Goal: Information Seeking & Learning: Learn about a topic

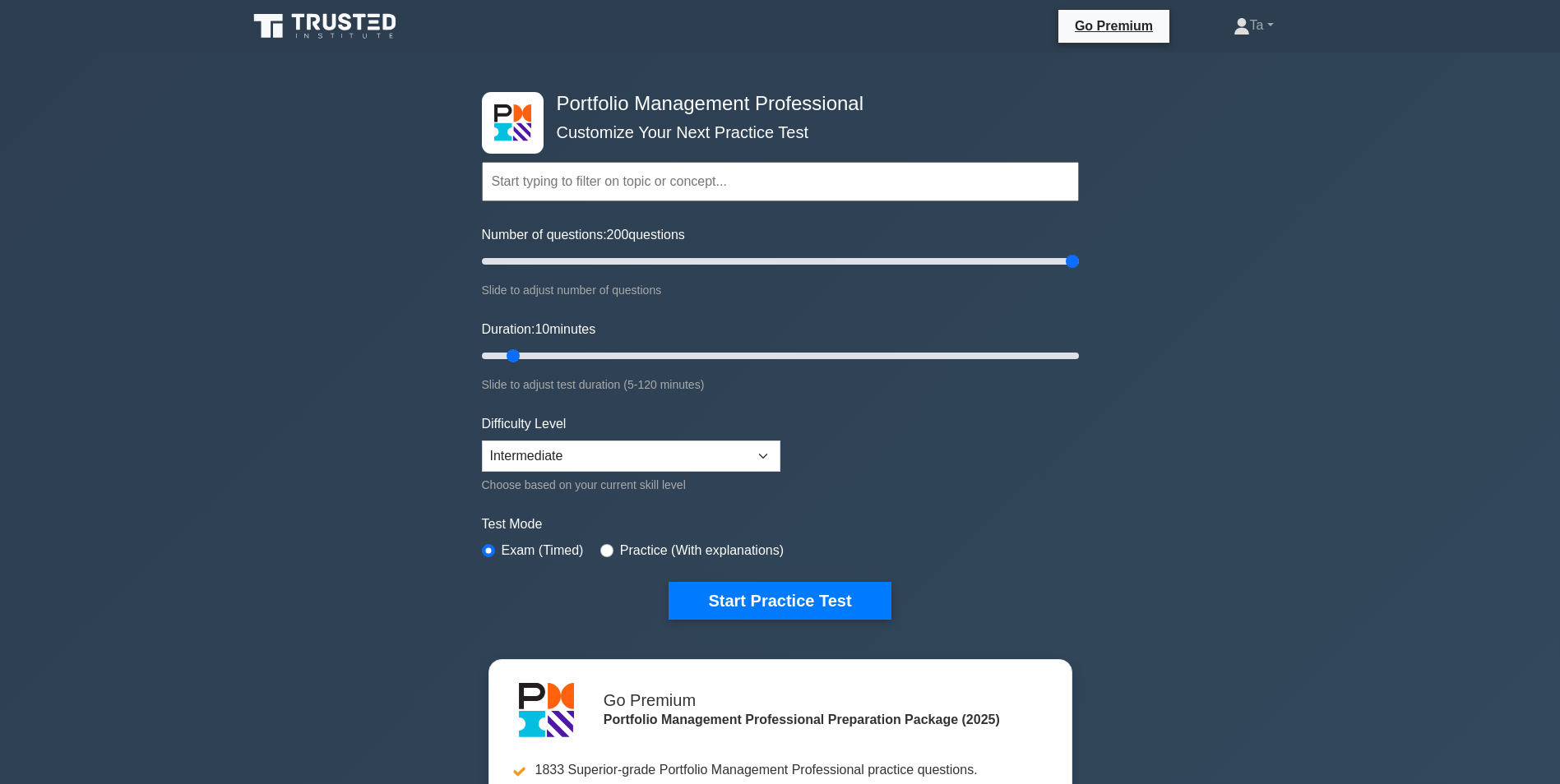
select select "intermediate"
click at [1078, 403] on form "Topics Portfolio Management Process Groups Portfolio Strategic Management Portf…" at bounding box center [780, 366] width 597 height 508
click at [579, 460] on select "Beginner Intermediate Expert" at bounding box center [630, 456] width 298 height 31
click at [341, 451] on div "Portfolio Management Professional Customize Your Next Practice Test Topics Port…" at bounding box center [780, 554] width 1560 height 1003
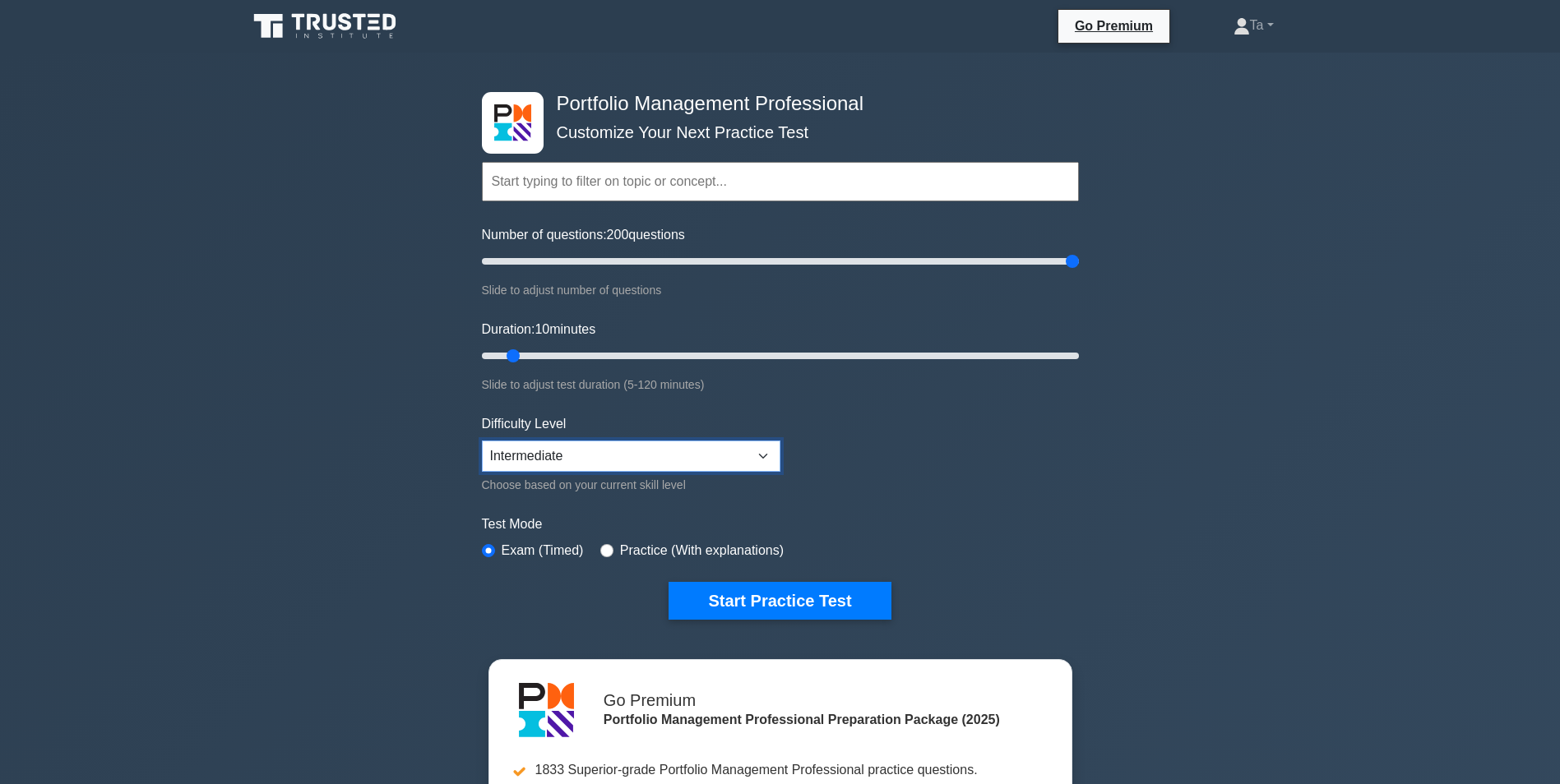
click at [611, 456] on select "Beginner Intermediate Expert" at bounding box center [630, 456] width 298 height 31
click at [614, 455] on select "Beginner Intermediate Expert" at bounding box center [630, 456] width 298 height 31
drag, startPoint x: 1071, startPoint y: 264, endPoint x: 1182, endPoint y: 264, distance: 111.0
click at [1079, 264] on input "Number of questions: 200 questions" at bounding box center [780, 262] width 597 height 20
click at [1212, 338] on div "Portfolio Management Professional Customize Your Next Practice Test Topics Port…" at bounding box center [780, 554] width 1560 height 1003
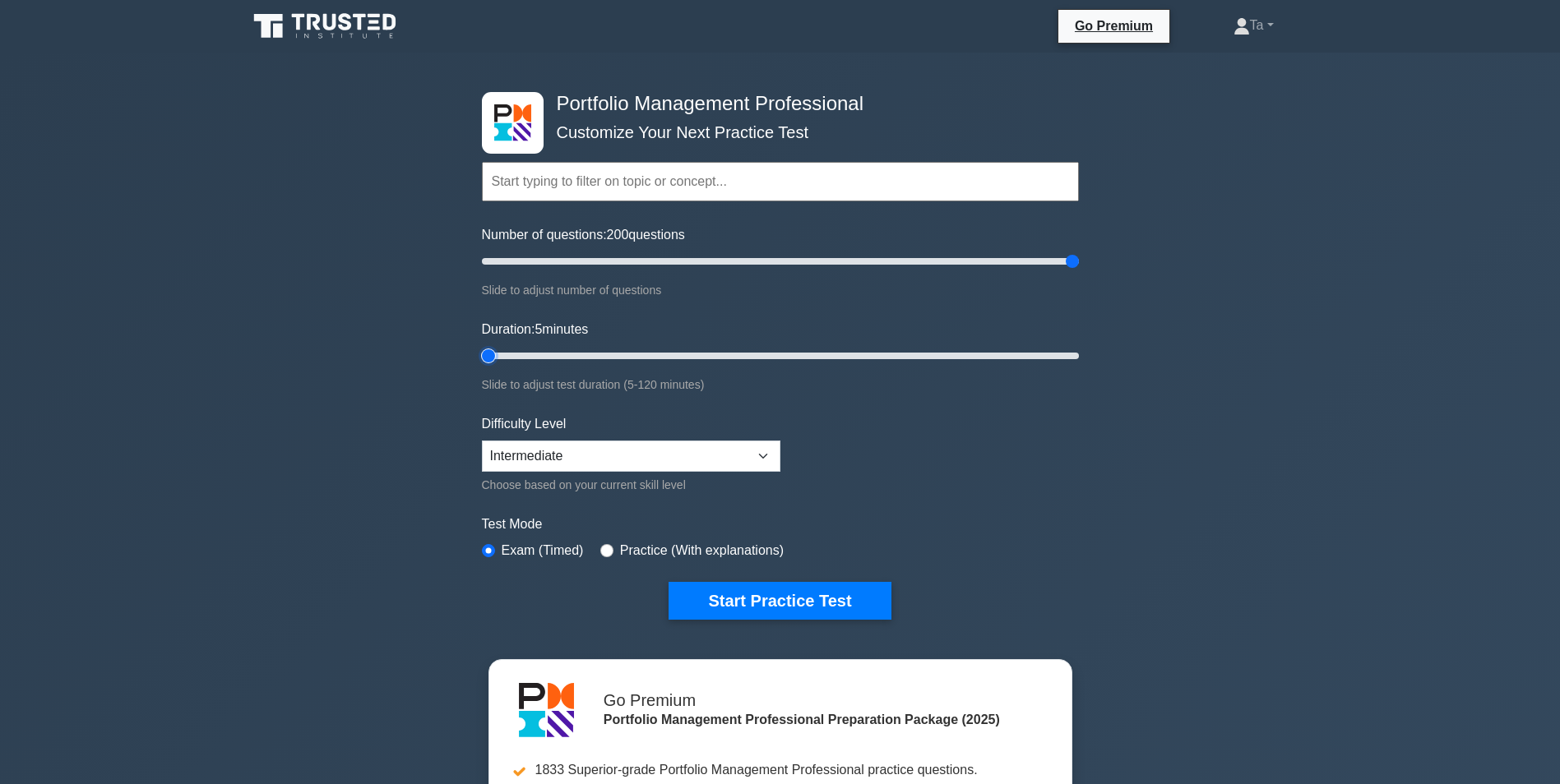
drag, startPoint x: 512, startPoint y: 359, endPoint x: 500, endPoint y: 364, distance: 13.0
click at [500, 364] on input "Duration: 5 minutes" at bounding box center [780, 356] width 597 height 20
type input "10"
click at [504, 356] on input "Duration: 5 minutes" at bounding box center [780, 356] width 597 height 20
click at [756, 599] on button "Start Practice Test" at bounding box center [780, 601] width 222 height 38
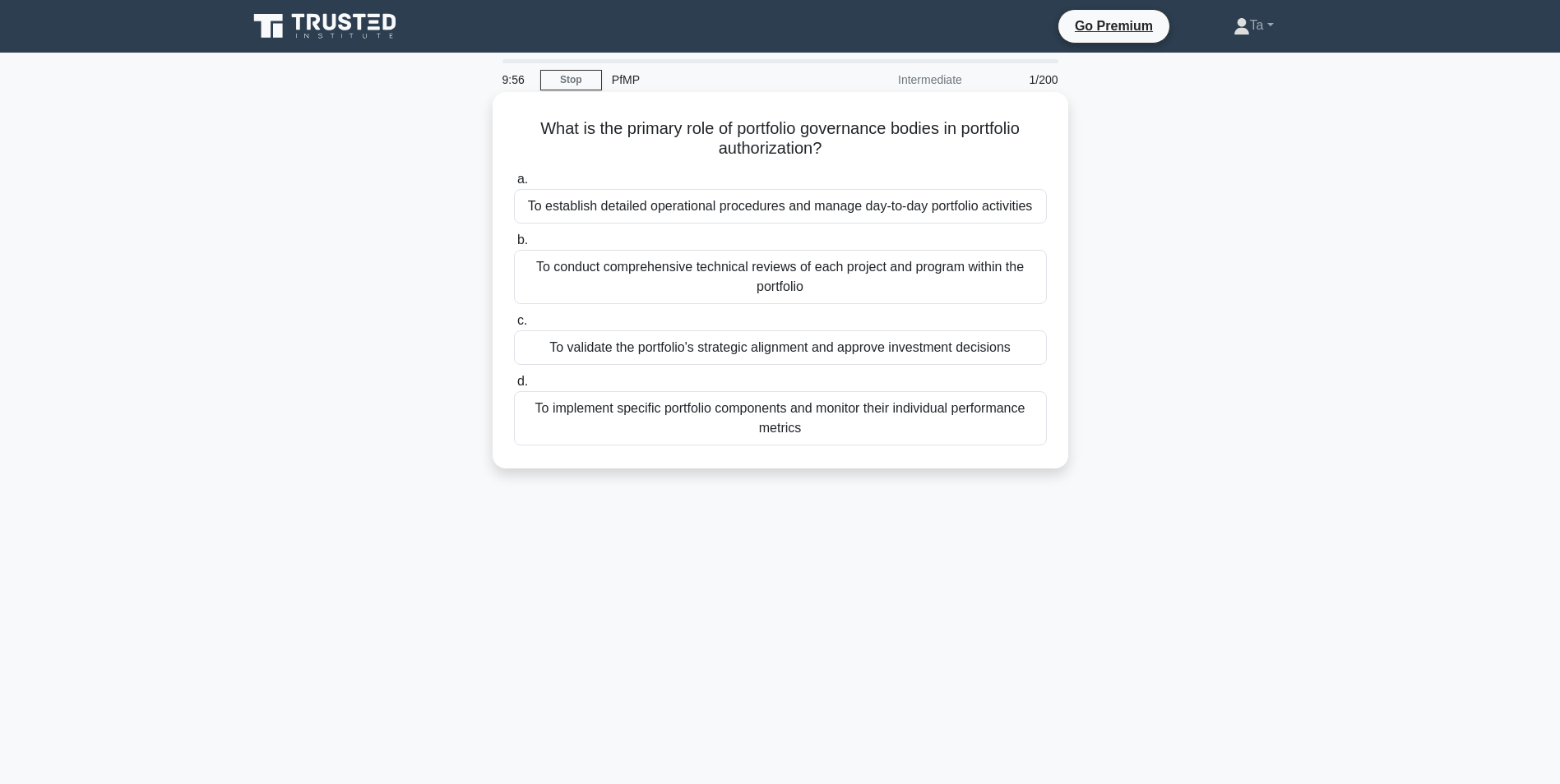
click at [786, 231] on div "a. To establish detailed operational procedures and manage day-to-day portfolio…" at bounding box center [780, 307] width 553 height 282
click at [763, 259] on div "To conduct comprehensive technical reviews of each project and program within t…" at bounding box center [780, 276] width 532 height 54
click at [514, 246] on input "b. To conduct comprehensive technical reviews of each project and program withi…" at bounding box center [514, 240] width 0 height 11
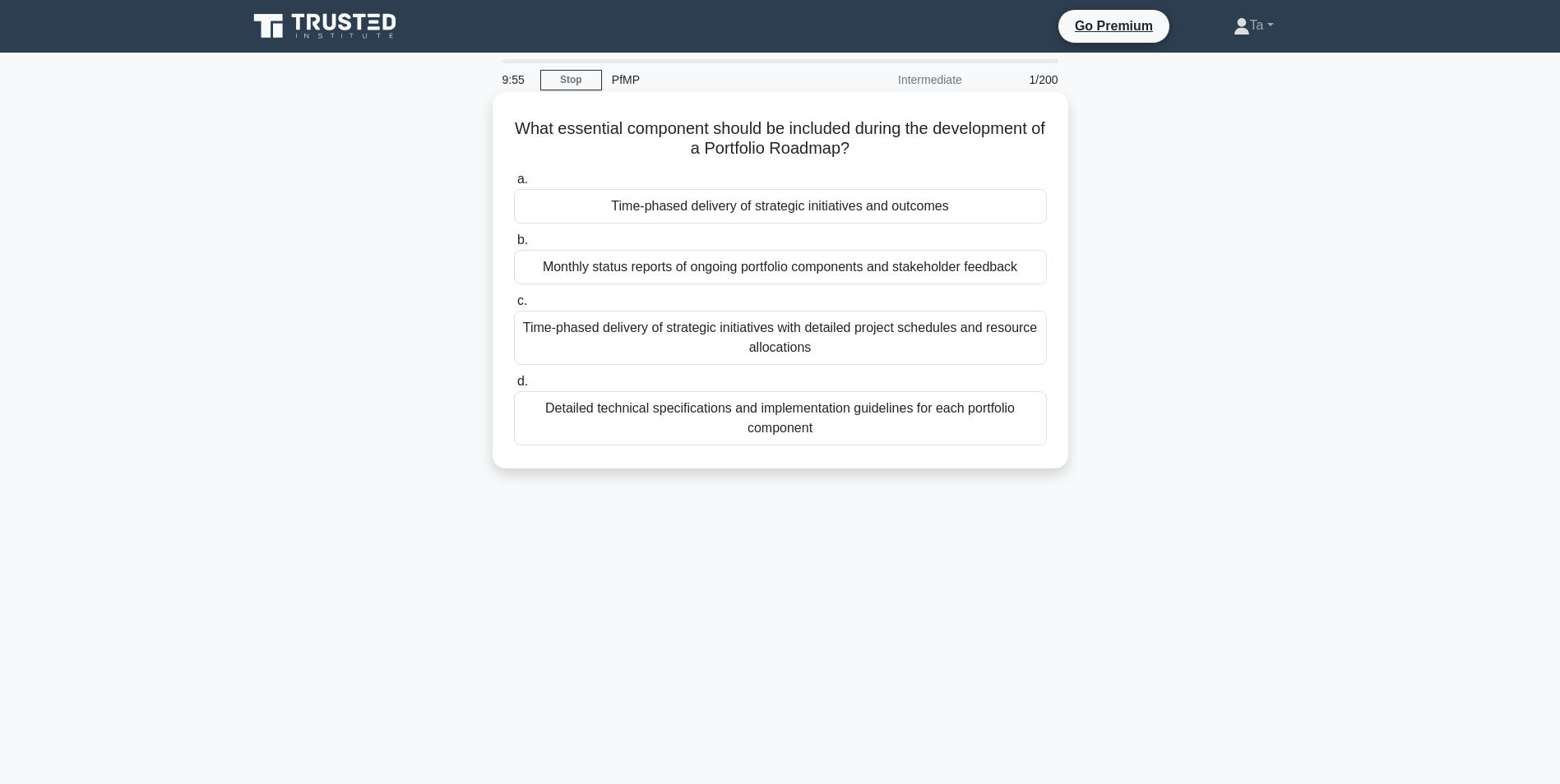
click at [763, 262] on div "Monthly status reports of ongoing portfolio components and stakeholder feedback" at bounding box center [780, 267] width 532 height 34
click at [514, 246] on input "b. Monthly status reports of ongoing portfolio components and stakeholder feedb…" at bounding box center [514, 240] width 0 height 11
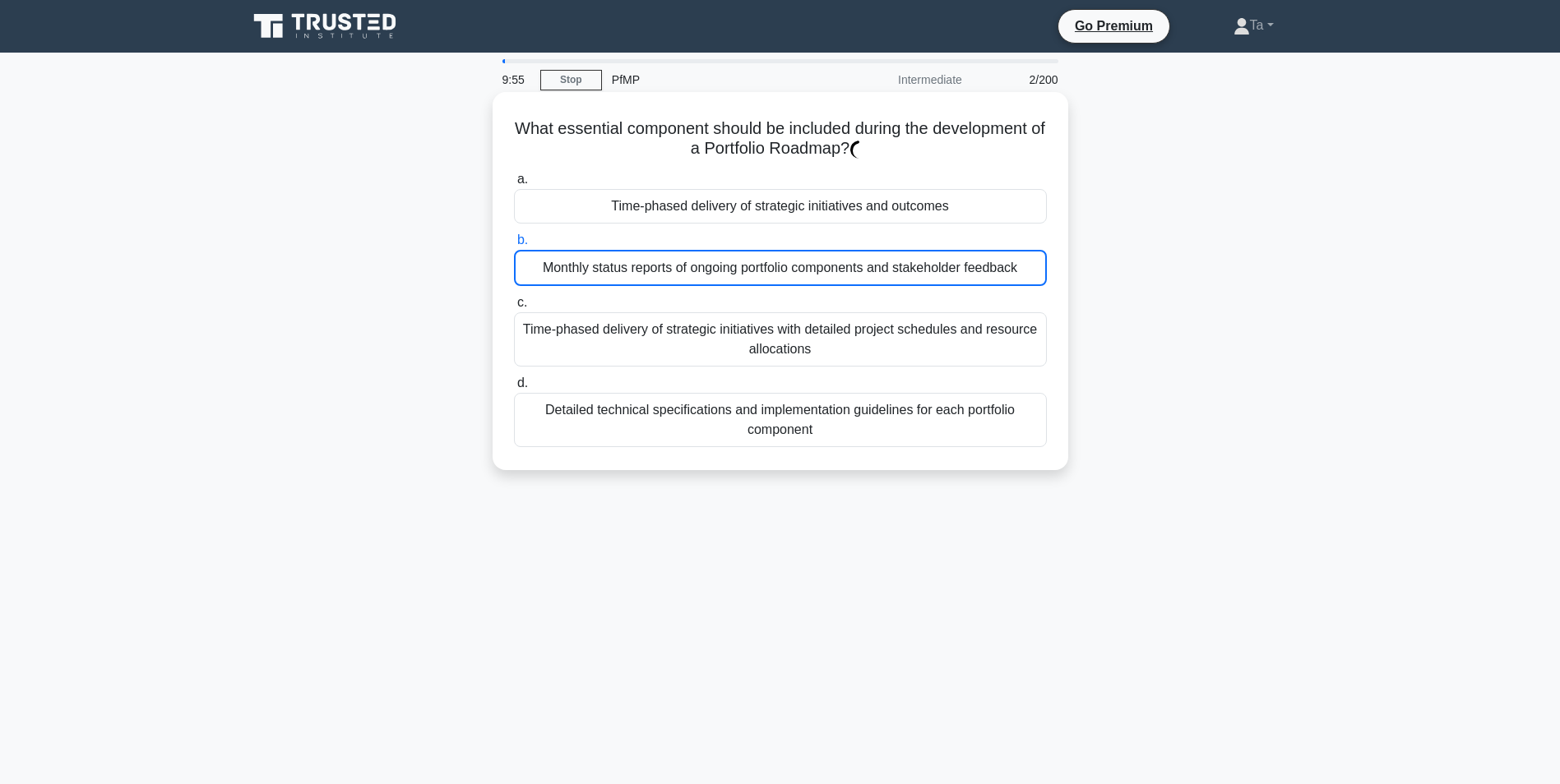
click at [761, 267] on div "Monthly status reports of ongoing portfolio components and stakeholder feedback" at bounding box center [780, 268] width 532 height 36
click at [514, 246] on input "b. Monthly status reports of ongoing portfolio components and stakeholder feedb…" at bounding box center [514, 240] width 0 height 11
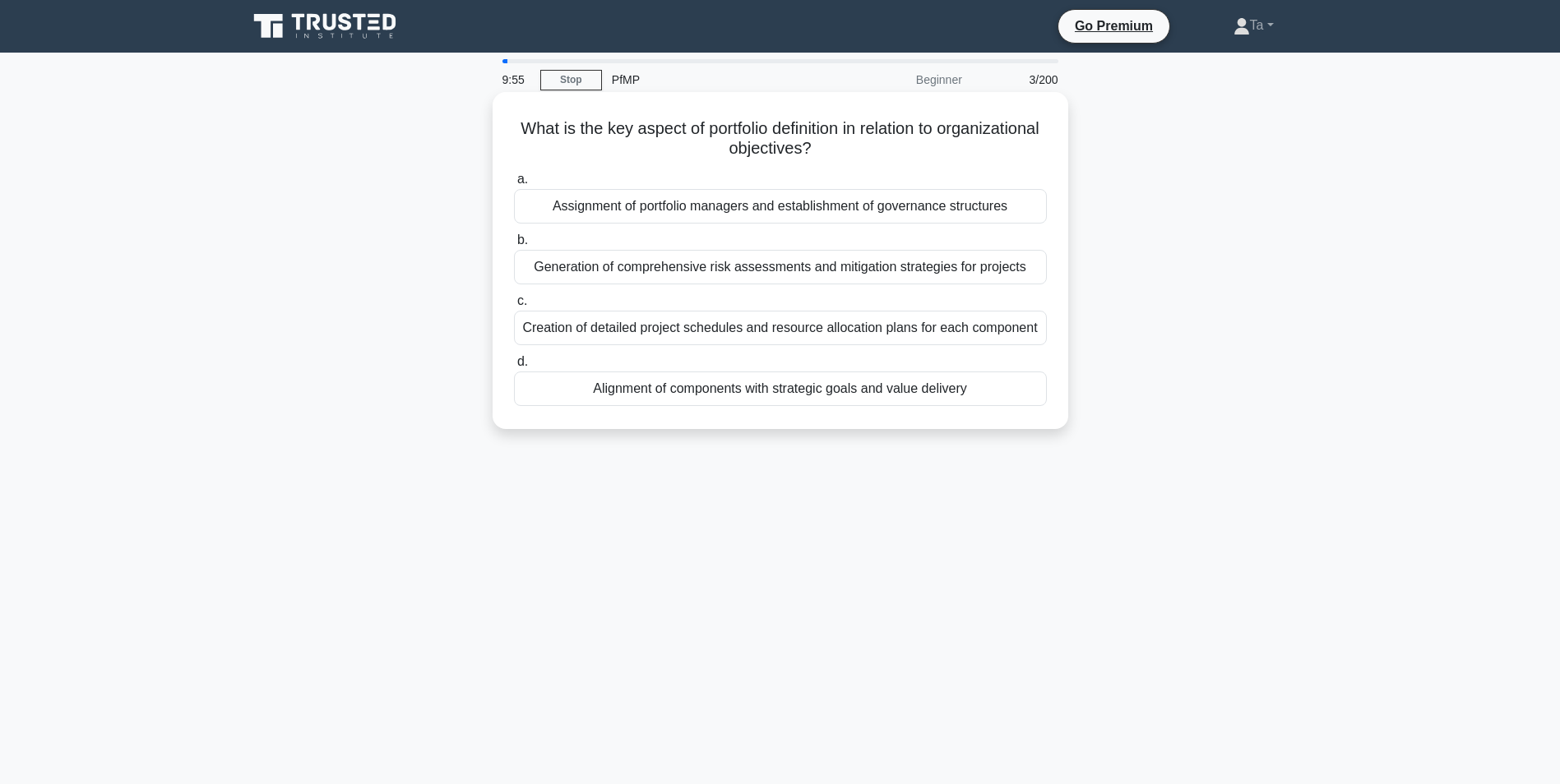
click at [763, 272] on div "Generation of comprehensive risk assessments and mitigation strategies for proj…" at bounding box center [780, 267] width 532 height 34
click at [514, 246] on input "b. Generation of comprehensive risk assessments and mitigation strategies for p…" at bounding box center [514, 240] width 0 height 11
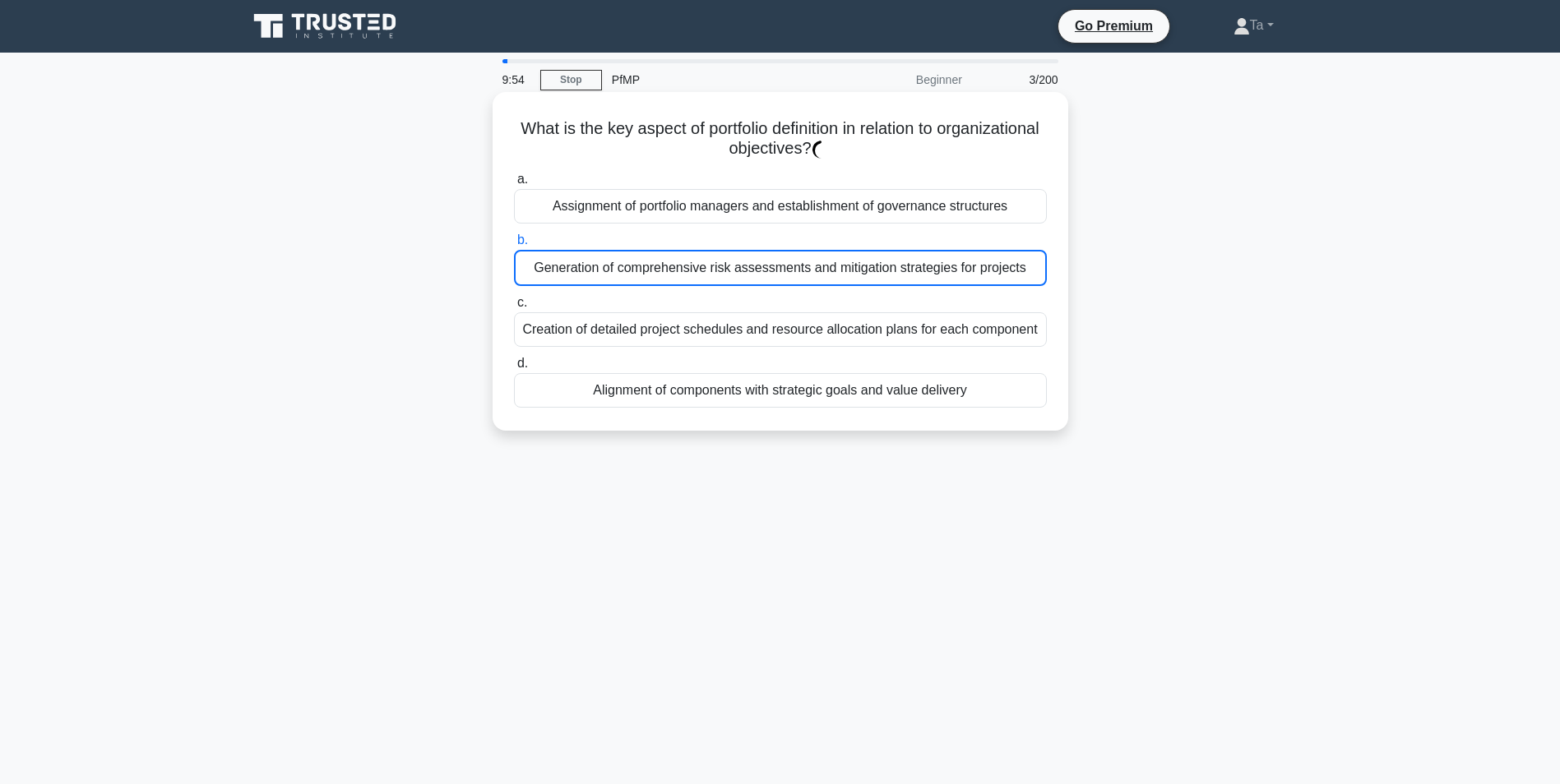
click at [763, 272] on div "Generation of comprehensive risk assessments and mitigation strategies for proj…" at bounding box center [780, 268] width 532 height 36
click at [514, 246] on input "b. Generation of comprehensive risk assessments and mitigation strategies for p…" at bounding box center [514, 240] width 0 height 11
click at [763, 272] on div "Generation of comprehensive risk assessments and mitigation strategies for proj…" at bounding box center [780, 268] width 532 height 36
click at [514, 246] on input "b. Generation of comprehensive risk assessments and mitigation strategies for p…" at bounding box center [514, 240] width 0 height 11
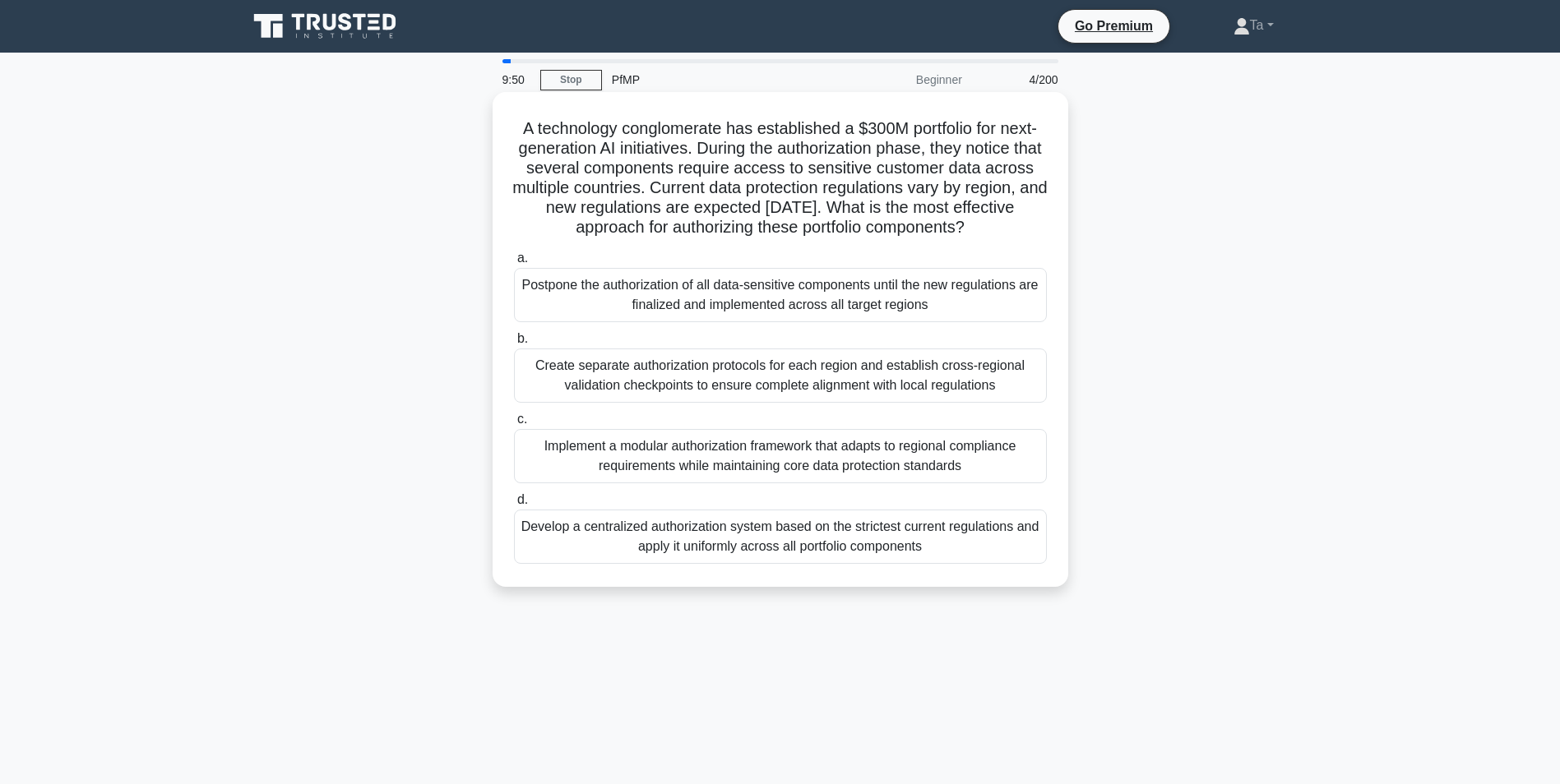
drag, startPoint x: 763, startPoint y: 272, endPoint x: 719, endPoint y: 321, distance: 65.9
click at [719, 321] on div "Postpone the authorization of all data-sensitive components until the new regul…" at bounding box center [780, 294] width 532 height 54
click at [514, 264] on input "a. Postpone the authorization of all data-sensitive components until the new re…" at bounding box center [514, 258] width 0 height 11
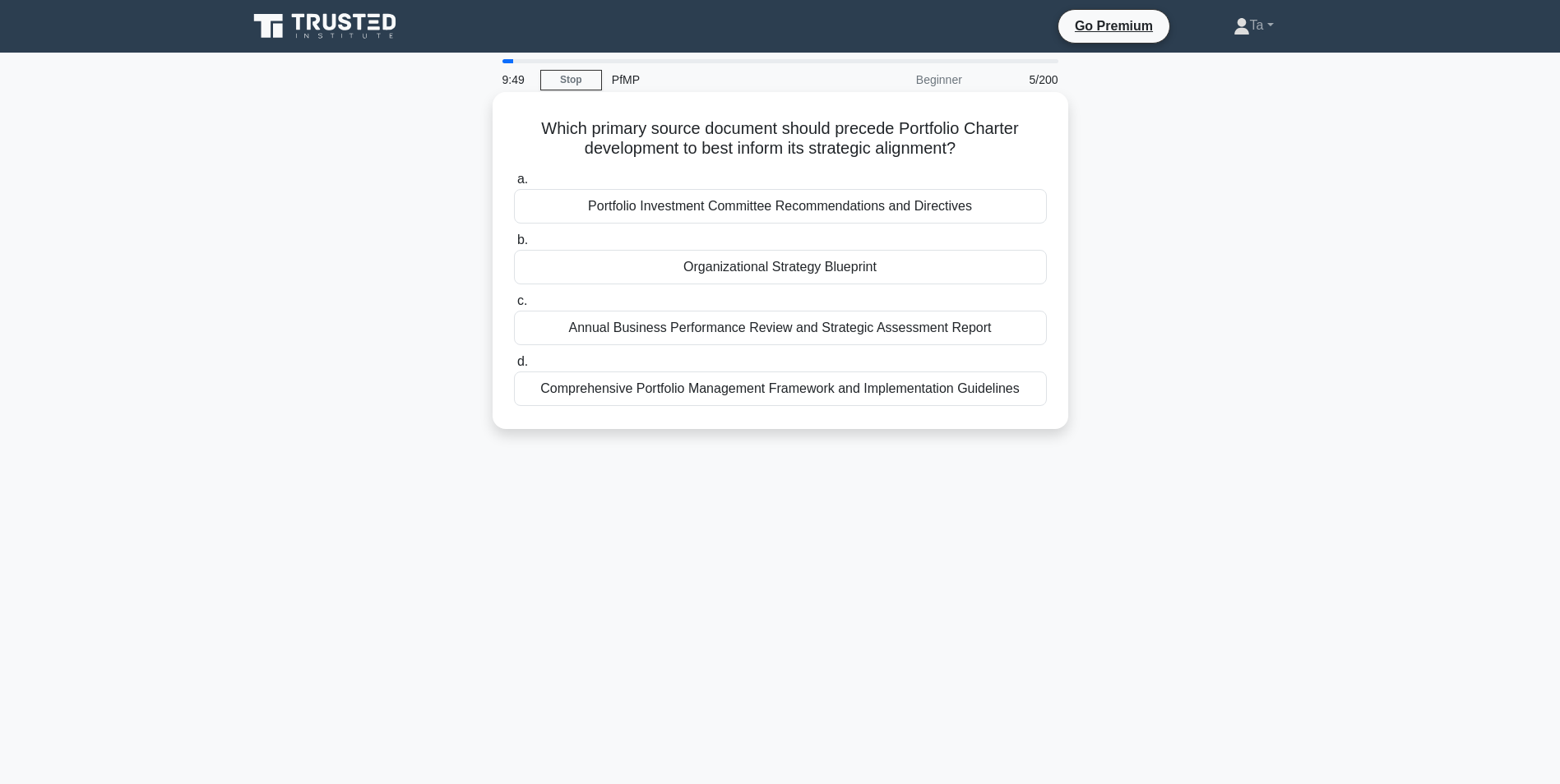
click at [739, 406] on div "Comprehensive Portfolio Management Framework and Implementation Guidelines" at bounding box center [780, 388] width 532 height 34
click at [514, 368] on input "d. Comprehensive Portfolio Management Framework and Implementation Guidelines" at bounding box center [514, 362] width 0 height 11
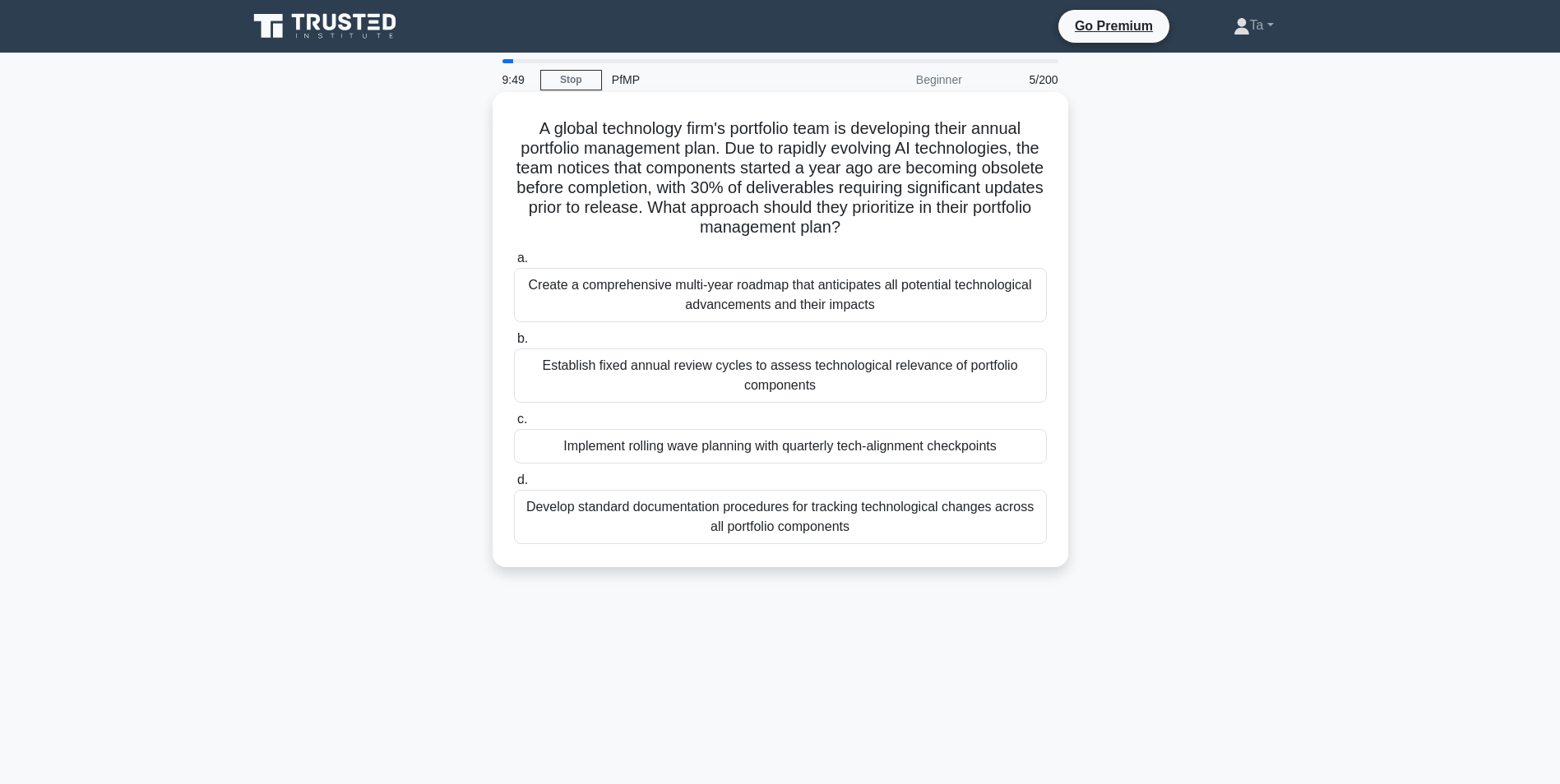
click at [786, 314] on div "Create a comprehensive multi-year roadmap that anticipates all potential techno…" at bounding box center [780, 294] width 532 height 54
click at [514, 264] on input "a. Create a comprehensive multi-year roadmap that anticipates all potential tec…" at bounding box center [514, 258] width 0 height 11
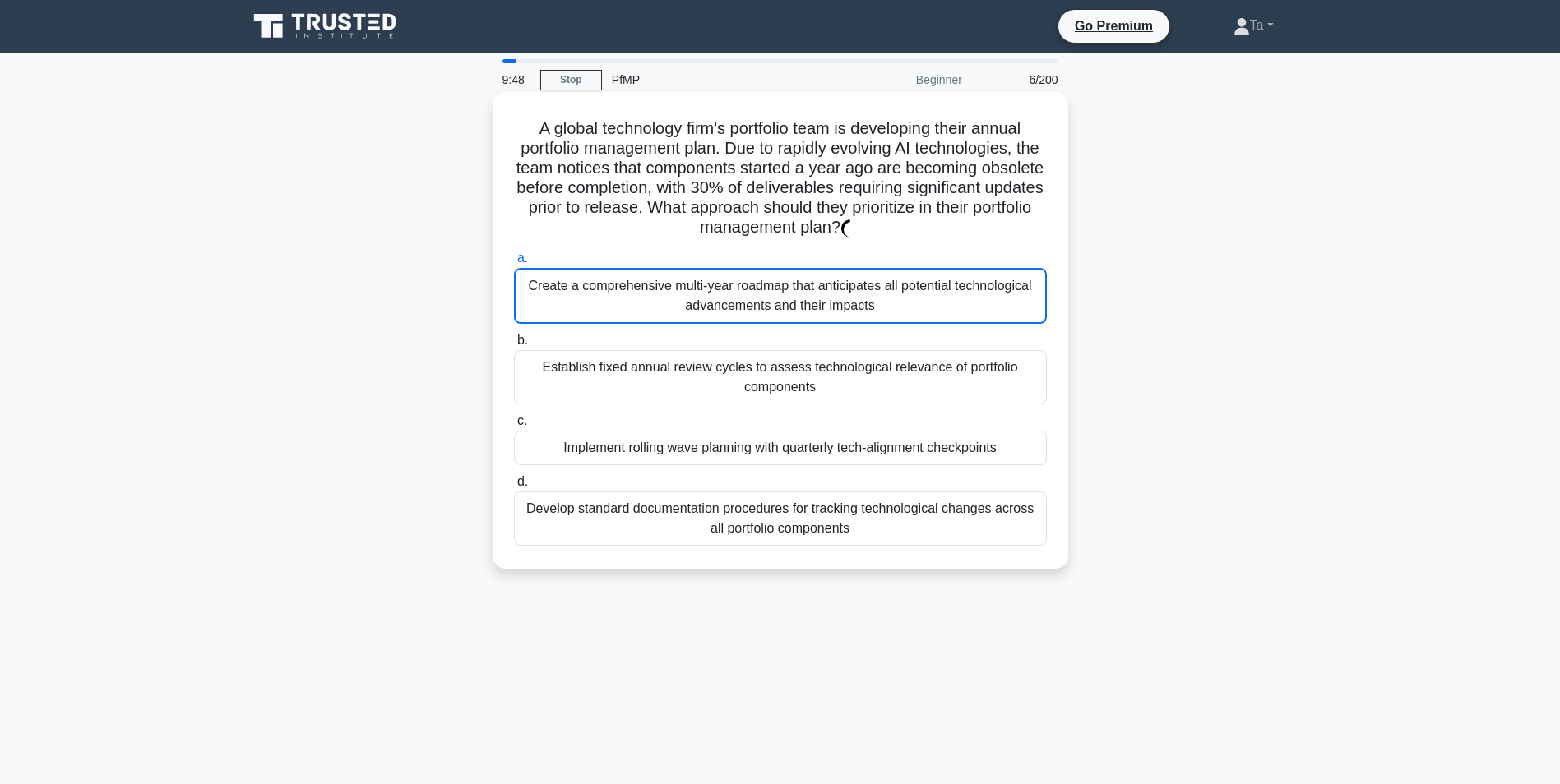
click at [764, 358] on div "Establish fixed annual review cycles to assess technological relevance of portf…" at bounding box center [780, 376] width 532 height 54
click at [514, 346] on input "b. Establish fixed annual review cycles to assess technological relevance of po…" at bounding box center [514, 340] width 0 height 11
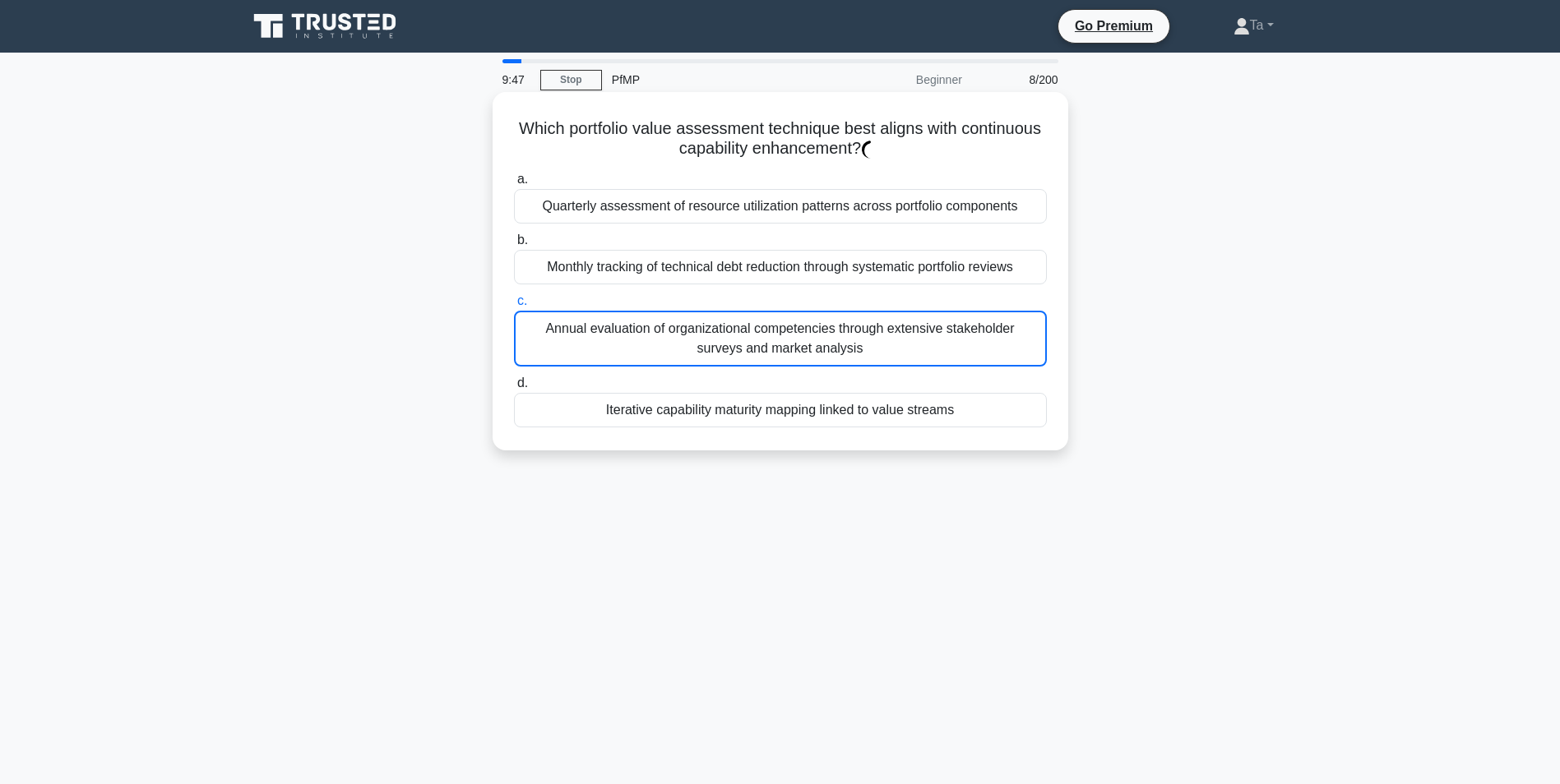
drag, startPoint x: 764, startPoint y: 358, endPoint x: 768, endPoint y: 343, distance: 15.5
click at [768, 343] on div "Annual evaluation of organizational competencies through extensive stakeholder …" at bounding box center [780, 338] width 532 height 56
click at [514, 307] on input "c. Annual evaluation of organizational competencies through extensive stakehold…" at bounding box center [514, 301] width 0 height 11
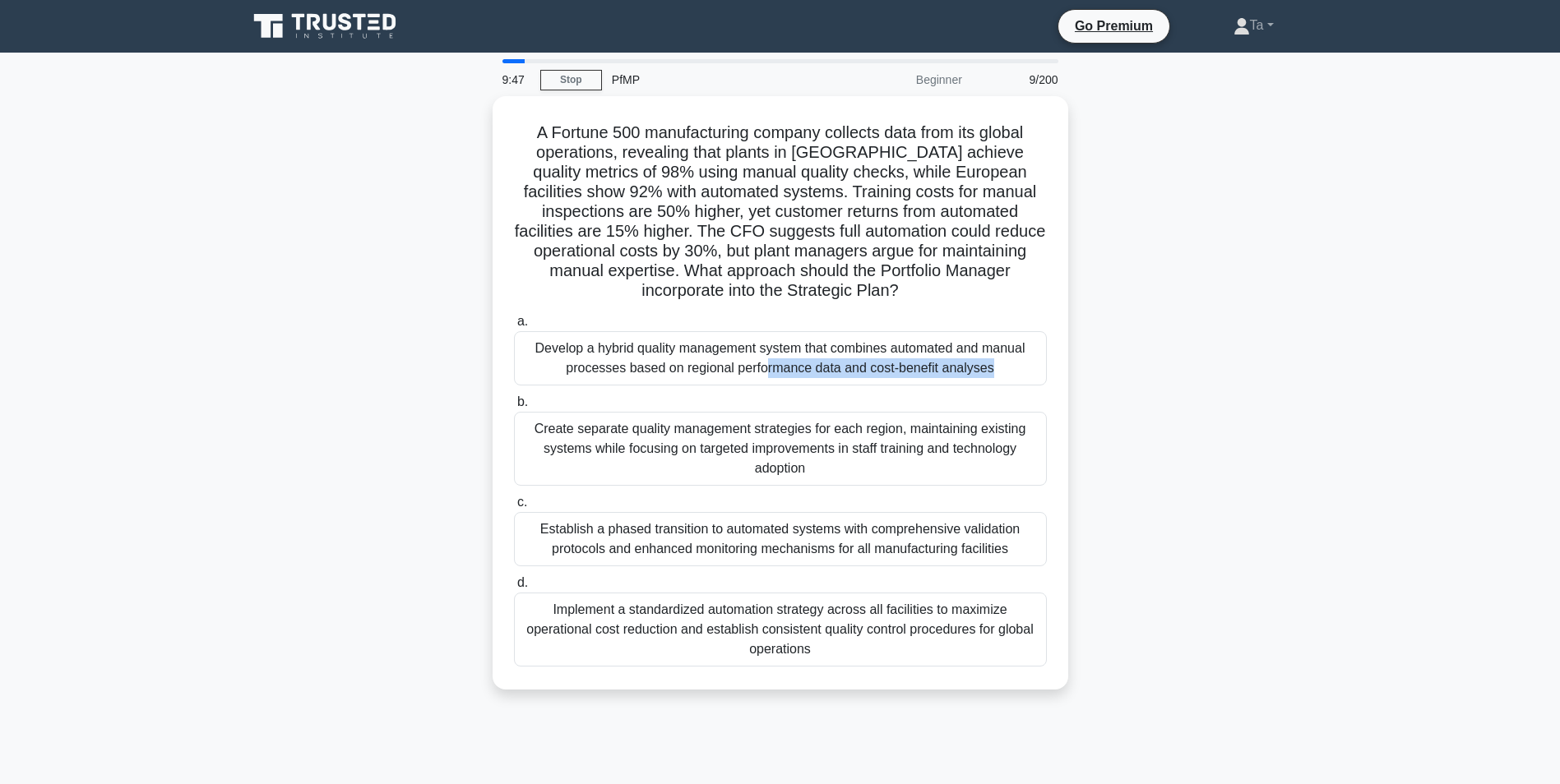
click at [768, 343] on div "Develop a hybrid quality management system that combines automated and manual p…" at bounding box center [780, 358] width 532 height 54
click at [514, 327] on input "a. Develop a hybrid quality management system that combines automated and manua…" at bounding box center [514, 321] width 0 height 11
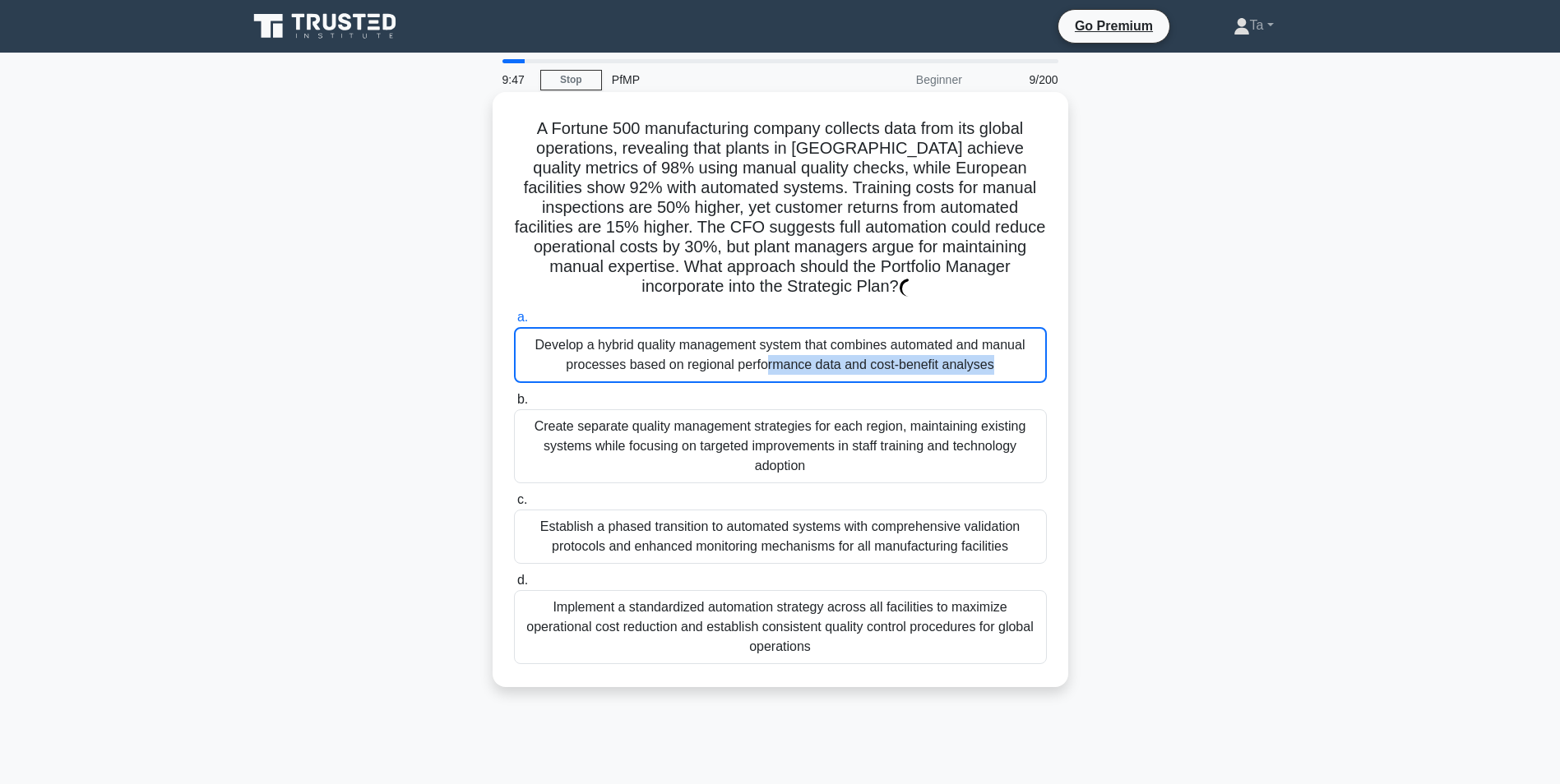
click at [768, 343] on div "Develop a hybrid quality management system that combines automated and manual p…" at bounding box center [780, 355] width 532 height 56
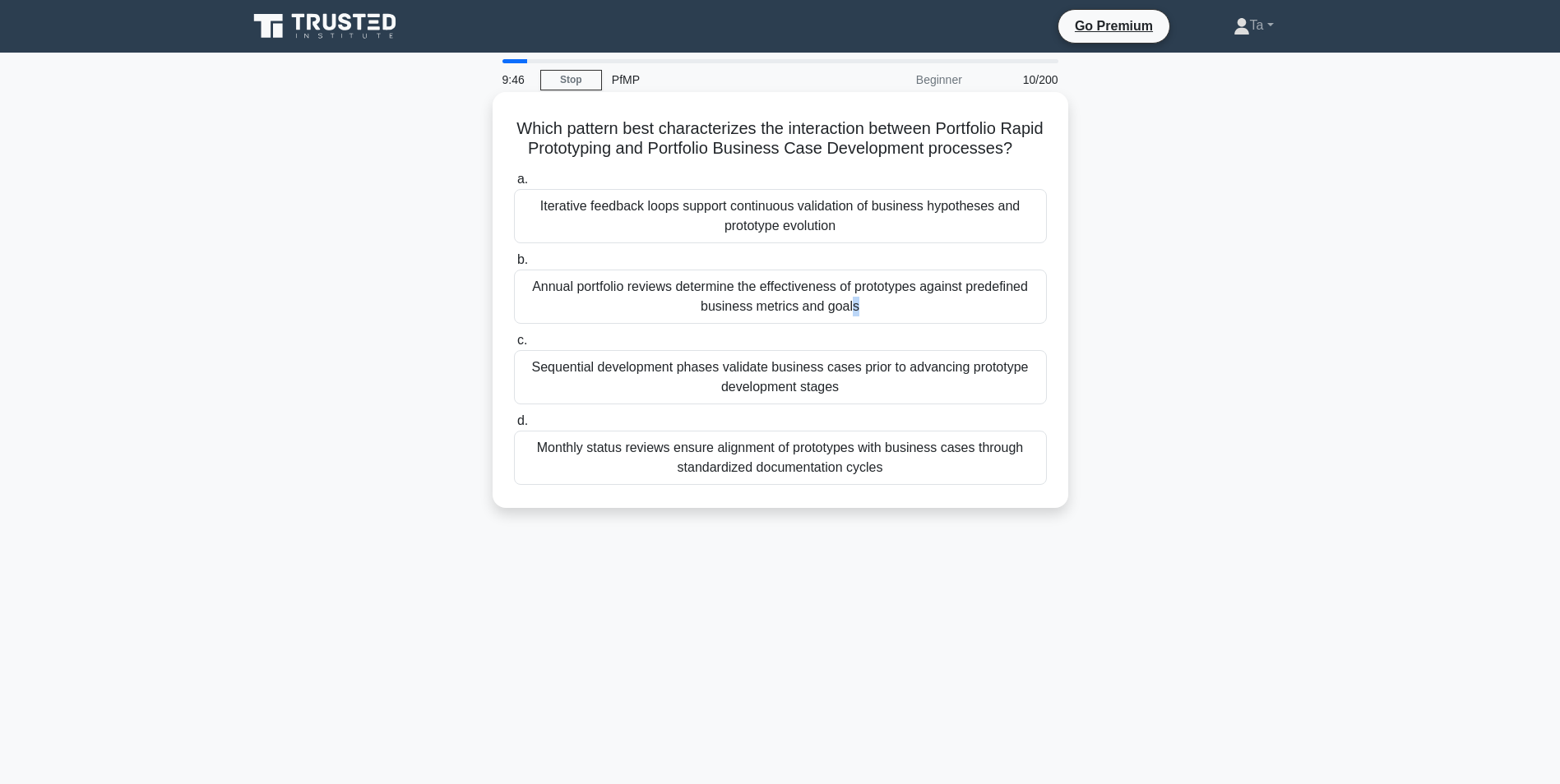
click at [768, 323] on div "Annual portfolio reviews determine the effectiveness of prototypes against pred…" at bounding box center [780, 296] width 532 height 54
click at [514, 266] on input "b. Annual portfolio reviews determine the effectiveness of prototypes against p…" at bounding box center [514, 260] width 0 height 11
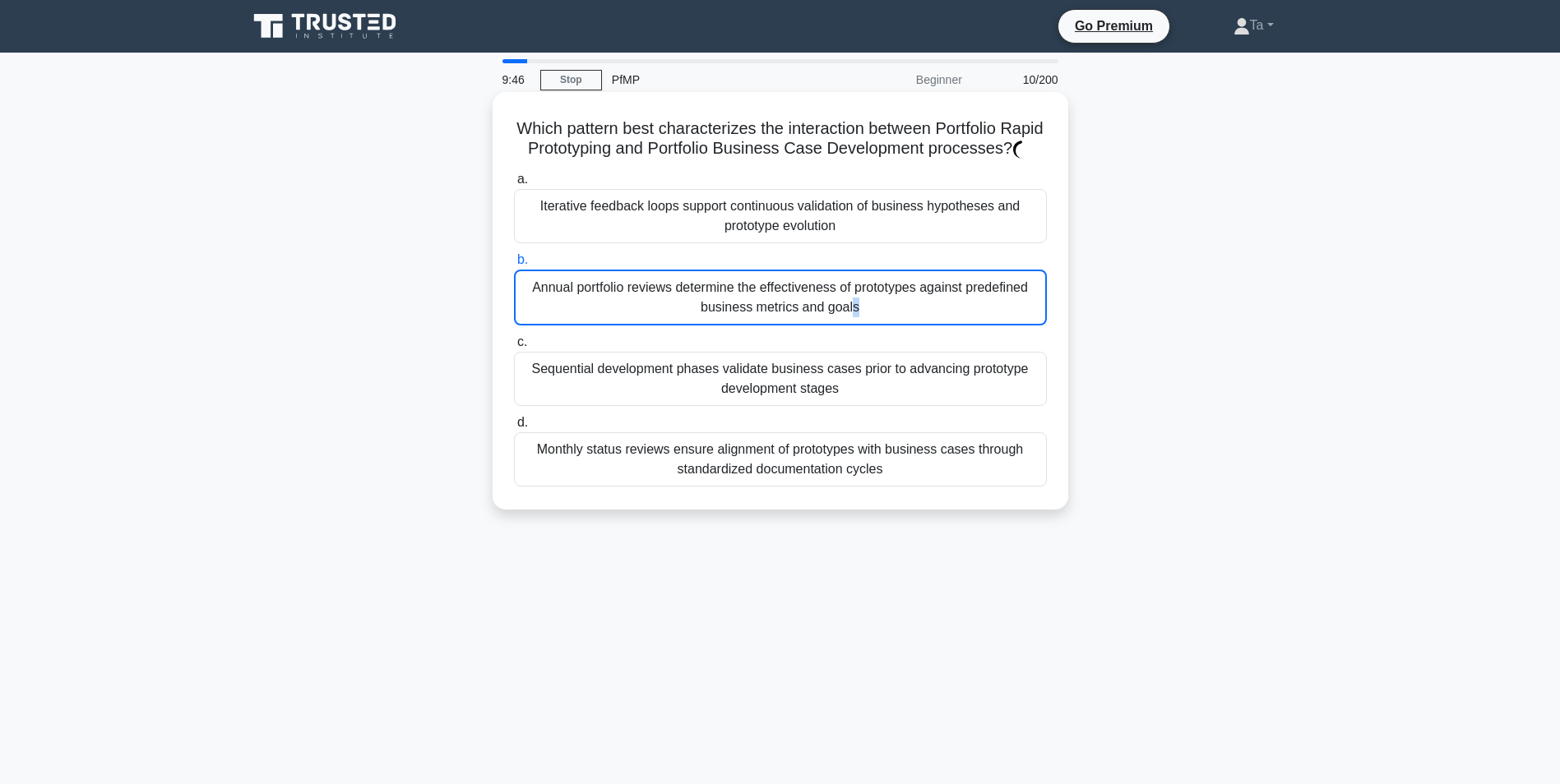
click at [768, 325] on div "Annual portfolio reviews determine the effectiveness of prototypes against pred…" at bounding box center [780, 297] width 532 height 56
click at [514, 266] on input "b. Annual portfolio reviews determine the effectiveness of prototypes against p…" at bounding box center [514, 260] width 0 height 11
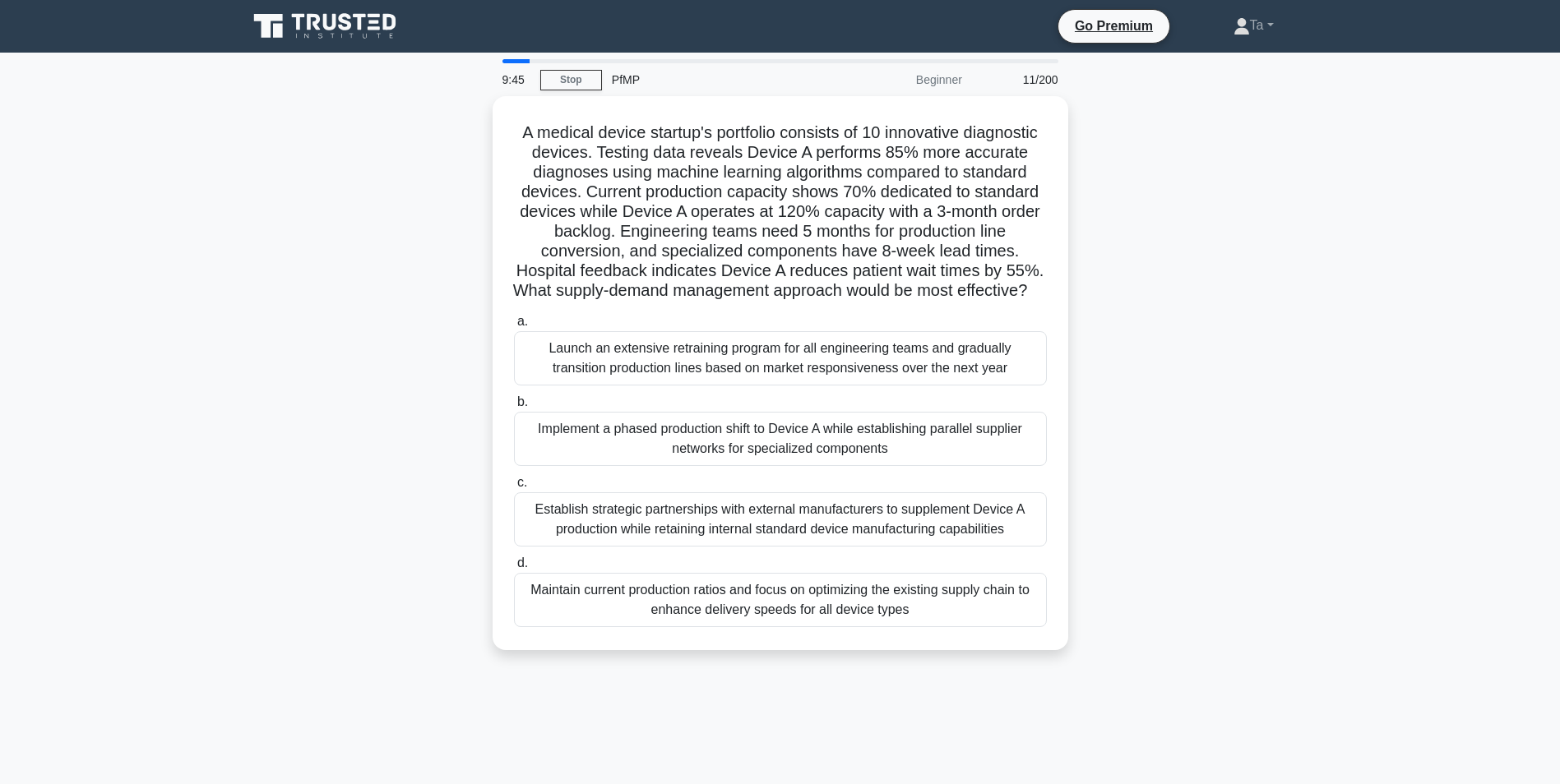
click at [768, 343] on label "a. Launch an extensive retraining program for all engineering teams and gradual…" at bounding box center [780, 348] width 532 height 74
click at [514, 327] on input "a. Launch an extensive retraining program for all engineering teams and gradual…" at bounding box center [514, 321] width 0 height 11
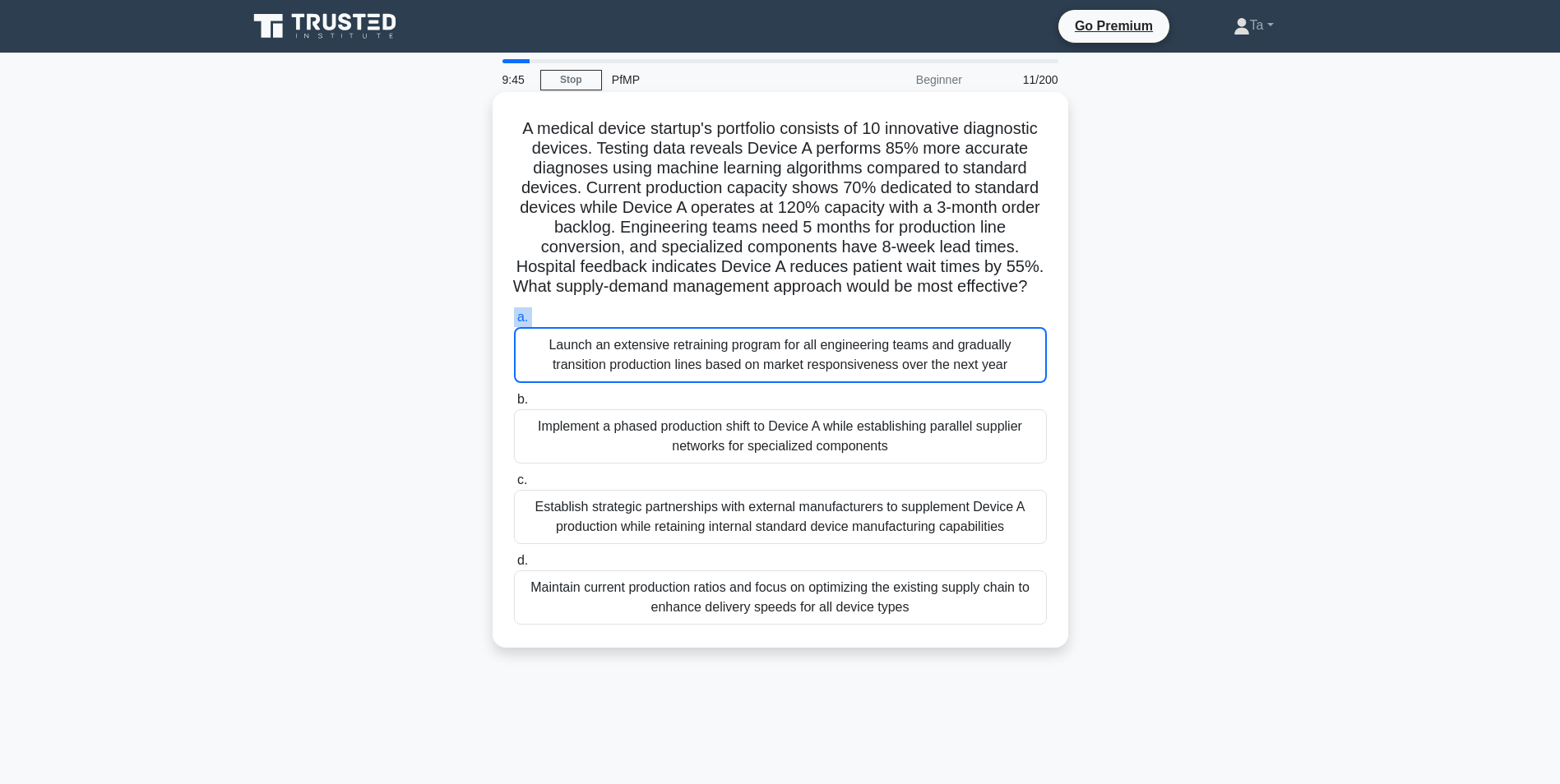
click at [768, 343] on label "a. Launch an extensive retraining program for all engineering teams and gradual…" at bounding box center [780, 345] width 532 height 75
click at [514, 323] on input "a. Launch an extensive retraining program for all engineering teams and gradual…" at bounding box center [514, 318] width 0 height 11
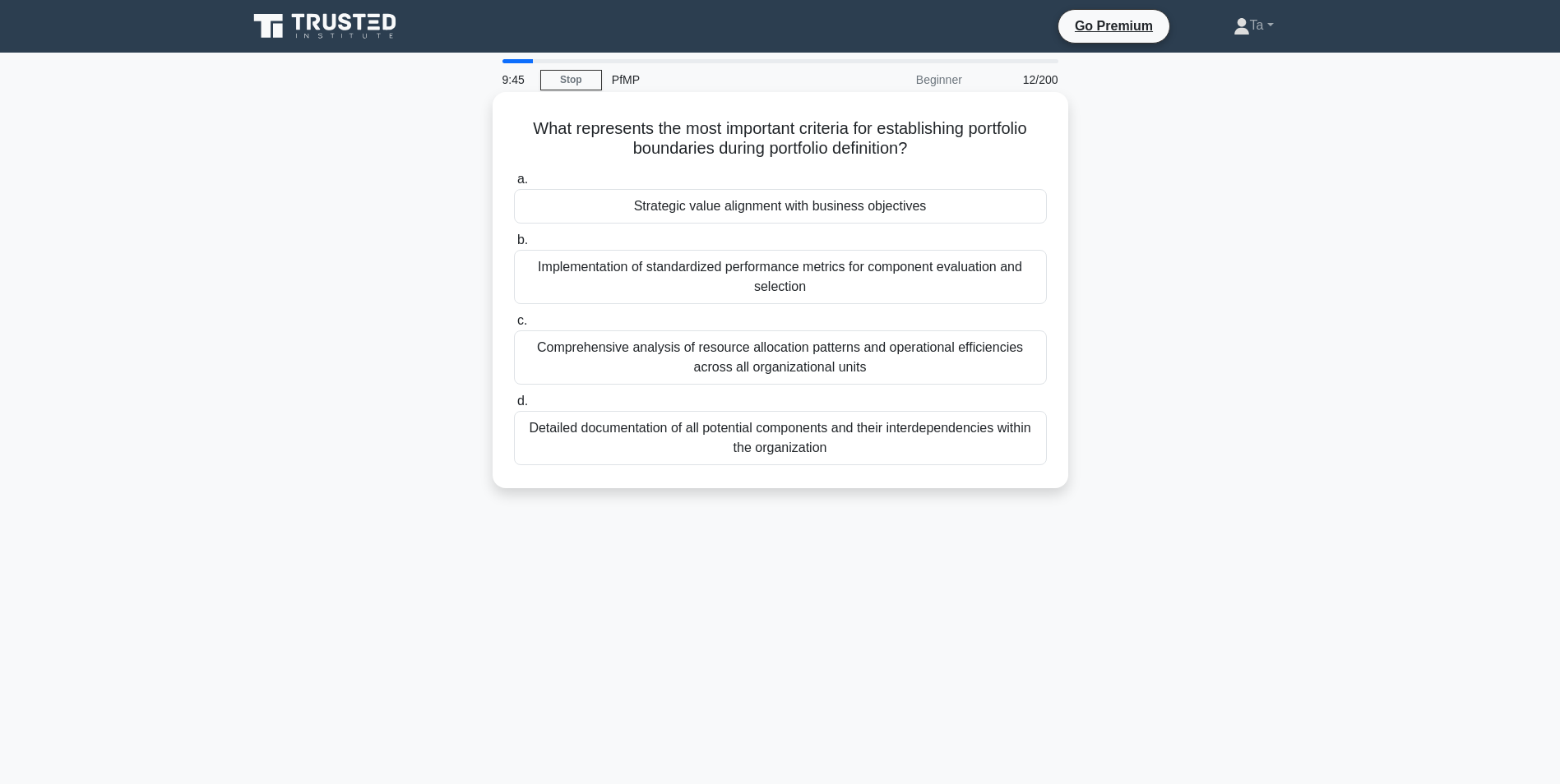
drag, startPoint x: 768, startPoint y: 343, endPoint x: 756, endPoint y: 354, distance: 16.3
click at [756, 354] on div "Comprehensive analysis of resource allocation patterns and operational efficien…" at bounding box center [780, 357] width 532 height 54
click at [514, 326] on input "c. Comprehensive analysis of resource allocation patterns and operational effic…" at bounding box center [514, 320] width 0 height 11
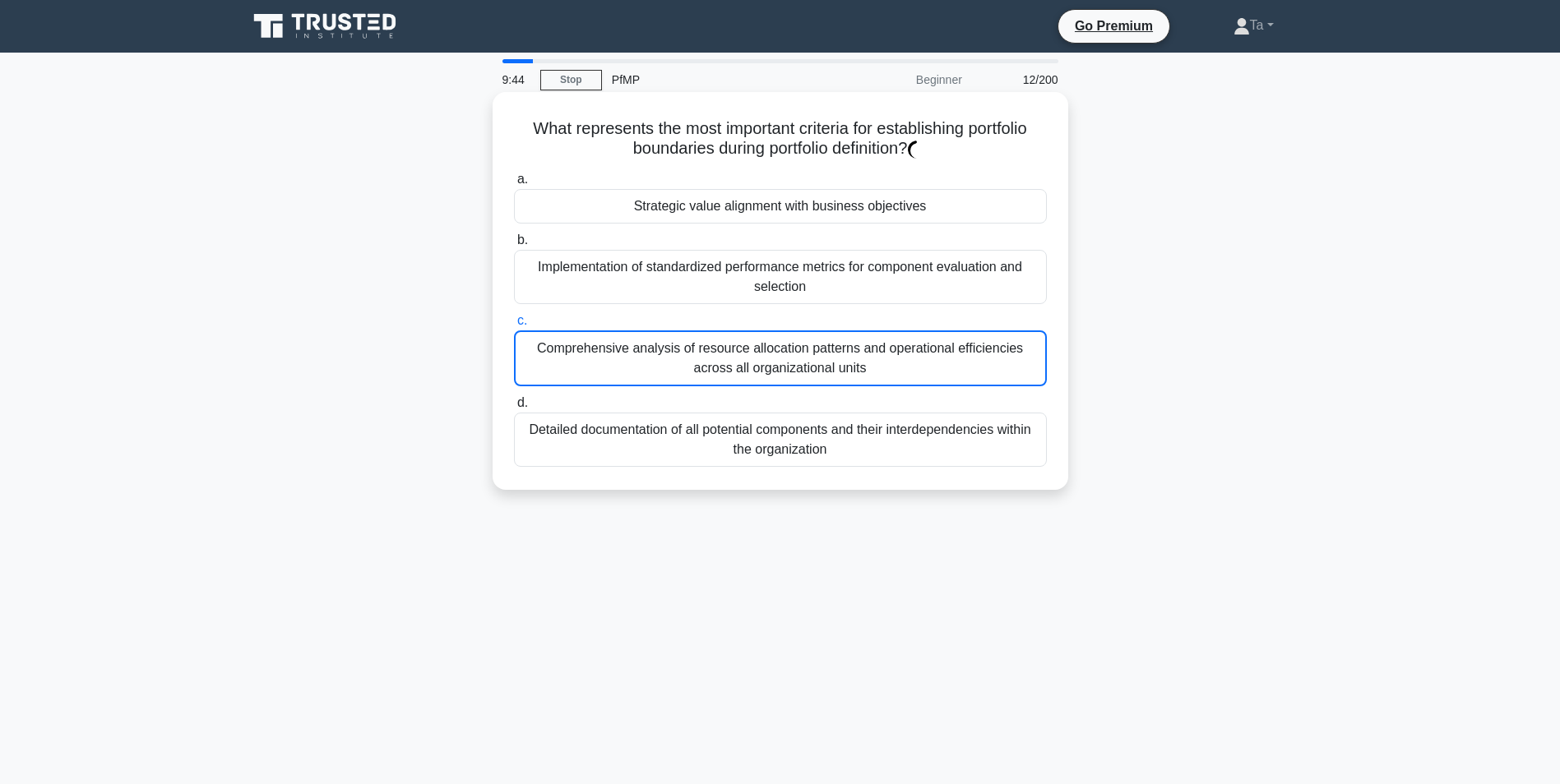
click at [756, 354] on div "Comprehensive analysis of resource allocation patterns and operational efficien…" at bounding box center [780, 358] width 532 height 56
click at [514, 326] on input "c. Comprehensive analysis of resource allocation patterns and operational effic…" at bounding box center [514, 320] width 0 height 11
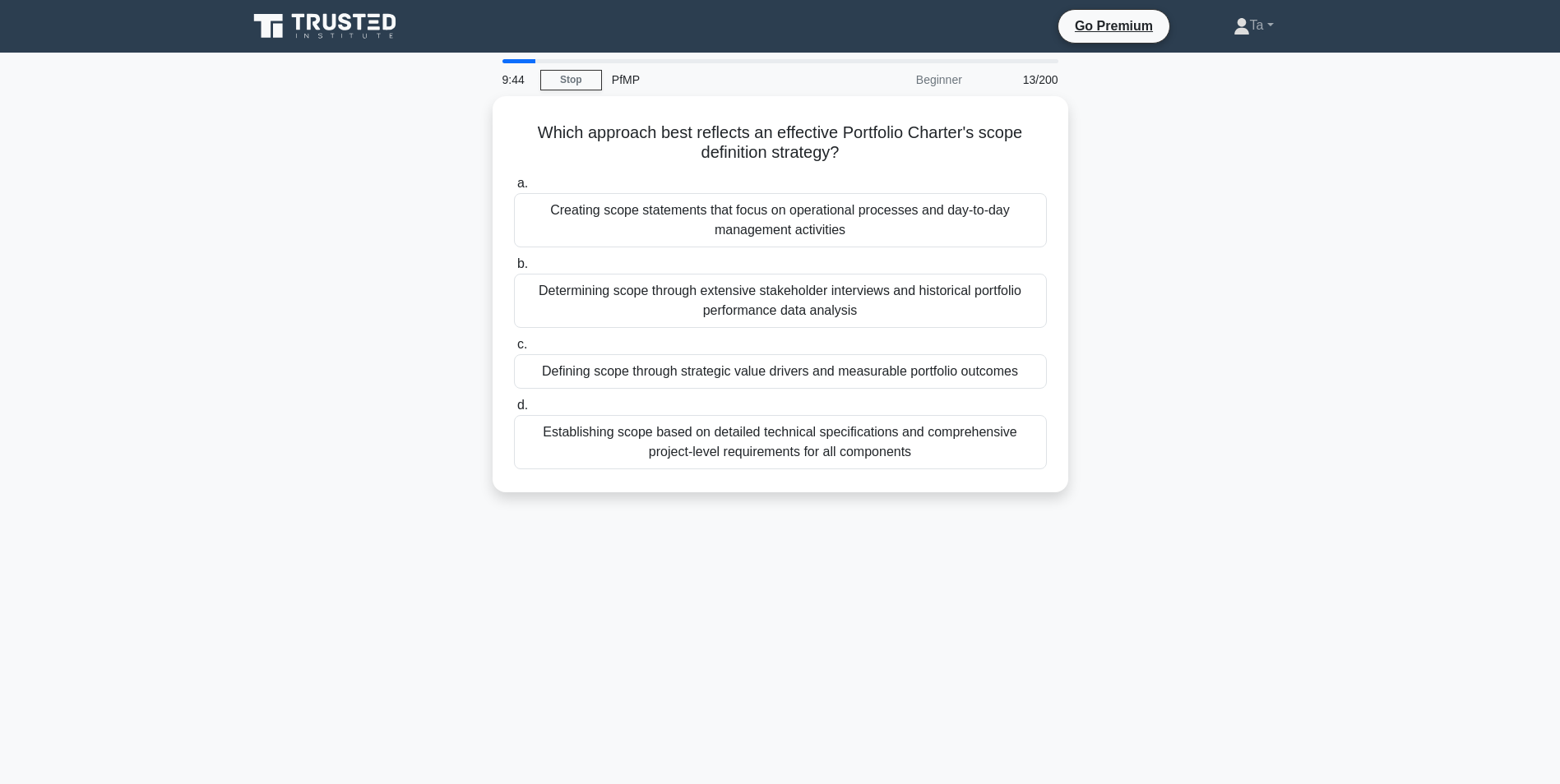
click at [756, 354] on div "Defining scope through strategic value drivers and measurable portfolio outcomes" at bounding box center [780, 370] width 532 height 34
click at [514, 350] on input "c. Defining scope through strategic value drivers and measurable portfolio outc…" at bounding box center [514, 344] width 0 height 11
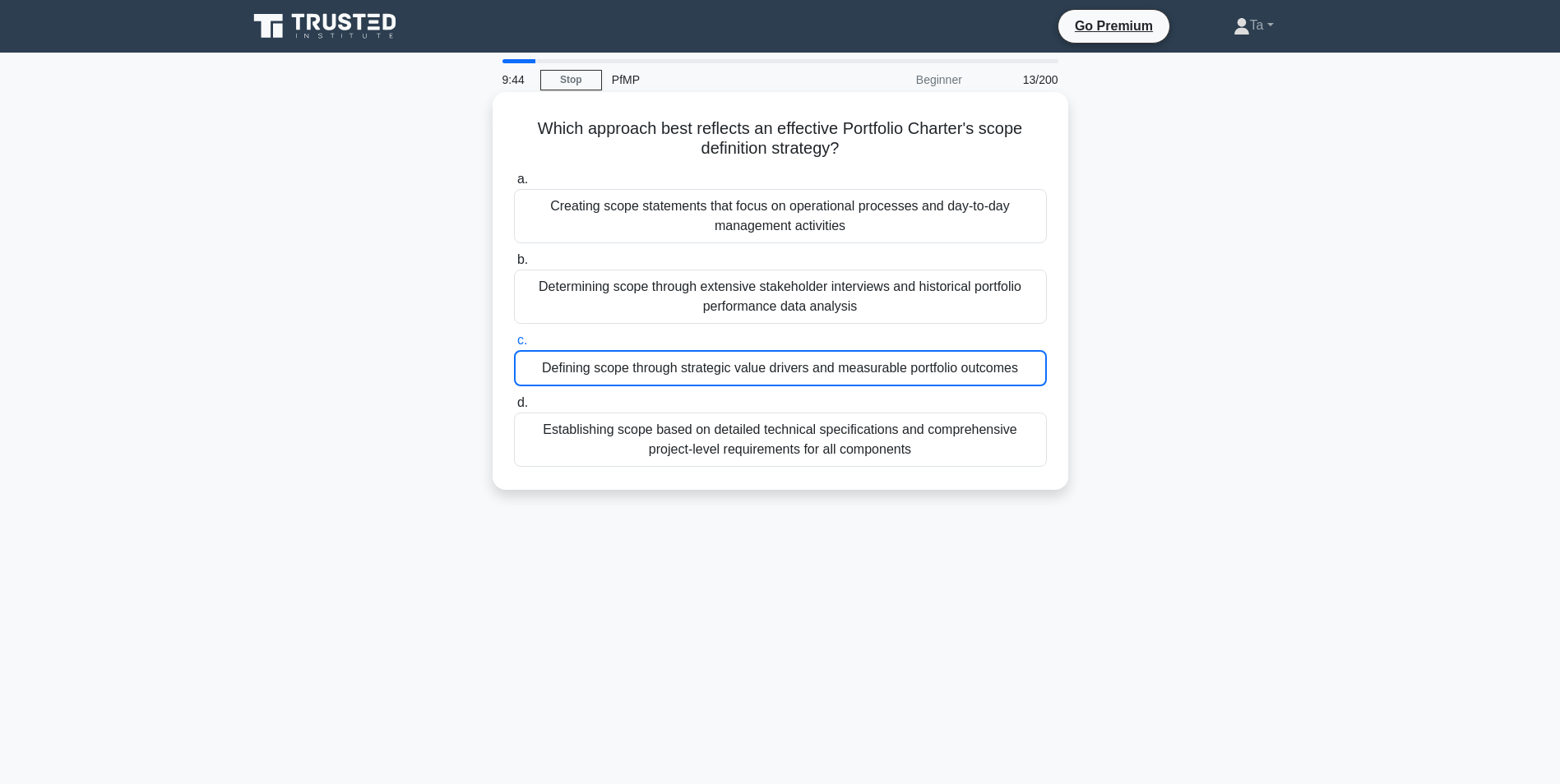
click at [756, 354] on div "Defining scope through strategic value drivers and measurable portfolio outcomes" at bounding box center [780, 368] width 532 height 36
click at [514, 346] on input "c. Defining scope through strategic value drivers and measurable portfolio outc…" at bounding box center [514, 340] width 0 height 11
click at [756, 354] on div "Defining scope through strategic value drivers and measurable portfolio outcomes" at bounding box center [780, 368] width 532 height 36
click at [514, 346] on input "c. Defining scope through strategic value drivers and measurable portfolio outc…" at bounding box center [514, 340] width 0 height 11
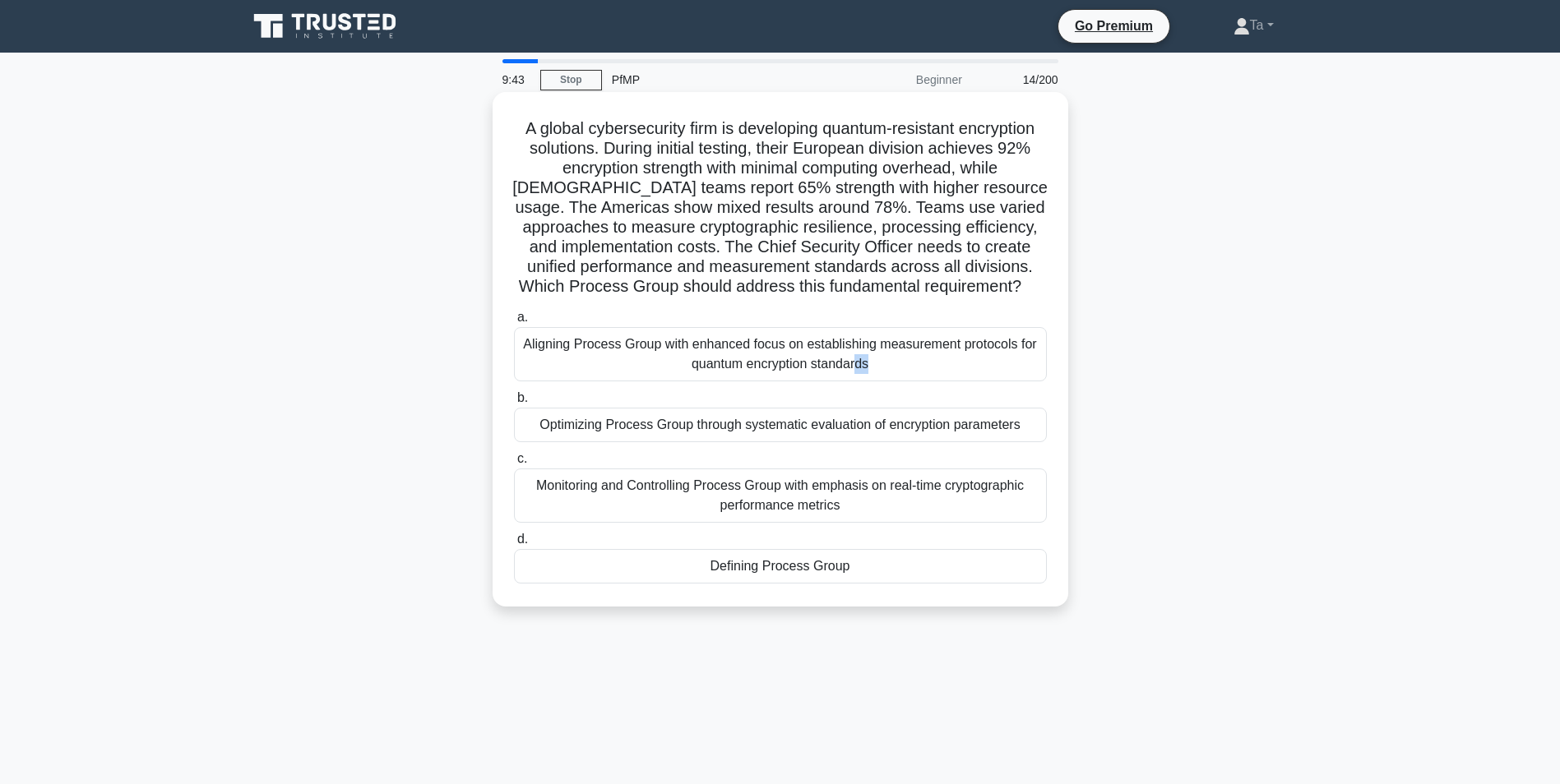
click at [756, 354] on div "Aligning Process Group with enhanced focus on establishing measurement protocol…" at bounding box center [780, 354] width 532 height 54
click at [514, 323] on input "a. Aligning Process Group with enhanced focus on establishing measurement proto…" at bounding box center [514, 318] width 0 height 11
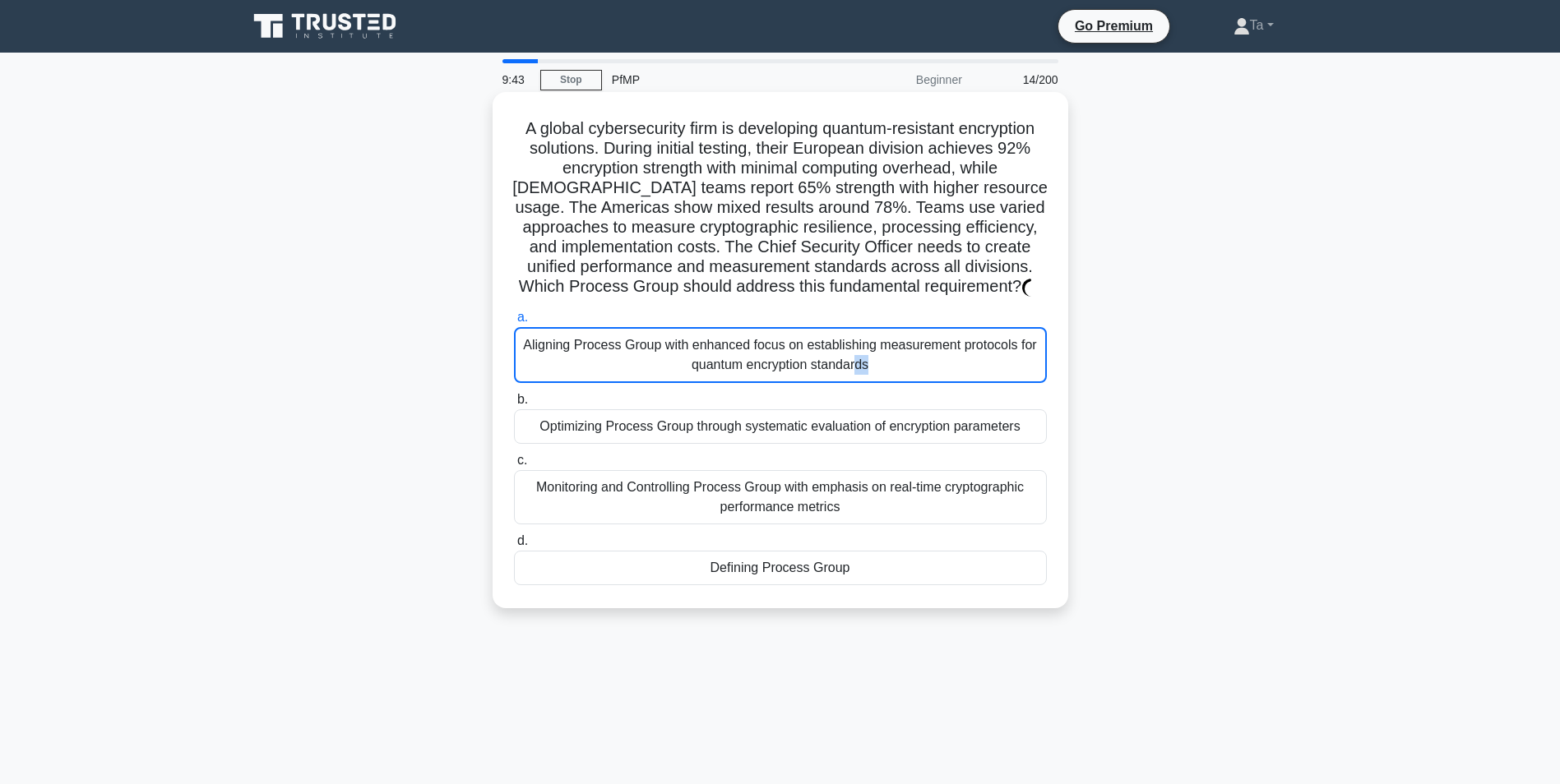
click at [756, 354] on div "Aligning Process Group with enhanced focus on establishing measurement protocol…" at bounding box center [780, 355] width 532 height 56
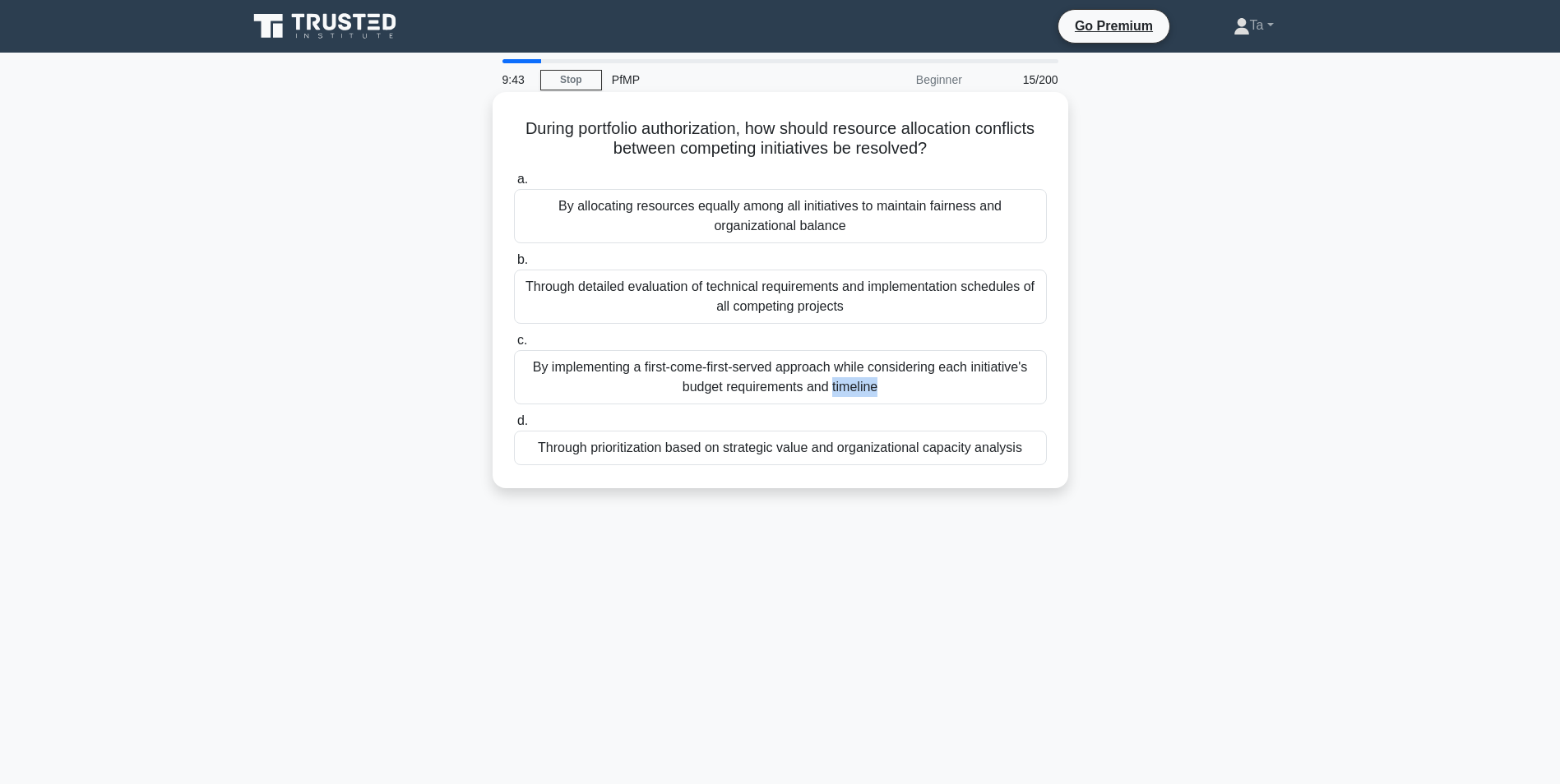
click at [756, 354] on div "By implementing a first-come-first-served approach while considering each initi…" at bounding box center [780, 376] width 532 height 54
click at [514, 346] on input "c. By implementing a first-come-first-served approach while considering each in…" at bounding box center [514, 340] width 0 height 11
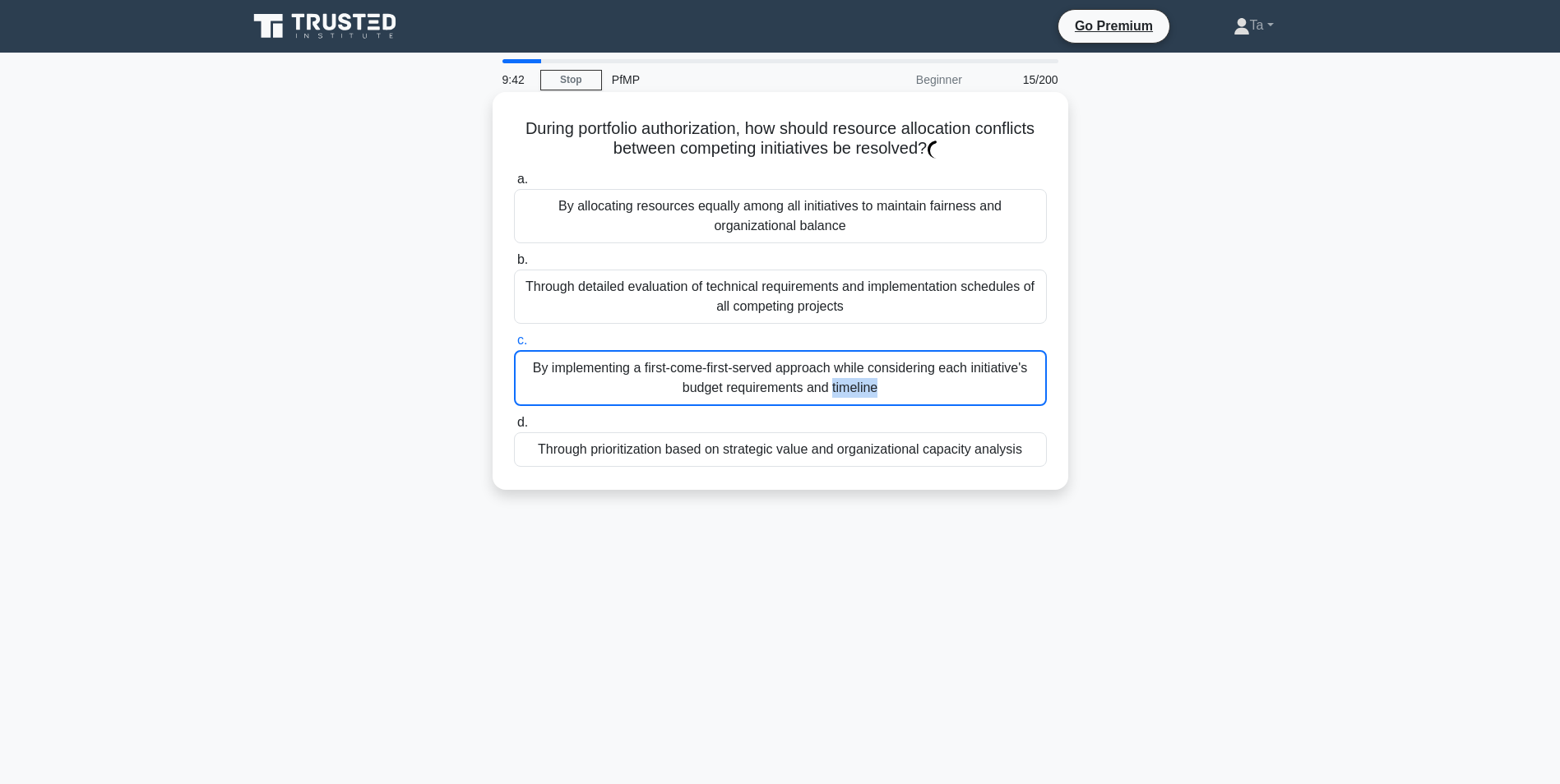
click at [756, 354] on div "By implementing a first-come-first-served approach while considering each initi…" at bounding box center [780, 377] width 532 height 56
click at [514, 346] on input "c. By implementing a first-come-first-served approach while considering each in…" at bounding box center [514, 340] width 0 height 11
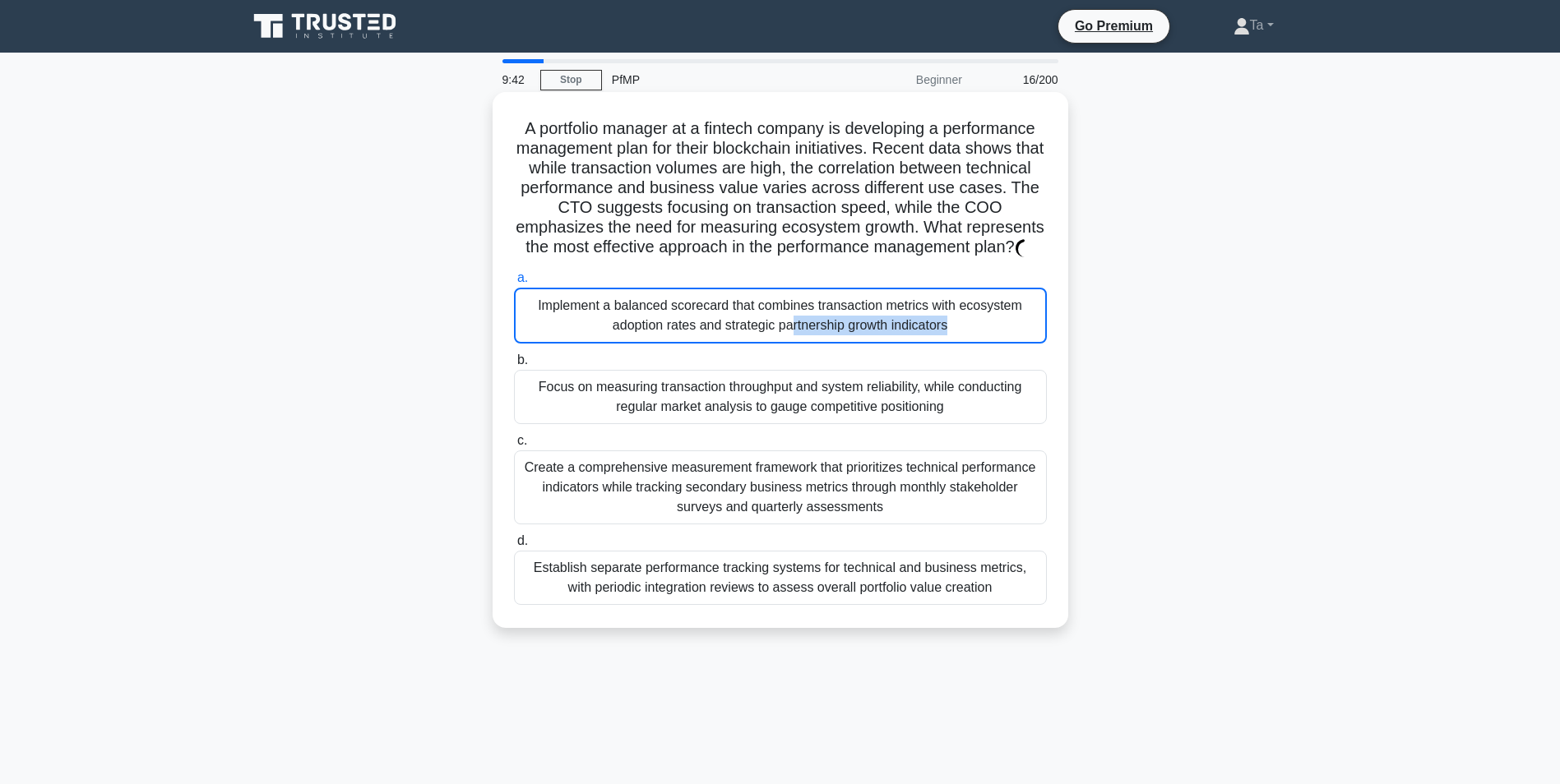
click at [756, 344] on div "Implement a balanced scorecard that combines transaction metrics with ecosystem…" at bounding box center [780, 315] width 532 height 56
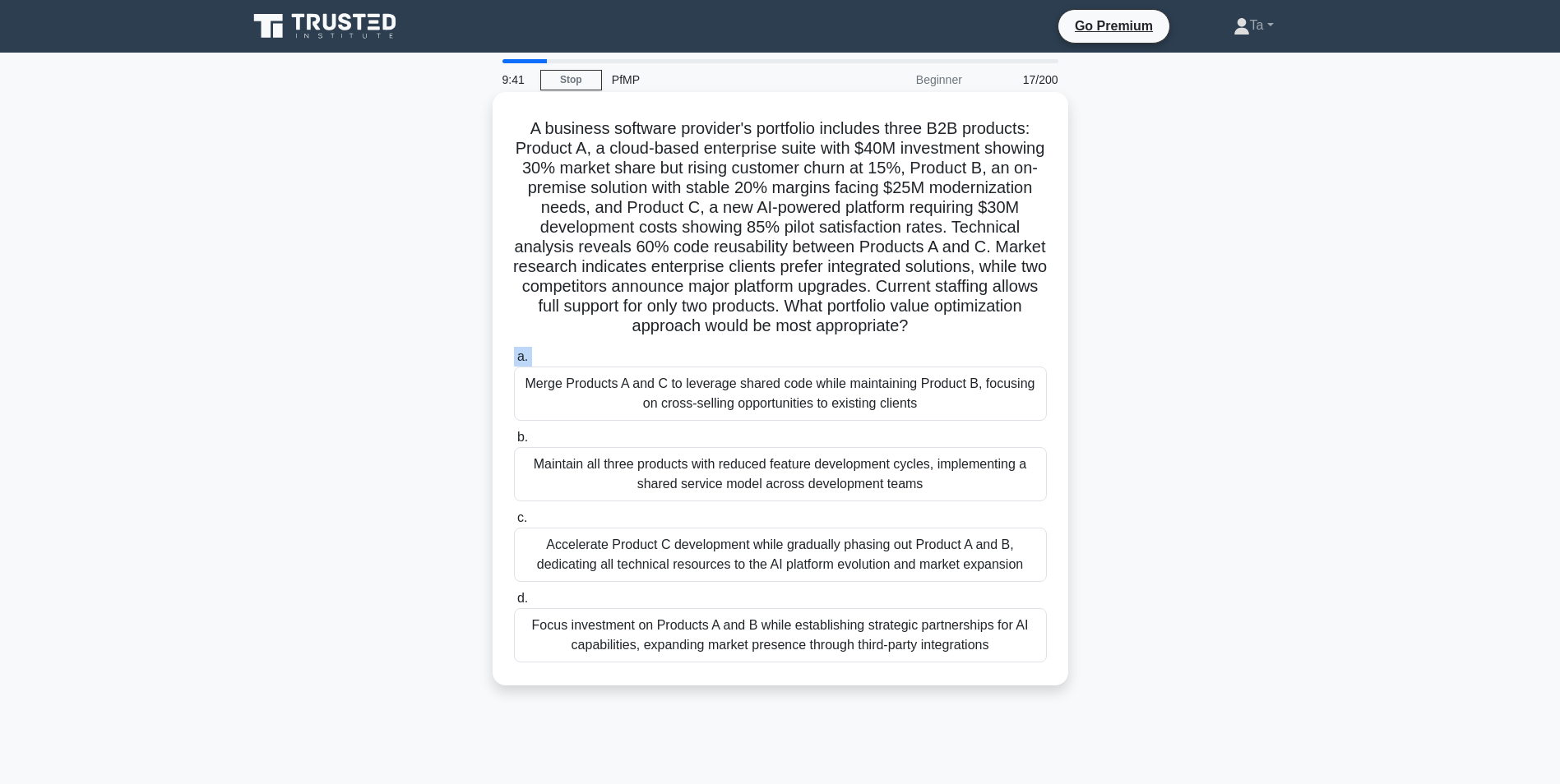
click at [756, 354] on label "a. Merge Products A and C to leverage shared code while maintaining Product B, …" at bounding box center [780, 383] width 532 height 74
click at [514, 354] on input "a. Merge Products A and C to leverage shared code while maintaining Product B, …" at bounding box center [514, 357] width 0 height 11
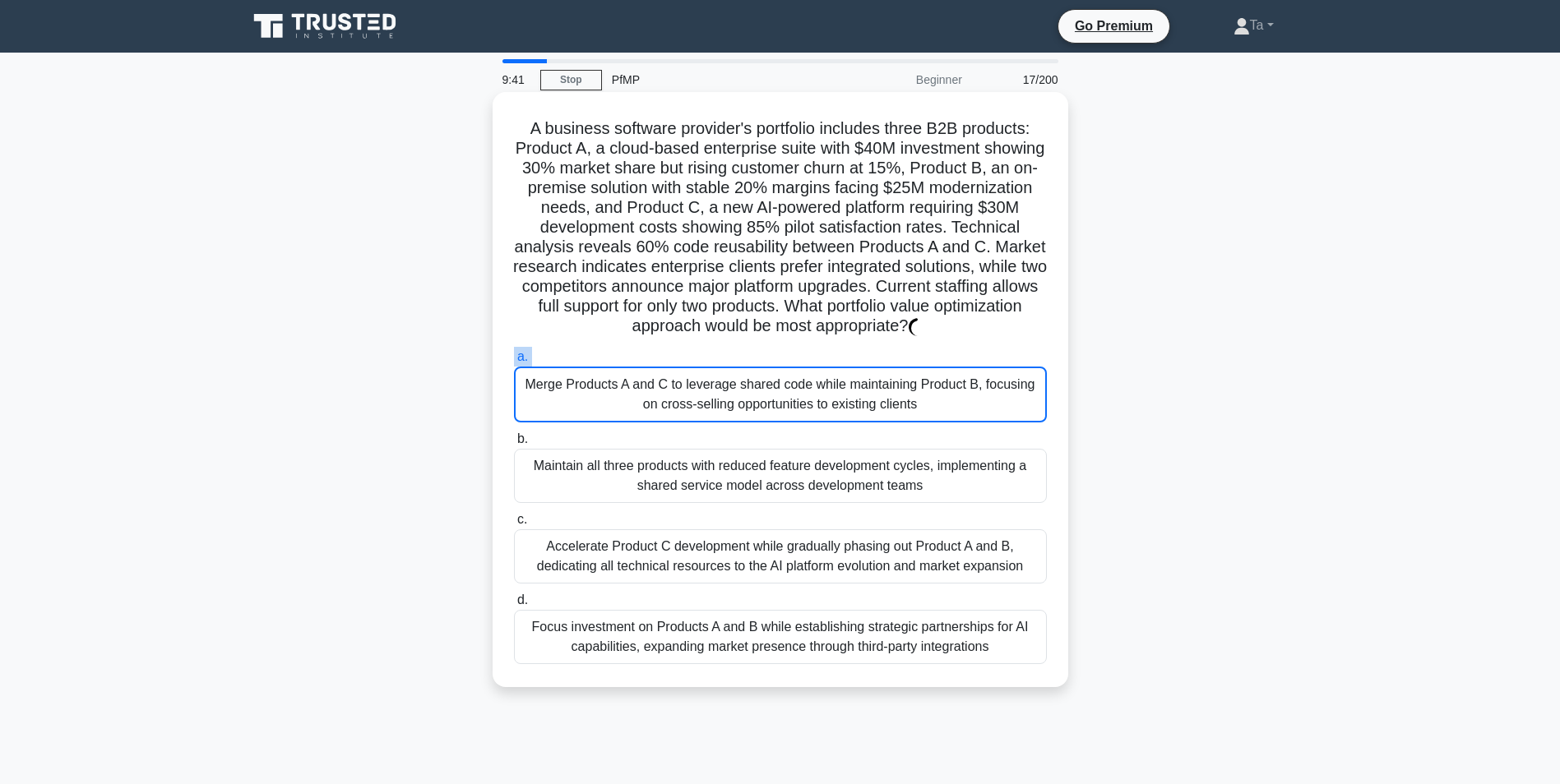
click at [756, 354] on label "a. Merge Products A and C to leverage shared code while maintaining Product B, …" at bounding box center [780, 384] width 532 height 75
click at [514, 354] on input "a. Merge Products A and C to leverage shared code while maintaining Product B, …" at bounding box center [514, 357] width 0 height 11
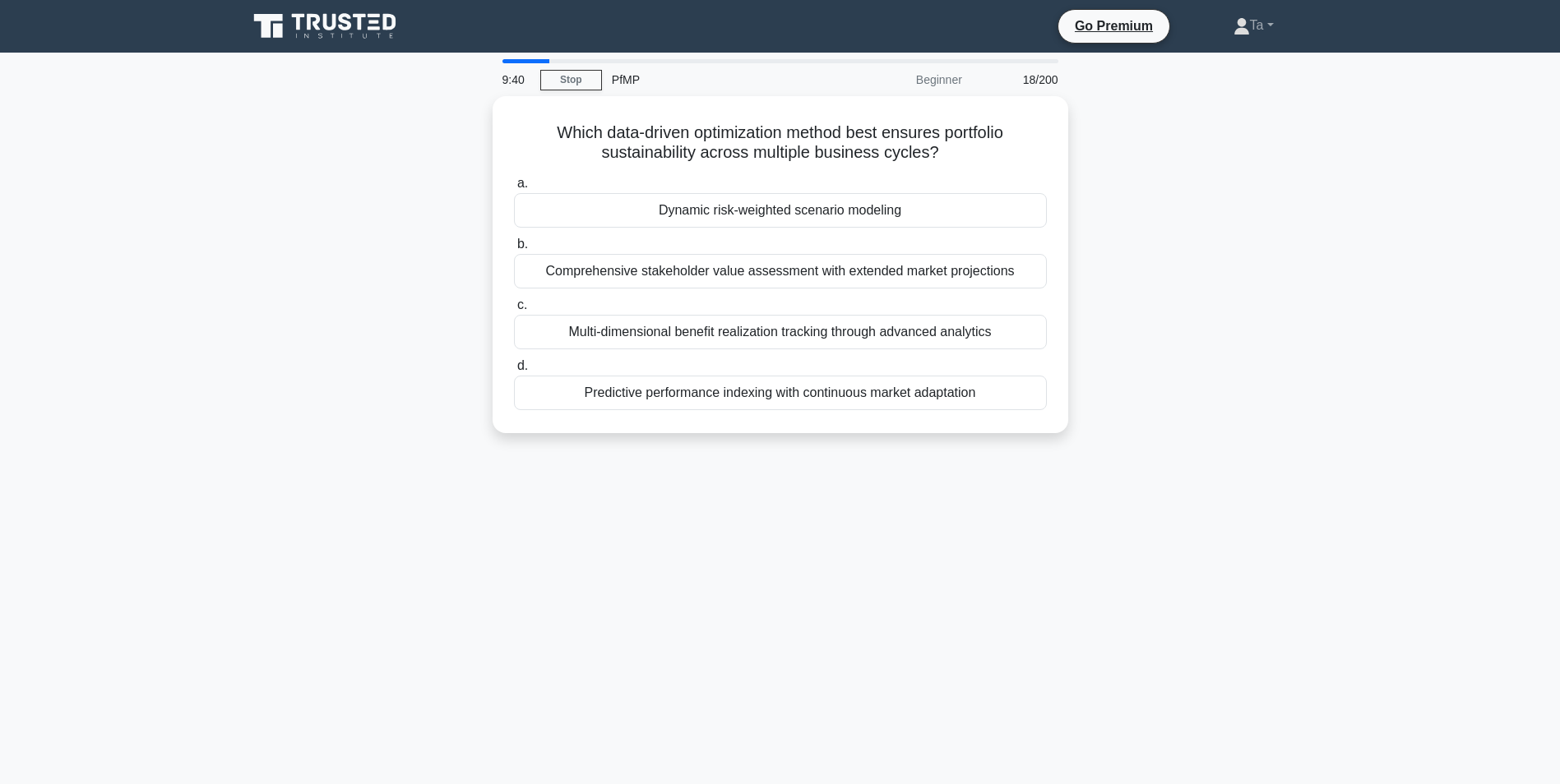
drag, startPoint x: 756, startPoint y: 354, endPoint x: 750, endPoint y: 453, distance: 99.2
click at [755, 482] on div "9:40 Stop PfMP Beginner 18/200 Which data-driven optimization method best ensur…" at bounding box center [780, 469] width 1085 height 822
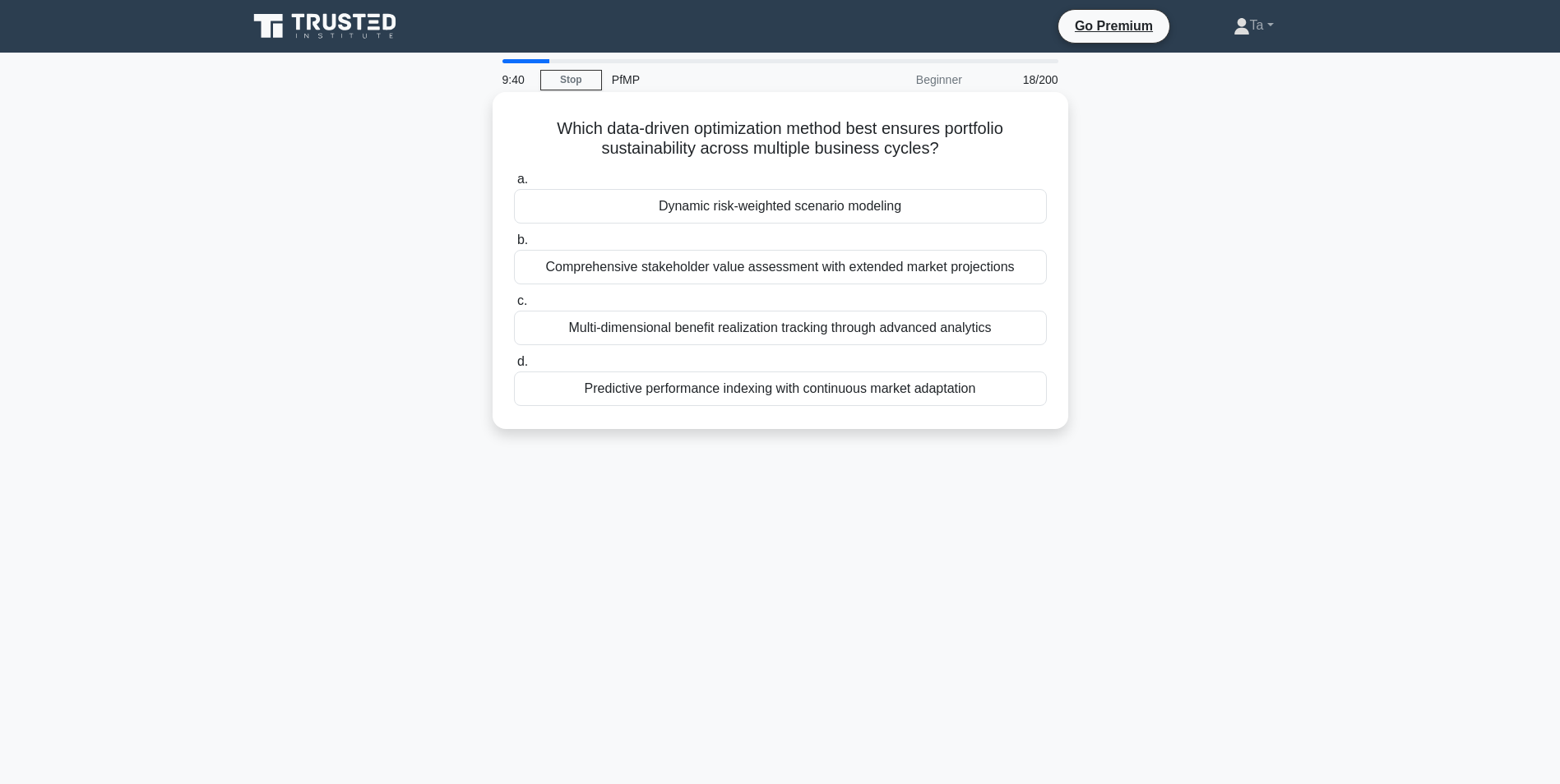
click at [751, 422] on div "Which data-driven optimization method best ensures portfolio sustainability acr…" at bounding box center [780, 261] width 563 height 323
click at [739, 345] on div "Multi-dimensional benefit realization tracking through advanced analytics" at bounding box center [780, 327] width 532 height 34
click at [514, 307] on input "c. Multi-dimensional benefit realization tracking through advanced analytics" at bounding box center [514, 301] width 0 height 11
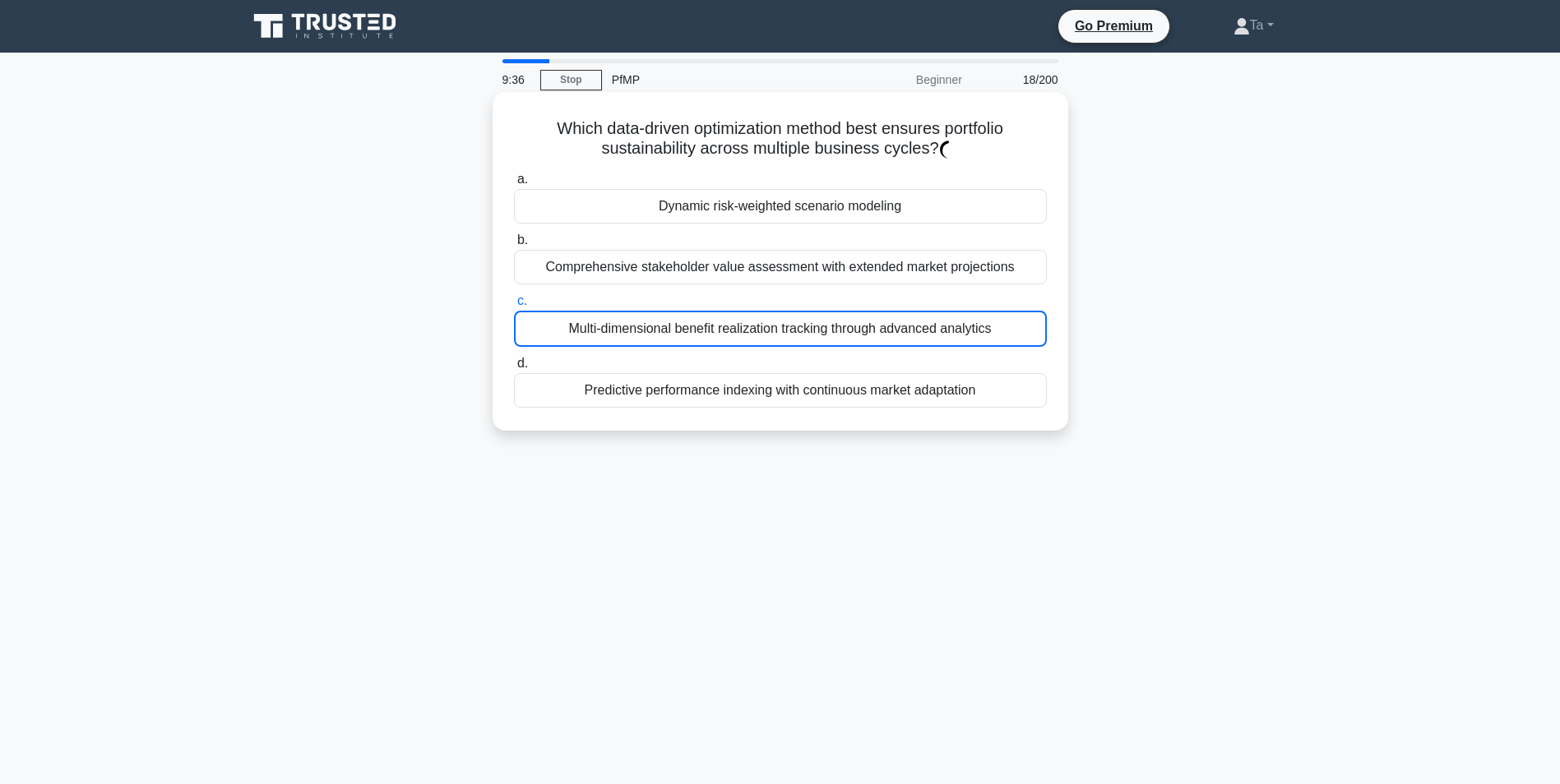
click at [739, 346] on div "Multi-dimensional benefit realization tracking through advanced analytics" at bounding box center [780, 328] width 532 height 36
click at [514, 307] on input "c. Multi-dimensional benefit realization tracking through advanced analytics" at bounding box center [514, 301] width 0 height 11
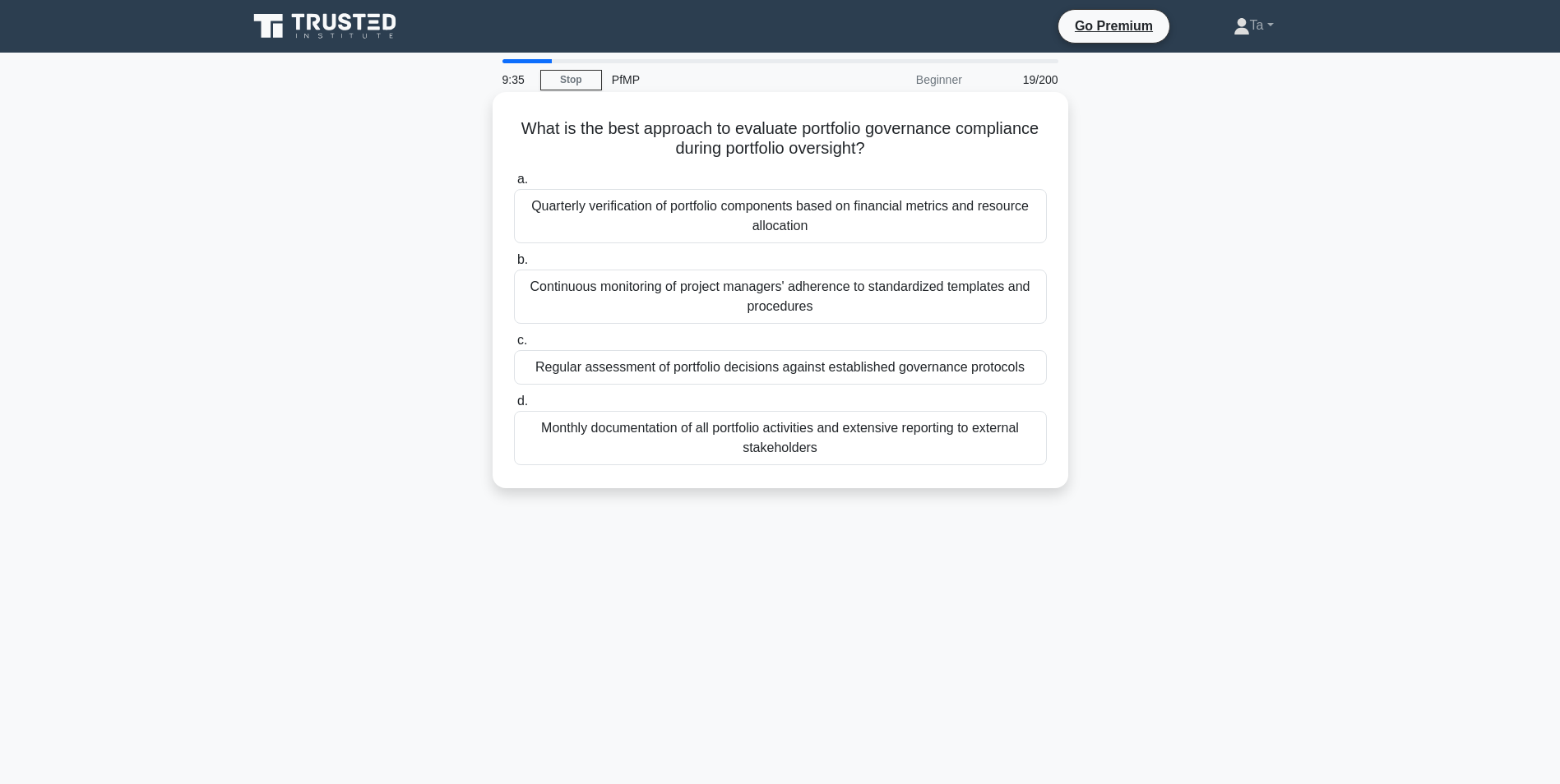
drag, startPoint x: 739, startPoint y: 346, endPoint x: 704, endPoint y: 371, distance: 43.0
click at [704, 371] on div "Regular assessment of portfolio decisions against established governance protoc…" at bounding box center [780, 367] width 532 height 34
click at [514, 346] on input "c. Regular assessment of portfolio decisions against established governance pro…" at bounding box center [514, 340] width 0 height 11
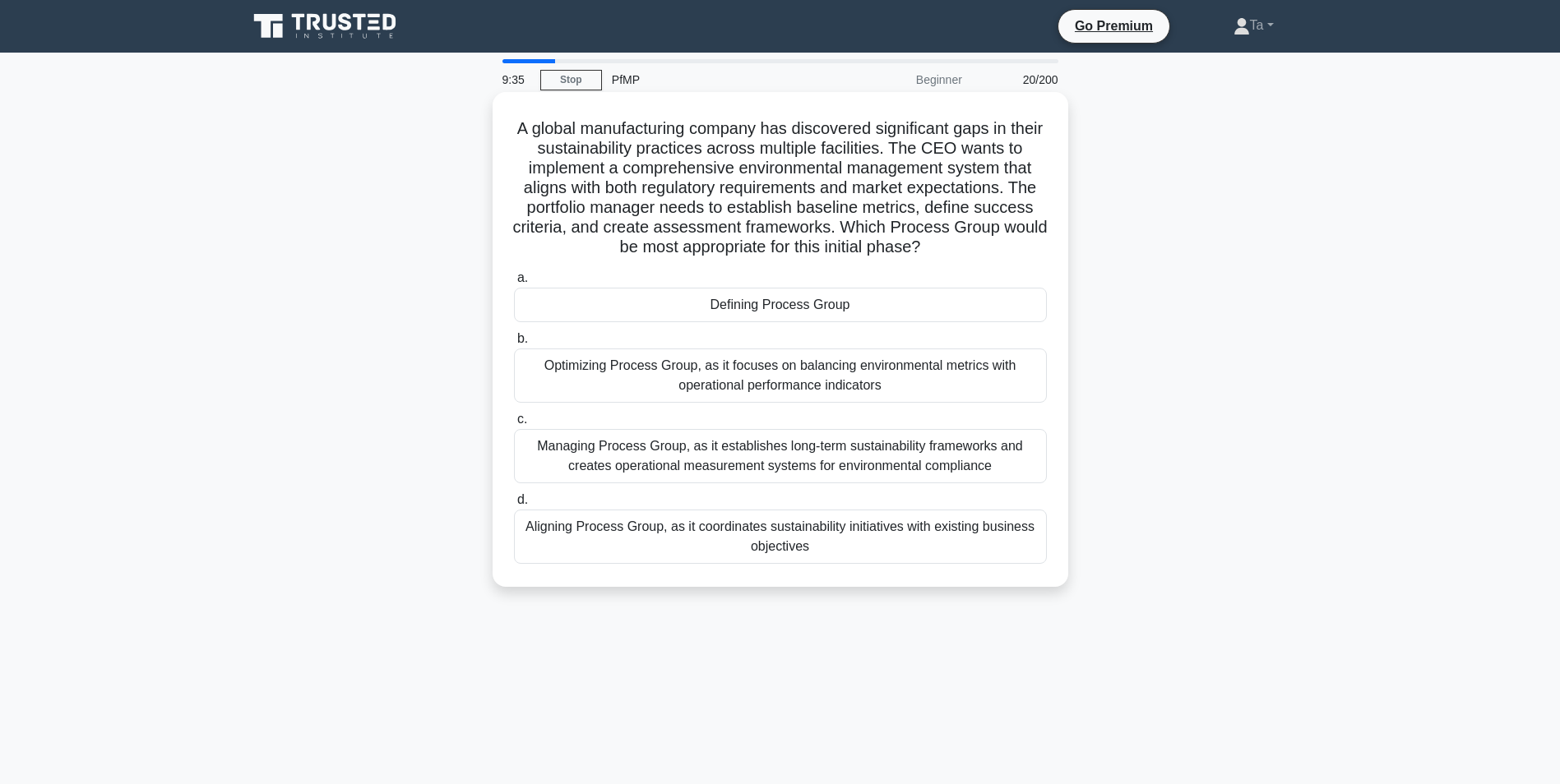
click at [704, 374] on div "Optimizing Process Group, as it focuses on balancing environmental metrics with…" at bounding box center [780, 375] width 532 height 54
click at [514, 344] on input "b. Optimizing Process Group, as it focuses on balancing environmental metrics w…" at bounding box center [514, 338] width 0 height 11
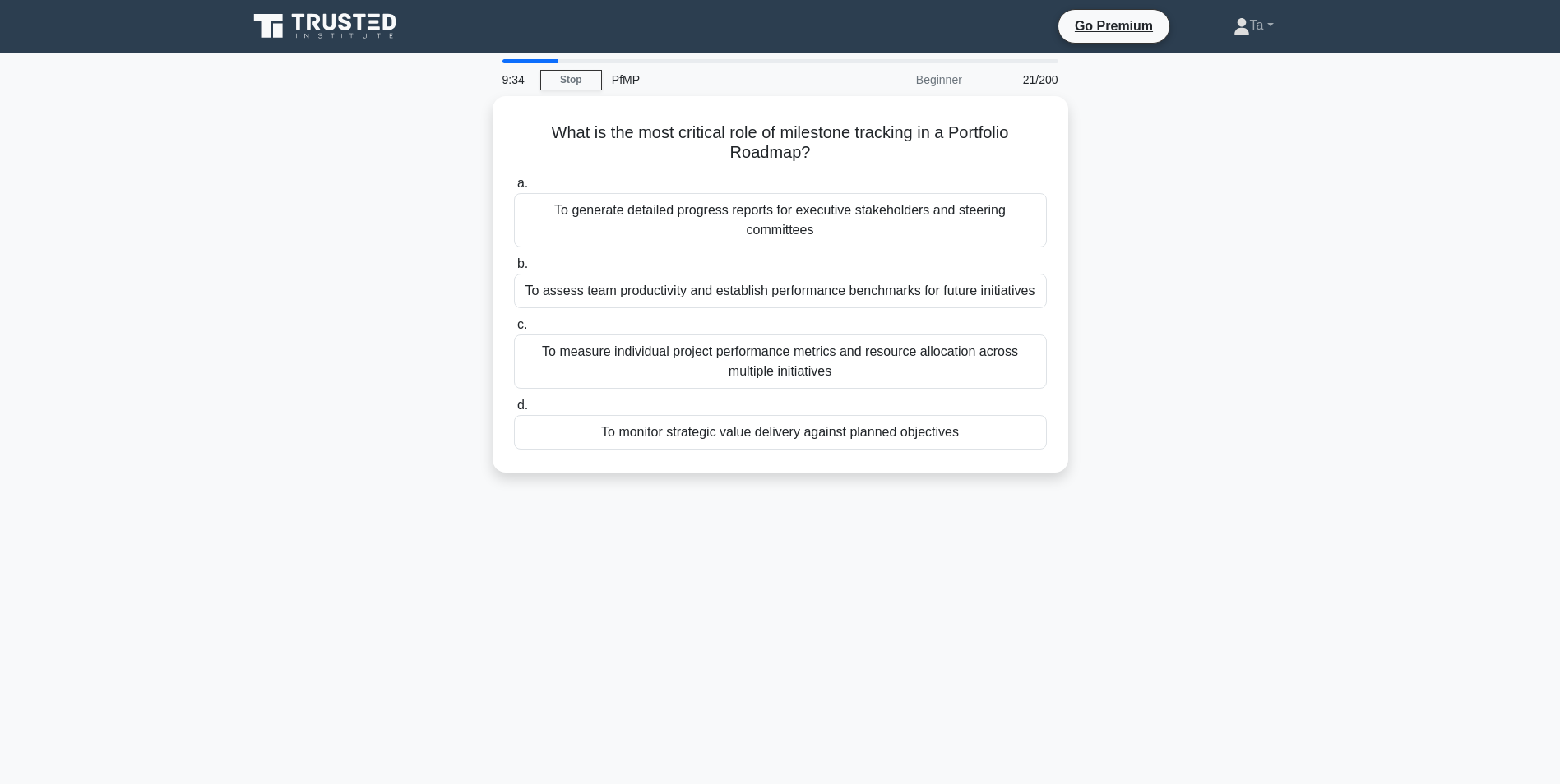
click at [710, 395] on label "d. To monitor strategic value delivery against planned objectives" at bounding box center [780, 421] width 532 height 54
click at [514, 400] on input "d. To monitor strategic value delivery against planned objectives" at bounding box center [514, 405] width 0 height 11
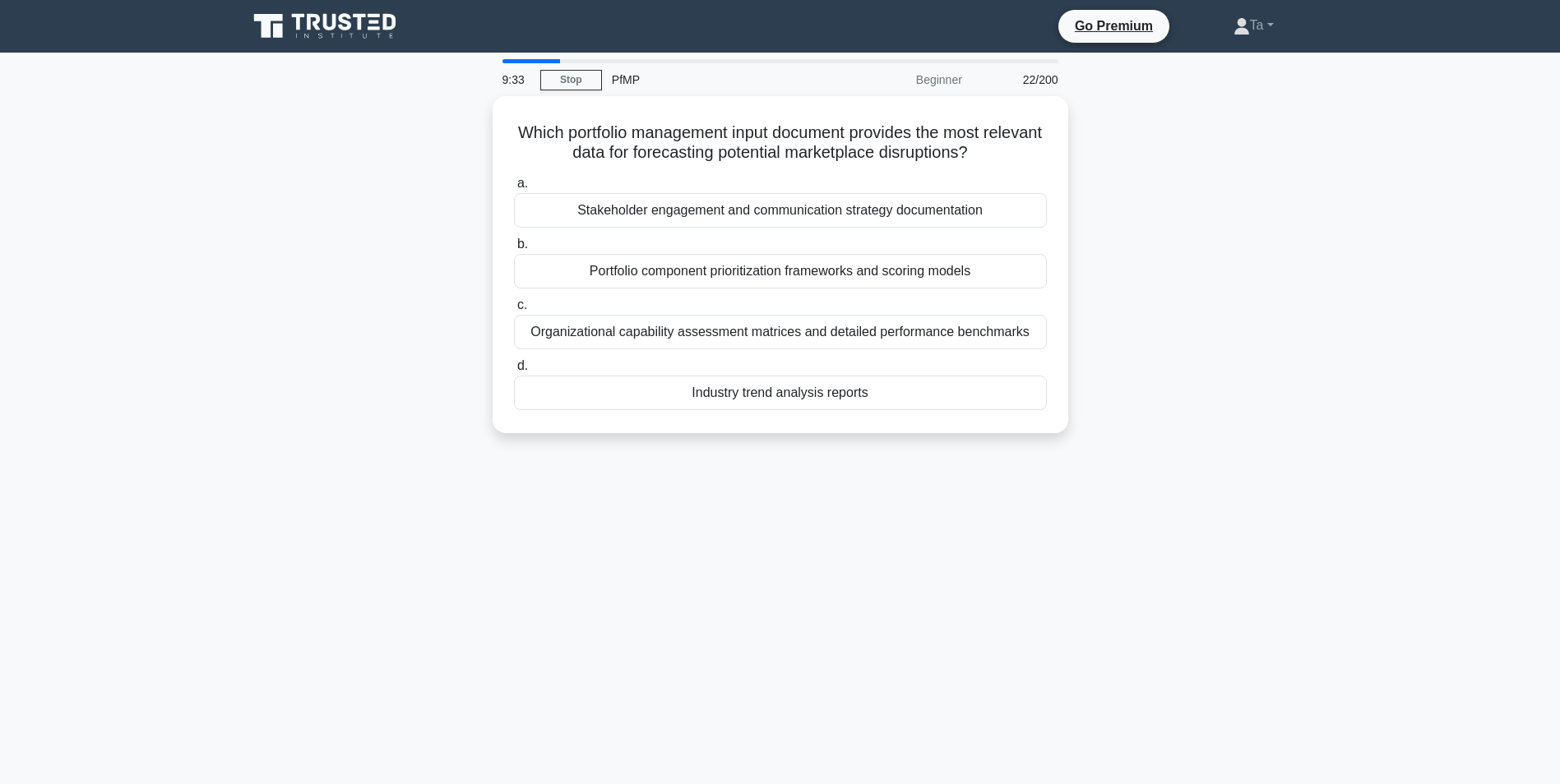
click at [708, 404] on div "Industry trend analysis reports" at bounding box center [780, 392] width 532 height 34
click at [514, 371] on input "d. Industry trend analysis reports" at bounding box center [514, 366] width 0 height 11
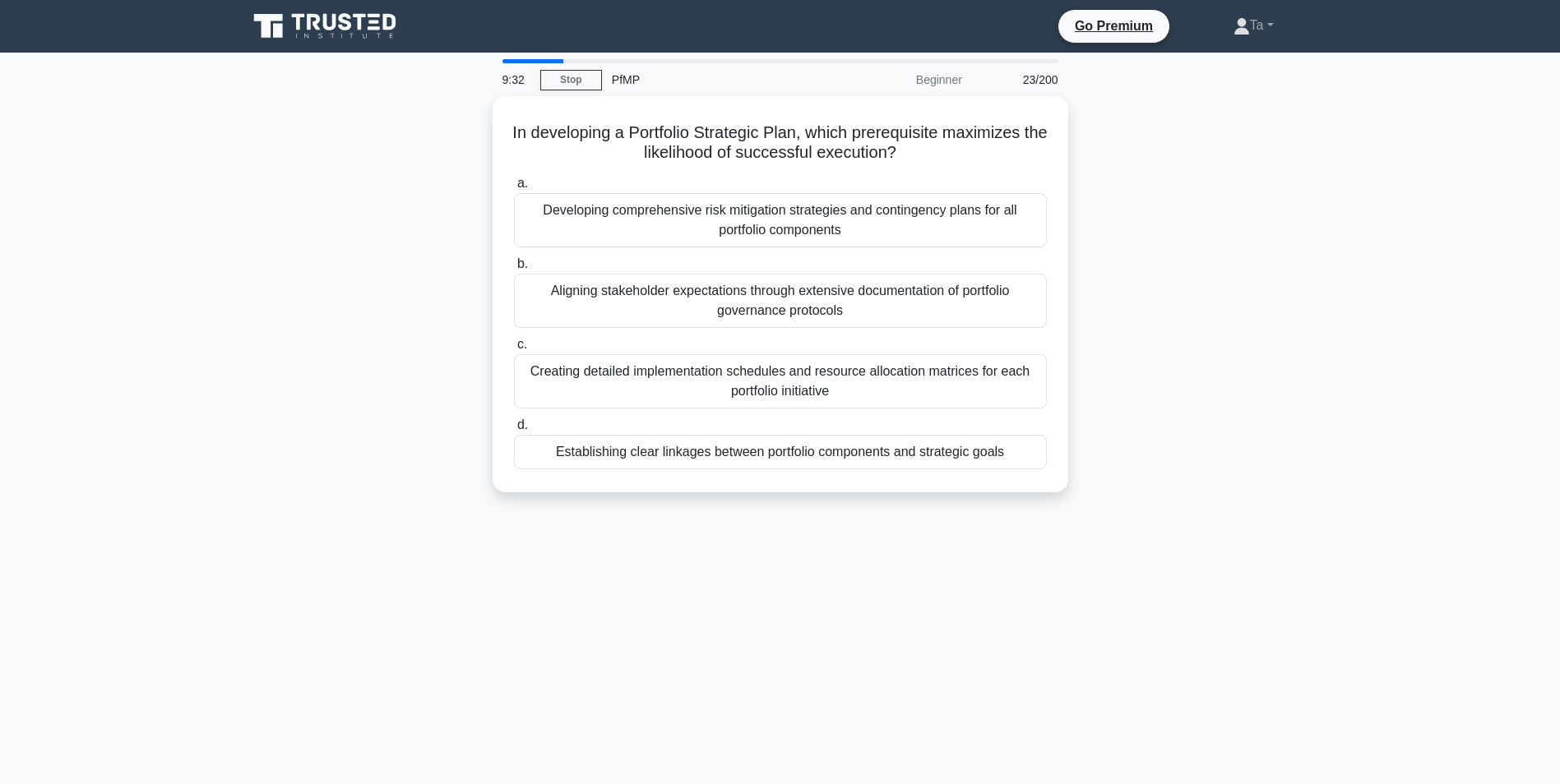
click at [708, 404] on div "Creating detailed implementation schedules and resource allocation matrices for…" at bounding box center [780, 380] width 532 height 54
click at [514, 350] on input "c. Creating detailed implementation schedules and resource allocation matrices …" at bounding box center [514, 344] width 0 height 11
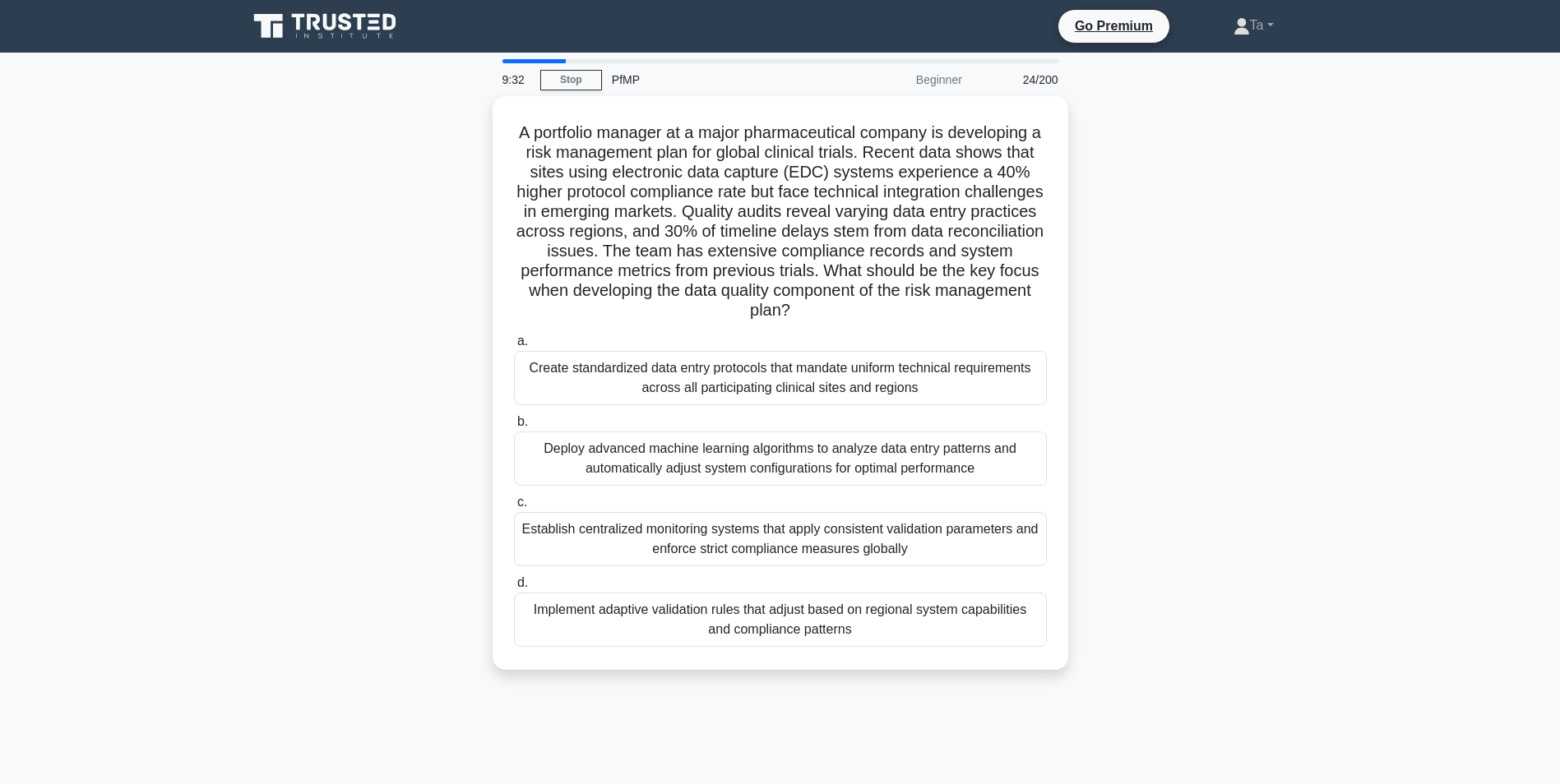
click at [708, 404] on div "a. Create standardized data entry protocols that mandate uniform technical requ…" at bounding box center [780, 489] width 553 height 322
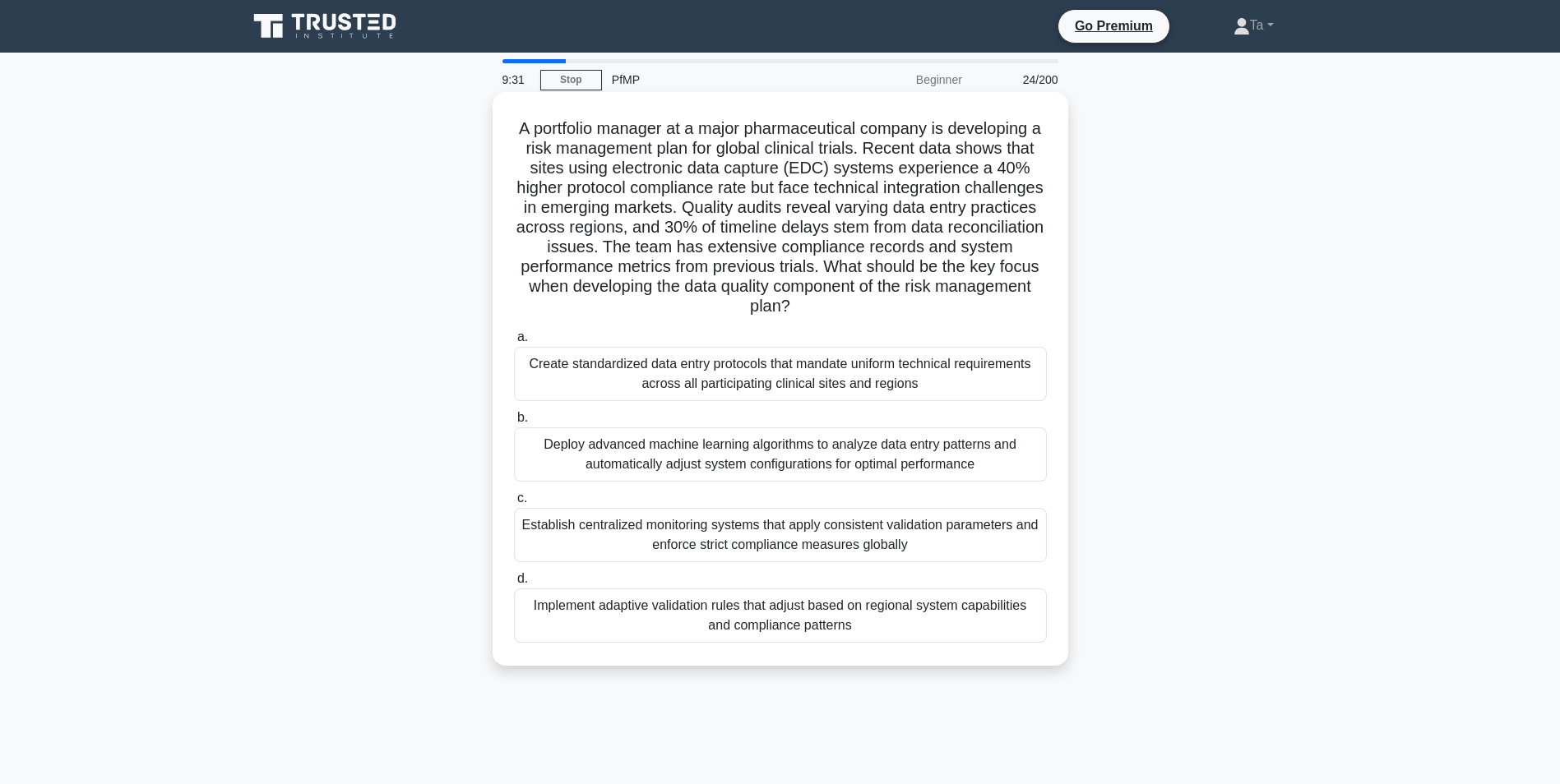
click at [697, 435] on div "Deploy advanced machine learning algorithms to analyze data entry patterns and …" at bounding box center [780, 454] width 532 height 54
click at [514, 423] on input "b. Deploy advanced machine learning algorithms to analyze data entry patterns a…" at bounding box center [514, 417] width 0 height 11
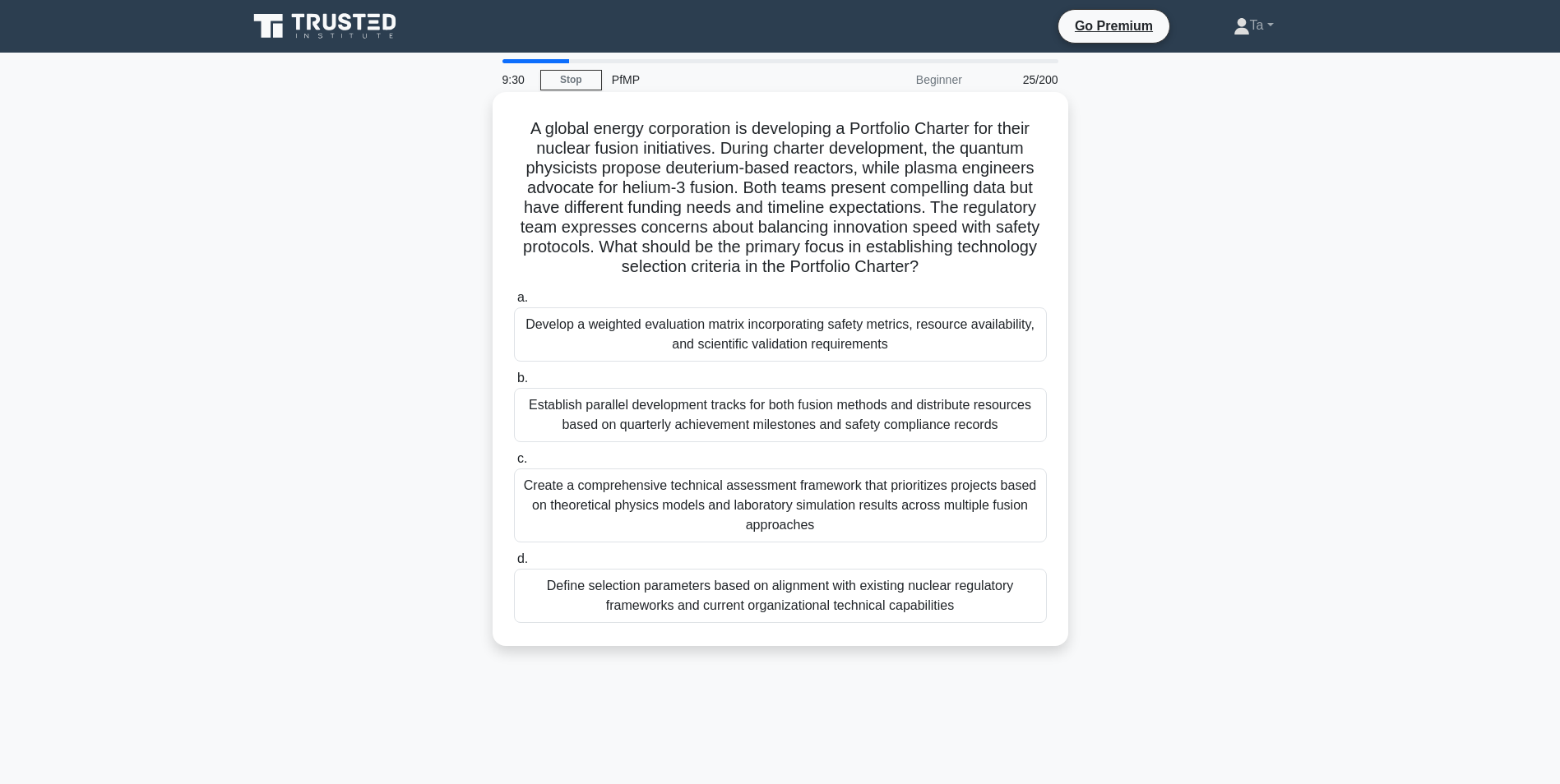
click at [726, 428] on div "Establish parallel development tracks for both fusion methods and distribute re…" at bounding box center [780, 415] width 532 height 54
click at [514, 384] on input "b. Establish parallel development tracks for both fusion methods and distribute…" at bounding box center [514, 378] width 0 height 11
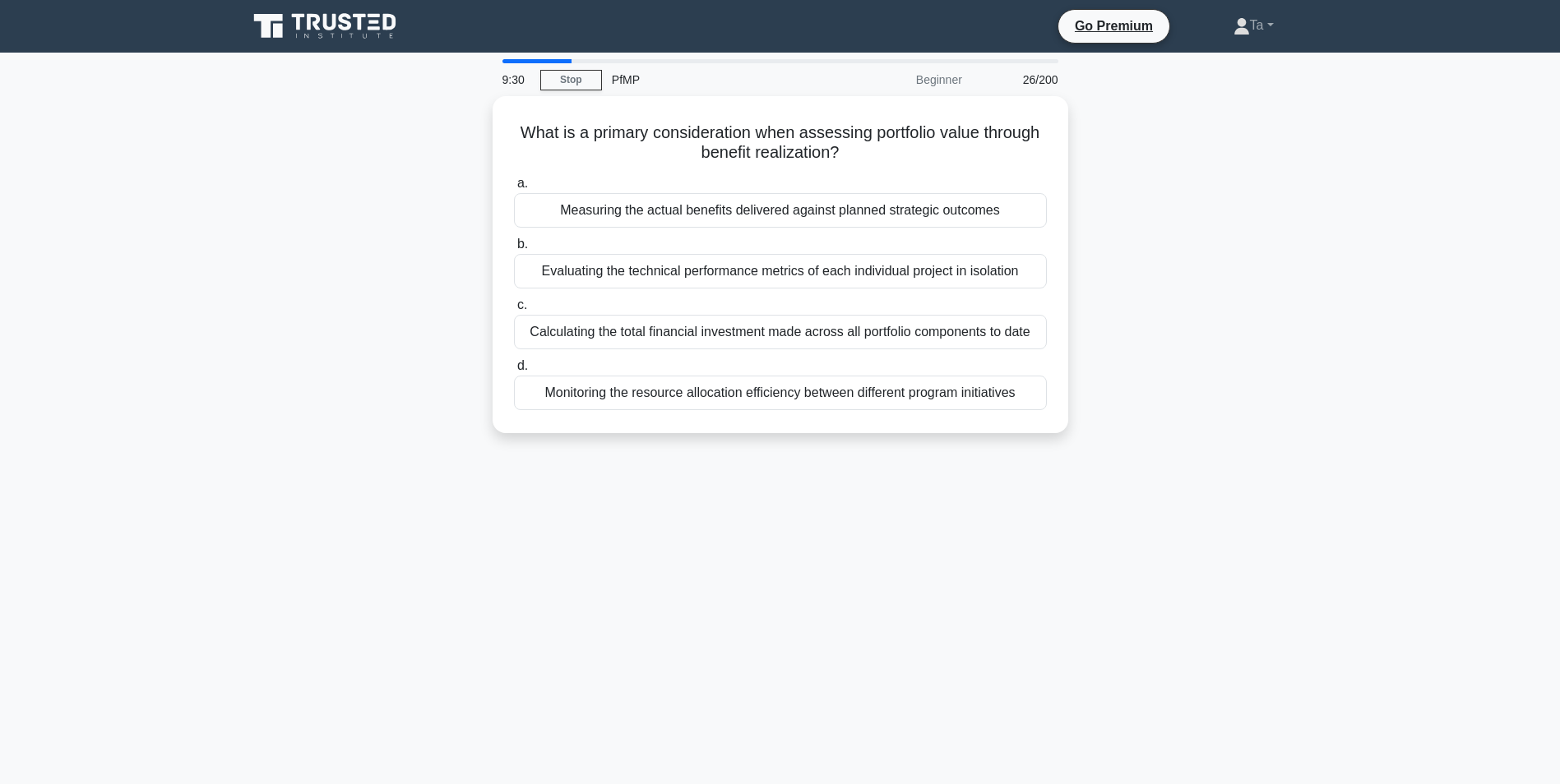
click at [751, 430] on div "What is a primary consideration when assessing portfolio value through benefit …" at bounding box center [780, 265] width 576 height 337
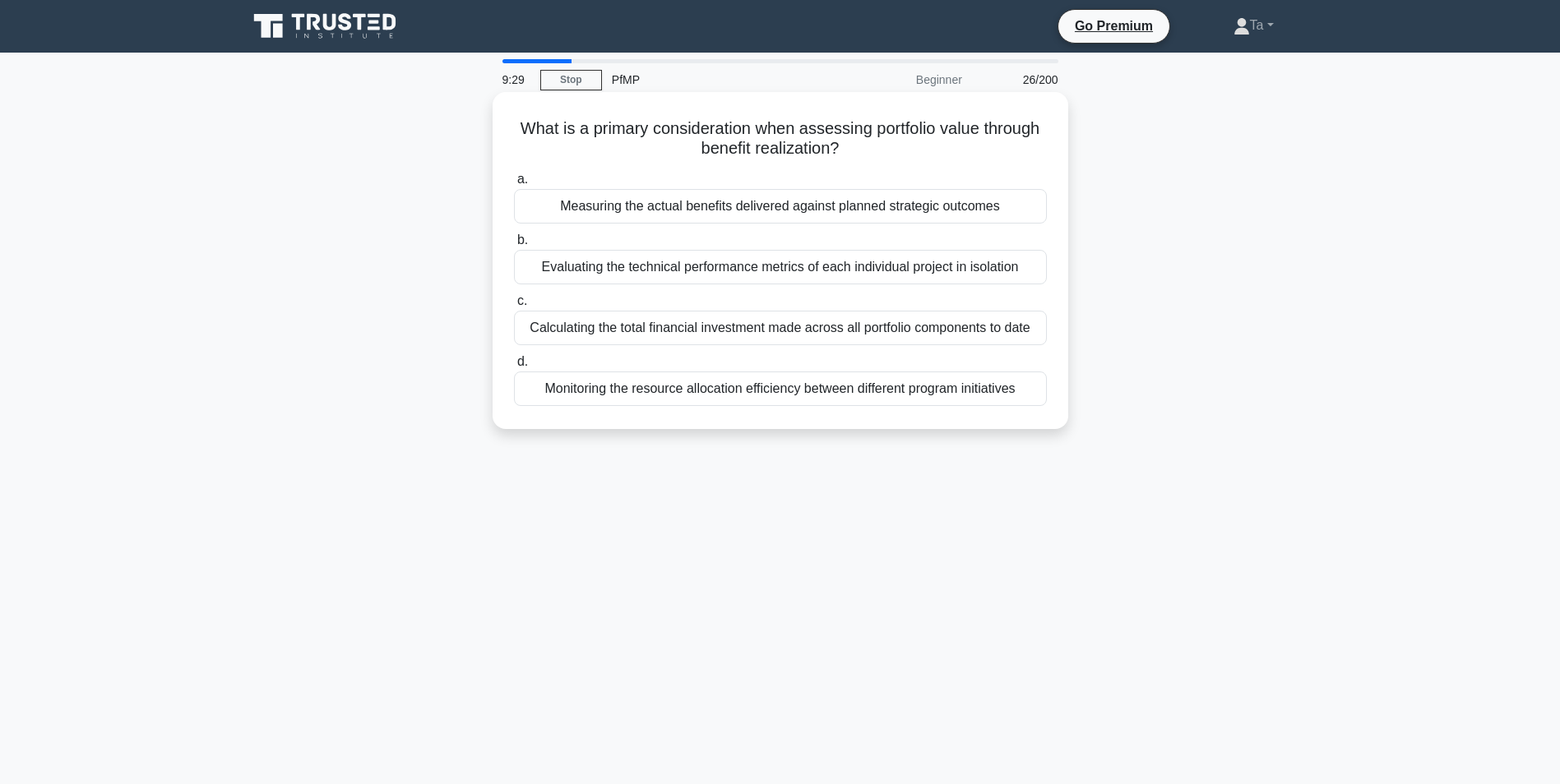
click at [773, 389] on div "Monitoring the resource allocation efficiency between different program initiat…" at bounding box center [780, 388] width 532 height 34
click at [514, 368] on input "d. Monitoring the resource allocation efficiency between different program init…" at bounding box center [514, 362] width 0 height 11
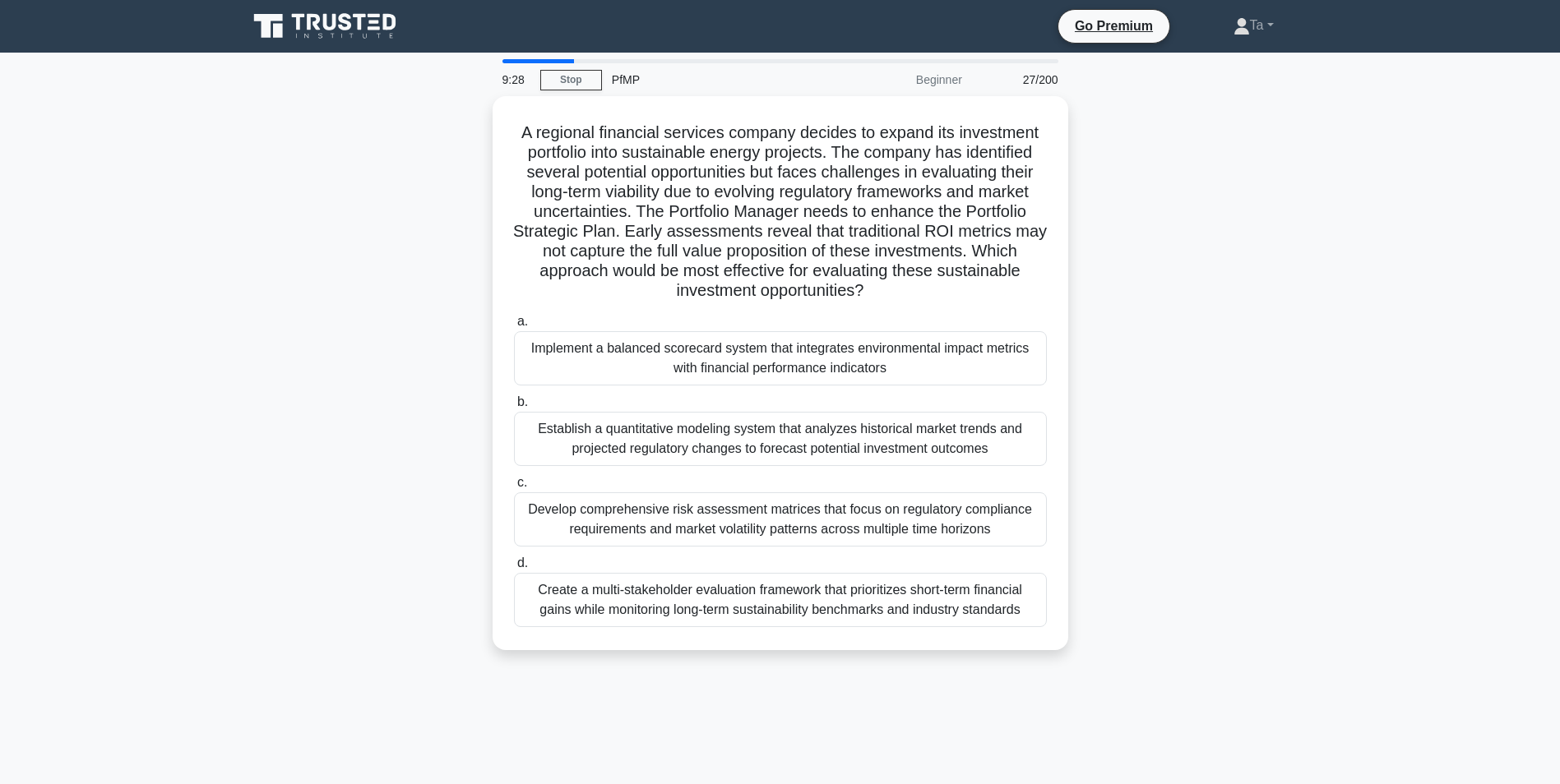
click at [772, 392] on label "b. Establish a quantitative modeling system that analyzes historical market tre…" at bounding box center [780, 428] width 532 height 74
click at [514, 397] on input "b. Establish a quantitative modeling system that analyzes historical market tre…" at bounding box center [514, 402] width 0 height 11
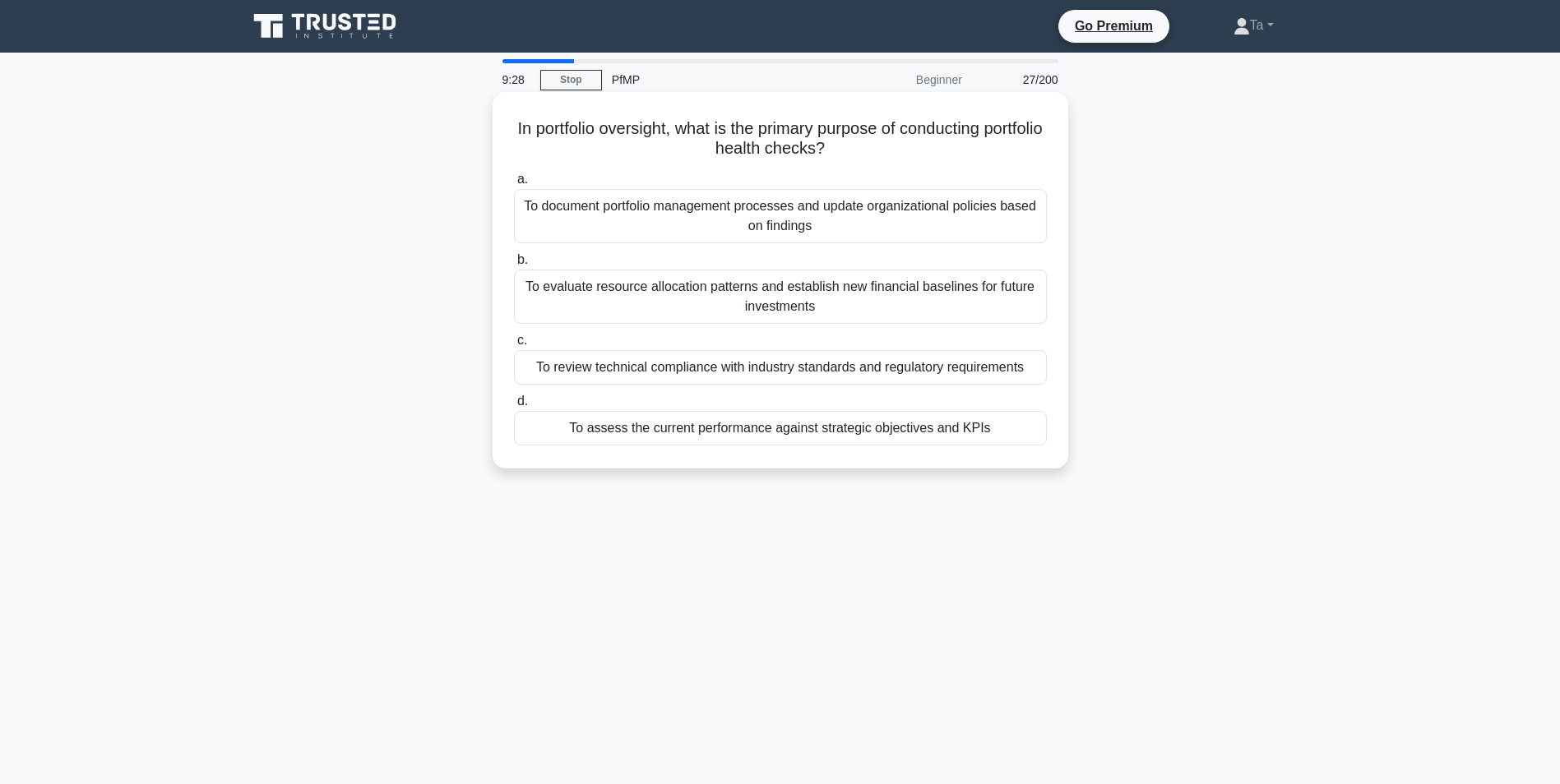
click at [759, 440] on div "To assess the current performance against strategic objectives and KPIs" at bounding box center [780, 427] width 532 height 34
click at [514, 407] on input "d. To assess the current performance against strategic objectives and KPIs" at bounding box center [514, 401] width 0 height 11
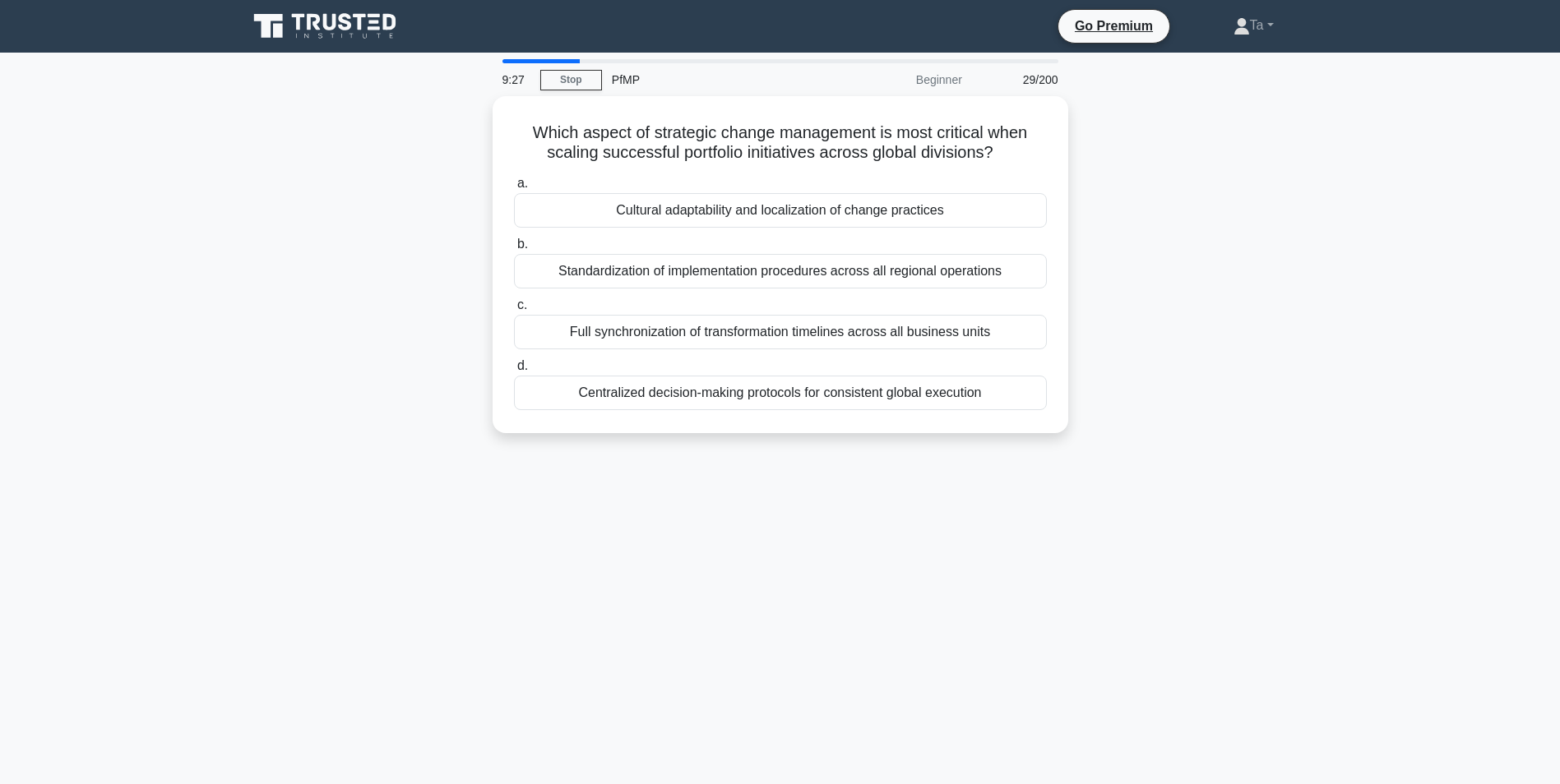
click at [787, 410] on div "a. Cultural adaptability and localization of change practices b. Standardizatio…" at bounding box center [780, 292] width 553 height 243
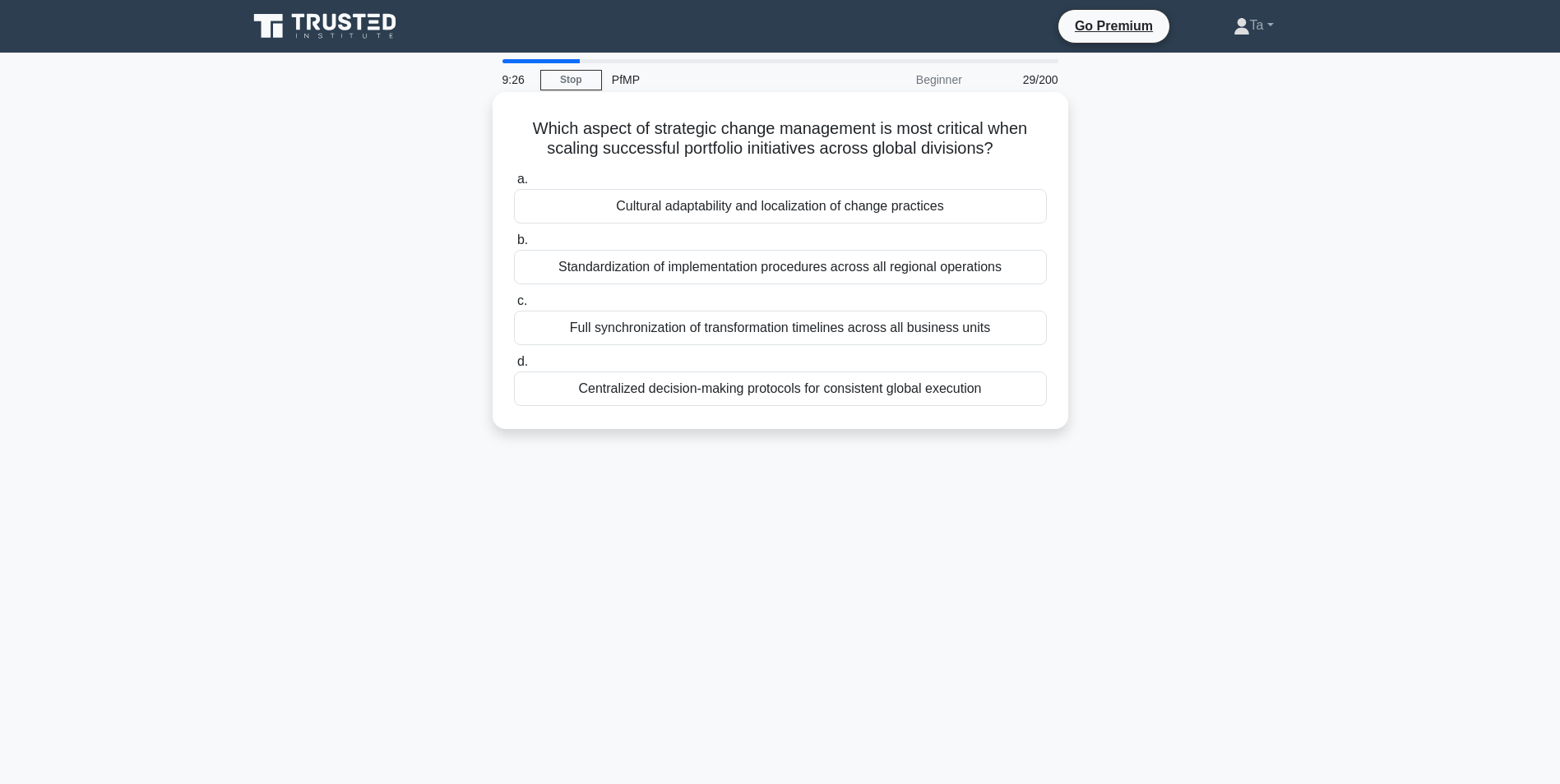
click at [801, 398] on div "Centralized decision-making protocols for consistent global execution" at bounding box center [780, 388] width 532 height 34
click at [514, 368] on input "d. Centralized decision-making protocols for consistent global execution" at bounding box center [514, 362] width 0 height 11
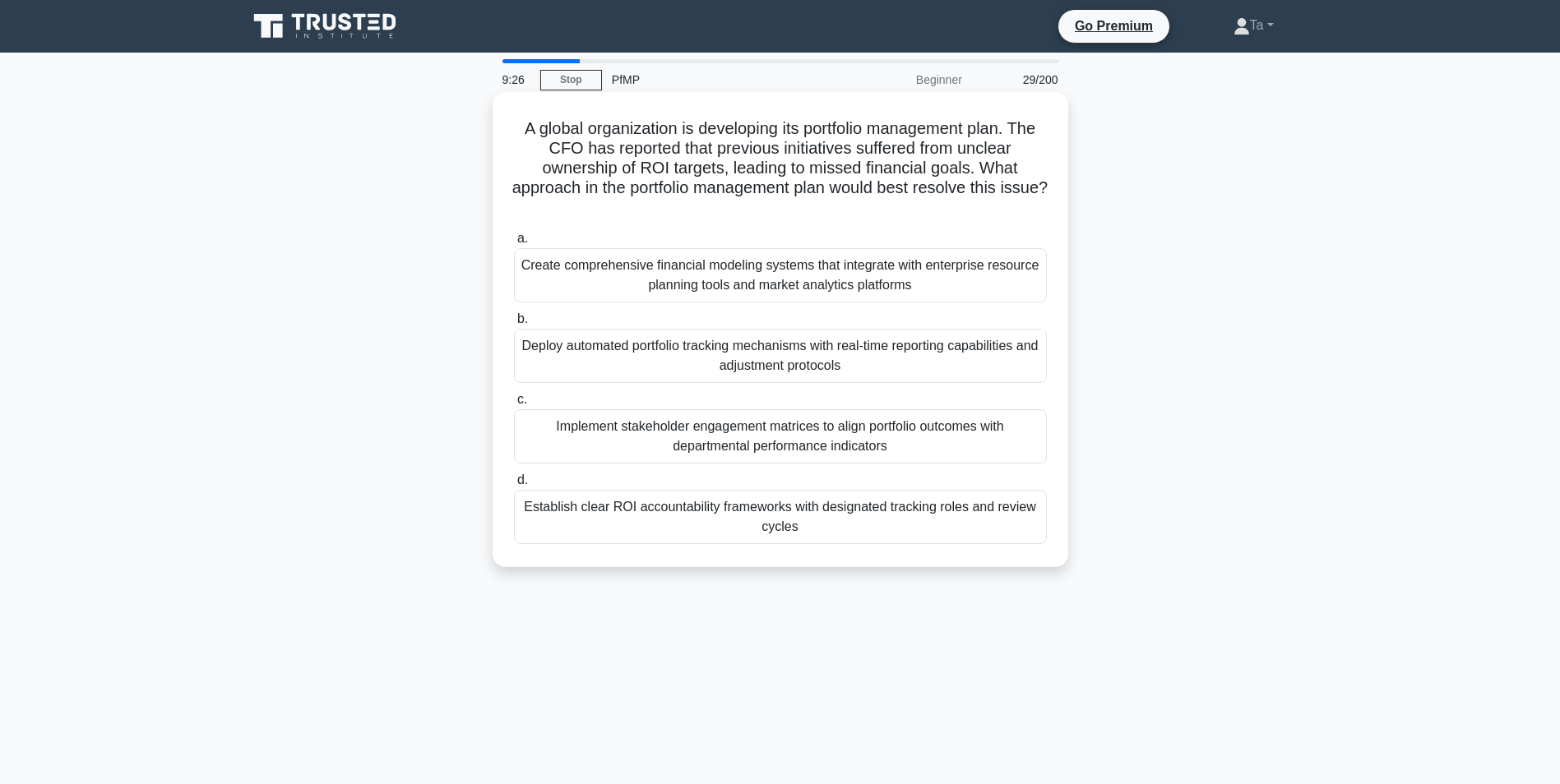
click at [765, 337] on div "Deploy automated portfolio tracking mechanisms with real-time reporting capabil…" at bounding box center [780, 355] width 532 height 54
click at [514, 324] on input "b. Deploy automated portfolio tracking mechanisms with real-time reporting capa…" at bounding box center [514, 318] width 0 height 11
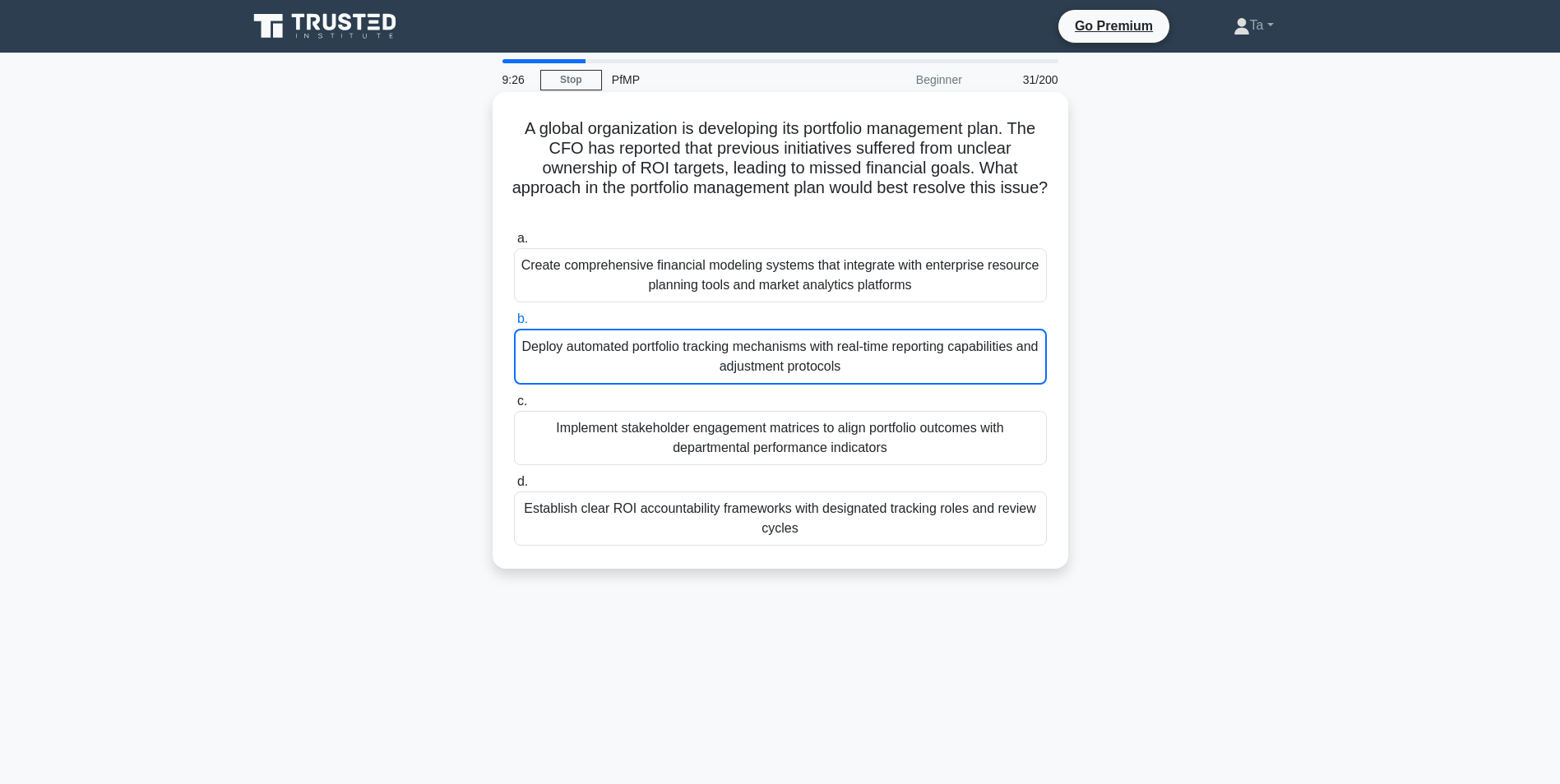
click at [729, 435] on div "Implement stakeholder engagement matrices to align portfolio outcomes with depa…" at bounding box center [780, 437] width 532 height 54
click at [514, 407] on input "c. Implement stakeholder engagement matrices to align portfolio outcomes with d…" at bounding box center [514, 401] width 0 height 11
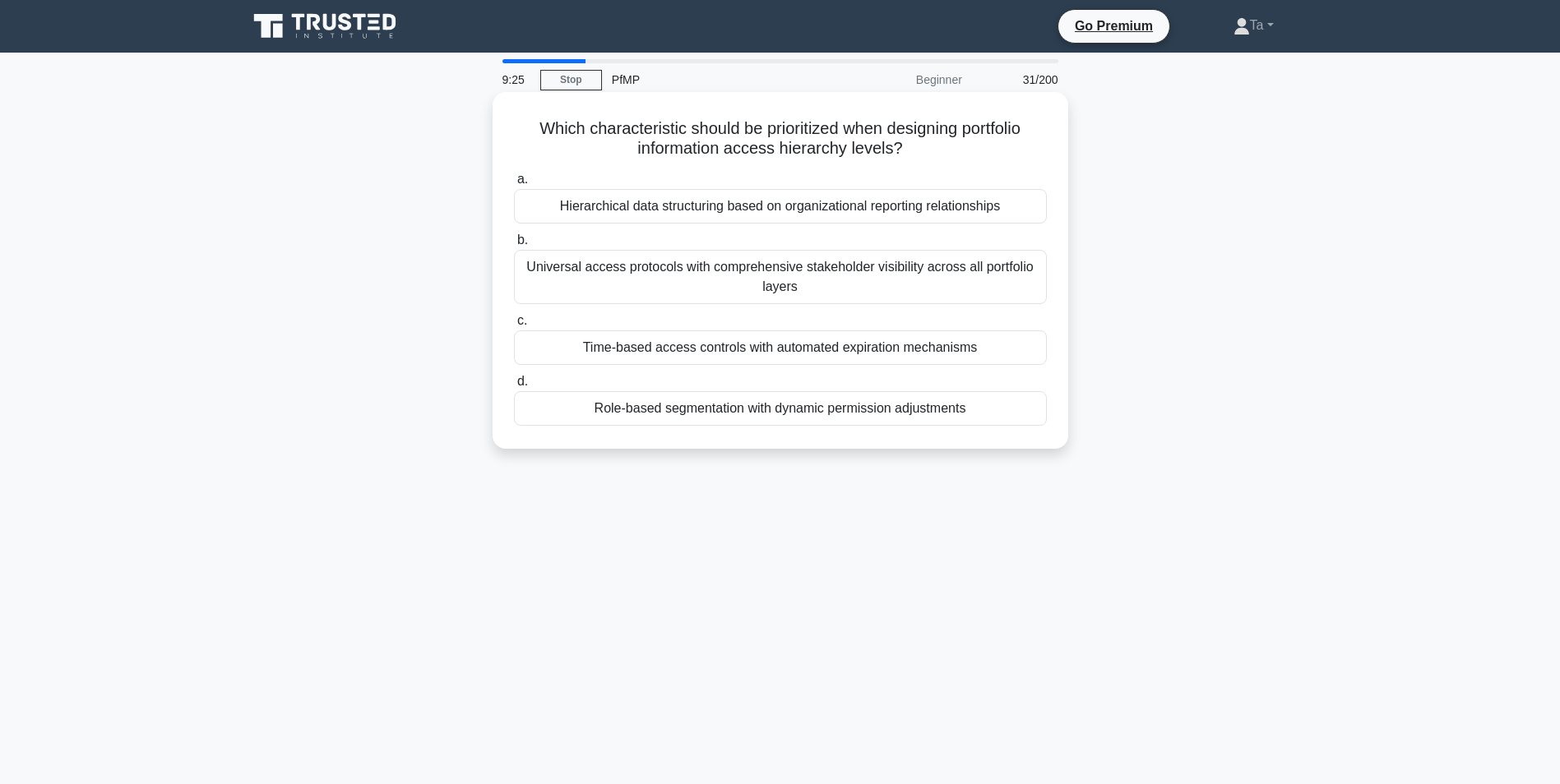
click at [763, 368] on div "a. Hierarchical data structuring based on organizational reporting relationship…" at bounding box center [780, 297] width 553 height 263
drag, startPoint x: 754, startPoint y: 416, endPoint x: 753, endPoint y: 407, distance: 9.1
click at [753, 407] on div "Role-based segmentation with dynamic permission adjustments" at bounding box center [780, 408] width 532 height 34
click at [514, 387] on input "d. Role-based segmentation with dynamic permission adjustments" at bounding box center [514, 381] width 0 height 11
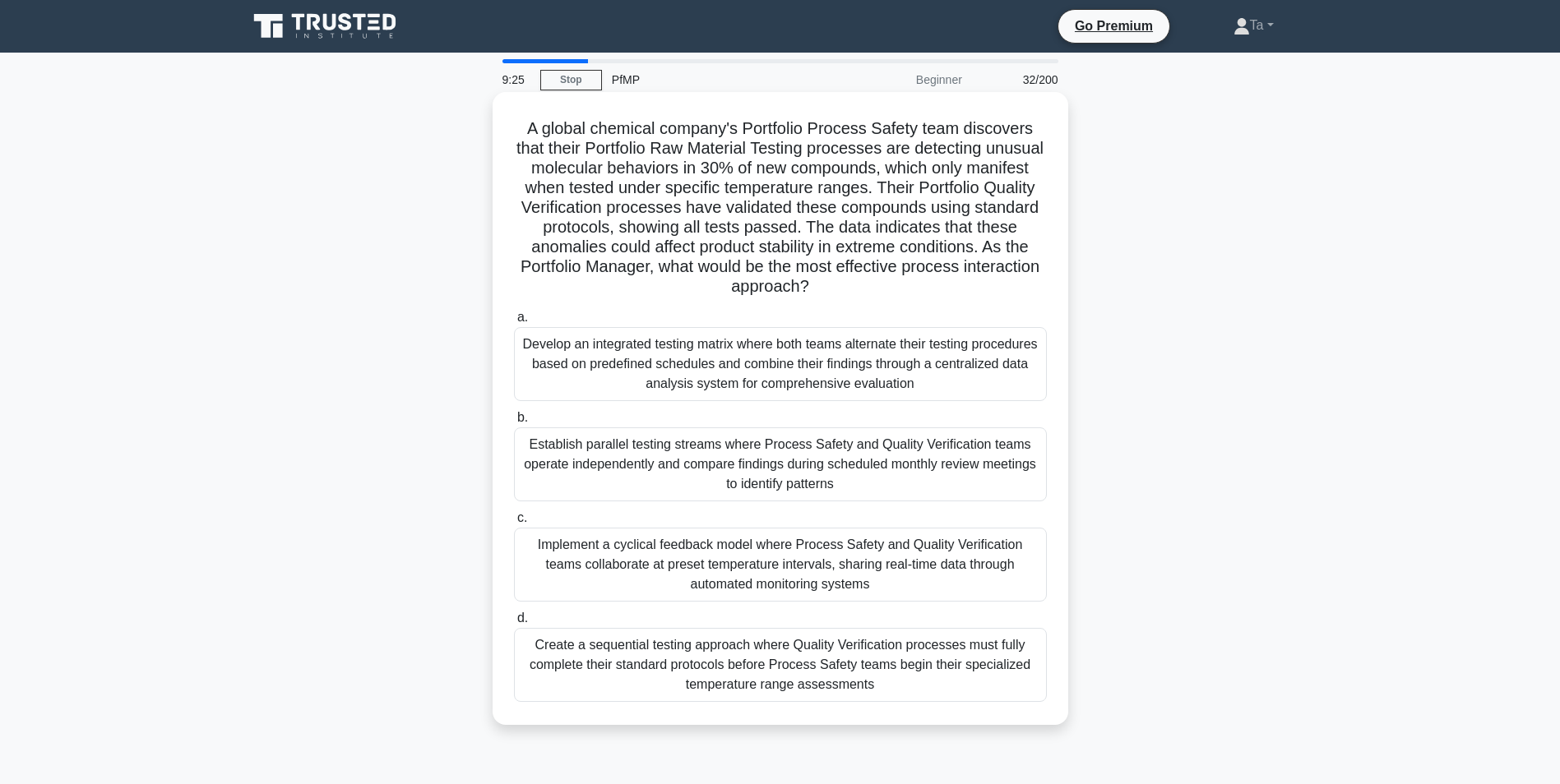
click at [749, 323] on label "a. Develop an integrated testing matrix where both teams alternate their testin…" at bounding box center [780, 355] width 532 height 94
click at [514, 323] on input "a. Develop an integrated testing matrix where both teams alternate their testin…" at bounding box center [514, 318] width 0 height 11
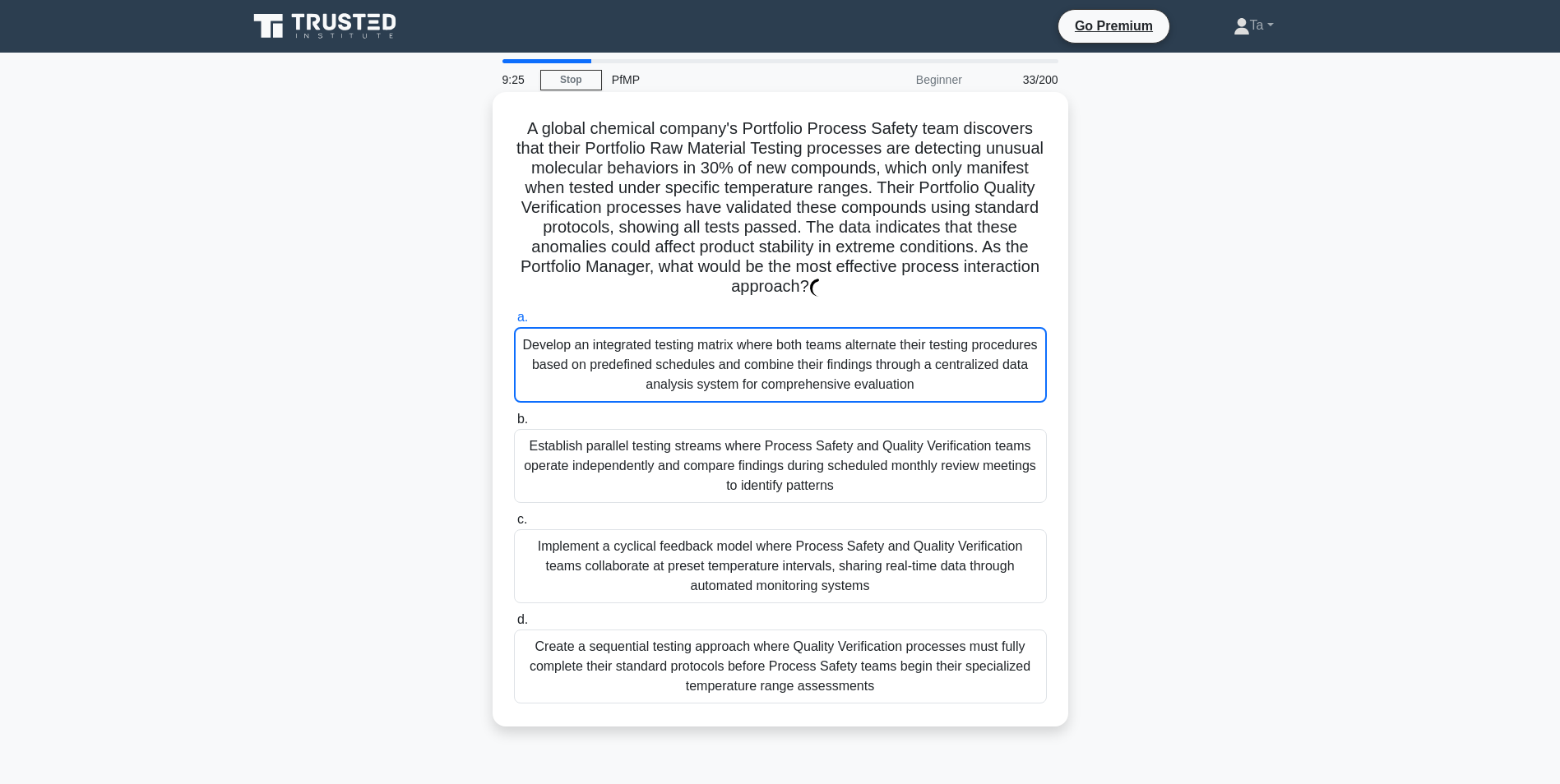
click at [746, 437] on div "Establish parallel testing streams where Process Safety and Quality Verificatio…" at bounding box center [780, 466] width 532 height 74
click at [514, 425] on input "b. Establish parallel testing streams where Process Safety and Quality Verifica…" at bounding box center [514, 419] width 0 height 11
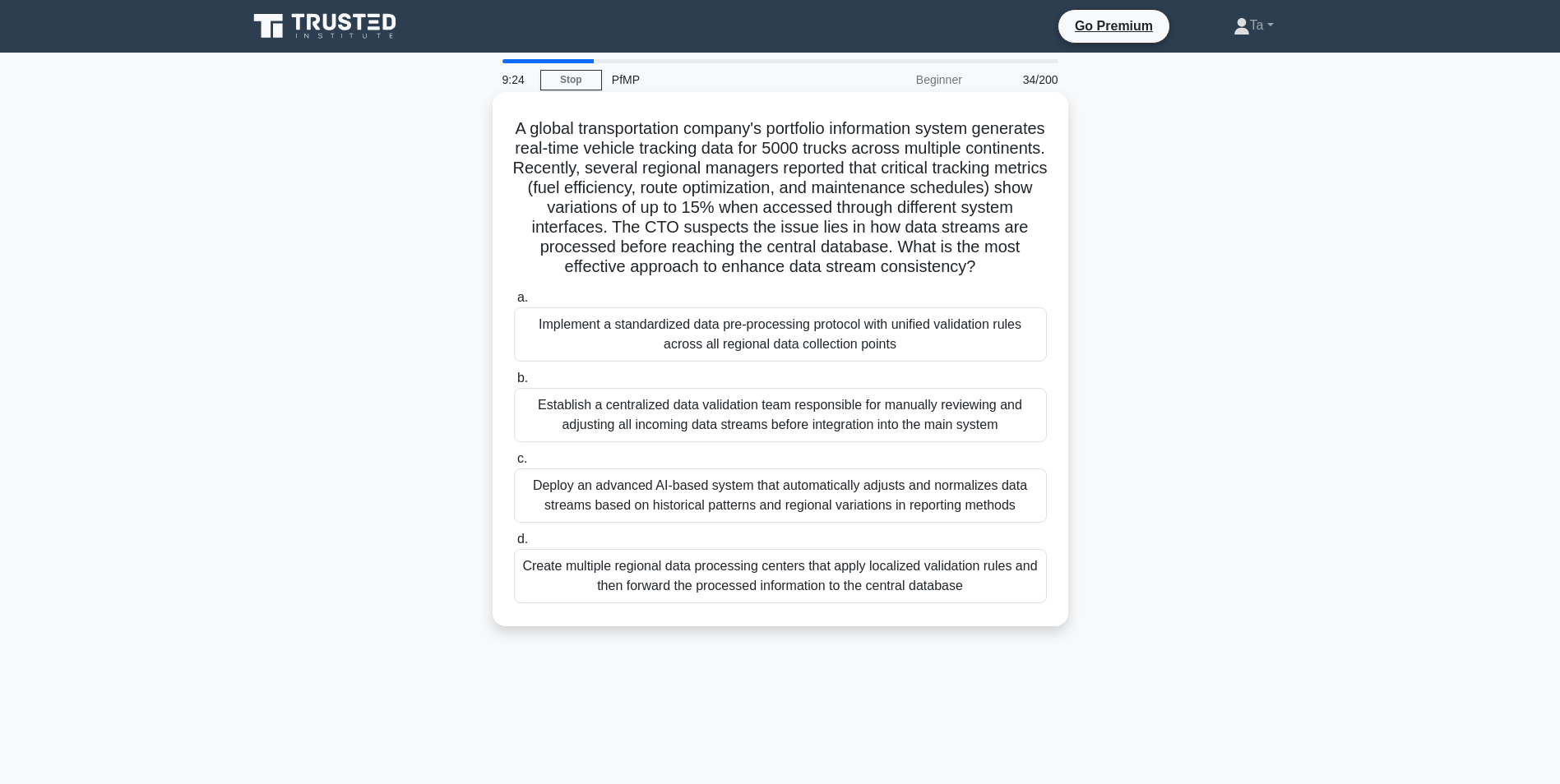
click at [751, 442] on div "Establish a centralized data validation team responsible for manually reviewing…" at bounding box center [780, 415] width 532 height 54
click at [514, 384] on input "b. Establish a centralized data validation team responsible for manually review…" at bounding box center [514, 378] width 0 height 11
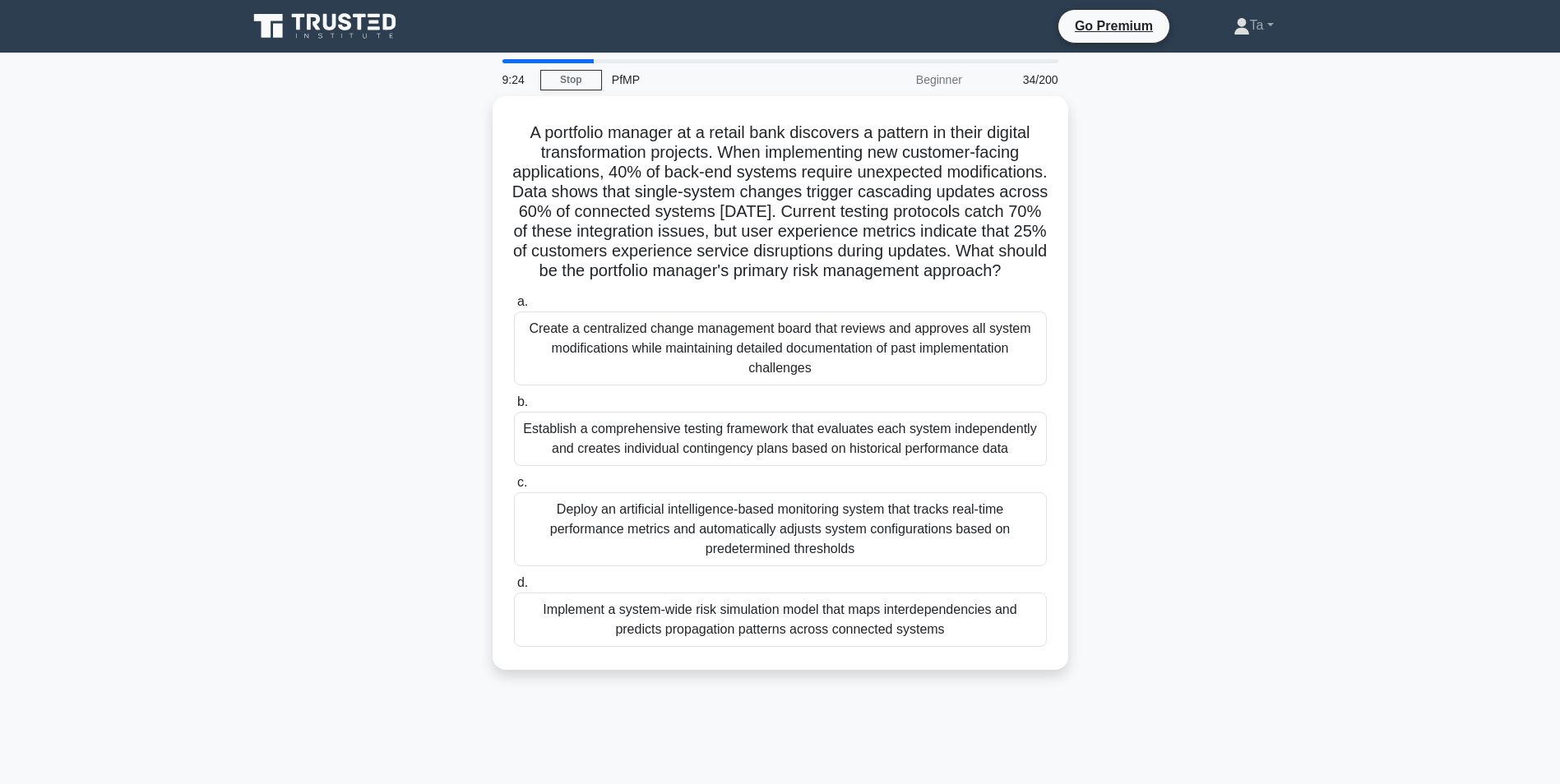
click at [768, 491] on div "a. Create a centralized change management board that reviews and approves all s…" at bounding box center [780, 468] width 553 height 362
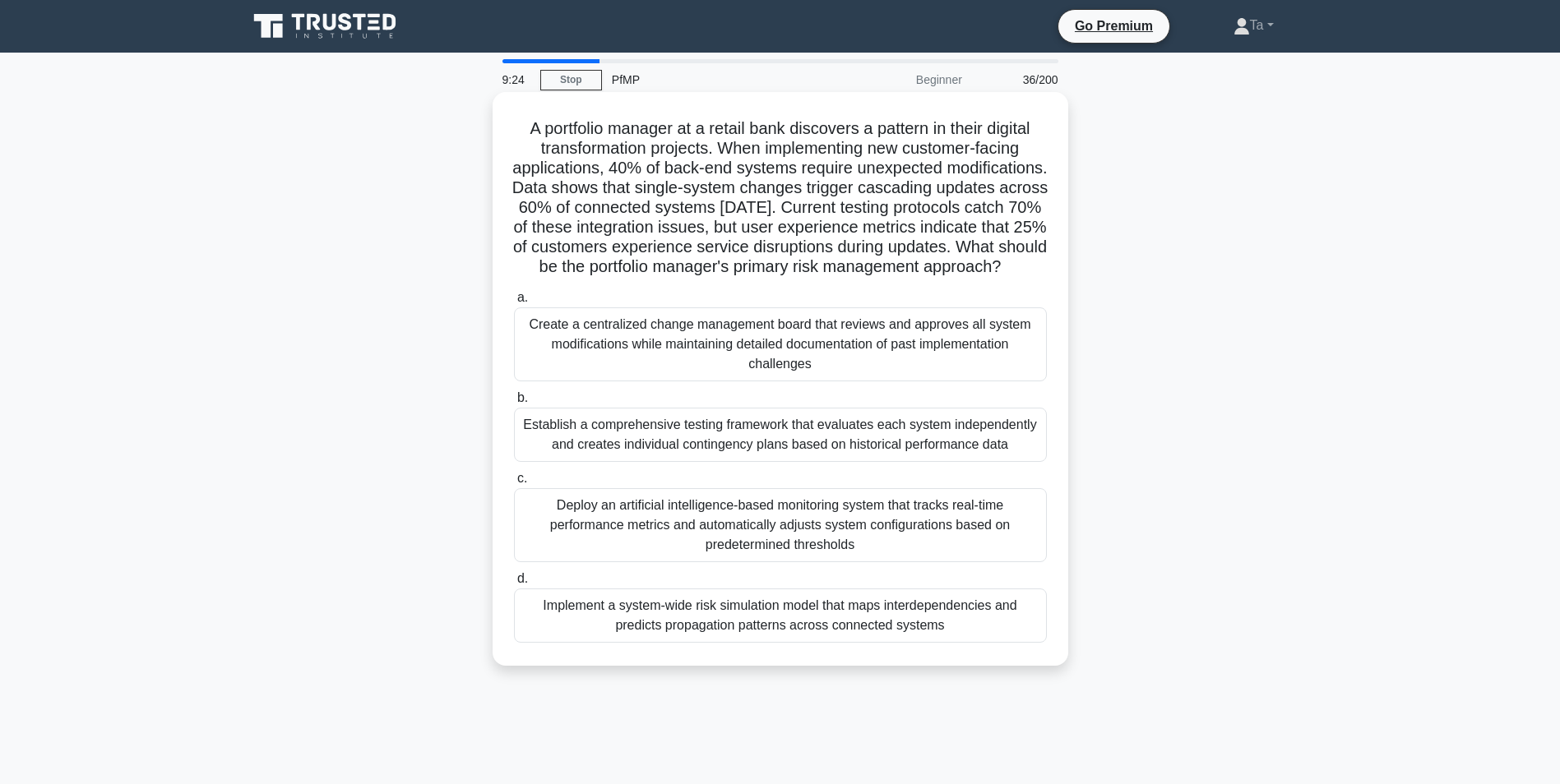
drag, startPoint x: 775, startPoint y: 409, endPoint x: 775, endPoint y: 471, distance: 62.0
click at [775, 410] on div "a. Create a centralized change management board that reviews and approves all s…" at bounding box center [780, 465] width 553 height 362
click at [775, 462] on div "Establish a comprehensive testing framework that evaluates each system independ…" at bounding box center [780, 434] width 532 height 54
click at [514, 404] on input "b. Establish a comprehensive testing framework that evaluates each system indep…" at bounding box center [514, 398] width 0 height 11
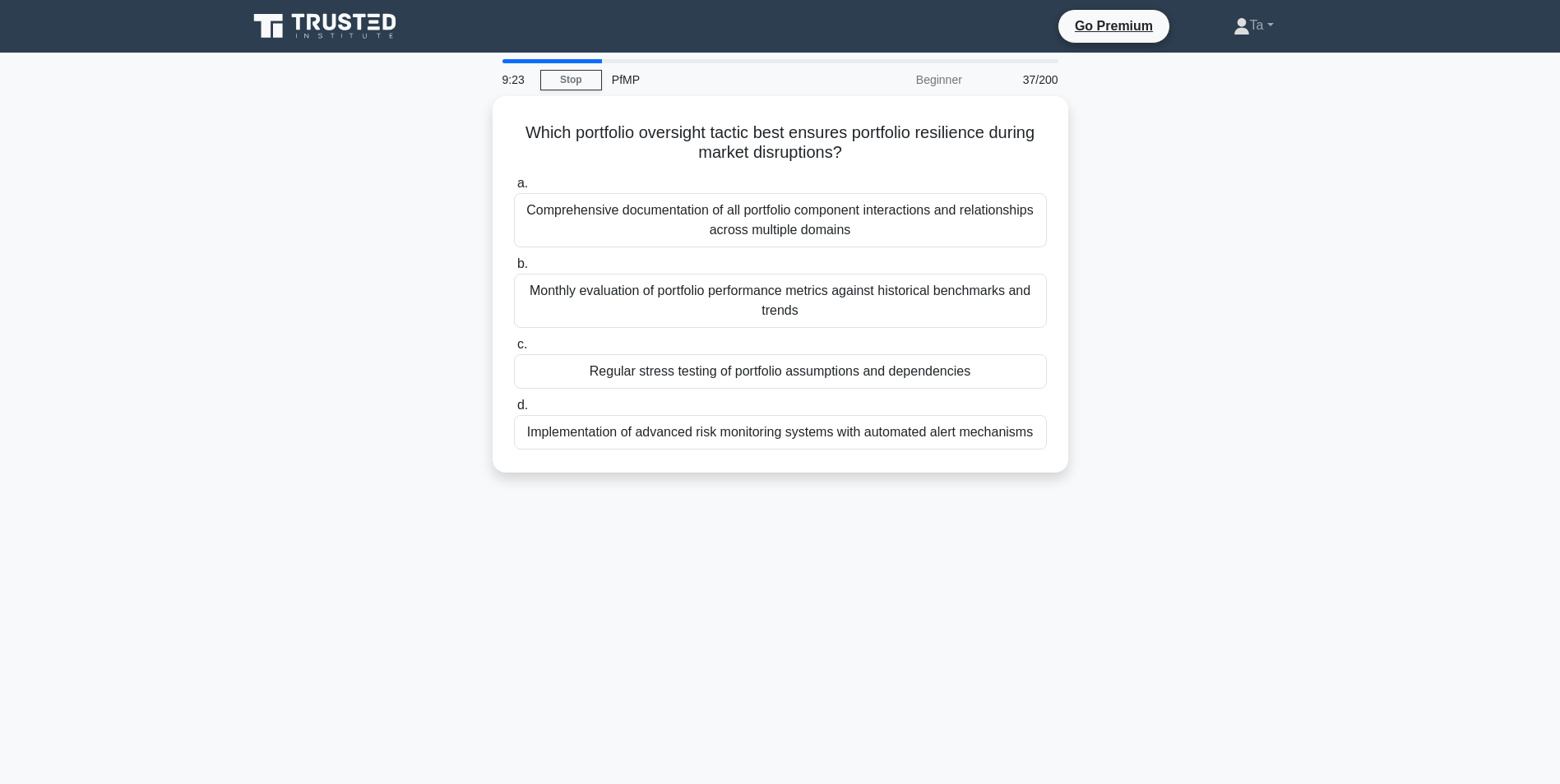
click at [775, 474] on div "Which portfolio oversight tactic best ensures portfolio resilience during marke…" at bounding box center [780, 294] width 1085 height 396
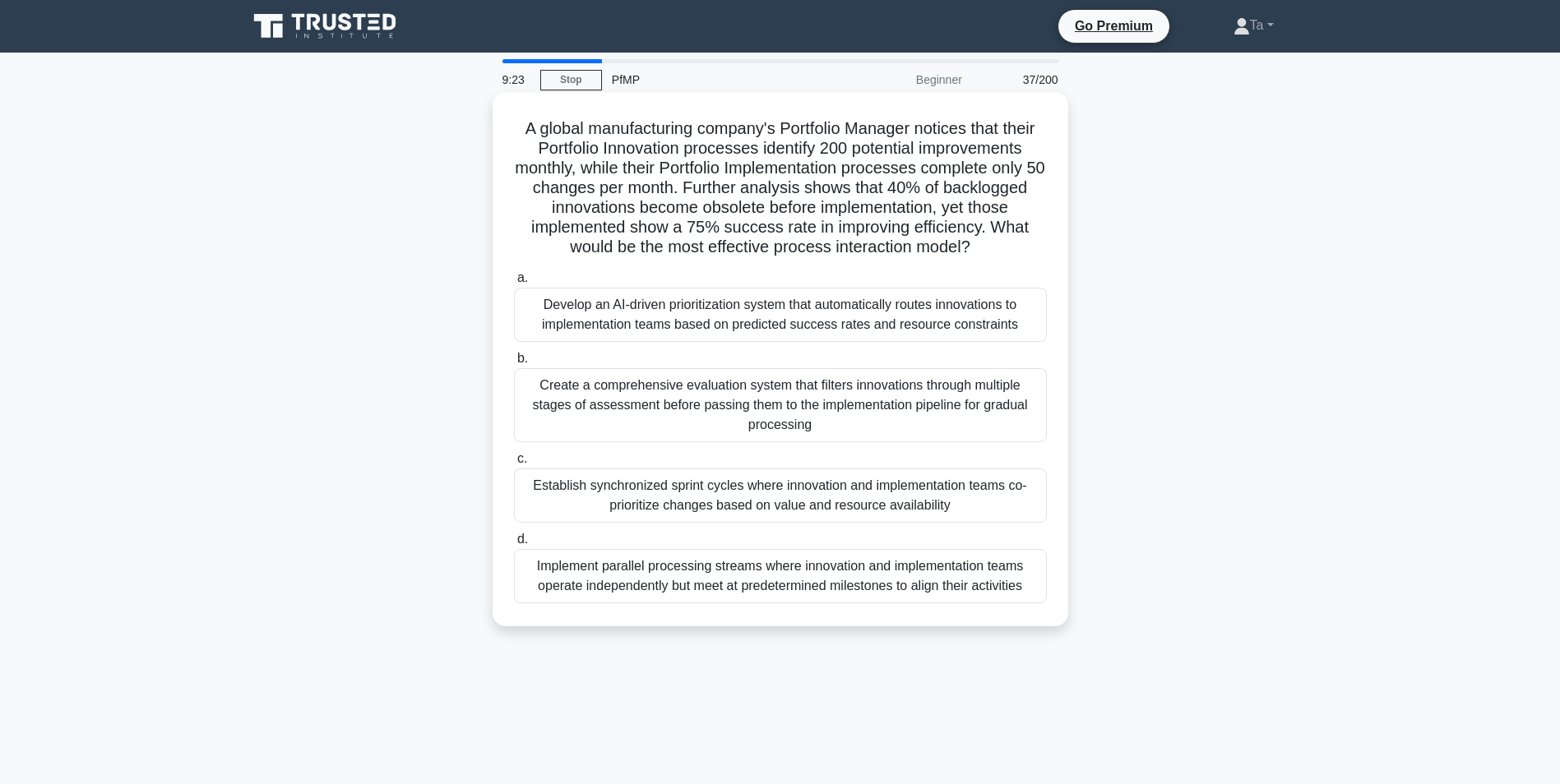
click at [747, 379] on div "Create a comprehensive evaluation system that filters innovations through multi…" at bounding box center [780, 405] width 532 height 74
click at [514, 364] on input "b. Create a comprehensive evaluation system that filters innovations through mu…" at bounding box center [514, 359] width 0 height 11
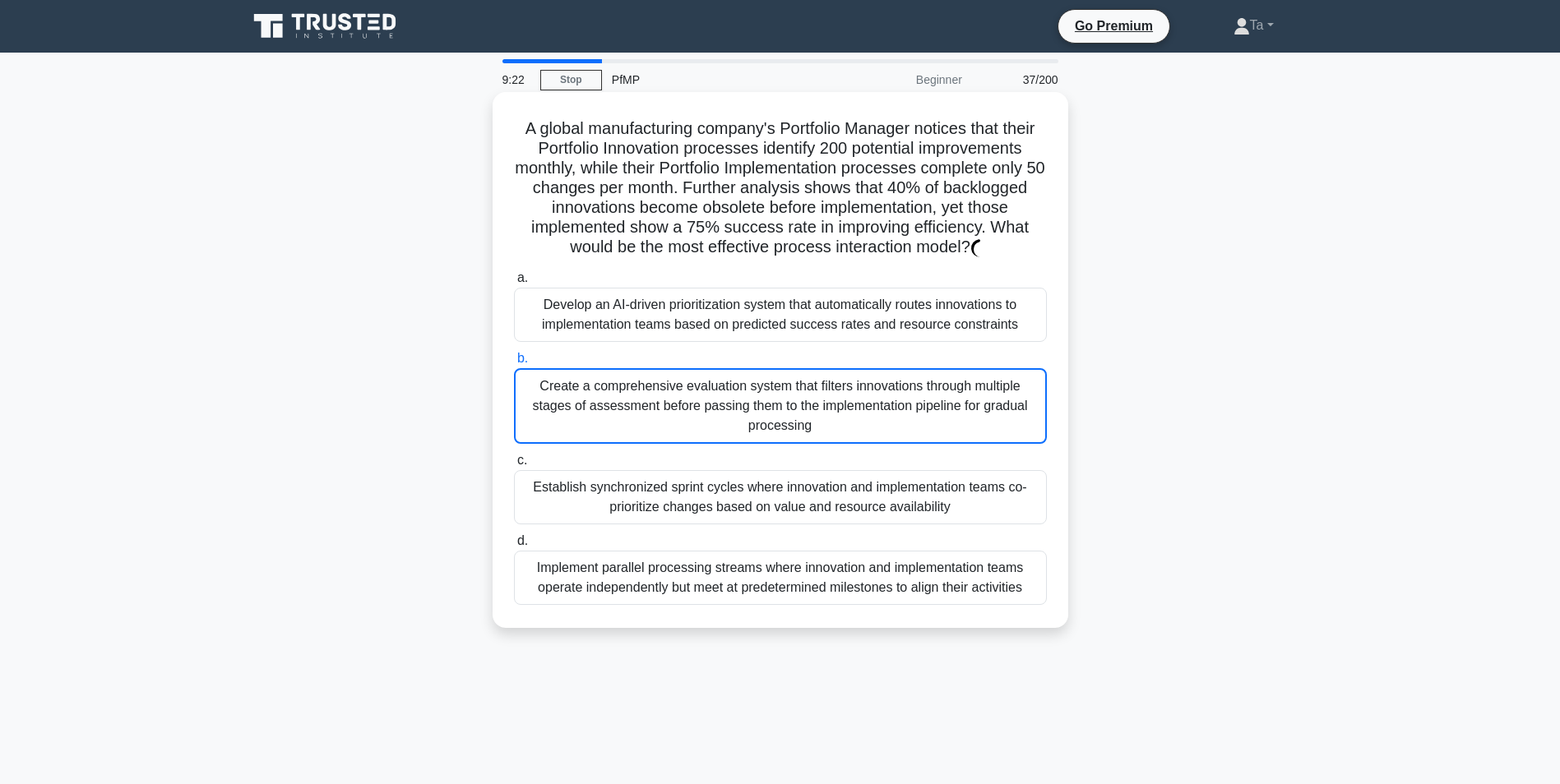
click at [745, 415] on div "Create a comprehensive evaluation system that filters innovations through multi…" at bounding box center [780, 406] width 532 height 75
click at [514, 364] on input "b. Create a comprehensive evaluation system that filters innovations through mu…" at bounding box center [514, 359] width 0 height 11
click at [745, 415] on div "Create a comprehensive evaluation system that filters innovations through multi…" at bounding box center [780, 406] width 532 height 75
click at [514, 364] on input "b. Create a comprehensive evaluation system that filters innovations through mu…" at bounding box center [514, 359] width 0 height 11
click at [745, 416] on div "Create a comprehensive evaluation system that filters innovations through multi…" at bounding box center [780, 406] width 532 height 75
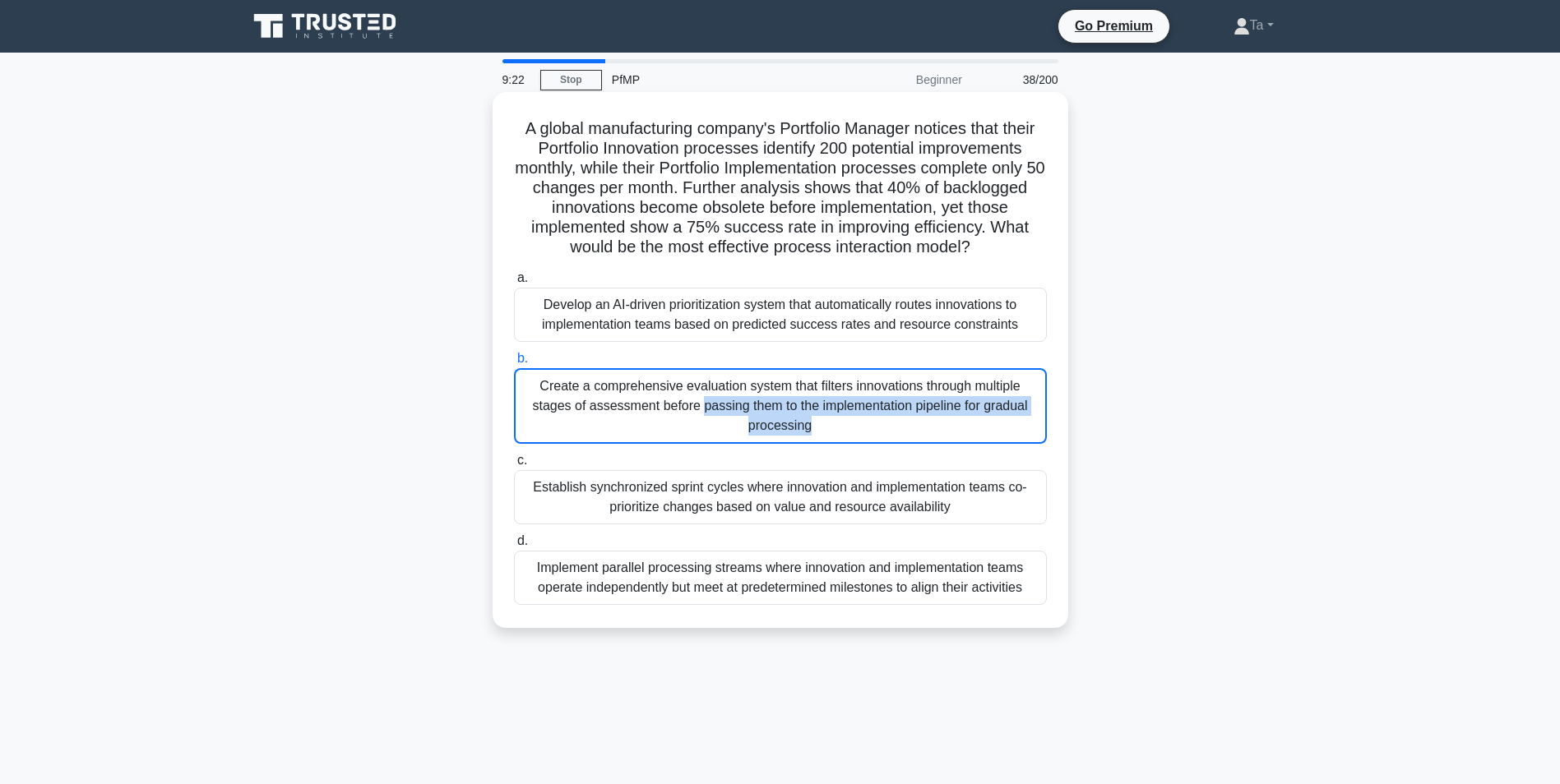
click at [514, 364] on input "b. Create a comprehensive evaluation system that filters innovations through mu…" at bounding box center [514, 359] width 0 height 11
click at [745, 416] on div "Create a comprehensive evaluation system that filters innovations through multi…" at bounding box center [780, 406] width 532 height 75
click at [514, 364] on input "b. Create a comprehensive evaluation system that filters innovations through mu…" at bounding box center [514, 359] width 0 height 11
click at [745, 416] on div "Create a comprehensive evaluation system that filters innovations through multi…" at bounding box center [780, 406] width 532 height 75
click at [514, 364] on input "b. Create a comprehensive evaluation system that filters innovations through mu…" at bounding box center [514, 359] width 0 height 11
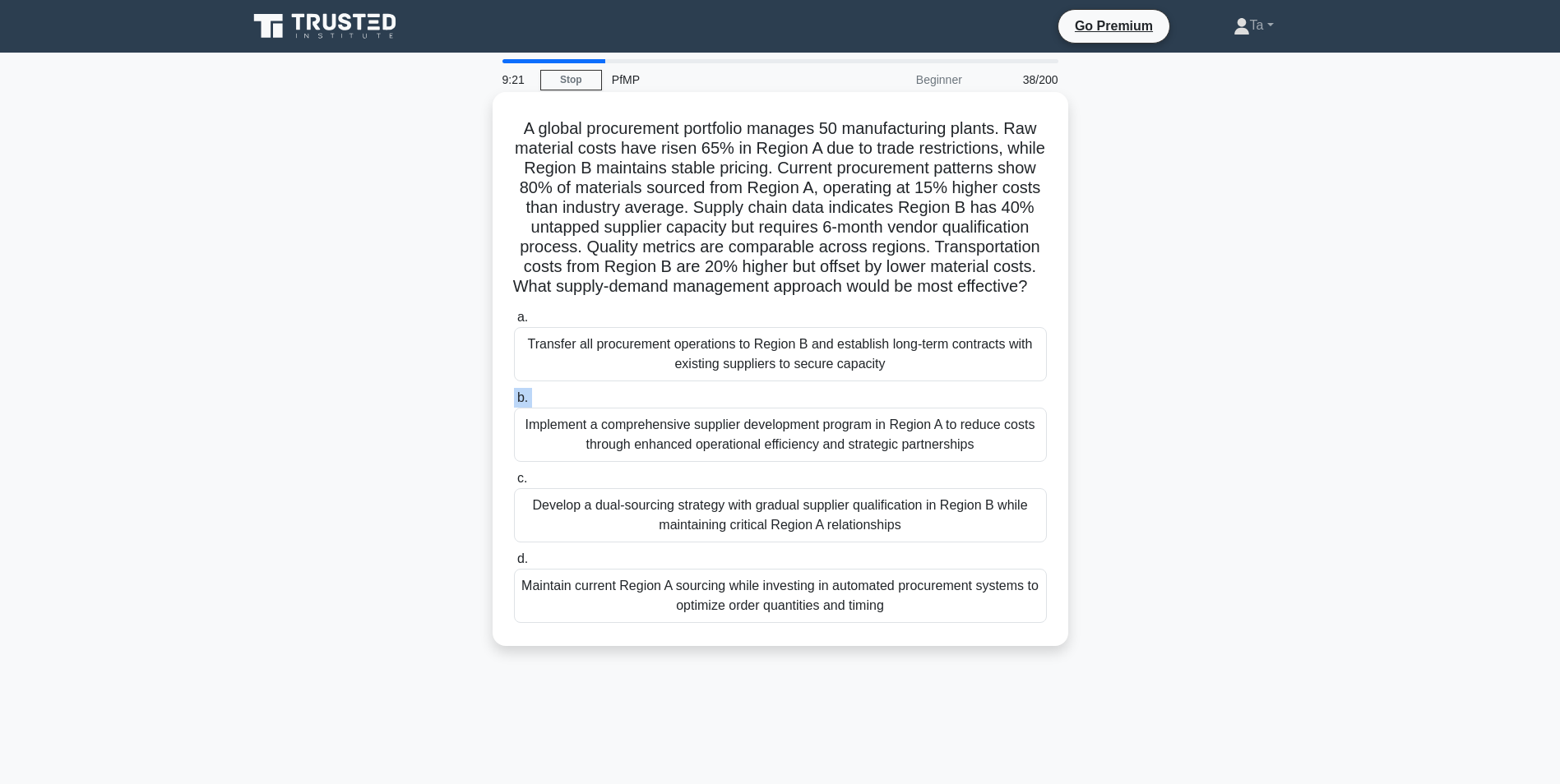
click at [745, 416] on label "b. Implement a comprehensive supplier development program in Region A to reduce…" at bounding box center [780, 424] width 532 height 74
click at [514, 404] on input "b. Implement a comprehensive supplier development program in Region A to reduce…" at bounding box center [514, 398] width 0 height 11
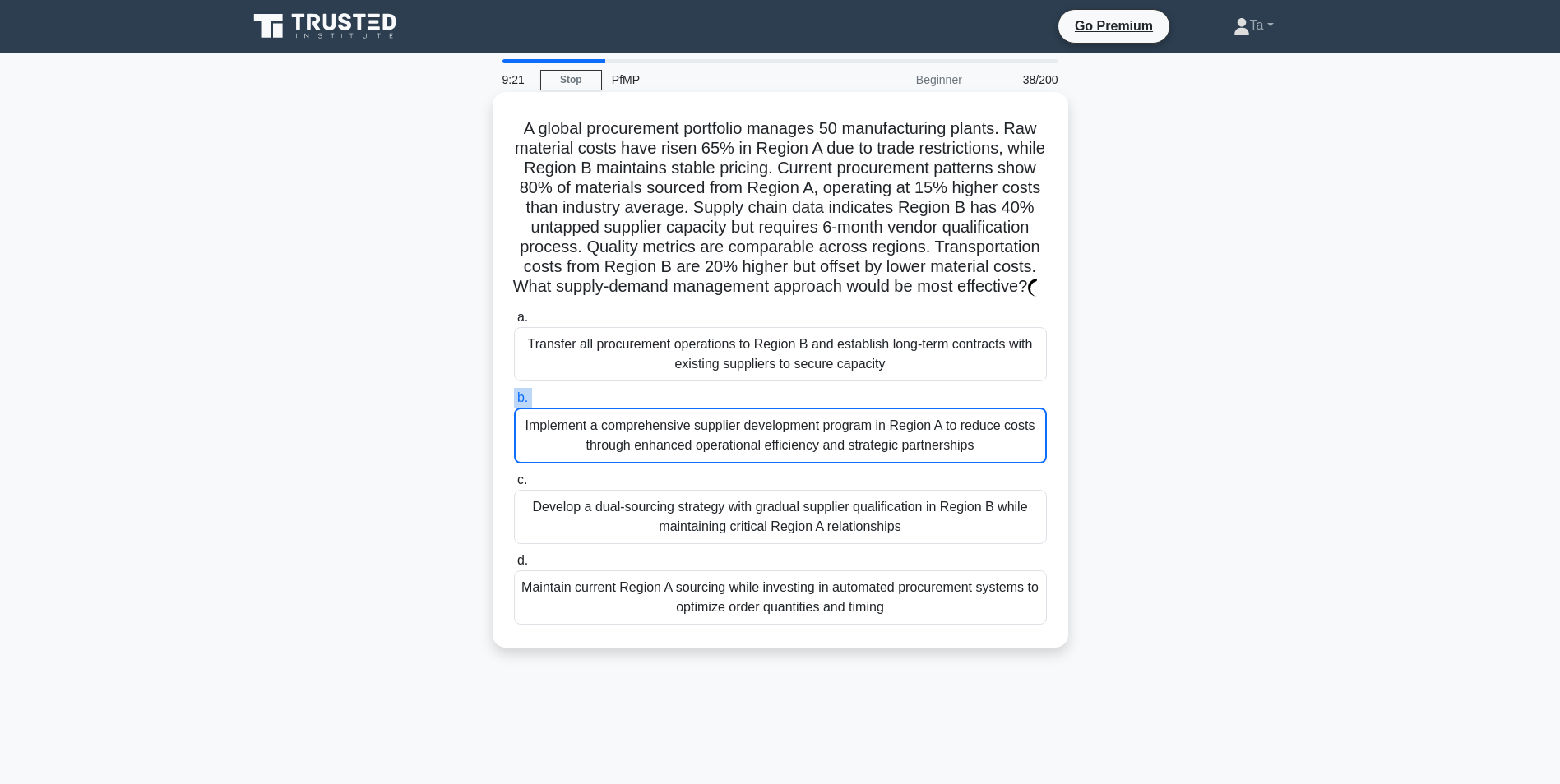
click at [745, 416] on label "b. Implement a comprehensive supplier development program in Region A to reduce…" at bounding box center [780, 425] width 532 height 75
click at [514, 404] on input "b. Implement a comprehensive supplier development program in Region A to reduce…" at bounding box center [514, 398] width 0 height 11
click at [745, 416] on label "b. Implement a comprehensive supplier development program in Region A to reduce…" at bounding box center [780, 425] width 532 height 75
click at [514, 404] on input "b. Implement a comprehensive supplier development program in Region A to reduce…" at bounding box center [514, 398] width 0 height 11
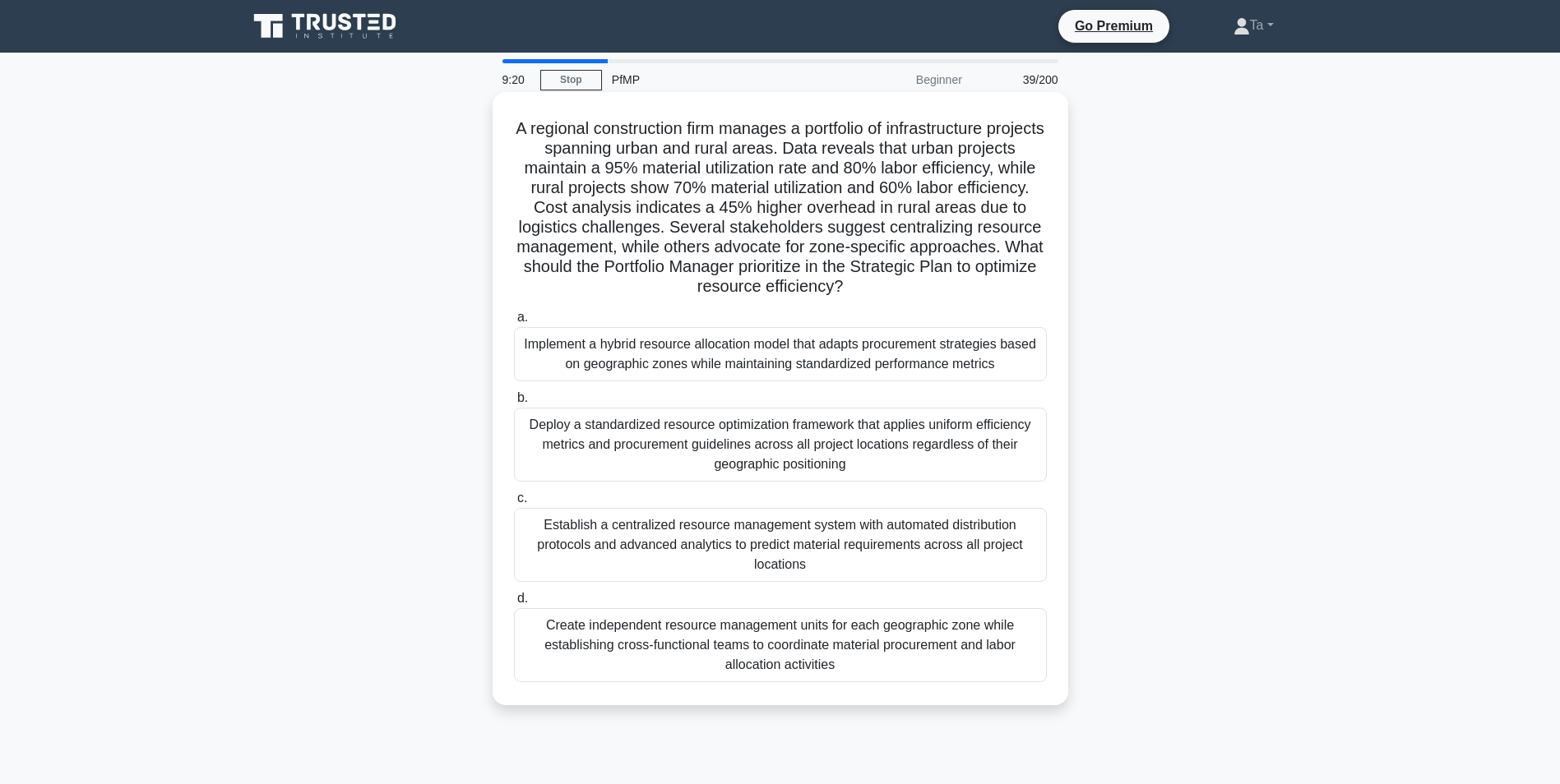
drag, startPoint x: 745, startPoint y: 416, endPoint x: 741, endPoint y: 428, distance: 12.6
click at [741, 428] on div "Deploy a standardized resource optimization framework that applies uniform effi…" at bounding box center [780, 444] width 532 height 74
click at [514, 404] on input "b. Deploy a standardized resource optimization framework that applies uniform e…" at bounding box center [514, 398] width 0 height 11
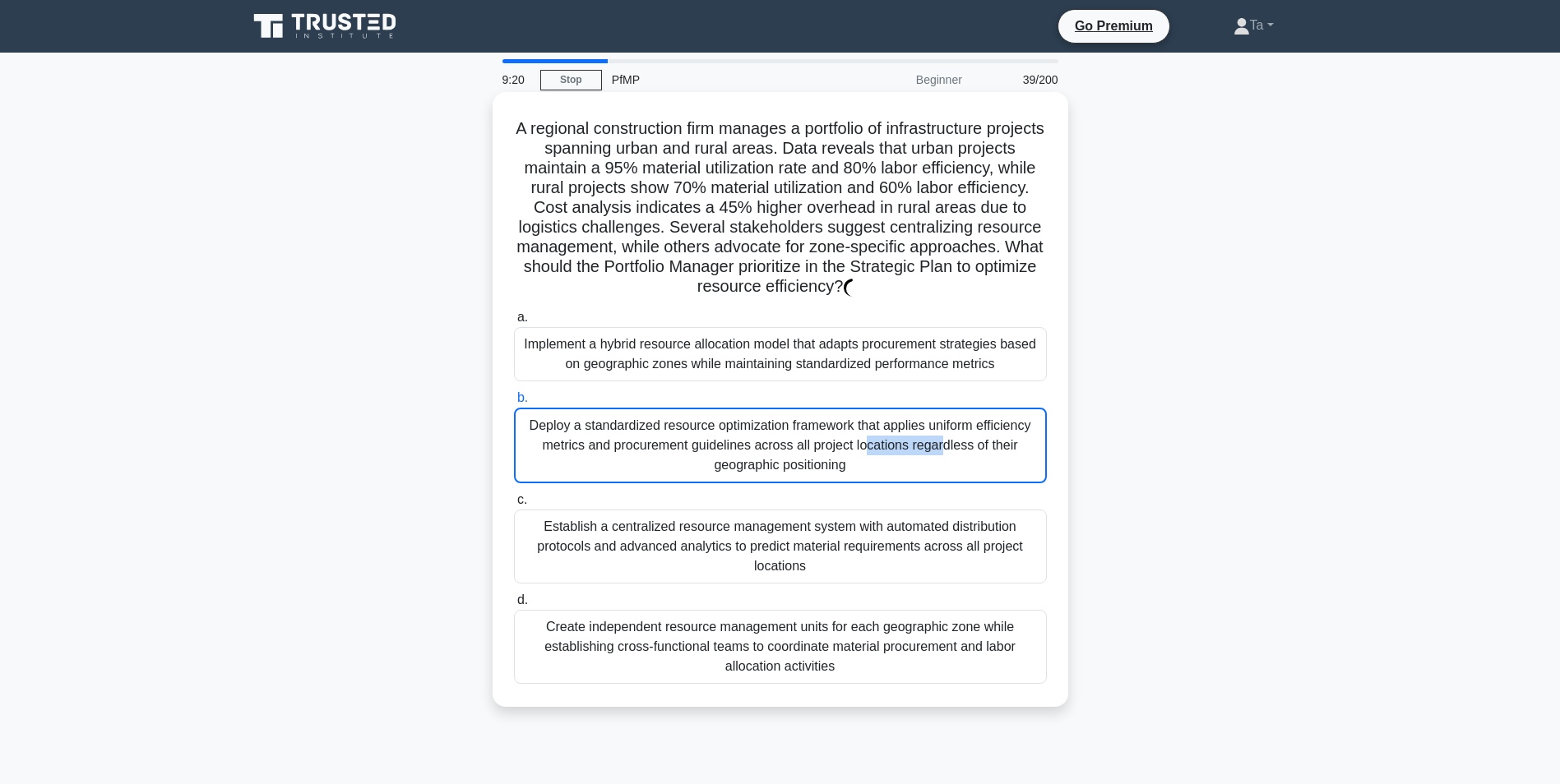
click at [741, 428] on div "Deploy a standardized resource optimization framework that applies uniform effi…" at bounding box center [780, 445] width 532 height 75
click at [514, 404] on input "b. Deploy a standardized resource optimization framework that applies uniform e…" at bounding box center [514, 398] width 0 height 11
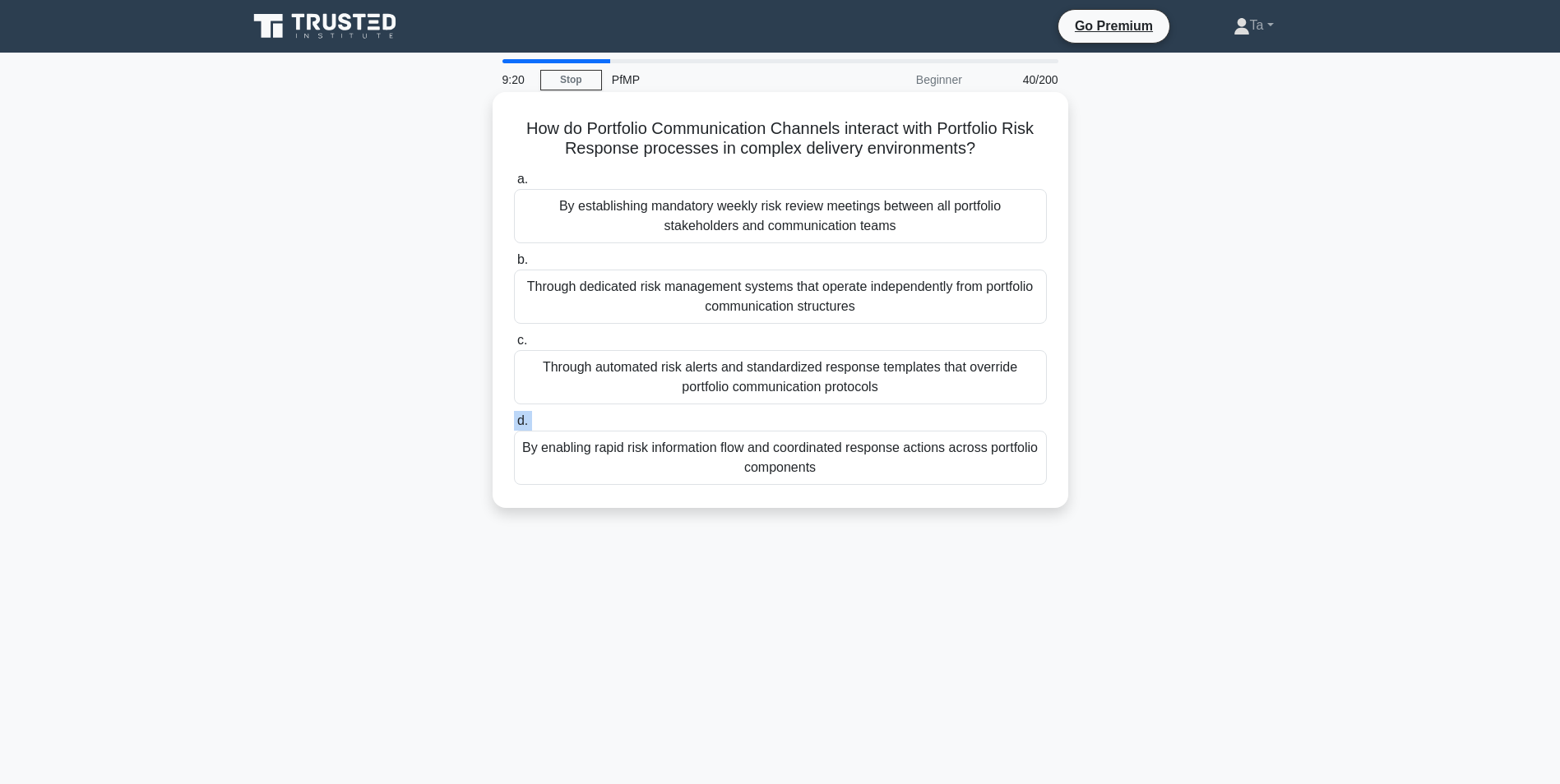
click at [741, 428] on label "d. By enabling rapid risk information flow and coordinated response actions acr…" at bounding box center [780, 447] width 532 height 74
click at [514, 426] on input "d. By enabling rapid risk information flow and coordinated response actions acr…" at bounding box center [514, 420] width 0 height 11
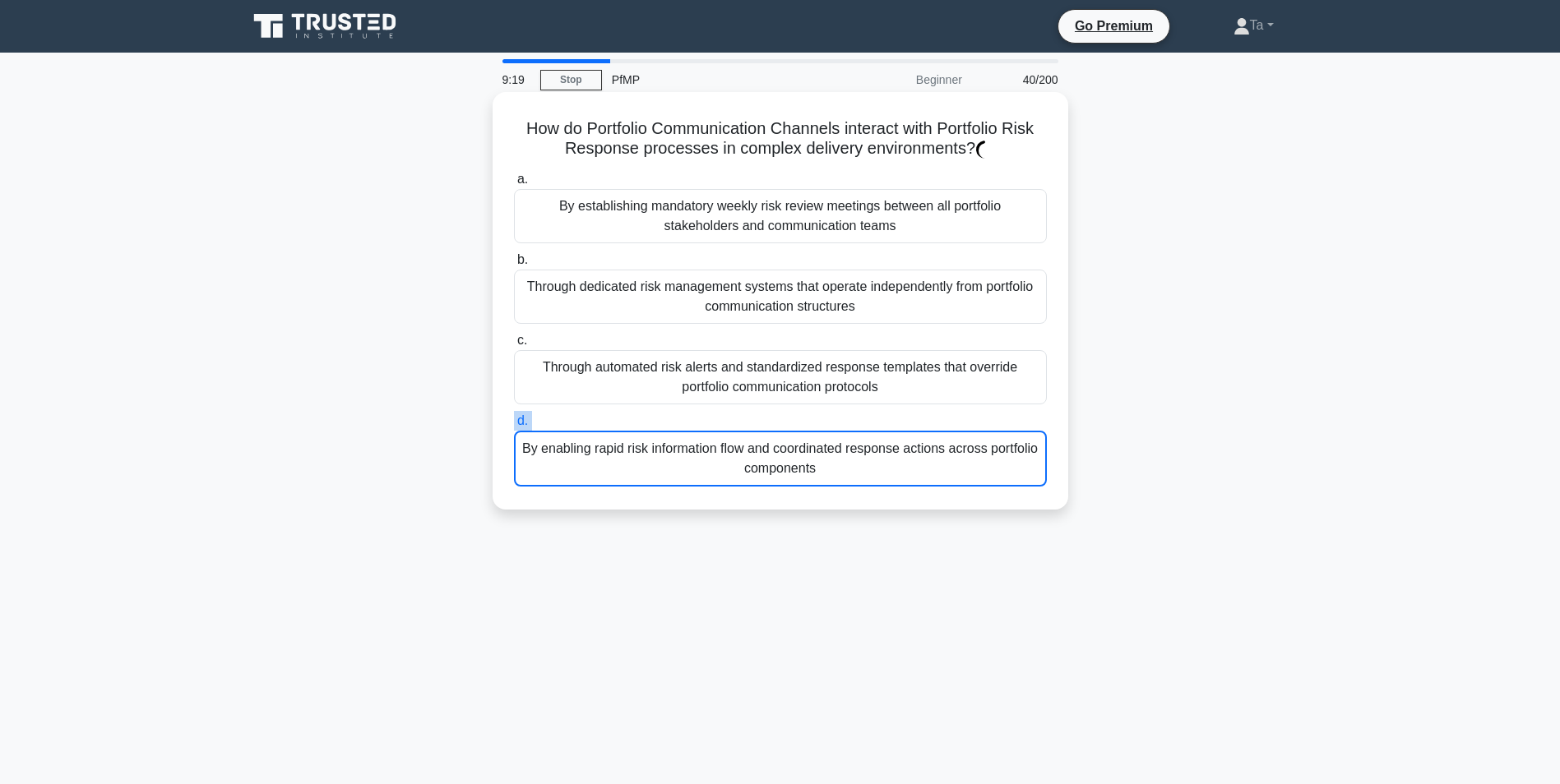
click at [741, 428] on label "d. By enabling rapid risk information flow and coordinated response actions acr…" at bounding box center [780, 448] width 532 height 75
click at [514, 426] on input "d. By enabling rapid risk information flow and coordinated response actions acr…" at bounding box center [514, 420] width 0 height 11
click at [741, 428] on label "d. By enabling rapid risk information flow and coordinated response actions acr…" at bounding box center [780, 448] width 532 height 75
click at [514, 426] on input "d. By enabling rapid risk information flow and coordinated response actions acr…" at bounding box center [514, 420] width 0 height 11
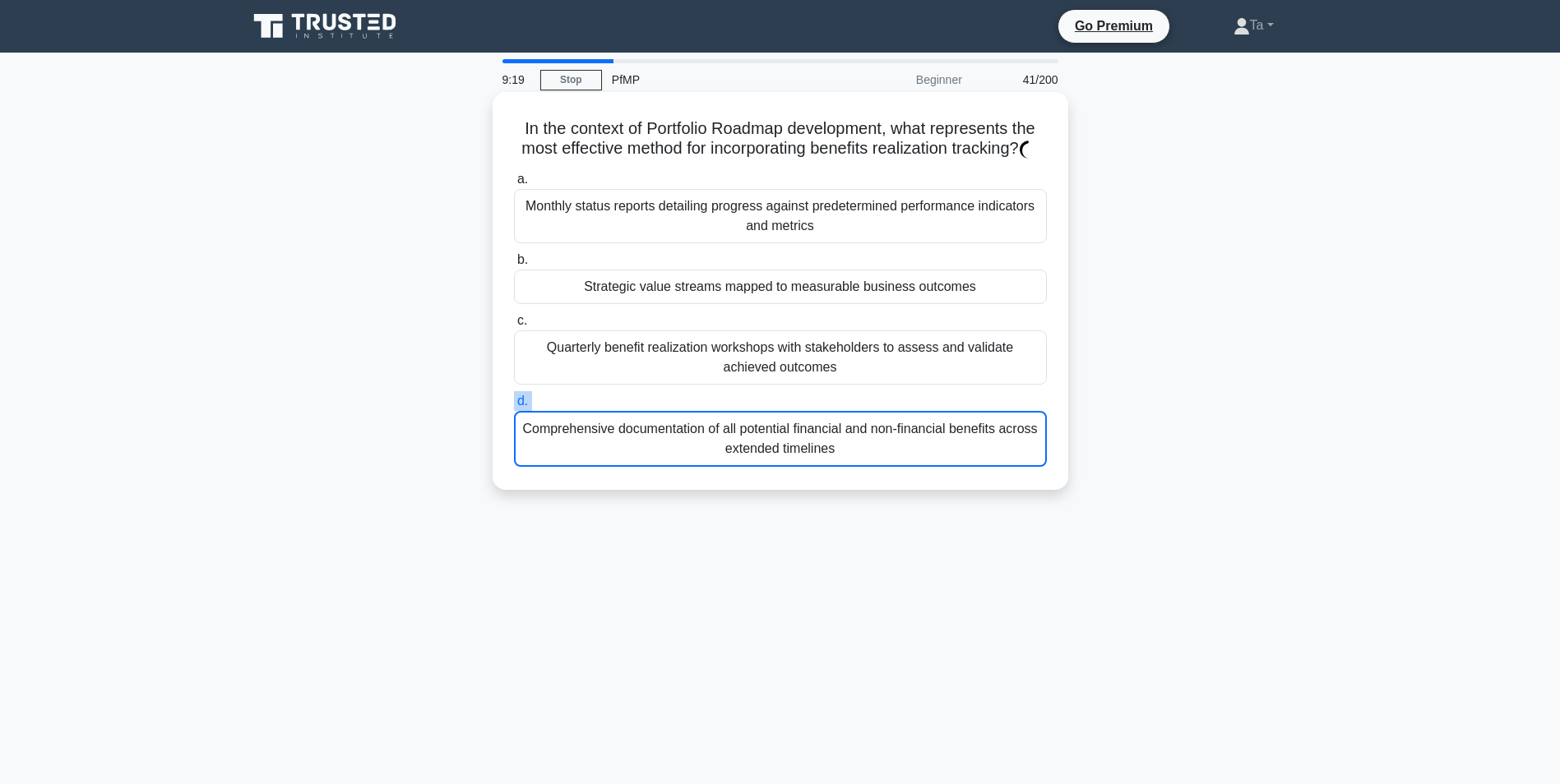
click at [741, 428] on label "d. Comprehensive documentation of all potential financial and non-financial ben…" at bounding box center [780, 428] width 532 height 75
click at [514, 407] on input "d. Comprehensive documentation of all potential financial and non-financial ben…" at bounding box center [514, 401] width 0 height 11
click at [741, 428] on label "d. Comprehensive documentation of all potential financial and non-financial ben…" at bounding box center [780, 428] width 532 height 75
click at [514, 407] on input "d. Comprehensive documentation of all potential financial and non-financial ben…" at bounding box center [514, 401] width 0 height 11
click at [741, 428] on label "d. Comprehensive documentation of all potential financial and non-financial ben…" at bounding box center [780, 428] width 532 height 75
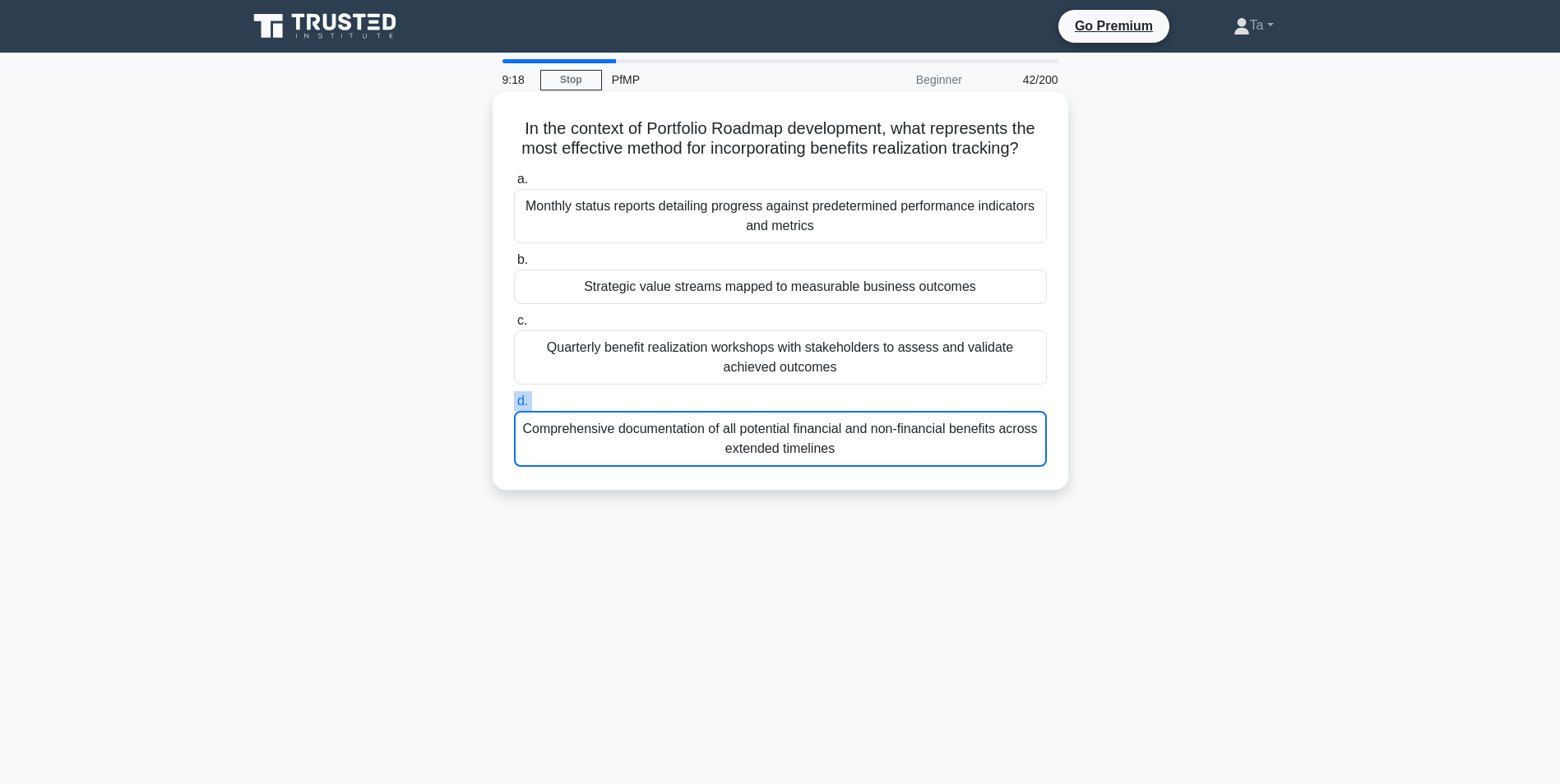
click at [514, 407] on input "d. Comprehensive documentation of all potential financial and non-financial ben…" at bounding box center [514, 401] width 0 height 11
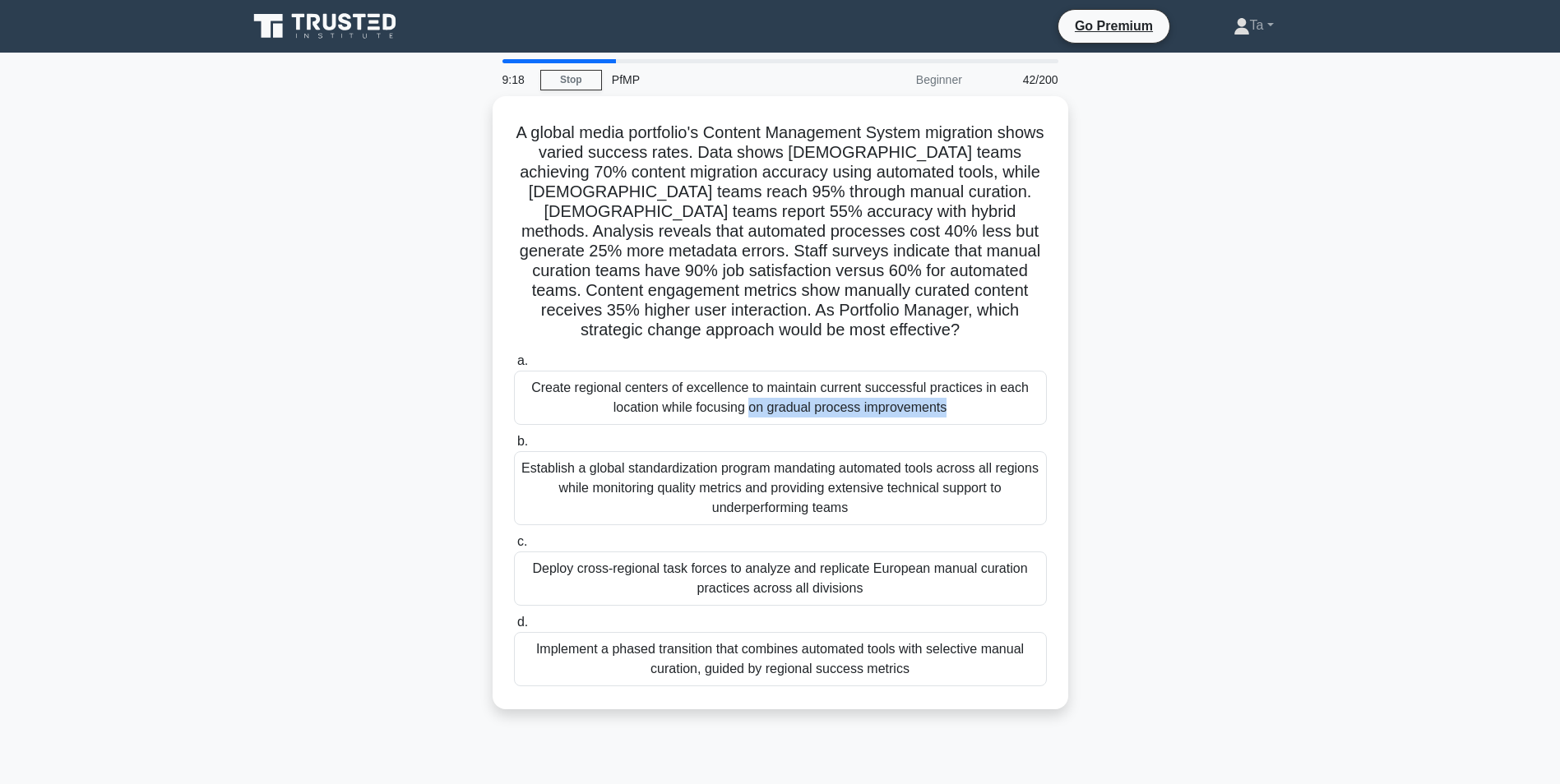
click at [741, 428] on div "a. Create regional centers of excellence to maintain current successful practic…" at bounding box center [780, 518] width 553 height 342
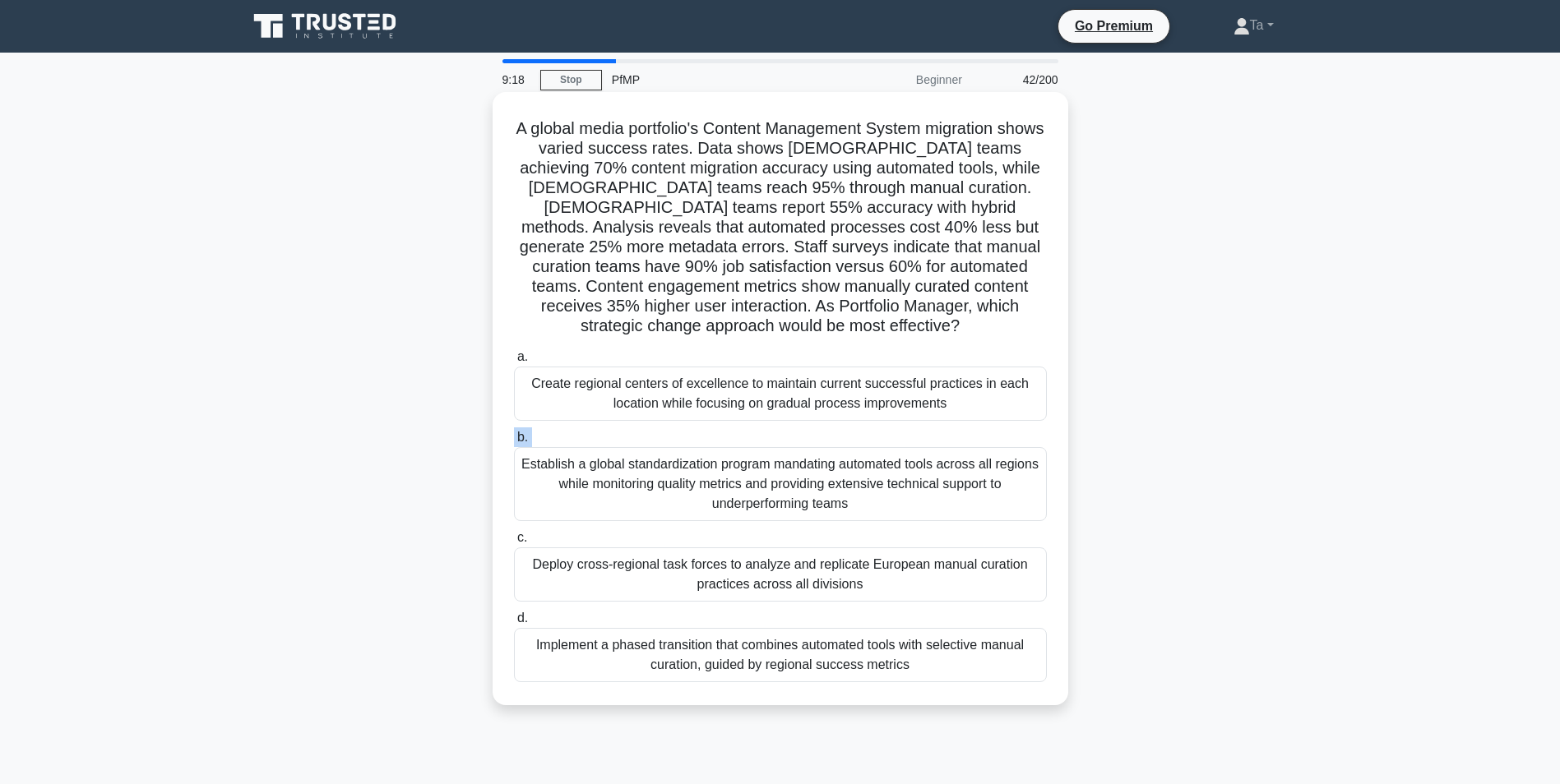
click at [741, 428] on div "a. Create regional centers of excellence to maintain current successful practic…" at bounding box center [780, 514] width 553 height 342
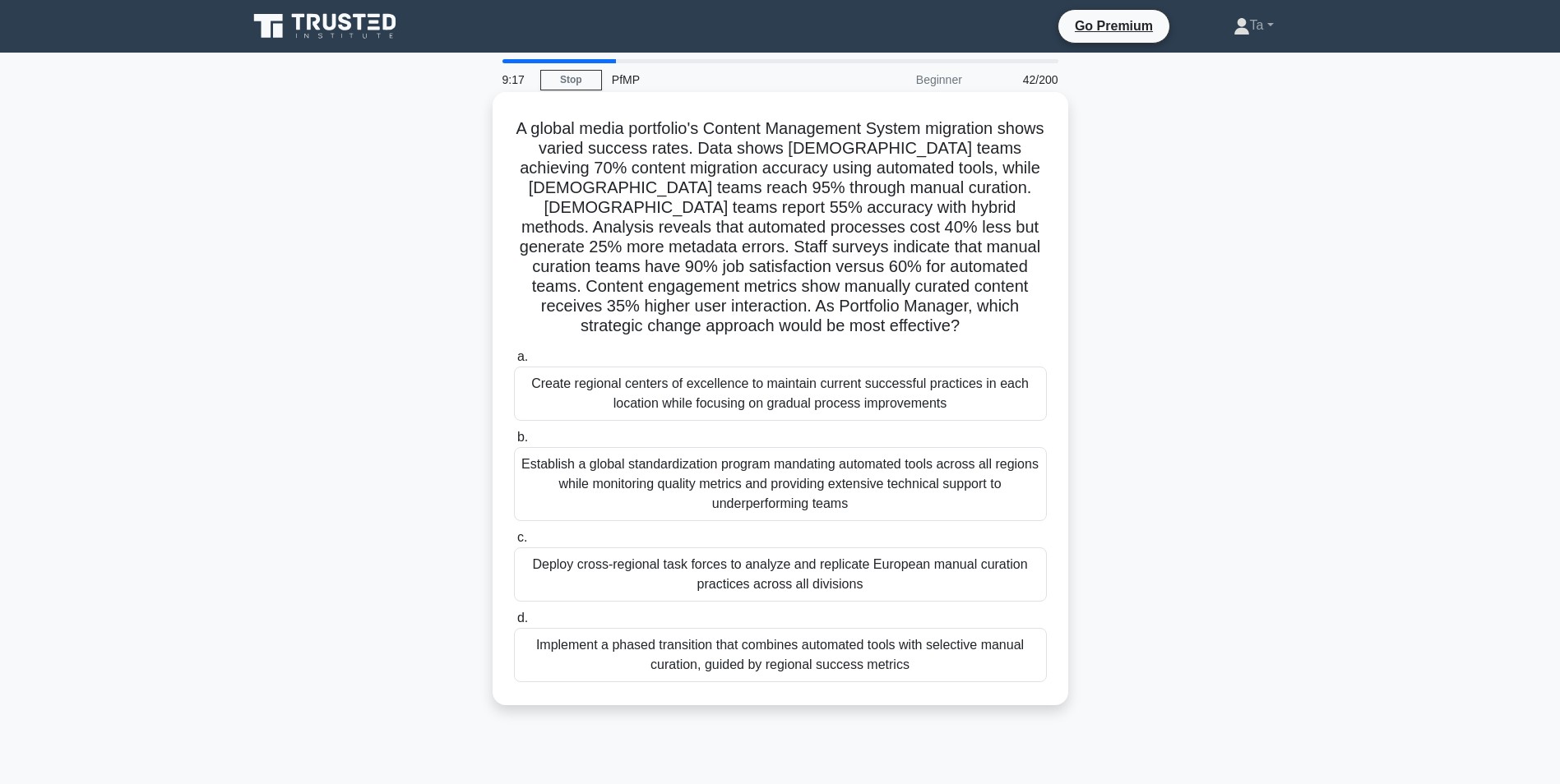
drag, startPoint x: 741, startPoint y: 428, endPoint x: 734, endPoint y: 458, distance: 30.8
click at [734, 457] on div "Establish a global standardization program mandating automated tools across all…" at bounding box center [780, 483] width 532 height 74
click at [514, 443] on input "b. Establish a global standardization program mandating automated tools across …" at bounding box center [514, 437] width 0 height 11
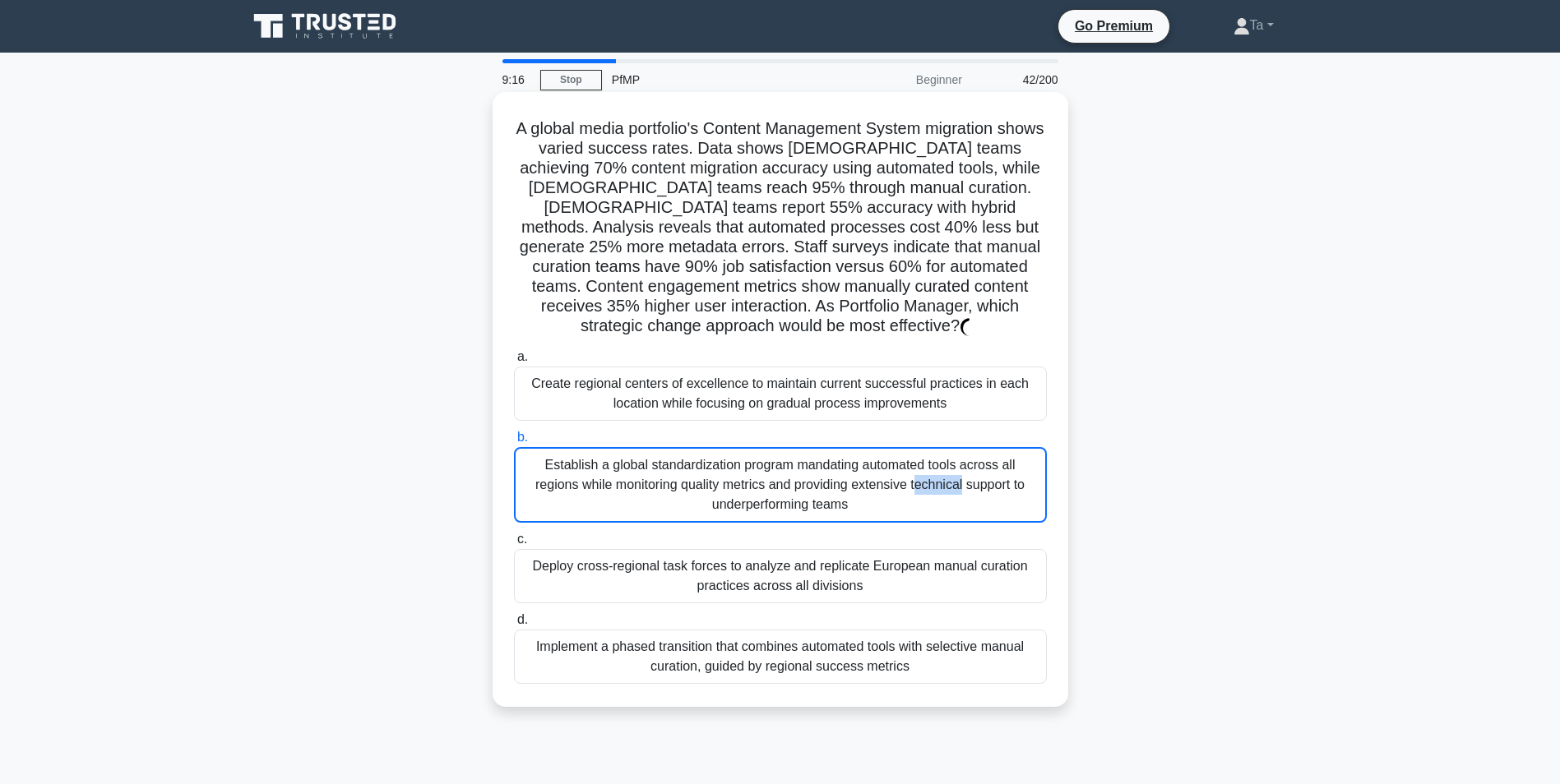
click at [734, 458] on div "Establish a global standardization program mandating automated tools across all…" at bounding box center [780, 484] width 532 height 75
click at [514, 443] on input "b. Establish a global standardization program mandating automated tools across …" at bounding box center [514, 437] width 0 height 11
click at [734, 458] on div "Establish a global standardization program mandating automated tools across all…" at bounding box center [780, 484] width 532 height 75
click at [514, 443] on input "b. Establish a global standardization program mandating automated tools across …" at bounding box center [514, 437] width 0 height 11
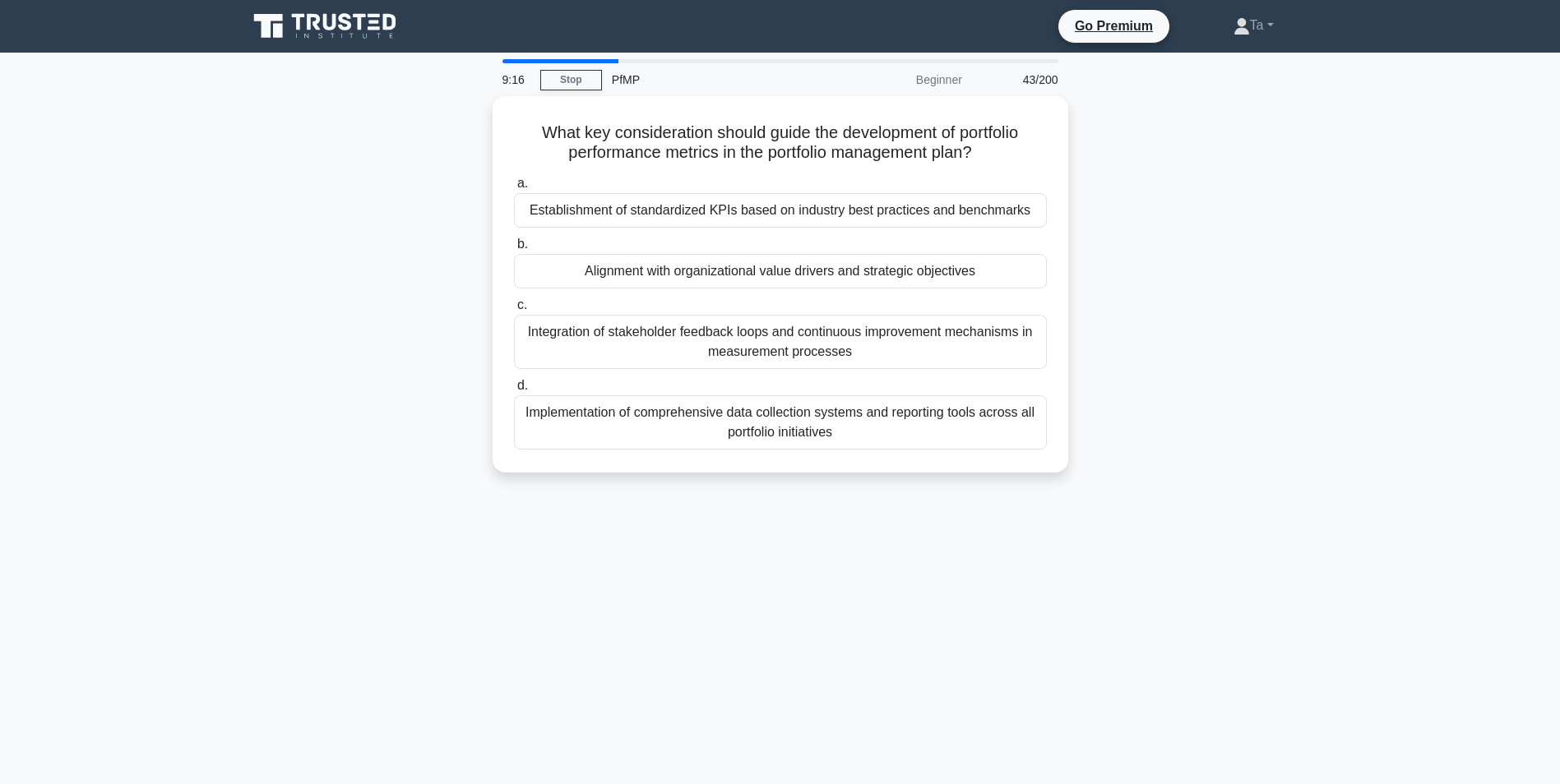
drag, startPoint x: 734, startPoint y: 458, endPoint x: 737, endPoint y: 479, distance: 21.2
click at [737, 479] on div "What key consideration should guide the development of portfolio performance me…" at bounding box center [780, 294] width 1085 height 396
click at [737, 480] on div "What key consideration should guide the development of portfolio performance me…" at bounding box center [780, 294] width 1085 height 396
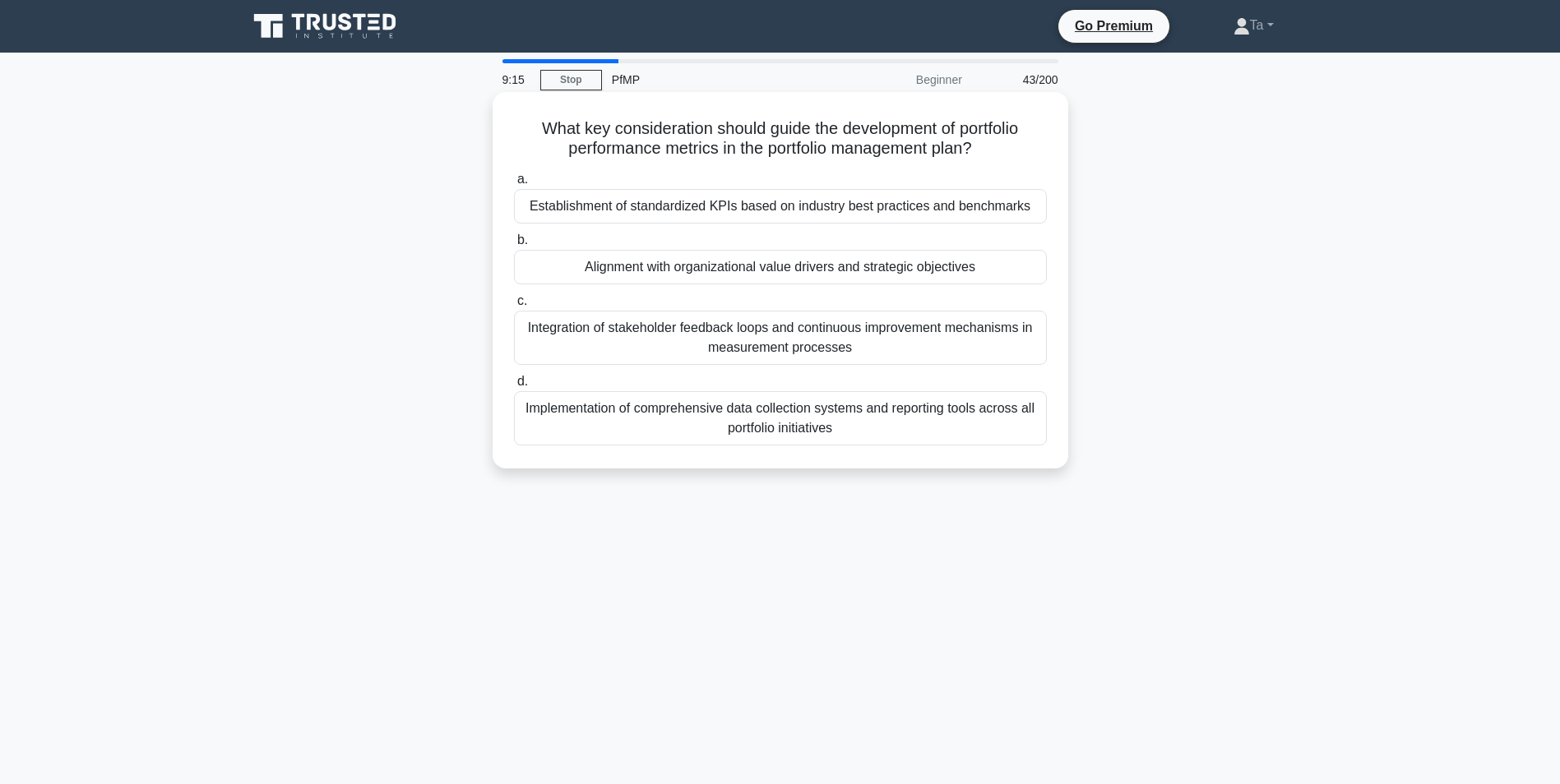
click at [753, 438] on div "Implementation of comprehensive data collection systems and reporting tools acr…" at bounding box center [780, 417] width 532 height 54
click at [514, 387] on input "d. Implementation of comprehensive data collection systems and reporting tools …" at bounding box center [514, 381] width 0 height 11
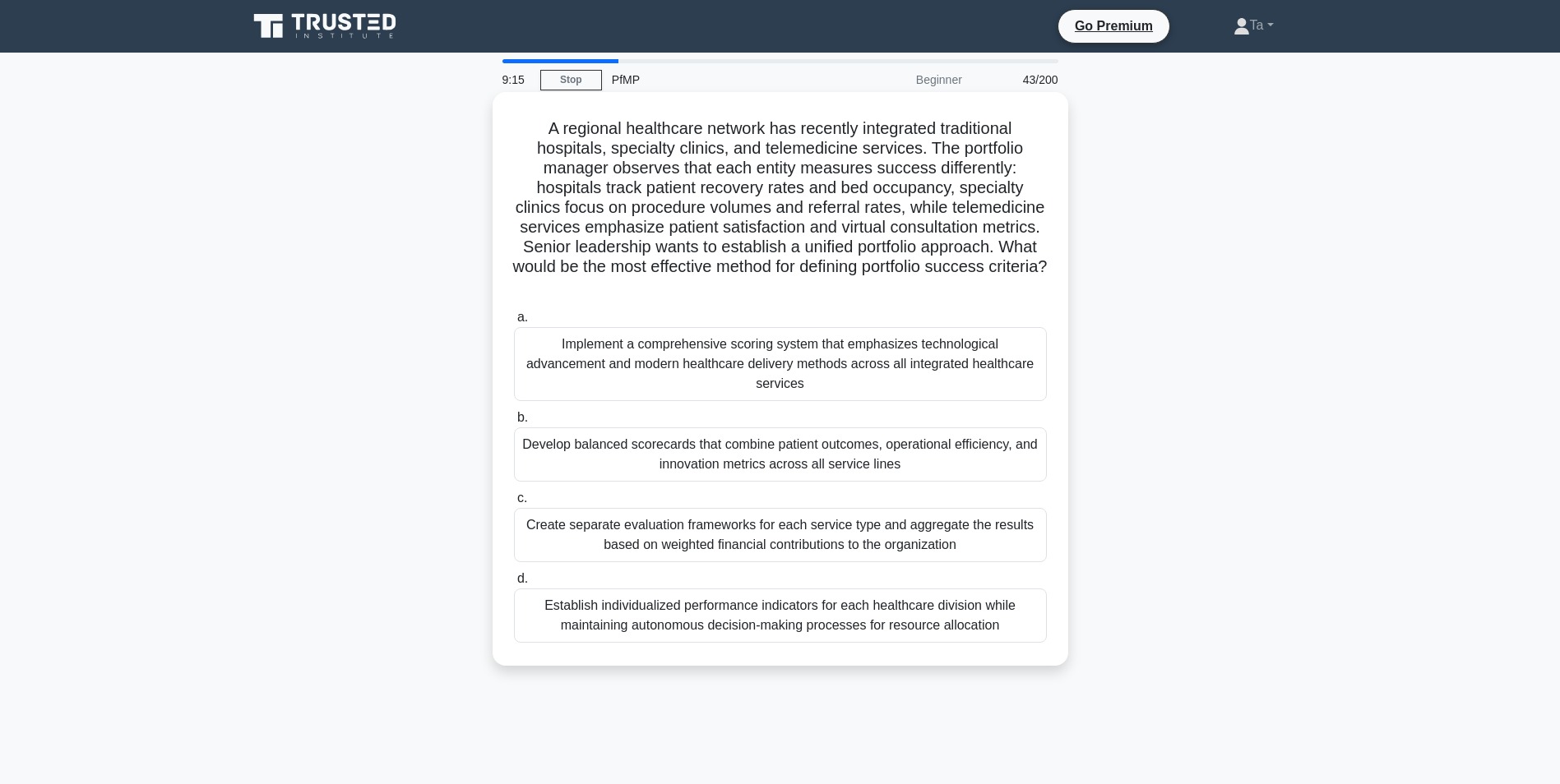
click at [761, 368] on div "Implement a comprehensive scoring system that emphasizes technological advancem…" at bounding box center [780, 364] width 532 height 74
click at [514, 323] on input "a. Implement a comprehensive scoring system that emphasizes technological advan…" at bounding box center [514, 318] width 0 height 11
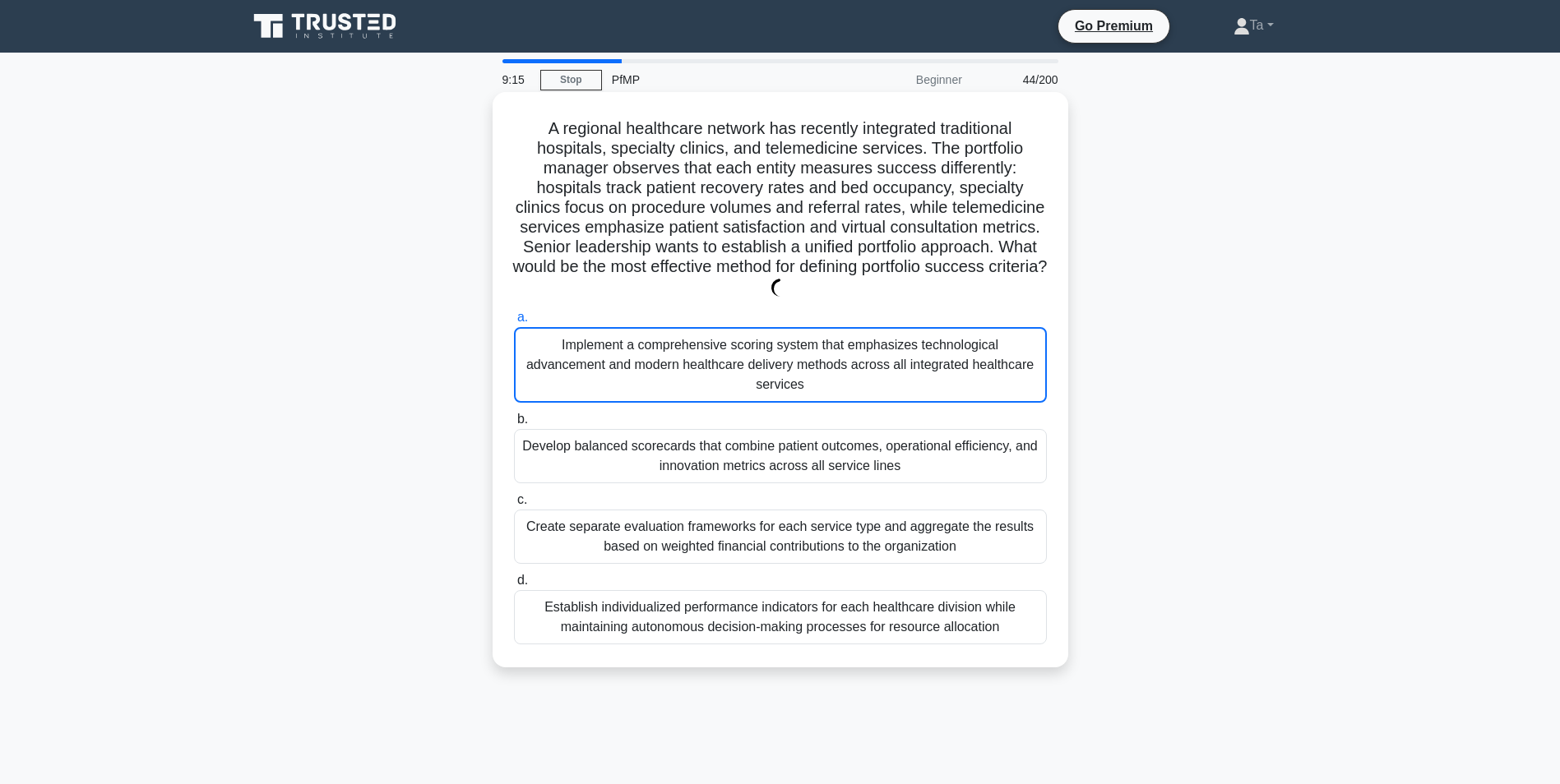
click at [754, 490] on label "c. Create separate evaluation frameworks for each service type and aggregate th…" at bounding box center [780, 526] width 532 height 74
click at [514, 495] on input "c. Create separate evaluation frameworks for each service type and aggregate th…" at bounding box center [514, 500] width 0 height 11
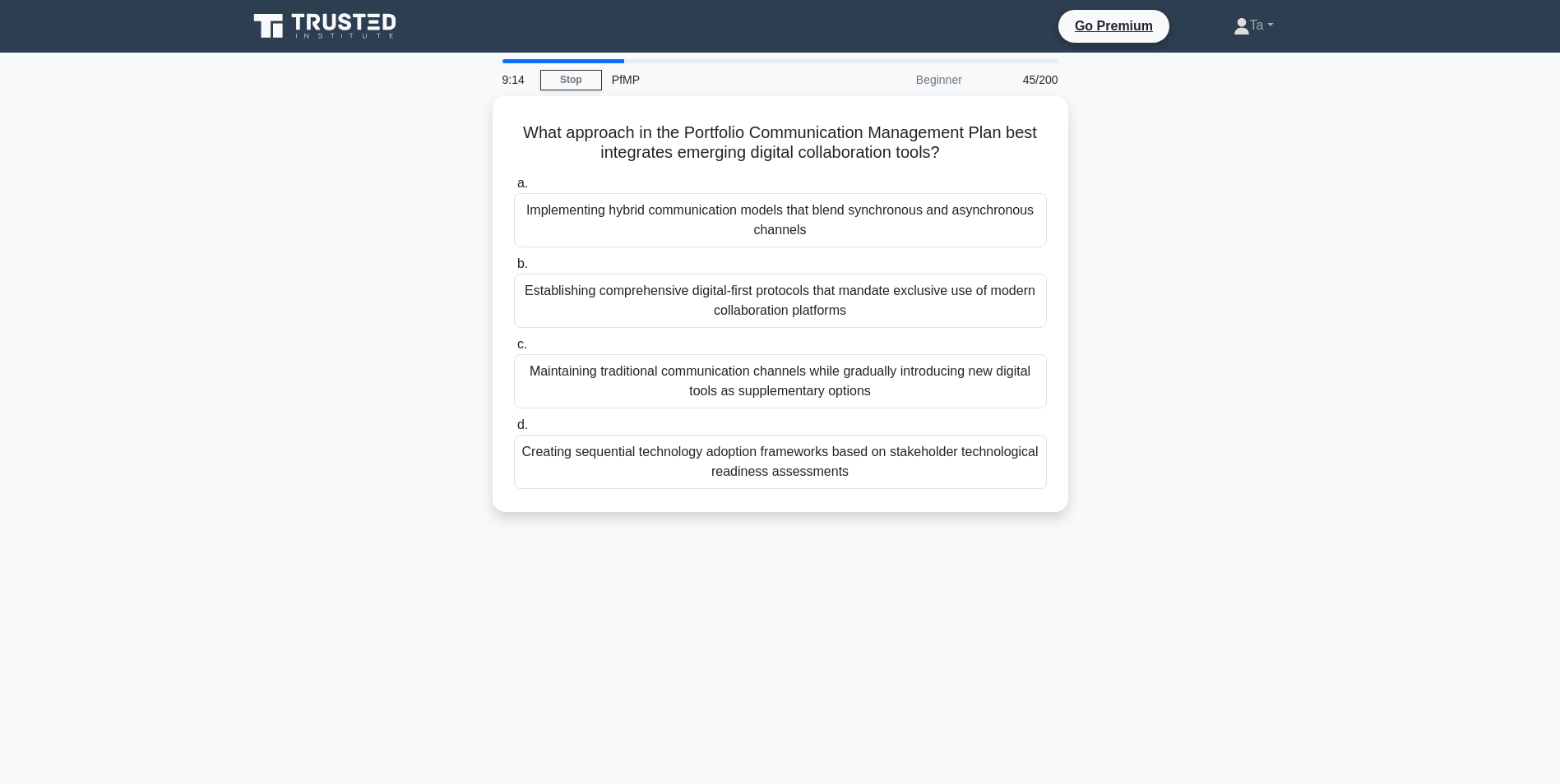
click at [749, 462] on div "Creating sequential technology adoption frameworks based on stakeholder technol…" at bounding box center [780, 462] width 532 height 54
click at [514, 430] on input "d. Creating sequential technology adoption frameworks based on stakeholder tech…" at bounding box center [514, 425] width 0 height 11
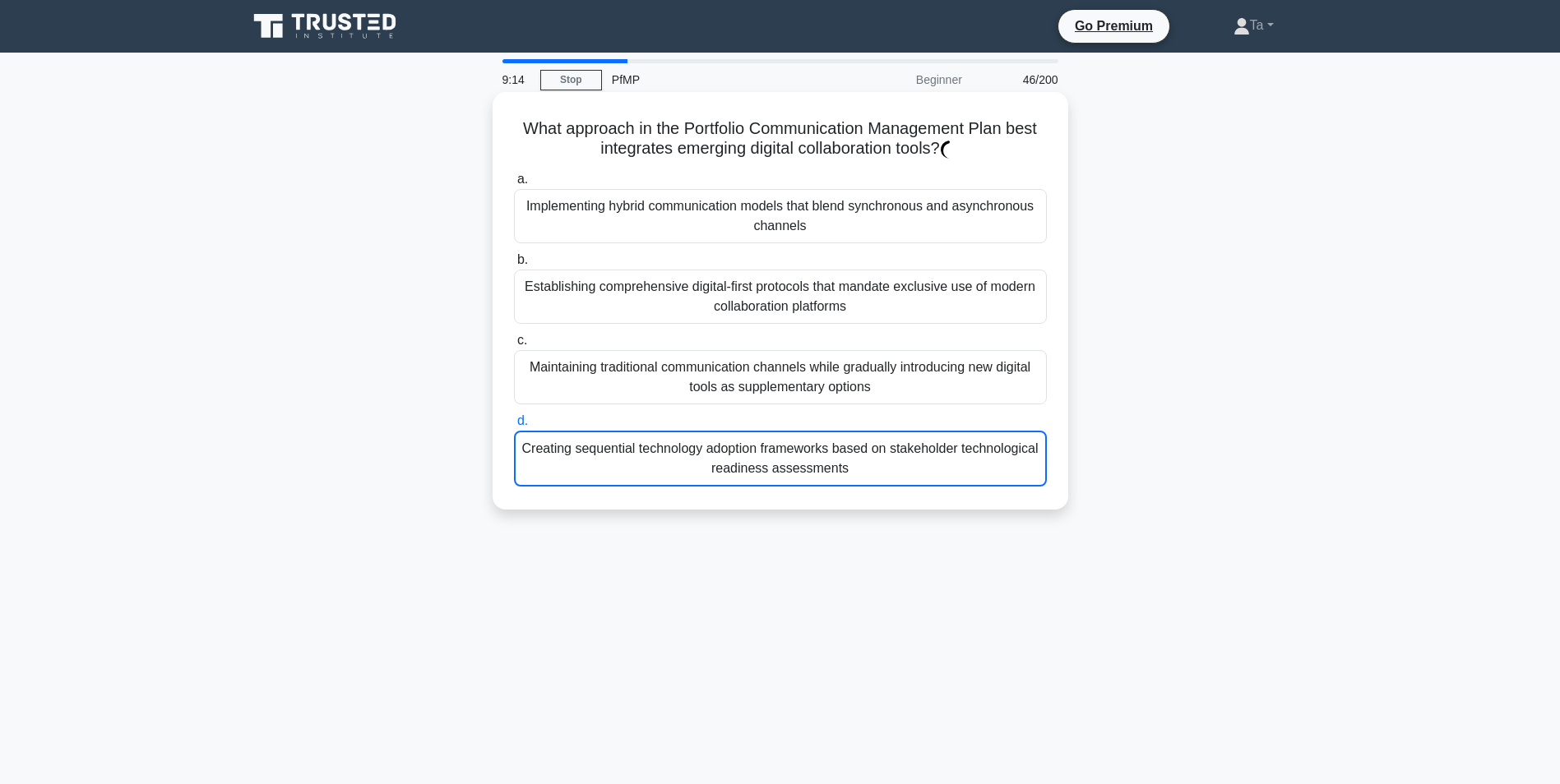
click at [751, 444] on div "Creating sequential technology adoption frameworks based on stakeholder technol…" at bounding box center [780, 458] width 532 height 56
click at [514, 426] on input "d. Creating sequential technology adoption frameworks based on stakeholder tech…" at bounding box center [514, 420] width 0 height 11
click at [764, 415] on label "d. Creating sequential technology adoption frameworks based on stakeholder tech…" at bounding box center [780, 448] width 532 height 75
click at [514, 416] on input "d. Creating sequential technology adoption frameworks based on stakeholder tech…" at bounding box center [514, 420] width 0 height 11
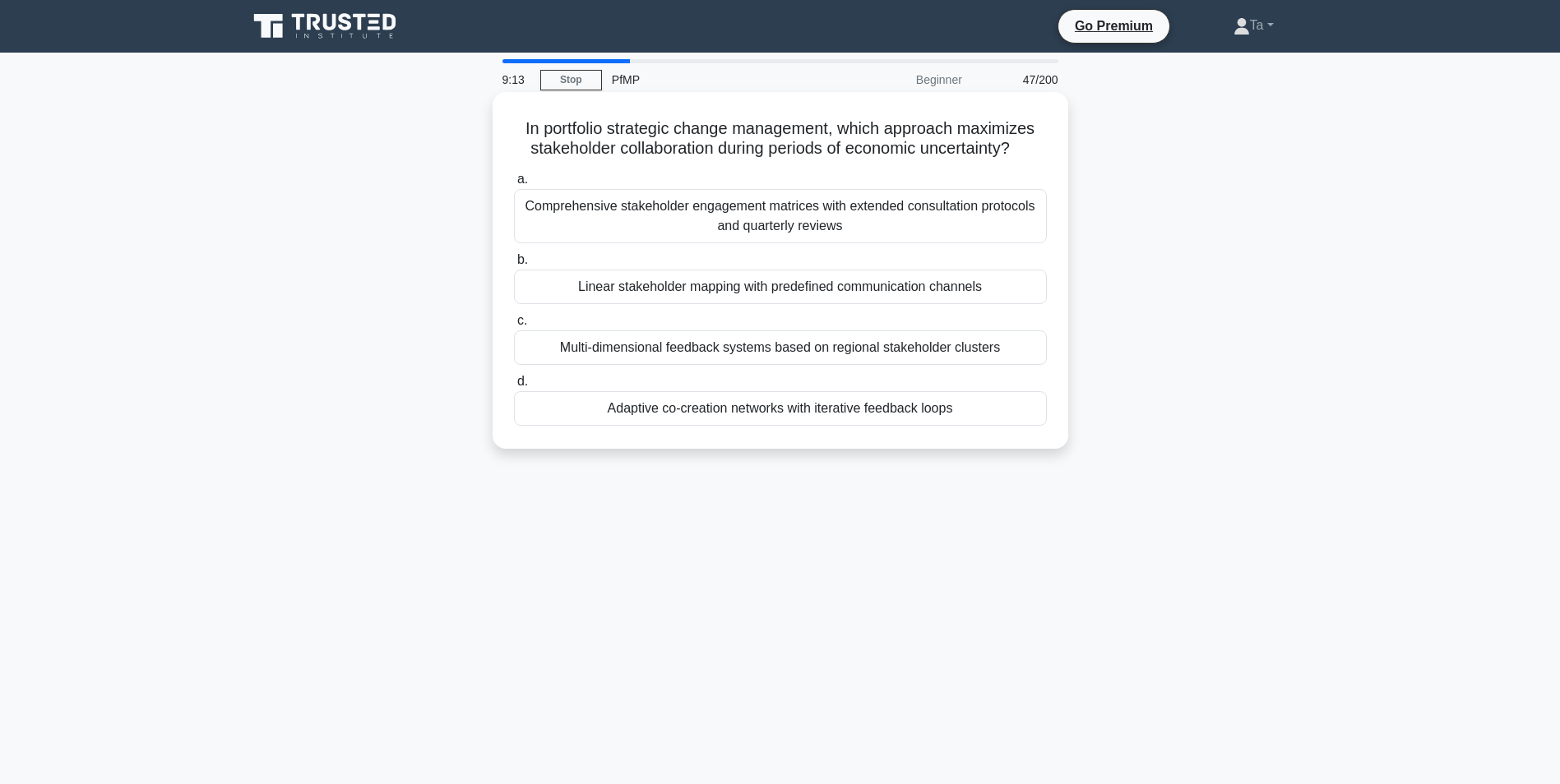
click at [767, 456] on div "In portfolio strategic change management, which approach maximizes stakeholder …" at bounding box center [780, 284] width 1085 height 376
drag, startPoint x: 767, startPoint y: 356, endPoint x: 765, endPoint y: 364, distance: 8.2
click at [765, 364] on div "Multi-dimensional feedback systems based on regional stakeholder clusters" at bounding box center [780, 347] width 532 height 34
click at [514, 326] on input "c. Multi-dimensional feedback systems based on regional stakeholder clusters" at bounding box center [514, 320] width 0 height 11
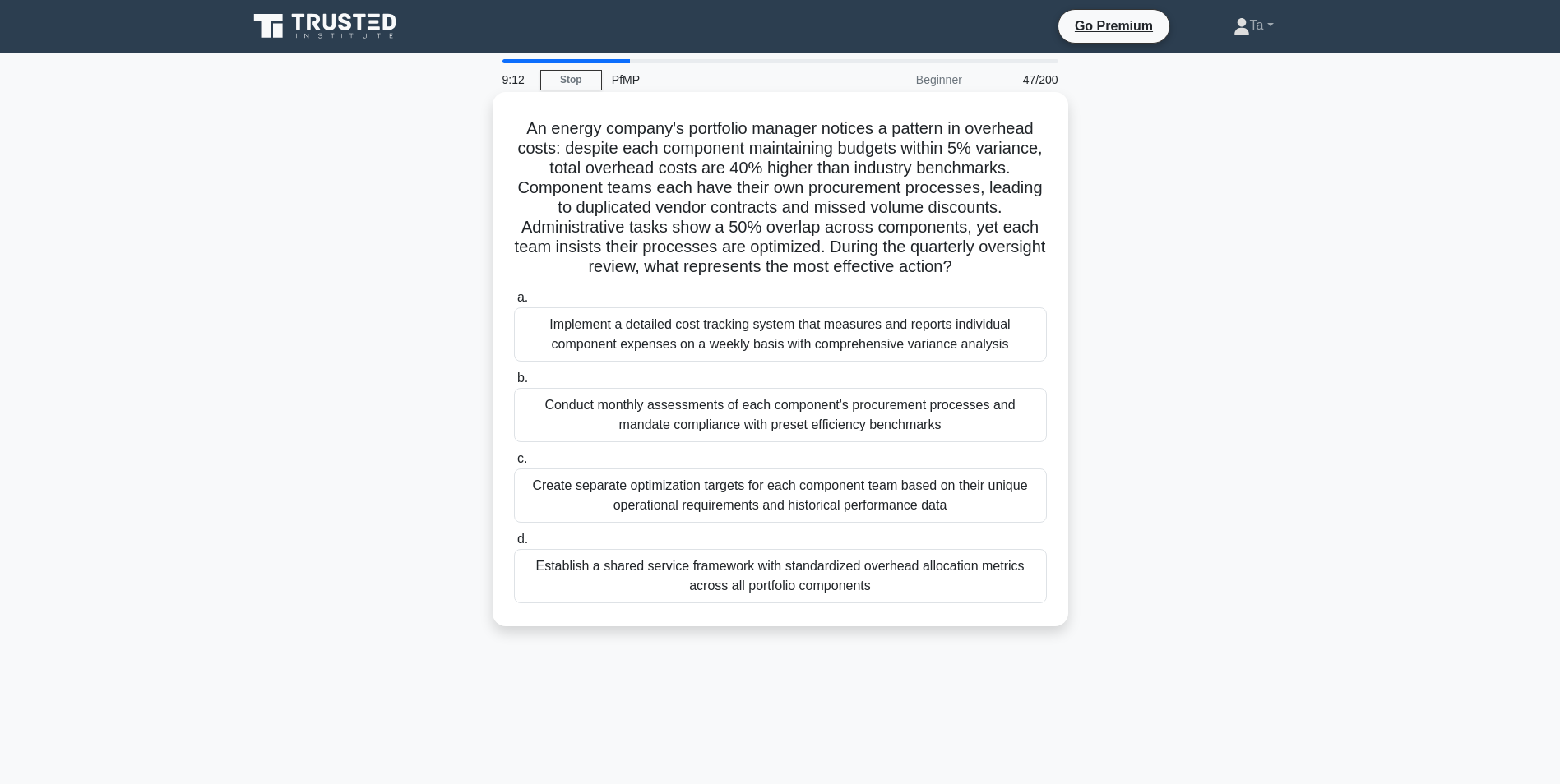
drag, startPoint x: 765, startPoint y: 364, endPoint x: 757, endPoint y: 444, distance: 80.4
click at [757, 442] on div "Conduct monthly assessments of each component's procurement processes and manda…" at bounding box center [780, 415] width 532 height 54
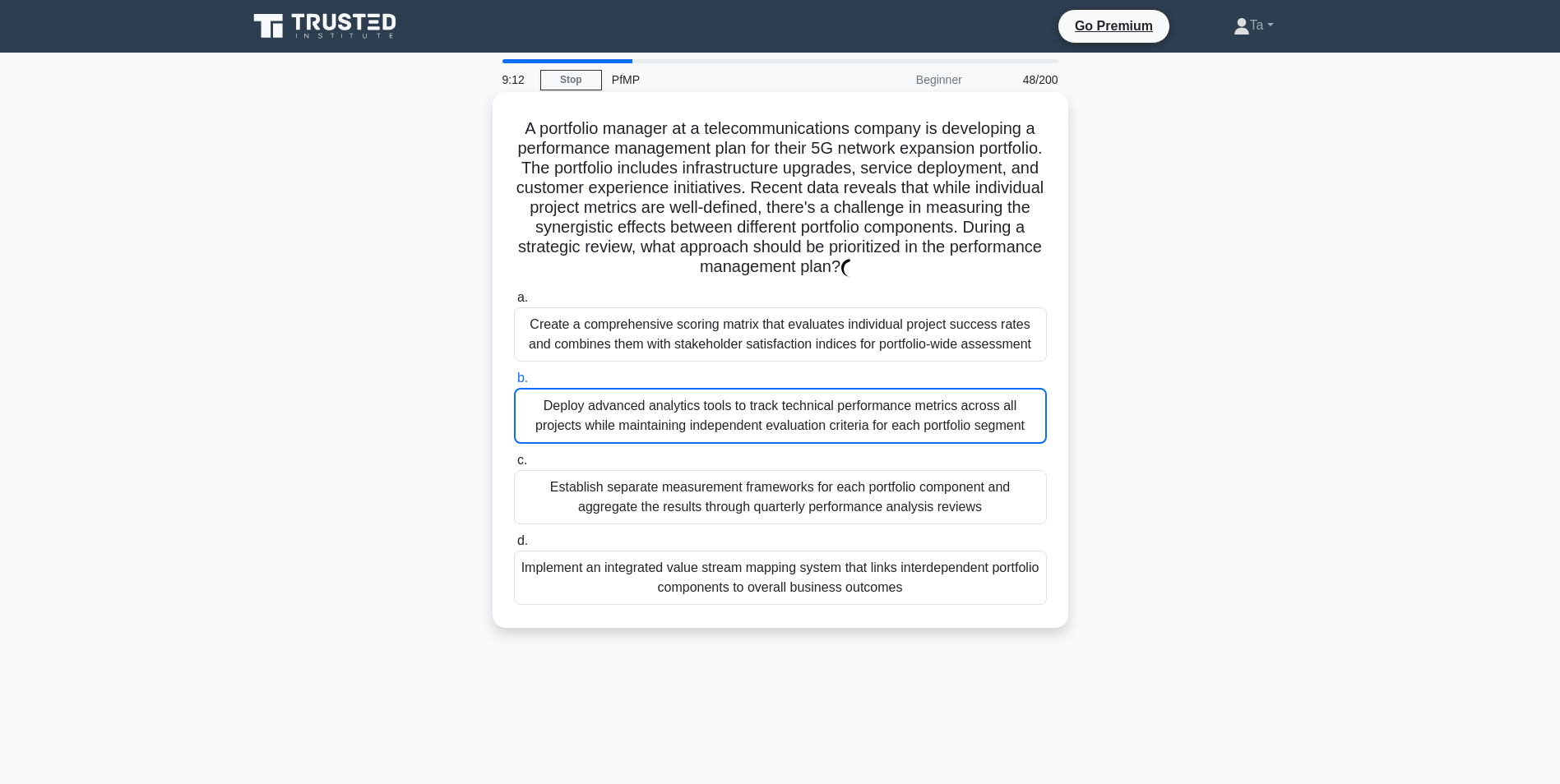
click at [757, 468] on label "c. Establish separate measurement frameworks for each portfolio component and a…" at bounding box center [780, 487] width 532 height 74
drag, startPoint x: 757, startPoint y: 468, endPoint x: 758, endPoint y: 442, distance: 26.0
click at [758, 416] on div "Deploy advanced analytics tools to track technical performance metrics across a…" at bounding box center [780, 416] width 532 height 56
click at [514, 384] on input "b. Deploy advanced analytics tools to track technical performance metrics acros…" at bounding box center [514, 378] width 0 height 11
click at [760, 459] on label "c. Establish separate measurement frameworks for each portfolio component and a…" at bounding box center [780, 487] width 532 height 74
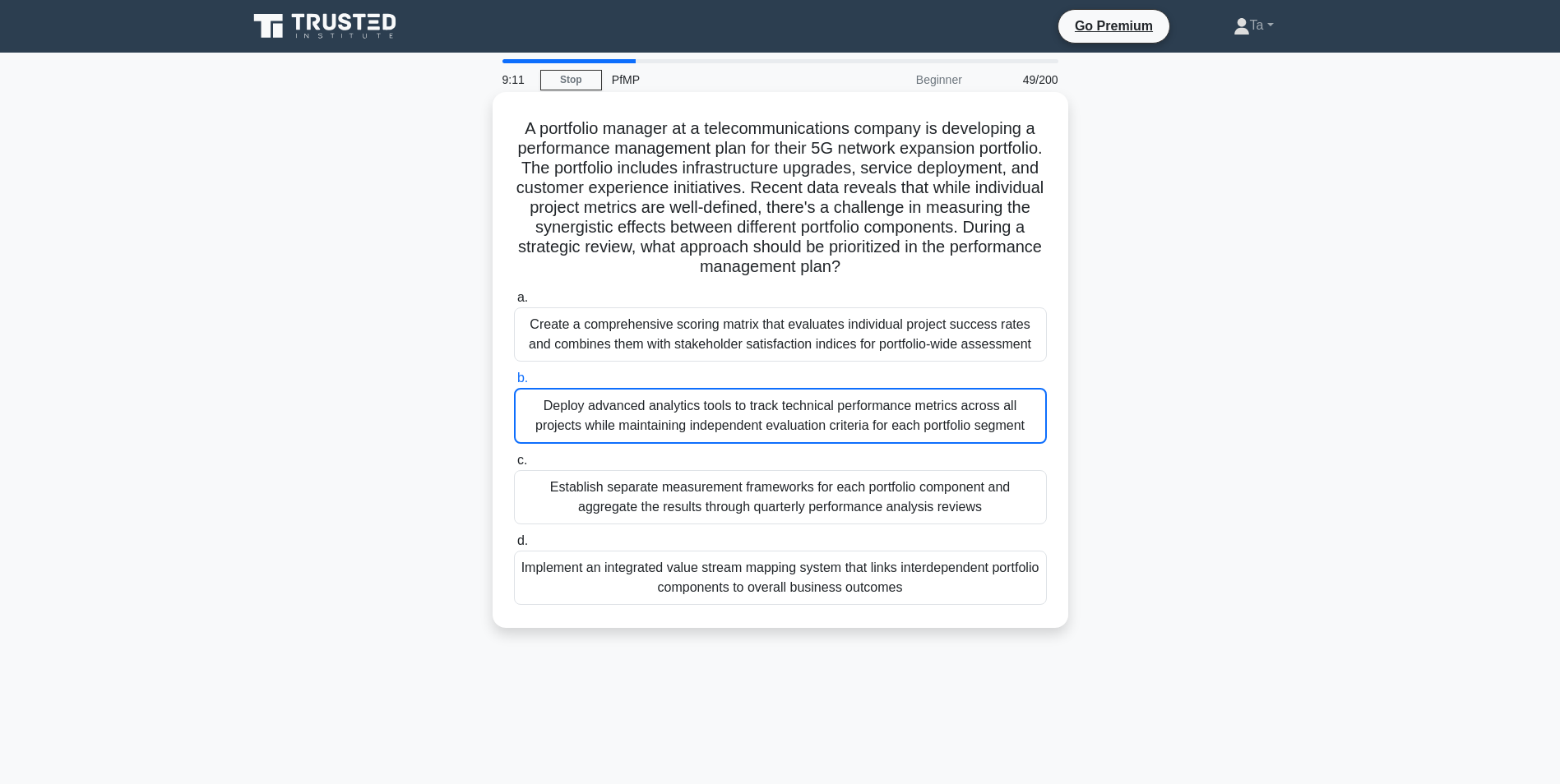
click at [514, 459] on input "c. Establish separate measurement frameworks for each portfolio component and a…" at bounding box center [514, 461] width 0 height 11
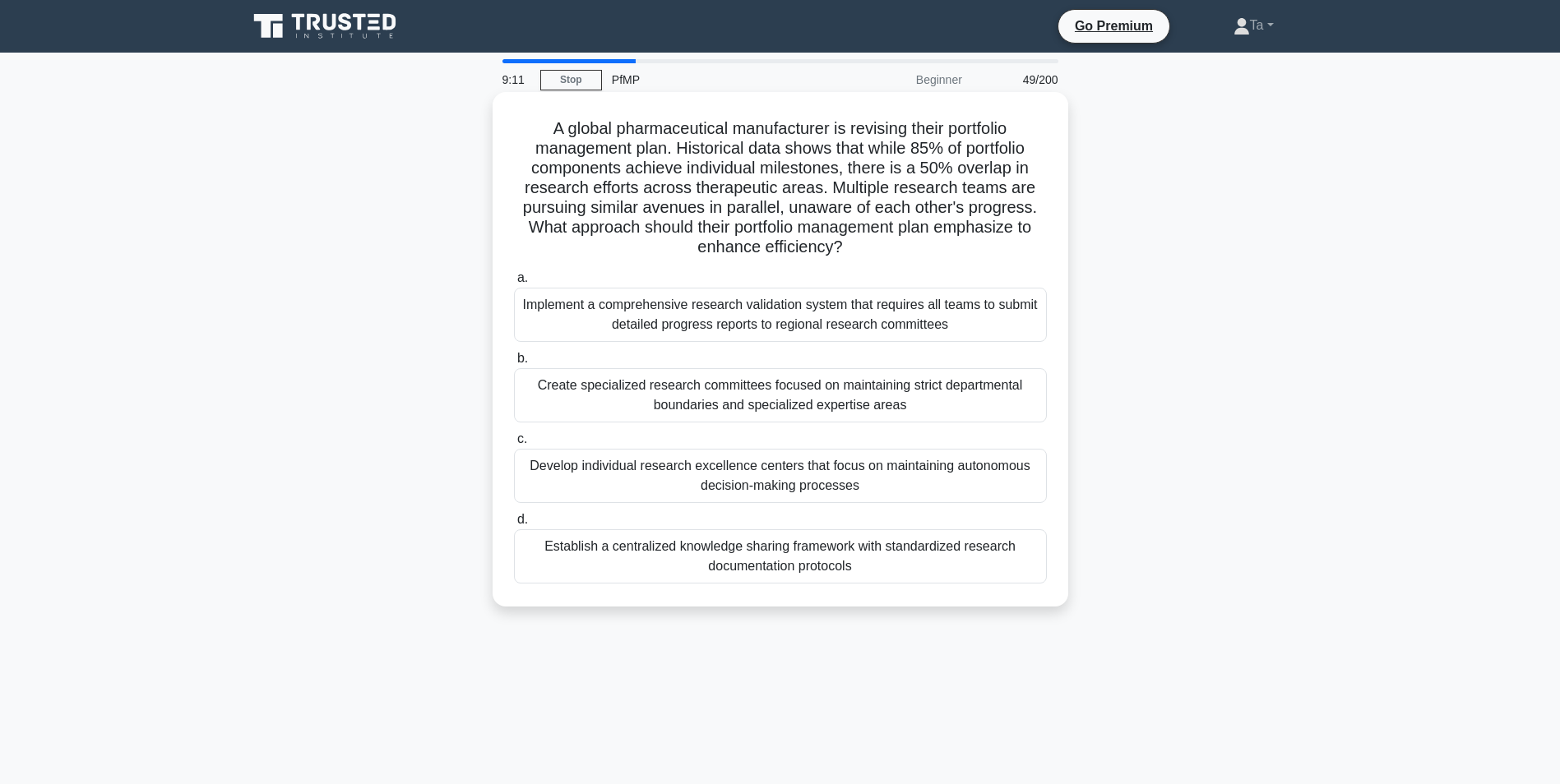
drag, startPoint x: 746, startPoint y: 474, endPoint x: 749, endPoint y: 458, distance: 16.3
click at [749, 465] on div "Develop individual research excellence centers that focus on maintaining autono…" at bounding box center [780, 475] width 532 height 54
click at [514, 445] on input "c. Develop individual research excellence centers that focus on maintaining aut…" at bounding box center [514, 439] width 0 height 11
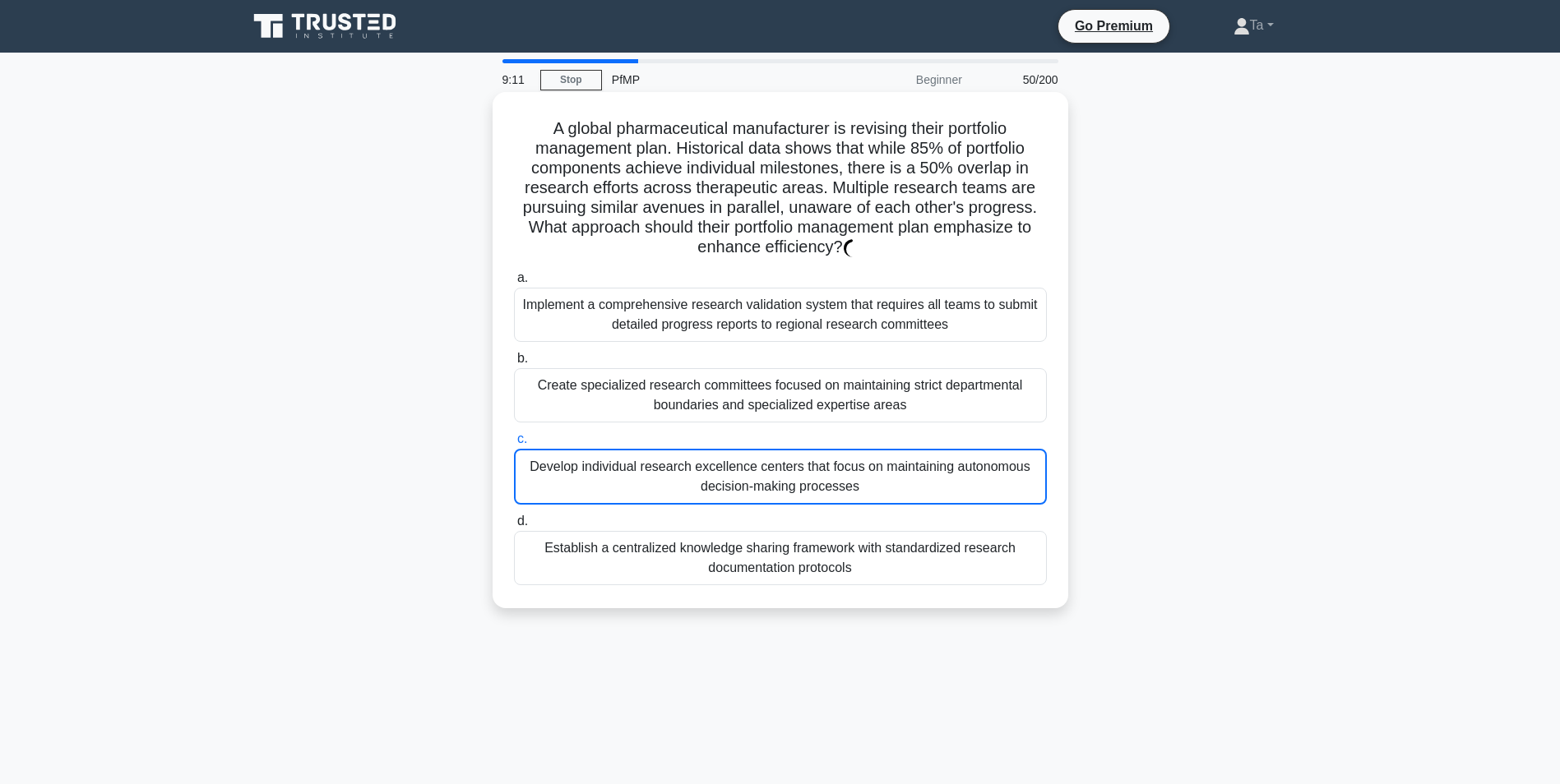
click at [751, 418] on div "Create specialized research committees focused on maintaining strict department…" at bounding box center [780, 395] width 532 height 54
click at [514, 364] on input "b. Create specialized research committees focused on maintaining strict departm…" at bounding box center [514, 359] width 0 height 11
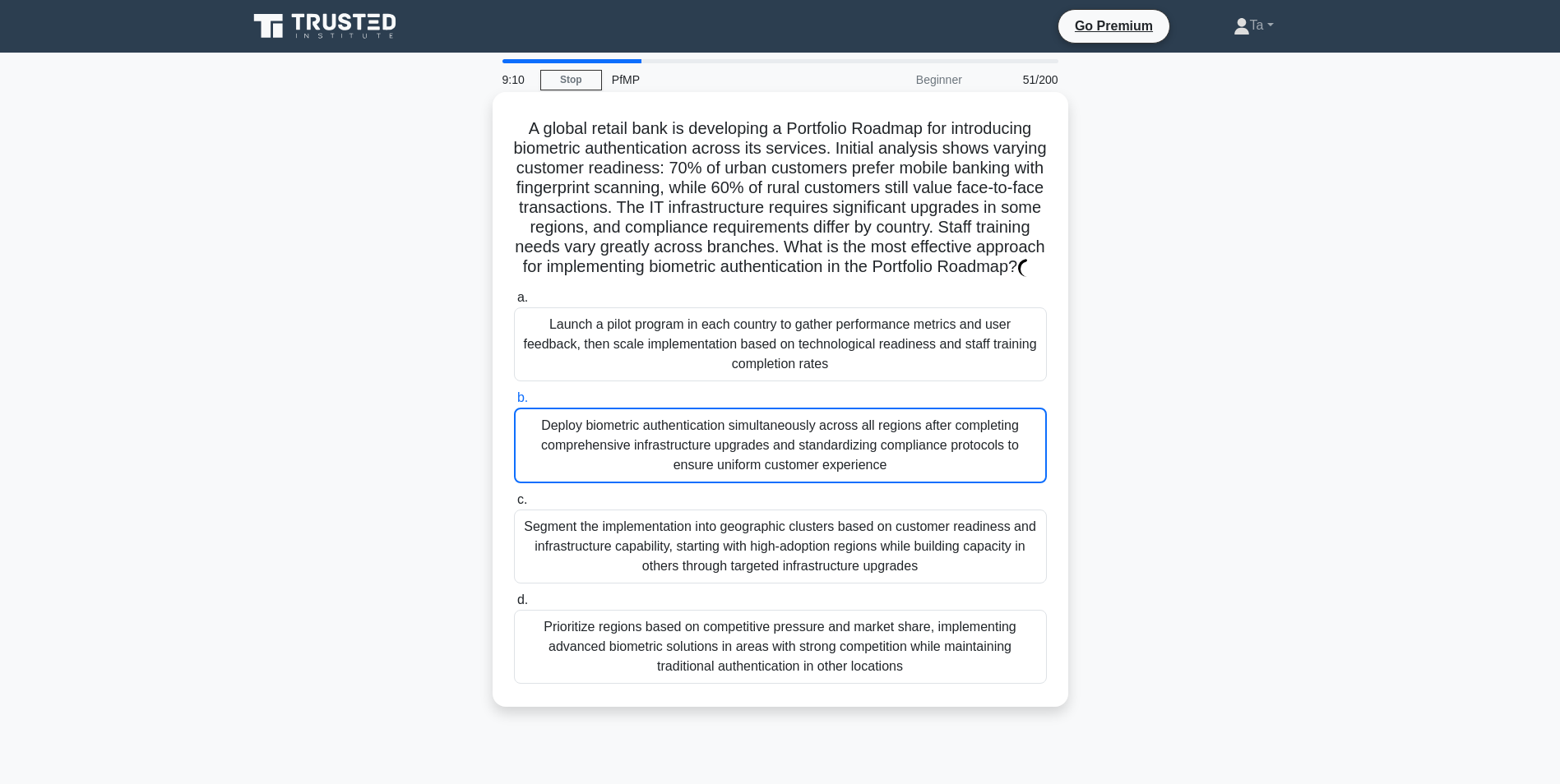
click at [747, 447] on div "Deploy biometric authentication simultaneously across all regions after complet…" at bounding box center [780, 445] width 532 height 75
click at [514, 404] on input "b. Deploy biometric authentication simultaneously across all regions after comp…" at bounding box center [514, 398] width 0 height 11
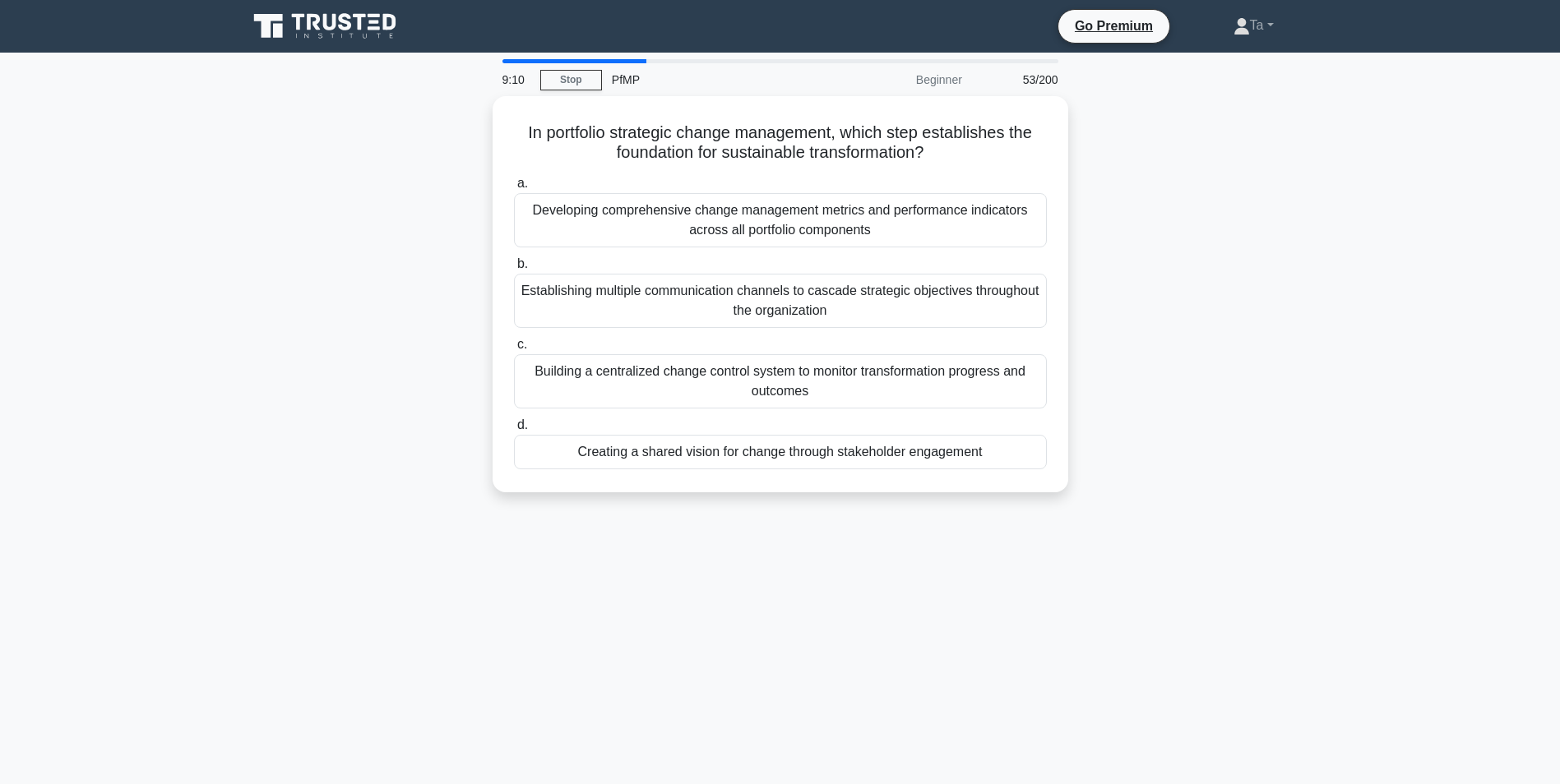
click at [741, 506] on div "In portfolio strategic change management, which step establishes the foundation…" at bounding box center [780, 304] width 1085 height 416
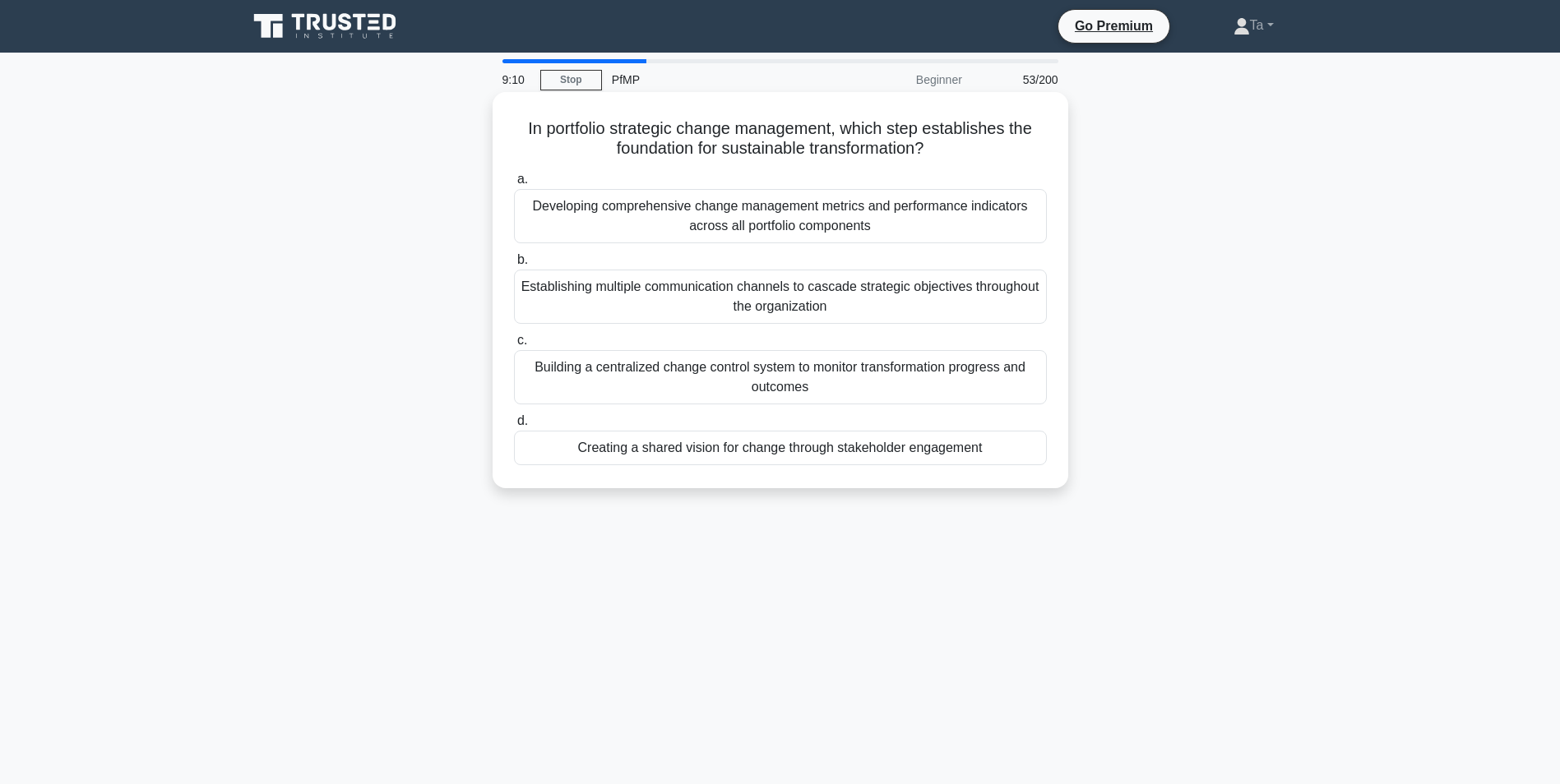
drag, startPoint x: 746, startPoint y: 416, endPoint x: 746, endPoint y: 458, distance: 42.0
click at [746, 425] on label "d. Creating a shared vision for change through stakeholder engagement" at bounding box center [780, 437] width 532 height 54
click at [514, 425] on input "d. Creating a shared vision for change through stakeholder engagement" at bounding box center [514, 420] width 0 height 11
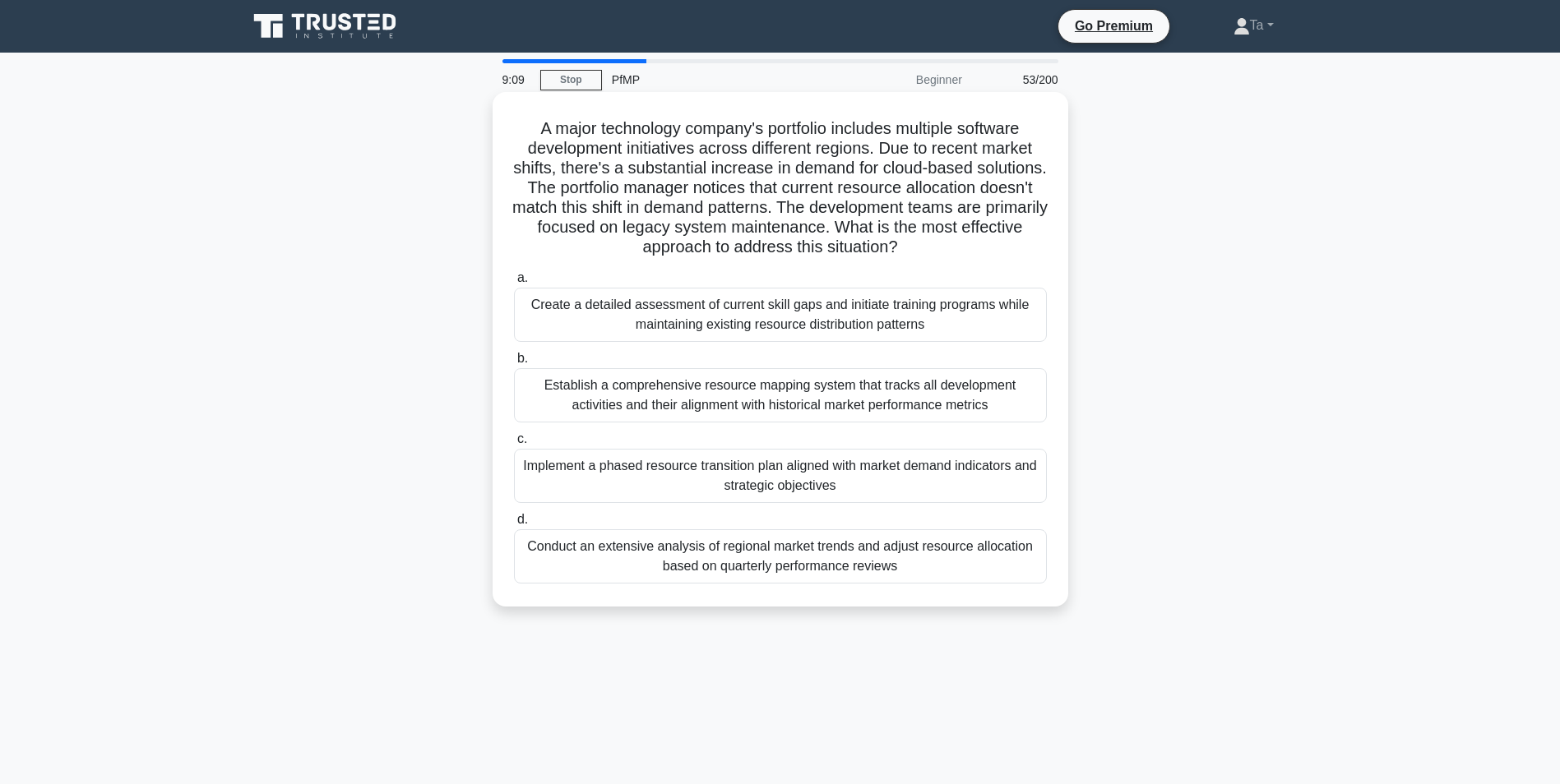
click at [750, 470] on label "c. Implement a phased resource transition plan aligned with market demand indic…" at bounding box center [780, 466] width 532 height 74
drag, startPoint x: 750, startPoint y: 470, endPoint x: 759, endPoint y: 391, distance: 79.5
click at [759, 385] on label "b. Establish a comprehensive resource mapping system that tracks all developmen…" at bounding box center [780, 385] width 532 height 74
click at [514, 364] on input "b. Establish a comprehensive resource mapping system that tracks all developmen…" at bounding box center [514, 359] width 0 height 11
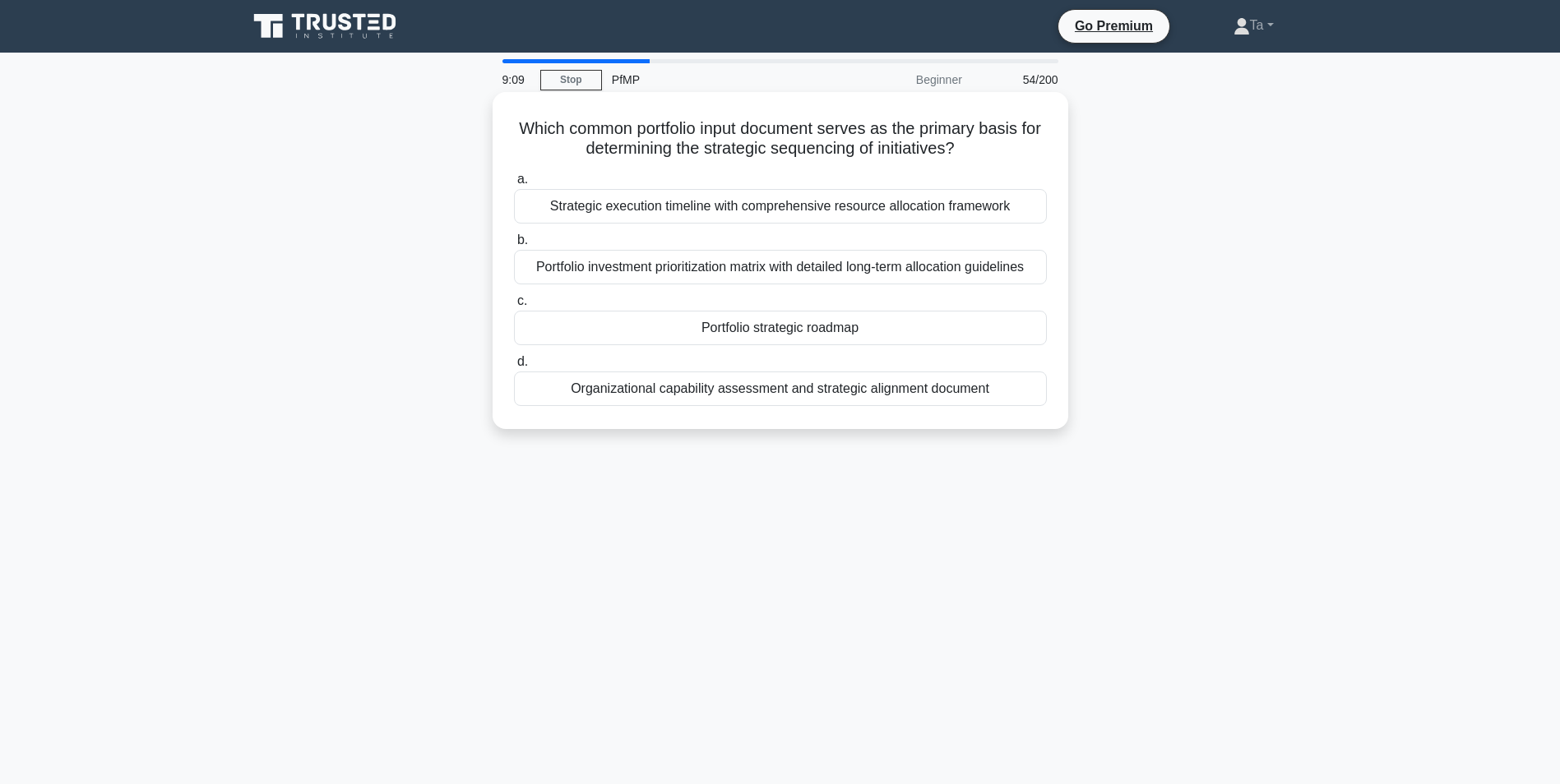
click at [752, 434] on div "Which common portfolio input document serves as the primary basis for determini…" at bounding box center [780, 274] width 1085 height 357
click at [756, 374] on div "Organizational capability assessment and strategic alignment document" at bounding box center [780, 388] width 532 height 34
click at [514, 368] on input "d. Organizational capability assessment and strategic alignment document" at bounding box center [514, 362] width 0 height 11
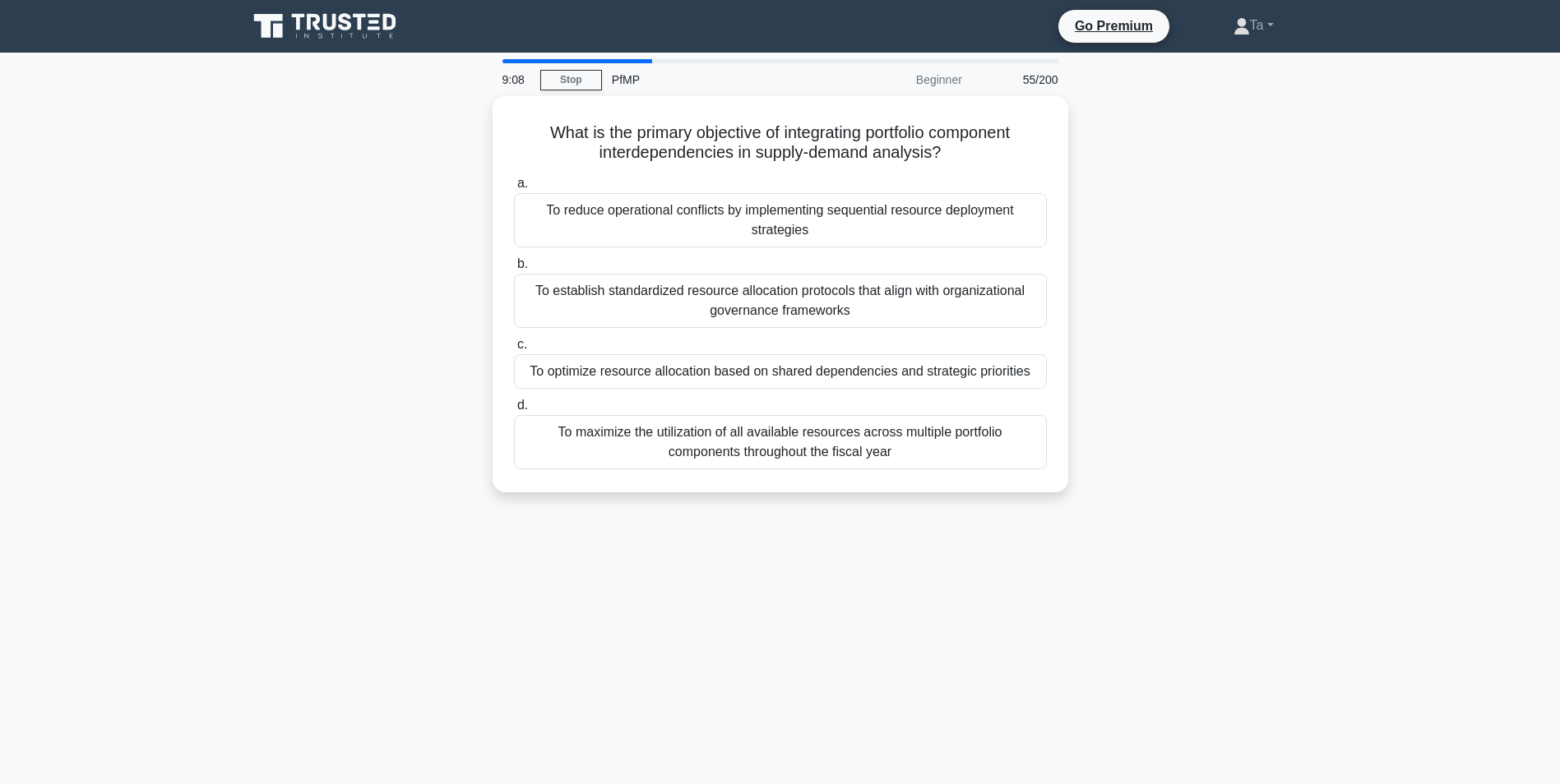
click at [756, 395] on label "d. To maximize the utilization of all available resources across multiple portf…" at bounding box center [780, 431] width 532 height 74
click at [514, 400] on input "d. To maximize the utilization of all available resources across multiple portf…" at bounding box center [514, 405] width 0 height 11
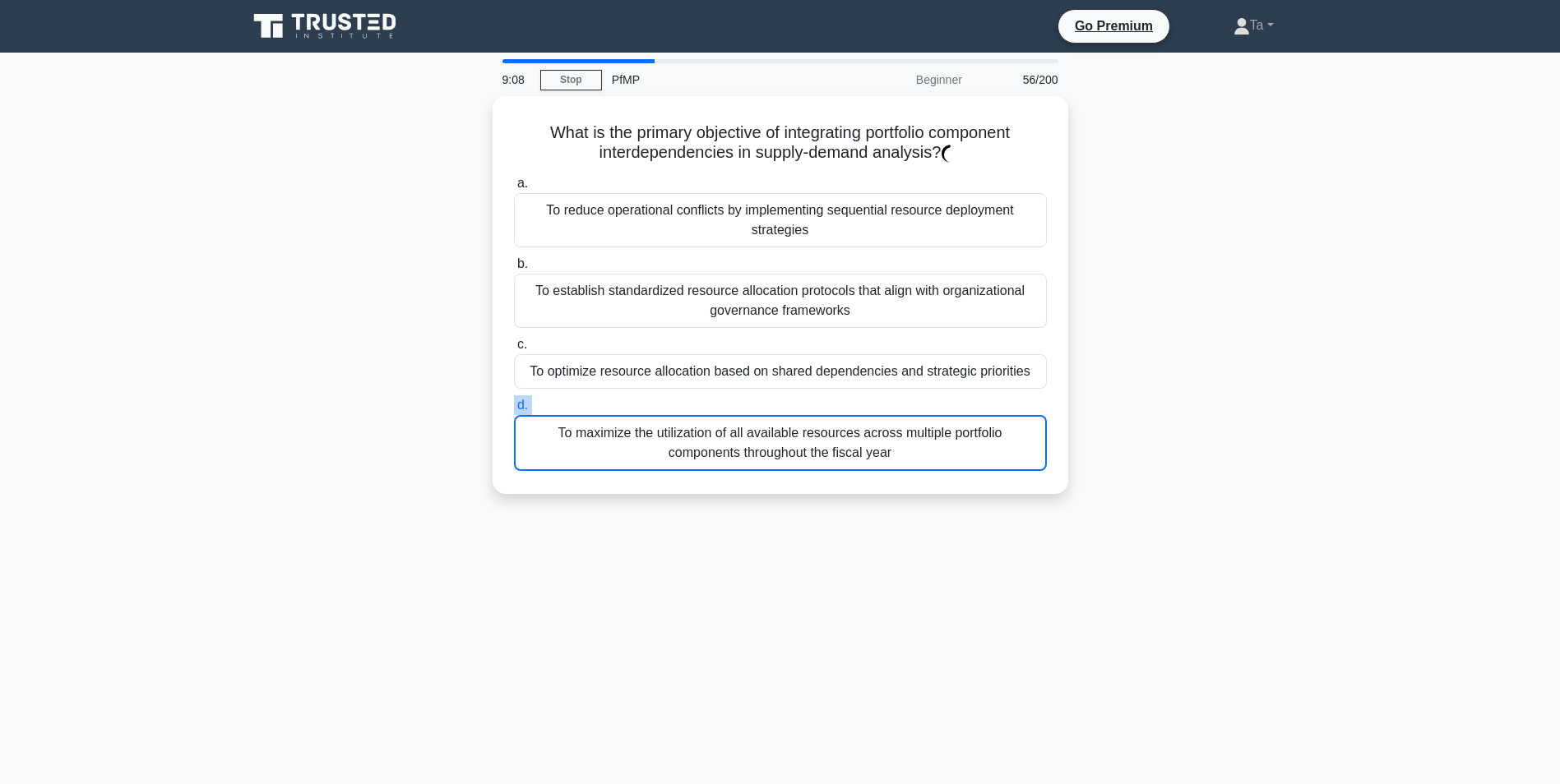
click at [756, 395] on label "d. To maximize the utilization of all available resources across multiple portf…" at bounding box center [780, 432] width 532 height 75
click at [514, 400] on input "d. To maximize the utilization of all available resources across multiple portf…" at bounding box center [514, 405] width 0 height 11
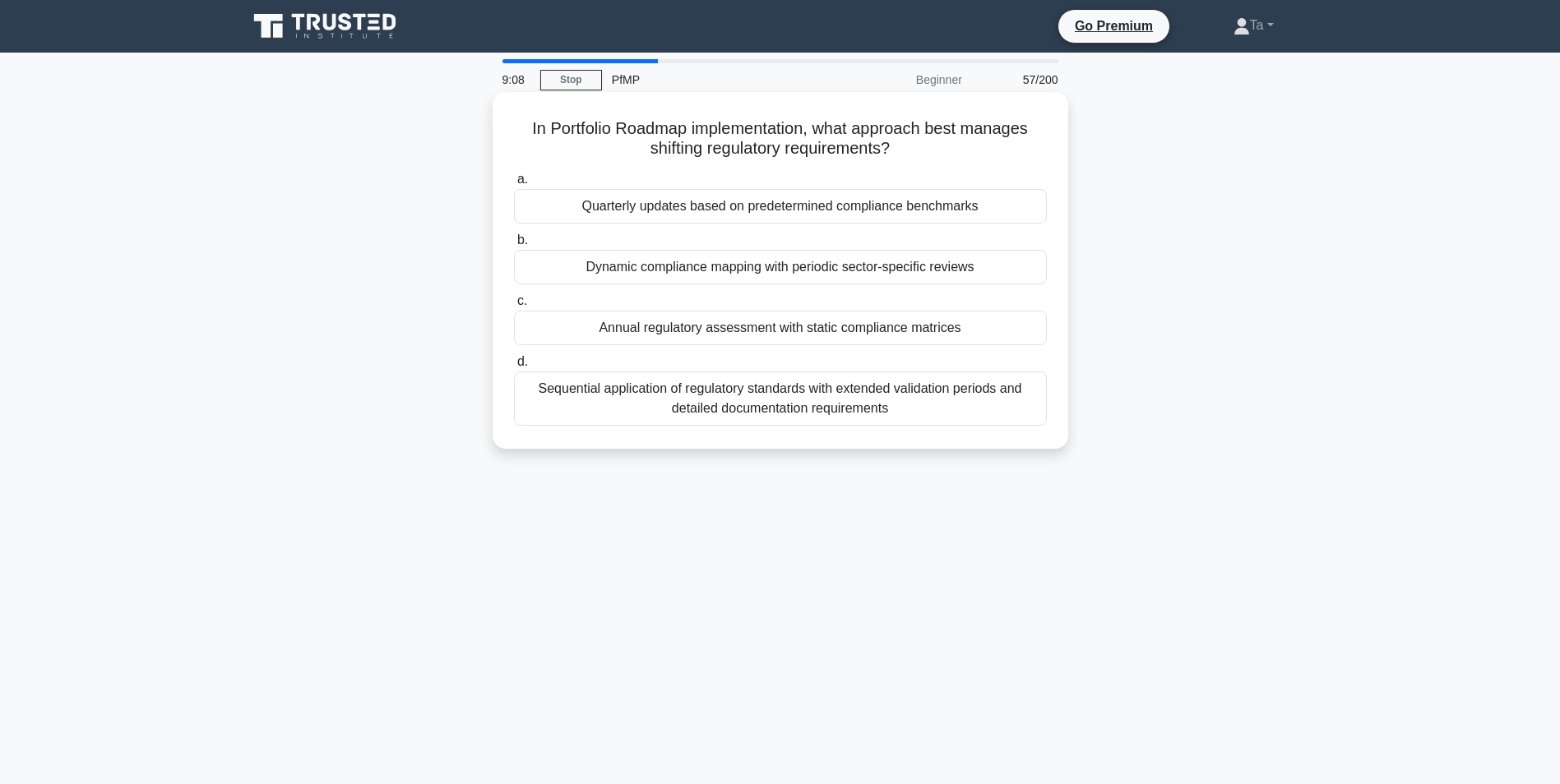
click at [756, 374] on div "Sequential application of regulatory standards with extended validation periods…" at bounding box center [780, 398] width 532 height 54
click at [514, 368] on input "d. Sequential application of regulatory standards with extended validation peri…" at bounding box center [514, 362] width 0 height 11
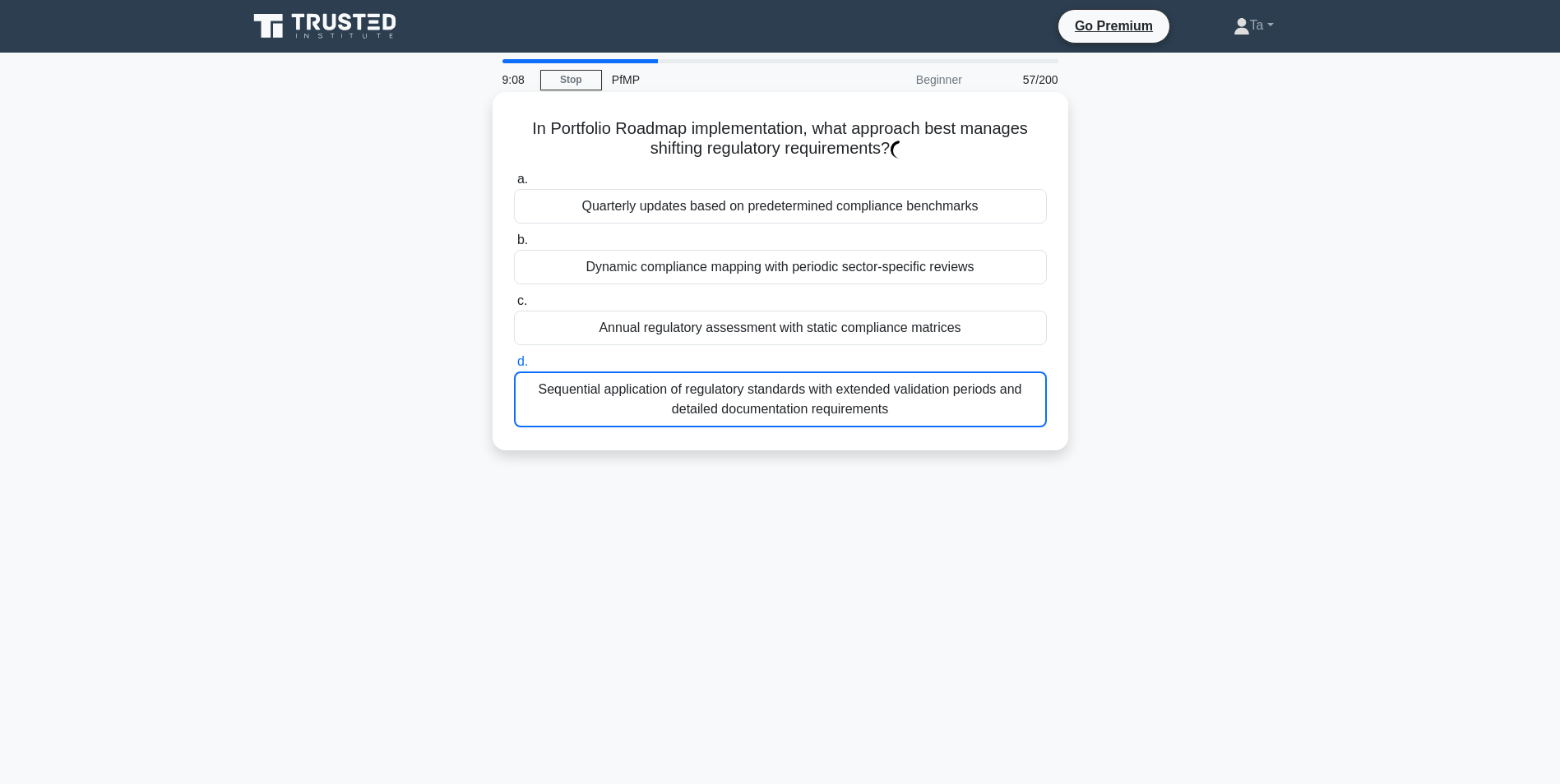
click at [756, 374] on div "Sequential application of regulatory standards with extended validation periods…" at bounding box center [780, 399] width 532 height 56
click at [514, 368] on input "d. Sequential application of regulatory standards with extended validation peri…" at bounding box center [514, 362] width 0 height 11
drag, startPoint x: 756, startPoint y: 374, endPoint x: 732, endPoint y: 369, distance: 24.5
click at [733, 370] on label "d. Sequential application of regulatory standards with extended validation peri…" at bounding box center [780, 389] width 532 height 75
click at [514, 368] on input "d. Sequential application of regulatory standards with extended validation peri…" at bounding box center [514, 362] width 0 height 11
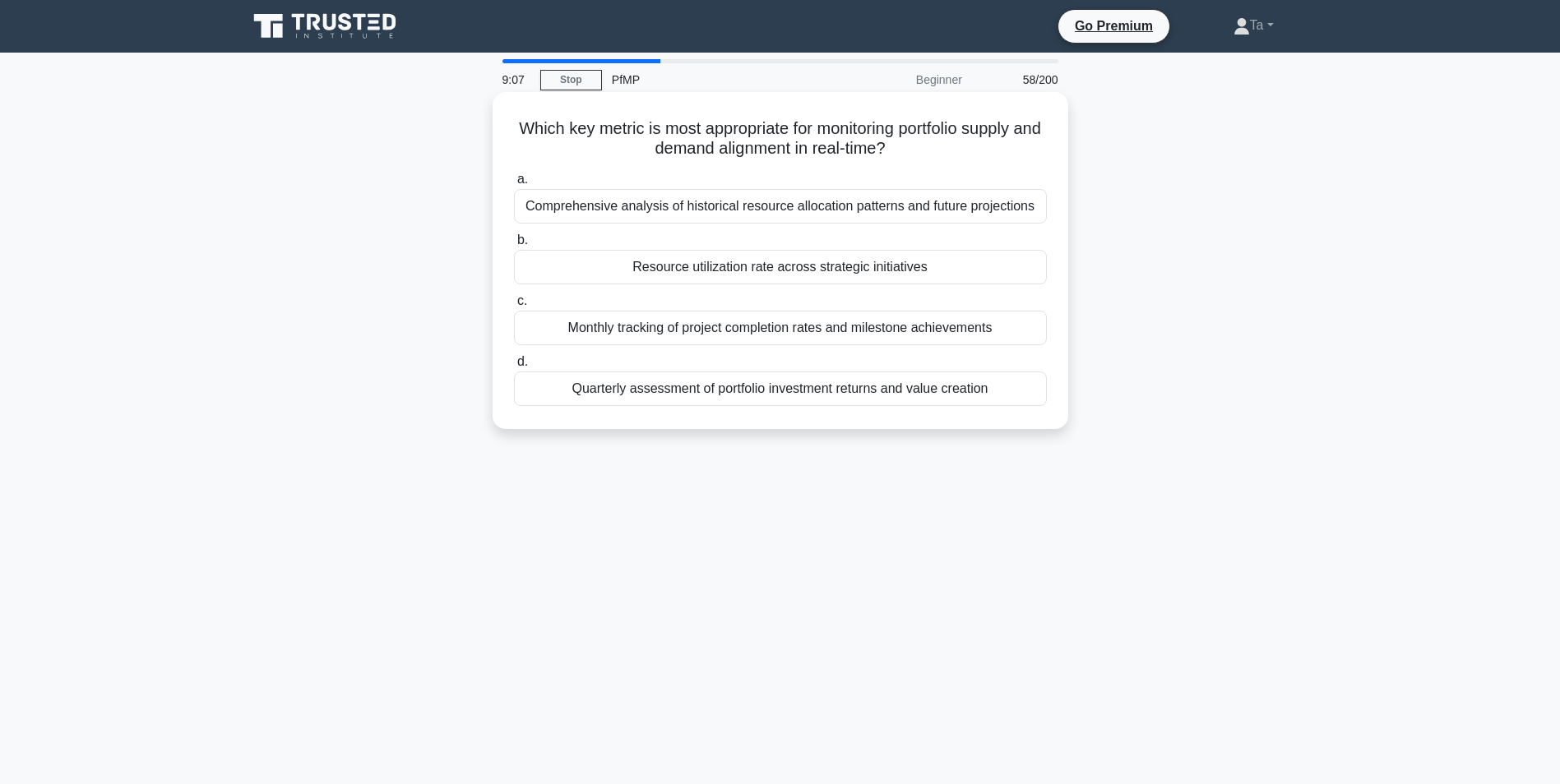
click at [730, 353] on div "a. Comprehensive analysis of historical resource allocation patterns and future…" at bounding box center [780, 287] width 553 height 243
click at [732, 345] on div "Monthly tracking of project completion rates and milestone achievements" at bounding box center [780, 327] width 532 height 34
click at [514, 307] on input "c. Monthly tracking of project completion rates and milestone achievements" at bounding box center [514, 301] width 0 height 11
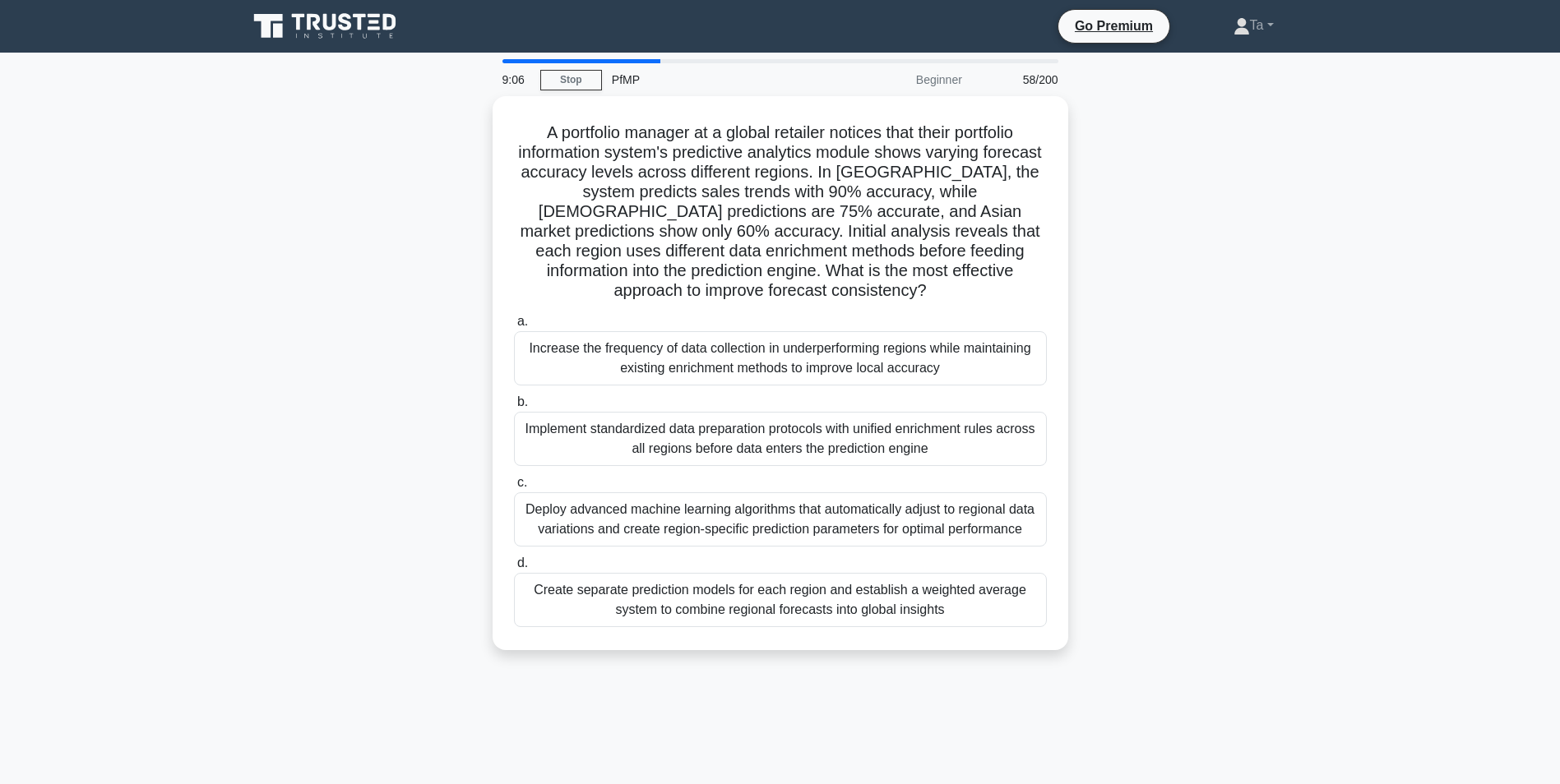
click at [734, 344] on div "Increase the frequency of data collection in underperforming regions while main…" at bounding box center [780, 358] width 532 height 54
click at [514, 327] on input "a. Increase the frequency of data collection in underperforming regions while m…" at bounding box center [514, 321] width 0 height 11
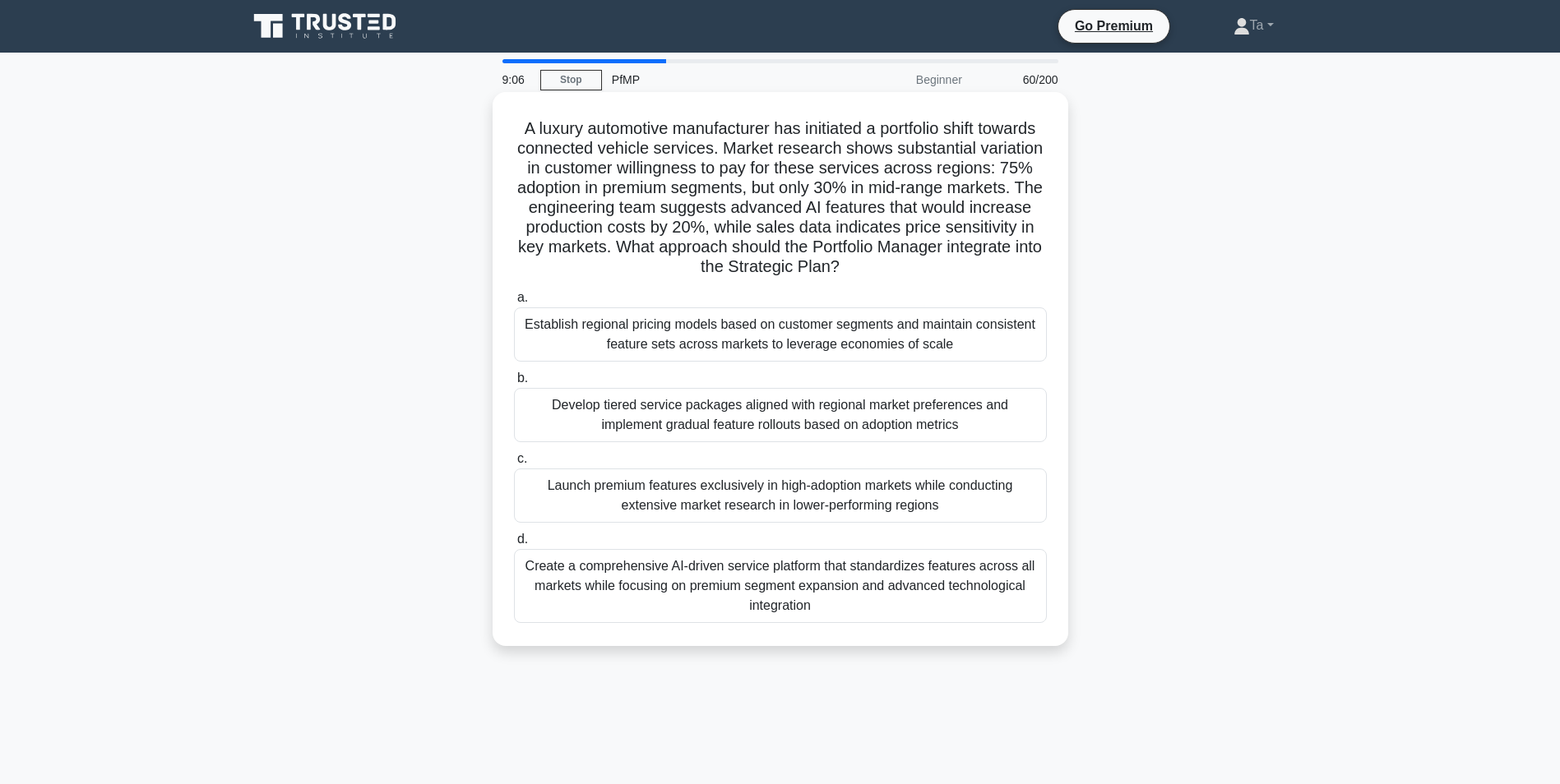
drag, startPoint x: 732, startPoint y: 345, endPoint x: 730, endPoint y: 362, distance: 17.1
click at [730, 362] on div "Establish regional pricing models based on customer segments and maintain consi…" at bounding box center [780, 334] width 532 height 54
click at [514, 303] on input "a. Establish regional pricing models based on customer segments and maintain co…" at bounding box center [514, 298] width 0 height 11
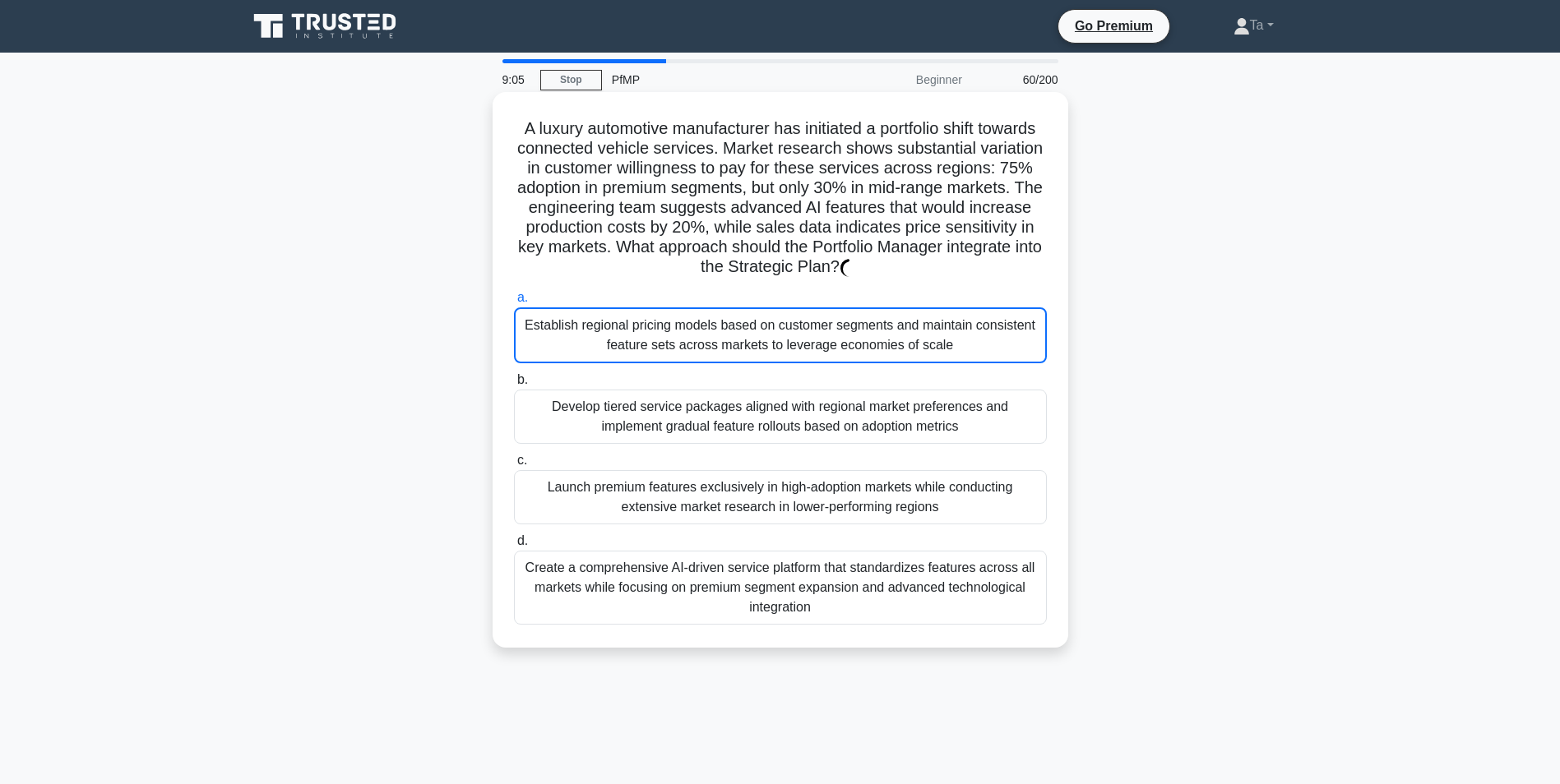
click at [730, 362] on div "Establish regional pricing models based on customer segments and maintain consi…" at bounding box center [780, 335] width 532 height 56
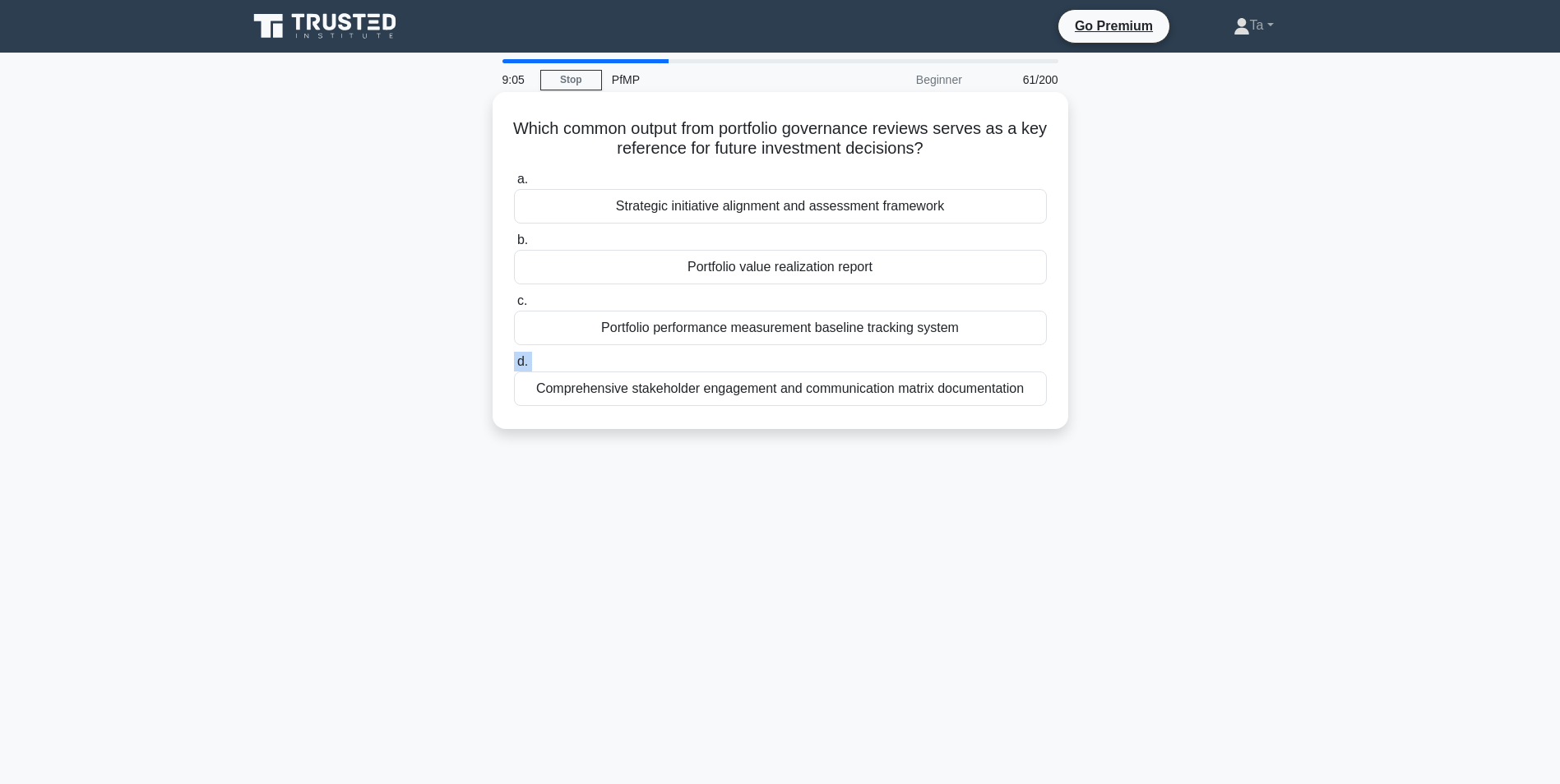
click at [730, 362] on label "d. Comprehensive stakeholder engagement and communication matrix documentation" at bounding box center [780, 378] width 532 height 54
click at [514, 362] on input "d. Comprehensive stakeholder engagement and communication matrix documentation" at bounding box center [514, 362] width 0 height 11
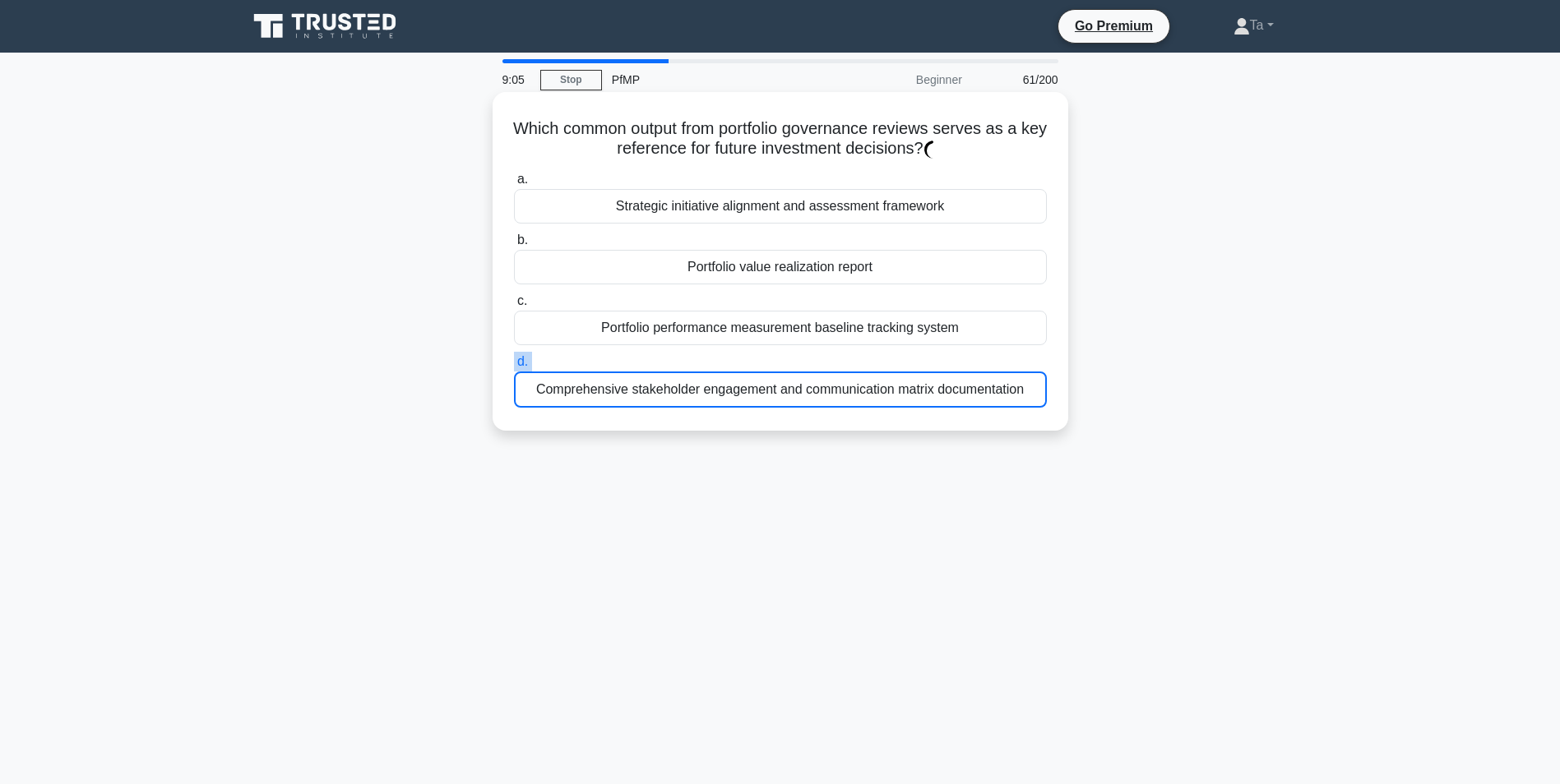
click at [729, 363] on label "d. Comprehensive stakeholder engagement and communication matrix documentation" at bounding box center [780, 379] width 532 height 56
click at [514, 363] on input "d. Comprehensive stakeholder engagement and communication matrix documentation" at bounding box center [514, 362] width 0 height 11
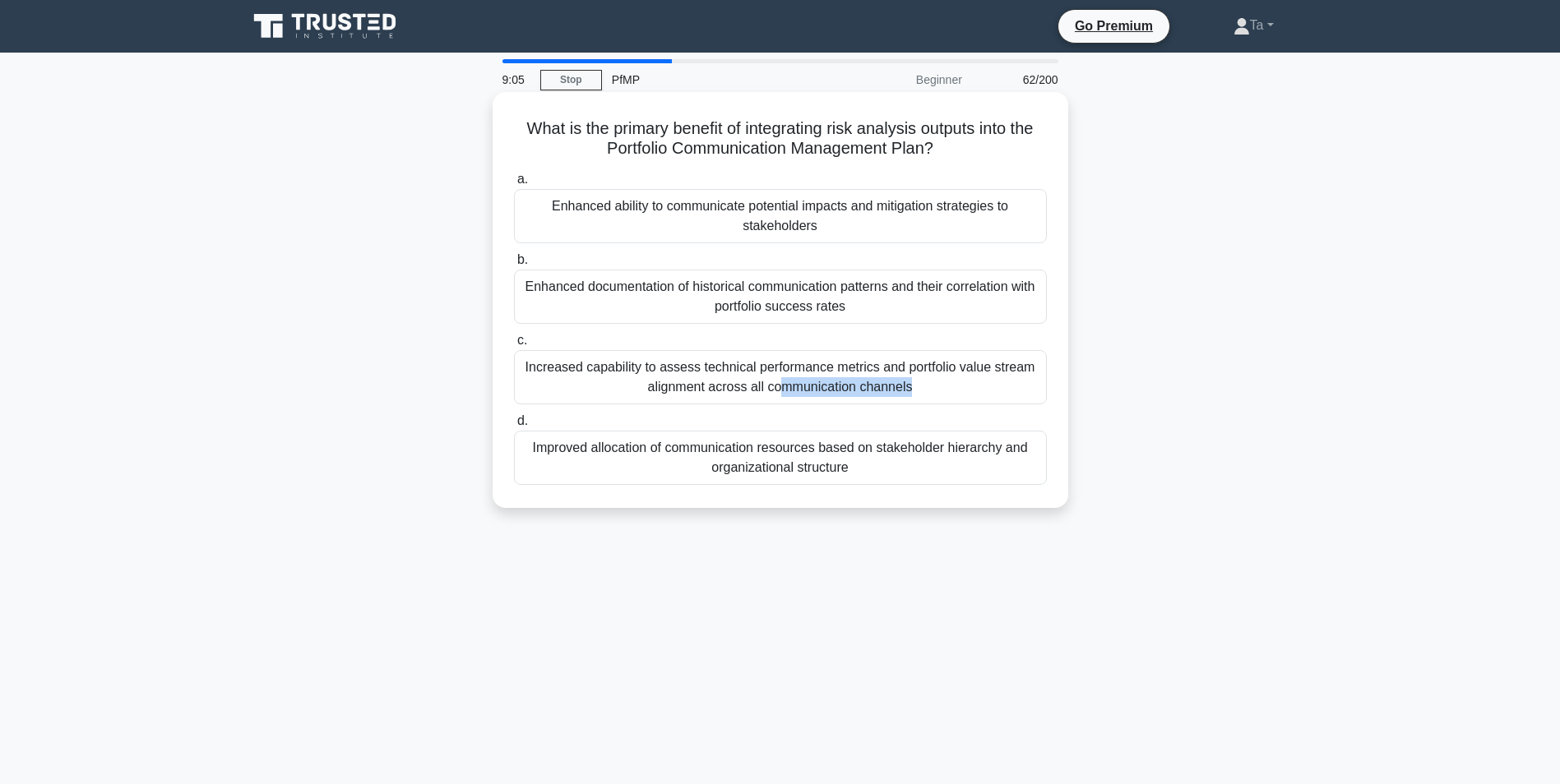
click at [729, 363] on div "Increased capability to assess technical performance metrics and portfolio valu…" at bounding box center [780, 376] width 532 height 54
click at [514, 346] on input "c. Increased capability to assess technical performance metrics and portfolio v…" at bounding box center [514, 340] width 0 height 11
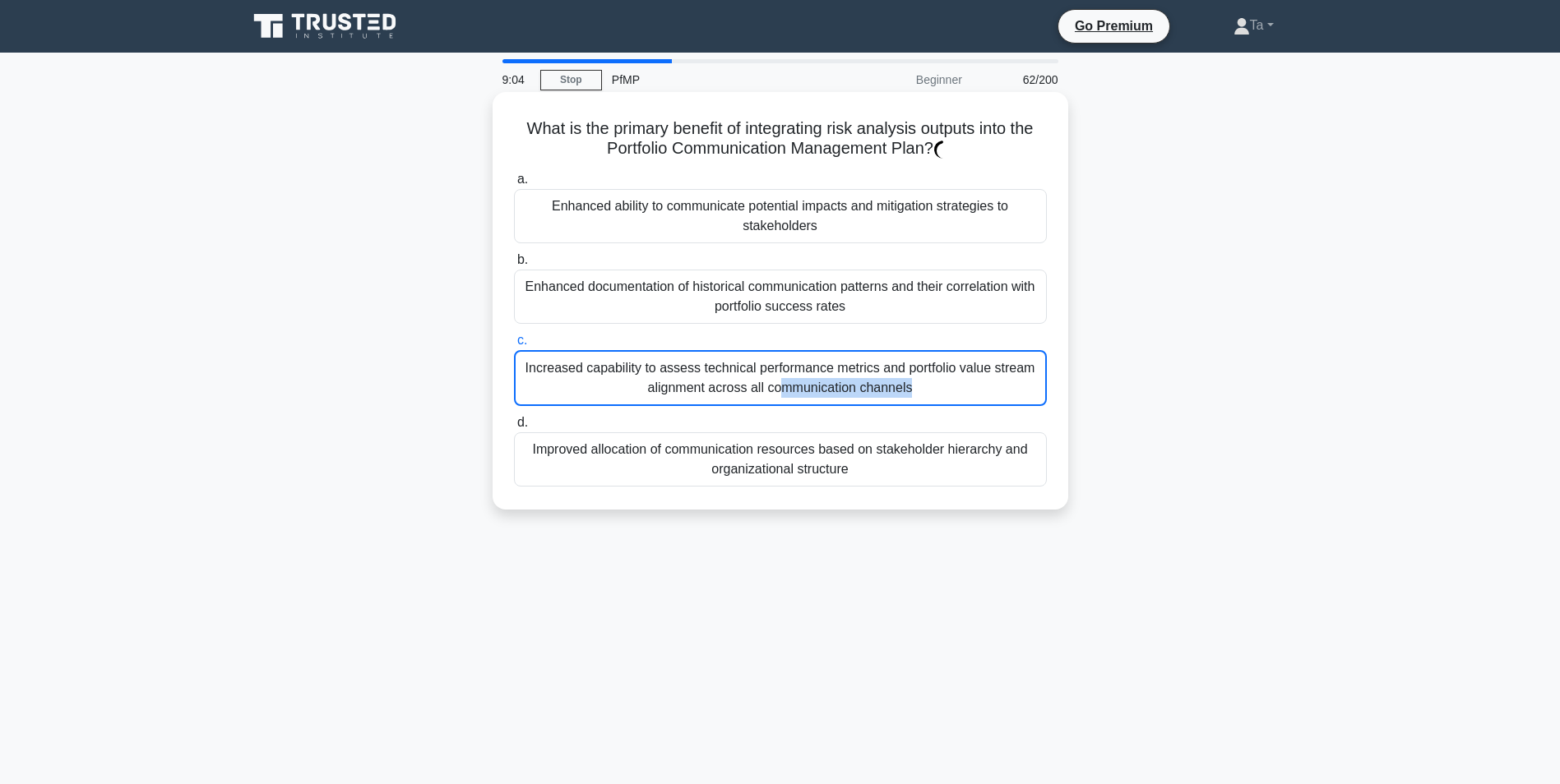
click at [729, 363] on div "Increased capability to assess technical performance metrics and portfolio valu…" at bounding box center [780, 377] width 532 height 56
click at [514, 346] on input "c. Increased capability to assess technical performance metrics and portfolio v…" at bounding box center [514, 340] width 0 height 11
click at [729, 363] on div "Increased capability to assess technical performance metrics and portfolio valu…" at bounding box center [780, 377] width 532 height 56
click at [514, 346] on input "c. Increased capability to assess technical performance metrics and portfolio v…" at bounding box center [514, 340] width 0 height 11
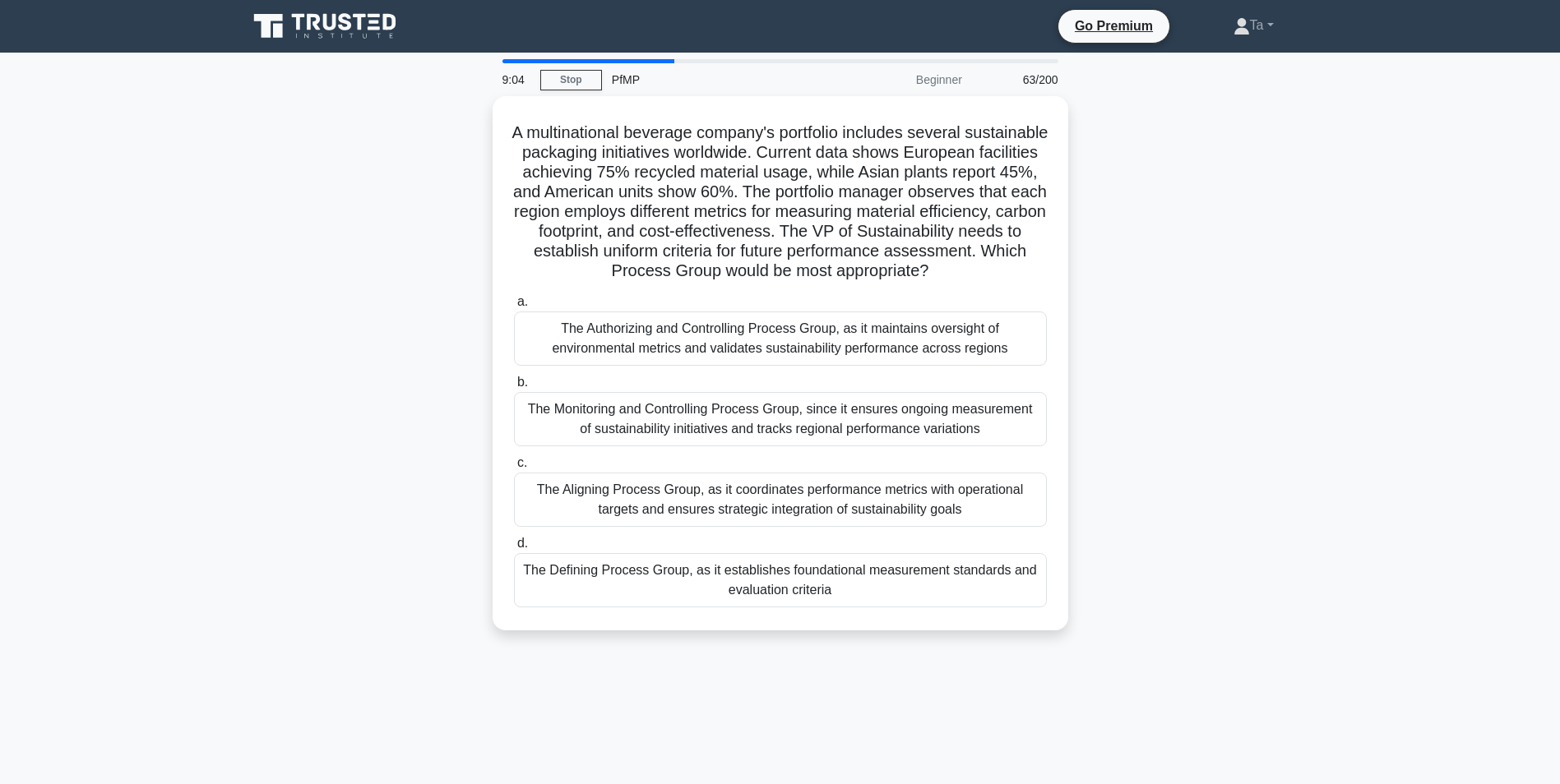
click at [729, 363] on div "The Authorizing and Controlling Process Group, as it maintains oversight of env…" at bounding box center [780, 338] width 532 height 54
click at [514, 308] on input "a. The Authorizing and Controlling Process Group, as it maintains oversight of …" at bounding box center [514, 302] width 0 height 11
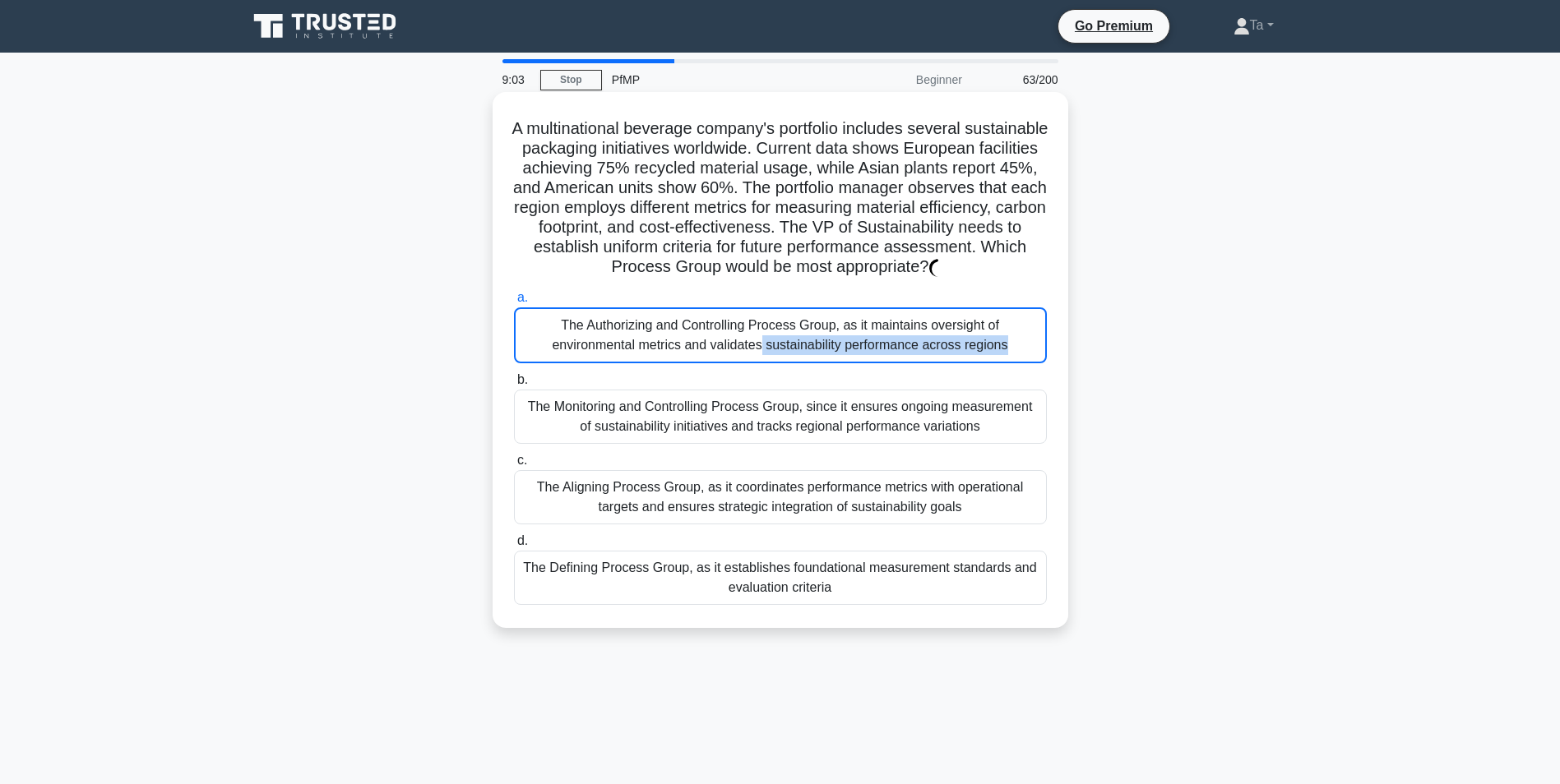
click at [729, 363] on div "The Authorizing and Controlling Process Group, as it maintains oversight of env…" at bounding box center [780, 335] width 532 height 56
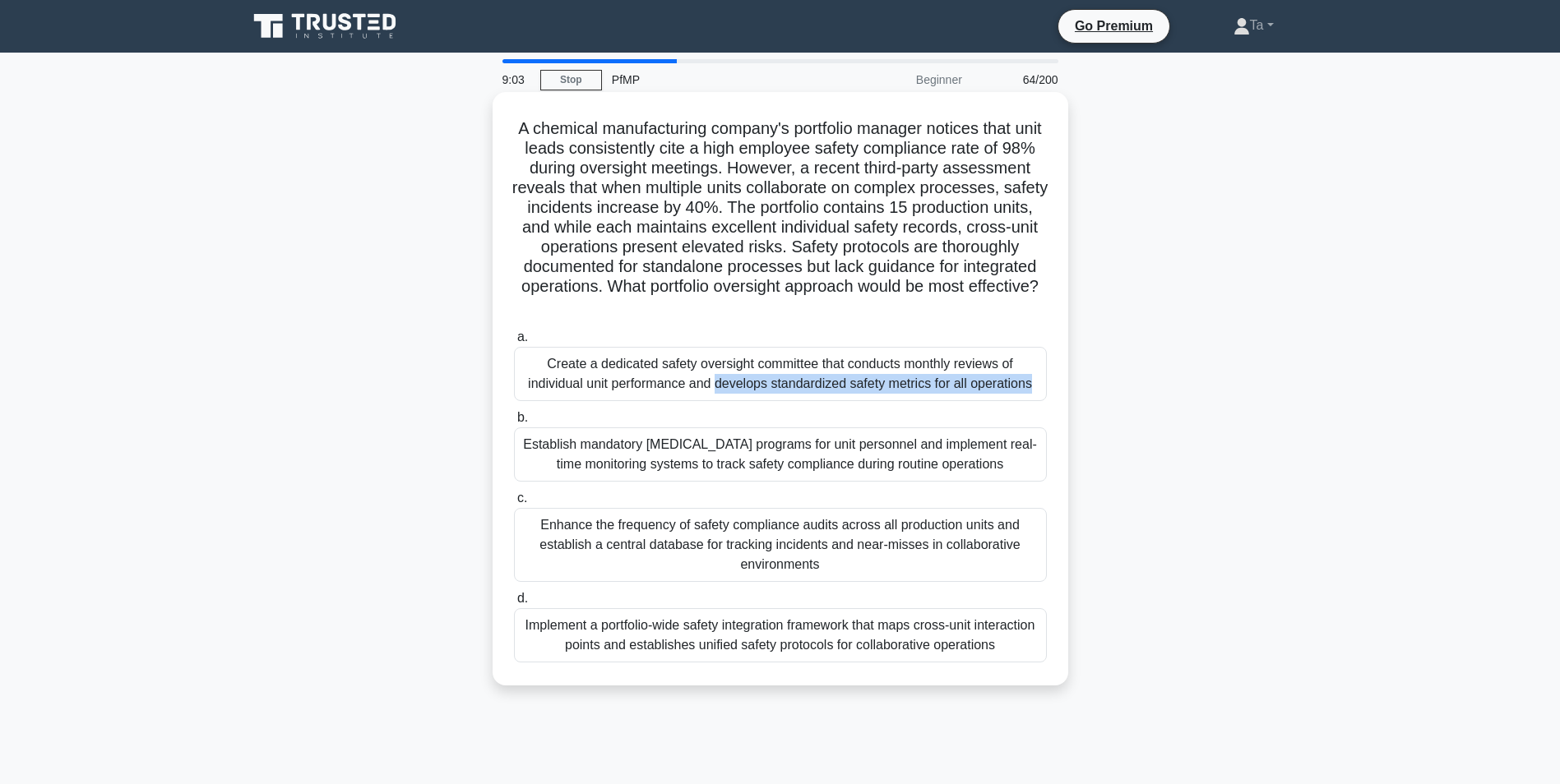
click at [729, 363] on div "Create a dedicated safety oversight committee that conducts monthly reviews of …" at bounding box center [780, 373] width 532 height 54
click at [514, 343] on input "a. Create a dedicated safety oversight committee that conducts monthly reviews …" at bounding box center [514, 337] width 0 height 11
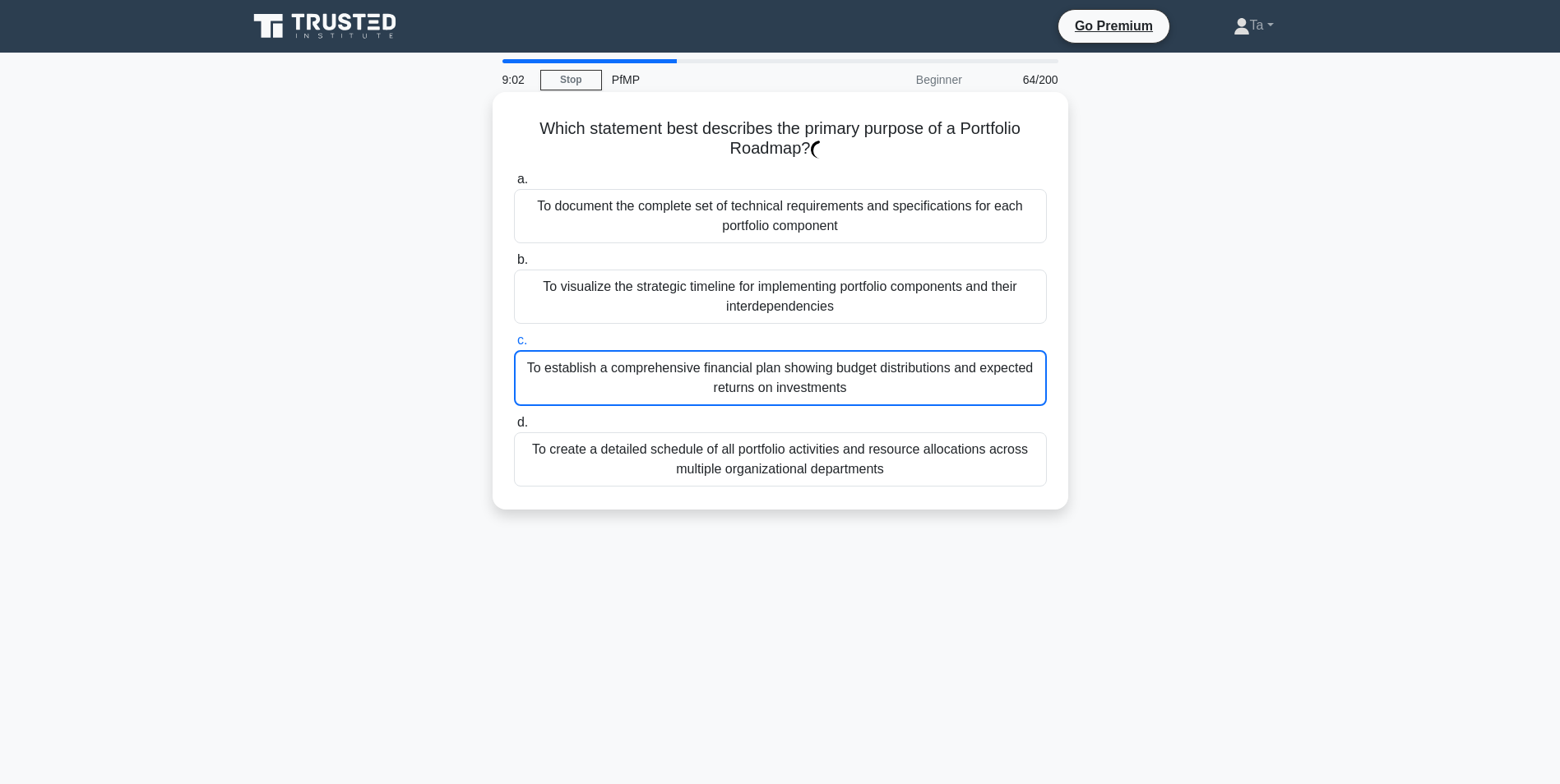
click at [729, 363] on div "To establish a comprehensive financial plan showing budget distributions and ex…" at bounding box center [780, 377] width 532 height 56
click at [514, 346] on input "c. To establish a comprehensive financial plan showing budget distributions and…" at bounding box center [514, 340] width 0 height 11
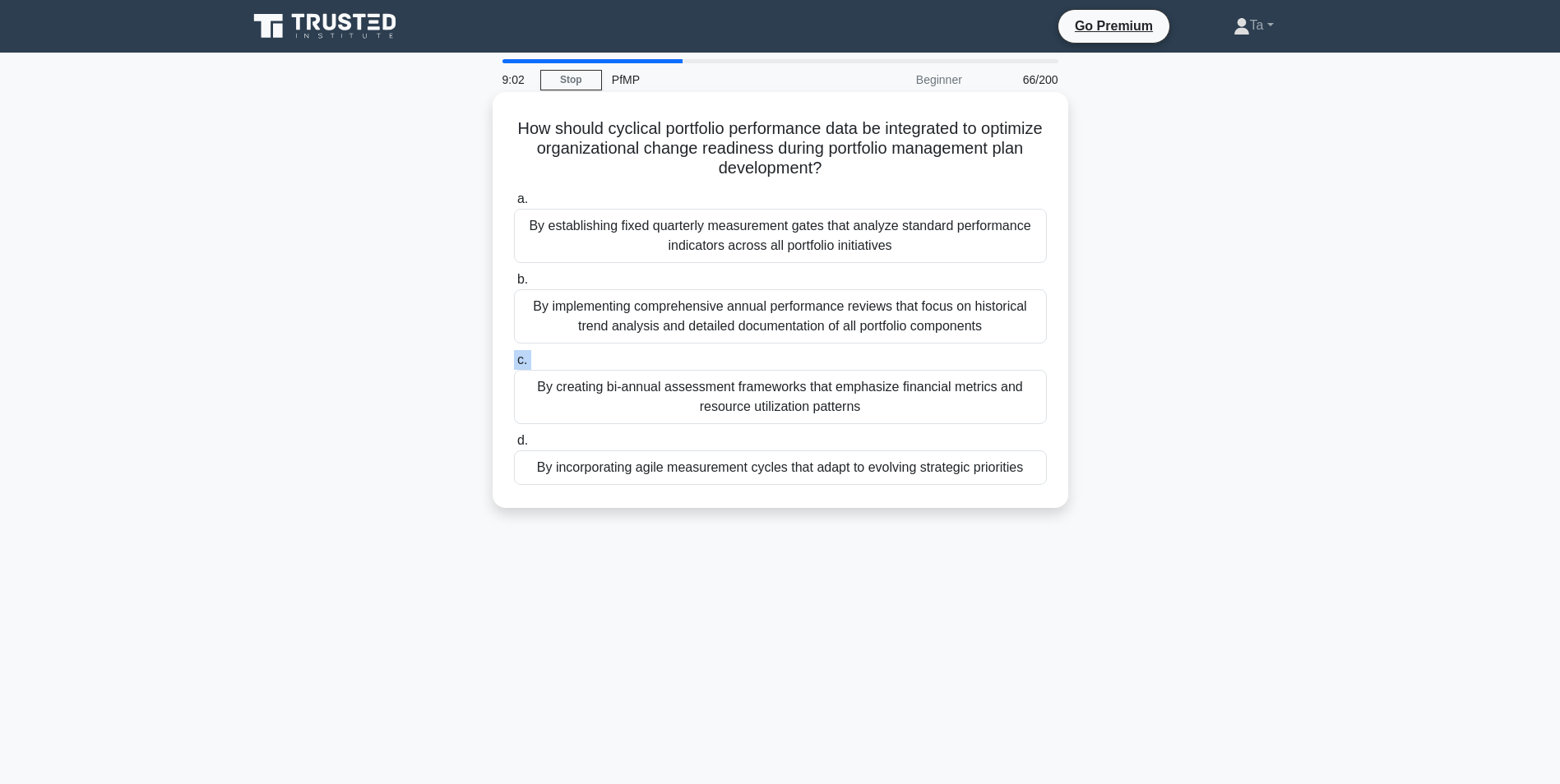
click at [730, 362] on label "c. By creating bi-annual assessment frameworks that emphasize financial metrics…" at bounding box center [780, 386] width 532 height 74
click at [514, 362] on input "c. By creating bi-annual assessment frameworks that emphasize financial metrics…" at bounding box center [514, 360] width 0 height 11
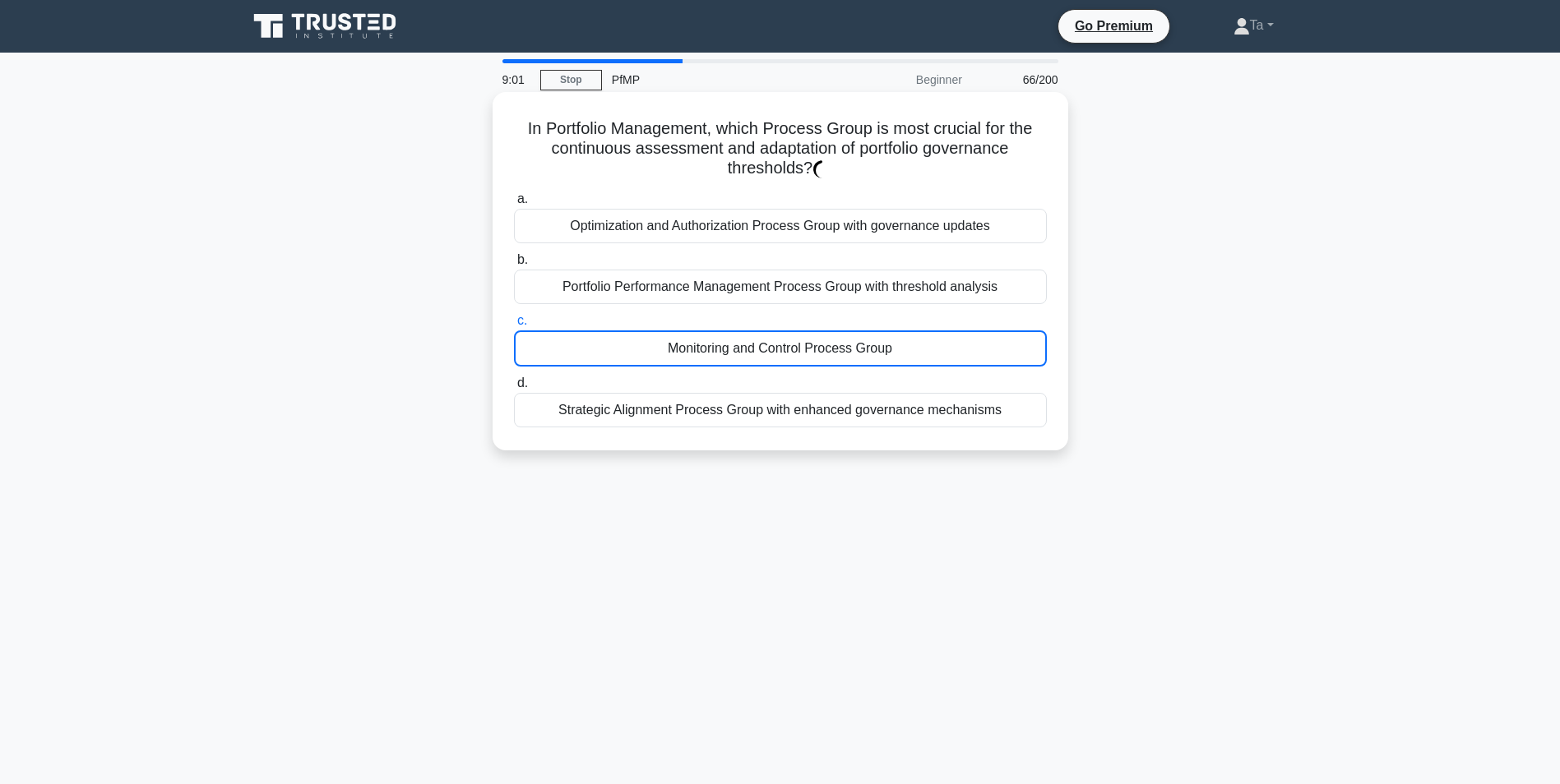
click at [730, 362] on div "Monitoring and Control Process Group" at bounding box center [780, 348] width 532 height 36
click at [514, 326] on input "c. Monitoring and Control Process Group" at bounding box center [514, 320] width 0 height 11
click at [730, 362] on div "Monitoring and Control Process Group" at bounding box center [780, 348] width 532 height 36
click at [514, 326] on input "c. Monitoring and Control Process Group" at bounding box center [514, 320] width 0 height 11
click at [730, 362] on div "Monitoring and Control Process Group" at bounding box center [780, 348] width 532 height 36
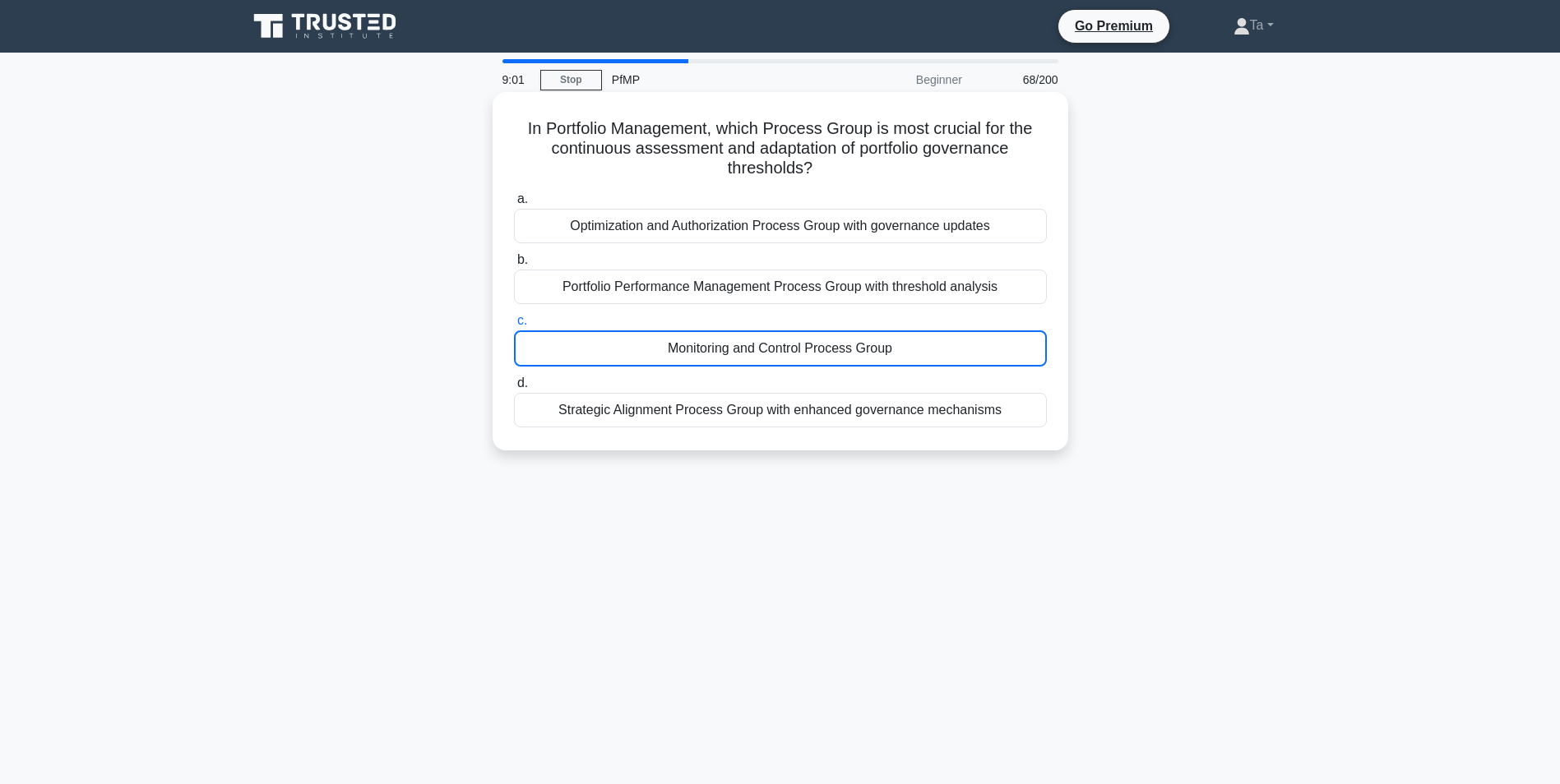
click at [514, 326] on input "c. Monitoring and Control Process Group" at bounding box center [514, 320] width 0 height 11
click at [730, 362] on div "Monitoring and Control Process Group" at bounding box center [780, 348] width 532 height 36
click at [514, 326] on input "c. Monitoring and Control Process Group" at bounding box center [514, 320] width 0 height 11
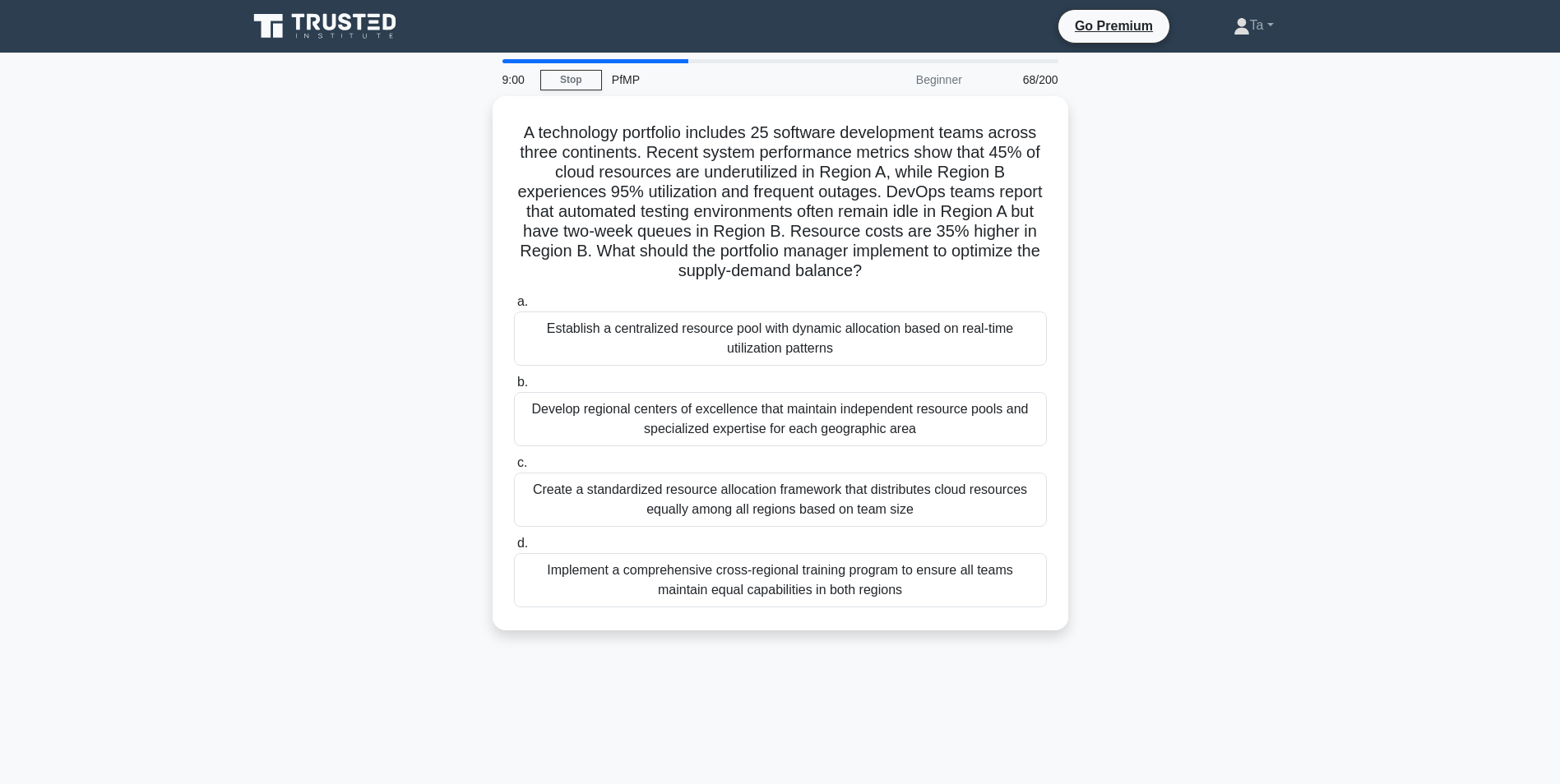
click at [730, 361] on div "Establish a centralized resource pool with dynamic allocation based on real-tim…" at bounding box center [780, 338] width 532 height 54
click at [514, 308] on input "a. Establish a centralized resource pool with dynamic allocation based on real-…" at bounding box center [514, 302] width 0 height 11
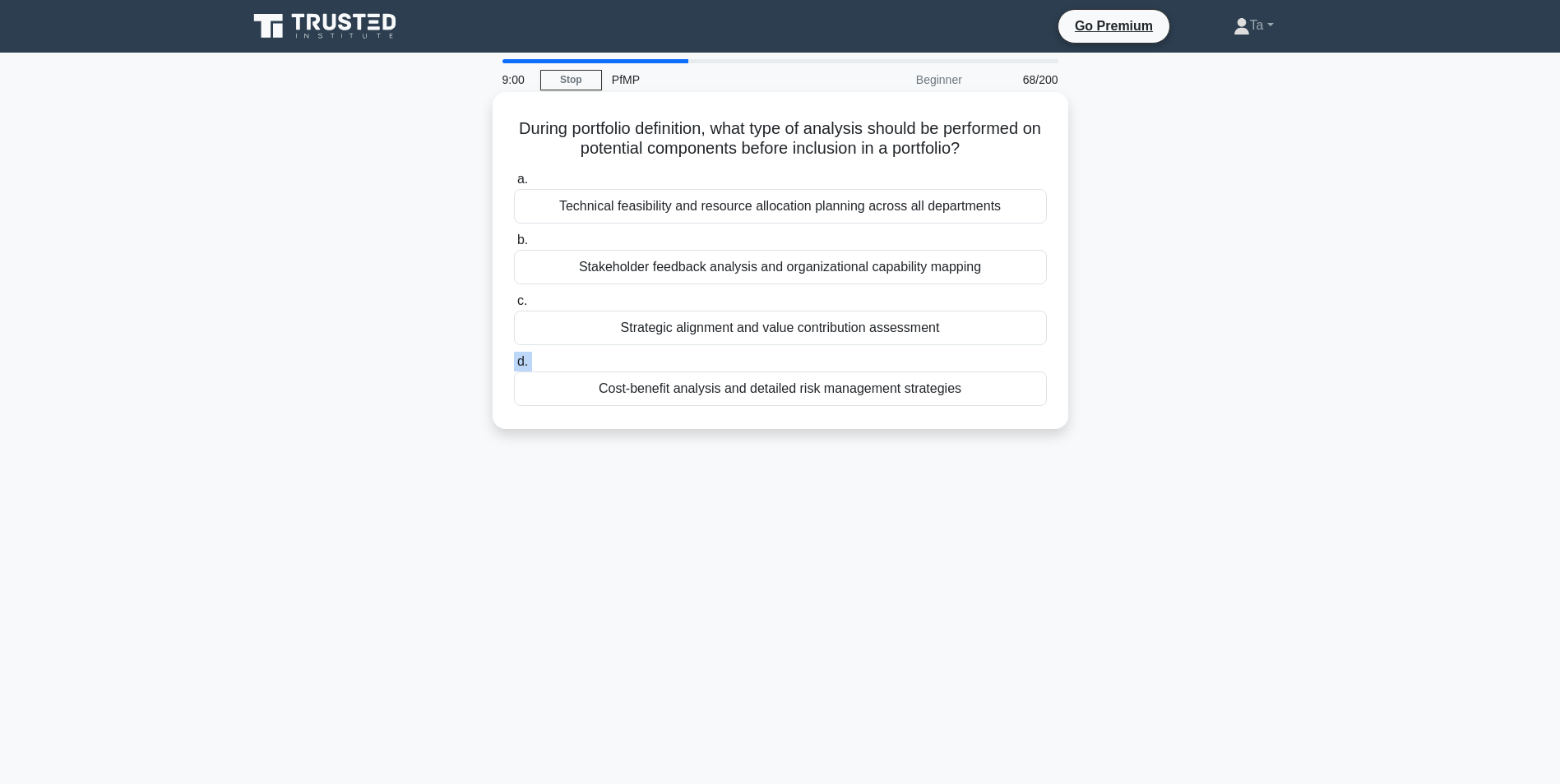
click at [730, 361] on label "d. Cost-benefit analysis and detailed risk management strategies" at bounding box center [780, 378] width 532 height 54
click at [514, 361] on input "d. Cost-benefit analysis and detailed risk management strategies" at bounding box center [514, 362] width 0 height 11
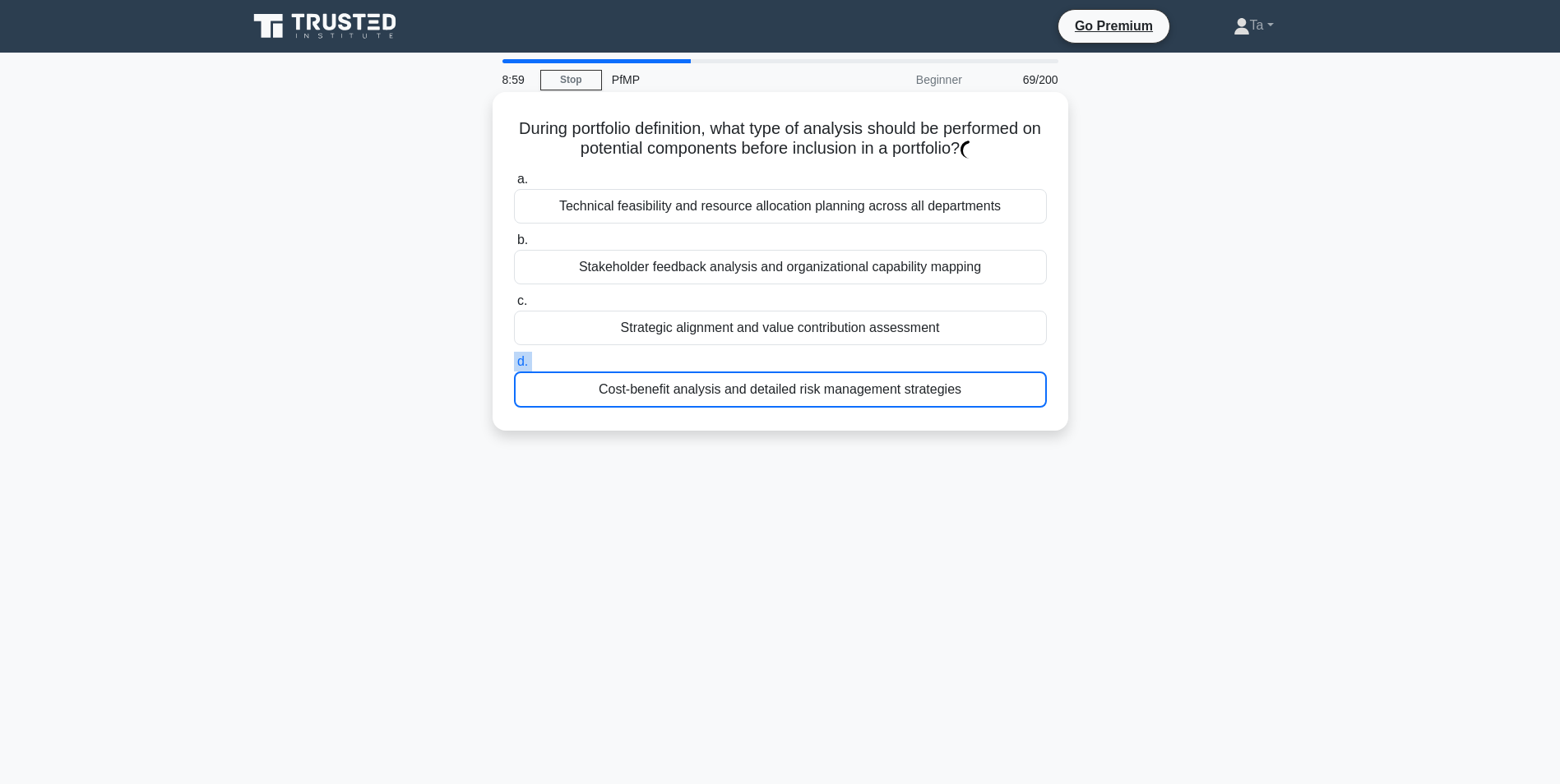
click at [730, 361] on label "d. Cost-benefit analysis and detailed risk management strategies" at bounding box center [780, 379] width 532 height 56
click at [514, 361] on input "d. Cost-benefit analysis and detailed risk management strategies" at bounding box center [514, 362] width 0 height 11
click at [730, 361] on label "d. Cost-benefit analysis and detailed risk management strategies" at bounding box center [780, 379] width 532 height 56
click at [514, 361] on input "d. Cost-benefit analysis and detailed risk management strategies" at bounding box center [514, 362] width 0 height 11
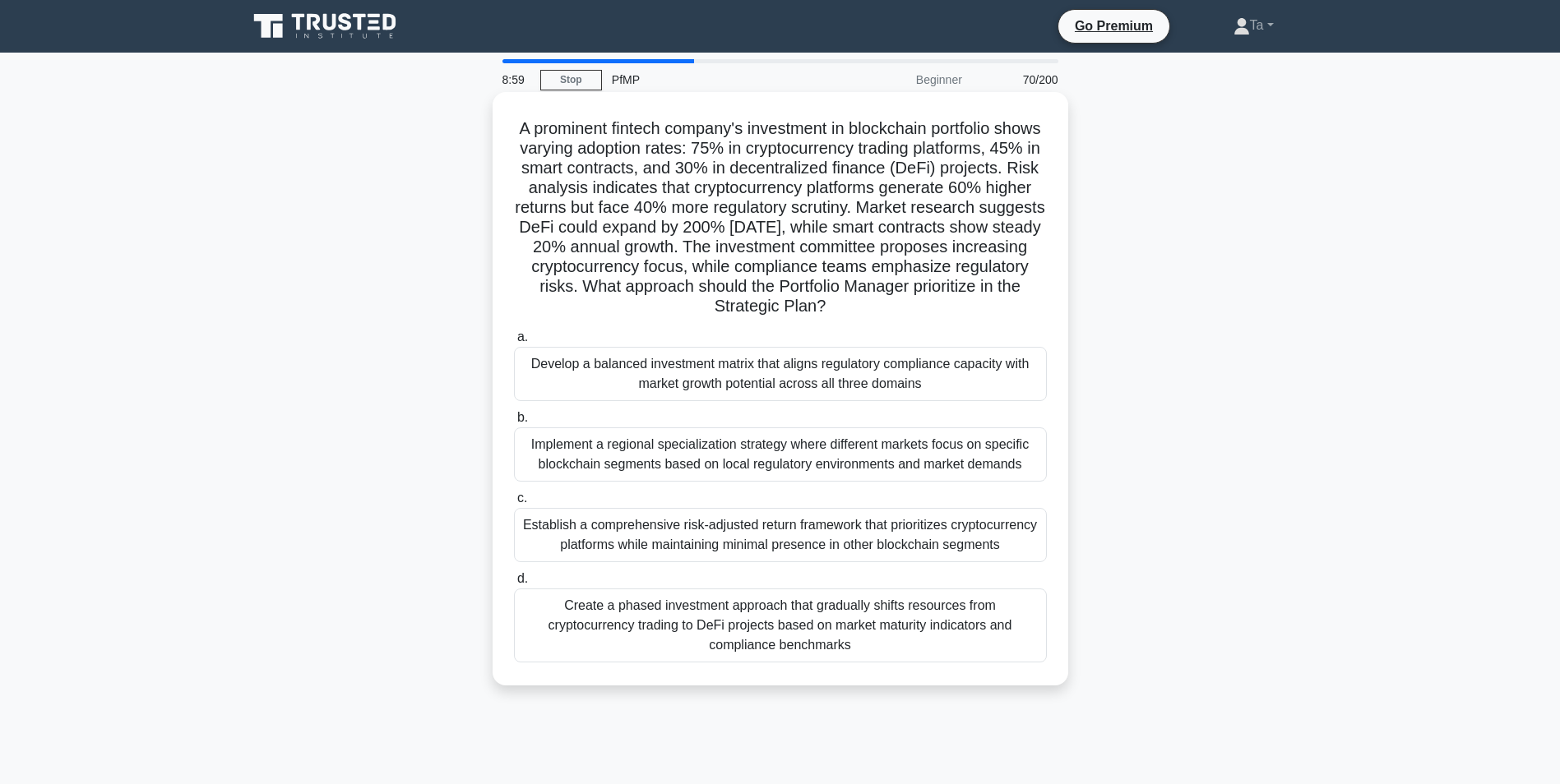
drag, startPoint x: 730, startPoint y: 361, endPoint x: 751, endPoint y: 347, distance: 25.2
click at [751, 347] on label "a. Develop a balanced investment matrix that aligns regulatory compliance capac…" at bounding box center [780, 364] width 532 height 74
click at [514, 343] on input "a. Develop a balanced investment matrix that aligns regulatory compliance capac…" at bounding box center [514, 337] width 0 height 11
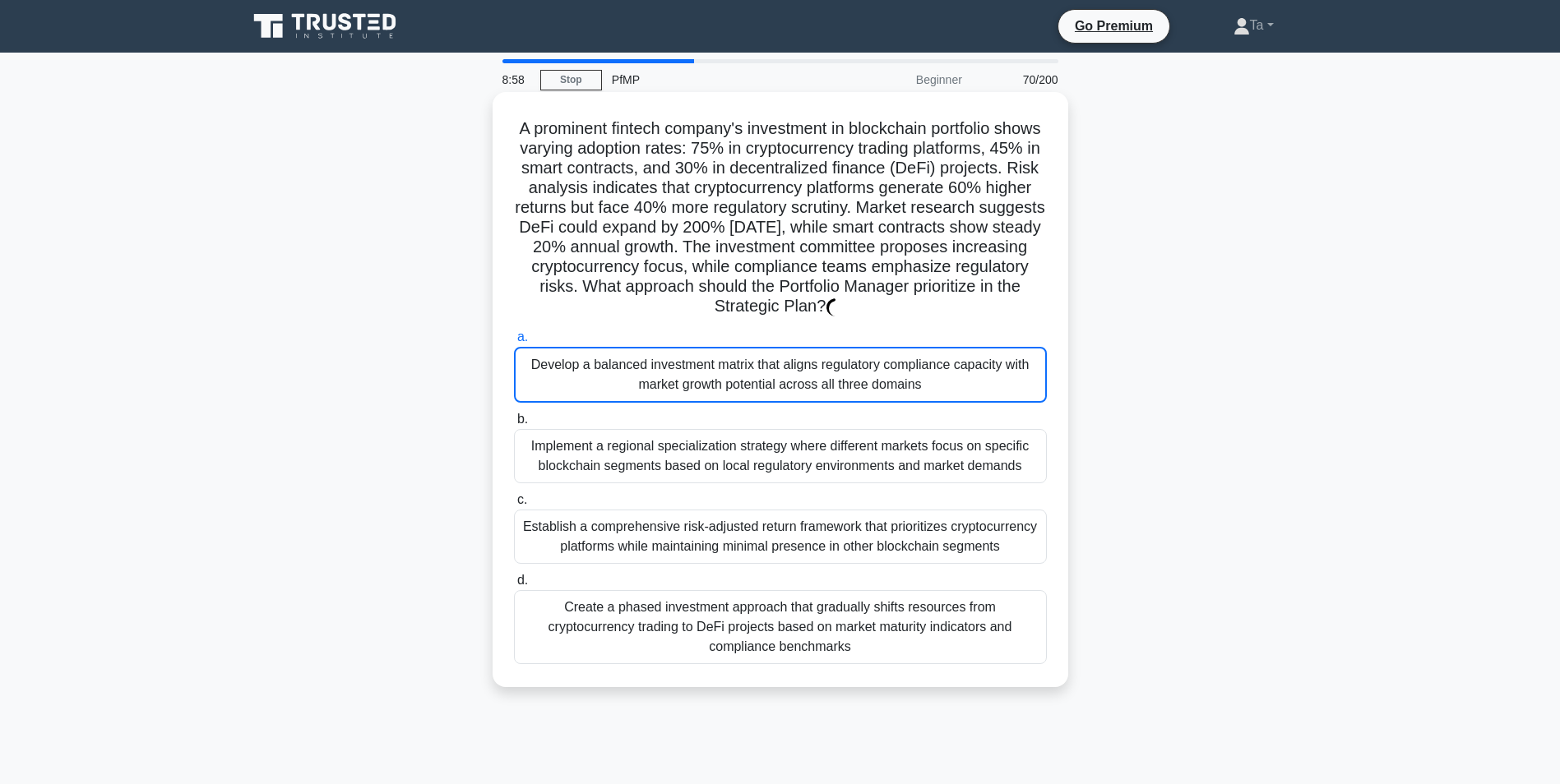
click at [730, 372] on div "Develop a balanced investment matrix that aligns regulatory compliance capacity…" at bounding box center [780, 374] width 532 height 56
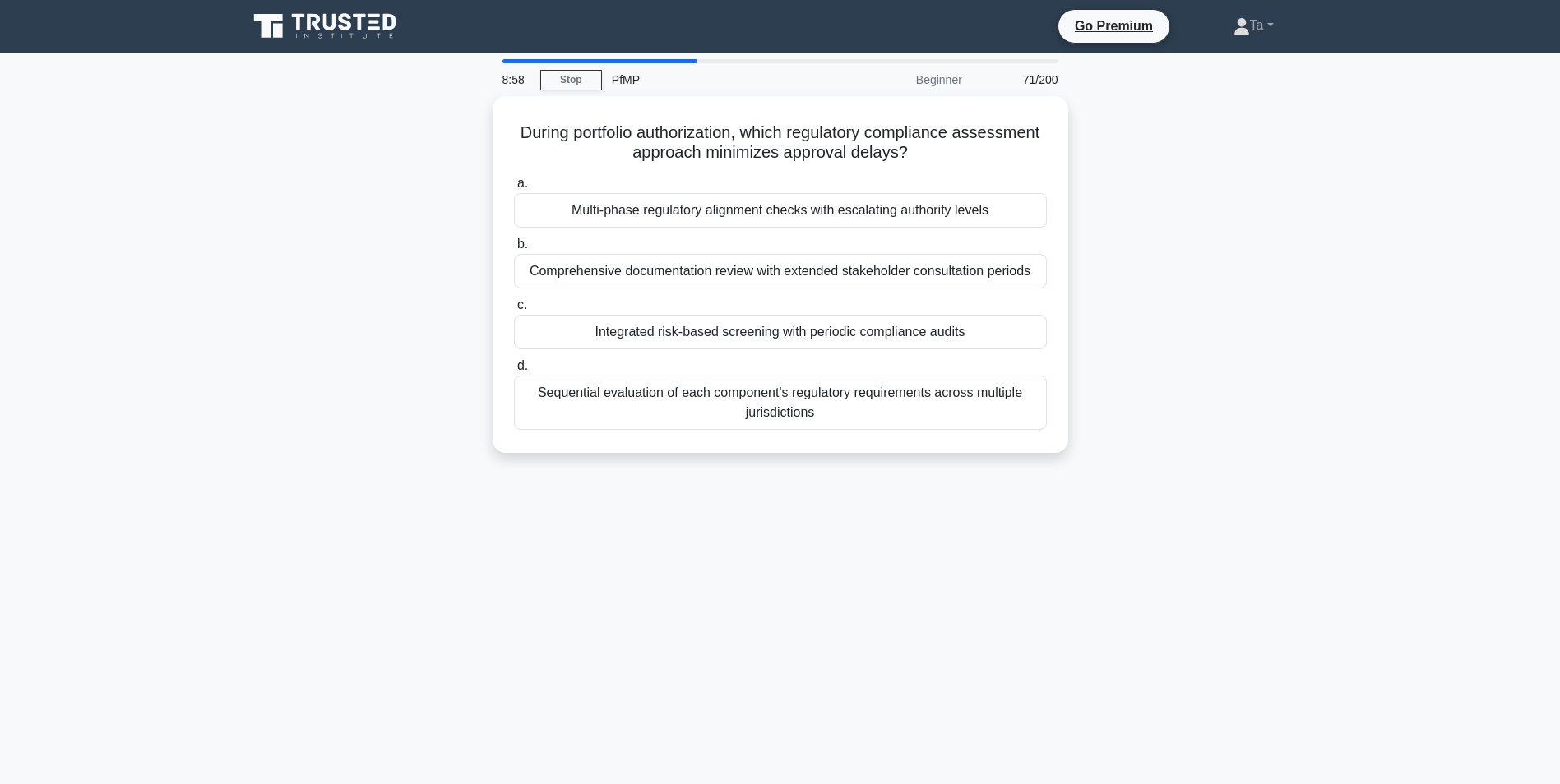
click at [730, 372] on label "d. Sequential evaluation of each component's regulatory requirements across mul…" at bounding box center [780, 392] width 532 height 74
click at [514, 371] on input "d. Sequential evaluation of each component's regulatory requirements across mul…" at bounding box center [514, 366] width 0 height 11
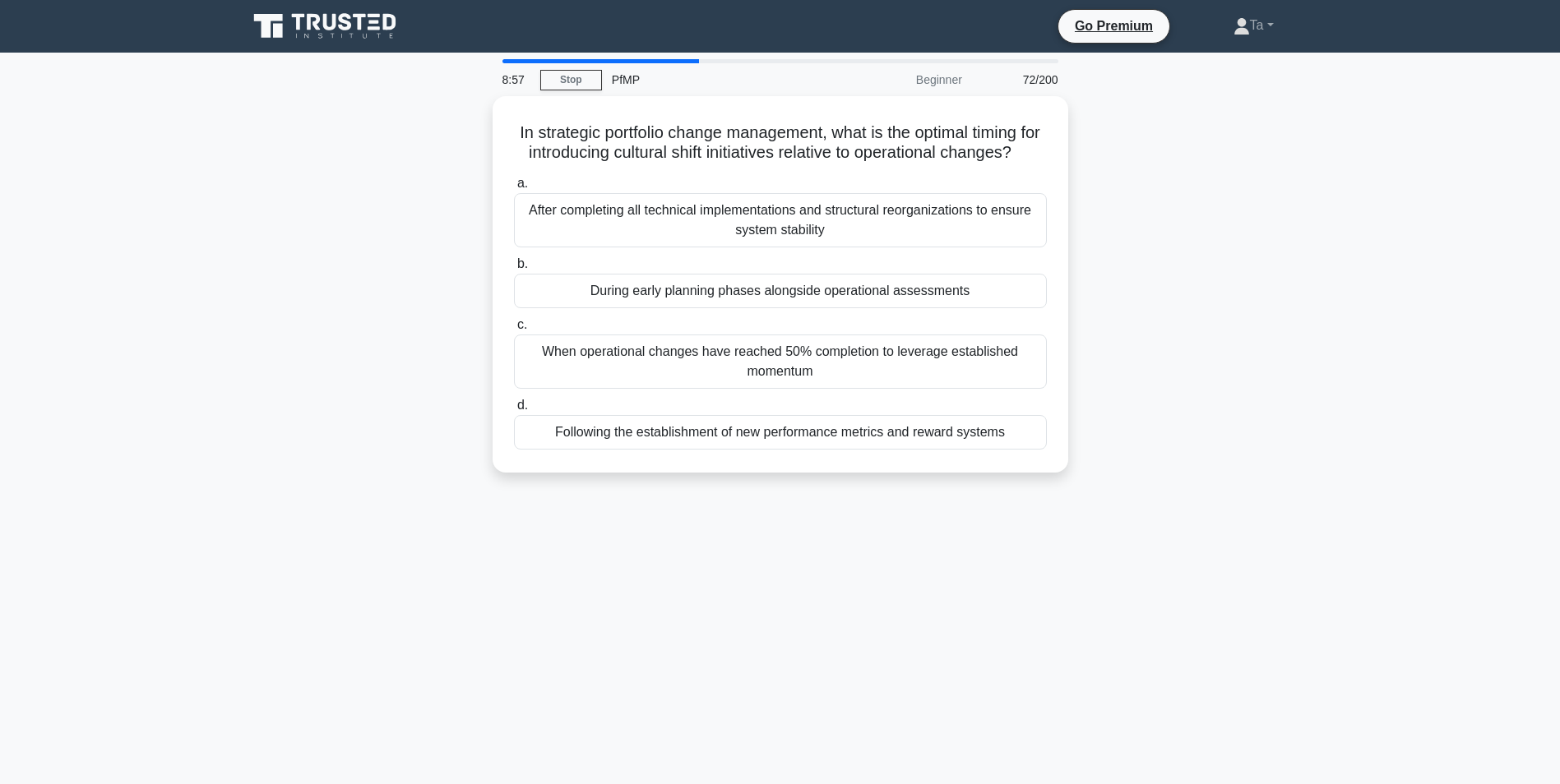
click at [730, 372] on div "When operational changes have reached 50% completion to leverage established mo…" at bounding box center [780, 361] width 532 height 54
click at [514, 330] on input "c. When operational changes have reached 50% completion to leverage established…" at bounding box center [514, 324] width 0 height 11
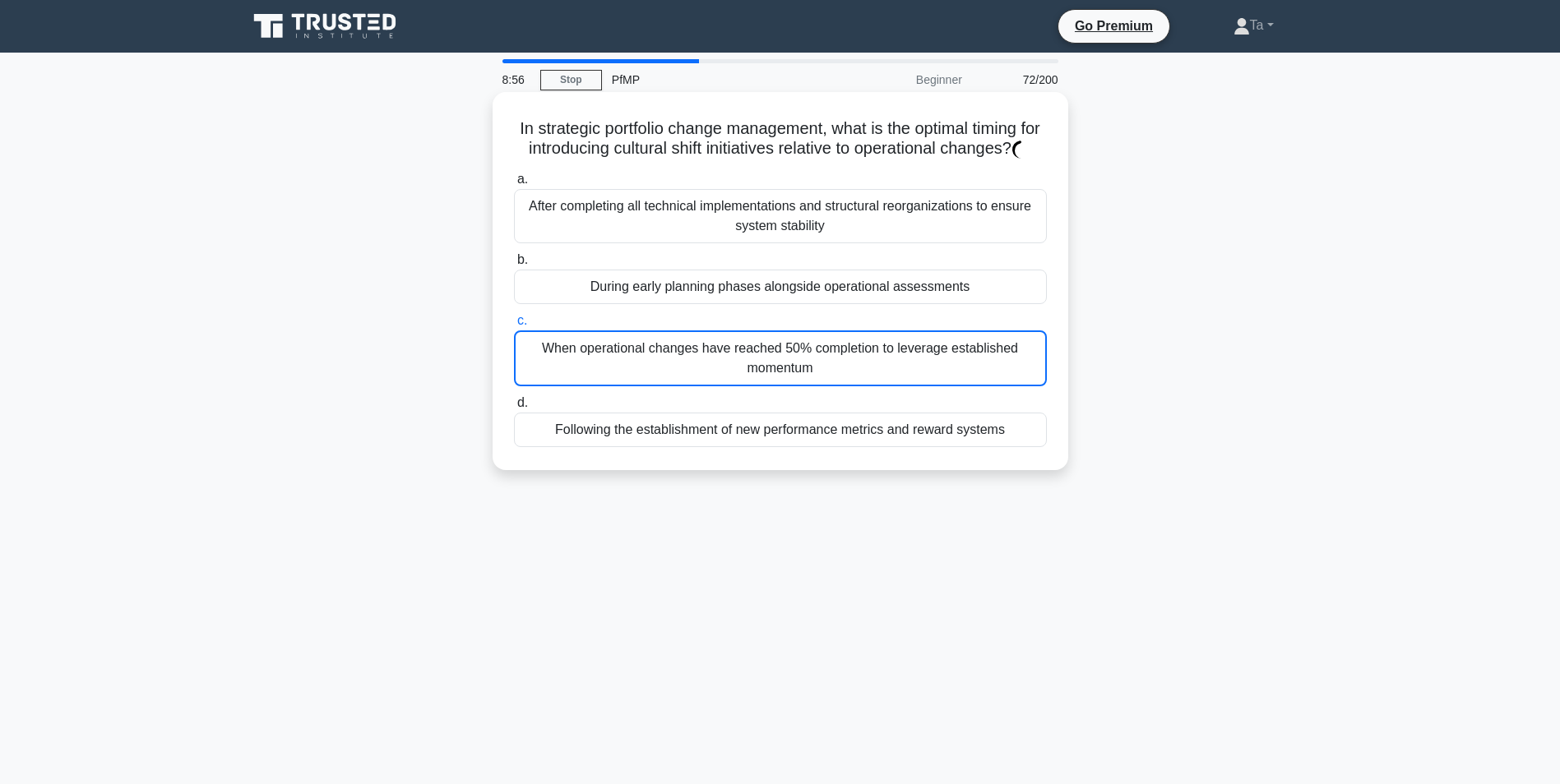
click at [730, 372] on div "When operational changes have reached 50% completion to leverage established mo…" at bounding box center [780, 358] width 532 height 56
click at [514, 326] on input "c. When operational changes have reached 50% completion to leverage established…" at bounding box center [514, 320] width 0 height 11
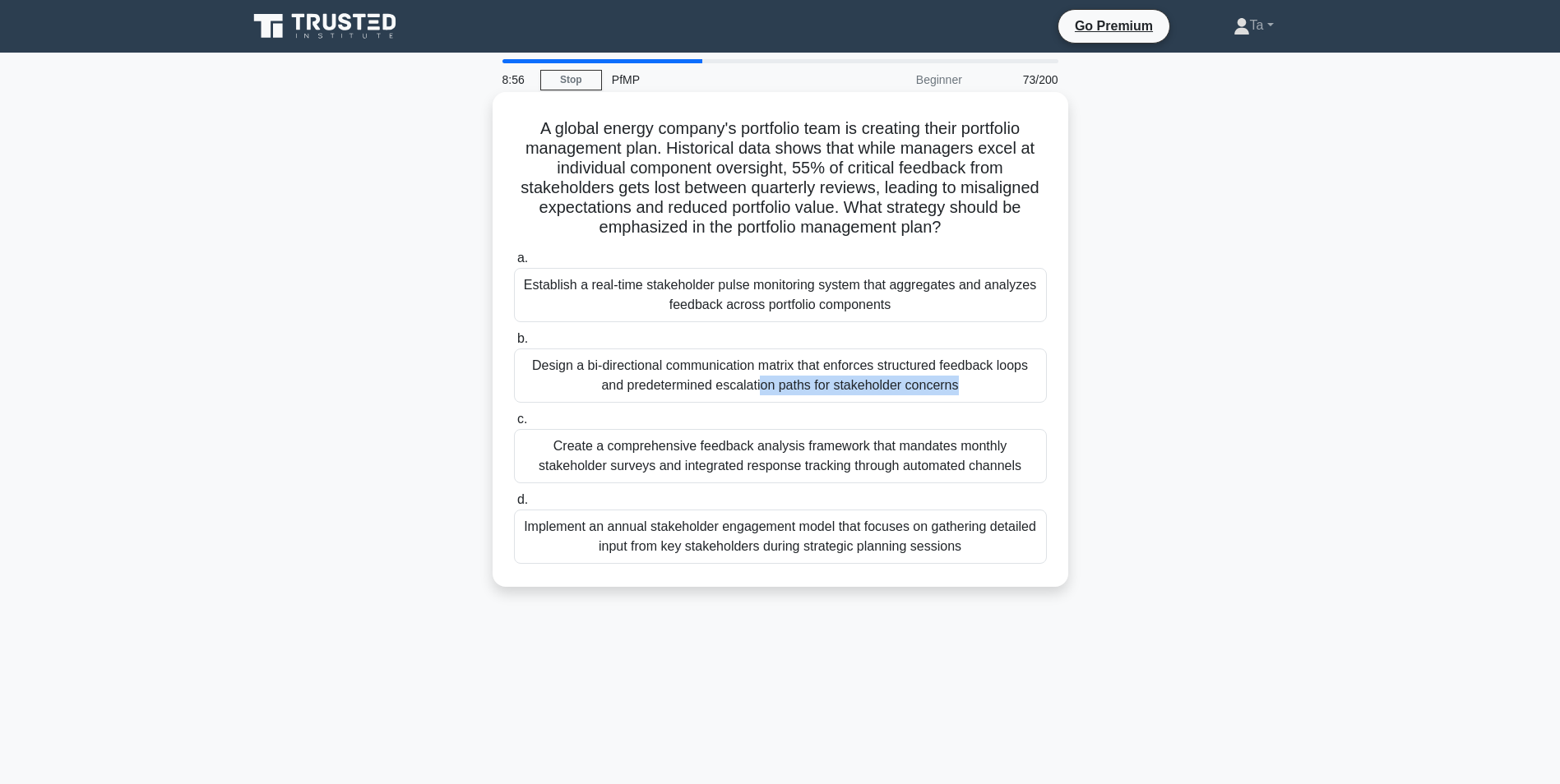
click at [730, 372] on div "Design a bi-directional communication matrix that enforces structured feedback …" at bounding box center [780, 375] width 532 height 54
click at [514, 344] on input "b. Design a bi-directional communication matrix that enforces structured feedba…" at bounding box center [514, 338] width 0 height 11
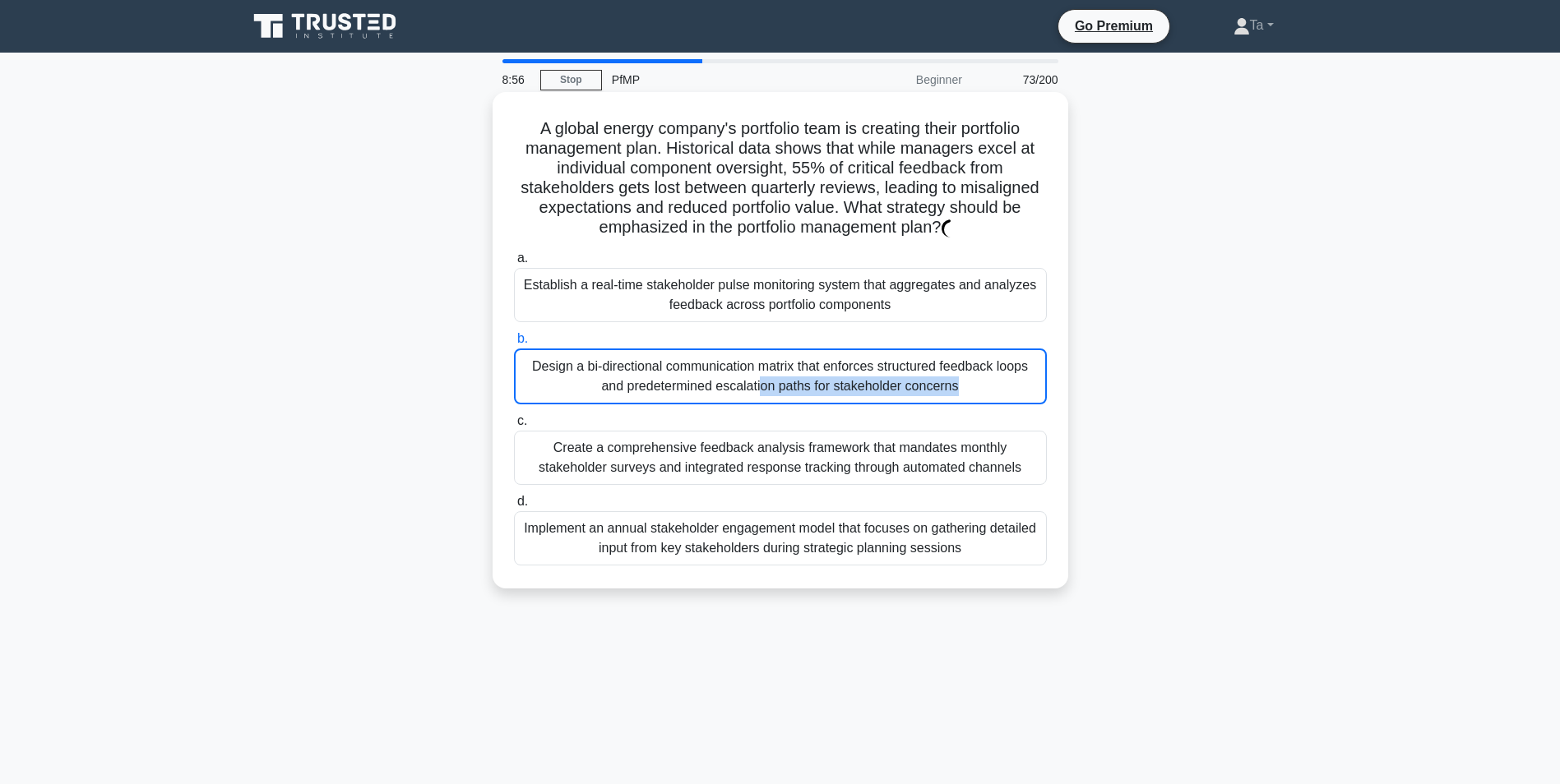
click at [730, 372] on div "Design a bi-directional communication matrix that enforces structured feedback …" at bounding box center [780, 376] width 532 height 56
click at [514, 344] on input "b. Design a bi-directional communication matrix that enforces structured feedba…" at bounding box center [514, 338] width 0 height 11
click at [730, 372] on div "Design a bi-directional communication matrix that enforces structured feedback …" at bounding box center [780, 376] width 532 height 56
click at [514, 344] on input "b. Design a bi-directional communication matrix that enforces structured feedba…" at bounding box center [514, 338] width 0 height 11
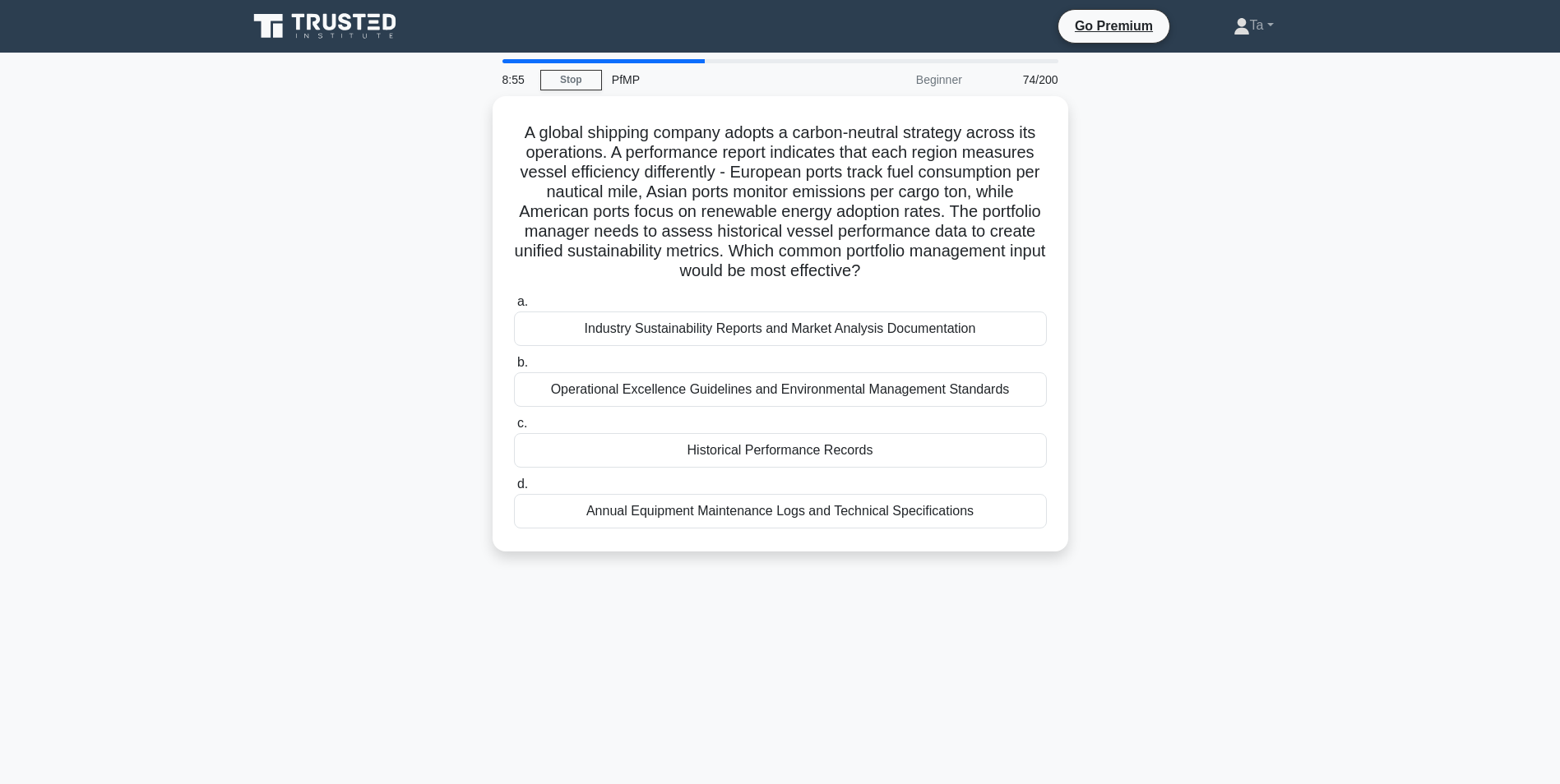
click at [730, 372] on label "b. Operational Excellence Guidelines and Environmental Management Standards" at bounding box center [780, 379] width 532 height 54
click at [514, 368] on input "b. Operational Excellence Guidelines and Environmental Management Standards" at bounding box center [514, 363] width 0 height 11
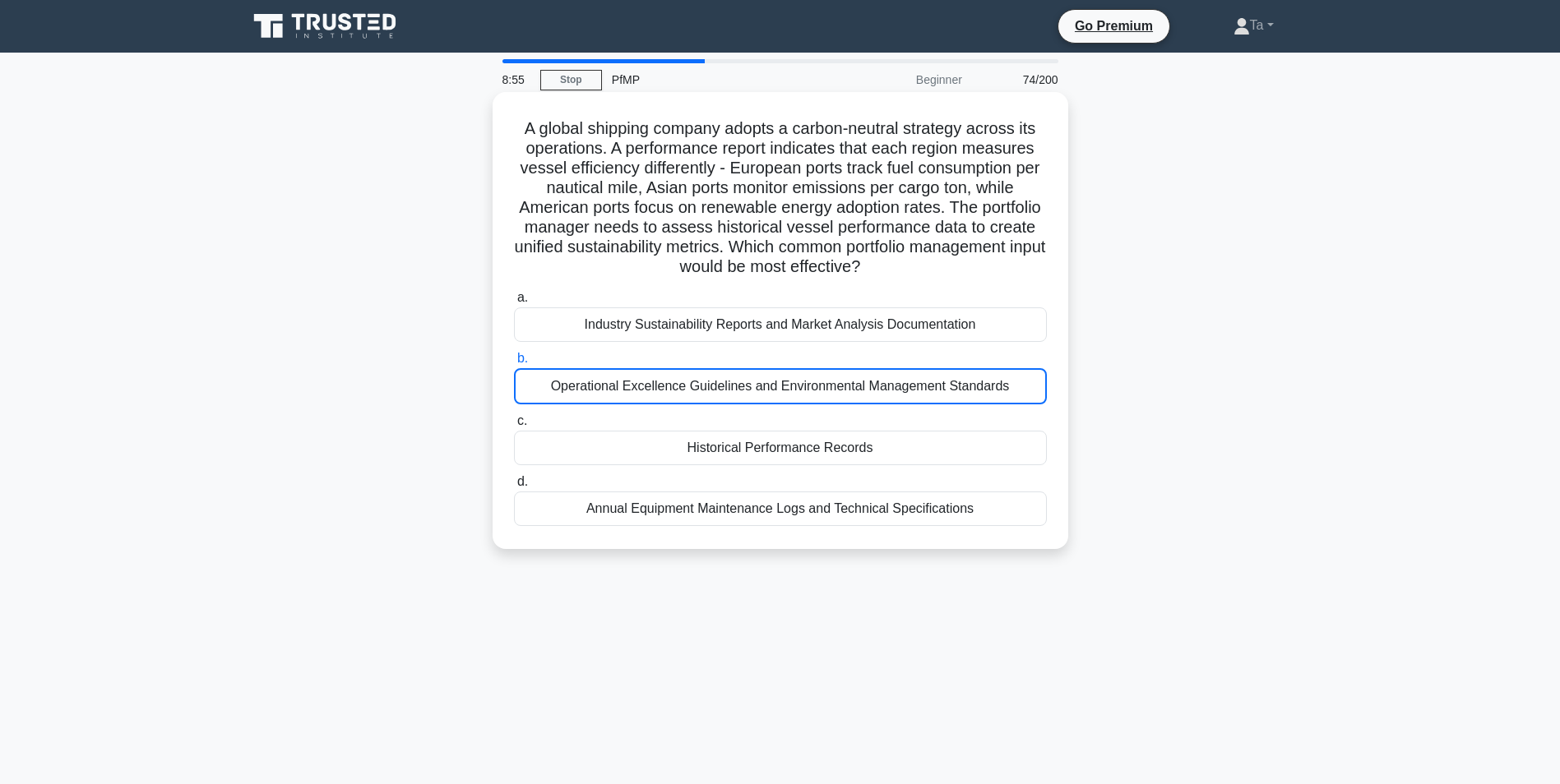
click at [730, 372] on div "Operational Excellence Guidelines and Environmental Management Standards" at bounding box center [780, 386] width 532 height 36
click at [514, 364] on input "b. Operational Excellence Guidelines and Environmental Management Standards" at bounding box center [514, 359] width 0 height 11
click at [730, 372] on div "Operational Excellence Guidelines and Environmental Management Standards" at bounding box center [780, 386] width 532 height 36
click at [514, 364] on input "b. Operational Excellence Guidelines and Environmental Management Standards" at bounding box center [514, 359] width 0 height 11
click at [730, 372] on div "Operational Excellence Guidelines and Environmental Management Standards" at bounding box center [780, 386] width 532 height 36
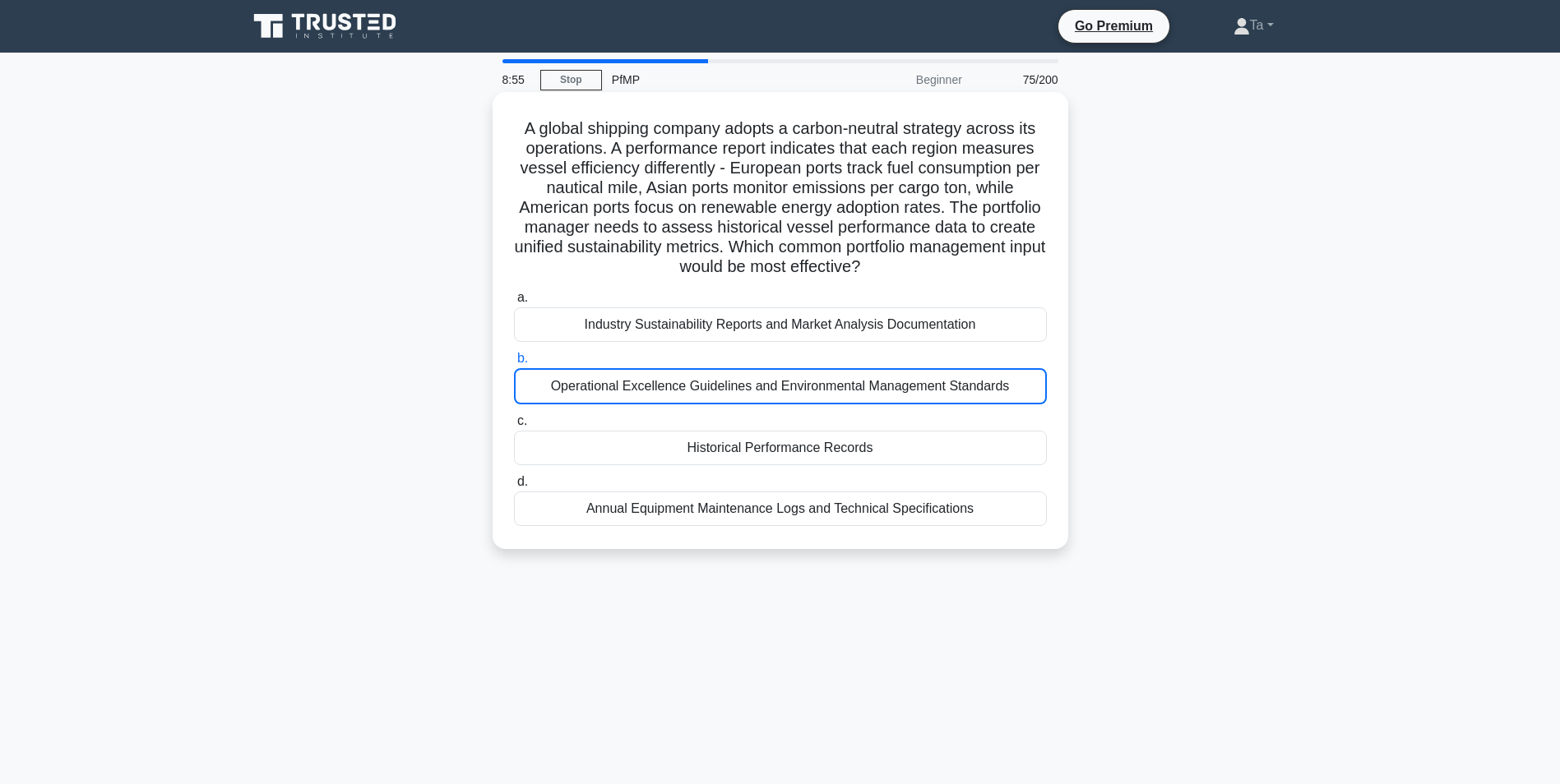
click at [514, 364] on input "b. Operational Excellence Guidelines and Environmental Management Standards" at bounding box center [514, 359] width 0 height 11
click at [730, 372] on div "Operational Excellence Guidelines and Environmental Management Standards" at bounding box center [780, 386] width 532 height 36
click at [514, 364] on input "b. Operational Excellence Guidelines and Environmental Management Standards" at bounding box center [514, 359] width 0 height 11
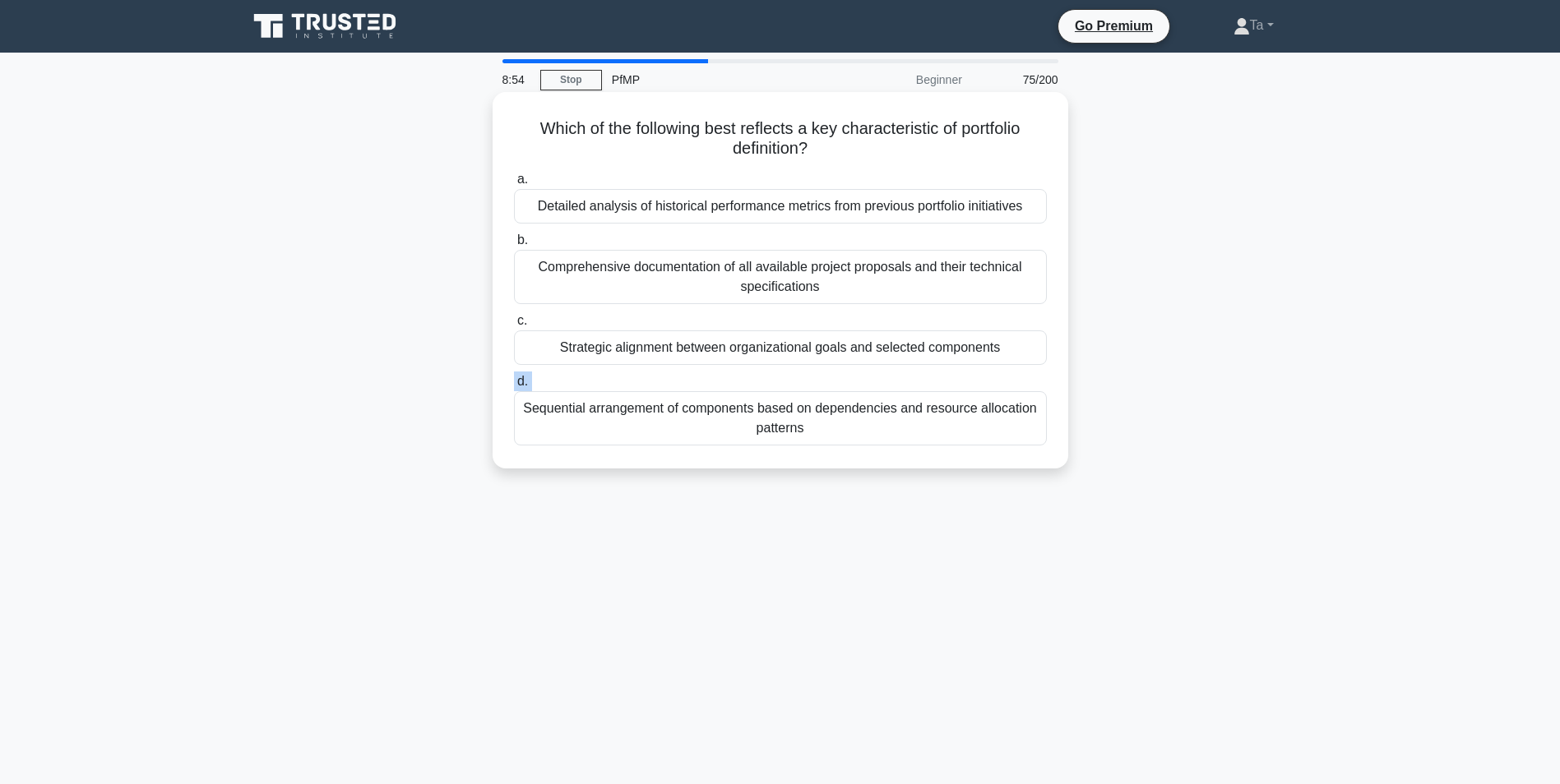
click at [730, 372] on div "a. Detailed analysis of historical performance metrics from previous portfolio …" at bounding box center [780, 307] width 553 height 282
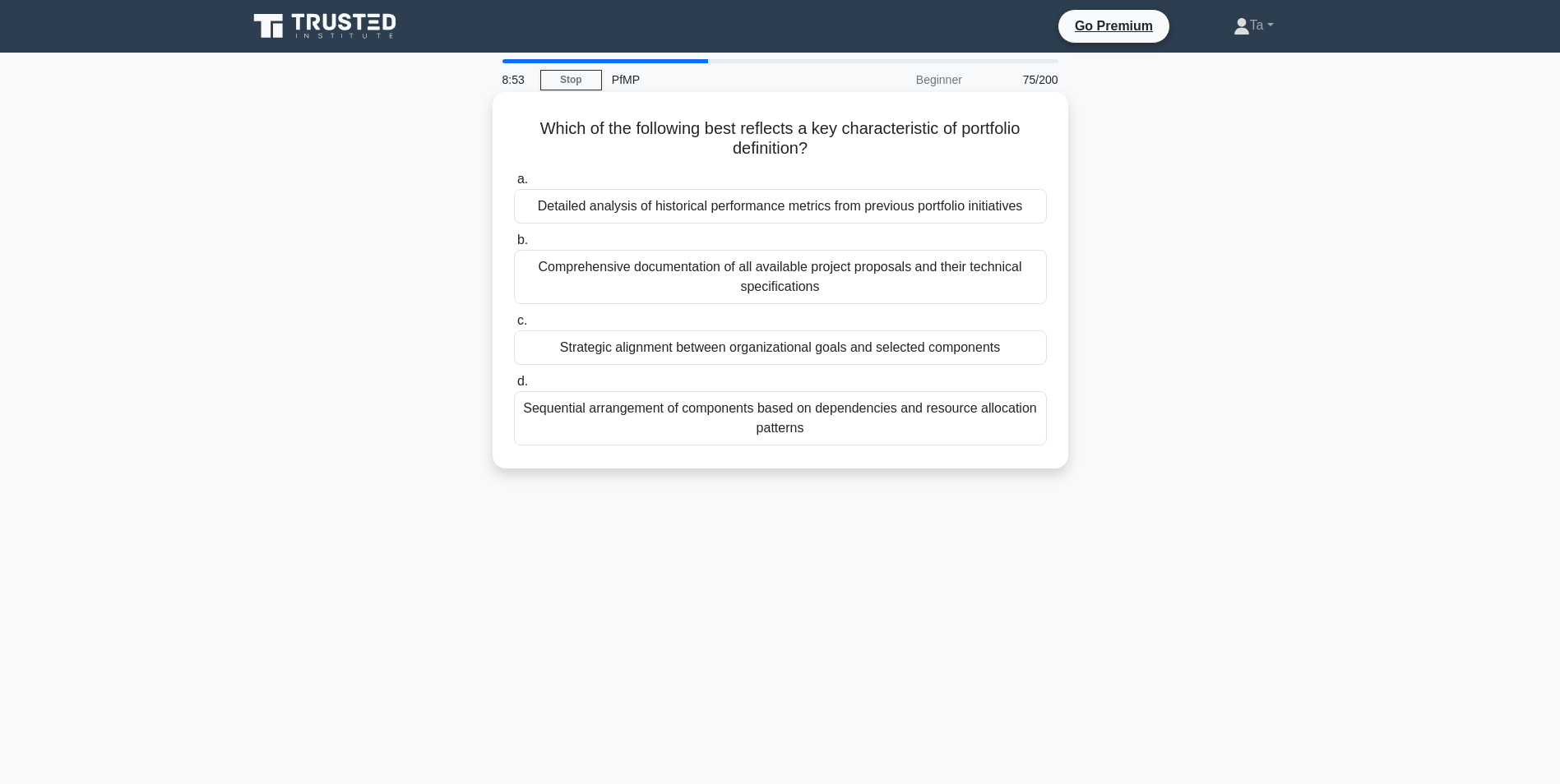
drag, startPoint x: 730, startPoint y: 372, endPoint x: 733, endPoint y: 354, distance: 18.2
click at [733, 354] on div "Strategic alignment between organizational goals and selected components" at bounding box center [780, 347] width 532 height 34
click at [514, 326] on input "c. Strategic alignment between organizational goals and selected components" at bounding box center [514, 320] width 0 height 11
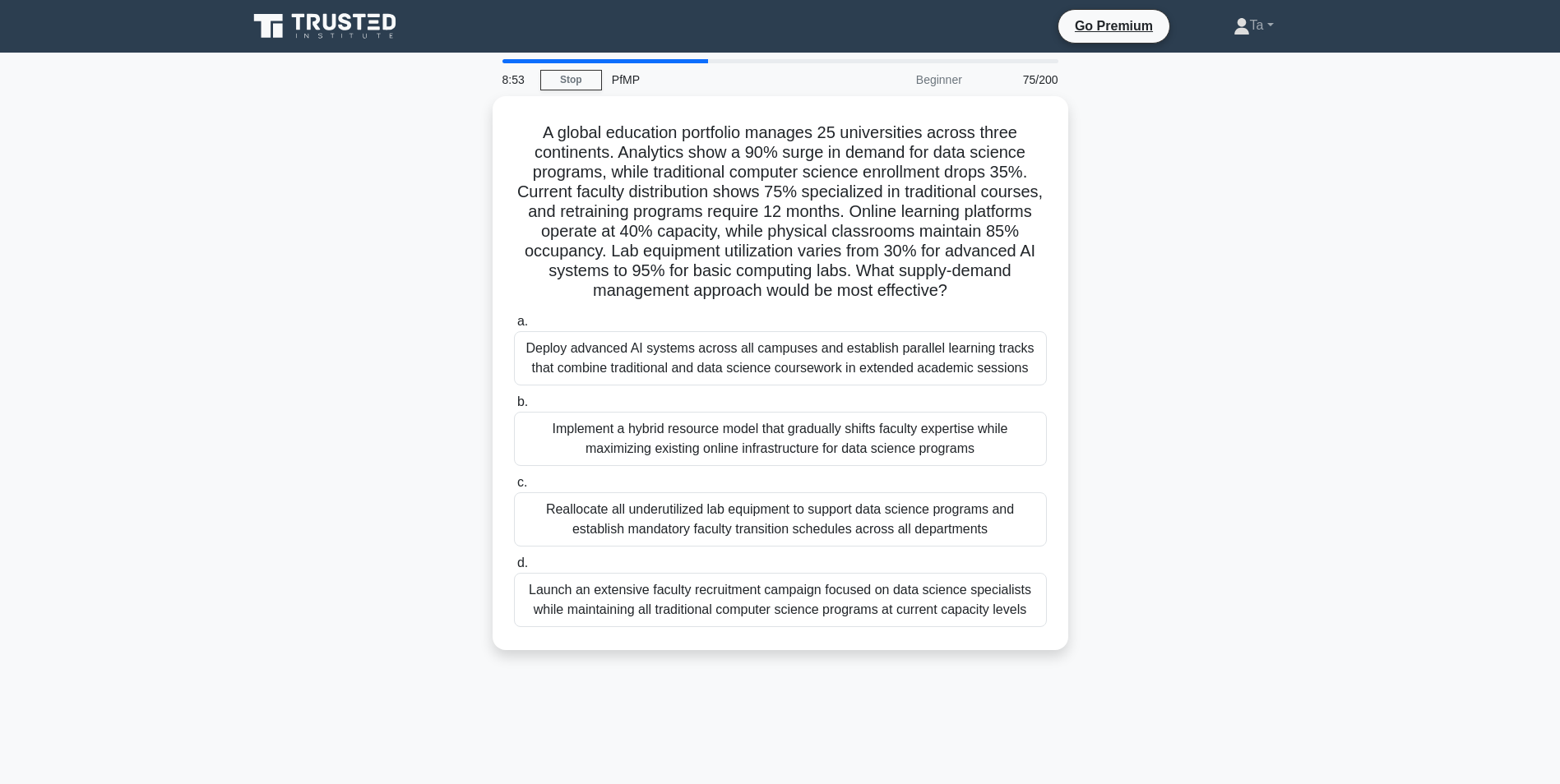
click at [733, 354] on div "Deploy advanced AI systems across all campuses and establish parallel learning …" at bounding box center [780, 358] width 532 height 54
click at [514, 327] on input "a. Deploy advanced AI systems across all campuses and establish parallel learni…" at bounding box center [514, 321] width 0 height 11
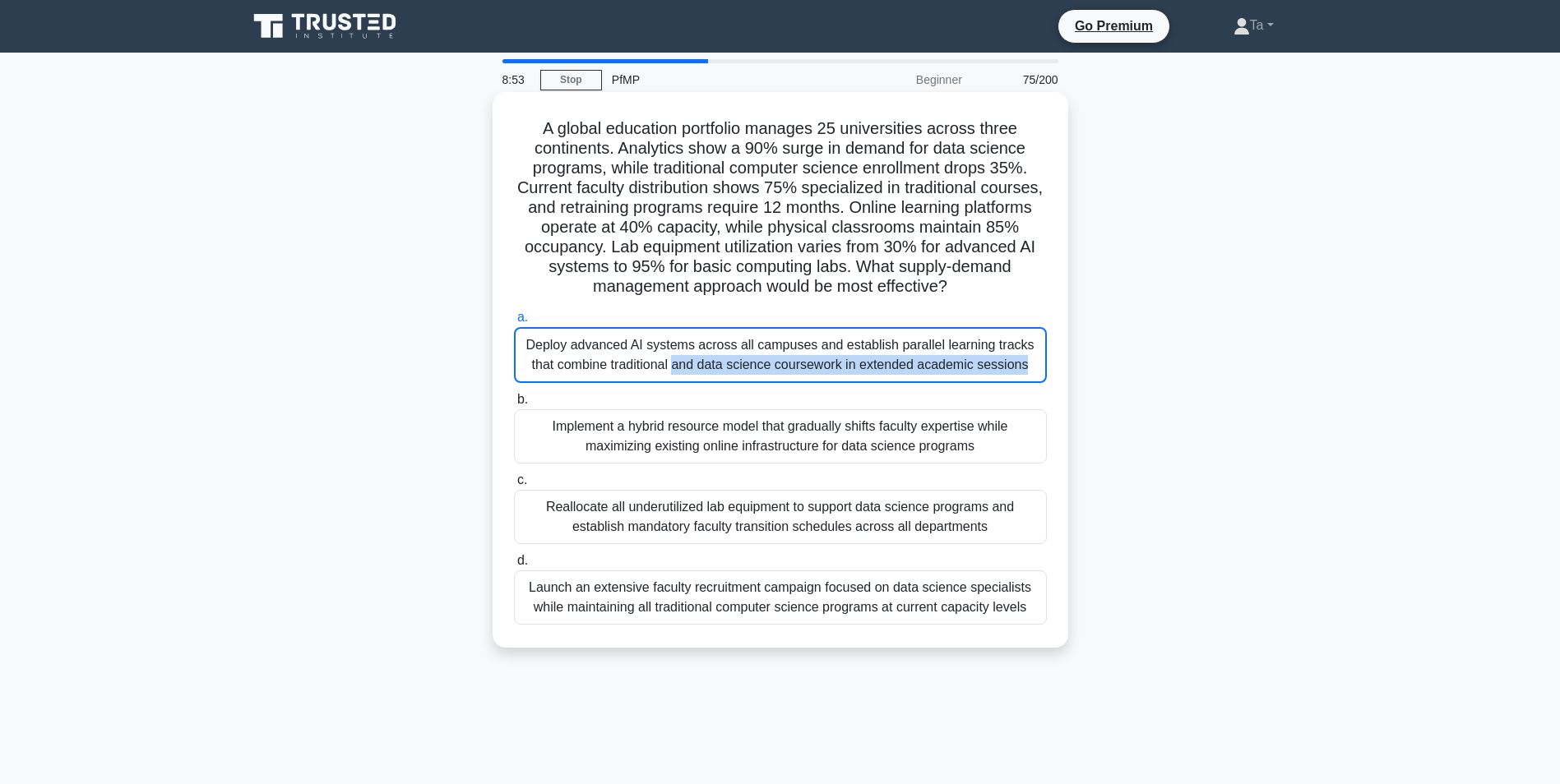
click at [733, 354] on div "Deploy advanced AI systems across all campuses and establish parallel learning …" at bounding box center [780, 355] width 532 height 56
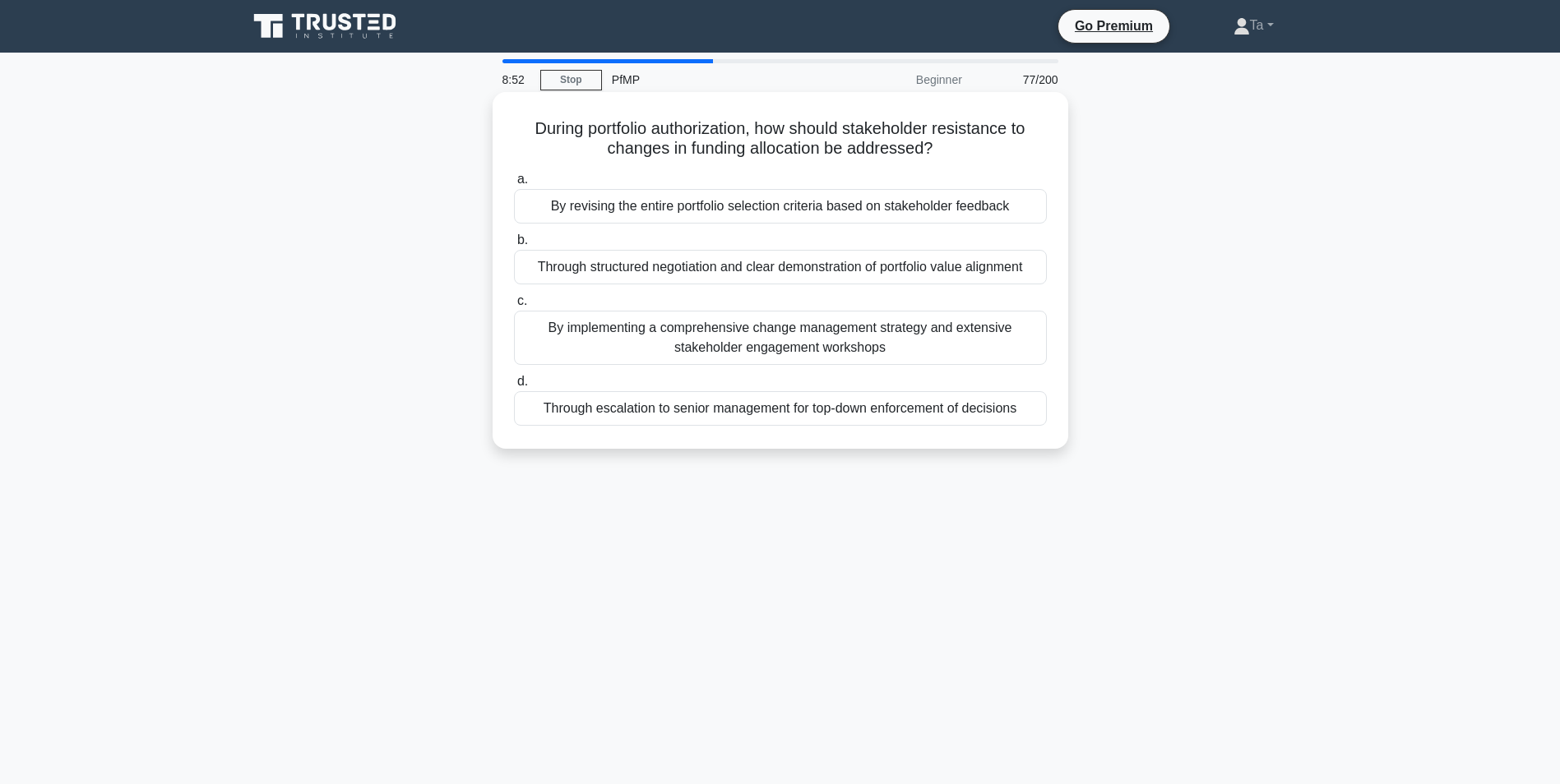
click at [733, 354] on div "By implementing a comprehensive change management strategy and extensive stakeh…" at bounding box center [780, 337] width 532 height 54
click at [514, 307] on input "c. By implementing a comprehensive change management strategy and extensive sta…" at bounding box center [514, 301] width 0 height 11
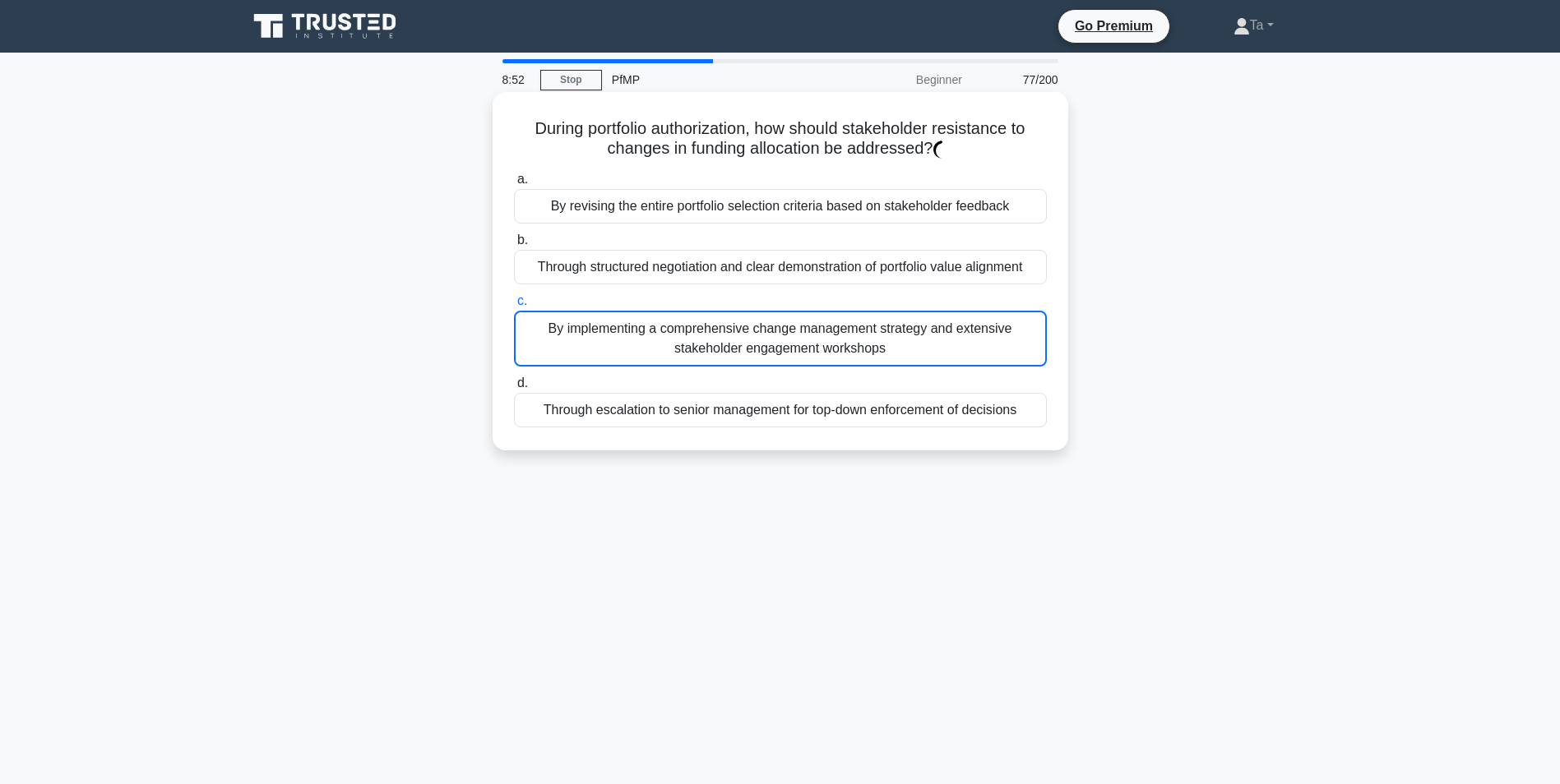
click at [733, 354] on div "By implementing a comprehensive change management strategy and extensive stakeh…" at bounding box center [780, 338] width 532 height 56
click at [514, 307] on input "c. By implementing a comprehensive change management strategy and extensive sta…" at bounding box center [514, 301] width 0 height 11
click at [733, 354] on div "By implementing a comprehensive change management strategy and extensive stakeh…" at bounding box center [780, 338] width 532 height 56
click at [514, 307] on input "c. By implementing a comprehensive change management strategy and extensive sta…" at bounding box center [514, 301] width 0 height 11
click at [733, 354] on div "By implementing a comprehensive change management strategy and extensive stakeh…" at bounding box center [780, 338] width 532 height 56
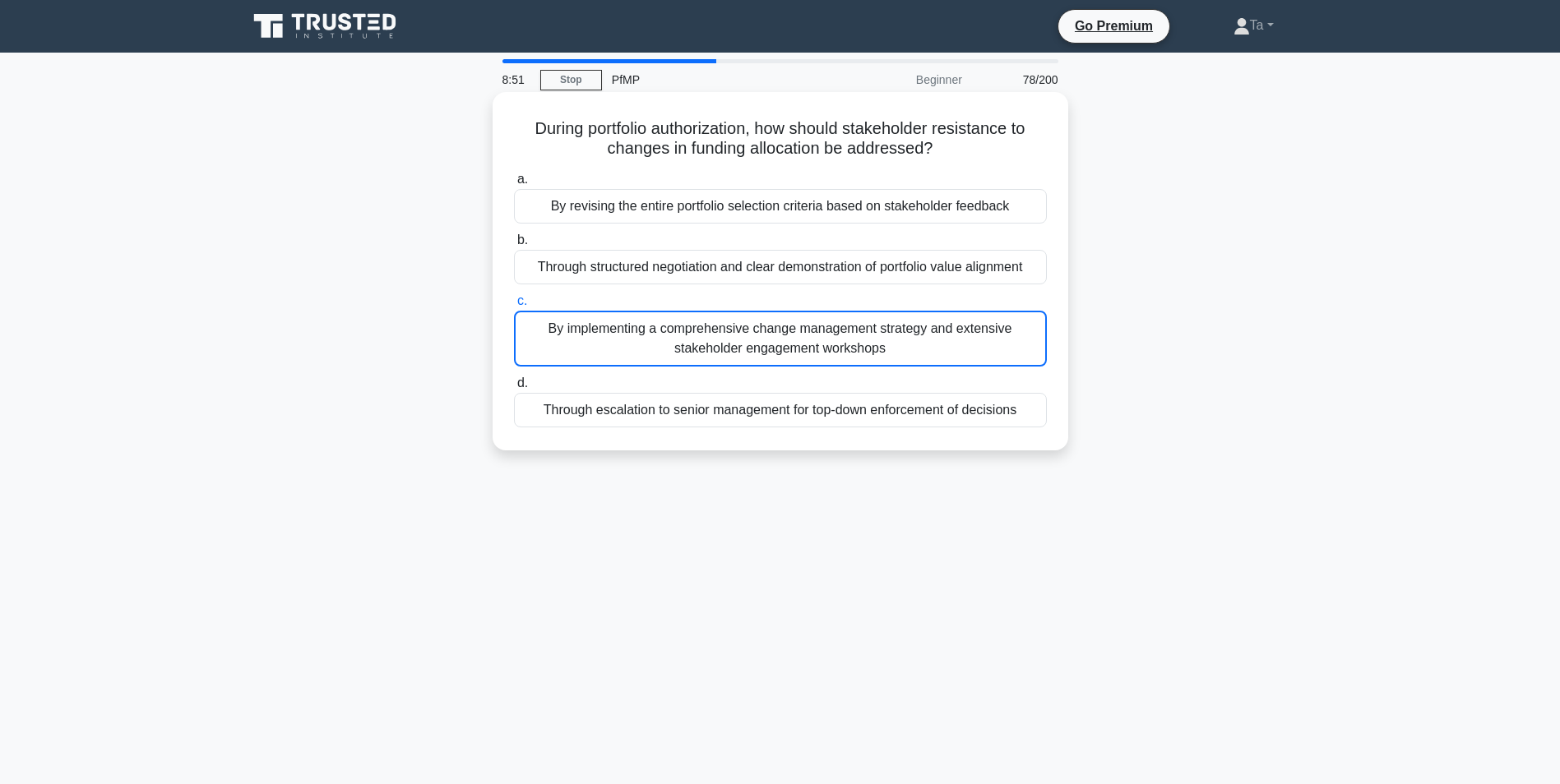
click at [514, 307] on input "c. By implementing a comprehensive change management strategy and extensive sta…" at bounding box center [514, 301] width 0 height 11
click at [733, 354] on div "By implementing a comprehensive change management strategy and extensive stakeh…" at bounding box center [780, 338] width 532 height 56
click at [514, 307] on input "c. By implementing a comprehensive change management strategy and extensive sta…" at bounding box center [514, 301] width 0 height 11
click at [733, 354] on div "By implementing a comprehensive change management strategy and extensive stakeh…" at bounding box center [780, 338] width 532 height 56
click at [514, 307] on input "c. By implementing a comprehensive change management strategy and extensive sta…" at bounding box center [514, 301] width 0 height 11
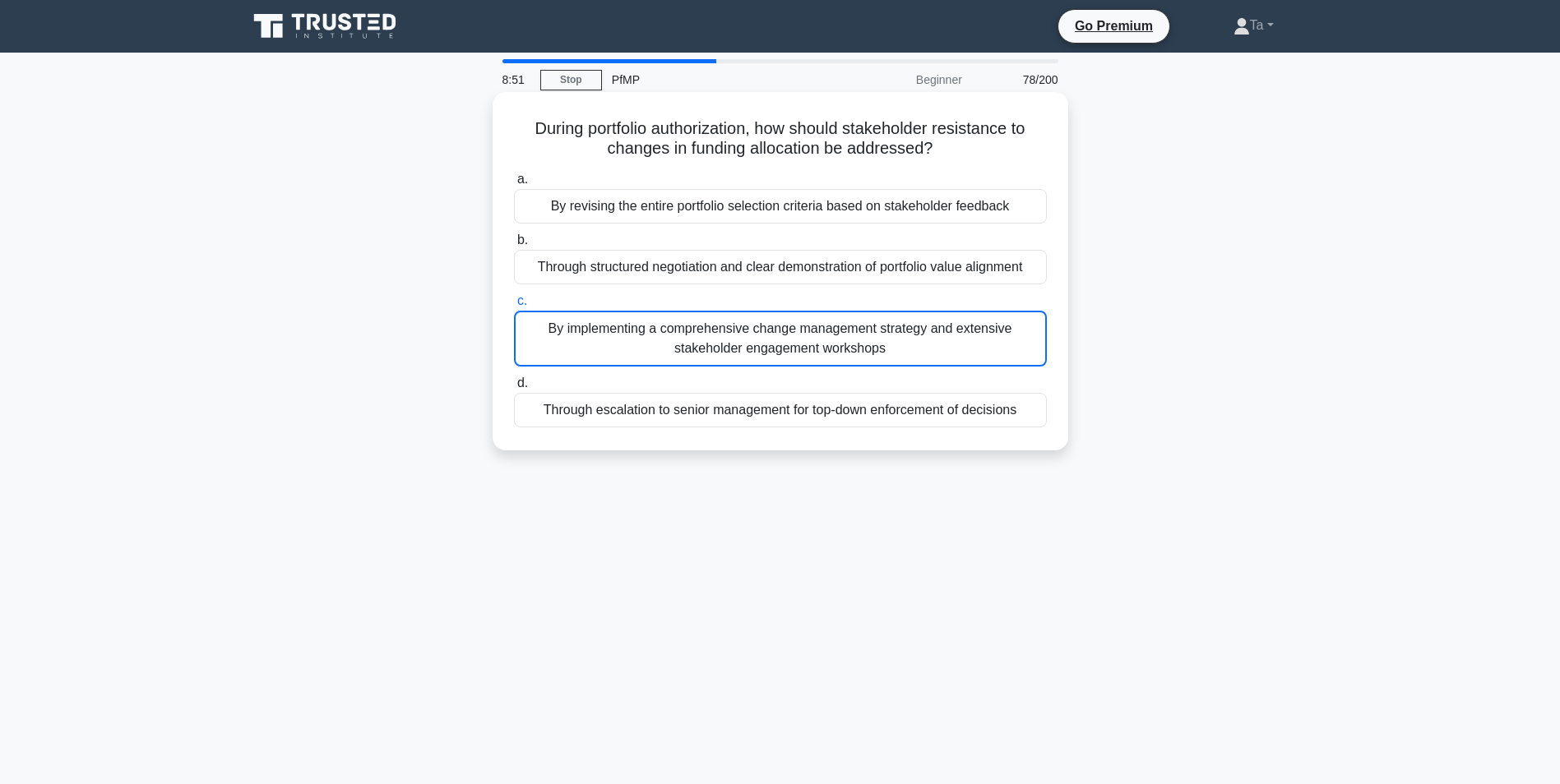
click at [733, 354] on div "By implementing a comprehensive change management strategy and extensive stakeh…" at bounding box center [780, 338] width 532 height 56
click at [514, 307] on input "c. By implementing a comprehensive change management strategy and extensive sta…" at bounding box center [514, 301] width 0 height 11
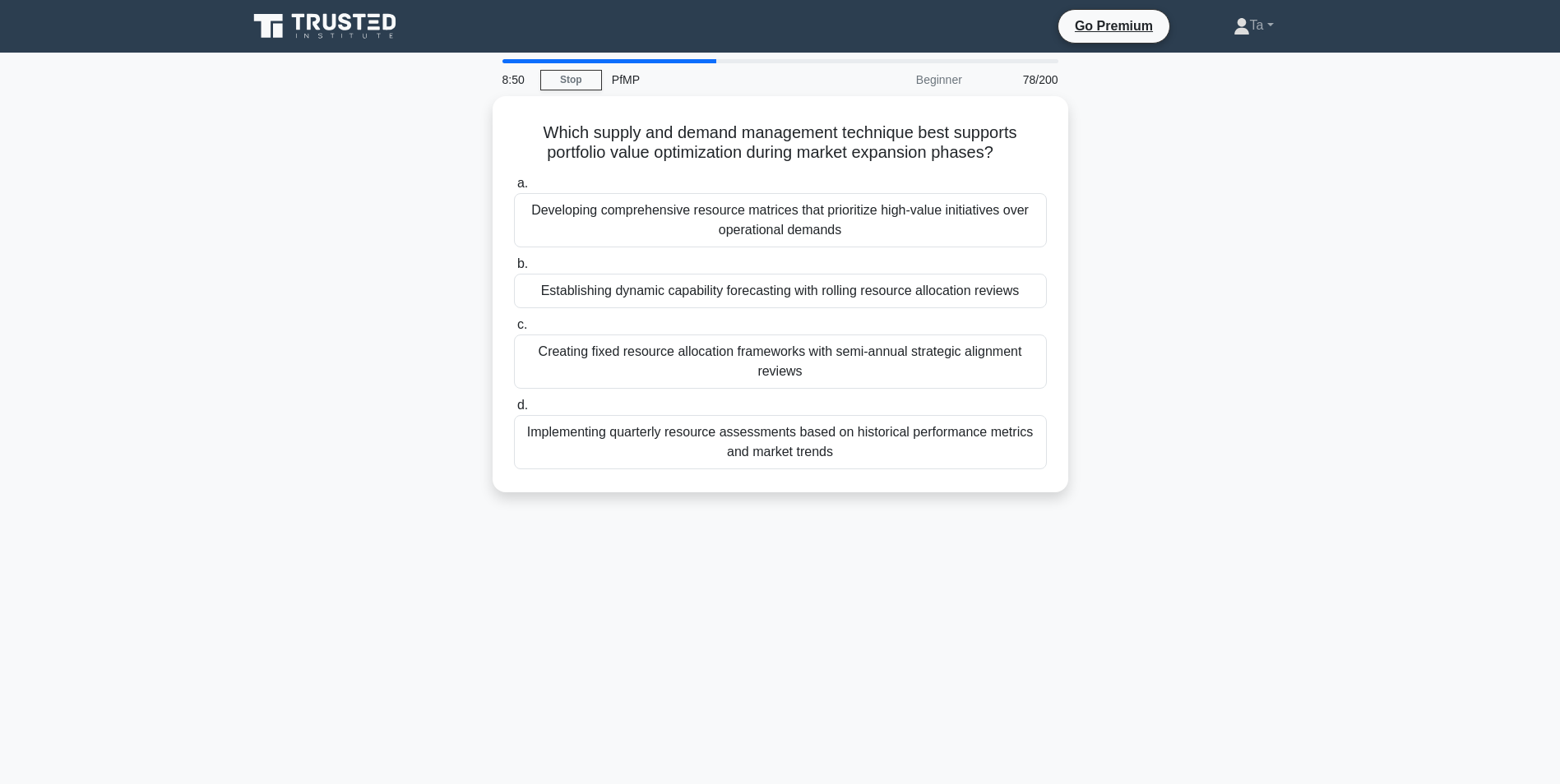
click at [733, 354] on div "Creating fixed resource allocation frameworks with semi-annual strategic alignm…" at bounding box center [780, 361] width 532 height 54
click at [514, 330] on input "c. Creating fixed resource allocation frameworks with semi-annual strategic ali…" at bounding box center [514, 324] width 0 height 11
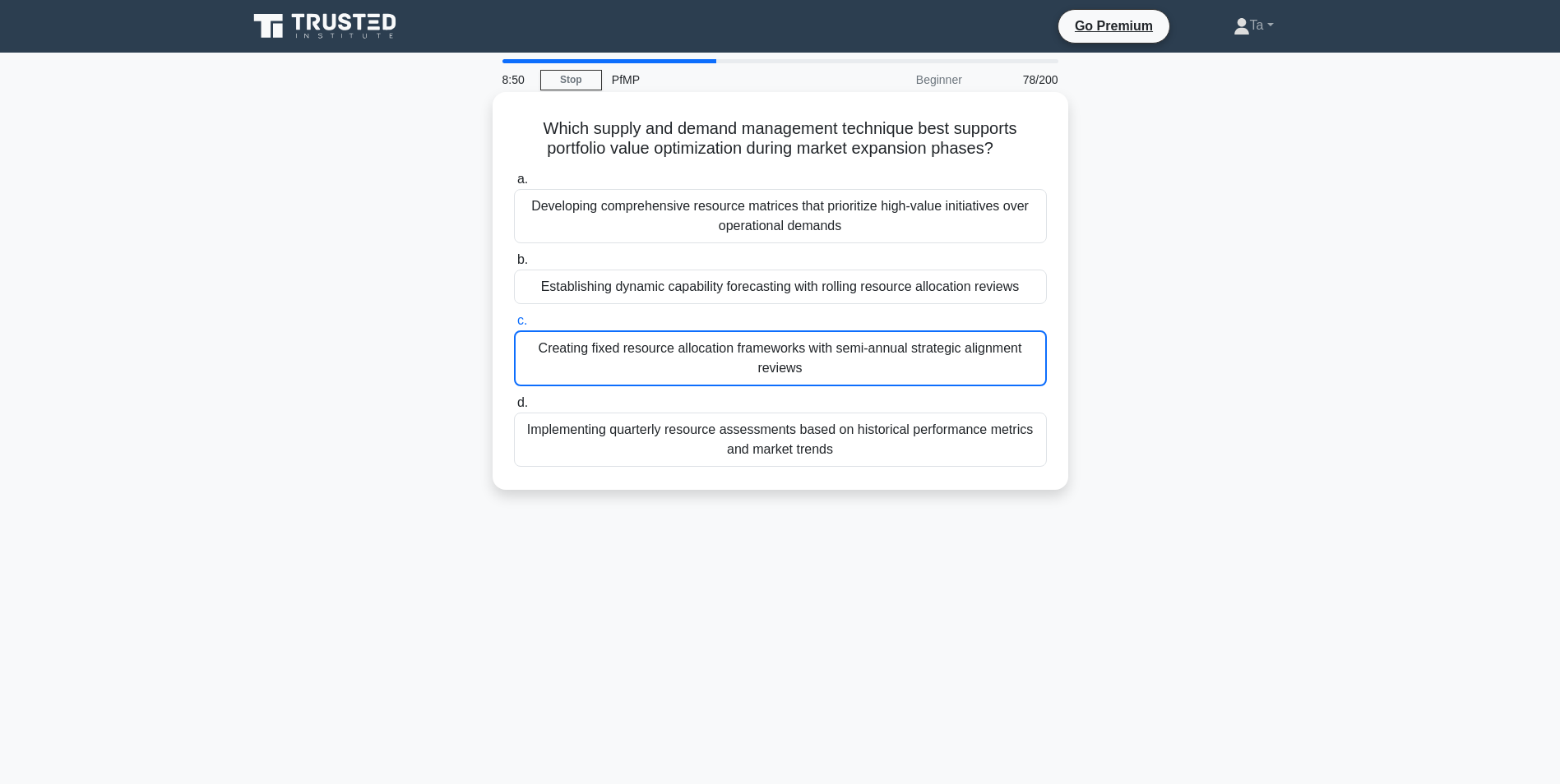
click at [733, 354] on div "Creating fixed resource allocation frameworks with semi-annual strategic alignm…" at bounding box center [780, 358] width 532 height 56
click at [514, 326] on input "c. Creating fixed resource allocation frameworks with semi-annual strategic ali…" at bounding box center [514, 320] width 0 height 11
click at [733, 354] on div "Creating fixed resource allocation frameworks with semi-annual strategic alignm…" at bounding box center [780, 358] width 532 height 56
click at [514, 326] on input "c. Creating fixed resource allocation frameworks with semi-annual strategic ali…" at bounding box center [514, 320] width 0 height 11
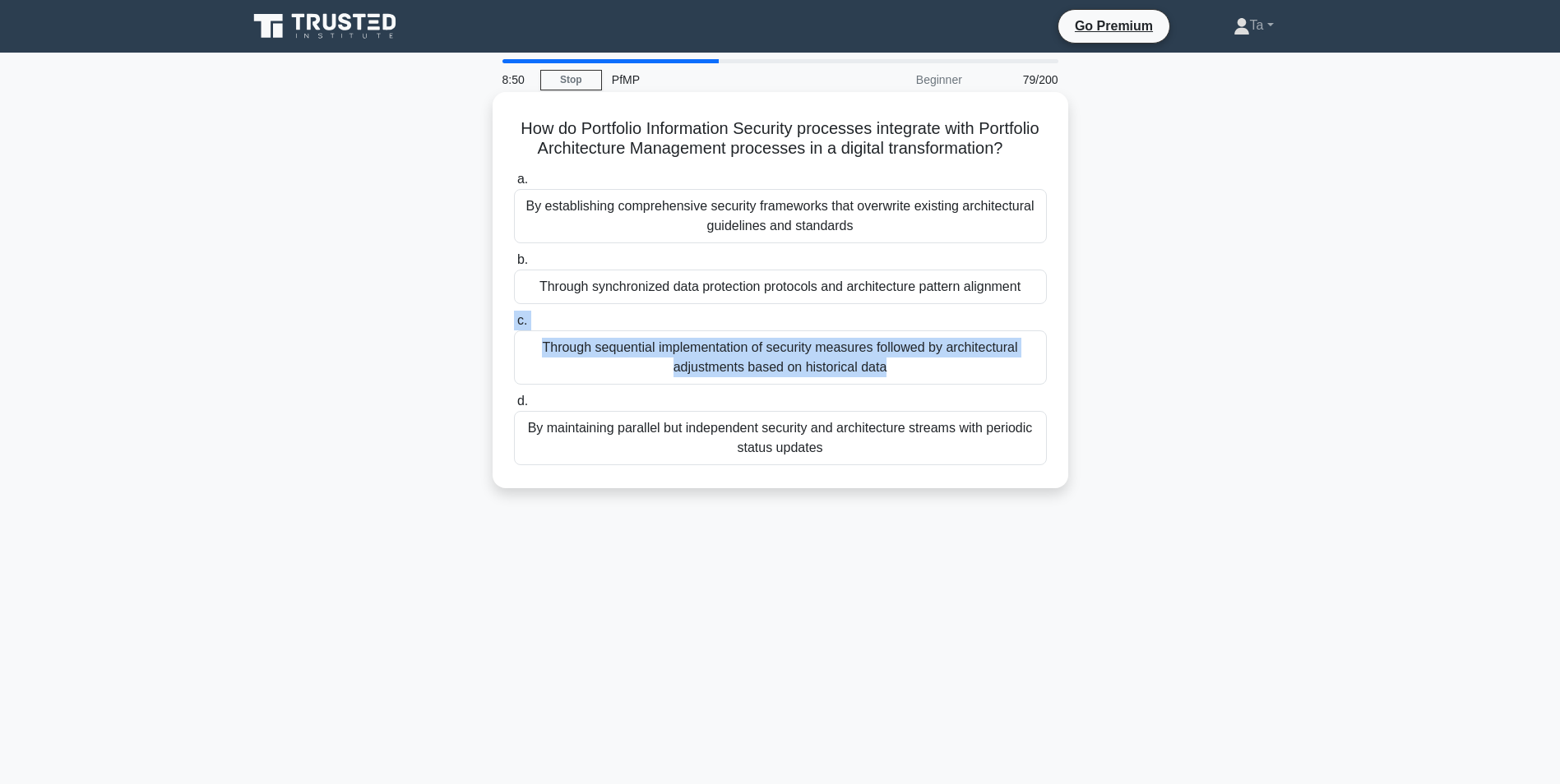
click at [733, 354] on label "c. Through sequential implementation of security measures followed by architect…" at bounding box center [780, 347] width 532 height 74
click at [514, 326] on input "c. Through sequential implementation of security measures followed by architect…" at bounding box center [514, 320] width 0 height 11
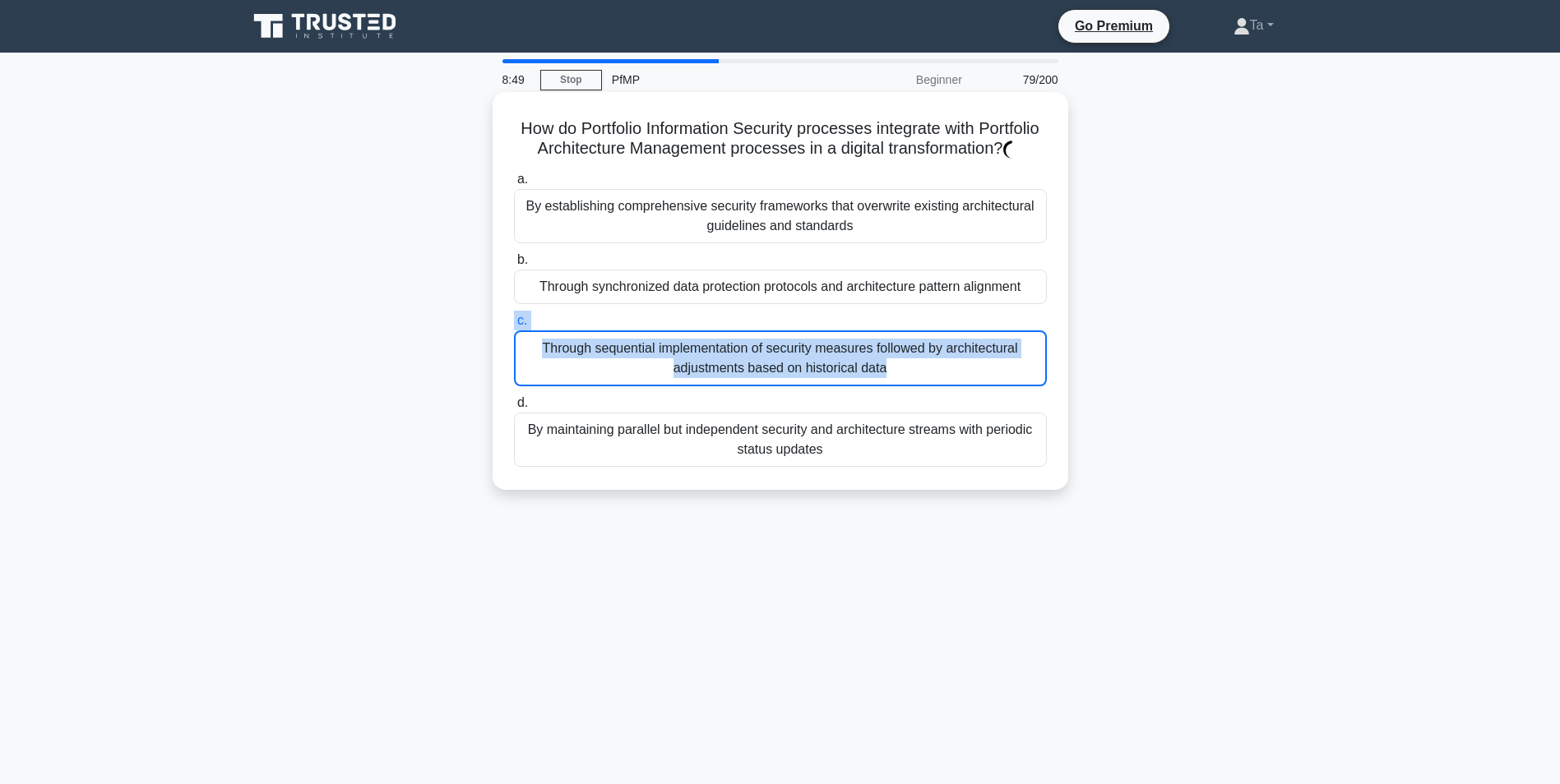
click at [733, 354] on label "c. Through sequential implementation of security measures followed by architect…" at bounding box center [780, 348] width 532 height 75
click at [514, 326] on input "c. Through sequential implementation of security measures followed by architect…" at bounding box center [514, 320] width 0 height 11
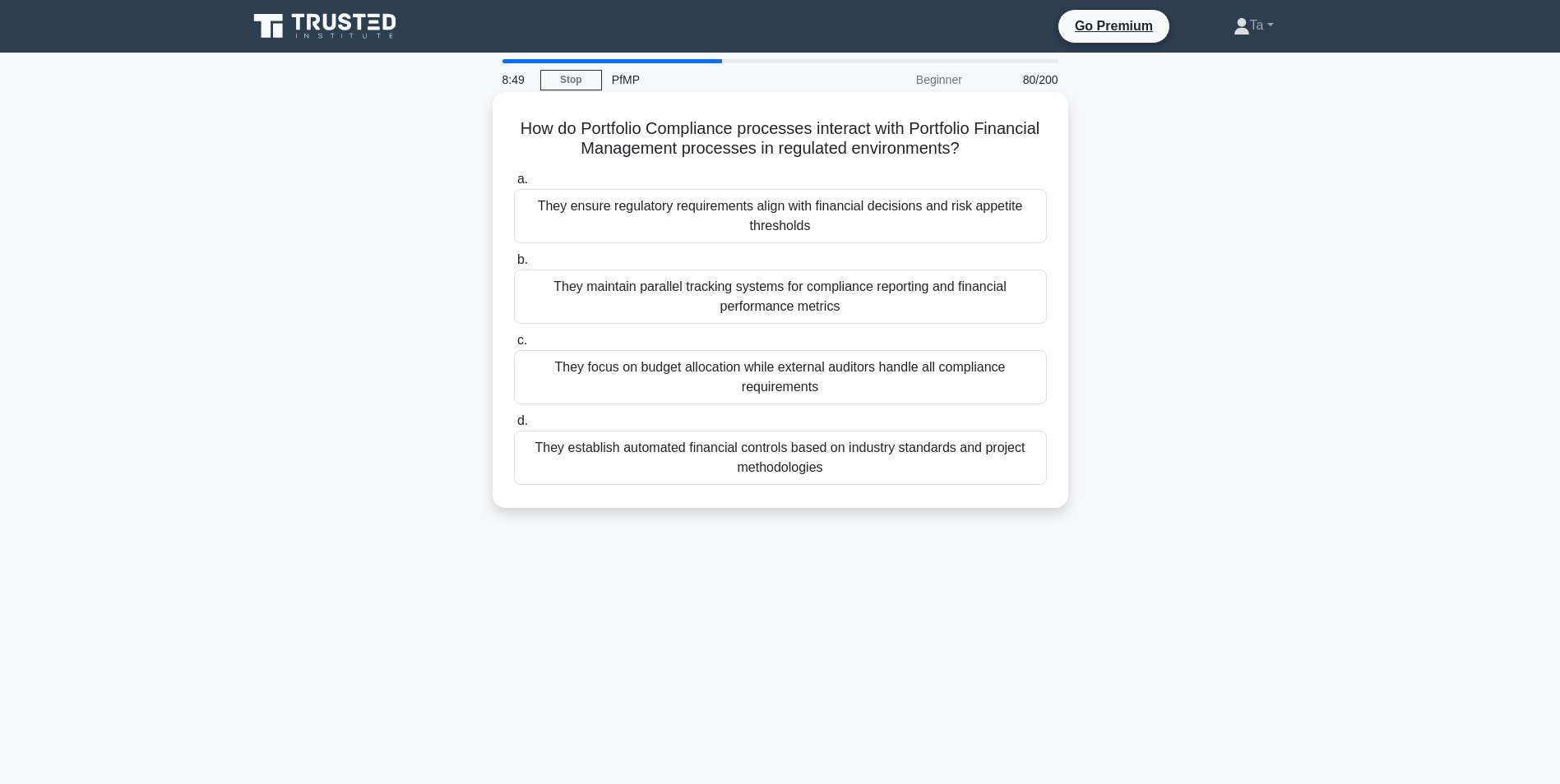
click at [733, 354] on div "They focus on budget allocation while external auditors handle all compliance r…" at bounding box center [780, 376] width 532 height 54
click at [514, 346] on input "c. They focus on budget allocation while external auditors handle all complianc…" at bounding box center [514, 340] width 0 height 11
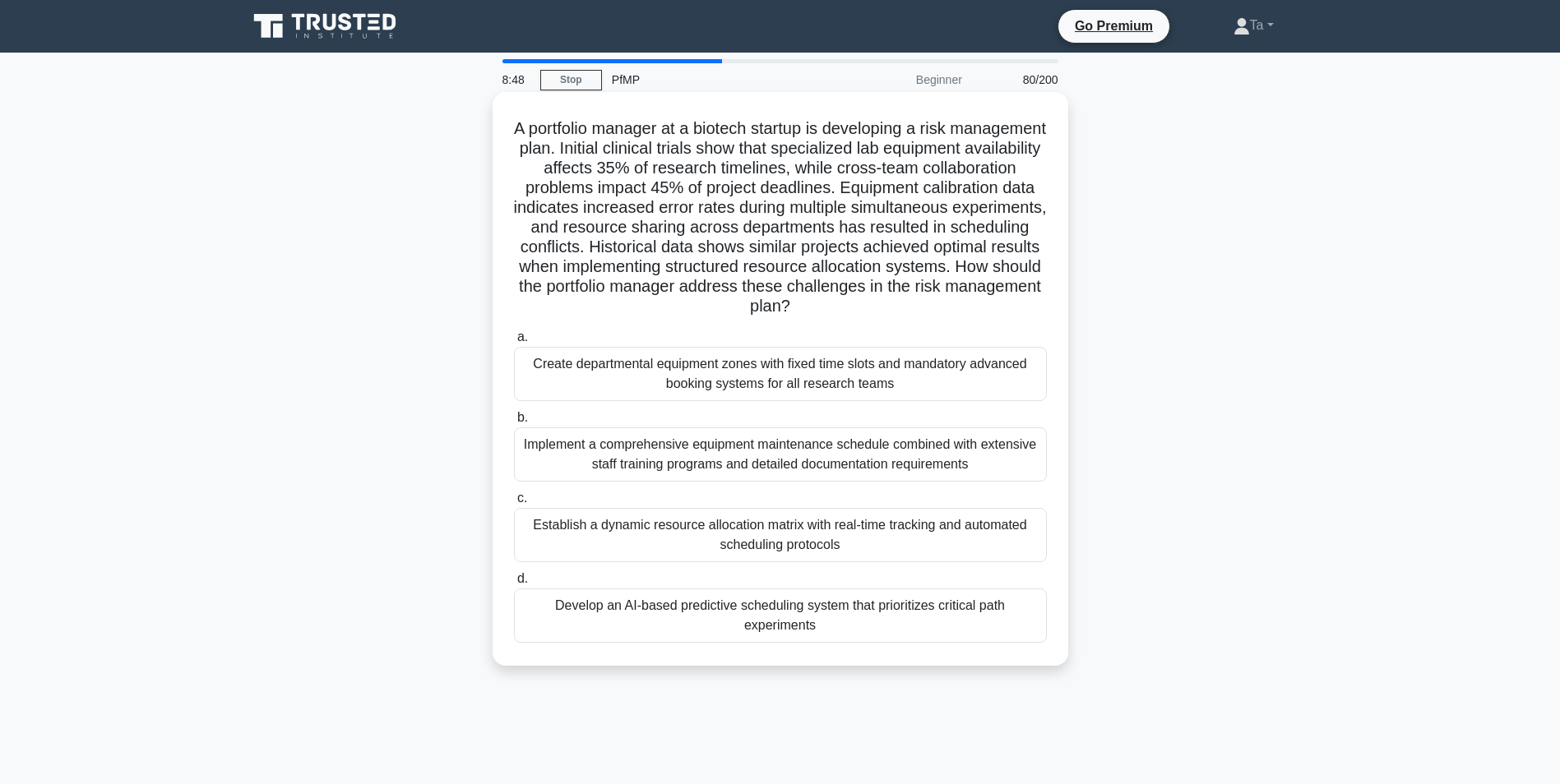
click at [732, 360] on div "Create departmental equipment zones with fixed time slots and mandatory advance…" at bounding box center [780, 373] width 532 height 54
click at [514, 343] on input "a. Create departmental equipment zones with fixed time slots and mandatory adva…" at bounding box center [514, 337] width 0 height 11
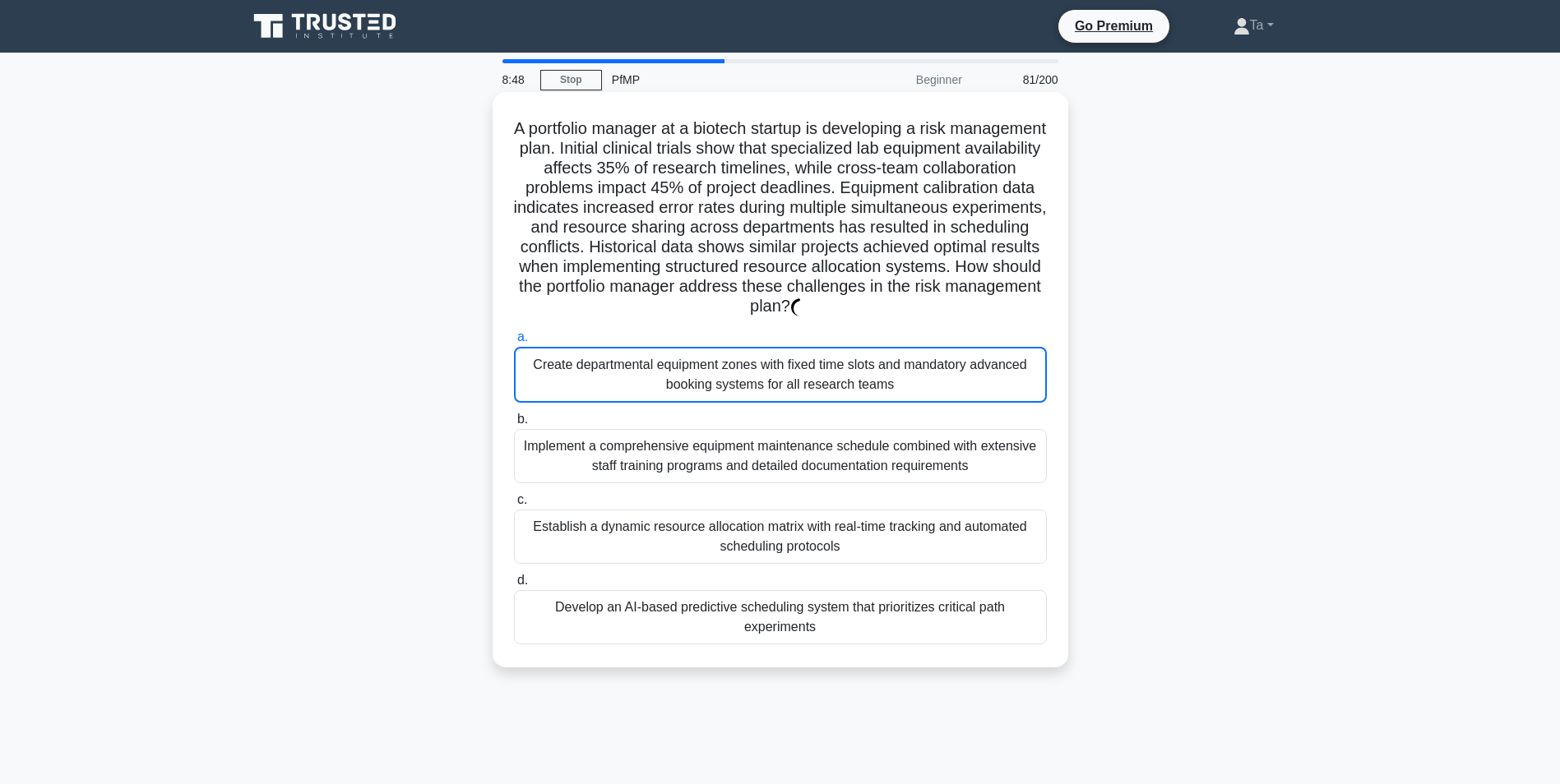
click at [732, 360] on div "Create departmental equipment zones with fixed time slots and mandatory advance…" at bounding box center [780, 374] width 532 height 56
click at [514, 343] on input "a. Create departmental equipment zones with fixed time slots and mandatory adva…" at bounding box center [514, 337] width 0 height 11
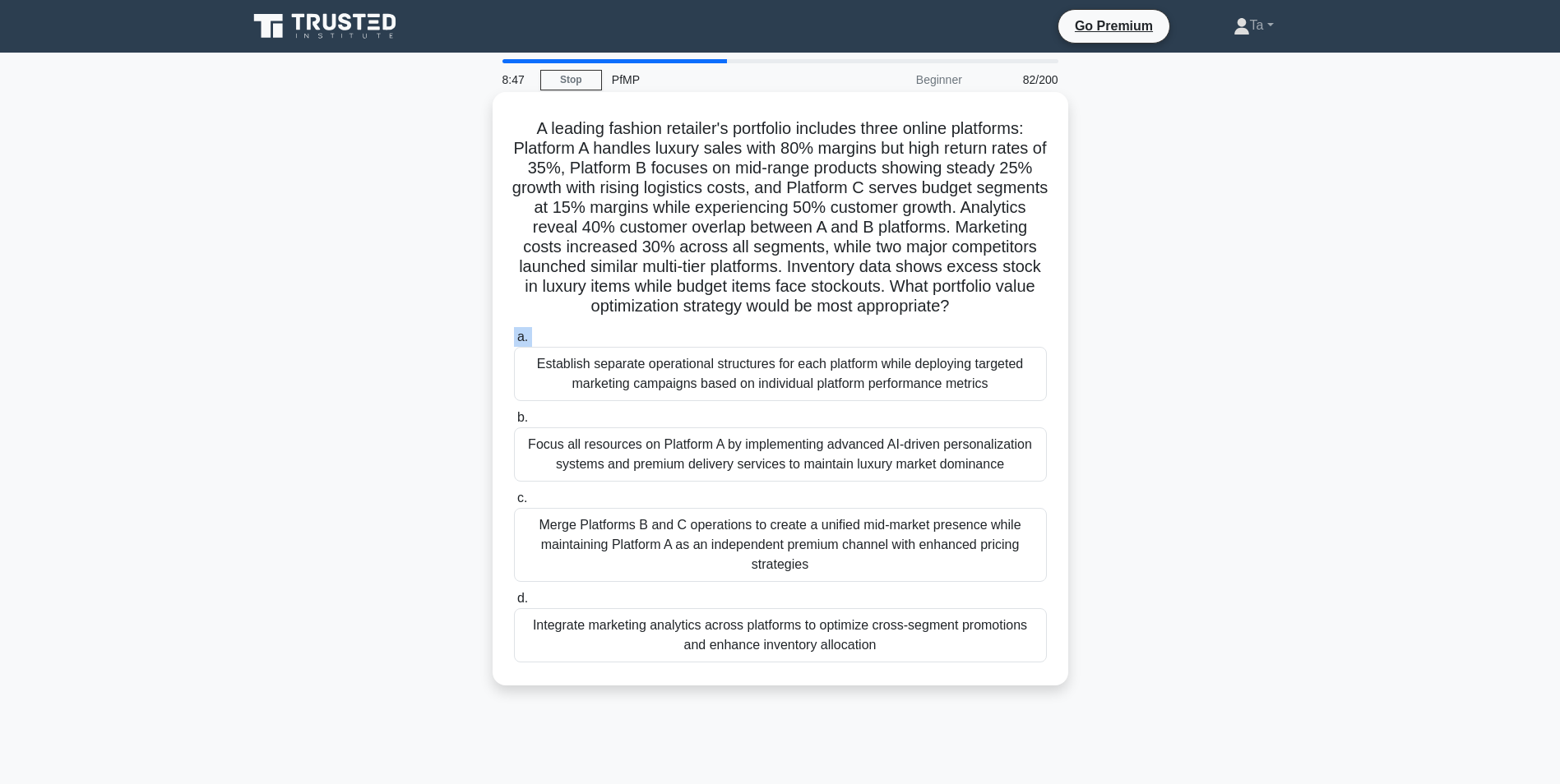
click at [732, 360] on label "a. Establish separate operational structures for each platform while deploying …" at bounding box center [780, 364] width 532 height 74
click at [514, 343] on input "a. Establish separate operational structures for each platform while deploying …" at bounding box center [514, 337] width 0 height 11
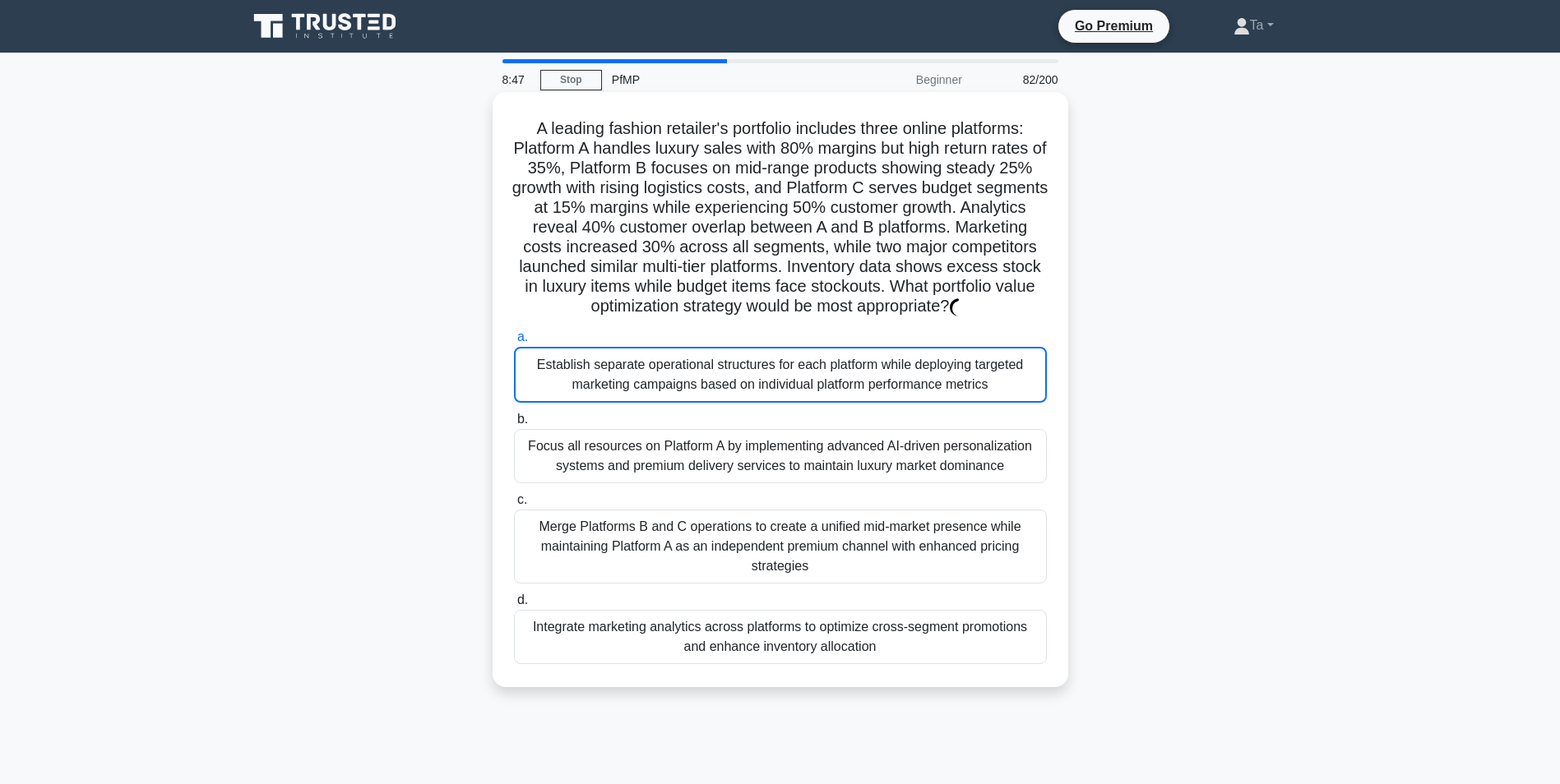
drag, startPoint x: 732, startPoint y: 360, endPoint x: 722, endPoint y: 382, distance: 24.2
click at [722, 382] on div "Establish separate operational structures for each platform while deploying tar…" at bounding box center [780, 374] width 532 height 56
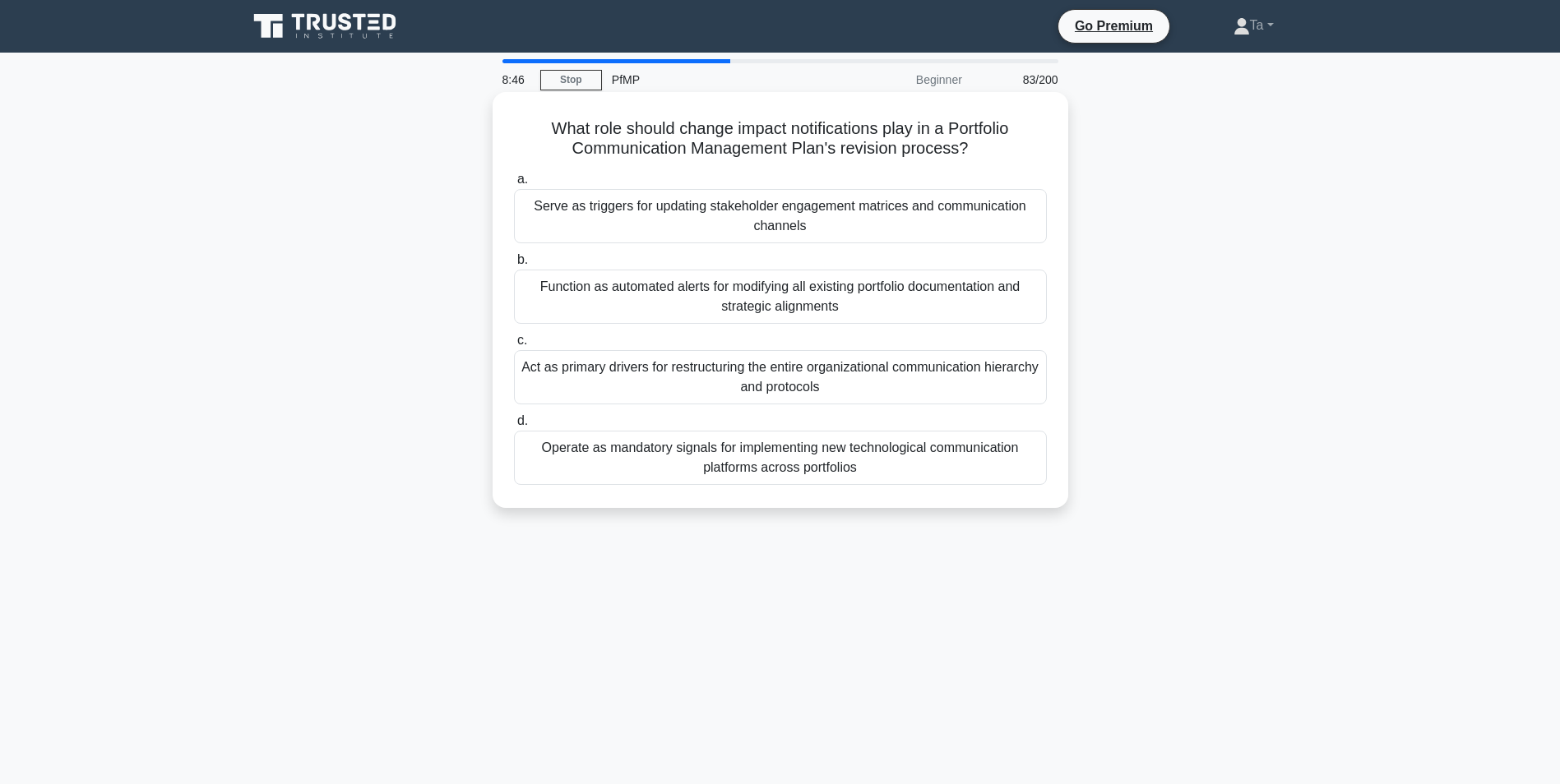
click at [736, 484] on div "Operate as mandatory signals for implementing new technological communication p…" at bounding box center [780, 457] width 532 height 54
click at [514, 426] on input "d. Operate as mandatory signals for implementing new technological communicatio…" at bounding box center [514, 420] width 0 height 11
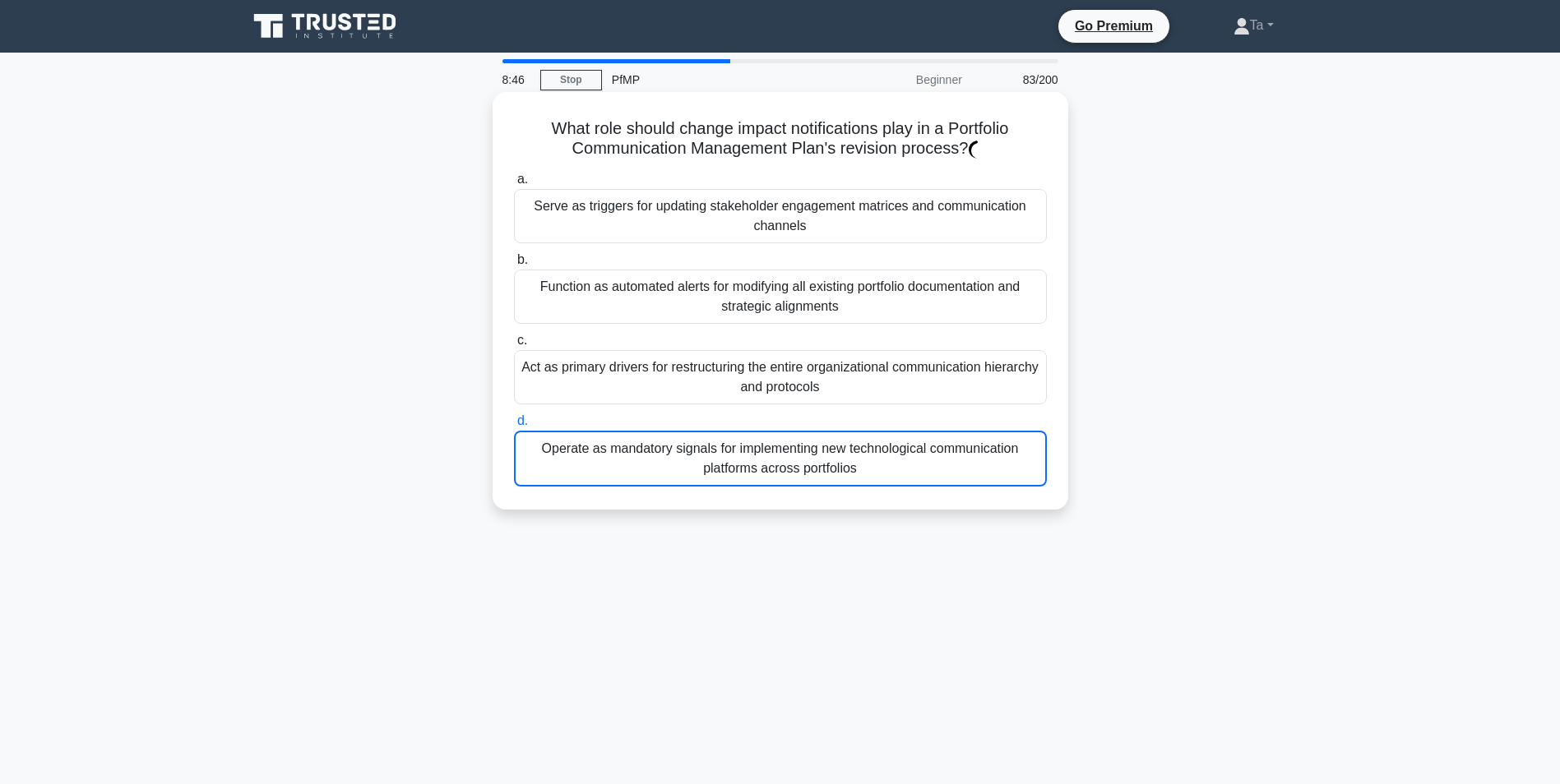
click at [749, 392] on div "Act as primary drivers for restructuring the entire organizational communicatio…" at bounding box center [780, 376] width 532 height 54
click at [514, 346] on input "c. Act as primary drivers for restructuring the entire organizational communica…" at bounding box center [514, 340] width 0 height 11
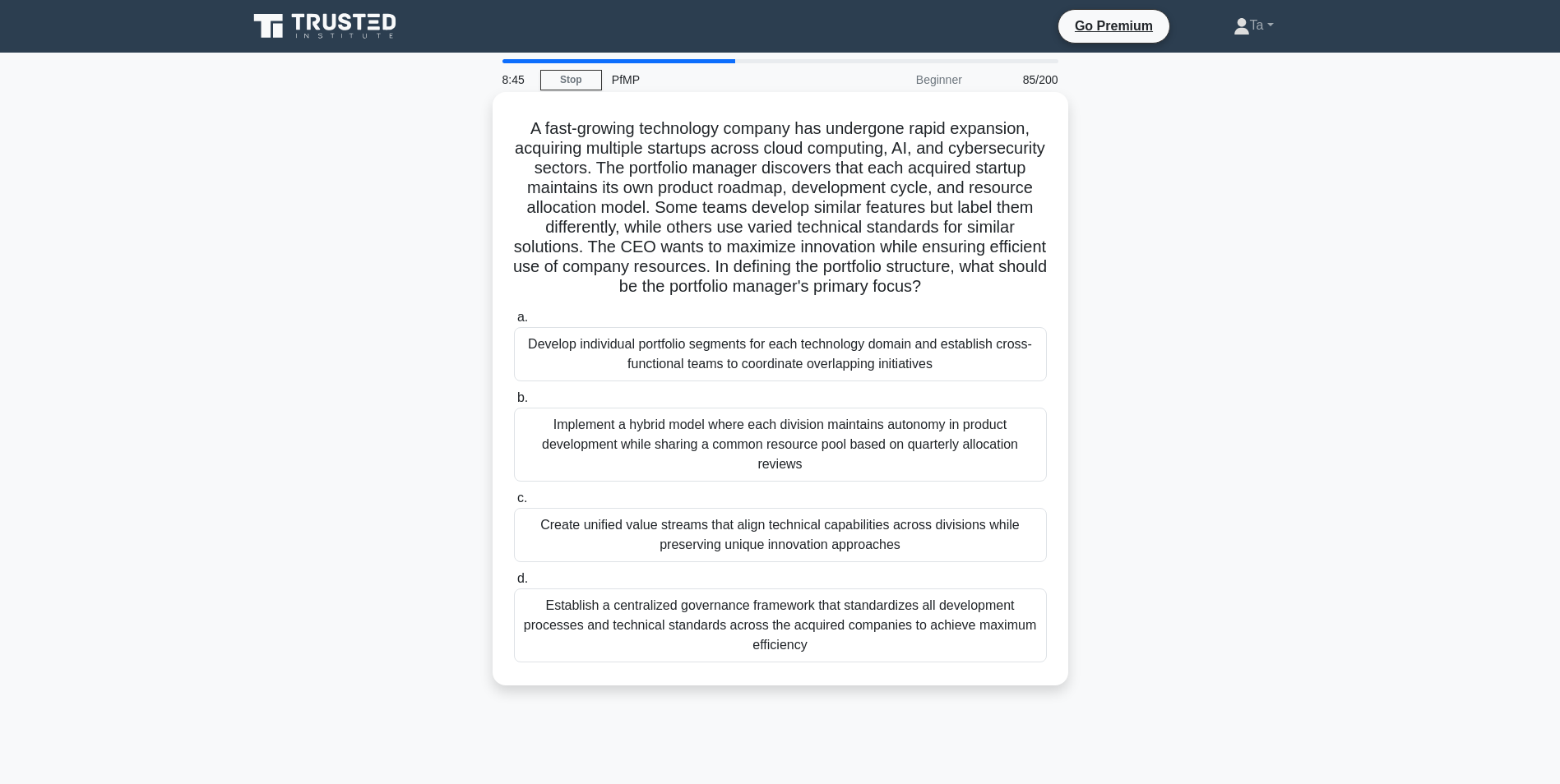
drag, startPoint x: 735, startPoint y: 476, endPoint x: 727, endPoint y: 382, distance: 94.3
click at [726, 377] on div "Develop individual portfolio segments for each technology domain and establish …" at bounding box center [780, 354] width 532 height 54
click at [514, 323] on input "a. Develop individual portfolio segments for each technology domain and establi…" at bounding box center [514, 318] width 0 height 11
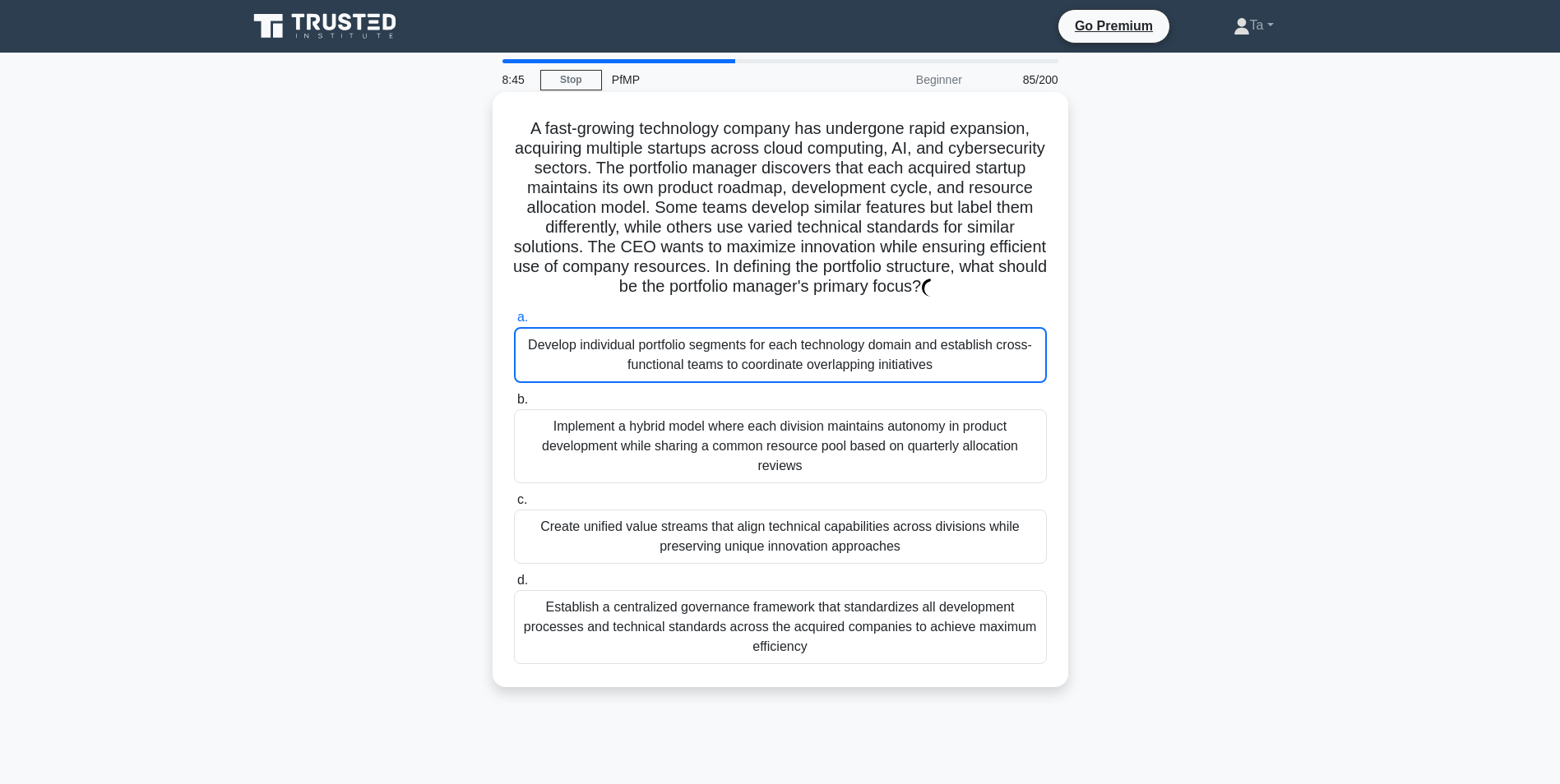
click at [722, 446] on div "Implement a hybrid model where each division maintains autonomy in product deve…" at bounding box center [780, 446] width 532 height 74
click at [514, 405] on input "b. Implement a hybrid model where each division maintains autonomy in product d…" at bounding box center [514, 400] width 0 height 11
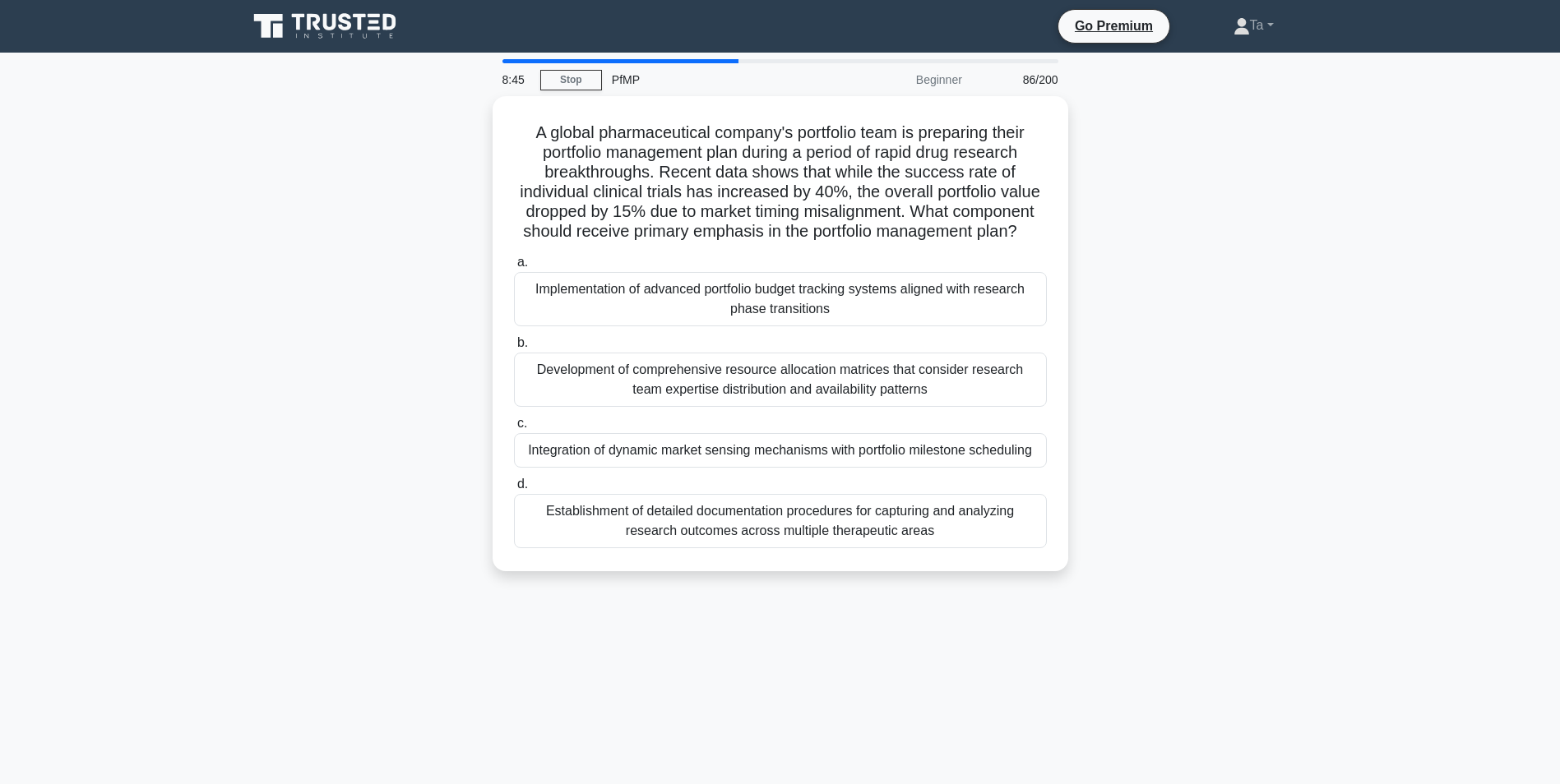
click at [726, 460] on div "Integration of dynamic market sensing mechanisms with portfolio milestone sched…" at bounding box center [780, 450] width 532 height 34
click at [514, 429] on input "c. Integration of dynamic market sensing mechanisms with portfolio milestone sc…" at bounding box center [514, 423] width 0 height 11
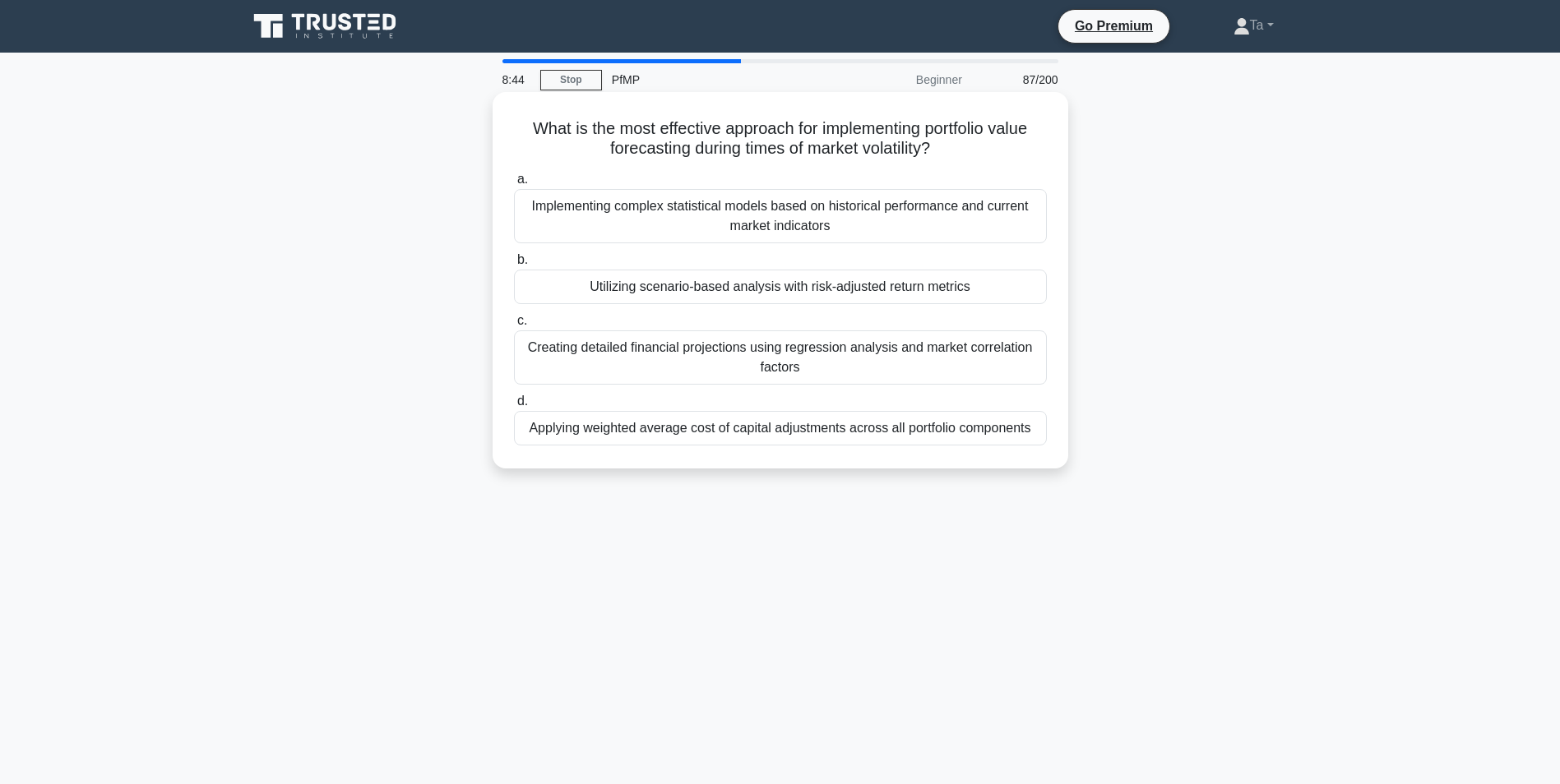
click at [732, 388] on div "a. Implementing complex statistical models based on historical performance and …" at bounding box center [780, 307] width 553 height 282
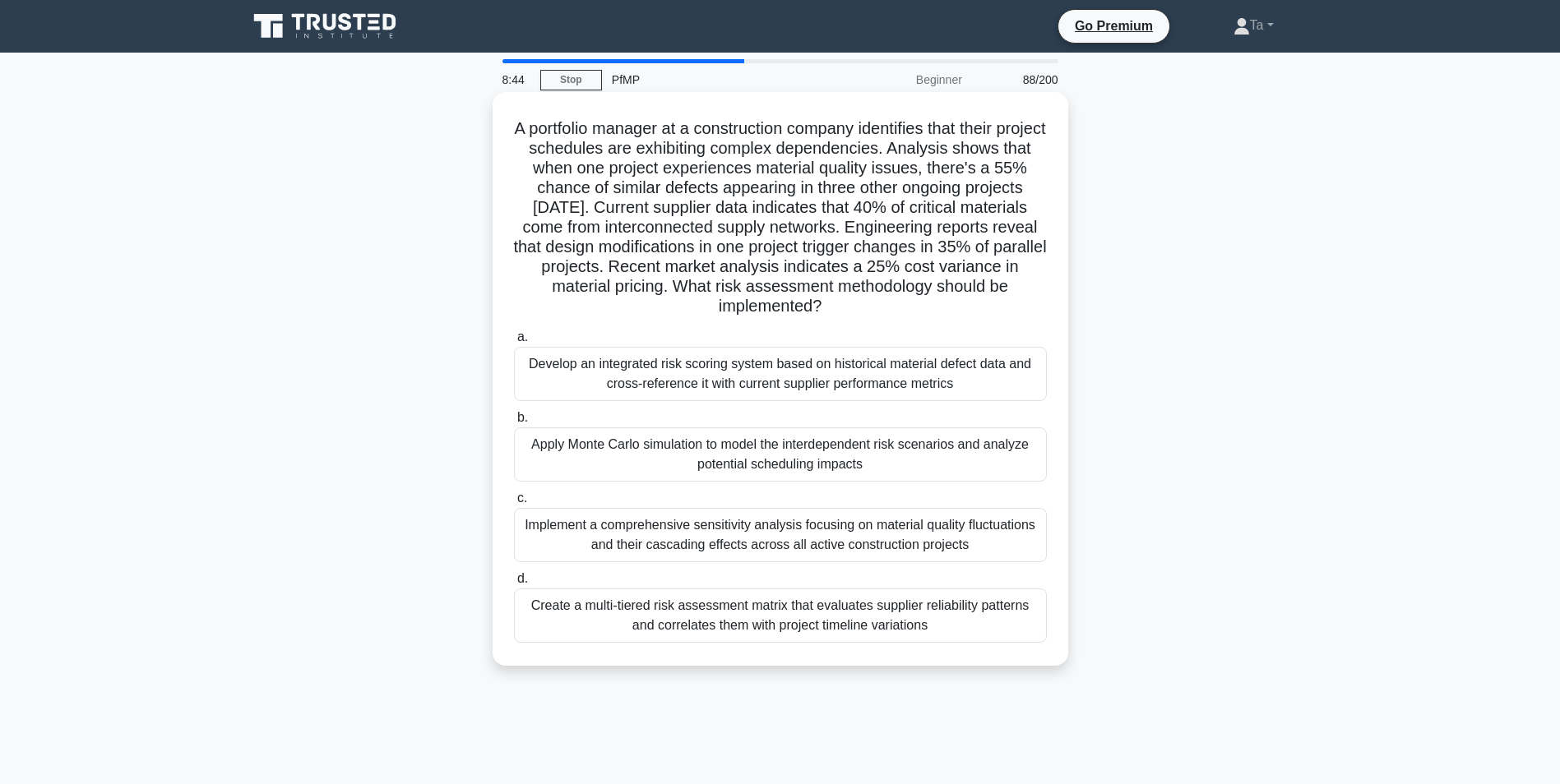
click at [732, 369] on div "Develop an integrated risk scoring system based on historical material defect d…" at bounding box center [780, 373] width 532 height 54
click at [514, 343] on input "a. Develop an integrated risk scoring system based on historical material defec…" at bounding box center [514, 337] width 0 height 11
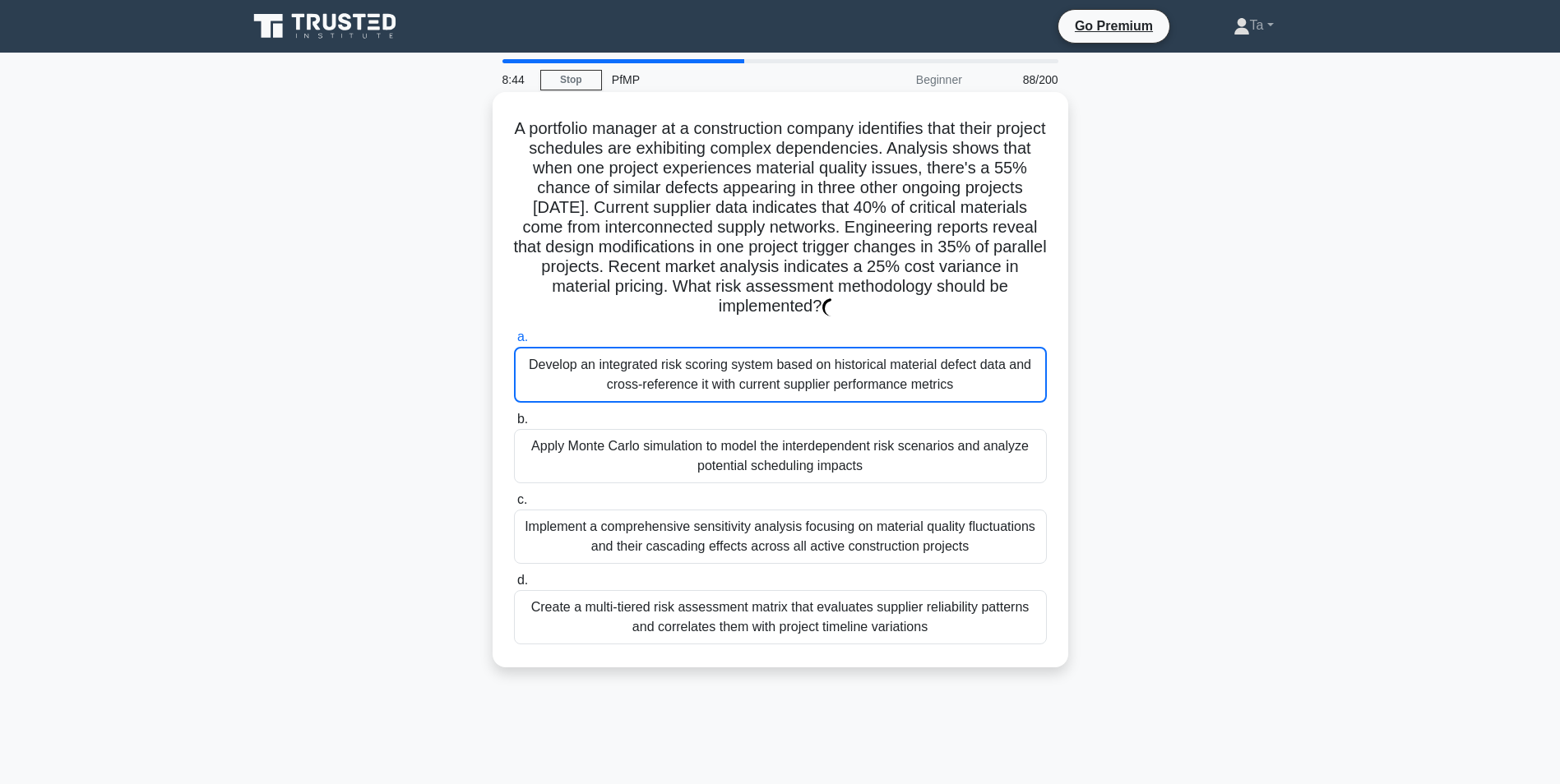
click at [729, 377] on div "Develop an integrated risk scoring system based on historical material defect d…" at bounding box center [780, 374] width 532 height 56
drag, startPoint x: 729, startPoint y: 377, endPoint x: 730, endPoint y: 431, distance: 54.0
click at [730, 431] on div "Apply Monte Carlo simulation to model the interdependent risk scenarios and ana…" at bounding box center [780, 456] width 532 height 54
click at [514, 425] on input "b. Apply Monte Carlo simulation to model the interdependent risk scenarios and …" at bounding box center [514, 419] width 0 height 11
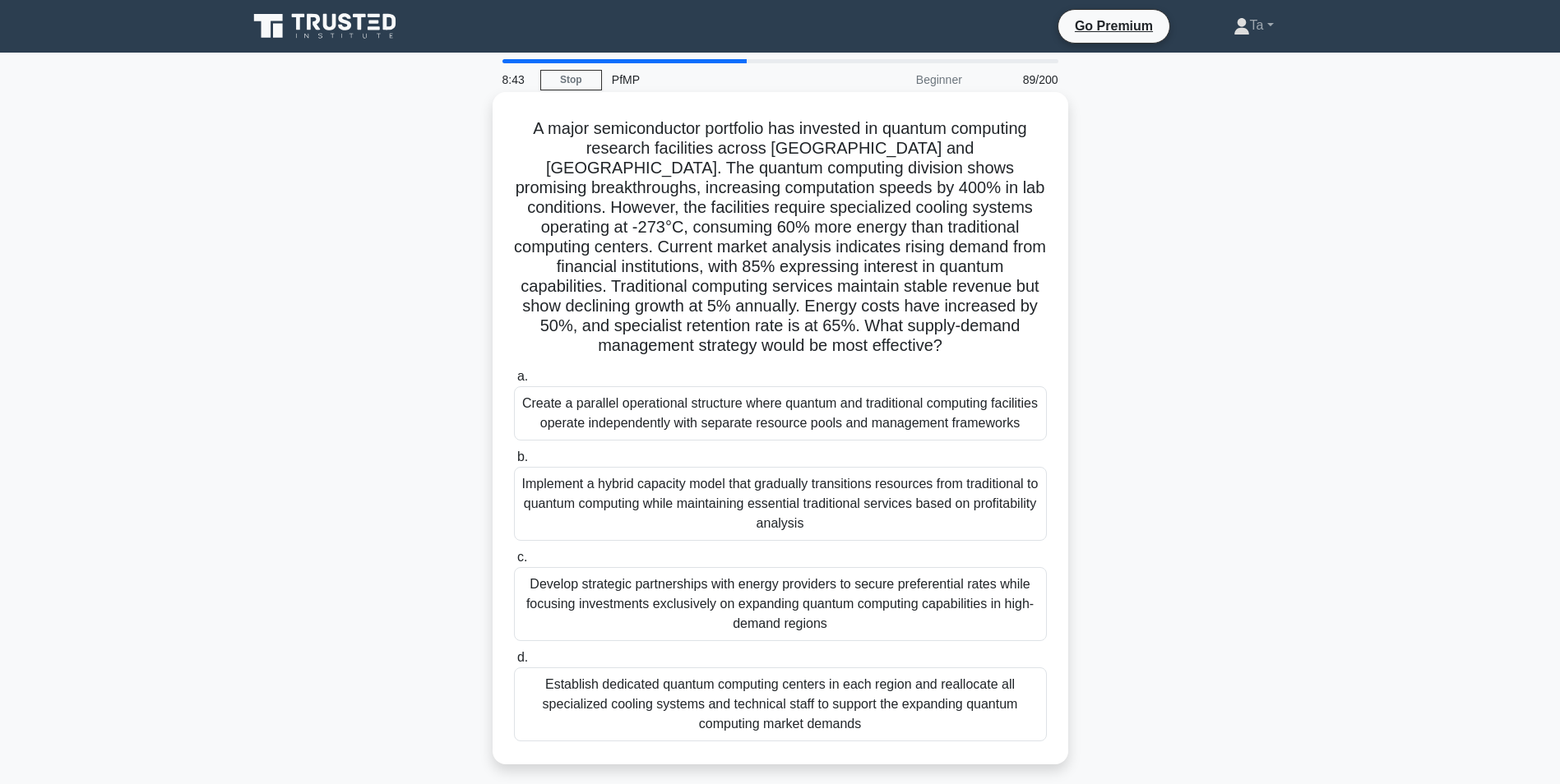
click at [718, 341] on h5 "A major semiconductor portfolio has invested in quantum computing research faci…" at bounding box center [780, 237] width 536 height 238
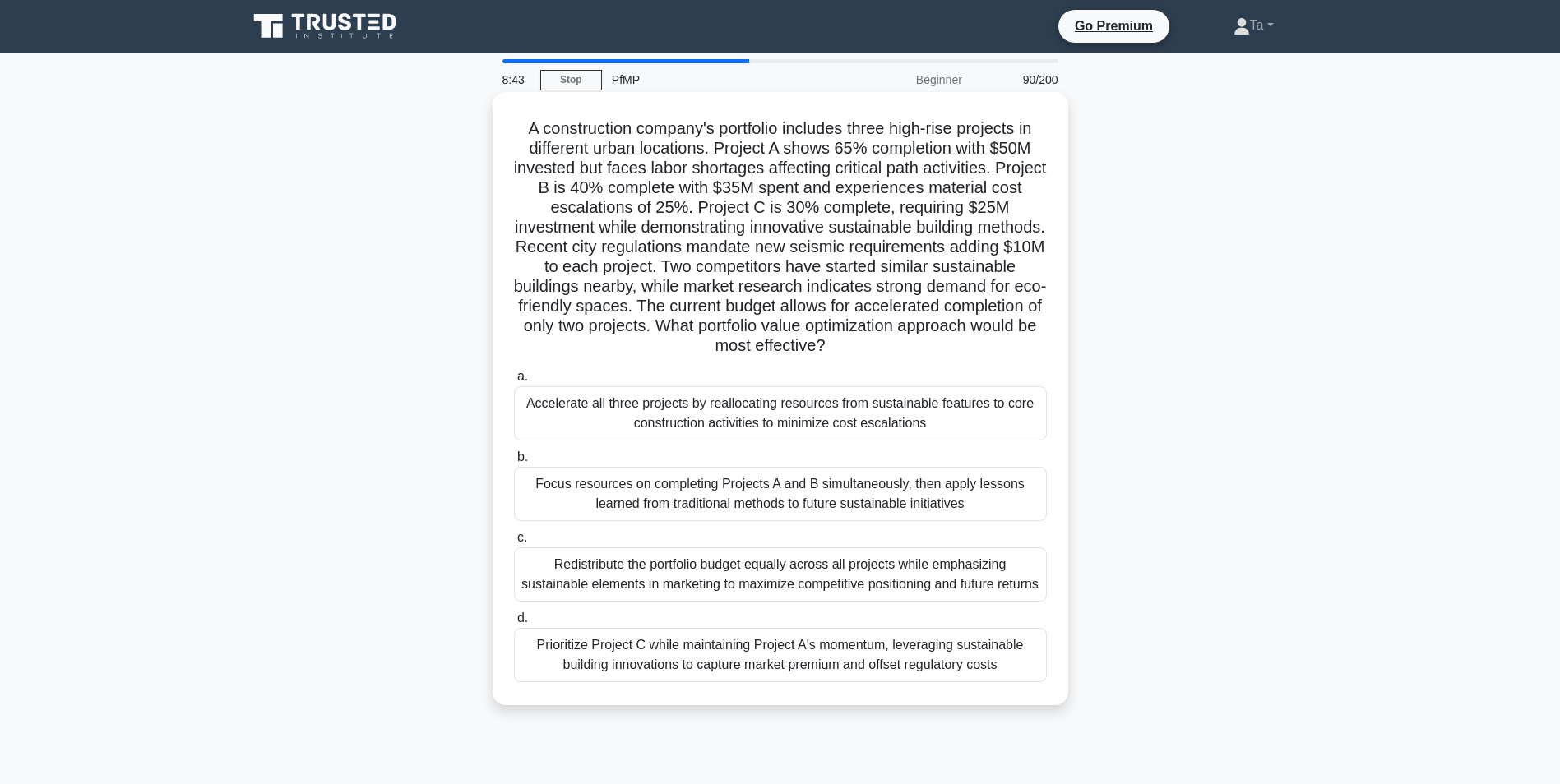
click at [730, 455] on label "b. Focus resources on completing Projects A and B simultaneously, then apply le…" at bounding box center [780, 483] width 532 height 74
click at [514, 455] on input "b. Focus resources on completing Projects A and B simultaneously, then apply le…" at bounding box center [514, 457] width 0 height 11
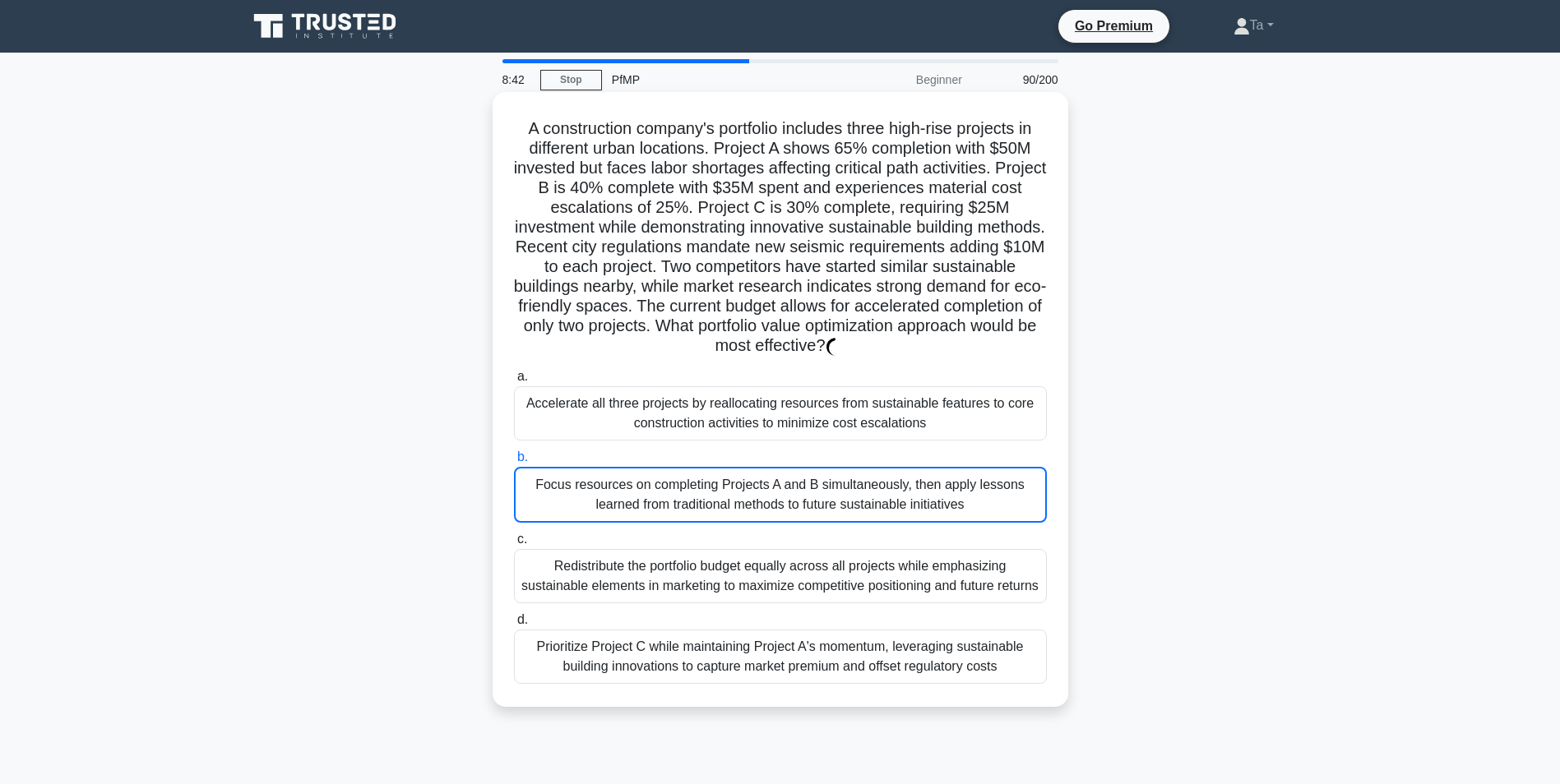
click at [730, 467] on label "b. Focus resources on completing Projects A and B simultaneously, then apply le…" at bounding box center [780, 484] width 532 height 75
drag, startPoint x: 730, startPoint y: 467, endPoint x: 729, endPoint y: 380, distance: 87.0
click at [729, 380] on label "a. Accelerate all three projects by reallocating resources from sustainable fea…" at bounding box center [780, 403] width 532 height 74
click at [514, 380] on input "a. Accelerate all three projects by reallocating resources from sustainable fea…" at bounding box center [514, 376] width 0 height 11
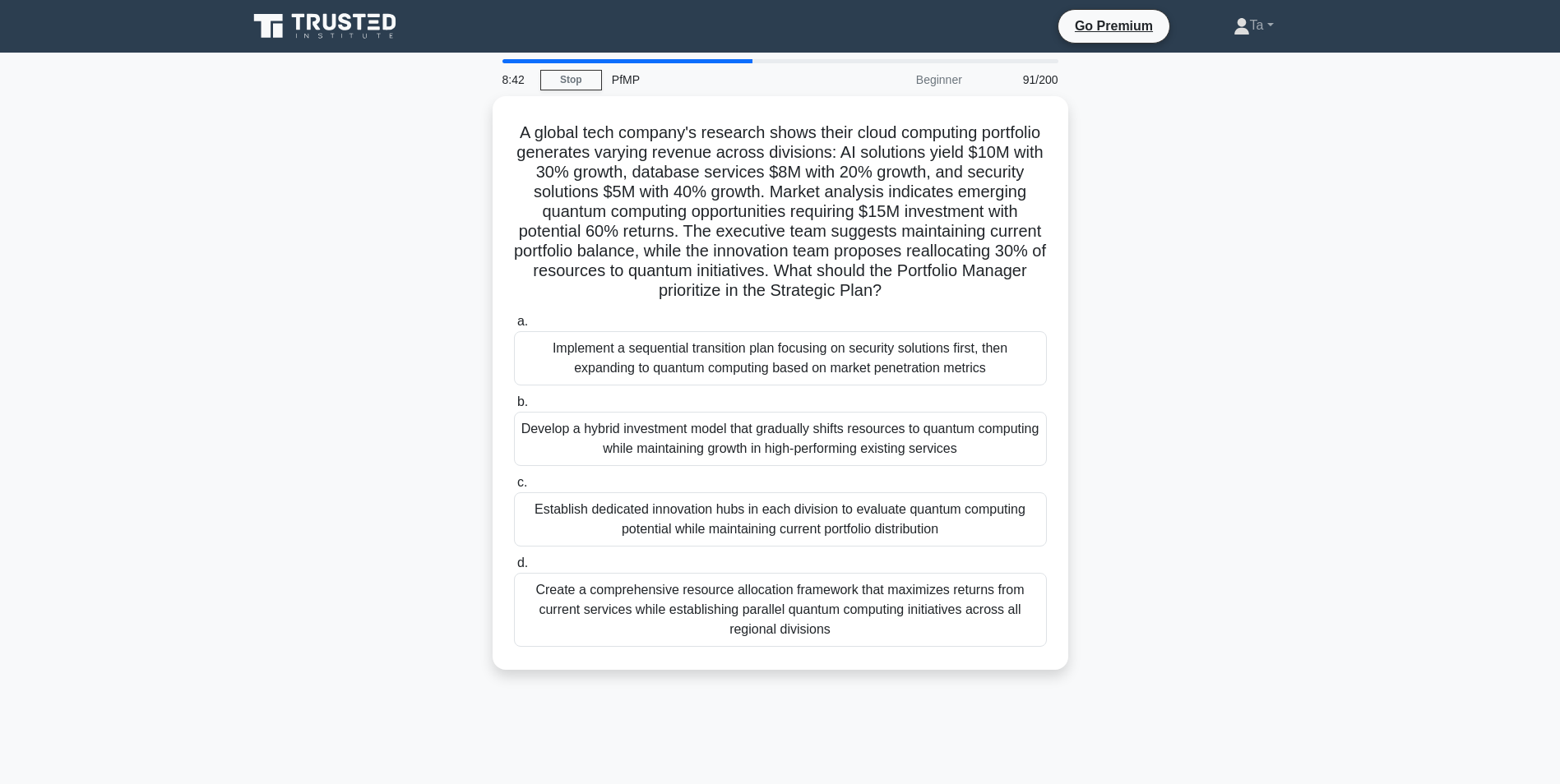
click at [730, 437] on div "Develop a hybrid investment model that gradually shifts resources to quantum co…" at bounding box center [780, 438] width 532 height 54
click at [514, 408] on input "b. Develop a hybrid investment model that gradually shifts resources to quantum…" at bounding box center [514, 402] width 0 height 11
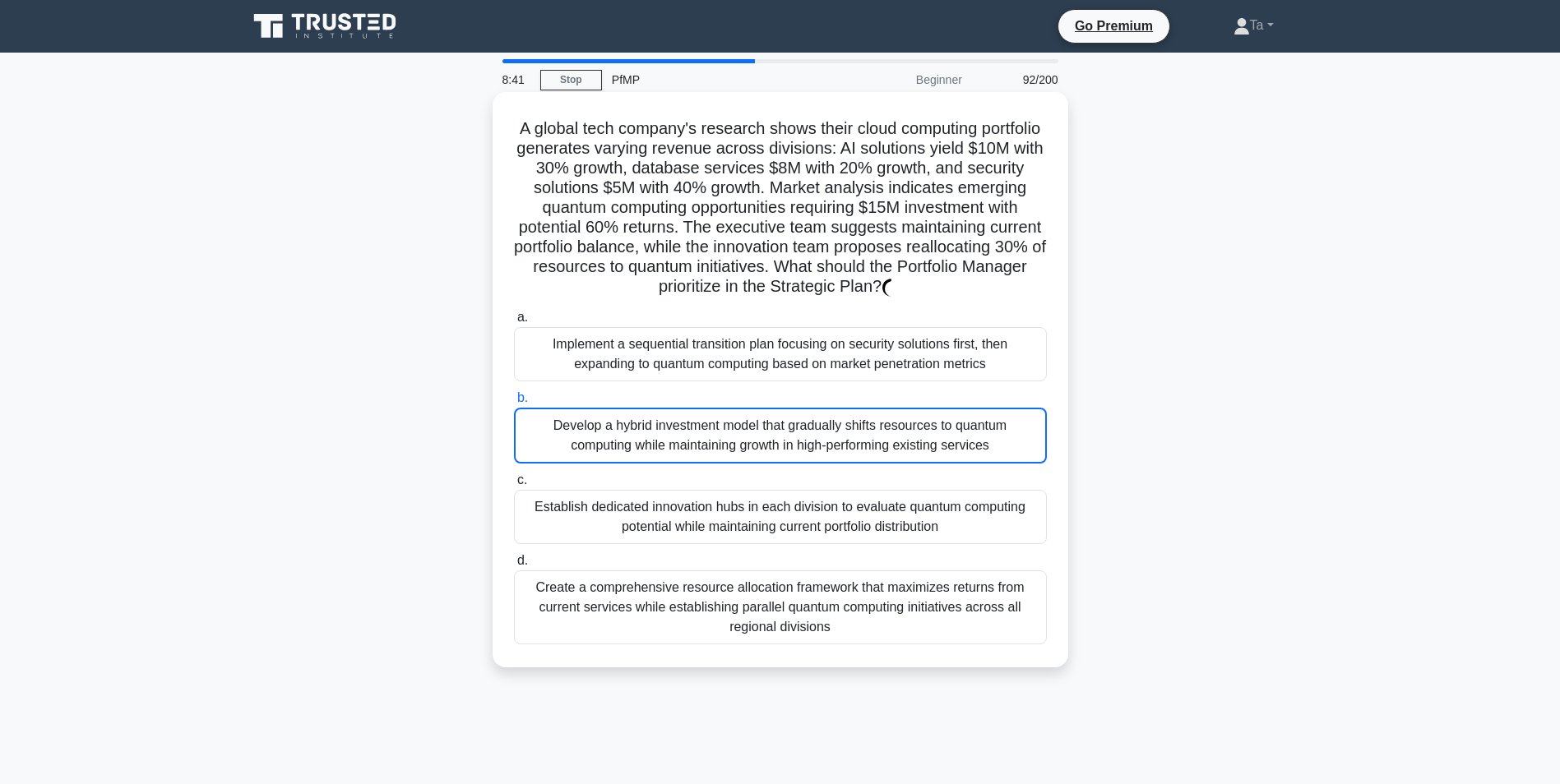
click at [730, 461] on div "Develop a hybrid investment model that gradually shifts resources to quantum co…" at bounding box center [780, 435] width 532 height 56
click at [514, 404] on input "b. Develop a hybrid investment model that gradually shifts resources to quantum…" at bounding box center [514, 398] width 0 height 11
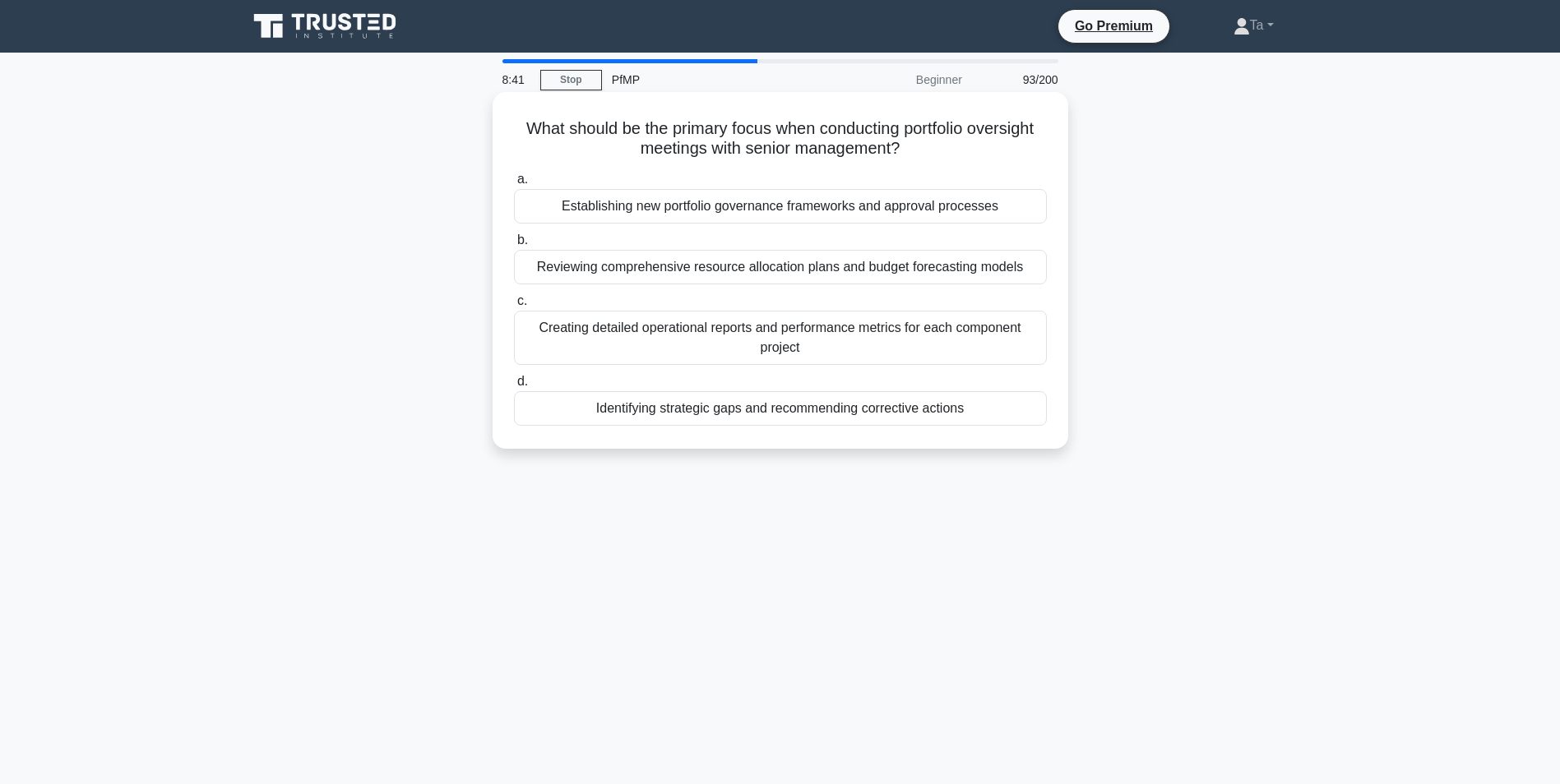
click at [737, 391] on div "Identifying strategic gaps and recommending corrective actions" at bounding box center [780, 408] width 532 height 34
click at [514, 385] on input "d. Identifying strategic gaps and recommending corrective actions" at bounding box center [514, 381] width 0 height 11
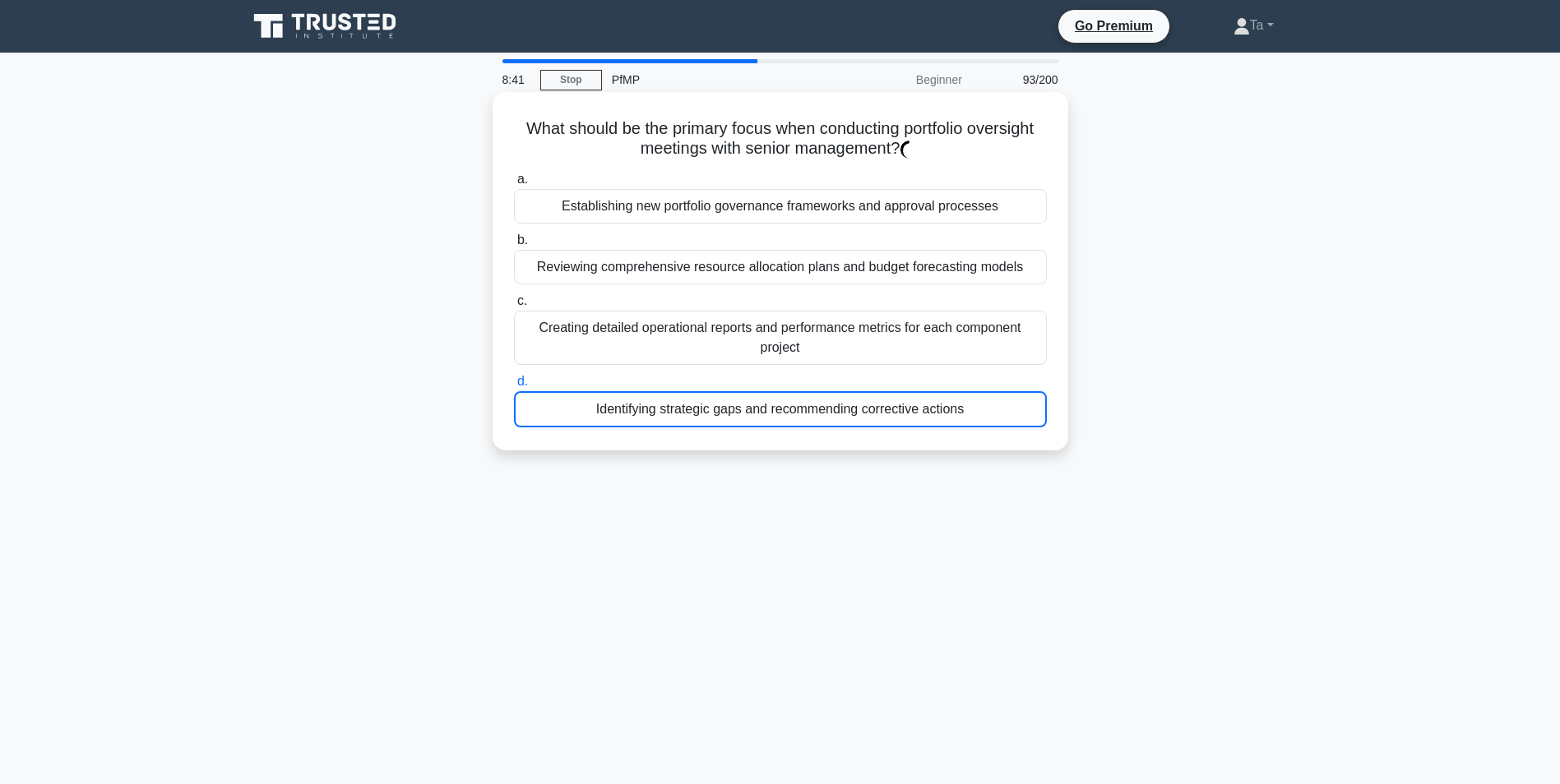
drag, startPoint x: 736, startPoint y: 440, endPoint x: 736, endPoint y: 415, distance: 25.0
click at [736, 443] on div "What should be the primary focus when conducting portfolio oversight meetings w…" at bounding box center [780, 285] width 1085 height 378
click at [738, 371] on label "d. Identifying strategic gaps and recommending corrective actions" at bounding box center [780, 399] width 532 height 56
click at [514, 376] on input "d. Identifying strategic gaps and recommending corrective actions" at bounding box center [514, 381] width 0 height 11
click at [741, 371] on label "d. Identifying strategic gaps and recommending corrective actions" at bounding box center [780, 399] width 532 height 56
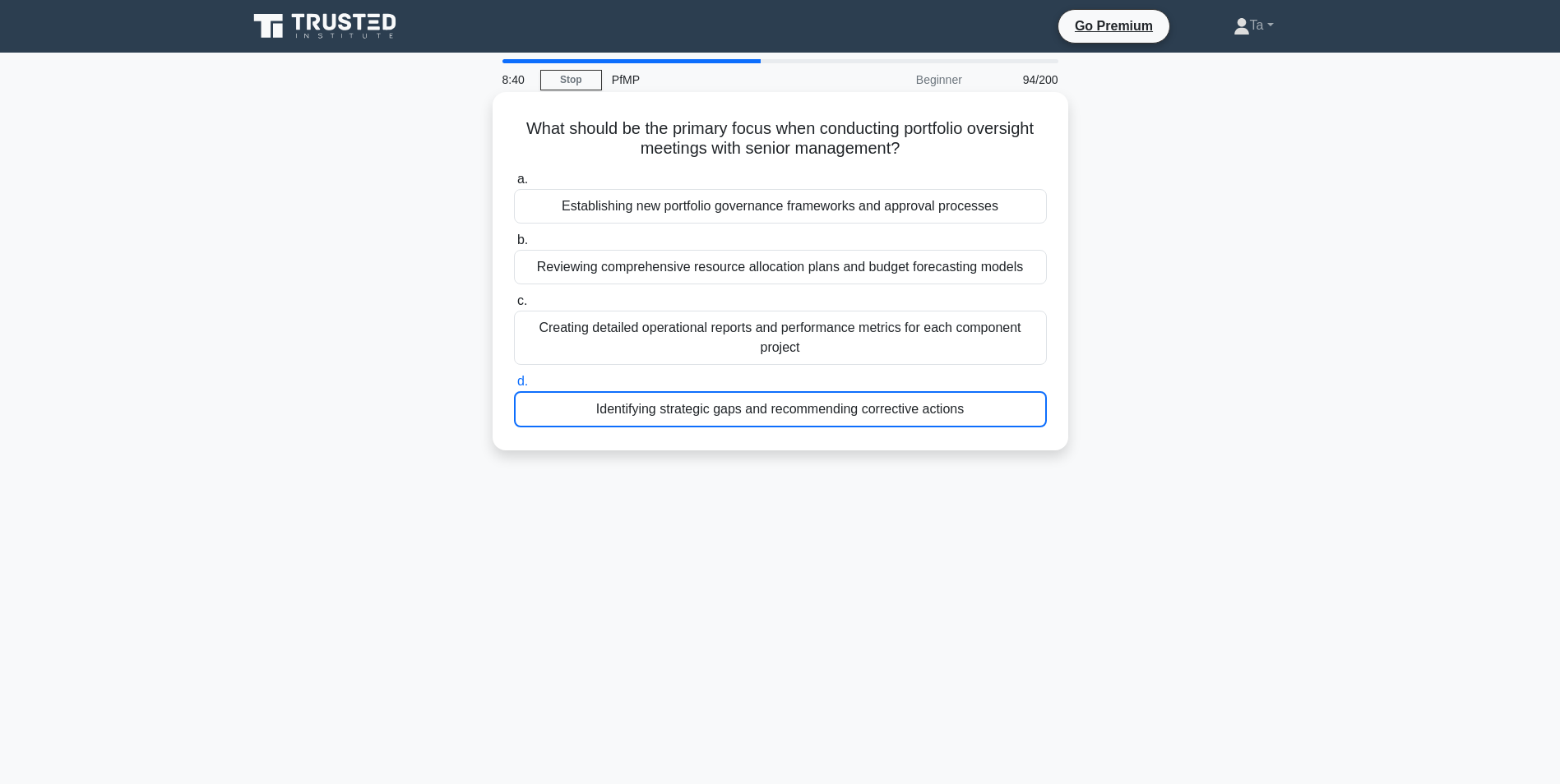
click at [514, 376] on input "d. Identifying strategic gaps and recommending corrective actions" at bounding box center [514, 381] width 0 height 11
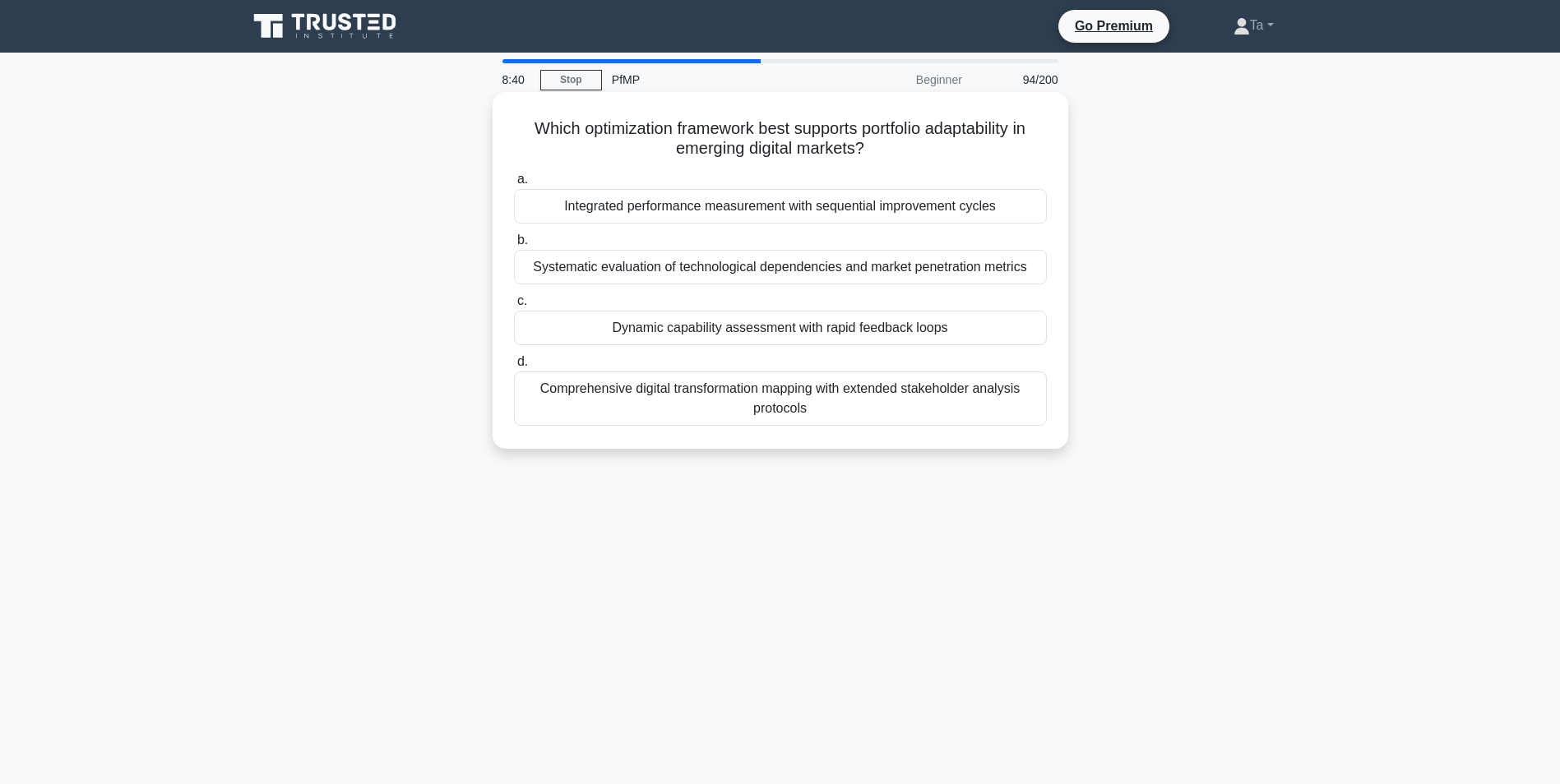
click at [756, 340] on div "Dynamic capability assessment with rapid feedback loops" at bounding box center [780, 327] width 532 height 34
drag, startPoint x: 756, startPoint y: 340, endPoint x: 733, endPoint y: 369, distance: 37.0
click at [733, 369] on label "d. Comprehensive digital transformation mapping with extended stakeholder analy…" at bounding box center [780, 388] width 532 height 74
click at [514, 368] on input "d. Comprehensive digital transformation mapping with extended stakeholder analy…" at bounding box center [514, 362] width 0 height 11
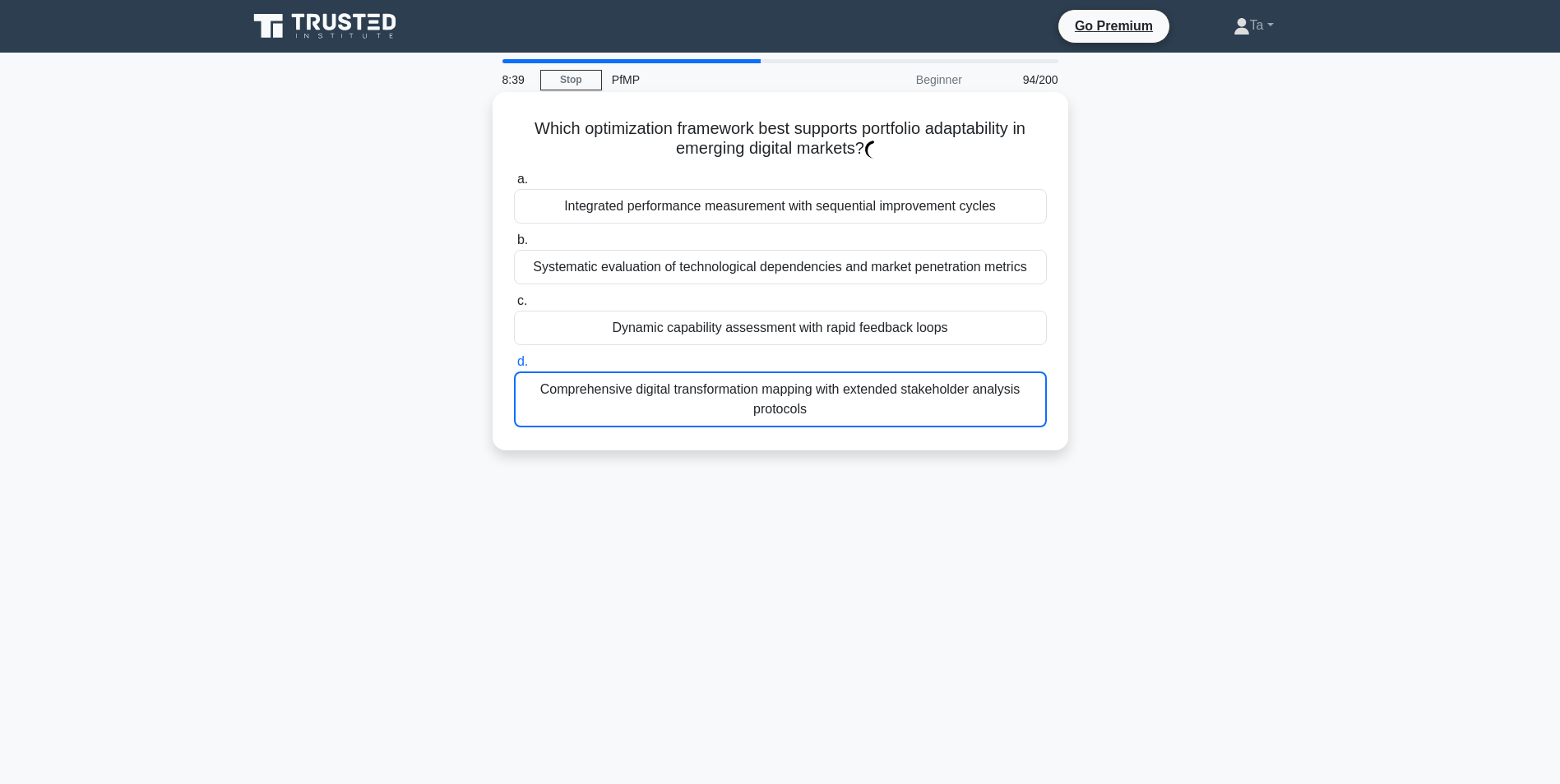
click at [738, 326] on div "Dynamic capability assessment with rapid feedback loops" at bounding box center [780, 327] width 532 height 34
click at [514, 307] on input "c. Dynamic capability assessment with rapid feedback loops" at bounding box center [514, 301] width 0 height 11
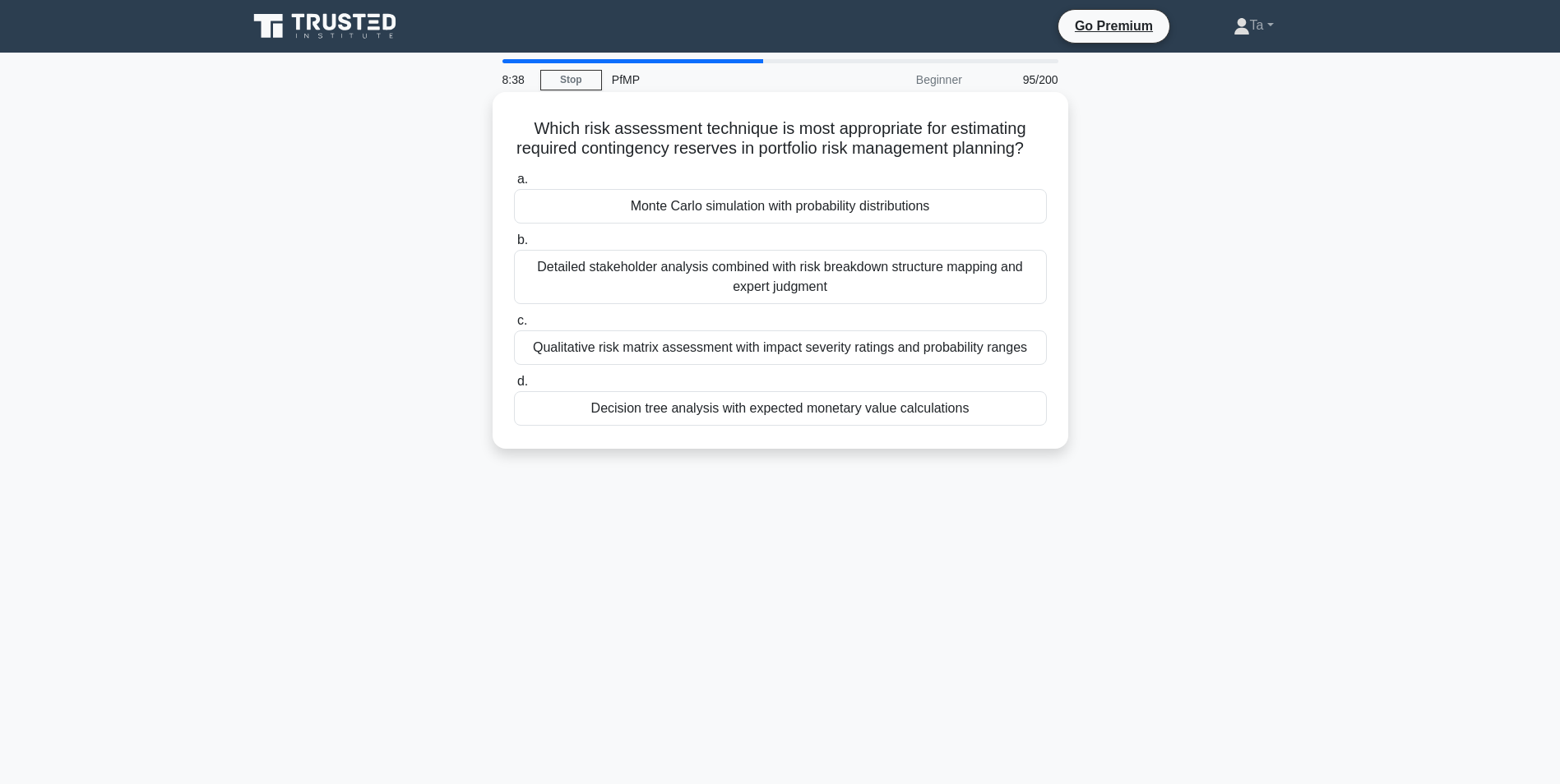
click at [724, 388] on div "a. Monte Carlo simulation with probability distributions b. Detailed stakeholde…" at bounding box center [780, 297] width 553 height 263
click at [722, 347] on label "c. Qualitative risk matrix assessment with impact severity ratings and probabil…" at bounding box center [780, 337] width 532 height 54
click at [514, 326] on input "c. Qualitative risk matrix assessment with impact severity ratings and probabil…" at bounding box center [514, 320] width 0 height 11
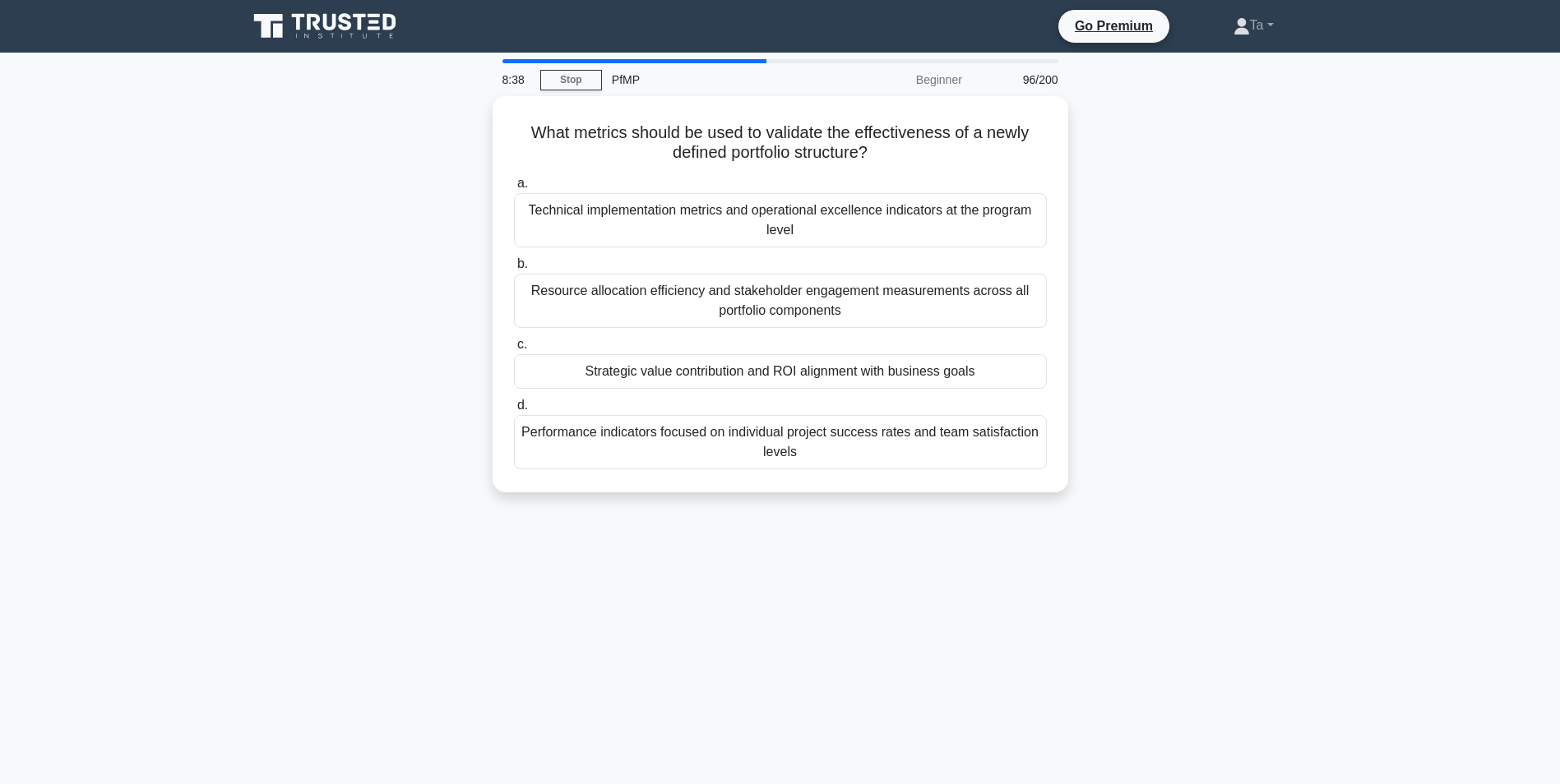
click at [711, 392] on div "a. Technical implementation metrics and operational excellence indicators at th…" at bounding box center [780, 321] width 553 height 303
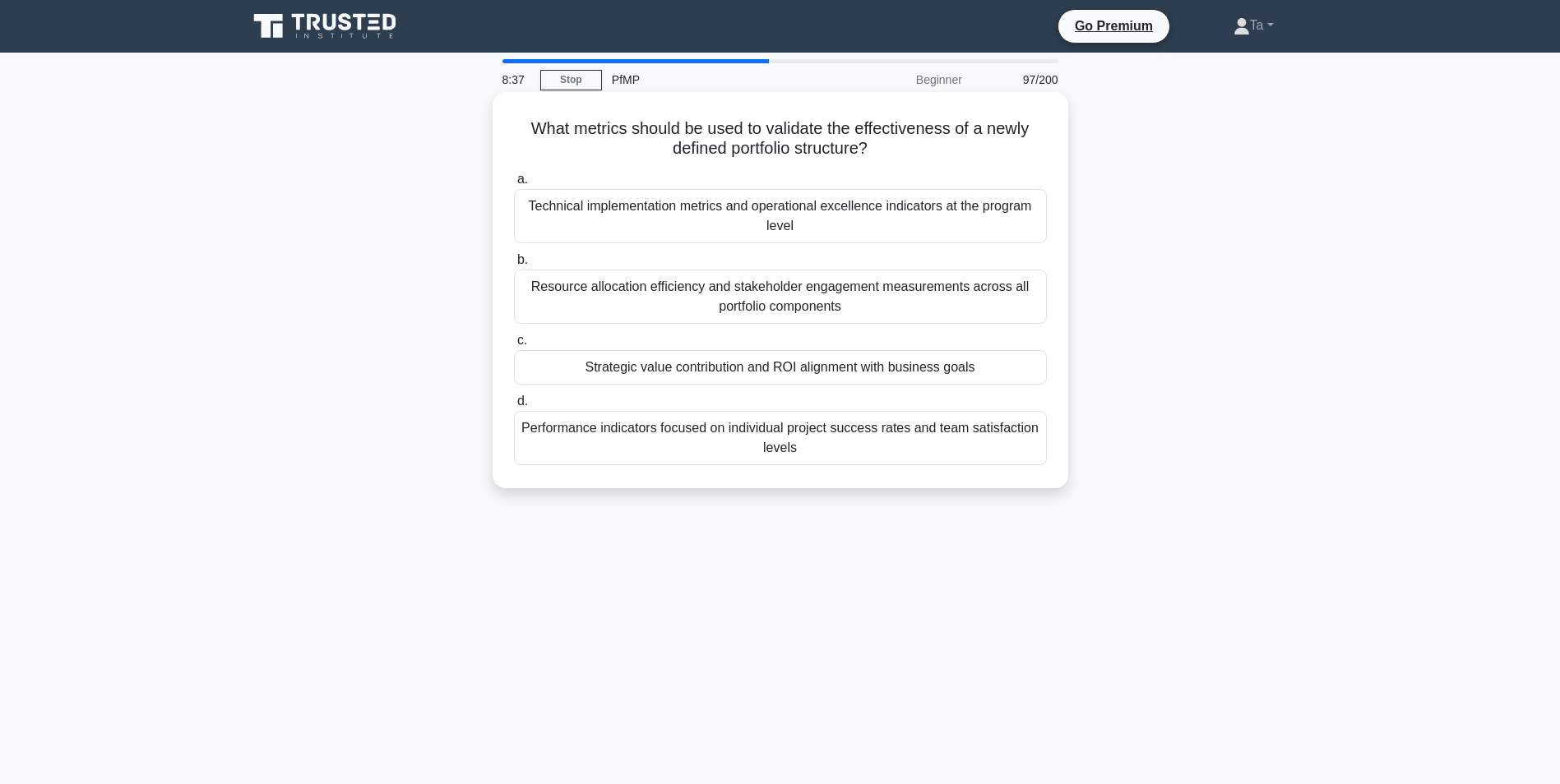
click at [711, 367] on div "Strategic value contribution and ROI alignment with business goals" at bounding box center [780, 367] width 532 height 34
click at [514, 346] on input "c. Strategic value contribution and ROI alignment with business goals" at bounding box center [514, 340] width 0 height 11
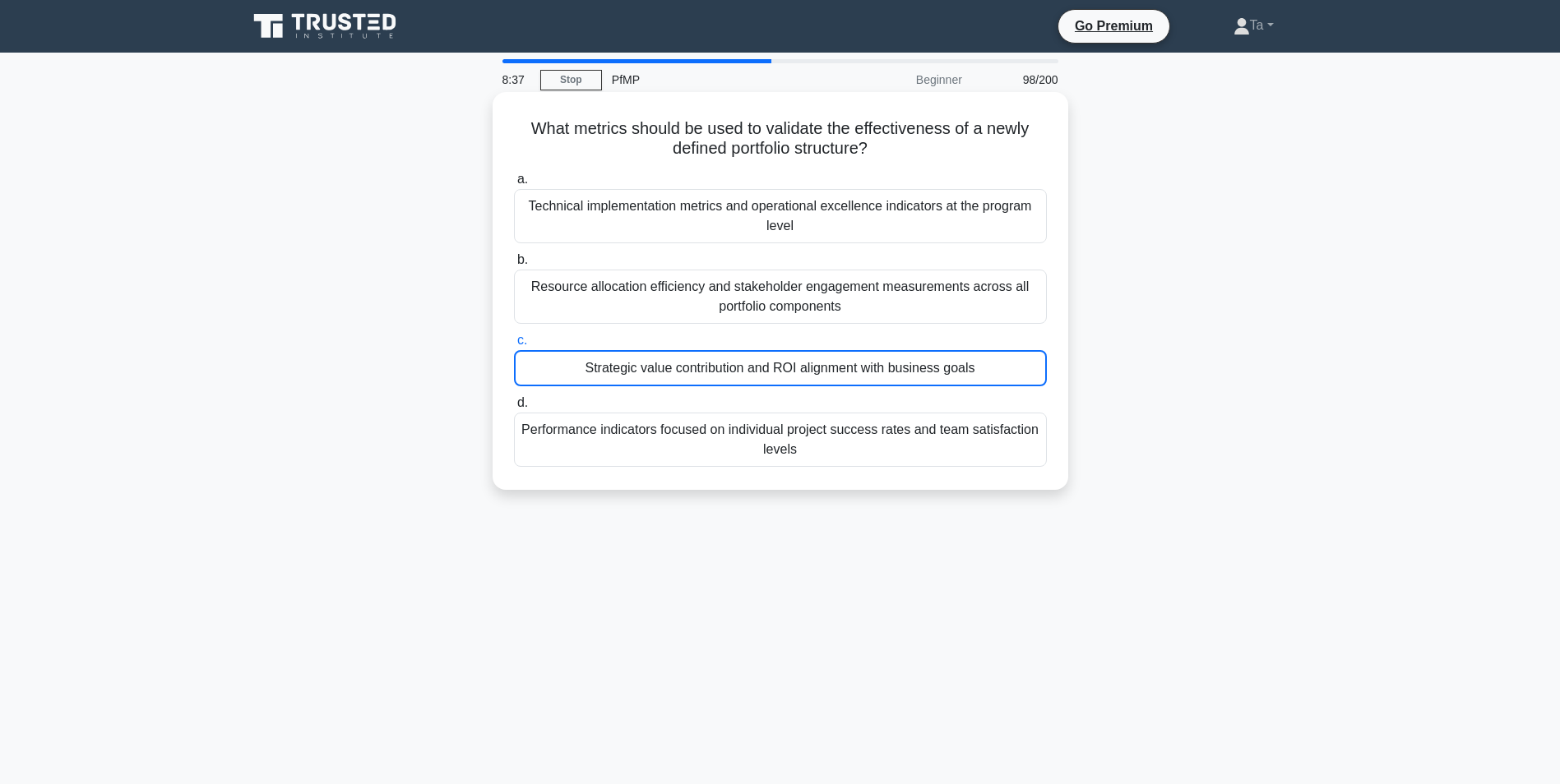
click at [720, 304] on div "Resource allocation efficiency and stakeholder engagement measurements across a…" at bounding box center [780, 296] width 532 height 54
click at [514, 266] on input "b. Resource allocation efficiency and stakeholder engagement measurements acros…" at bounding box center [514, 260] width 0 height 11
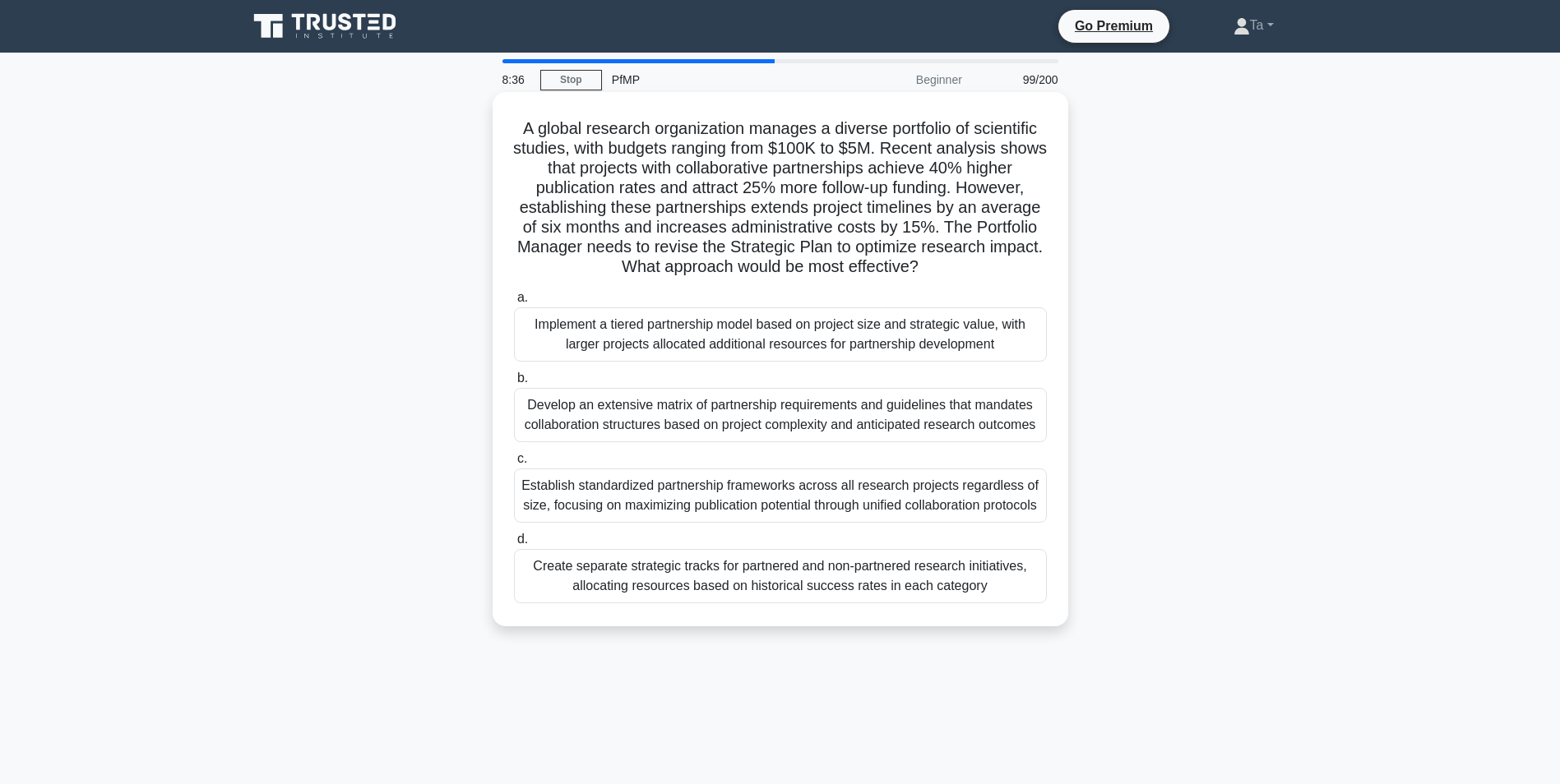
click at [722, 375] on label "b. Develop an extensive matrix of partnership requirements and guidelines that …" at bounding box center [780, 405] width 532 height 74
click at [514, 375] on input "b. Develop an extensive matrix of partnership requirements and guidelines that …" at bounding box center [514, 378] width 0 height 11
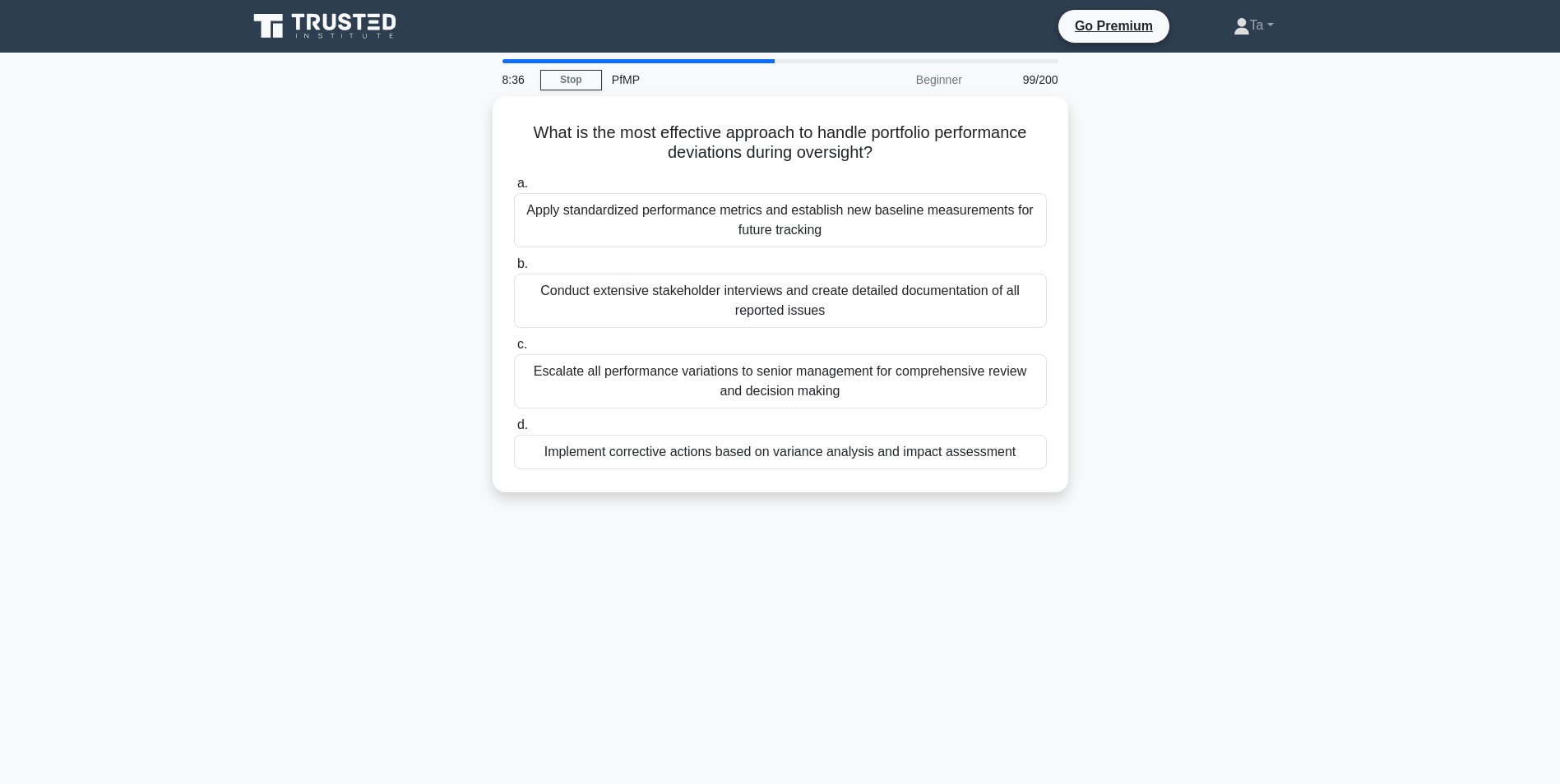
click at [713, 399] on div "Escalate all performance variations to senior management for comprehensive revi…" at bounding box center [780, 380] width 532 height 54
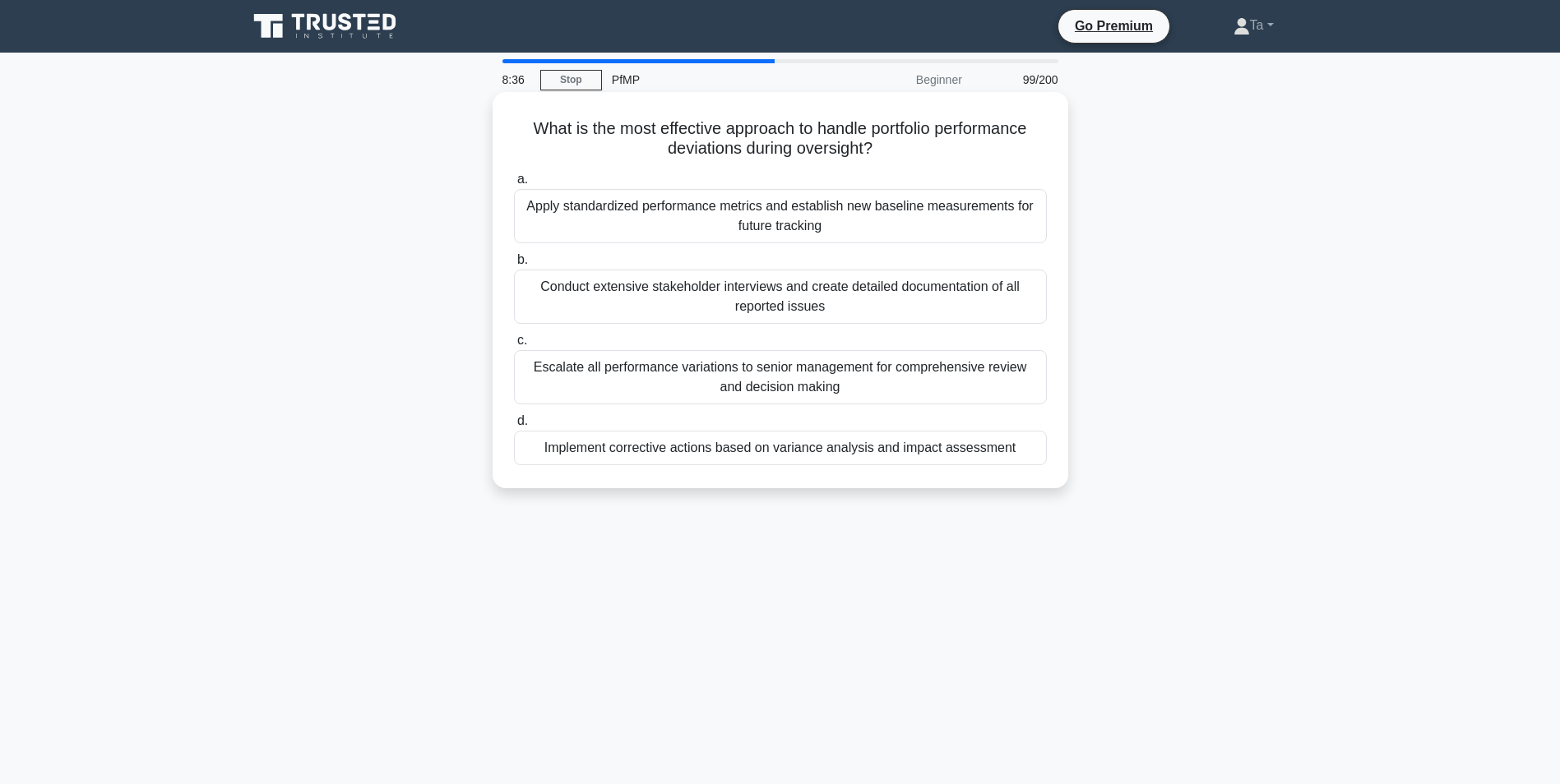
click at [514, 346] on input "c. Escalate all performance variations to senior management for comprehensive r…" at bounding box center [514, 340] width 0 height 11
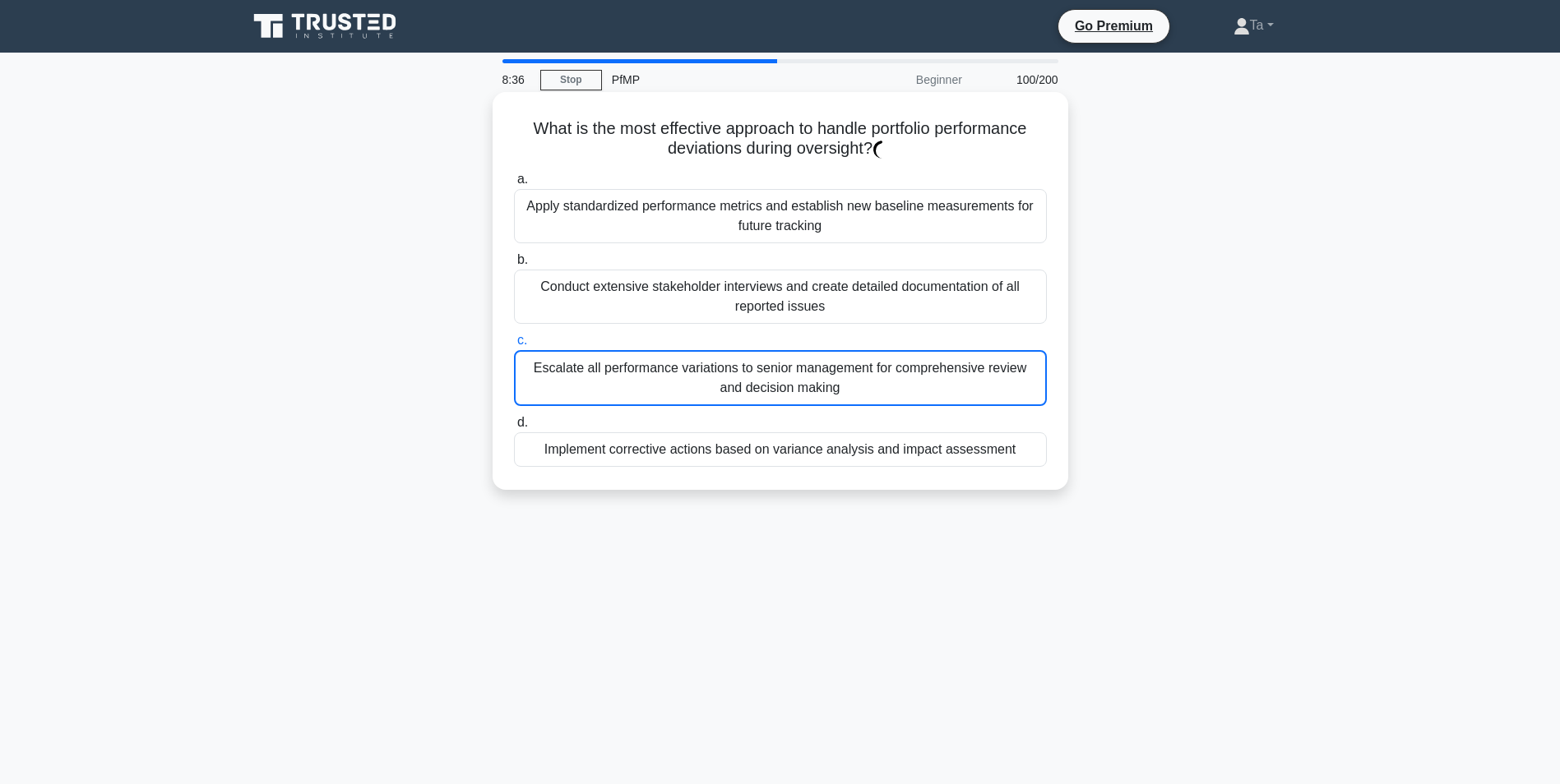
click at [714, 349] on label "c. Escalate all performance variations to senior management for comprehensive r…" at bounding box center [780, 368] width 532 height 75
click at [514, 346] on input "c. Escalate all performance variations to senior management for comprehensive r…" at bounding box center [514, 340] width 0 height 11
click at [743, 303] on div "Conduct extensive stakeholder interviews and create detailed documentation of a…" at bounding box center [780, 296] width 532 height 54
click at [514, 266] on input "b. Conduct extensive stakeholder interviews and create detailed documentation o…" at bounding box center [514, 260] width 0 height 11
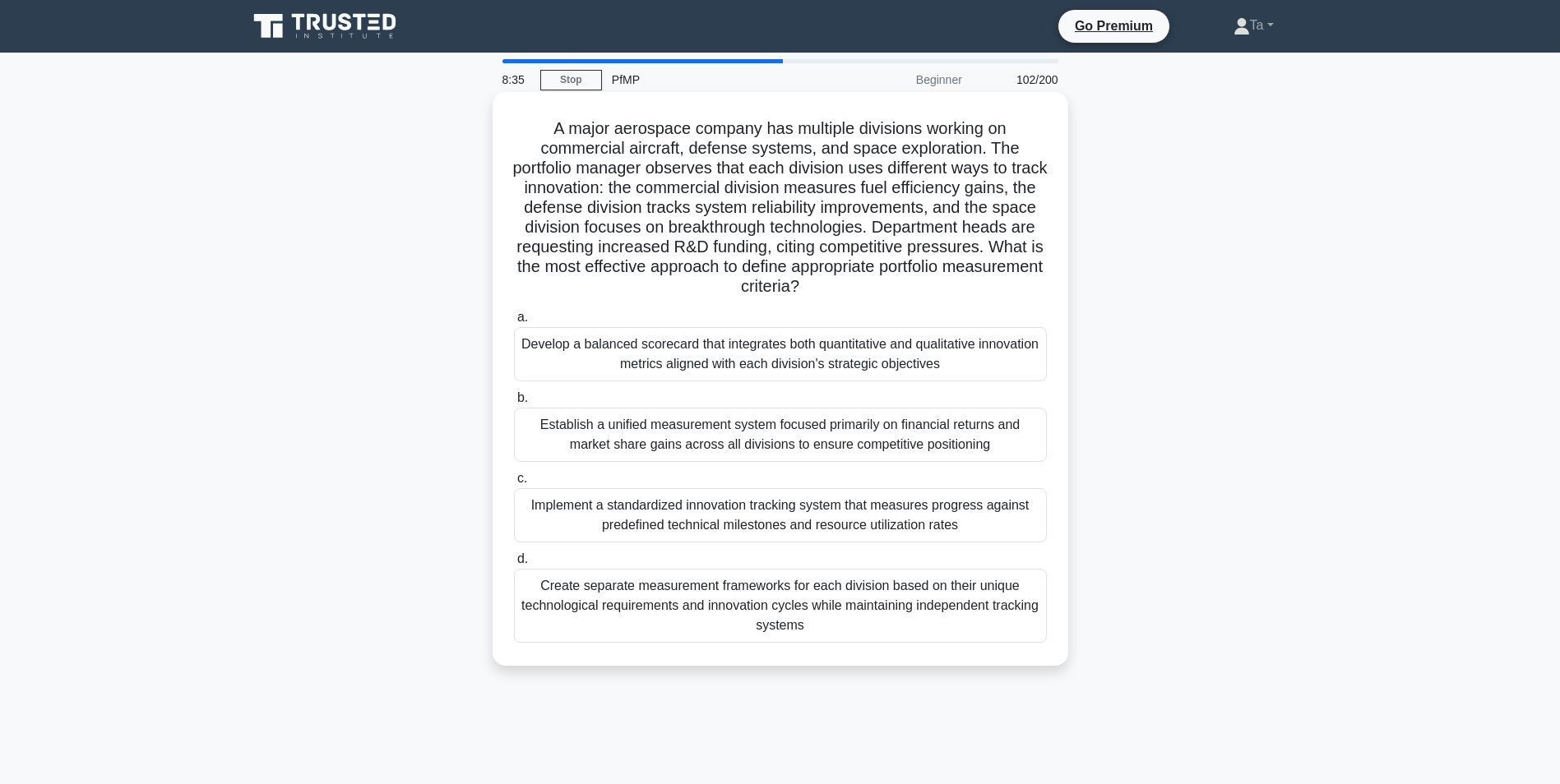
click at [724, 320] on label "a. Develop a balanced scorecard that integrates both quantitative and qualitati…" at bounding box center [780, 344] width 532 height 74
click at [514, 320] on input "a. Develop a balanced scorecard that integrates both quantitative and qualitati…" at bounding box center [514, 318] width 0 height 11
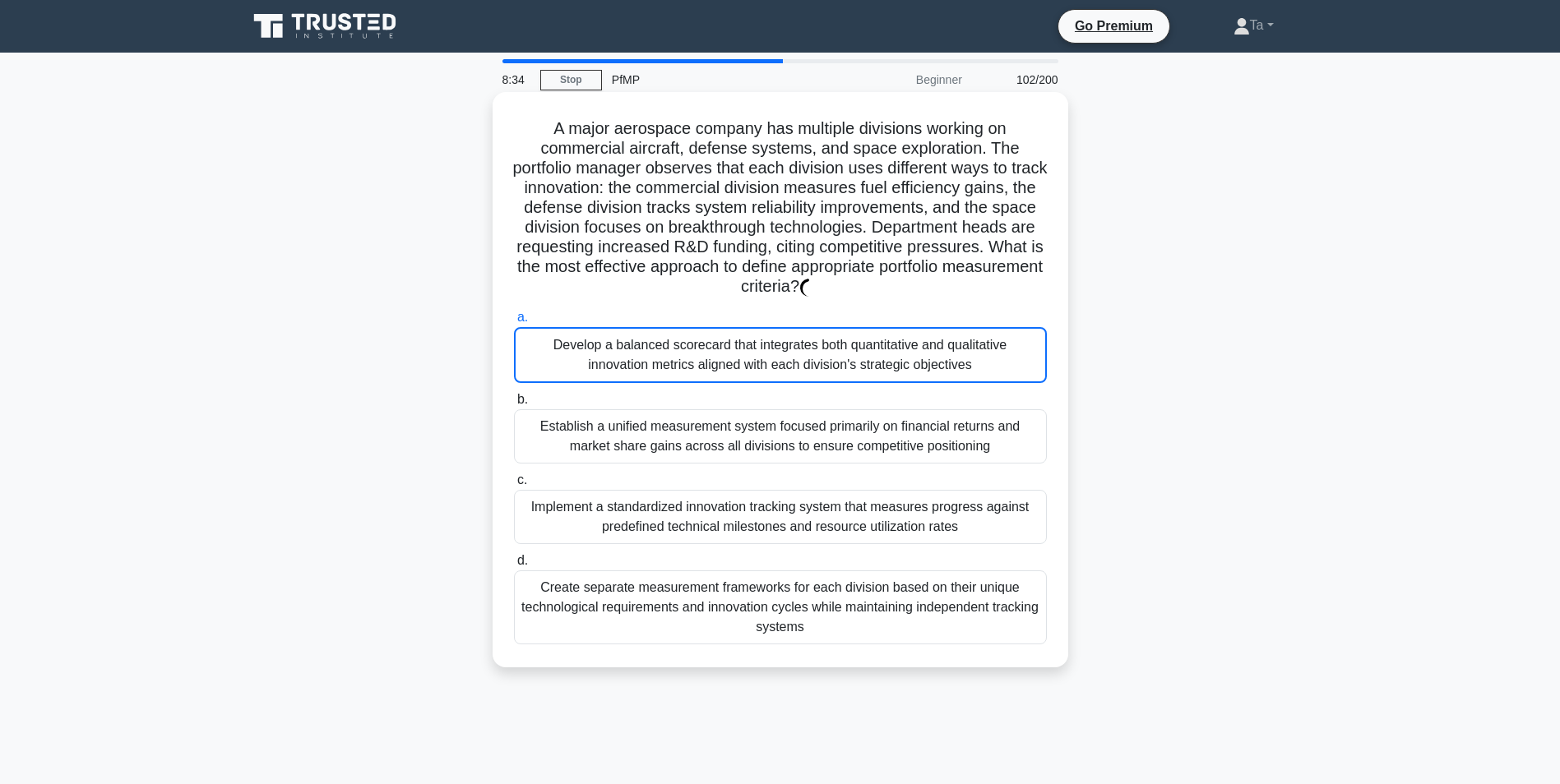
drag, startPoint x: 716, startPoint y: 378, endPoint x: 712, endPoint y: 418, distance: 40.2
click at [716, 380] on div "Develop a balanced scorecard that integrates both quantitative and qualitative …" at bounding box center [780, 355] width 532 height 56
click at [712, 420] on div "Establish a unified measurement system focused primarily on financial returns a…" at bounding box center [780, 436] width 532 height 54
click at [514, 405] on input "b. Establish a unified measurement system focused primarily on financial return…" at bounding box center [514, 400] width 0 height 11
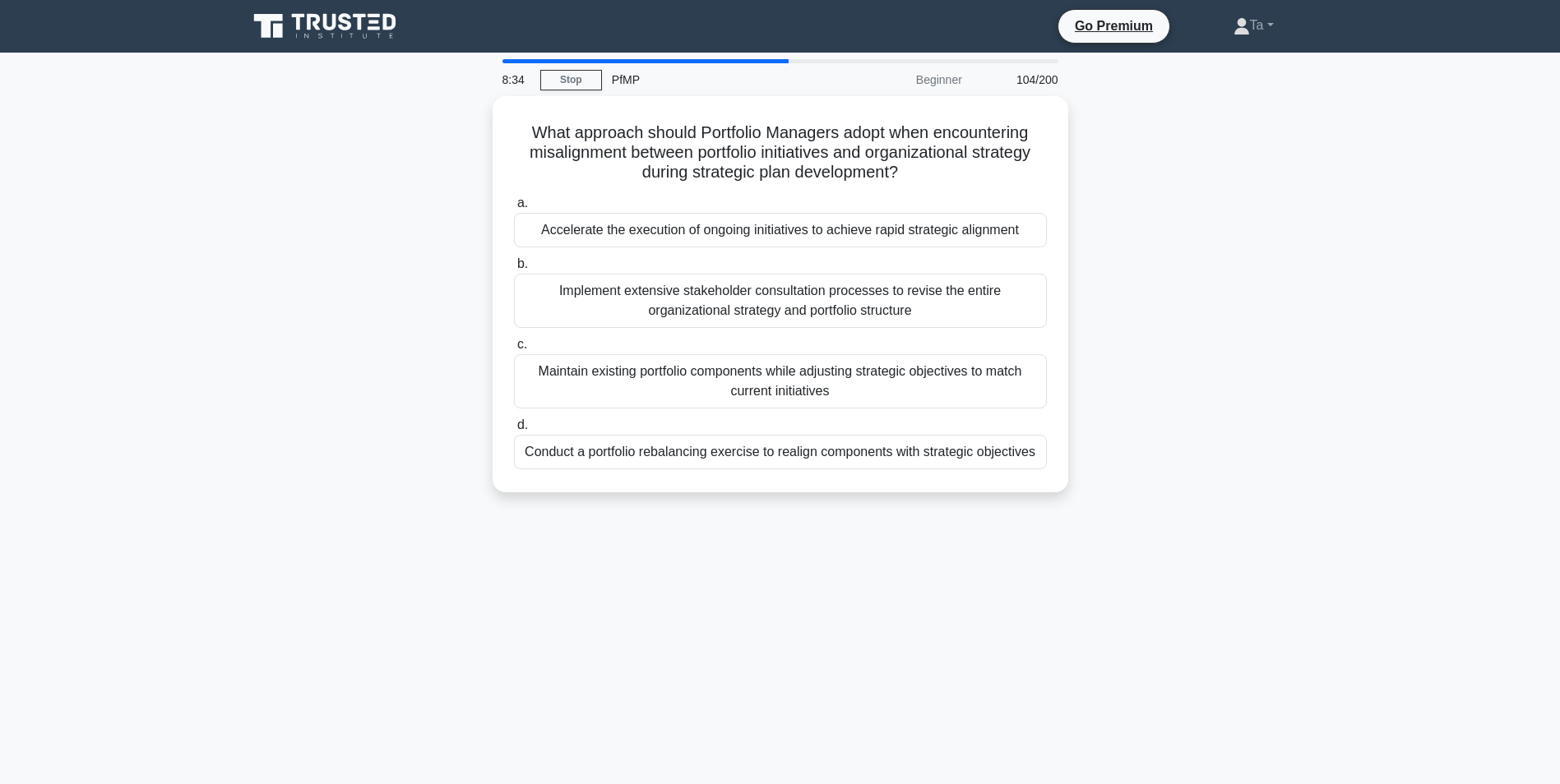
click at [699, 444] on div "Conduct a portfolio rebalancing exercise to realign components with strategic o…" at bounding box center [780, 452] width 532 height 34
click at [514, 430] on input "d. Conduct a portfolio rebalancing exercise to realign components with strategi…" at bounding box center [514, 425] width 0 height 11
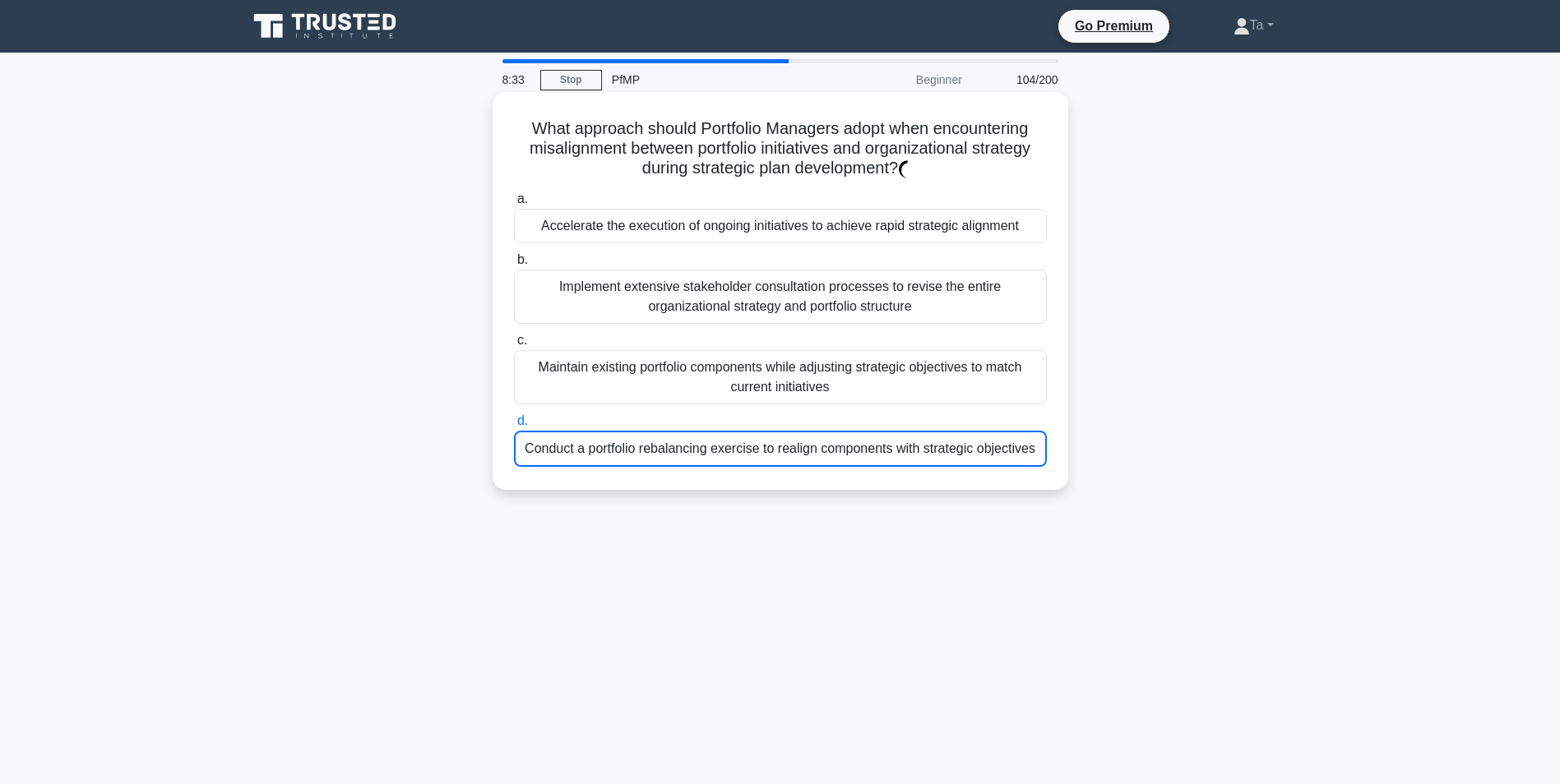
click at [741, 366] on div "Maintain existing portfolio components while adjusting strategic objectives to …" at bounding box center [780, 376] width 532 height 54
click at [514, 346] on input "c. Maintain existing portfolio components while adjusting strategic objectives …" at bounding box center [514, 340] width 0 height 11
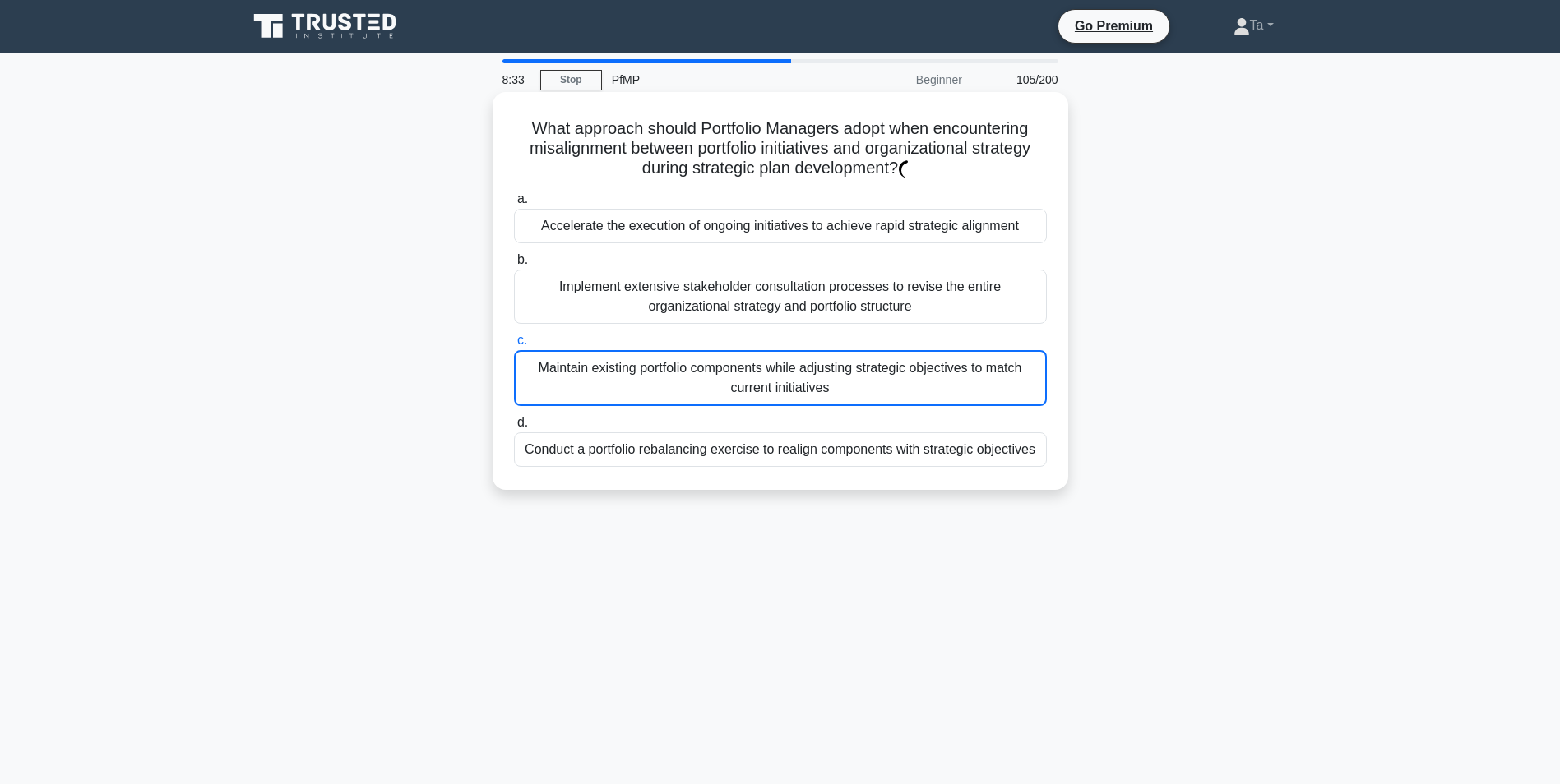
click at [752, 313] on div "Implement extensive stakeholder consultation processes to revise the entire org…" at bounding box center [780, 296] width 532 height 54
click at [514, 266] on input "b. Implement extensive stakeholder consultation processes to revise the entire …" at bounding box center [514, 260] width 0 height 11
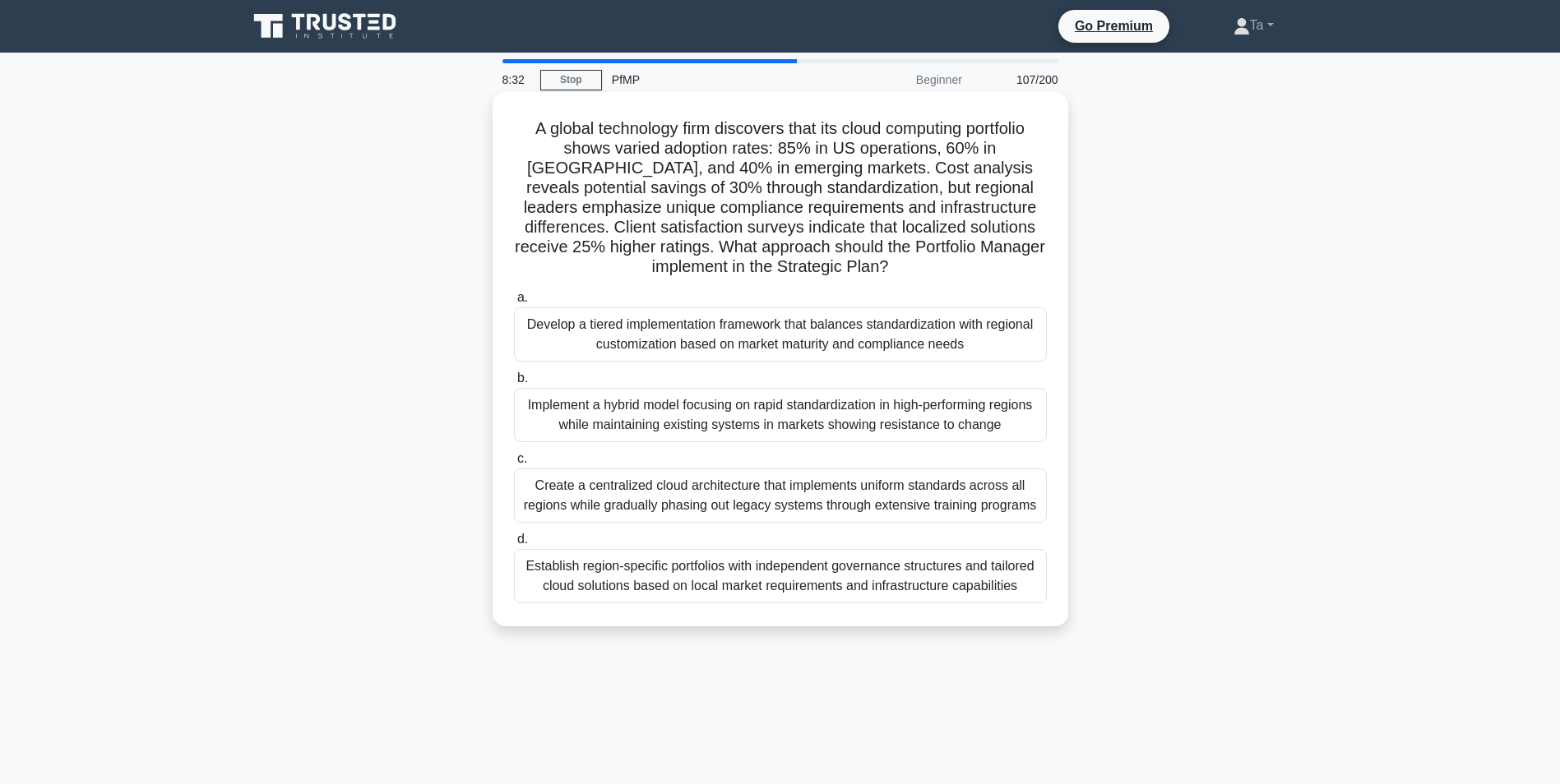
click at [728, 369] on div "a. Develop a tiered implementation framework that balances standardization with…" at bounding box center [780, 445] width 553 height 322
click at [716, 400] on div "Implement a hybrid model focusing on rapid standardization in high-performing r…" at bounding box center [780, 415] width 532 height 54
click at [514, 384] on input "b. Implement a hybrid model focusing on rapid standardization in high-performin…" at bounding box center [514, 378] width 0 height 11
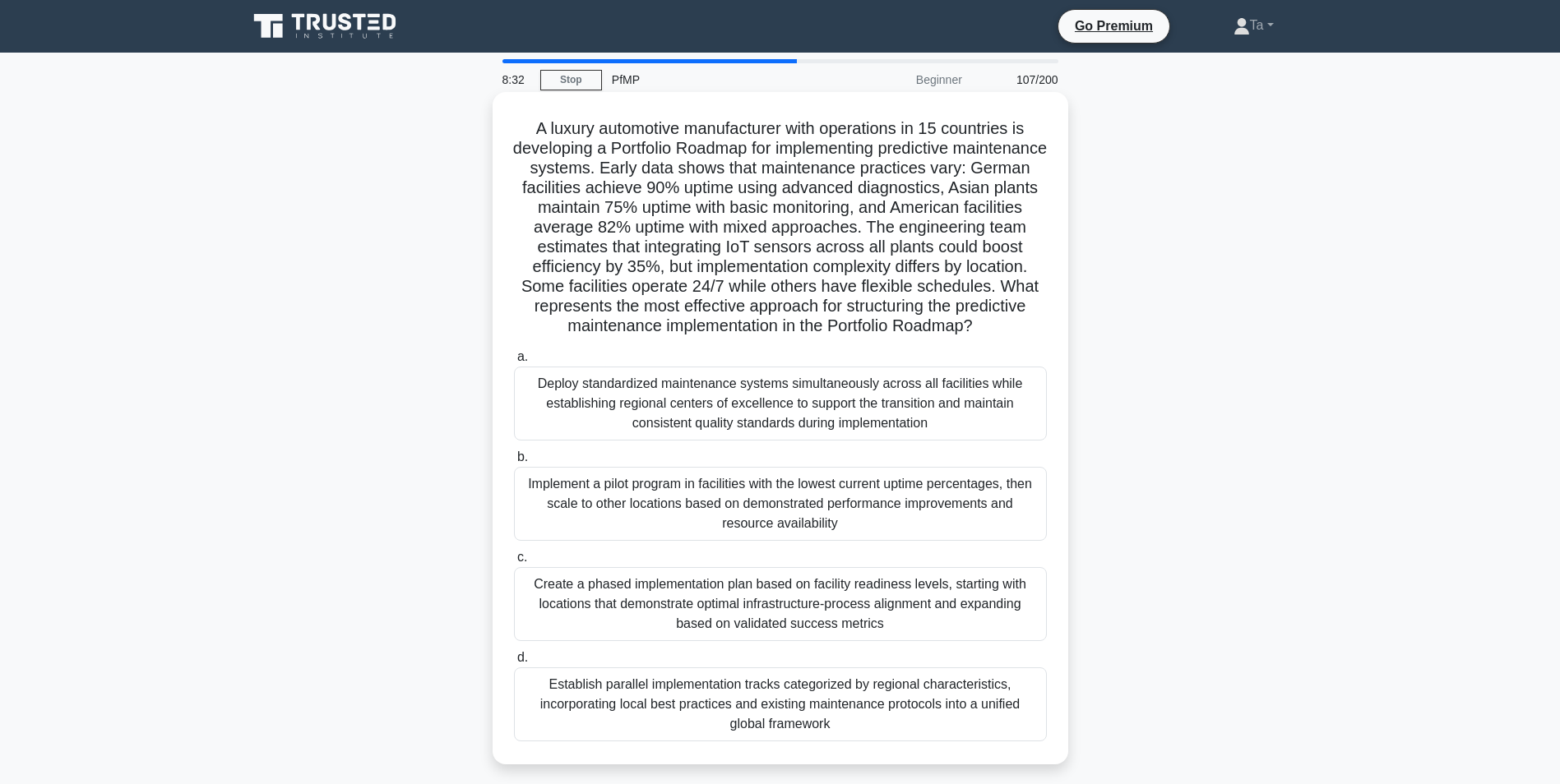
click at [712, 425] on div "Deploy standardized maintenance systems simultaneously across all facilities wh…" at bounding box center [780, 403] width 532 height 74
click at [514, 363] on input "a. Deploy standardized maintenance systems simultaneously across all facilities…" at bounding box center [514, 357] width 0 height 11
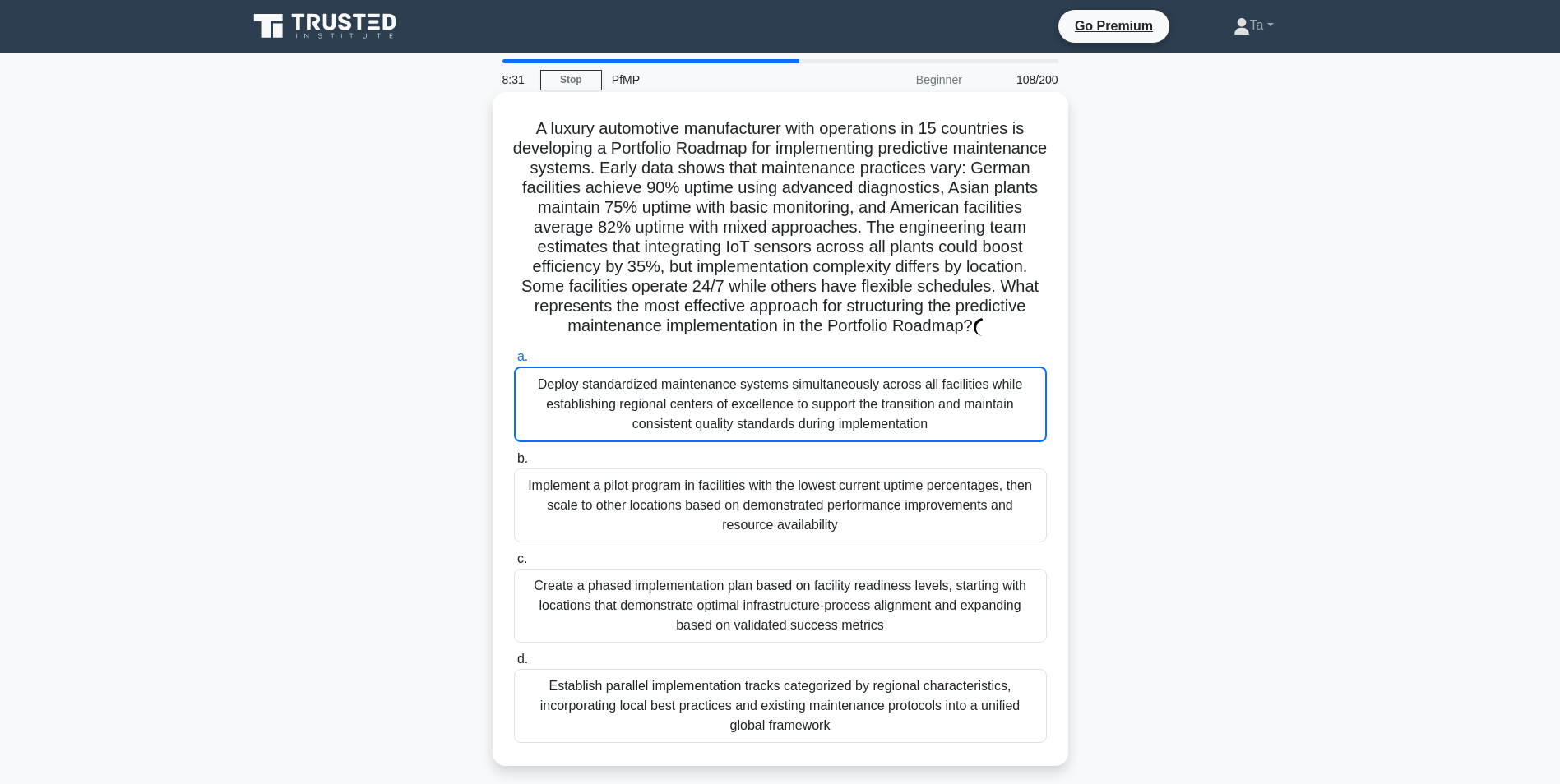
click at [711, 477] on label "b. Implement a pilot program in facilities with the lowest current uptime perce…" at bounding box center [780, 496] width 532 height 94
click at [514, 465] on input "b. Implement a pilot program in facilities with the lowest current uptime perce…" at bounding box center [514, 459] width 0 height 11
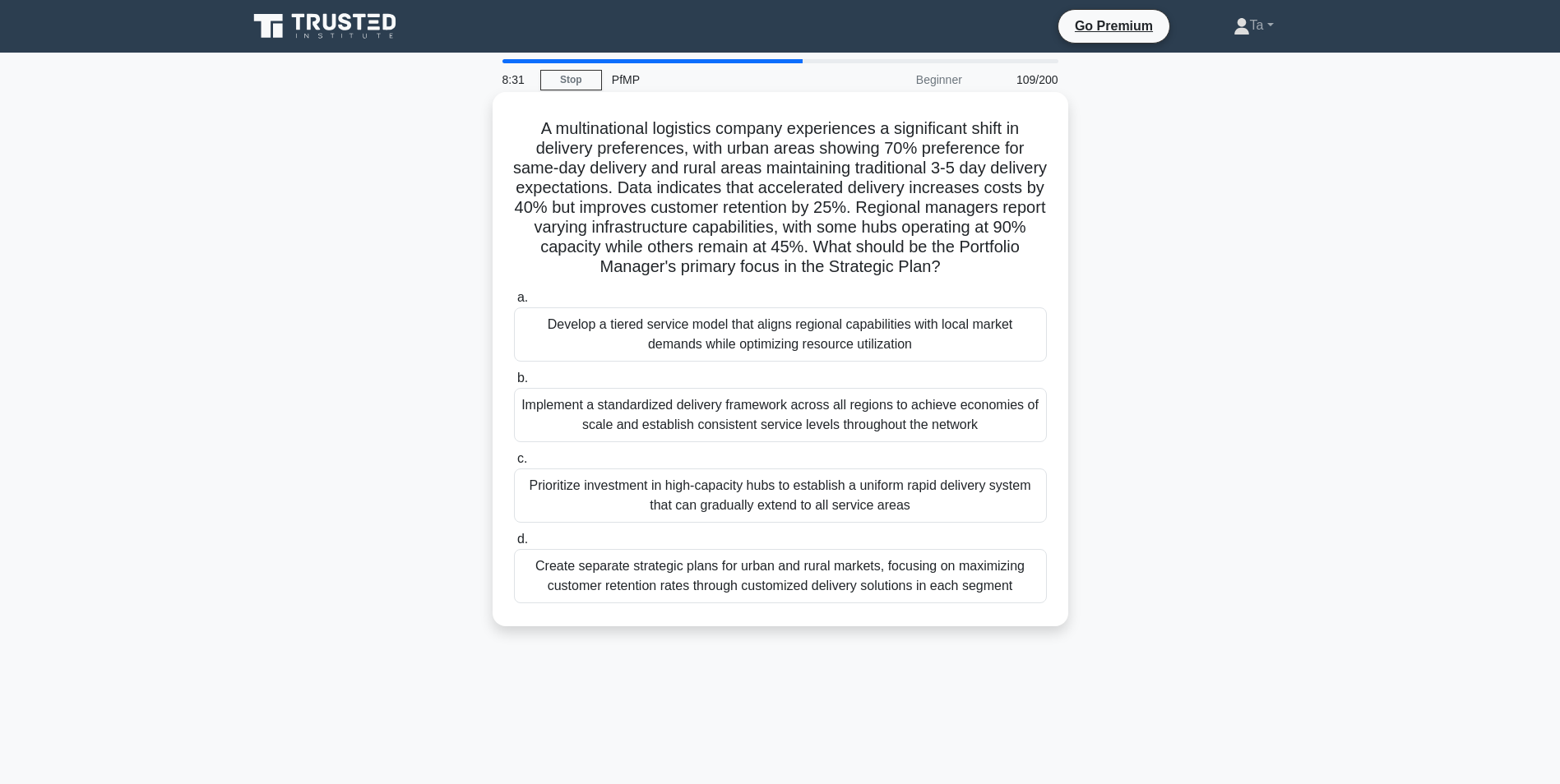
click at [711, 491] on div "Prioritize investment in high-capacity hubs to establish a uniform rapid delive…" at bounding box center [780, 495] width 532 height 54
click at [514, 465] on input "c. Prioritize investment in high-capacity hubs to establish a uniform rapid del…" at bounding box center [514, 459] width 0 height 11
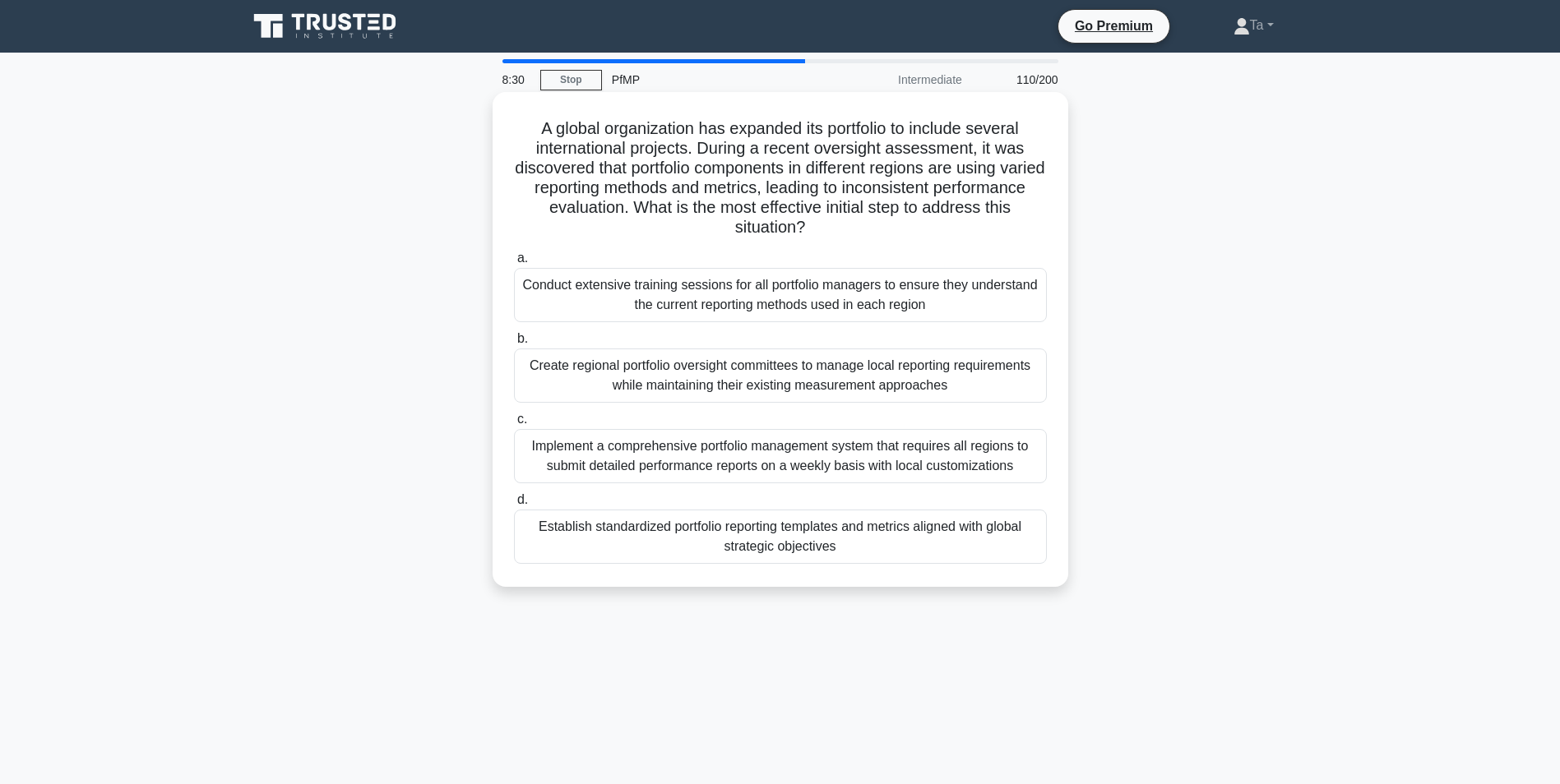
click at [742, 425] on label "c. Implement a comprehensive portfolio management system that requires all regi…" at bounding box center [780, 446] width 532 height 74
click at [514, 425] on input "c. Implement a comprehensive portfolio management system that requires all regi…" at bounding box center [514, 419] width 0 height 11
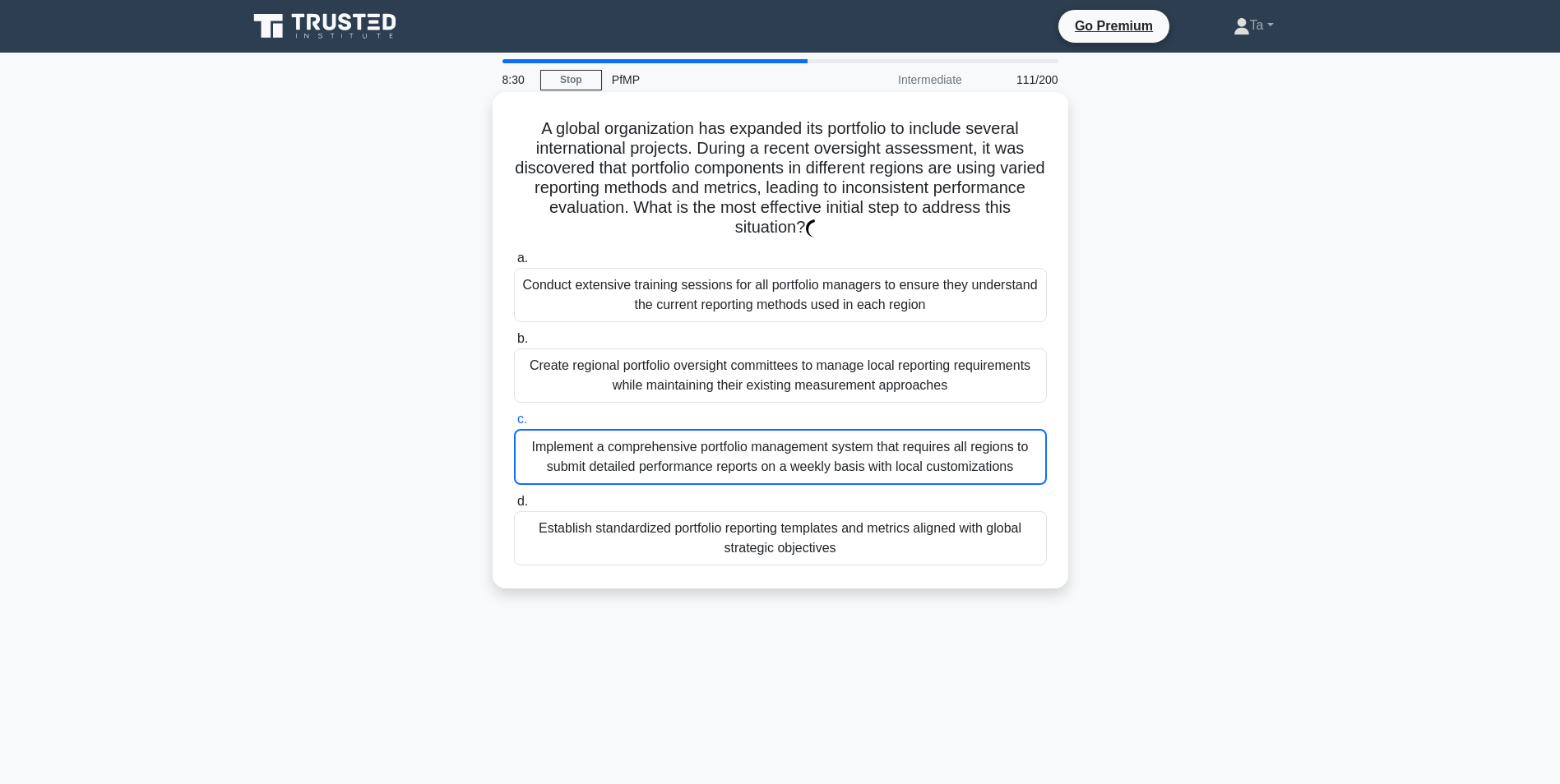
drag, startPoint x: 736, startPoint y: 473, endPoint x: 736, endPoint y: 466, distance: 7.0
click at [736, 474] on div "Implement a comprehensive portfolio management system that requires all regions…" at bounding box center [780, 457] width 532 height 56
click at [514, 425] on input "c. Implement a comprehensive portfolio management system that requires all regi…" at bounding box center [514, 419] width 0 height 11
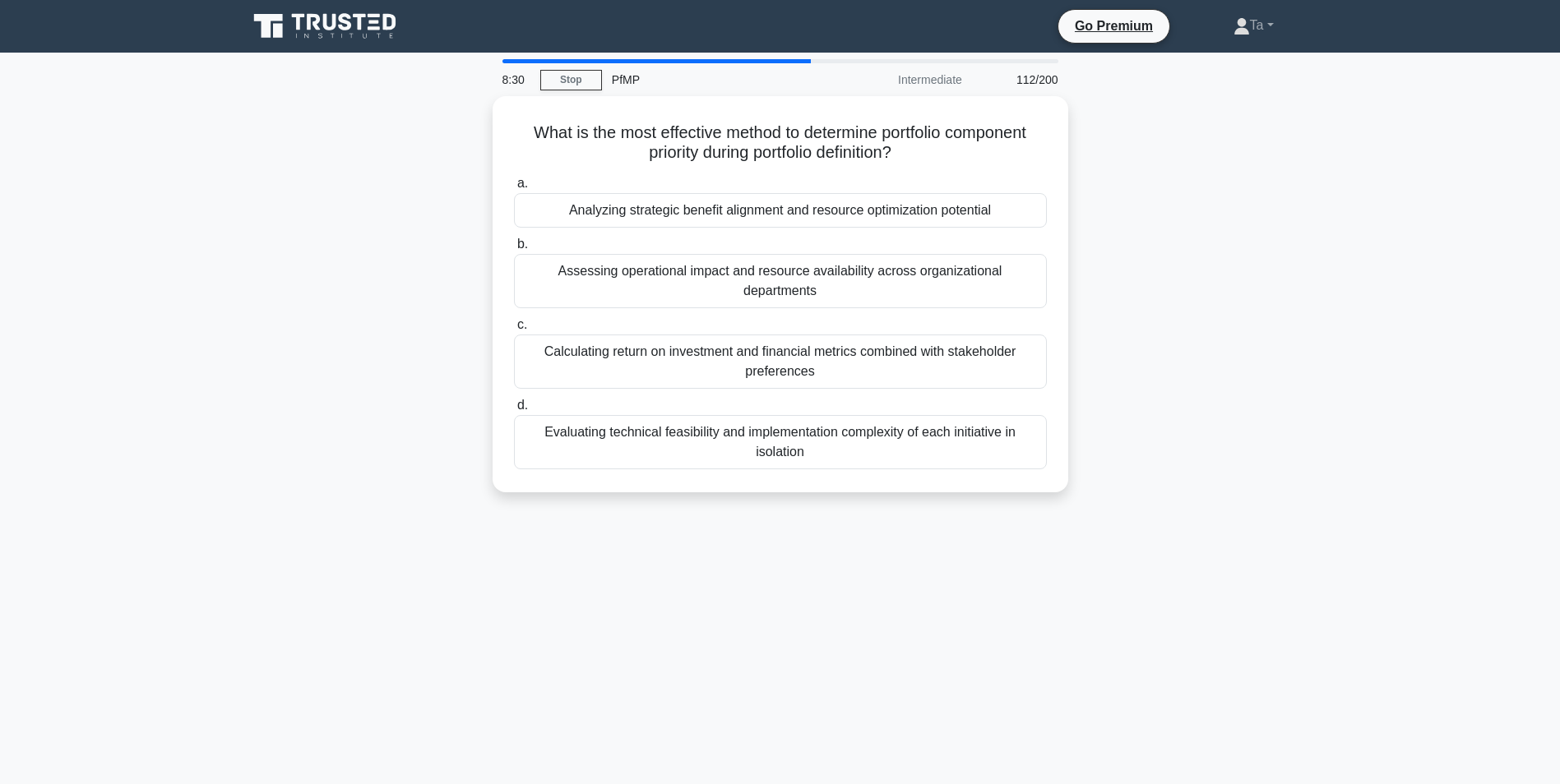
click at [760, 415] on div "Evaluating technical feasibility and implementation complexity of each initiati…" at bounding box center [780, 441] width 532 height 54
click at [514, 411] on input "d. Evaluating technical feasibility and implementation complexity of each initi…" at bounding box center [514, 405] width 0 height 11
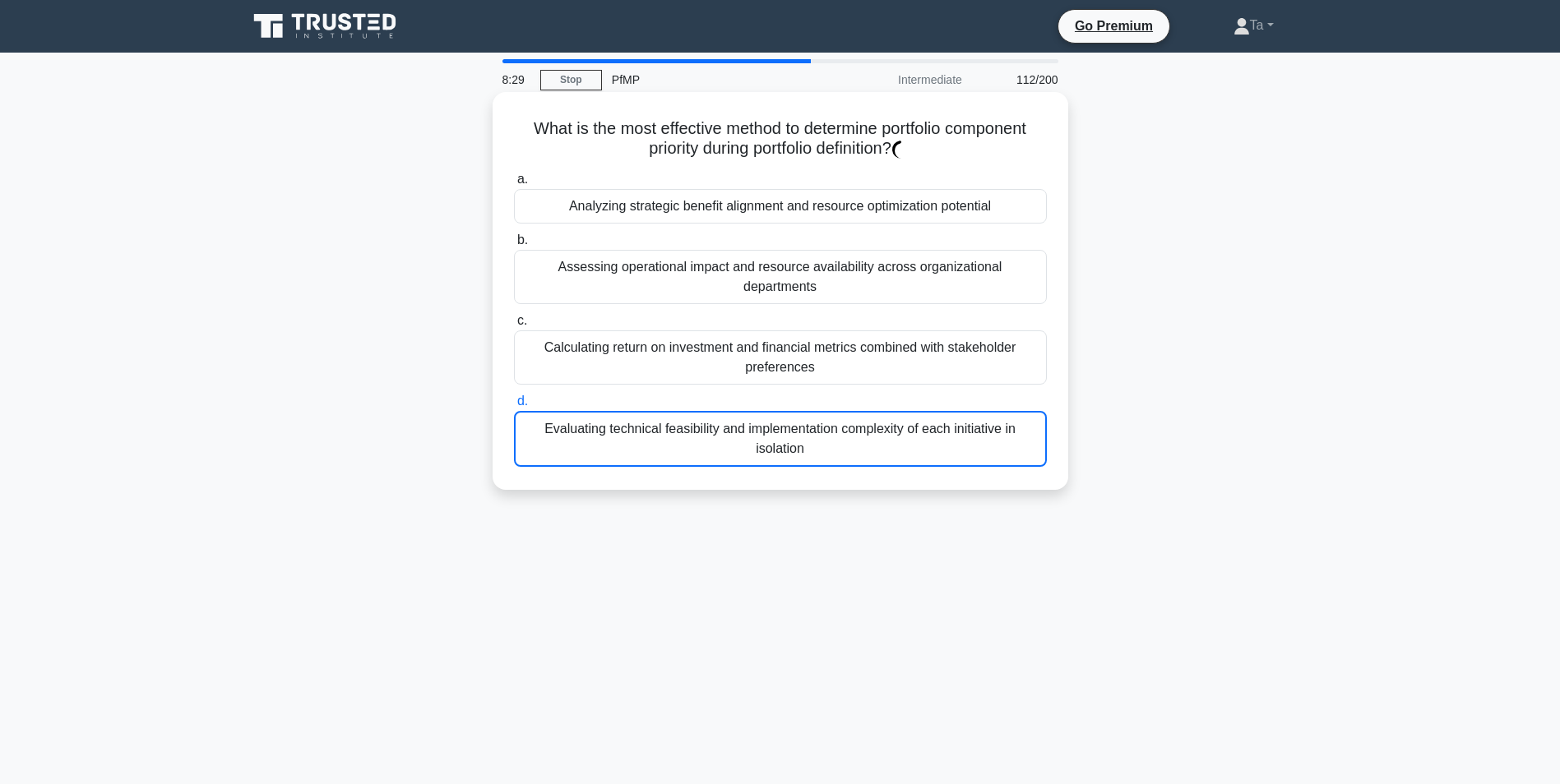
click at [779, 330] on div "Calculating return on investment and financial metrics combined with stakeholde…" at bounding box center [780, 357] width 532 height 54
click at [514, 326] on input "c. Calculating return on investment and financial metrics combined with stakeho…" at bounding box center [514, 320] width 0 height 11
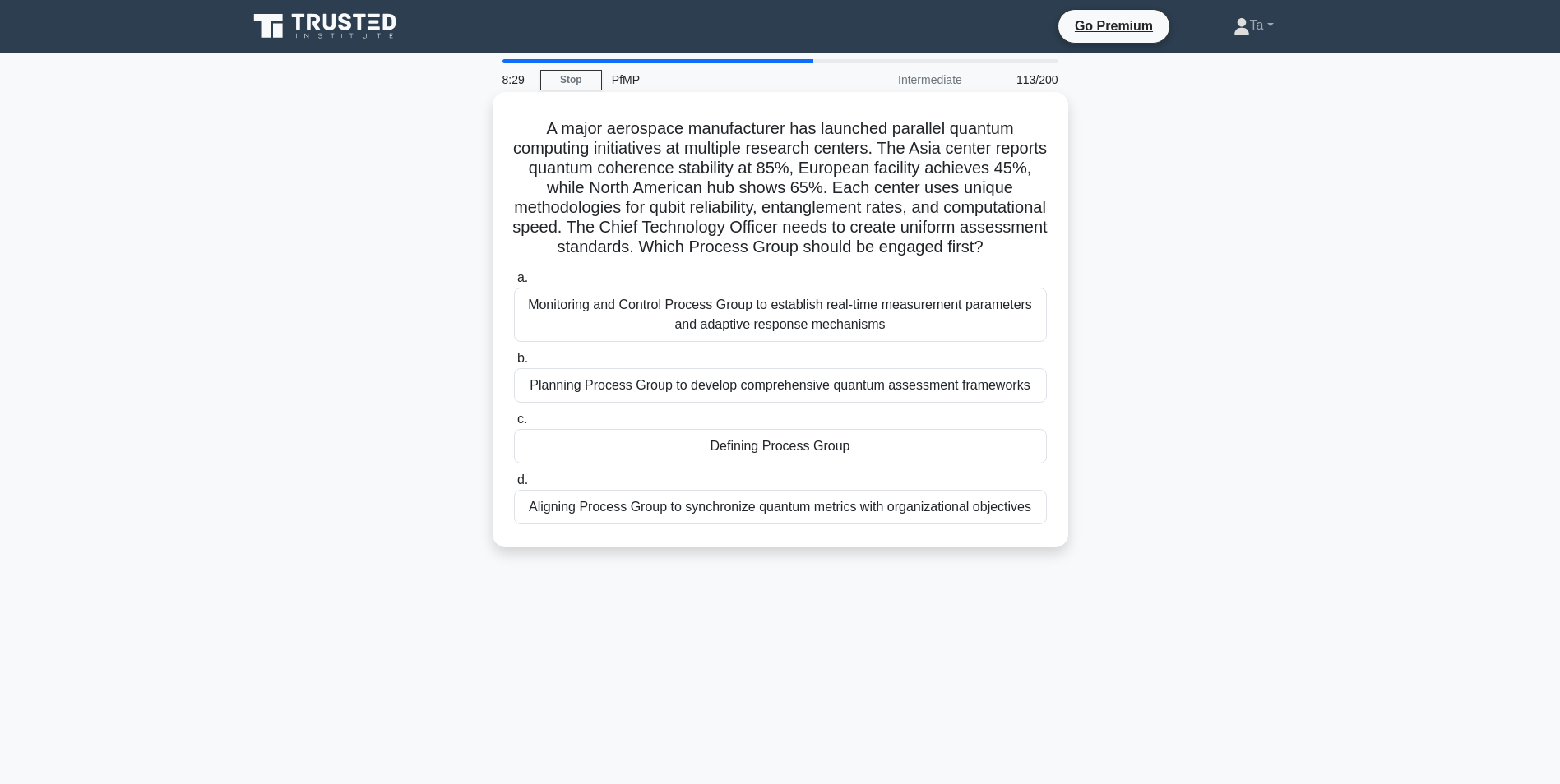
click at [756, 395] on div "Planning Process Group to develop comprehensive quantum assessment frameworks" at bounding box center [780, 385] width 532 height 34
click at [514, 364] on input "b. Planning Process Group to develop comprehensive quantum assessment frameworks" at bounding box center [514, 359] width 0 height 11
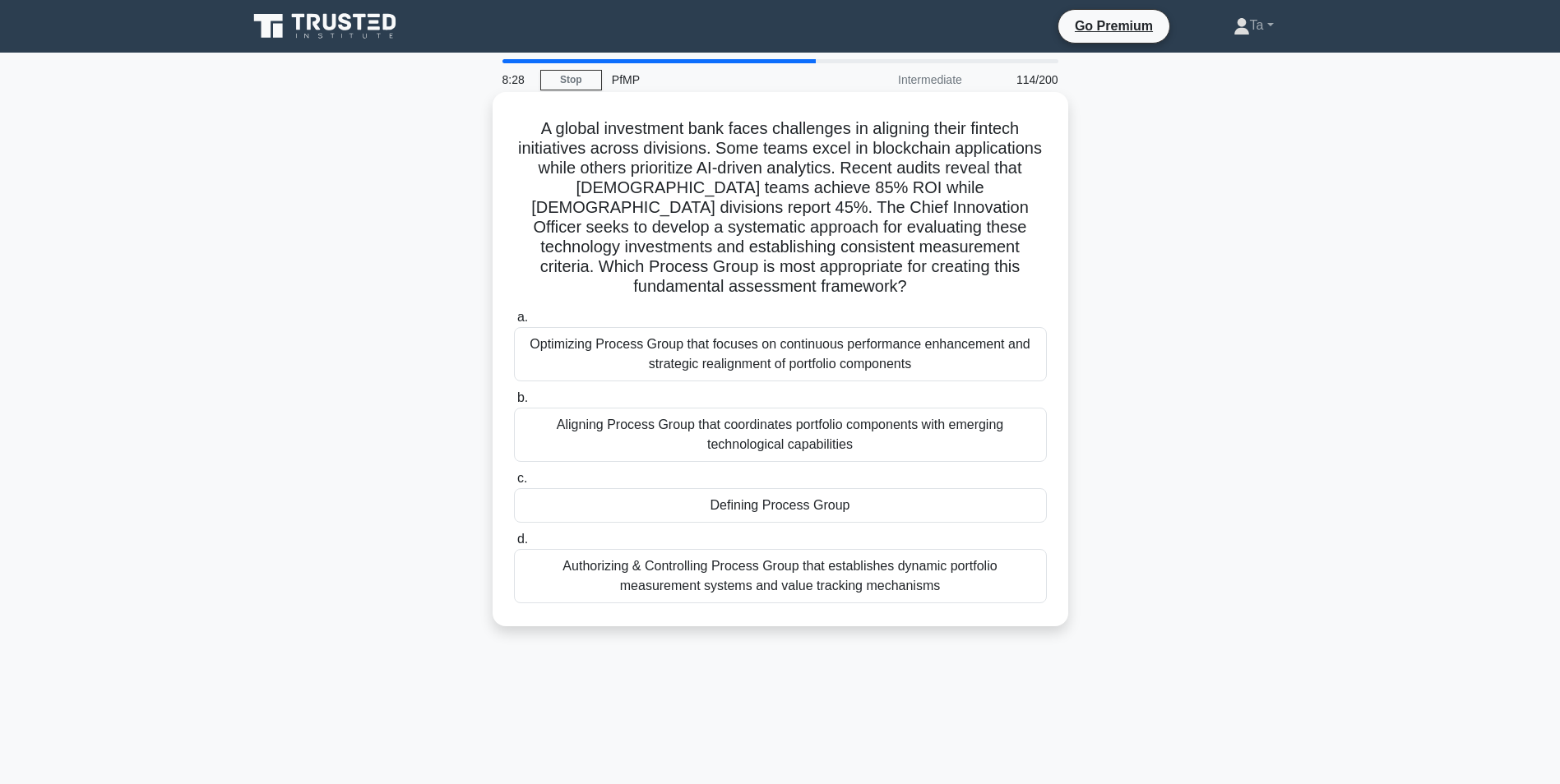
click at [756, 308] on label "a. Optimizing Process Group that focuses on continuous performance enhancement …" at bounding box center [780, 344] width 532 height 74
click at [514, 313] on input "a. Optimizing Process Group that focuses on continuous performance enhancement …" at bounding box center [514, 318] width 0 height 11
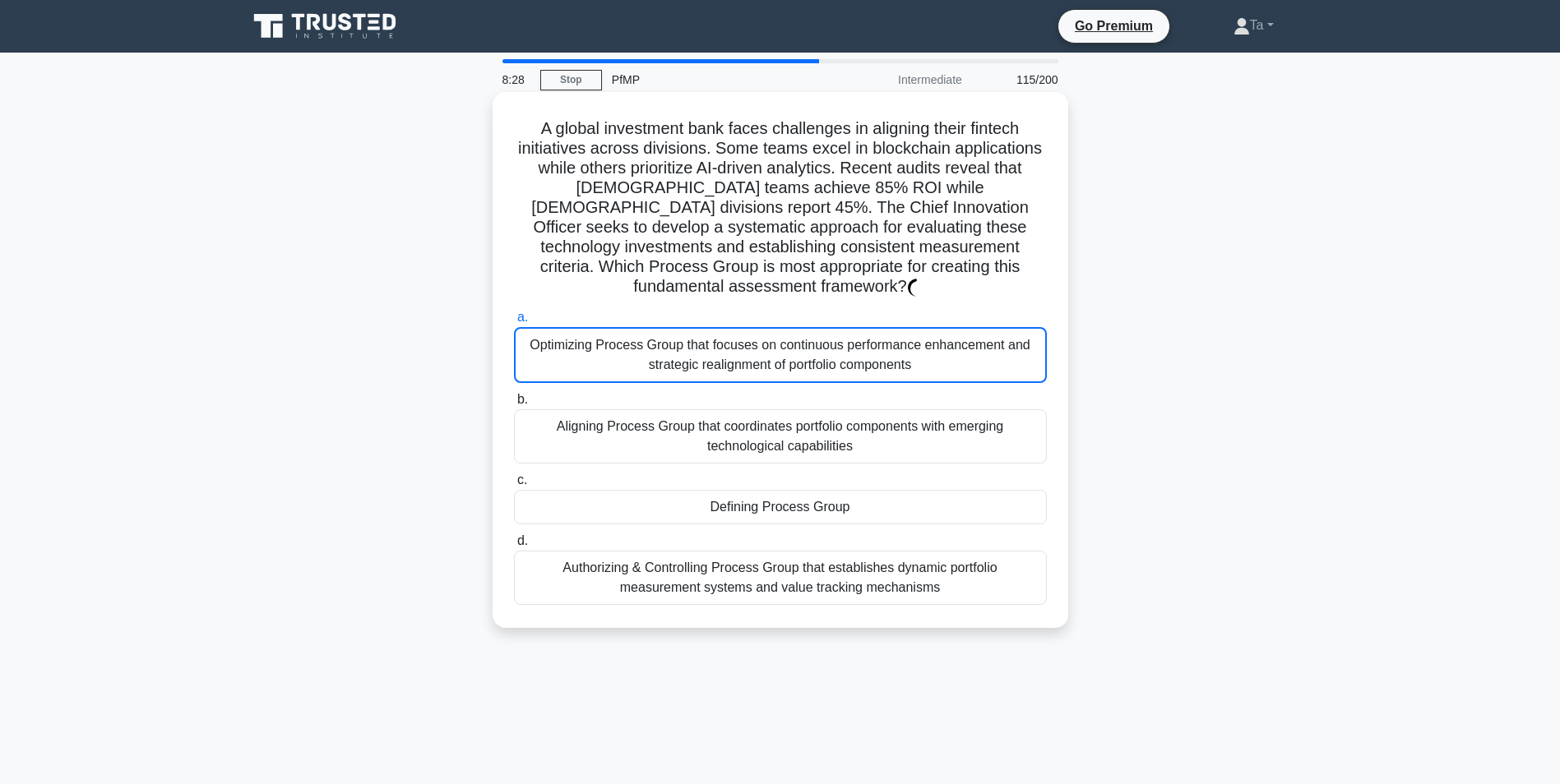
click at [734, 389] on label "b. Aligning Process Group that coordinates portfolio components with emerging t…" at bounding box center [780, 425] width 532 height 74
click at [514, 395] on input "b. Aligning Process Group that coordinates portfolio components with emerging t…" at bounding box center [514, 400] width 0 height 11
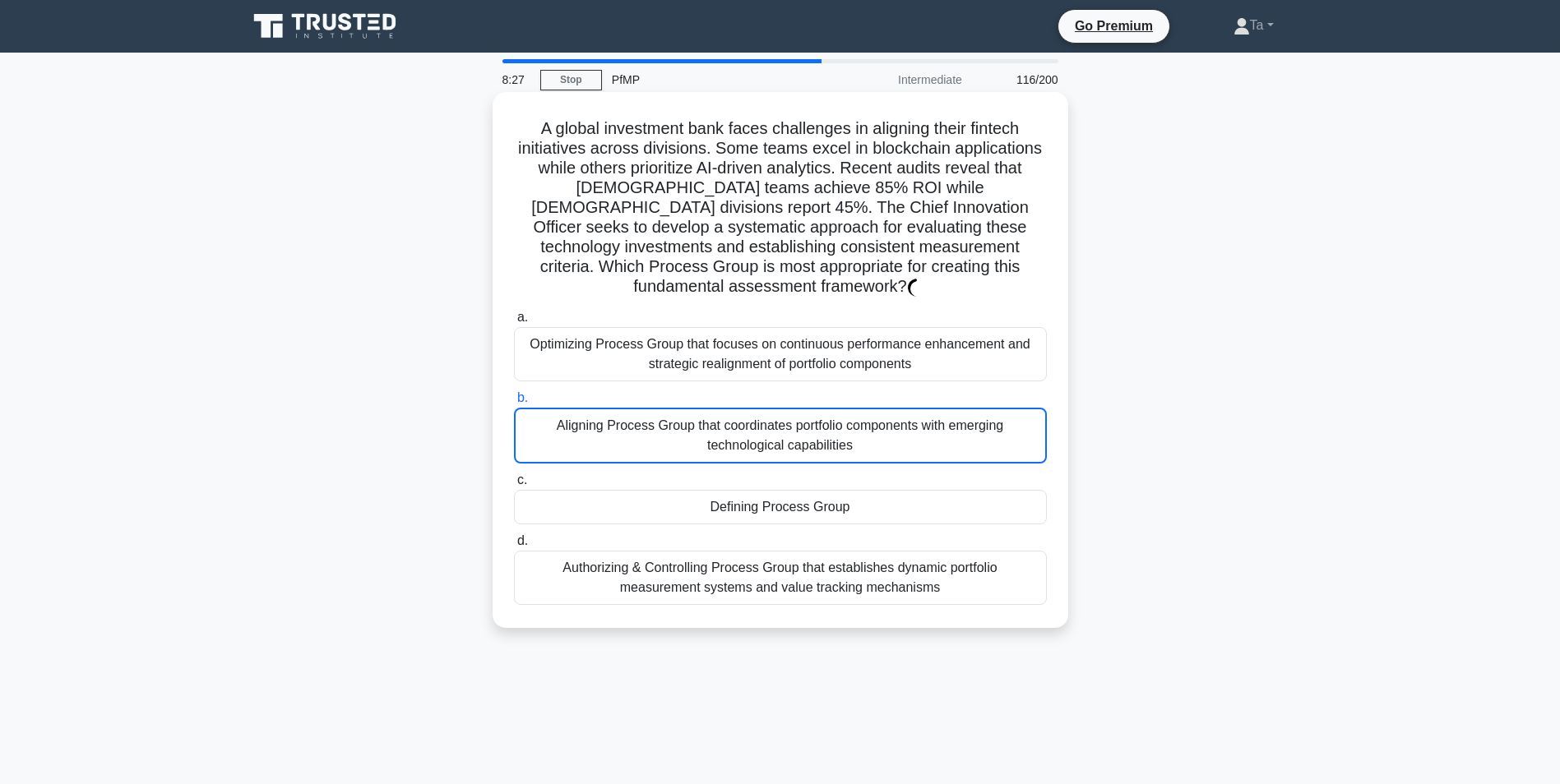
drag, startPoint x: 734, startPoint y: 426, endPoint x: 751, endPoint y: 407, distance: 25.5
click at [734, 428] on div "Aligning Process Group that coordinates portfolio components with emerging tech…" at bounding box center [780, 435] width 532 height 56
click at [514, 404] on input "b. Aligning Process Group that coordinates portfolio components with emerging t…" at bounding box center [514, 398] width 0 height 11
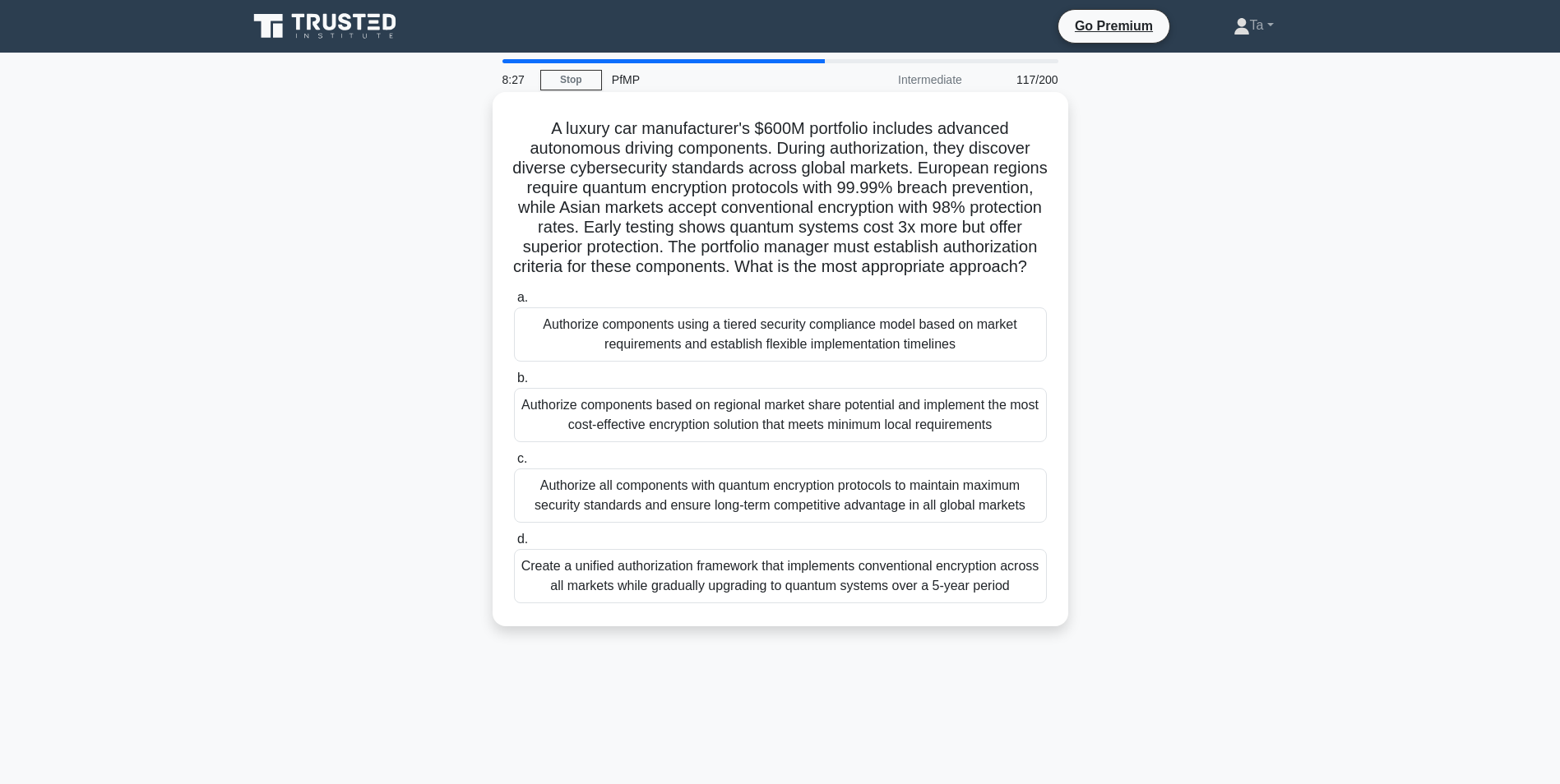
drag, startPoint x: 757, startPoint y: 402, endPoint x: 751, endPoint y: 434, distance: 32.6
click at [756, 405] on label "b. Authorize components based on regional market share potential and implement …" at bounding box center [780, 405] width 532 height 74
click at [514, 384] on input "b. Authorize components based on regional market share potential and implement …" at bounding box center [514, 378] width 0 height 11
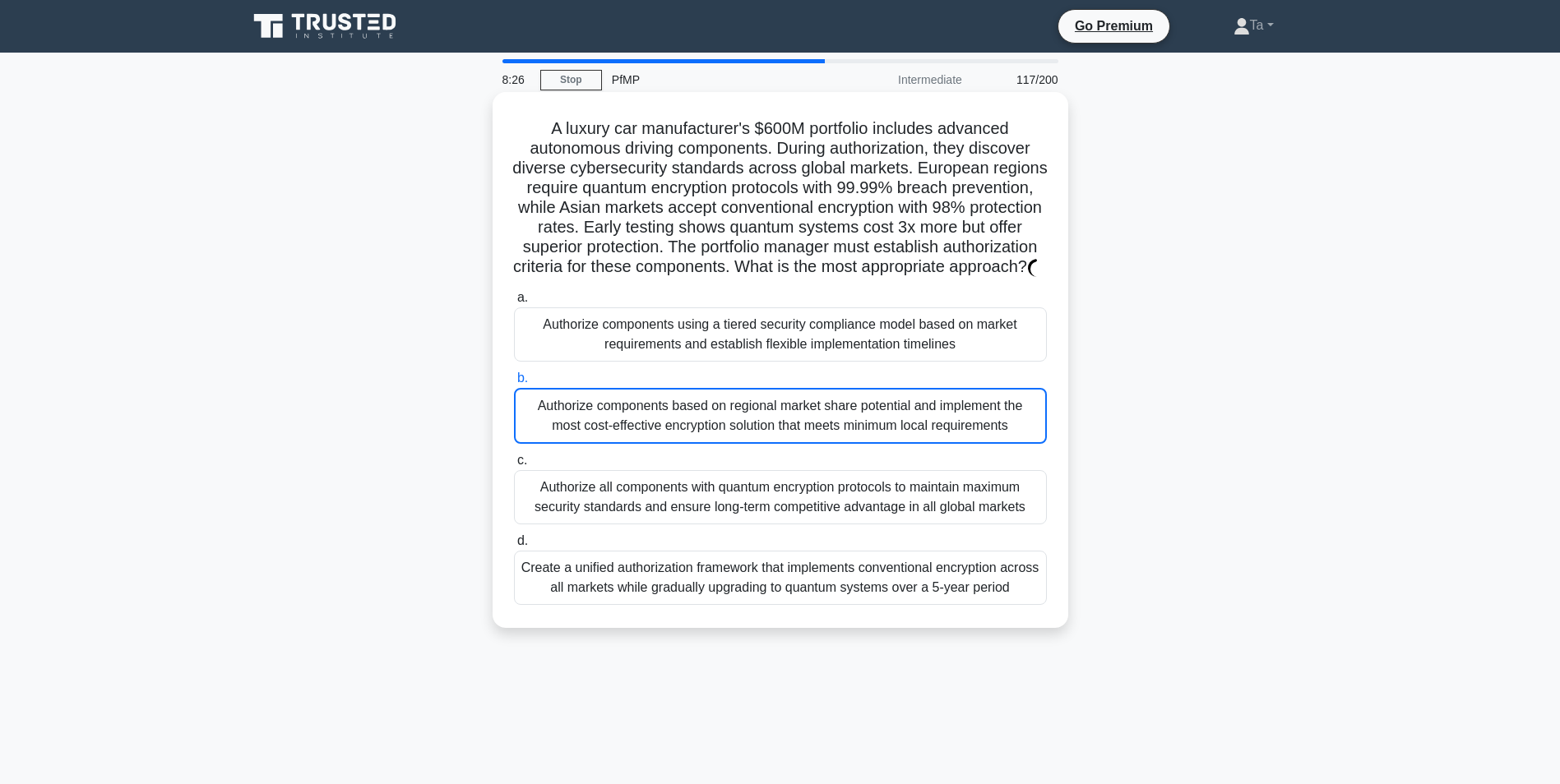
click at [751, 444] on div "Authorize components based on regional market share potential and implement the…" at bounding box center [780, 416] width 532 height 56
click at [514, 384] on input "b. Authorize components based on regional market share potential and implement …" at bounding box center [514, 378] width 0 height 11
click at [779, 353] on div "Authorize components using a tiered security compliance model based on market r…" at bounding box center [780, 334] width 532 height 54
click at [514, 303] on input "a. Authorize components using a tiered security compliance model based on marke…" at bounding box center [514, 298] width 0 height 11
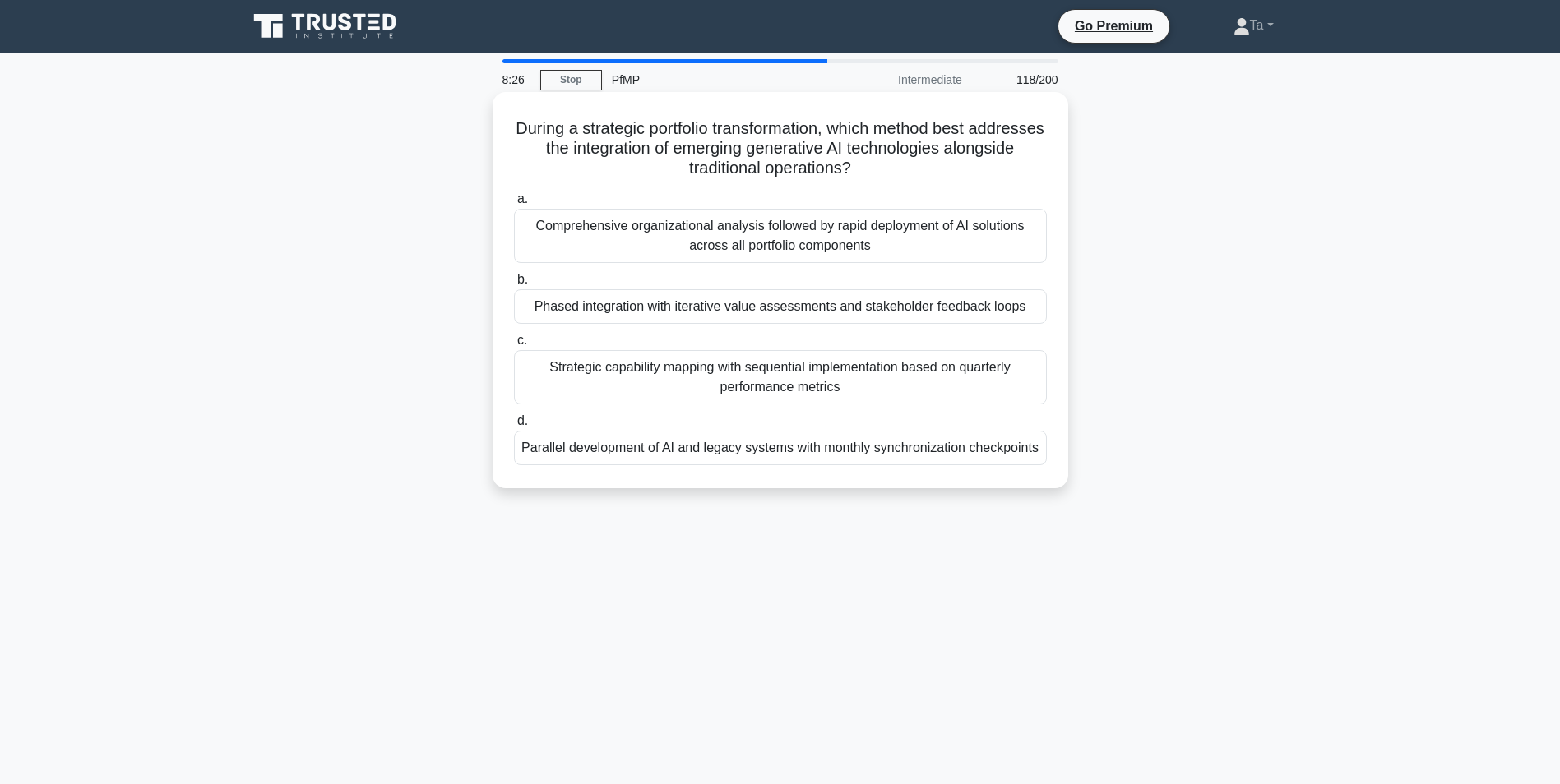
drag, startPoint x: 775, startPoint y: 359, endPoint x: 754, endPoint y: 424, distance: 68.3
click at [752, 429] on label "d. Parallel development of AI and legacy systems with monthly synchronization c…" at bounding box center [780, 437] width 532 height 54
click at [514, 426] on input "d. Parallel development of AI and legacy systems with monthly synchronization c…" at bounding box center [514, 420] width 0 height 11
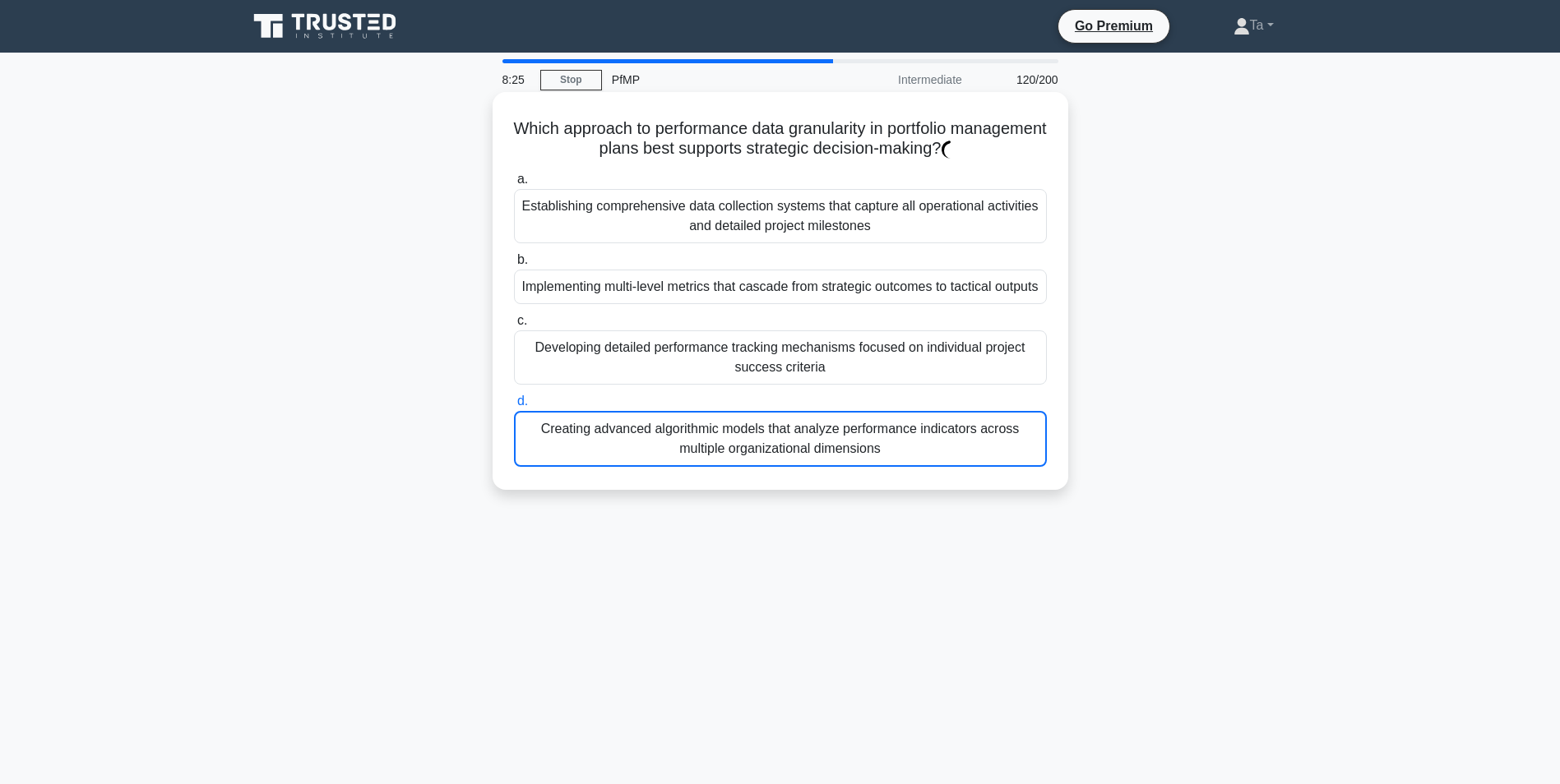
click at [771, 360] on div "Developing detailed performance tracking mechanisms focused on individual proje…" at bounding box center [780, 357] width 532 height 54
click at [514, 326] on input "c. Developing detailed performance tracking mechanisms focused on individual pr…" at bounding box center [514, 320] width 0 height 11
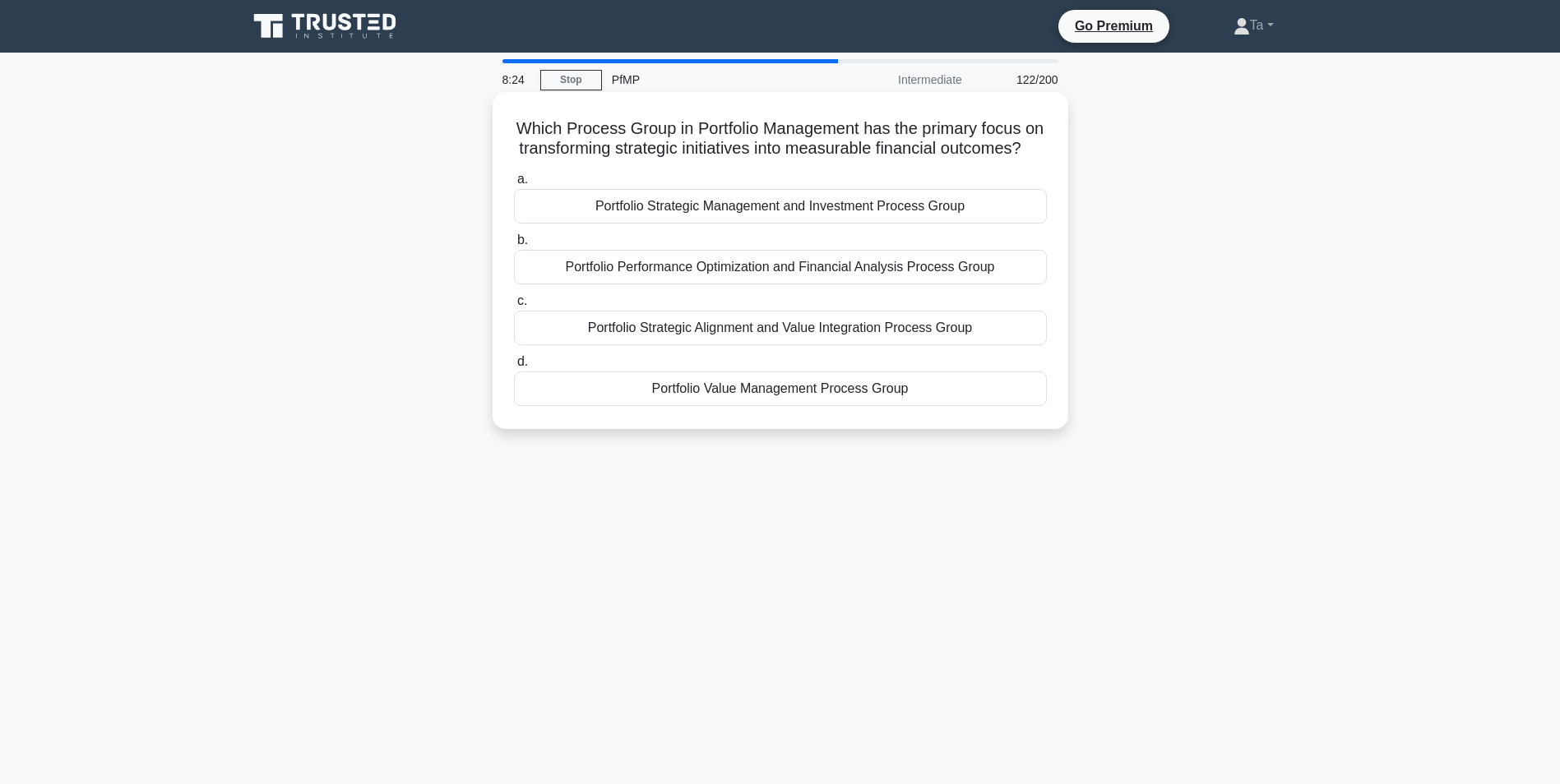
click at [753, 395] on div "Portfolio Value Management Process Group" at bounding box center [780, 388] width 532 height 34
click at [514, 368] on input "d. Portfolio Value Management Process Group" at bounding box center [514, 362] width 0 height 11
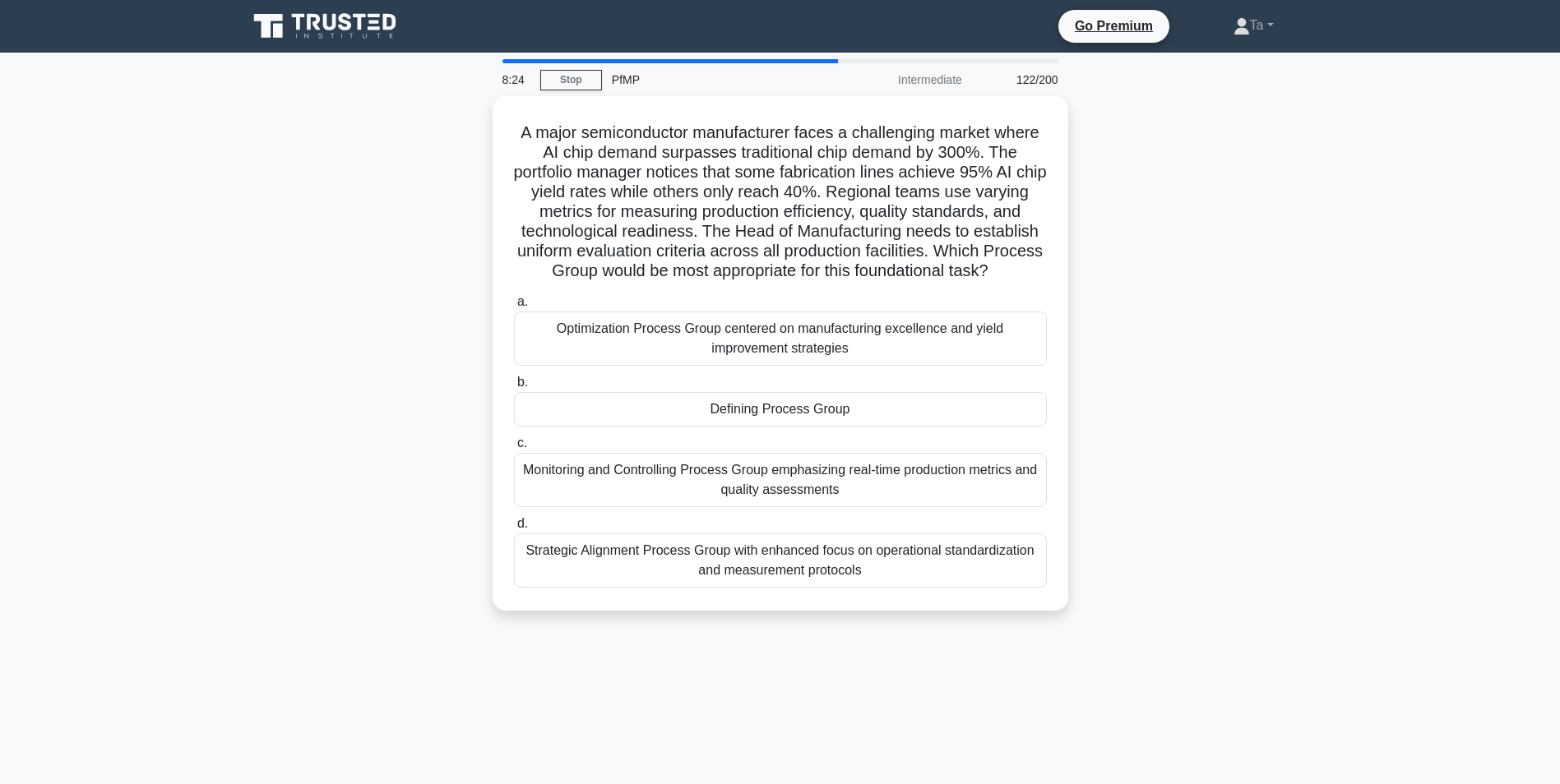
click at [751, 366] on div "Optimization Process Group centered on manufacturing excellence and yield impro…" at bounding box center [780, 338] width 532 height 54
click at [514, 308] on input "a. Optimization Process Group centered on manufacturing excellence and yield im…" at bounding box center [514, 302] width 0 height 11
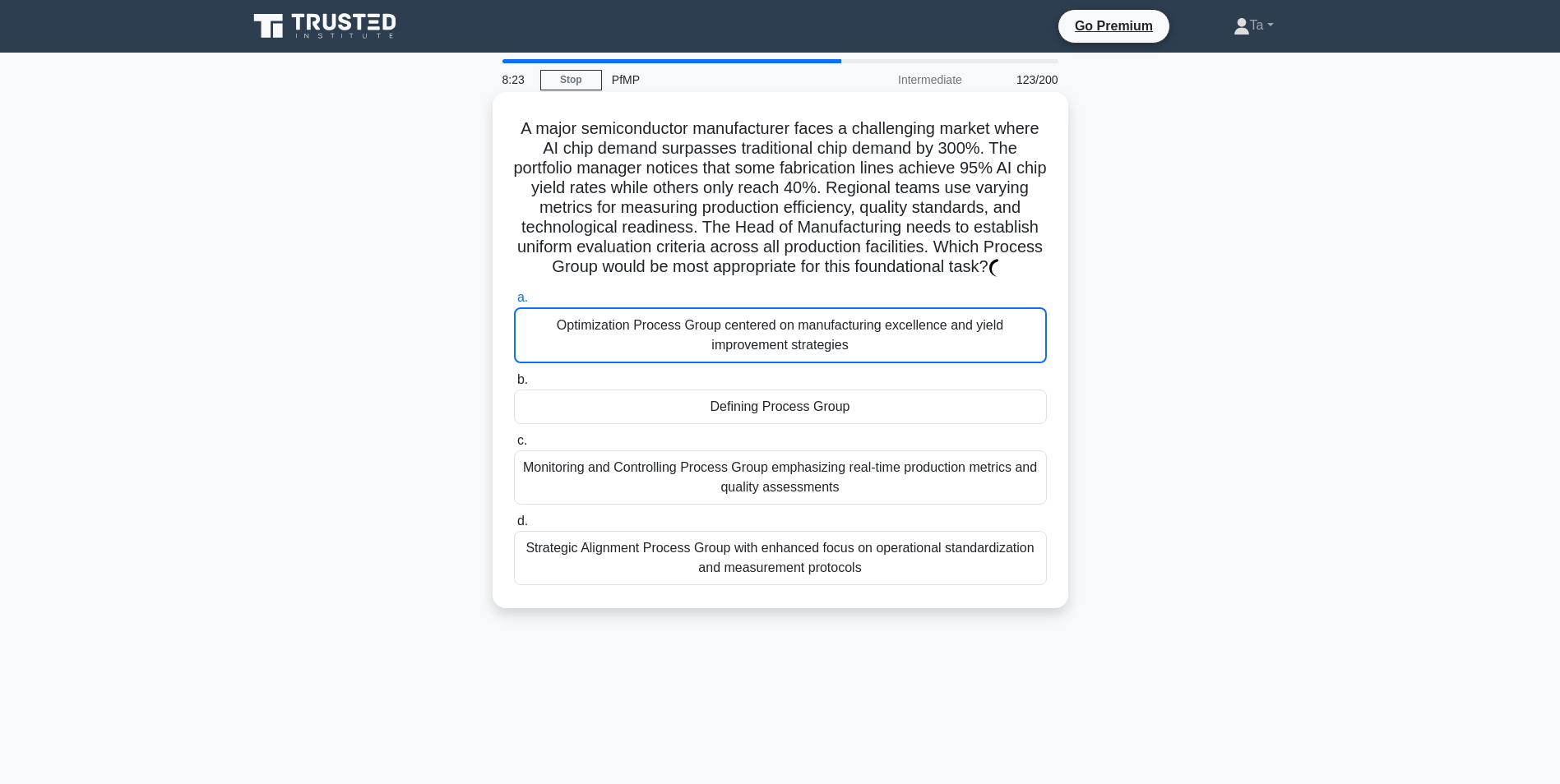
click at [747, 424] on div "Defining Process Group" at bounding box center [780, 406] width 532 height 34
click at [514, 385] on input "b. Defining Process Group" at bounding box center [514, 379] width 0 height 11
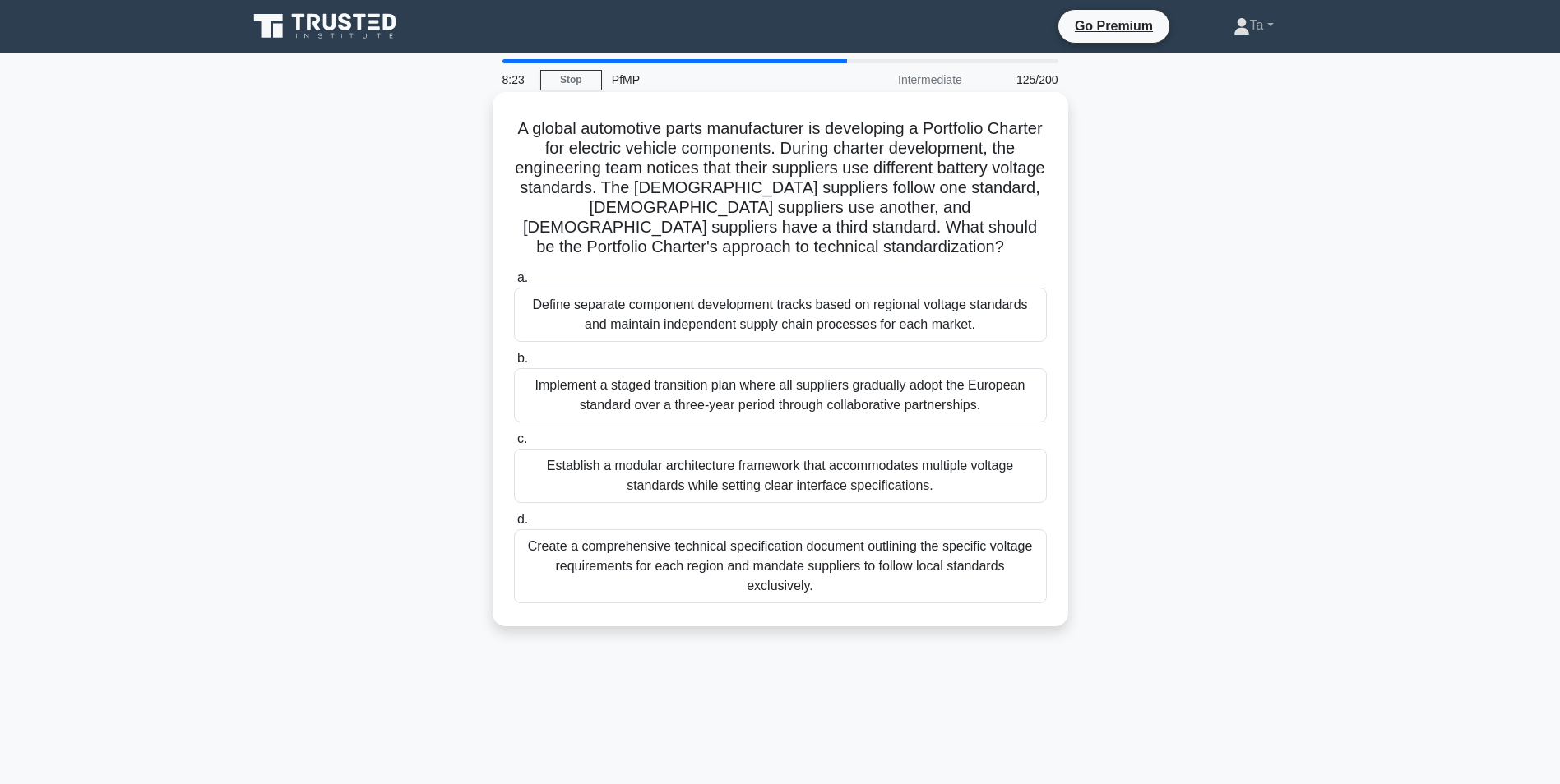
click at [736, 429] on div "a. Define separate component development tracks based on regional voltage stand…" at bounding box center [780, 435] width 553 height 342
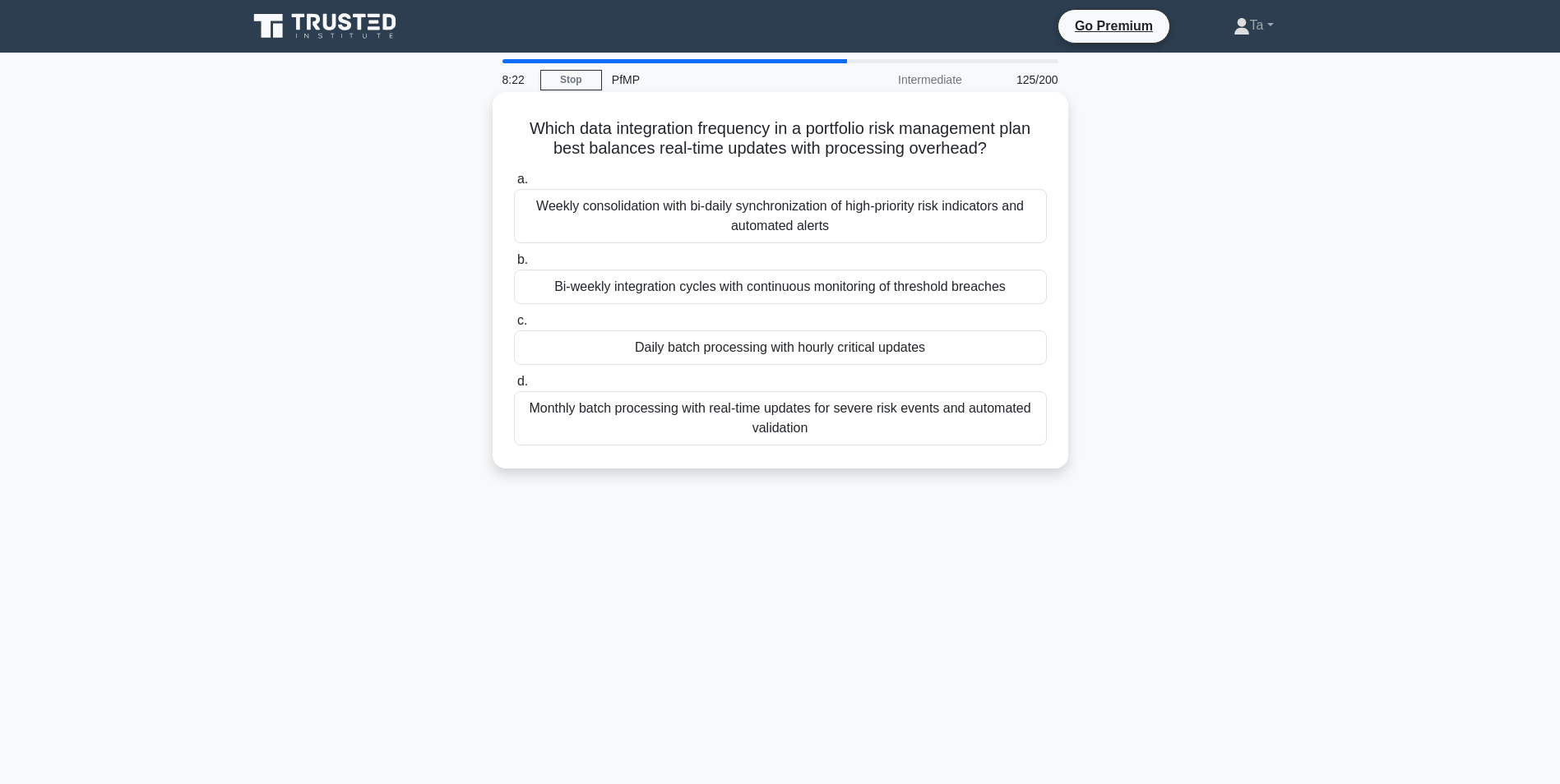
click at [760, 389] on label "d. Monthly batch processing with real-time updates for severe risk events and a…" at bounding box center [780, 408] width 532 height 74
click at [514, 387] on input "d. Monthly batch processing with real-time updates for severe risk events and a…" at bounding box center [514, 381] width 0 height 11
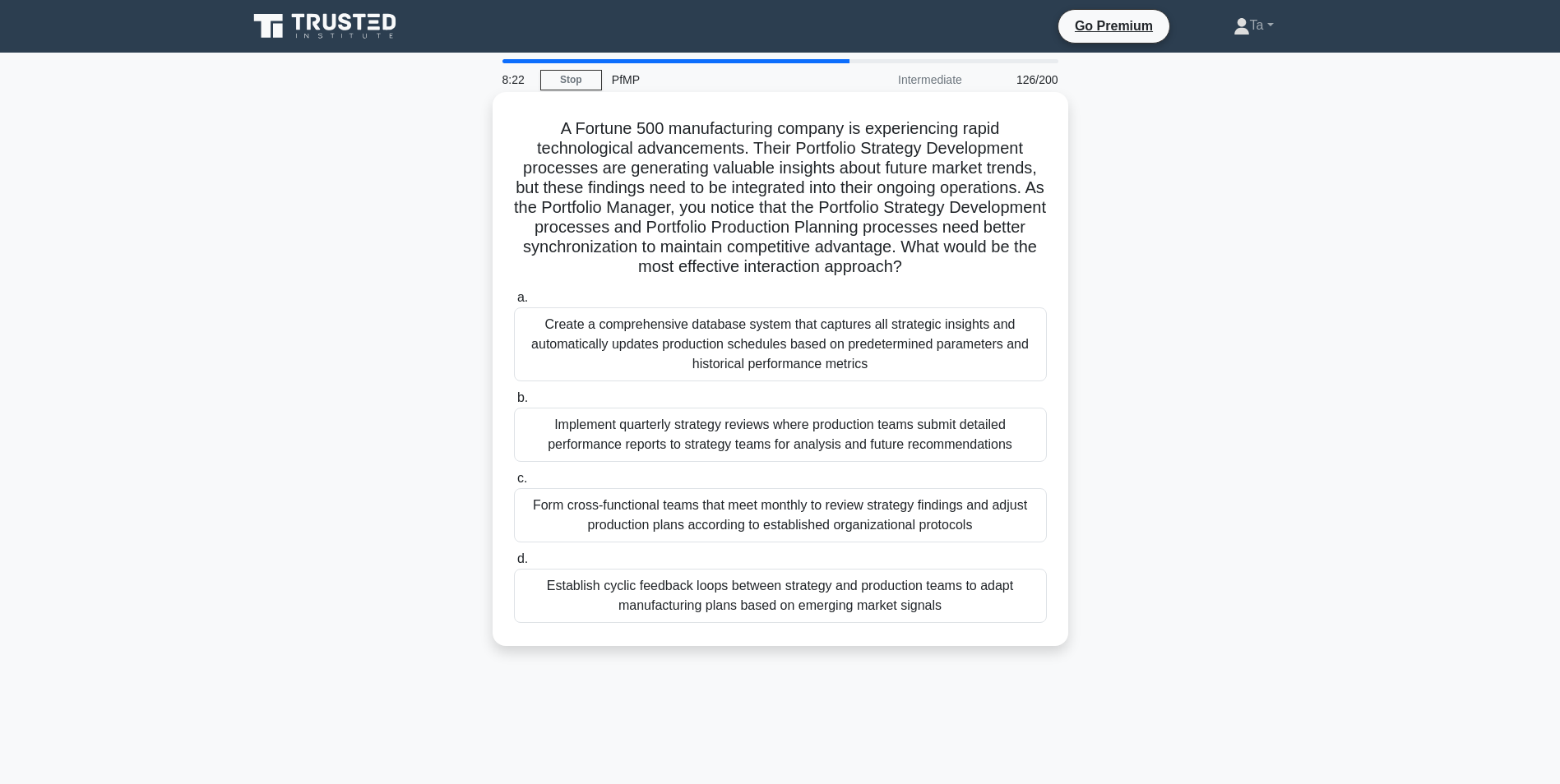
drag, startPoint x: 753, startPoint y: 391, endPoint x: 770, endPoint y: 349, distance: 45.3
click at [772, 348] on div "Create a comprehensive database system that captures all strategic insights and…" at bounding box center [780, 344] width 532 height 74
click at [514, 303] on input "a. Create a comprehensive database system that captures all strategic insights …" at bounding box center [514, 298] width 0 height 11
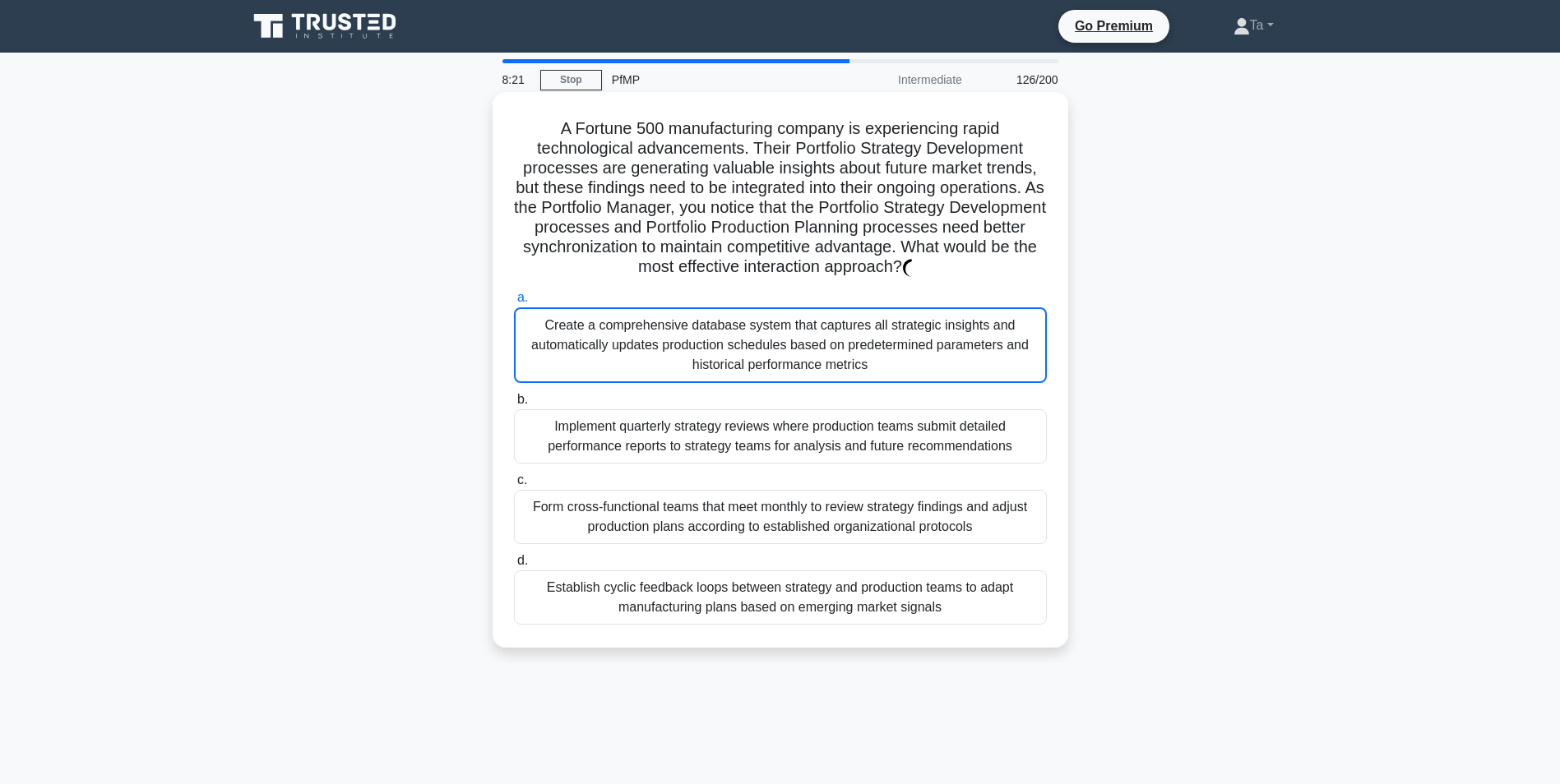
click at [765, 401] on label "b. Implement quarterly strategy reviews where production teams submit detailed …" at bounding box center [780, 425] width 532 height 74
click at [514, 401] on input "b. Implement quarterly strategy reviews where production teams submit detailed …" at bounding box center [514, 400] width 0 height 11
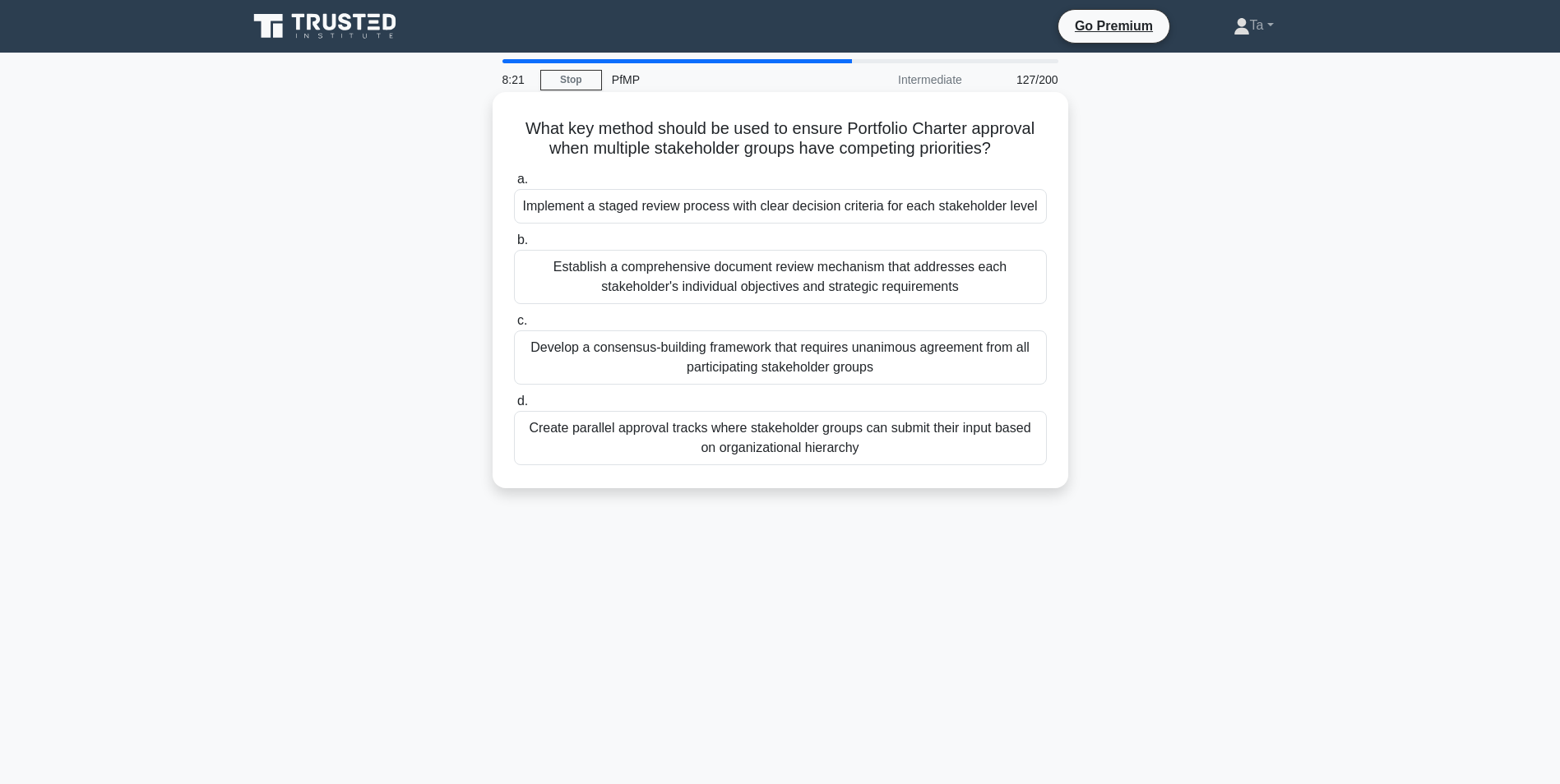
click at [774, 364] on div "Develop a consensus-building framework that requires unanimous agreement from a…" at bounding box center [780, 357] width 532 height 54
click at [514, 326] on input "c. Develop a consensus-building framework that requires unanimous agreement fro…" at bounding box center [514, 320] width 0 height 11
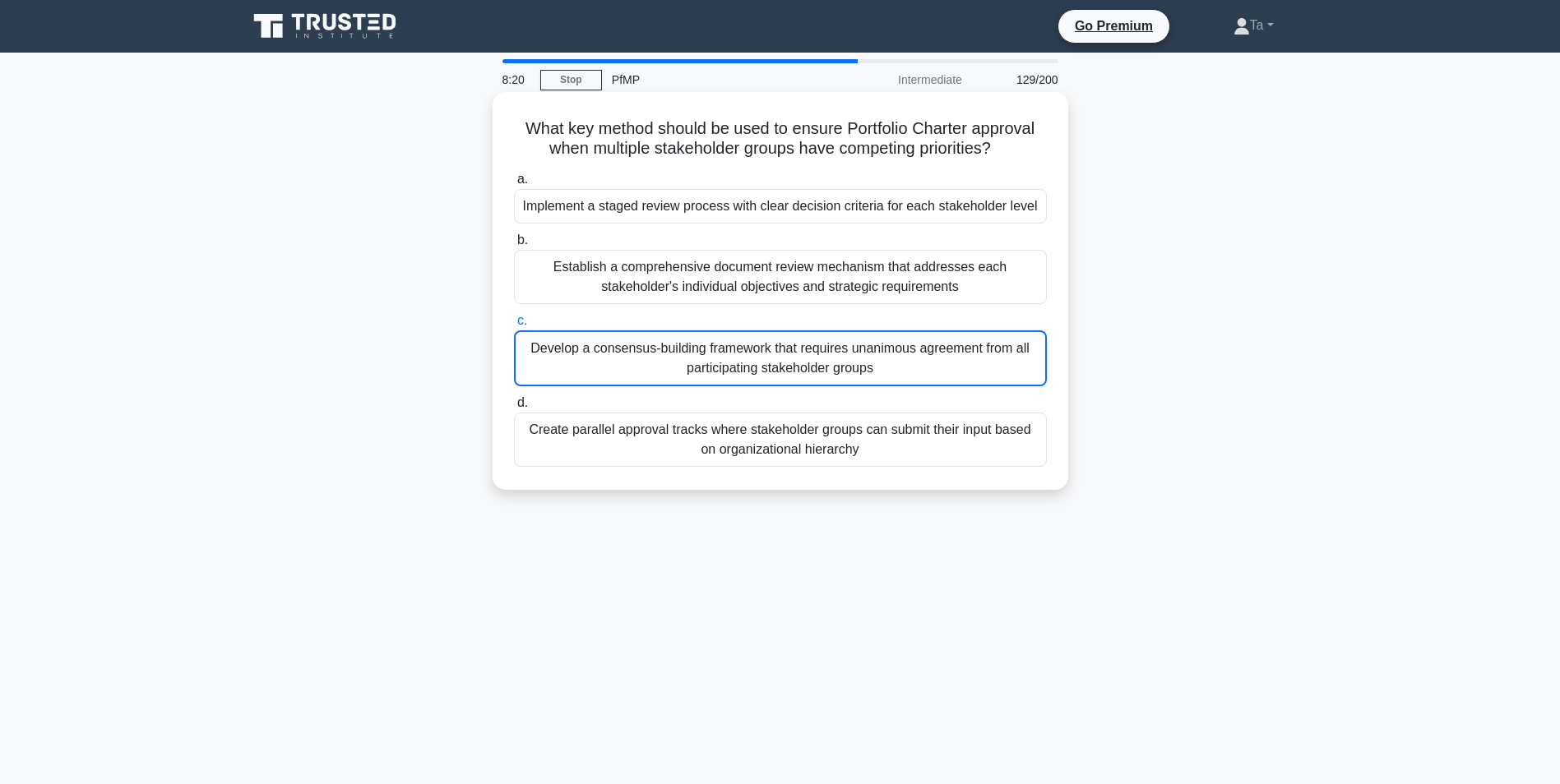
click at [756, 374] on div "Develop a consensus-building framework that requires unanimous agreement from a…" at bounding box center [780, 358] width 532 height 56
click at [514, 326] on input "c. Develop a consensus-building framework that requires unanimous agreement fro…" at bounding box center [514, 320] width 0 height 11
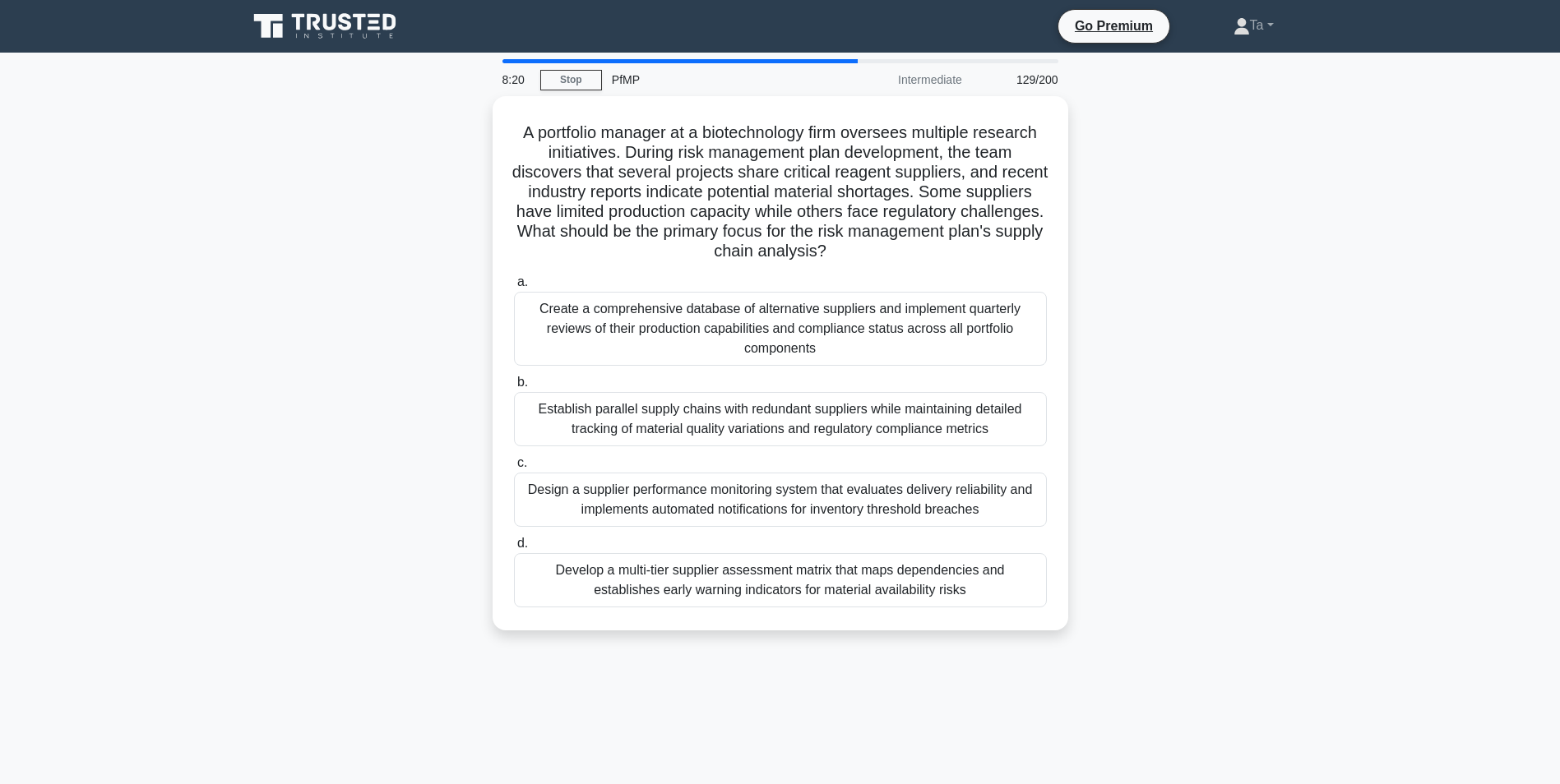
click at [756, 392] on div "Establish parallel supply chains with redundant suppliers while maintaining det…" at bounding box center [780, 418] width 532 height 54
click at [514, 377] on input "b. Establish parallel supply chains with redundant suppliers while maintaining …" at bounding box center [514, 382] width 0 height 11
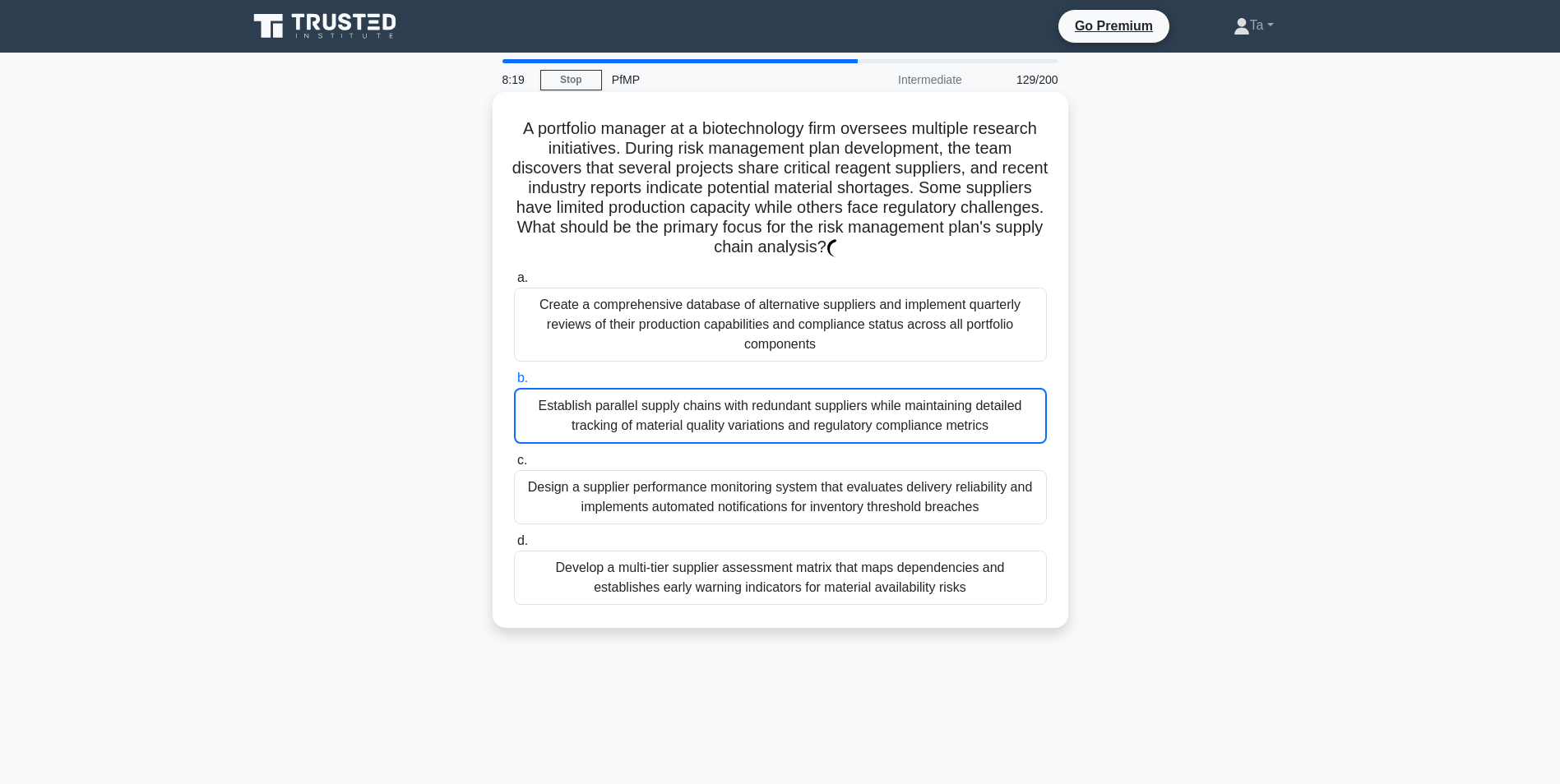
click at [756, 388] on div "Establish parallel supply chains with redundant suppliers while maintaining det…" at bounding box center [780, 416] width 532 height 56
click at [514, 373] on input "b. Establish parallel supply chains with redundant suppliers while maintaining …" at bounding box center [514, 378] width 0 height 11
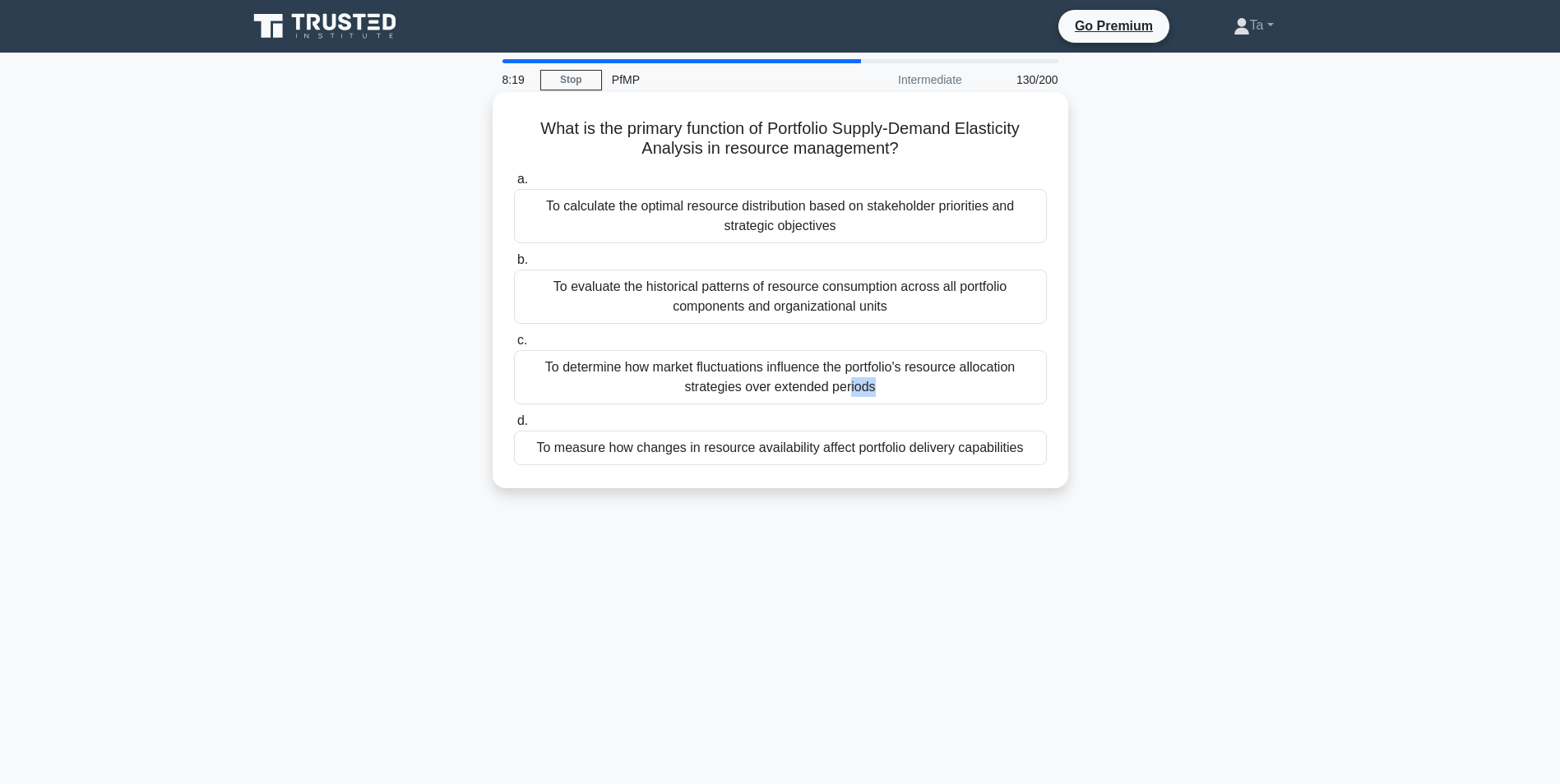
click at [755, 372] on div "To determine how market fluctuations influence the portfolio's resource allocat…" at bounding box center [780, 376] width 532 height 54
click at [514, 346] on input "c. To determine how market fluctuations influence the portfolio's resource allo…" at bounding box center [514, 340] width 0 height 11
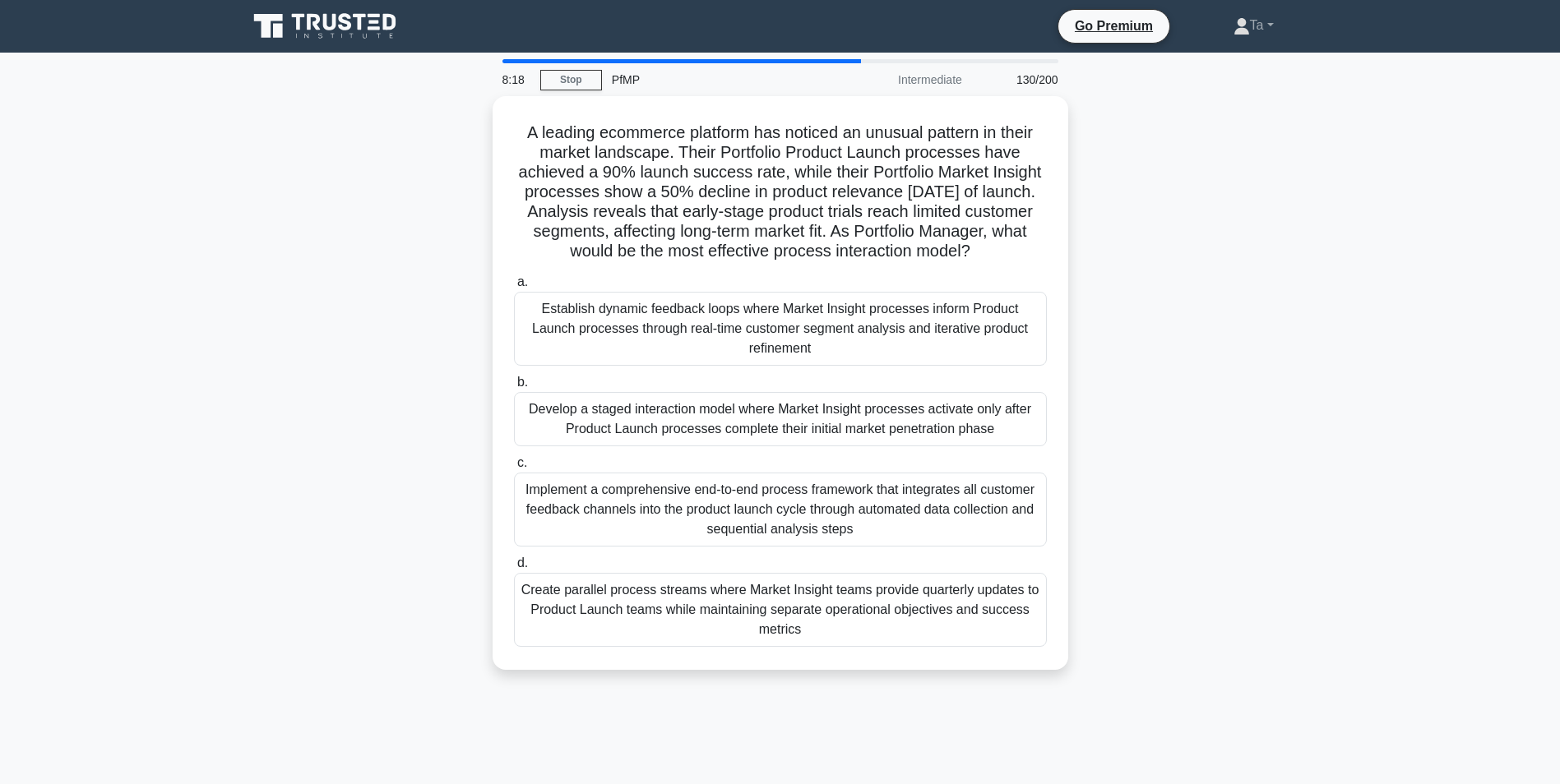
click at [754, 372] on label "b. Develop a staged interaction model where Market Insight processes activate o…" at bounding box center [780, 409] width 532 height 74
click at [514, 377] on input "b. Develop a staged interaction model where Market Insight processes activate o…" at bounding box center [514, 382] width 0 height 11
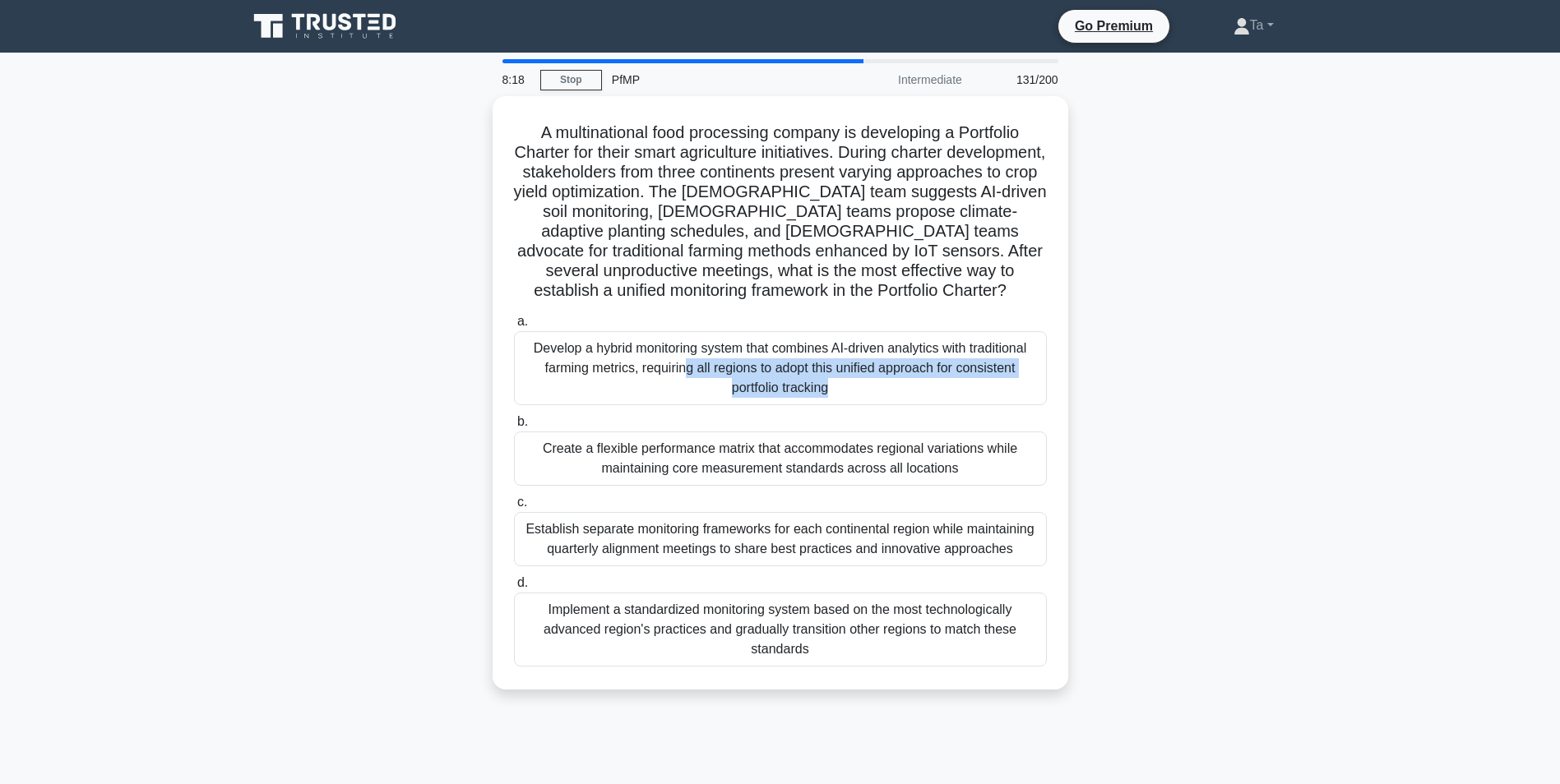
click at [754, 371] on div "Develop a hybrid monitoring system that combines AI-driven analytics with tradi…" at bounding box center [780, 368] width 532 height 74
click at [514, 327] on input "a. Develop a hybrid monitoring system that combines AI-driven analytics with tr…" at bounding box center [514, 321] width 0 height 11
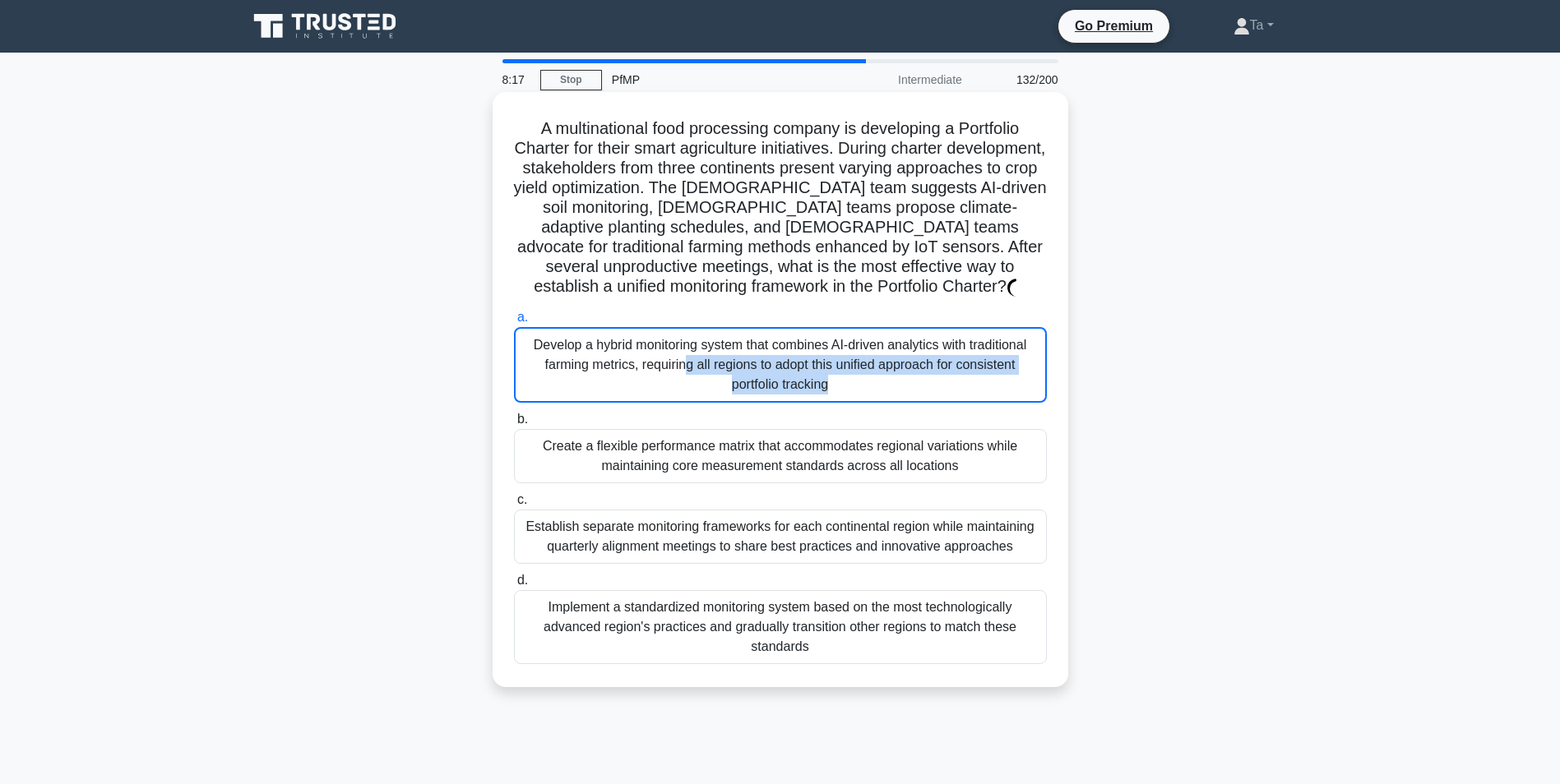
click at [754, 371] on div "Develop a hybrid monitoring system that combines AI-driven analytics with tradi…" at bounding box center [780, 365] width 532 height 75
click at [514, 323] on input "a. Develop a hybrid monitoring system that combines AI-driven analytics with tr…" at bounding box center [514, 318] width 0 height 11
click at [754, 371] on div "Develop a hybrid monitoring system that combines AI-driven analytics with tradi…" at bounding box center [780, 365] width 532 height 75
click at [514, 323] on input "a. Develop a hybrid monitoring system that combines AI-driven analytics with tr…" at bounding box center [514, 318] width 0 height 11
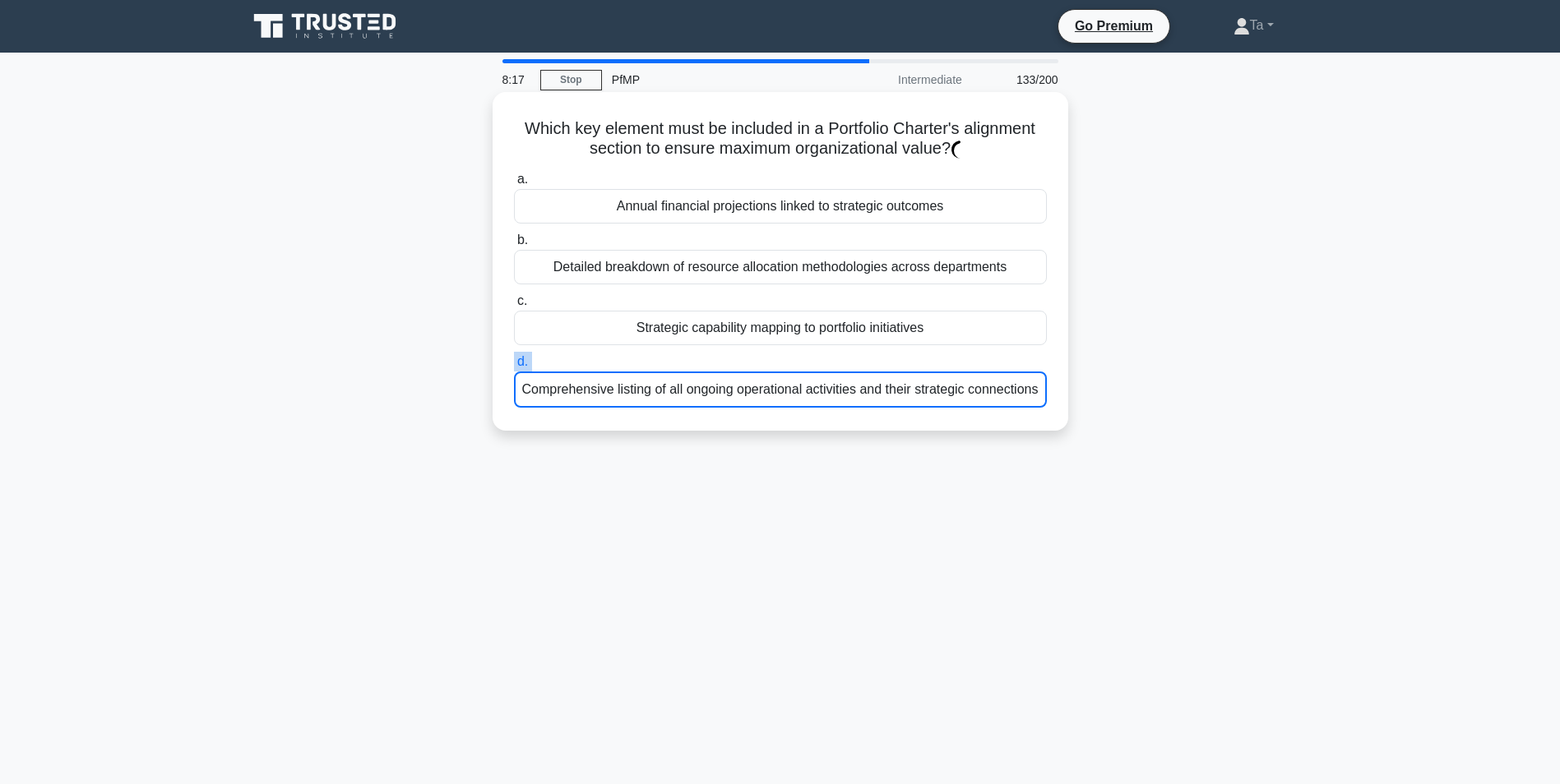
click at [754, 371] on label "d. Comprehensive listing of all ongoing operational activities and their strate…" at bounding box center [780, 379] width 532 height 56
click at [514, 368] on input "d. Comprehensive listing of all ongoing operational activities and their strate…" at bounding box center [514, 362] width 0 height 11
click at [754, 371] on label "d. Comprehensive listing of all ongoing operational activities and their strate…" at bounding box center [780, 379] width 532 height 56
click at [514, 368] on input "d. Comprehensive listing of all ongoing operational activities and their strate…" at bounding box center [514, 362] width 0 height 11
click at [754, 371] on label "d. Comprehensive listing of all ongoing operational activities and their strate…" at bounding box center [780, 379] width 532 height 56
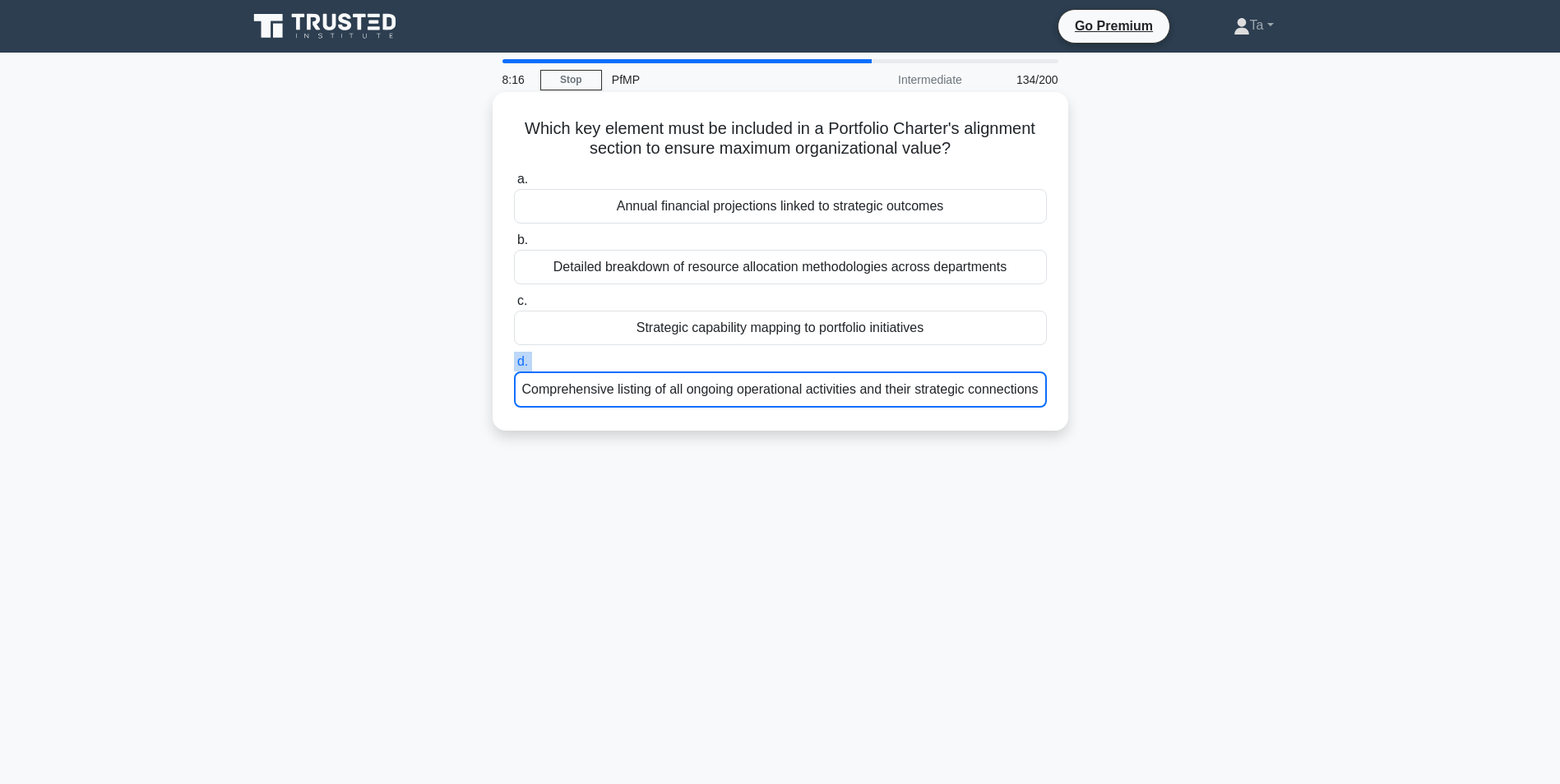
click at [514, 368] on input "d. Comprehensive listing of all ongoing operational activities and their strate…" at bounding box center [514, 362] width 0 height 11
click at [754, 371] on label "d. Comprehensive listing of all ongoing operational activities and their strate…" at bounding box center [780, 379] width 532 height 56
click at [514, 368] on input "d. Comprehensive listing of all ongoing operational activities and their strate…" at bounding box center [514, 362] width 0 height 11
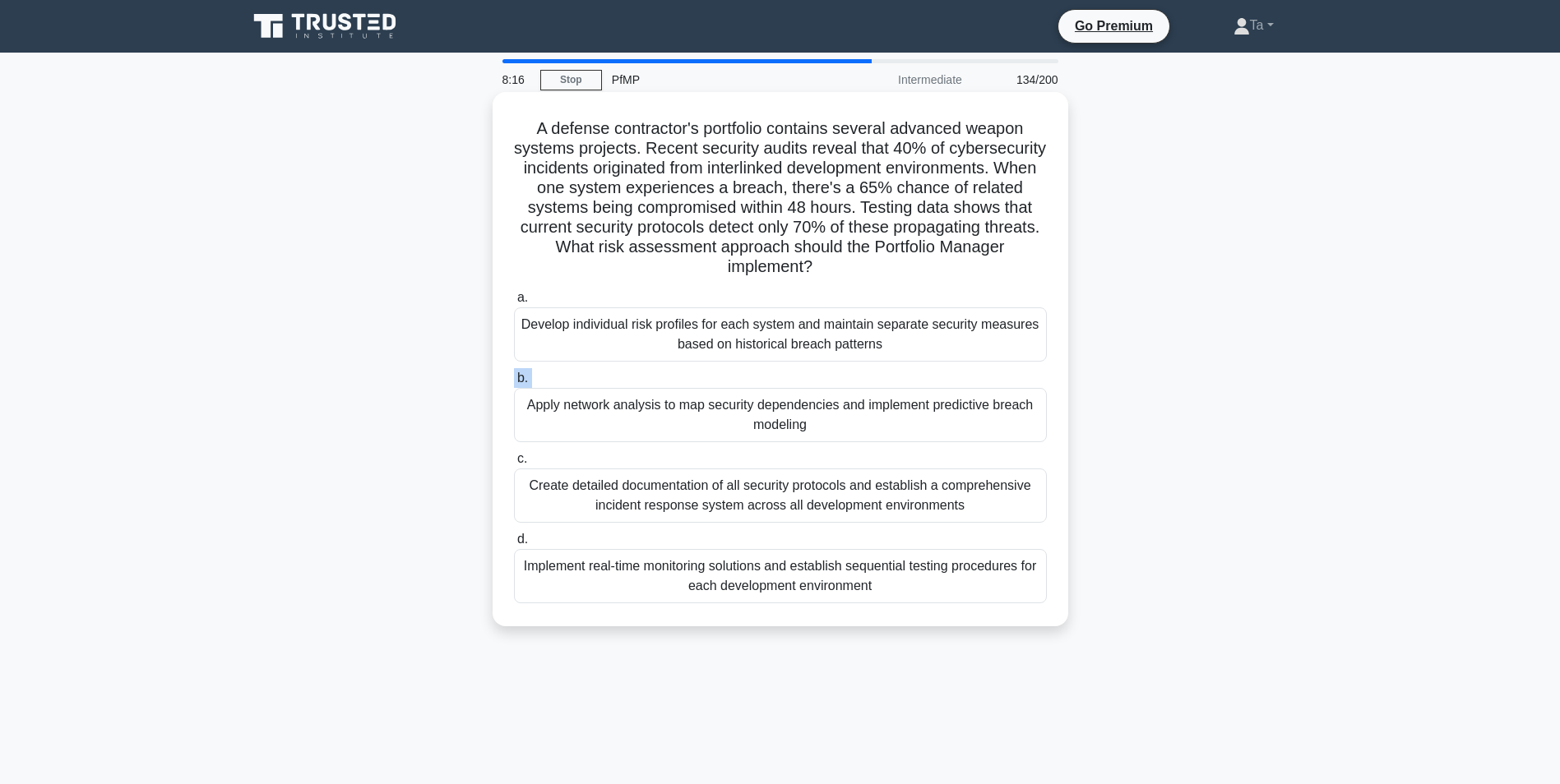
click at [754, 371] on label "b. Apply network analysis to map security dependencies and implement predictive…" at bounding box center [780, 405] width 532 height 74
click at [514, 373] on input "b. Apply network analysis to map security dependencies and implement predictive…" at bounding box center [514, 378] width 0 height 11
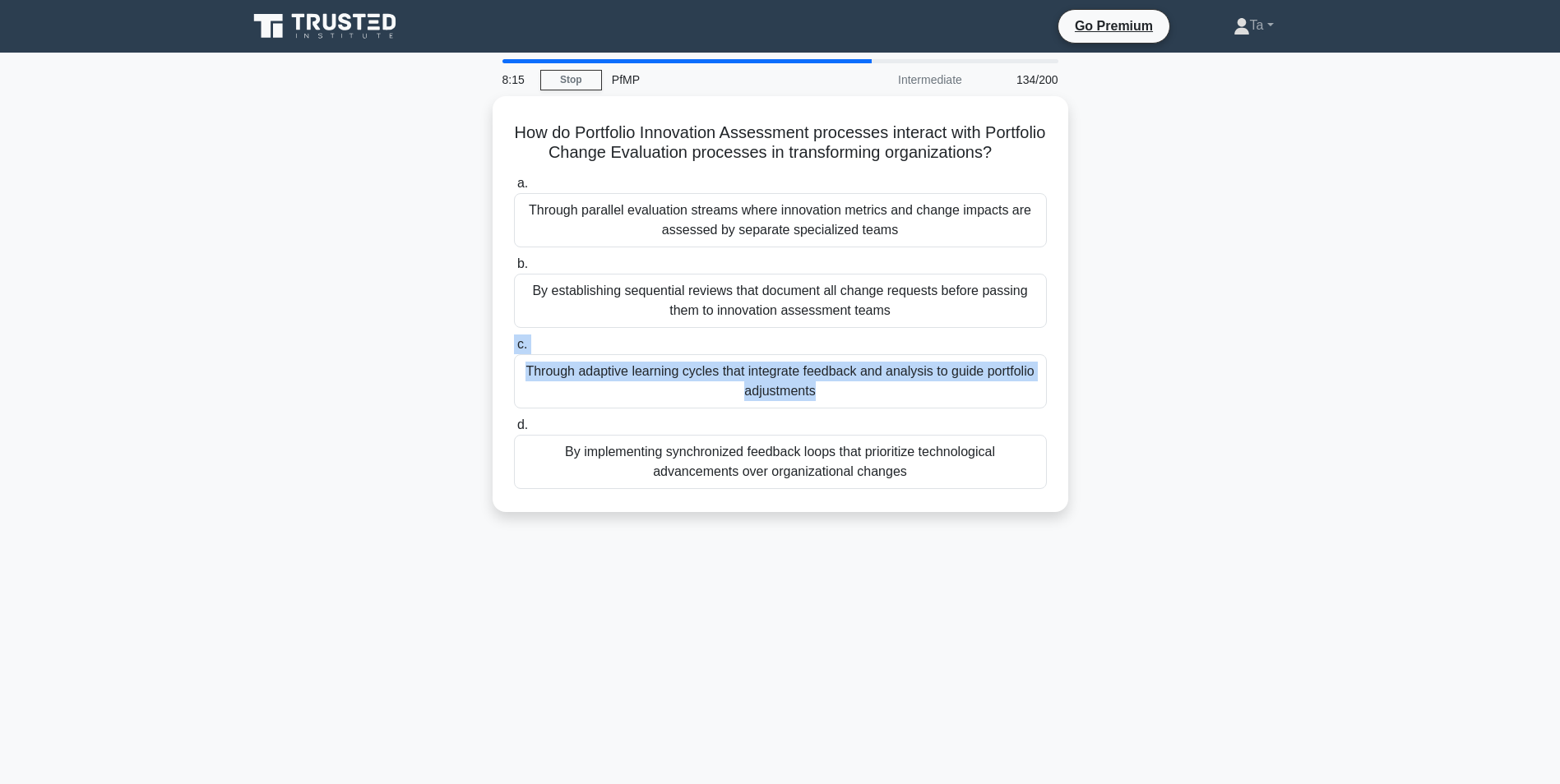
click at [754, 371] on label "c. Through adaptive learning cycles that integrate feedback and analysis to gui…" at bounding box center [780, 370] width 532 height 74
click at [514, 350] on input "c. Through adaptive learning cycles that integrate feedback and analysis to gui…" at bounding box center [514, 344] width 0 height 11
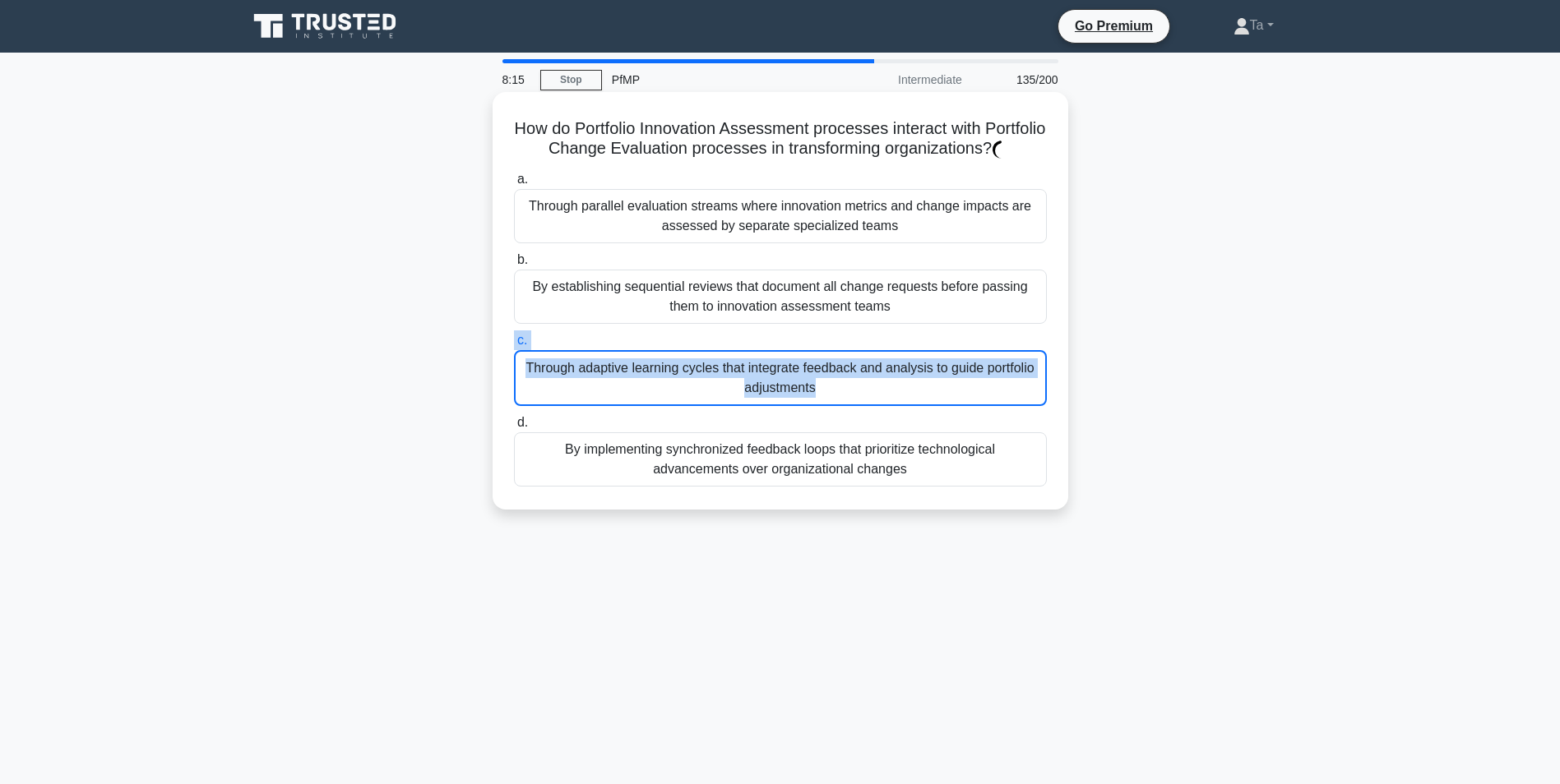
click at [754, 371] on div "Through adaptive learning cycles that integrate feedback and analysis to guide …" at bounding box center [780, 377] width 532 height 56
click at [514, 346] on input "c. Through adaptive learning cycles that integrate feedback and analysis to gui…" at bounding box center [514, 340] width 0 height 11
click at [754, 371] on div "Through adaptive learning cycles that integrate feedback and analysis to guide …" at bounding box center [780, 377] width 532 height 56
click at [514, 346] on input "c. Through adaptive learning cycles that integrate feedback and analysis to gui…" at bounding box center [514, 340] width 0 height 11
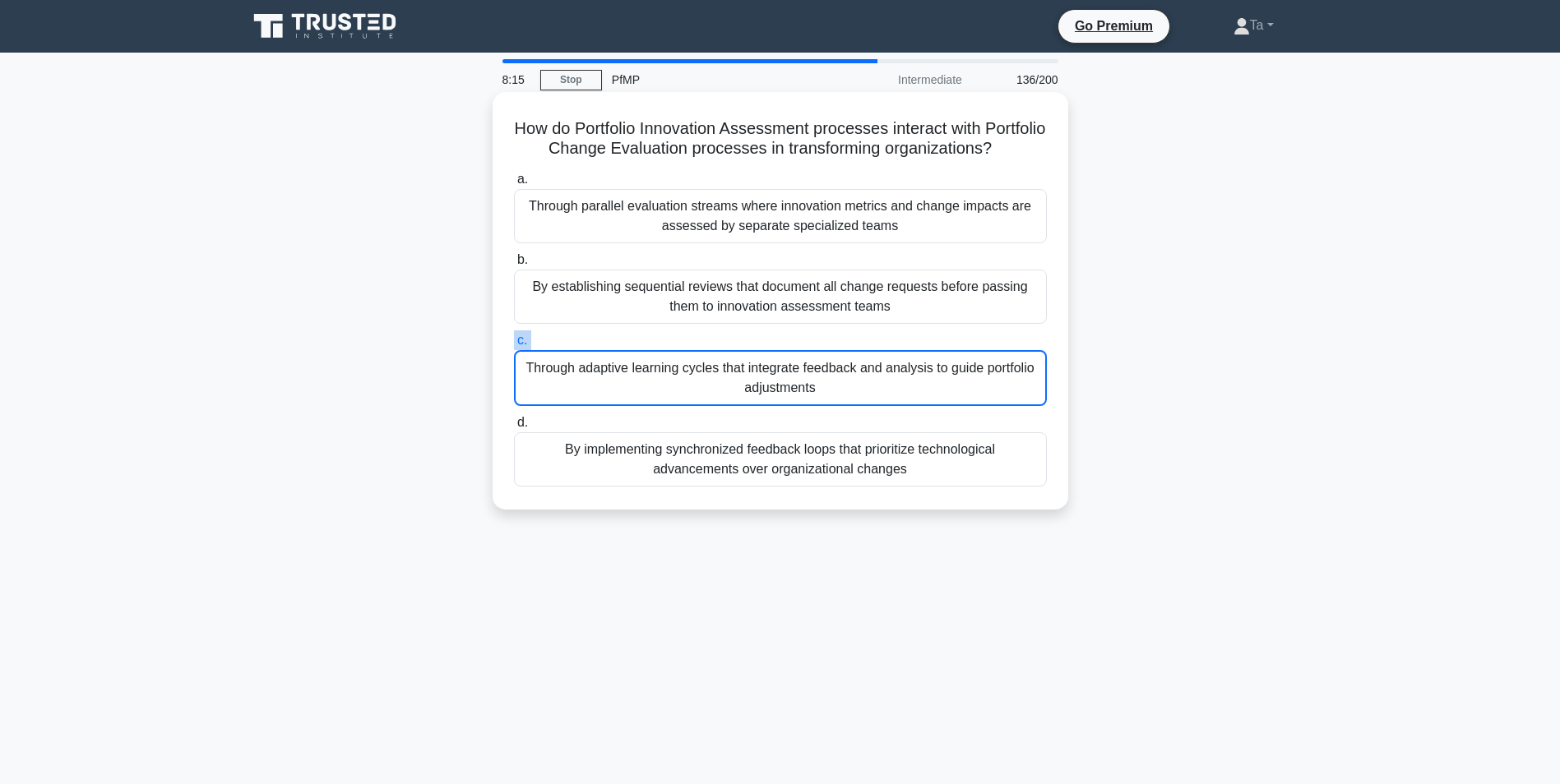
click at [754, 371] on label "c. Through adaptive learning cycles that integrate feedback and analysis to gui…" at bounding box center [780, 368] width 532 height 75
click at [514, 346] on input "c. Through adaptive learning cycles that integrate feedback and analysis to gui…" at bounding box center [514, 340] width 0 height 11
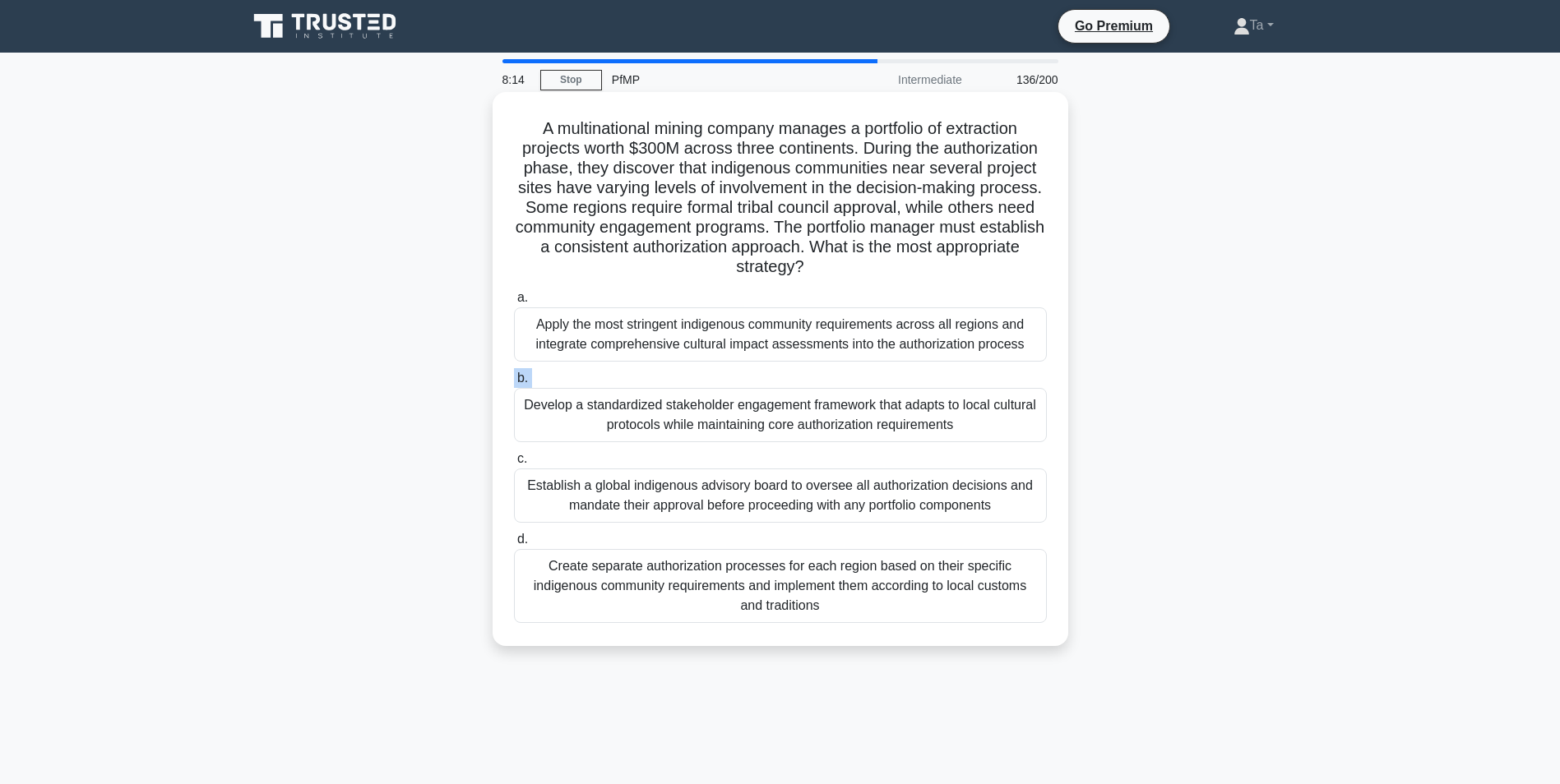
click at [754, 371] on div "a. Apply the most stringent indigenous community requirements across all region…" at bounding box center [780, 455] width 553 height 342
click at [753, 371] on label "b. Develop a standardized stakeholder engagement framework that adapts to local…" at bounding box center [780, 405] width 532 height 74
click at [514, 373] on input "b. Develop a standardized stakeholder engagement framework that adapts to local…" at bounding box center [514, 378] width 0 height 11
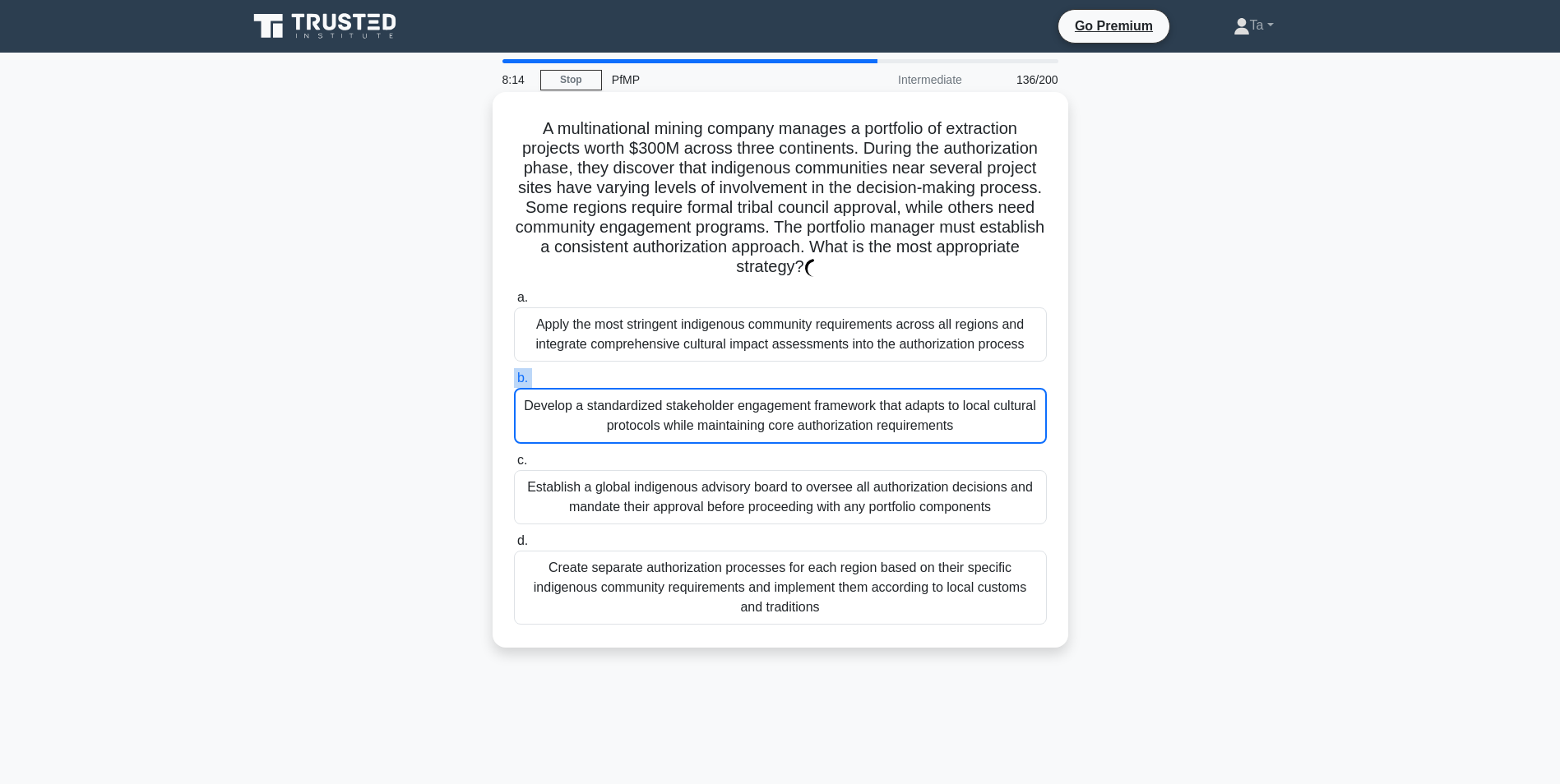
click at [753, 371] on label "b. Develop a standardized stakeholder engagement framework that adapts to local…" at bounding box center [780, 406] width 532 height 75
click at [514, 373] on input "b. Develop a standardized stakeholder engagement framework that adapts to local…" at bounding box center [514, 378] width 0 height 11
click at [753, 371] on label "b. Develop a standardized stakeholder engagement framework that adapts to local…" at bounding box center [780, 406] width 532 height 75
click at [514, 373] on input "b. Develop a standardized stakeholder engagement framework that adapts to local…" at bounding box center [514, 378] width 0 height 11
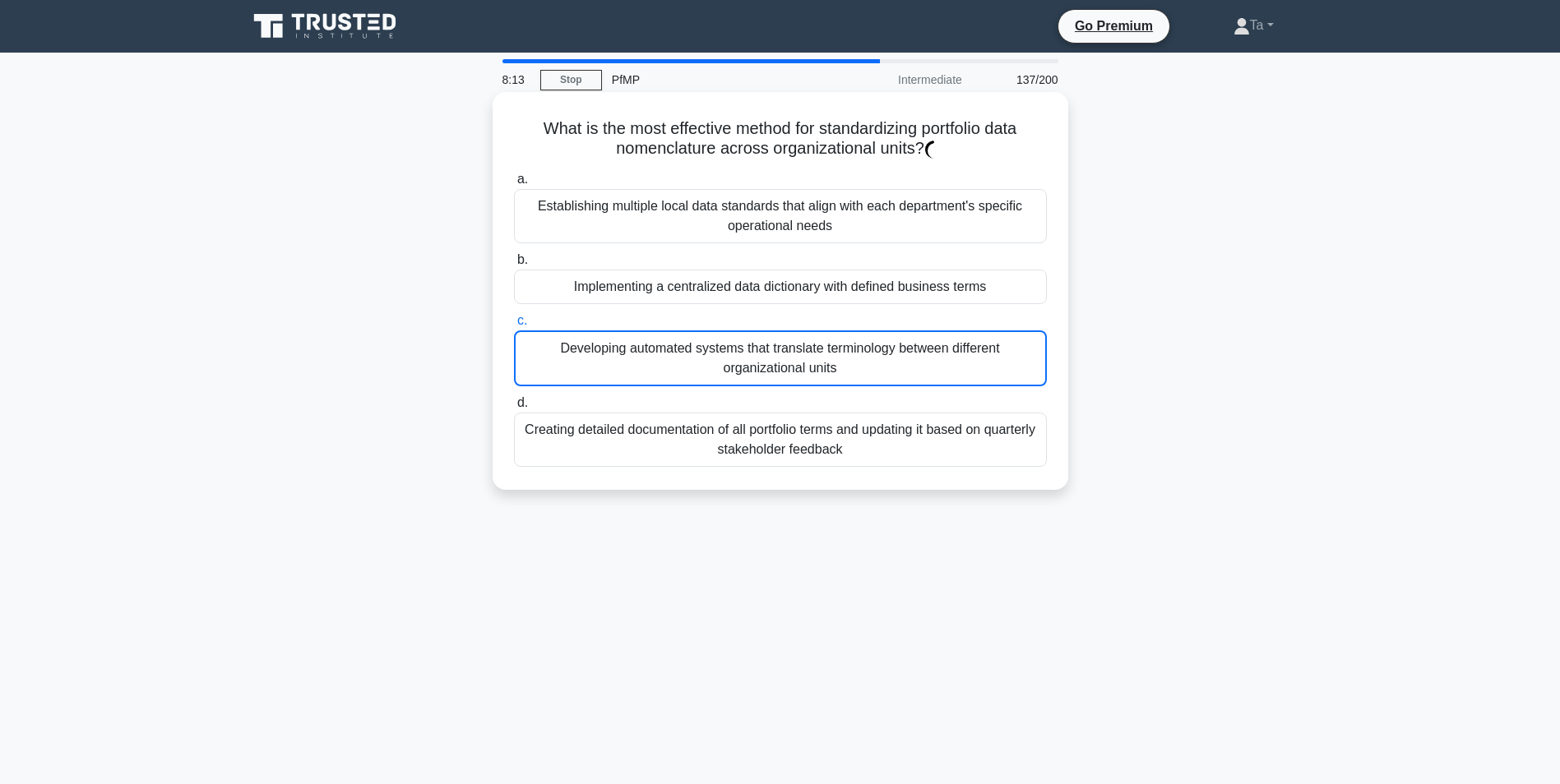
click at [753, 371] on div "Developing automated systems that translate terminology between different organ…" at bounding box center [780, 358] width 532 height 56
click at [514, 326] on input "c. Developing automated systems that translate terminology between different or…" at bounding box center [514, 320] width 0 height 11
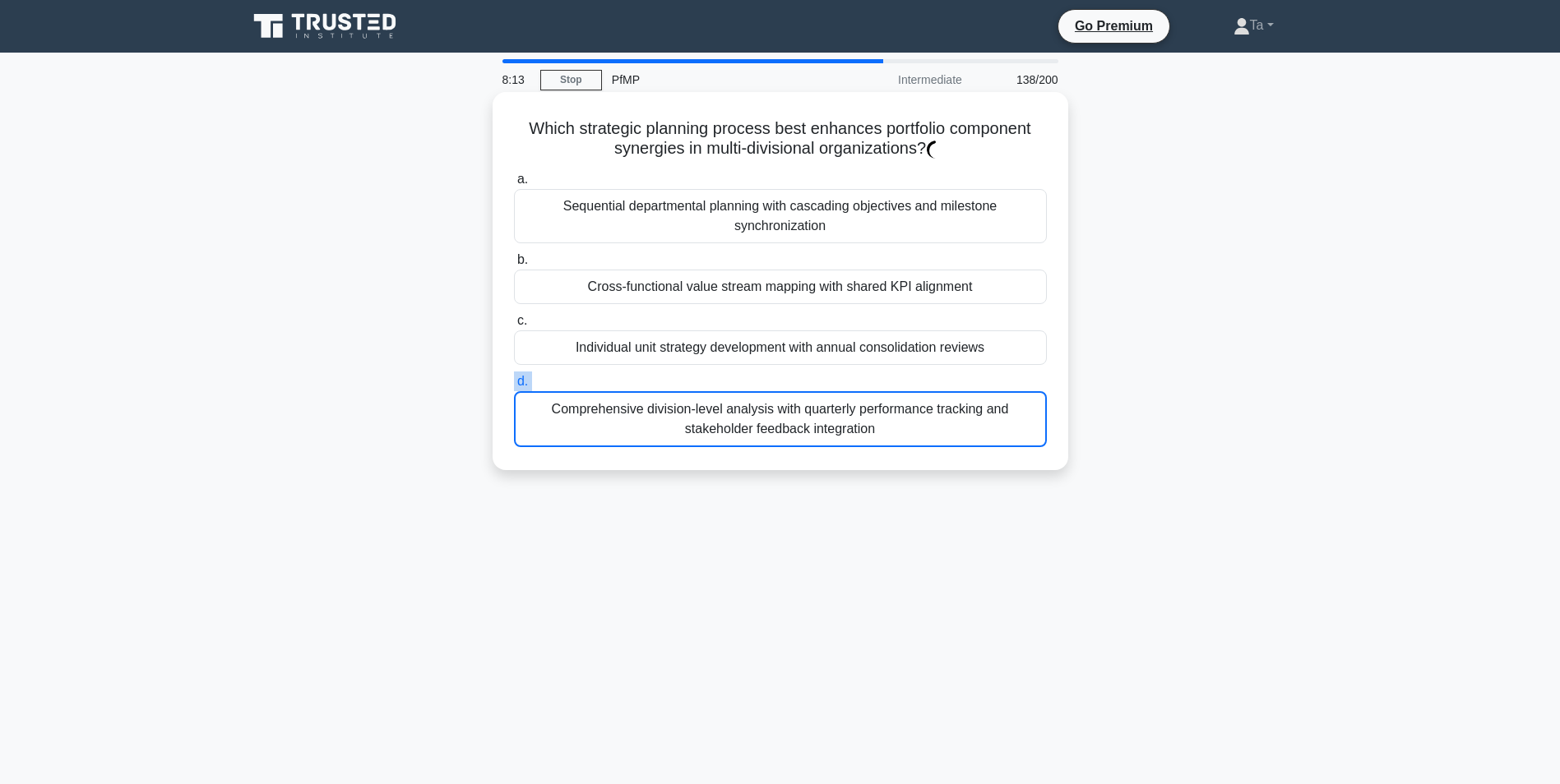
click at [753, 371] on label "d. Comprehensive division-level analysis with quarterly performance tracking an…" at bounding box center [780, 409] width 532 height 75
click at [514, 376] on input "d. Comprehensive division-level analysis with quarterly performance tracking an…" at bounding box center [514, 381] width 0 height 11
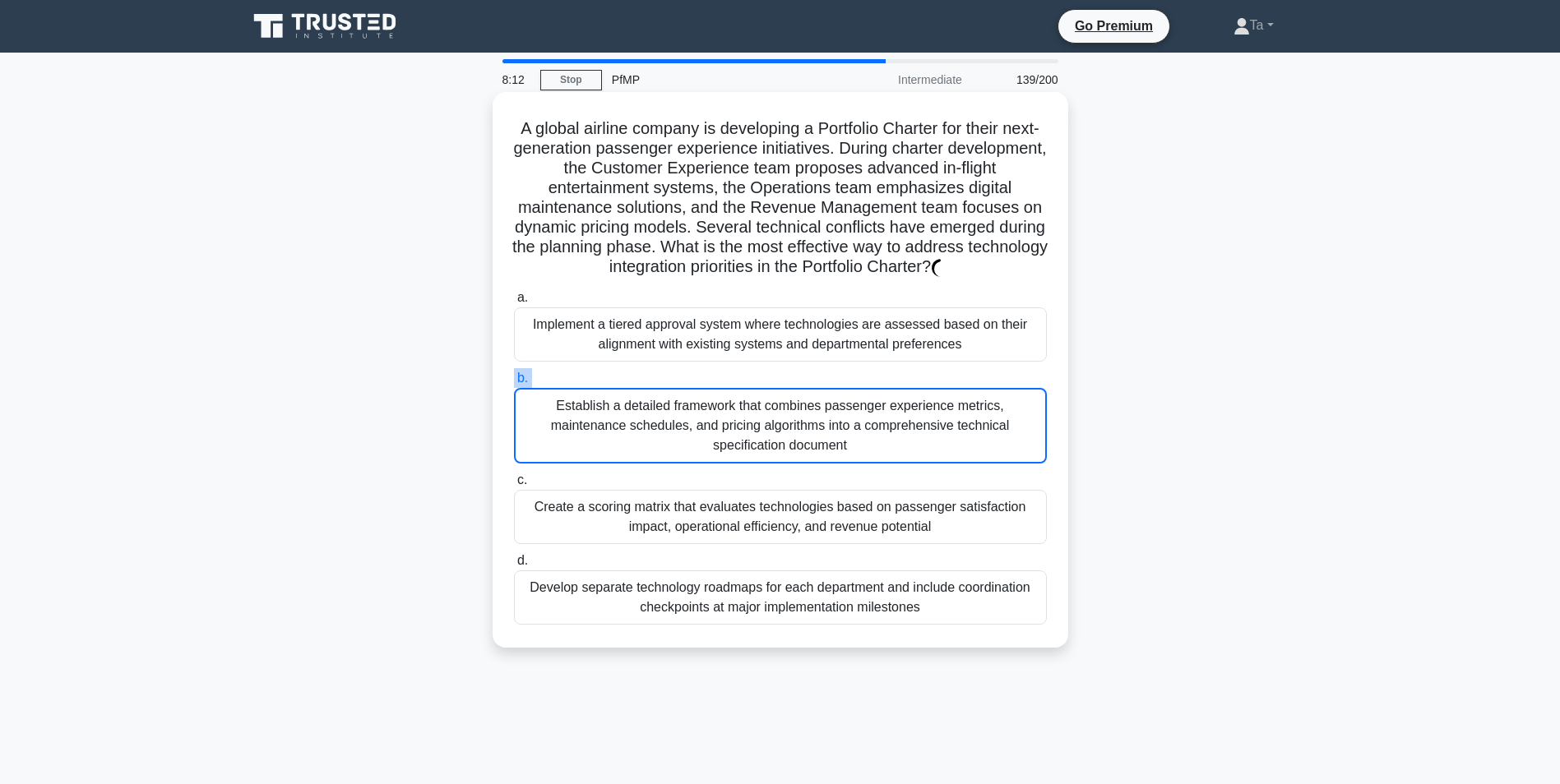
click at [753, 371] on label "b. Establish a detailed framework that combines passenger experience metrics, m…" at bounding box center [780, 416] width 532 height 95
click at [514, 373] on input "b. Establish a detailed framework that combines passenger experience metrics, m…" at bounding box center [514, 378] width 0 height 11
click at [753, 371] on label "b. Establish a detailed framework that combines passenger experience metrics, m…" at bounding box center [780, 416] width 532 height 95
click at [514, 373] on input "b. Establish a detailed framework that combines passenger experience metrics, m…" at bounding box center [514, 378] width 0 height 11
click at [753, 371] on label "b. Establish a detailed framework that combines passenger experience metrics, m…" at bounding box center [780, 416] width 532 height 95
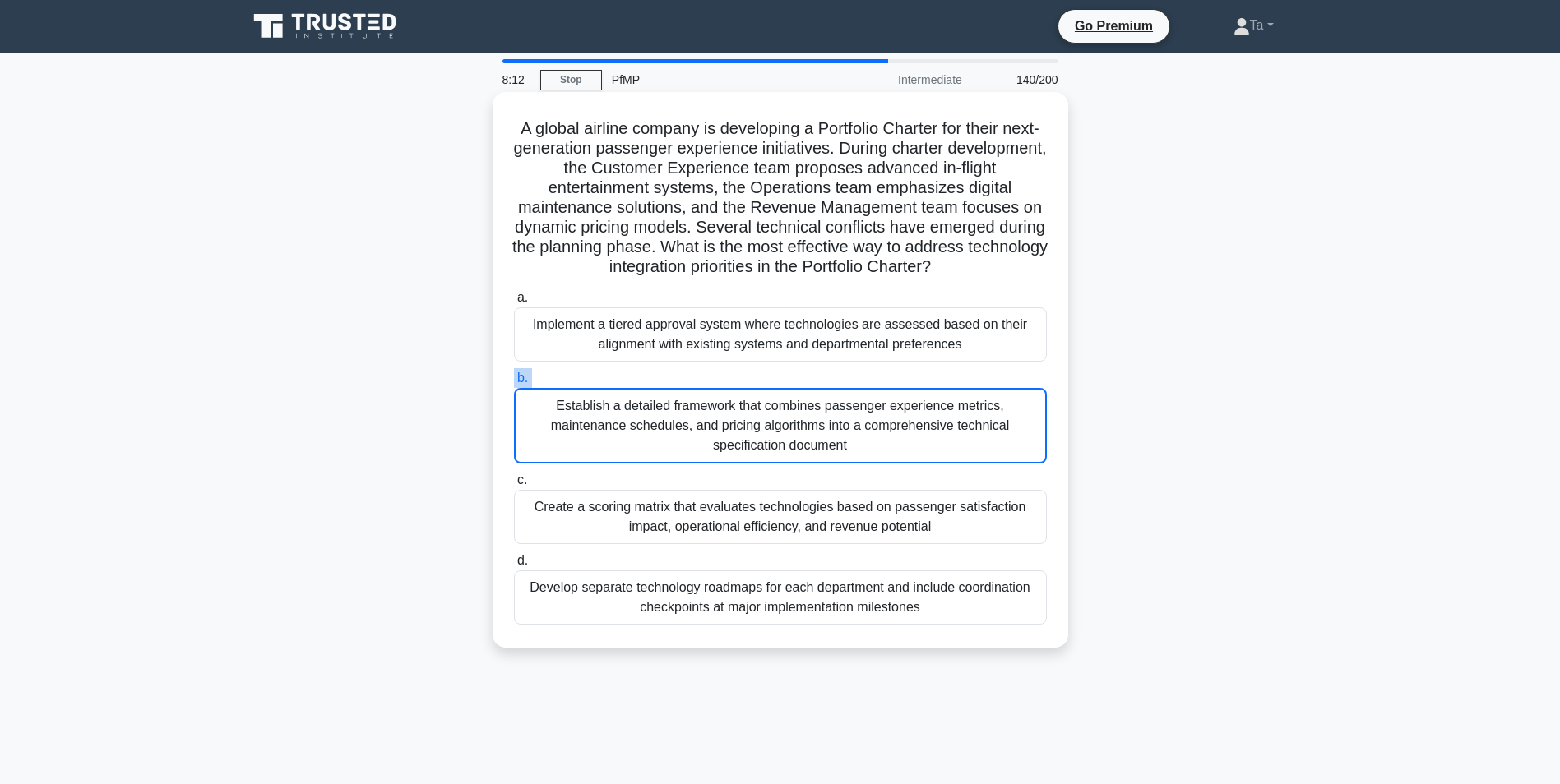
click at [514, 373] on input "b. Establish a detailed framework that combines passenger experience metrics, m…" at bounding box center [514, 378] width 0 height 11
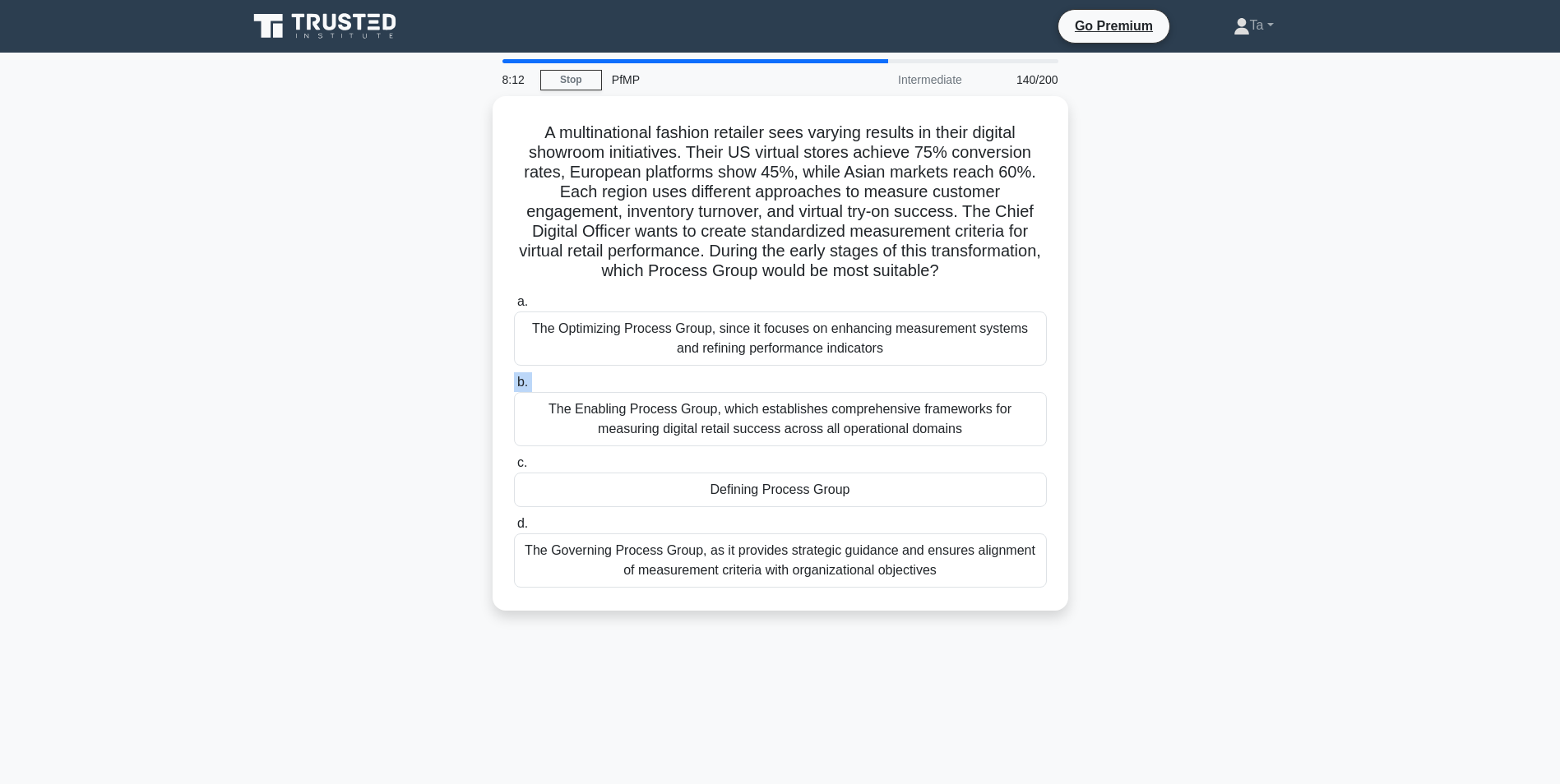
click at [753, 371] on div "a. The Optimizing Process Group, since it focuses on enhancing measurement syst…" at bounding box center [780, 439] width 553 height 303
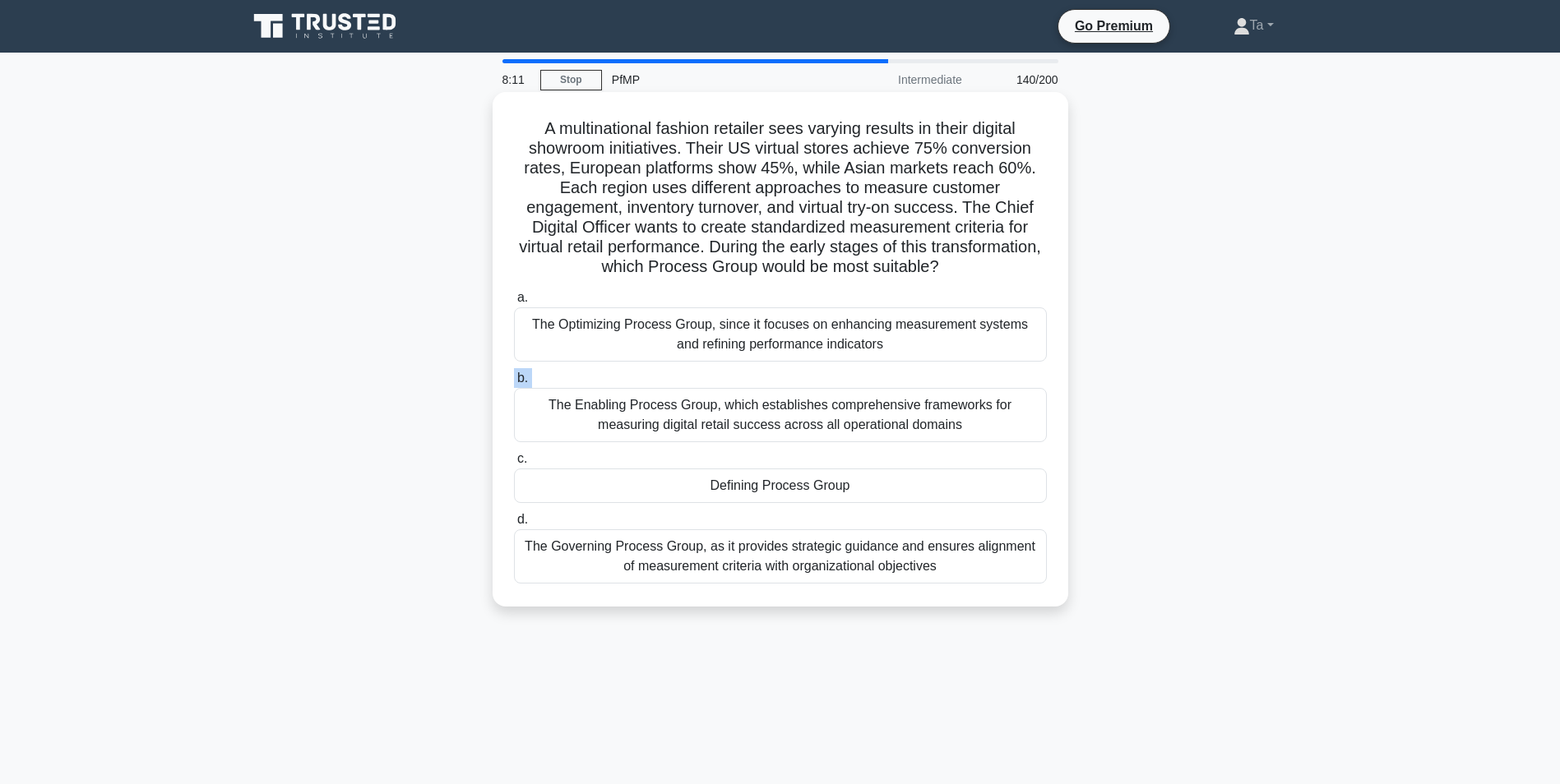
click at [753, 371] on label "b. The Enabling Process Group, which establishes comprehensive frameworks for m…" at bounding box center [780, 405] width 532 height 74
click at [514, 373] on input "b. The Enabling Process Group, which establishes comprehensive frameworks for m…" at bounding box center [514, 378] width 0 height 11
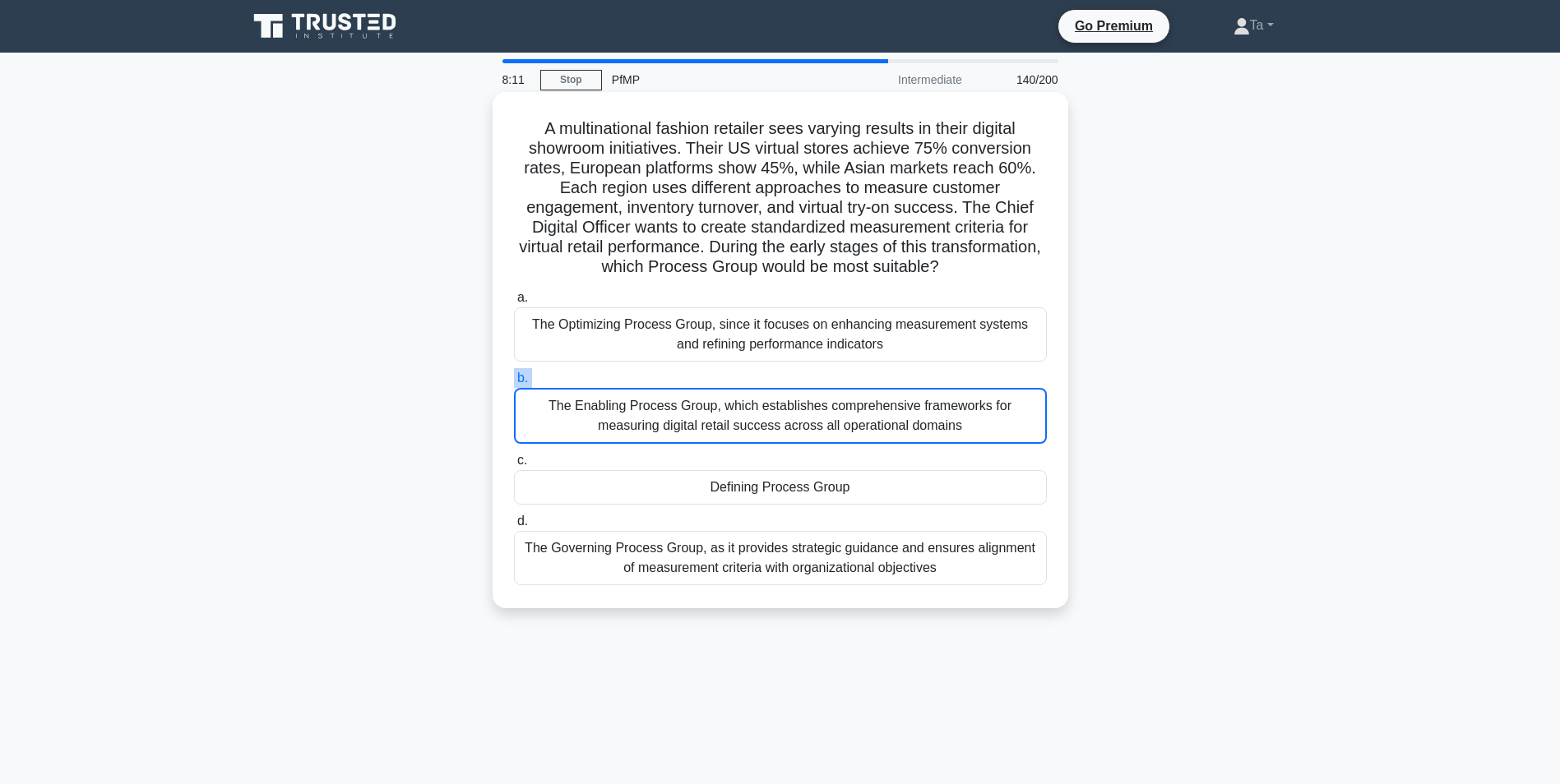
click at [753, 371] on label "b. The Enabling Process Group, which establishes comprehensive frameworks for m…" at bounding box center [780, 406] width 532 height 75
click at [514, 373] on input "b. The Enabling Process Group, which establishes comprehensive frameworks for m…" at bounding box center [514, 378] width 0 height 11
click at [753, 371] on label "b. The Enabling Process Group, which establishes comprehensive frameworks for m…" at bounding box center [780, 406] width 532 height 75
click at [514, 373] on input "b. The Enabling Process Group, which establishes comprehensive frameworks for m…" at bounding box center [514, 378] width 0 height 11
click at [753, 371] on div "a. The Optimizing Process Group, since it focuses on enhancing measurement syst…" at bounding box center [780, 436] width 553 height 304
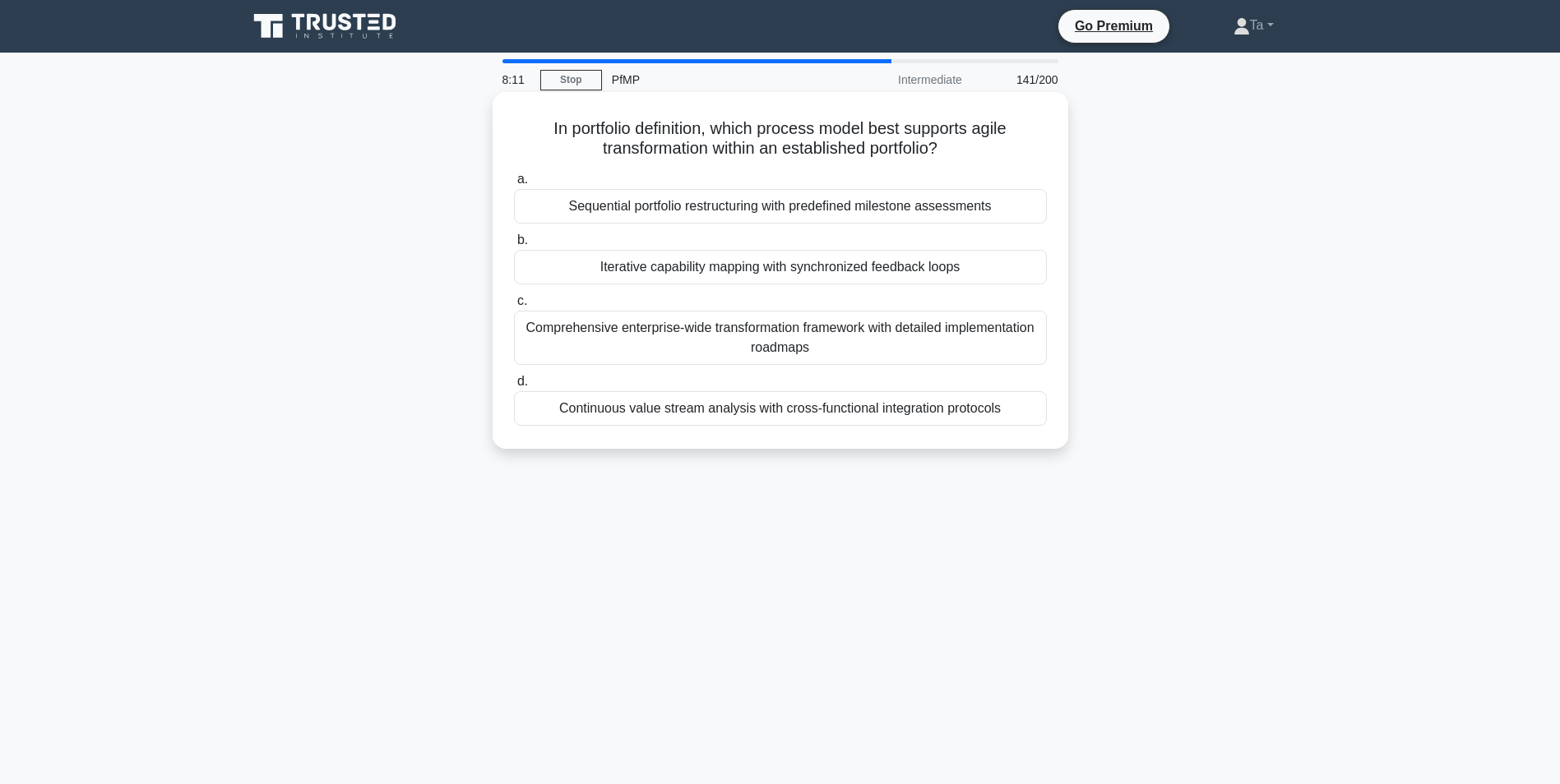
click at [753, 371] on div "a. Sequential portfolio restructuring with predefined milestone assessments b. …" at bounding box center [780, 297] width 553 height 263
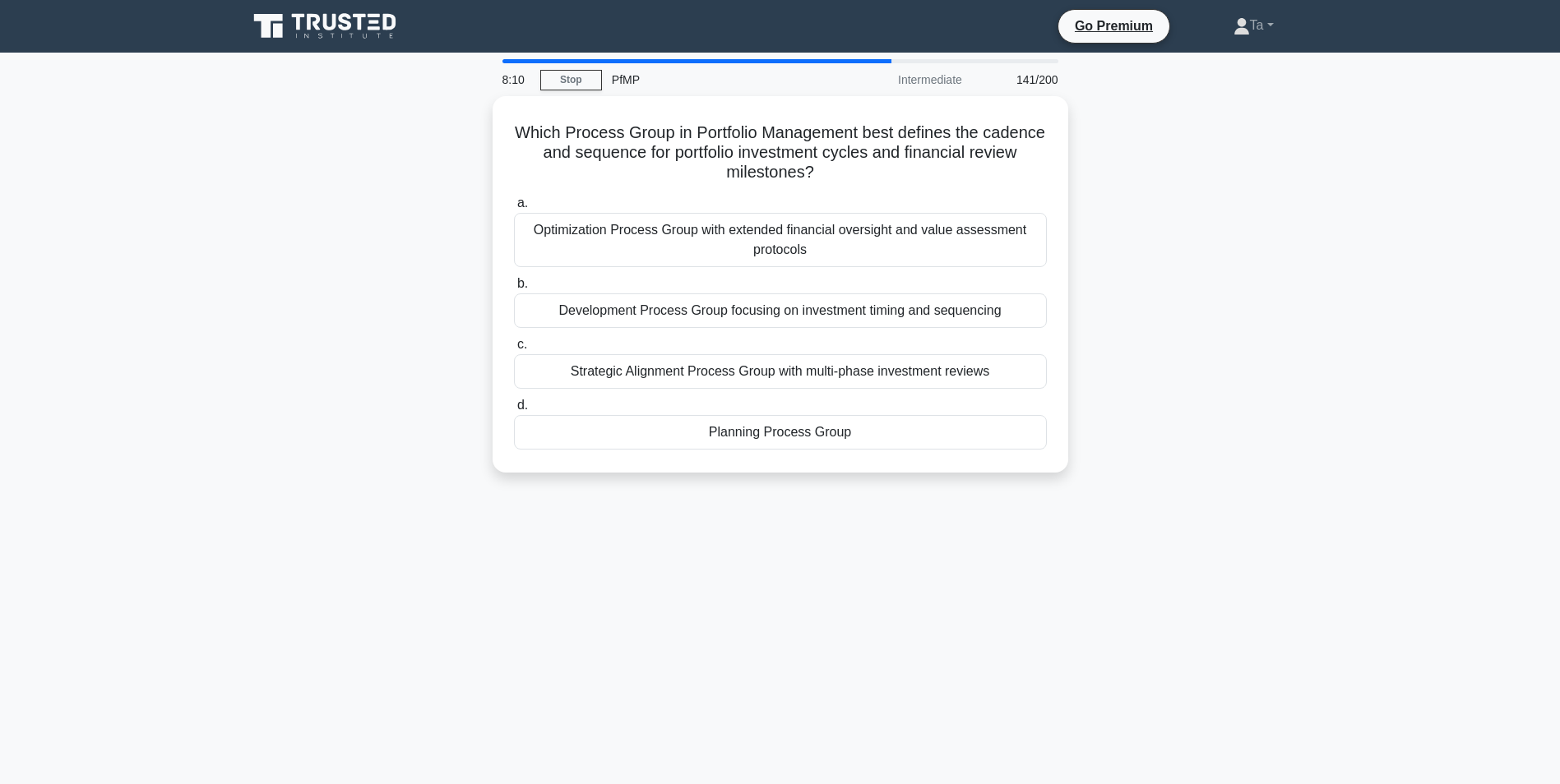
click at [753, 371] on div "Strategic Alignment Process Group with multi-phase investment reviews" at bounding box center [780, 370] width 532 height 34
click at [514, 350] on input "c. Strategic Alignment Process Group with multi-phase investment reviews" at bounding box center [514, 344] width 0 height 11
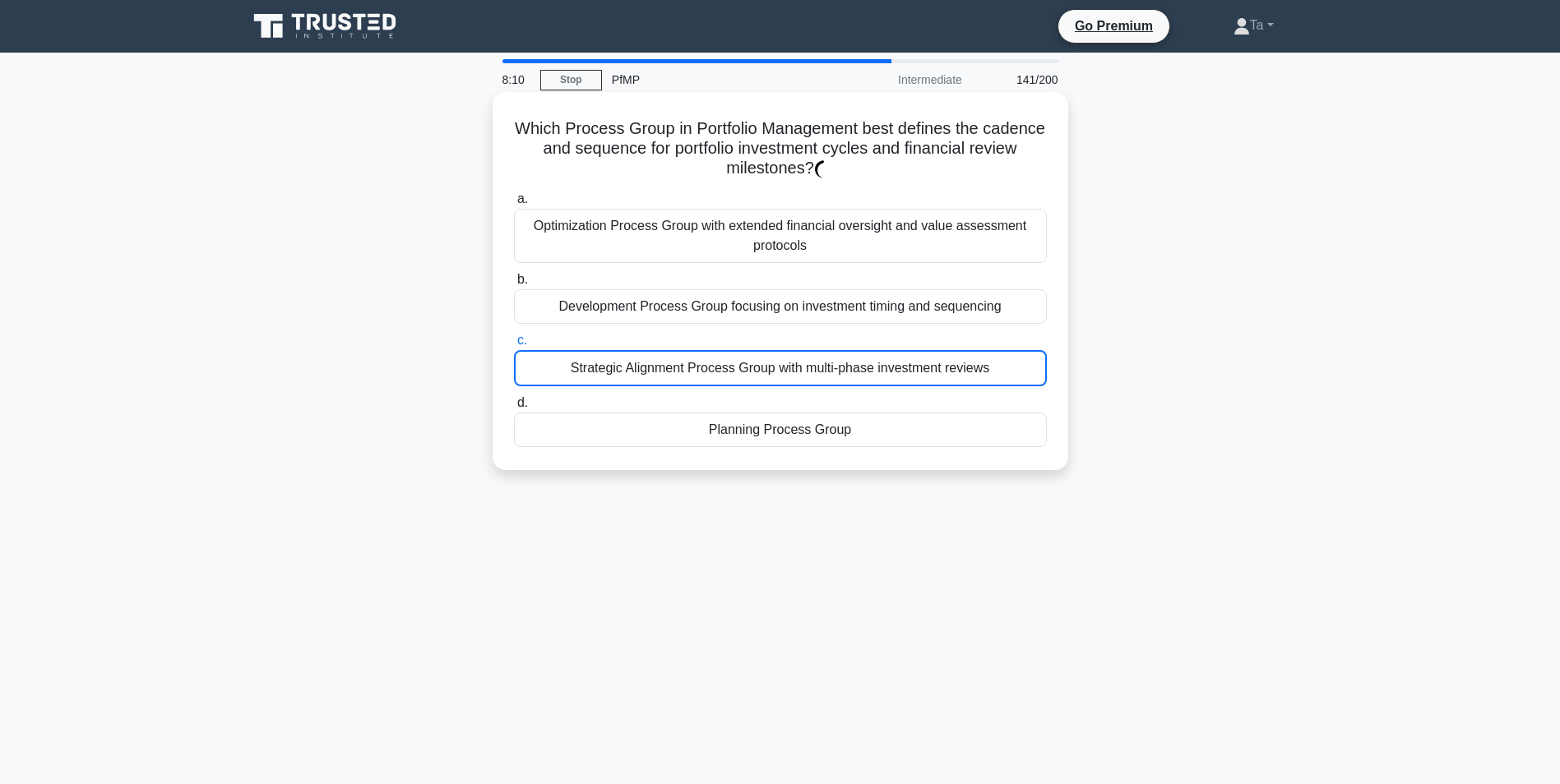
click at [753, 371] on div "Strategic Alignment Process Group with multi-phase investment reviews" at bounding box center [780, 368] width 532 height 36
click at [514, 346] on input "c. Strategic Alignment Process Group with multi-phase investment reviews" at bounding box center [514, 340] width 0 height 11
click at [753, 371] on div "Strategic Alignment Process Group with multi-phase investment reviews" at bounding box center [780, 368] width 532 height 36
click at [514, 346] on input "c. Strategic Alignment Process Group with multi-phase investment reviews" at bounding box center [514, 340] width 0 height 11
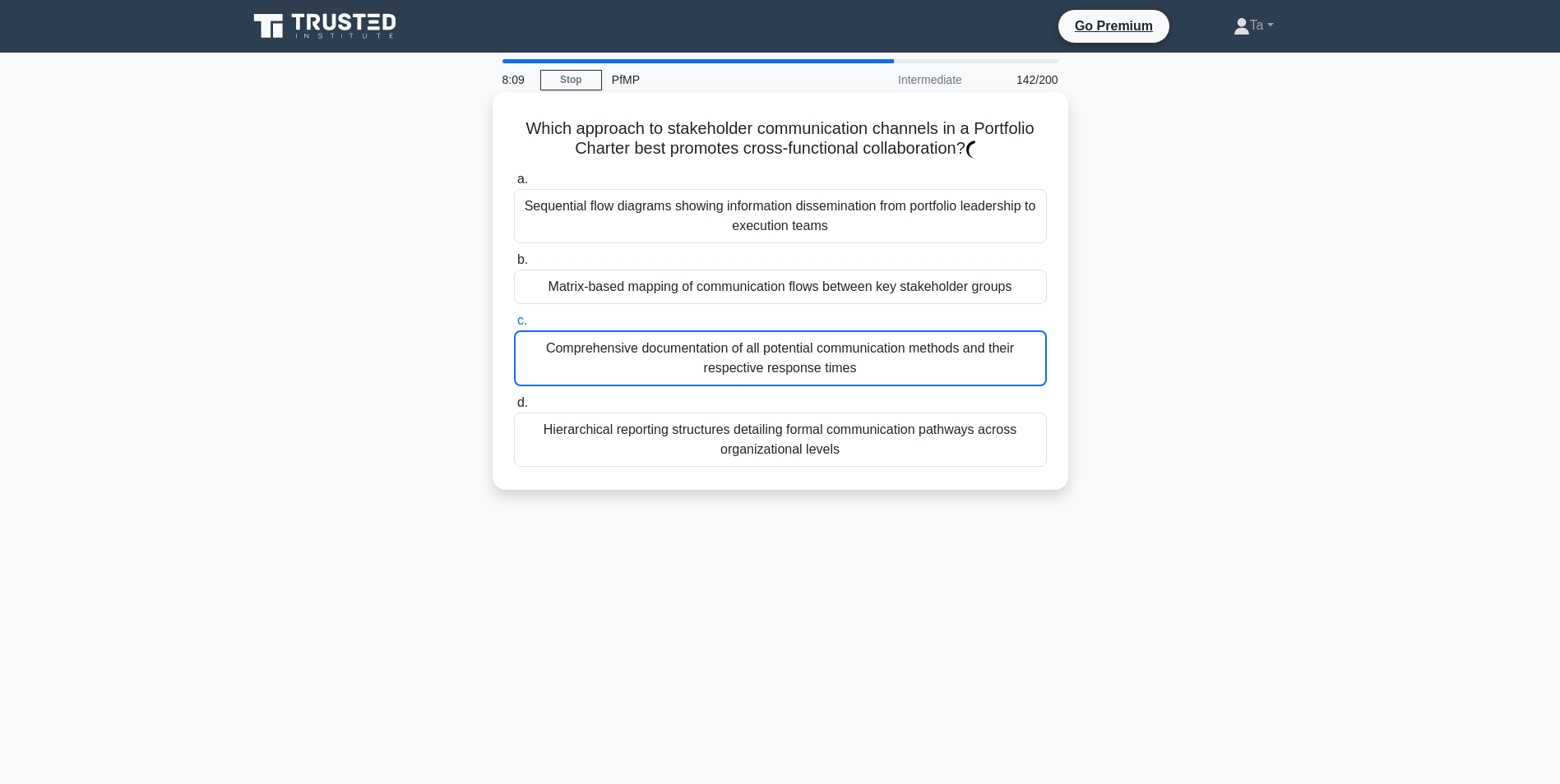
click at [753, 371] on div "Comprehensive documentation of all potential communication methods and their re…" at bounding box center [780, 358] width 532 height 56
click at [514, 326] on input "c. Comprehensive documentation of all potential communication methods and their…" at bounding box center [514, 320] width 0 height 11
click at [753, 371] on div "Comprehensive documentation of all potential communication methods and their re…" at bounding box center [780, 358] width 532 height 56
click at [514, 326] on input "c. Comprehensive documentation of all potential communication methods and their…" at bounding box center [514, 320] width 0 height 11
click at [753, 371] on div "Comprehensive documentation of all potential communication methods and their re…" at bounding box center [780, 358] width 532 height 56
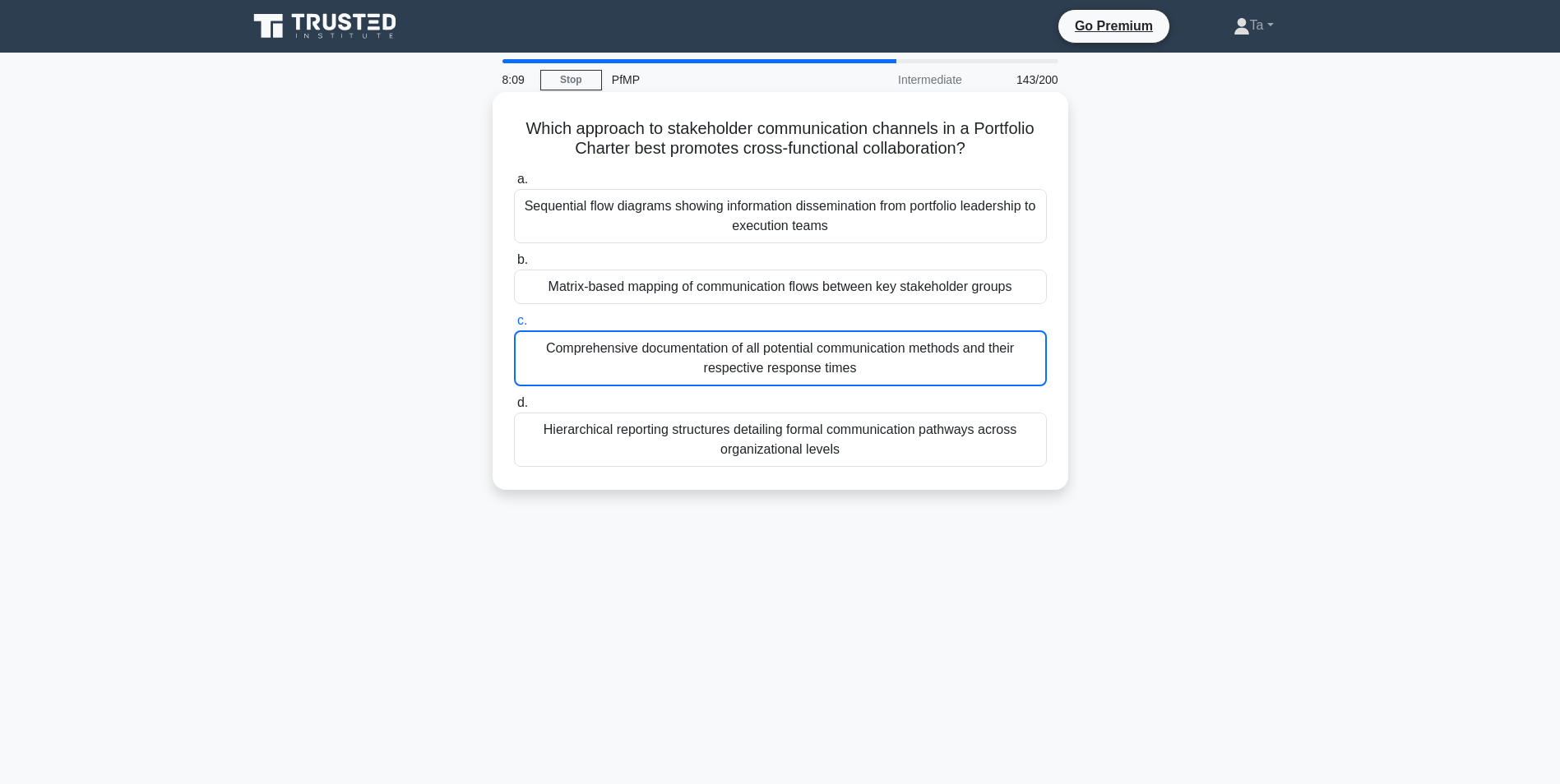
click at [514, 326] on input "c. Comprehensive documentation of all potential communication methods and their…" at bounding box center [514, 320] width 0 height 11
click at [753, 371] on div "Comprehensive documentation of all potential communication methods and their re…" at bounding box center [780, 358] width 532 height 56
click at [514, 326] on input "c. Comprehensive documentation of all potential communication methods and their…" at bounding box center [514, 320] width 0 height 11
click at [753, 371] on div "Complete transformation of existing performance metrics into automated predicti…" at bounding box center [780, 358] width 532 height 56
click at [514, 326] on input "c. Complete transformation of existing performance metrics into automated predi…" at bounding box center [514, 320] width 0 height 11
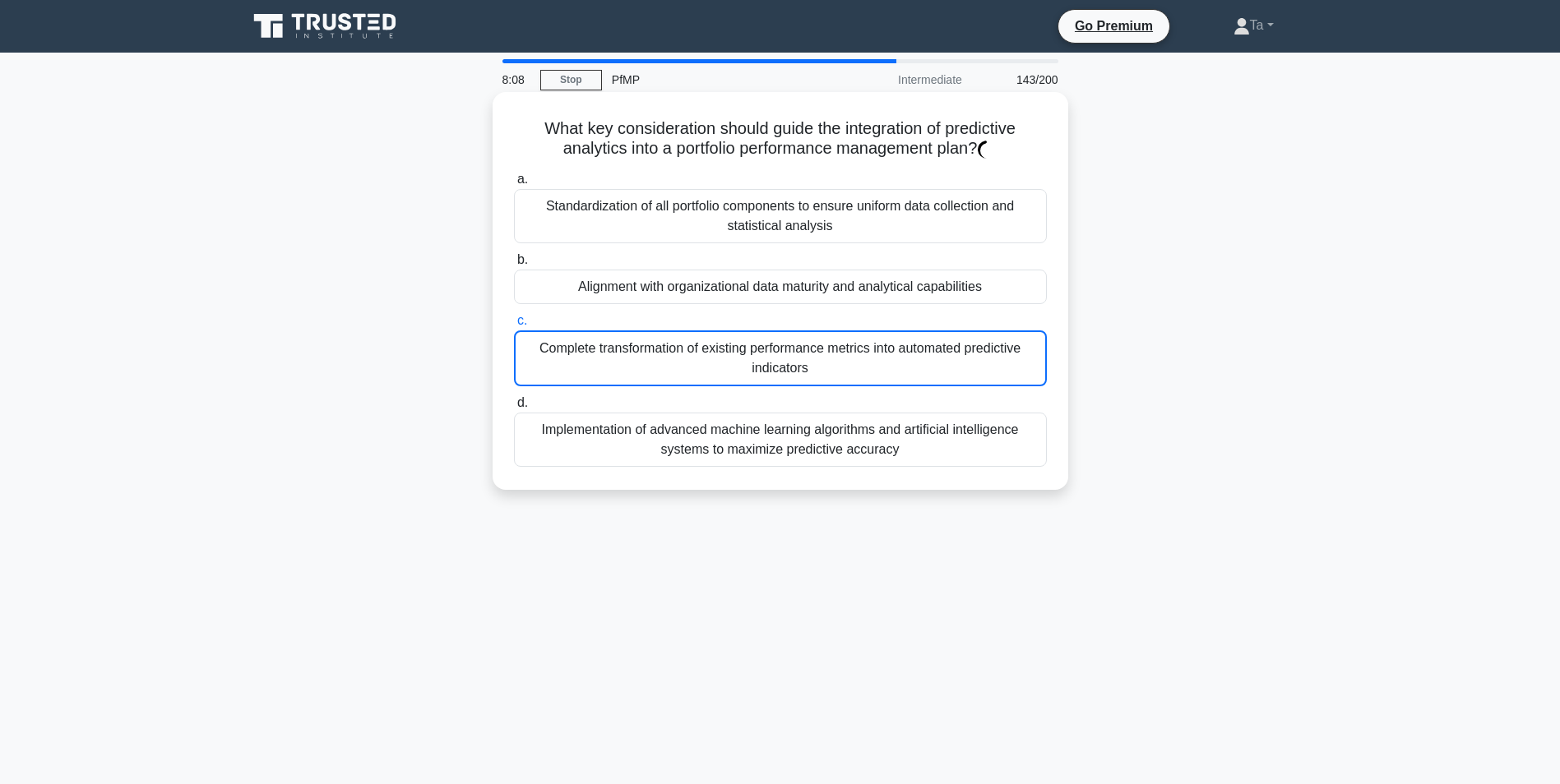
click at [753, 371] on div "Complete transformation of existing performance metrics into automated predicti…" at bounding box center [780, 358] width 532 height 56
click at [514, 326] on input "c. Complete transformation of existing performance metrics into automated predi…" at bounding box center [514, 320] width 0 height 11
click at [752, 371] on div "Complete transformation of existing performance metrics into automated predicti…" at bounding box center [780, 358] width 532 height 56
click at [514, 326] on input "c. Complete transformation of existing performance metrics into automated predi…" at bounding box center [514, 320] width 0 height 11
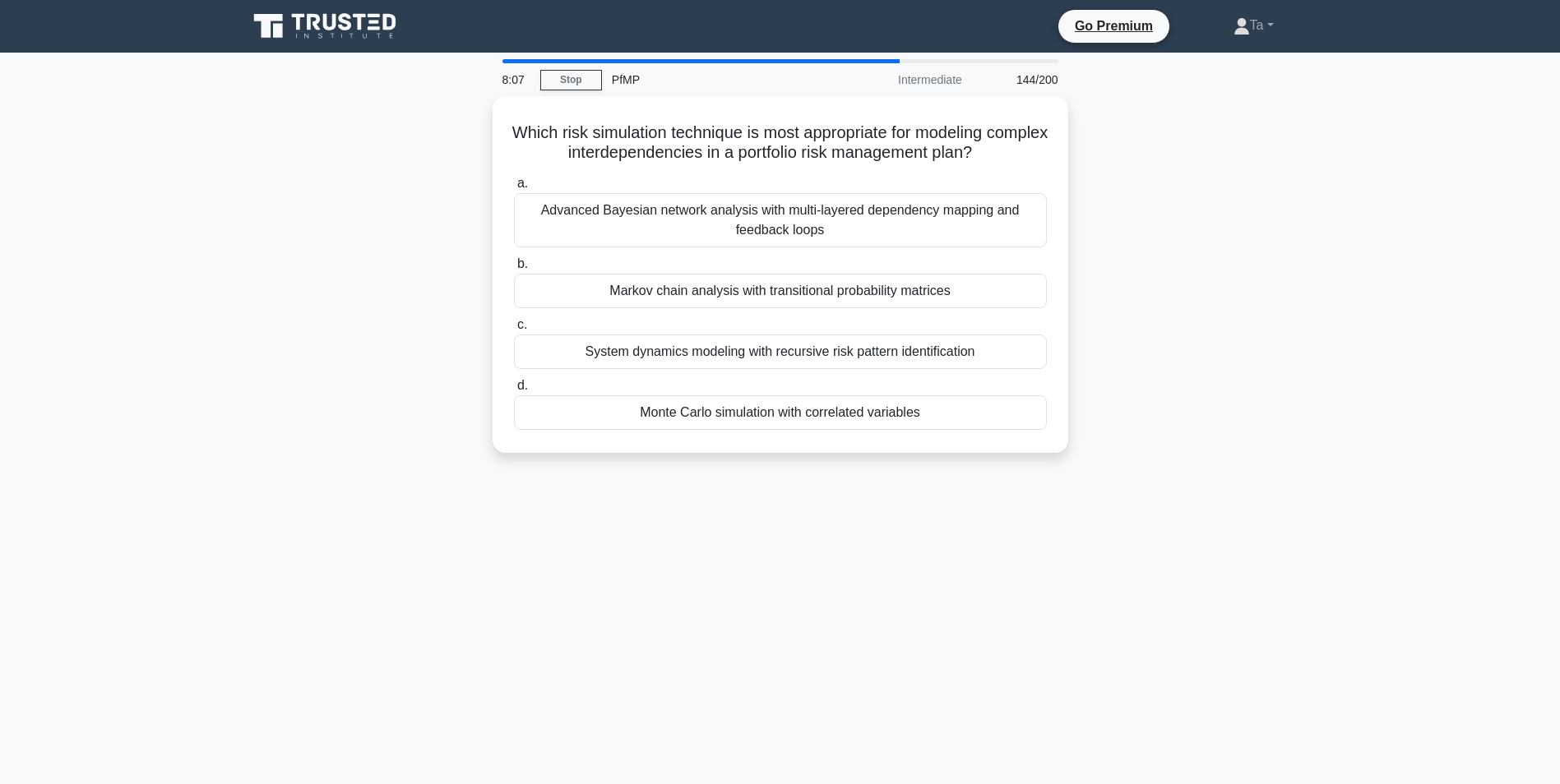
click at [752, 371] on div "a. Advanced Bayesian network analysis with multi-layered dependency mapping and…" at bounding box center [780, 302] width 553 height 263
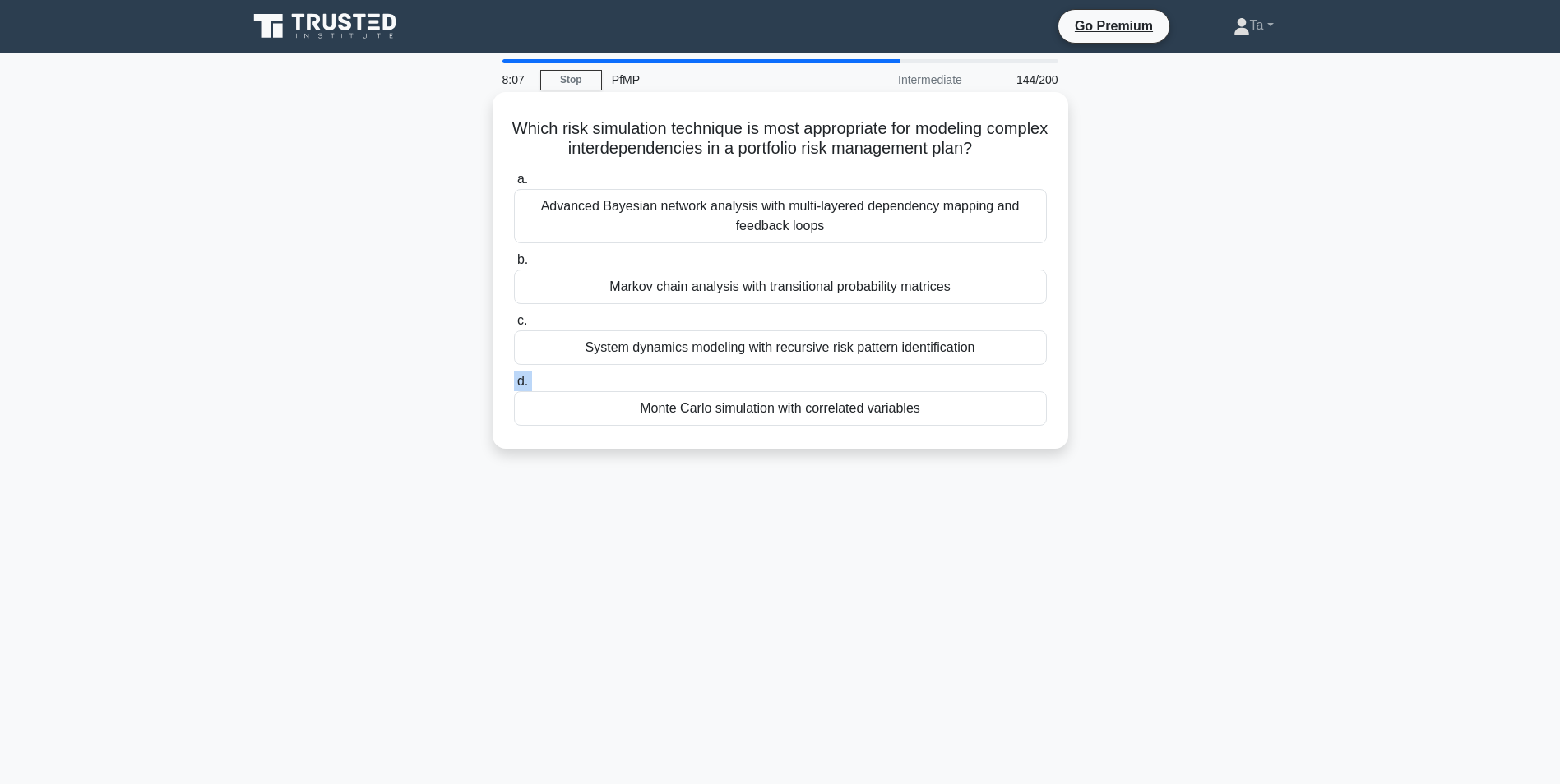
click at [753, 372] on div "a. Advanced Bayesian network analysis with multi-layered dependency mapping and…" at bounding box center [780, 297] width 553 height 263
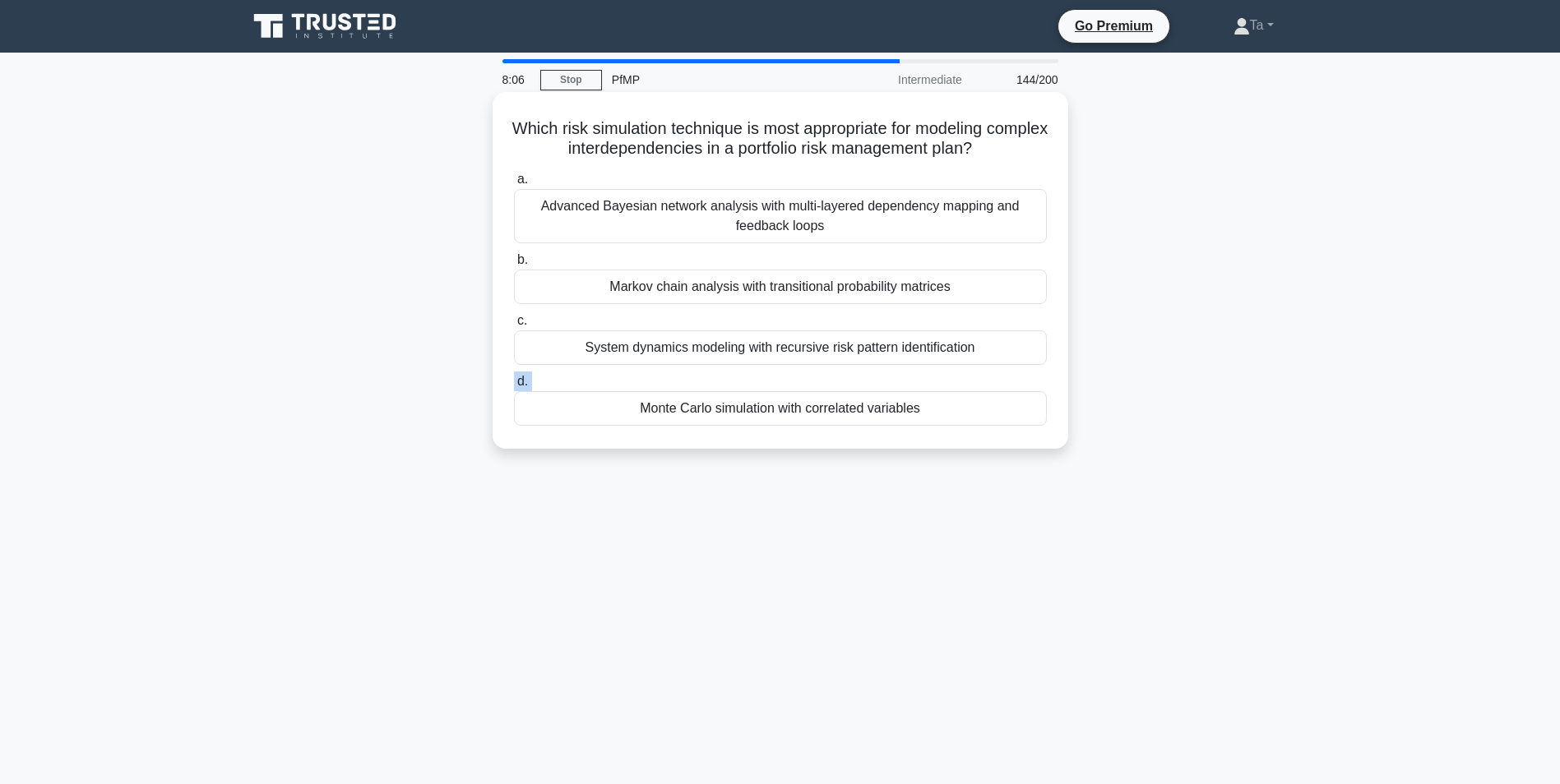
click at [753, 372] on div "a. Advanced Bayesian network analysis with multi-layered dependency mapping and…" at bounding box center [780, 297] width 553 height 263
click at [754, 372] on div "a. Advanced Bayesian network analysis with multi-layered dependency mapping and…" at bounding box center [780, 297] width 553 height 263
drag, startPoint x: 754, startPoint y: 372, endPoint x: 741, endPoint y: 359, distance: 18.4
click at [741, 359] on div "System dynamics modeling with recursive risk pattern identification" at bounding box center [780, 347] width 532 height 34
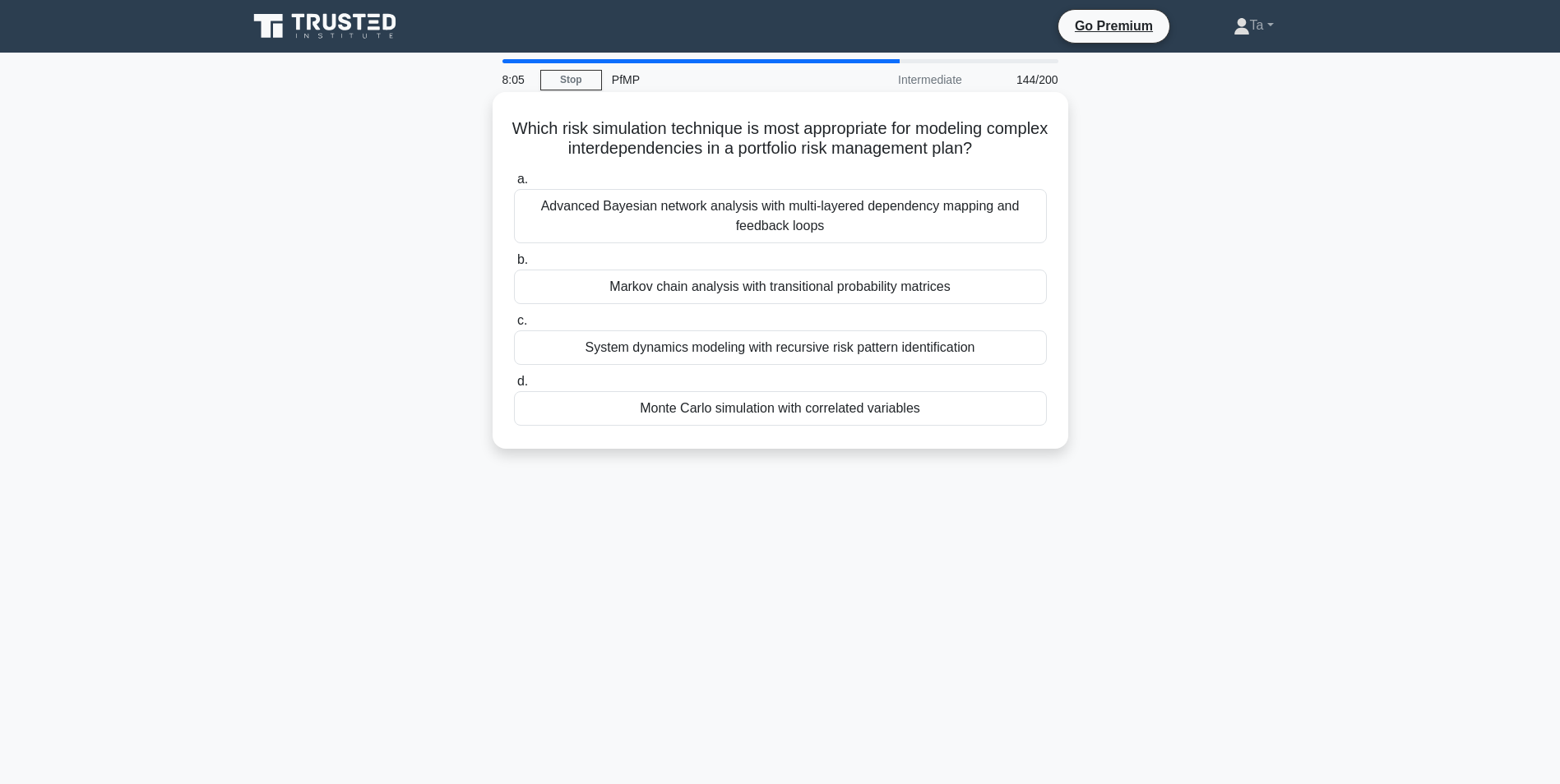
click at [514, 326] on input "c. System dynamics modeling with recursive risk pattern identification" at bounding box center [514, 320] width 0 height 11
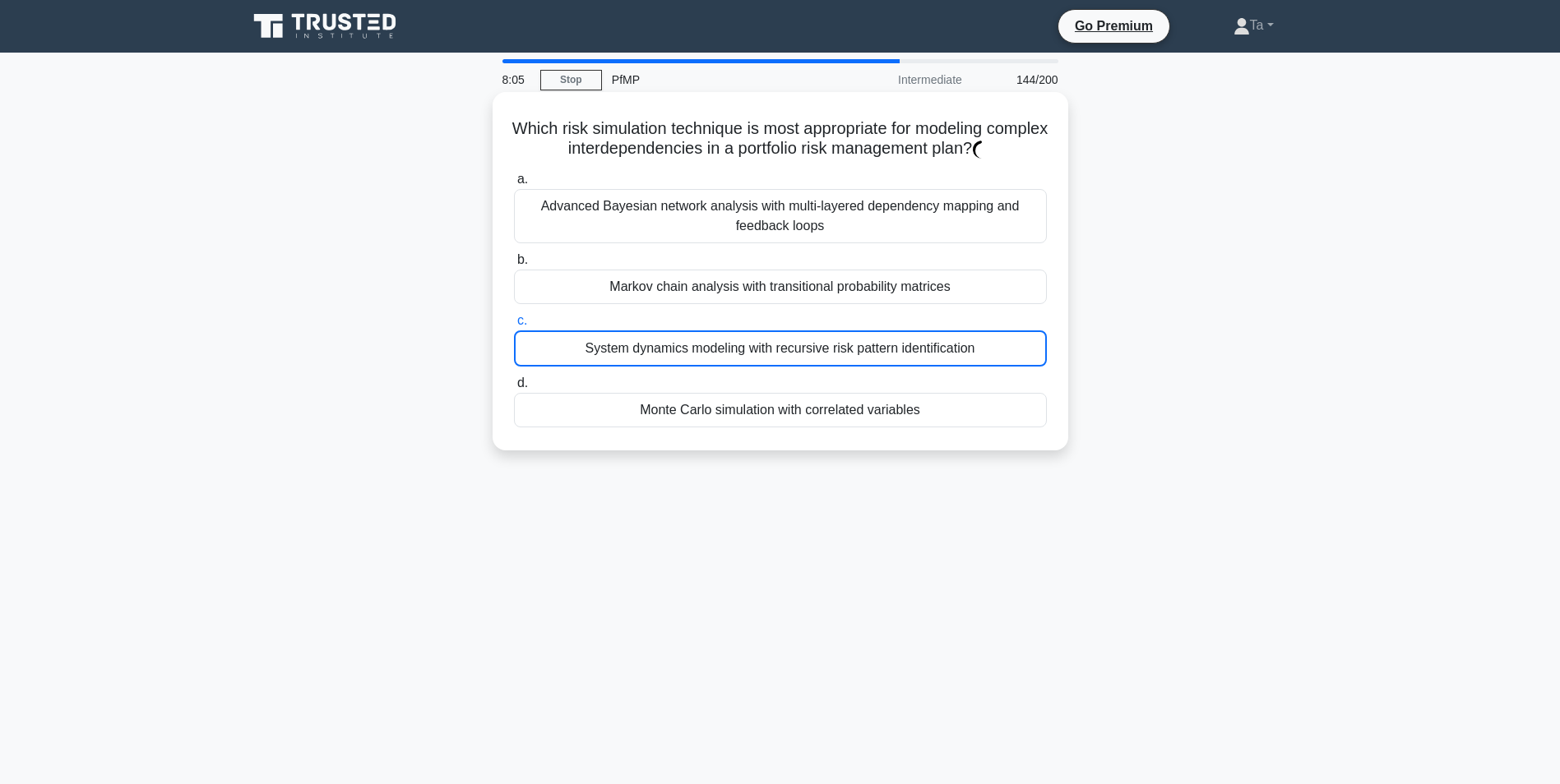
click at [741, 359] on div "System dynamics modeling with recursive risk pattern identification" at bounding box center [780, 348] width 532 height 36
click at [514, 326] on input "c. System dynamics modeling with recursive risk pattern identification" at bounding box center [514, 320] width 0 height 11
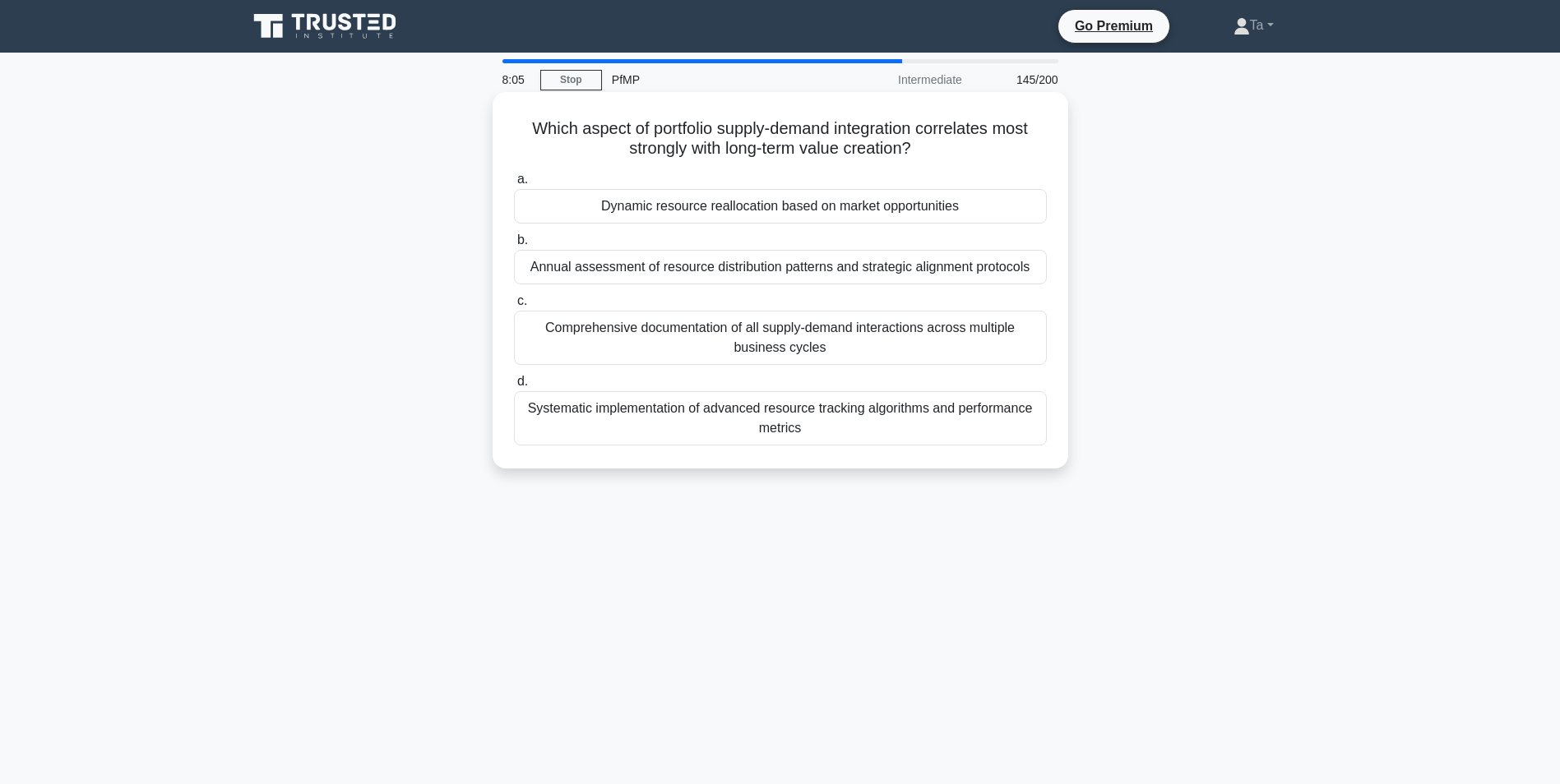
click at [746, 328] on div "Comprehensive documentation of all supply-demand interactions across multiple b…" at bounding box center [780, 337] width 532 height 54
drag, startPoint x: 746, startPoint y: 328, endPoint x: 740, endPoint y: 366, distance: 38.5
click at [739, 369] on div "a. Dynamic resource reallocation based on market opportunities b. Annual assess…" at bounding box center [780, 307] width 553 height 282
click at [736, 323] on div "Comprehensive documentation of all supply-demand interactions across multiple b…" at bounding box center [780, 337] width 532 height 54
click at [514, 307] on input "c. Comprehensive documentation of all supply-demand interactions across multipl…" at bounding box center [514, 301] width 0 height 11
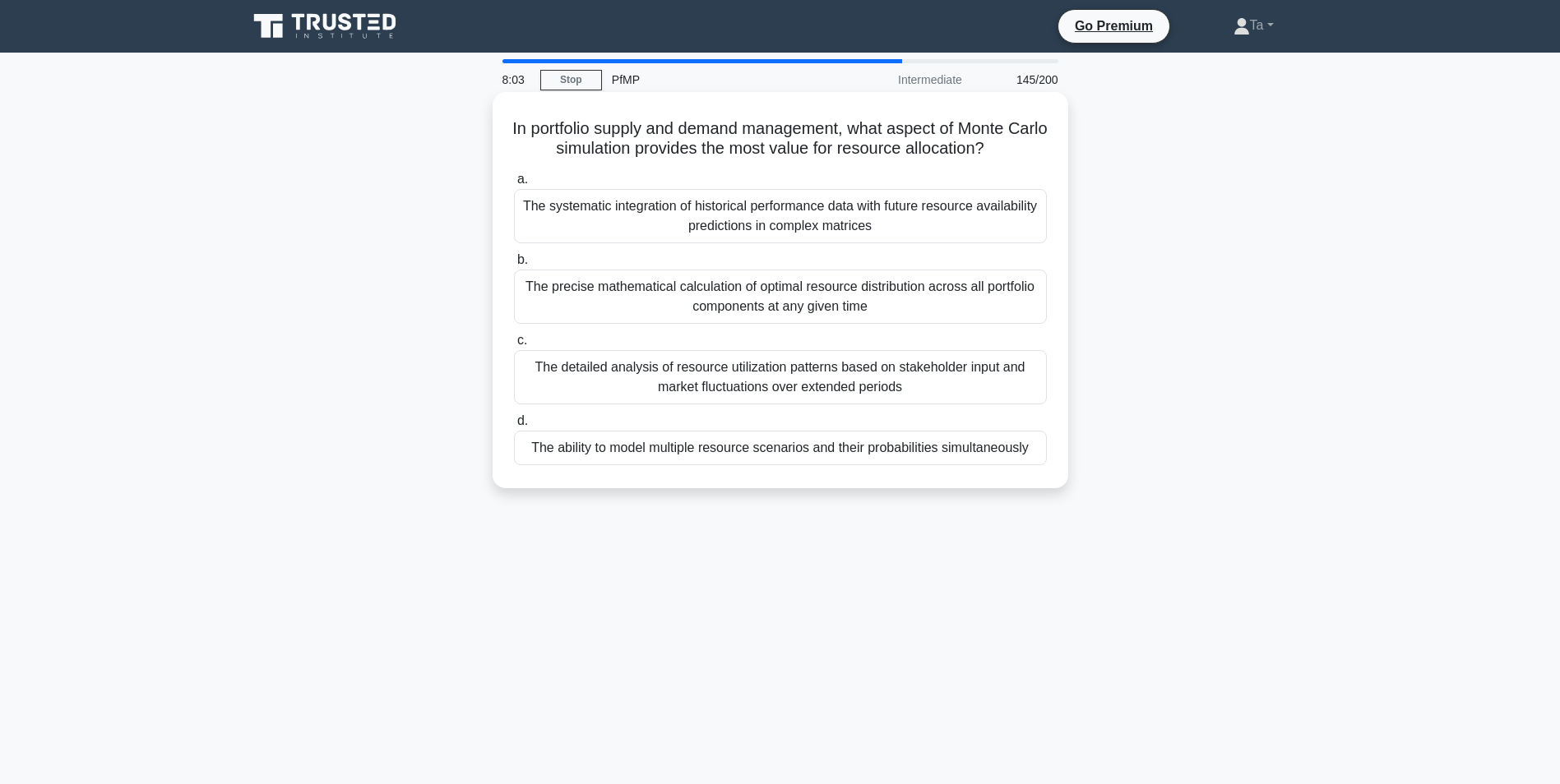
click at [730, 354] on div "The detailed analysis of resource utilization patterns based on stakeholder inp…" at bounding box center [780, 376] width 532 height 54
click at [514, 346] on input "c. The detailed analysis of resource utilization patterns based on stakeholder …" at bounding box center [514, 340] width 0 height 11
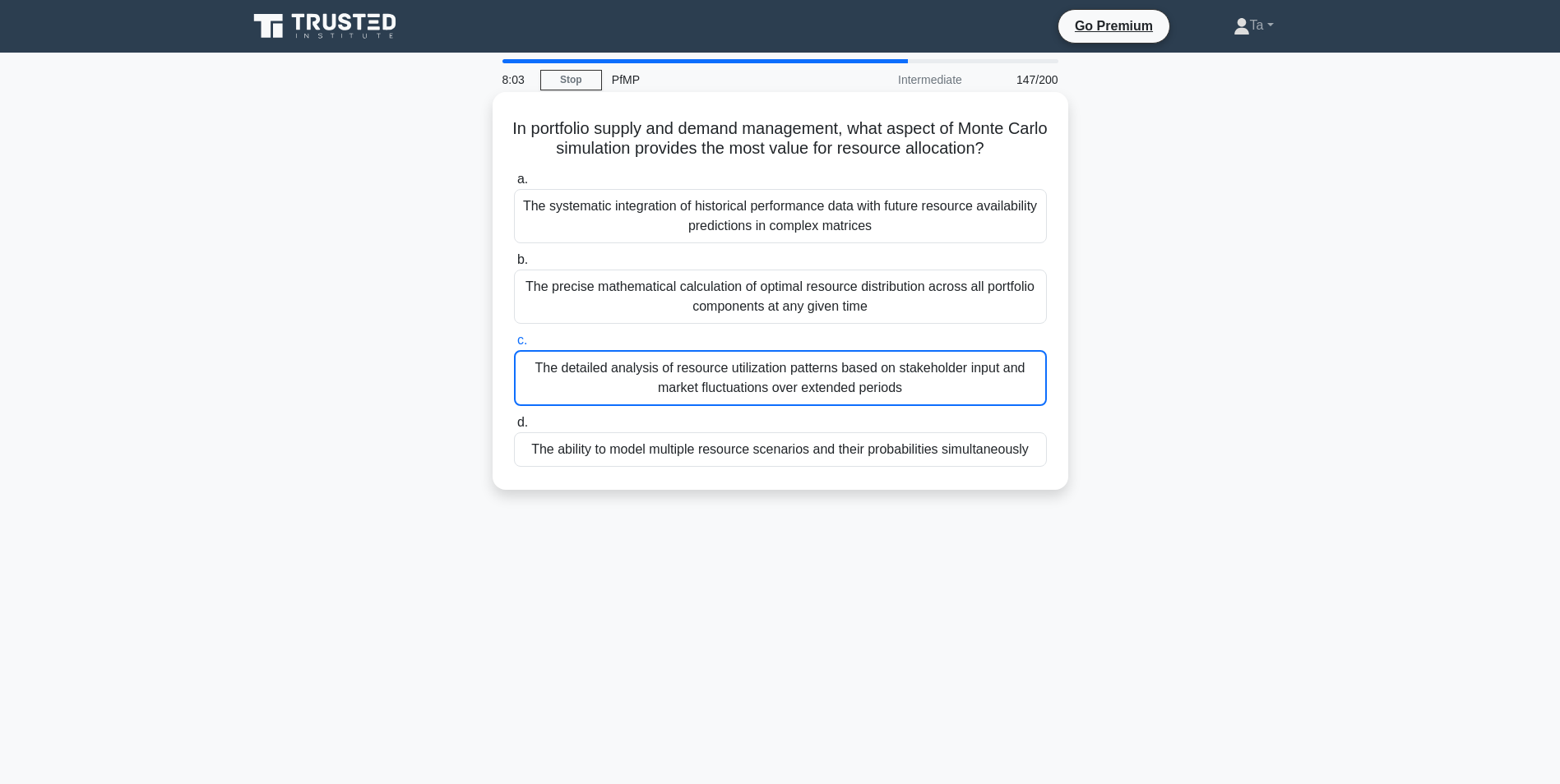
click at [724, 371] on div "The detailed analysis of resource utilization patterns based on stakeholder inp…" at bounding box center [780, 377] width 532 height 56
click at [514, 346] on input "c. The detailed analysis of resource utilization patterns based on stakeholder …" at bounding box center [514, 340] width 0 height 11
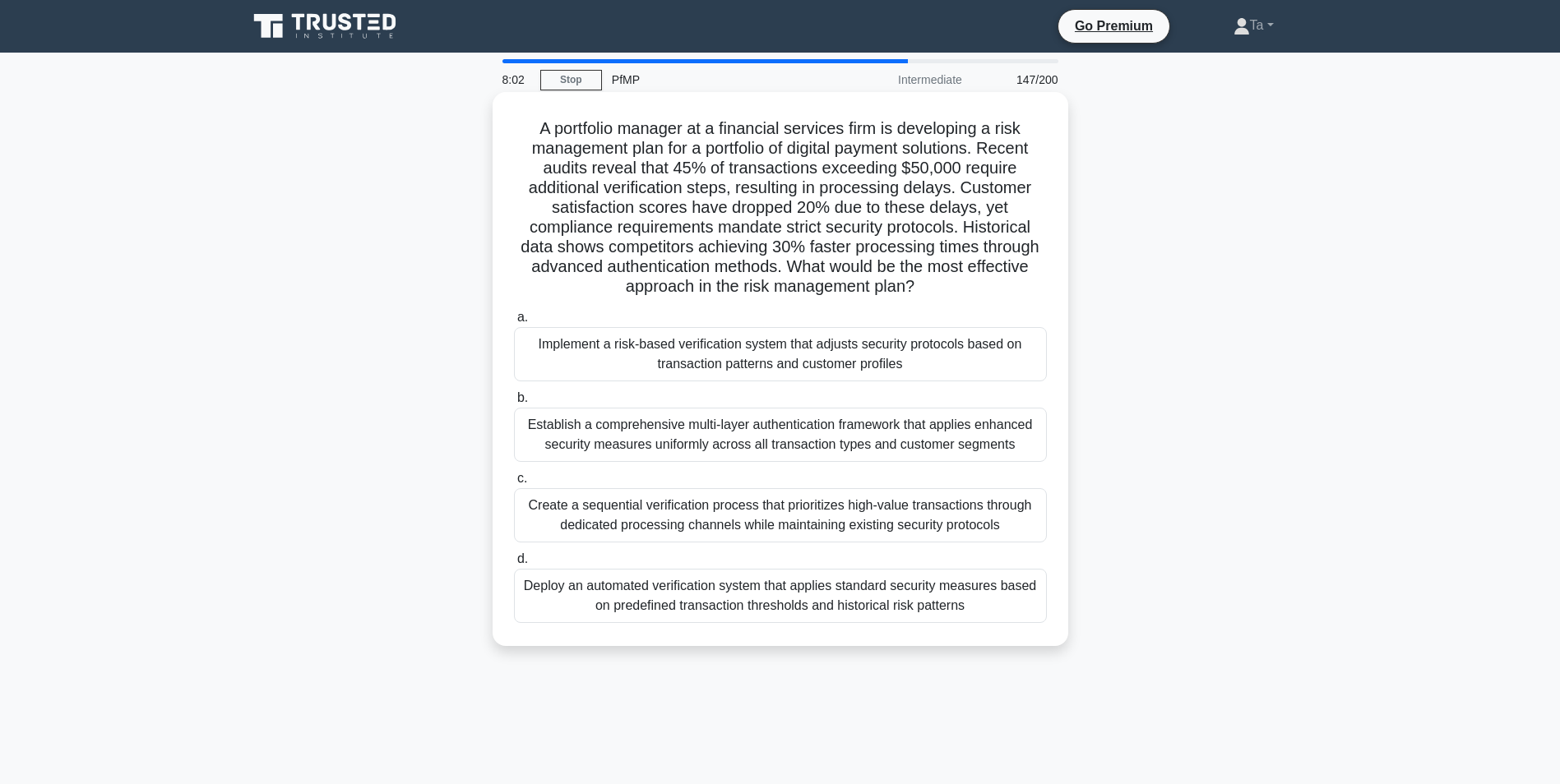
click at [719, 308] on div "a. Implement a risk-based verification system that adjusts security protocols b…" at bounding box center [780, 465] width 553 height 322
click at [712, 394] on label "b. Establish a comprehensive multi-layer authentication framework that applies …" at bounding box center [780, 424] width 532 height 74
click at [514, 394] on input "b. Establish a comprehensive multi-layer authentication framework that applies …" at bounding box center [514, 398] width 0 height 11
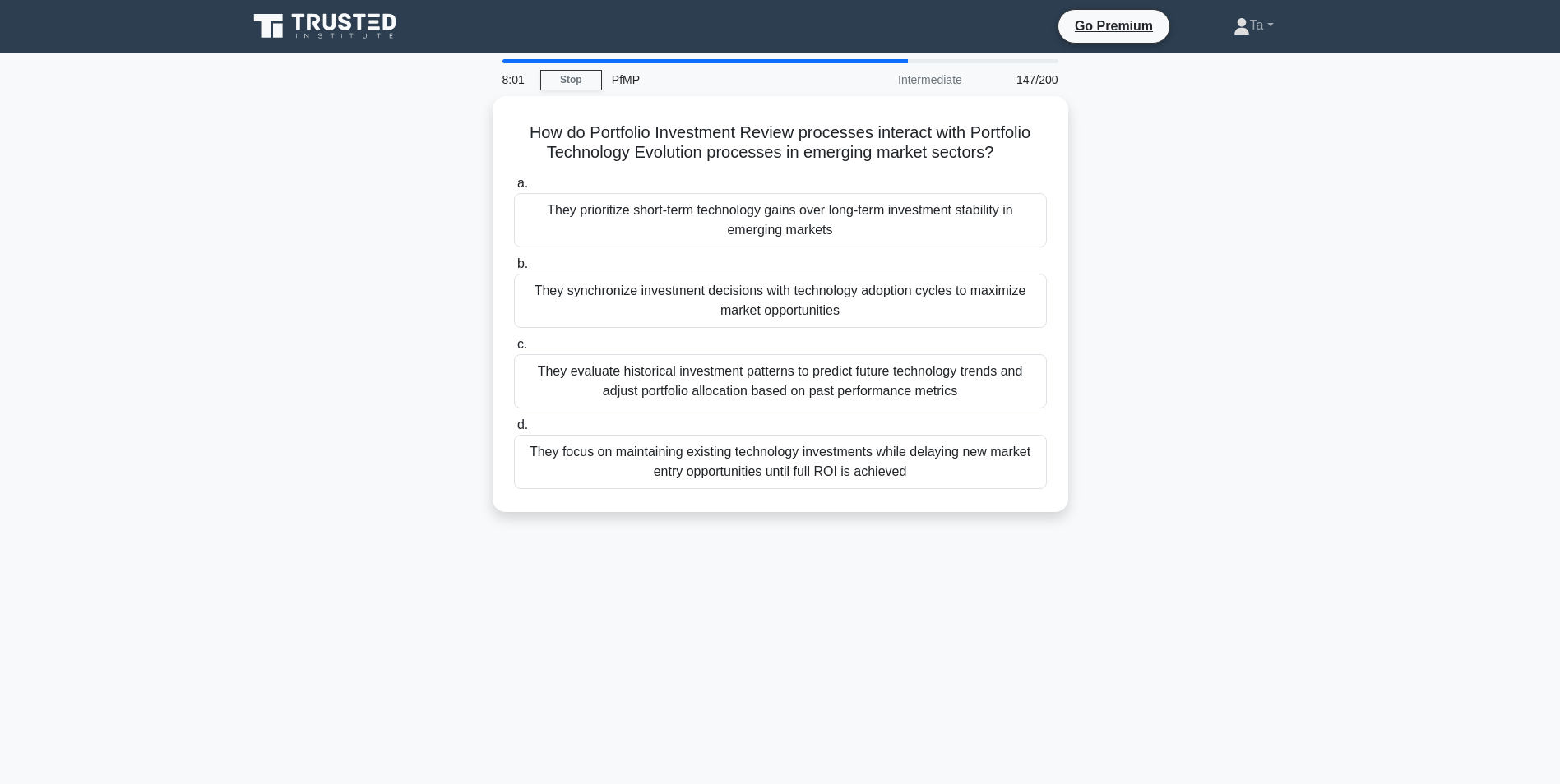
click at [706, 419] on label "d. They focus on maintaining existing technology investments while delaying new…" at bounding box center [780, 451] width 532 height 74
click at [514, 420] on input "d. They focus on maintaining existing technology investments while delaying new…" at bounding box center [514, 425] width 0 height 11
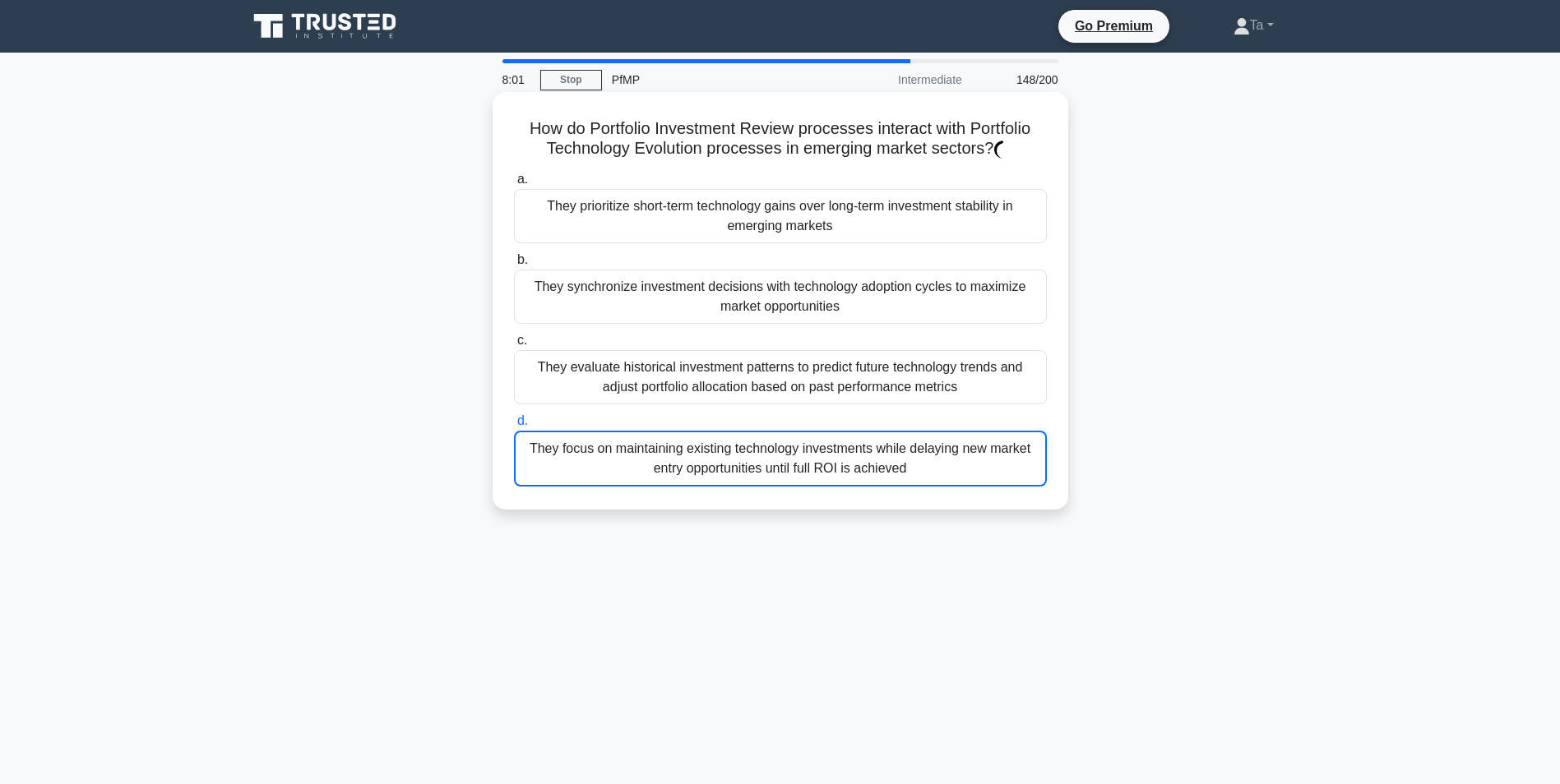
click at [712, 395] on div "They evaluate historical investment patterns to predict future technology trend…" at bounding box center [780, 376] width 532 height 54
click at [514, 346] on input "c. They evaluate historical investment patterns to predict future technology tr…" at bounding box center [514, 340] width 0 height 11
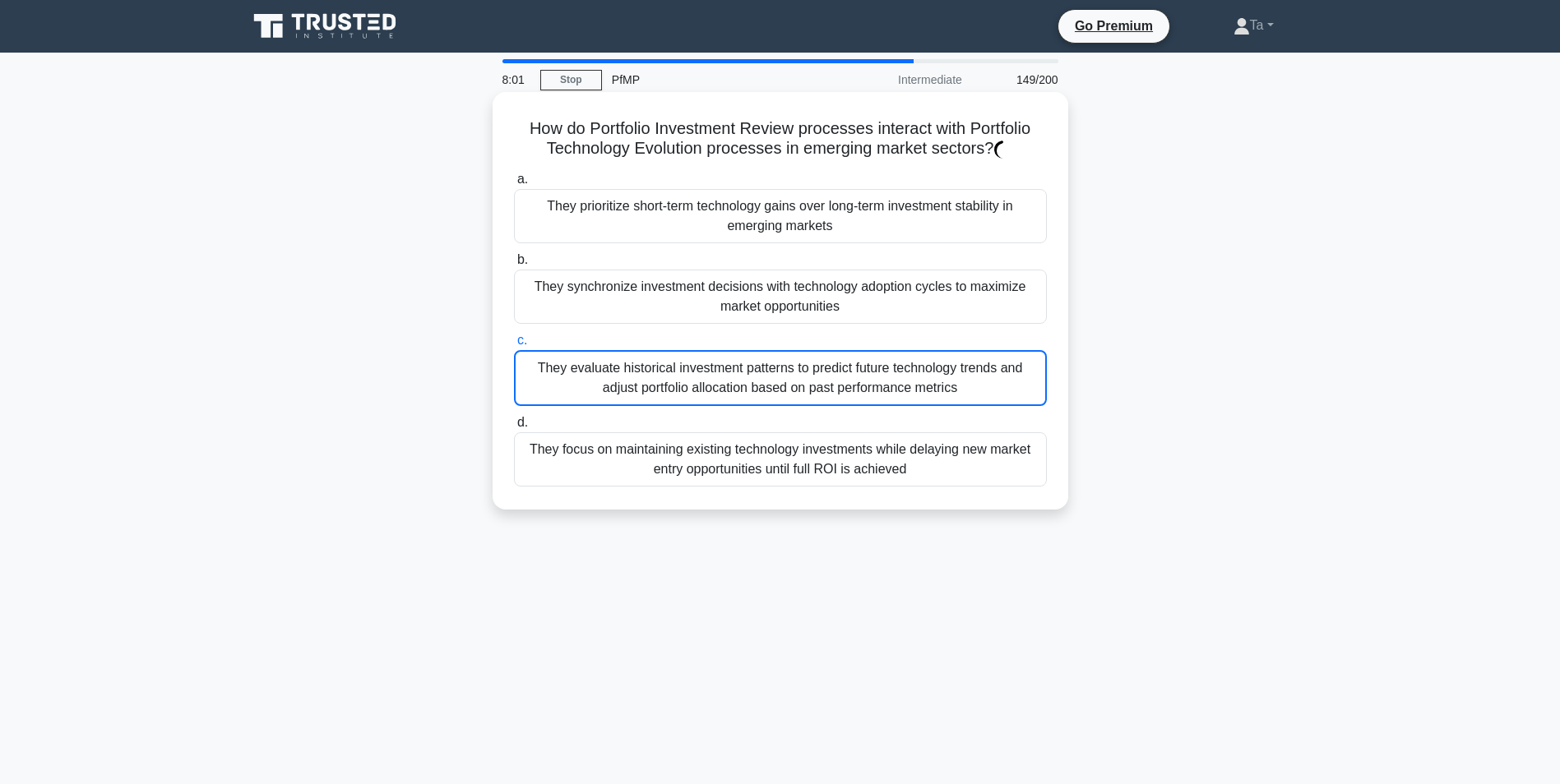
click at [712, 395] on div "They evaluate historical investment patterns to predict future technology trend…" at bounding box center [780, 377] width 532 height 56
click at [514, 346] on input "c. They evaluate historical investment patterns to predict future technology tr…" at bounding box center [514, 340] width 0 height 11
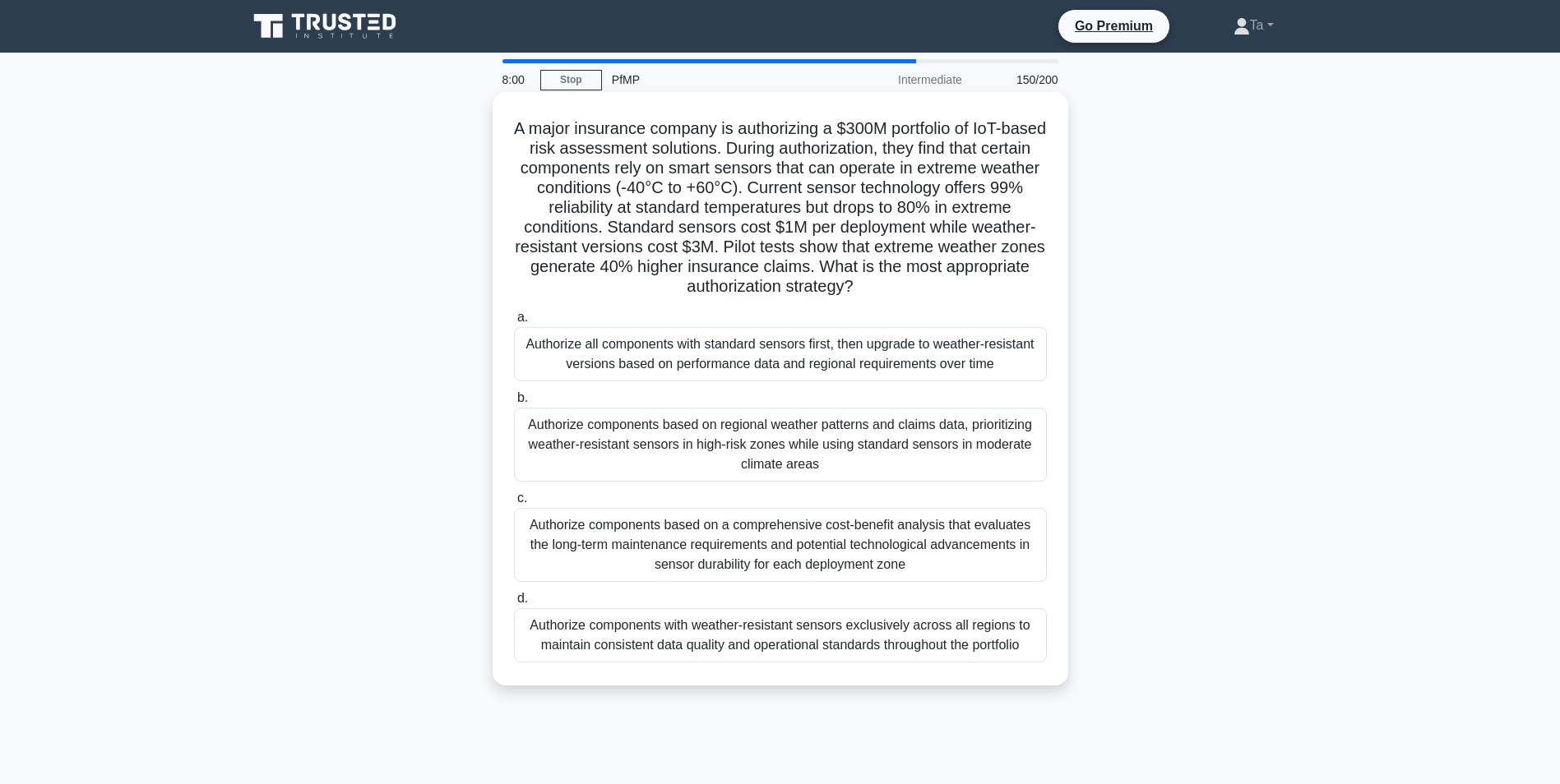
click at [717, 393] on div "a. Authorize all components with standard sensors first, then upgrade to weathe…" at bounding box center [780, 484] width 553 height 362
click at [703, 413] on div "Authorize components based on regional weather patterns and claims data, priori…" at bounding box center [780, 444] width 532 height 74
click at [514, 404] on input "b. Authorize components based on regional weather patterns and claims data, pri…" at bounding box center [514, 398] width 0 height 11
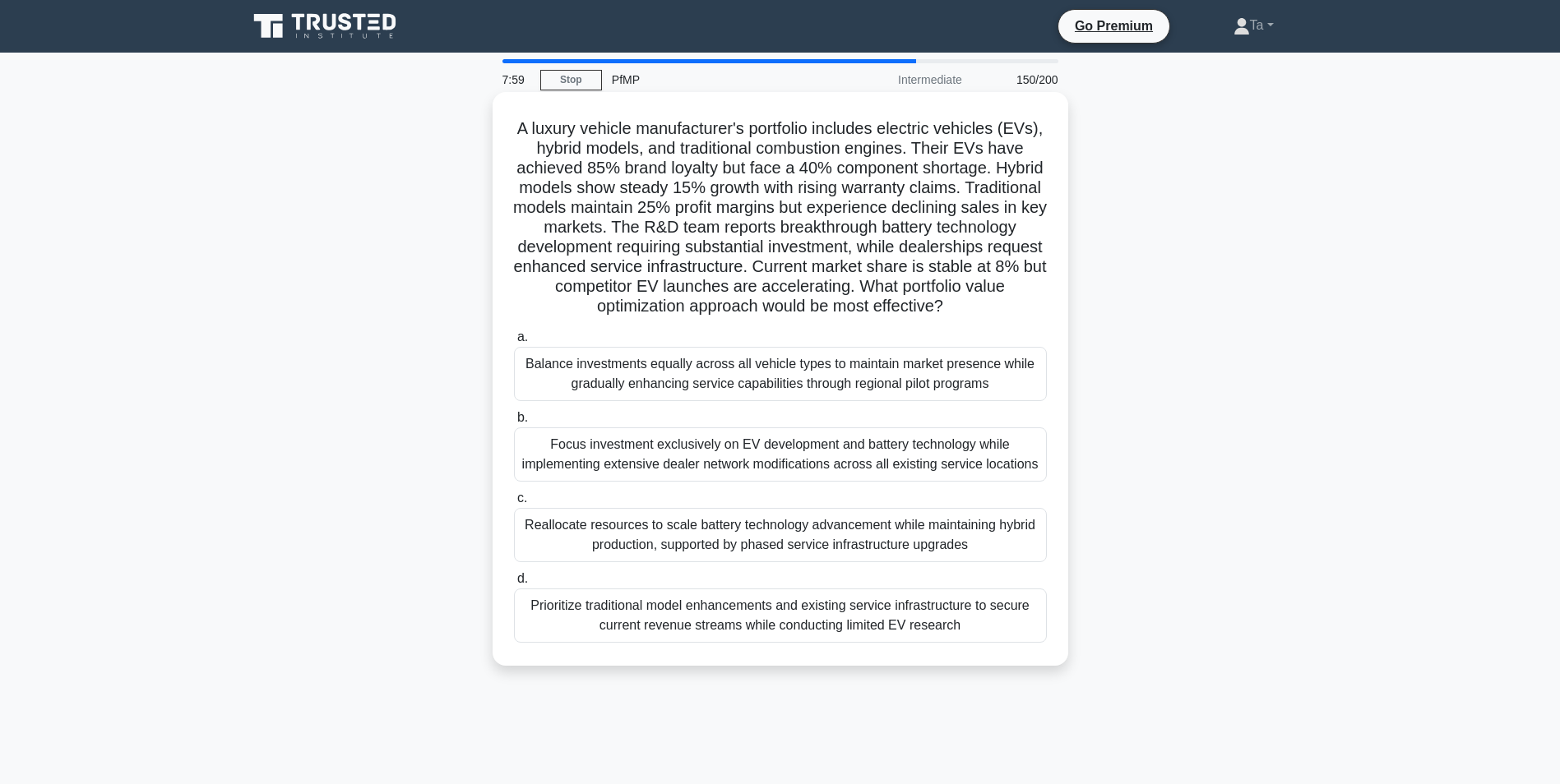
click at [705, 439] on label "b. Focus investment exclusively on EV development and battery technology while …" at bounding box center [780, 444] width 532 height 74
click at [514, 423] on input "b. Focus investment exclusively on EV development and battery technology while …" at bounding box center [514, 417] width 0 height 11
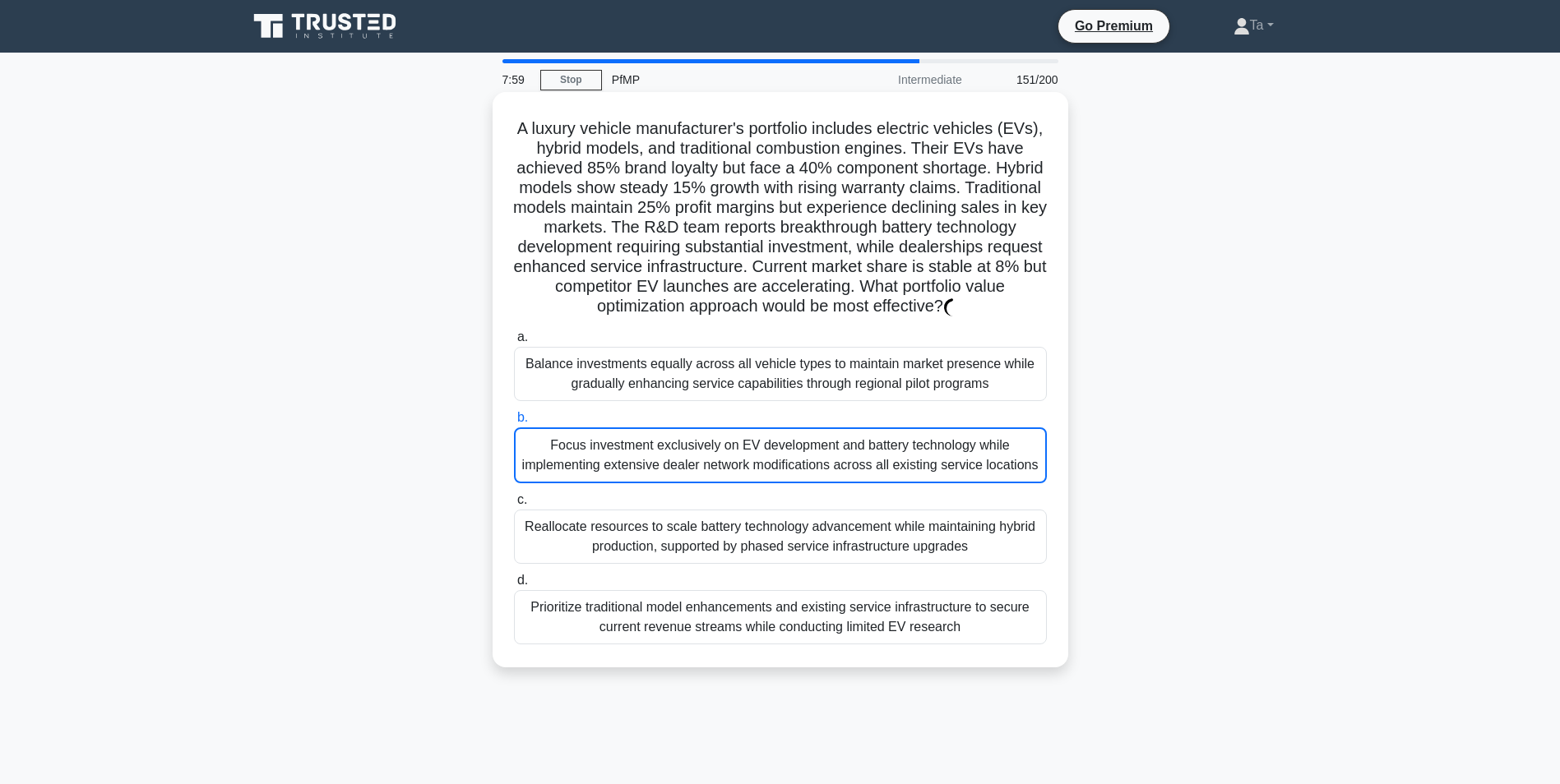
click at [704, 471] on div "Focus investment exclusively on EV development and battery technology while imp…" at bounding box center [780, 455] width 532 height 56
click at [514, 423] on input "b. Focus investment exclusively on EV development and battery technology while …" at bounding box center [514, 417] width 0 height 11
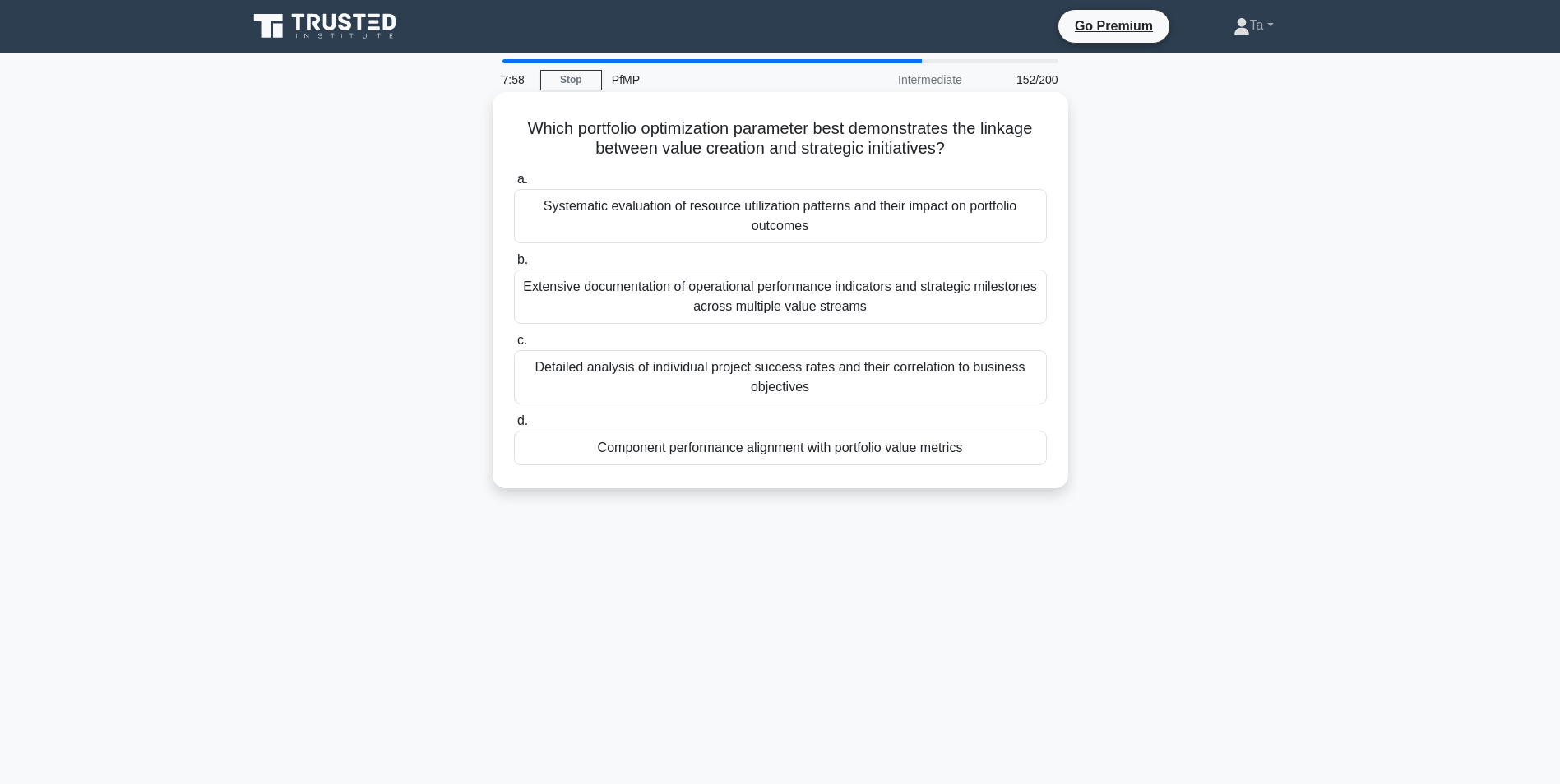
click at [714, 446] on div "Component performance alignment with portfolio value metrics" at bounding box center [780, 447] width 532 height 34
click at [514, 426] on input "d. Component performance alignment with portfolio value metrics" at bounding box center [514, 420] width 0 height 11
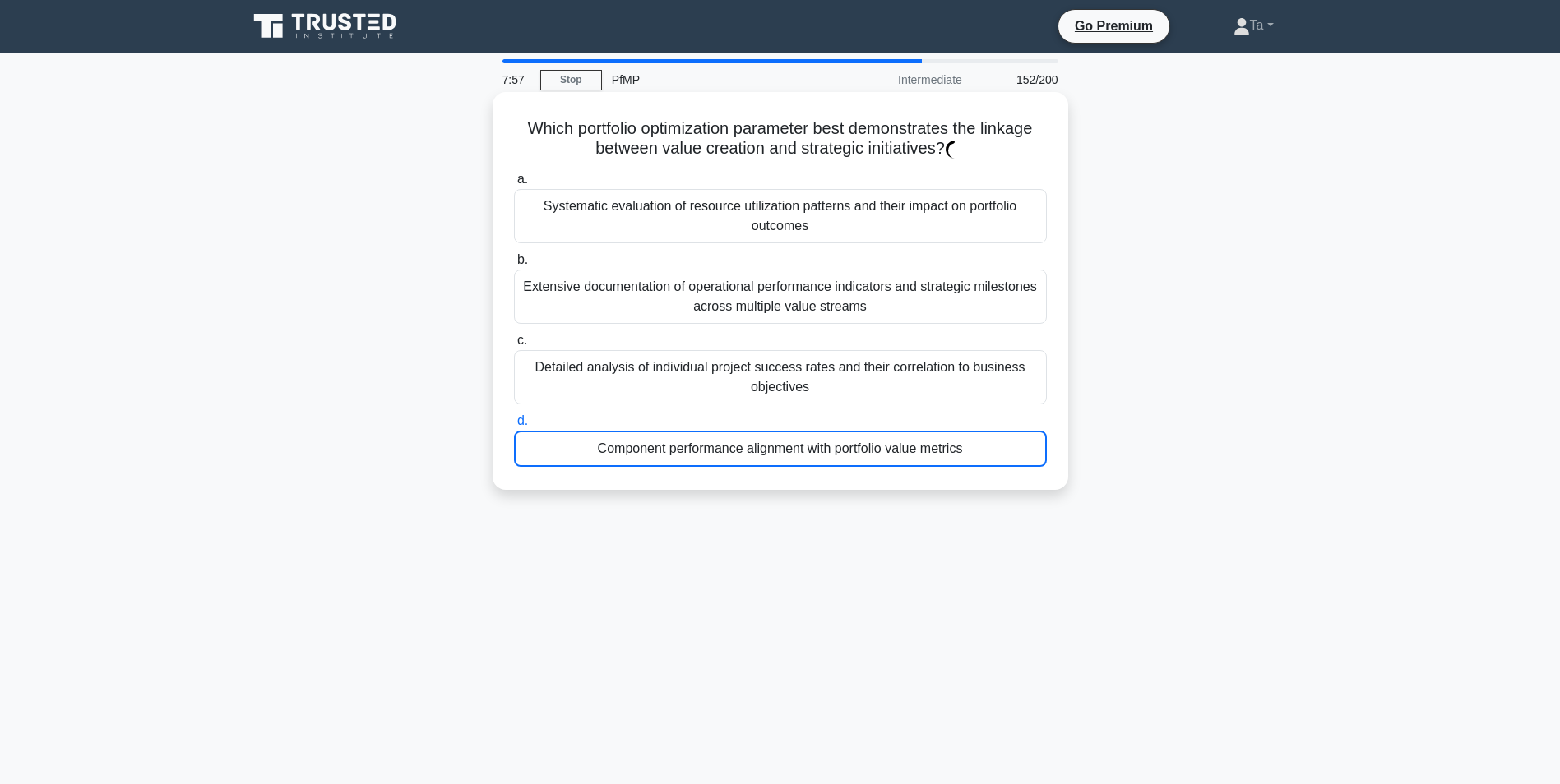
click at [764, 389] on div "Detailed analysis of individual project success rates and their correlation to …" at bounding box center [780, 376] width 532 height 54
click at [514, 346] on input "c. Detailed analysis of individual project success rates and their correlation …" at bounding box center [514, 340] width 0 height 11
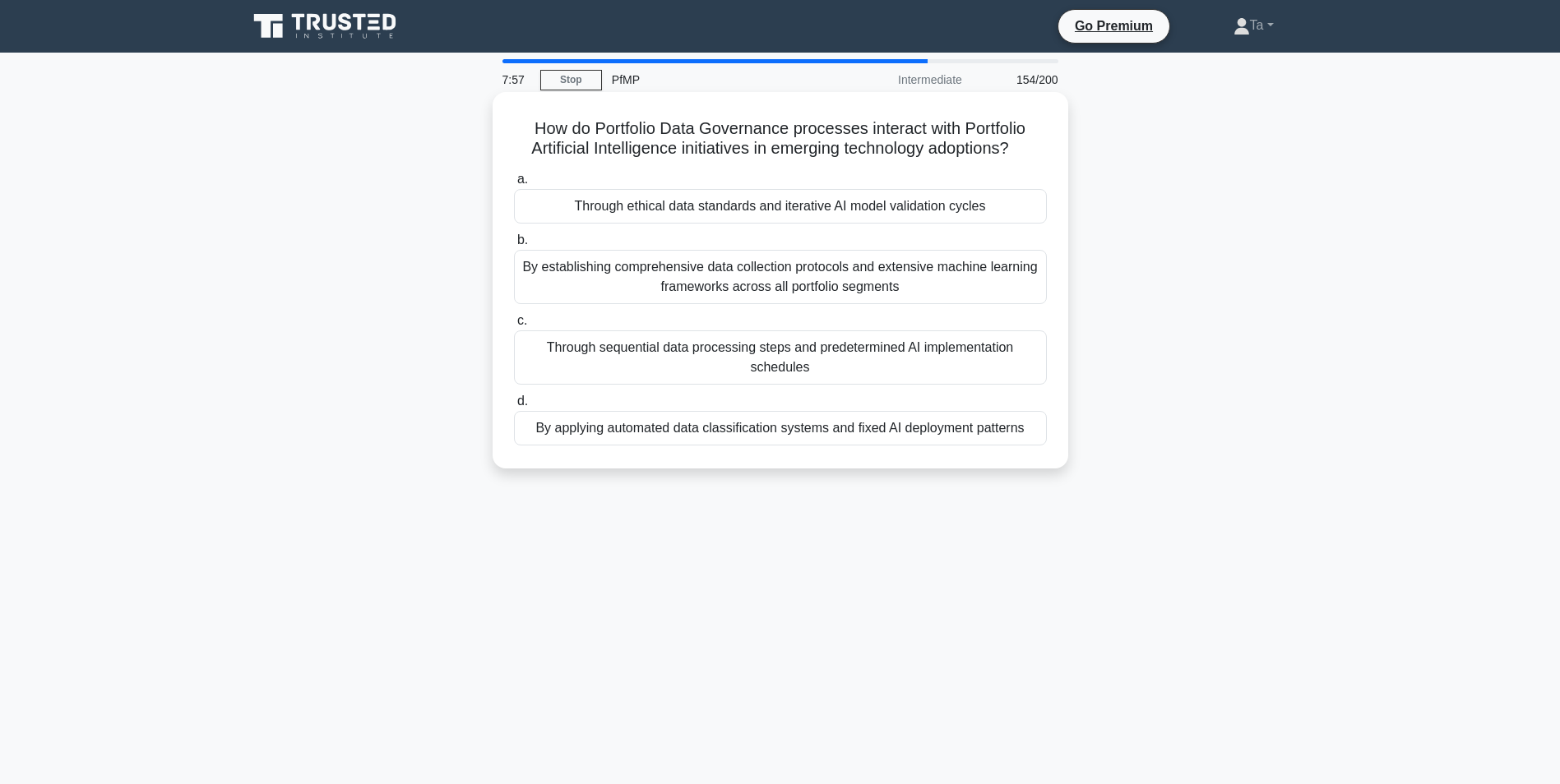
click at [743, 391] on label "d. By applying automated data classification systems and fixed AI deployment pa…" at bounding box center [780, 417] width 532 height 54
click at [514, 396] on input "d. By applying automated data classification systems and fixed AI deployment pa…" at bounding box center [514, 401] width 0 height 11
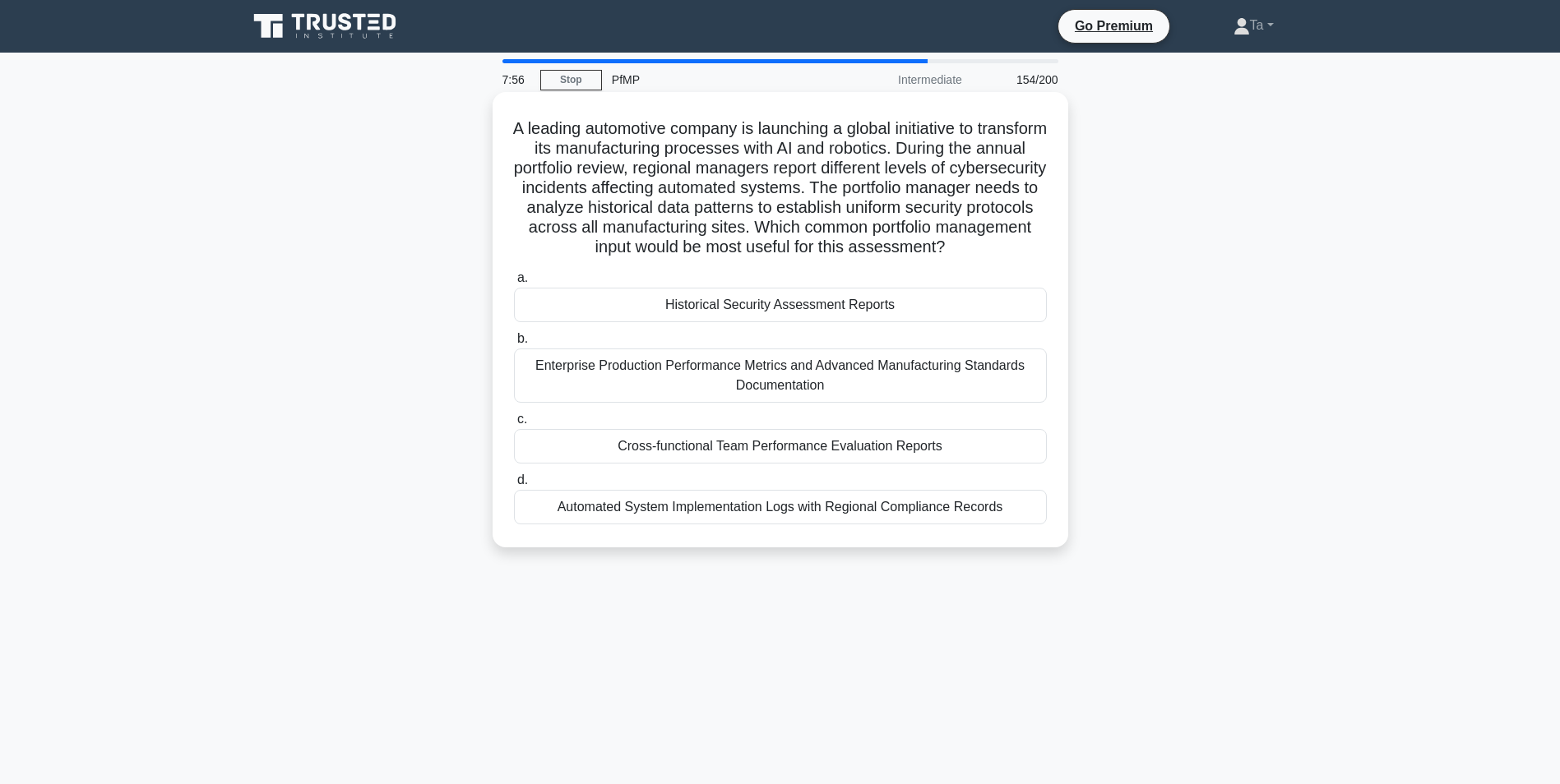
click at [741, 368] on label "b. Enterprise Production Performance Metrics and Advanced Manufacturing Standar…" at bounding box center [780, 365] width 532 height 74
click at [514, 344] on input "b. Enterprise Production Performance Metrics and Advanced Manufacturing Standar…" at bounding box center [514, 338] width 0 height 11
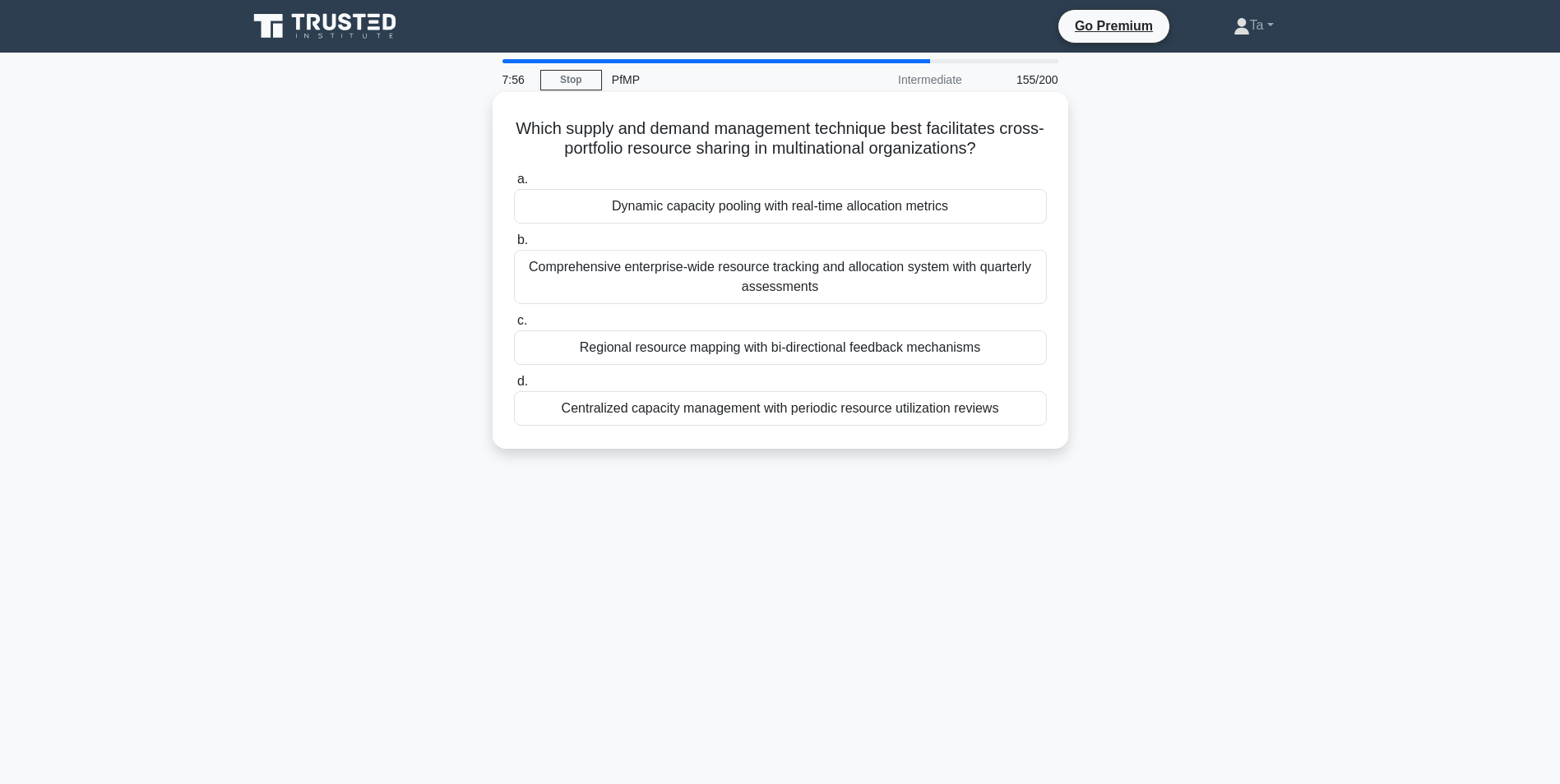
click at [727, 401] on div "Centralized capacity management with periodic resource utilization reviews" at bounding box center [780, 408] width 532 height 34
click at [514, 387] on input "d. Centralized capacity management with periodic resource utilization reviews" at bounding box center [514, 381] width 0 height 11
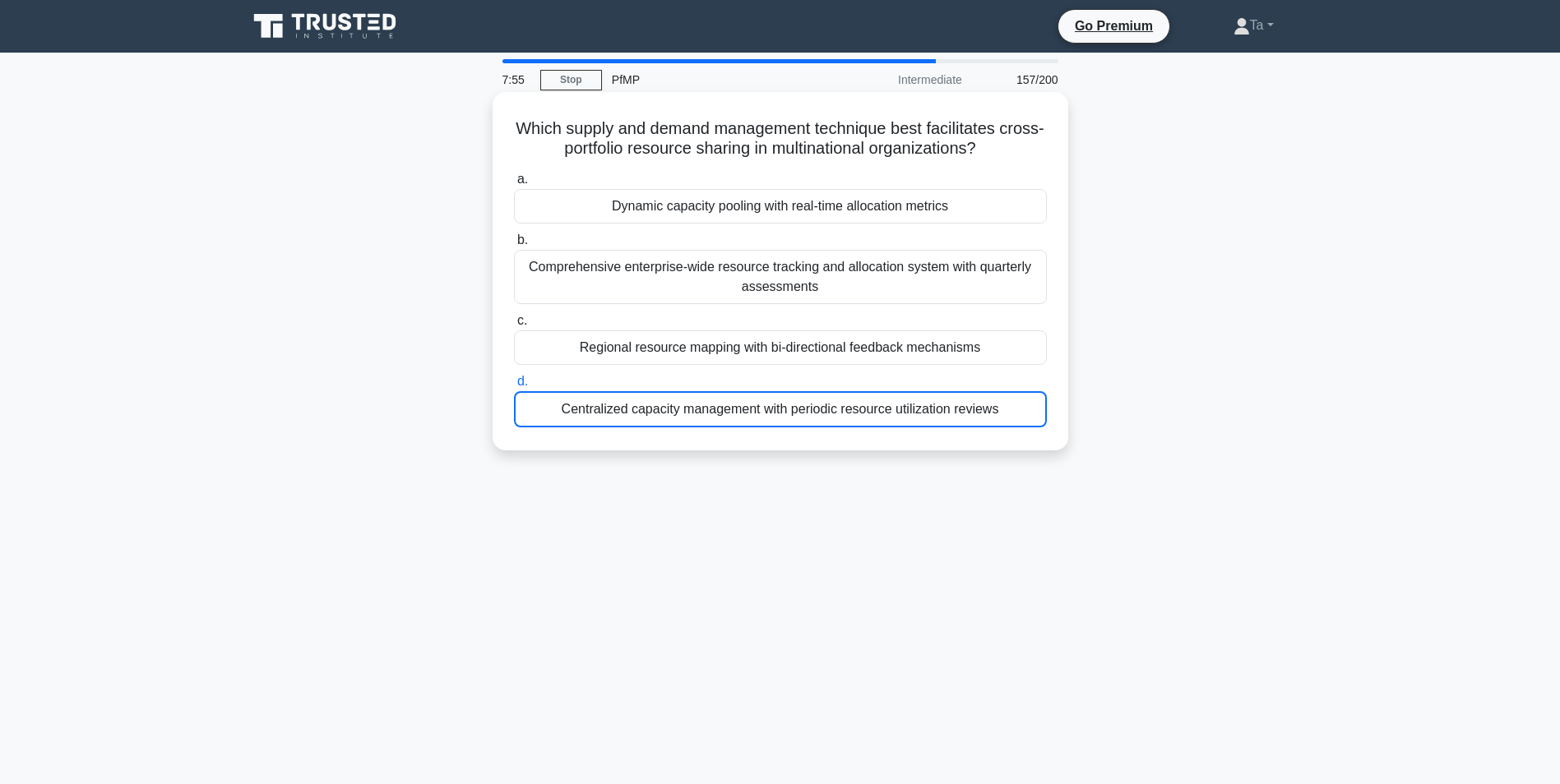
click at [746, 361] on div "Regional resource mapping with bi-directional feedback mechanisms" at bounding box center [780, 347] width 532 height 34
click at [514, 326] on input "c. Regional resource mapping with bi-directional feedback mechanisms" at bounding box center [514, 320] width 0 height 11
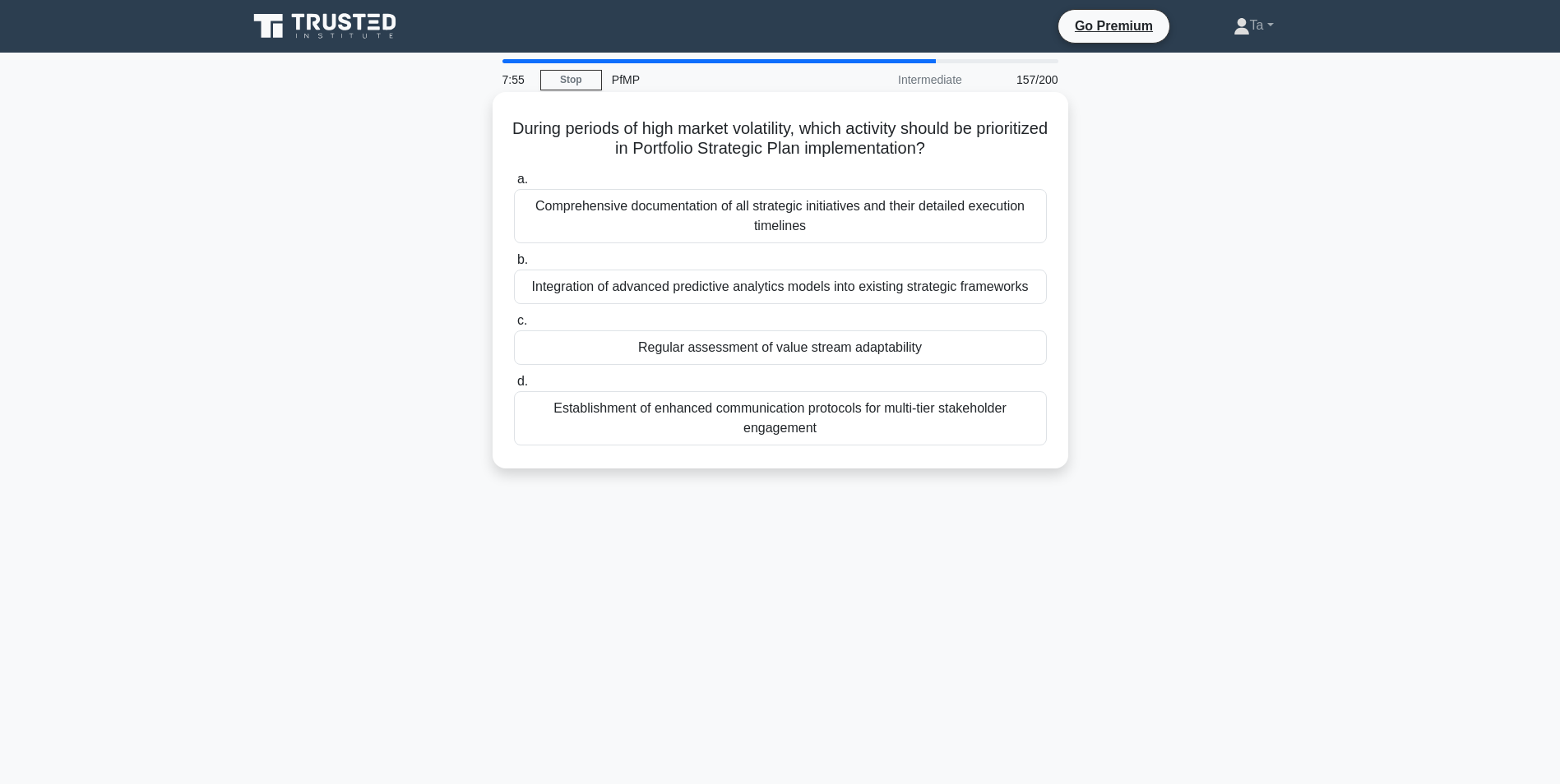
click at [764, 318] on label "c. Regular assessment of value stream adaptability" at bounding box center [780, 337] width 532 height 54
click at [514, 318] on input "c. Regular assessment of value stream adaptability" at bounding box center [514, 320] width 0 height 11
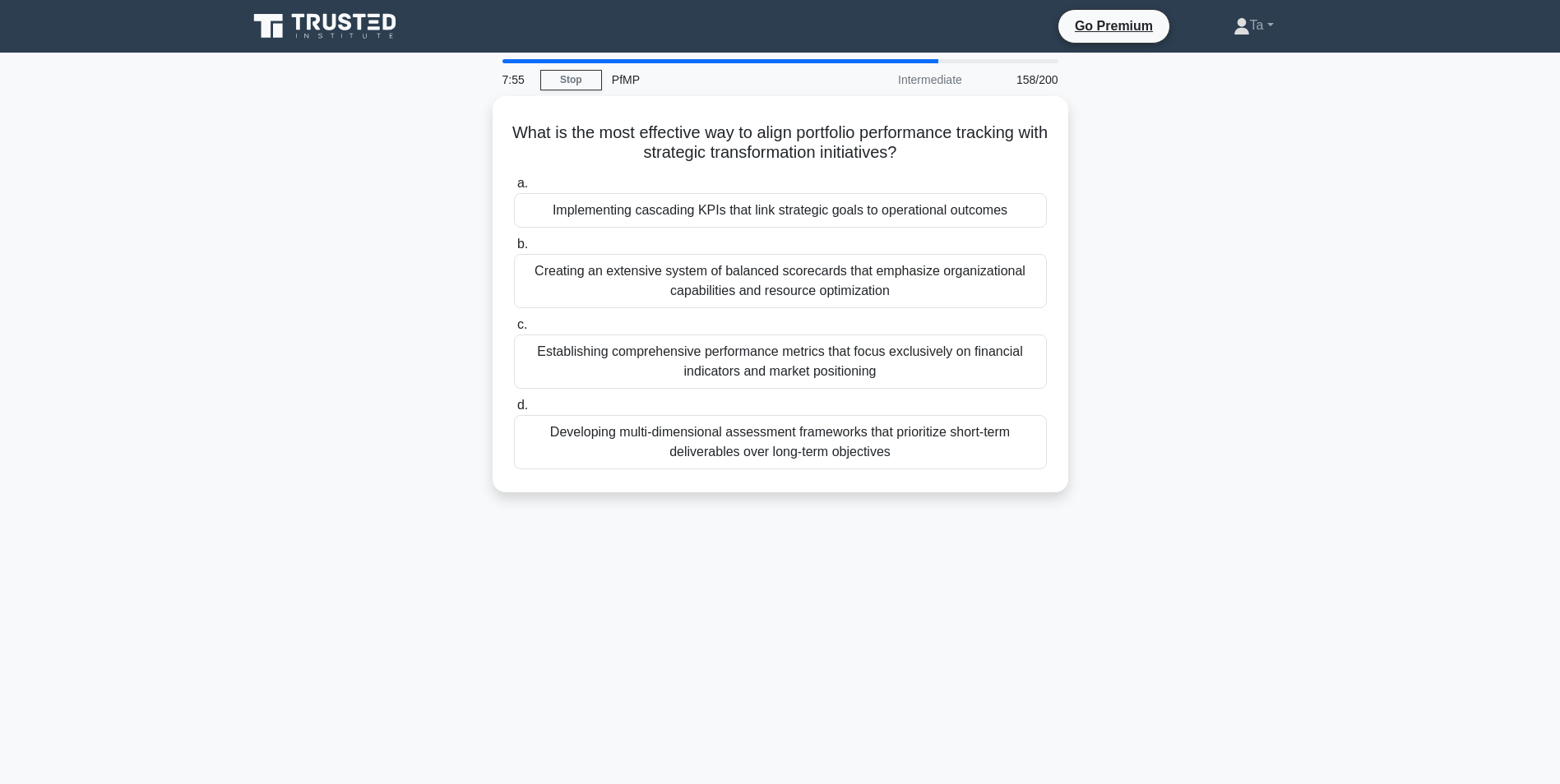
click at [750, 335] on div "Establishing comprehensive performance metrics that focus exclusively on financ…" at bounding box center [780, 361] width 532 height 54
click at [514, 330] on input "c. Establishing comprehensive performance metrics that focus exclusively on fin…" at bounding box center [514, 324] width 0 height 11
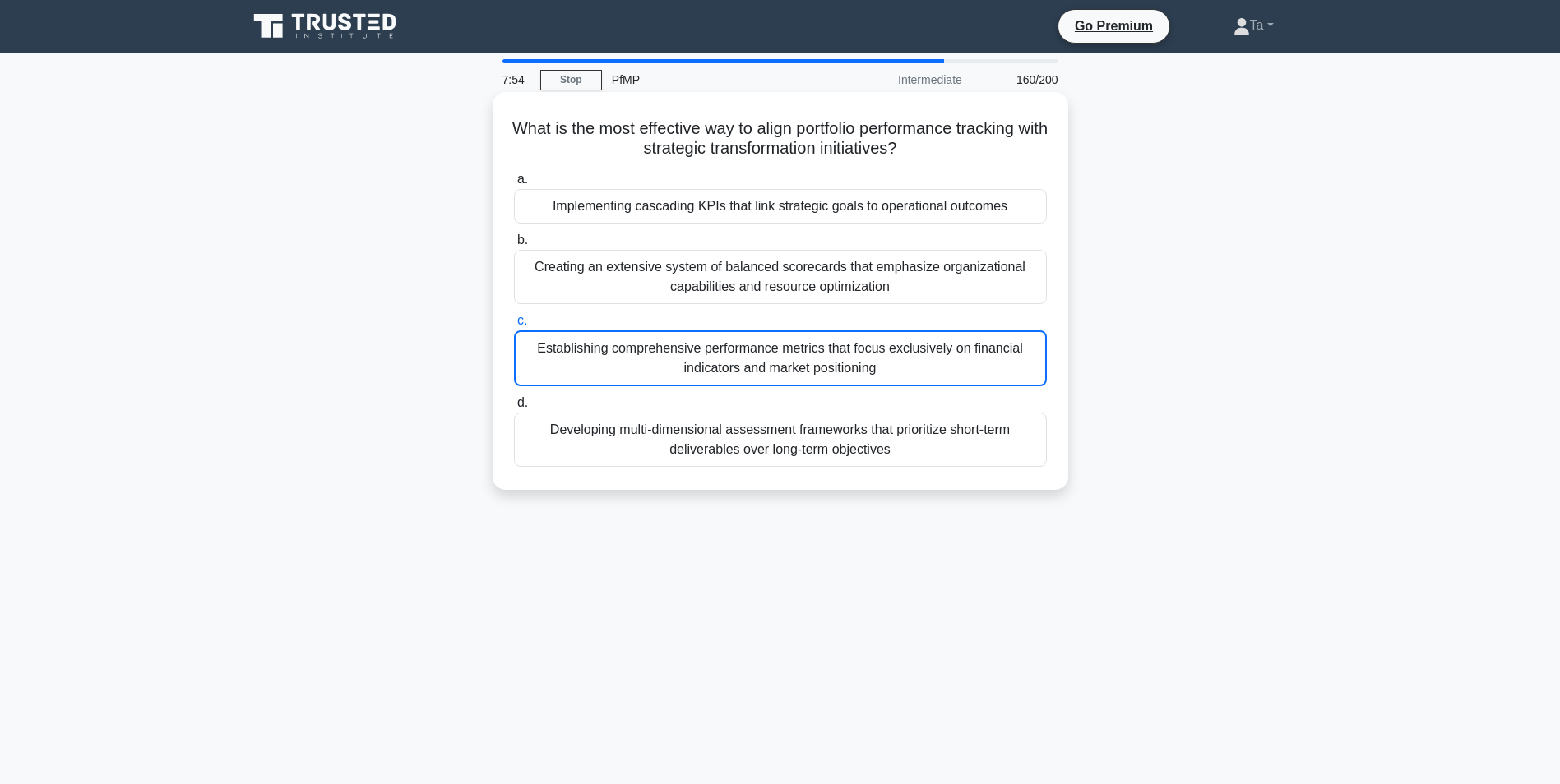
click at [741, 366] on div "Establishing comprehensive performance metrics that focus exclusively on financ…" at bounding box center [780, 358] width 532 height 56
click at [514, 326] on input "c. Establishing comprehensive performance metrics that focus exclusively on fin…" at bounding box center [514, 320] width 0 height 11
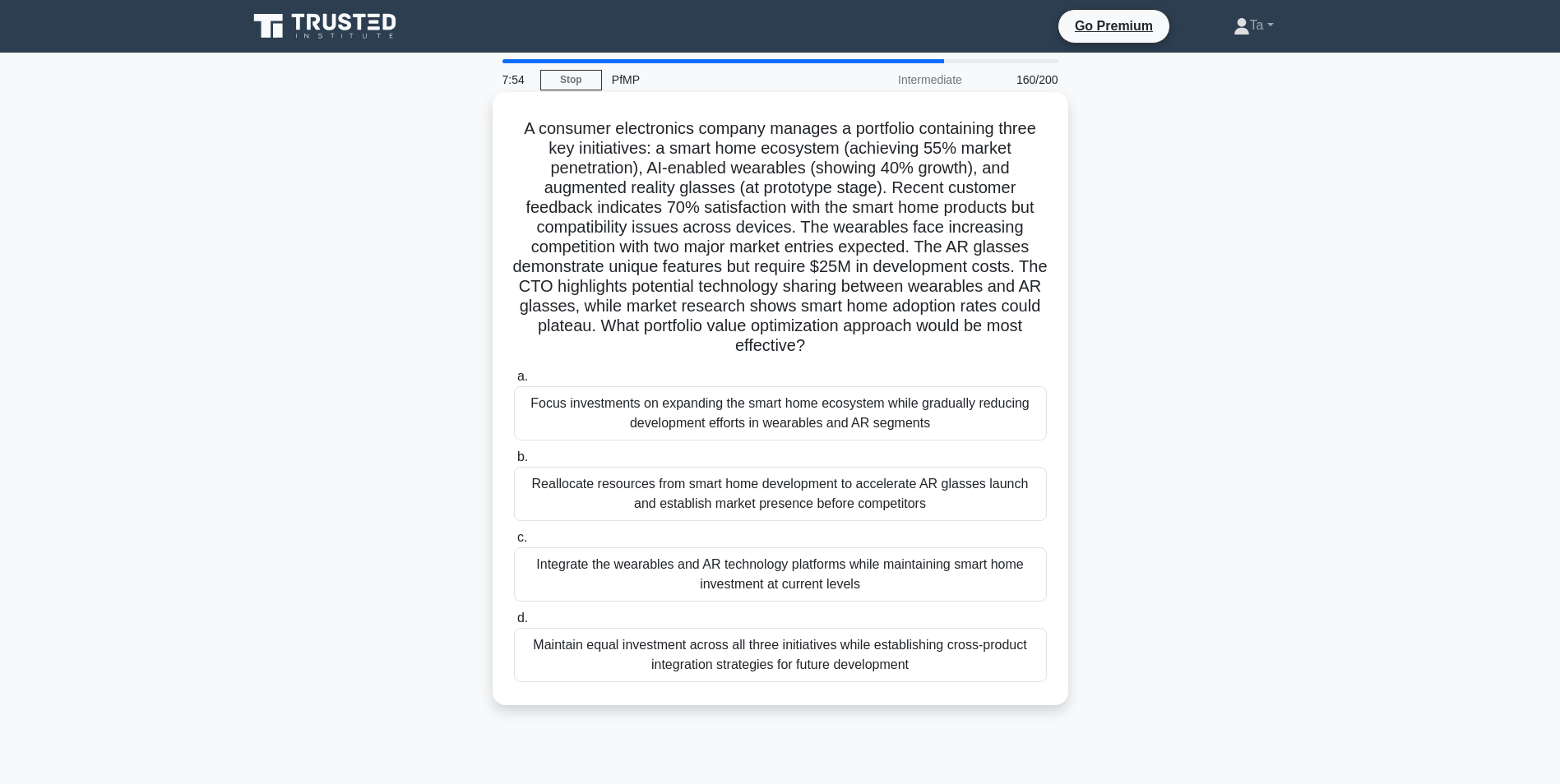
click at [751, 303] on h5 "A consumer electronics company manages a portfolio containing three key initiat…" at bounding box center [780, 237] width 536 height 238
drag, startPoint x: 751, startPoint y: 303, endPoint x: 729, endPoint y: 408, distance: 107.3
click at [729, 408] on div "Focus investments on expanding the smart home ecosystem while gradually reducin…" at bounding box center [780, 413] width 532 height 54
click at [514, 382] on input "a. Focus investments on expanding the smart home ecosystem while gradually redu…" at bounding box center [514, 376] width 0 height 11
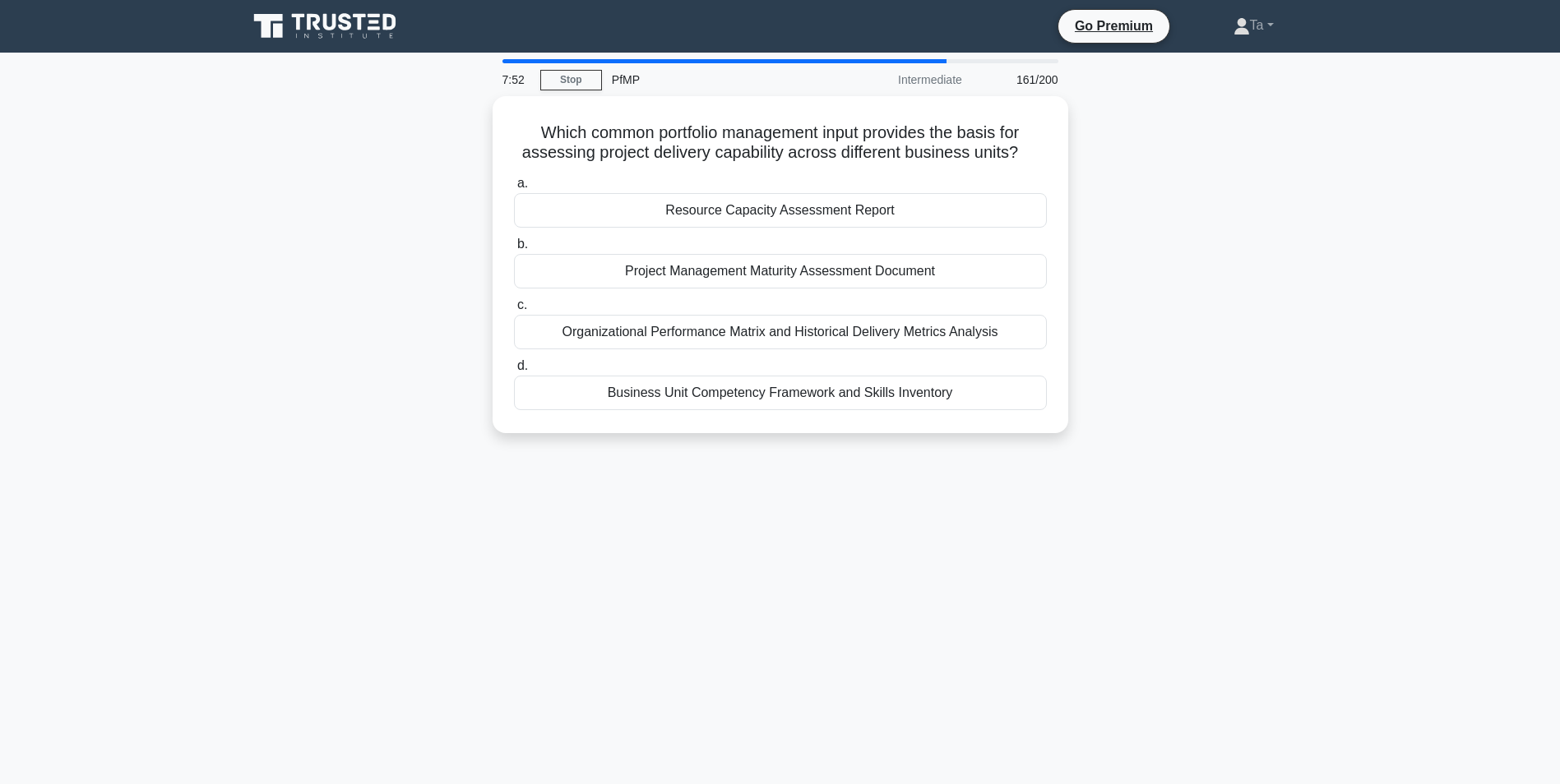
click at [755, 389] on div "Business Unit Competency Framework and Skills Inventory" at bounding box center [780, 392] width 532 height 34
click at [514, 371] on input "d. Business Unit Competency Framework and Skills Inventory" at bounding box center [514, 366] width 0 height 11
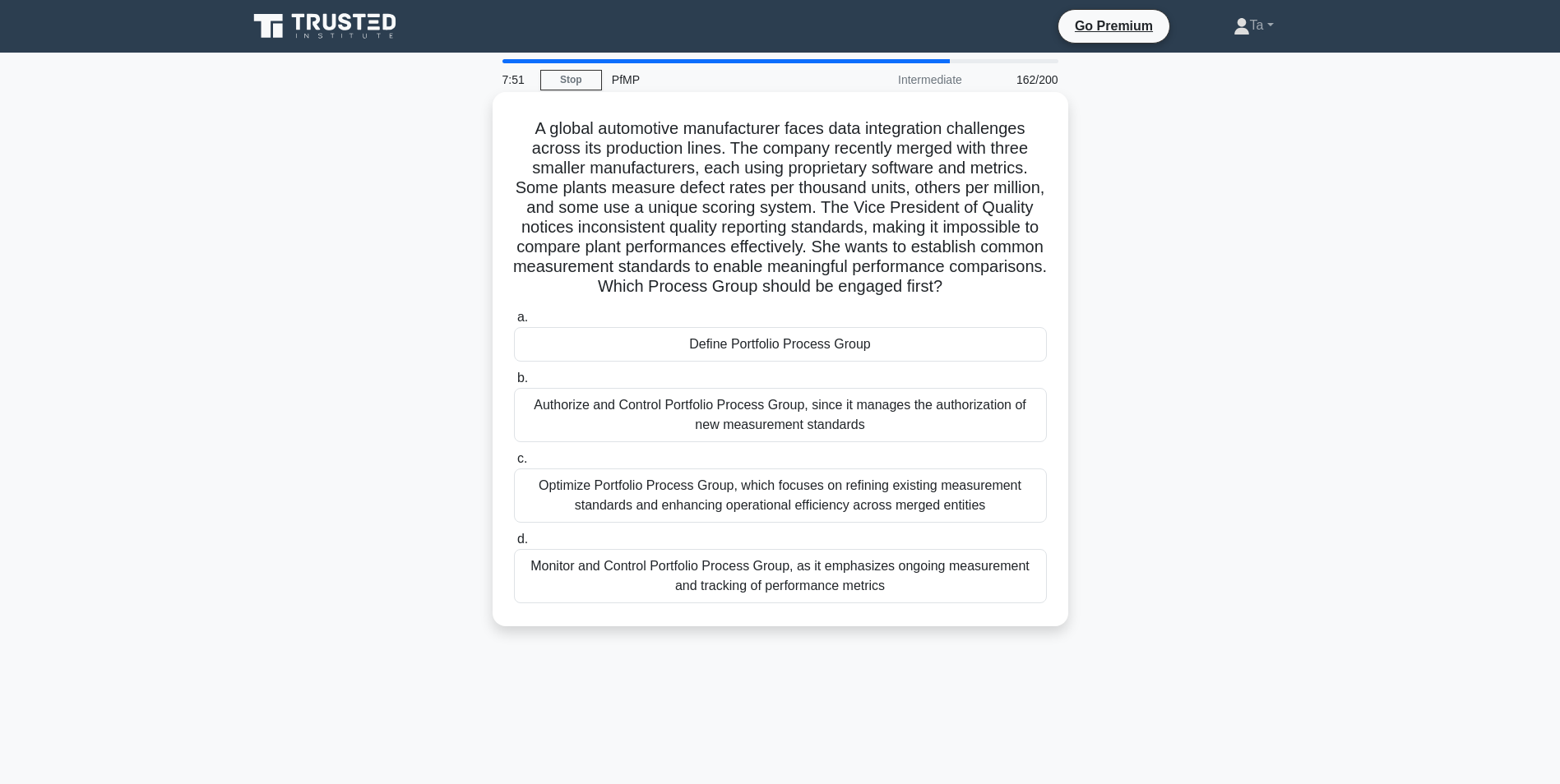
click at [730, 419] on div "Authorize and Control Portfolio Process Group, since it manages the authorizati…" at bounding box center [780, 415] width 532 height 54
click at [514, 384] on input "b. Authorize and Control Portfolio Process Group, since it manages the authoriz…" at bounding box center [514, 378] width 0 height 11
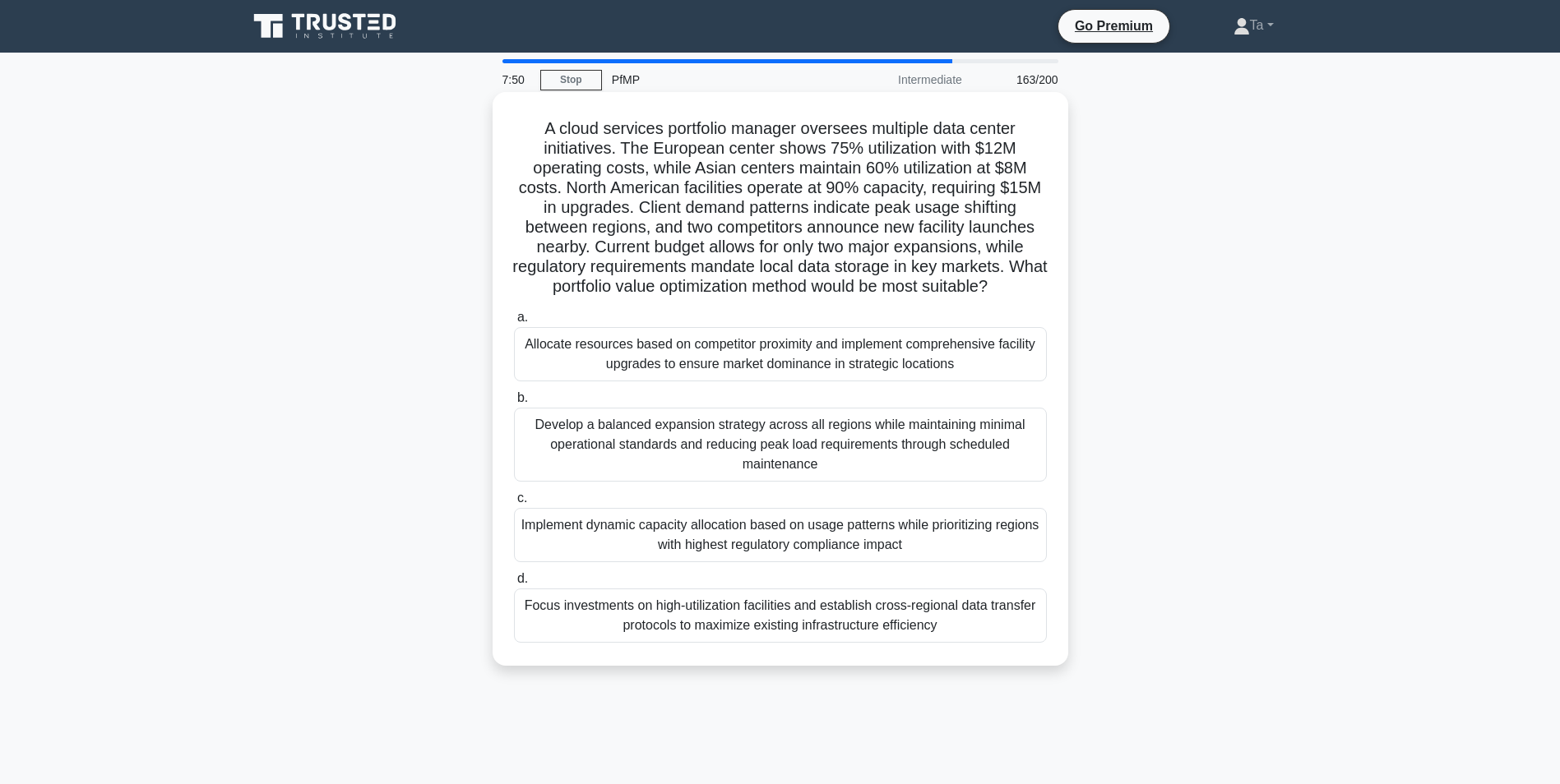
click at [738, 432] on div "Develop a balanced expansion strategy across all regions while maintaining mini…" at bounding box center [780, 444] width 532 height 74
click at [514, 404] on input "b. Develop a balanced expansion strategy across all regions while maintaining m…" at bounding box center [514, 398] width 0 height 11
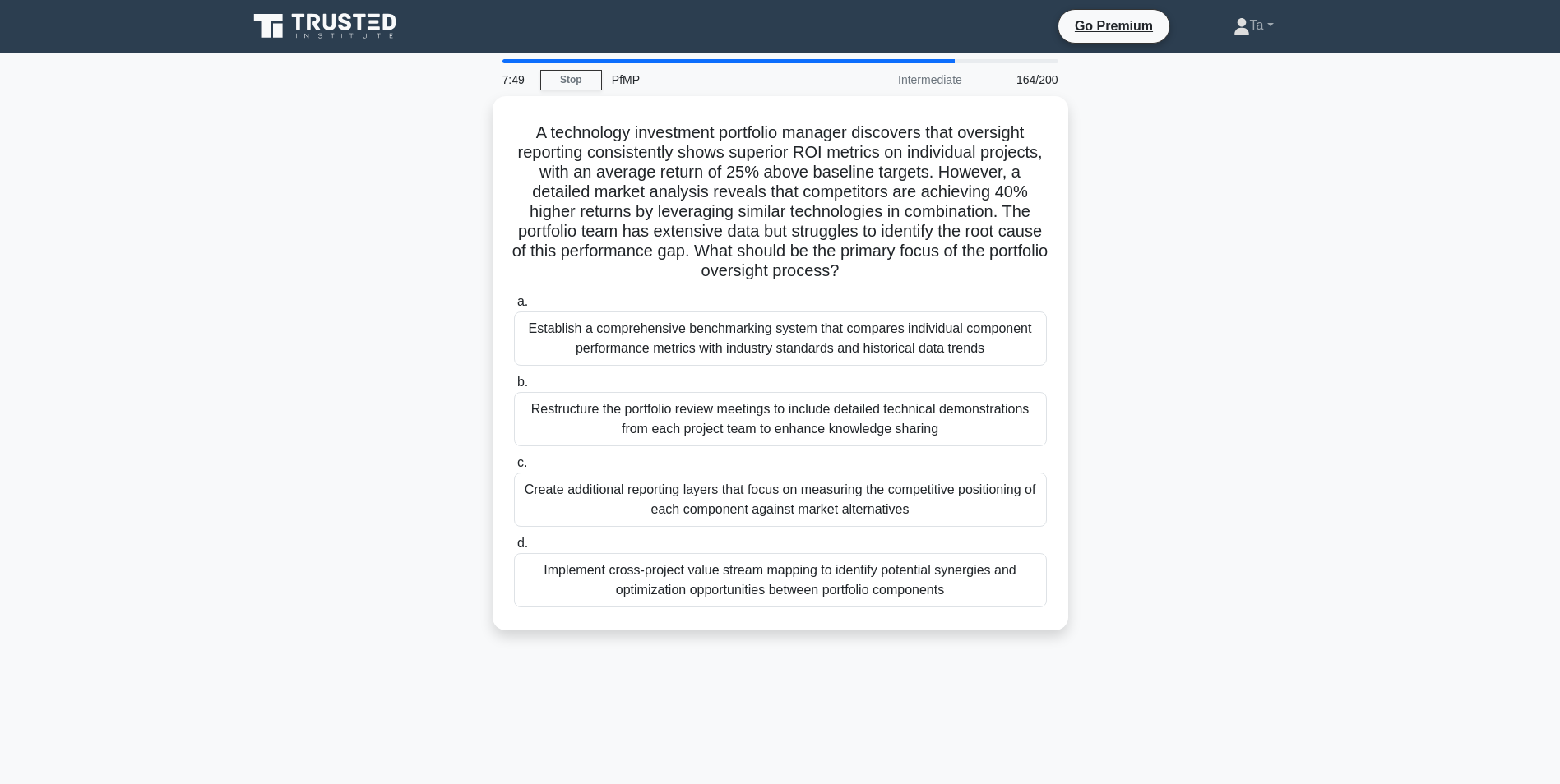
click at [763, 477] on div "Create additional reporting layers that focus on measuring the competitive posi…" at bounding box center [780, 499] width 532 height 54
click at [514, 468] on input "c. Create additional reporting layers that focus on measuring the competitive p…" at bounding box center [514, 463] width 0 height 11
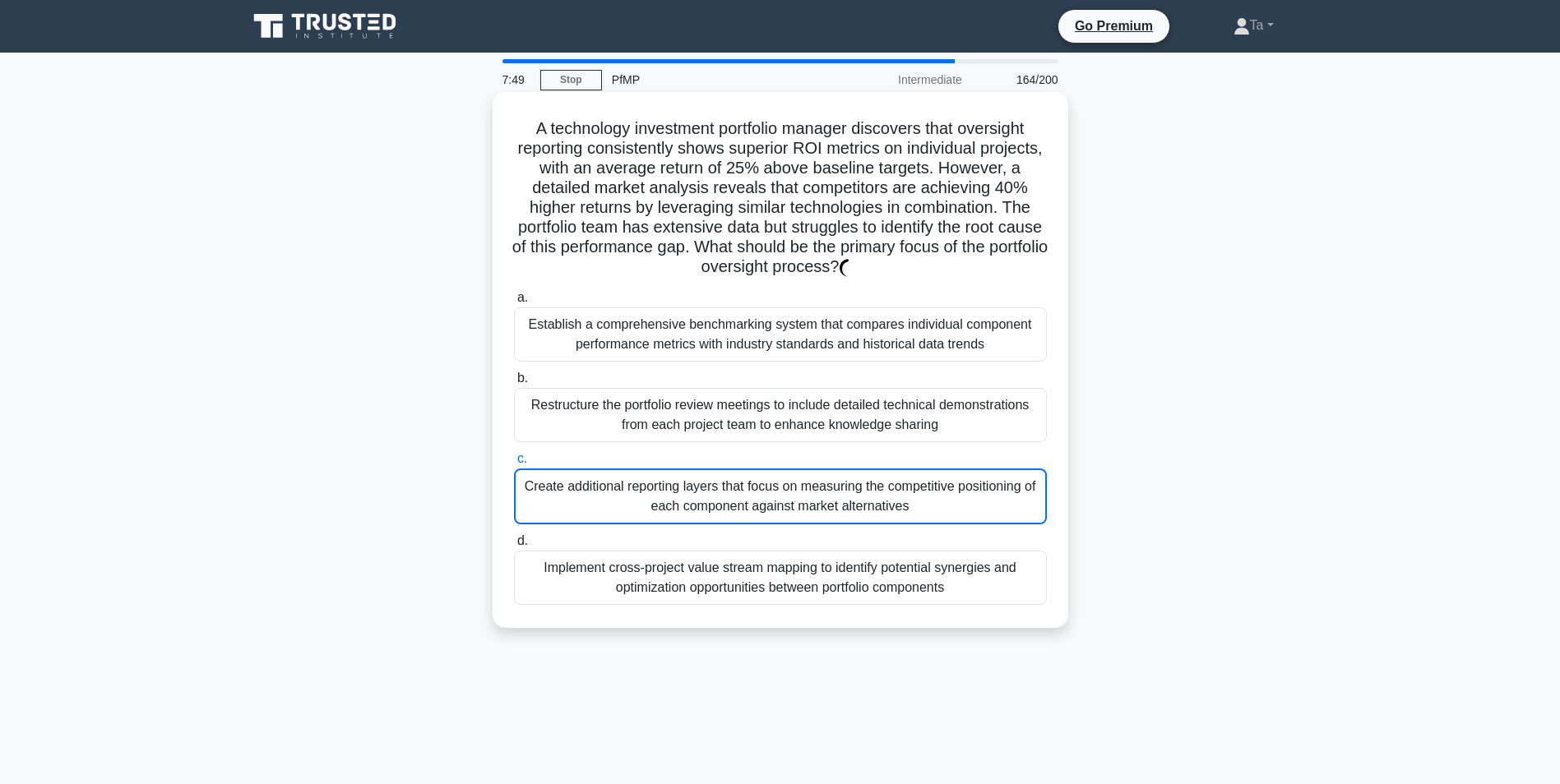
click at [756, 473] on div "Create additional reporting layers that focus on measuring the competitive posi…" at bounding box center [780, 496] width 532 height 56
click at [514, 465] on input "c. Create additional reporting layers that focus on measuring the competitive p…" at bounding box center [514, 459] width 0 height 11
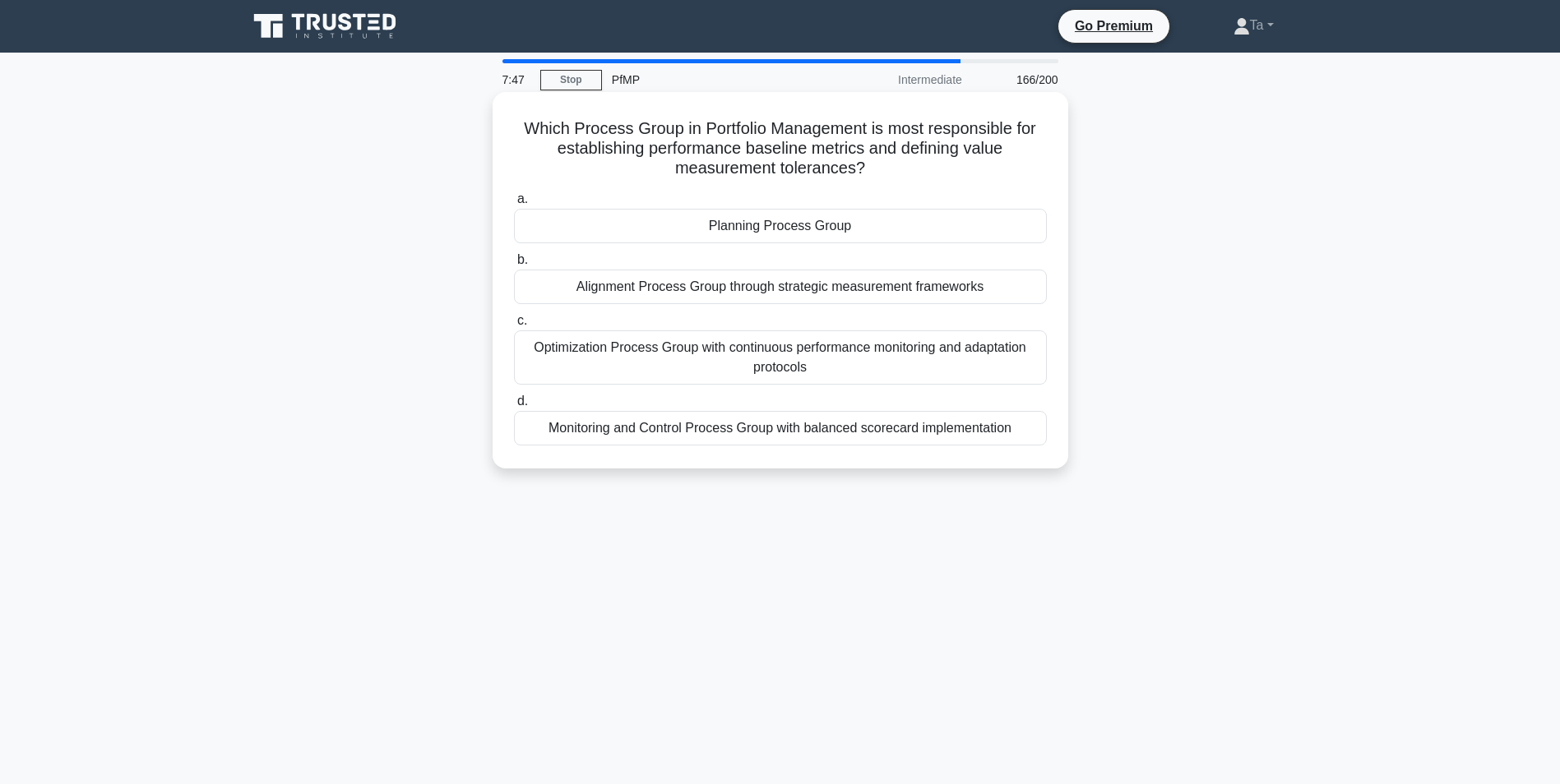
drag, startPoint x: 765, startPoint y: 390, endPoint x: 763, endPoint y: 368, distance: 22.1
click at [763, 368] on div "Optimization Process Group with continuous performance monitoring and adaptatio…" at bounding box center [780, 357] width 532 height 54
click at [514, 326] on input "c. Optimization Process Group with continuous performance monitoring and adapta…" at bounding box center [514, 320] width 0 height 11
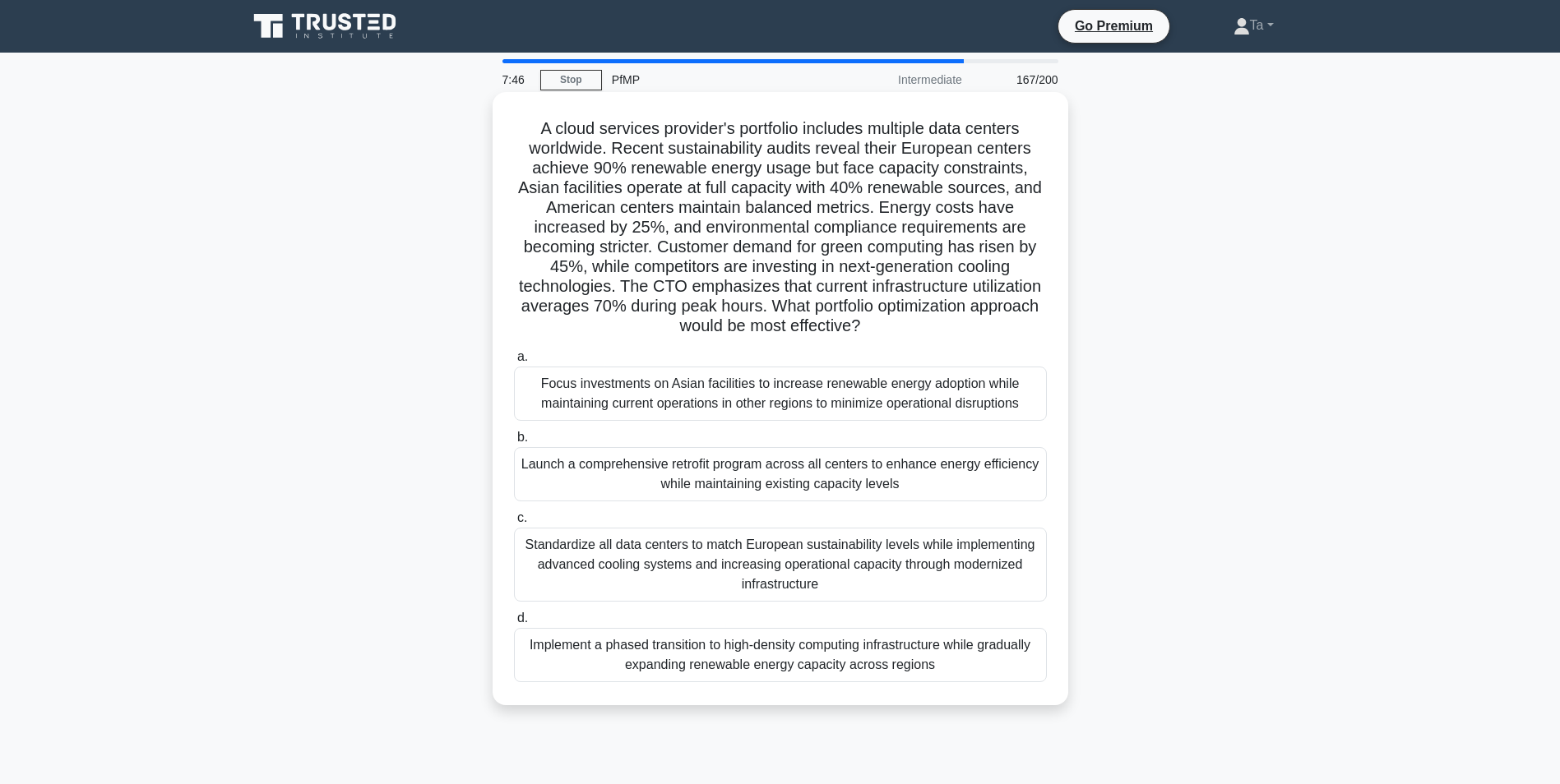
click at [745, 431] on label "b. Launch a comprehensive retrofit program across all centers to enhance energy…" at bounding box center [780, 464] width 532 height 74
click at [514, 432] on input "b. Launch a comprehensive retrofit program across all centers to enhance energy…" at bounding box center [514, 437] width 0 height 11
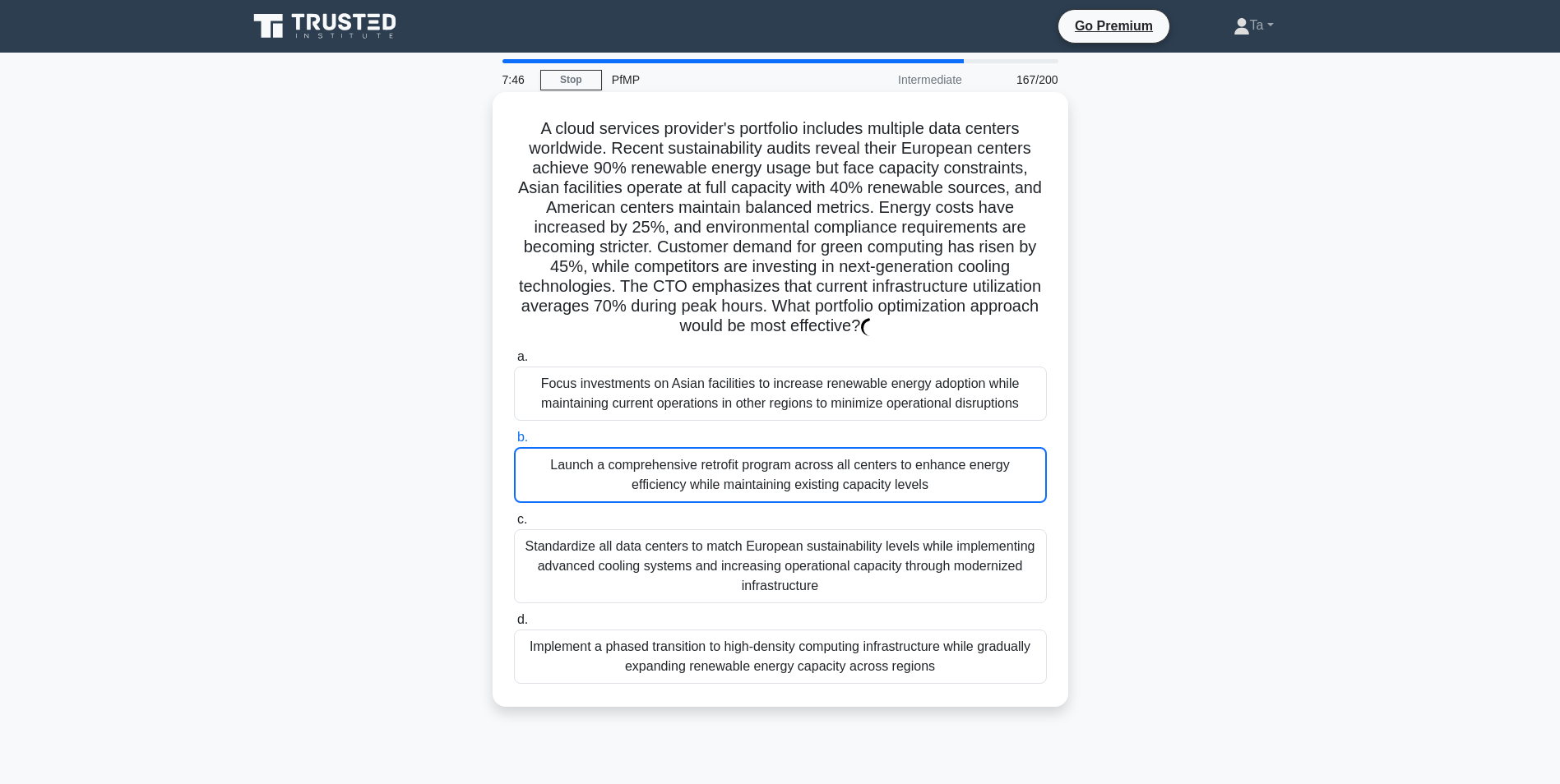
drag, startPoint x: 741, startPoint y: 467, endPoint x: 738, endPoint y: 459, distance: 8.5
click at [740, 470] on div "Launch a comprehensive retrofit program across all centers to enhance energy ef…" at bounding box center [780, 474] width 532 height 56
click at [514, 443] on input "b. Launch a comprehensive retrofit program across all centers to enhance energy…" at bounding box center [514, 437] width 0 height 11
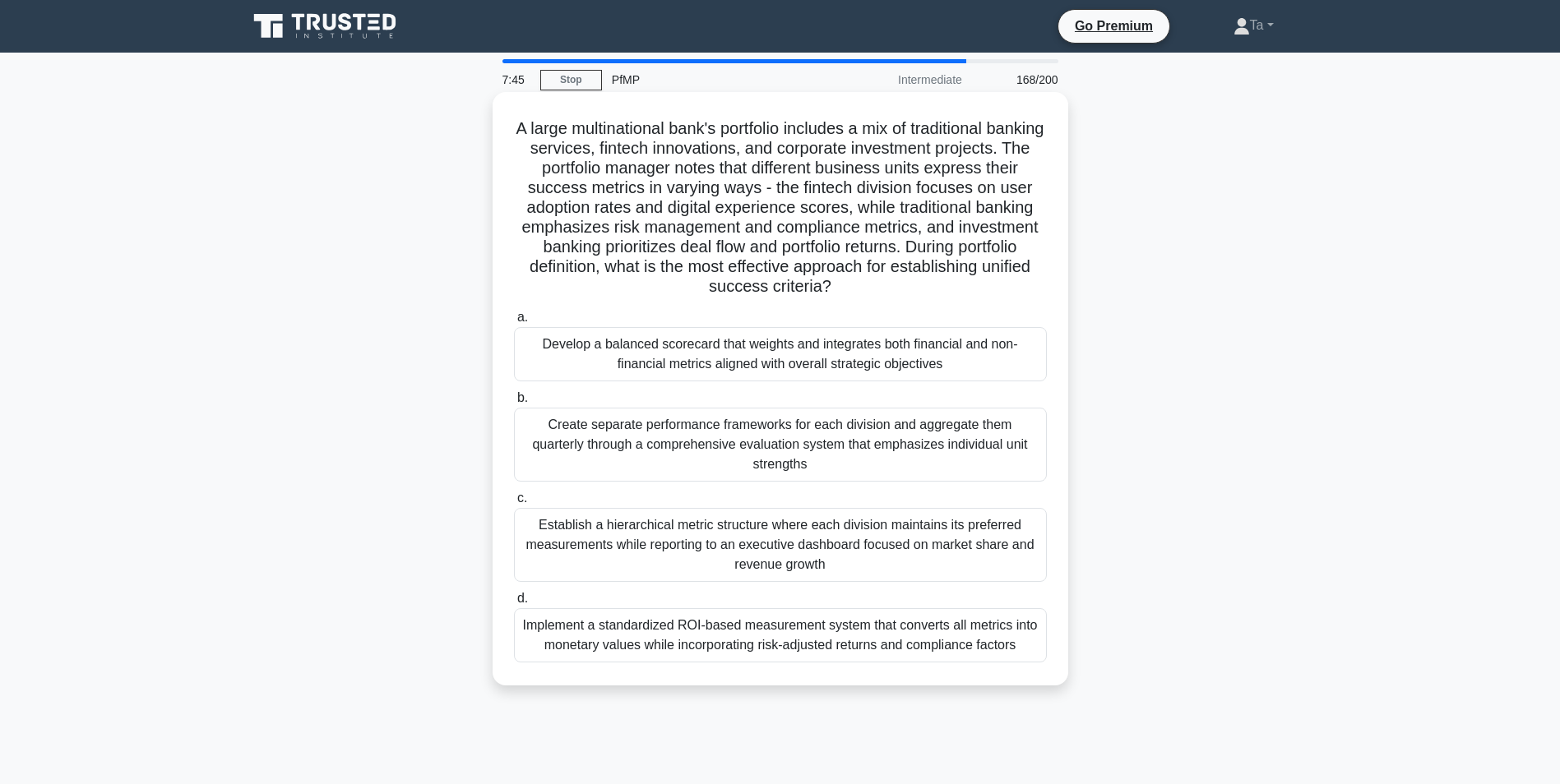
click at [755, 389] on div "a. Develop a balanced scorecard that weights and integrates both financial and …" at bounding box center [780, 484] width 553 height 362
click at [740, 466] on div "a. Develop a balanced scorecard that weights and integrates both financial and …" at bounding box center [780, 484] width 553 height 362
click at [731, 430] on div "Create separate performance frameworks for each division and aggregate them qua…" at bounding box center [780, 444] width 532 height 74
click at [514, 404] on input "b. Create separate performance frameworks for each division and aggregate them …" at bounding box center [514, 398] width 0 height 11
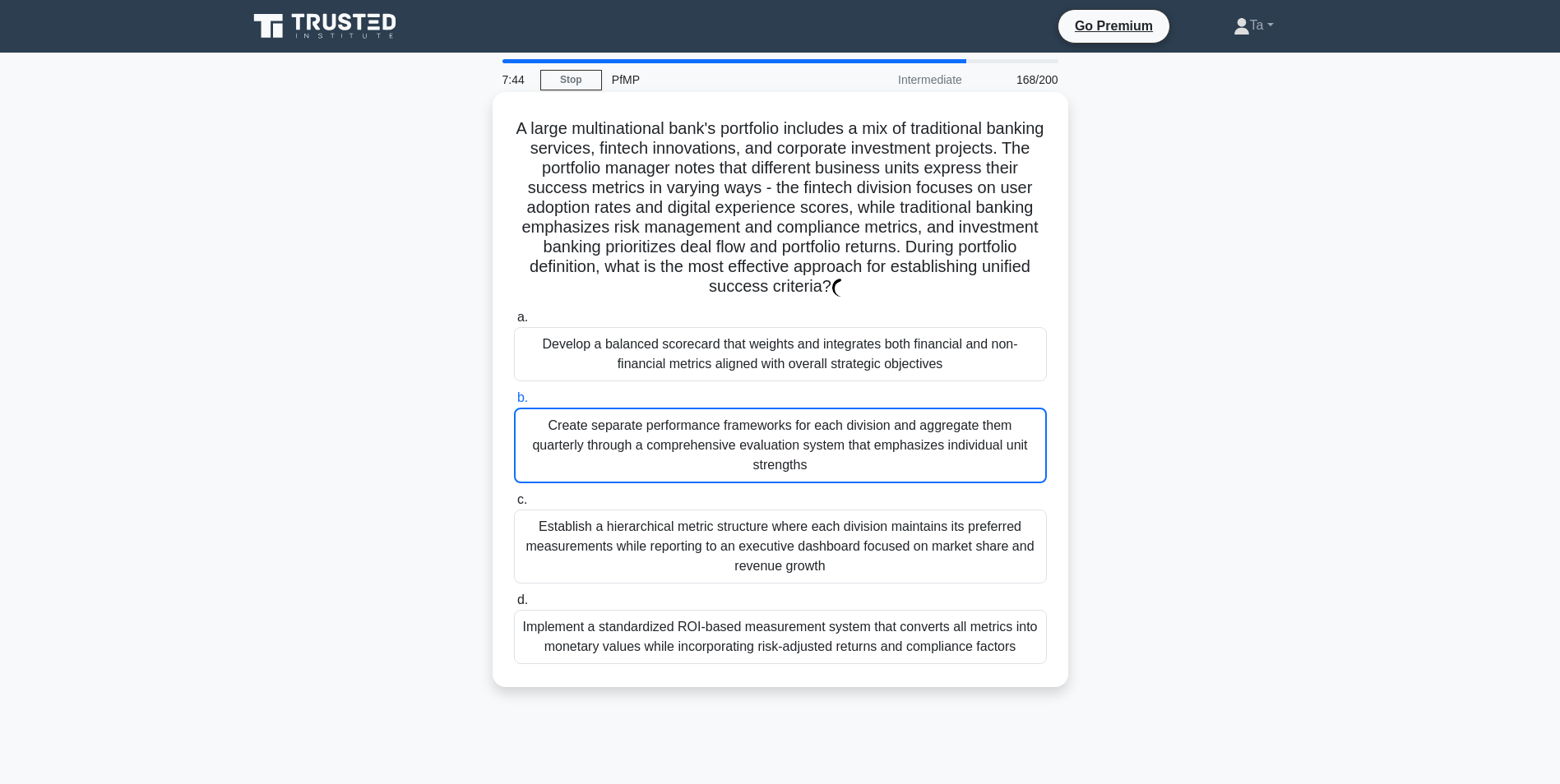
click at [721, 490] on label "c. Establish a hierarchical metric structure where each division maintains its …" at bounding box center [780, 537] width 532 height 94
click at [514, 495] on input "c. Establish a hierarchical metric structure where each division maintains its …" at bounding box center [514, 500] width 0 height 11
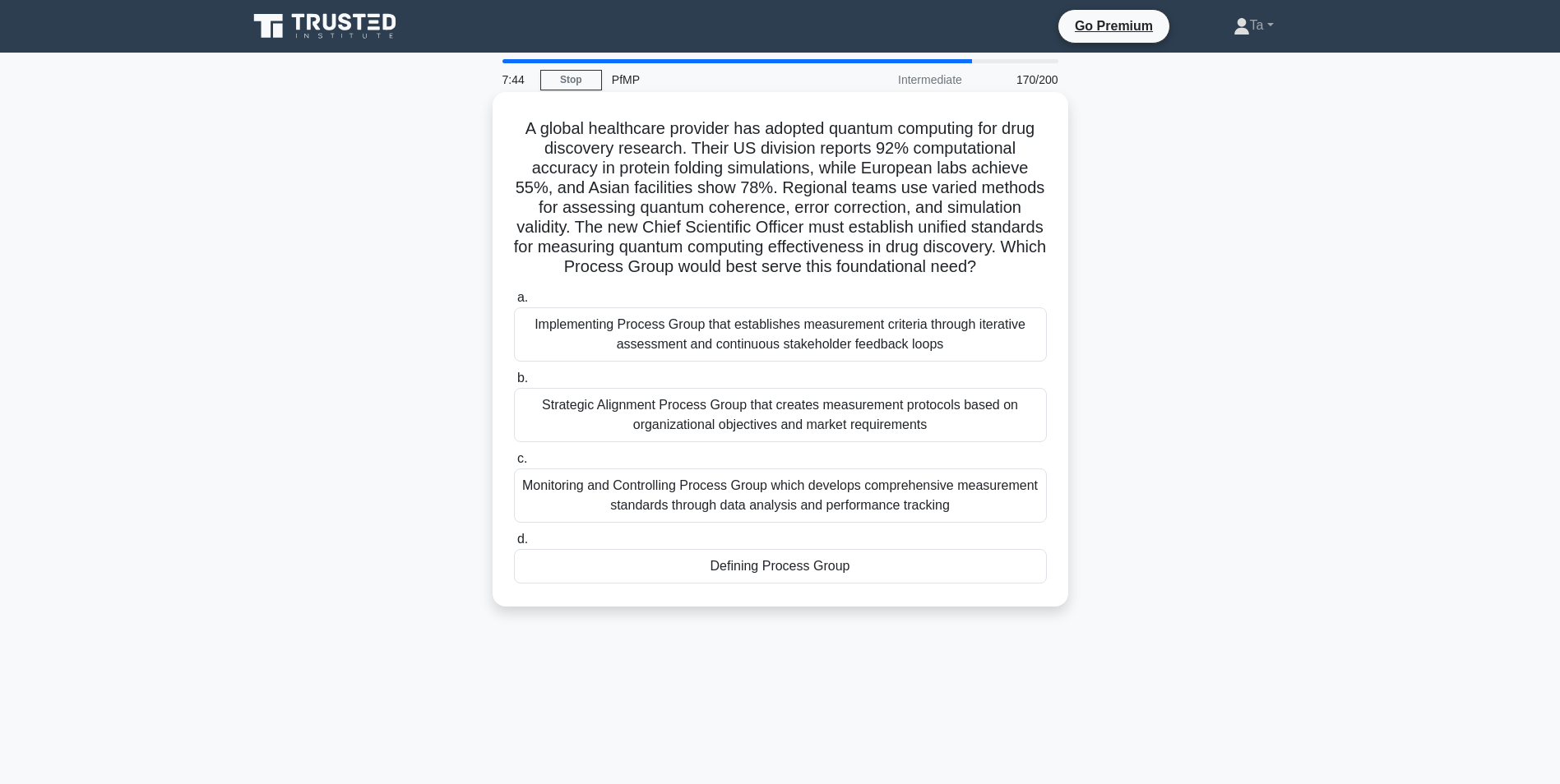
click at [746, 440] on div "Strategic Alignment Process Group that creates measurement protocols based on o…" at bounding box center [780, 415] width 532 height 54
click at [514, 384] on input "b. Strategic Alignment Process Group that creates measurement protocols based o…" at bounding box center [514, 378] width 0 height 11
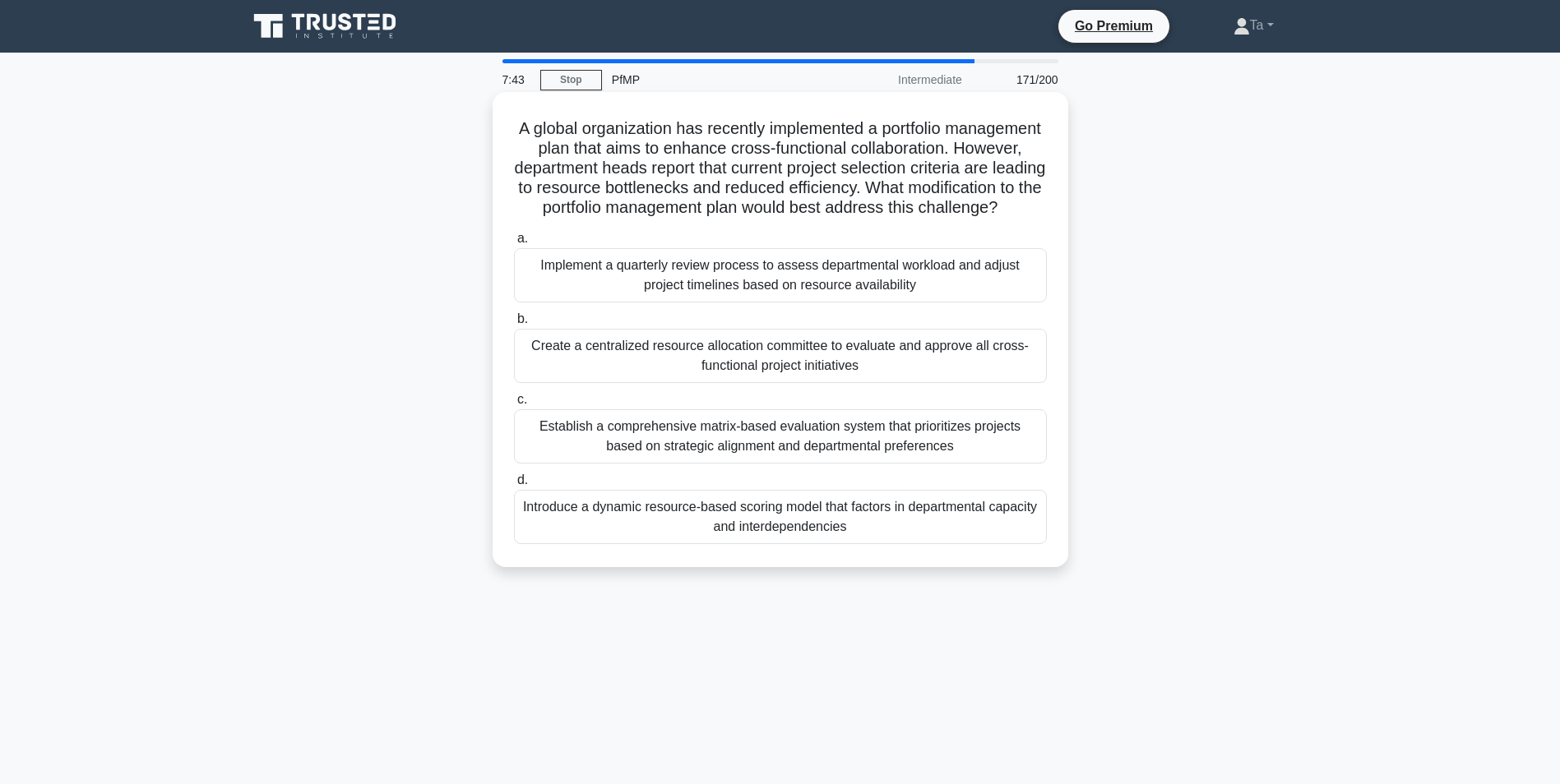
click at [729, 440] on div "Establish a comprehensive matrix-based evaluation system that prioritizes proje…" at bounding box center [780, 436] width 532 height 54
click at [514, 405] on input "c. Establish a comprehensive matrix-based evaluation system that prioritizes pr…" at bounding box center [514, 400] width 0 height 11
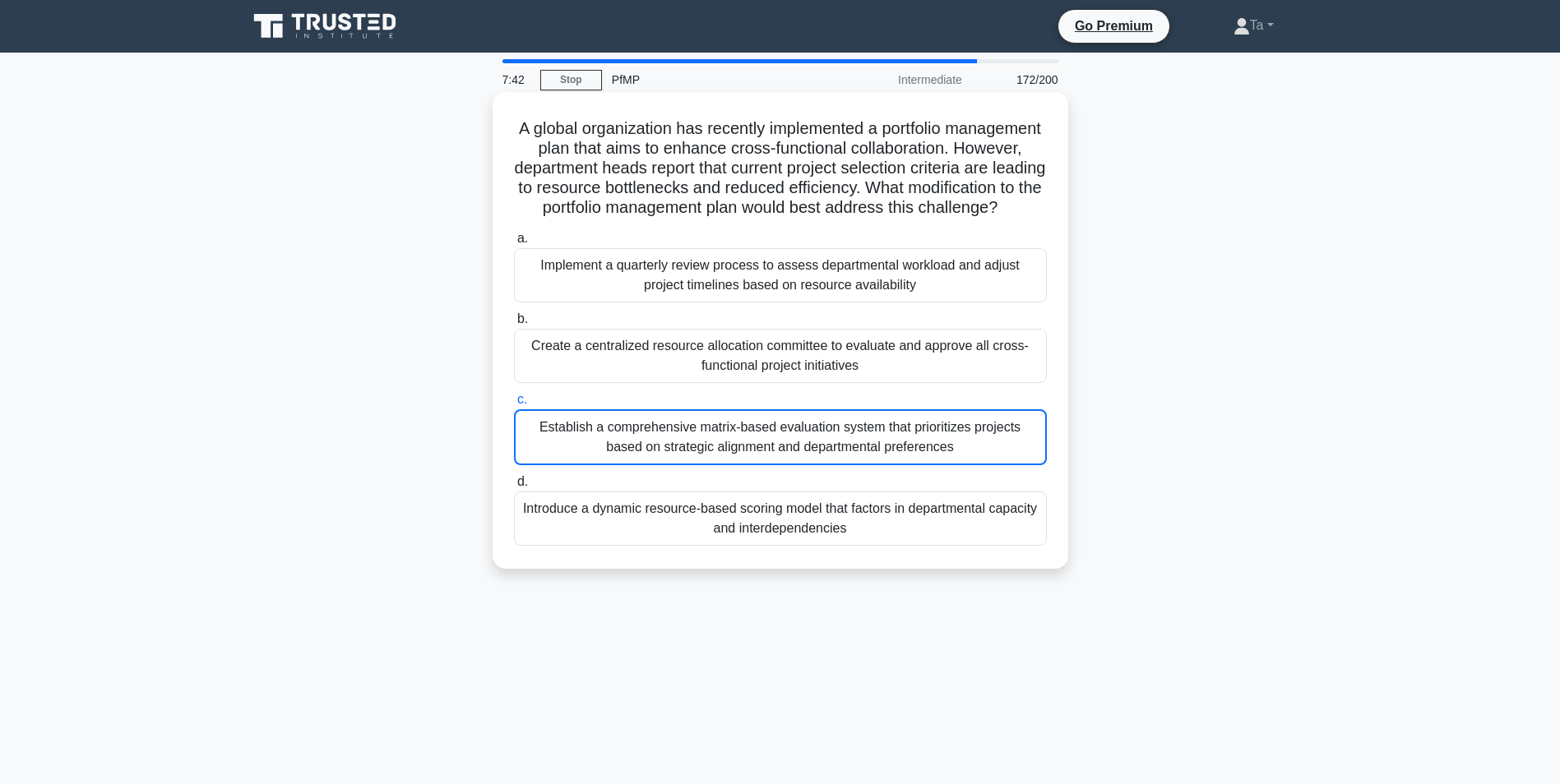
click at [726, 440] on div "Establish a comprehensive matrix-based evaluation system that prioritizes proje…" at bounding box center [780, 437] width 532 height 56
click at [514, 405] on input "c. Establish a comprehensive matrix-based evaluation system that prioritizes pr…" at bounding box center [514, 400] width 0 height 11
click at [726, 440] on div "Establish a comprehensive matrix-based evaluation system that prioritizes proje…" at bounding box center [780, 437] width 532 height 56
click at [514, 405] on input "c. Establish a comprehensive matrix-based evaluation system that prioritizes pr…" at bounding box center [514, 400] width 0 height 11
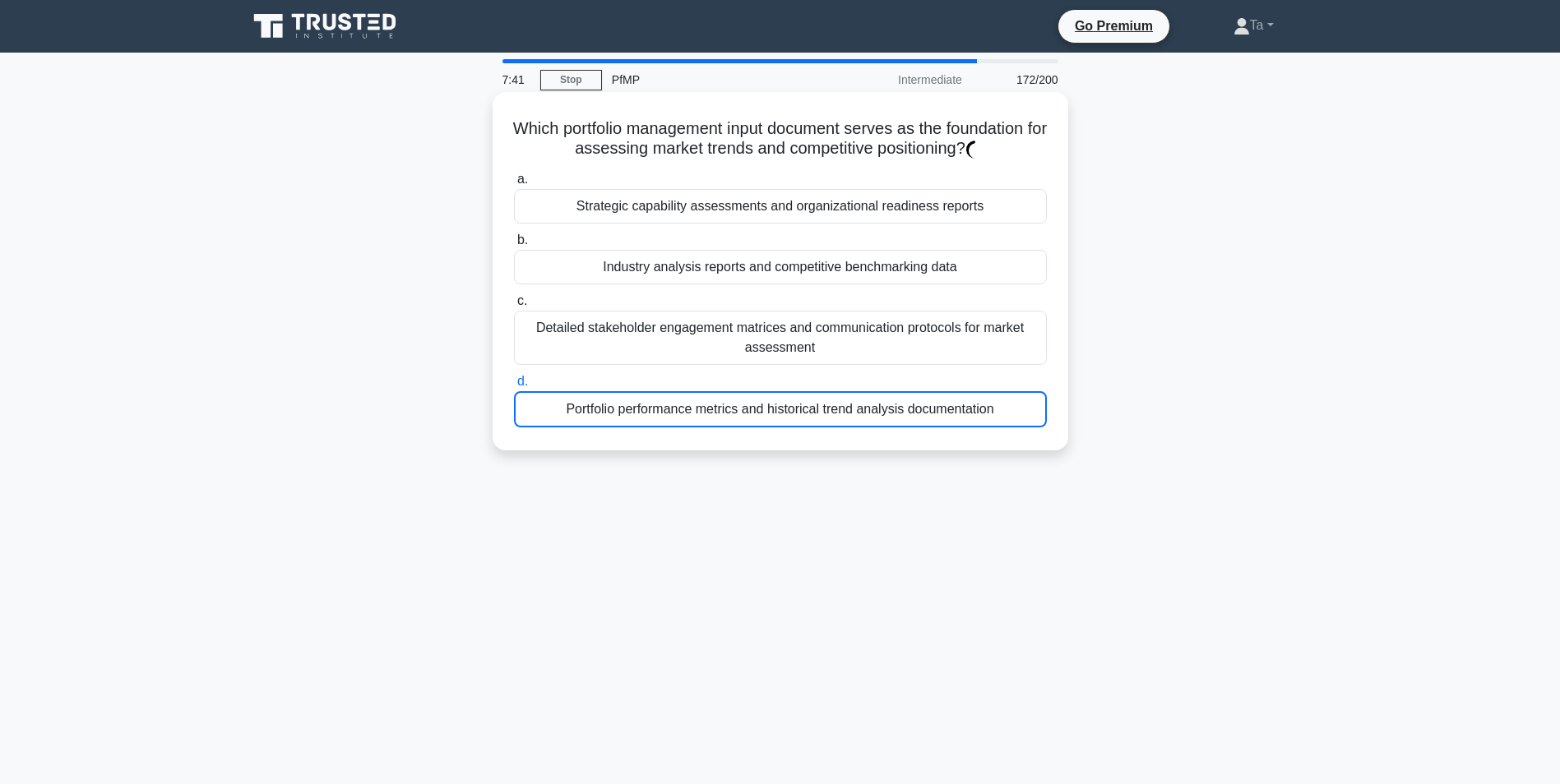
click at [726, 427] on div "Portfolio performance metrics and historical trend analysis documentation" at bounding box center [780, 409] width 532 height 36
click at [514, 387] on input "d. Portfolio performance metrics and historical trend analysis documentation" at bounding box center [514, 381] width 0 height 11
click at [726, 427] on div "Portfolio performance metrics and historical trend analysis documentation" at bounding box center [780, 409] width 532 height 36
click at [514, 387] on input "d. Portfolio performance metrics and historical trend analysis documentation" at bounding box center [514, 381] width 0 height 11
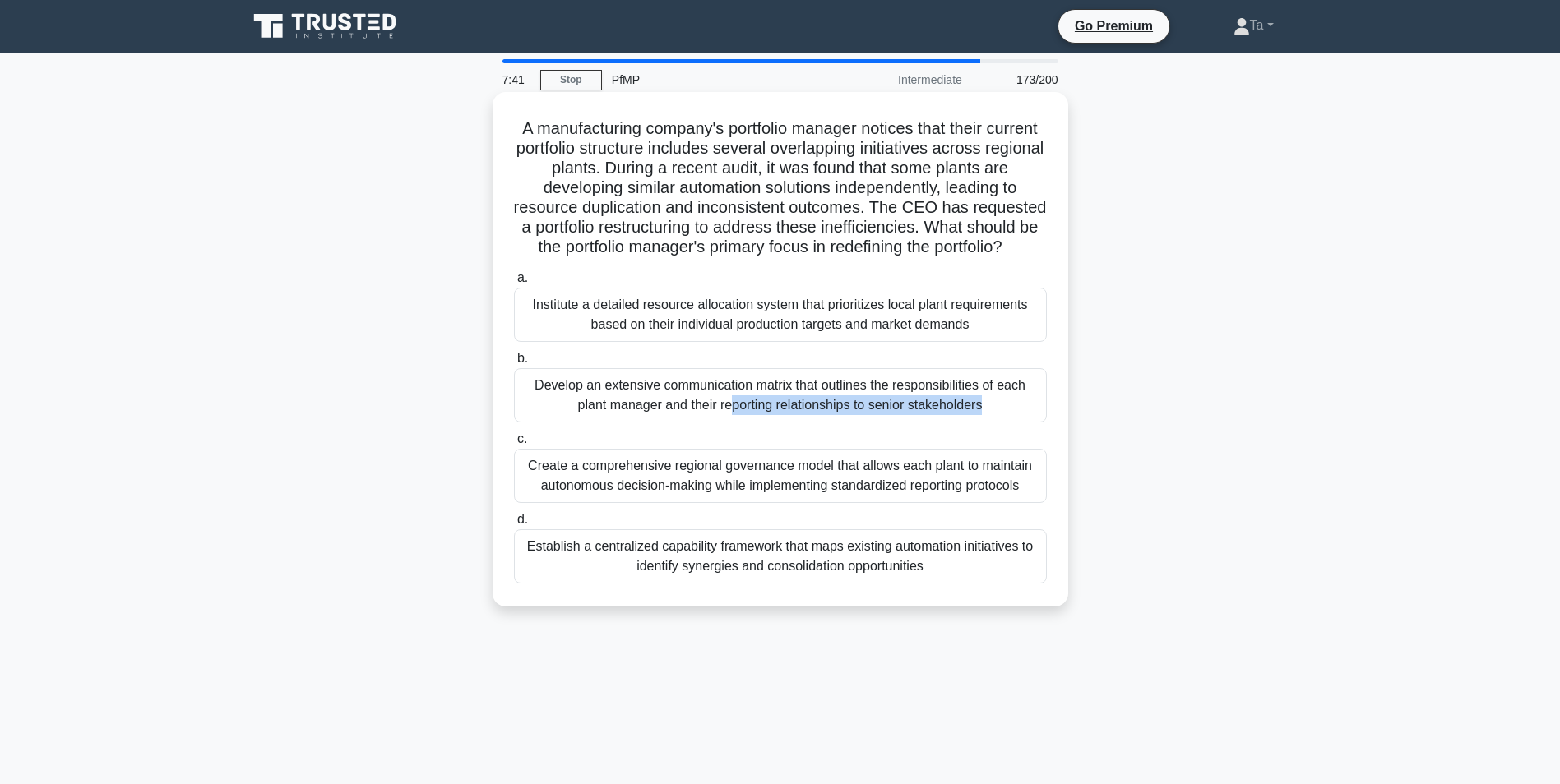
click at [726, 422] on div "Develop an extensive communication matrix that outlines the responsibilities of…" at bounding box center [780, 395] width 532 height 54
click at [514, 364] on input "b. Develop an extensive communication matrix that outlines the responsibilities…" at bounding box center [514, 359] width 0 height 11
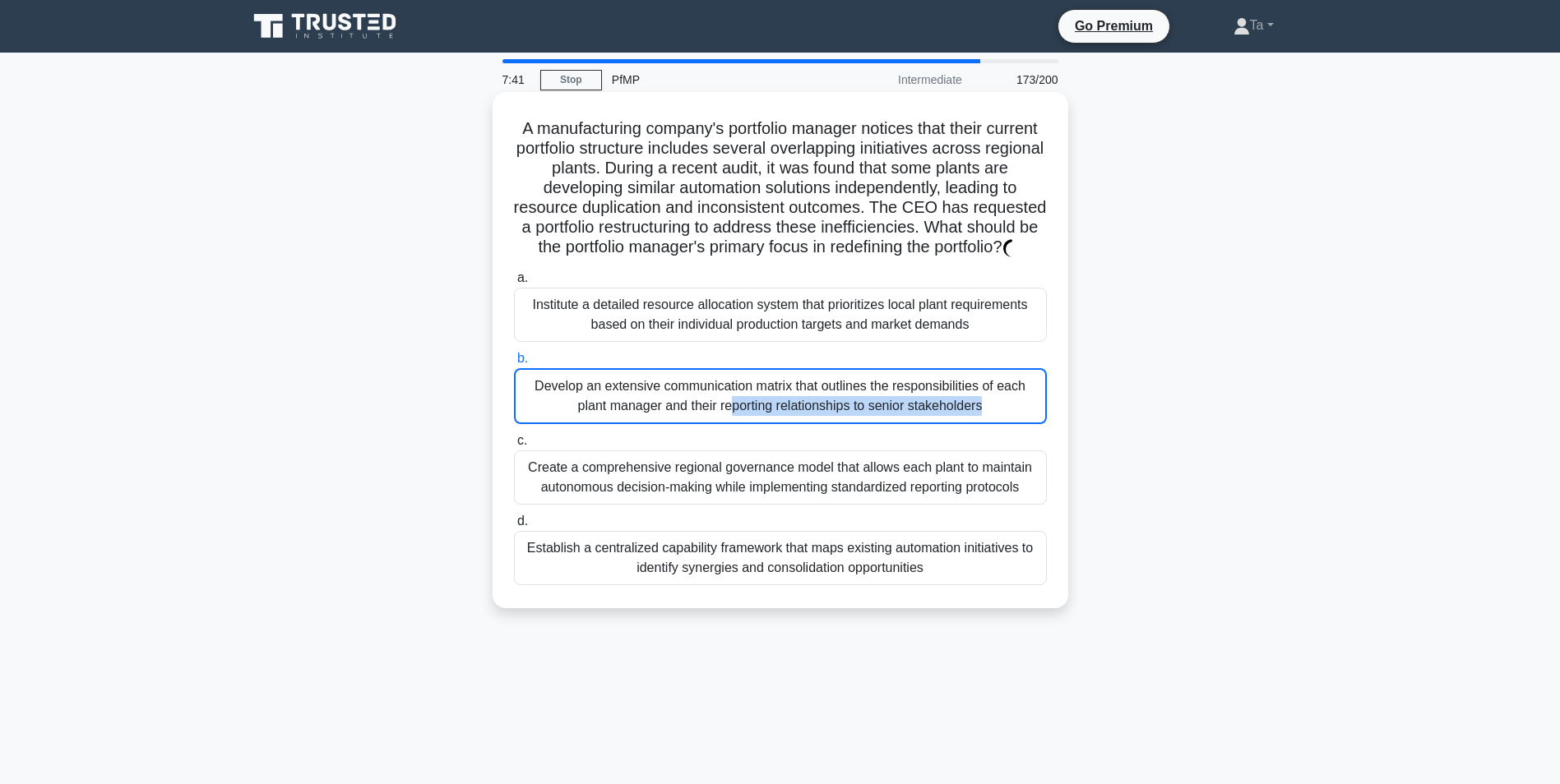
click at [726, 424] on div "Develop an extensive communication matrix that outlines the responsibilities of…" at bounding box center [780, 396] width 532 height 56
click at [514, 364] on input "b. Develop an extensive communication matrix that outlines the responsibilities…" at bounding box center [514, 359] width 0 height 11
click at [726, 424] on div "Develop an extensive communication matrix that outlines the responsibilities of…" at bounding box center [780, 396] width 532 height 56
click at [514, 364] on input "b. Develop an extensive communication matrix that outlines the responsibilities…" at bounding box center [514, 359] width 0 height 11
click at [726, 424] on div "Develop an extensive communication matrix that outlines the responsibilities of…" at bounding box center [780, 396] width 532 height 56
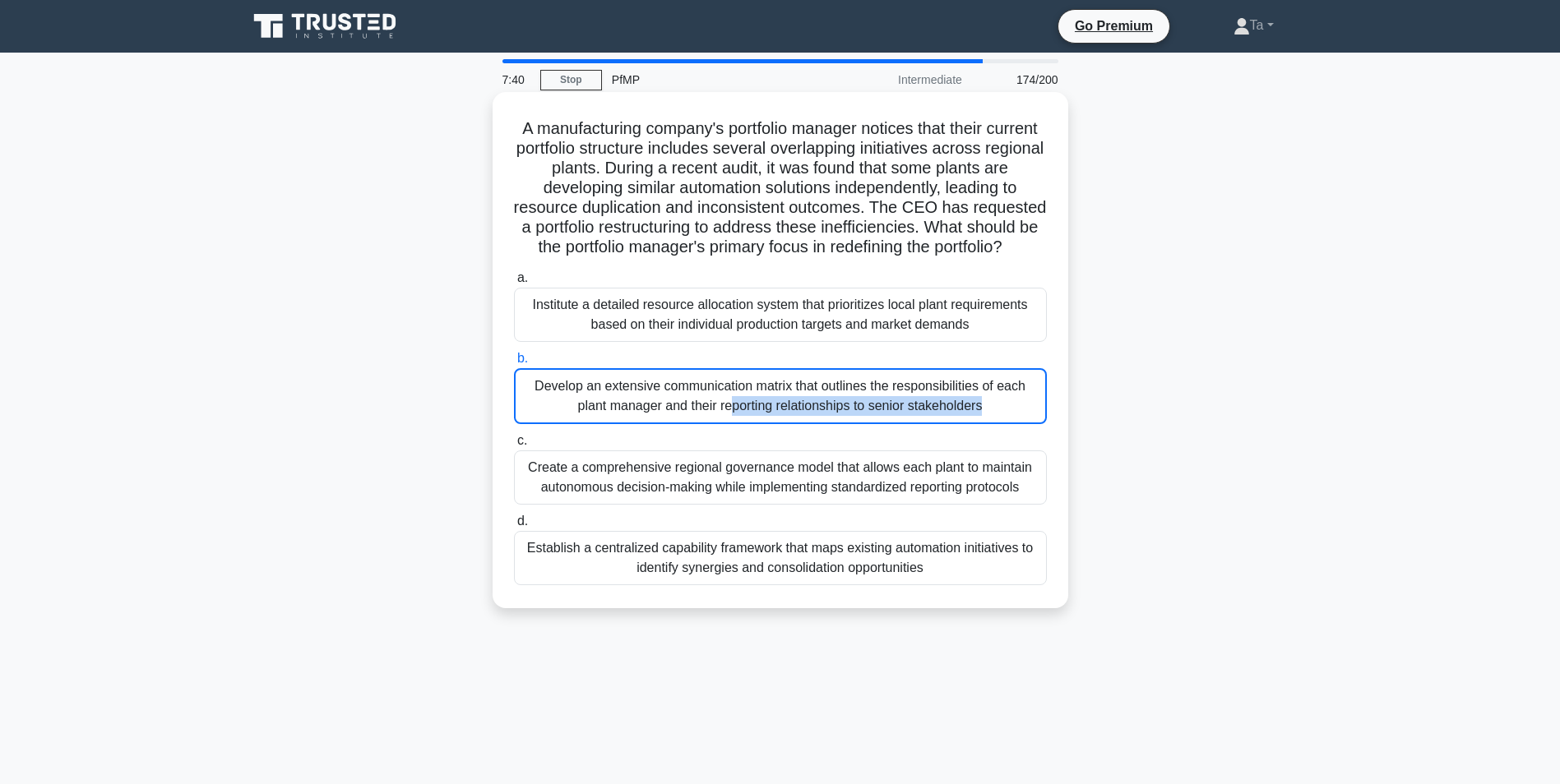
click at [514, 364] on input "b. Develop an extensive communication matrix that outlines the responsibilities…" at bounding box center [514, 359] width 0 height 11
click at [726, 424] on div "Develop an extensive communication matrix that outlines the responsibilities of…" at bounding box center [780, 396] width 532 height 56
click at [514, 364] on input "b. Develop an extensive communication matrix that outlines the responsibilities…" at bounding box center [514, 359] width 0 height 11
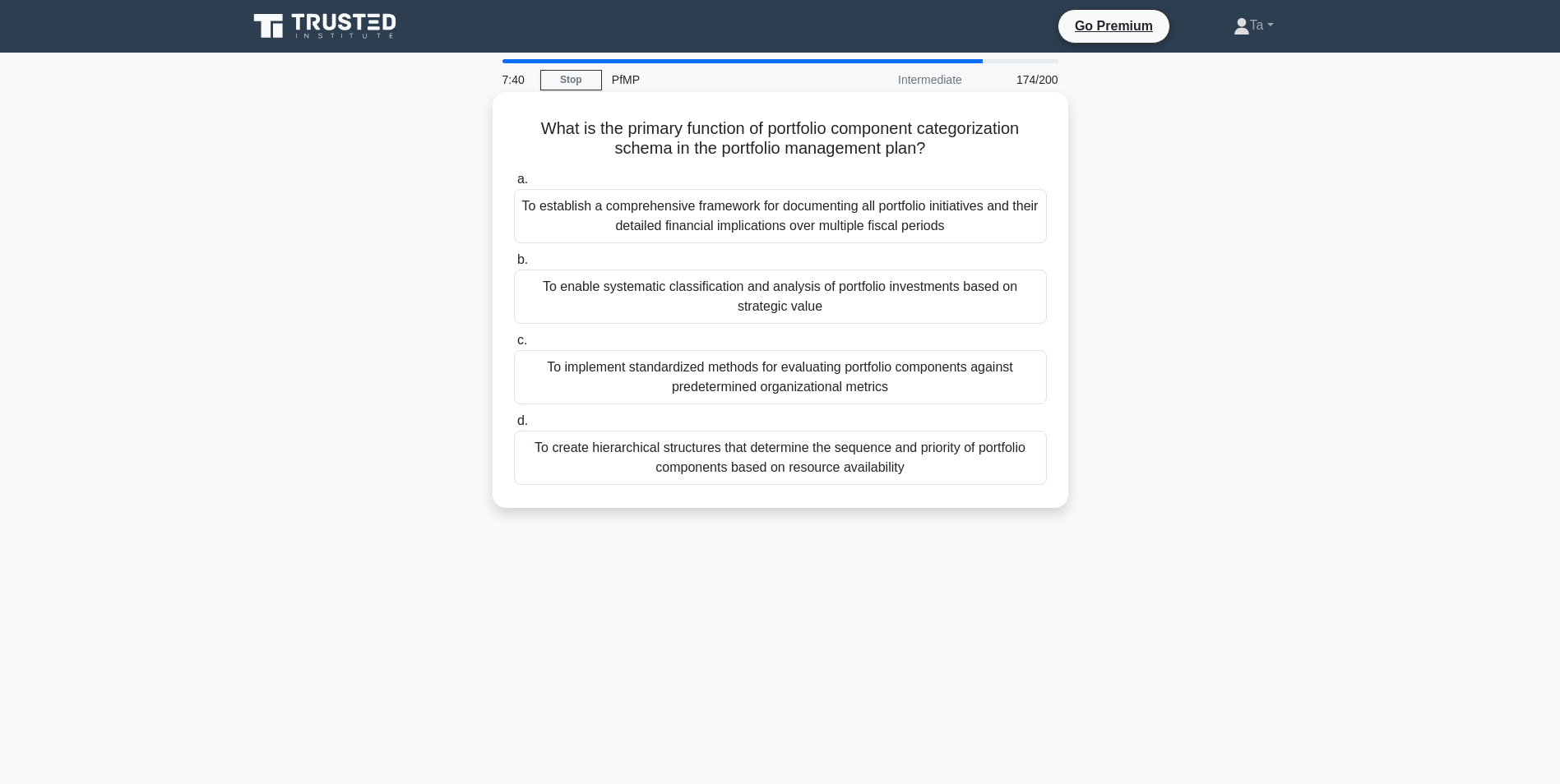
click at [726, 439] on div "To create hierarchical structures that determine the sequence and priority of p…" at bounding box center [780, 457] width 532 height 54
click at [514, 426] on input "d. To create hierarchical structures that determine the sequence and priority o…" at bounding box center [514, 420] width 0 height 11
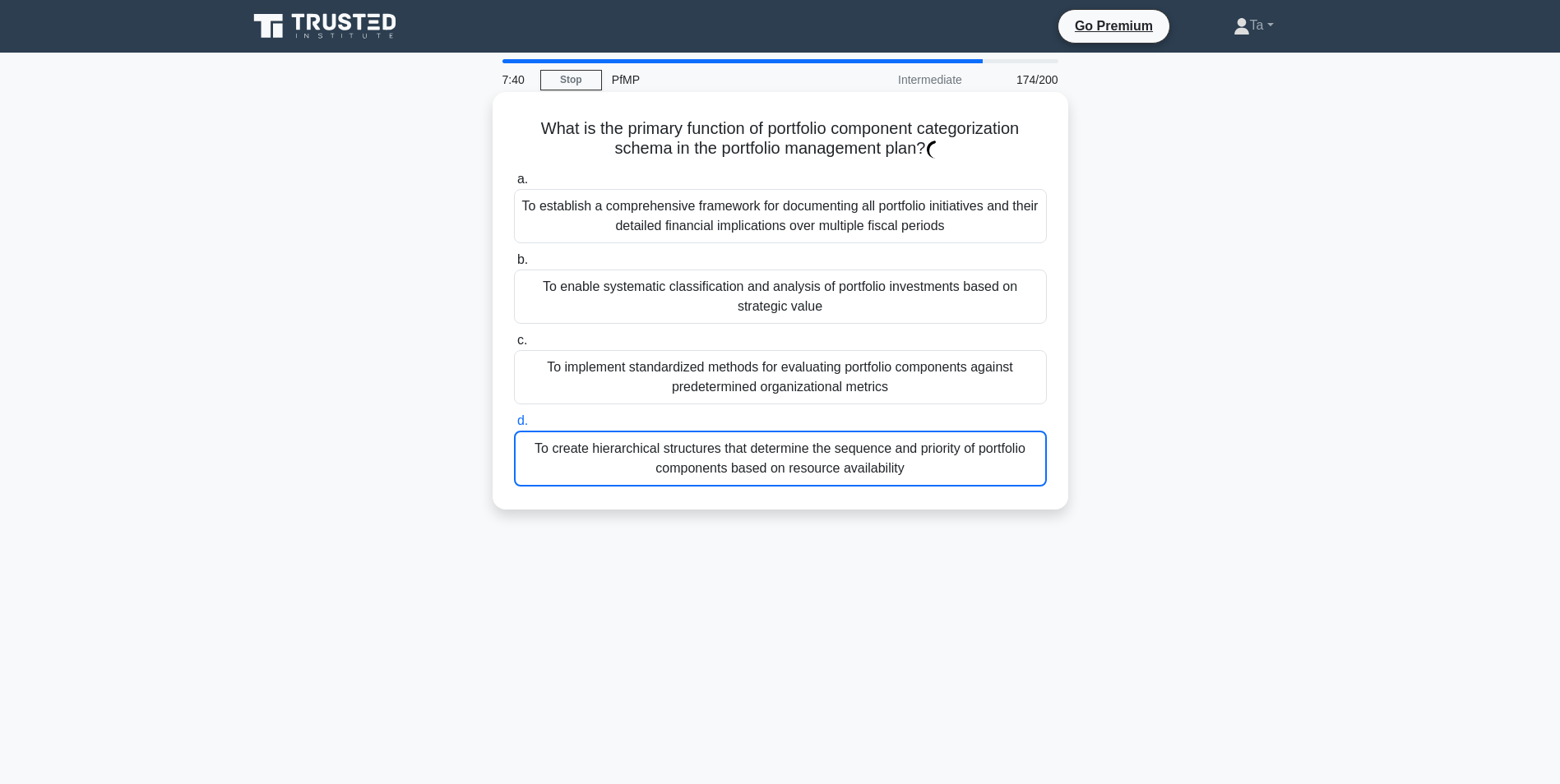
click at [726, 439] on div "To create hierarchical structures that determine the sequence and priority of p…" at bounding box center [780, 458] width 532 height 56
click at [514, 426] on input "d. To create hierarchical structures that determine the sequence and priority o…" at bounding box center [514, 420] width 0 height 11
click at [726, 439] on div "To create hierarchical structures that determine the sequence and priority of p…" at bounding box center [780, 458] width 532 height 56
click at [514, 426] on input "d. To create hierarchical structures that determine the sequence and priority o…" at bounding box center [514, 420] width 0 height 11
click at [725, 440] on div "To create hierarchical structures that determine the sequence and priority of p…" at bounding box center [780, 458] width 532 height 56
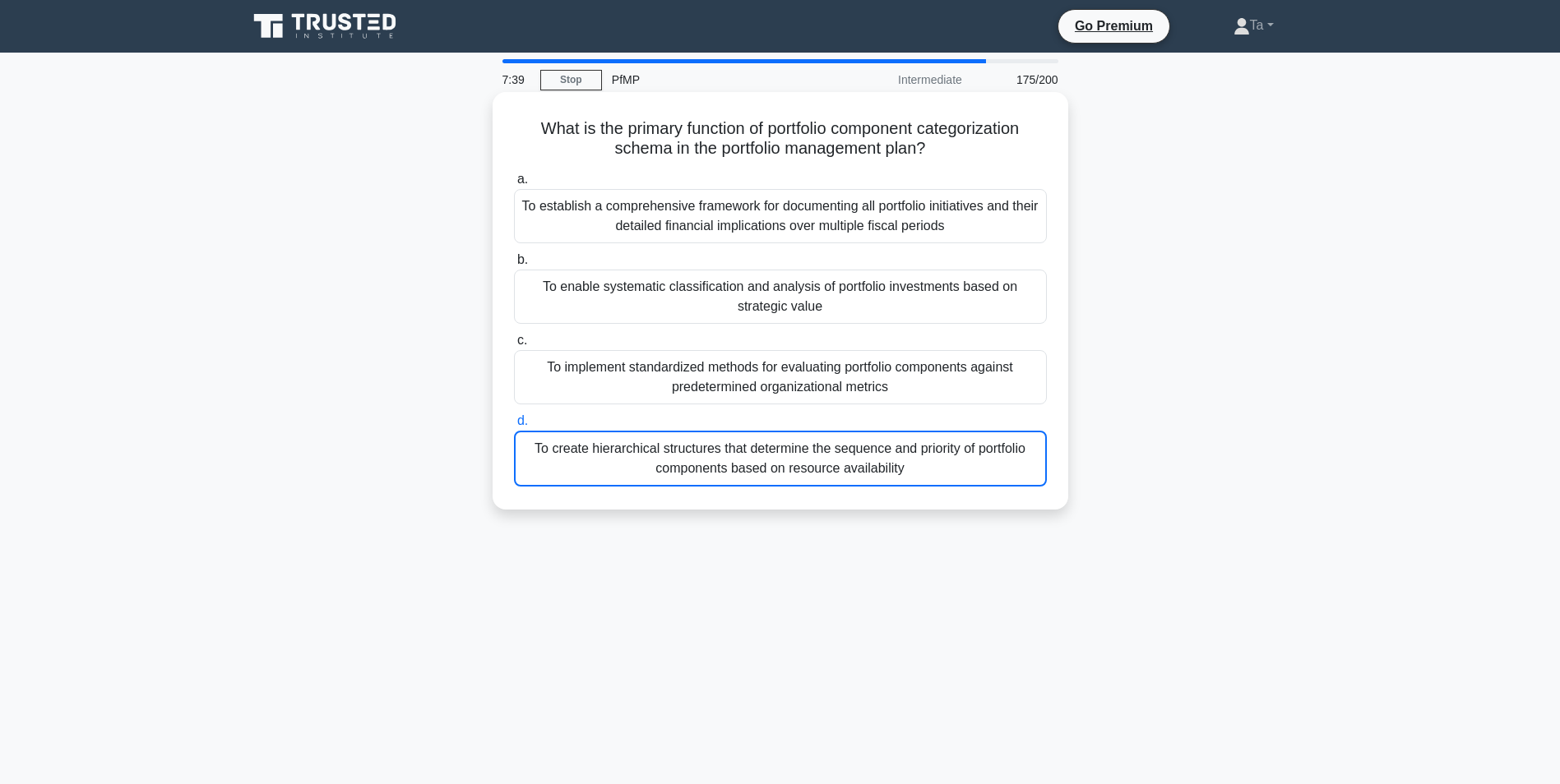
click at [514, 426] on input "d. To create hierarchical structures that determine the sequence and priority o…" at bounding box center [514, 420] width 0 height 11
click at [723, 440] on div "To create hierarchical structures that determine the sequence and priority of p…" at bounding box center [780, 458] width 532 height 56
click at [514, 426] on input "d. To create hierarchical structures that determine the sequence and priority o…" at bounding box center [514, 420] width 0 height 11
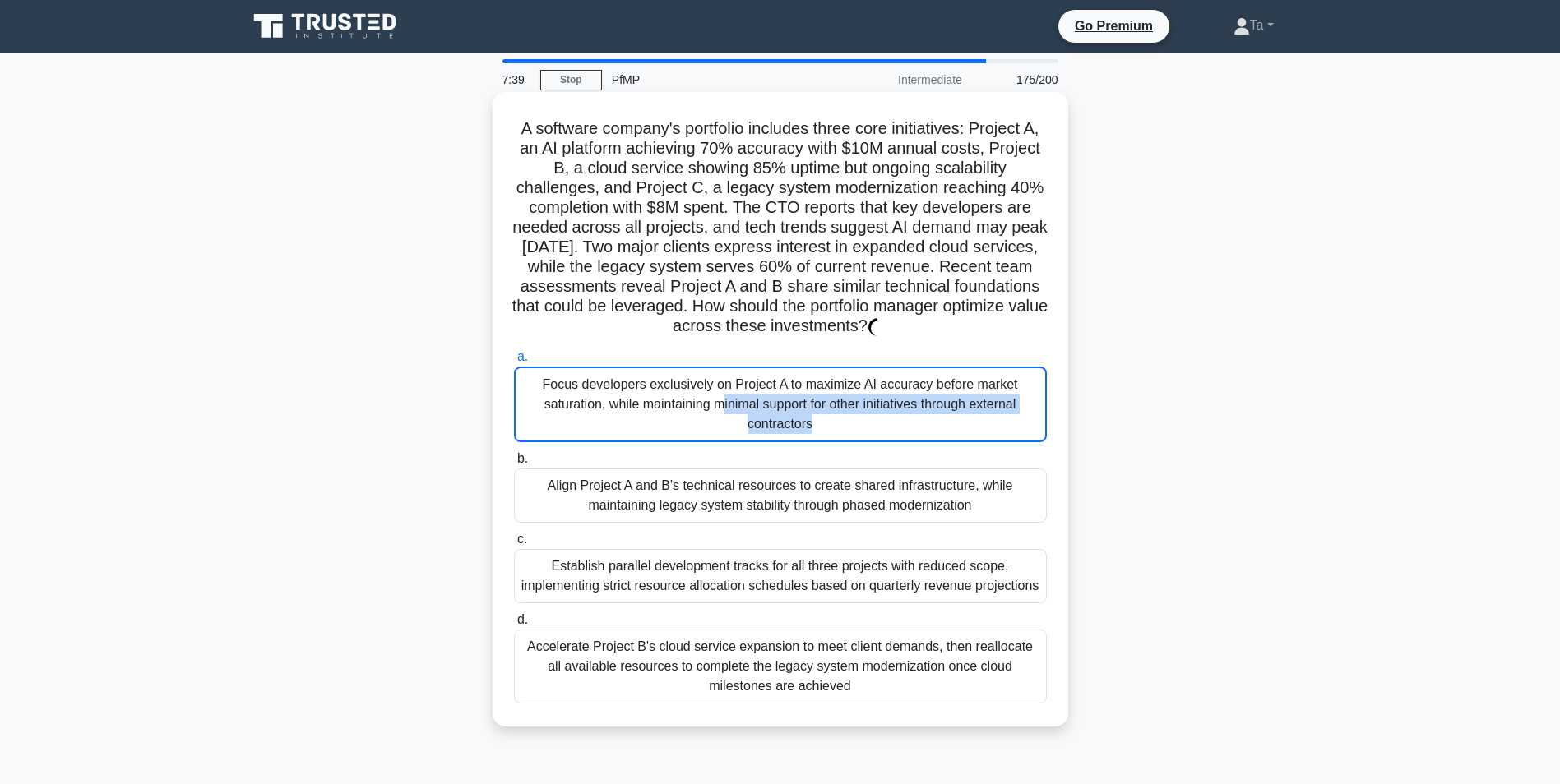
click at [723, 440] on div "Focus developers exclusively on Project A to maximize AI accuracy before market…" at bounding box center [780, 404] width 532 height 75
click at [514, 363] on input "a. Focus developers exclusively on Project A to maximize AI accuracy before mar…" at bounding box center [514, 357] width 0 height 11
click at [723, 440] on div "Focus developers exclusively on Project A to maximize AI accuracy before market…" at bounding box center [780, 404] width 532 height 75
click at [514, 363] on input "a. Focus developers exclusively on Project A to maximize AI accuracy before mar…" at bounding box center [514, 357] width 0 height 11
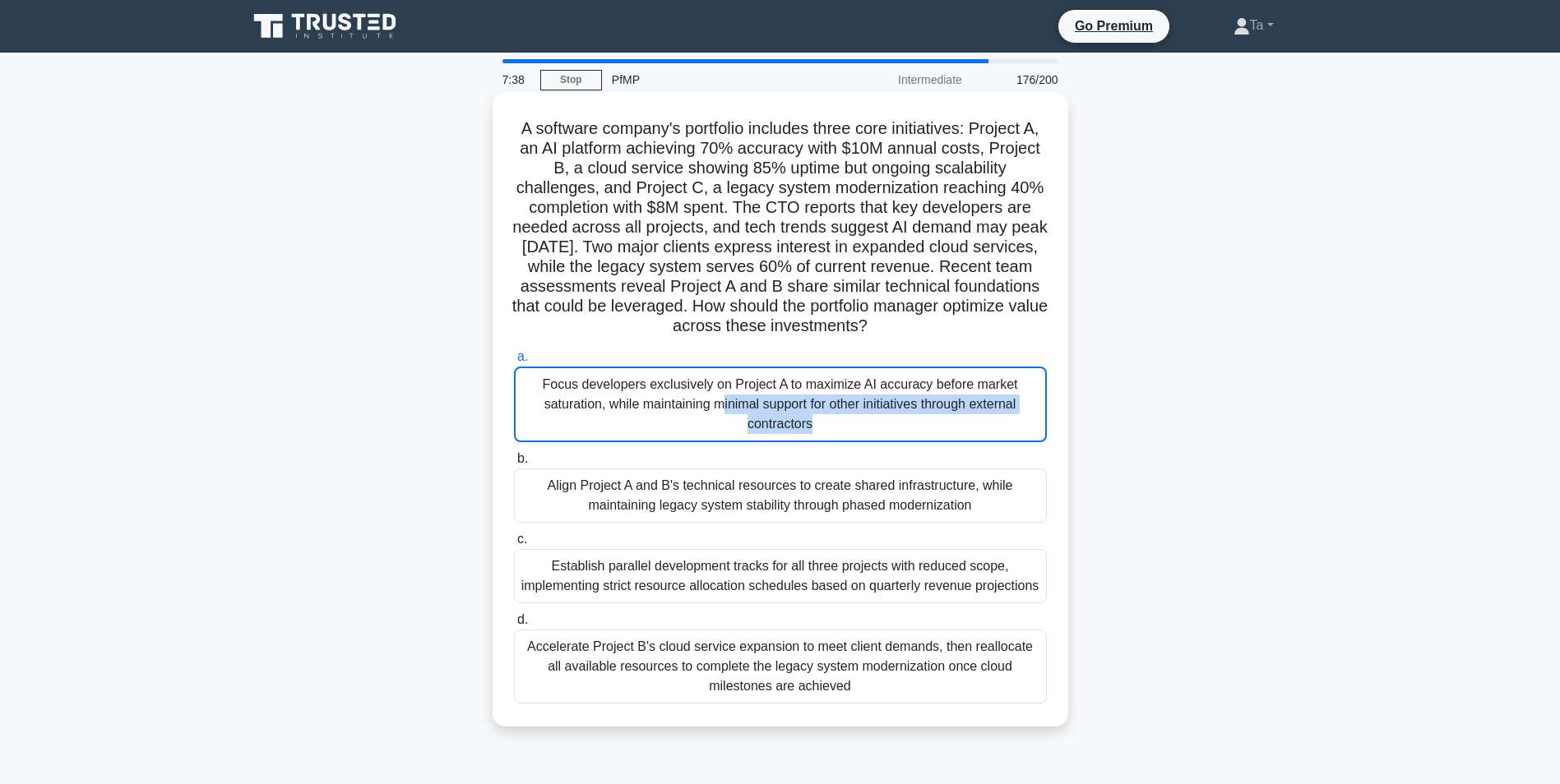
click at [723, 440] on div "Focus developers exclusively on Project A to maximize AI accuracy before market…" at bounding box center [780, 404] width 532 height 75
click at [514, 363] on input "a. Focus developers exclusively on Project A to maximize AI accuracy before mar…" at bounding box center [514, 357] width 0 height 11
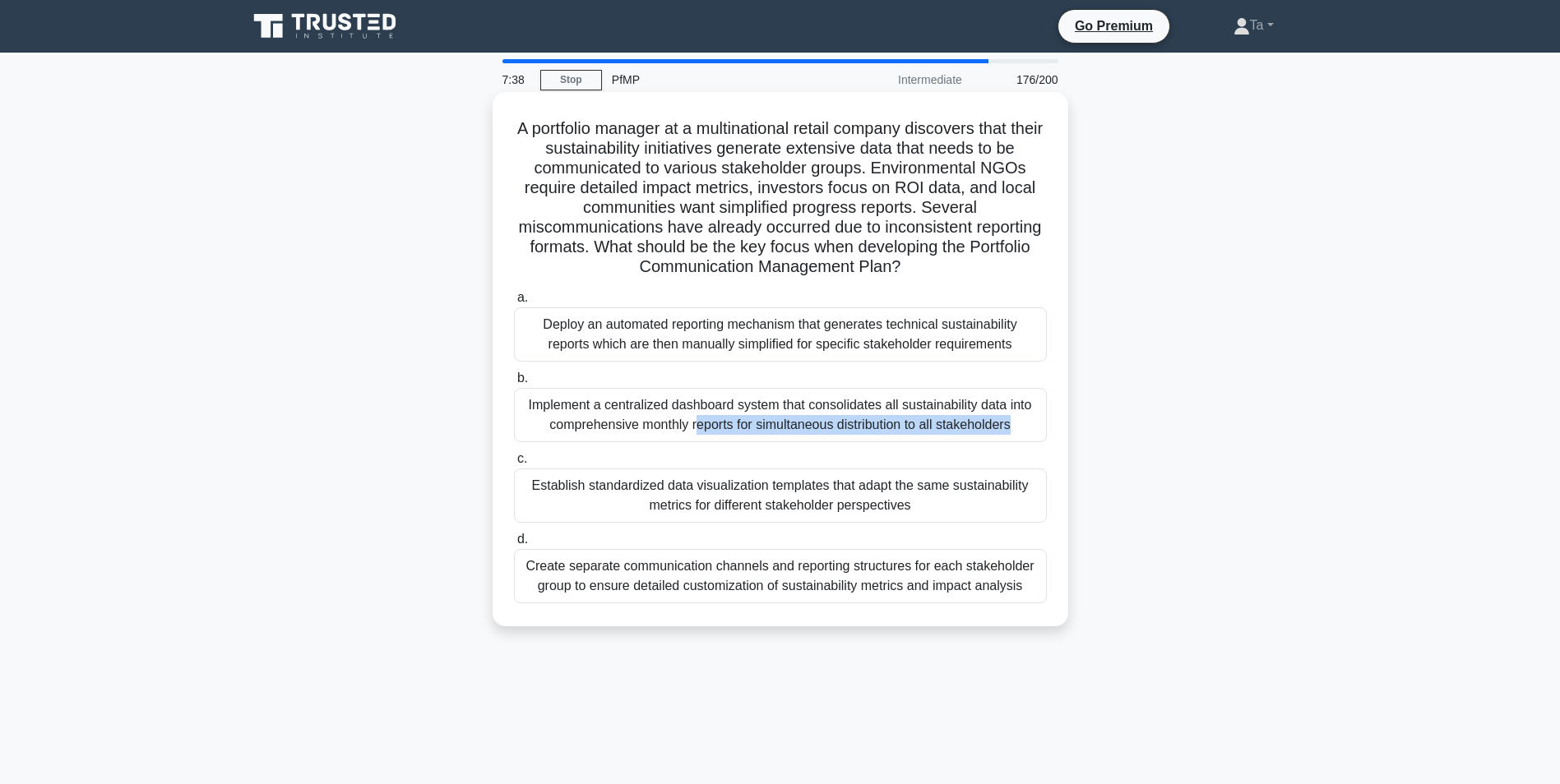
click at [723, 440] on div "Implement a centralized dashboard system that consolidates all sustainability d…" at bounding box center [780, 415] width 532 height 54
click at [514, 384] on input "b. Implement a centralized dashboard system that consolidates all sustainabilit…" at bounding box center [514, 378] width 0 height 11
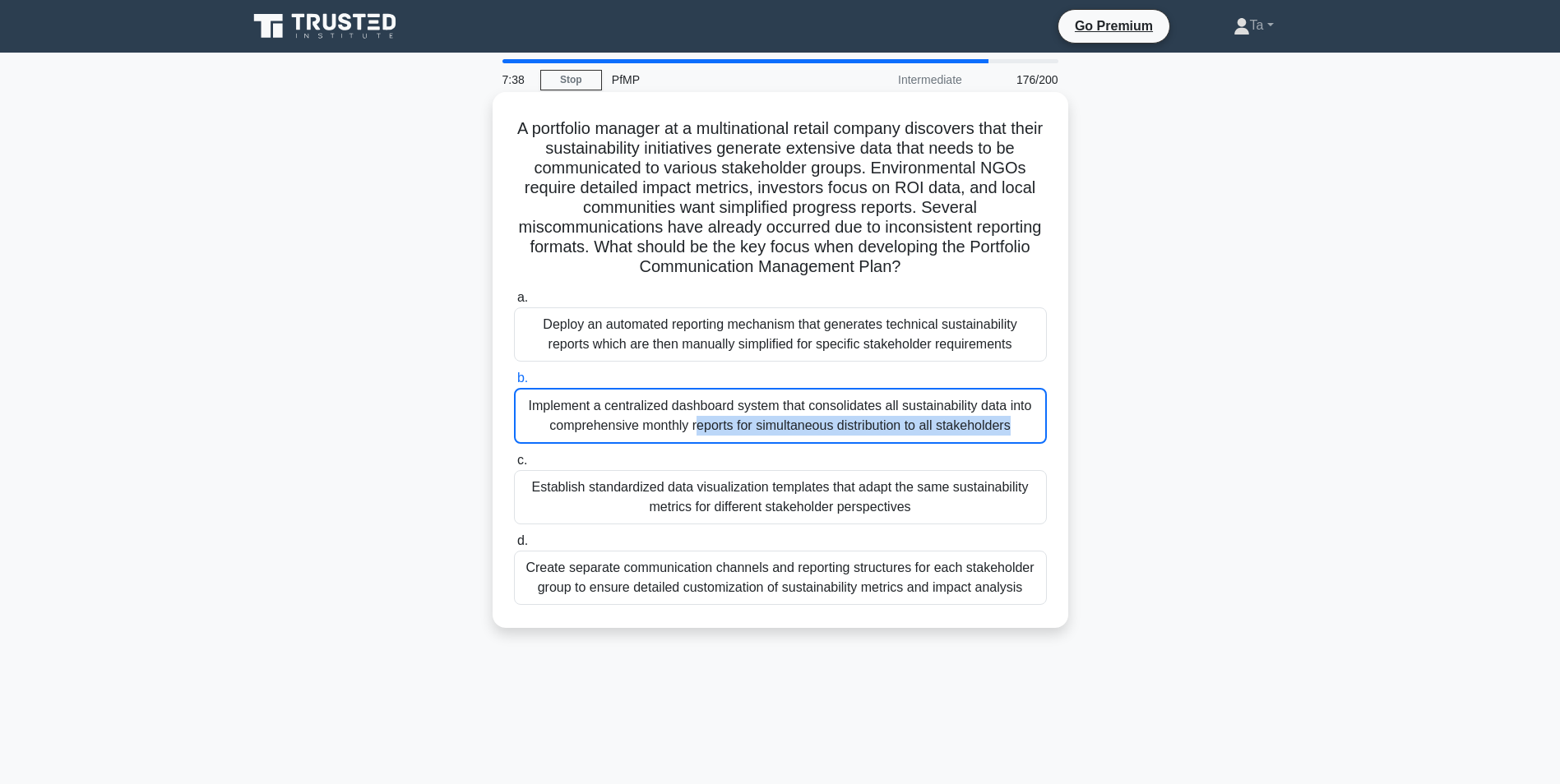
click at [723, 440] on div "Implement a centralized dashboard system that consolidates all sustainability d…" at bounding box center [780, 416] width 532 height 56
click at [514, 384] on input "b. Implement a centralized dashboard system that consolidates all sustainabilit…" at bounding box center [514, 378] width 0 height 11
click at [723, 440] on div "Implement a centralized dashboard system that consolidates all sustainability d…" at bounding box center [780, 416] width 532 height 56
click at [514, 384] on input "b. Implement a centralized dashboard system that consolidates all sustainabilit…" at bounding box center [514, 378] width 0 height 11
click at [723, 440] on div "Implement a centralized dashboard system that consolidates all sustainability d…" at bounding box center [780, 416] width 532 height 56
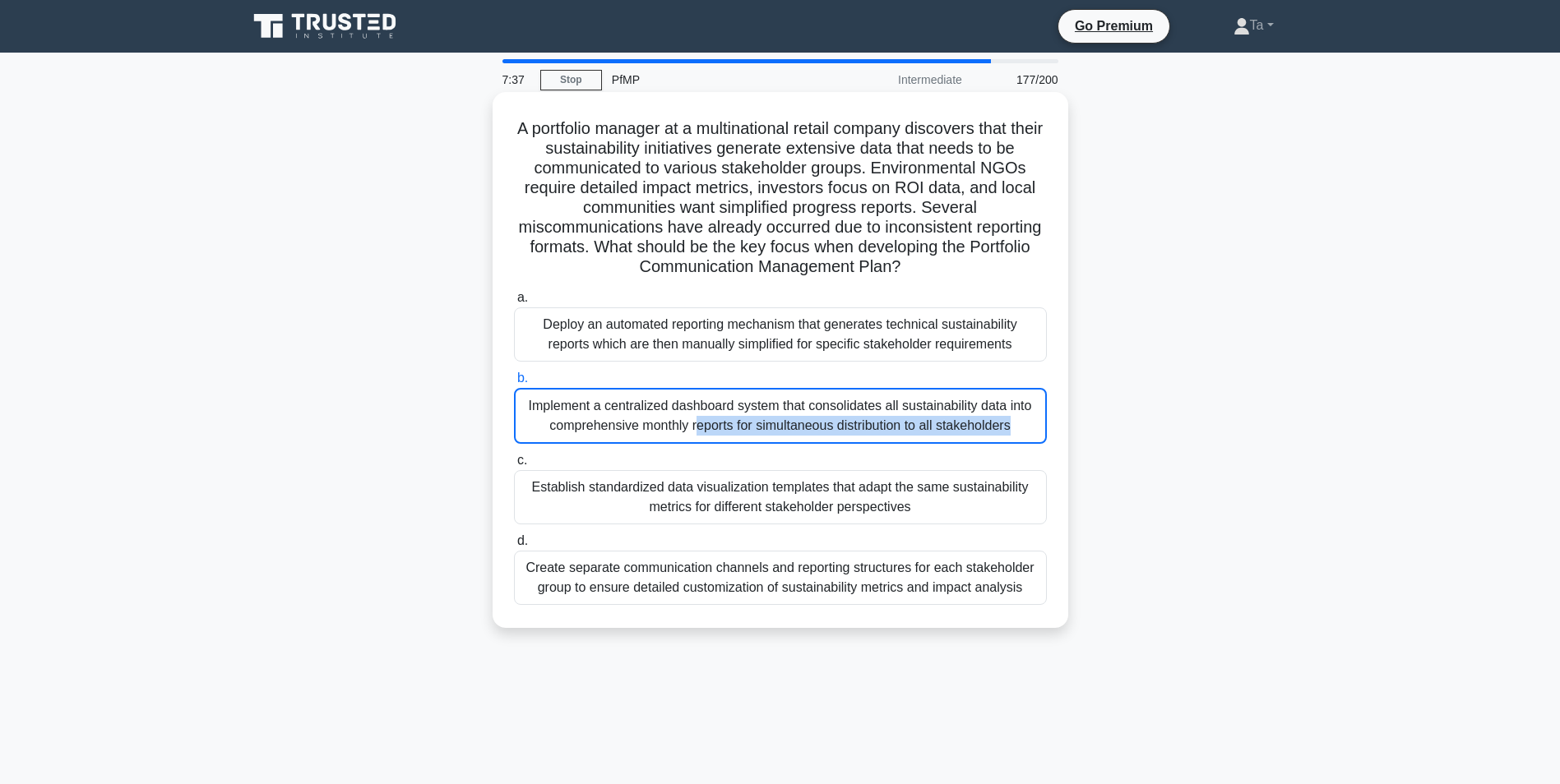
click at [514, 384] on input "b. Implement a centralized dashboard system that consolidates all sustainabilit…" at bounding box center [514, 378] width 0 height 11
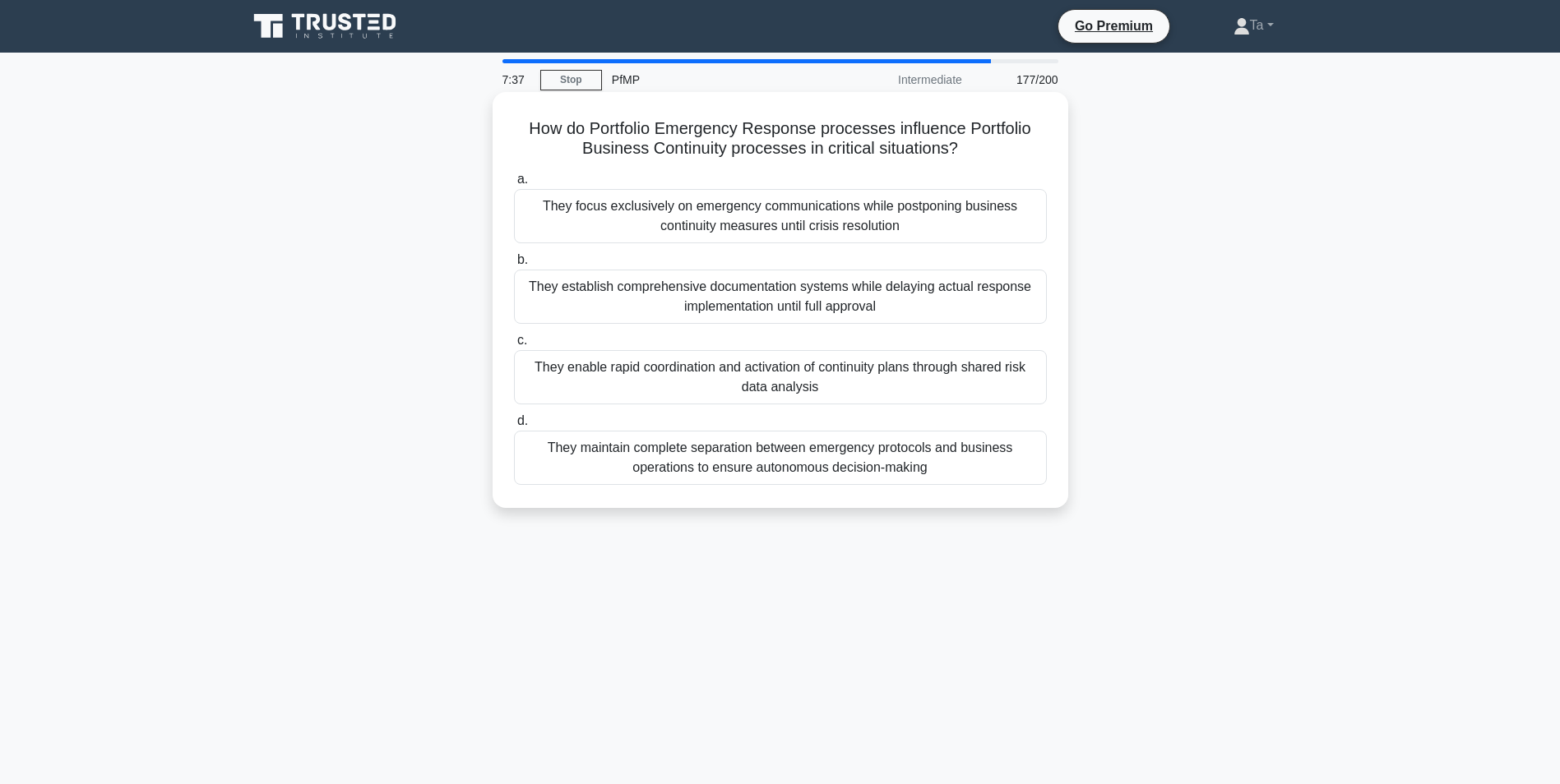
click at [723, 440] on div "They maintain complete separation between emergency protocols and business oper…" at bounding box center [780, 457] width 532 height 54
click at [514, 426] on input "d. They maintain complete separation between emergency protocols and business o…" at bounding box center [514, 420] width 0 height 11
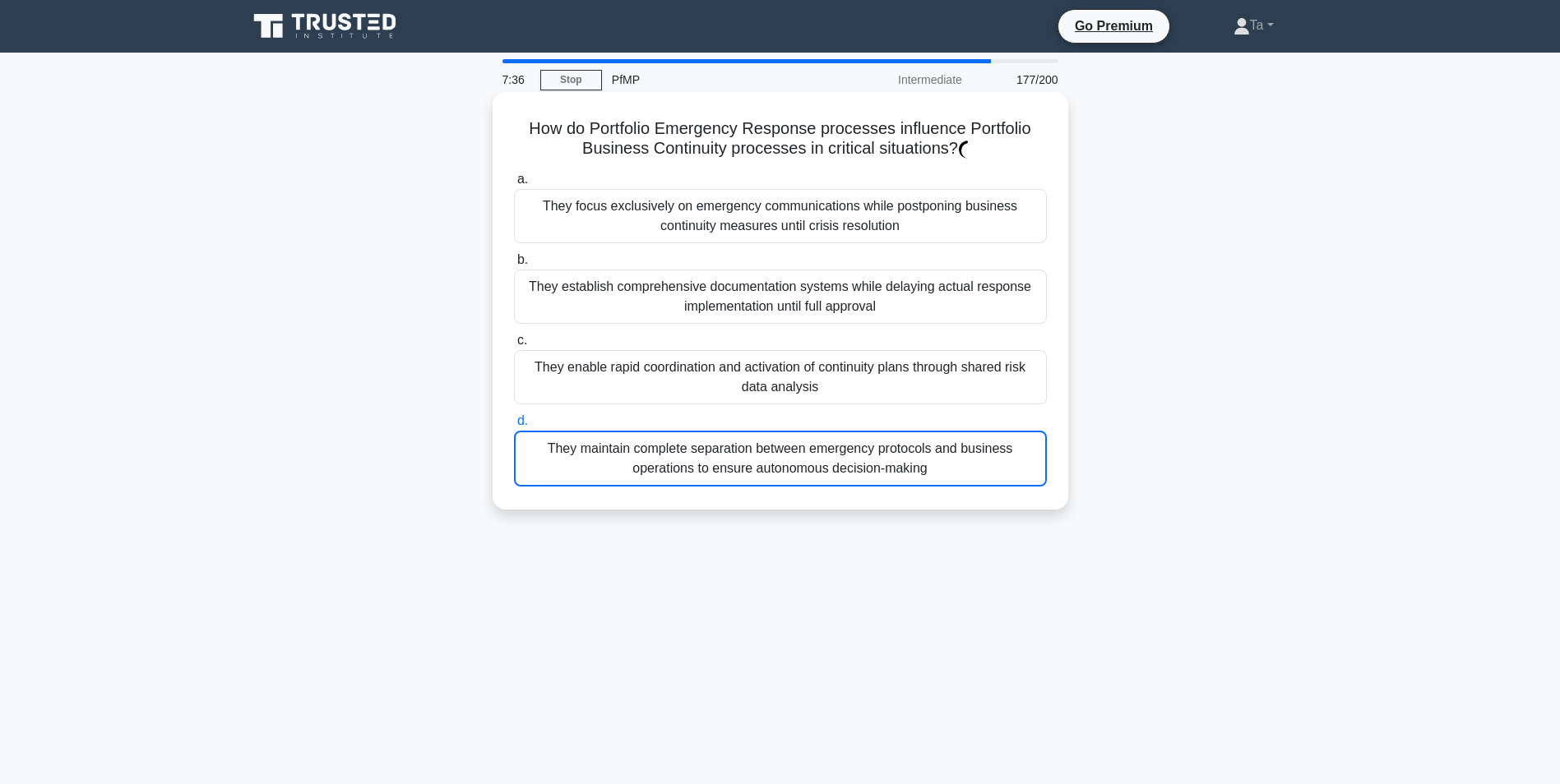
click at [722, 440] on div "They maintain complete separation between emergency protocols and business oper…" at bounding box center [780, 458] width 532 height 56
click at [514, 426] on input "d. They maintain complete separation between emergency protocols and business o…" at bounding box center [514, 420] width 0 height 11
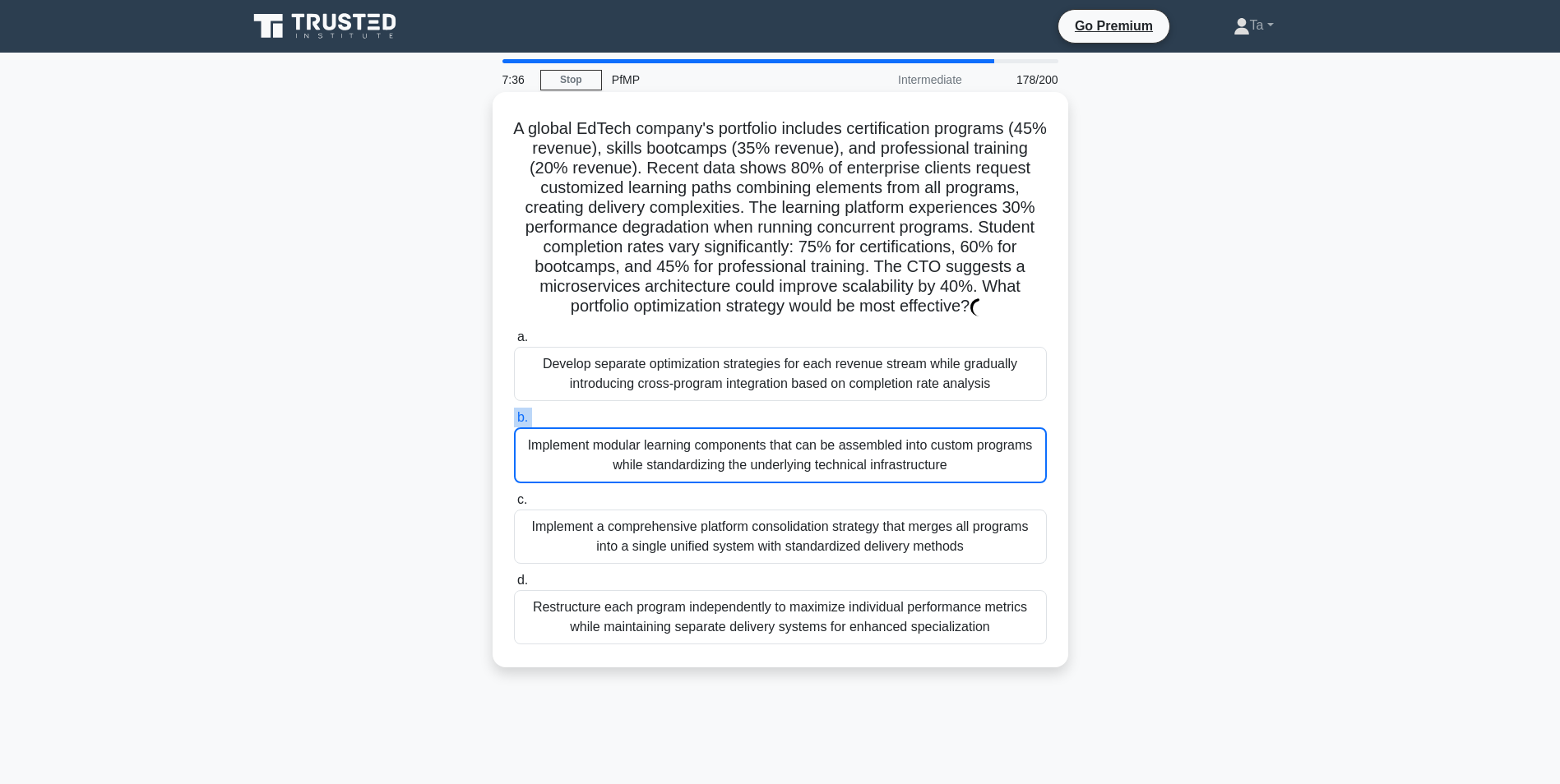
click at [721, 440] on label "b. Implement modular learning components that can be assembled into custom prog…" at bounding box center [780, 445] width 532 height 75
click at [514, 423] on input "b. Implement modular learning components that can be assembled into custom prog…" at bounding box center [514, 417] width 0 height 11
click at [721, 440] on label "b. Implement modular learning components that can be assembled into custom prog…" at bounding box center [780, 445] width 532 height 75
click at [514, 423] on input "b. Implement modular learning components that can be assembled into custom prog…" at bounding box center [514, 417] width 0 height 11
click at [721, 440] on label "b. Implement modular learning components that can be assembled into custom prog…" at bounding box center [780, 445] width 532 height 75
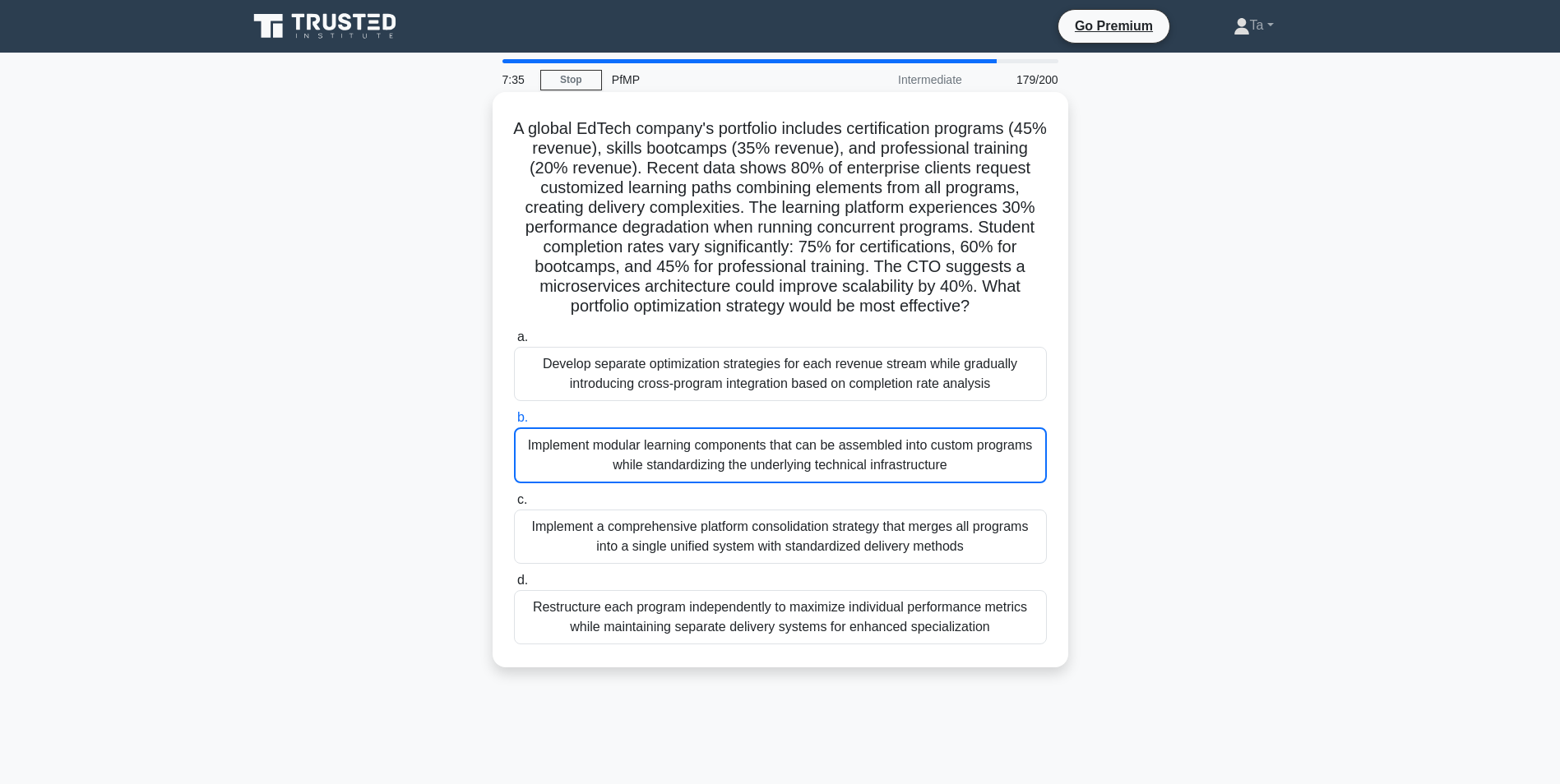
click at [514, 423] on input "b. Implement modular learning components that can be assembled into custom prog…" at bounding box center [514, 417] width 0 height 11
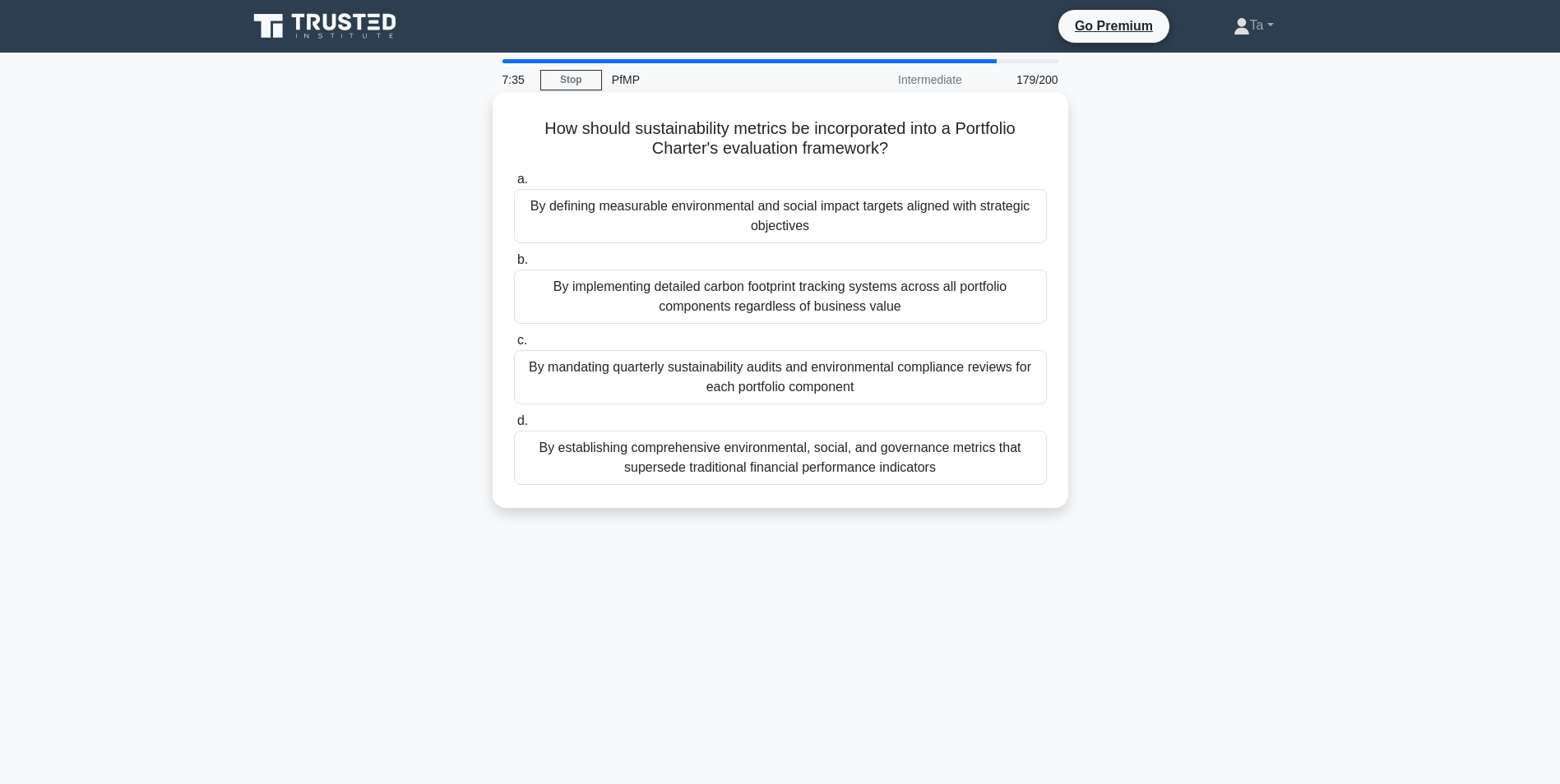
click at [715, 441] on div "By establishing comprehensive environmental, social, and governance metrics tha…" at bounding box center [780, 457] width 532 height 54
click at [514, 426] on input "d. By establishing comprehensive environmental, social, and governance metrics …" at bounding box center [514, 420] width 0 height 11
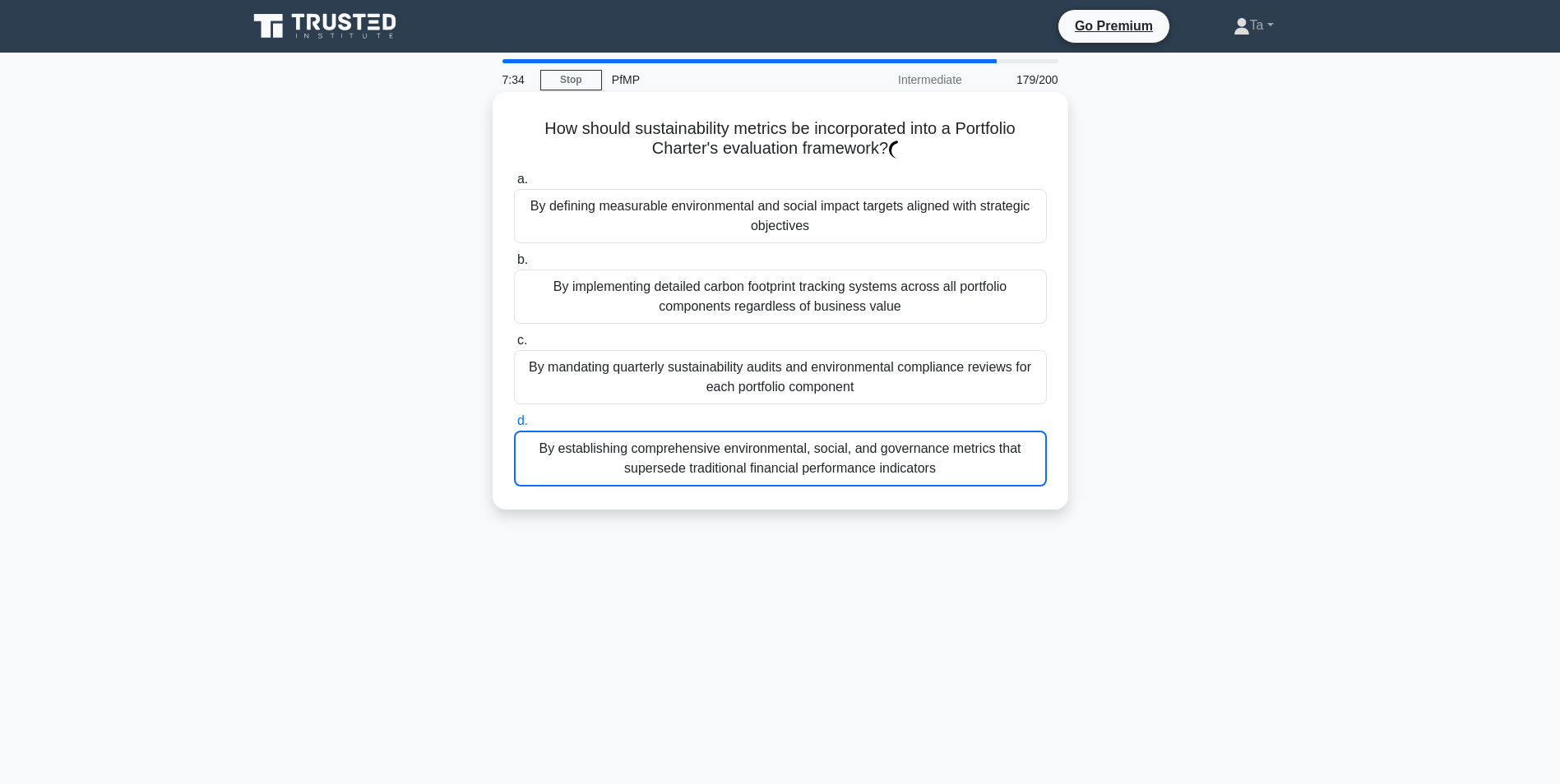
click at [715, 441] on div "By establishing comprehensive environmental, social, and governance metrics tha…" at bounding box center [780, 458] width 532 height 56
click at [514, 426] on input "d. By establishing comprehensive environmental, social, and governance metrics …" at bounding box center [514, 420] width 0 height 11
click at [715, 441] on div "By establishing comprehensive environmental, social, and governance metrics tha…" at bounding box center [780, 458] width 532 height 56
click at [514, 426] on input "d. By establishing comprehensive environmental, social, and governance metrics …" at bounding box center [514, 420] width 0 height 11
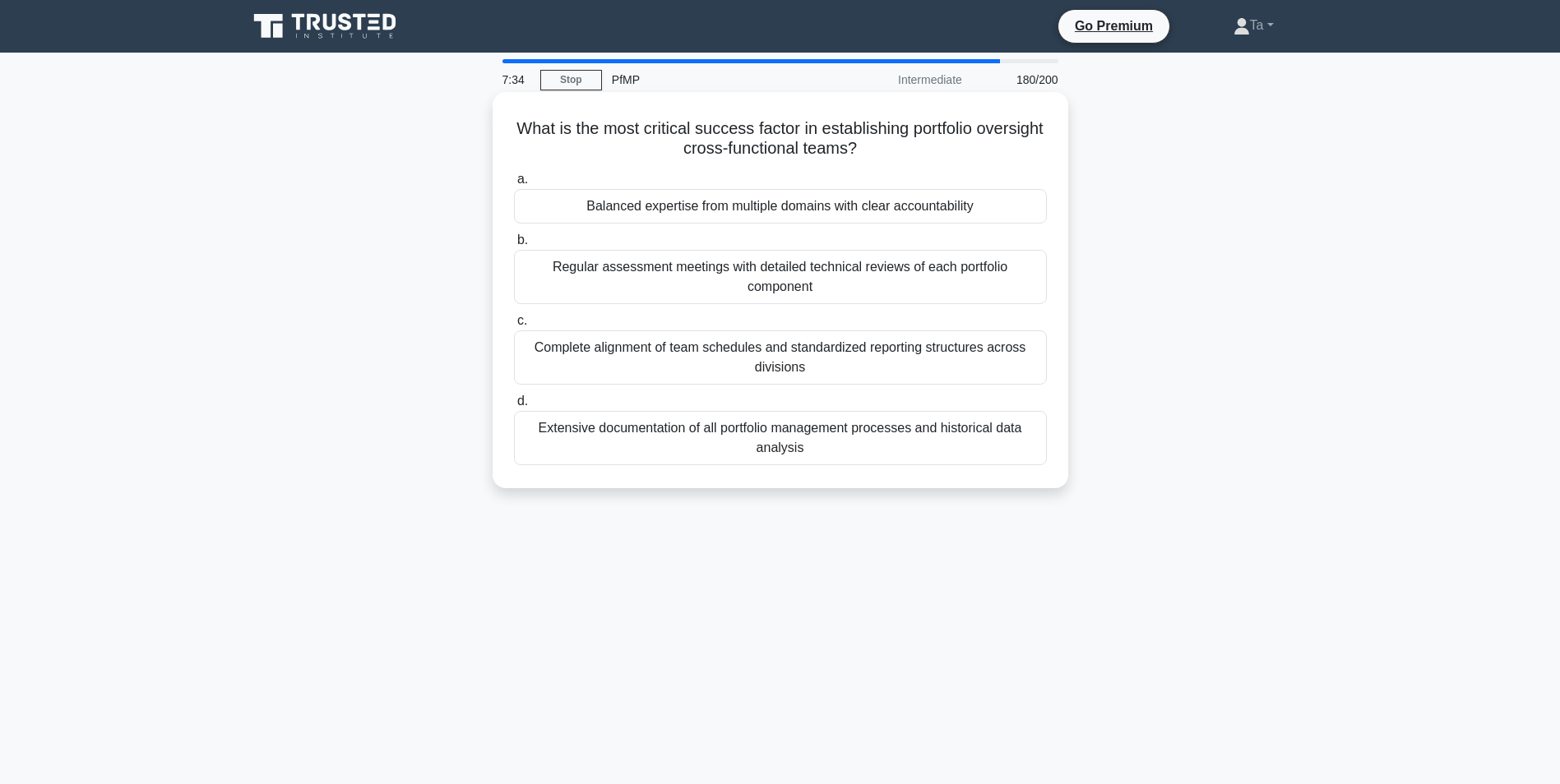
click at [715, 441] on div "Extensive documentation of all portfolio management processes and historical da…" at bounding box center [780, 437] width 532 height 54
click at [514, 407] on input "d. Extensive documentation of all portfolio management processes and historical…" at bounding box center [514, 401] width 0 height 11
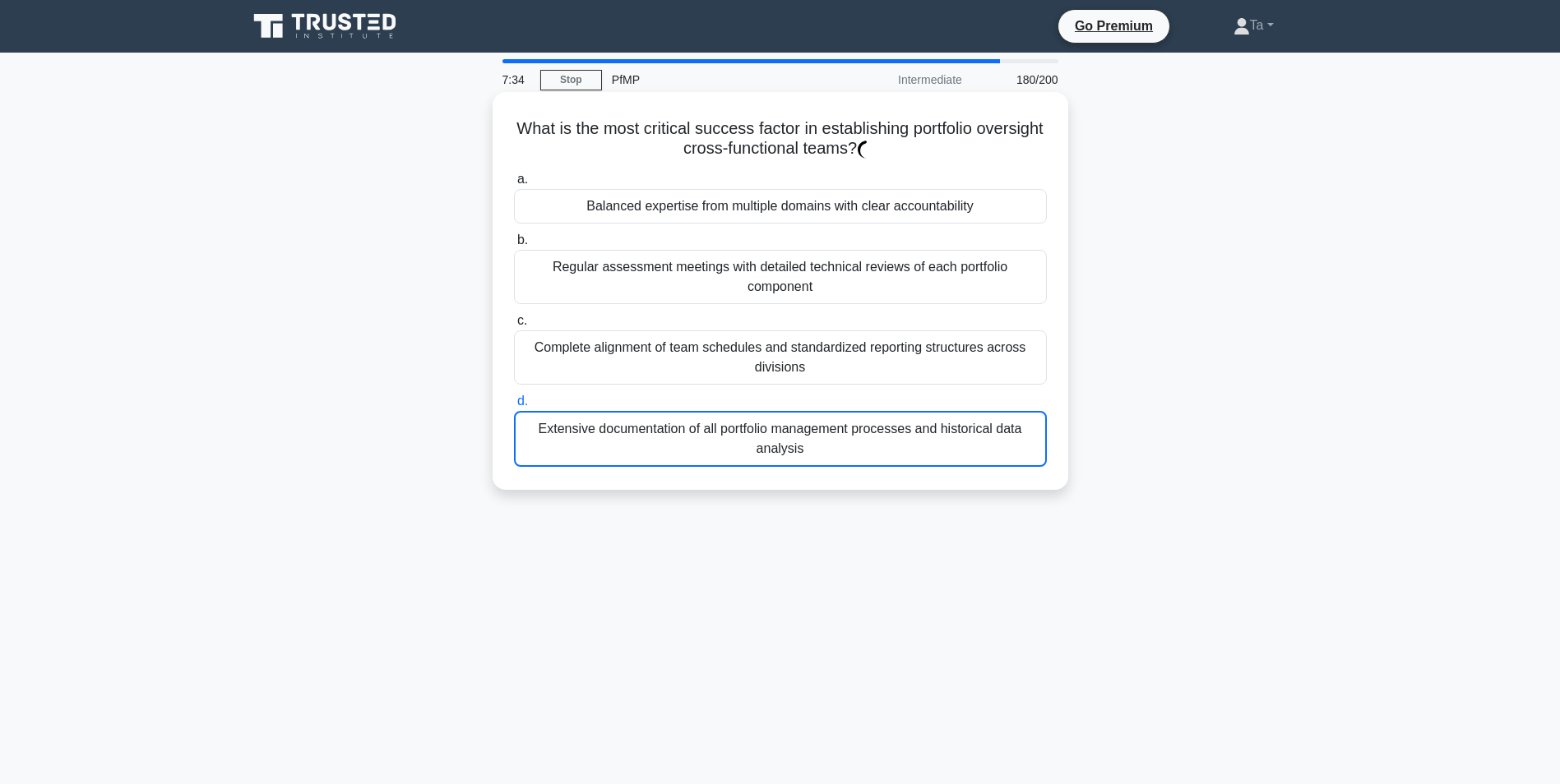
click at [715, 441] on div "Extensive documentation of all portfolio management processes and historical da…" at bounding box center [780, 438] width 532 height 56
click at [514, 407] on input "d. Extensive documentation of all portfolio management processes and historical…" at bounding box center [514, 401] width 0 height 11
click at [715, 441] on div "Extensive documentation of all portfolio management processes and historical da…" at bounding box center [780, 438] width 532 height 56
click at [514, 407] on input "d. Extensive documentation of all portfolio management processes and historical…" at bounding box center [514, 401] width 0 height 11
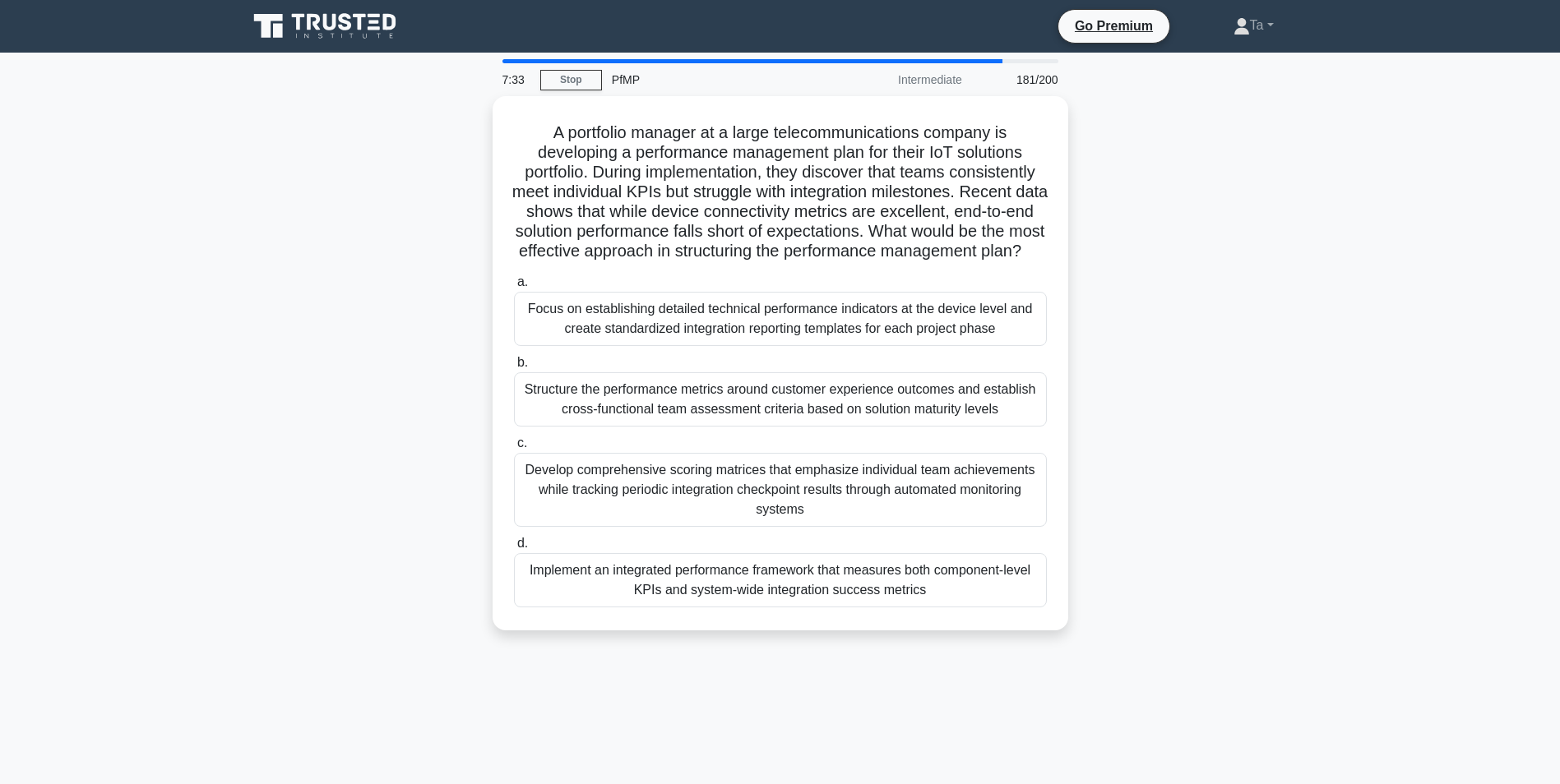
click at [715, 426] on div "Structure the performance metrics around customer experience outcomes and estab…" at bounding box center [780, 399] width 532 height 54
click at [514, 368] on input "b. Structure the performance metrics around customer experience outcomes and es…" at bounding box center [514, 363] width 0 height 11
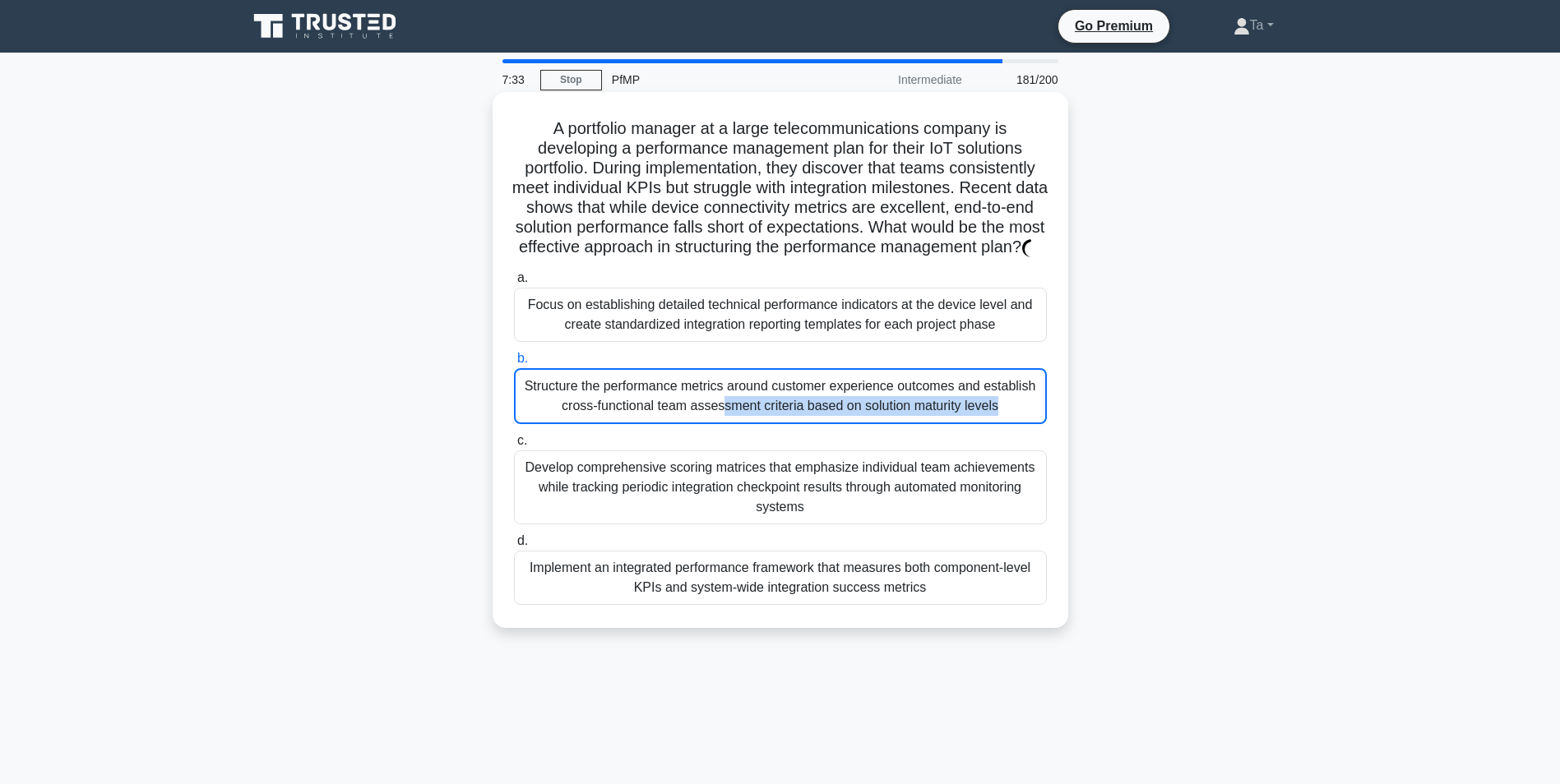
click at [715, 424] on div "Structure the performance metrics around customer experience outcomes and estab…" at bounding box center [780, 396] width 532 height 56
click at [514, 364] on input "b. Structure the performance metrics around customer experience outcomes and es…" at bounding box center [514, 359] width 0 height 11
click at [715, 424] on div "Structure the performance metrics around customer experience outcomes and estab…" at bounding box center [780, 396] width 532 height 56
click at [514, 364] on input "b. Structure the performance metrics around customer experience outcomes and es…" at bounding box center [514, 359] width 0 height 11
click at [715, 424] on div "Structure the performance metrics around customer experience outcomes and estab…" at bounding box center [780, 396] width 532 height 56
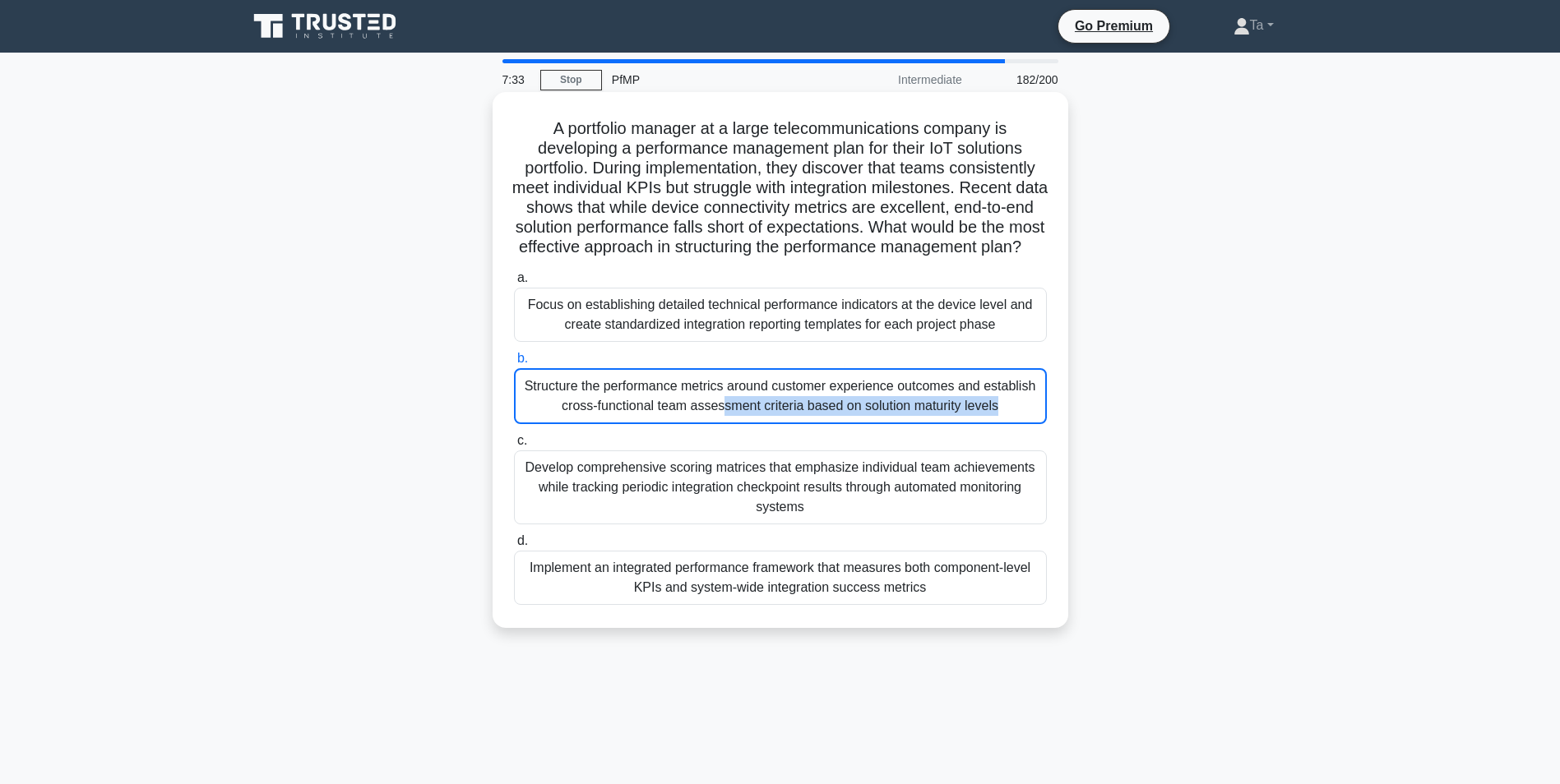
click at [514, 364] on input "b. Structure the performance metrics around customer experience outcomes and es…" at bounding box center [514, 359] width 0 height 11
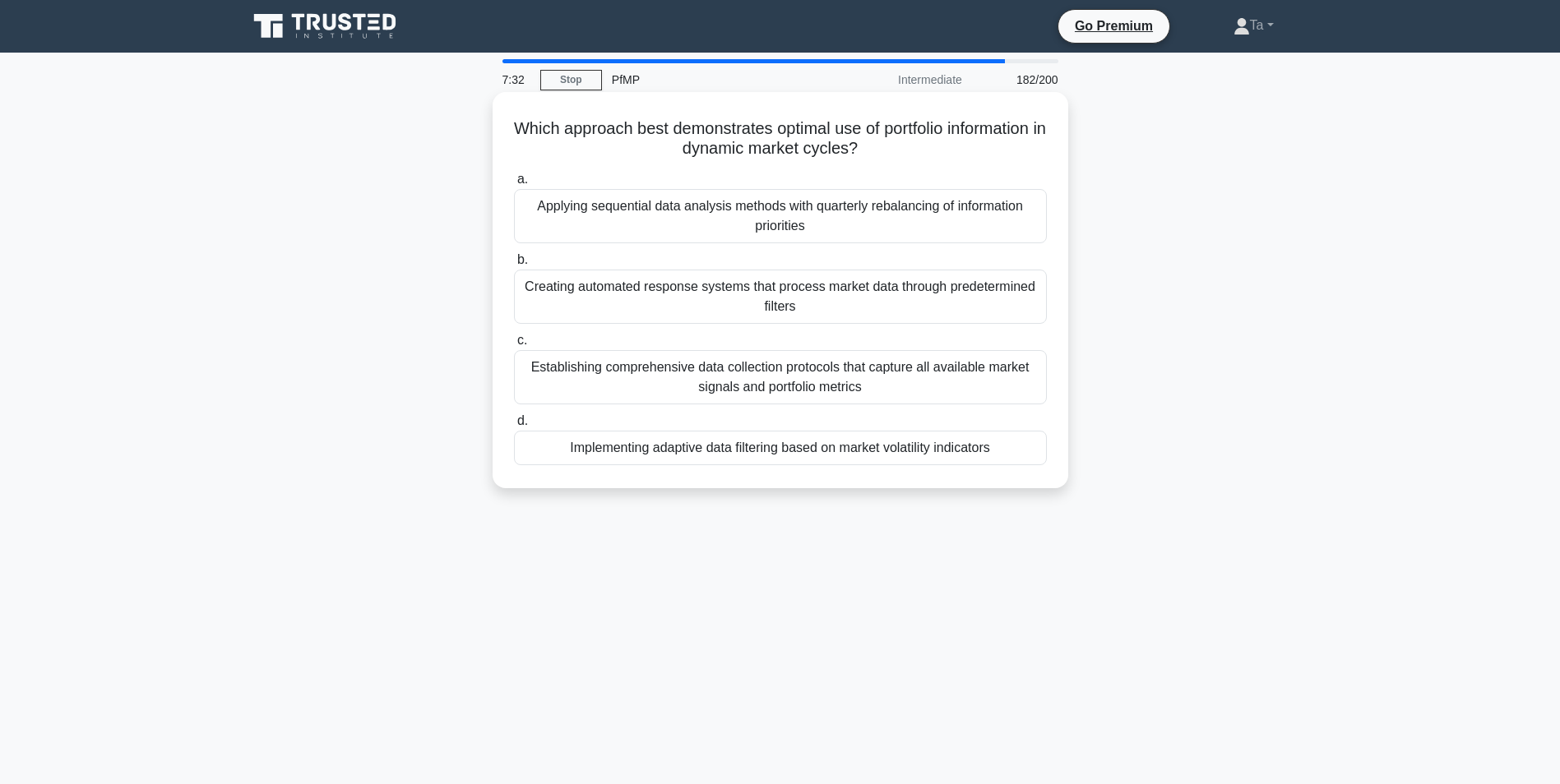
click at [713, 440] on div "Implementing adaptive data filtering based on market volatility indicators" at bounding box center [780, 447] width 532 height 34
click at [514, 426] on input "d. Implementing adaptive data filtering based on market volatility indicators" at bounding box center [514, 420] width 0 height 11
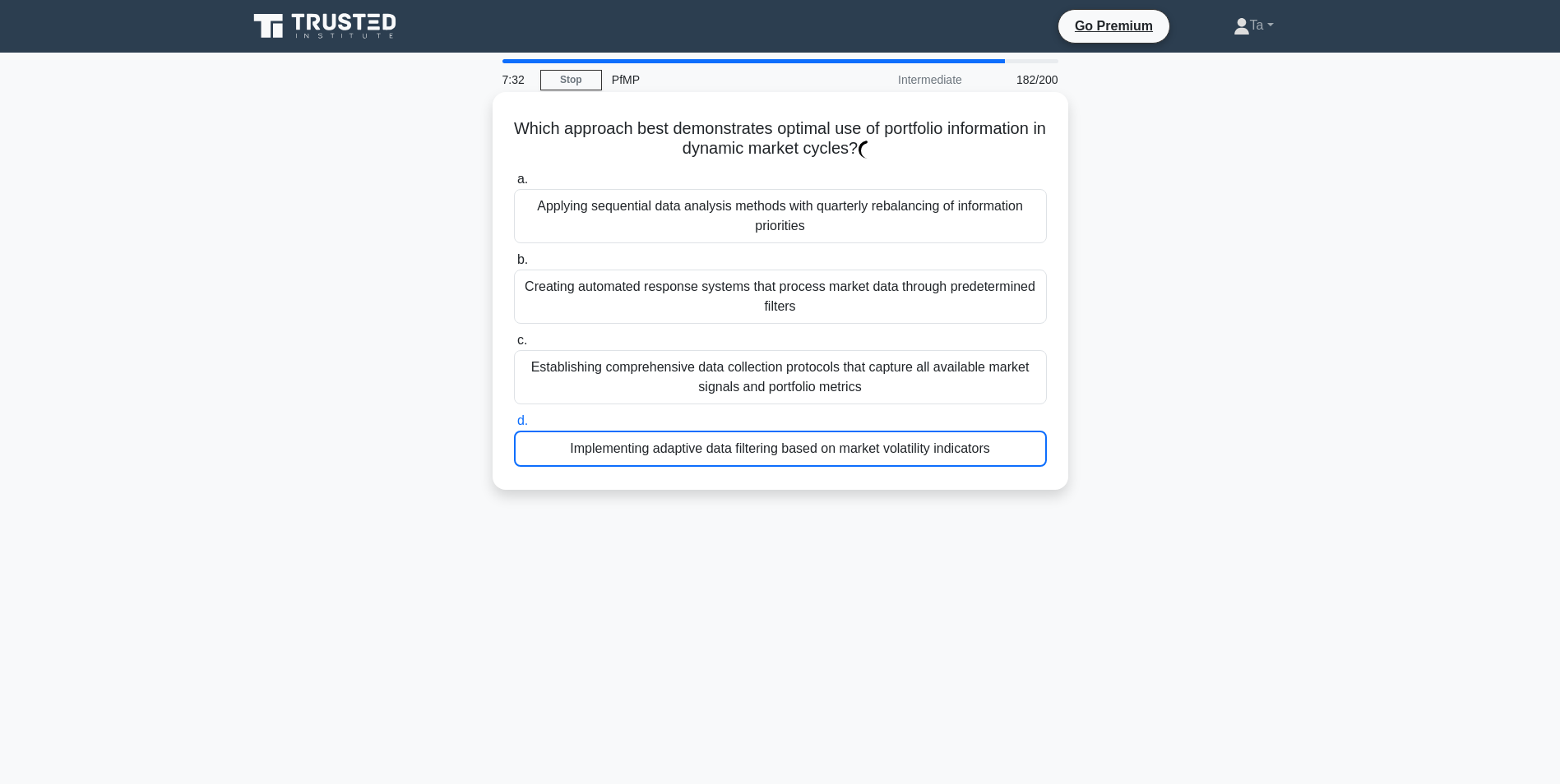
click at [713, 440] on div "Implementing adaptive data filtering based on market volatility indicators" at bounding box center [780, 448] width 532 height 36
click at [514, 426] on input "d. Implementing adaptive data filtering based on market volatility indicators" at bounding box center [514, 420] width 0 height 11
click at [713, 440] on div "Implementing adaptive data filtering based on market volatility indicators" at bounding box center [780, 448] width 532 height 36
click at [514, 426] on input "d. Implementing adaptive data filtering based on market volatility indicators" at bounding box center [514, 420] width 0 height 11
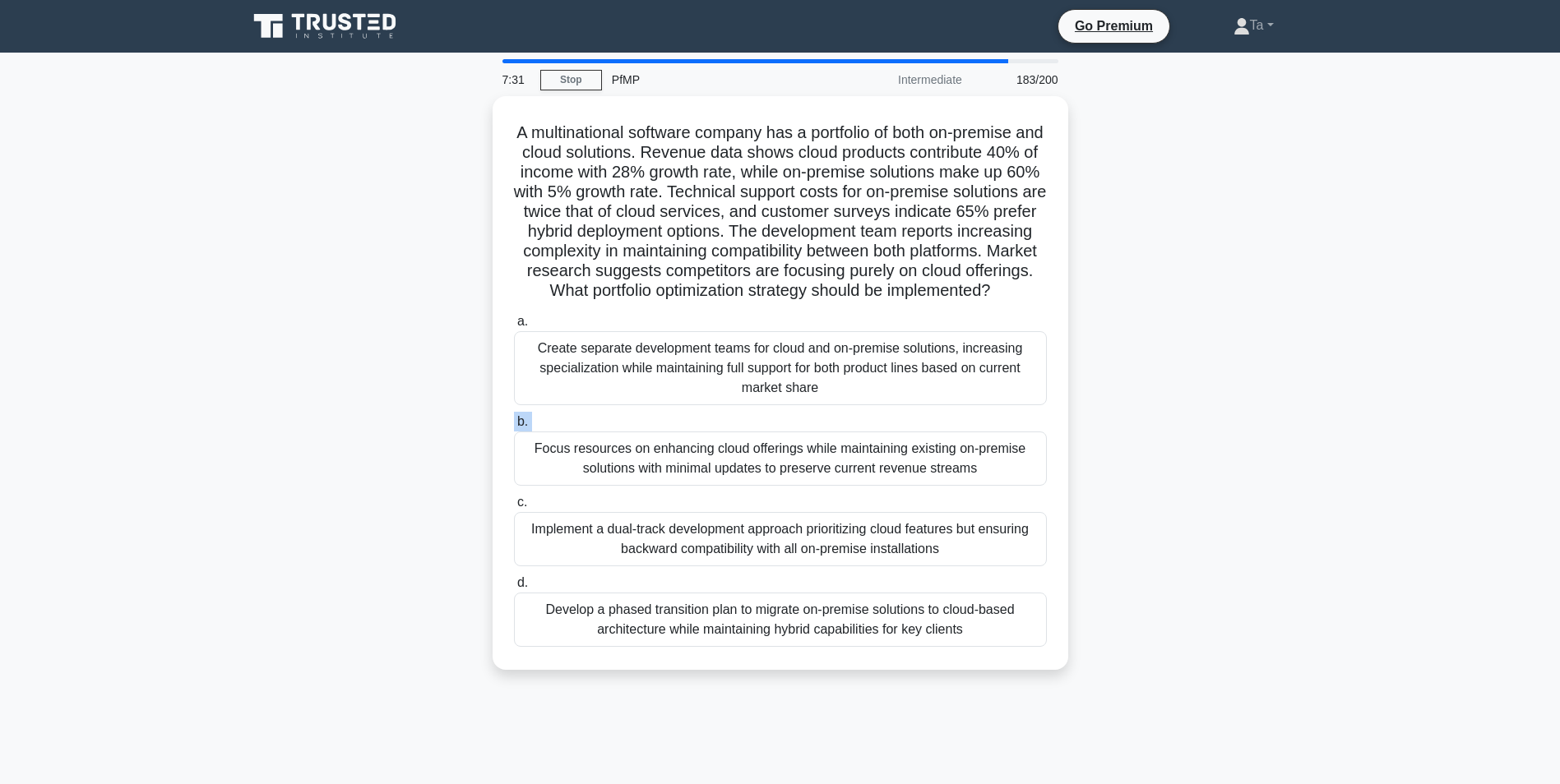
click at [713, 440] on label "b. Focus resources on enhancing cloud offerings while maintaining existing on-p…" at bounding box center [780, 448] width 532 height 74
click at [514, 427] on input "b. Focus resources on enhancing cloud offerings while maintaining existing on-p…" at bounding box center [514, 421] width 0 height 11
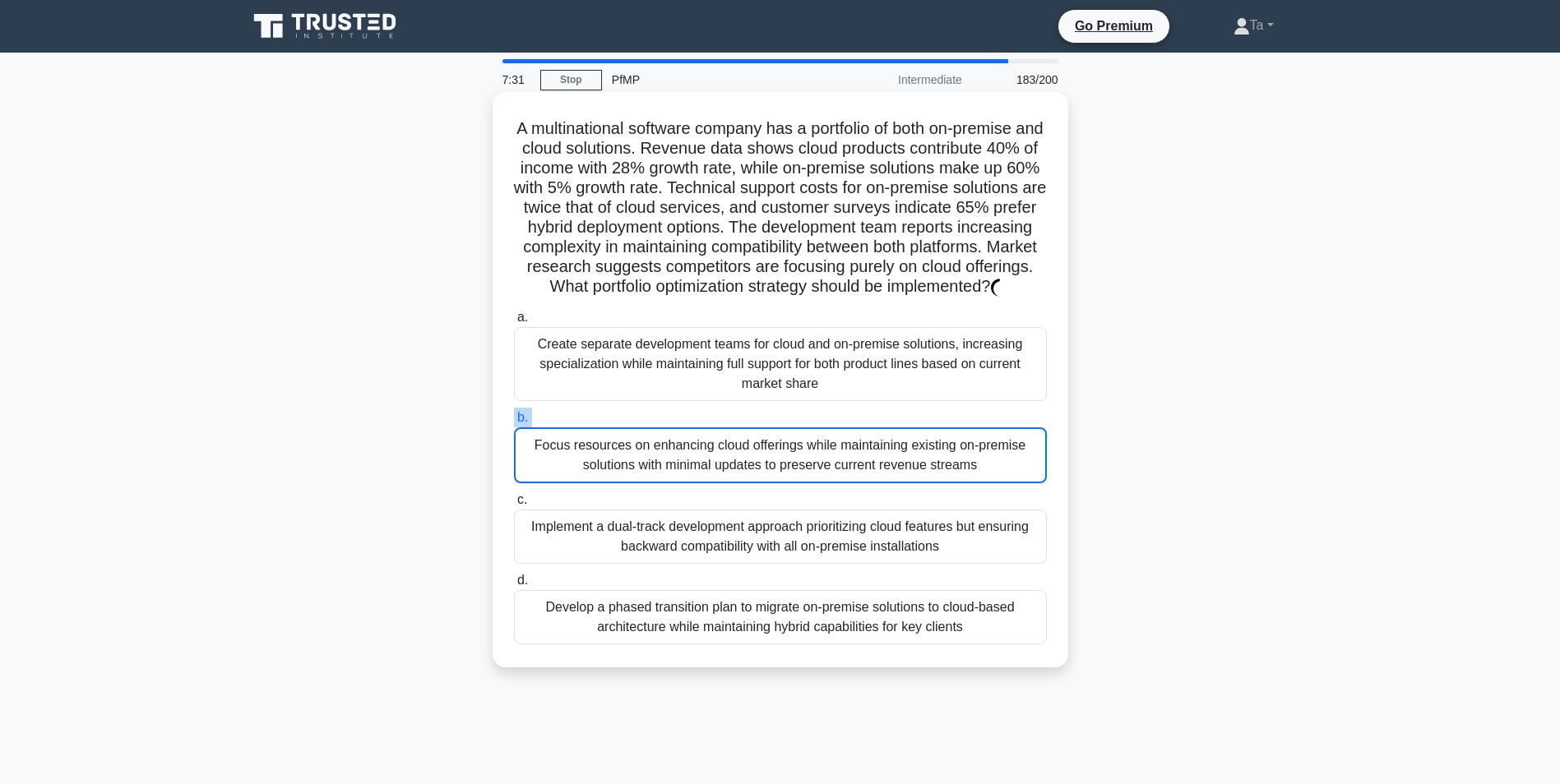
click at [713, 440] on label "b. Focus resources on enhancing cloud offerings while maintaining existing on-p…" at bounding box center [780, 445] width 532 height 75
click at [514, 423] on input "b. Focus resources on enhancing cloud offerings while maintaining existing on-p…" at bounding box center [514, 417] width 0 height 11
click at [713, 440] on label "b. Focus resources on enhancing cloud offerings while maintaining existing on-p…" at bounding box center [780, 445] width 532 height 75
click at [514, 423] on input "b. Focus resources on enhancing cloud offerings while maintaining existing on-p…" at bounding box center [514, 417] width 0 height 11
click at [713, 440] on label "b. Focus resources on enhancing cloud offerings while maintaining existing on-p…" at bounding box center [780, 445] width 532 height 75
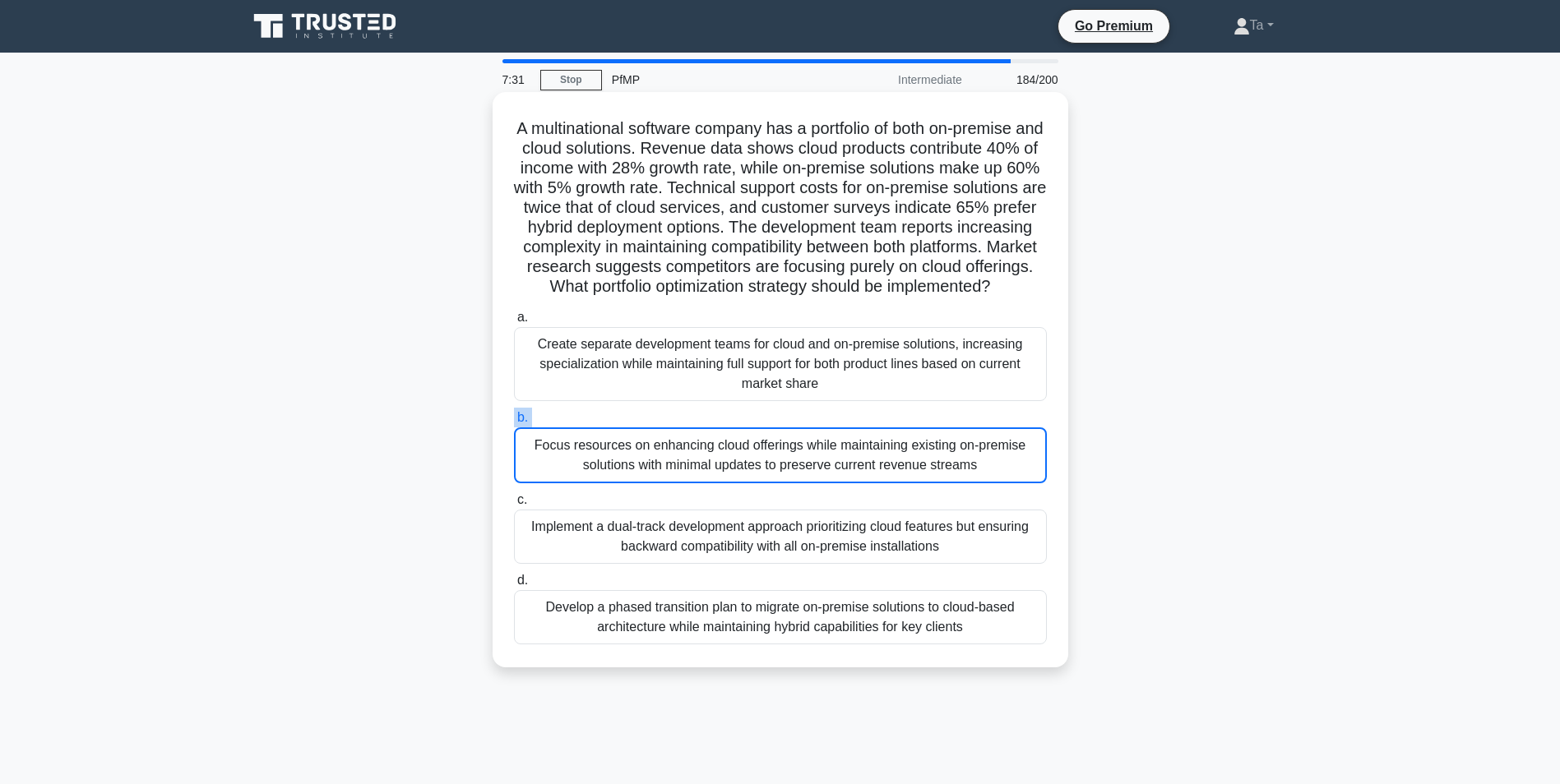
click at [514, 423] on input "b. Focus resources on enhancing cloud offerings while maintaining existing on-p…" at bounding box center [514, 417] width 0 height 11
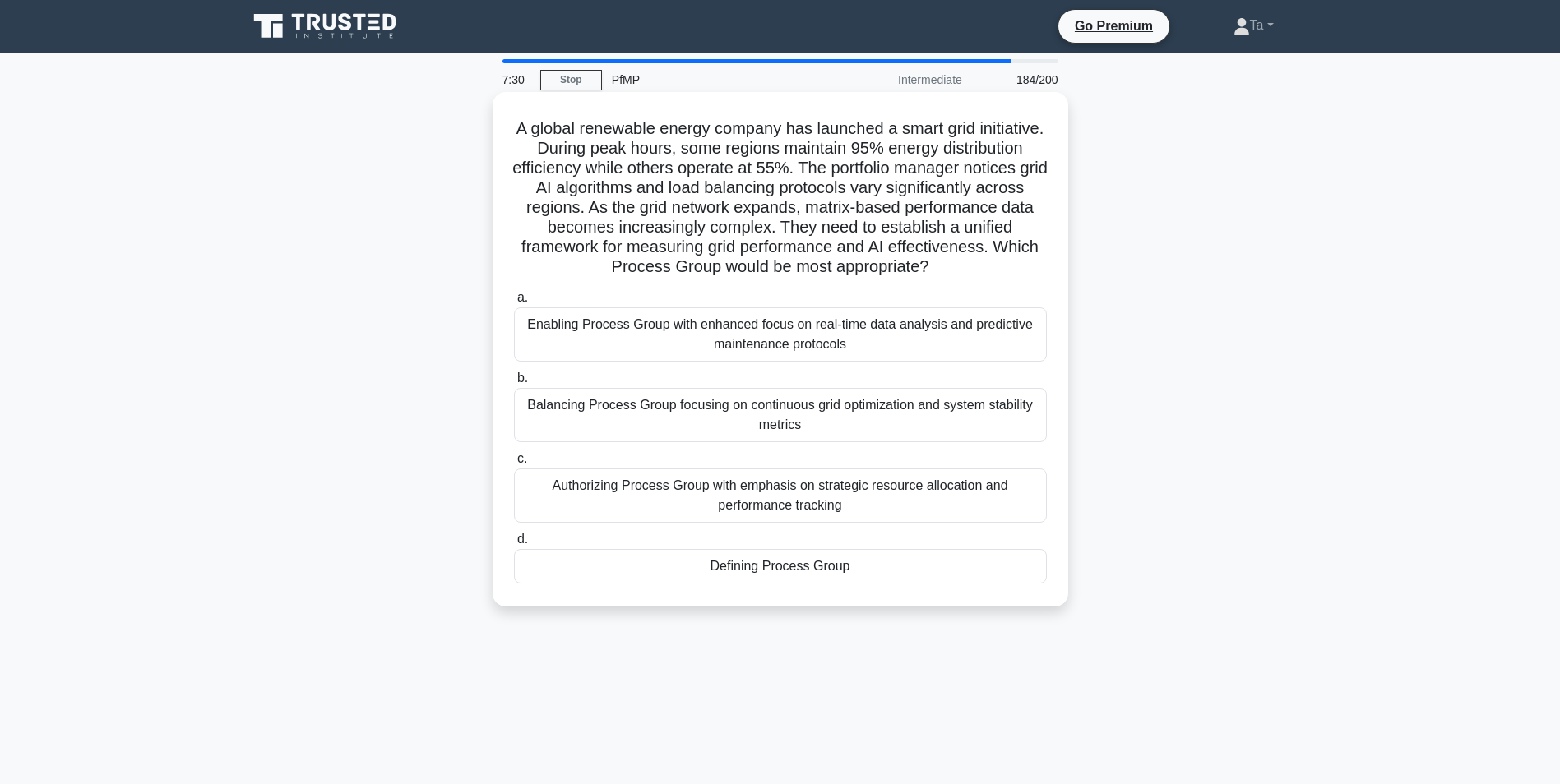
click at [713, 440] on div "Balancing Process Group focusing on continuous grid optimization and system sta…" at bounding box center [780, 415] width 532 height 54
click at [514, 384] on input "b. Balancing Process Group focusing on continuous grid optimization and system …" at bounding box center [514, 378] width 0 height 11
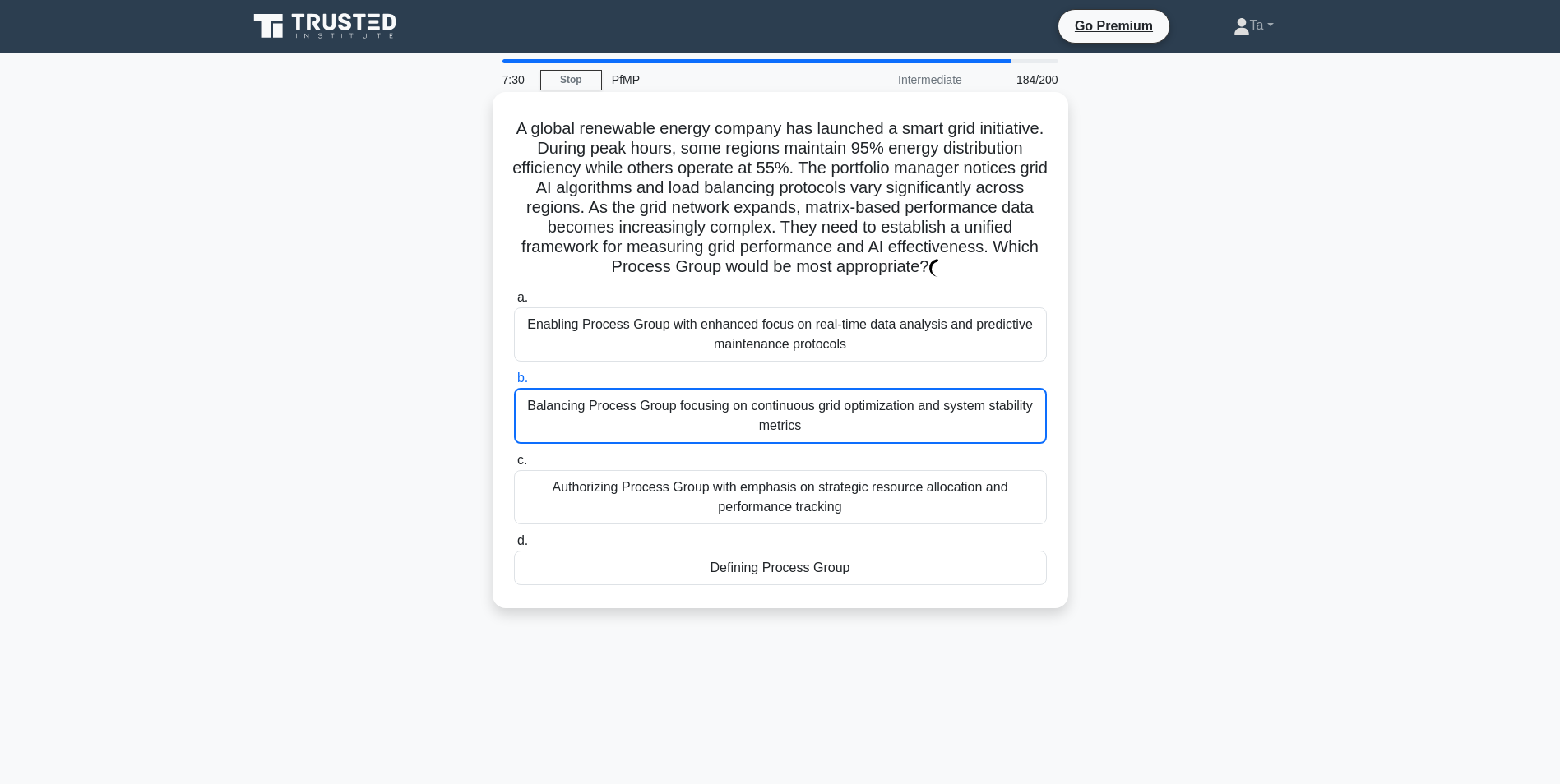
click at [713, 440] on div "Balancing Process Group focusing on continuous grid optimization and system sta…" at bounding box center [780, 416] width 532 height 56
click at [514, 384] on input "b. Balancing Process Group focusing on continuous grid optimization and system …" at bounding box center [514, 378] width 0 height 11
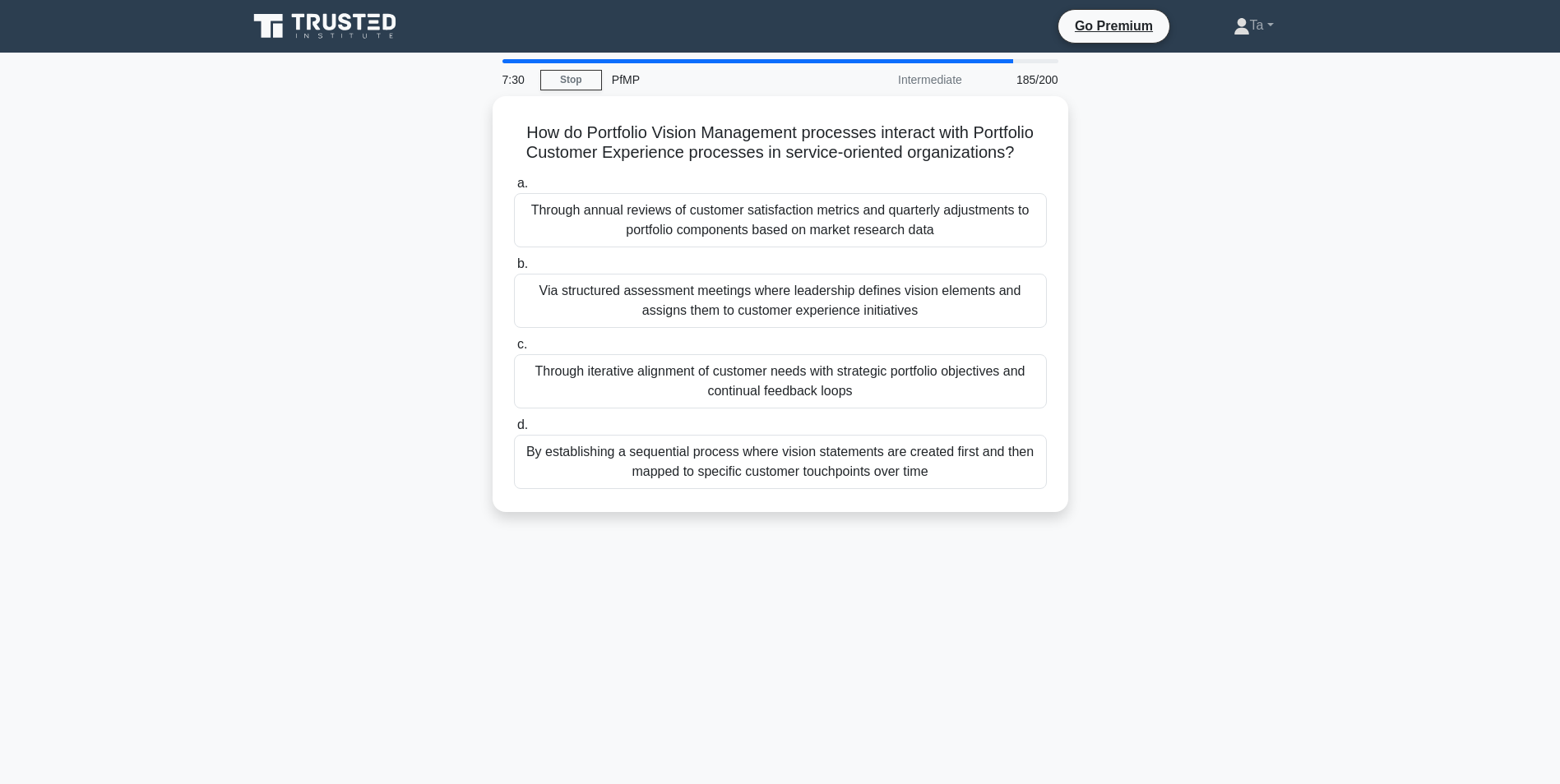
click at [713, 440] on div "By establishing a sequential process where vision statements are created first …" at bounding box center [780, 462] width 532 height 54
click at [514, 430] on input "d. By establishing a sequential process where vision statements are created fir…" at bounding box center [514, 425] width 0 height 11
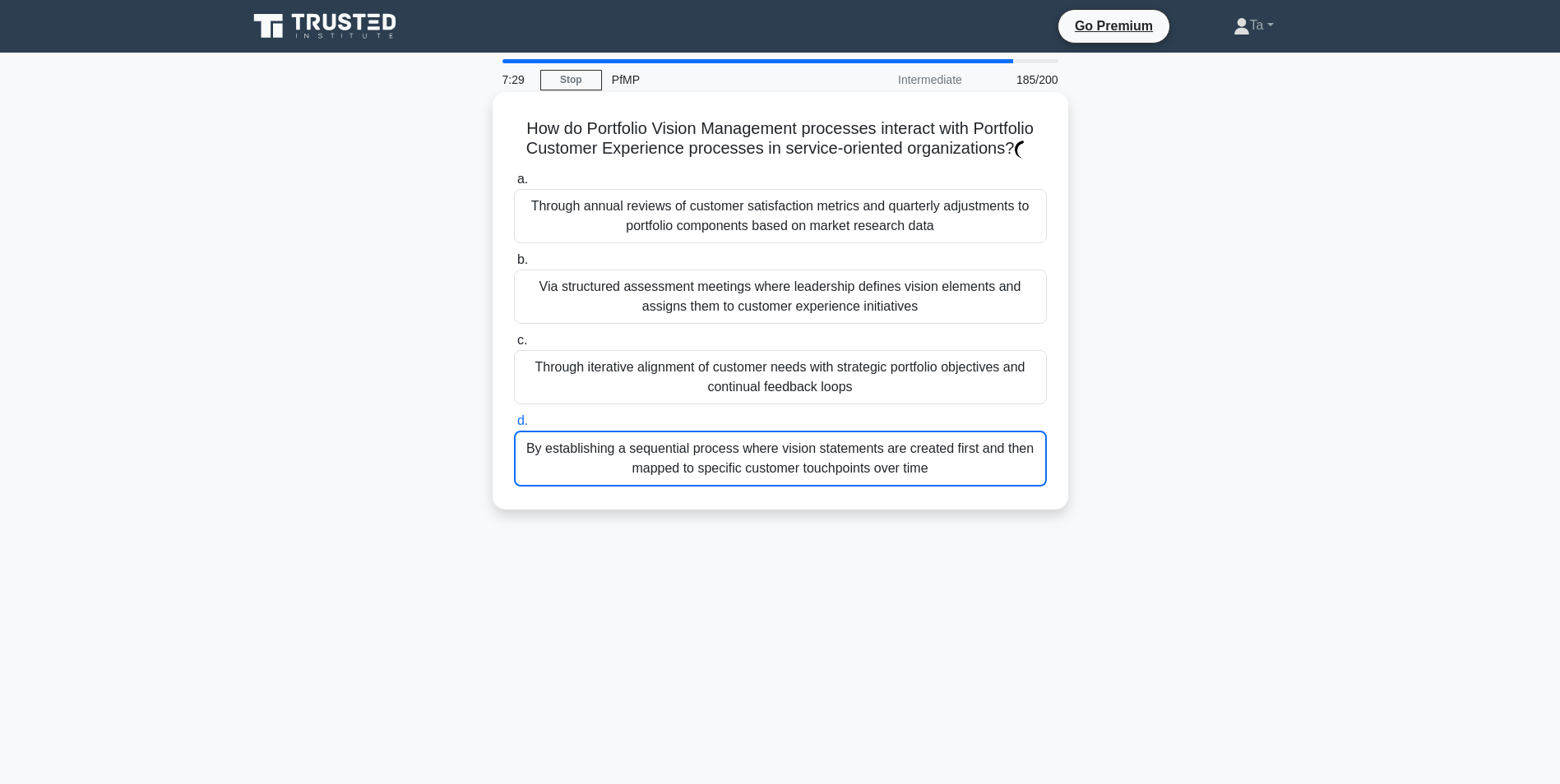
click at [713, 440] on div "By establishing a sequential process where vision statements are created first …" at bounding box center [780, 458] width 532 height 56
click at [514, 426] on input "d. By establishing a sequential process where vision statements are created fir…" at bounding box center [514, 420] width 0 height 11
click at [713, 440] on div "By establishing a sequential process where vision statements are created first …" at bounding box center [780, 458] width 532 height 56
click at [514, 426] on input "d. By establishing a sequential process where vision statements are created fir…" at bounding box center [514, 420] width 0 height 11
click at [713, 440] on div "By establishing a sequential process where vision statements are created first …" at bounding box center [780, 458] width 532 height 56
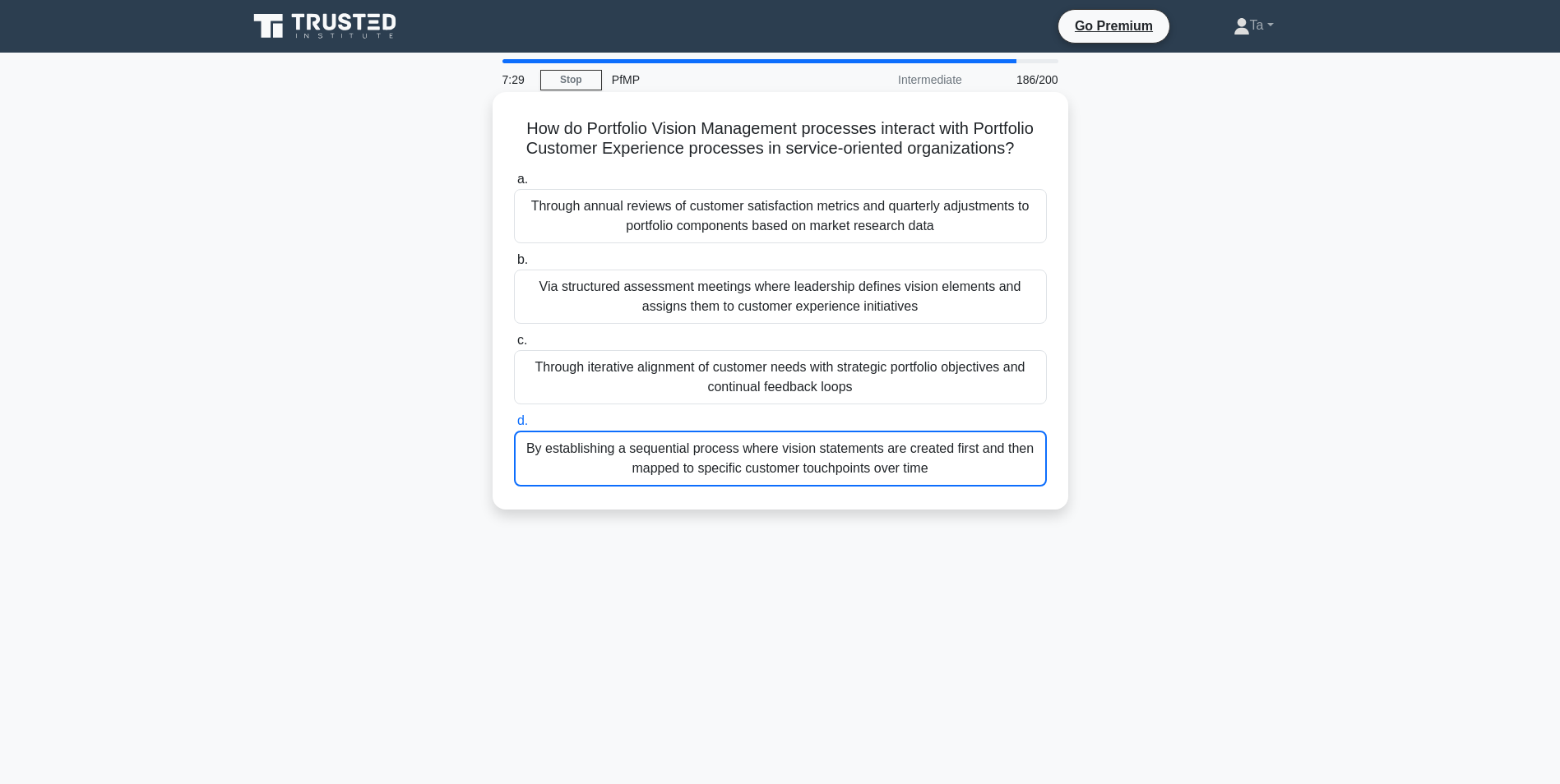
click at [514, 426] on input "d. By establishing a sequential process where vision statements are created fir…" at bounding box center [514, 420] width 0 height 11
click at [713, 440] on div "By establishing a sequential process where vision statements are created first …" at bounding box center [780, 458] width 532 height 56
click at [514, 426] on input "d. By establishing a sequential process where vision statements are created fir…" at bounding box center [514, 420] width 0 height 11
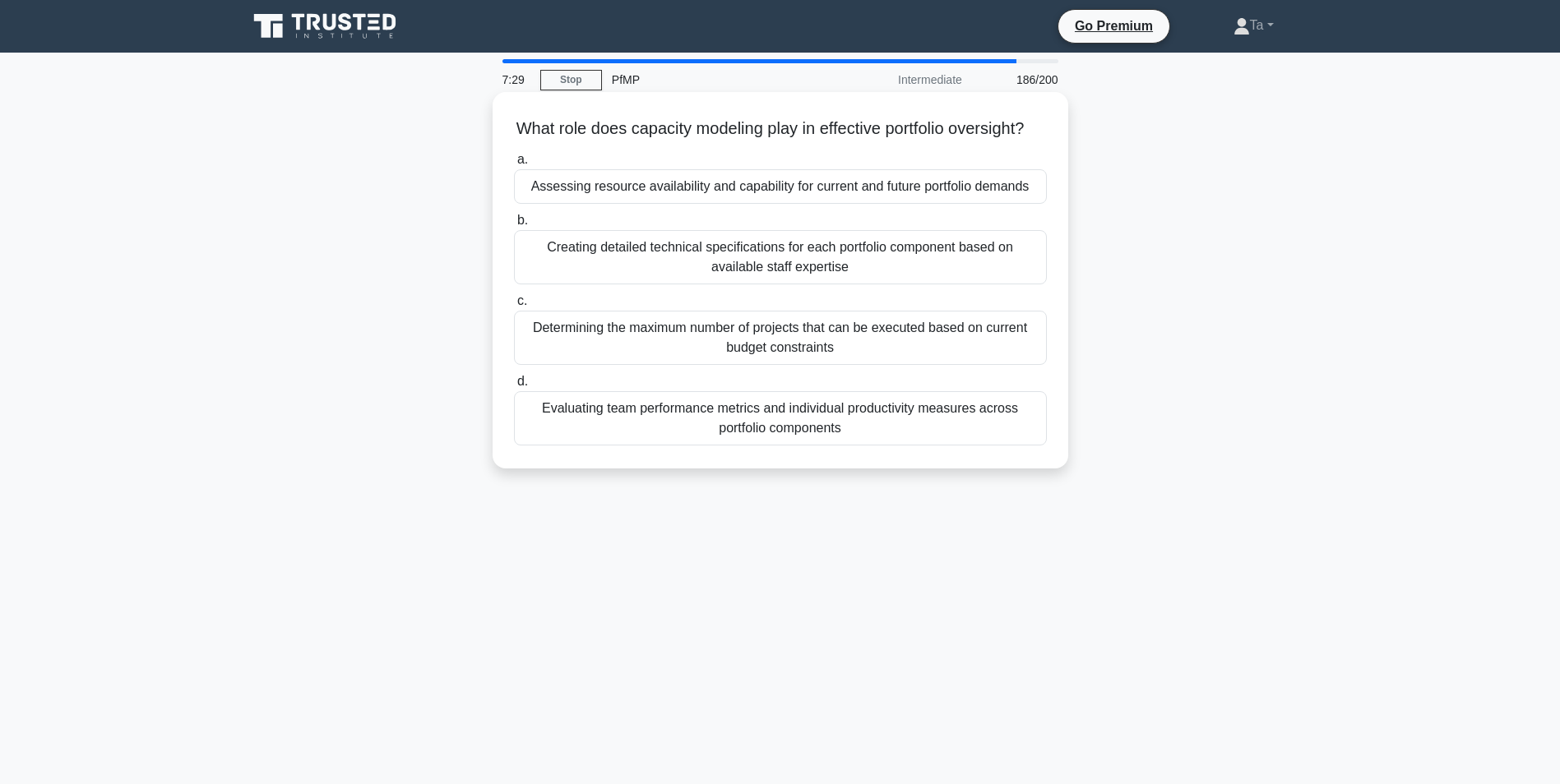
click at [713, 440] on div "Evaluating team performance metrics and individual productivity measures across…" at bounding box center [780, 417] width 532 height 54
click at [514, 387] on input "d. Evaluating team performance metrics and individual productivity measures acr…" at bounding box center [514, 381] width 0 height 11
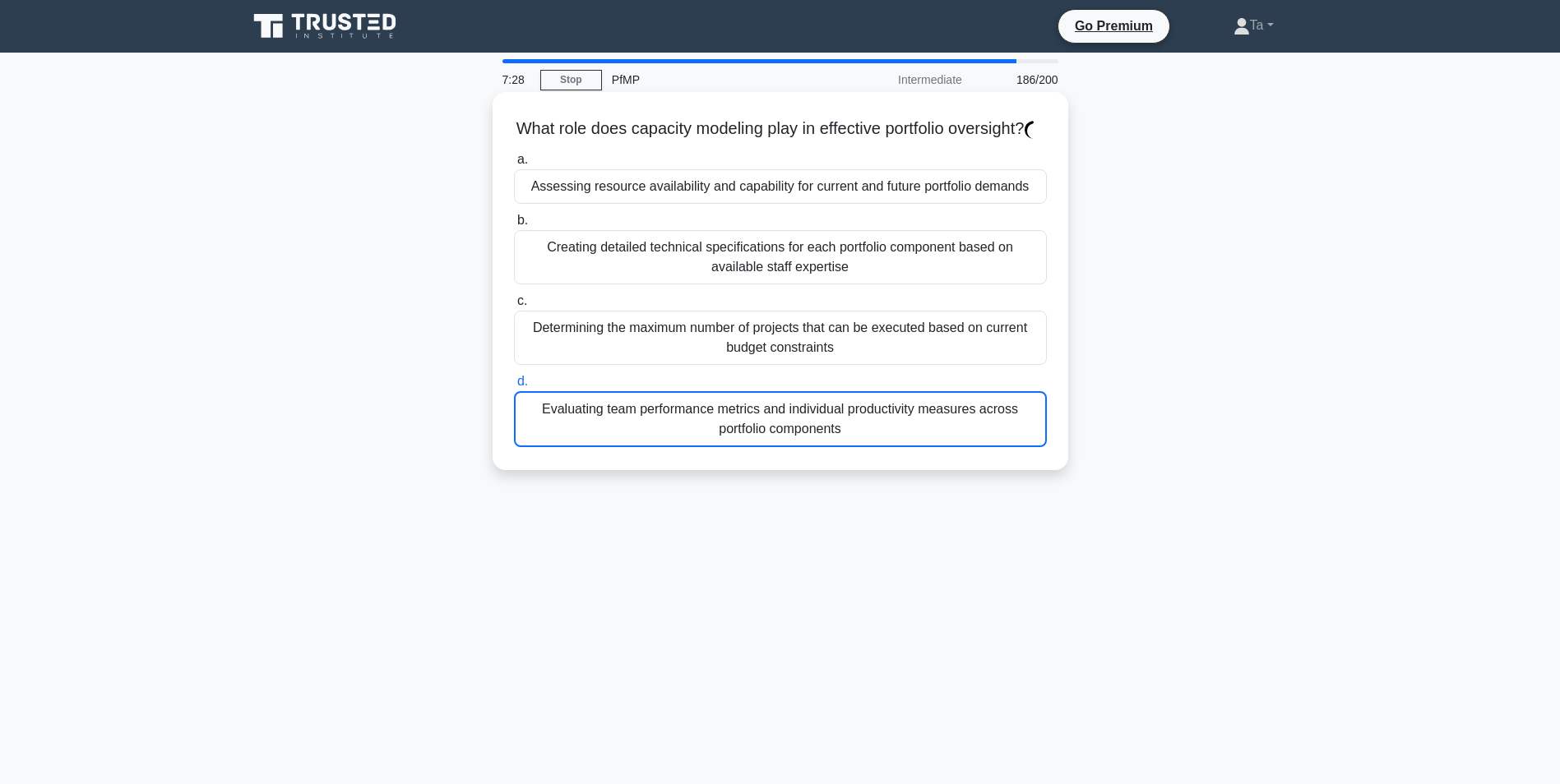
click at [713, 440] on div "Evaluating team performance metrics and individual productivity measures across…" at bounding box center [780, 418] width 532 height 56
click at [514, 387] on input "d. Evaluating team performance metrics and individual productivity measures acr…" at bounding box center [514, 381] width 0 height 11
click at [713, 440] on div "Evaluating team performance metrics and individual productivity measures across…" at bounding box center [780, 418] width 532 height 56
click at [514, 387] on input "d. Evaluating team performance metrics and individual productivity measures acr…" at bounding box center [514, 381] width 0 height 11
click at [713, 440] on div "Evaluating team performance metrics and individual productivity measures across…" at bounding box center [780, 418] width 532 height 56
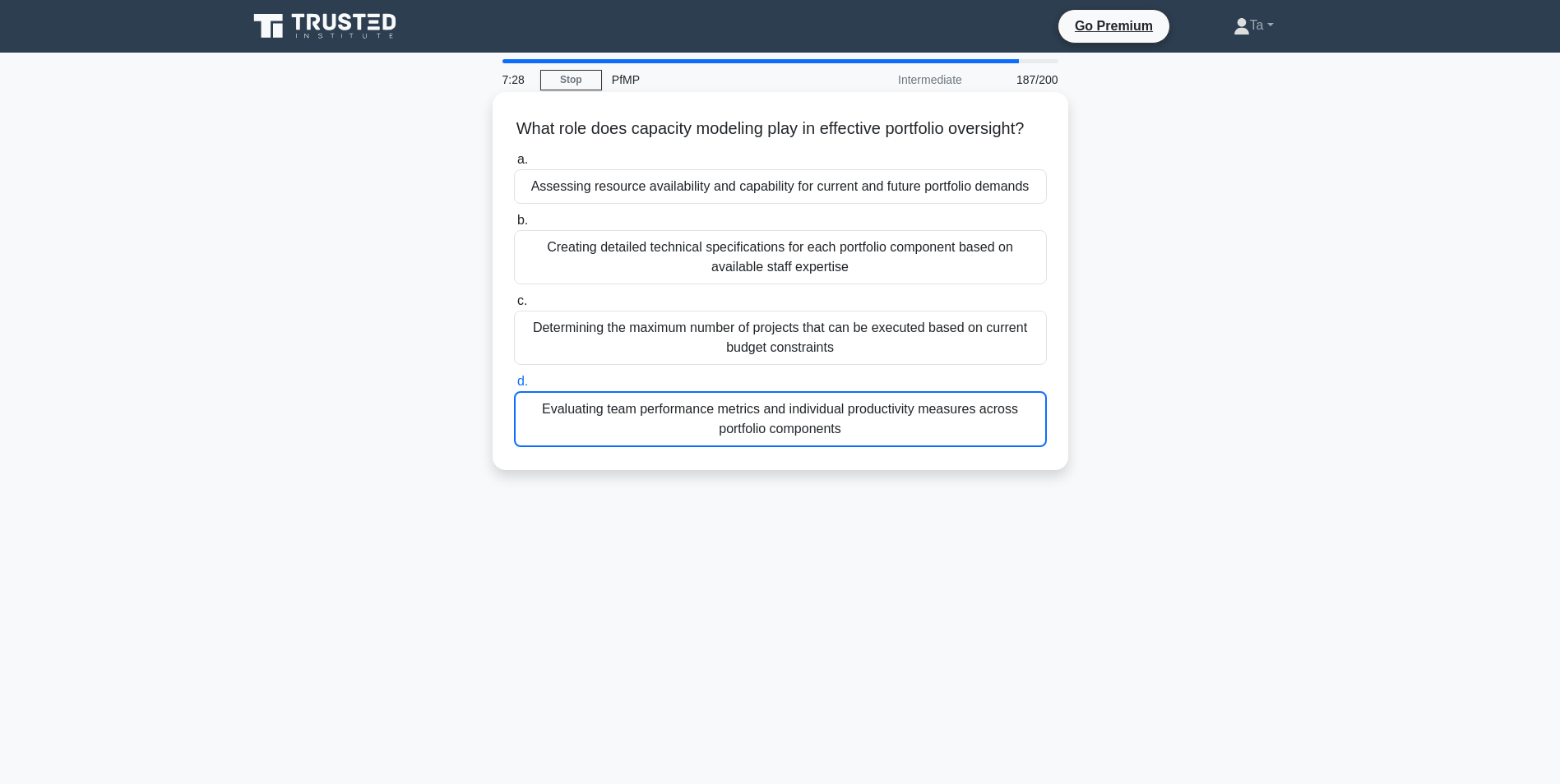
click at [514, 387] on input "d. Evaluating team performance metrics and individual productivity measures acr…" at bounding box center [514, 381] width 0 height 11
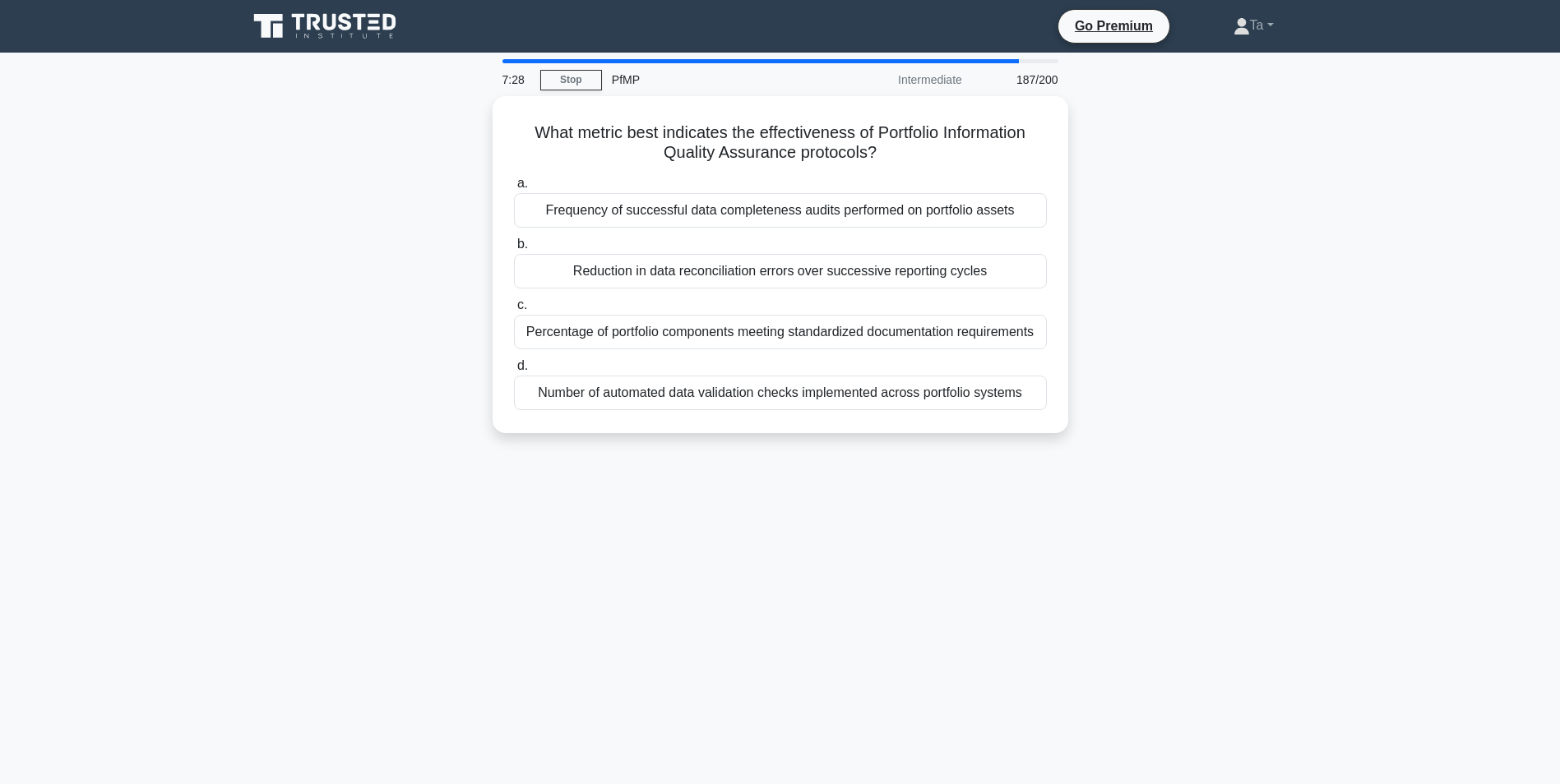
click at [713, 440] on div "What metric best indicates the effectiveness of Portfolio Information Quality A…" at bounding box center [780, 274] width 1085 height 357
click at [711, 438] on div "What metric best indicates the effectiveness of Portfolio Information Quality A…" at bounding box center [780, 274] width 1085 height 357
click at [707, 439] on div "What metric best indicates the effectiveness of Portfolio Information Quality A…" at bounding box center [780, 274] width 1085 height 357
click at [706, 439] on div "What metric best indicates the effectiveness of Portfolio Information Quality A…" at bounding box center [780, 274] width 1085 height 357
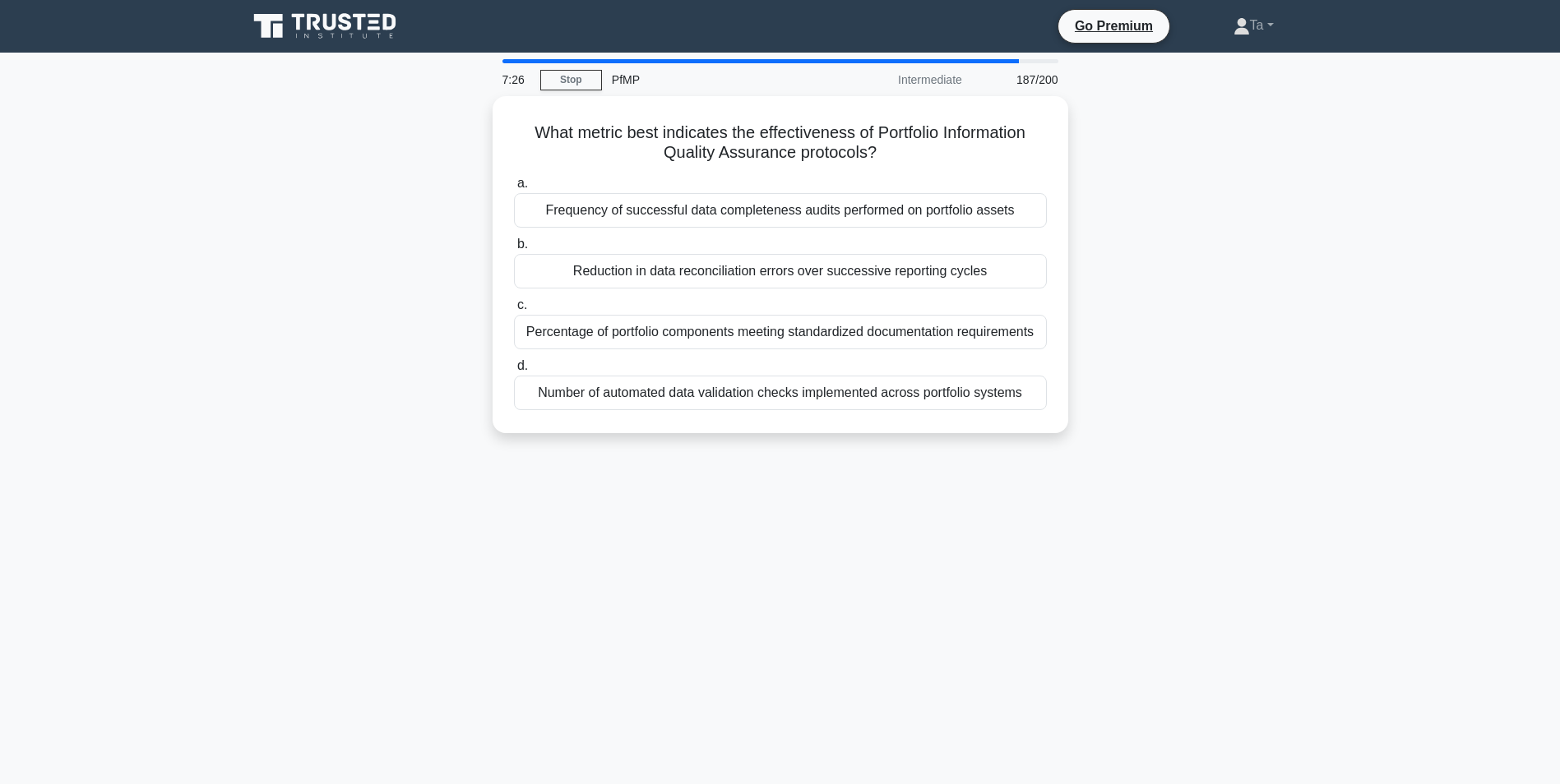
click at [705, 439] on div "What metric best indicates the effectiveness of Portfolio Information Quality A…" at bounding box center [780, 274] width 1085 height 357
click at [704, 440] on div "What metric best indicates the effectiveness of Portfolio Information Quality A…" at bounding box center [780, 274] width 1085 height 357
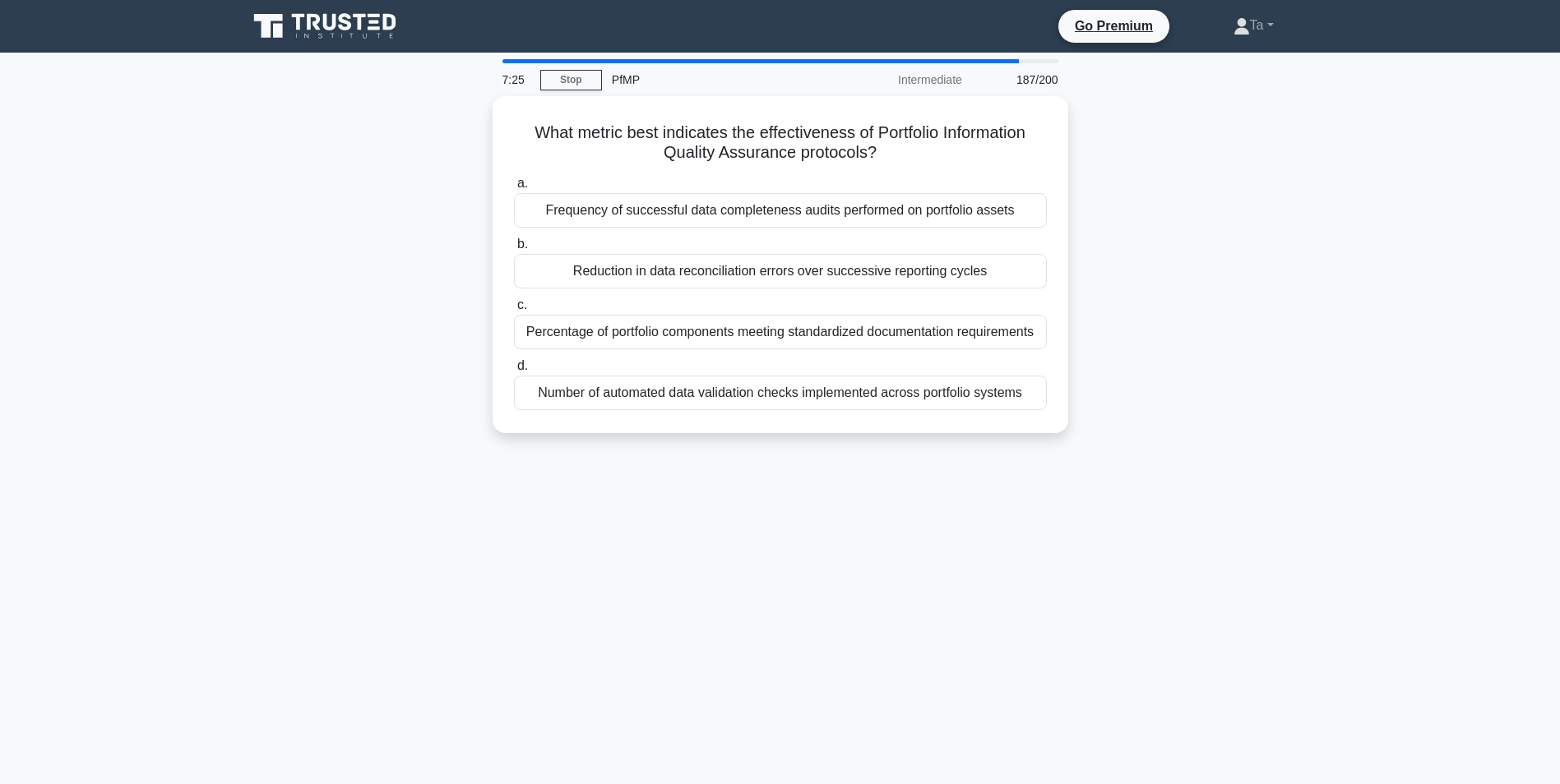
click at [704, 440] on div "What metric best indicates the effectiveness of Portfolio Information Quality A…" at bounding box center [780, 274] width 1085 height 357
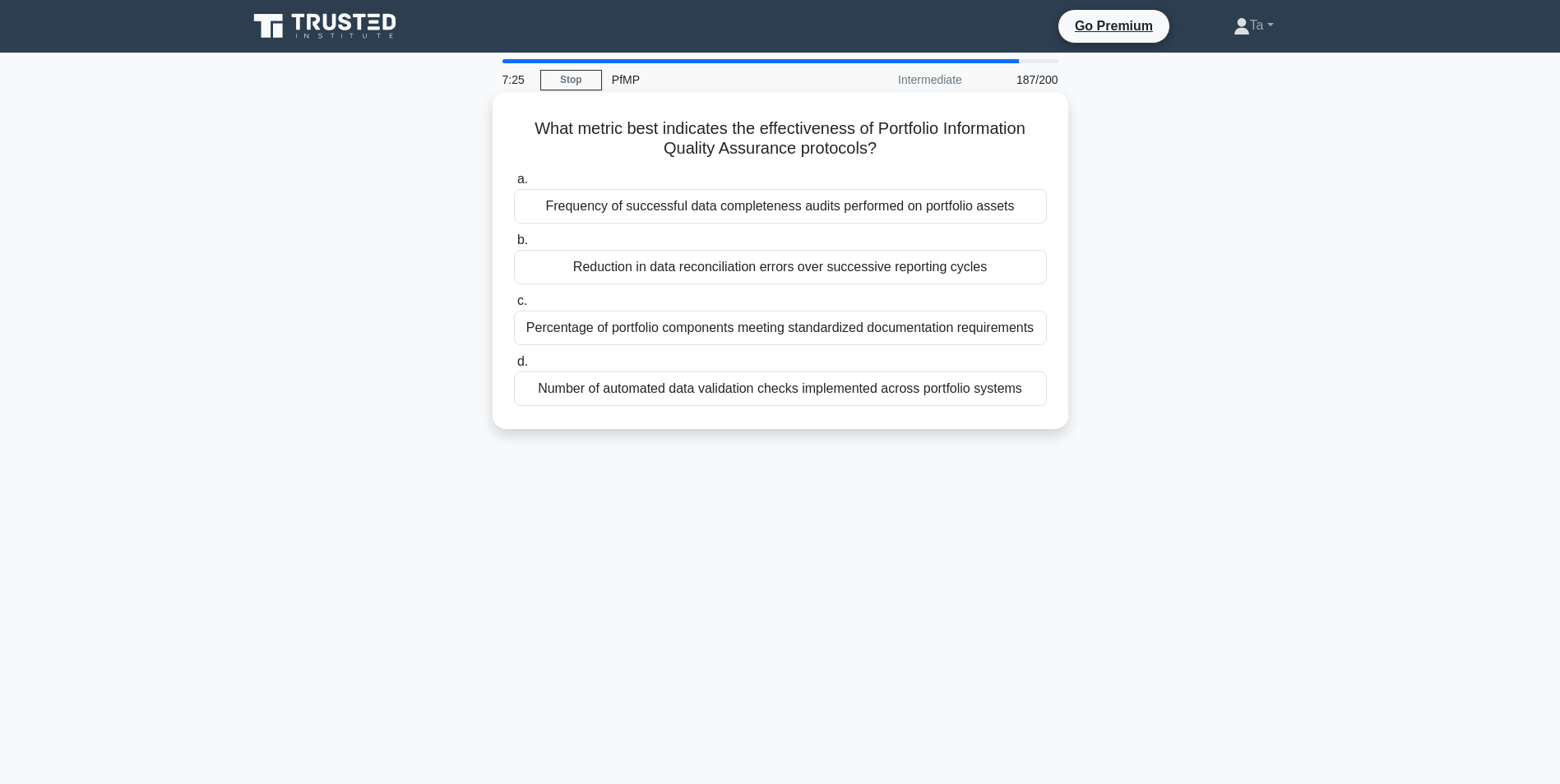
drag, startPoint x: 704, startPoint y: 440, endPoint x: 662, endPoint y: 367, distance: 84.2
click at [662, 367] on label "d. Number of automated data validation checks implemented across portfolio syst…" at bounding box center [780, 378] width 532 height 54
click at [514, 367] on input "d. Number of automated data validation checks implemented across portfolio syst…" at bounding box center [514, 362] width 0 height 11
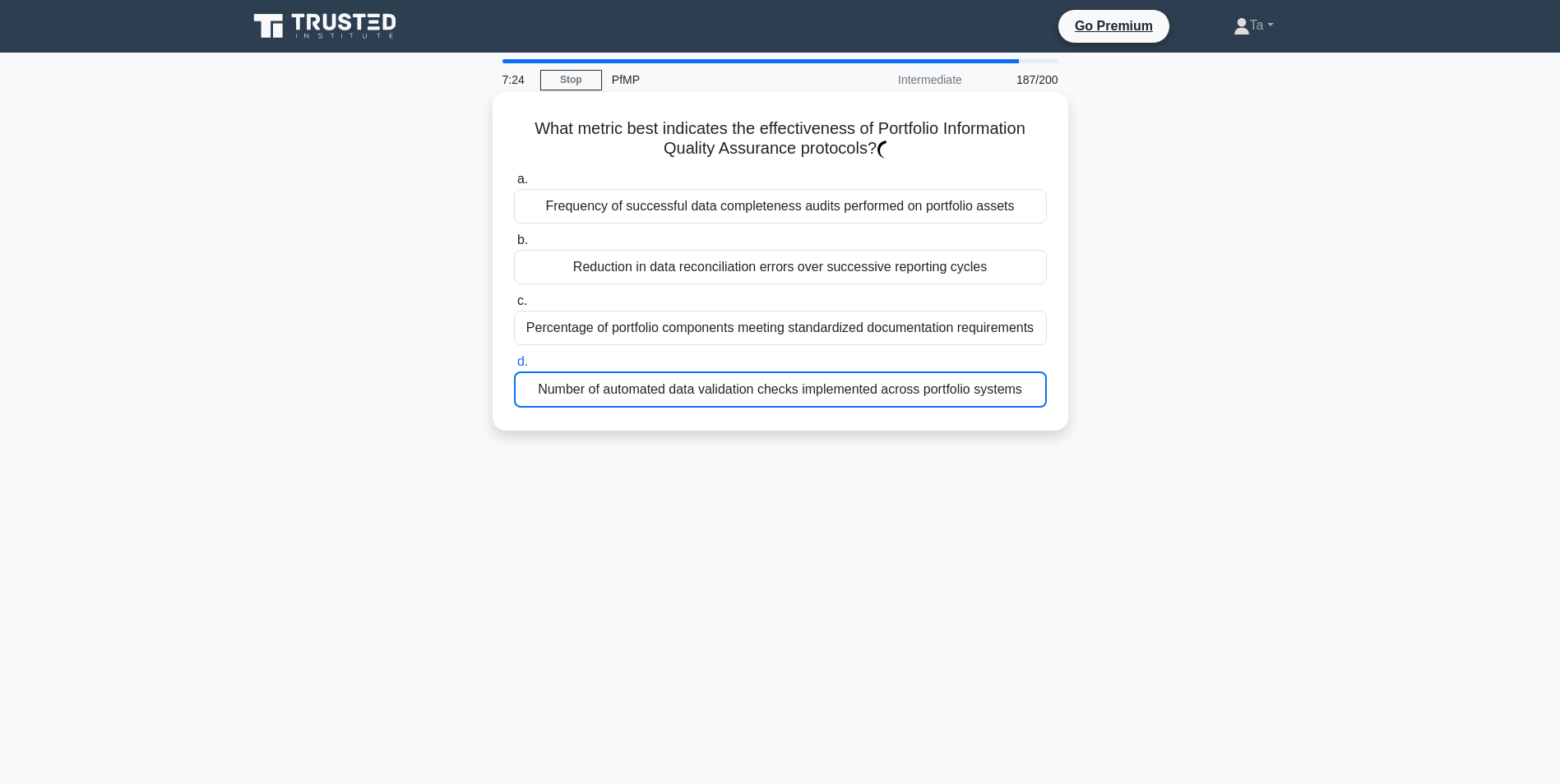
click at [665, 353] on div "a. Frequency of successful data completeness audits performed on portfolio asse…" at bounding box center [780, 288] width 553 height 245
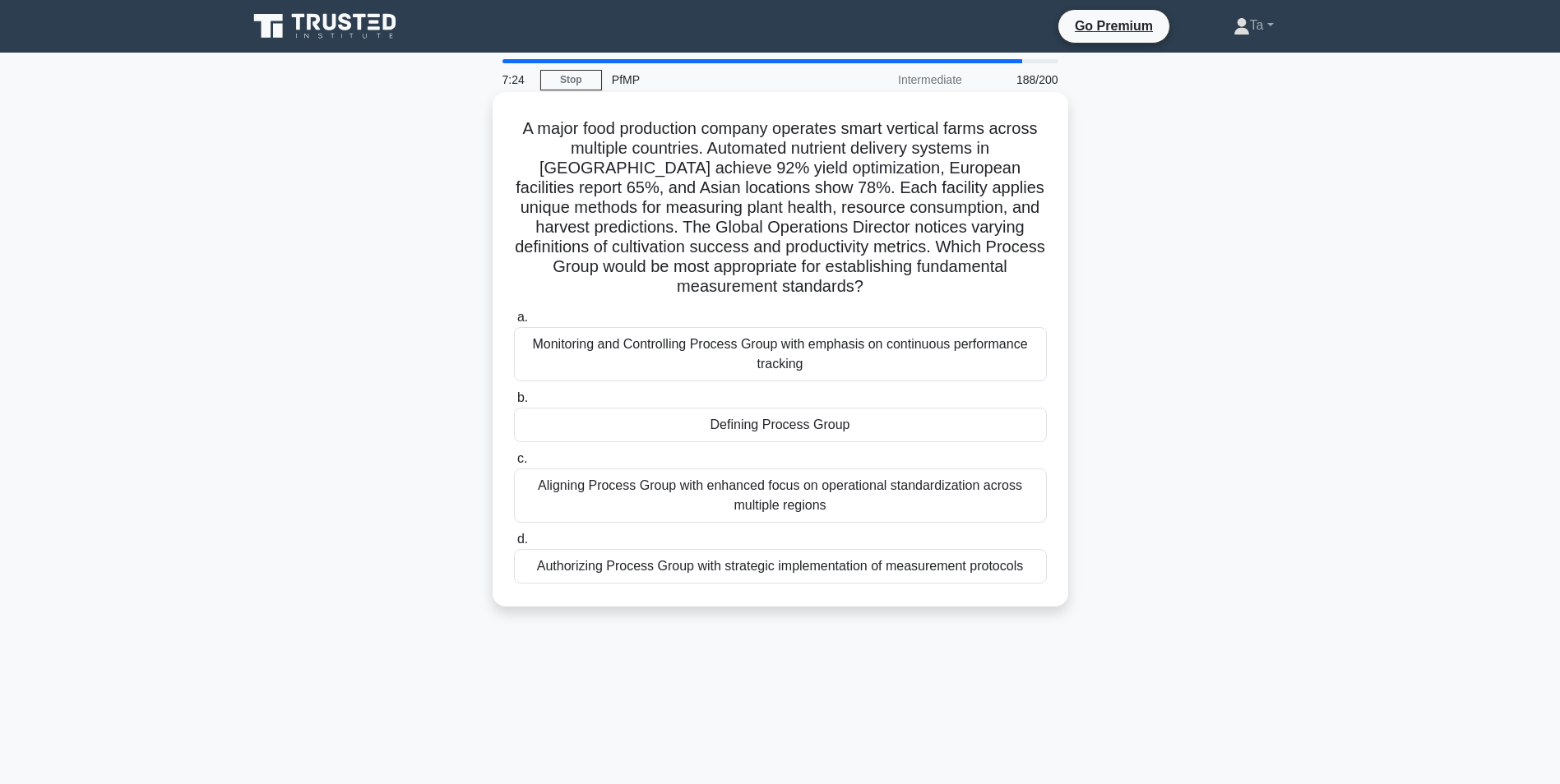
click at [672, 352] on div "Monitoring and Controlling Process Group with emphasis on continuous performanc…" at bounding box center [780, 354] width 532 height 54
click at [514, 323] on input "a. Monitoring and Controlling Process Group with emphasis on continuous perform…" at bounding box center [514, 318] width 0 height 11
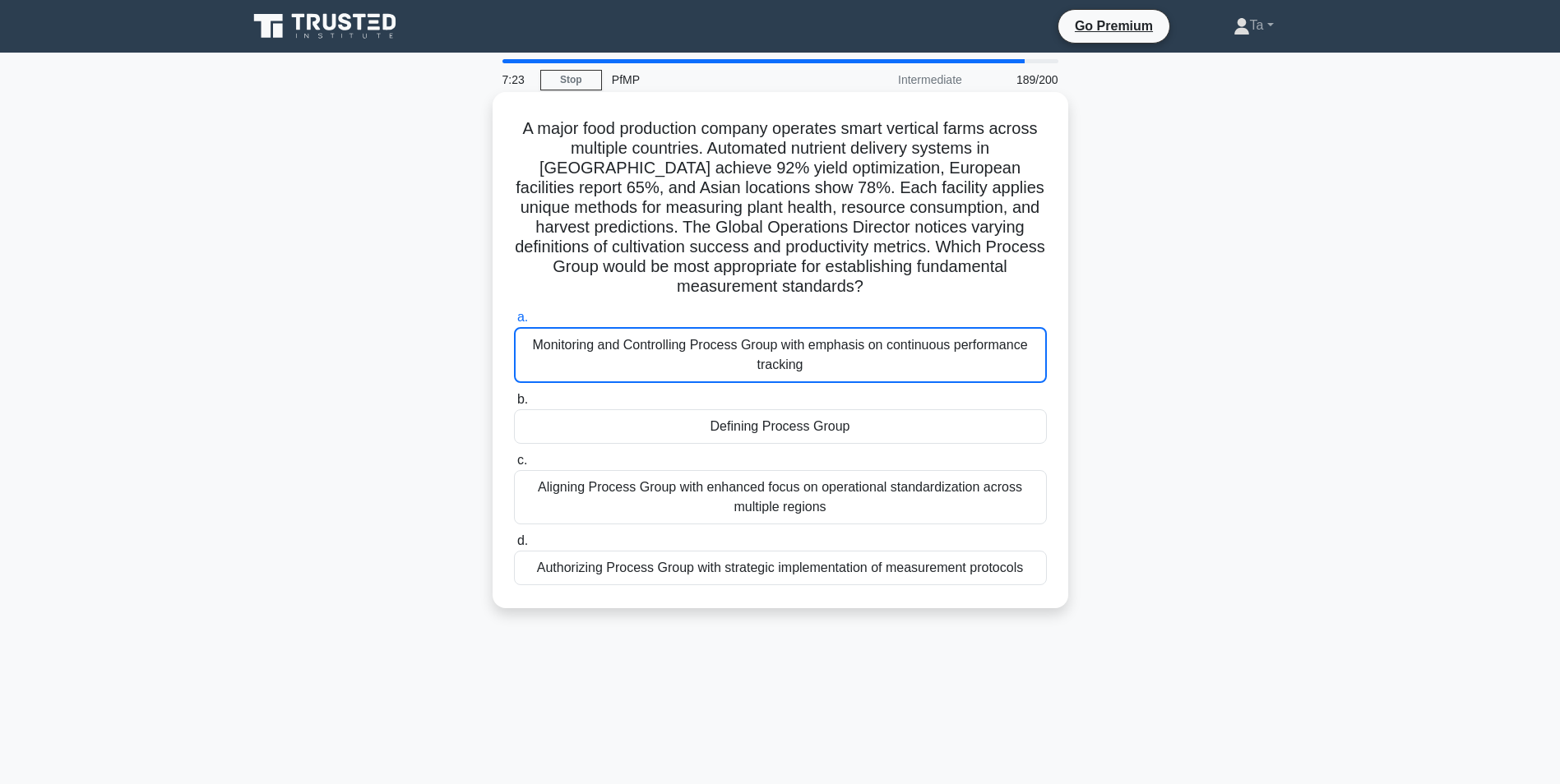
click at [665, 425] on div "Defining Process Group" at bounding box center [780, 426] width 532 height 34
click at [514, 405] on input "b. Defining Process Group" at bounding box center [514, 400] width 0 height 11
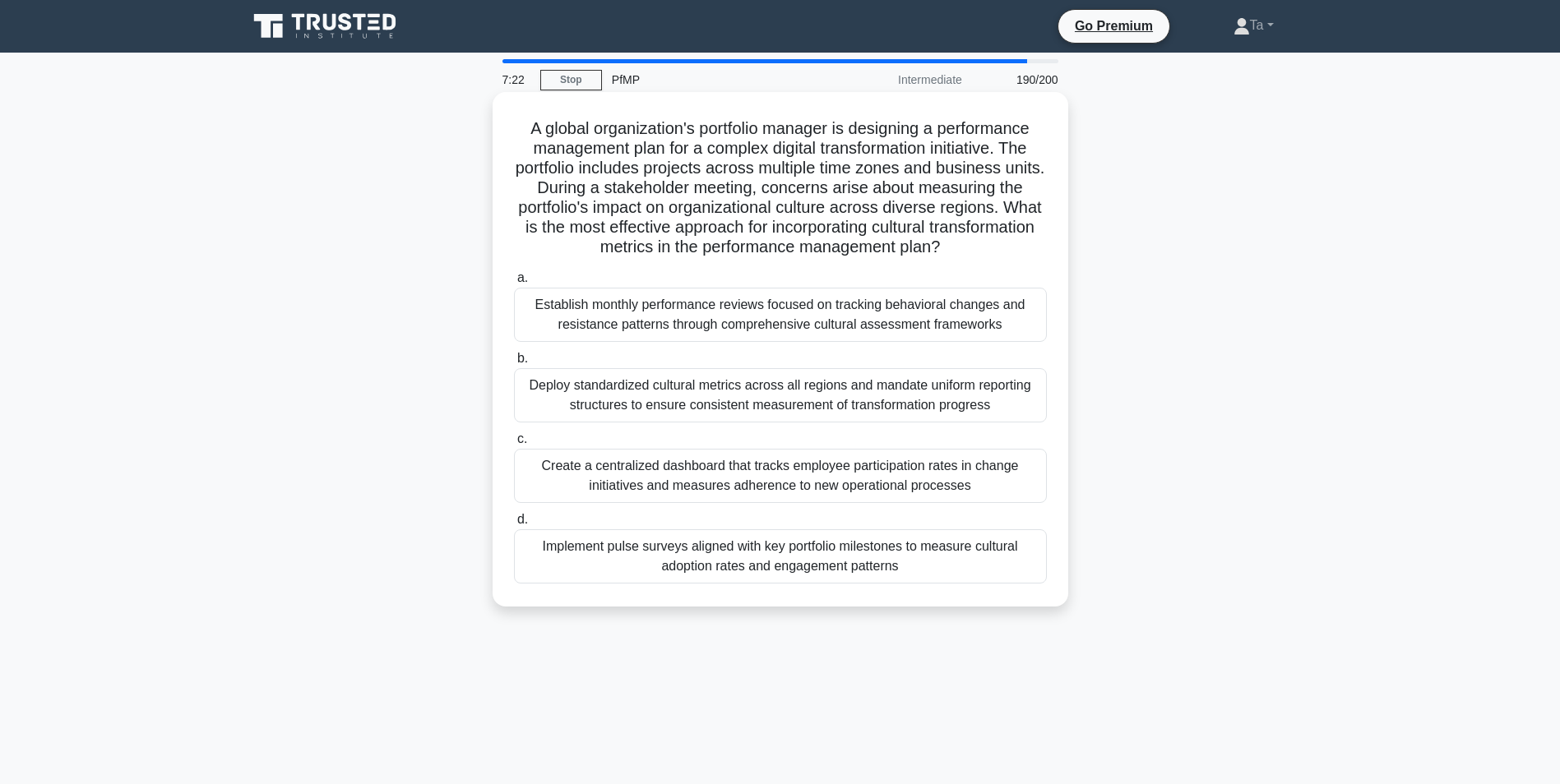
click at [663, 438] on label "c. Create a centralized dashboard that tracks employee participation rates in c…" at bounding box center [780, 466] width 532 height 74
click at [514, 438] on input "c. Create a centralized dashboard that tracks employee participation rates in c…" at bounding box center [514, 439] width 0 height 11
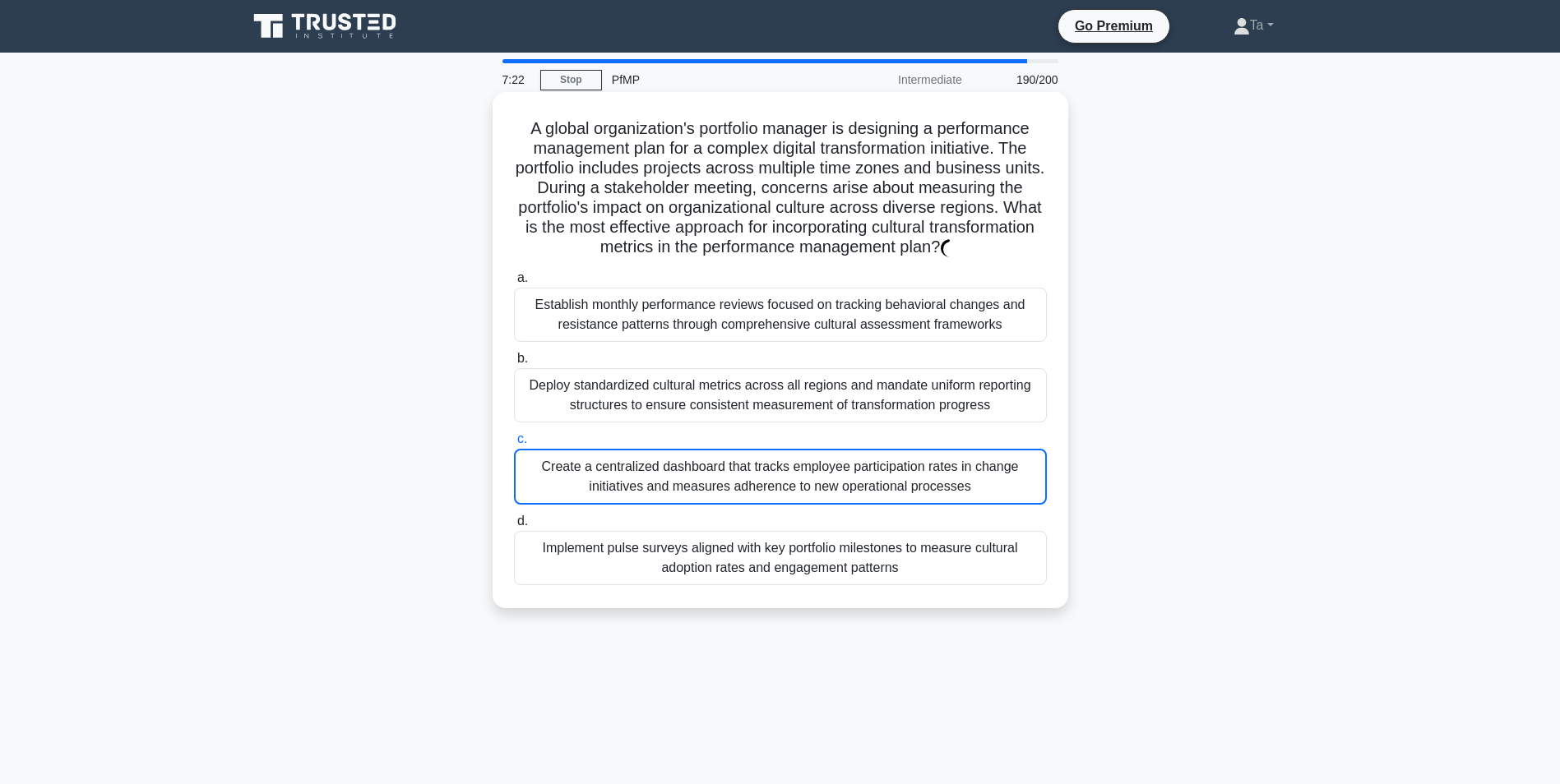
drag, startPoint x: 675, startPoint y: 394, endPoint x: 676, endPoint y: 428, distance: 34.0
click at [676, 395] on div "Deploy standardized cultural metrics across all regions and mandate uniform rep…" at bounding box center [780, 395] width 532 height 54
click at [514, 364] on input "b. Deploy standardized cultural metrics across all regions and mandate uniform …" at bounding box center [514, 359] width 0 height 11
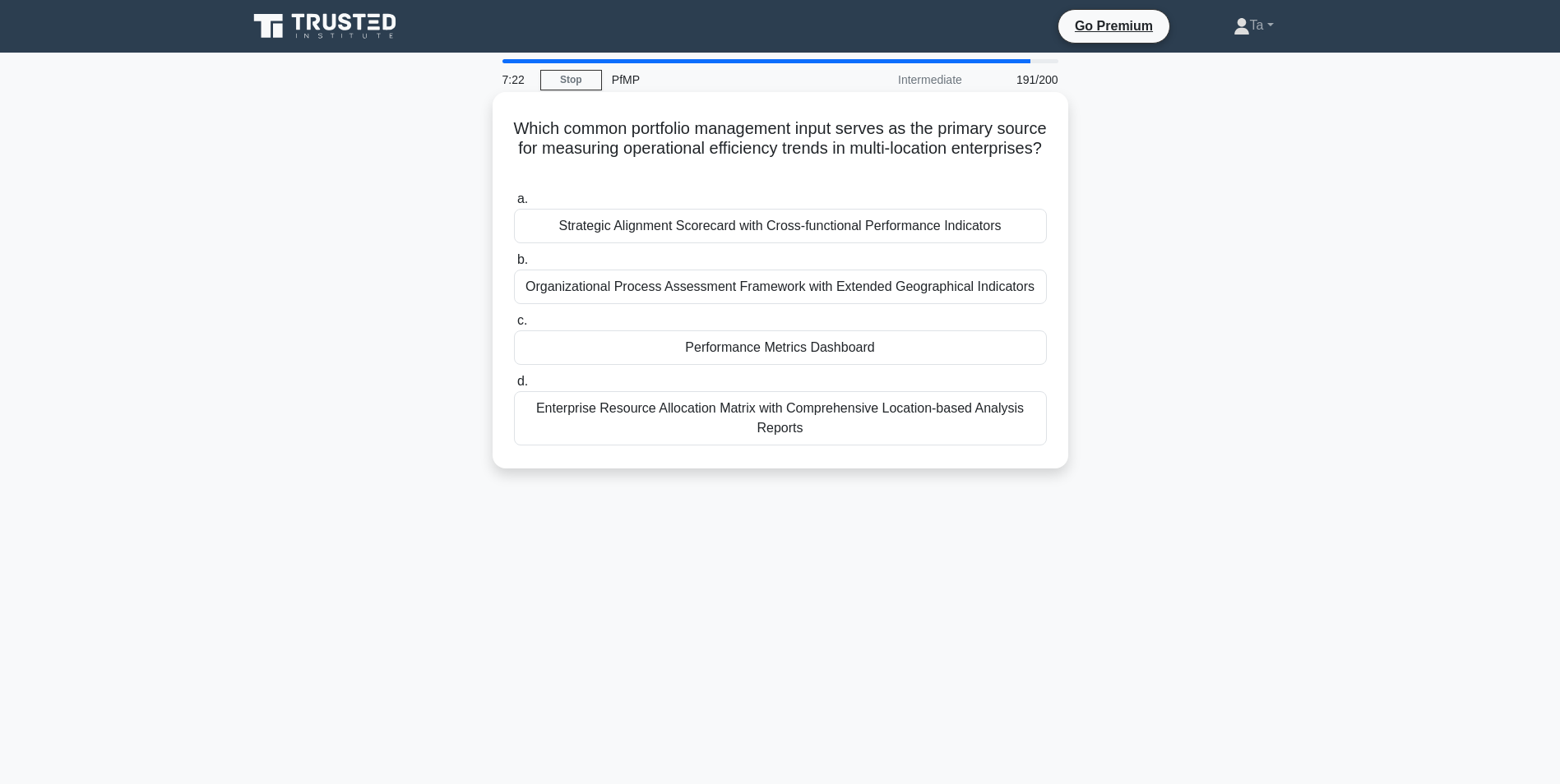
click at [685, 456] on div "Which common portfolio management input serves as the primary source for measur…" at bounding box center [780, 280] width 563 height 364
click at [695, 389] on label "d. Enterprise Resource Allocation Matrix with Comprehensive Location-based Anal…" at bounding box center [780, 408] width 532 height 74
click at [514, 387] on input "d. Enterprise Resource Allocation Matrix with Comprehensive Location-based Anal…" at bounding box center [514, 381] width 0 height 11
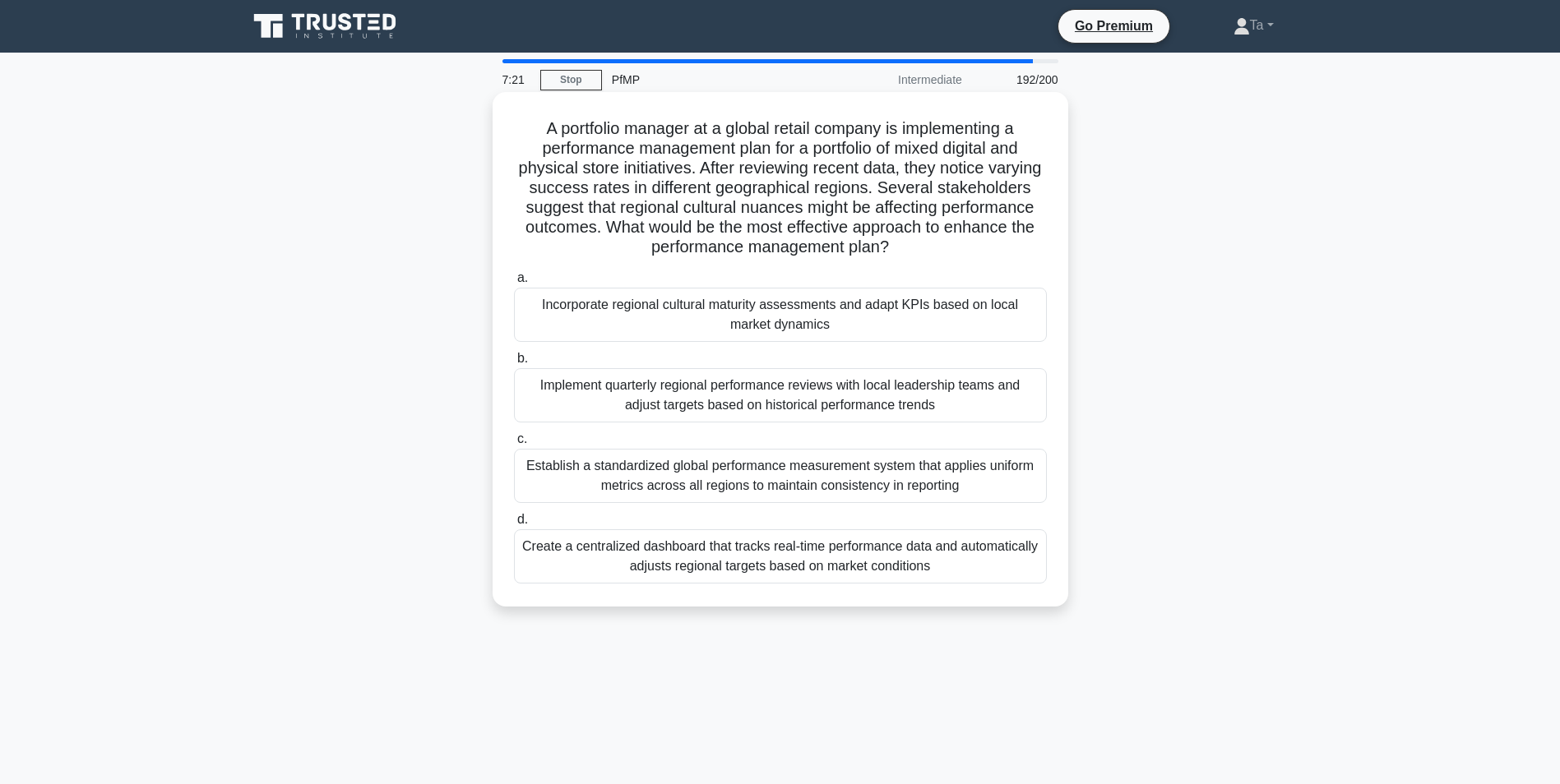
drag, startPoint x: 694, startPoint y: 351, endPoint x: 695, endPoint y: 391, distance: 40.0
click at [695, 355] on label "b. Implement quarterly regional performance reviews with local leadership teams…" at bounding box center [780, 385] width 532 height 74
click at [514, 355] on input "b. Implement quarterly regional performance reviews with local leadership teams…" at bounding box center [514, 359] width 0 height 11
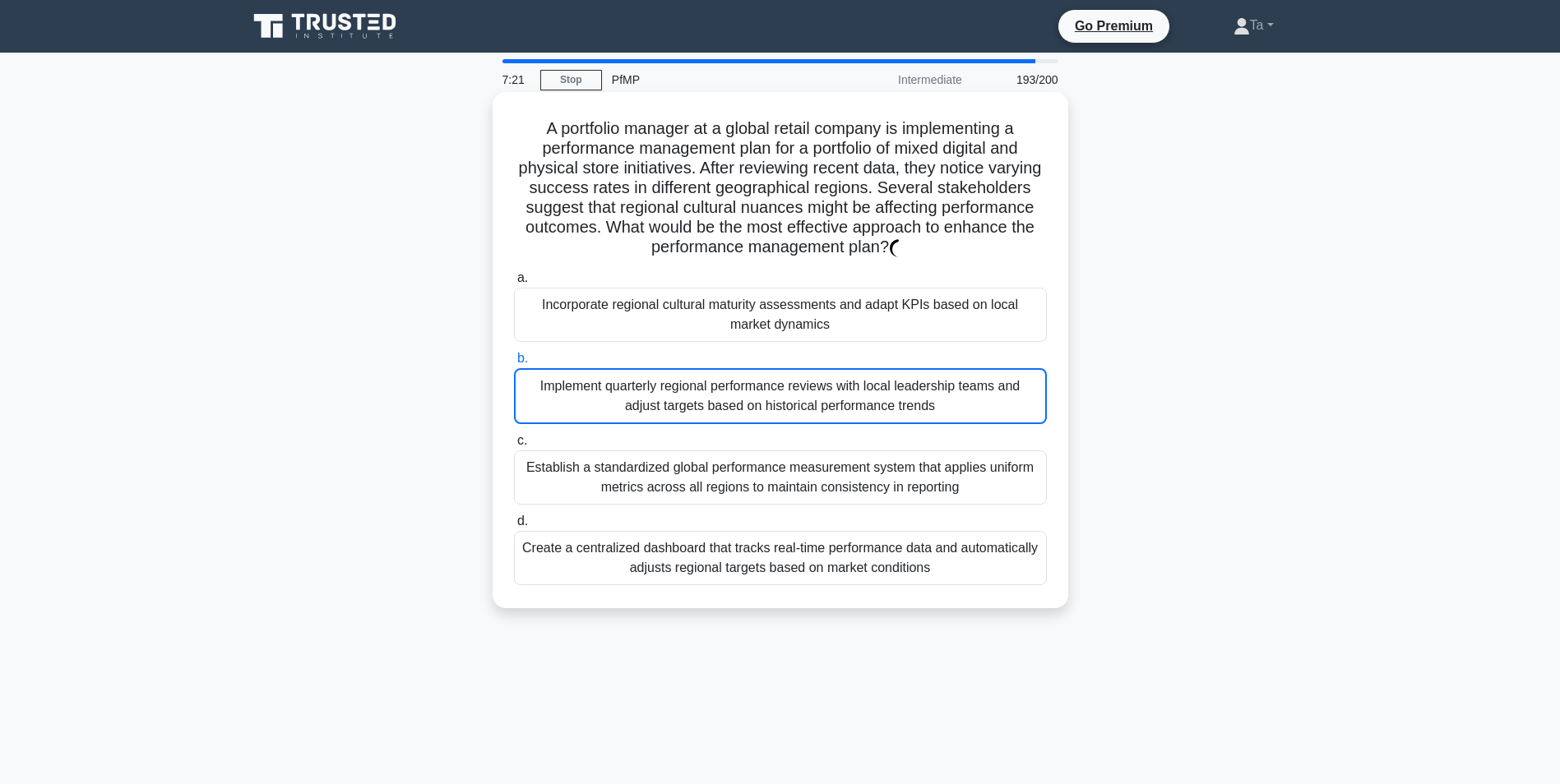
click at [706, 453] on div "Establish a standardized global performance measurement system that applies uni…" at bounding box center [780, 477] width 532 height 54
click at [514, 446] on input "c. Establish a standardized global performance measurement system that applies …" at bounding box center [514, 440] width 0 height 11
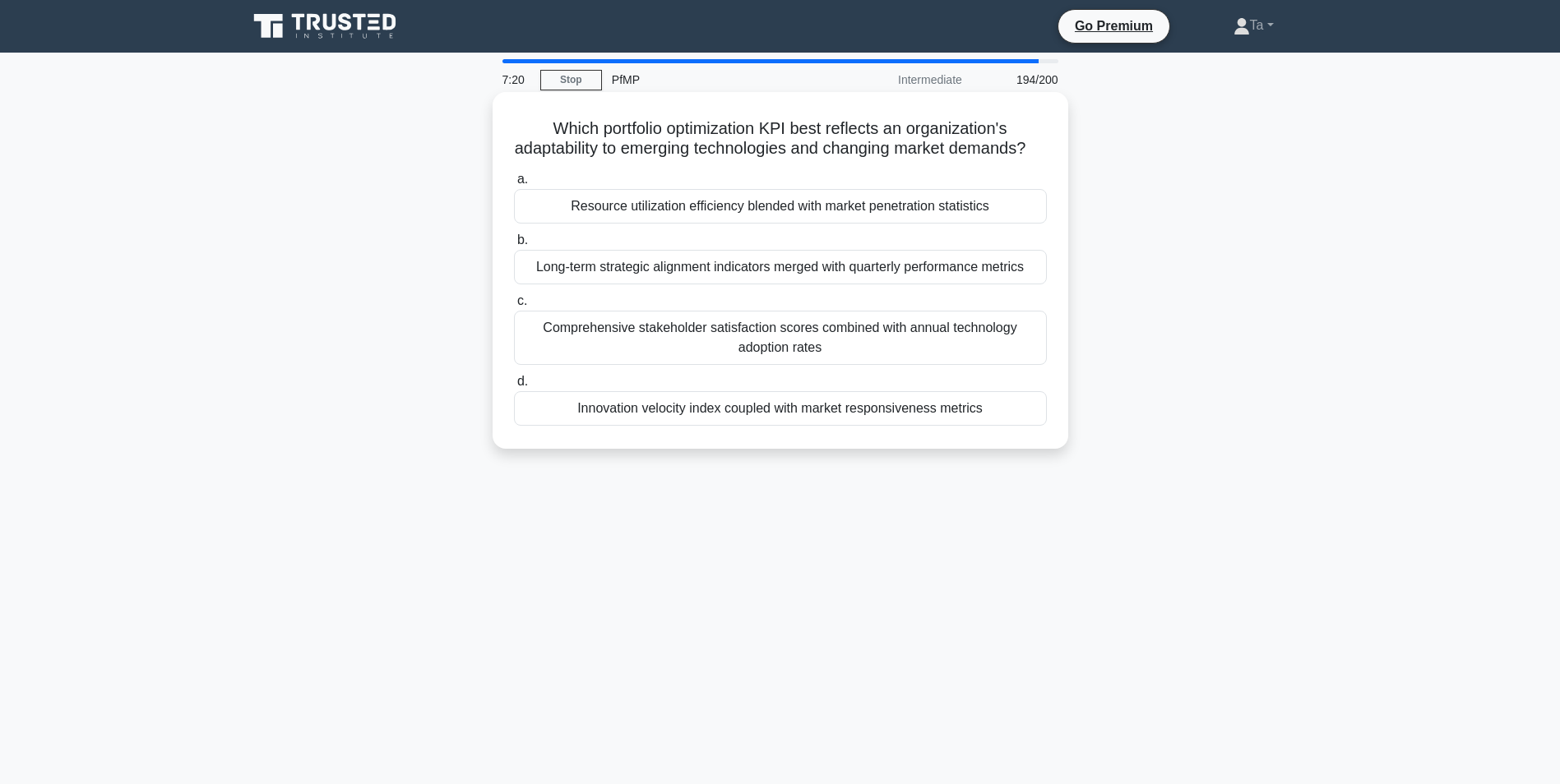
click at [697, 365] on div "Comprehensive stakeholder satisfaction scores combined with annual technology a…" at bounding box center [780, 337] width 532 height 54
click at [514, 307] on input "c. Comprehensive stakeholder satisfaction scores combined with annual technolog…" at bounding box center [514, 301] width 0 height 11
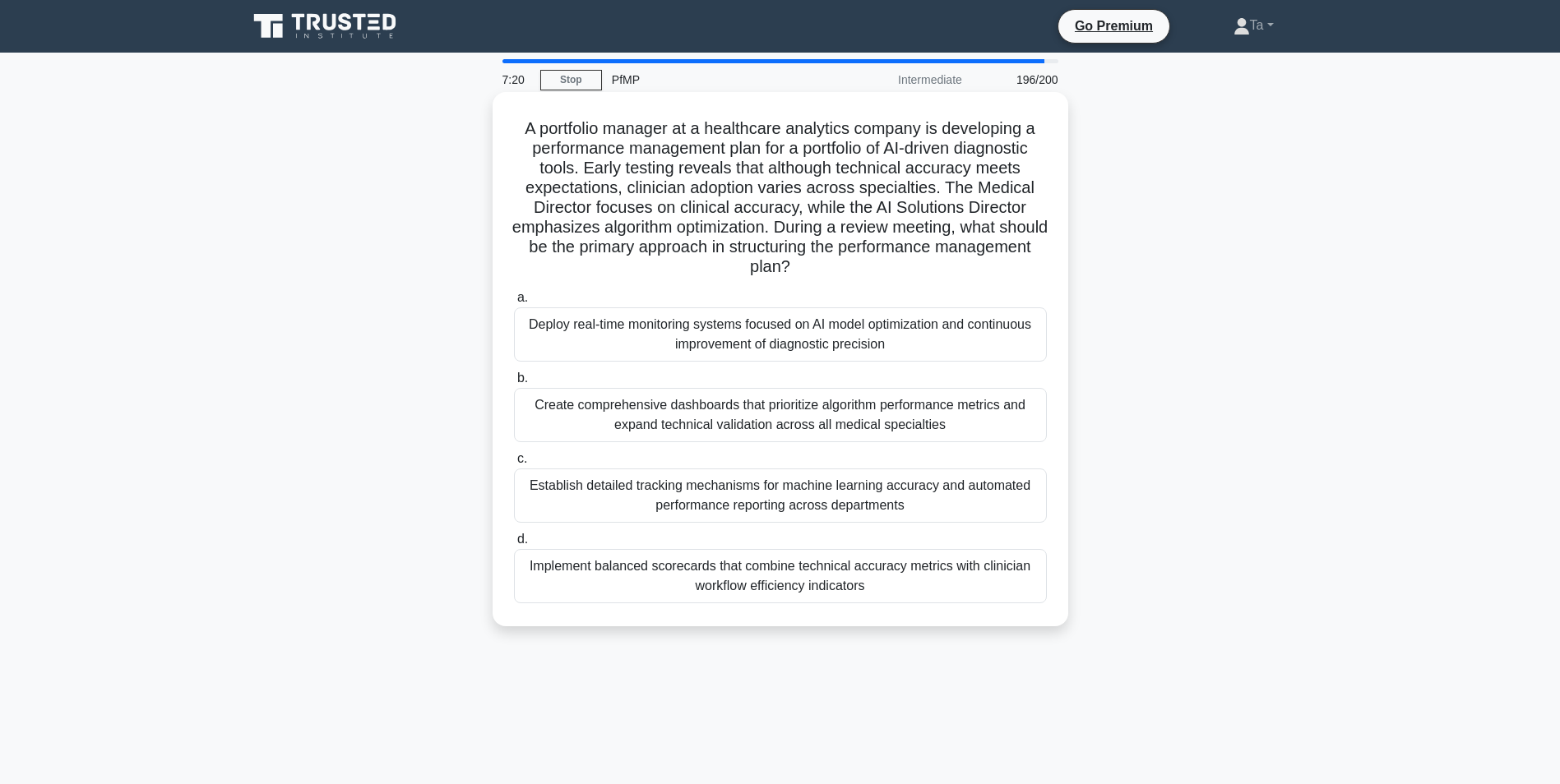
drag, startPoint x: 696, startPoint y: 342, endPoint x: 695, endPoint y: 404, distance: 62.0
click at [696, 344] on div "Deploy real-time monitoring systems focused on AI model optimization and contin…" at bounding box center [780, 334] width 532 height 54
click at [514, 303] on input "a. Deploy real-time monitoring systems focused on AI model optimization and con…" at bounding box center [514, 298] width 0 height 11
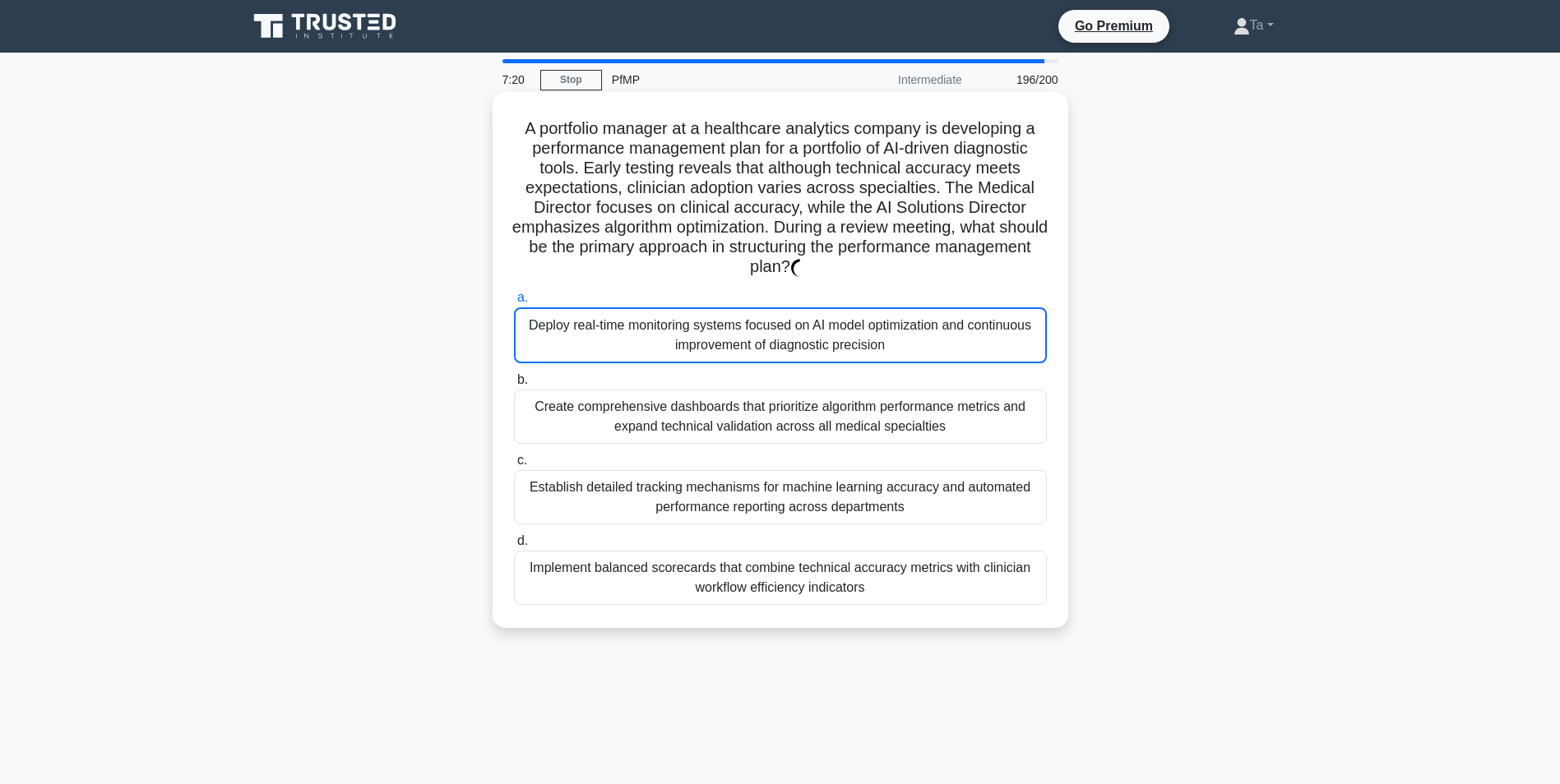
click at [695, 417] on div "Create comprehensive dashboards that prioritize algorithm performance metrics a…" at bounding box center [780, 416] width 532 height 54
click at [514, 385] on input "b. Create comprehensive dashboards that prioritize algorithm performance metric…" at bounding box center [514, 379] width 0 height 11
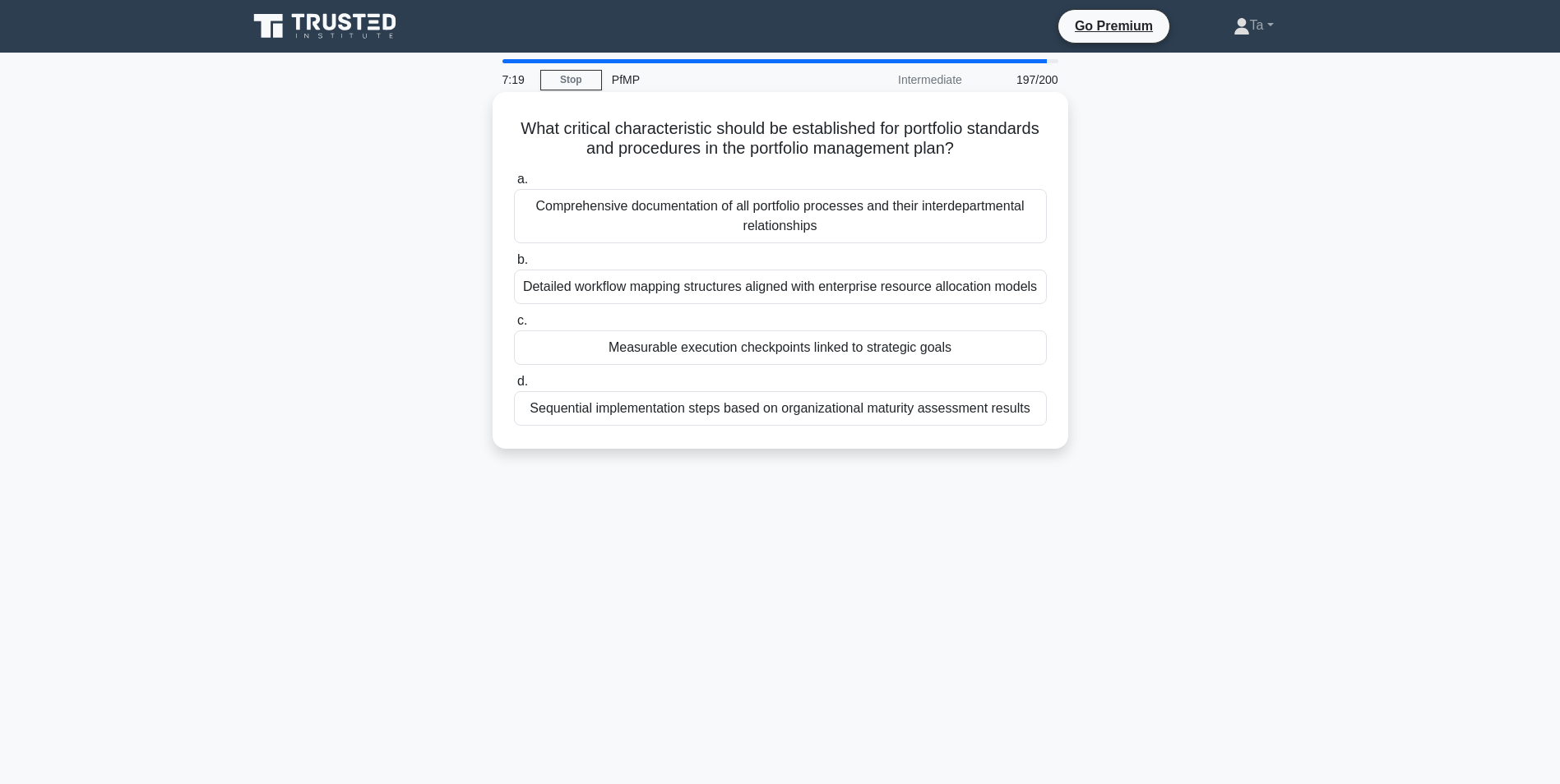
click at [694, 449] on div "What critical characteristic should be established for portfolio standards and …" at bounding box center [780, 270] width 576 height 357
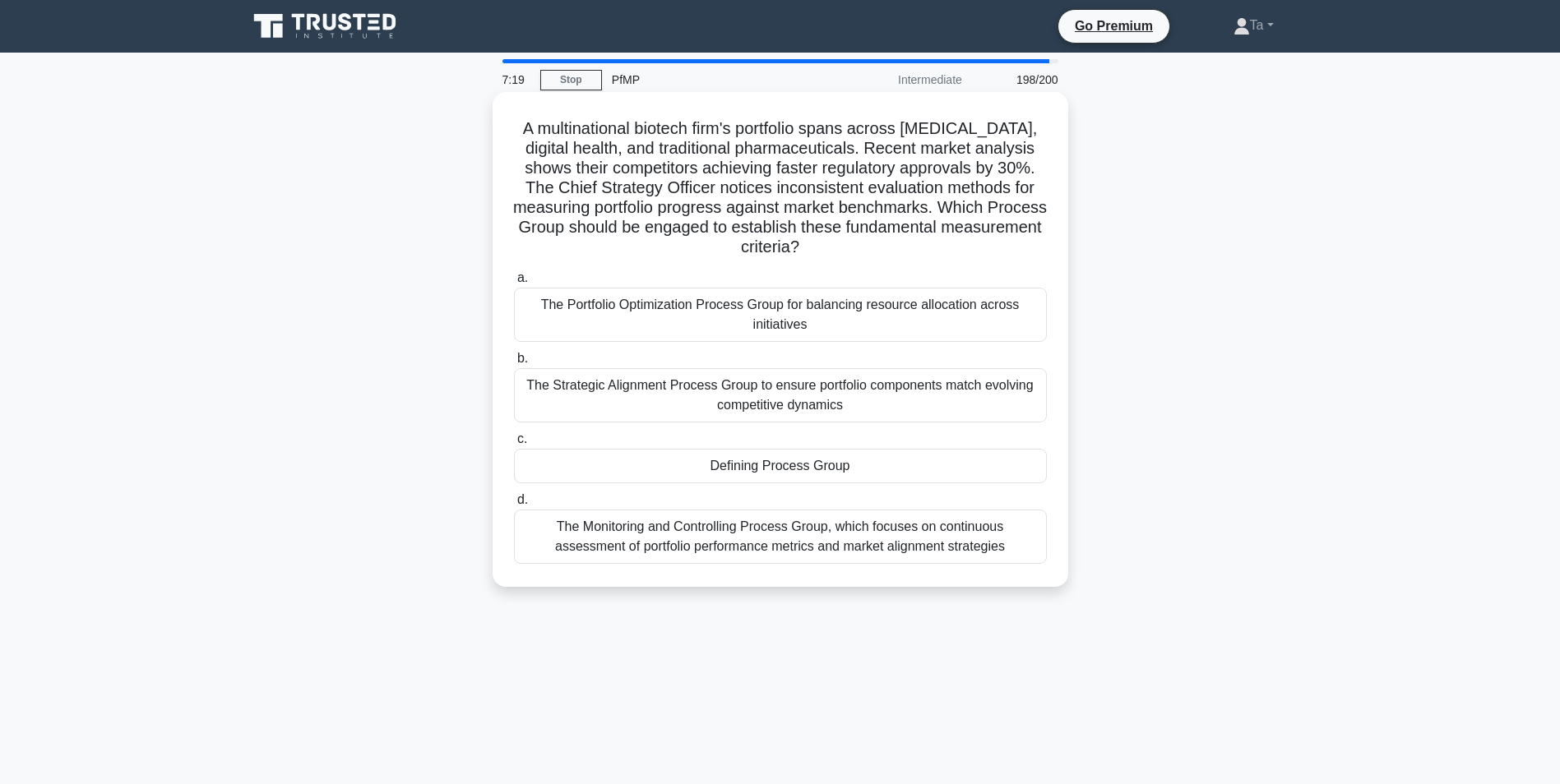
drag, startPoint x: 695, startPoint y: 449, endPoint x: 704, endPoint y: 359, distance: 90.4
click at [702, 359] on label "b. The Strategic Alignment Process Group to ensure portfolio components match e…" at bounding box center [780, 385] width 532 height 74
click at [514, 359] on input "b. The Strategic Alignment Process Group to ensure portfolio components match e…" at bounding box center [514, 359] width 0 height 11
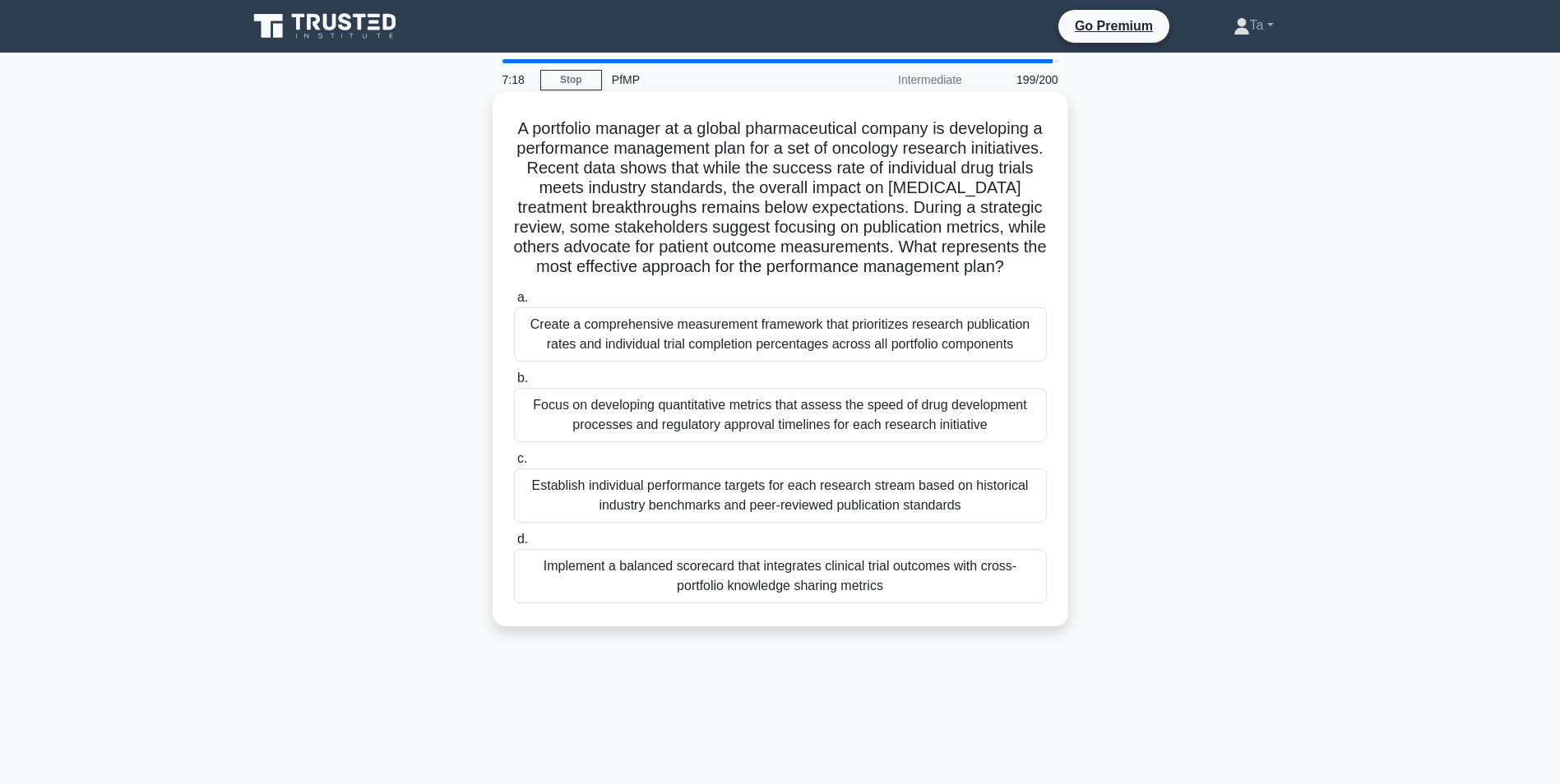
click at [692, 396] on label "b. Focus on developing quantitative metrics that assess the speed of drug devel…" at bounding box center [780, 405] width 532 height 74
click at [514, 384] on input "b. Focus on developing quantitative metrics that assess the speed of drug devel…" at bounding box center [514, 378] width 0 height 11
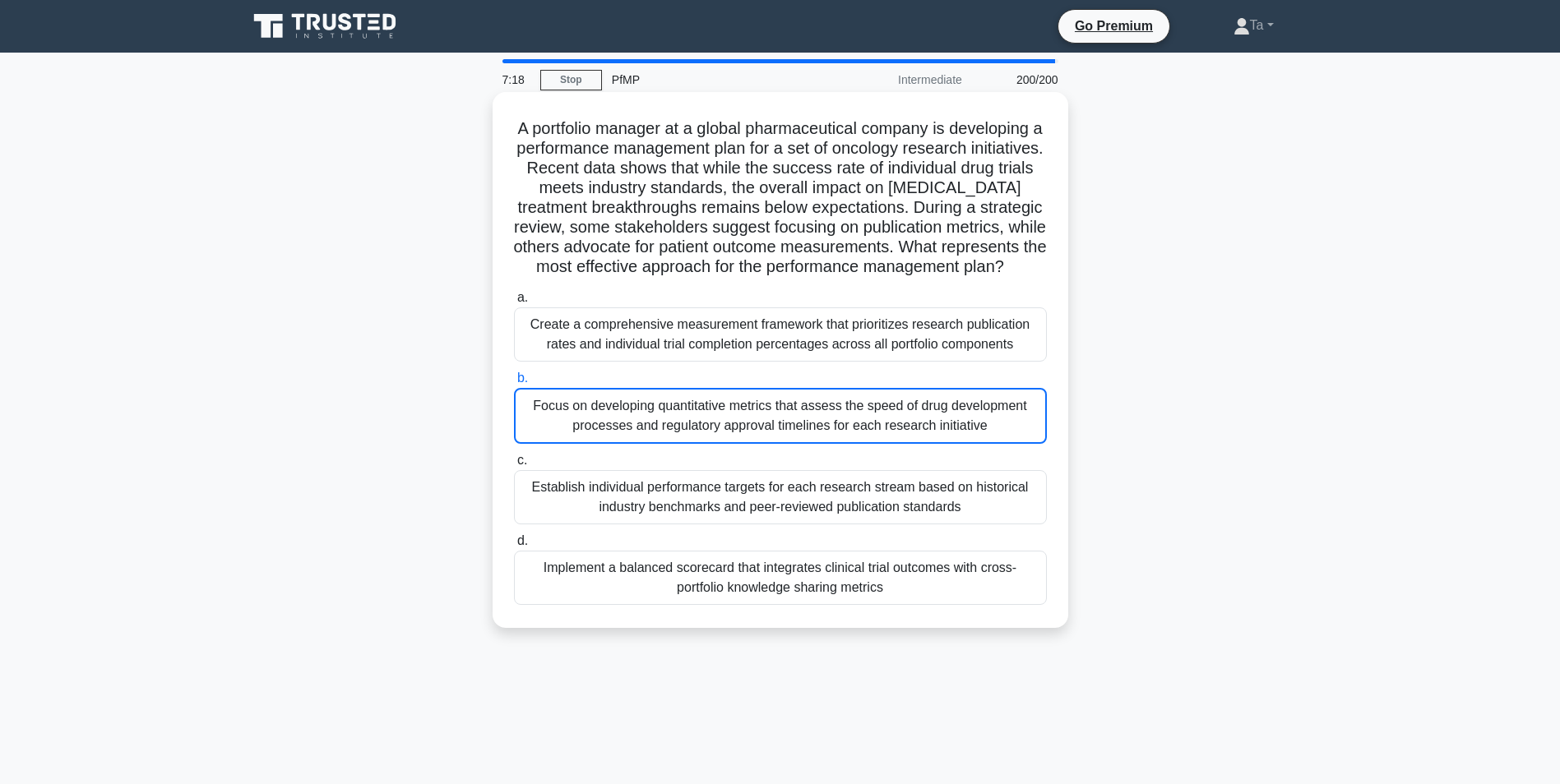
click at [685, 409] on label "b. Focus on developing quantitative metrics that assess the speed of drug devel…" at bounding box center [780, 406] width 532 height 75
click at [514, 384] on input "b. Focus on developing quantitative metrics that assess the speed of drug devel…" at bounding box center [514, 378] width 0 height 11
click at [685, 409] on label "b. Focus on developing quantitative metrics that assess the speed of drug devel…" at bounding box center [780, 406] width 532 height 75
click at [514, 384] on input "b. Focus on developing quantitative metrics that assess the speed of drug devel…" at bounding box center [514, 378] width 0 height 11
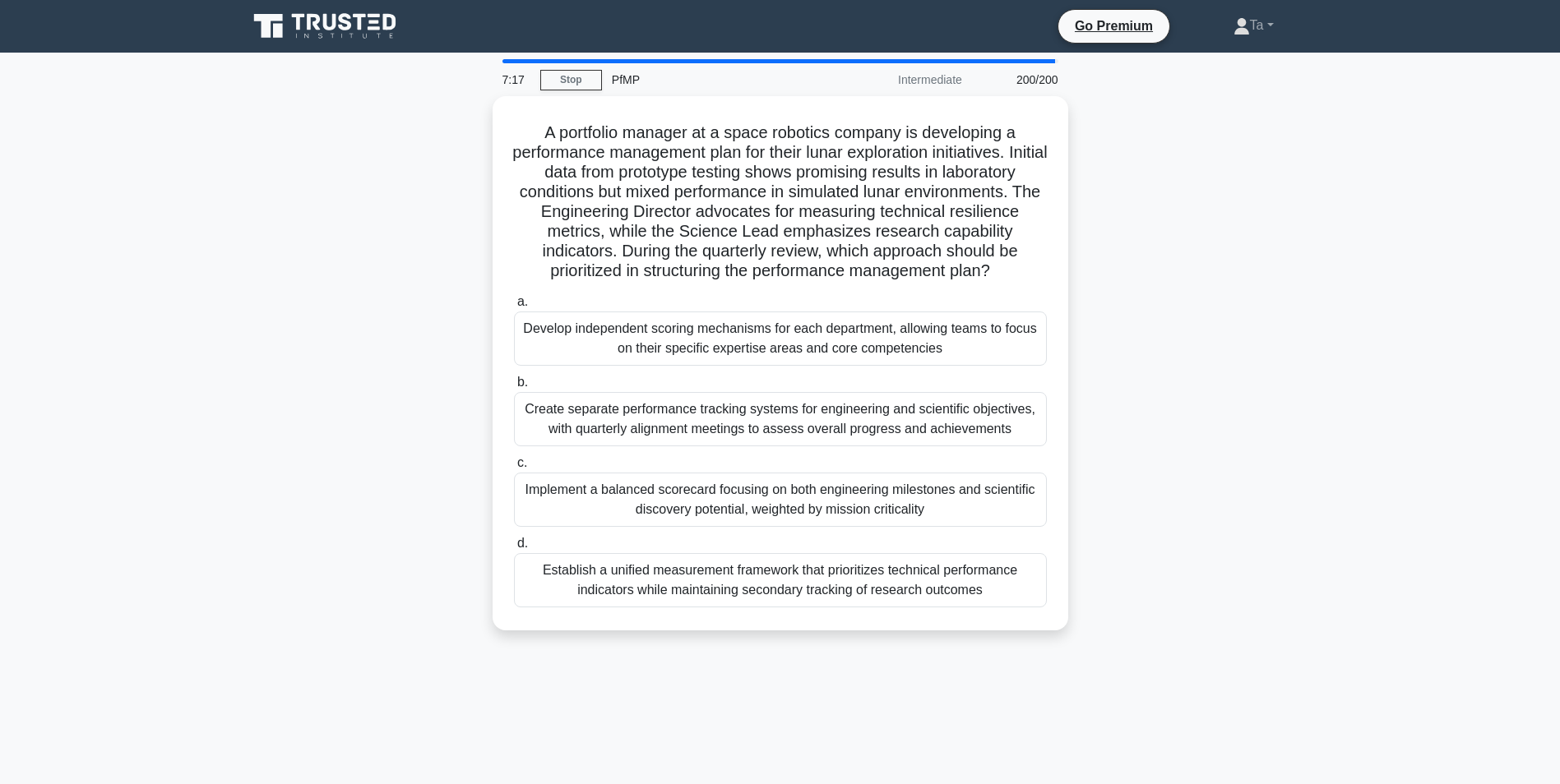
click at [685, 409] on label "b. Create separate performance tracking systems for engineering and scientific …" at bounding box center [780, 409] width 532 height 74
click at [514, 388] on input "b. Create separate performance tracking systems for engineering and scientific …" at bounding box center [514, 382] width 0 height 11
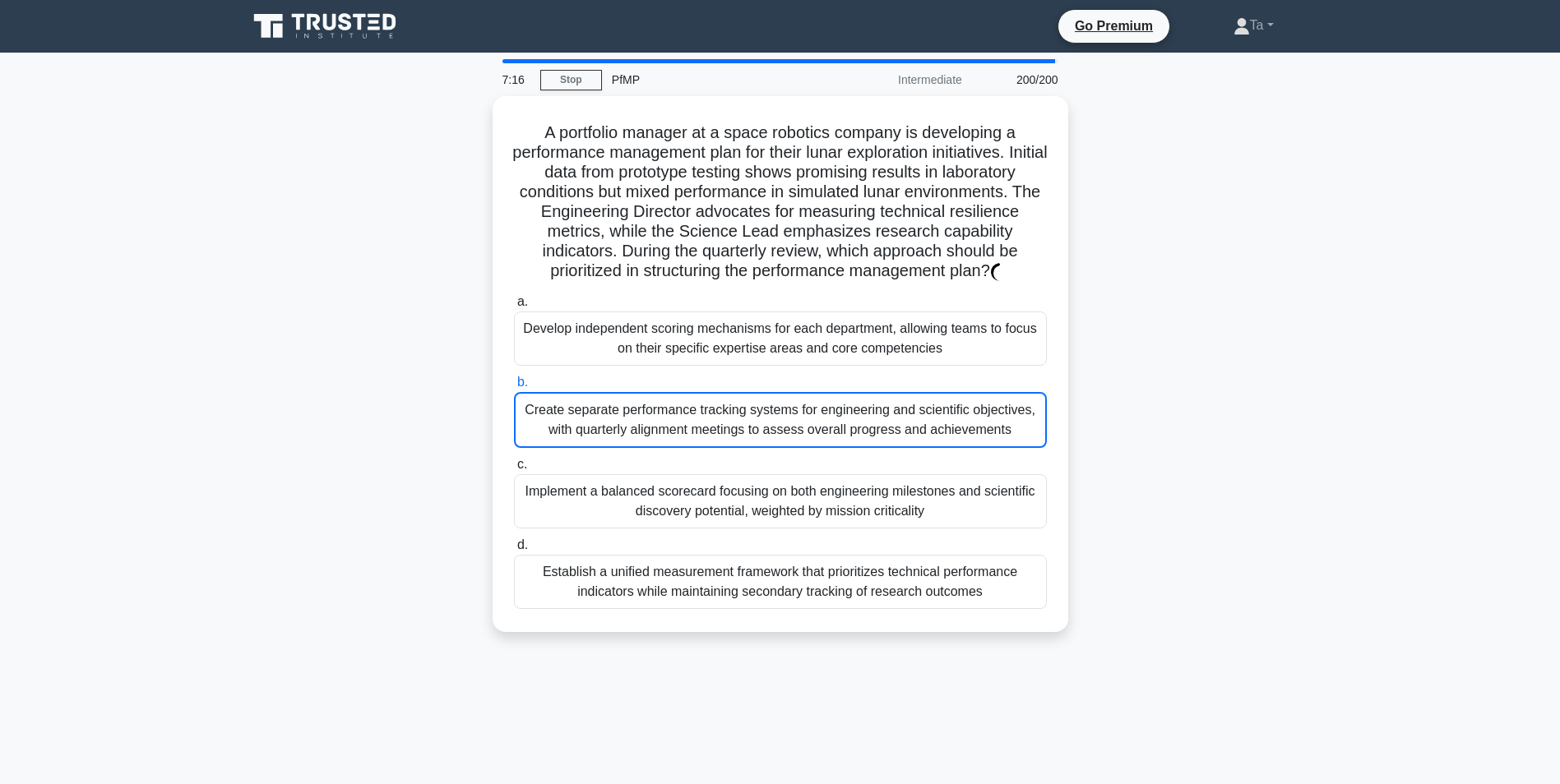
click at [685, 409] on label "b. Create separate performance tracking systems for engineering and scientific …" at bounding box center [780, 410] width 532 height 75
click at [514, 388] on input "b. Create separate performance tracking systems for engineering and scientific …" at bounding box center [514, 382] width 0 height 11
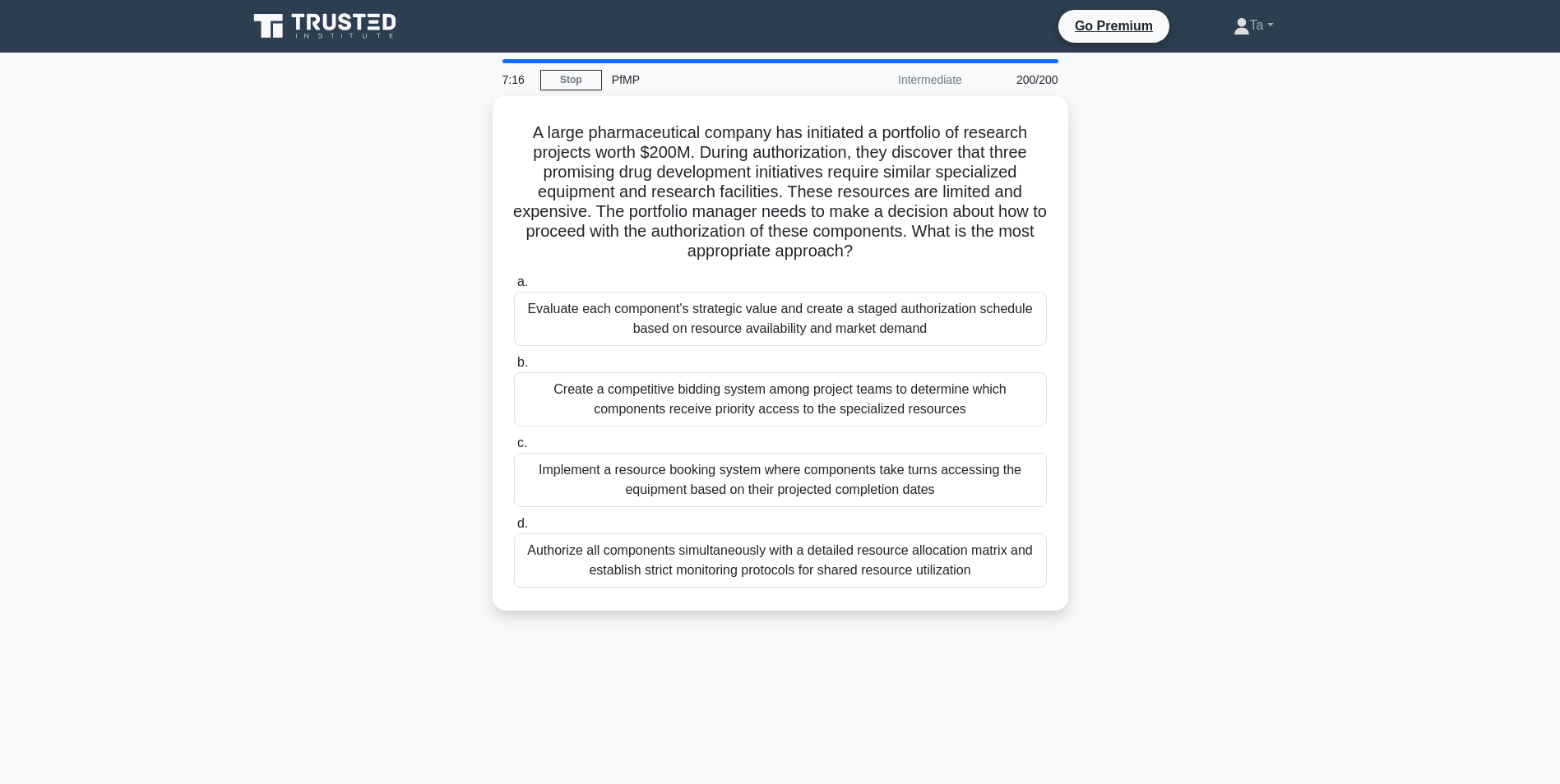
click
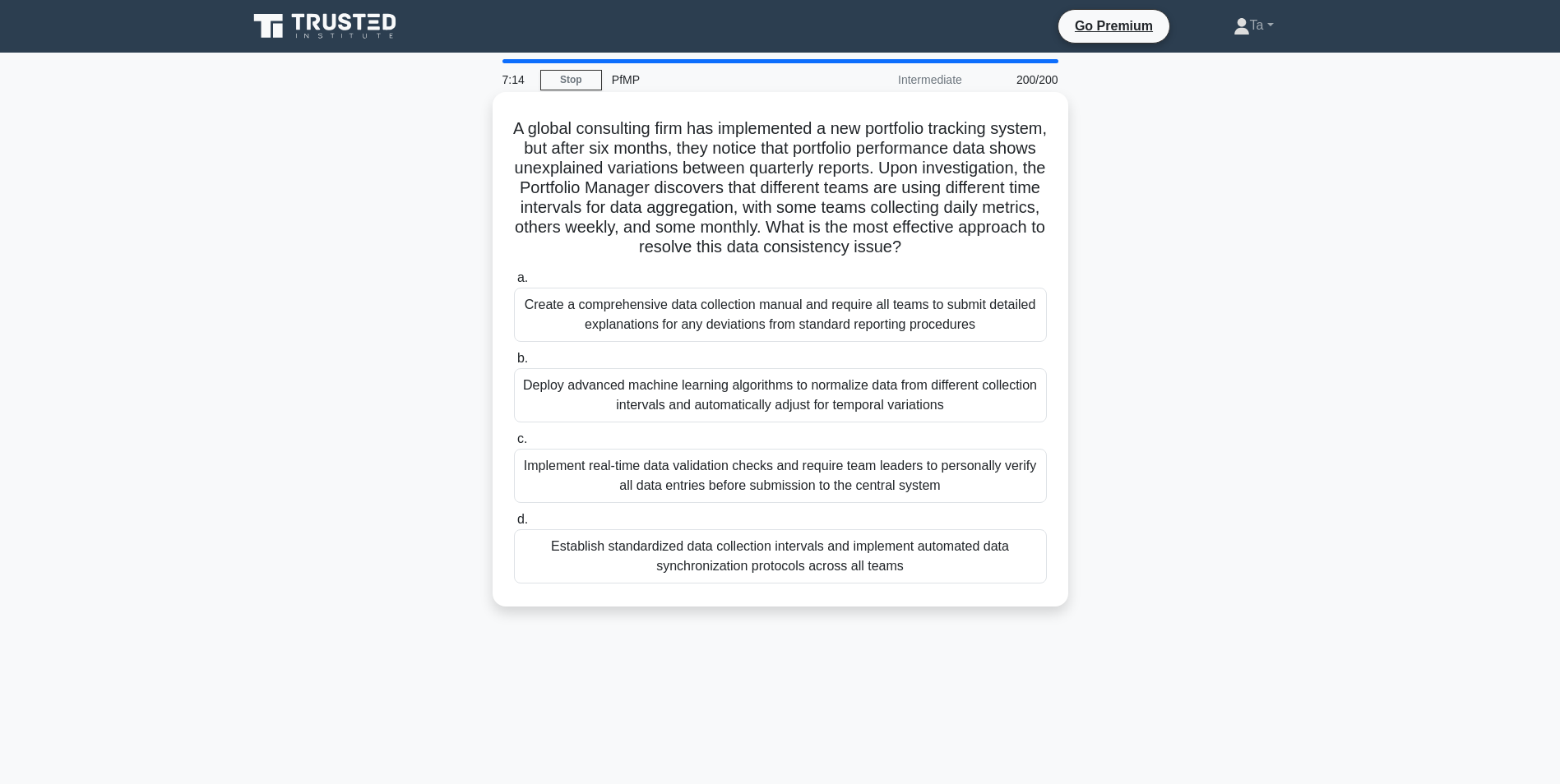
drag, startPoint x: 751, startPoint y: 395, endPoint x: 703, endPoint y: 343, distance: 70.8
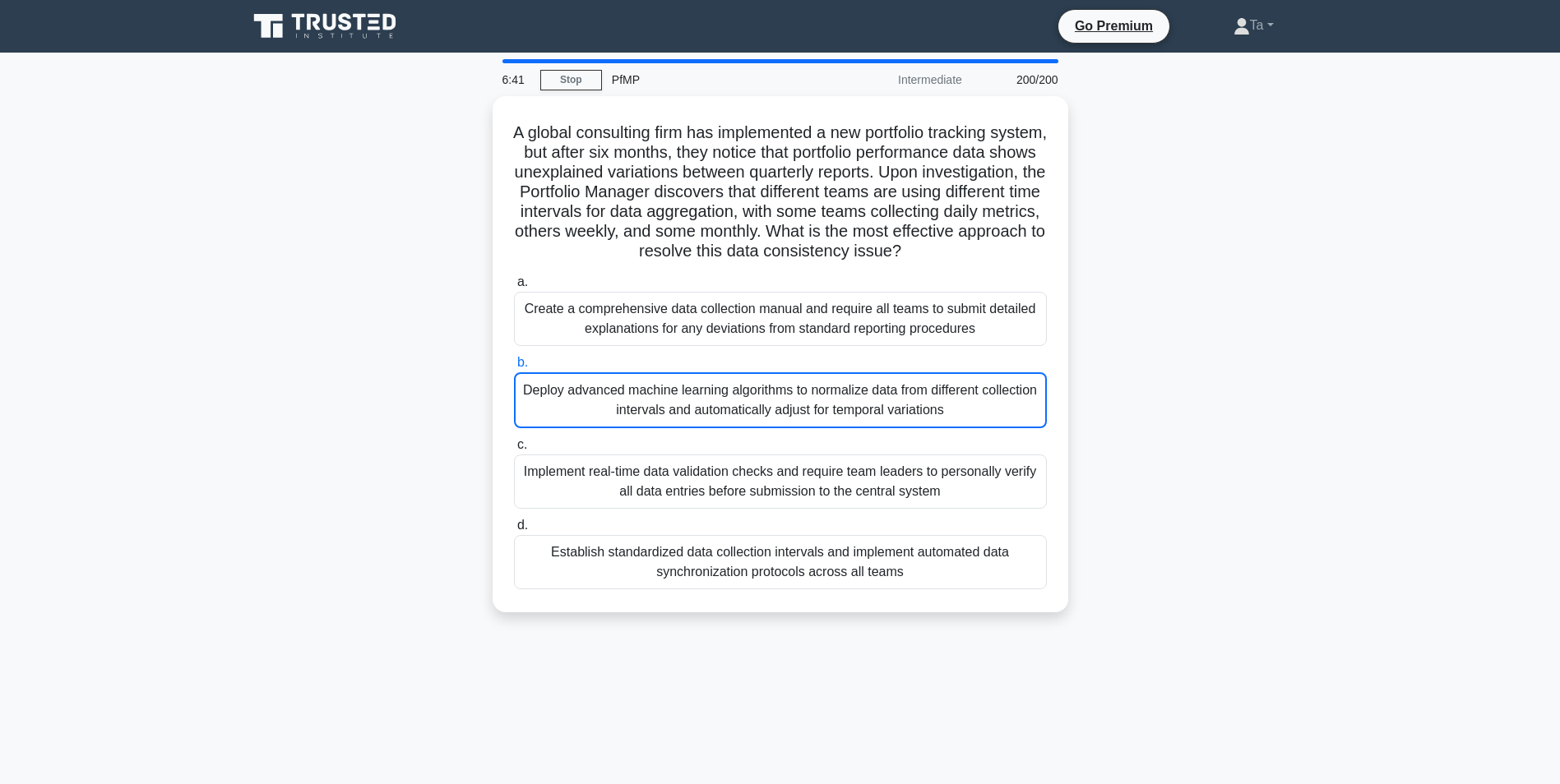
drag, startPoint x: 918, startPoint y: 89, endPoint x: 928, endPoint y: 89, distance: 10.0
drag, startPoint x: 1032, startPoint y: 74, endPoint x: 1078, endPoint y: 76, distance: 46.0
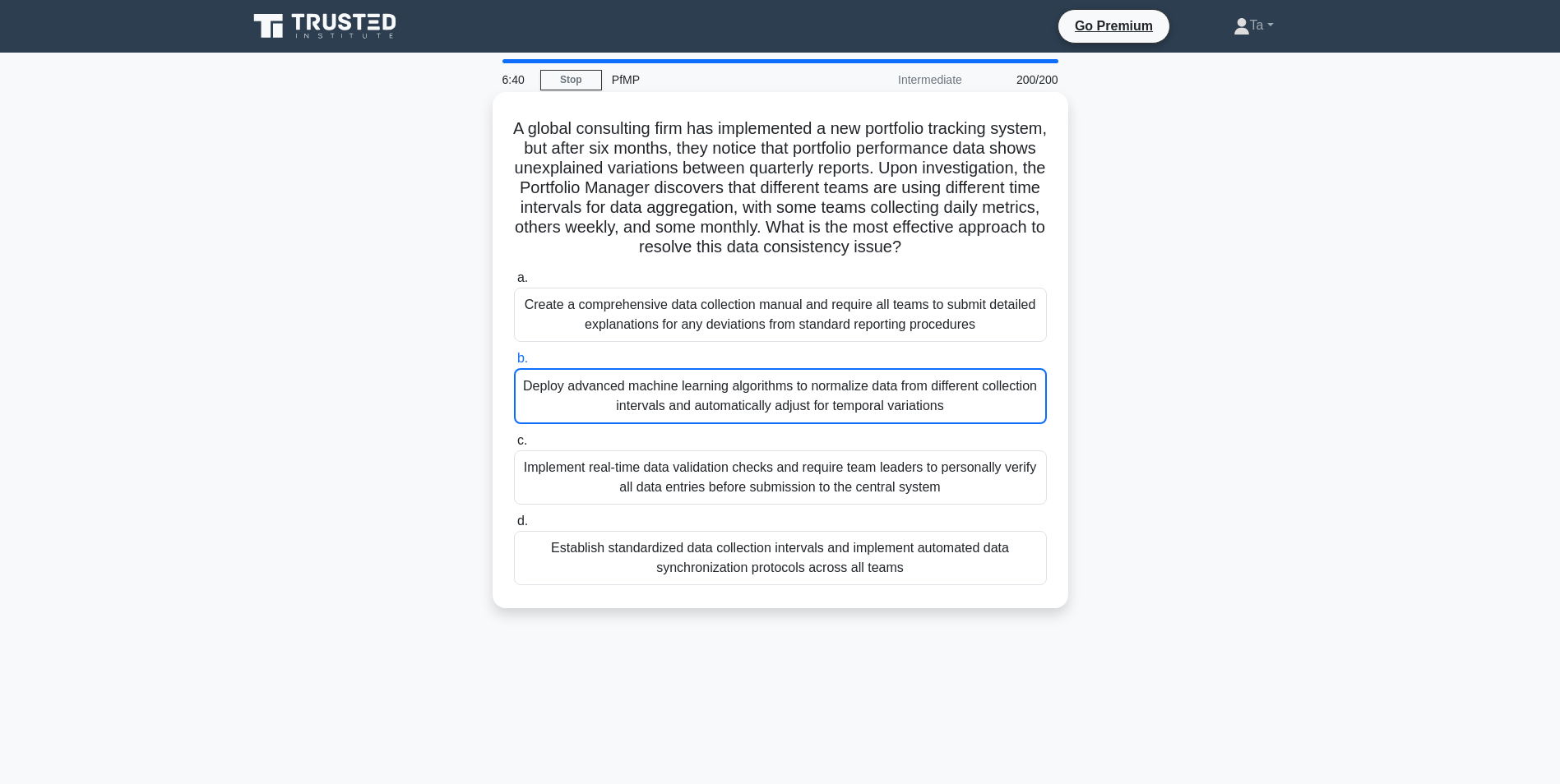
drag, startPoint x: 1078, startPoint y: 76, endPoint x: 1024, endPoint y: 130, distance: 76.4
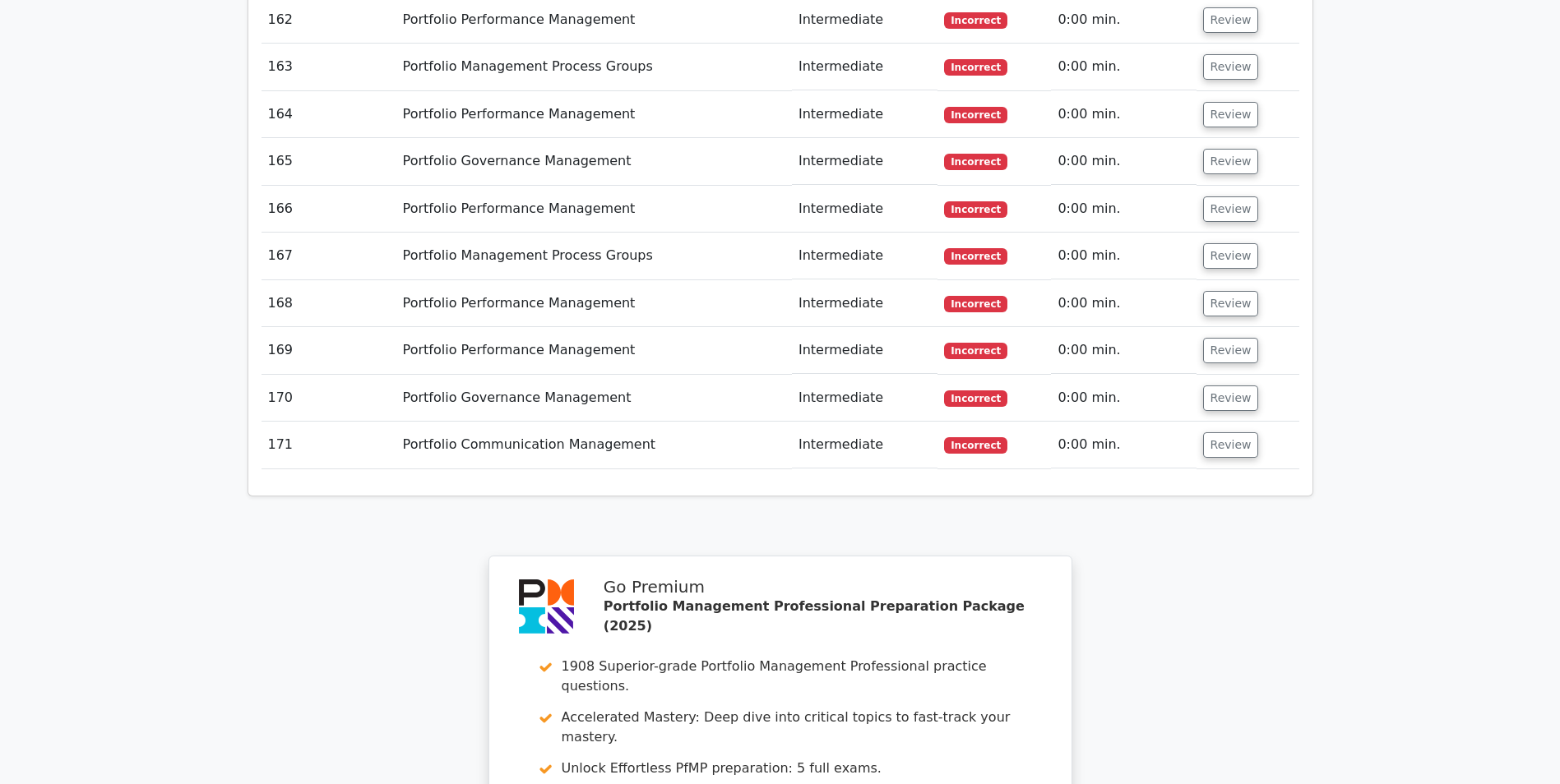
scroll to position [9994, 0]
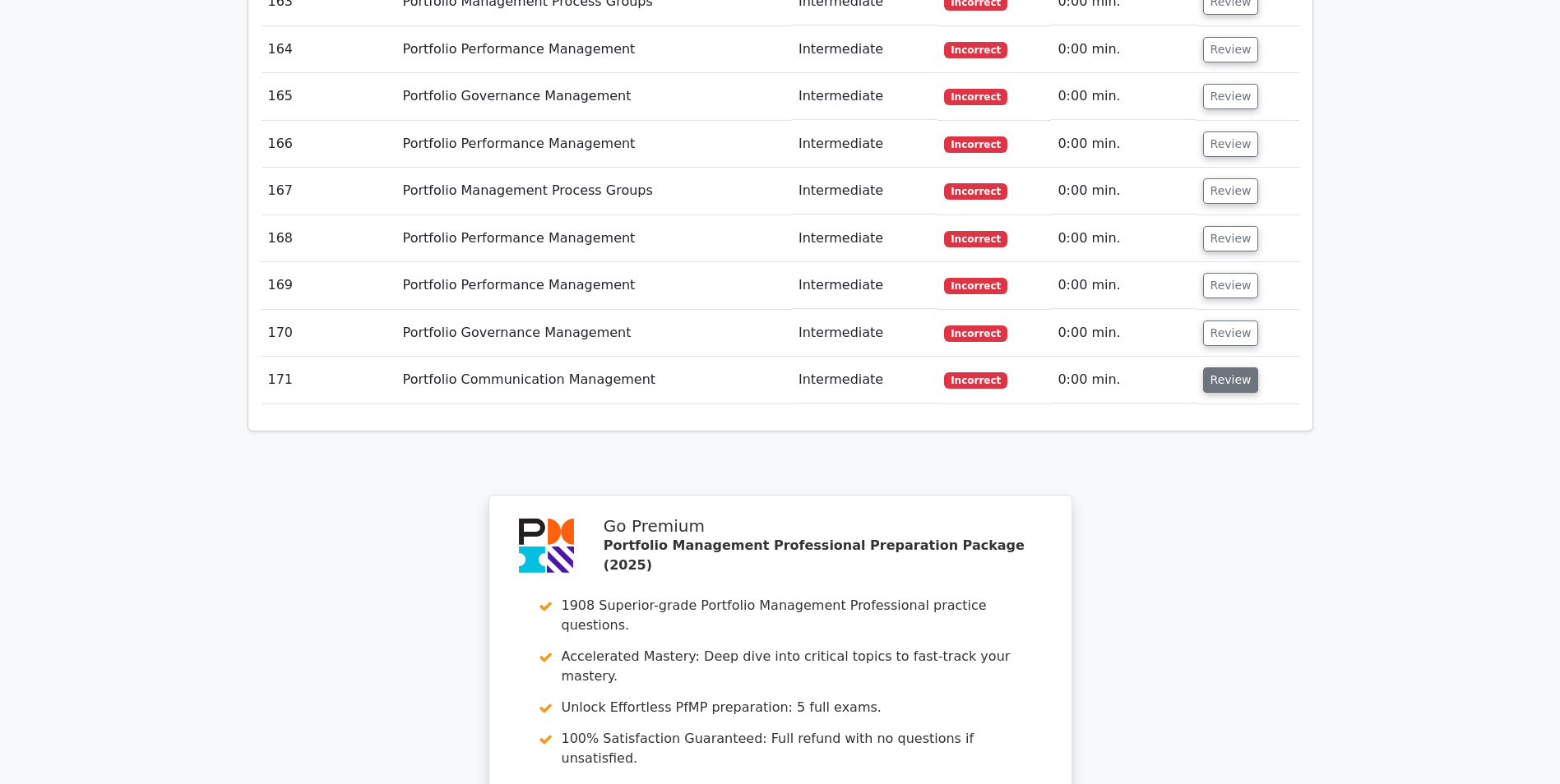
click at [1214, 368] on button "Review" at bounding box center [1231, 380] width 56 height 25
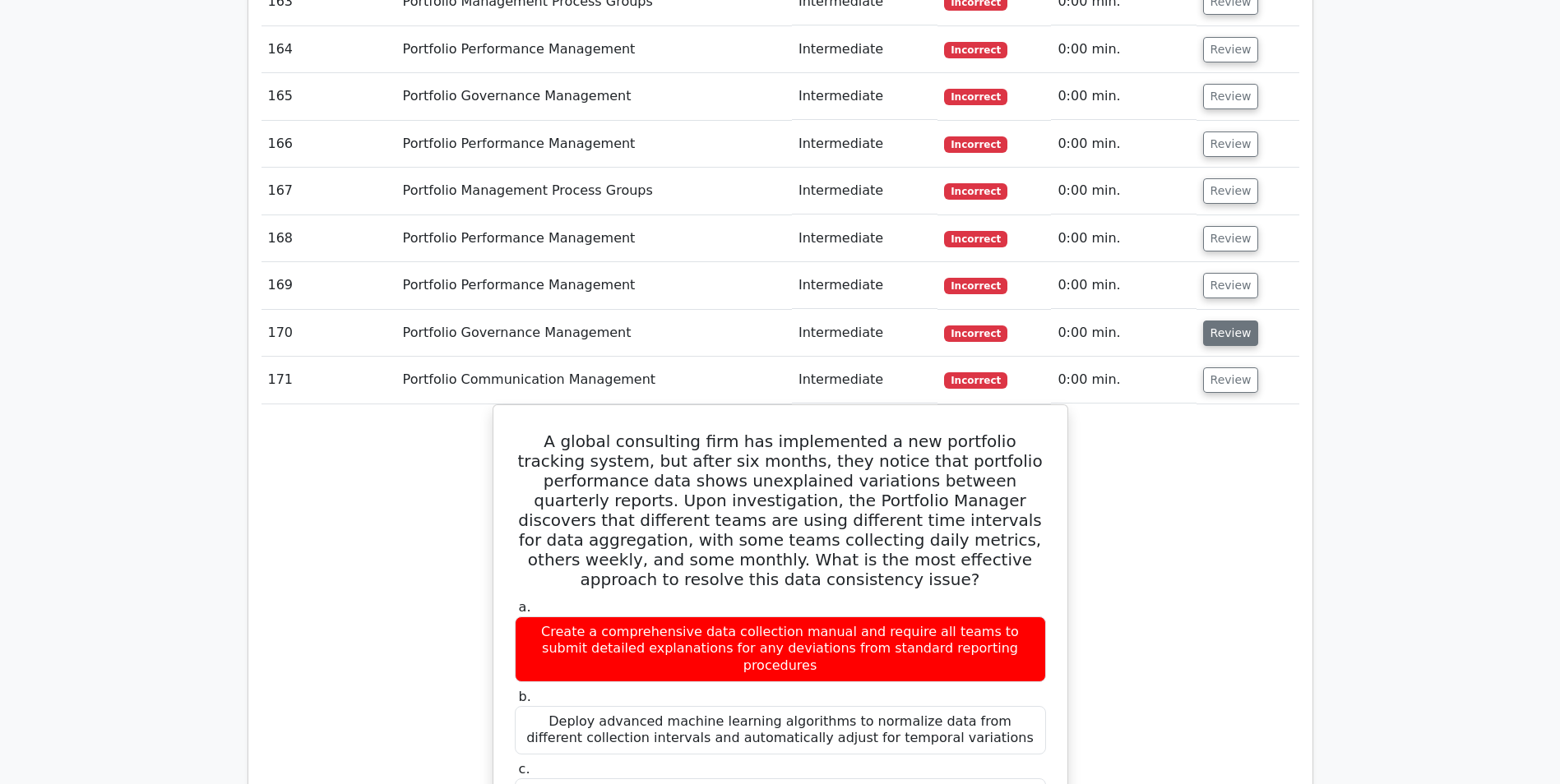
click at [1217, 320] on button "Review" at bounding box center [1231, 333] width 56 height 25
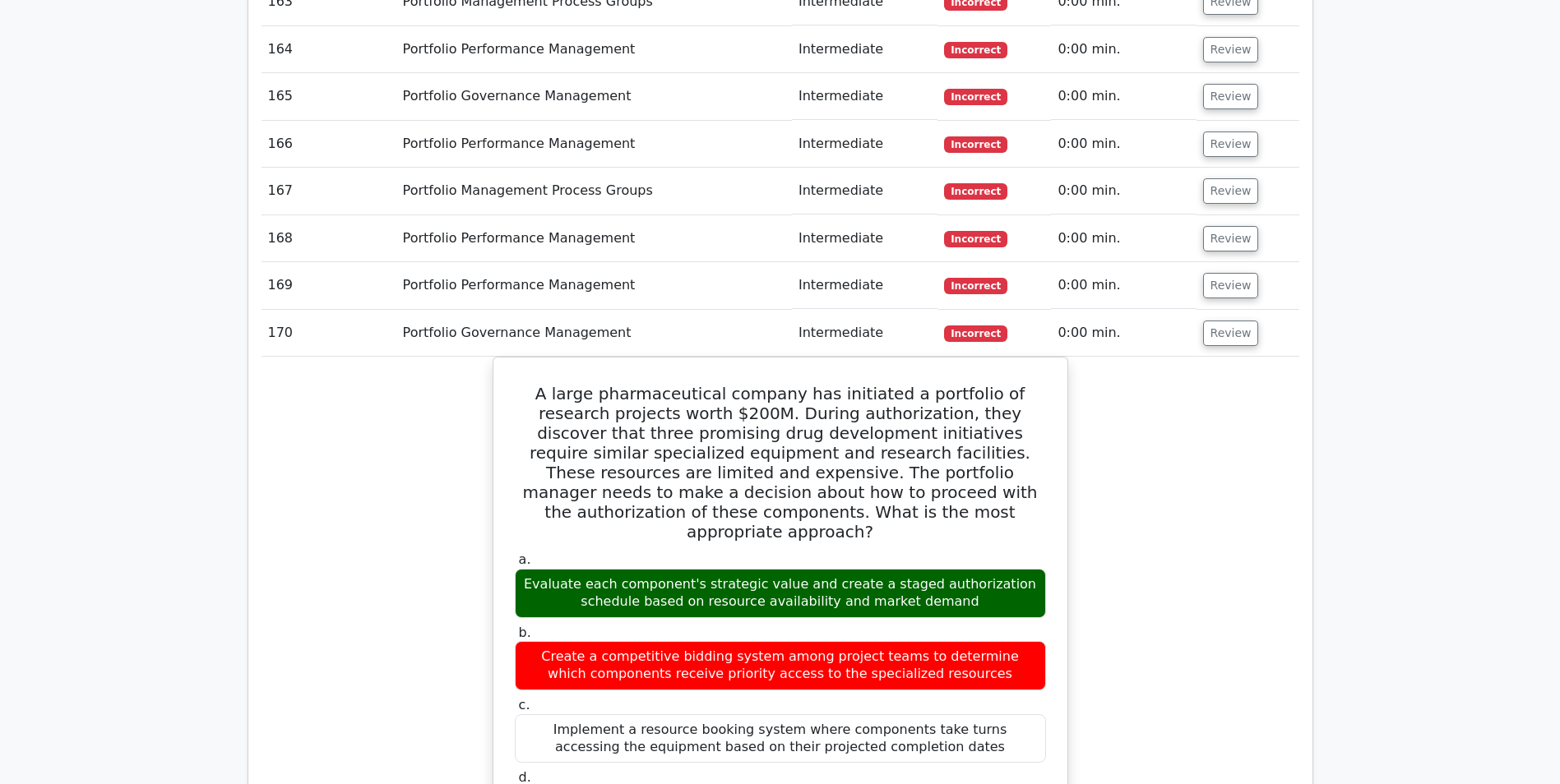
drag, startPoint x: 1227, startPoint y: 161, endPoint x: 1266, endPoint y: 224, distance: 74.1
click at [1229, 272] on button "Review" at bounding box center [1231, 285] width 56 height 25
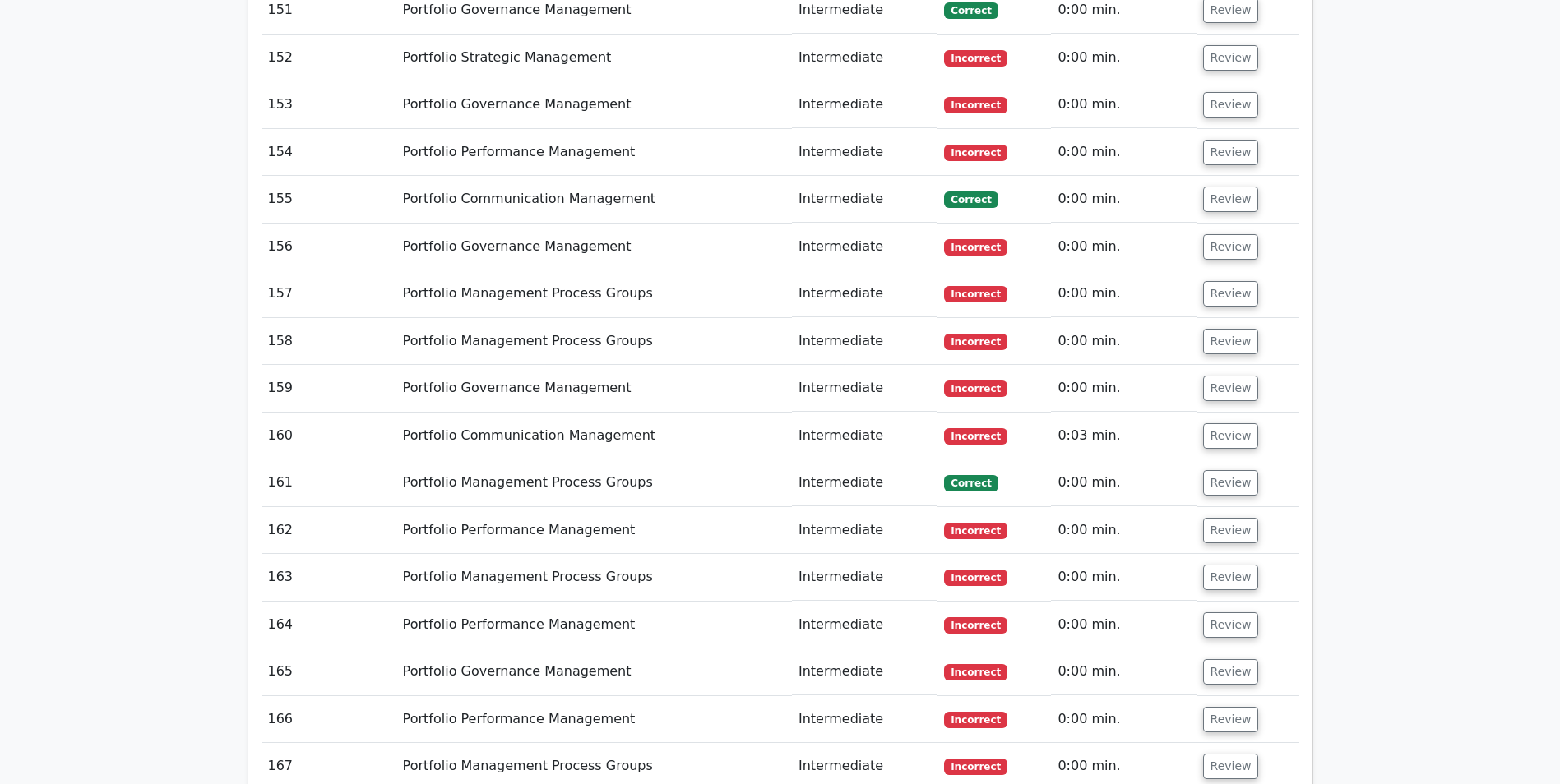
scroll to position [9501, 0]
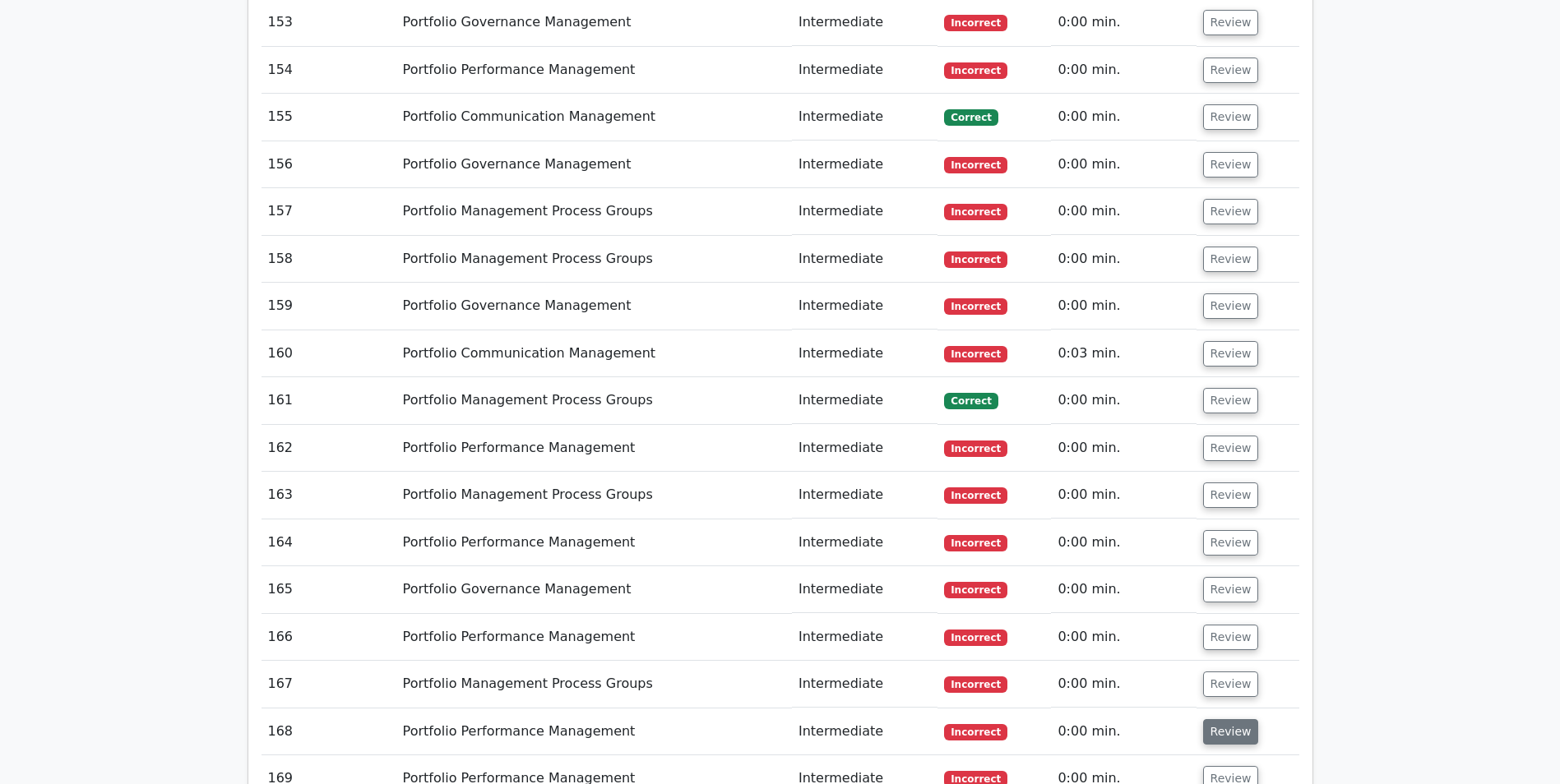
click at [1220, 719] on button "Review" at bounding box center [1231, 732] width 56 height 25
click at [1221, 671] on button "Review" at bounding box center [1231, 684] width 56 height 25
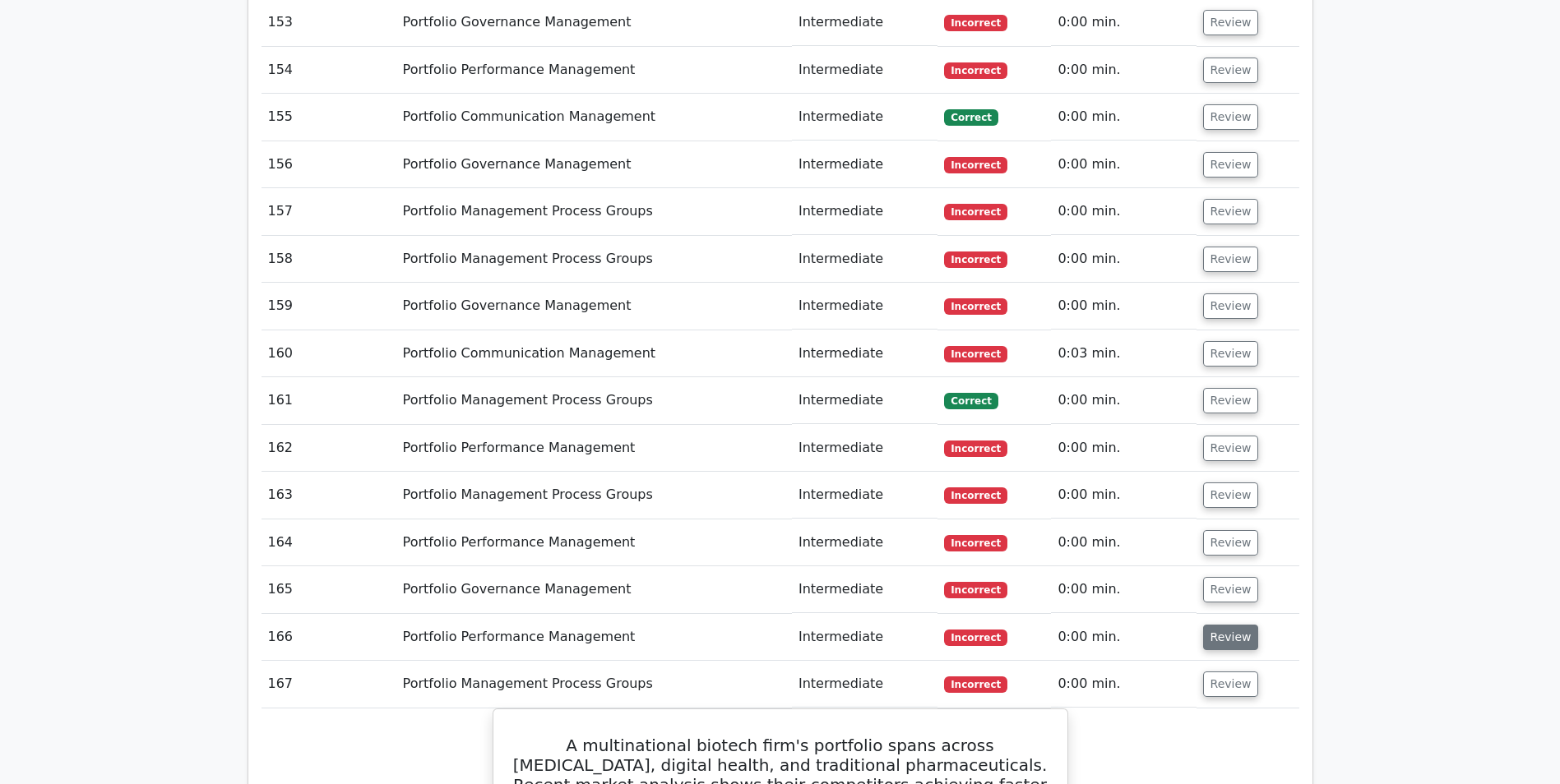
click at [1211, 624] on button "Review" at bounding box center [1231, 637] width 56 height 25
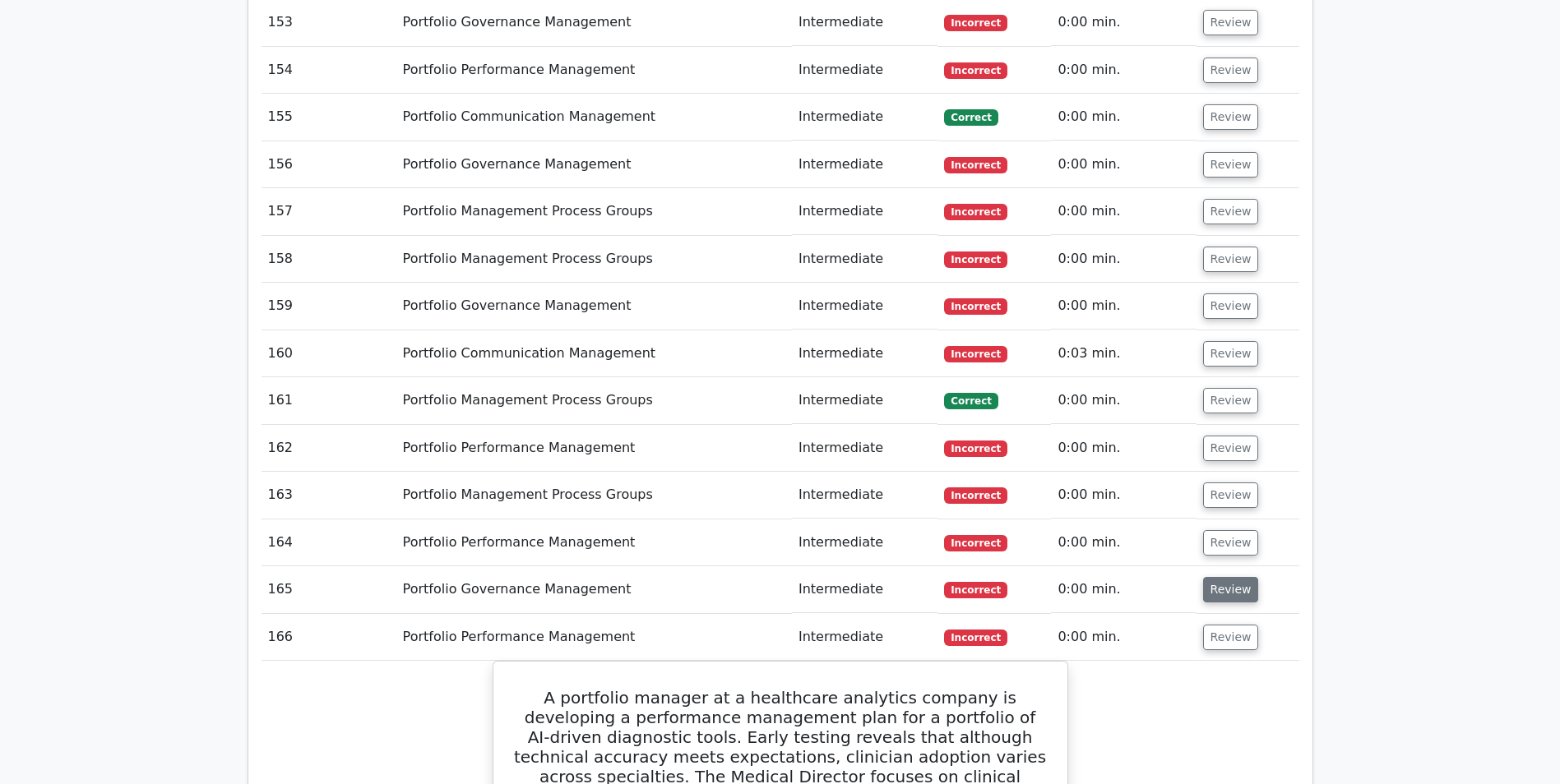
click at [1215, 577] on button "Review" at bounding box center [1231, 590] width 56 height 25
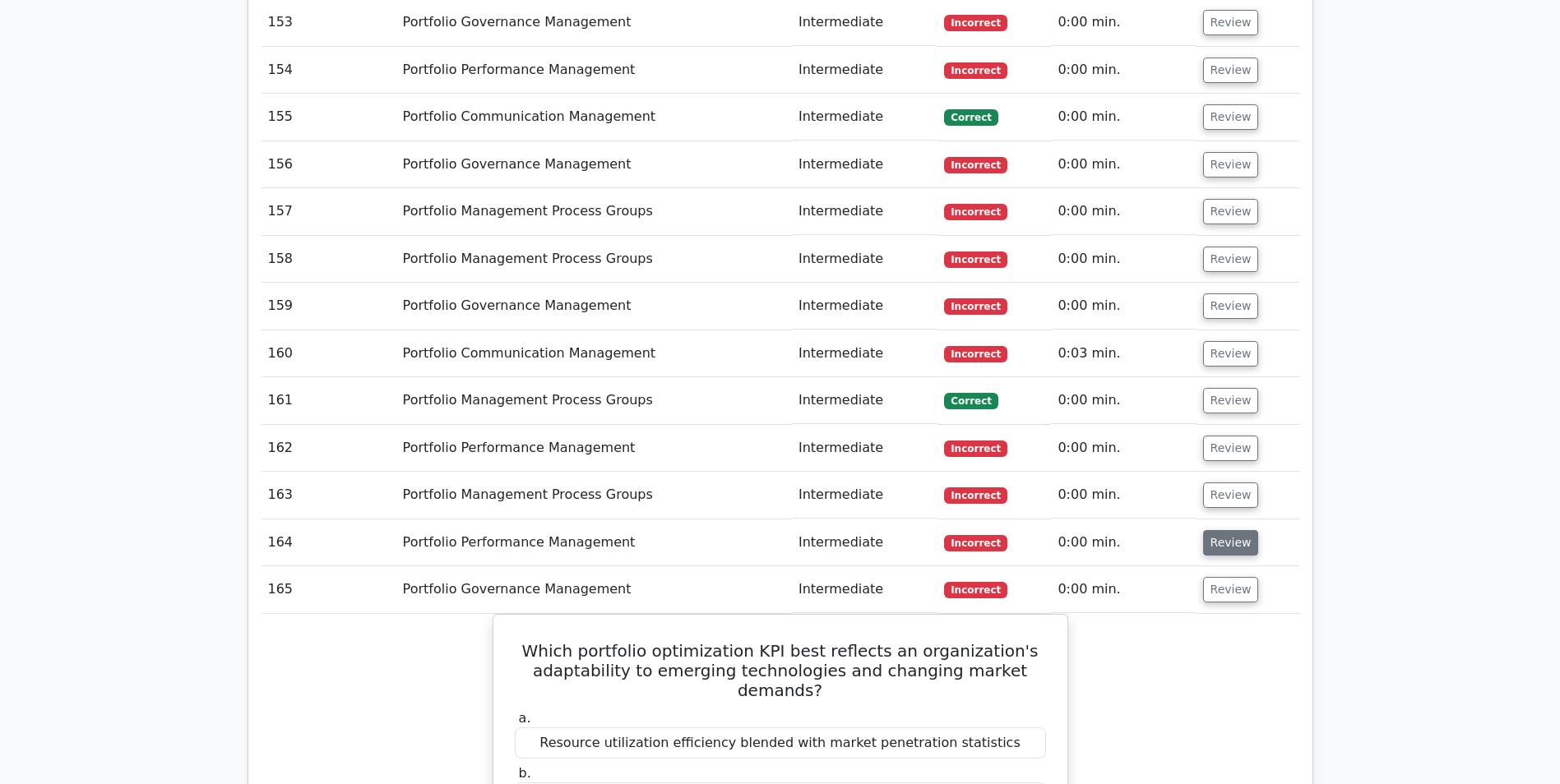
click at [1225, 530] on button "Review" at bounding box center [1231, 543] width 56 height 25
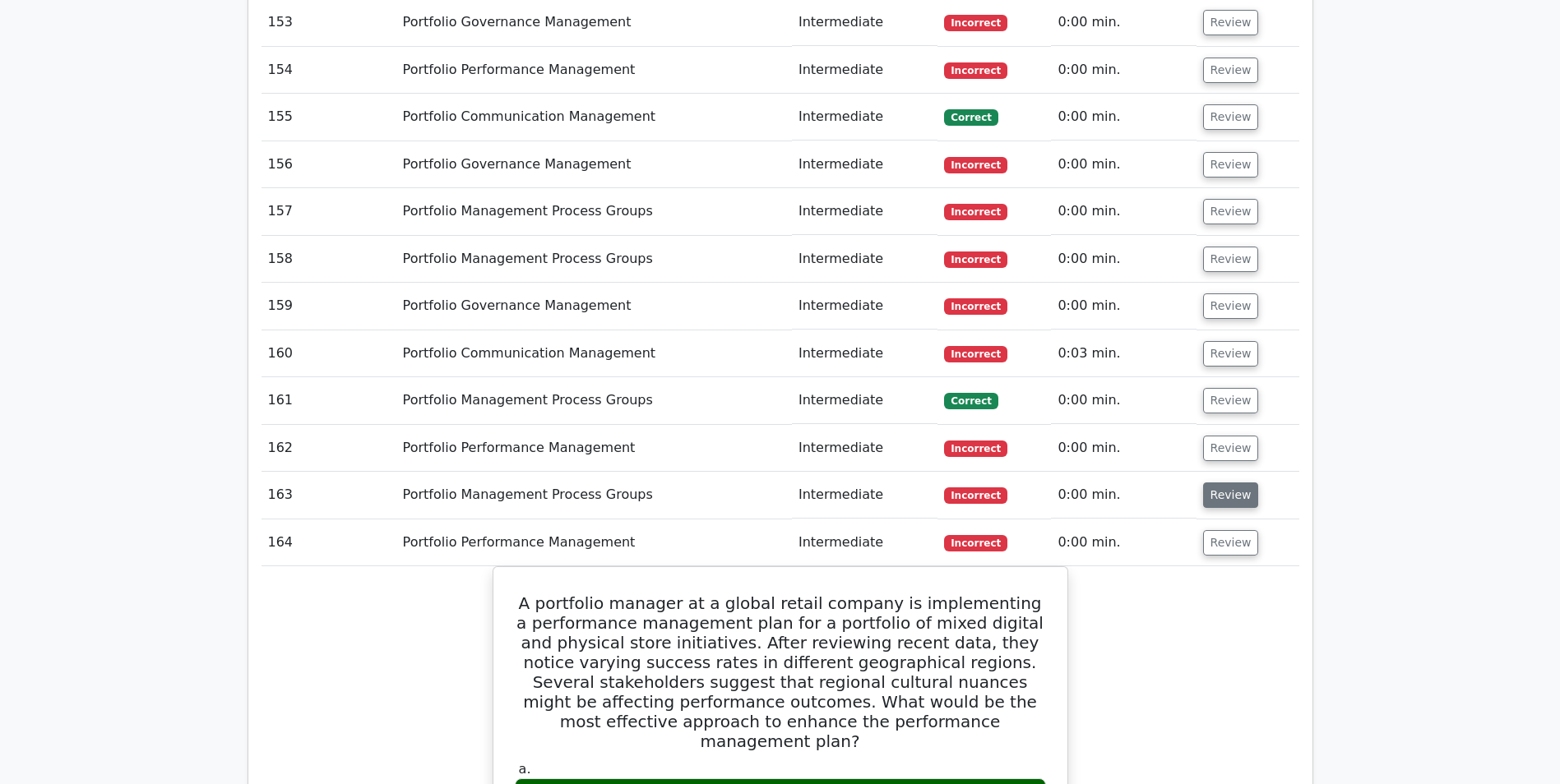
drag, startPoint x: 1225, startPoint y: 354, endPoint x: 1219, endPoint y: 327, distance: 27.7
click at [1225, 482] on button "Review" at bounding box center [1231, 495] width 56 height 25
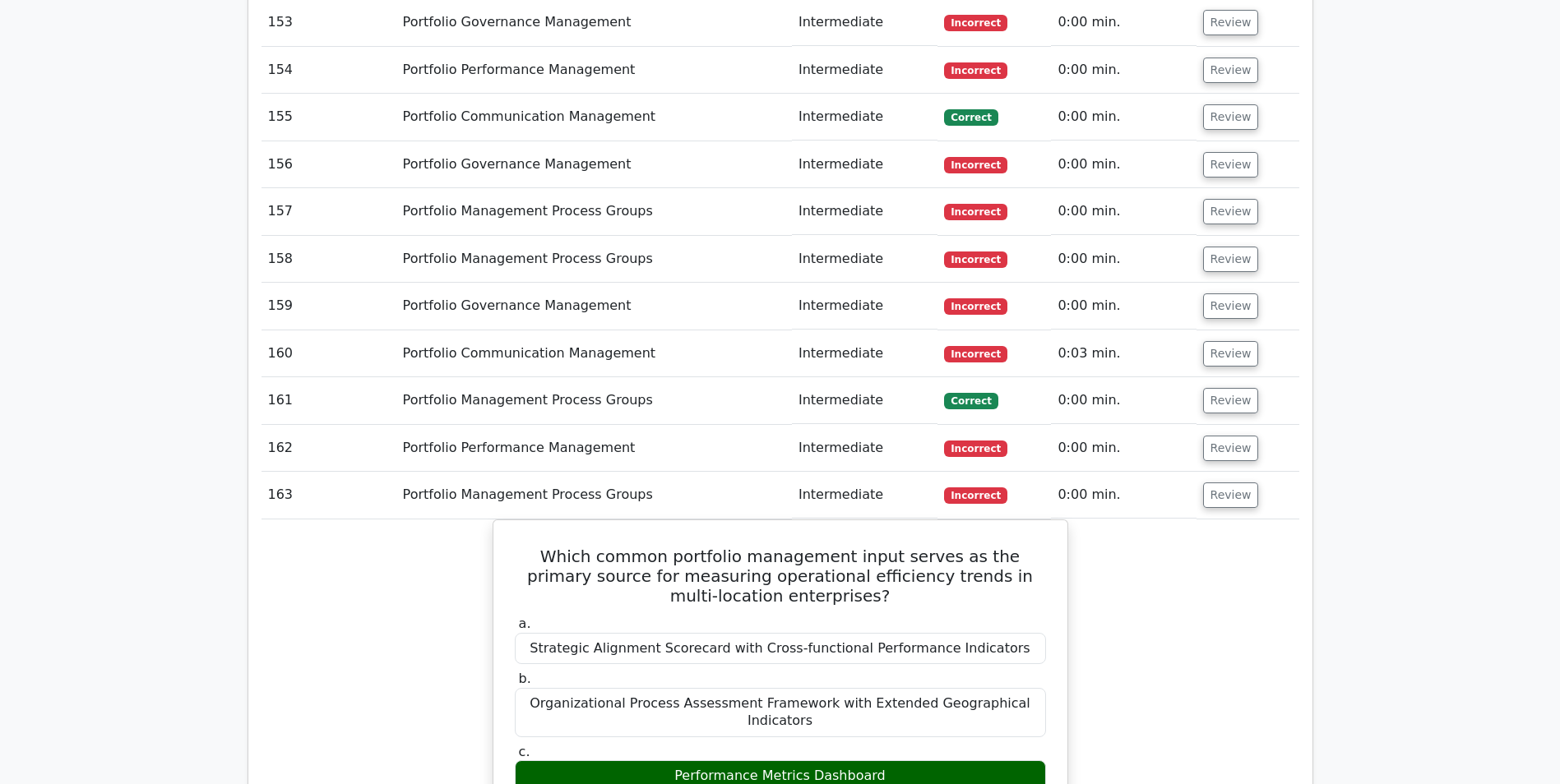
drag, startPoint x: 1217, startPoint y: 316, endPoint x: 1218, endPoint y: 302, distance: 14.0
click at [1217, 435] on button "Review" at bounding box center [1231, 448] width 56 height 25
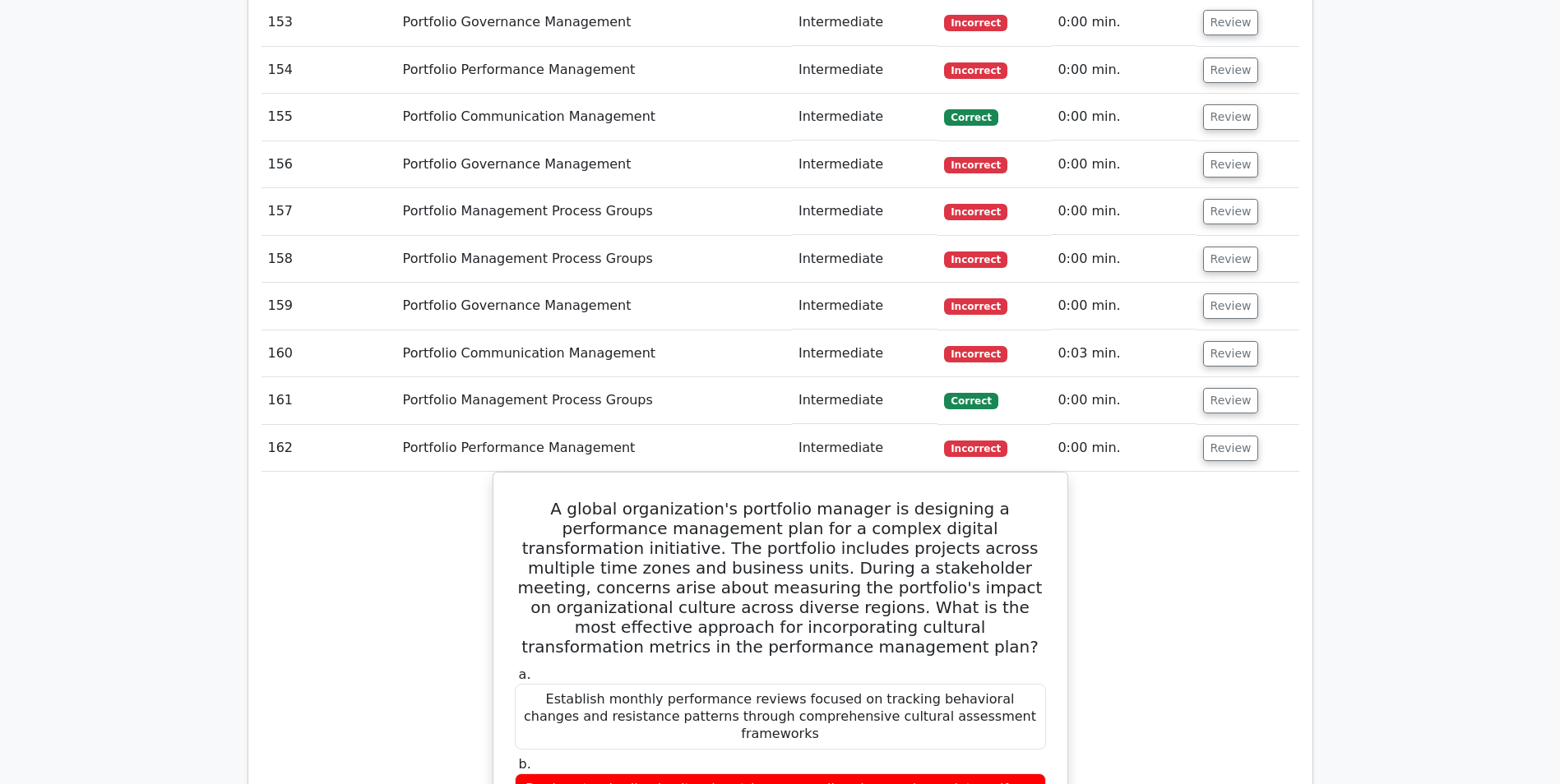
drag, startPoint x: 1225, startPoint y: 272, endPoint x: 1225, endPoint y: 257, distance: 15.0
click at [1225, 388] on button "Review" at bounding box center [1231, 401] width 56 height 25
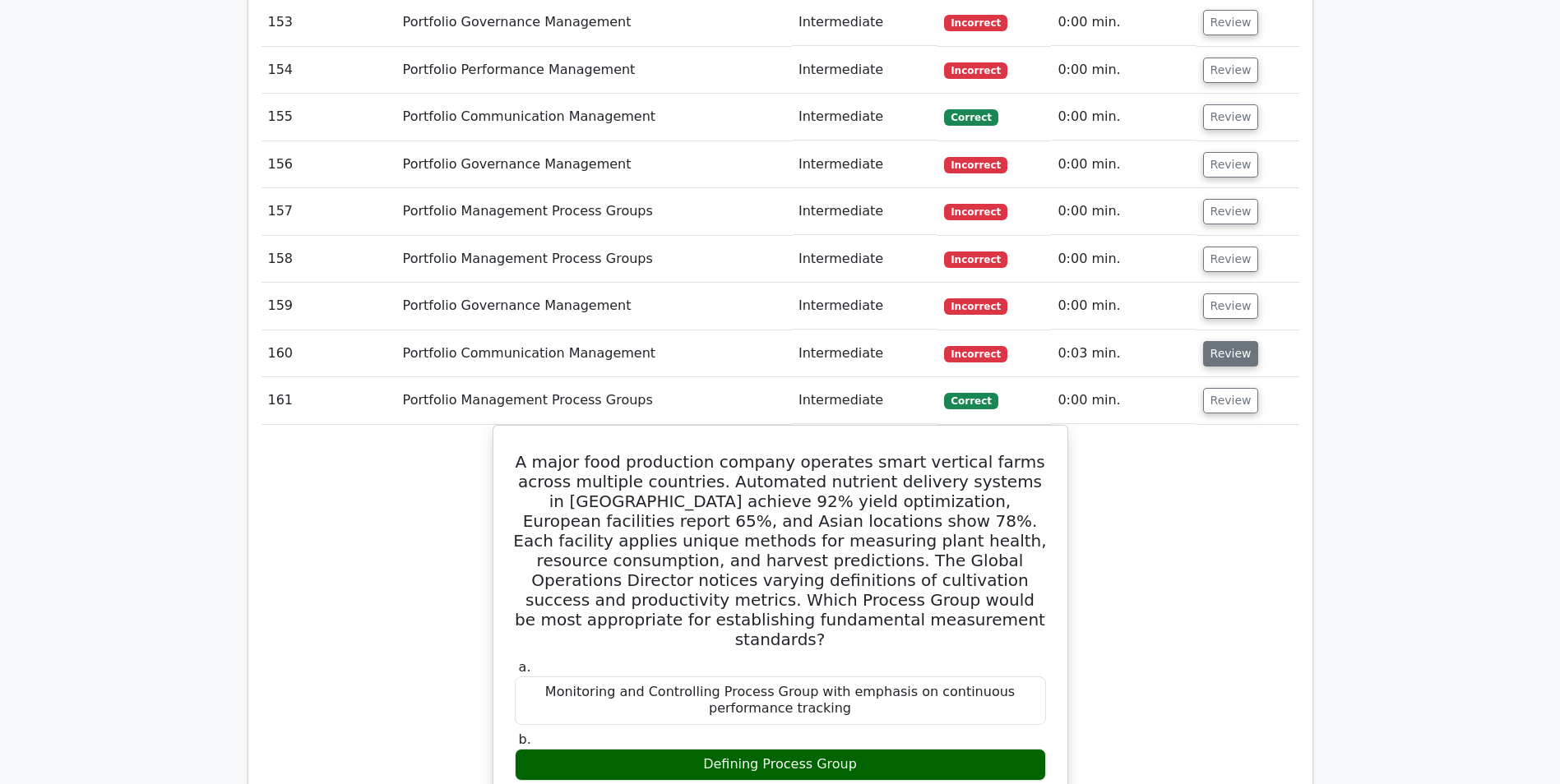
drag, startPoint x: 1233, startPoint y: 223, endPoint x: 1230, endPoint y: 207, distance: 16.3
click at [1233, 341] on button "Review" at bounding box center [1231, 354] width 56 height 25
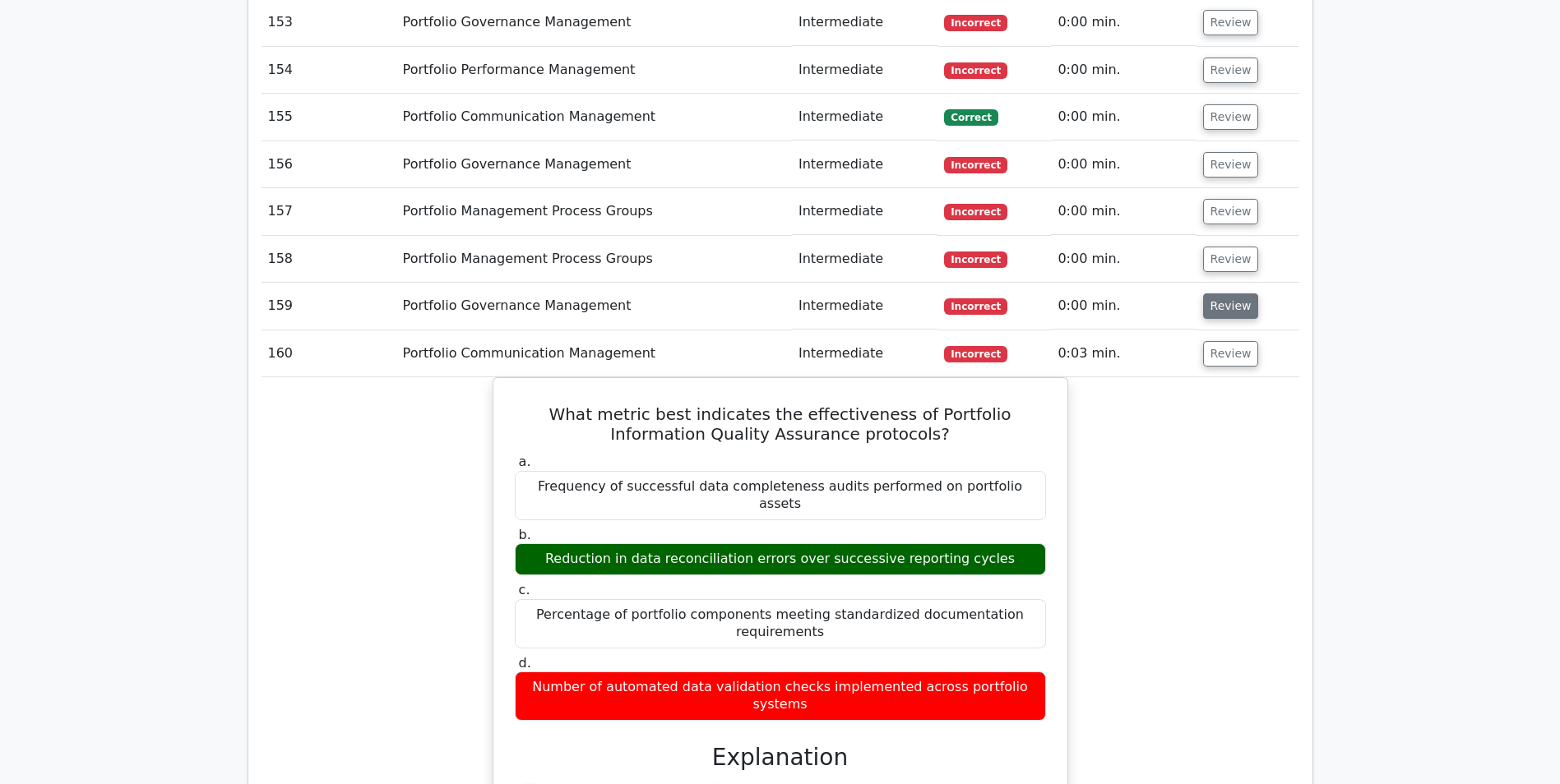
drag, startPoint x: 1215, startPoint y: 176, endPoint x: 1226, endPoint y: 146, distance: 32.0
click at [1215, 293] on button "Review" at bounding box center [1231, 306] width 56 height 25
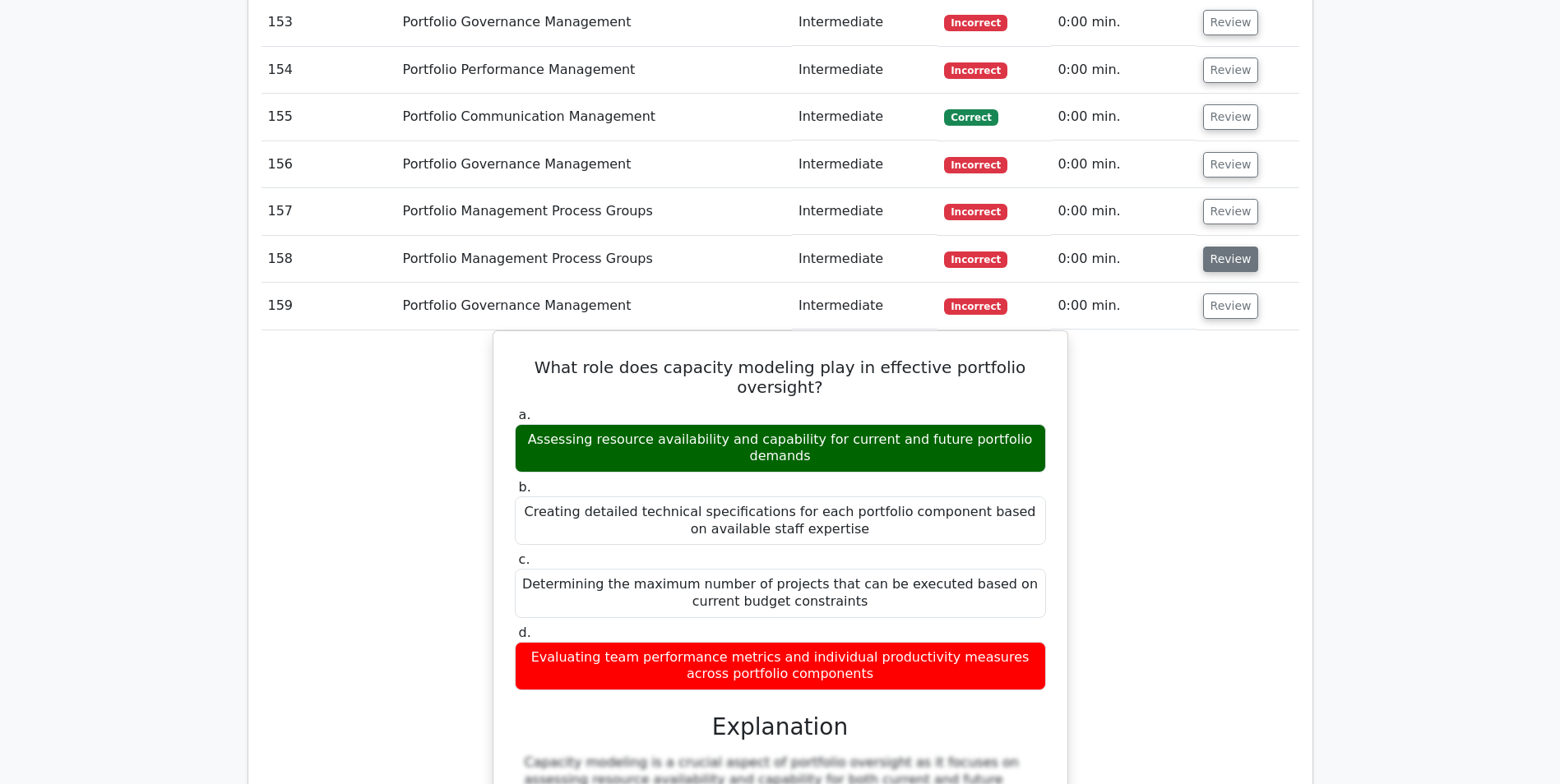
click at [1230, 247] on button "Review" at bounding box center [1231, 260] width 56 height 25
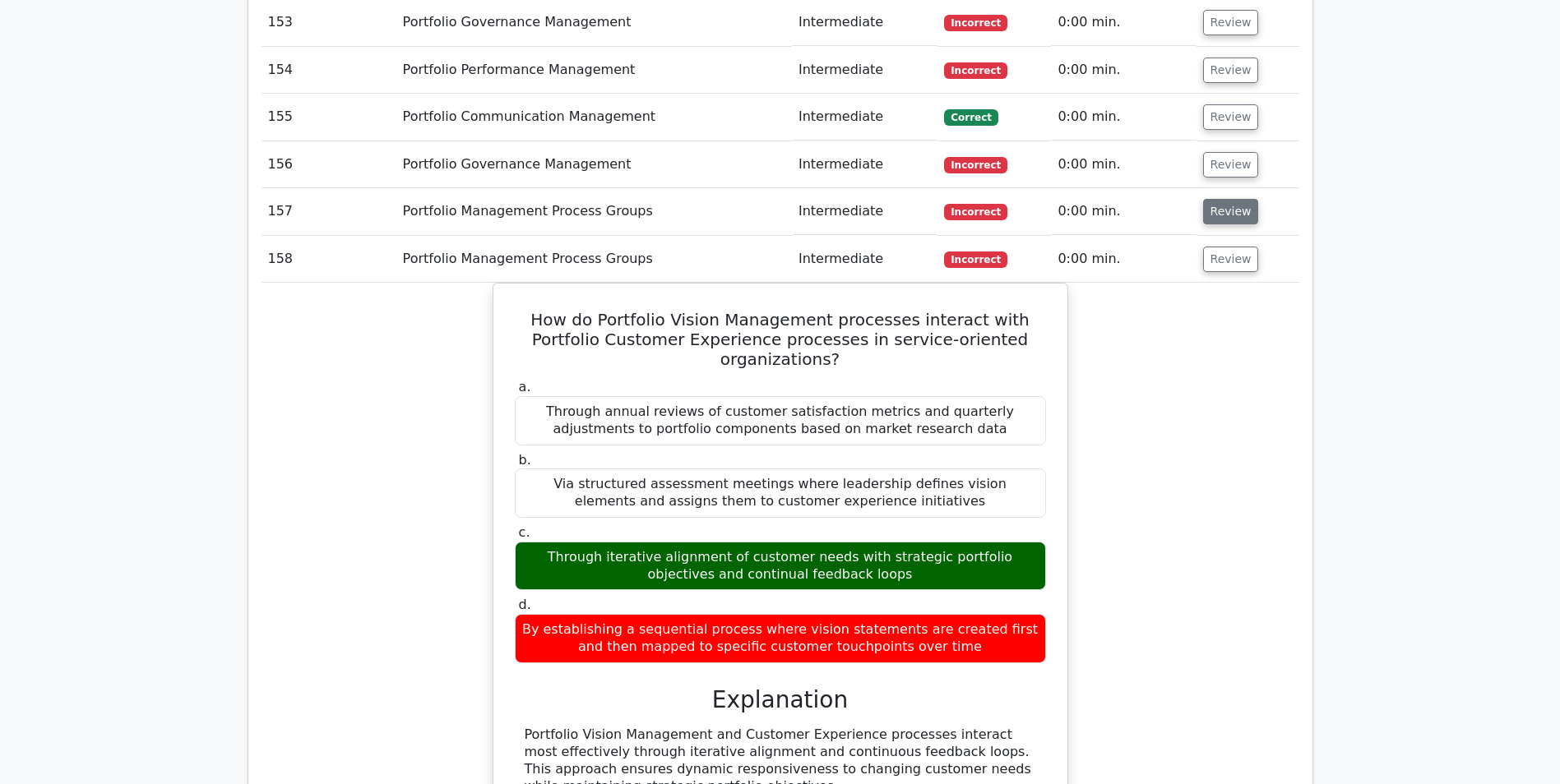
drag, startPoint x: 1225, startPoint y: 82, endPoint x: 1236, endPoint y: 26, distance: 57.1
click at [1225, 199] on button "Review" at bounding box center [1231, 212] width 56 height 25
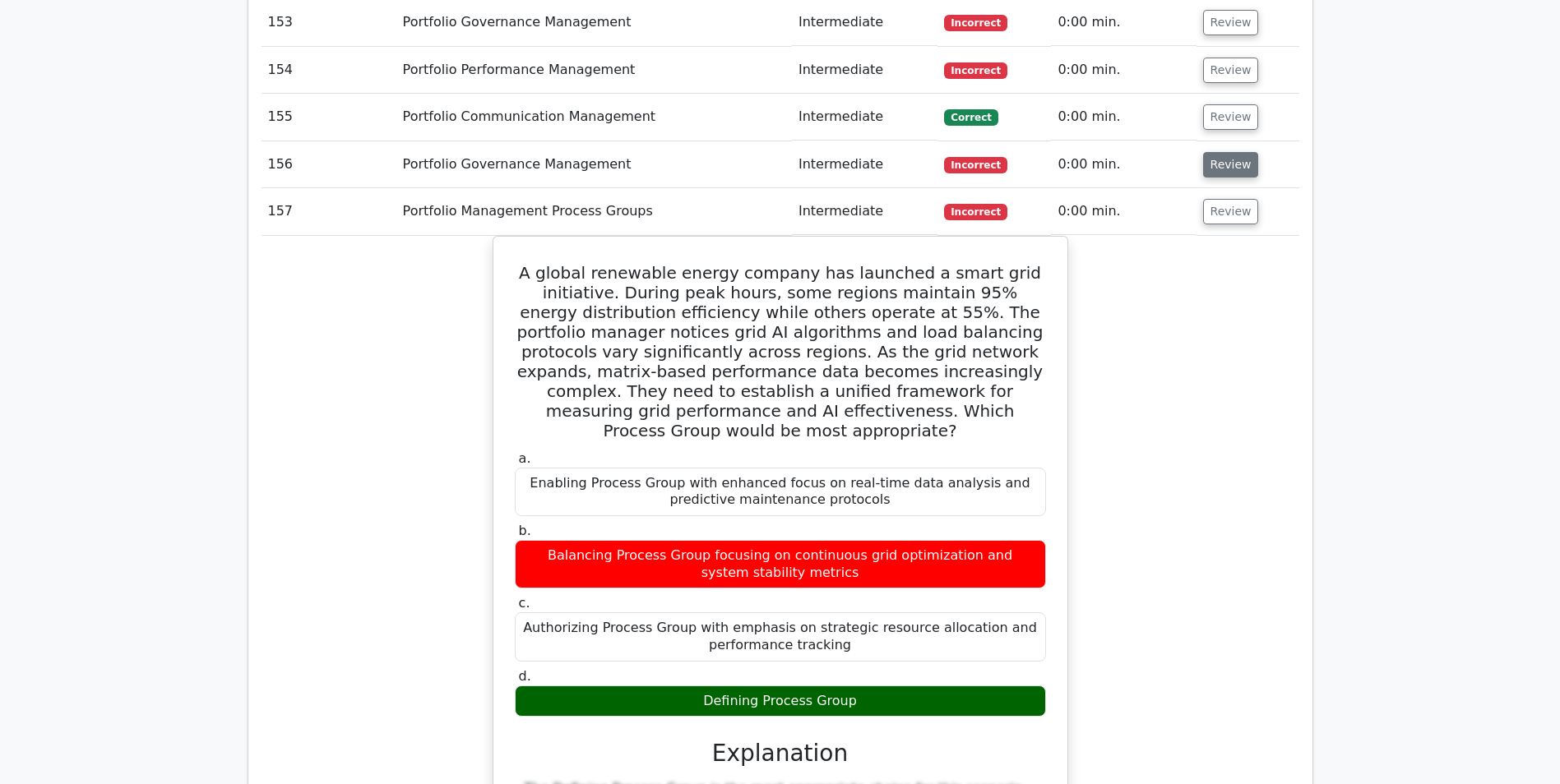
click at [1227, 152] on button "Review" at bounding box center [1231, 165] width 56 height 25
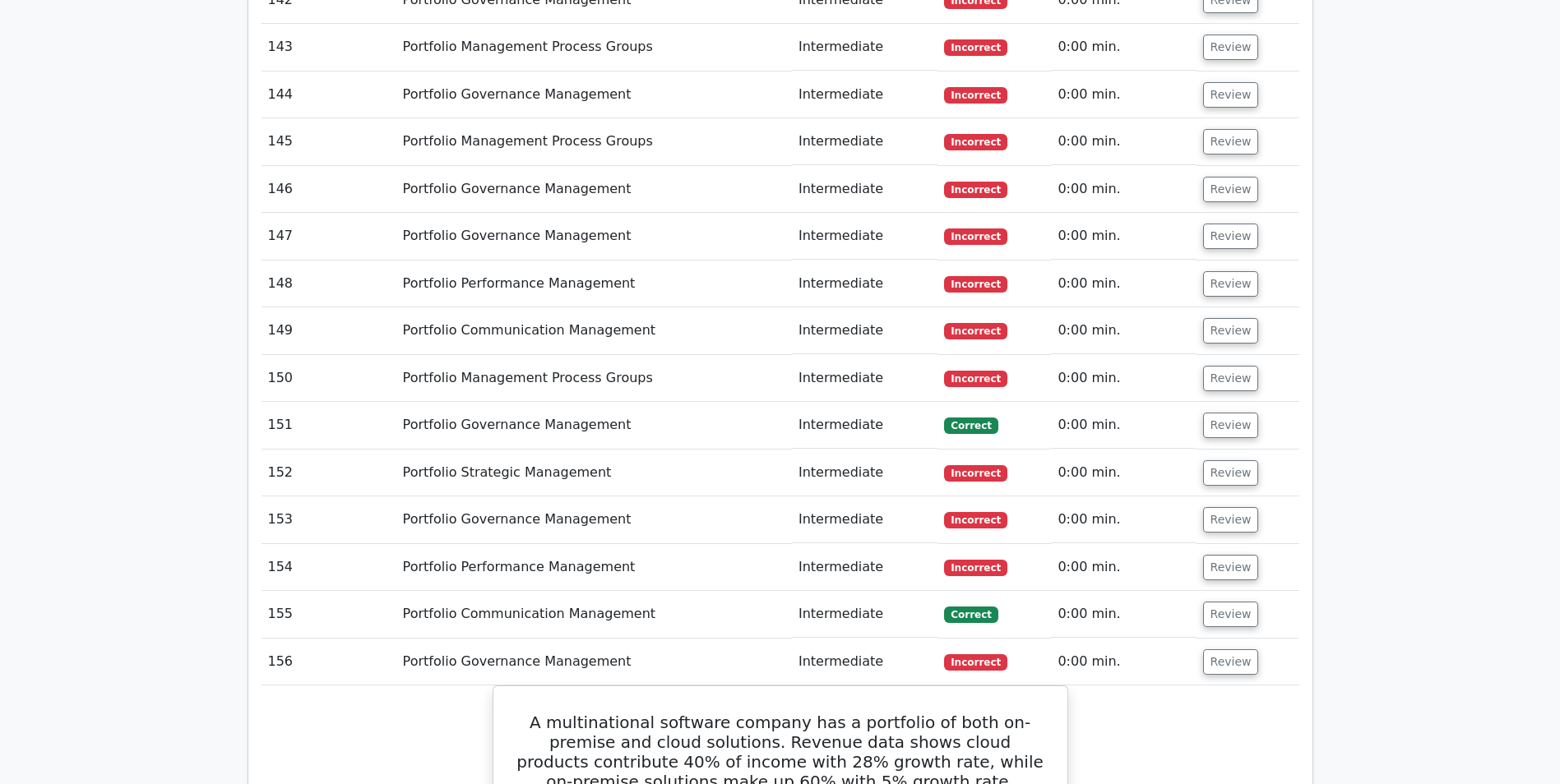
scroll to position [8844, 0]
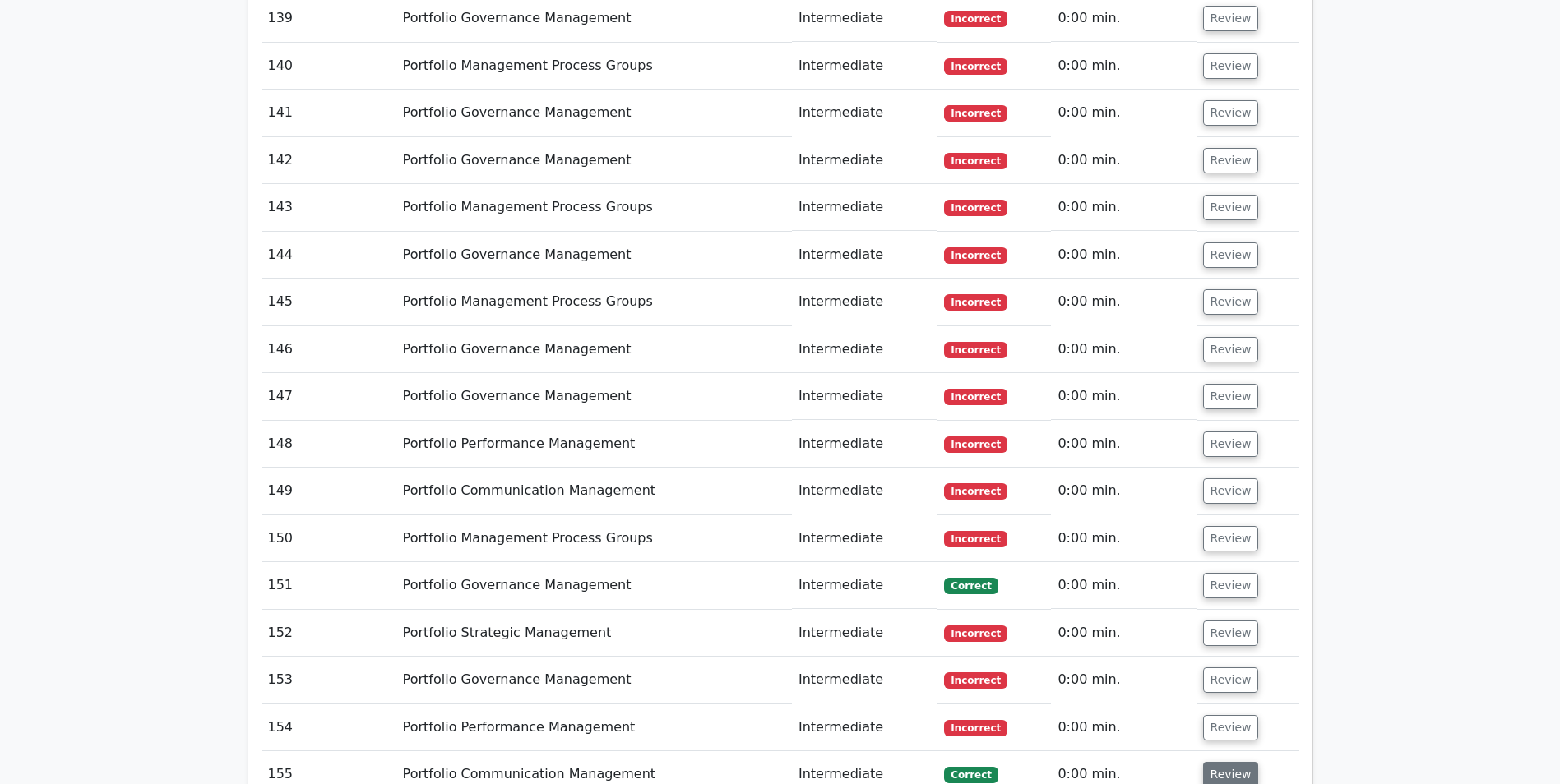
click at [1231, 761] on button "Review" at bounding box center [1231, 774] width 56 height 25
click at [1225, 715] on button "Review" at bounding box center [1231, 728] width 56 height 25
drag, startPoint x: 1223, startPoint y: 554, endPoint x: 1225, endPoint y: 534, distance: 20.1
click at [1223, 667] on button "Review" at bounding box center [1231, 680] width 56 height 25
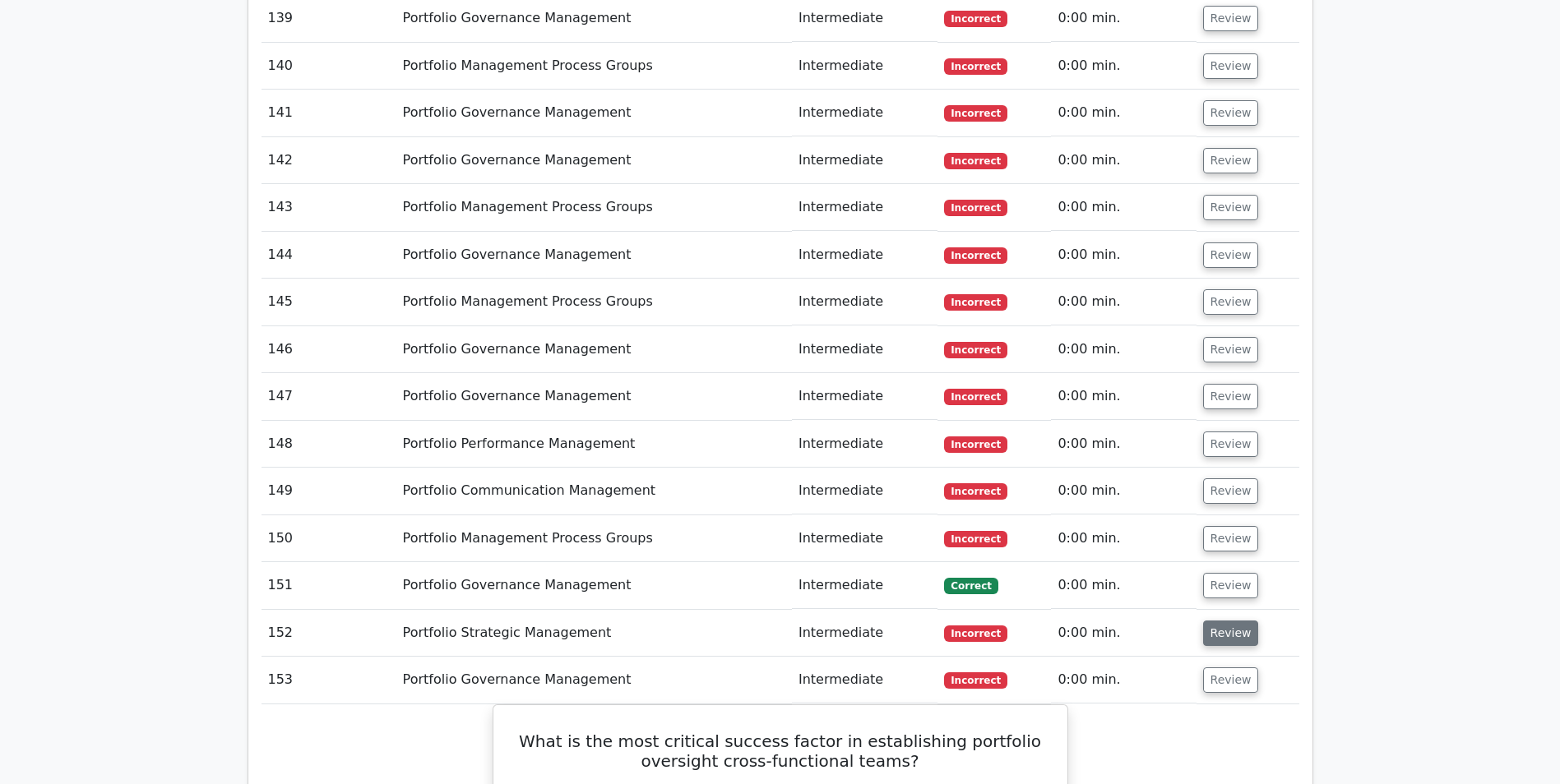
click at [1220, 620] on button "Review" at bounding box center [1231, 633] width 56 height 25
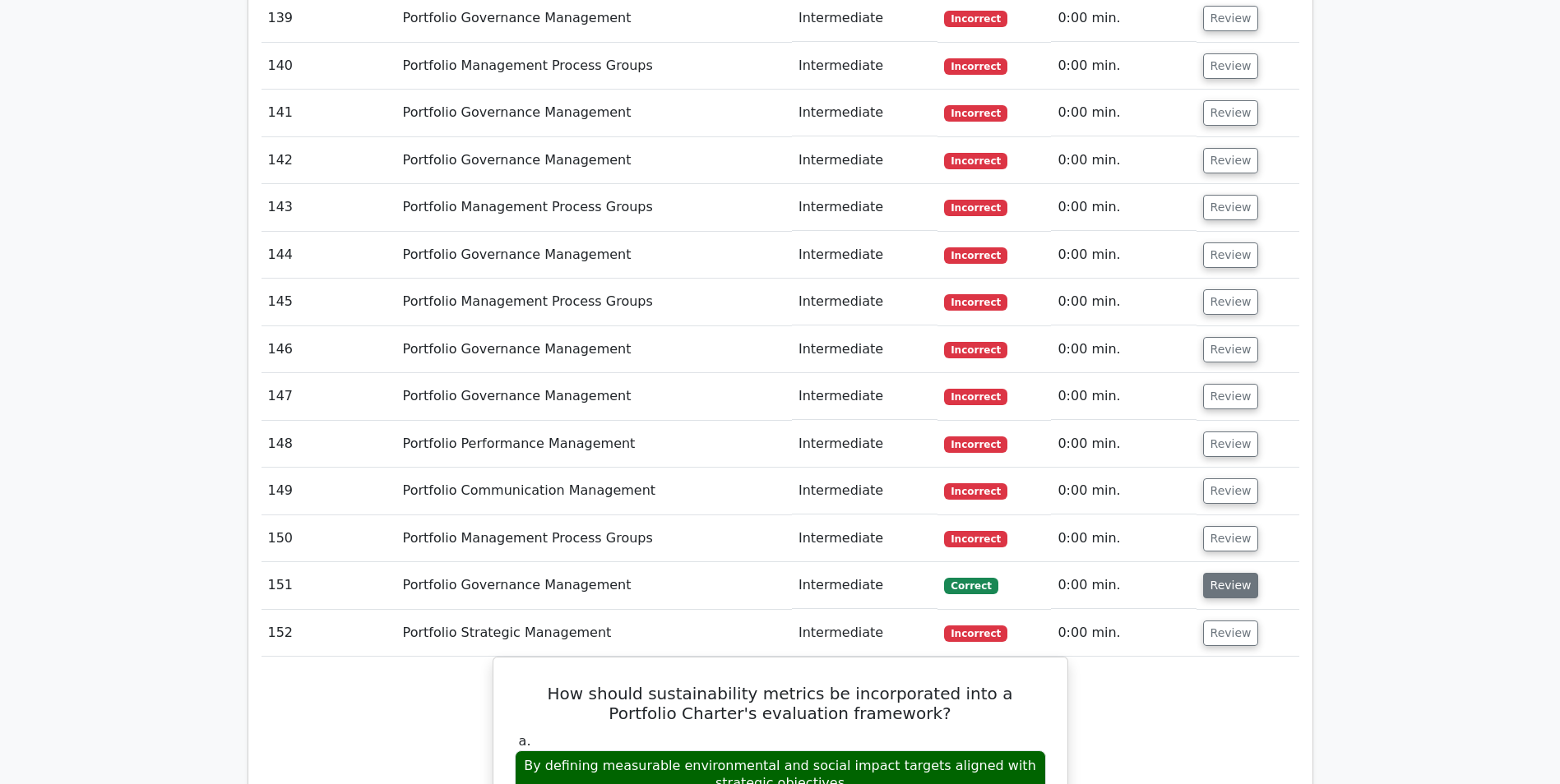
click at [1210, 572] on button "Review" at bounding box center [1231, 585] width 56 height 25
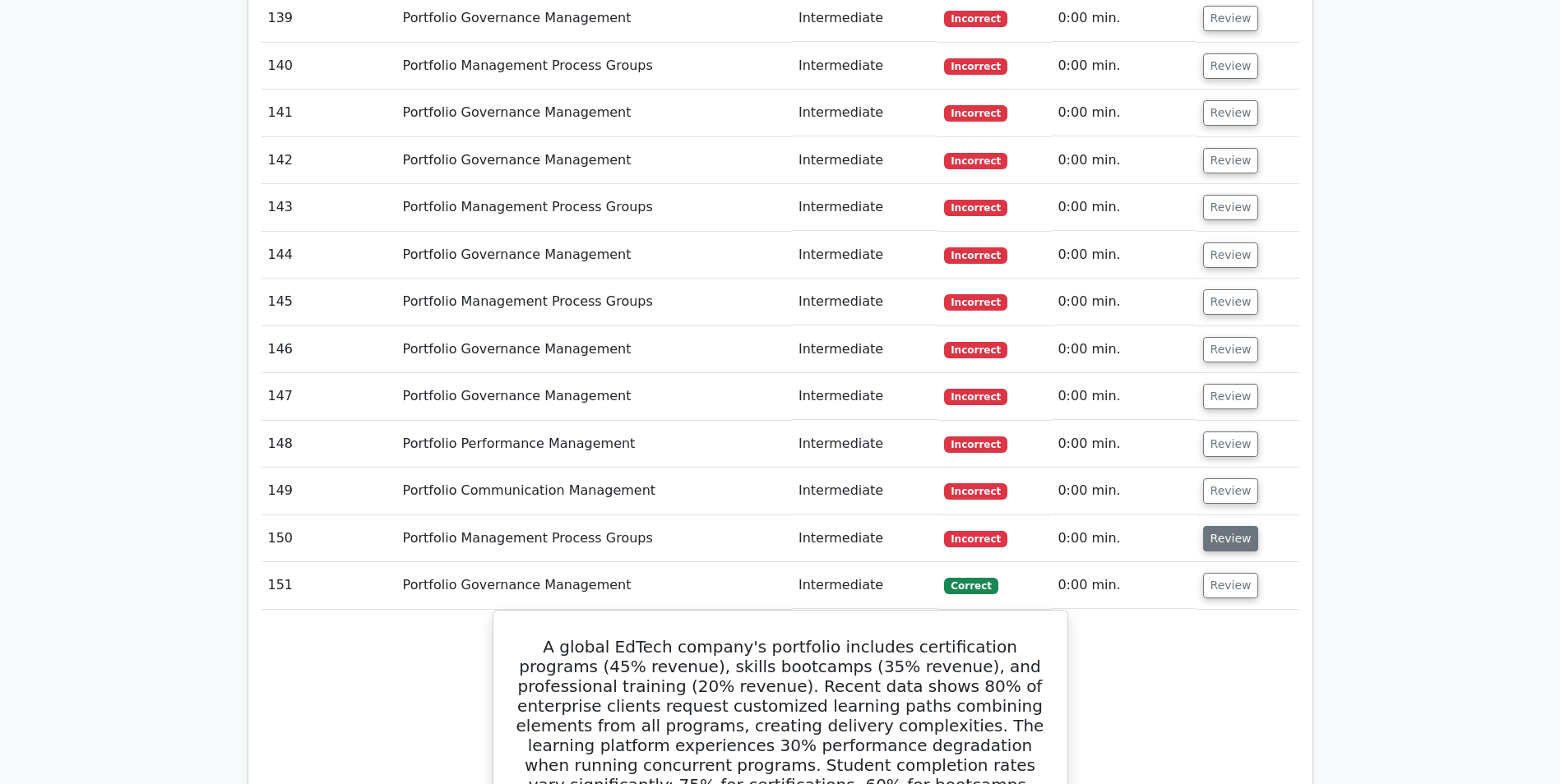
click at [1206, 526] on button "Review" at bounding box center [1231, 539] width 56 height 25
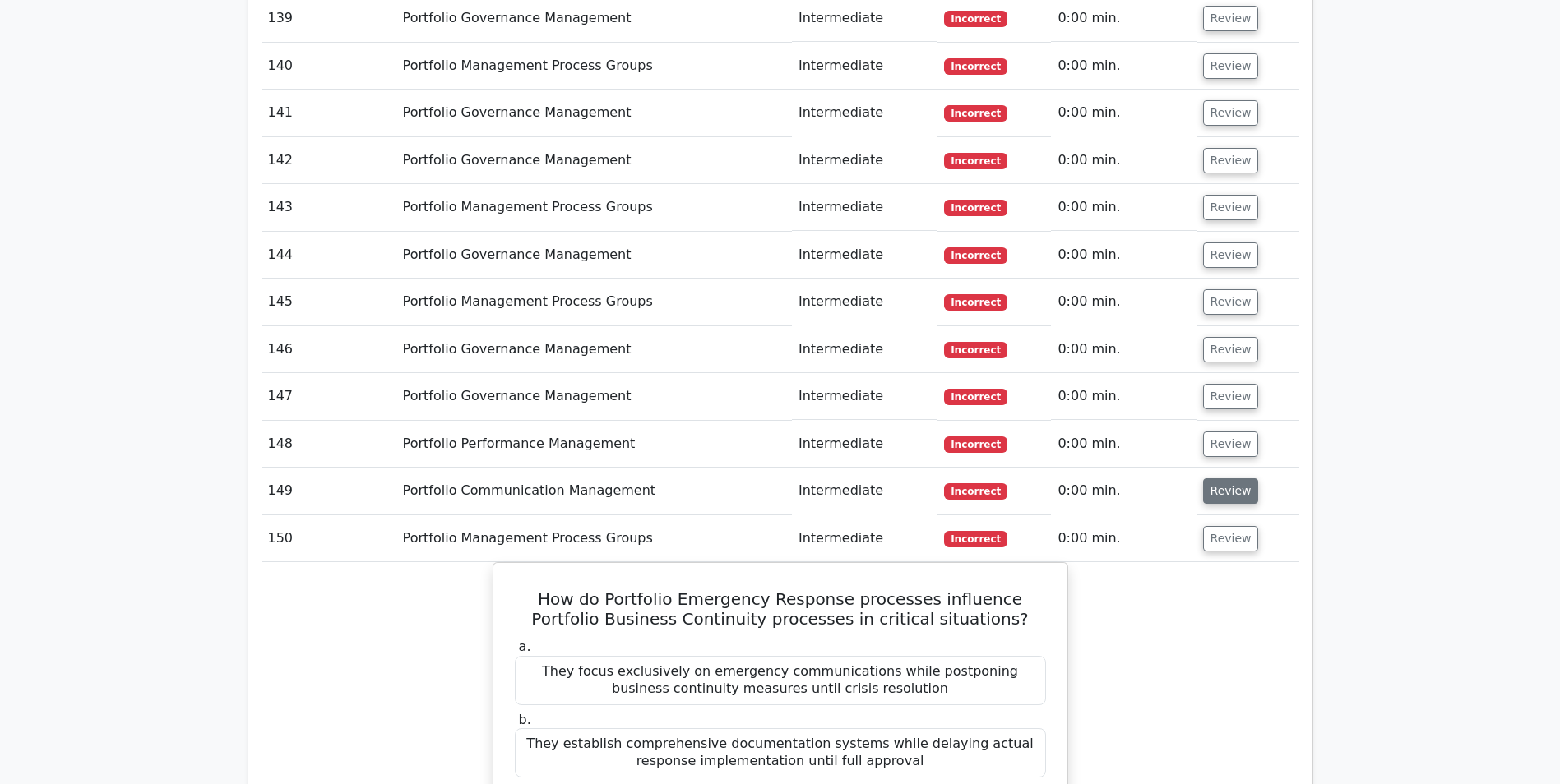
click at [1209, 478] on button "Review" at bounding box center [1231, 491] width 56 height 25
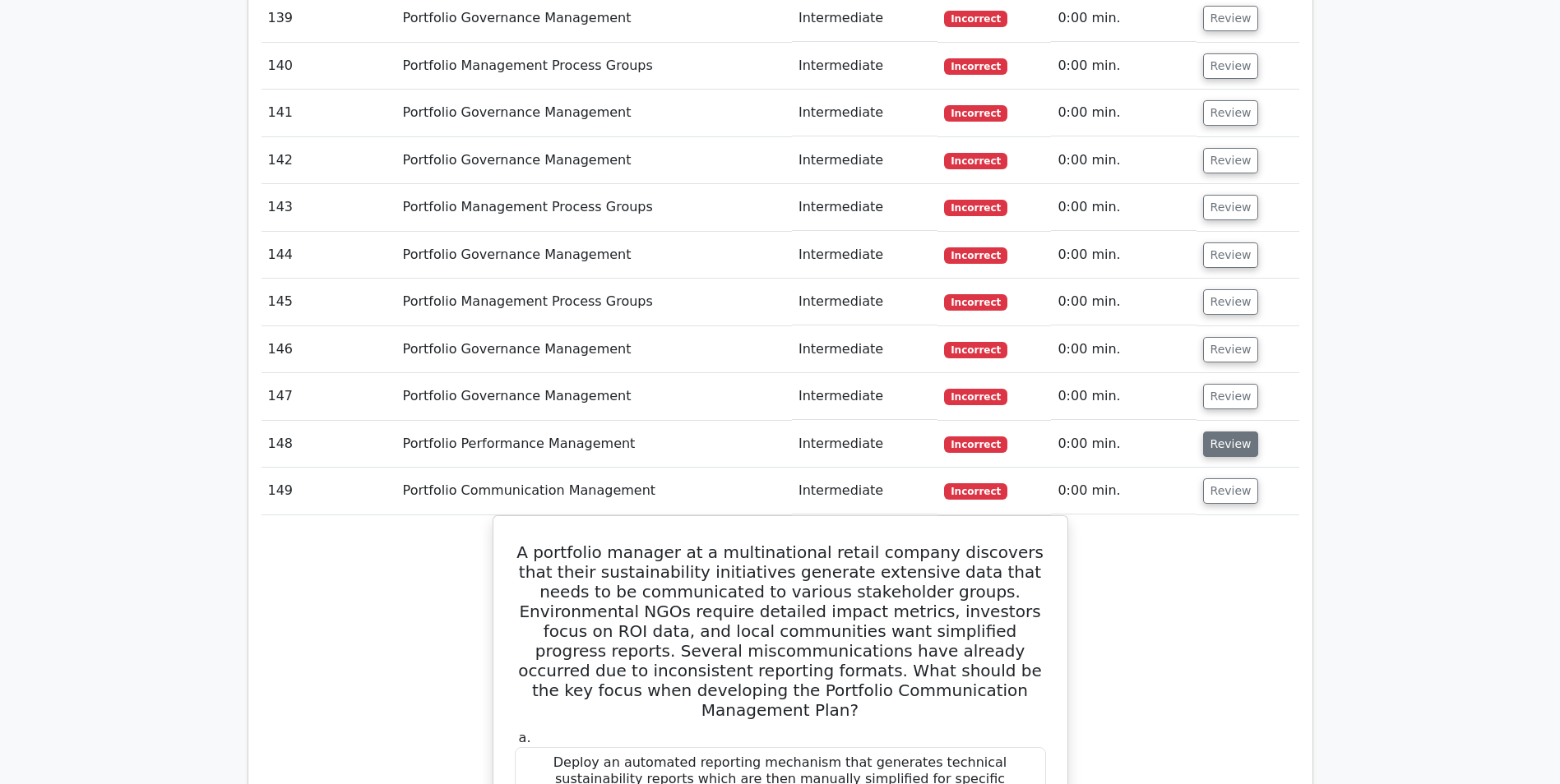
click at [1206, 431] on button "Review" at bounding box center [1231, 444] width 56 height 25
click at [1210, 384] on button "Review" at bounding box center [1231, 397] width 56 height 25
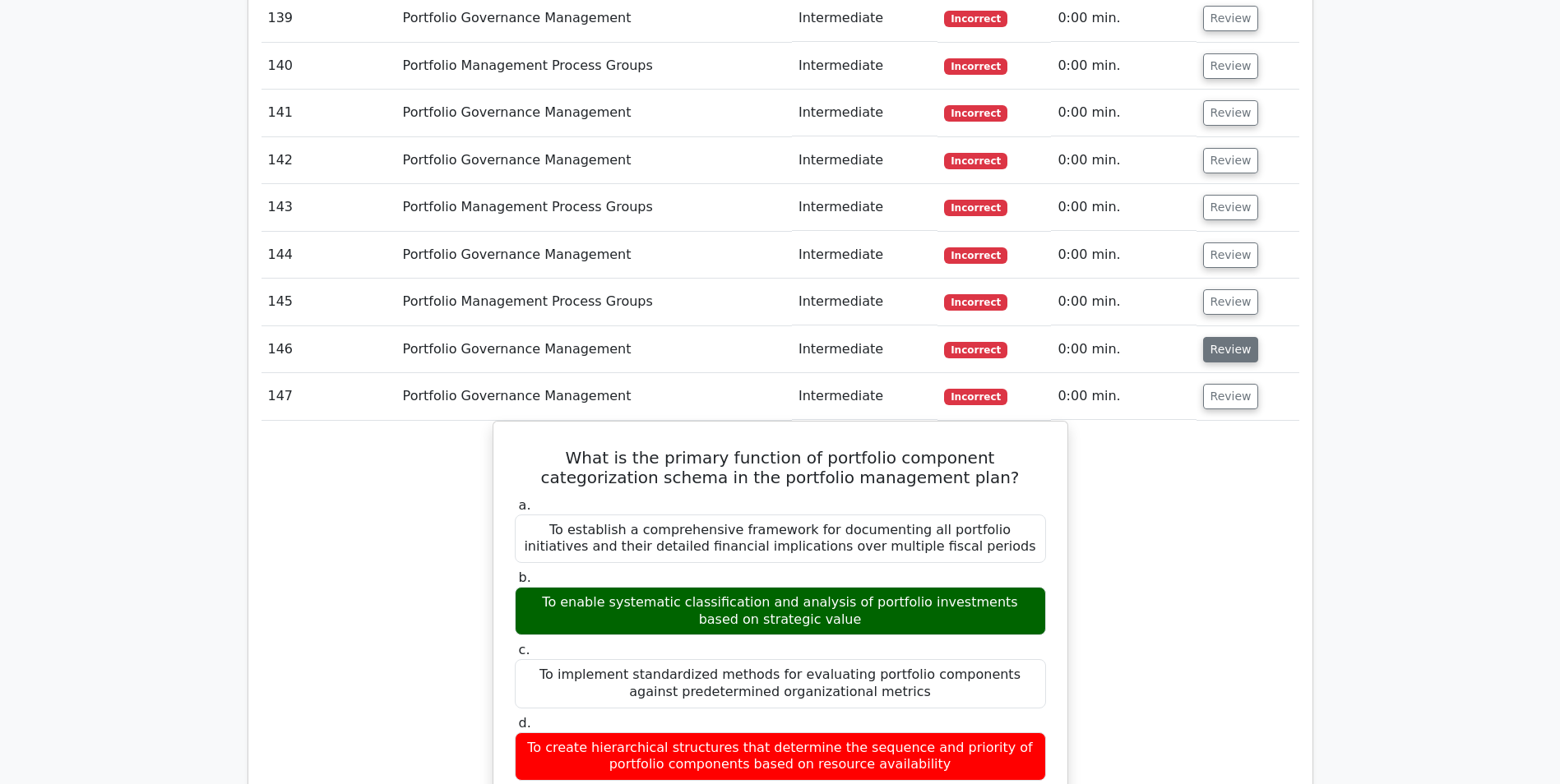
click at [1204, 337] on button "Review" at bounding box center [1231, 350] width 56 height 25
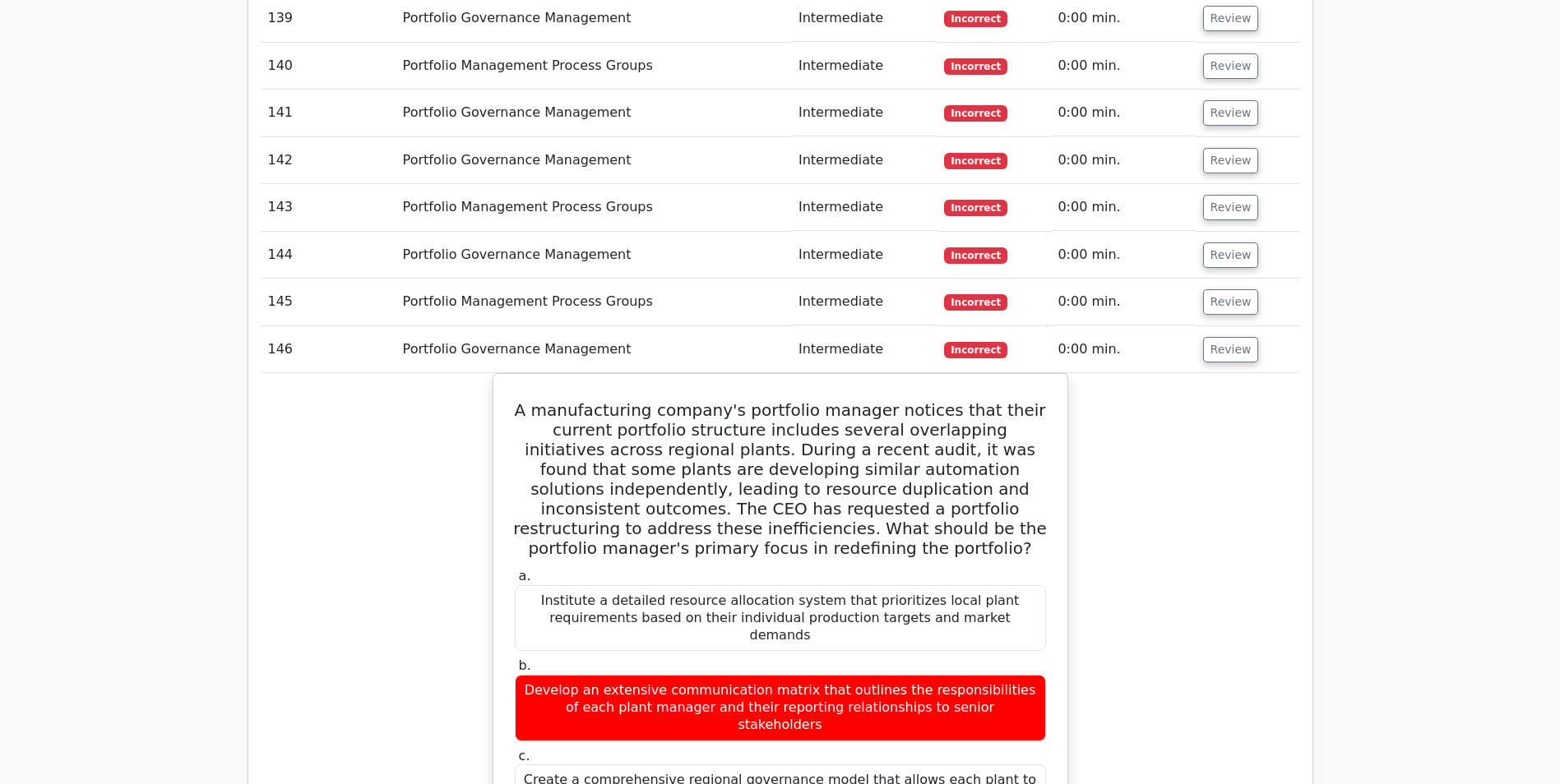
click at [1199, 278] on td "Review" at bounding box center [1247, 302] width 103 height 47
click at [1204, 289] on button "Review" at bounding box center [1231, 302] width 56 height 25
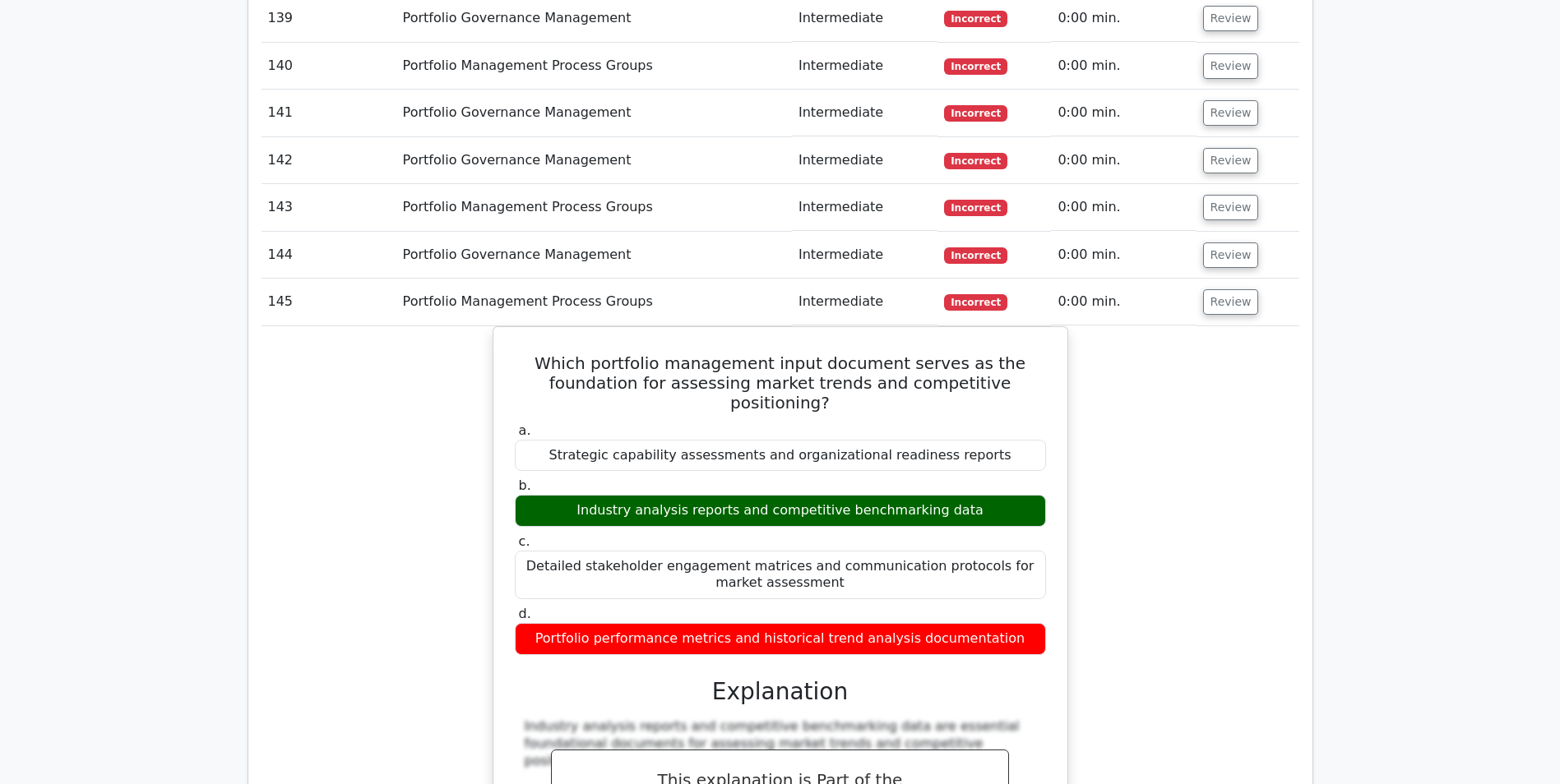
drag, startPoint x: 1220, startPoint y: 133, endPoint x: 1223, endPoint y: 111, distance: 22.2
click at [1221, 242] on button "Review" at bounding box center [1231, 255] width 56 height 25
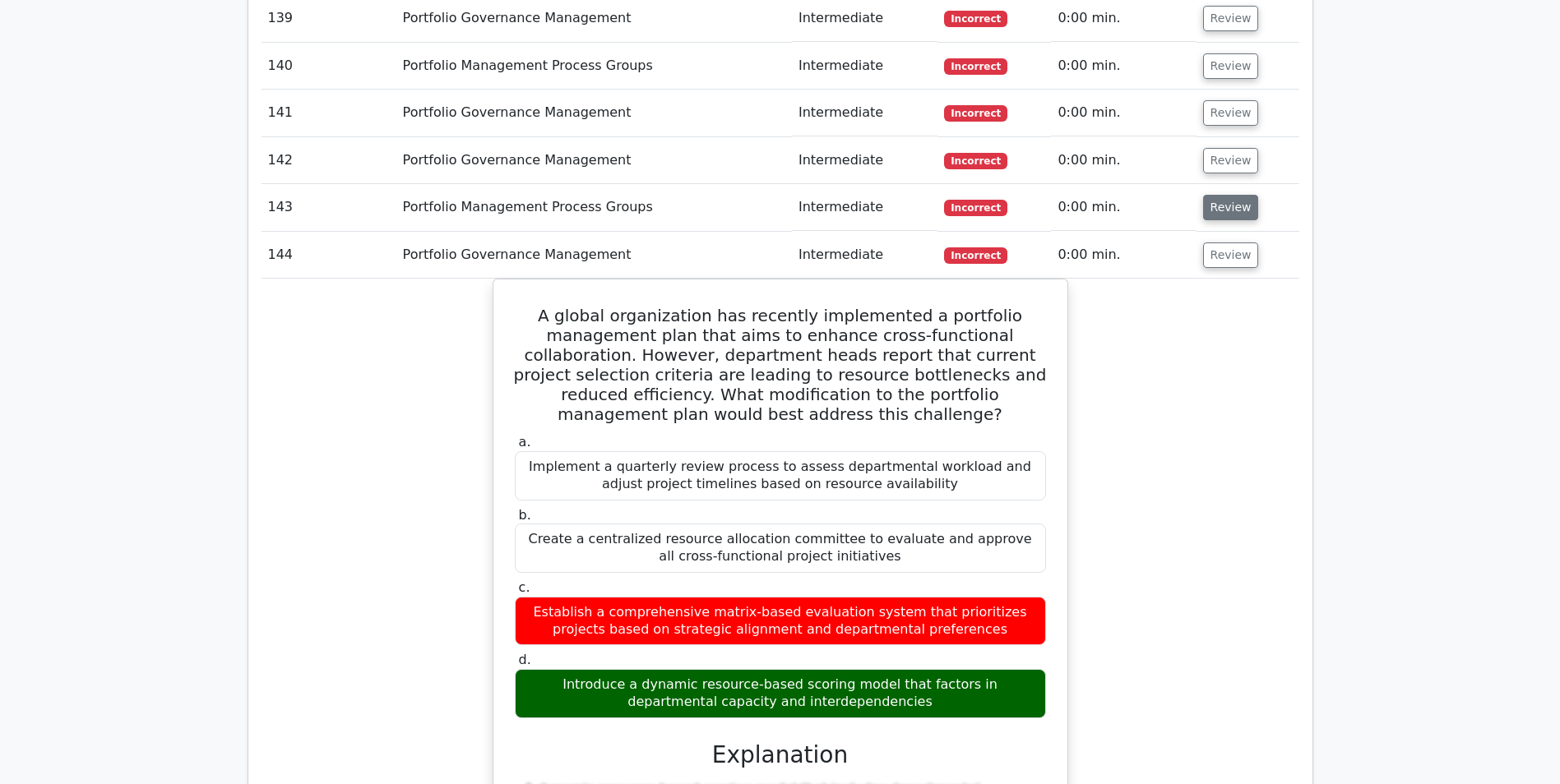
click at [1225, 195] on button "Review" at bounding box center [1231, 208] width 56 height 25
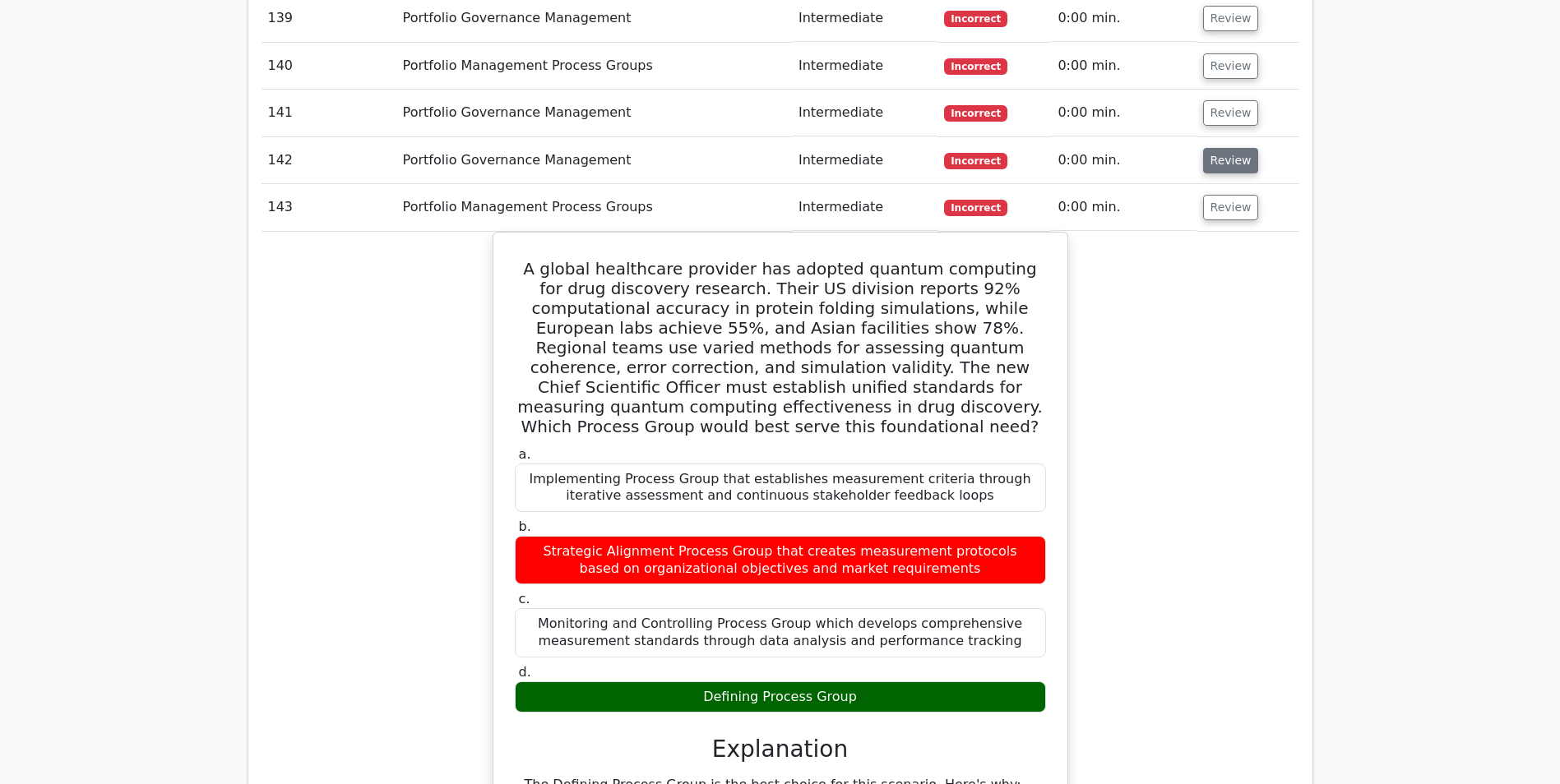
click at [1224, 148] on button "Review" at bounding box center [1231, 161] width 56 height 25
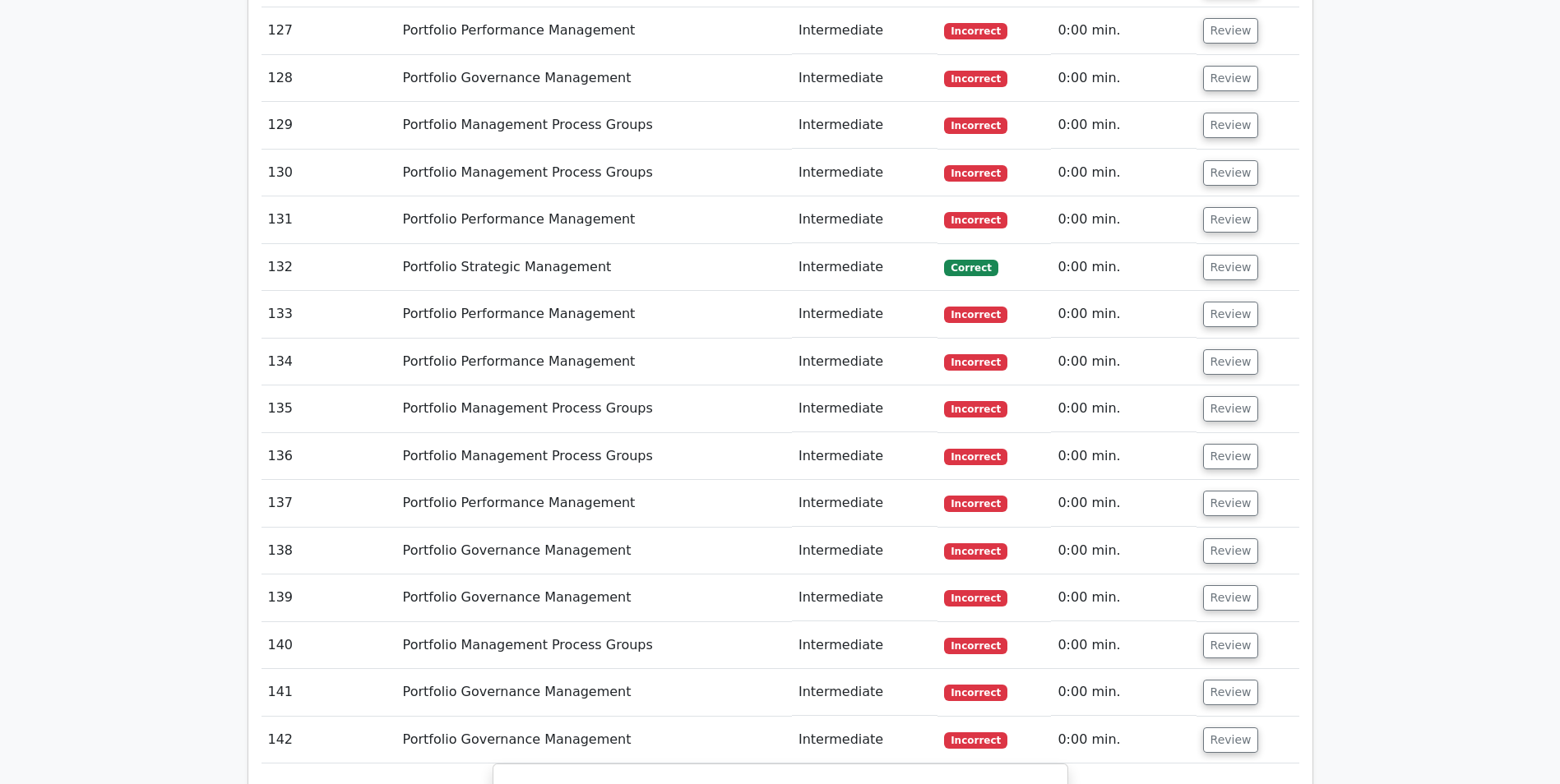
scroll to position [8187, 0]
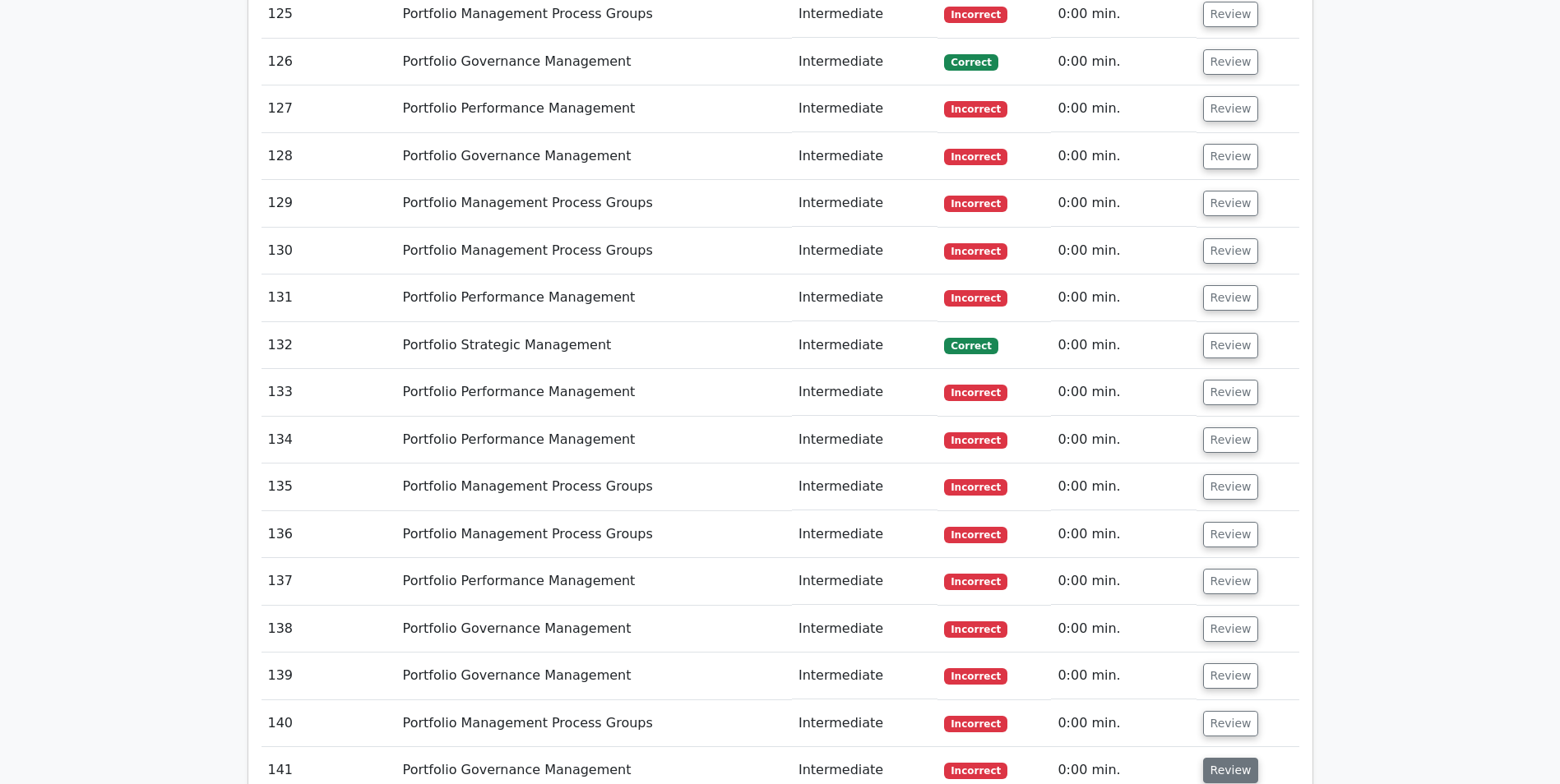
click at [1229, 758] on button "Review" at bounding box center [1231, 770] width 56 height 25
click at [1237, 710] on button "Review" at bounding box center [1231, 723] width 56 height 25
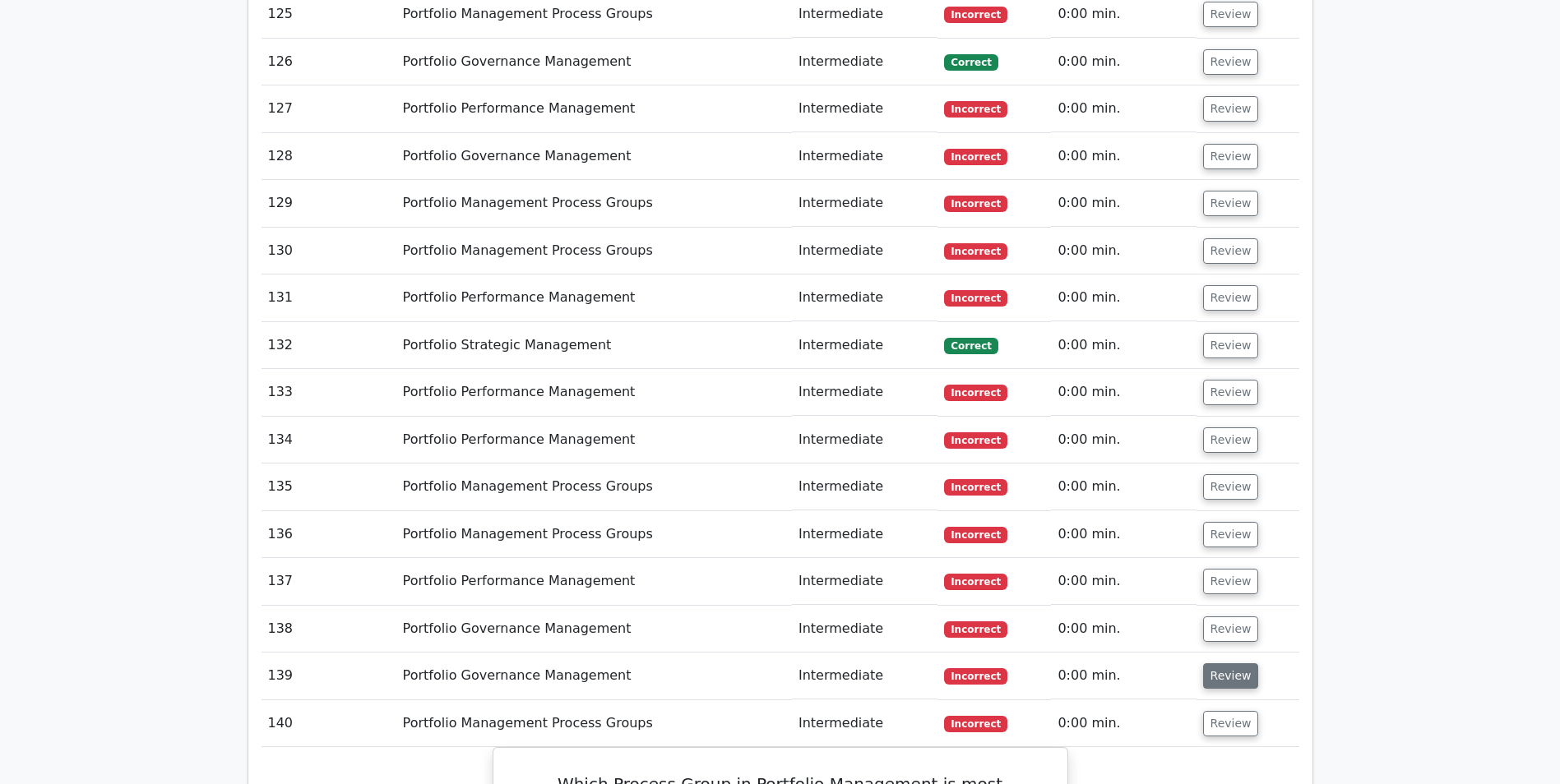
click at [1236, 663] on button "Review" at bounding box center [1231, 676] width 56 height 25
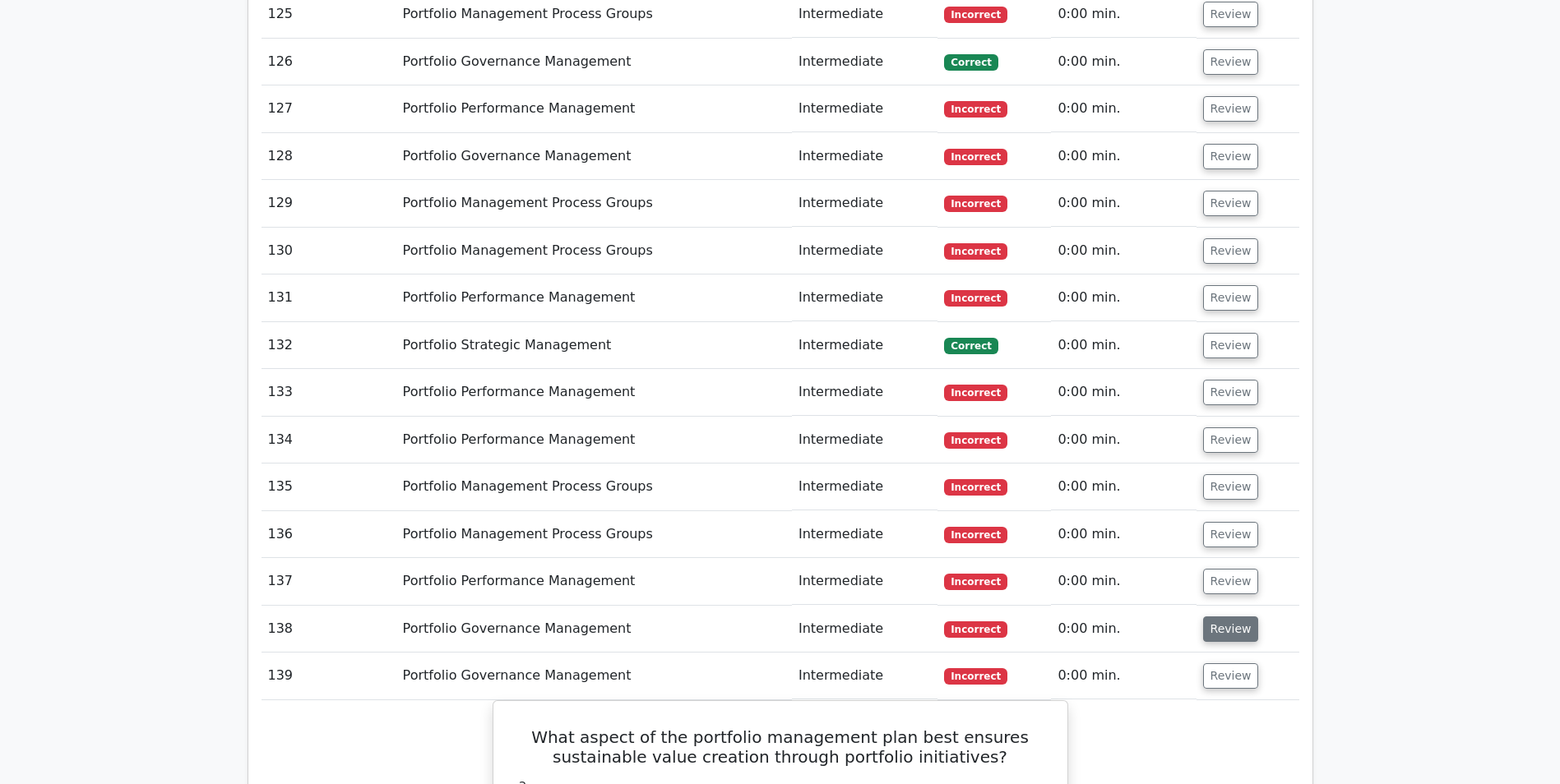
click at [1244, 616] on button "Review" at bounding box center [1231, 629] width 56 height 25
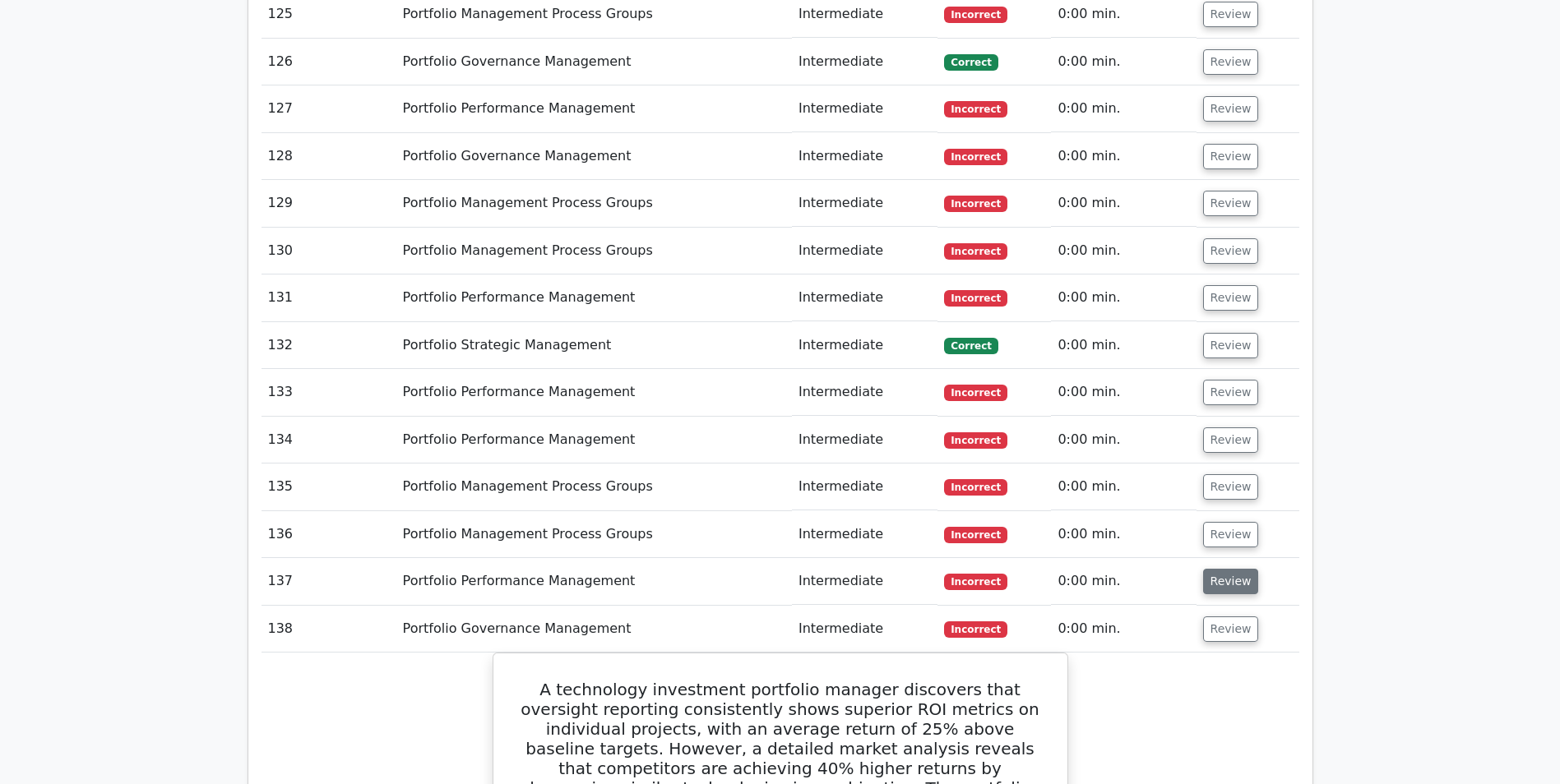
drag, startPoint x: 1225, startPoint y: 454, endPoint x: 1230, endPoint y: 424, distance: 30.4
click at [1225, 568] on button "Review" at bounding box center [1231, 581] width 56 height 25
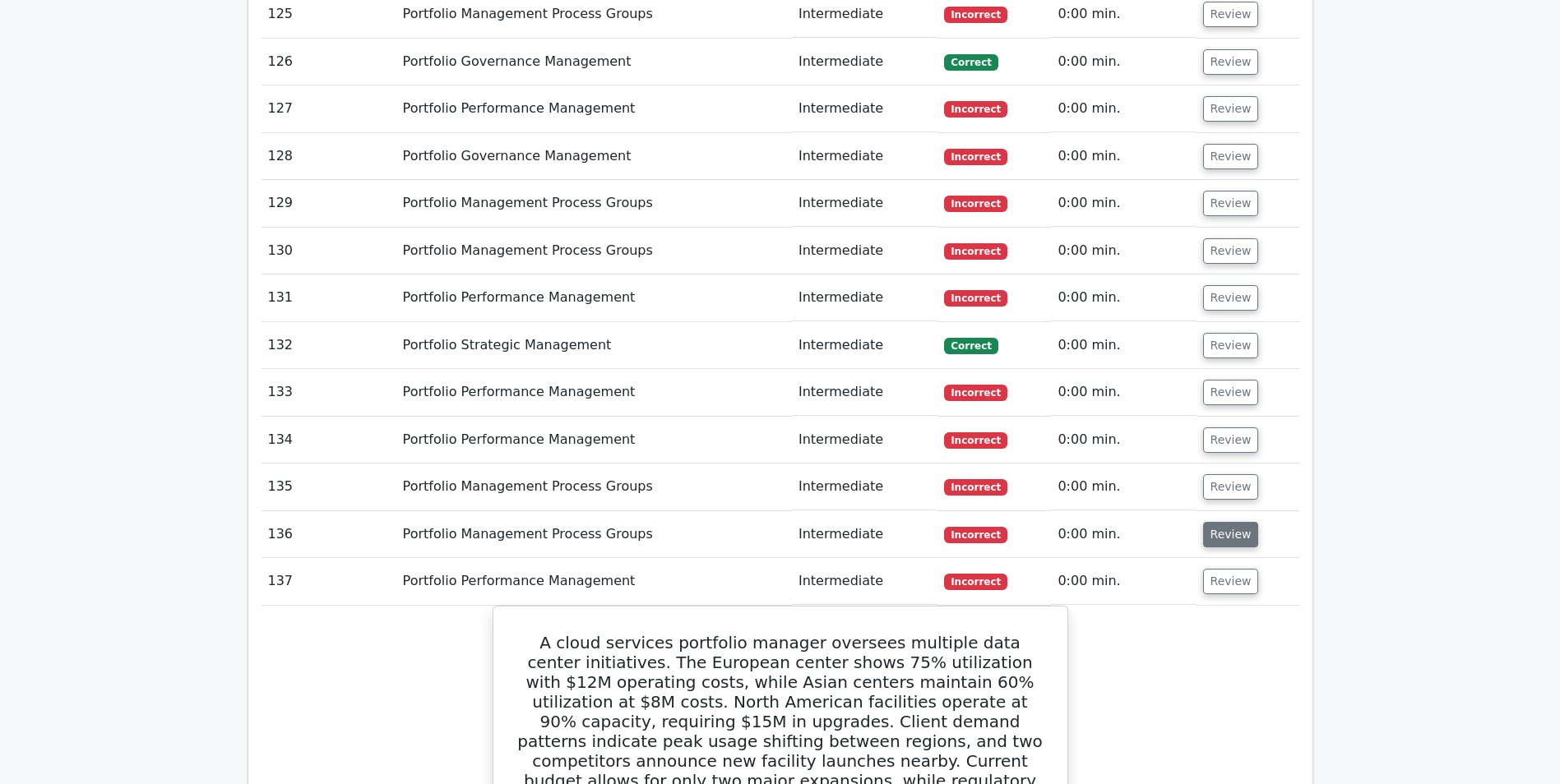
click at [1224, 521] on button "Review" at bounding box center [1231, 534] width 56 height 25
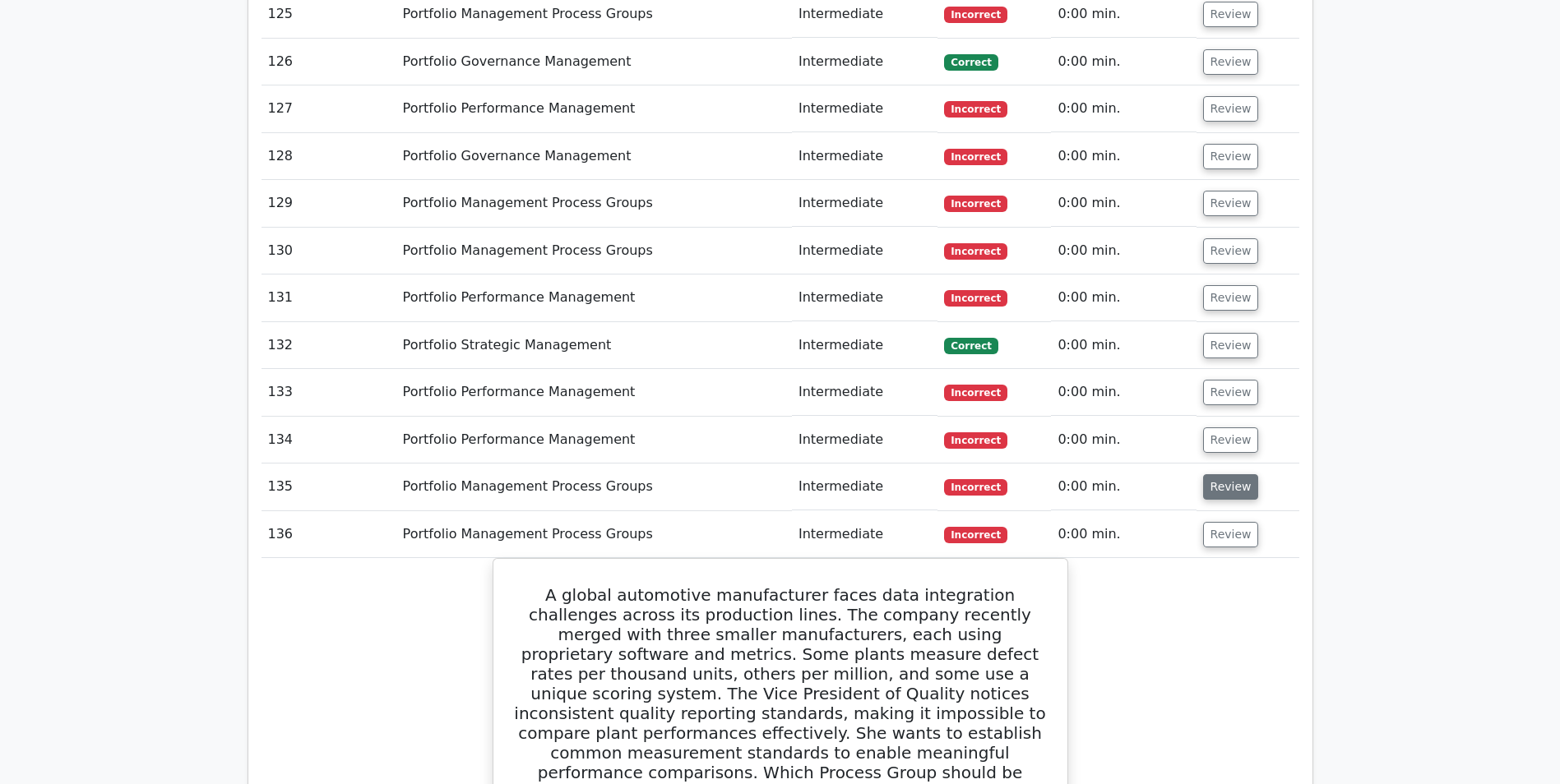
click at [1224, 474] on button "Review" at bounding box center [1231, 487] width 56 height 25
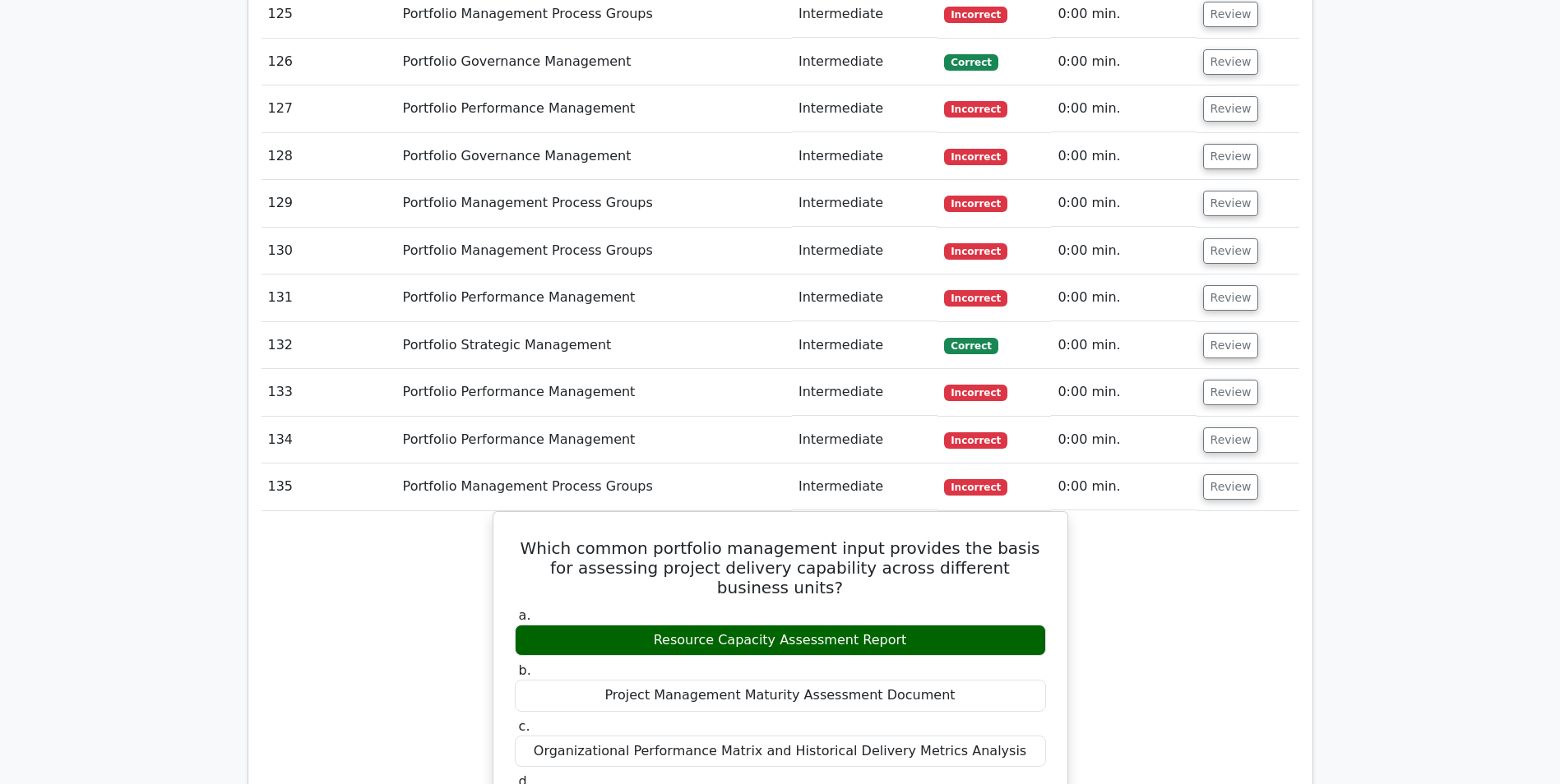
drag, startPoint x: 1223, startPoint y: 307, endPoint x: 1223, endPoint y: 292, distance: 15.0
click at [1223, 427] on button "Review" at bounding box center [1231, 440] width 56 height 25
click at [1221, 379] on button "Review" at bounding box center [1231, 392] width 56 height 25
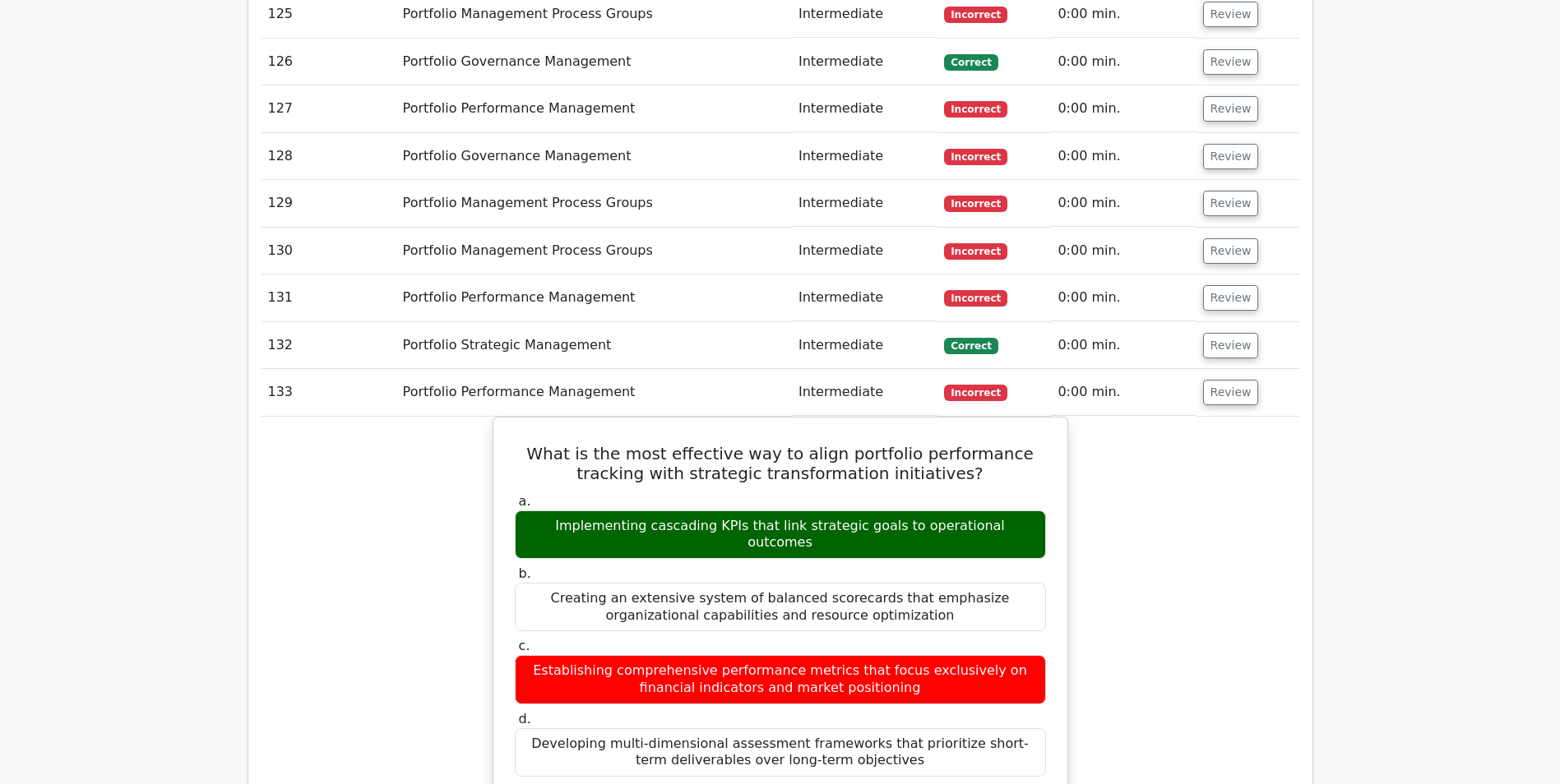
drag, startPoint x: 1214, startPoint y: 224, endPoint x: 1197, endPoint y: 186, distance: 41.6
click at [1213, 333] on button "Review" at bounding box center [1231, 346] width 56 height 25
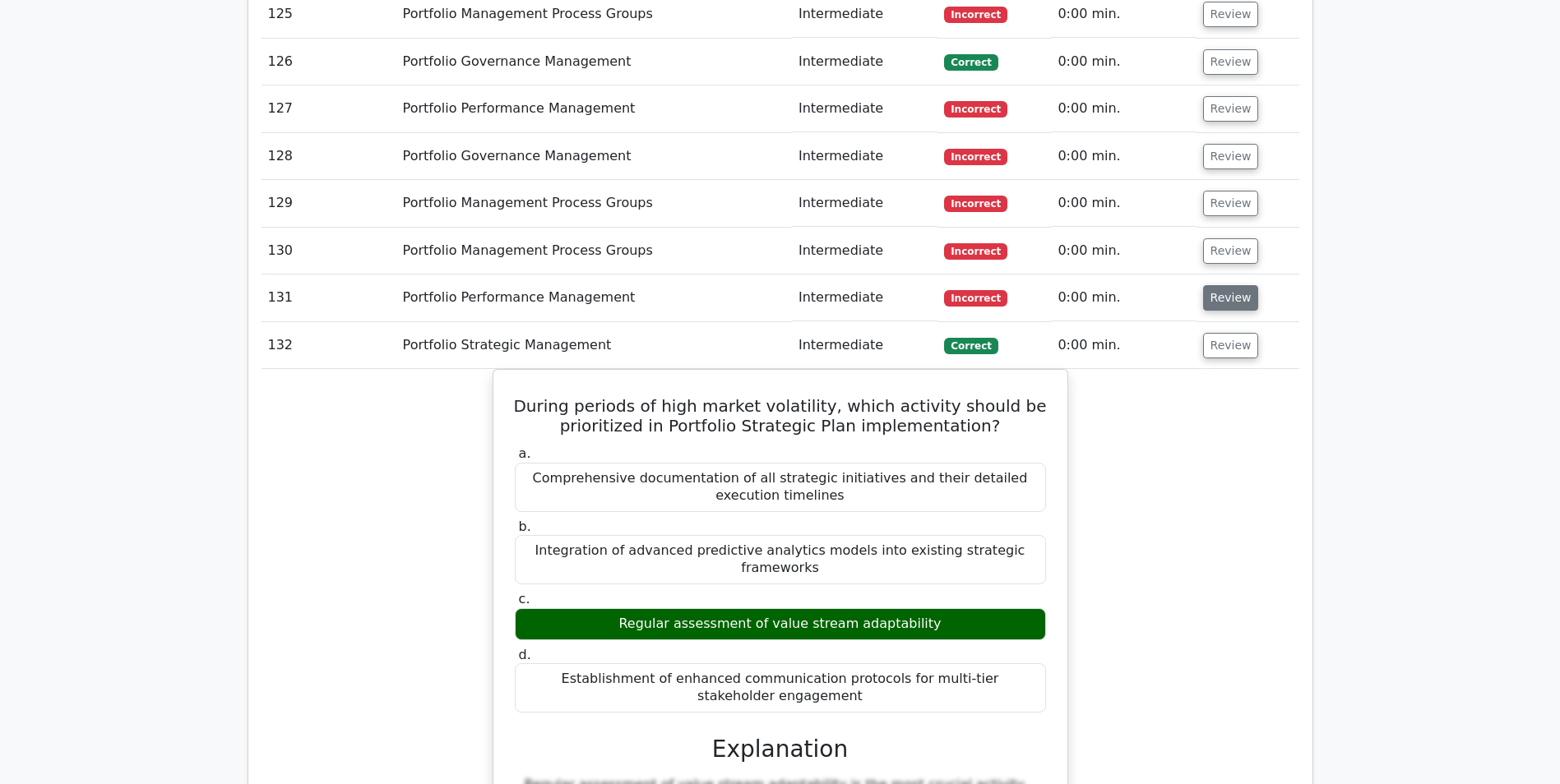
drag, startPoint x: 1213, startPoint y: 171, endPoint x: 1214, endPoint y: 161, distance: 10.0
click at [1214, 285] on button "Review" at bounding box center [1231, 298] width 56 height 25
drag, startPoint x: 1221, startPoint y: 124, endPoint x: 1225, endPoint y: 111, distance: 13.6
click at [1221, 238] on button "Review" at bounding box center [1231, 251] width 56 height 25
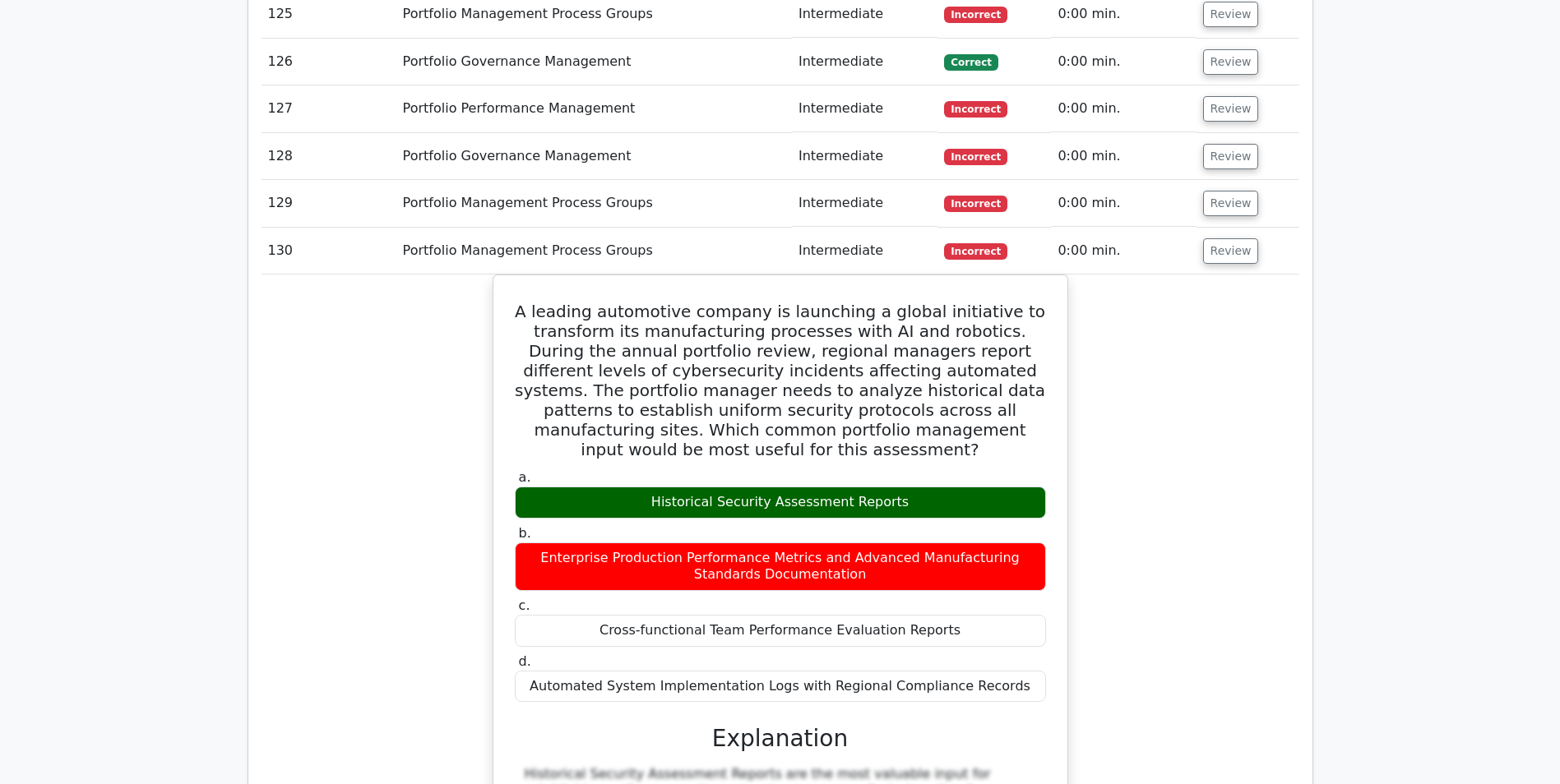
drag, startPoint x: 1230, startPoint y: 85, endPoint x: 1233, endPoint y: 60, distance: 25.2
click at [1230, 191] on button "Review" at bounding box center [1231, 204] width 56 height 25
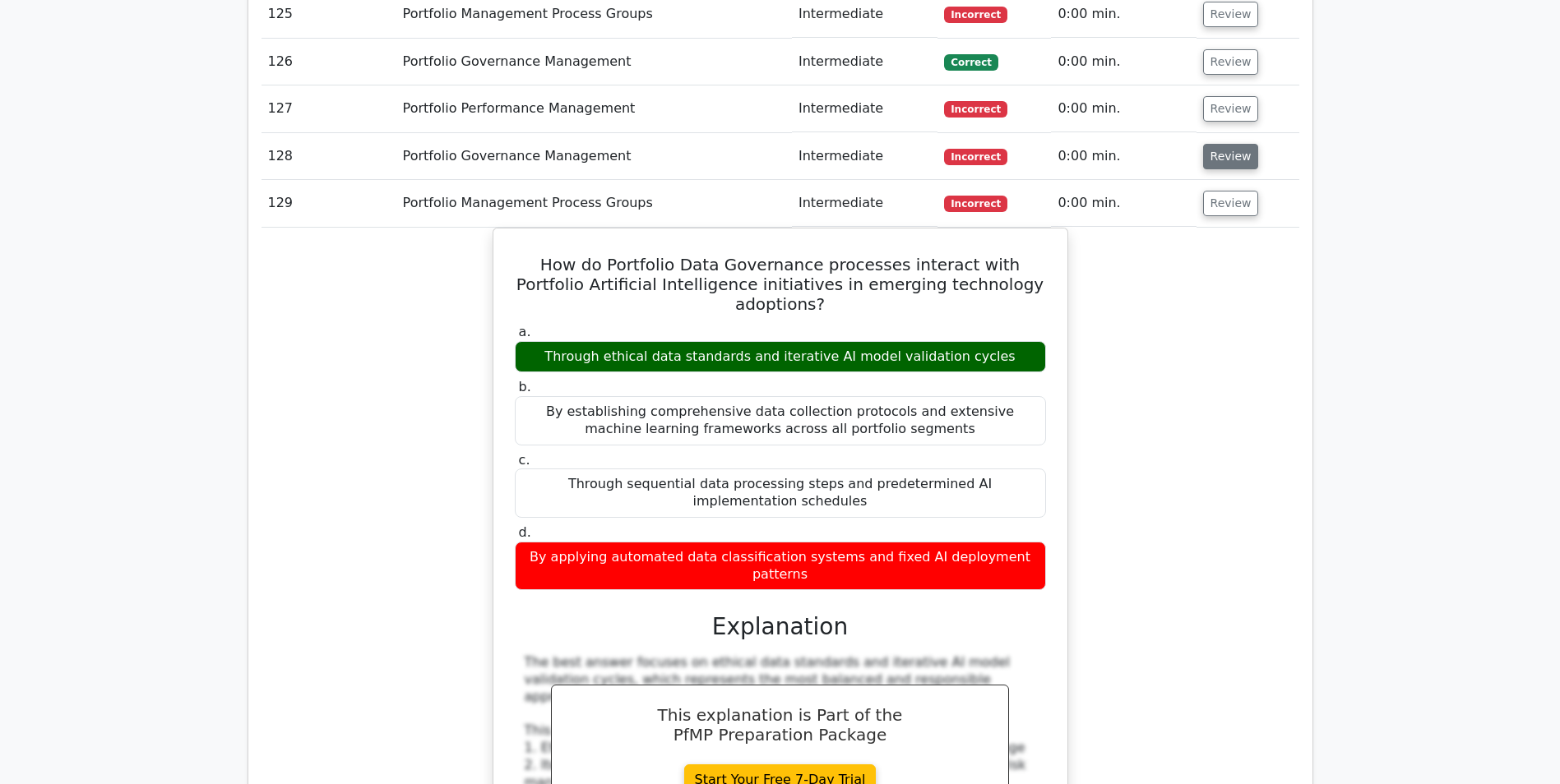
click at [1233, 144] on button "Review" at bounding box center [1231, 157] width 56 height 25
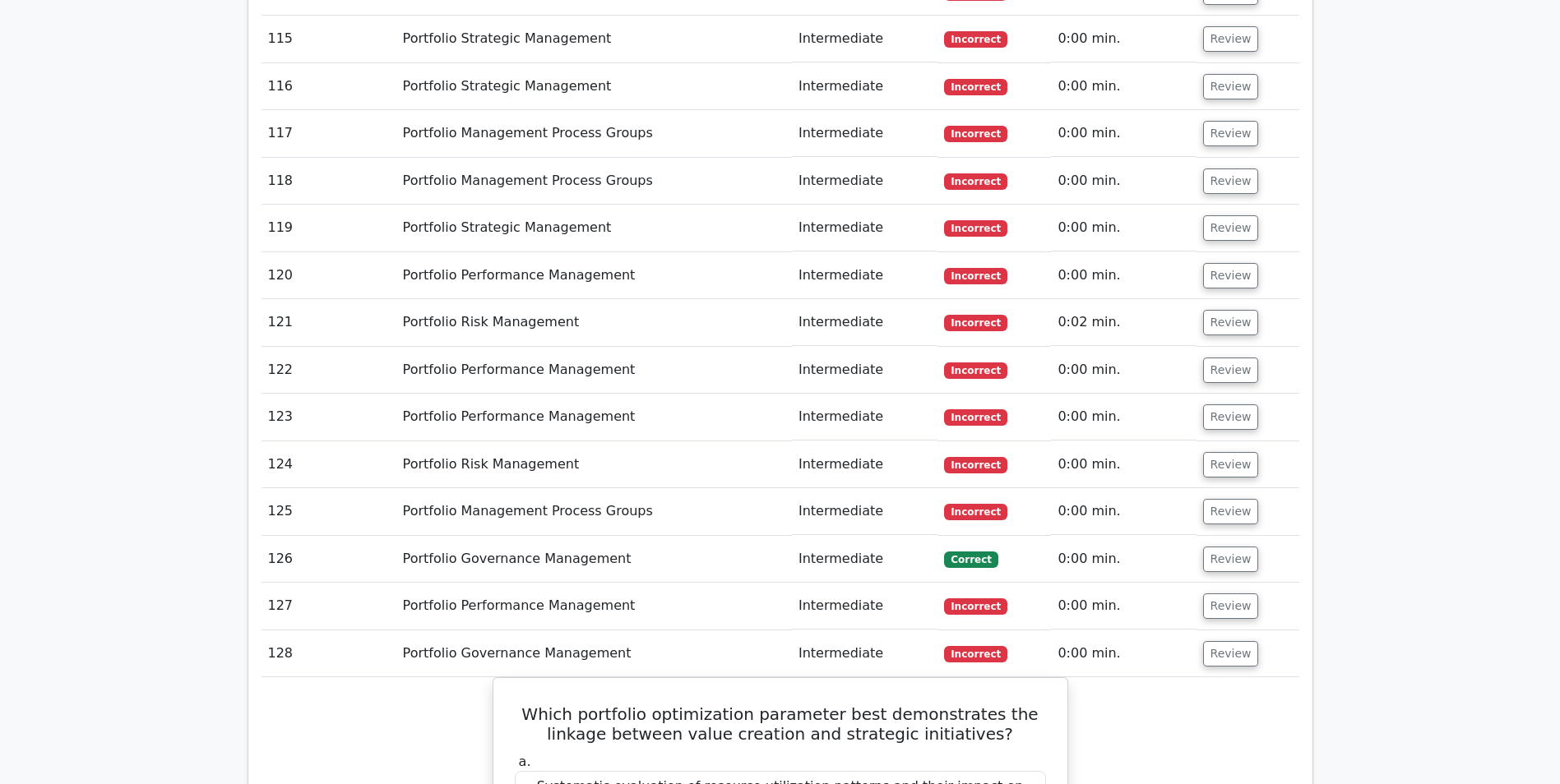
scroll to position [7612, 0]
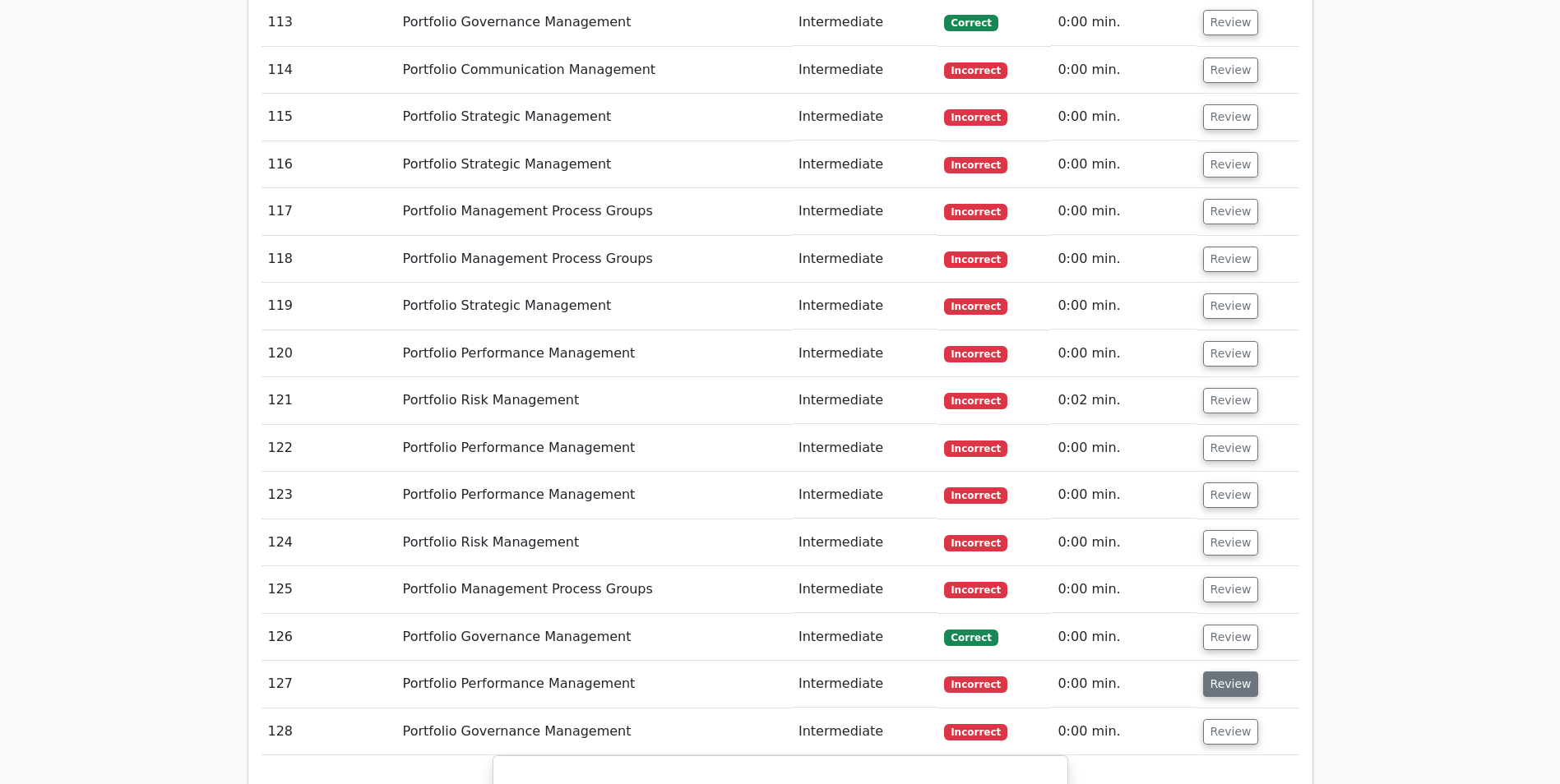
click at [1224, 671] on button "Review" at bounding box center [1231, 684] width 56 height 25
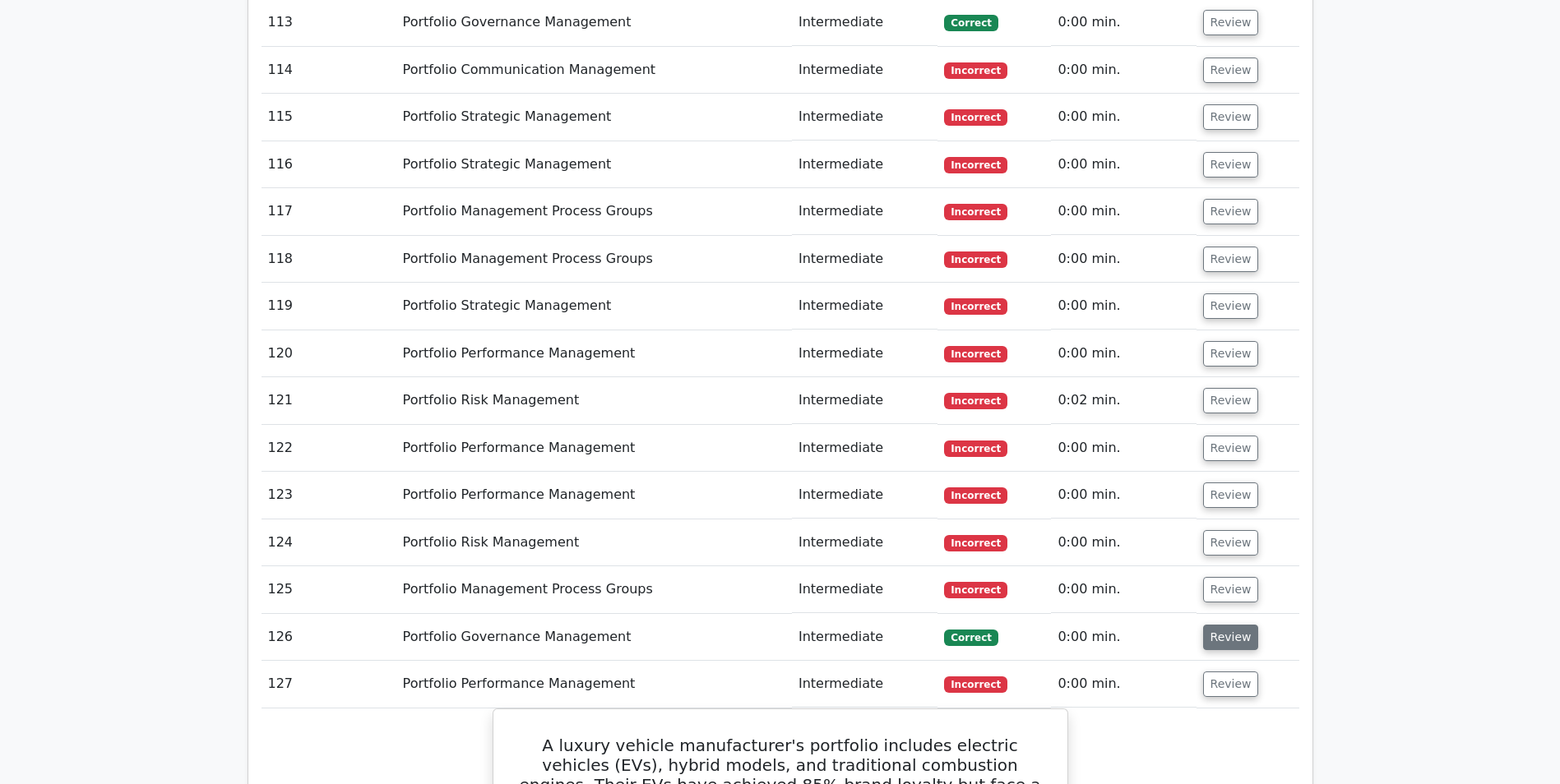
click at [1224, 624] on button "Review" at bounding box center [1231, 637] width 56 height 25
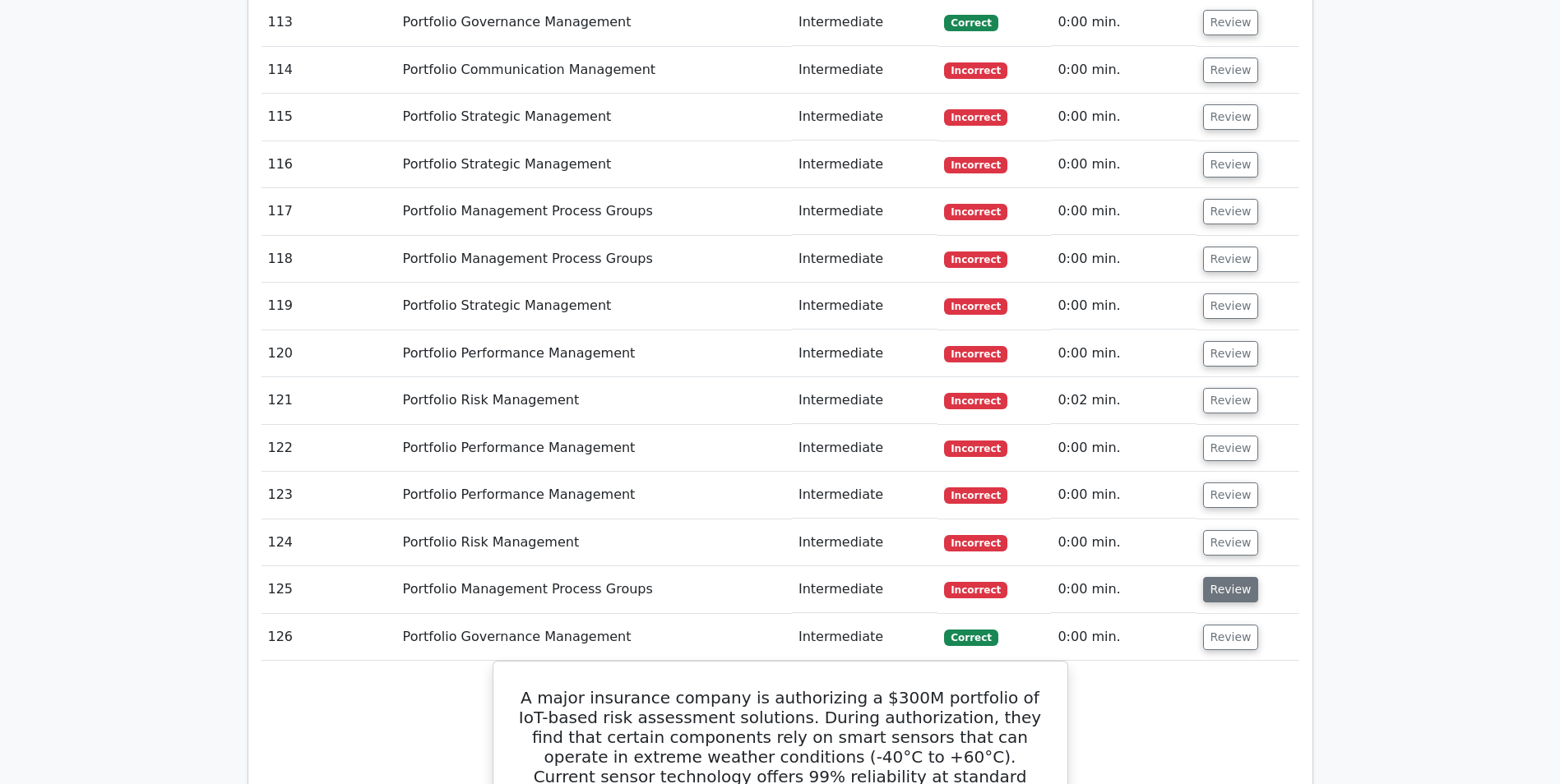
click at [1233, 577] on button "Review" at bounding box center [1231, 590] width 56 height 25
drag, startPoint x: 1220, startPoint y: 411, endPoint x: 1220, endPoint y: 395, distance: 16.0
click at [1220, 530] on button "Review" at bounding box center [1231, 543] width 56 height 25
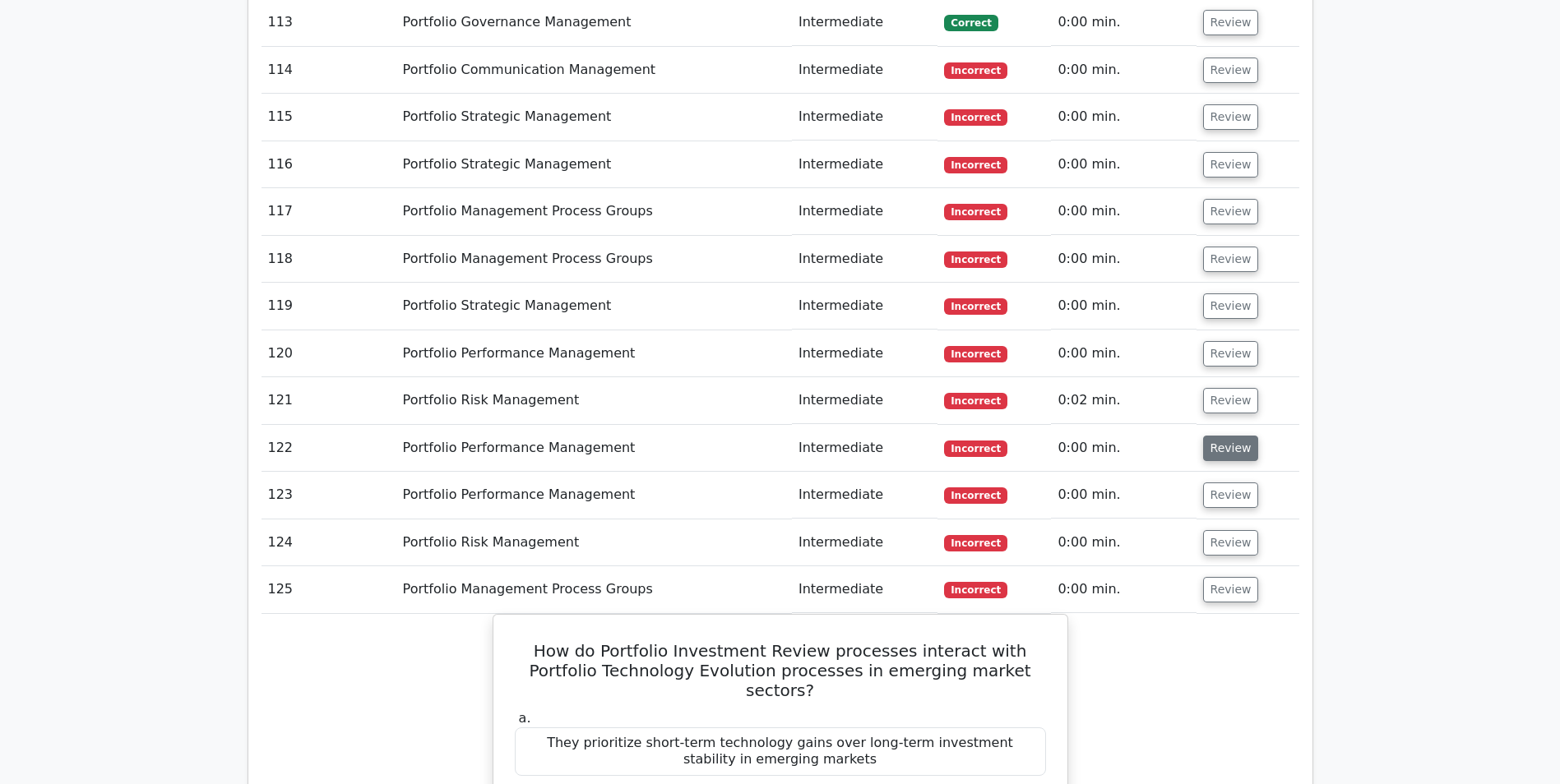
drag, startPoint x: 1220, startPoint y: 362, endPoint x: 1220, endPoint y: 318, distance: 44.0
click at [1220, 482] on button "Review" at bounding box center [1231, 495] width 56 height 25
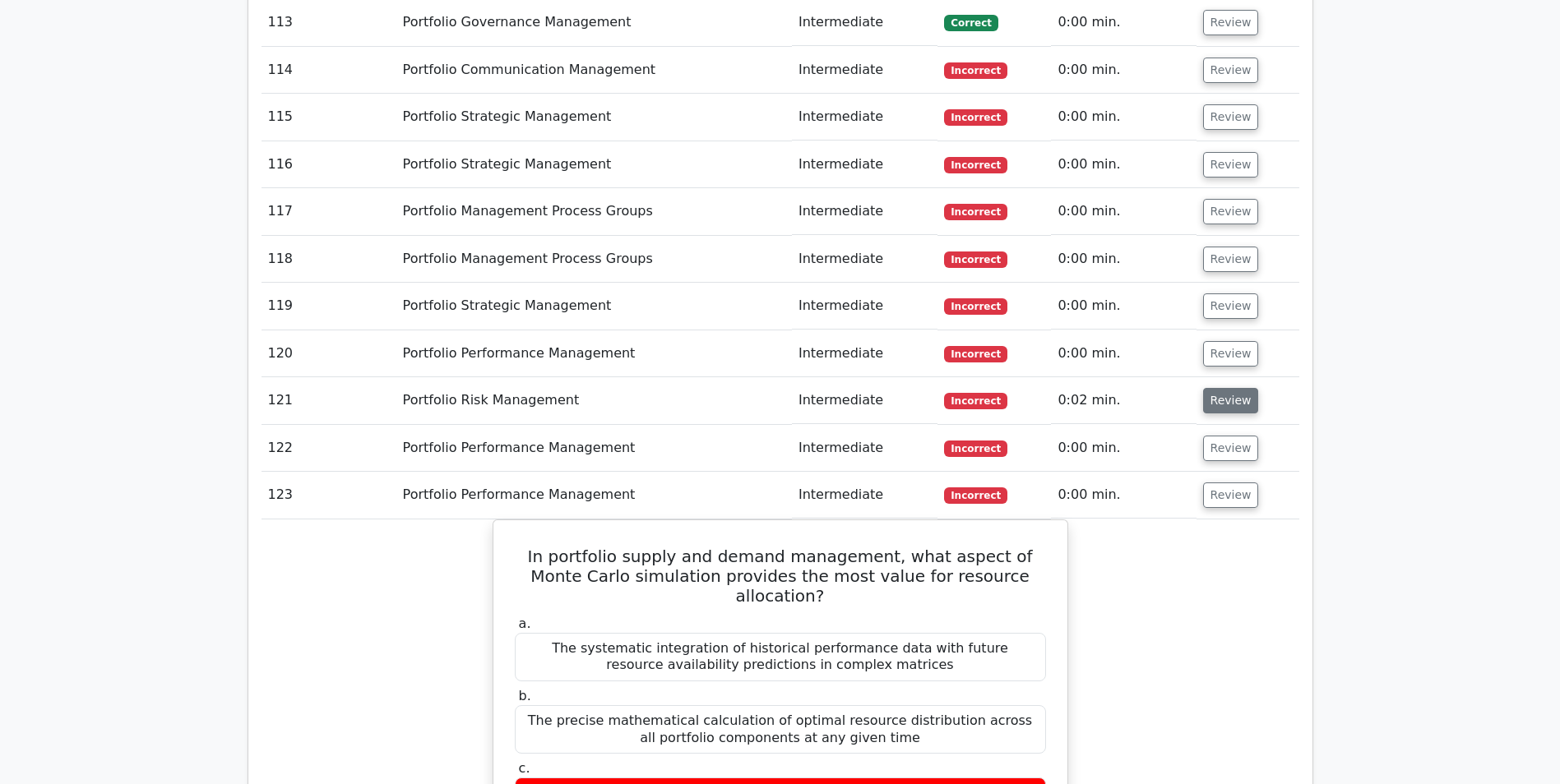
drag, startPoint x: 1220, startPoint y: 314, endPoint x: 1225, endPoint y: 278, distance: 36.3
click at [1220, 435] on button "Review" at bounding box center [1231, 448] width 56 height 25
drag, startPoint x: 1225, startPoint y: 270, endPoint x: 1225, endPoint y: 257, distance: 13.0
click at [1225, 388] on button "Review" at bounding box center [1231, 401] width 56 height 25
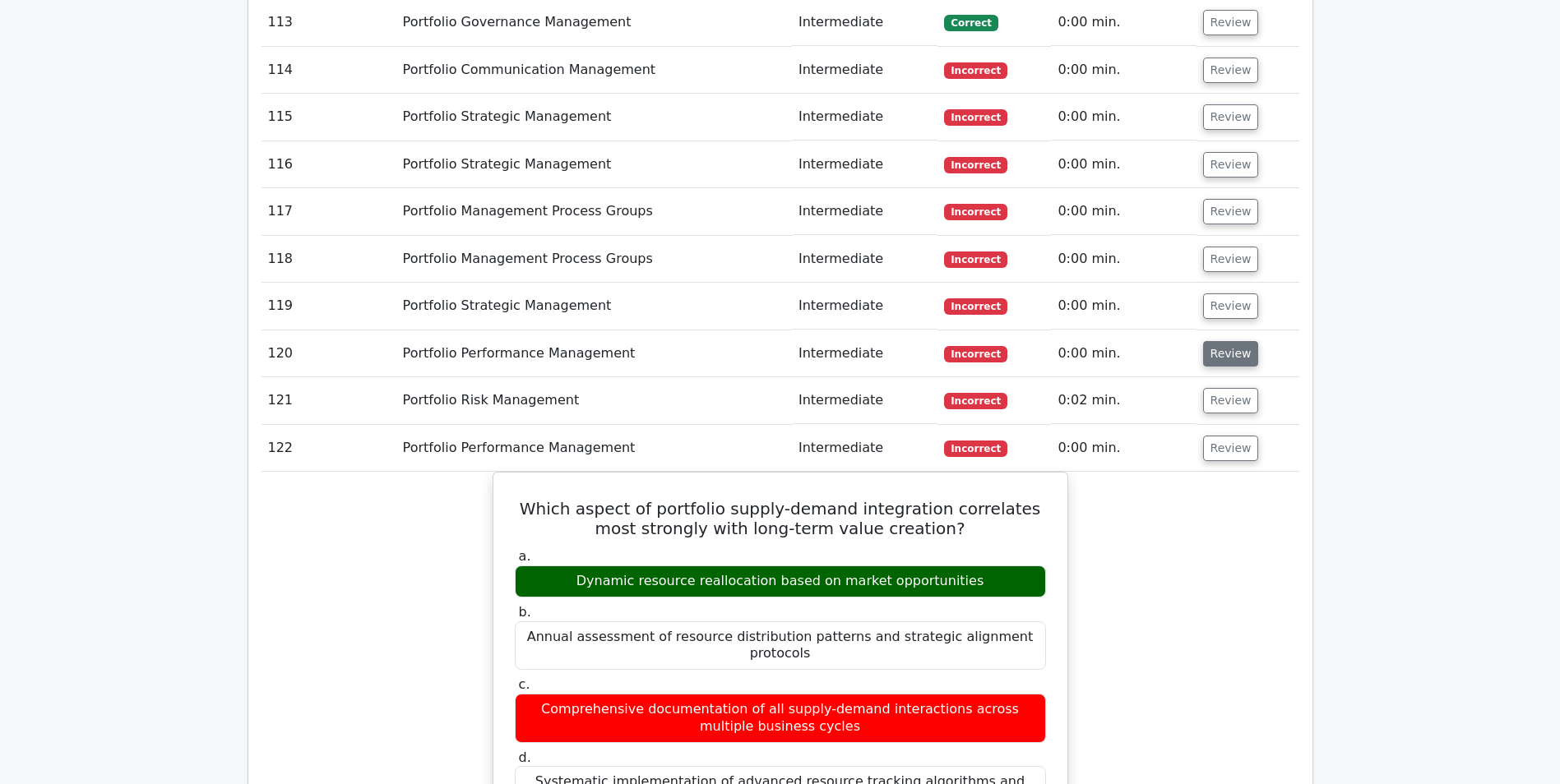
drag, startPoint x: 1228, startPoint y: 228, endPoint x: 1229, endPoint y: 218, distance: 10.0
click at [1229, 341] on button "Review" at bounding box center [1231, 354] width 56 height 25
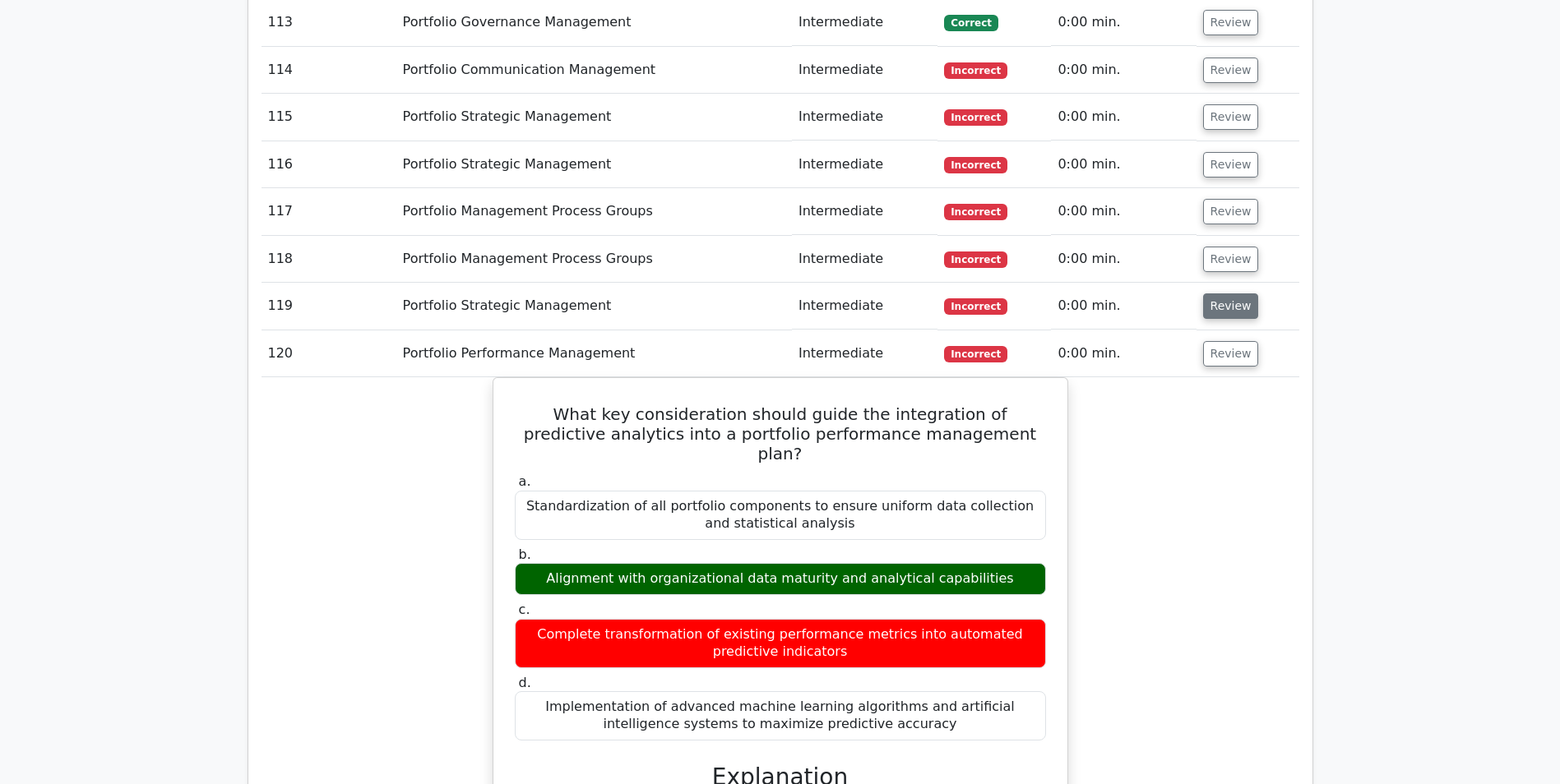
click at [1231, 293] on button "Review" at bounding box center [1231, 306] width 56 height 25
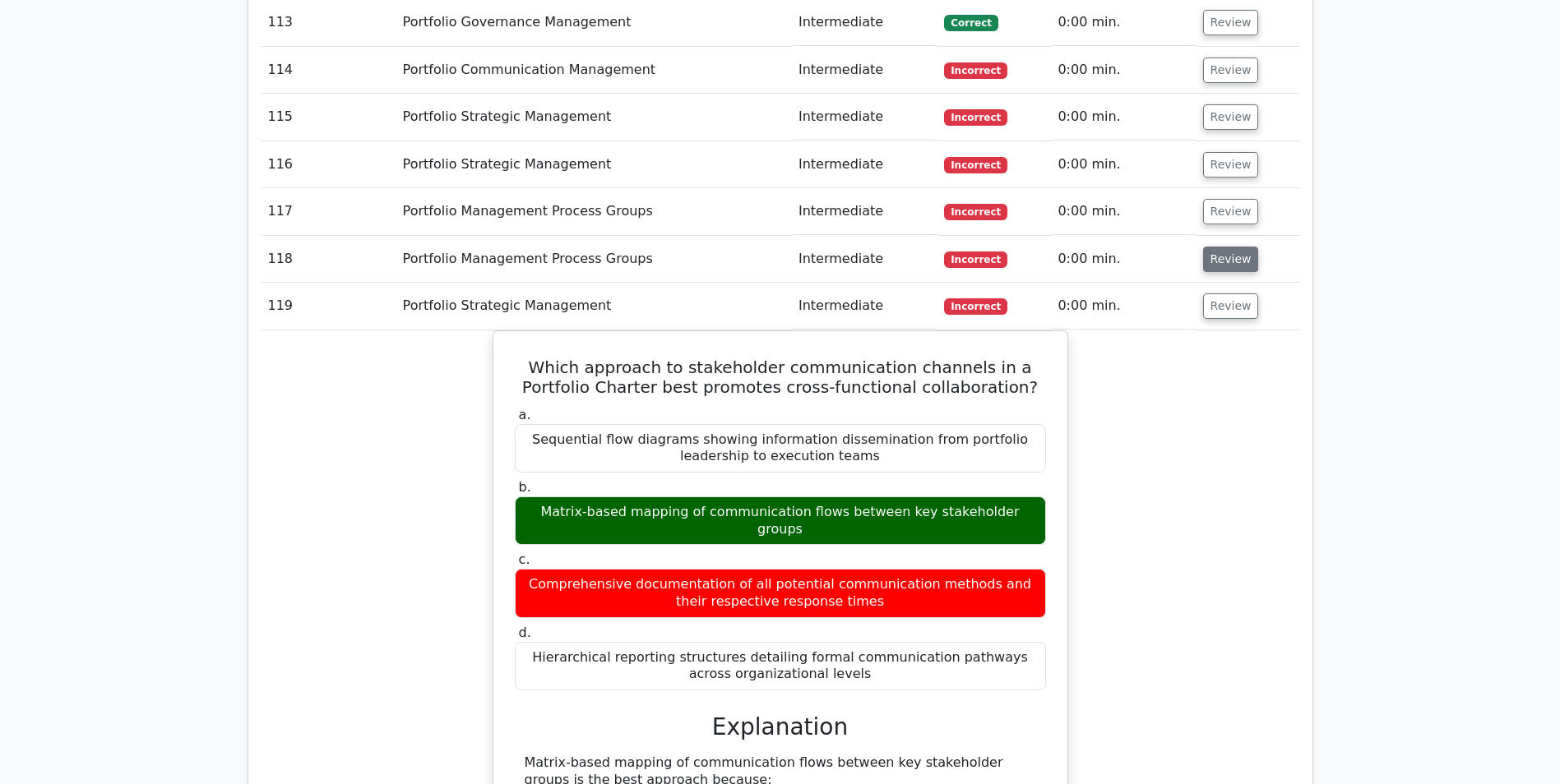
click at [1235, 247] on button "Review" at bounding box center [1231, 260] width 56 height 25
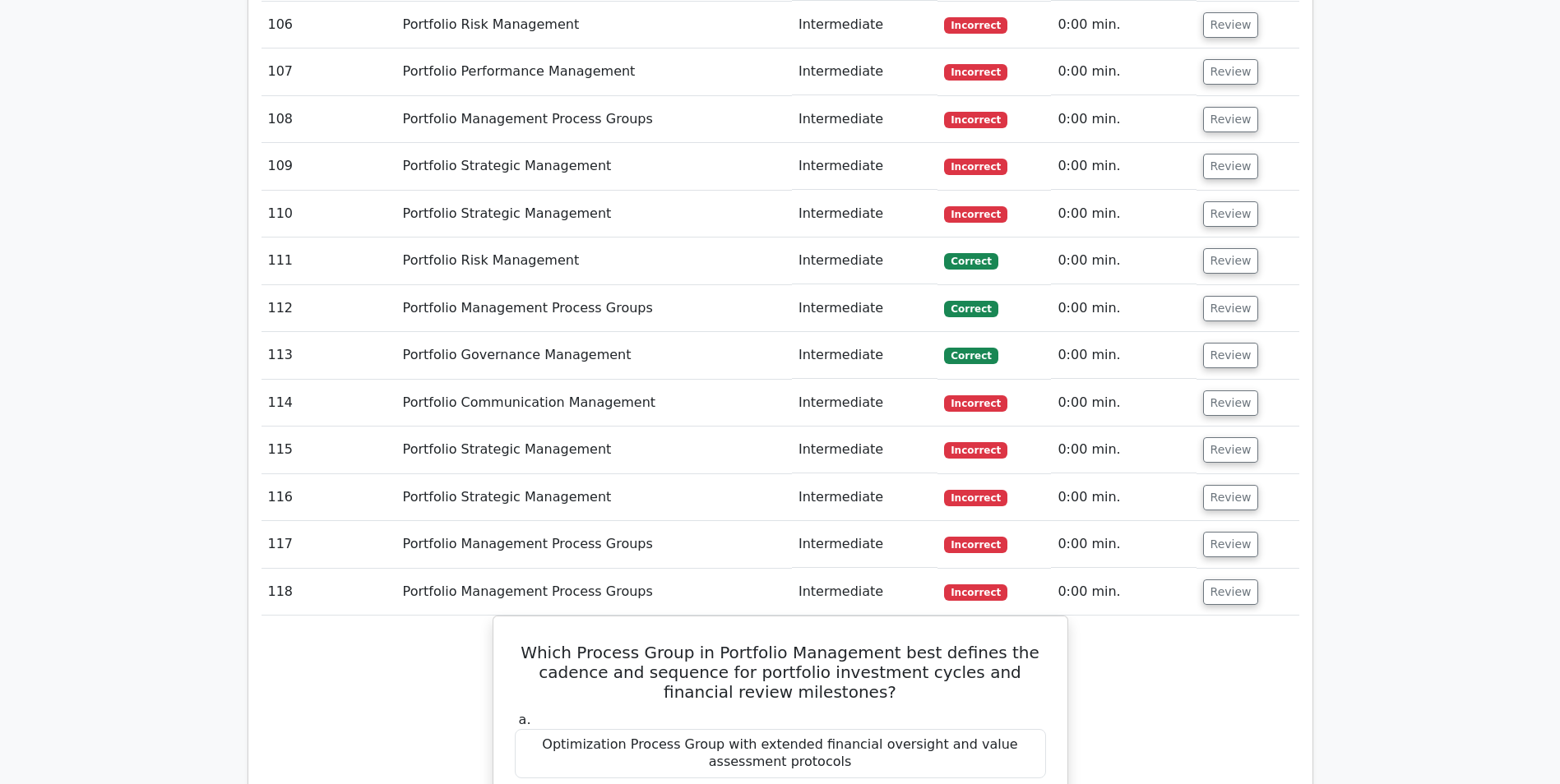
scroll to position [7119, 0]
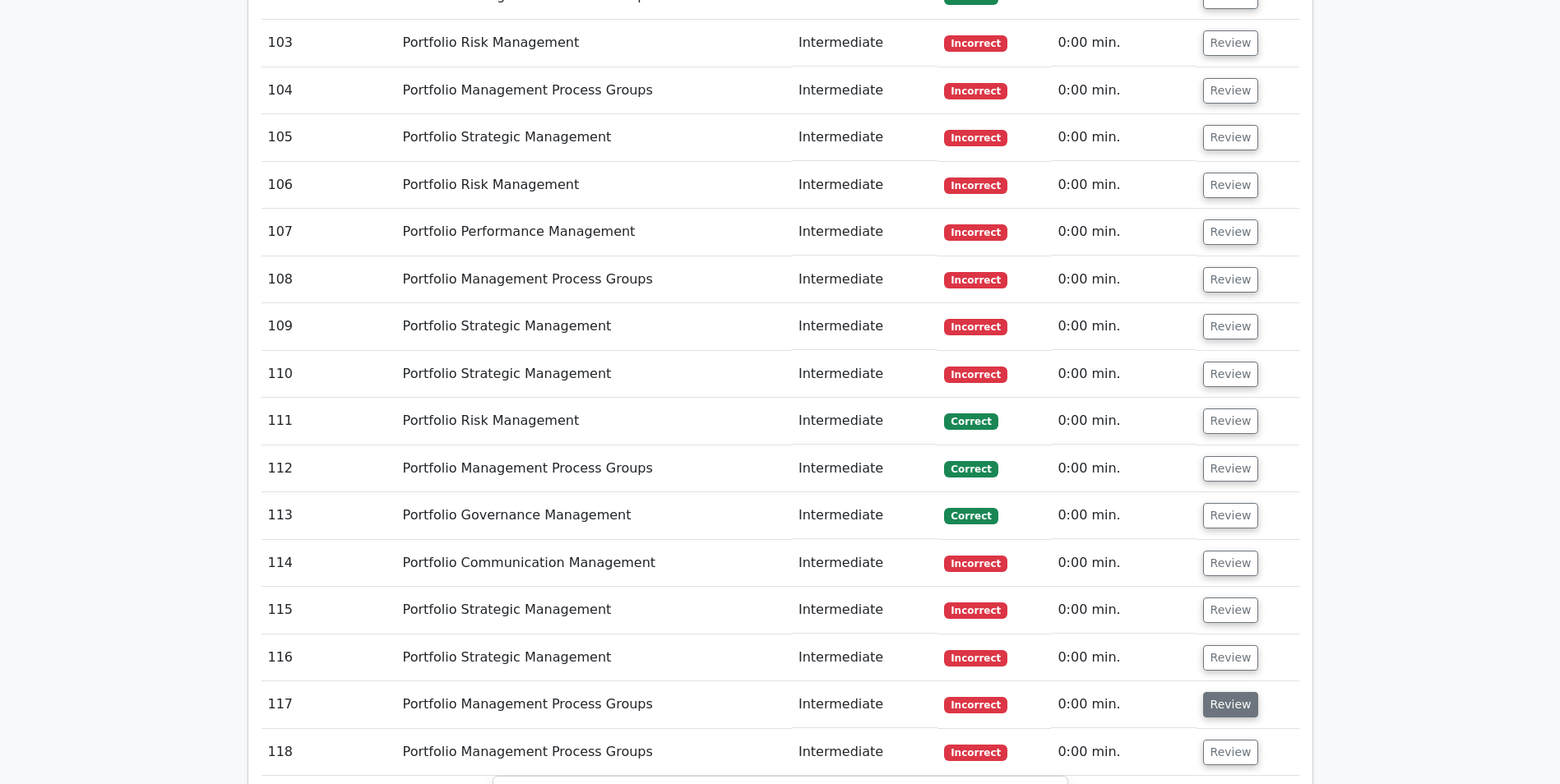
click at [1245, 692] on button "Review" at bounding box center [1231, 705] width 56 height 25
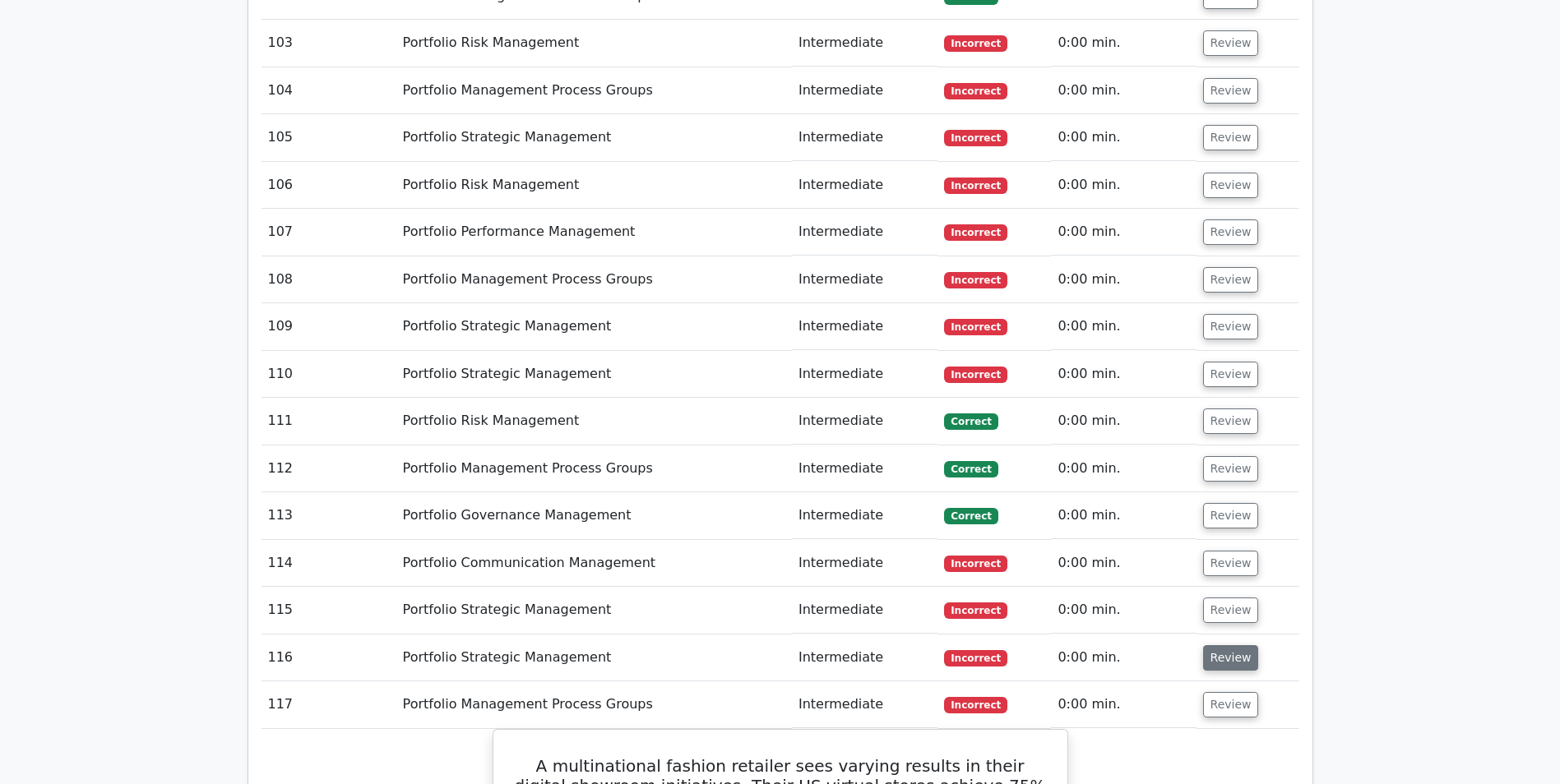
click at [1235, 645] on button "Review" at bounding box center [1231, 658] width 56 height 25
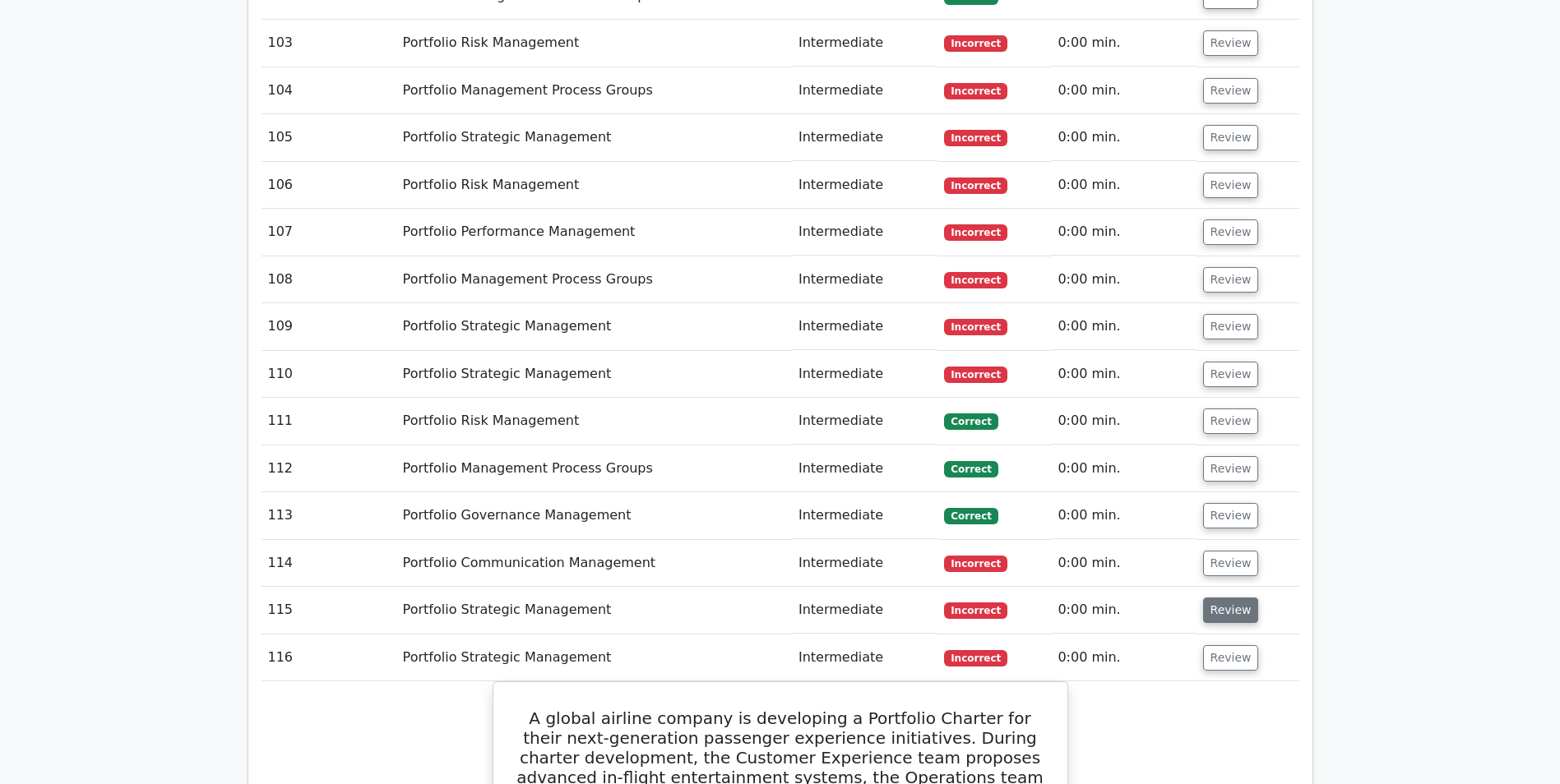
click at [1233, 598] on button "Review" at bounding box center [1231, 611] width 56 height 25
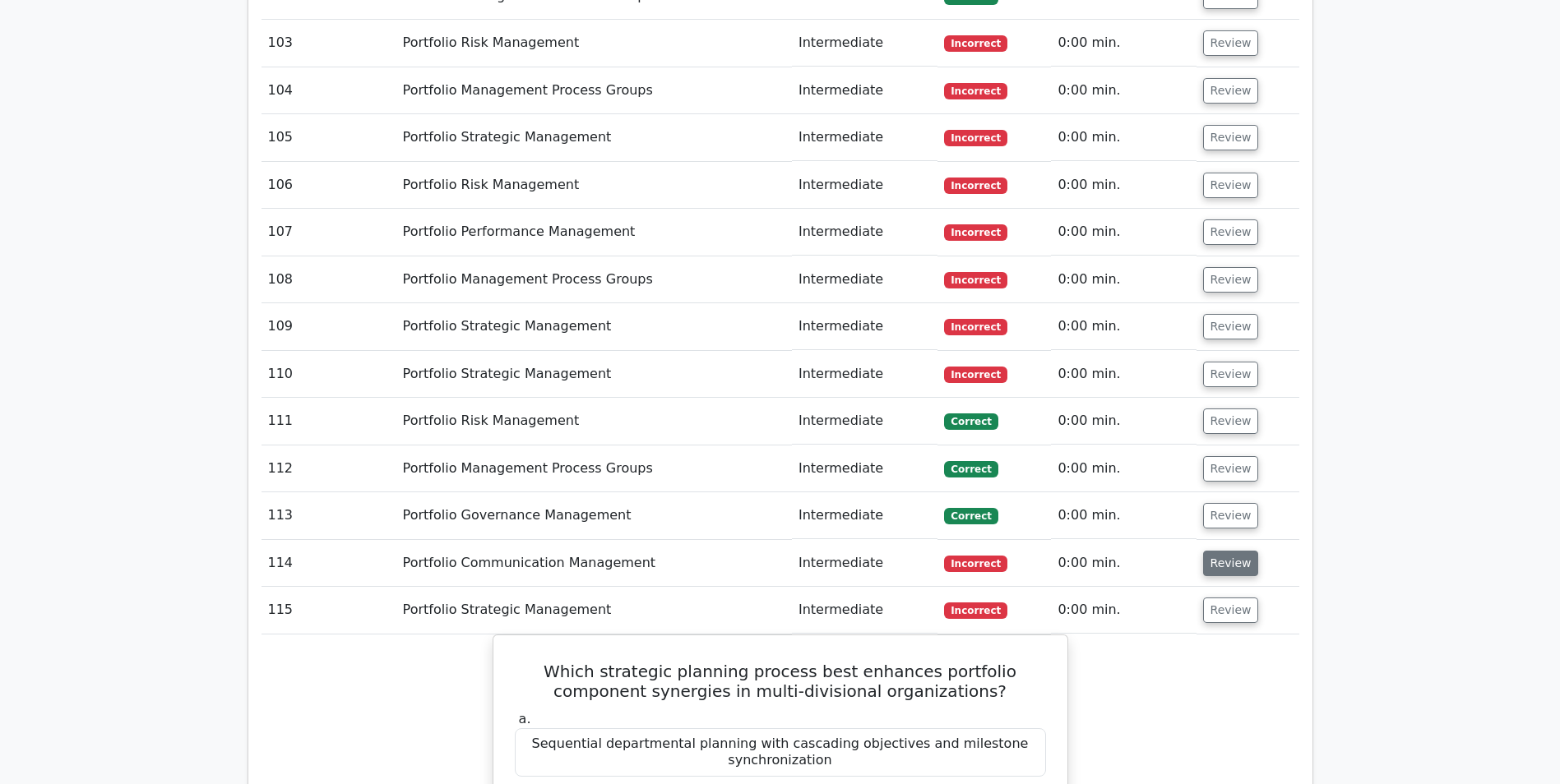
click at [1229, 551] on button "Review" at bounding box center [1231, 564] width 56 height 25
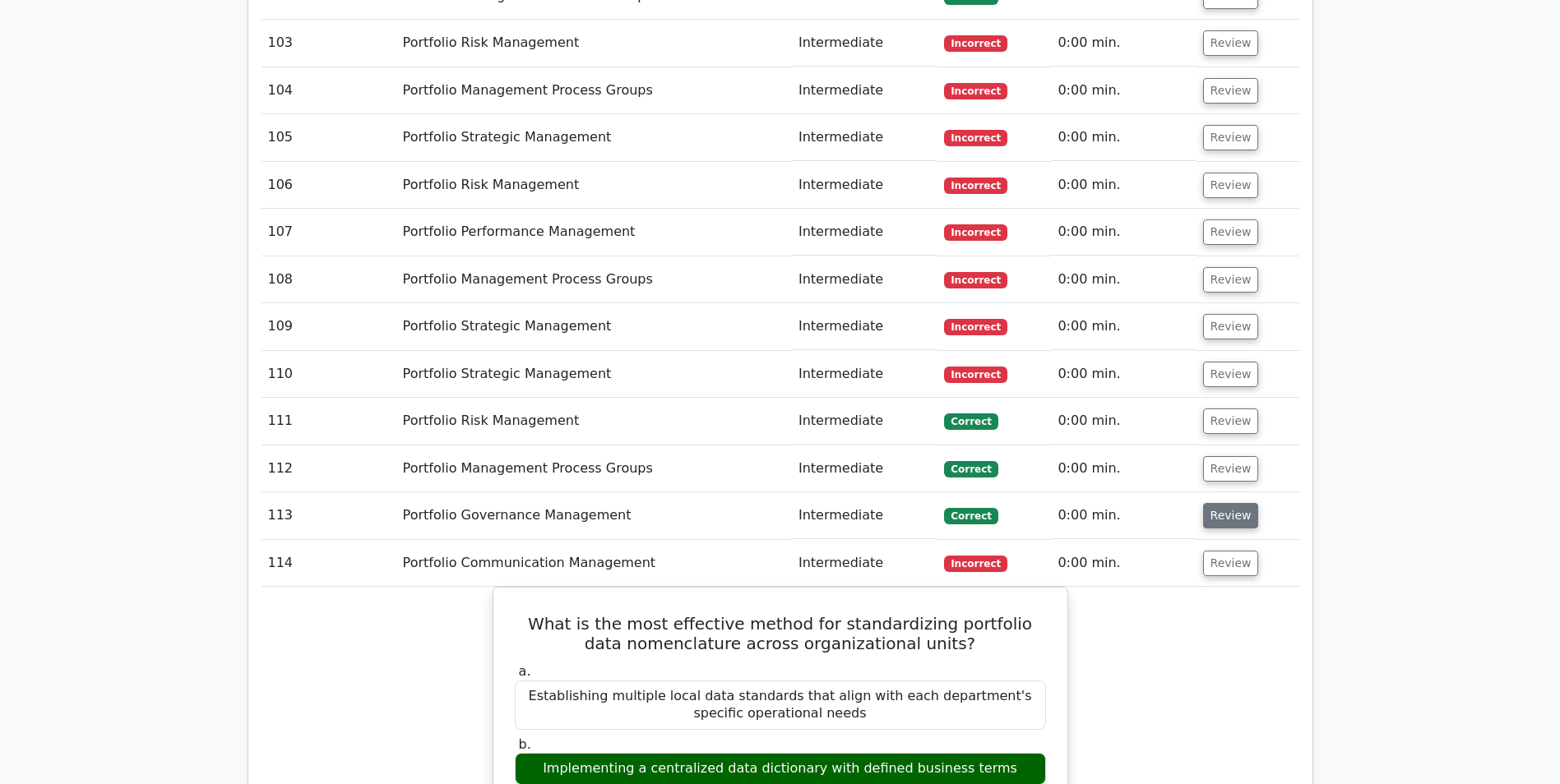
click at [1223, 503] on button "Review" at bounding box center [1231, 515] width 56 height 25
drag, startPoint x: 1209, startPoint y: 333, endPoint x: 1212, endPoint y: 293, distance: 40.1
click at [1210, 456] on button "Review" at bounding box center [1231, 468] width 56 height 25
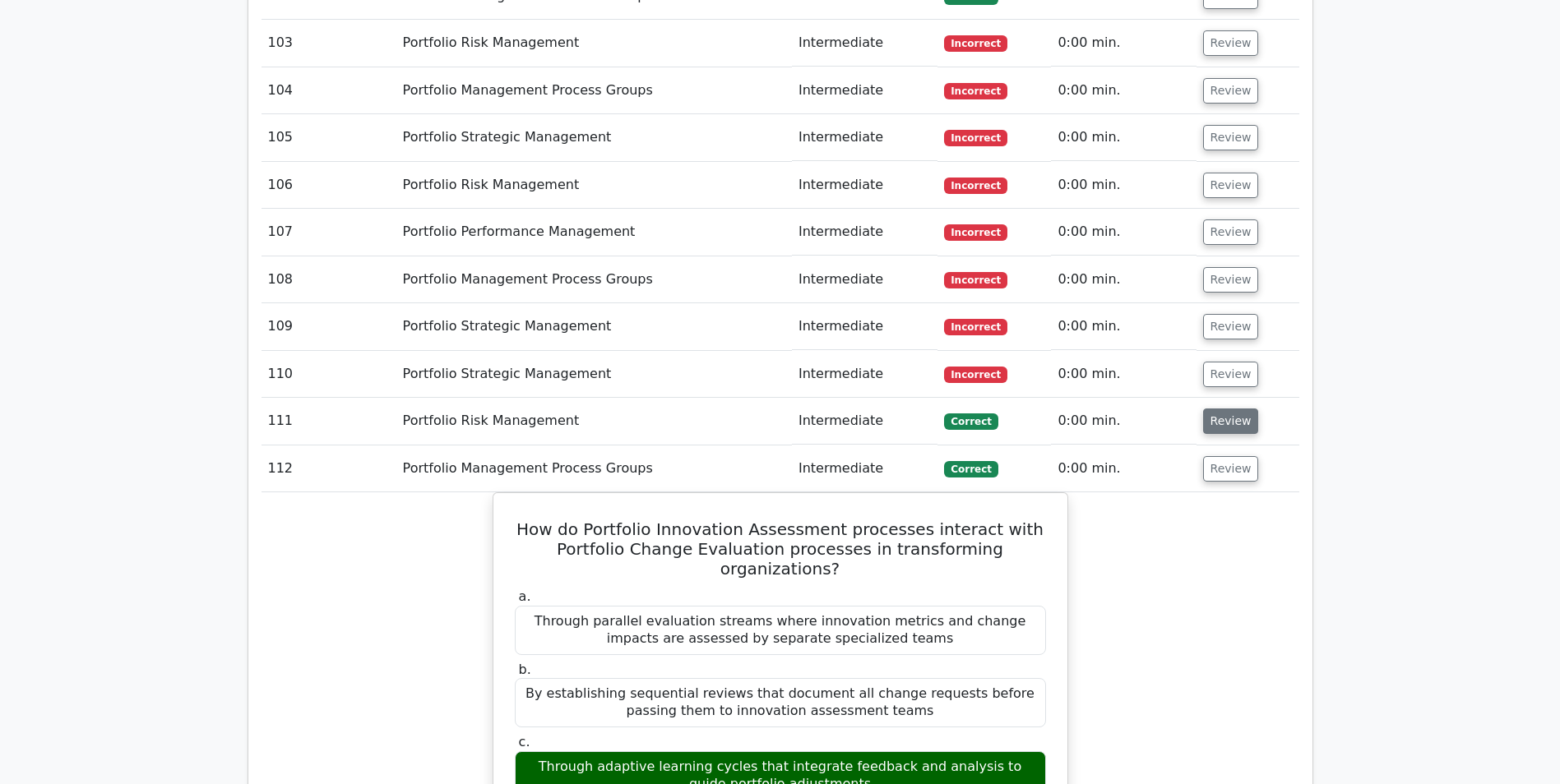
click at [1212, 409] on button "Review" at bounding box center [1231, 421] width 56 height 25
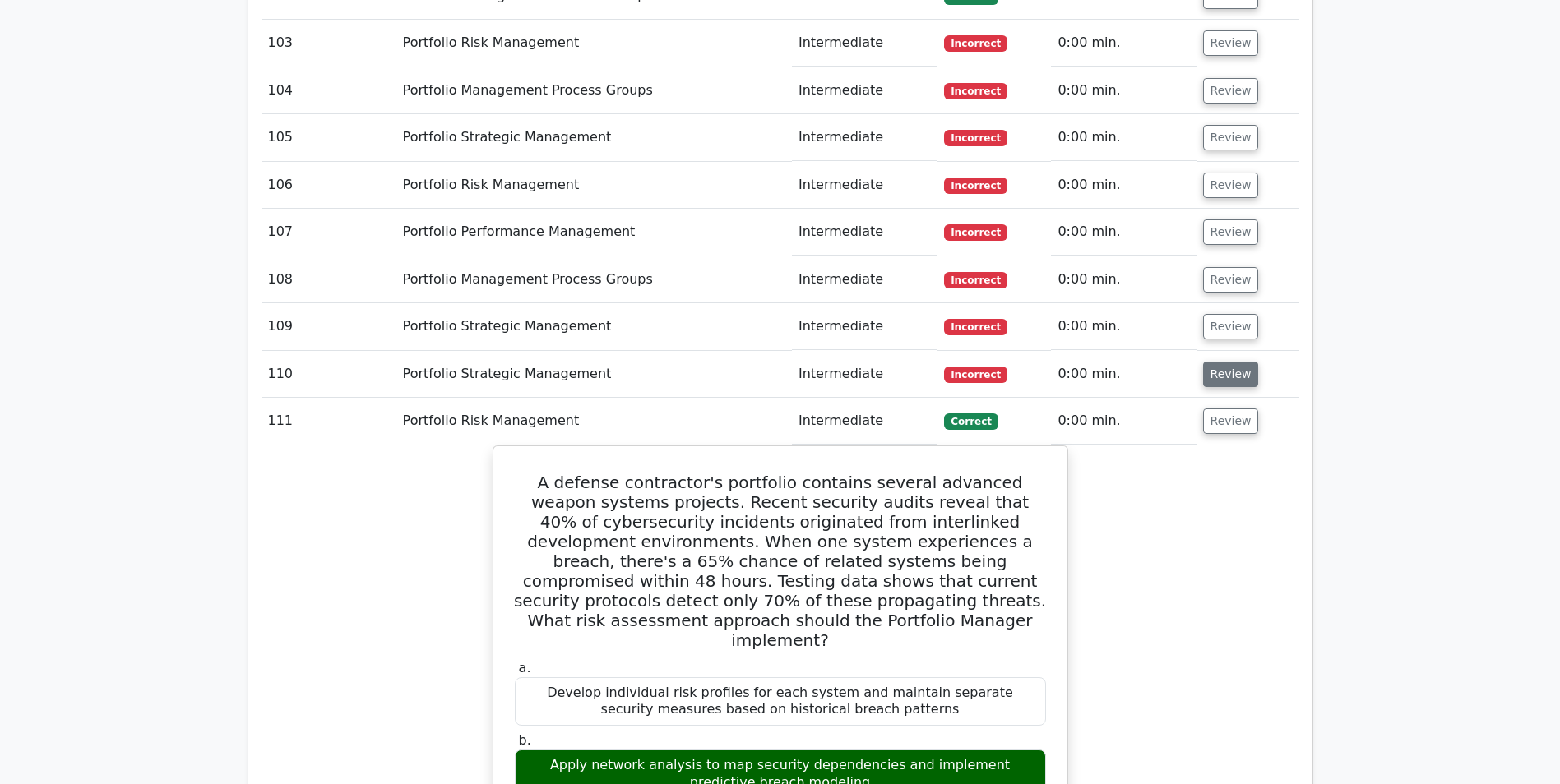
click at [1218, 362] on button "Review" at bounding box center [1231, 374] width 56 height 25
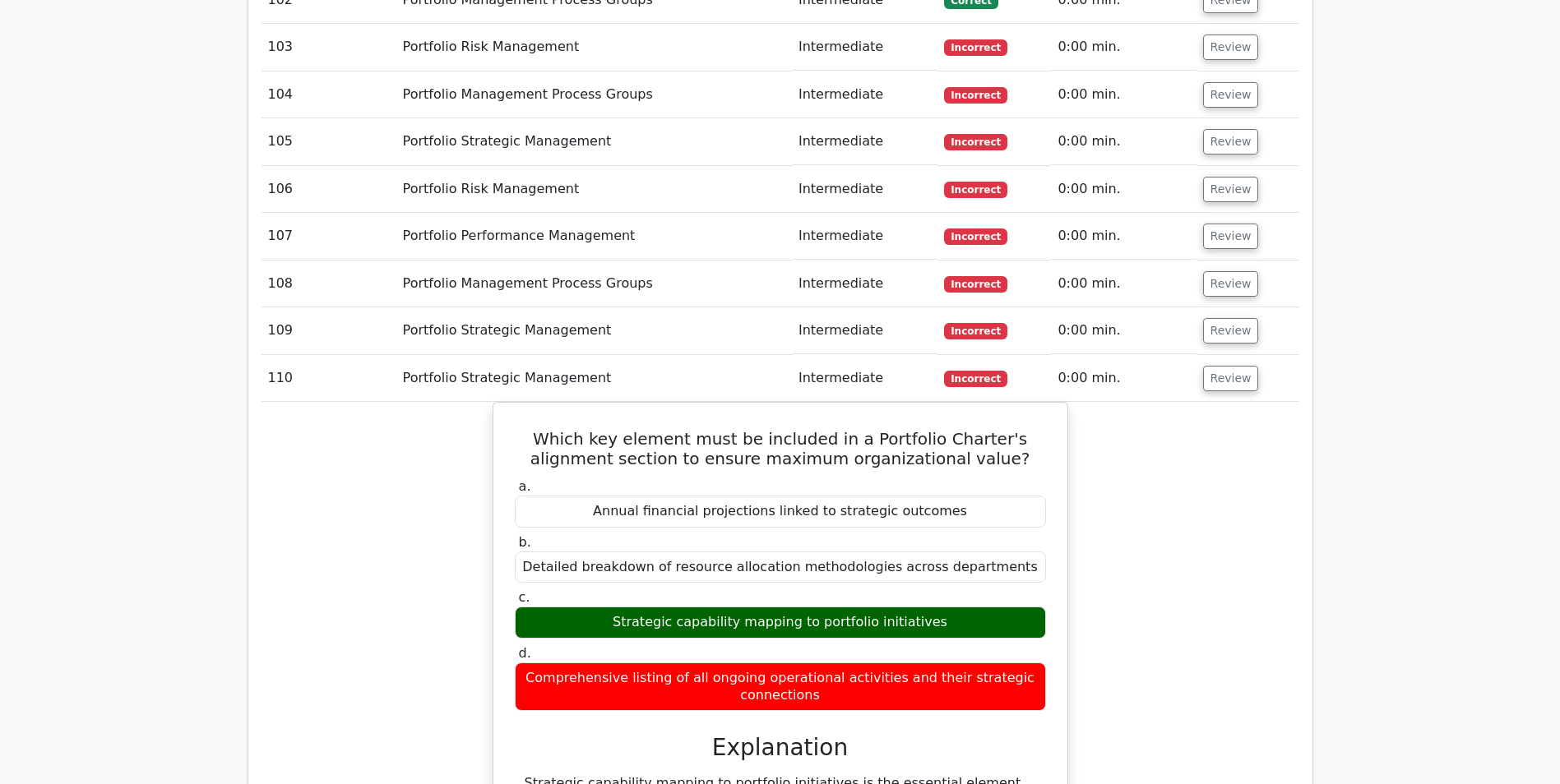
scroll to position [6789, 0]
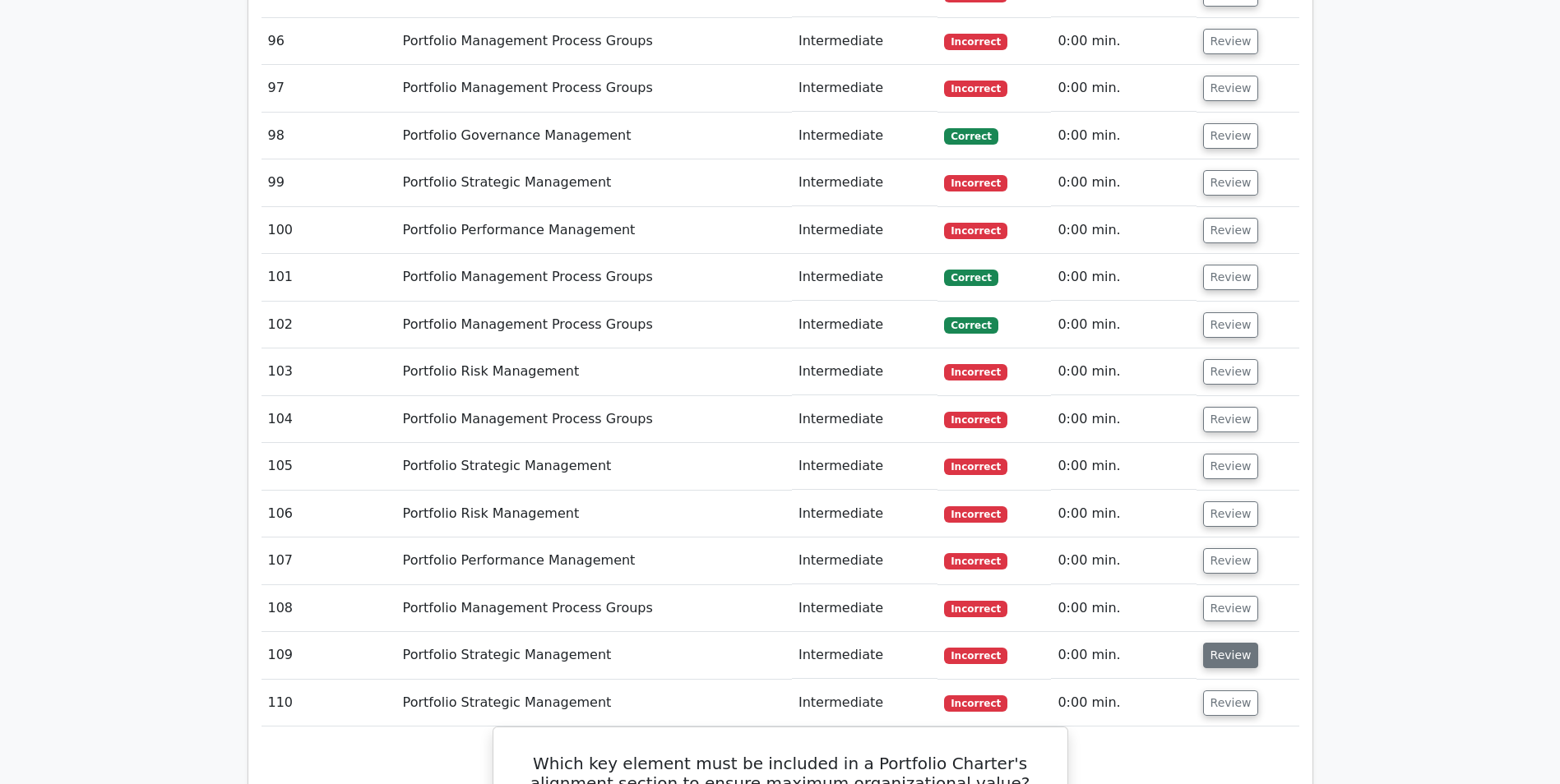
click at [1210, 643] on button "Review" at bounding box center [1231, 656] width 56 height 25
click at [1214, 596] on button "Review" at bounding box center [1231, 609] width 56 height 25
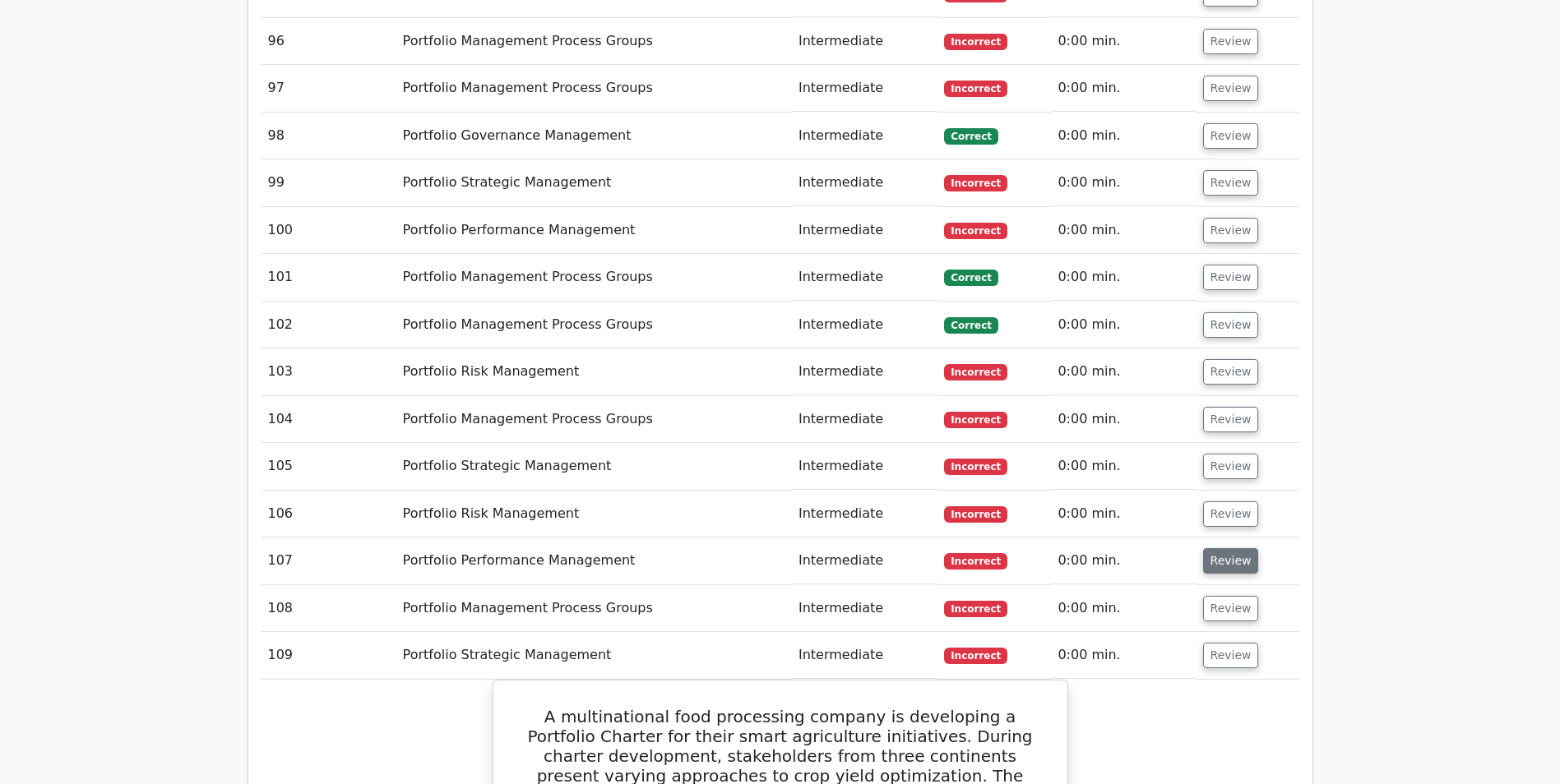
click at [1214, 548] on button "Review" at bounding box center [1231, 561] width 56 height 25
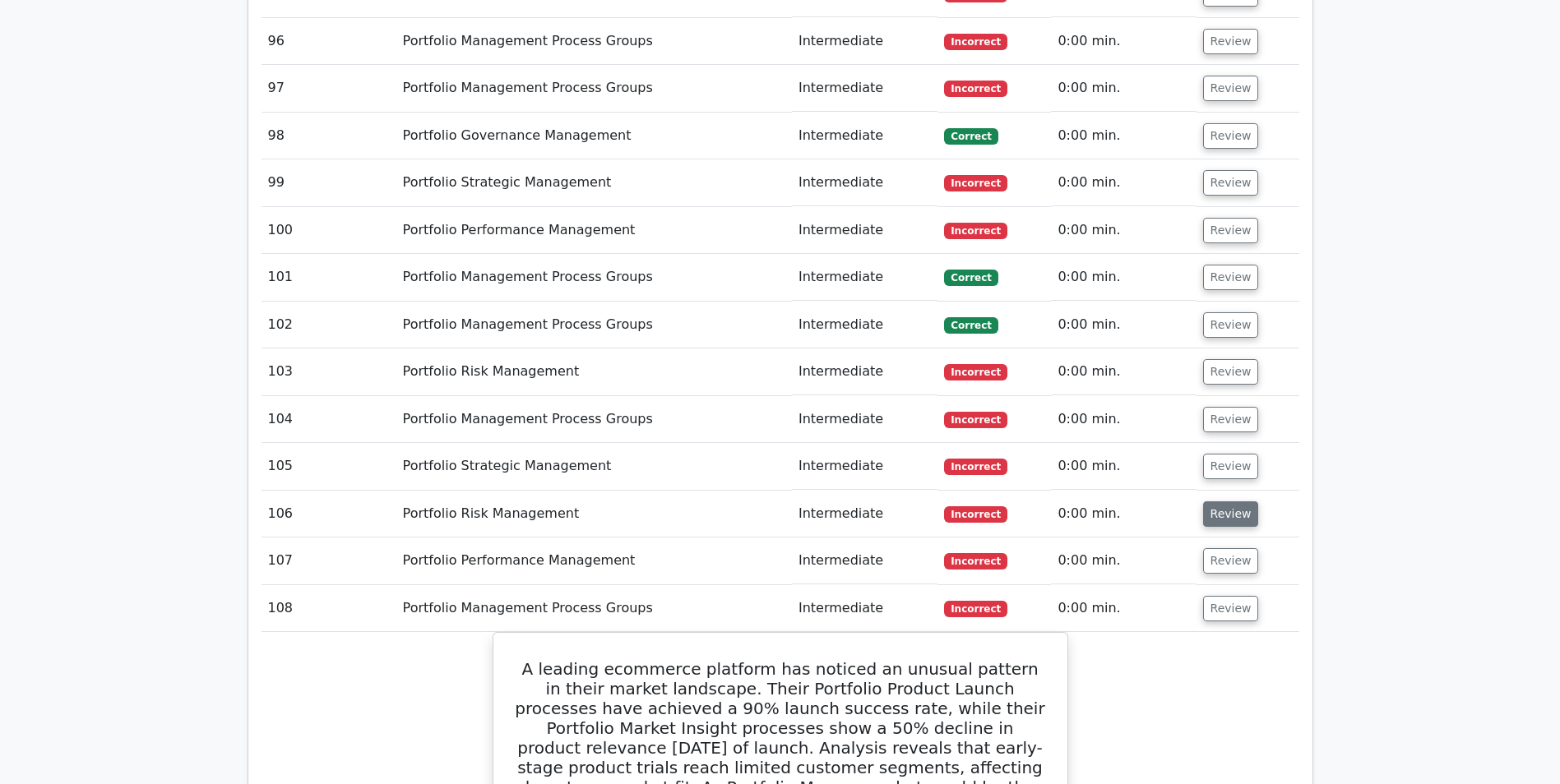
click at [1213, 502] on button "Review" at bounding box center [1231, 514] width 56 height 25
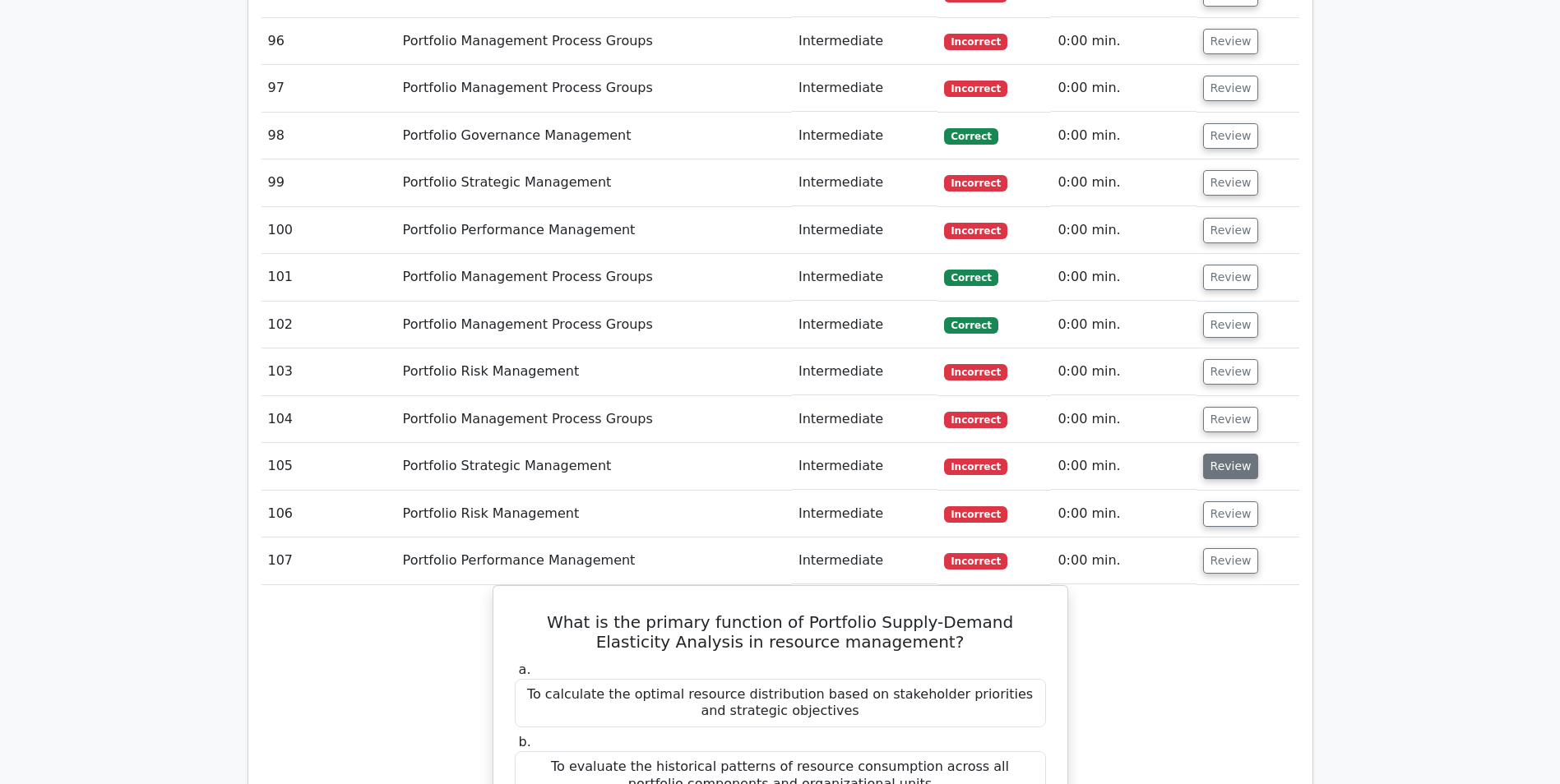
click at [1204, 454] on button "Review" at bounding box center [1231, 466] width 56 height 25
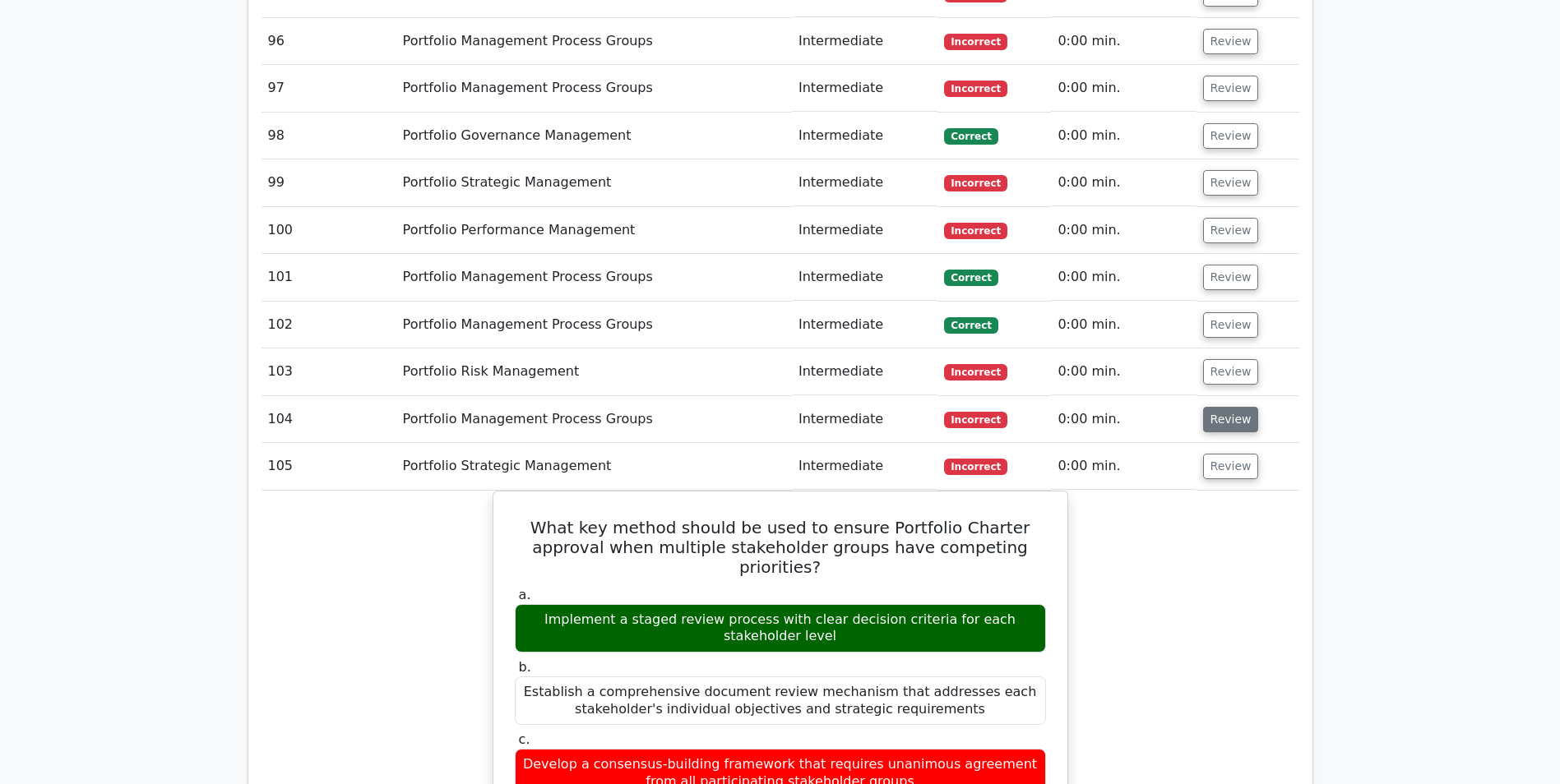
click at [1220, 407] on button "Review" at bounding box center [1231, 419] width 56 height 25
click at [1220, 359] on button "Review" at bounding box center [1231, 371] width 56 height 25
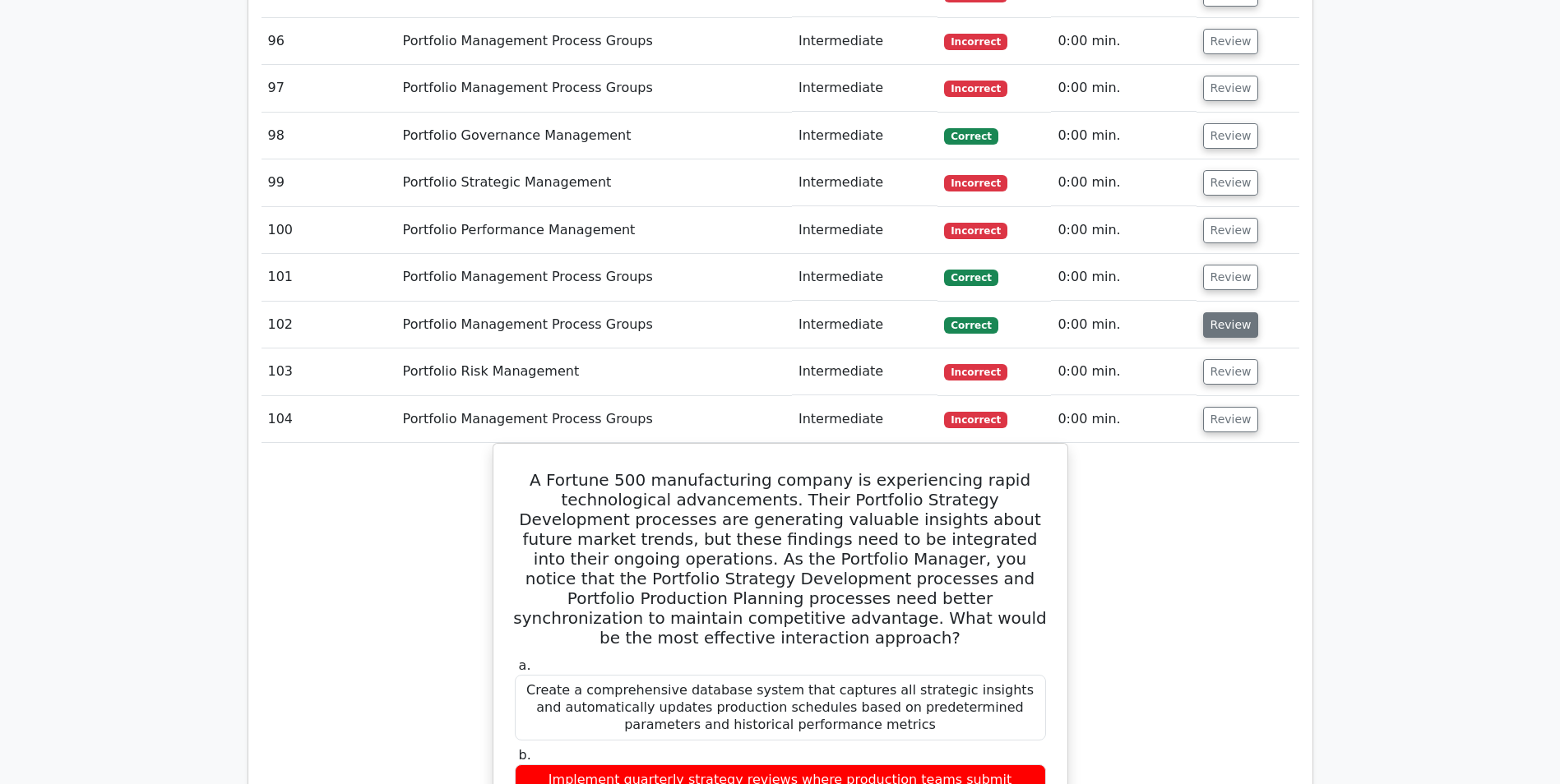
click at [1218, 313] on button "Review" at bounding box center [1231, 325] width 56 height 25
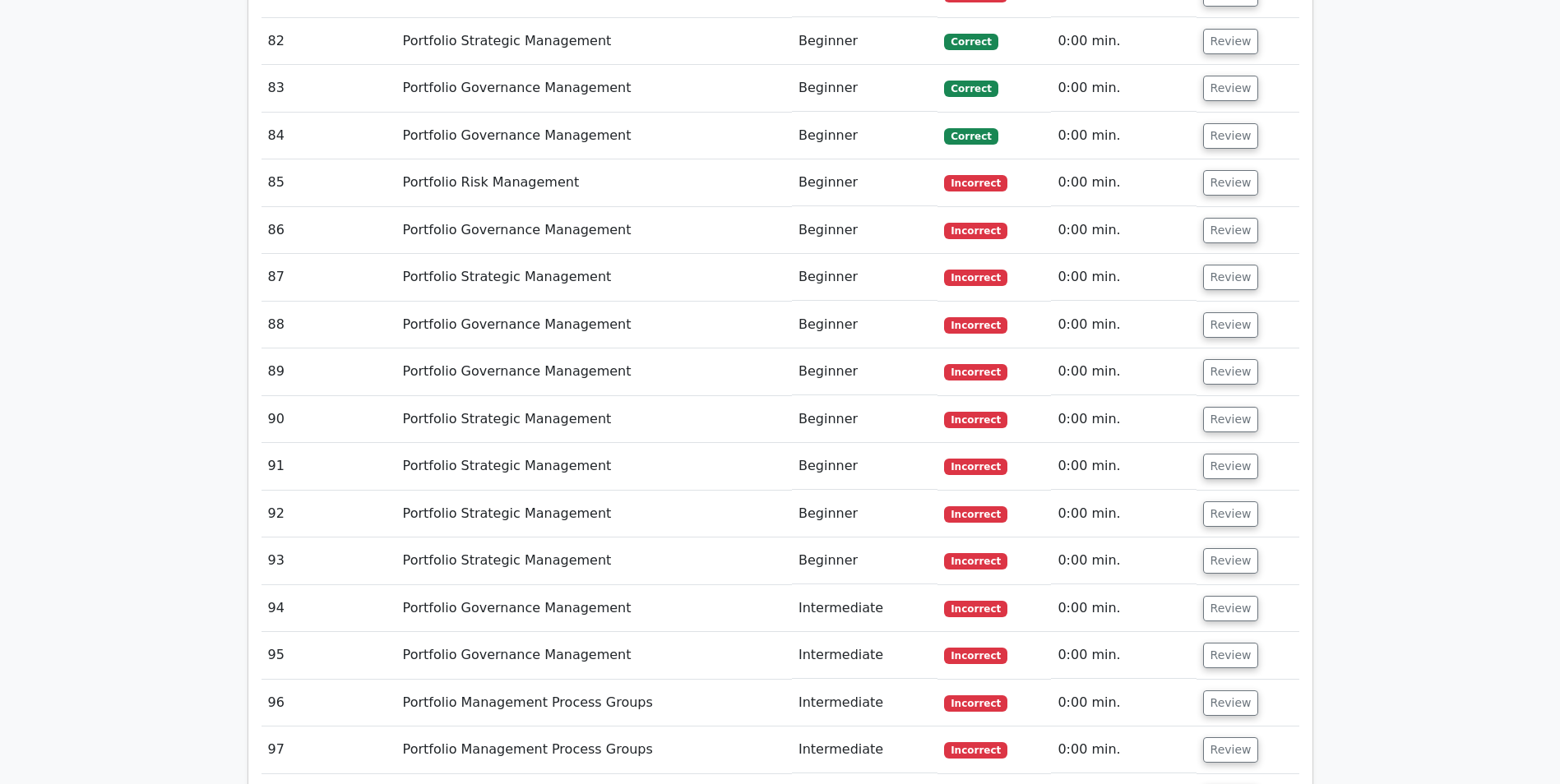
scroll to position [6296, 0]
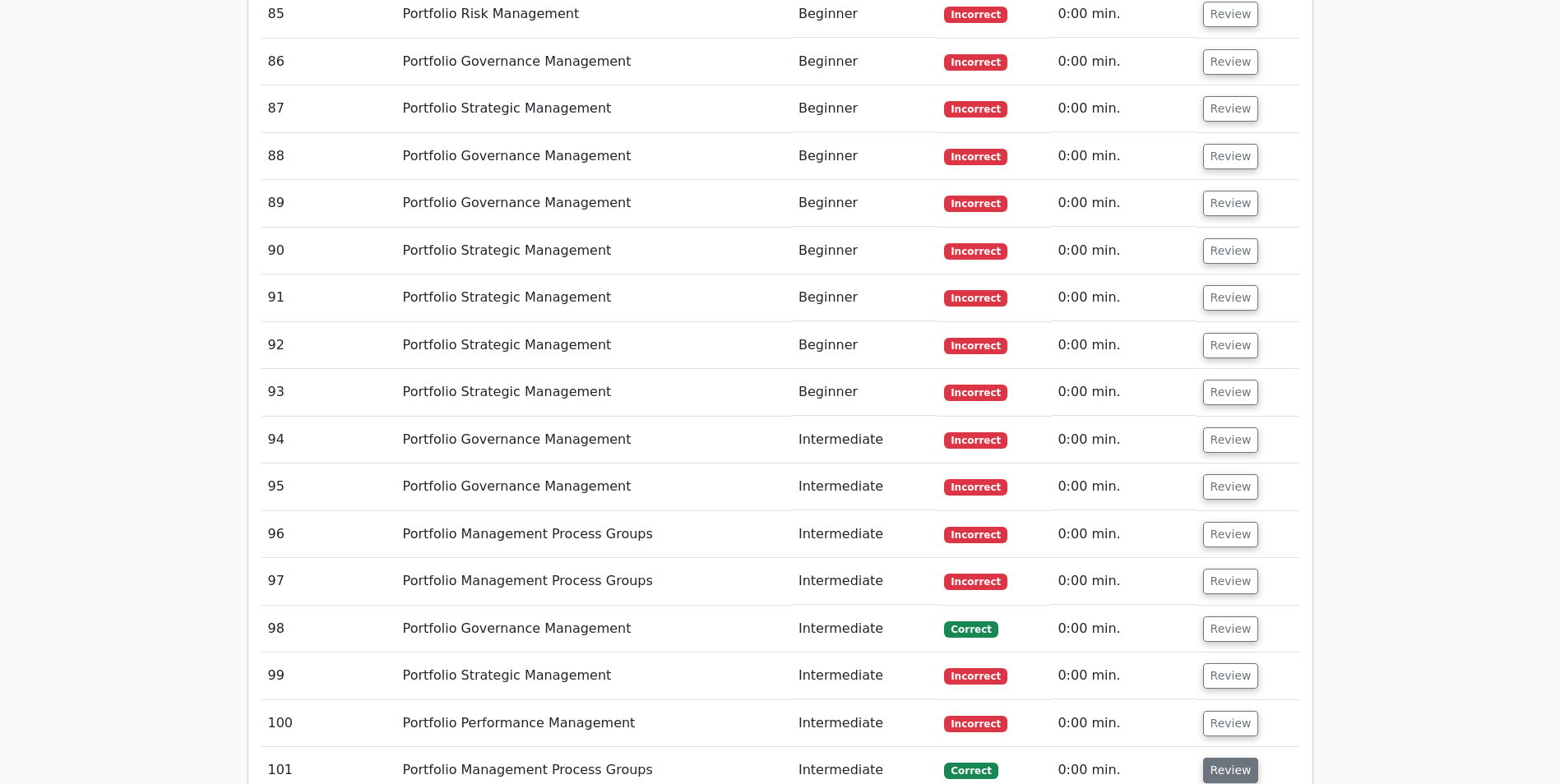
click at [1229, 758] on button "Review" at bounding box center [1231, 770] width 56 height 25
click at [1221, 710] on button "Review" at bounding box center [1231, 723] width 56 height 25
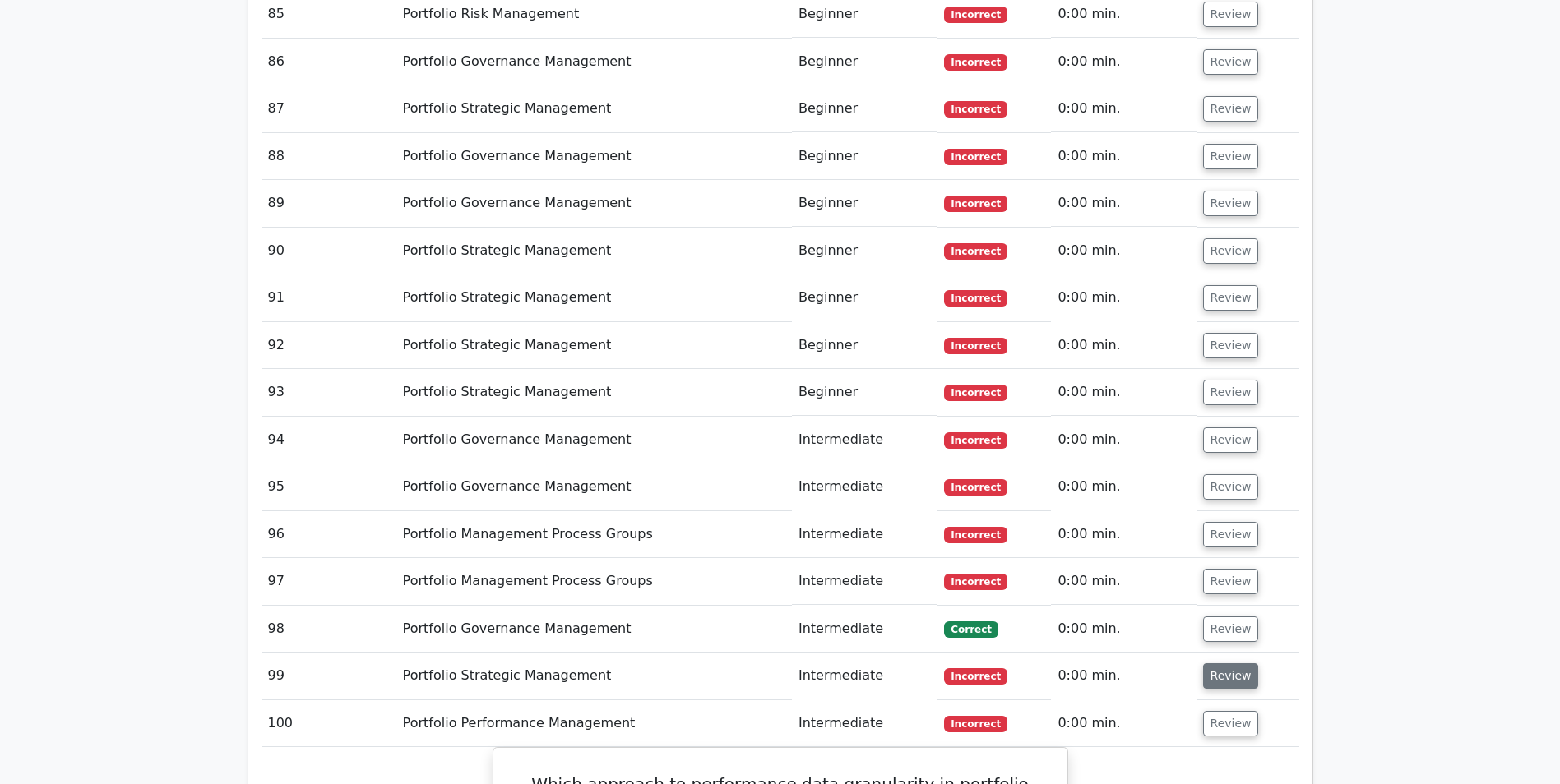
click at [1222, 663] on button "Review" at bounding box center [1231, 676] width 56 height 25
click at [1225, 616] on button "Review" at bounding box center [1231, 629] width 56 height 25
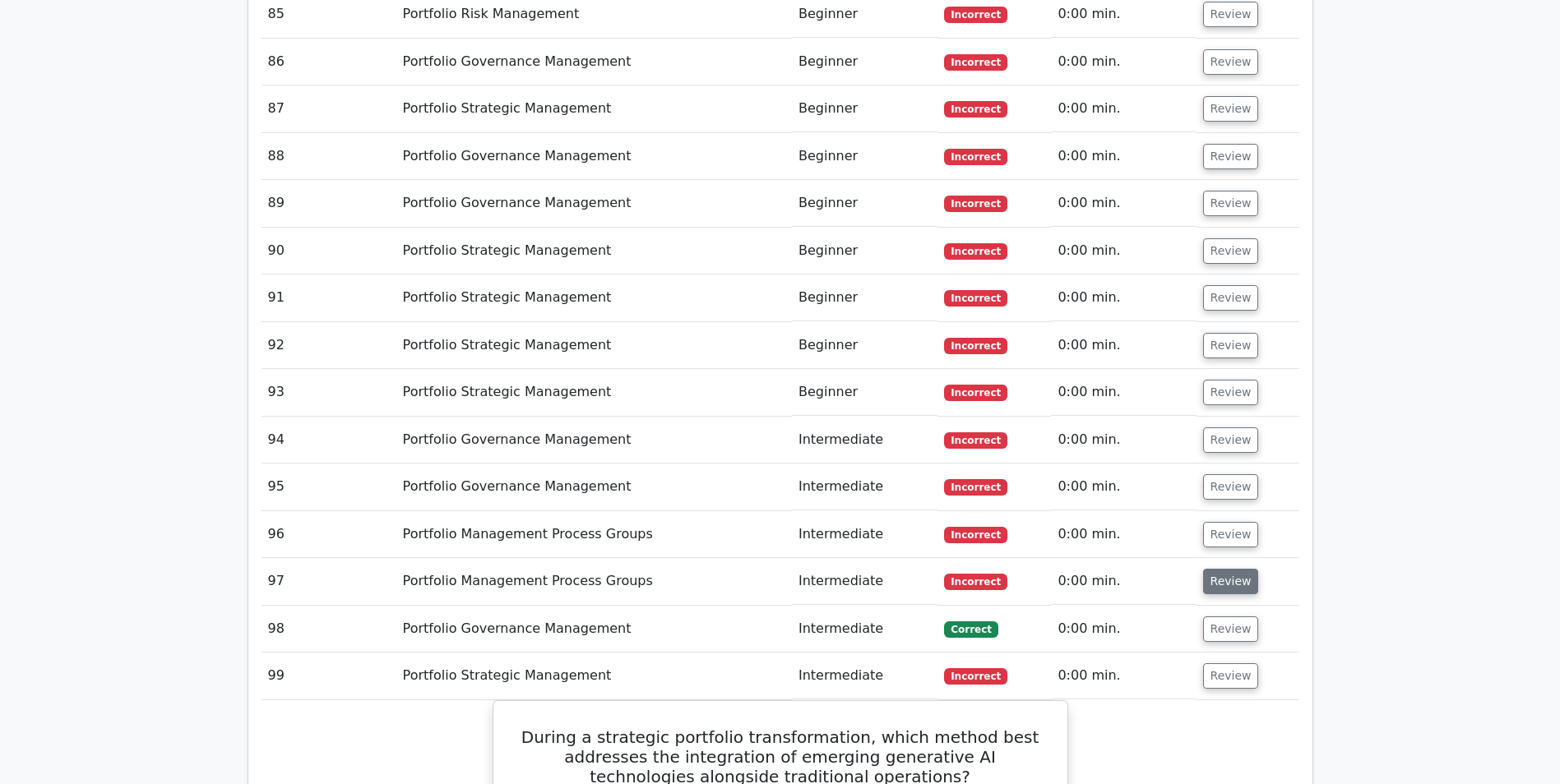
click at [1220, 568] on button "Review" at bounding box center [1231, 581] width 56 height 25
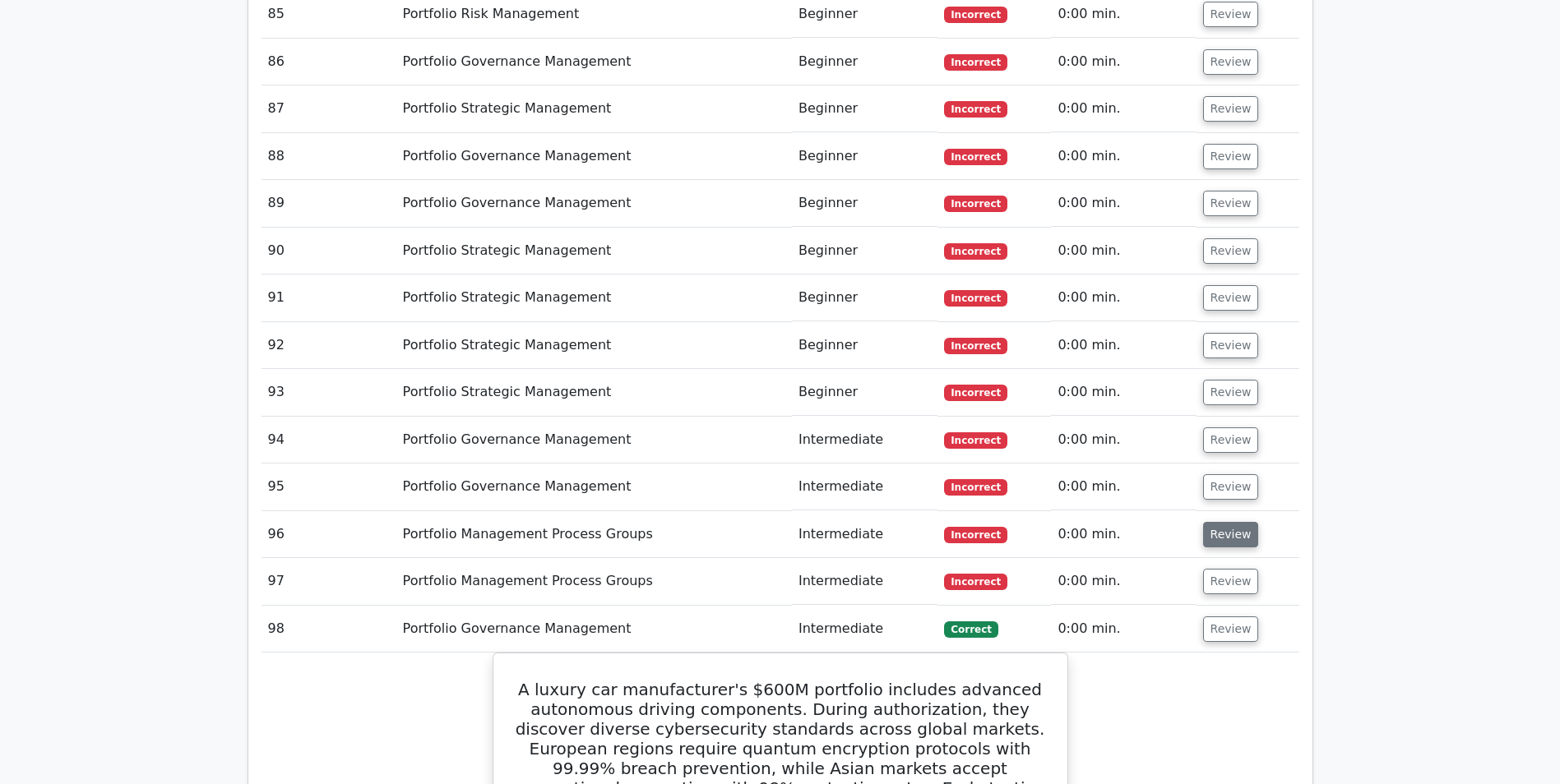
click at [1208, 521] on button "Review" at bounding box center [1231, 534] width 56 height 25
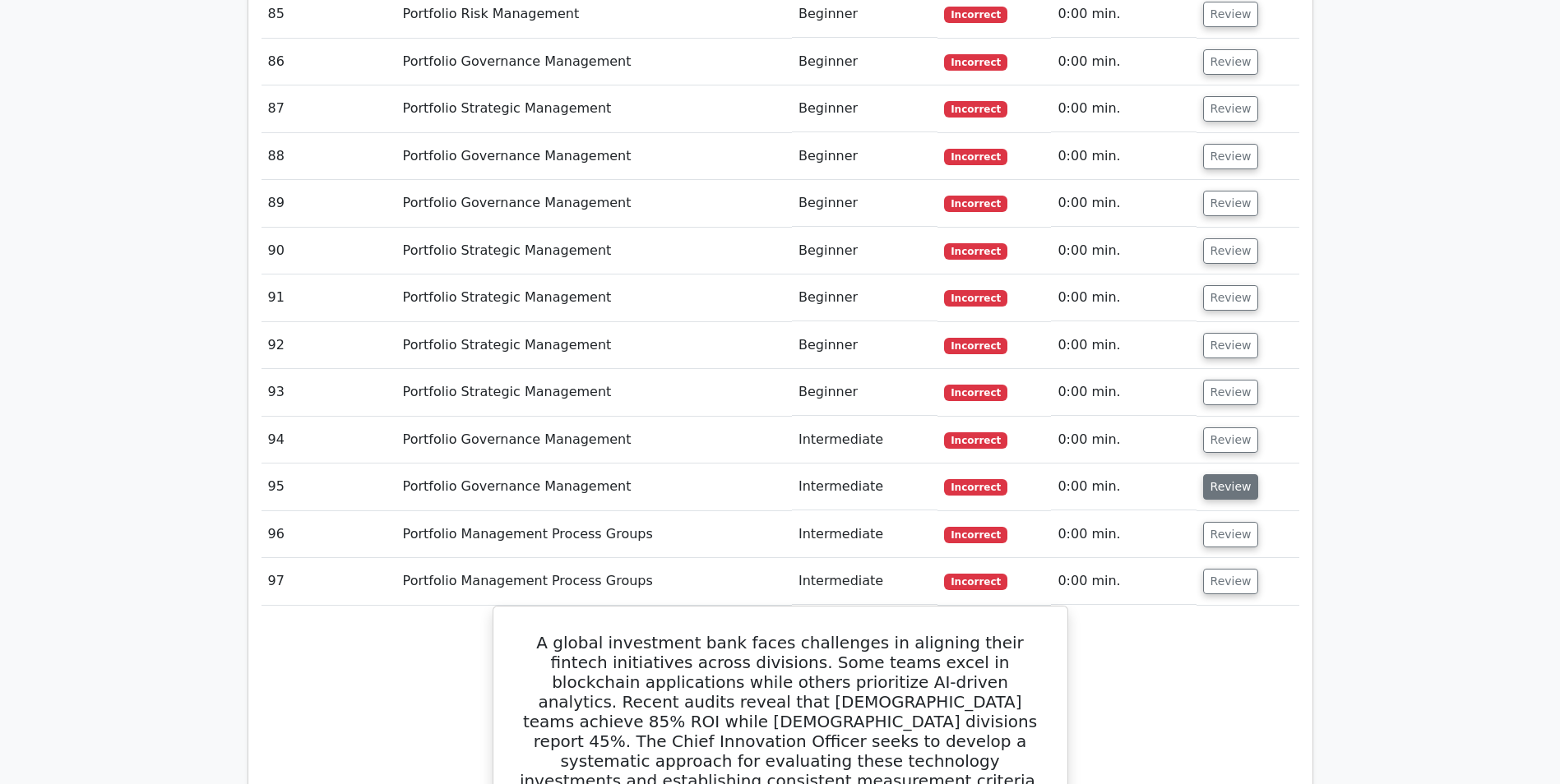
click at [1210, 474] on button "Review" at bounding box center [1231, 487] width 56 height 25
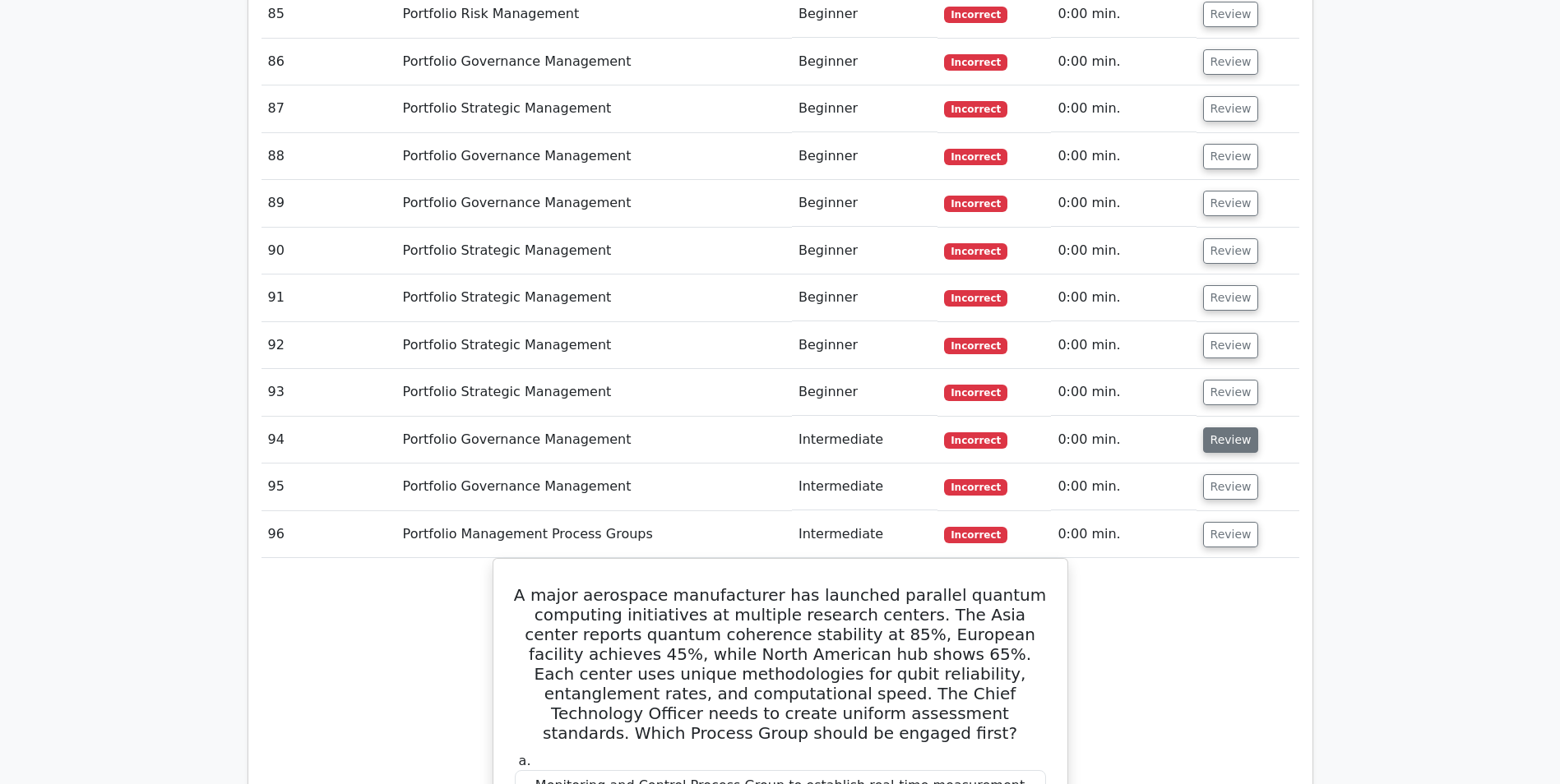
click at [1215, 427] on button "Review" at bounding box center [1231, 440] width 56 height 25
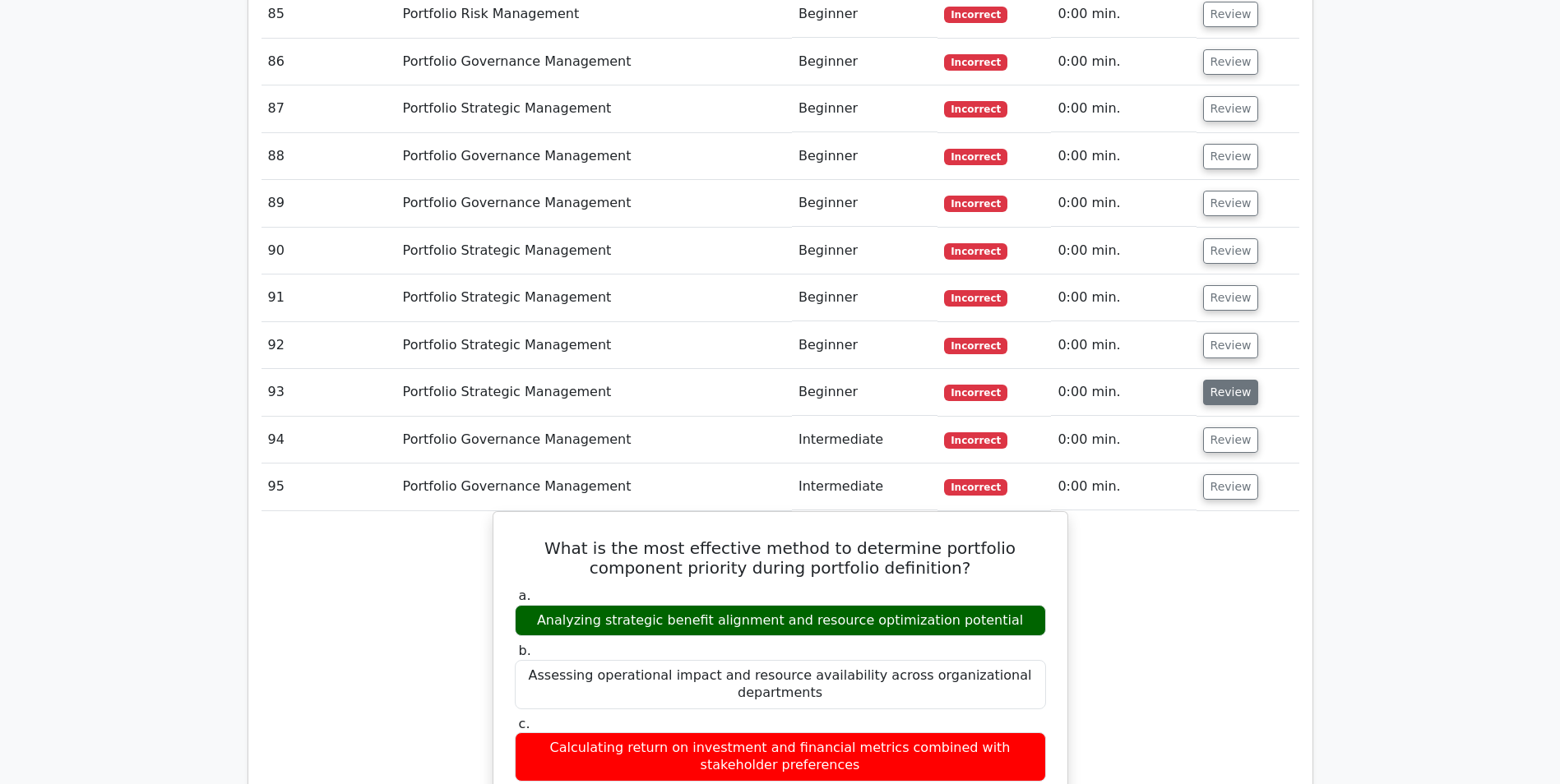
click at [1221, 379] on button "Review" at bounding box center [1231, 392] width 56 height 25
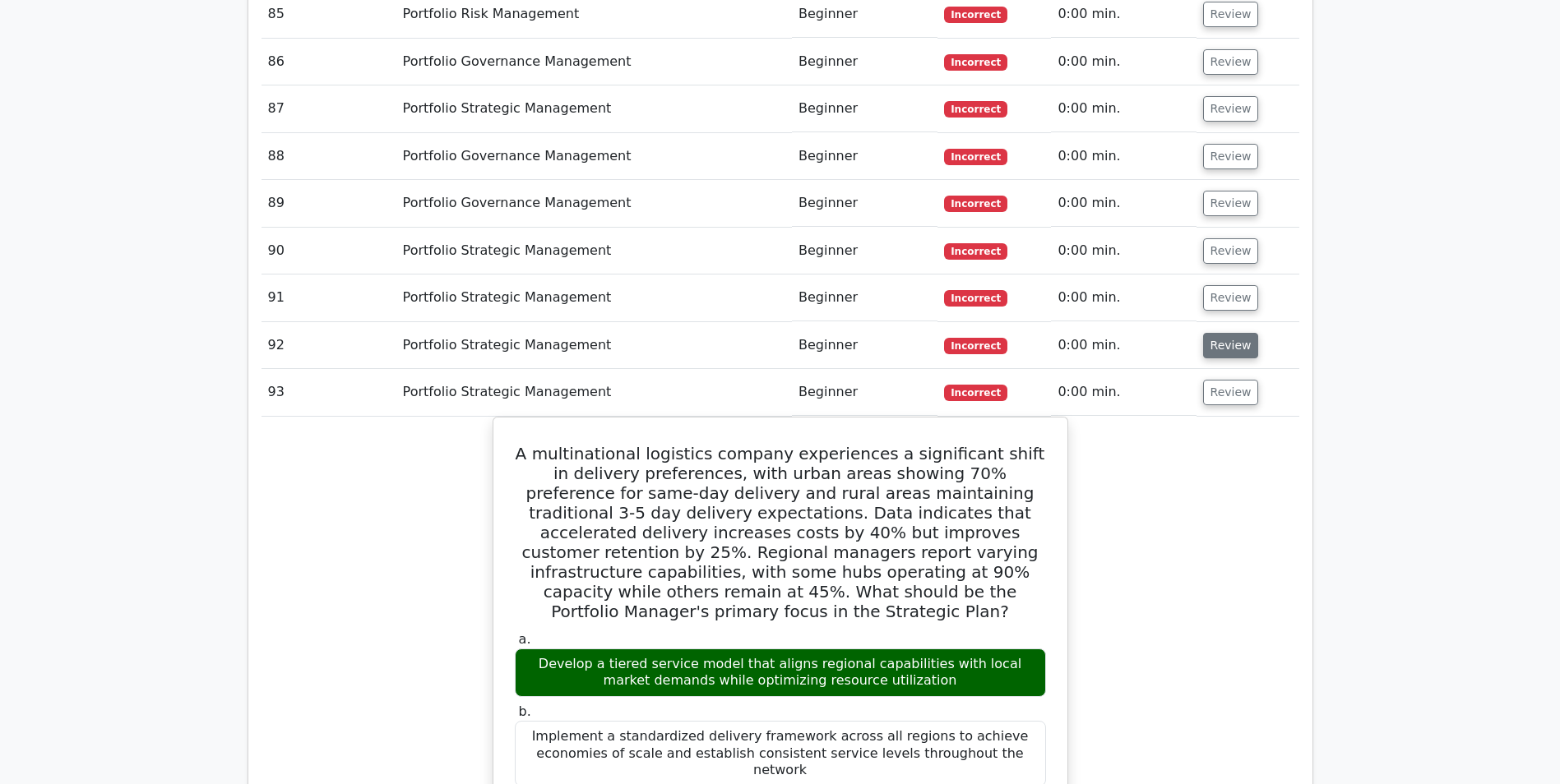
drag, startPoint x: 1226, startPoint y: 217, endPoint x: 1234, endPoint y: 155, distance: 62.5
click at [1228, 333] on button "Review" at bounding box center [1231, 346] width 56 height 25
click at [1233, 285] on button "Review" at bounding box center [1231, 298] width 56 height 25
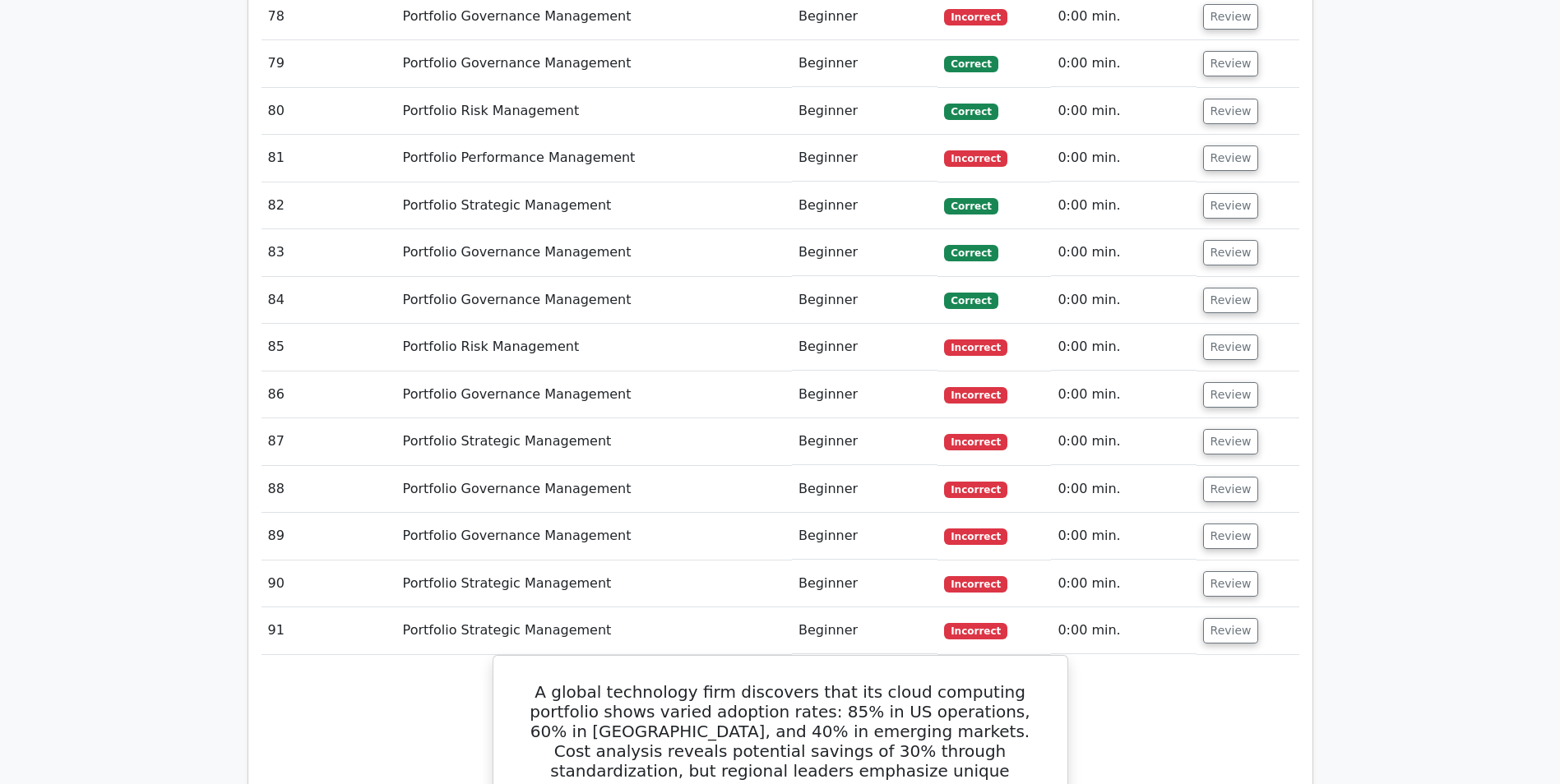
scroll to position [5886, 0]
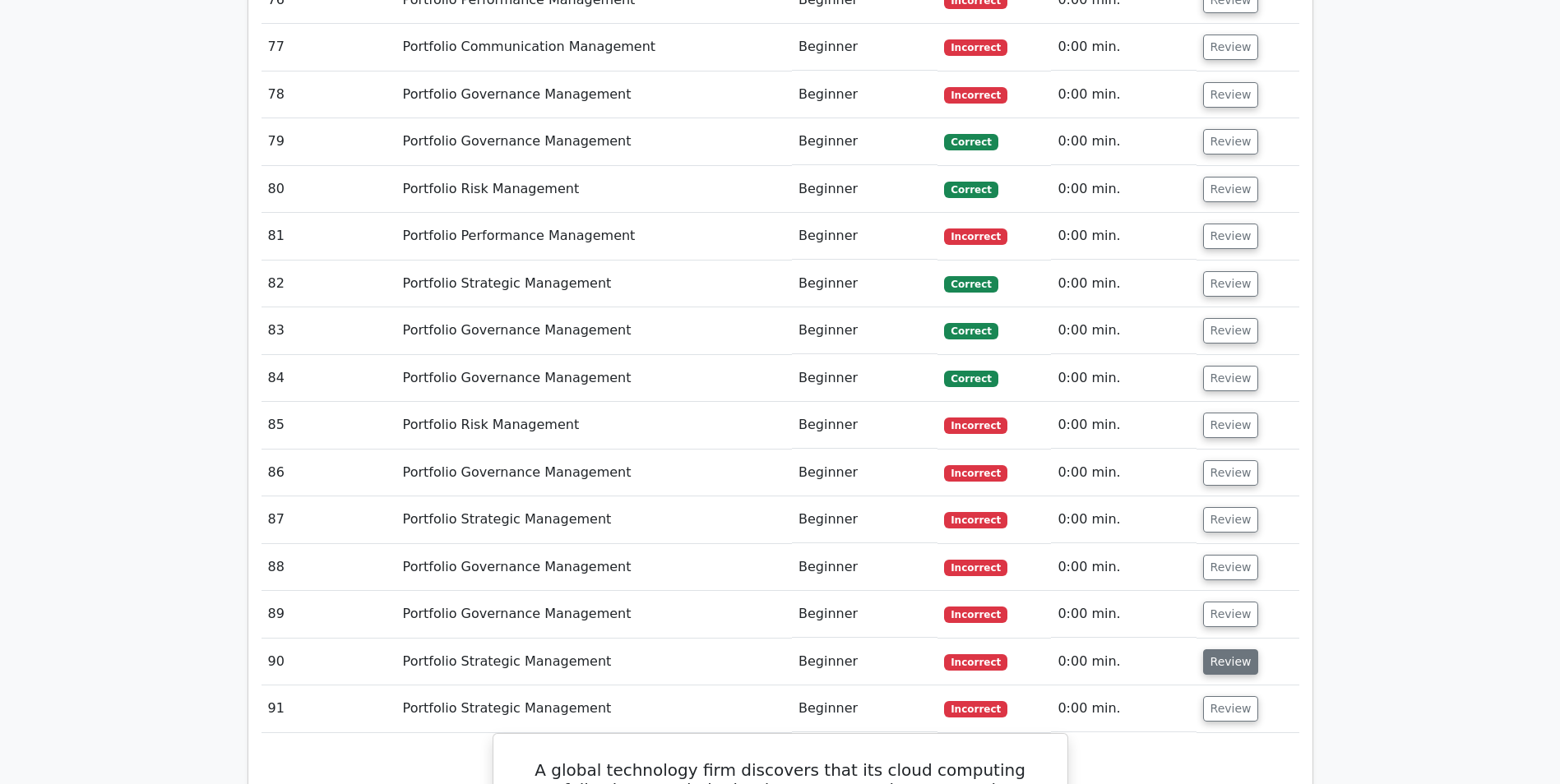
click at [1225, 649] on button "Review" at bounding box center [1231, 662] width 56 height 25
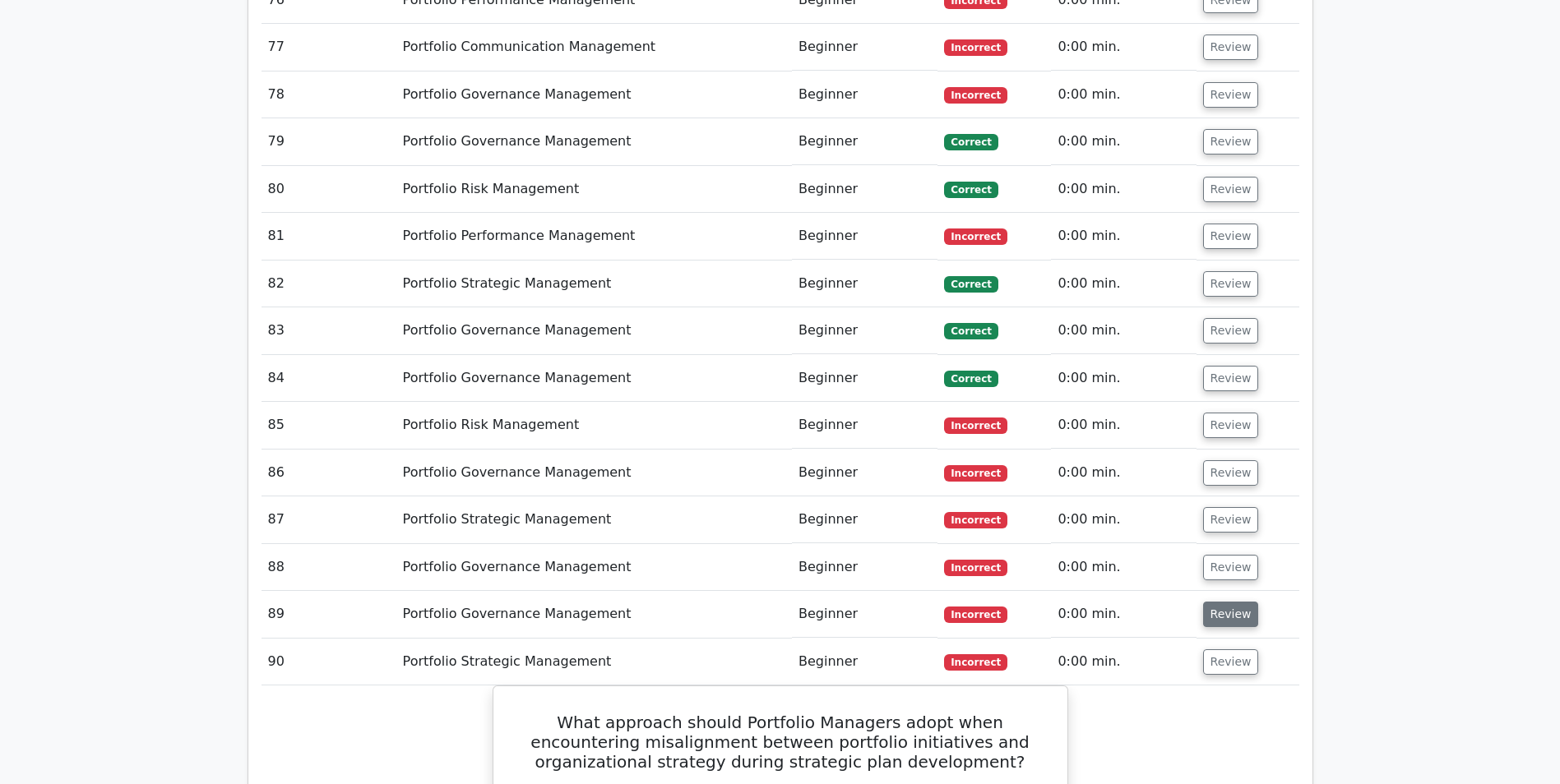
click at [1236, 602] on button "Review" at bounding box center [1231, 614] width 56 height 25
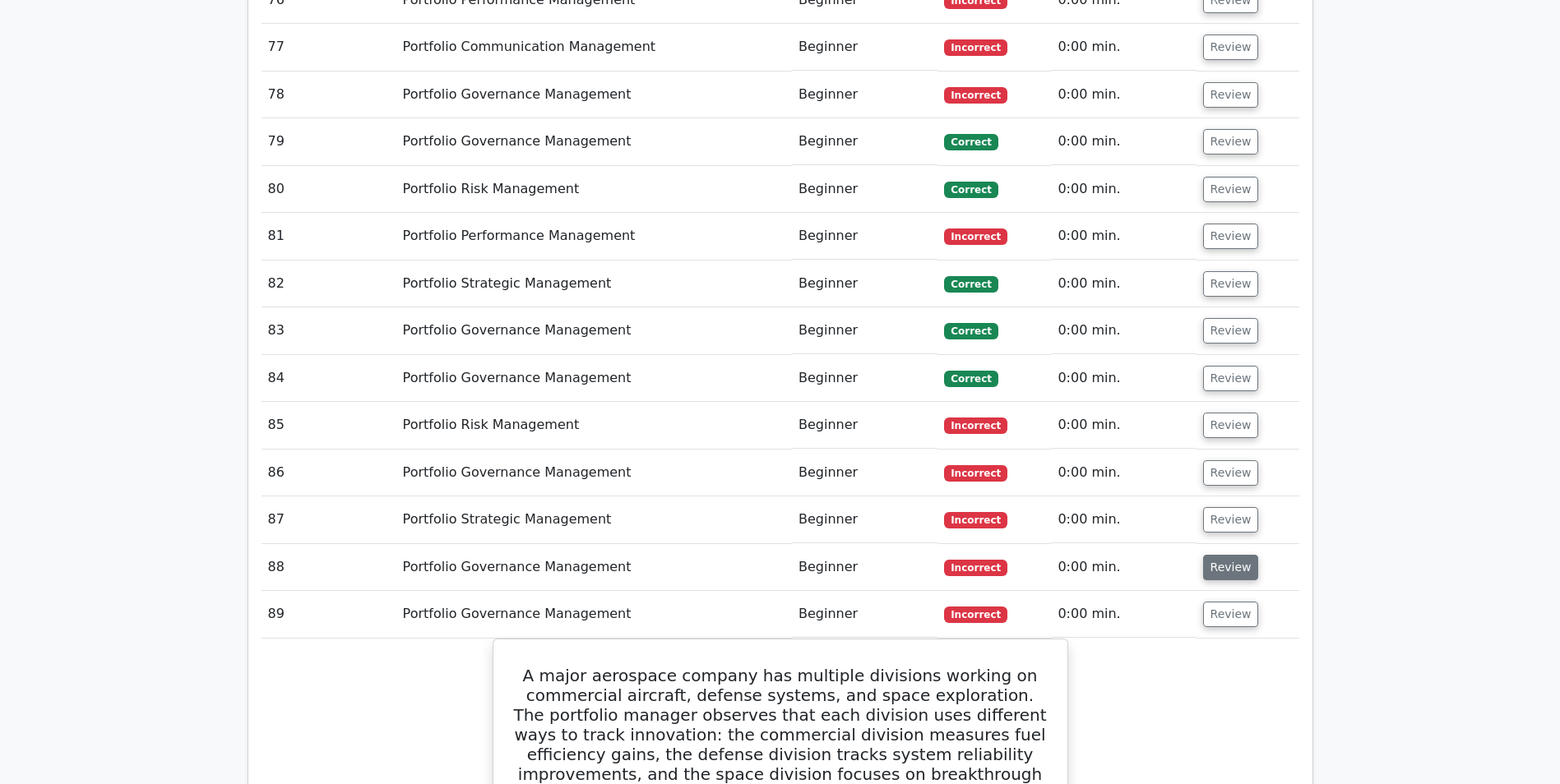
click at [1235, 555] on button "Review" at bounding box center [1231, 567] width 56 height 25
drag, startPoint x: 1221, startPoint y: 390, endPoint x: 1228, endPoint y: 365, distance: 26.0
click at [1221, 507] on button "Review" at bounding box center [1231, 519] width 56 height 25
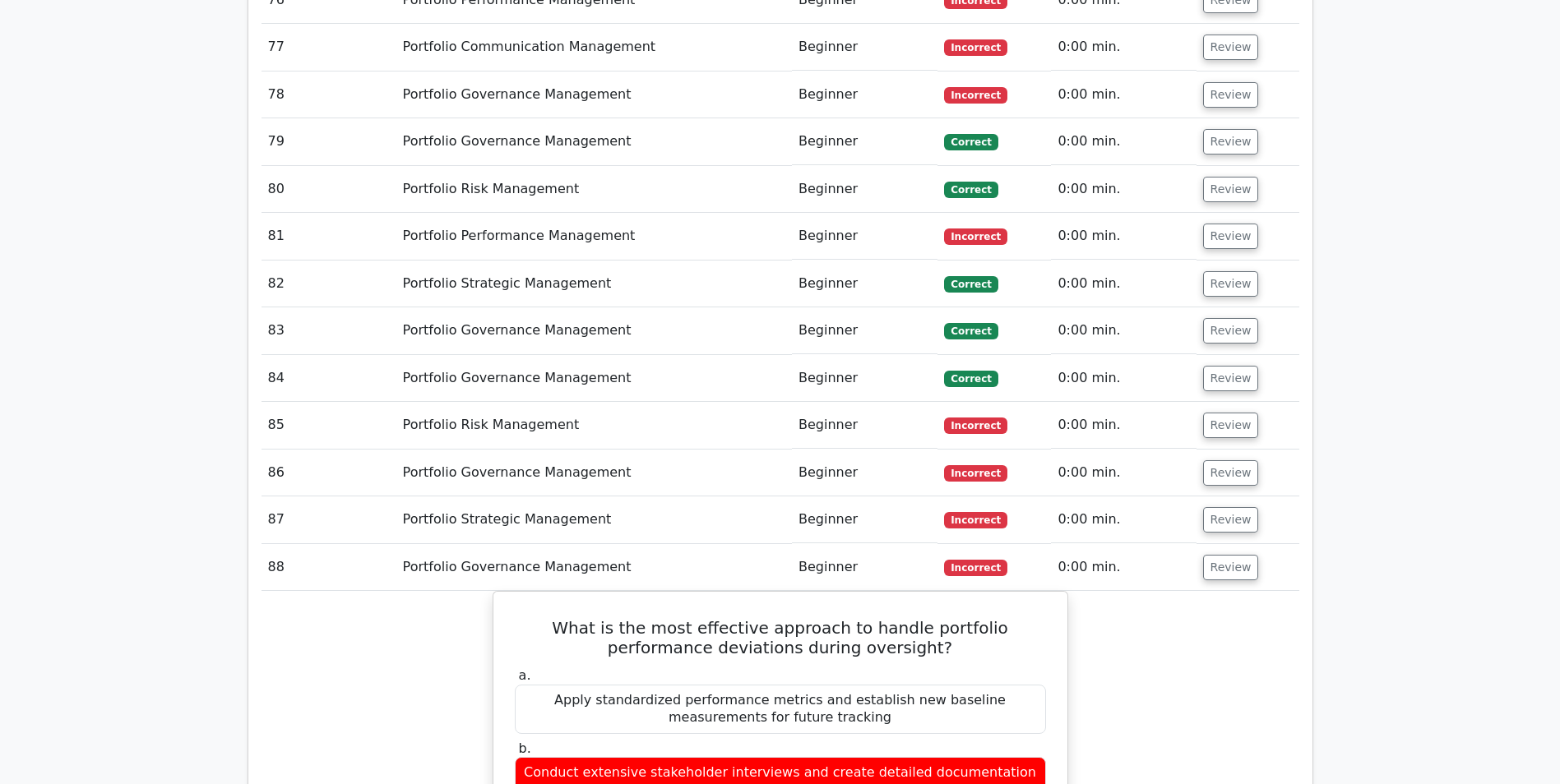
click at [1230, 461] on button "Review" at bounding box center [1231, 473] width 56 height 25
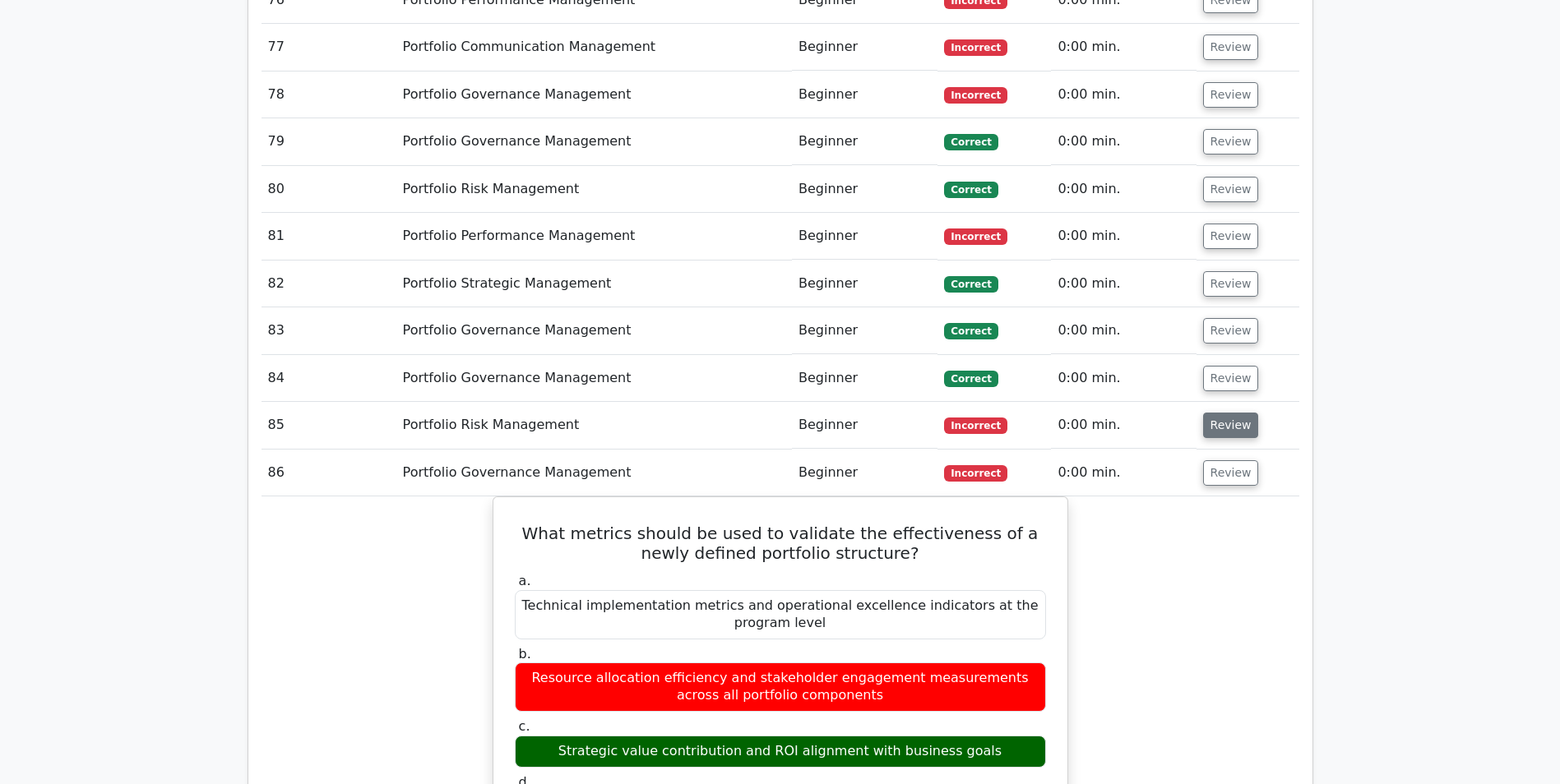
click at [1228, 413] on button "Review" at bounding box center [1231, 425] width 56 height 25
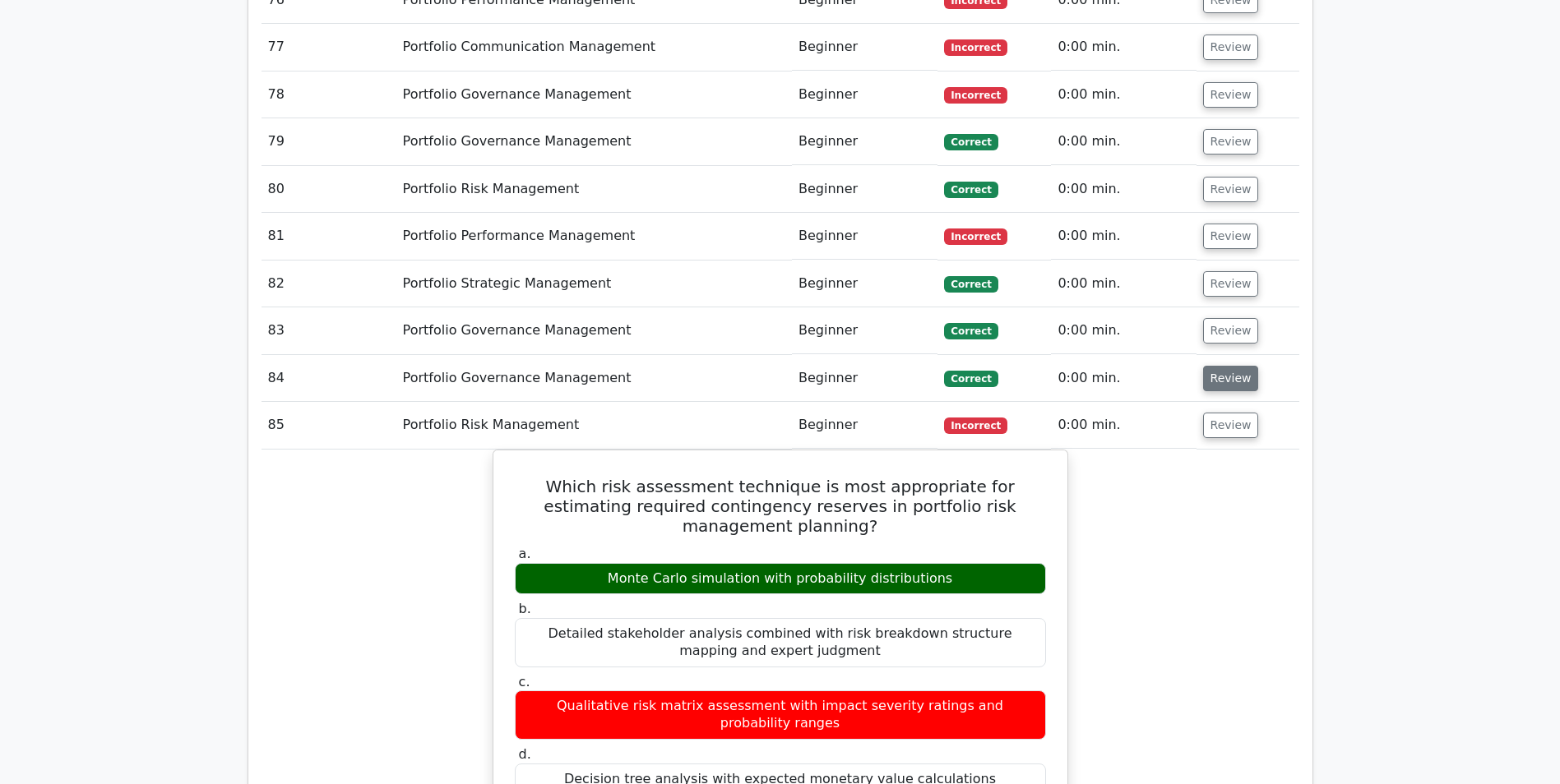
click at [1222, 366] on button "Review" at bounding box center [1231, 378] width 56 height 25
click at [1229, 318] on button "Review" at bounding box center [1231, 331] width 56 height 25
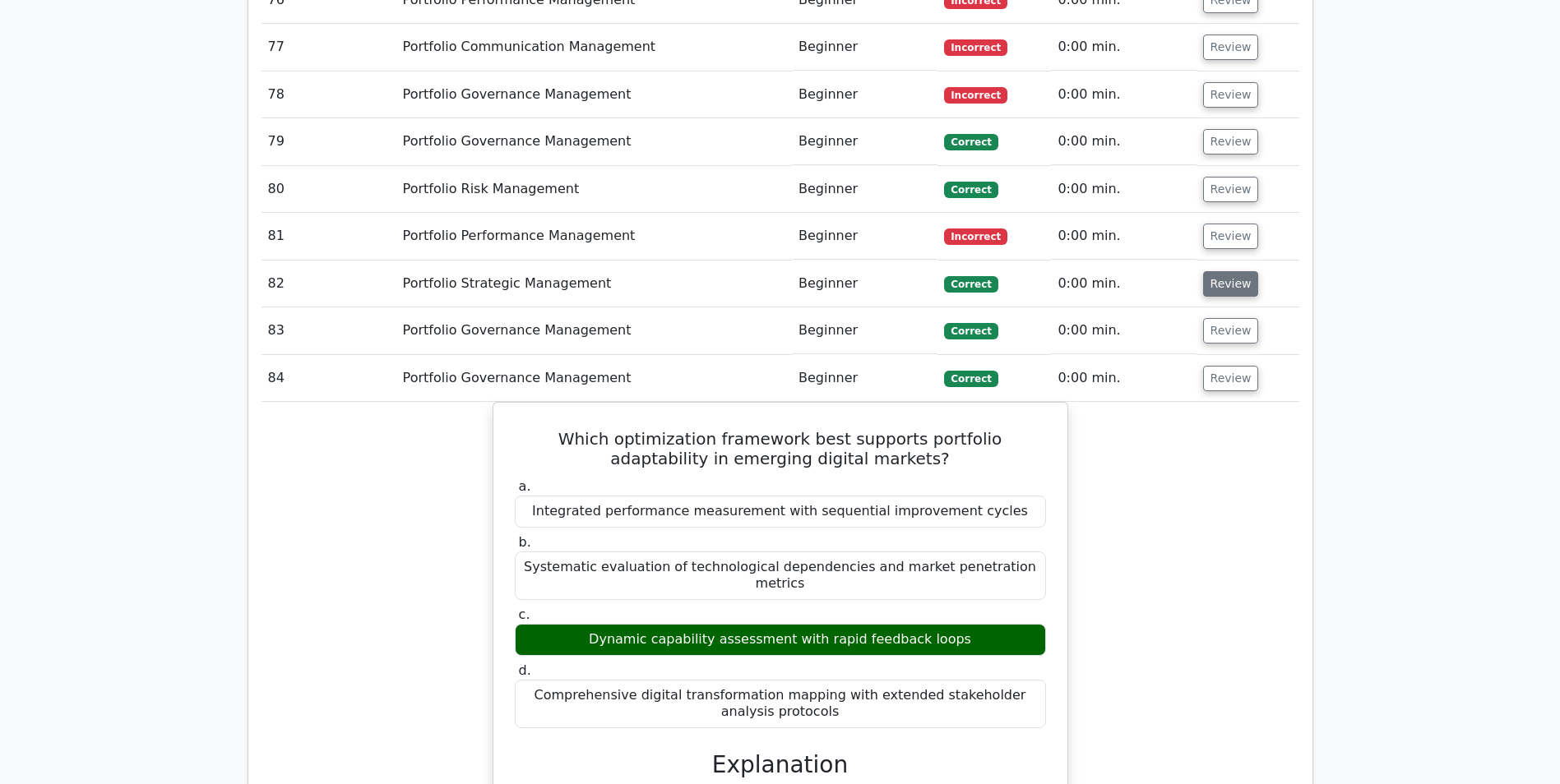
click at [1224, 271] on button "Review" at bounding box center [1231, 284] width 56 height 25
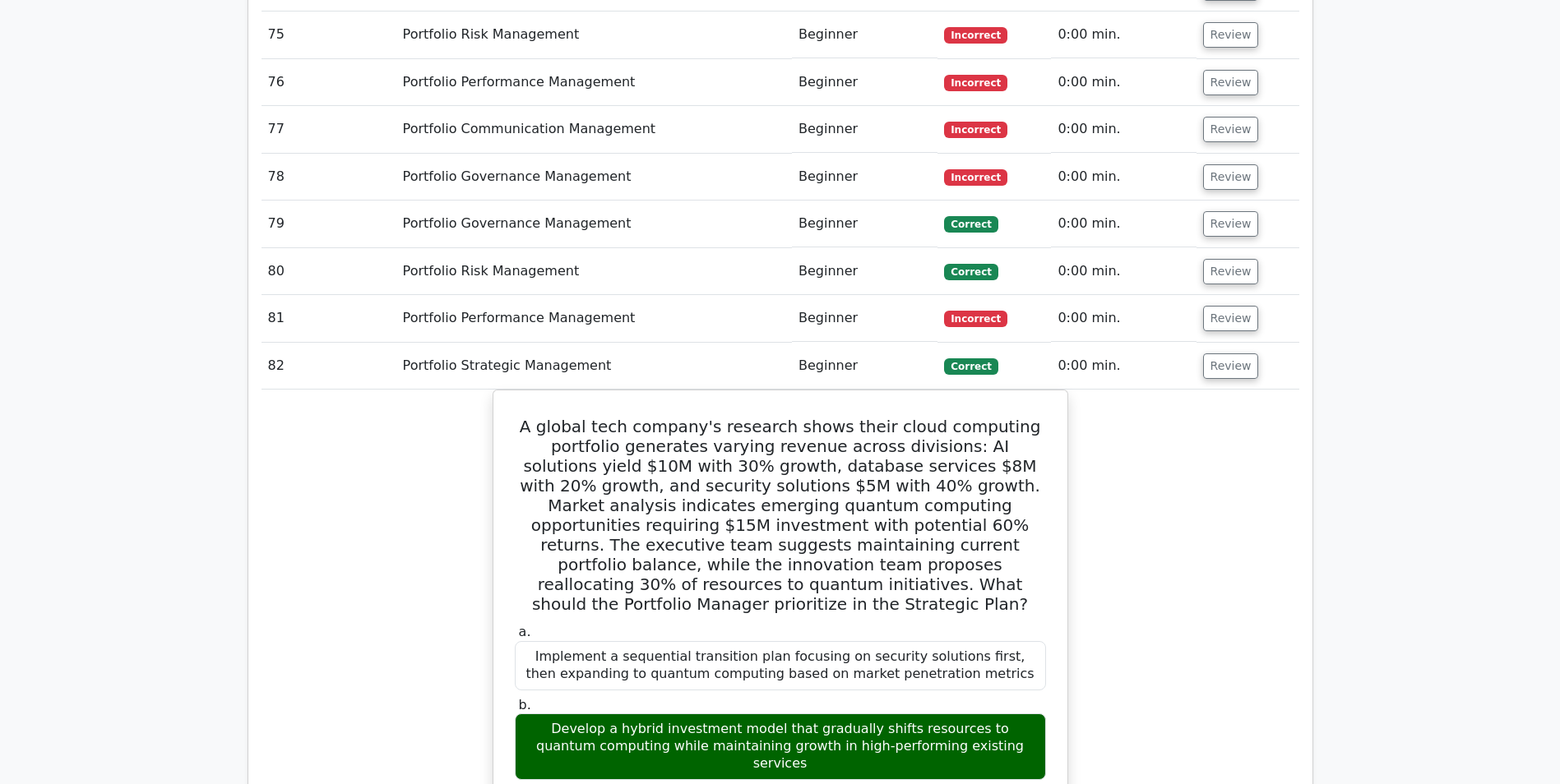
scroll to position [5474, 0]
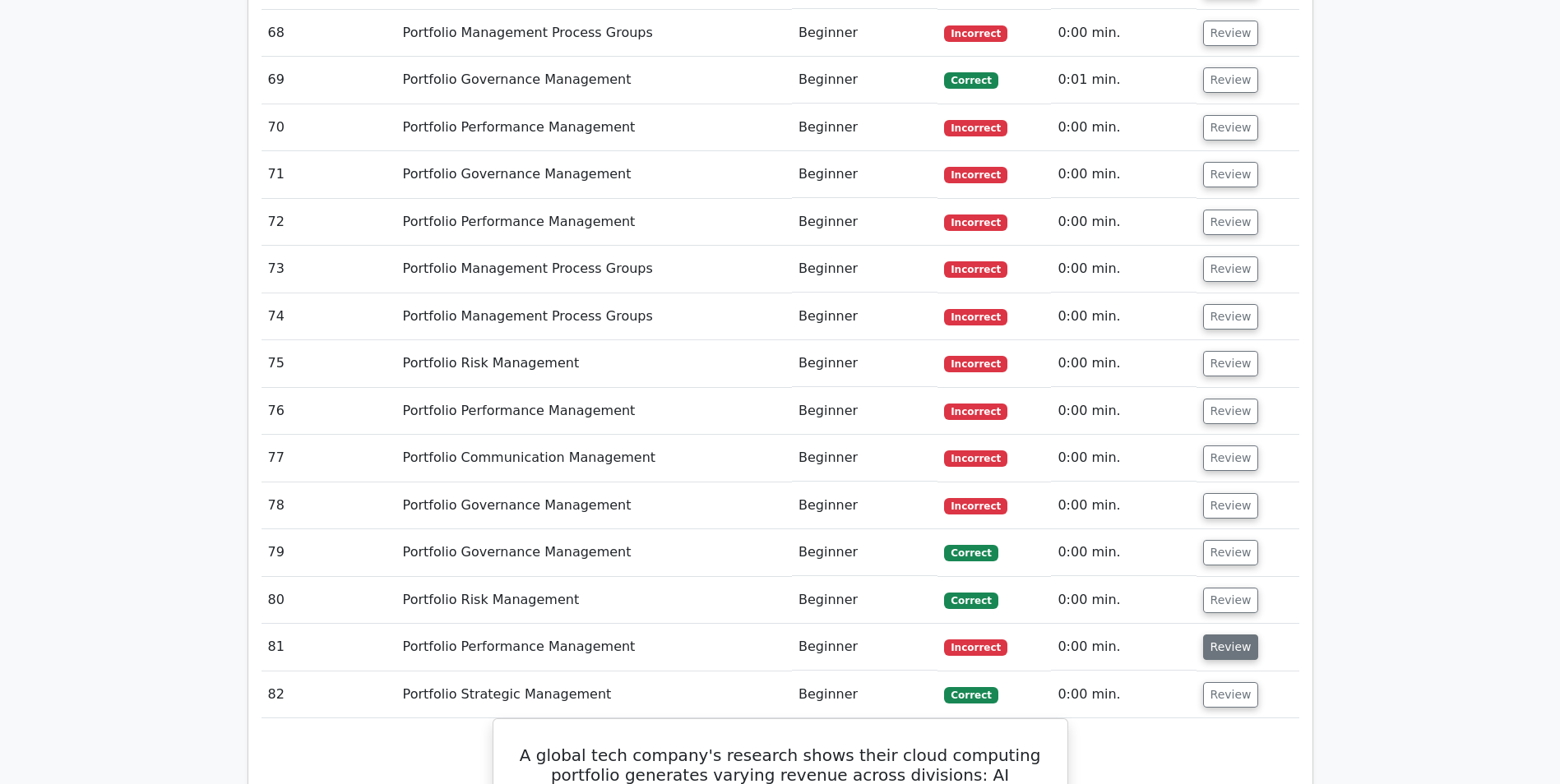
click at [1225, 634] on button "Review" at bounding box center [1231, 647] width 56 height 25
click at [1220, 588] on button "Review" at bounding box center [1231, 601] width 56 height 25
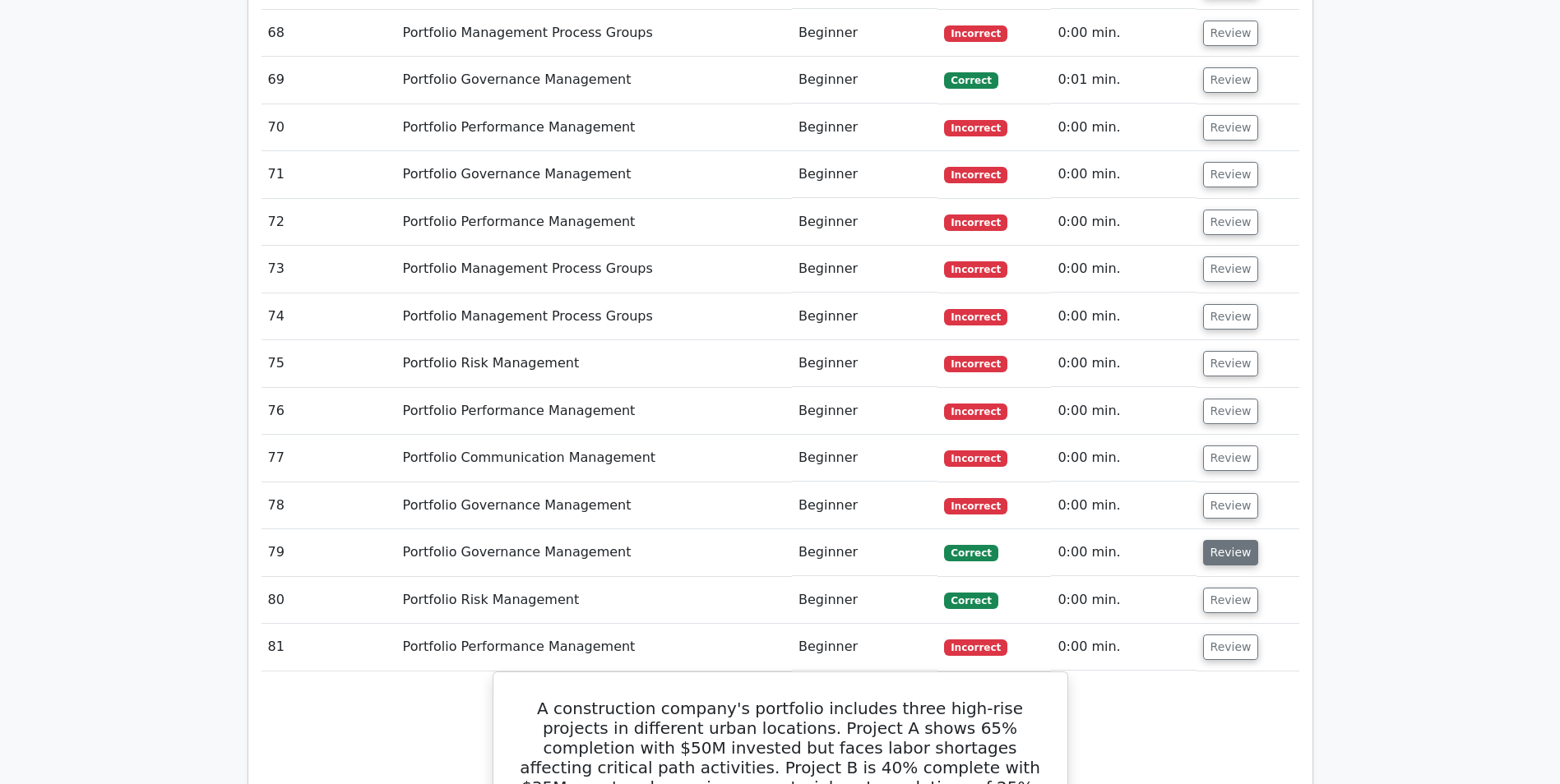
click at [1218, 540] on button "Review" at bounding box center [1231, 553] width 56 height 25
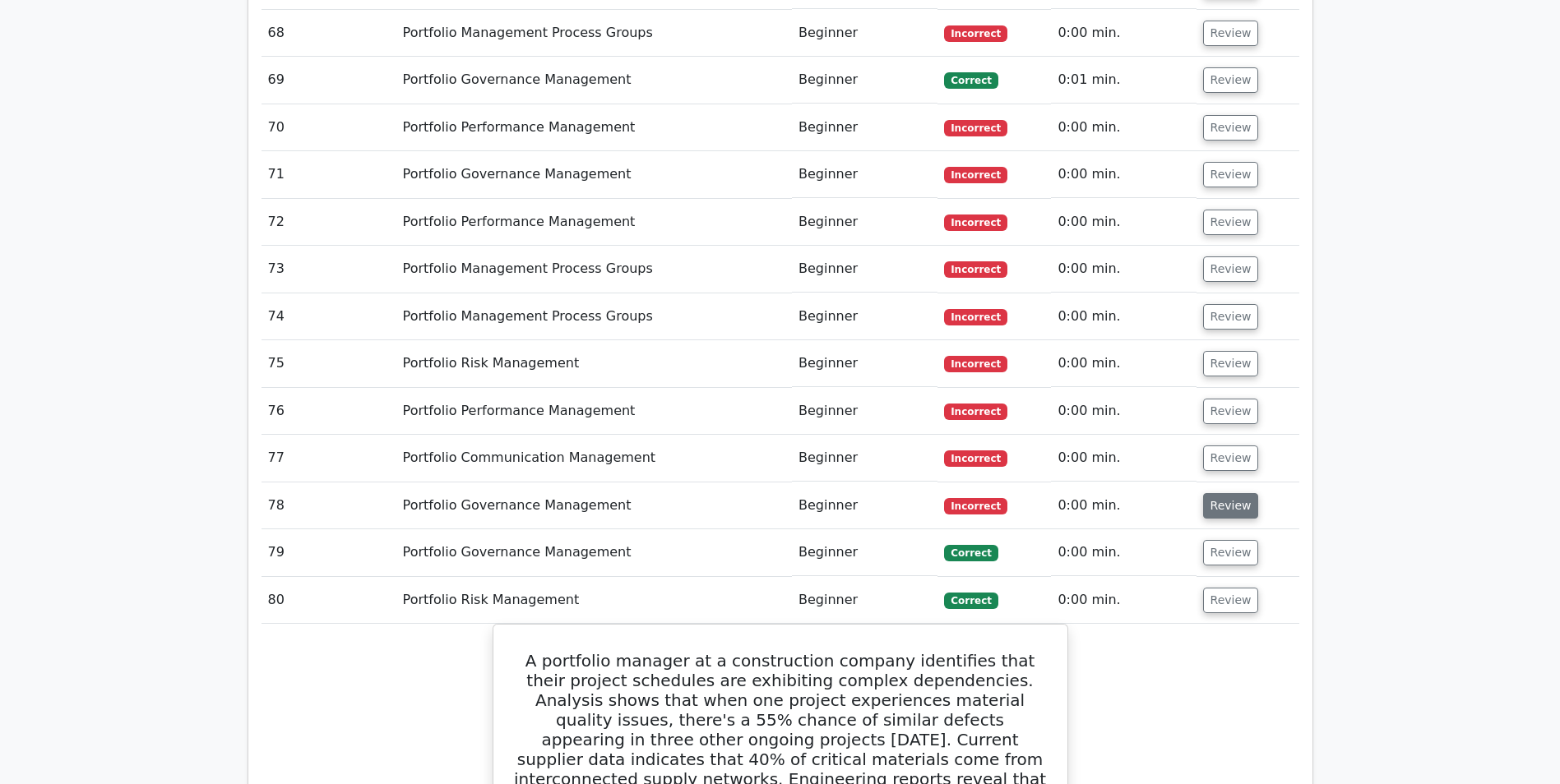
click at [1218, 493] on button "Review" at bounding box center [1231, 506] width 56 height 25
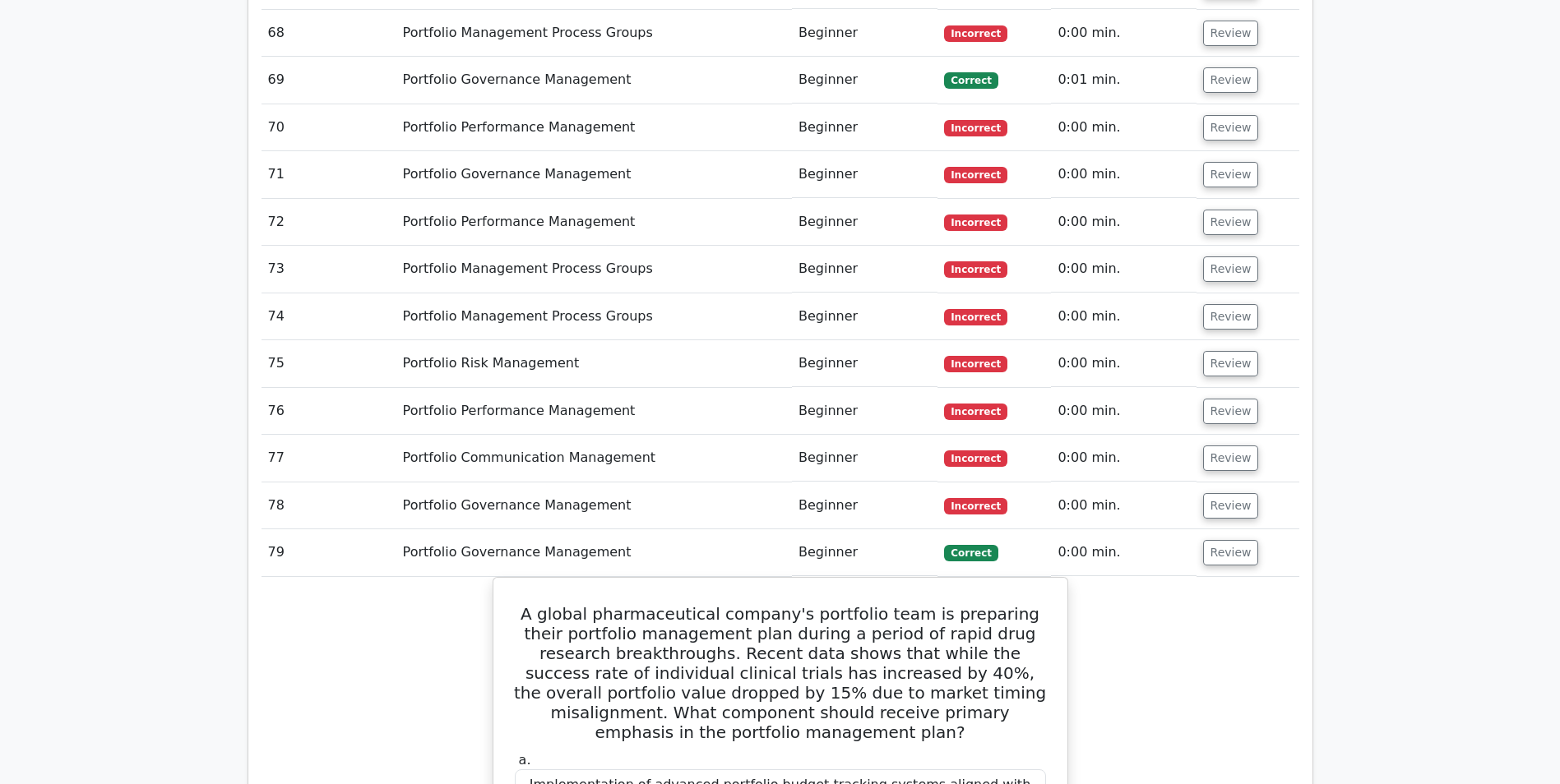
drag, startPoint x: 1222, startPoint y: 334, endPoint x: 1223, endPoint y: 312, distance: 22.0
click at [1222, 445] on button "Review" at bounding box center [1231, 458] width 56 height 25
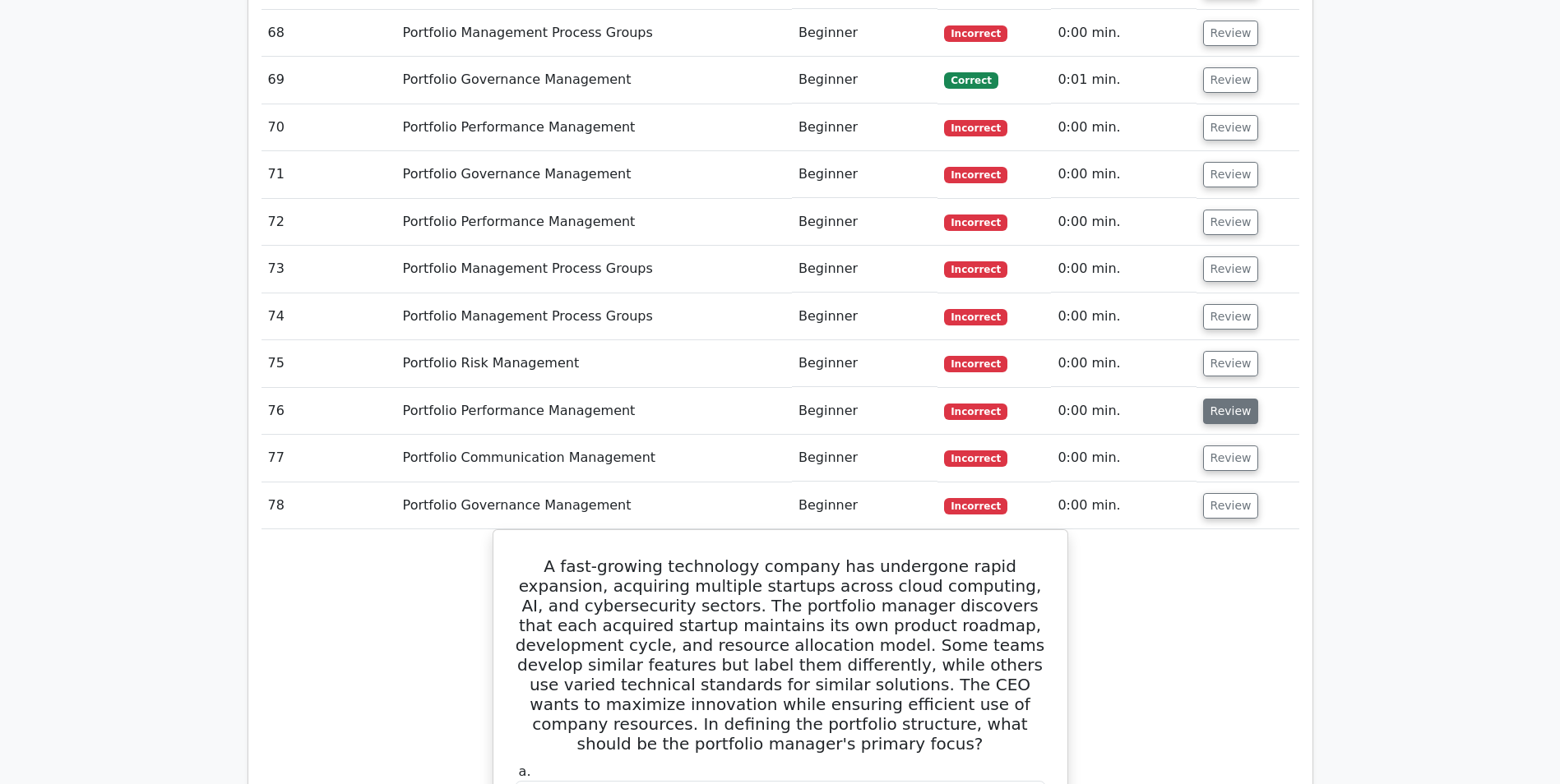
click at [1225, 399] on button "Review" at bounding box center [1231, 412] width 56 height 25
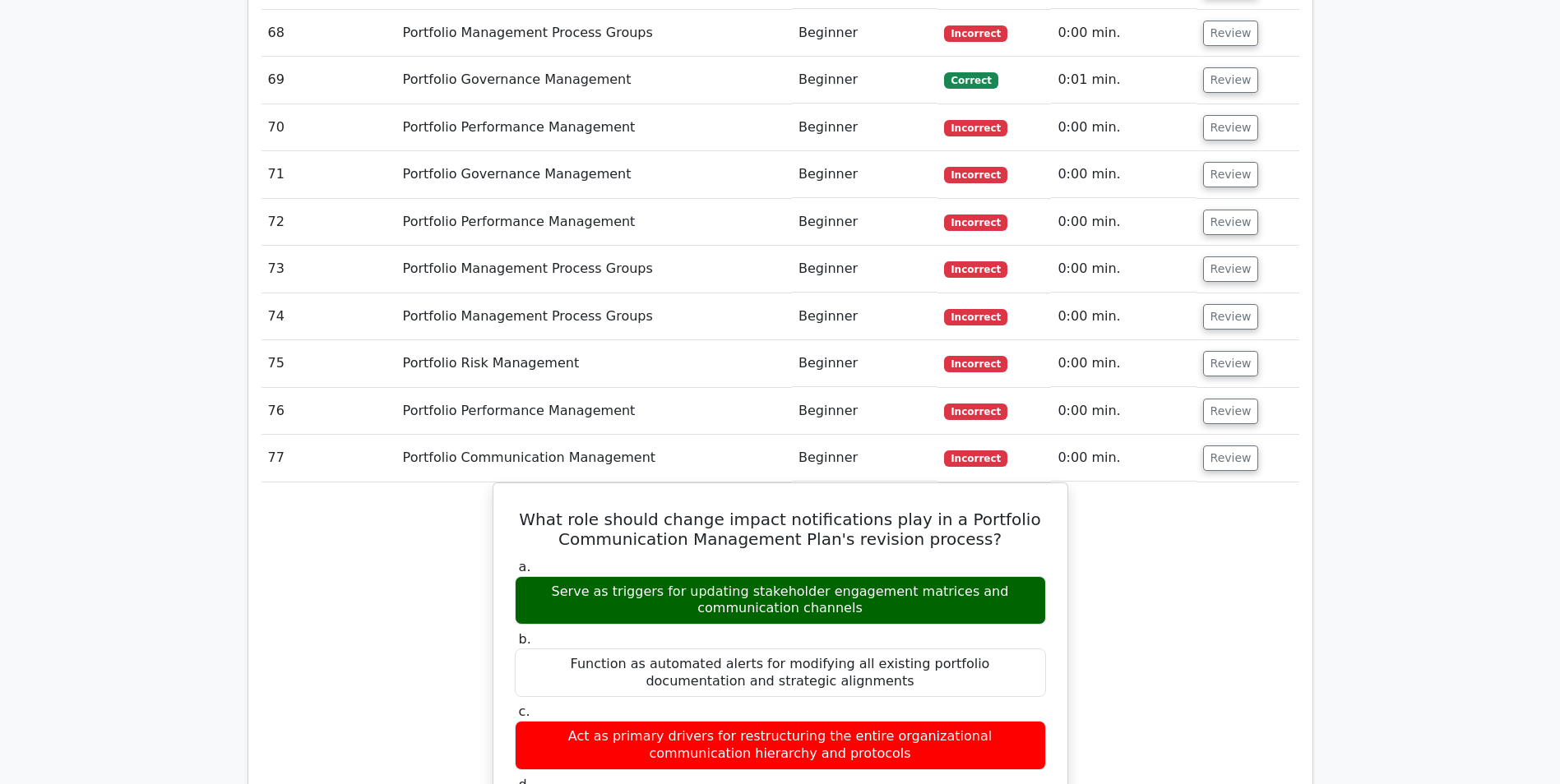
drag, startPoint x: 1220, startPoint y: 239, endPoint x: 1235, endPoint y: 201, distance: 40.9
click at [1220, 351] on button "Review" at bounding box center [1231, 364] width 56 height 25
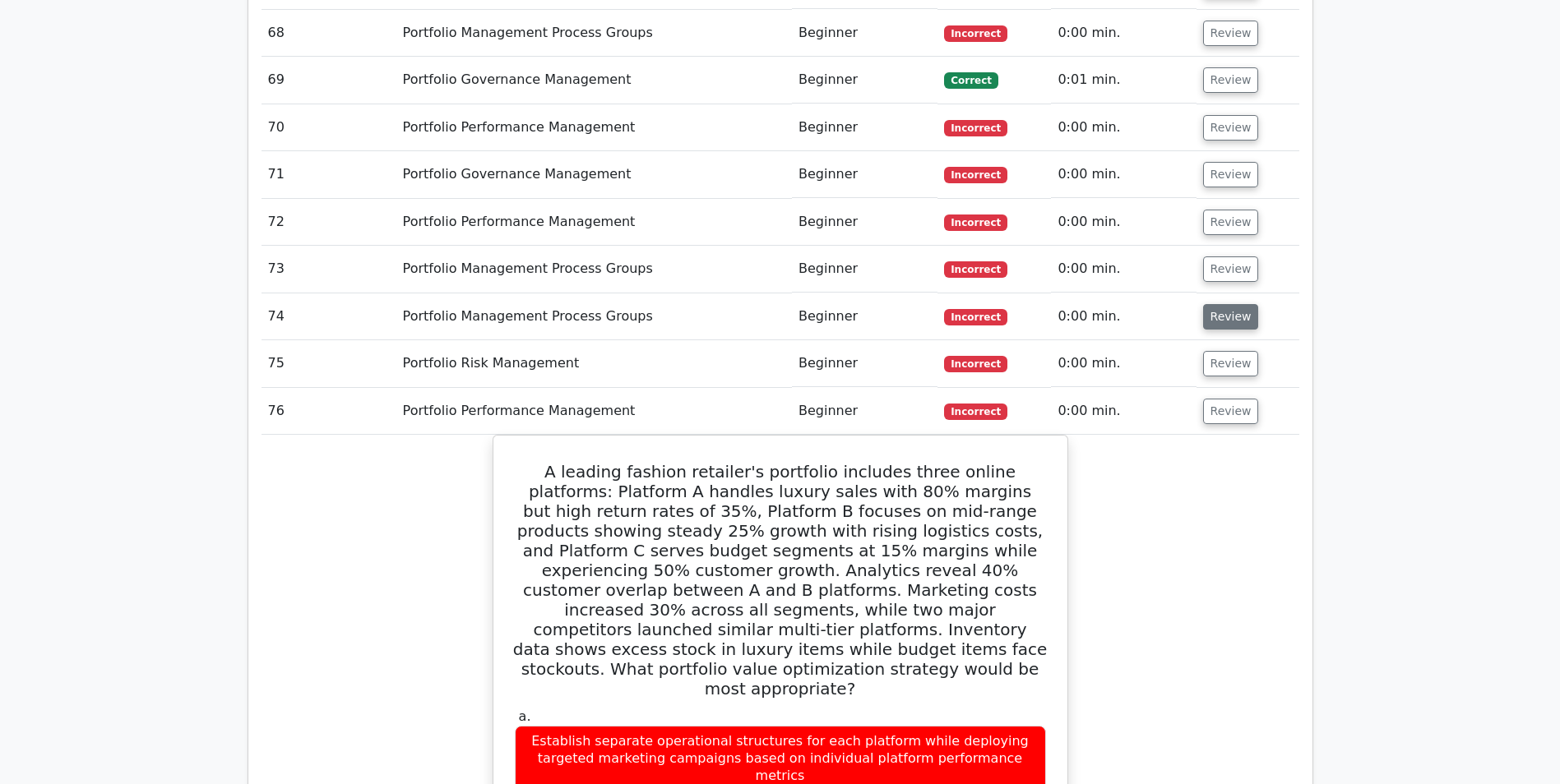
click at [1235, 304] on button "Review" at bounding box center [1231, 317] width 56 height 25
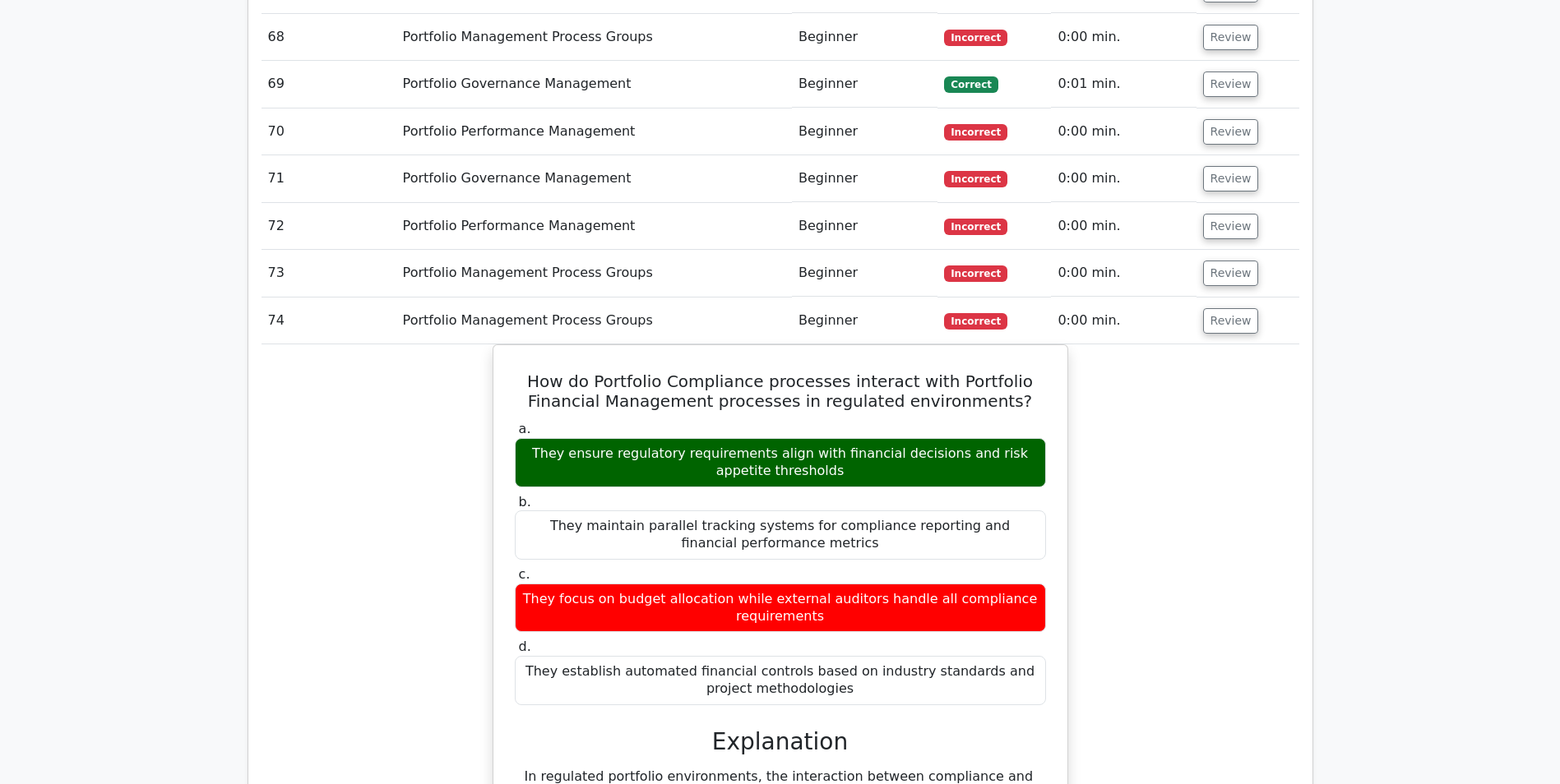
scroll to position [5228, 0]
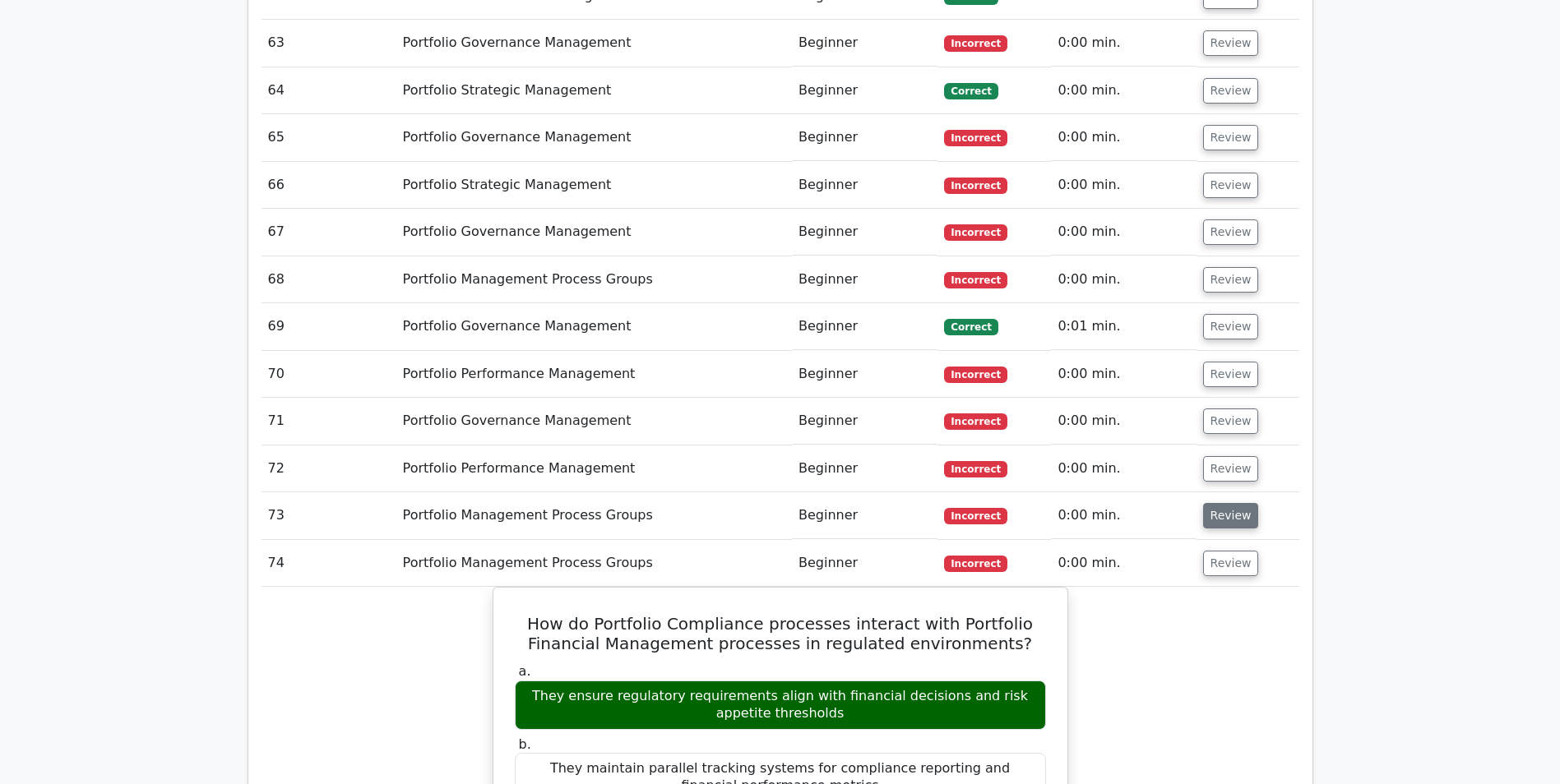
click at [1239, 503] on button "Review" at bounding box center [1231, 515] width 56 height 25
click at [1233, 456] on button "Review" at bounding box center [1231, 468] width 56 height 25
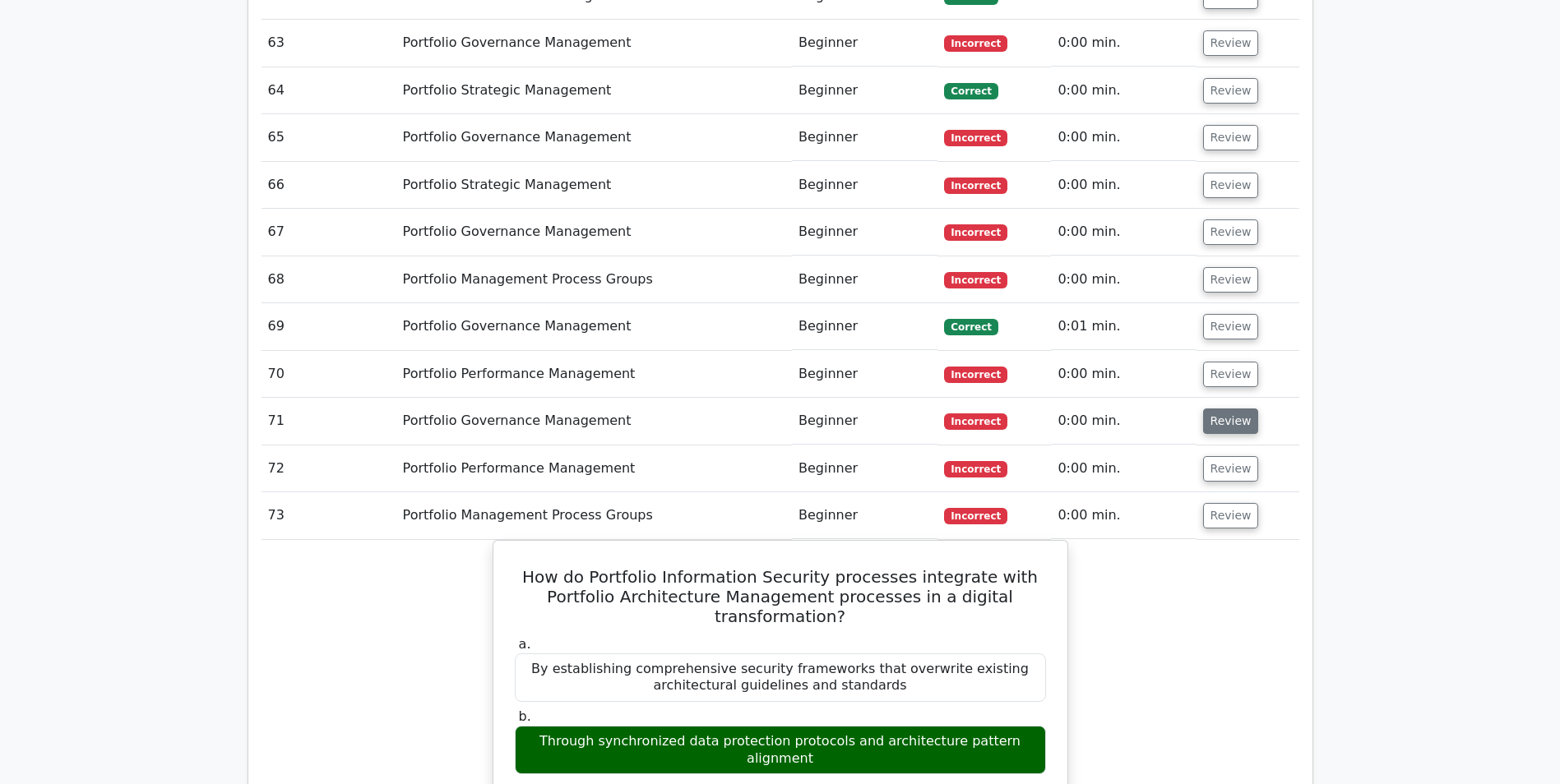
click at [1230, 409] on button "Review" at bounding box center [1231, 421] width 56 height 25
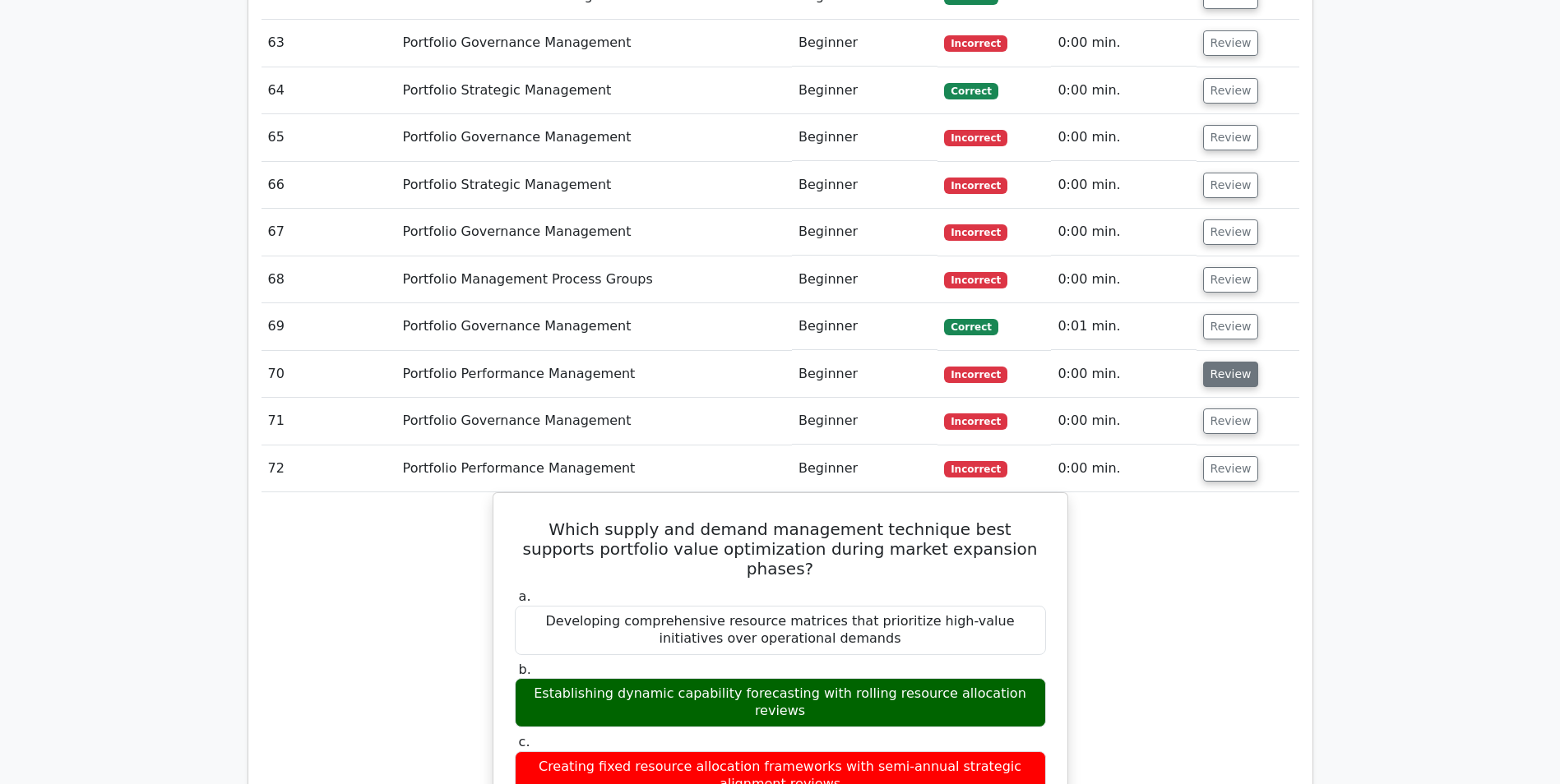
click at [1234, 362] on button "Review" at bounding box center [1231, 374] width 56 height 25
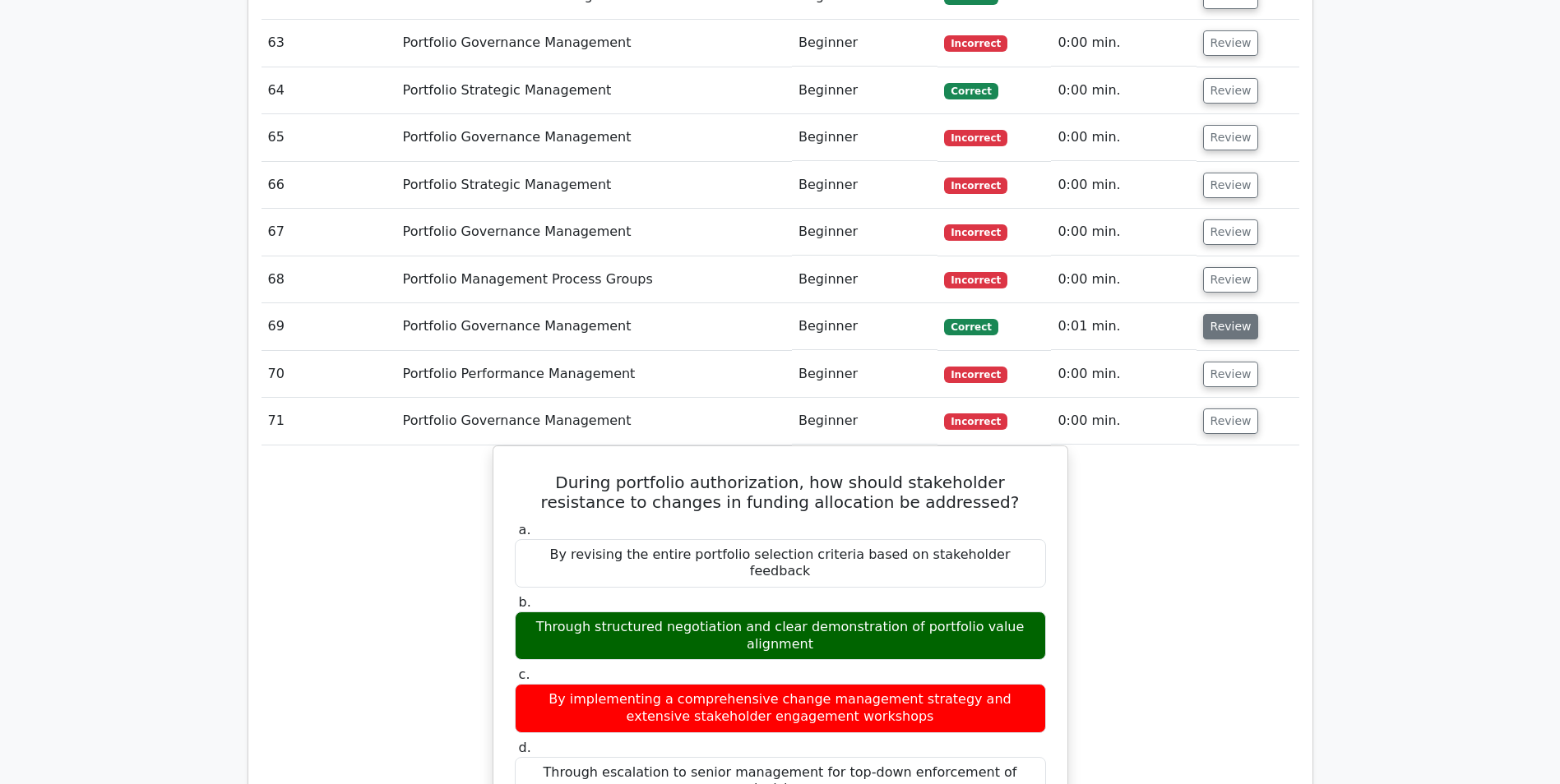
click at [1232, 314] on button "Review" at bounding box center [1231, 326] width 56 height 25
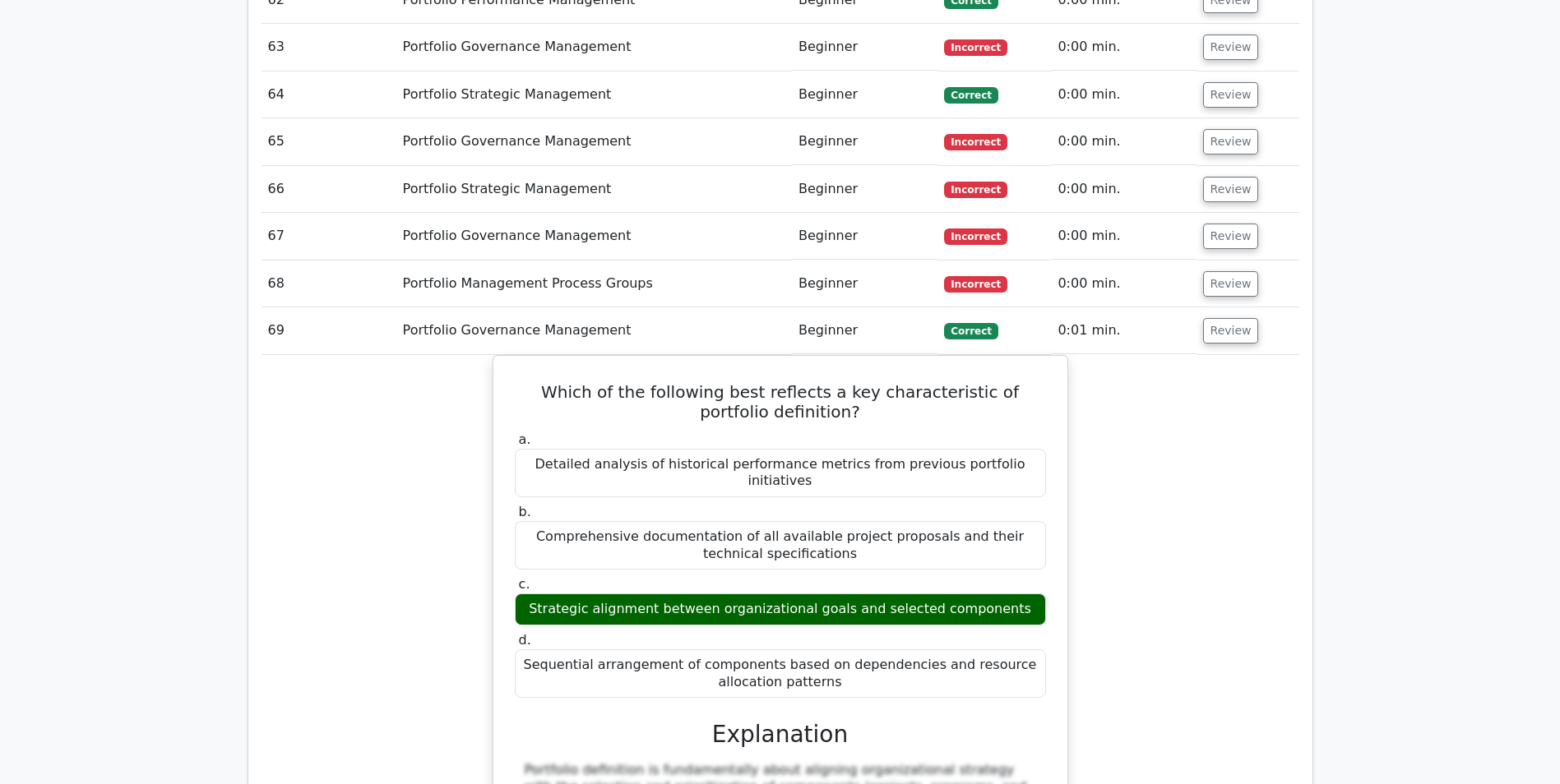
scroll to position [4899, 0]
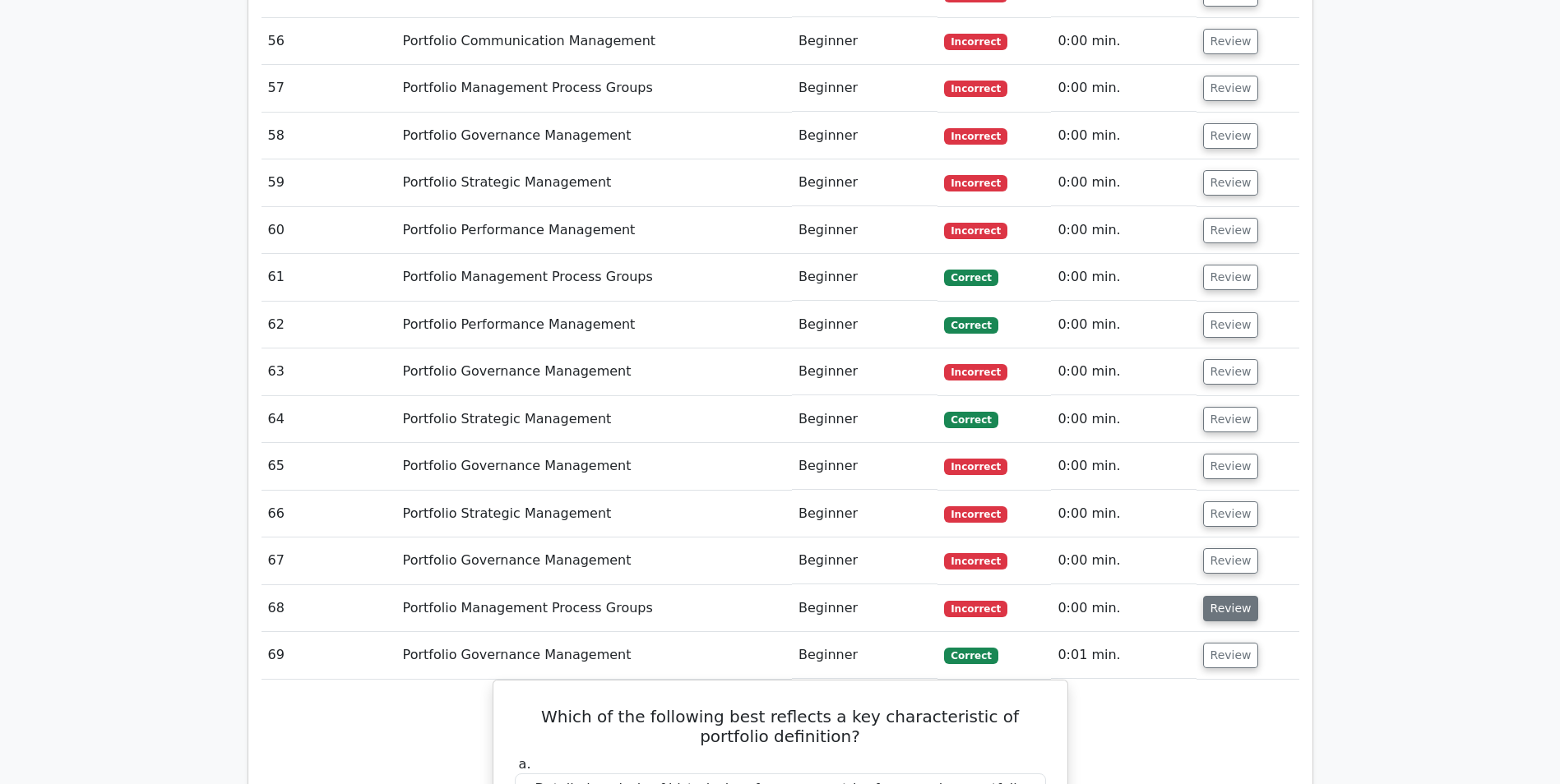
click at [1221, 596] on button "Review" at bounding box center [1231, 609] width 56 height 25
click at [1220, 548] on button "Review" at bounding box center [1231, 561] width 56 height 25
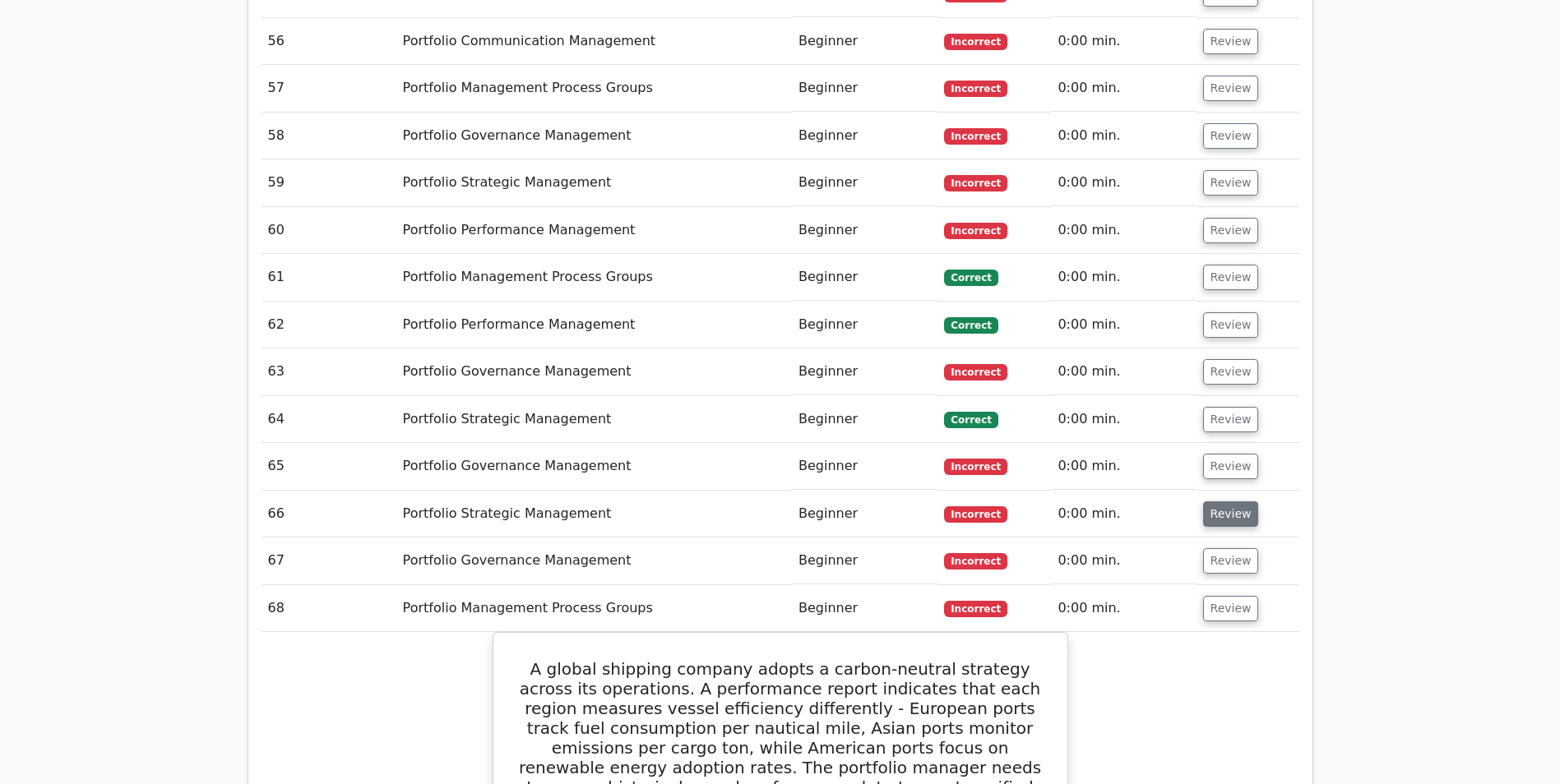
click at [1225, 502] on button "Review" at bounding box center [1231, 514] width 56 height 25
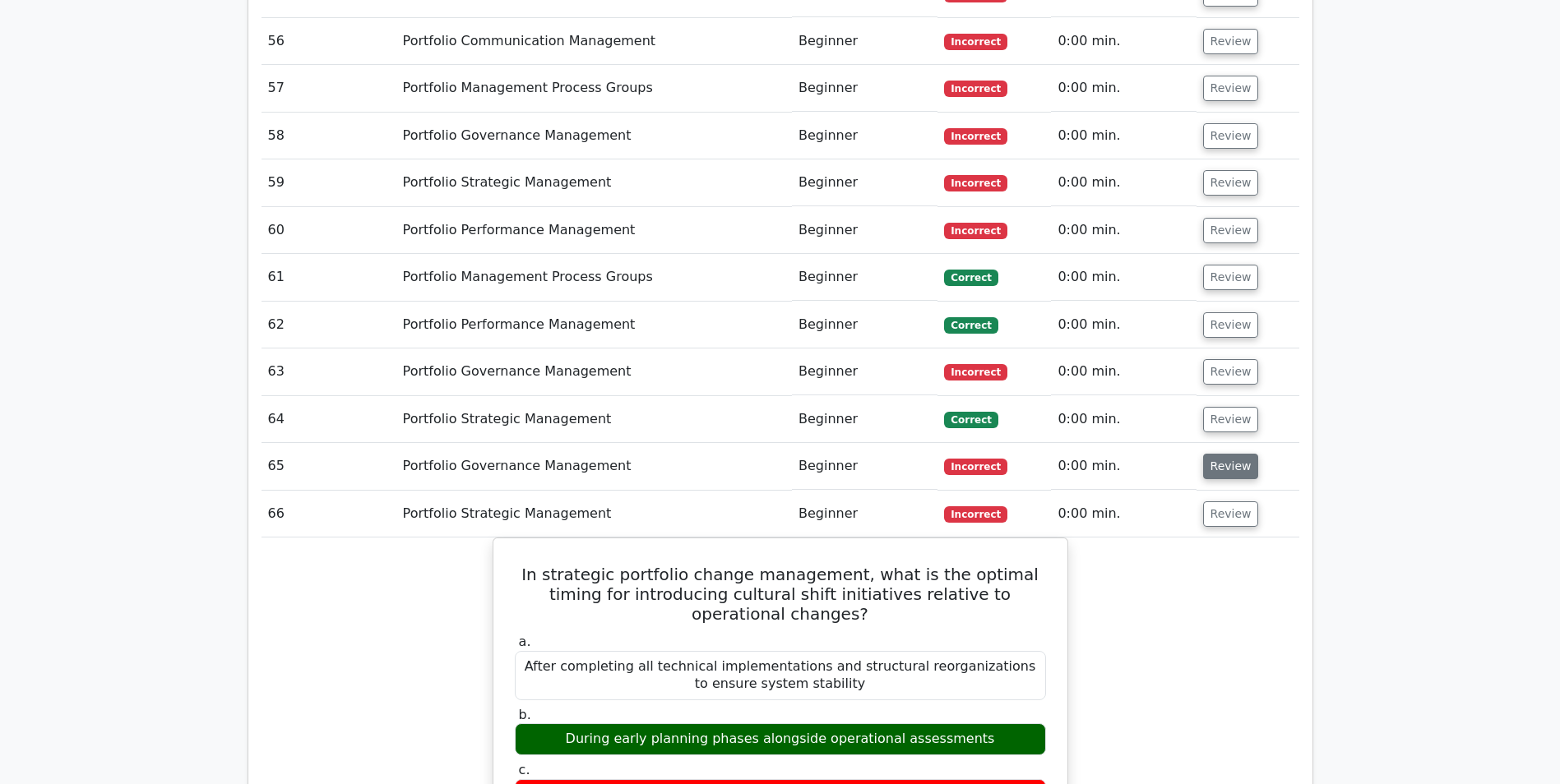
click at [1233, 454] on button "Review" at bounding box center [1231, 466] width 56 height 25
click at [1225, 407] on button "Review" at bounding box center [1231, 419] width 56 height 25
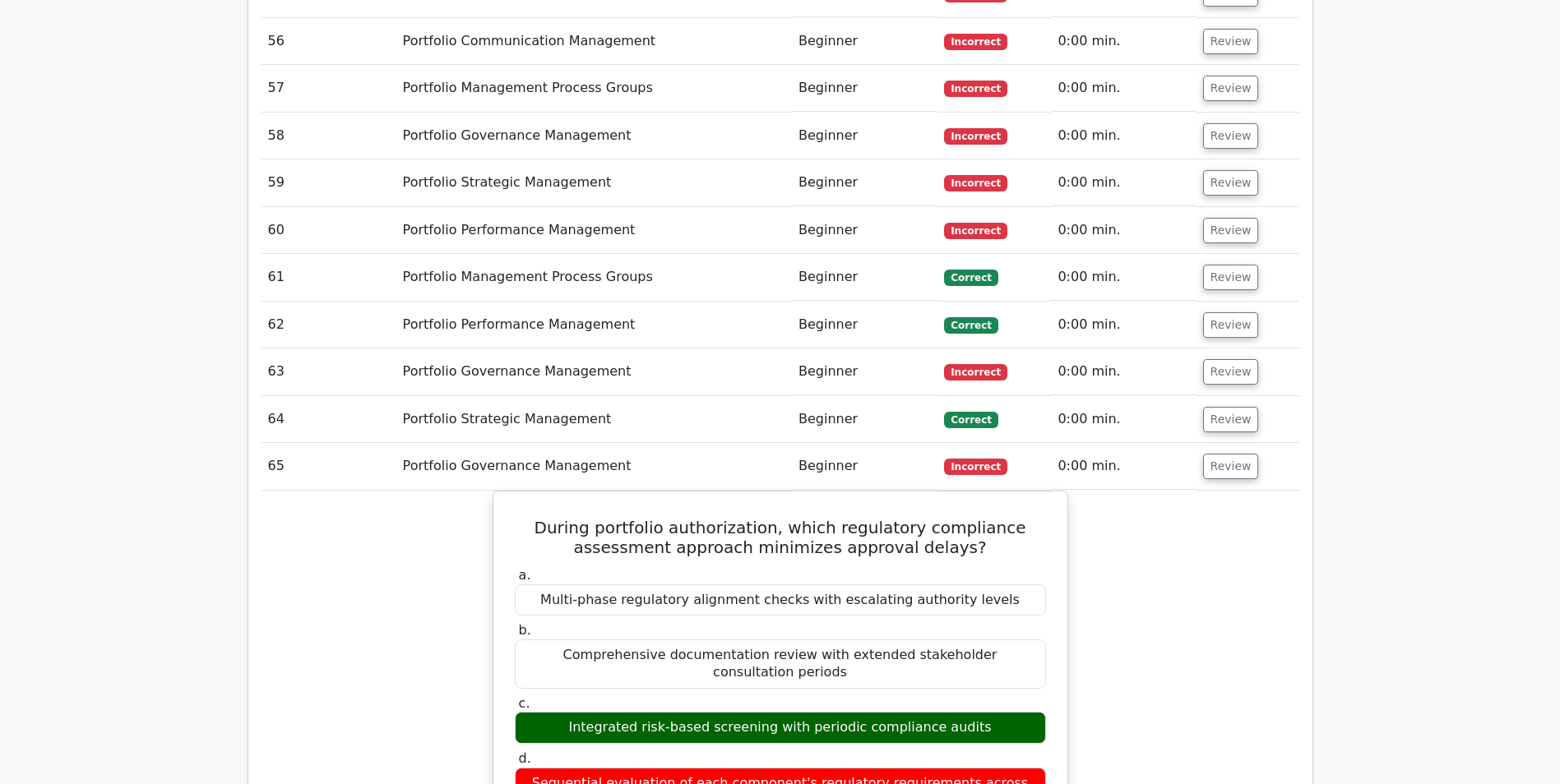
drag, startPoint x: 1225, startPoint y: 251, endPoint x: 1225, endPoint y: 228, distance: 23.0
click at [1226, 359] on button "Review" at bounding box center [1231, 371] width 56 height 25
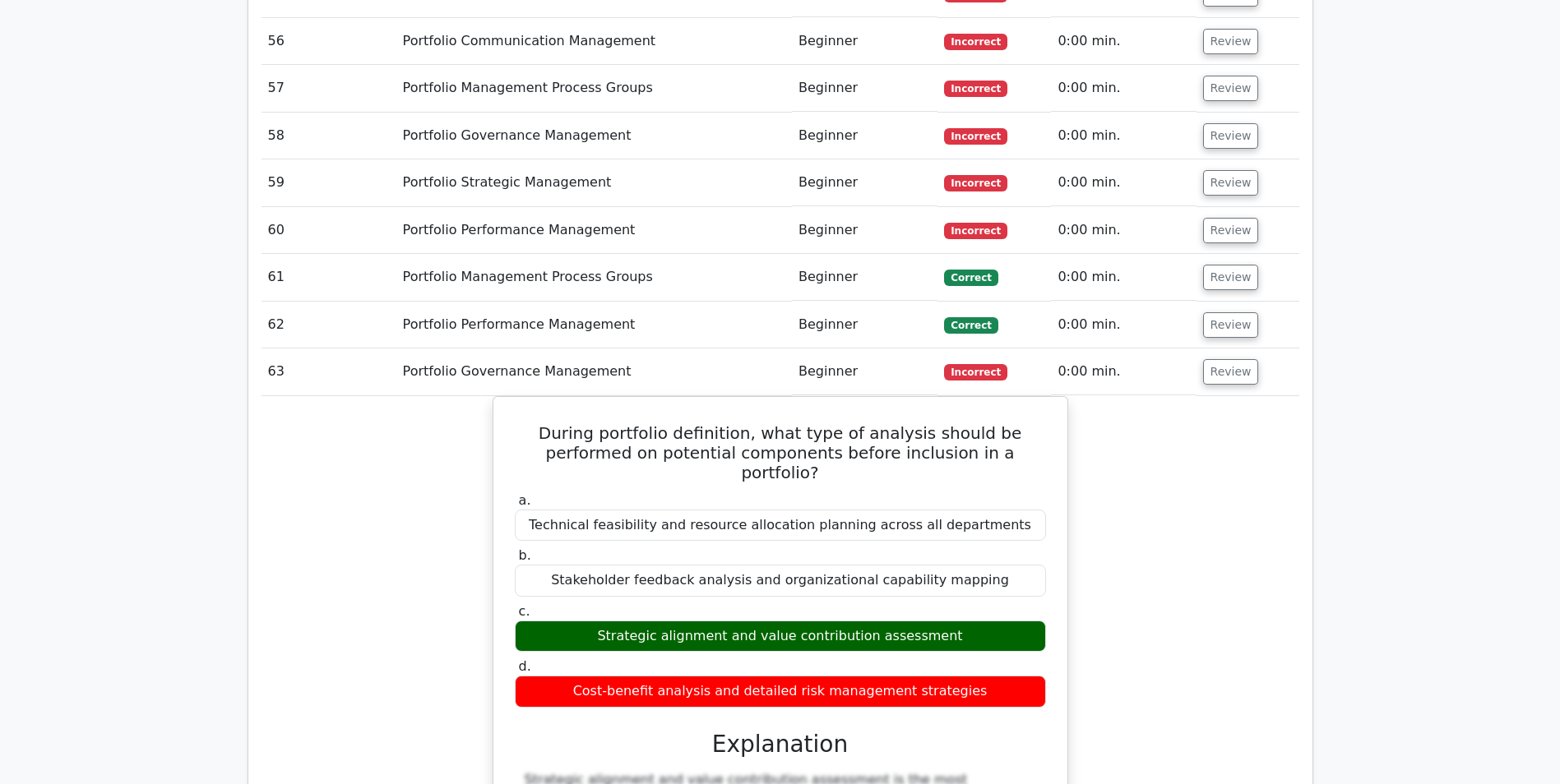
drag, startPoint x: 1226, startPoint y: 196, endPoint x: 1223, endPoint y: 172, distance: 24.2
click at [1226, 313] on button "Review" at bounding box center [1231, 325] width 56 height 25
click at [1220, 265] on button "Review" at bounding box center [1231, 277] width 56 height 25
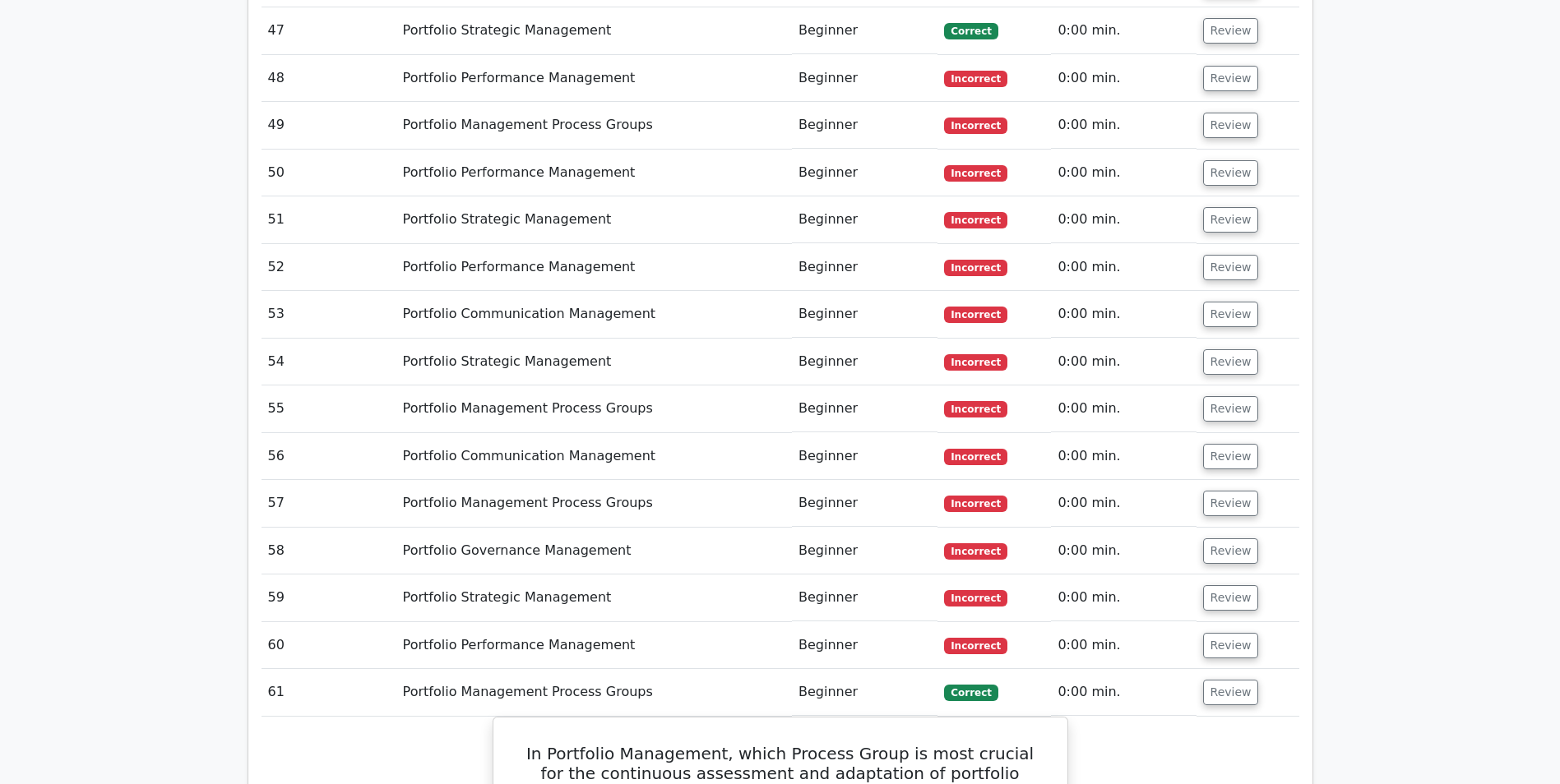
scroll to position [4406, 0]
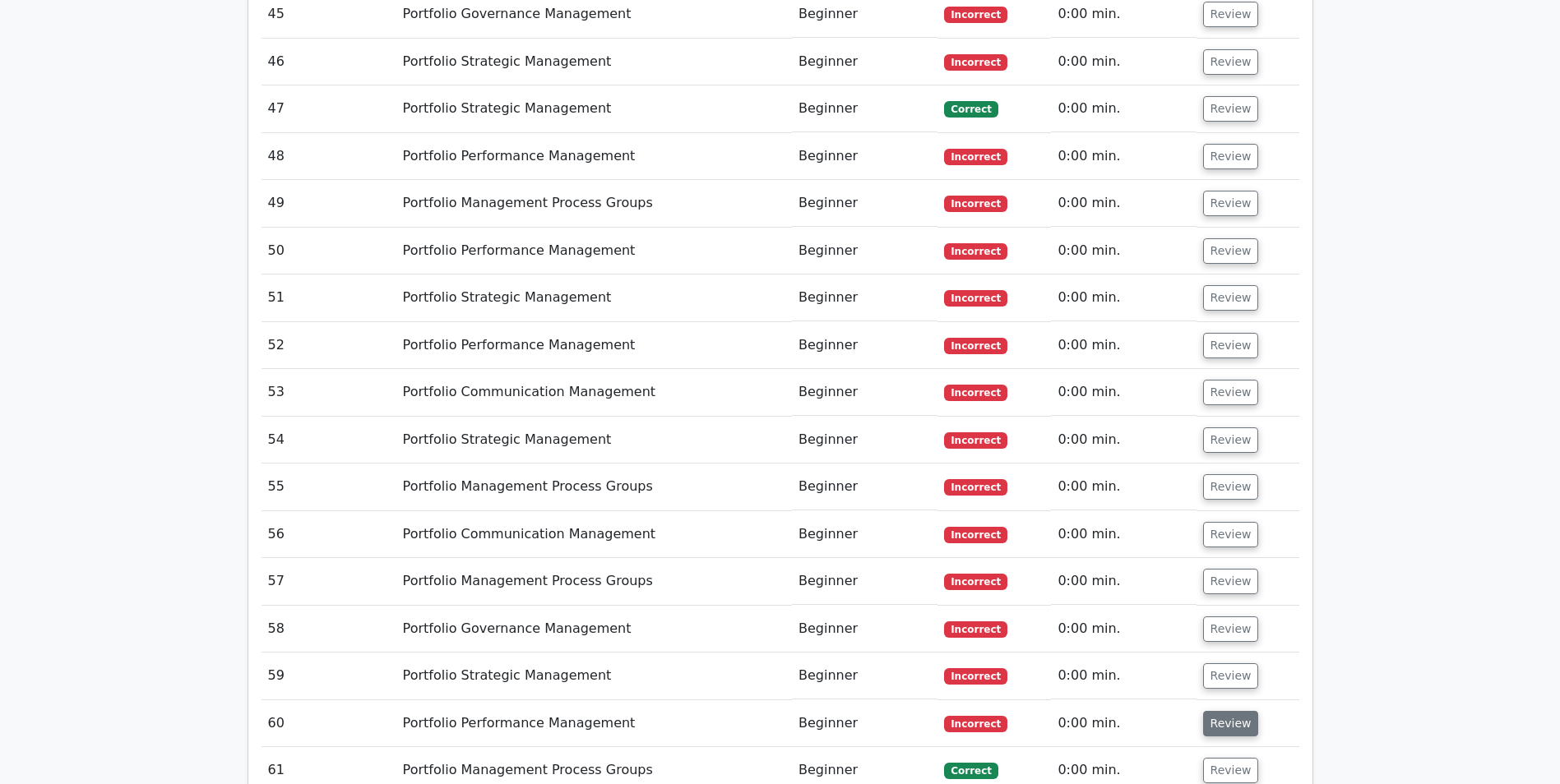
click at [1223, 710] on button "Review" at bounding box center [1231, 723] width 56 height 25
click at [1229, 663] on button "Review" at bounding box center [1231, 676] width 56 height 25
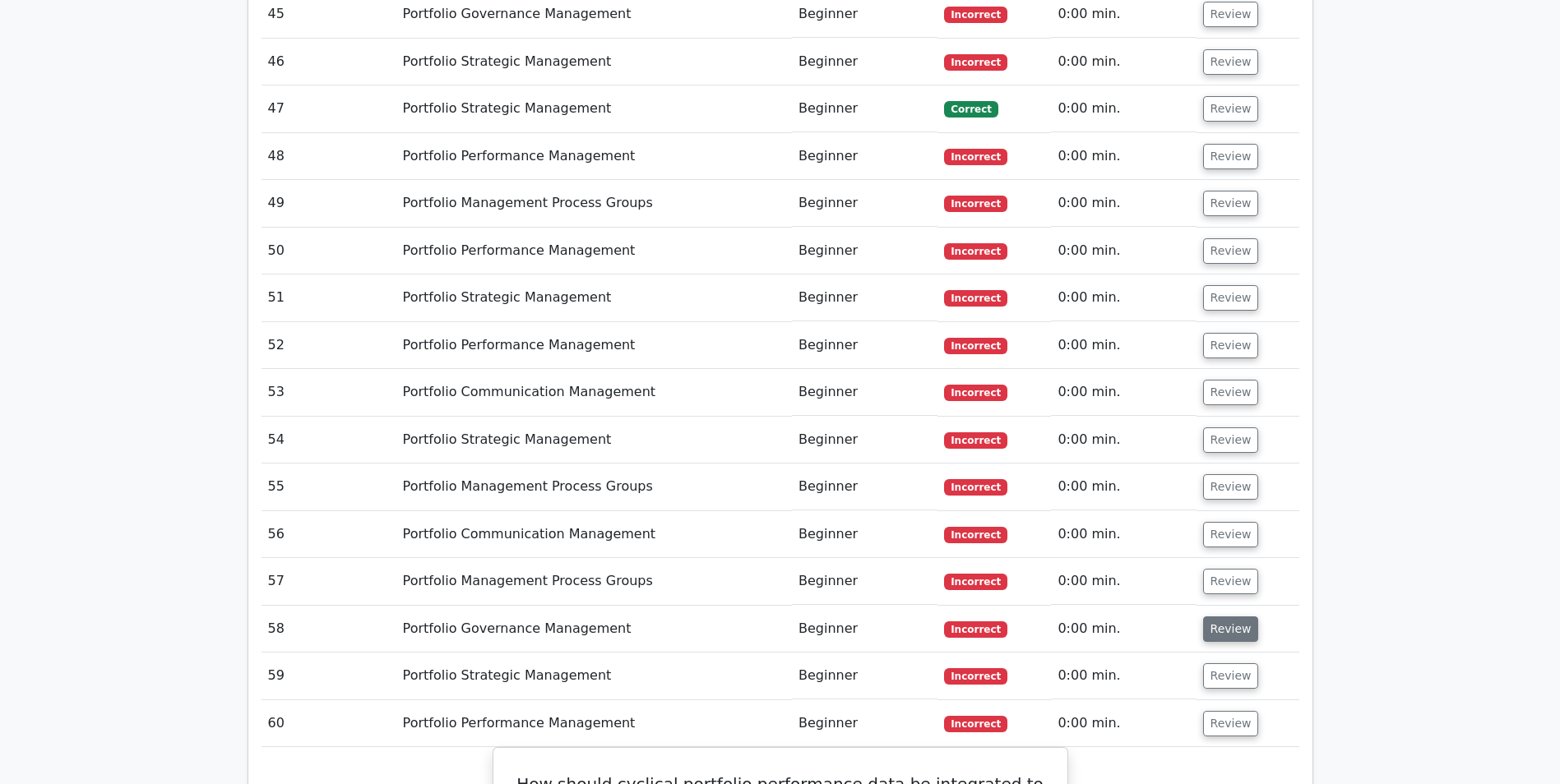
click at [1221, 616] on button "Review" at bounding box center [1231, 629] width 56 height 25
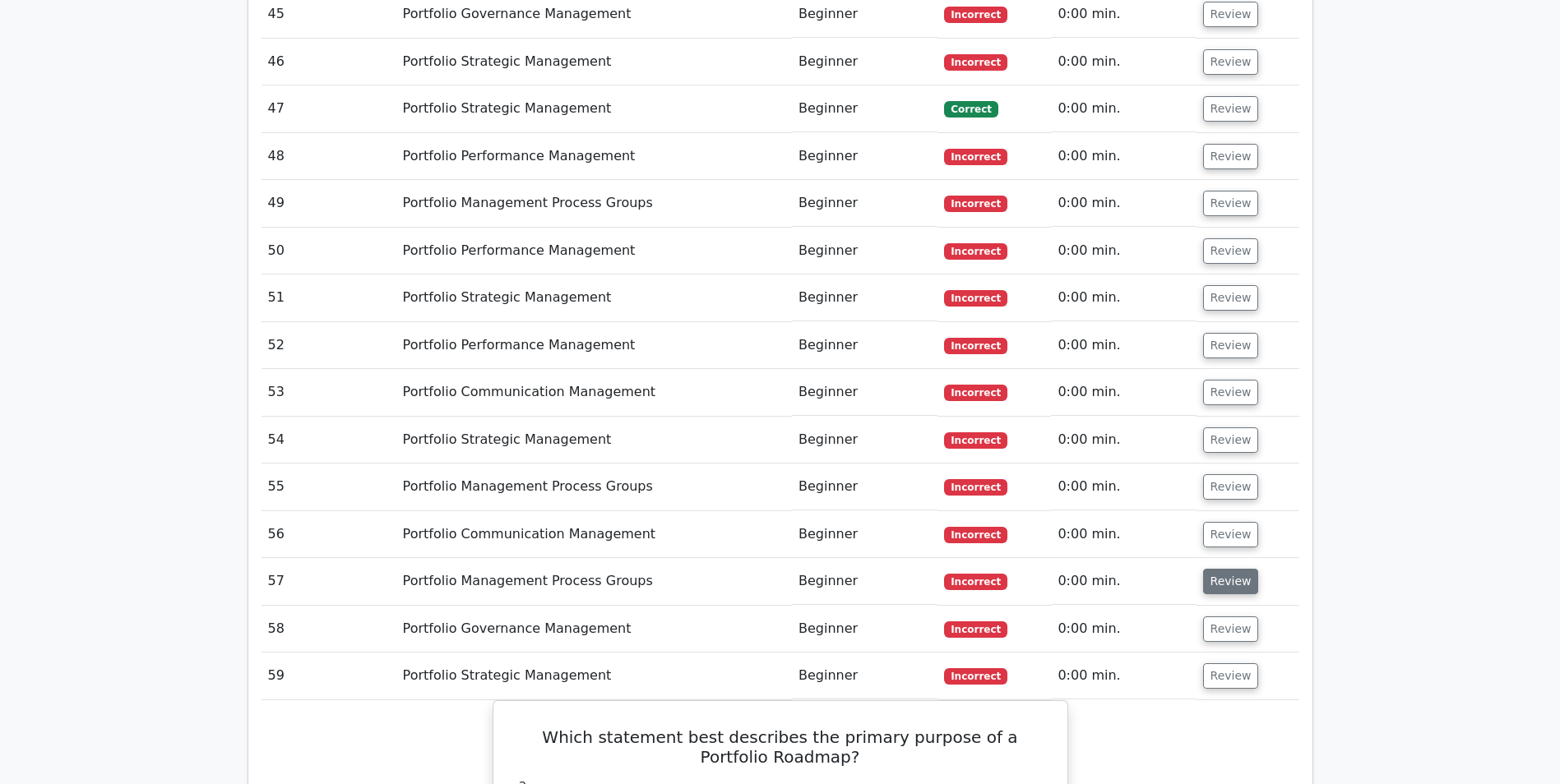
drag, startPoint x: 1220, startPoint y: 455, endPoint x: 1220, endPoint y: 444, distance: 11.0
click at [1220, 568] on button "Review" at bounding box center [1231, 581] width 56 height 25
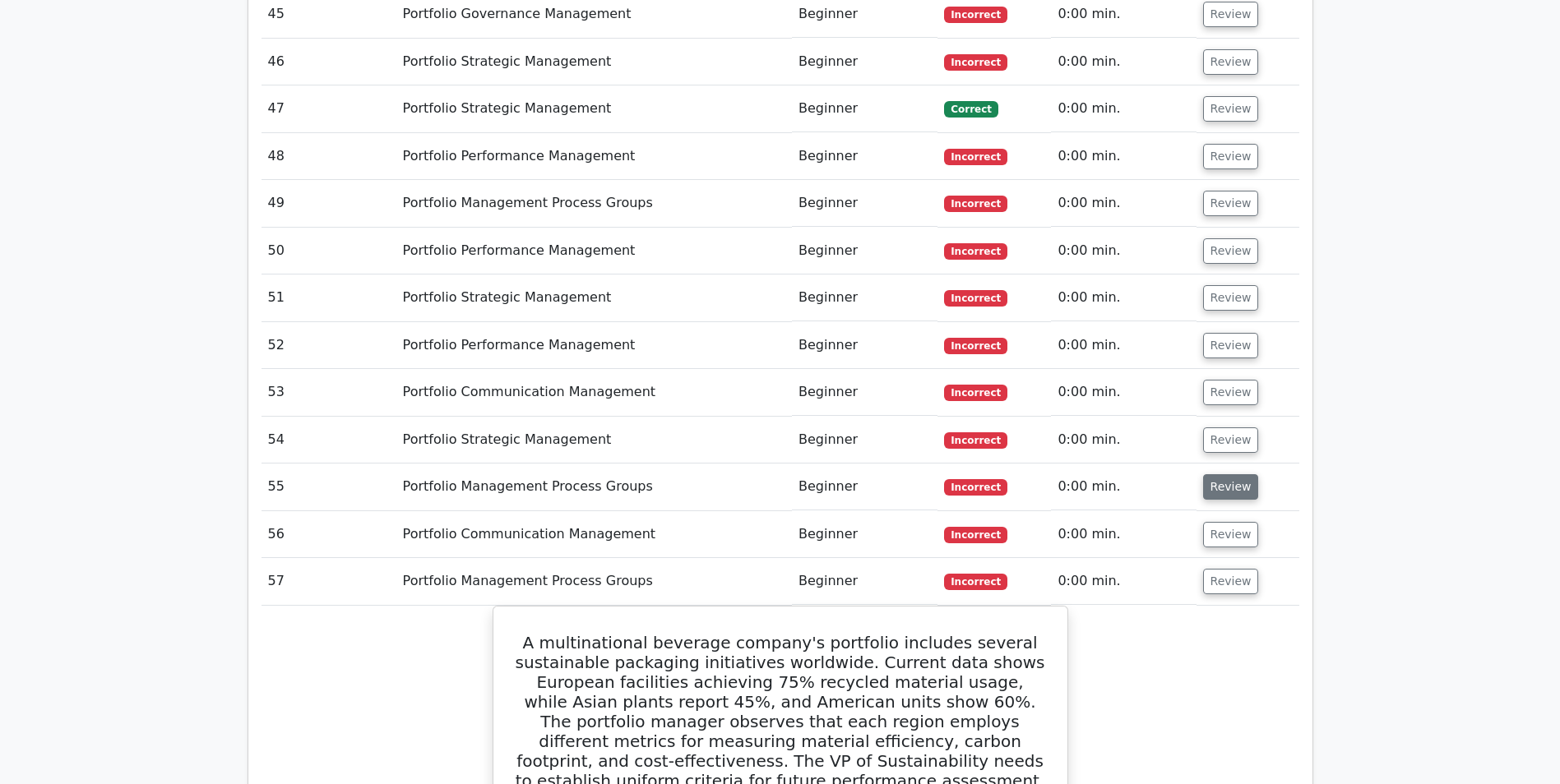
drag, startPoint x: 1229, startPoint y: 411, endPoint x: 1217, endPoint y: 368, distance: 44.6
click at [1229, 521] on button "Review" at bounding box center [1231, 534] width 56 height 25
drag, startPoint x: 1220, startPoint y: 360, endPoint x: 1215, endPoint y: 326, distance: 34.4
click at [1220, 474] on button "Review" at bounding box center [1231, 487] width 56 height 25
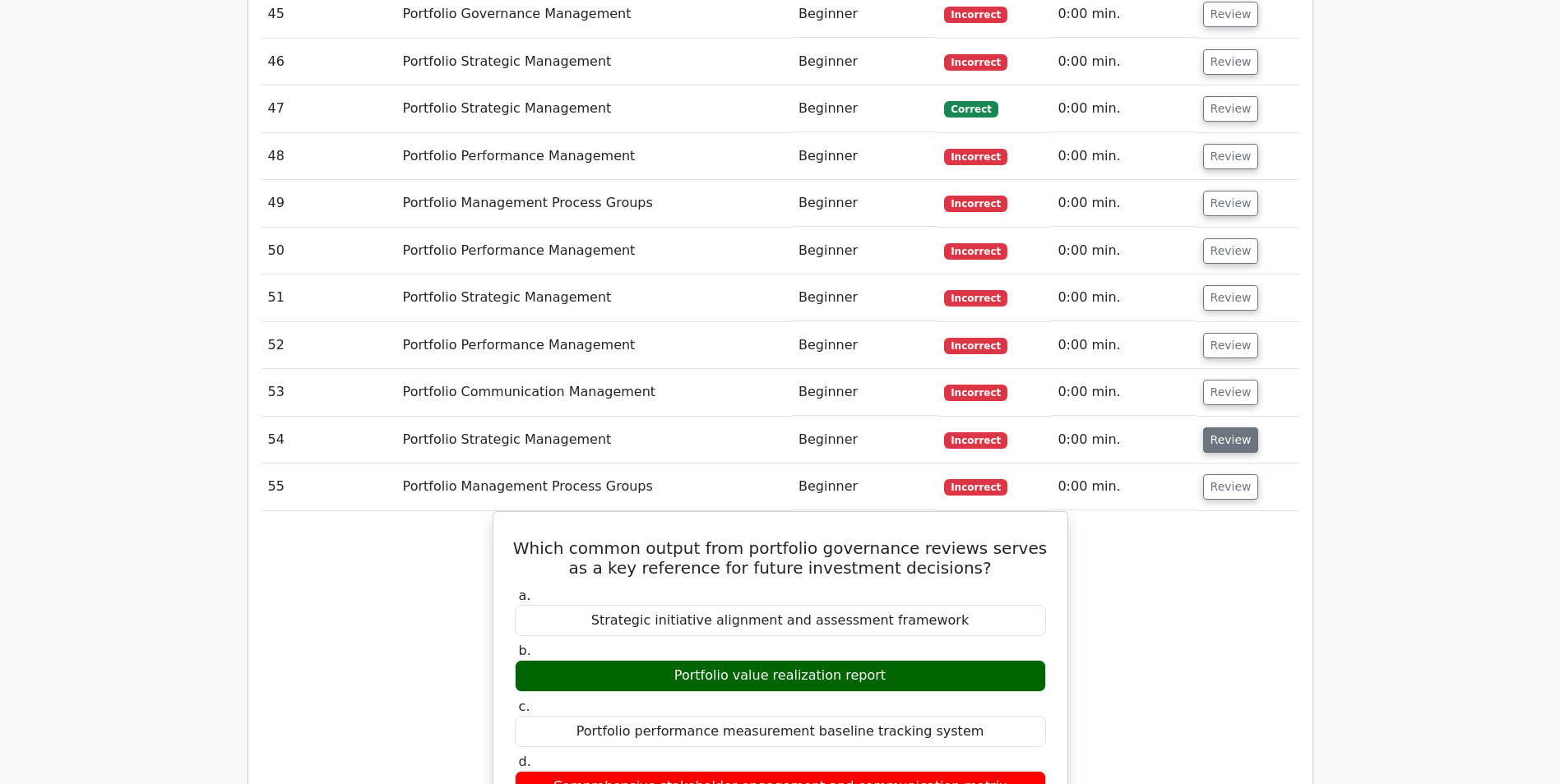
click at [1215, 427] on button "Review" at bounding box center [1231, 440] width 56 height 25
click at [1231, 379] on button "Review" at bounding box center [1231, 392] width 56 height 25
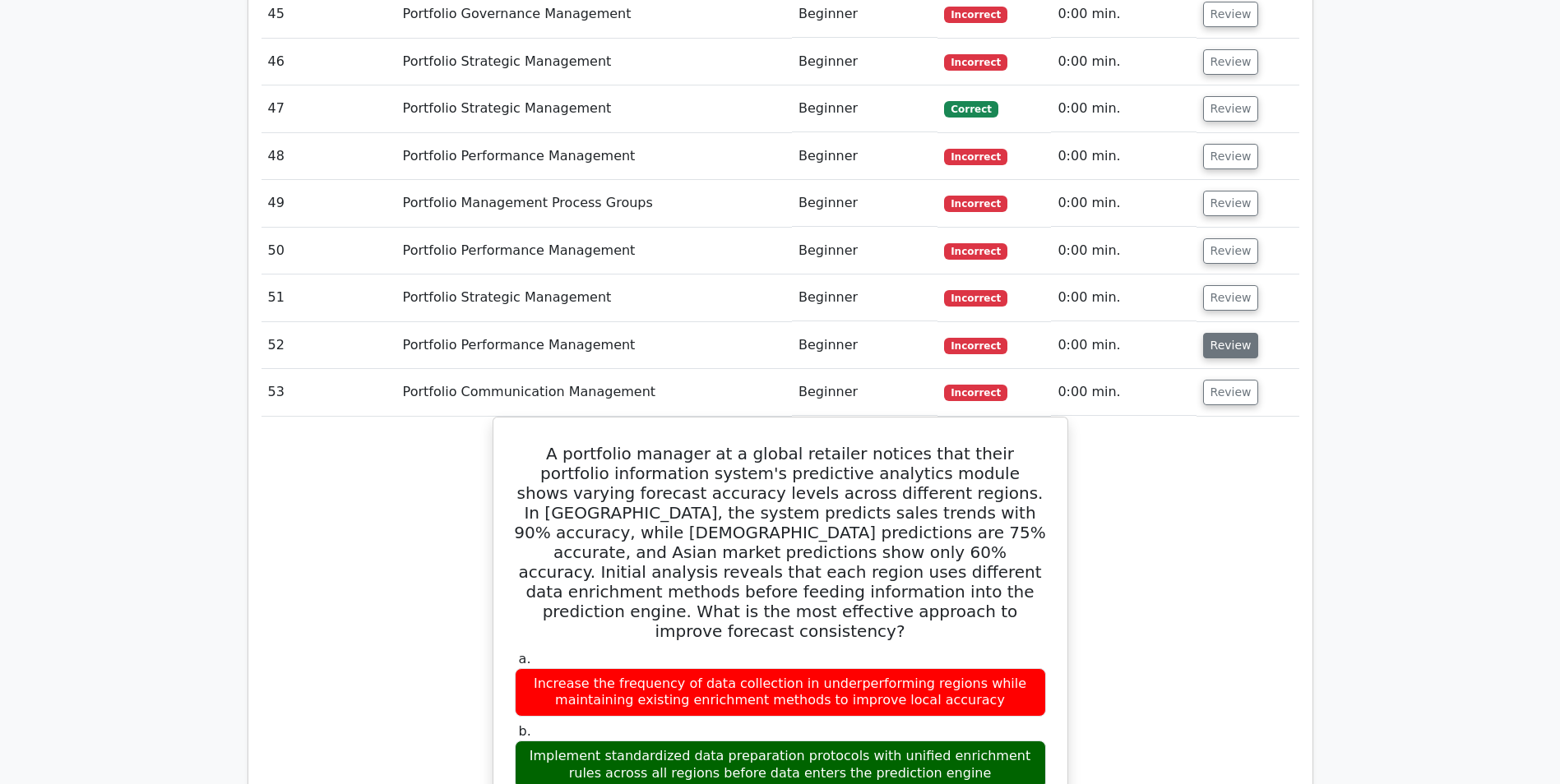
scroll to position [4160, 0]
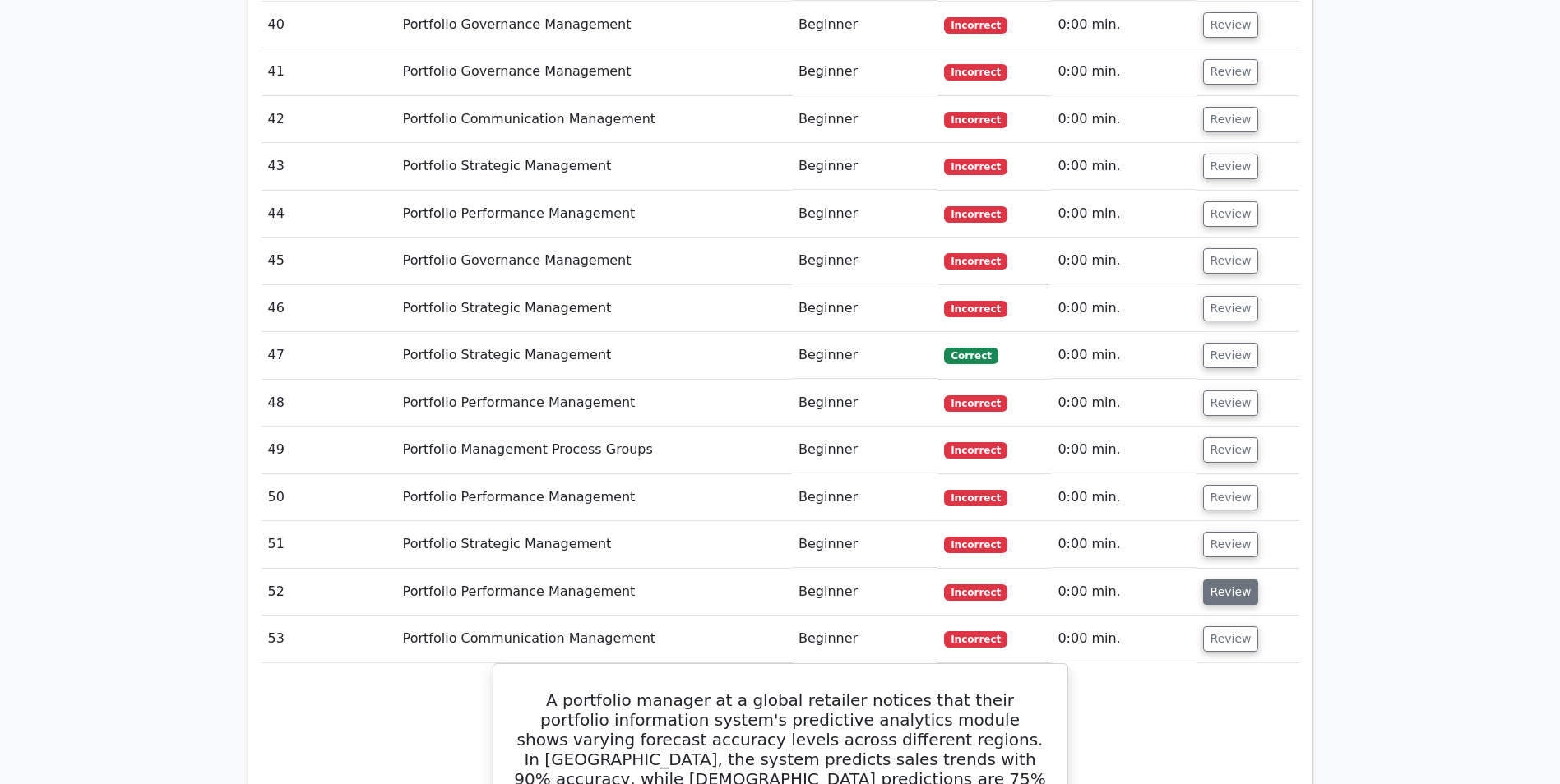
click at [1211, 579] on button "Review" at bounding box center [1231, 592] width 56 height 25
drag, startPoint x: 1218, startPoint y: 415, endPoint x: 1218, endPoint y: 380, distance: 35.0
click at [1218, 532] on button "Review" at bounding box center [1231, 545] width 56 height 25
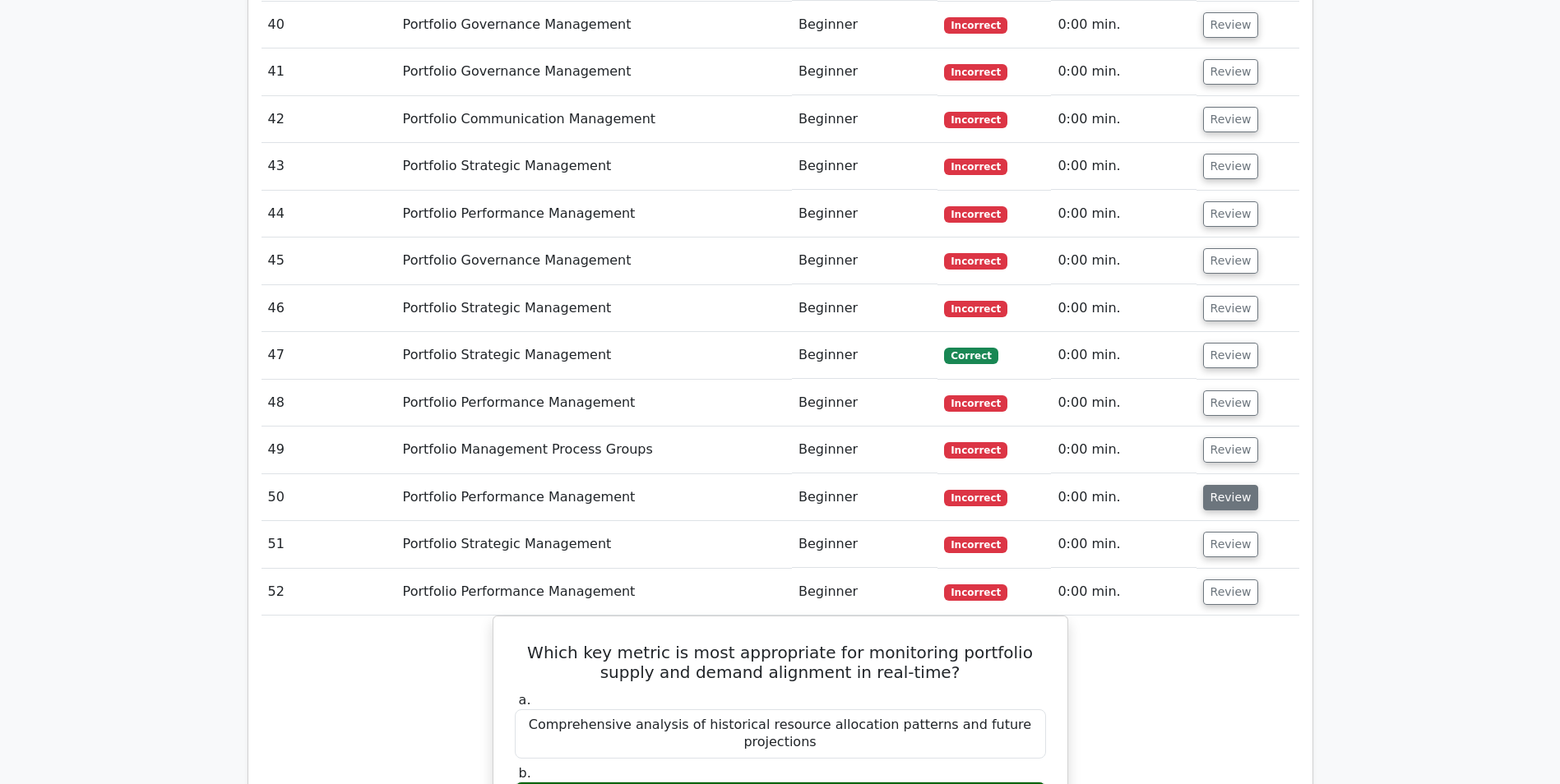
click at [1216, 485] on button "Review" at bounding box center [1231, 498] width 56 height 25
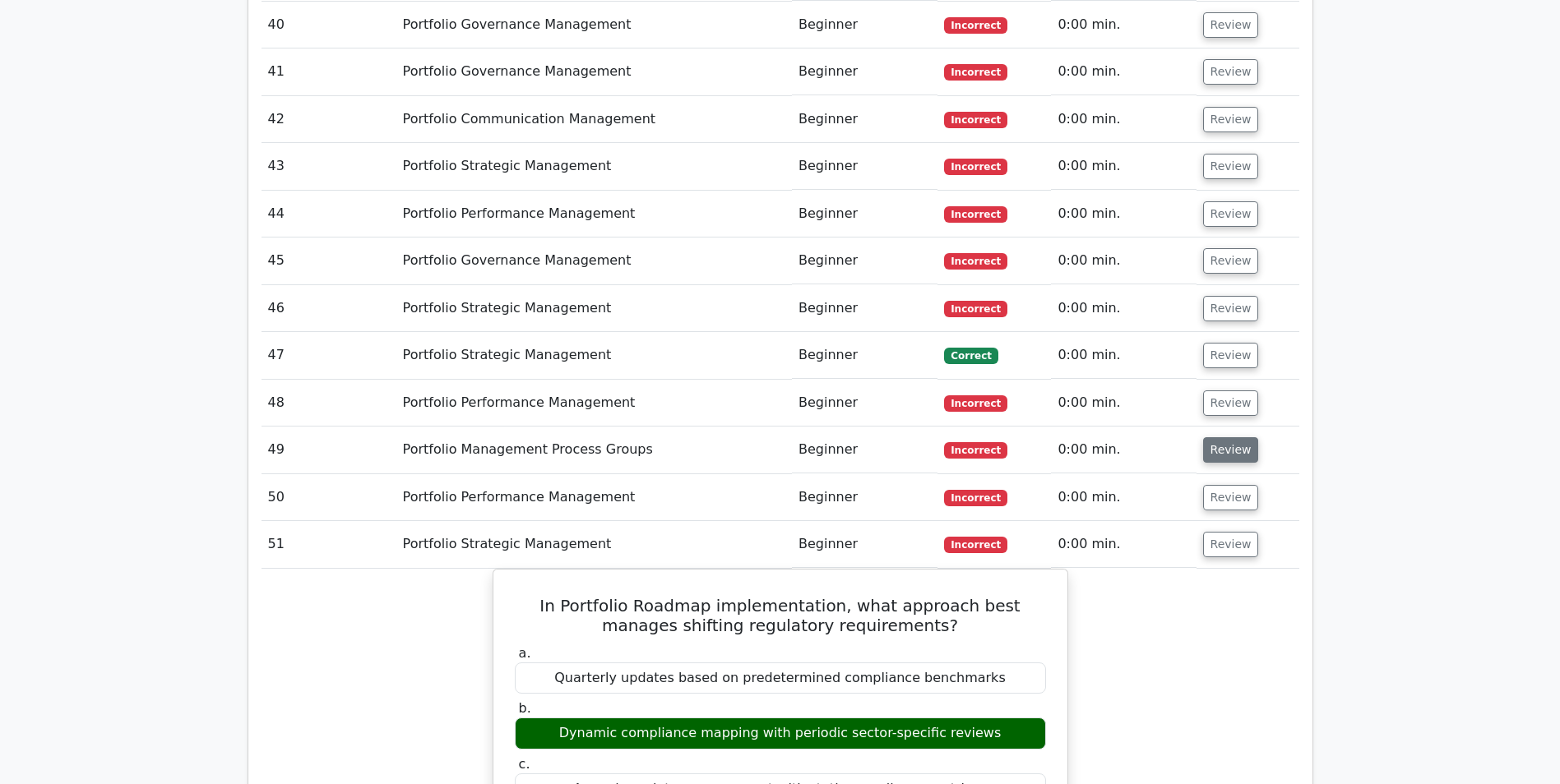
click at [1217, 437] on button "Review" at bounding box center [1231, 450] width 56 height 25
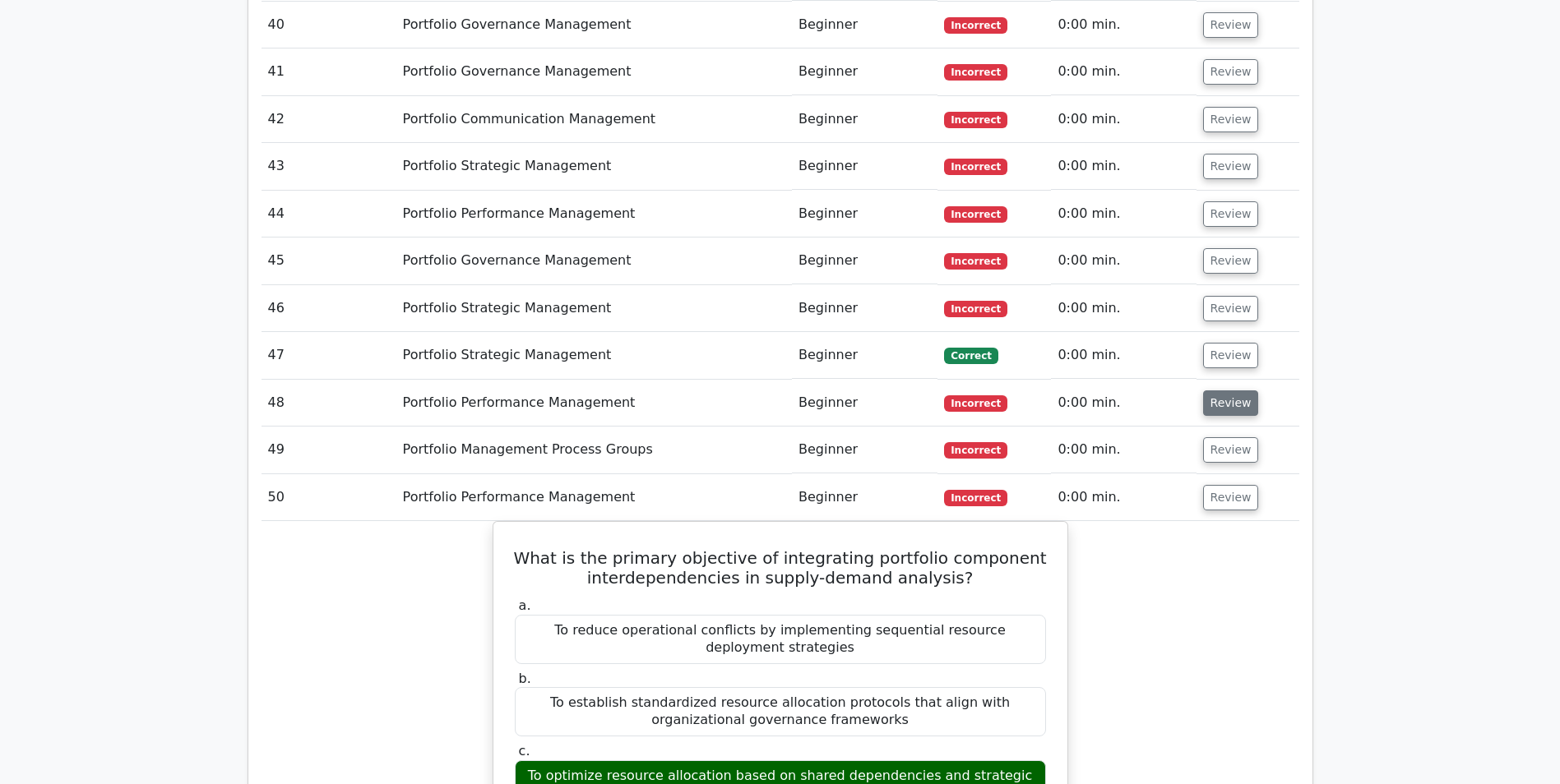
click at [1206, 390] on button "Review" at bounding box center [1231, 403] width 56 height 25
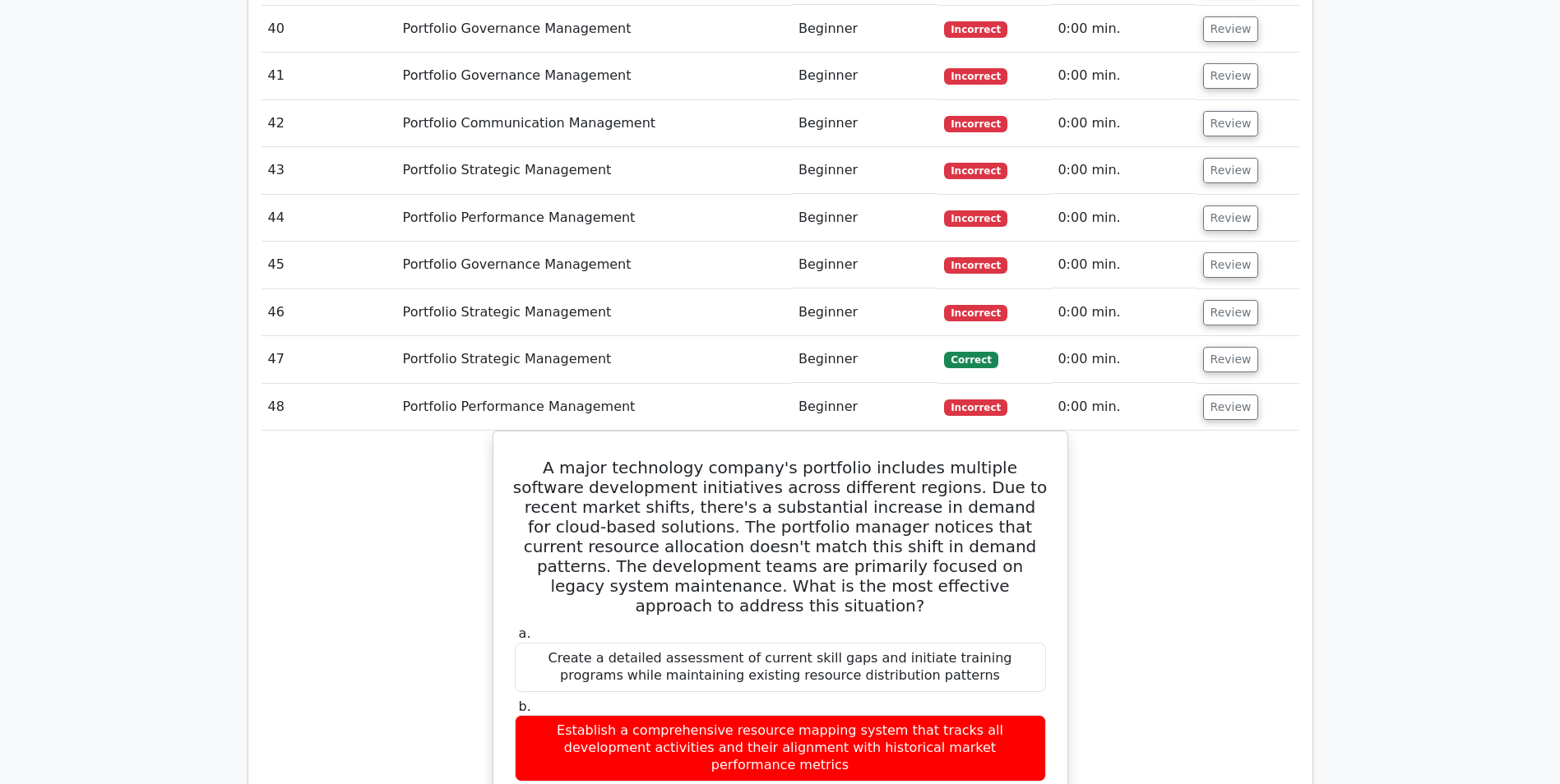
scroll to position [3913, 0]
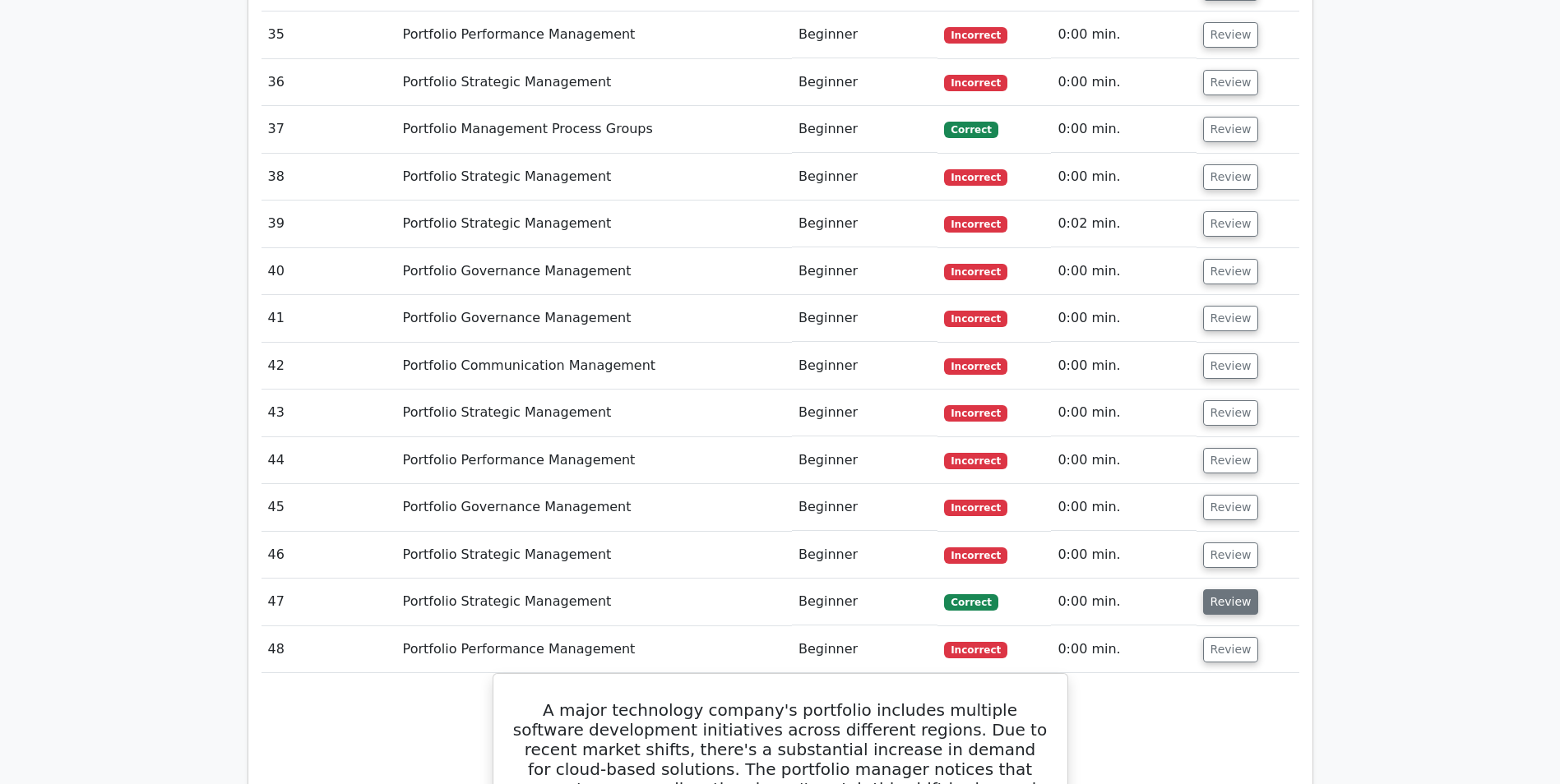
click at [1224, 589] on button "Review" at bounding box center [1231, 602] width 56 height 25
click at [1225, 542] on button "Review" at bounding box center [1231, 555] width 56 height 25
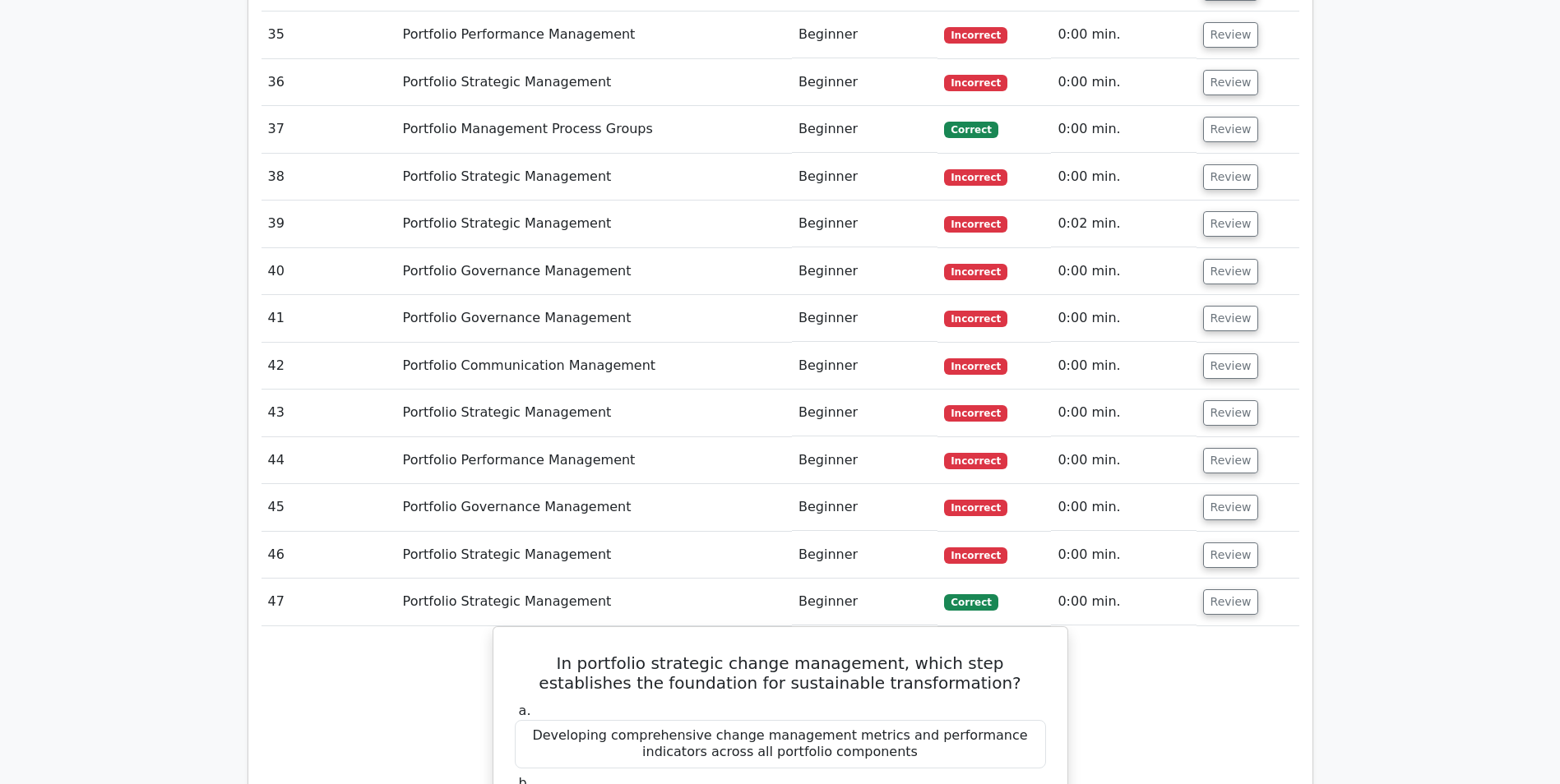
click at [1227, 484] on td "Review" at bounding box center [1247, 508] width 103 height 47
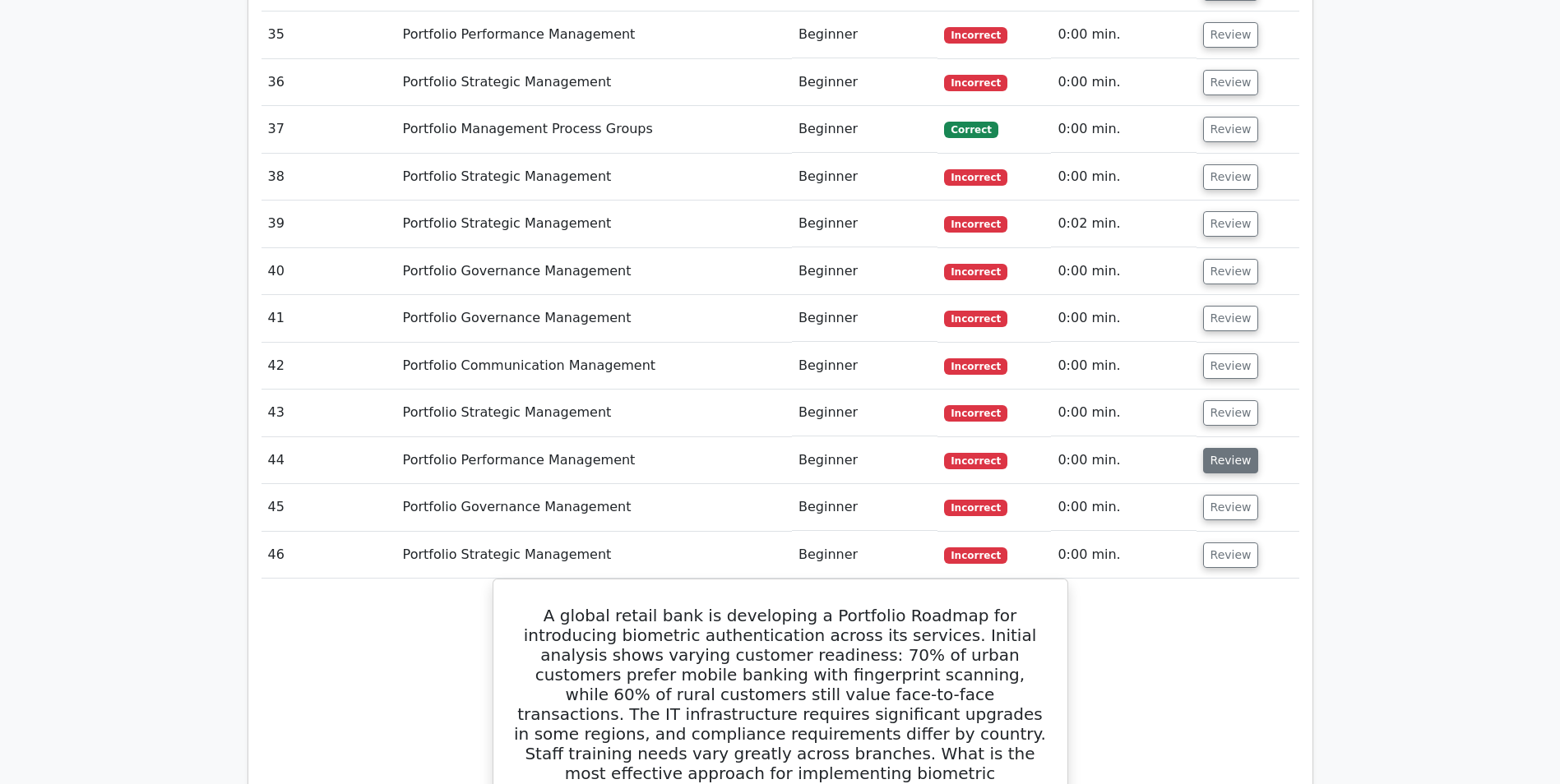
click at [1226, 448] on button "Review" at bounding box center [1231, 461] width 56 height 25
click at [1230, 400] on button "Review" at bounding box center [1231, 413] width 56 height 25
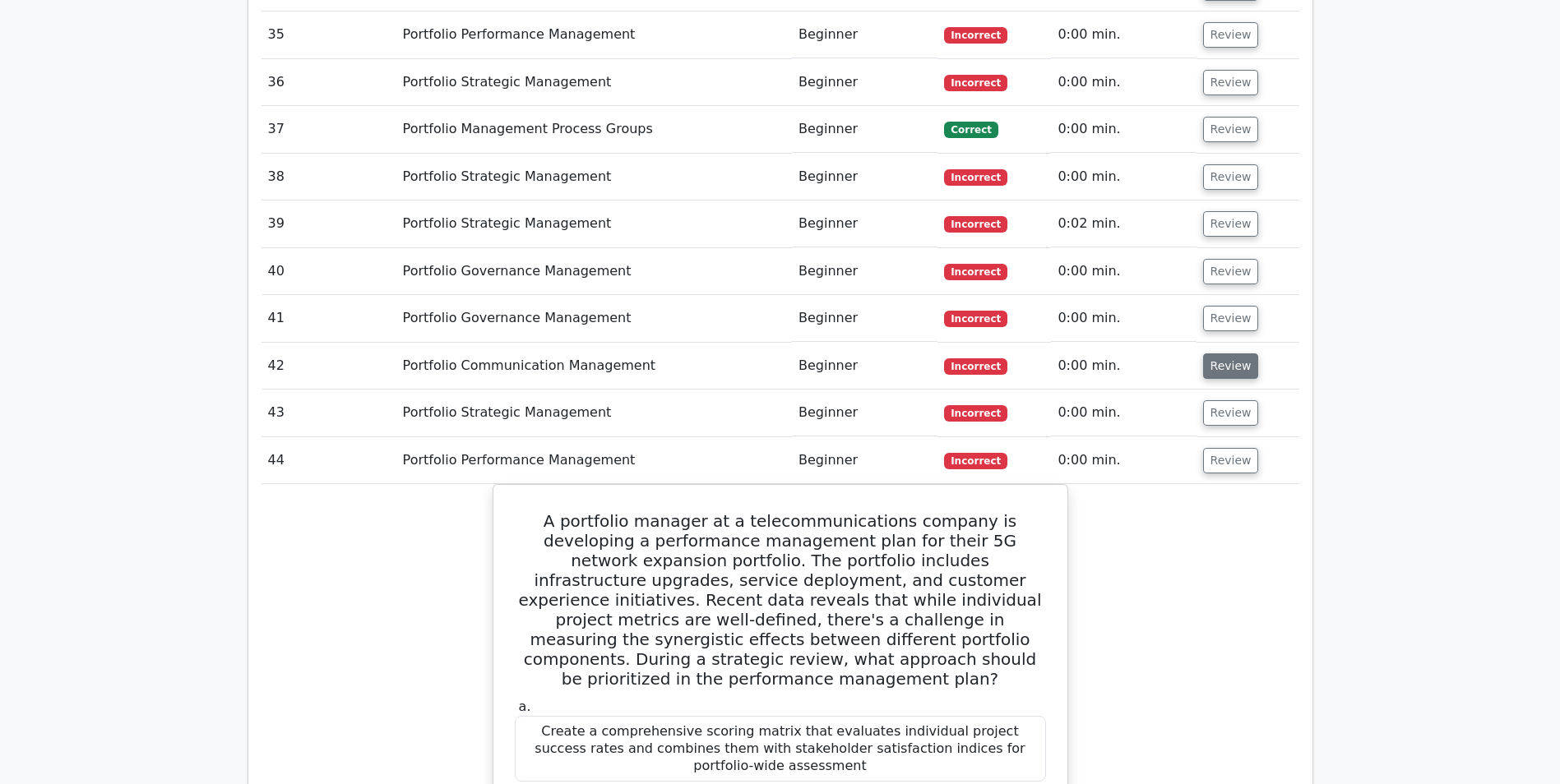
click at [1230, 354] on button "Review" at bounding box center [1231, 367] width 56 height 25
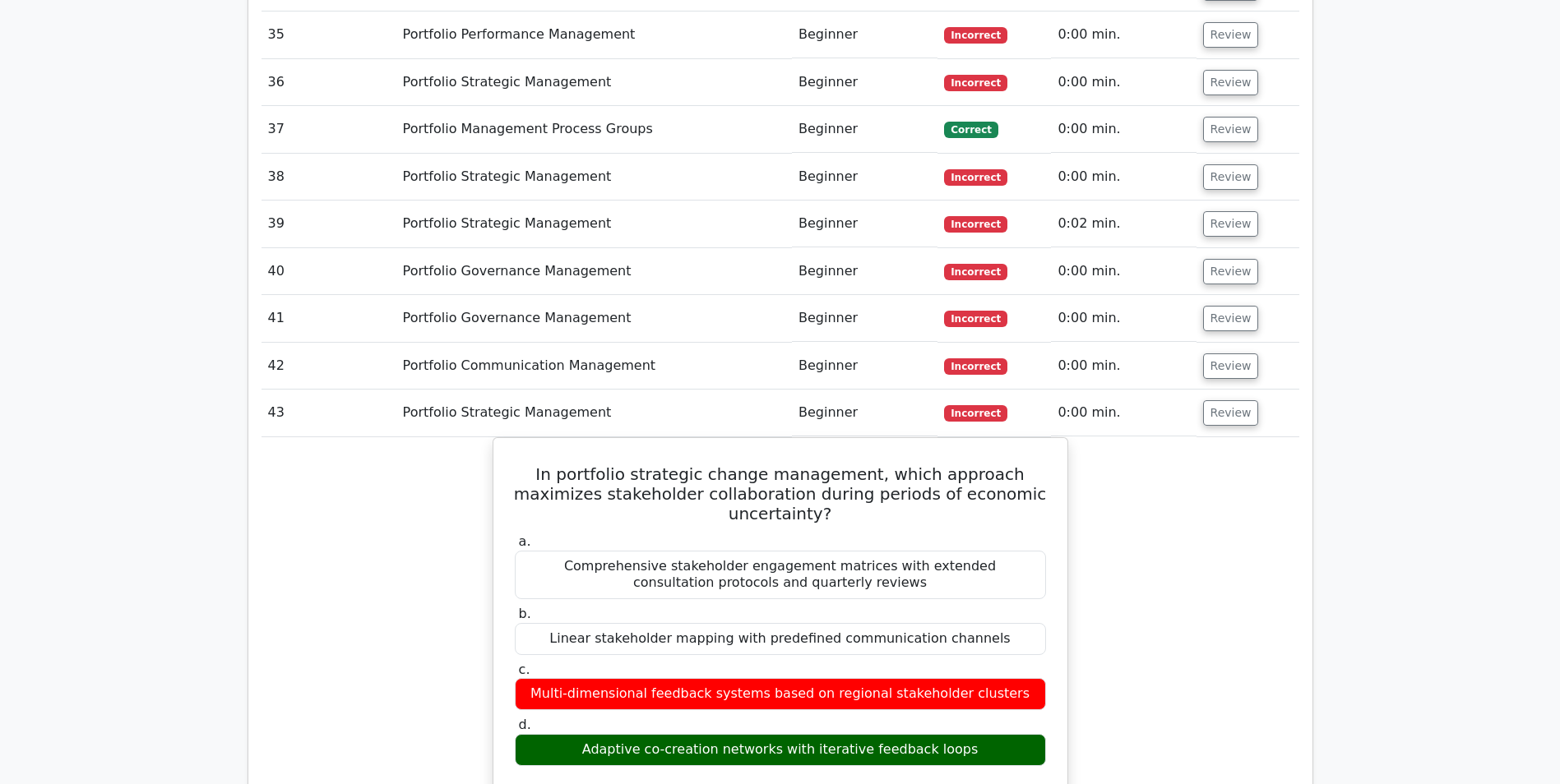
click at [1235, 306] on button "Review" at bounding box center [1231, 318] width 56 height 25
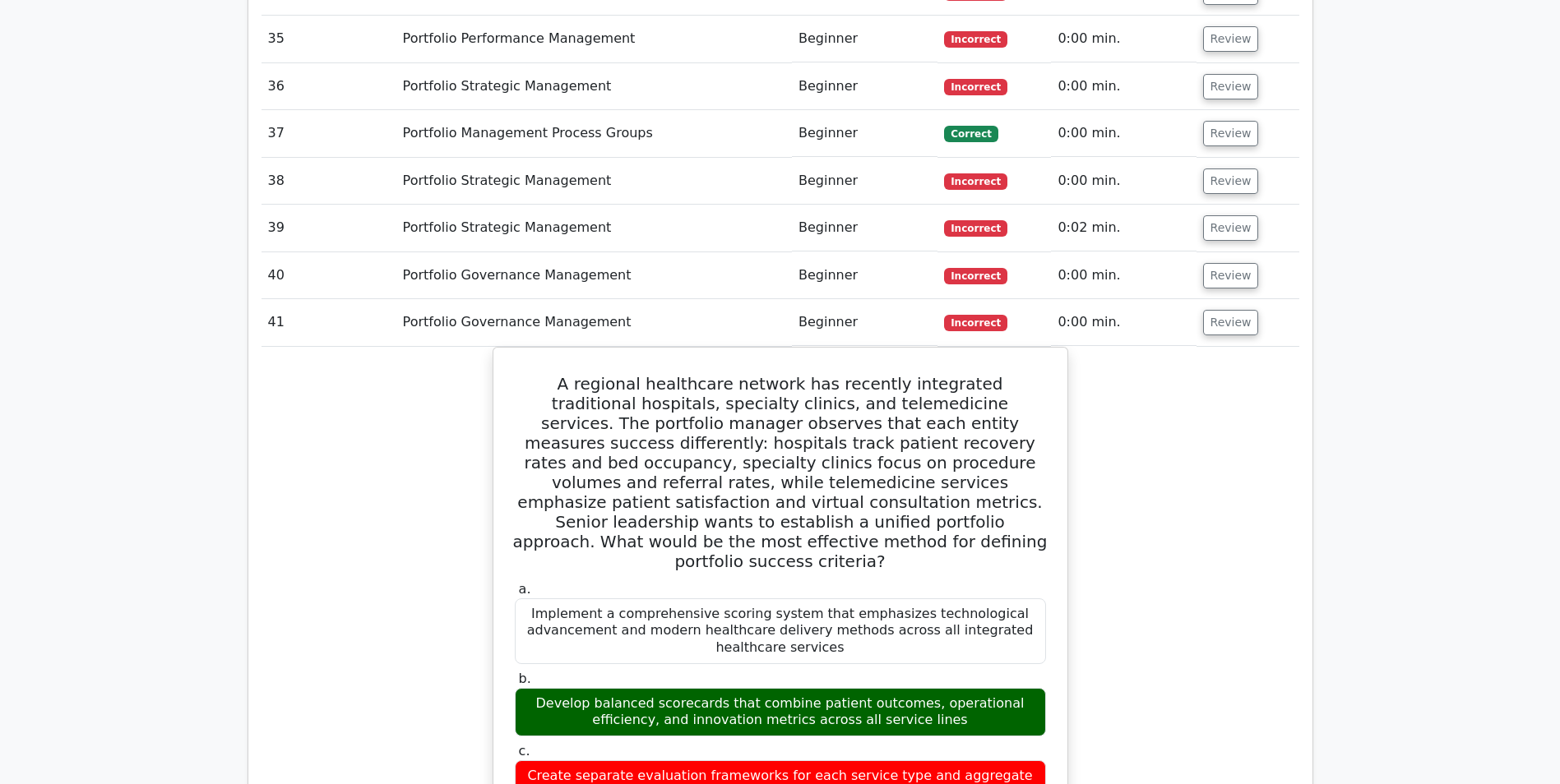
scroll to position [3585, 0]
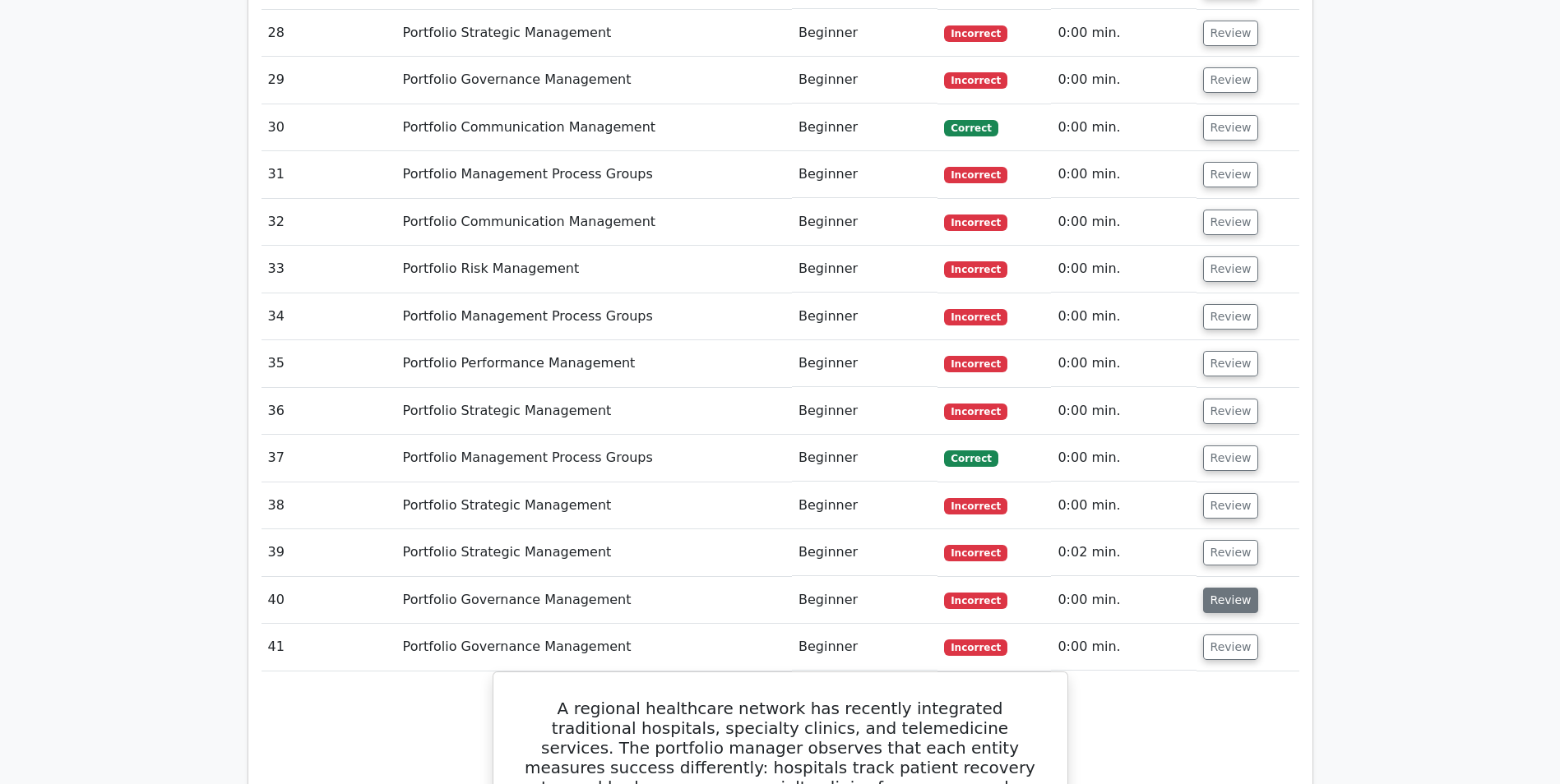
click at [1233, 588] on button "Review" at bounding box center [1231, 601] width 56 height 25
click at [1233, 540] on button "Review" at bounding box center [1231, 553] width 56 height 25
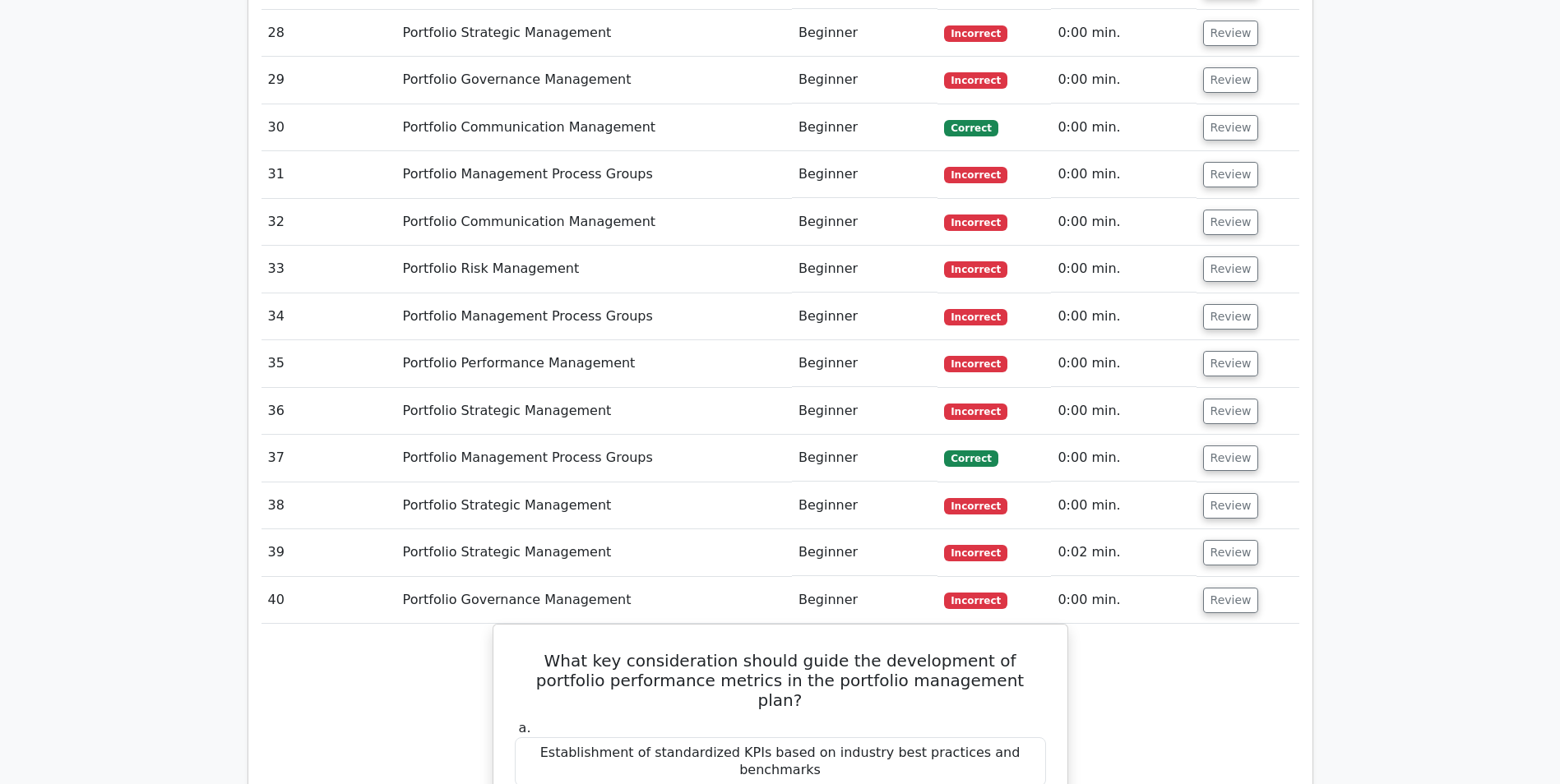
click at [1227, 493] on button "Review" at bounding box center [1231, 506] width 56 height 25
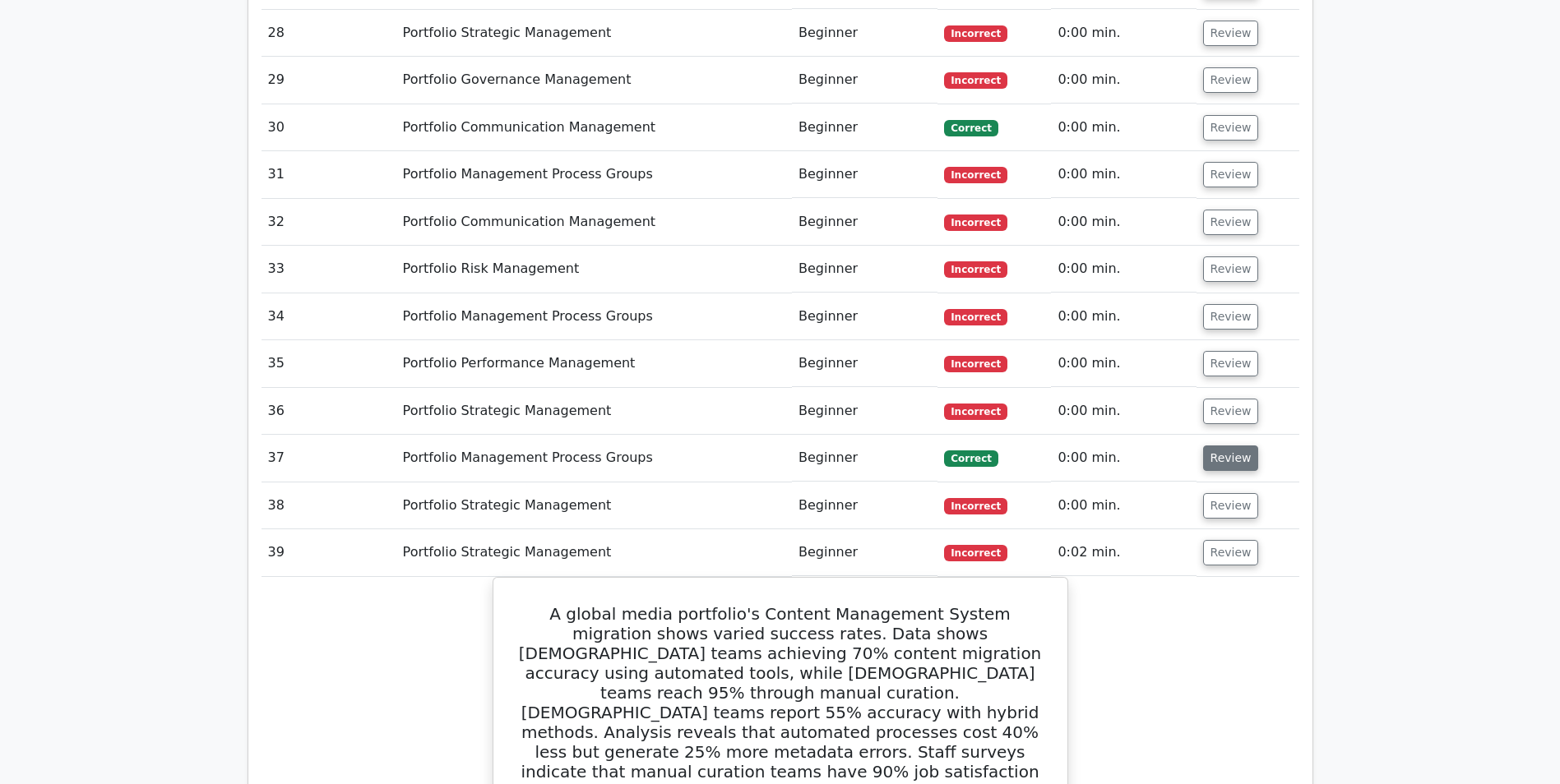
click at [1225, 445] on button "Review" at bounding box center [1231, 458] width 56 height 25
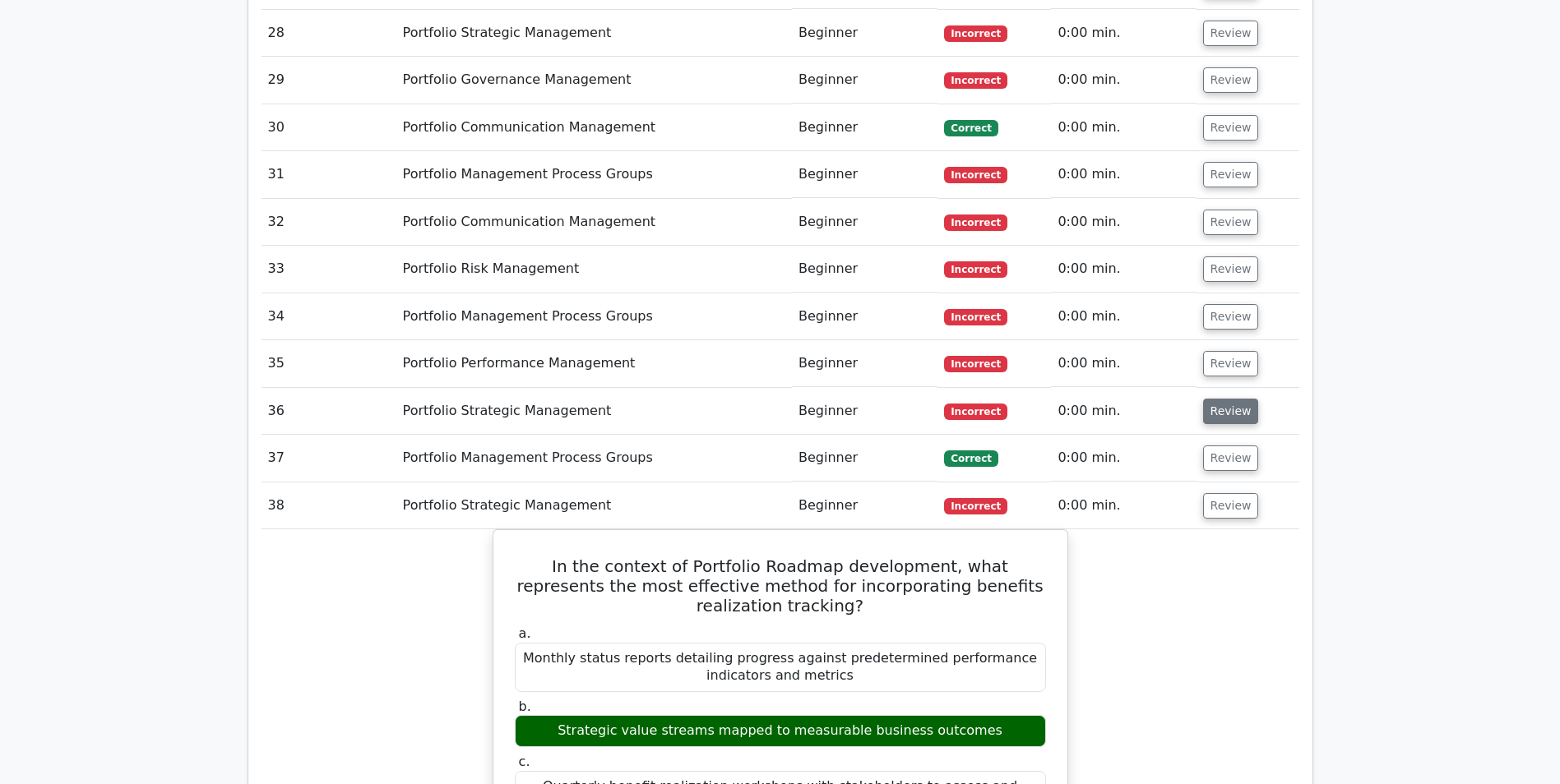
click at [1217, 399] on button "Review" at bounding box center [1231, 412] width 56 height 25
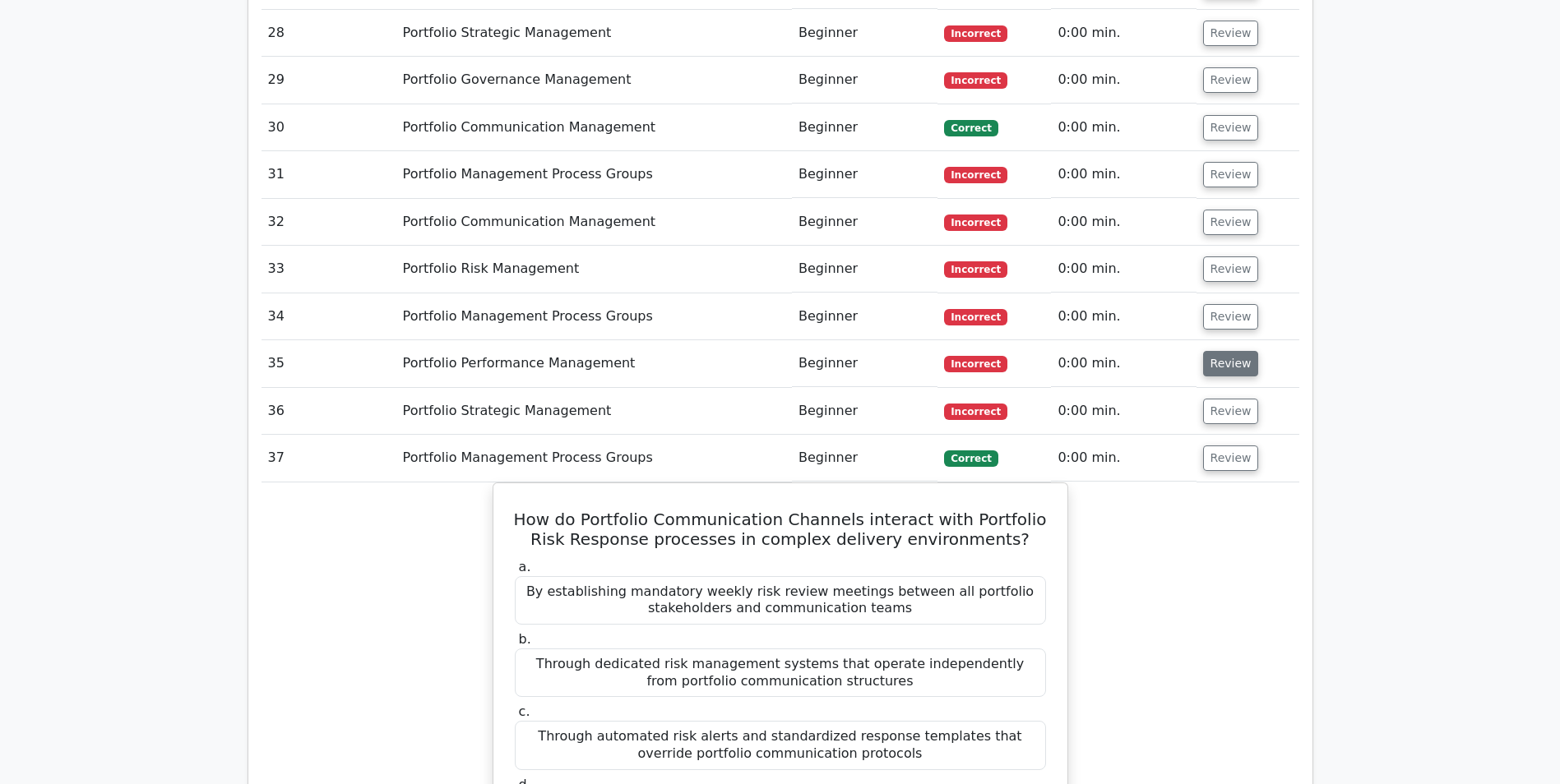
click at [1222, 351] on button "Review" at bounding box center [1231, 364] width 56 height 25
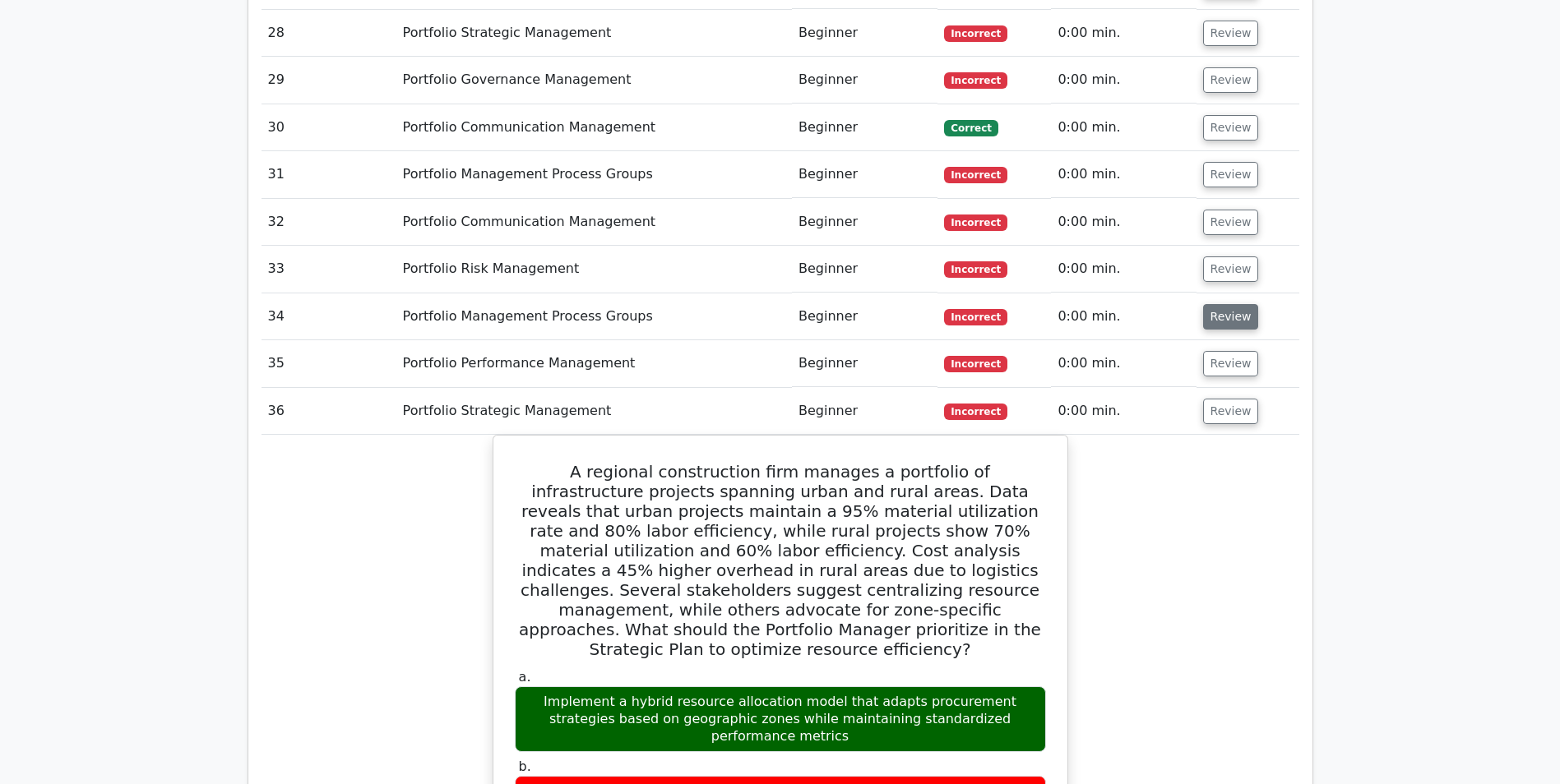
click at [1216, 304] on button "Review" at bounding box center [1231, 317] width 56 height 25
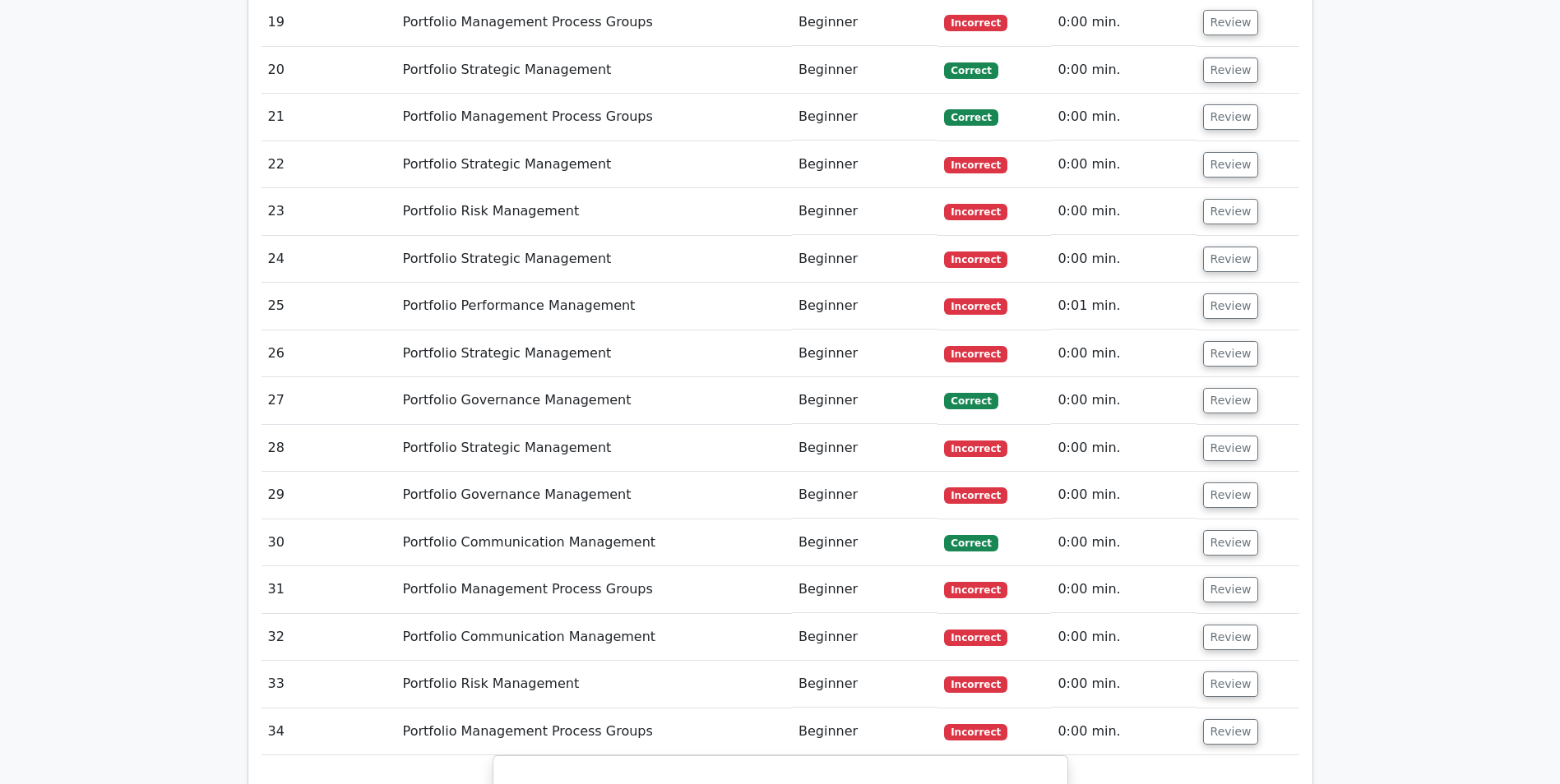
scroll to position [3092, 0]
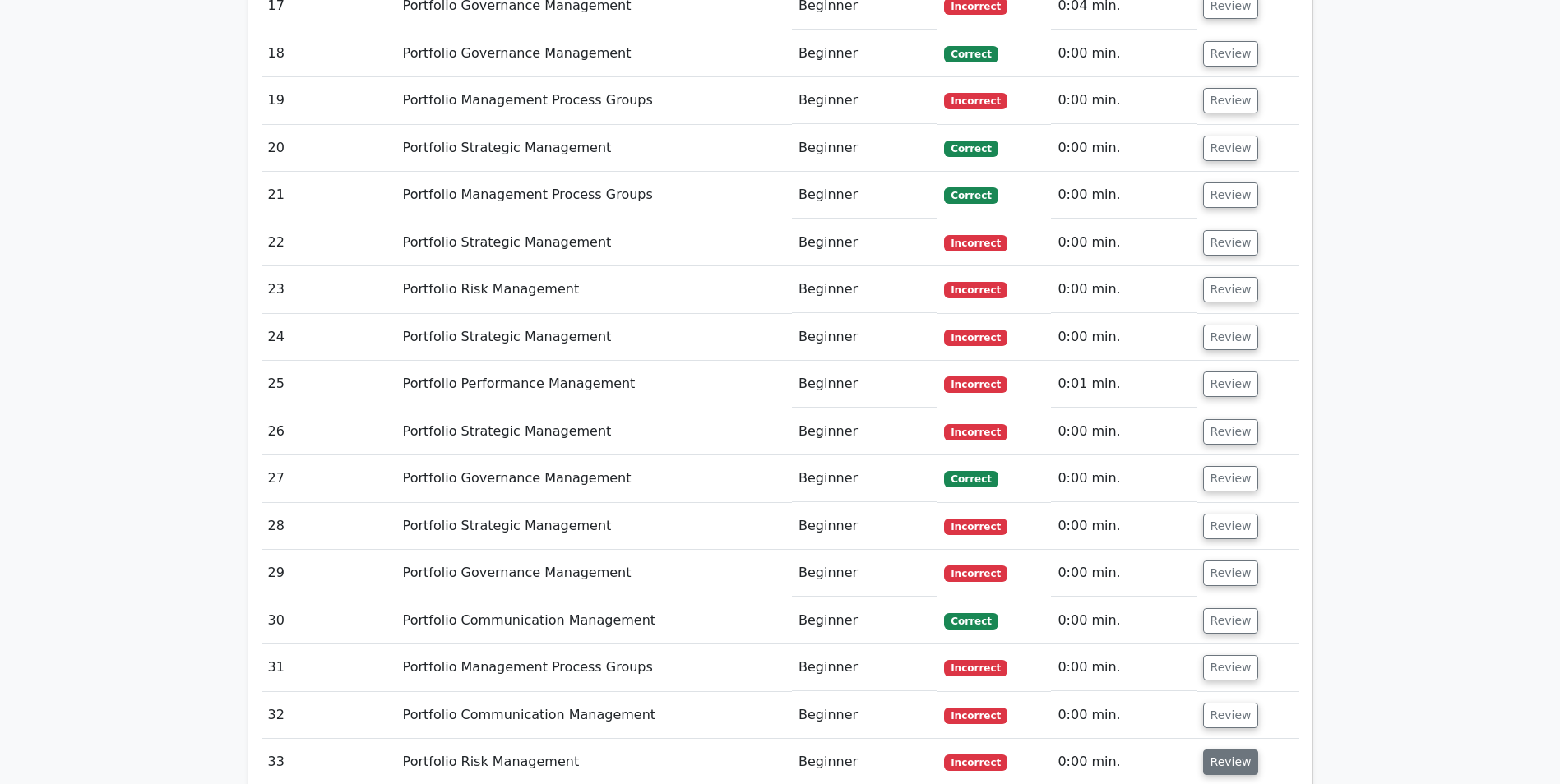
click at [1228, 750] on button "Review" at bounding box center [1231, 762] width 56 height 25
drag, startPoint x: 1226, startPoint y: 585, endPoint x: 1225, endPoint y: 544, distance: 41.0
click at [1226, 703] on button "Review" at bounding box center [1231, 715] width 56 height 25
click at [1225, 655] on button "Review" at bounding box center [1231, 667] width 56 height 25
click at [1230, 609] on button "Review" at bounding box center [1231, 621] width 56 height 25
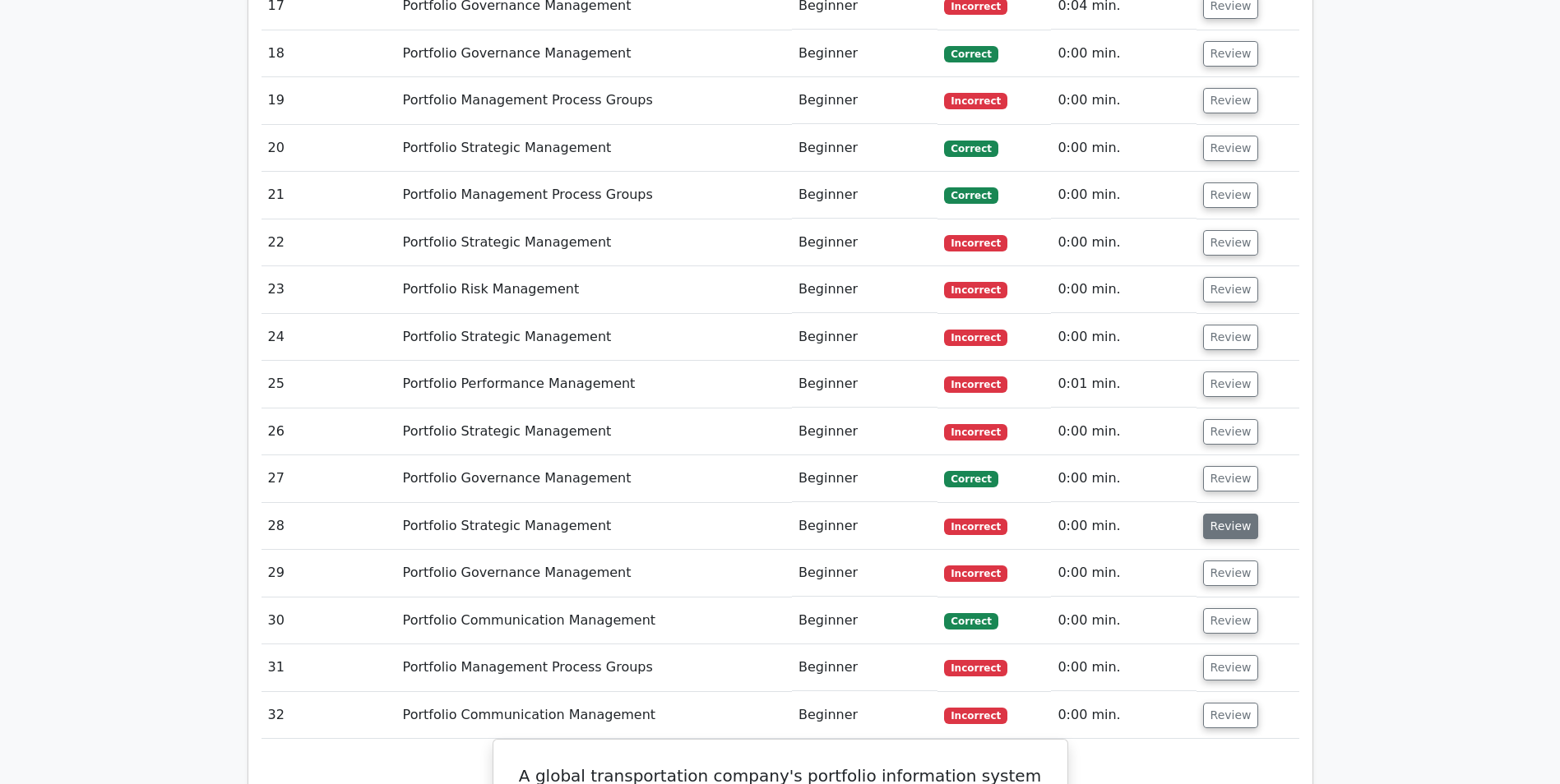
click at [1235, 561] on button "Review" at bounding box center [1231, 573] width 56 height 25
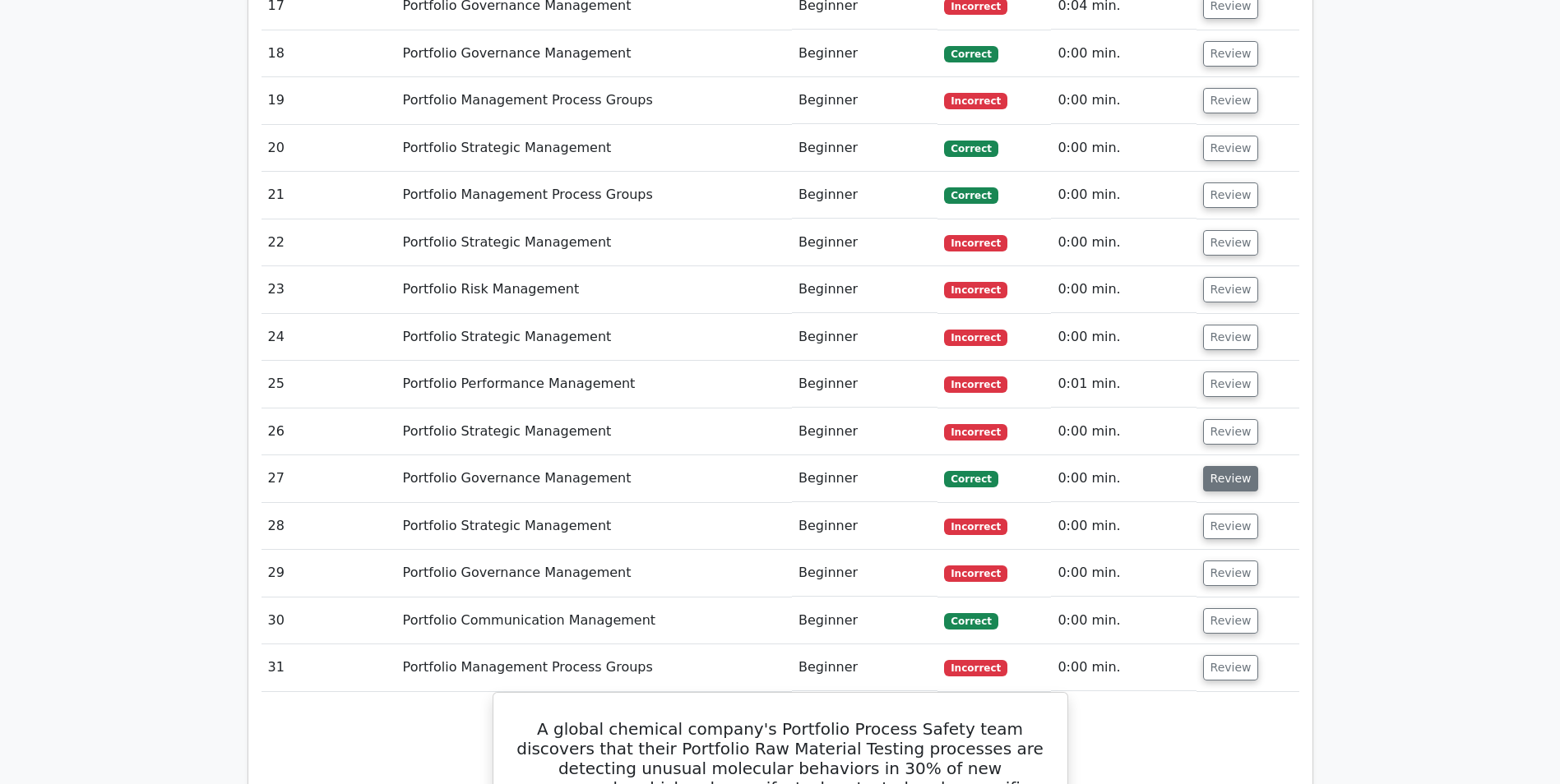
click at [1228, 514] on button "Review" at bounding box center [1231, 526] width 56 height 25
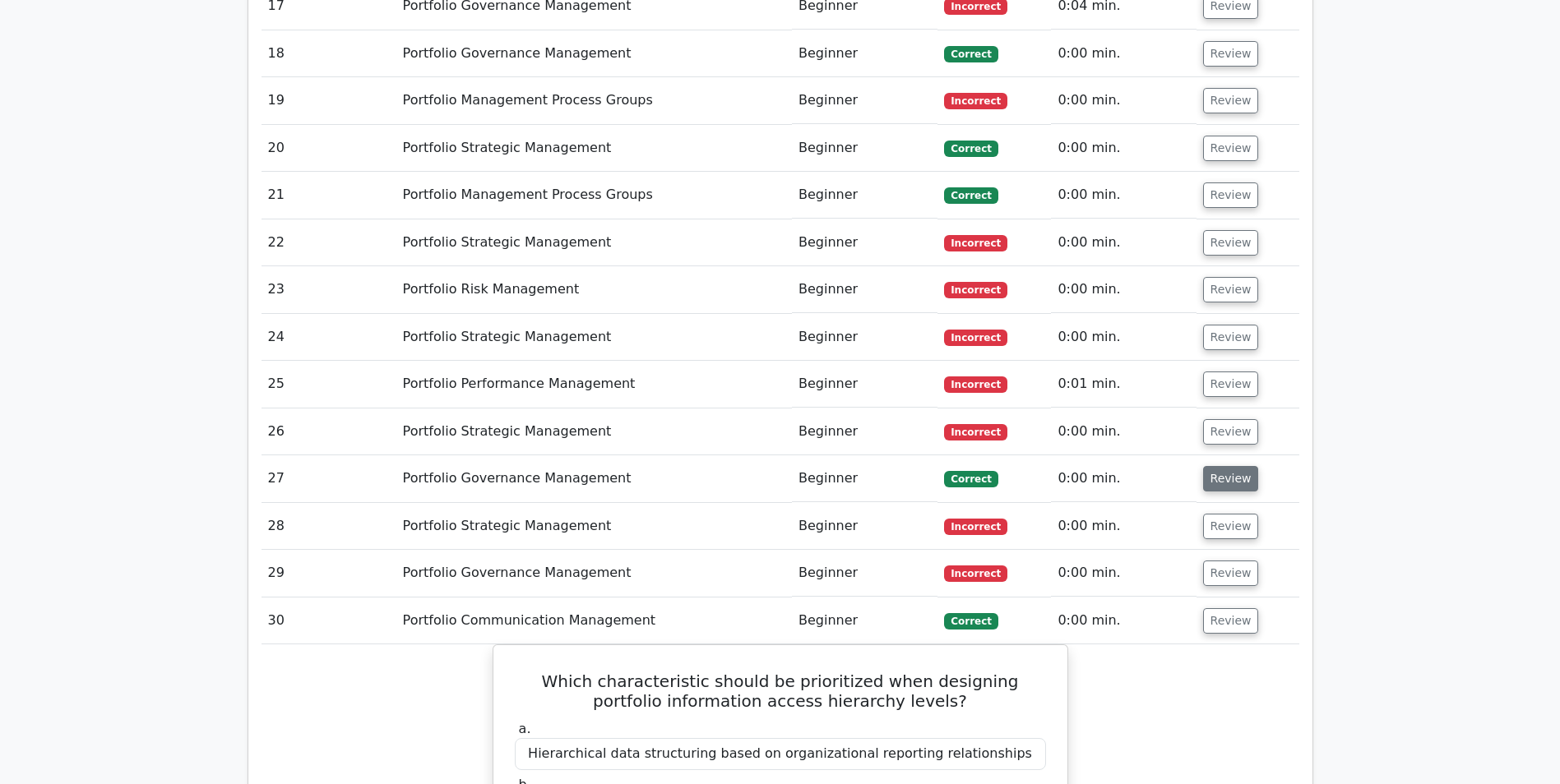
click at [1214, 466] on button "Review" at bounding box center [1231, 478] width 56 height 25
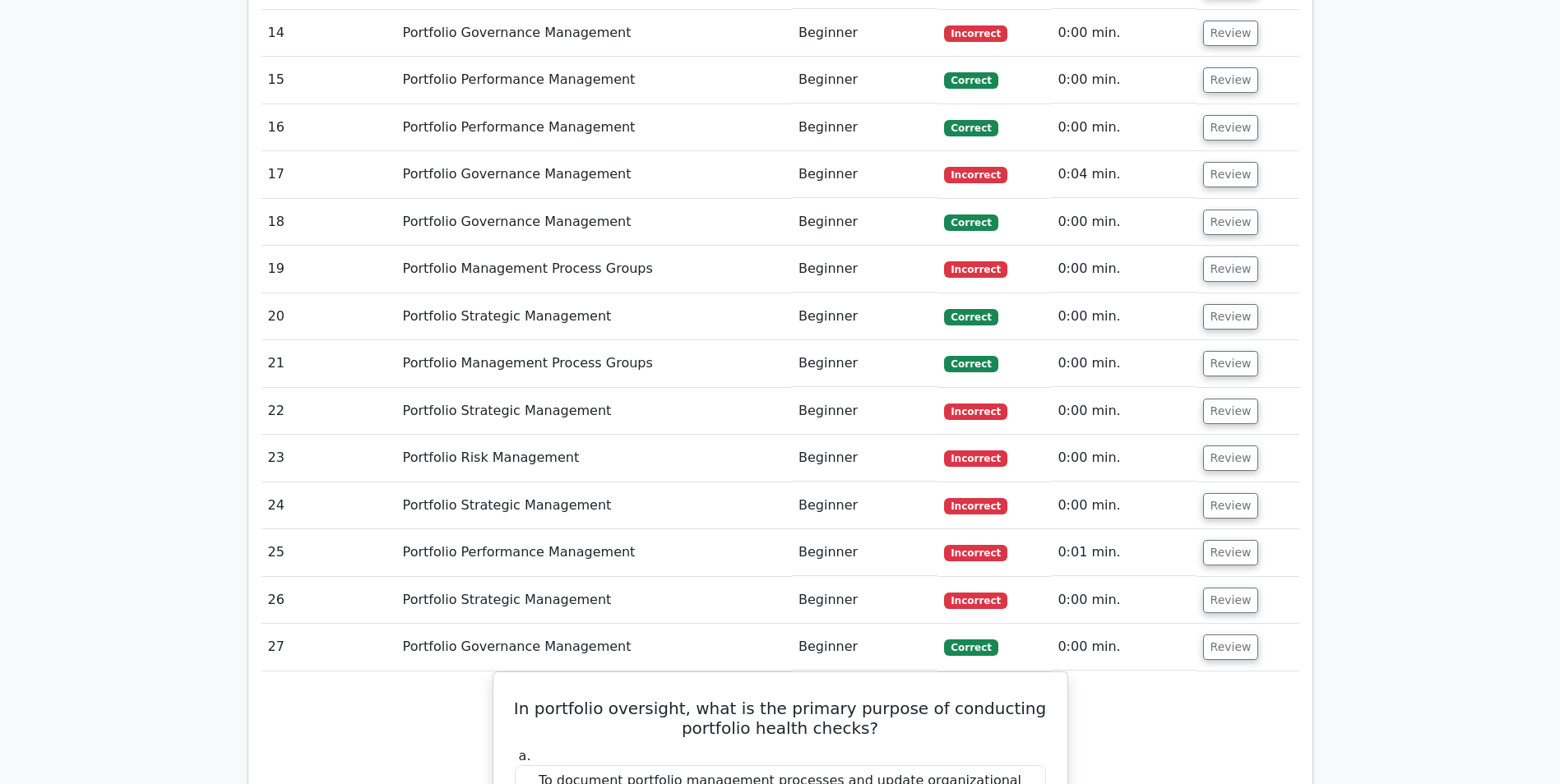
scroll to position [2845, 0]
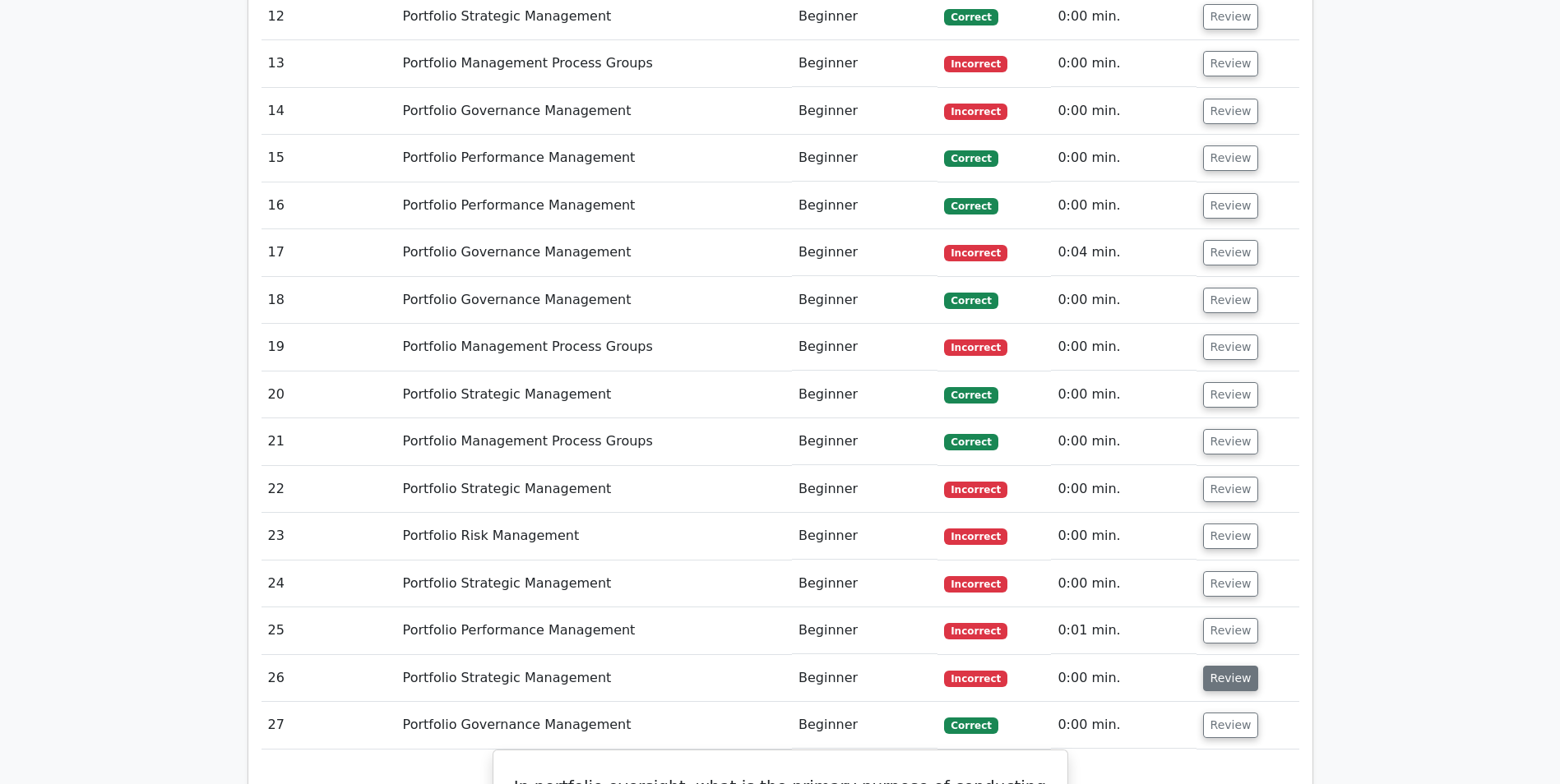
click at [1215, 665] on button "Review" at bounding box center [1231, 678] width 56 height 25
click at [1220, 618] on button "Review" at bounding box center [1231, 631] width 56 height 25
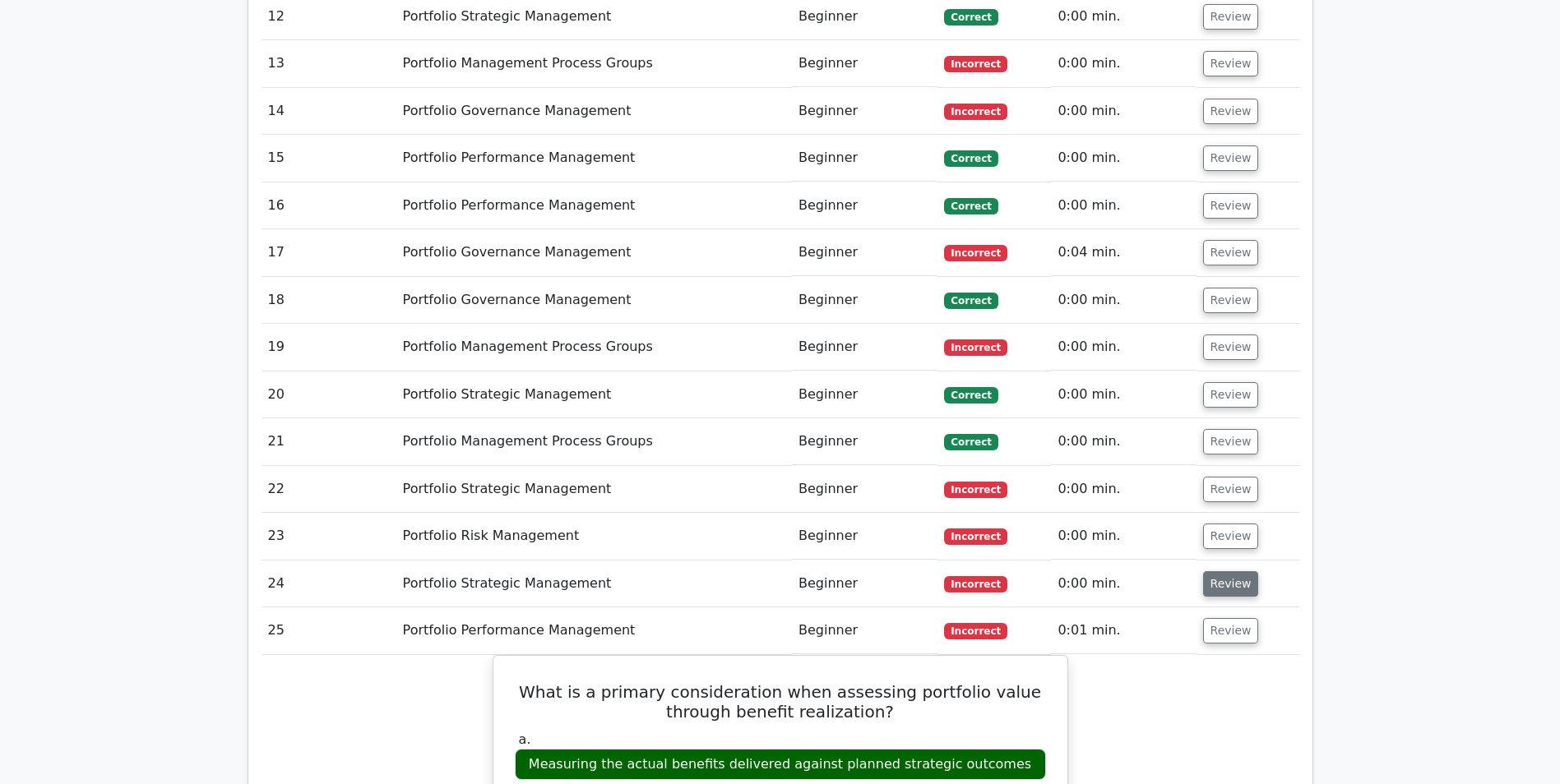
click at [1218, 571] on button "Review" at bounding box center [1231, 584] width 56 height 25
click at [1217, 523] on button "Review" at bounding box center [1231, 536] width 56 height 25
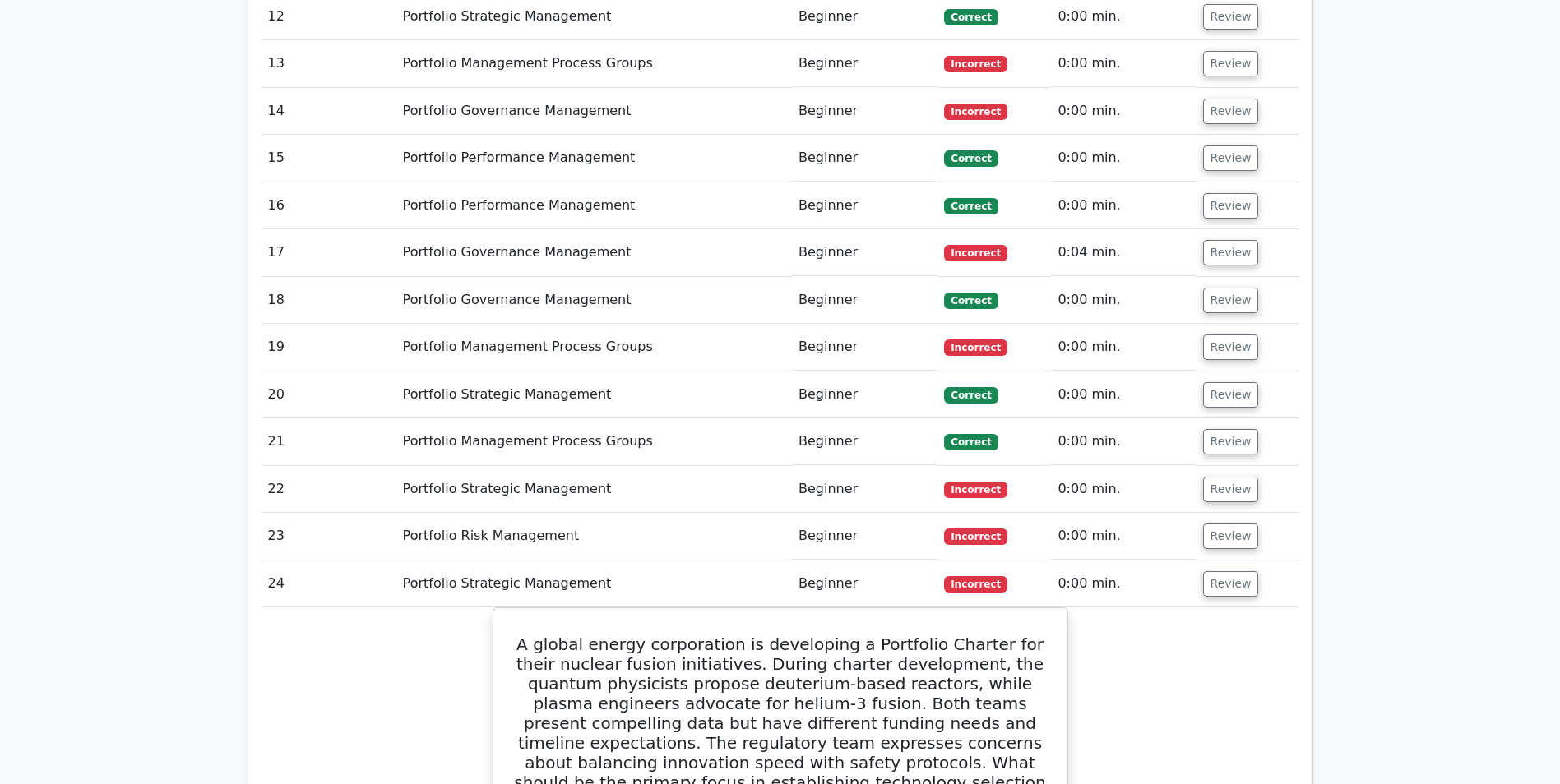
click at [1215, 476] on button "Review" at bounding box center [1231, 489] width 56 height 25
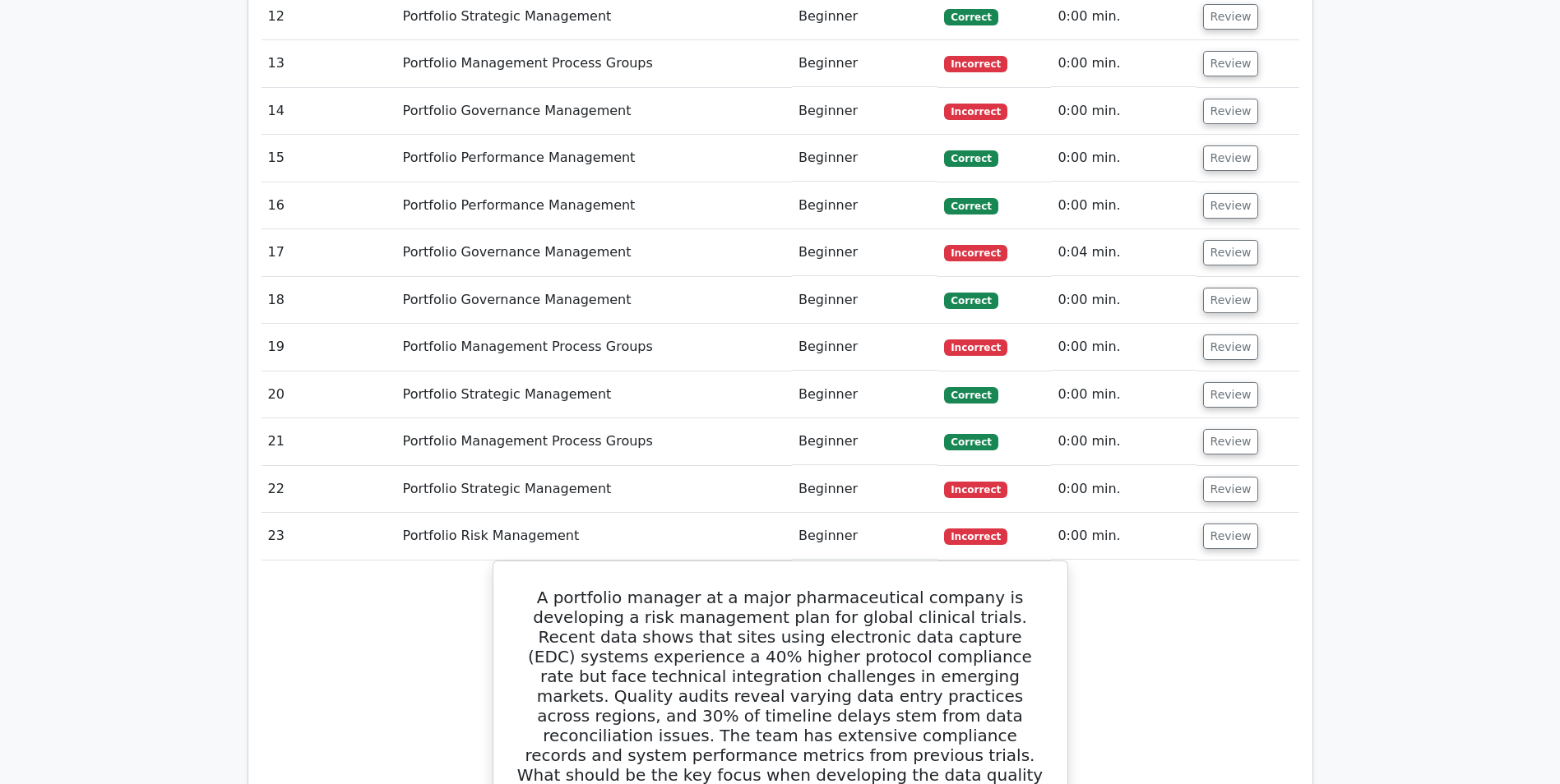
click at [1221, 429] on button "Review" at bounding box center [1231, 442] width 56 height 25
click at [1215, 382] on button "Review" at bounding box center [1231, 395] width 56 height 25
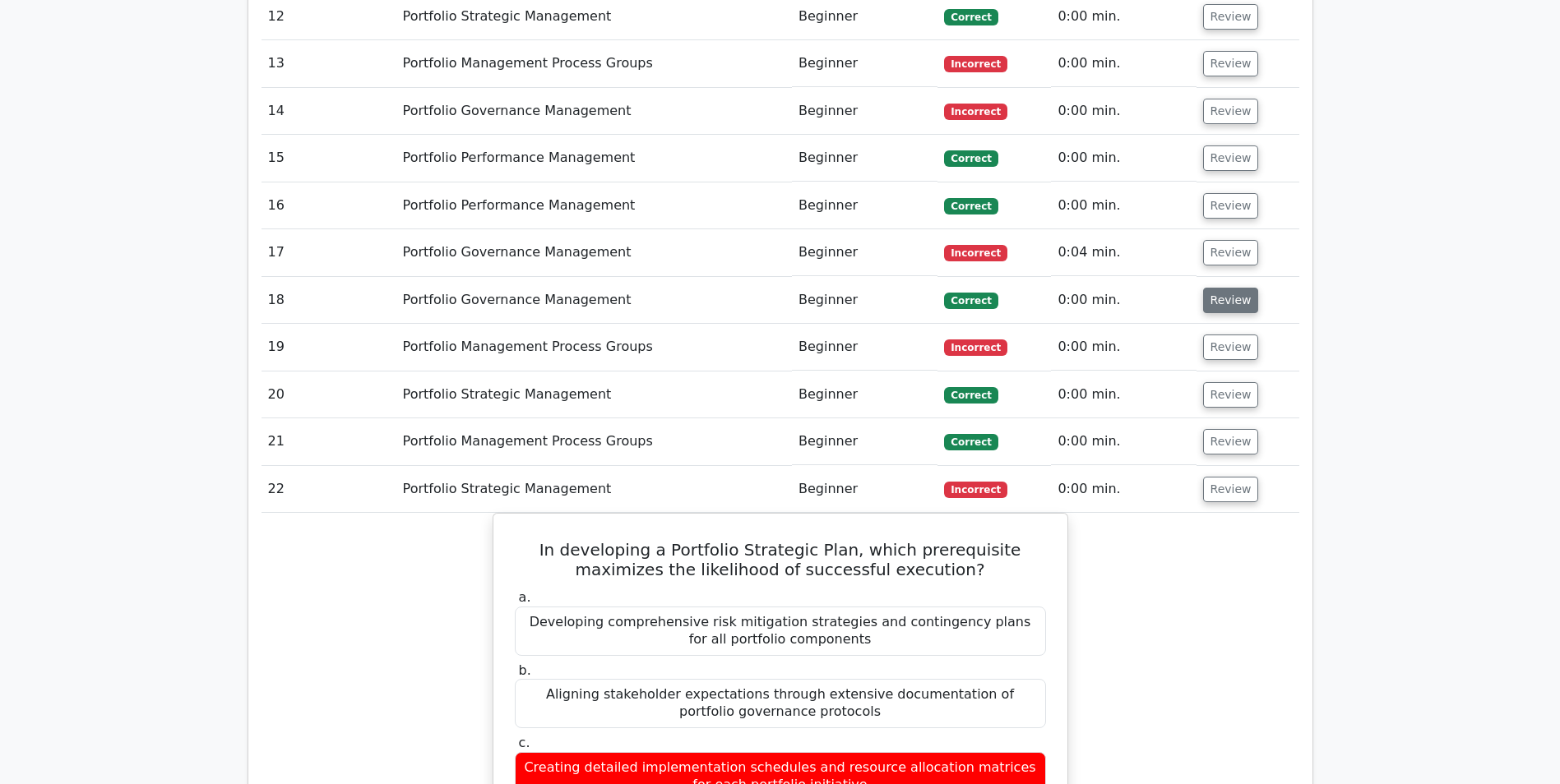
click at [1205, 334] on button "Review" at bounding box center [1231, 347] width 56 height 25
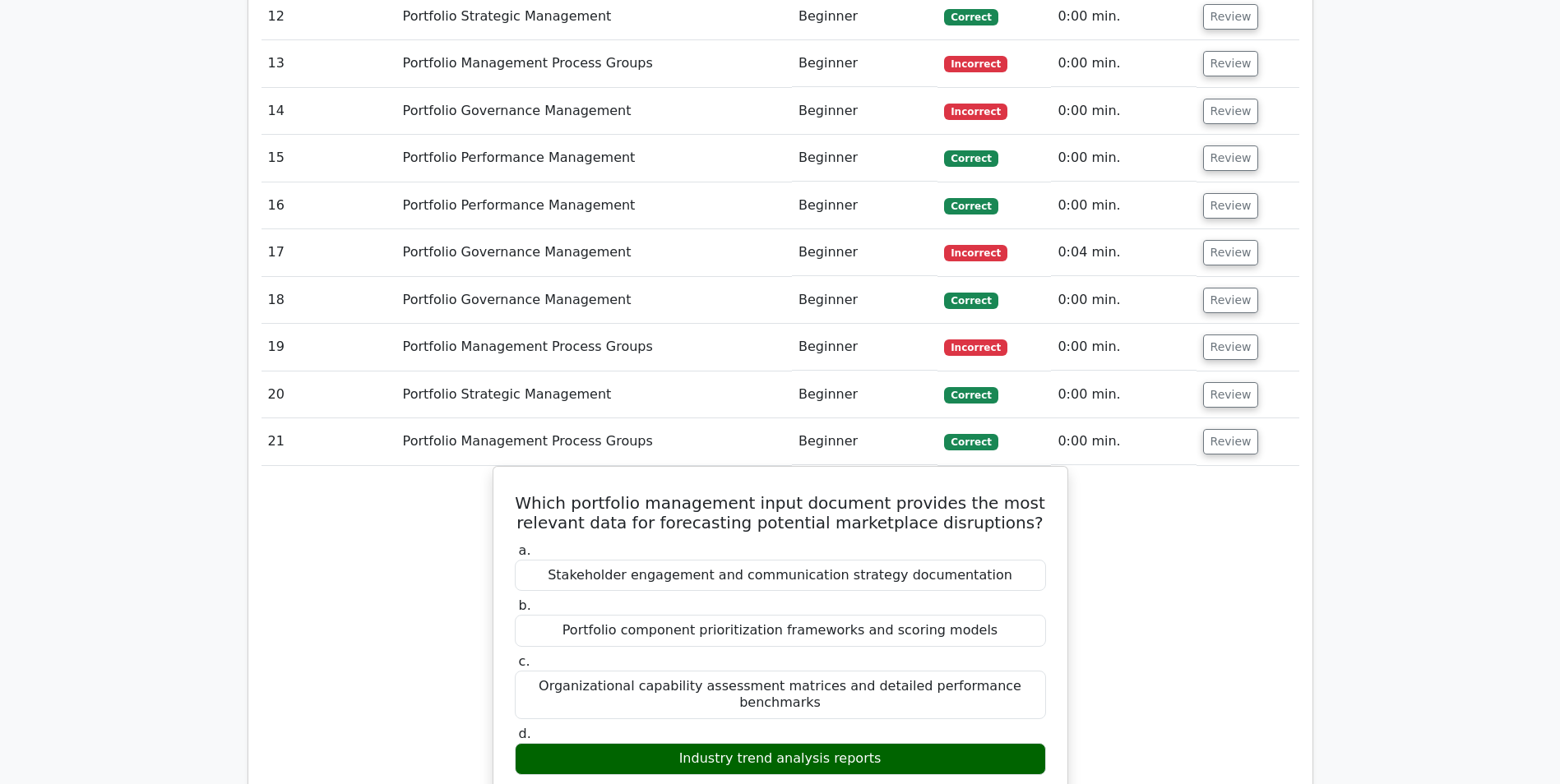
click at [1225, 287] on button "Review" at bounding box center [1231, 300] width 56 height 25
click at [1227, 240] on button "Review" at bounding box center [1231, 253] width 56 height 25
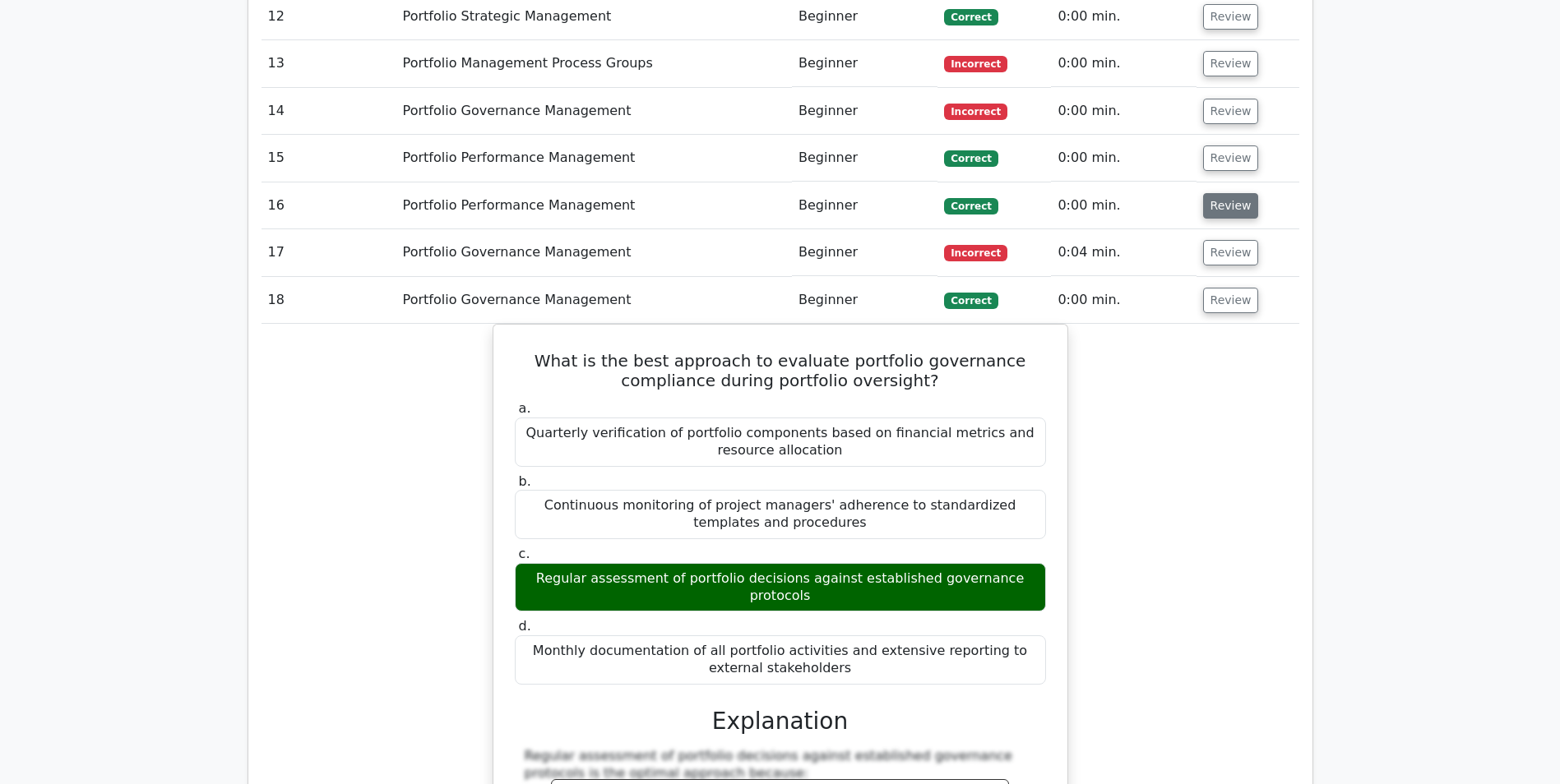
click at [1225, 193] on button "Review" at bounding box center [1231, 206] width 56 height 25
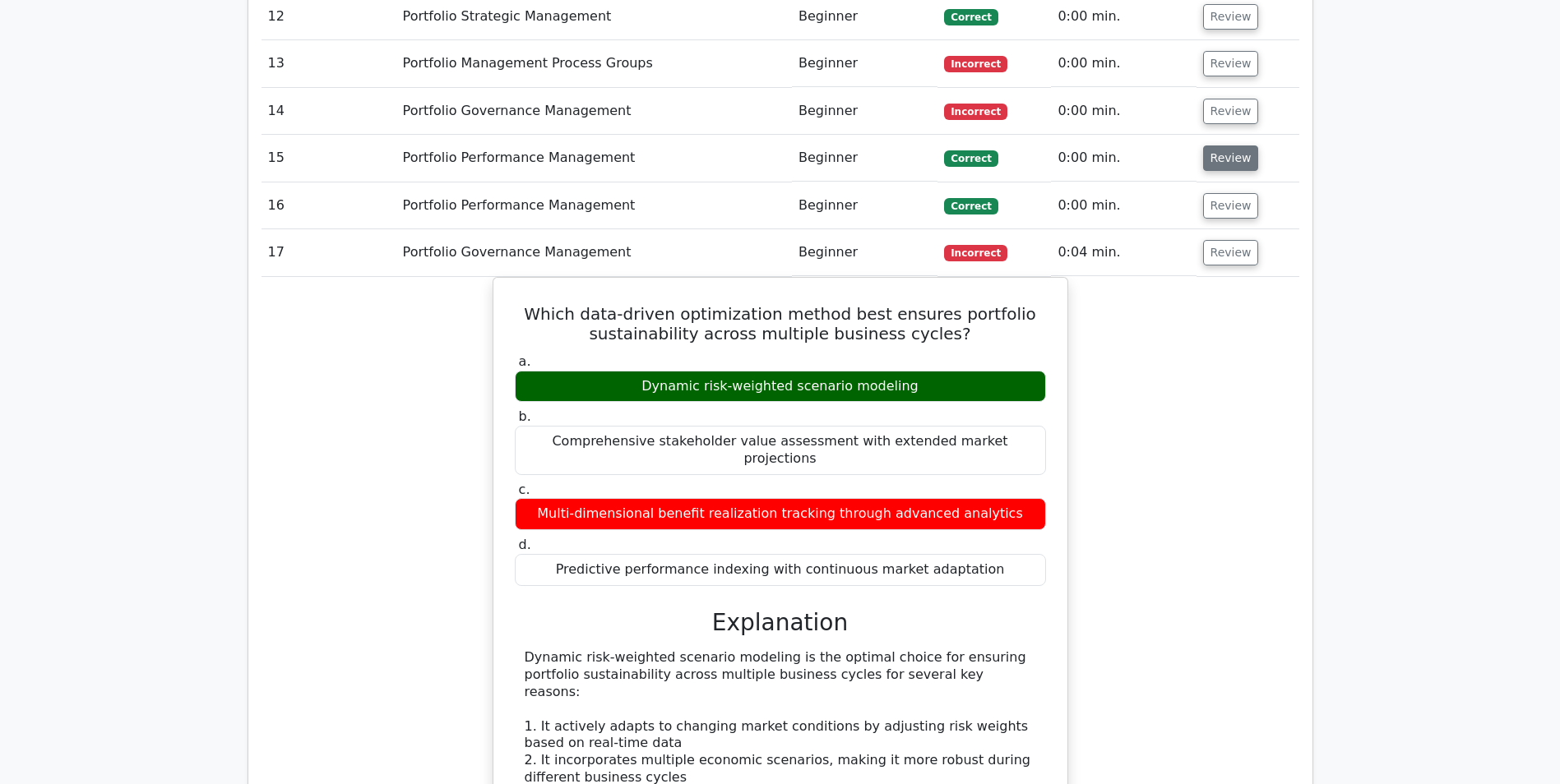
click at [1224, 145] on button "Review" at bounding box center [1231, 158] width 56 height 25
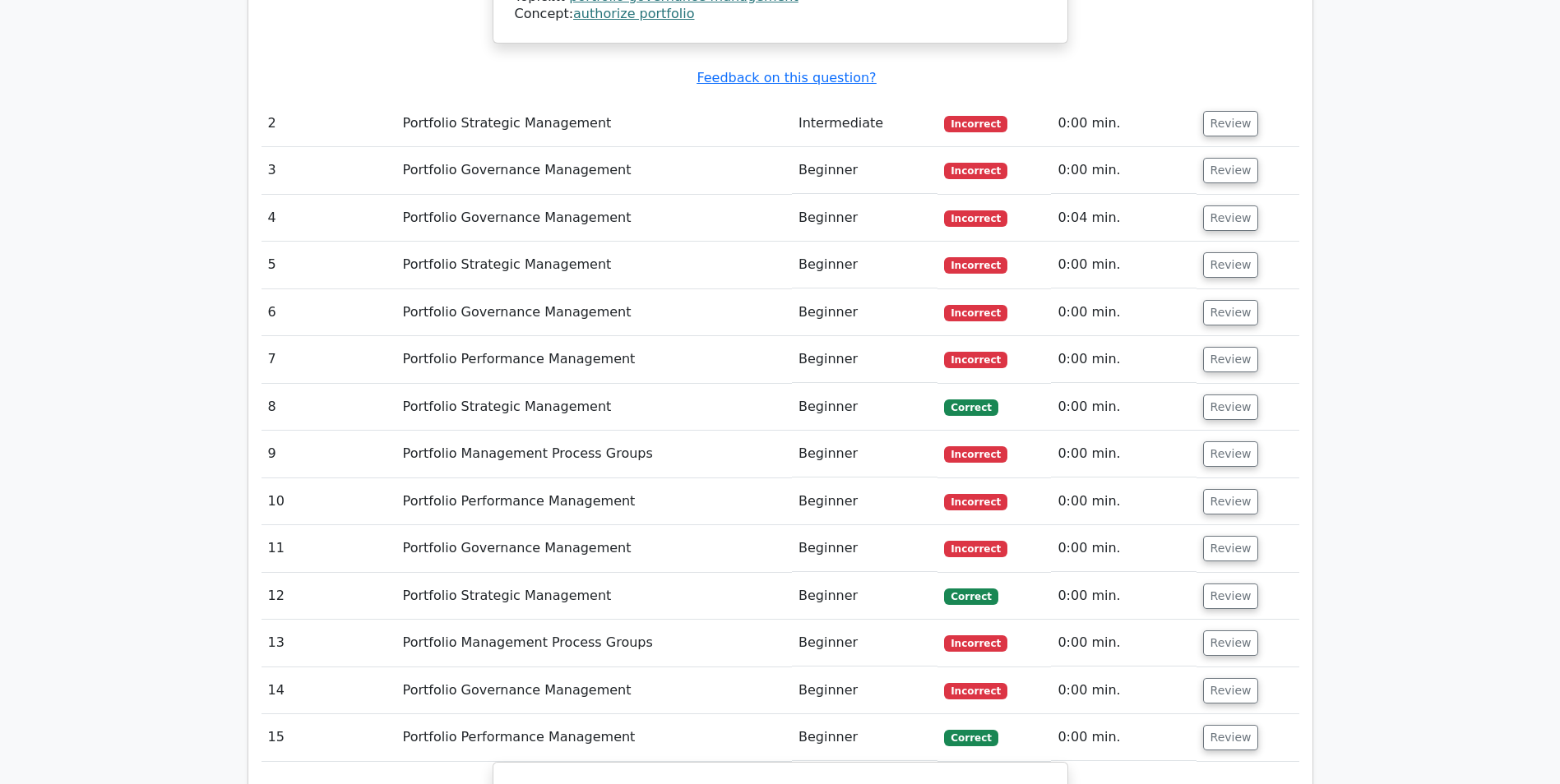
scroll to position [2187, 0]
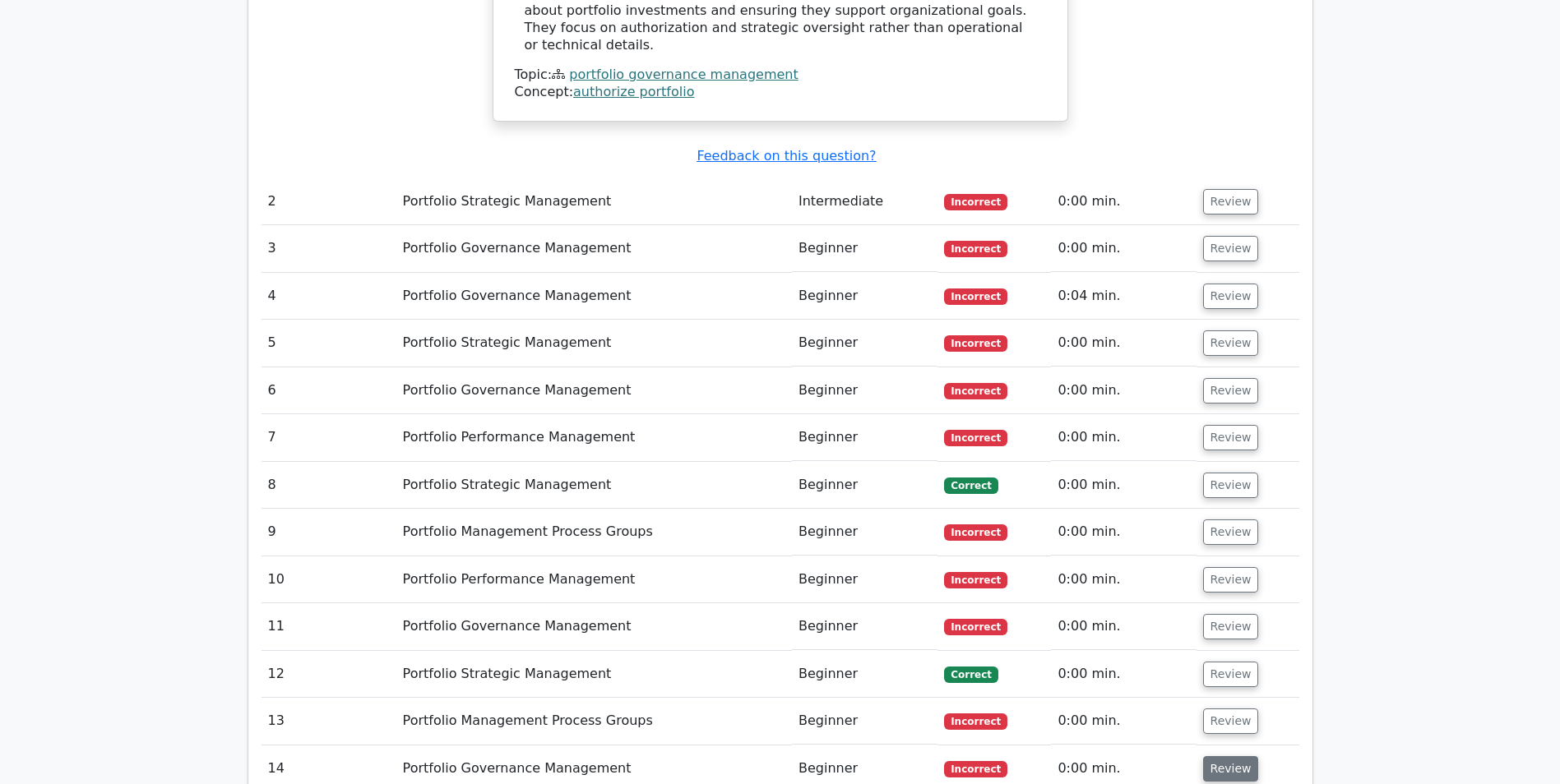
click at [1226, 756] on button "Review" at bounding box center [1231, 768] width 56 height 25
click at [1224, 709] on button "Review" at bounding box center [1231, 721] width 56 height 25
click at [1225, 662] on button "Review" at bounding box center [1231, 674] width 56 height 25
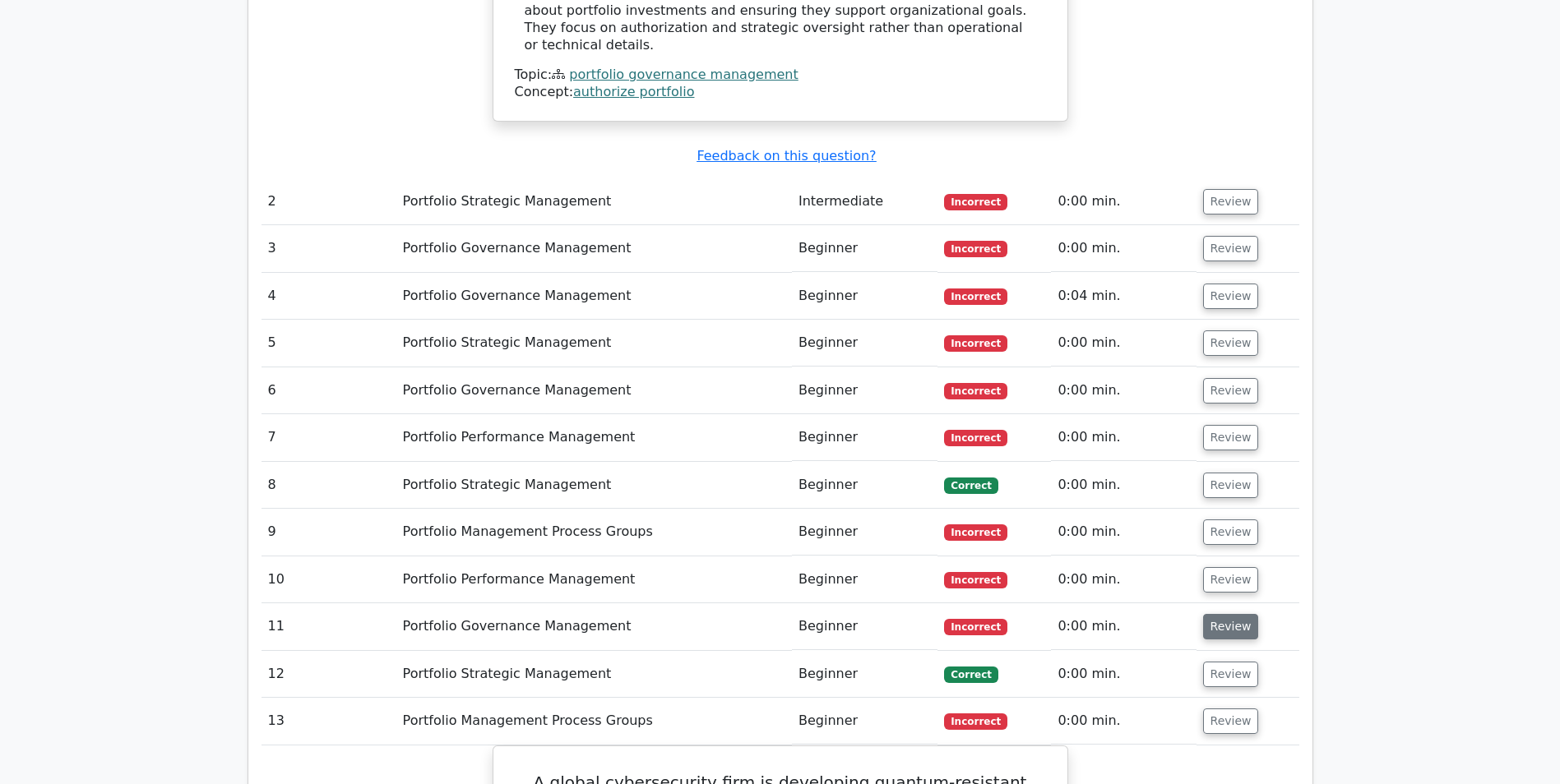
click at [1215, 613] on button "Review" at bounding box center [1231, 626] width 56 height 25
click at [1220, 567] on button "Review" at bounding box center [1231, 580] width 56 height 25
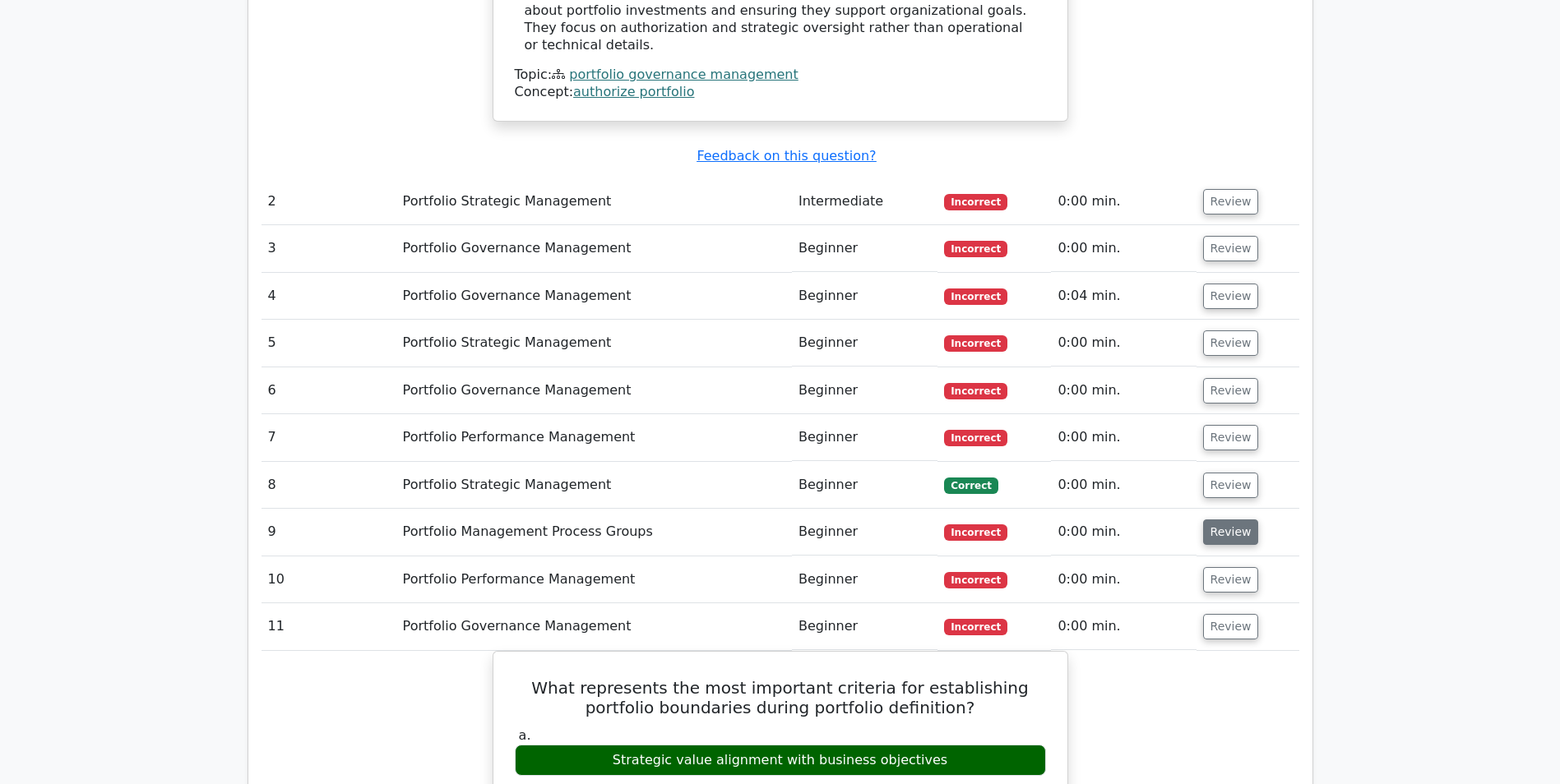
click at [1215, 519] on button "Review" at bounding box center [1231, 532] width 56 height 25
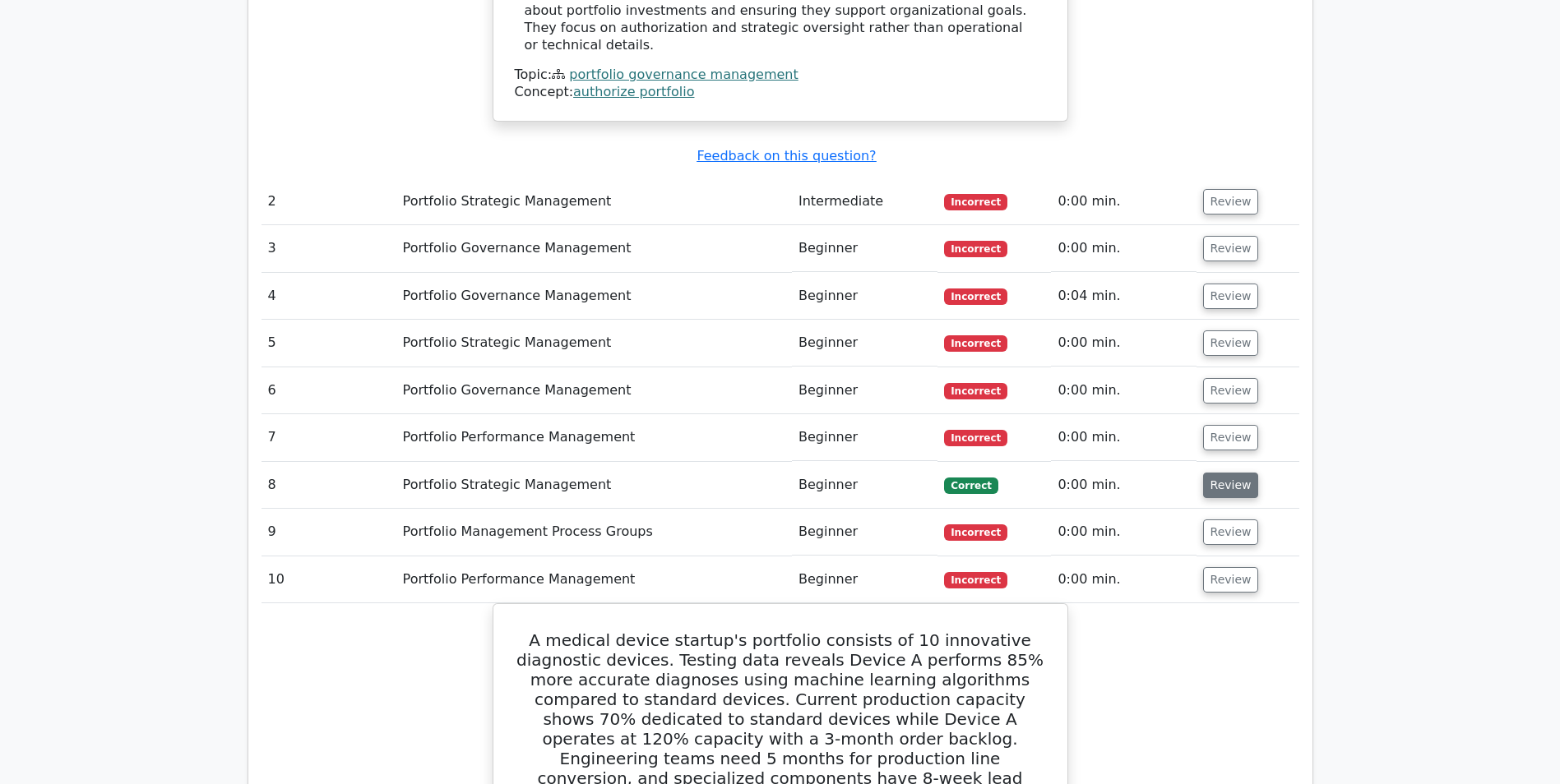
click at [1230, 472] on button "Review" at bounding box center [1231, 485] width 56 height 25
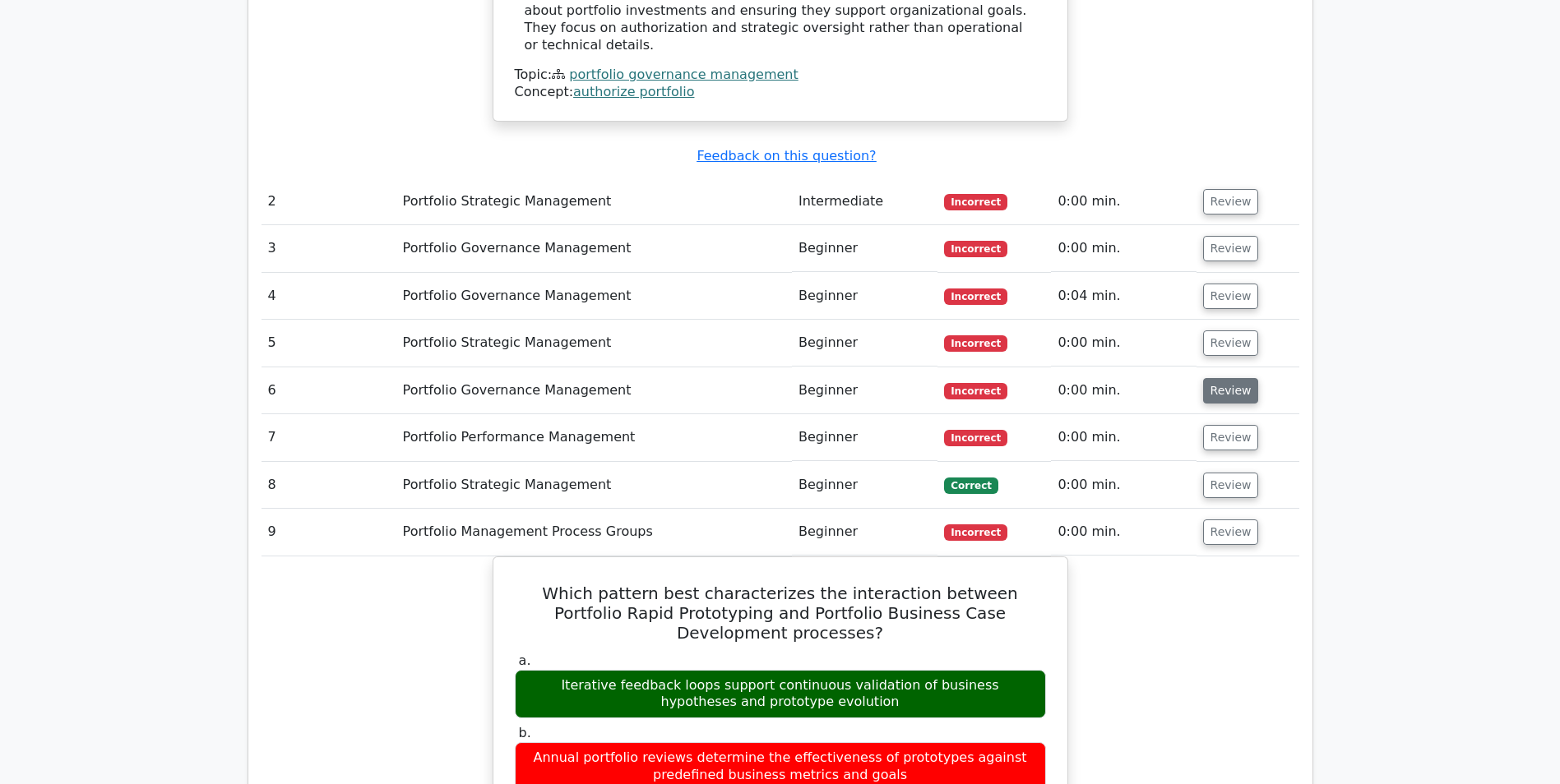
click at [1220, 425] on button "Review" at bounding box center [1231, 438] width 56 height 25
click at [1218, 378] on button "Review" at bounding box center [1231, 391] width 56 height 25
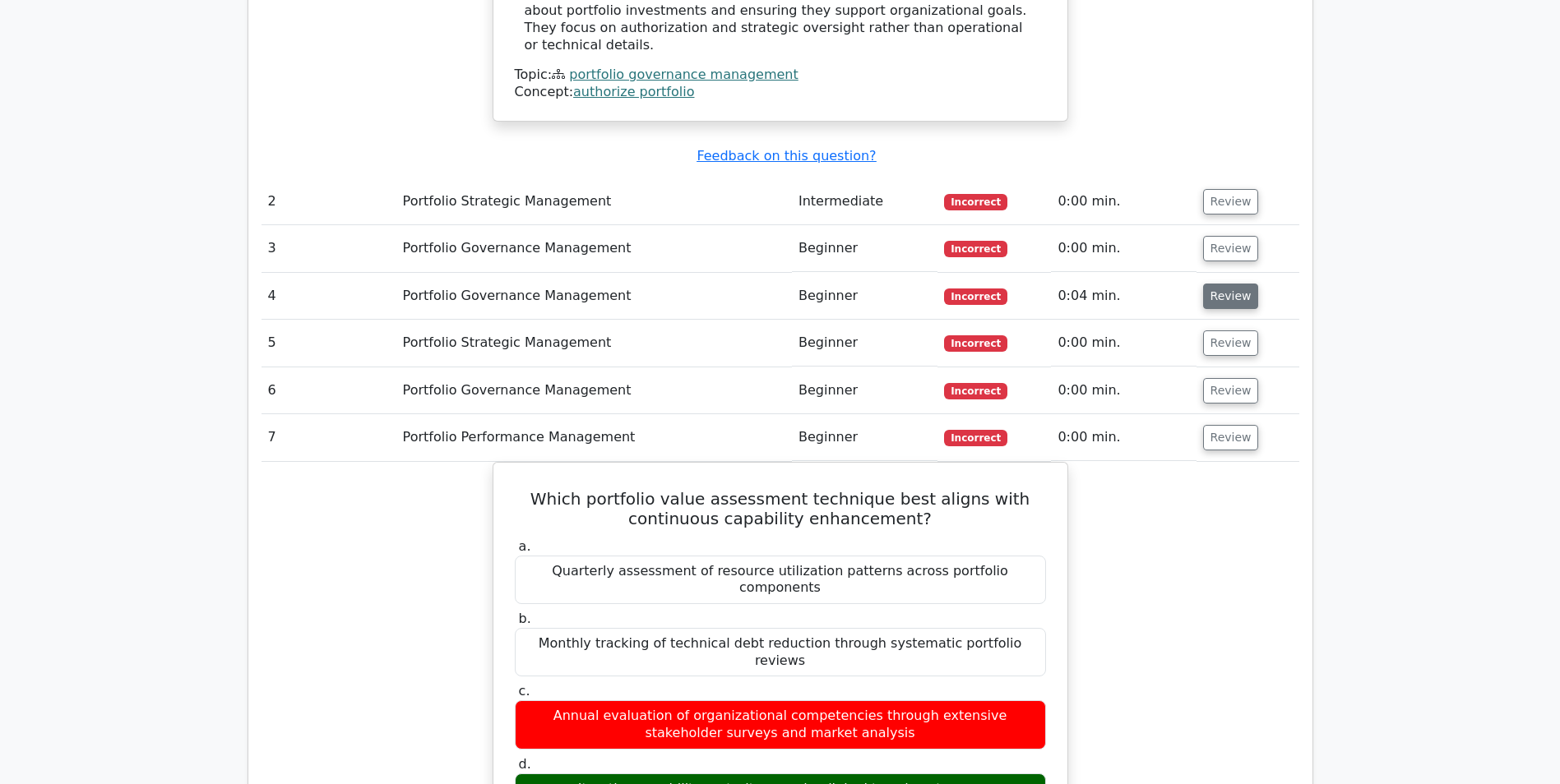
click at [1229, 330] on button "Review" at bounding box center [1231, 343] width 56 height 25
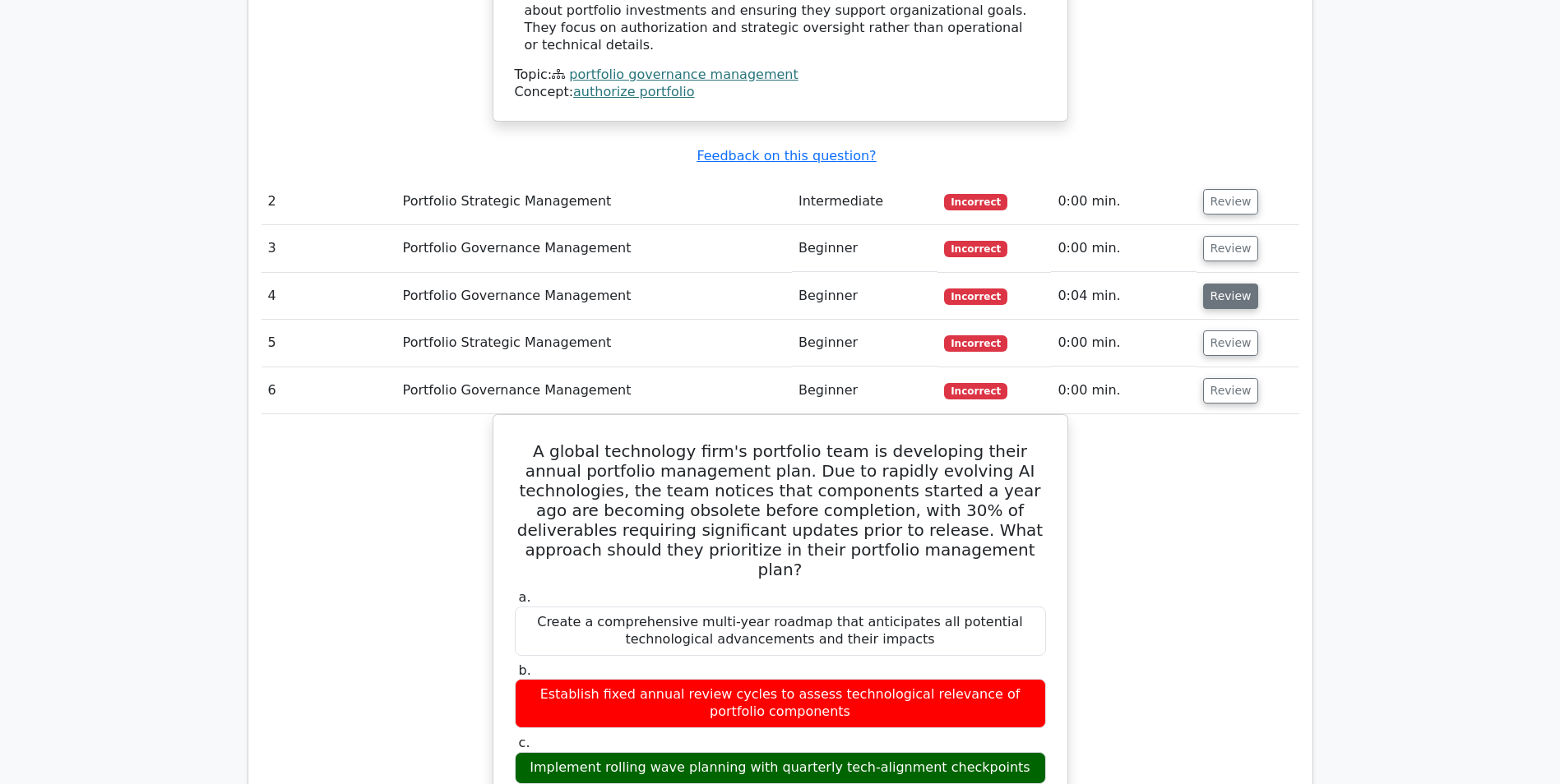
click at [1225, 283] on button "Review" at bounding box center [1231, 296] width 56 height 25
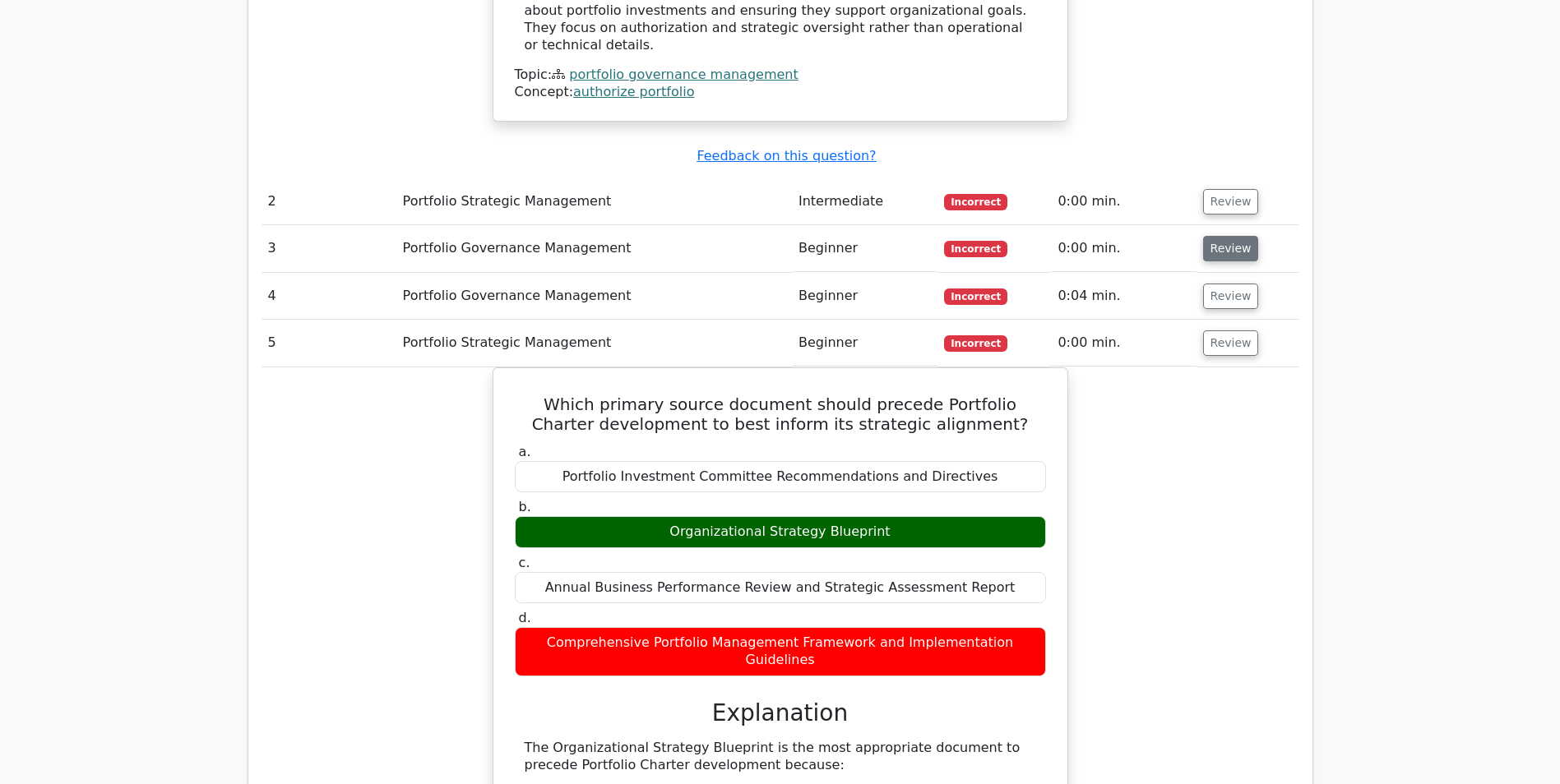
click at [1222, 236] on button "Review" at bounding box center [1231, 249] width 56 height 25
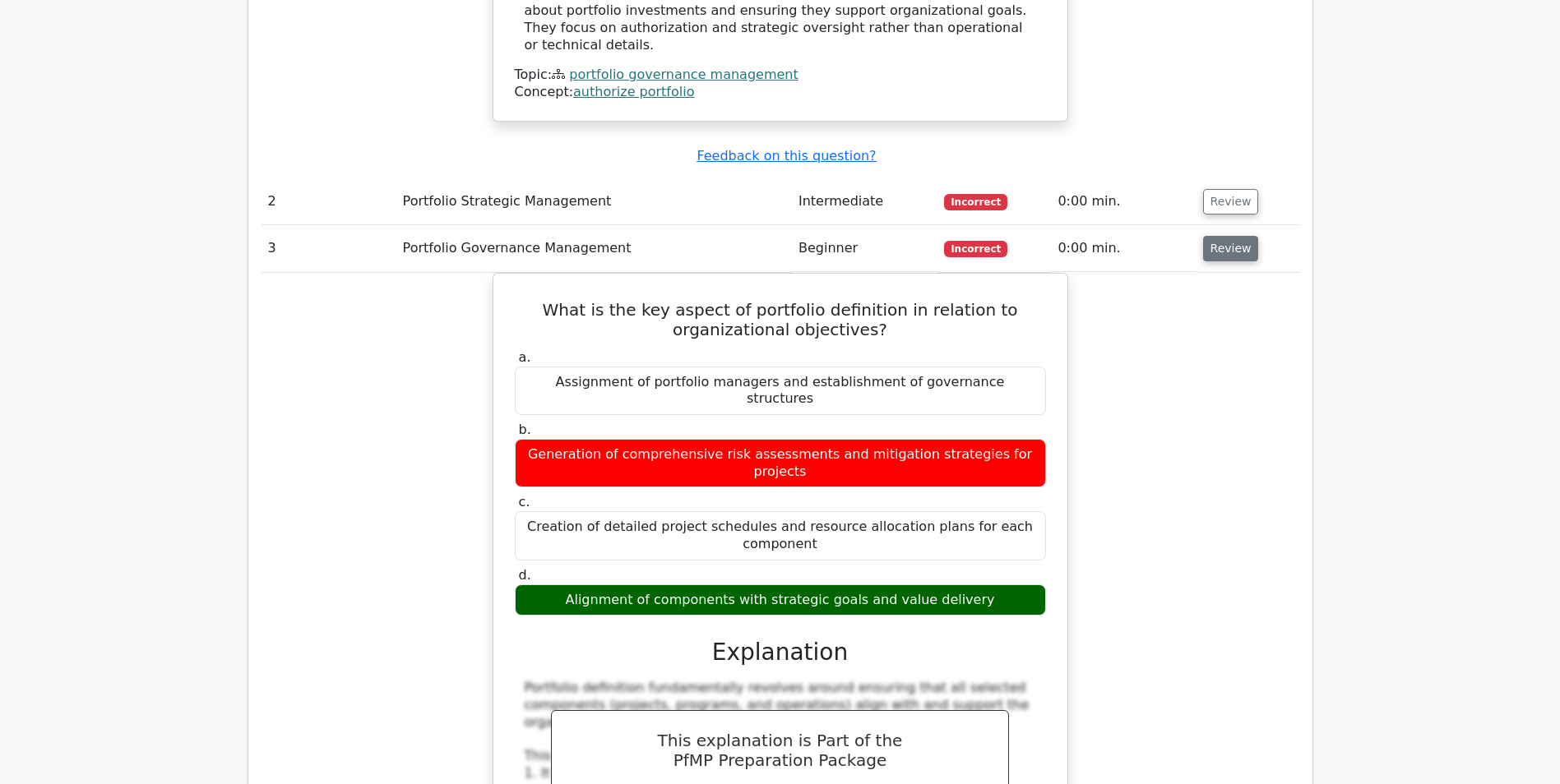
scroll to position [1859, 0]
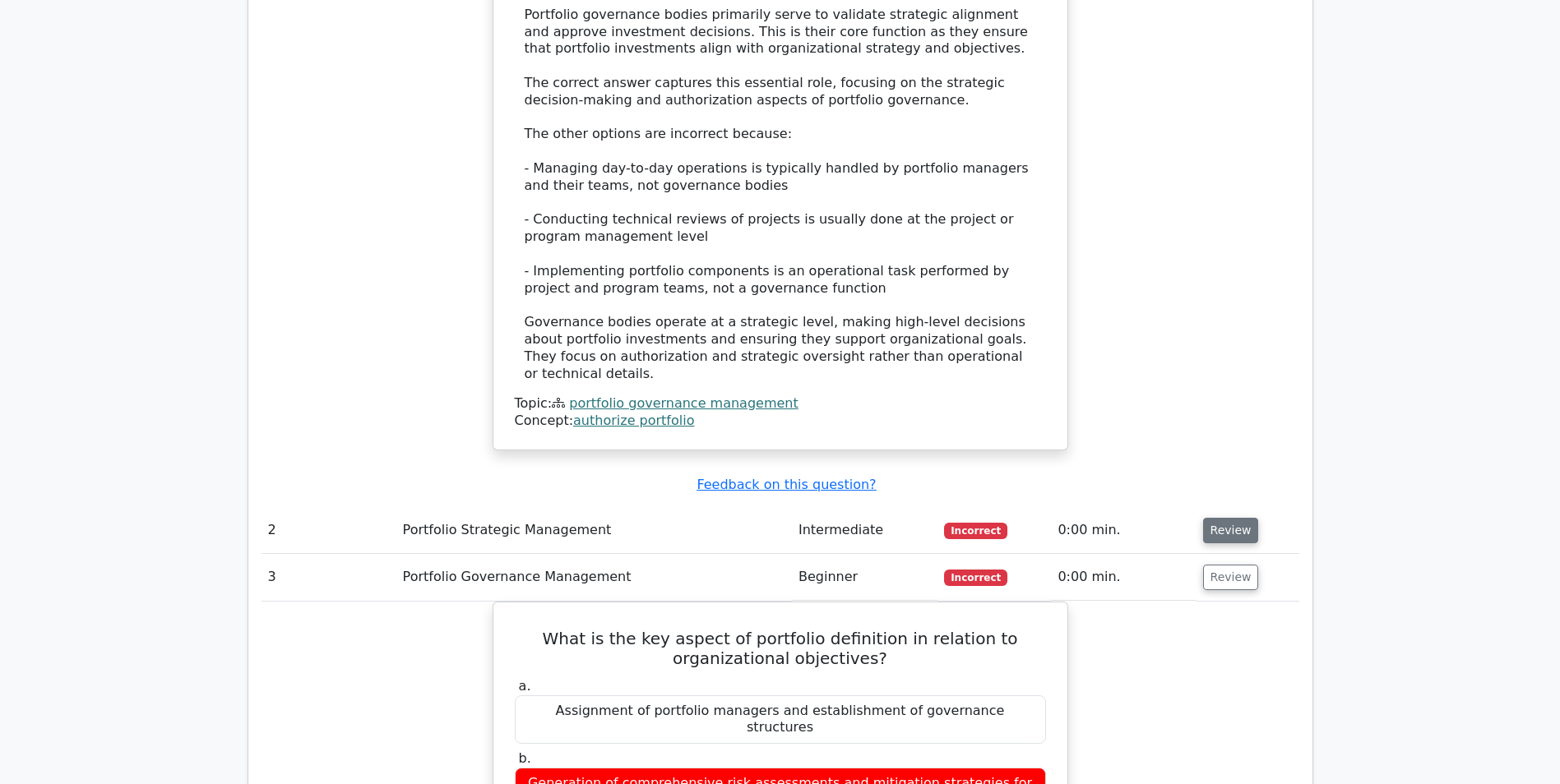
click at [1236, 517] on button "Review" at bounding box center [1231, 530] width 56 height 25
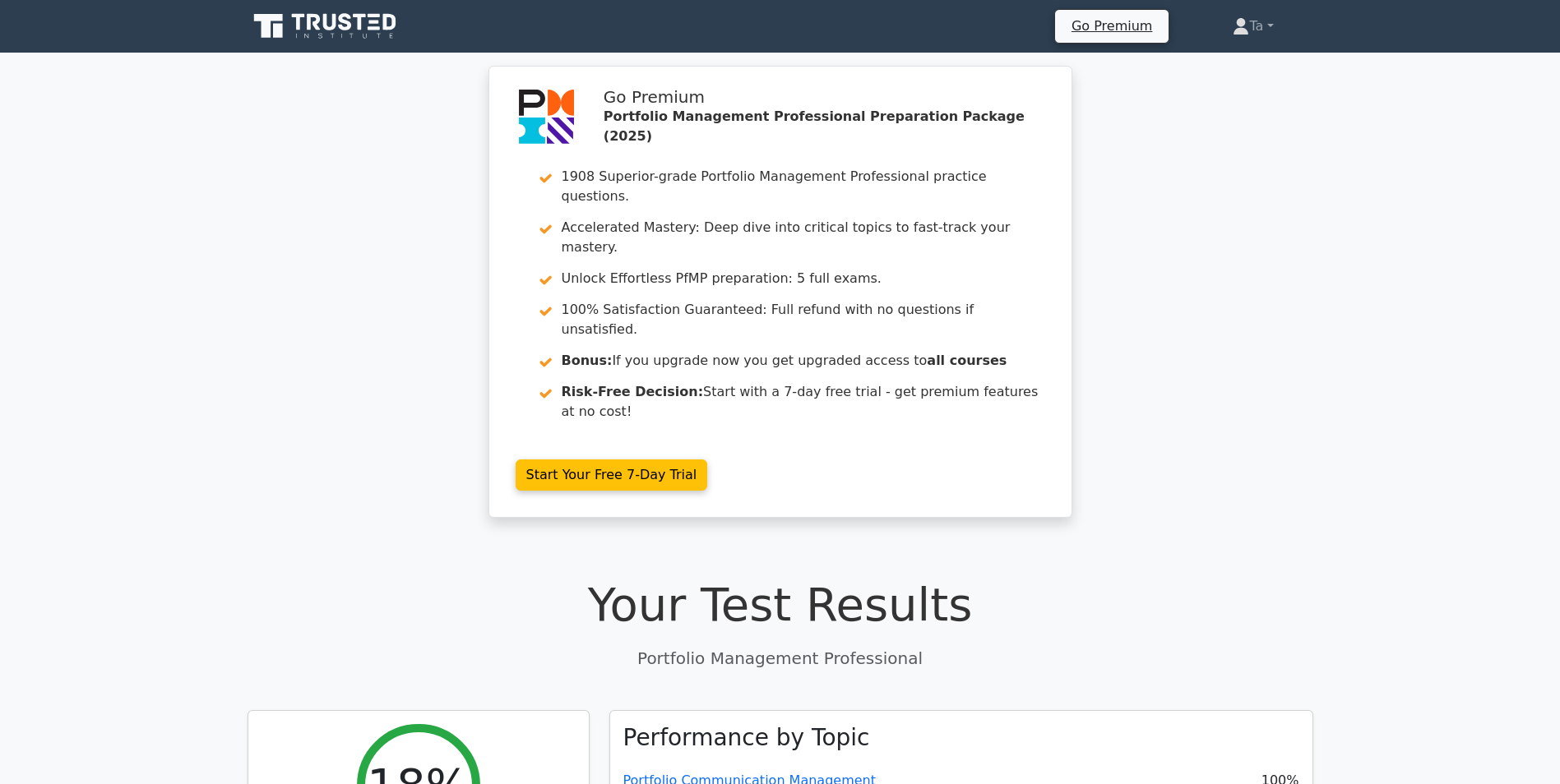
scroll to position [165, 0]
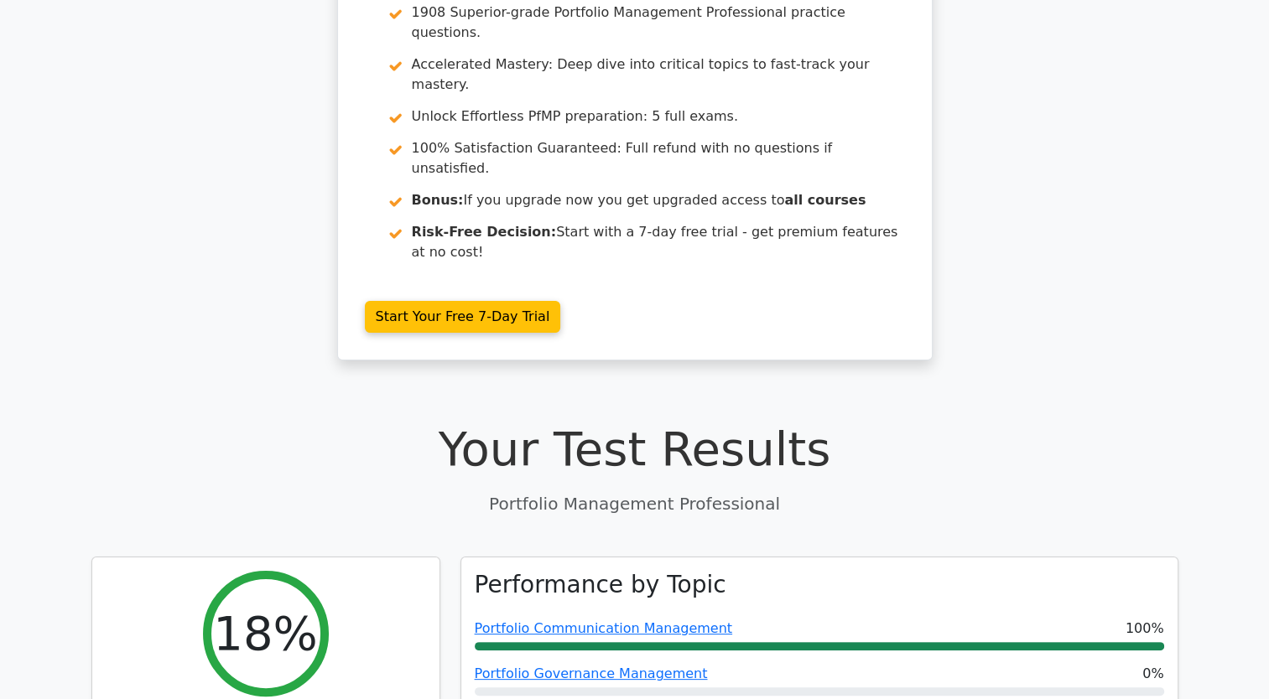
click at [225, 115] on div "Go Premium Portfolio Management Professional Preparation Package (2025) 1908 Su…" at bounding box center [634, 139] width 1269 height 481
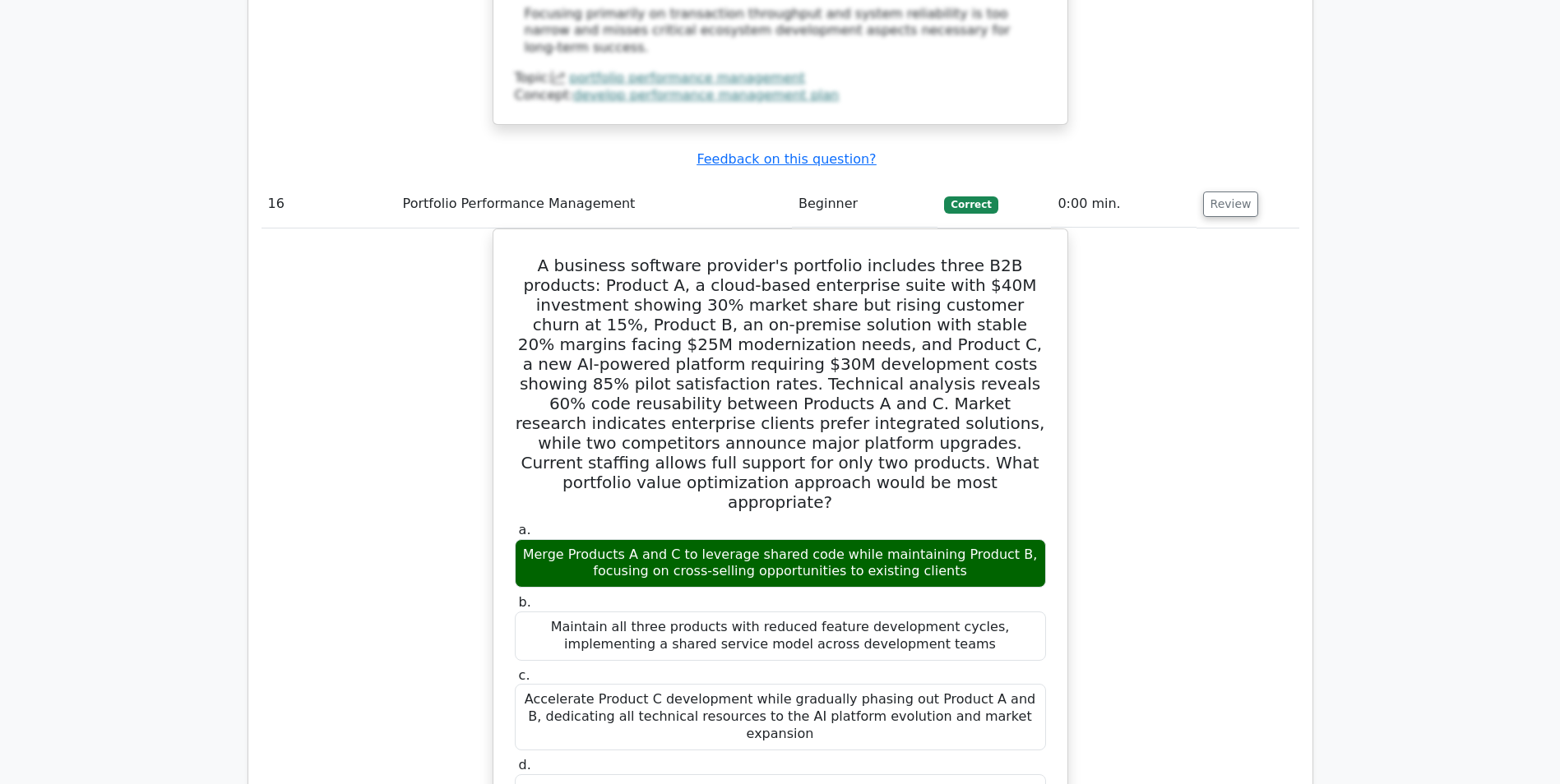
scroll to position [17093, 0]
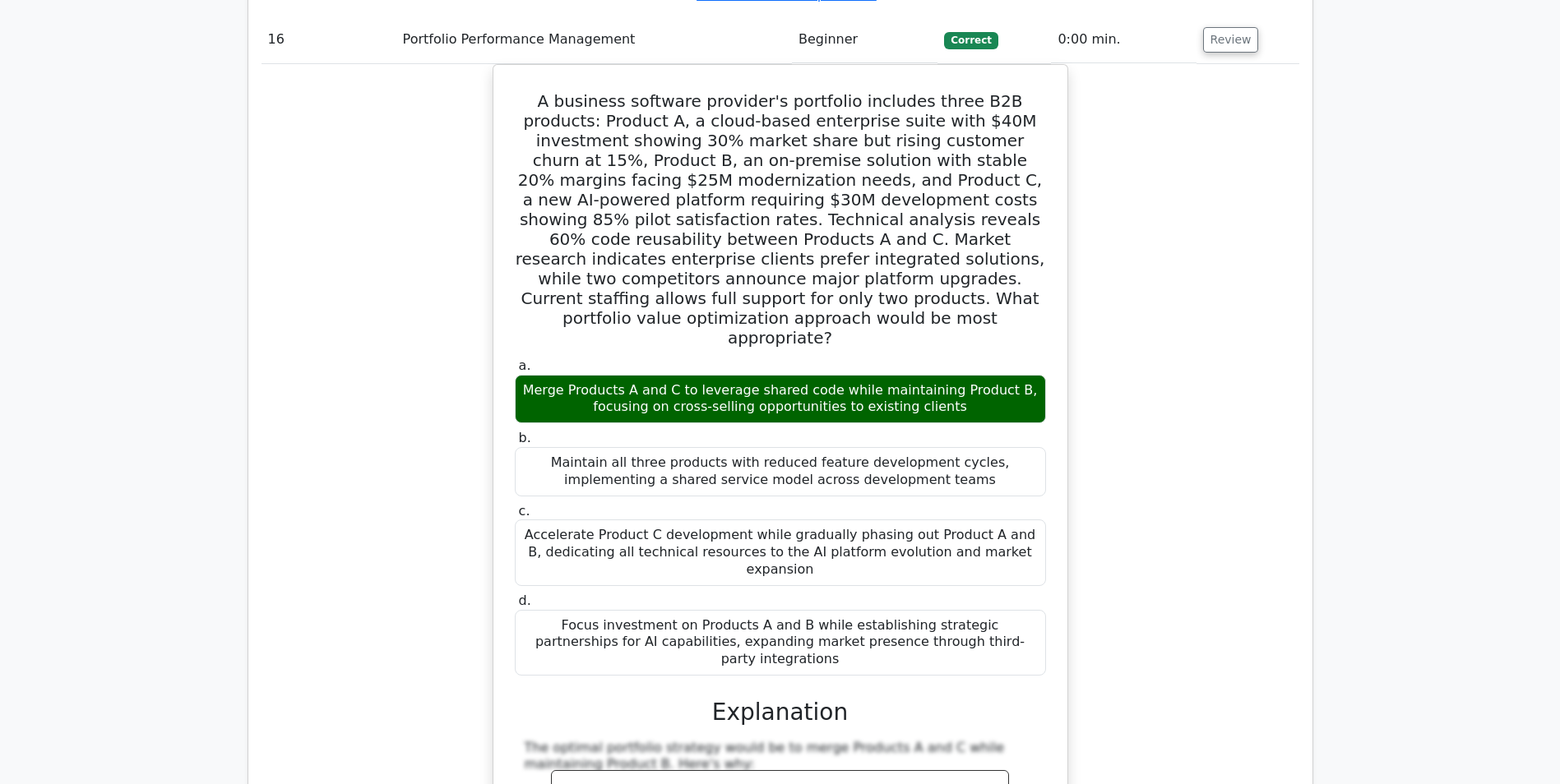
drag, startPoint x: 1194, startPoint y: 299, endPoint x: 1037, endPoint y: 306, distance: 157.2
drag, startPoint x: 1037, startPoint y: 306, endPoint x: 1018, endPoint y: 308, distance: 19.1
drag, startPoint x: 1011, startPoint y: 297, endPoint x: 929, endPoint y: 296, distance: 82.0
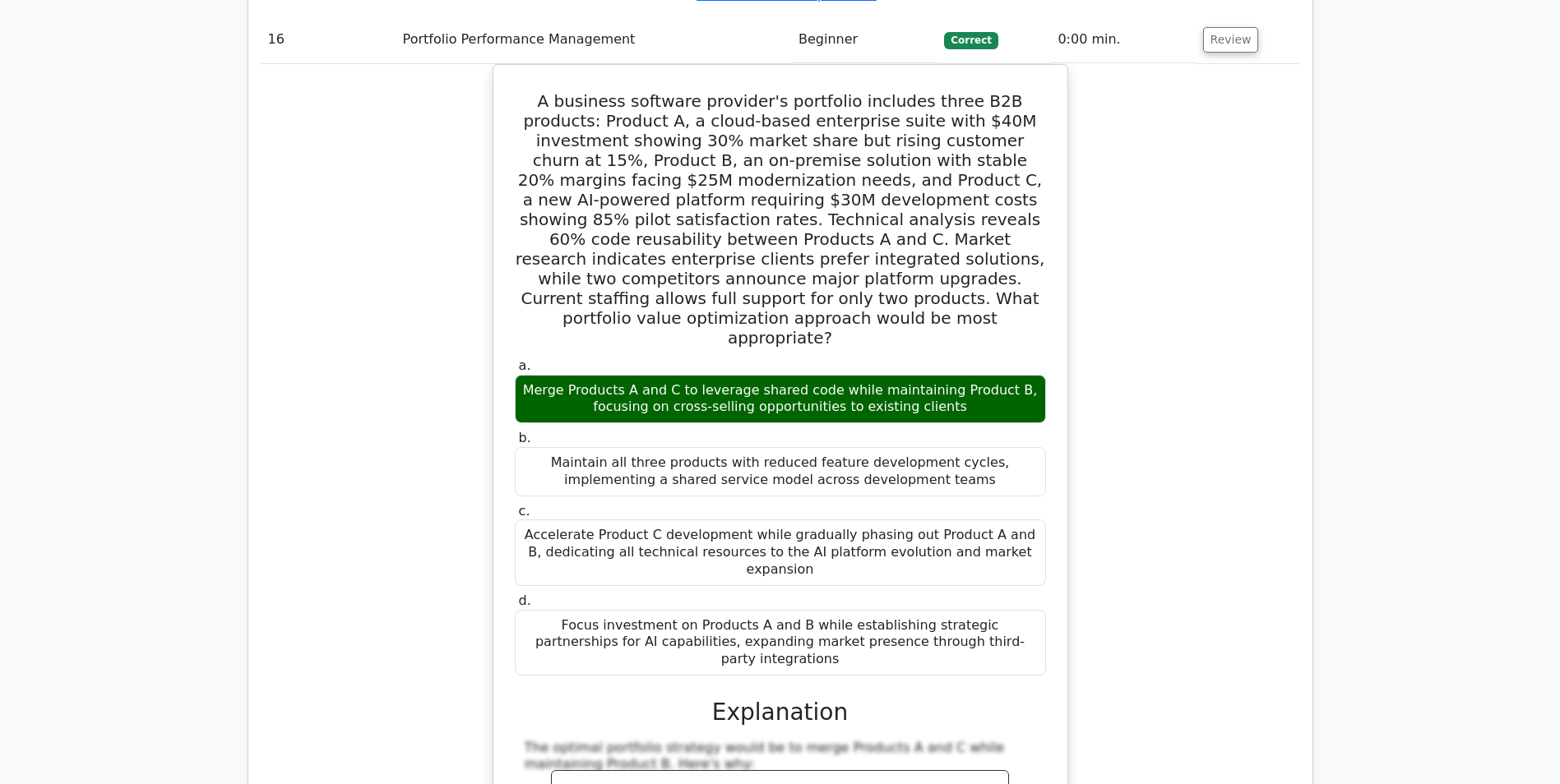
drag, startPoint x: 929, startPoint y: 296, endPoint x: 890, endPoint y: 299, distance: 39.1
drag, startPoint x: 885, startPoint y: 300, endPoint x: 786, endPoint y: 300, distance: 99.0
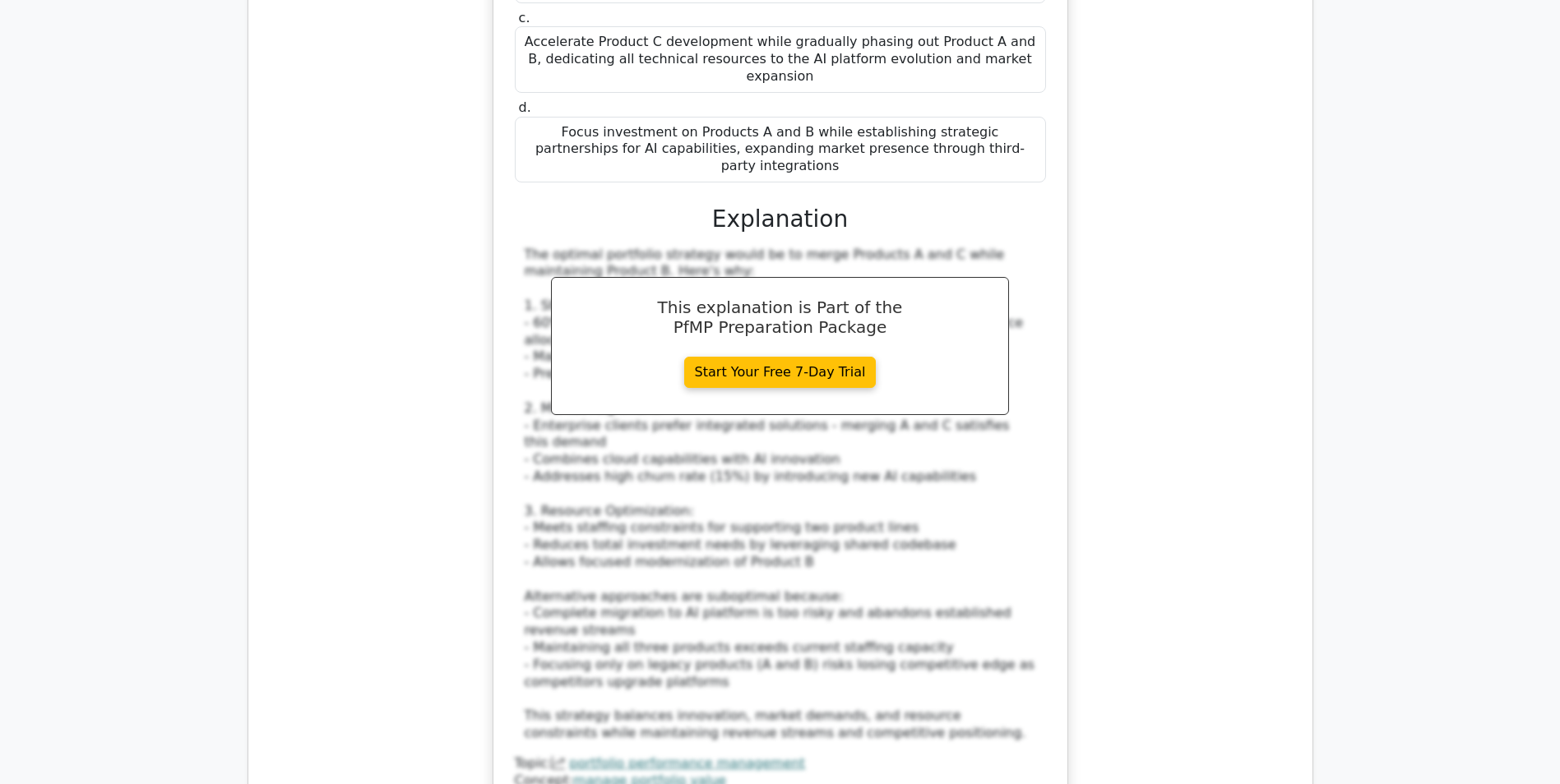
scroll to position [17258, 0]
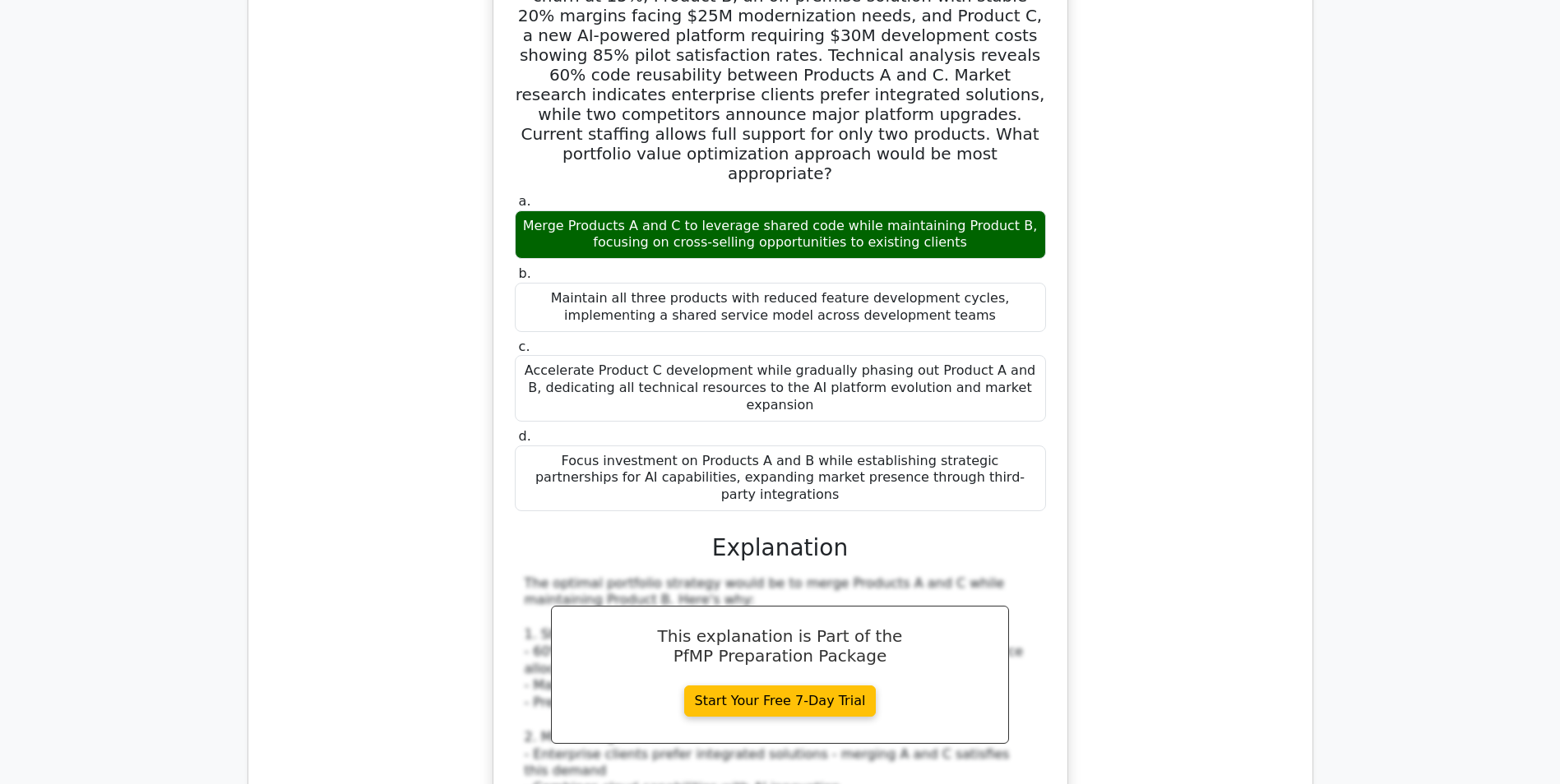
copy tr "Beginner"
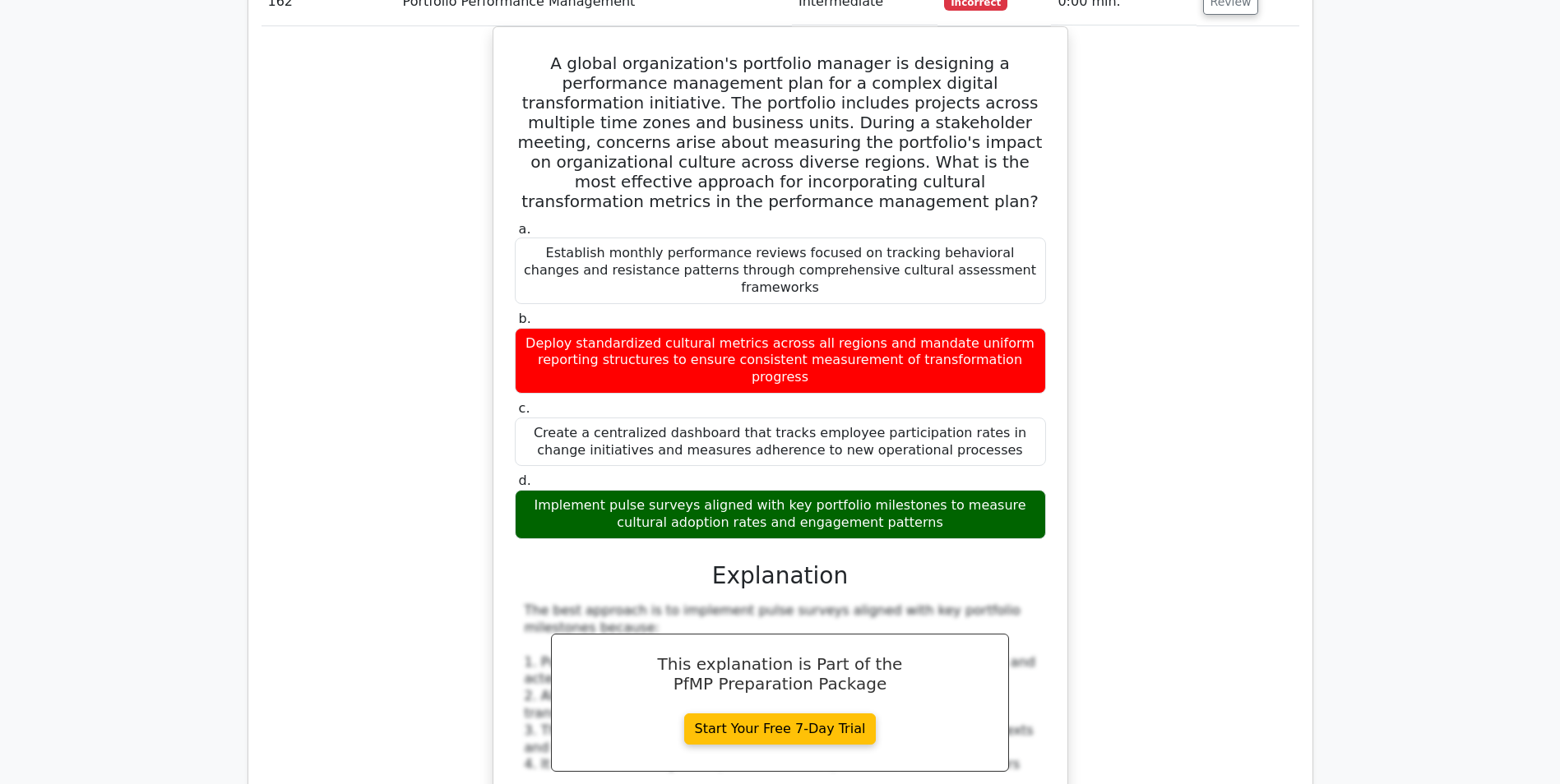
scroll to position [178201, 0]
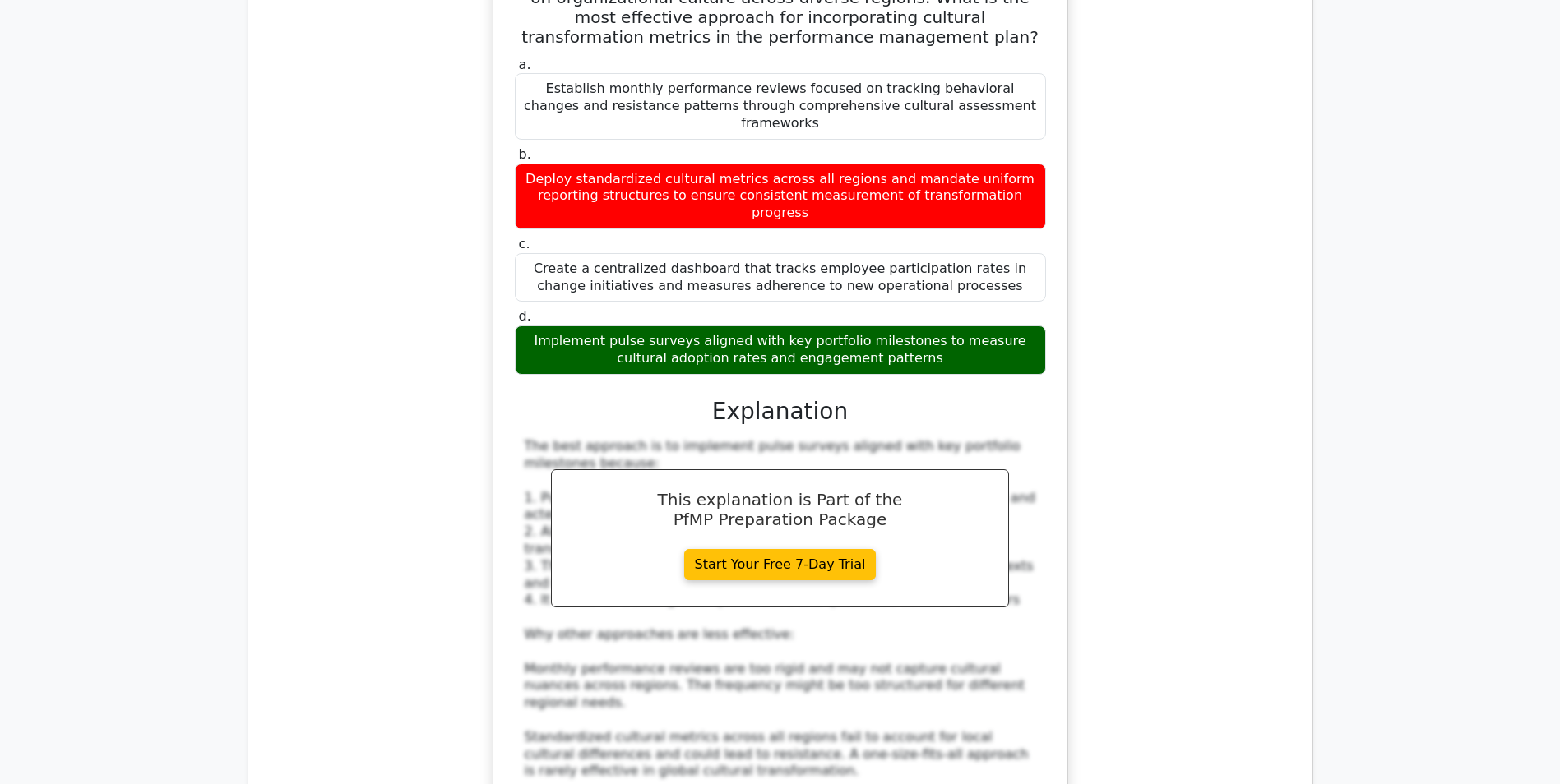
scroll to position [178859, 0]
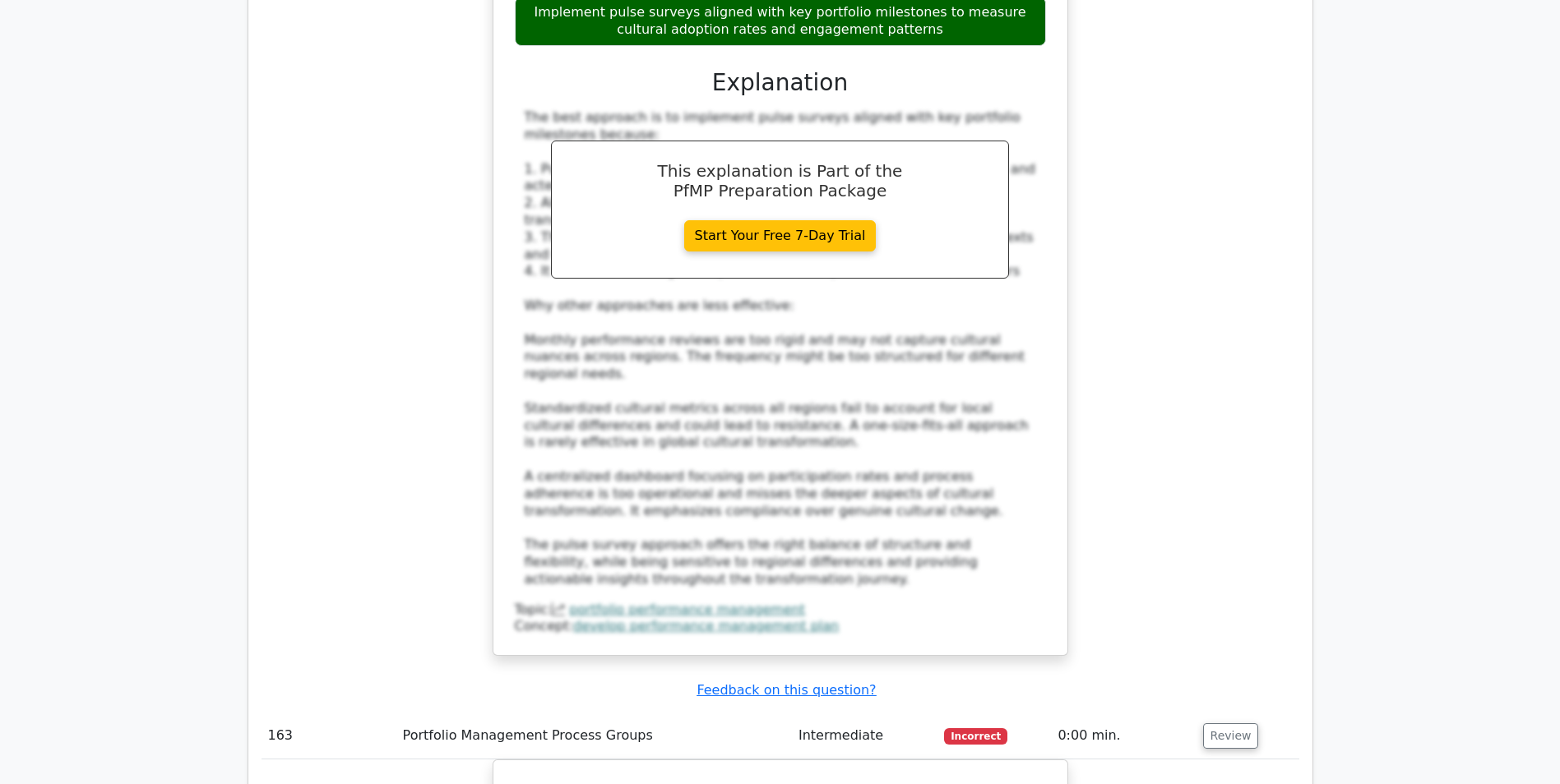
copy h3 "Explanation"
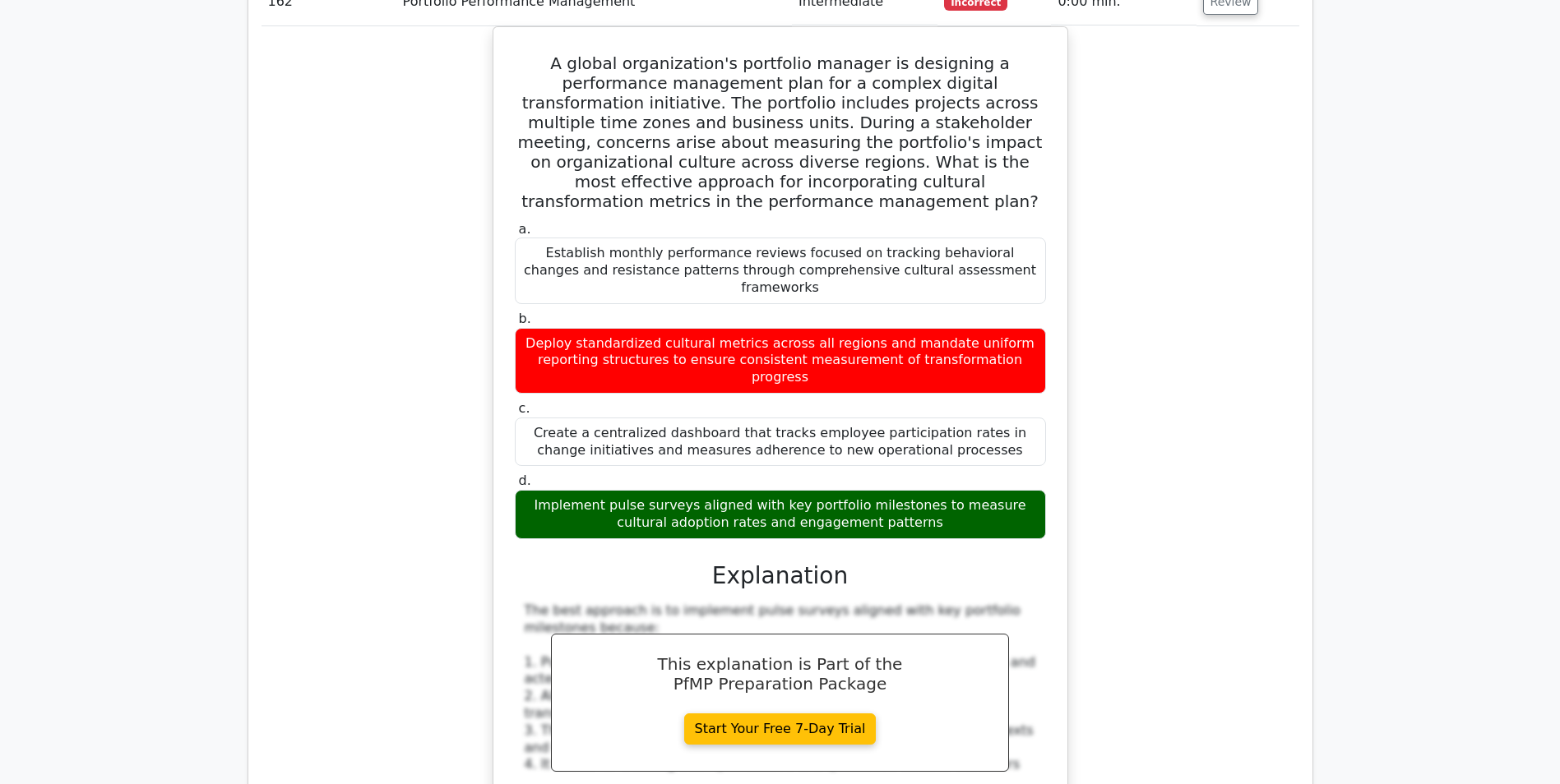
drag, startPoint x: 879, startPoint y: 249, endPoint x: 700, endPoint y: 249, distance: 179.0
copy u "Feedback on this question?"
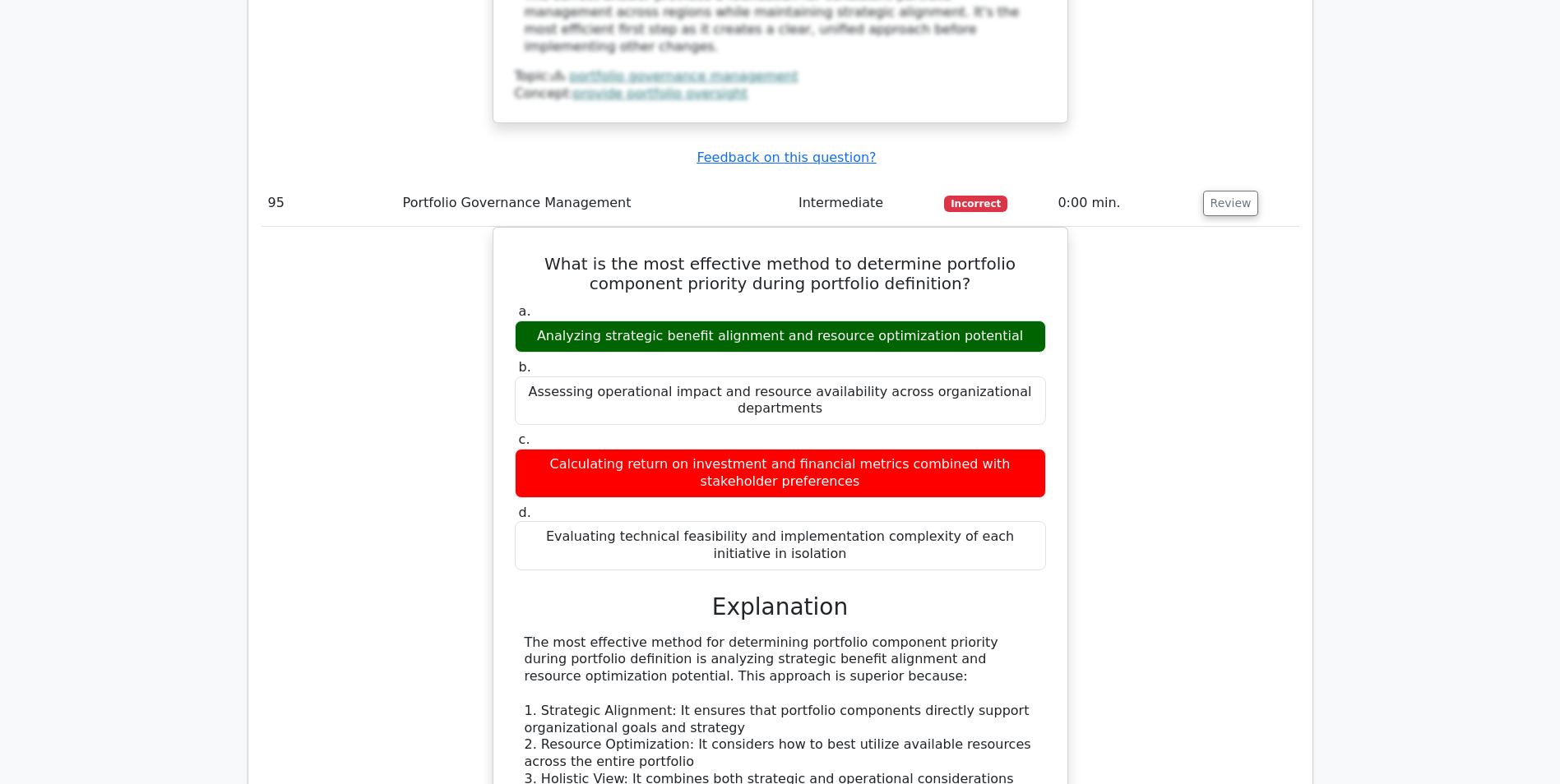
scroll to position [103584, 0]
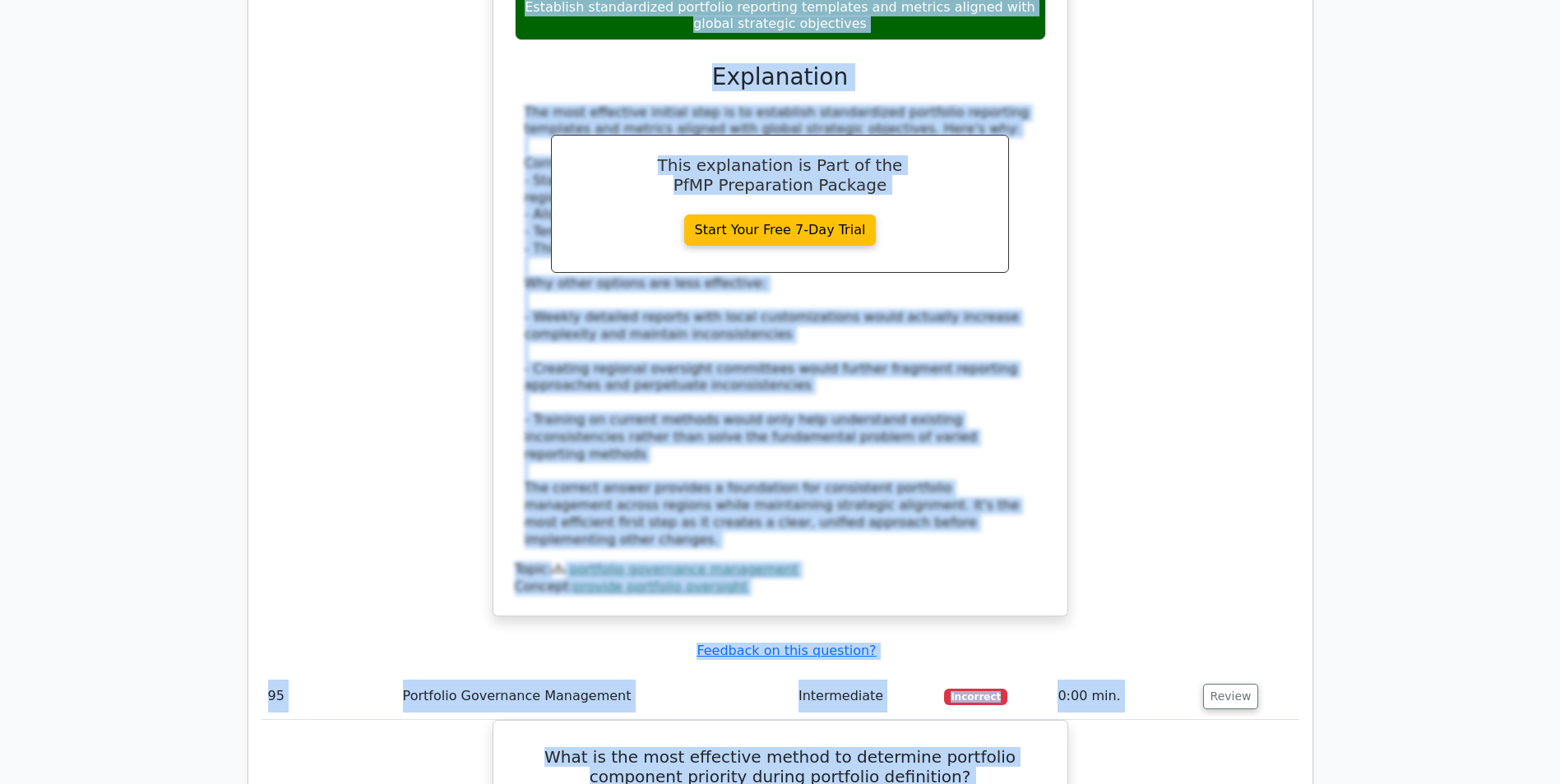
drag, startPoint x: 220, startPoint y: 245, endPoint x: 303, endPoint y: 368, distance: 148.4
drag, startPoint x: 306, startPoint y: 359, endPoint x: 328, endPoint y: 175, distance: 185.3
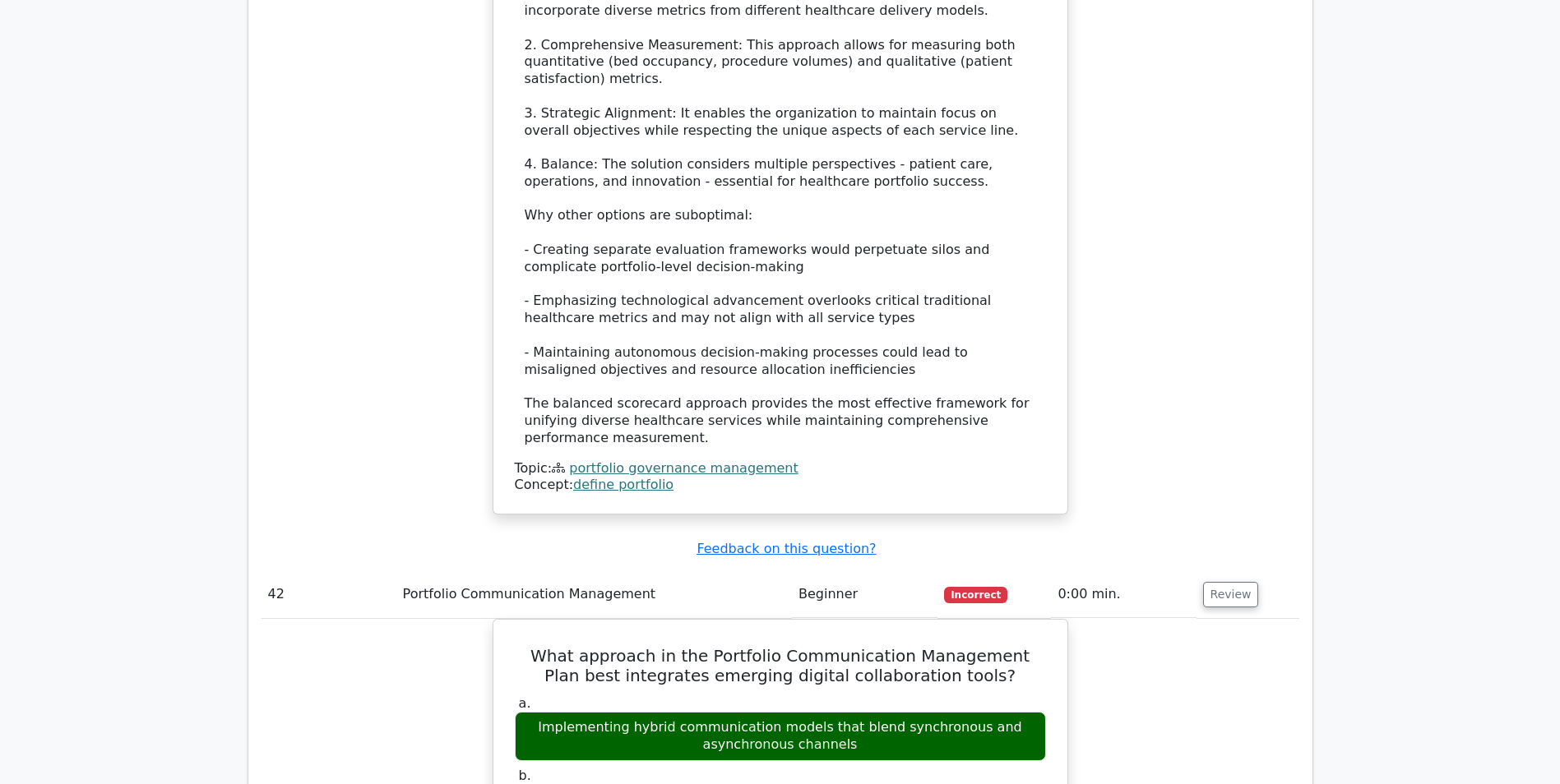
scroll to position [46306, 0]
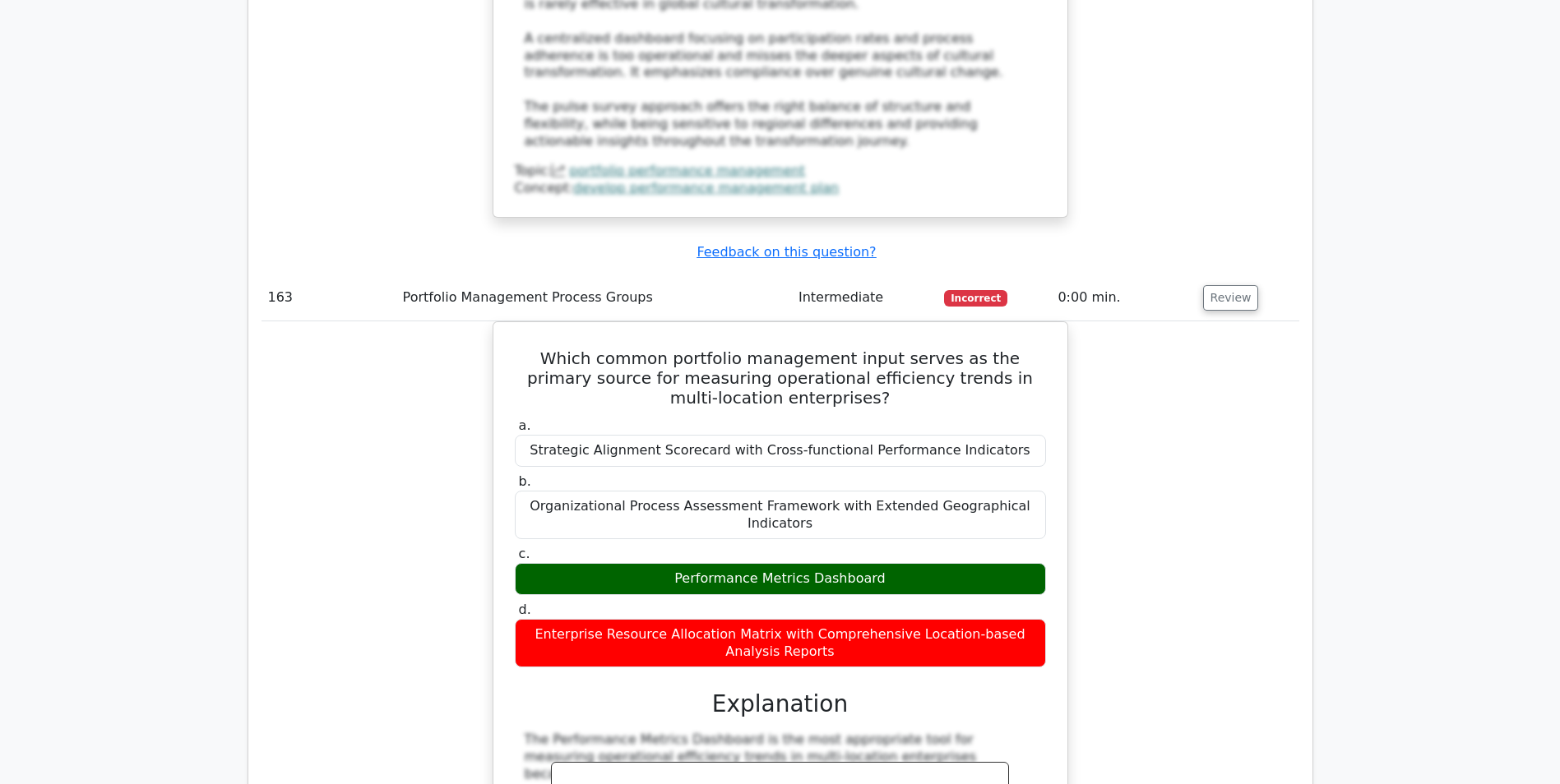
scroll to position [180756, 0]
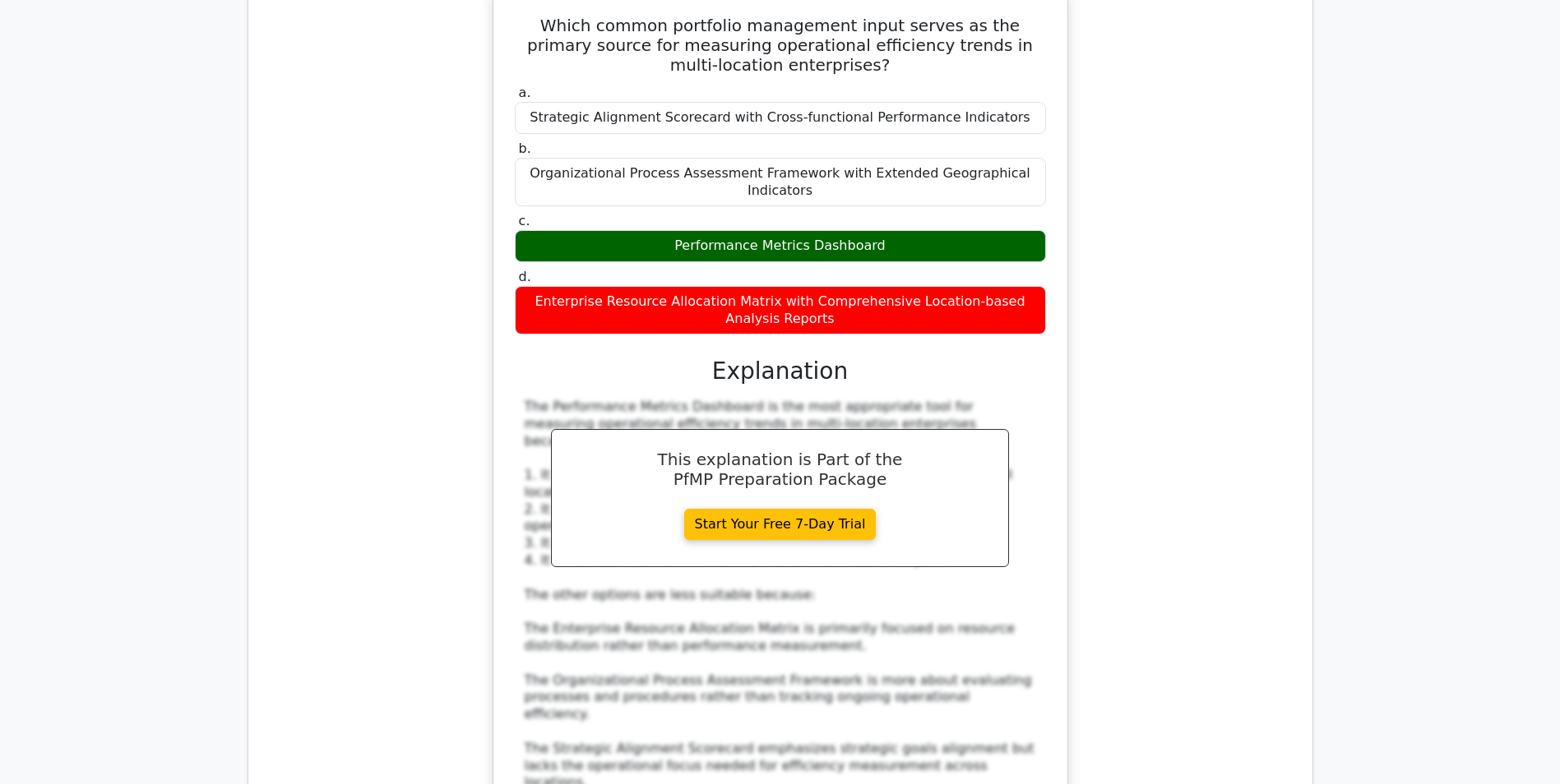
drag, startPoint x: 690, startPoint y: 125, endPoint x: 879, endPoint y: 135, distance: 189.3
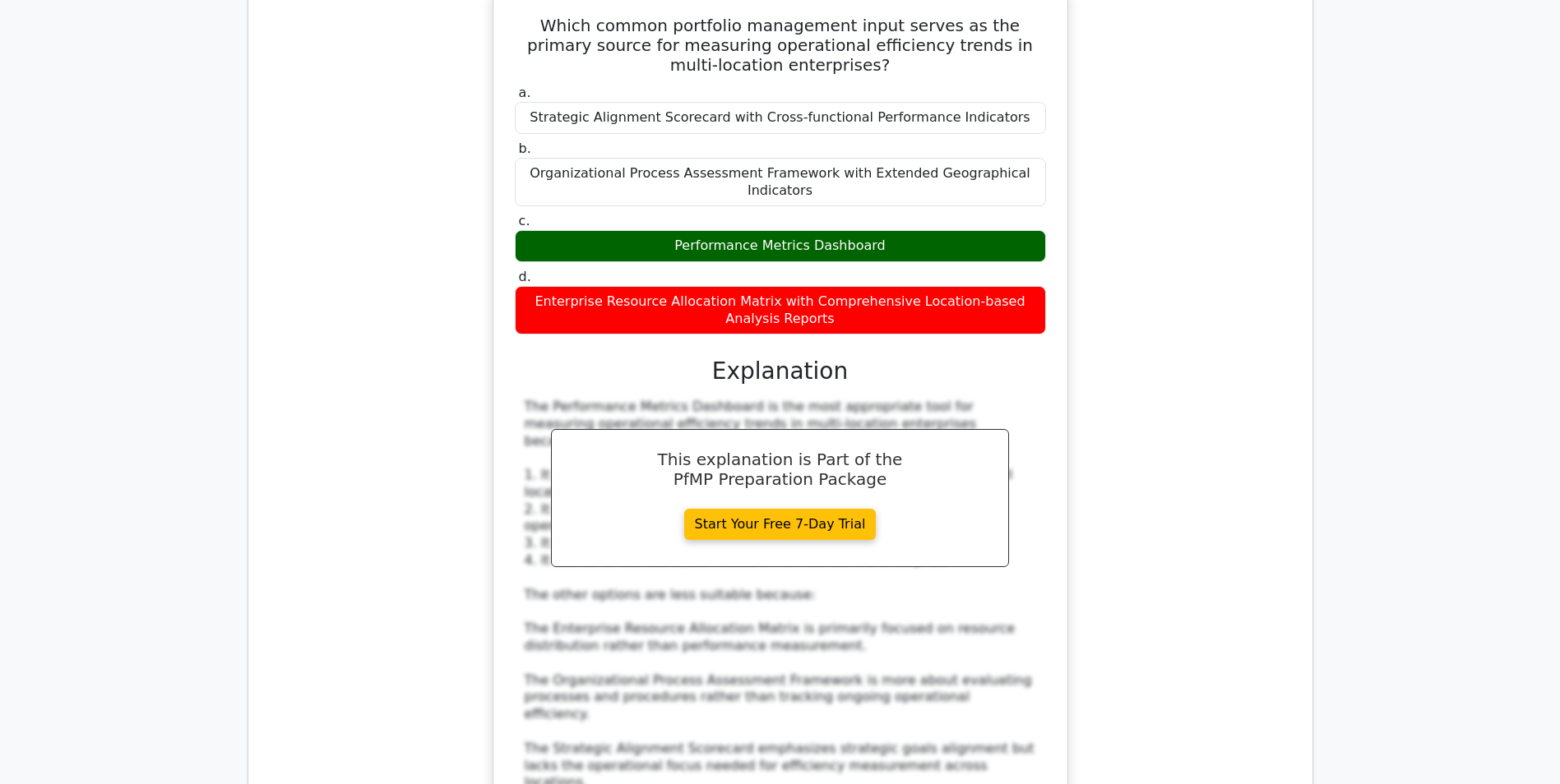
copy u "Feedback on this question?"
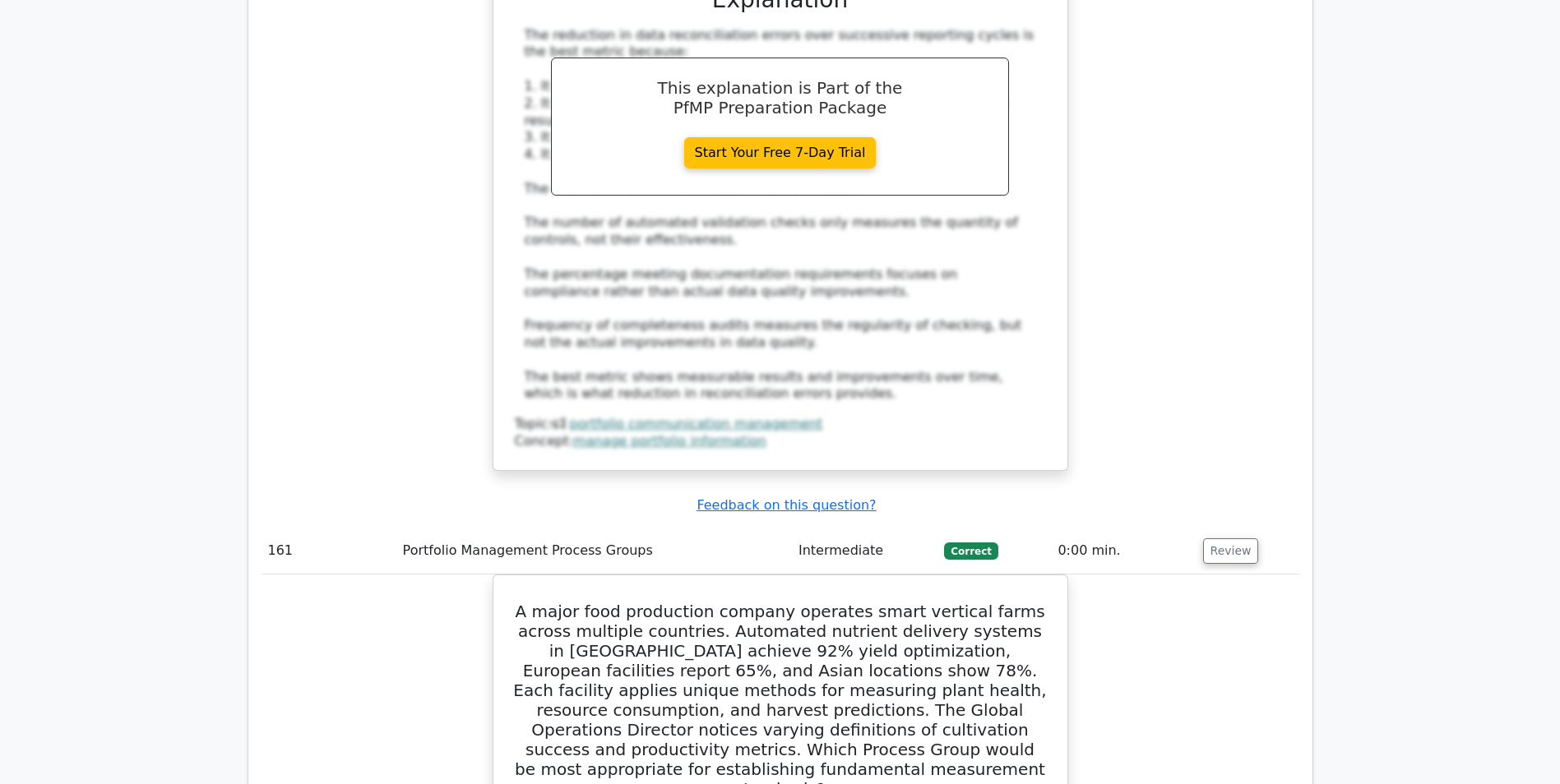
scroll to position [180920, 0]
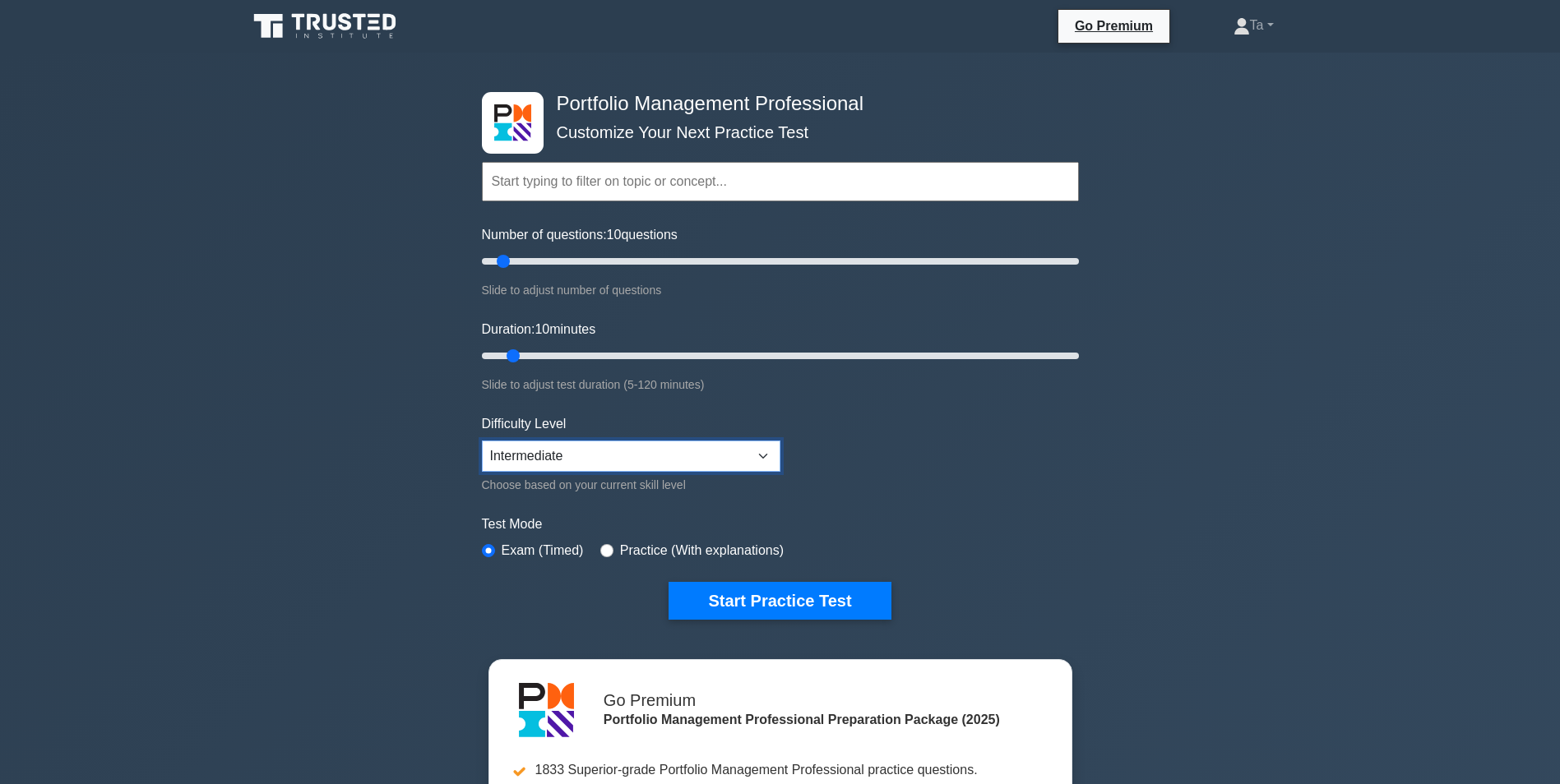
click at [547, 451] on select "Beginner Intermediate Expert" at bounding box center [630, 456] width 298 height 31
select select "beginner"
click at [481, 440] on select "Beginner Intermediate Expert" at bounding box center [630, 456] width 298 height 31
click at [968, 452] on form "Topics Portfolio Management Process Groups Portfolio Strategic Management Portf…" at bounding box center [780, 366] width 597 height 508
drag, startPoint x: 504, startPoint y: 262, endPoint x: 1274, endPoint y: 288, distance: 770.4
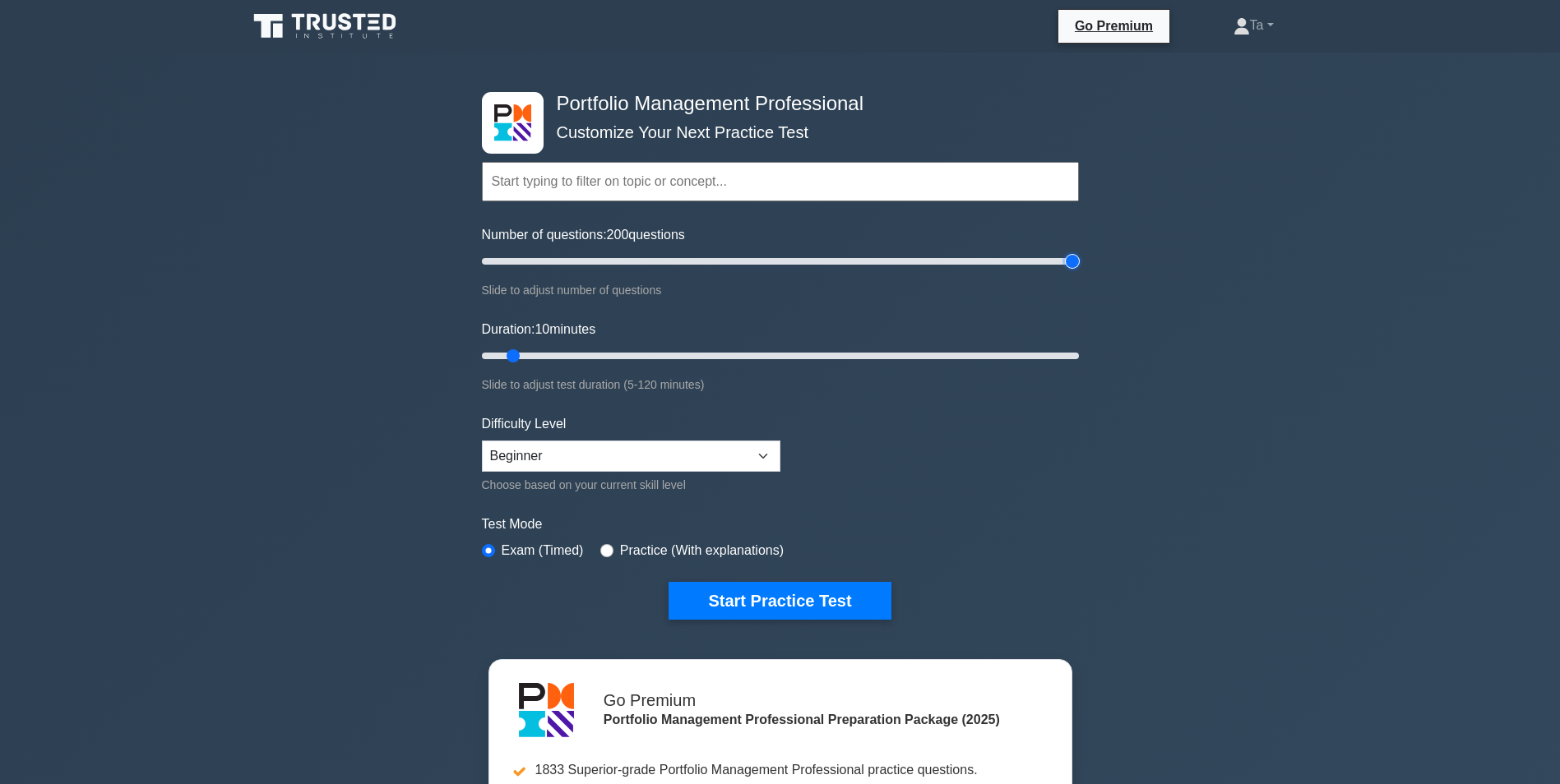
type input "200"
click at [1079, 271] on input "Number of questions: 200 questions" at bounding box center [780, 262] width 597 height 20
click at [773, 609] on button "Start Practice Test" at bounding box center [780, 601] width 222 height 38
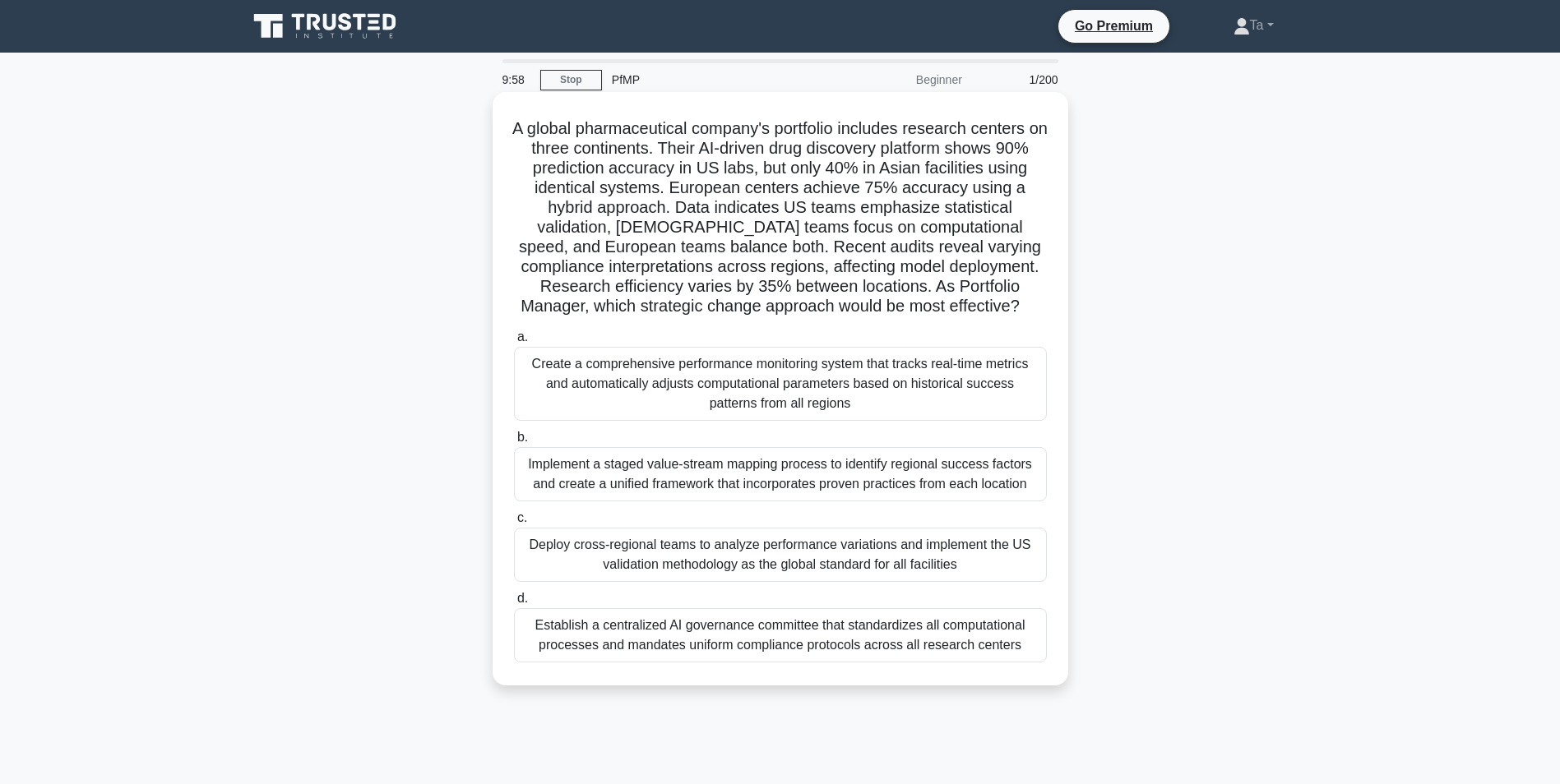
click at [803, 486] on div "Implement a staged value-stream mapping process to identify regional success fa…" at bounding box center [780, 473] width 532 height 54
click at [514, 443] on input "b. Implement a staged value-stream mapping process to identify regional success…" at bounding box center [514, 437] width 0 height 11
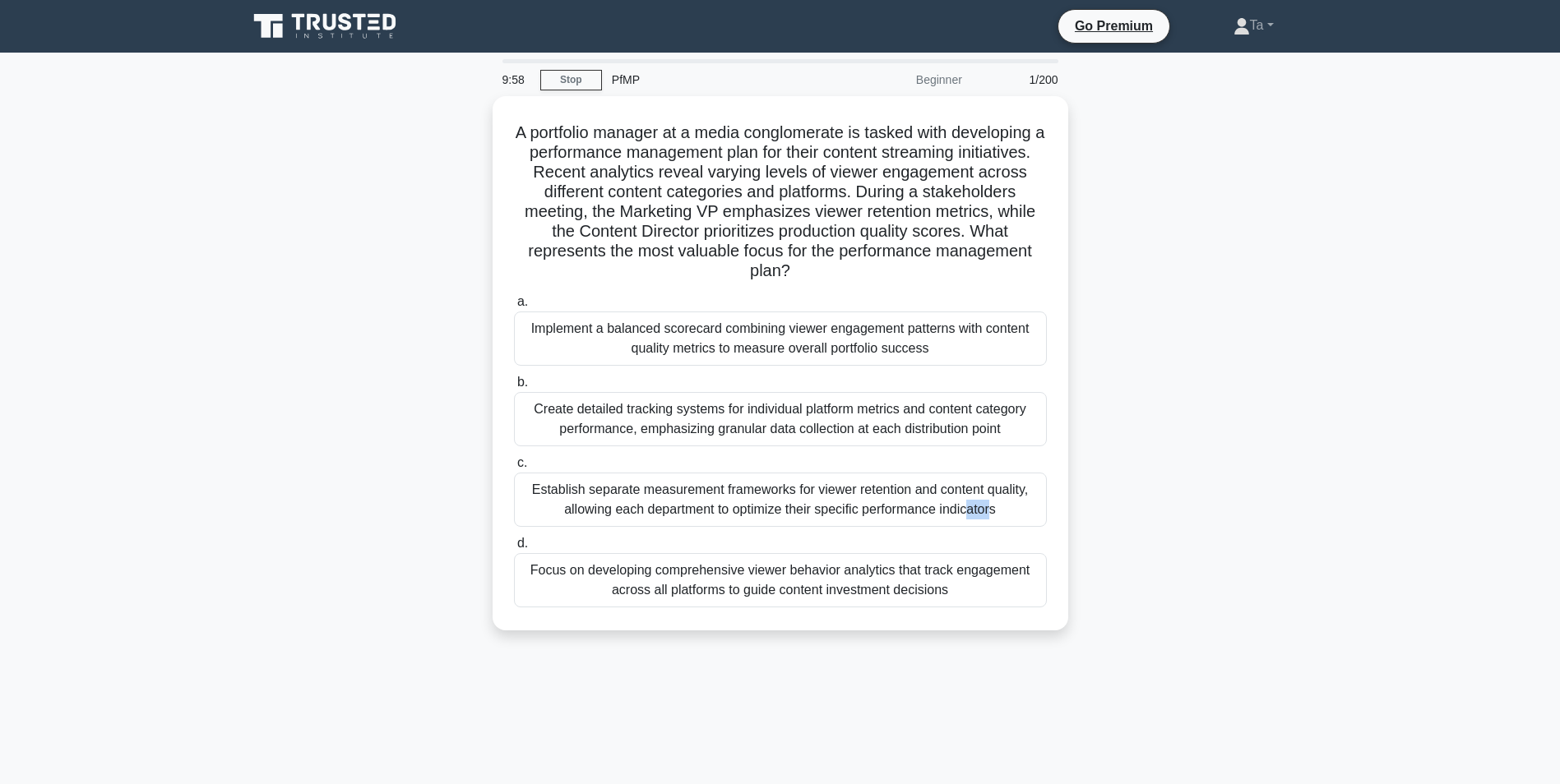
click at [803, 486] on div "Establish separate measurement frameworks for viewer retention and content qual…" at bounding box center [780, 499] width 532 height 54
click at [514, 468] on input "c. Establish separate measurement frameworks for viewer retention and content q…" at bounding box center [514, 463] width 0 height 11
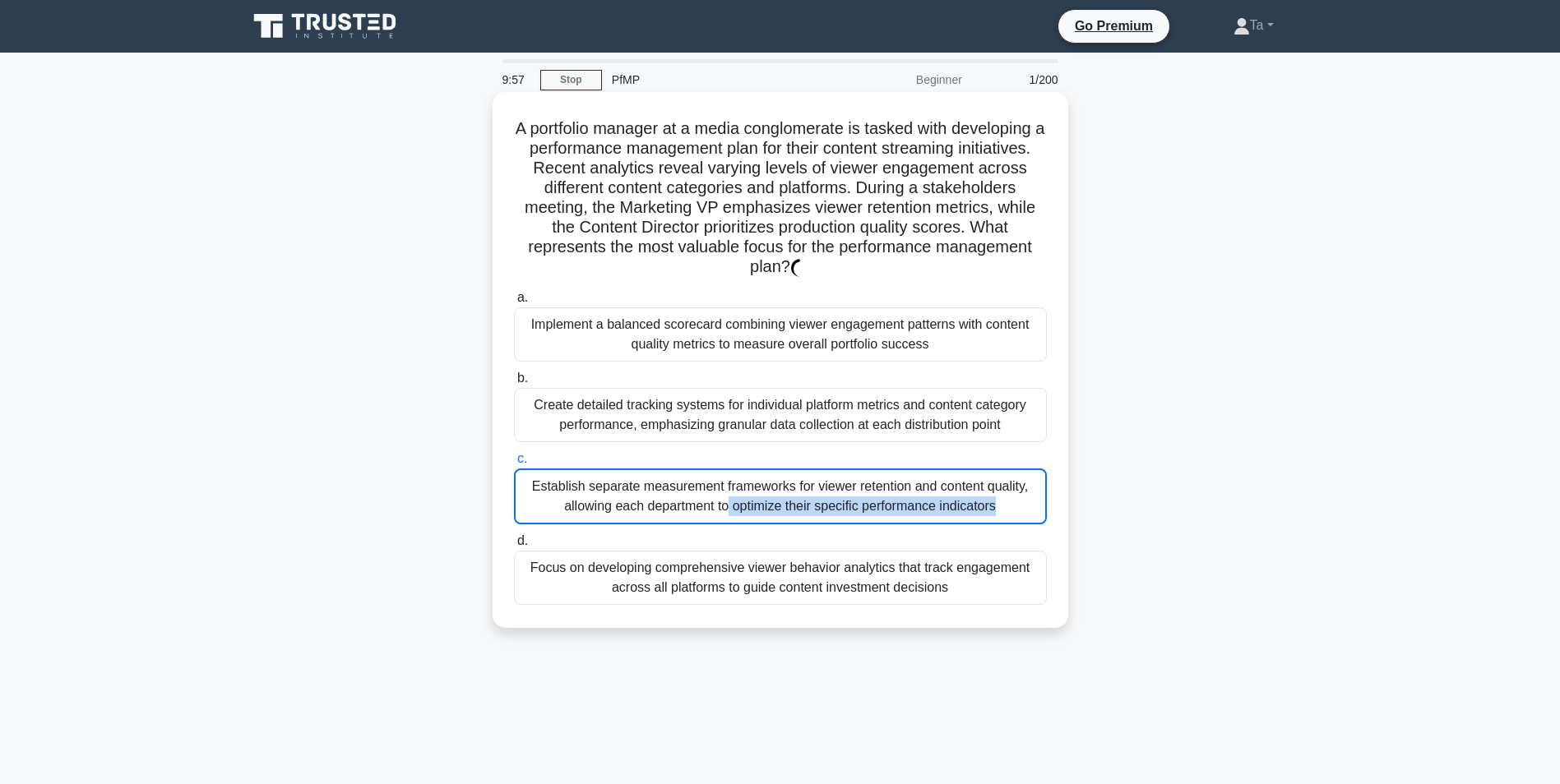
click at [803, 486] on div "Establish separate measurement frameworks for viewer retention and content qual…" at bounding box center [780, 496] width 532 height 56
click at [514, 465] on input "c. Establish separate measurement frameworks for viewer retention and content q…" at bounding box center [514, 459] width 0 height 11
click at [803, 486] on div "Establish separate measurement frameworks for viewer retention and content qual…" at bounding box center [780, 496] width 532 height 56
click at [514, 465] on input "c. Establish separate measurement frameworks for viewer retention and content q…" at bounding box center [514, 459] width 0 height 11
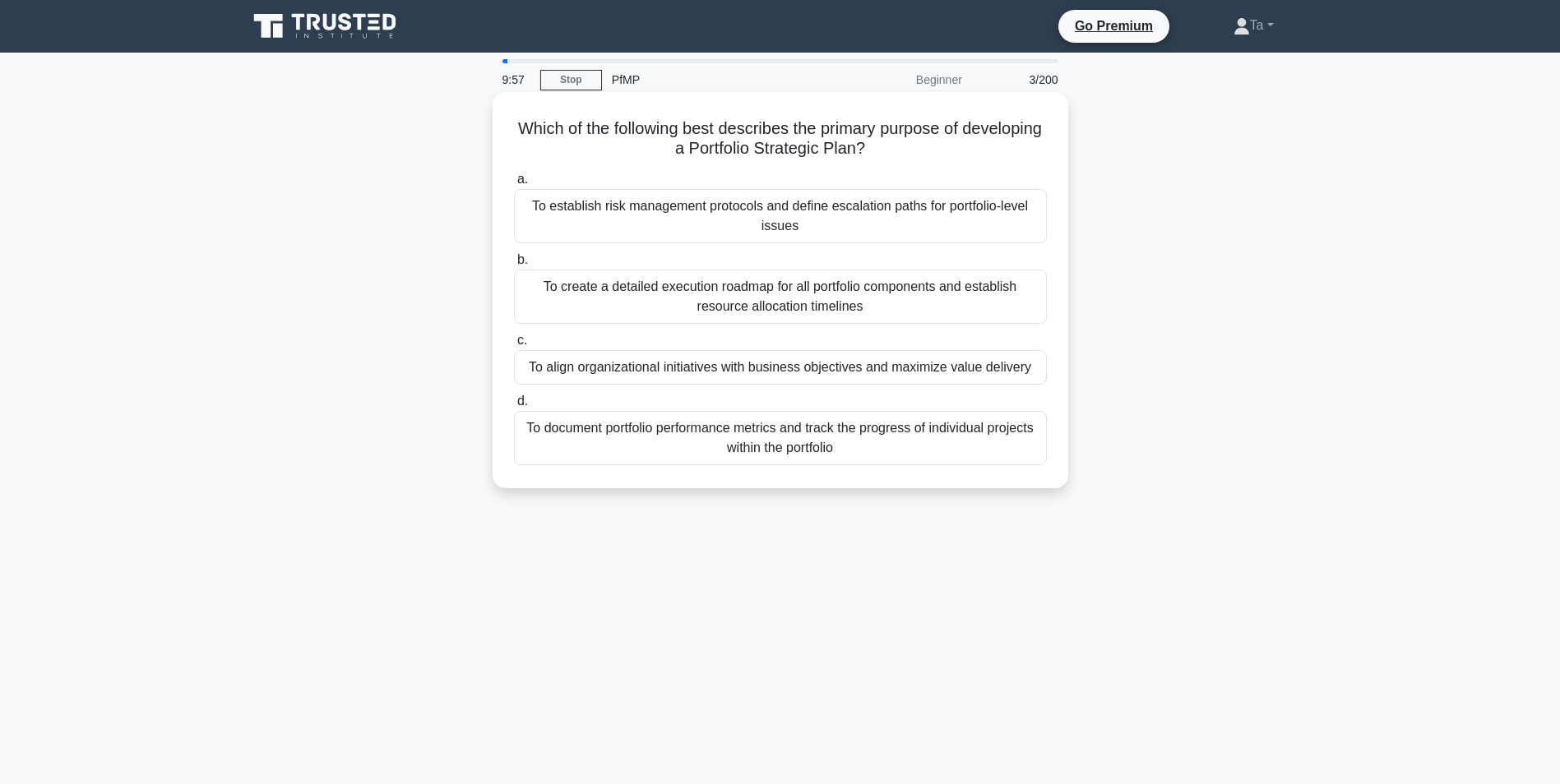
click at [803, 486] on div "Which of the following best describes the primary purpose of developing a Portf…" at bounding box center [780, 290] width 576 height 396
drag, startPoint x: 803, startPoint y: 486, endPoint x: 799, endPoint y: 433, distance: 53.2
click at [799, 433] on div "To document portfolio performance metrics and track the progress of individual …" at bounding box center [780, 437] width 532 height 54
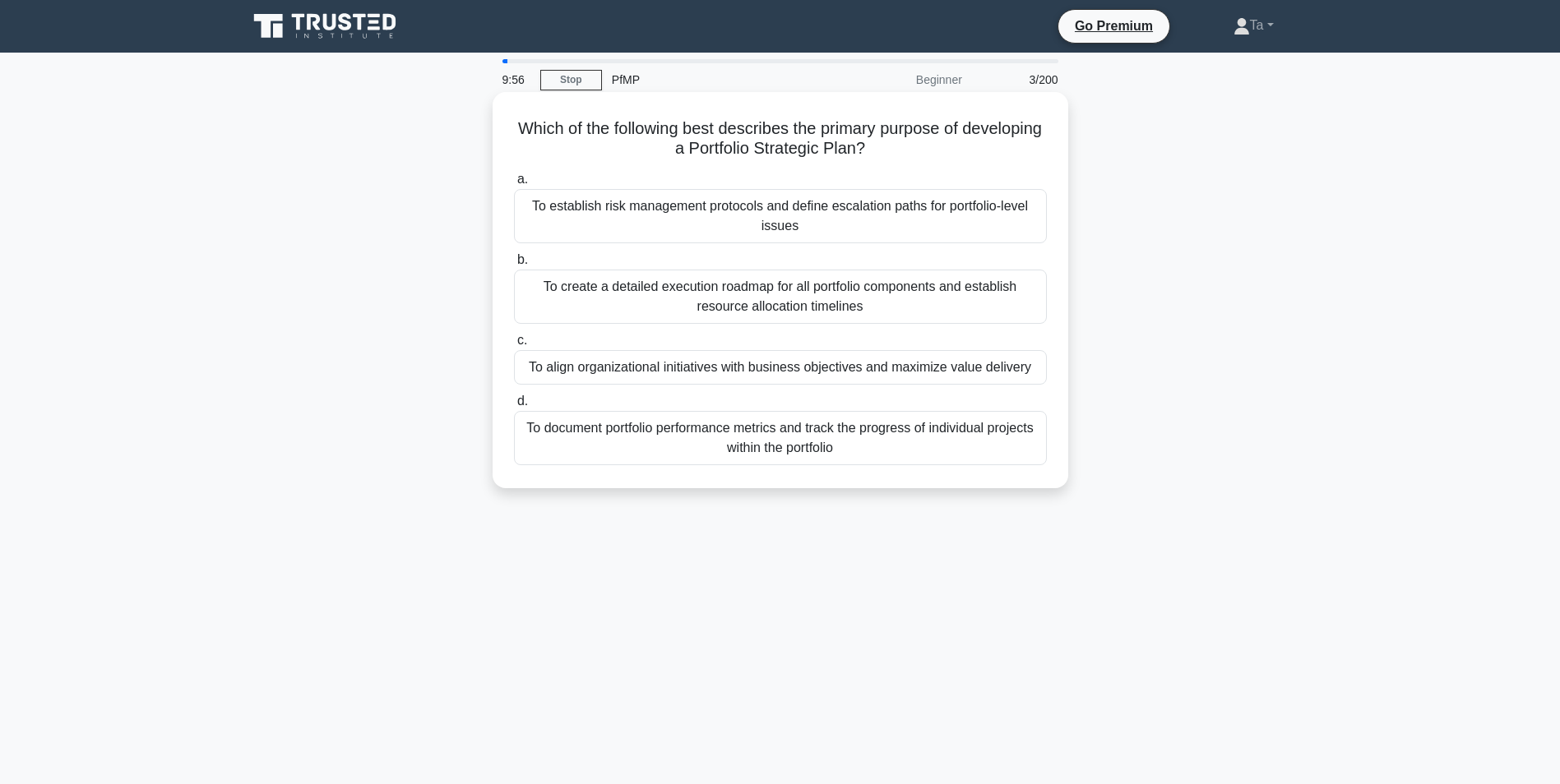
click at [514, 407] on input "d. To document portfolio performance metrics and track the progress of individu…" at bounding box center [514, 401] width 0 height 11
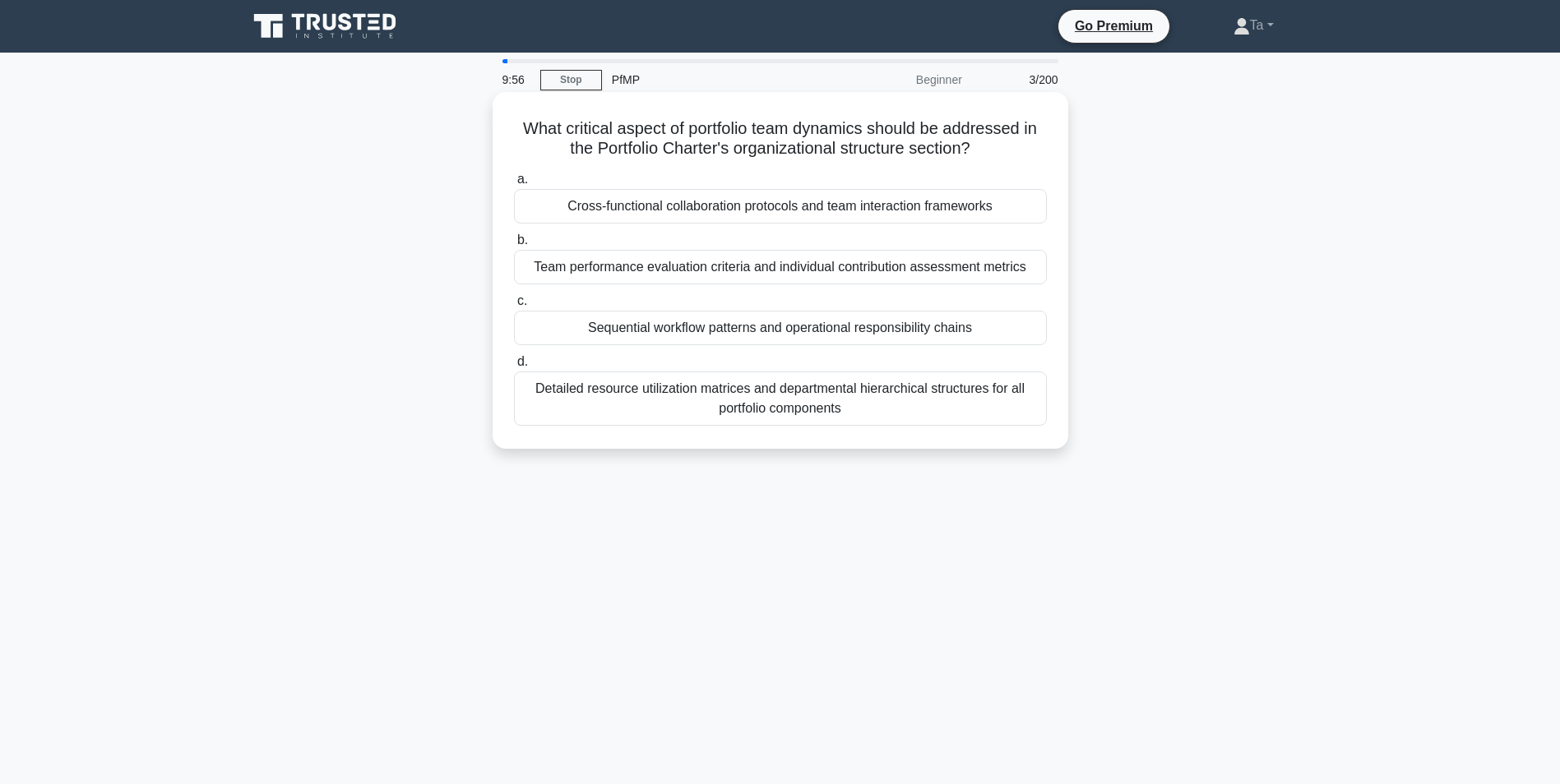
click at [786, 340] on div "Sequential workflow patterns and operational responsibility chains" at bounding box center [780, 327] width 532 height 34
click at [514, 307] on input "c. Sequential workflow patterns and operational responsibility chains" at bounding box center [514, 301] width 0 height 11
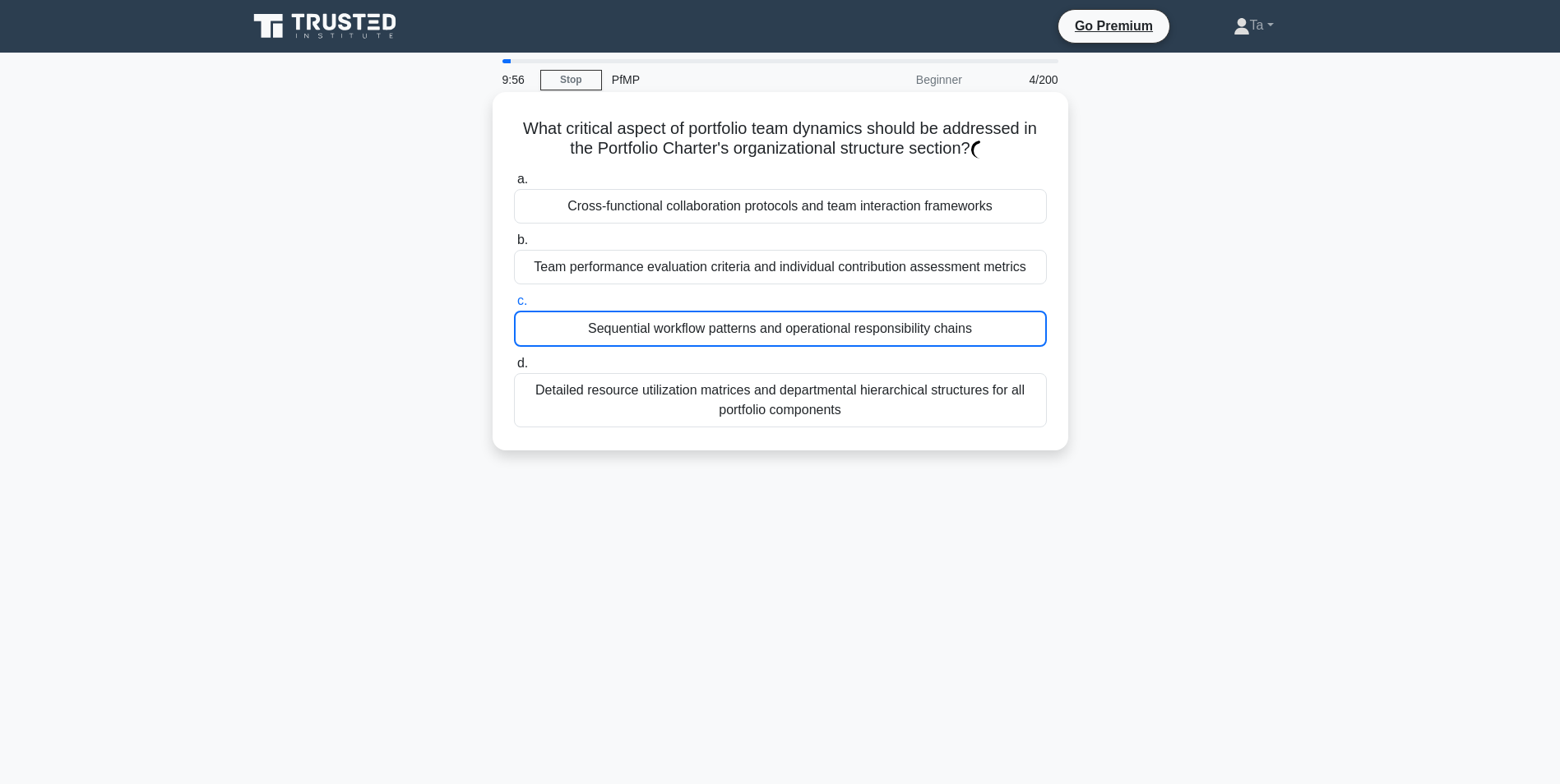
click at [785, 328] on div "Sequential workflow patterns and operational responsibility chains" at bounding box center [780, 328] width 532 height 36
click at [514, 307] on input "c. Sequential workflow patterns and operational responsibility chains" at bounding box center [514, 301] width 0 height 11
click at [785, 327] on div "Sequential workflow patterns and operational responsibility chains" at bounding box center [780, 328] width 532 height 36
click at [514, 307] on input "c. Sequential workflow patterns and operational responsibility chains" at bounding box center [514, 301] width 0 height 11
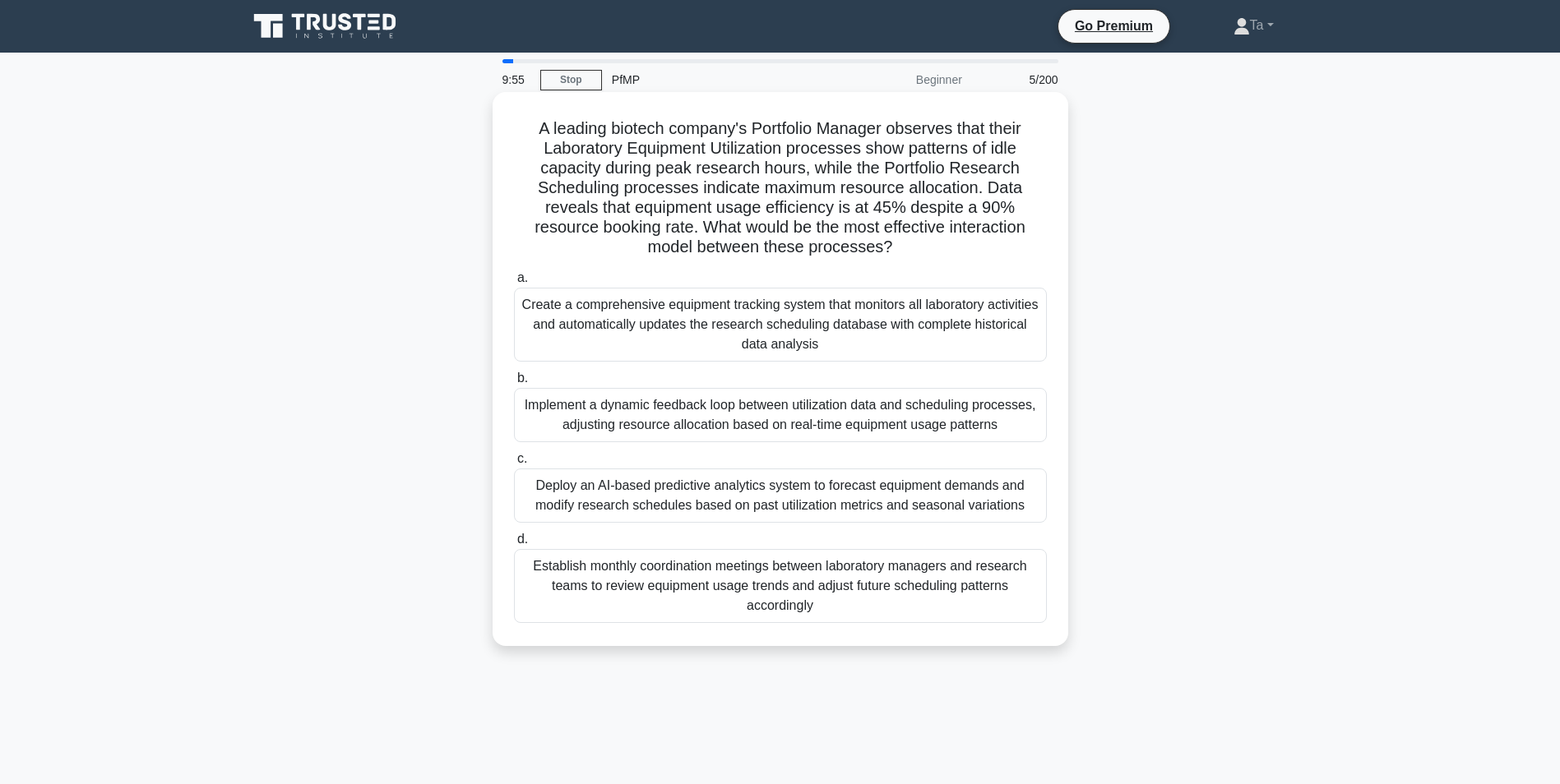
drag, startPoint x: 785, startPoint y: 327, endPoint x: 786, endPoint y: 312, distance: 15.0
click at [786, 318] on div "Create a comprehensive equipment tracking system that monitors all laboratory a…" at bounding box center [780, 323] width 532 height 74
click at [514, 283] on input "a. Create a comprehensive equipment tracking system that monitors all laborator…" at bounding box center [514, 277] width 0 height 11
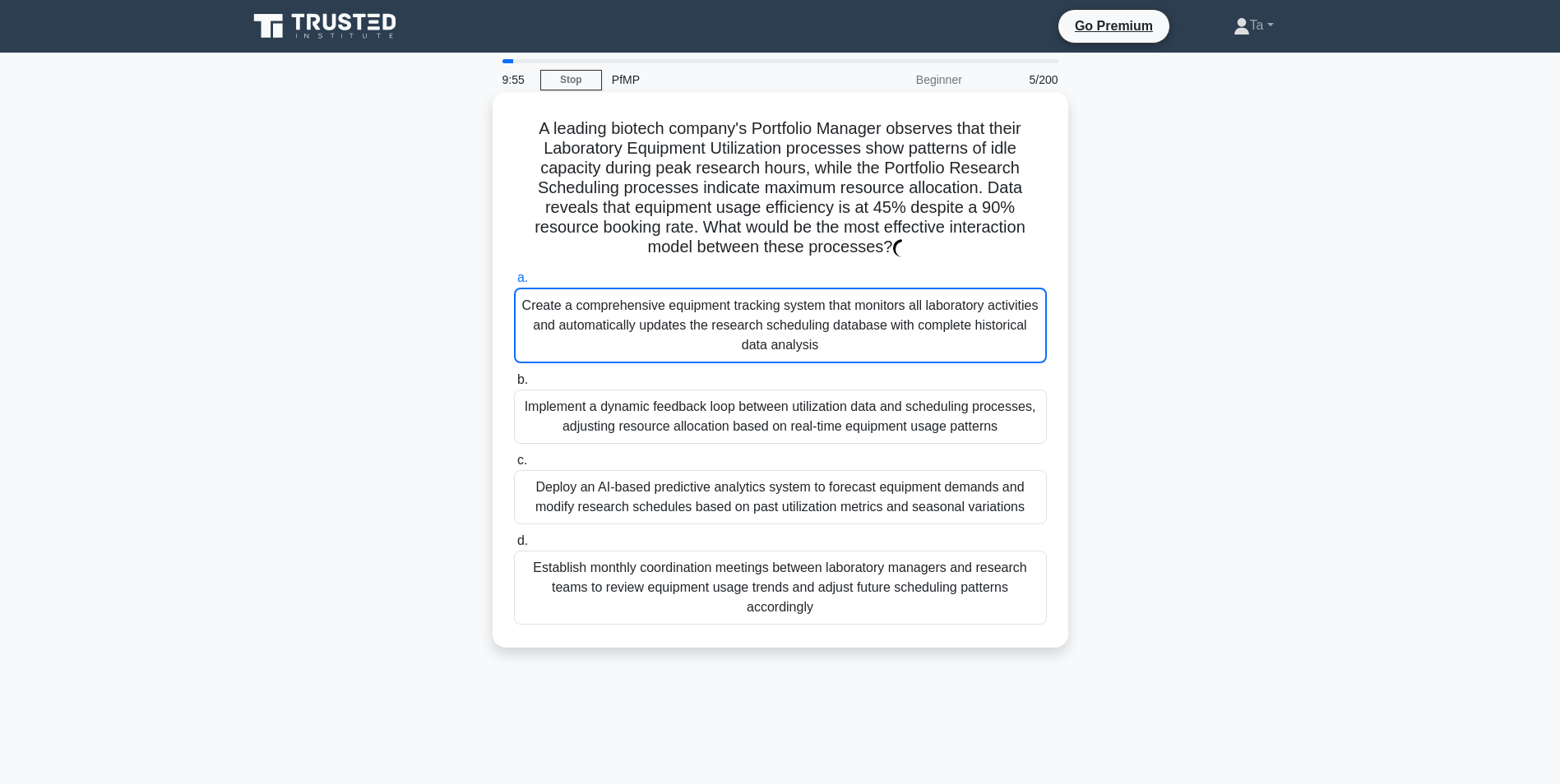
click at [786, 312] on div "Create a comprehensive equipment tracking system that monitors all laboratory a…" at bounding box center [780, 324] width 532 height 75
click at [514, 283] on input "a. Create a comprehensive equipment tracking system that monitors all laborator…" at bounding box center [514, 277] width 0 height 11
click at [786, 312] on div "Create a comprehensive equipment tracking system that monitors all laboratory a…" at bounding box center [780, 324] width 532 height 75
click at [514, 283] on input "a. Create a comprehensive equipment tracking system that monitors all laborator…" at bounding box center [514, 277] width 0 height 11
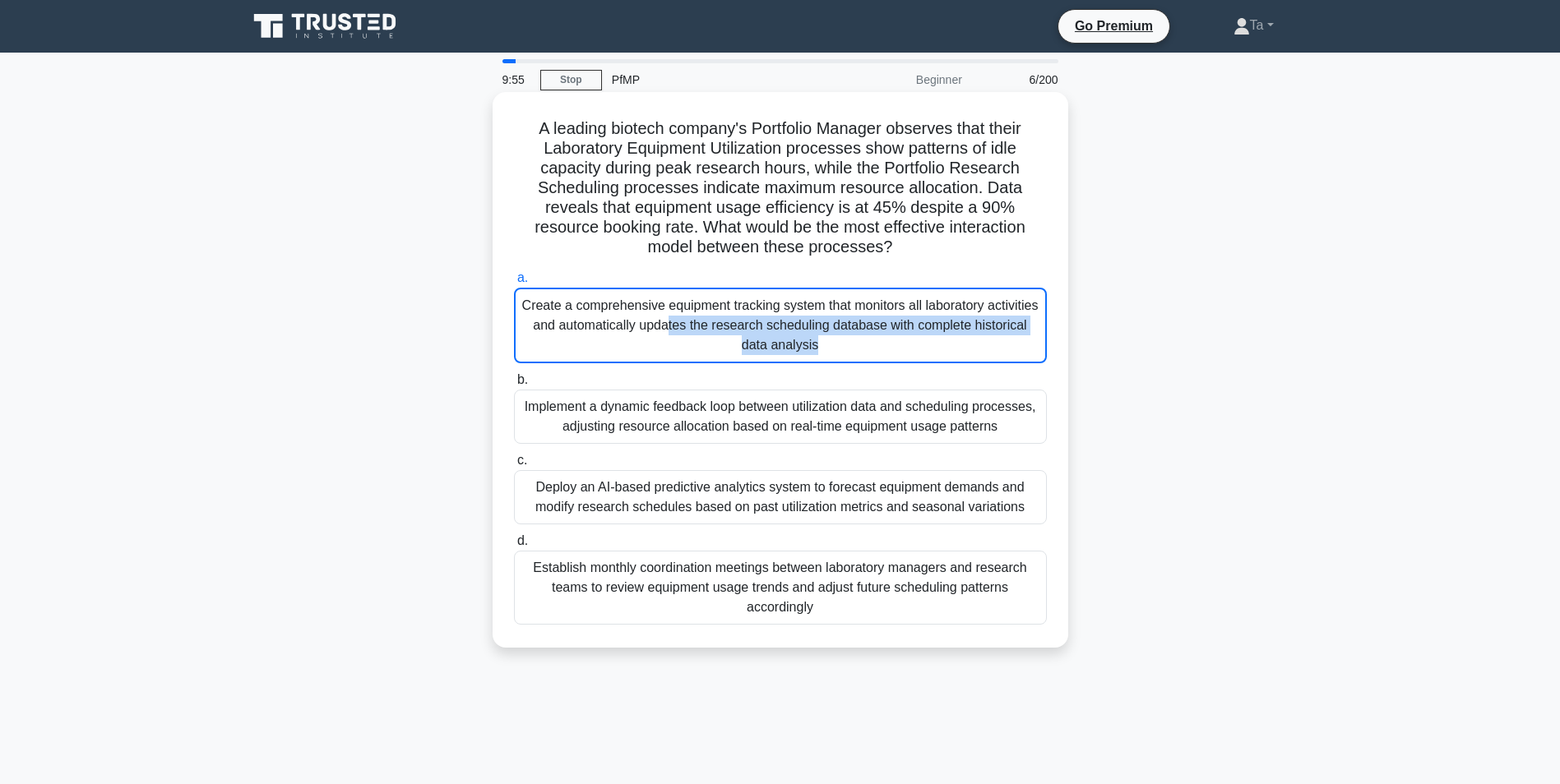
click at [786, 312] on div "Create a comprehensive equipment tracking system that monitors all laboratory a…" at bounding box center [780, 324] width 532 height 75
click at [514, 283] on input "a. Create a comprehensive equipment tracking system that monitors all laborator…" at bounding box center [514, 277] width 0 height 11
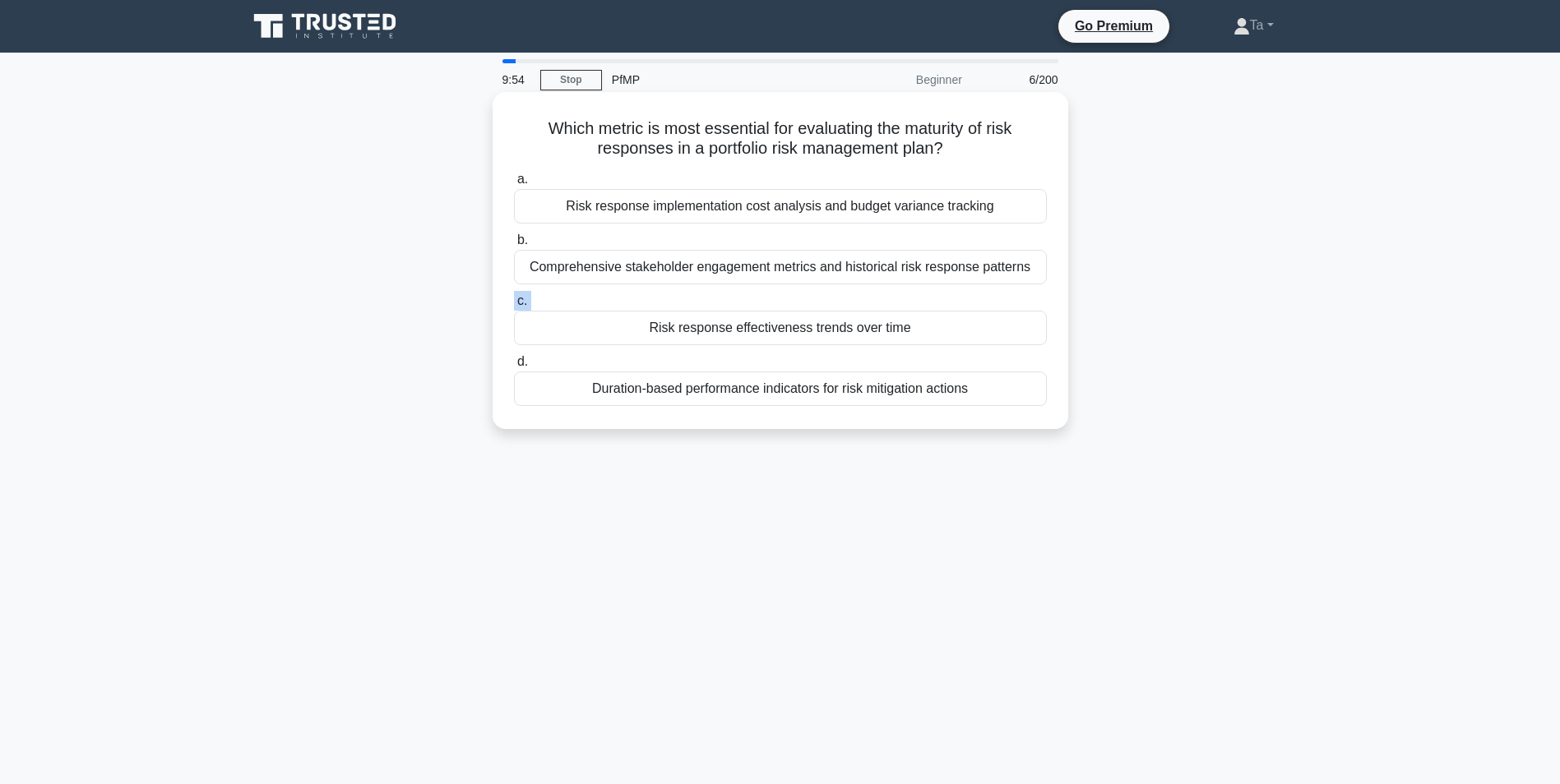
click at [786, 312] on label "c. Risk response effectiveness trends over time" at bounding box center [780, 318] width 532 height 54
click at [514, 307] on input "c. Risk response effectiveness trends over time" at bounding box center [514, 301] width 0 height 11
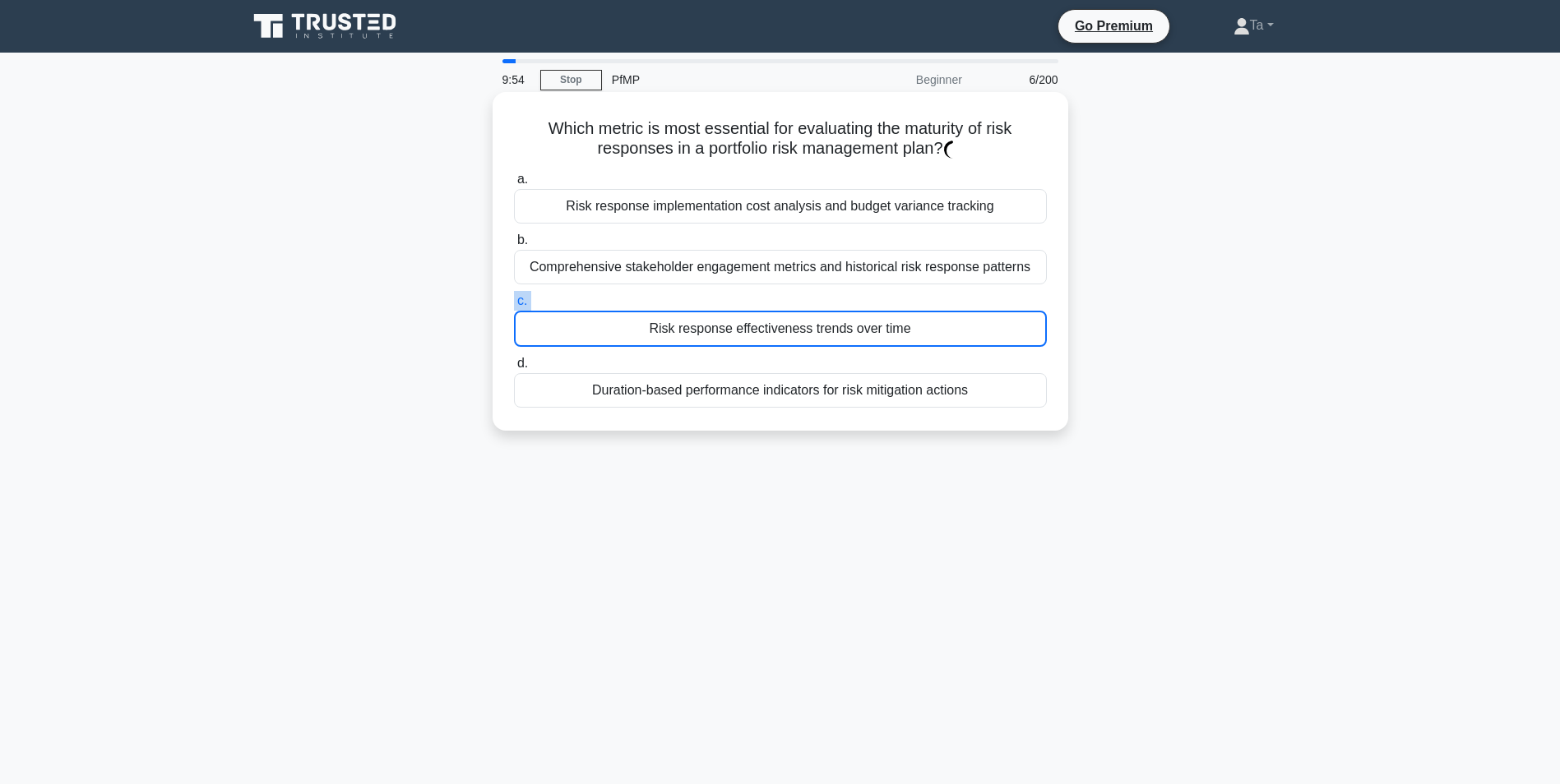
click at [786, 312] on label "c. Risk response effectiveness trends over time" at bounding box center [780, 318] width 532 height 56
click at [514, 307] on input "c. Risk response effectiveness trends over time" at bounding box center [514, 301] width 0 height 11
click at [786, 311] on label "c. Risk response effectiveness trends over time" at bounding box center [780, 318] width 532 height 56
click at [514, 307] on input "c. Risk response effectiveness trends over time" at bounding box center [514, 301] width 0 height 11
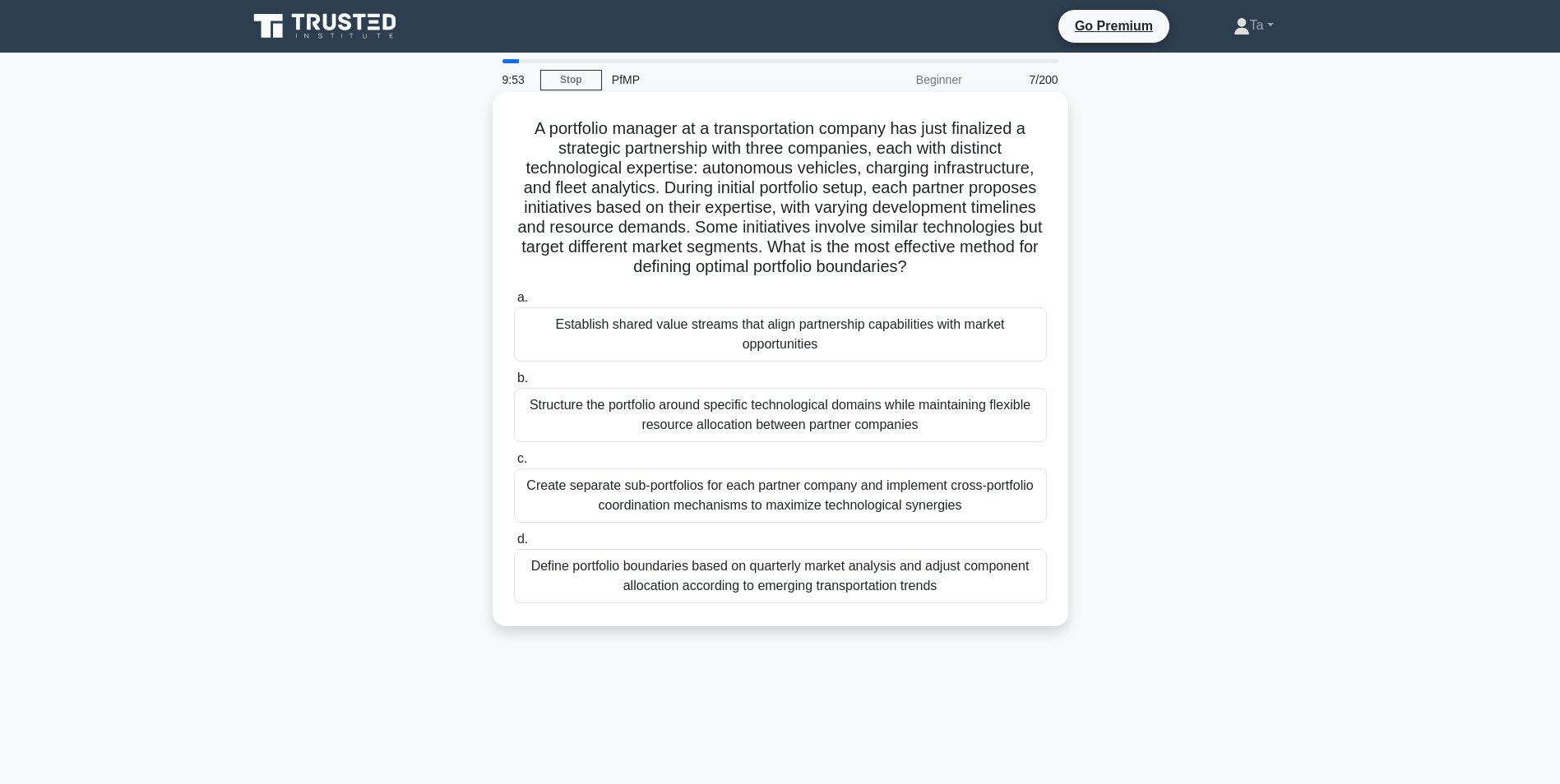
click at [786, 316] on div "Establish shared value streams that align partnership capabilities with market …" at bounding box center [780, 334] width 532 height 54
click at [514, 303] on input "a. Establish shared value streams that align partnership capabilities with mark…" at bounding box center [514, 298] width 0 height 11
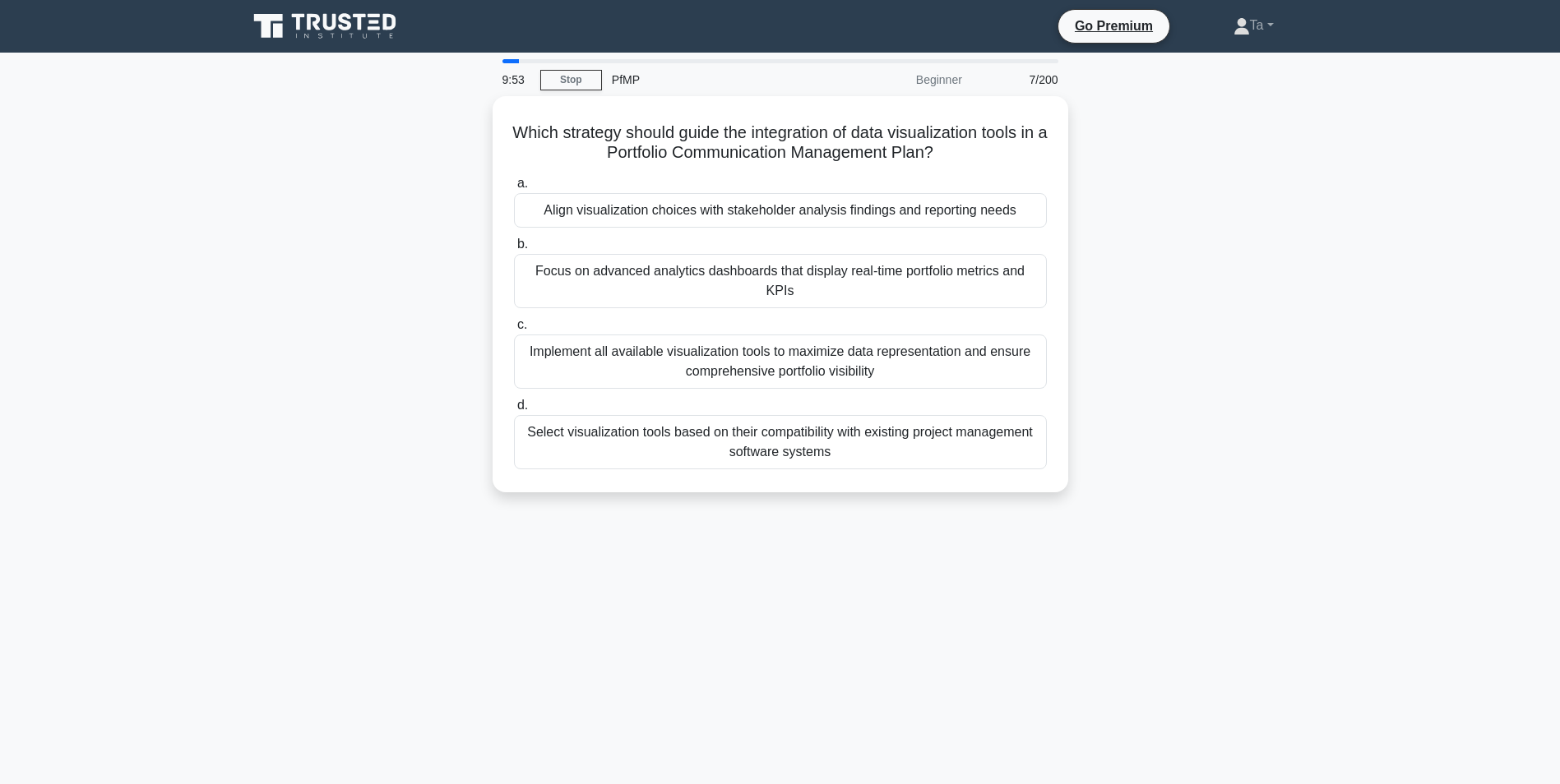
click at [786, 334] on div "Implement all available visualization tools to maximize data representation and…" at bounding box center [780, 361] width 532 height 54
click at [514, 319] on input "c. Implement all available visualization tools to maximize data representation …" at bounding box center [514, 324] width 0 height 11
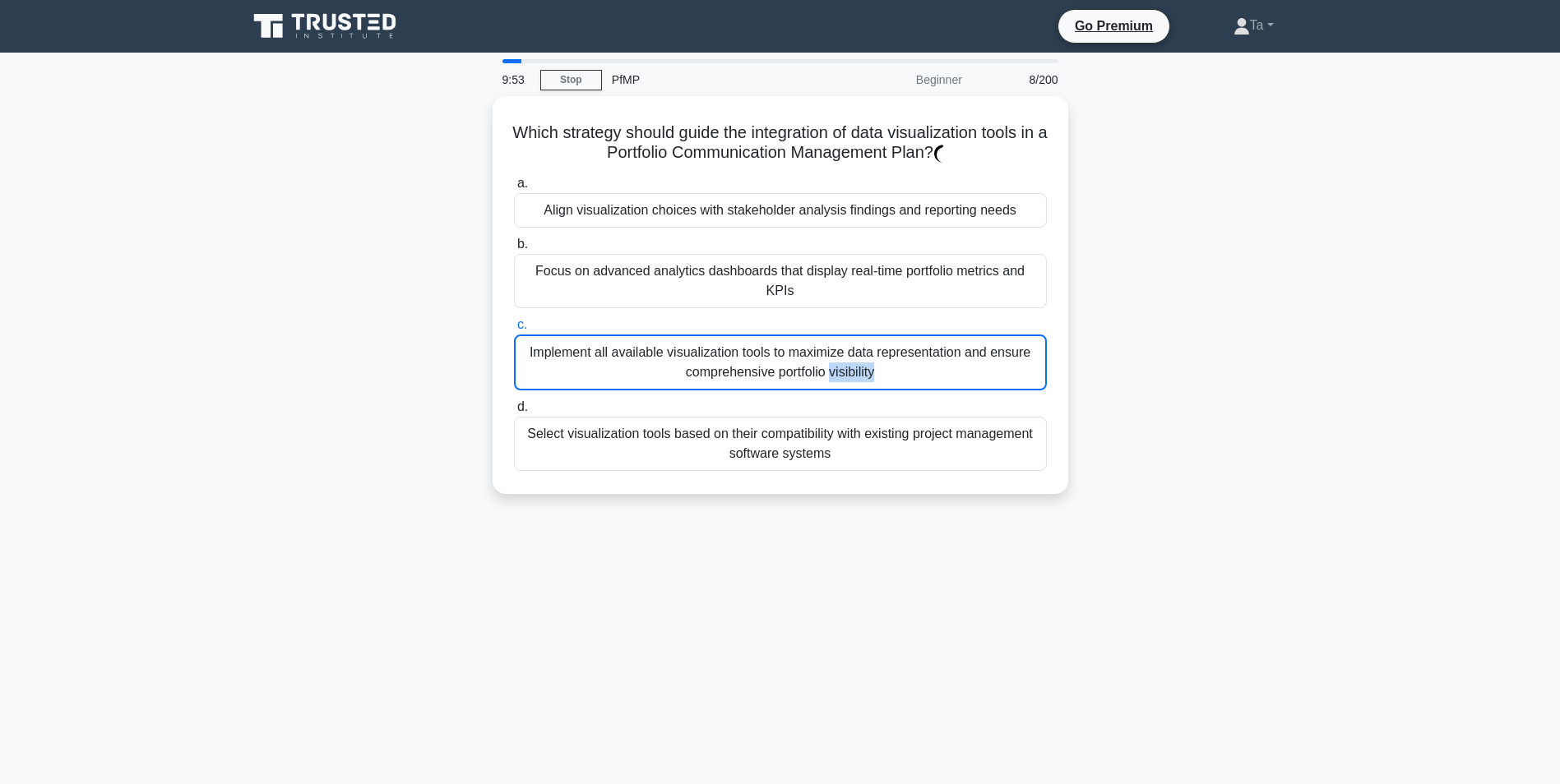
click at [786, 334] on div "Implement all available visualization tools to maximize data representation and…" at bounding box center [780, 362] width 532 height 56
click at [514, 319] on input "c. Implement all available visualization tools to maximize data representation …" at bounding box center [514, 324] width 0 height 11
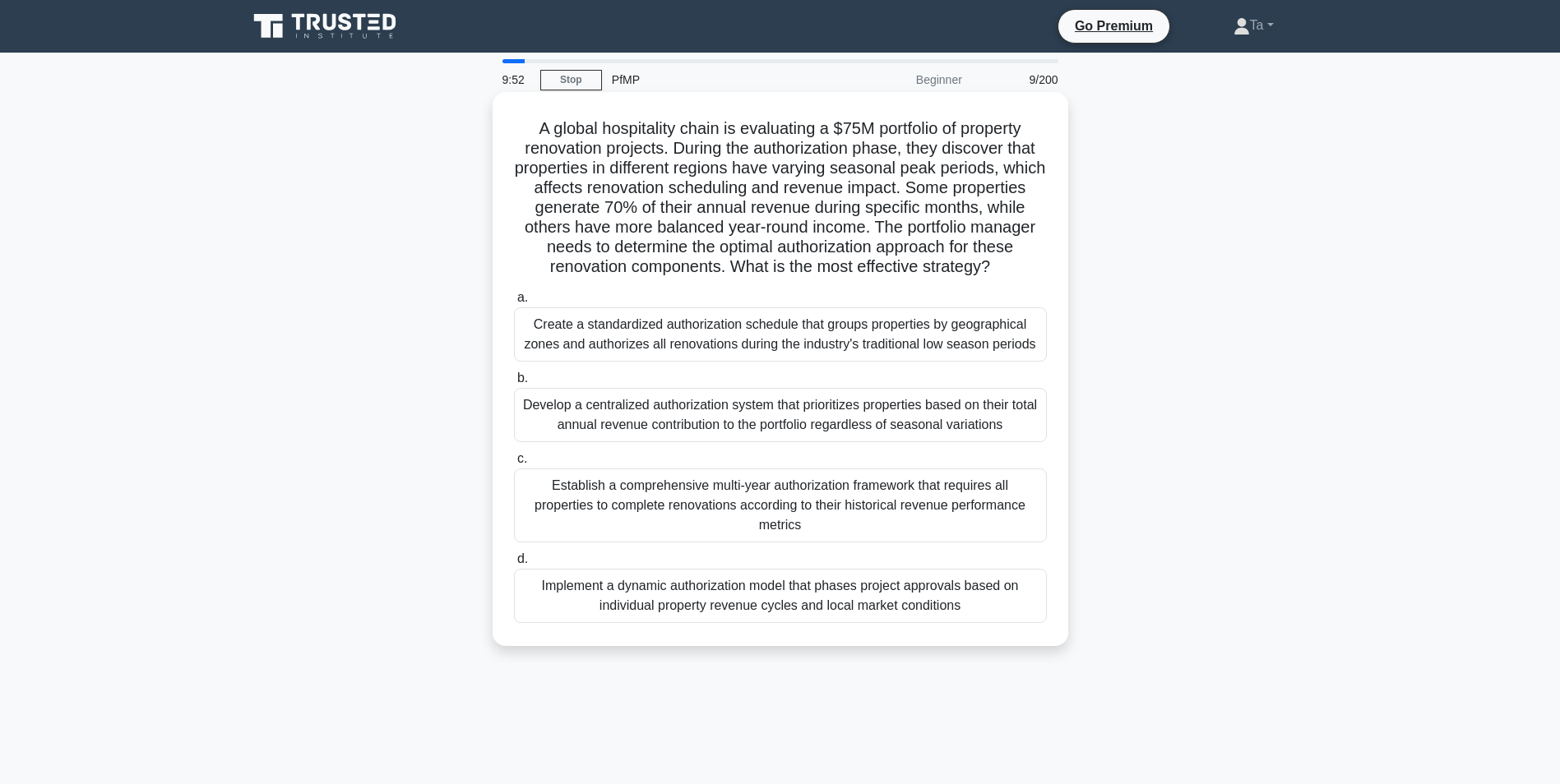
click at [787, 323] on label "a. Create a standardized authorization schedule that groups properties by geogr…" at bounding box center [780, 323] width 532 height 74
click at [514, 303] on input "a. Create a standardized authorization schedule that groups properties by geogr…" at bounding box center [514, 298] width 0 height 11
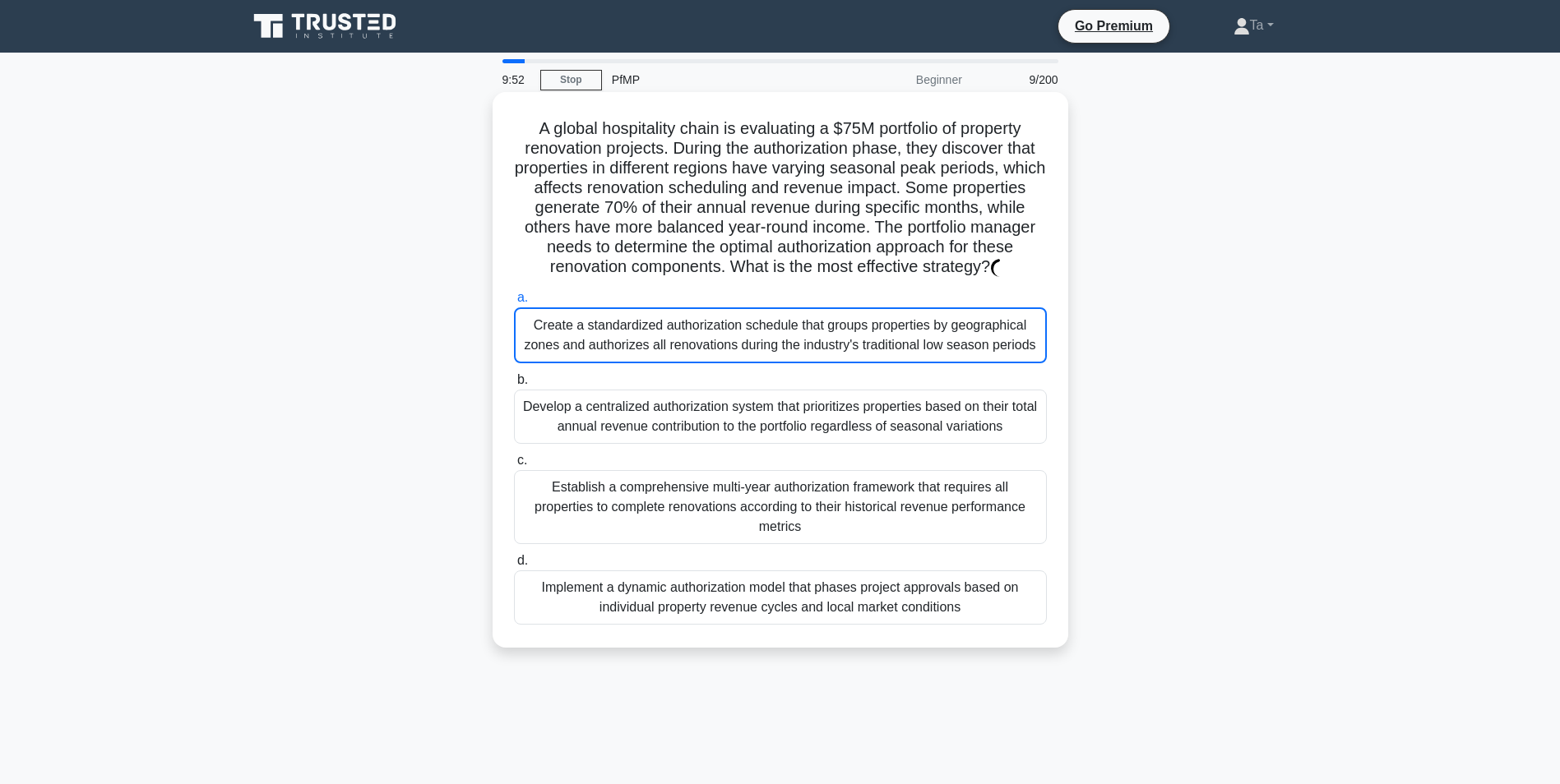
click at [781, 338] on div "Create a standardized authorization schedule that groups properties by geograph…" at bounding box center [780, 335] width 532 height 56
click at [514, 303] on input "a. Create a standardized authorization schedule that groups properties by geogr…" at bounding box center [514, 298] width 0 height 11
click at [781, 338] on div "Create a standardized authorization schedule that groups properties by geograph…" at bounding box center [780, 335] width 532 height 56
click at [514, 303] on input "a. Create a standardized authorization schedule that groups properties by geogr…" at bounding box center [514, 298] width 0 height 11
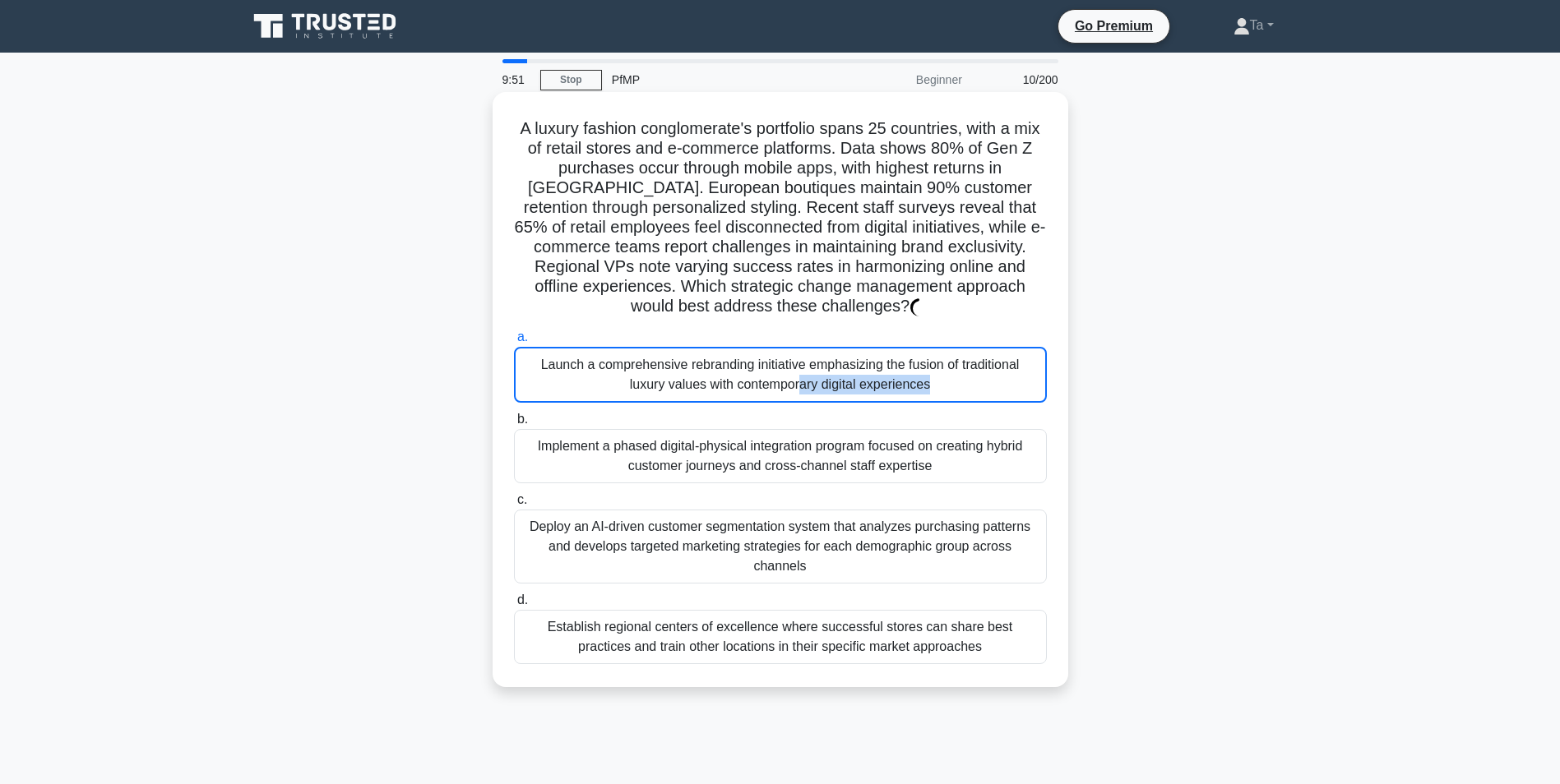
click at [777, 349] on div "Launch a comprehensive rebranding initiative emphasizing the fusion of traditio…" at bounding box center [780, 374] width 532 height 56
click at [514, 343] on input "a. Launch a comprehensive rebranding initiative emphasizing the fusion of tradi…" at bounding box center [514, 337] width 0 height 11
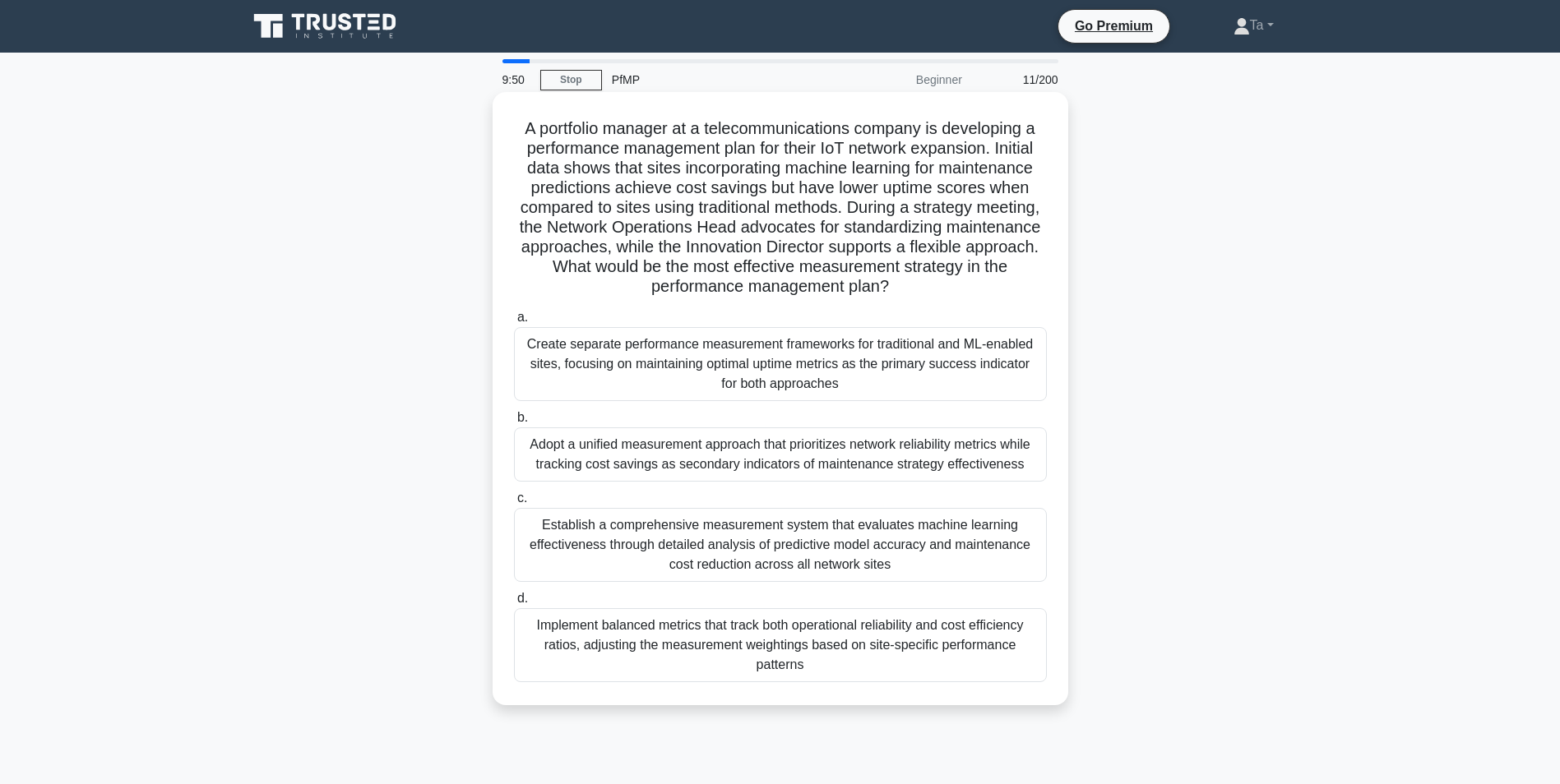
click at [771, 369] on div "Create separate performance measurement frameworks for traditional and ML-enabl…" at bounding box center [780, 364] width 532 height 74
click at [514, 323] on input "a. Create separate performance measurement frameworks for traditional and ML-en…" at bounding box center [514, 318] width 0 height 11
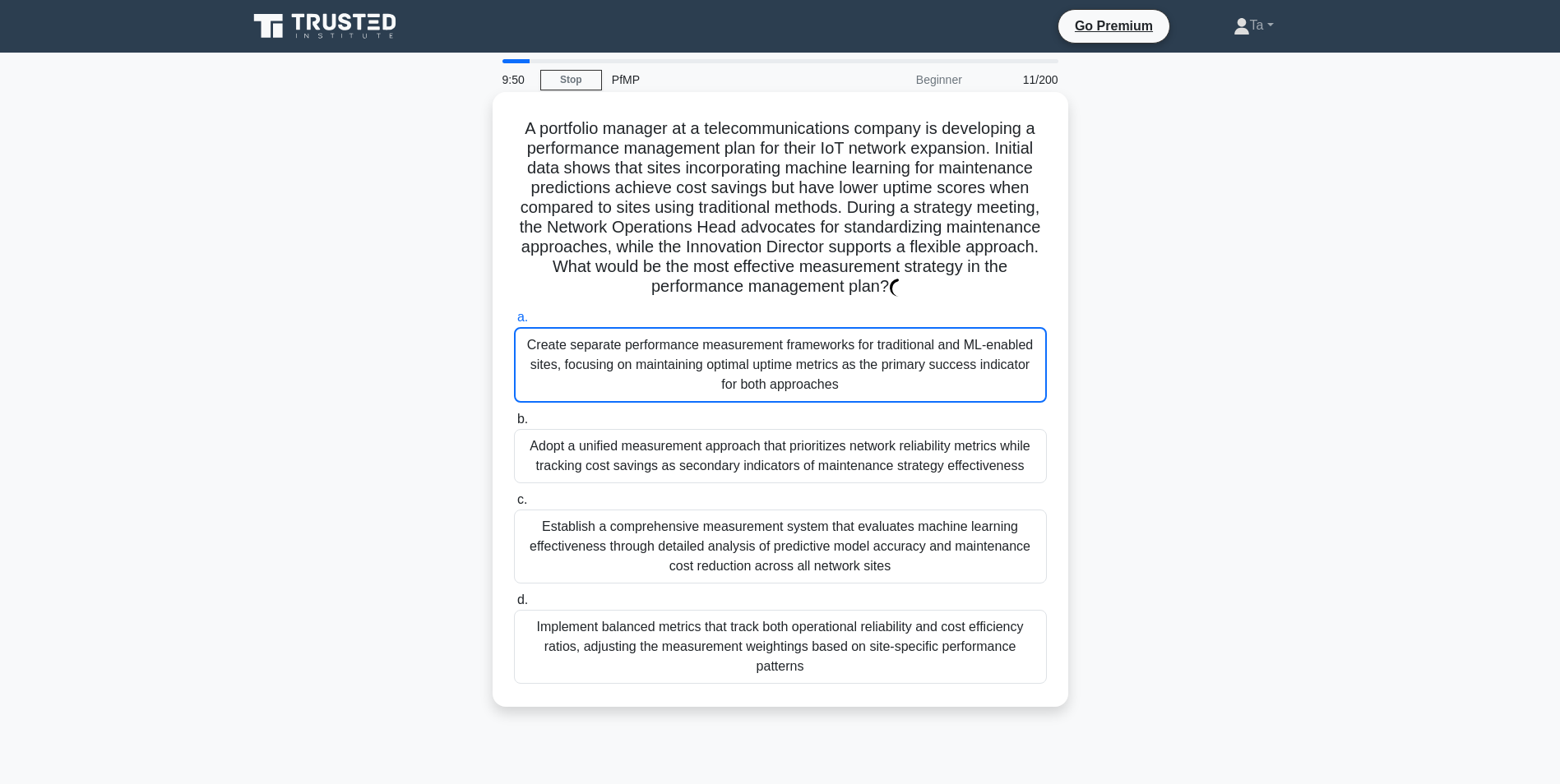
click at [771, 369] on div "Create separate performance measurement frameworks for traditional and ML-enabl…" at bounding box center [780, 365] width 532 height 75
click at [772, 370] on div "Create separate performance measurement frameworks for traditional and ML-enabl…" at bounding box center [780, 365] width 532 height 75
click at [514, 323] on input "a. Create separate performance measurement frameworks for traditional and ML-en…" at bounding box center [514, 318] width 0 height 11
click at [772, 370] on div "Create separate performance measurement frameworks for traditional and ML-enabl…" at bounding box center [780, 365] width 532 height 75
click at [514, 323] on input "a. Create separate performance measurement frameworks for traditional and ML-en…" at bounding box center [514, 318] width 0 height 11
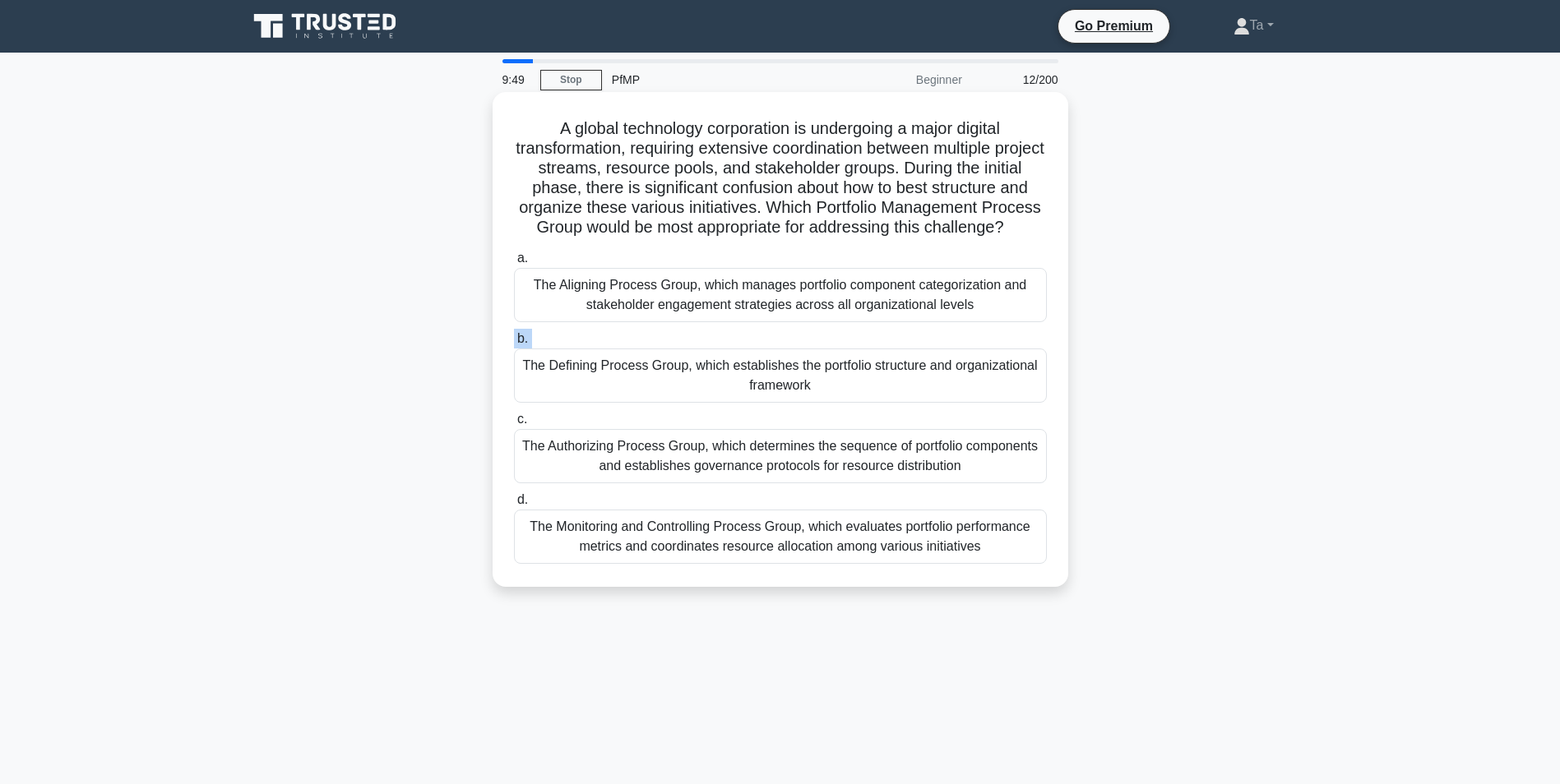
click at [772, 370] on label "b. The Defining Process Group, which establishes the portfolio structure and or…" at bounding box center [780, 365] width 532 height 74
click at [514, 344] on input "b. The Defining Process Group, which establishes the portfolio structure and or…" at bounding box center [514, 338] width 0 height 11
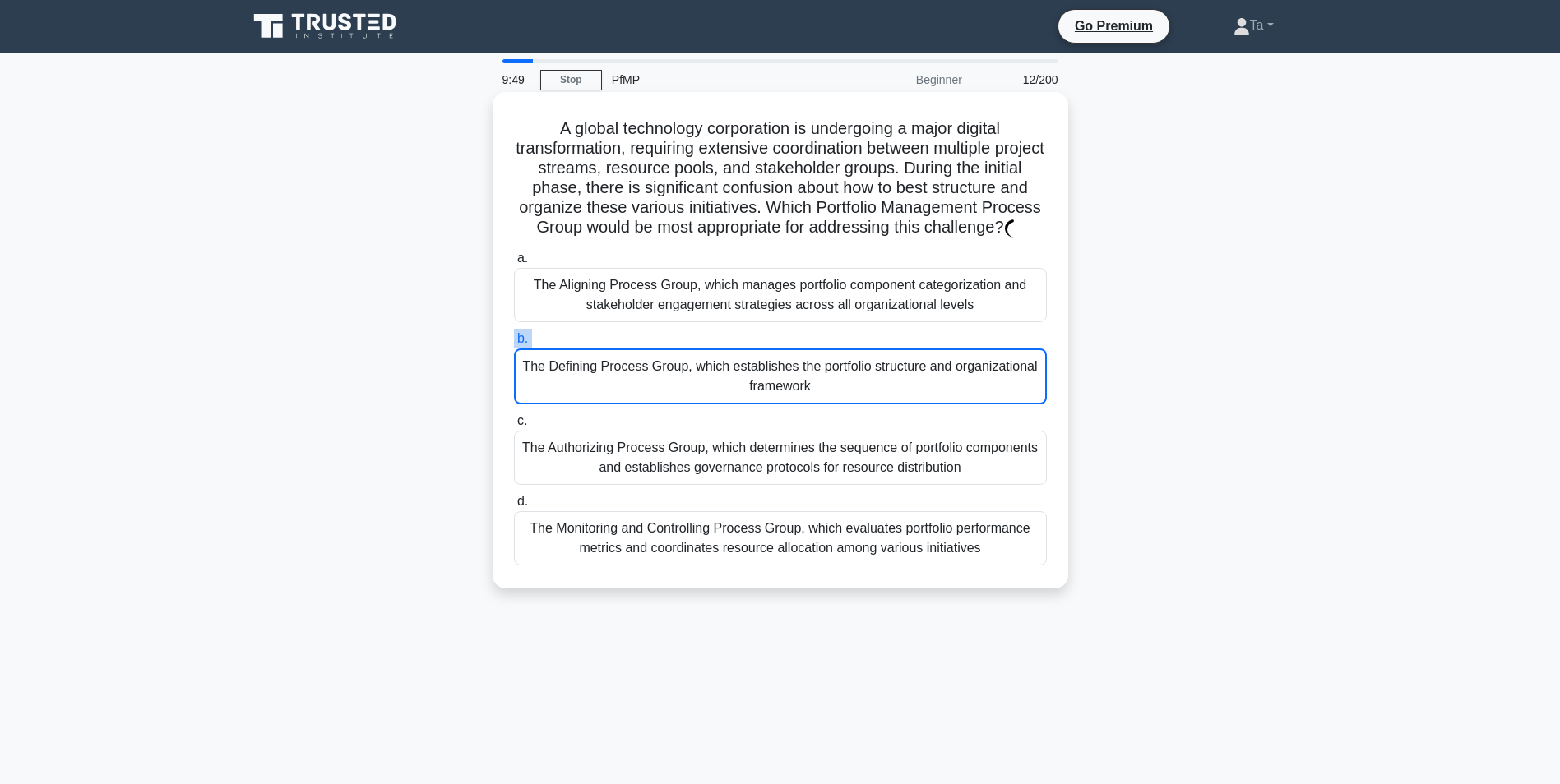
click at [772, 370] on div "The Defining Process Group, which establishes the portfolio structure and organ…" at bounding box center [780, 376] width 532 height 56
click at [514, 344] on input "b. The Defining Process Group, which establishes the portfolio structure and or…" at bounding box center [514, 338] width 0 height 11
click at [772, 370] on div "The Defining Process Group, which establishes the portfolio structure and organ…" at bounding box center [780, 376] width 532 height 56
click at [514, 344] on input "b. The Defining Process Group, which establishes the portfolio structure and or…" at bounding box center [514, 338] width 0 height 11
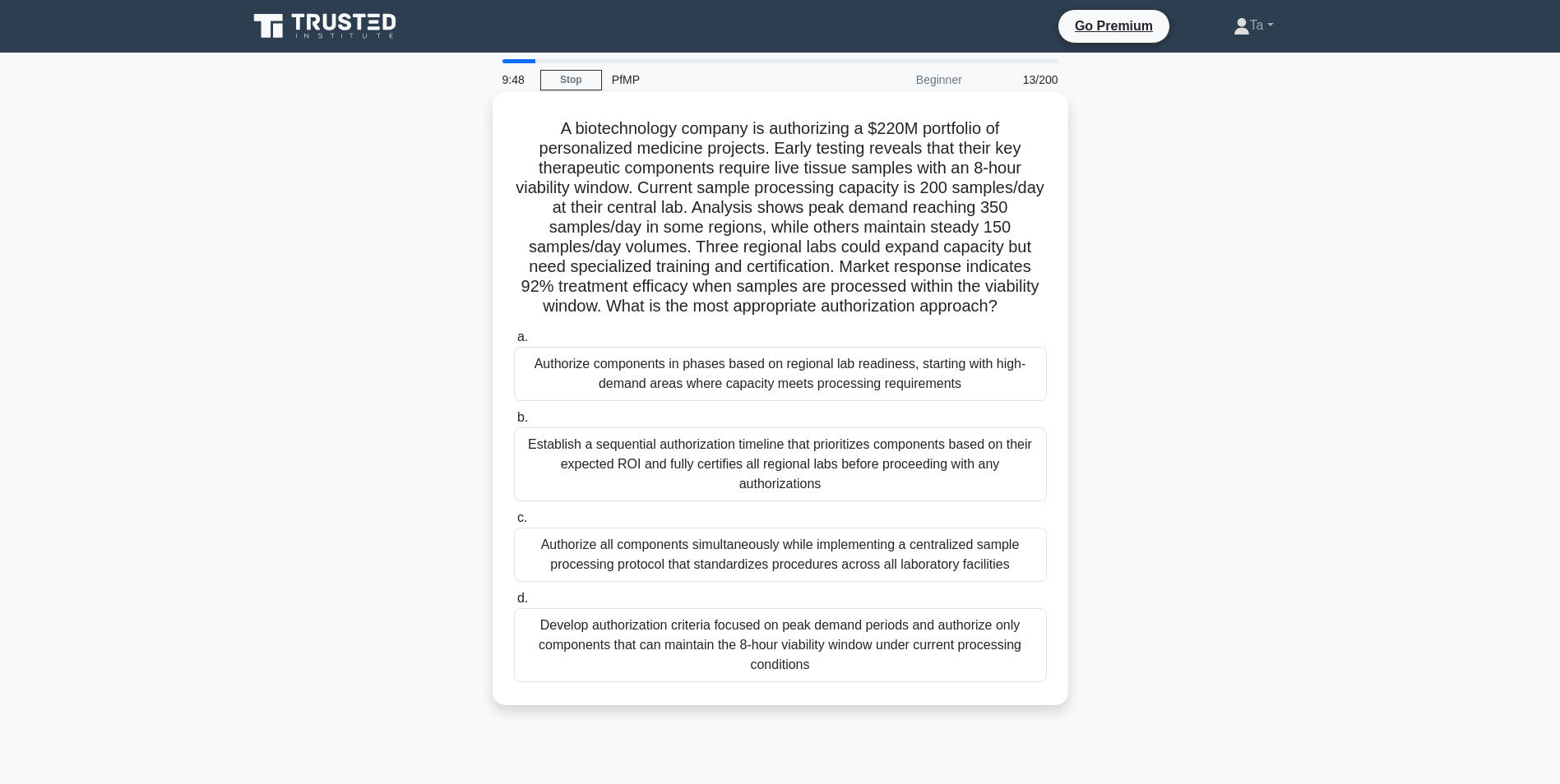
drag, startPoint x: 772, startPoint y: 370, endPoint x: 768, endPoint y: 381, distance: 11.7
click at [768, 381] on div "Authorize components in phases based on regional lab readiness, starting with h…" at bounding box center [780, 373] width 532 height 54
click at [514, 343] on input "a. Authorize components in phases based on regional lab readiness, starting wit…" at bounding box center [514, 337] width 0 height 11
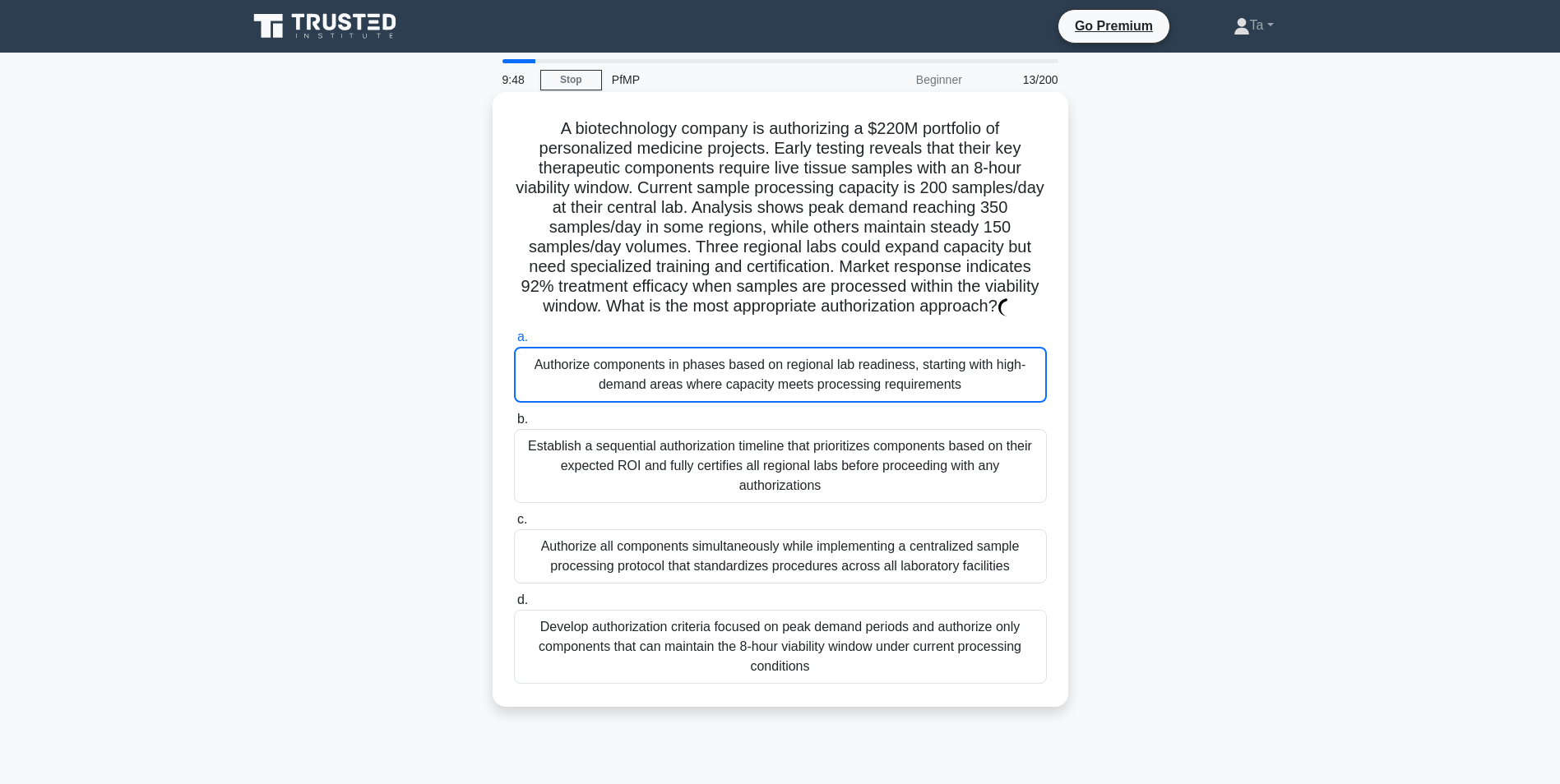
click at [768, 381] on div "Authorize components in phases based on regional lab readiness, starting with h…" at bounding box center [780, 374] width 532 height 56
click at [514, 343] on input "a. Authorize components in phases based on regional lab readiness, starting wit…" at bounding box center [514, 337] width 0 height 11
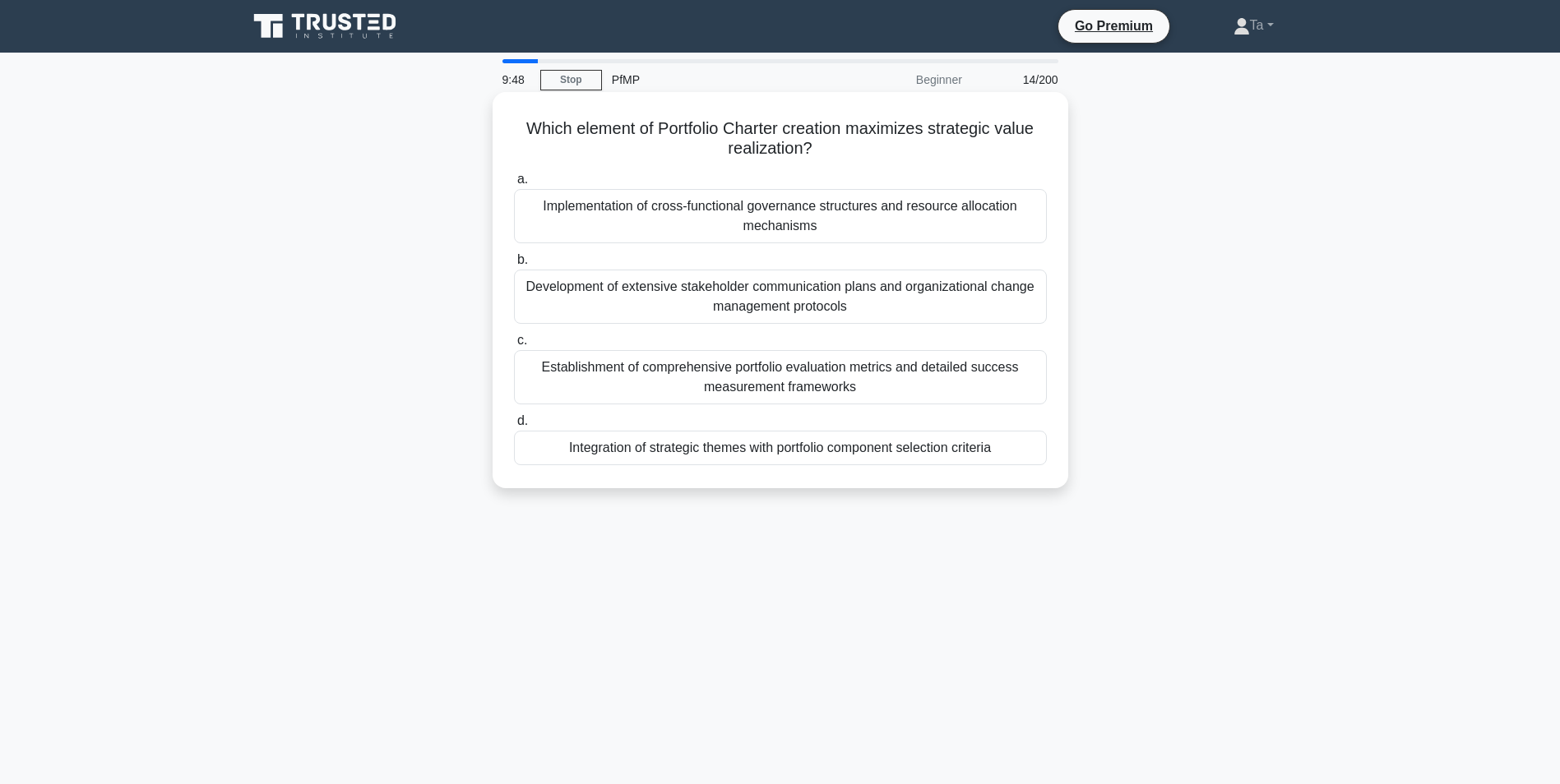
click at [768, 381] on div "Establishment of comprehensive portfolio evaluation metrics and detailed succes…" at bounding box center [780, 376] width 532 height 54
click at [514, 346] on input "c. Establishment of comprehensive portfolio evaluation metrics and detailed suc…" at bounding box center [514, 340] width 0 height 11
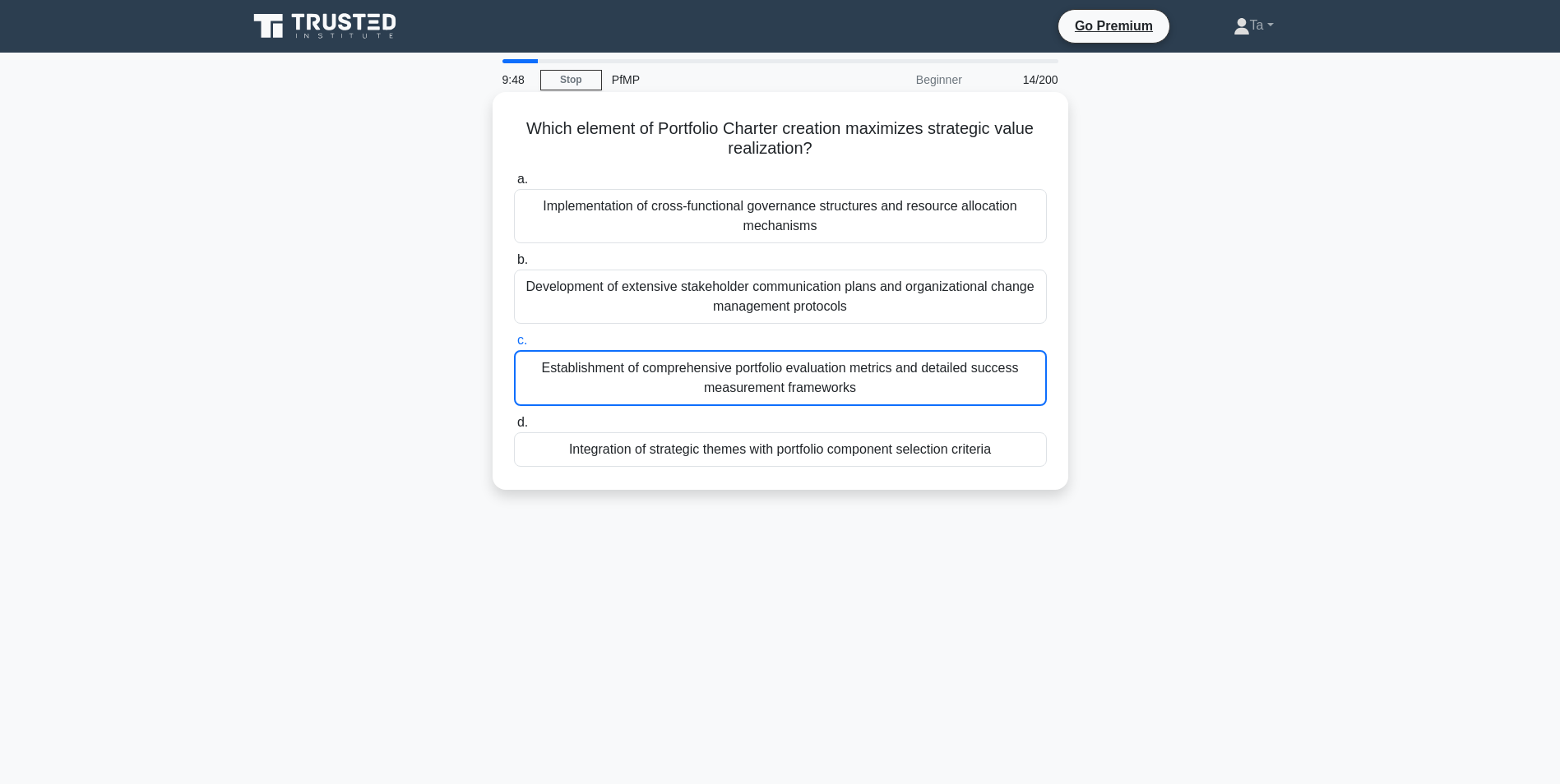
click at [768, 381] on div "Establishment of comprehensive portfolio evaluation metrics and detailed succes…" at bounding box center [780, 377] width 532 height 56
click at [514, 346] on input "c. Establishment of comprehensive portfolio evaluation metrics and detailed suc…" at bounding box center [514, 340] width 0 height 11
click at [767, 382] on div "Establishment of comprehensive portfolio evaluation metrics and detailed succes…" at bounding box center [780, 377] width 532 height 56
click at [514, 346] on input "c. Establishment of comprehensive portfolio evaluation metrics and detailed suc…" at bounding box center [514, 340] width 0 height 11
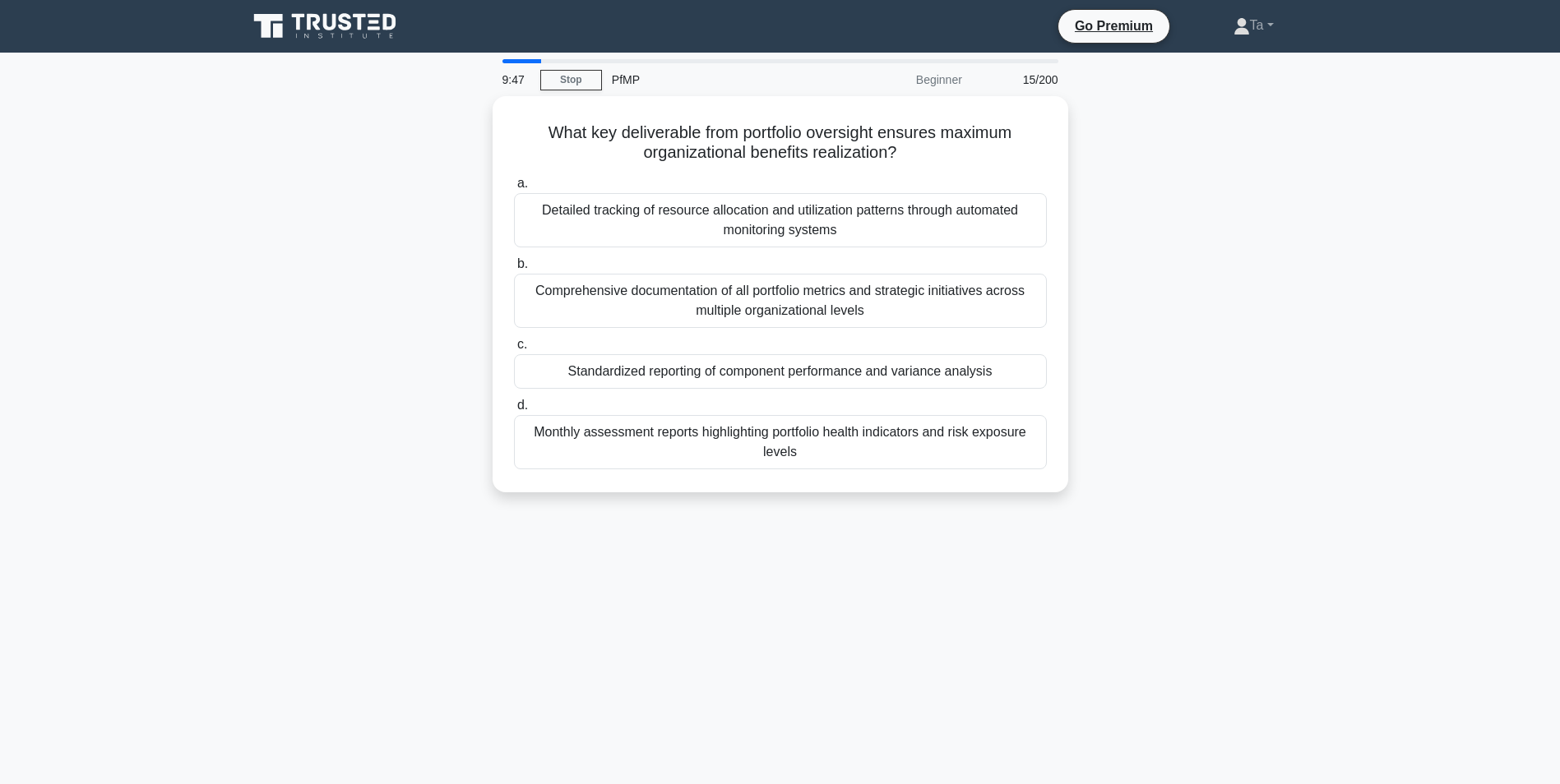
click at [767, 382] on div "Standardized reporting of component performance and variance analysis" at bounding box center [780, 370] width 532 height 34
click at [514, 350] on input "c. Standardized reporting of component performance and variance analysis" at bounding box center [514, 344] width 0 height 11
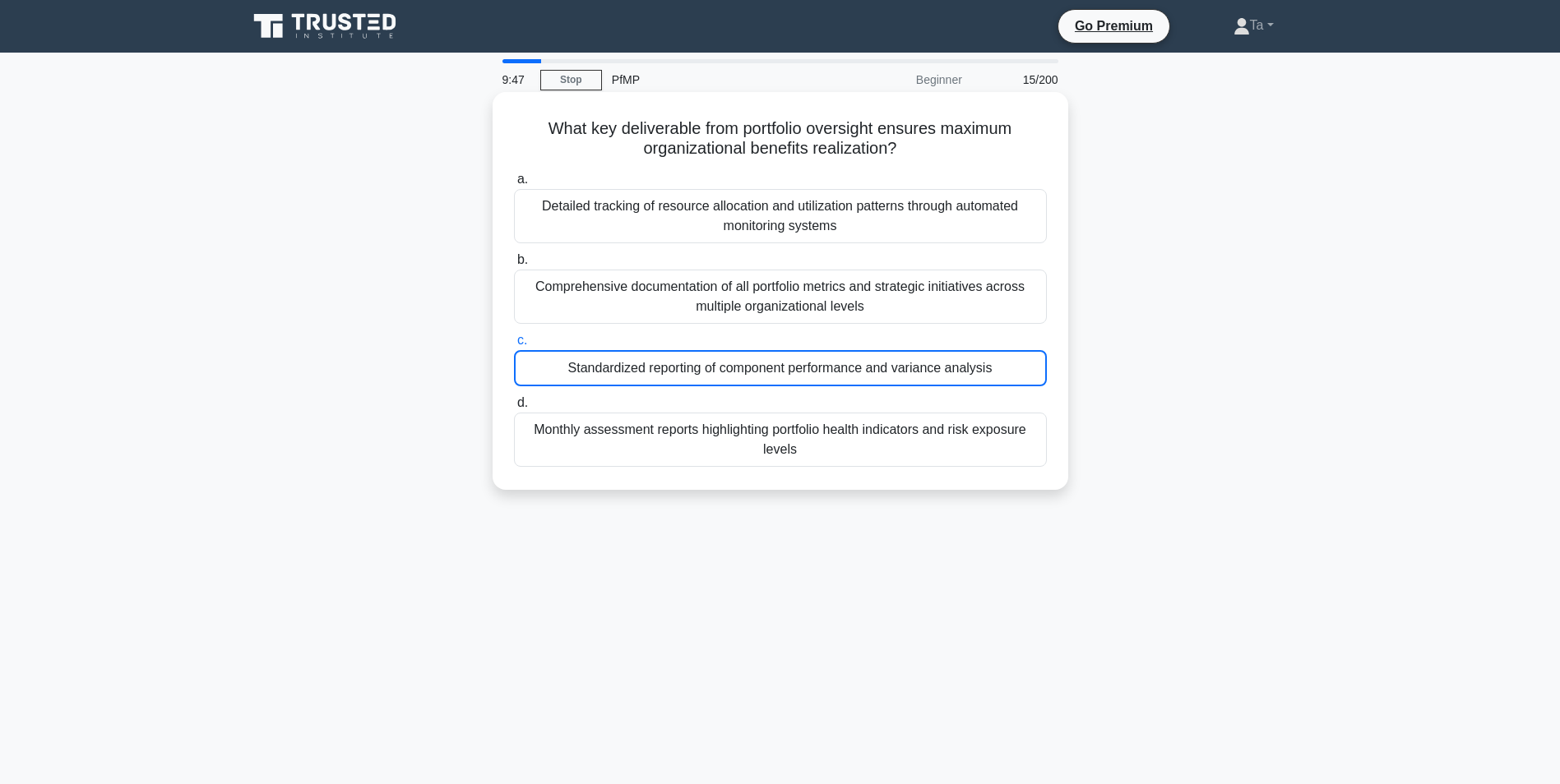
click at [767, 382] on div "Standardized reporting of component performance and variance analysis" at bounding box center [780, 368] width 532 height 36
click at [514, 346] on input "c. Standardized reporting of component performance and variance analysis" at bounding box center [514, 340] width 0 height 11
click at [767, 382] on div "Standardized reporting of component performance and variance analysis" at bounding box center [780, 368] width 532 height 36
click at [514, 346] on input "c. Standardized reporting of component performance and variance analysis" at bounding box center [514, 340] width 0 height 11
click at [767, 382] on div "Standardized reporting of component performance and variance analysis" at bounding box center [780, 368] width 532 height 36
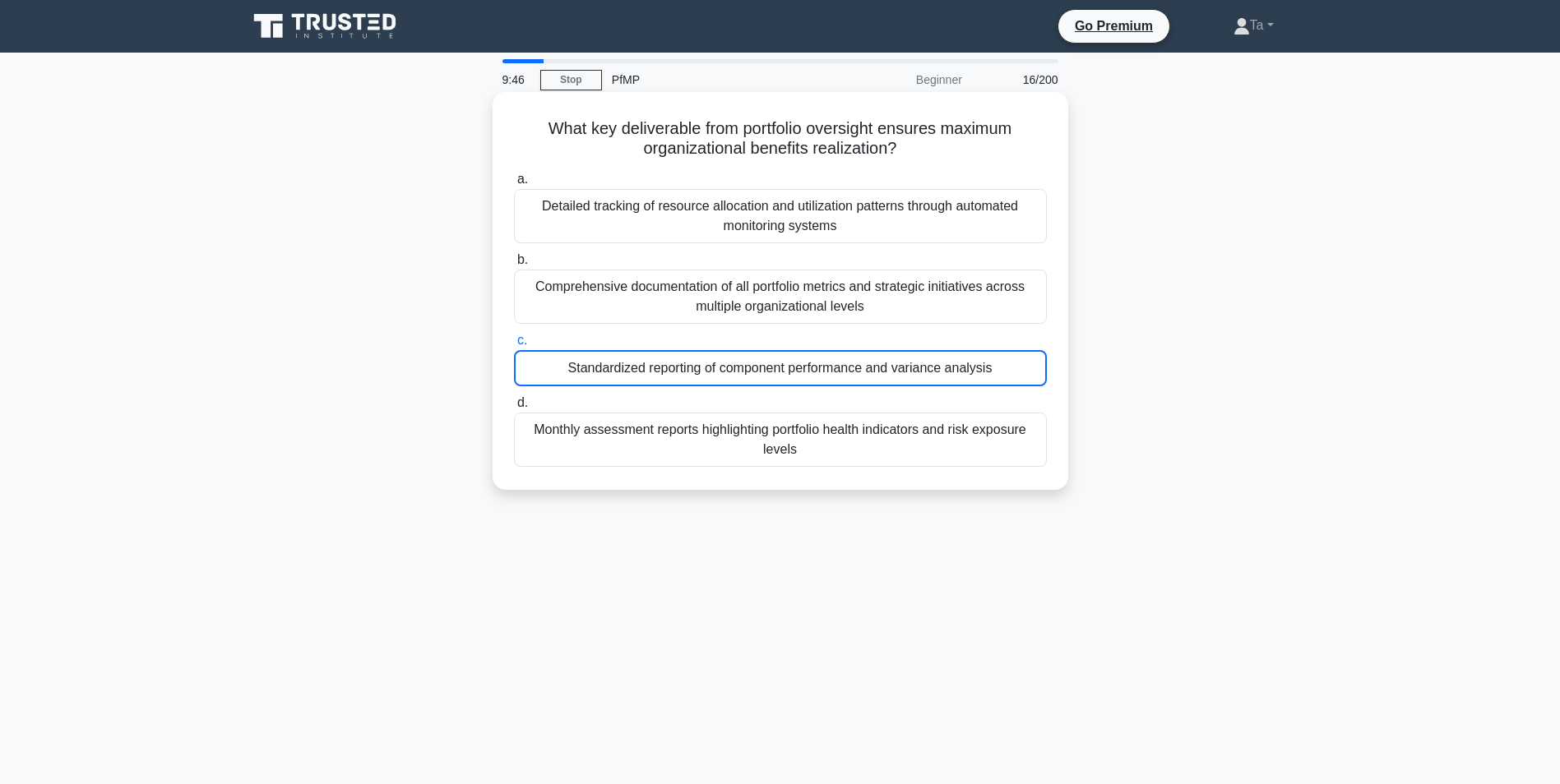
click at [514, 346] on input "c. Standardized reporting of component performance and variance analysis" at bounding box center [514, 340] width 0 height 11
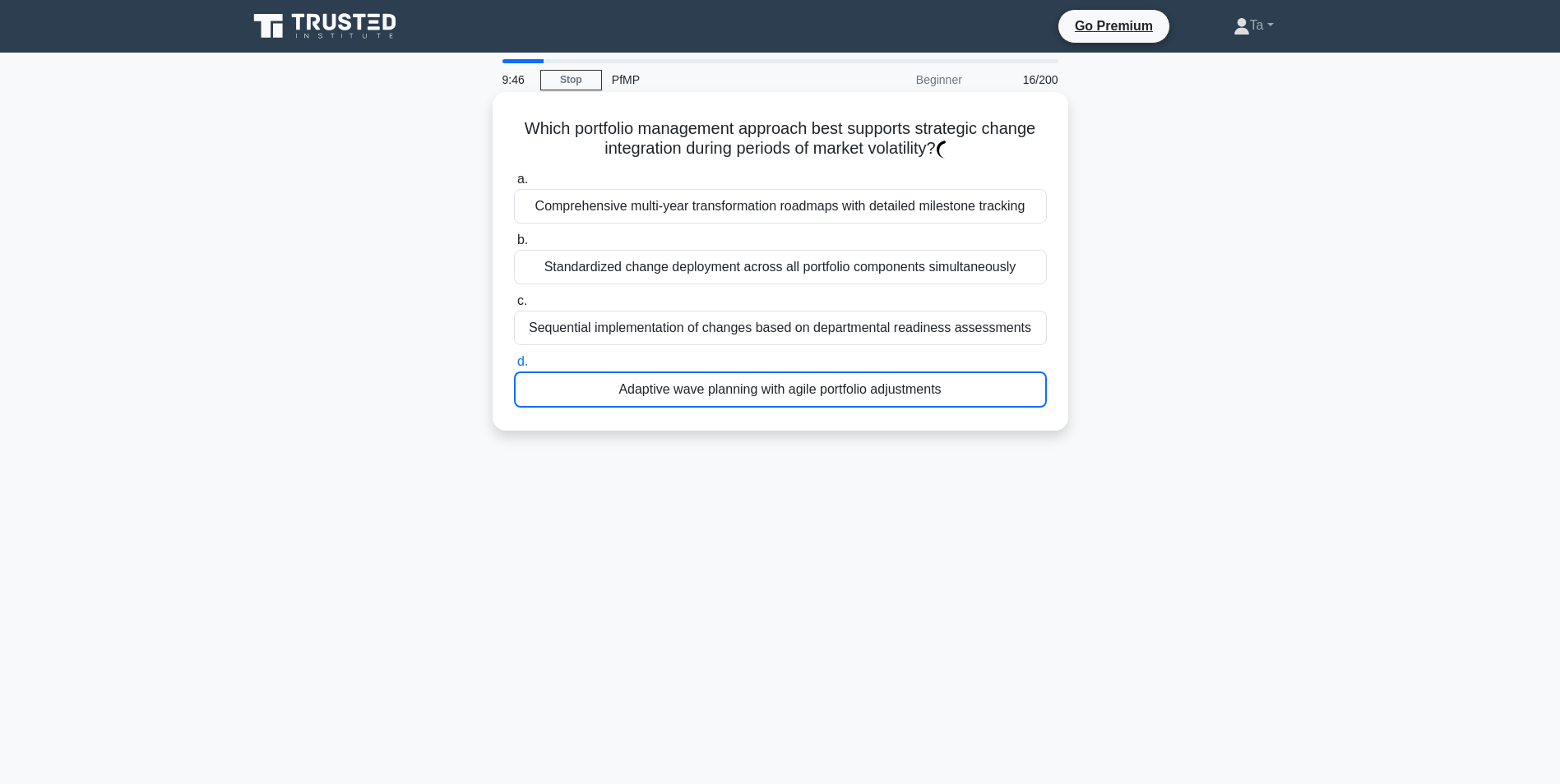
click at [767, 382] on div "Adaptive wave planning with agile portfolio adjustments" at bounding box center [780, 389] width 532 height 36
click at [514, 368] on input "d. Adaptive wave planning with agile portfolio adjustments" at bounding box center [514, 362] width 0 height 11
click at [767, 382] on div "Adaptive wave planning with agile portfolio adjustments" at bounding box center [780, 389] width 532 height 36
click at [514, 368] on input "d. Adaptive wave planning with agile portfolio adjustments" at bounding box center [514, 362] width 0 height 11
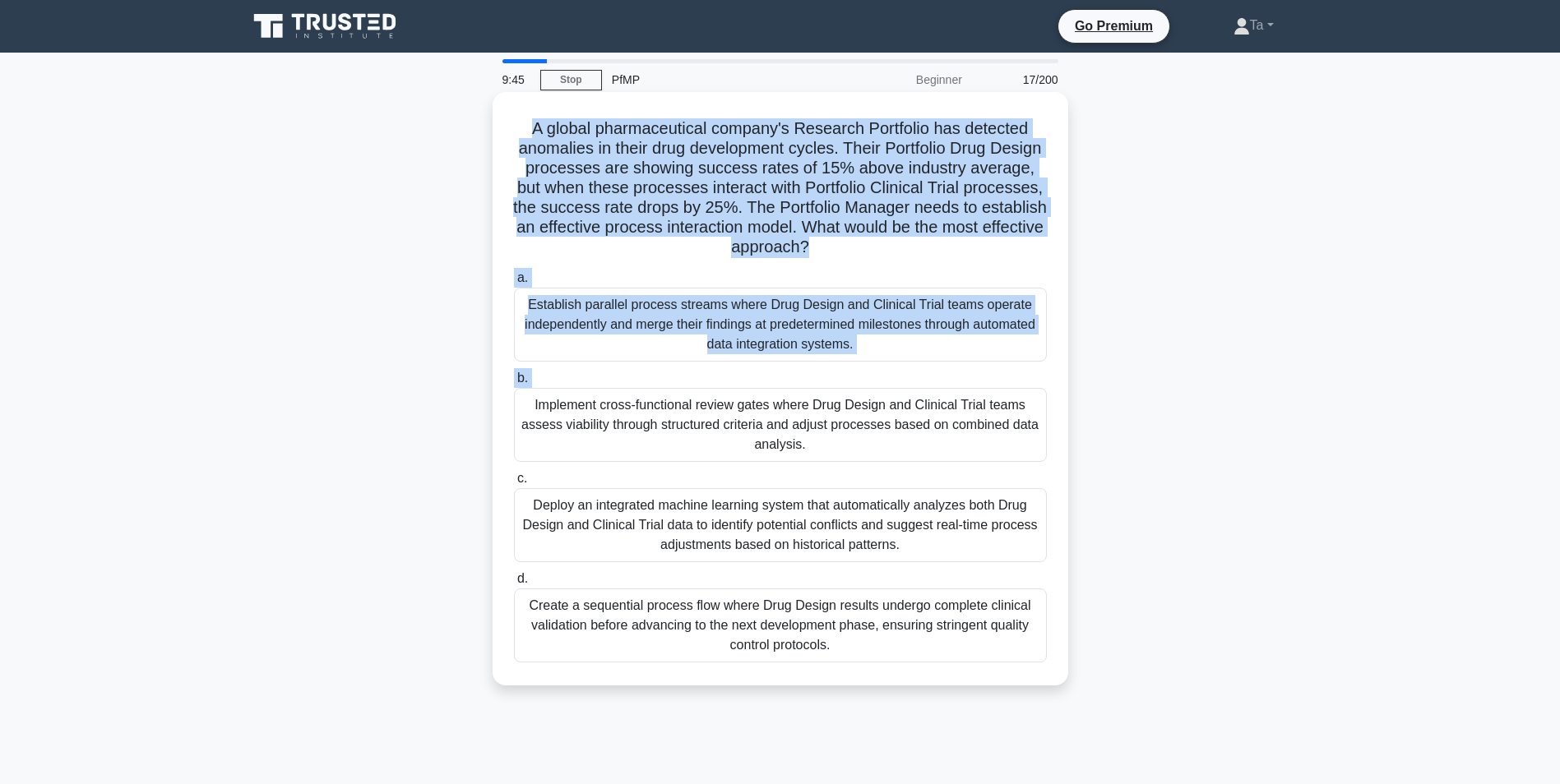
click at [766, 382] on label "b. Implement cross-functional review gates where Drug Design and Clinical Trial…" at bounding box center [780, 416] width 532 height 94
click at [514, 382] on input "b. Implement cross-functional review gates where Drug Design and Clinical Trial…" at bounding box center [514, 378] width 0 height 11
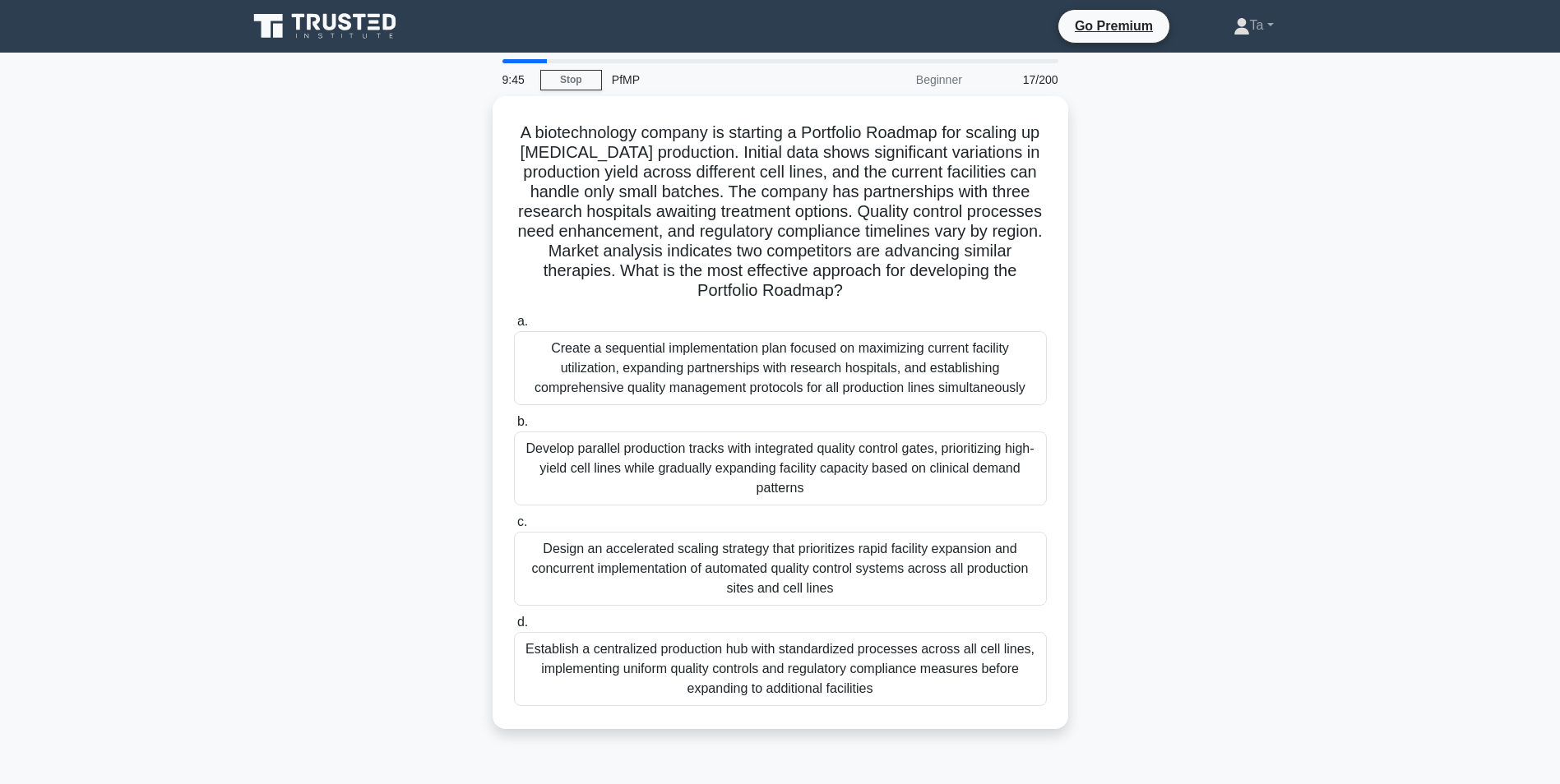
click at [766, 382] on div "Create a sequential implementation plan focused on maximizing current facility …" at bounding box center [780, 368] width 532 height 74
click at [514, 327] on input "a. Create a sequential implementation plan focused on maximizing current facili…" at bounding box center [514, 321] width 0 height 11
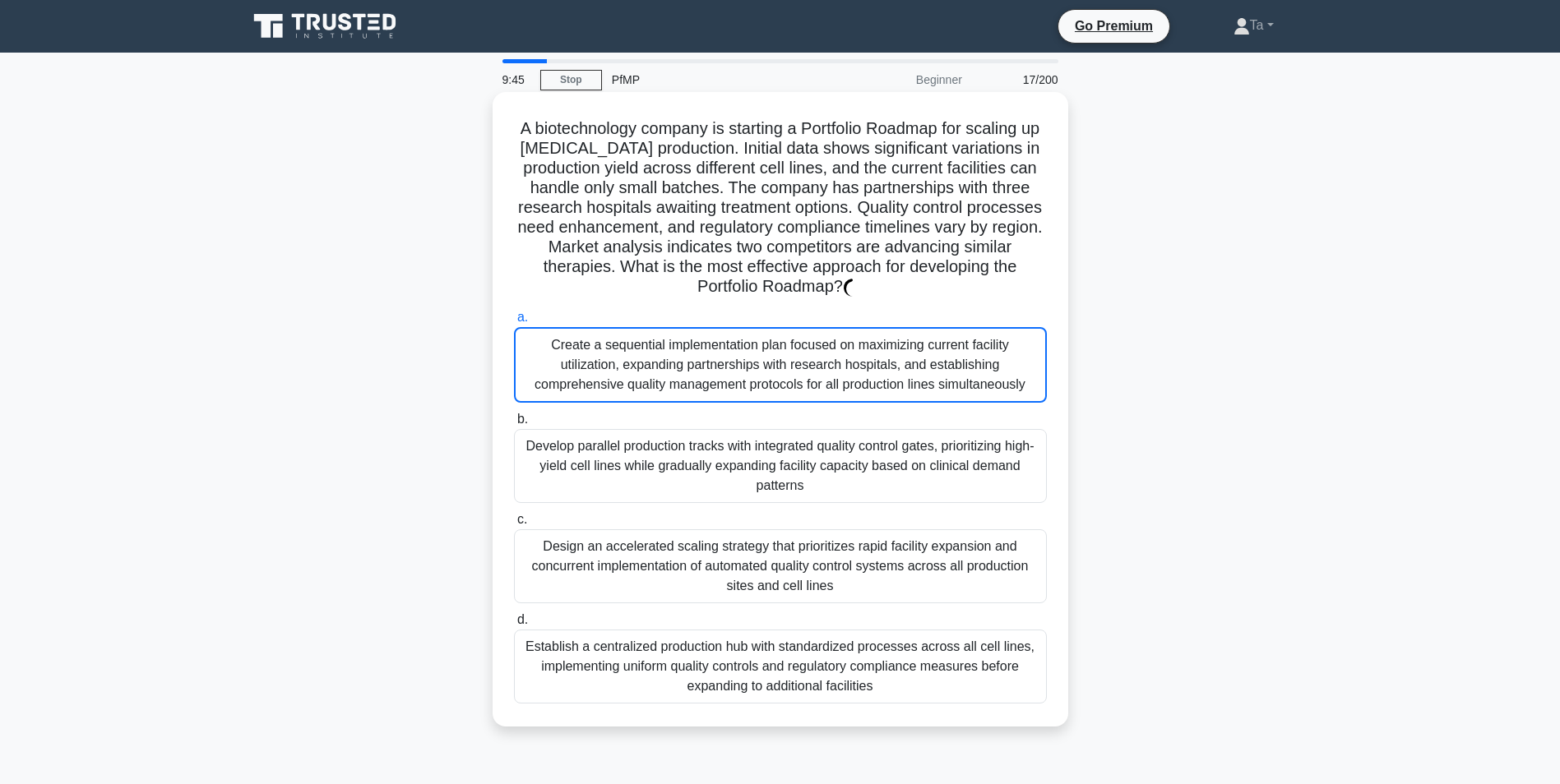
click at [765, 384] on div "Create a sequential implementation plan focused on maximizing current facility …" at bounding box center [780, 365] width 532 height 75
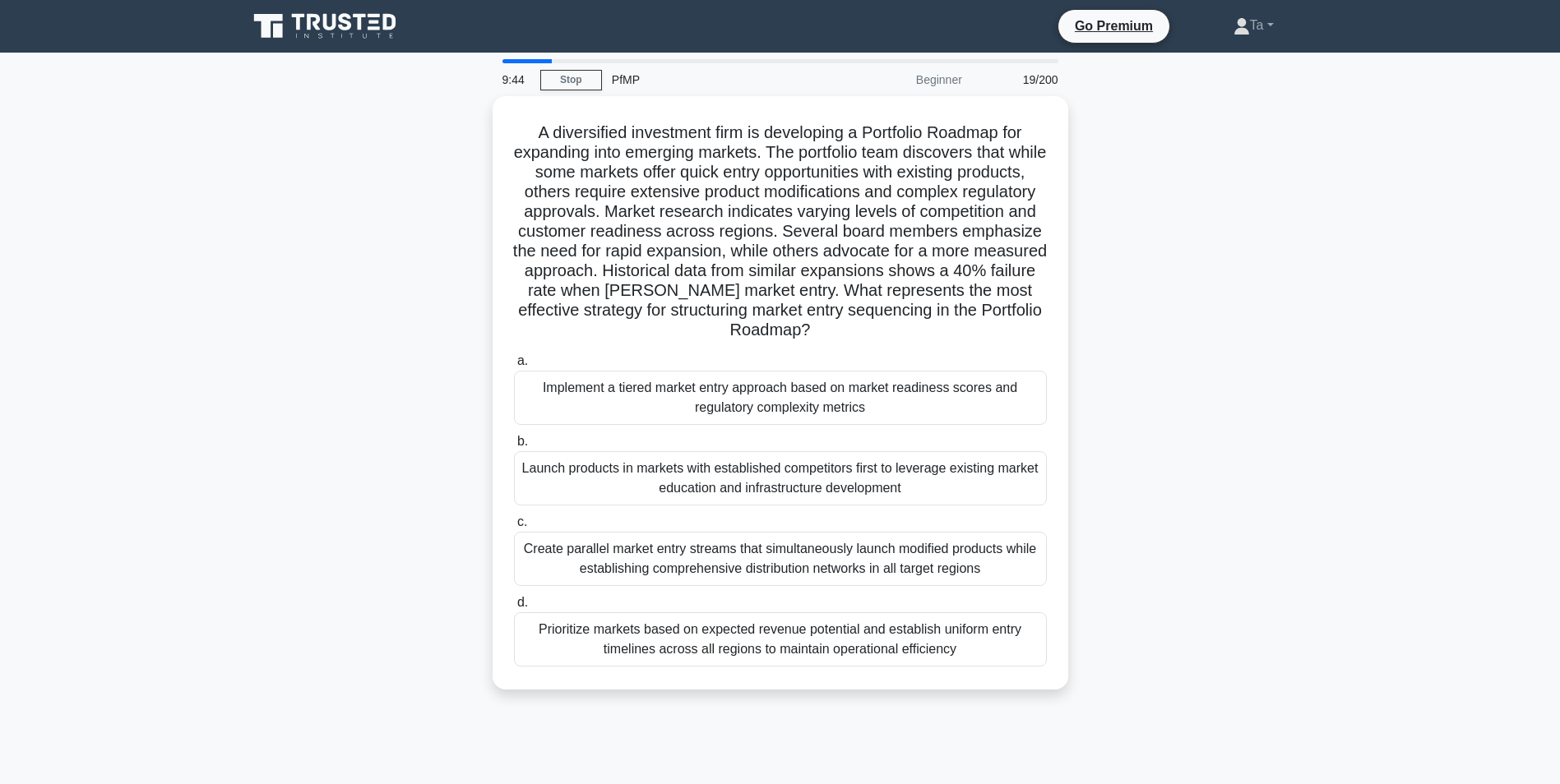
click at [765, 384] on div "Implement a tiered market entry approach based on market readiness scores and r…" at bounding box center [780, 397] width 532 height 54
click at [514, 367] on input "a. Implement a tiered market entry approach based on market readiness scores an…" at bounding box center [514, 361] width 0 height 11
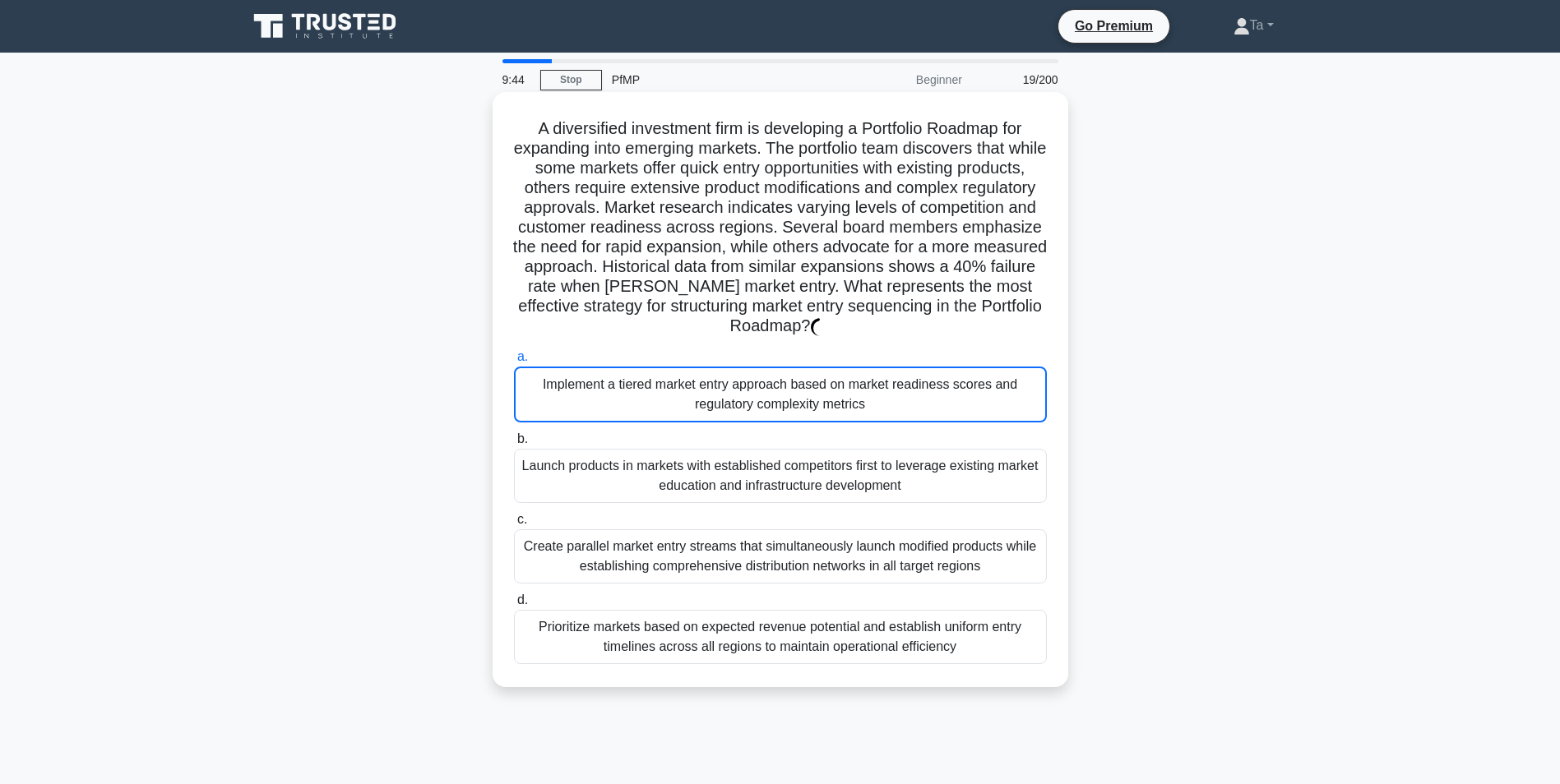
click at [765, 384] on div "Implement a tiered market entry approach based on market readiness scores and r…" at bounding box center [780, 394] width 532 height 56
click at [514, 363] on input "a. Implement a tiered market entry approach based on market readiness scores an…" at bounding box center [514, 357] width 0 height 11
click at [765, 384] on div "Implement a tiered market entry approach based on market readiness scores and r…" at bounding box center [780, 394] width 532 height 56
click at [514, 363] on input "a. Implement a tiered market entry approach based on market readiness scores an…" at bounding box center [514, 357] width 0 height 11
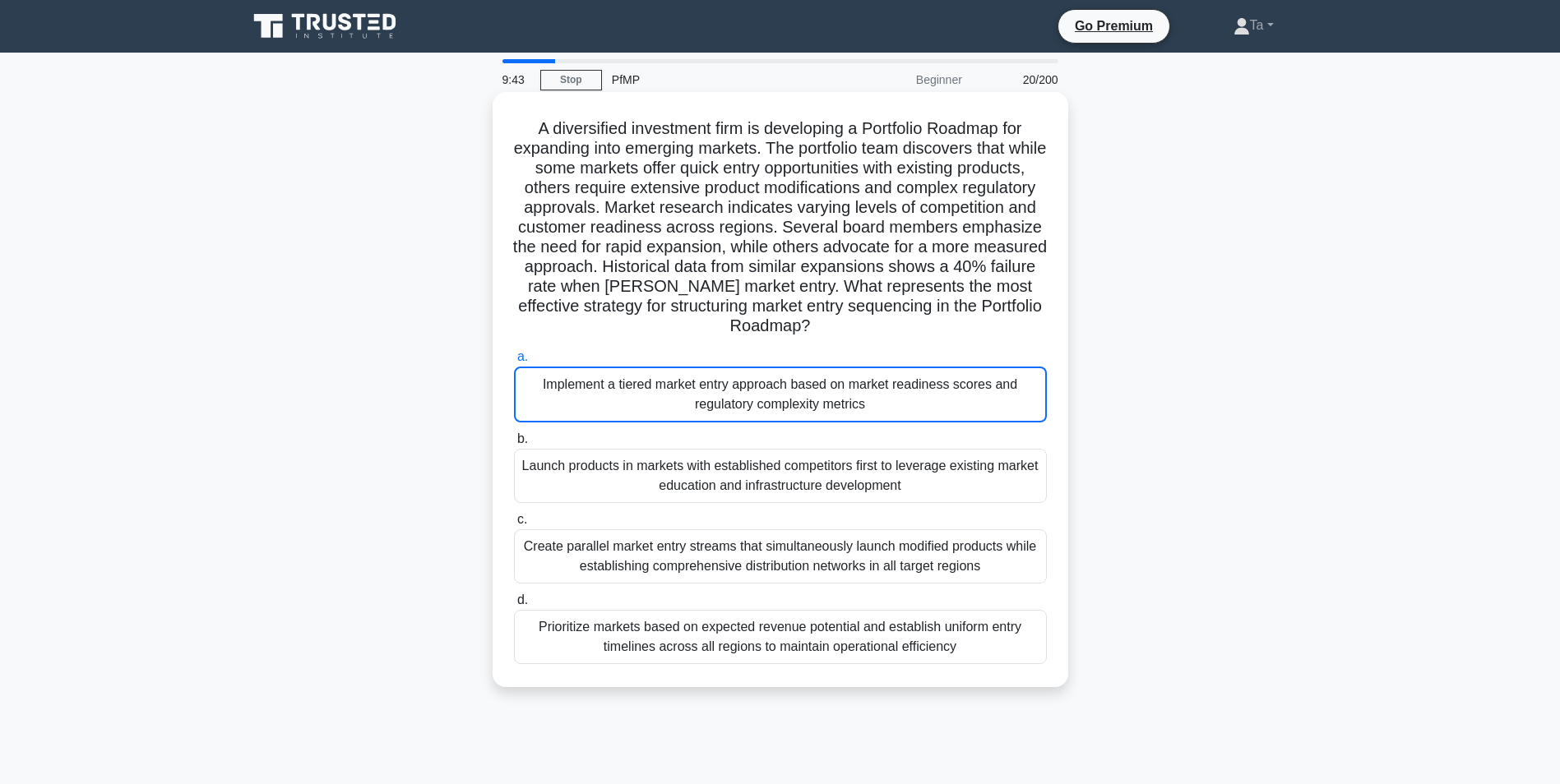
click at [765, 384] on div "Implement a tiered market entry approach based on market readiness scores and r…" at bounding box center [780, 394] width 532 height 56
click at [514, 363] on input "a. Implement a tiered market entry approach based on market readiness scores an…" at bounding box center [514, 357] width 0 height 11
click at [765, 384] on div "Implement a tiered market entry approach based on market readiness scores and r…" at bounding box center [780, 394] width 532 height 56
click at [514, 363] on input "a. Implement a tiered market entry approach based on market readiness scores an…" at bounding box center [514, 357] width 0 height 11
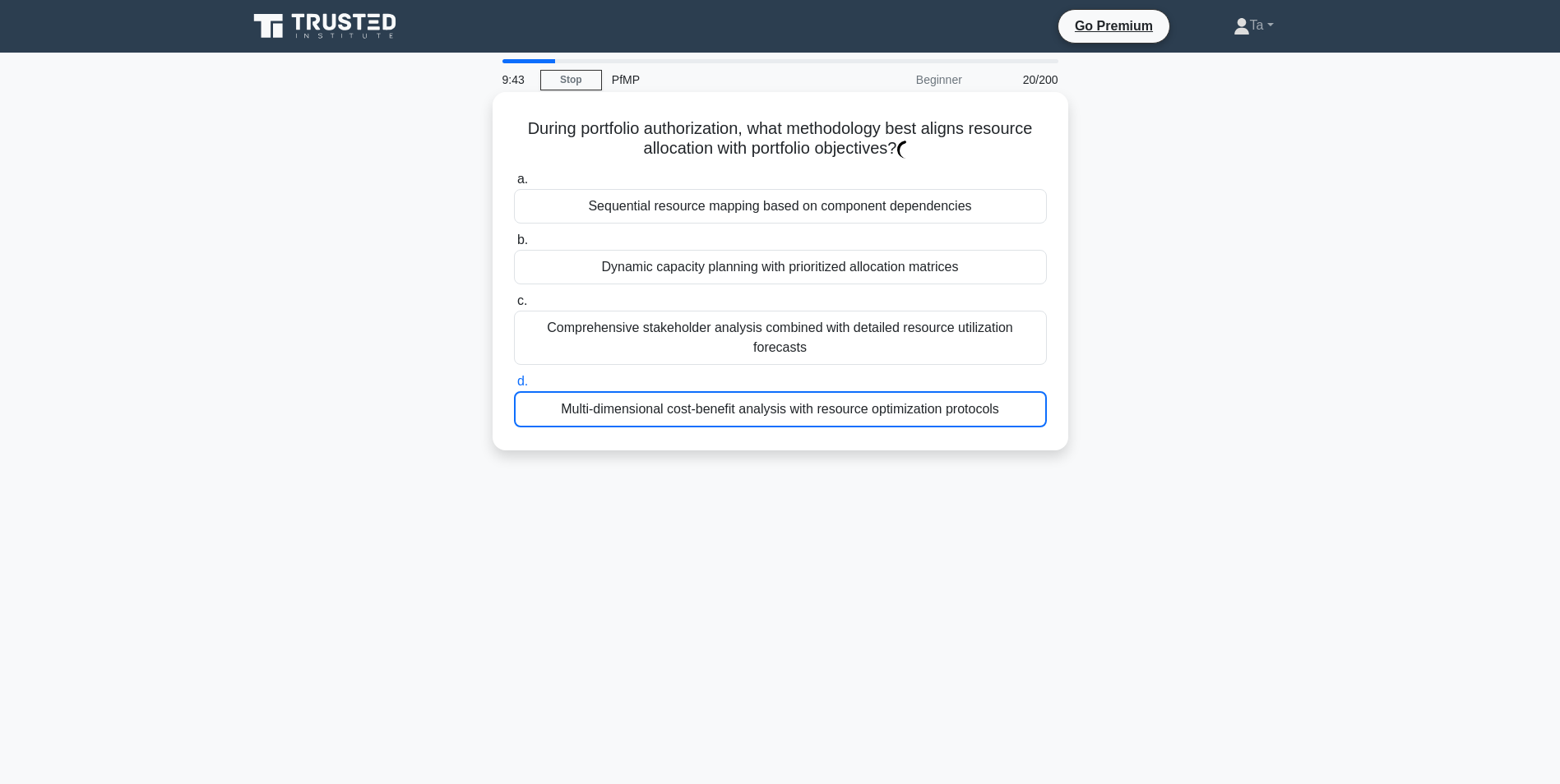
click at [765, 391] on div "Multi-dimensional cost-benefit analysis with resource optimization protocols" at bounding box center [780, 409] width 532 height 36
click at [514, 384] on input "d. Multi-dimensional cost-benefit analysis with resource optimization protocols" at bounding box center [514, 381] width 0 height 11
click at [765, 391] on div "Multi-dimensional cost-benefit analysis with resource optimization protocols" at bounding box center [780, 409] width 532 height 36
click at [514, 384] on input "d. Multi-dimensional cost-benefit analysis with resource optimization protocols" at bounding box center [514, 381] width 0 height 11
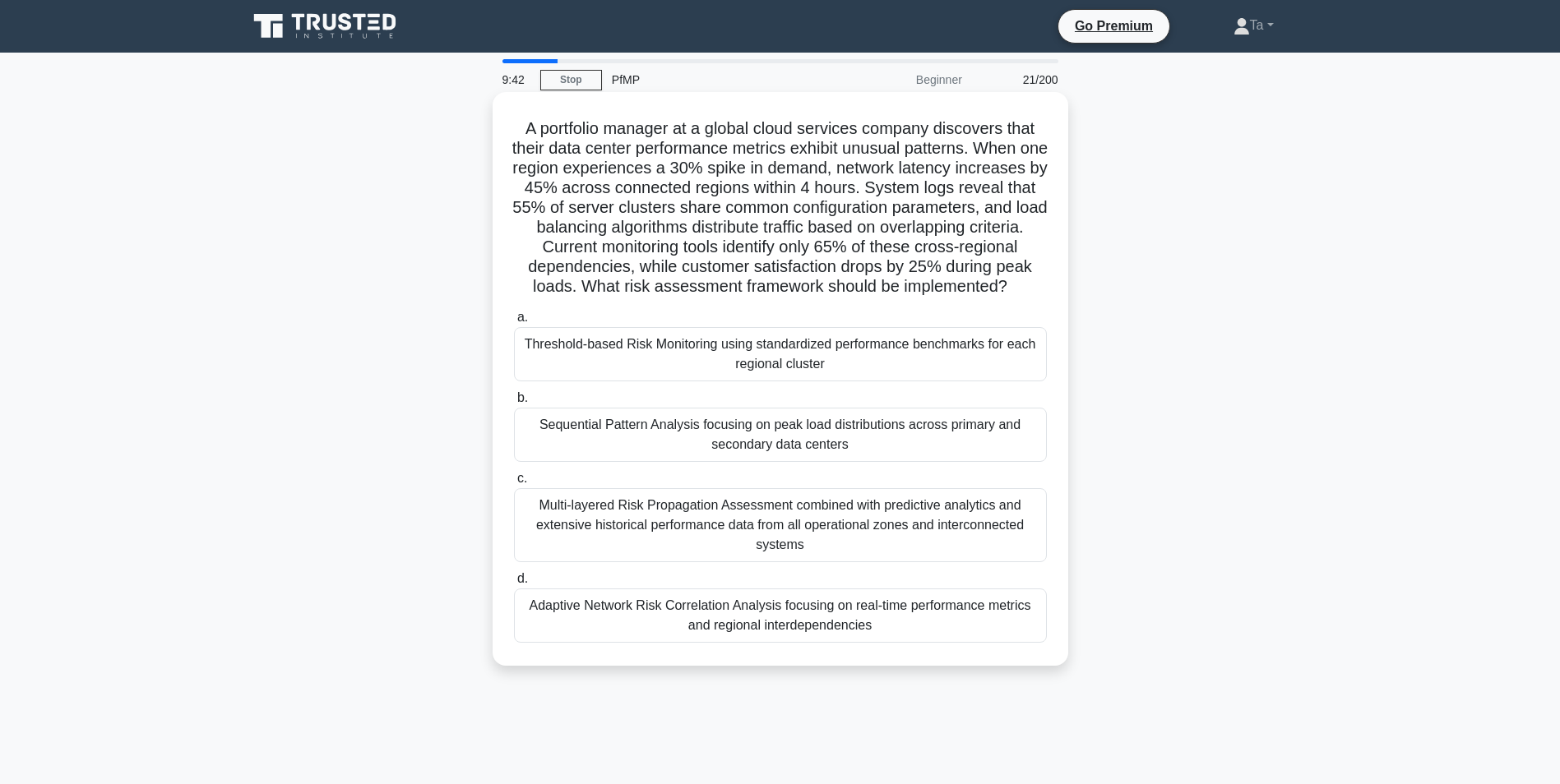
click at [765, 381] on div "Threshold-based Risk Monitoring using standardized performance benchmarks for e…" at bounding box center [780, 354] width 532 height 54
click at [514, 323] on input "a. Threshold-based Risk Monitoring using standardized performance benchmarks fo…" at bounding box center [514, 318] width 0 height 11
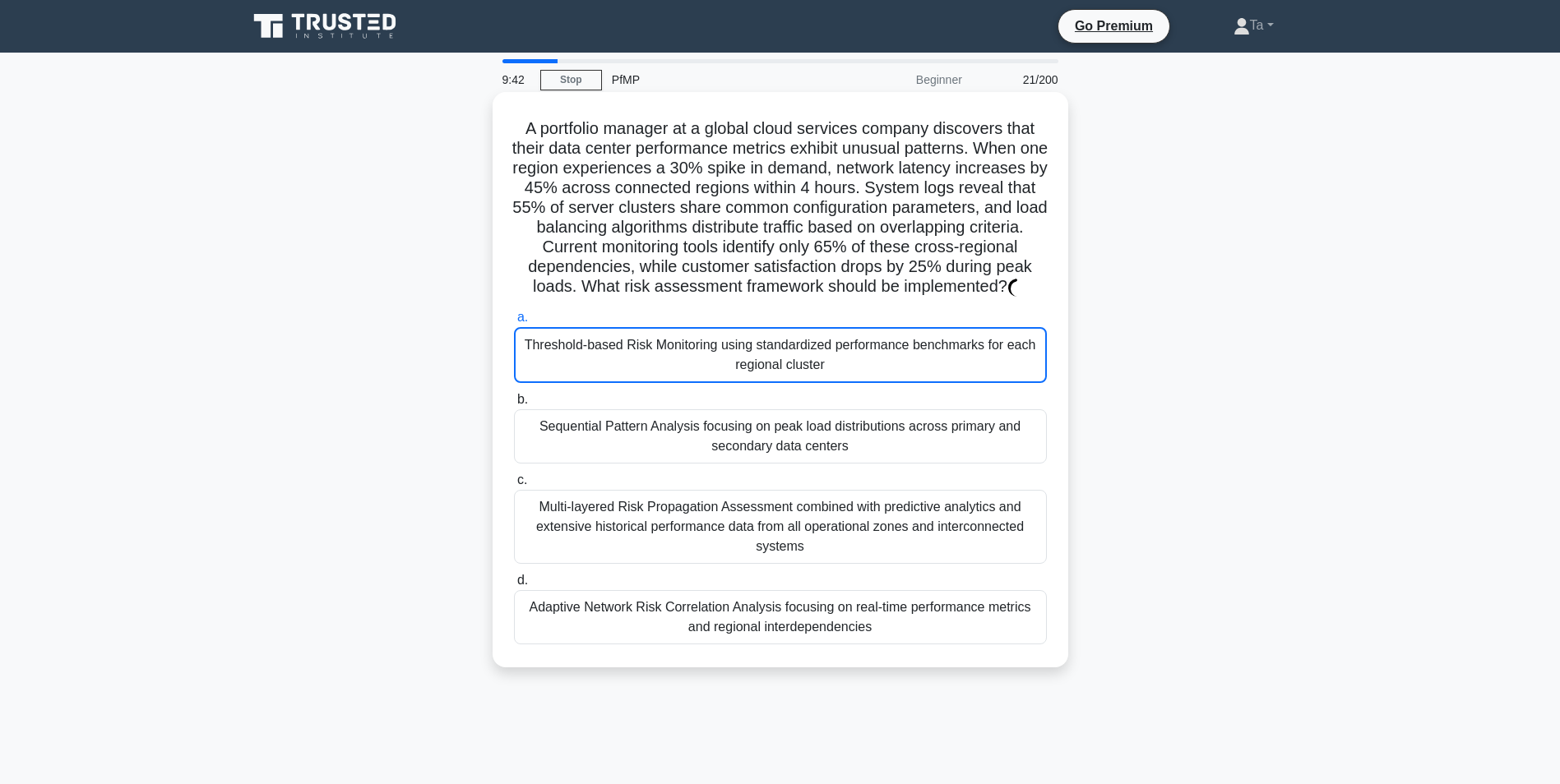
click at [765, 383] on div "Threshold-based Risk Monitoring using standardized performance benchmarks for e…" at bounding box center [780, 355] width 532 height 56
click at [514, 323] on input "a. Threshold-based Risk Monitoring using standardized performance benchmarks fo…" at bounding box center [514, 318] width 0 height 11
click at [765, 383] on div "Threshold-based Risk Monitoring using standardized performance benchmarks for e…" at bounding box center [780, 355] width 532 height 56
click at [514, 323] on input "a. Threshold-based Risk Monitoring using standardized performance benchmarks fo…" at bounding box center [514, 318] width 0 height 11
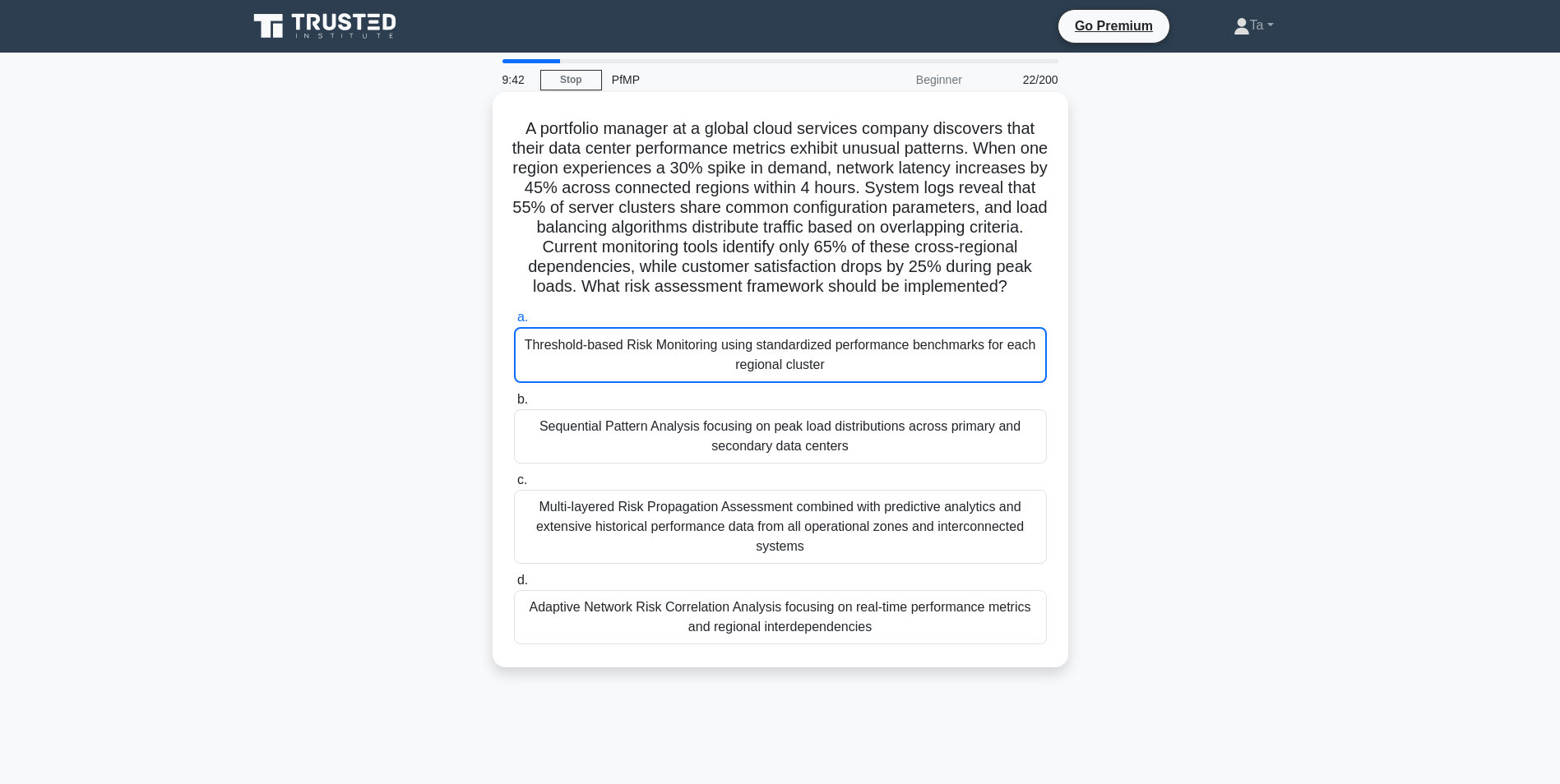
click at [765, 383] on div "Threshold-based Risk Monitoring using standardized performance benchmarks for e…" at bounding box center [780, 355] width 532 height 56
click at [514, 323] on input "a. Threshold-based Risk Monitoring using standardized performance benchmarks fo…" at bounding box center [514, 318] width 0 height 11
click at [765, 383] on div "Threshold-based Risk Monitoring using standardized performance benchmarks for e…" at bounding box center [780, 355] width 532 height 56
click at [514, 323] on input "a. Threshold-based Risk Monitoring using standardized performance benchmarks fo…" at bounding box center [514, 318] width 0 height 11
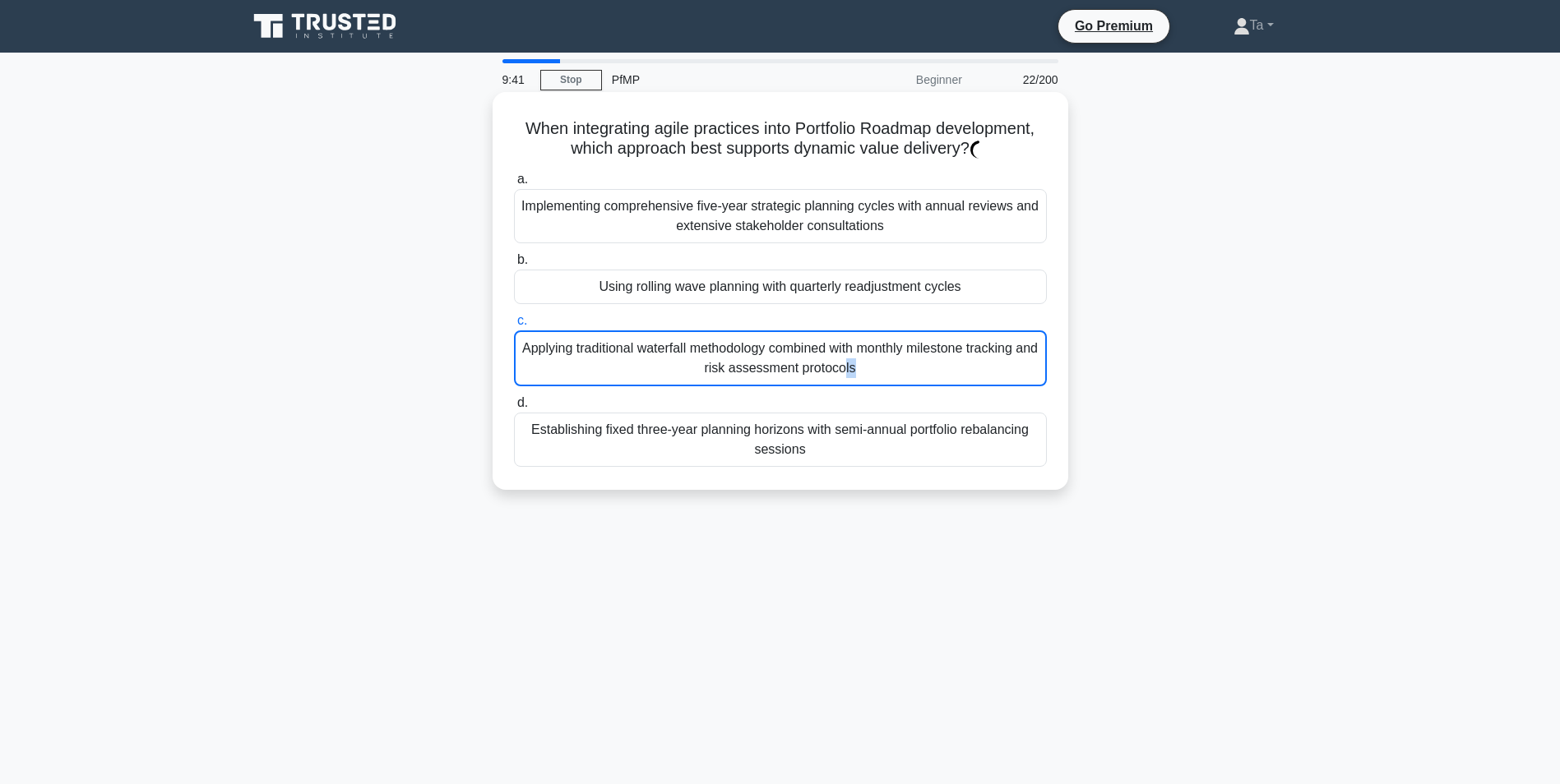
click at [765, 384] on div "Applying traditional waterfall methodology combined with monthly milestone trac…" at bounding box center [780, 358] width 532 height 56
click at [514, 326] on input "c. Applying traditional waterfall methodology combined with monthly milestone t…" at bounding box center [514, 320] width 0 height 11
click at [765, 384] on div "Applying traditional waterfall methodology combined with monthly milestone trac…" at bounding box center [780, 358] width 532 height 56
click at [514, 326] on input "c. Applying traditional waterfall methodology combined with monthly milestone t…" at bounding box center [514, 320] width 0 height 11
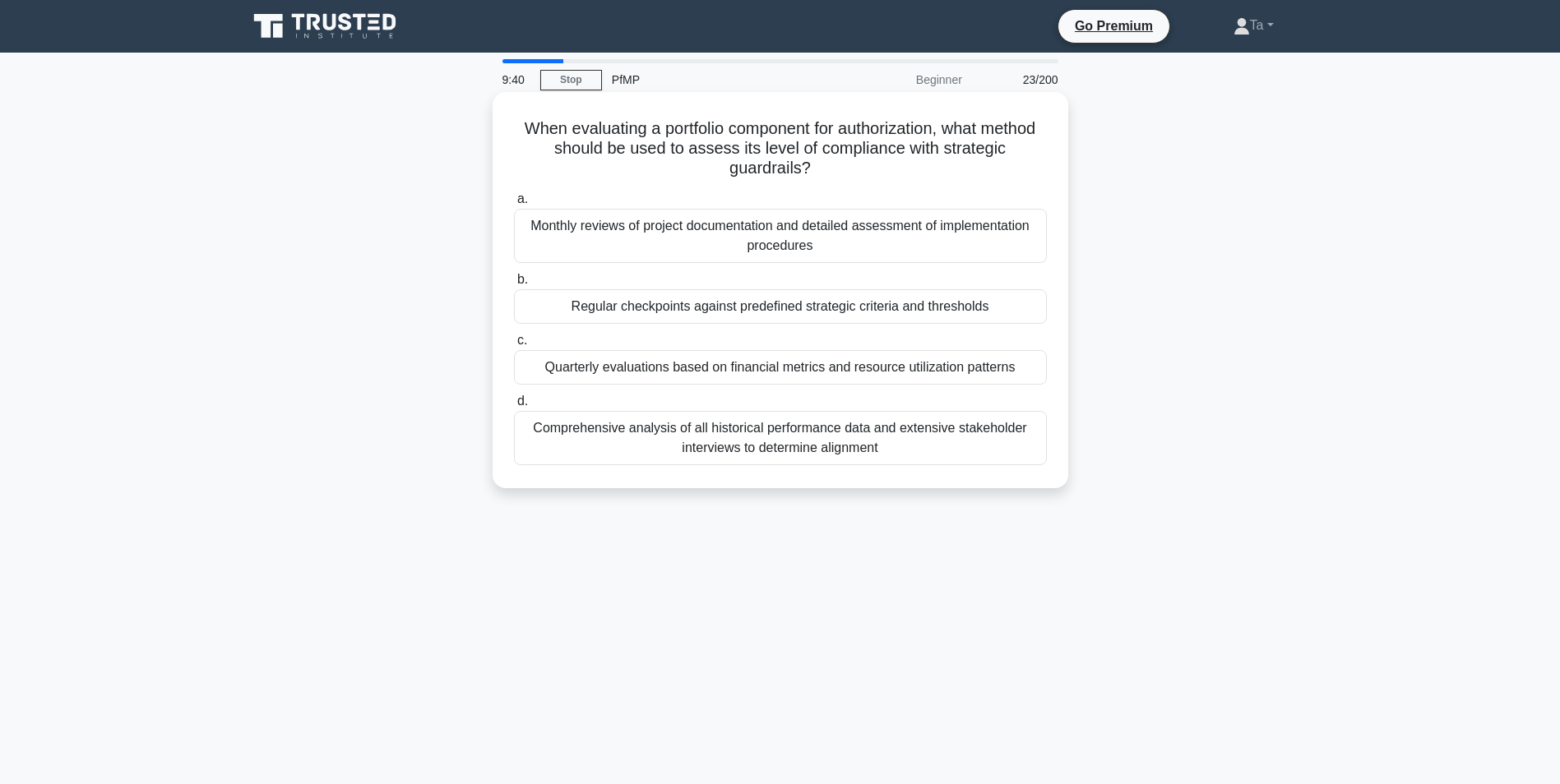
click at [765, 384] on div "Quarterly evaluations based on financial metrics and resource utilization patte…" at bounding box center [780, 367] width 532 height 34
click at [514, 346] on input "c. Quarterly evaluations based on financial metrics and resource utilization pa…" at bounding box center [514, 340] width 0 height 11
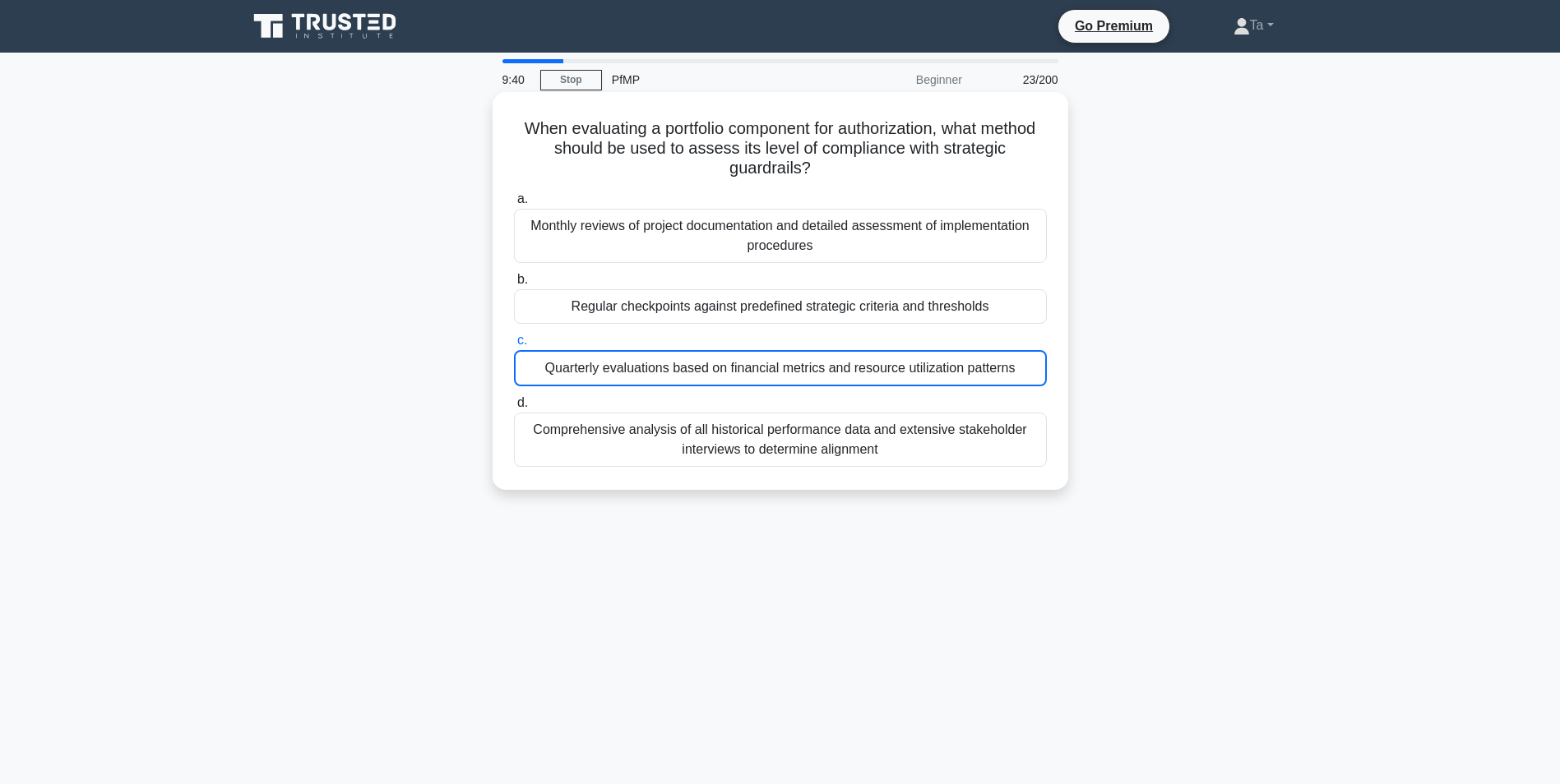
click at [765, 384] on div "Quarterly evaluations based on financial metrics and resource utilization patte…" at bounding box center [780, 368] width 532 height 36
click at [514, 346] on input "c. Quarterly evaluations based on financial metrics and resource utilization pa…" at bounding box center [514, 340] width 0 height 11
click at [765, 384] on div "Quarterly evaluations based on financial metrics and resource utilization patte…" at bounding box center [780, 368] width 532 height 36
click at [514, 346] on input "c. Quarterly evaluations based on financial metrics and resource utilization pa…" at bounding box center [514, 340] width 0 height 11
click at [764, 384] on div "Quarterly evaluations based on financial metrics and resource utilization patte…" at bounding box center [780, 368] width 532 height 36
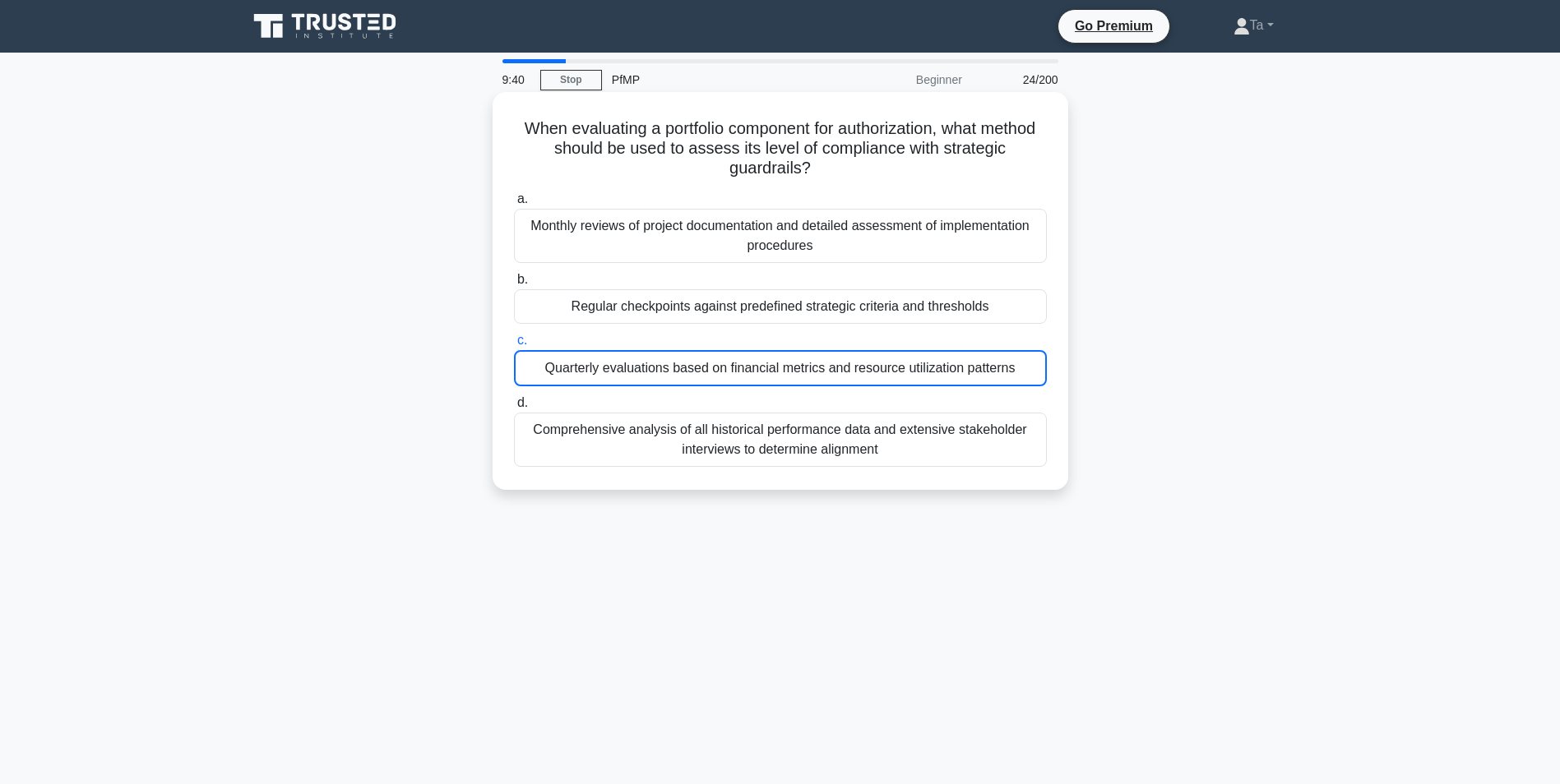
click at [514, 346] on input "c. Quarterly evaluations based on financial metrics and resource utilization pa…" at bounding box center [514, 340] width 0 height 11
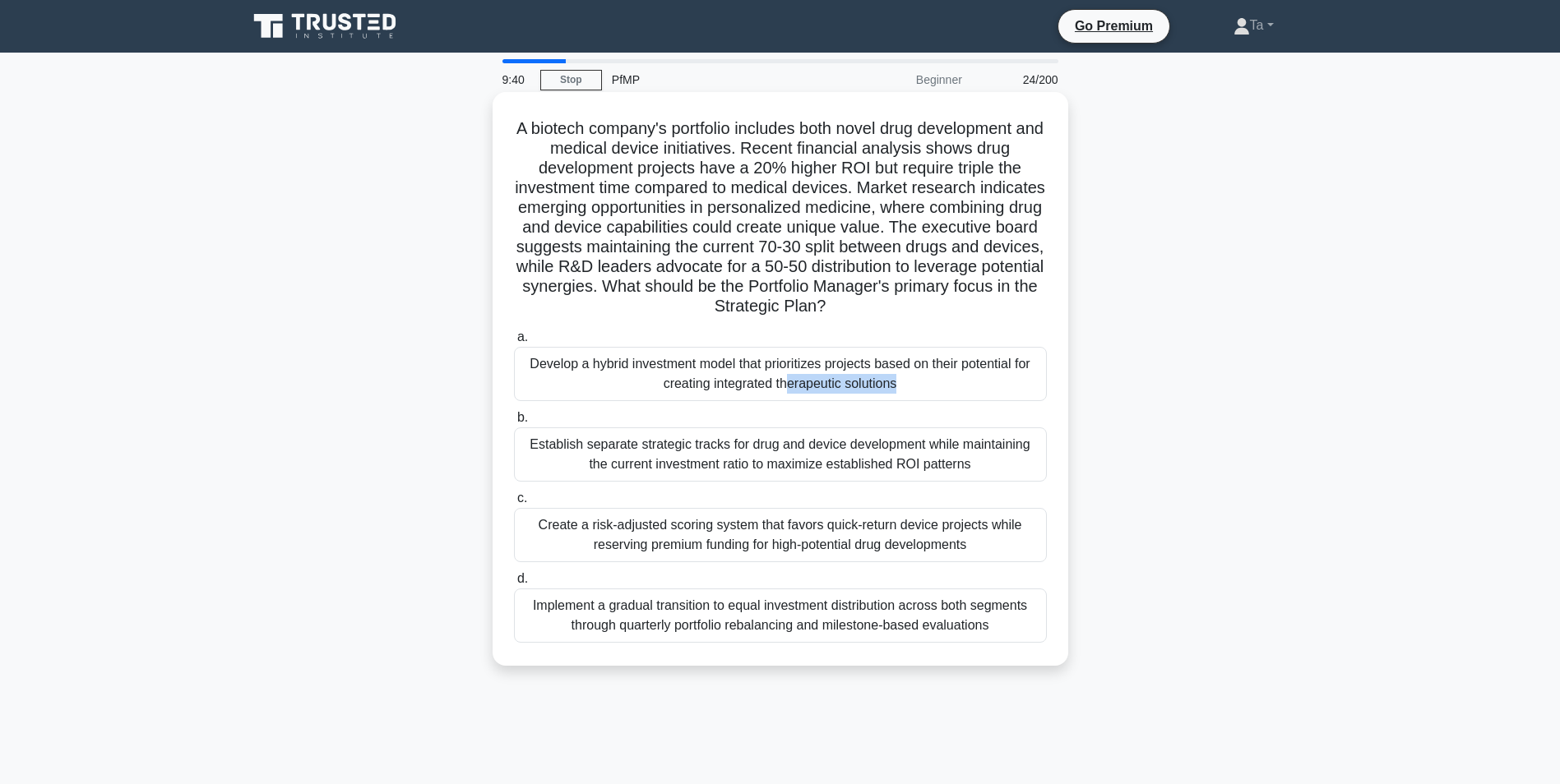
click at [764, 384] on div "Develop a hybrid investment model that prioritizes projects based on their pote…" at bounding box center [780, 373] width 532 height 54
click at [514, 343] on input "a. Develop a hybrid investment model that prioritizes projects based on their p…" at bounding box center [514, 337] width 0 height 11
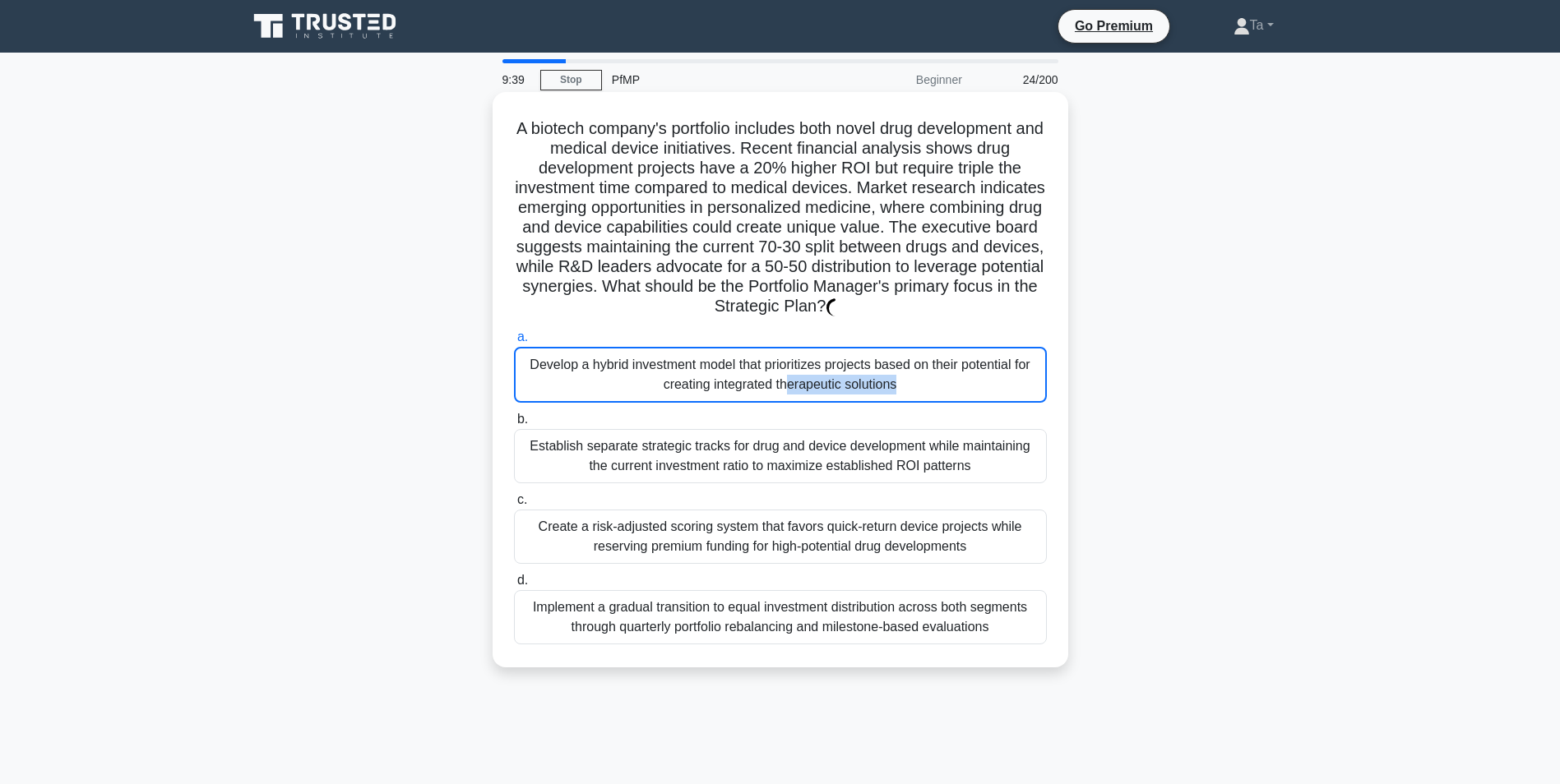
click at [764, 384] on div "Develop a hybrid investment model that prioritizes projects based on their pote…" at bounding box center [780, 374] width 532 height 56
click at [514, 343] on input "a. Develop a hybrid investment model that prioritizes projects based on their p…" at bounding box center [514, 337] width 0 height 11
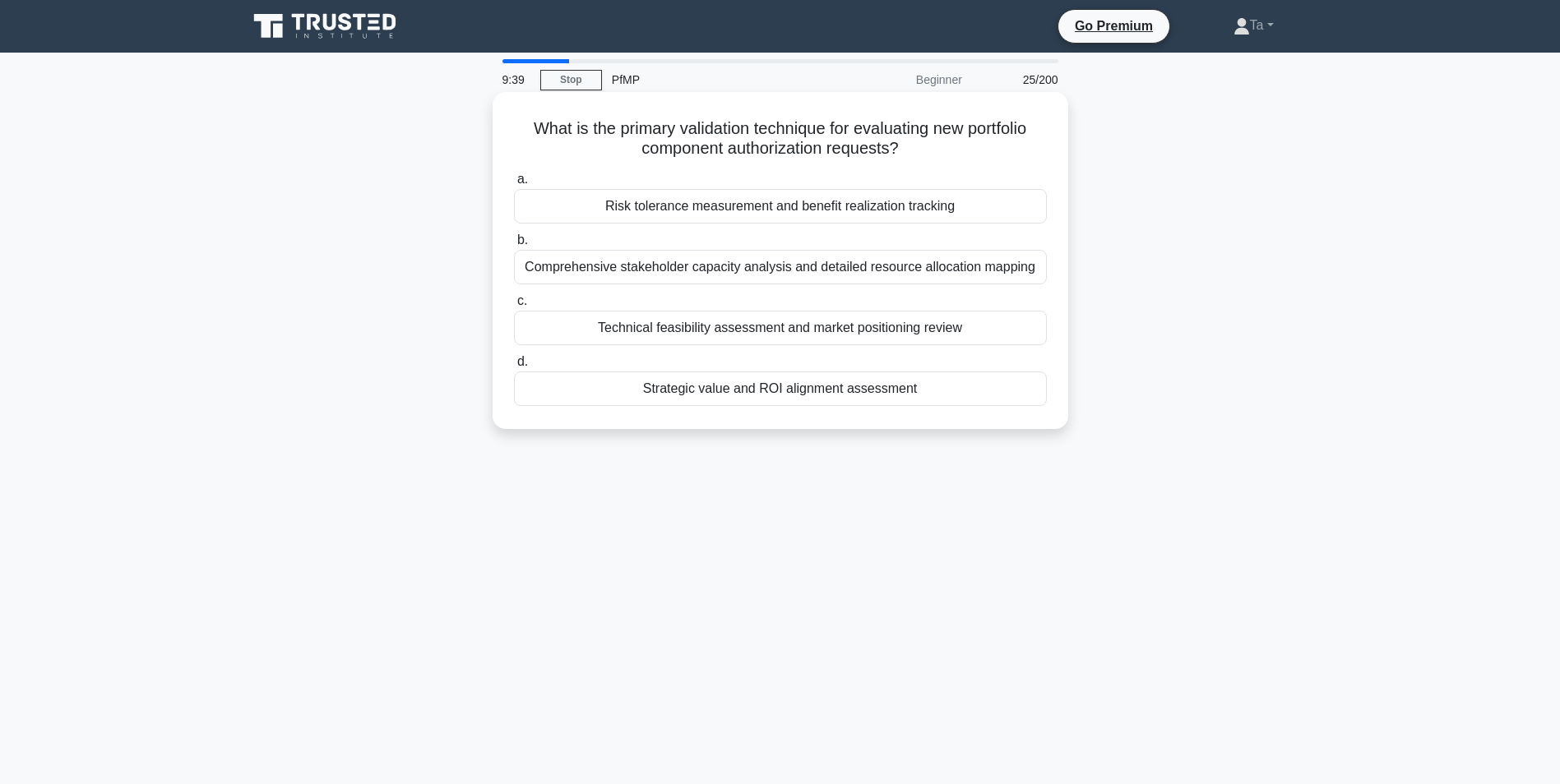
click at [764, 384] on div "Strategic value and ROI alignment assessment" at bounding box center [780, 388] width 532 height 34
click at [514, 368] on input "d. Strategic value and ROI alignment assessment" at bounding box center [514, 362] width 0 height 11
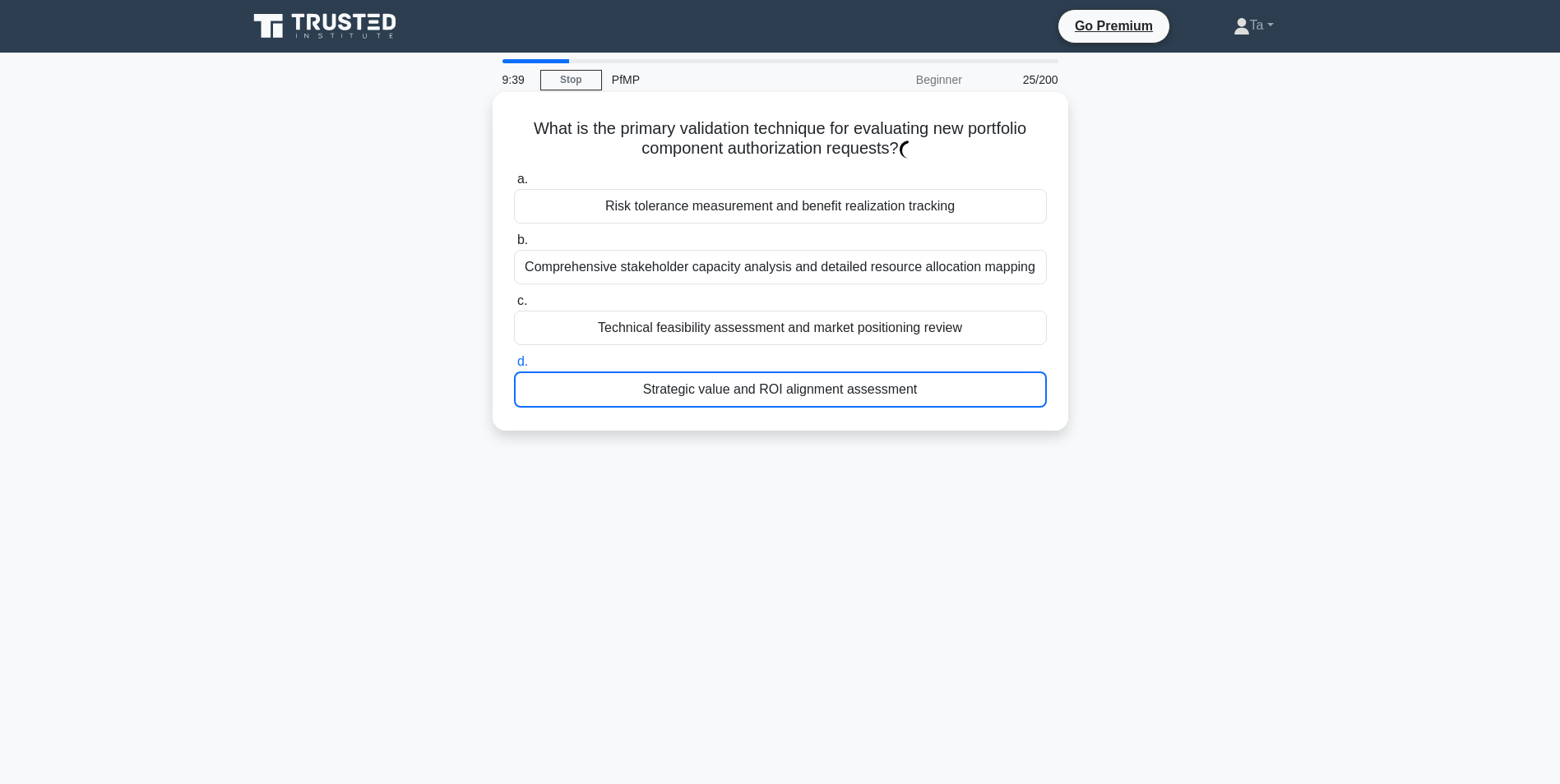
click at [764, 384] on div "Strategic value and ROI alignment assessment" at bounding box center [780, 389] width 532 height 36
click at [514, 368] on input "d. Strategic value and ROI alignment assessment" at bounding box center [514, 362] width 0 height 11
click at [764, 384] on div "Strategic value and ROI alignment assessment" at bounding box center [780, 389] width 532 height 36
click at [514, 368] on input "d. Strategic value and ROI alignment assessment" at bounding box center [514, 362] width 0 height 11
click at [764, 384] on div "Strategic value and ROI alignment assessment" at bounding box center [780, 389] width 532 height 36
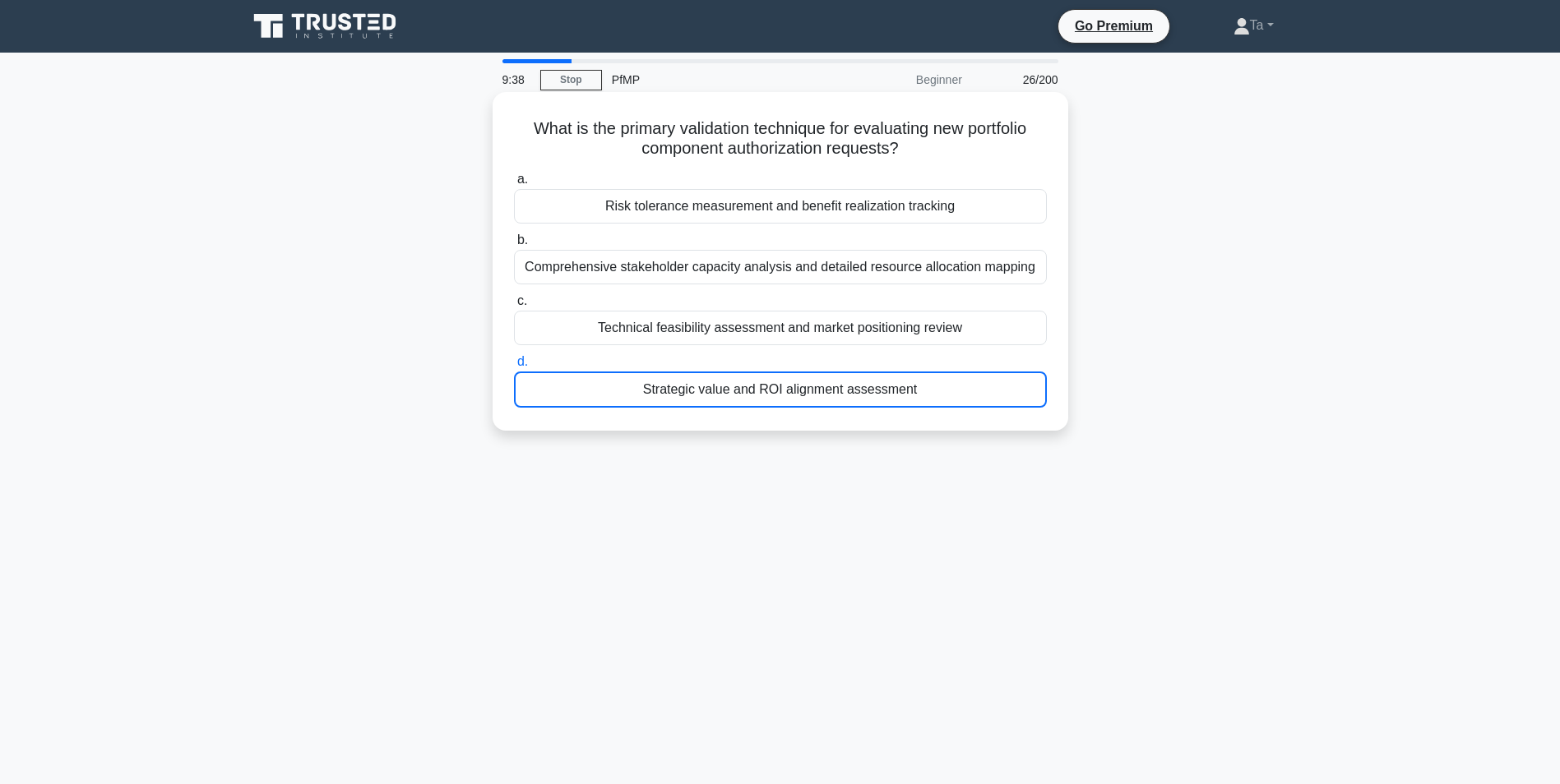
click at [514, 368] on input "d. Strategic value and ROI alignment assessment" at bounding box center [514, 362] width 0 height 11
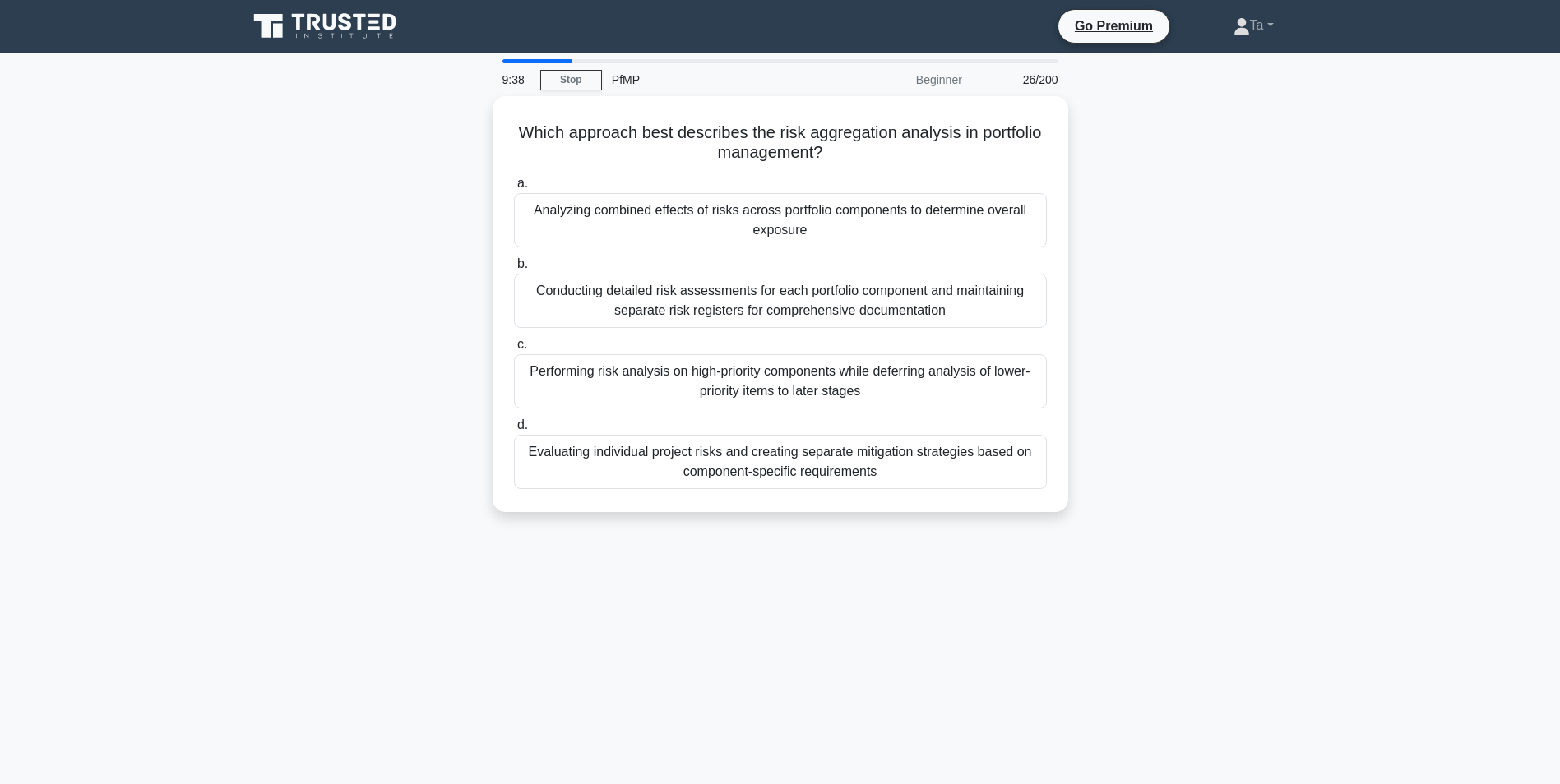
click at [764, 384] on div "Performing risk analysis on high-priority components while deferring analysis o…" at bounding box center [780, 380] width 532 height 54
click at [514, 350] on input "c. Performing risk analysis on high-priority components while deferring analysi…" at bounding box center [514, 344] width 0 height 11
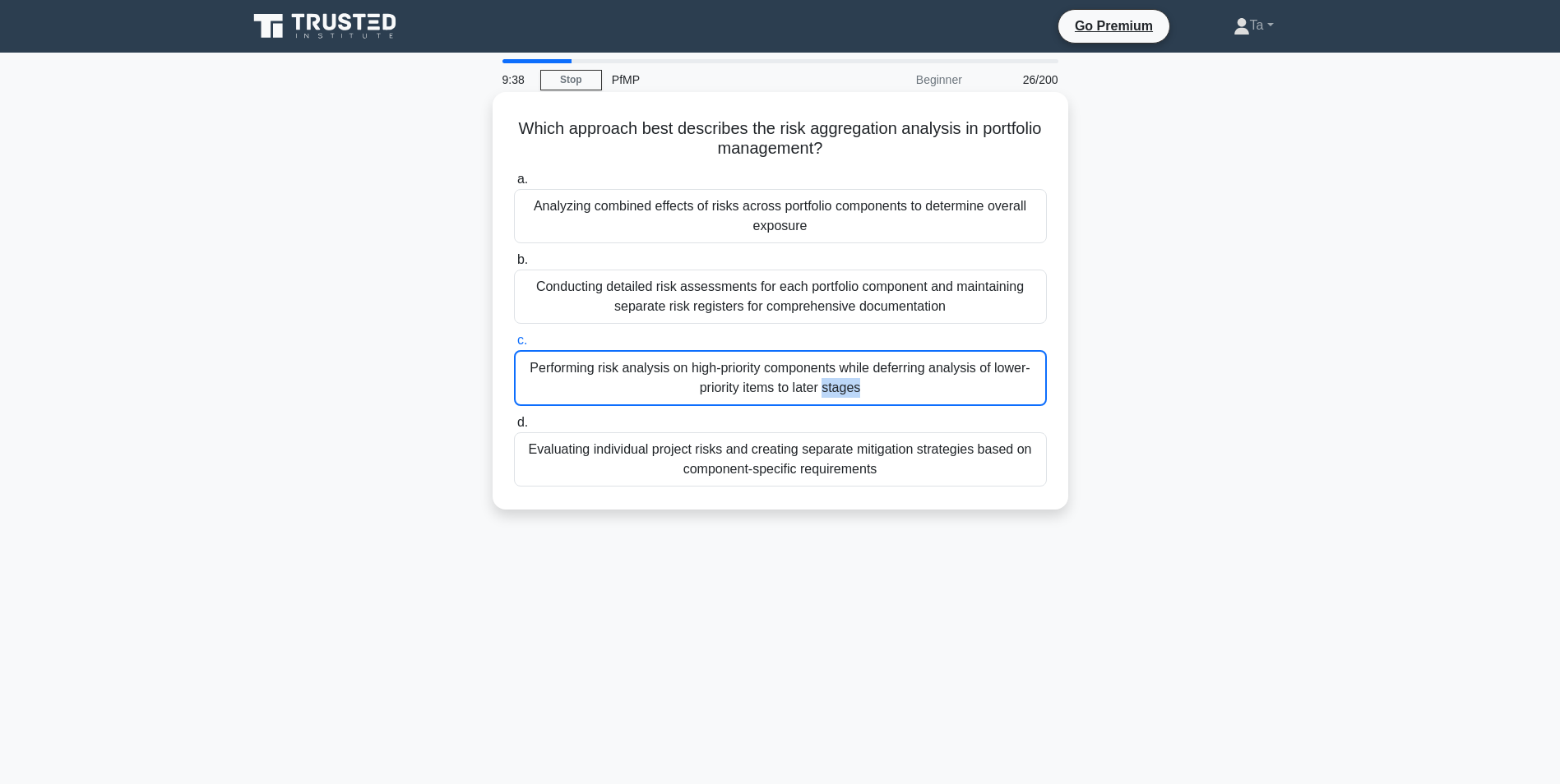
click at [764, 384] on div "Performing risk analysis on high-priority components while deferring analysis o…" at bounding box center [780, 377] width 532 height 56
click at [514, 346] on input "c. Performing risk analysis on high-priority components while deferring analysi…" at bounding box center [514, 340] width 0 height 11
click at [764, 384] on div "Performing risk analysis on high-priority components while deferring analysis o…" at bounding box center [780, 377] width 532 height 56
click at [514, 346] on input "c. Performing risk analysis on high-priority components while deferring analysi…" at bounding box center [514, 340] width 0 height 11
click at [764, 384] on div "Performing risk analysis on high-priority components while deferring analysis o…" at bounding box center [780, 377] width 532 height 56
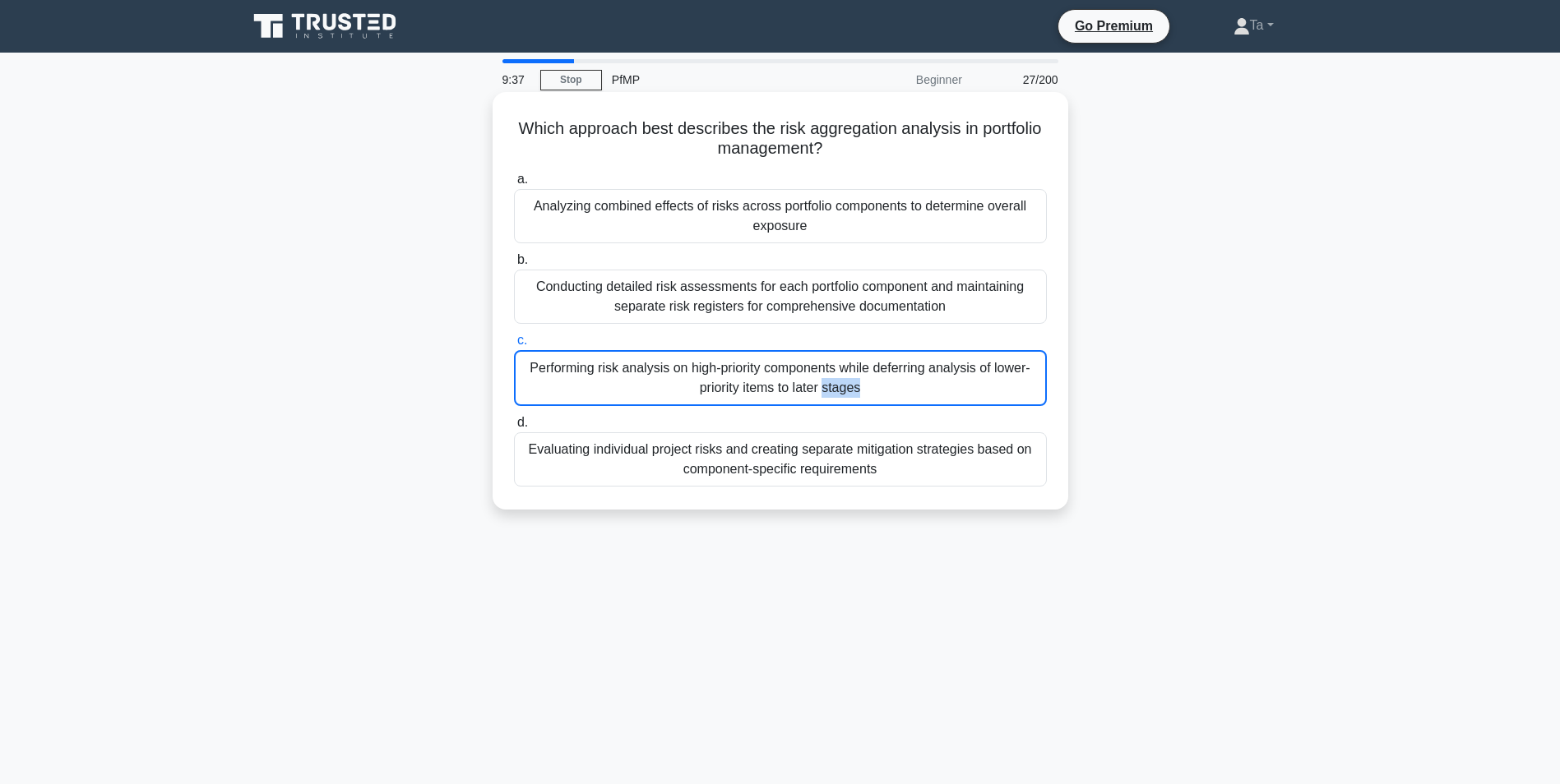
click at [514, 346] on input "c. Performing risk analysis on high-priority components while deferring analysi…" at bounding box center [514, 340] width 0 height 11
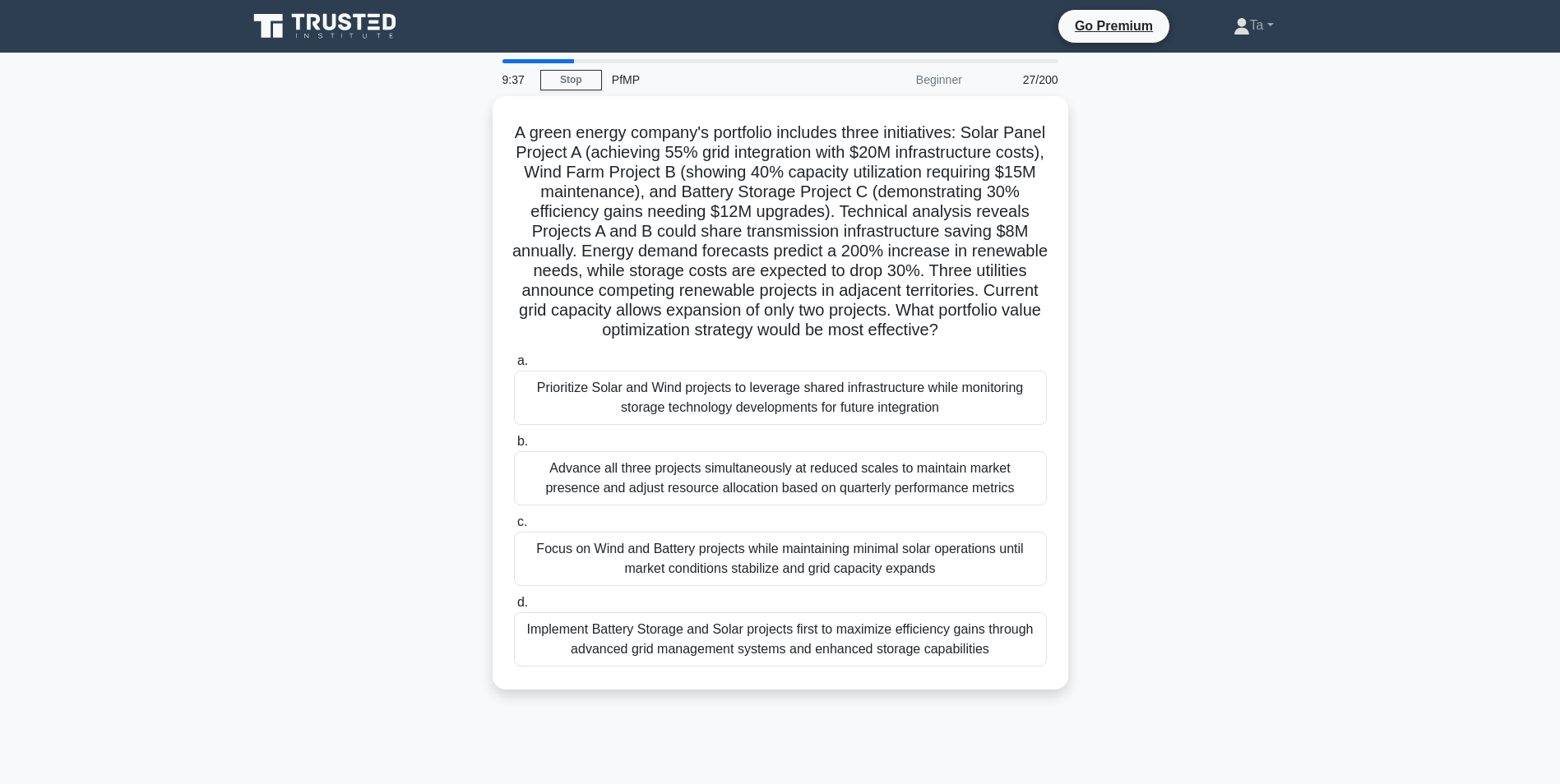
click at [764, 384] on label "a. Prioritize Solar and Wind projects to leverage shared infrastructure while m…" at bounding box center [780, 387] width 532 height 74
click at [514, 367] on input "a. Prioritize Solar and Wind projects to leverage shared infrastructure while m…" at bounding box center [514, 361] width 0 height 11
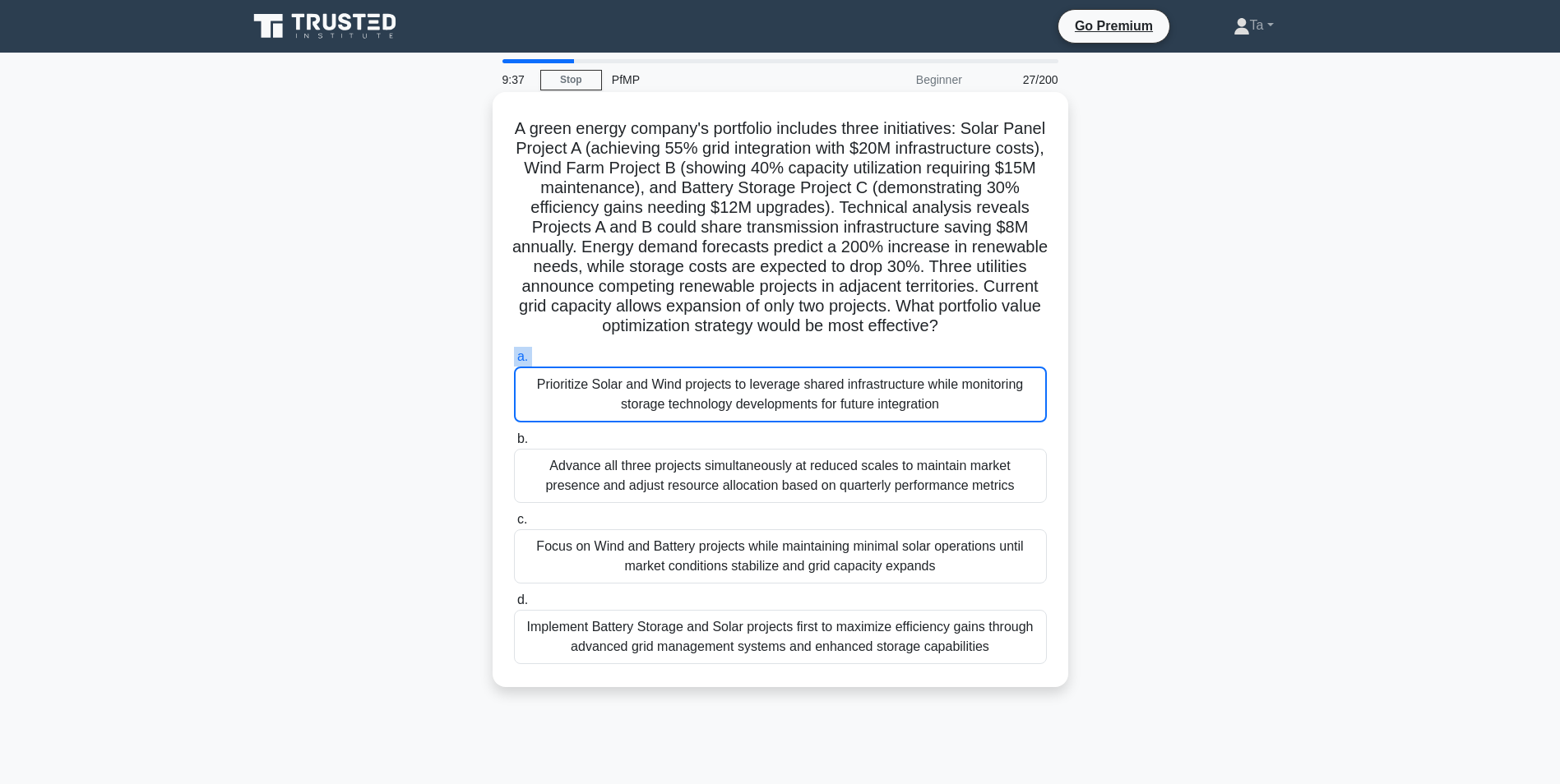
click at [764, 384] on label "a. Prioritize Solar and Wind projects to leverage shared infrastructure while m…" at bounding box center [780, 384] width 532 height 75
click at [514, 363] on input "a. Prioritize Solar and Wind projects to leverage shared infrastructure while m…" at bounding box center [514, 357] width 0 height 11
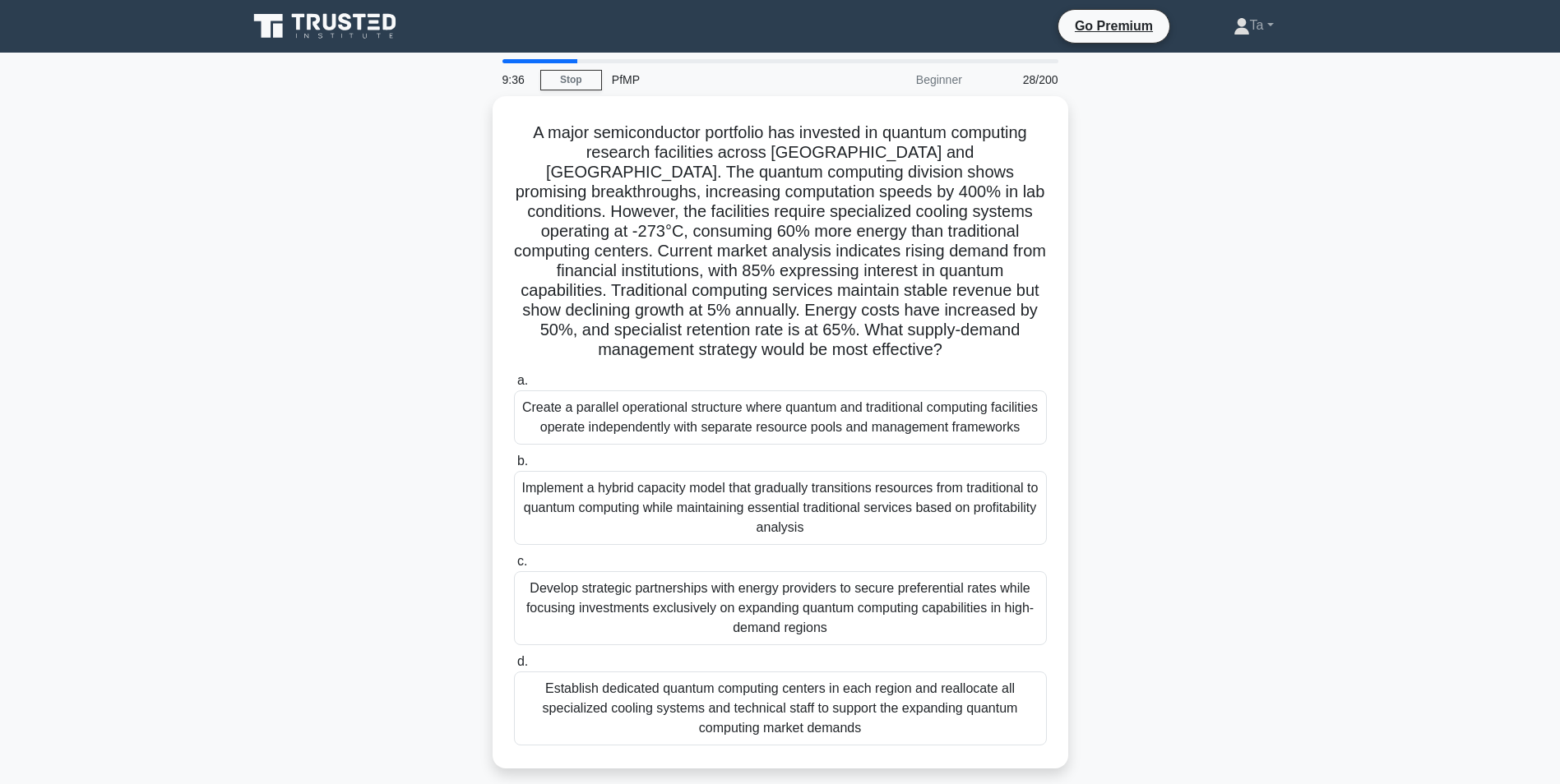
click at [764, 384] on label "a. Create a parallel operational structure where quantum and traditional comput…" at bounding box center [780, 407] width 532 height 74
click at [514, 384] on input "a. Create a parallel operational structure where quantum and traditional comput…" at bounding box center [514, 380] width 0 height 11
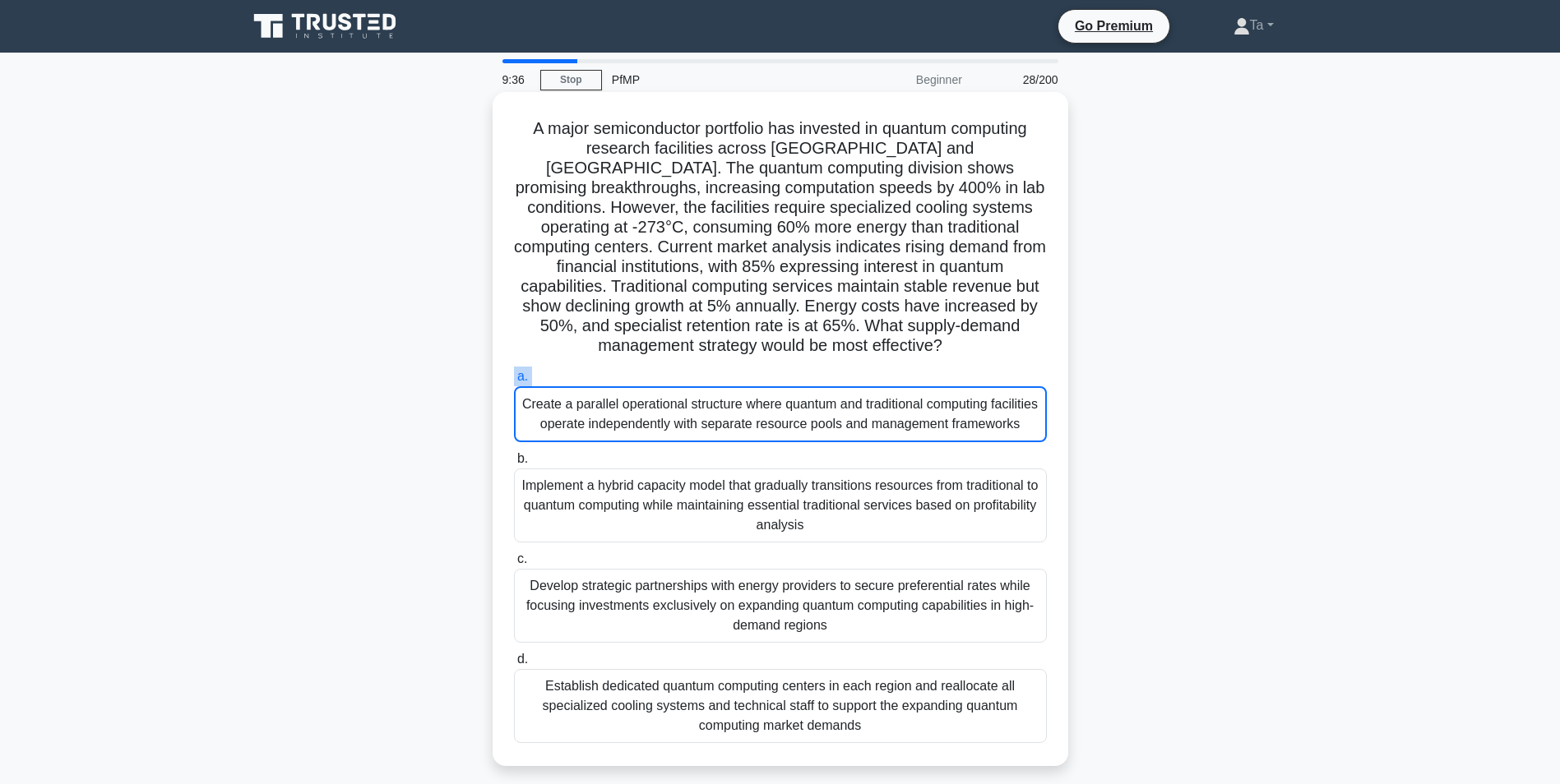
click at [764, 384] on label "a. Create a parallel operational structure where quantum and traditional comput…" at bounding box center [780, 404] width 532 height 75
click at [514, 382] on input "a. Create a parallel operational structure where quantum and traditional comput…" at bounding box center [514, 376] width 0 height 11
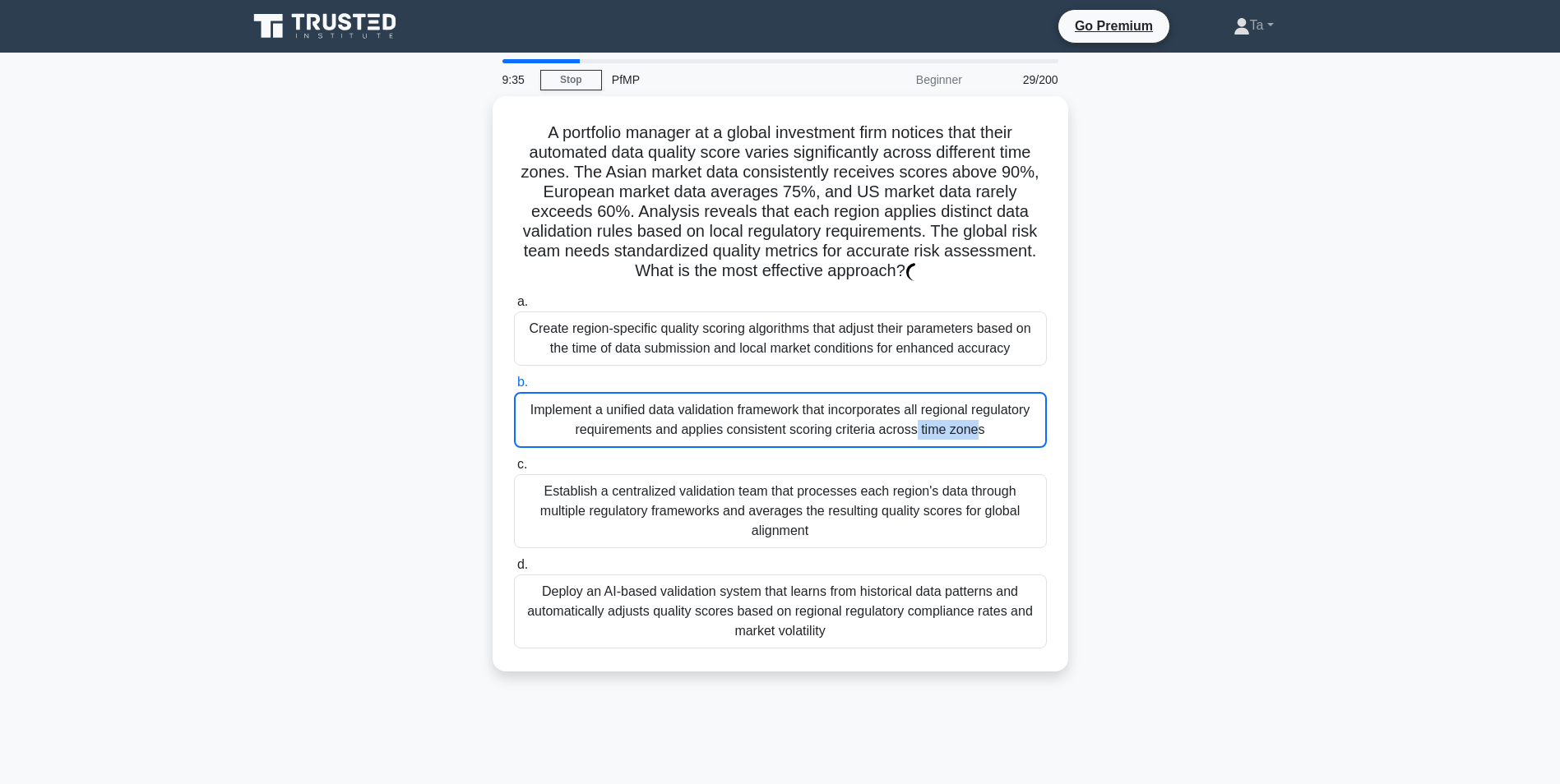
click at [760, 410] on div "Implement a unified data validation framework that incorporates all regional re…" at bounding box center [780, 419] width 532 height 56
click at [514, 388] on input "b. Implement a unified data validation framework that incorporates all regional…" at bounding box center [514, 382] width 0 height 11
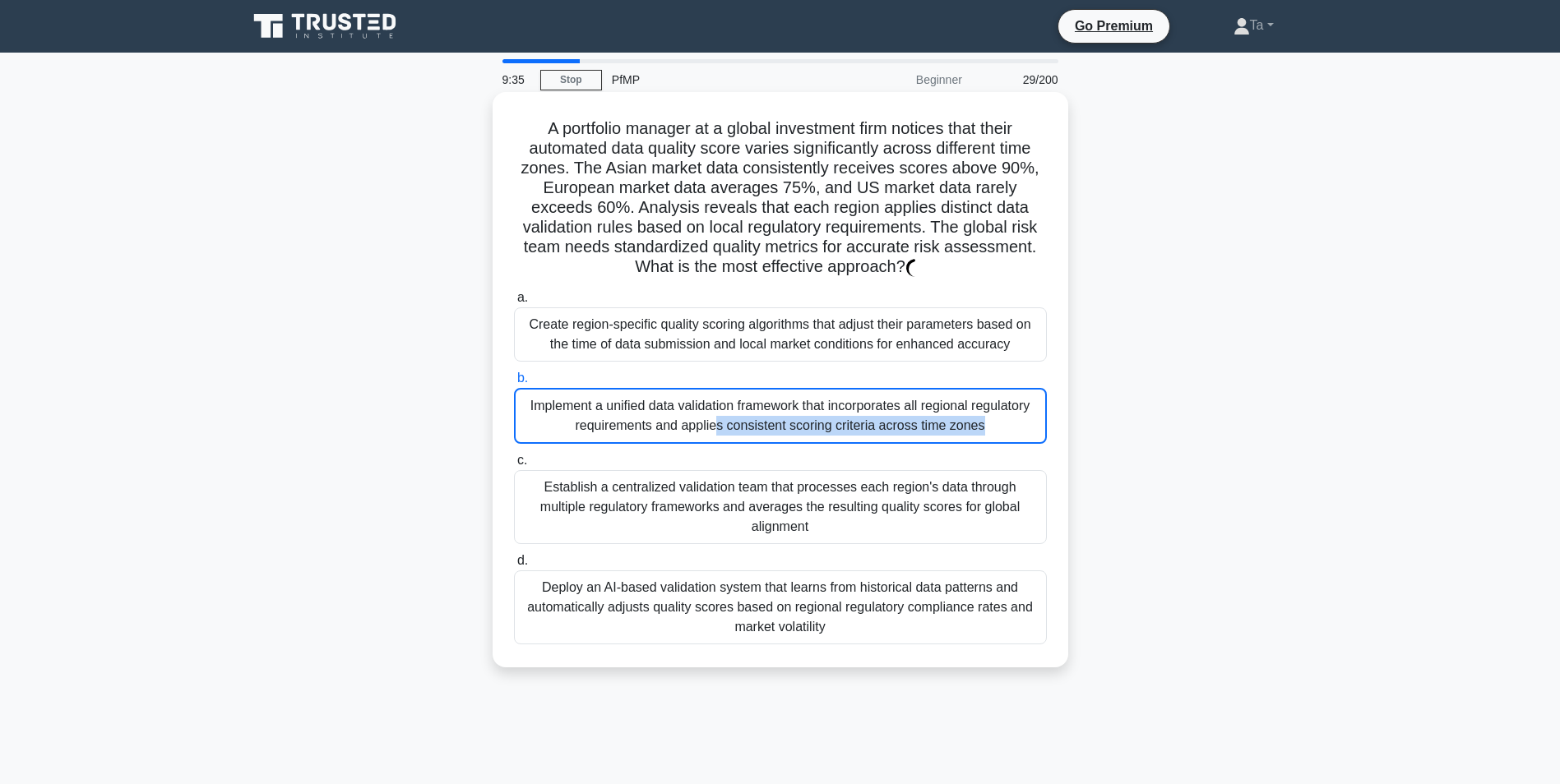
drag, startPoint x: 764, startPoint y: 384, endPoint x: 760, endPoint y: 410, distance: 26.3
click at [760, 410] on div "Implement a unified data validation framework that incorporates all regional re…" at bounding box center [780, 416] width 532 height 56
click at [514, 384] on input "b. Implement a unified data validation framework that incorporates all regional…" at bounding box center [514, 378] width 0 height 11
click at [760, 410] on div "Implement a unified data validation framework that incorporates all regional re…" at bounding box center [780, 416] width 532 height 56
click at [514, 384] on input "b. Implement a unified data validation framework that incorporates all regional…" at bounding box center [514, 378] width 0 height 11
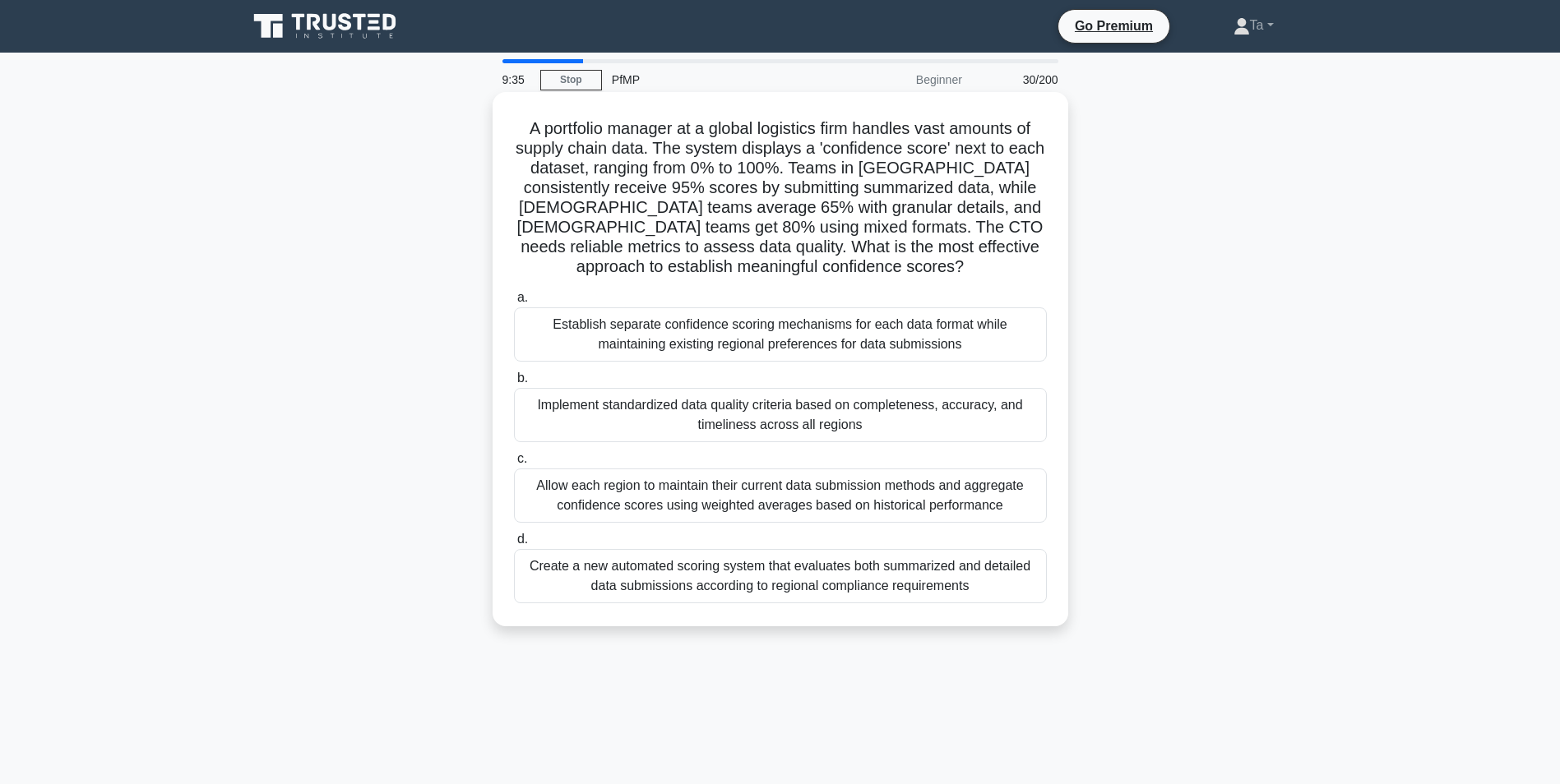
click at [760, 410] on div "Implement standardized data quality criteria based on completeness, accuracy, a…" at bounding box center [780, 415] width 532 height 54
click at [514, 384] on input "b. Implement standardized data quality criteria based on completeness, accuracy…" at bounding box center [514, 378] width 0 height 11
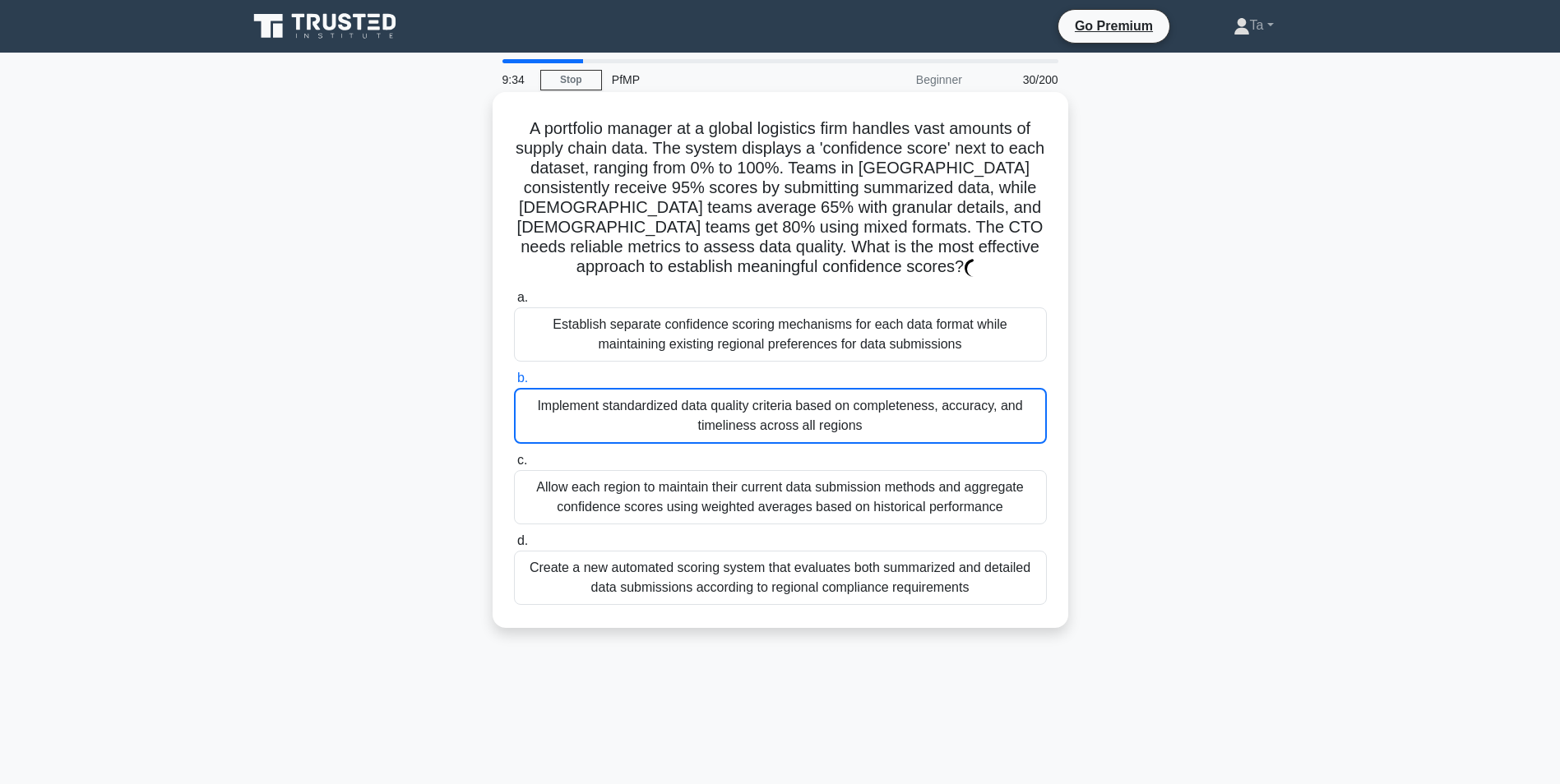
click at [760, 410] on div "Implement standardized data quality criteria based on completeness, accuracy, a…" at bounding box center [780, 416] width 532 height 56
click at [514, 384] on input "b. Implement standardized data quality criteria based on completeness, accuracy…" at bounding box center [514, 378] width 0 height 11
click at [760, 410] on div "Implement standardized data quality criteria based on completeness, accuracy, a…" at bounding box center [780, 416] width 532 height 56
click at [514, 384] on input "b. Implement standardized data quality criteria based on completeness, accuracy…" at bounding box center [514, 378] width 0 height 11
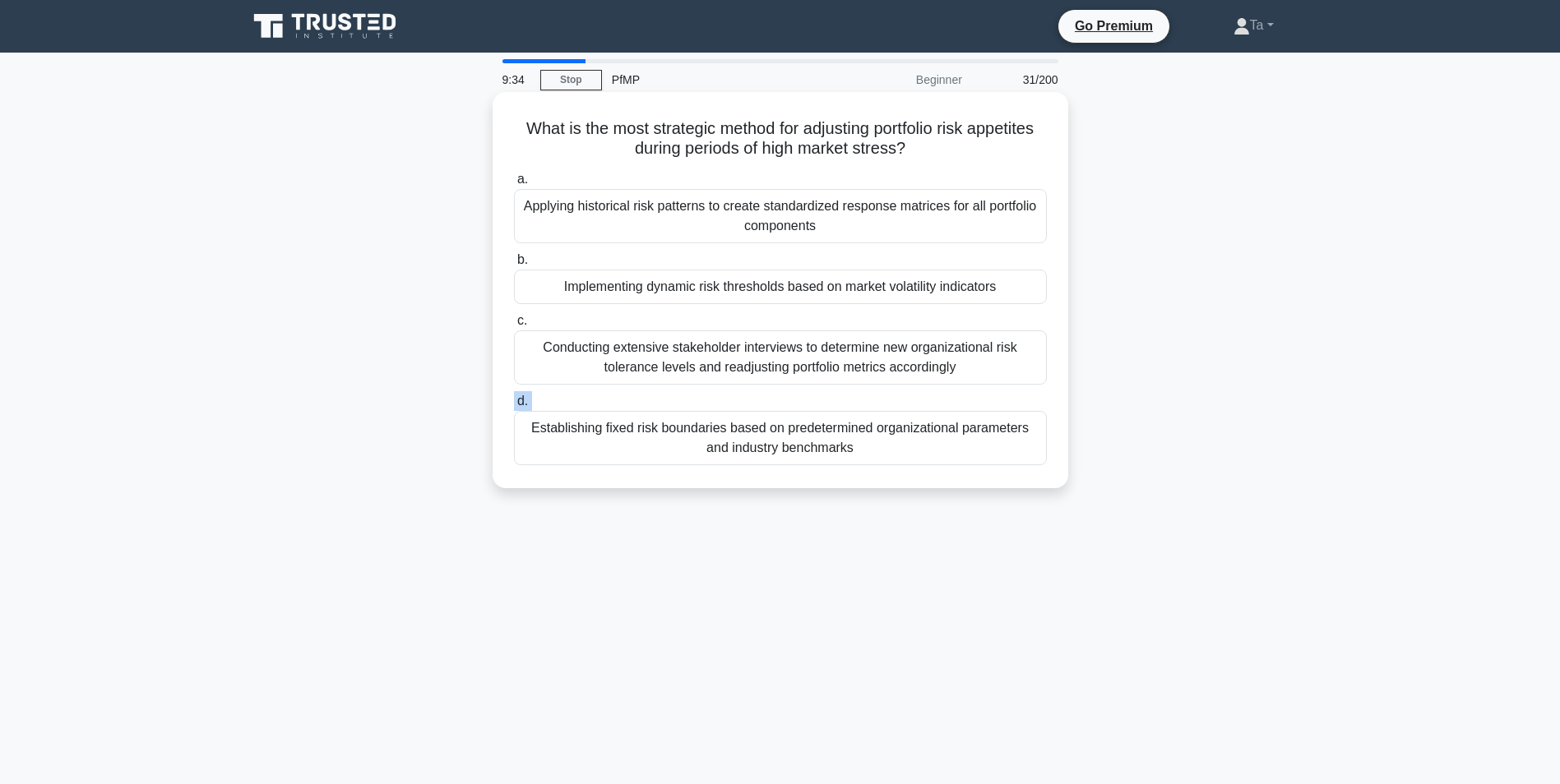
click at [760, 410] on label "d. Establishing fixed risk boundaries based on predetermined organizational par…" at bounding box center [780, 427] width 532 height 74
click at [514, 407] on input "d. Establishing fixed risk boundaries based on predetermined organizational par…" at bounding box center [514, 401] width 0 height 11
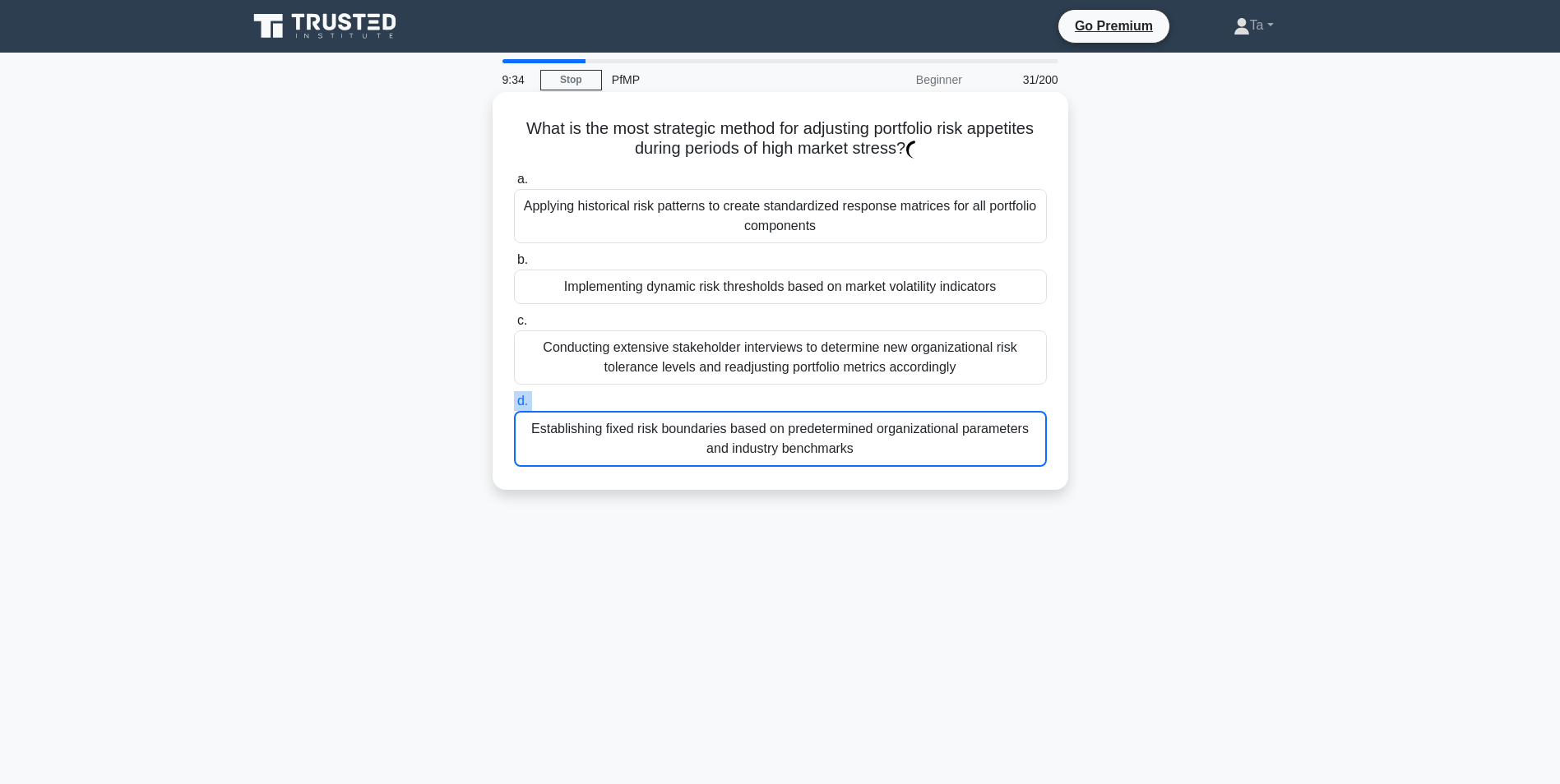
click at [760, 410] on label "d. Establishing fixed risk boundaries based on predetermined organizational par…" at bounding box center [780, 428] width 532 height 75
click at [514, 407] on input "d. Establishing fixed risk boundaries based on predetermined organizational par…" at bounding box center [514, 401] width 0 height 11
click at [760, 410] on label "d. Establishing fixed risk boundaries based on predetermined organizational par…" at bounding box center [780, 428] width 532 height 75
click at [514, 407] on input "d. Establishing fixed risk boundaries based on predetermined organizational par…" at bounding box center [514, 401] width 0 height 11
click at [760, 410] on label "d. Establishing fixed risk boundaries based on predetermined organizational par…" at bounding box center [780, 428] width 532 height 75
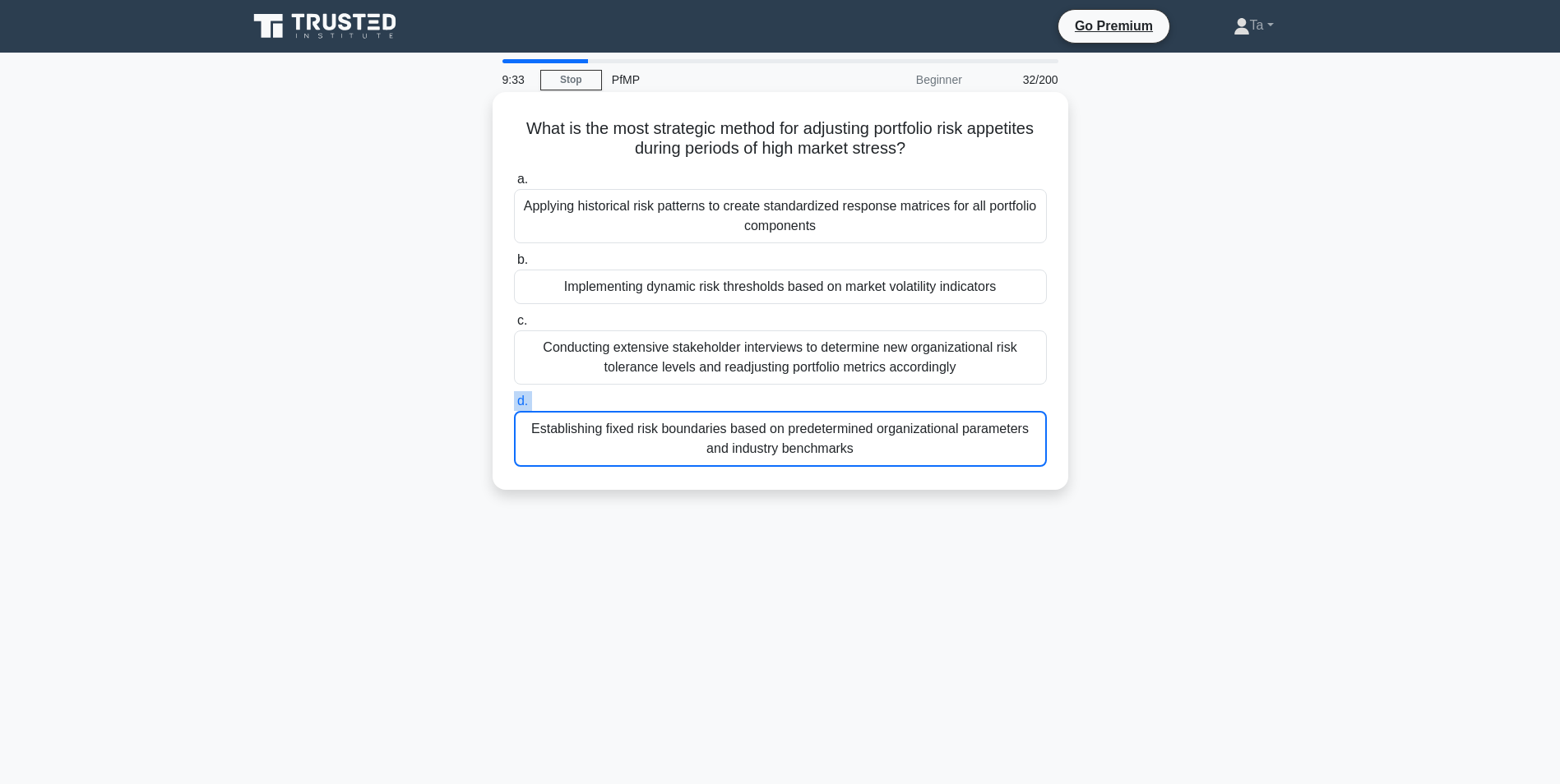
click at [514, 407] on input "d. Establishing fixed risk boundaries based on predetermined organizational par…" at bounding box center [514, 401] width 0 height 11
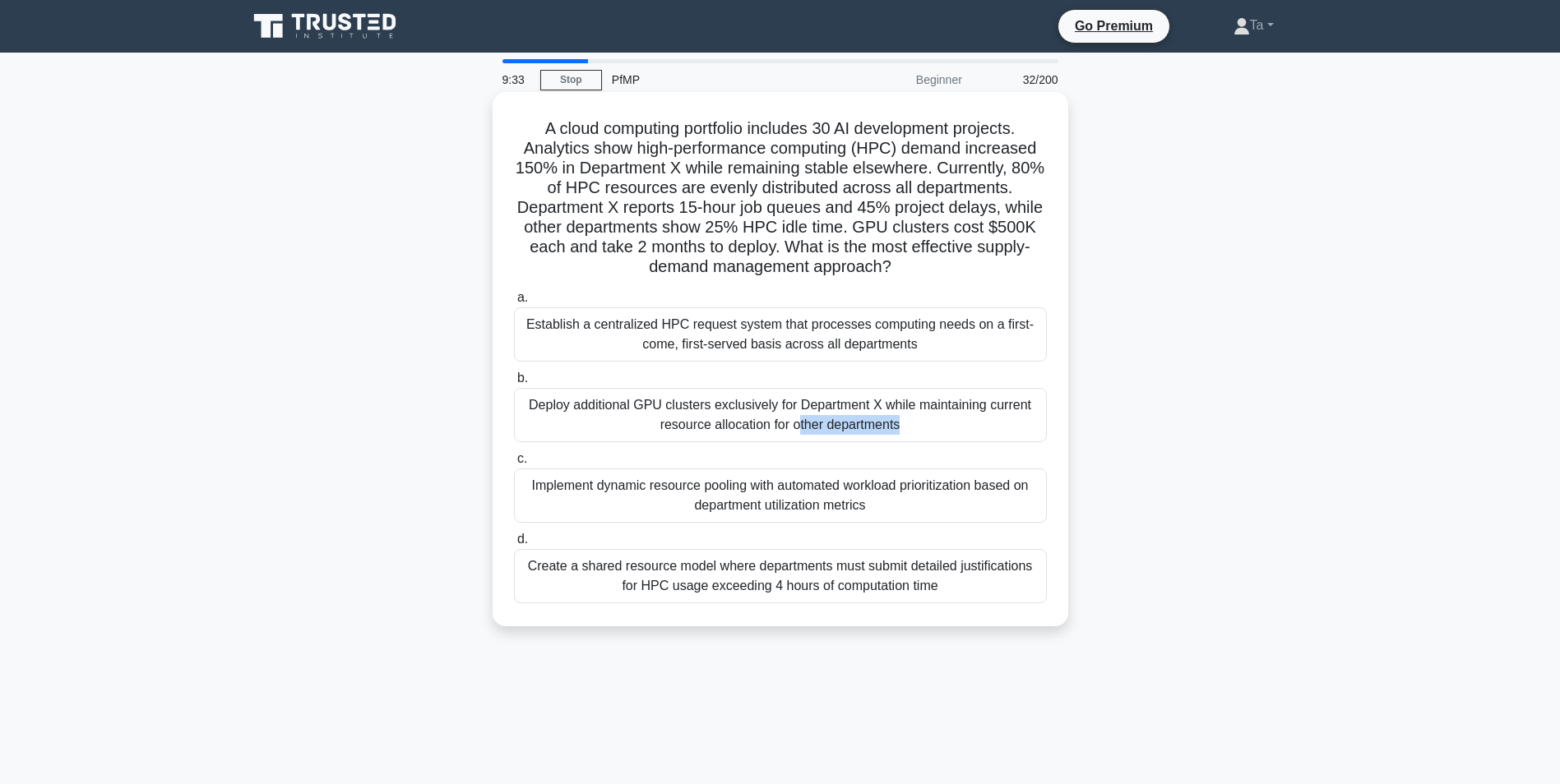
click at [760, 410] on div "Deploy additional GPU clusters exclusively for Department X while maintaining c…" at bounding box center [780, 415] width 532 height 54
click at [514, 384] on input "b. Deploy additional GPU clusters exclusively for Department X while maintainin…" at bounding box center [514, 378] width 0 height 11
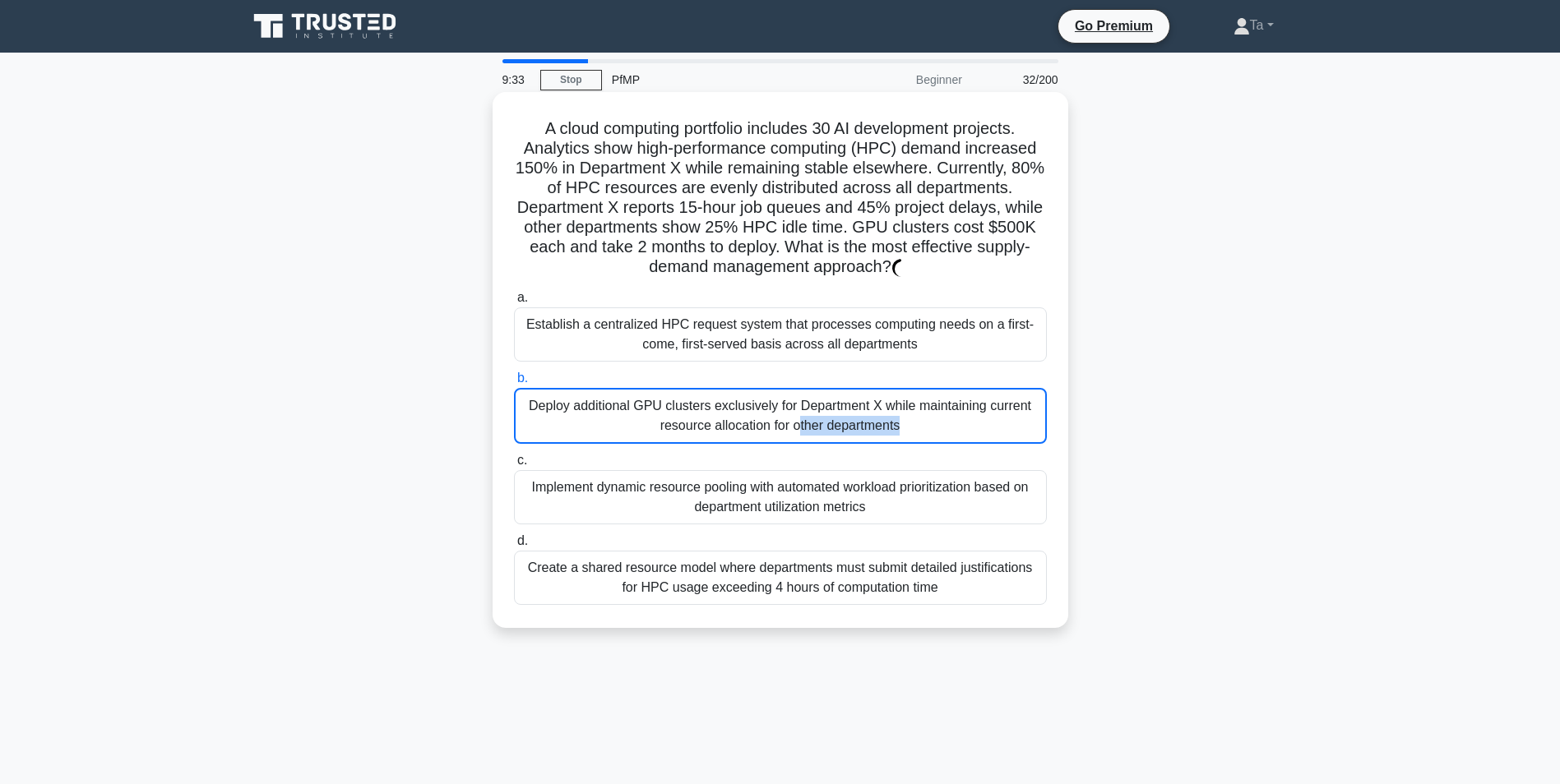
click at [760, 410] on div "Deploy additional GPU clusters exclusively for Department X while maintaining c…" at bounding box center [780, 416] width 532 height 56
click at [514, 384] on input "b. Deploy additional GPU clusters exclusively for Department X while maintainin…" at bounding box center [514, 378] width 0 height 11
click at [760, 410] on div "Deploy additional GPU clusters exclusively for Department X while maintaining c…" at bounding box center [780, 416] width 532 height 56
click at [514, 384] on input "b. Deploy additional GPU clusters exclusively for Department X while maintainin…" at bounding box center [514, 378] width 0 height 11
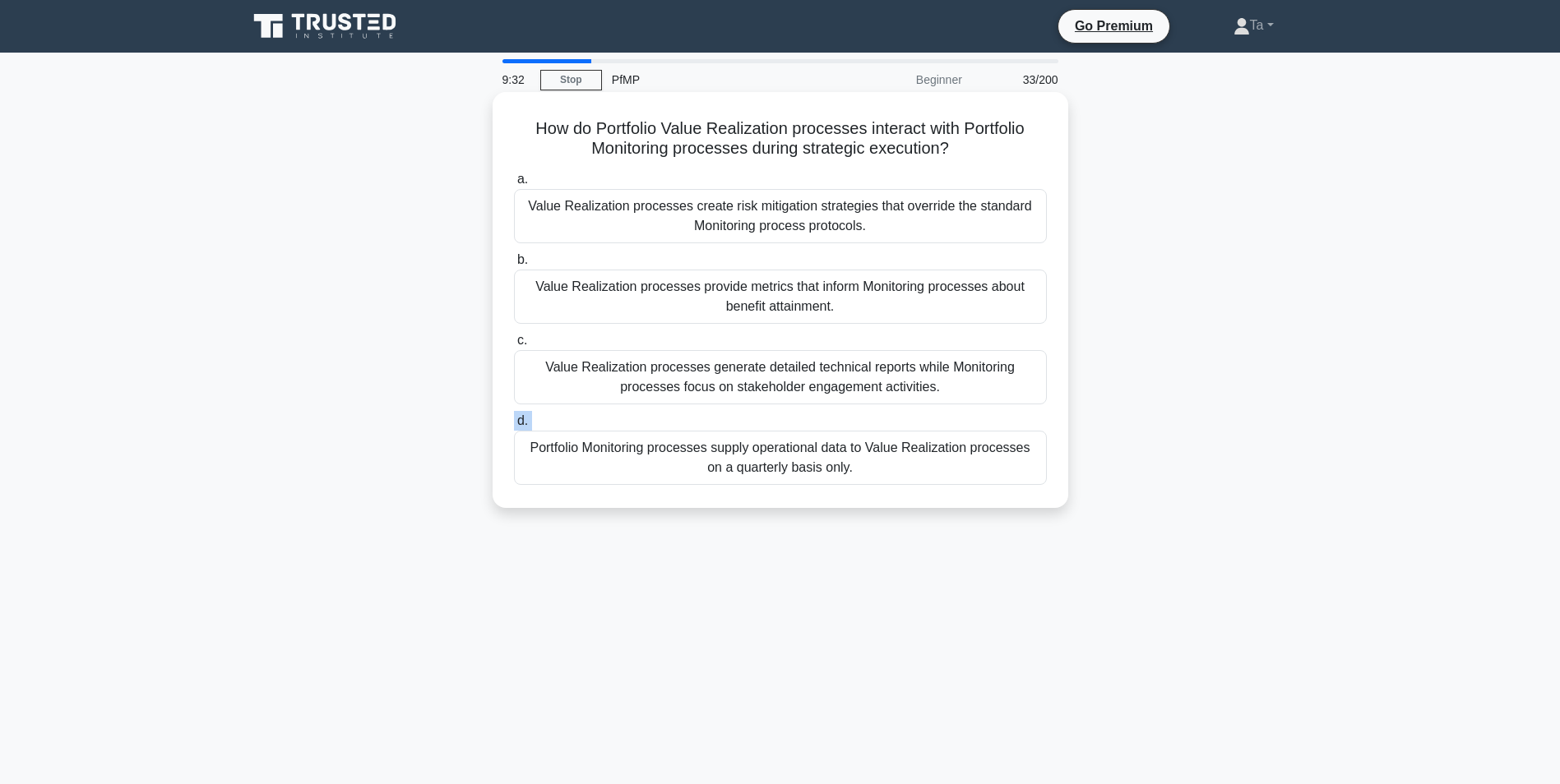
click at [760, 410] on div "a. Value Realization processes create risk mitigation strategies that override …" at bounding box center [780, 326] width 553 height 322
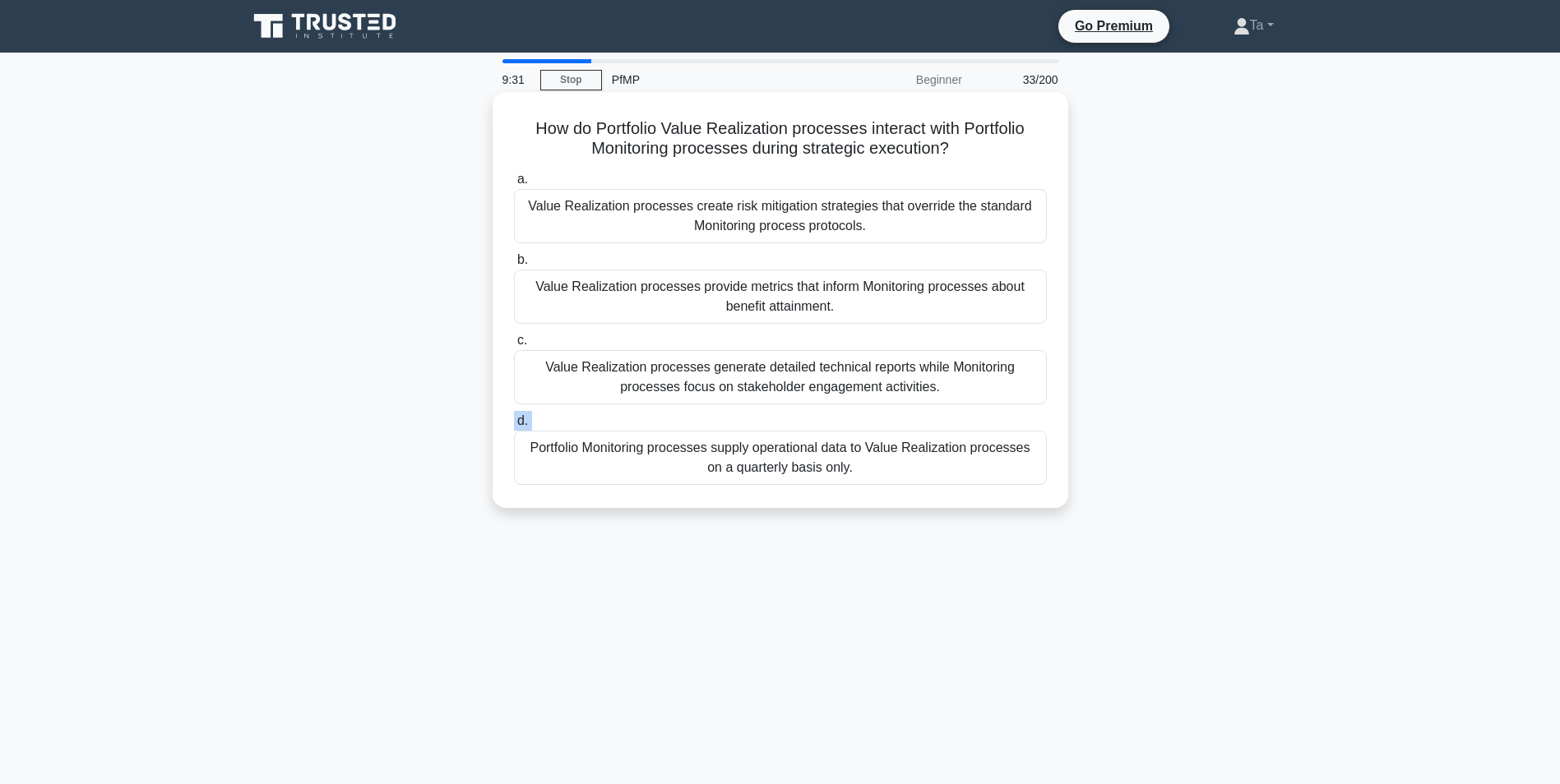
click at [760, 410] on div "a. Value Realization processes create risk mitigation strategies that override …" at bounding box center [780, 326] width 553 height 322
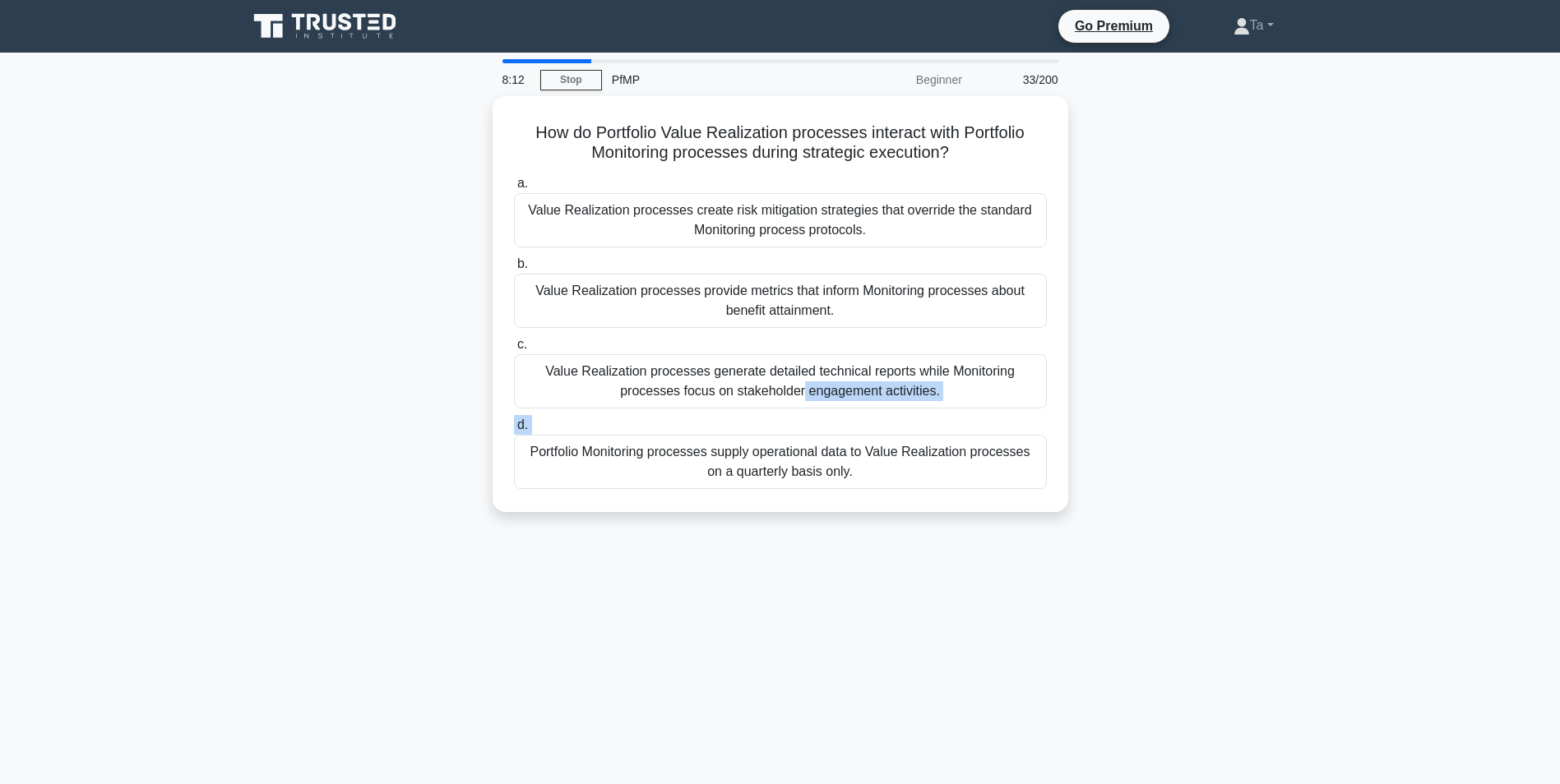
drag, startPoint x: 1403, startPoint y: 389, endPoint x: 1373, endPoint y: 375, distance: 33.1
click at [1403, 389] on main "8:12 Stop PfMP Beginner 33/200 How do Portfolio Value Realization processes int…" at bounding box center [780, 470] width 1560 height 835
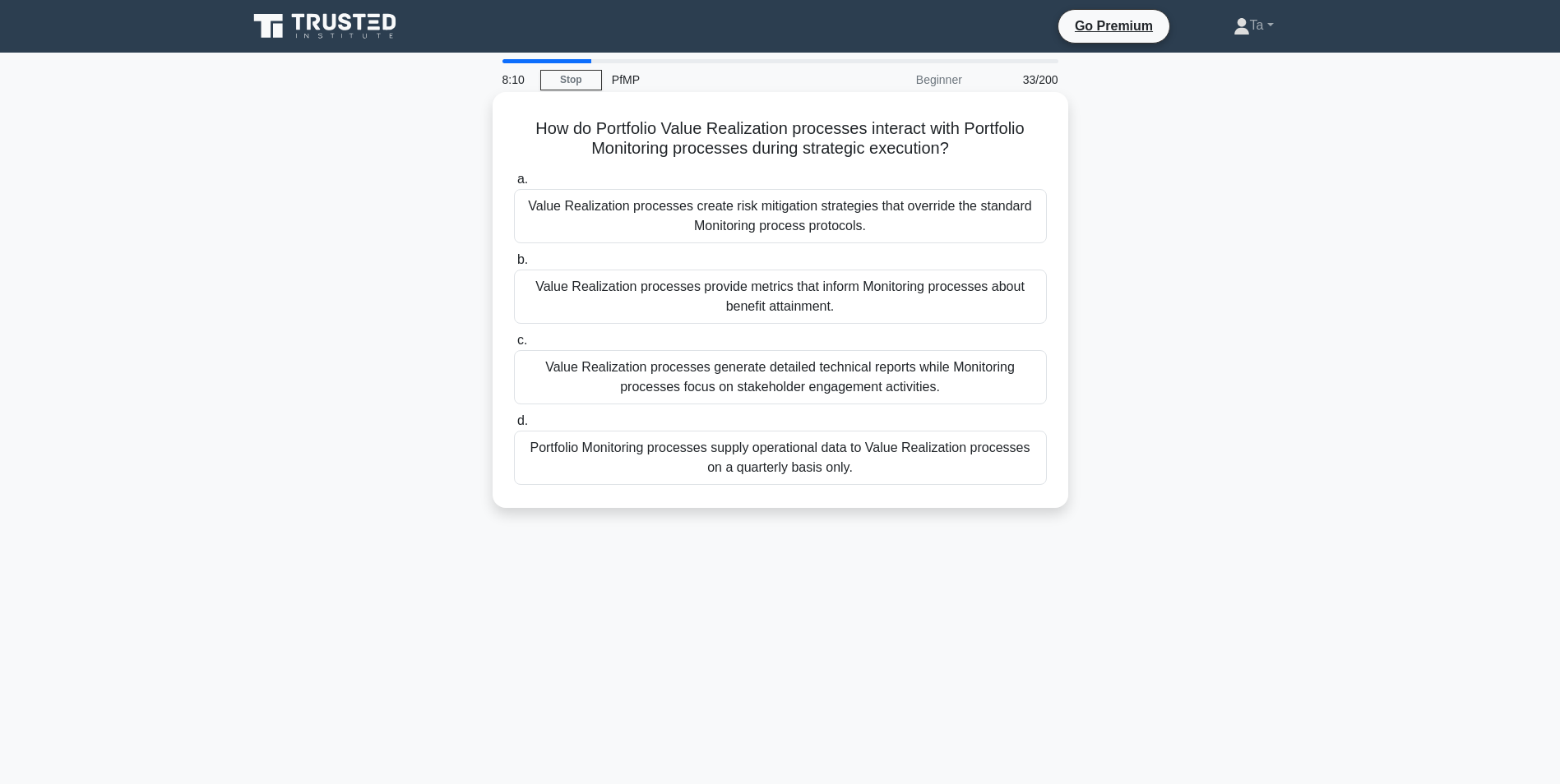
click at [662, 192] on div "Value Realization processes create risk mitigation strategies that override the…" at bounding box center [780, 216] width 532 height 54
click at [514, 185] on input "a. Value Realization processes create risk mitigation strategies that override …" at bounding box center [514, 179] width 0 height 11
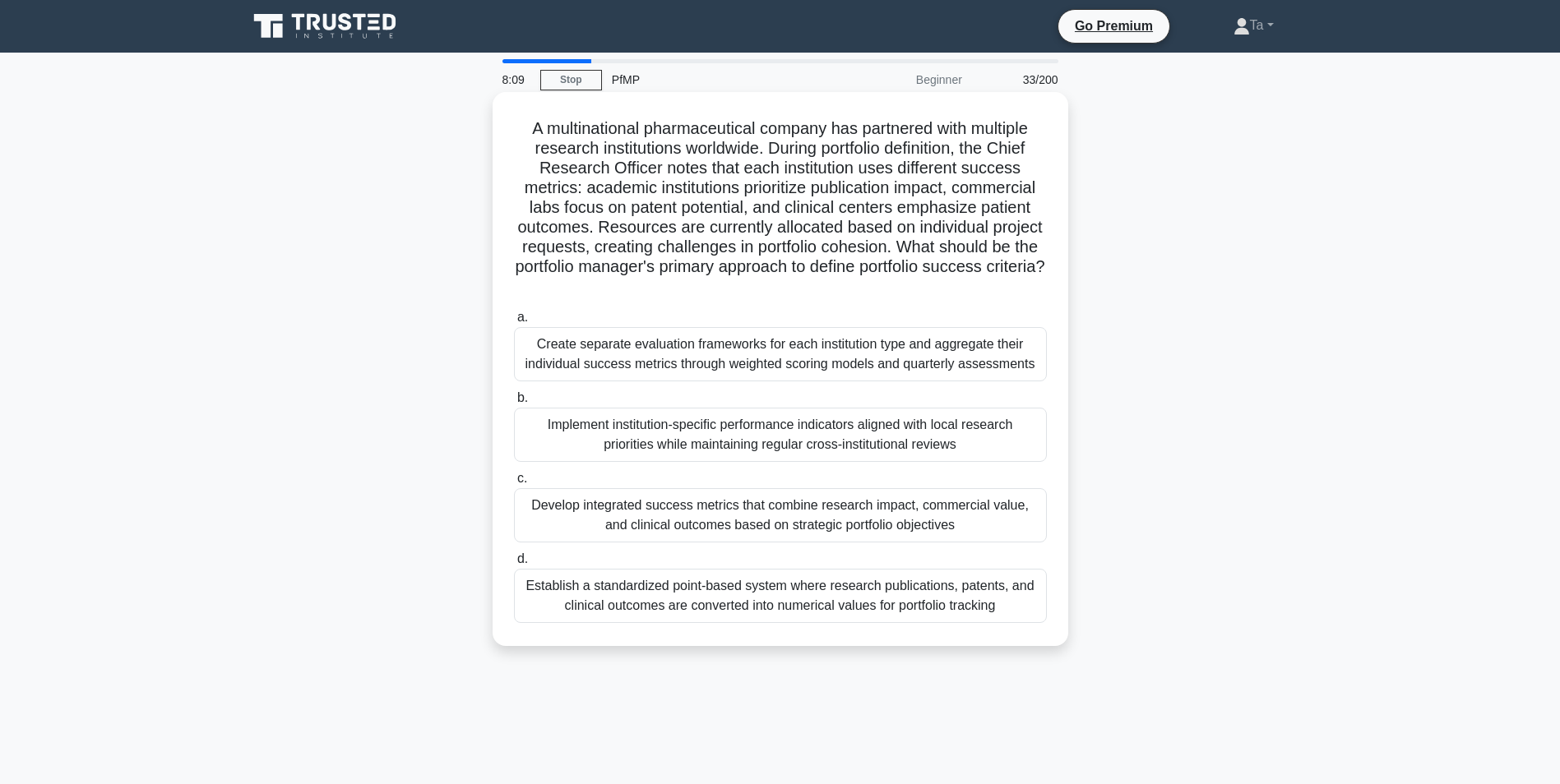
click at [664, 374] on div "Create separate evaluation frameworks for each institution type and aggregate t…" at bounding box center [780, 354] width 532 height 54
click at [514, 323] on input "a. Create separate evaluation frameworks for each institution type and aggregat…" at bounding box center [514, 318] width 0 height 11
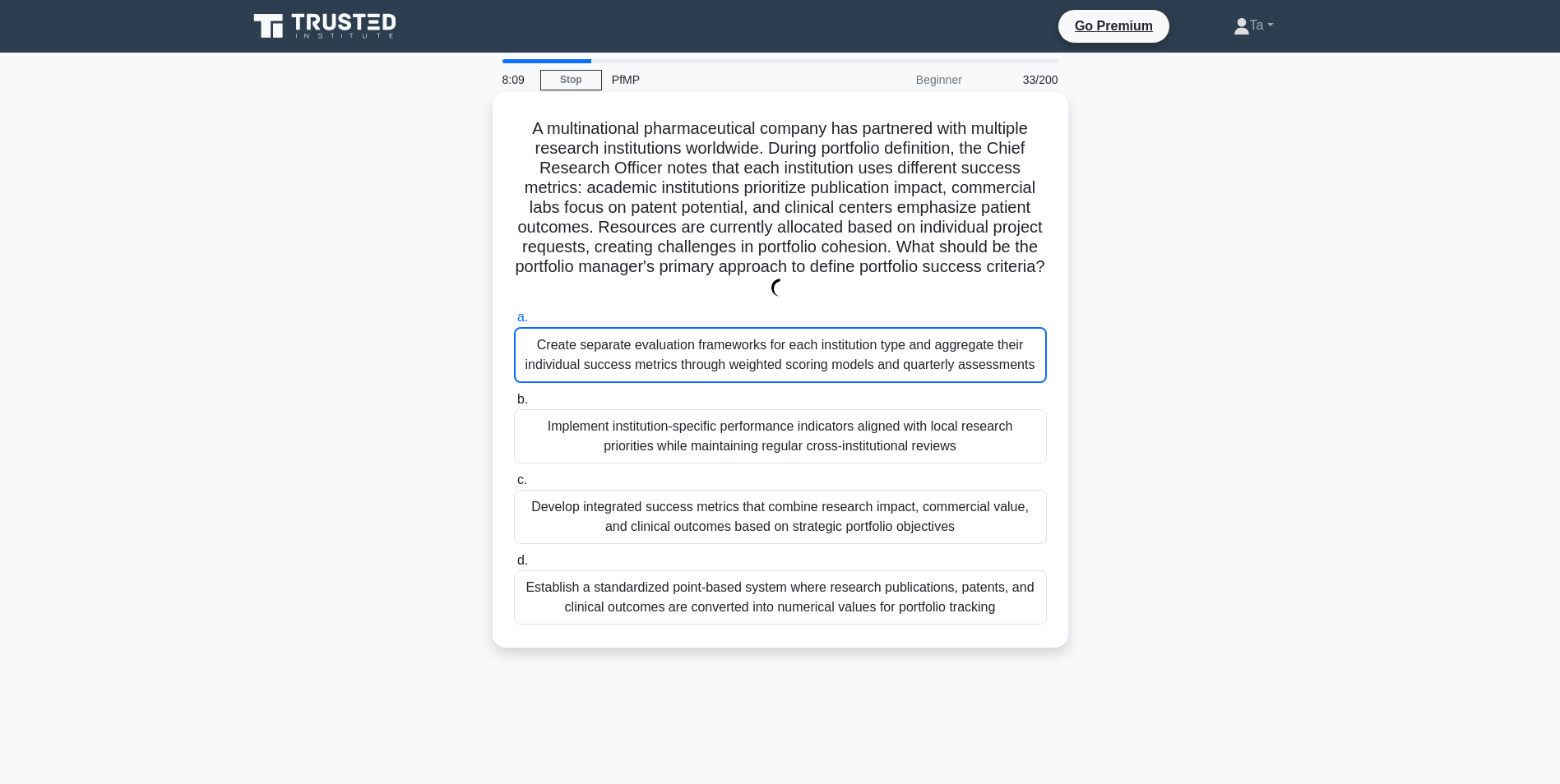
click at [691, 435] on div "Implement institution-specific performance indicators aligned with local resear…" at bounding box center [780, 436] width 532 height 54
click at [514, 405] on input "b. Implement institution-specific performance indicators aligned with local res…" at bounding box center [514, 400] width 0 height 11
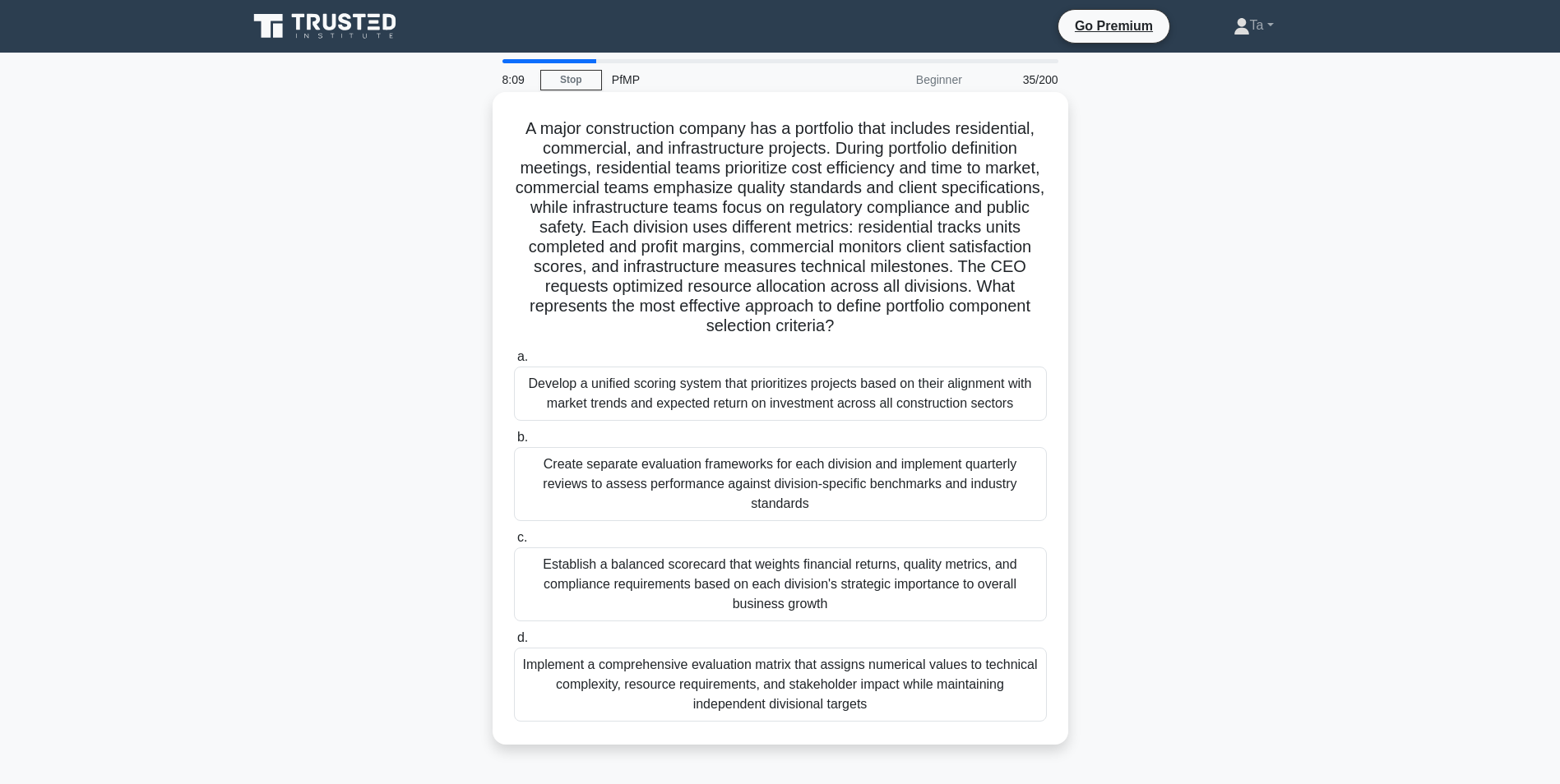
click at [729, 380] on div "Develop a unified scoring system that prioritizes projects based on their align…" at bounding box center [780, 393] width 532 height 54
click at [514, 363] on input "a. Develop a unified scoring system that prioritizes projects based on their al…" at bounding box center [514, 357] width 0 height 11
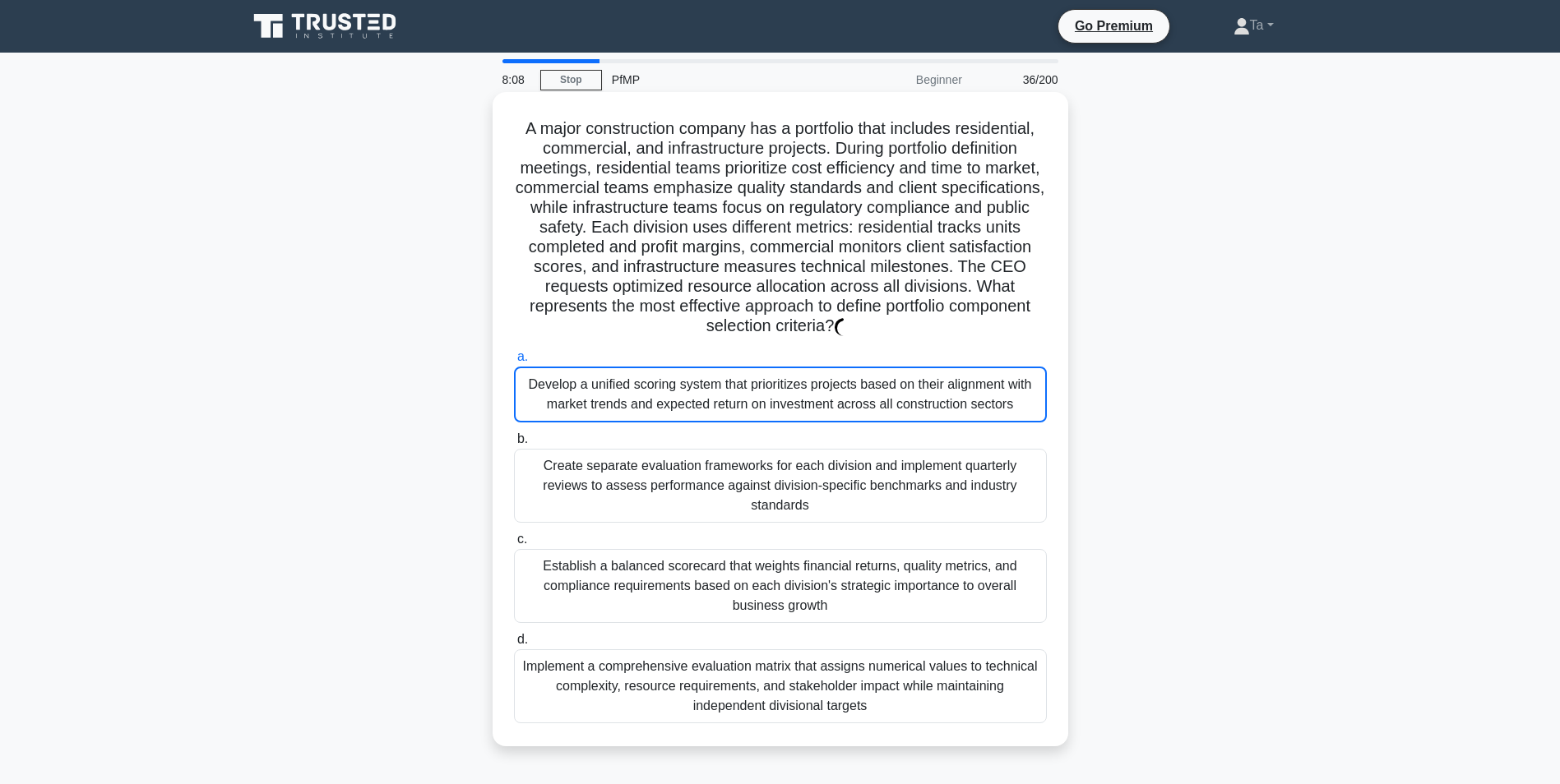
click at [736, 482] on div "Create separate evaluation frameworks for each division and implement quarterly…" at bounding box center [780, 485] width 532 height 74
click at [514, 445] on input "b. Create separate evaluation frameworks for each division and implement quarte…" at bounding box center [514, 439] width 0 height 11
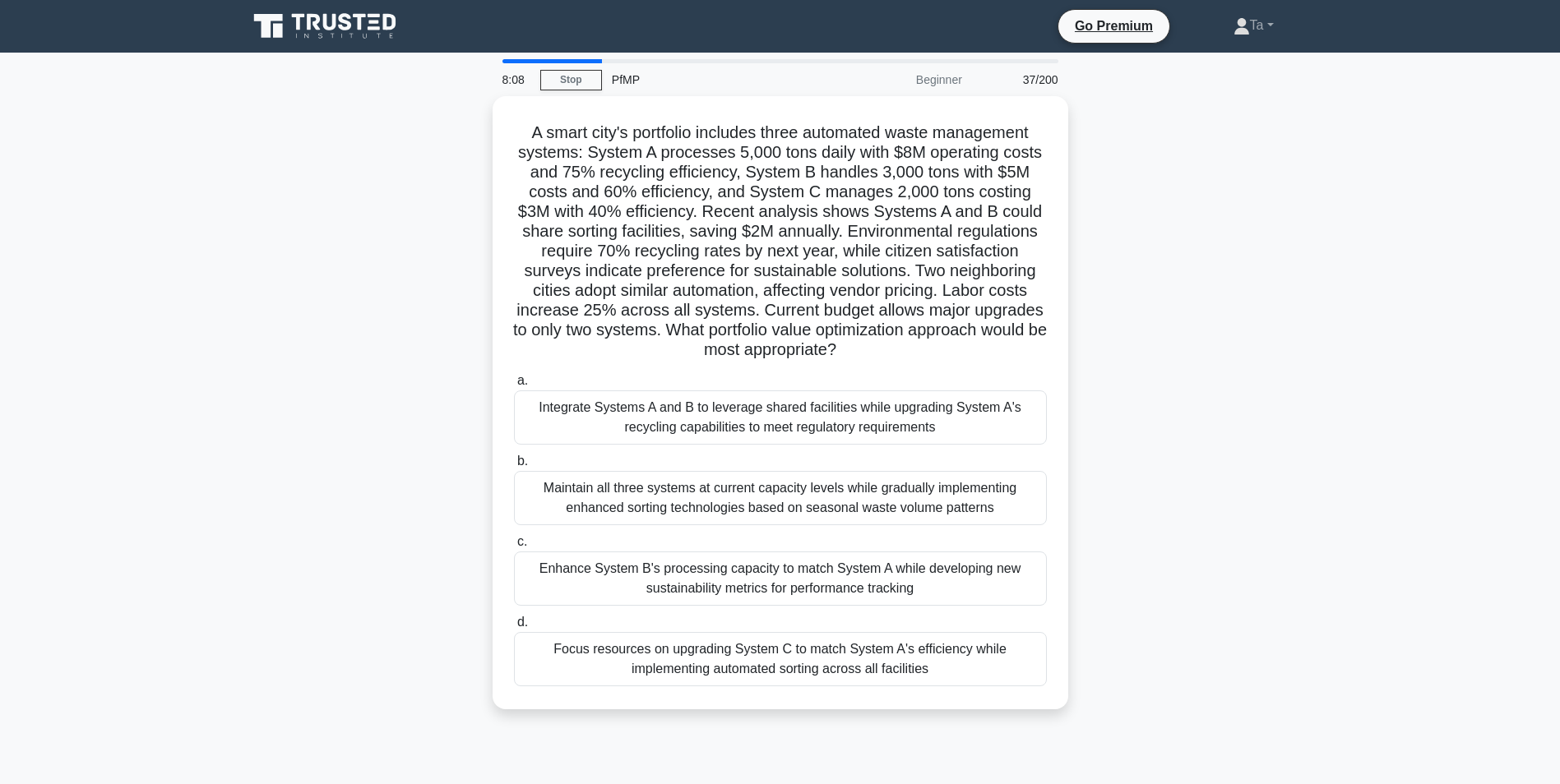
click at [721, 418] on div "Integrate Systems A and B to leverage shared facilities while upgrading System …" at bounding box center [780, 416] width 532 height 54
click at [514, 386] on input "a. Integrate Systems A and B to leverage shared facilities while upgrading Syst…" at bounding box center [514, 380] width 0 height 11
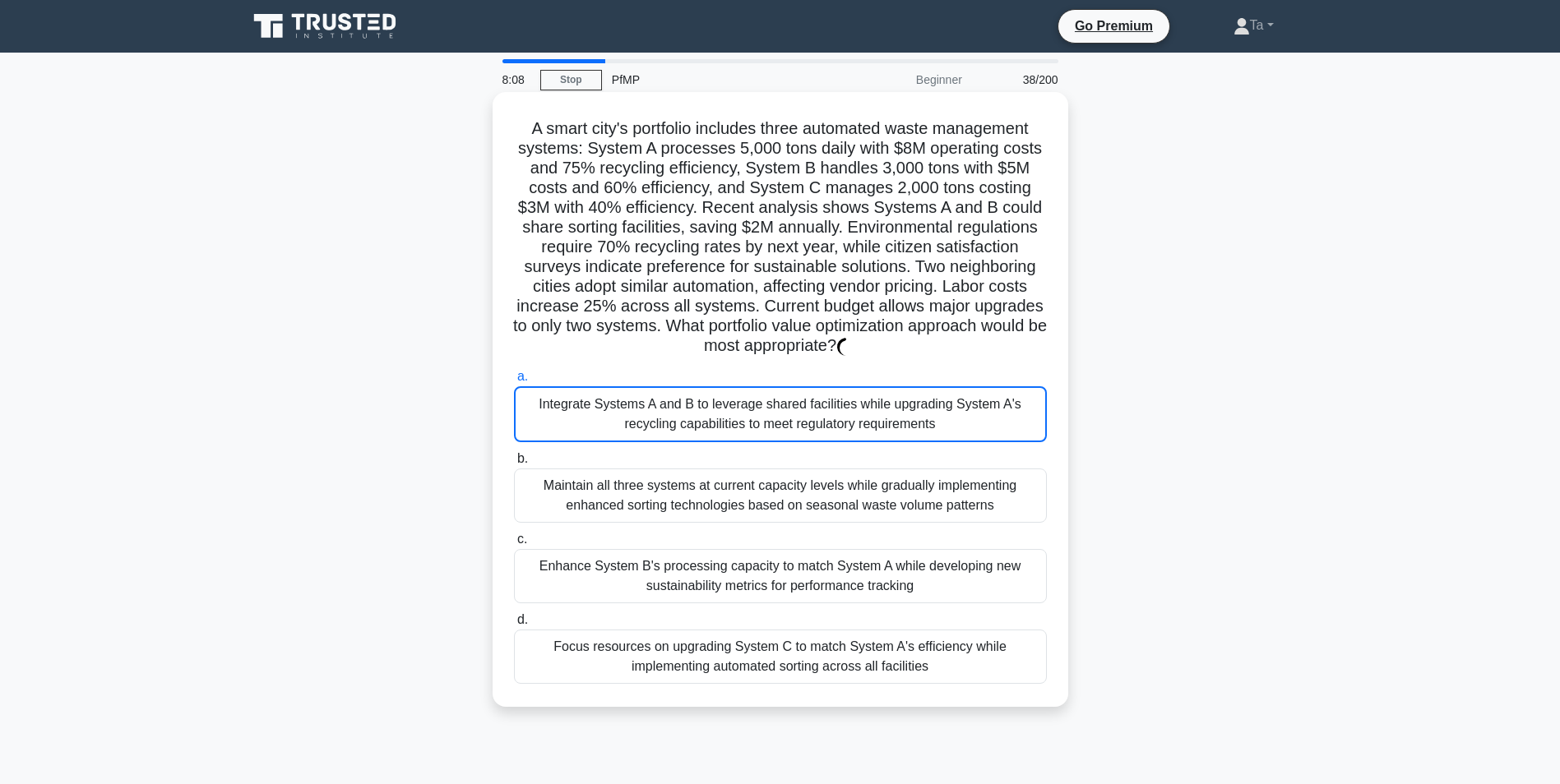
drag, startPoint x: 730, startPoint y: 502, endPoint x: 731, endPoint y: 469, distance: 33.0
click at [730, 502] on div "Maintain all three systems at current capacity levels while gradually implement…" at bounding box center [780, 495] width 532 height 54
click at [514, 465] on input "b. Maintain all three systems at current capacity levels while gradually implem…" at bounding box center [514, 459] width 0 height 11
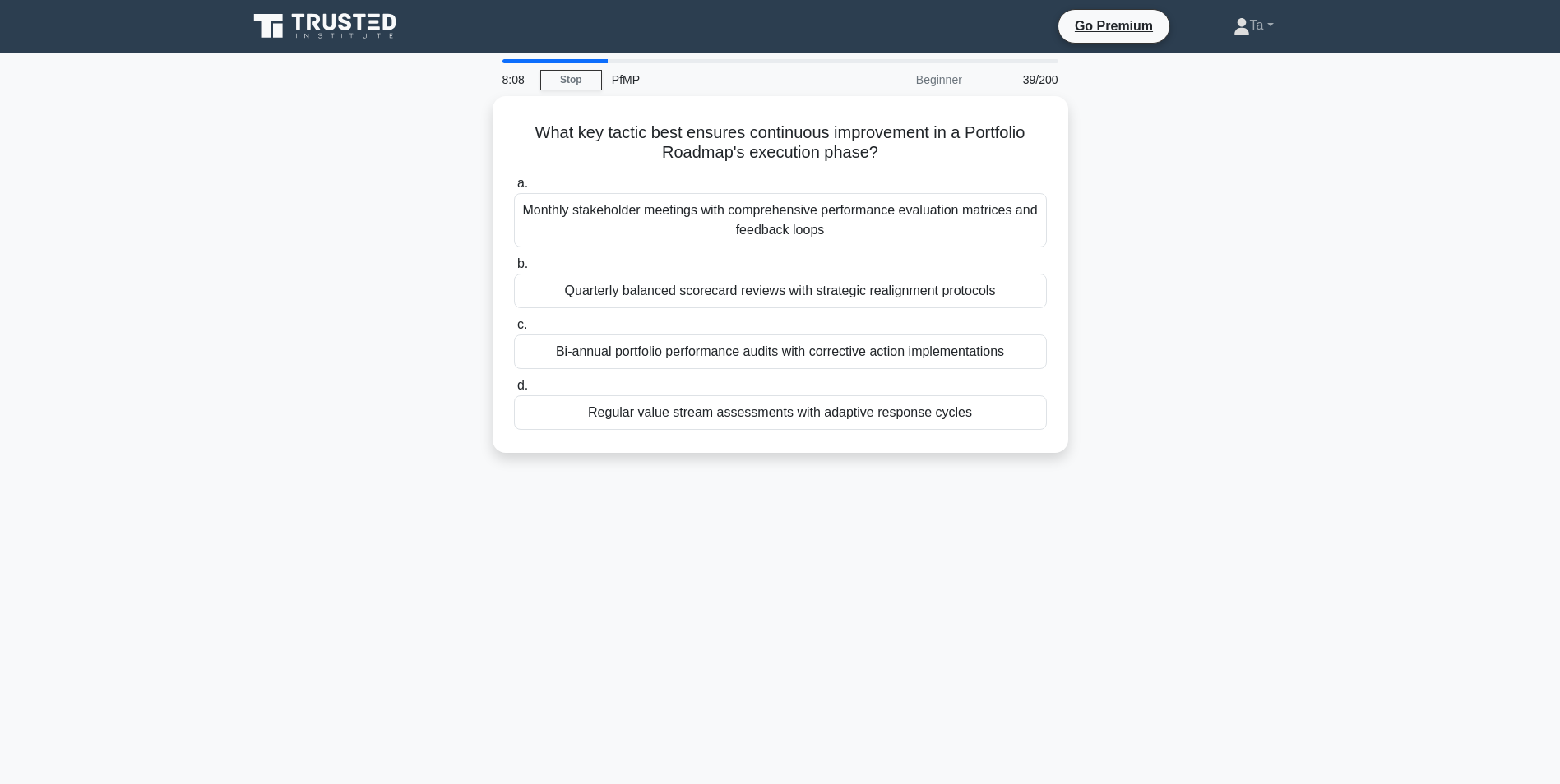
click at [731, 435] on div "What key tactic best ensures continuous improvement in a Portfolio Roadmap's ex…" at bounding box center [780, 274] width 563 height 344
drag, startPoint x: 721, startPoint y: 531, endPoint x: 724, endPoint y: 499, distance: 32.1
click at [722, 514] on div "8:07 Stop PfMP Beginner 39/200 What key tactic best ensures continuous improvem…" at bounding box center [780, 469] width 1085 height 822
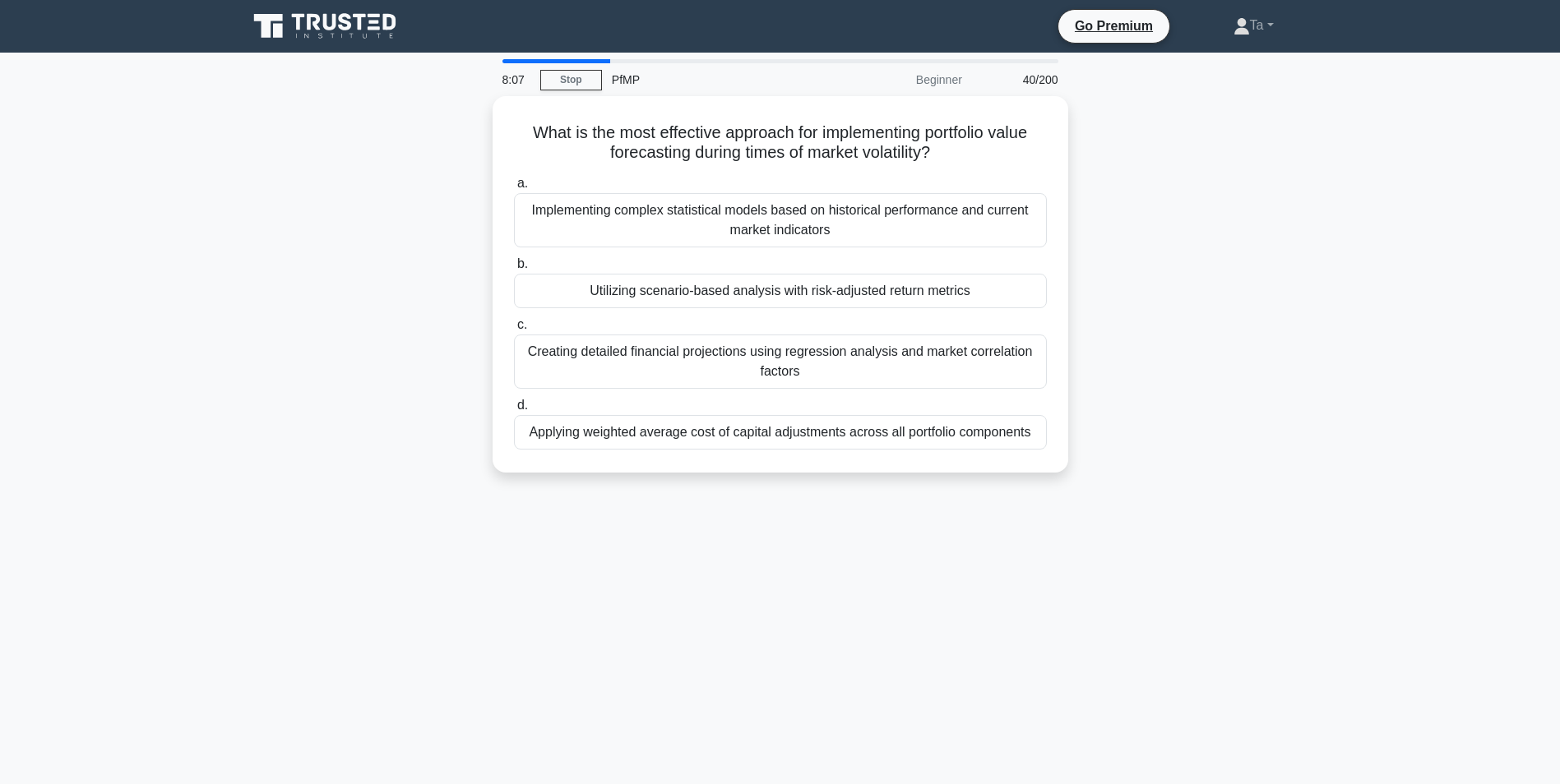
click at [764, 396] on label "d. Applying weighted average cost of capital adjustments across all portfolio c…" at bounding box center [780, 421] width 532 height 54
click at [514, 400] on input "d. Applying weighted average cost of capital adjustments across all portfolio c…" at bounding box center [514, 405] width 0 height 11
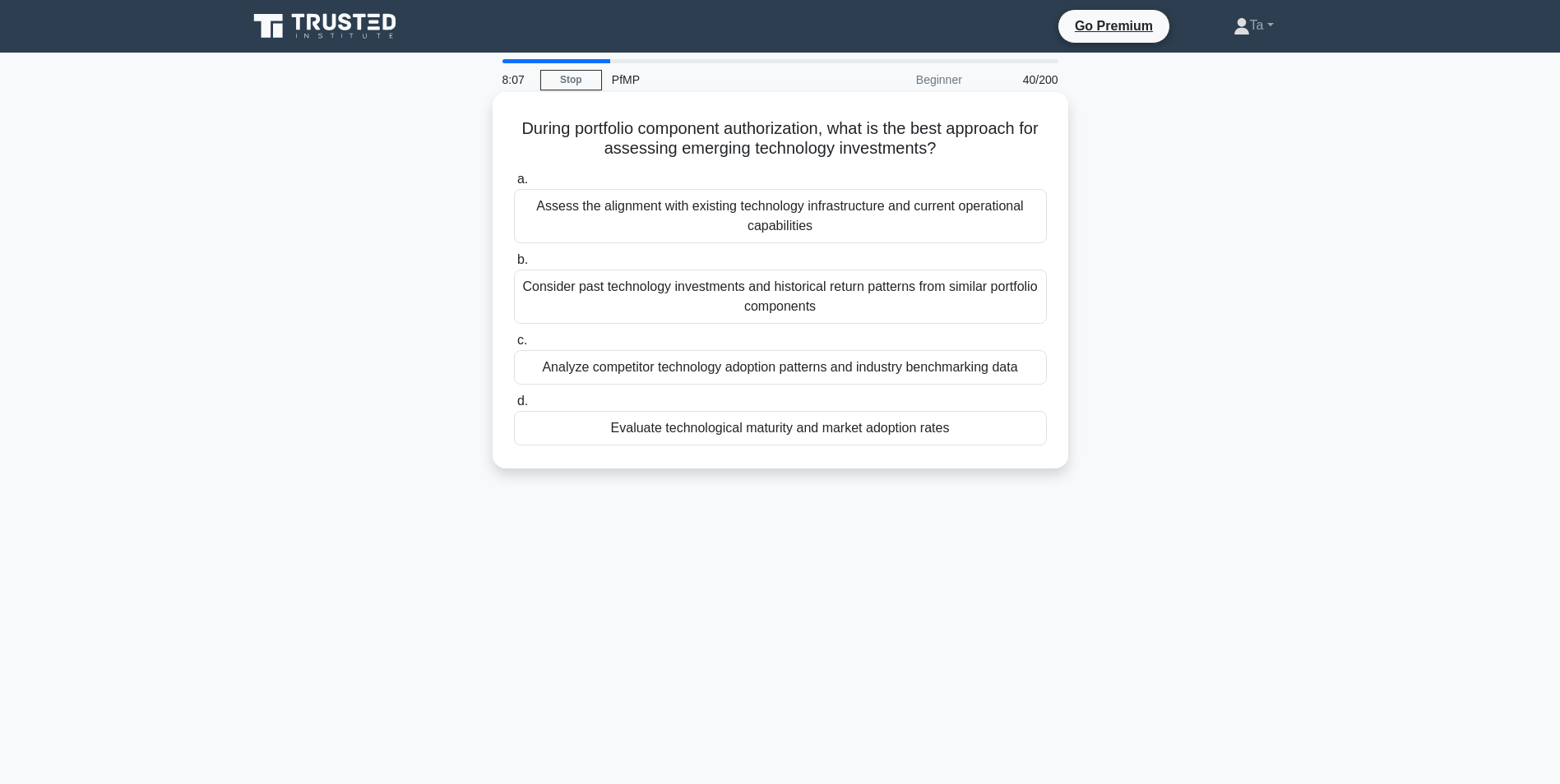
drag, startPoint x: 779, startPoint y: 266, endPoint x: 758, endPoint y: 429, distance: 164.3
click at [781, 265] on label "b. Consider past technology investments and historical return patterns from sim…" at bounding box center [780, 286] width 532 height 74
click at [514, 265] on input "b. Consider past technology investments and historical return patterns from sim…" at bounding box center [514, 260] width 0 height 11
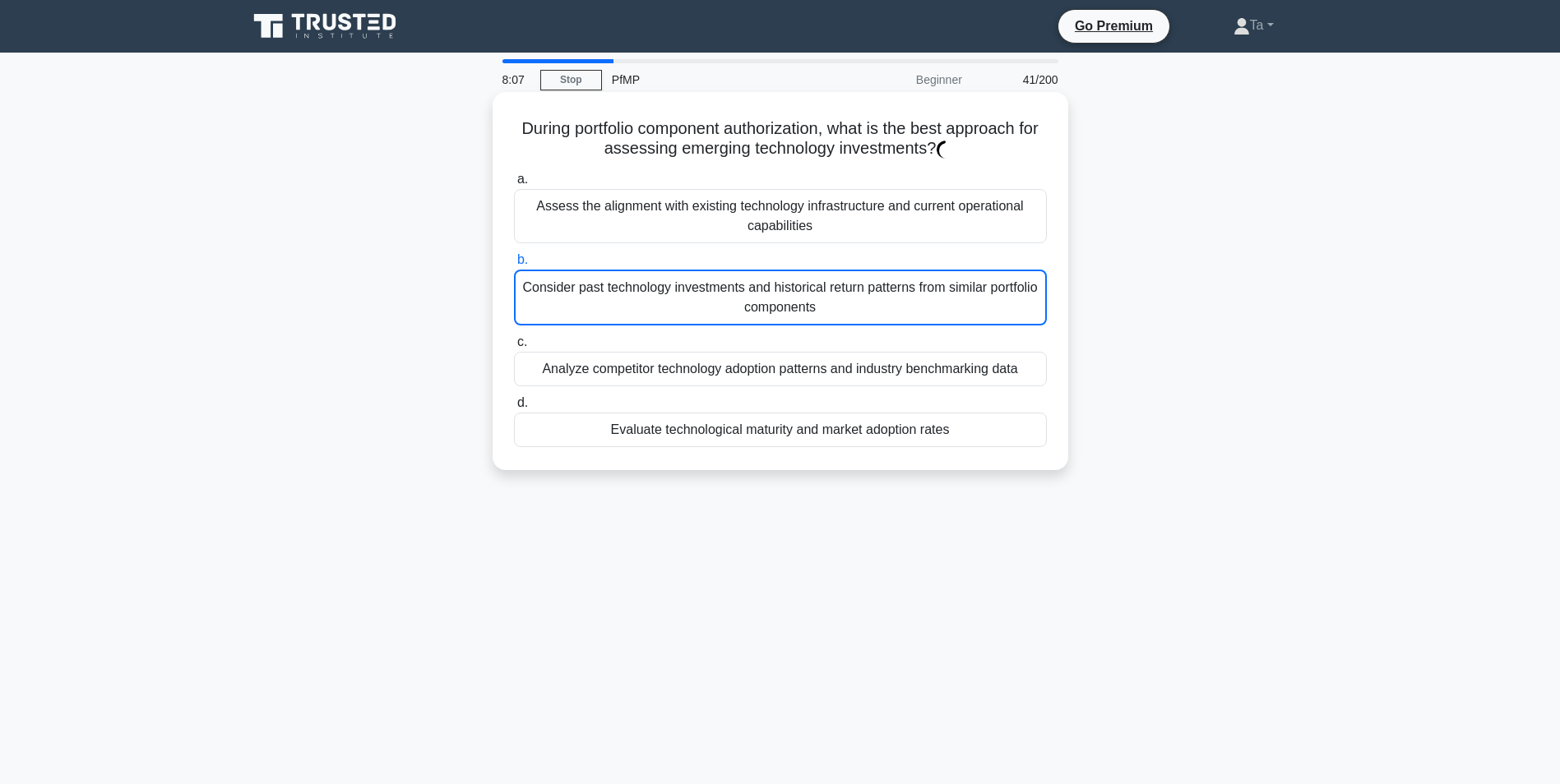
drag, startPoint x: 754, startPoint y: 438, endPoint x: 755, endPoint y: 405, distance: 33.0
click at [754, 437] on div "Evaluate technological maturity and market adoption rates" at bounding box center [780, 429] width 532 height 34
click at [514, 409] on input "d. Evaluate technological maturity and market adoption rates" at bounding box center [514, 403] width 0 height 11
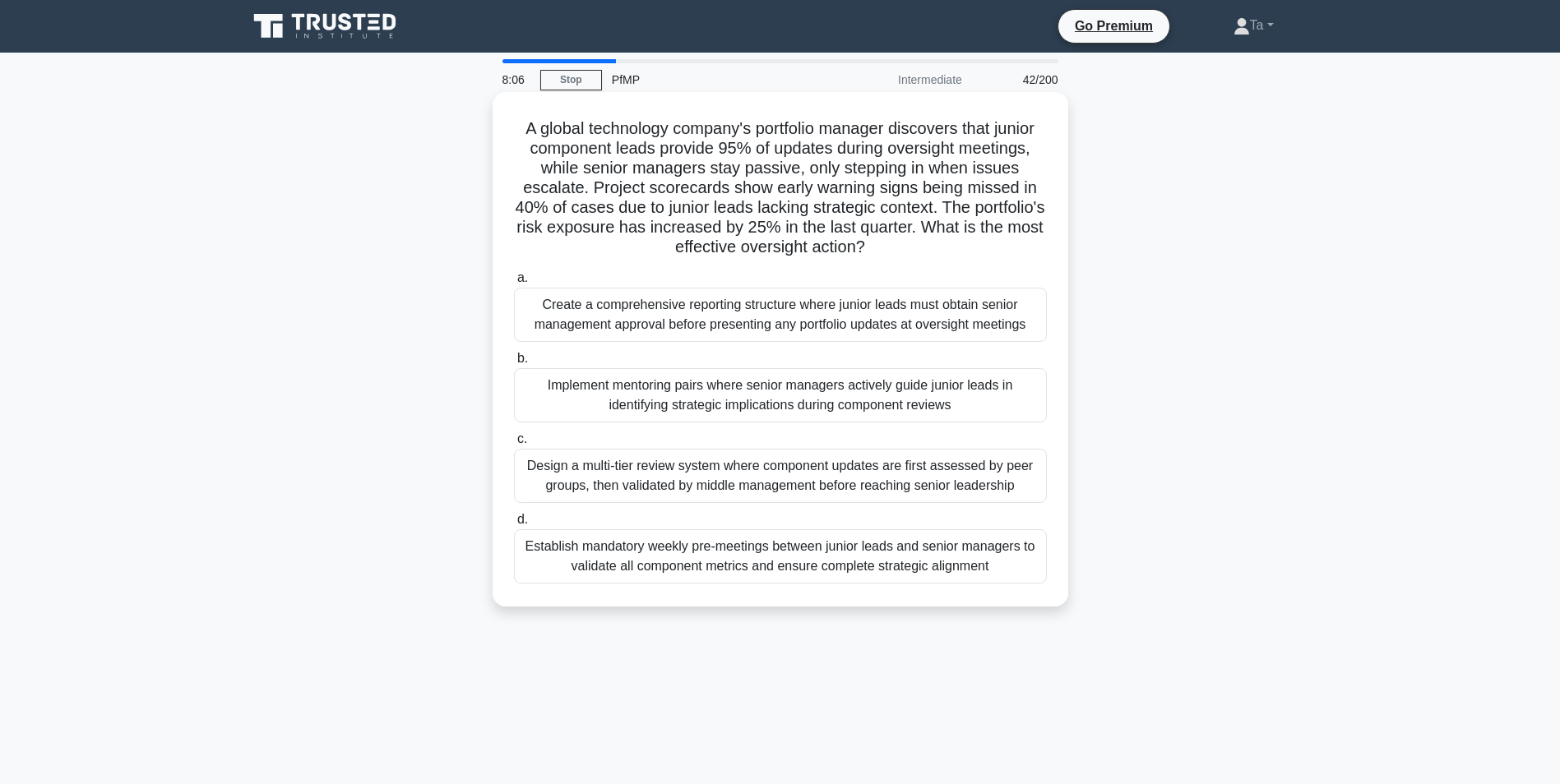
click at [755, 366] on label "b. Implement mentoring pairs where senior managers actively guide junior leads …" at bounding box center [780, 385] width 532 height 74
click at [514, 364] on input "b. Implement mentoring pairs where senior managers actively guide junior leads …" at bounding box center [514, 359] width 0 height 11
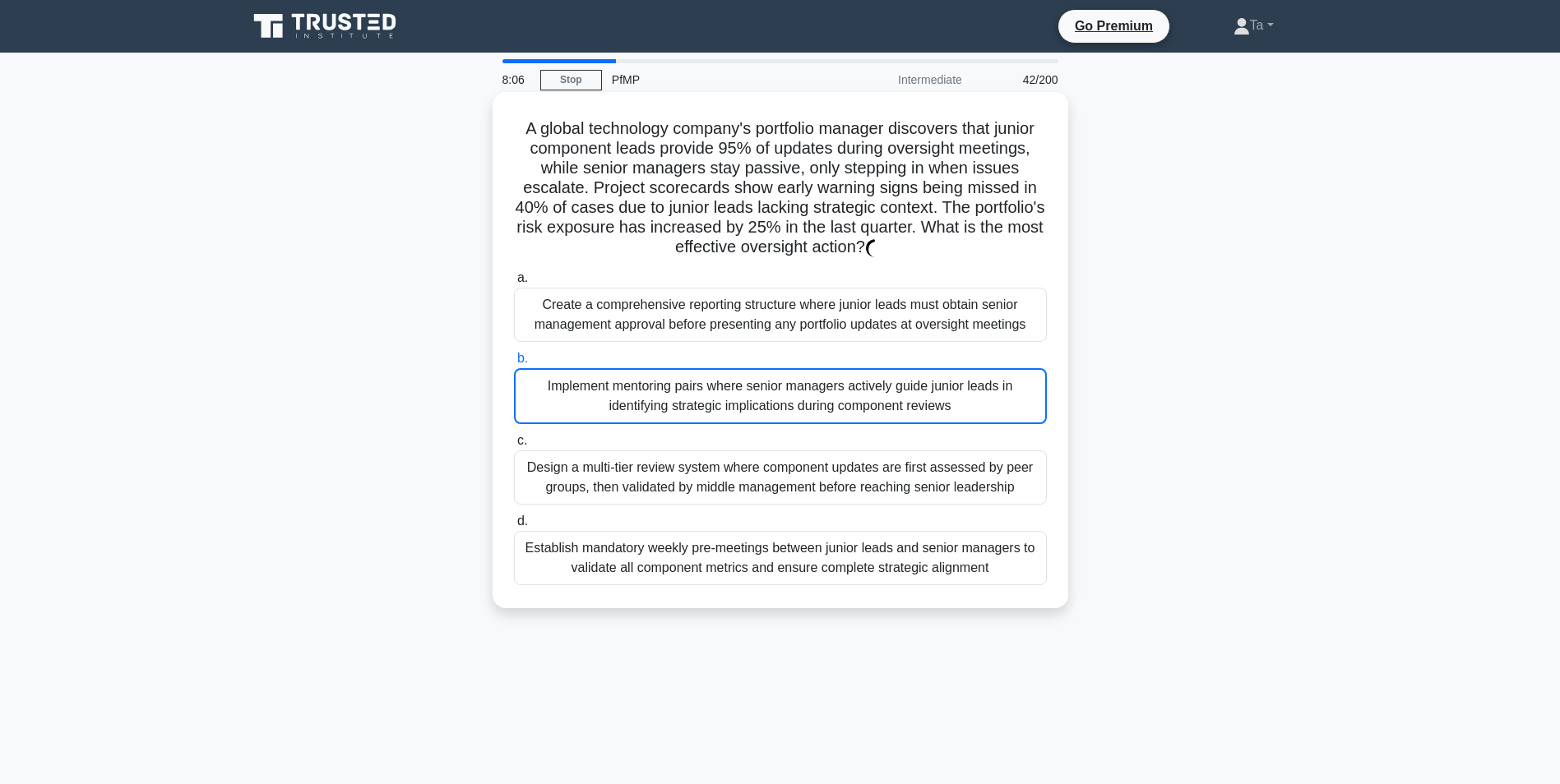
click at [744, 418] on div "Implement mentoring pairs where senior managers actively guide junior leads in …" at bounding box center [780, 396] width 532 height 56
click at [514, 364] on input "b. Implement mentoring pairs where senior managers actively guide junior leads …" at bounding box center [514, 359] width 0 height 11
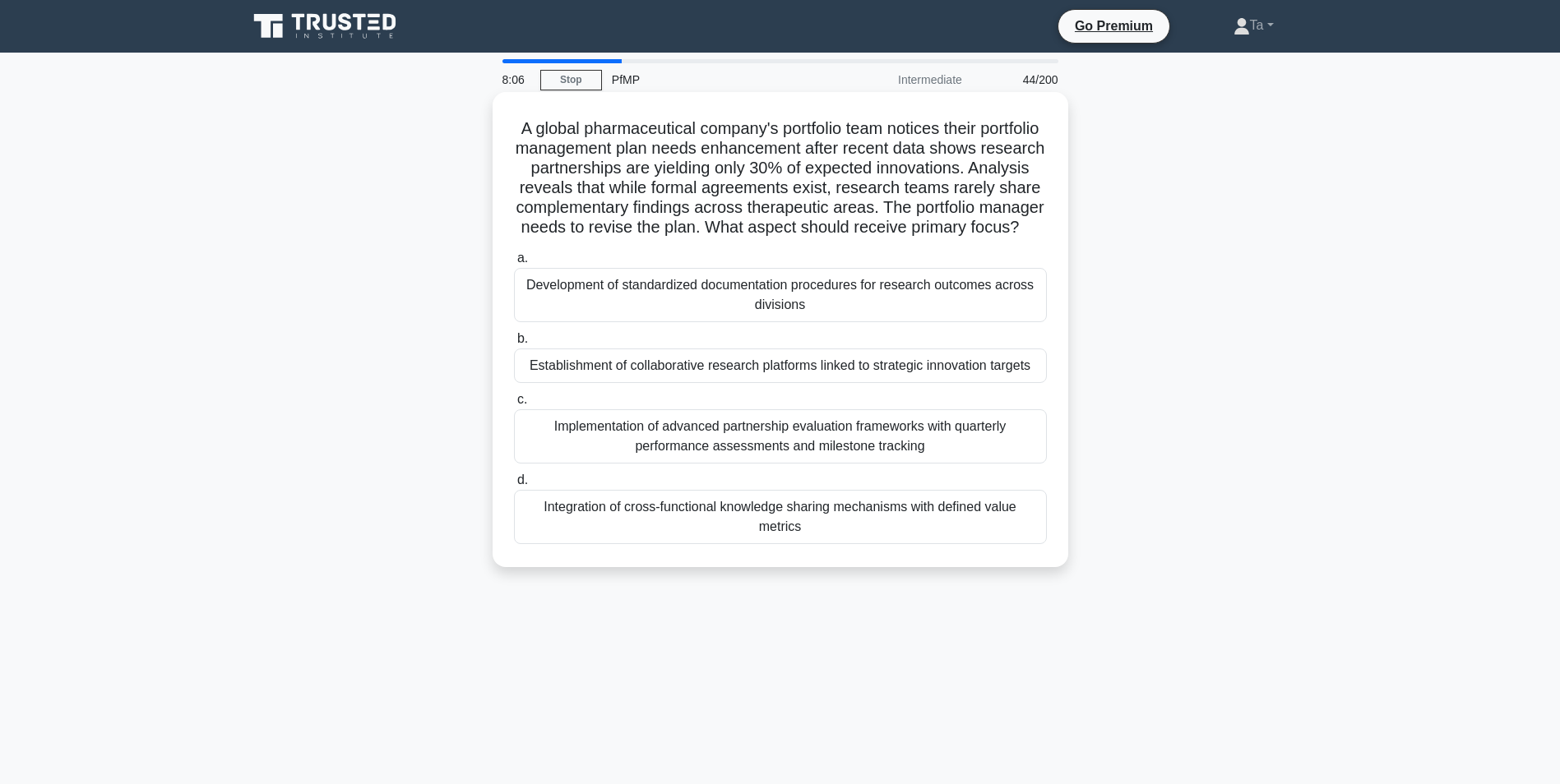
click at [744, 421] on label "c. Implementation of advanced partnership evaluation frameworks with quarterly …" at bounding box center [780, 425] width 532 height 74
click at [514, 405] on input "c. Implementation of advanced partnership evaluation frameworks with quarterly …" at bounding box center [514, 400] width 0 height 11
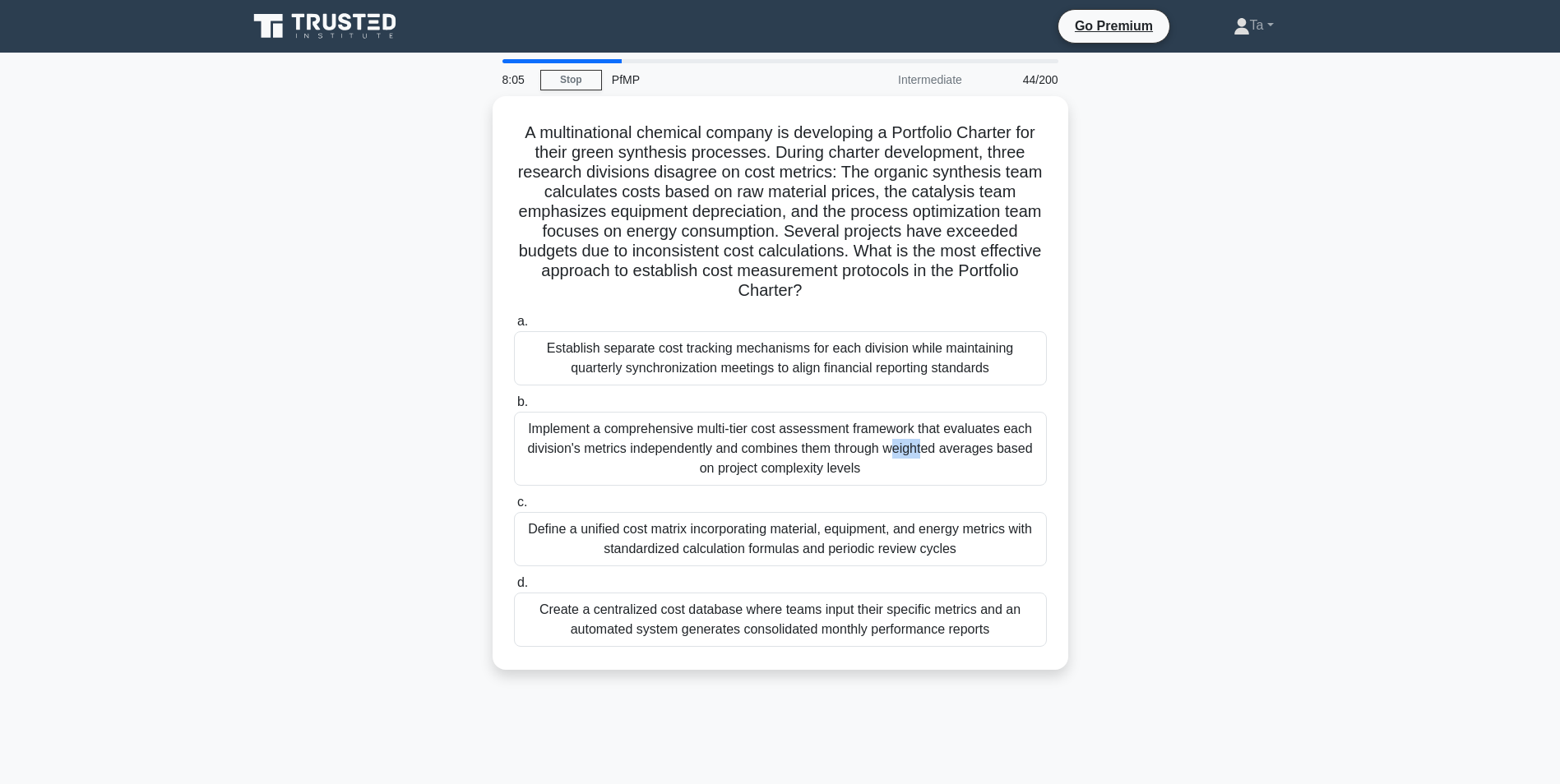
click at [744, 421] on div "Implement a comprehensive multi-tier cost assessment framework that evaluates e…" at bounding box center [780, 448] width 532 height 74
click at [514, 408] on input "b. Implement a comprehensive multi-tier cost assessment framework that evaluate…" at bounding box center [514, 402] width 0 height 11
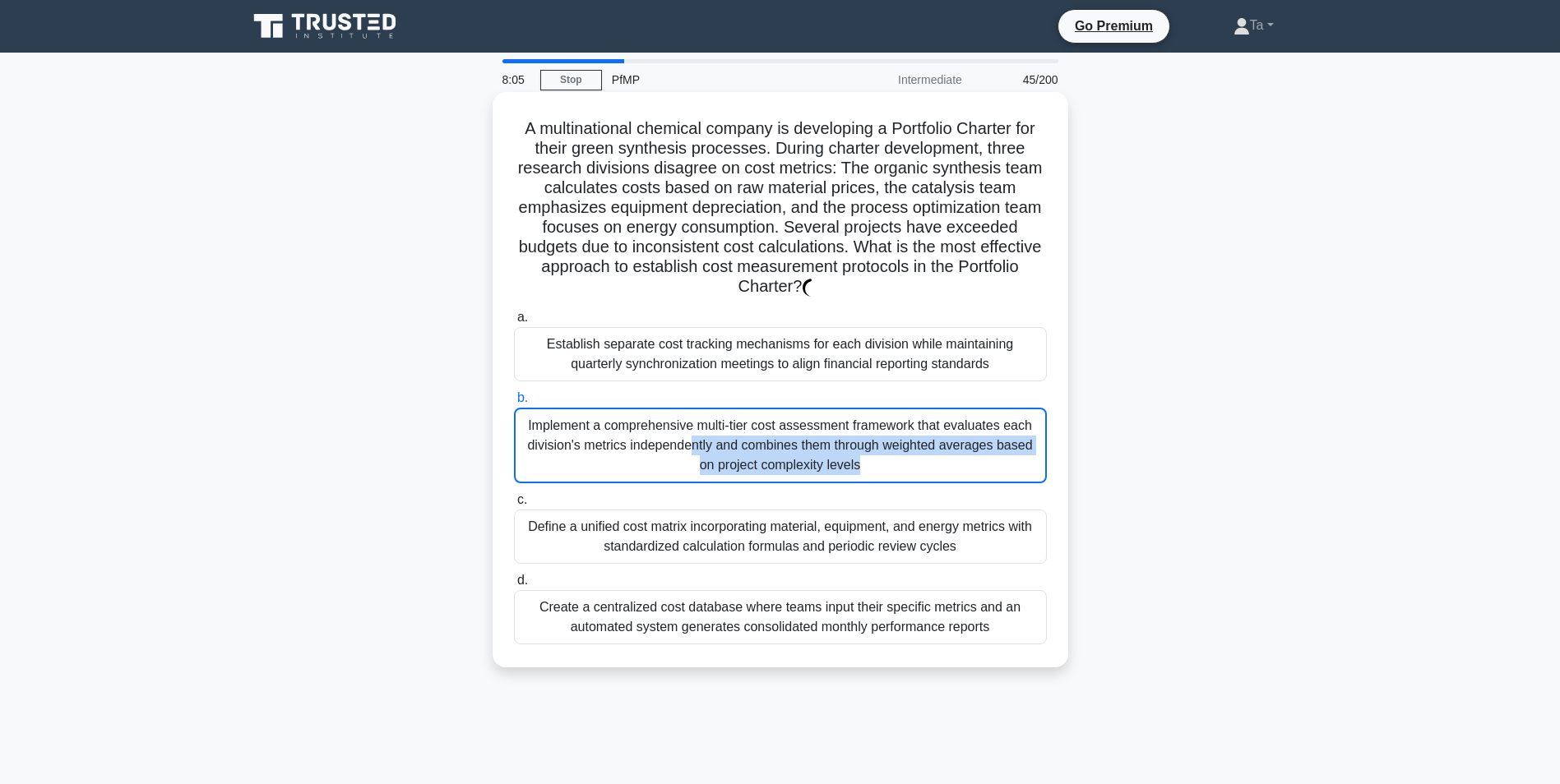
click at [744, 421] on div "Implement a comprehensive multi-tier cost assessment framework that evaluates e…" at bounding box center [780, 445] width 532 height 75
click at [514, 404] on input "b. Implement a comprehensive multi-tier cost assessment framework that evaluate…" at bounding box center [514, 398] width 0 height 11
click at [745, 428] on div "Implement a comprehensive multi-tier cost assessment framework that evaluates e…" at bounding box center [780, 445] width 532 height 75
click at [514, 404] on input "b. Implement a comprehensive multi-tier cost assessment framework that evaluate…" at bounding box center [514, 398] width 0 height 11
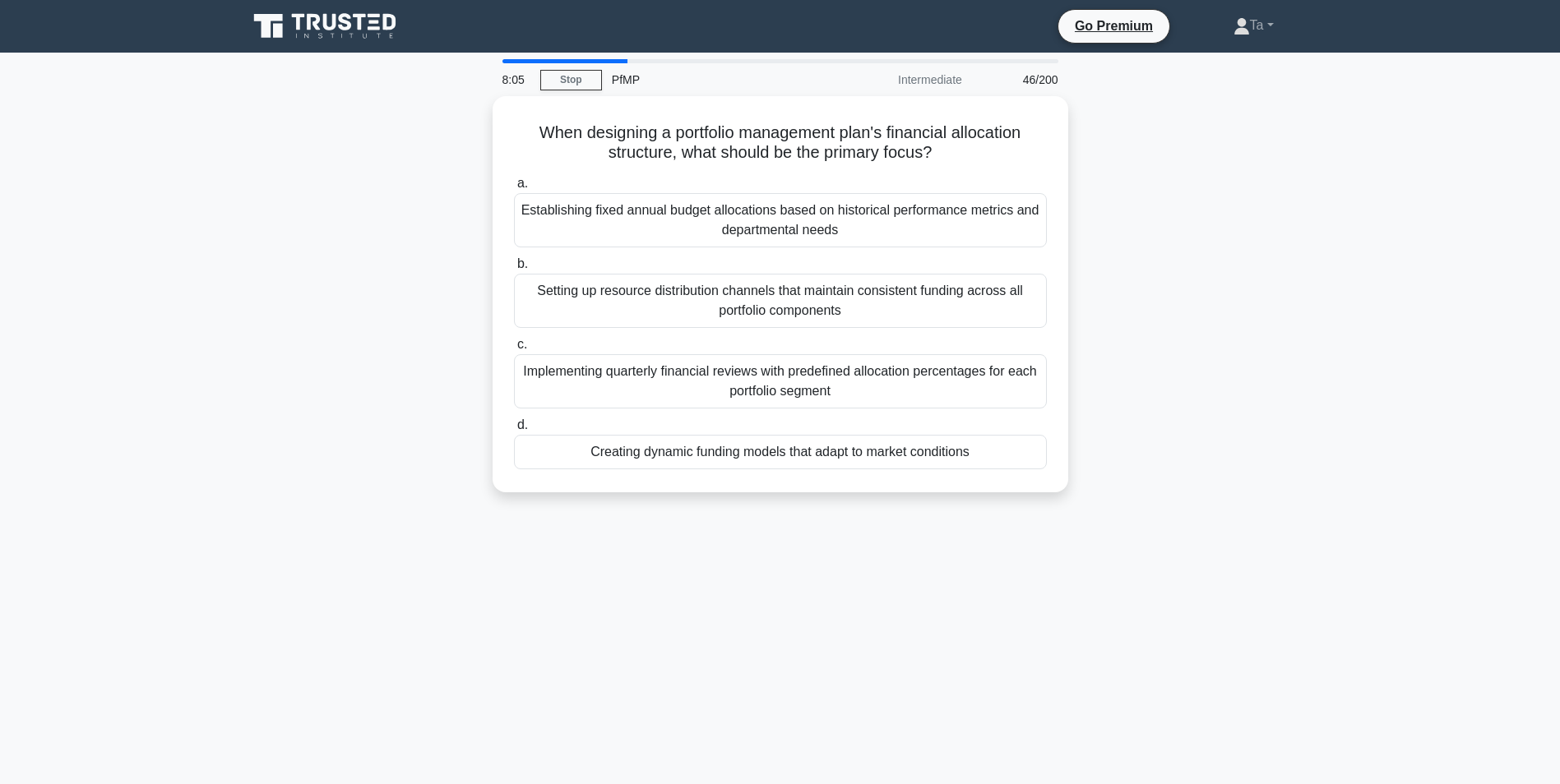
click at [745, 428] on label "d. Creating dynamic funding models that adapt to market conditions" at bounding box center [780, 441] width 532 height 54
click at [514, 428] on input "d. Creating dynamic funding models that adapt to market conditions" at bounding box center [514, 425] width 0 height 11
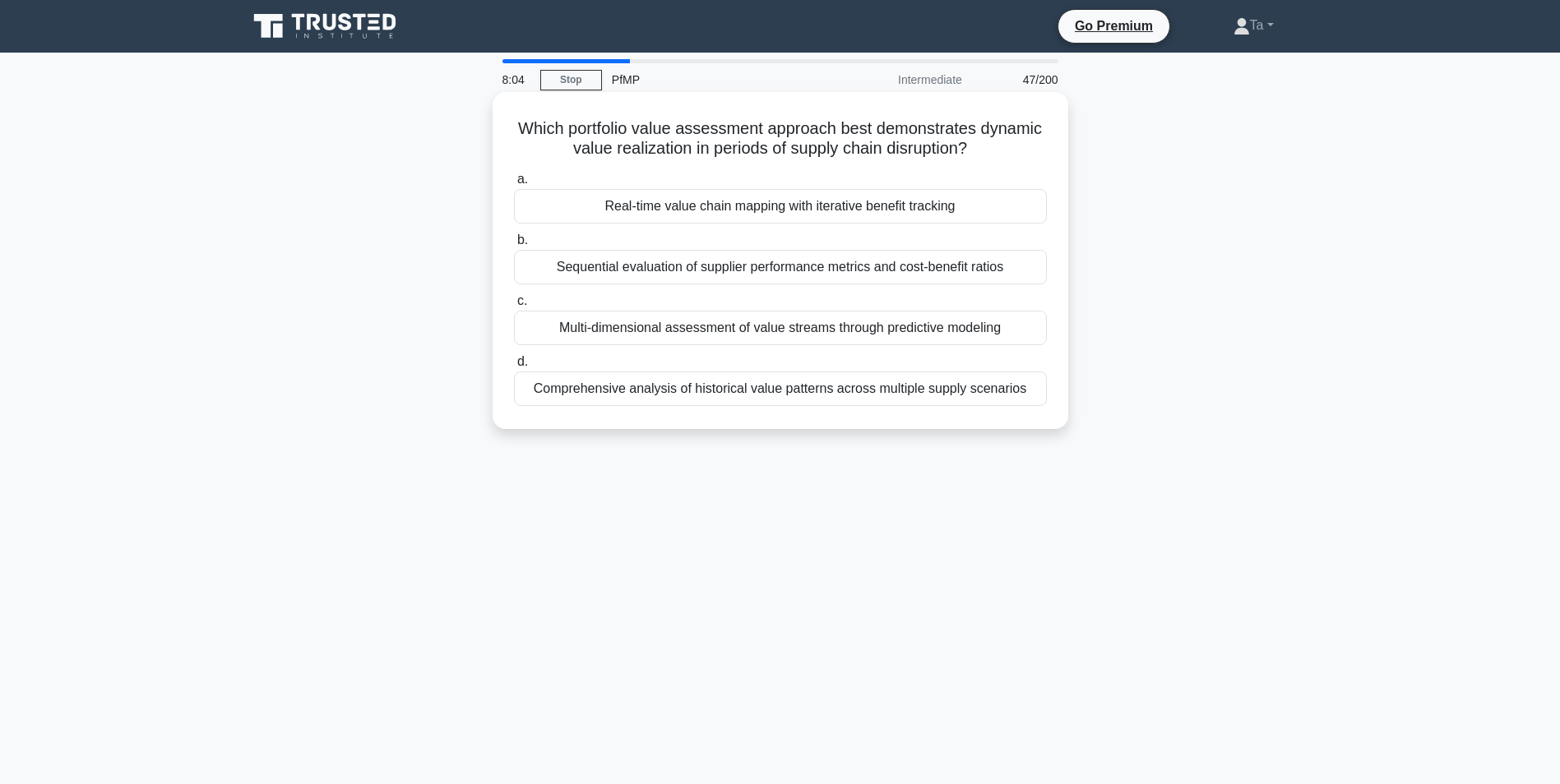
click at [688, 384] on div "Comprehensive analysis of historical value patterns across multiple supply scen…" at bounding box center [780, 388] width 532 height 34
click at [514, 368] on input "d. Comprehensive analysis of historical value patterns across multiple supply s…" at bounding box center [514, 362] width 0 height 11
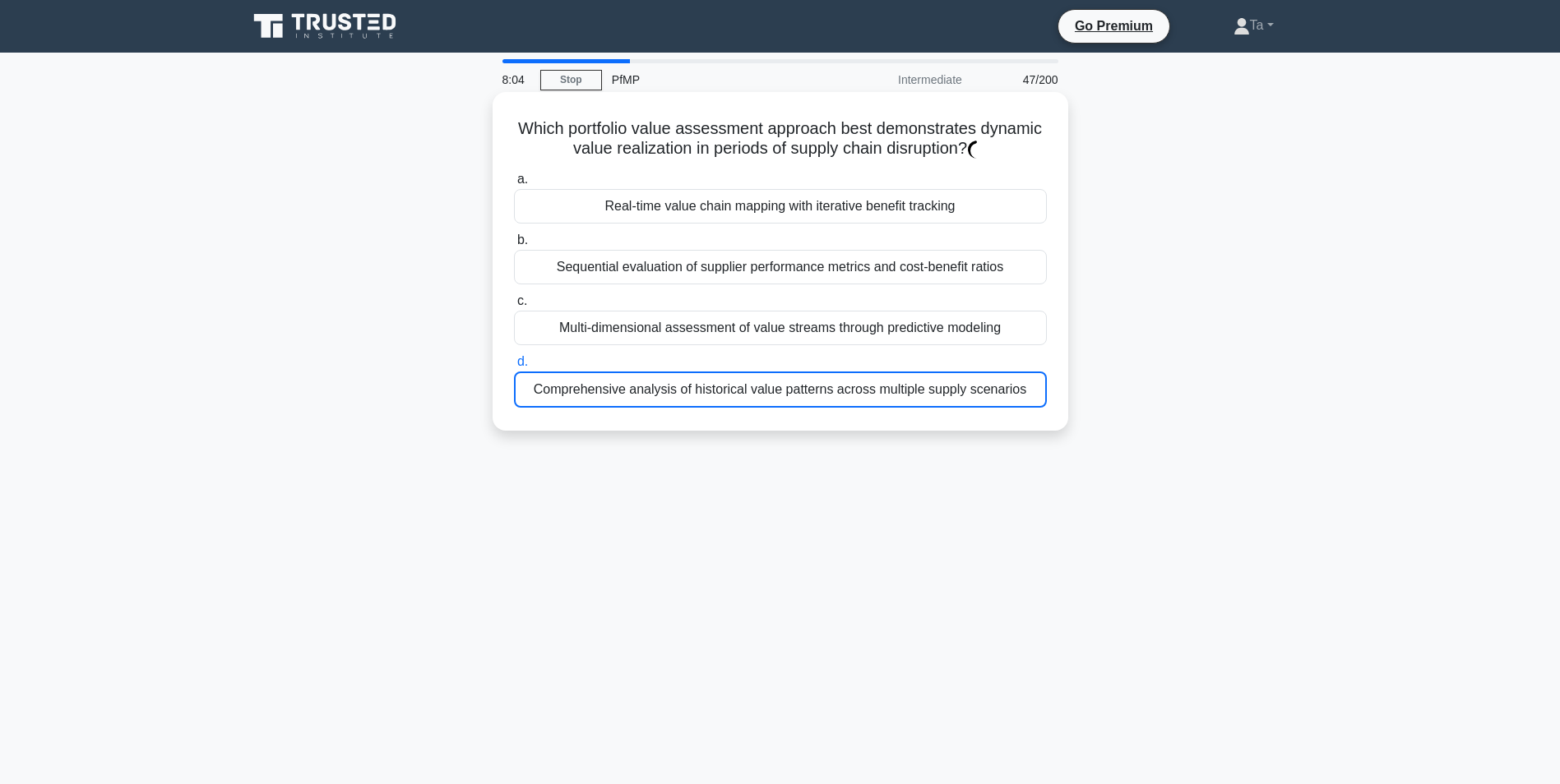
click at [688, 374] on div "Comprehensive analysis of historical value patterns across multiple supply scen…" at bounding box center [780, 389] width 532 height 36
click at [514, 368] on input "d. Comprehensive analysis of historical value patterns across multiple supply s…" at bounding box center [514, 362] width 0 height 11
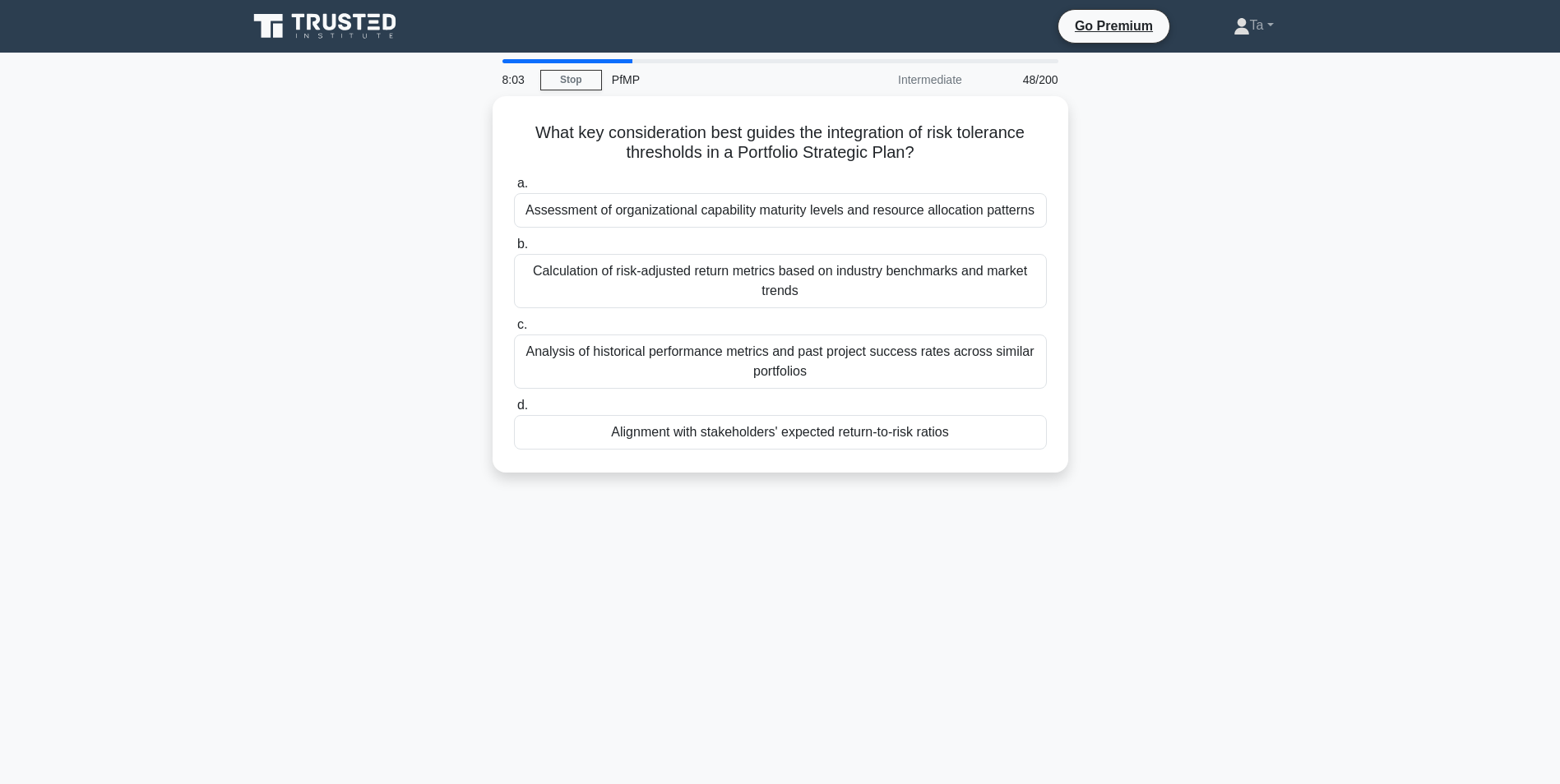
click at [695, 349] on div "Analysis of historical performance metrics and past project success rates acros…" at bounding box center [780, 361] width 532 height 54
click at [514, 330] on input "c. Analysis of historical performance metrics and past project success rates ac…" at bounding box center [514, 324] width 0 height 11
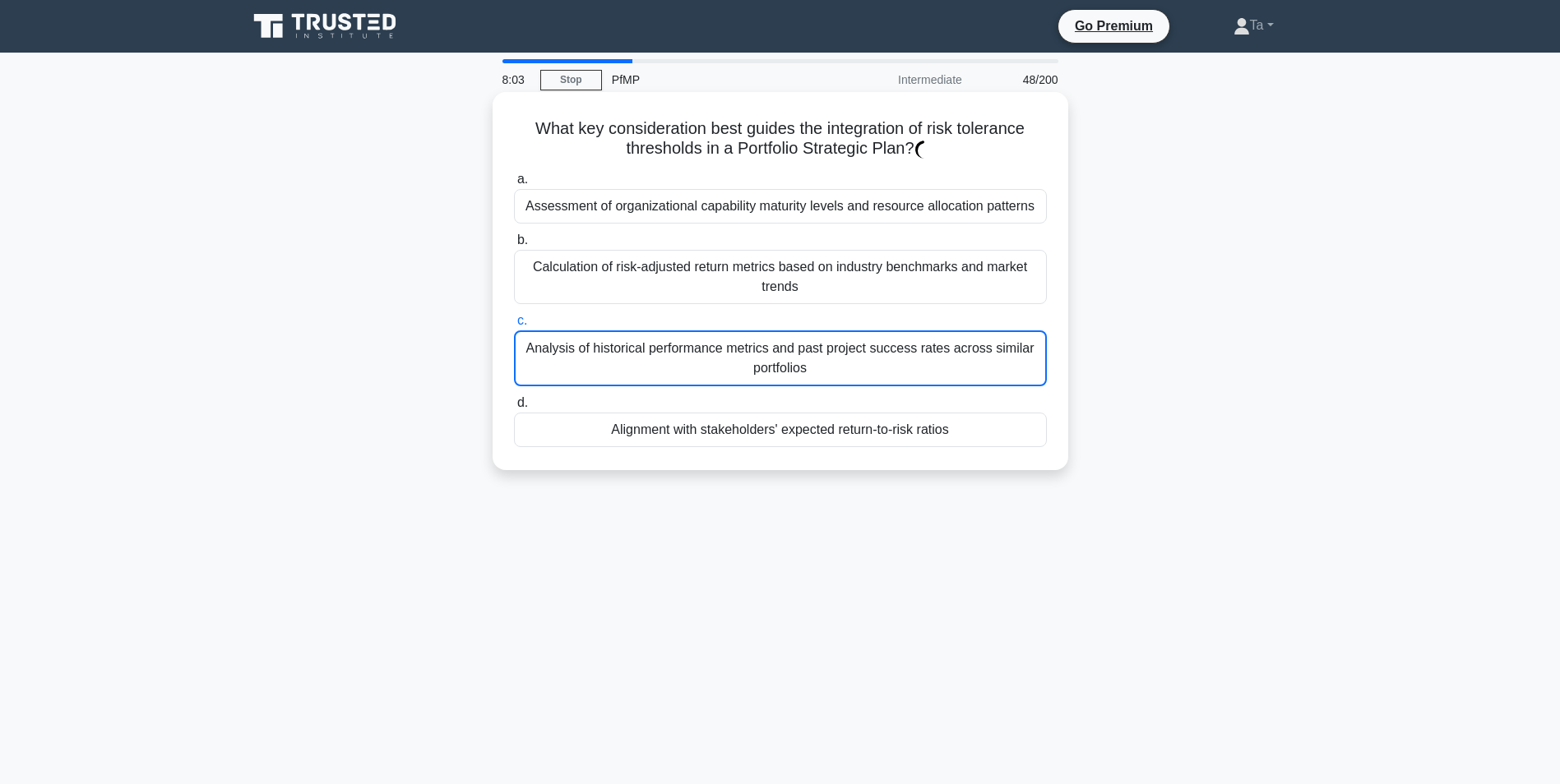
click at [695, 349] on div "Analysis of historical performance metrics and past project success rates acros…" at bounding box center [780, 358] width 532 height 56
click at [514, 326] on input "c. Analysis of historical performance metrics and past project success rates ac…" at bounding box center [514, 320] width 0 height 11
click at [695, 349] on div "Analysis of historical performance metrics and past project success rates acros…" at bounding box center [780, 358] width 532 height 56
click at [514, 326] on input "c. Analysis of historical performance metrics and past project success rates ac…" at bounding box center [514, 320] width 0 height 11
click at [695, 349] on div "Analysis of historical performance metrics and past project success rates acros…" at bounding box center [780, 358] width 532 height 56
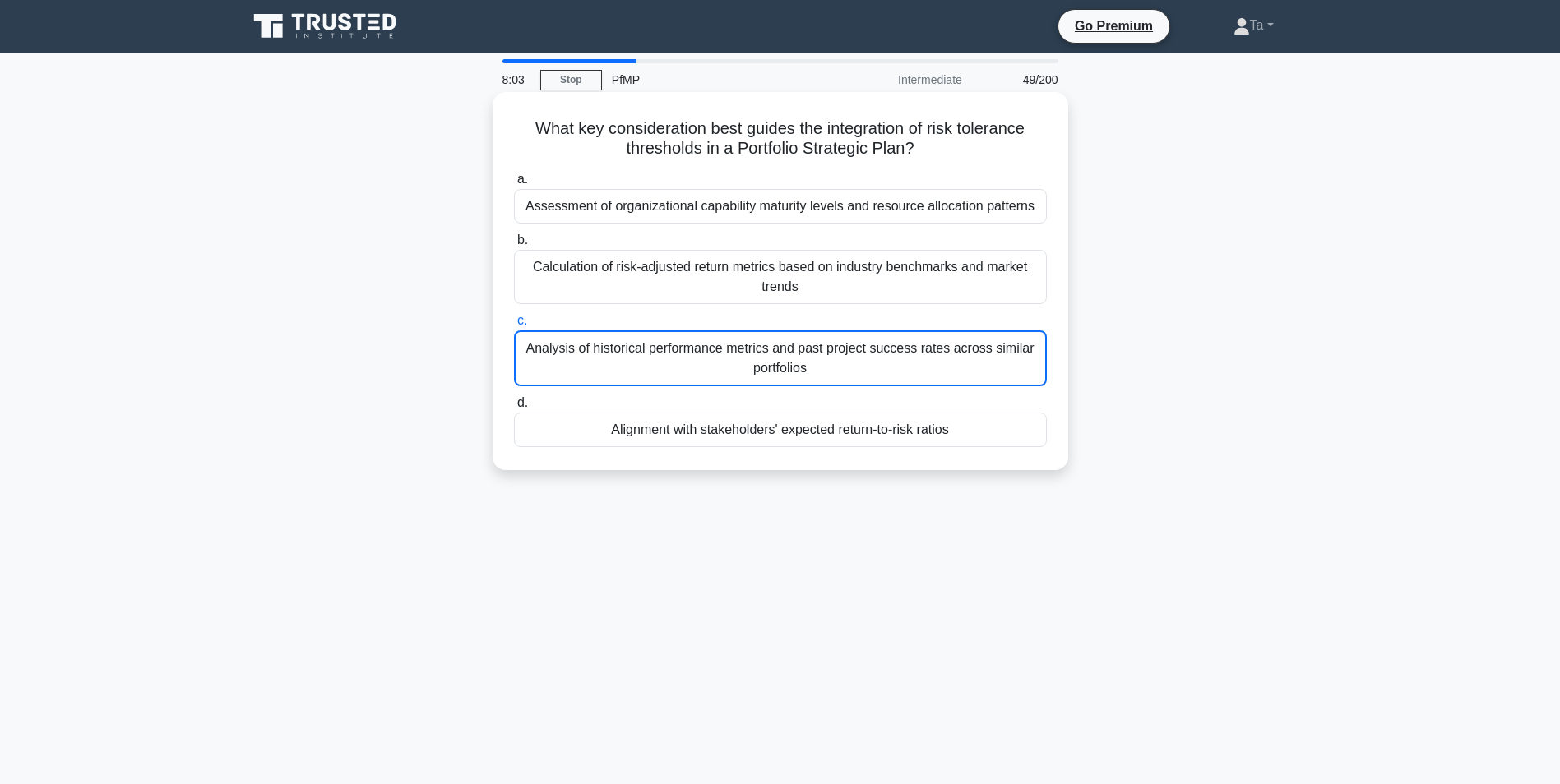
click at [514, 326] on input "c. Analysis of historical performance metrics and past project success rates ac…" at bounding box center [514, 320] width 0 height 11
click at [695, 349] on div "Analysis of historical performance metrics and past project success rates acros…" at bounding box center [780, 358] width 532 height 56
click at [514, 326] on input "c. Analysis of historical performance metrics and past project success rates ac…" at bounding box center [514, 320] width 0 height 11
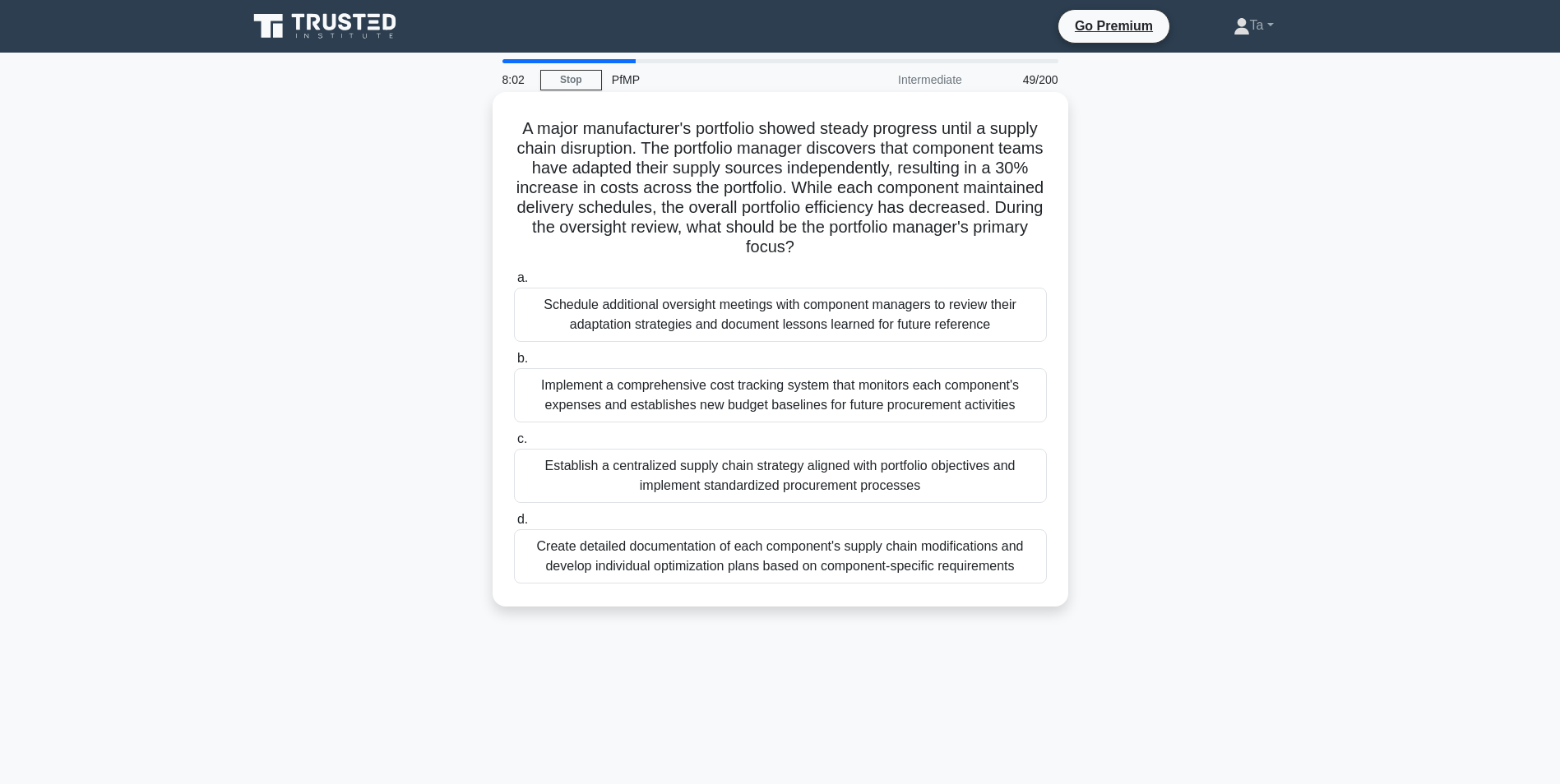
drag, startPoint x: 695, startPoint y: 349, endPoint x: 686, endPoint y: 323, distance: 27.5
click at [686, 323] on div "Schedule additional oversight meetings with component managers to review their …" at bounding box center [780, 314] width 532 height 54
click at [514, 283] on input "a. Schedule additional oversight meetings with component managers to review the…" at bounding box center [514, 277] width 0 height 11
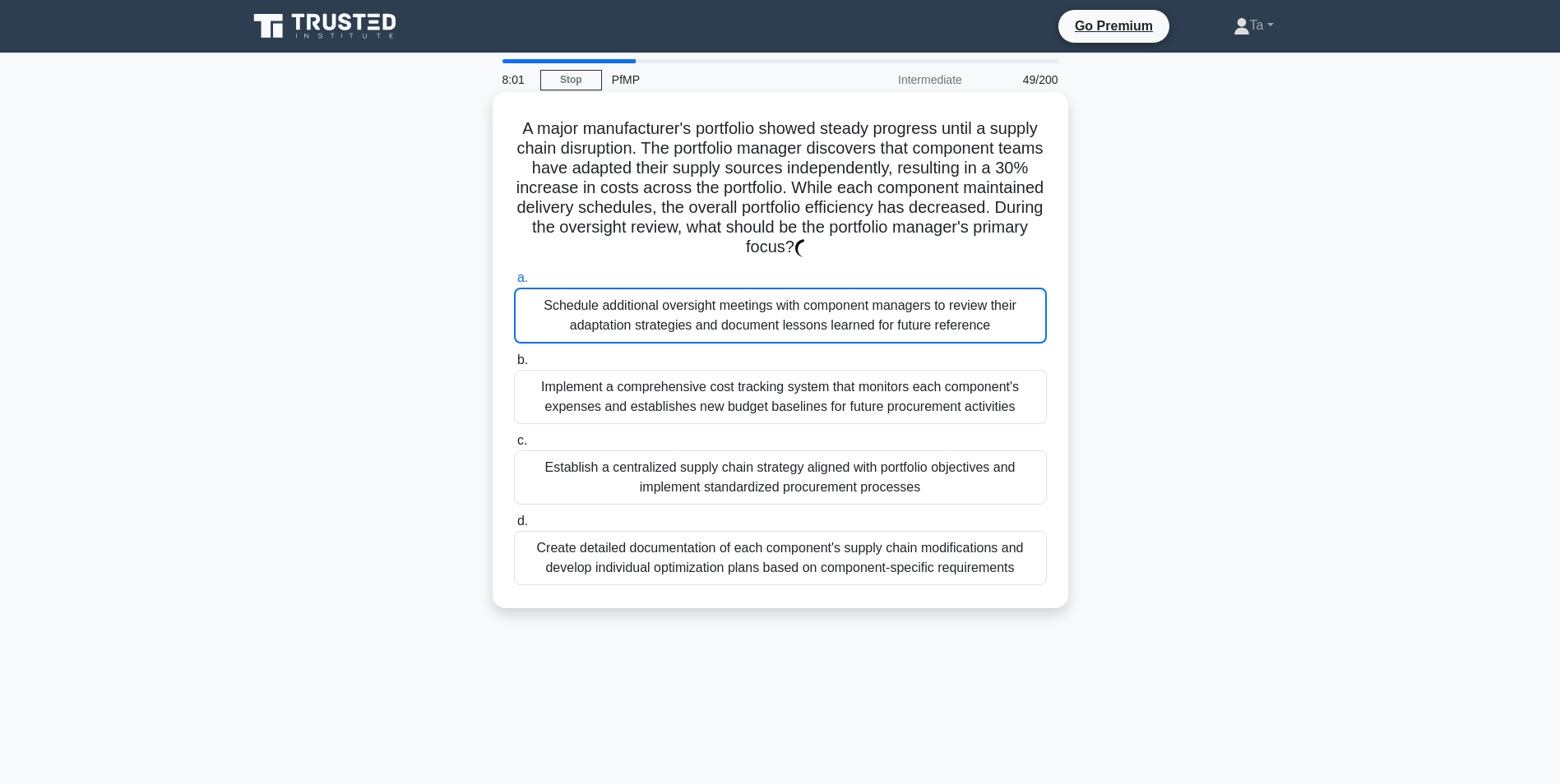
click at [665, 351] on div "a. Schedule additional oversight meetings with component managers to review the…" at bounding box center [780, 426] width 553 height 323
drag, startPoint x: 665, startPoint y: 351, endPoint x: 667, endPoint y: 412, distance: 61.0
click at [667, 412] on div "Implement a comprehensive cost tracking system that monitors each component's e…" at bounding box center [780, 396] width 532 height 54
click at [514, 366] on input "b. Implement a comprehensive cost tracking system that monitors each component'…" at bounding box center [514, 360] width 0 height 11
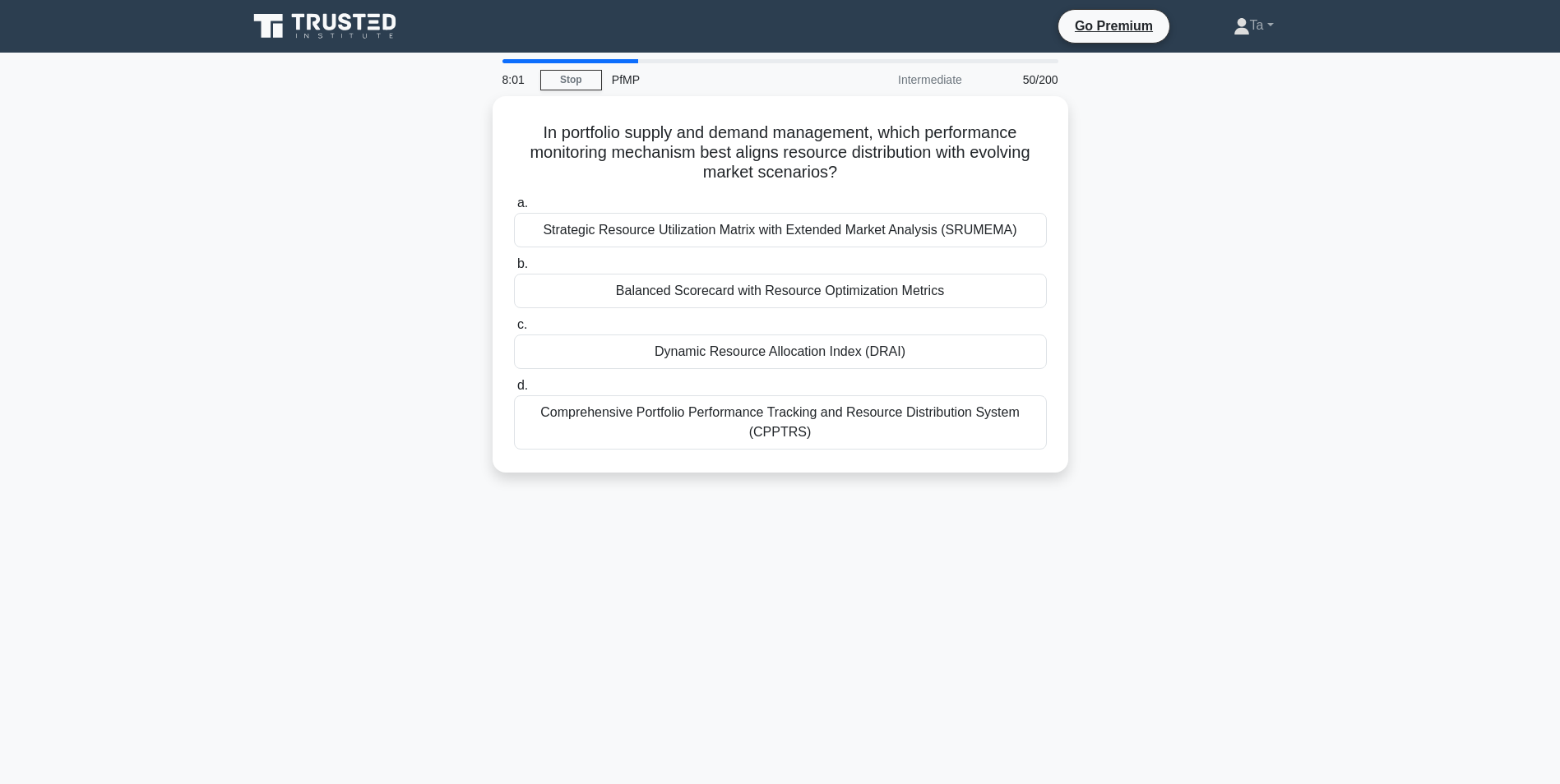
click at [662, 335] on div "Dynamic Resource Allocation Index (DRAI)" at bounding box center [780, 351] width 532 height 34
click at [514, 330] on input "c. Dynamic Resource Allocation Index (DRAI)" at bounding box center [514, 324] width 0 height 11
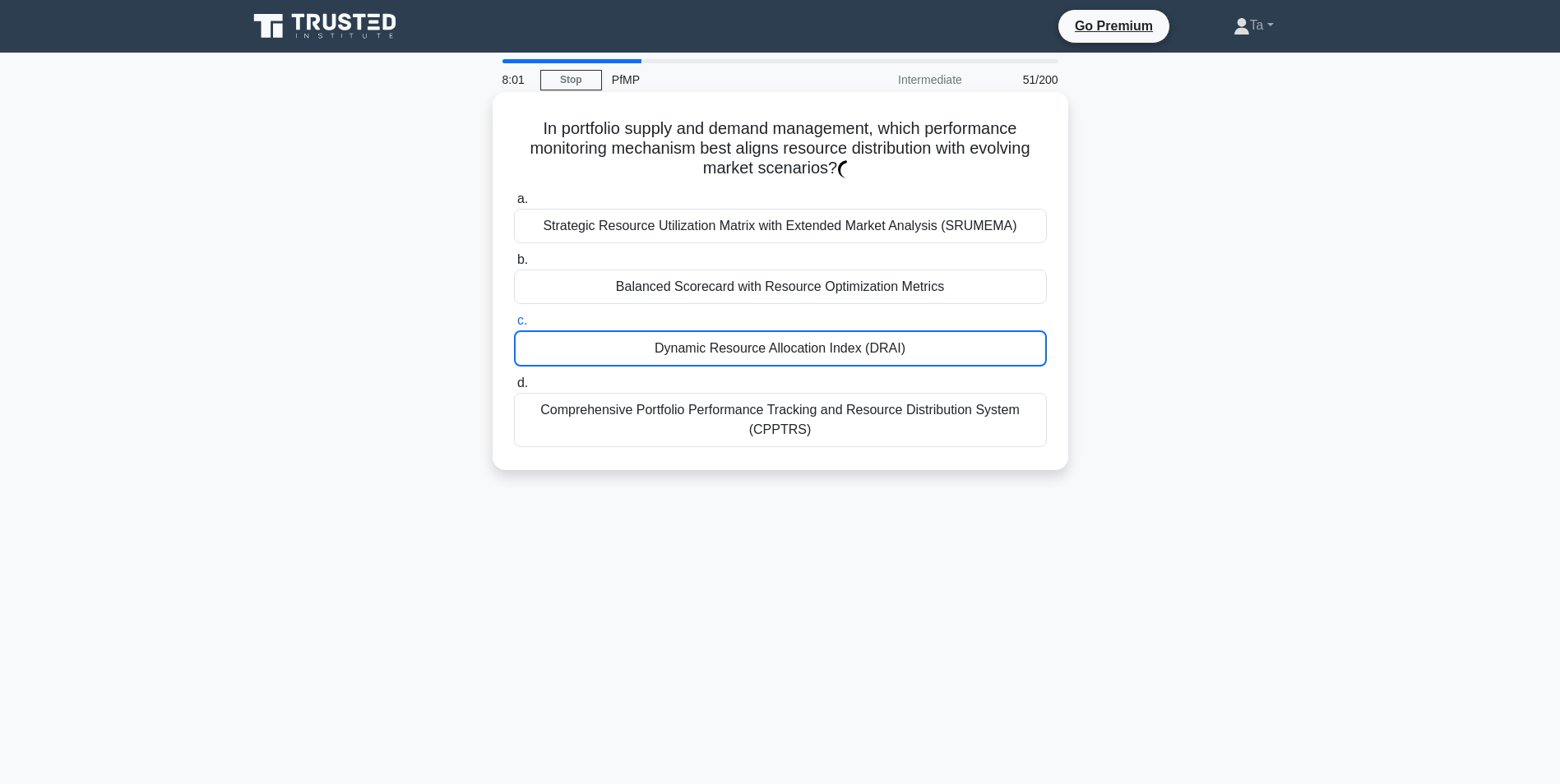
click at [666, 407] on div "Comprehensive Portfolio Performance Tracking and Resource Distribution System (…" at bounding box center [780, 419] width 532 height 54
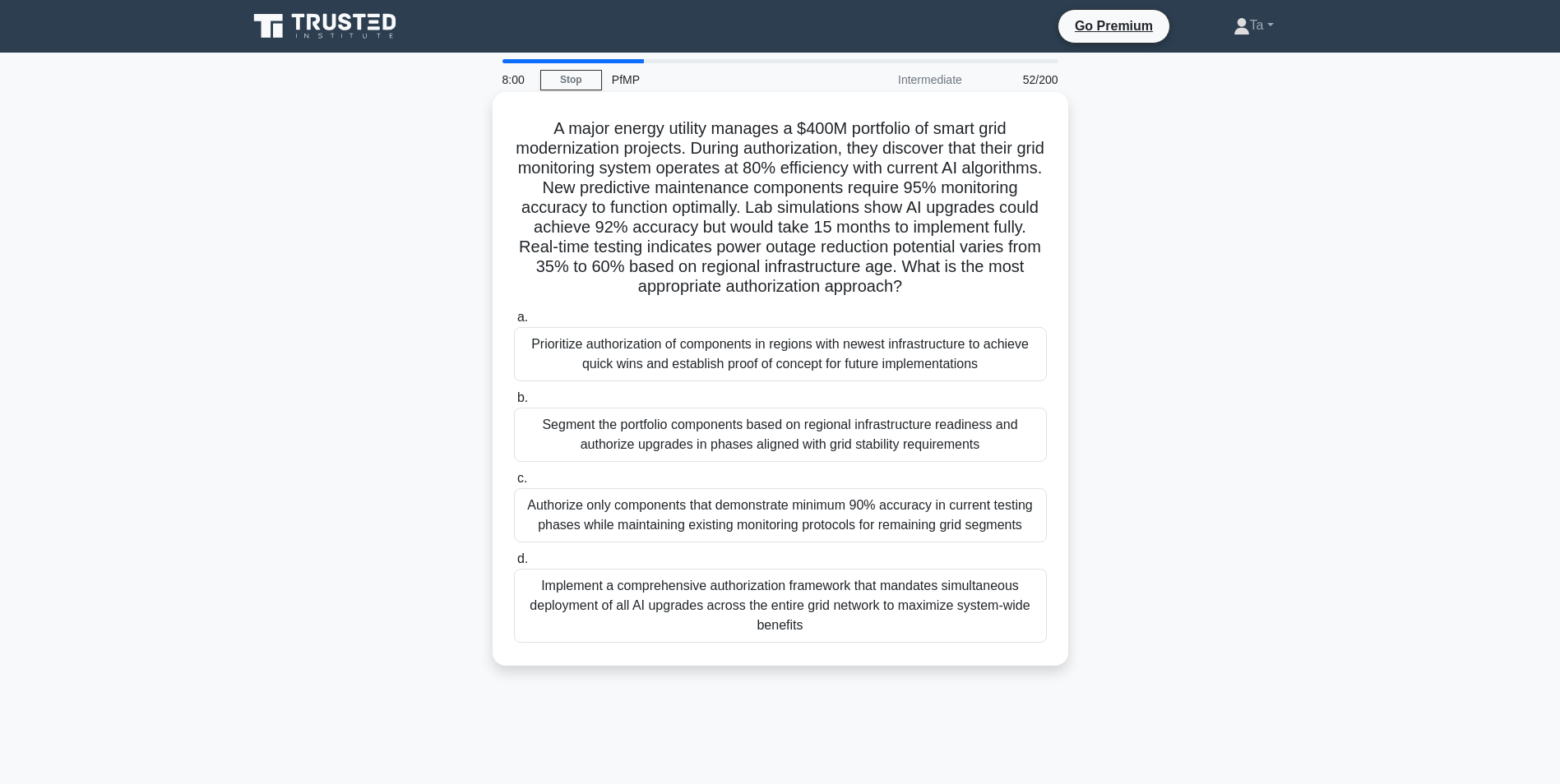
drag, startPoint x: 666, startPoint y: 407, endPoint x: 655, endPoint y: 331, distance: 76.8
click at [642, 320] on label "a. Prioritize authorization of components in regions with newest infrastructure…" at bounding box center [780, 344] width 532 height 74
click at [514, 320] on input "a. Prioritize authorization of components in regions with newest infrastructure…" at bounding box center [514, 318] width 0 height 11
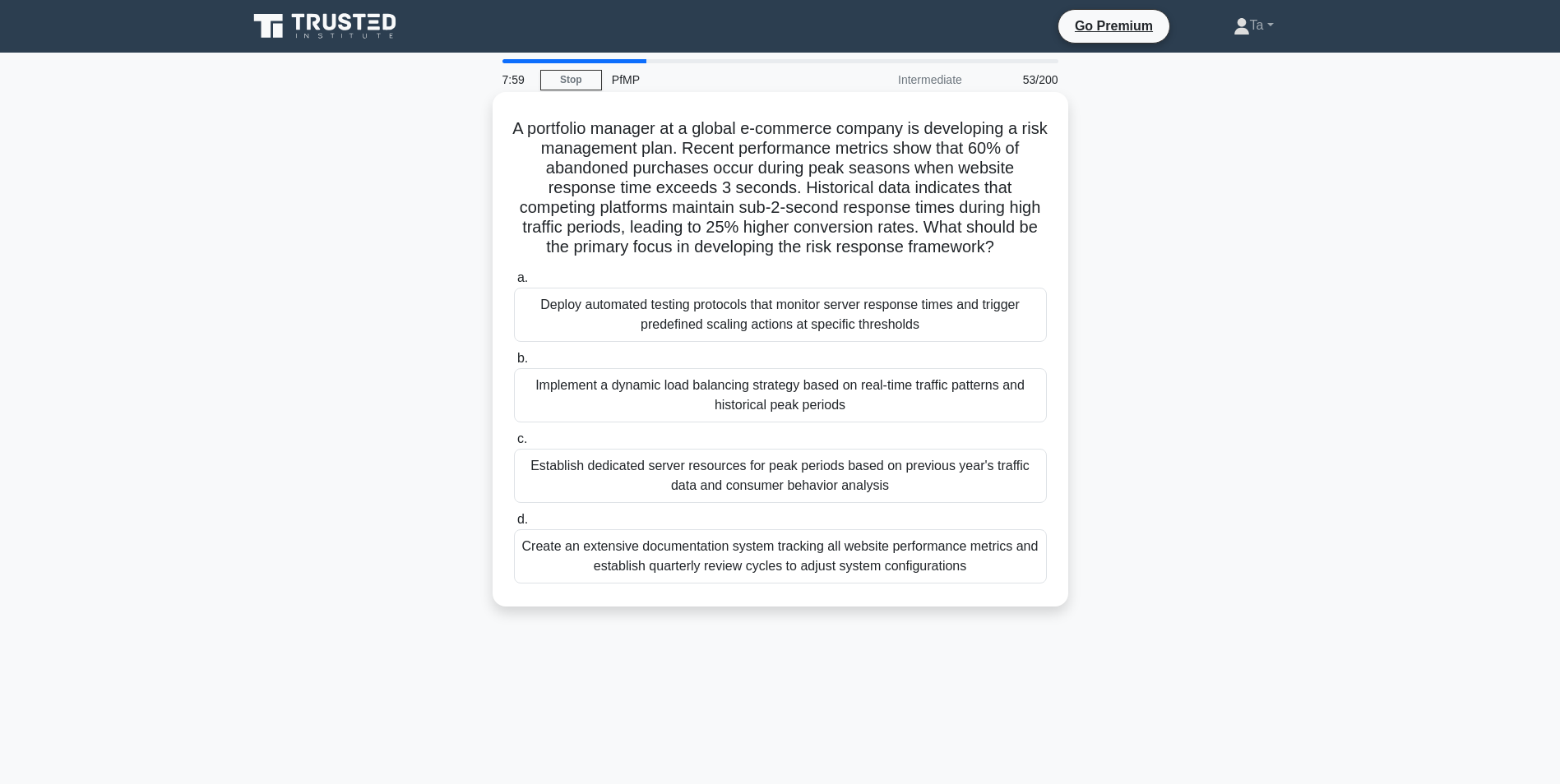
click at [660, 422] on div "Implement a dynamic load balancing strategy based on real-time traffic patterns…" at bounding box center [780, 395] width 532 height 54
click at [514, 364] on input "b. Implement a dynamic load balancing strategy based on real-time traffic patte…" at bounding box center [514, 359] width 0 height 11
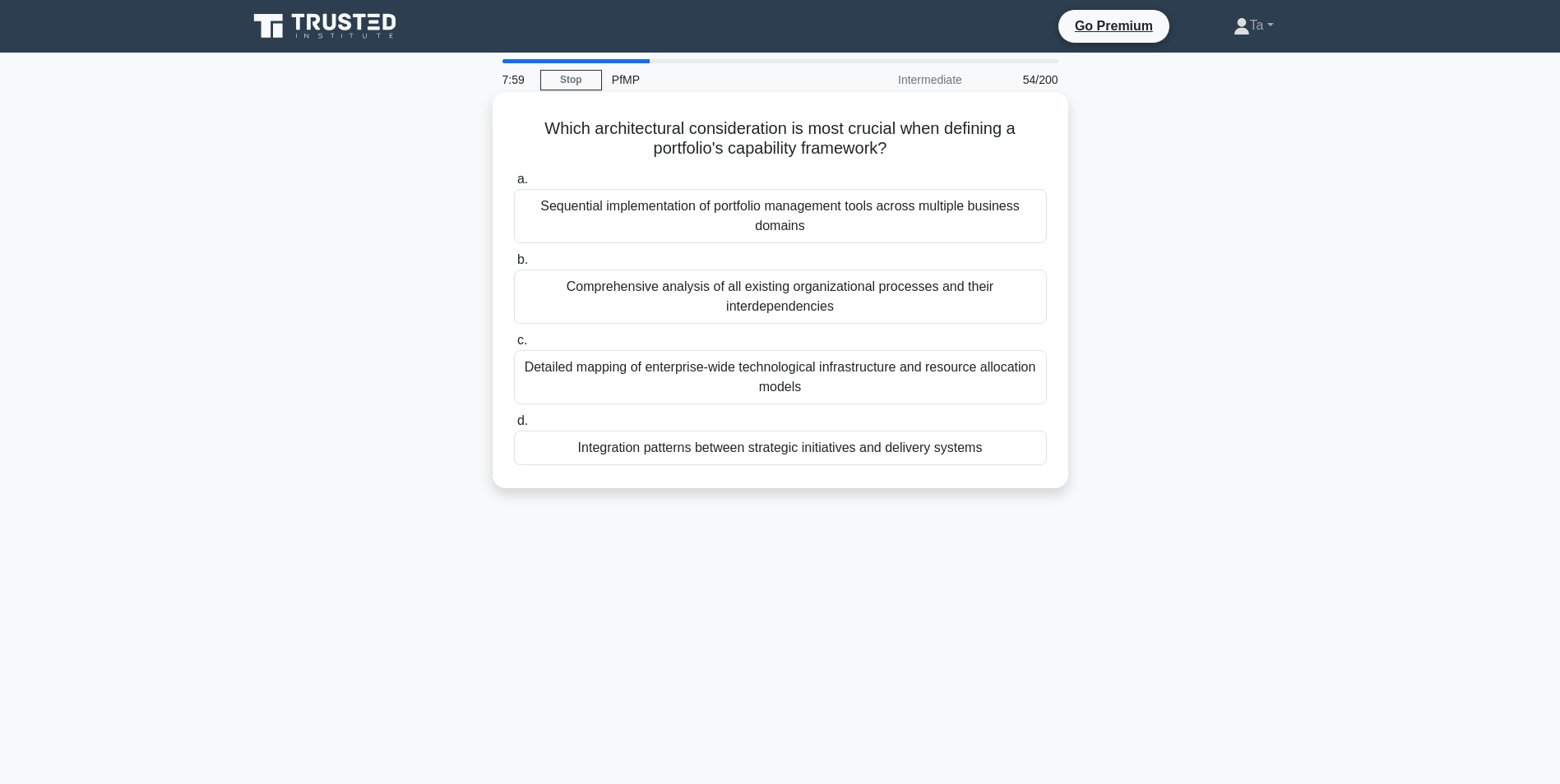
click at [690, 436] on div "Integration patterns between strategic initiatives and delivery systems" at bounding box center [780, 447] width 532 height 34
click at [514, 426] on input "d. Integration patterns between strategic initiatives and delivery systems" at bounding box center [514, 420] width 0 height 11
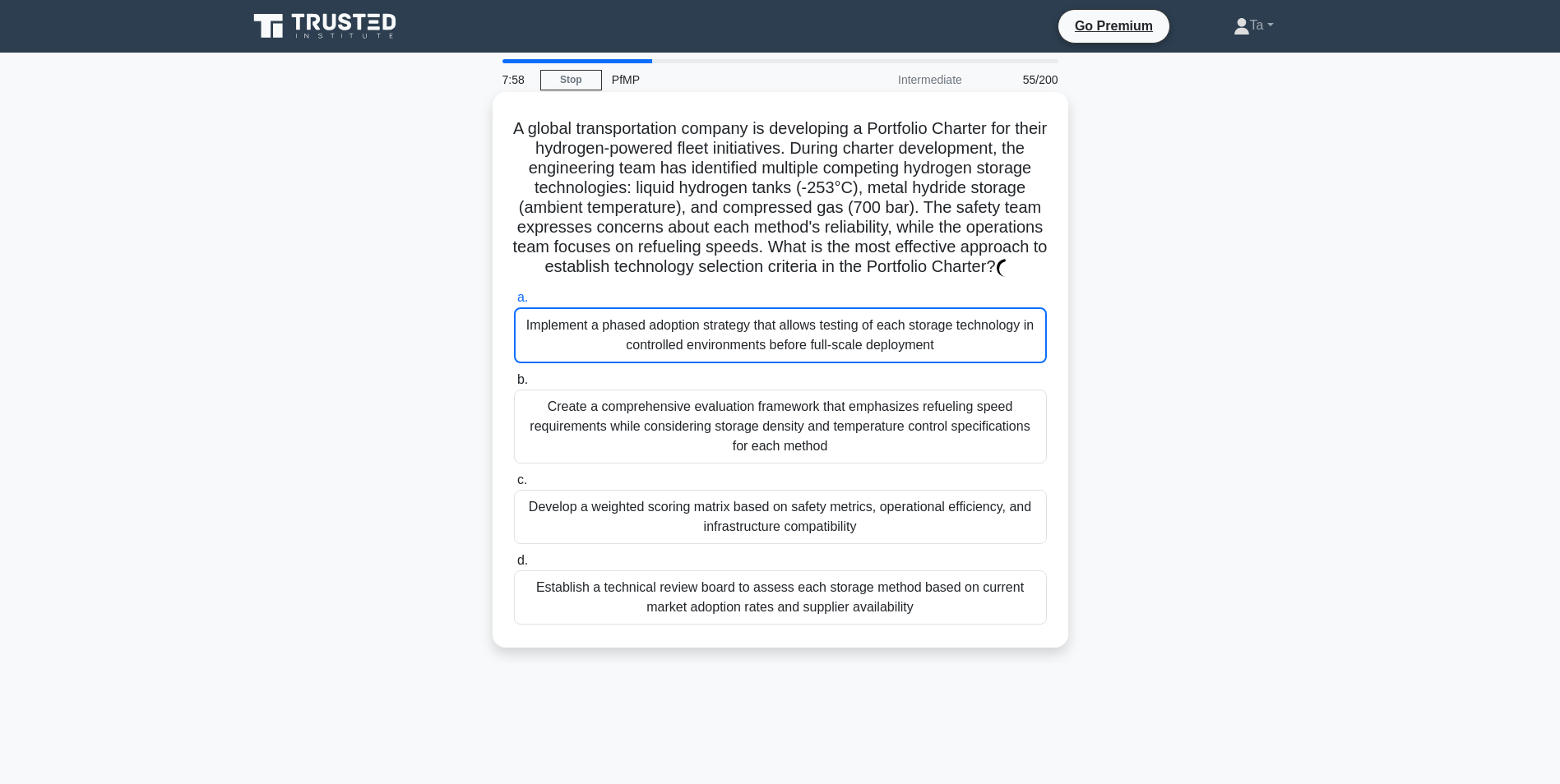
click at [675, 412] on div "Create a comprehensive evaluation framework that emphasizes refueling speed req…" at bounding box center [780, 425] width 532 height 74
drag, startPoint x: 675, startPoint y: 412, endPoint x: 686, endPoint y: 446, distance: 35.7
click at [696, 489] on div "a. Implement a phased adoption strategy that allows testing of each storage tec…" at bounding box center [780, 456] width 553 height 344
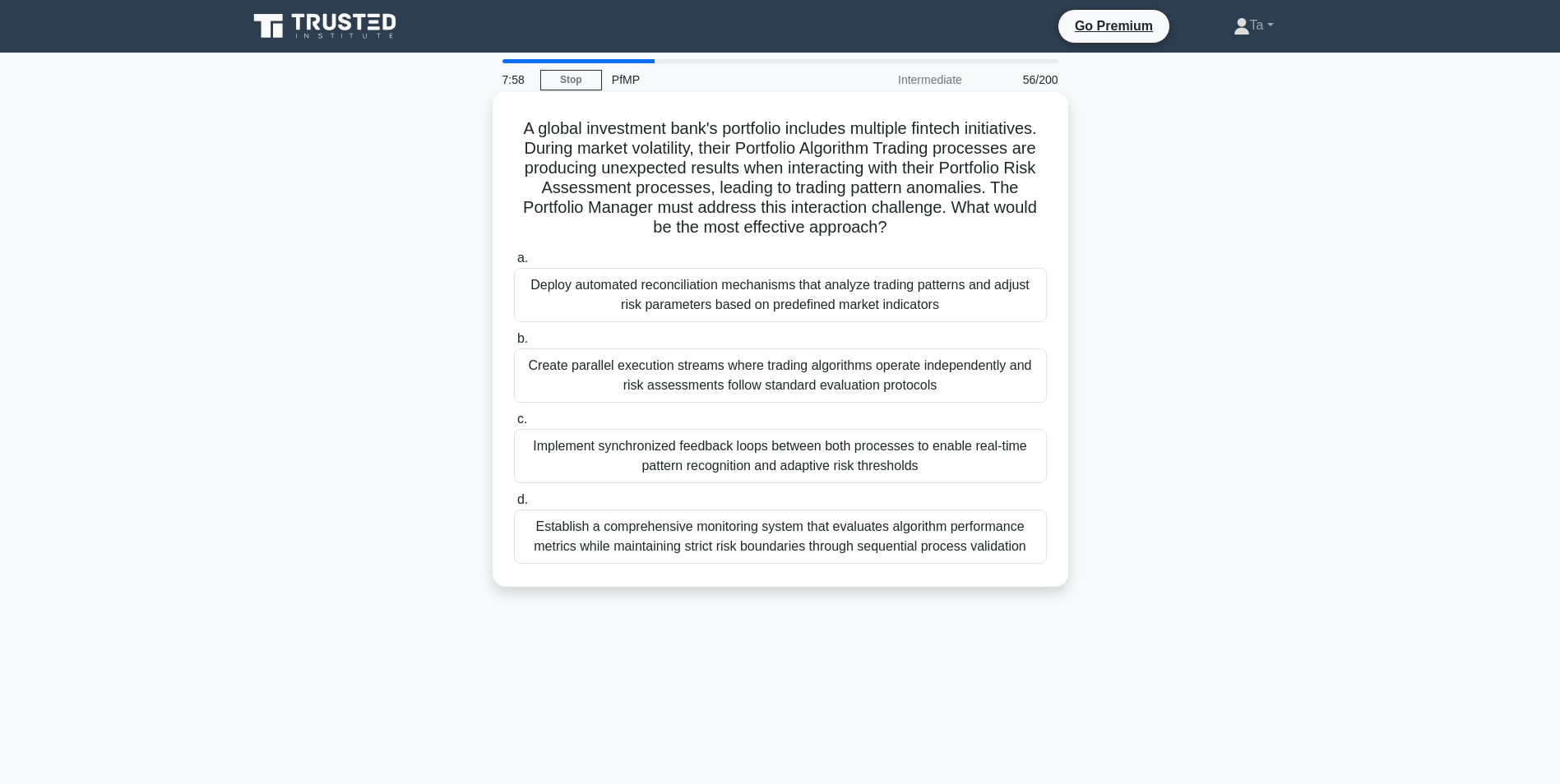
click at [714, 478] on div "Implement synchronized feedback loops between both processes to enable real-tim…" at bounding box center [780, 456] width 532 height 54
click at [514, 425] on input "c. Implement synchronized feedback loops between both processes to enable real-…" at bounding box center [514, 419] width 0 height 11
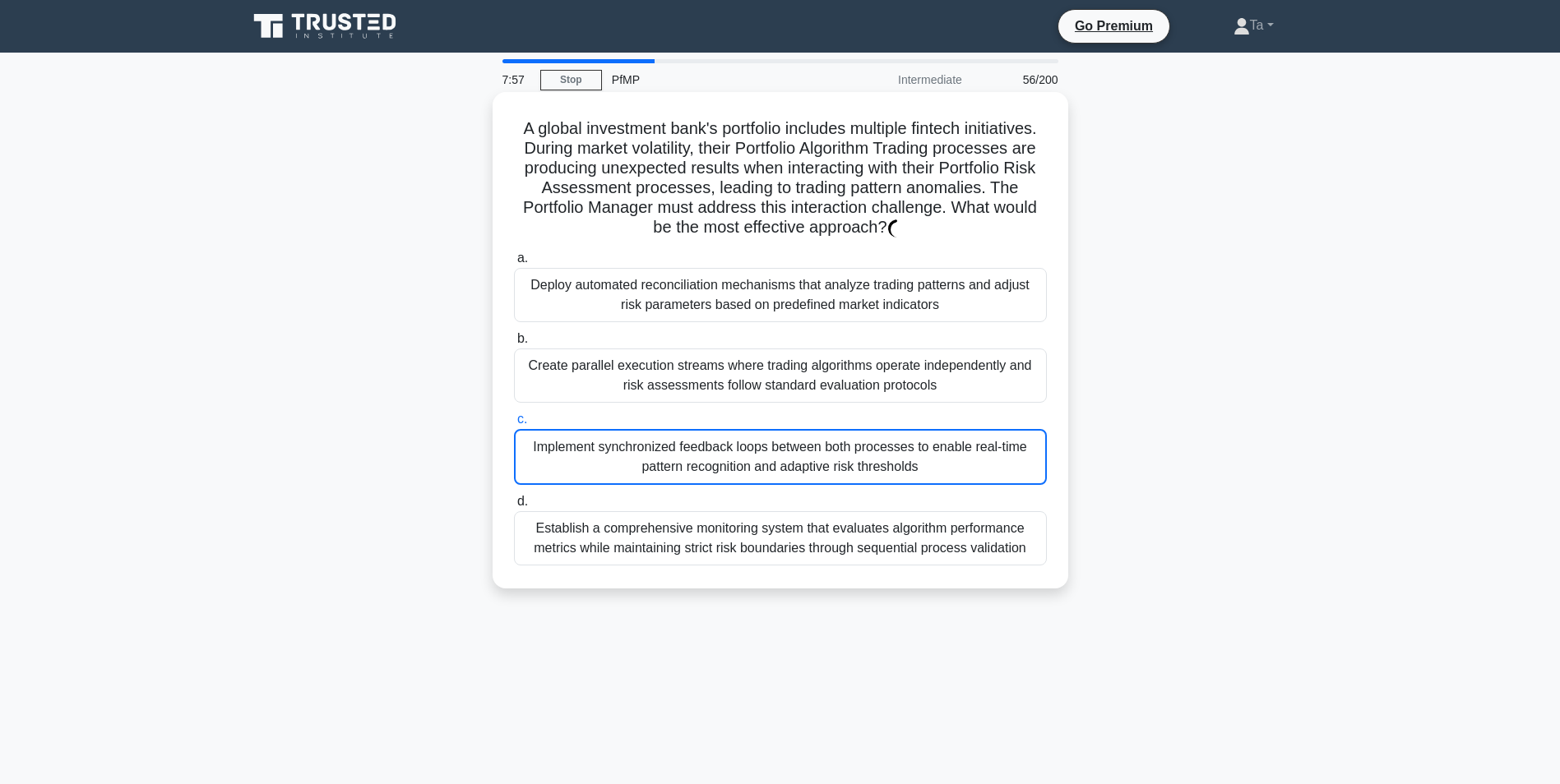
click at [604, 338] on label "b. Create parallel execution streams where trading algorithms operate independe…" at bounding box center [780, 365] width 532 height 74
click at [514, 338] on input "b. Create parallel execution streams where trading algorithms operate independe…" at bounding box center [514, 338] width 0 height 11
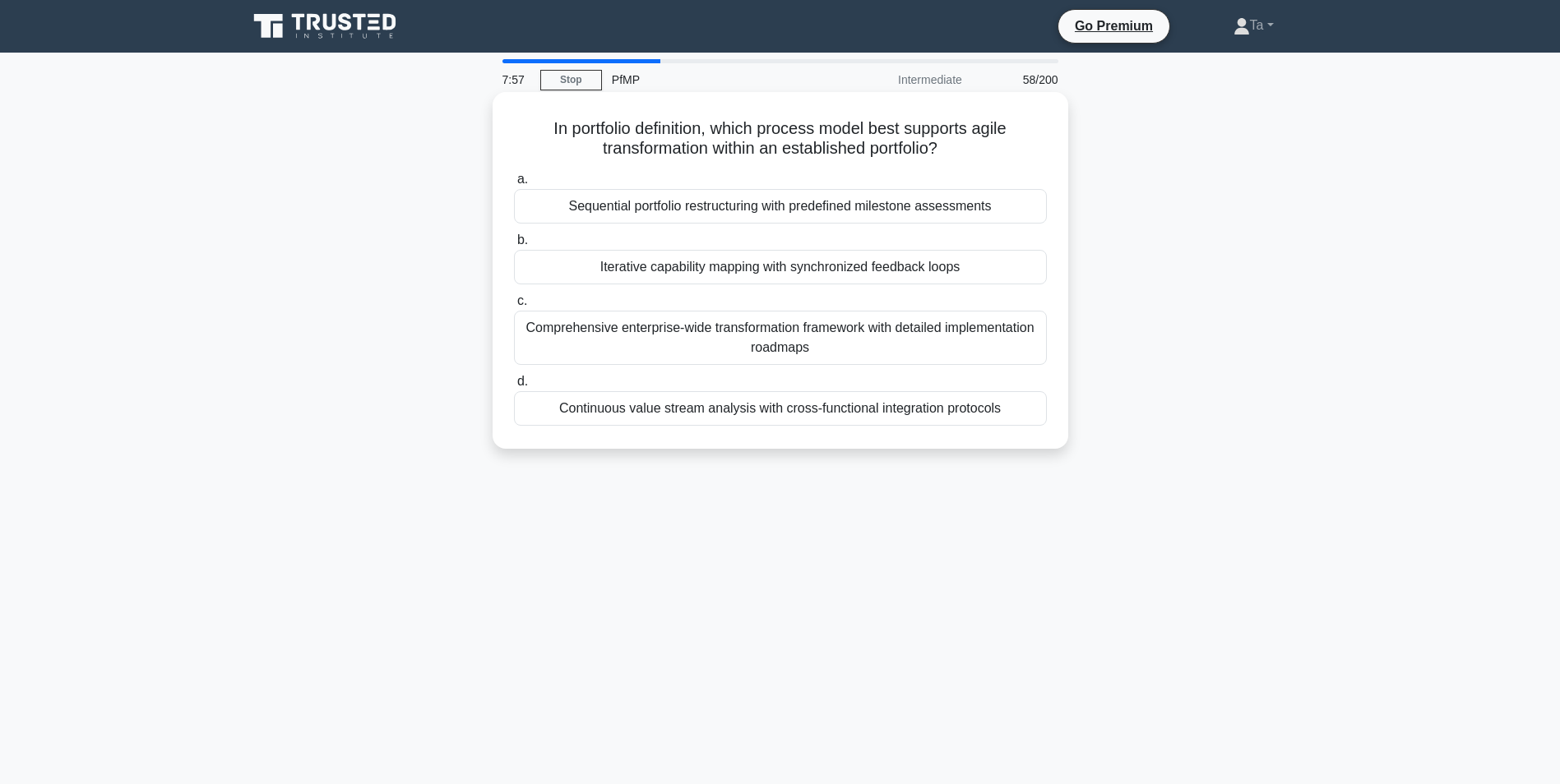
click at [661, 397] on div "Continuous value stream analysis with cross-functional integration protocols" at bounding box center [780, 408] width 532 height 34
click at [514, 387] on input "d. Continuous value stream analysis with cross-functional integration protocols" at bounding box center [514, 381] width 0 height 11
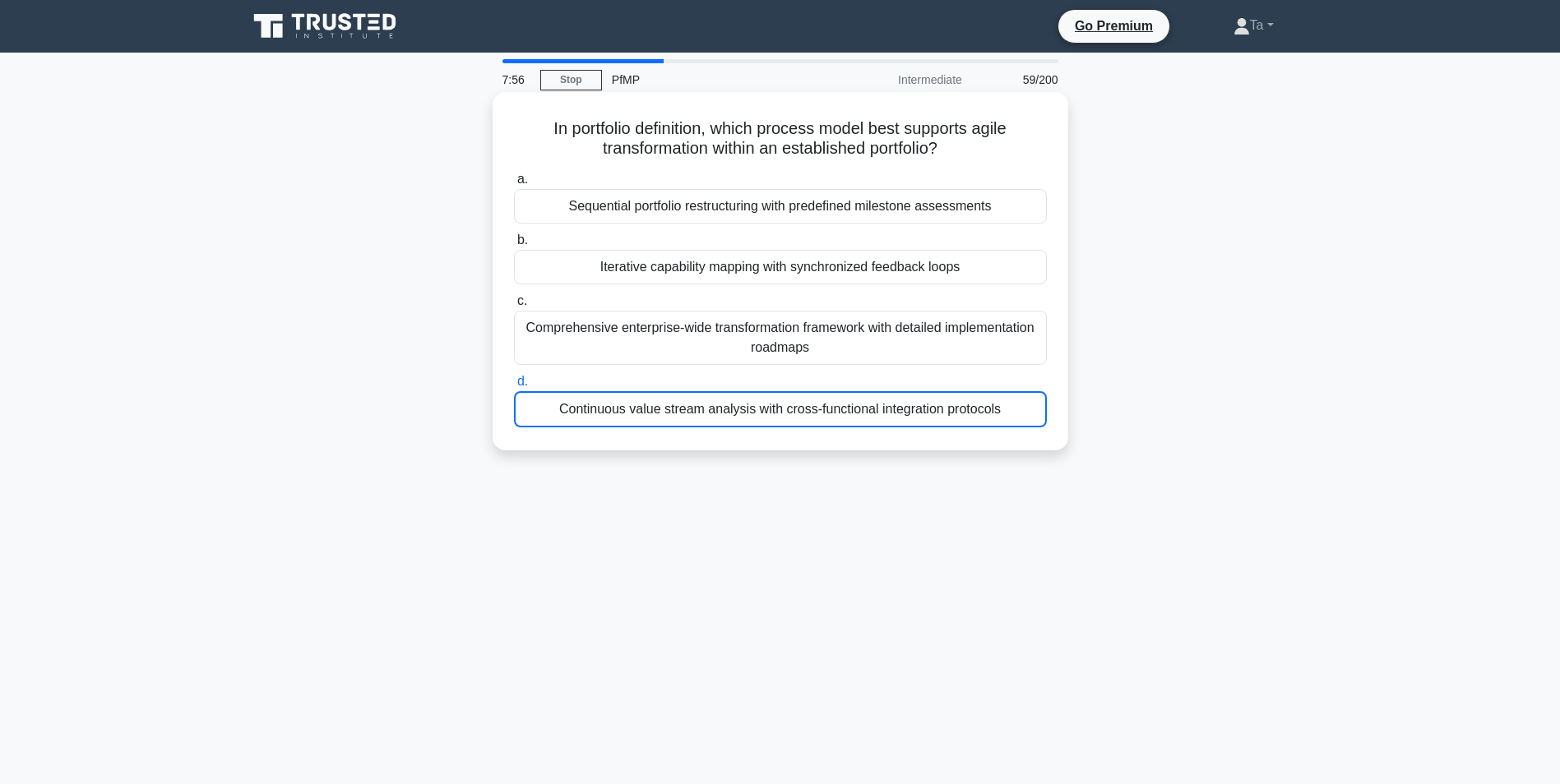
click at [851, 317] on div "Comprehensive enterprise-wide transformation framework with detailed implementa…" at bounding box center [780, 337] width 532 height 54
click at [514, 307] on input "c. Comprehensive enterprise-wide transformation framework with detailed impleme…" at bounding box center [514, 301] width 0 height 11
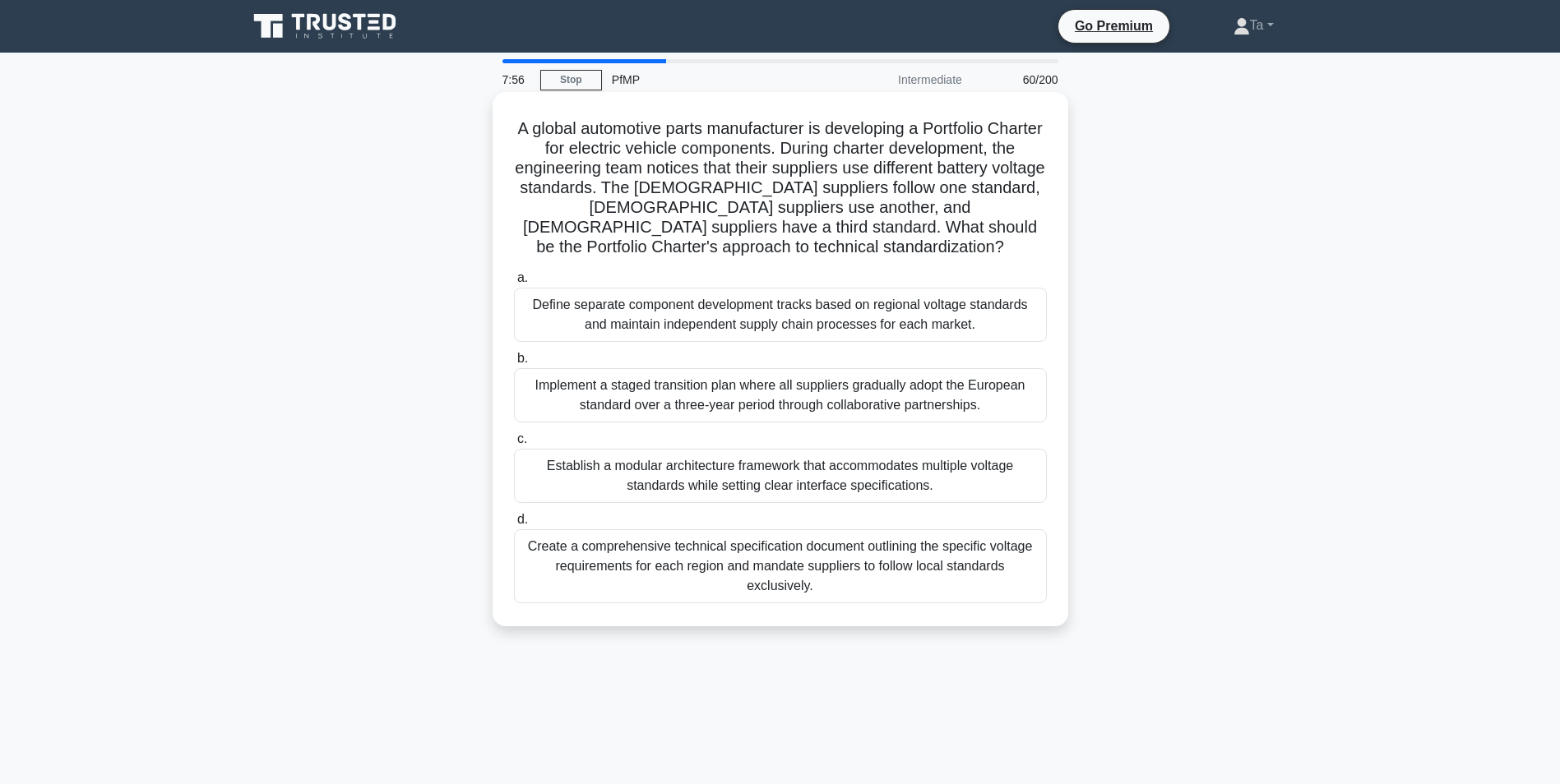
drag, startPoint x: 851, startPoint y: 317, endPoint x: 722, endPoint y: 323, distance: 129.1
click at [766, 280] on label "a. Define separate component development tracks based on regional voltage stand…" at bounding box center [780, 304] width 532 height 74
click at [514, 280] on input "a. Define separate component development tracks based on regional voltage stand…" at bounding box center [514, 277] width 0 height 11
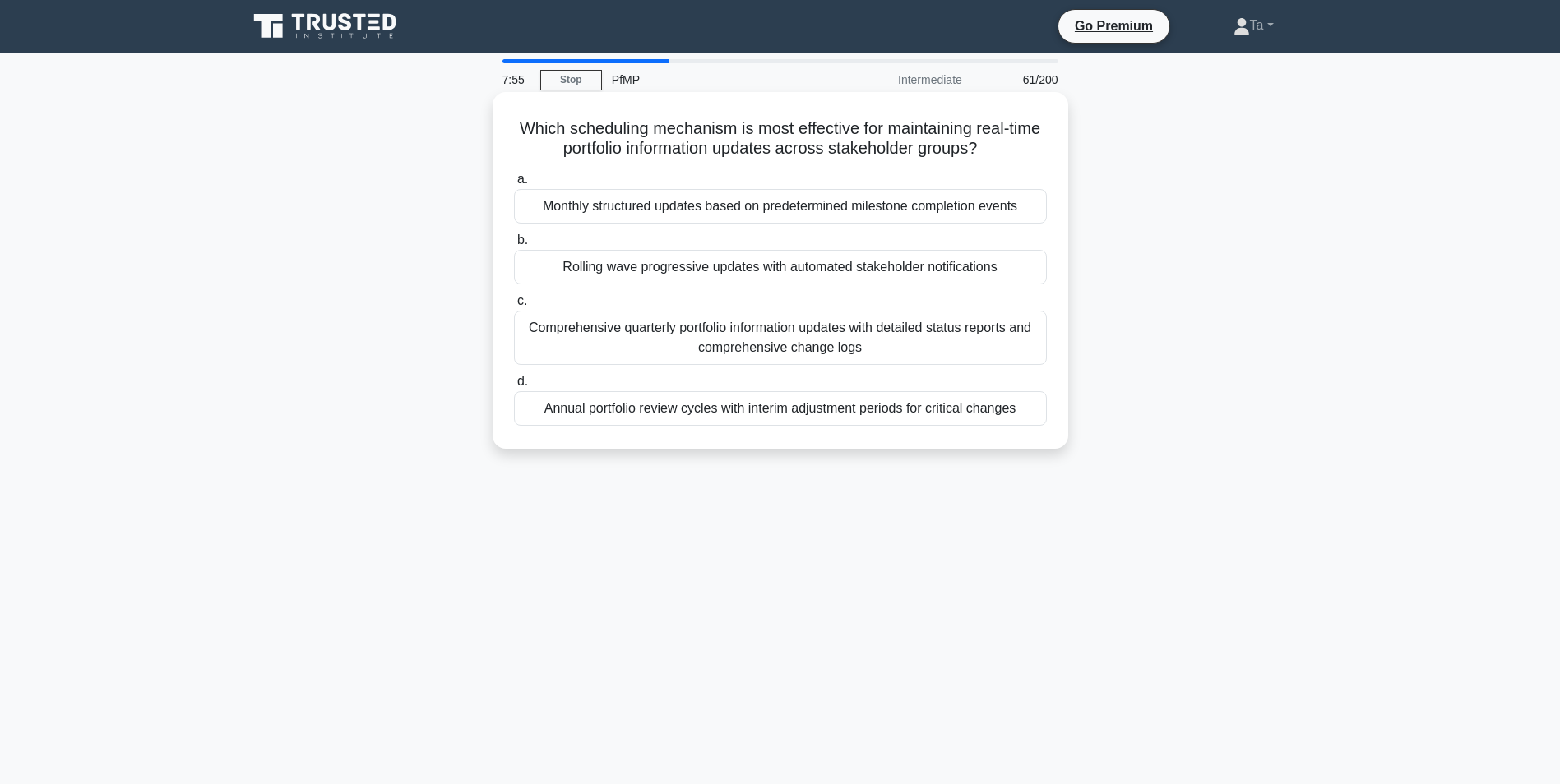
click at [939, 383] on label "d. Annual portfolio review cycles with interim adjustment periods for critical …" at bounding box center [780, 398] width 532 height 54
click at [514, 383] on input "d. Annual portfolio review cycles with interim adjustment periods for critical …" at bounding box center [514, 381] width 0 height 11
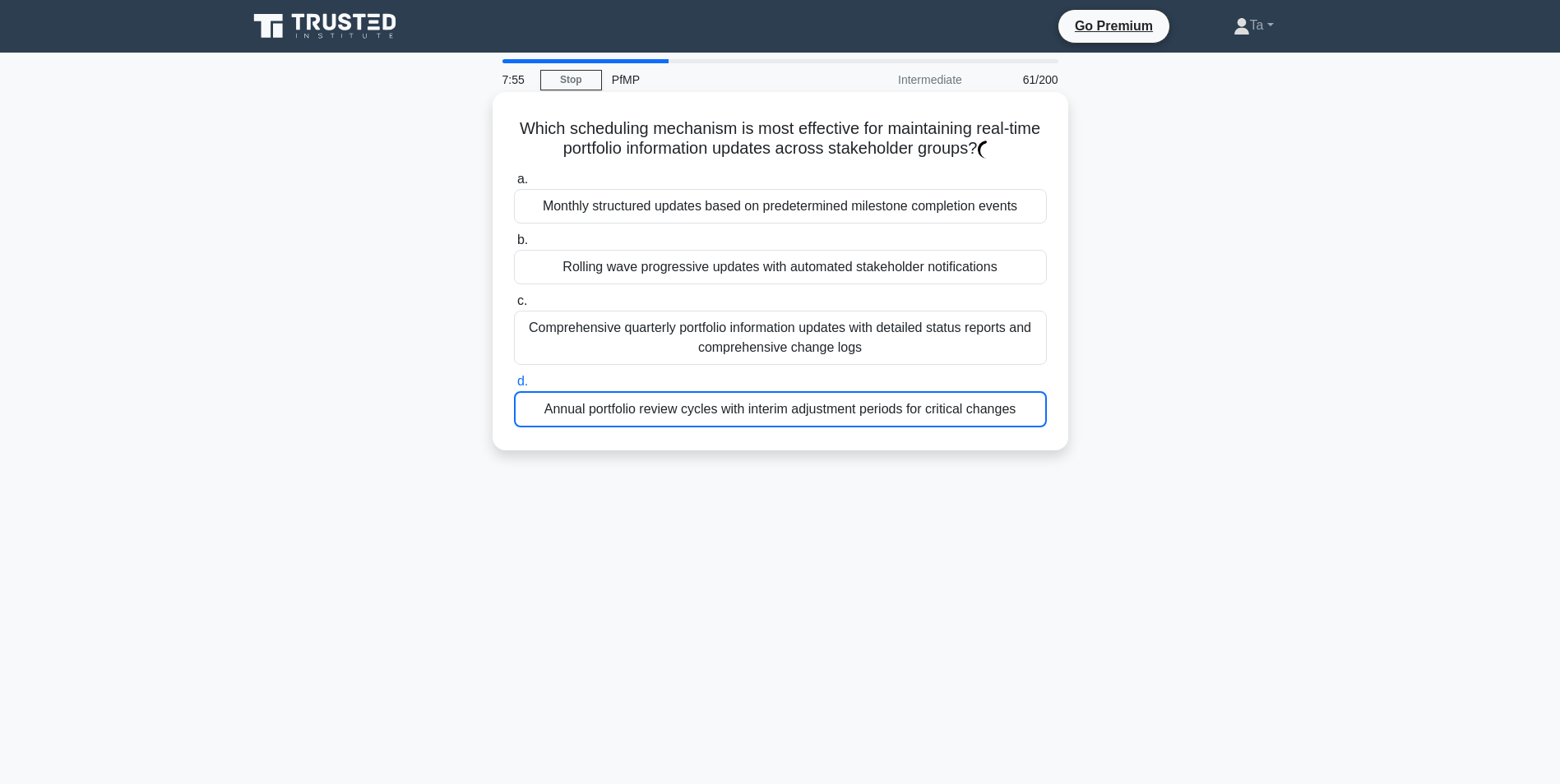
drag, startPoint x: 871, startPoint y: 323, endPoint x: 860, endPoint y: 324, distance: 11.0
click at [869, 322] on div "Comprehensive quarterly portfolio information updates with detailed status repo…" at bounding box center [780, 337] width 532 height 54
click at [514, 307] on input "c. Comprehensive quarterly portfolio information updates with detailed status r…" at bounding box center [514, 301] width 0 height 11
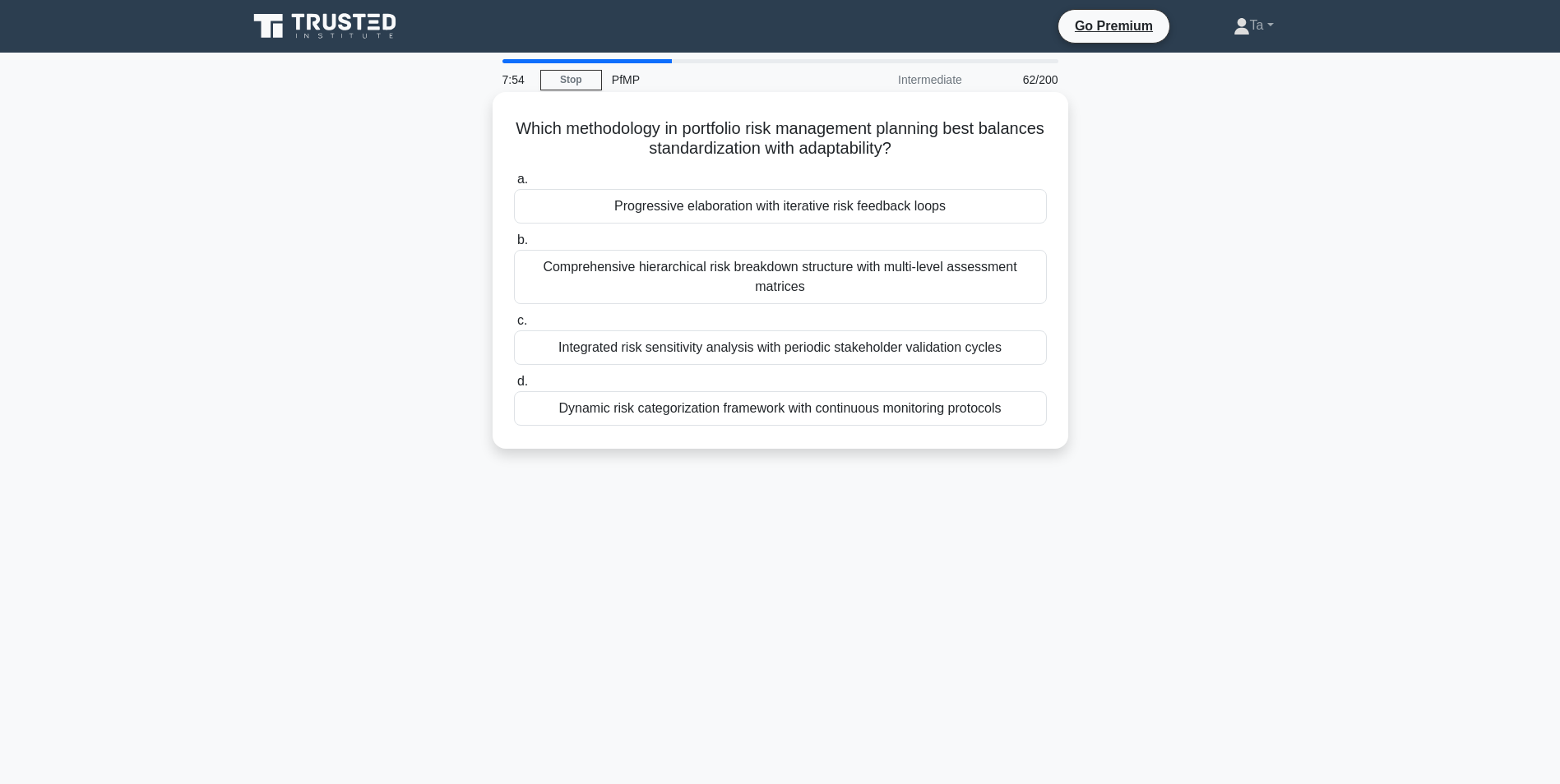
drag, startPoint x: 658, startPoint y: 316, endPoint x: 971, endPoint y: 330, distance: 313.3
click at [971, 330] on div "Integrated risk sensitivity analysis with periodic stakeholder validation cycles" at bounding box center [780, 347] width 532 height 34
drag, startPoint x: 971, startPoint y: 330, endPoint x: 736, endPoint y: 343, distance: 235.4
click at [736, 343] on div "Integrated risk sensitivity analysis with periodic stakeholder validation cycles" at bounding box center [780, 347] width 532 height 34
click at [514, 326] on input "c. Integrated risk sensitivity analysis with periodic stakeholder validation cy…" at bounding box center [514, 320] width 0 height 11
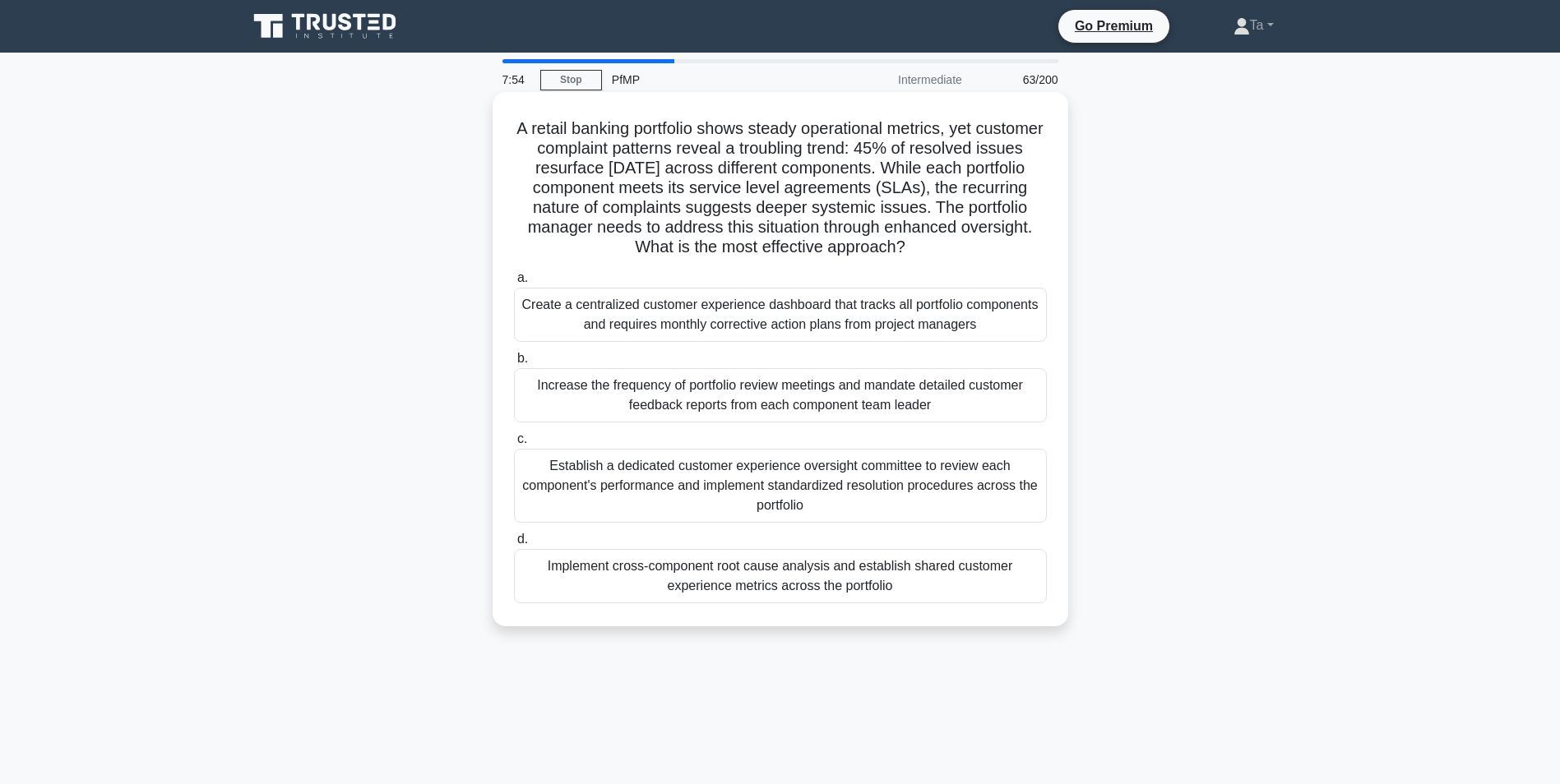
click at [852, 296] on div "Create a centralized customer experience dashboard that tracks all portfolio co…" at bounding box center [780, 314] width 532 height 54
click at [514, 283] on input "a. Create a centralized customer experience dashboard that tracks all portfolio…" at bounding box center [514, 277] width 0 height 11
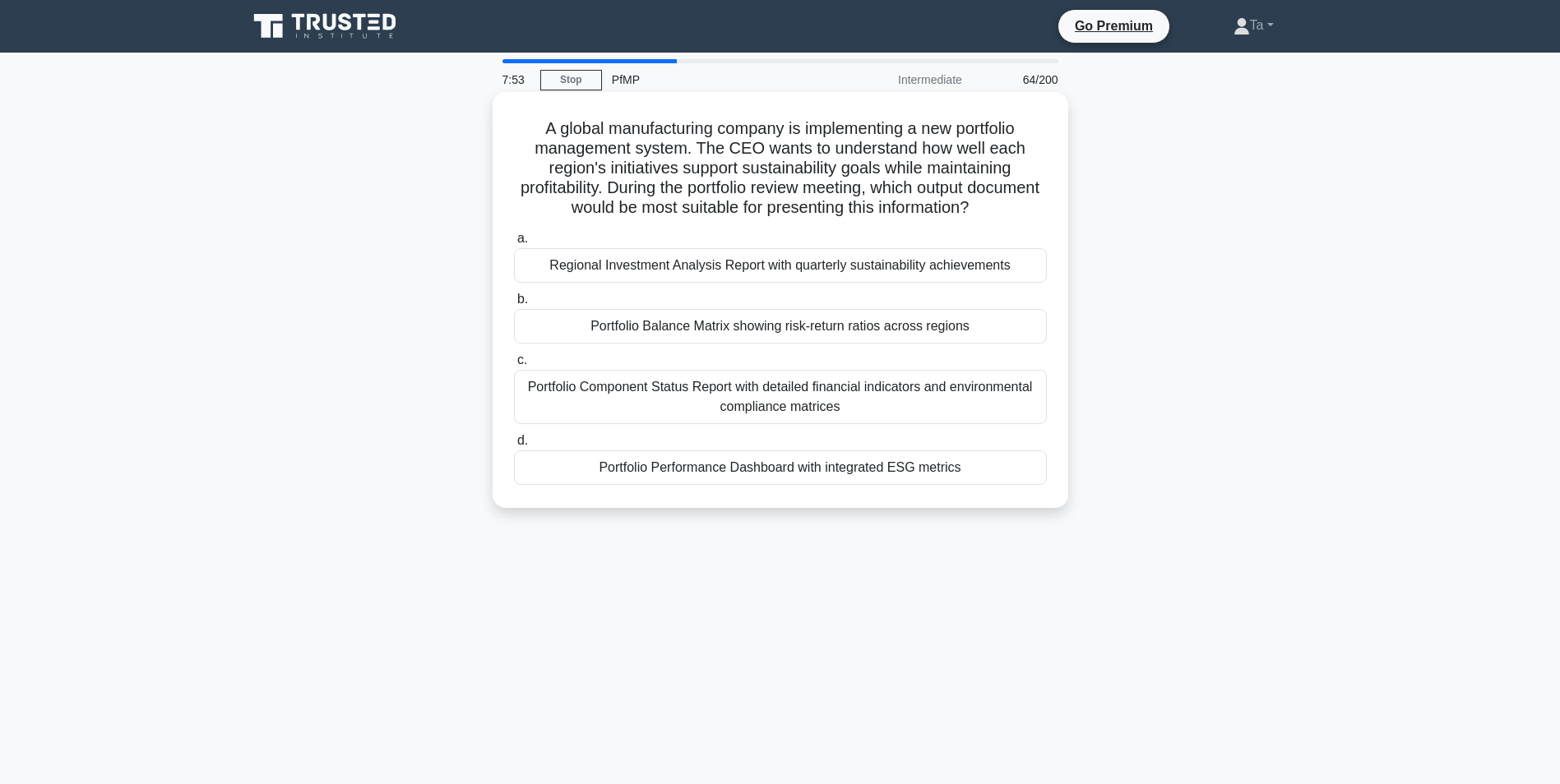
click at [643, 362] on label "c. Portfolio Component Status Report with detailed financial indicators and env…" at bounding box center [780, 386] width 532 height 74
click at [514, 362] on input "c. Portfolio Component Status Report with detailed financial indicators and env…" at bounding box center [514, 360] width 0 height 11
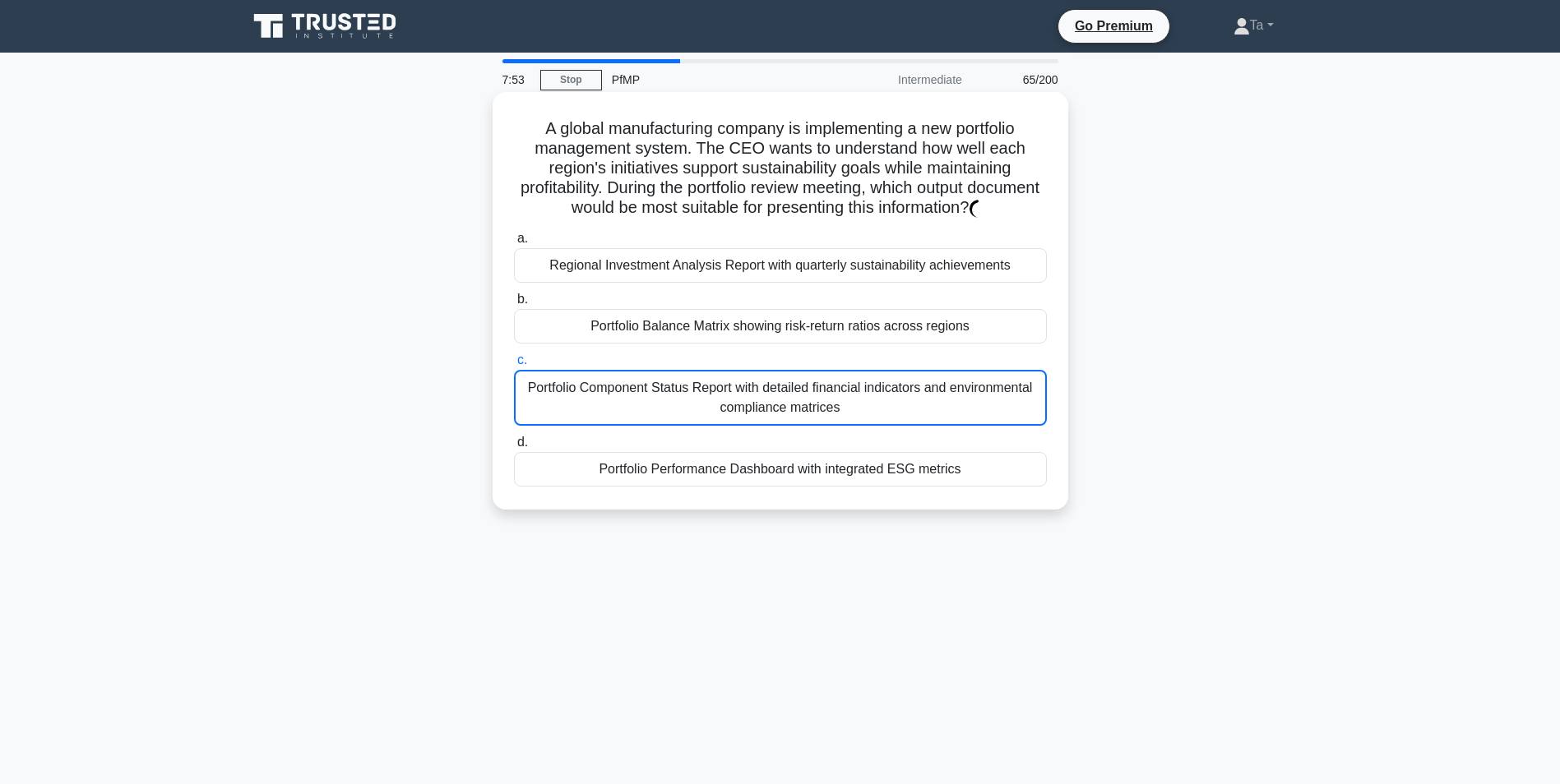
click at [913, 362] on label "c. Portfolio Component Status Report with detailed financial indicators and env…" at bounding box center [780, 387] width 532 height 75
click at [514, 362] on input "c. Portfolio Component Status Report with detailed financial indicators and env…" at bounding box center [514, 360] width 0 height 11
click at [715, 394] on div "Portfolio Component Status Report with detailed financial indicators and enviro…" at bounding box center [780, 397] width 532 height 56
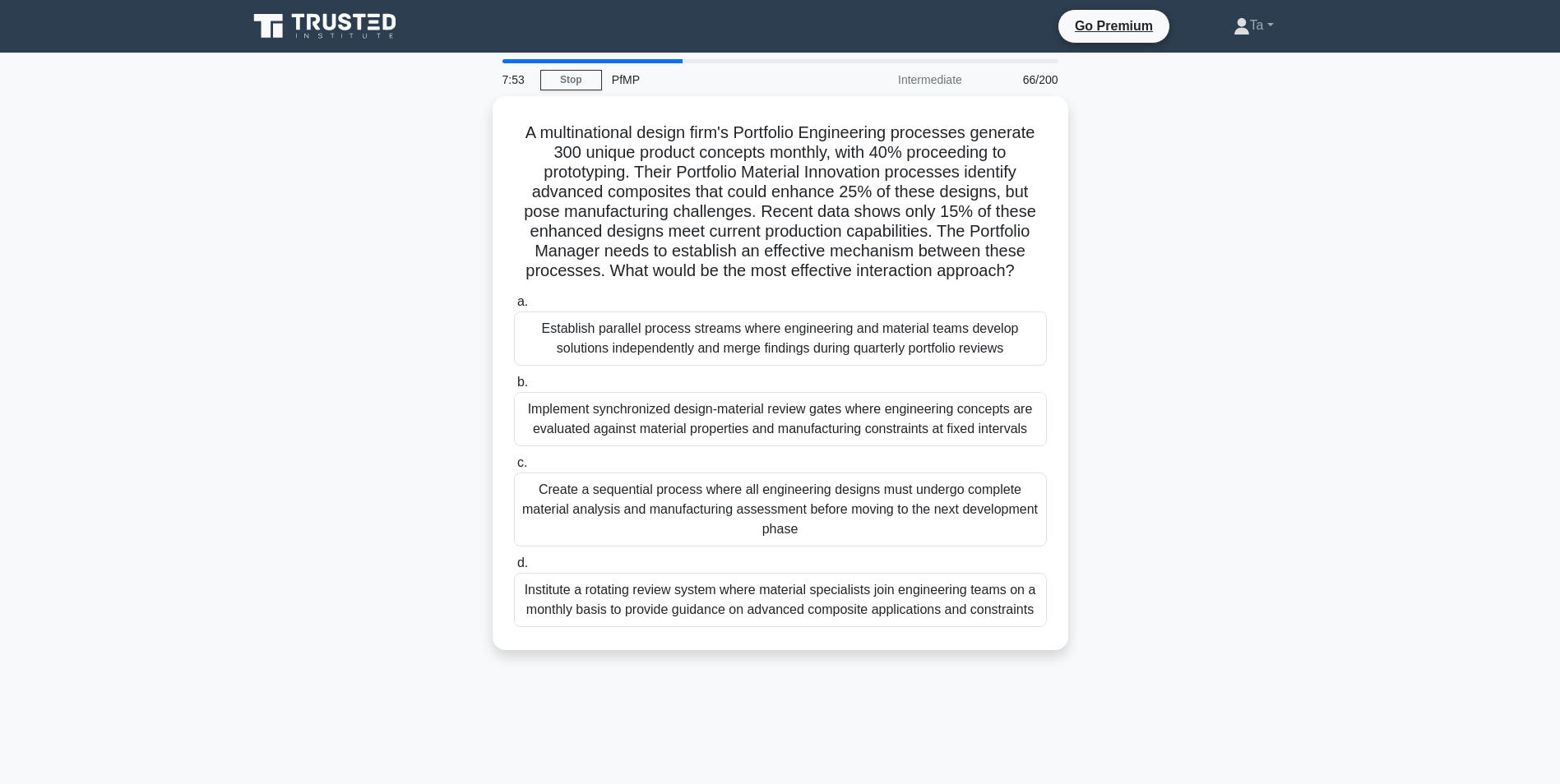
drag, startPoint x: 715, startPoint y: 394, endPoint x: 841, endPoint y: 369, distance: 128.5
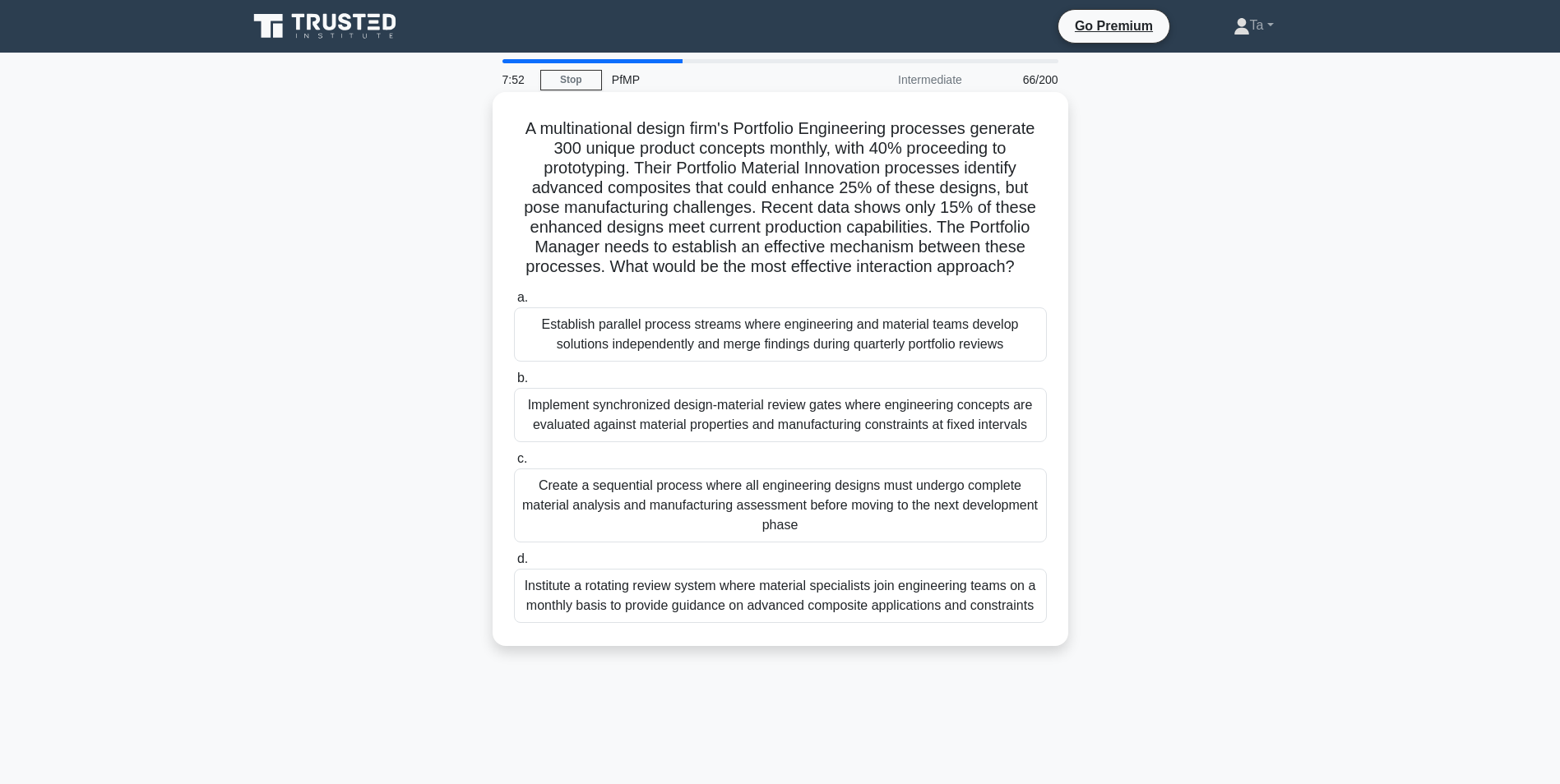
drag, startPoint x: 841, startPoint y: 369, endPoint x: 579, endPoint y: 397, distance: 263.5
click at [579, 397] on div "Implement synchronized design-material review gates where engineering concepts …" at bounding box center [780, 415] width 532 height 54
drag, startPoint x: 579, startPoint y: 397, endPoint x: 866, endPoint y: 353, distance: 290.4
click at [866, 353] on div "Establish parallel process streams where engineering and material teams develop…" at bounding box center [780, 334] width 532 height 54
click at [514, 303] on input "a. Establish parallel process streams where engineering and material teams deve…" at bounding box center [514, 298] width 0 height 11
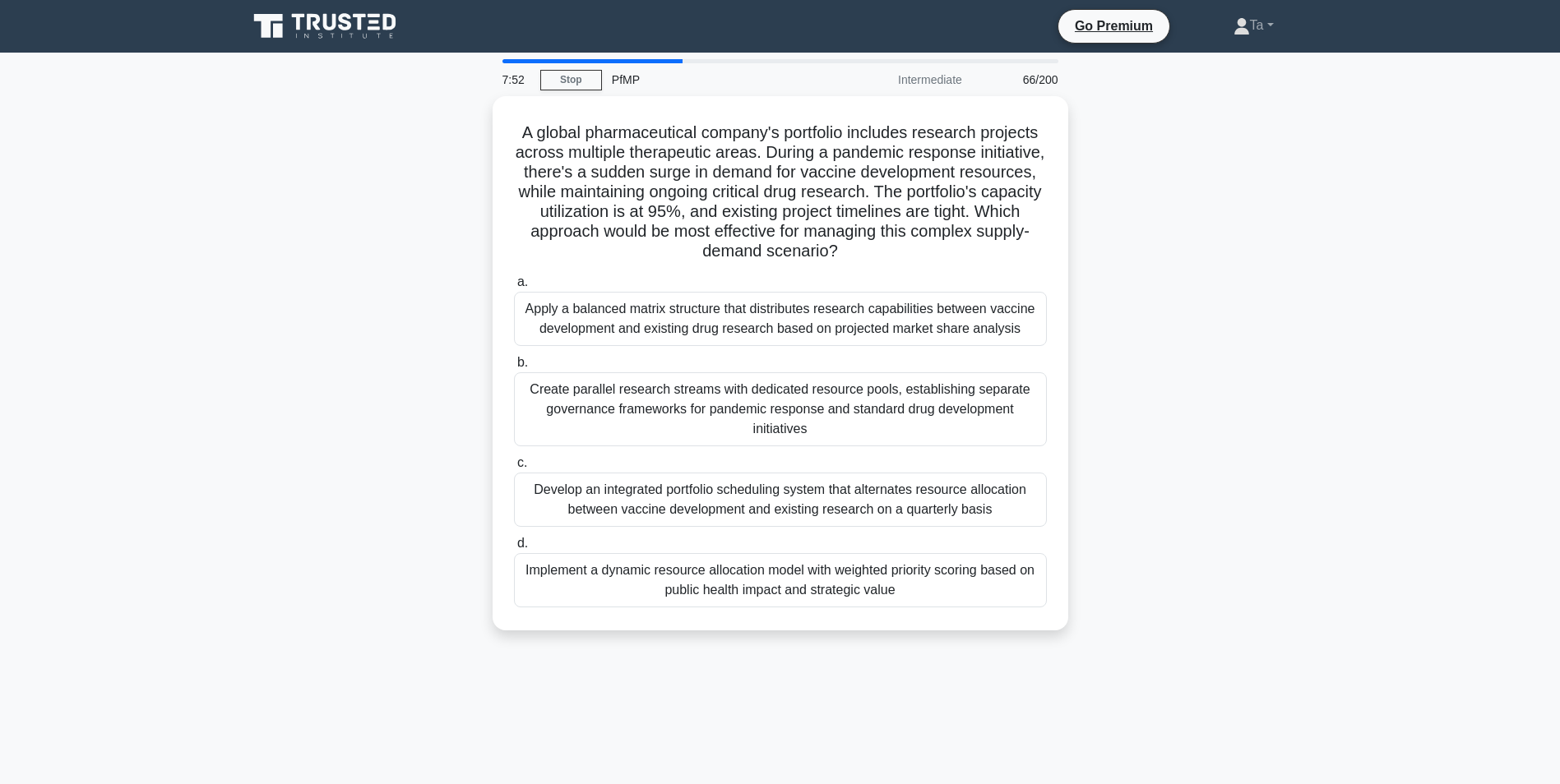
click at [681, 408] on div "Create parallel research streams with dedicated resource pools, establishing se…" at bounding box center [780, 409] width 532 height 74
click at [514, 368] on input "b. Create parallel research streams with dedicated resource pools, establishing…" at bounding box center [514, 363] width 0 height 11
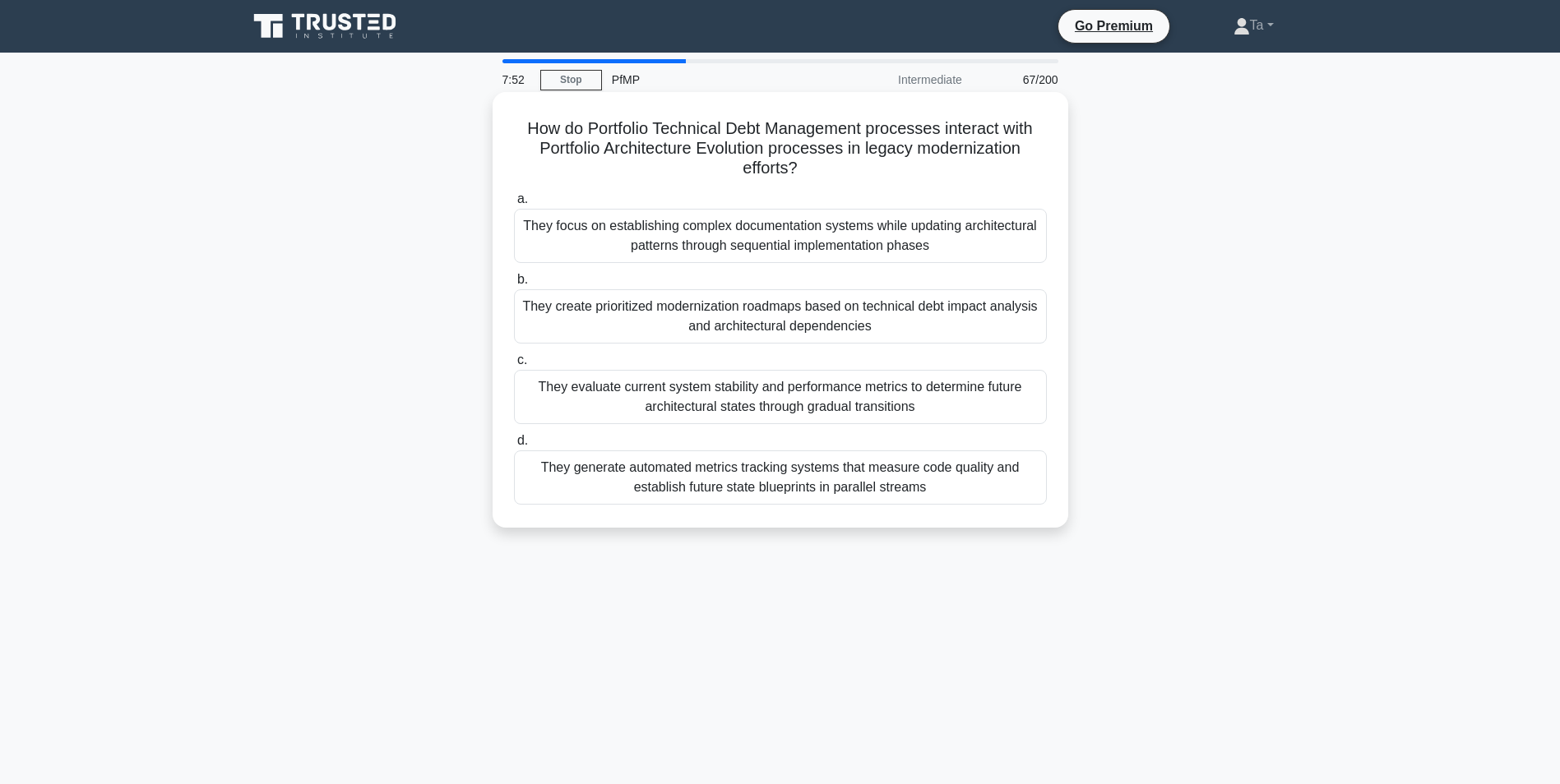
click at [931, 422] on div "They evaluate current system stability and performance metrics to determine fut…" at bounding box center [780, 396] width 532 height 54
click at [514, 366] on input "c. They evaluate current system stability and performance metrics to determine …" at bounding box center [514, 360] width 0 height 11
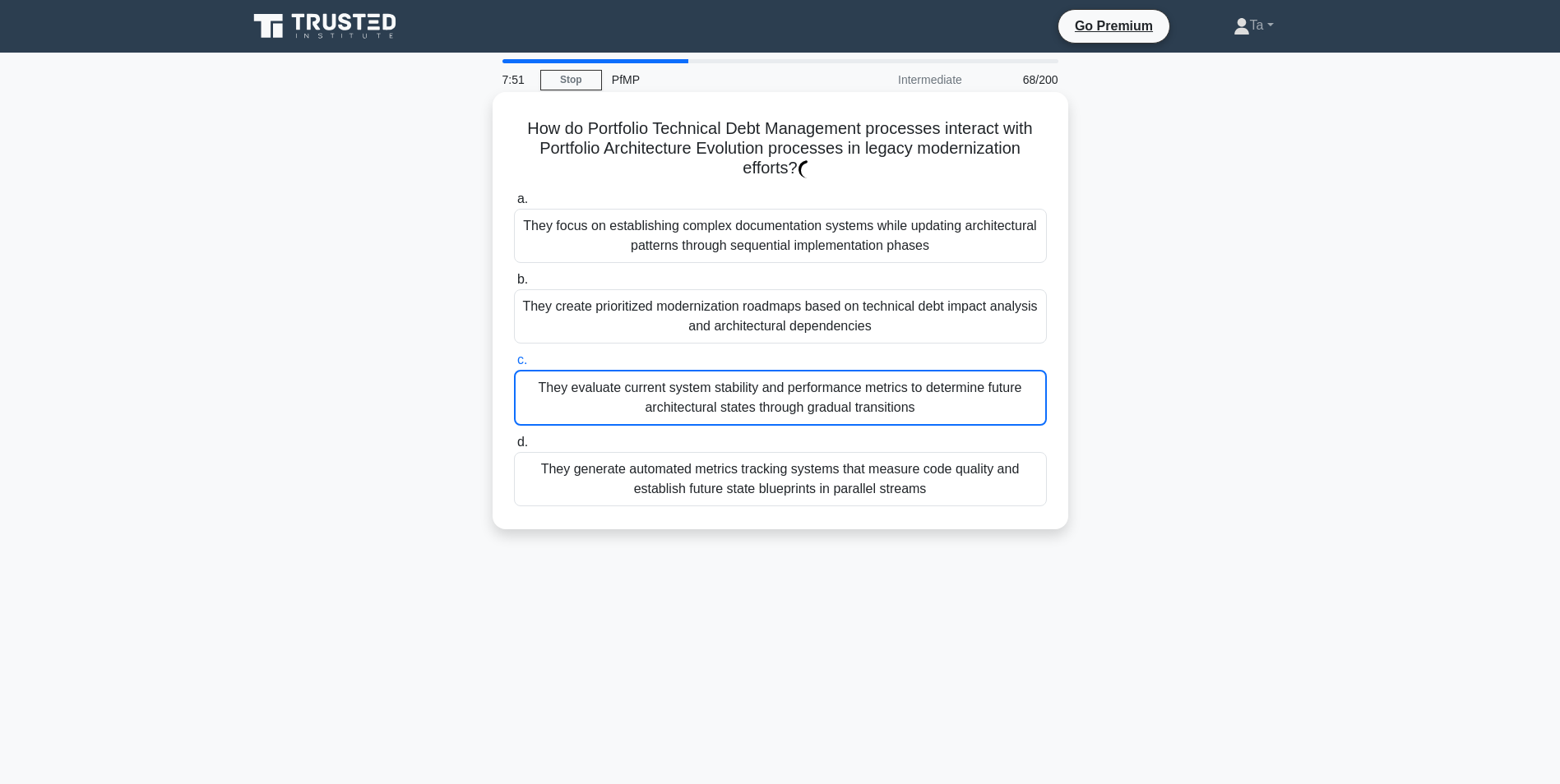
drag, startPoint x: 625, startPoint y: 424, endPoint x: 837, endPoint y: 368, distance: 219.3
click at [628, 424] on div "They evaluate current system stability and performance metrics to determine fut…" at bounding box center [780, 397] width 532 height 56
click at [514, 366] on input "c. They evaluate current system stability and performance metrics to determine …" at bounding box center [514, 360] width 0 height 11
drag, startPoint x: 914, startPoint y: 350, endPoint x: 835, endPoint y: 374, distance: 82.6
click at [915, 352] on div "a. They focus on establishing complex documentation systems while updating arch…" at bounding box center [780, 348] width 553 height 323
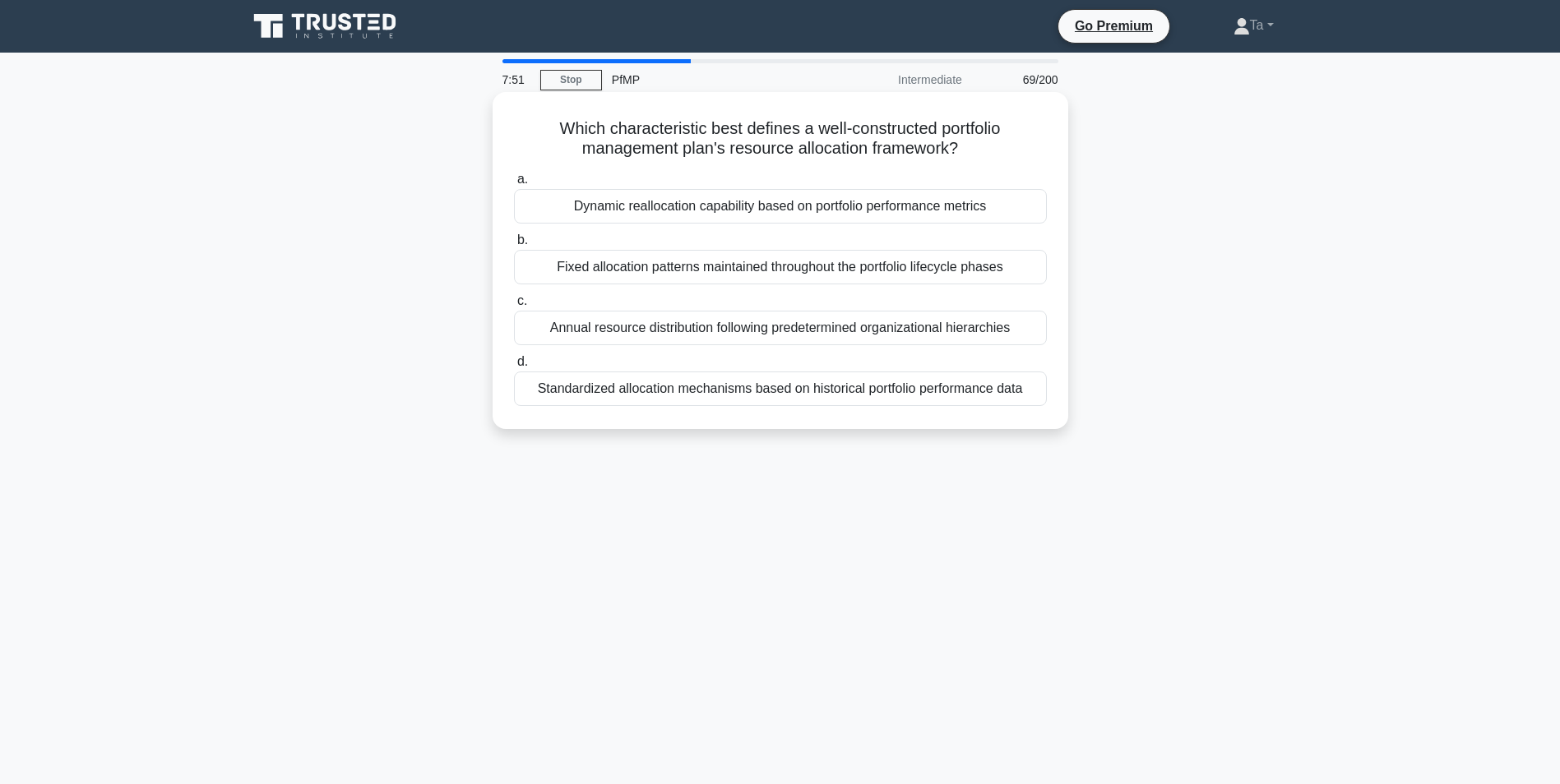
drag, startPoint x: 721, startPoint y: 395, endPoint x: 818, endPoint y: 368, distance: 100.7
click at [837, 360] on label "d. Standardized allocation mechanisms based on historical portfolio performance…" at bounding box center [780, 378] width 532 height 54
click at [514, 360] on input "d. Standardized allocation mechanisms based on historical portfolio performance…" at bounding box center [514, 362] width 0 height 11
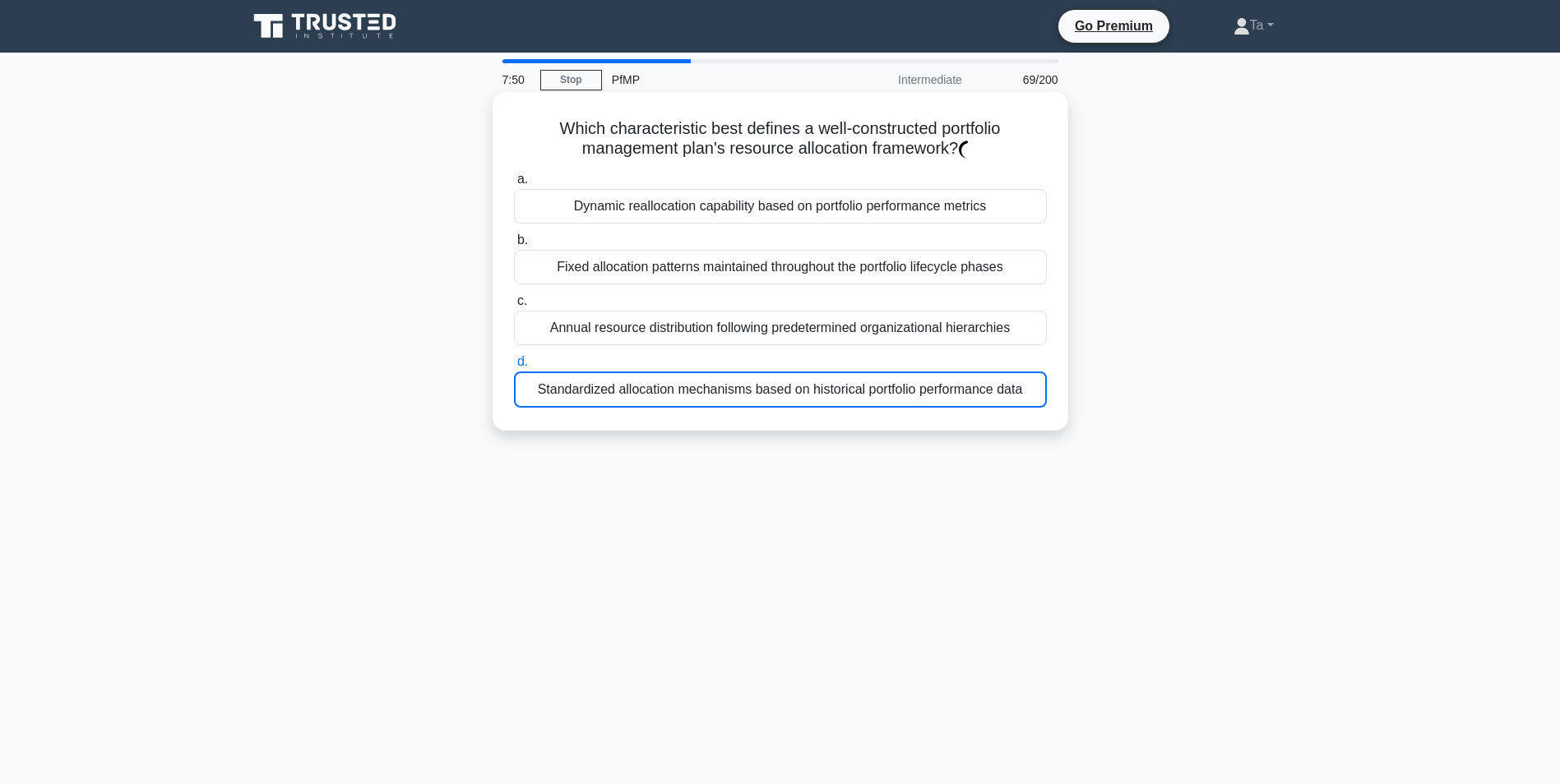
click at [823, 259] on div "Fixed allocation patterns maintained throughout the portfolio lifecycle phases" at bounding box center [780, 267] width 532 height 34
click at [514, 246] on input "b. Fixed allocation patterns maintained throughout the portfolio lifecycle phas…" at bounding box center [514, 240] width 0 height 11
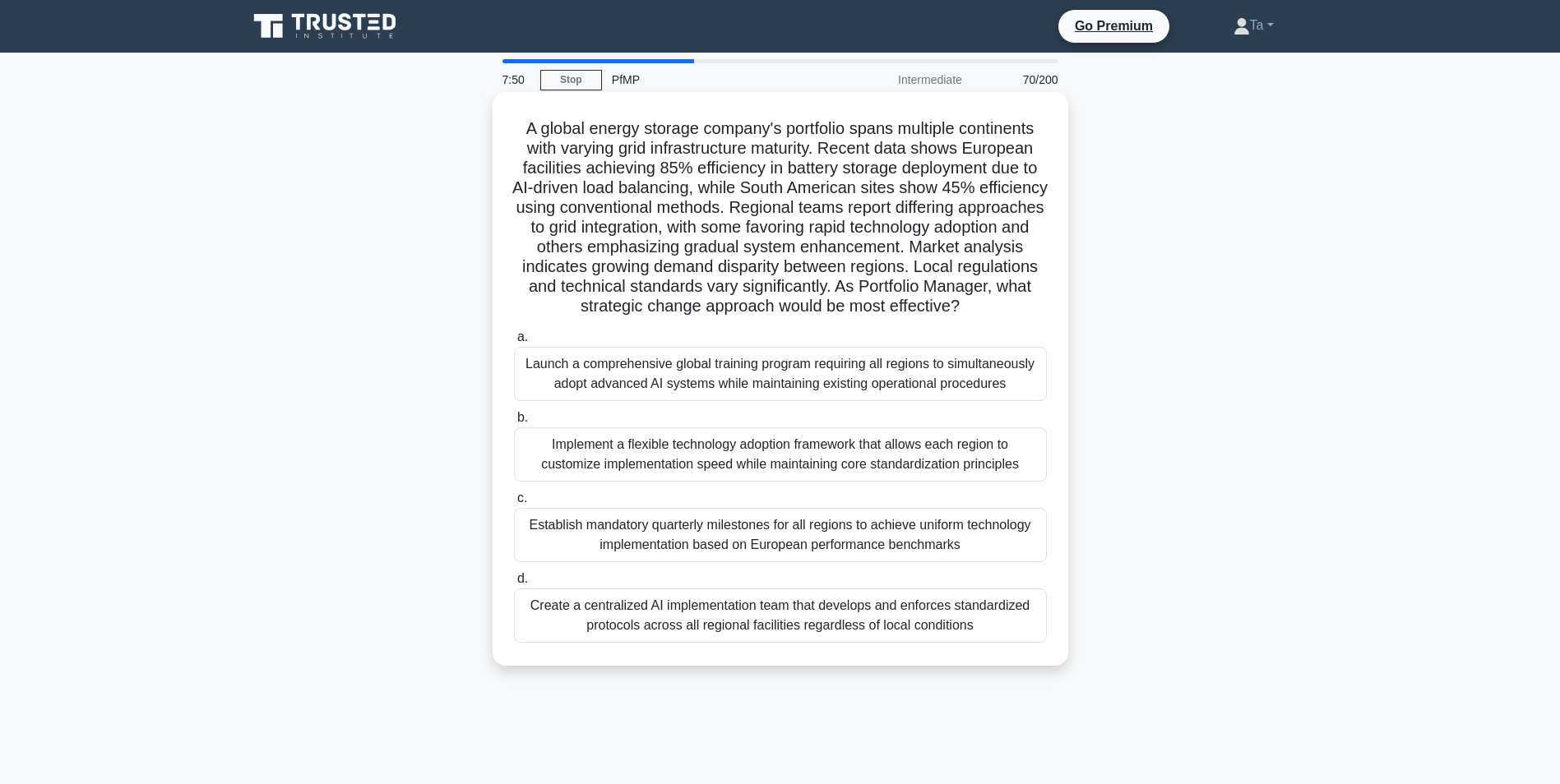
click at [629, 338] on label "a. Launch a comprehensive global training program requiring all regions to simu…" at bounding box center [780, 364] width 532 height 74
click at [514, 338] on input "a. Launch a comprehensive global training program requiring all regions to simu…" at bounding box center [514, 337] width 0 height 11
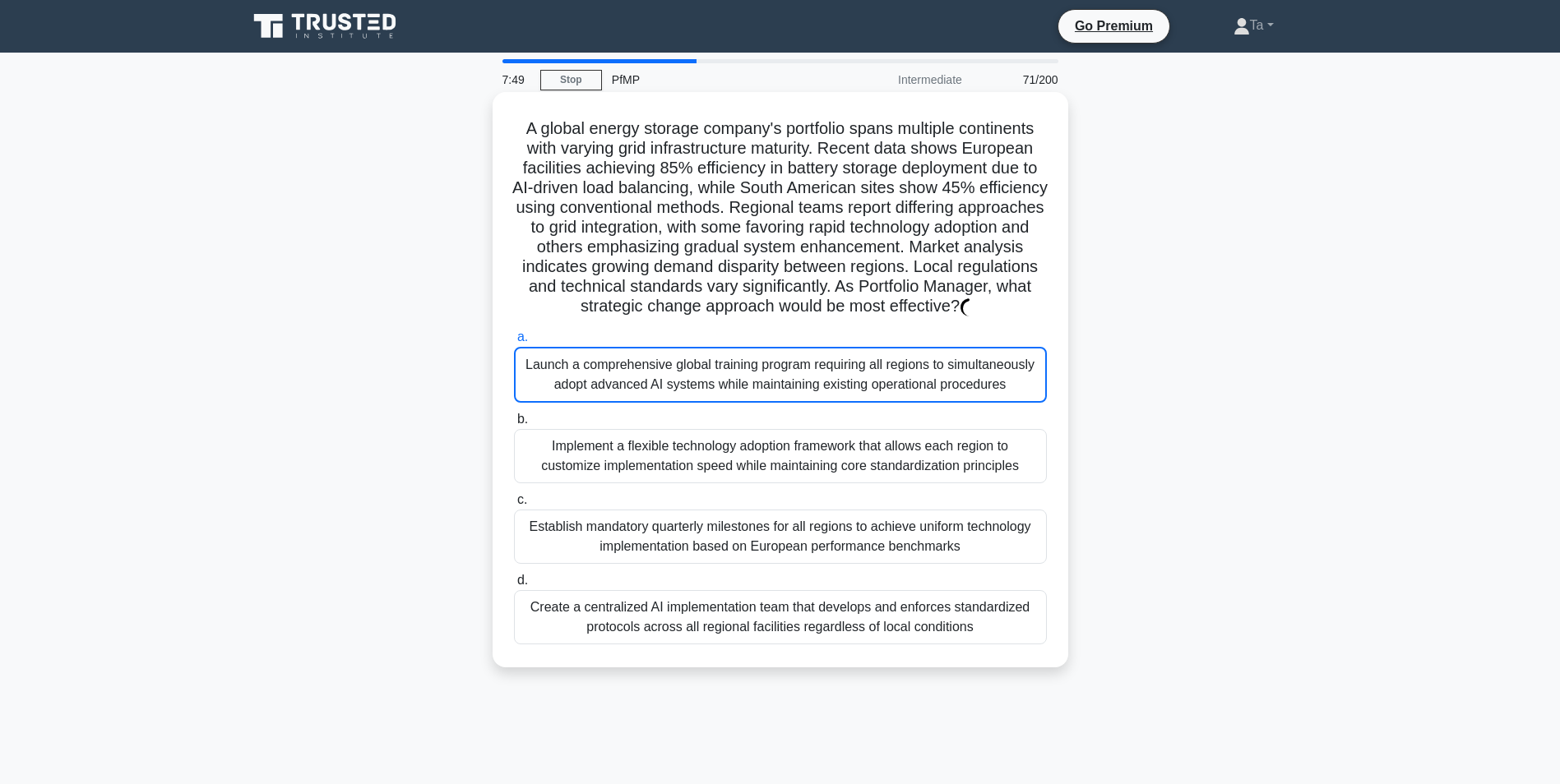
click at [813, 408] on div "a. Launch a comprehensive global training program requiring all regions to simu…" at bounding box center [780, 485] width 553 height 323
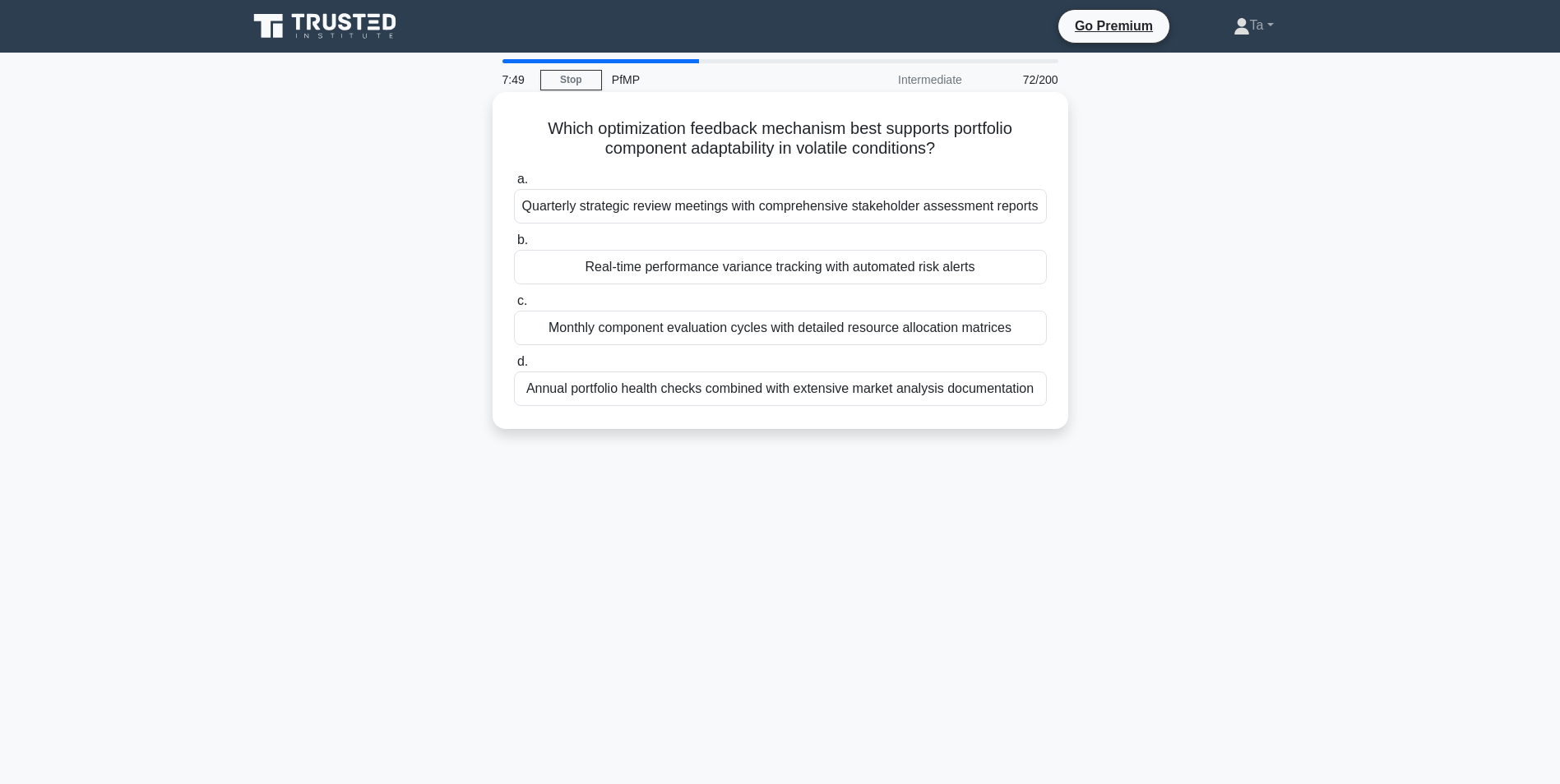
click at [999, 429] on div "Which optimization feedback mechanism best supports portfolio component adaptab…" at bounding box center [780, 261] width 576 height 337
click at [793, 359] on label "d. Annual portfolio health checks combined with extensive market analysis docum…" at bounding box center [780, 378] width 532 height 54
click at [514, 359] on input "d. Annual portfolio health checks combined with extensive market analysis docum…" at bounding box center [514, 362] width 0 height 11
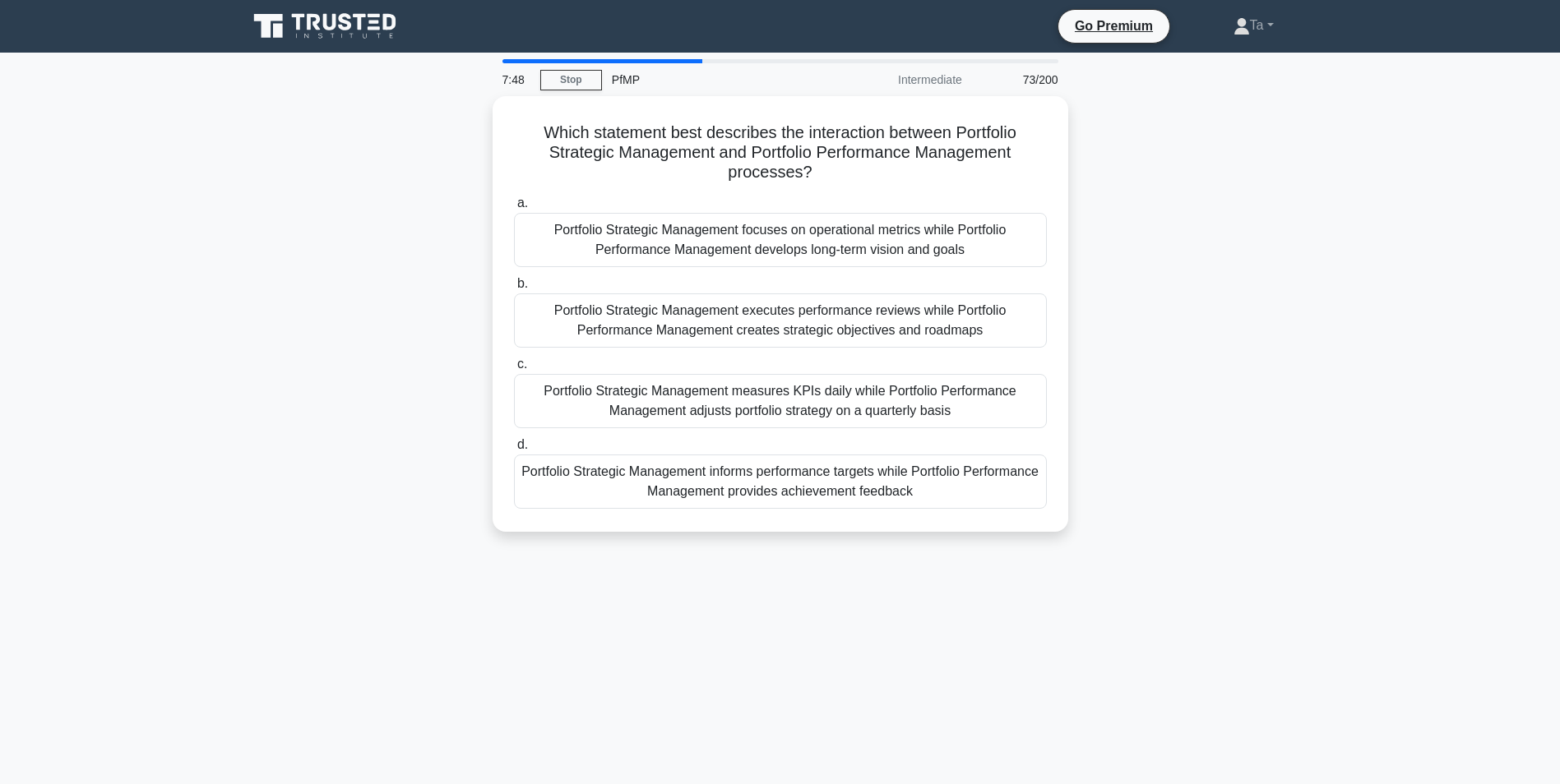
drag, startPoint x: 874, startPoint y: 331, endPoint x: 851, endPoint y: 355, distance: 33.2
click at [915, 338] on div "Portfolio Strategic Management executes performance reviews while Portfolio Per…" at bounding box center [780, 319] width 532 height 54
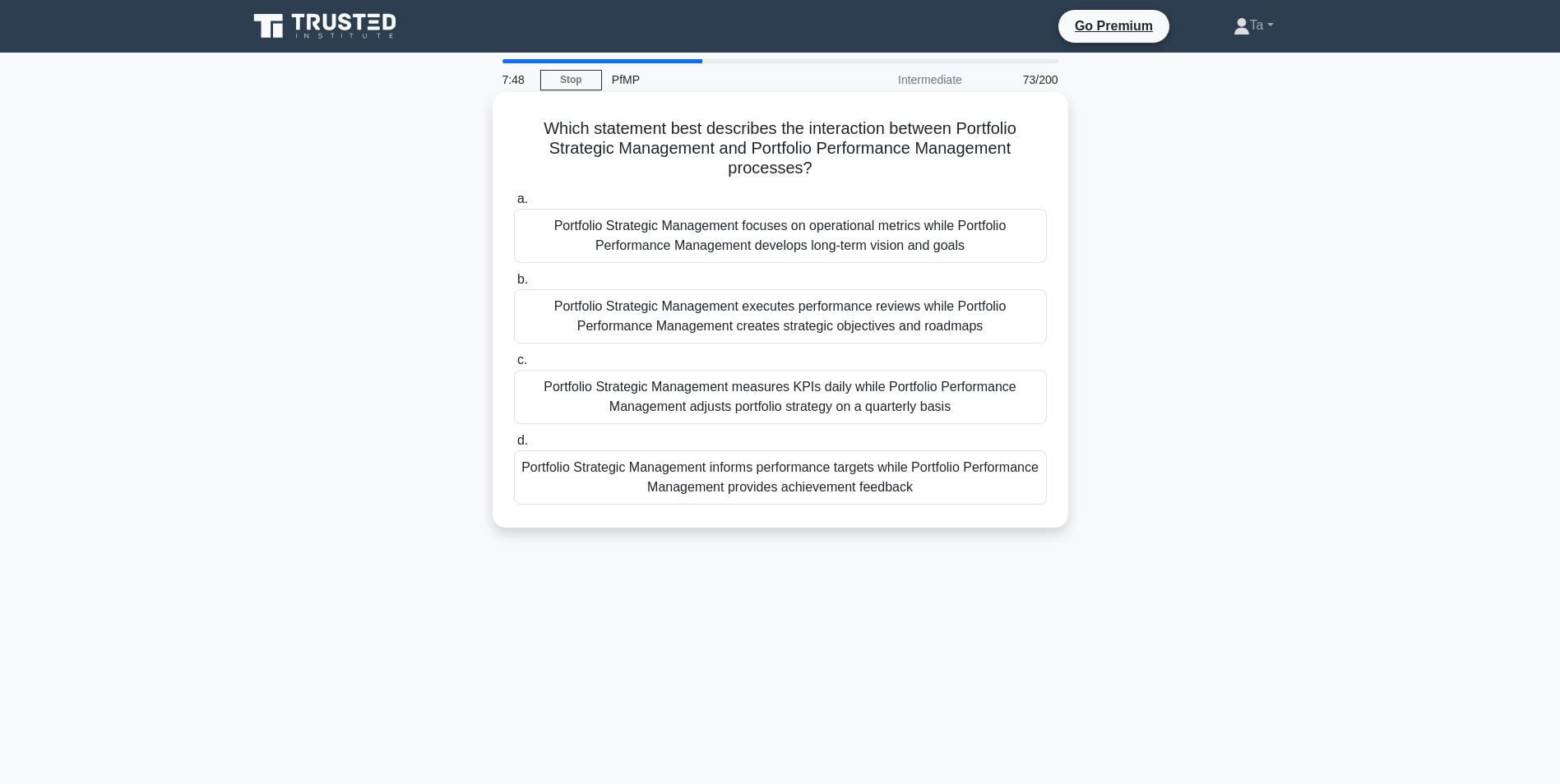
click at [514, 285] on input "b. Portfolio Strategic Management executes performance reviews while Portfolio …" at bounding box center [514, 279] width 0 height 11
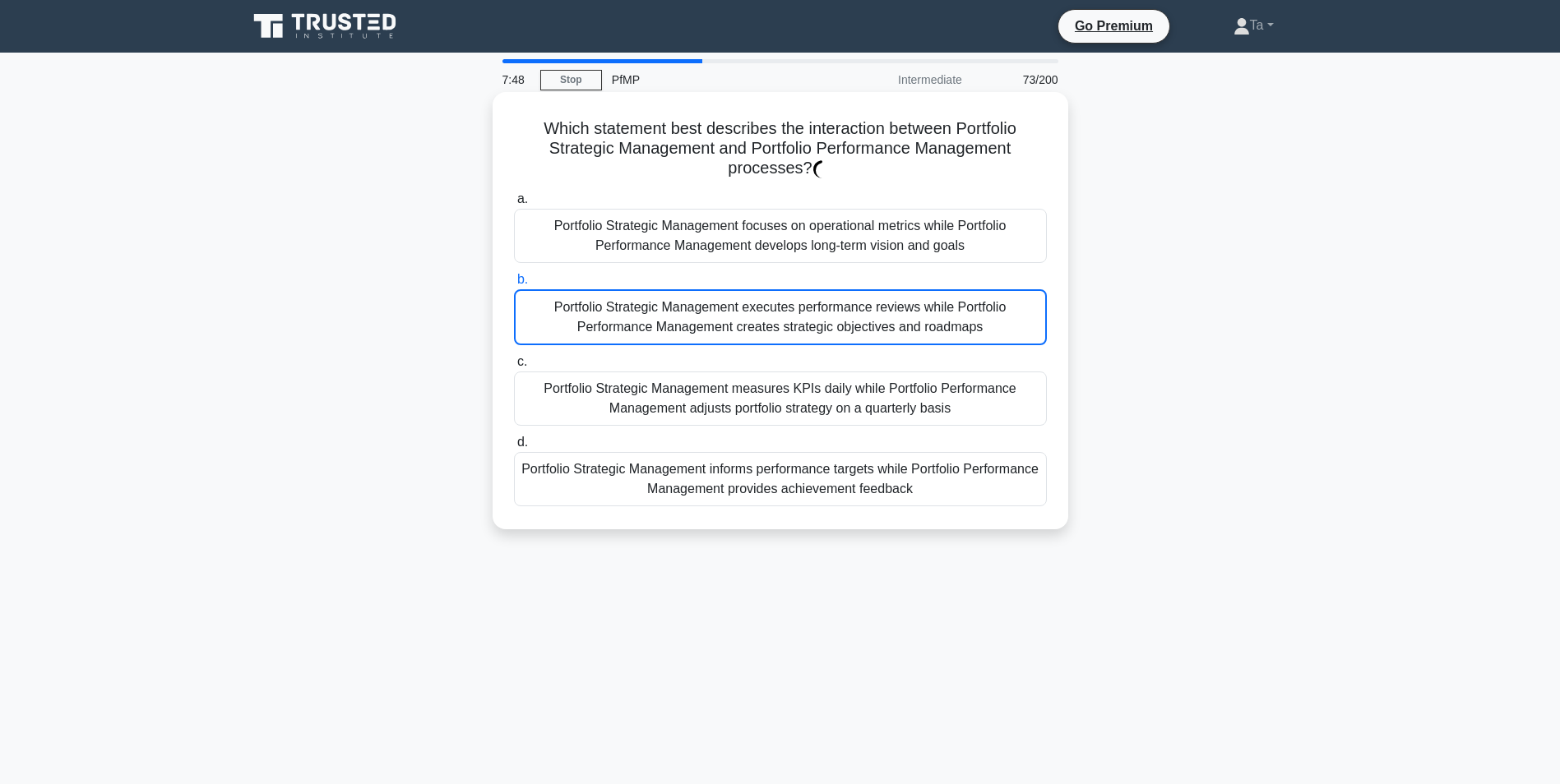
click at [695, 383] on div "Portfolio Strategic Management measures KPIs daily while Portfolio Performance …" at bounding box center [780, 398] width 532 height 54
click at [514, 368] on input "c. Portfolio Strategic Management measures KPIs daily while Portfolio Performan…" at bounding box center [514, 362] width 0 height 11
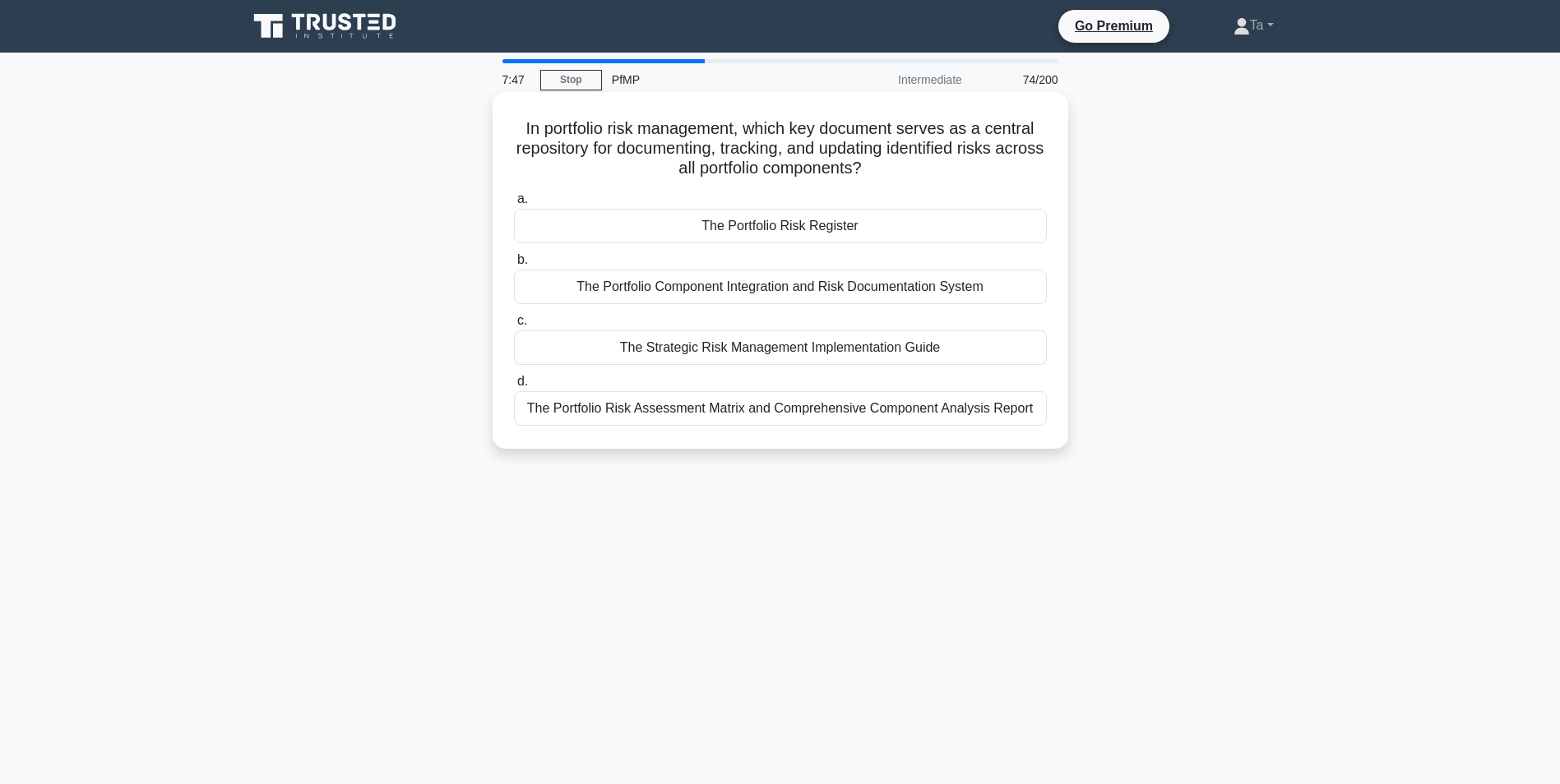
click at [871, 328] on label "c. The Strategic Risk Management Implementation Guide" at bounding box center [780, 337] width 532 height 54
click at [514, 326] on input "c. The Strategic Risk Management Implementation Guide" at bounding box center [514, 320] width 0 height 11
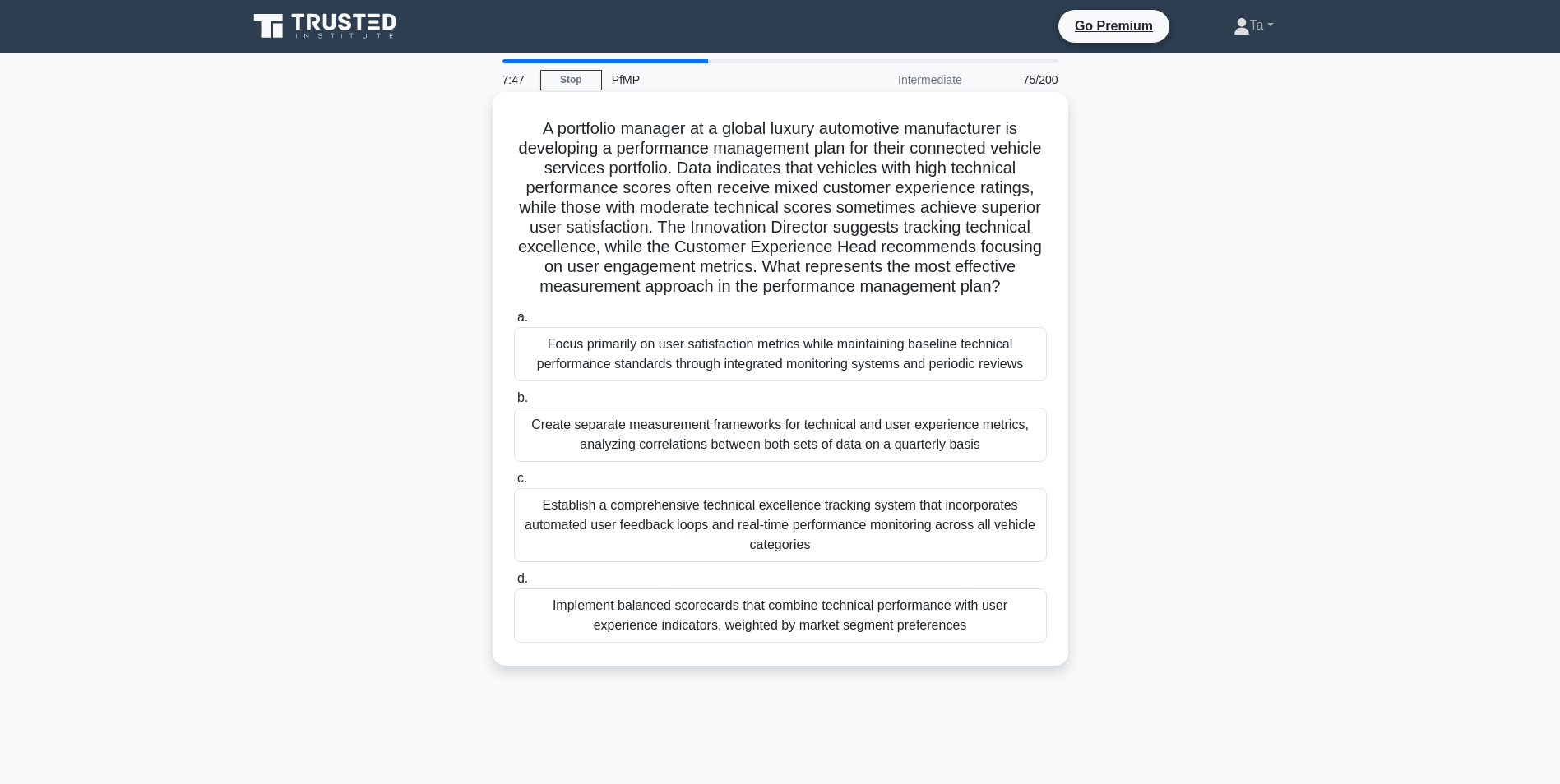
click at [756, 298] on h5 "A portfolio manager at a global luxury automotive manufacturer is developing a …" at bounding box center [780, 208] width 536 height 179
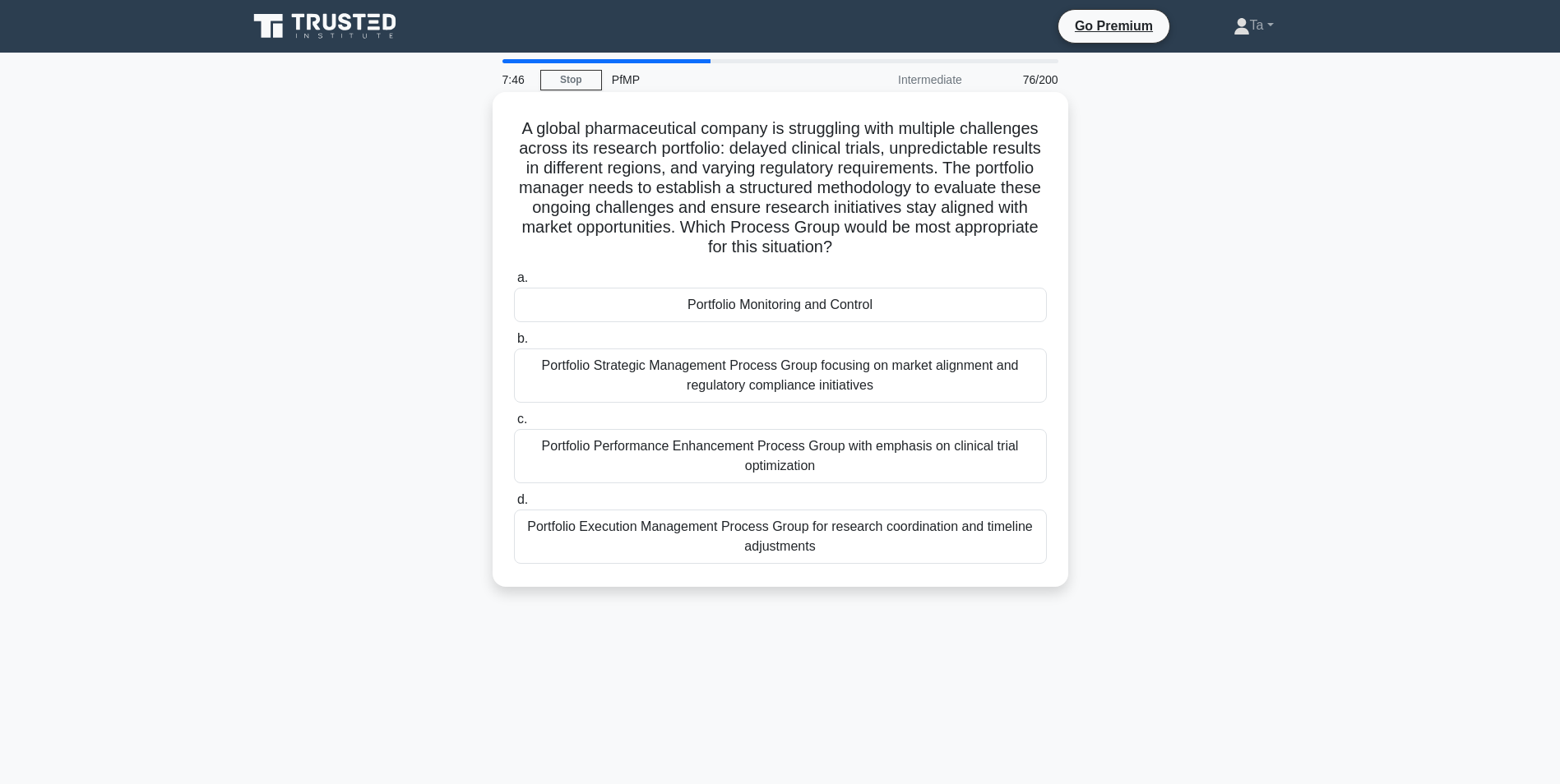
drag, startPoint x: 639, startPoint y: 359, endPoint x: 772, endPoint y: 368, distance: 133.3
click at [772, 369] on div "Portfolio Strategic Management Process Group focusing on market alignment and r…" at bounding box center [780, 375] width 532 height 54
drag, startPoint x: 772, startPoint y: 369, endPoint x: 647, endPoint y: 396, distance: 127.9
click at [647, 396] on div "Portfolio Strategic Management Process Group focusing on market alignment and r…" at bounding box center [780, 375] width 532 height 54
click at [514, 344] on input "b. Portfolio Strategic Management Process Group focusing on market alignment an…" at bounding box center [514, 338] width 0 height 11
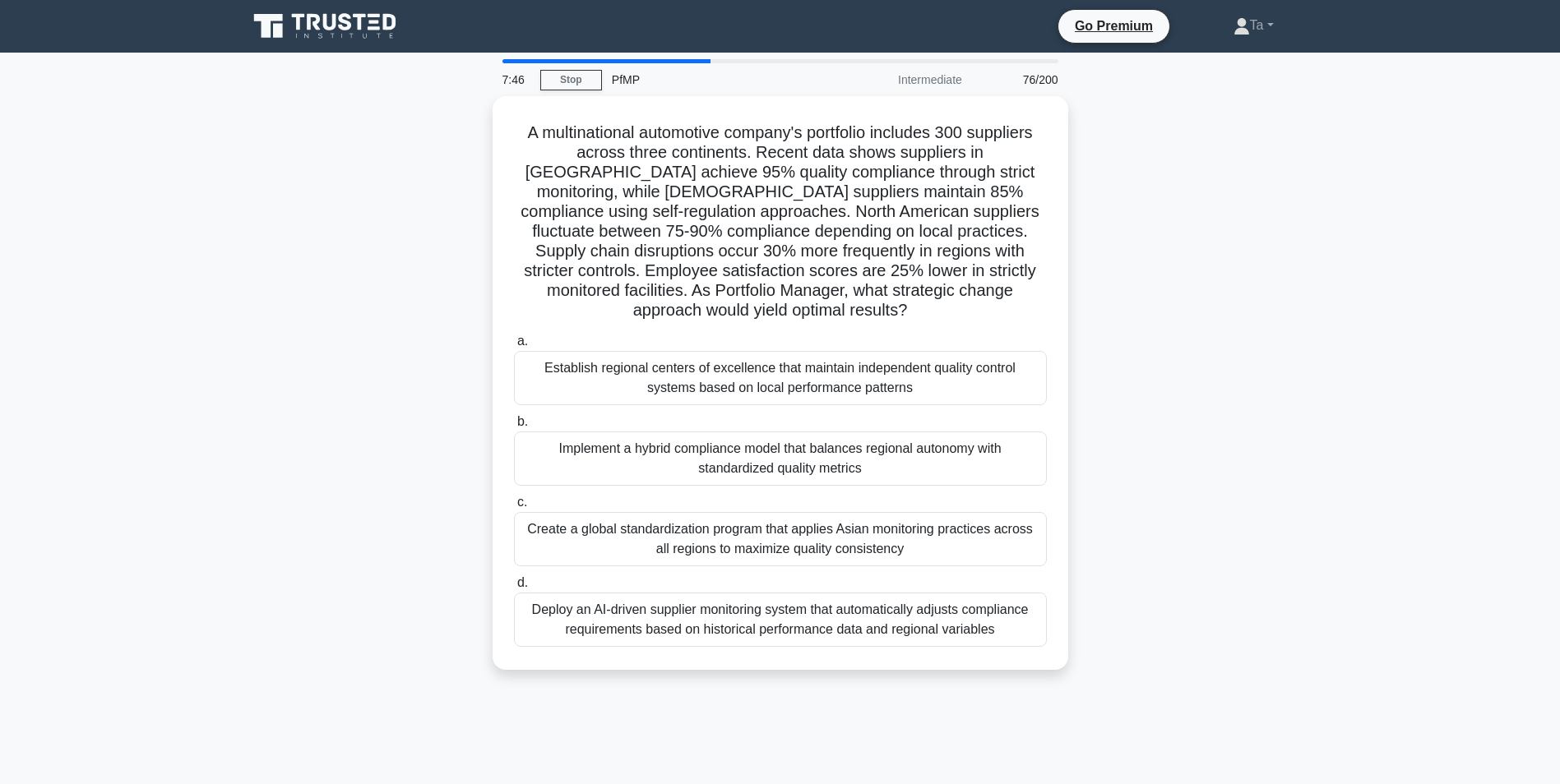
click at [836, 356] on div "Establish regional centers of excellence that maintain independent quality cont…" at bounding box center [780, 377] width 532 height 54
click at [514, 347] on input "a. Establish regional centers of excellence that maintain independent quality c…" at bounding box center [514, 341] width 0 height 11
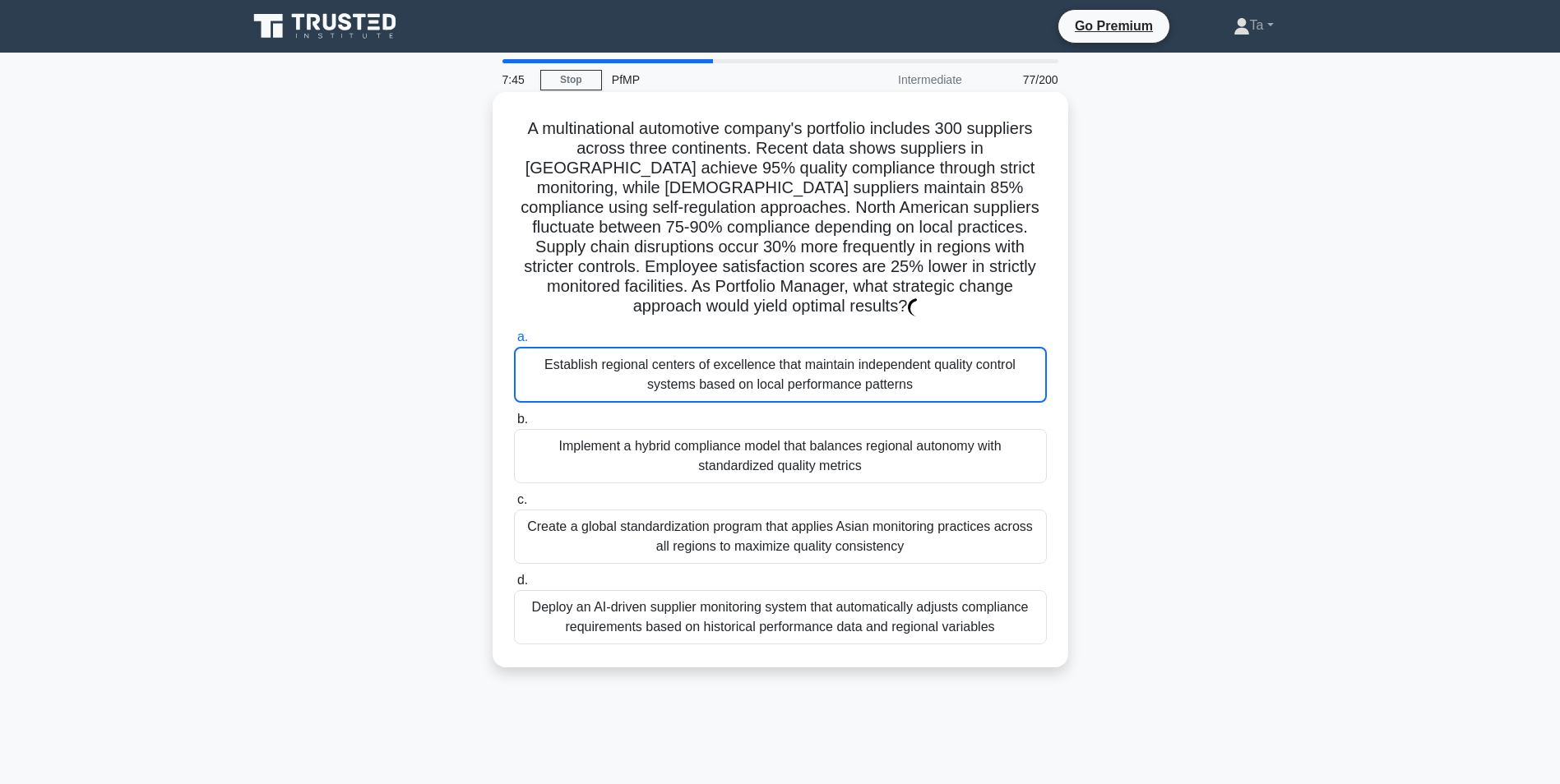
drag, startPoint x: 675, startPoint y: 386, endPoint x: 825, endPoint y: 359, distance: 152.4
click at [677, 386] on div "Establish regional centers of excellence that maintain independent quality cont…" at bounding box center [780, 374] width 532 height 56
drag, startPoint x: 825, startPoint y: 359, endPoint x: 818, endPoint y: 365, distance: 9.2
click at [823, 362] on div "Establish regional centers of excellence that maintain independent quality cont…" at bounding box center [780, 374] width 532 height 56
click at [514, 343] on input "a. Establish regional centers of excellence that maintain independent quality c…" at bounding box center [514, 337] width 0 height 11
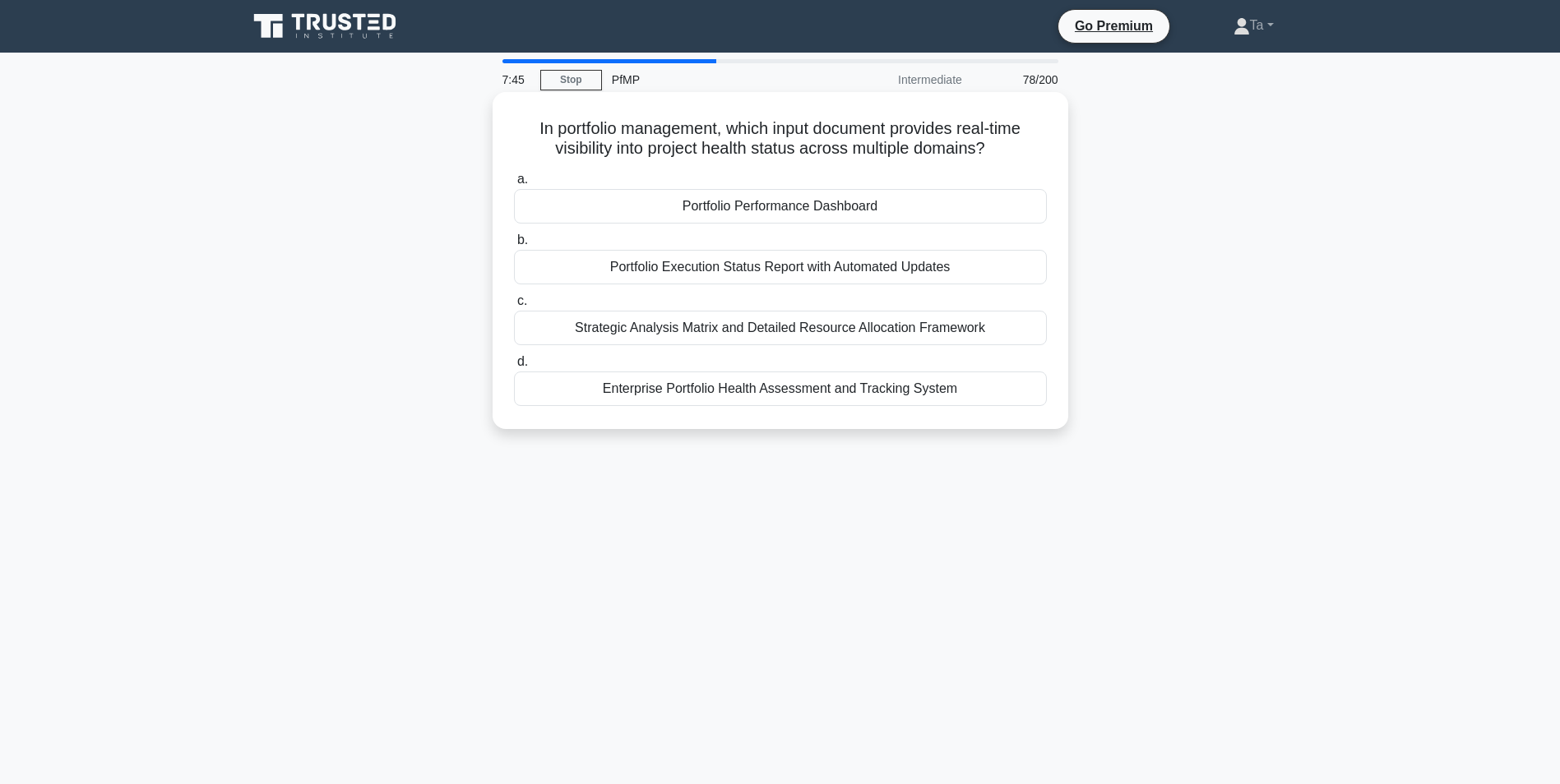
click at [697, 406] on div "Enterprise Portfolio Health Assessment and Tracking System" at bounding box center [780, 388] width 532 height 34
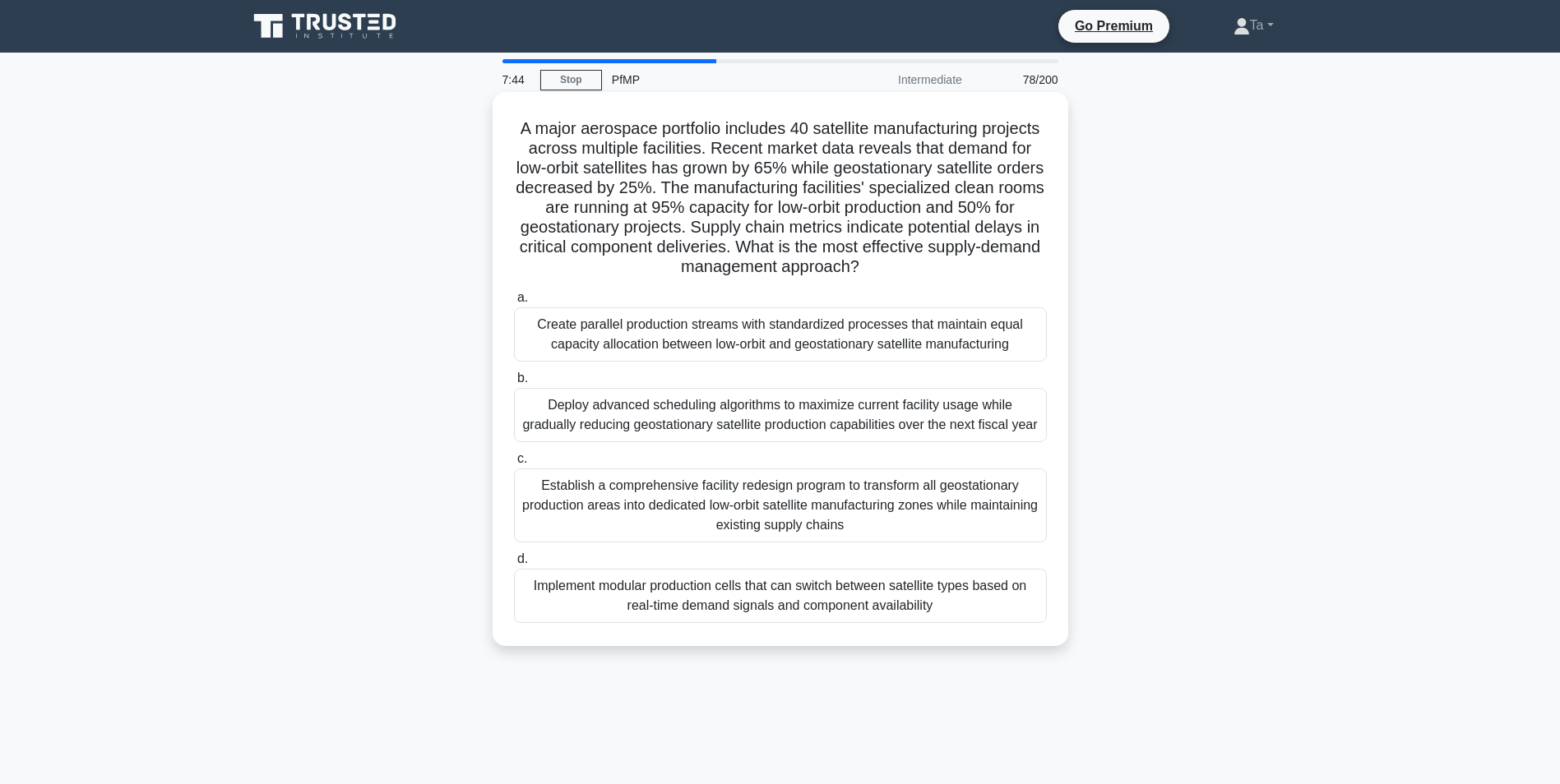
drag, startPoint x: 888, startPoint y: 358, endPoint x: 711, endPoint y: 332, distance: 178.9
click at [668, 324] on div "Create parallel production streams with standardized processes that maintain eq…" at bounding box center [780, 334] width 532 height 54
click at [514, 303] on input "a. Create parallel production streams with standardized processes that maintain…" at bounding box center [514, 298] width 0 height 11
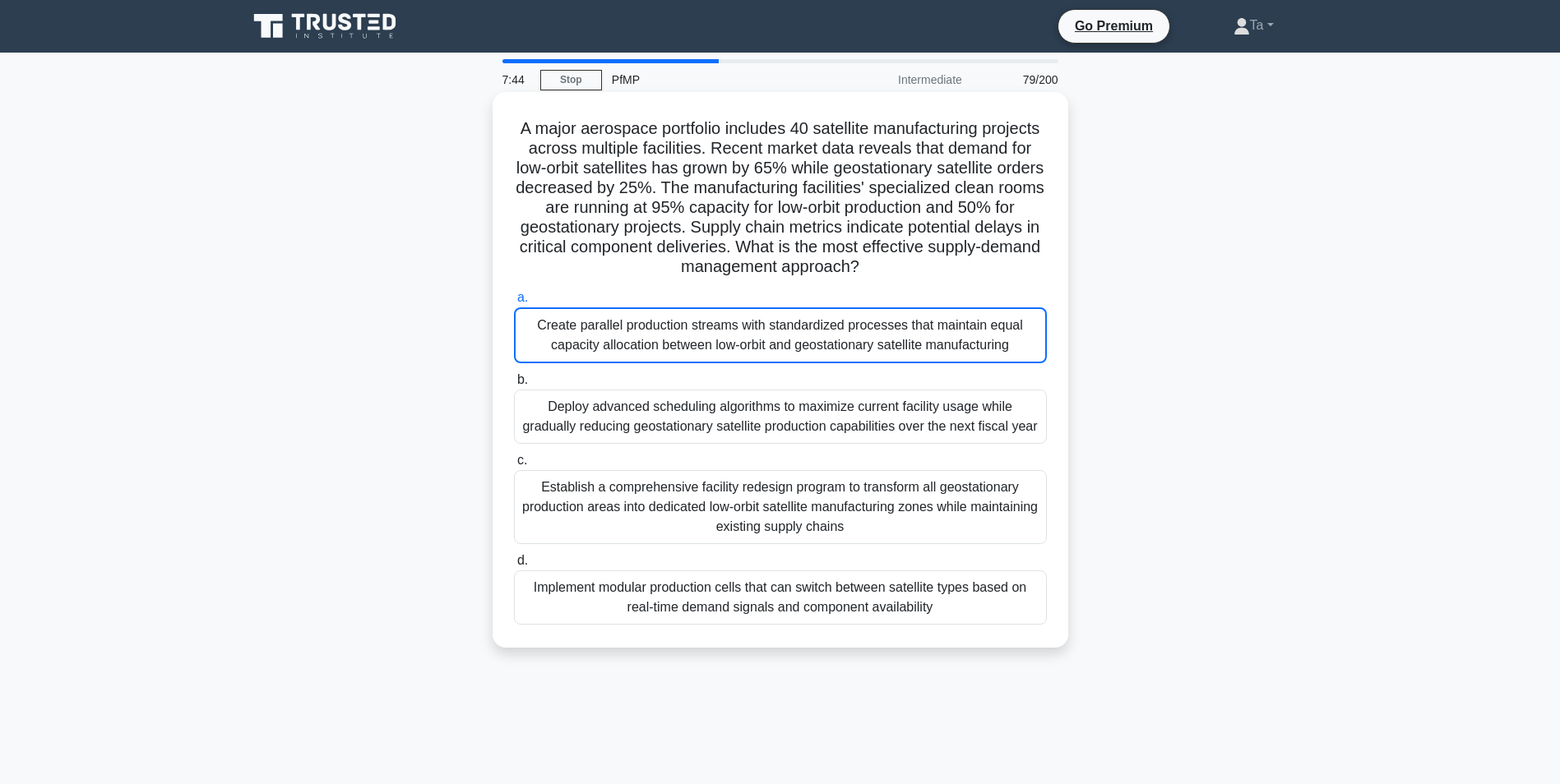
click at [833, 361] on div "Create parallel production streams with standardized processes that maintain eq…" at bounding box center [780, 335] width 532 height 56
click at [514, 303] on input "a. Create parallel production streams with standardized processes that maintain…" at bounding box center [514, 298] width 0 height 11
drag, startPoint x: 690, startPoint y: 401, endPoint x: 712, endPoint y: 396, distance: 22.6
click at [712, 396] on div "Deploy advanced scheduling algorithms to maximize current facility usage while …" at bounding box center [780, 416] width 532 height 54
drag, startPoint x: 712, startPoint y: 396, endPoint x: 828, endPoint y: 344, distance: 127.1
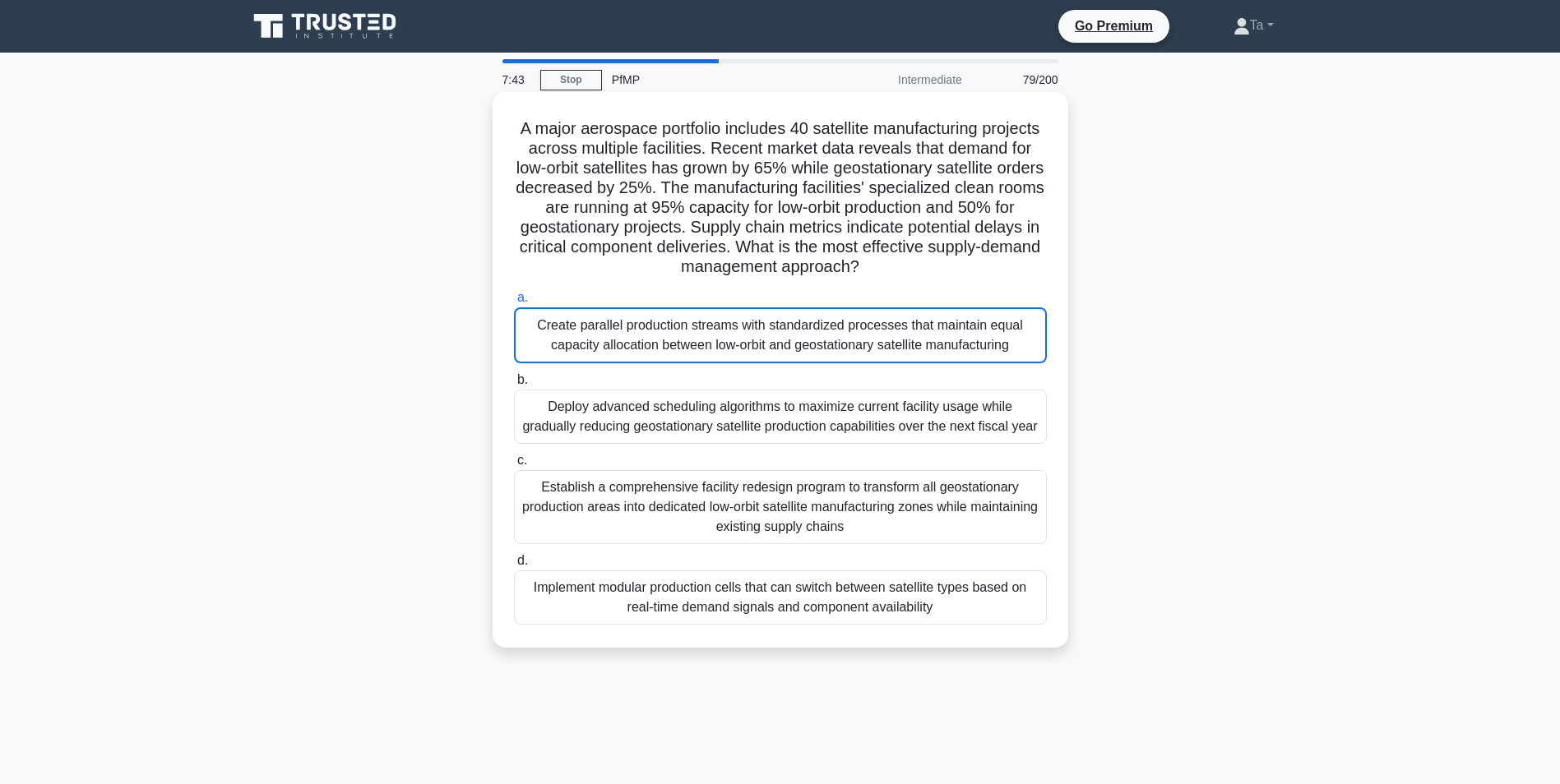
click at [828, 344] on div "Create parallel production streams with standardized processes that maintain eq…" at bounding box center [780, 335] width 532 height 56
drag, startPoint x: 828, startPoint y: 344, endPoint x: 708, endPoint y: 408, distance: 136.0
click at [708, 408] on div "Deploy advanced scheduling algorithms to maximize current facility usage while …" at bounding box center [780, 416] width 532 height 54
click at [514, 385] on input "b. Deploy advanced scheduling algorithms to maximize current facility usage whi…" at bounding box center [514, 379] width 0 height 11
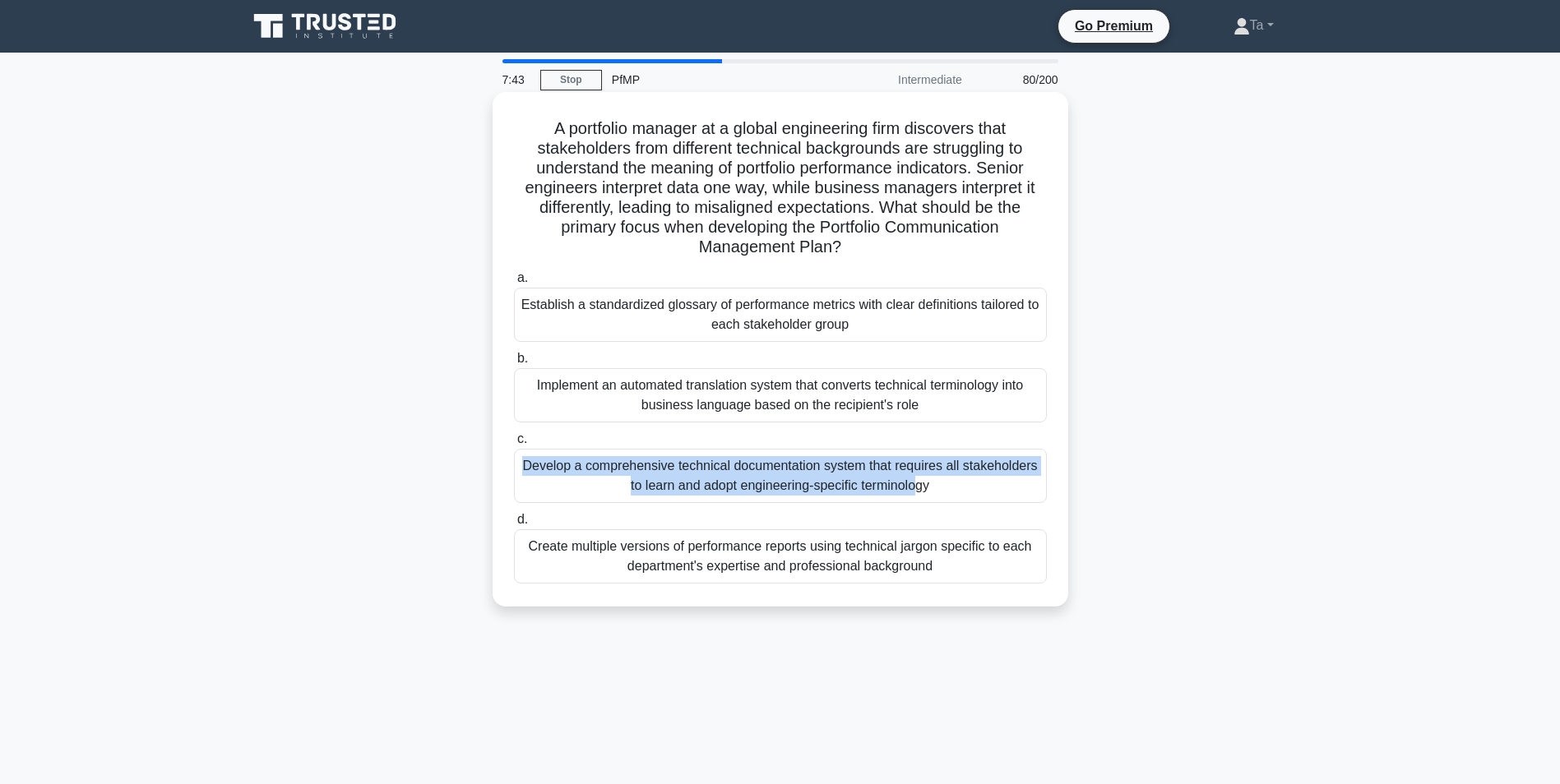
click at [681, 450] on label "c. Develop a comprehensive technical documentation system that requires all sta…" at bounding box center [780, 466] width 532 height 74
click at [514, 445] on input "c. Develop a comprehensive technical documentation system that requires all sta…" at bounding box center [514, 439] width 0 height 11
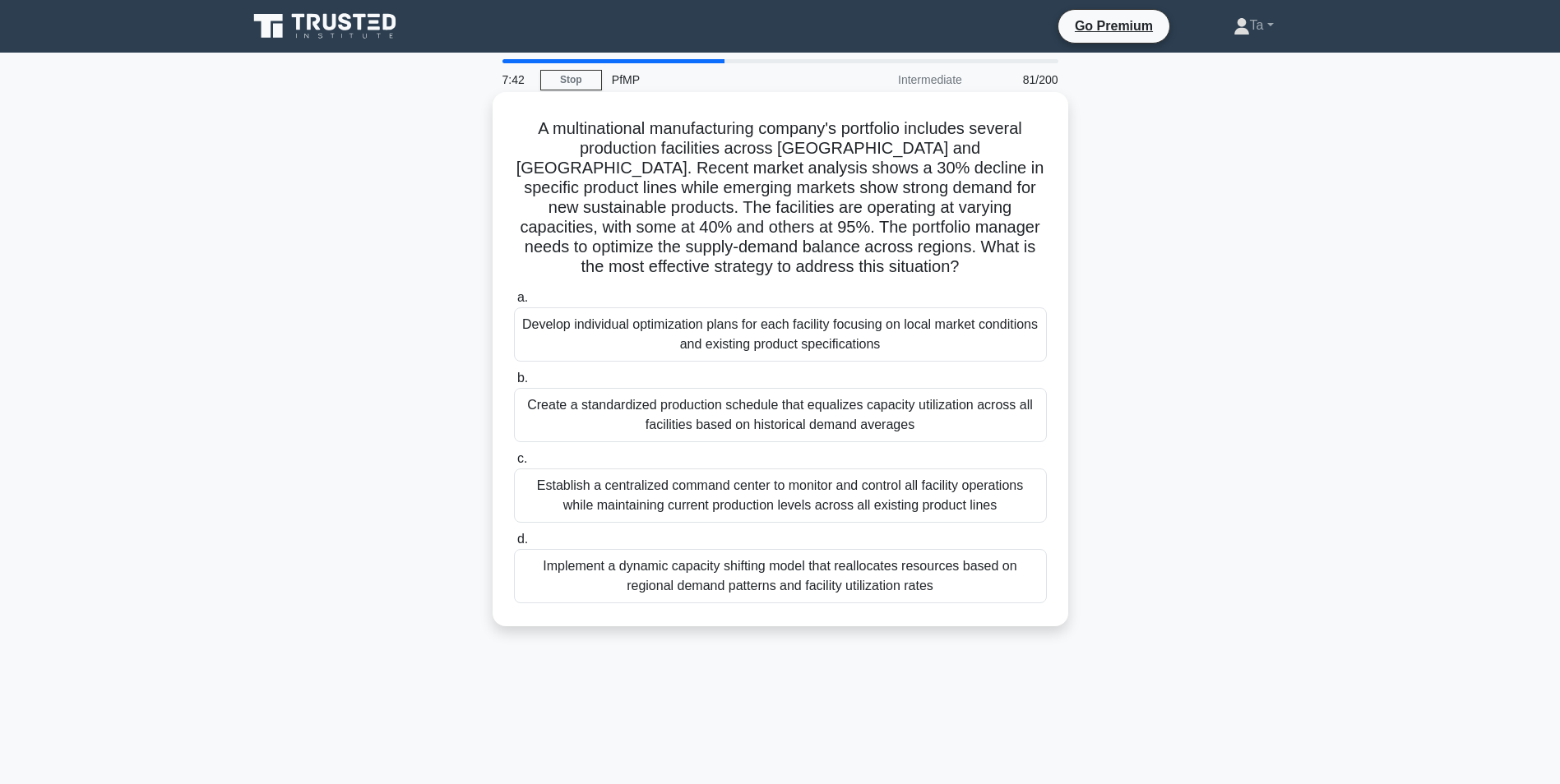
click at [772, 417] on div "Create a standardized production schedule that equalizes capacity utilization a…" at bounding box center [780, 415] width 532 height 54
drag, startPoint x: 772, startPoint y: 417, endPoint x: 699, endPoint y: 458, distance: 83.7
click at [699, 458] on label "c. Establish a centralized command center to monitor and control all facility o…" at bounding box center [780, 485] width 532 height 74
click at [514, 458] on input "c. Establish a centralized command center to monitor and control all facility o…" at bounding box center [514, 459] width 0 height 11
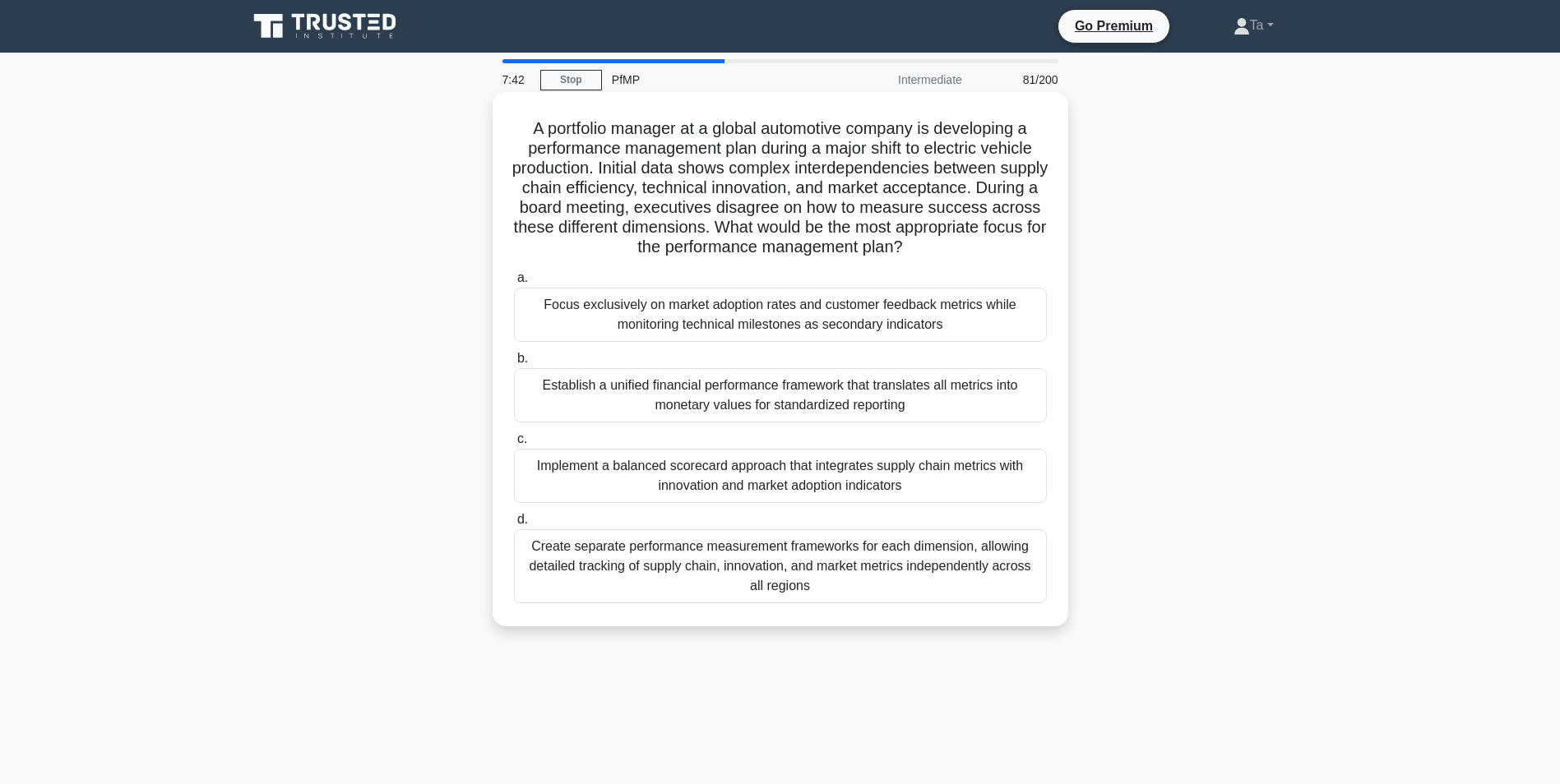
drag, startPoint x: 868, startPoint y: 341, endPoint x: 856, endPoint y: 354, distance: 17.7
click at [868, 342] on div "Focus exclusively on market adoption rates and customer feedback metrics while …" at bounding box center [780, 314] width 532 height 54
click at [514, 283] on input "a. Focus exclusively on market adoption rates and customer feedback metrics whi…" at bounding box center [514, 277] width 0 height 11
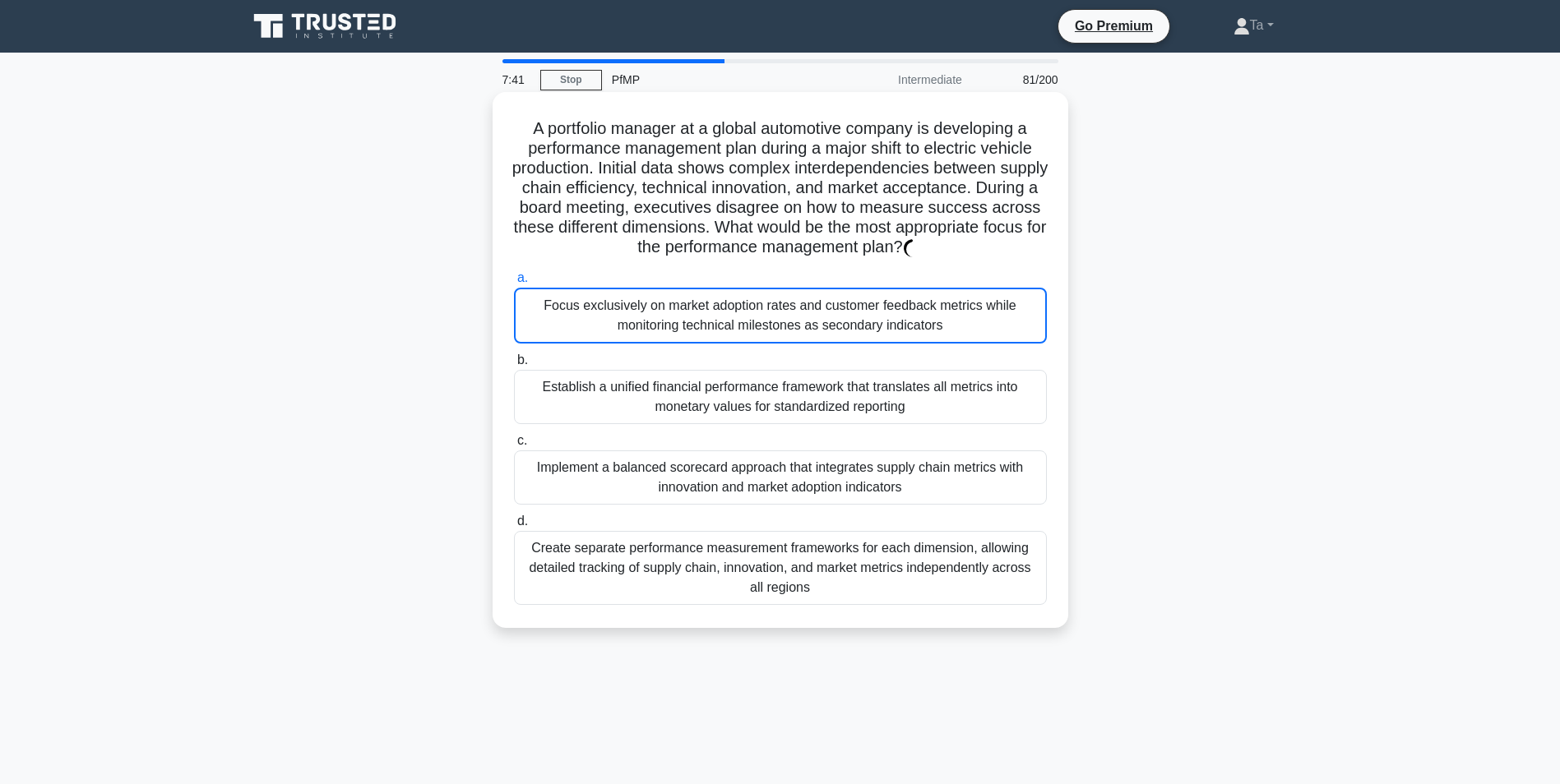
click at [751, 400] on div "Establish a unified financial performance framework that translates all metrics…" at bounding box center [780, 396] width 532 height 54
drag
click at [675, 433] on label "c. Implement a balanced scorecard approach that integrates supply chain metrics…" at bounding box center [780, 466] width 532 height 74
click at [514, 435] on input "c. Implement a balanced scorecard approach that integrates supply chain metrics…" at bounding box center [514, 440] width 0 height 11
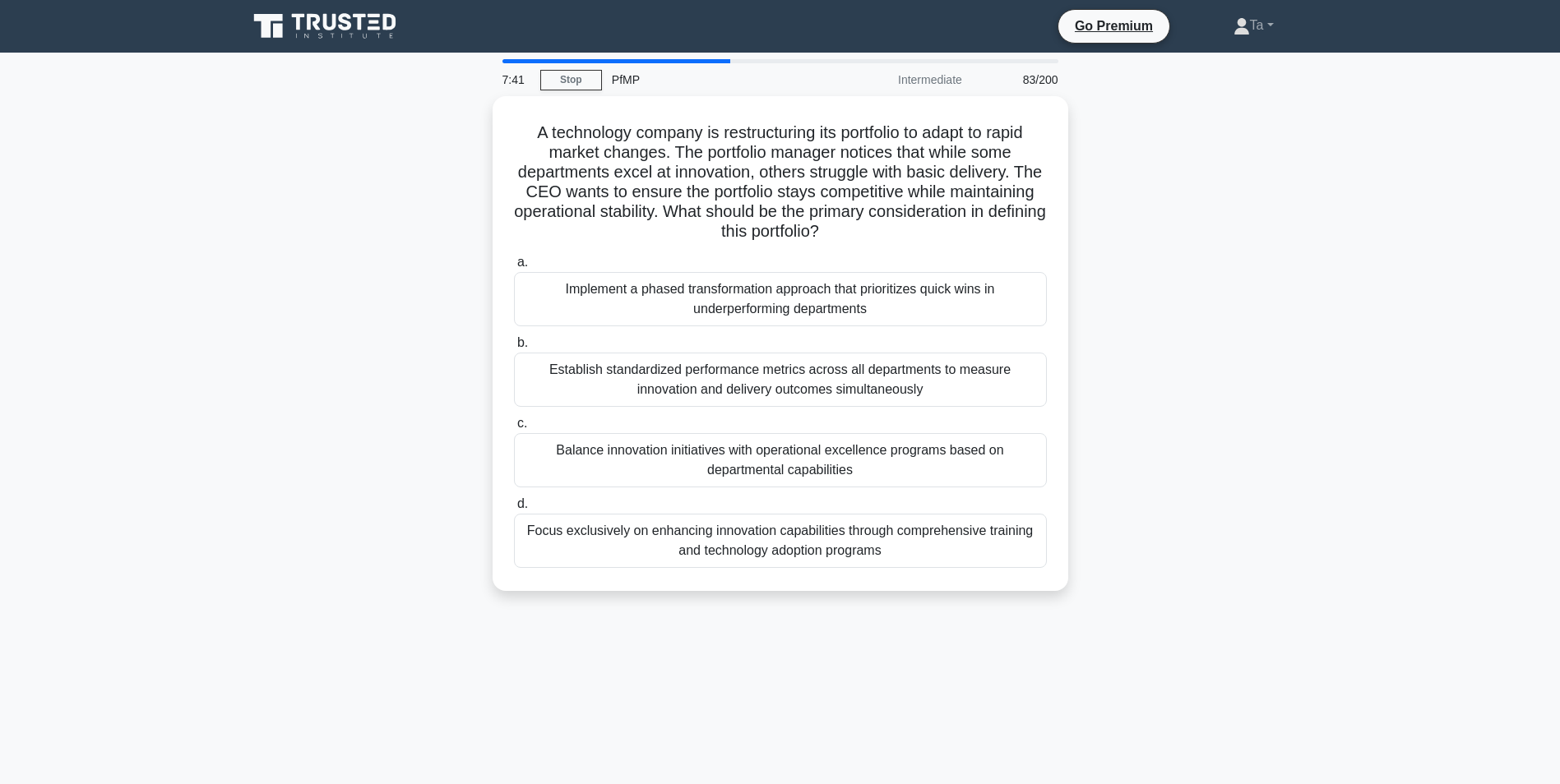
click at [810, 369] on div "Establish standardized performance metrics across all departments to measure in…" at bounding box center [780, 379] width 532 height 54
click at [514, 349] on input "b. Establish standardized performance metrics across all departments to measure…" at bounding box center [514, 343] width 0 height 11
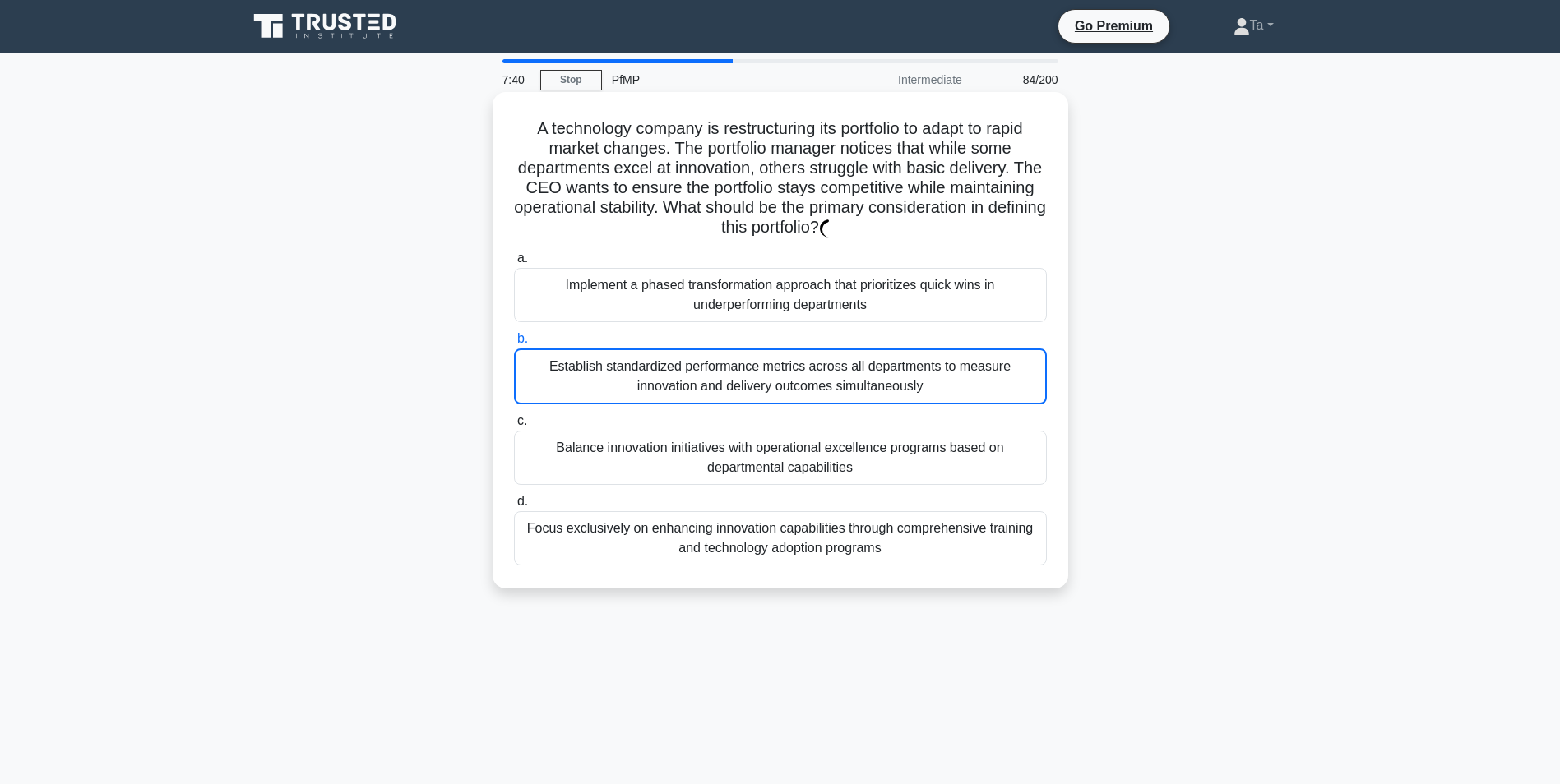
click at [687, 432] on label "c. Balance innovation initiatives with operational excellence programs based on…" at bounding box center [780, 447] width 532 height 74
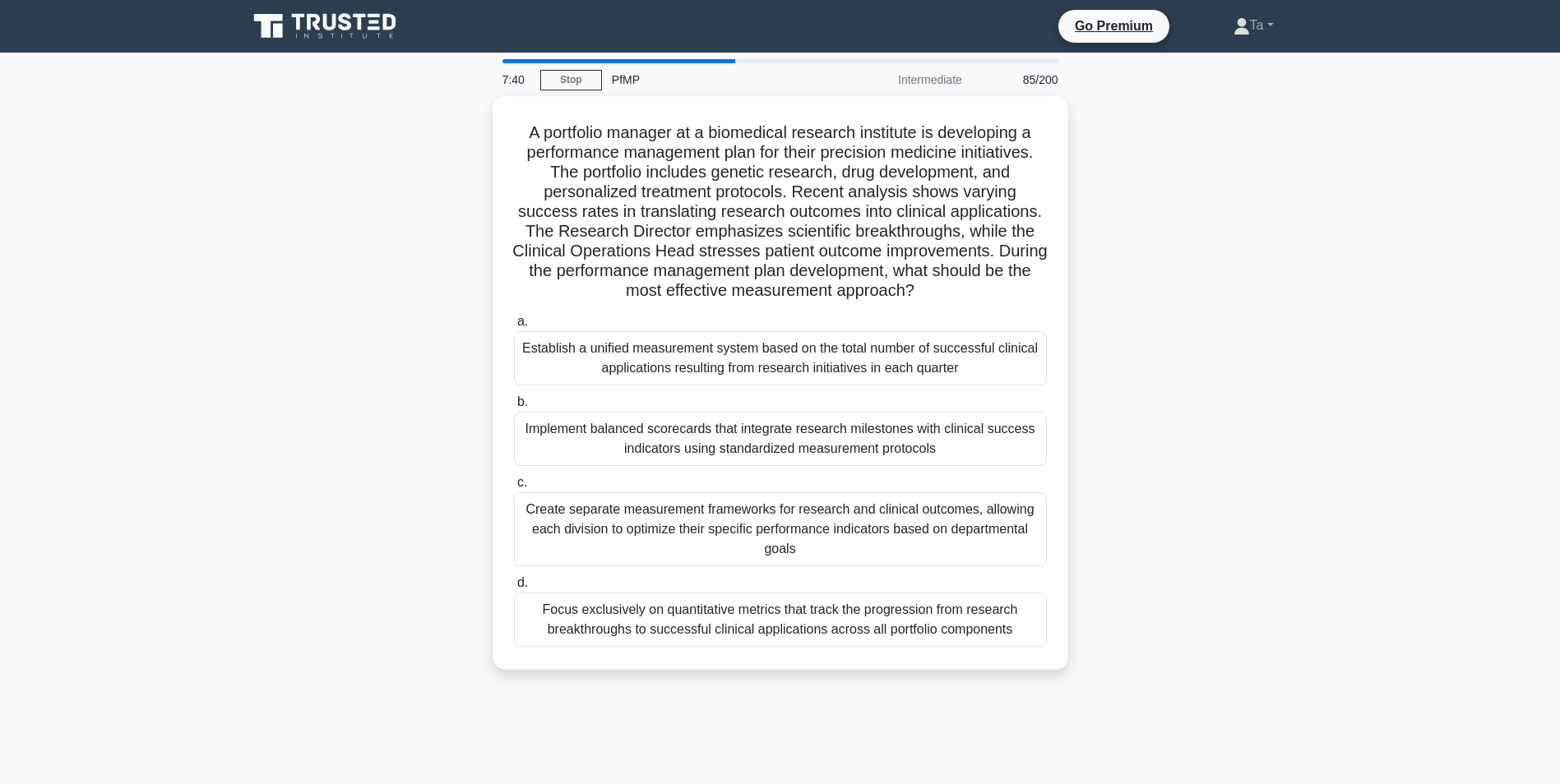
click at [824, 371] on div "Establish a unified measurement system based on the total number of successful …" at bounding box center [780, 358] width 532 height 54
click at [514, 327] on input "a. Establish a unified measurement system based on the total number of successf…" at bounding box center [514, 321] width 0 height 11
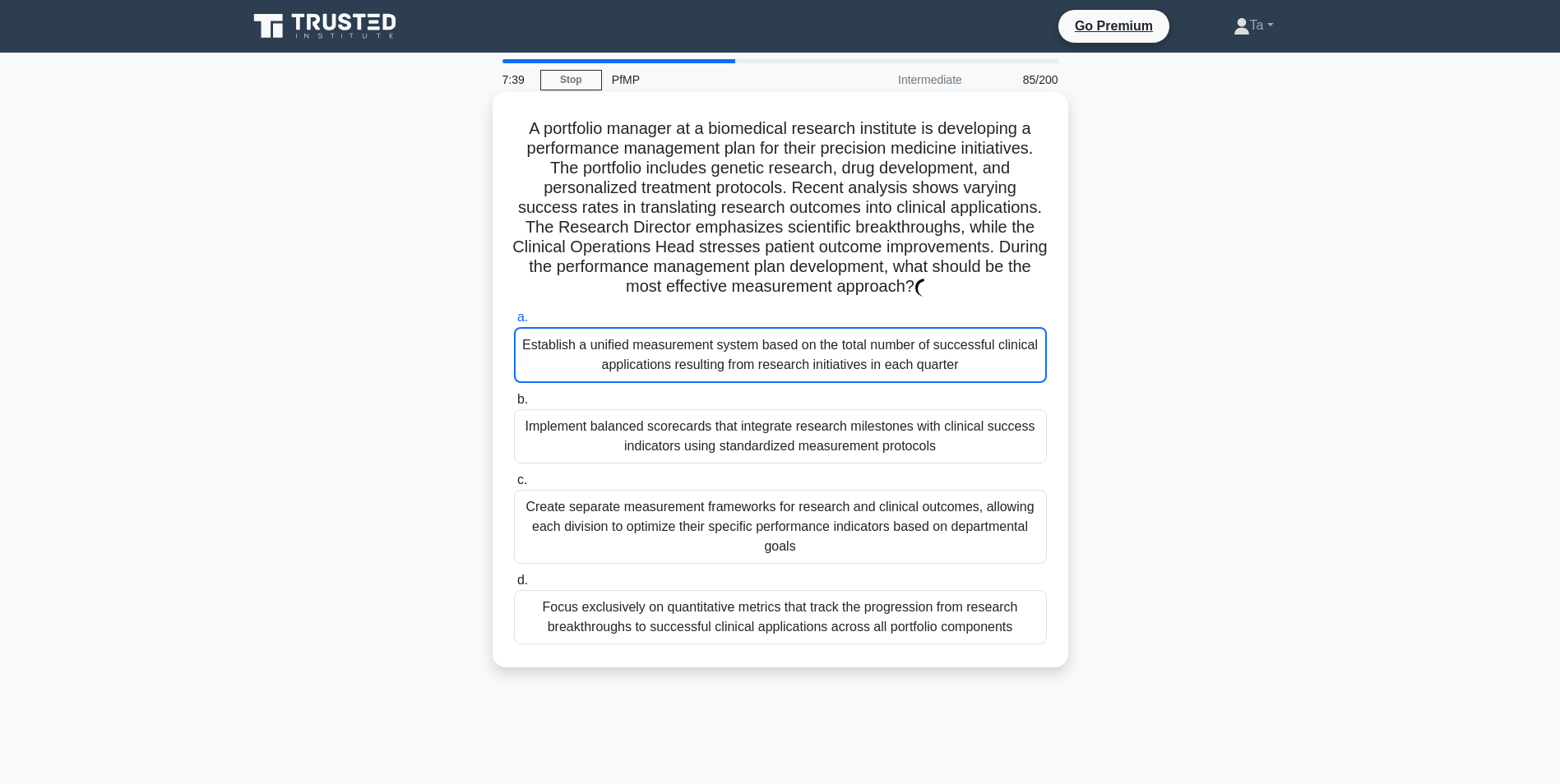
click at [717, 428] on div "Implement balanced scorecards that integrate research milestones with clinical …" at bounding box center [780, 436] width 532 height 54
click at [514, 405] on input "b. Implement balanced scorecards that integrate research milestones with clinic…" at bounding box center [514, 400] width 0 height 11
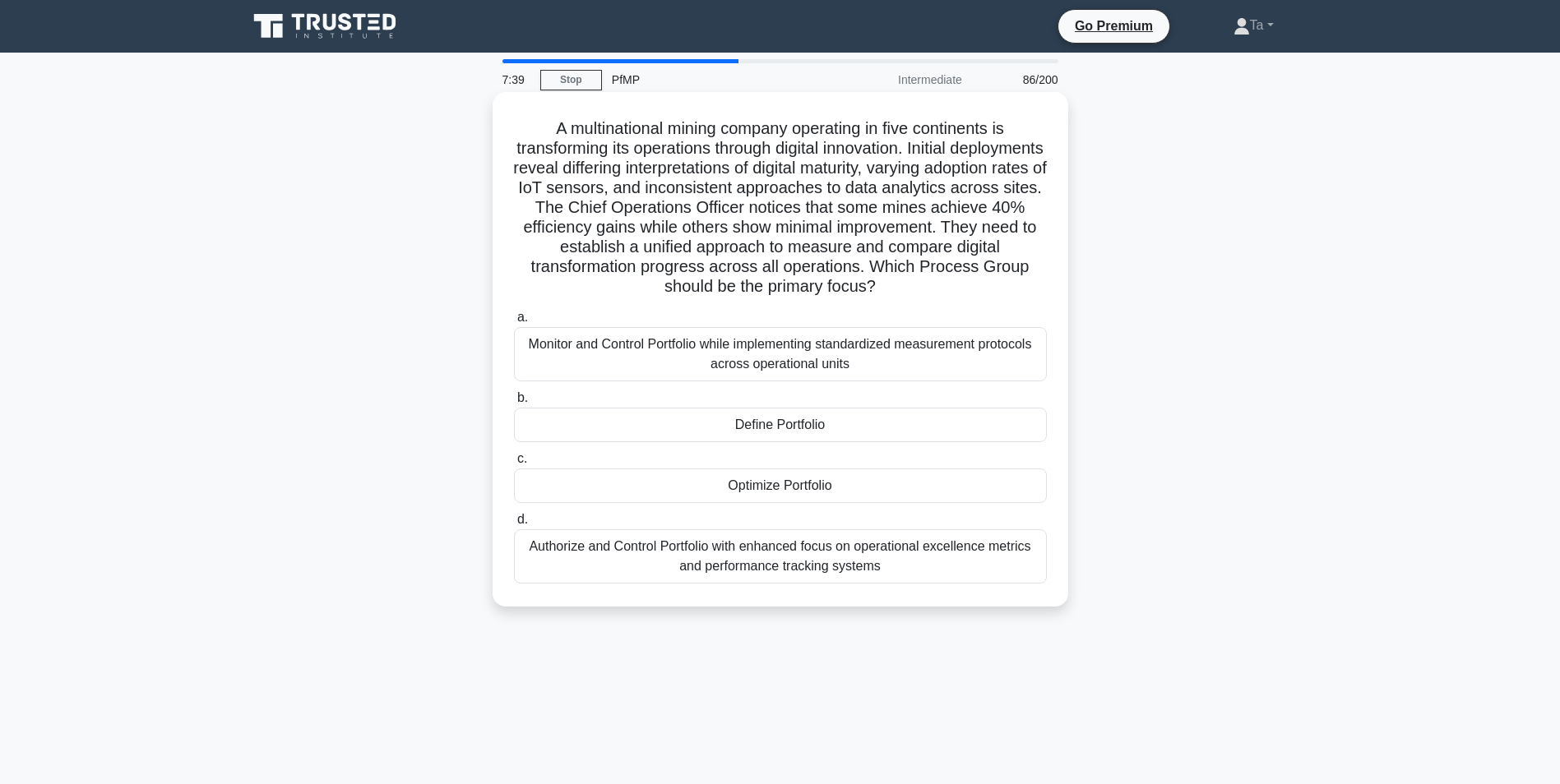
click at [680, 462] on div "a. Monitor and Control Portfolio while implementing standardized measurement pr…" at bounding box center [780, 445] width 553 height 282
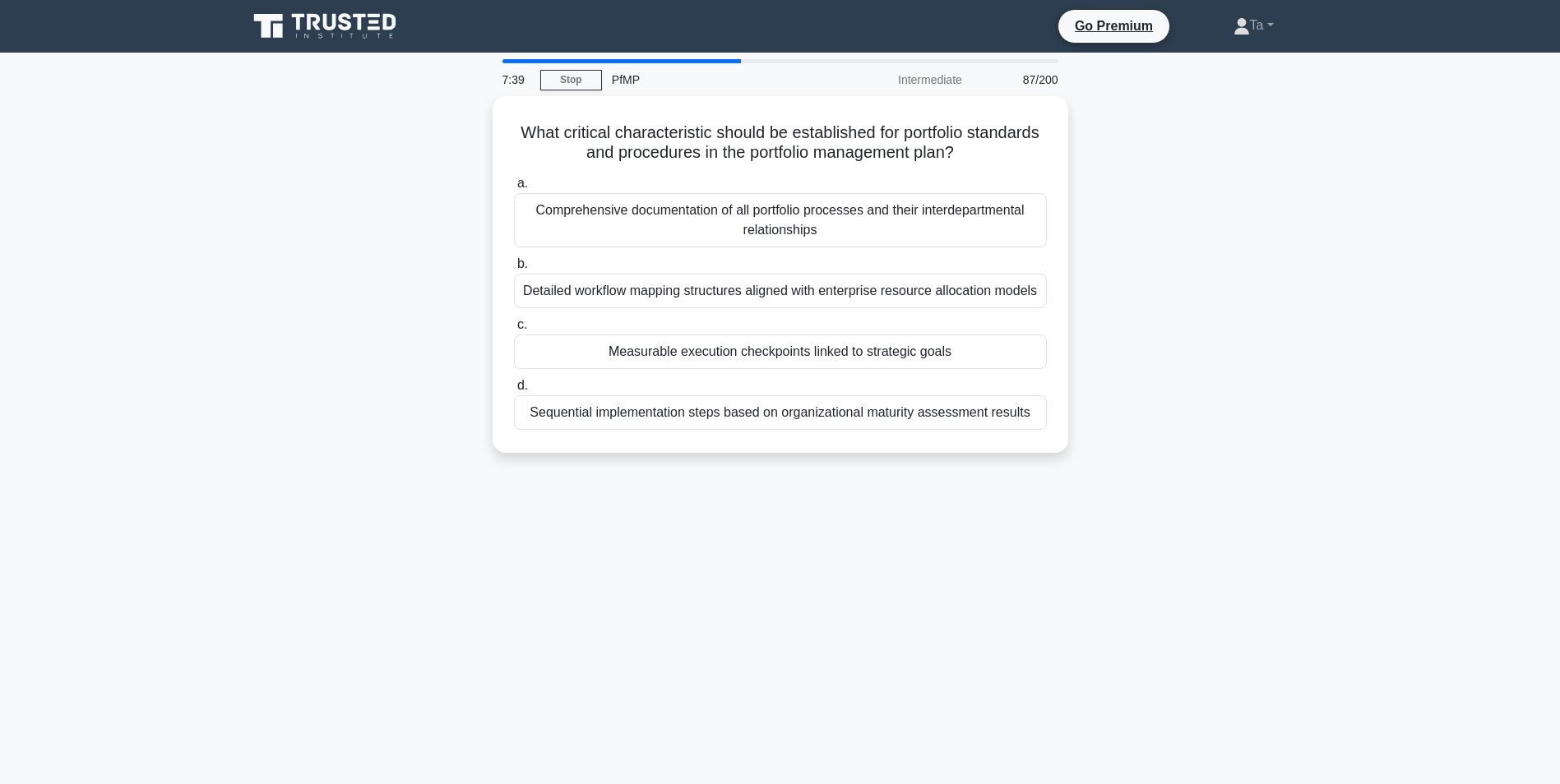
click at [711, 477] on div "7:39 Stop PfMP Intermediate 87/200 What critical characteristic should be estab…" at bounding box center [780, 469] width 1085 height 822
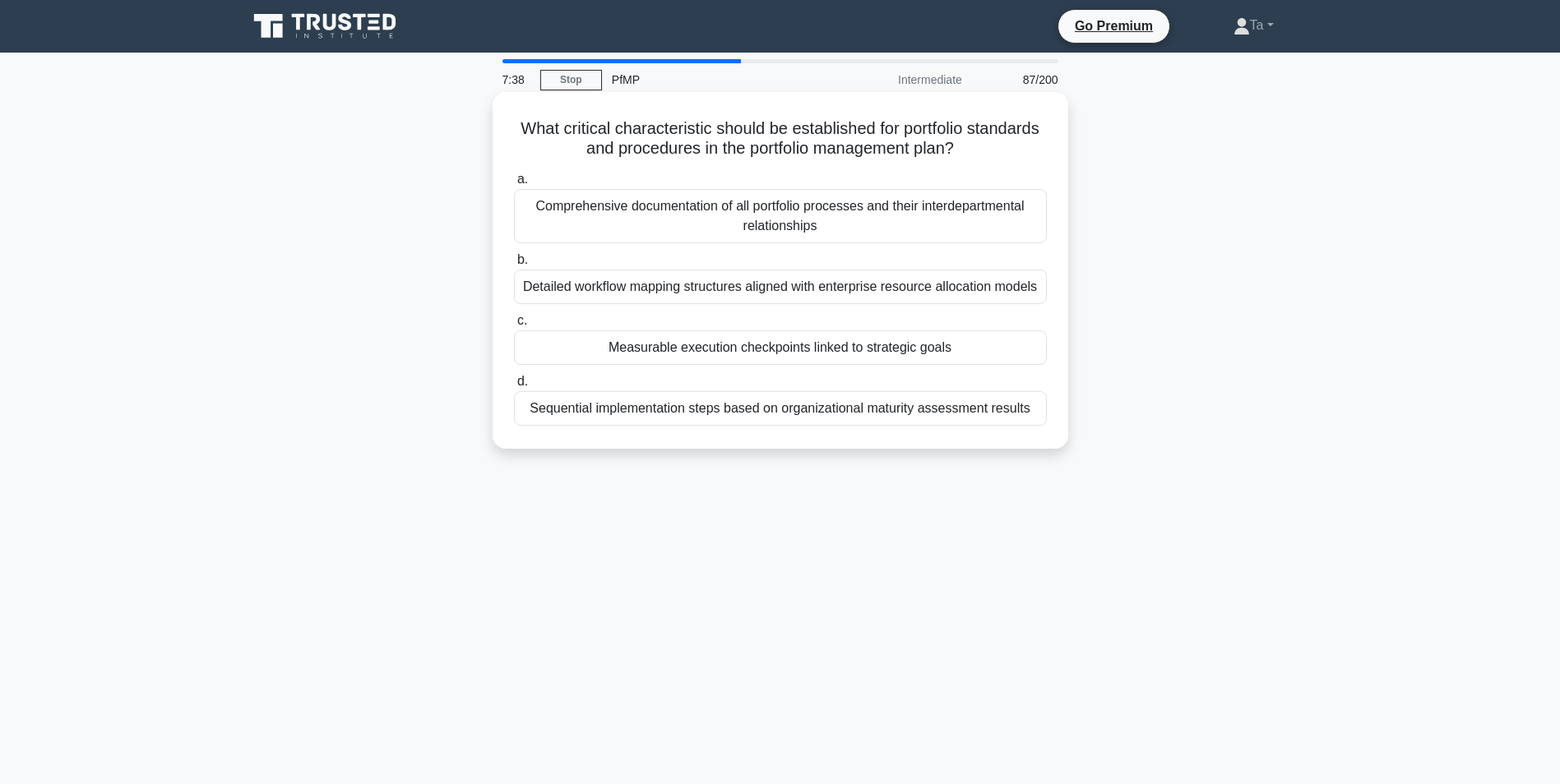
click at [812, 365] on div "Measurable execution checkpoints linked to strategic goals" at bounding box center [780, 347] width 532 height 34
click at [514, 326] on input "c. Measurable execution checkpoints linked to strategic goals" at bounding box center [514, 320] width 0 height 11
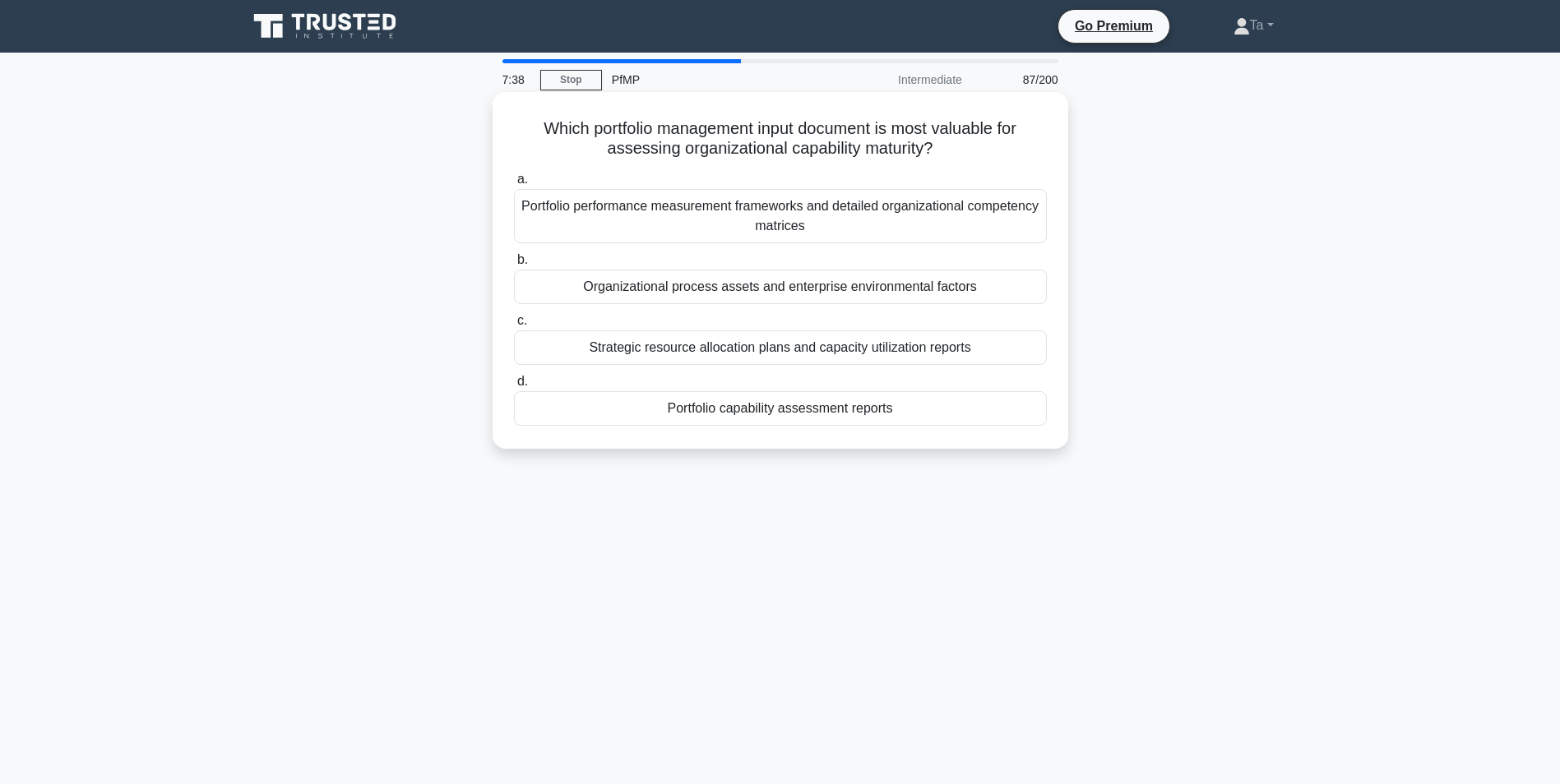
click at [834, 304] on div "Organizational process assets and enterprise environmental factors" at bounding box center [780, 286] width 532 height 34
click at [514, 266] on input "b. Organizational process assets and enterprise environmental factors" at bounding box center [514, 260] width 0 height 11
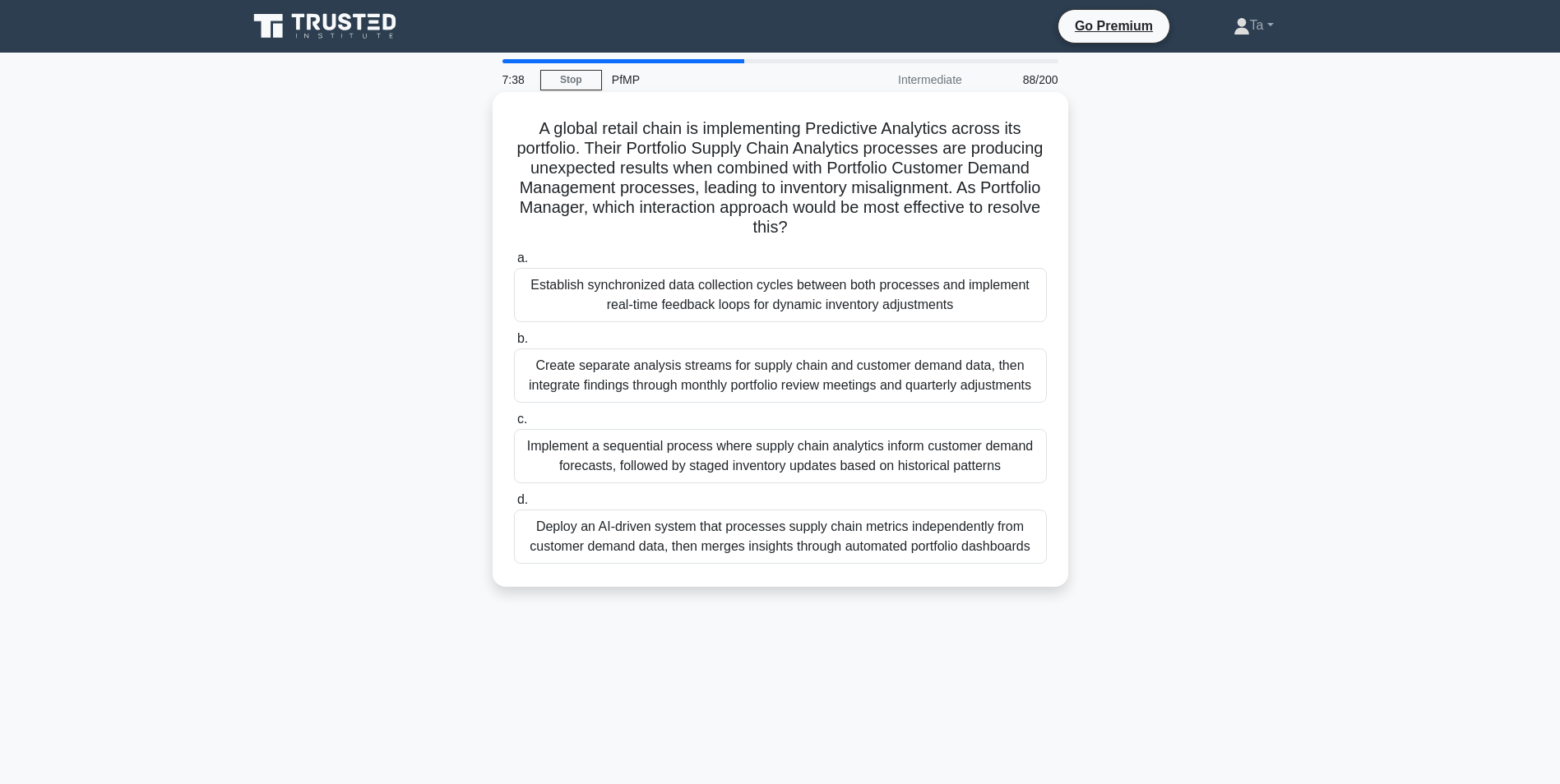
click at [721, 375] on div "Create separate analysis streams for supply chain and customer demand data, the…" at bounding box center [780, 375] width 532 height 54
click at [789, 322] on div "Establish synchronized data collection cycles between both processes and implem…" at bounding box center [780, 294] width 532 height 54
click at [514, 264] on input "a. Establish synchronized data collection cycles between both processes and imp…" at bounding box center [514, 258] width 0 height 11
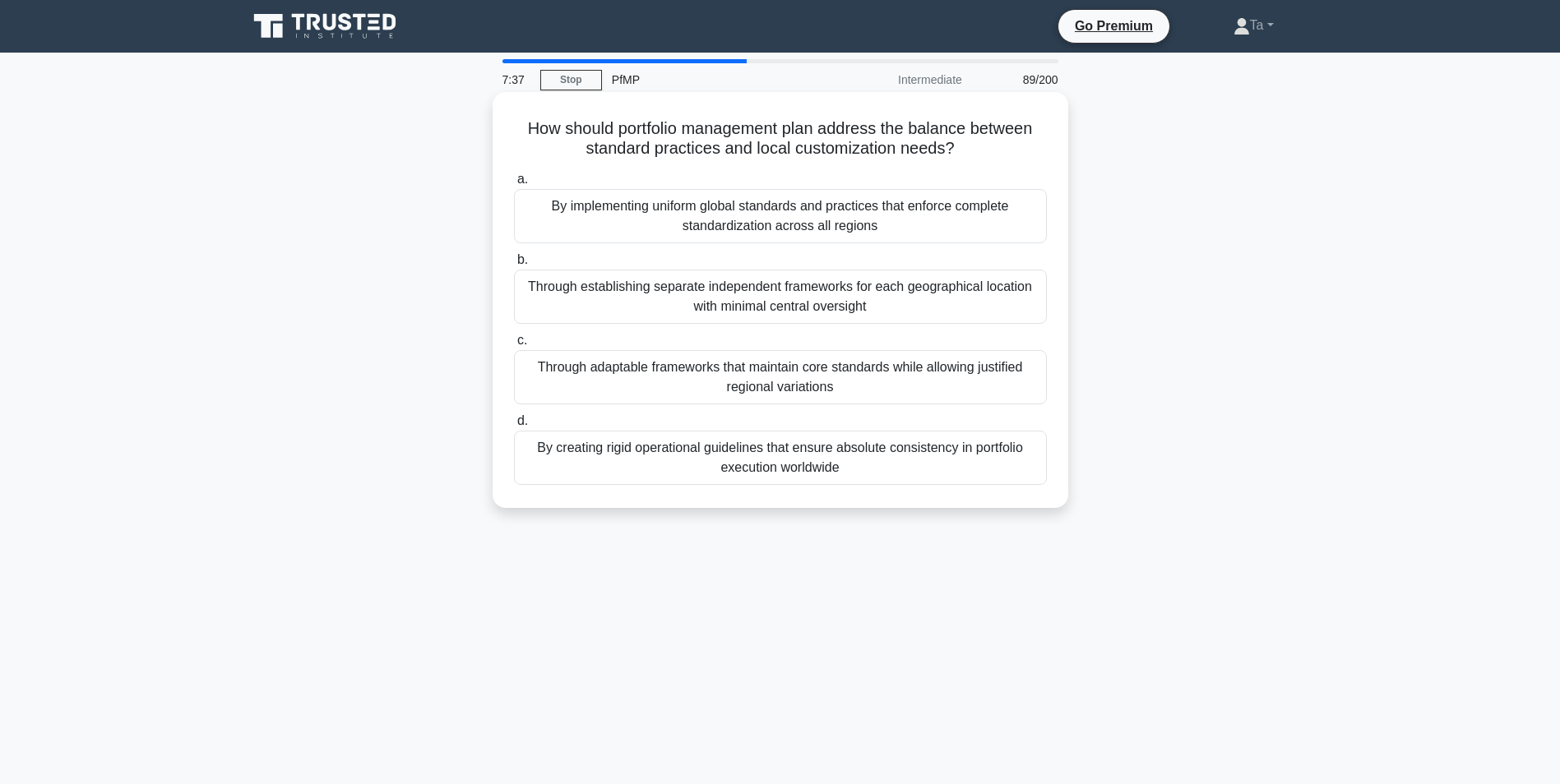
click at [803, 373] on div "Through adaptable frameworks that maintain core standards while allowing justif…" at bounding box center [780, 376] width 532 height 54
click at [514, 346] on input "c. Through adaptable frameworks that maintain core standards while allowing jus…" at bounding box center [514, 340] width 0 height 11
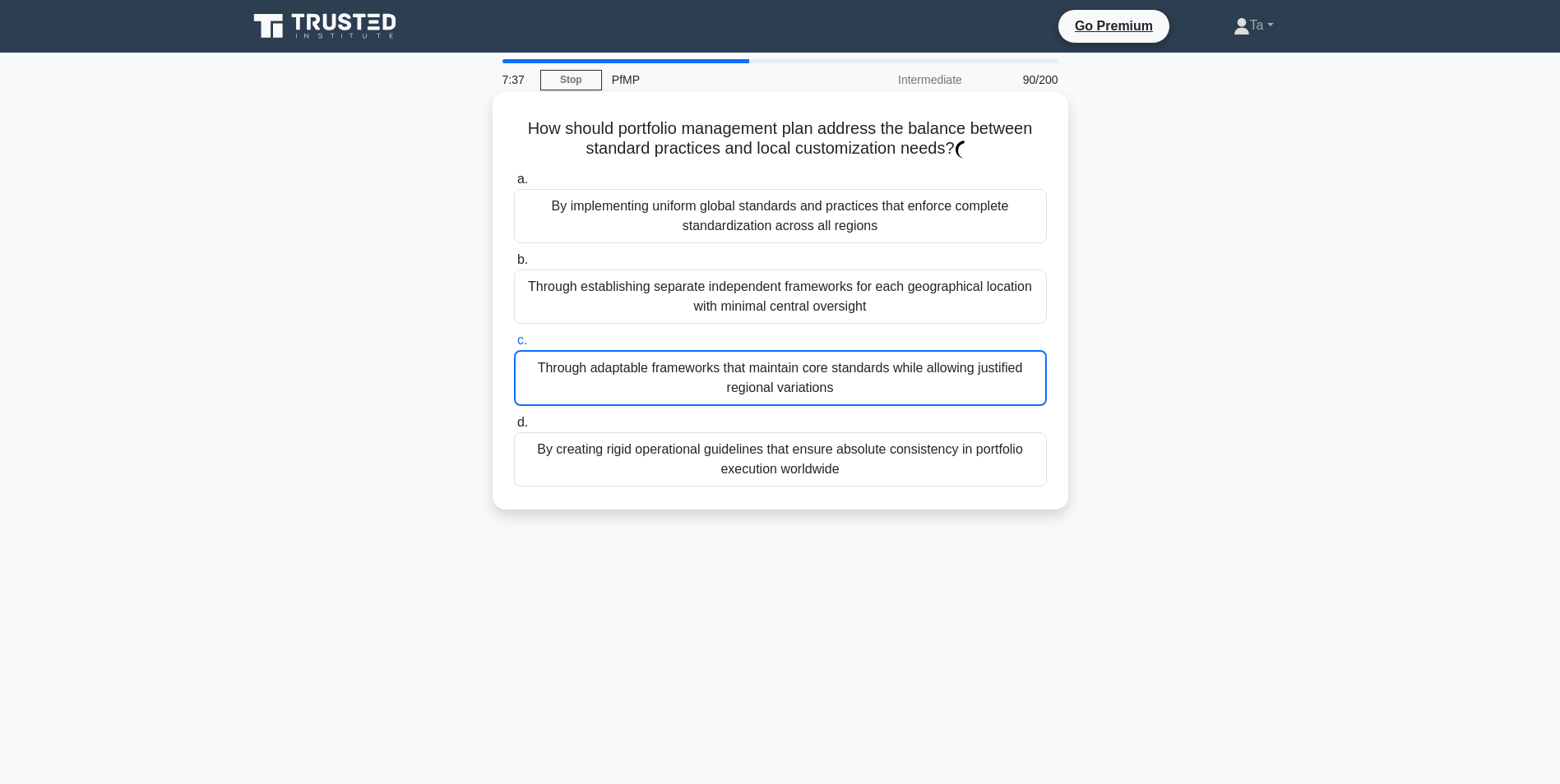
click at [700, 395] on div "Through adaptable frameworks that maintain core standards while allowing justif…" at bounding box center [780, 377] width 532 height 56
click at [514, 346] on input "c. Through adaptable frameworks that maintain core standards while allowing jus…" at bounding box center [514, 340] width 0 height 11
click at [624, 323] on div "Through establishing separate independent frameworks for each geographical loca…" at bounding box center [780, 296] width 532 height 54
click at [514, 266] on input "b. Through establishing separate independent frameworks for each geographical l…" at bounding box center [514, 260] width 0 height 11
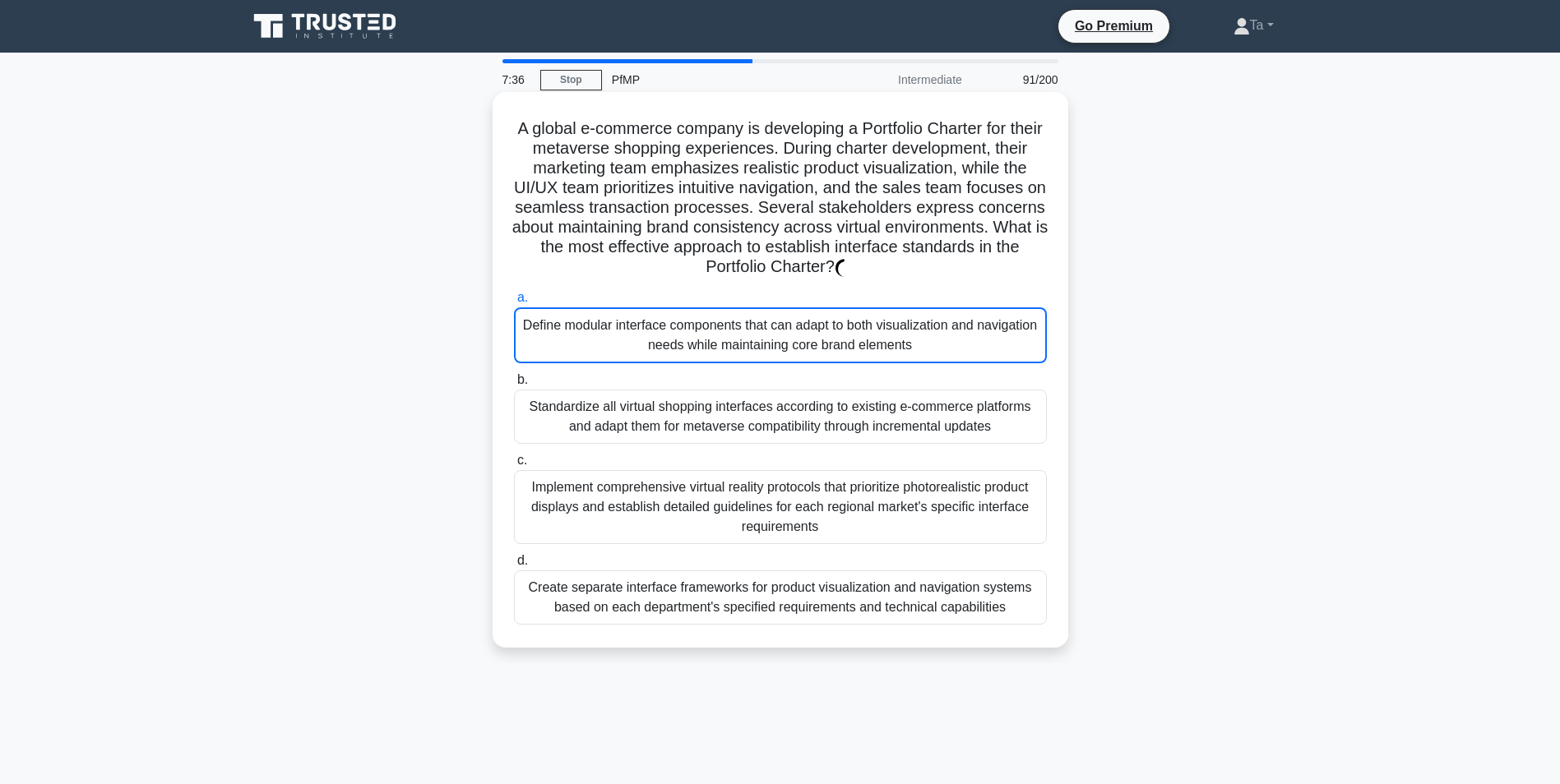
click at [780, 399] on div "Standardize all virtual shopping interfaces according to existing e-commerce pl…" at bounding box center [780, 416] width 532 height 54
click at [801, 295] on label "a. Define modular interface components that can adapt to both visualization and…" at bounding box center [780, 324] width 532 height 75
click at [514, 295] on input "a. Define modular interface components that can adapt to both visualization and…" at bounding box center [514, 298] width 0 height 11
click at [852, 362] on div "Define modular interface components that can adapt to both visualization and na…" at bounding box center [780, 335] width 532 height 56
click at [514, 303] on input "a. Define modular interface components that can adapt to both visualization and…" at bounding box center [514, 298] width 0 height 11
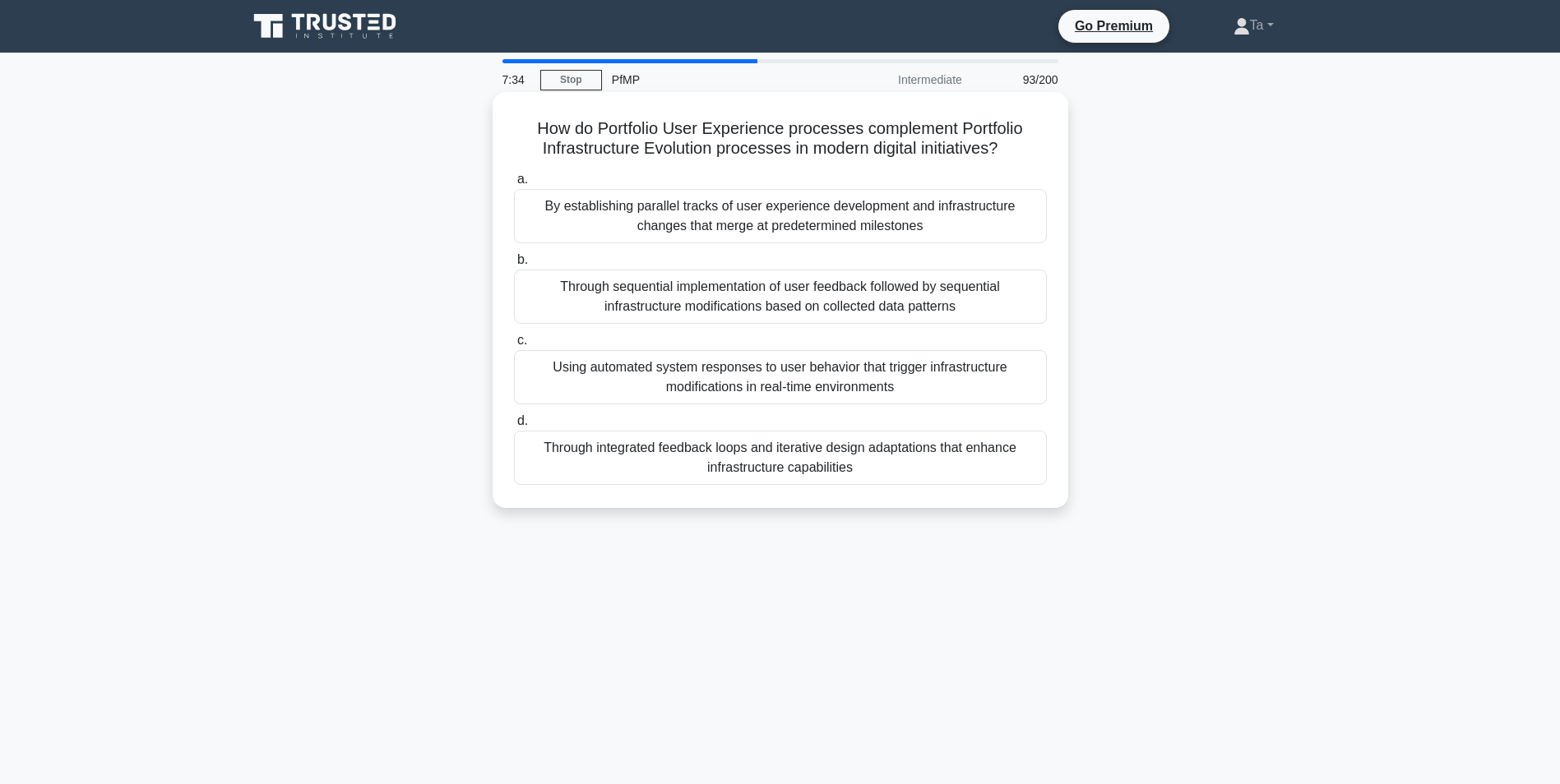
click at [848, 394] on div "Using automated system responses to user behavior that trigger infrastructure m…" at bounding box center [780, 376] width 532 height 54
click at [514, 346] on input "c. Using automated system responses to user behavior that trigger infrastructur…" at bounding box center [514, 340] width 0 height 11
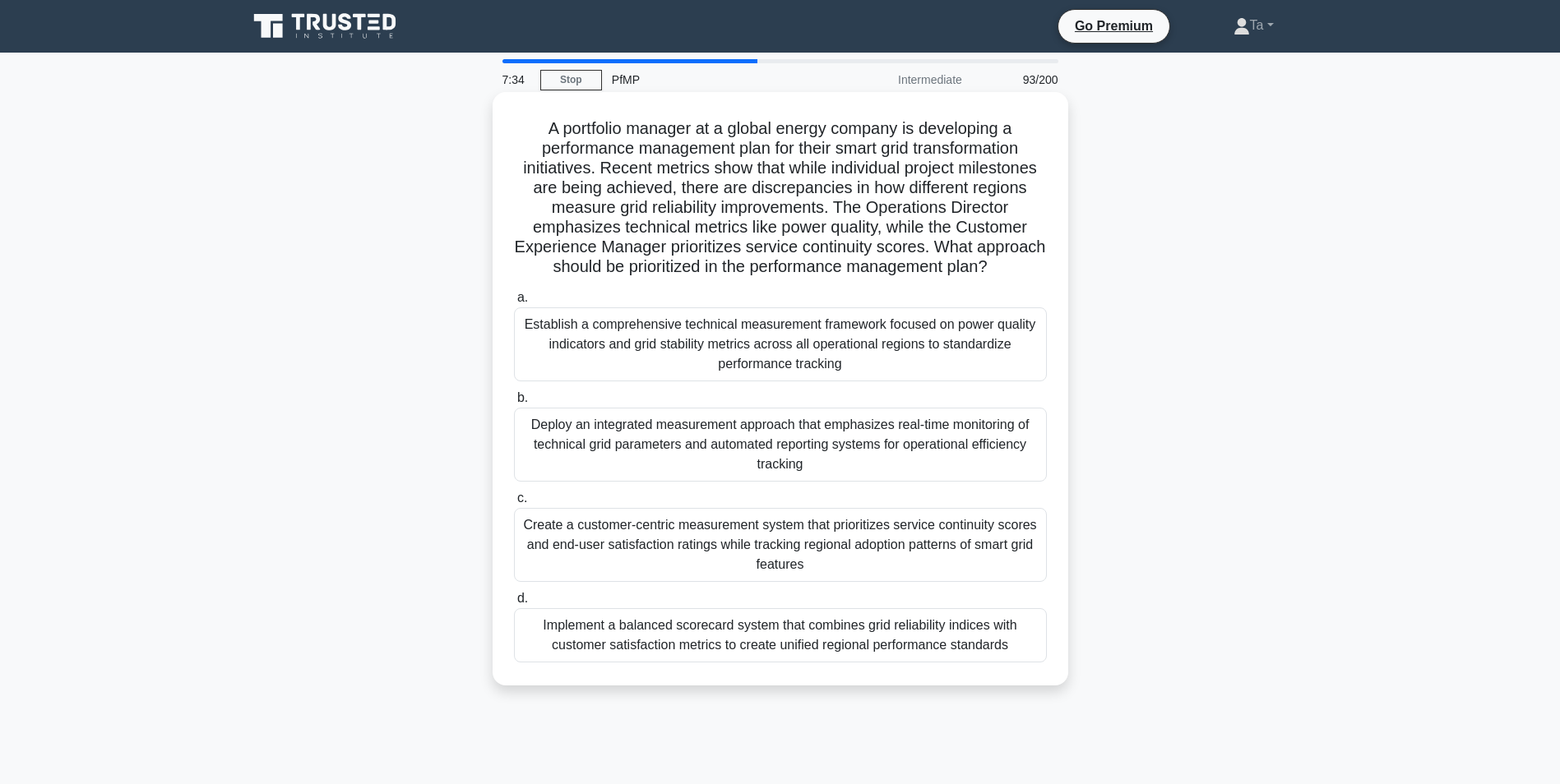
click at [711, 405] on div "a. Establish a comprehensive technical measurement framework focused on power q…" at bounding box center [780, 474] width 553 height 381
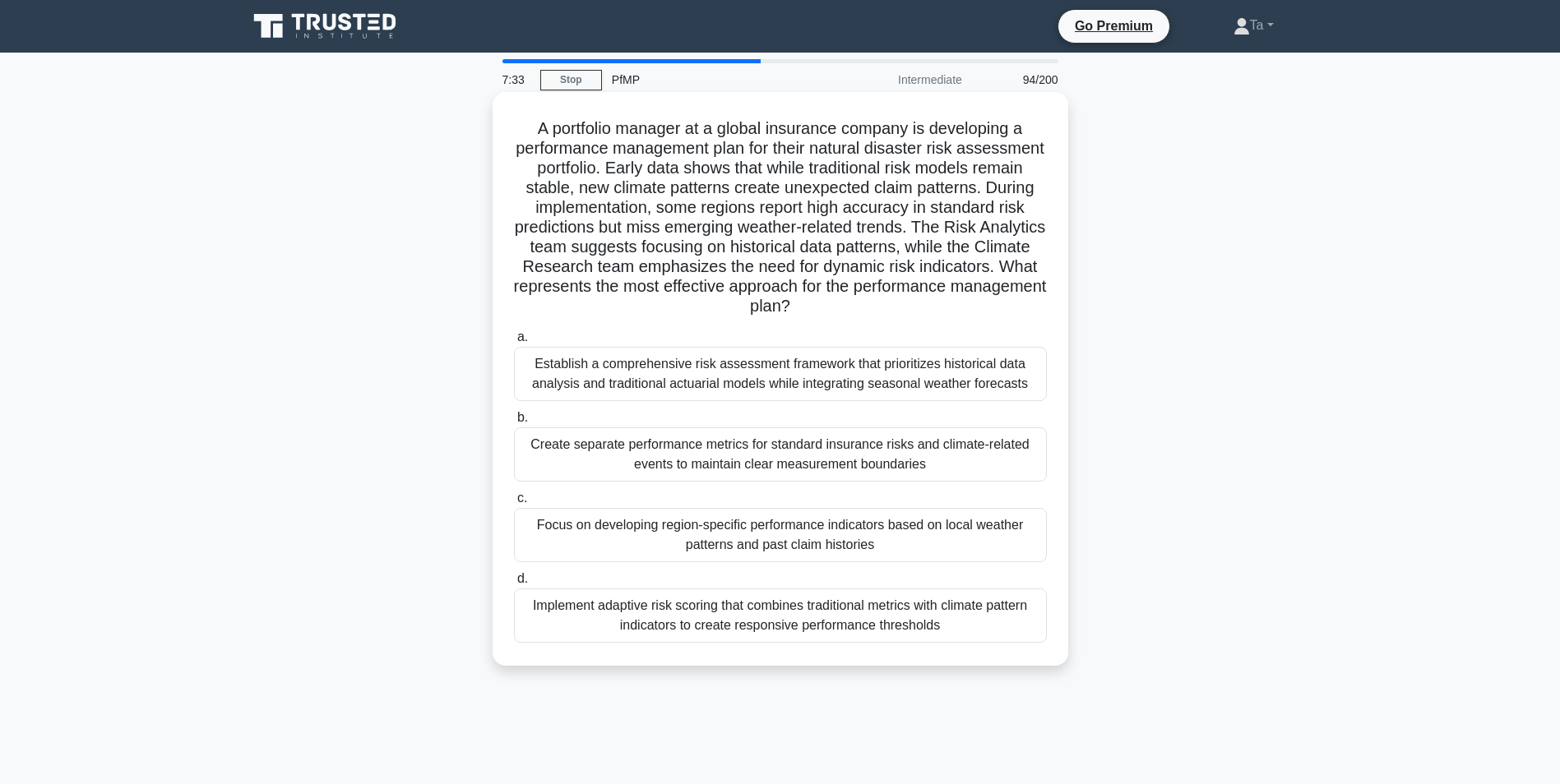
click at [717, 420] on label "b. Create separate performance metrics for standard insurance risks and climate…" at bounding box center [780, 444] width 532 height 74
click at [514, 420] on input "b. Create separate performance metrics for standard insurance risks and climate…" at bounding box center [514, 417] width 0 height 11
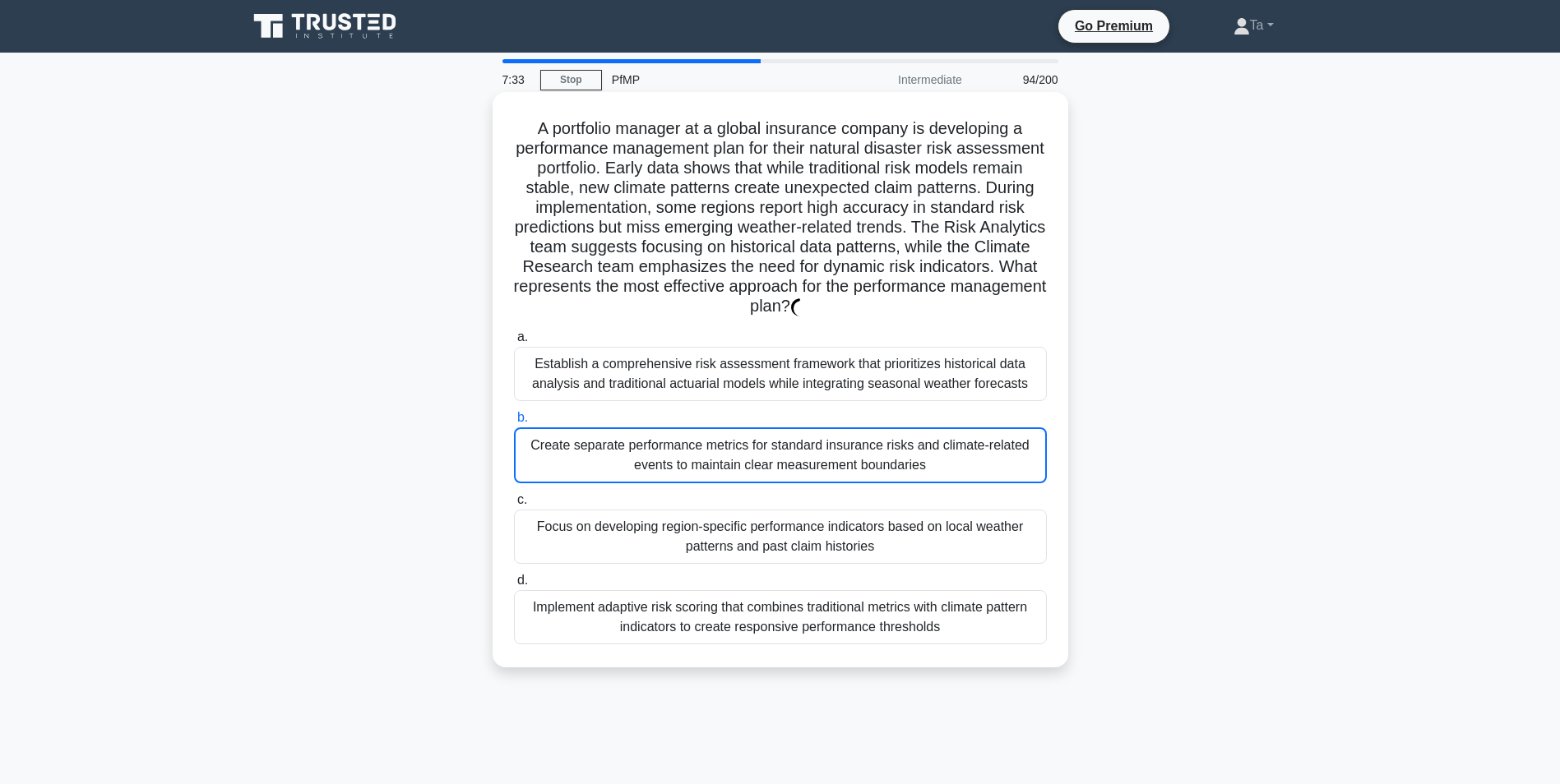
click at [762, 483] on div "Create separate performance metrics for standard insurance risks and climate-re…" at bounding box center [780, 455] width 532 height 56
click at [514, 423] on input "b. Create separate performance metrics for standard insurance risks and climate…" at bounding box center [514, 417] width 0 height 11
click at [719, 464] on div "Create separate performance metrics for standard insurance risks and climate-re…" at bounding box center [780, 455] width 532 height 56
click at [514, 423] on input "b. Create separate performance metrics for standard insurance risks and climate…" at bounding box center [514, 417] width 0 height 11
click at [718, 466] on div "Create separate performance metrics for standard insurance risks and climate-re…" at bounding box center [780, 455] width 532 height 56
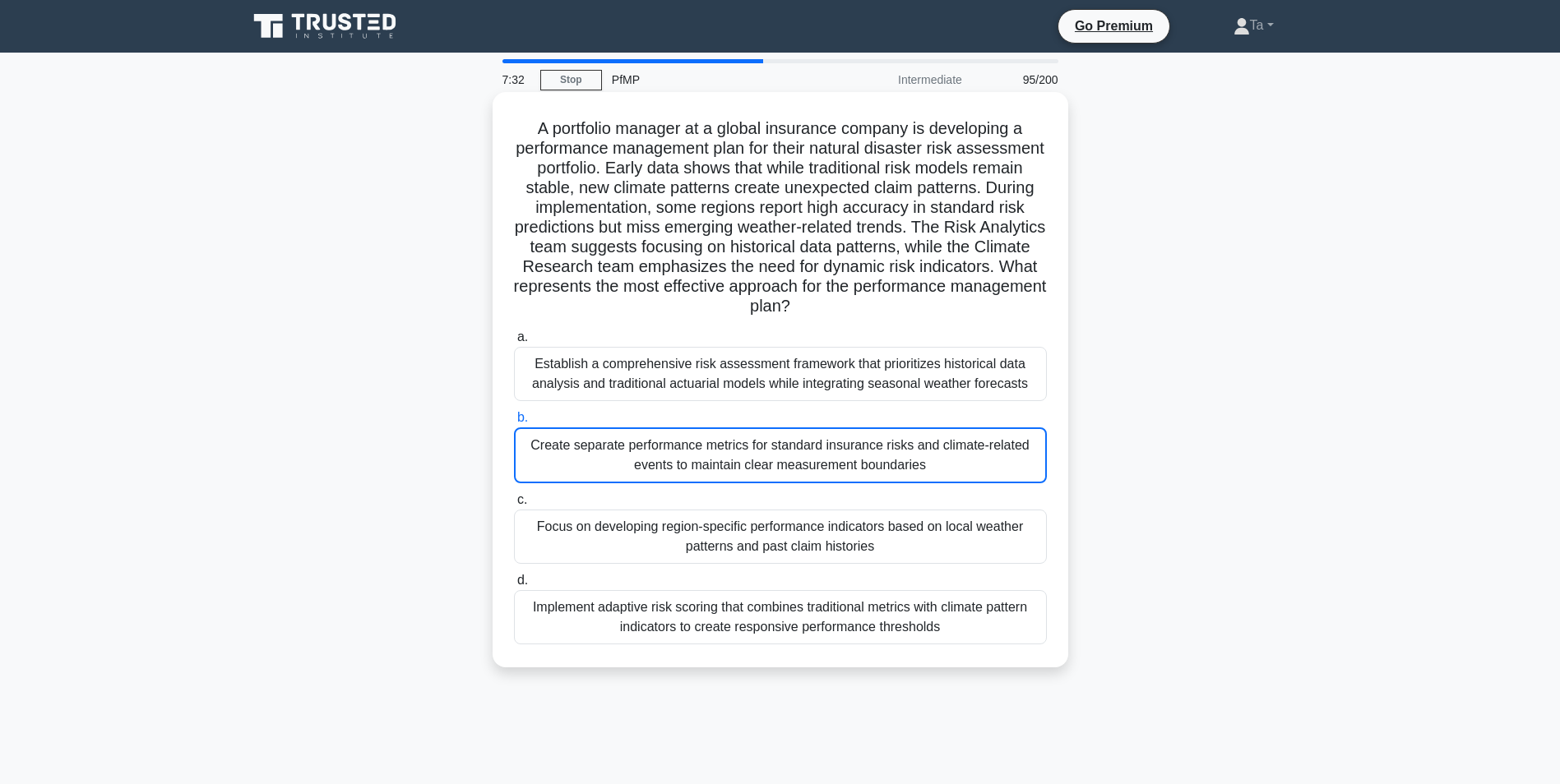
click at [514, 423] on input "b. Create separate performance metrics for standard insurance risks and climate…" at bounding box center [514, 417] width 0 height 11
click at [772, 470] on div "Create separate performance metrics for standard insurance risks and climate-re…" at bounding box center [780, 455] width 532 height 56
click at [514, 423] on input "b. Create separate performance metrics for standard insurance risks and climate…" at bounding box center [514, 417] width 0 height 11
click at [768, 471] on div "Create separate performance metrics for standard insurance risks and climate-re…" at bounding box center [780, 455] width 532 height 56
click at [514, 423] on input "b. Create separate performance metrics for standard insurance risks and climate…" at bounding box center [514, 417] width 0 height 11
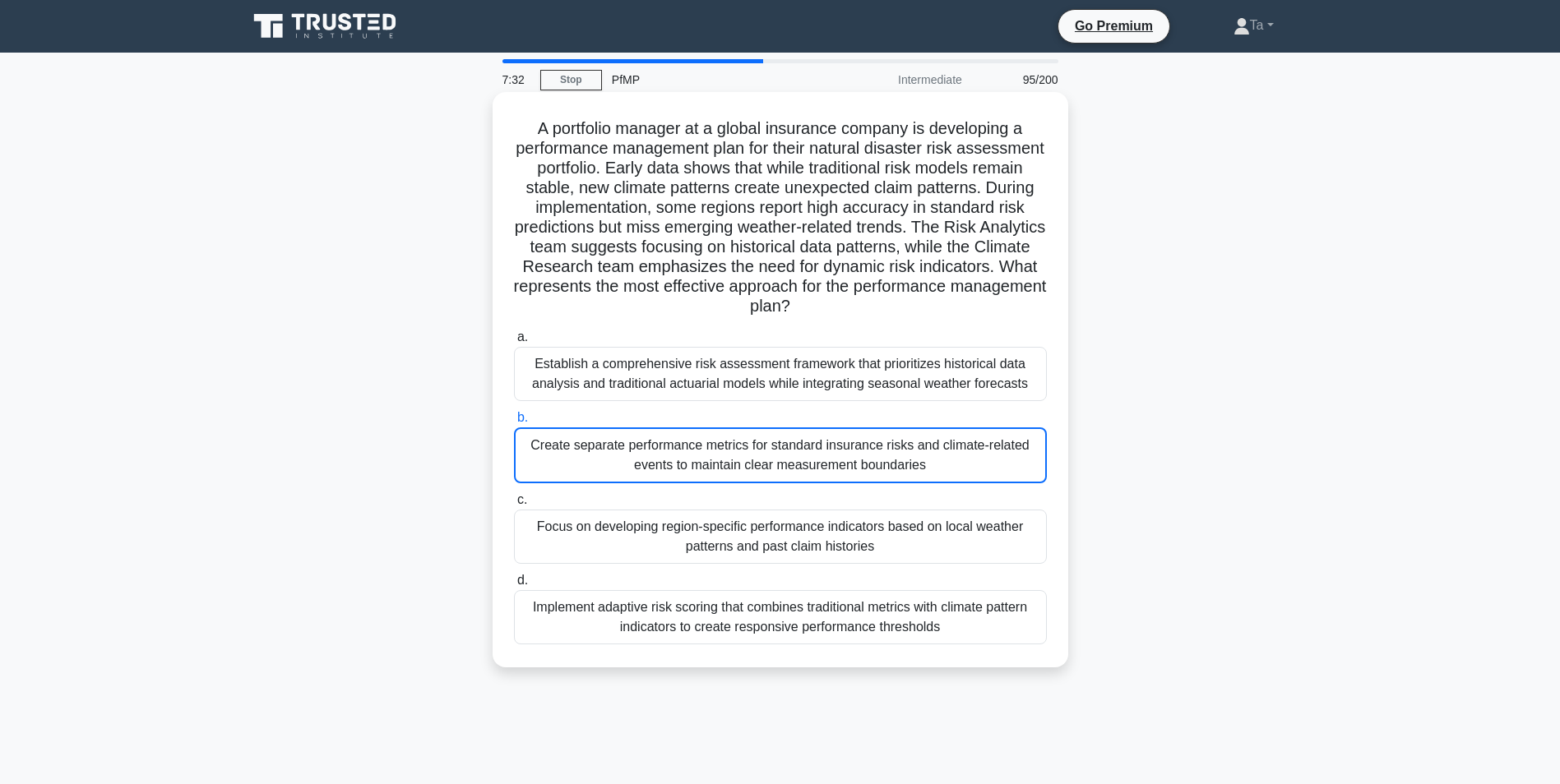
click at [766, 469] on div "Create separate performance metrics for standard insurance risks and climate-re…" at bounding box center [780, 455] width 532 height 56
click at [514, 423] on input "b. Create separate performance metrics for standard insurance risks and climate…" at bounding box center [514, 417] width 0 height 11
click at [690, 460] on div "Create separate performance metrics for standard insurance risks and climate-re…" at bounding box center [780, 455] width 532 height 56
click at [514, 423] on input "b. Create separate performance metrics for standard insurance risks and climate…" at bounding box center [514, 417] width 0 height 11
click at [690, 460] on div "Create separate performance metrics for standard insurance risks and climate-re…" at bounding box center [780, 455] width 532 height 56
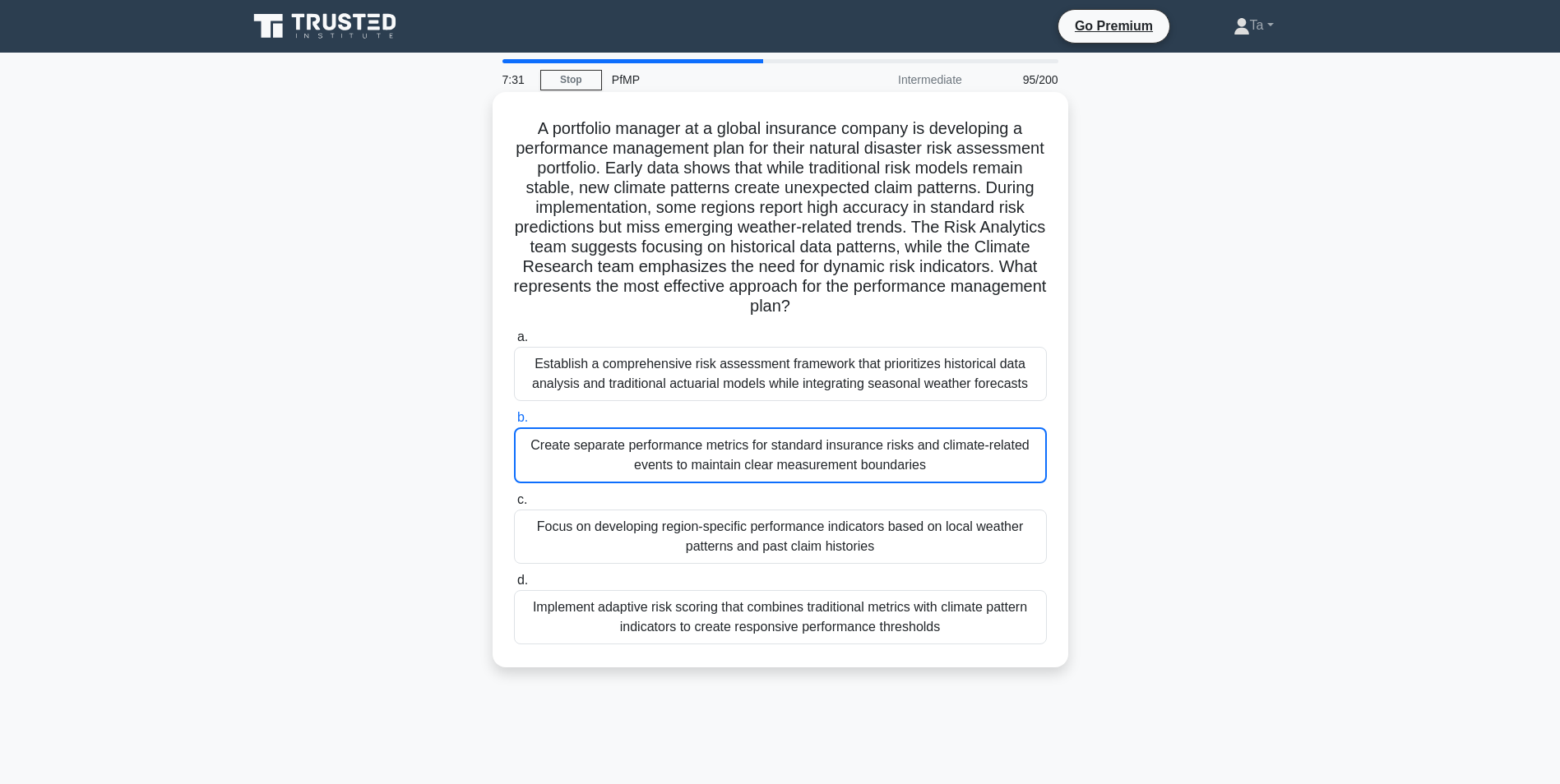
click at [514, 423] on input "b. Create separate performance metrics for standard insurance risks and climate…" at bounding box center [514, 417] width 0 height 11
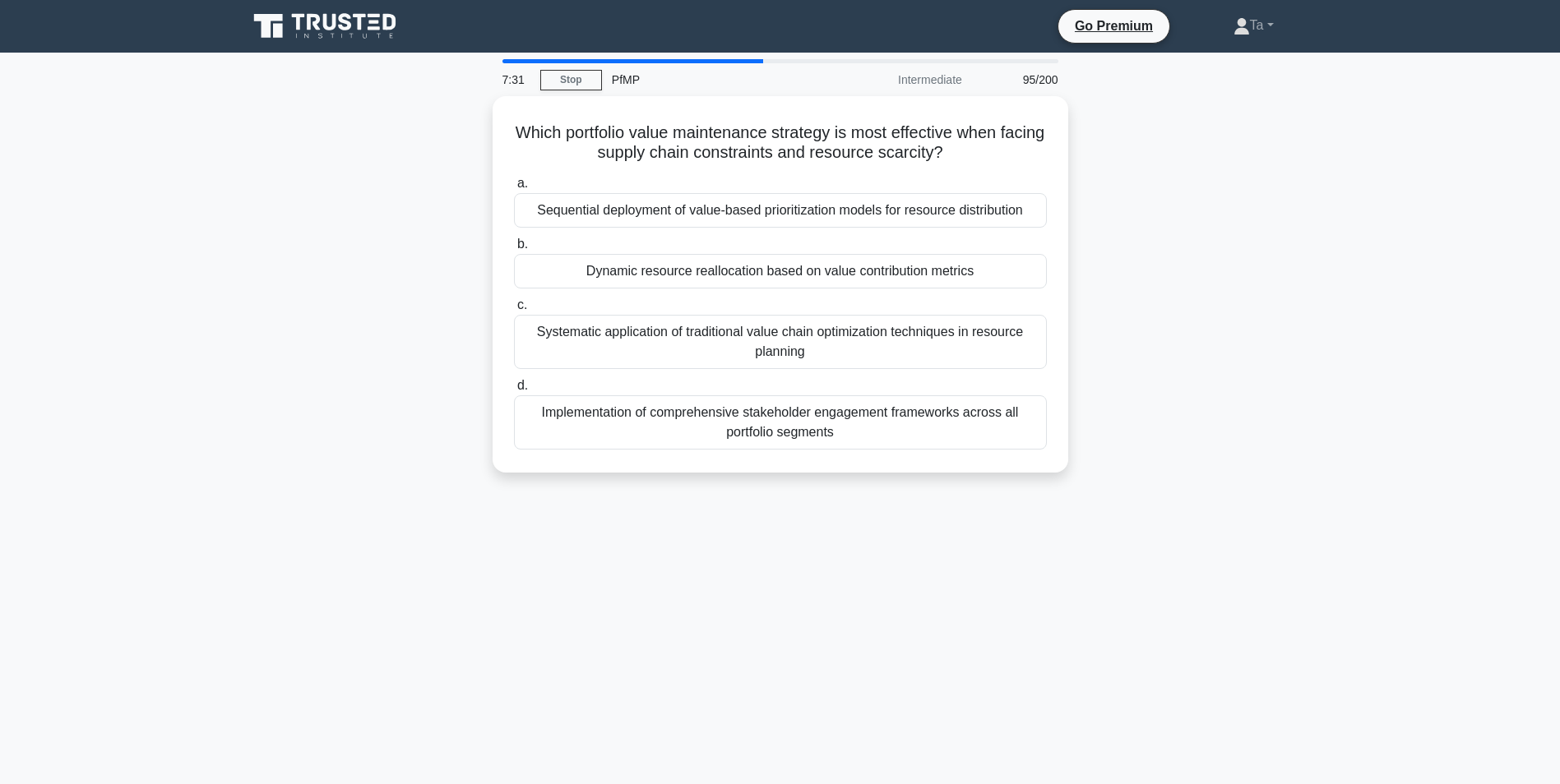
click at [690, 460] on div "Which portfolio value maintenance strategy is most effective when facing supply…" at bounding box center [780, 284] width 563 height 364
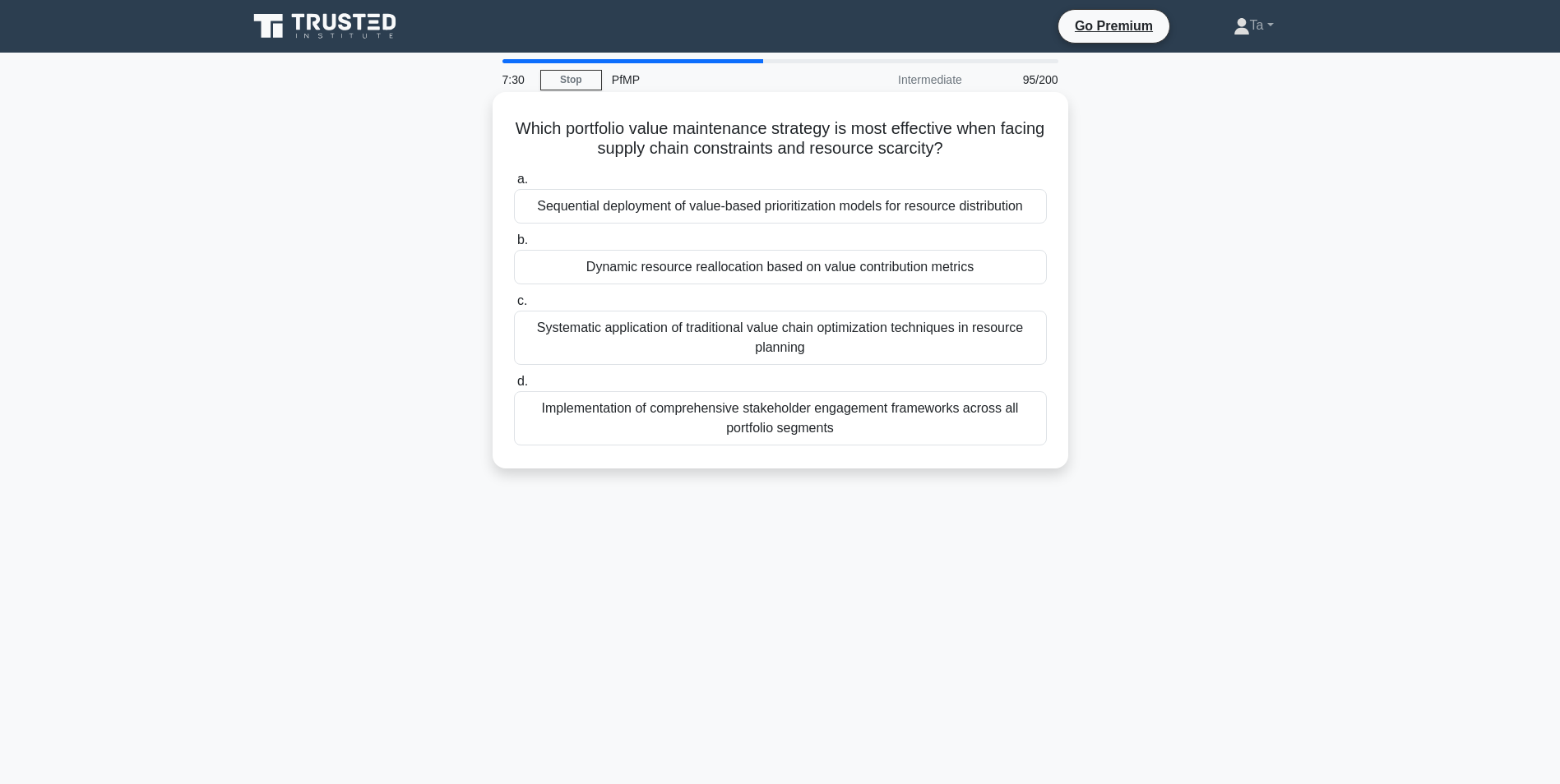
click at [660, 404] on div "Implementation of comprehensive stakeholder engagement frameworks across all po…" at bounding box center [780, 417] width 532 height 54
click at [514, 387] on input "d. Implementation of comprehensive stakeholder engagement frameworks across all…" at bounding box center [514, 381] width 0 height 11
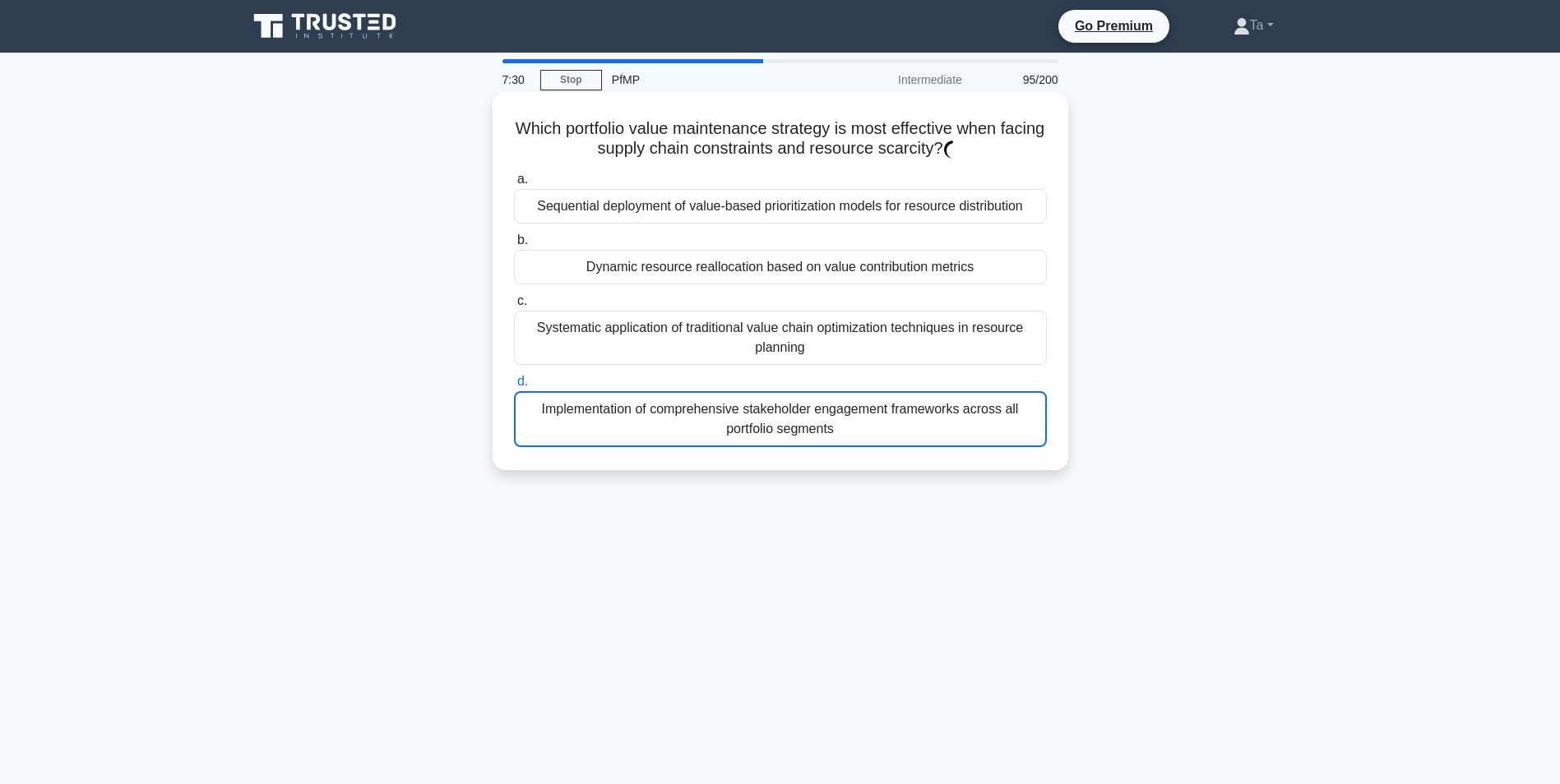
click at [668, 359] on div "Systematic application of traditional value chain optimization techniques in re…" at bounding box center [780, 337] width 532 height 54
click at [514, 307] on input "c. Systematic application of traditional value chain optimization techniques in…" at bounding box center [514, 301] width 0 height 11
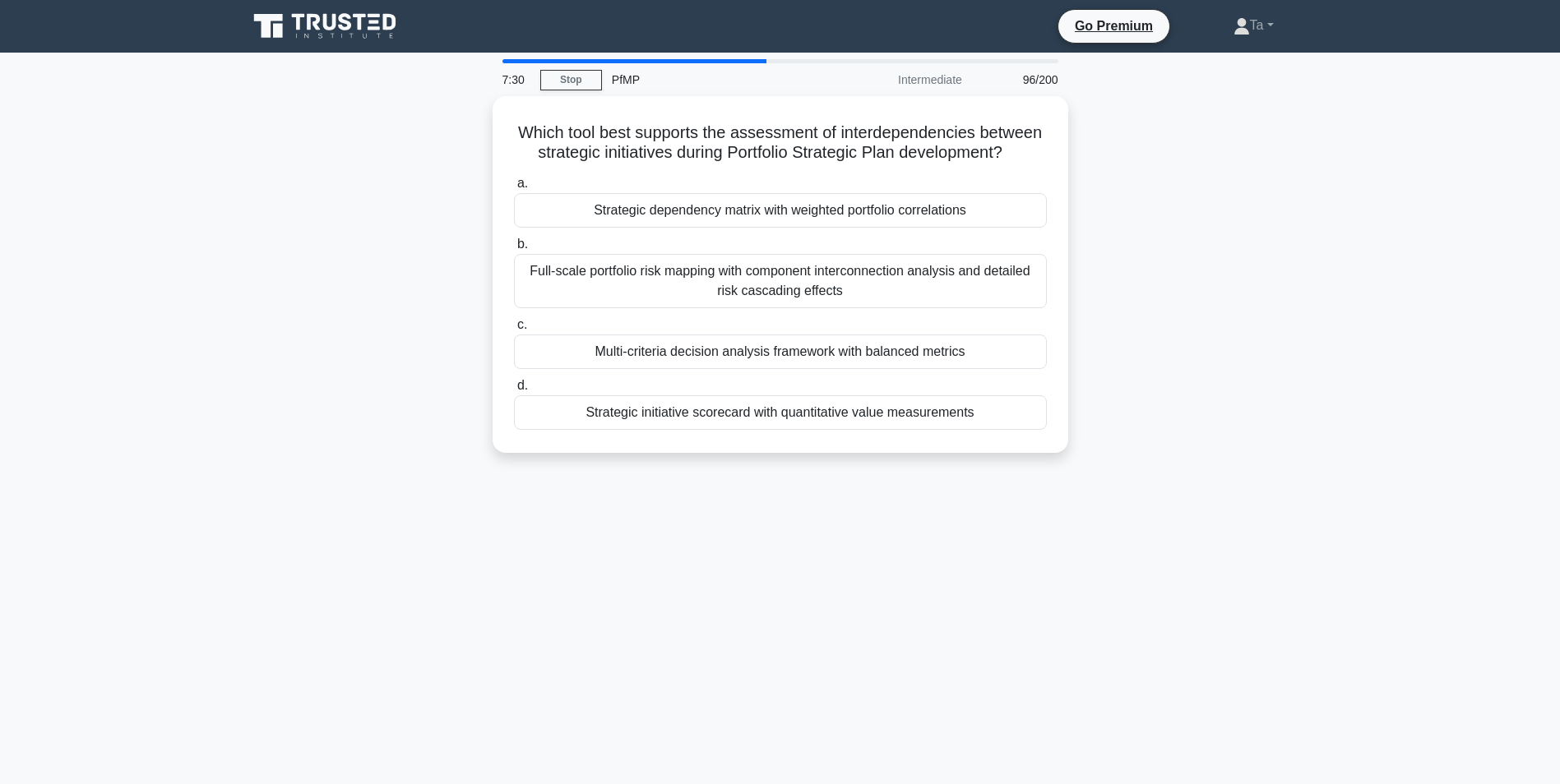
click at [731, 354] on label "c. Multi-criteria decision analysis framework with balanced metrics" at bounding box center [780, 341] width 532 height 54
click at [514, 330] on input "c. Multi-criteria decision analysis framework with balanced metrics" at bounding box center [514, 324] width 0 height 11
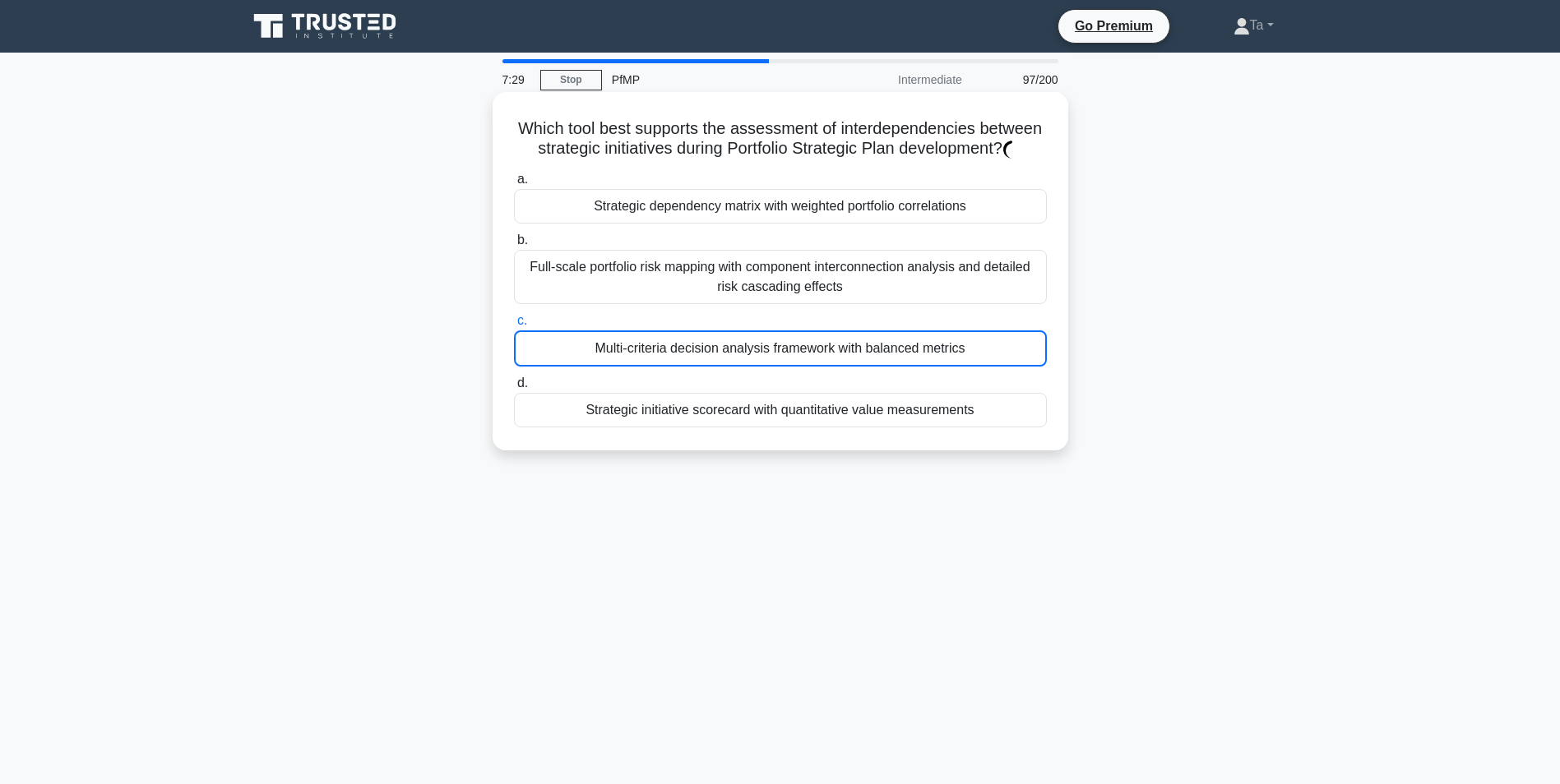
click at [736, 342] on label "c. Multi-criteria decision analysis framework with balanced metrics" at bounding box center [780, 338] width 532 height 56
click at [514, 326] on input "c. Multi-criteria decision analysis framework with balanced metrics" at bounding box center [514, 320] width 0 height 11
click at [736, 342] on label "c. Multi-criteria decision analysis framework with balanced metrics" at bounding box center [780, 338] width 532 height 56
click at [514, 326] on input "c. Multi-criteria decision analysis framework with balanced metrics" at bounding box center [514, 320] width 0 height 11
click at [736, 342] on label "c. Multi-criteria decision analysis framework with balanced metrics" at bounding box center [780, 338] width 532 height 56
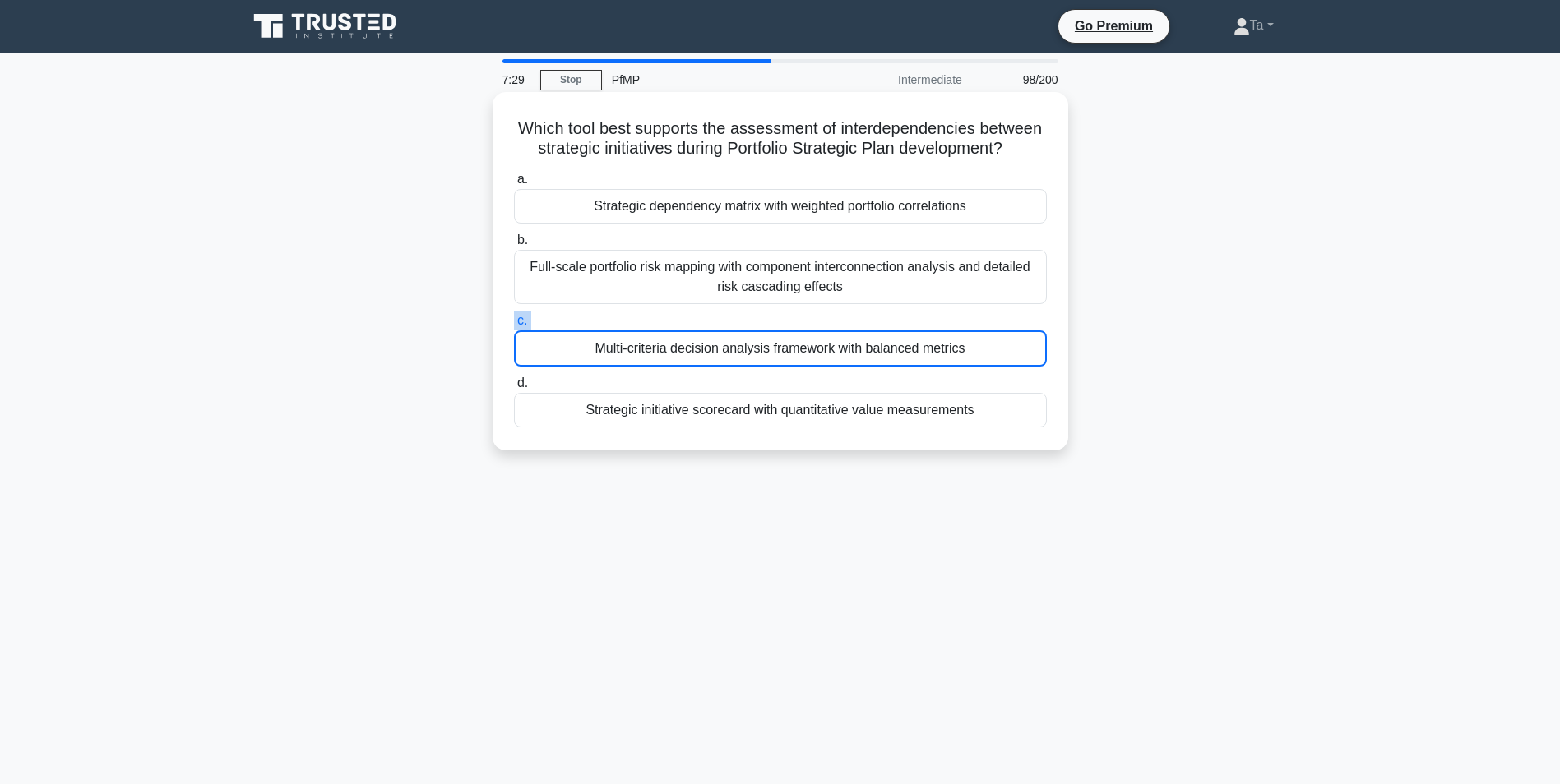
click at [514, 326] on input "c. Multi-criteria decision analysis framework with balanced metrics" at bounding box center [514, 320] width 0 height 11
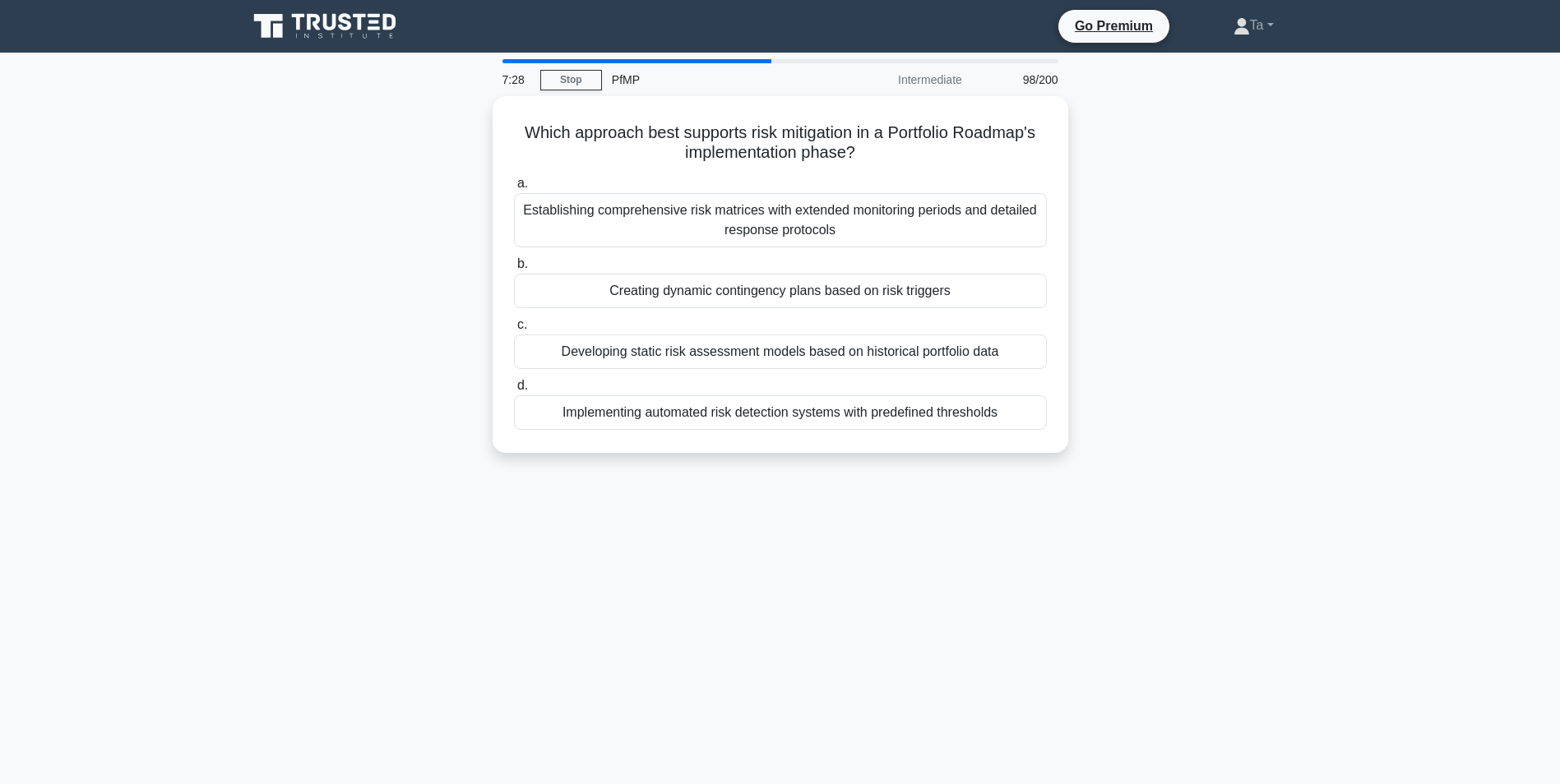
click at [736, 342] on div "Developing static risk assessment models based on historical portfolio data" at bounding box center [780, 351] width 532 height 34
click at [514, 330] on input "c. Developing static risk assessment models based on historical portfolio data" at bounding box center [514, 324] width 0 height 11
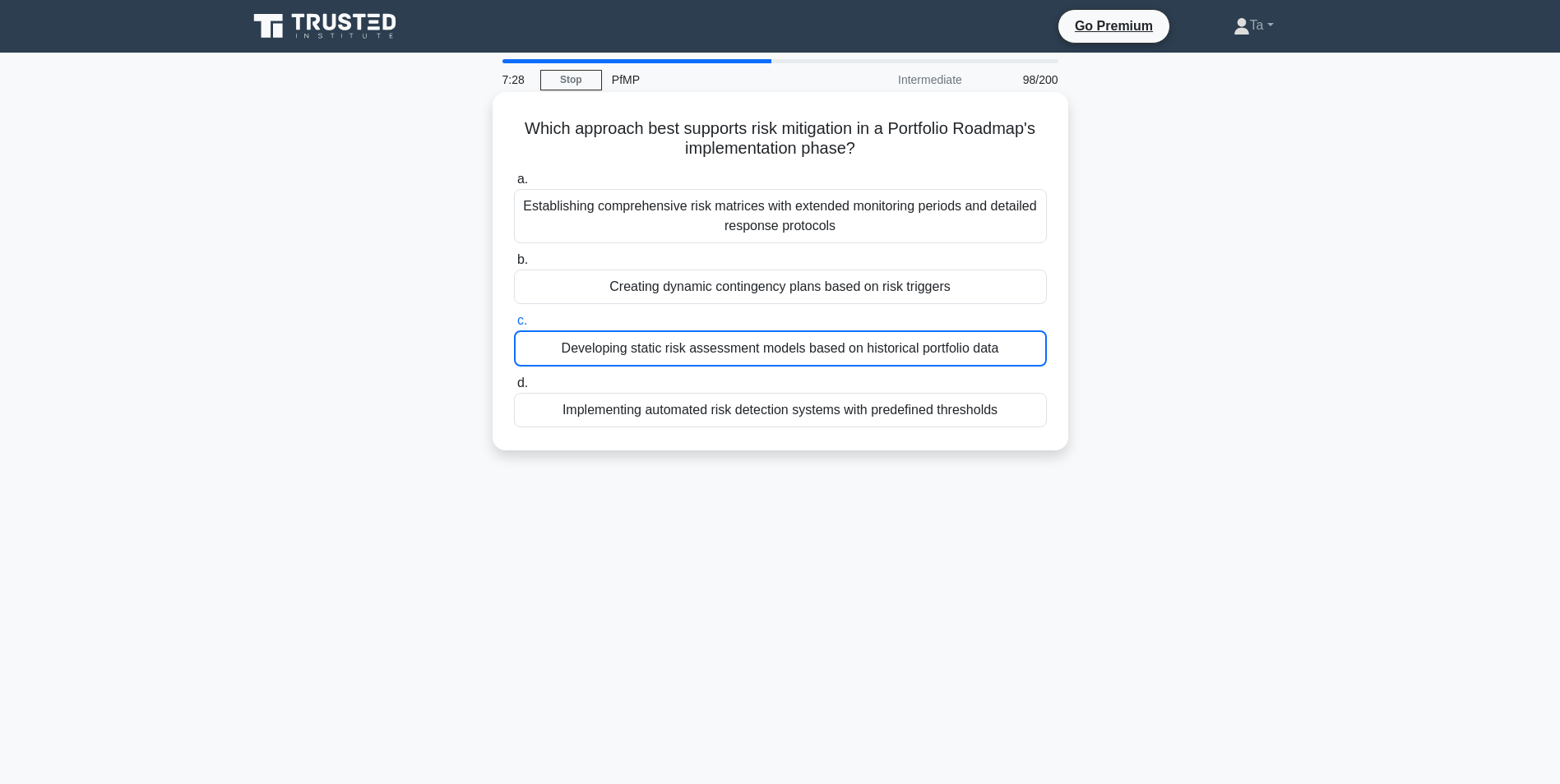
click at [736, 342] on div "Developing static risk assessment models based on historical portfolio data" at bounding box center [780, 348] width 532 height 36
click at [514, 326] on input "c. Developing static risk assessment models based on historical portfolio data" at bounding box center [514, 320] width 0 height 11
click at [736, 342] on div "Developing static risk assessment models based on historical portfolio data" at bounding box center [780, 348] width 532 height 36
click at [514, 326] on input "c. Developing static risk assessment models based on historical portfolio data" at bounding box center [514, 320] width 0 height 11
click at [736, 342] on div "Developing static risk assessment models based on historical portfolio data" at bounding box center [780, 348] width 532 height 36
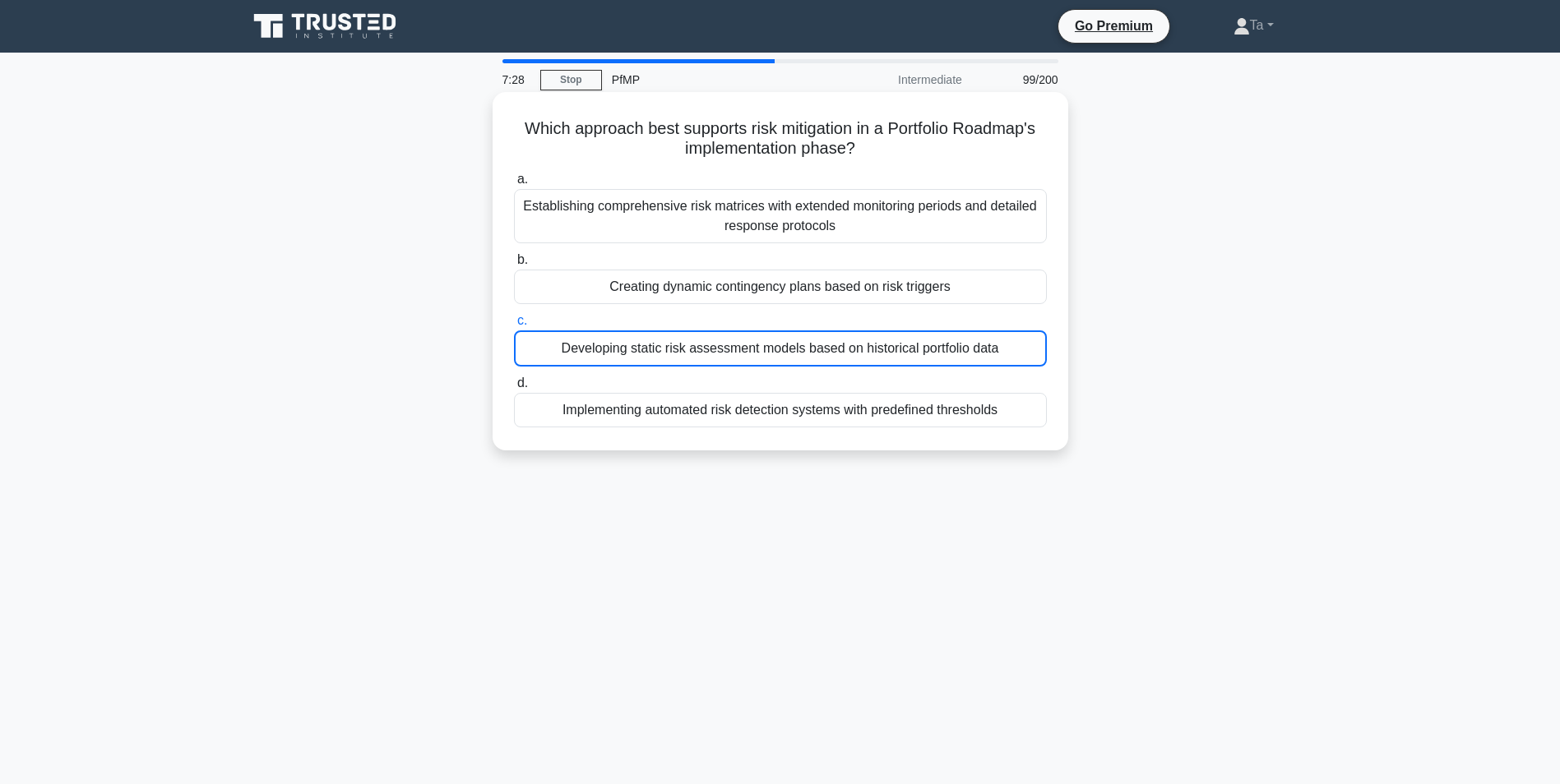
click at [514, 326] on input "c. Developing static risk assessment models based on historical portfolio data" at bounding box center [514, 320] width 0 height 11
click at [736, 342] on div "Developing static risk assessment models based on historical portfolio data" at bounding box center [780, 348] width 532 height 36
click at [514, 326] on input "c. Developing static risk assessment models based on historical portfolio data" at bounding box center [514, 320] width 0 height 11
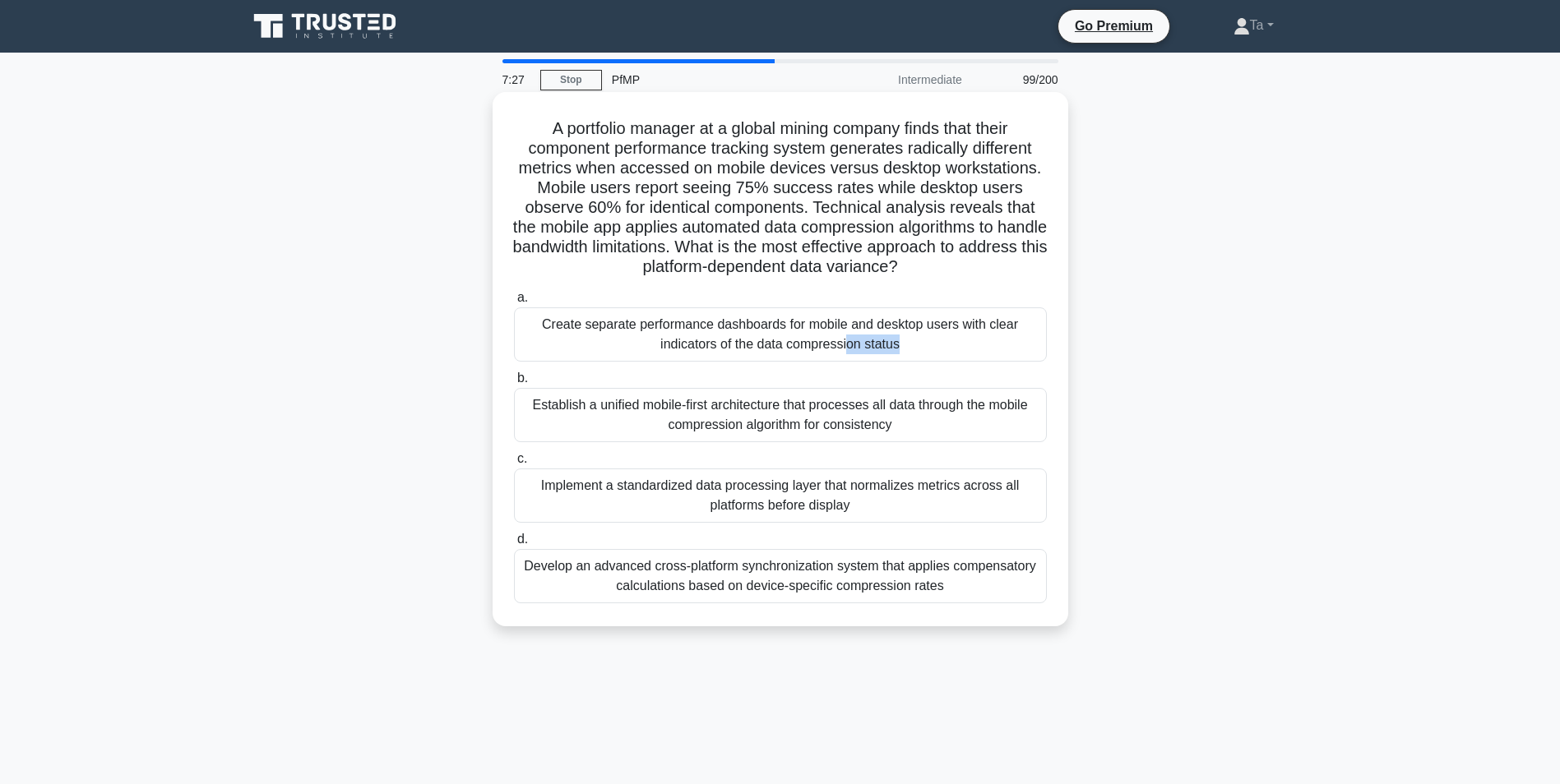
click at [736, 342] on div "Create separate performance dashboards for mobile and desktop users with clear …" at bounding box center [780, 334] width 532 height 54
click at [514, 303] on input "a. Create separate performance dashboards for mobile and desktop users with cle…" at bounding box center [514, 298] width 0 height 11
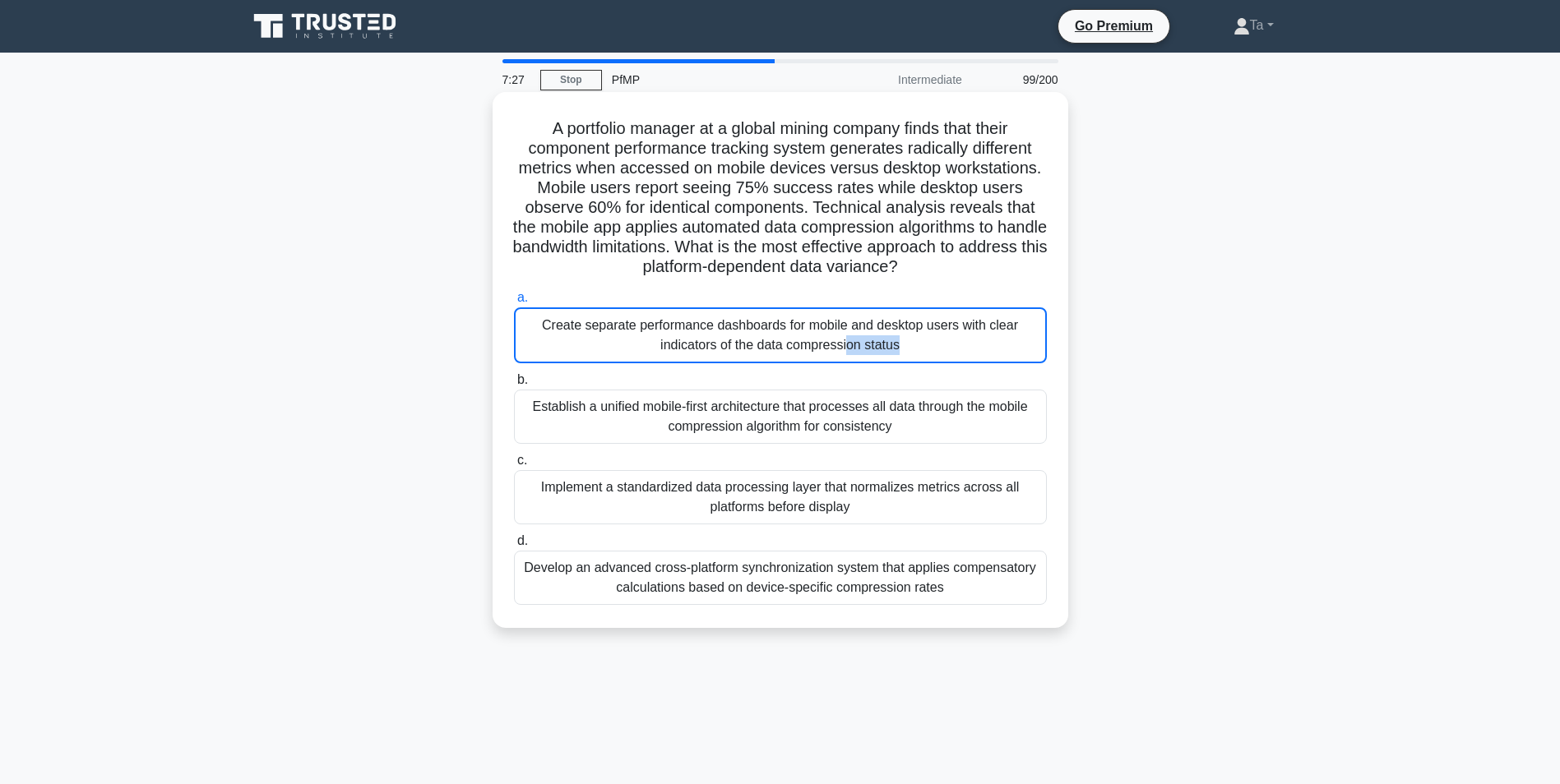
click at [736, 342] on div "Create separate performance dashboards for mobile and desktop users with clear …" at bounding box center [780, 335] width 532 height 56
click at [514, 303] on input "a. Create separate performance dashboards for mobile and desktop users with cle…" at bounding box center [514, 298] width 0 height 11
click at [736, 342] on div "Create separate performance dashboards for mobile and desktop users with clear …" at bounding box center [780, 335] width 532 height 56
click at [514, 303] on input "a. Create separate performance dashboards for mobile and desktop users with cle…" at bounding box center [514, 298] width 0 height 11
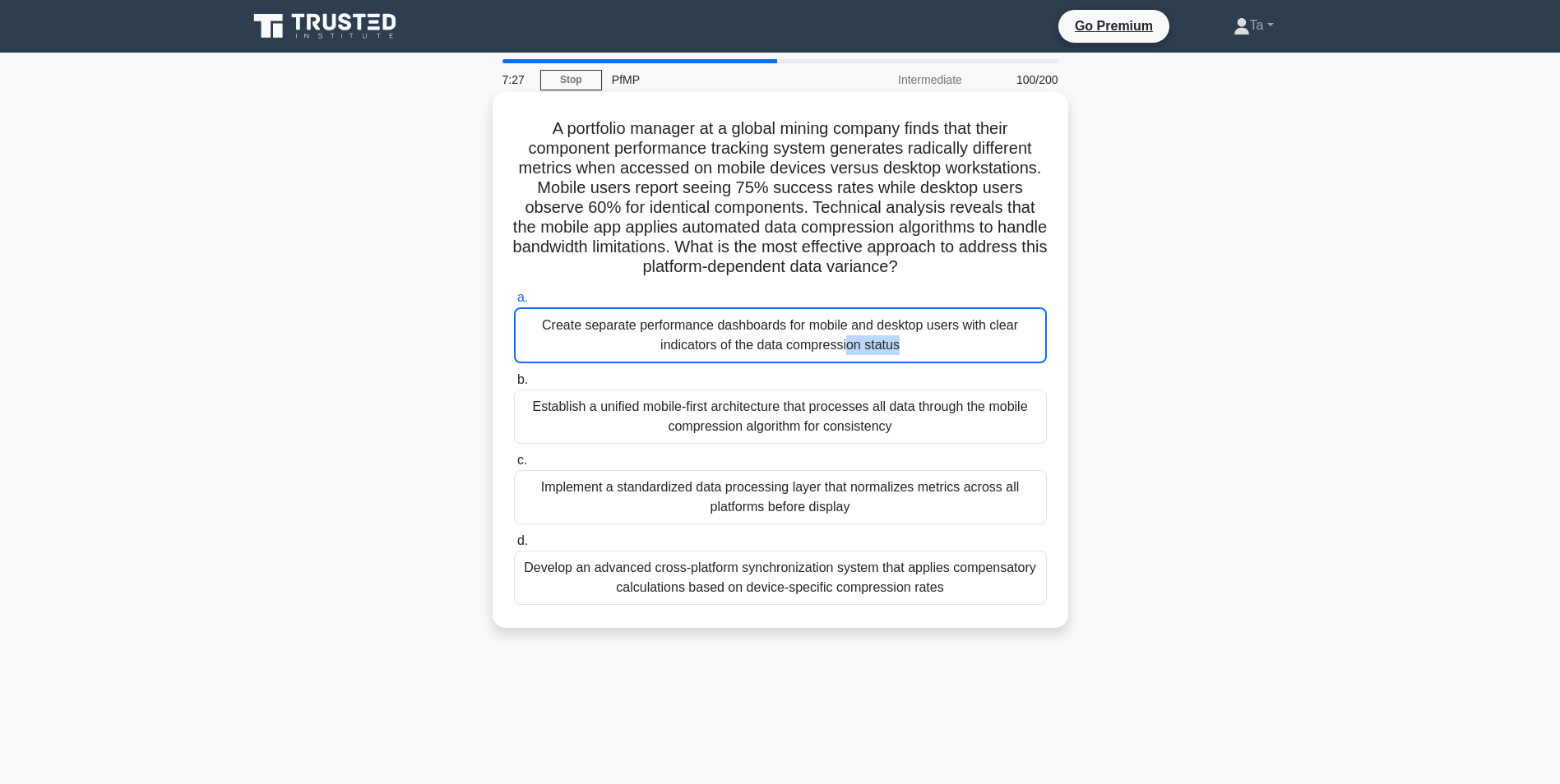
click at [736, 342] on div "Create separate performance dashboards for mobile and desktop users with clear …" at bounding box center [780, 335] width 532 height 56
click at [514, 303] on input "a. Create separate performance dashboards for mobile and desktop users with cle…" at bounding box center [514, 298] width 0 height 11
click at [736, 342] on div "Create separate performance dashboards for mobile and desktop users with clear …" at bounding box center [780, 335] width 532 height 56
click at [514, 303] on input "a. Create separate performance dashboards for mobile and desktop users with cle…" at bounding box center [514, 298] width 0 height 11
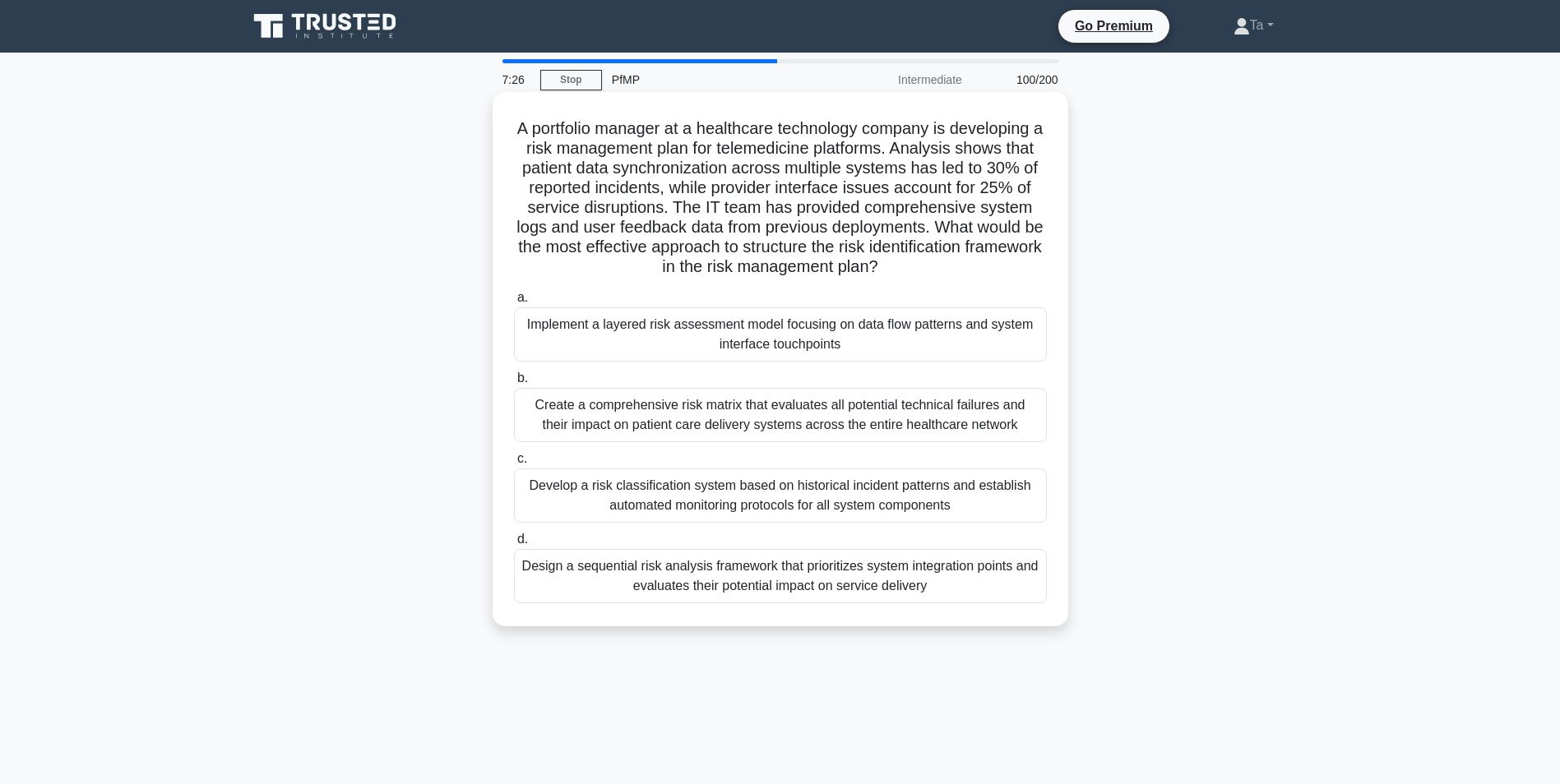
click at [736, 342] on div "Implement a layered risk assessment model focusing on data flow patterns and sy…" at bounding box center [780, 334] width 532 height 54
click at [514, 303] on input "a. Implement a layered risk assessment model focusing on data flow patterns and…" at bounding box center [514, 298] width 0 height 11
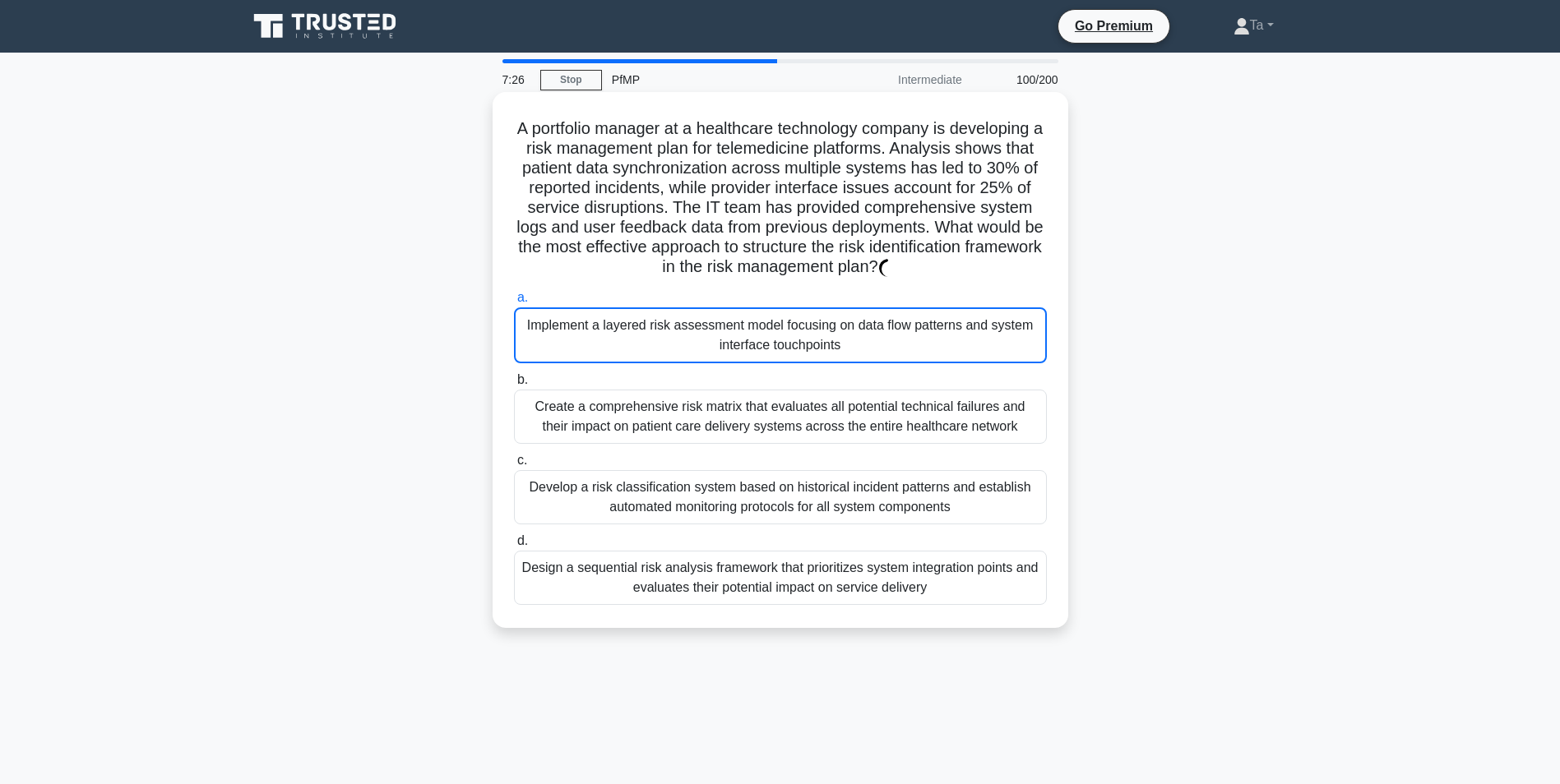
click at [736, 342] on div "Implement a layered risk assessment model focusing on data flow patterns and sy…" at bounding box center [780, 335] width 532 height 56
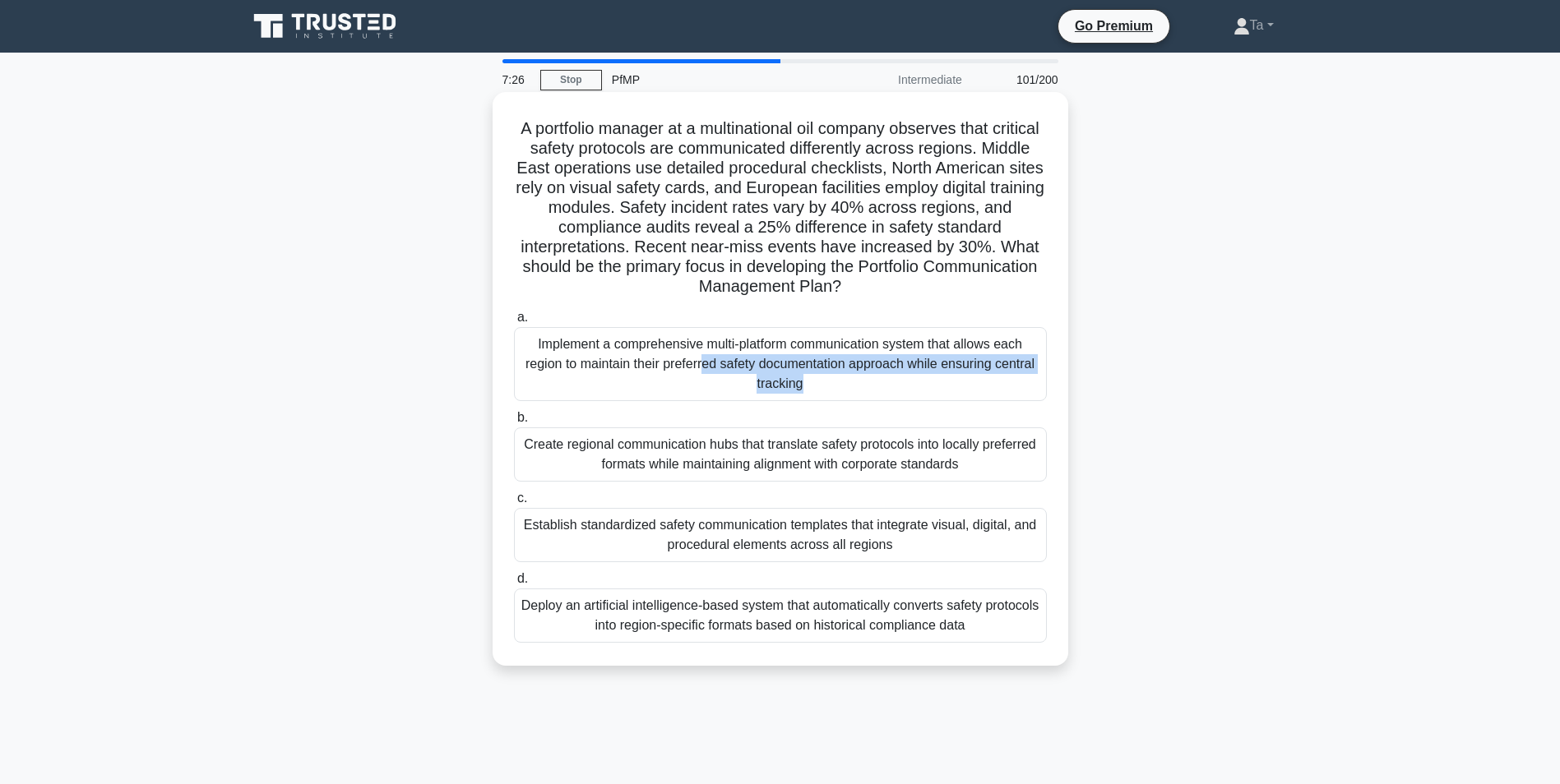
click at [736, 342] on div "Implement a comprehensive multi-platform communication system that allows each …" at bounding box center [780, 364] width 532 height 74
click at [514, 323] on input "a. Implement a comprehensive multi-platform communication system that allows ea…" at bounding box center [514, 318] width 0 height 11
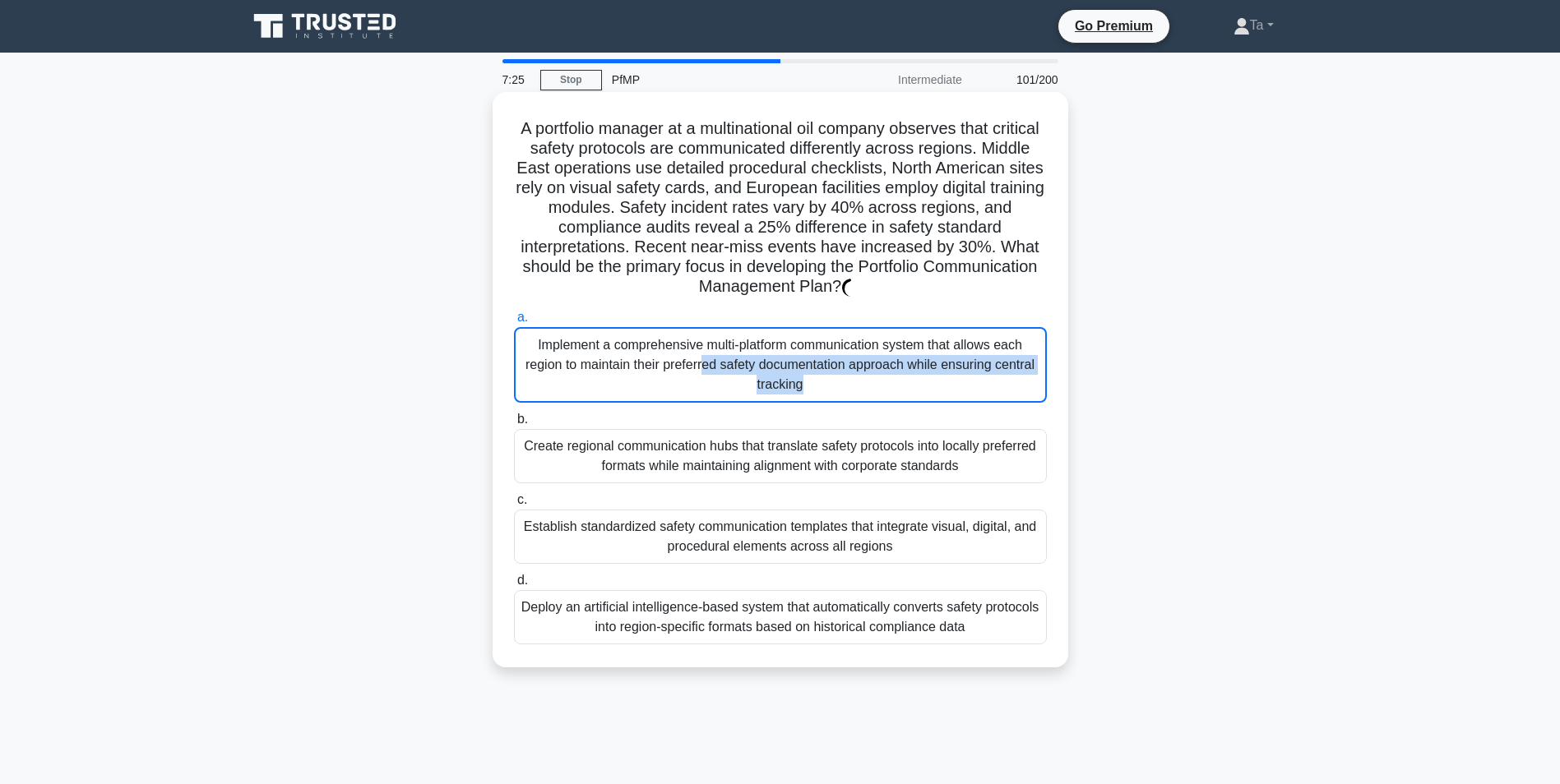
click at [736, 342] on div "Implement a comprehensive multi-platform communication system that allows each …" at bounding box center [780, 365] width 532 height 75
click at [514, 323] on input "a. Implement a comprehensive multi-platform communication system that allows ea…" at bounding box center [514, 318] width 0 height 11
click at [736, 342] on div "Implement a comprehensive multi-platform communication system that allows each …" at bounding box center [780, 365] width 532 height 75
click at [514, 323] on input "a. Implement a comprehensive multi-platform communication system that allows ea…" at bounding box center [514, 318] width 0 height 11
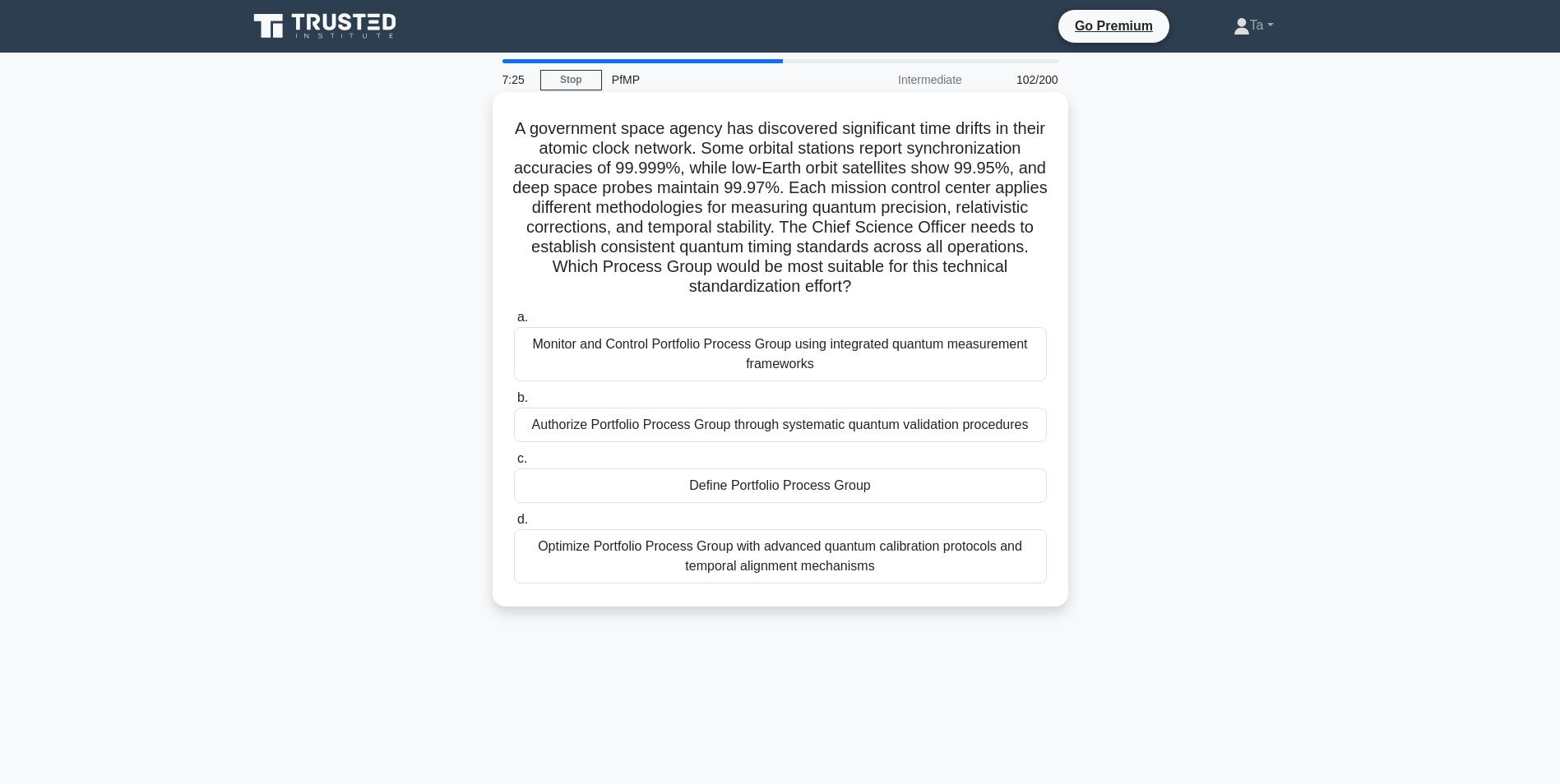
click at [736, 342] on div "Monitor and Control Portfolio Process Group using integrated quantum measuremen…" at bounding box center [780, 354] width 532 height 54
click at [514, 323] on input "a. Monitor and Control Portfolio Process Group using integrated quantum measure…" at bounding box center [514, 318] width 0 height 11
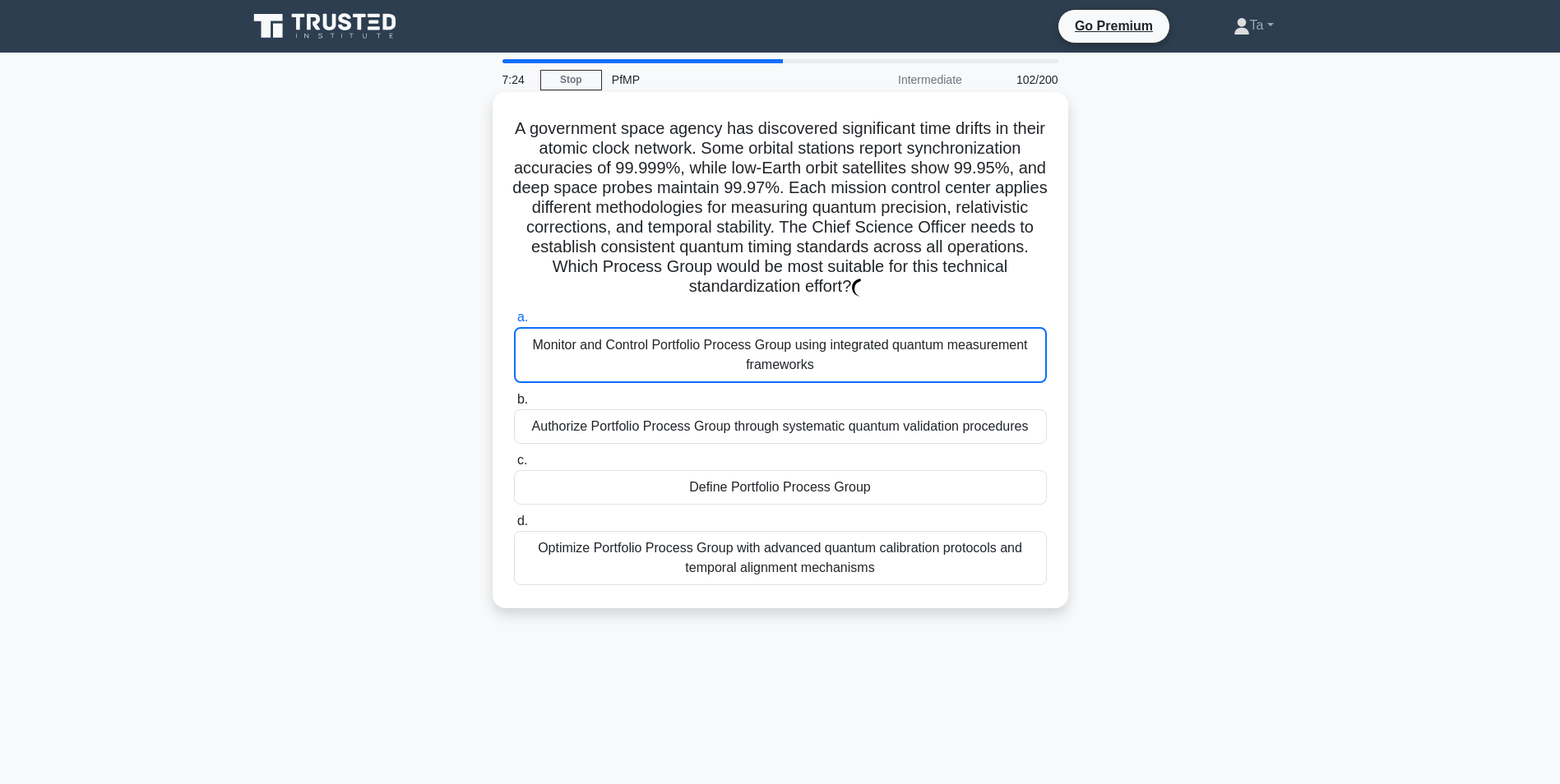
click at [736, 342] on div "Monitor and Control Portfolio Process Group using integrated quantum measuremen…" at bounding box center [780, 355] width 532 height 56
click at [514, 323] on input "a. Monitor and Control Portfolio Process Group using integrated quantum measure…" at bounding box center [514, 318] width 0 height 11
click at [736, 342] on div "Monitor and Control Portfolio Process Group using integrated quantum measuremen…" at bounding box center [780, 355] width 532 height 56
click at [514, 323] on input "a. Monitor and Control Portfolio Process Group using integrated quantum measure…" at bounding box center [514, 318] width 0 height 11
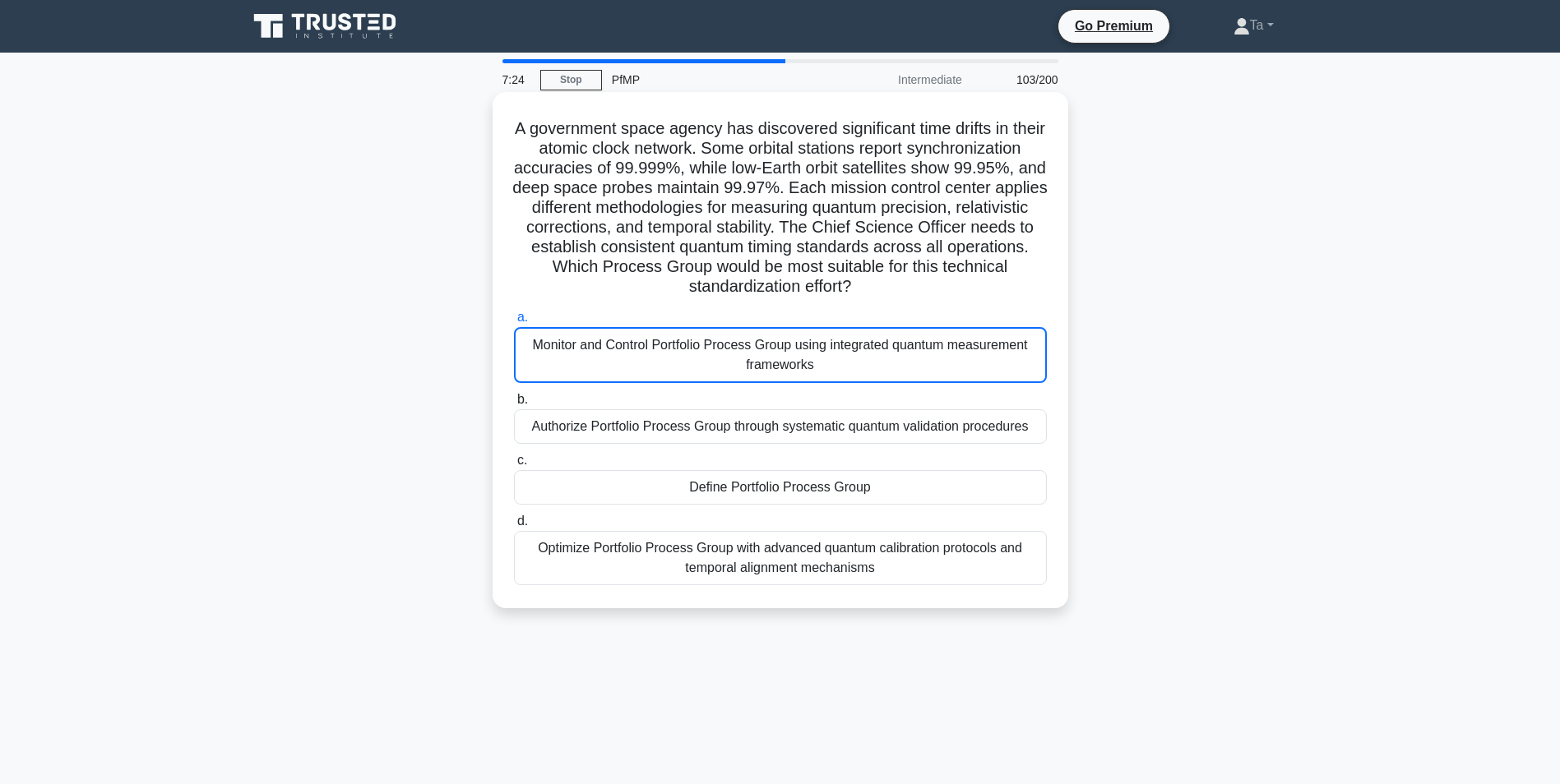
click at [736, 342] on div "Monitor and Control Portfolio Process Group using integrated quantum measuremen…" at bounding box center [780, 355] width 532 height 56
click at [514, 323] on input "a. Monitor and Control Portfolio Process Group using integrated quantum measure…" at bounding box center [514, 318] width 0 height 11
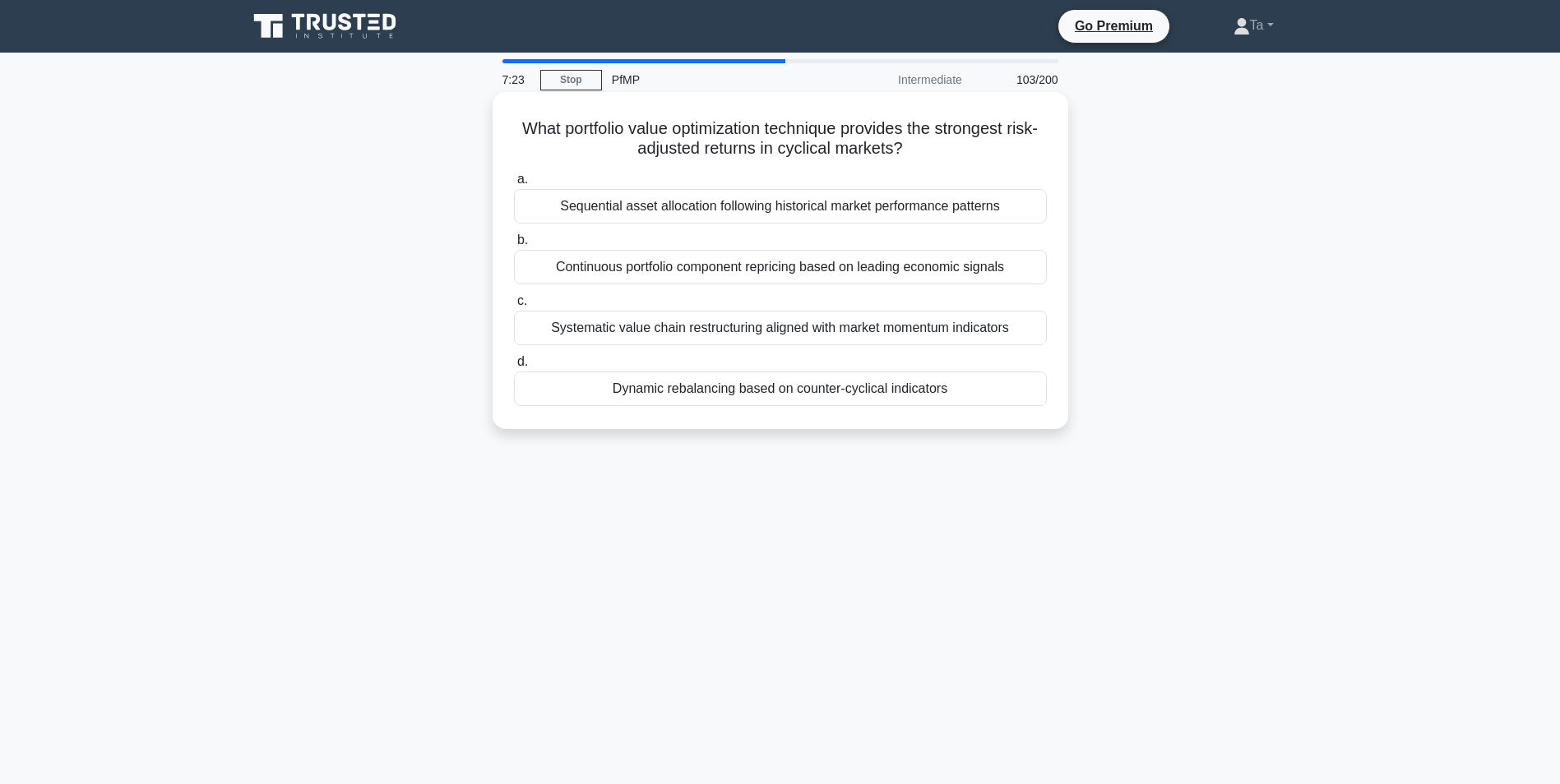
click at [736, 342] on div "Systematic value chain restructuring aligned with market momentum indicators" at bounding box center [780, 327] width 532 height 34
click at [514, 307] on input "c. Systematic value chain restructuring aligned with market momentum indicators" at bounding box center [514, 301] width 0 height 11
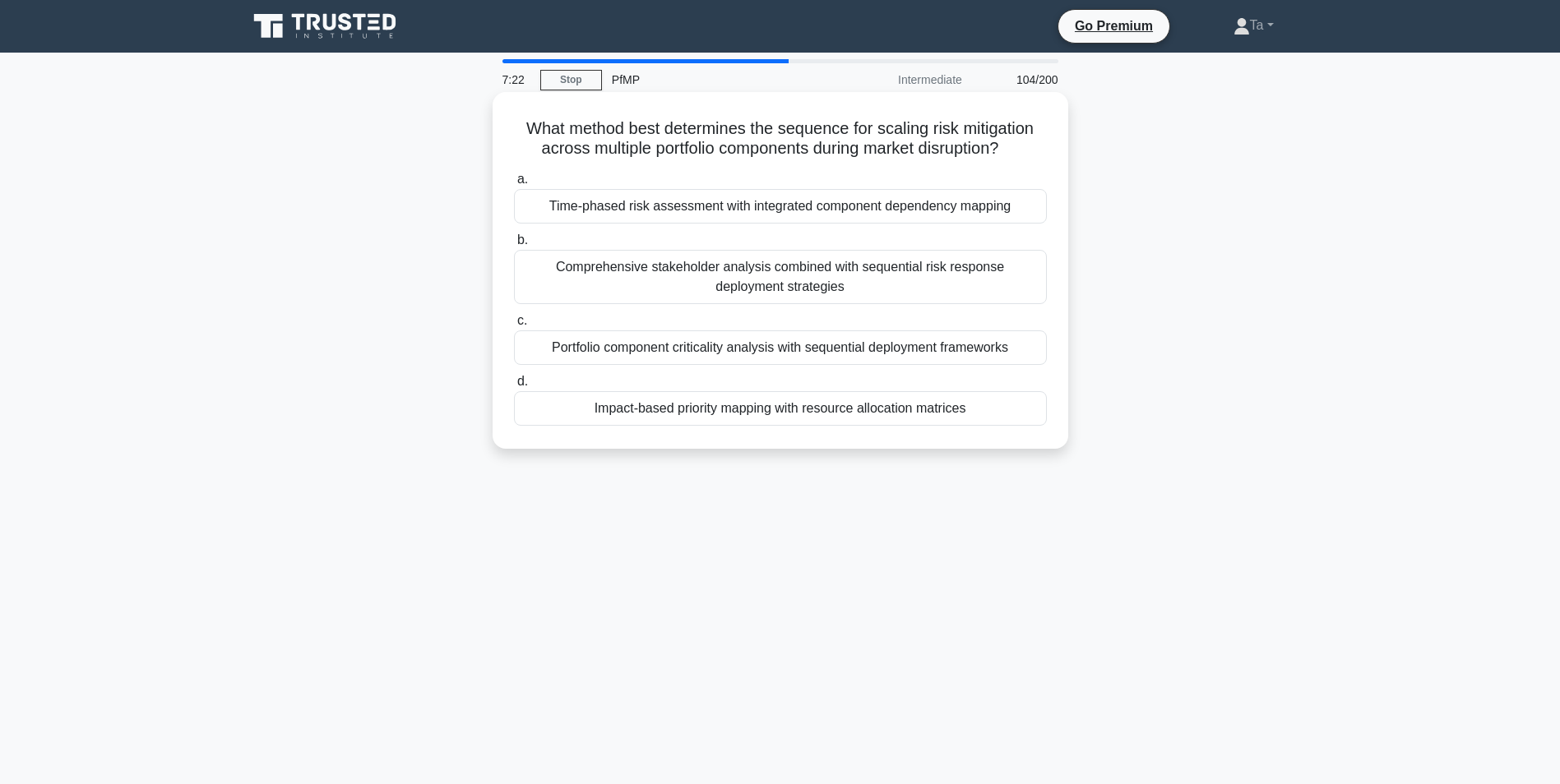
click at [734, 342] on div "Portfolio component criticality analysis with sequential deployment frameworks" at bounding box center [780, 347] width 532 height 34
click at [514, 326] on input "c. Portfolio component criticality analysis with sequential deployment framewor…" at bounding box center [514, 320] width 0 height 11
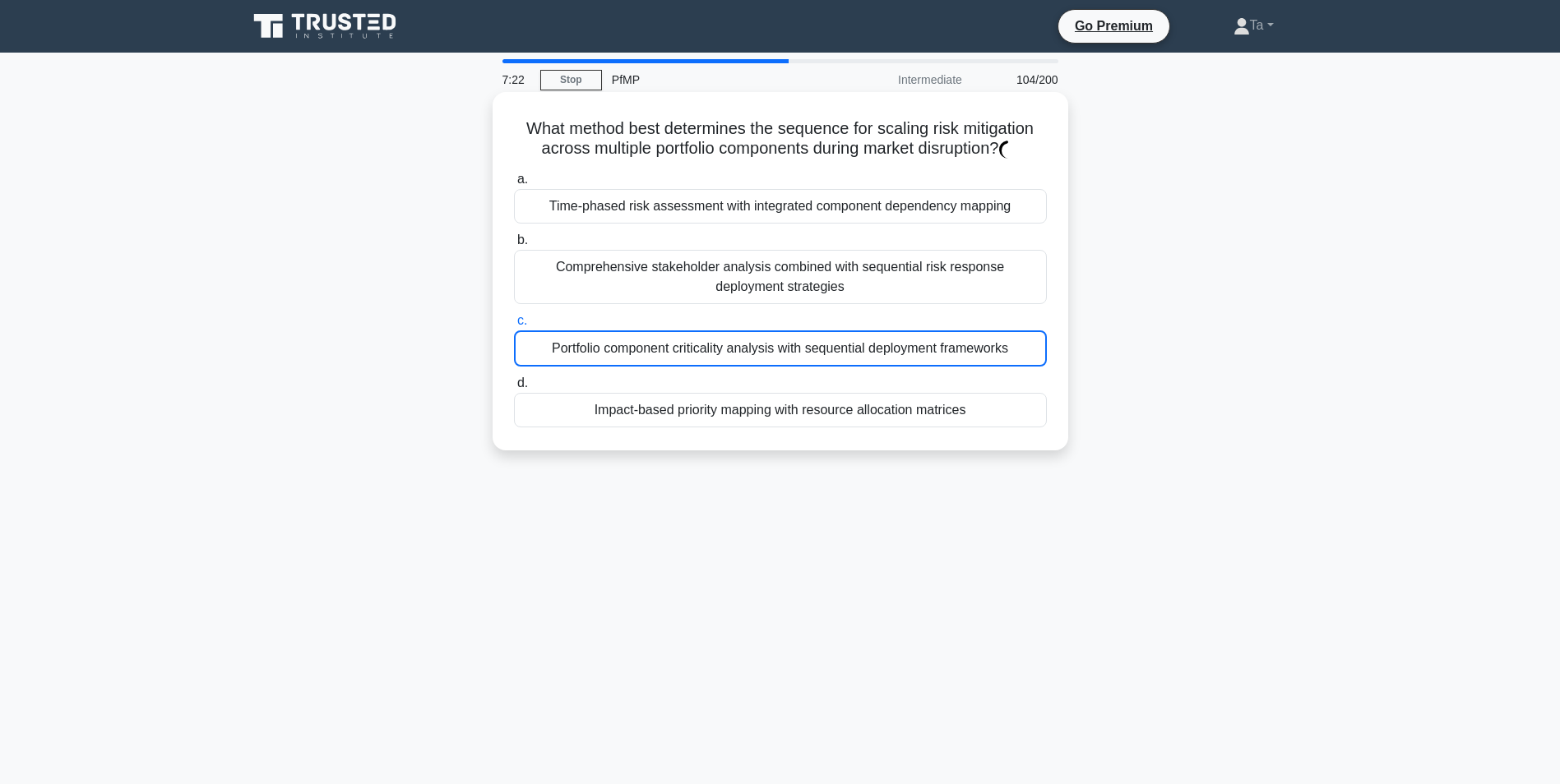
click at [734, 342] on div "Portfolio component criticality analysis with sequential deployment frameworks" at bounding box center [780, 348] width 532 height 36
click at [514, 326] on input "c. Portfolio component criticality analysis with sequential deployment framewor…" at bounding box center [514, 320] width 0 height 11
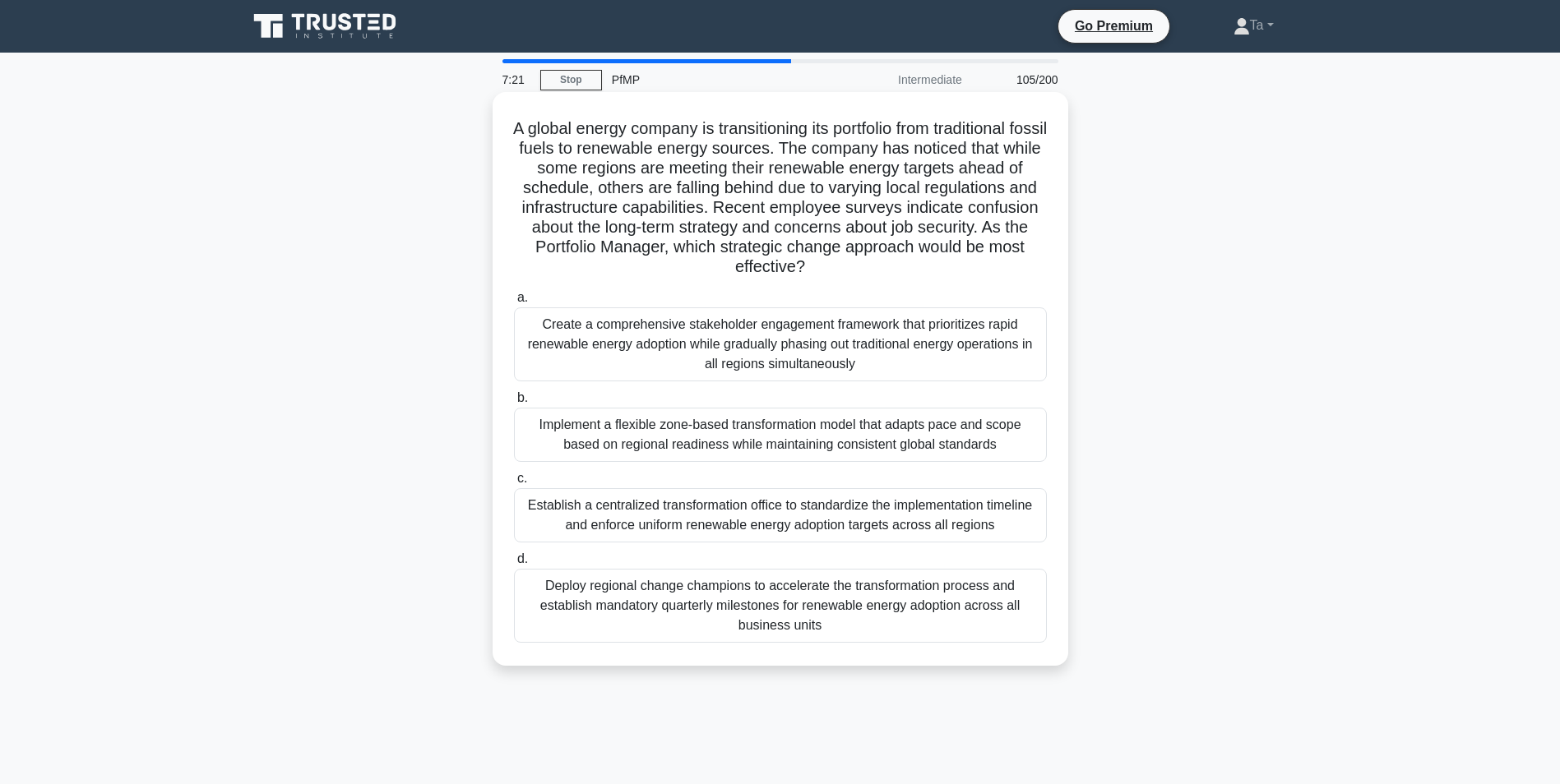
click at [727, 346] on div "Create a comprehensive stakeholder engagement framework that prioritizes rapid …" at bounding box center [780, 344] width 532 height 74
click at [514, 303] on input "a. Create a comprehensive stakeholder engagement framework that prioritizes rap…" at bounding box center [514, 298] width 0 height 11
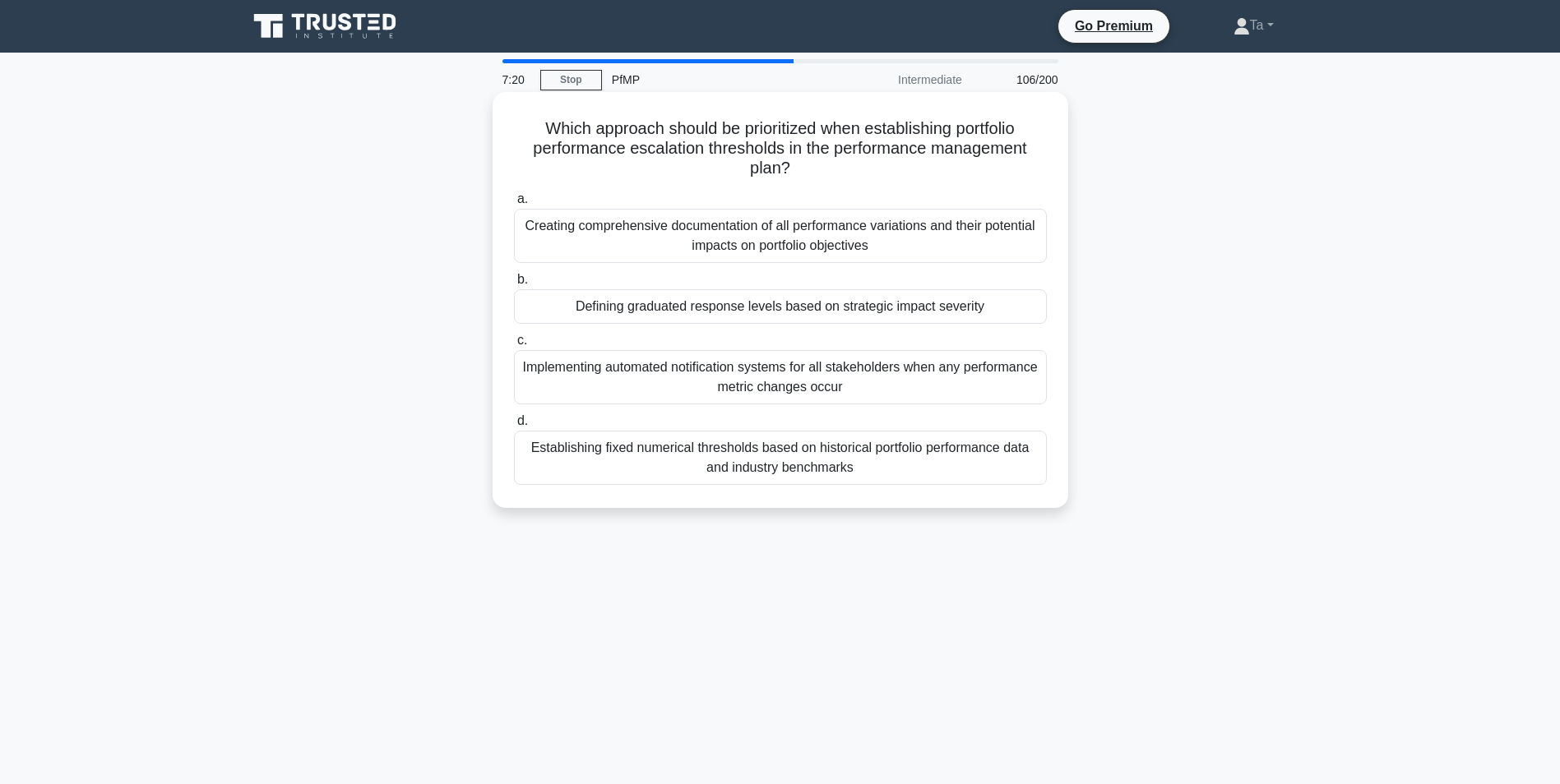
click at [713, 362] on div "Implementing automated notification systems for all stakeholders when any perfo…" at bounding box center [780, 376] width 532 height 54
click at [514, 346] on input "c. Implementing automated notification systems for all stakeholders when any pe…" at bounding box center [514, 340] width 0 height 11
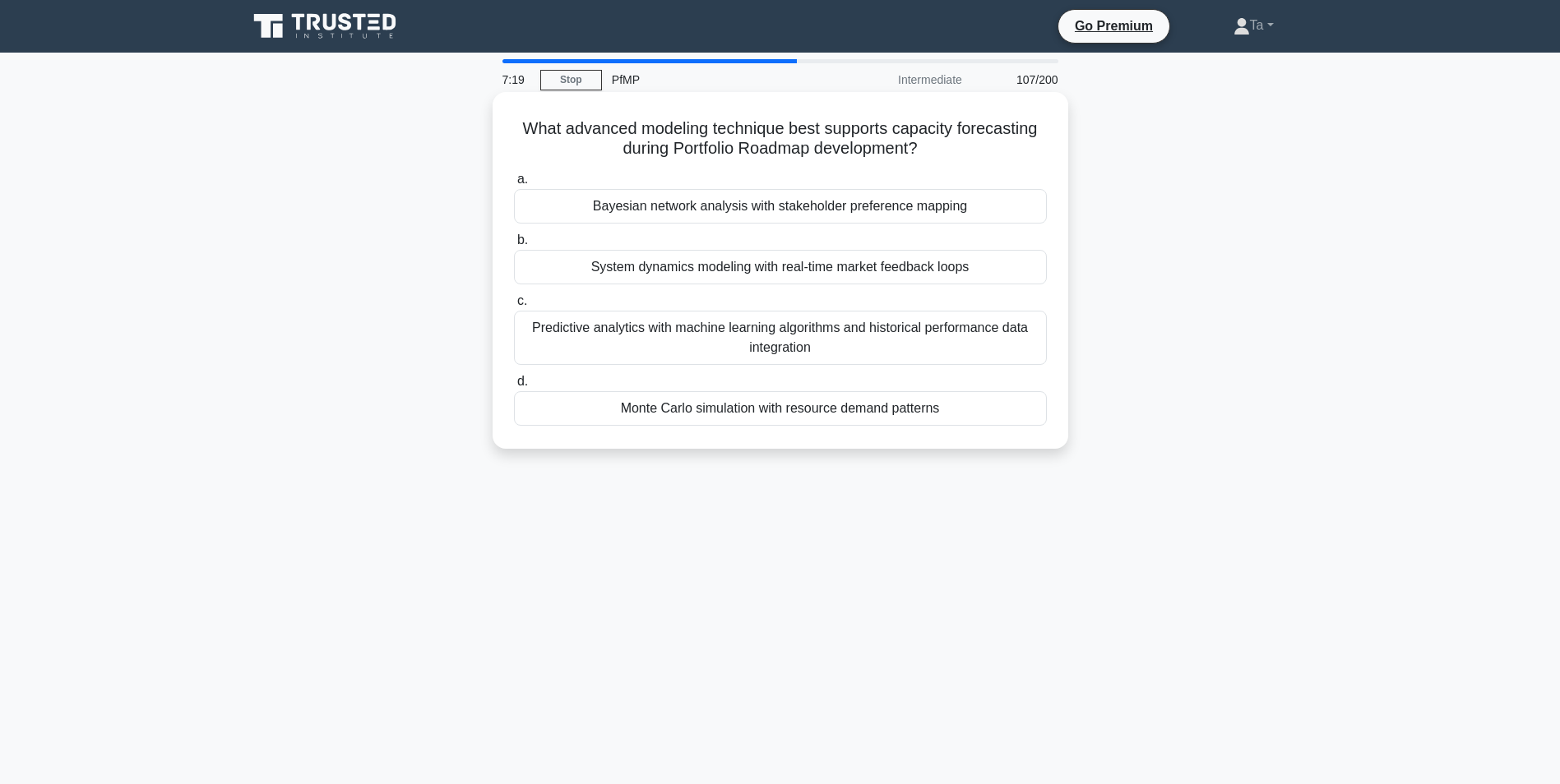
click at [732, 344] on div "Predictive analytics with machine learning algorithms and historical performanc…" at bounding box center [780, 337] width 532 height 54
click at [514, 307] on input "c. Predictive analytics with machine learning algorithms and historical perform…" at bounding box center [514, 301] width 0 height 11
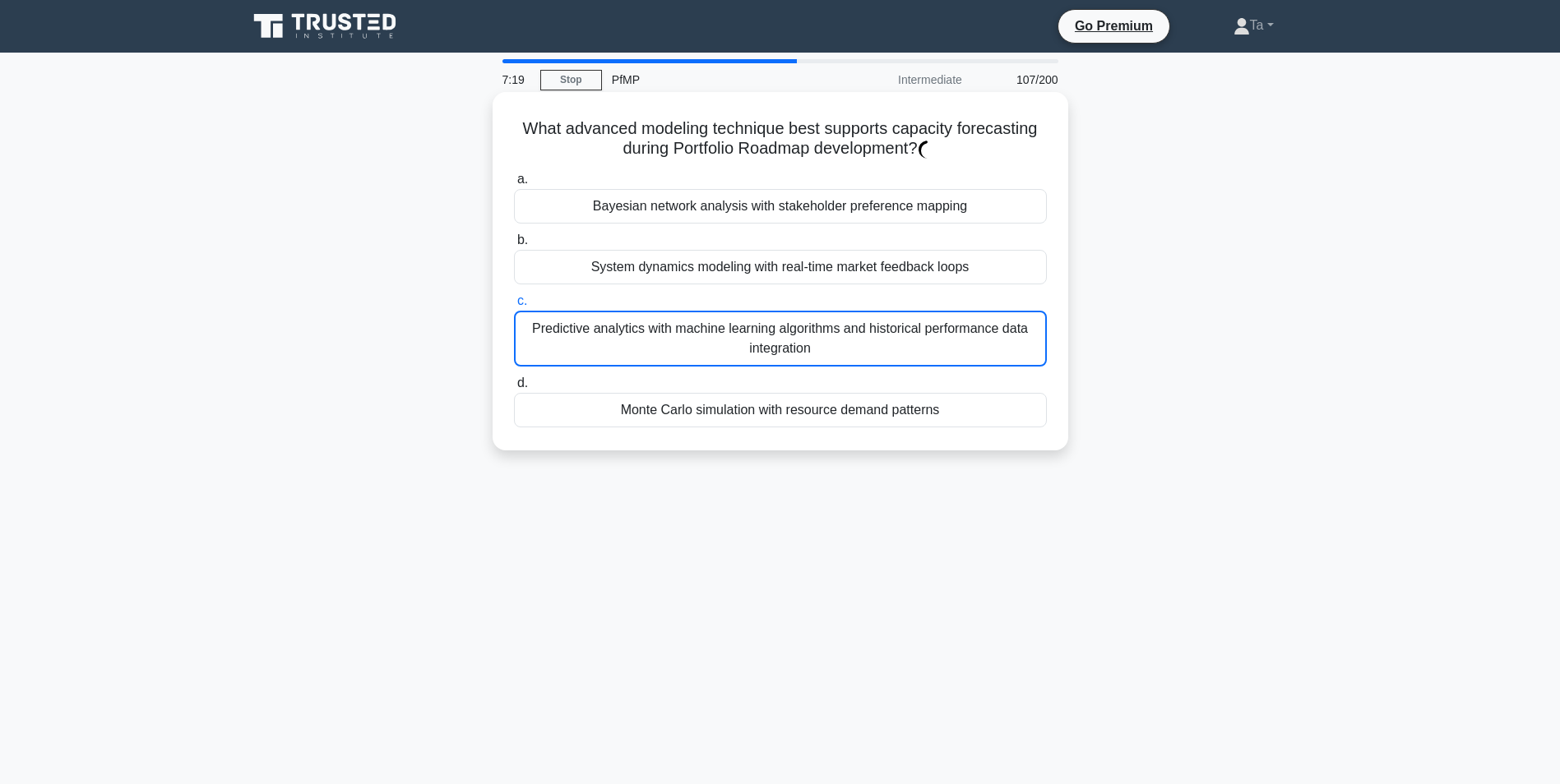
click at [721, 335] on div "Predictive analytics with machine learning algorithms and historical performanc…" at bounding box center [780, 338] width 532 height 56
click at [514, 307] on input "c. Predictive analytics with machine learning algorithms and historical perform…" at bounding box center [514, 301] width 0 height 11
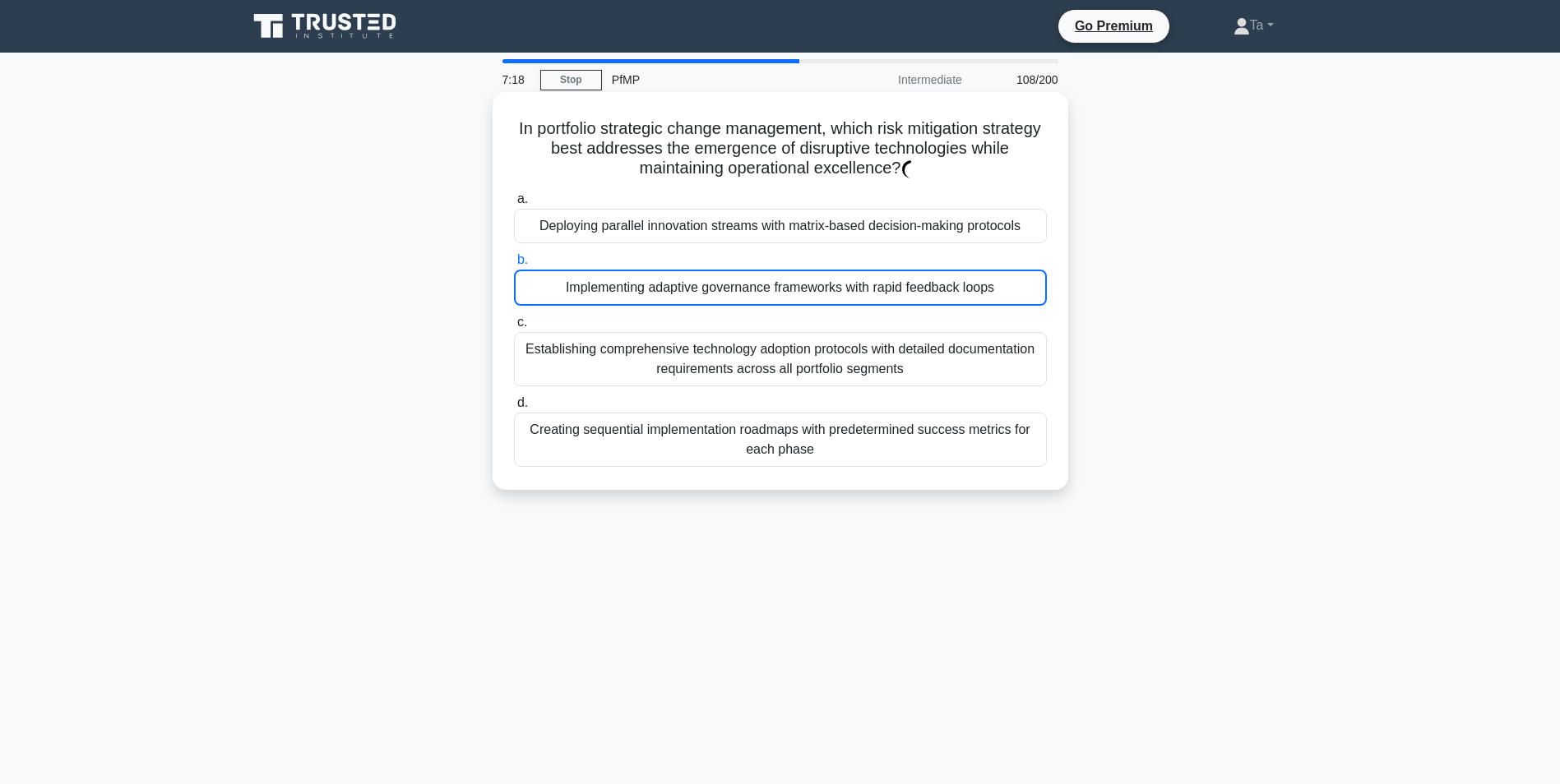
click at [694, 386] on div "Establishing comprehensive technology adoption protocols with detailed document…" at bounding box center [780, 359] width 532 height 54
click at [514, 328] on input "c. Establishing comprehensive technology adoption protocols with detailed docum…" at bounding box center [514, 322] width 0 height 11
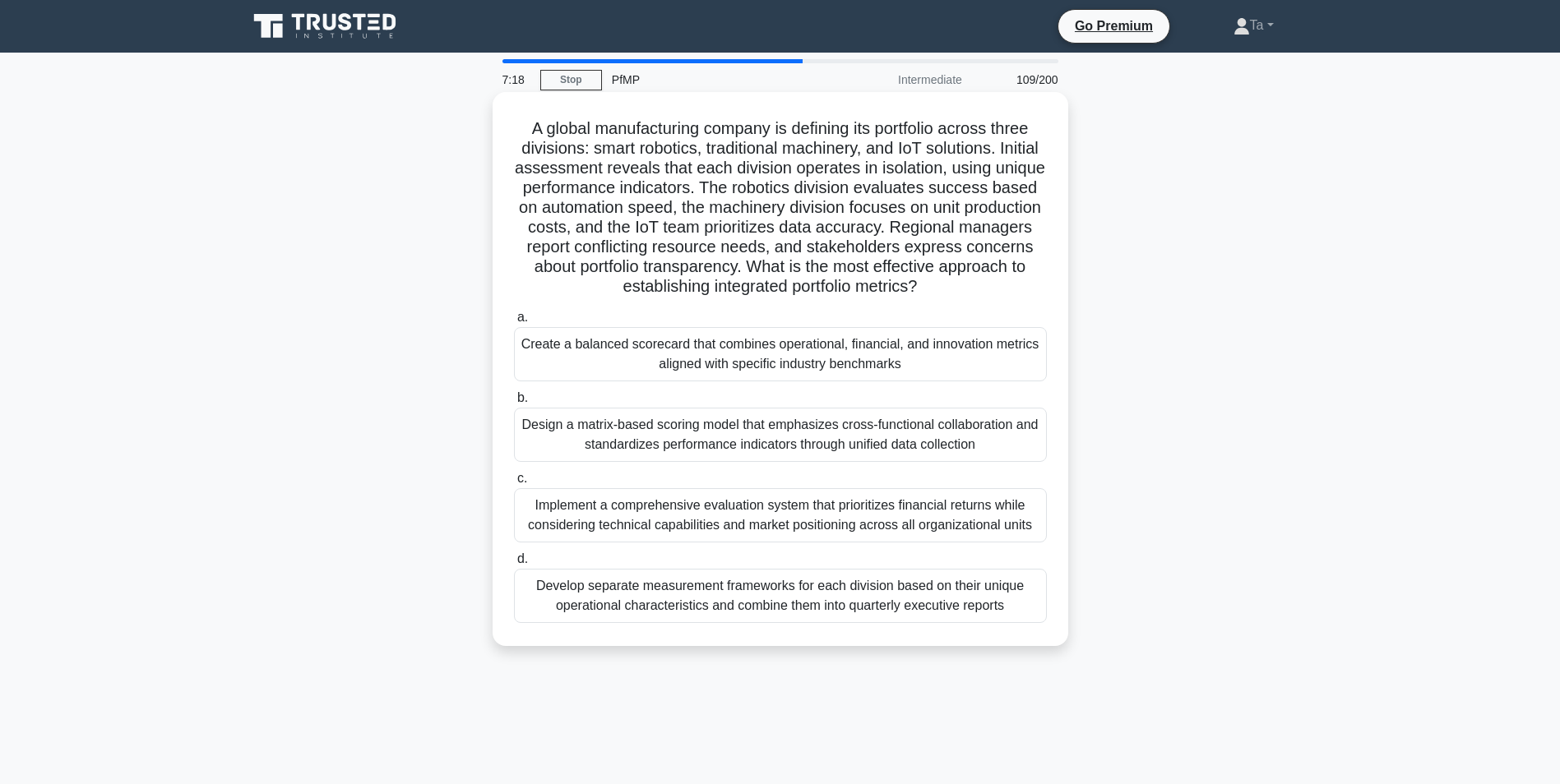
click at [723, 312] on label "a. Create a balanced scorecard that combines operational, financial, and innova…" at bounding box center [780, 344] width 532 height 74
click at [514, 313] on input "a. Create a balanced scorecard that combines operational, financial, and innova…" at bounding box center [514, 318] width 0 height 11
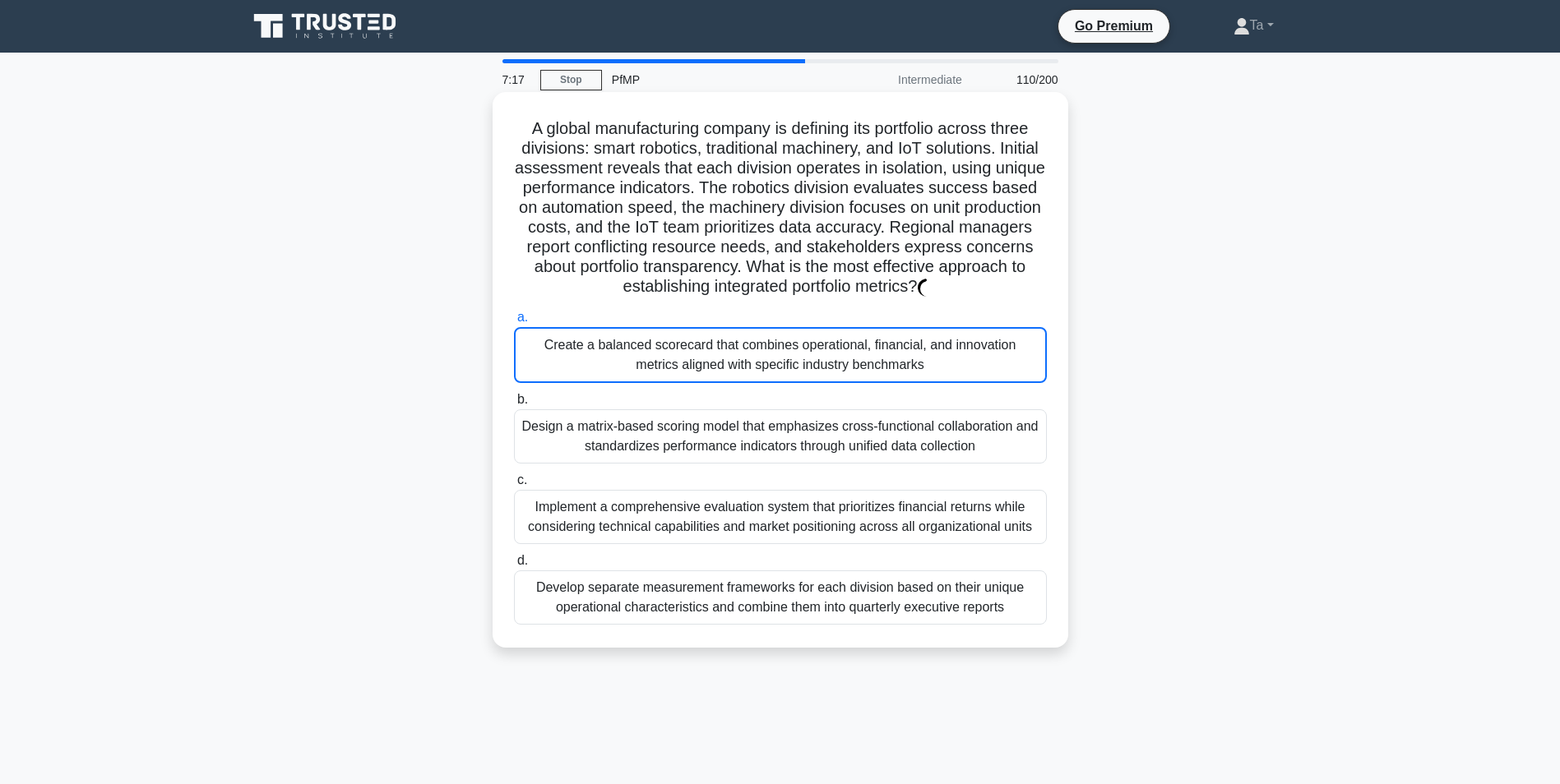
click at [702, 395] on label "b. Design a matrix-based scoring model that emphasizes cross-functional collabo…" at bounding box center [780, 425] width 532 height 74
click at [514, 395] on input "b. Design a matrix-based scoring model that emphasizes cross-functional collabo…" at bounding box center [514, 400] width 0 height 11
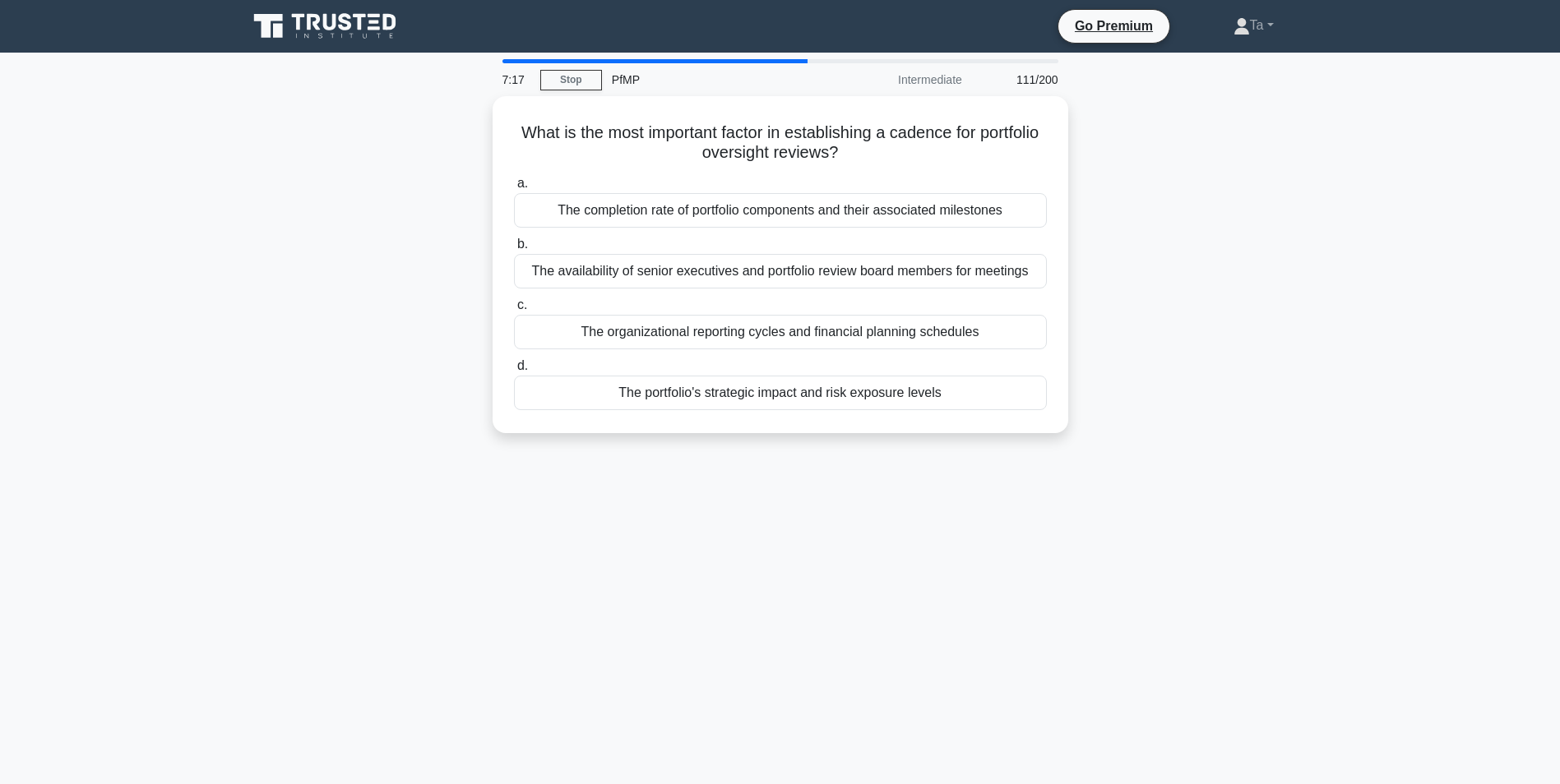
click at [698, 444] on div "What is the most important factor in establishing a cadence for portfolio overs…" at bounding box center [780, 274] width 1085 height 357
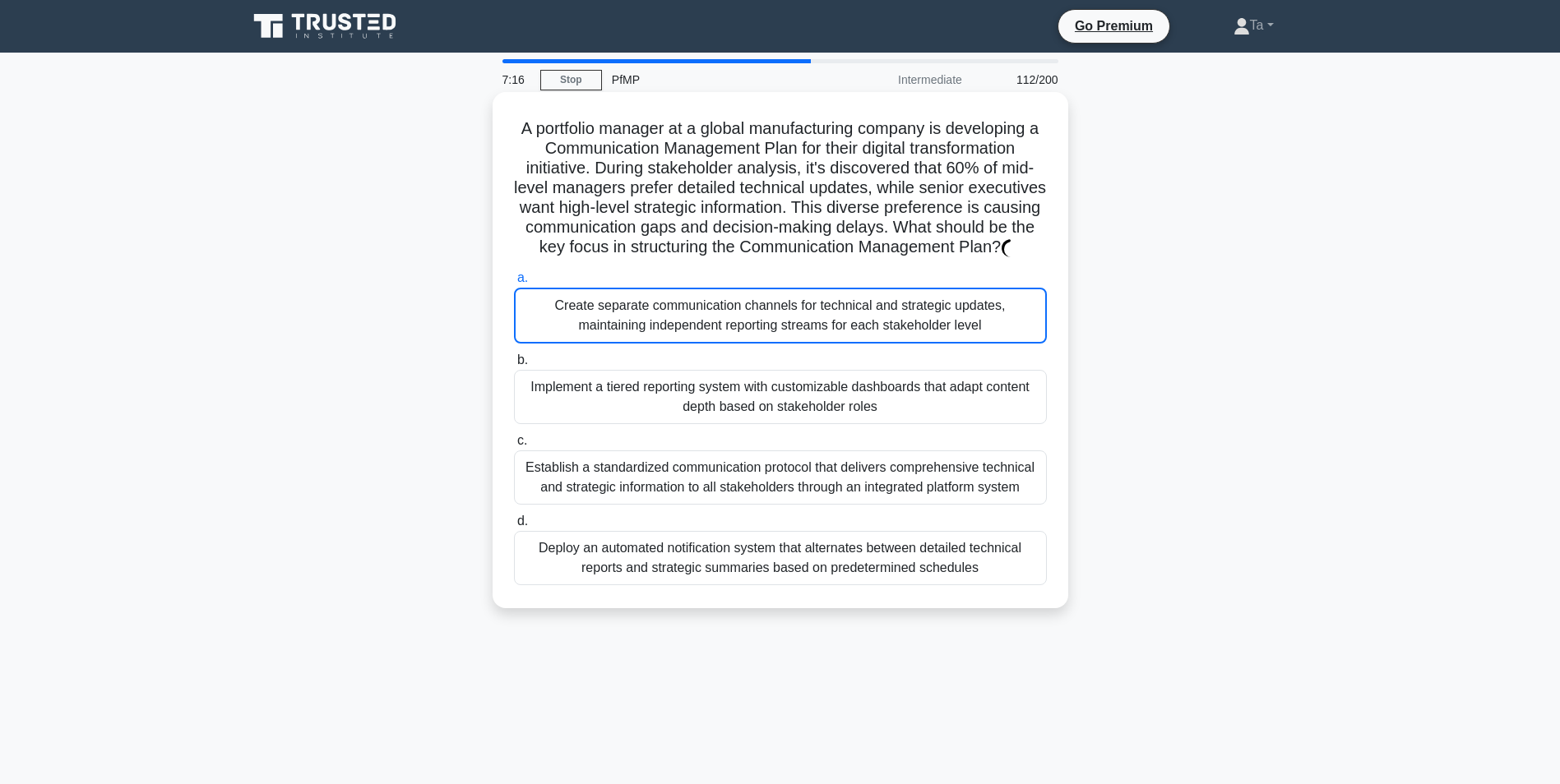
click at [710, 415] on div "Implement a tiered reporting system with customizable dashboards that adapt con…" at bounding box center [780, 396] width 532 height 54
click at [514, 366] on input "b. Implement a tiered reporting system with customizable dashboards that adapt …" at bounding box center [514, 360] width 0 height 11
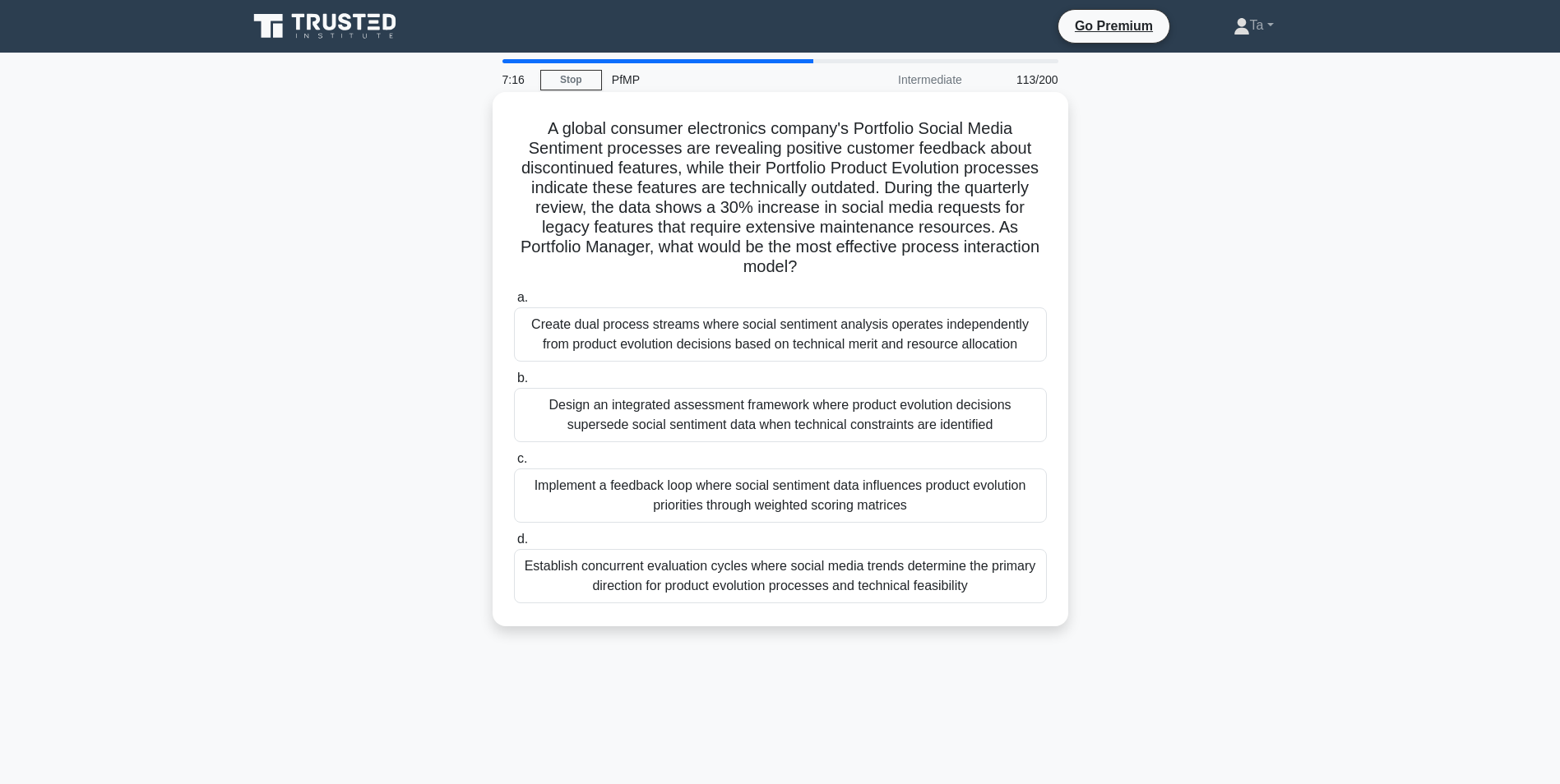
click at [701, 447] on div "a. Create dual process streams where social sentiment analysis operates indepen…" at bounding box center [780, 445] width 553 height 322
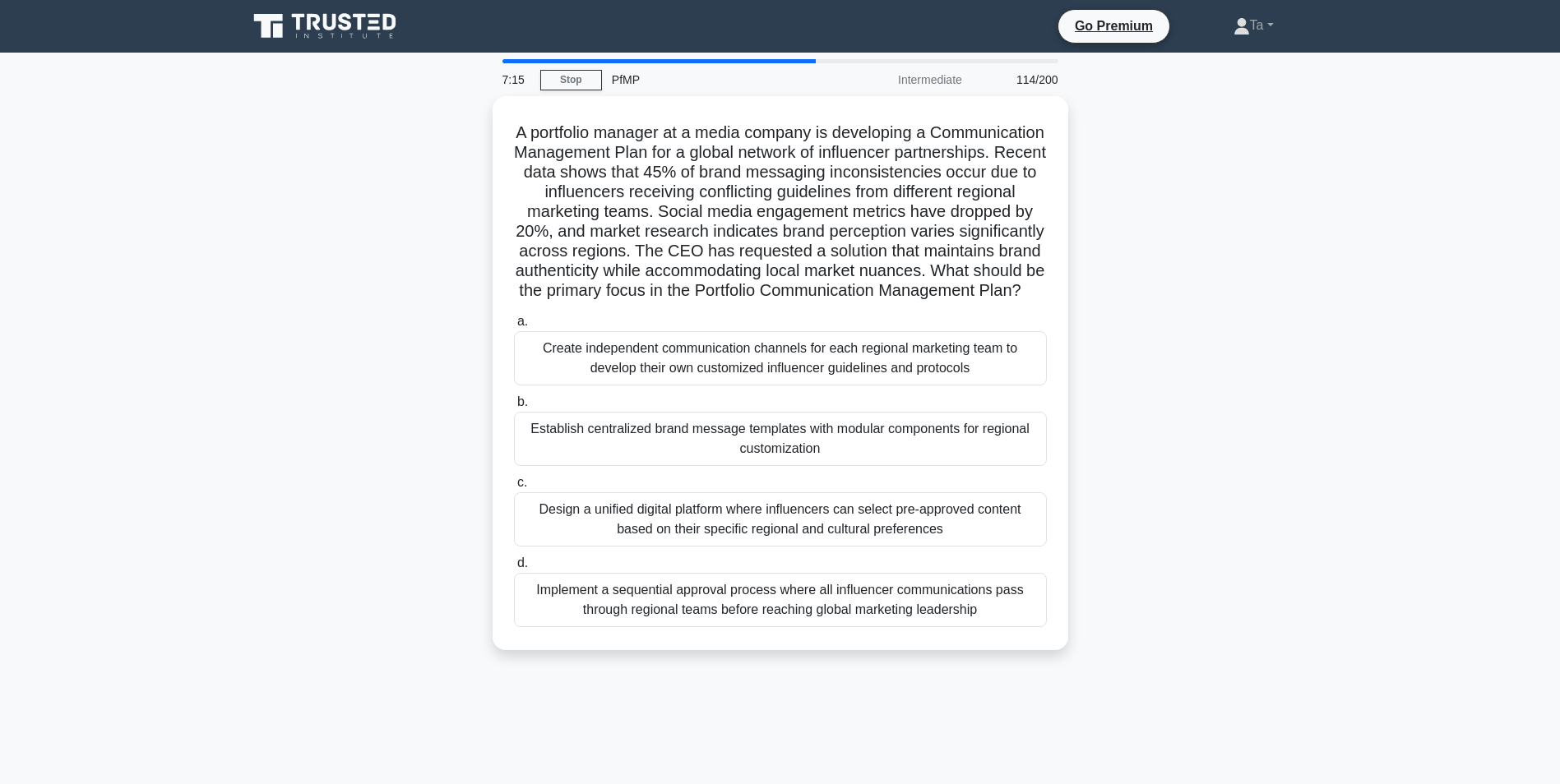
click at [722, 385] on div "Create independent communication channels for each regional marketing team to d…" at bounding box center [780, 358] width 532 height 54
click at [514, 327] on input "a. Create independent communication channels for each regional marketing team t…" at bounding box center [514, 321] width 0 height 11
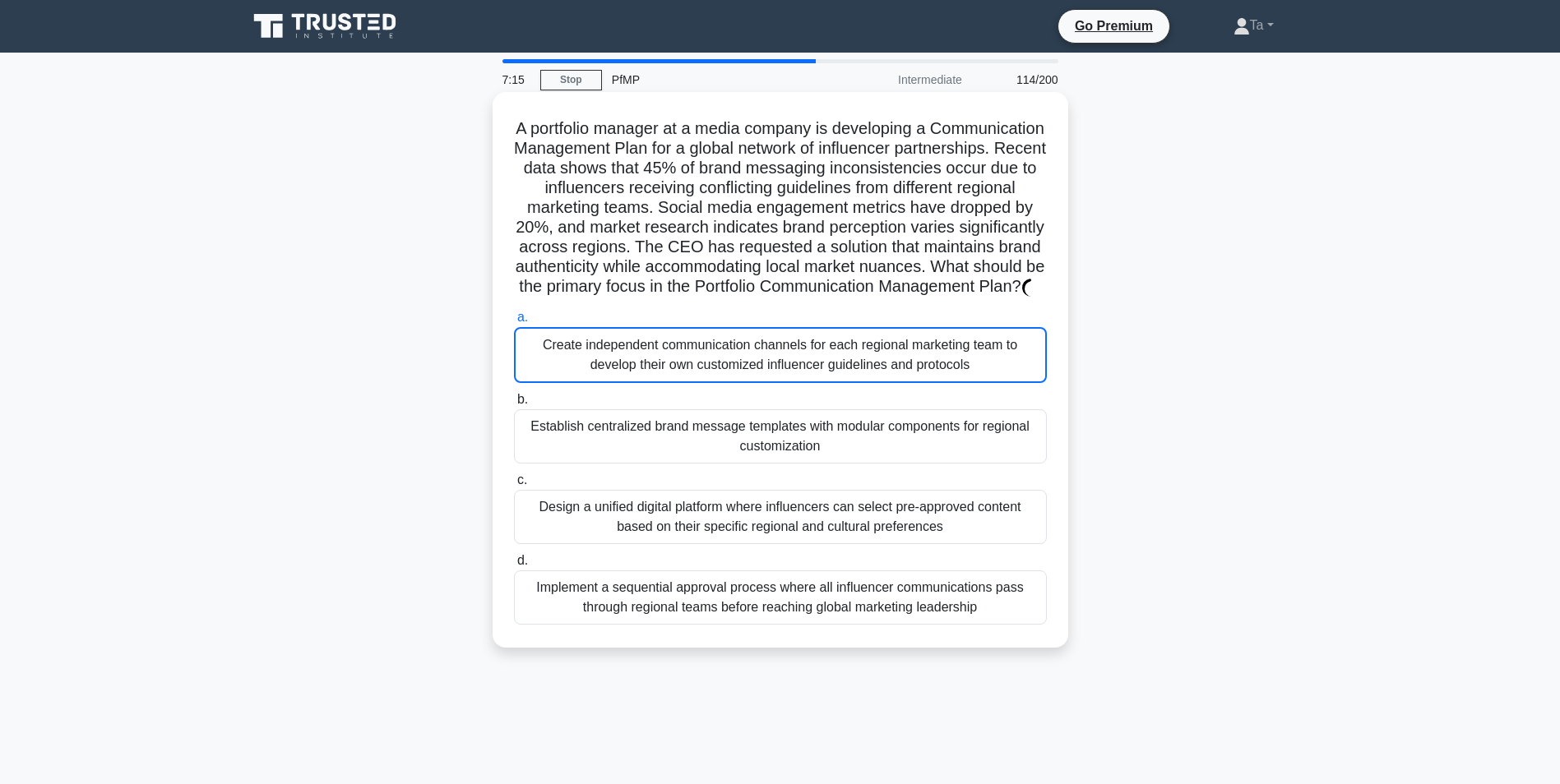
click at [716, 443] on div "Establish centralized brand message templates with modular components for regio…" at bounding box center [780, 436] width 532 height 54
click at [514, 405] on input "b. Establish centralized brand message templates with modular components for re…" at bounding box center [514, 400] width 0 height 11
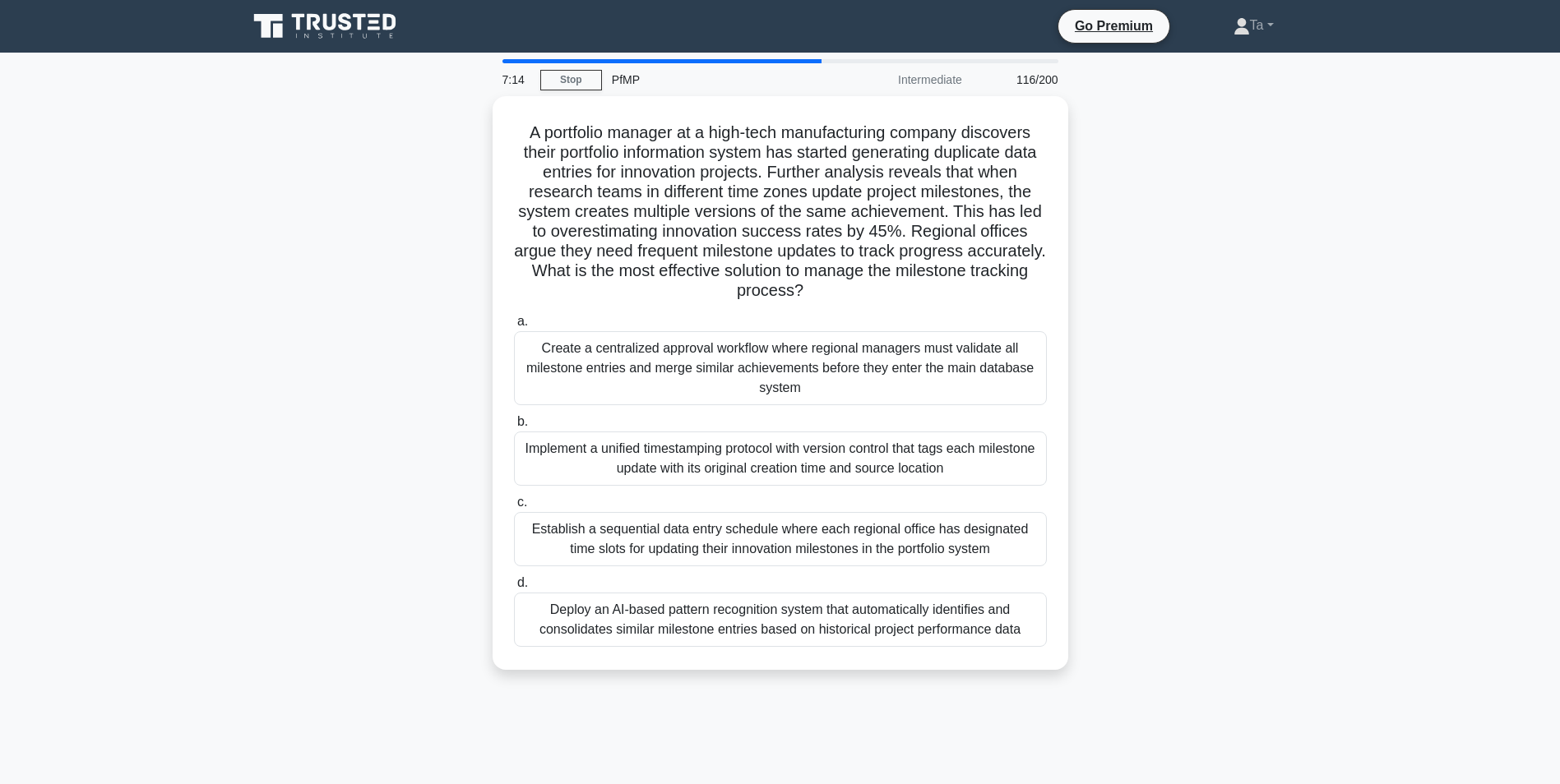
click at [746, 393] on div "Create a centralized approval workflow where regional managers must validate al…" at bounding box center [780, 368] width 532 height 74
click at [514, 327] on input "a. Create a centralized approval workflow where regional managers must validate…" at bounding box center [514, 321] width 0 height 11
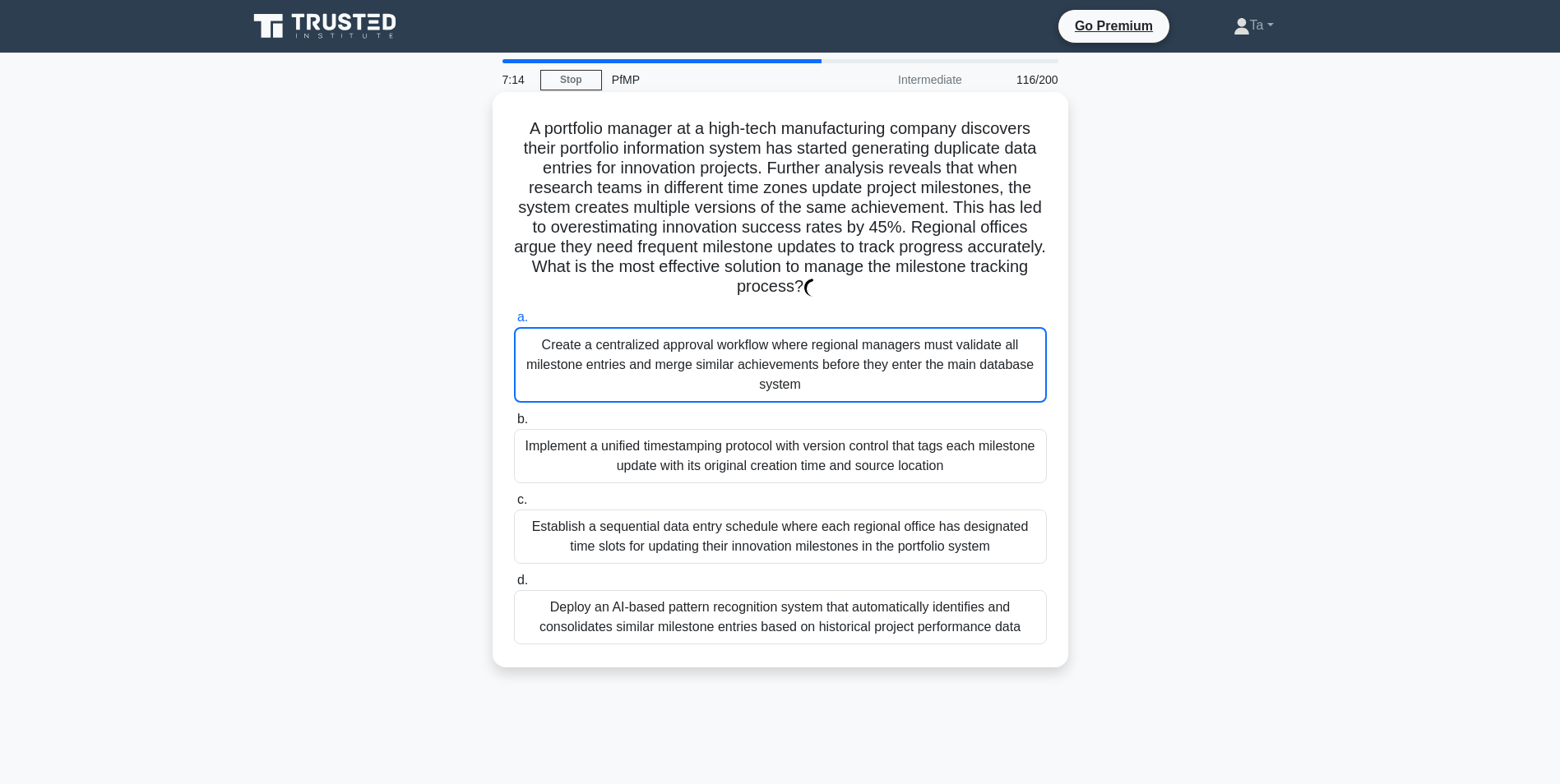
click at [716, 453] on div "Implement a unified timestamping protocol with version control that tags each m…" at bounding box center [780, 456] width 532 height 54
click at [514, 425] on input "b. Implement a unified timestamping protocol with version control that tags eac…" at bounding box center [514, 419] width 0 height 11
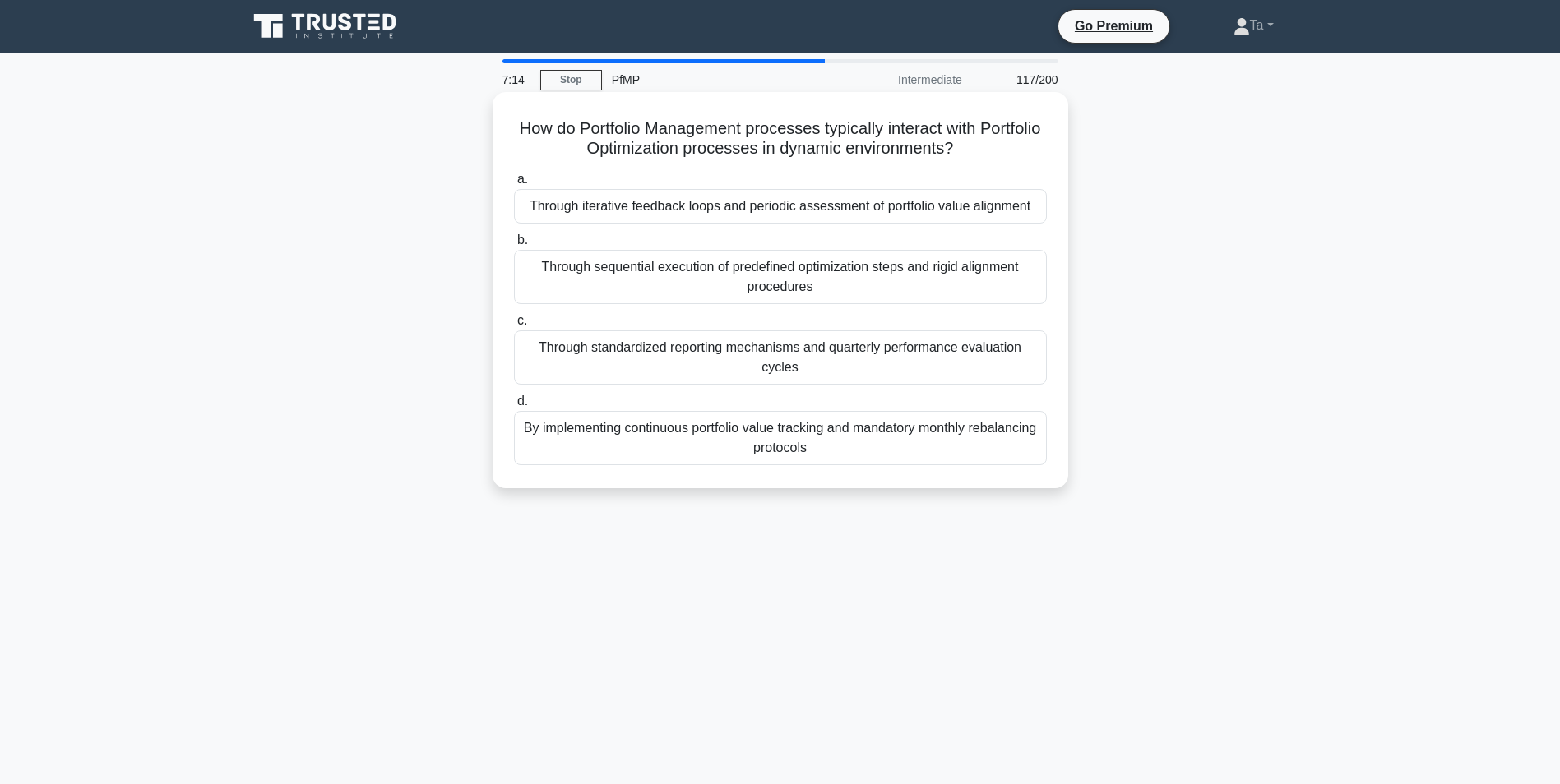
click at [713, 461] on div "How do Portfolio Management processes typically interact with Portfolio Optimiz…" at bounding box center [780, 290] width 576 height 396
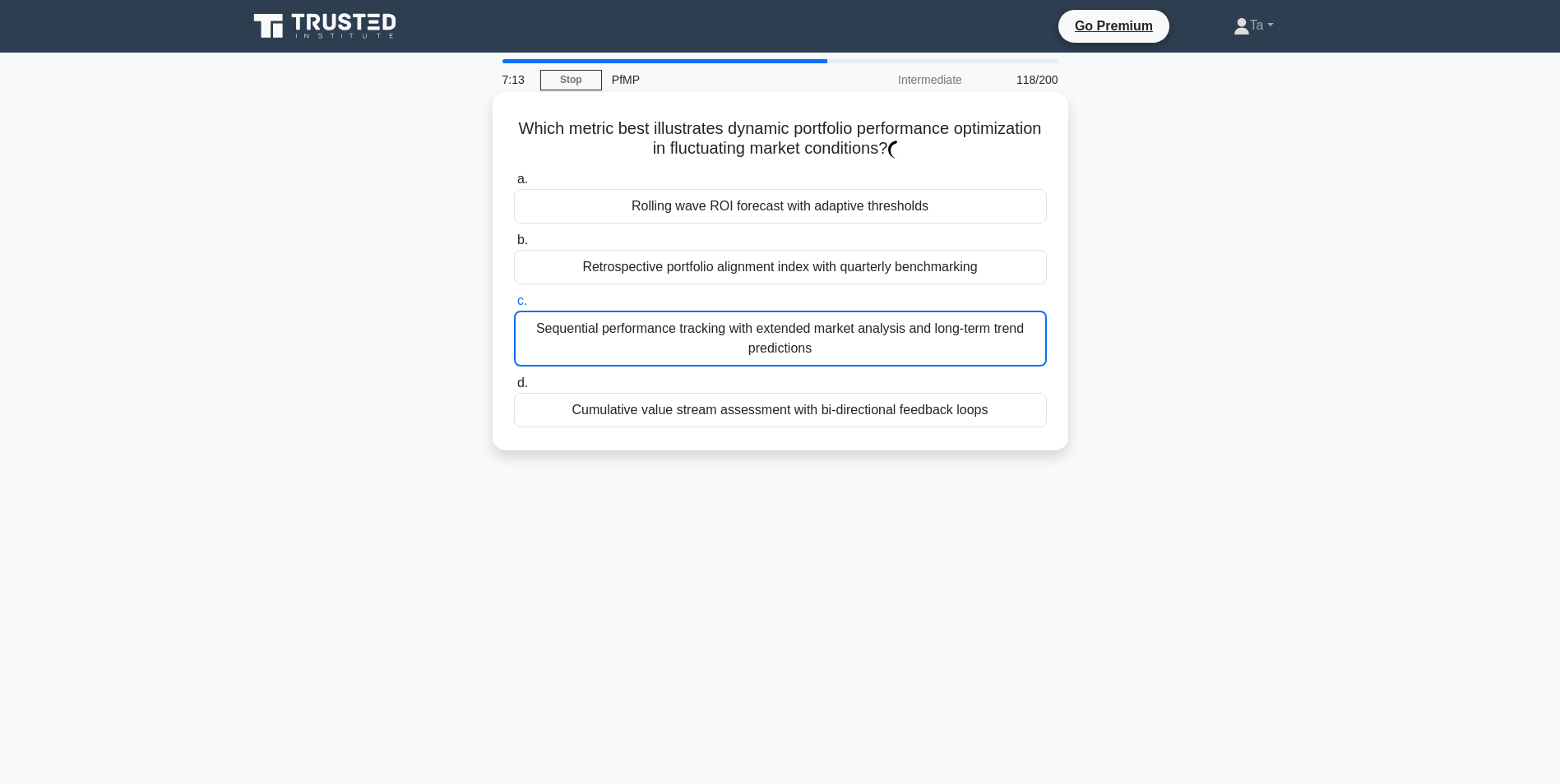
click at [733, 403] on div "Cumulative value stream assessment with bi-directional feedback loops" at bounding box center [780, 410] width 532 height 34
click at [514, 389] on input "d. Cumulative value stream assessment with bi-directional feedback loops" at bounding box center [514, 383] width 0 height 11
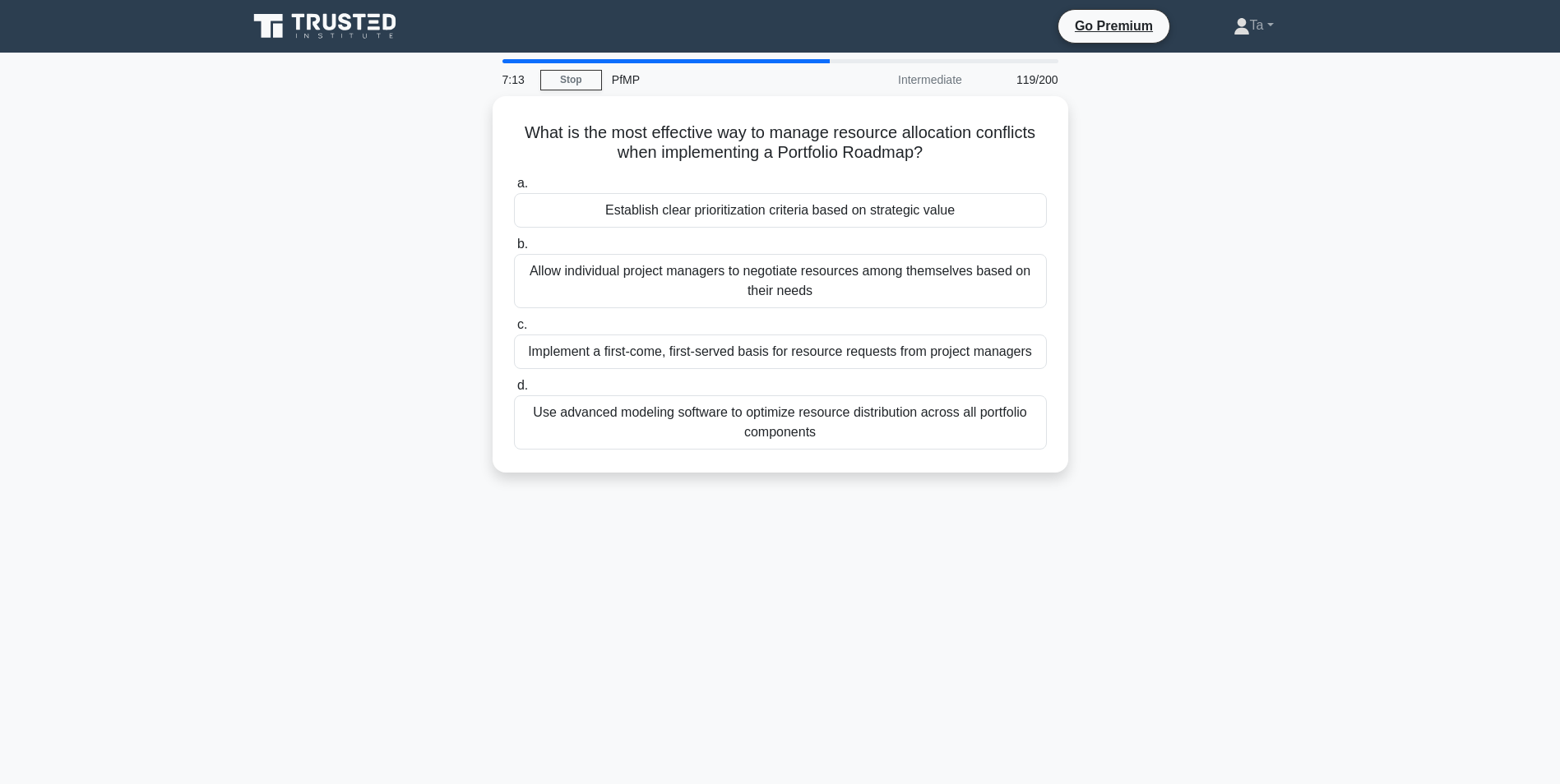
click at [730, 327] on label "c. Implement a first-come, first-served basis for resource requests from projec…" at bounding box center [780, 341] width 532 height 54
click at [514, 327] on input "c. Implement a first-come, first-served basis for resource requests from projec…" at bounding box center [514, 324] width 0 height 11
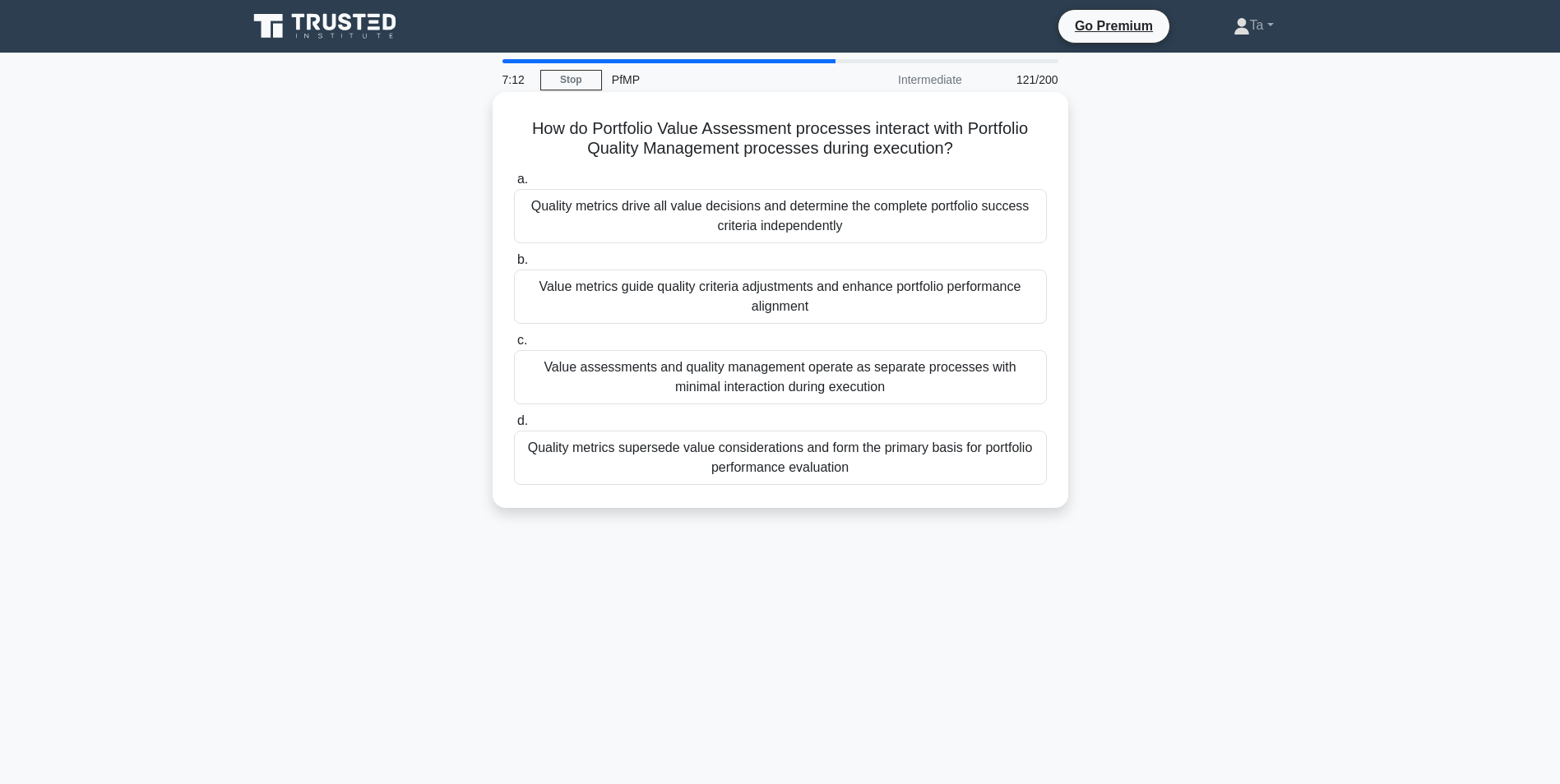
click at [730, 332] on div "a. Quality metrics drive all value decisions and determine the complete portfol…" at bounding box center [780, 326] width 553 height 322
click at [721, 392] on div "Value assessments and quality management operate as separate processes with min…" at bounding box center [780, 376] width 532 height 54
click at [514, 346] on input "c. Value assessments and quality management operate as separate processes with …" at bounding box center [514, 340] width 0 height 11
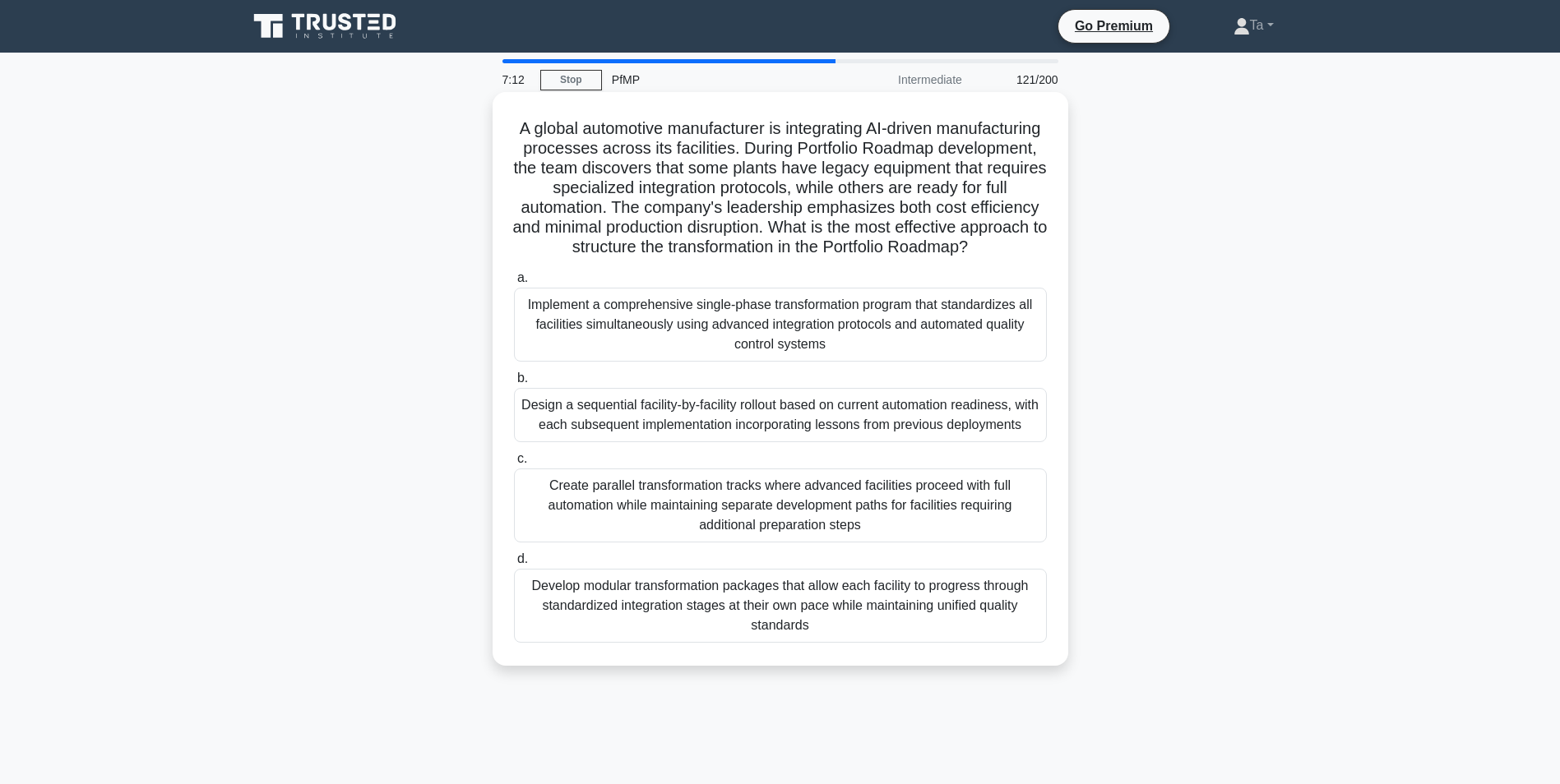
click at [722, 318] on div "Implement a comprehensive single-phase transformation program that standardizes…" at bounding box center [780, 323] width 532 height 74
click at [514, 283] on input "a. Implement a comprehensive single-phase transformation program that standardi…" at bounding box center [514, 277] width 0 height 11
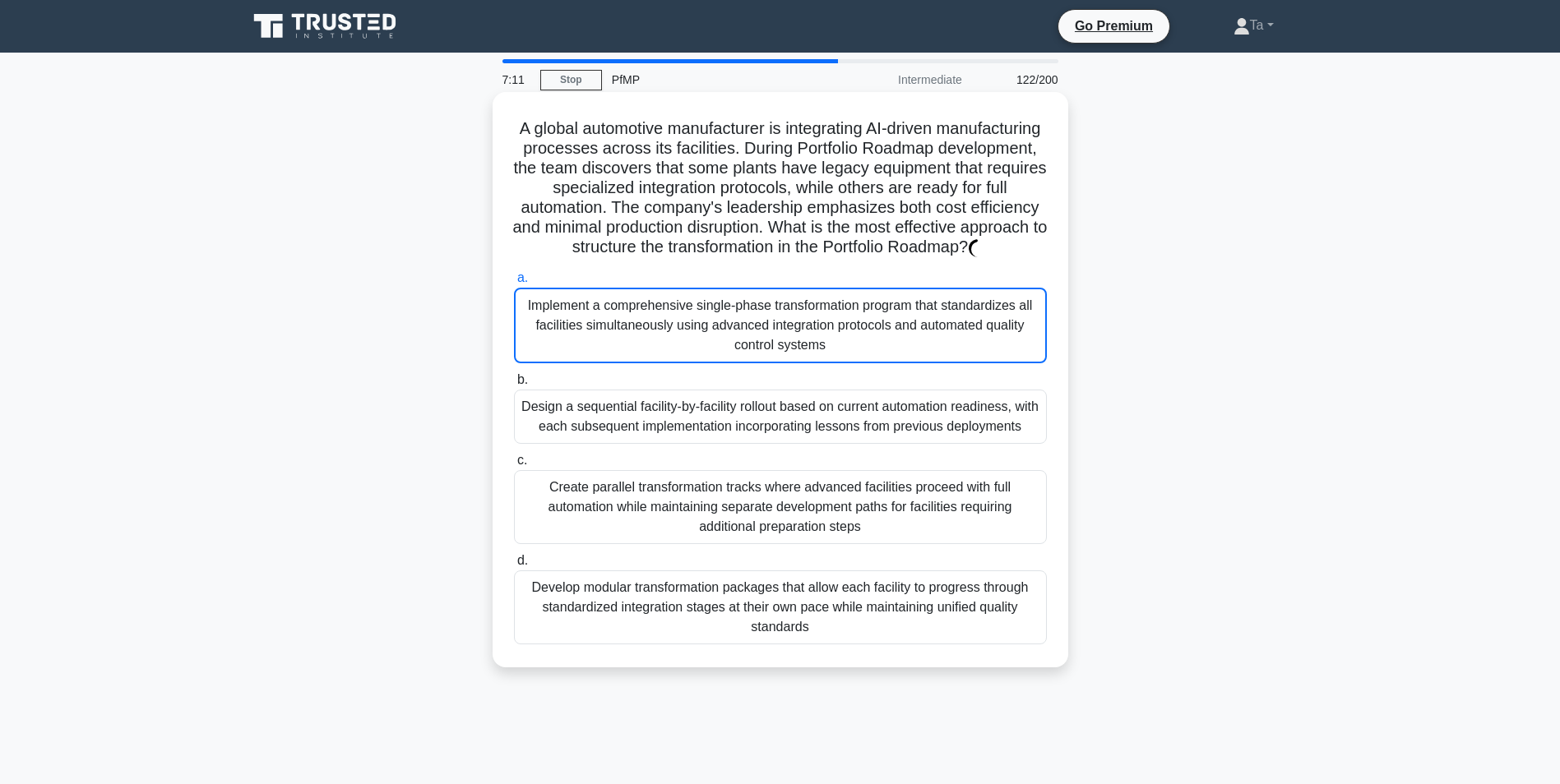
click at [716, 409] on label "b. Design a sequential facility-by-facility rollout based on current automation…" at bounding box center [780, 406] width 532 height 74
click at [514, 385] on input "b. Design a sequential facility-by-facility rollout based on current automation…" at bounding box center [514, 379] width 0 height 11
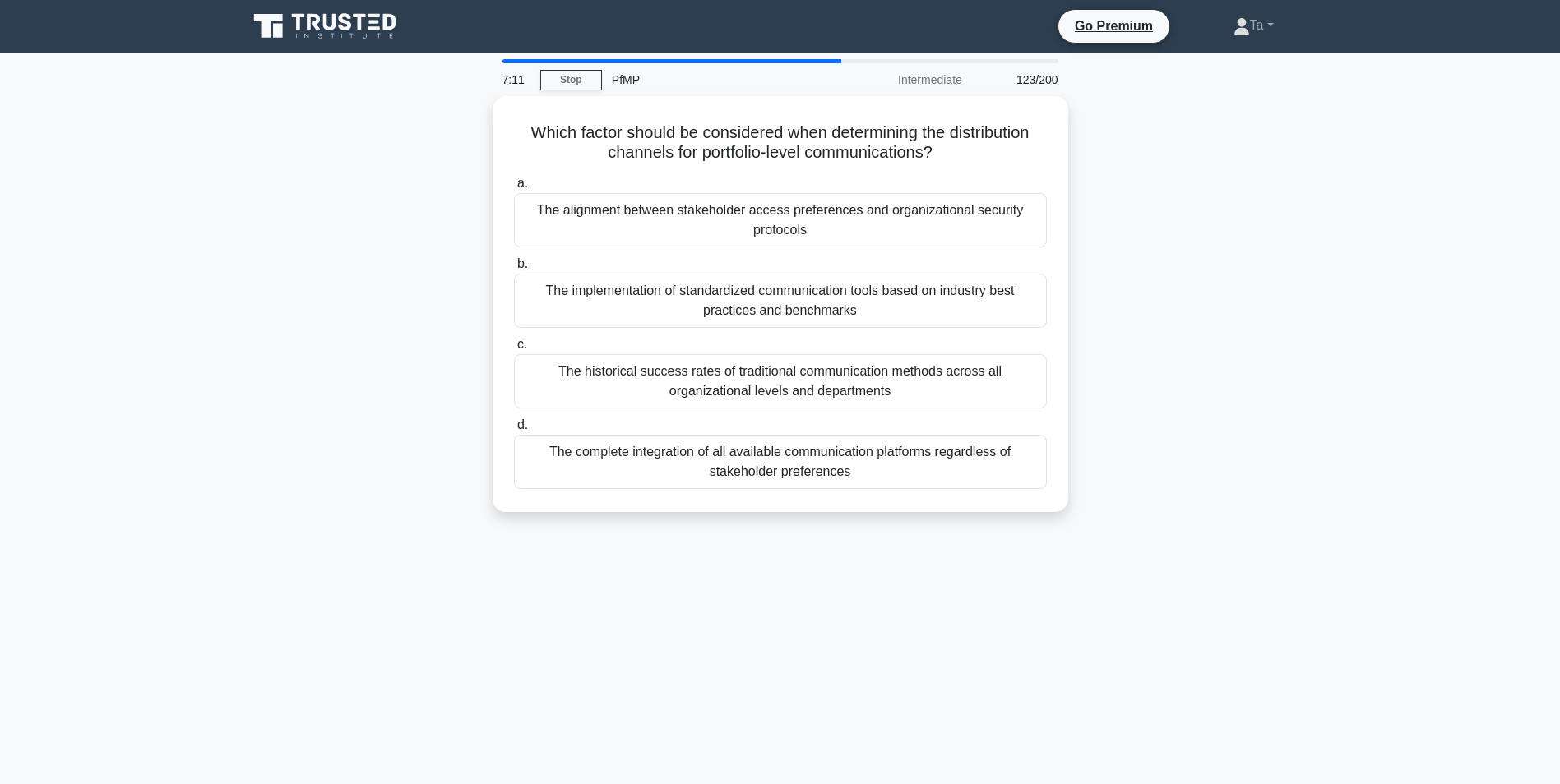
click at [717, 435] on div "The complete integration of all available communication platforms regardless of…" at bounding box center [780, 462] width 532 height 54
click at [514, 430] on input "d. The complete integration of all available communication platforms regardless…" at bounding box center [514, 425] width 0 height 11
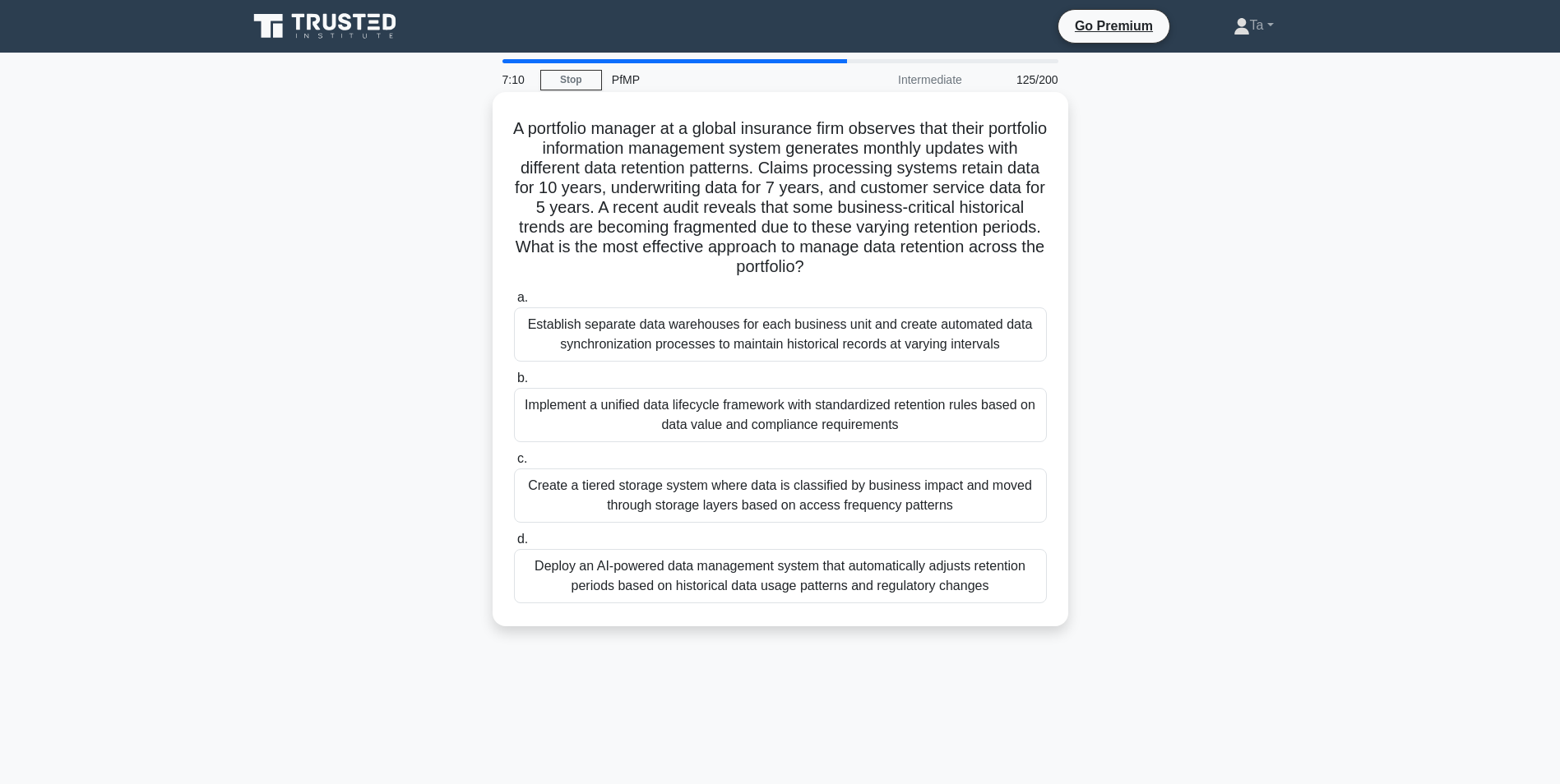
click at [755, 352] on div "Establish separate data warehouses for each business unit and create automated …" at bounding box center [780, 334] width 532 height 54
click at [514, 303] on input "a. Establish separate data warehouses for each business unit and create automat…" at bounding box center [514, 298] width 0 height 11
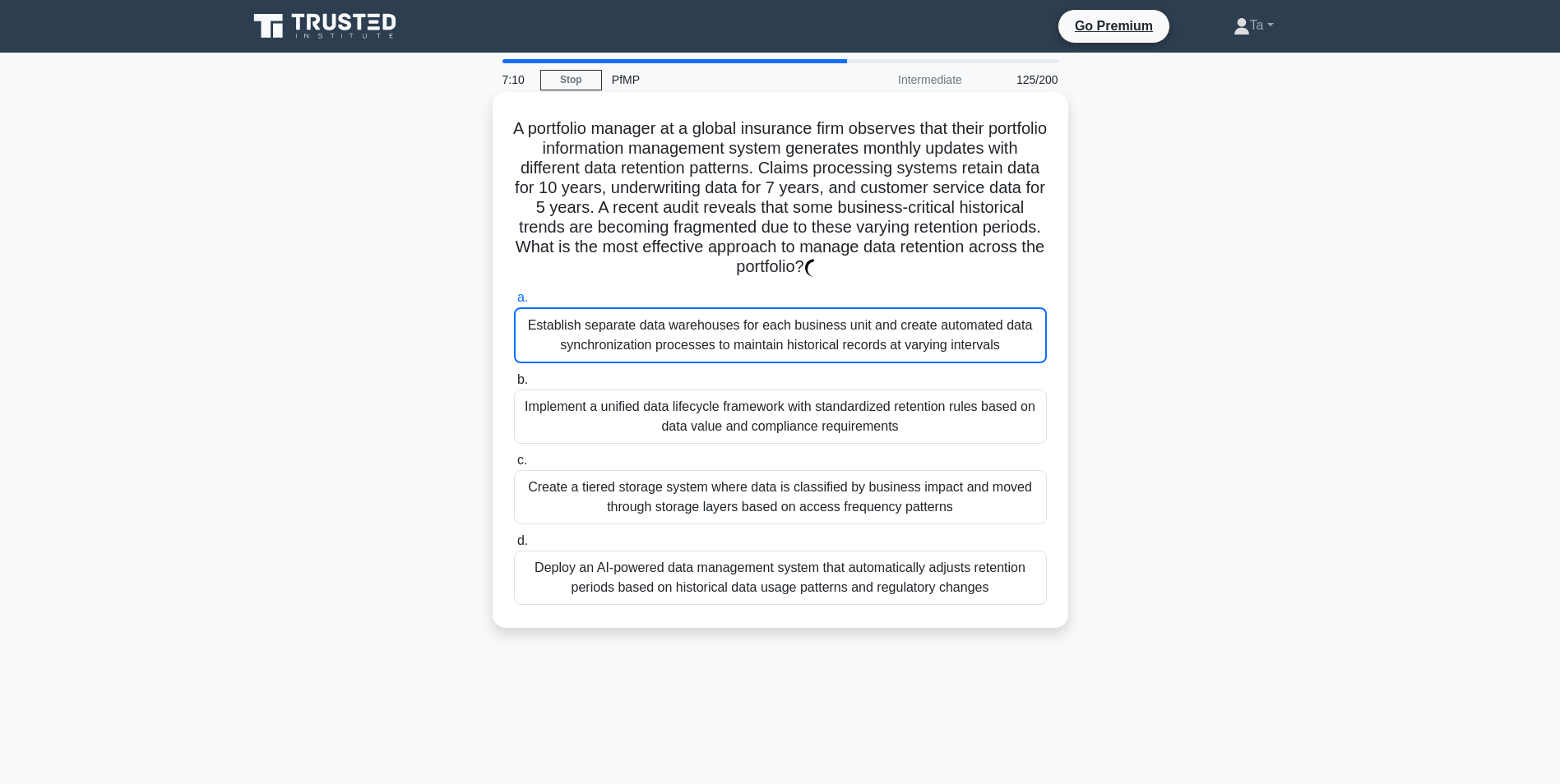
click at [745, 415] on div "Implement a unified data lifecycle framework with standardized retention rules …" at bounding box center [780, 416] width 532 height 54
click at [514, 385] on input "b. Implement a unified data lifecycle framework with standardized retention rul…" at bounding box center [514, 379] width 0 height 11
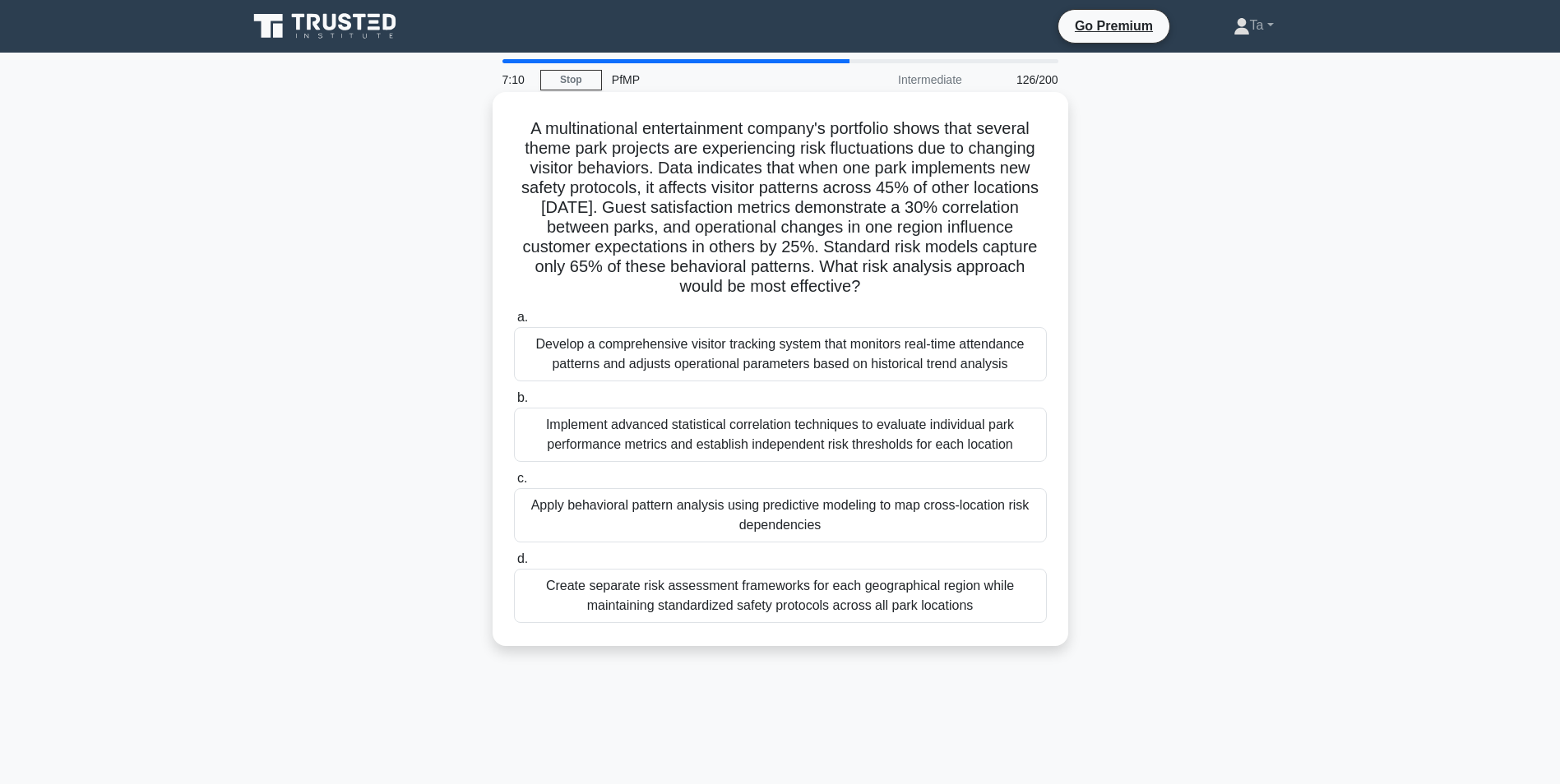
click at [740, 448] on div "Implement advanced statistical correlation techniques to evaluate individual pa…" at bounding box center [780, 434] width 532 height 54
click at [514, 404] on input "b. Implement advanced statistical correlation techniques to evaluate individual…" at bounding box center [514, 398] width 0 height 11
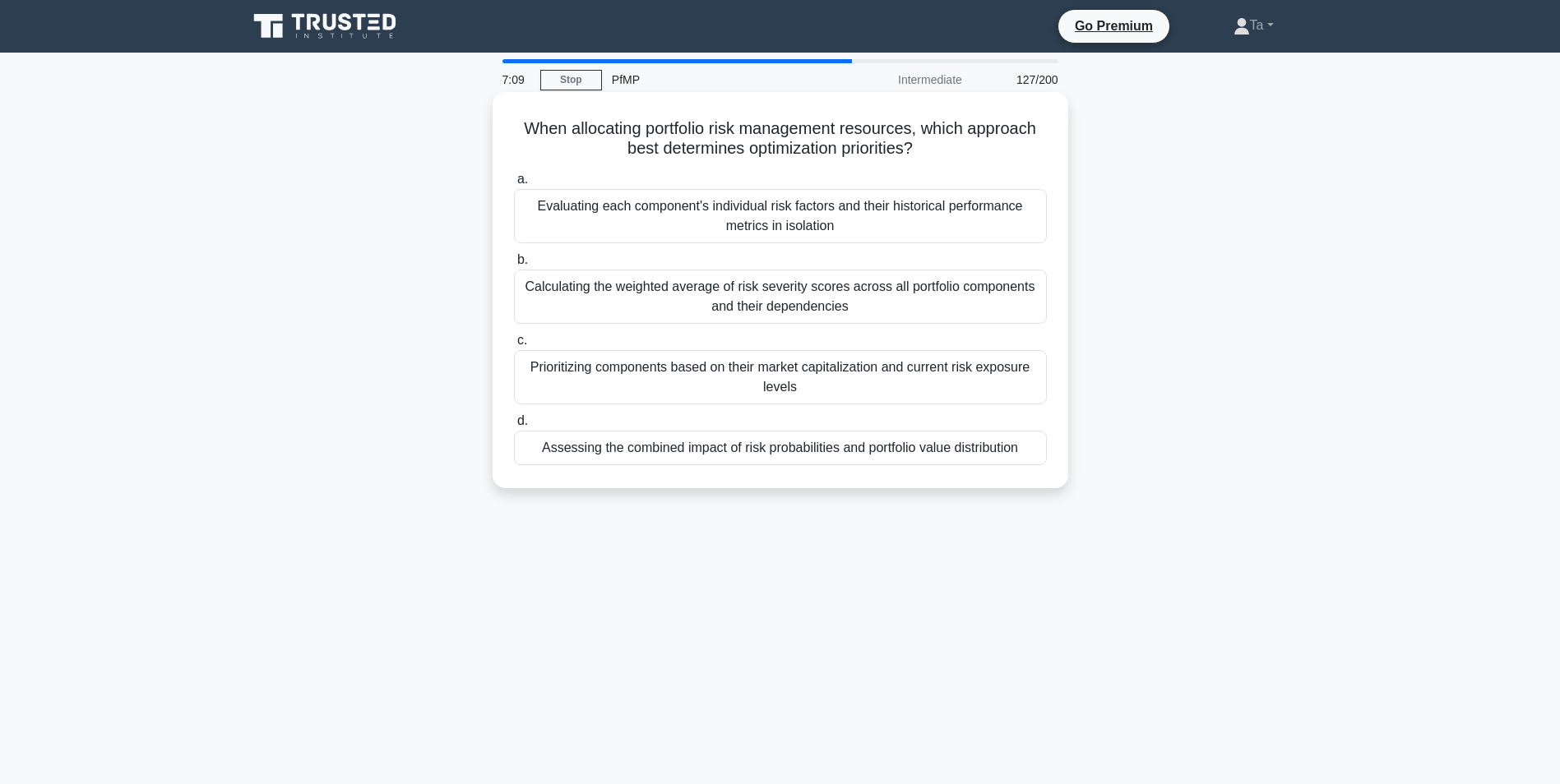
click at [764, 347] on label "c. Prioritizing components based on their market capitalization and current ris…" at bounding box center [780, 367] width 532 height 74
click at [514, 346] on input "c. Prioritizing components based on their market capitalization and current ris…" at bounding box center [514, 340] width 0 height 11
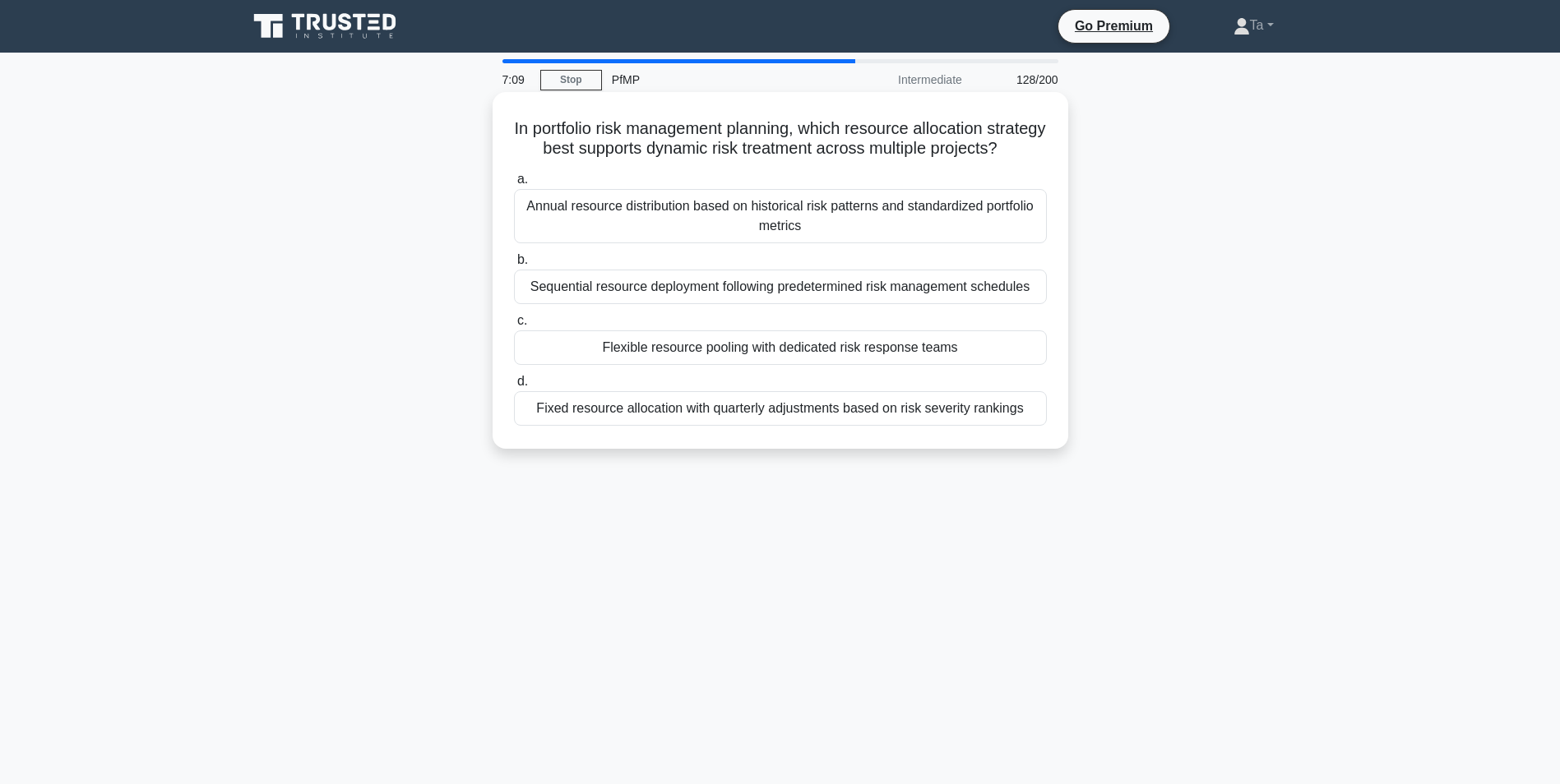
click at [751, 418] on div "Fixed resource allocation with quarterly adjustments based on risk severity ran…" at bounding box center [780, 408] width 532 height 34
click at [514, 387] on input "d. Fixed resource allocation with quarterly adjustments based on risk severity …" at bounding box center [514, 381] width 0 height 11
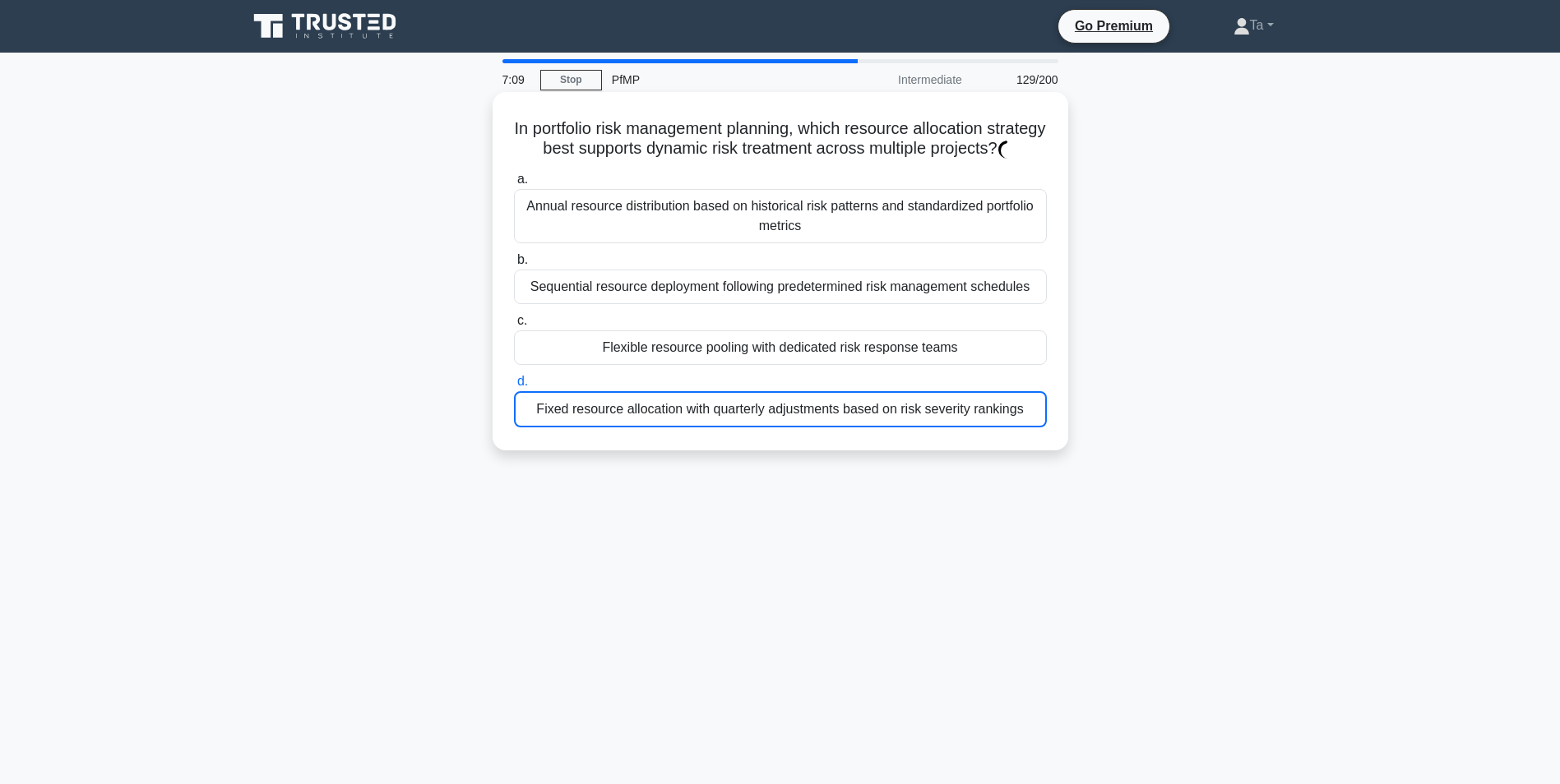
click at [764, 336] on label "c. Flexible resource pooling with dedicated risk response teams" at bounding box center [780, 337] width 532 height 54
click at [514, 326] on input "c. Flexible resource pooling with dedicated risk response teams" at bounding box center [514, 320] width 0 height 11
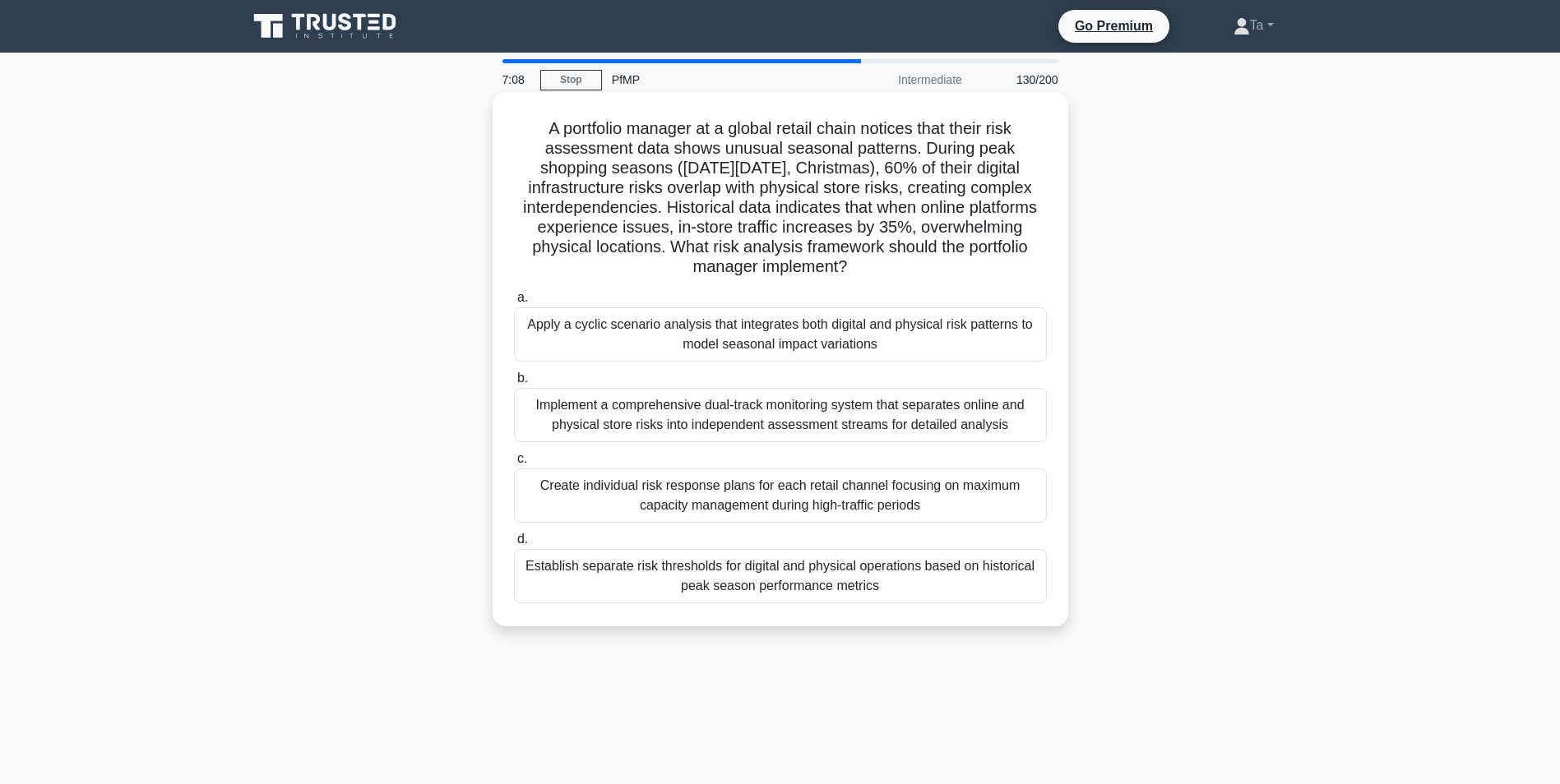
click at [759, 392] on div "Implement a comprehensive dual-track monitoring system that separates online an…" at bounding box center [780, 415] width 532 height 54
click at [514, 384] on input "b. Implement a comprehensive dual-track monitoring system that separates online…" at bounding box center [514, 378] width 0 height 11
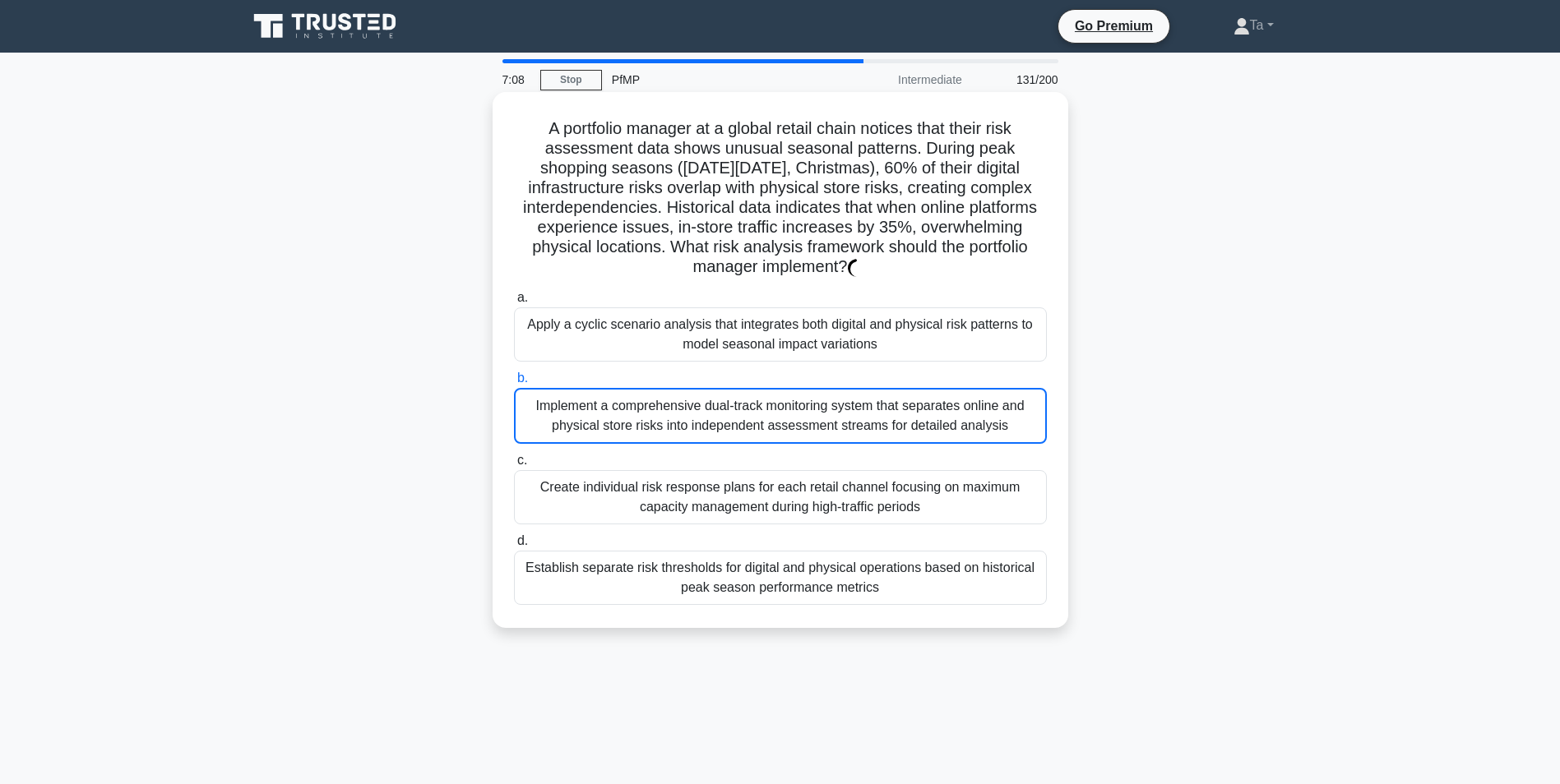
click at [747, 440] on div "Implement a comprehensive dual-track monitoring system that separates online an…" at bounding box center [780, 416] width 532 height 56
click at [514, 384] on input "b. Implement a comprehensive dual-track monitoring system that separates online…" at bounding box center [514, 378] width 0 height 11
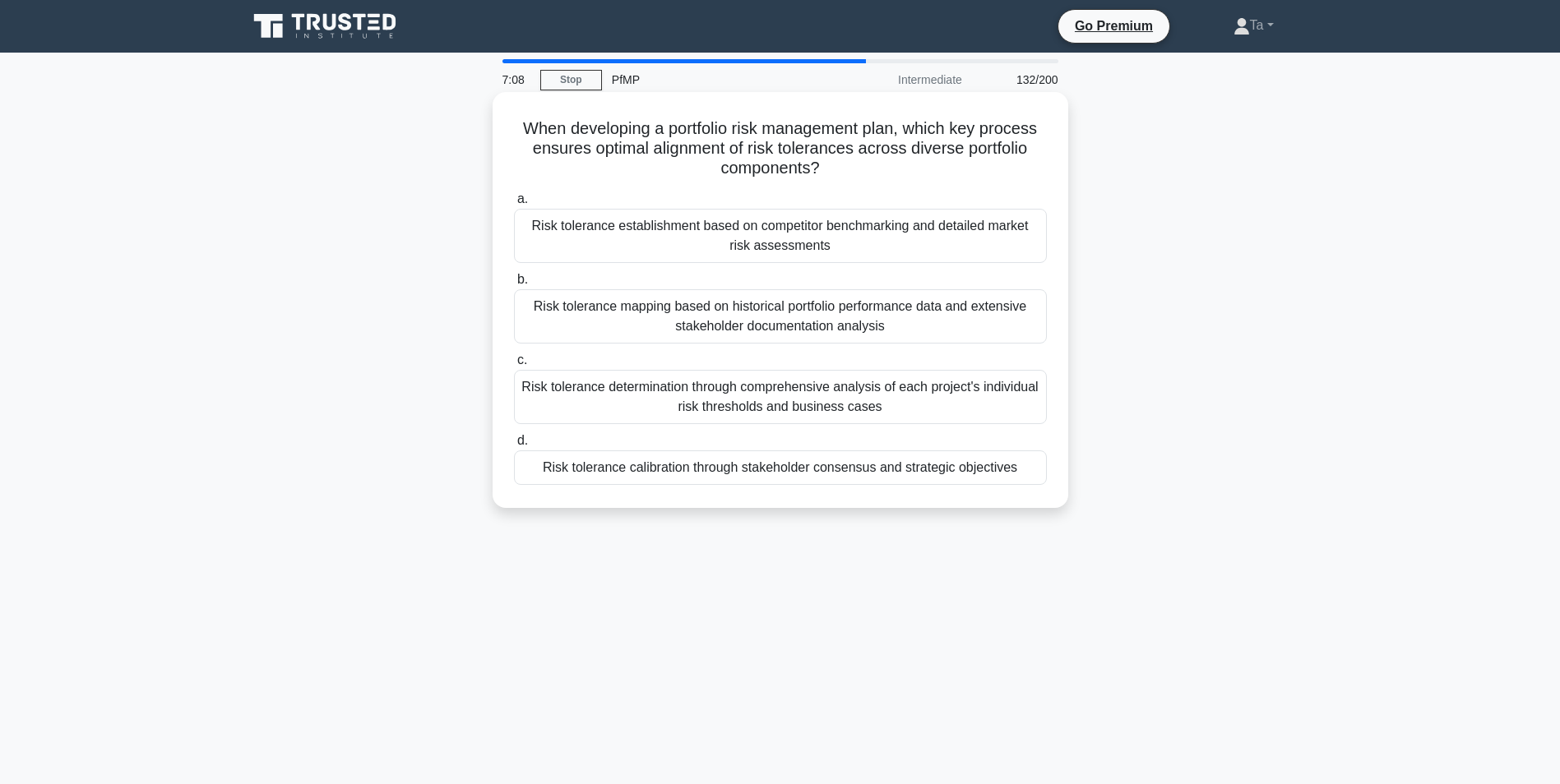
click at [756, 411] on div "Risk tolerance determination through comprehensive analysis of each project's i…" at bounding box center [780, 396] width 532 height 54
click at [514, 366] on input "c. Risk tolerance determination through comprehensive analysis of each project'…" at bounding box center [514, 360] width 0 height 11
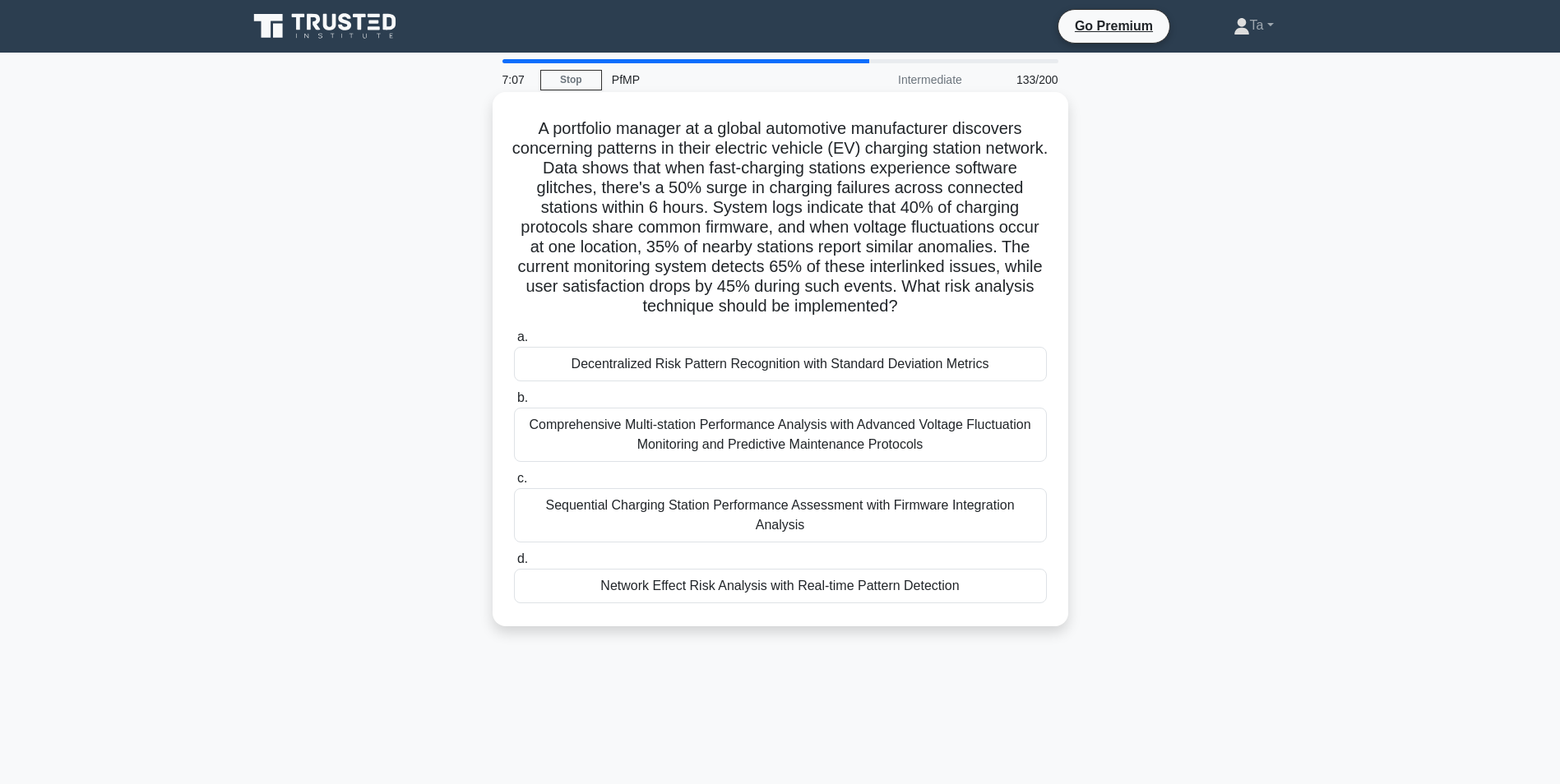
click at [774, 394] on label "b. Comprehensive Multi-station Performance Analysis with Advanced Voltage Fluct…" at bounding box center [780, 424] width 532 height 74
click at [514, 394] on input "b. Comprehensive Multi-station Performance Analysis with Advanced Voltage Fluct…" at bounding box center [514, 398] width 0 height 11
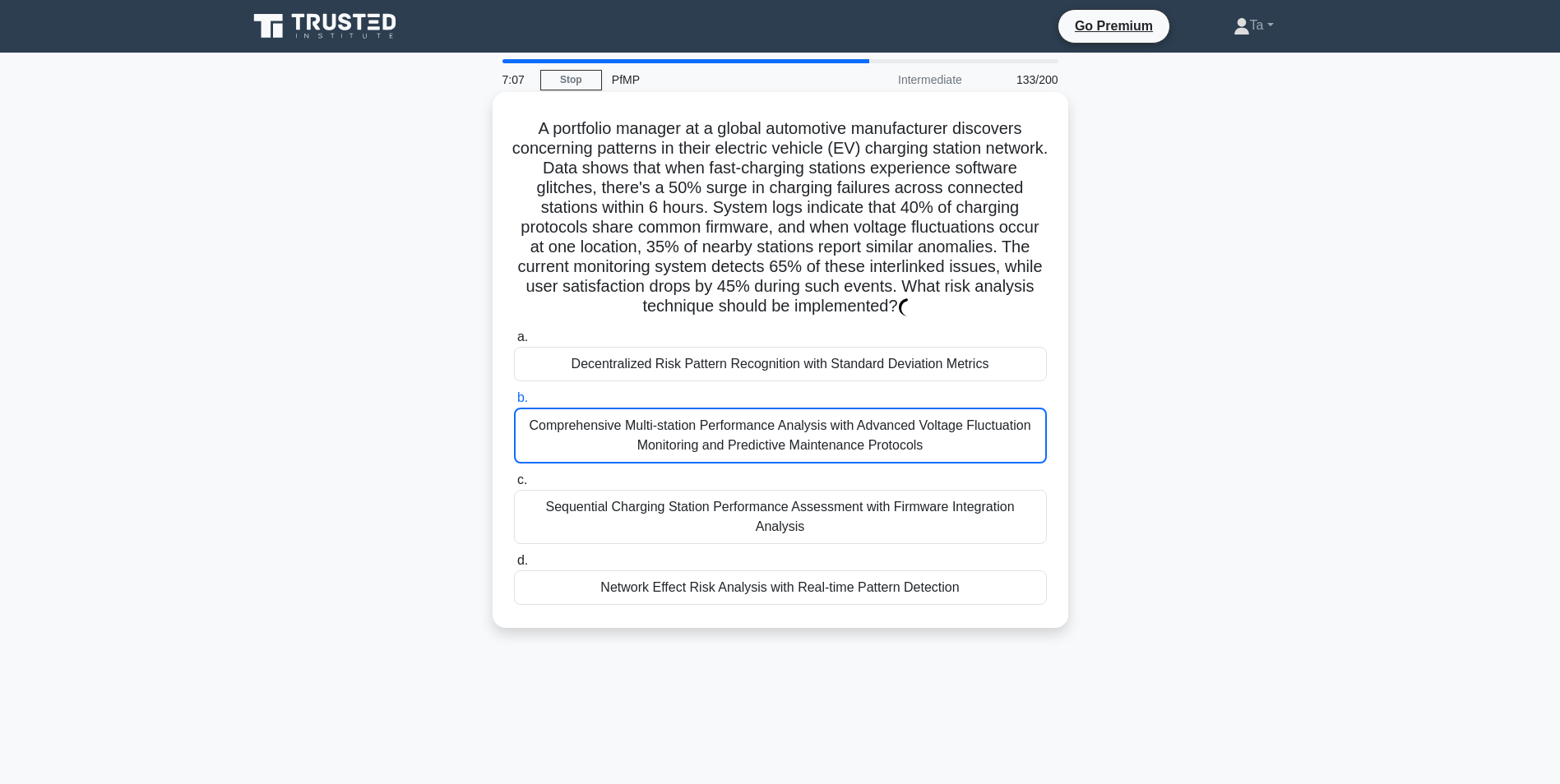
click at [781, 391] on label "b. Comprehensive Multi-station Performance Analysis with Advanced Voltage Fluct…" at bounding box center [780, 425] width 532 height 75
click at [514, 393] on input "b. Comprehensive Multi-station Performance Analysis with Advanced Voltage Fluct…" at bounding box center [514, 398] width 0 height 11
click at [777, 391] on label "b. Comprehensive Multi-station Performance Analysis with Advanced Voltage Fluct…" at bounding box center [780, 425] width 532 height 75
click at [514, 393] on input "b. Comprehensive Multi-station Performance Analysis with Advanced Voltage Fluct…" at bounding box center [514, 398] width 0 height 11
click at [772, 395] on label "b. Comprehensive Multi-station Performance Analysis with Advanced Voltage Fluct…" at bounding box center [780, 425] width 532 height 75
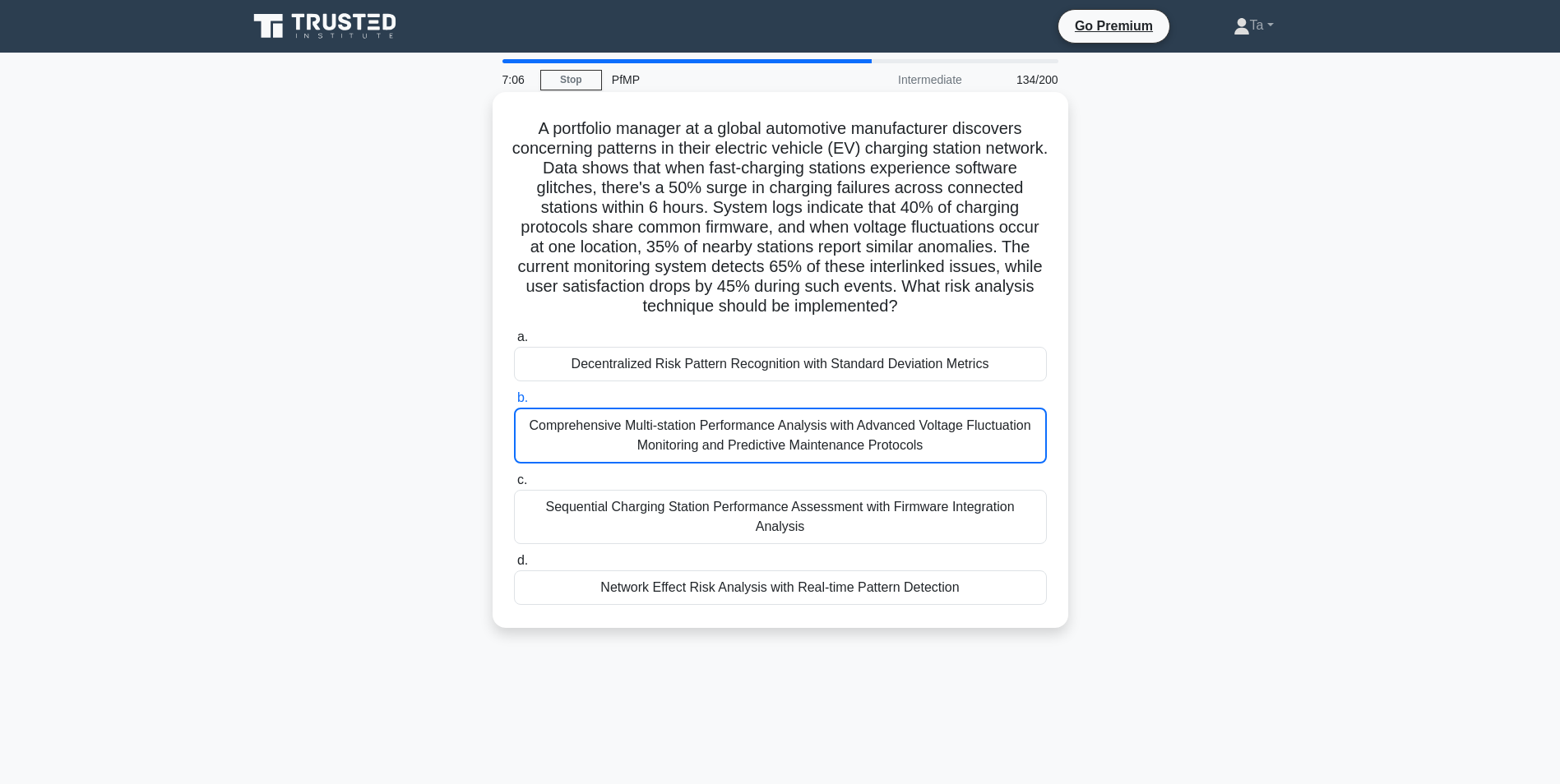
click at [514, 395] on input "b. Comprehensive Multi-station Performance Analysis with Advanced Voltage Fluct…" at bounding box center [514, 398] width 0 height 11
click at [769, 395] on label "b. Comprehensive Multi-station Performance Analysis with Advanced Voltage Fluct…" at bounding box center [780, 425] width 532 height 75
click at [514, 395] on input "b. Comprehensive Multi-station Performance Analysis with Advanced Voltage Fluct…" at bounding box center [514, 398] width 0 height 11
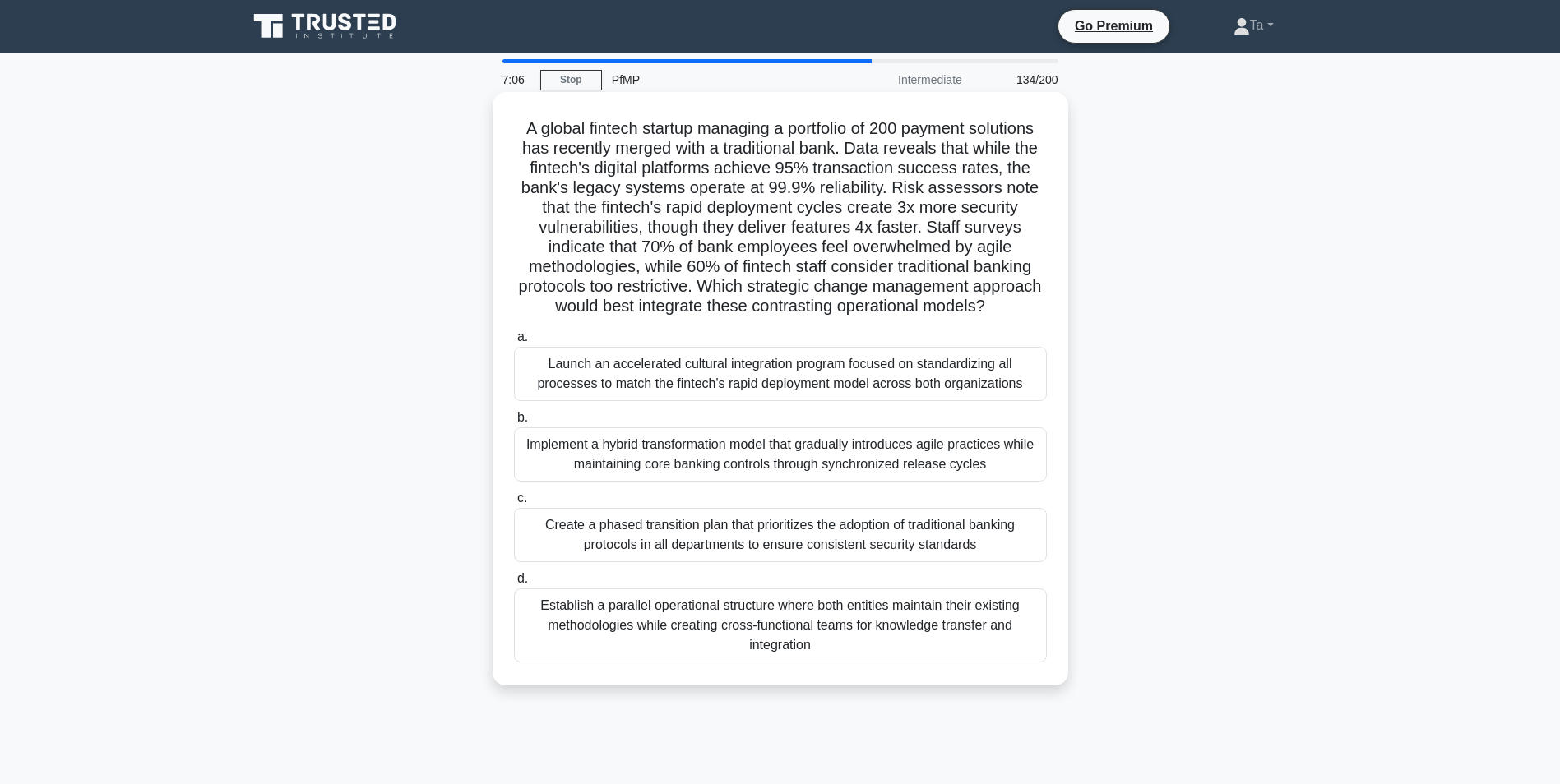
click at [769, 386] on div "Launch an accelerated cultural integration program focused on standardizing all…" at bounding box center [780, 373] width 532 height 54
click at [514, 343] on input "a. Launch an accelerated cultural integration program focused on standardizing …" at bounding box center [514, 337] width 0 height 11
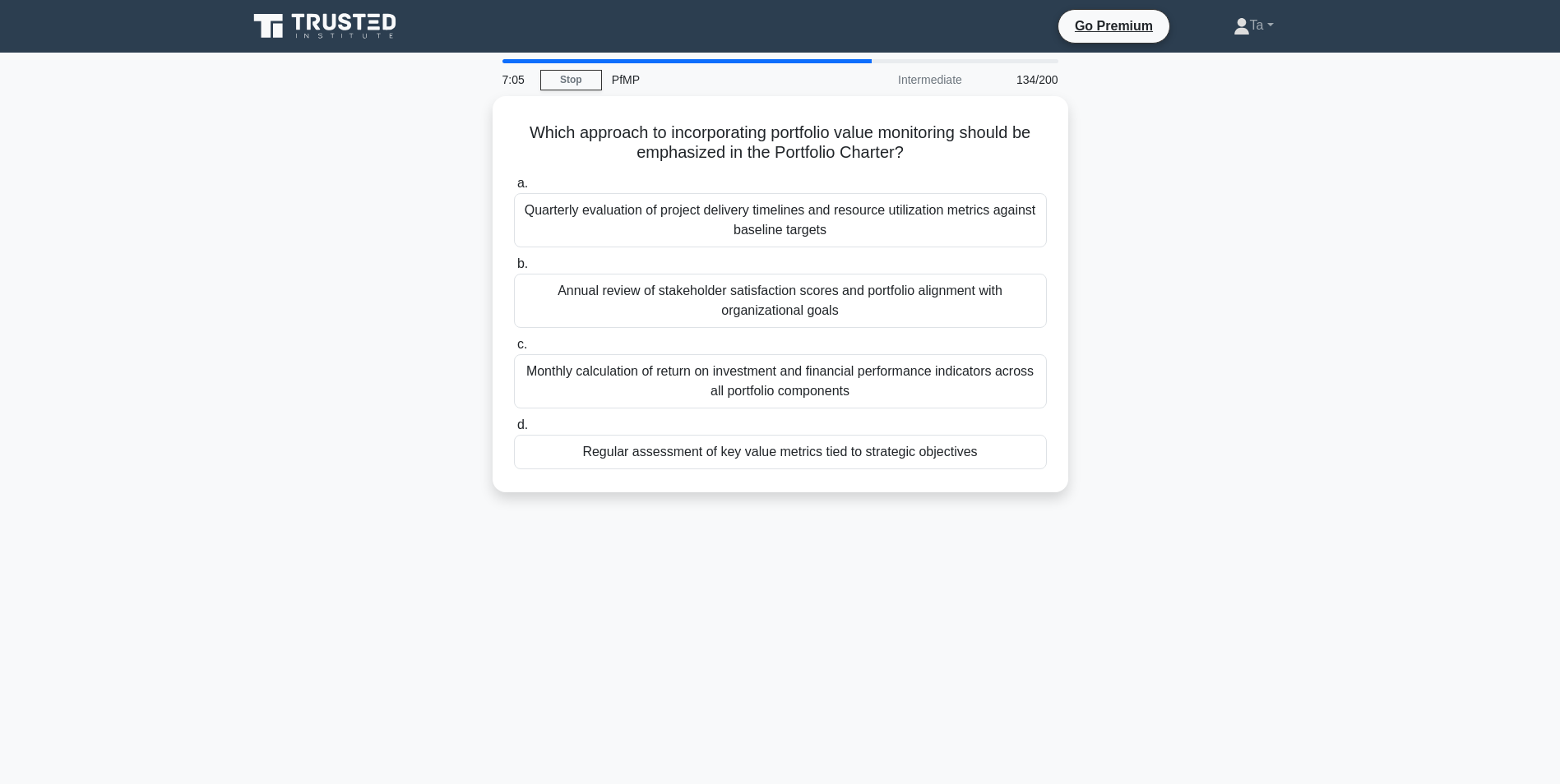
click at [766, 430] on label "d. Regular assessment of key value metrics tied to strategic objectives" at bounding box center [780, 441] width 532 height 54
click at [514, 430] on input "d. Regular assessment of key value metrics tied to strategic objectives" at bounding box center [514, 425] width 0 height 11
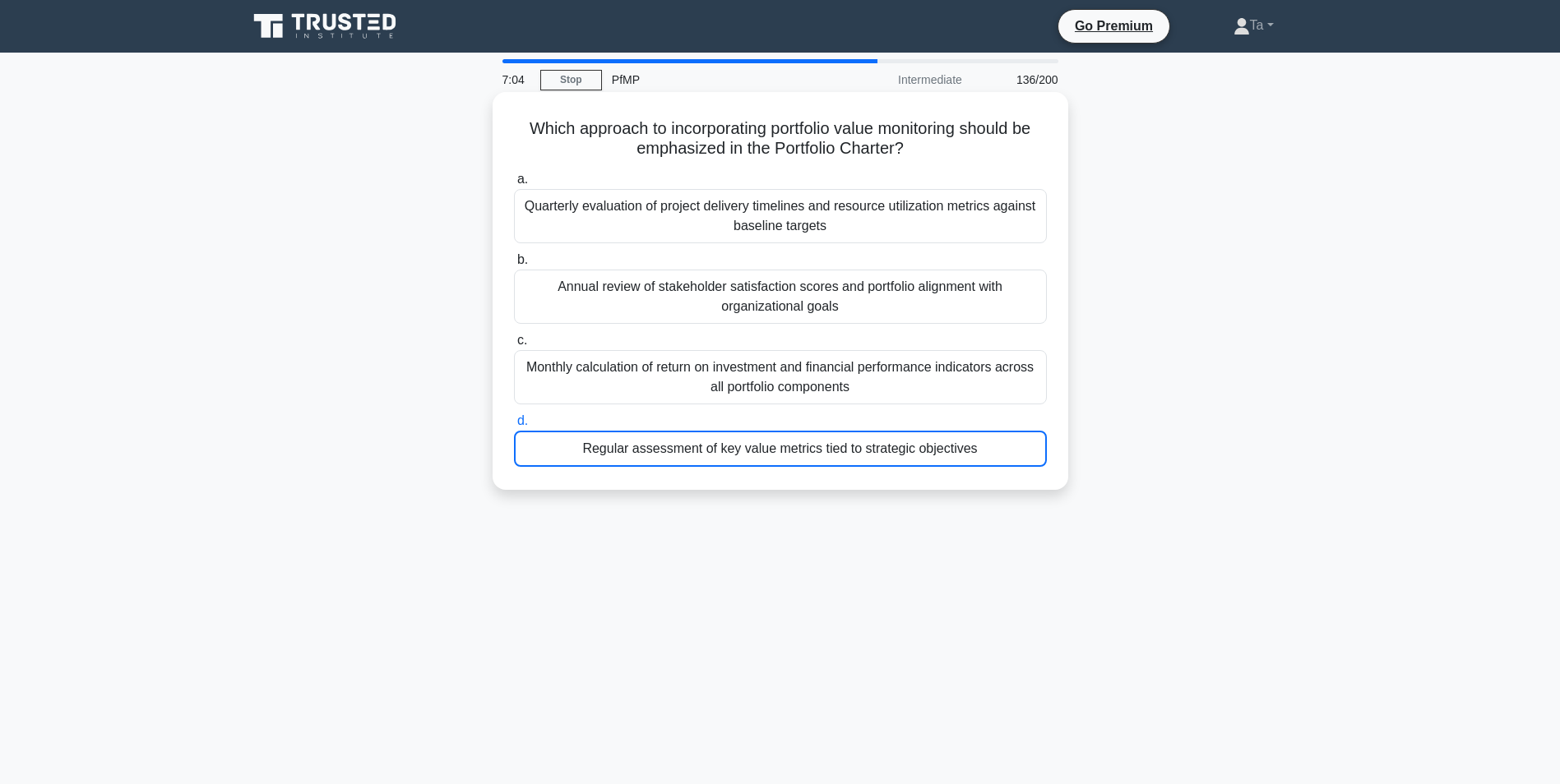
click at [733, 386] on div "Monthly calculation of return on investment and financial performance indicator…" at bounding box center [780, 376] width 532 height 54
click at [514, 346] on input "c. Monthly calculation of return on investment and financial performance indica…" at bounding box center [514, 340] width 0 height 11
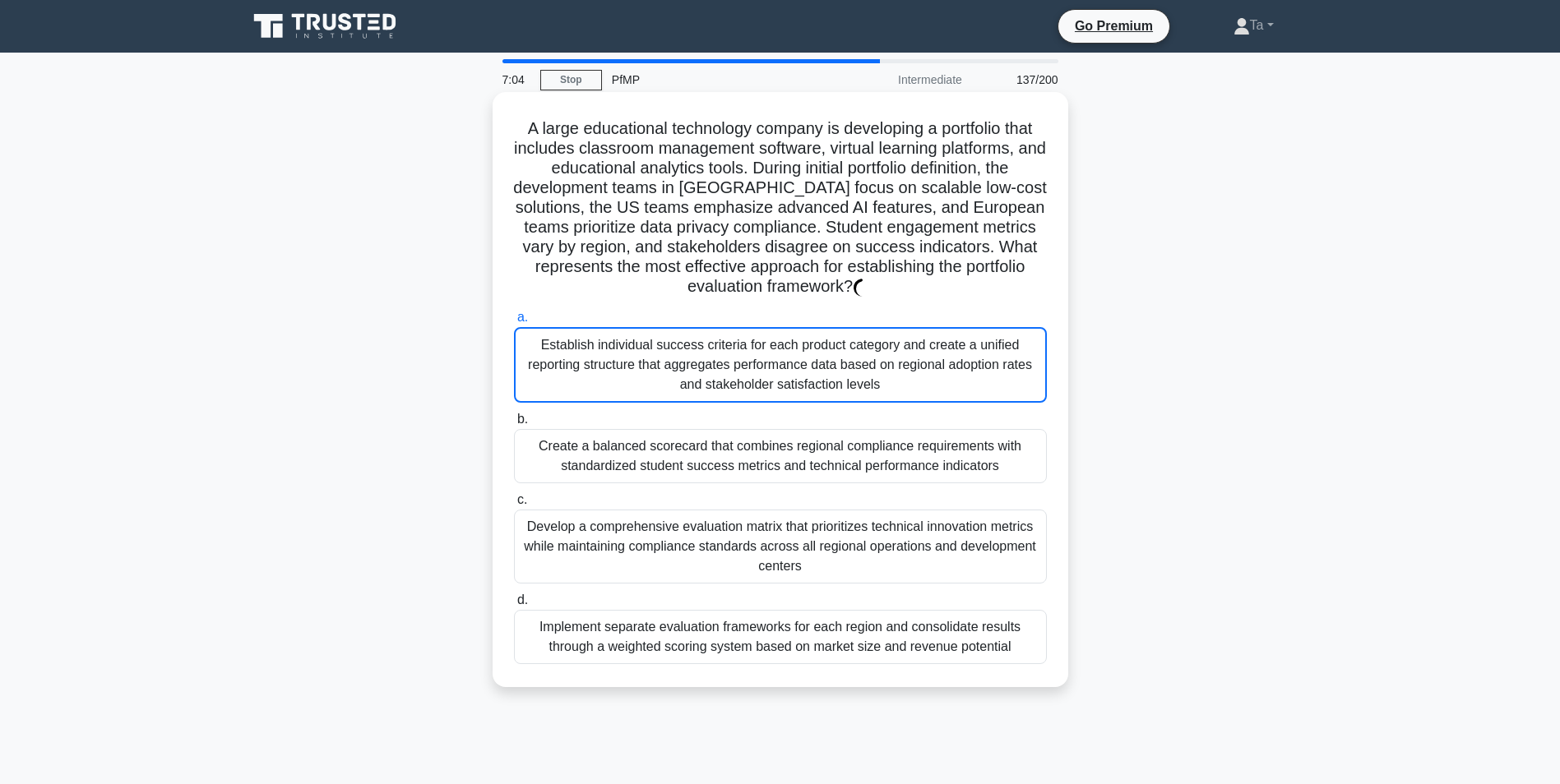
click at [748, 460] on div "Create a balanced scorecard that combines regional compliance requirements with…" at bounding box center [780, 456] width 532 height 54
click at [514, 425] on input "b. Create a balanced scorecard that combines regional compliance requirements w…" at bounding box center [514, 419] width 0 height 11
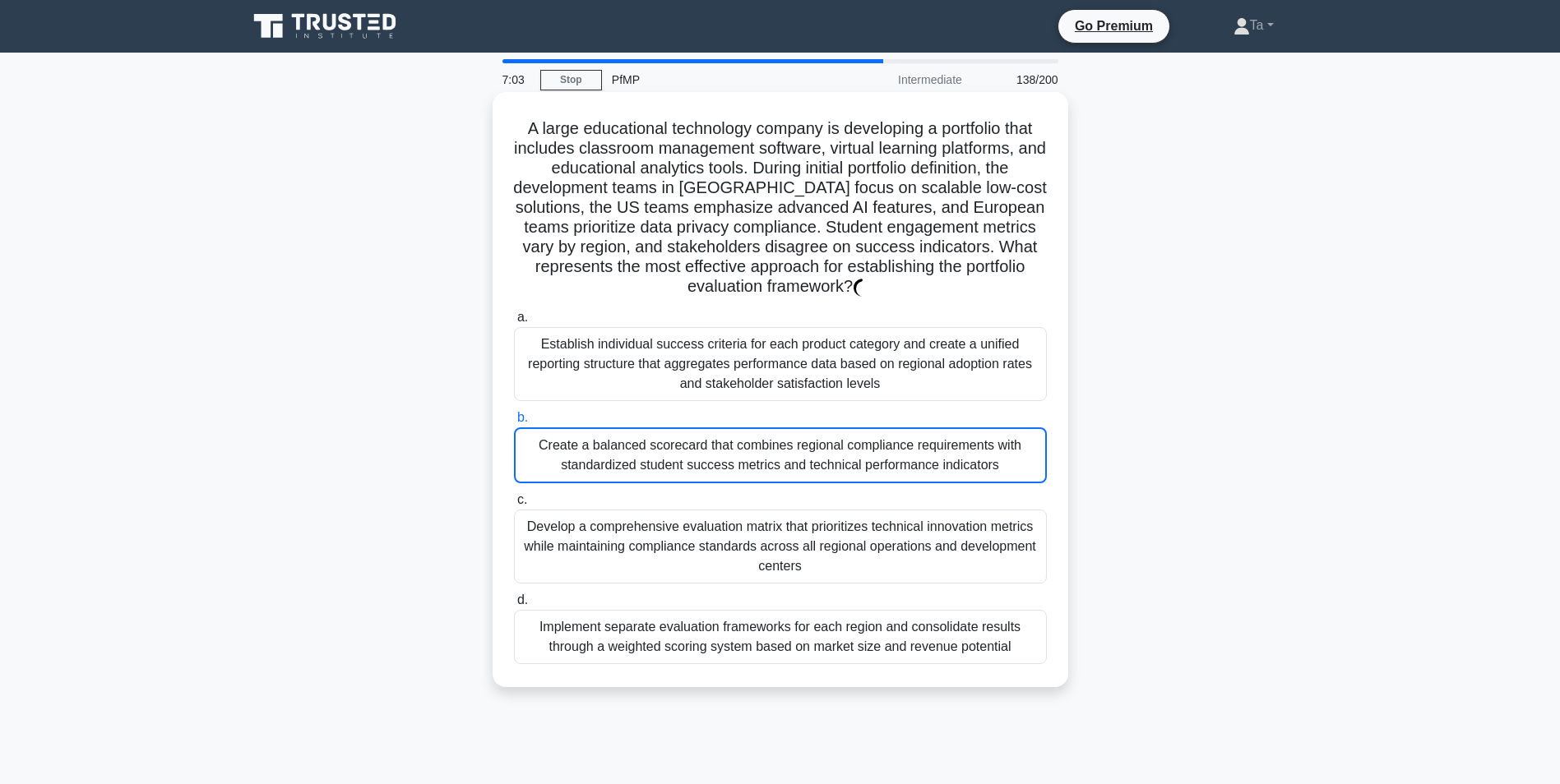
click at [745, 384] on div "Establish individual success criteria for each product category and create a un…" at bounding box center [780, 364] width 532 height 74
click at [734, 454] on div "Create a balanced scorecard that combines regional compliance requirements with…" at bounding box center [780, 455] width 532 height 56
click at [514, 423] on input "b. Create a balanced scorecard that combines regional compliance requirements w…" at bounding box center [514, 417] width 0 height 11
click at [705, 380] on div "Establish individual success criteria for each product category and create a un…" at bounding box center [780, 364] width 532 height 74
click at [514, 323] on input "a. Establish individual success criteria for each product category and create a…" at bounding box center [514, 318] width 0 height 11
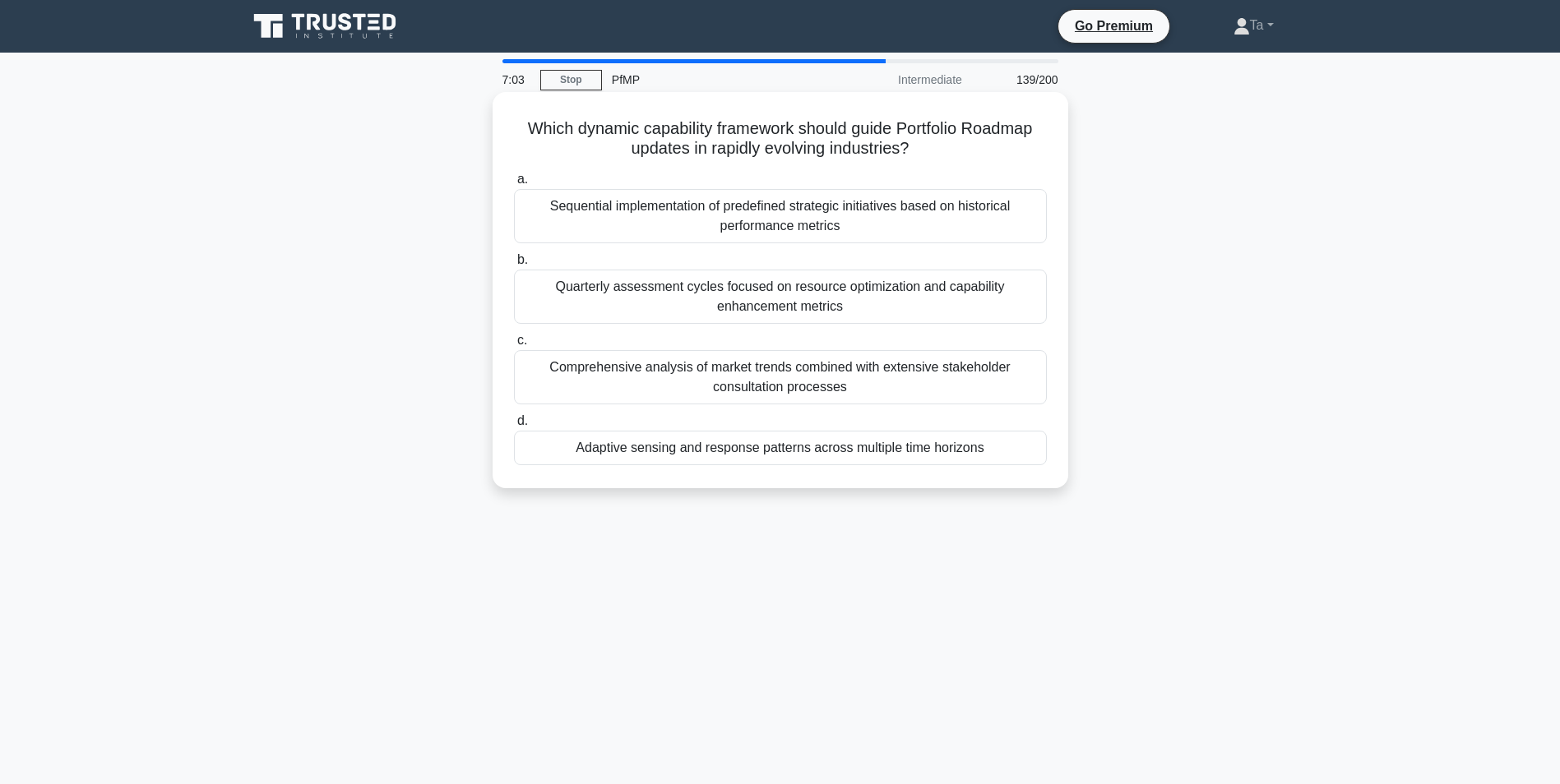
click at [697, 470] on div "Which dynamic capability framework should guide Portfolio Roadmap updates in ra…" at bounding box center [780, 290] width 563 height 383
click at [709, 384] on div "Annual review of portfolio components with detailed financial metrics and compr…" at bounding box center [780, 376] width 532 height 54
click at [514, 346] on input "c. Annual review of portfolio components with detailed financial metrics and co…" at bounding box center [514, 340] width 0 height 11
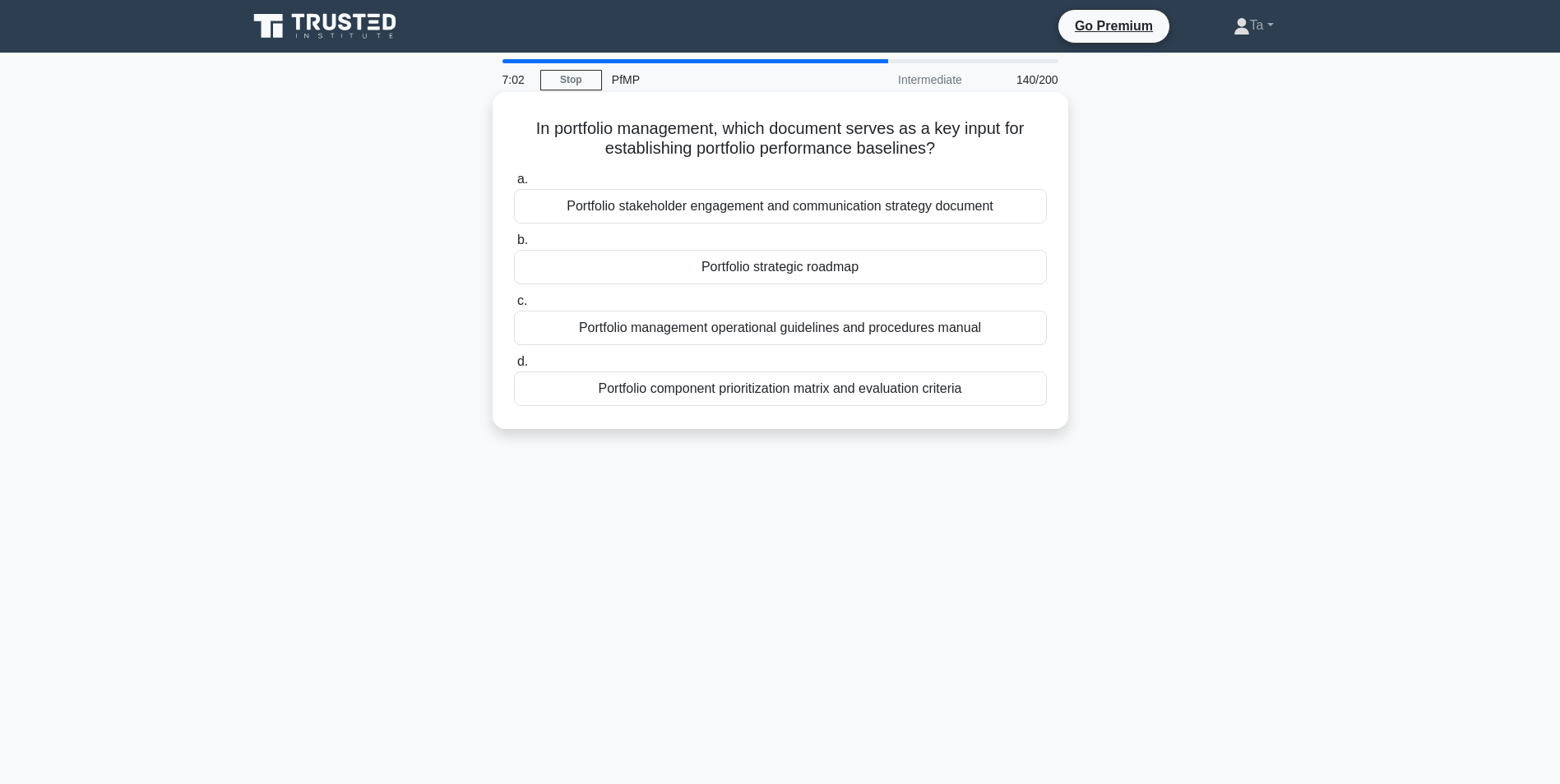
click at [705, 345] on div "Portfolio management operational guidelines and procedures manual" at bounding box center [780, 327] width 532 height 34
click at [514, 307] on input "c. Portfolio management operational guidelines and procedures manual" at bounding box center [514, 301] width 0 height 11
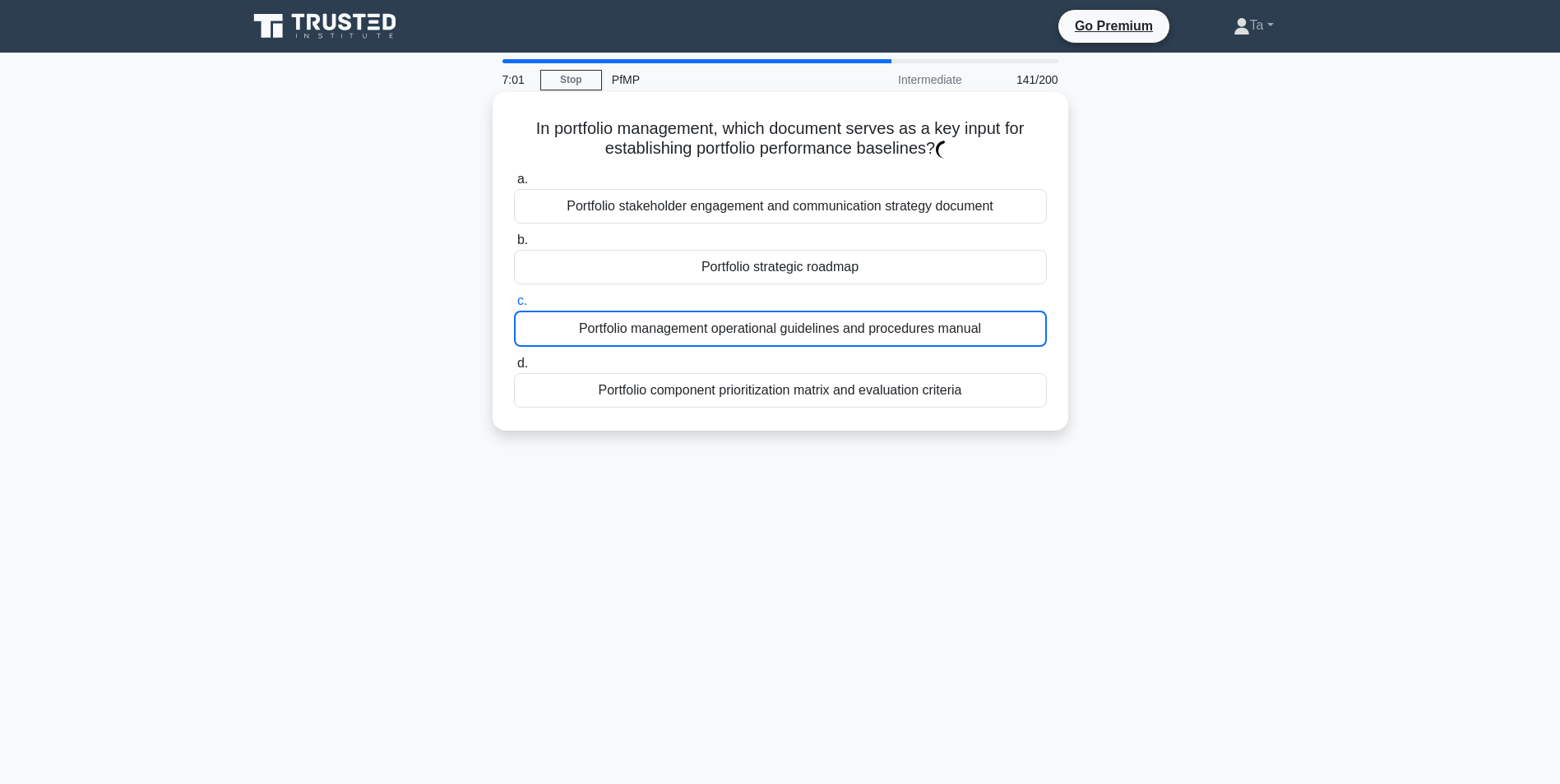
click at [746, 312] on label "c. Portfolio management operational guidelines and procedures manual" at bounding box center [780, 318] width 532 height 56
click at [514, 307] on input "c. Portfolio management operational guidelines and procedures manual" at bounding box center [514, 301] width 0 height 11
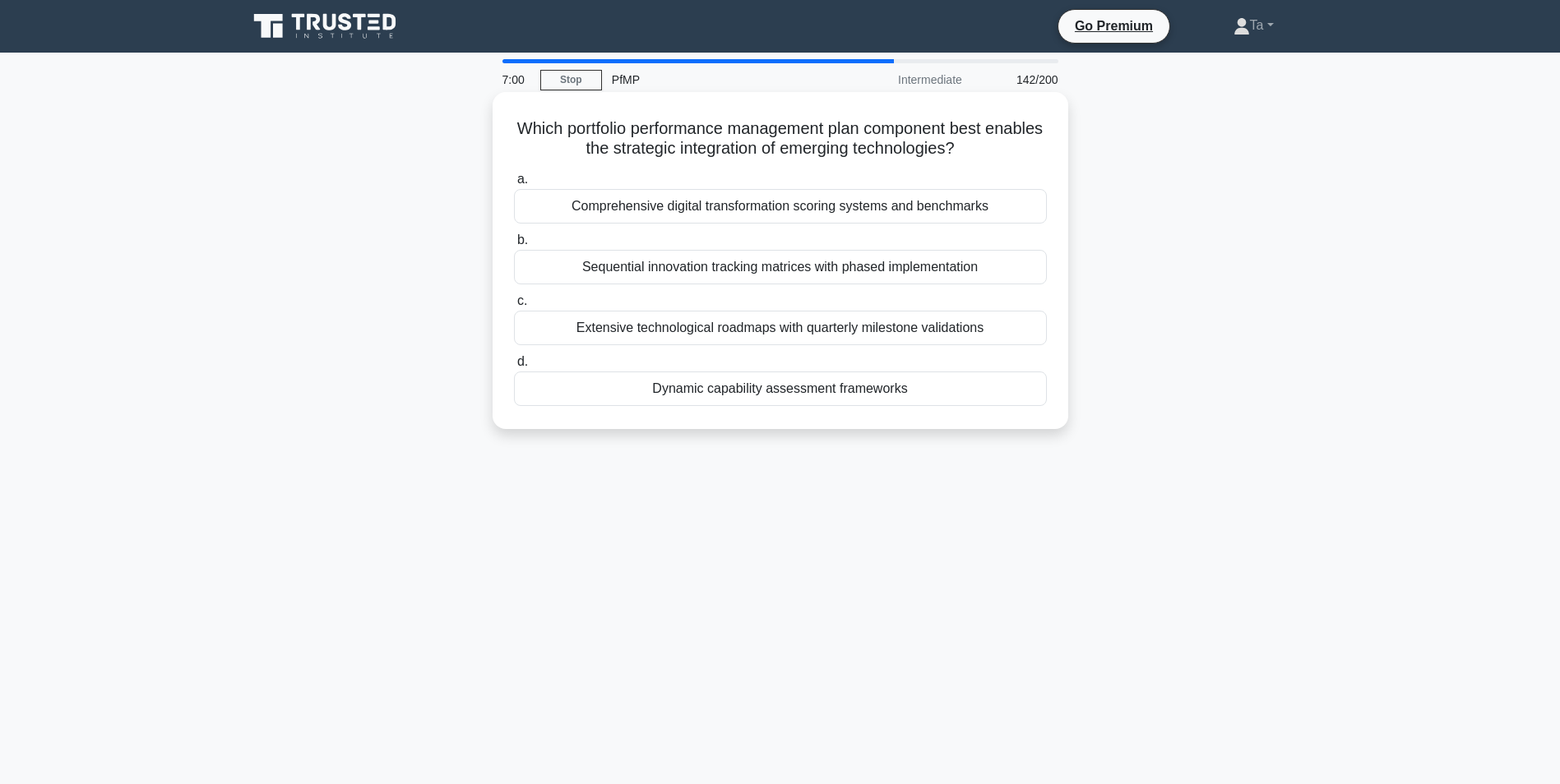
click at [603, 300] on label "c. Extensive technological roadmaps with quarterly milestone validations" at bounding box center [780, 318] width 532 height 54
click at [514, 300] on input "c. Extensive technological roadmaps with quarterly milestone validations" at bounding box center [514, 301] width 0 height 11
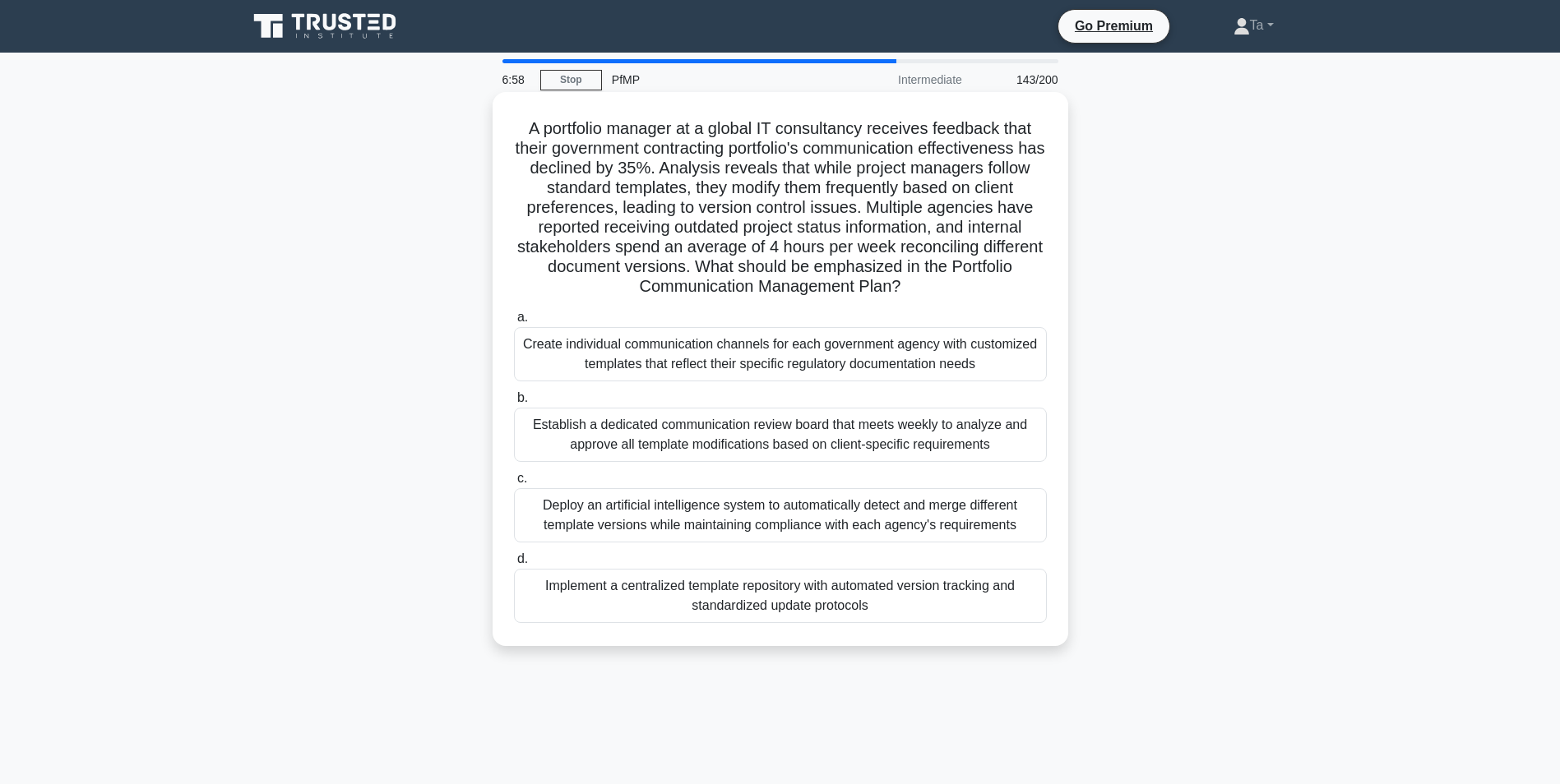
click at [606, 400] on label "b. Establish a dedicated communication review board that meets weekly to analyz…" at bounding box center [780, 424] width 532 height 74
click at [514, 400] on input "b. Establish a dedicated communication review board that meets weekly to analyz…" at bounding box center [514, 398] width 0 height 11
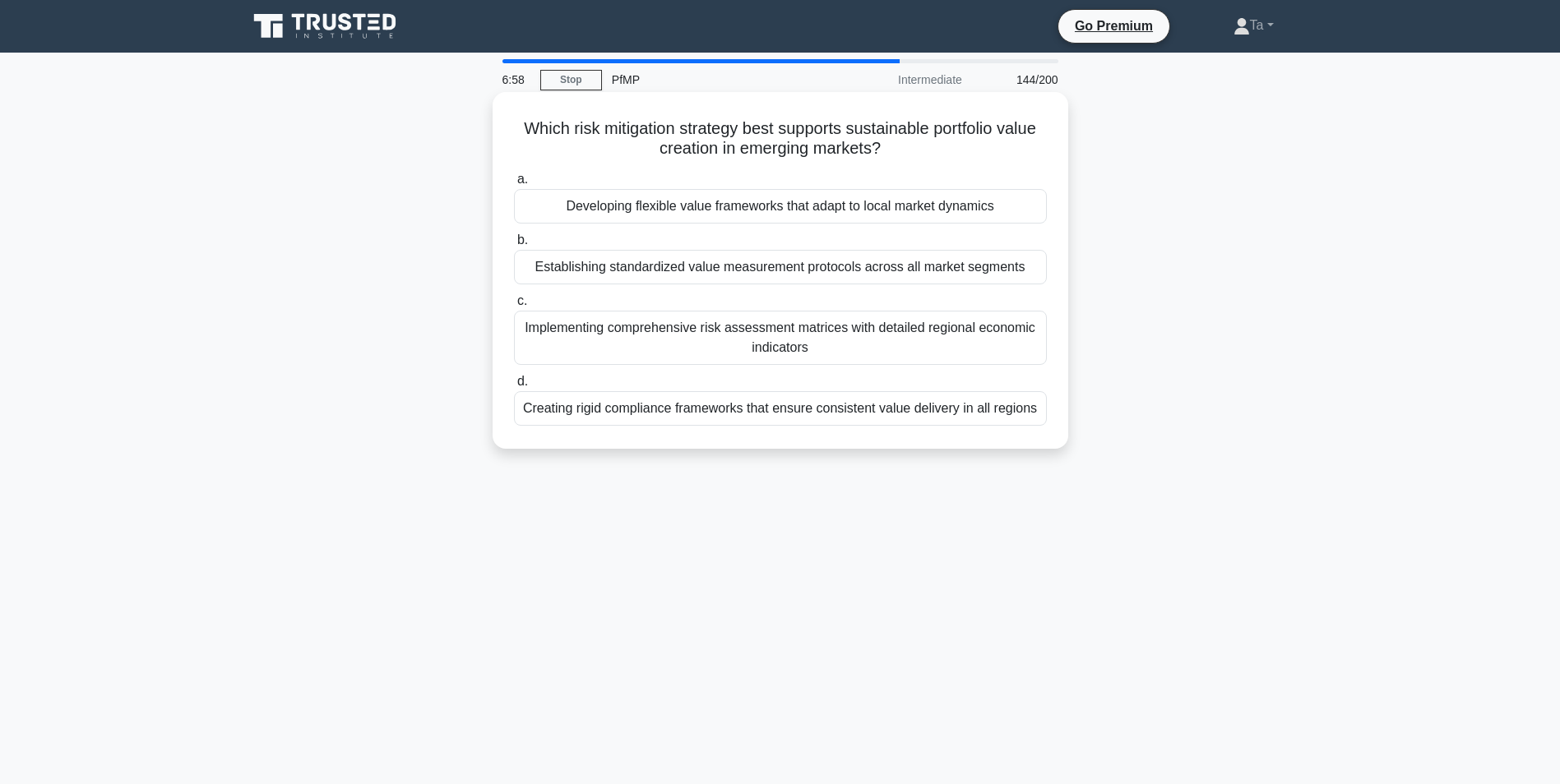
click at [677, 388] on label "d. Creating rigid compliance frameworks that ensure consistent value delivery i…" at bounding box center [780, 398] width 532 height 54
click at [514, 387] on input "d. Creating rigid compliance frameworks that ensure consistent value delivery i…" at bounding box center [514, 381] width 0 height 11
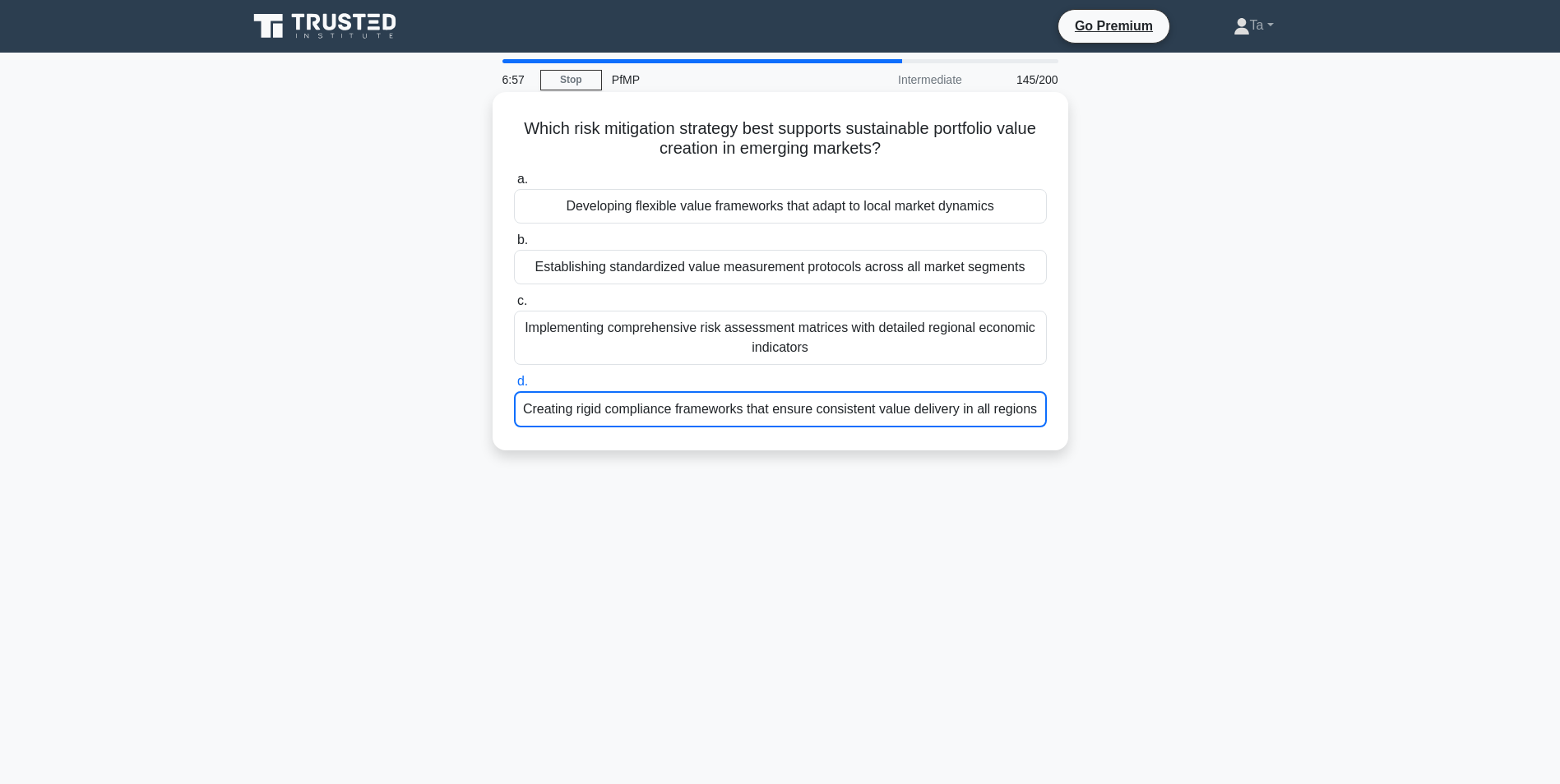
click at [705, 342] on div "Implementing comprehensive risk assessment matrices with detailed regional econ…" at bounding box center [780, 337] width 532 height 54
click at [514, 307] on input "c. Implementing comprehensive risk assessment matrices with detailed regional e…" at bounding box center [514, 301] width 0 height 11
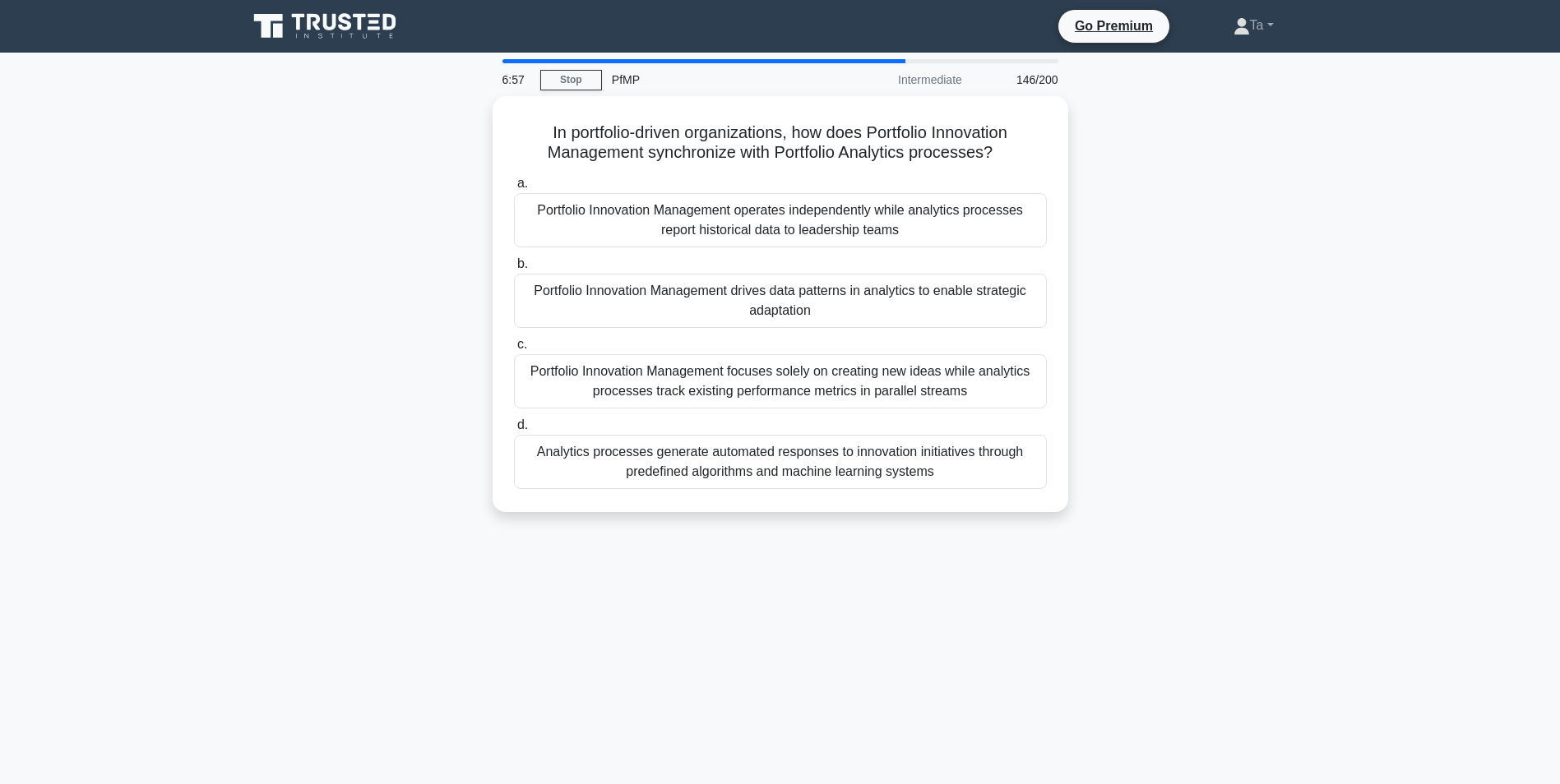
click at [717, 321] on div "Portfolio Innovation Management drives data patterns in analytics to enable str…" at bounding box center [780, 300] width 532 height 54
click at [514, 270] on input "b. Portfolio Innovation Management drives data patterns in analytics to enable …" at bounding box center [514, 264] width 0 height 11
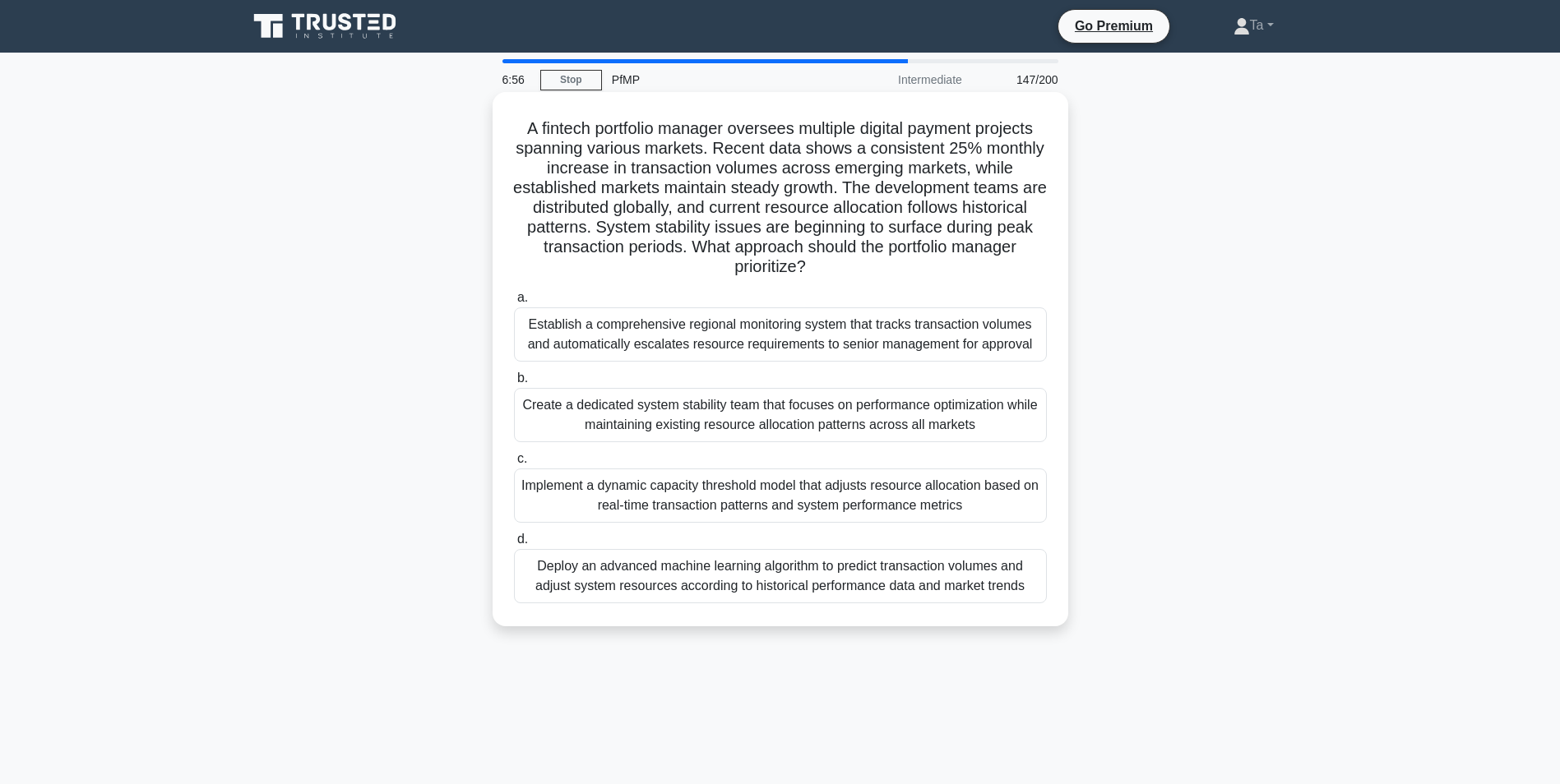
click at [684, 358] on div "Establish a comprehensive regional monitoring system that tracks transaction vo…" at bounding box center [780, 334] width 532 height 54
click at [514, 303] on input "a. Establish a comprehensive regional monitoring system that tracks transaction…" at bounding box center [514, 298] width 0 height 11
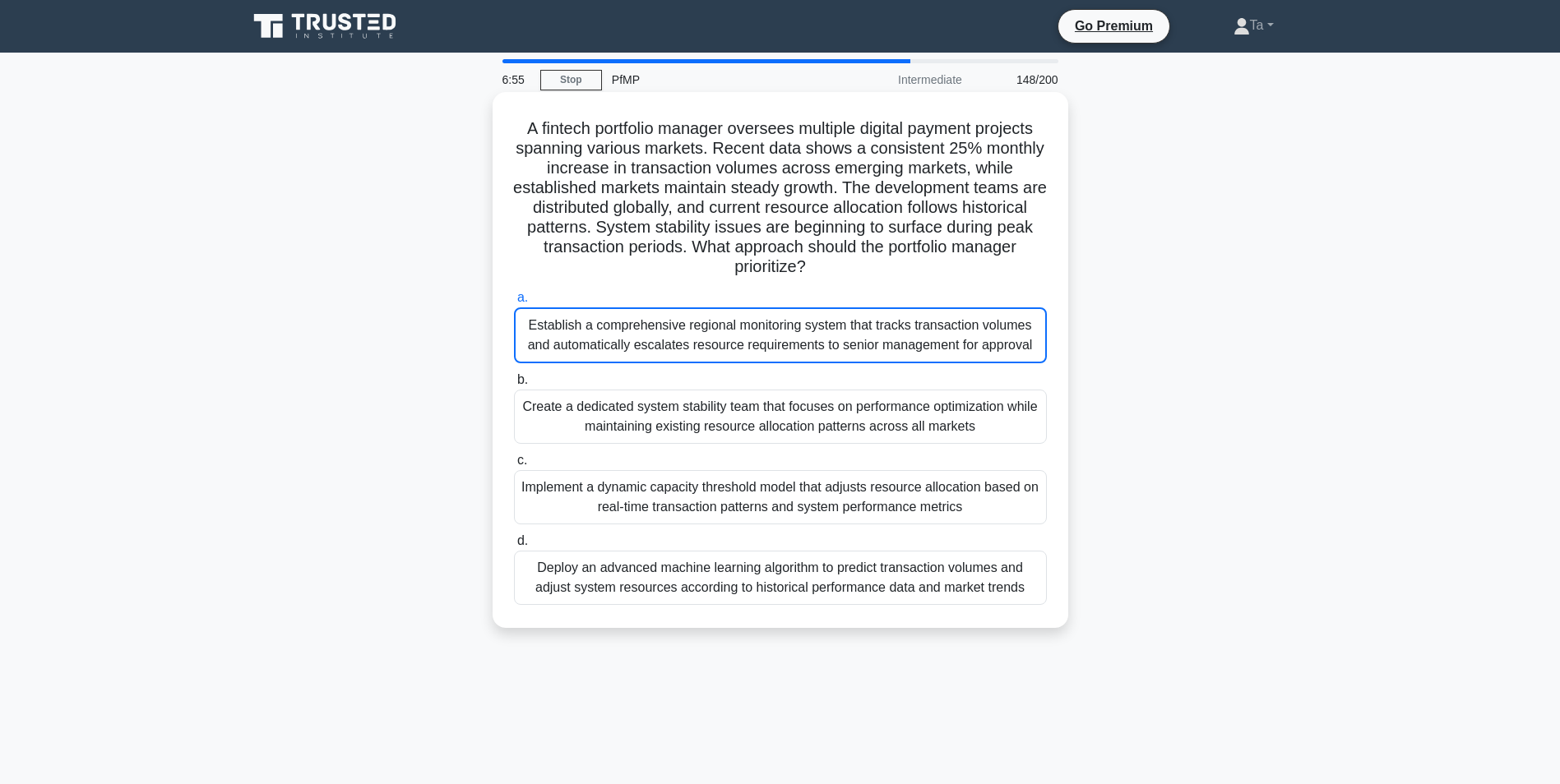
click at [687, 386] on label "b. Create a dedicated system stability team that focuses on performance optimiz…" at bounding box center [780, 406] width 532 height 74
click at [514, 385] on input "b. Create a dedicated system stability team that focuses on performance optimiz…" at bounding box center [514, 379] width 0 height 11
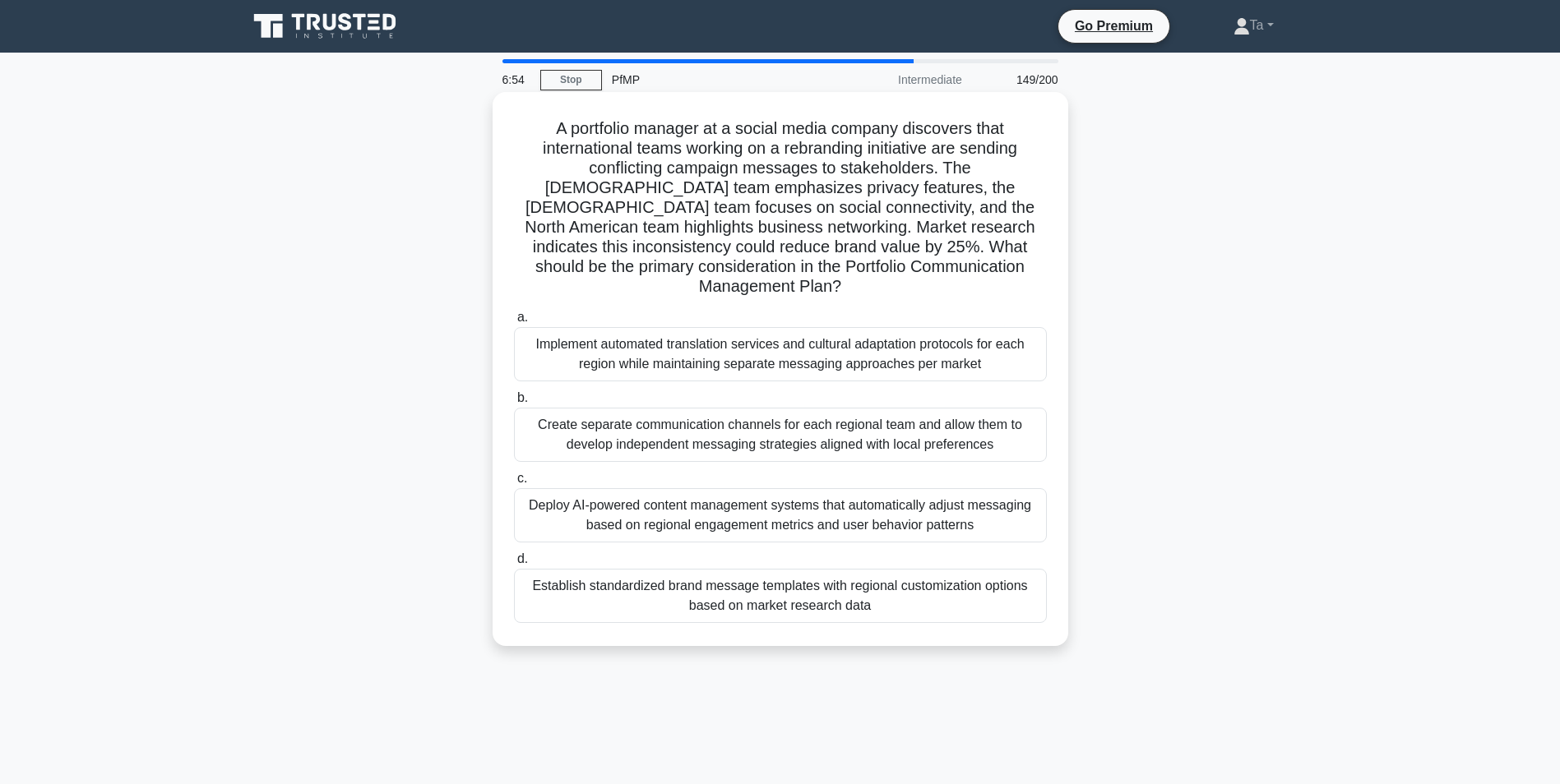
click at [714, 388] on label "b. Create separate communication channels for each regional team and allow them…" at bounding box center [780, 424] width 532 height 74
click at [514, 393] on input "b. Create separate communication channels for each regional team and allow them…" at bounding box center [514, 398] width 0 height 11
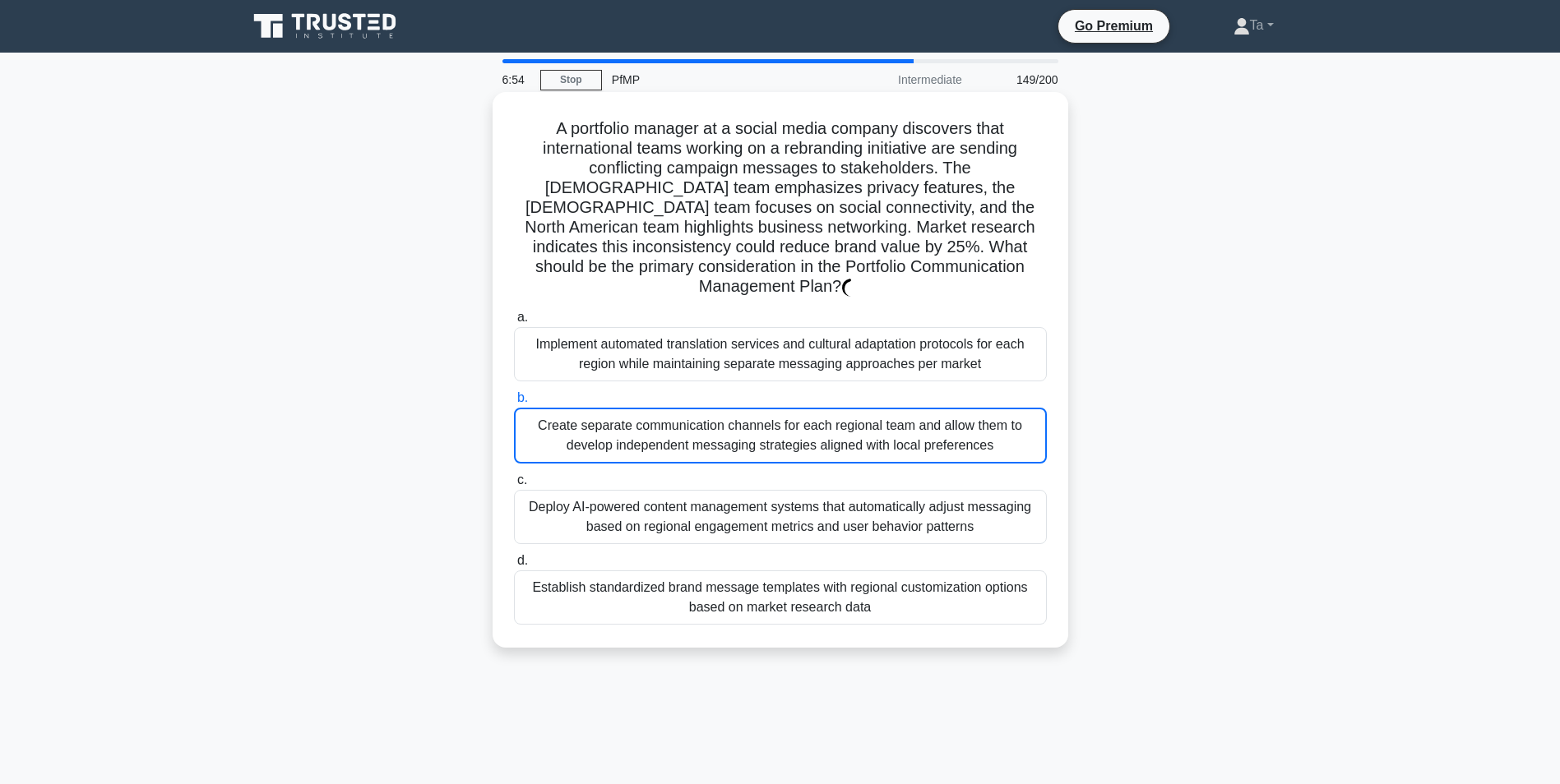
click at [718, 440] on div "Create separate communication channels for each regional team and allow them to…" at bounding box center [780, 435] width 532 height 56
click at [514, 404] on input "b. Create separate communication channels for each regional team and allow them…" at bounding box center [514, 398] width 0 height 11
click at [725, 408] on div "Create separate communication channels for each regional team and allow them to…" at bounding box center [780, 435] width 532 height 56
click at [514, 400] on input "b. Create separate communication channels for each regional team and allow them…" at bounding box center [514, 398] width 0 height 11
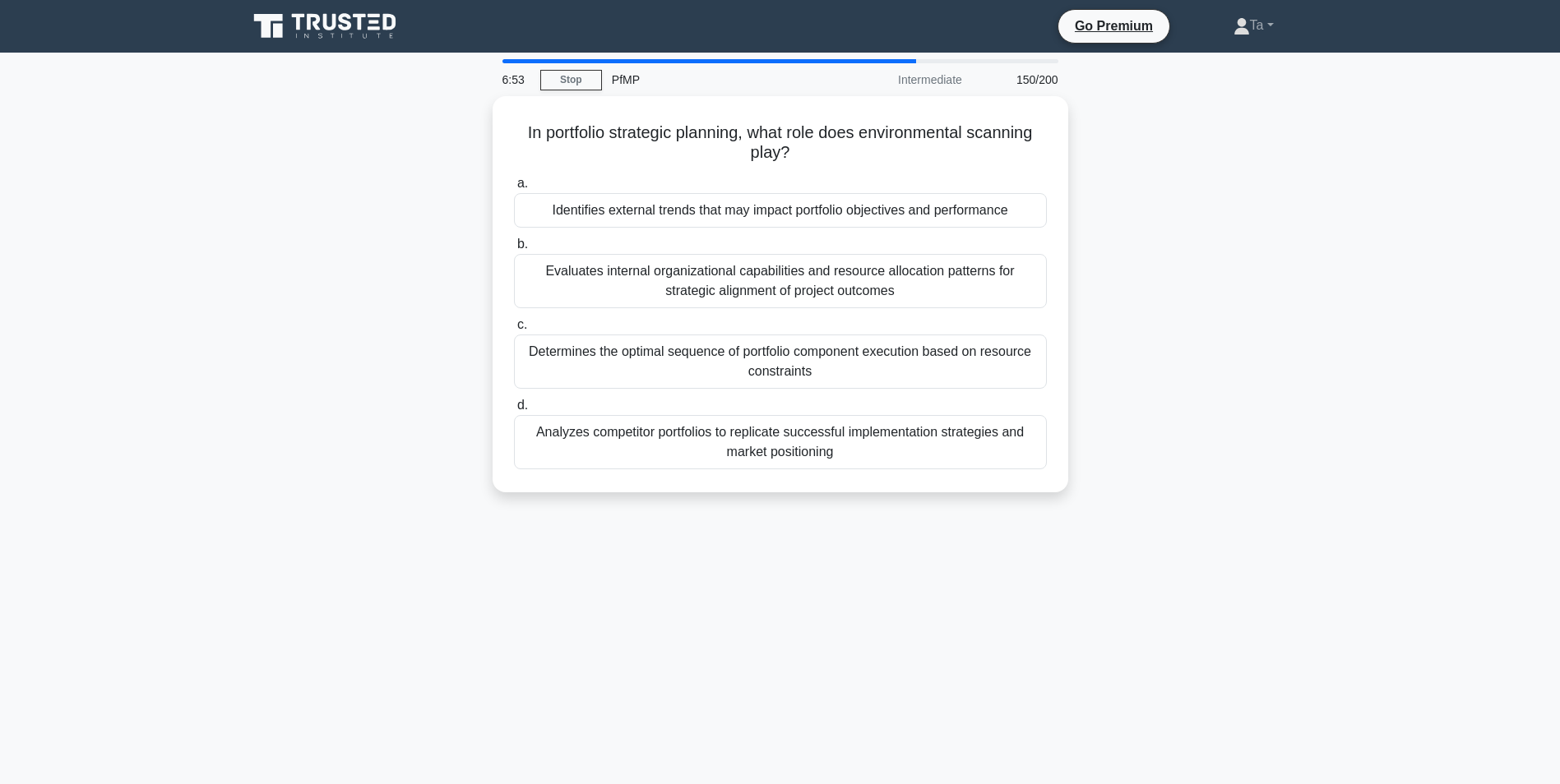
click at [727, 435] on div "Analyzes competitor portfolios to replicate successful implementation strategie…" at bounding box center [780, 441] width 532 height 54
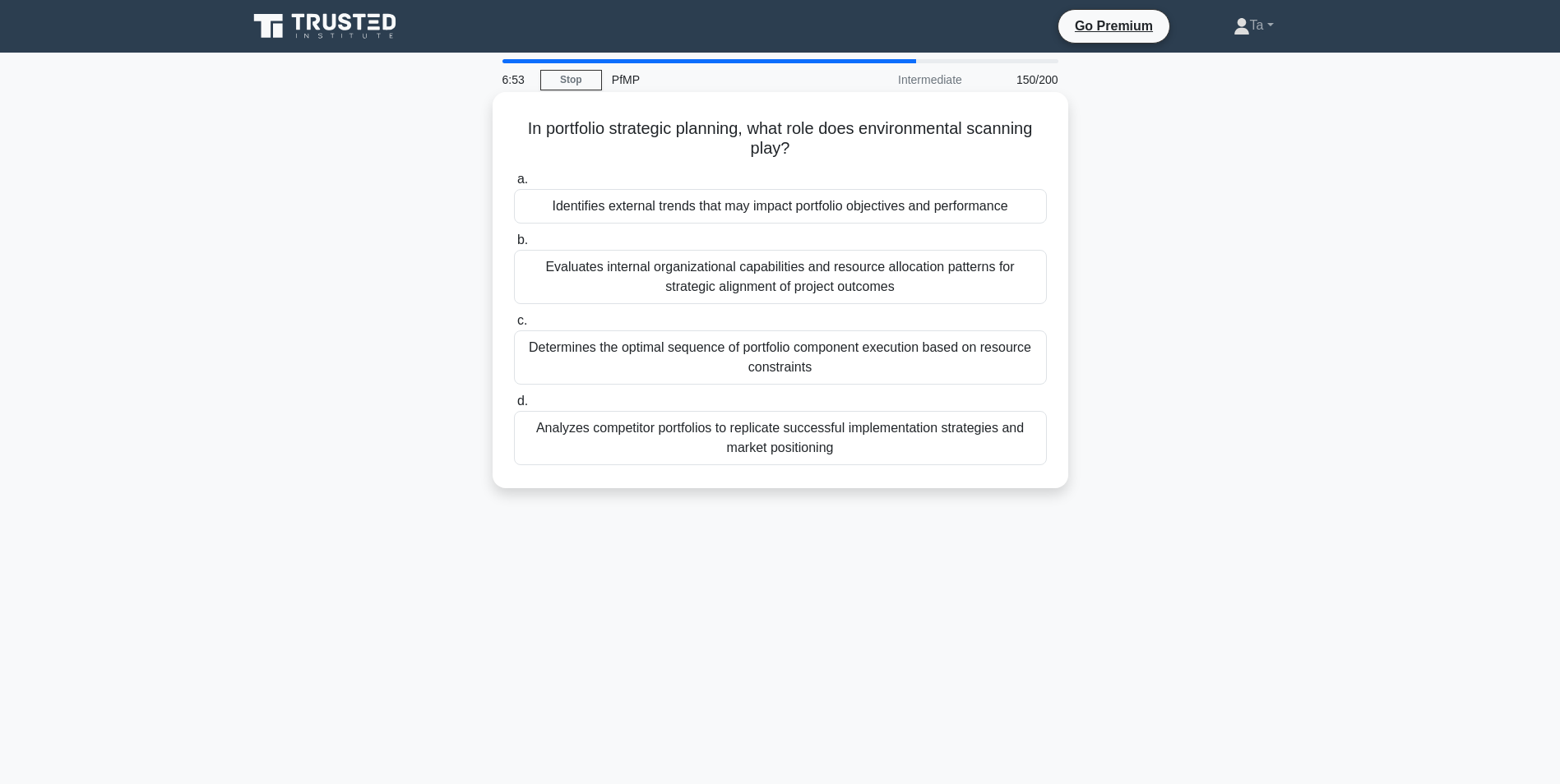
click at [514, 407] on input "d. Analyzes competitor portfolios to replicate successful implementation strate…" at bounding box center [514, 401] width 0 height 11
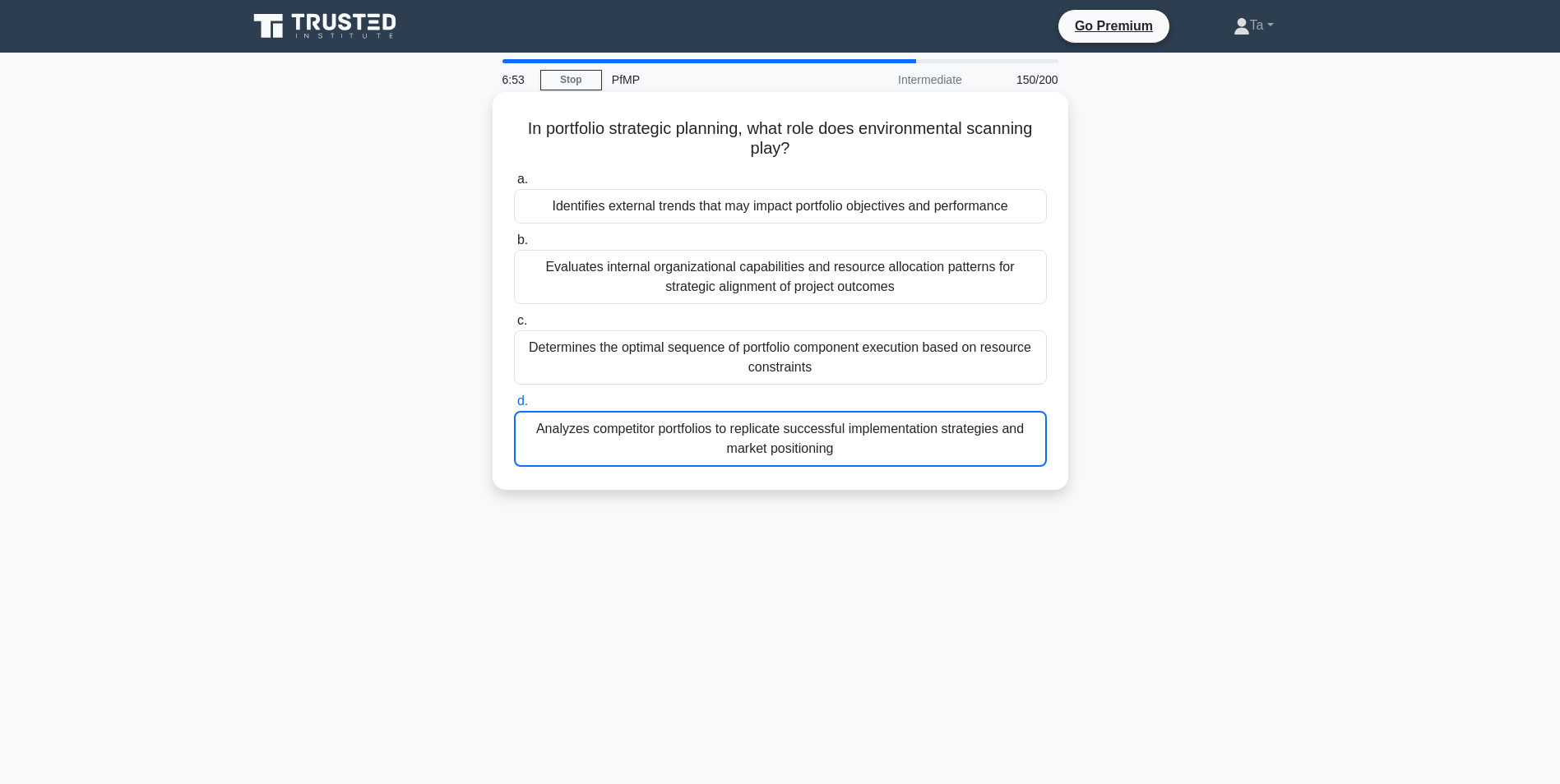
click at [727, 439] on div "Analyzes competitor portfolios to replicate successful implementation strategie…" at bounding box center [780, 438] width 532 height 56
click at [514, 407] on input "d. Analyzes competitor portfolios to replicate successful implementation strate…" at bounding box center [514, 401] width 0 height 11
click at [725, 410] on label "d. Analyzes competitor portfolios to replicate successful implementation strate…" at bounding box center [780, 428] width 532 height 75
click at [514, 407] on input "d. Analyzes competitor portfolios to replicate successful implementation strate…" at bounding box center [514, 401] width 0 height 11
click at [725, 405] on label "d. Analyzes competitor portfolios to replicate successful implementation strate…" at bounding box center [780, 428] width 532 height 75
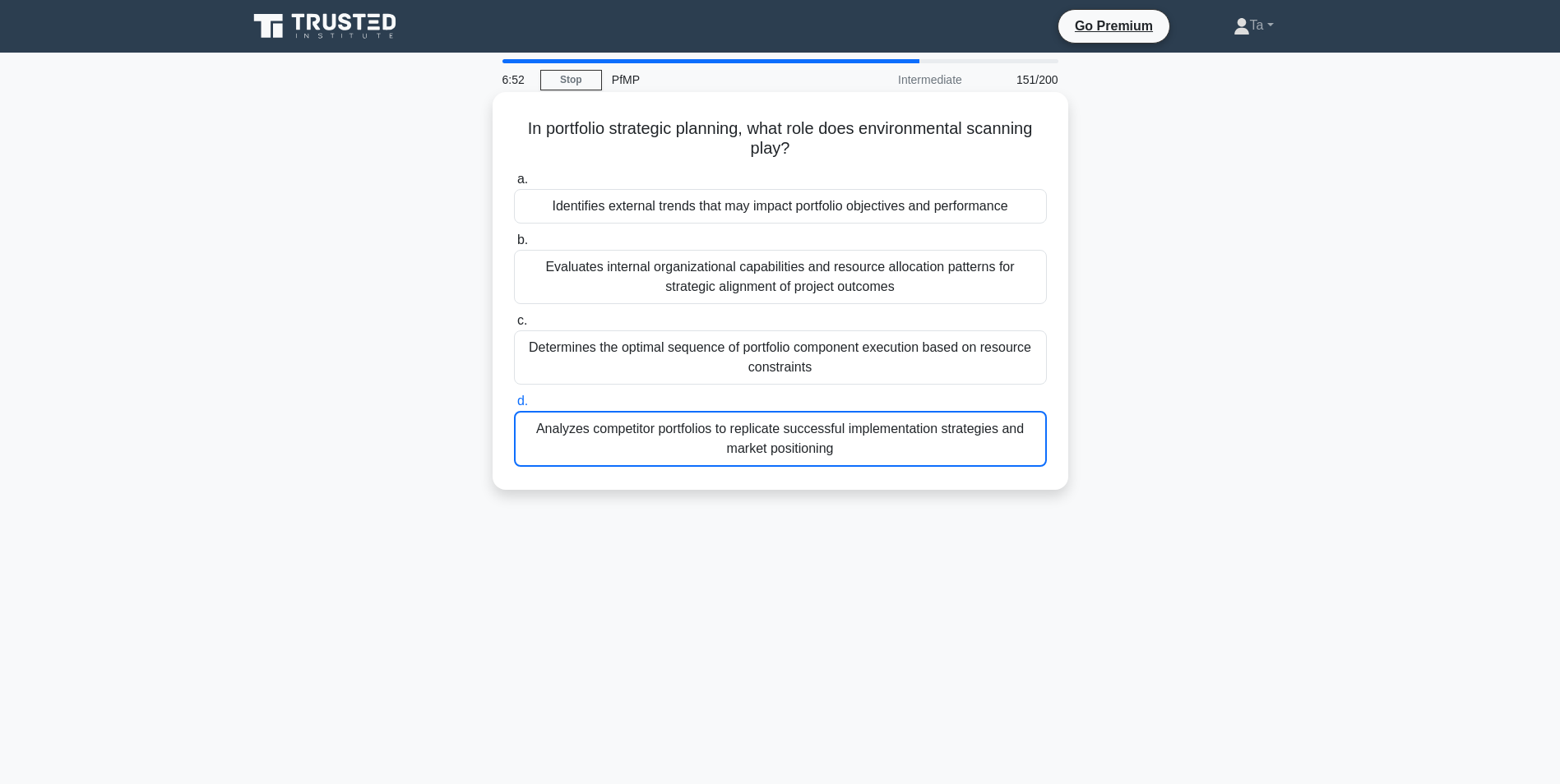
click at [514, 405] on input "d. Analyzes competitor portfolios to replicate successful implementation strate…" at bounding box center [514, 401] width 0 height 11
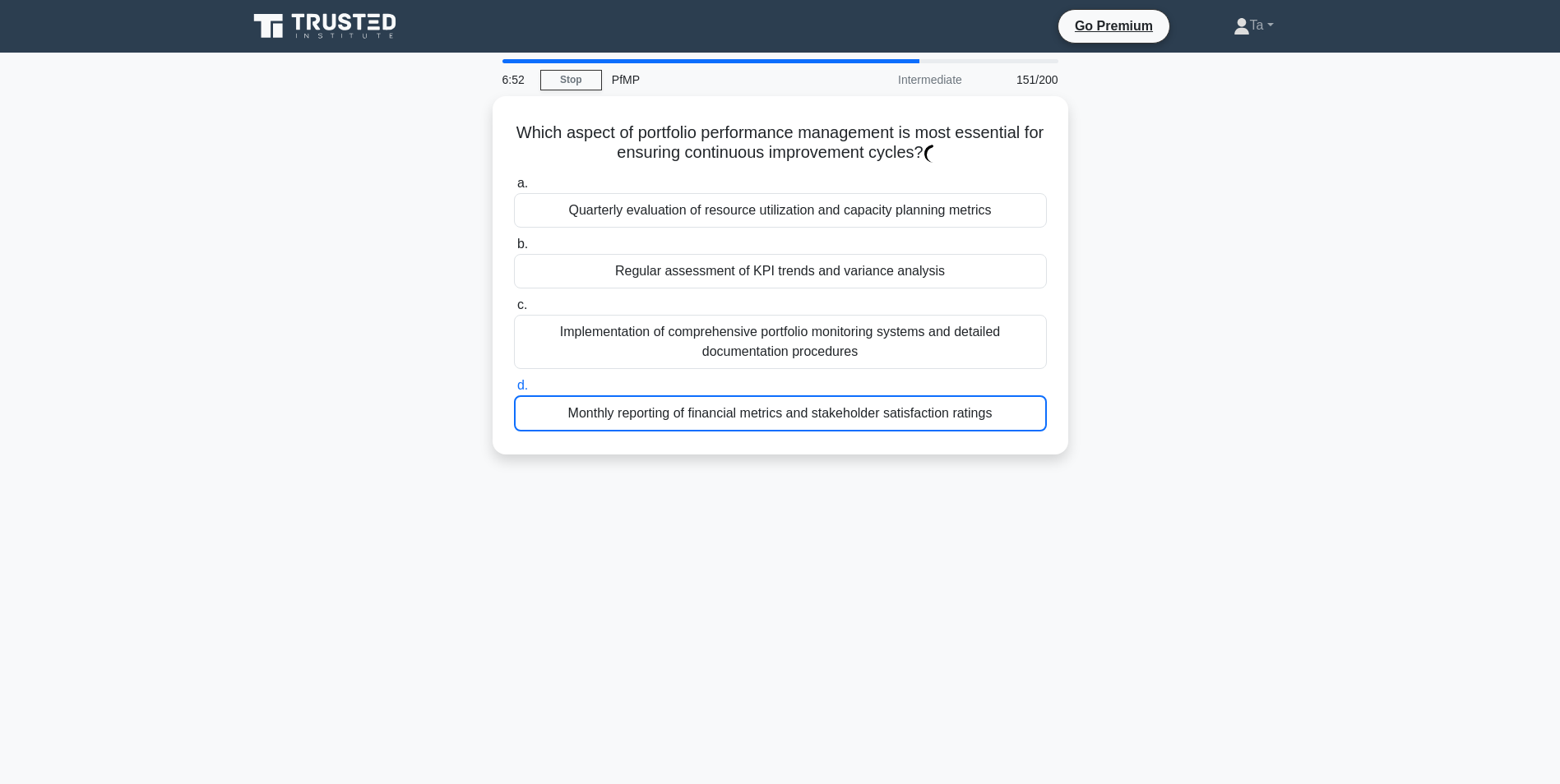
click at [739, 379] on label "d. Monthly reporting of financial metrics and stakeholder satisfaction ratings" at bounding box center [780, 403] width 532 height 56
click at [514, 380] on input "d. Monthly reporting of financial metrics and stakeholder satisfaction ratings" at bounding box center [514, 385] width 0 height 11
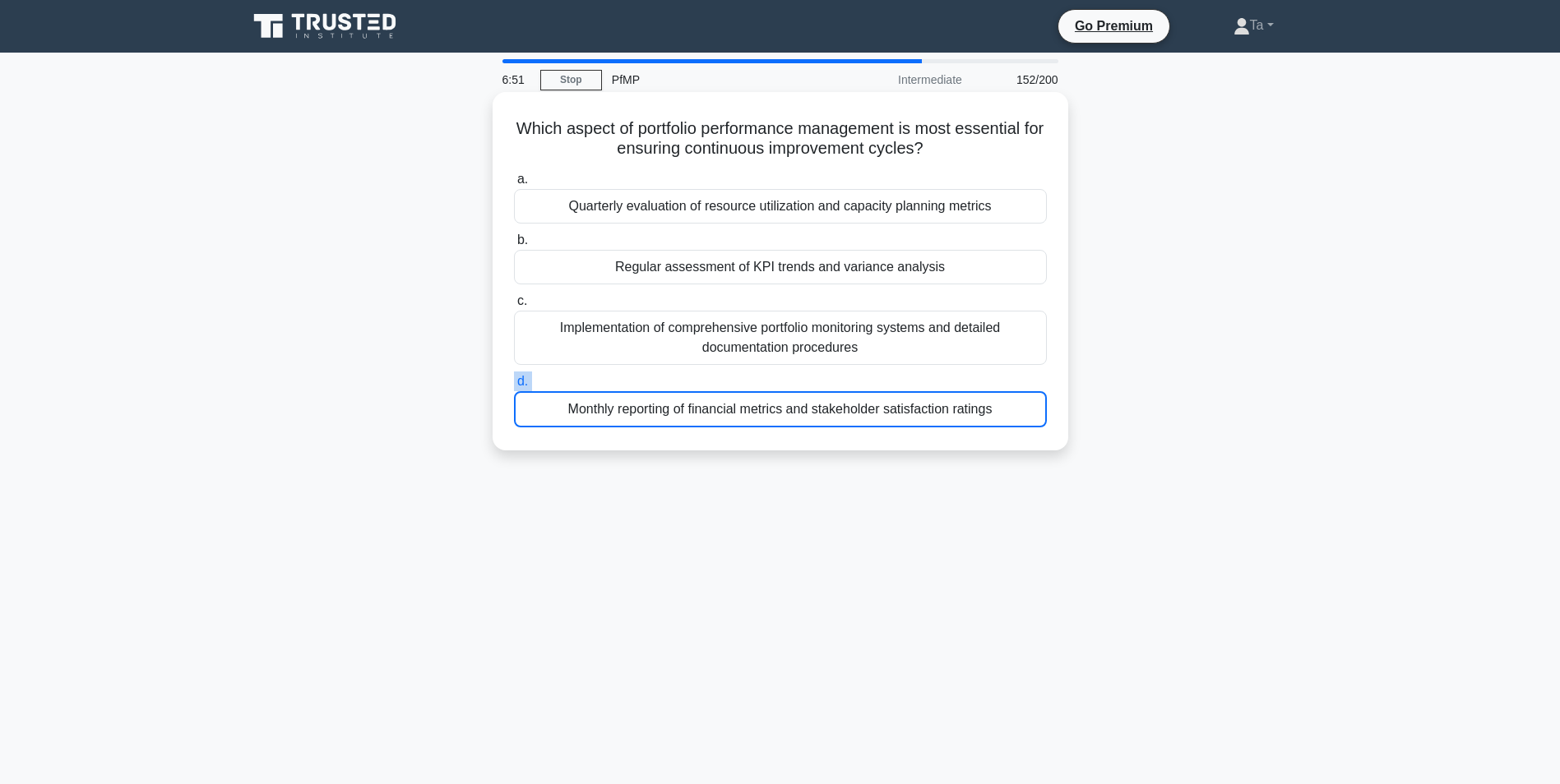
click at [739, 379] on label "d. Monthly reporting of financial metrics and stakeholder satisfaction ratings" at bounding box center [780, 399] width 532 height 56
click at [514, 379] on input "d. Monthly reporting of financial metrics and stakeholder satisfaction ratings" at bounding box center [514, 381] width 0 height 11
click at [738, 379] on label "d. Monthly reporting of financial metrics and stakeholder satisfaction ratings" at bounding box center [780, 399] width 532 height 56
click at [514, 379] on input "d. Monthly reporting of financial metrics and stakeholder satisfaction ratings" at bounding box center [514, 381] width 0 height 11
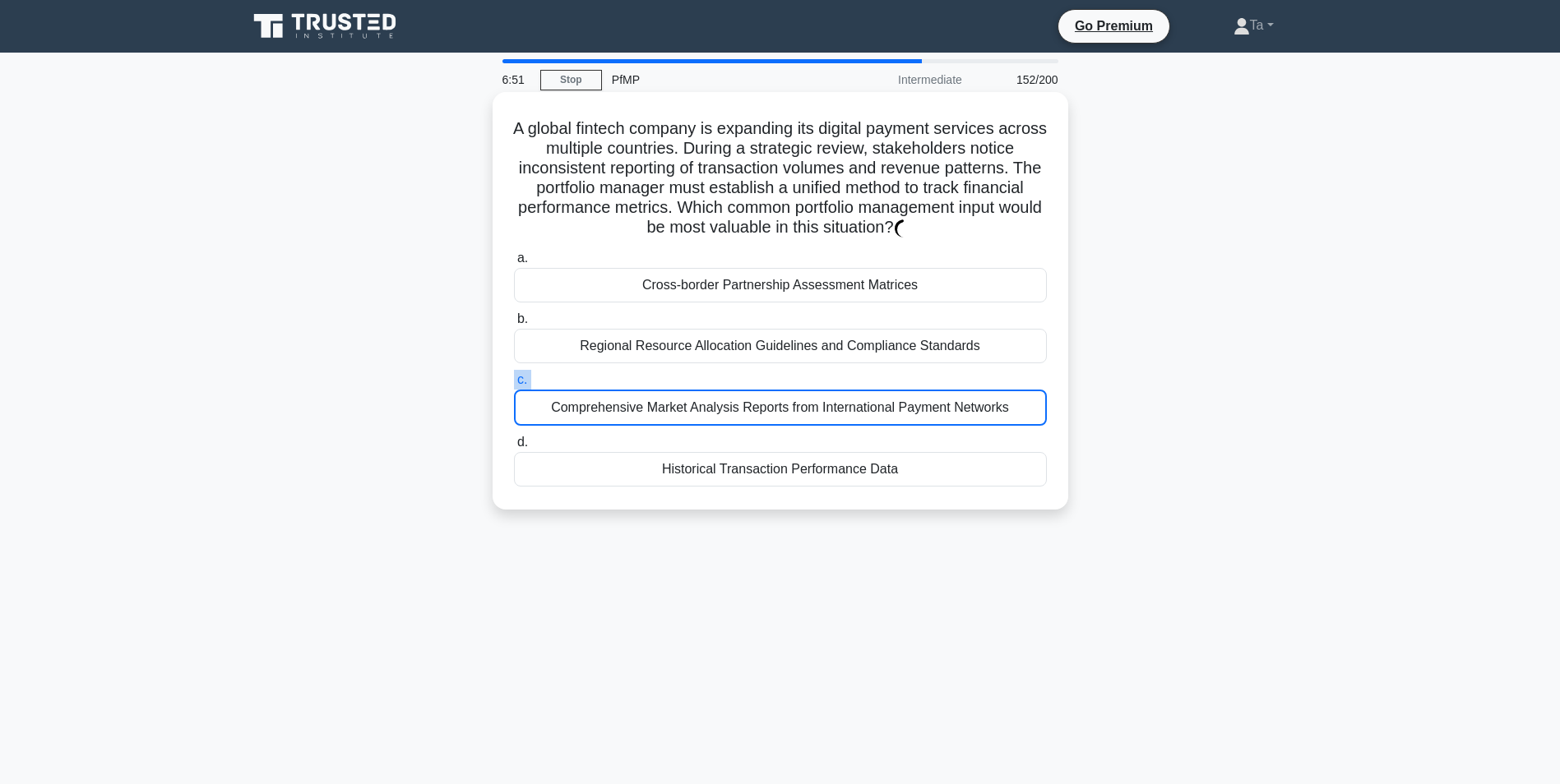
click at [737, 379] on label "c. Comprehensive Market Analysis Reports from International Payment Networks" at bounding box center [780, 397] width 532 height 56
click at [514, 379] on input "c. Comprehensive Market Analysis Reports from International Payment Networks" at bounding box center [514, 379] width 0 height 11
click at [737, 379] on label "c. Comprehensive Market Analysis Reports from International Payment Networks" at bounding box center [780, 397] width 532 height 56
click at [514, 379] on input "c. Comprehensive Market Analysis Reports from International Payment Networks" at bounding box center [514, 379] width 0 height 11
click at [737, 379] on label "c. Comprehensive Market Analysis Reports from International Payment Networks" at bounding box center [780, 397] width 532 height 56
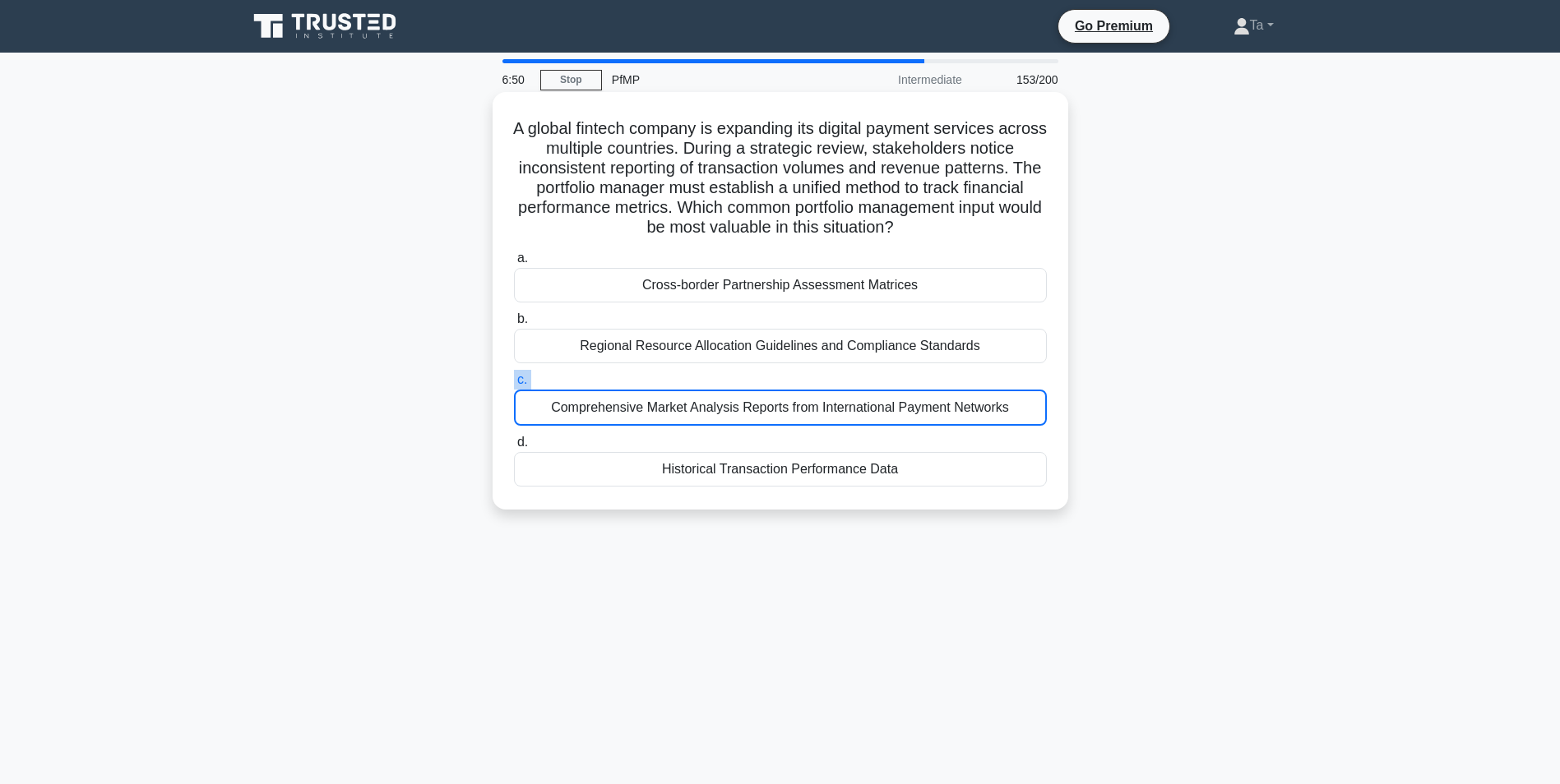
click at [514, 379] on input "c. Comprehensive Market Analysis Reports from International Payment Networks" at bounding box center [514, 379] width 0 height 11
click at [737, 379] on label "c. Comprehensive Market Analysis Reports from International Payment Networks" at bounding box center [780, 397] width 532 height 56
click at [514, 379] on input "c. Comprehensive Market Analysis Reports from International Payment Networks" at bounding box center [514, 379] width 0 height 11
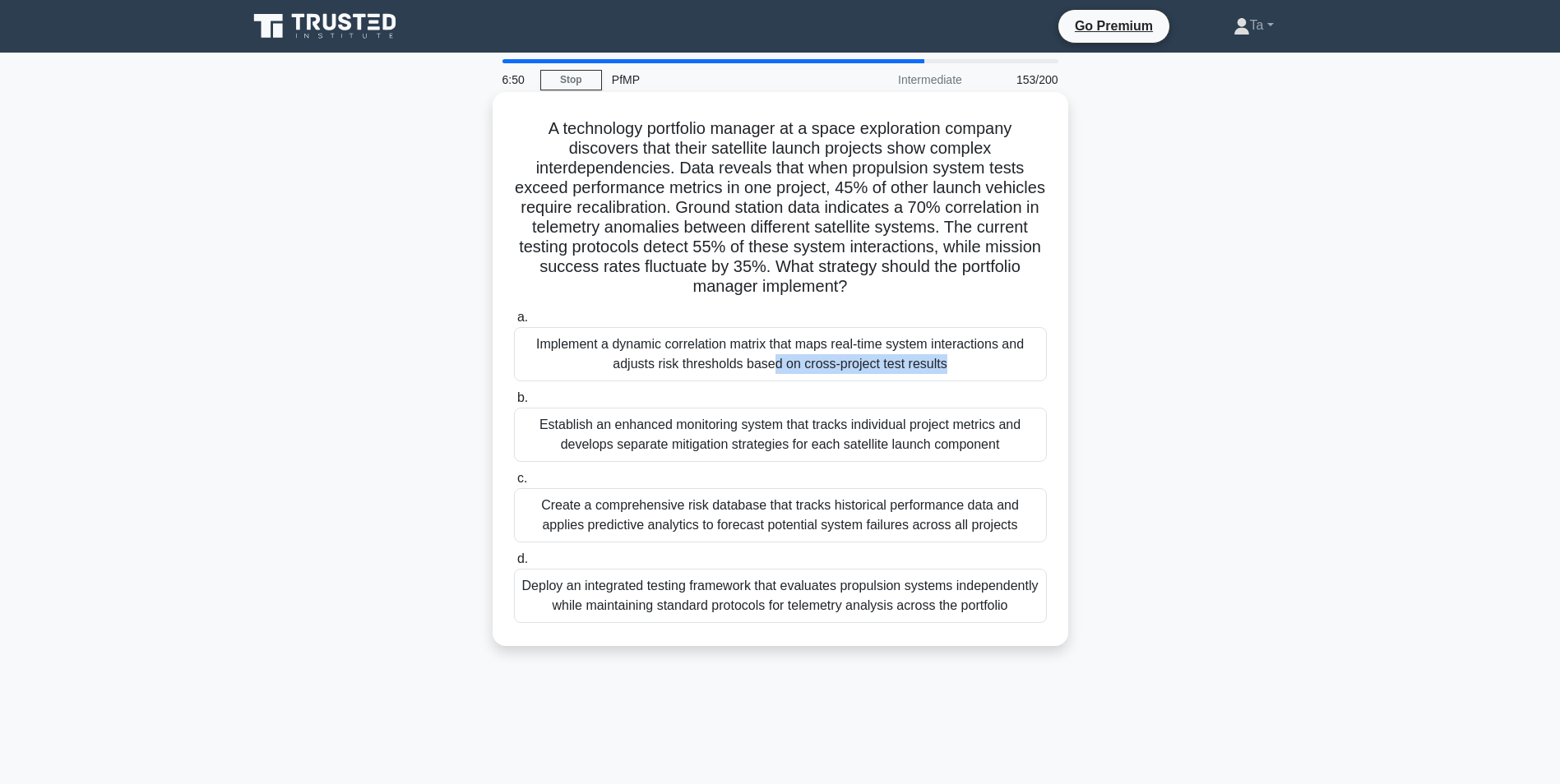
click at [737, 379] on div "Implement a dynamic correlation matrix that maps real-time system interactions …" at bounding box center [780, 354] width 532 height 54
click at [514, 323] on input "a. Implement a dynamic correlation matrix that maps real-time system interactio…" at bounding box center [514, 318] width 0 height 11
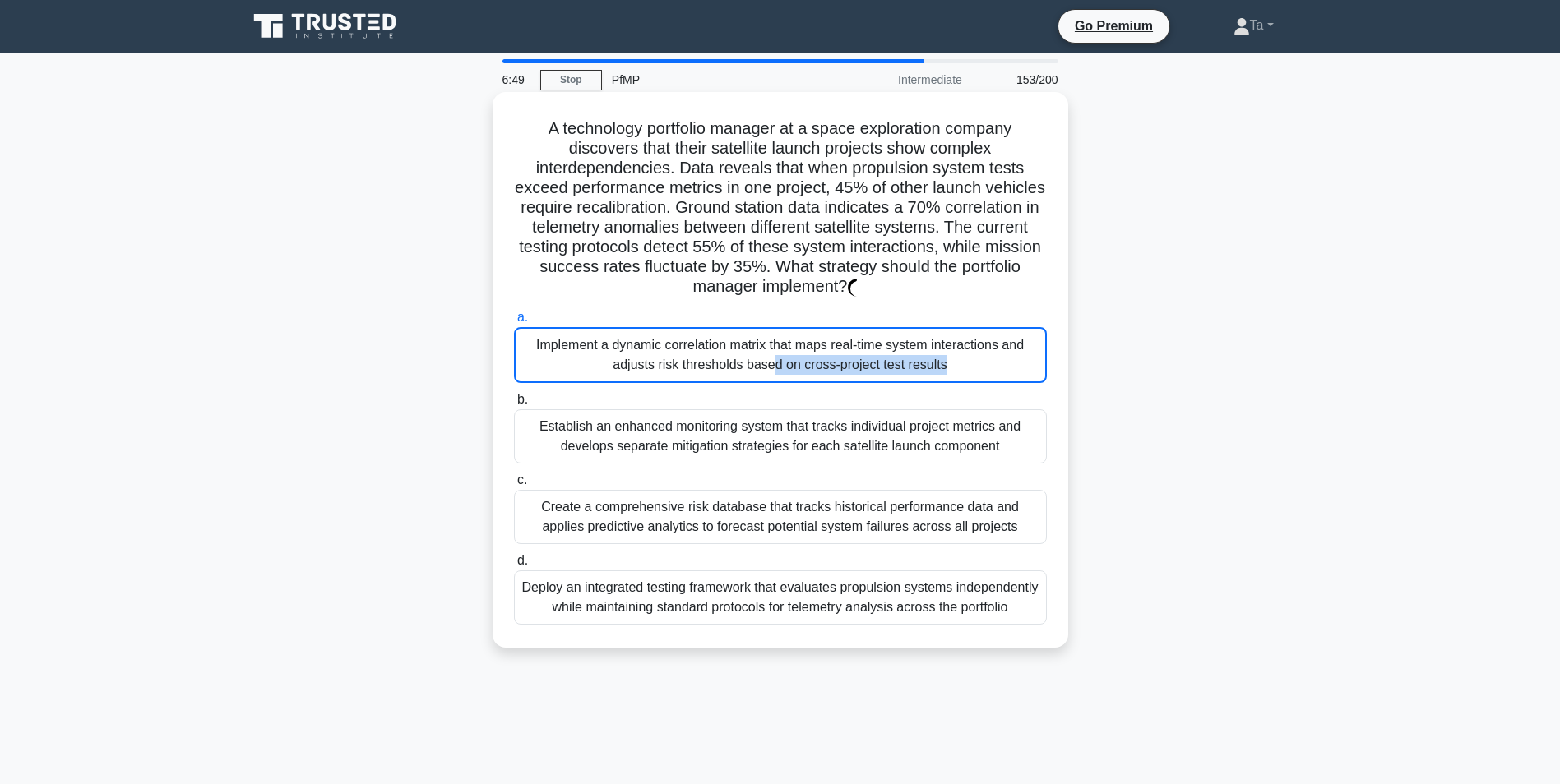
click at [737, 379] on div "Implement a dynamic correlation matrix that maps real-time system interactions …" at bounding box center [780, 355] width 532 height 56
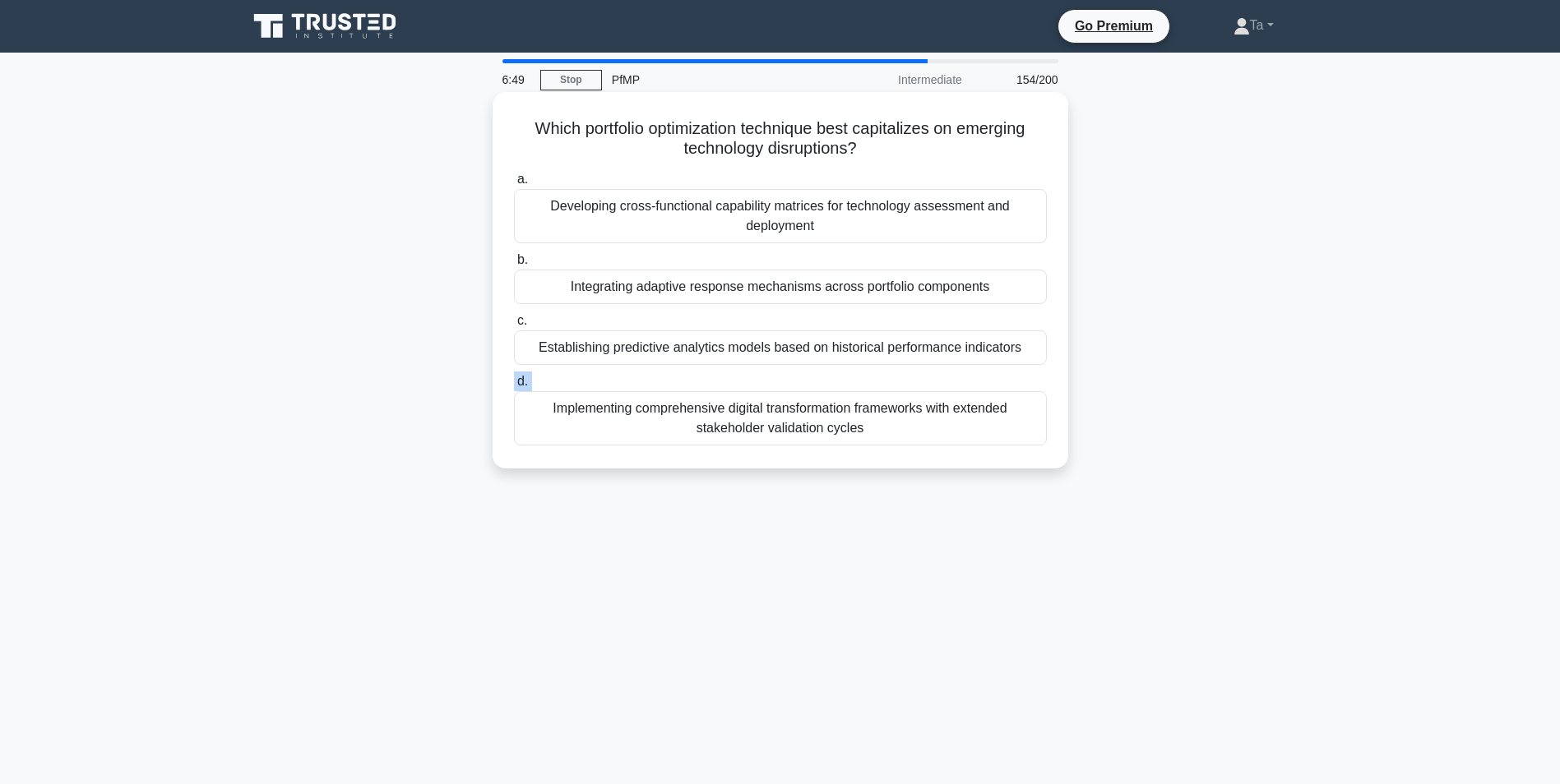
click at [737, 379] on label "d. Implementing comprehensive digital transformation frameworks with extended s…" at bounding box center [780, 408] width 532 height 74
click at [514, 379] on input "d. Implementing comprehensive digital transformation frameworks with extended s…" at bounding box center [514, 381] width 0 height 11
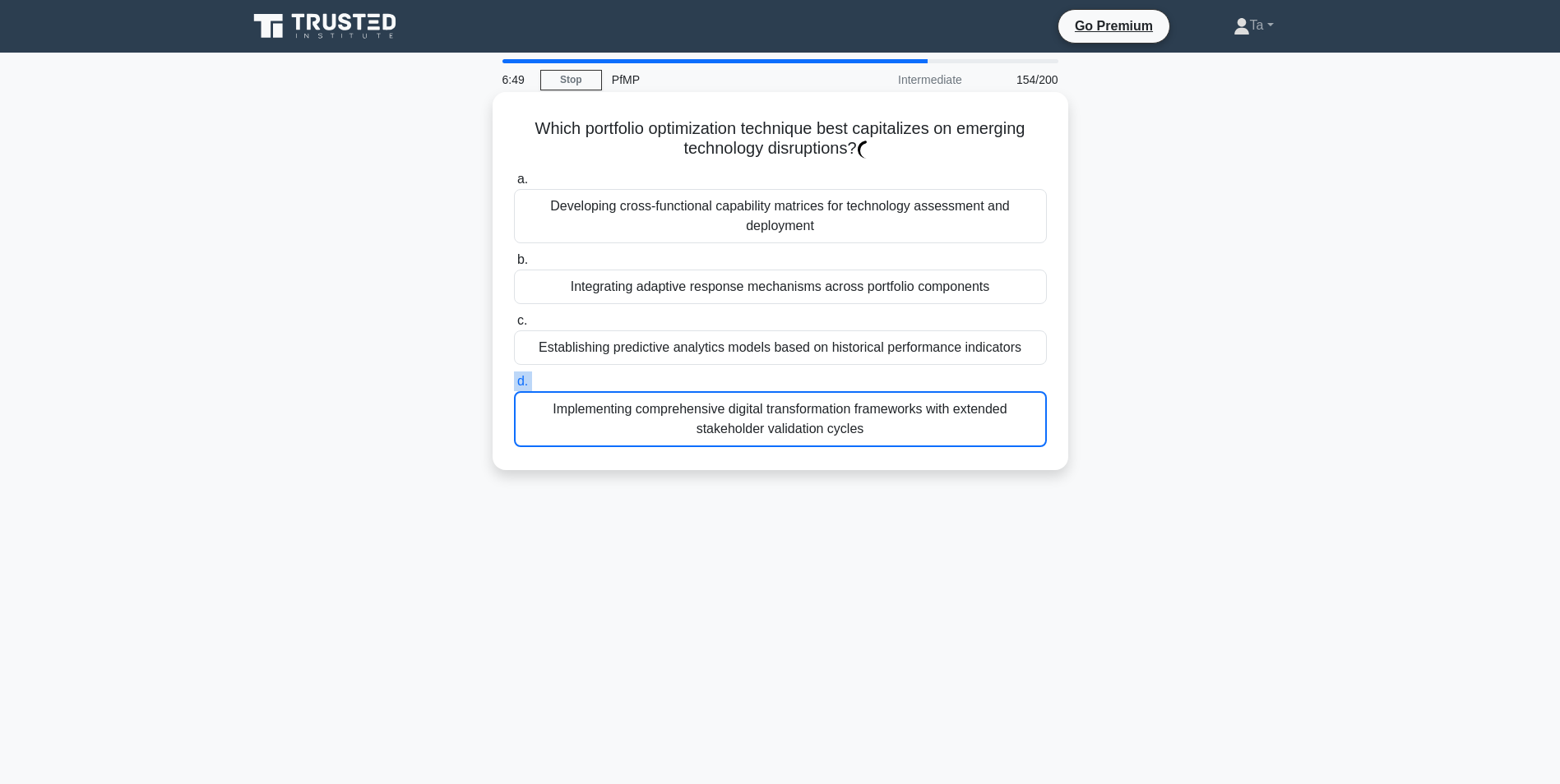
click at [737, 379] on label "d. Implementing comprehensive digital transformation frameworks with extended s…" at bounding box center [780, 409] width 532 height 75
click at [514, 379] on input "d. Implementing comprehensive digital transformation frameworks with extended s…" at bounding box center [514, 381] width 0 height 11
click at [737, 379] on label "d. Implementing comprehensive digital transformation frameworks with extended s…" at bounding box center [780, 409] width 532 height 75
click at [514, 379] on input "d. Implementing comprehensive digital transformation frameworks with extended s…" at bounding box center [514, 381] width 0 height 11
click at [737, 379] on label "d. Implementing comprehensive digital transformation frameworks with extended s…" at bounding box center [780, 409] width 532 height 75
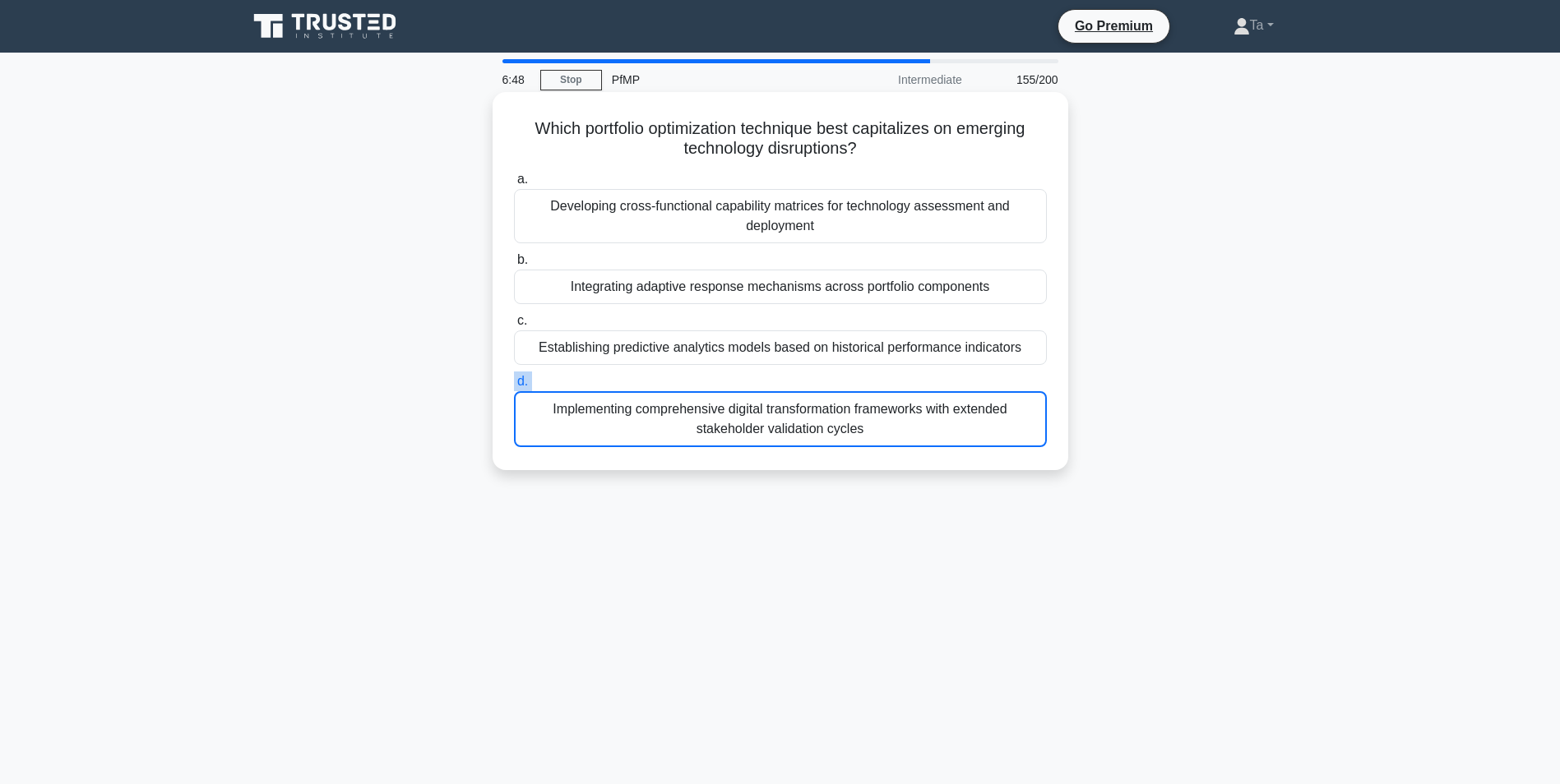
click at [514, 379] on input "d. Implementing comprehensive digital transformation frameworks with extended s…" at bounding box center [514, 381] width 0 height 11
click at [737, 379] on label "d. Implementing comprehensive digital transformation frameworks with extended s…" at bounding box center [780, 409] width 532 height 75
click at [514, 379] on input "d. Implementing comprehensive digital transformation frameworks with extended s…" at bounding box center [514, 381] width 0 height 11
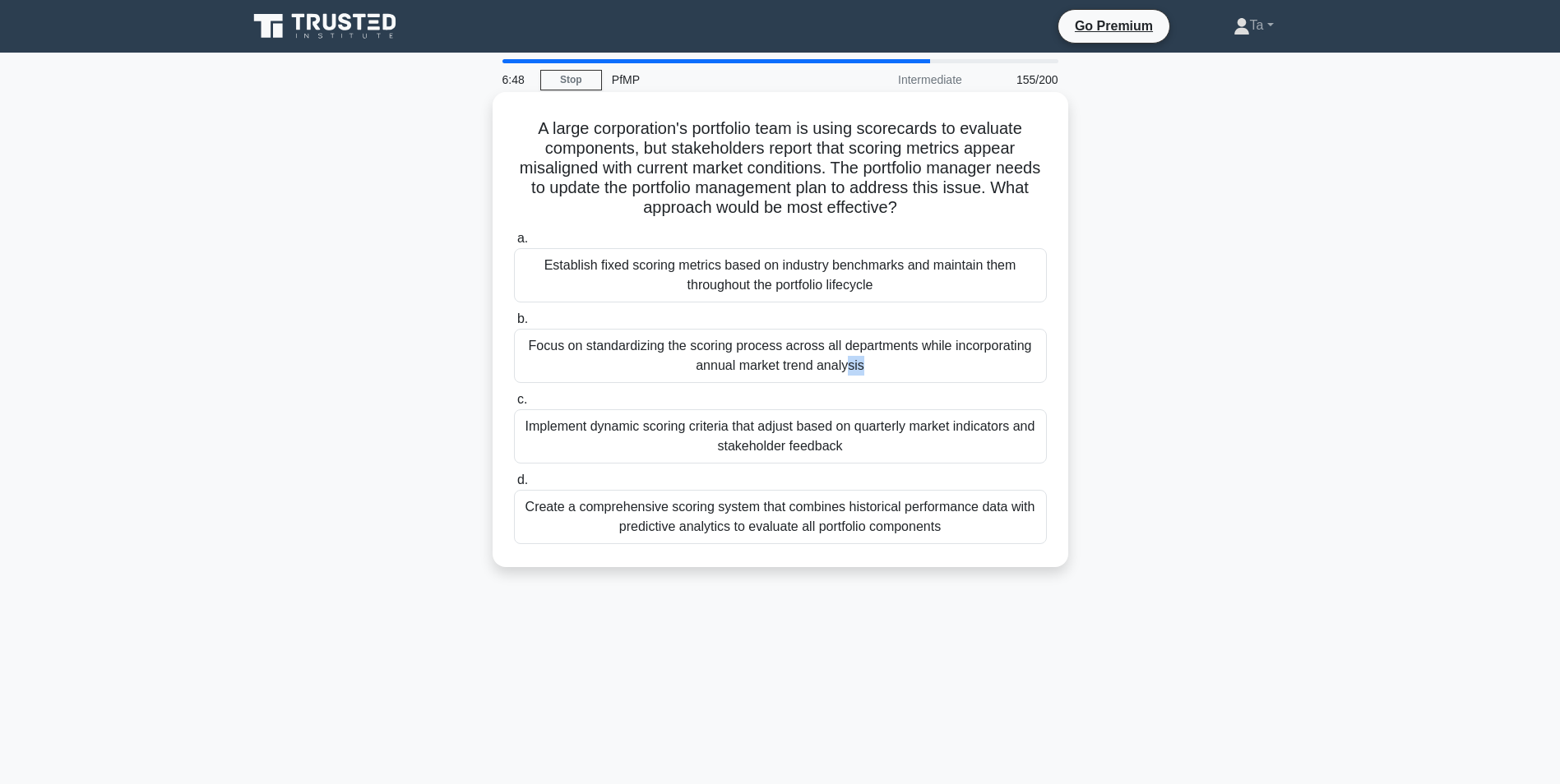
click at [737, 379] on div "Focus on standardizing the scoring process across all departments while incorpo…" at bounding box center [780, 355] width 532 height 54
click at [514, 324] on input "b. Focus on standardizing the scoring process across all departments while inco…" at bounding box center [514, 318] width 0 height 11
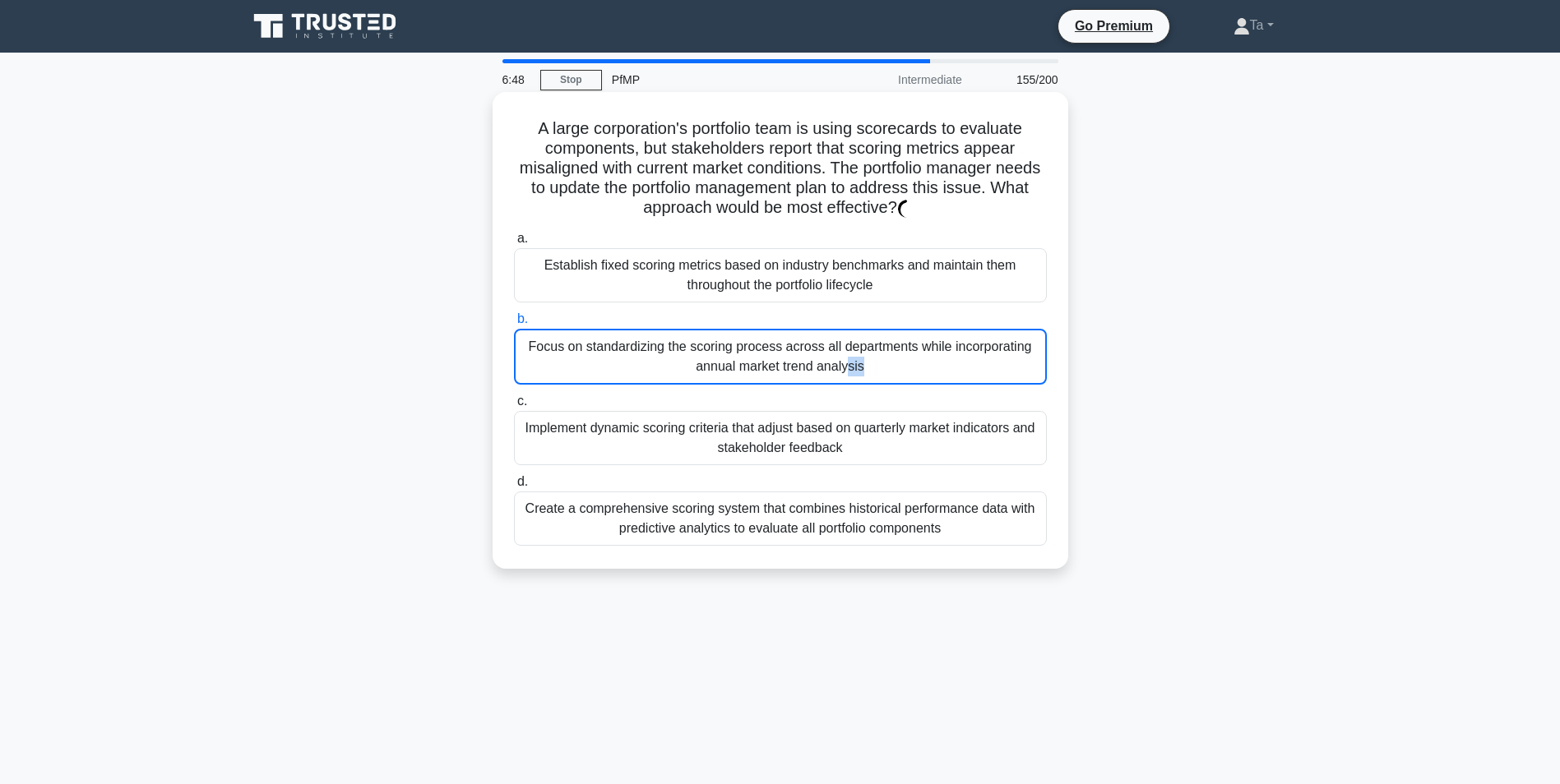
click at [737, 379] on div "Focus on standardizing the scoring process across all departments while incorpo…" at bounding box center [780, 356] width 532 height 56
click at [514, 324] on input "b. Focus on standardizing the scoring process across all departments while inco…" at bounding box center [514, 318] width 0 height 11
click at [737, 379] on div "Focus on standardizing the scoring process across all departments while incorpo…" at bounding box center [780, 356] width 532 height 56
click at [514, 324] on input "b. Focus on standardizing the scoring process across all departments while inco…" at bounding box center [514, 318] width 0 height 11
click at [737, 379] on div "Focus on standardizing the scoring process across all departments while incorpo…" at bounding box center [780, 356] width 532 height 56
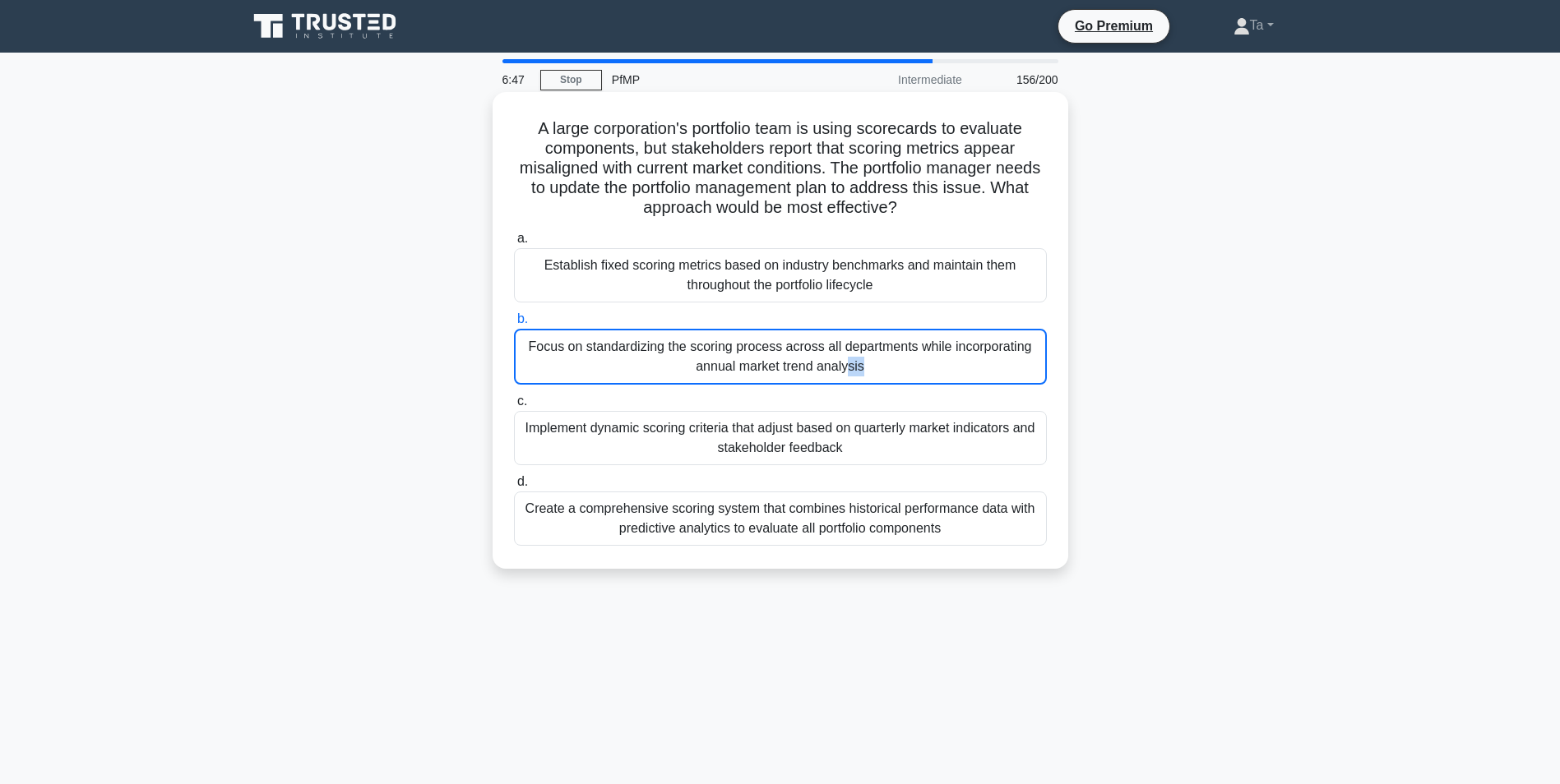
click at [514, 324] on input "b. Focus on standardizing the scoring process across all departments while inco…" at bounding box center [514, 318] width 0 height 11
click at [737, 379] on div "Focus on standardizing the scoring process across all departments while incorpo…" at bounding box center [780, 356] width 532 height 56
click at [514, 324] on input "b. Focus on standardizing the scoring process across all departments while inco…" at bounding box center [514, 318] width 0 height 11
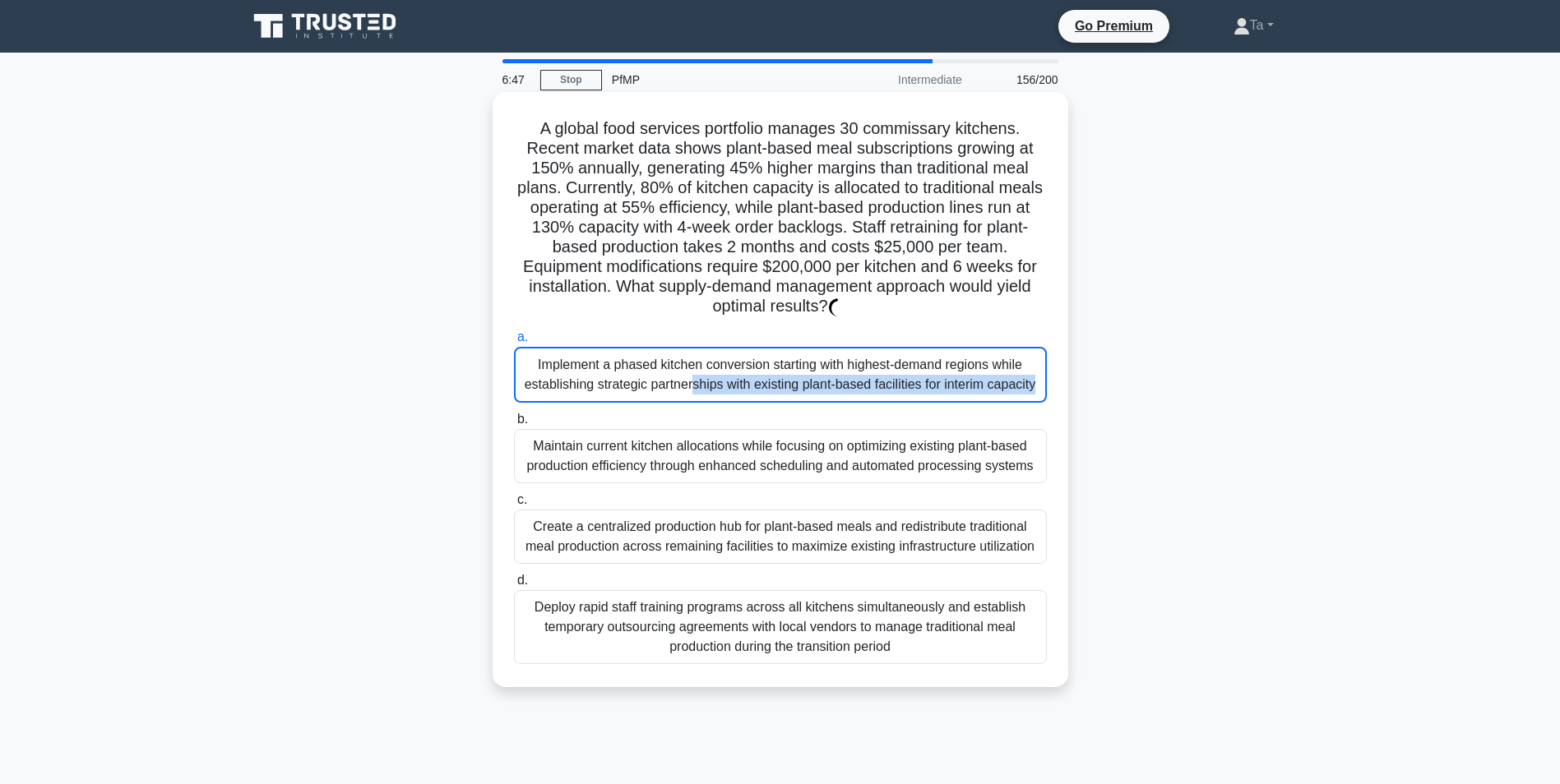
click at [737, 379] on div "Implement a phased kitchen conversion starting with highest-demand regions whil…" at bounding box center [780, 374] width 532 height 56
click at [514, 343] on input "a. Implement a phased kitchen conversion starting with highest-demand regions w…" at bounding box center [514, 337] width 0 height 11
click at [737, 379] on div "Implement a phased kitchen conversion starting with highest-demand regions whil…" at bounding box center [780, 374] width 532 height 56
click at [514, 343] on input "a. Implement a phased kitchen conversion starting with highest-demand regions w…" at bounding box center [514, 337] width 0 height 11
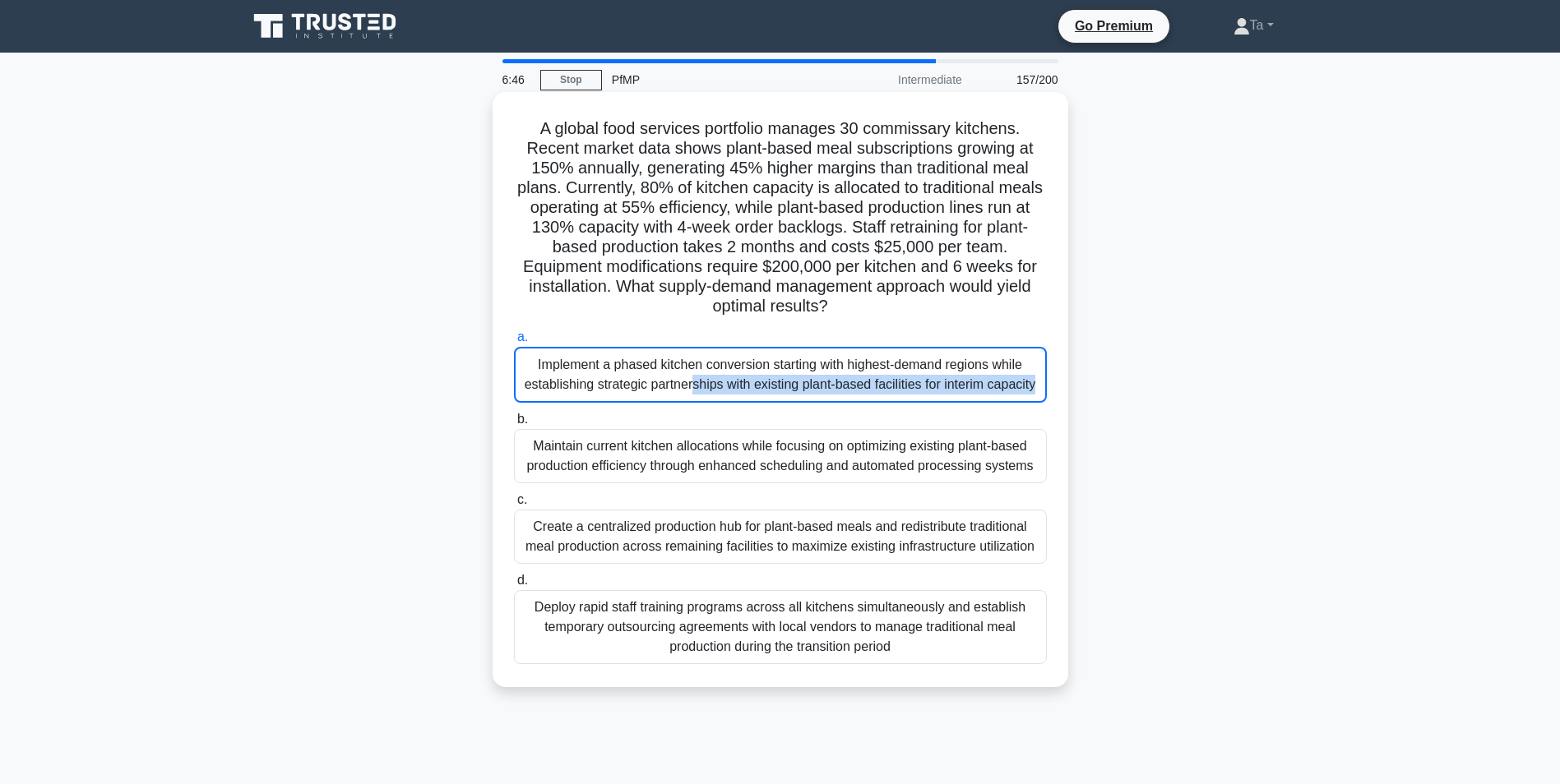
click at [737, 379] on div "Implement a phased kitchen conversion starting with highest-demand regions whil…" at bounding box center [780, 374] width 532 height 56
click at [514, 343] on input "a. Implement a phased kitchen conversion starting with highest-demand regions w…" at bounding box center [514, 337] width 0 height 11
click at [737, 379] on div "Implement a phased kitchen conversion starting with highest-demand regions whil…" at bounding box center [780, 374] width 532 height 56
click at [514, 343] on input "a. Implement a phased kitchen conversion starting with highest-demand regions w…" at bounding box center [514, 337] width 0 height 11
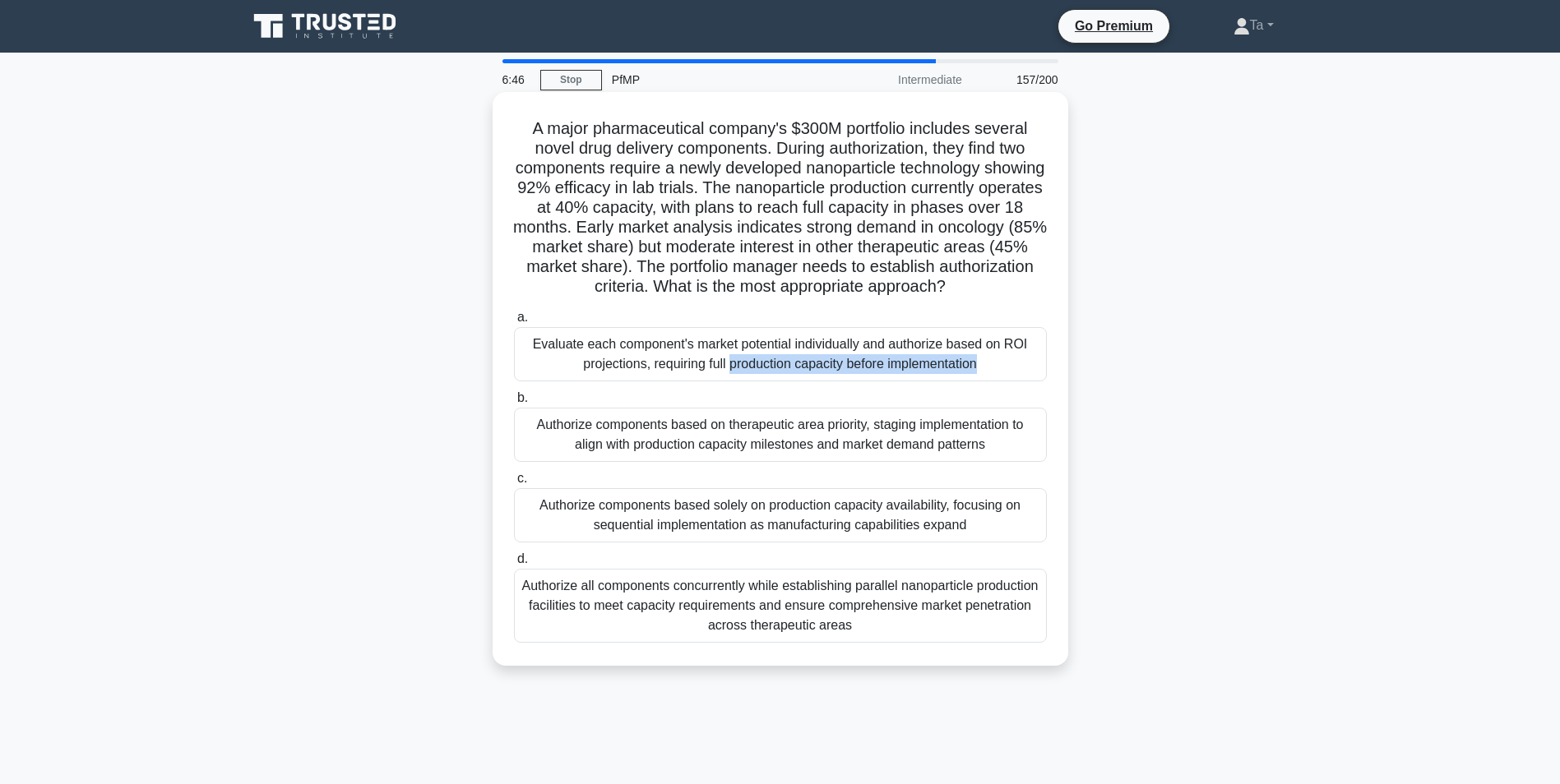
click at [737, 379] on div "Evaluate each component's market potential individually and authorize based on …" at bounding box center [780, 354] width 532 height 54
click at [514, 323] on input "a. Evaluate each component's market potential individually and authorize based …" at bounding box center [514, 318] width 0 height 11
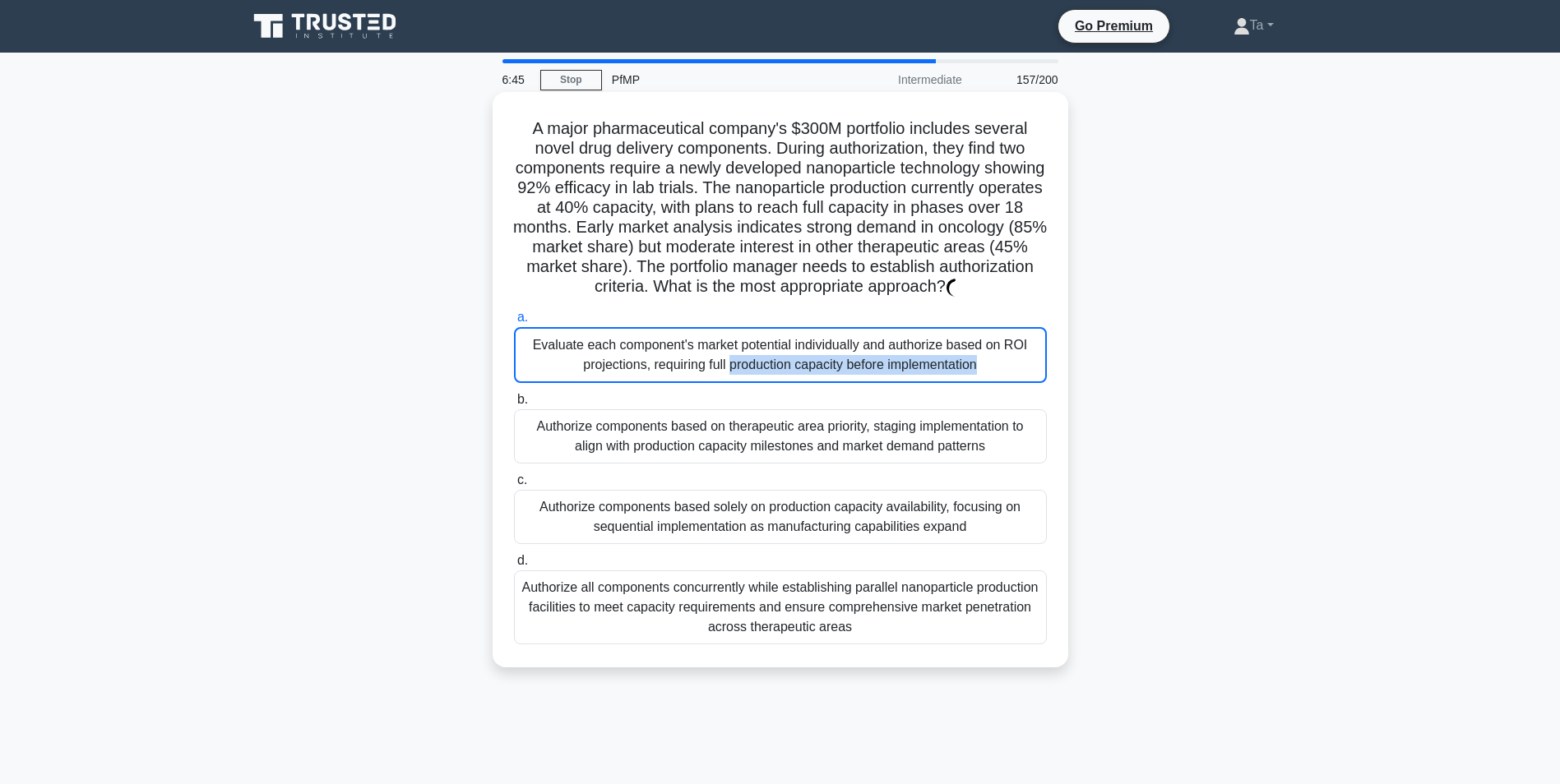
click at [737, 379] on div "Evaluate each component's market potential individually and authorize based on …" at bounding box center [780, 355] width 532 height 56
click at [514, 323] on input "a. Evaluate each component's market potential individually and authorize based …" at bounding box center [514, 318] width 0 height 11
click at [737, 379] on div "Evaluate each component's market potential individually and authorize based on …" at bounding box center [780, 355] width 532 height 56
click at [514, 323] on input "a. Evaluate each component's market potential individually and authorize based …" at bounding box center [514, 318] width 0 height 11
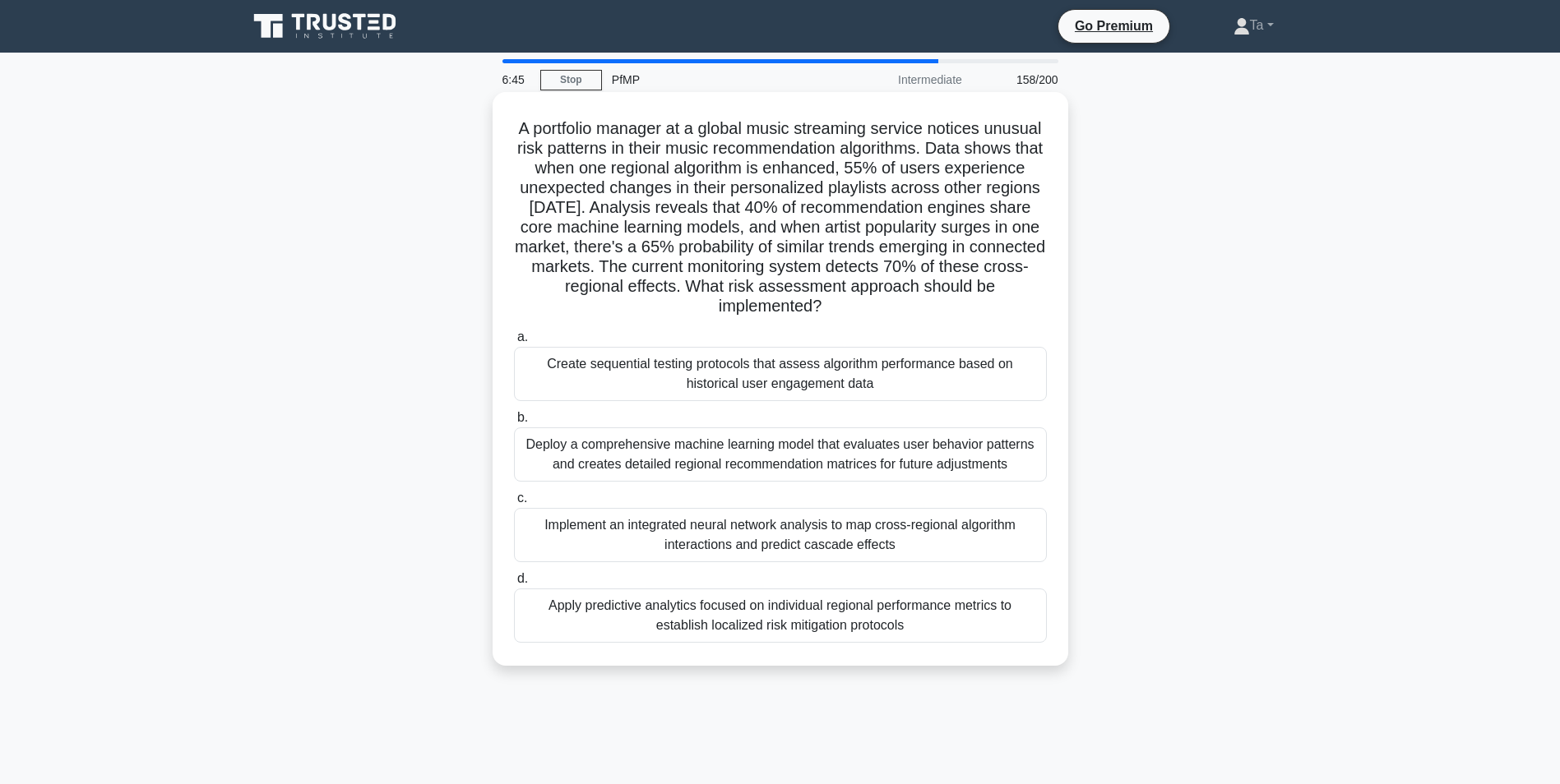
click at [736, 380] on div "Create sequential testing protocols that assess algorithm performance based on …" at bounding box center [780, 373] width 532 height 54
click at [514, 343] on input "a. Create sequential testing protocols that assess algorithm performance based …" at bounding box center [514, 337] width 0 height 11
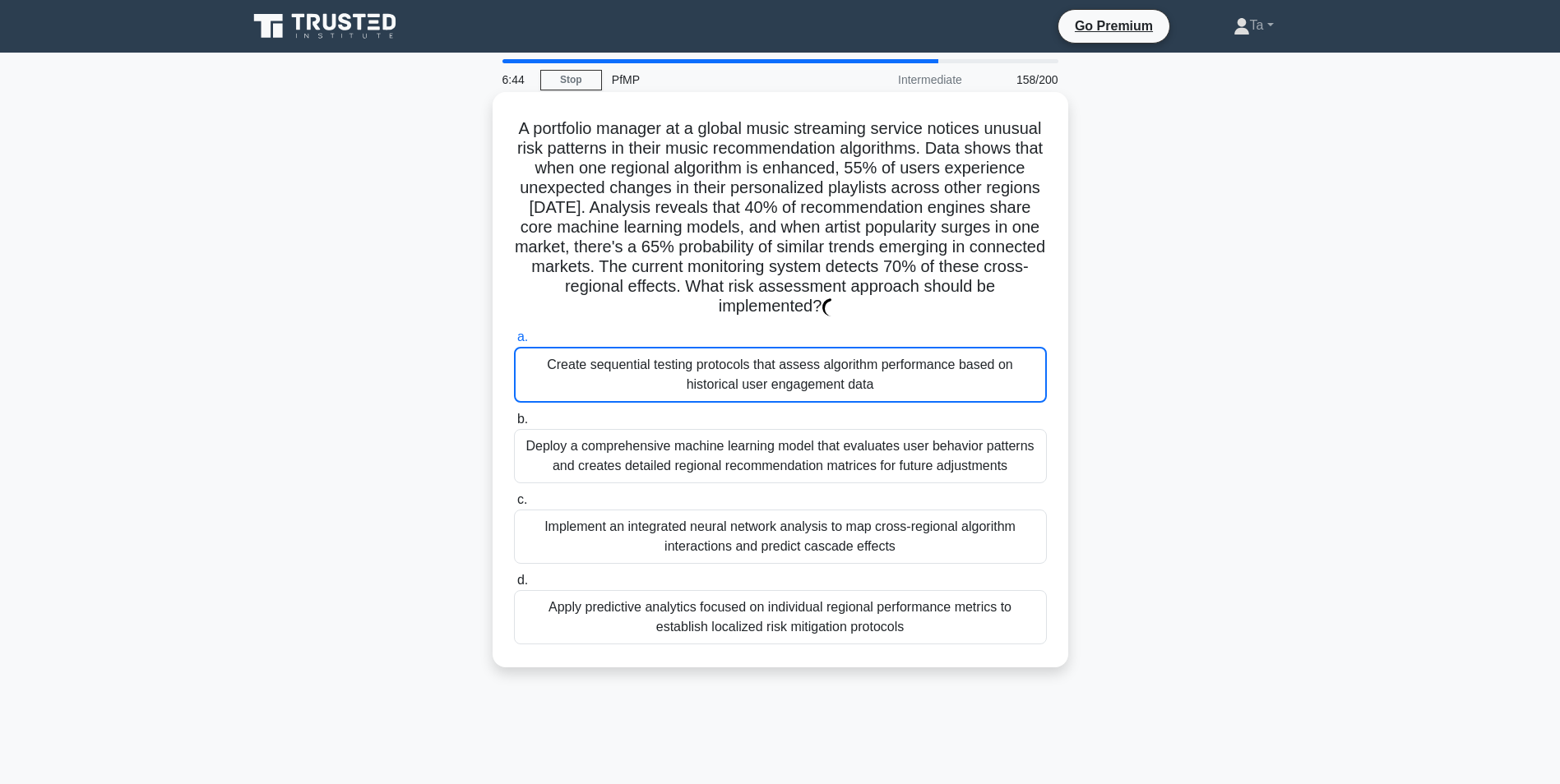
click at [736, 380] on div "Create sequential testing protocols that assess algorithm performance based on …" at bounding box center [780, 374] width 532 height 56
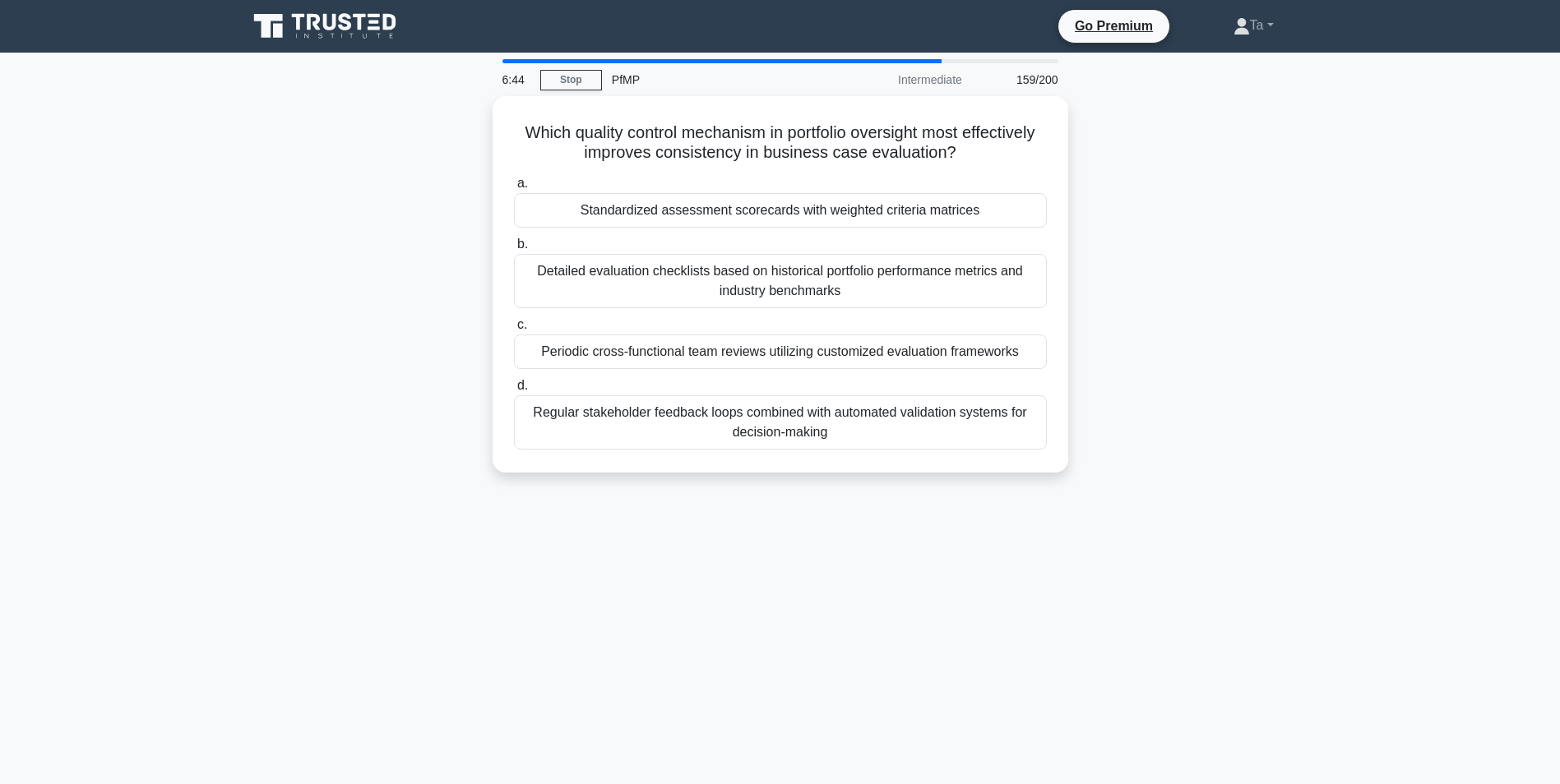
click at [736, 380] on label "d. Regular stakeholder feedback loops combined with automated validation system…" at bounding box center [780, 412] width 532 height 74
click at [514, 380] on input "d. Regular stakeholder feedback loops combined with automated validation system…" at bounding box center [514, 385] width 0 height 11
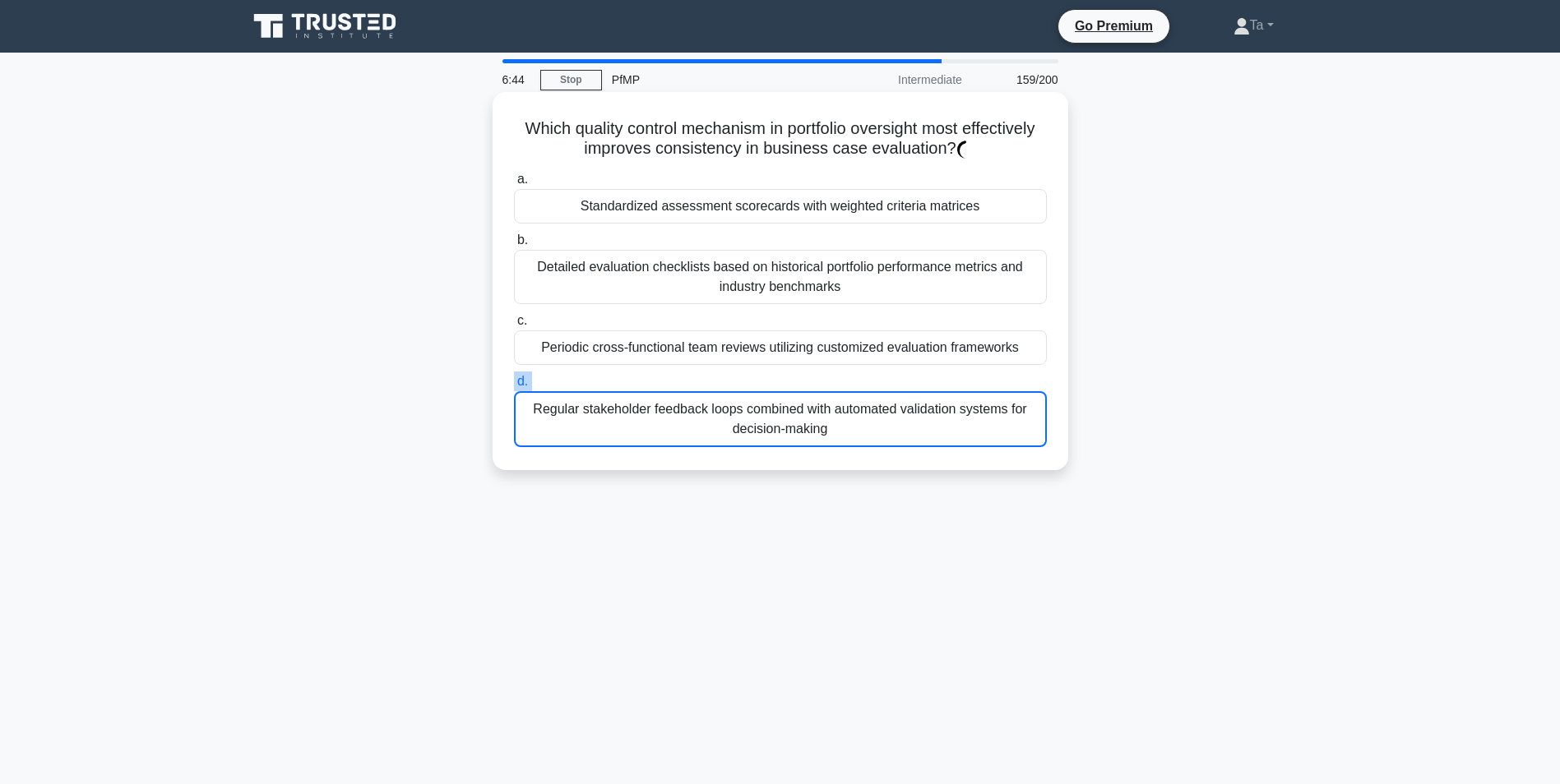
click at [736, 380] on label "d. Regular stakeholder feedback loops combined with automated validation system…" at bounding box center [780, 409] width 532 height 75
click at [514, 380] on input "d. Regular stakeholder feedback loops combined with automated validation system…" at bounding box center [514, 381] width 0 height 11
click at [736, 380] on label "d. Regular stakeholder feedback loops combined with automated validation system…" at bounding box center [780, 409] width 532 height 75
click at [514, 380] on input "d. Regular stakeholder feedback loops combined with automated validation system…" at bounding box center [514, 381] width 0 height 11
click at [736, 380] on label "d. Regular stakeholder feedback loops combined with automated validation system…" at bounding box center [780, 409] width 532 height 75
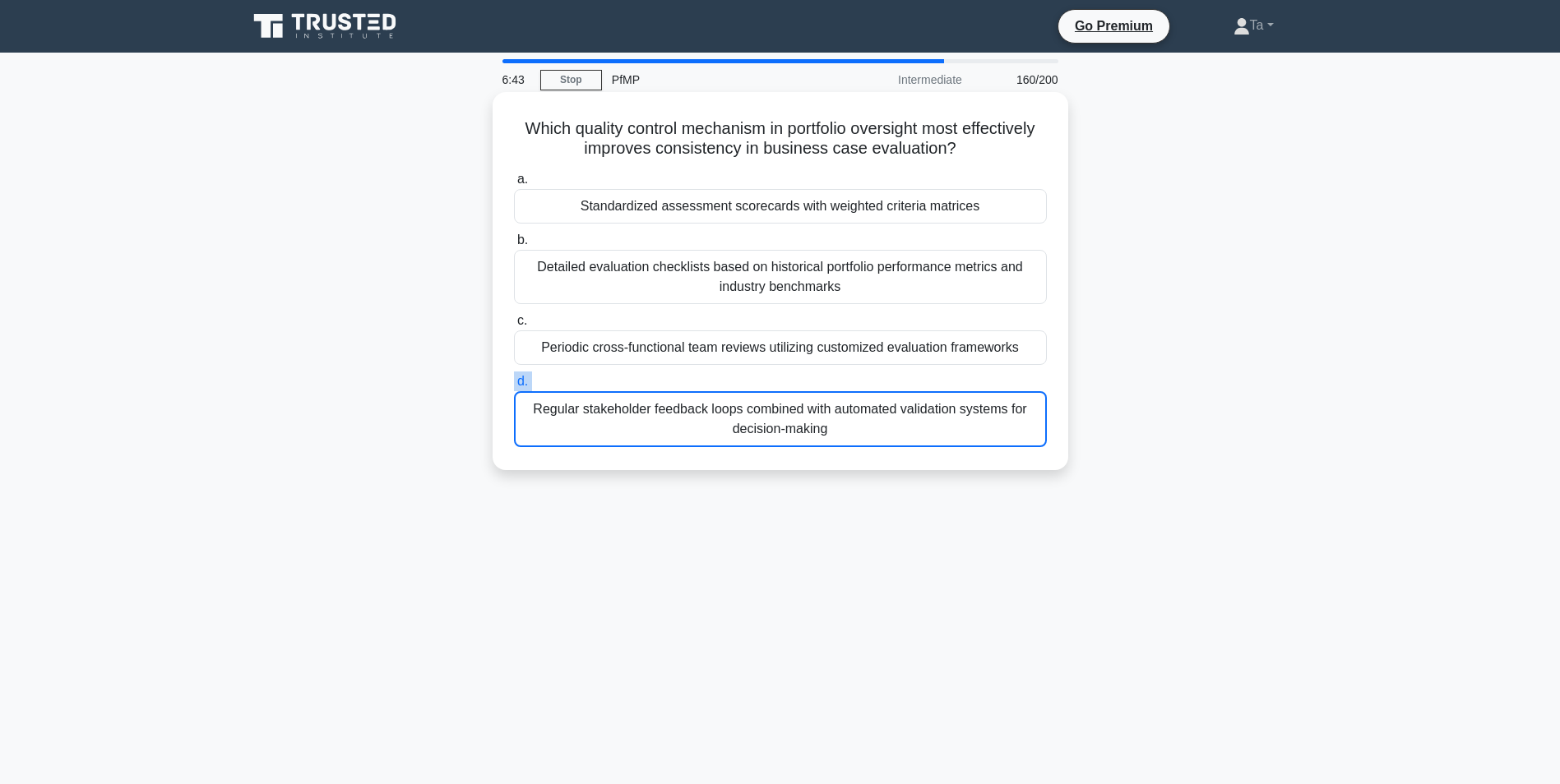
click at [514, 380] on input "d. Regular stakeholder feedback loops combined with automated validation system…" at bounding box center [514, 381] width 0 height 11
click at [736, 380] on label "d. Regular stakeholder feedback loops combined with automated validation system…" at bounding box center [780, 409] width 532 height 75
click at [514, 380] on input "d. Regular stakeholder feedback loops combined with automated validation system…" at bounding box center [514, 381] width 0 height 11
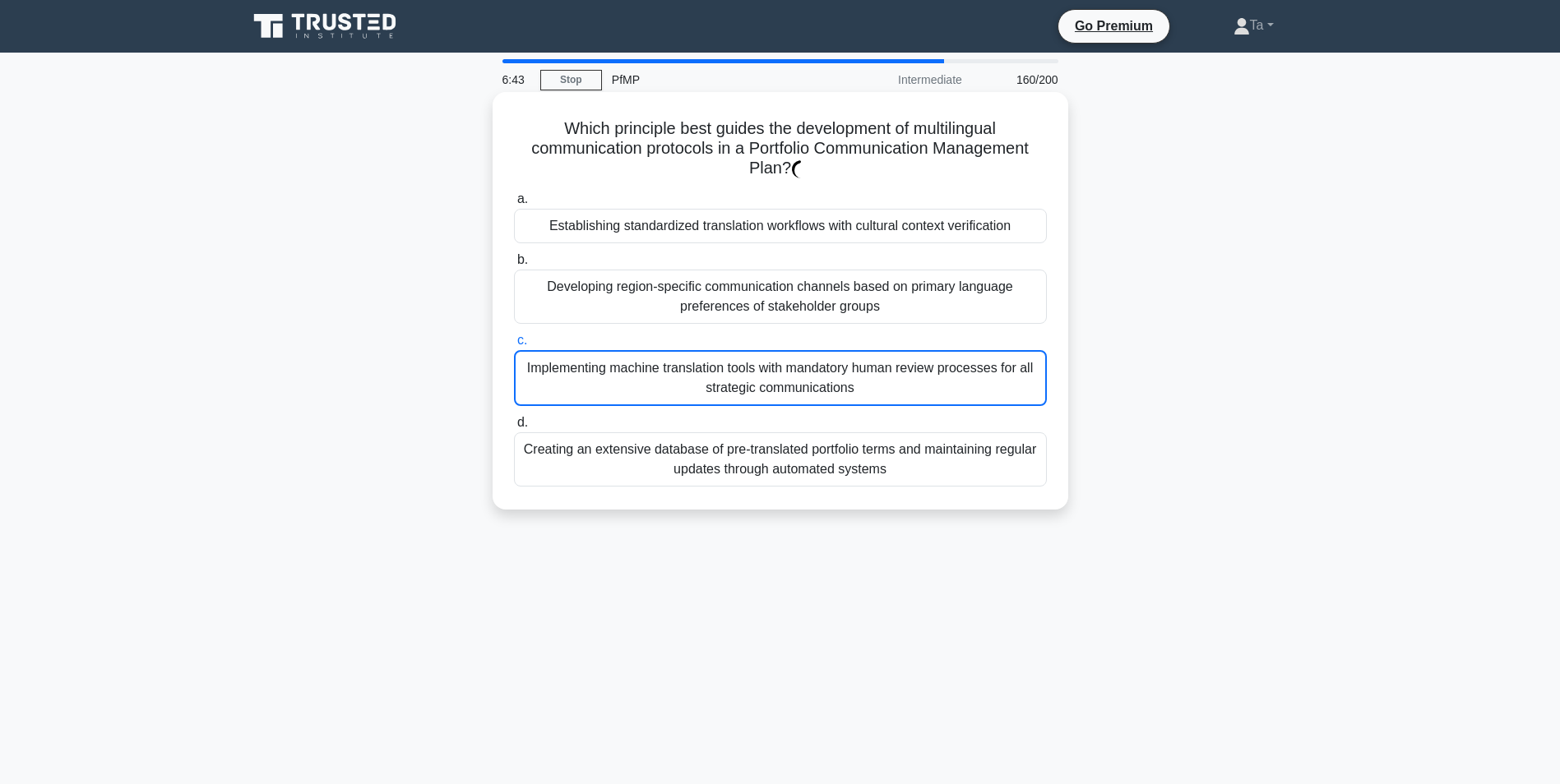
click at [734, 380] on div "Implementing machine translation tools with mandatory human review processes fo…" at bounding box center [780, 377] width 532 height 56
click at [514, 346] on input "c. Implementing machine translation tools with mandatory human review processes…" at bounding box center [514, 340] width 0 height 11
click at [734, 380] on div "Implementing machine translation tools with mandatory human review processes fo…" at bounding box center [780, 377] width 532 height 56
click at [514, 346] on input "c. Implementing machine translation tools with mandatory human review processes…" at bounding box center [514, 340] width 0 height 11
click at [734, 380] on div "Implementing machine translation tools with mandatory human review processes fo…" at bounding box center [780, 377] width 532 height 56
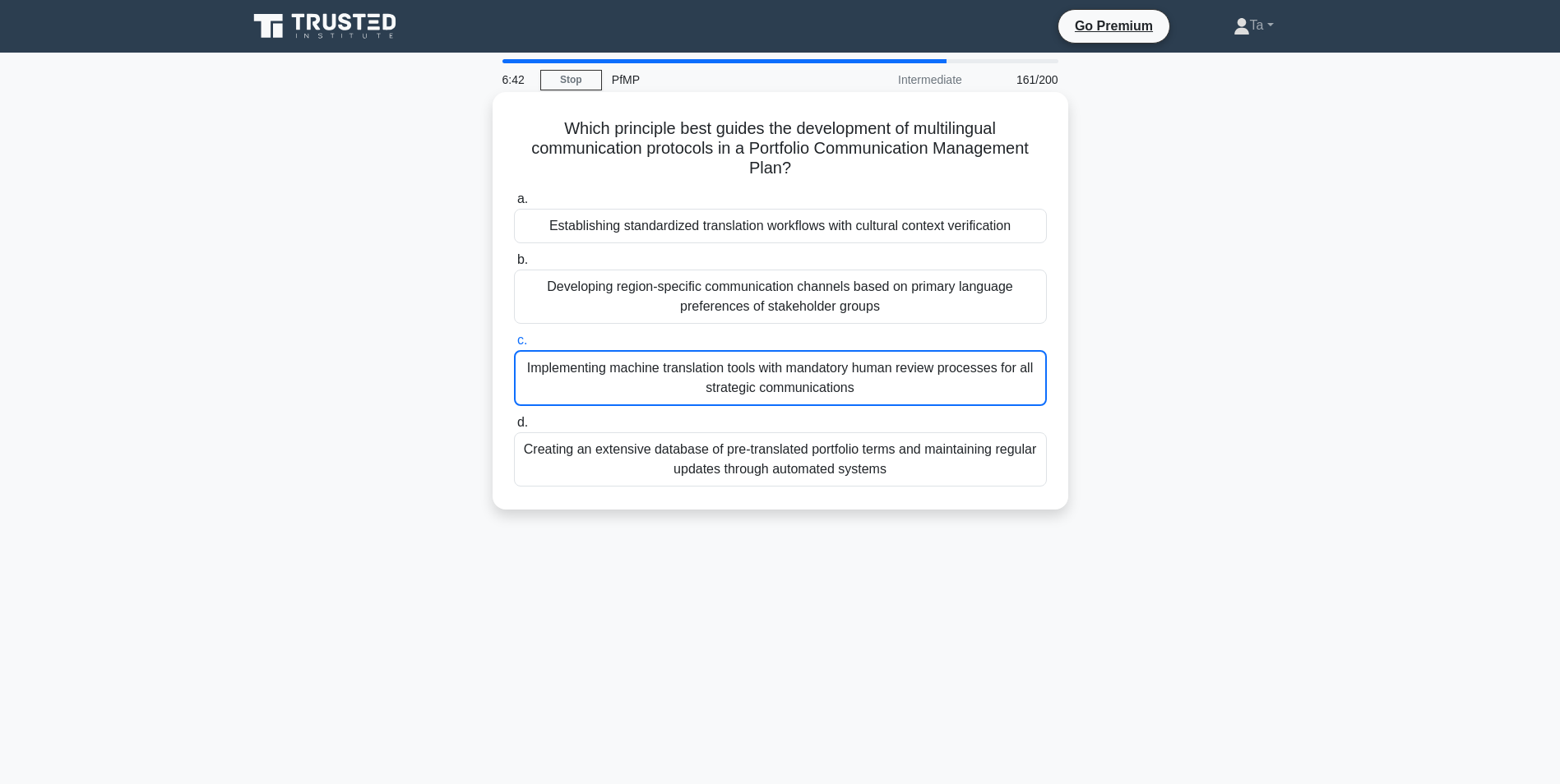
click at [514, 346] on input "c. Implementing machine translation tools with mandatory human review processes…" at bounding box center [514, 340] width 0 height 11
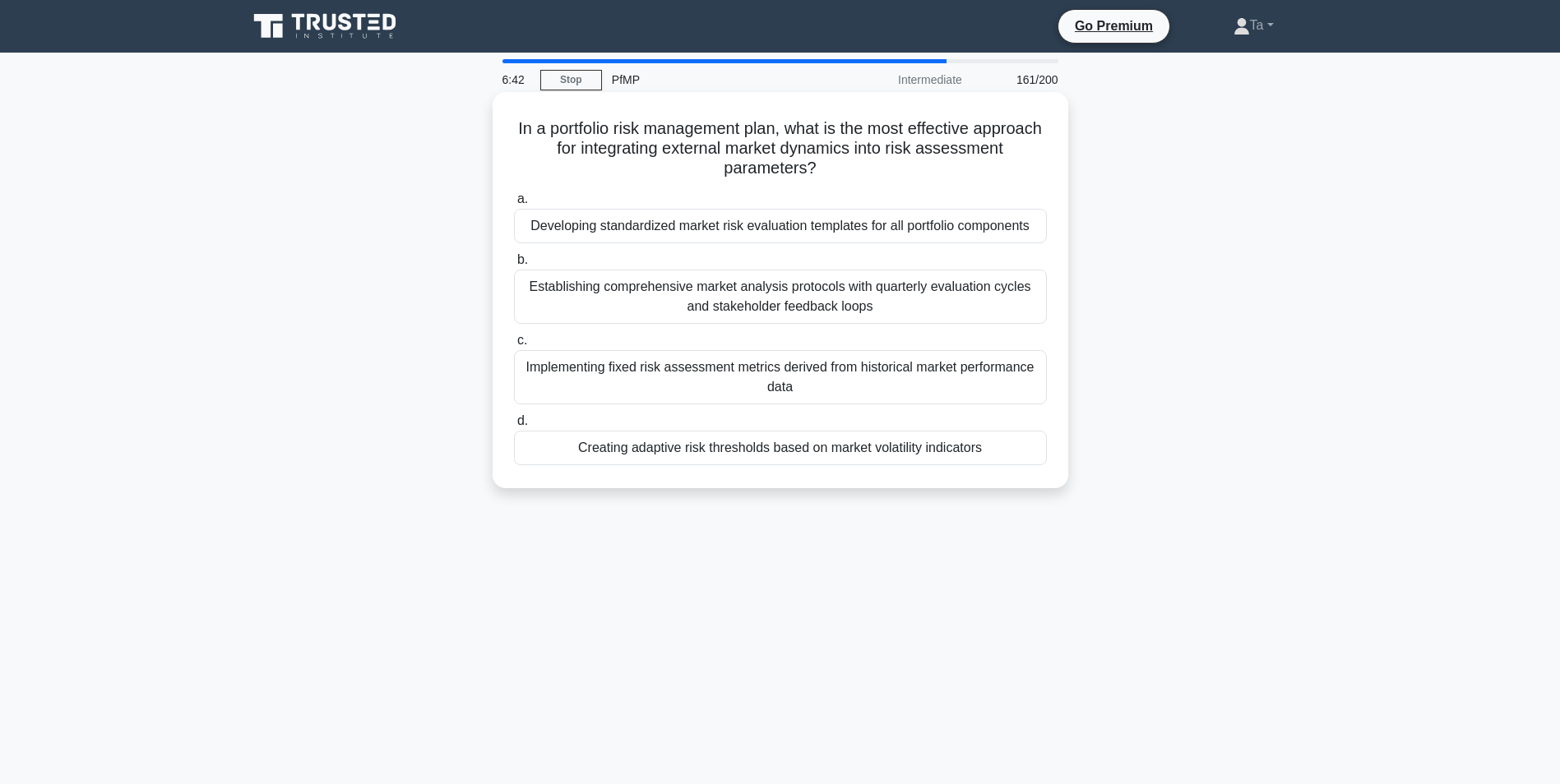
click at [734, 380] on div "Implementing fixed risk assessment metrics derived from historical market perfo…" at bounding box center [780, 376] width 532 height 54
click at [514, 346] on input "c. Implementing fixed risk assessment metrics derived from historical market pe…" at bounding box center [514, 340] width 0 height 11
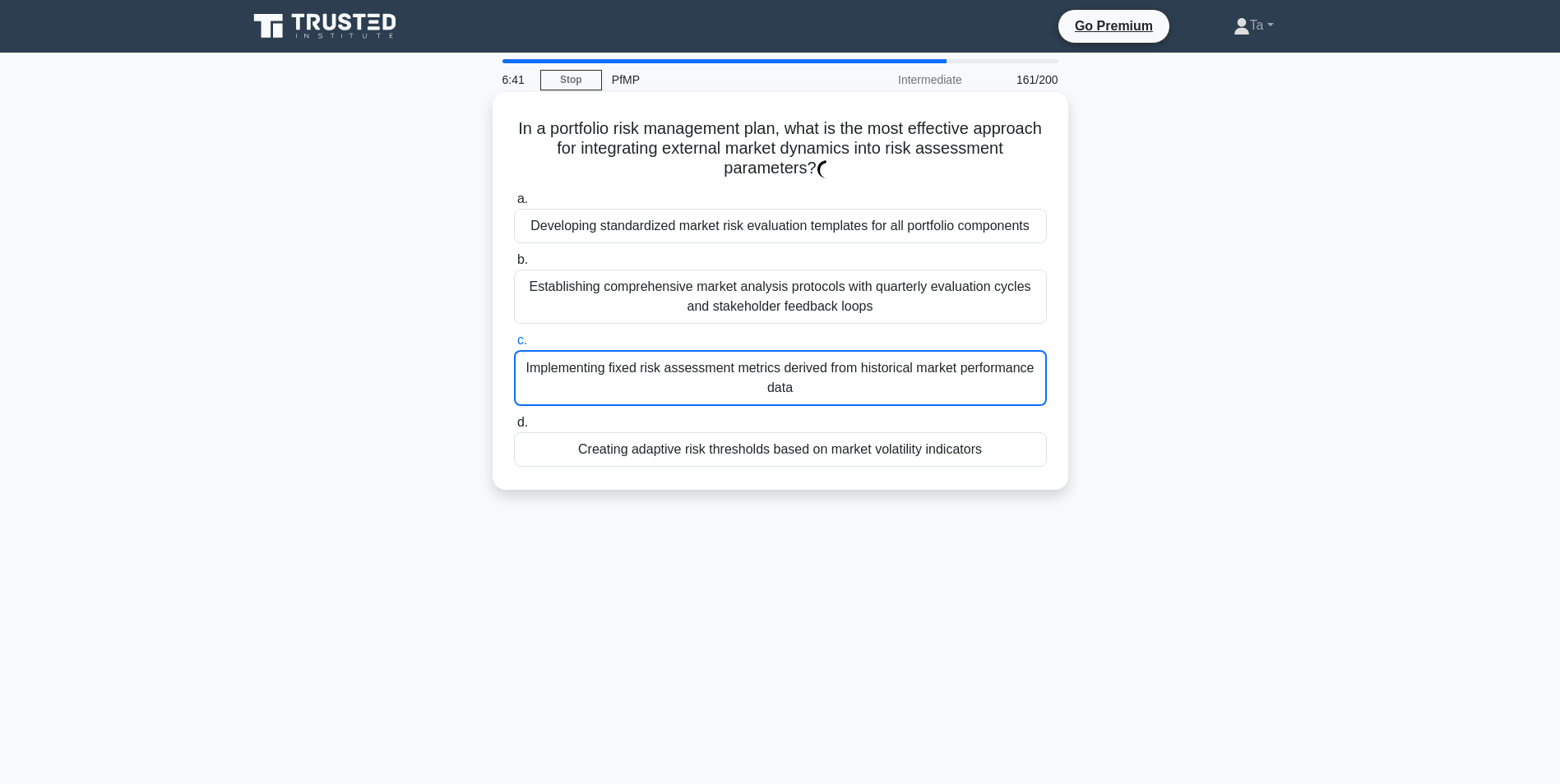
click at [734, 380] on div "Implementing fixed risk assessment metrics derived from historical market perfo…" at bounding box center [780, 377] width 532 height 56
click at [514, 346] on input "c. Implementing fixed risk assessment metrics derived from historical market pe…" at bounding box center [514, 340] width 0 height 11
click at [734, 380] on div "Implementing fixed risk assessment metrics derived from historical market perfo…" at bounding box center [780, 377] width 532 height 56
click at [514, 346] on input "c. Implementing fixed risk assessment metrics derived from historical market pe…" at bounding box center [514, 340] width 0 height 11
click at [734, 380] on div "Implementing fixed risk assessment metrics derived from historical market perfo…" at bounding box center [780, 377] width 532 height 56
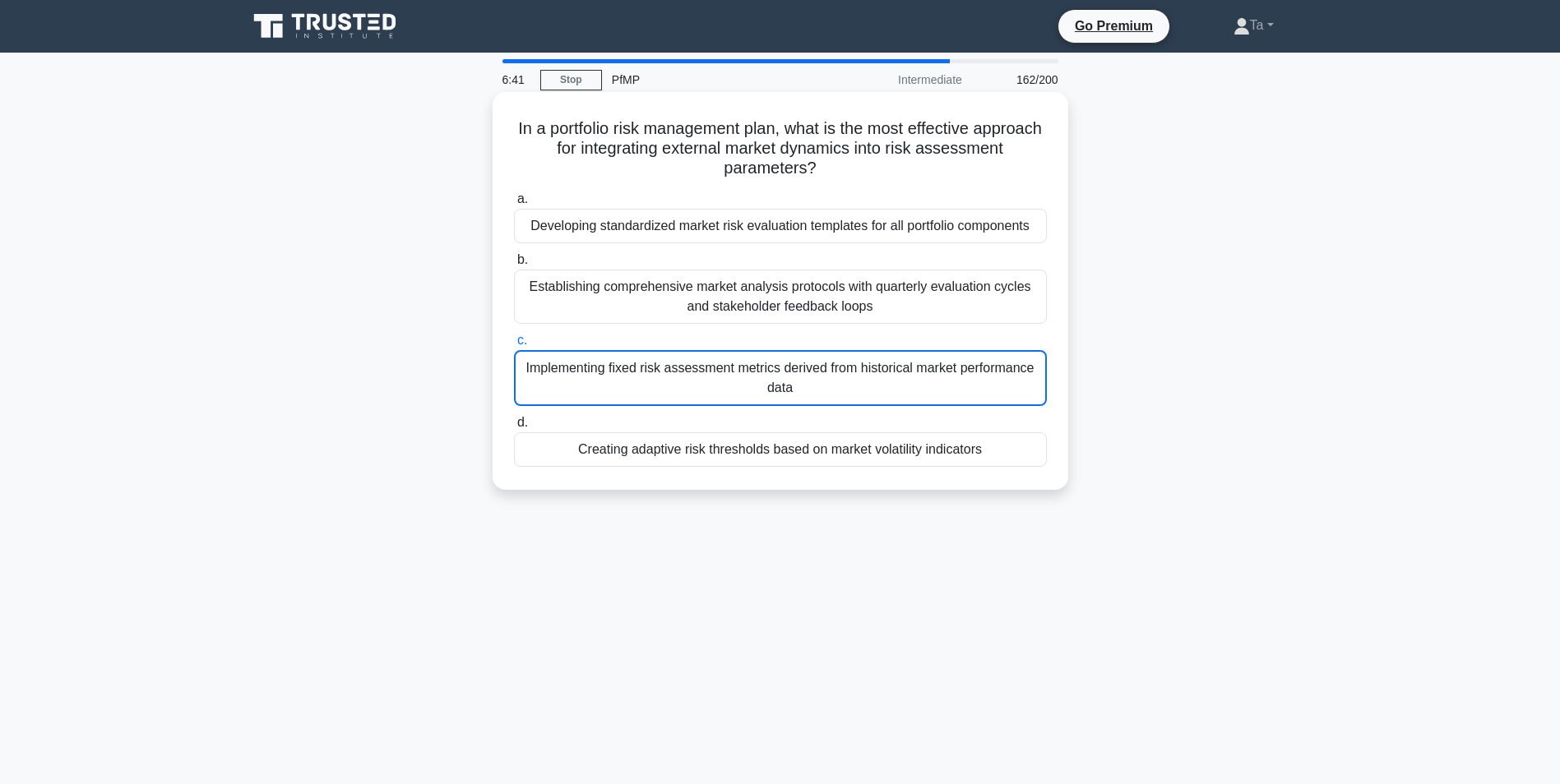
click at [514, 346] on input "c. Implementing fixed risk assessment metrics derived from historical market pe…" at bounding box center [514, 340] width 0 height 11
click at [734, 380] on div "Implementing fixed risk assessment metrics derived from historical market perfo…" at bounding box center [780, 377] width 532 height 56
click at [514, 346] on input "c. Implementing fixed risk assessment metrics derived from historical market pe…" at bounding box center [514, 340] width 0 height 11
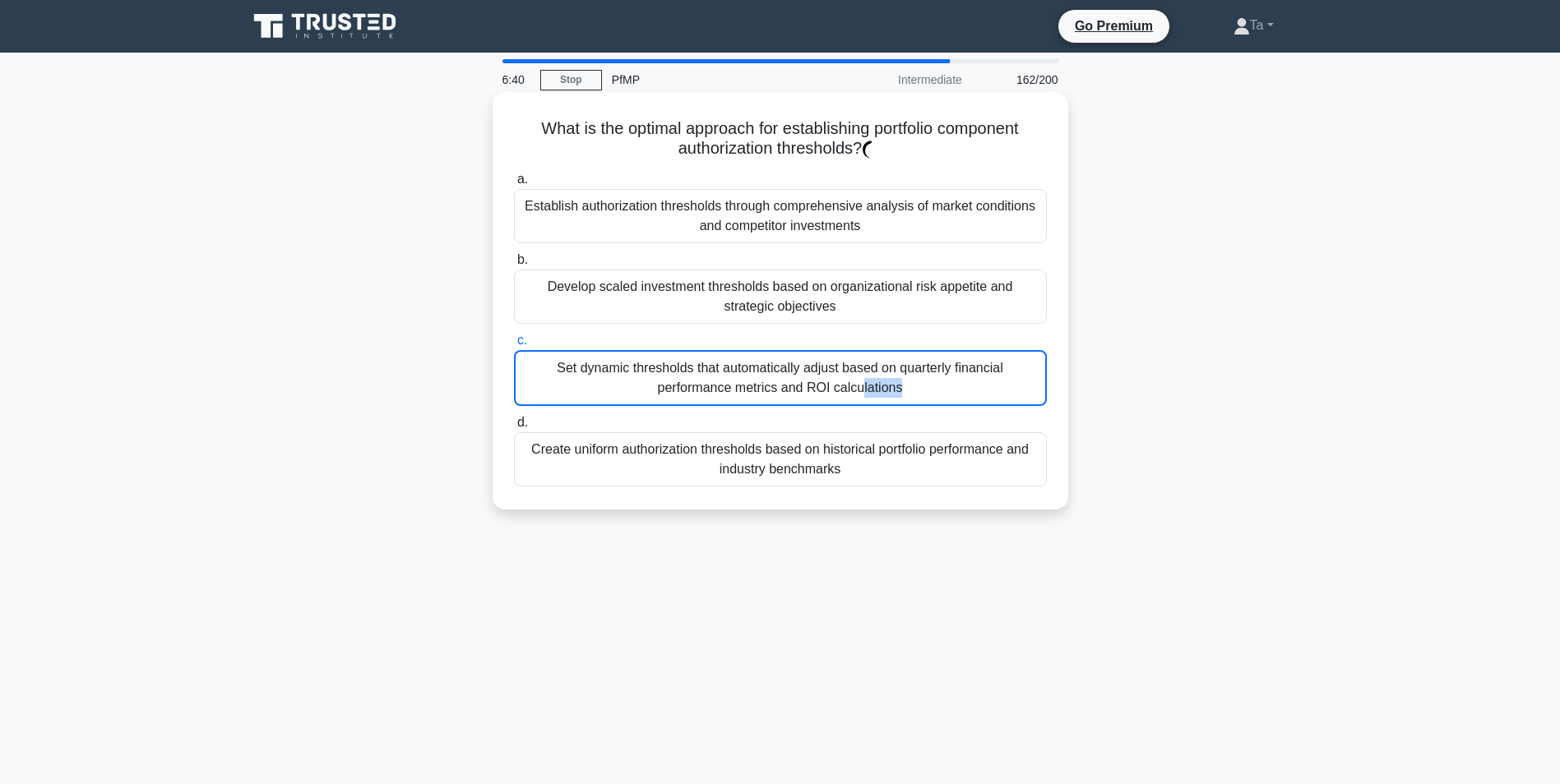
click at [734, 380] on div "Set dynamic thresholds that automatically adjust based on quarterly financial p…" at bounding box center [780, 377] width 532 height 56
click at [514, 346] on input "c. Set dynamic thresholds that automatically adjust based on quarterly financia…" at bounding box center [514, 340] width 0 height 11
click at [734, 380] on div "Set dynamic thresholds that automatically adjust based on quarterly financial p…" at bounding box center [780, 377] width 532 height 56
click at [514, 346] on input "c. Set dynamic thresholds that automatically adjust based on quarterly financia…" at bounding box center [514, 340] width 0 height 11
click at [734, 380] on div "Set dynamic thresholds that automatically adjust based on quarterly financial p…" at bounding box center [780, 377] width 532 height 56
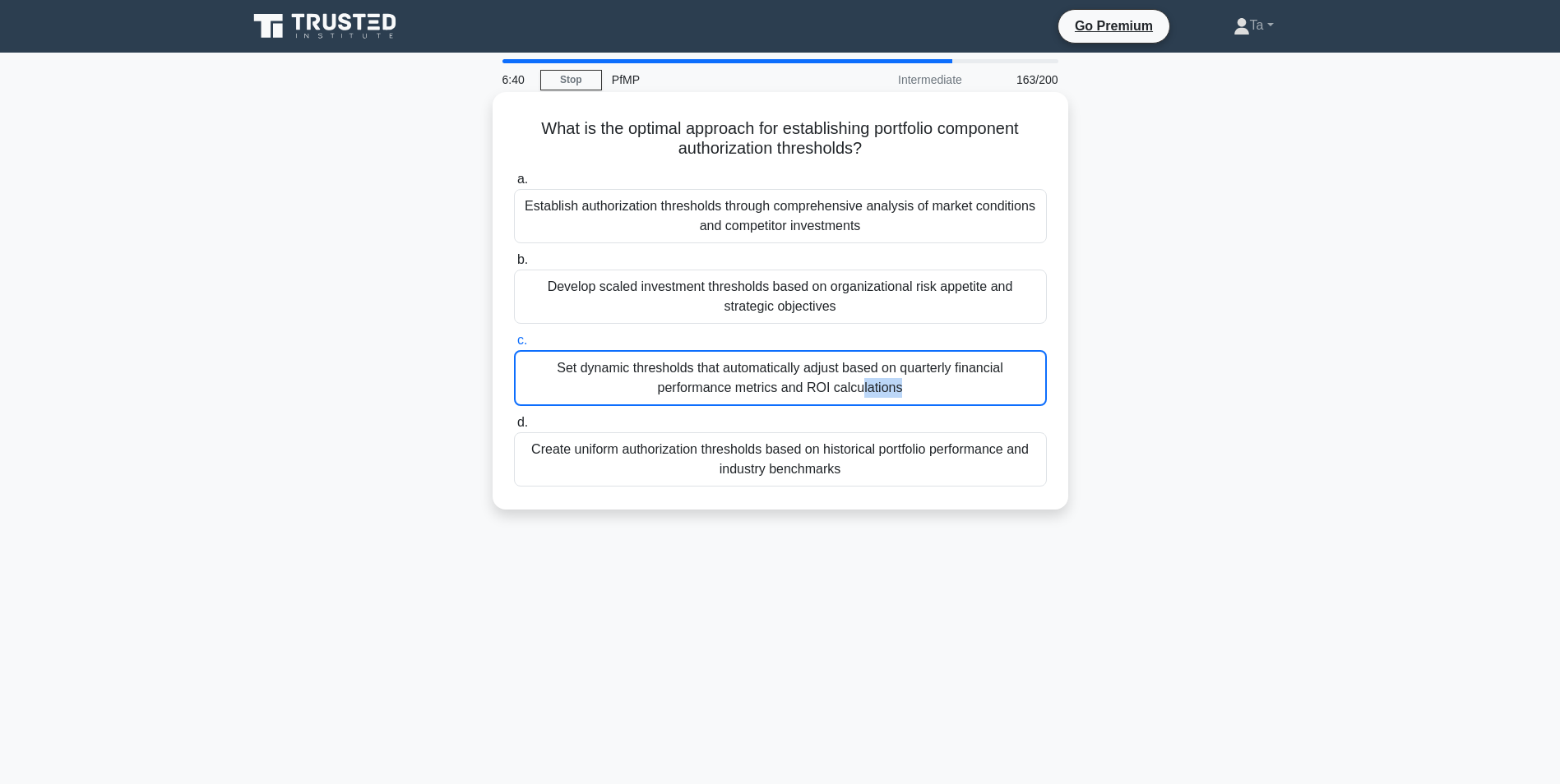
click at [514, 346] on input "c. Set dynamic thresholds that automatically adjust based on quarterly financia…" at bounding box center [514, 340] width 0 height 11
click at [734, 380] on div "Set dynamic thresholds that automatically adjust based on quarterly financial p…" at bounding box center [780, 377] width 532 height 56
click at [514, 346] on input "c. Set dynamic thresholds that automatically adjust based on quarterly financia…" at bounding box center [514, 340] width 0 height 11
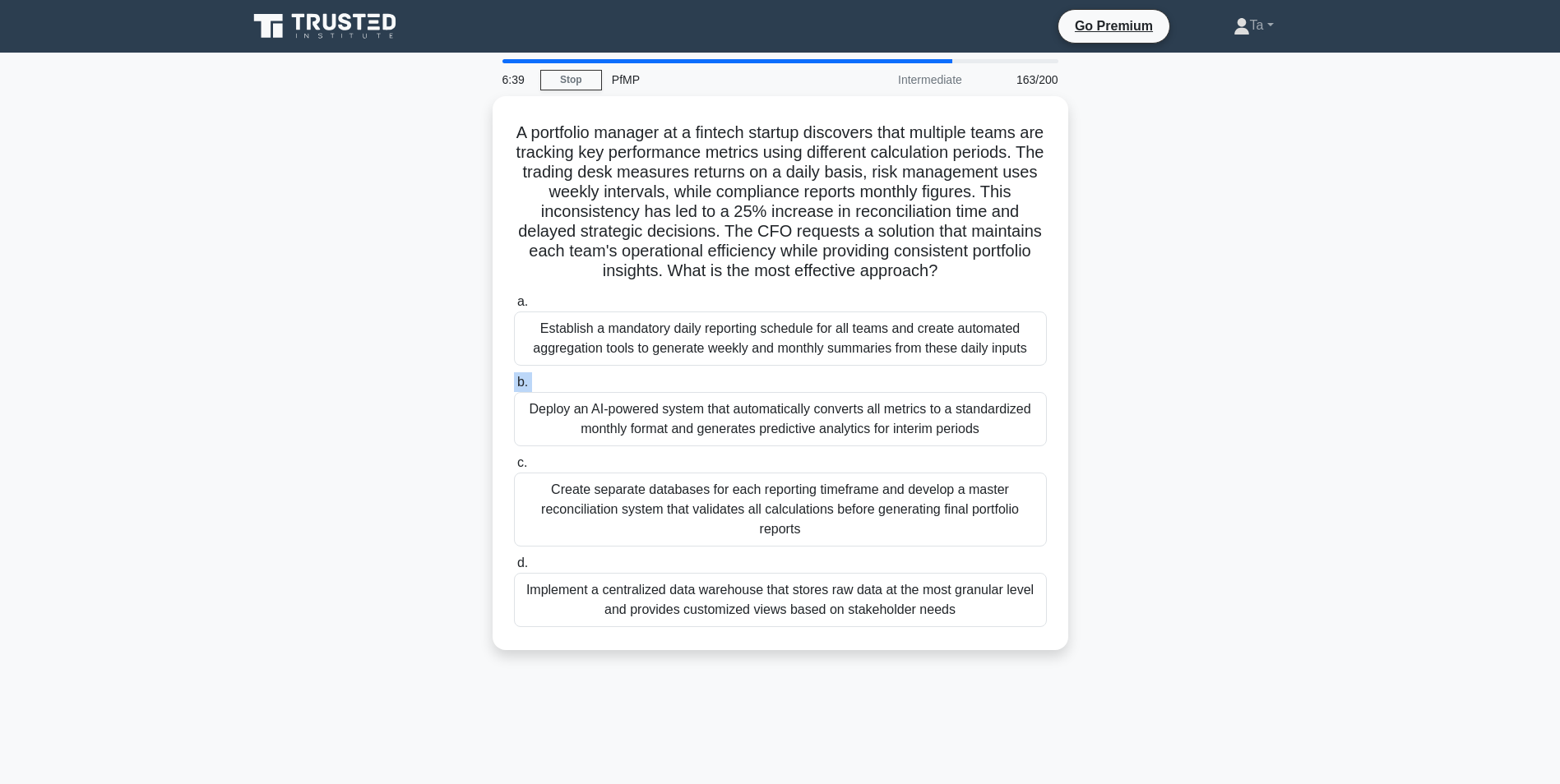
click at [734, 380] on label "b. Deploy an AI-powered system that automatically converts all metrics to a sta…" at bounding box center [780, 409] width 532 height 74
click at [514, 380] on input "b. Deploy an AI-powered system that automatically converts all metrics to a sta…" at bounding box center [514, 382] width 0 height 11
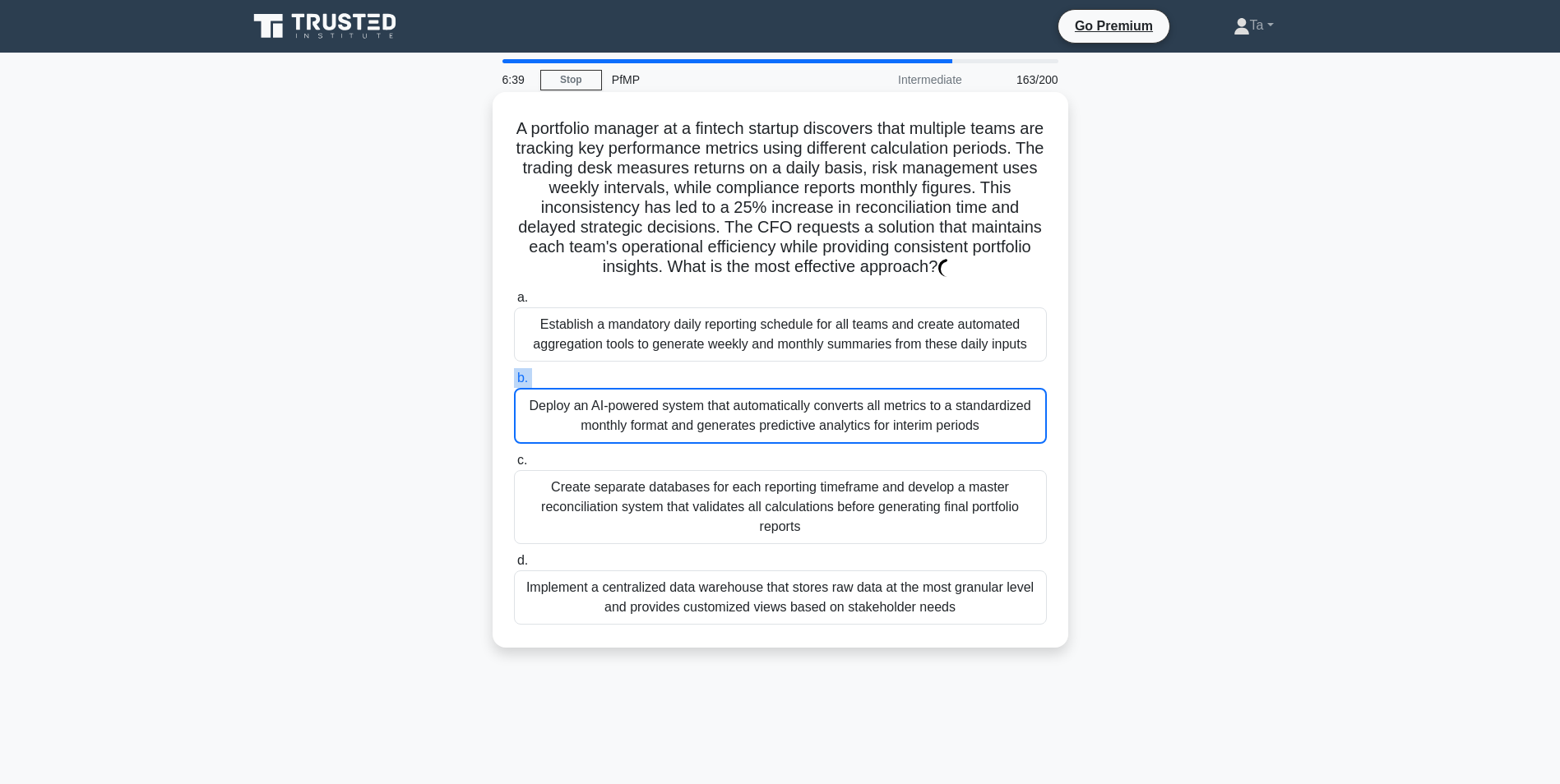
click at [734, 380] on label "b. Deploy an AI-powered system that automatically converts all metrics to a sta…" at bounding box center [780, 406] width 532 height 75
click at [514, 380] on input "b. Deploy an AI-powered system that automatically converts all metrics to a sta…" at bounding box center [514, 378] width 0 height 11
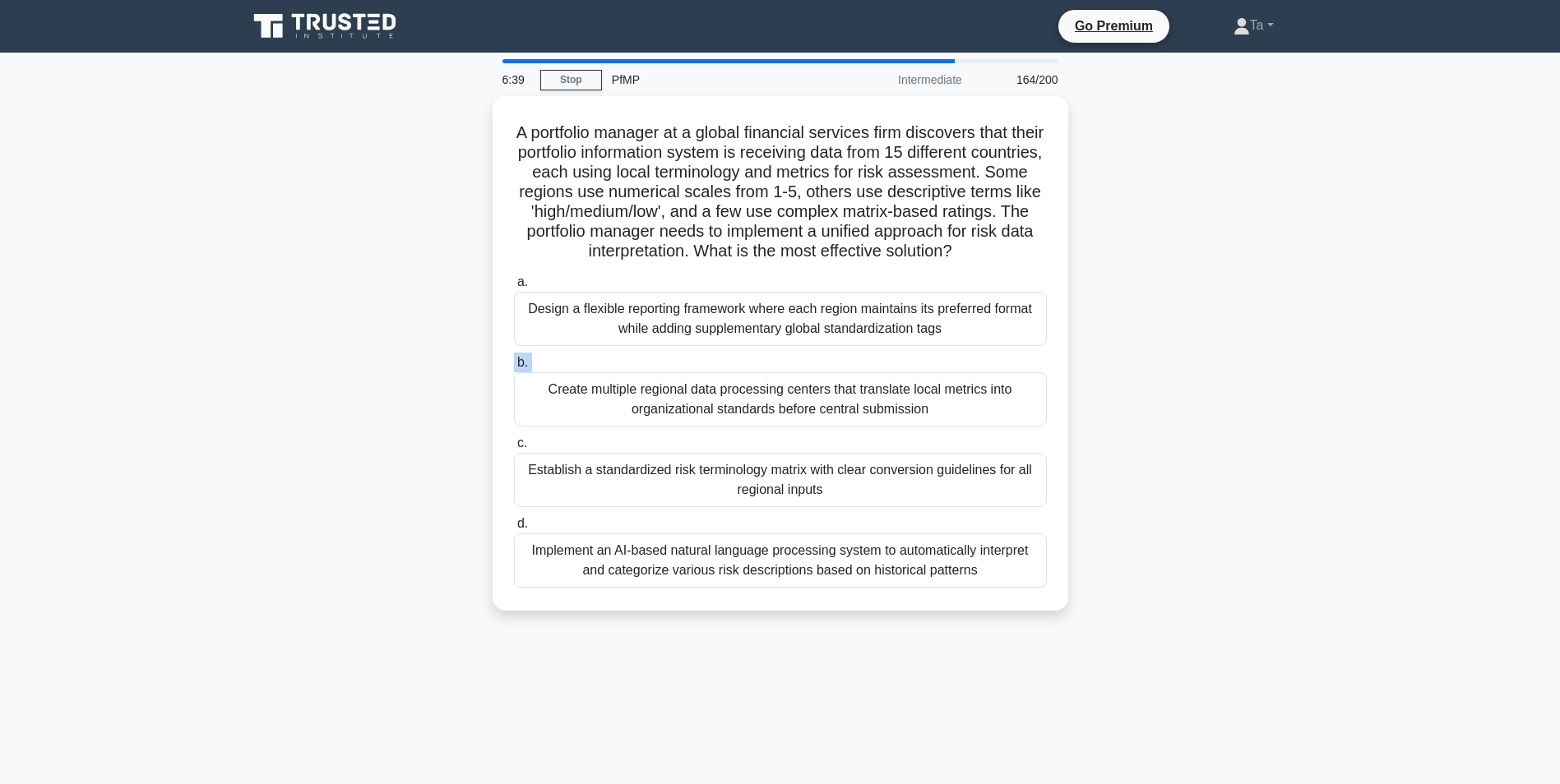
click at [734, 380] on label "b. Create multiple regional data processing centers that translate local metric…" at bounding box center [780, 389] width 532 height 74
click at [514, 368] on input "b. Create multiple regional data processing centers that translate local metric…" at bounding box center [514, 363] width 0 height 11
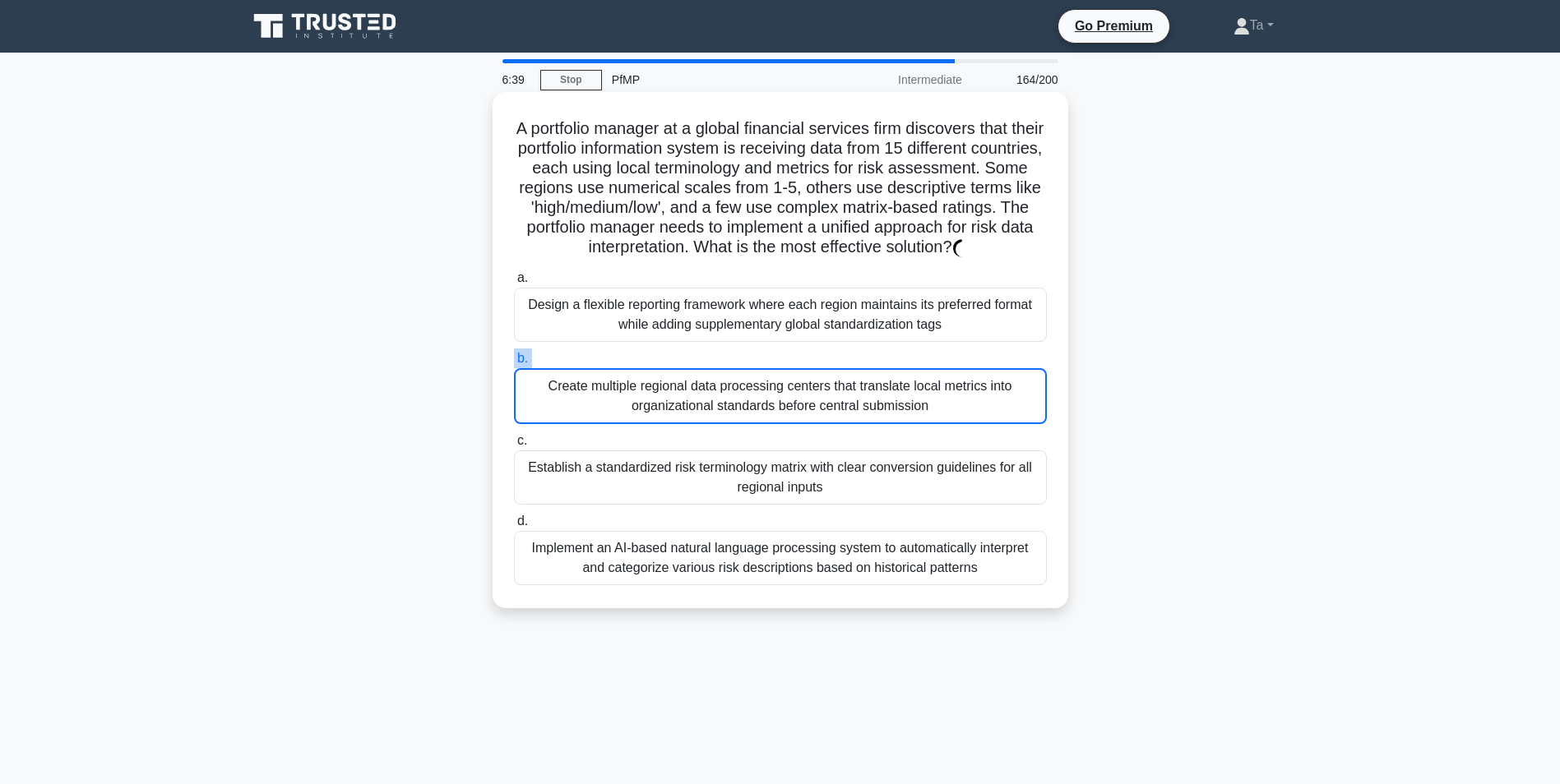
click at [734, 380] on label "b. Create multiple regional data processing centers that translate local metric…" at bounding box center [780, 386] width 532 height 75
click at [514, 364] on input "b. Create multiple regional data processing centers that translate local metric…" at bounding box center [514, 359] width 0 height 11
click at [734, 380] on label "b. Create multiple regional data processing centers that translate local metric…" at bounding box center [780, 386] width 532 height 75
click at [514, 364] on input "b. Create multiple regional data processing centers that translate local metric…" at bounding box center [514, 359] width 0 height 11
click at [734, 380] on label "b. Create multiple regional data processing centers that translate local metric…" at bounding box center [780, 386] width 532 height 75
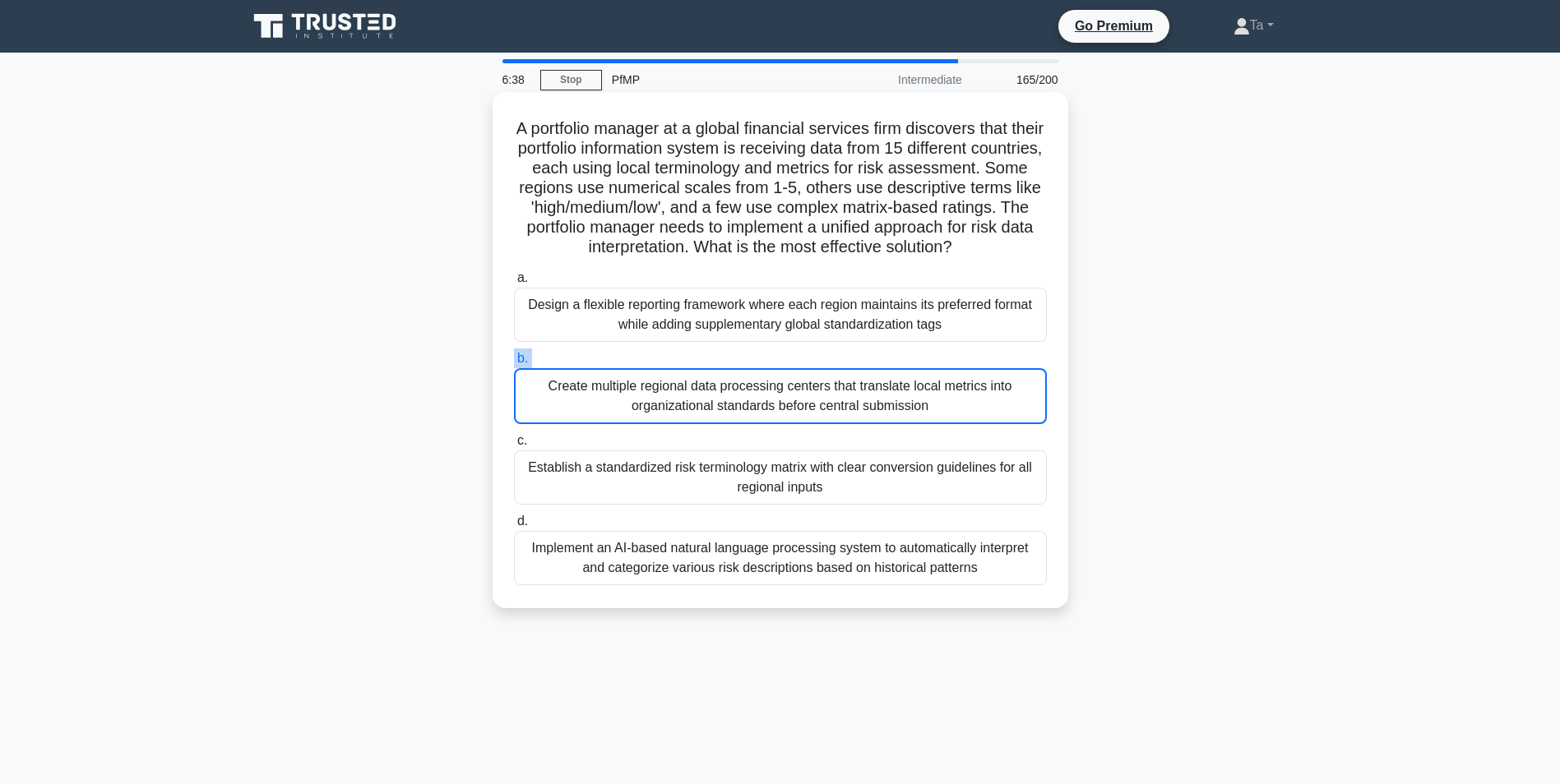
click at [514, 364] on input "b. Create multiple regional data processing centers that translate local metric…" at bounding box center [514, 359] width 0 height 11
click at [731, 379] on label "b. Create multiple regional data processing centers that translate local metric…" at bounding box center [780, 386] width 532 height 75
click at [514, 364] on input "b. Create multiple regional data processing centers that translate local metric…" at bounding box center [514, 359] width 0 height 11
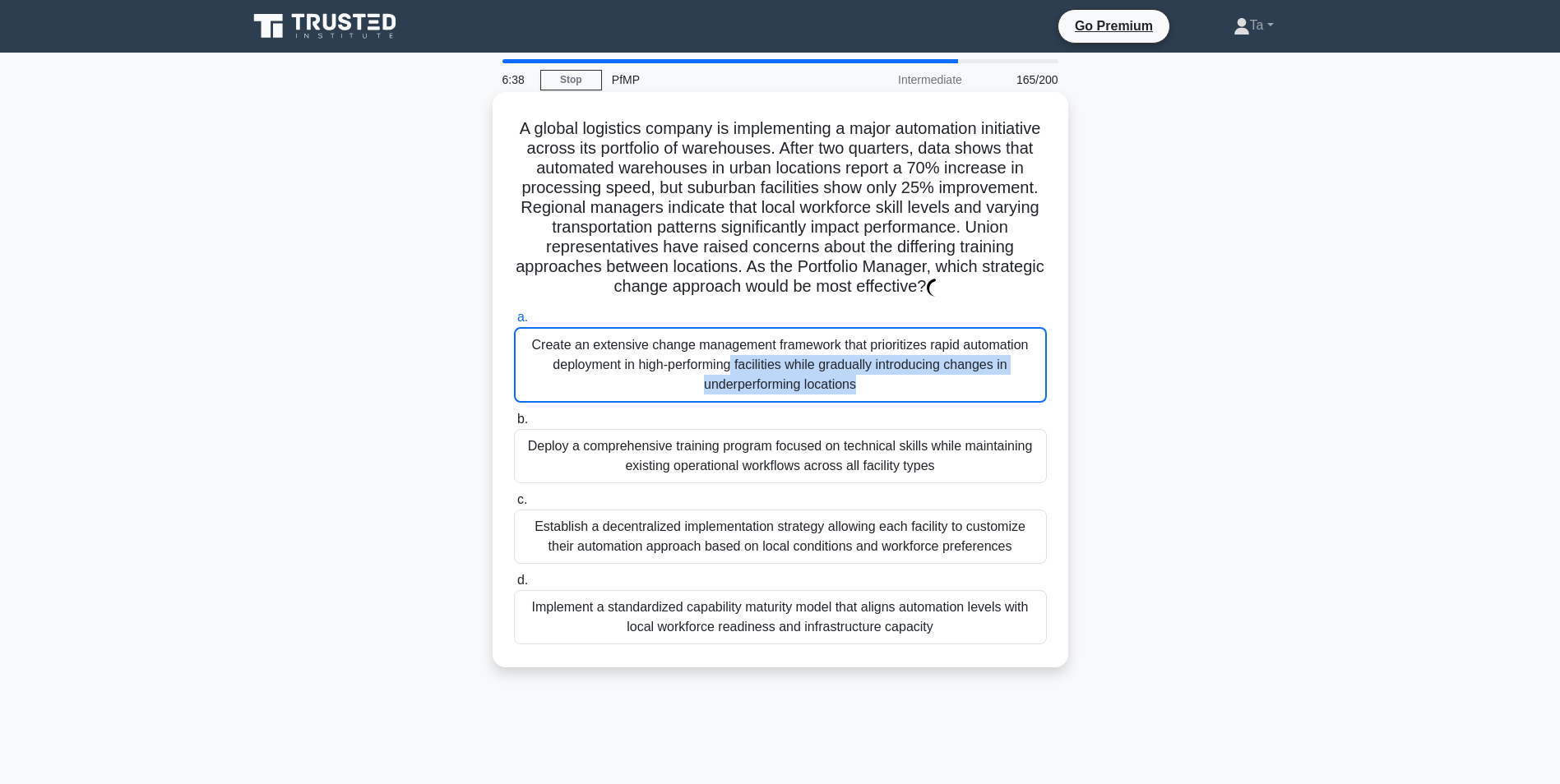
click at [730, 379] on div "Create an extensive change management framework that prioritizes rapid automati…" at bounding box center [780, 365] width 532 height 75
click at [514, 323] on input "a. Create an extensive change management framework that prioritizes rapid autom…" at bounding box center [514, 318] width 0 height 11
click at [730, 379] on div "Create an extensive change management framework that prioritizes rapid automati…" at bounding box center [780, 365] width 532 height 75
click at [514, 323] on input "a. Create an extensive change management framework that prioritizes rapid autom…" at bounding box center [514, 318] width 0 height 11
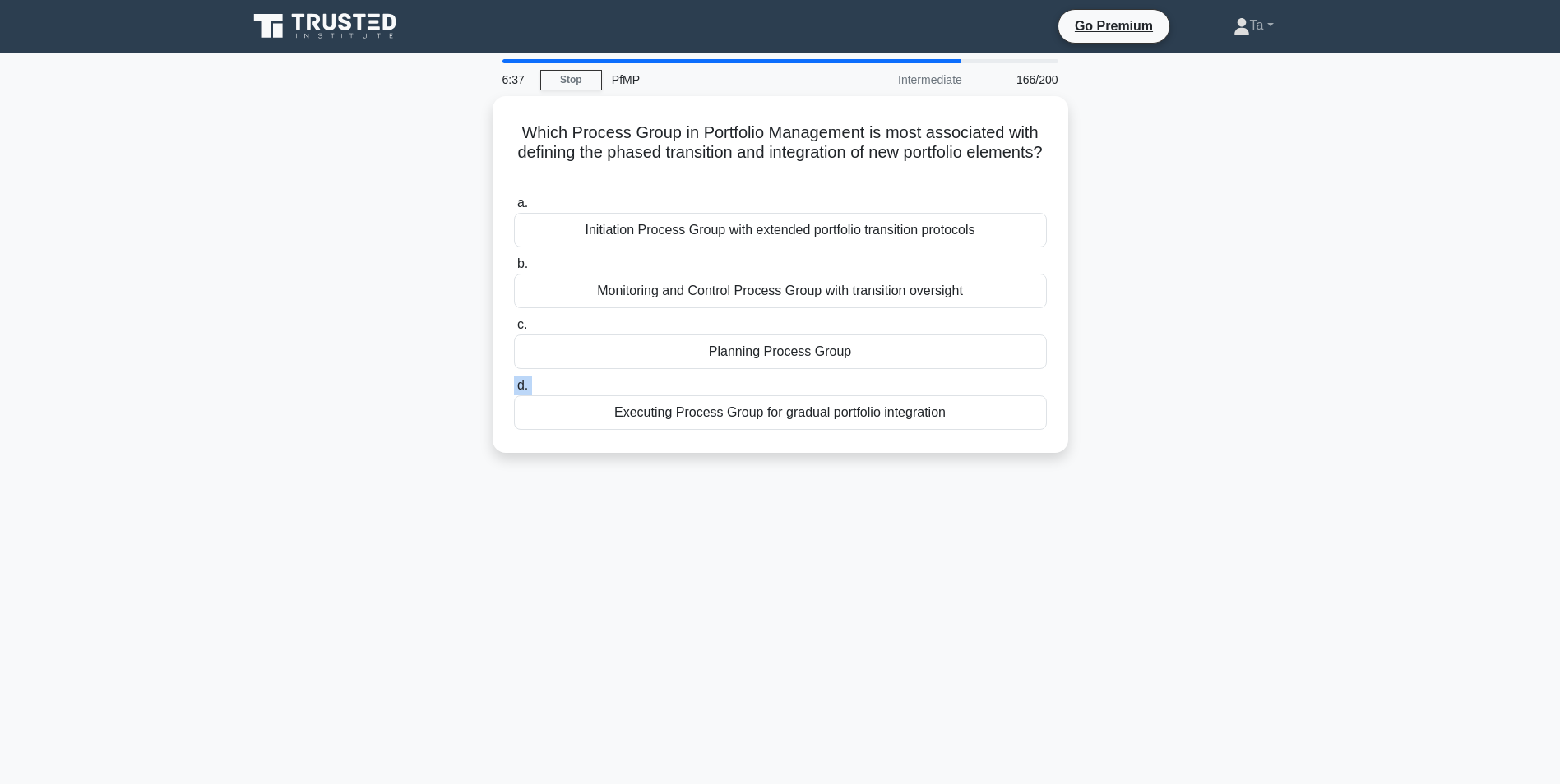
click at [730, 379] on label "d. Executing Process Group for gradual portfolio integration" at bounding box center [780, 402] width 532 height 54
click at [514, 380] on input "d. Executing Process Group for gradual portfolio integration" at bounding box center [514, 385] width 0 height 11
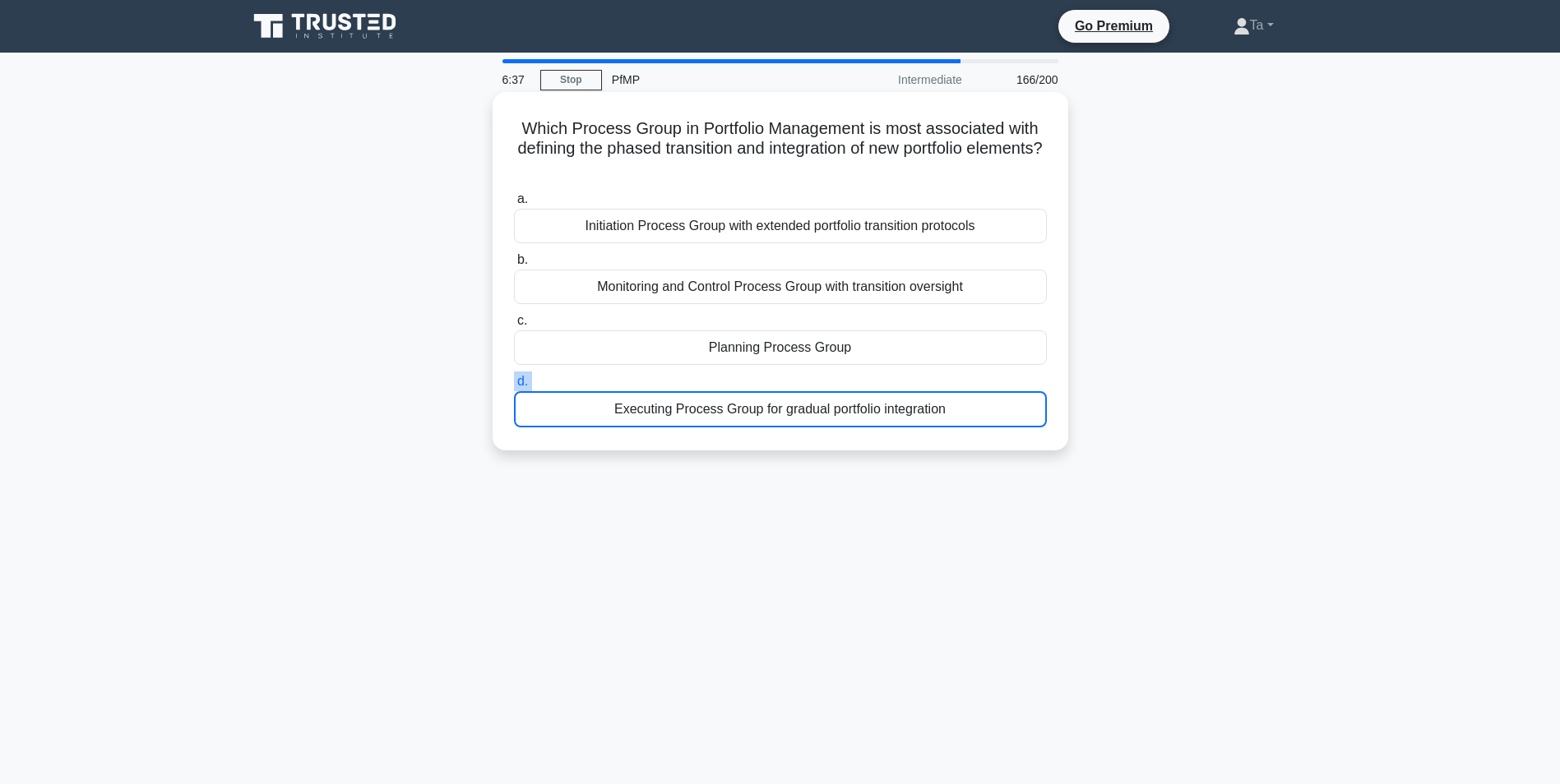
click at [730, 379] on label "d. Executing Process Group for gradual portfolio integration" at bounding box center [780, 399] width 532 height 56
click at [514, 379] on input "d. Executing Process Group for gradual portfolio integration" at bounding box center [514, 381] width 0 height 11
click at [730, 379] on label "d. Executing Process Group for gradual portfolio integration" at bounding box center [780, 399] width 532 height 56
click at [514, 379] on input "d. Executing Process Group for gradual portfolio integration" at bounding box center [514, 381] width 0 height 11
click at [730, 379] on label "d. Executing Process Group for gradual portfolio integration" at bounding box center [780, 399] width 532 height 56
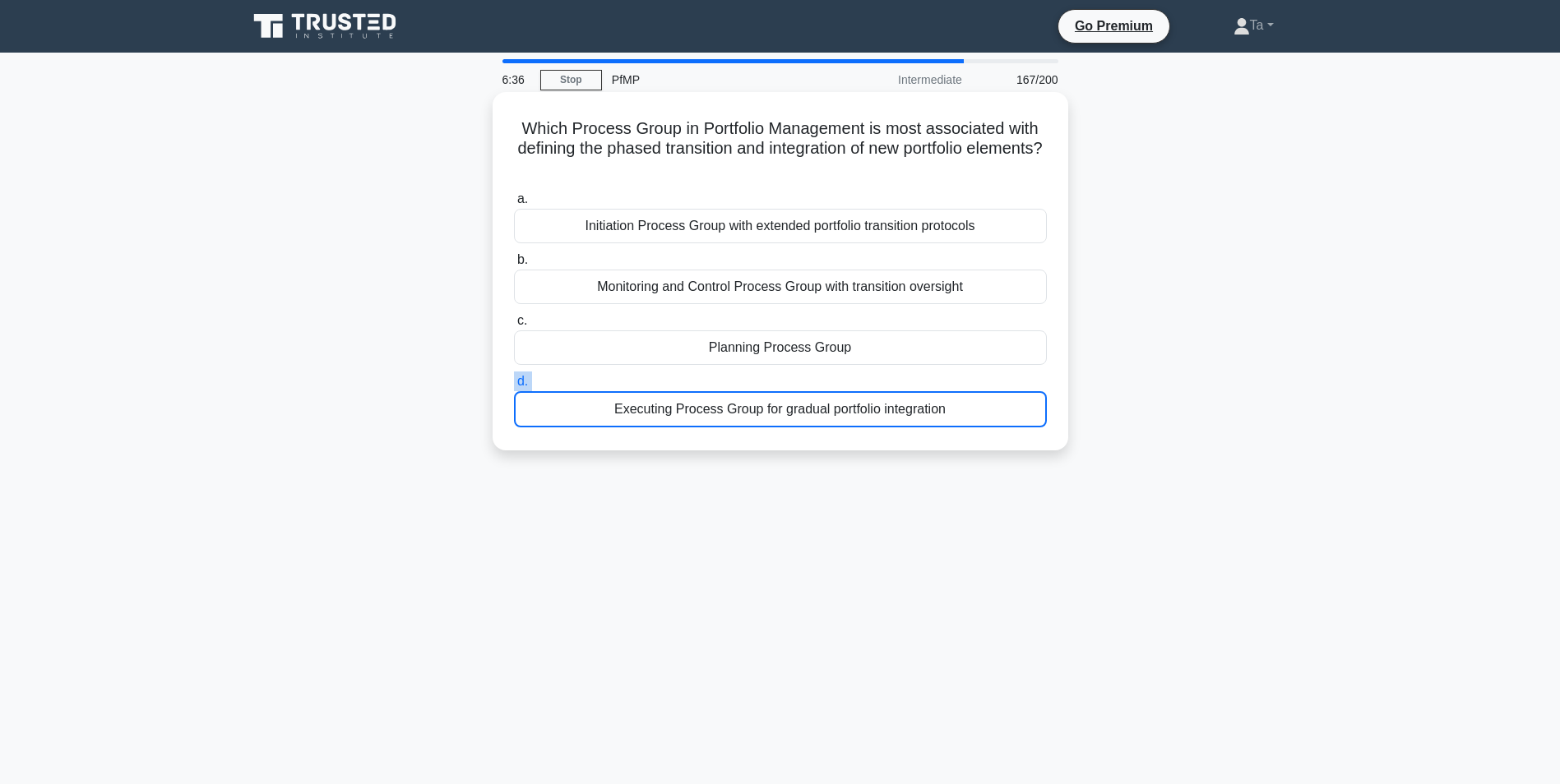
click at [514, 379] on input "d. Executing Process Group for gradual portfolio integration" at bounding box center [514, 381] width 0 height 11
click at [730, 379] on label "d. Executing Process Group for gradual portfolio integration" at bounding box center [780, 399] width 532 height 56
click at [514, 379] on input "d. Executing Process Group for gradual portfolio integration" at bounding box center [514, 381] width 0 height 11
click at [730, 379] on label "d. Executing Process Group for gradual portfolio integration" at bounding box center [780, 399] width 532 height 56
click at [514, 379] on input "d. Executing Process Group for gradual portfolio integration" at bounding box center [514, 381] width 0 height 11
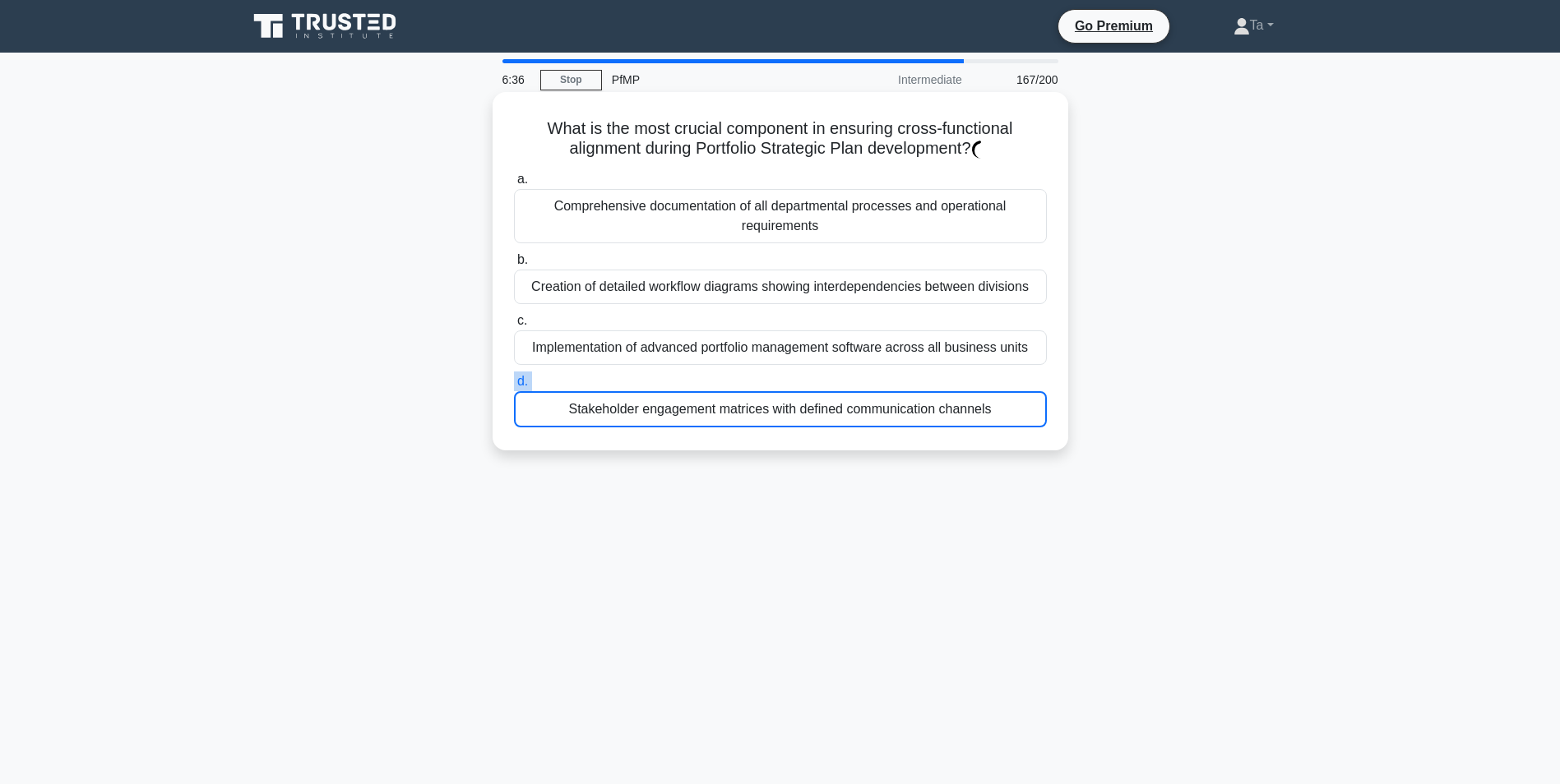
click at [730, 379] on label "d. Stakeholder engagement matrices with defined communication channels" at bounding box center [780, 399] width 532 height 56
click at [514, 379] on input "d. Stakeholder engagement matrices with defined communication channels" at bounding box center [514, 381] width 0 height 11
click at [730, 379] on label "d. Stakeholder engagement matrices with defined communication channels" at bounding box center [780, 399] width 532 height 56
click at [514, 379] on input "d. Stakeholder engagement matrices with defined communication channels" at bounding box center [514, 381] width 0 height 11
click at [730, 379] on label "d. Stakeholder engagement matrices with defined communication channels" at bounding box center [780, 399] width 532 height 56
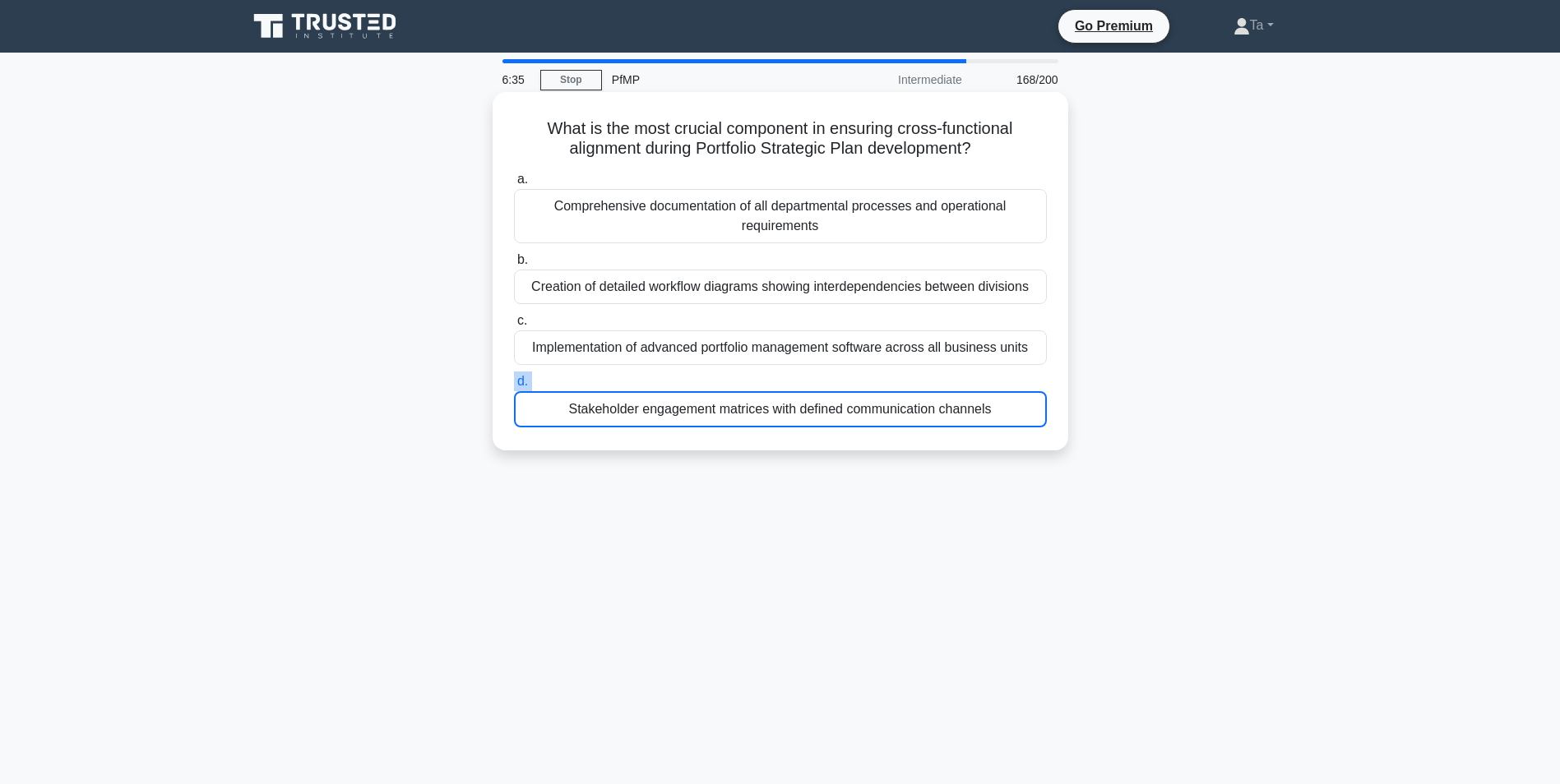
click at [514, 379] on input "d. Stakeholder engagement matrices with defined communication channels" at bounding box center [514, 381] width 0 height 11
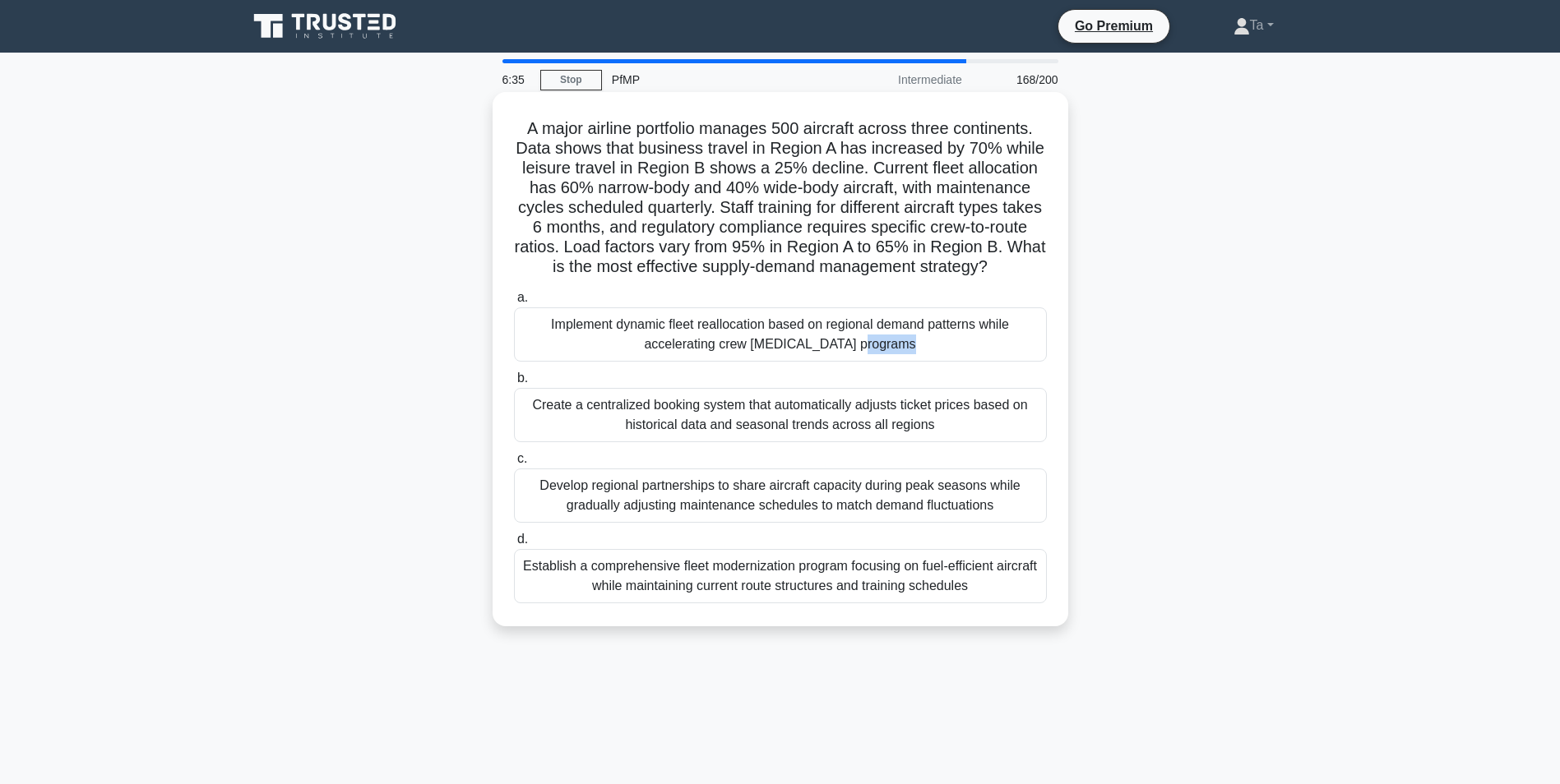
click at [730, 362] on div "Implement dynamic fleet reallocation based on regional demand patterns while ac…" at bounding box center [780, 334] width 532 height 54
click at [514, 303] on input "a. Implement dynamic fleet reallocation based on regional demand patterns while…" at bounding box center [514, 298] width 0 height 11
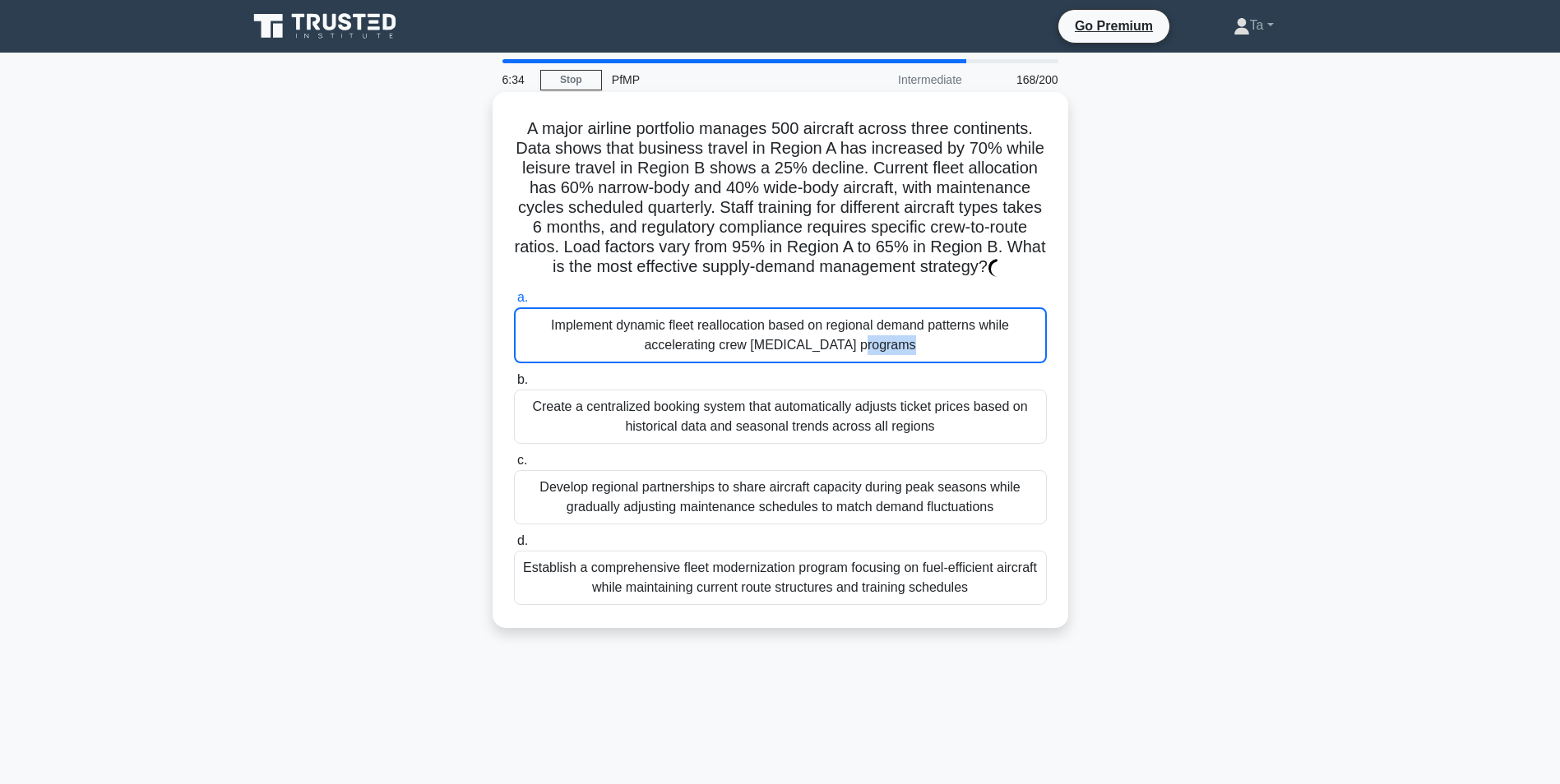
click at [730, 364] on div "Implement dynamic fleet reallocation based on regional demand patterns while ac…" at bounding box center [780, 335] width 532 height 56
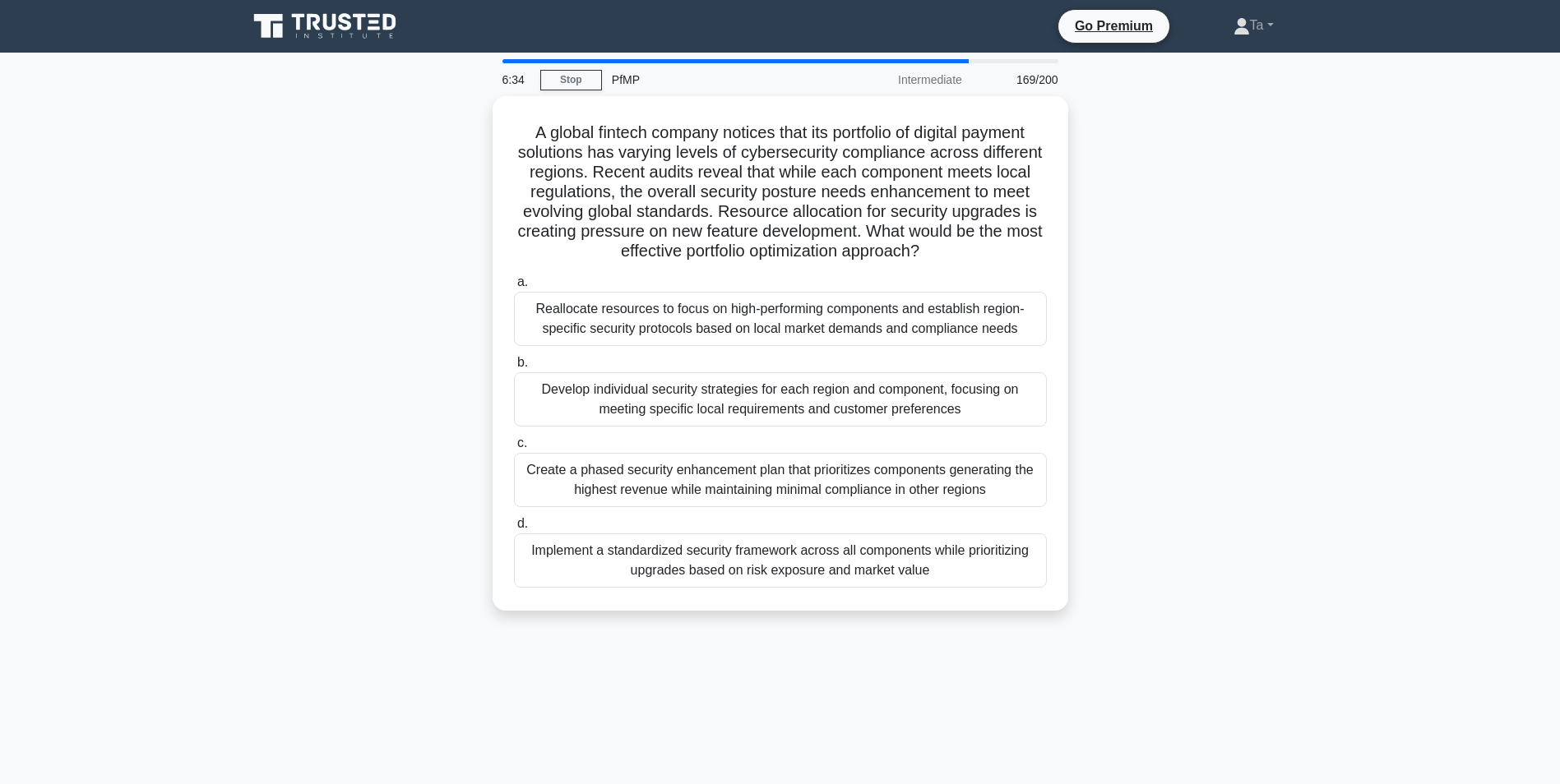
click at [730, 379] on label "b. Develop individual security strategies for each region and component, focusi…" at bounding box center [780, 389] width 532 height 74
click at [514, 368] on input "b. Develop individual security strategies for each region and component, focusi…" at bounding box center [514, 363] width 0 height 11
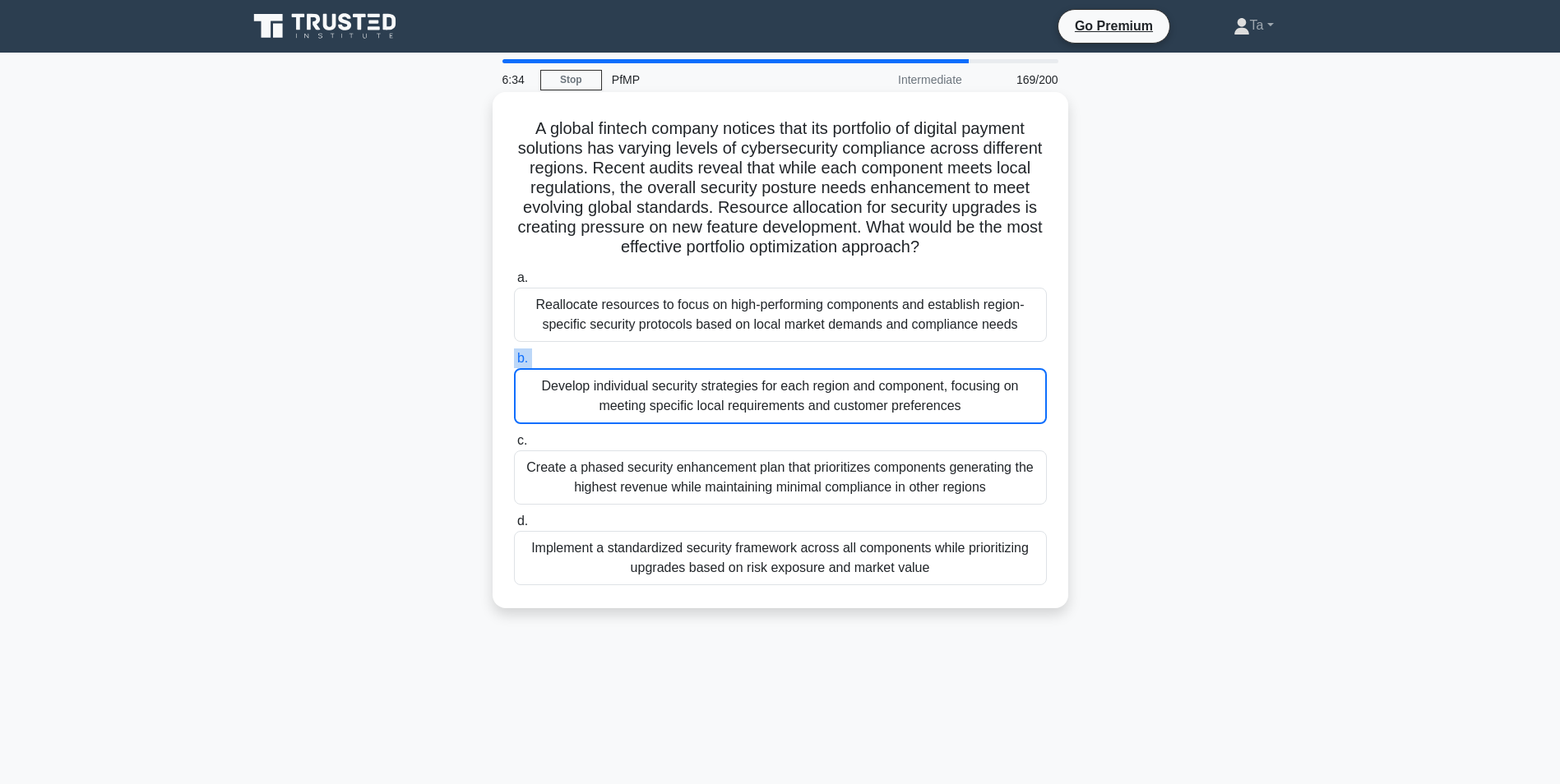
click at [730, 379] on label "b. Develop individual security strategies for each region and component, focusi…" at bounding box center [780, 386] width 532 height 75
click at [514, 364] on input "b. Develop individual security strategies for each region and component, focusi…" at bounding box center [514, 359] width 0 height 11
click at [730, 379] on label "b. Develop individual security strategies for each region and component, focusi…" at bounding box center [780, 386] width 532 height 75
click at [514, 364] on input "b. Develop individual security strategies for each region and component, focusi…" at bounding box center [514, 359] width 0 height 11
click at [730, 379] on label "b. Develop individual security strategies for each region and component, focusi…" at bounding box center [780, 386] width 532 height 75
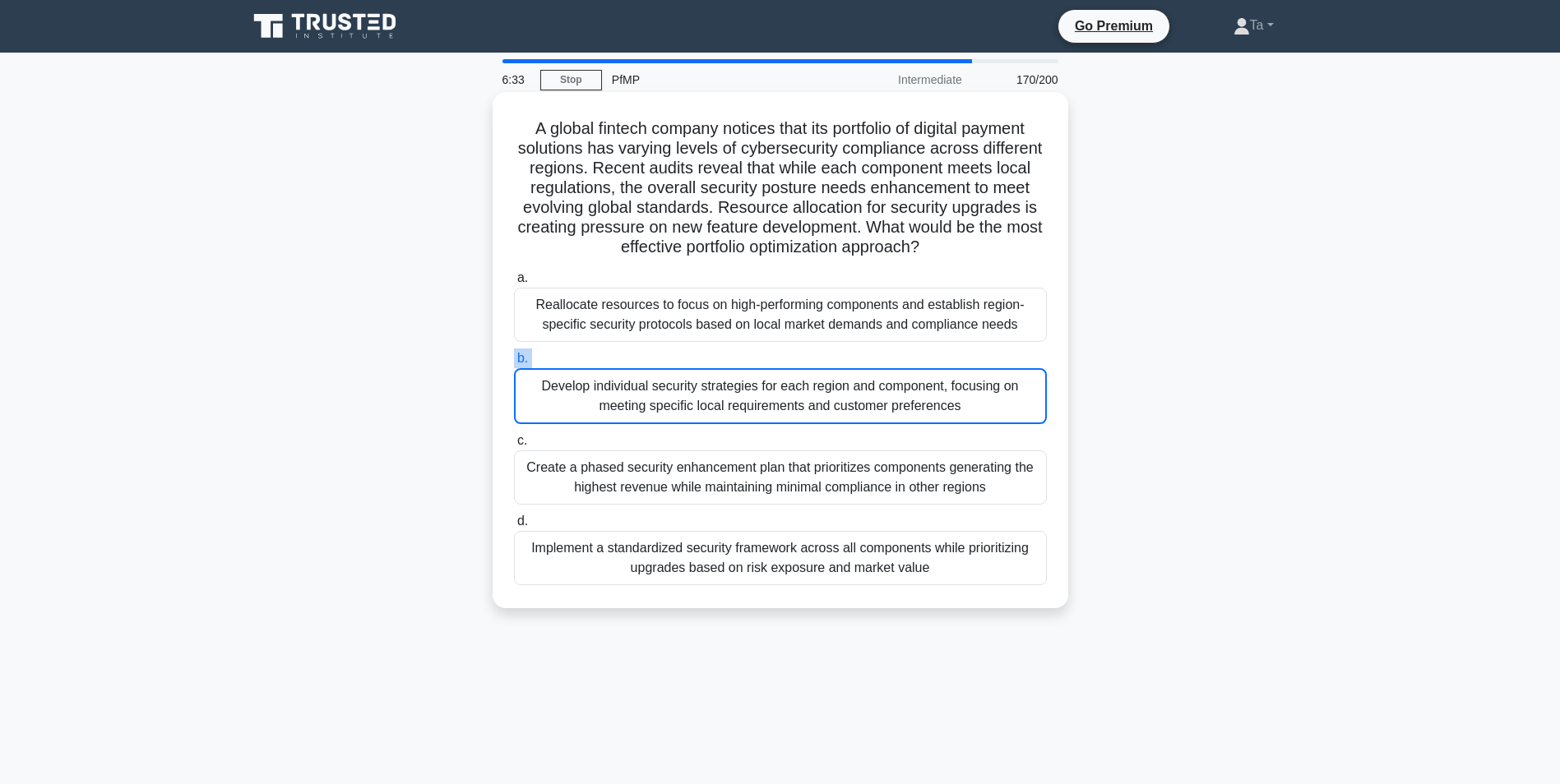
click at [514, 364] on input "b. Develop individual security strategies for each region and component, focusi…" at bounding box center [514, 359] width 0 height 11
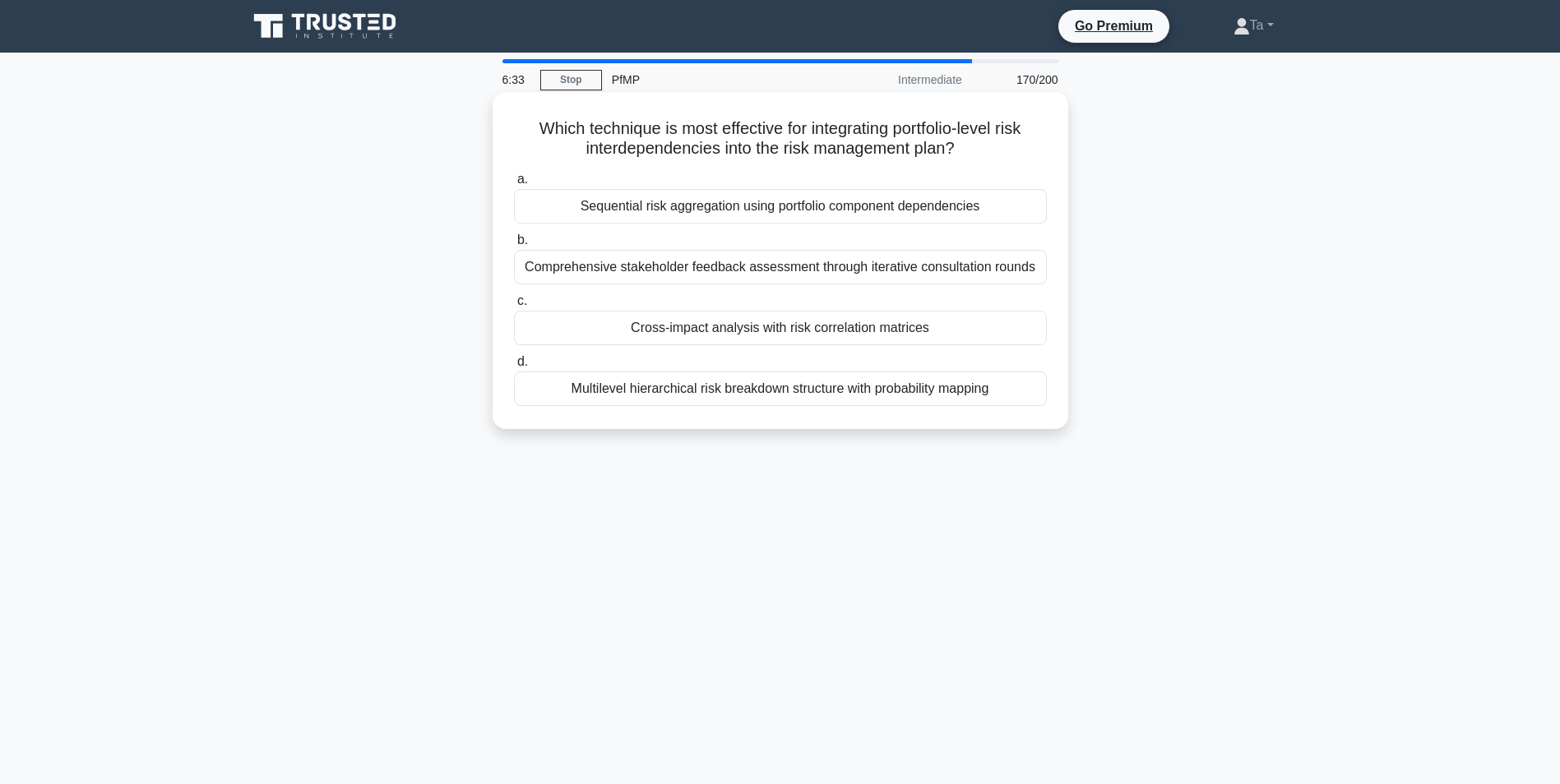
click at [730, 379] on div "Multilevel hierarchical risk breakdown structure with probability mapping" at bounding box center [780, 388] width 532 height 34
click at [514, 368] on input "d. Multilevel hierarchical risk breakdown structure with probability mapping" at bounding box center [514, 362] width 0 height 11
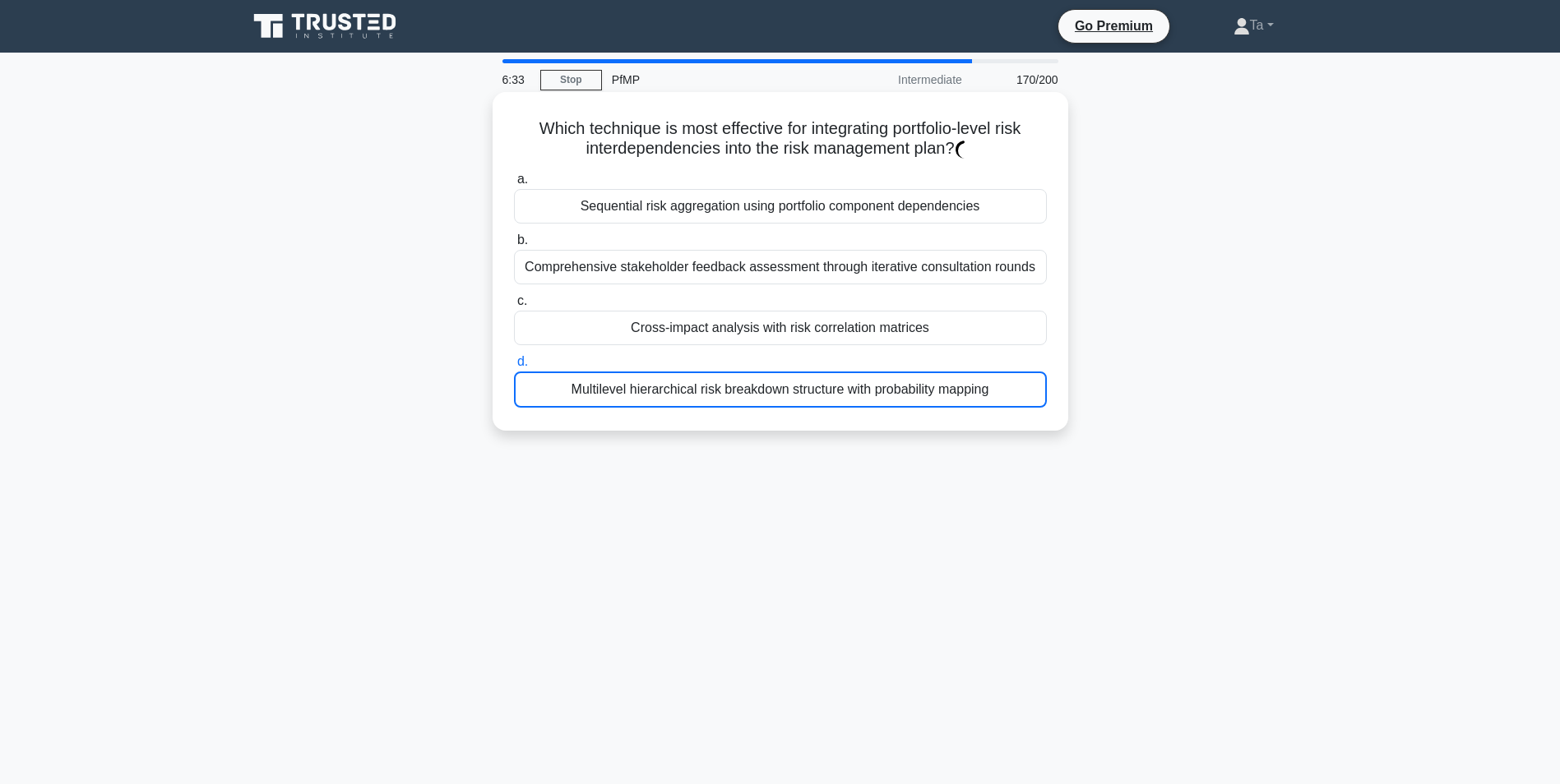
click at [730, 379] on div "Multilevel hierarchical risk breakdown structure with probability mapping" at bounding box center [780, 389] width 532 height 36
click at [514, 368] on input "d. Multilevel hierarchical risk breakdown structure with probability mapping" at bounding box center [514, 362] width 0 height 11
click at [730, 379] on div "Multilevel hierarchical risk breakdown structure with probability mapping" at bounding box center [780, 389] width 532 height 36
click at [514, 368] on input "d. Multilevel hierarchical risk breakdown structure with probability mapping" at bounding box center [514, 362] width 0 height 11
click at [730, 379] on div "Multilevel hierarchical risk breakdown structure with probability mapping" at bounding box center [780, 389] width 532 height 36
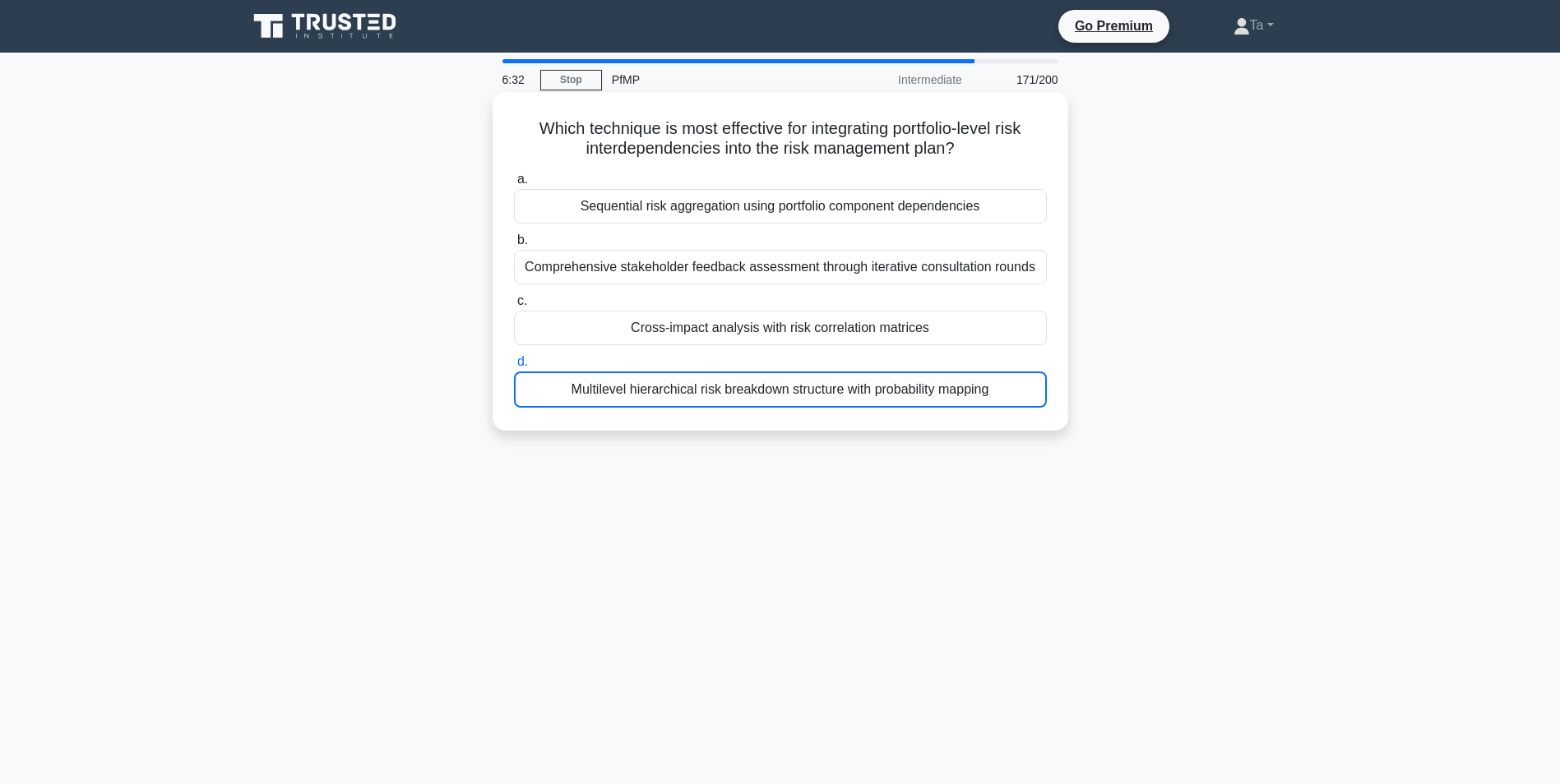
click at [514, 368] on input "d. Multilevel hierarchical risk breakdown structure with probability mapping" at bounding box center [514, 362] width 0 height 11
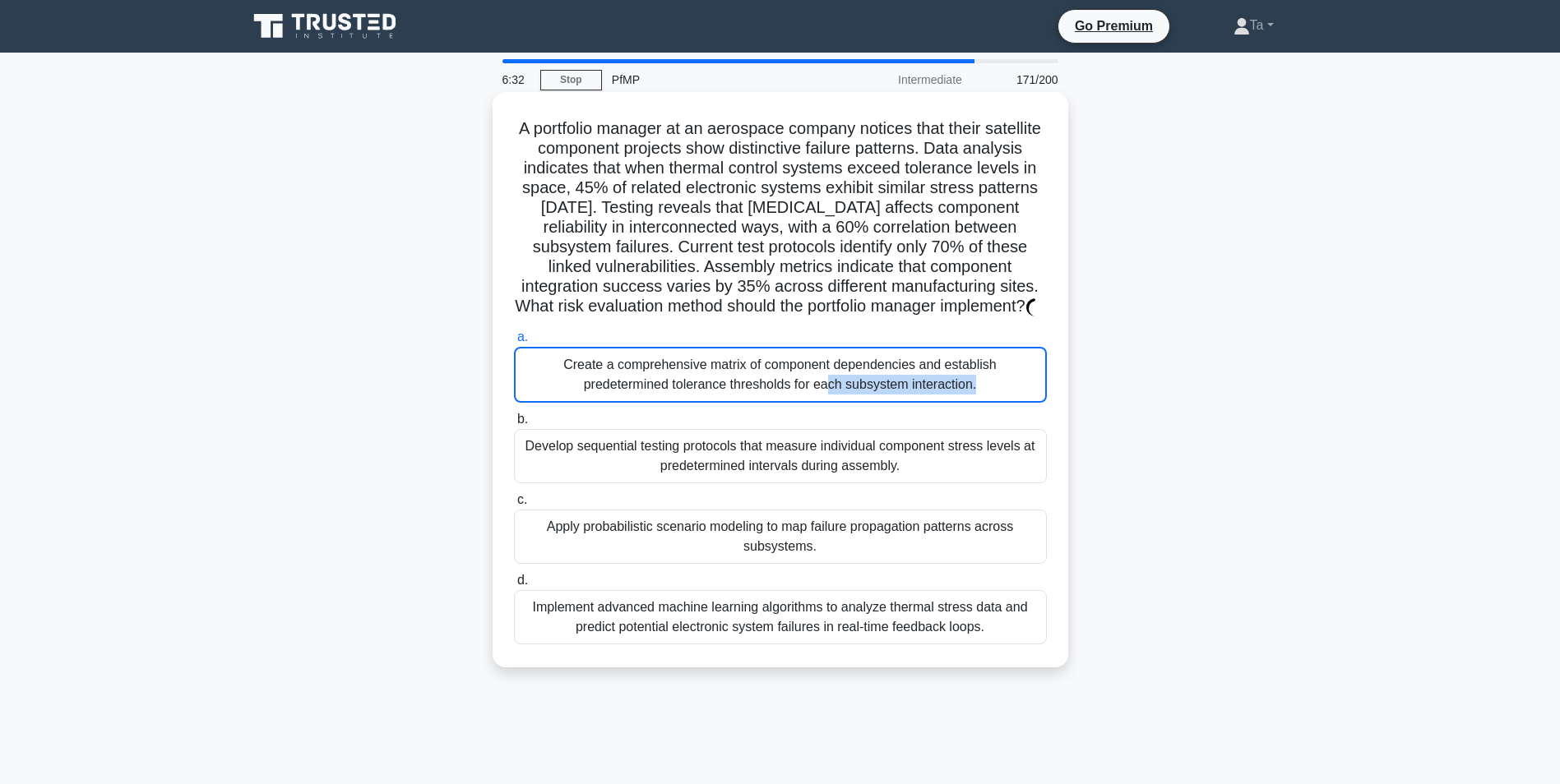
click at [730, 379] on div "Create a comprehensive matrix of component dependencies and establish predeterm…" at bounding box center [780, 374] width 532 height 56
click at [514, 343] on input "a. Create a comprehensive matrix of component dependencies and establish predet…" at bounding box center [514, 337] width 0 height 11
click at [730, 379] on div "Create a comprehensive matrix of component dependencies and establish predeterm…" at bounding box center [780, 374] width 532 height 56
click at [514, 343] on input "a. Create a comprehensive matrix of component dependencies and establish predet…" at bounding box center [514, 337] width 0 height 11
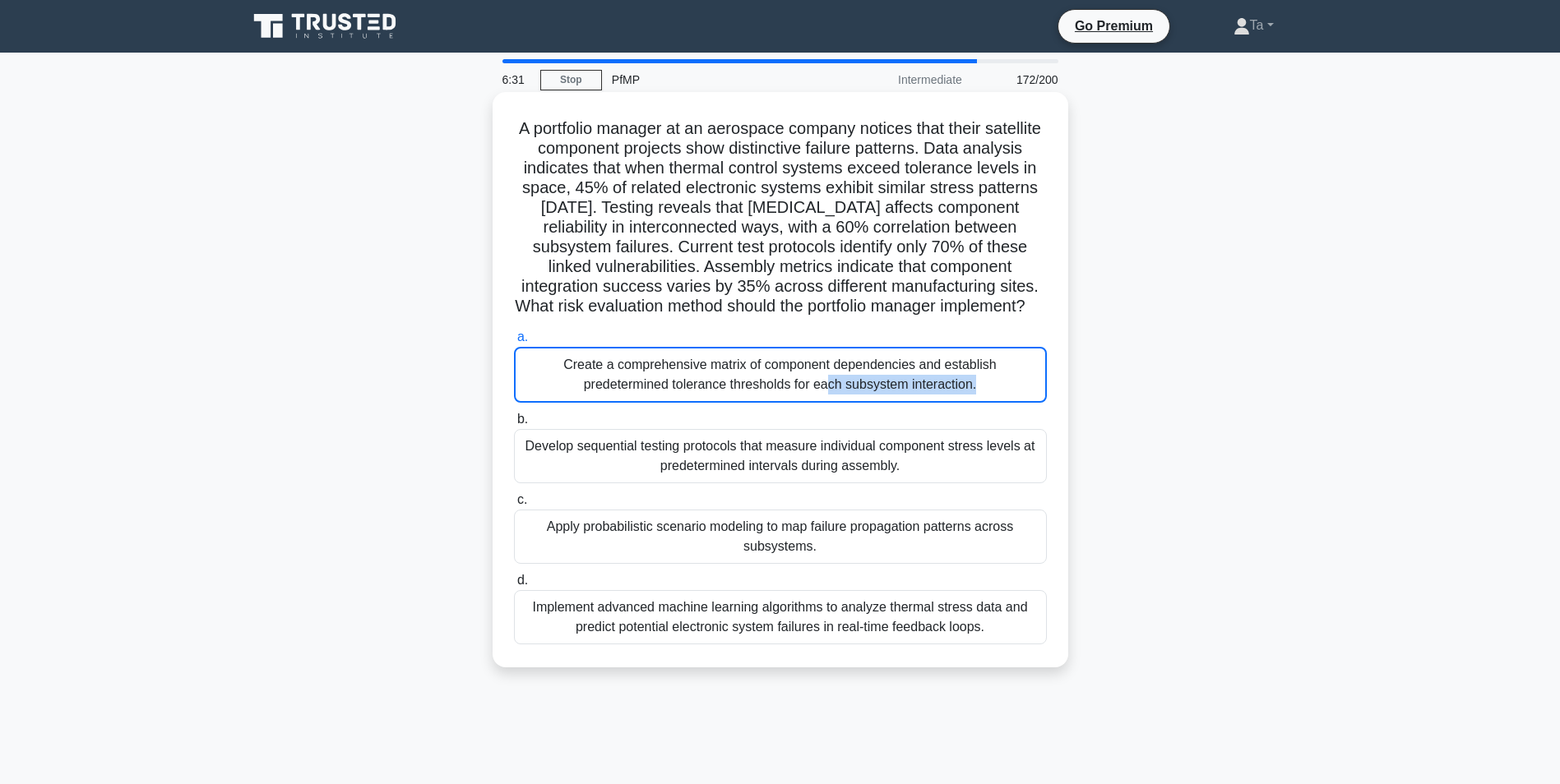
click at [730, 379] on div "Create a comprehensive matrix of component dependencies and establish predeterm…" at bounding box center [780, 374] width 532 height 56
click at [514, 343] on input "a. Create a comprehensive matrix of component dependencies and establish predet…" at bounding box center [514, 337] width 0 height 11
click at [730, 379] on div "Create a comprehensive matrix of component dependencies and establish predeterm…" at bounding box center [780, 374] width 532 height 56
click at [514, 343] on input "a. Create a comprehensive matrix of component dependencies and establish predet…" at bounding box center [514, 337] width 0 height 11
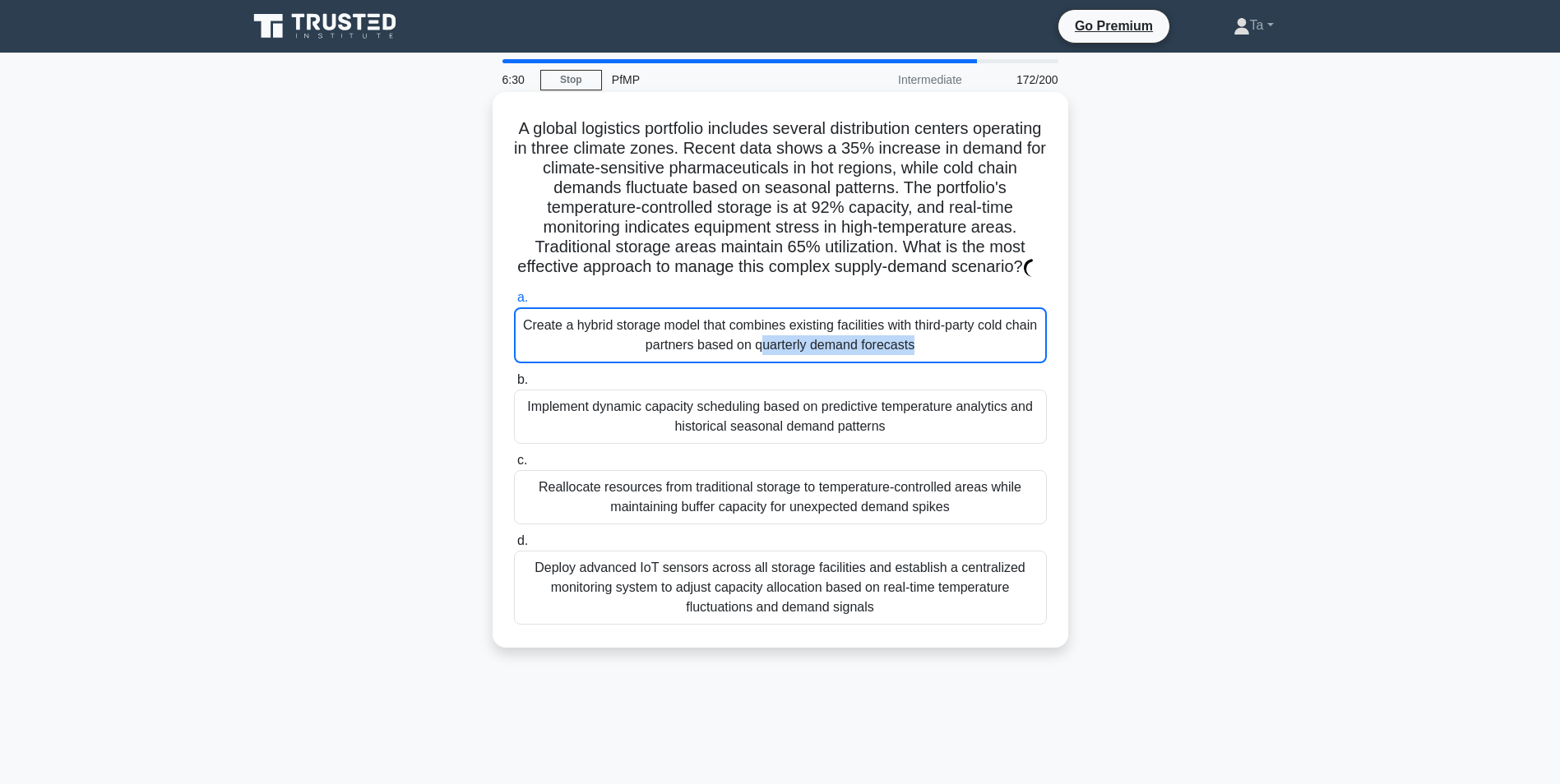
click at [730, 364] on div "Create a hybrid storage model that combines existing facilities with third-part…" at bounding box center [780, 335] width 532 height 56
click at [514, 303] on input "a. Create a hybrid storage model that combines existing facilities with third-p…" at bounding box center [514, 298] width 0 height 11
click at [730, 364] on div "Create a hybrid storage model that combines existing facilities with third-part…" at bounding box center [780, 335] width 532 height 56
click at [514, 303] on input "a. Create a hybrid storage model that combines existing facilities with third-p…" at bounding box center [514, 298] width 0 height 11
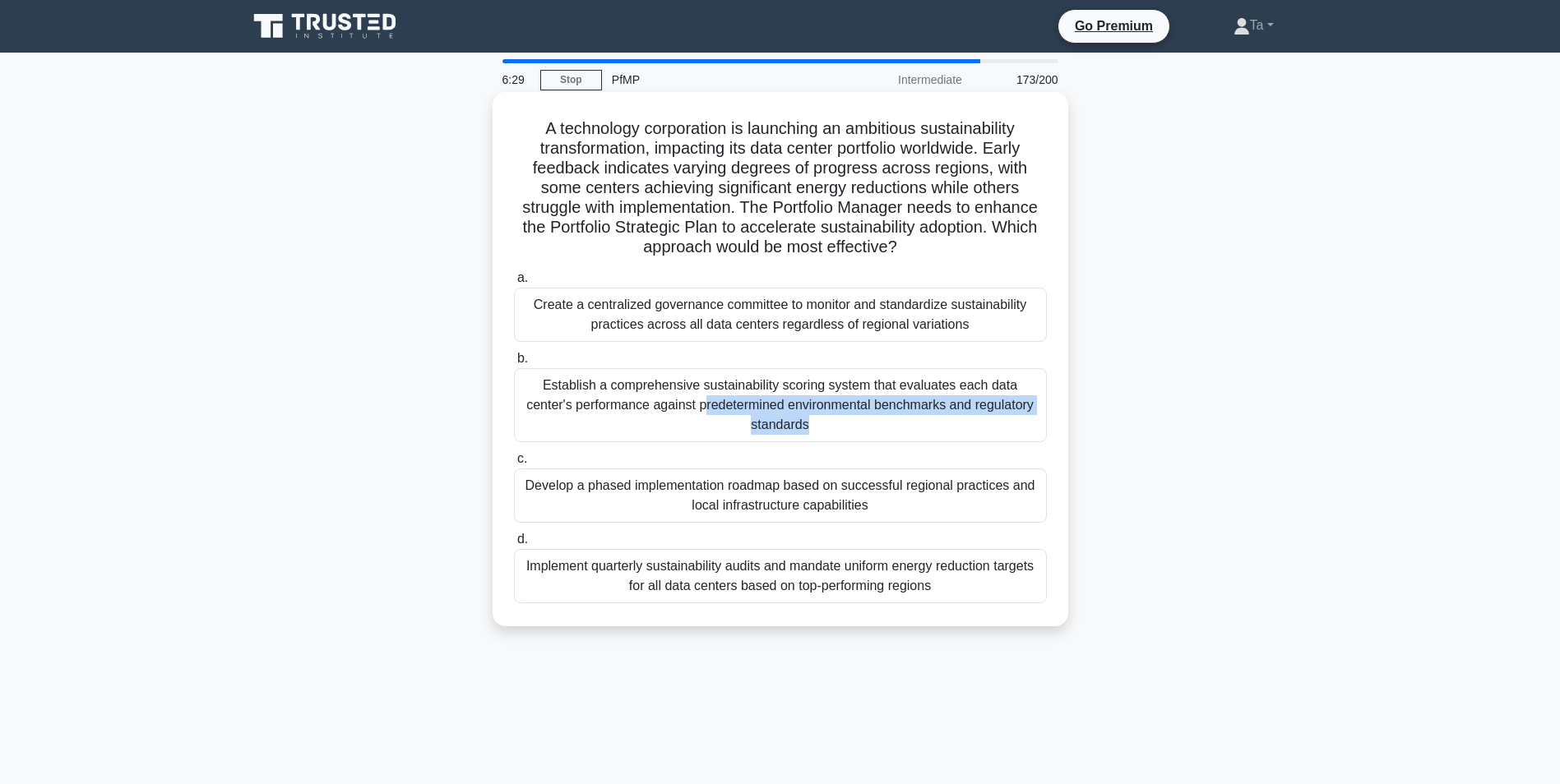
click at [730, 379] on div "Establish a comprehensive sustainability scoring system that evaluates each dat…" at bounding box center [780, 405] width 532 height 74
click at [514, 364] on input "b. Establish a comprehensive sustainability scoring system that evaluates each …" at bounding box center [514, 359] width 0 height 11
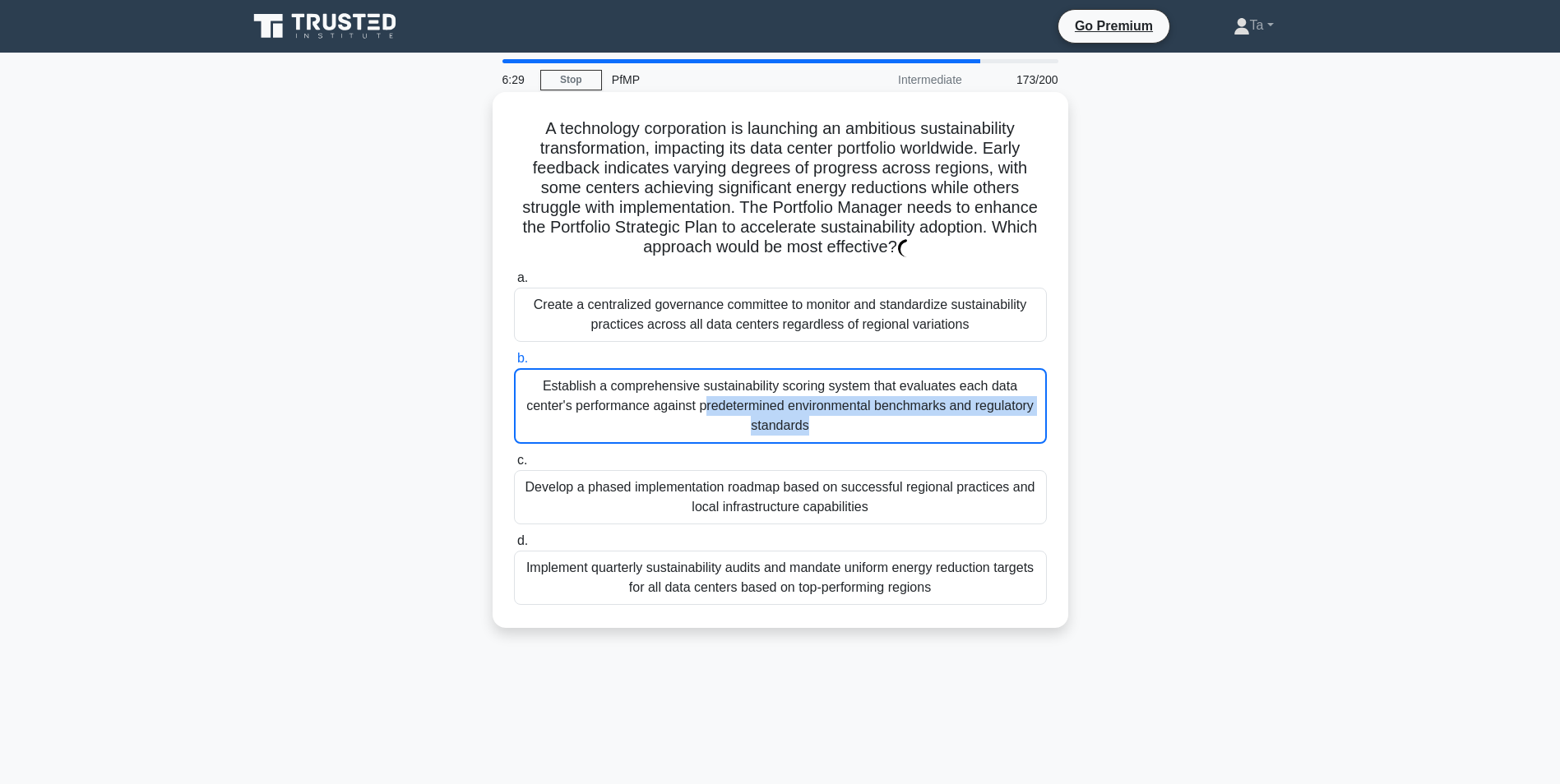
click at [730, 379] on div "Establish a comprehensive sustainability scoring system that evaluates each dat…" at bounding box center [780, 406] width 532 height 75
click at [514, 364] on input "b. Establish a comprehensive sustainability scoring system that evaluates each …" at bounding box center [514, 359] width 0 height 11
click at [730, 379] on div "Establish a comprehensive sustainability scoring system that evaluates each dat…" at bounding box center [780, 406] width 532 height 75
click at [514, 364] on input "b. Establish a comprehensive sustainability scoring system that evaluates each …" at bounding box center [514, 359] width 0 height 11
click at [730, 379] on div "Establish a comprehensive sustainability scoring system that evaluates each dat…" at bounding box center [780, 406] width 532 height 75
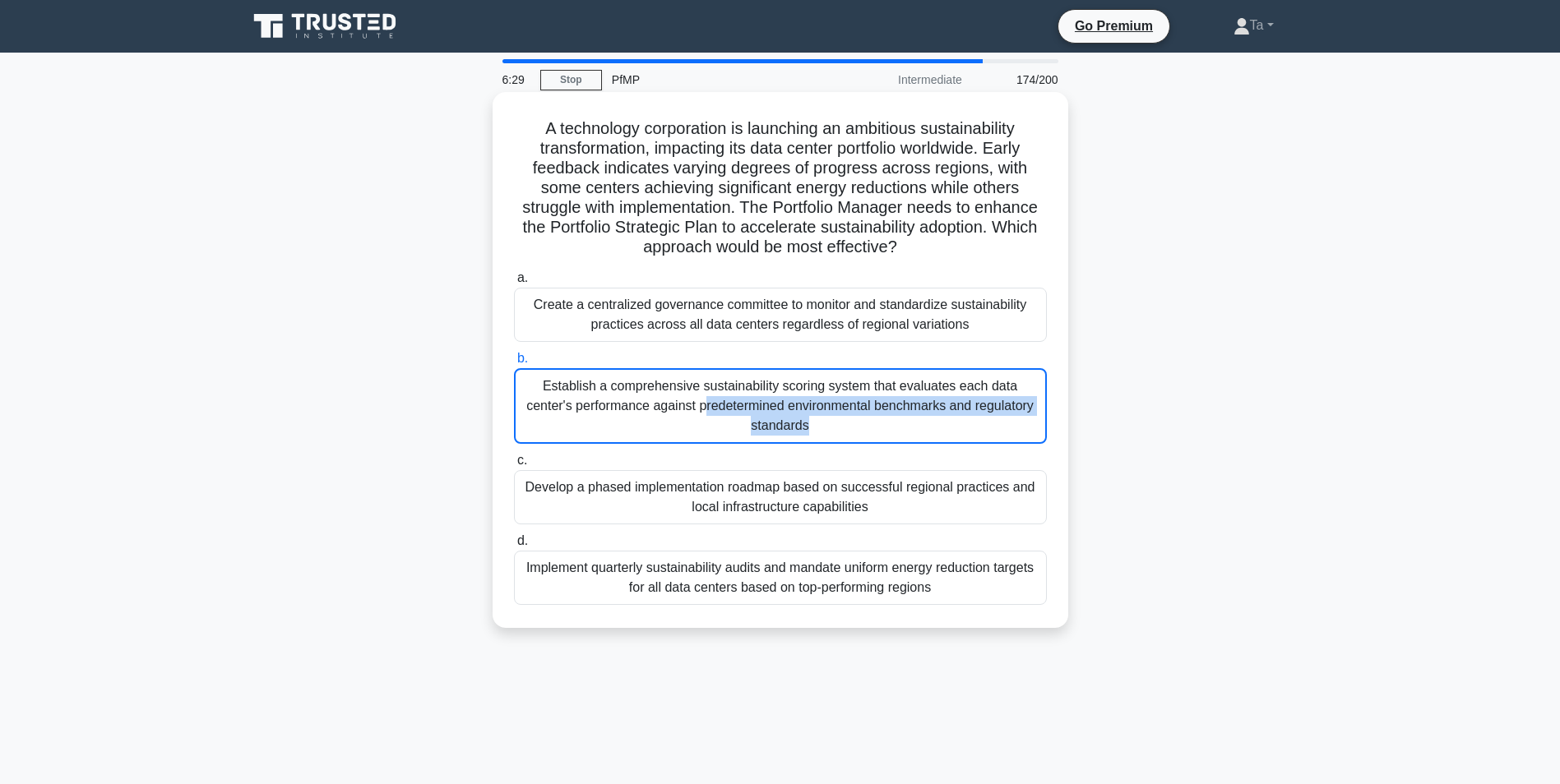
click at [514, 364] on input "b. Establish a comprehensive sustainability scoring system that evaluates each …" at bounding box center [514, 359] width 0 height 11
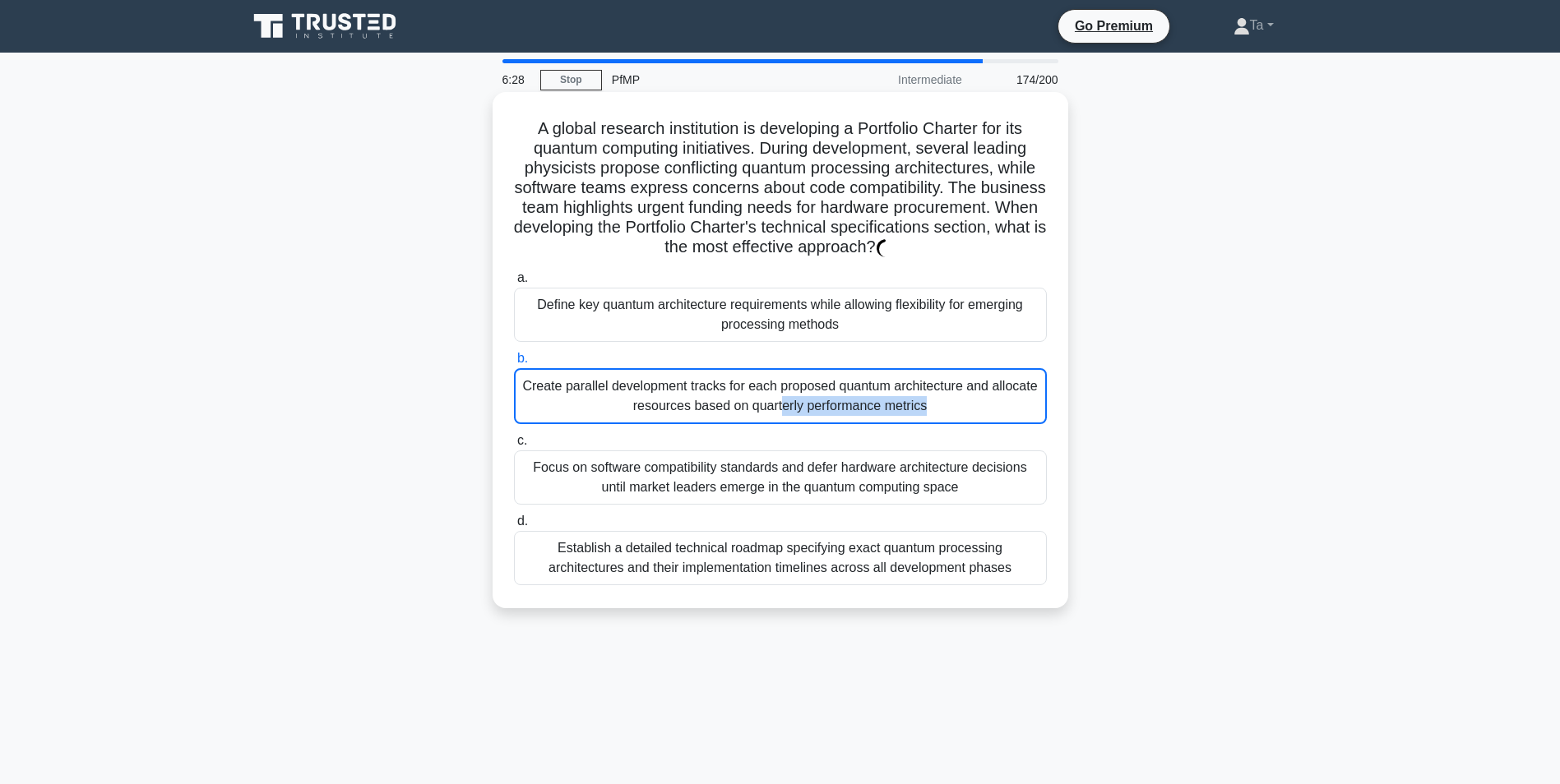
click at [730, 379] on div "Create parallel development tracks for each proposed quantum architecture and a…" at bounding box center [780, 396] width 532 height 56
click at [514, 364] on input "b. Create parallel development tracks for each proposed quantum architecture an…" at bounding box center [514, 359] width 0 height 11
click at [730, 378] on div "Create parallel development tracks for each proposed quantum architecture and a…" at bounding box center [780, 396] width 532 height 56
click at [514, 364] on input "b. Create parallel development tracks for each proposed quantum architecture an…" at bounding box center [514, 359] width 0 height 11
click at [730, 378] on div "Create parallel development tracks for each proposed quantum architecture and a…" at bounding box center [780, 396] width 532 height 56
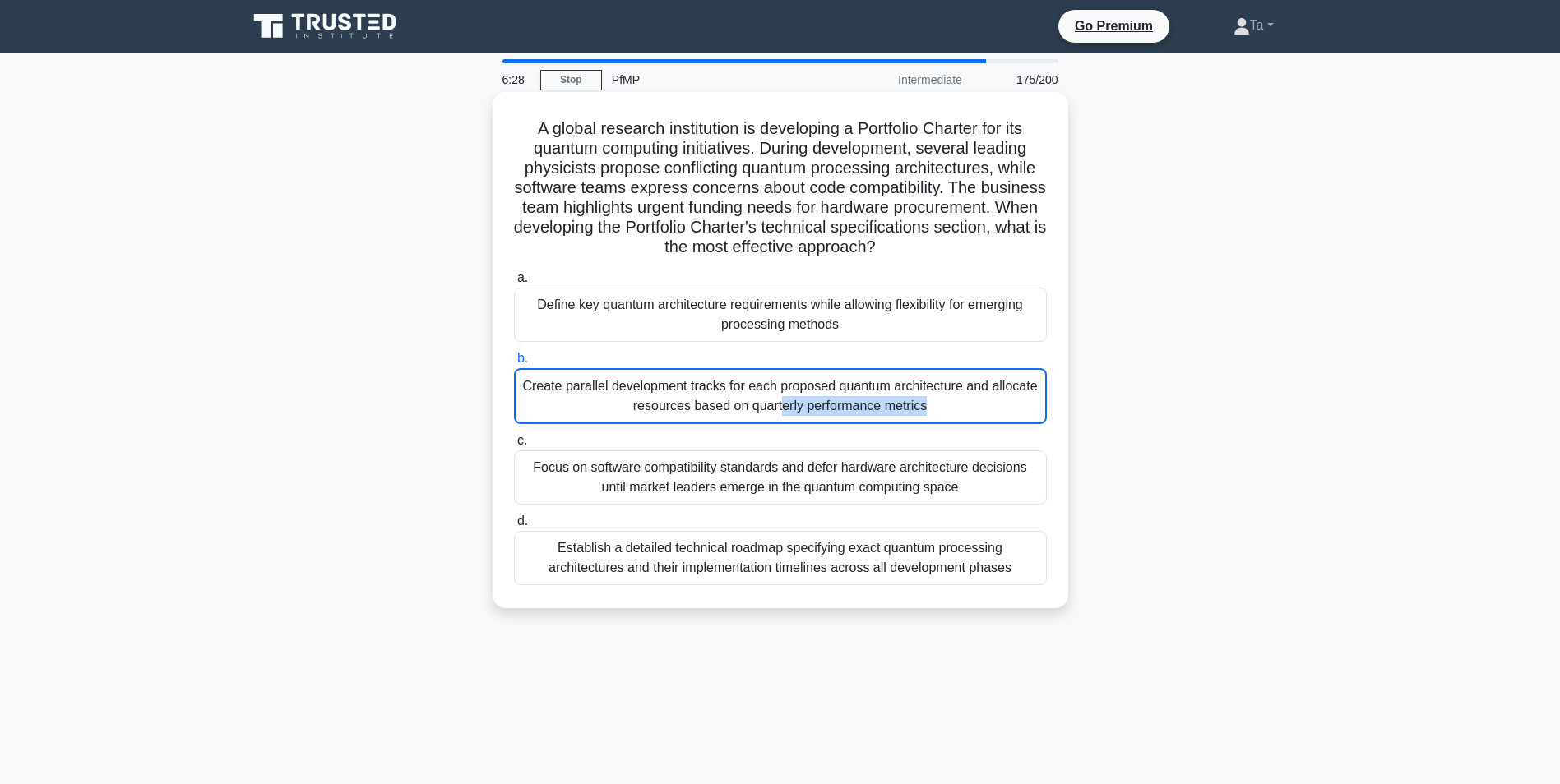
click at [514, 364] on input "b. Create parallel development tracks for each proposed quantum architecture an…" at bounding box center [514, 359] width 0 height 11
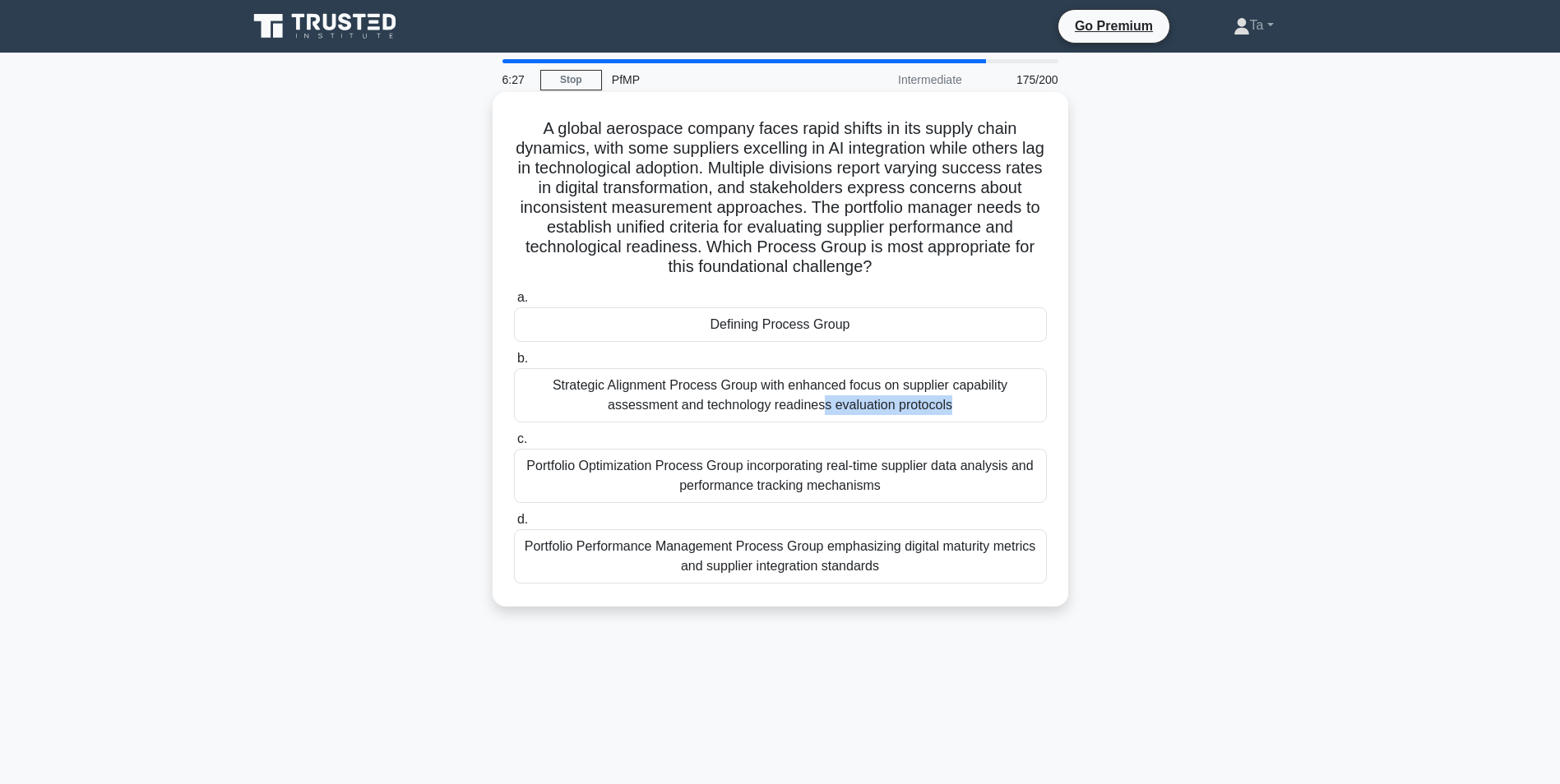
click at [730, 378] on div "Strategic Alignment Process Group with enhanced focus on supplier capability as…" at bounding box center [780, 395] width 532 height 54
click at [514, 364] on input "b. Strategic Alignment Process Group with enhanced focus on supplier capability…" at bounding box center [514, 359] width 0 height 11
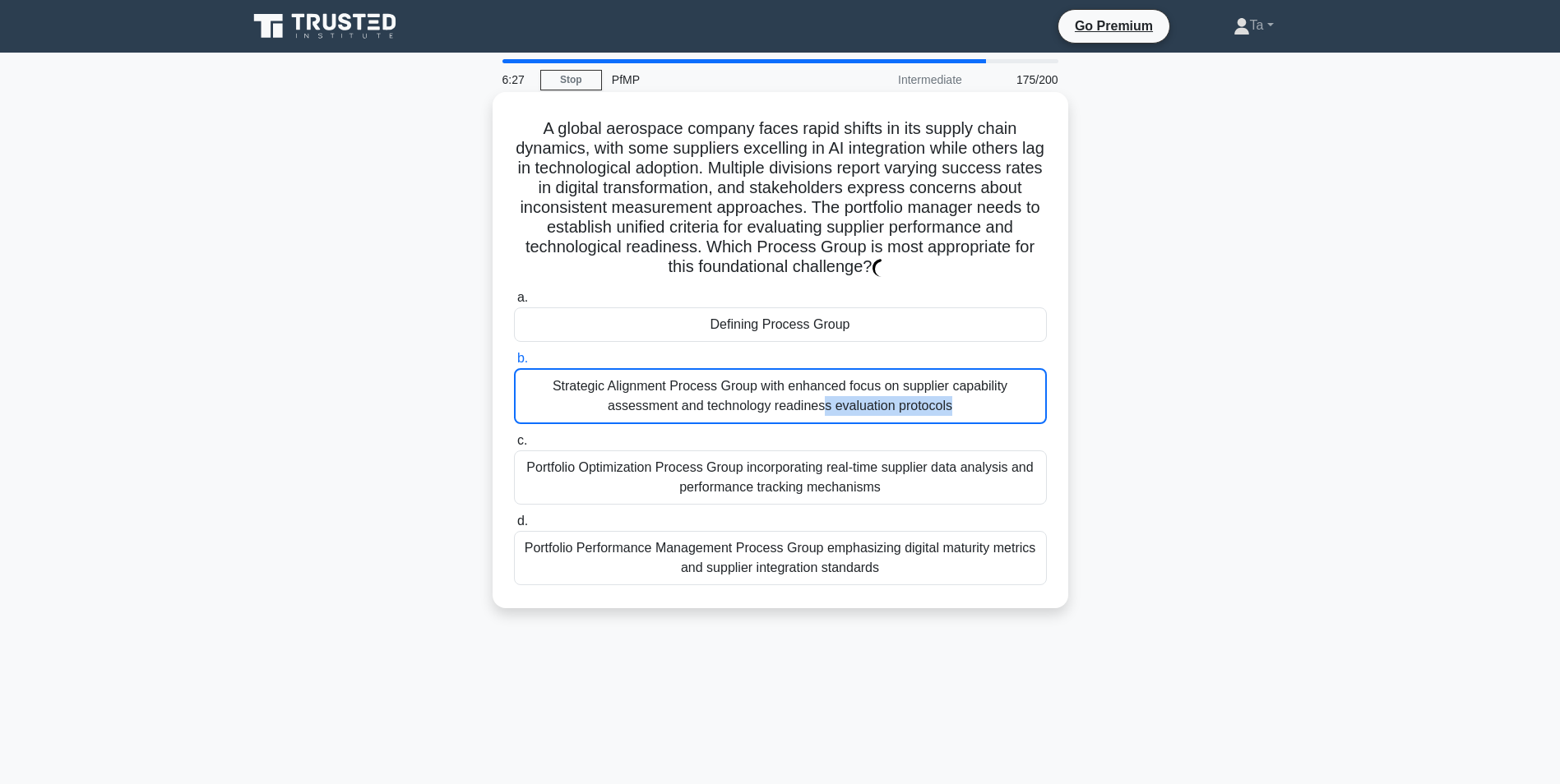
click at [729, 377] on div "Strategic Alignment Process Group with enhanced focus on supplier capability as…" at bounding box center [780, 396] width 532 height 56
click at [514, 364] on input "b. Strategic Alignment Process Group with enhanced focus on supplier capability…" at bounding box center [514, 359] width 0 height 11
click at [729, 377] on div "Strategic Alignment Process Group with enhanced focus on supplier capability as…" at bounding box center [780, 396] width 532 height 56
click at [514, 364] on input "b. Strategic Alignment Process Group with enhanced focus on supplier capability…" at bounding box center [514, 359] width 0 height 11
click at [729, 377] on div "Strategic Alignment Process Group with enhanced focus on supplier capability as…" at bounding box center [780, 396] width 532 height 56
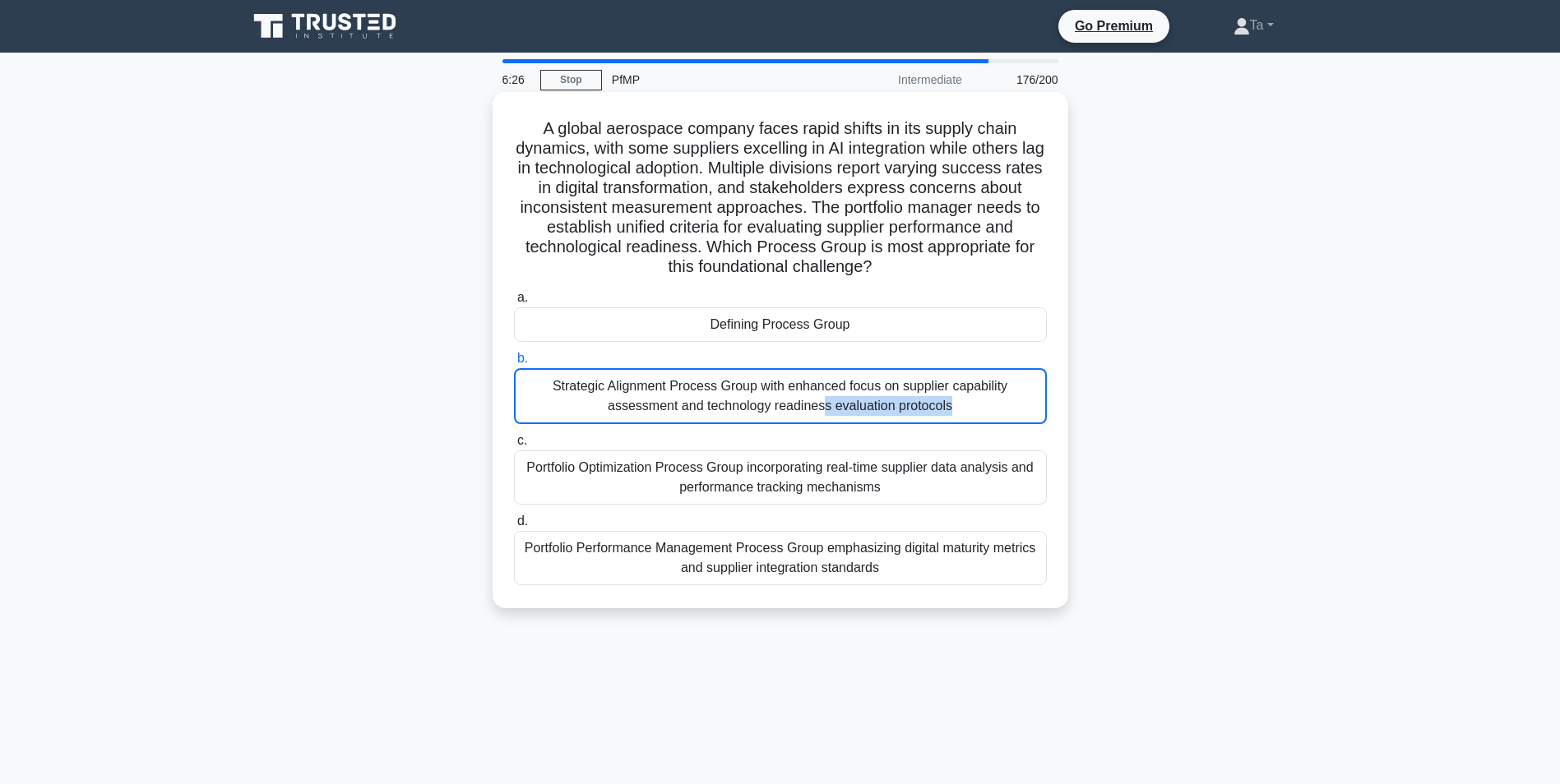
click at [514, 364] on input "b. Strategic Alignment Process Group with enhanced focus on supplier capability…" at bounding box center [514, 359] width 0 height 11
click at [729, 377] on div "Strategic Alignment Process Group with enhanced focus on supplier capability as…" at bounding box center [780, 396] width 532 height 56
click at [514, 364] on input "b. Strategic Alignment Process Group with enhanced focus on supplier capability…" at bounding box center [514, 359] width 0 height 11
click at [729, 377] on div "Strategic Alignment Process Group with enhanced focus on supplier capability as…" at bounding box center [780, 396] width 532 height 56
click
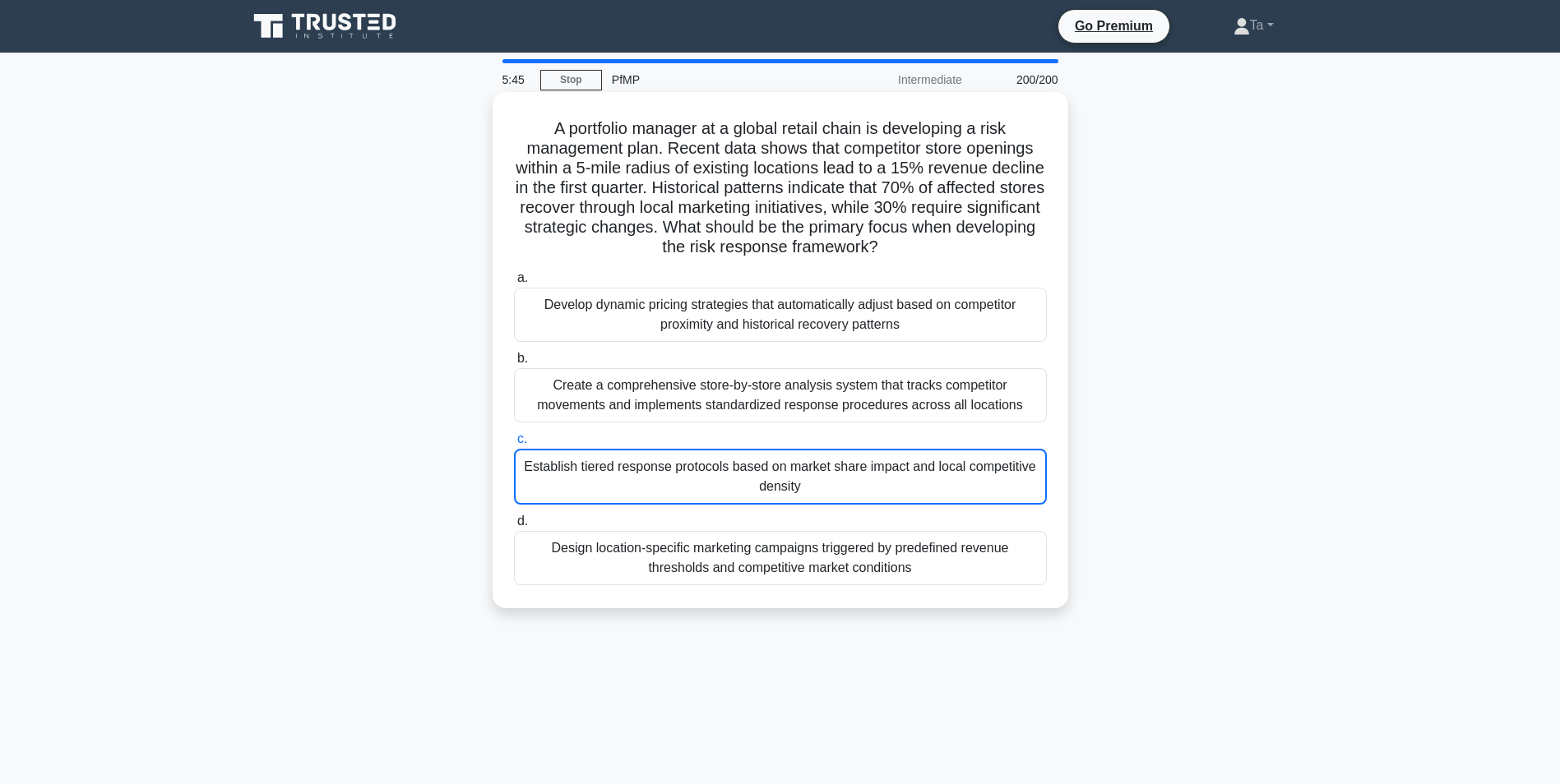
drag, startPoint x: 787, startPoint y: 249, endPoint x: 746, endPoint y: 318, distance: 80.3
drag, startPoint x: 746, startPoint y: 318, endPoint x: 716, endPoint y: 343, distance: 39.1
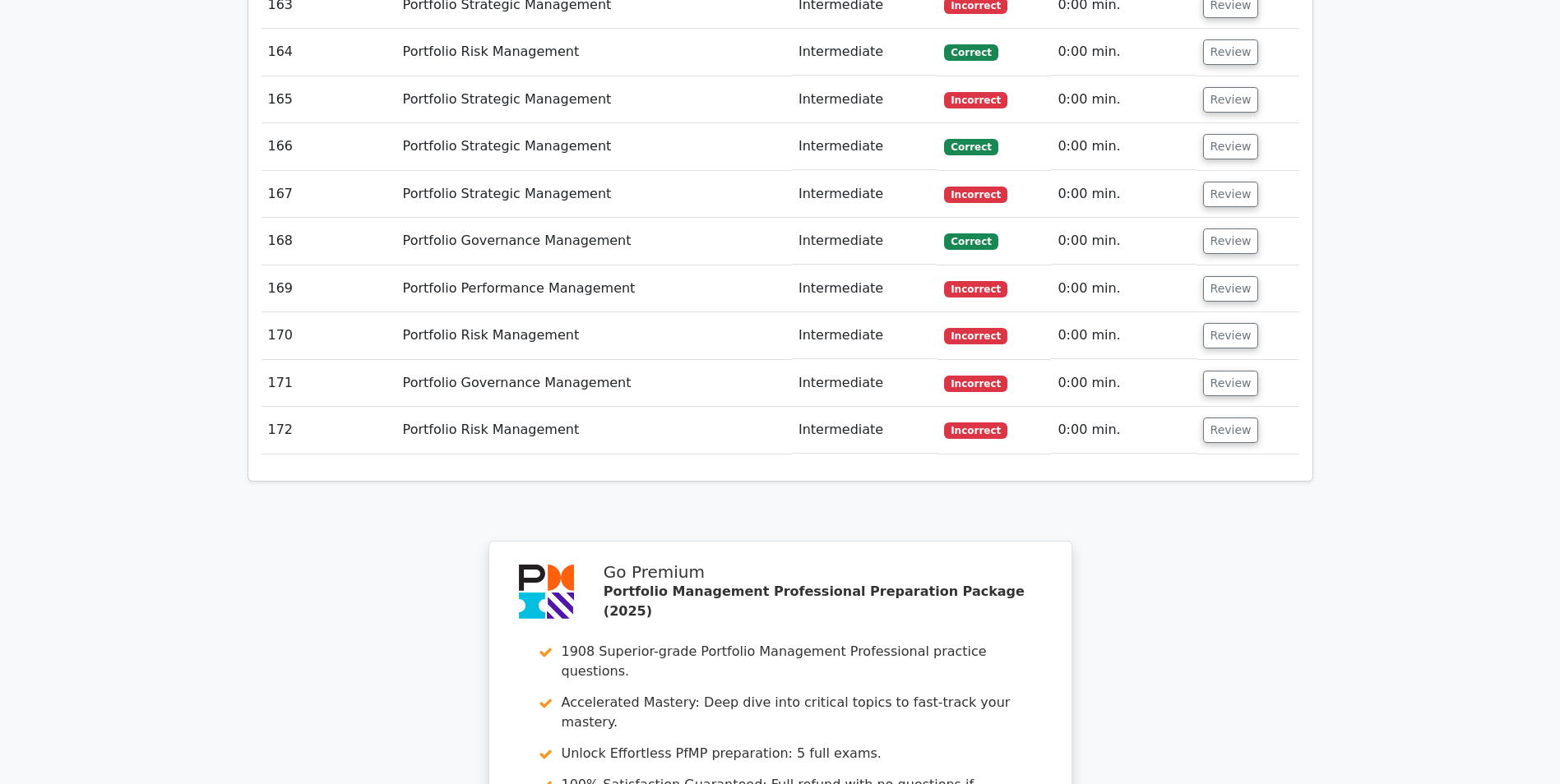
scroll to position [10436, 0]
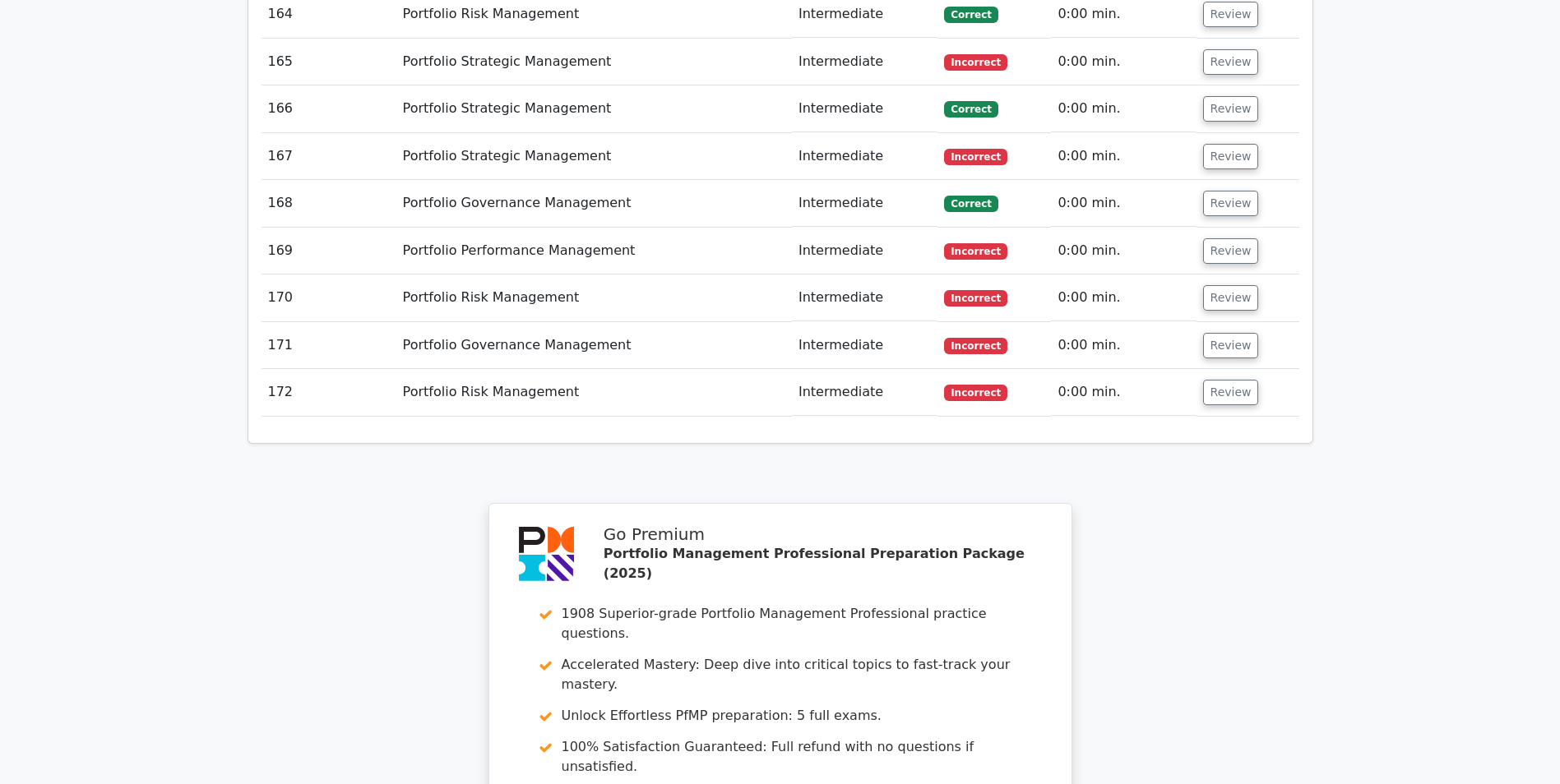
drag, startPoint x: 201, startPoint y: 385, endPoint x: 123, endPoint y: 560, distance: 191.6
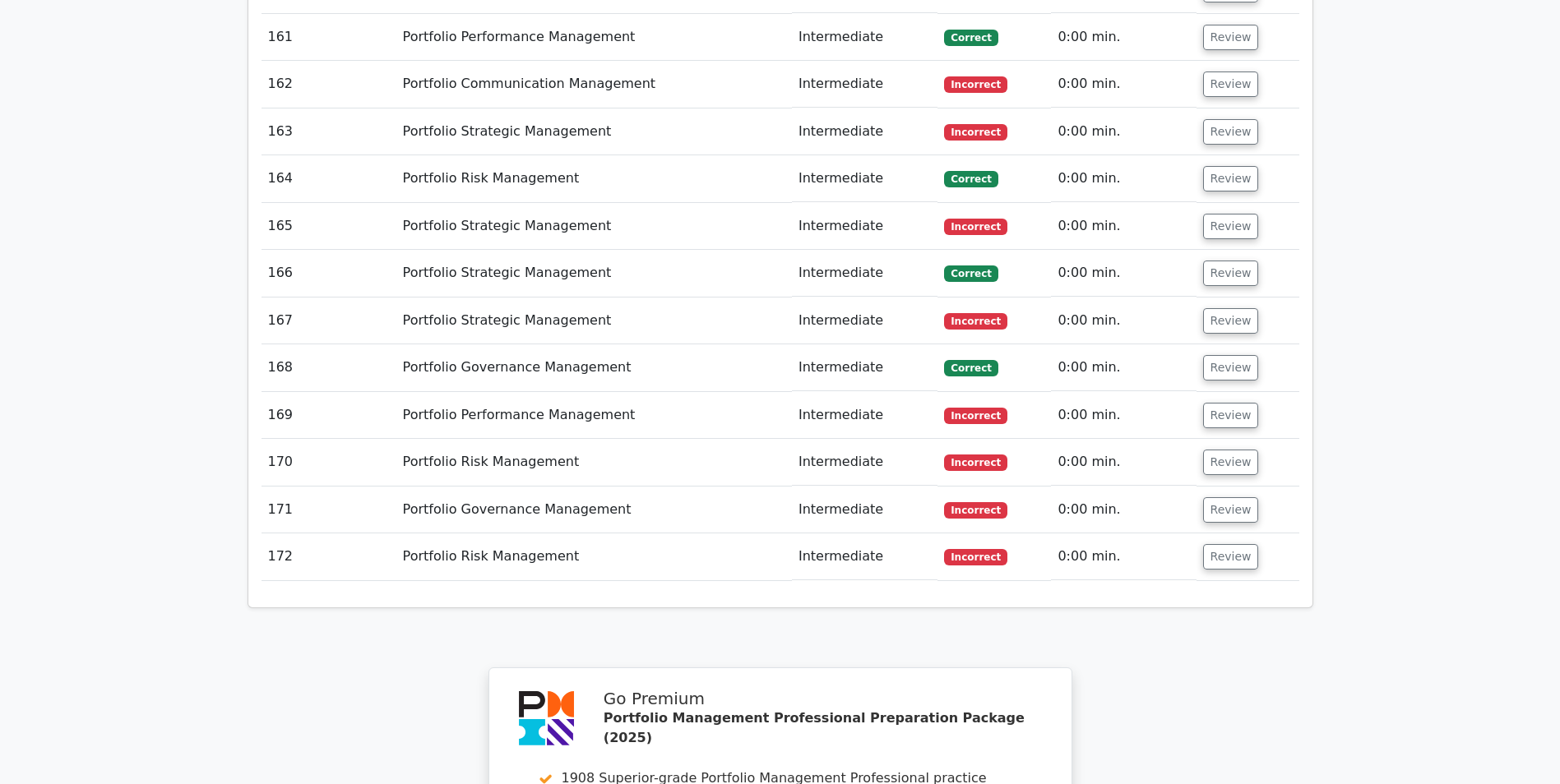
scroll to position [10354, 0]
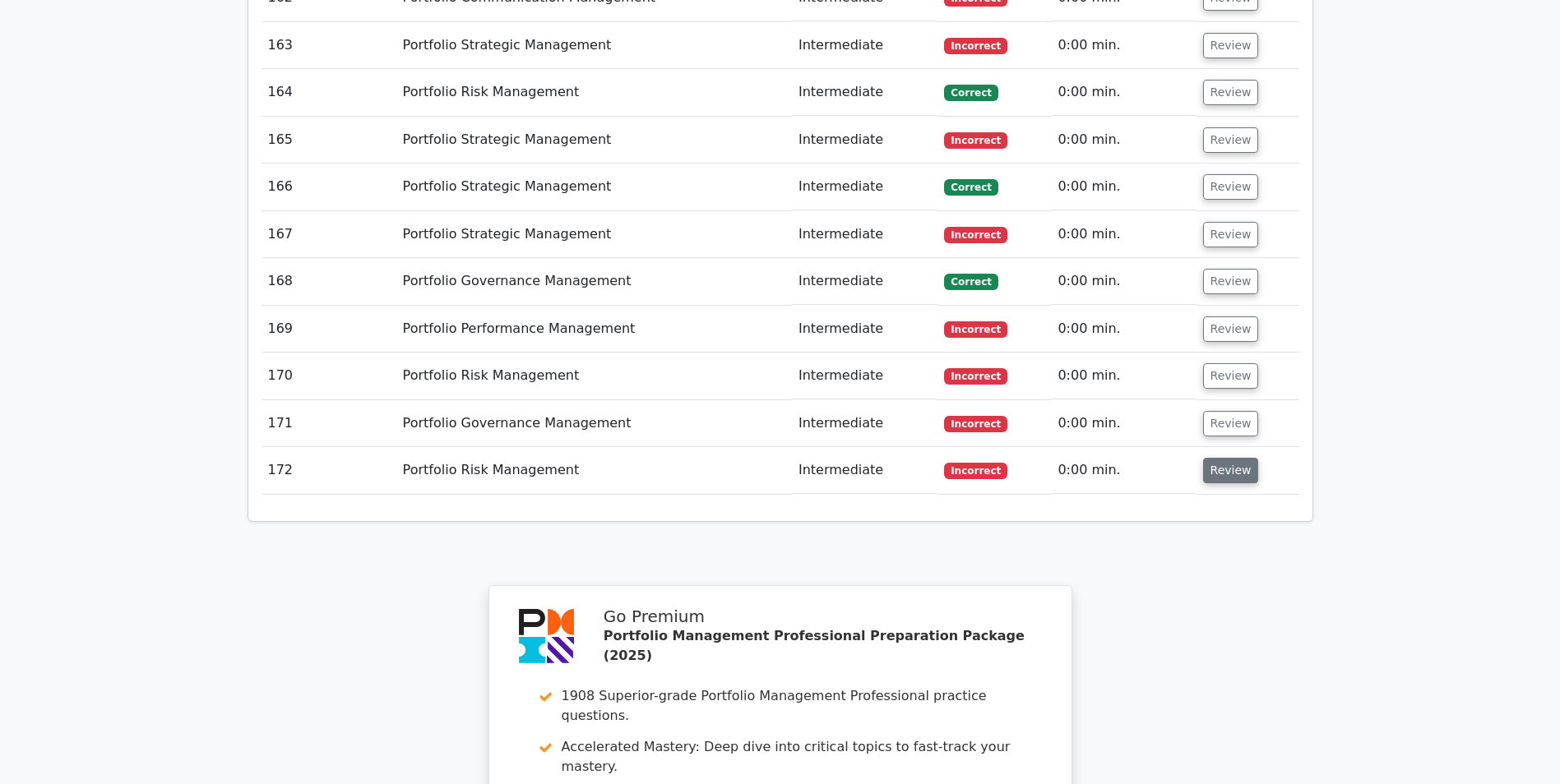
click at [1227, 458] on button "Review" at bounding box center [1231, 470] width 56 height 25
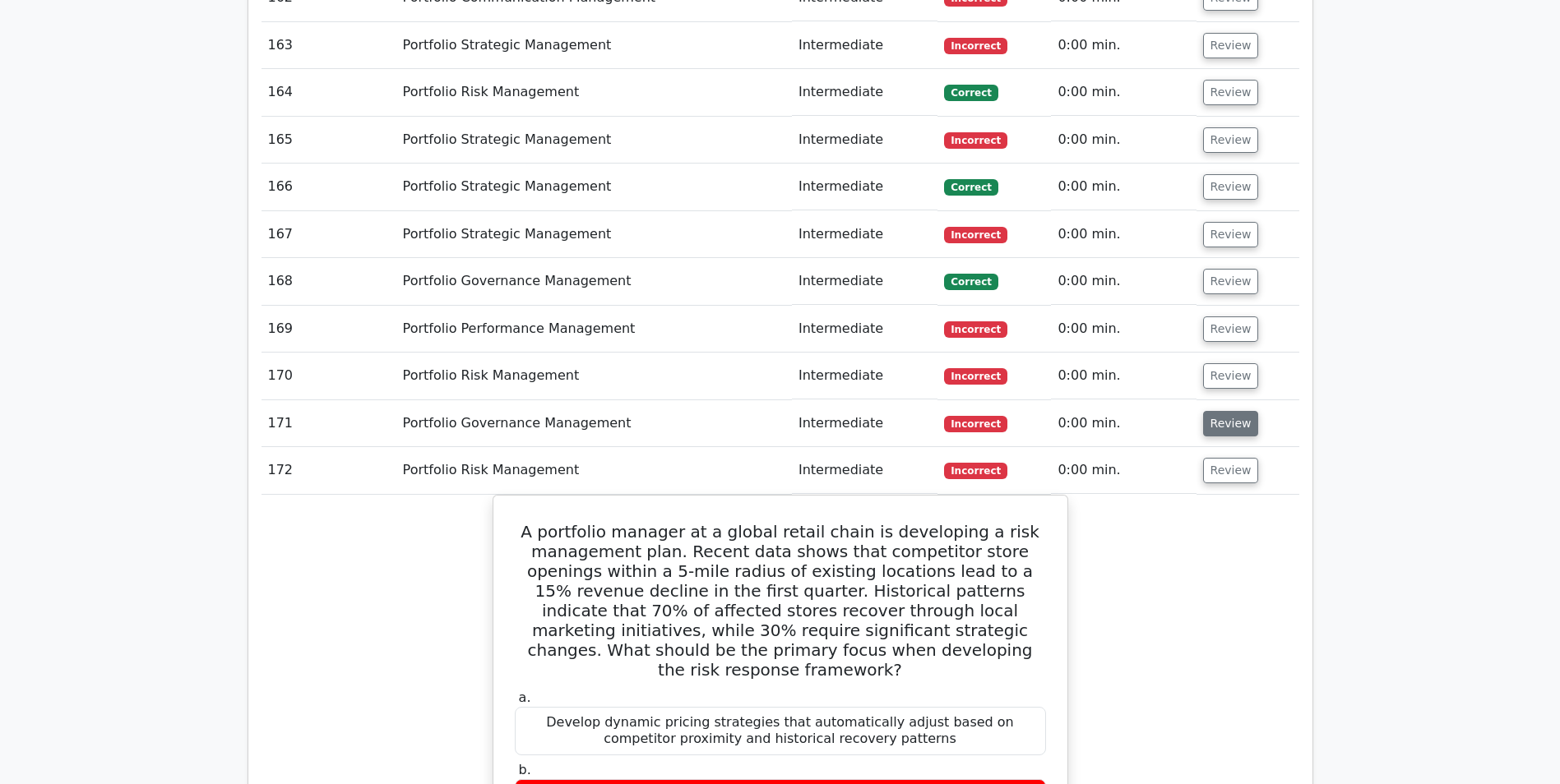
click at [1220, 411] on button "Review" at bounding box center [1231, 423] width 56 height 25
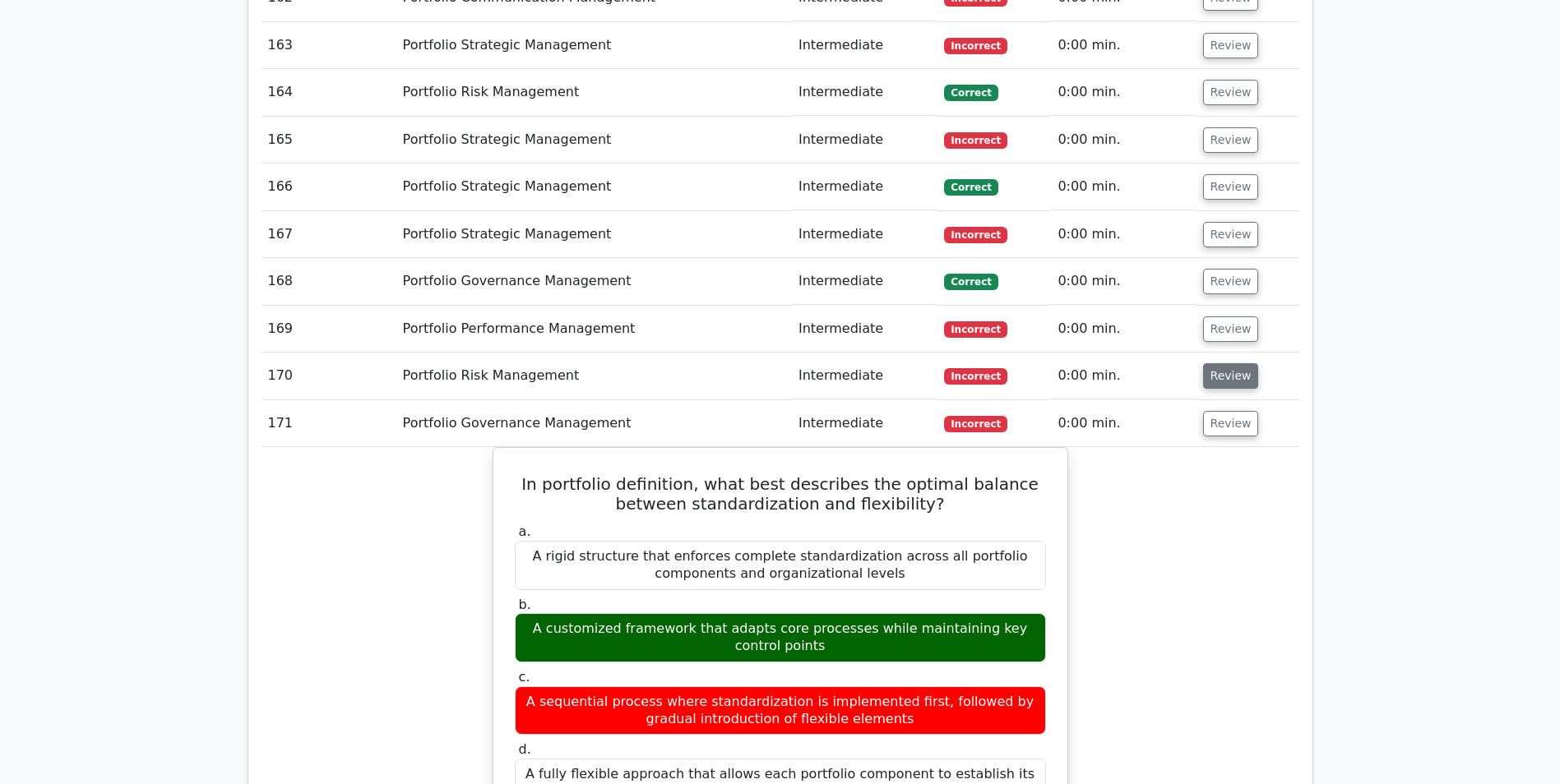
click at [1221, 364] on button "Review" at bounding box center [1231, 376] width 56 height 25
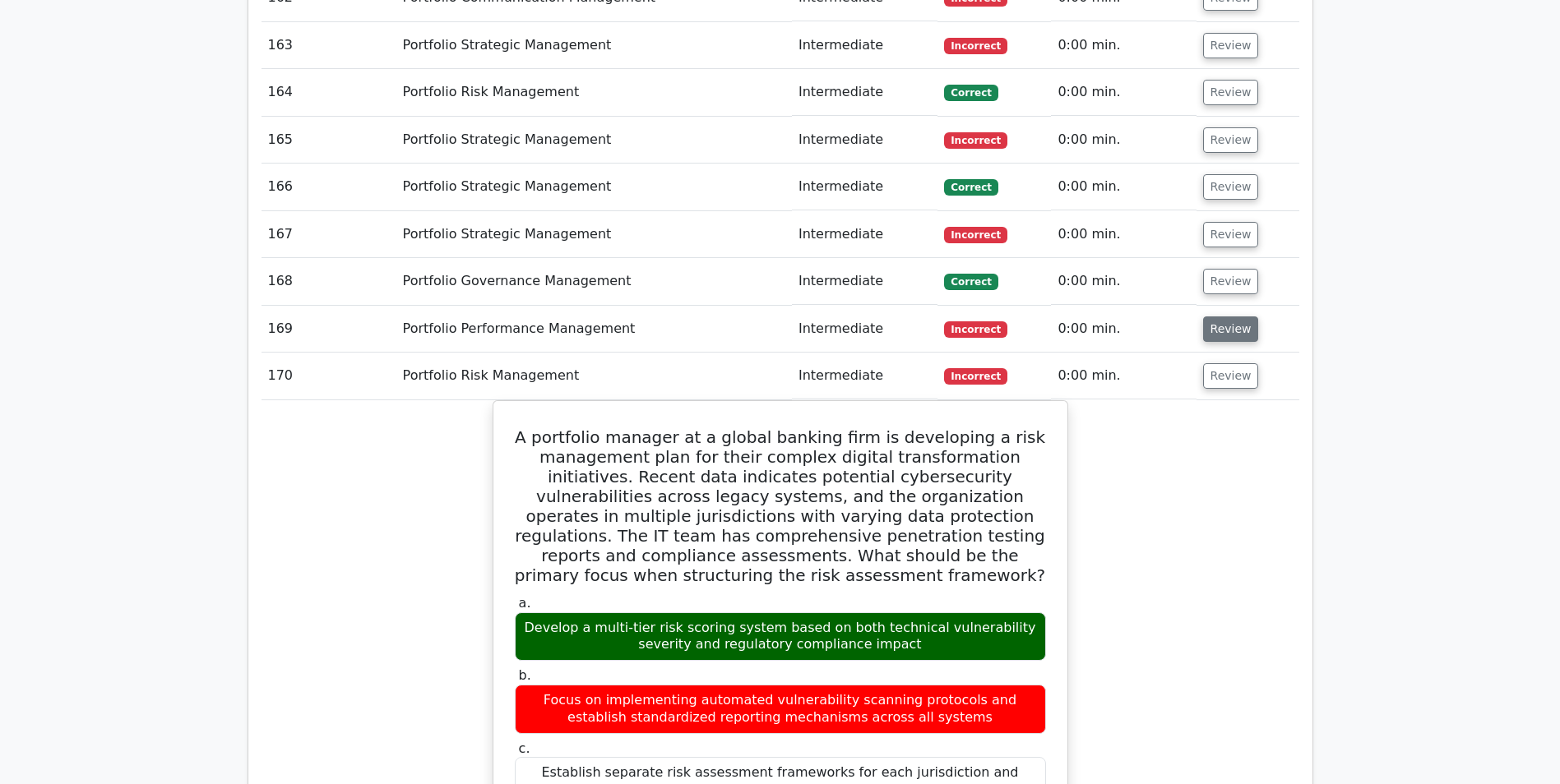
click at [1226, 317] on button "Review" at bounding box center [1231, 329] width 56 height 25
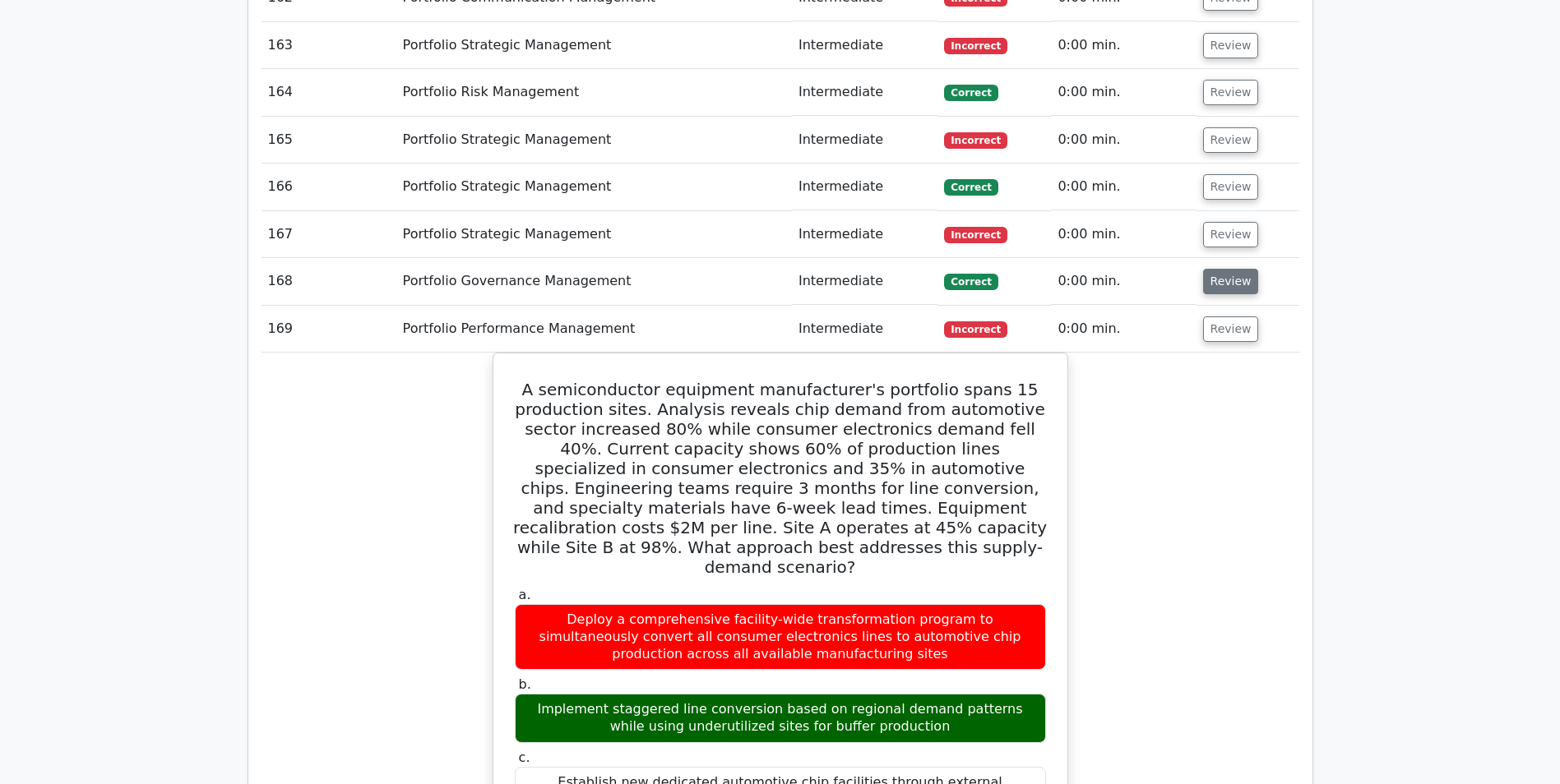
click at [1225, 269] on button "Review" at bounding box center [1231, 281] width 56 height 25
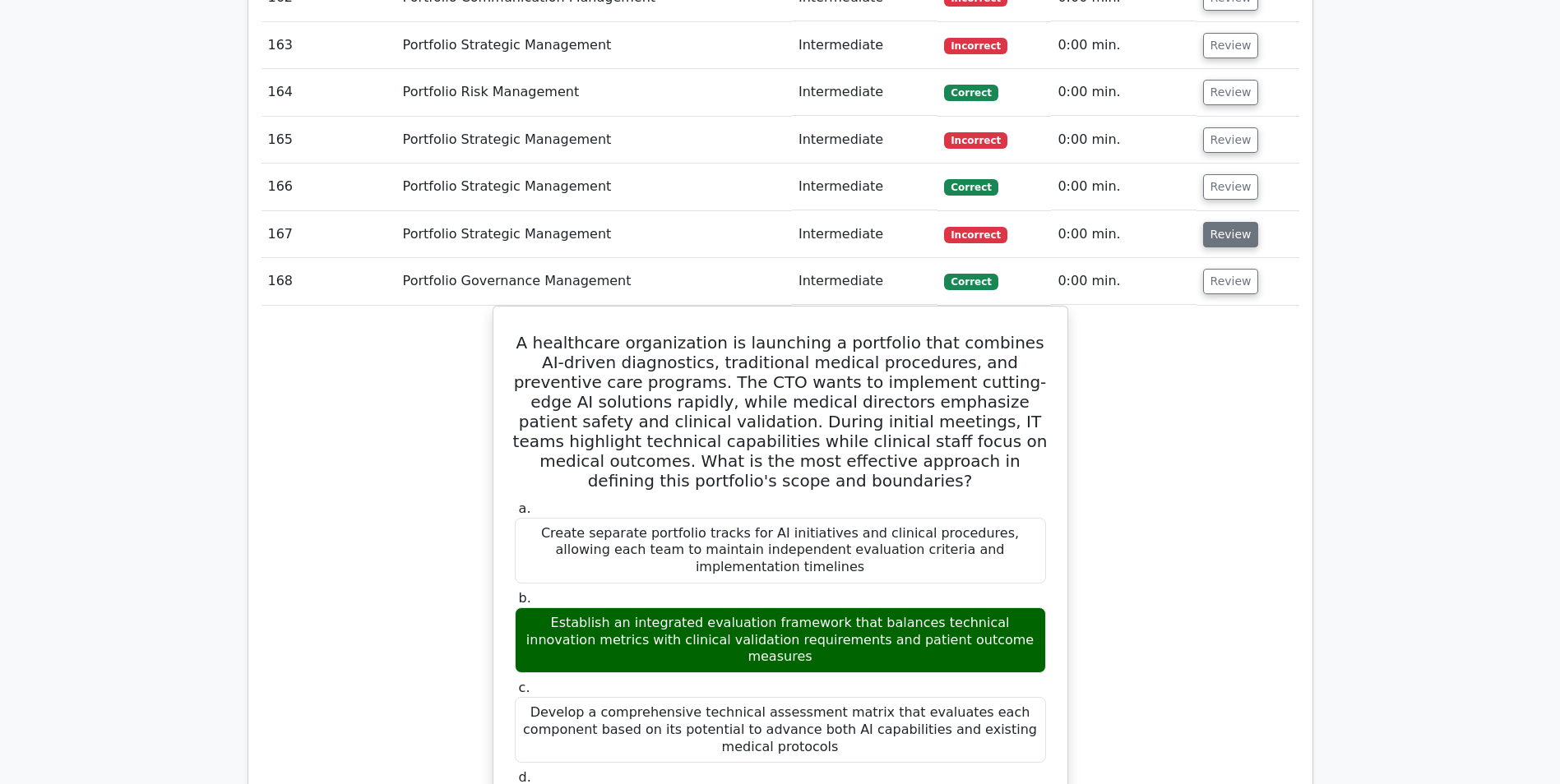
click at [1218, 221] on button "Review" at bounding box center [1231, 234] width 56 height 25
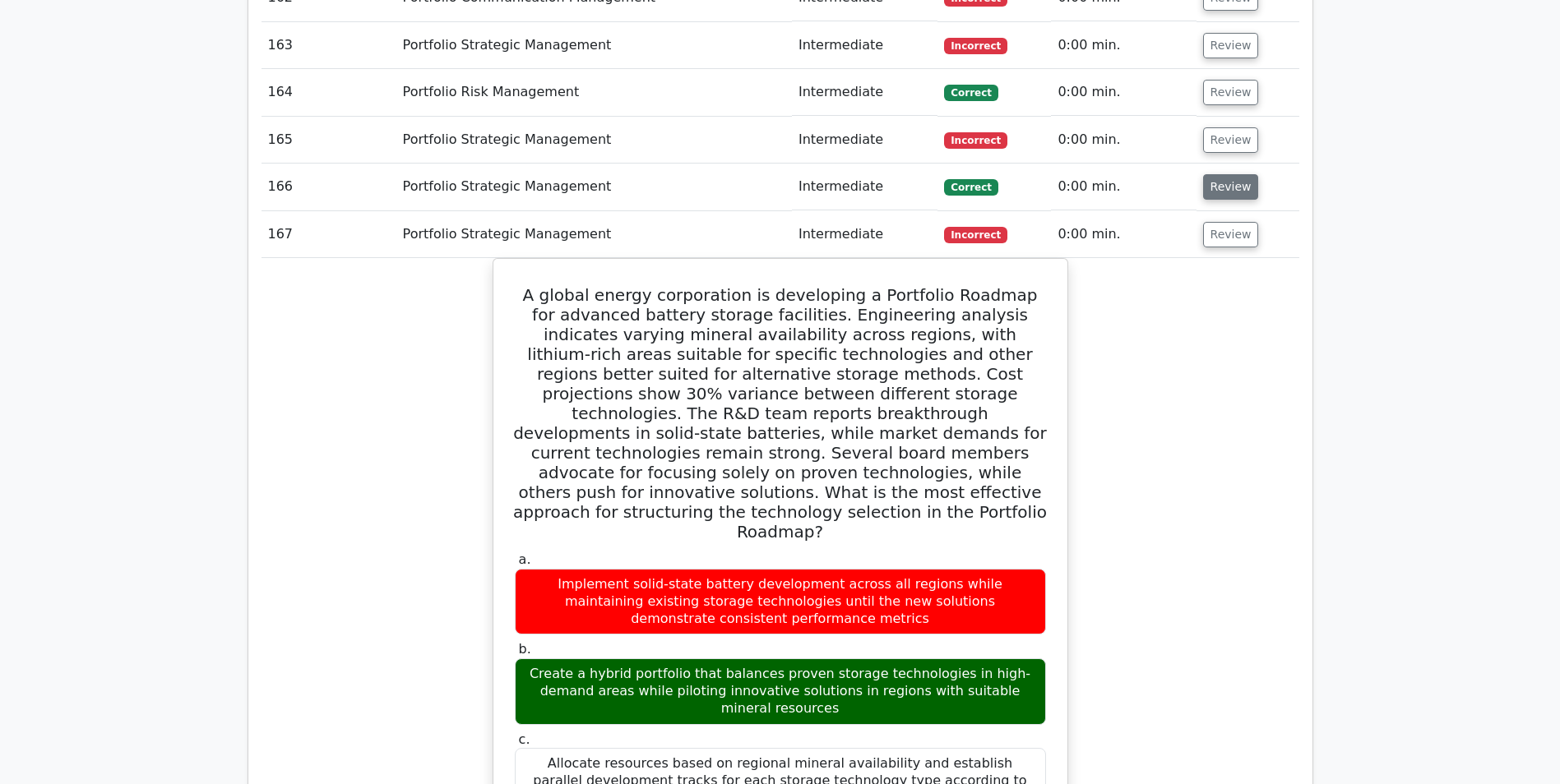
click at [1221, 174] on button "Review" at bounding box center [1231, 187] width 56 height 25
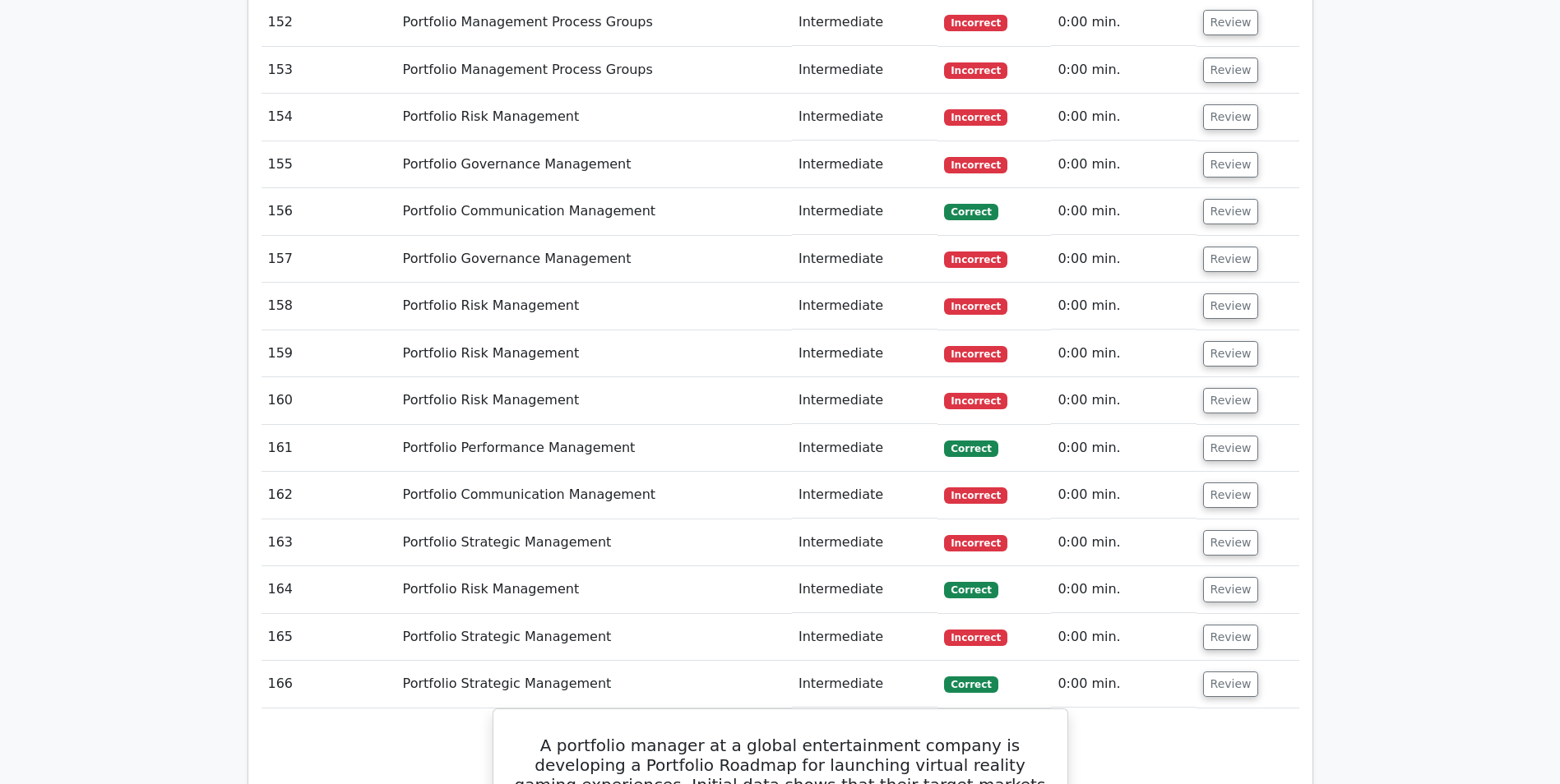
scroll to position [9778, 0]
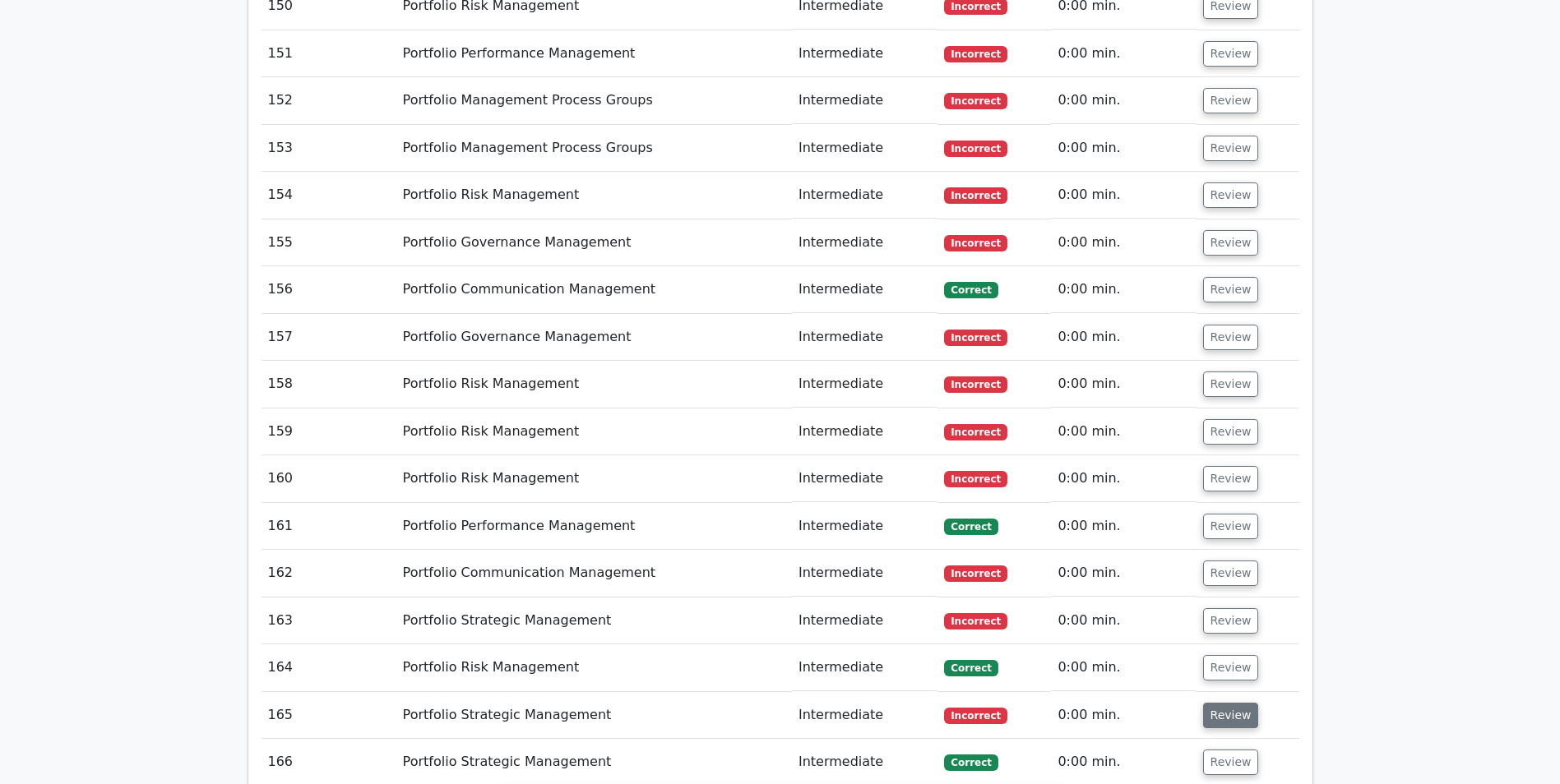
click at [1229, 703] on button "Review" at bounding box center [1231, 715] width 56 height 25
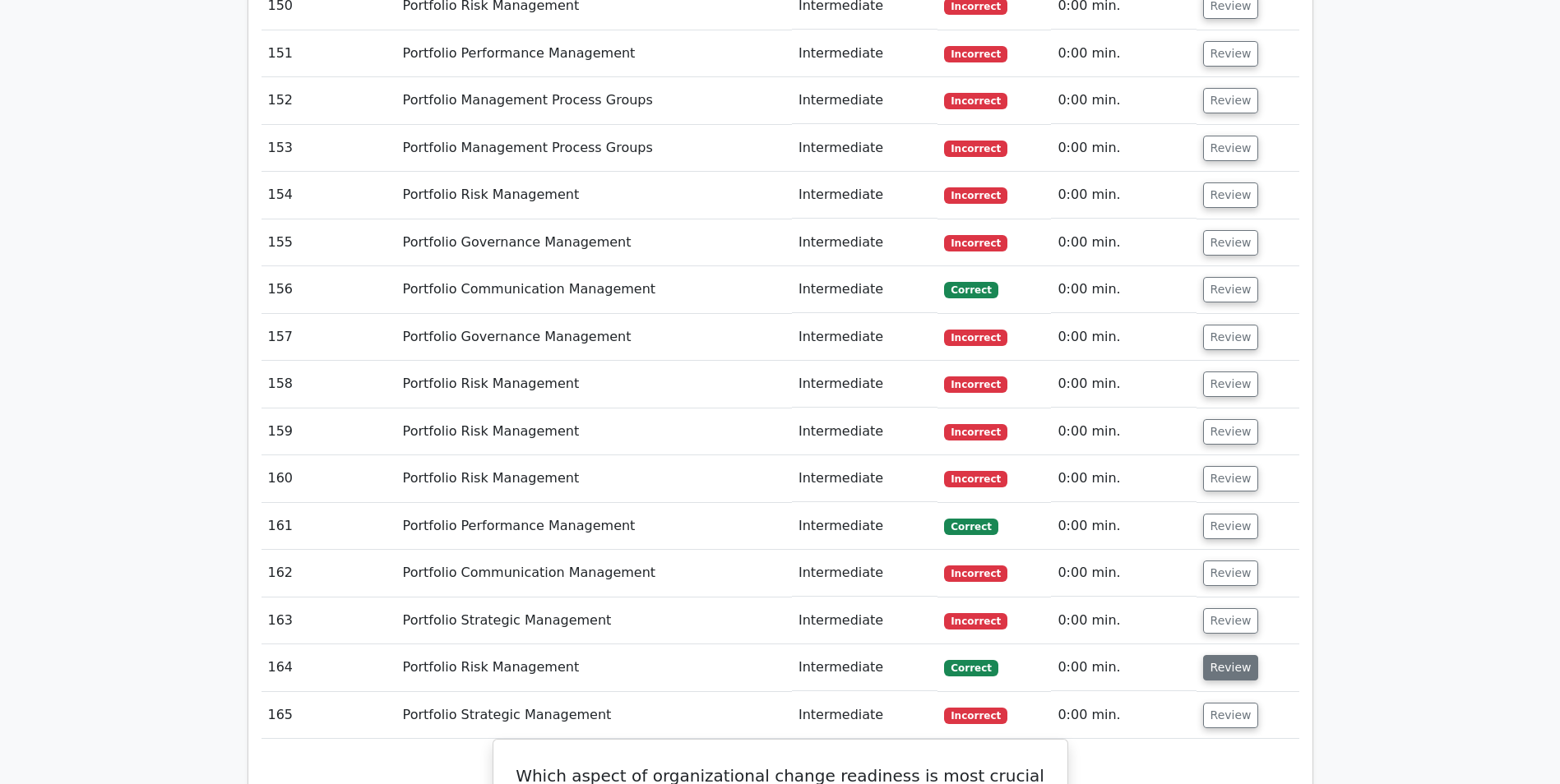
click at [1215, 655] on button "Review" at bounding box center [1231, 667] width 56 height 25
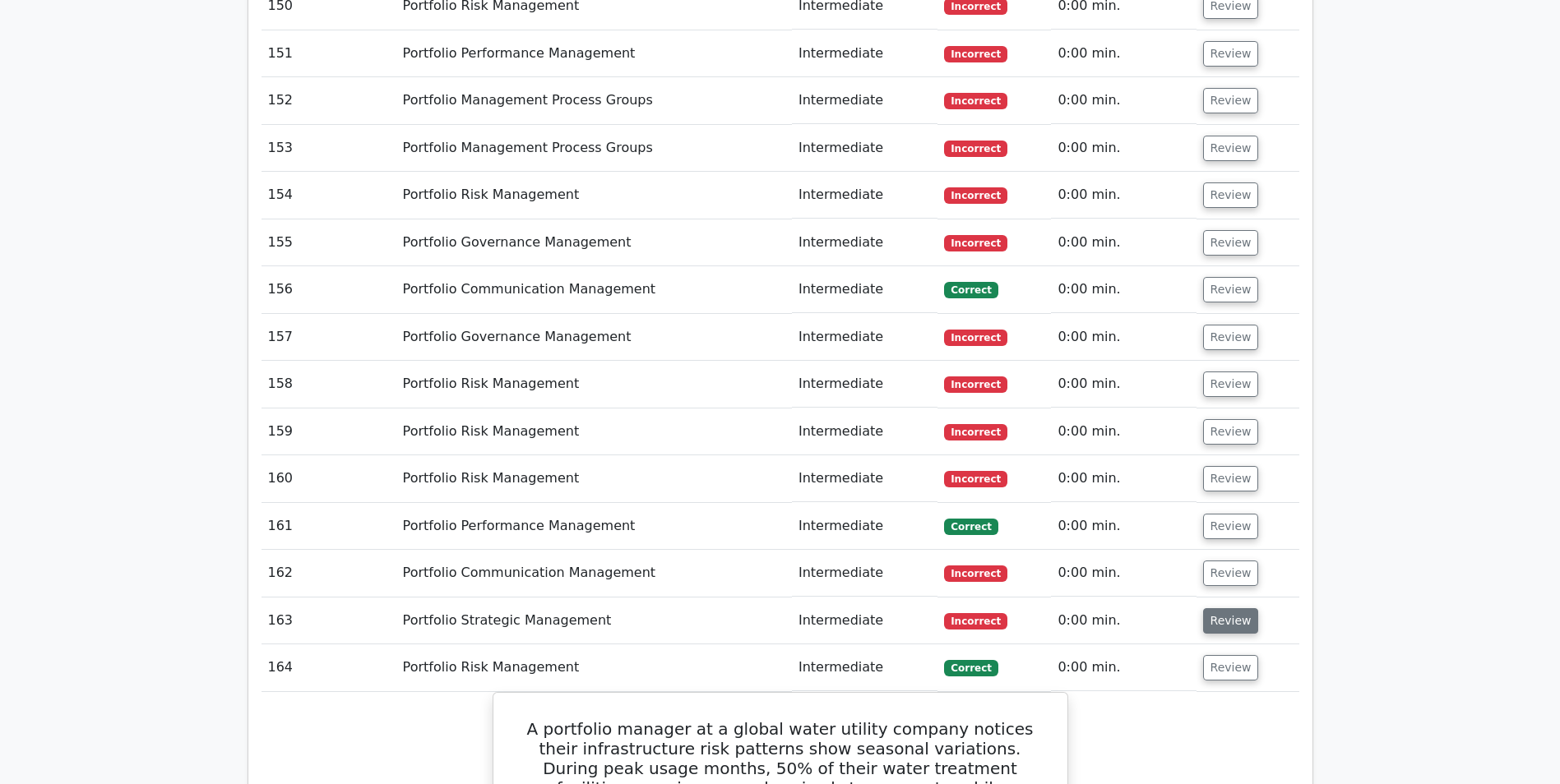
click at [1216, 609] on button "Review" at bounding box center [1231, 621] width 56 height 25
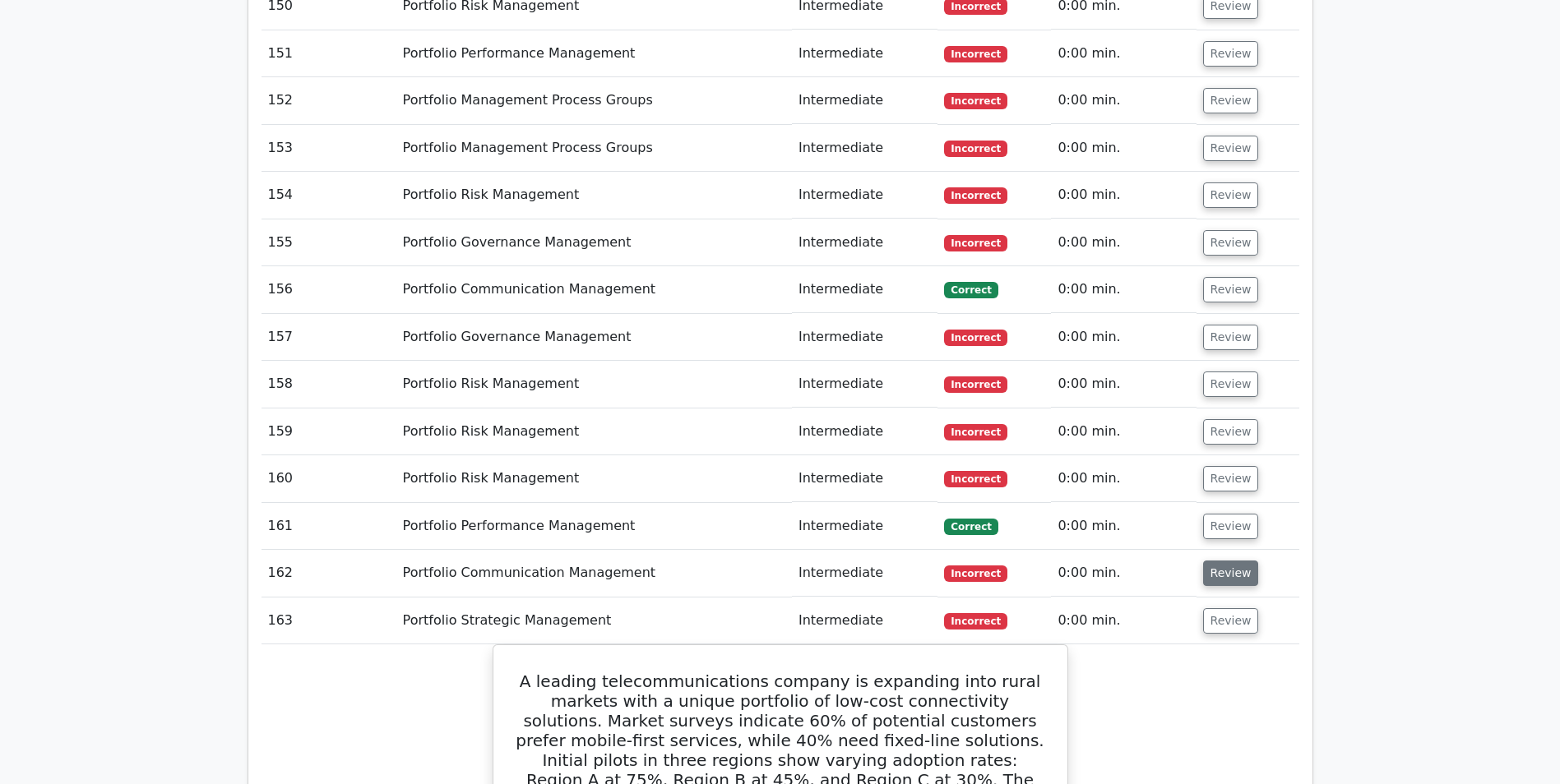
click at [1217, 561] on button "Review" at bounding box center [1231, 573] width 56 height 25
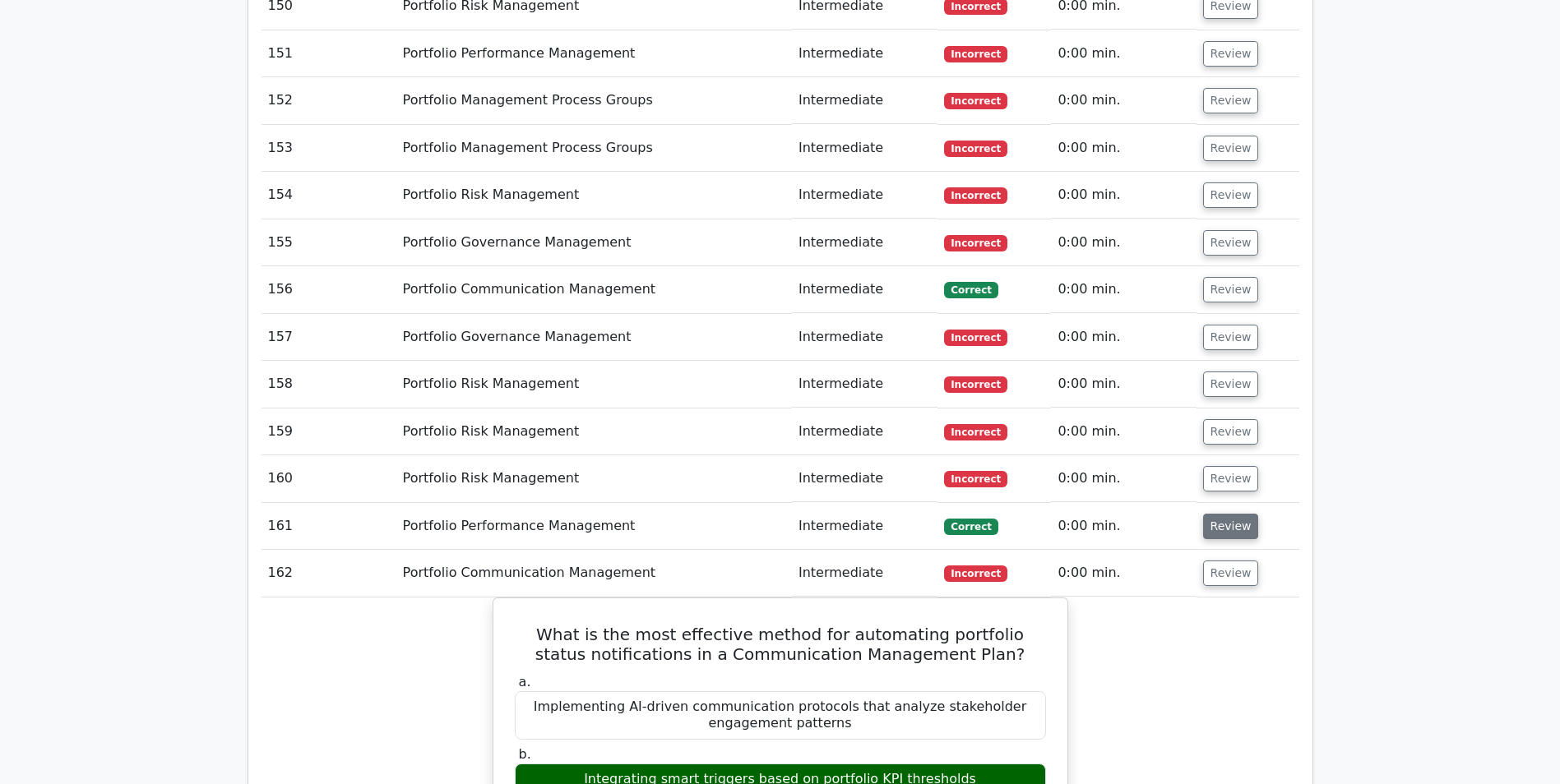
click at [1217, 514] on button "Review" at bounding box center [1231, 526] width 56 height 25
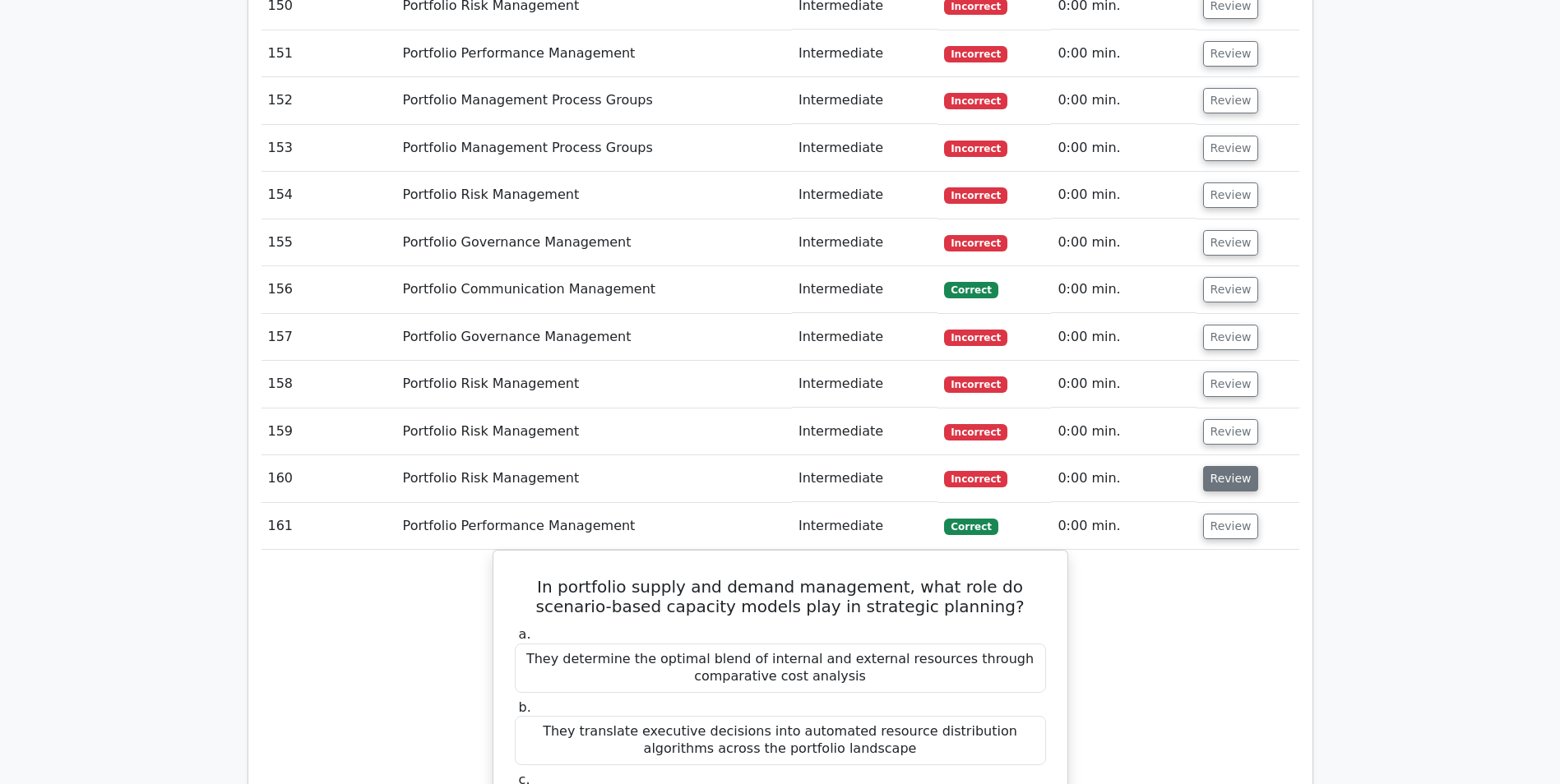
click at [1215, 466] on button "Review" at bounding box center [1231, 478] width 56 height 25
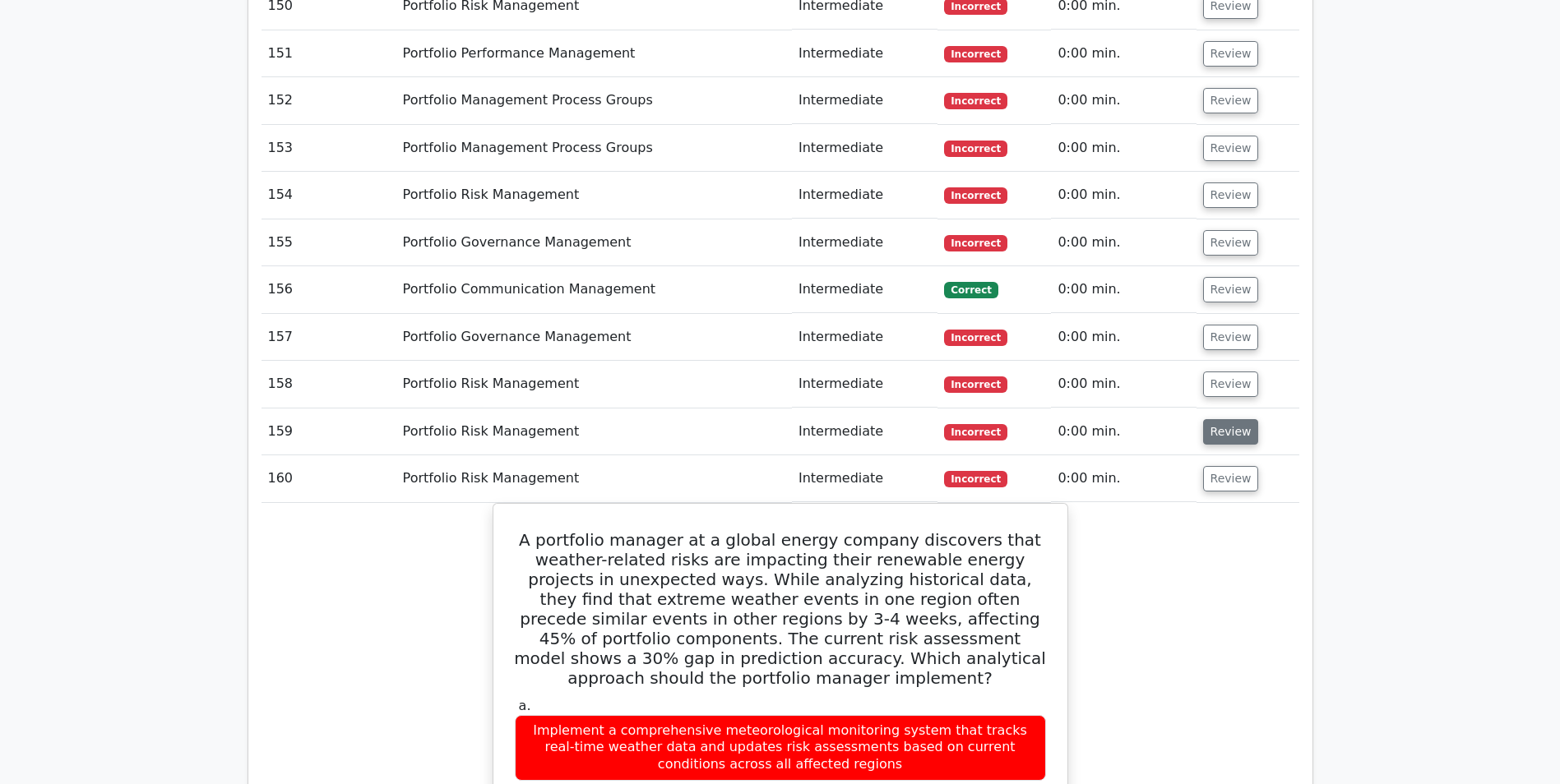
click at [1222, 419] on button "Review" at bounding box center [1231, 432] width 56 height 25
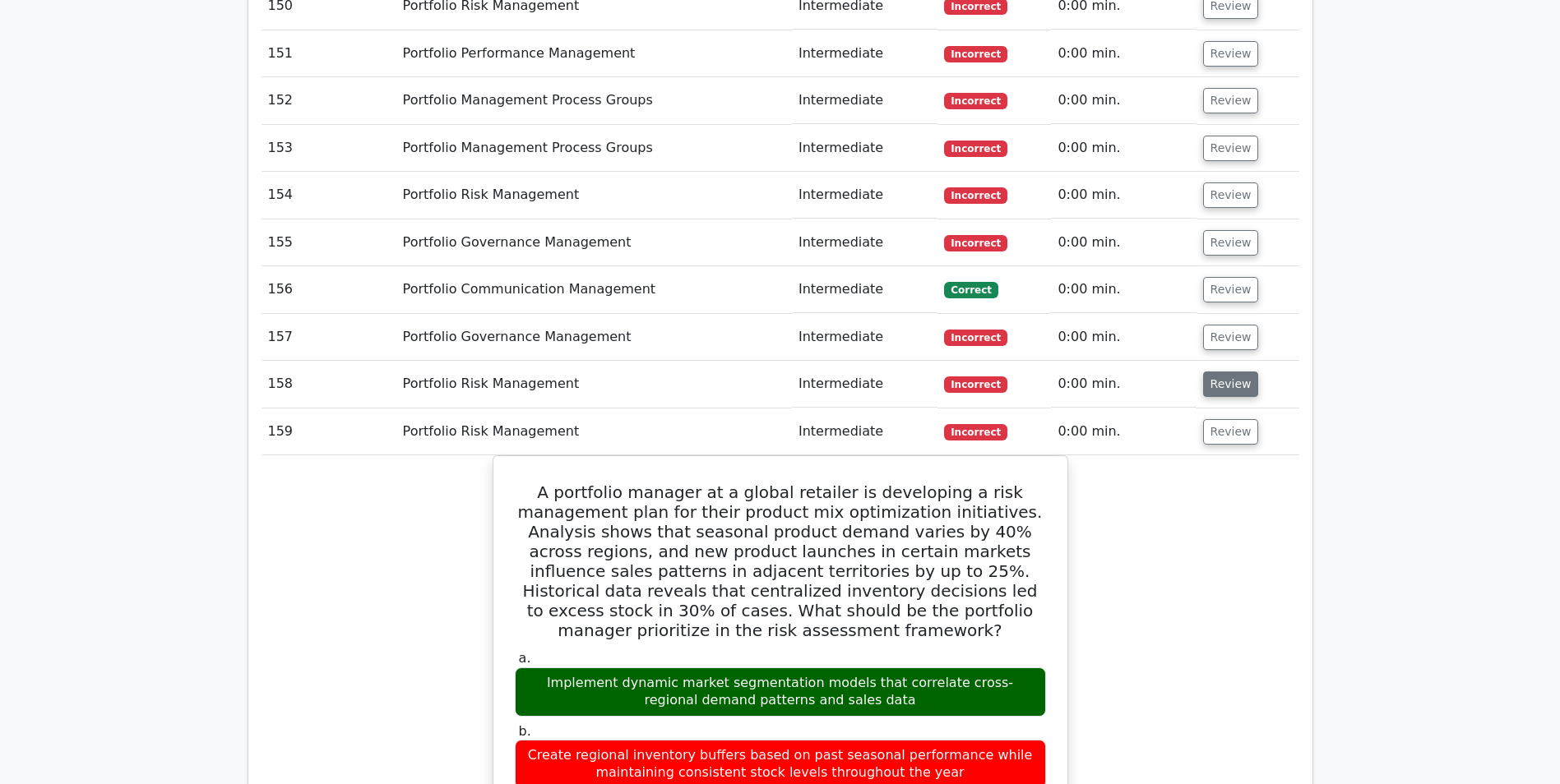
click at [1226, 371] on button "Review" at bounding box center [1231, 384] width 56 height 25
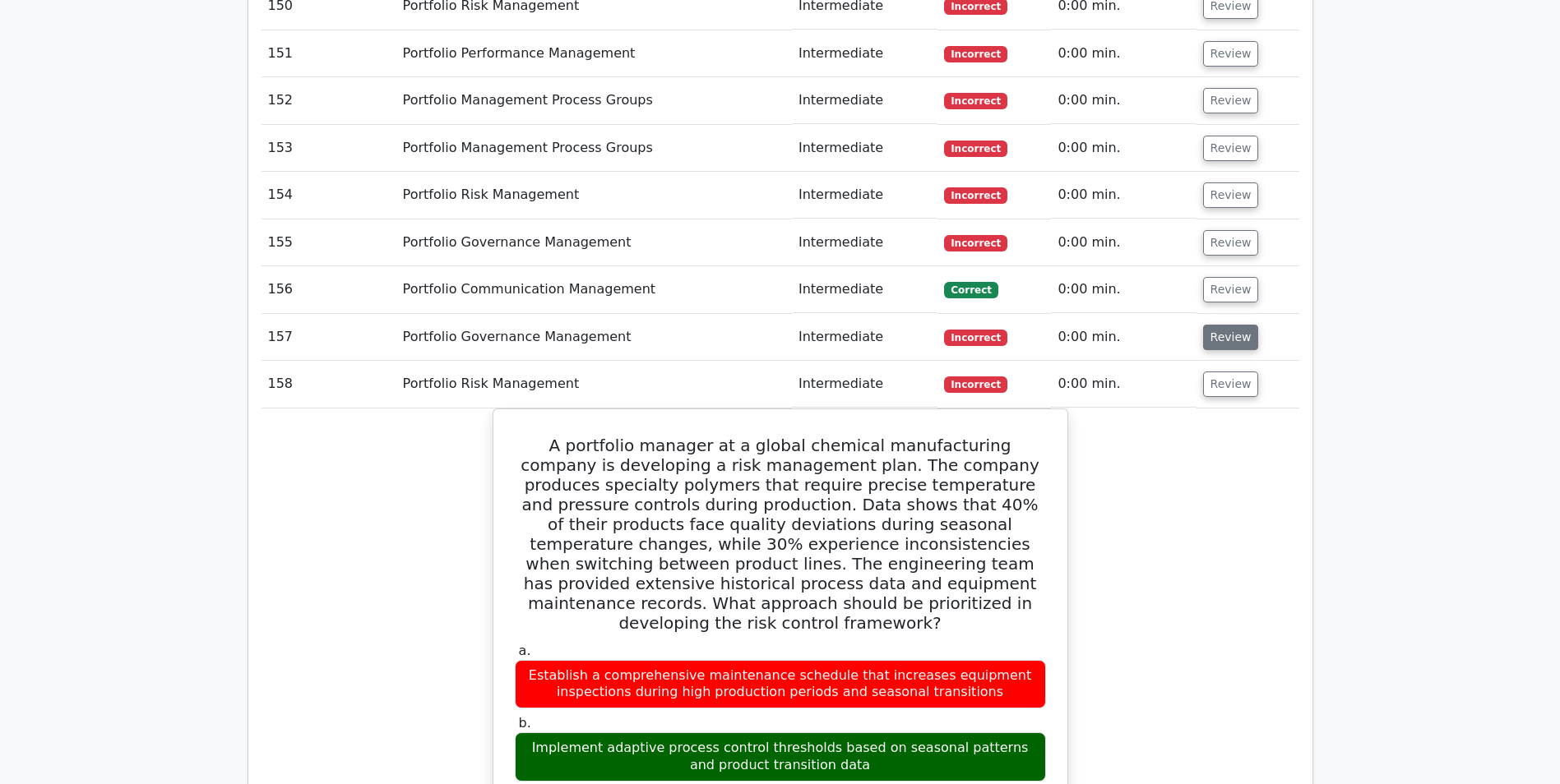
click at [1220, 324] on button "Review" at bounding box center [1231, 337] width 56 height 25
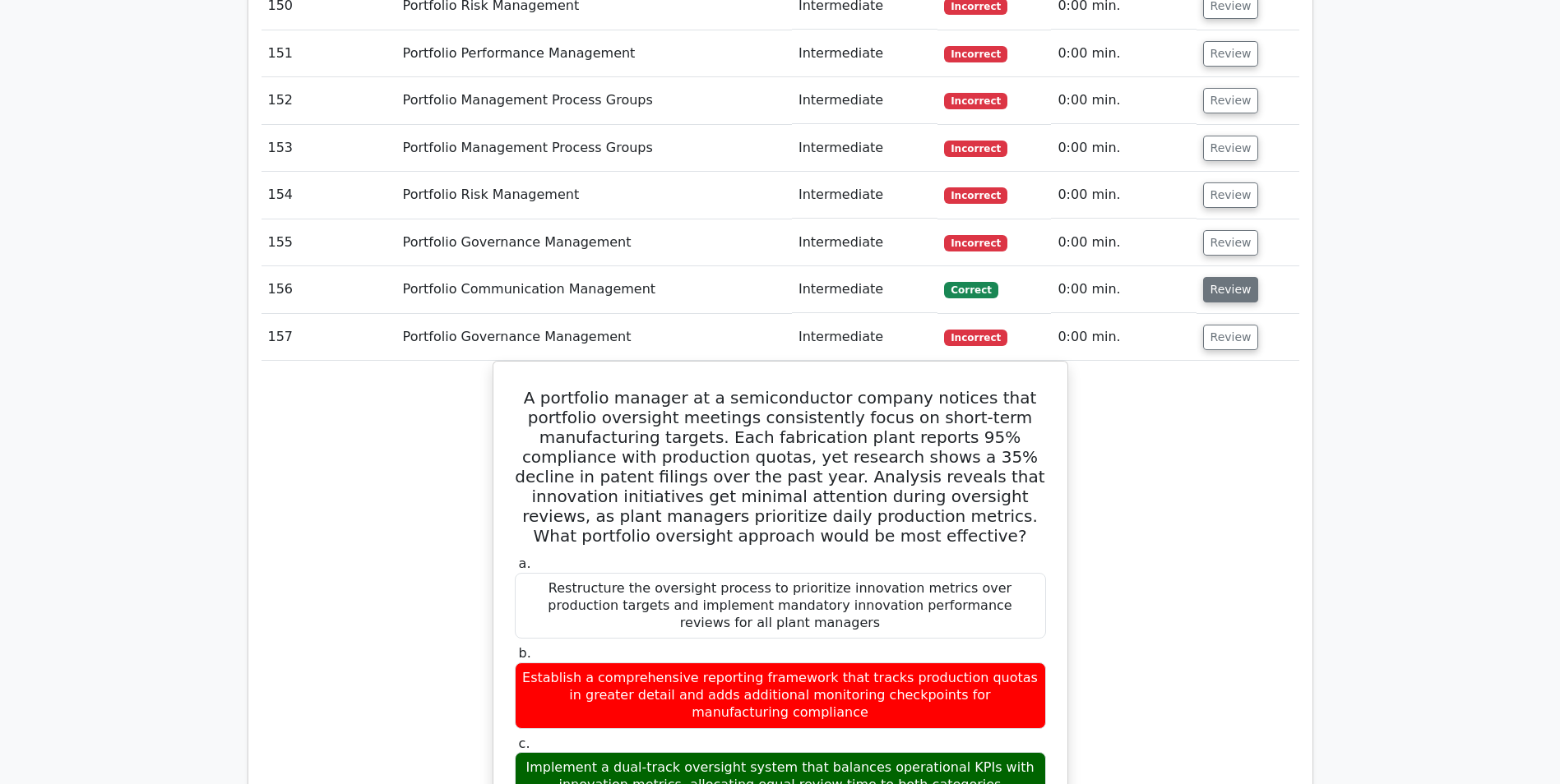
click at [1225, 277] on button "Review" at bounding box center [1231, 290] width 56 height 25
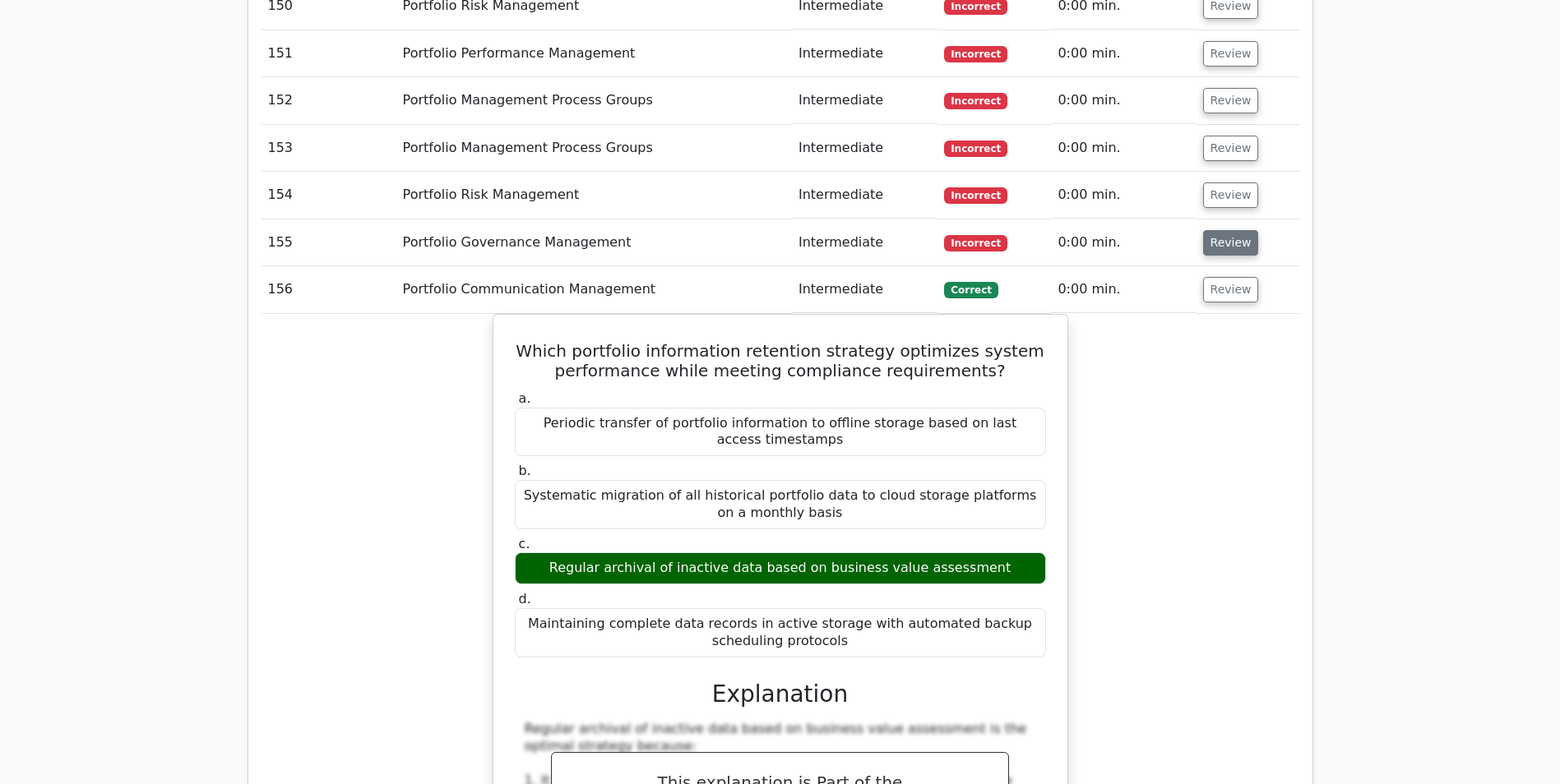
click at [1223, 230] on button "Review" at bounding box center [1231, 243] width 56 height 25
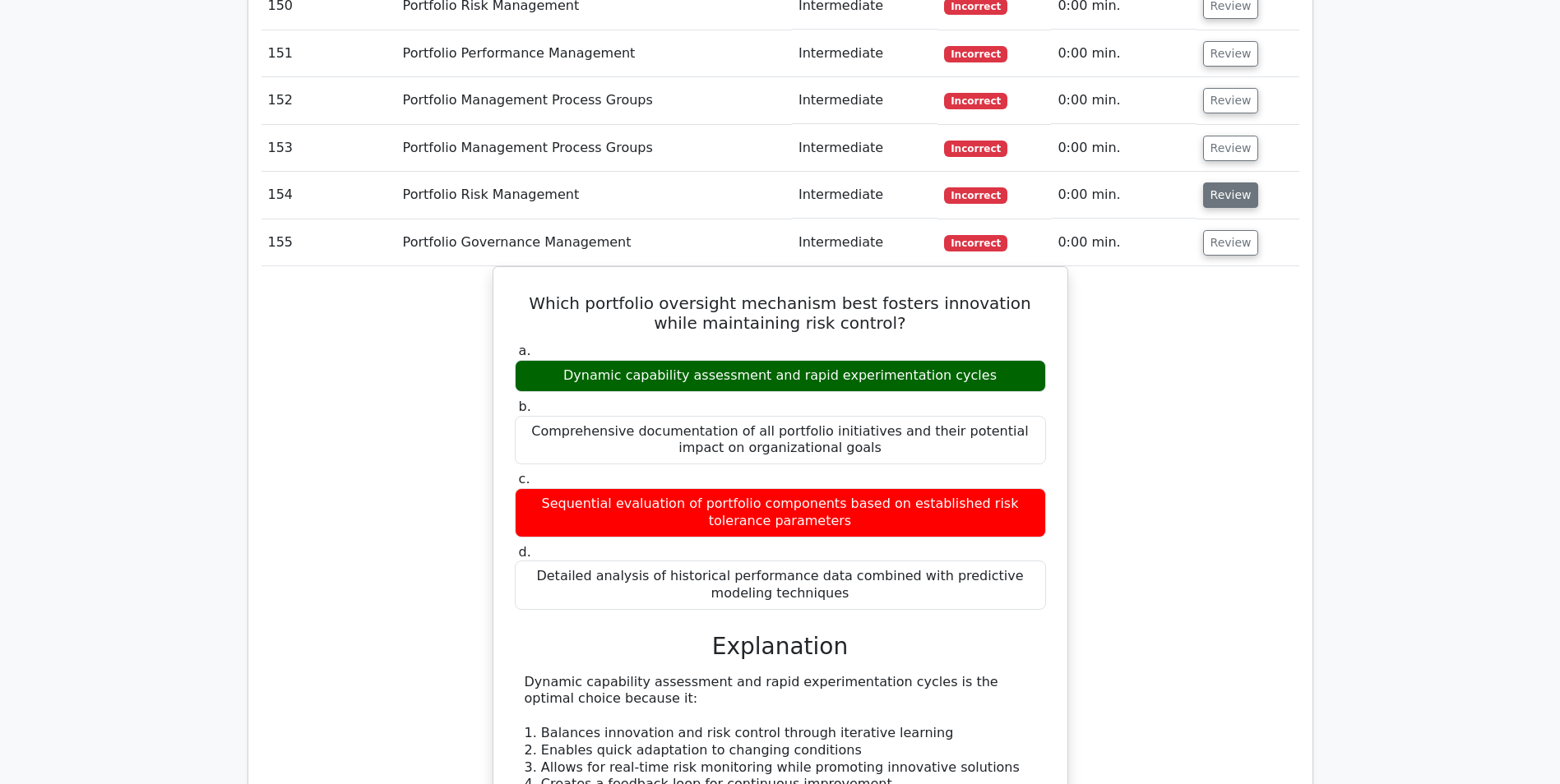
click at [1221, 182] on button "Review" at bounding box center [1231, 195] width 56 height 25
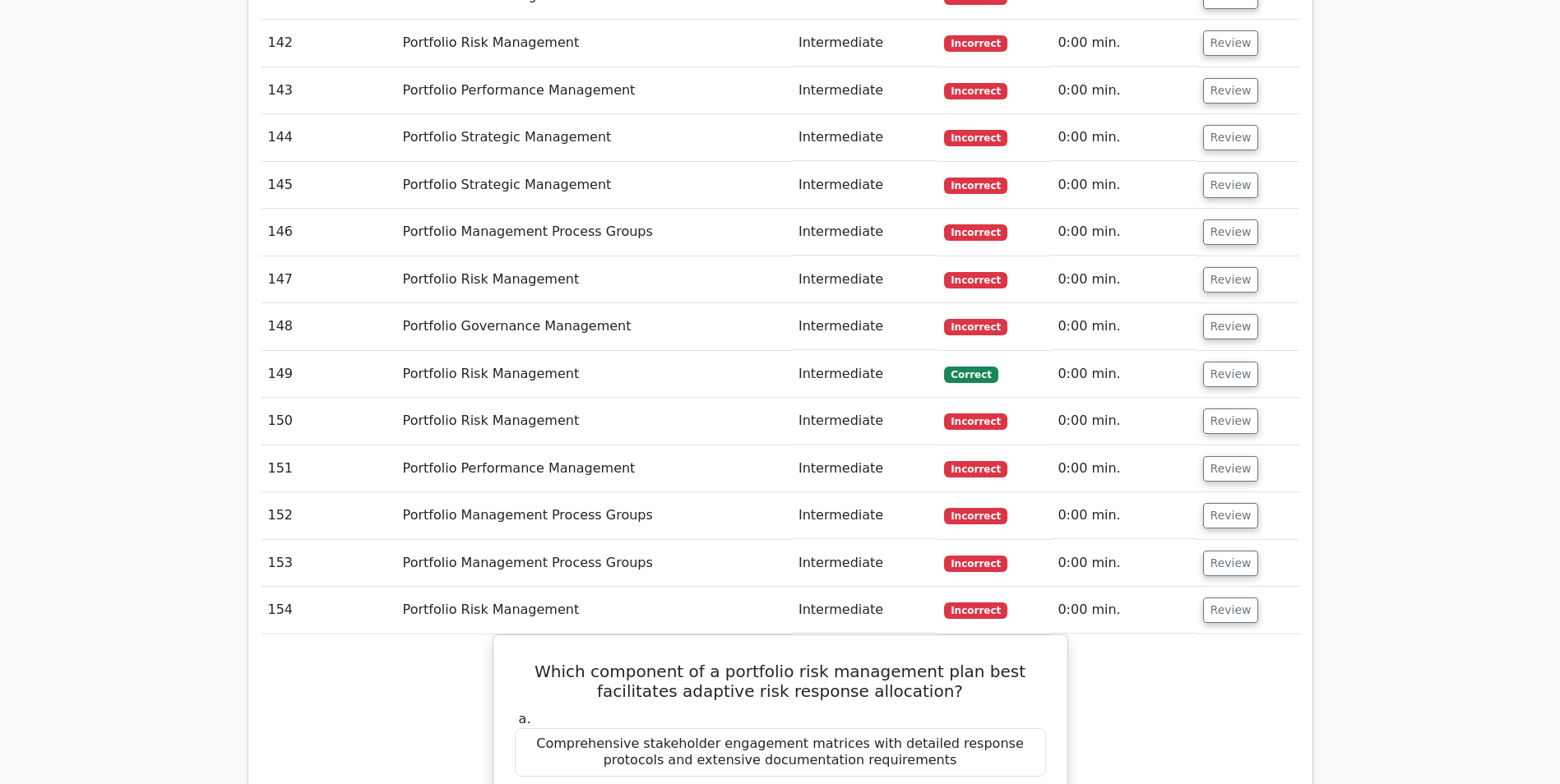
scroll to position [9121, 0]
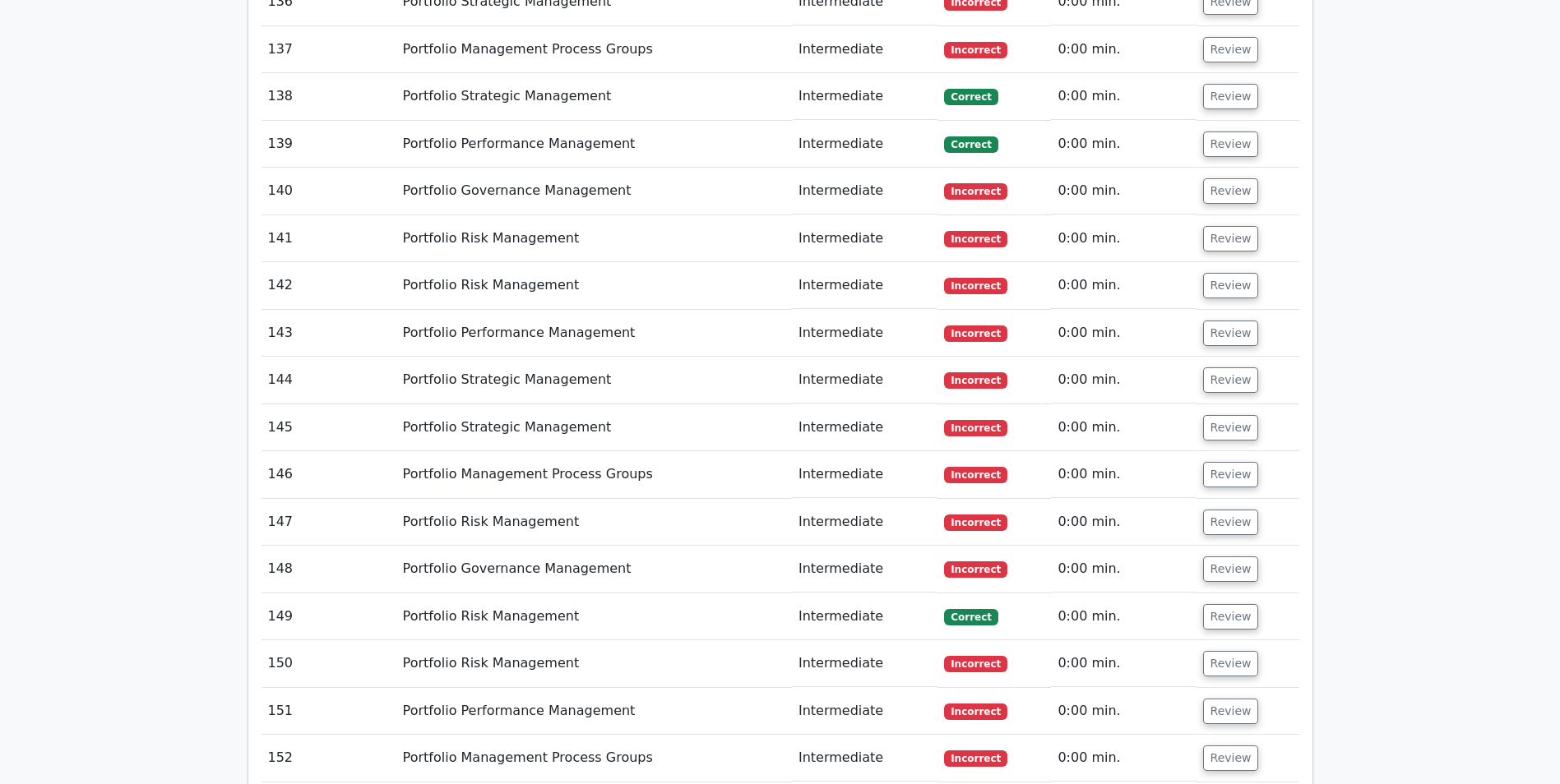
click at [1211, 746] on button "Review" at bounding box center [1231, 759] width 56 height 25
click at [1219, 699] on button "Review" at bounding box center [1231, 711] width 56 height 25
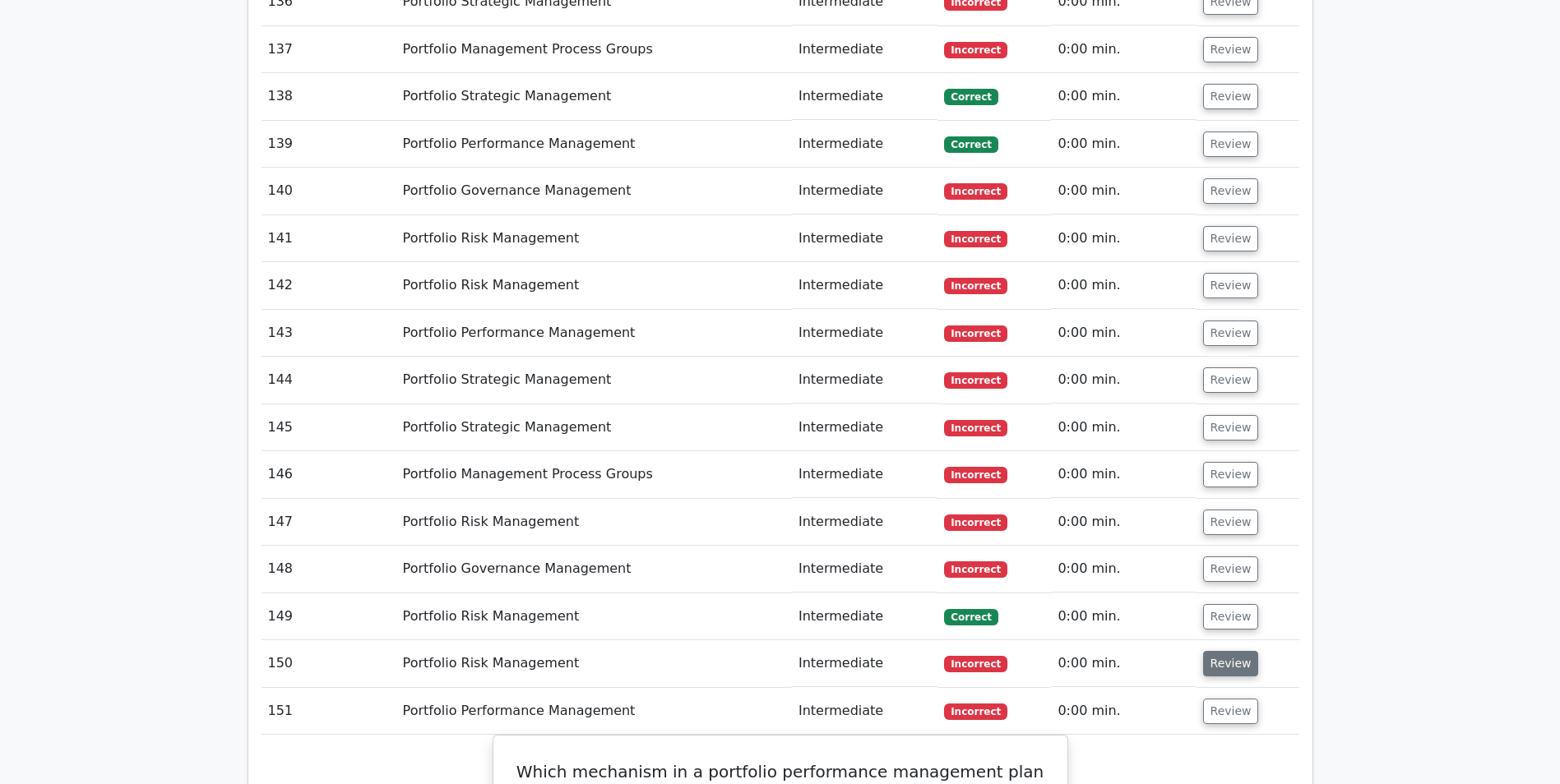
click at [1215, 651] on button "Review" at bounding box center [1231, 663] width 56 height 25
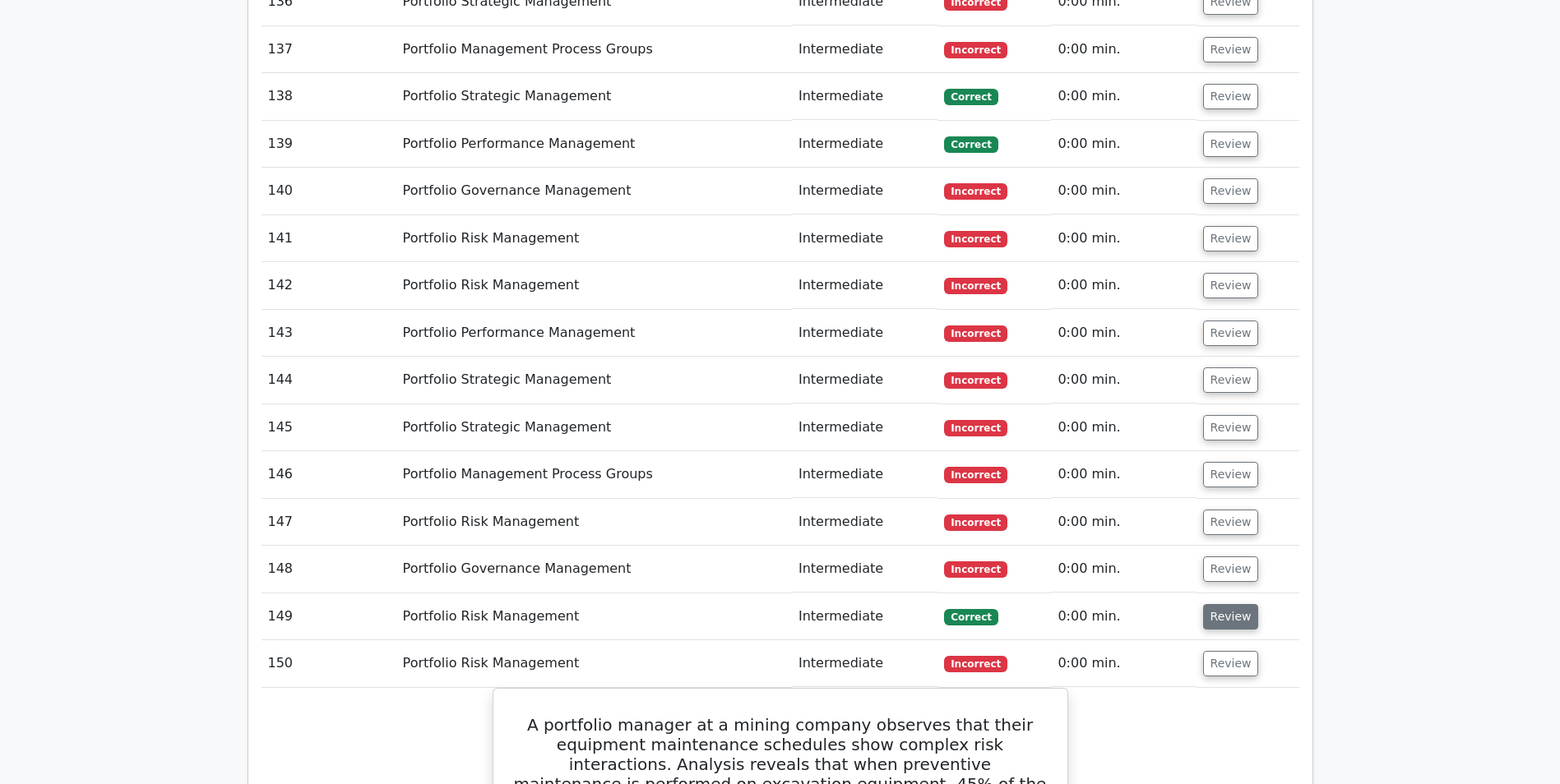
click at [1225, 604] on button "Review" at bounding box center [1231, 616] width 56 height 25
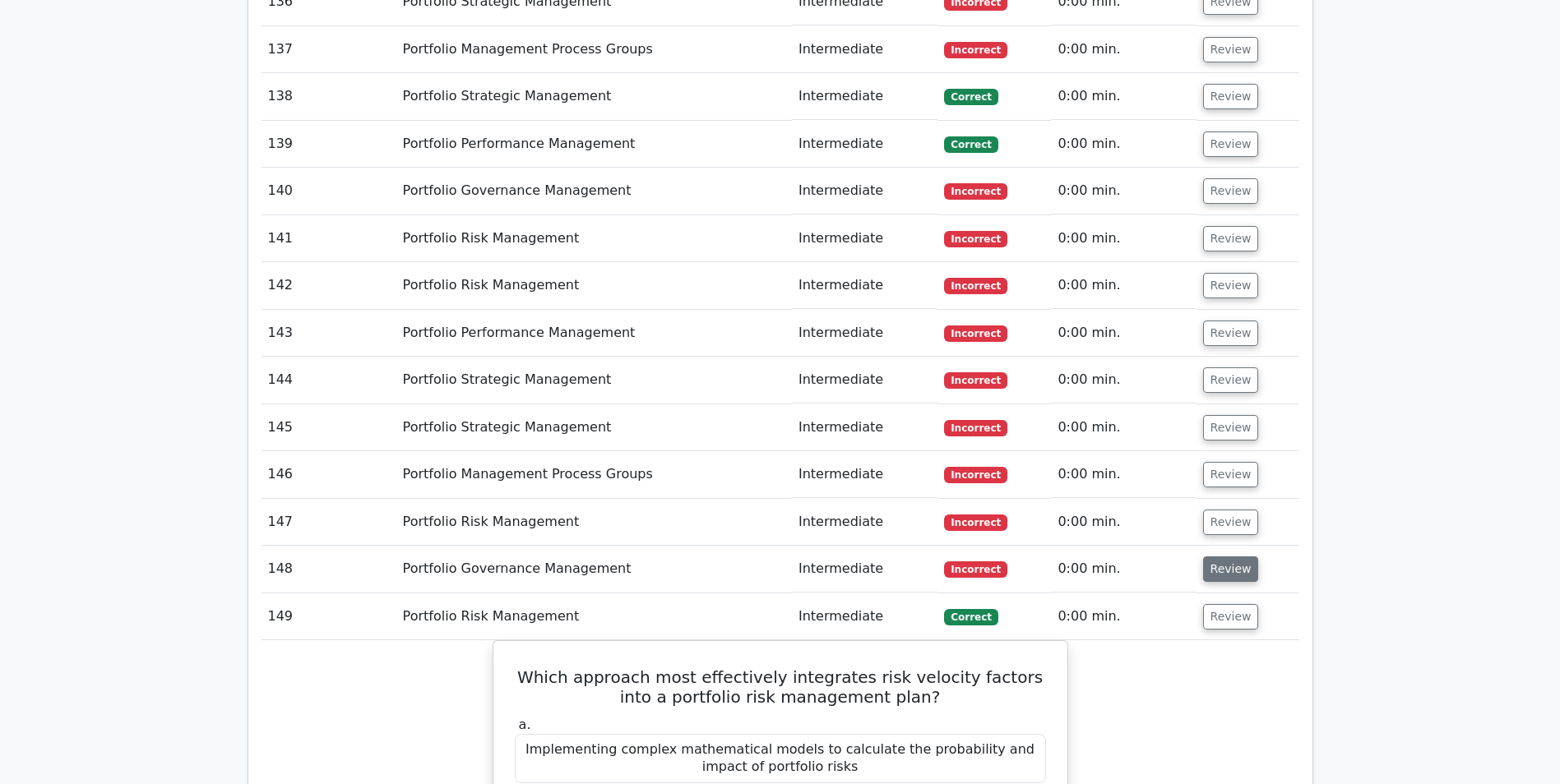
click at [1216, 557] on button "Review" at bounding box center [1231, 569] width 56 height 25
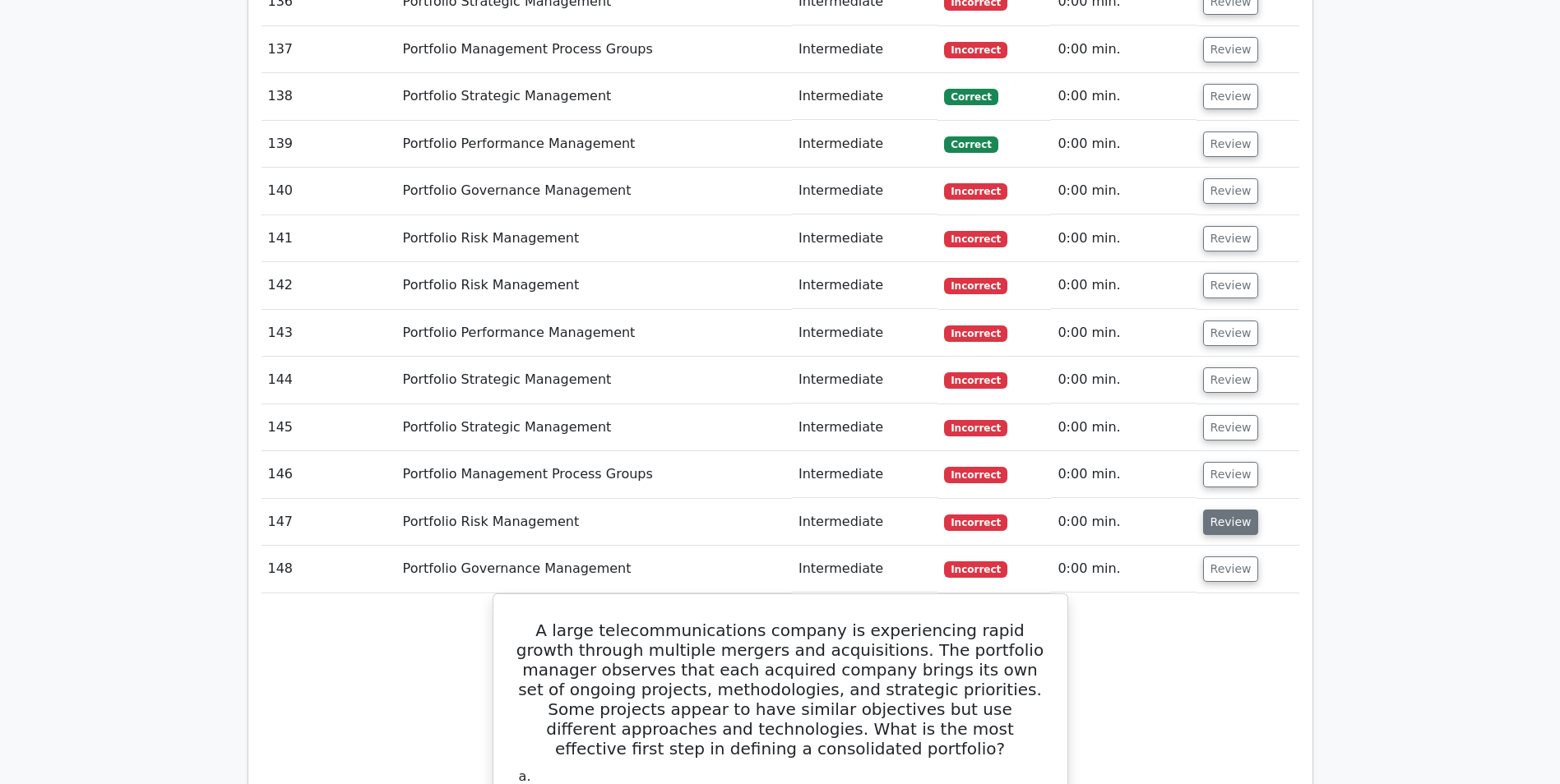
click at [1223, 510] on button "Review" at bounding box center [1231, 522] width 56 height 25
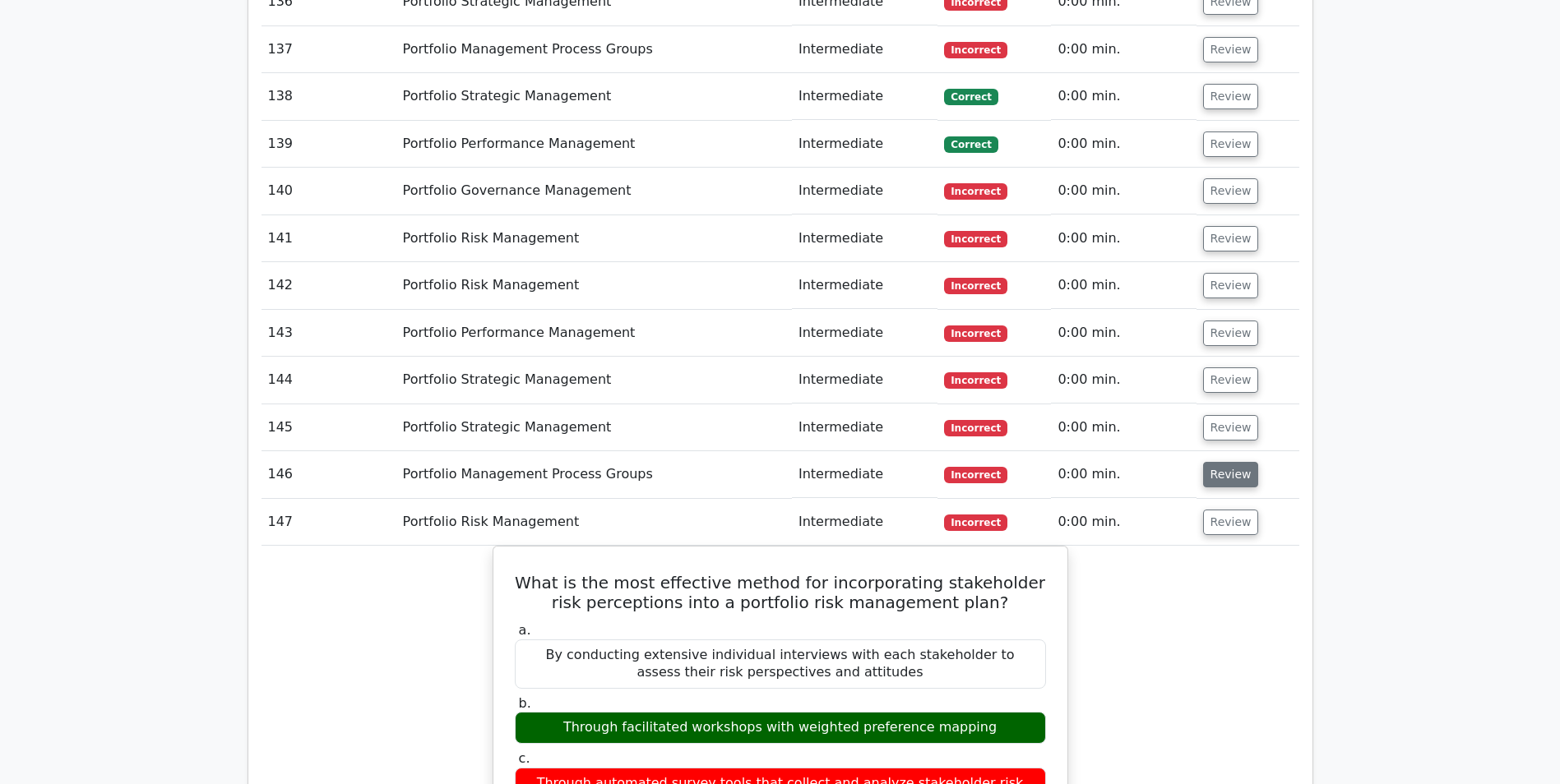
click at [1220, 462] on button "Review" at bounding box center [1231, 474] width 56 height 25
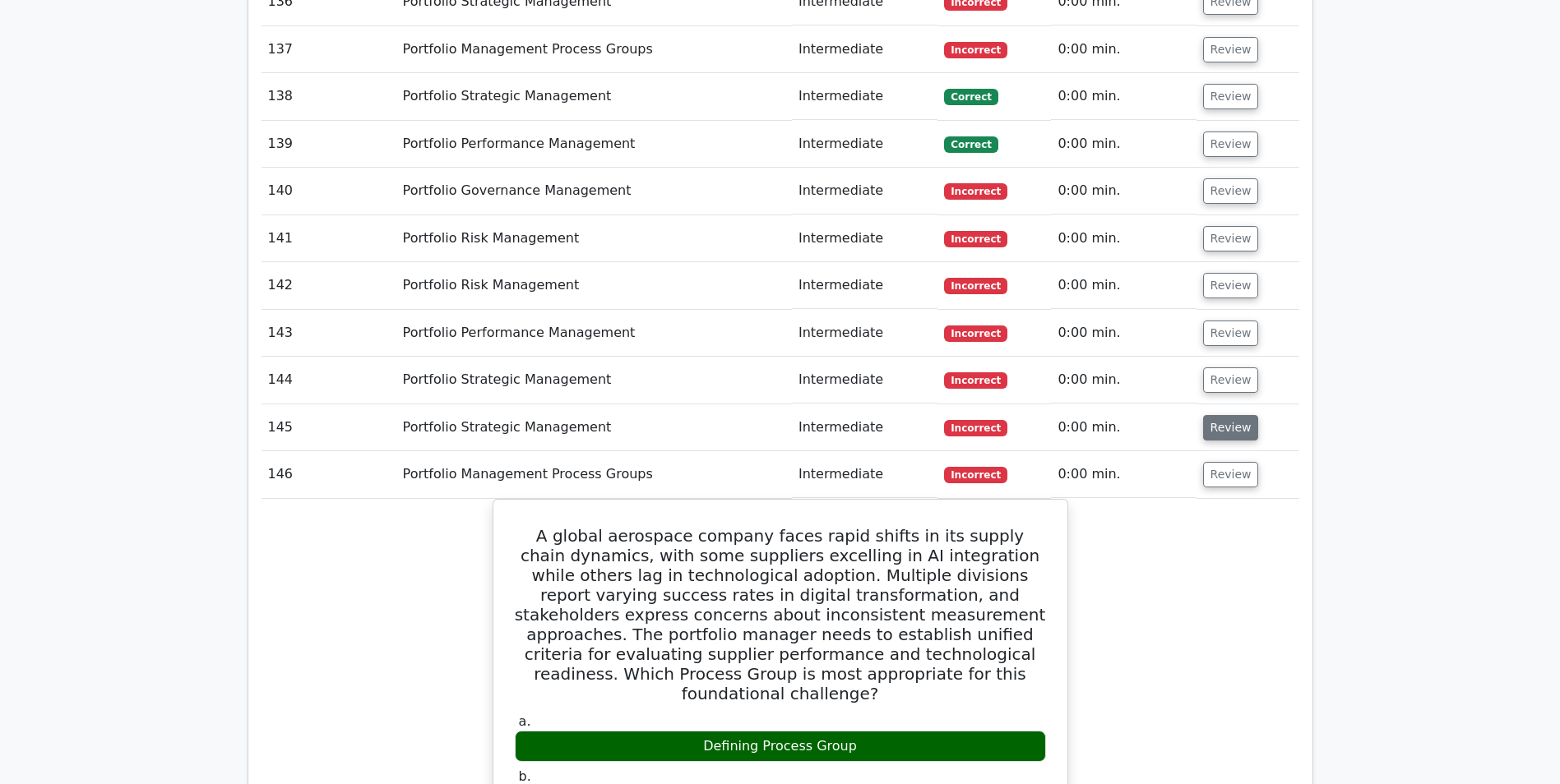
click at [1208, 415] on button "Review" at bounding box center [1231, 427] width 56 height 25
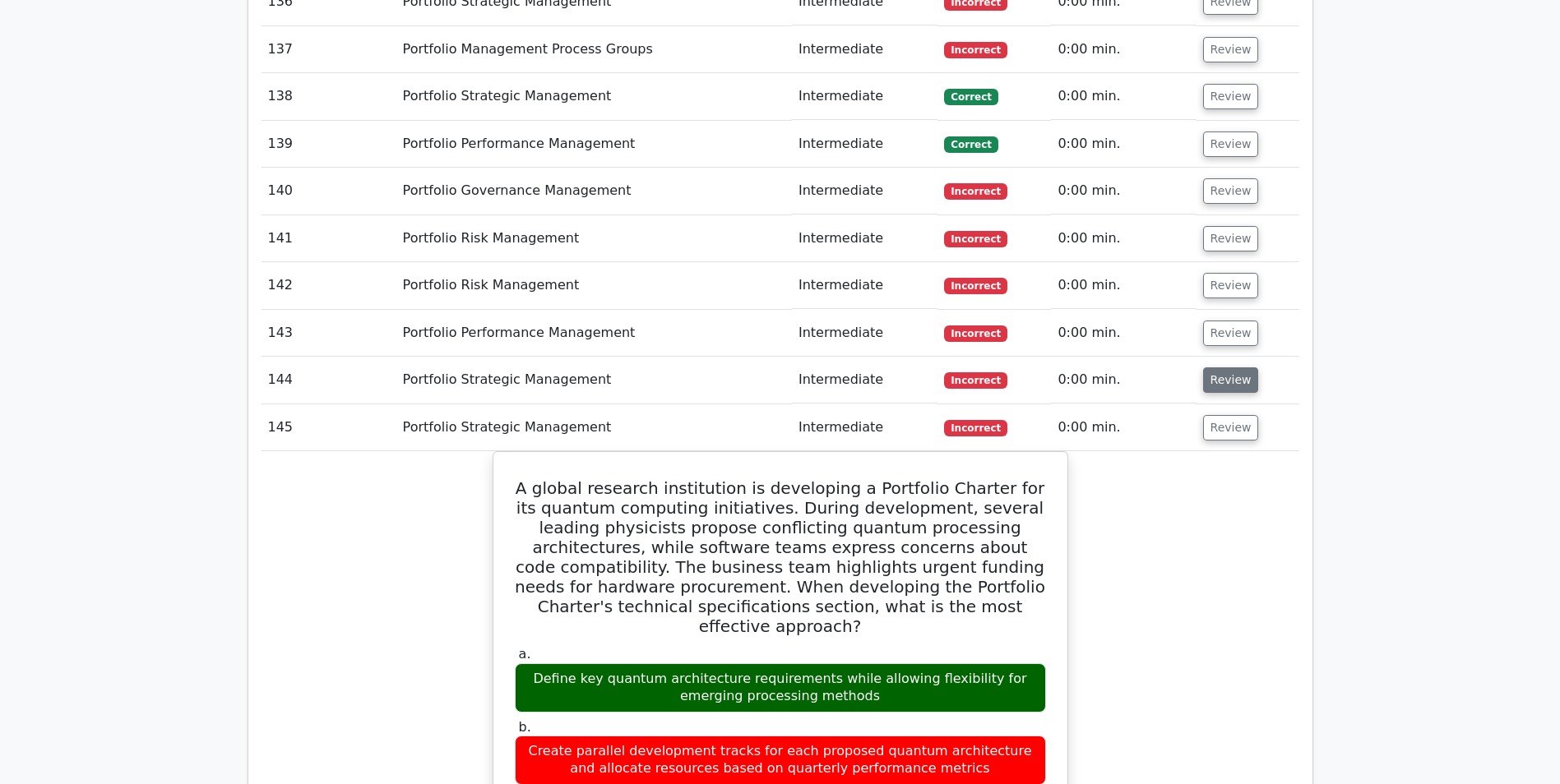
click at [1210, 368] on button "Review" at bounding box center [1231, 380] width 56 height 25
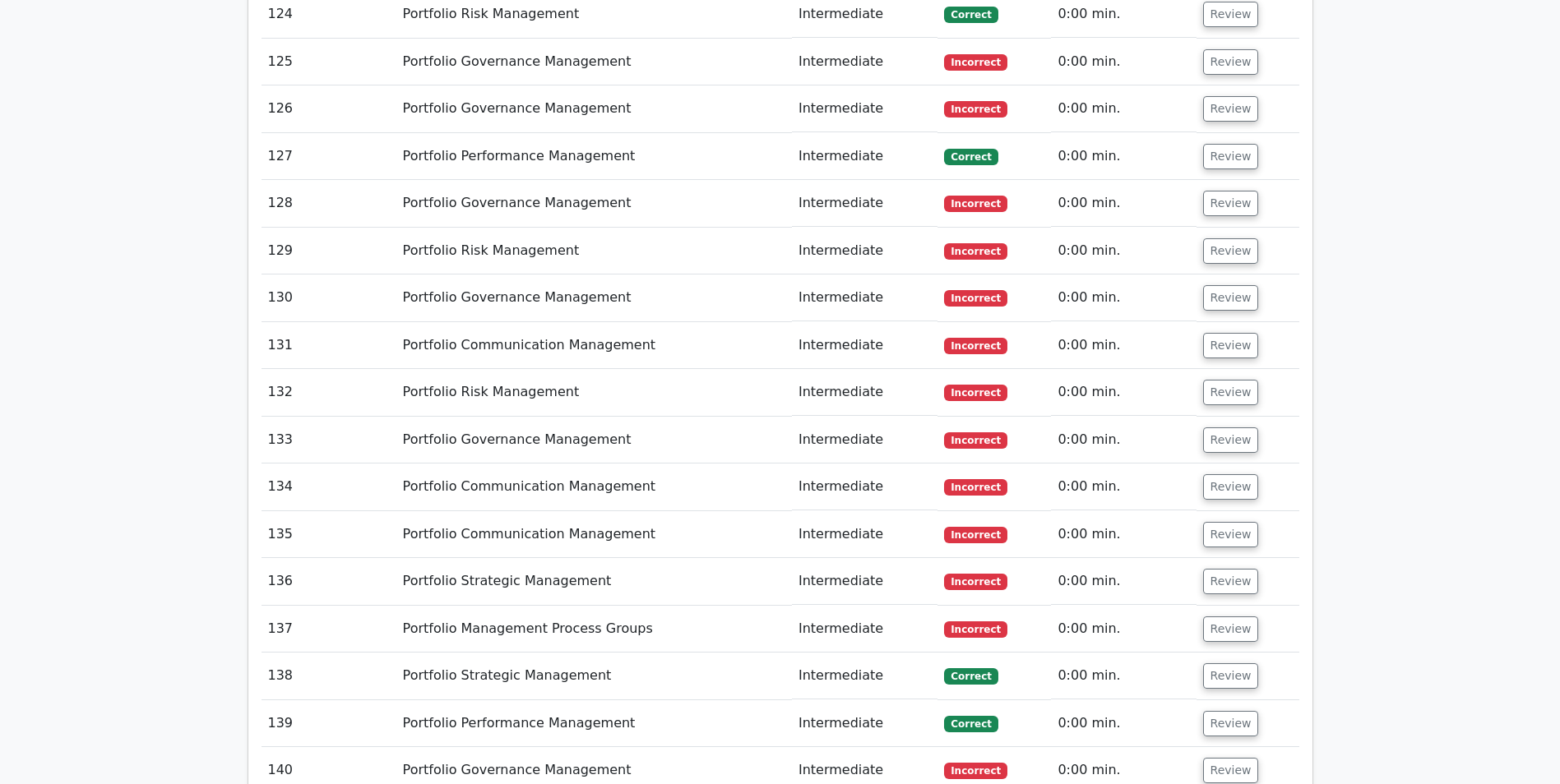
scroll to position [8628, 0]
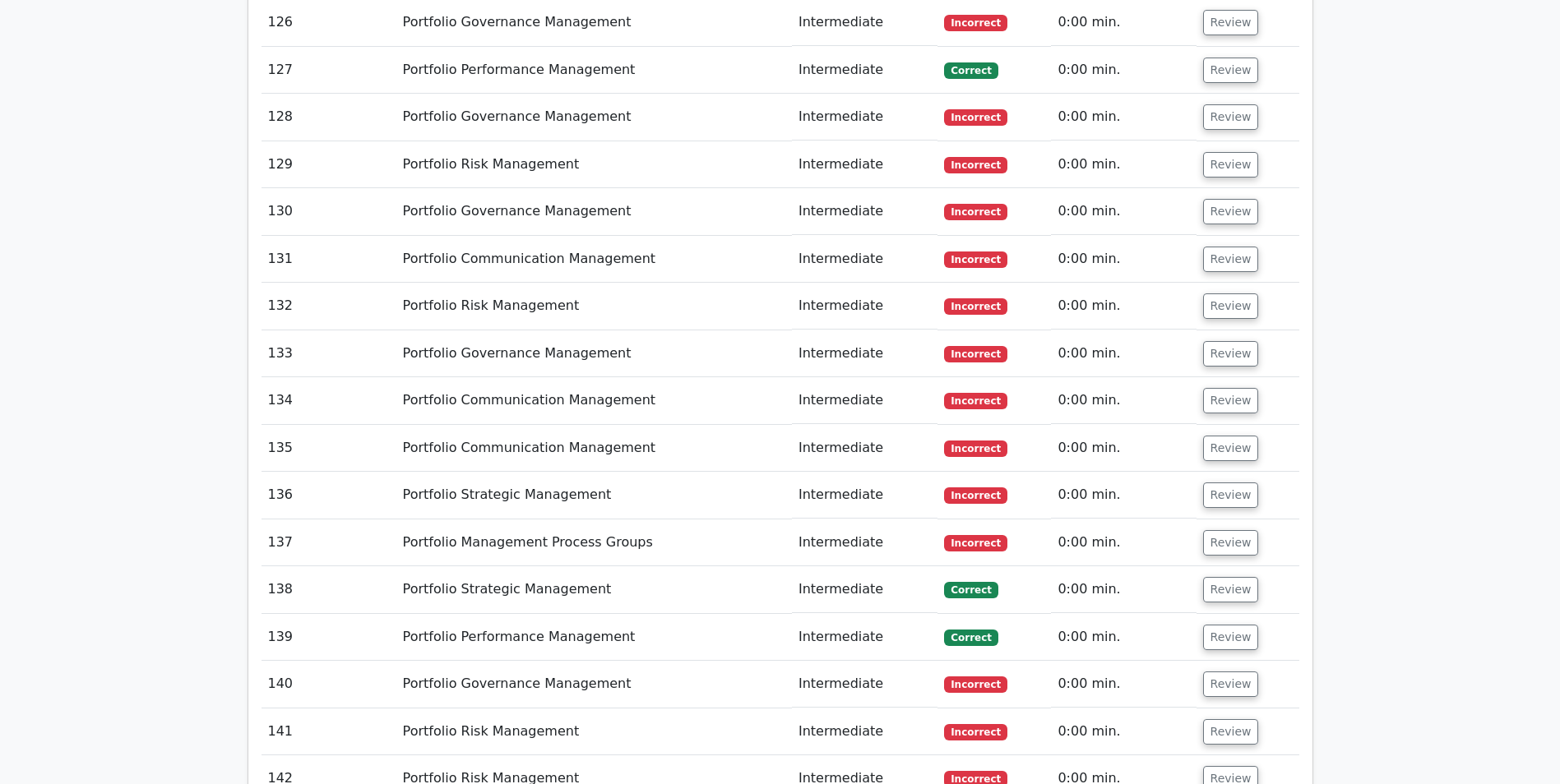
click at [1232, 766] on button "Review" at bounding box center [1231, 779] width 56 height 25
click at [1230, 719] on button "Review" at bounding box center [1231, 732] width 56 height 25
click at [1241, 671] on button "Review" at bounding box center [1231, 684] width 56 height 25
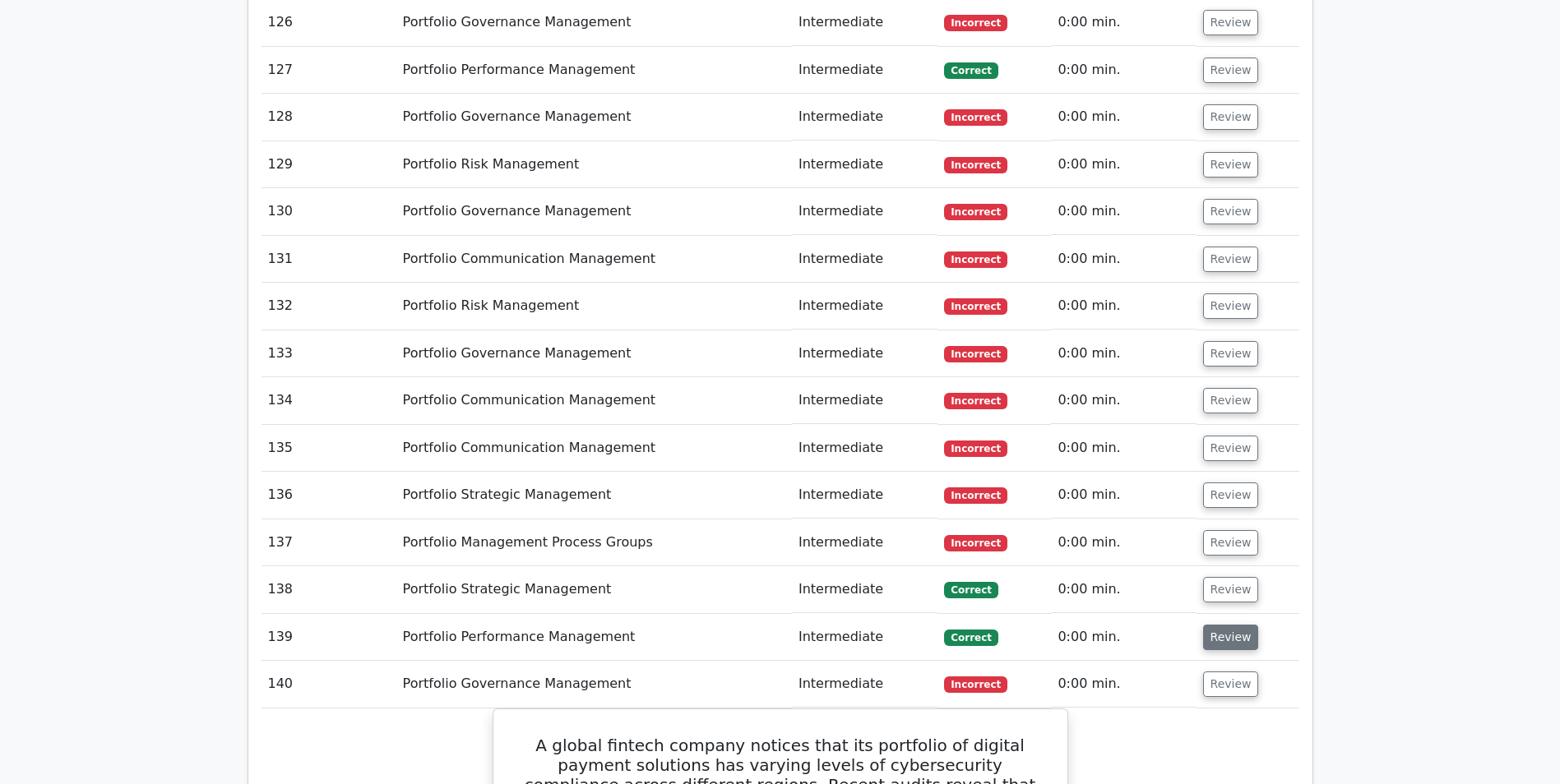
click at [1228, 624] on button "Review" at bounding box center [1231, 637] width 56 height 25
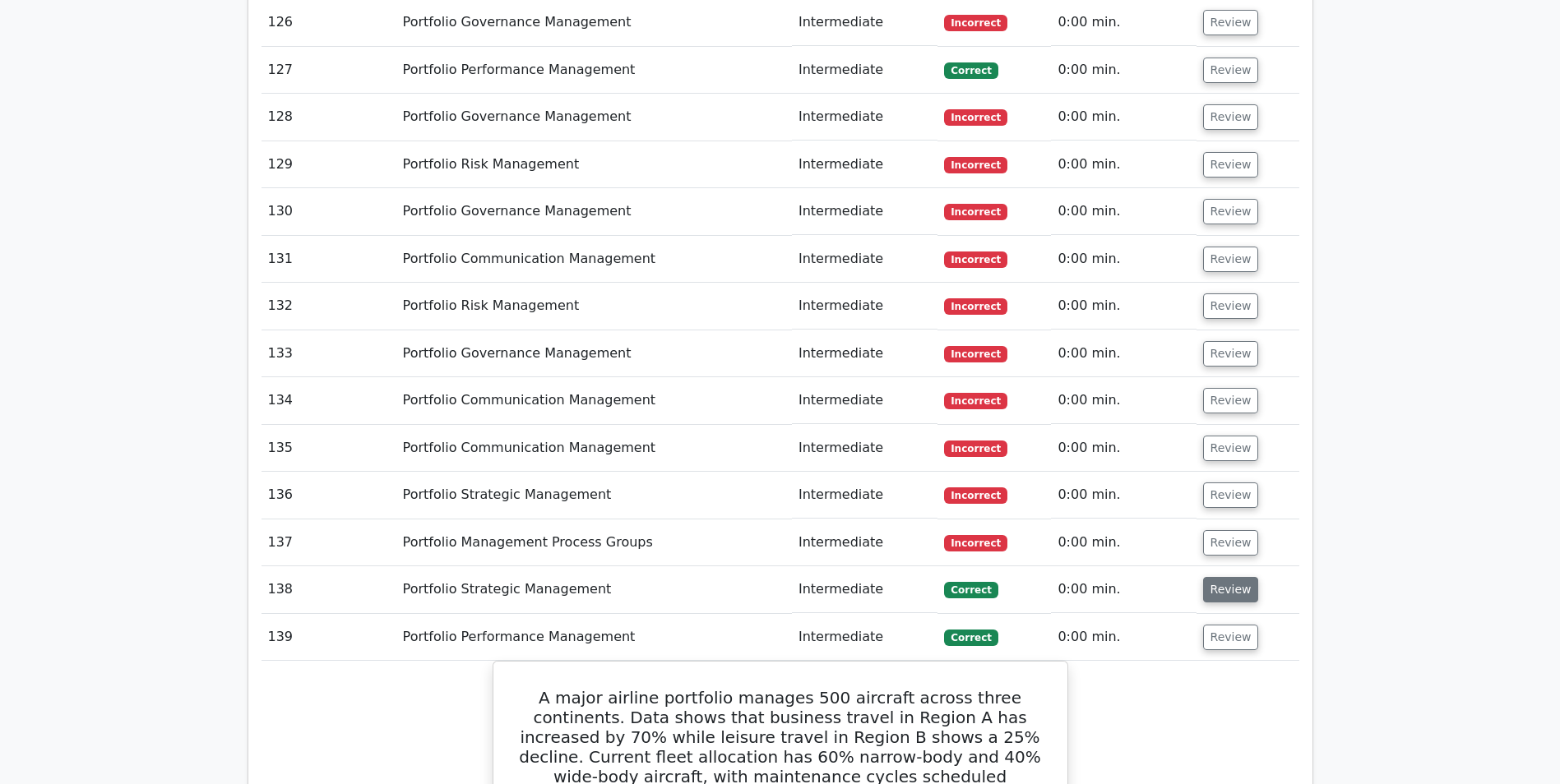
click at [1215, 577] on button "Review" at bounding box center [1231, 590] width 56 height 25
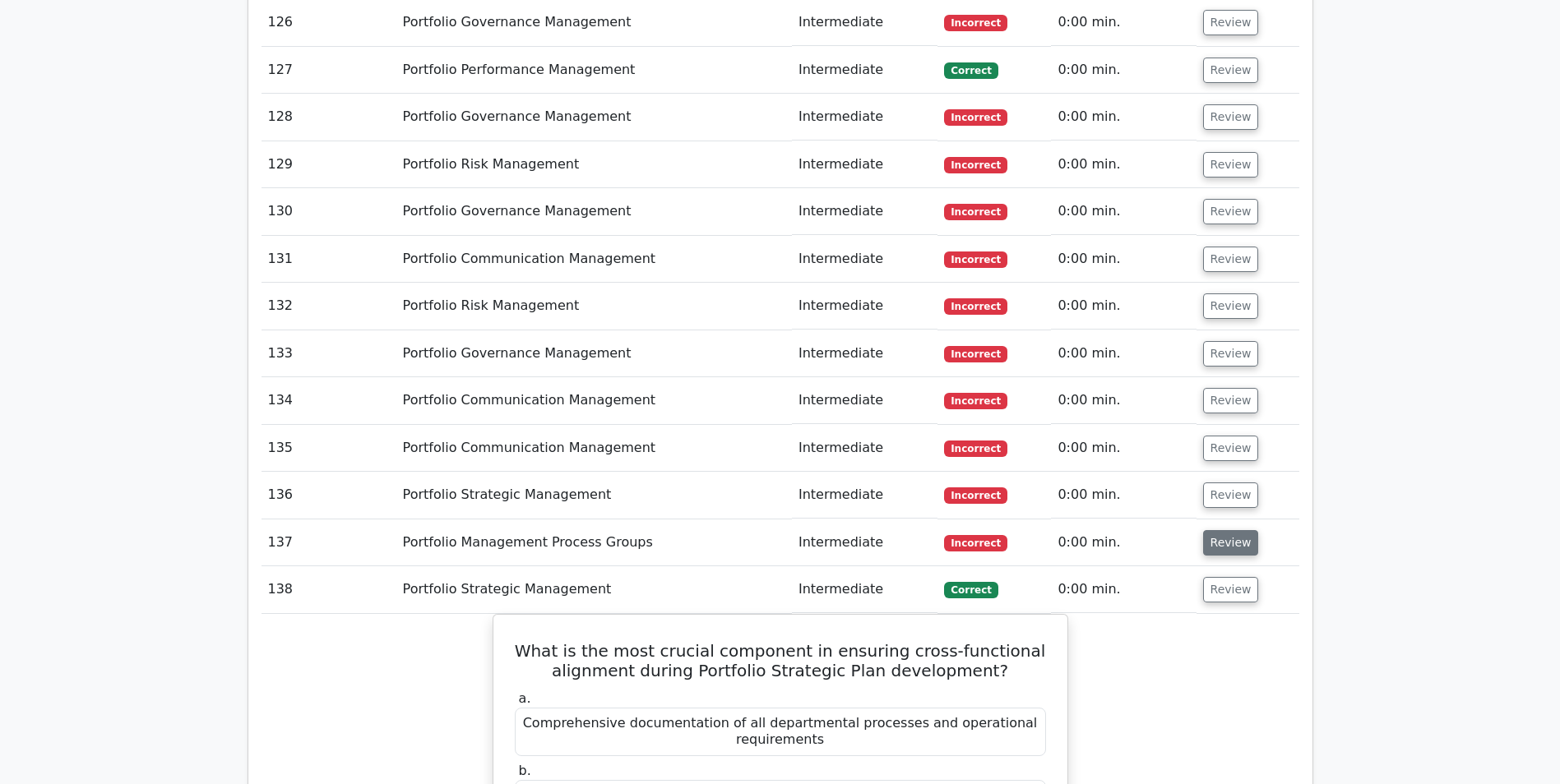
click at [1214, 530] on button "Review" at bounding box center [1231, 543] width 56 height 25
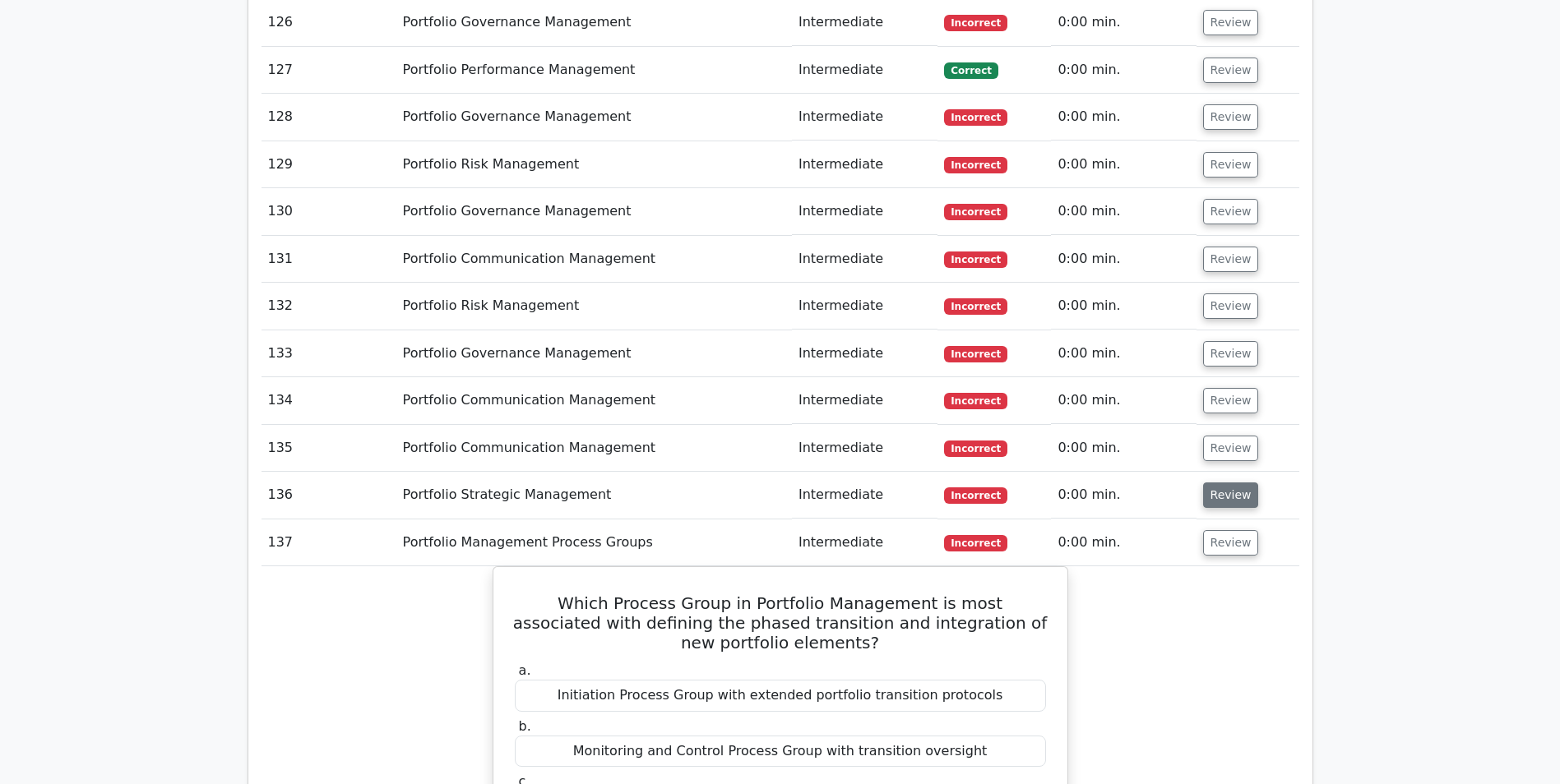
click at [1221, 482] on button "Review" at bounding box center [1231, 495] width 56 height 25
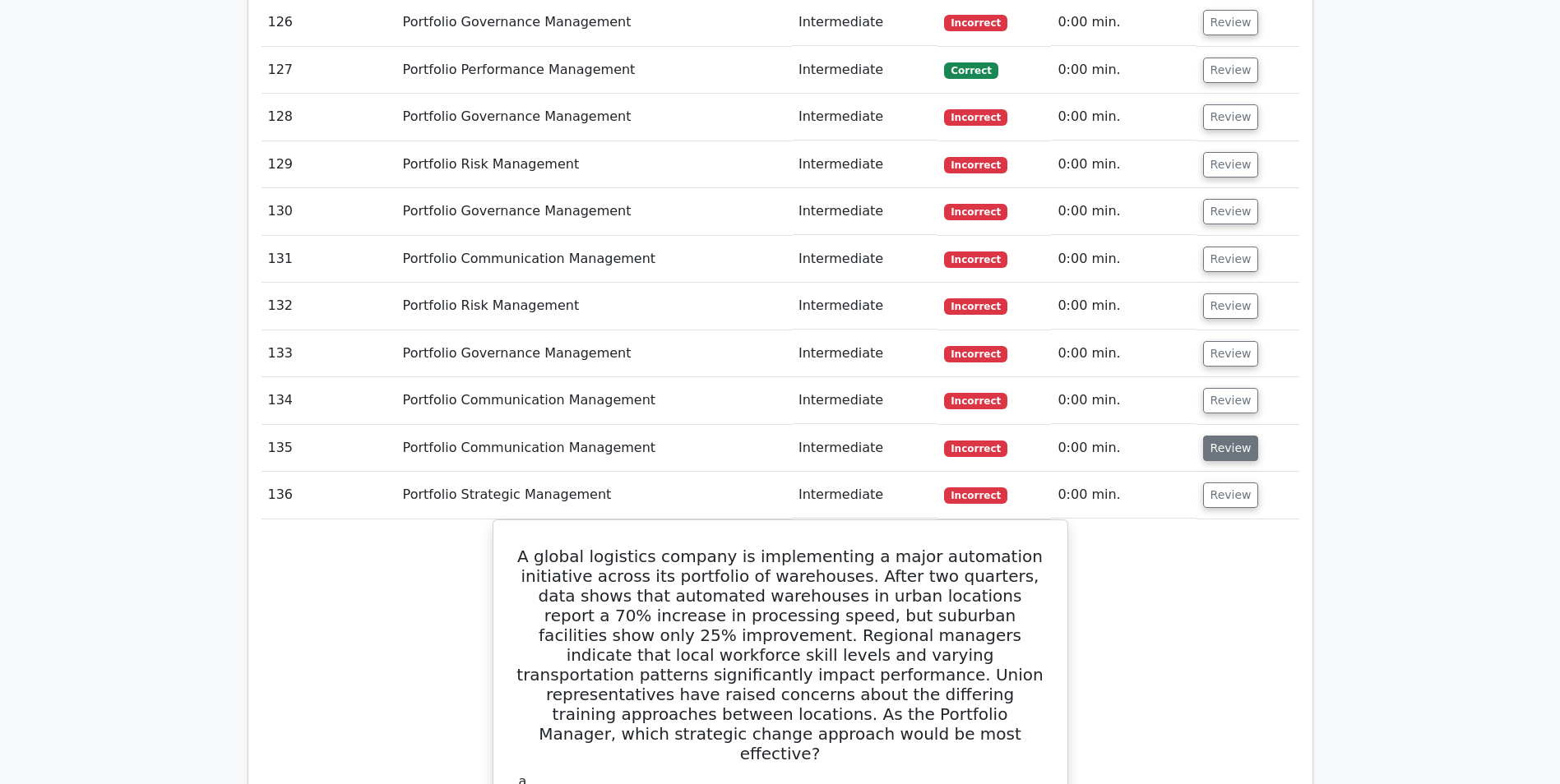
drag, startPoint x: 1212, startPoint y: 277, endPoint x: 1215, endPoint y: 270, distance: 7.6
click at [1213, 435] on button "Review" at bounding box center [1231, 448] width 56 height 25
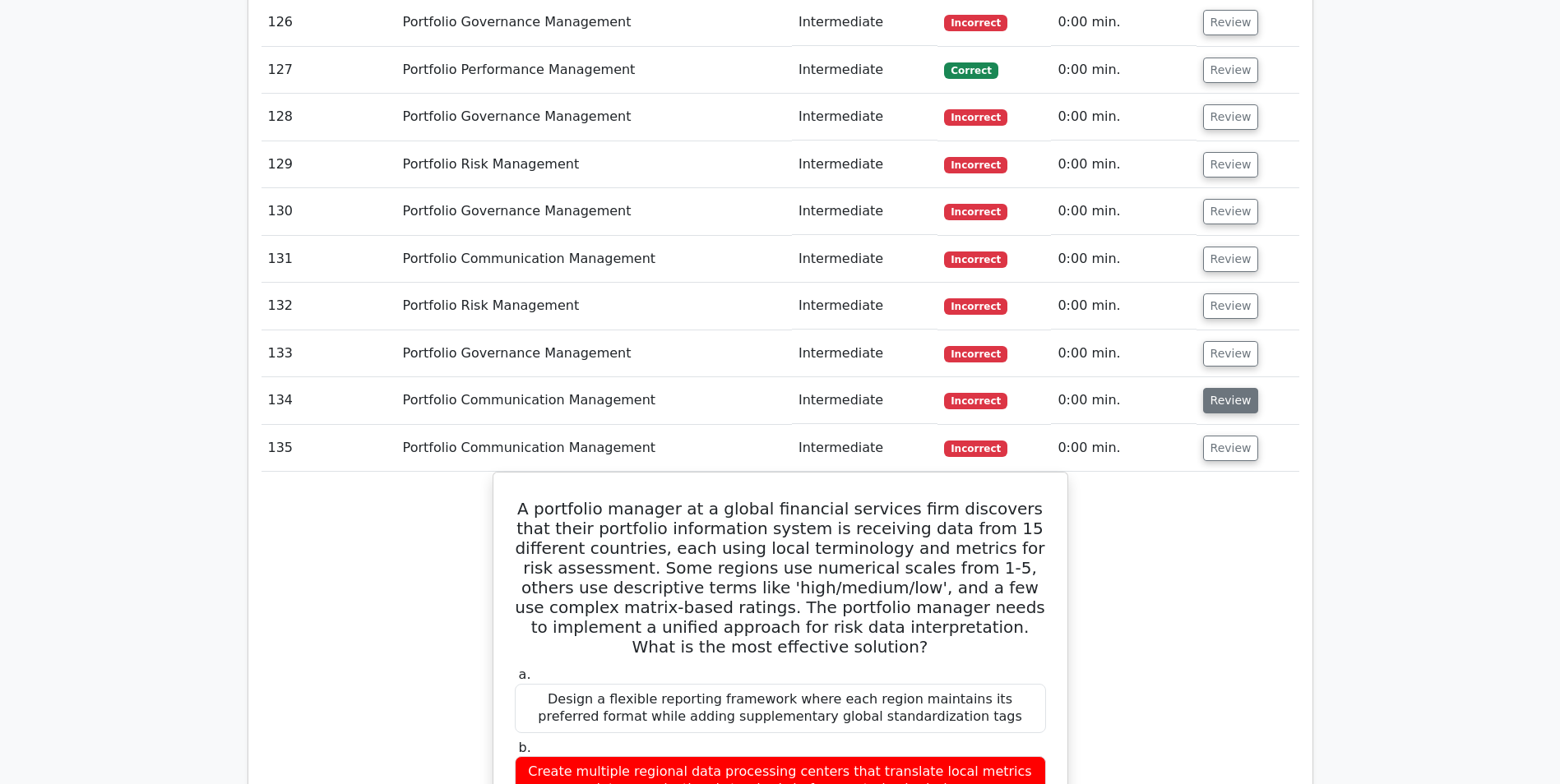
click at [1216, 388] on button "Review" at bounding box center [1231, 401] width 56 height 25
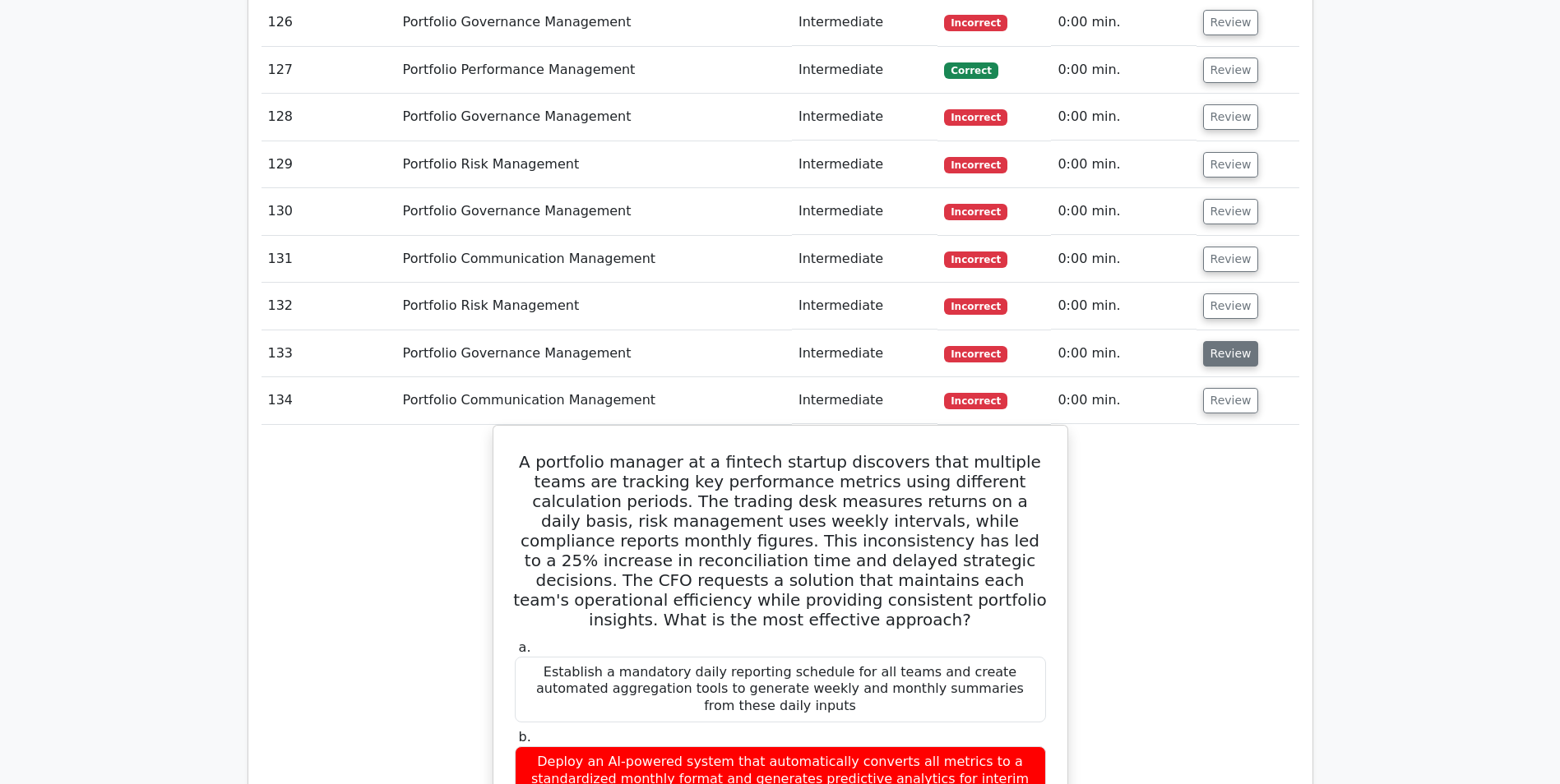
click at [1225, 341] on button "Review" at bounding box center [1231, 354] width 56 height 25
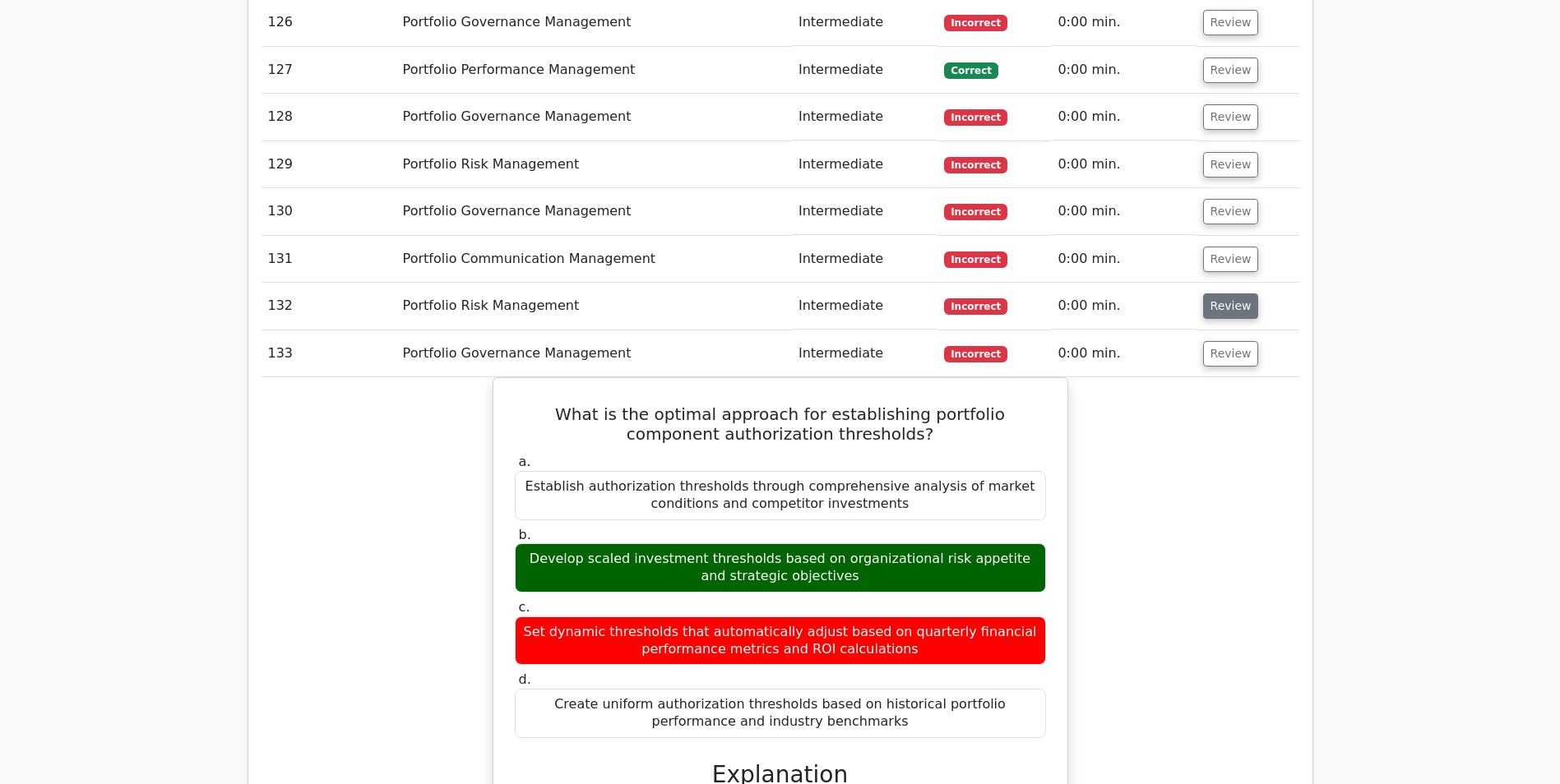
click at [1226, 293] on button "Review" at bounding box center [1231, 306] width 56 height 25
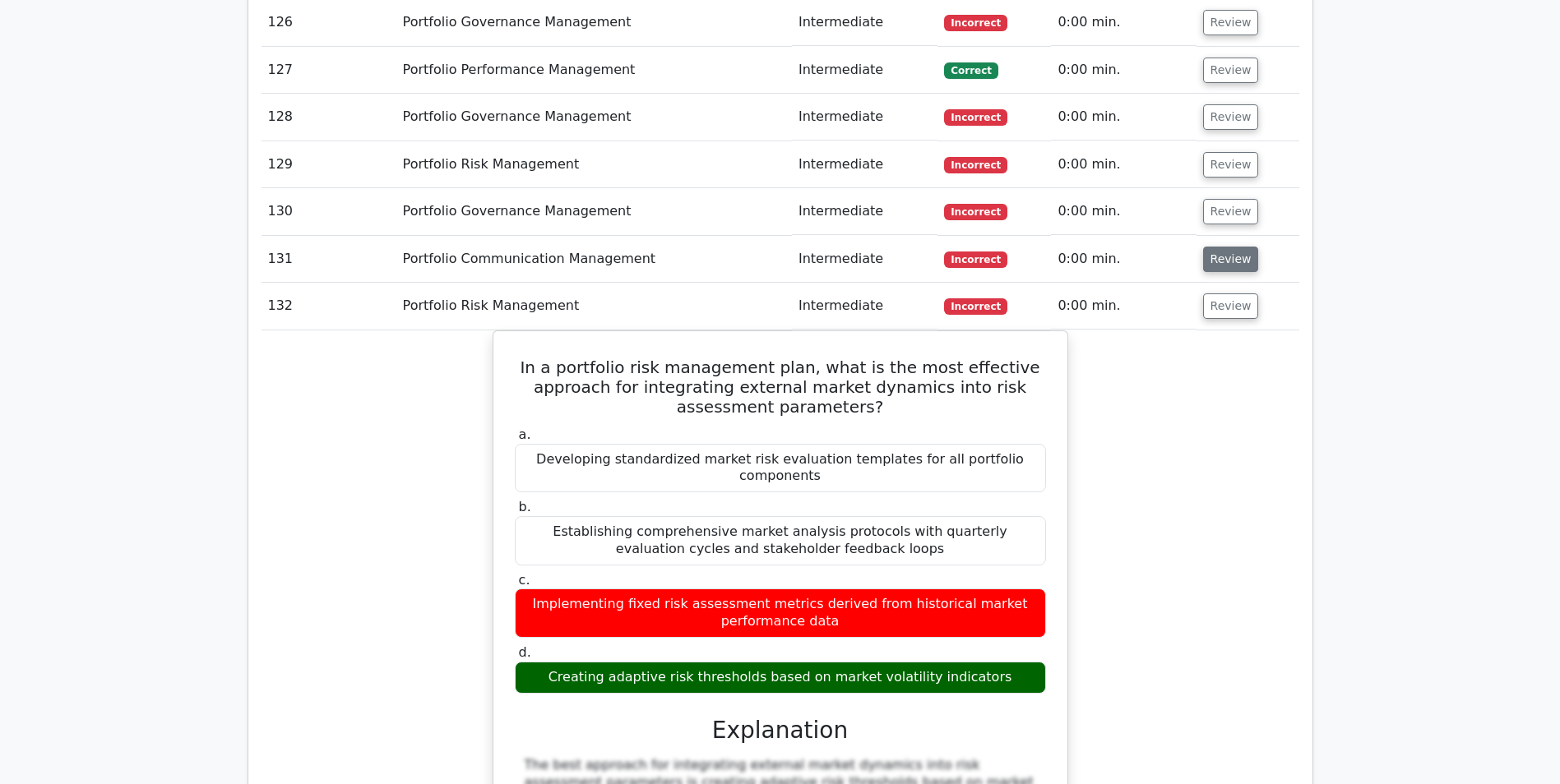
click at [1220, 247] on button "Review" at bounding box center [1231, 260] width 56 height 25
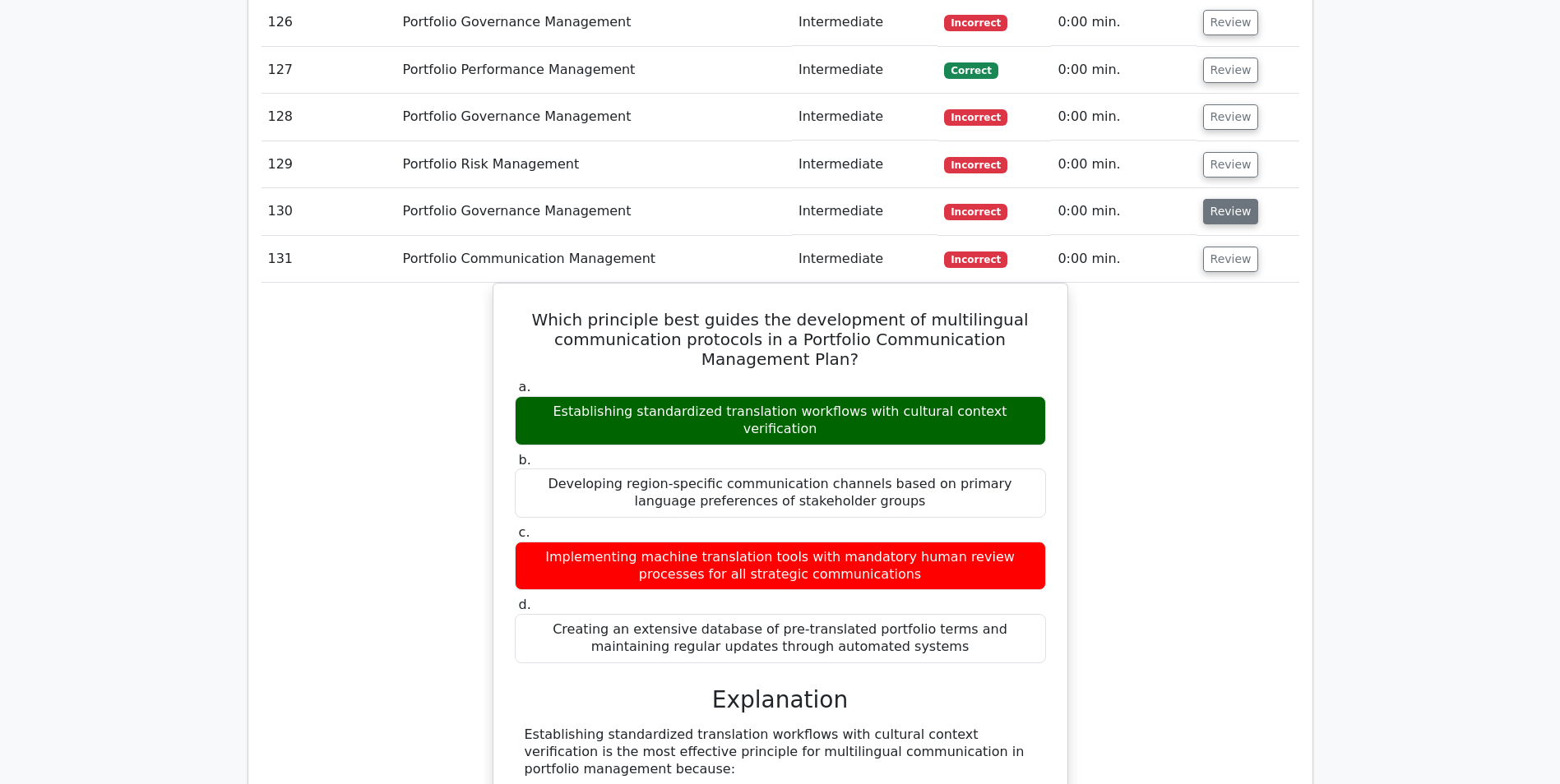
click at [1229, 199] on button "Review" at bounding box center [1231, 212] width 56 height 25
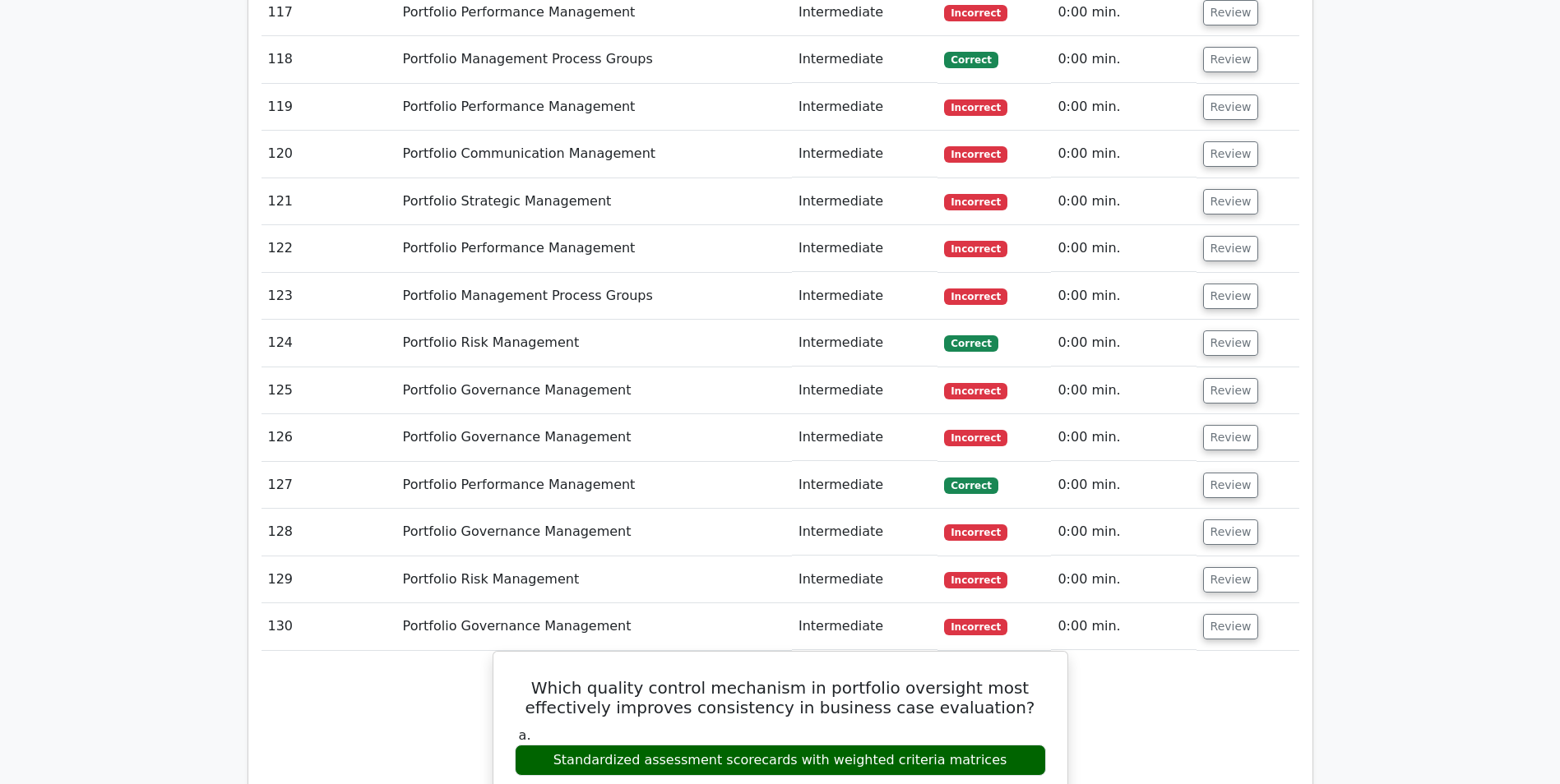
scroll to position [8053, 0]
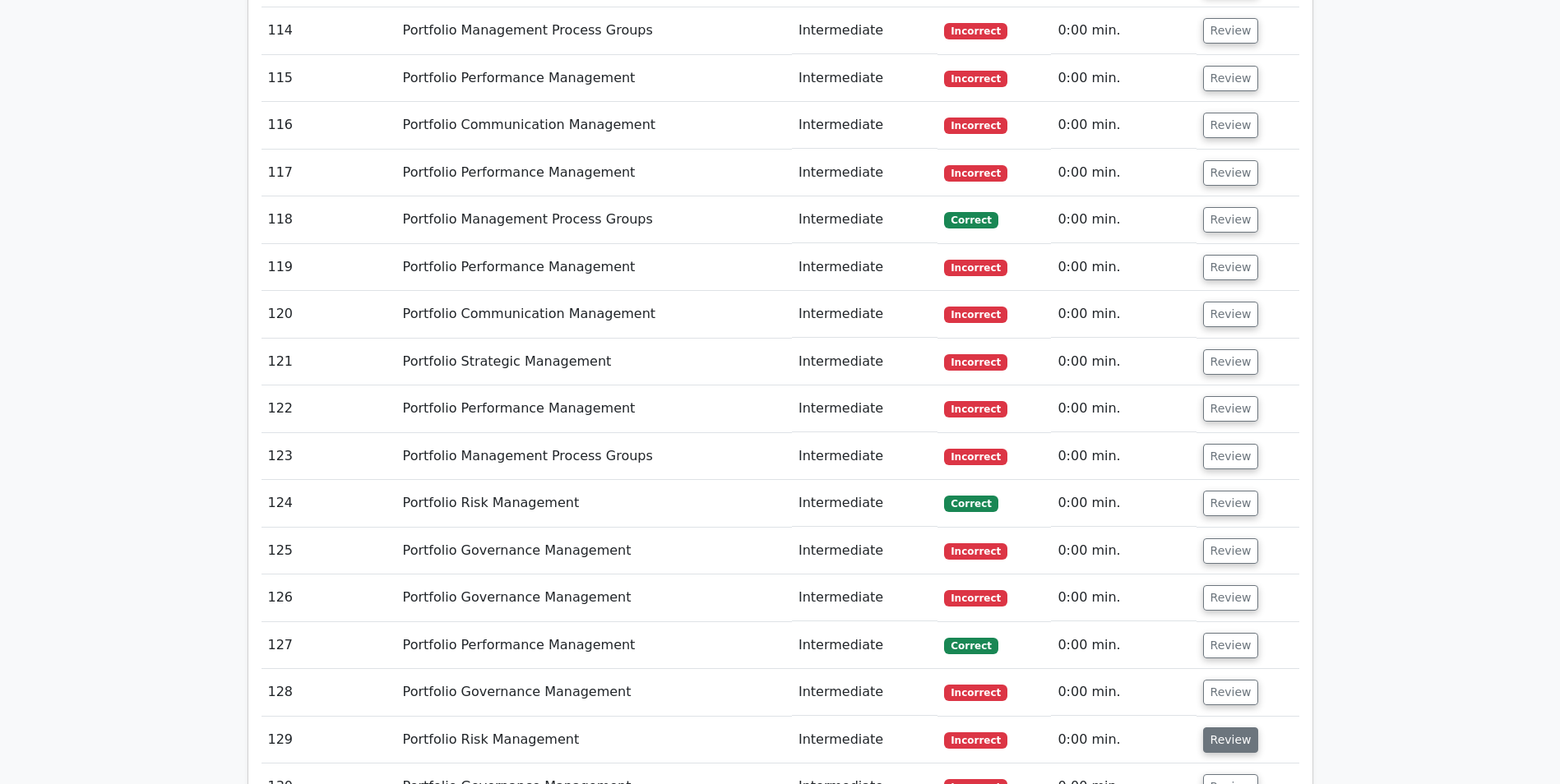
click at [1221, 727] on button "Review" at bounding box center [1231, 740] width 56 height 25
click at [1225, 679] on button "Review" at bounding box center [1231, 692] width 56 height 25
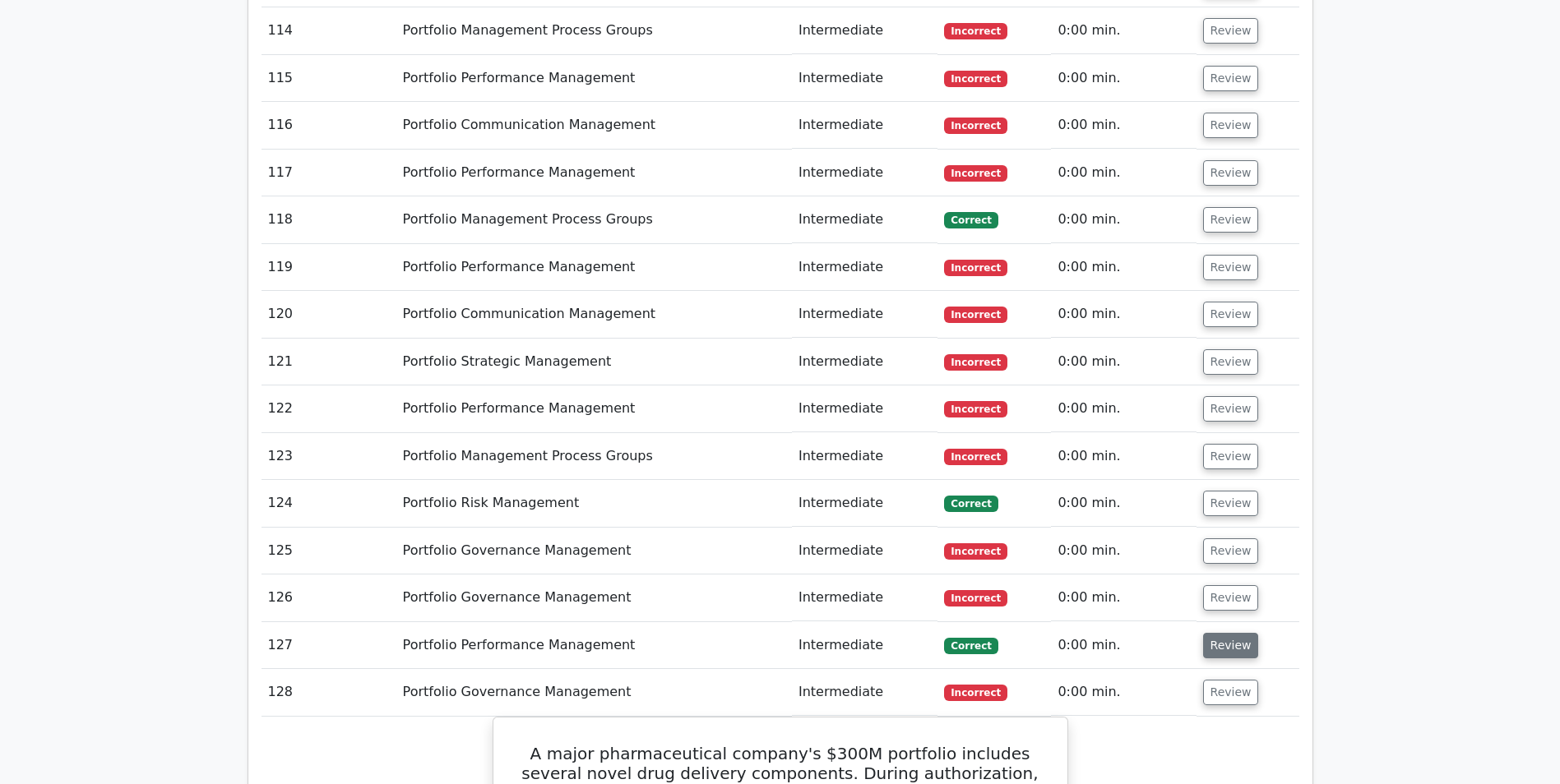
click at [1217, 633] on button "Review" at bounding box center [1231, 646] width 56 height 25
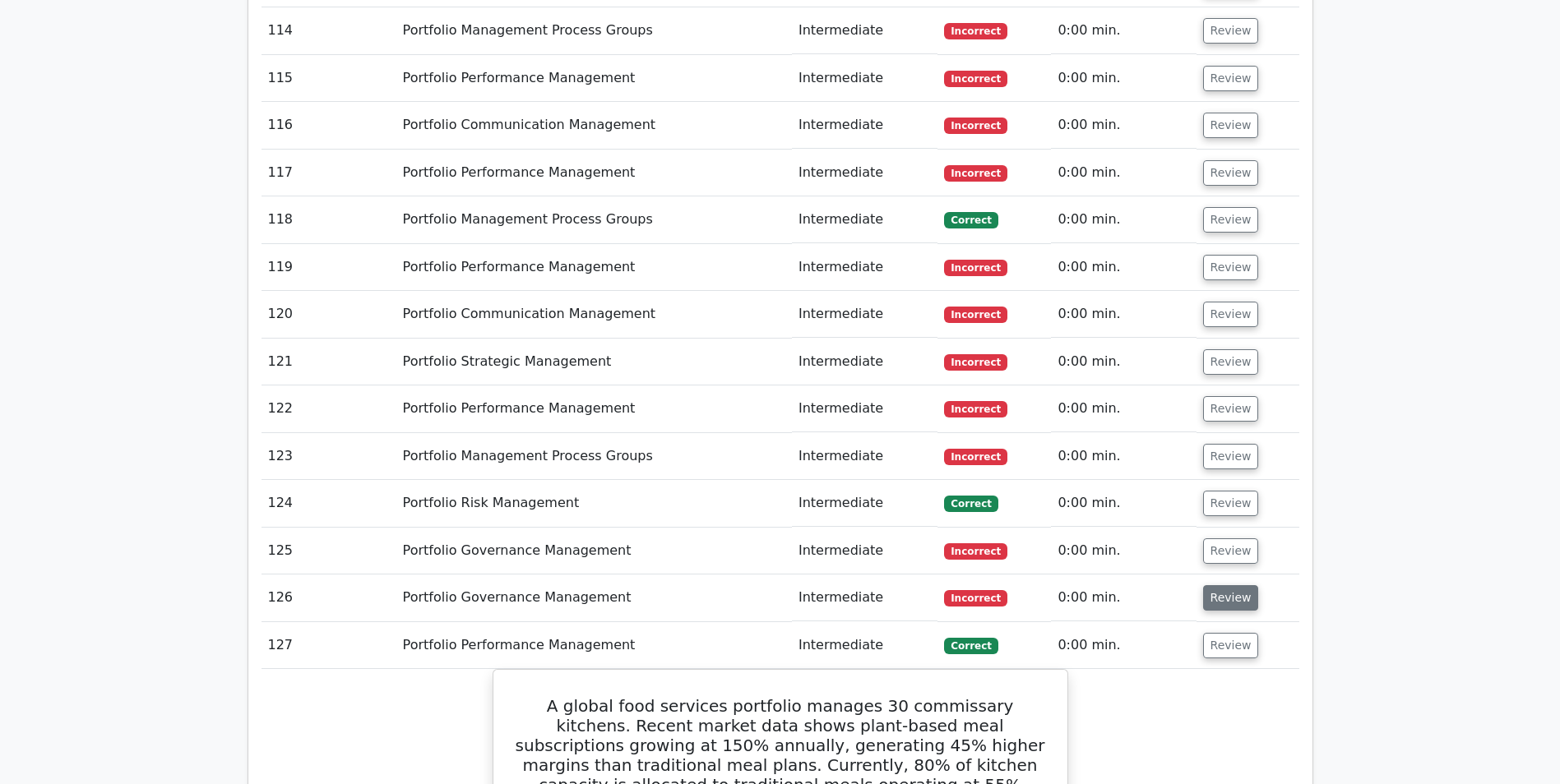
click at [1215, 585] on button "Review" at bounding box center [1231, 598] width 56 height 25
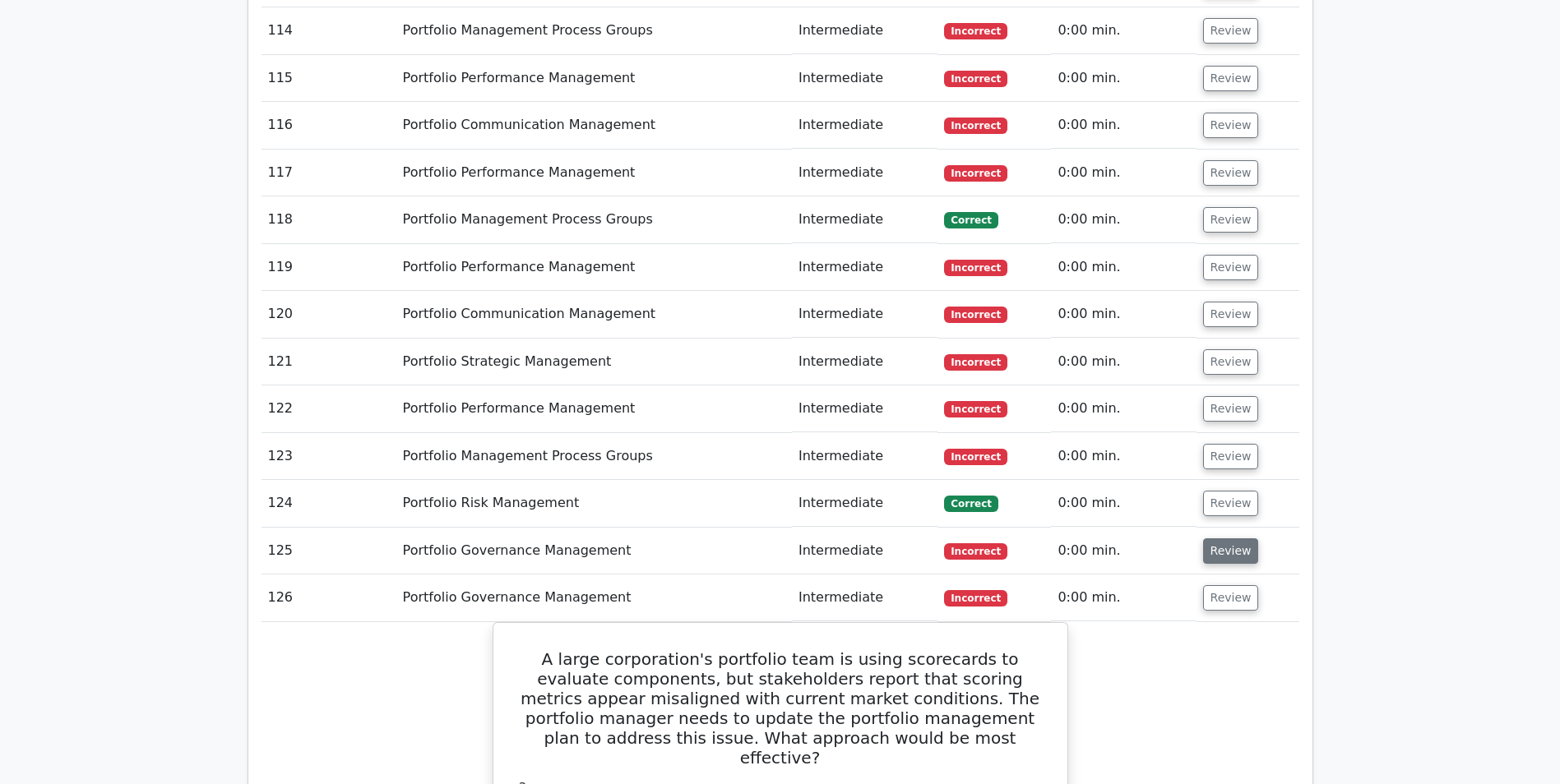
click at [1218, 538] on button "Review" at bounding box center [1231, 551] width 56 height 25
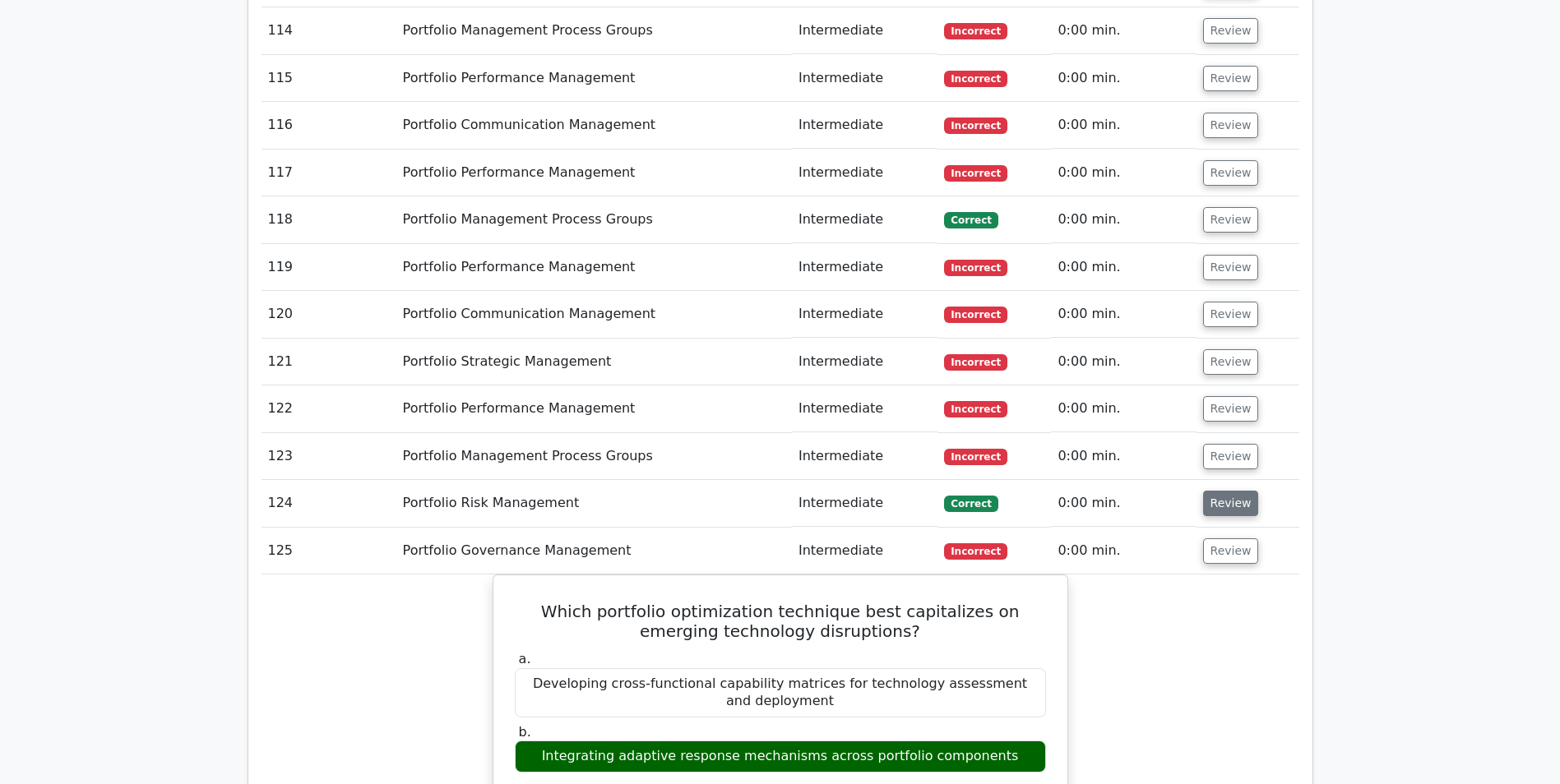
click at [1228, 491] on button "Review" at bounding box center [1231, 504] width 56 height 25
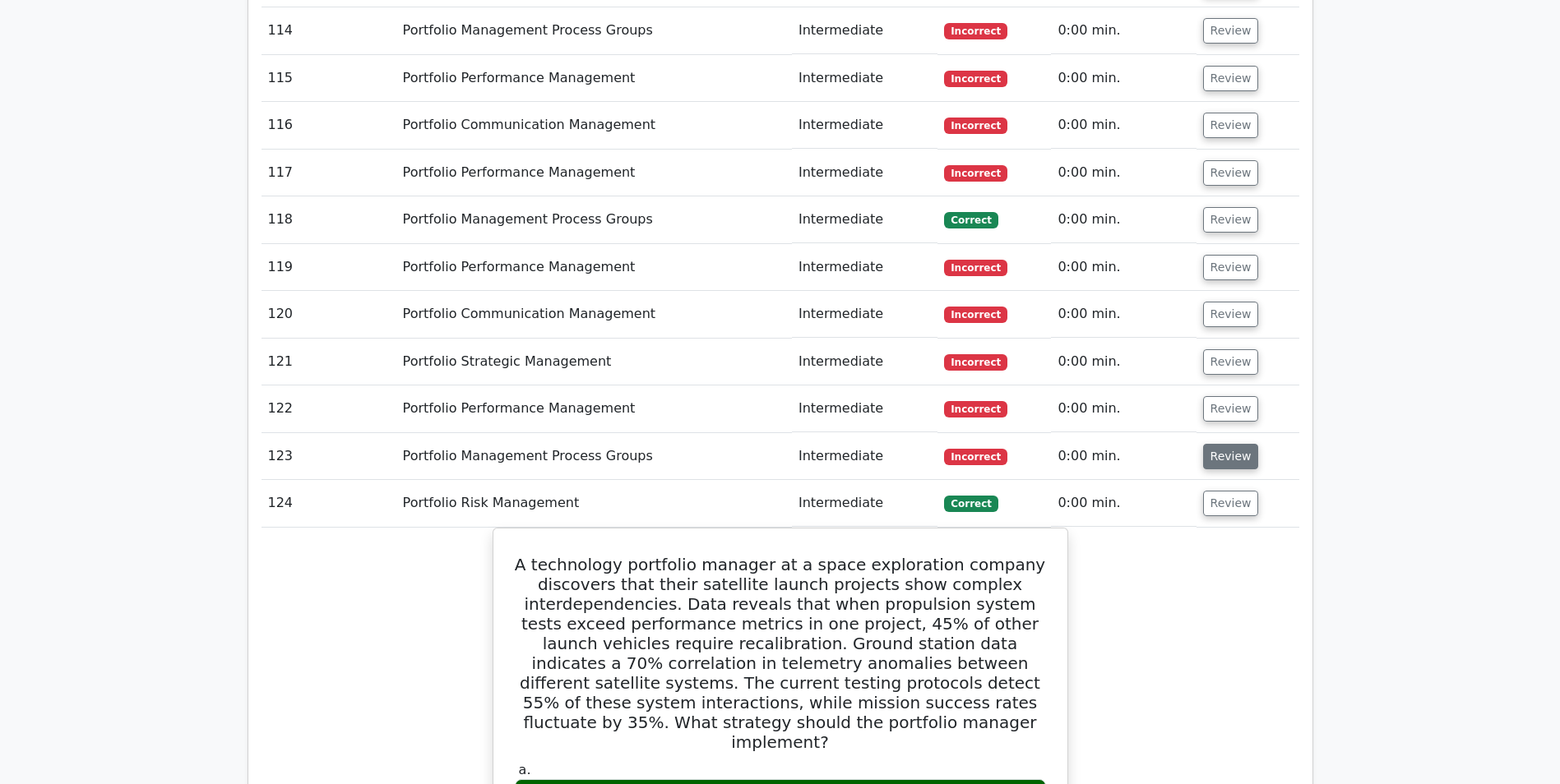
click at [1226, 444] on button "Review" at bounding box center [1231, 457] width 56 height 25
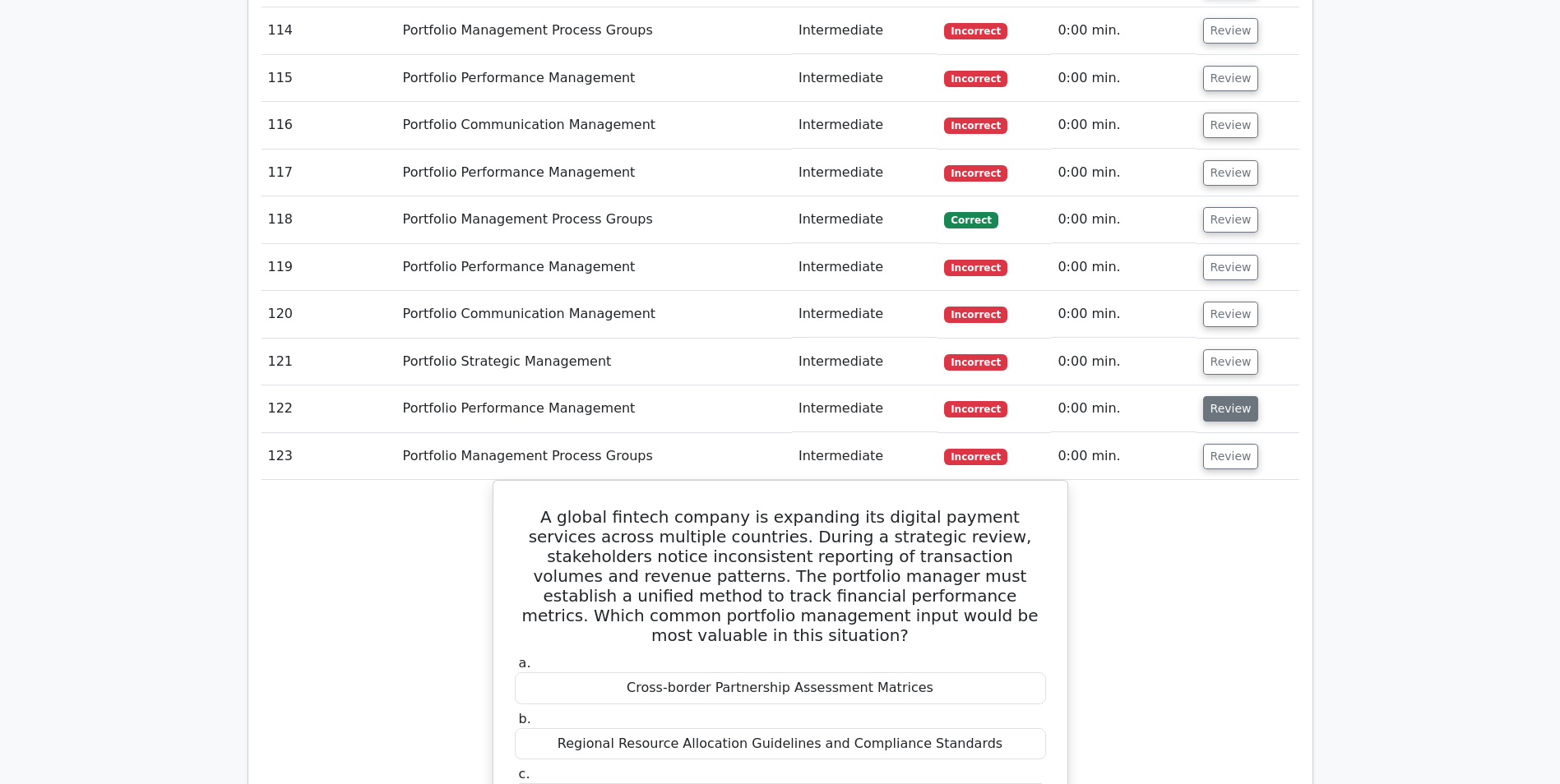
click at [1226, 396] on button "Review" at bounding box center [1231, 409] width 56 height 25
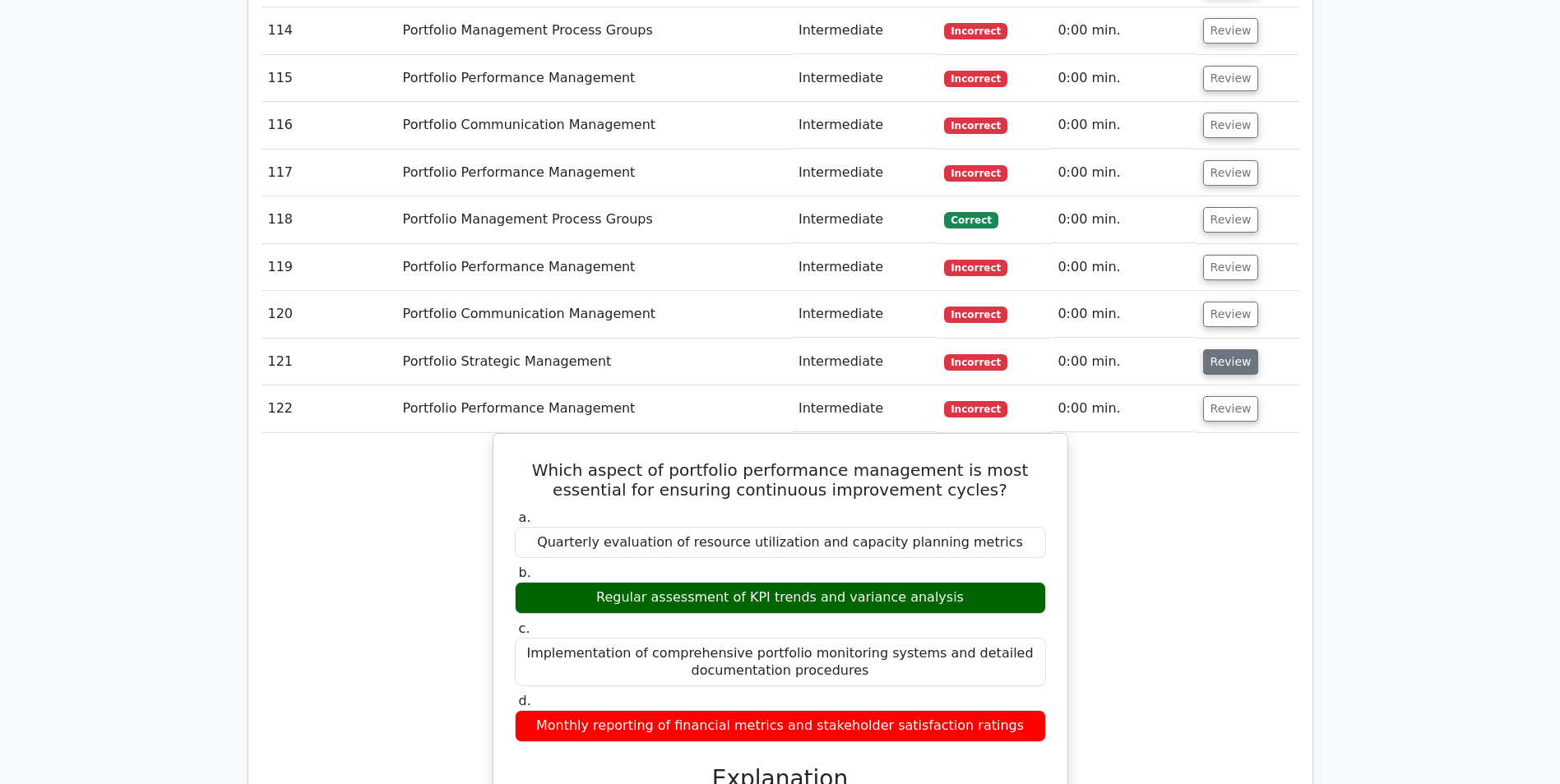
click at [1214, 349] on button "Review" at bounding box center [1231, 362] width 56 height 25
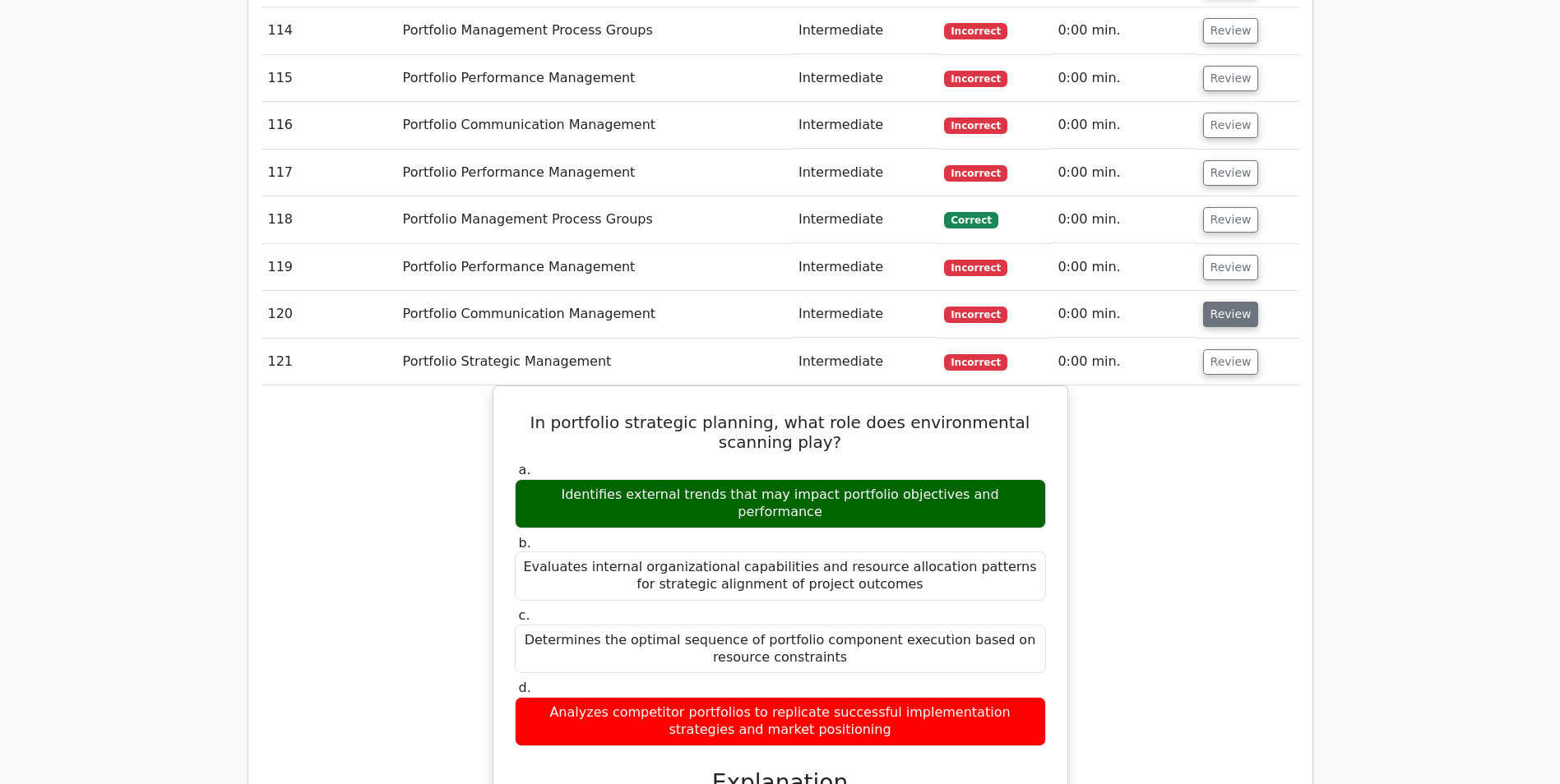
click at [1219, 302] on button "Review" at bounding box center [1231, 315] width 56 height 25
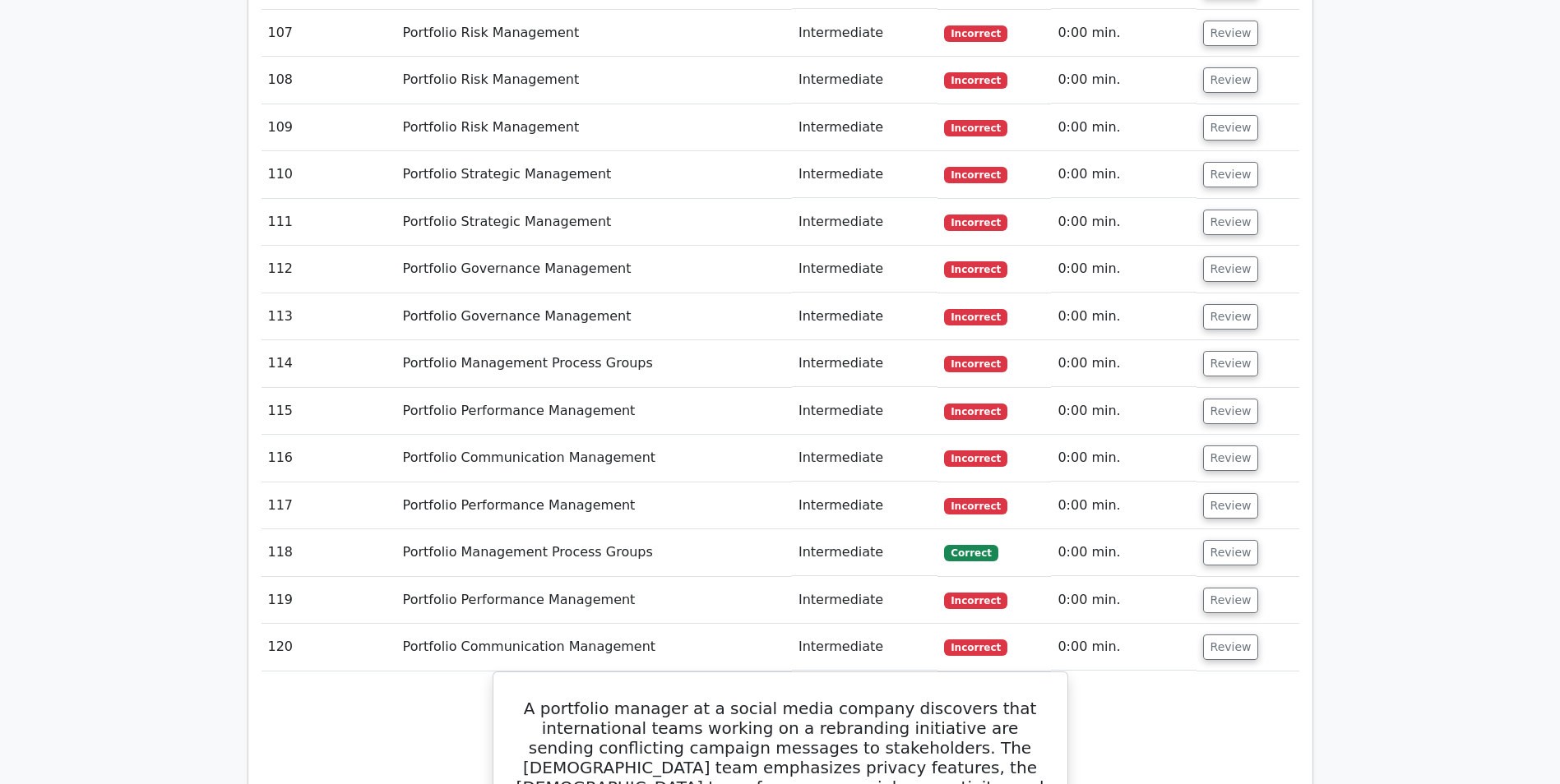
scroll to position [7642, 0]
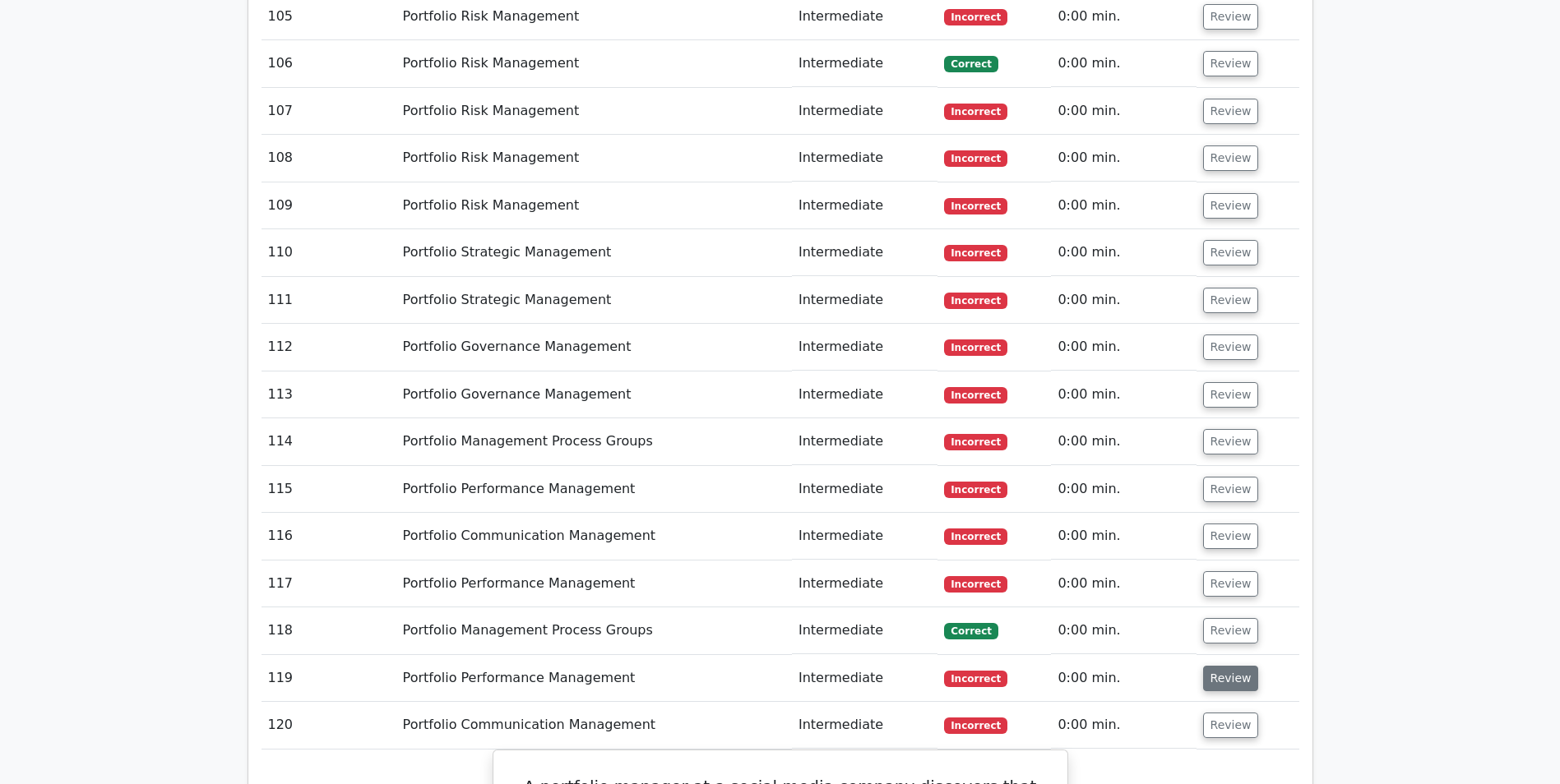
click at [1231, 665] on button "Review" at bounding box center [1231, 678] width 56 height 25
click at [1224, 618] on button "Review" at bounding box center [1231, 631] width 56 height 25
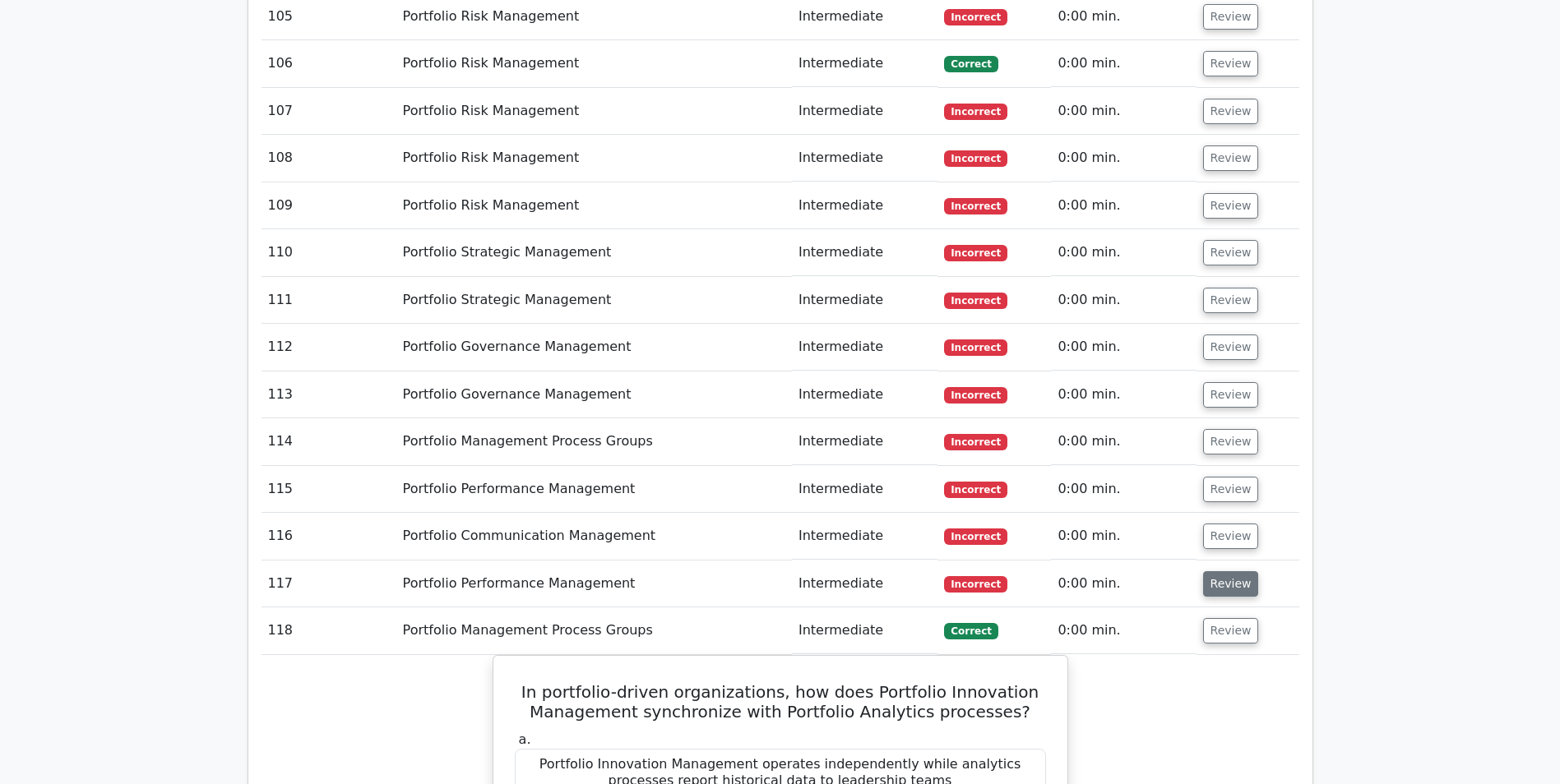
drag, startPoint x: 1220, startPoint y: 415, endPoint x: 1245, endPoint y: 411, distance: 25.3
click at [1220, 571] on button "Review" at bounding box center [1231, 584] width 56 height 25
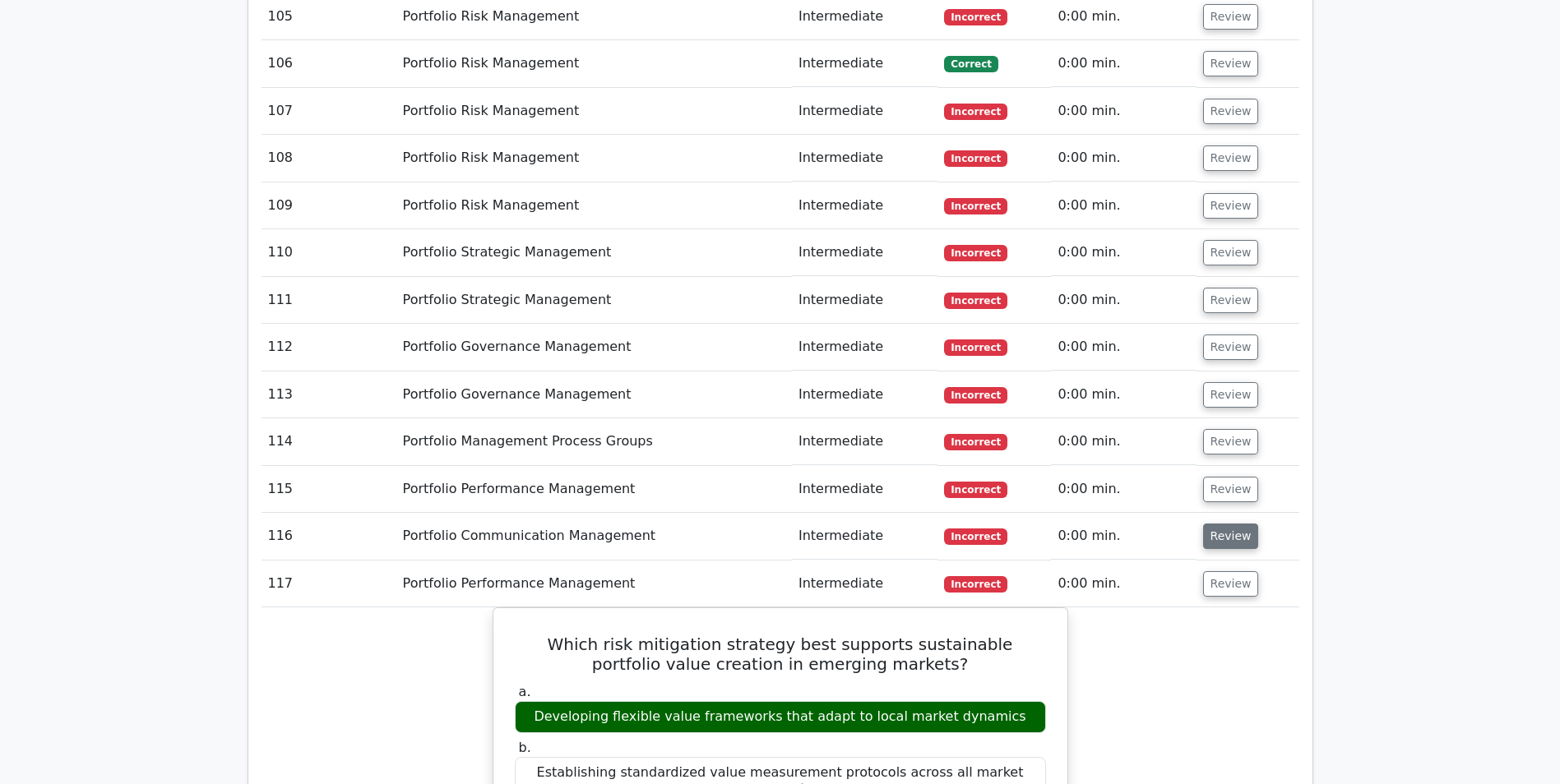
click at [1231, 523] on button "Review" at bounding box center [1231, 536] width 56 height 25
click at [1232, 476] on button "Review" at bounding box center [1231, 489] width 56 height 25
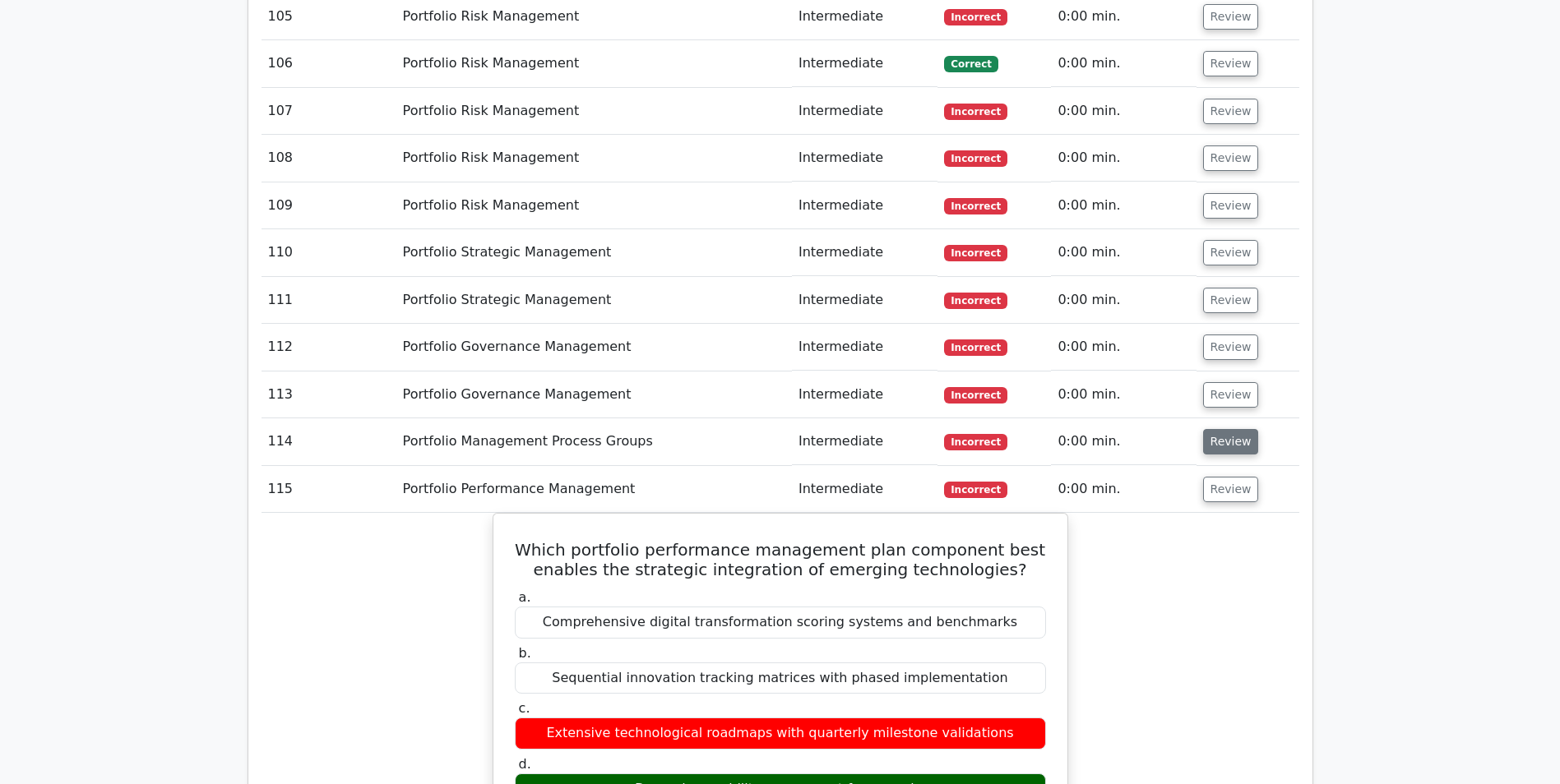
click at [1225, 429] on button "Review" at bounding box center [1231, 442] width 56 height 25
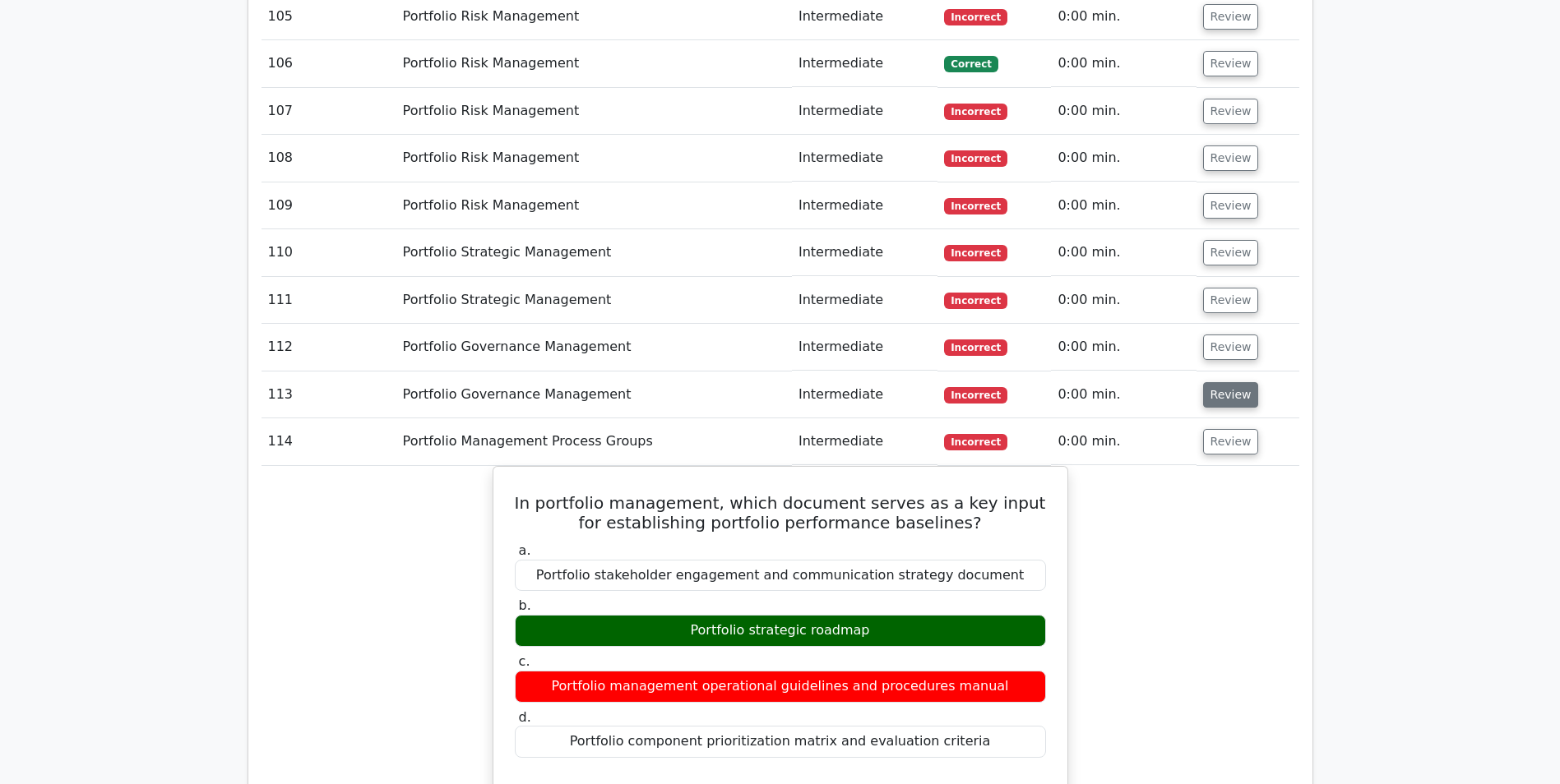
click at [1209, 382] on button "Review" at bounding box center [1231, 395] width 56 height 25
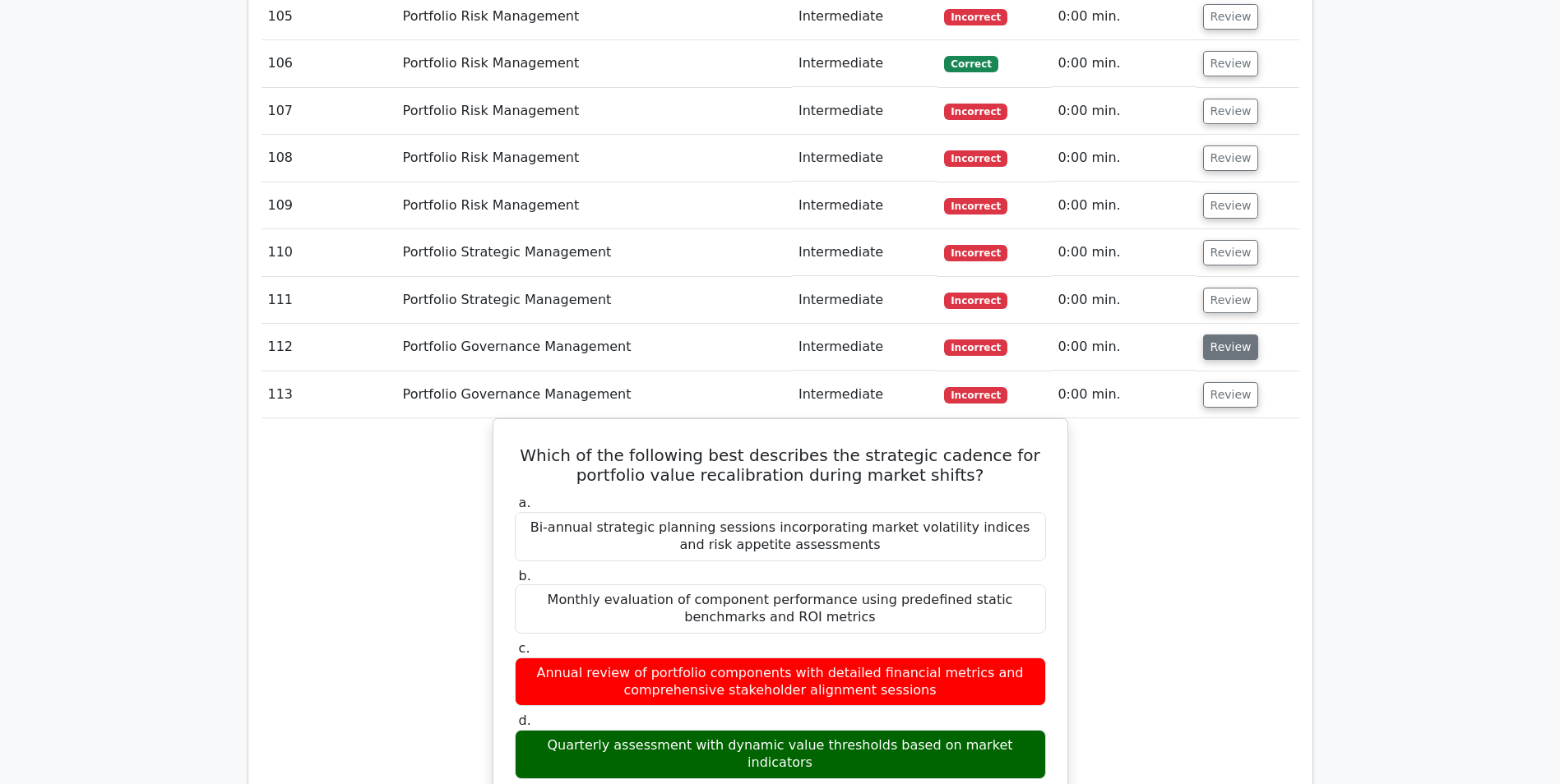
click at [1223, 334] on button "Review" at bounding box center [1231, 347] width 56 height 25
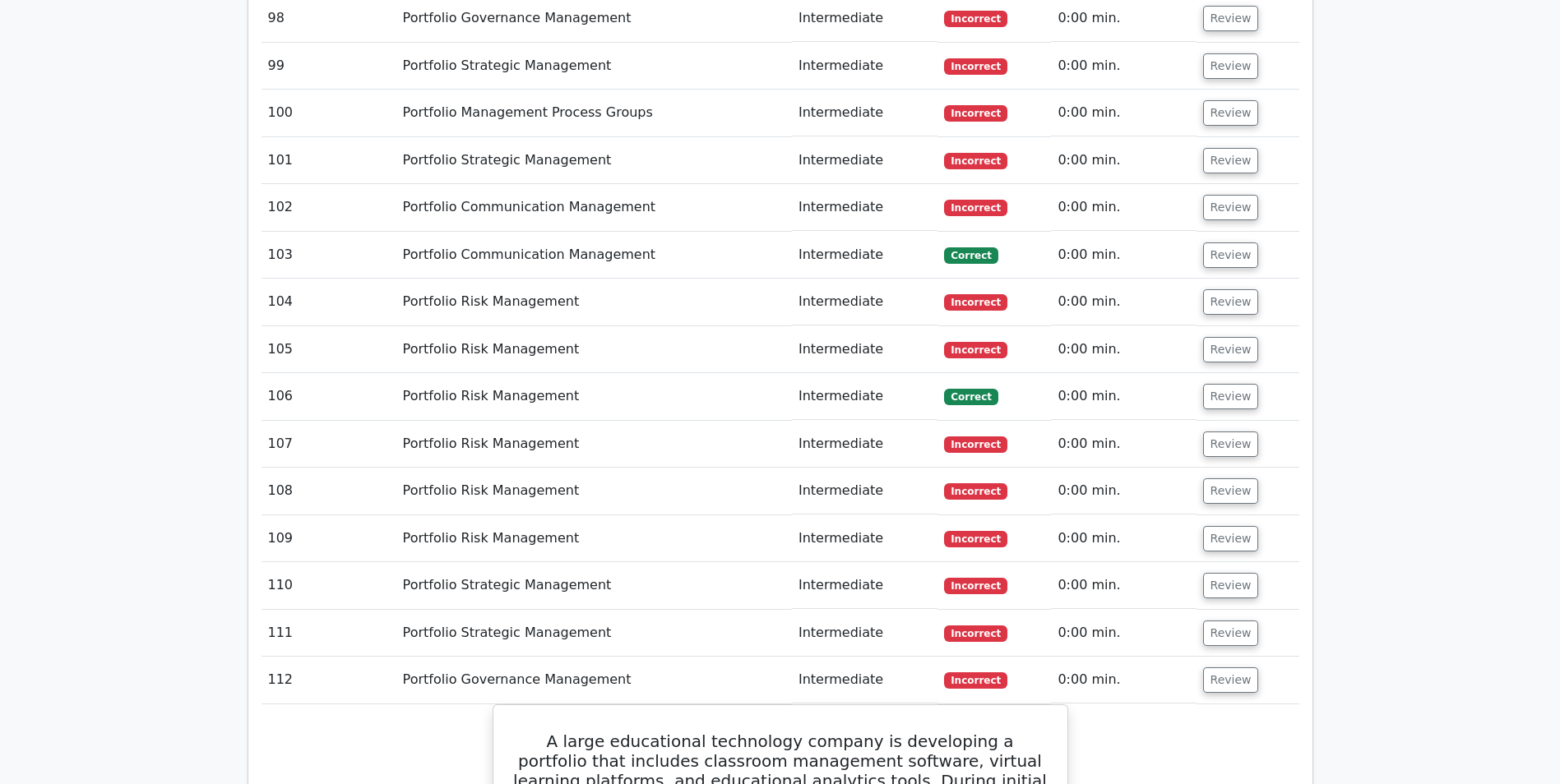
scroll to position [7230, 0]
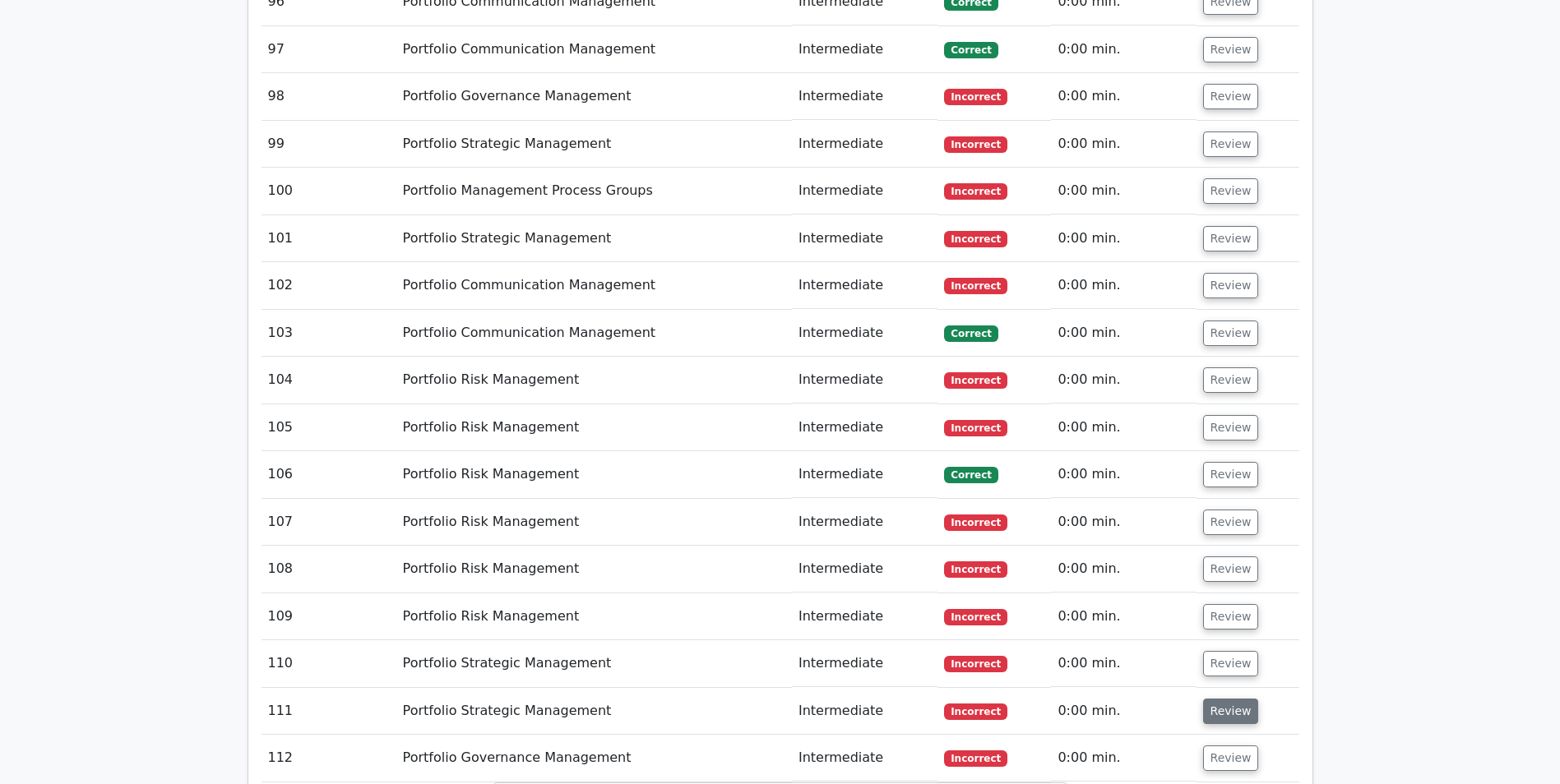
click at [1223, 699] on button "Review" at bounding box center [1231, 711] width 56 height 25
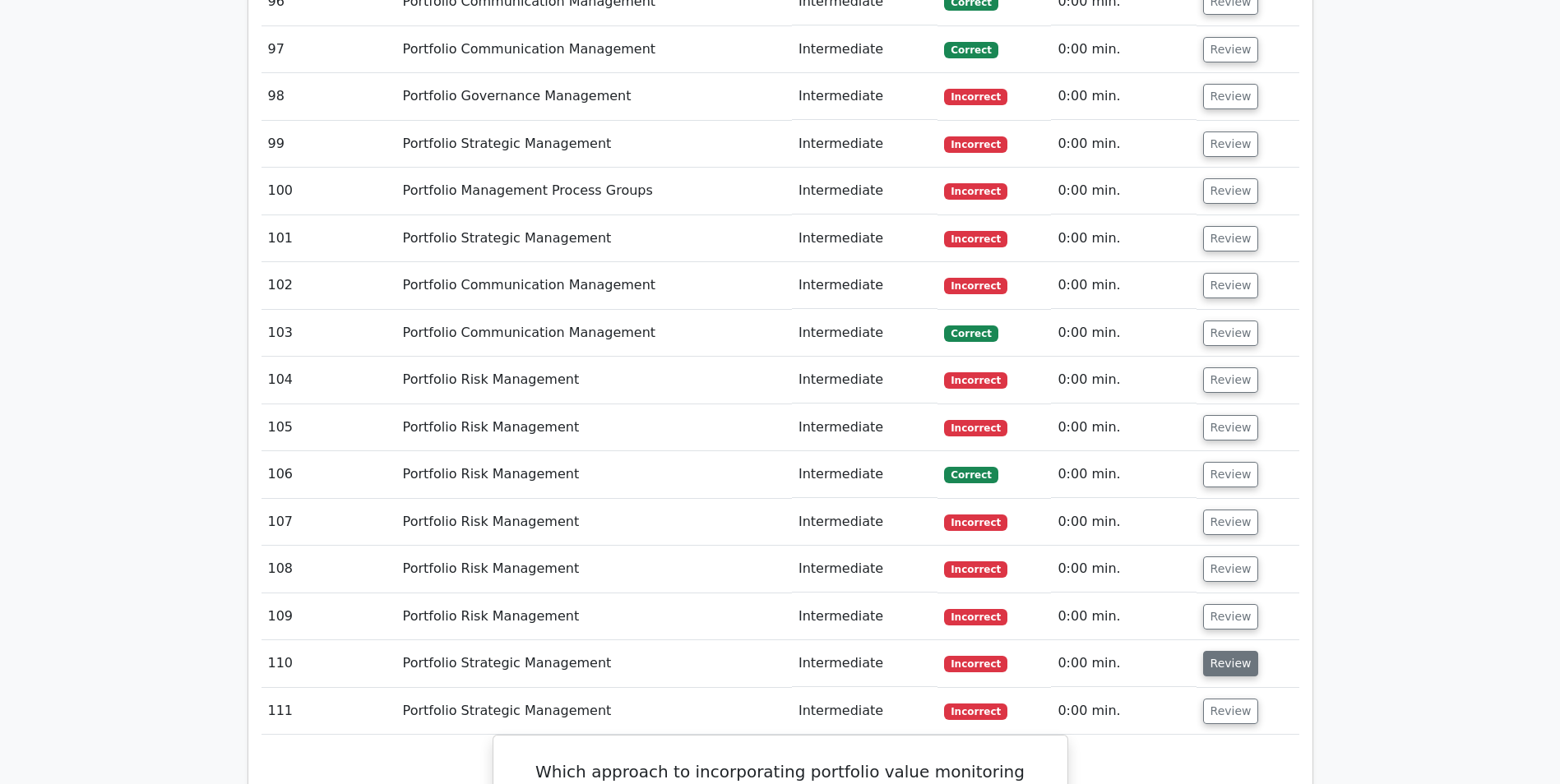
click at [1230, 651] on button "Review" at bounding box center [1231, 663] width 56 height 25
click at [1223, 604] on button "Review" at bounding box center [1231, 616] width 56 height 25
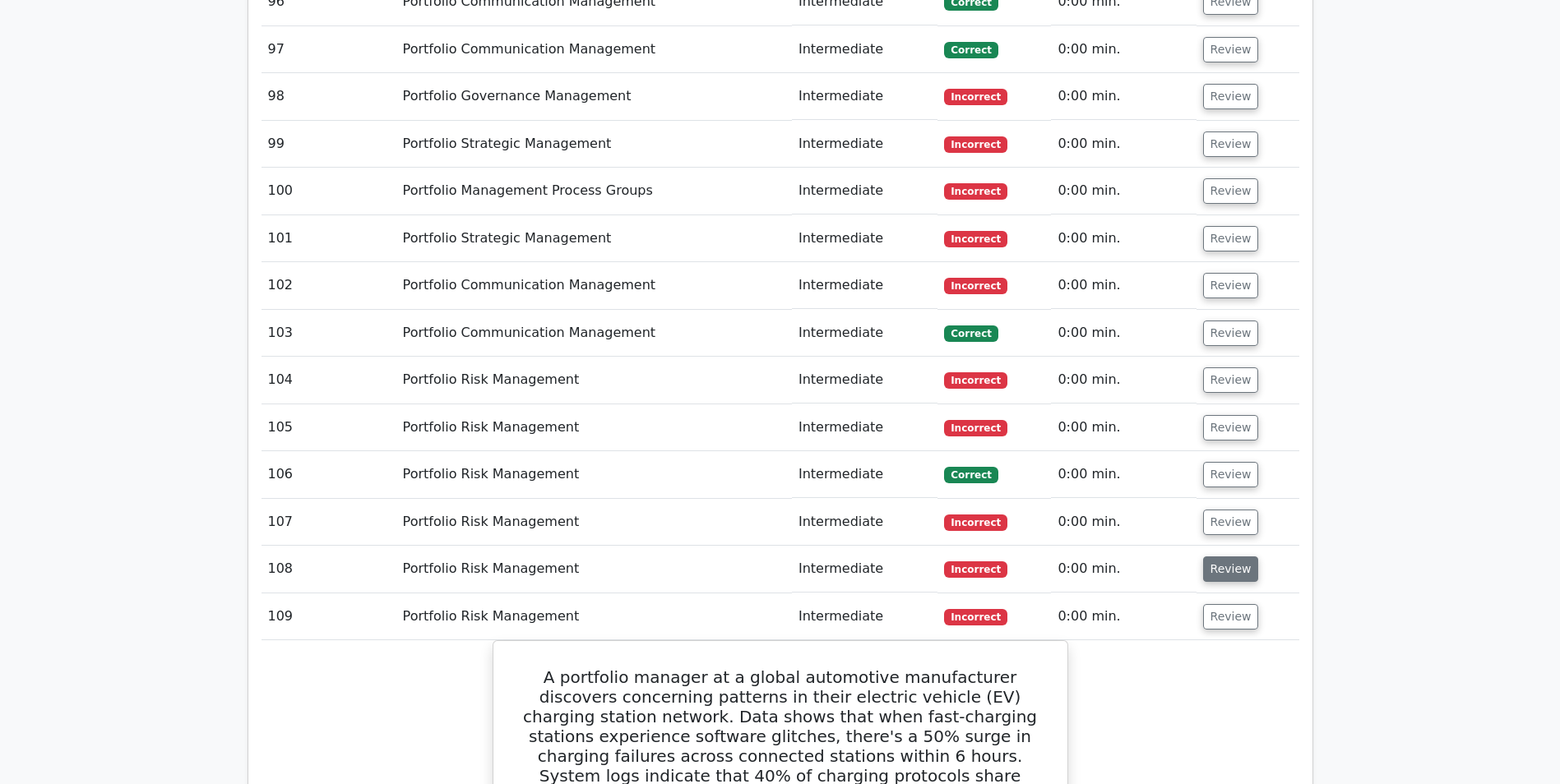
click at [1233, 557] on button "Review" at bounding box center [1231, 569] width 56 height 25
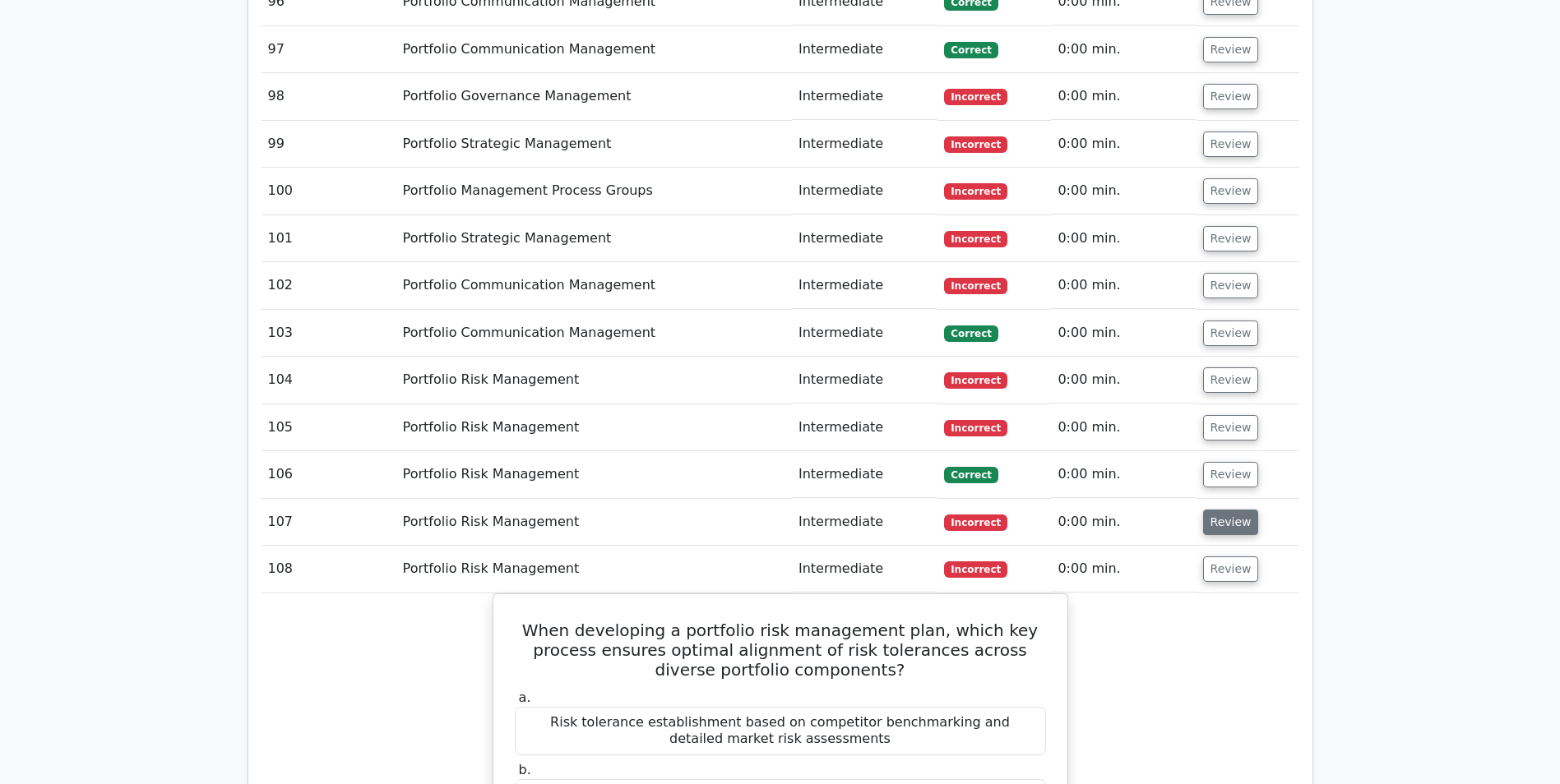
click at [1224, 510] on button "Review" at bounding box center [1231, 522] width 56 height 25
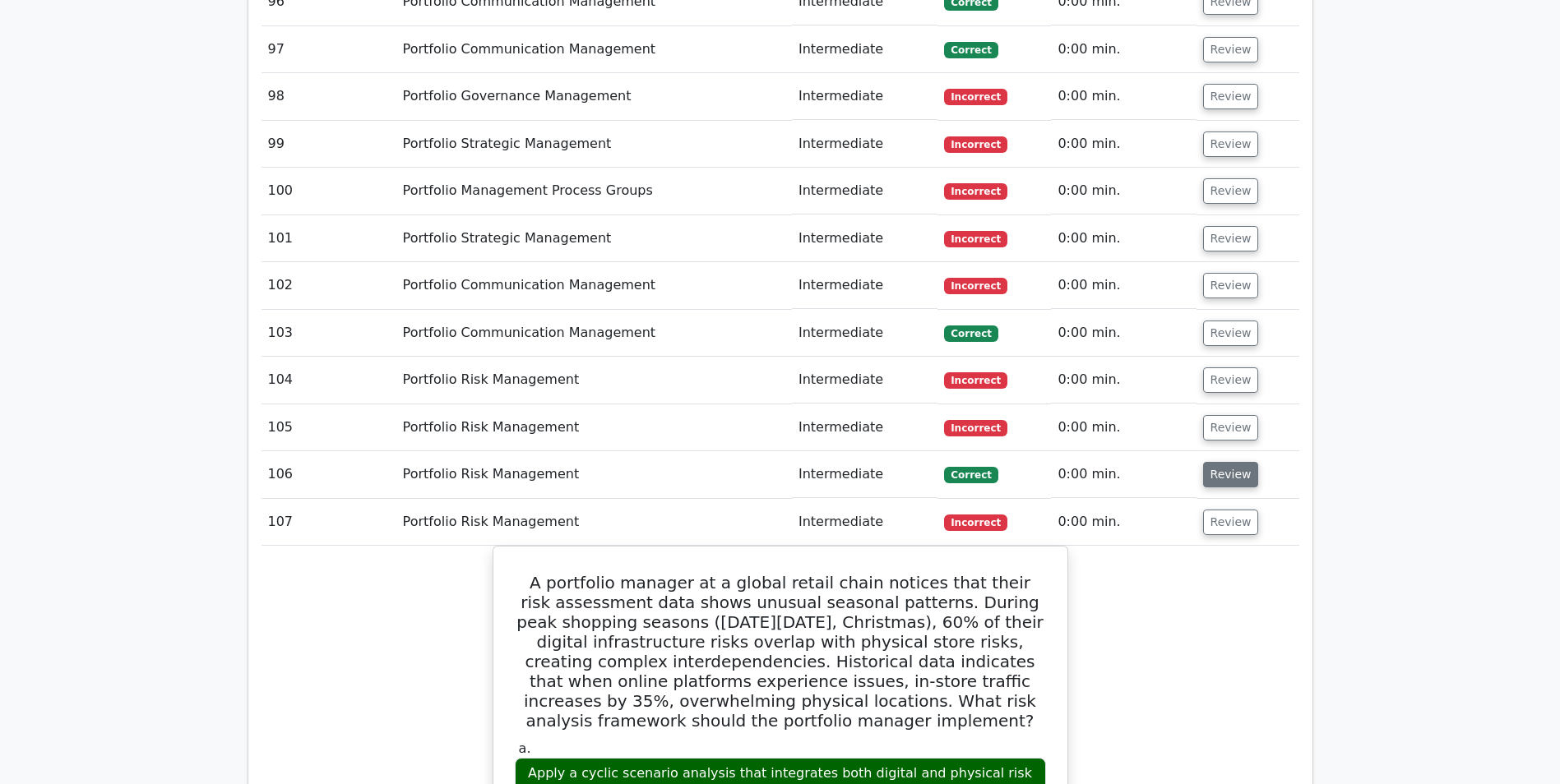
click at [1220, 462] on button "Review" at bounding box center [1231, 474] width 56 height 25
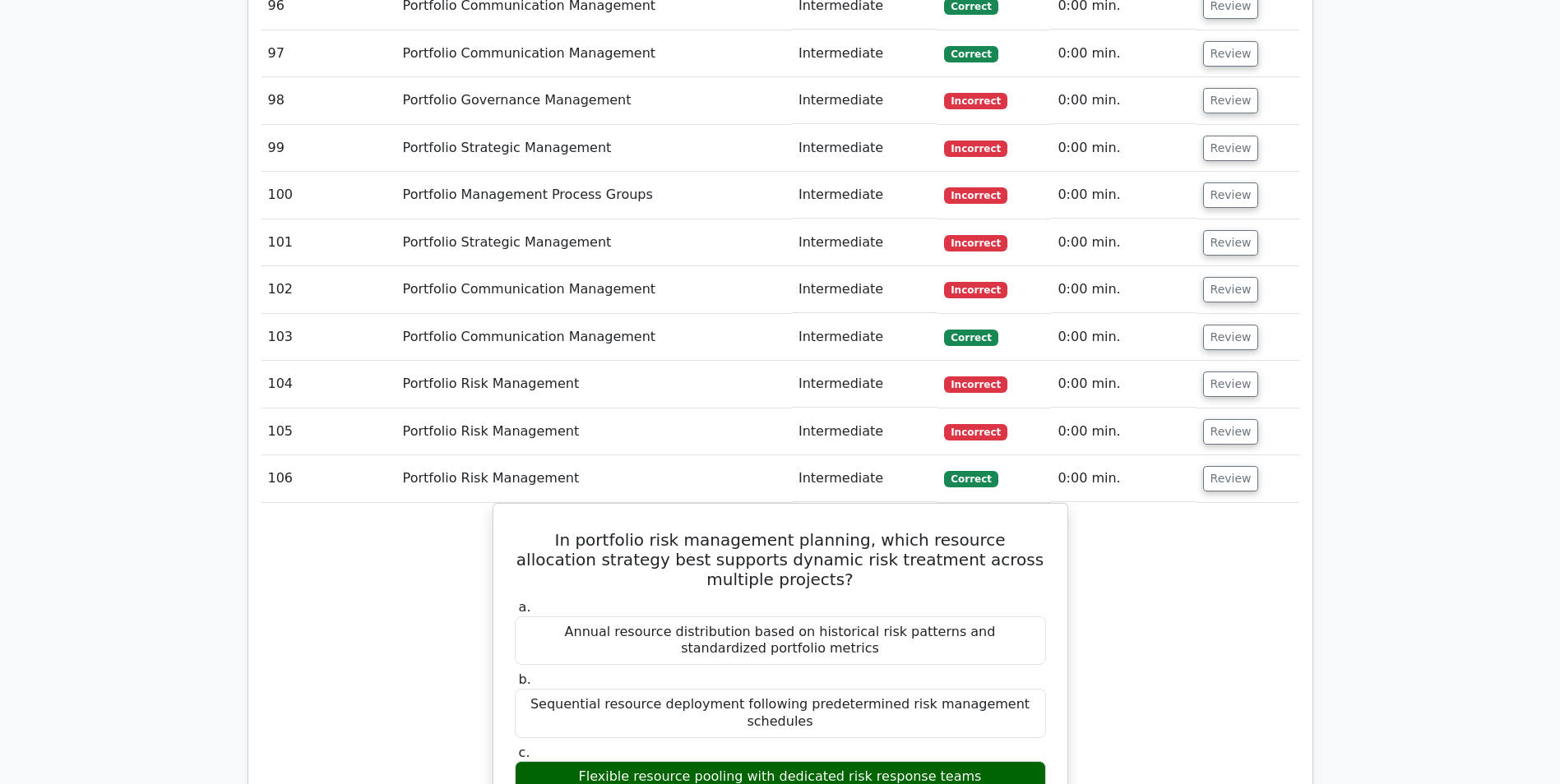
scroll to position [7067, 0]
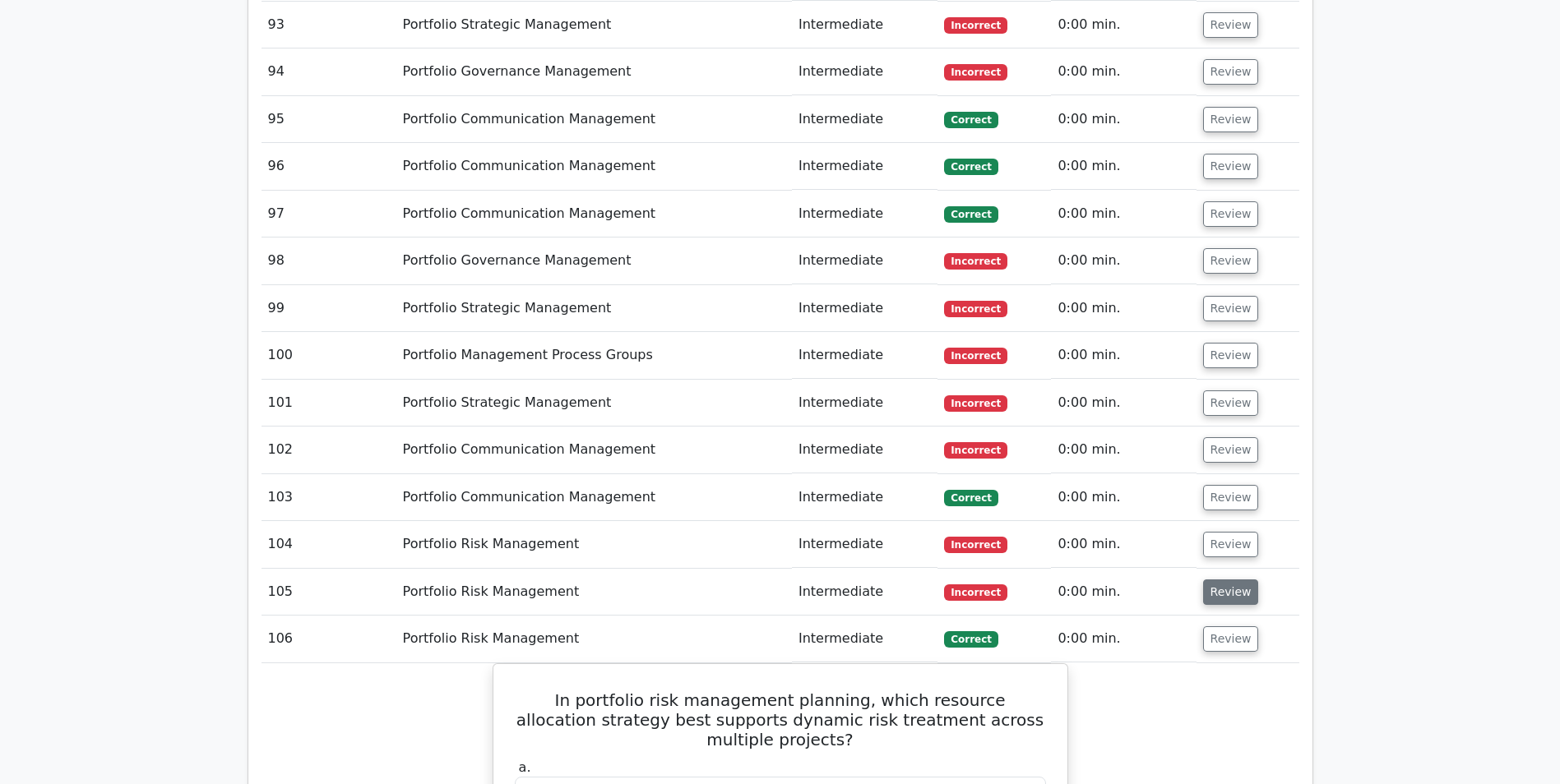
click at [1223, 579] on button "Review" at bounding box center [1231, 592] width 56 height 25
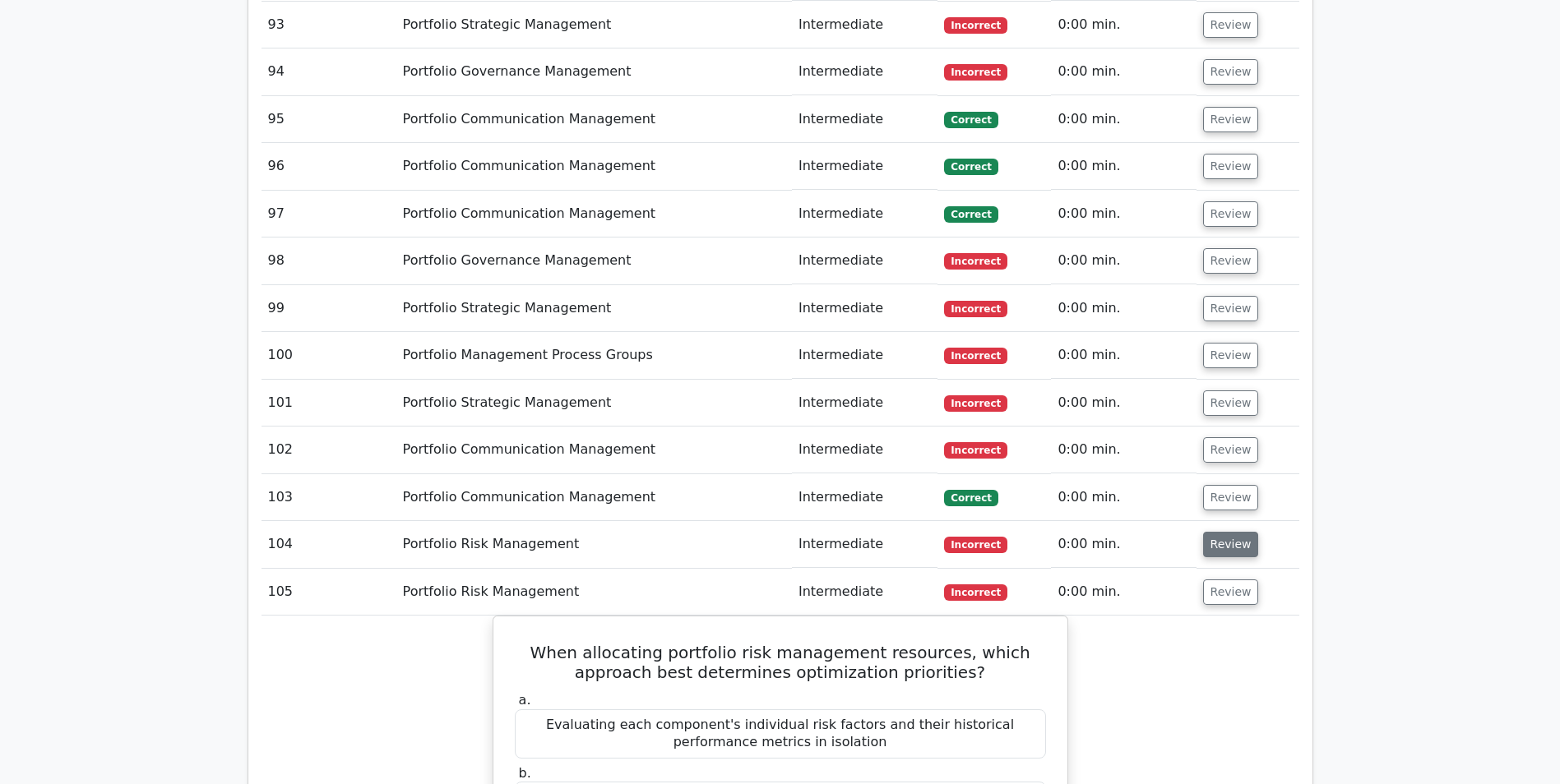
click at [1230, 532] on button "Review" at bounding box center [1231, 545] width 56 height 25
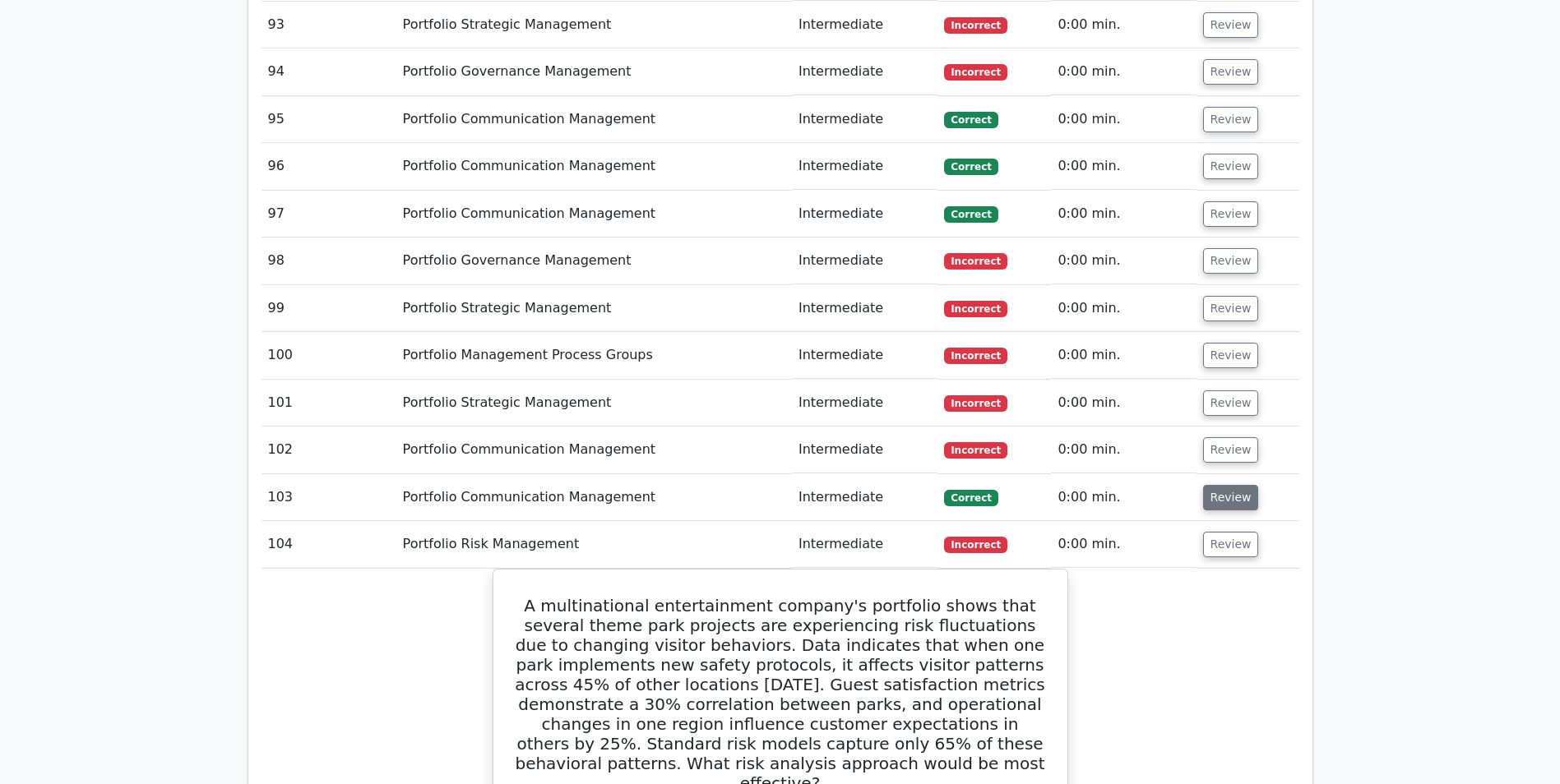
click at [1224, 485] on button "Review" at bounding box center [1231, 498] width 56 height 25
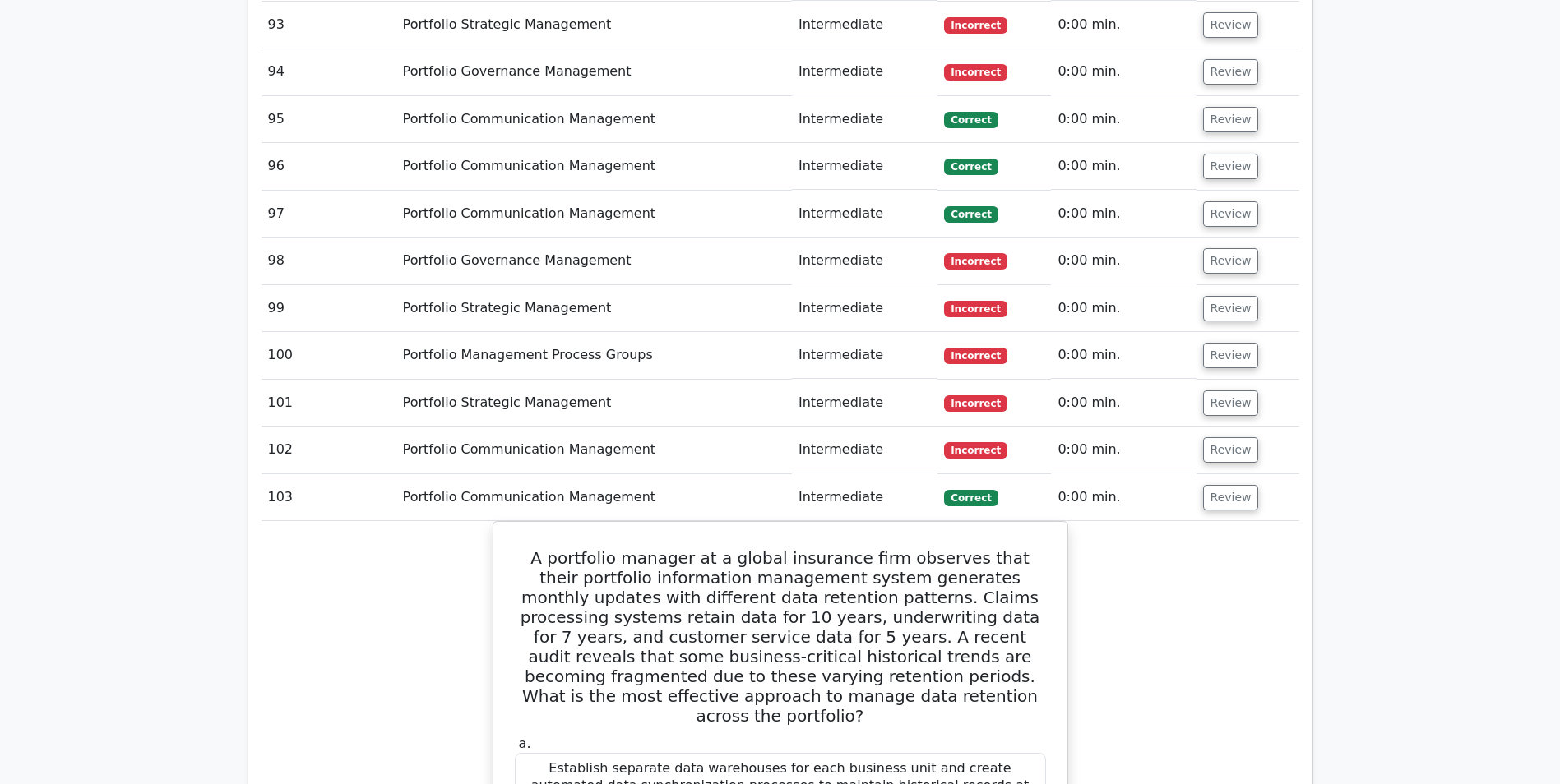
drag, startPoint x: 1217, startPoint y: 277, endPoint x: 1215, endPoint y: 268, distance: 9.2
click at [1219, 437] on button "Review" at bounding box center [1231, 450] width 56 height 25
drag, startPoint x: 1215, startPoint y: 235, endPoint x: 1213, endPoint y: 220, distance: 15.1
click at [1215, 390] on button "Review" at bounding box center [1231, 403] width 56 height 25
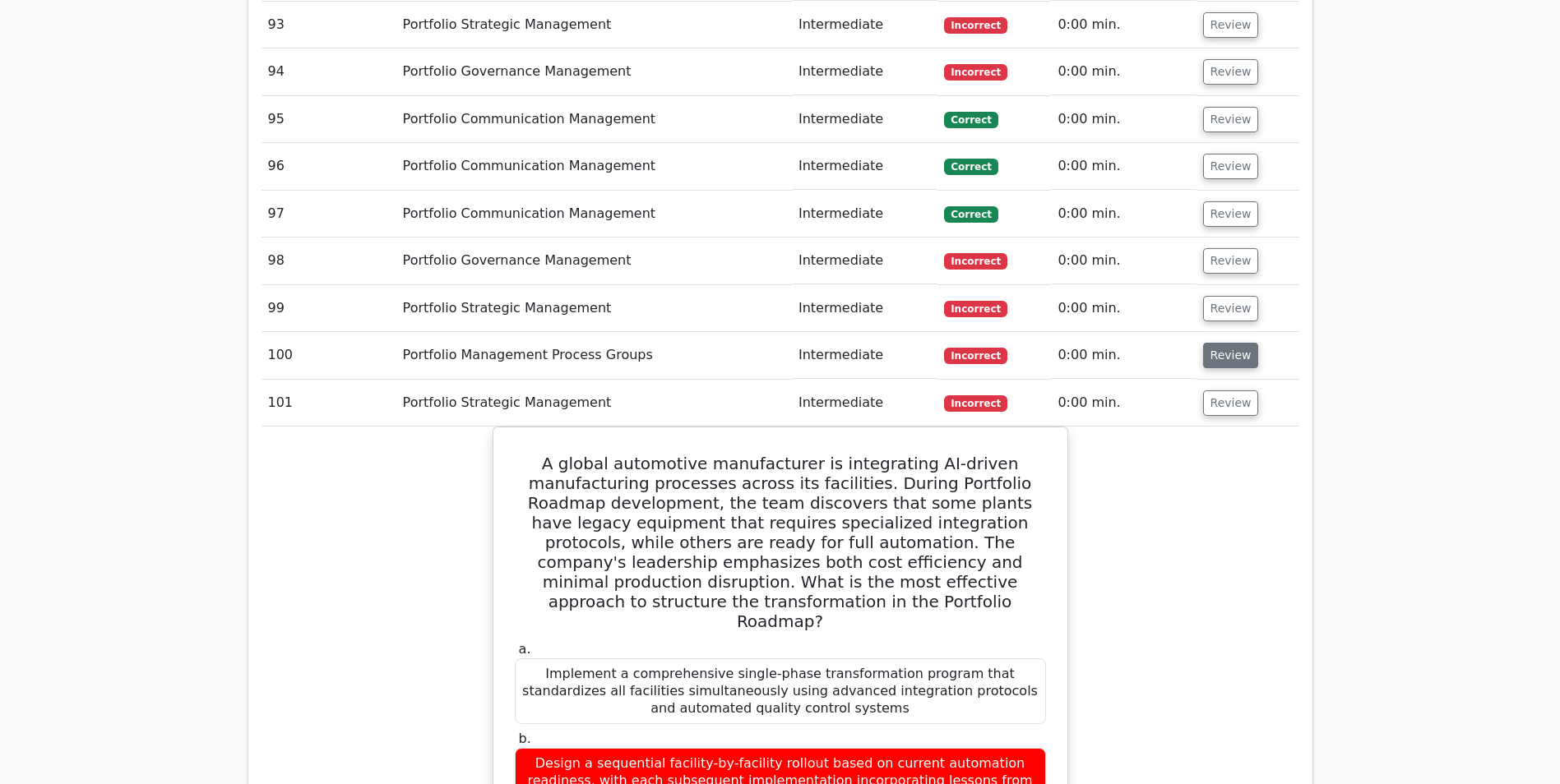
click at [1216, 343] on button "Review" at bounding box center [1231, 356] width 56 height 25
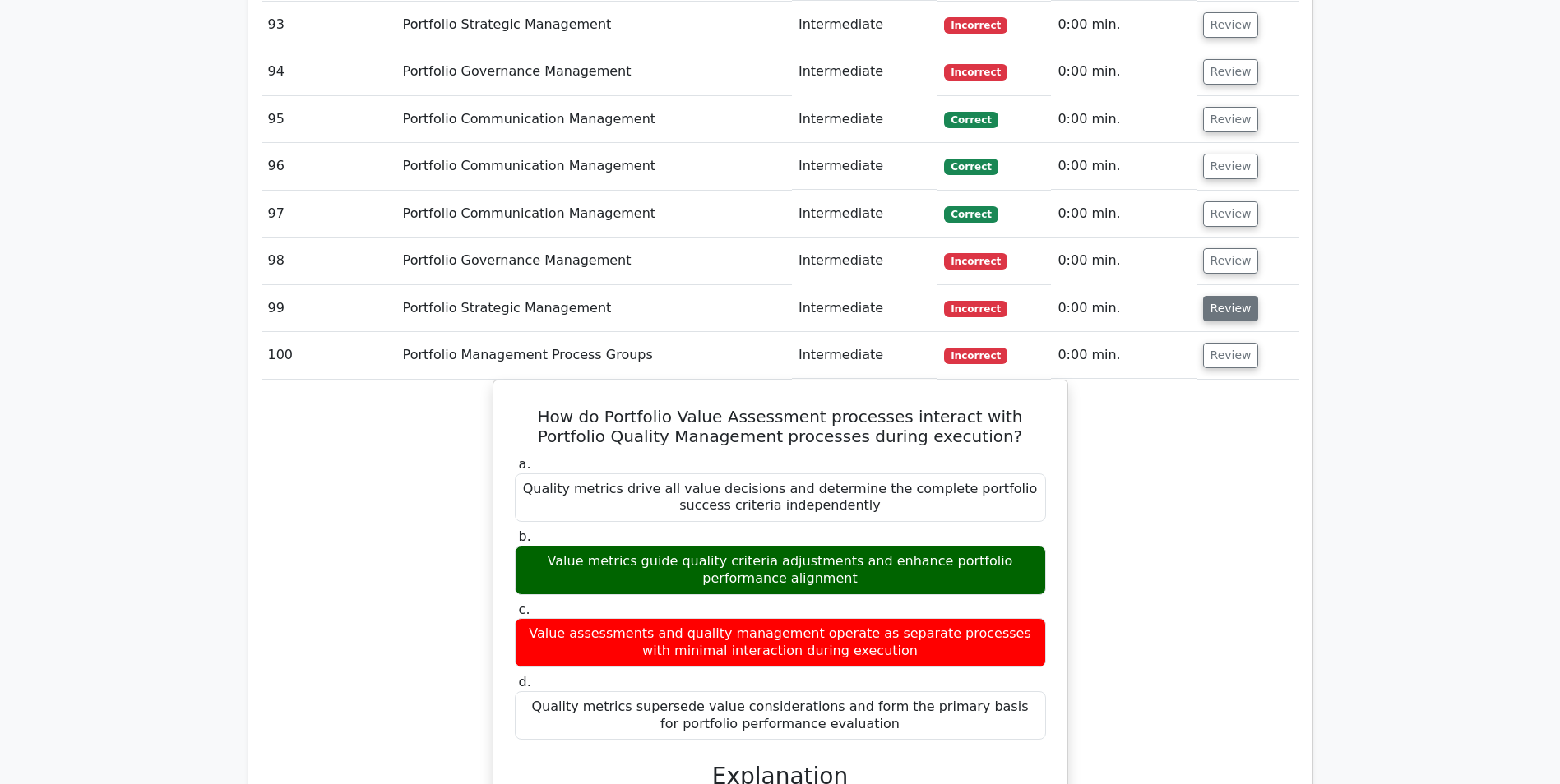
click at [1234, 296] on button "Review" at bounding box center [1231, 309] width 56 height 25
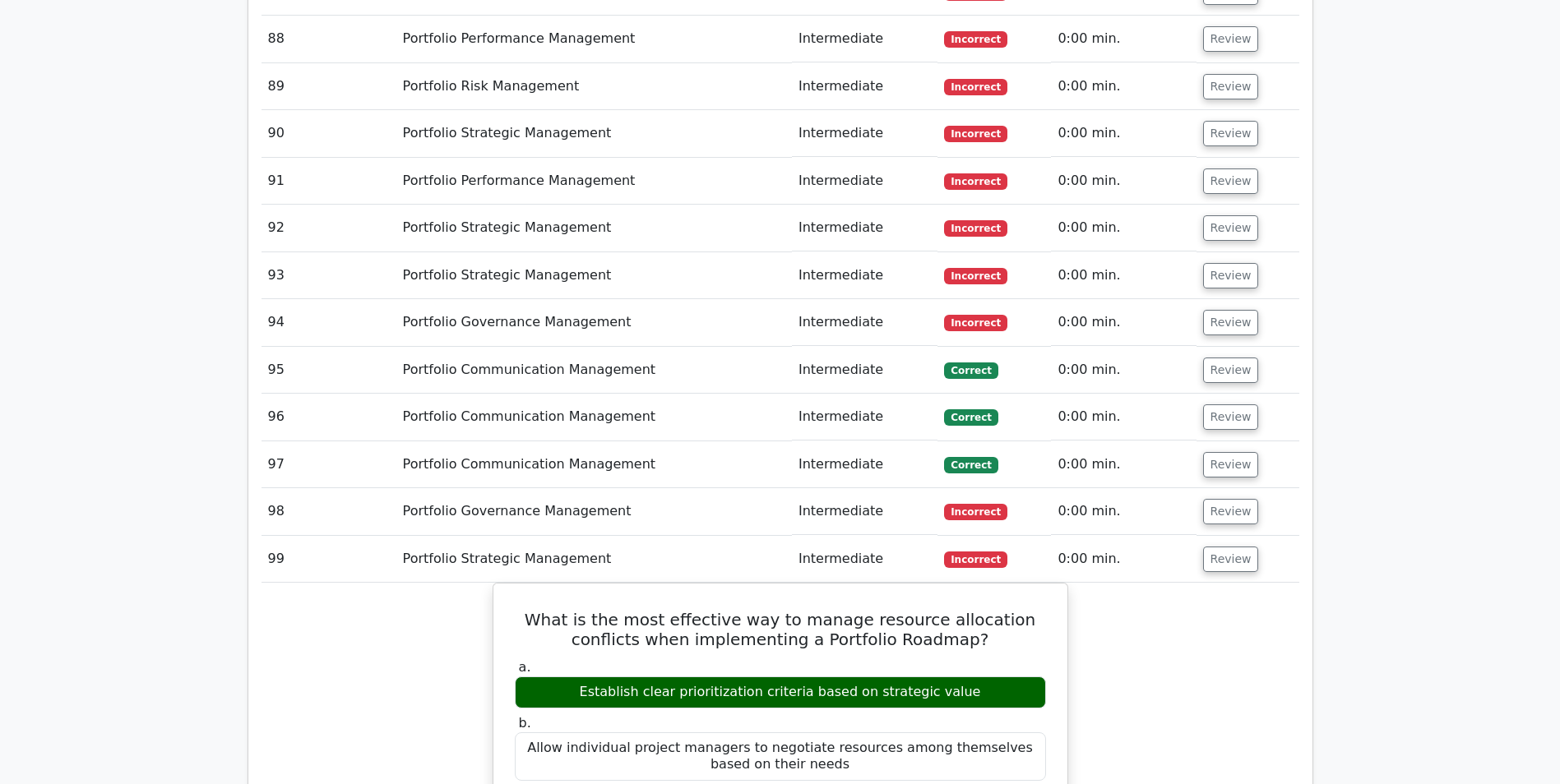
scroll to position [6655, 0]
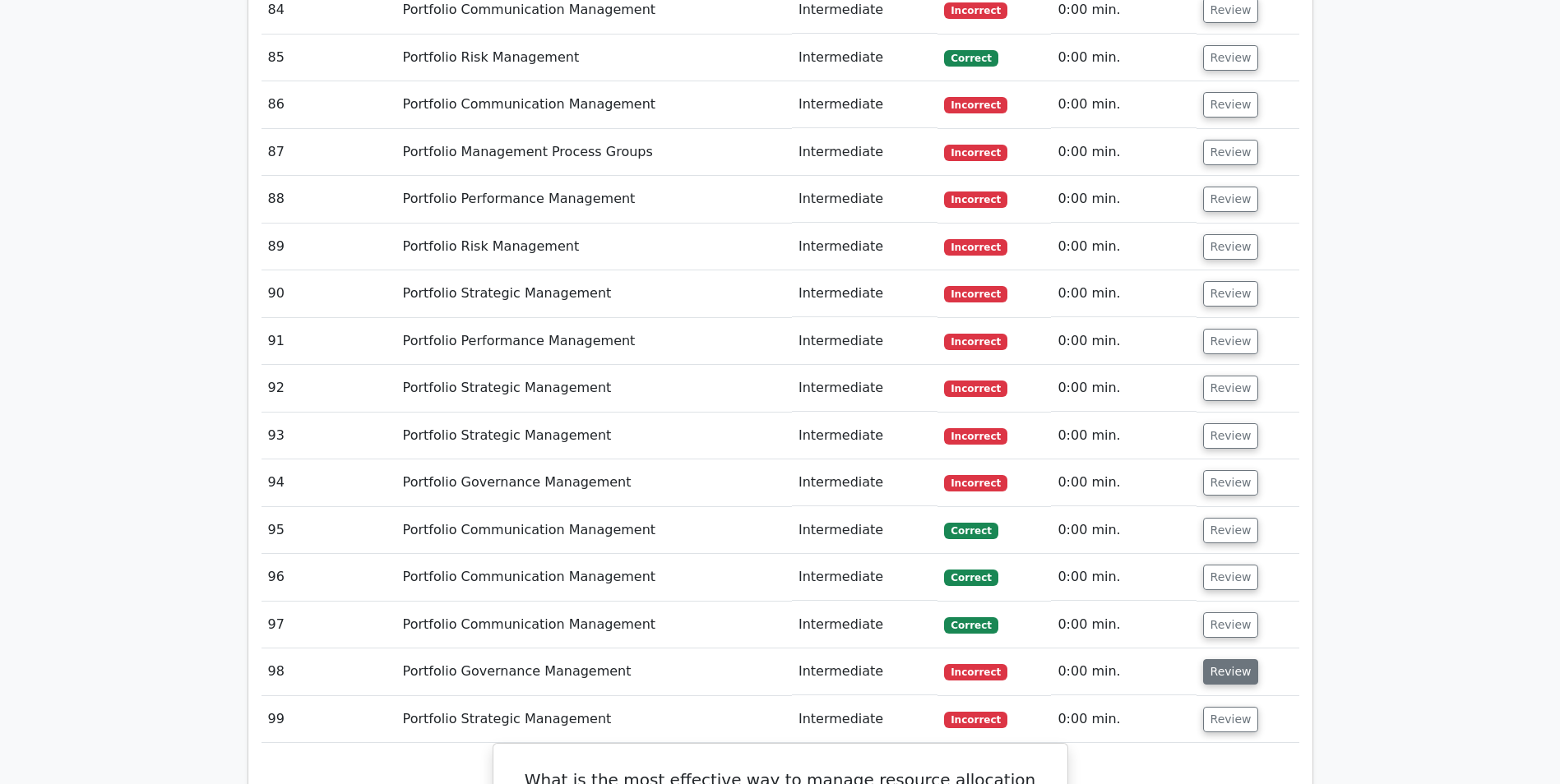
click at [1225, 660] on button "Review" at bounding box center [1231, 672] width 56 height 25
drag, startPoint x: 1224, startPoint y: 456, endPoint x: 1224, endPoint y: 445, distance: 11.0
click at [1224, 612] on button "Review" at bounding box center [1231, 625] width 56 height 25
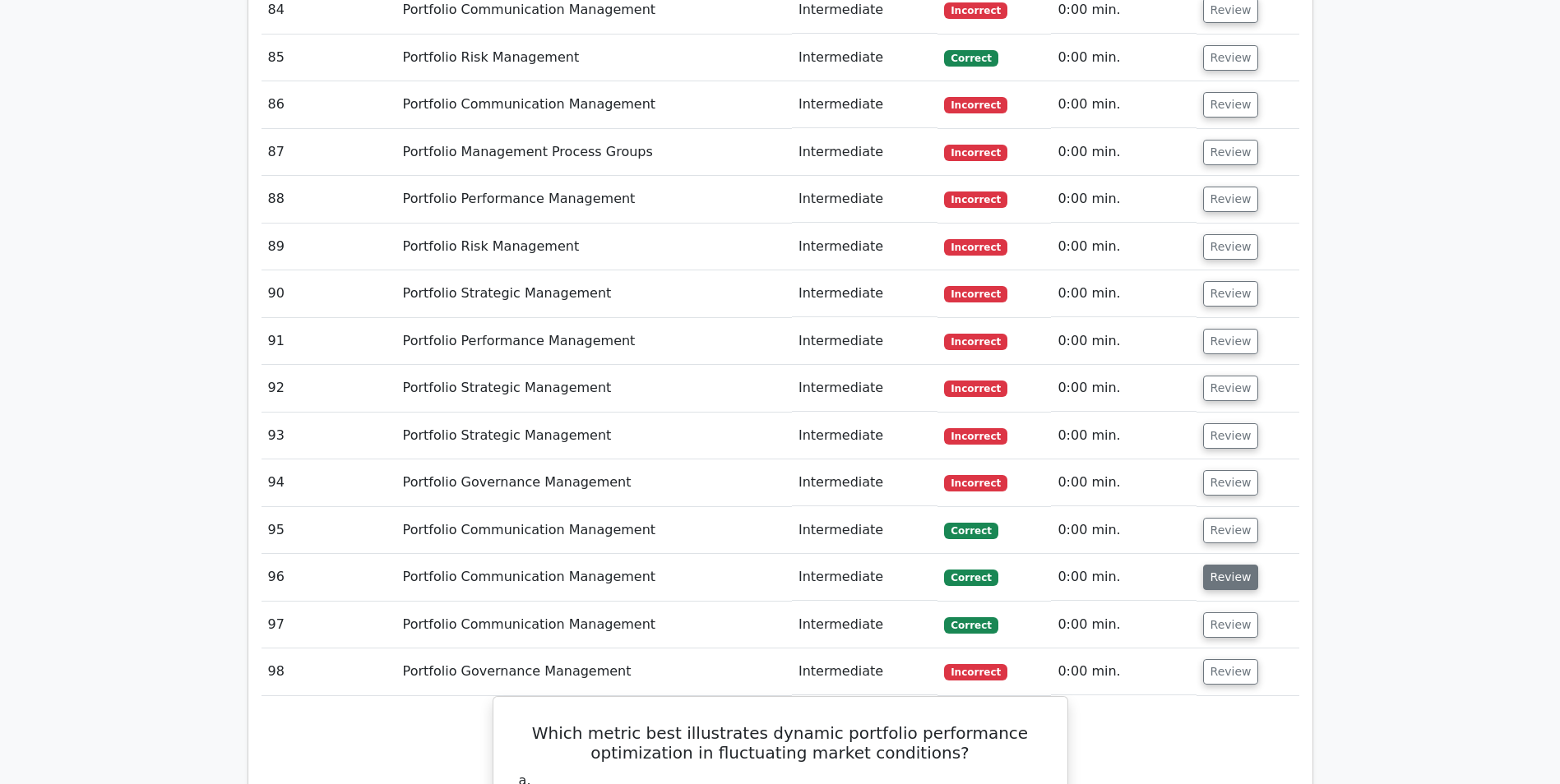
click at [1220, 564] on button "Review" at bounding box center [1231, 577] width 56 height 25
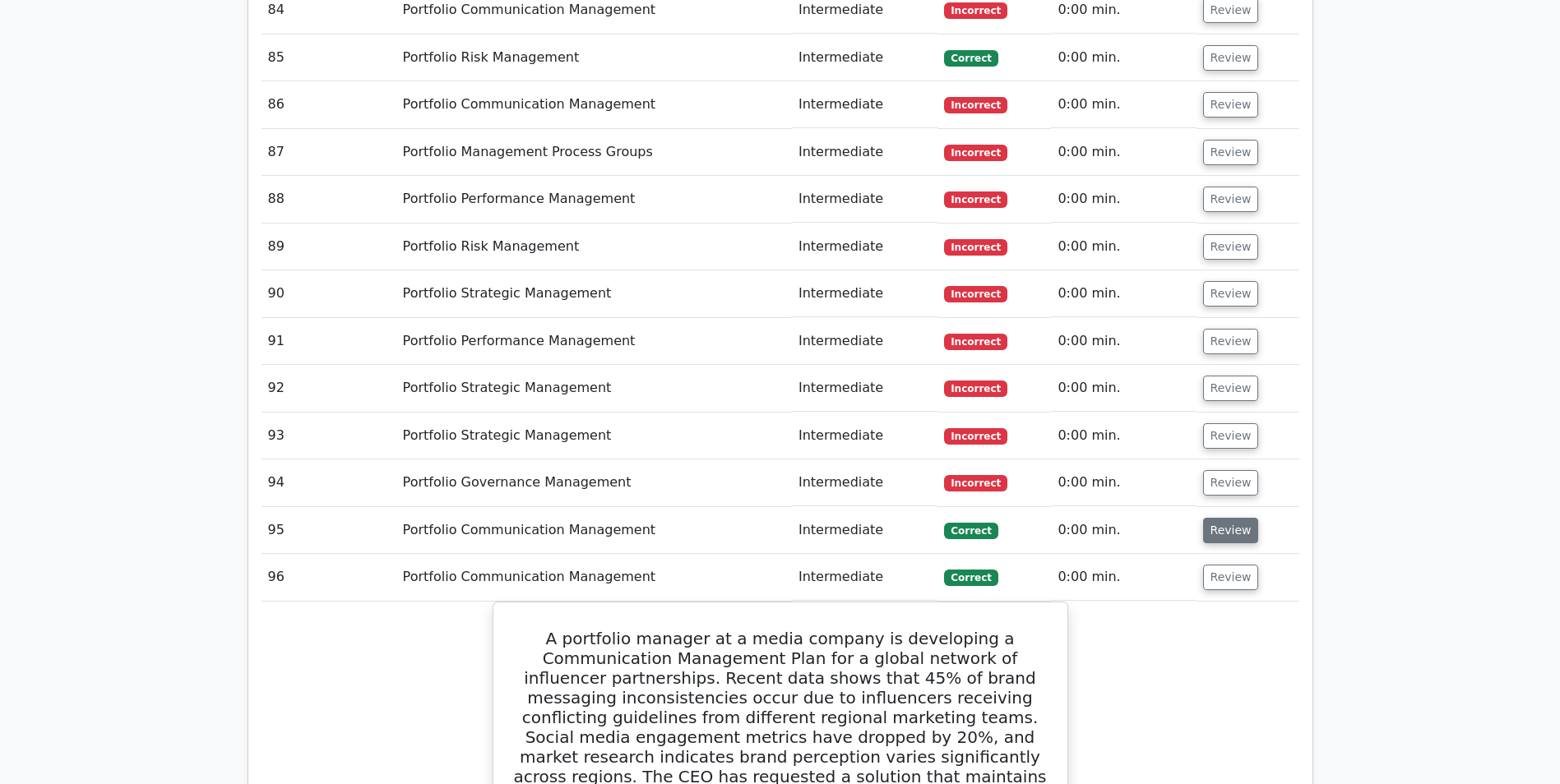
click at [1226, 517] on button "Review" at bounding box center [1231, 530] width 56 height 25
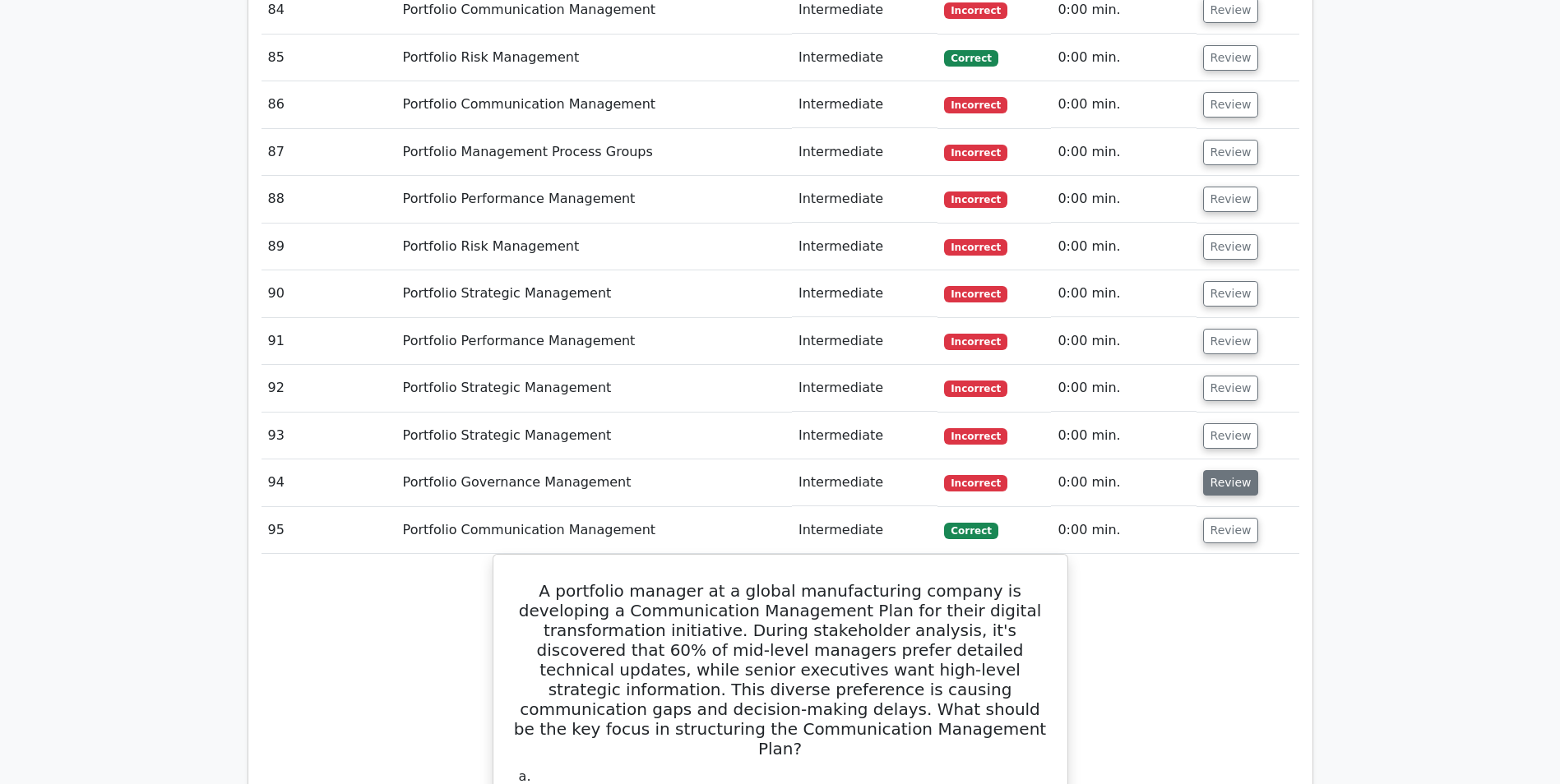
click at [1224, 470] on button "Review" at bounding box center [1231, 483] width 56 height 25
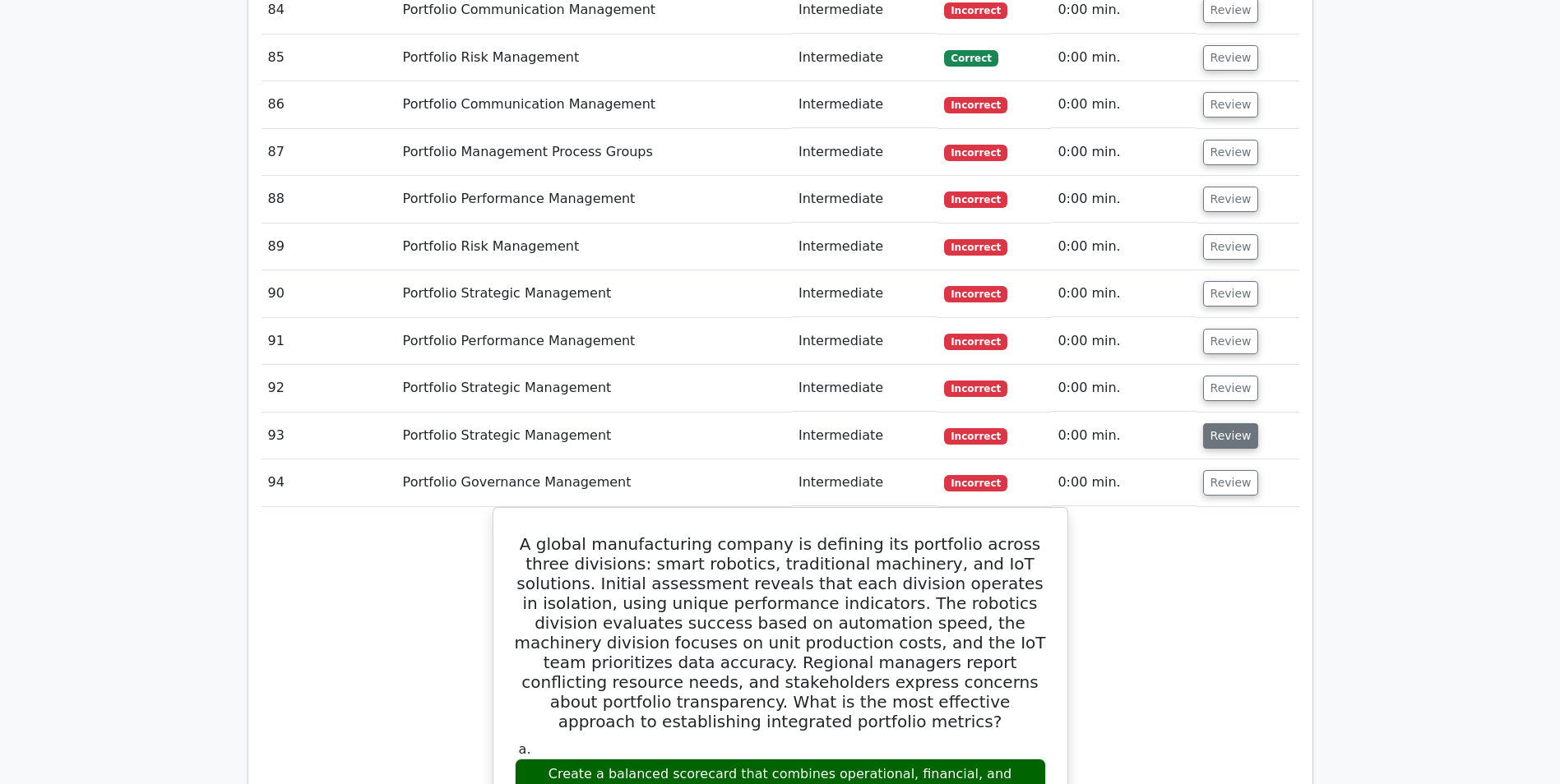
click at [1217, 423] on button "Review" at bounding box center [1231, 436] width 56 height 25
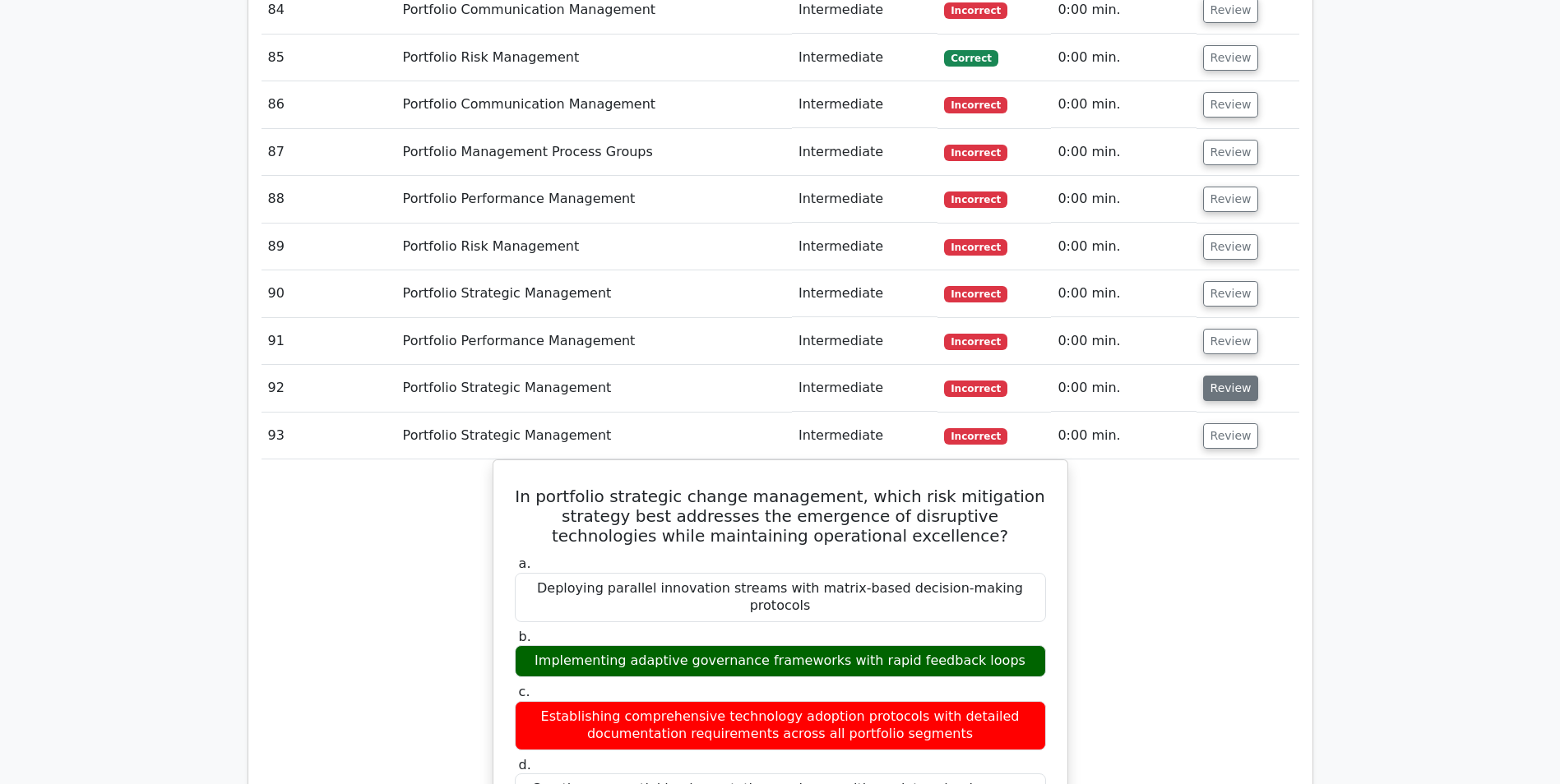
click at [1210, 375] on button "Review" at bounding box center [1231, 388] width 56 height 25
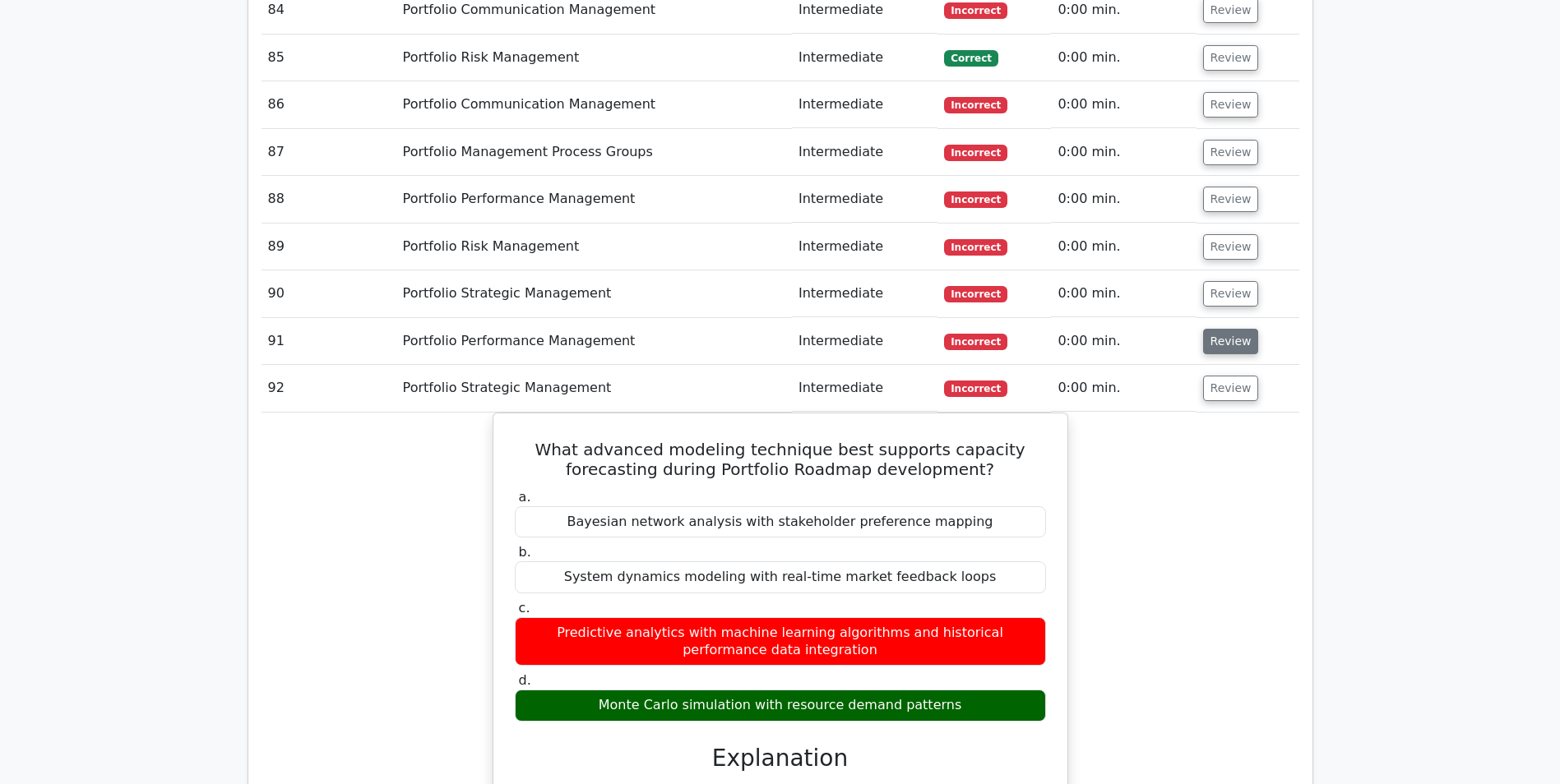
click at [1221, 328] on button "Review" at bounding box center [1231, 341] width 56 height 25
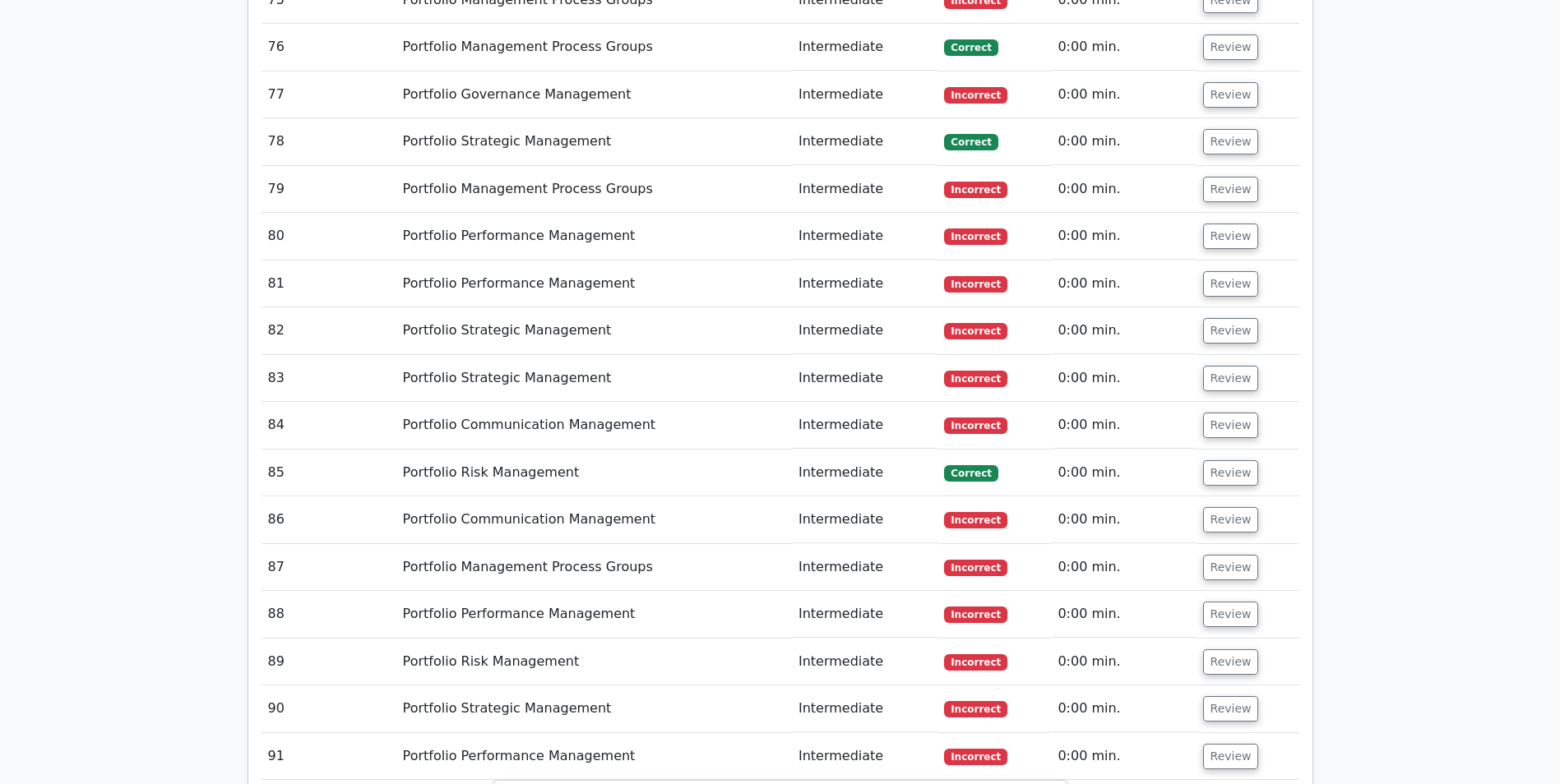
scroll to position [6162, 0]
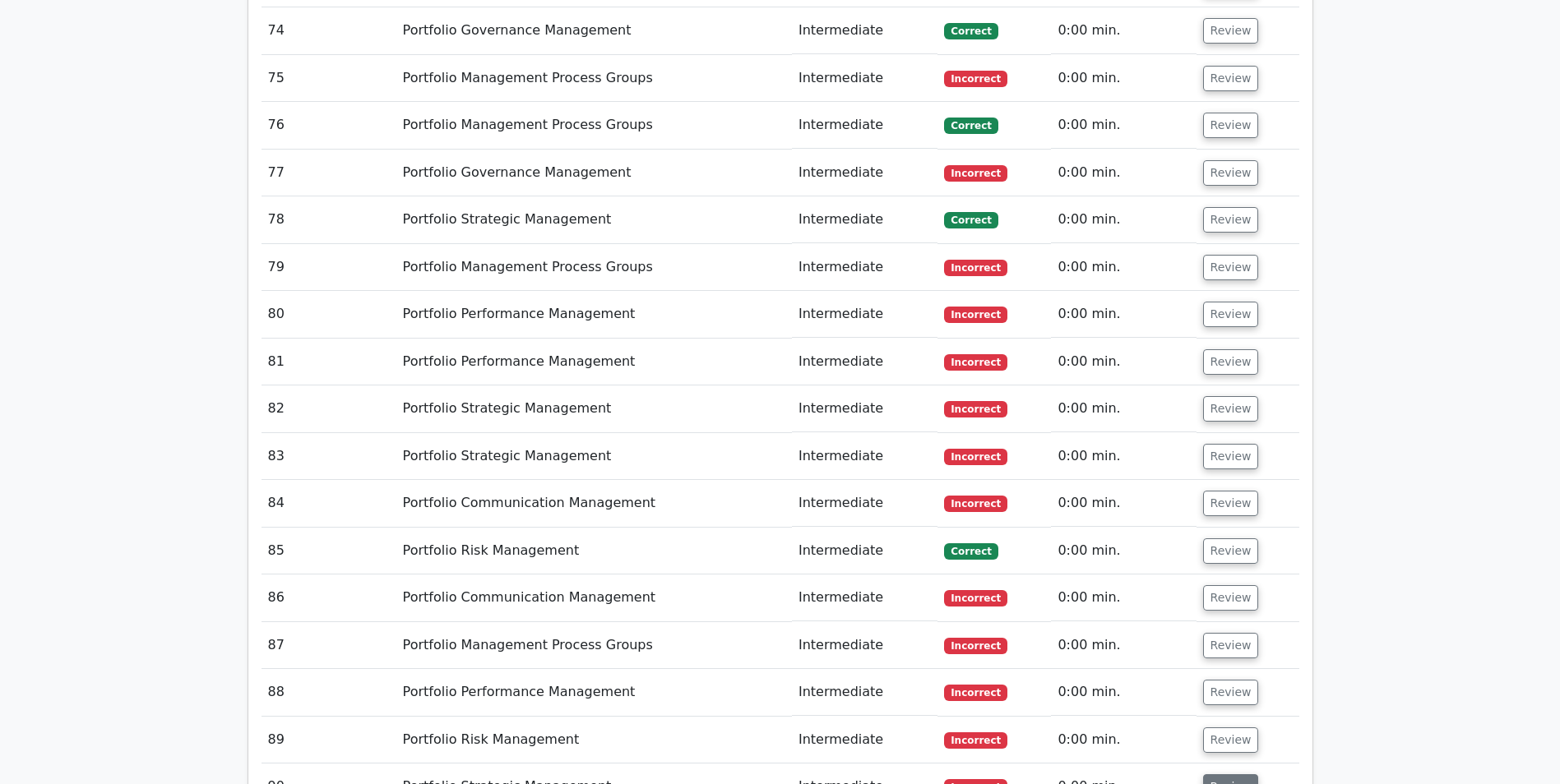
click at [1224, 774] on button "Review" at bounding box center [1231, 787] width 56 height 25
click at [1234, 727] on button "Review" at bounding box center [1231, 740] width 56 height 25
click at [1225, 679] on button "Review" at bounding box center [1231, 692] width 56 height 25
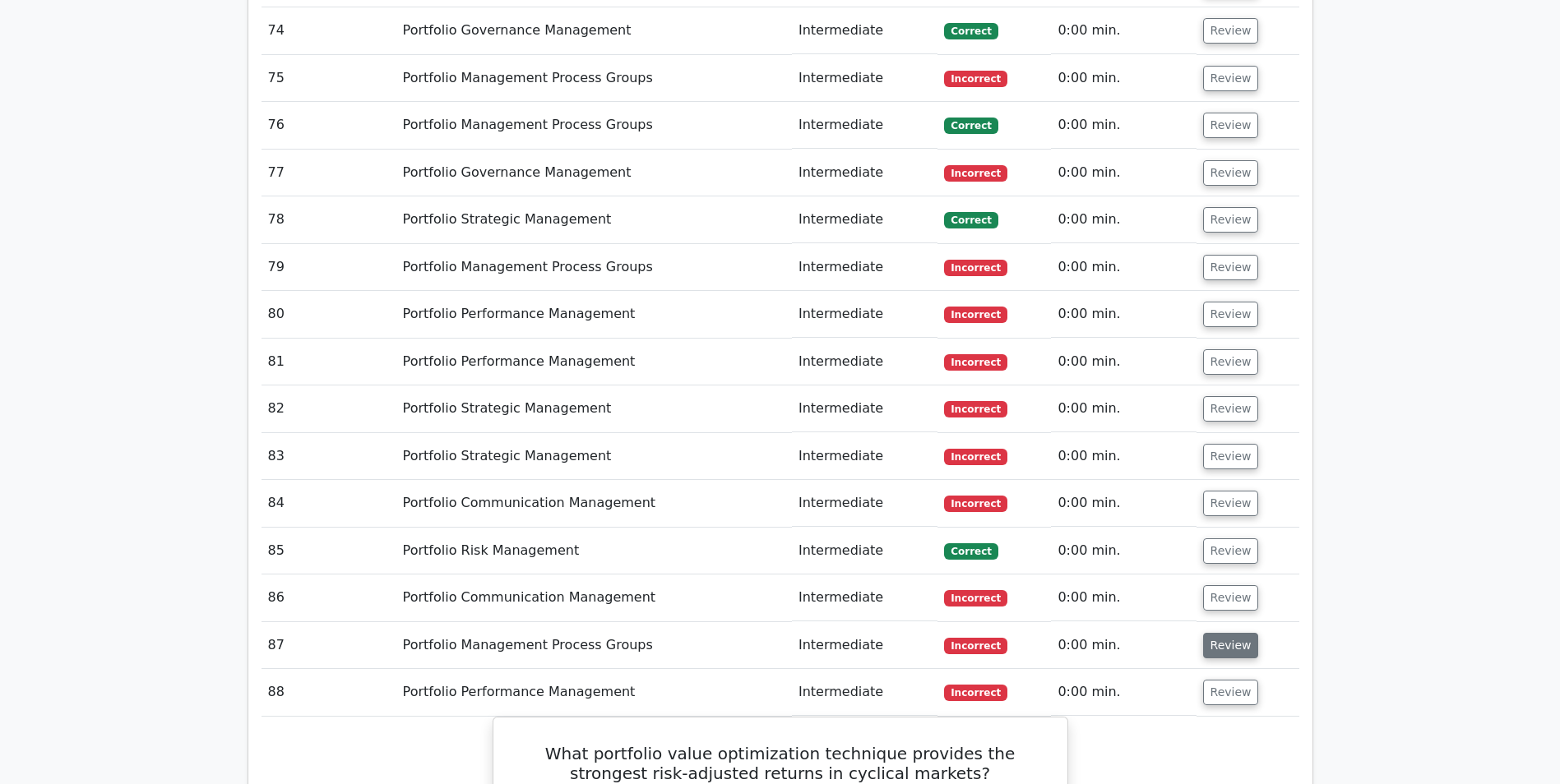
click at [1225, 633] on button "Review" at bounding box center [1231, 646] width 56 height 25
click at [1229, 585] on button "Review" at bounding box center [1231, 598] width 56 height 25
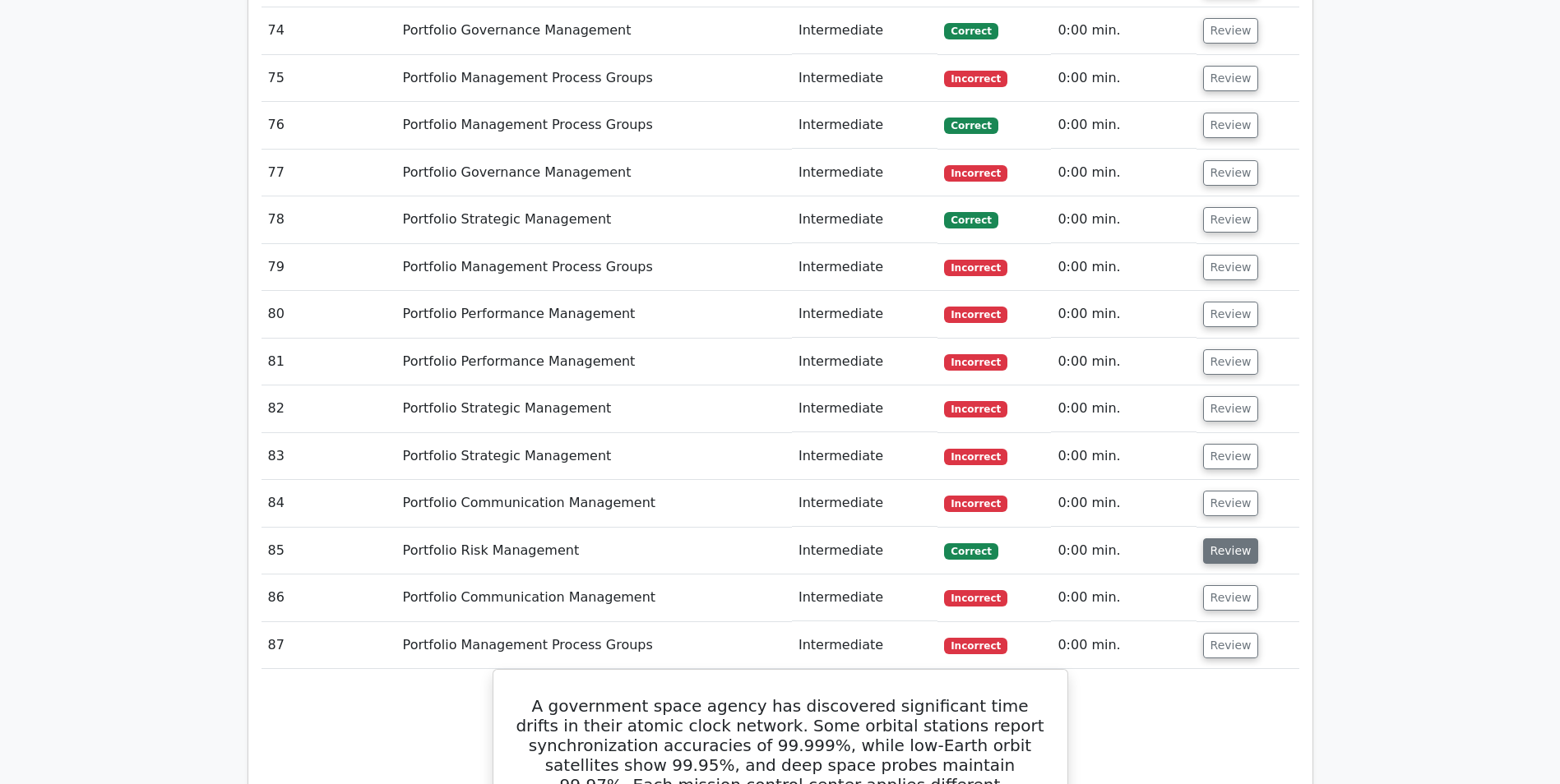
click at [1228, 538] on button "Review" at bounding box center [1231, 551] width 56 height 25
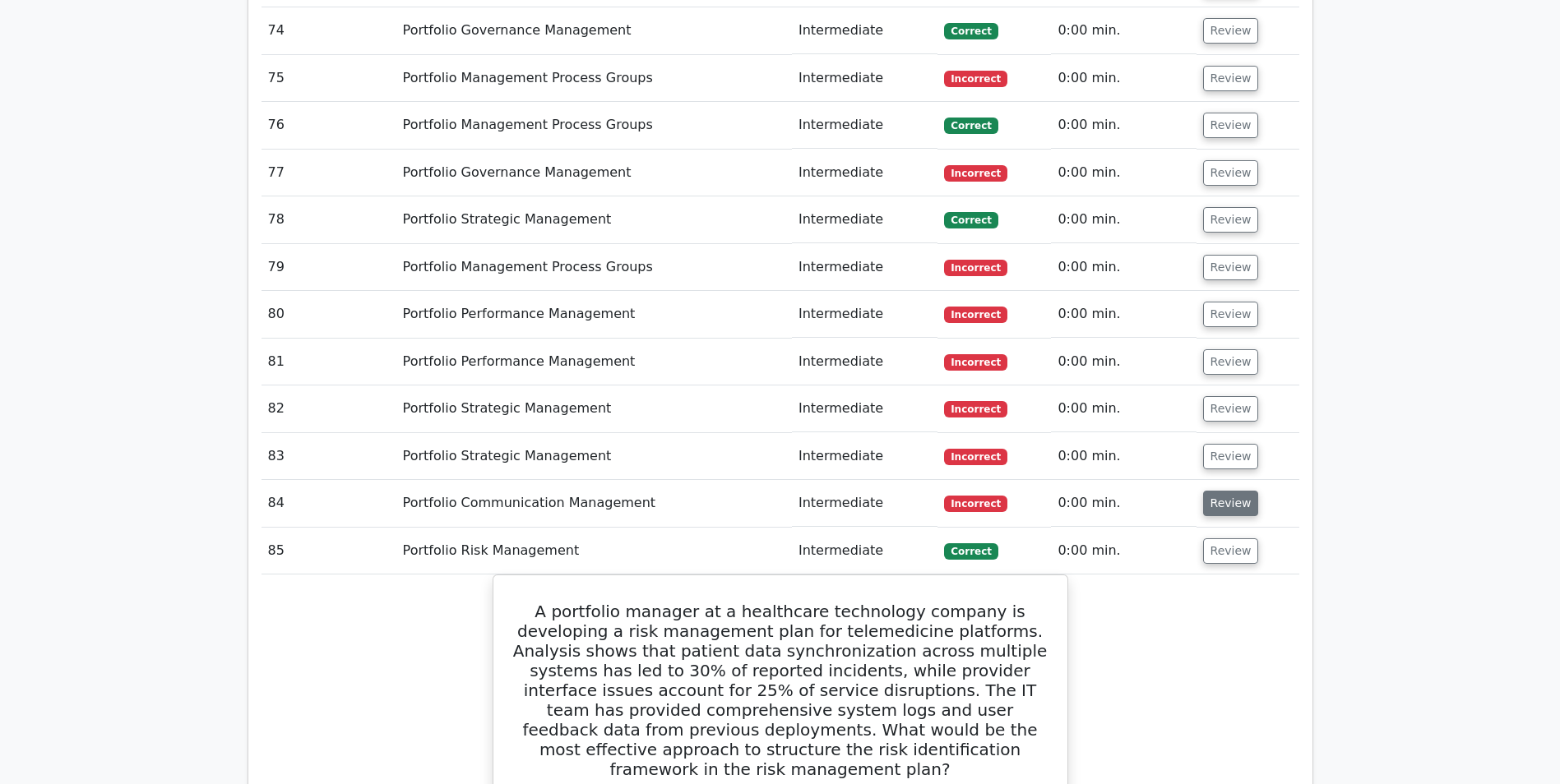
click at [1232, 491] on button "Review" at bounding box center [1231, 504] width 56 height 25
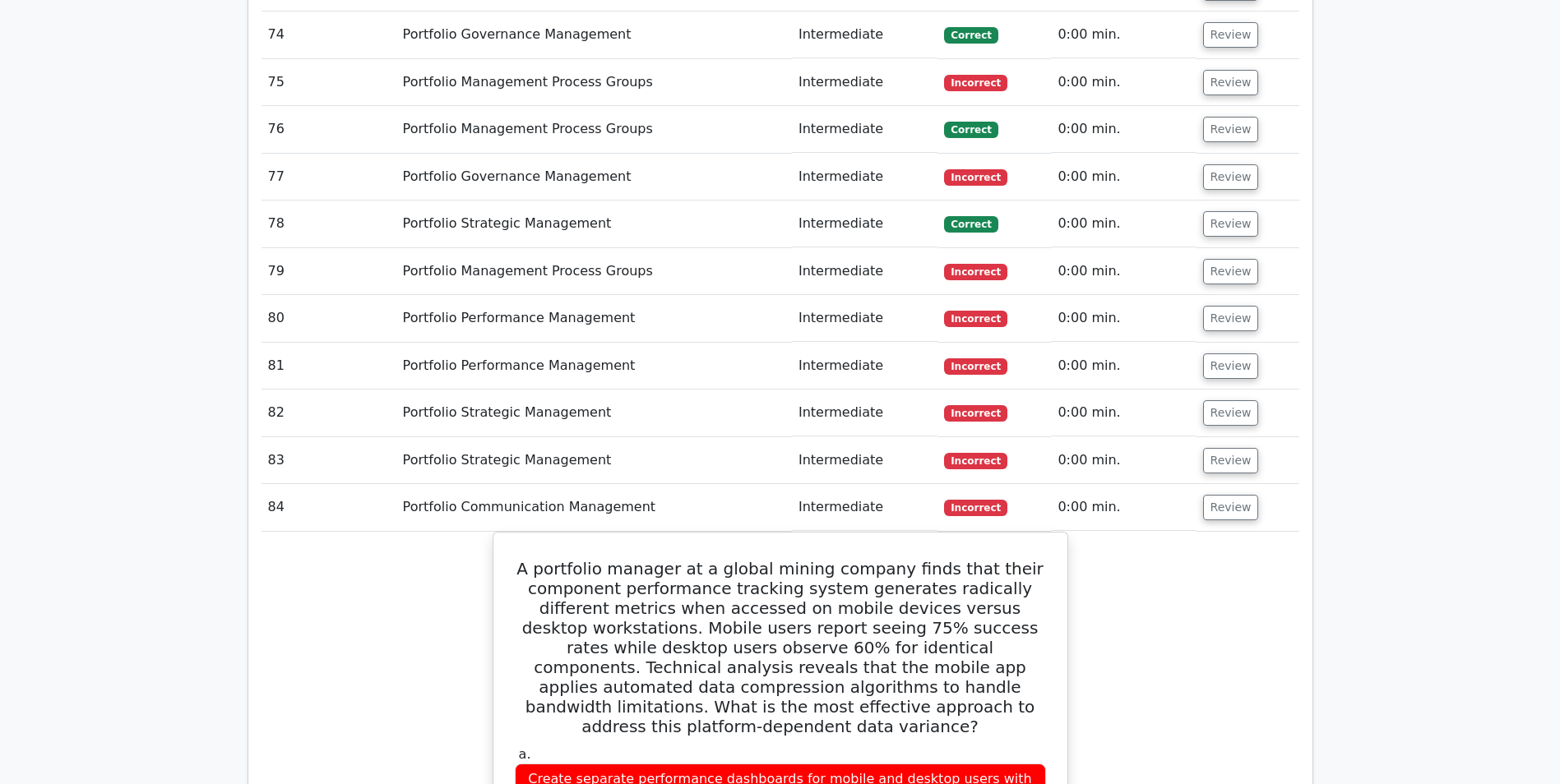
scroll to position [5916, 0]
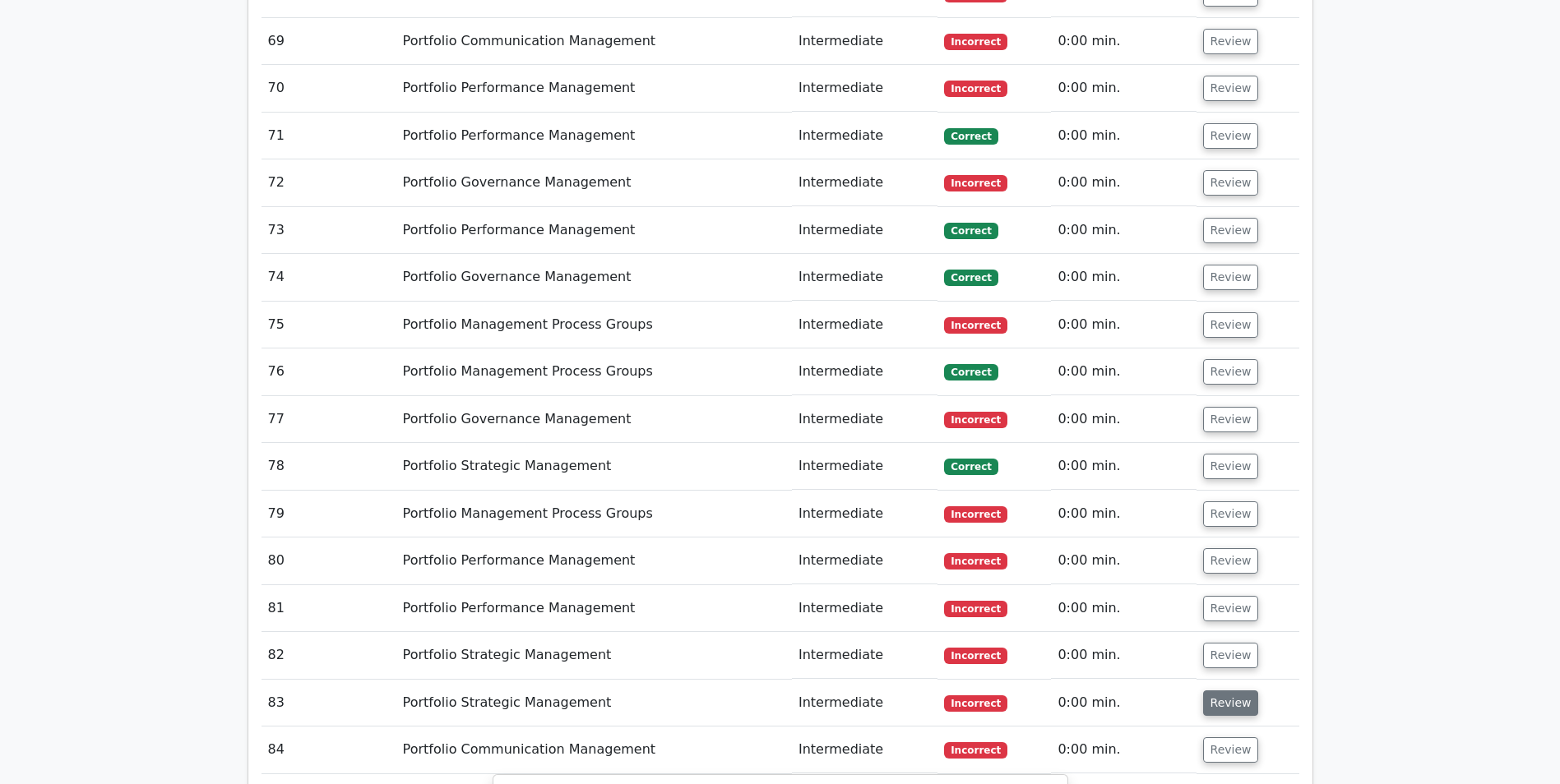
click at [1231, 690] on button "Review" at bounding box center [1231, 703] width 56 height 25
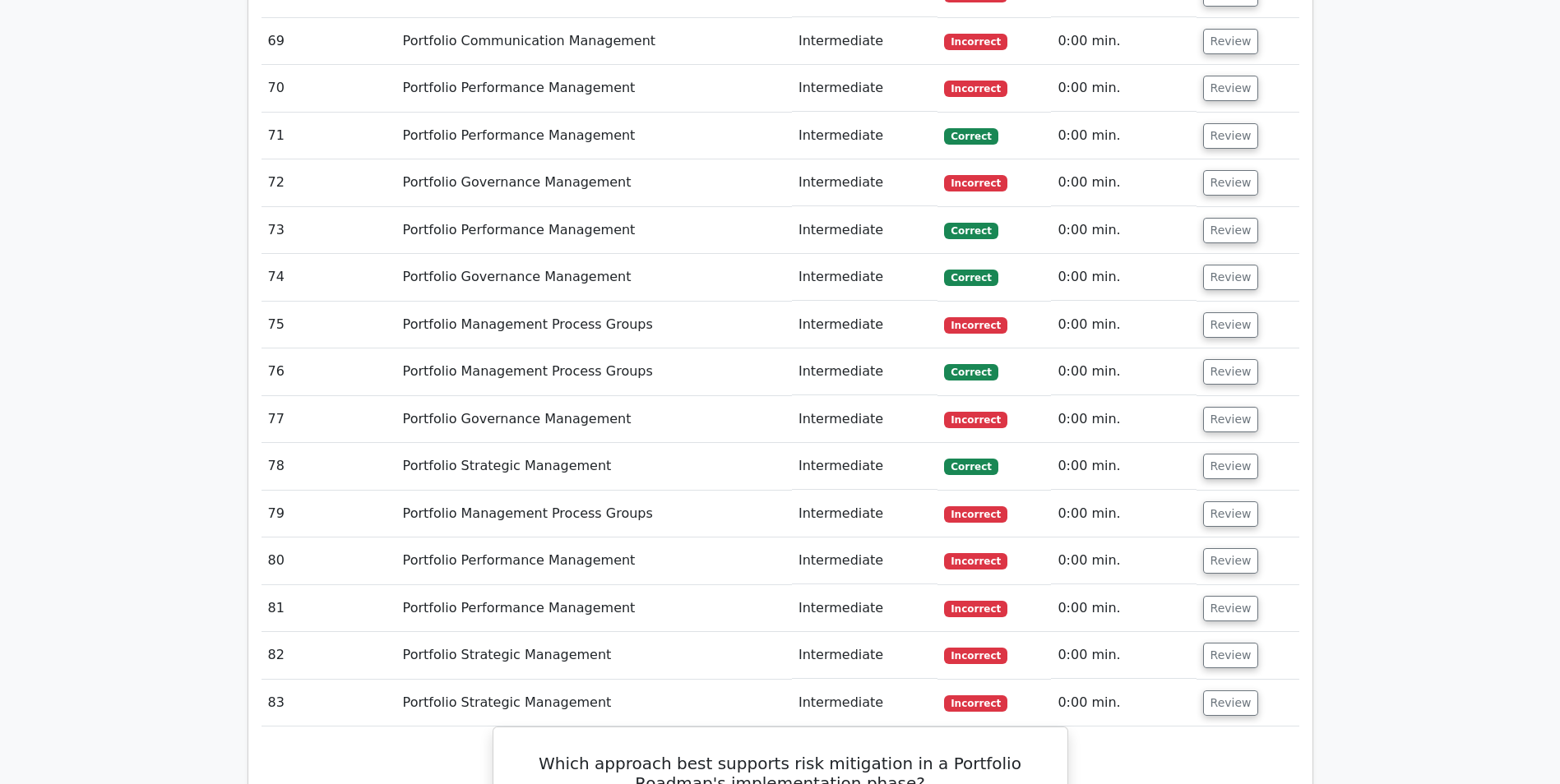
drag, startPoint x: 1225, startPoint y: 481, endPoint x: 1225, endPoint y: 469, distance: 12.0
click at [1225, 643] on button "Review" at bounding box center [1231, 656] width 56 height 25
click at [1225, 596] on button "Review" at bounding box center [1231, 609] width 56 height 25
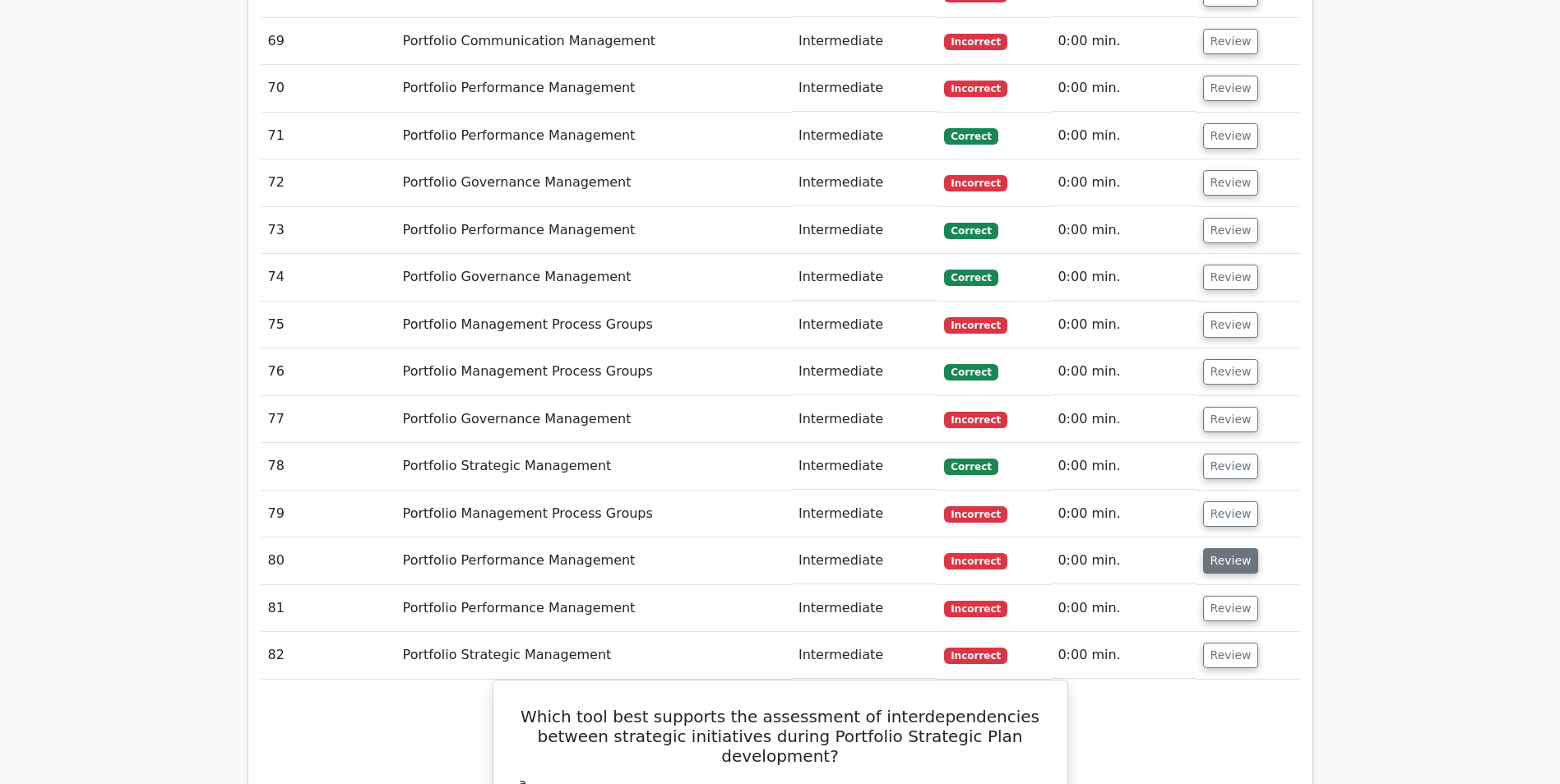
drag, startPoint x: 1220, startPoint y: 402, endPoint x: 1234, endPoint y: 380, distance: 26.1
click at [1220, 548] on button "Review" at bounding box center [1231, 561] width 56 height 25
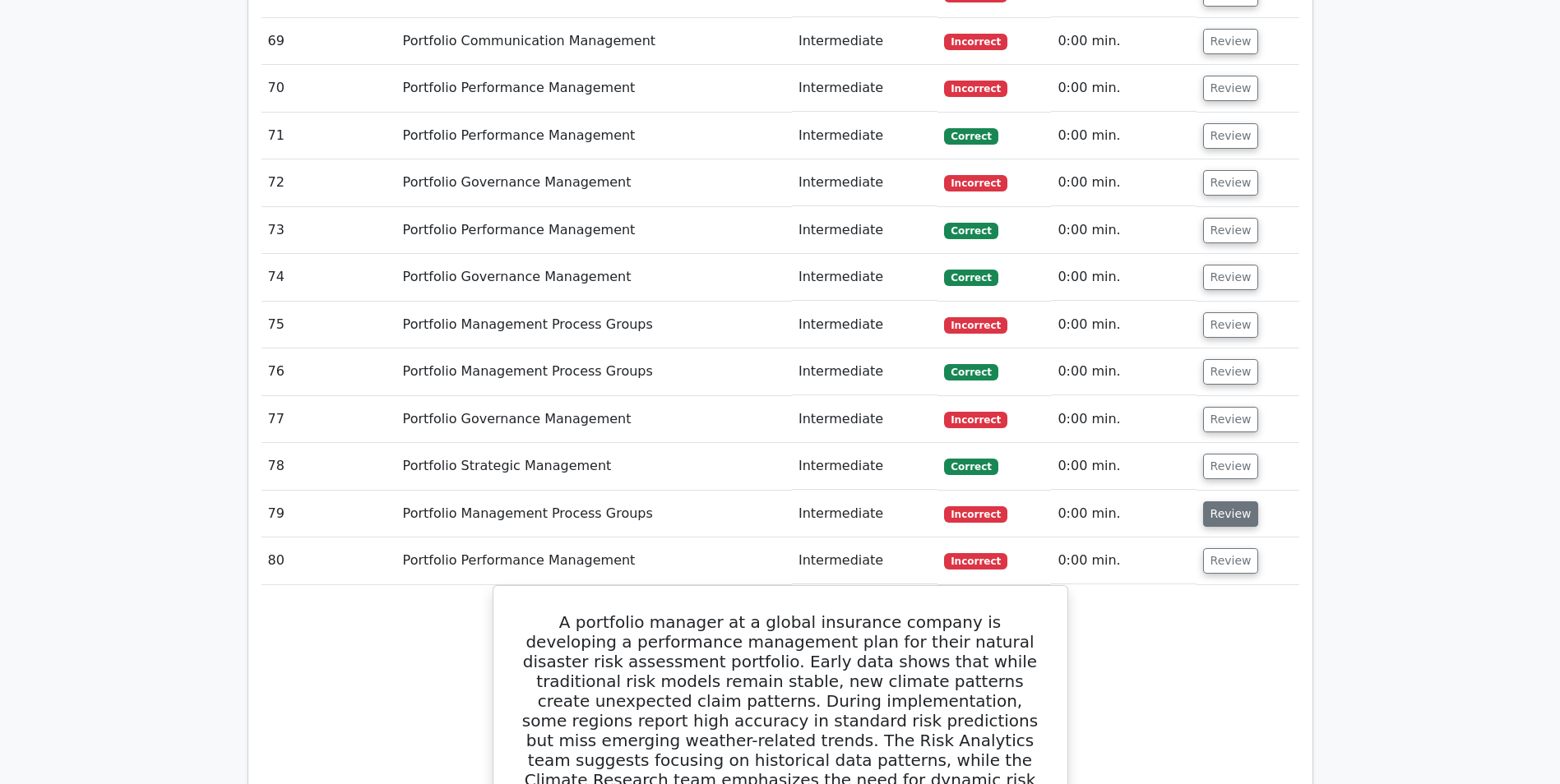
click at [1221, 502] on button "Review" at bounding box center [1231, 514] width 56 height 25
click at [1230, 454] on button "Review" at bounding box center [1231, 466] width 56 height 25
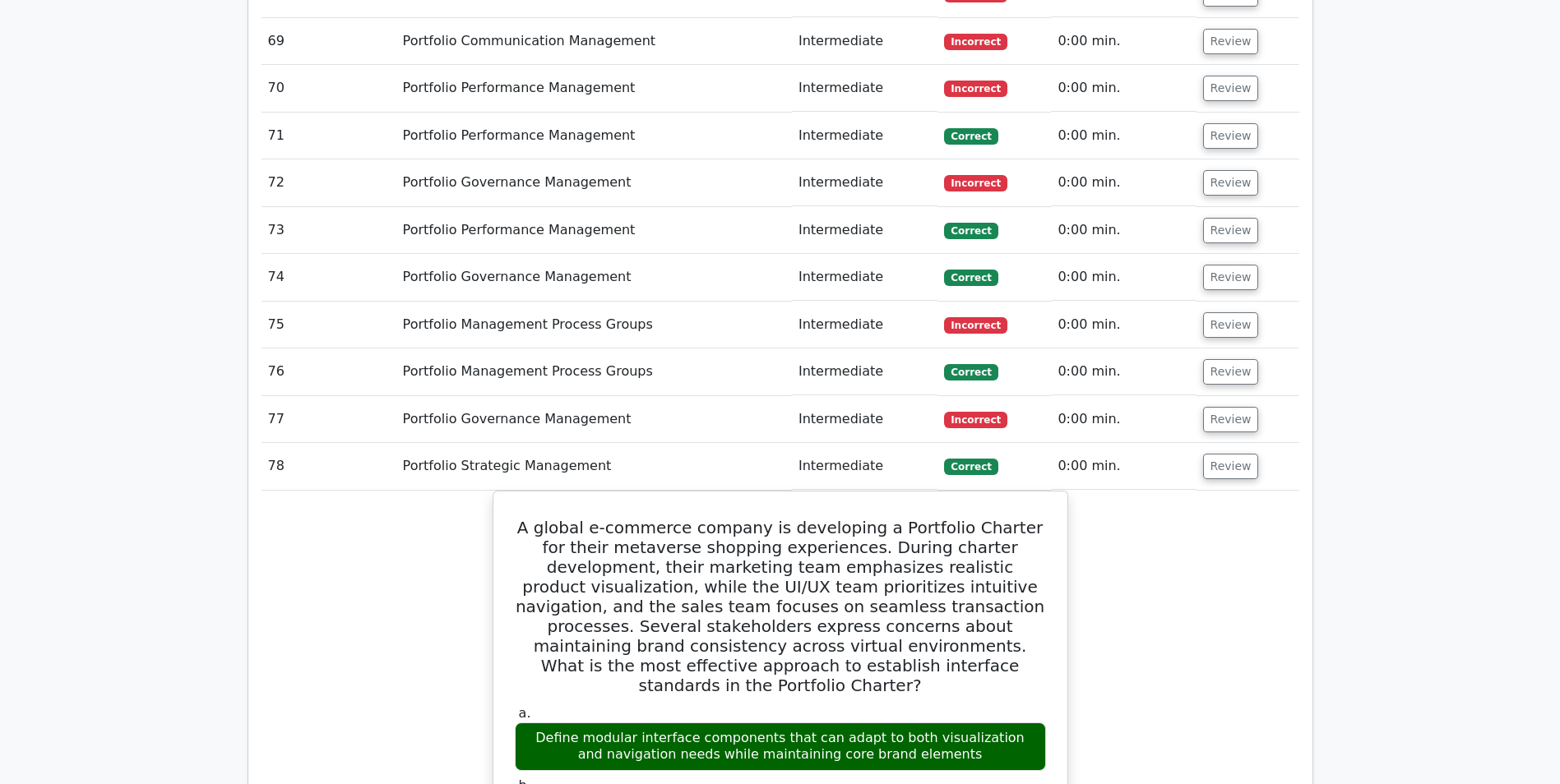
scroll to position [5669, 0]
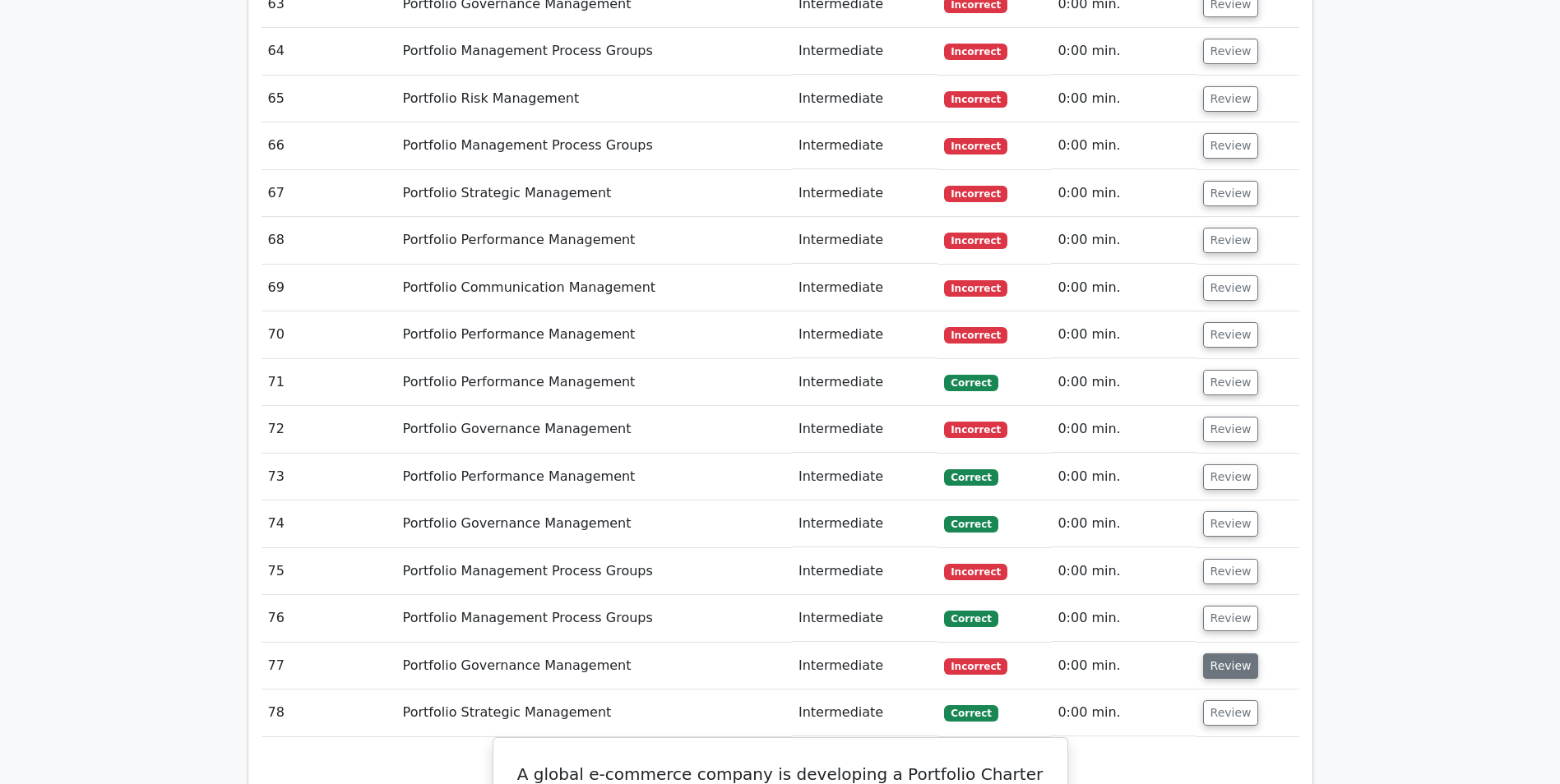
click at [1221, 654] on button "Review" at bounding box center [1231, 666] width 56 height 25
click at [1220, 606] on button "Review" at bounding box center [1231, 618] width 56 height 25
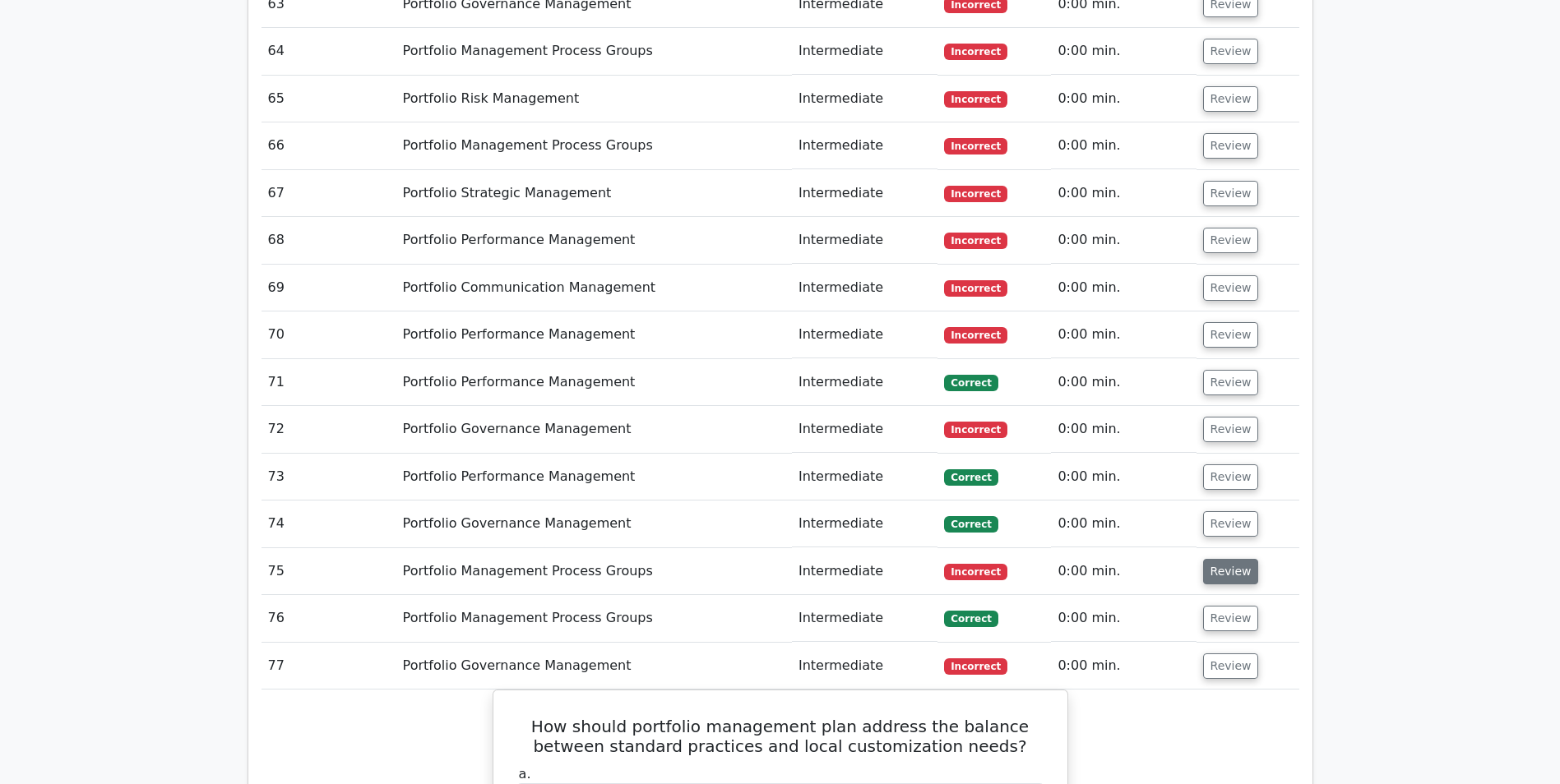
click at [1220, 559] on button "Review" at bounding box center [1231, 571] width 56 height 25
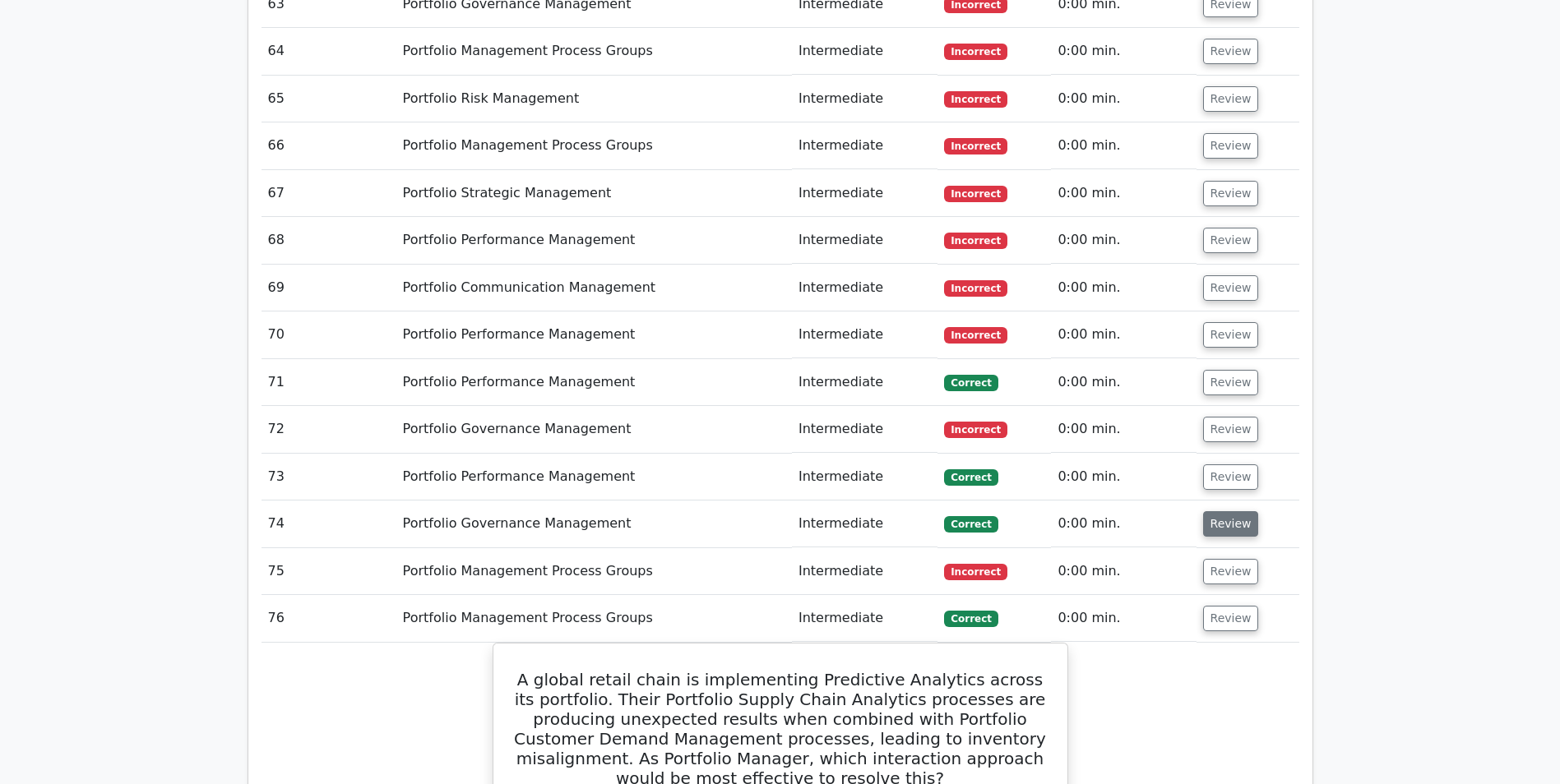
click at [1219, 512] on button "Review" at bounding box center [1231, 524] width 56 height 25
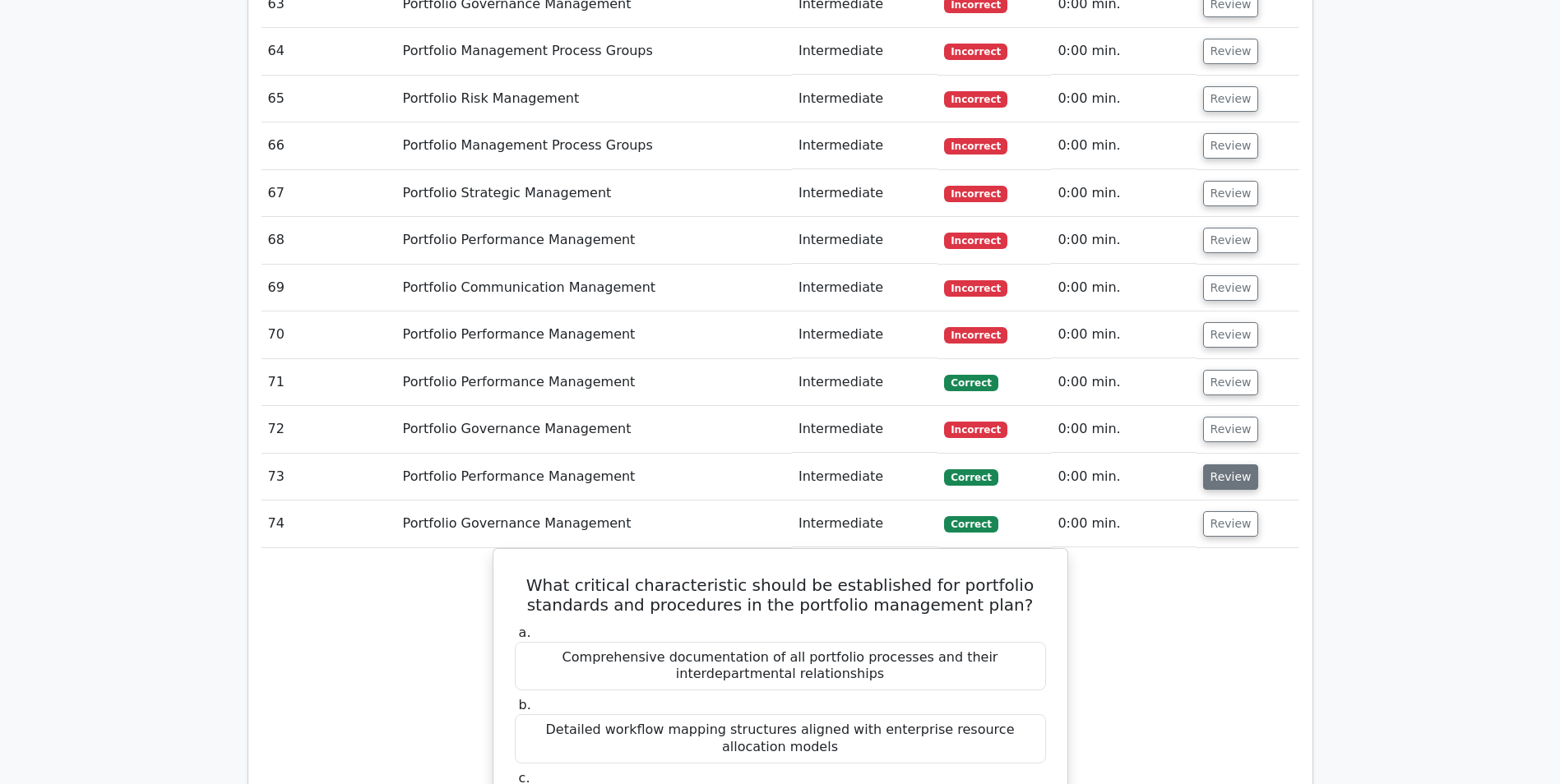
click at [1225, 465] on button "Review" at bounding box center [1231, 477] width 56 height 25
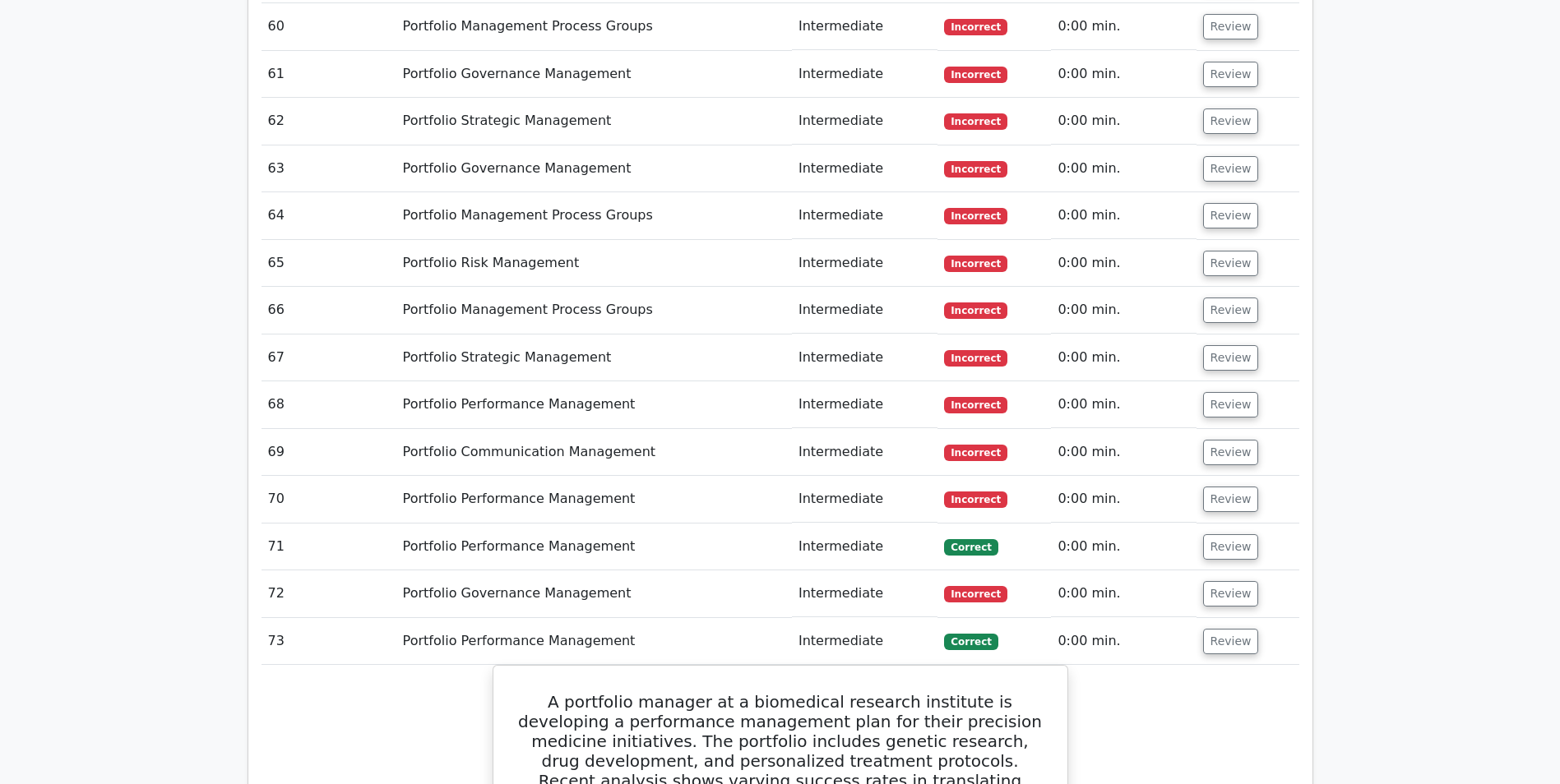
scroll to position [5341, 0]
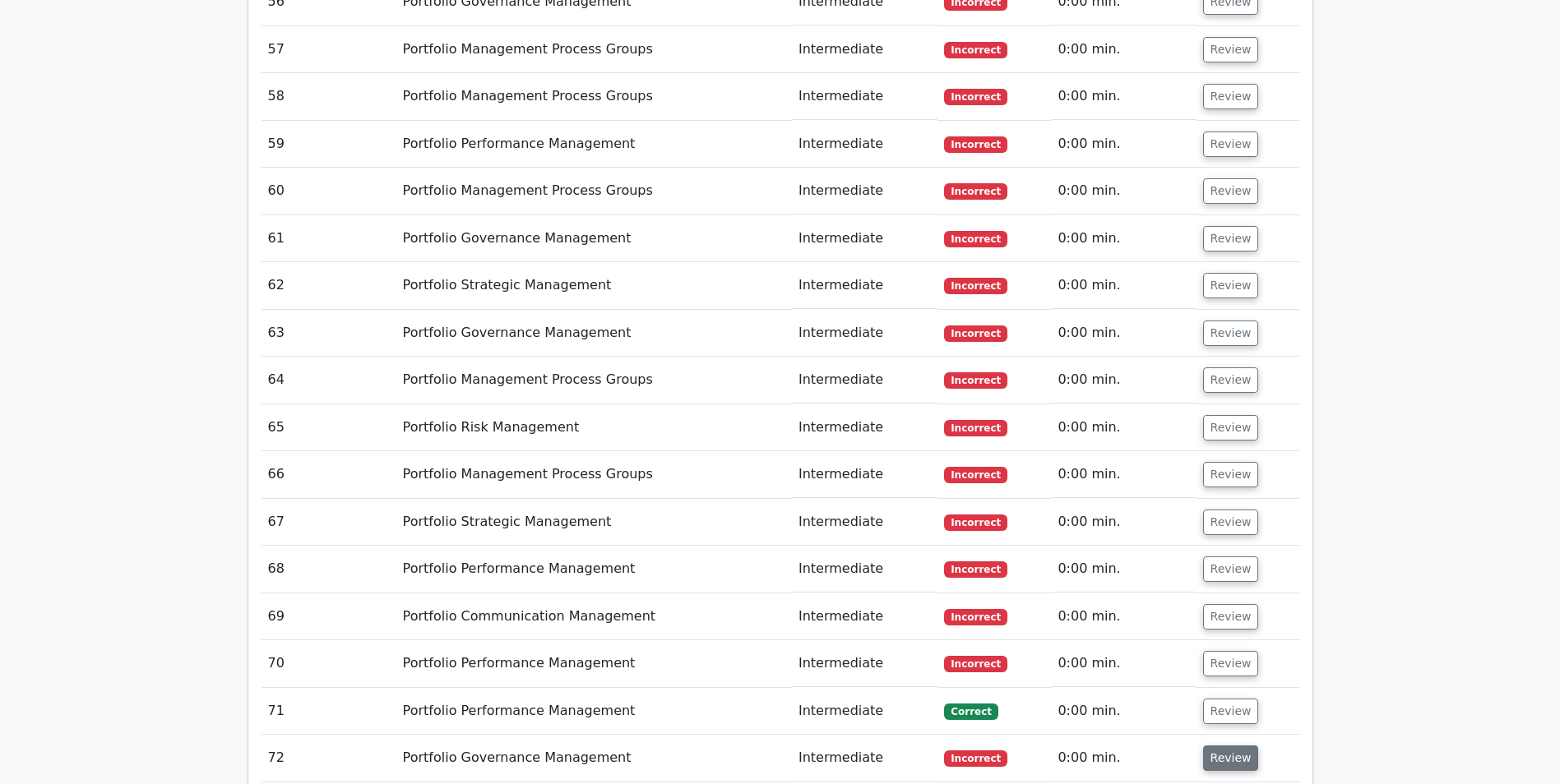
click at [1219, 746] on button "Review" at bounding box center [1231, 759] width 56 height 25
click at [1225, 699] on button "Review" at bounding box center [1231, 711] width 56 height 25
click at [1227, 651] on button "Review" at bounding box center [1231, 663] width 56 height 25
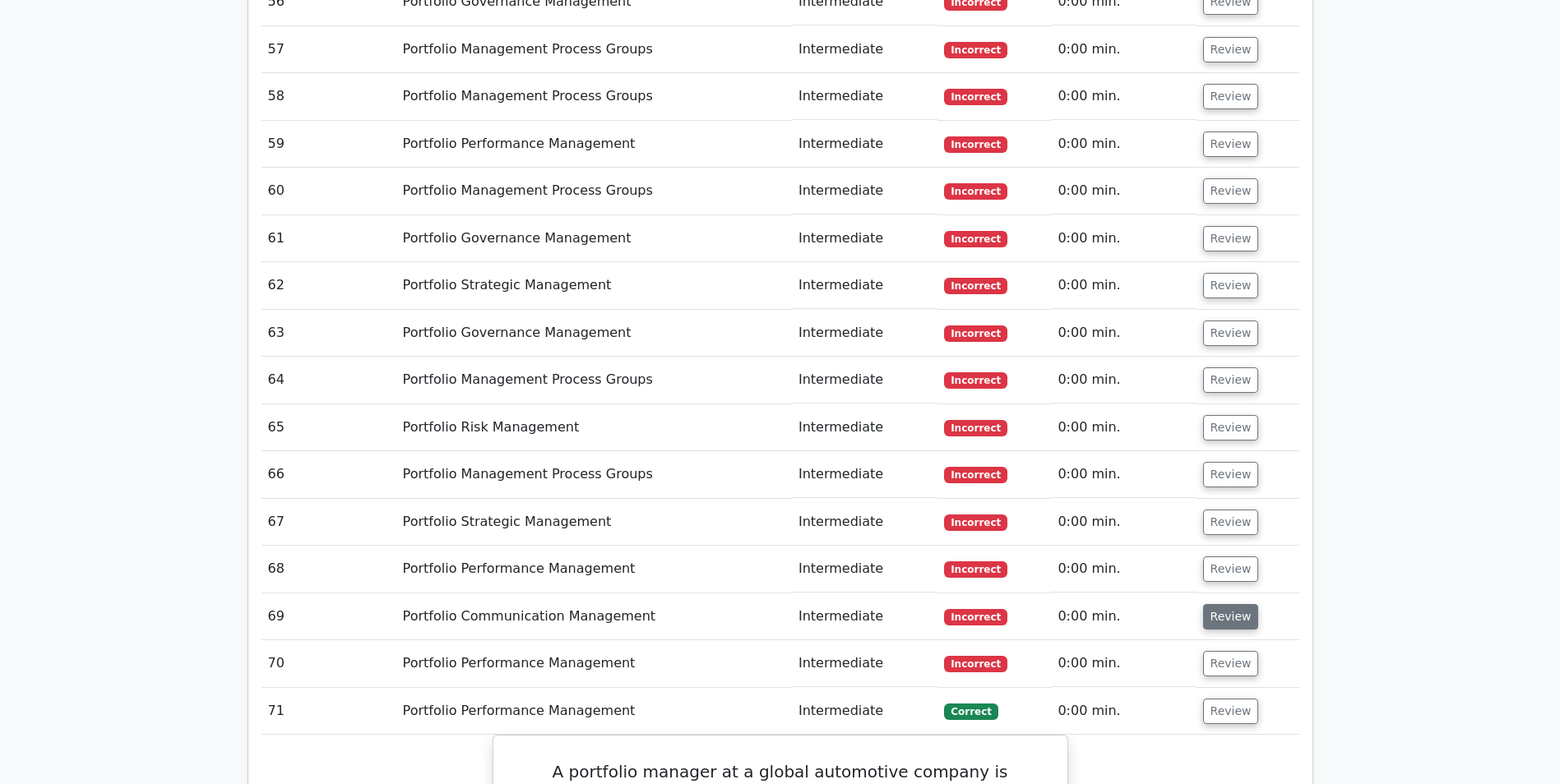
click at [1224, 604] on button "Review" at bounding box center [1231, 616] width 56 height 25
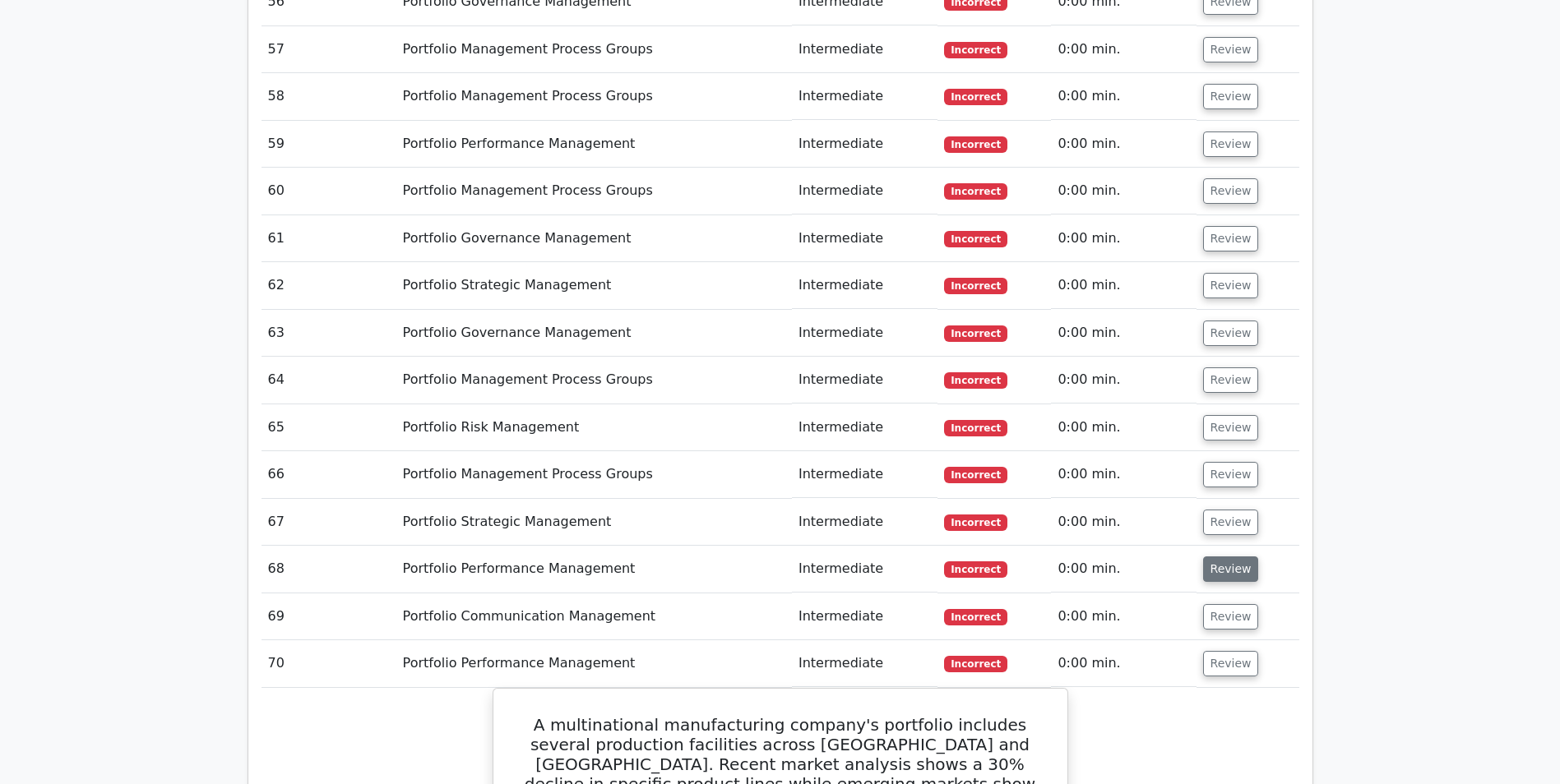
click at [1221, 557] on button "Review" at bounding box center [1231, 569] width 56 height 25
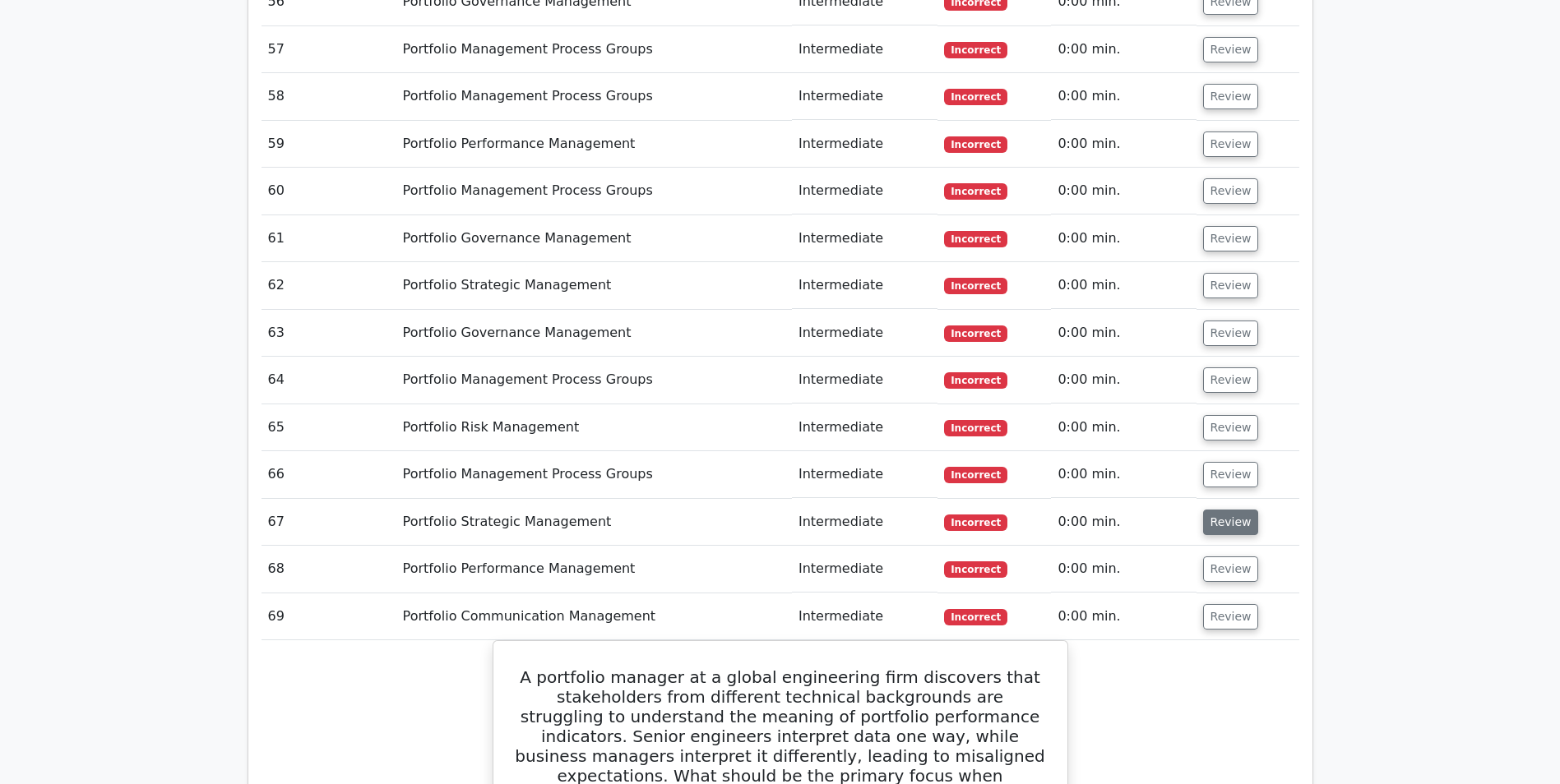
click at [1218, 510] on button "Review" at bounding box center [1231, 522] width 56 height 25
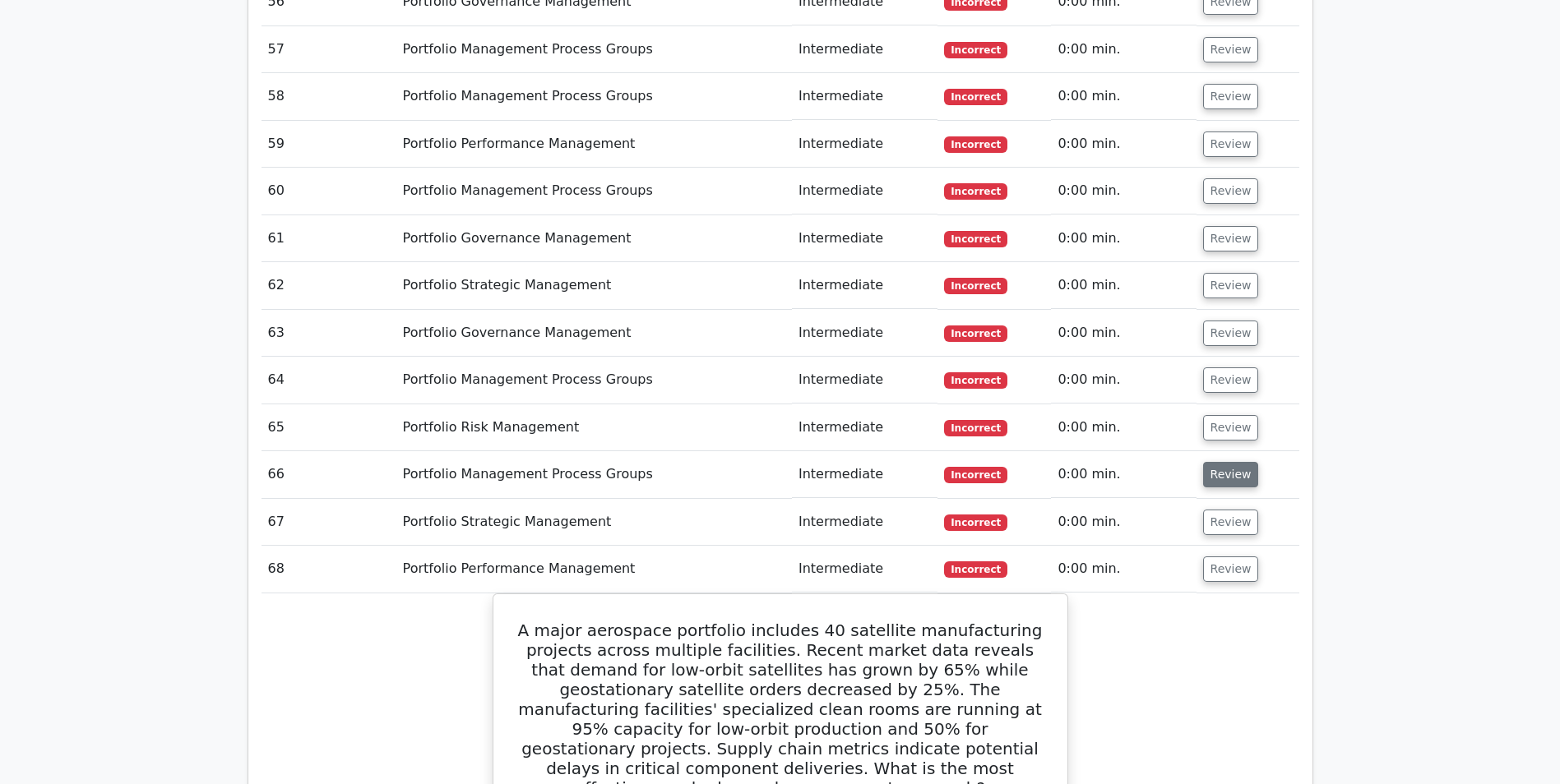
click at [1220, 462] on button "Review" at bounding box center [1231, 474] width 56 height 25
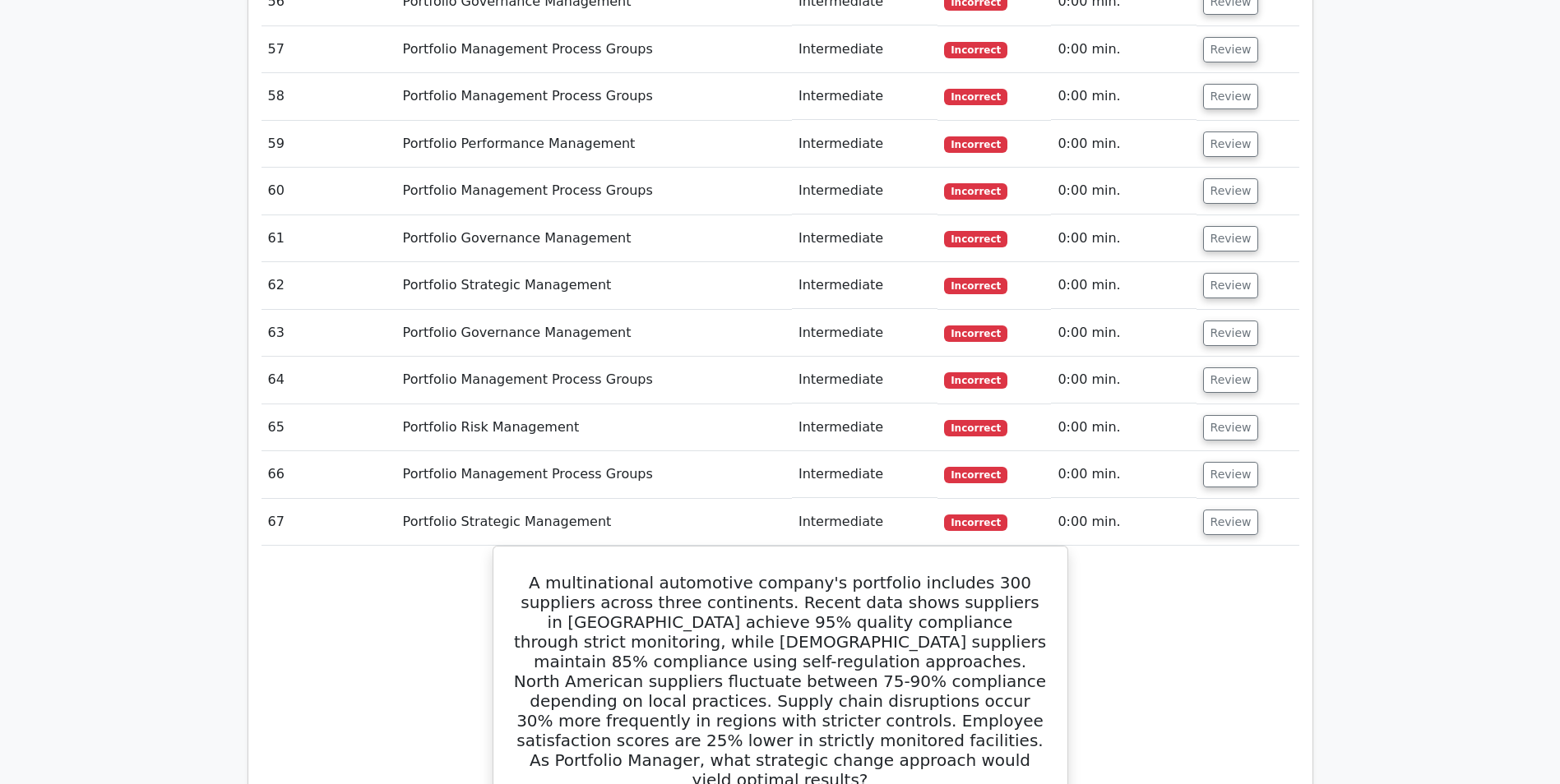
drag, startPoint x: 1227, startPoint y: 262, endPoint x: 1223, endPoint y: 243, distance: 19.4
click at [1227, 415] on button "Review" at bounding box center [1231, 427] width 56 height 25
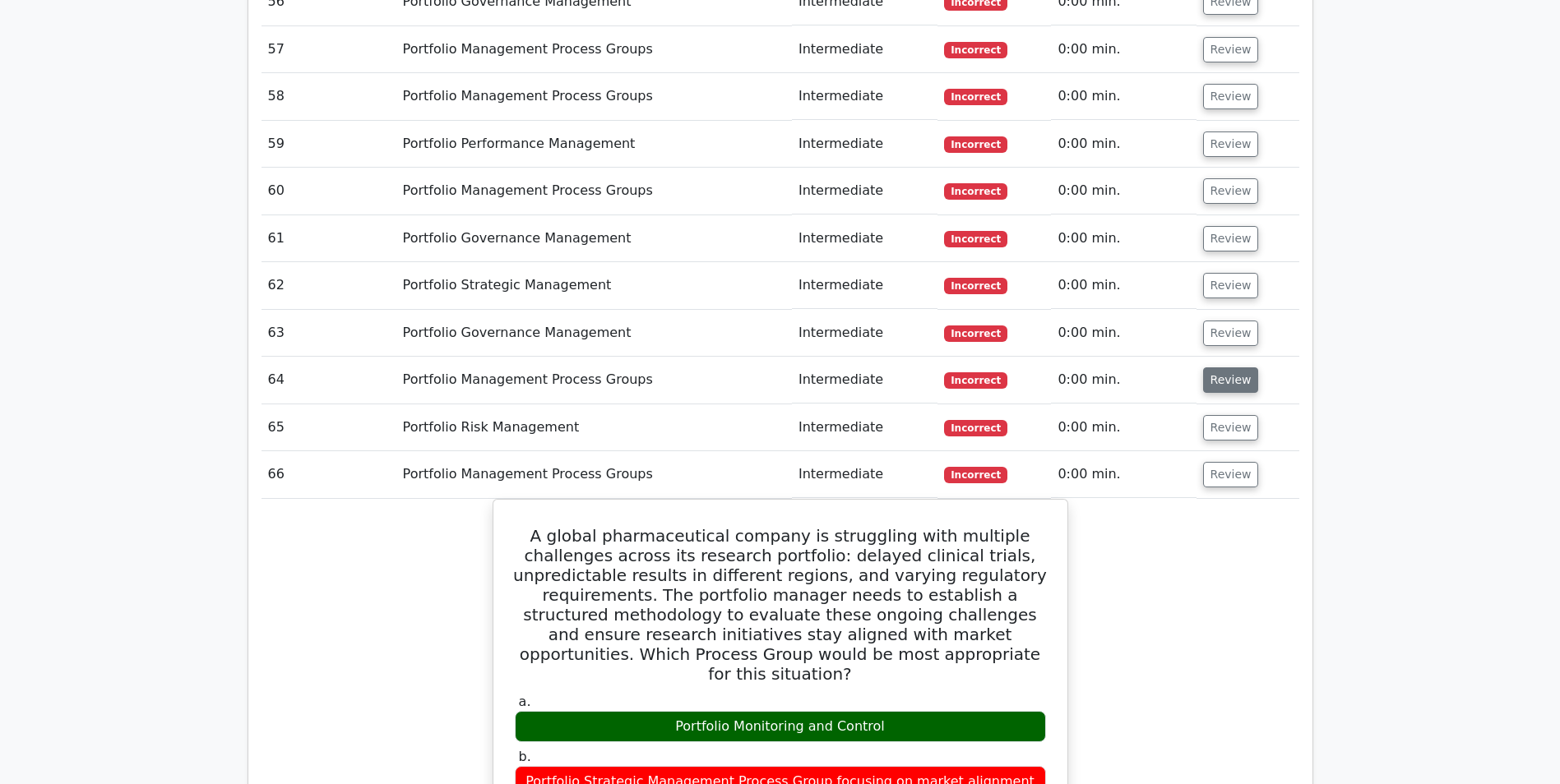
click at [1221, 368] on button "Review" at bounding box center [1231, 380] width 56 height 25
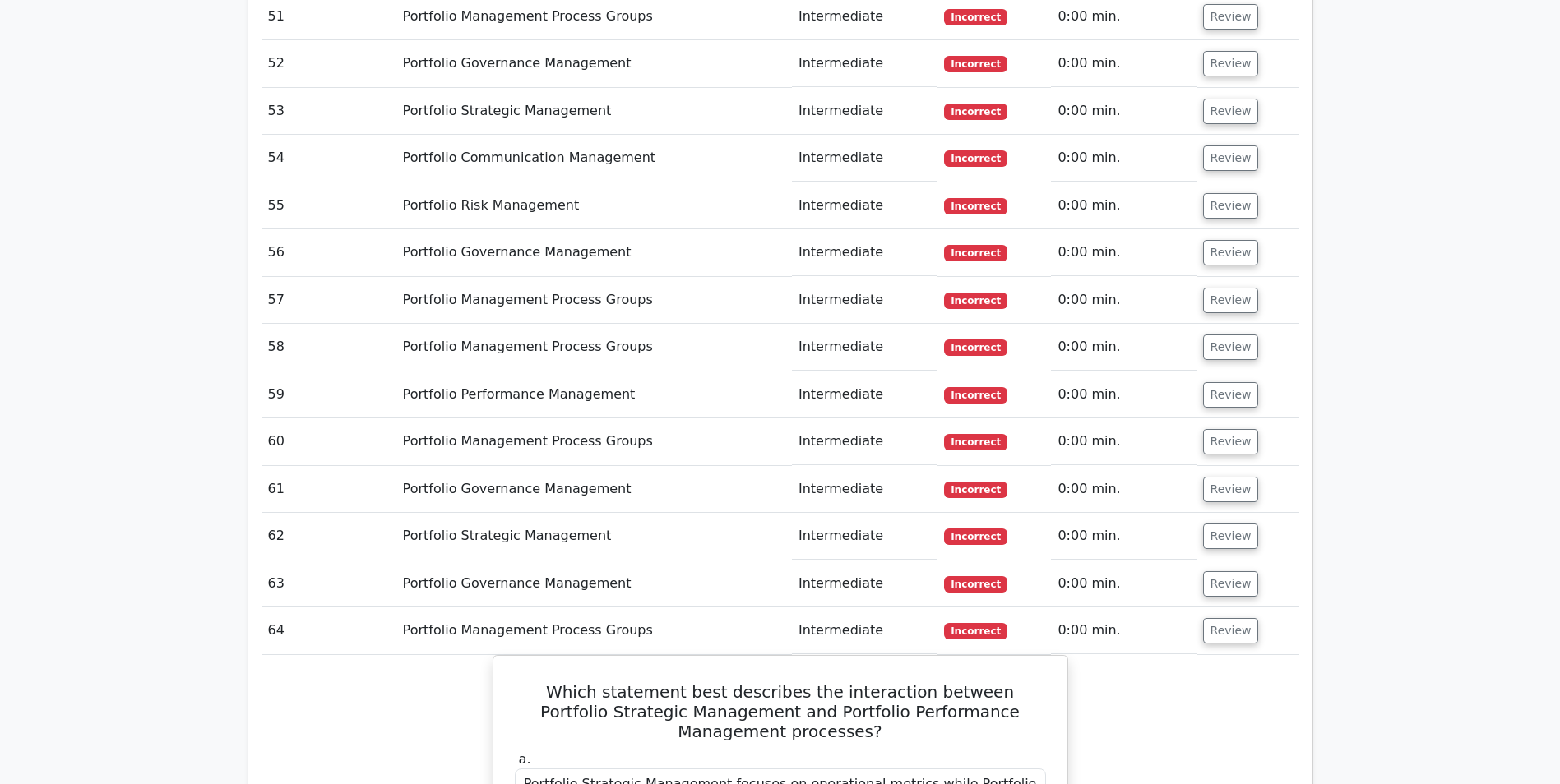
scroll to position [4929, 0]
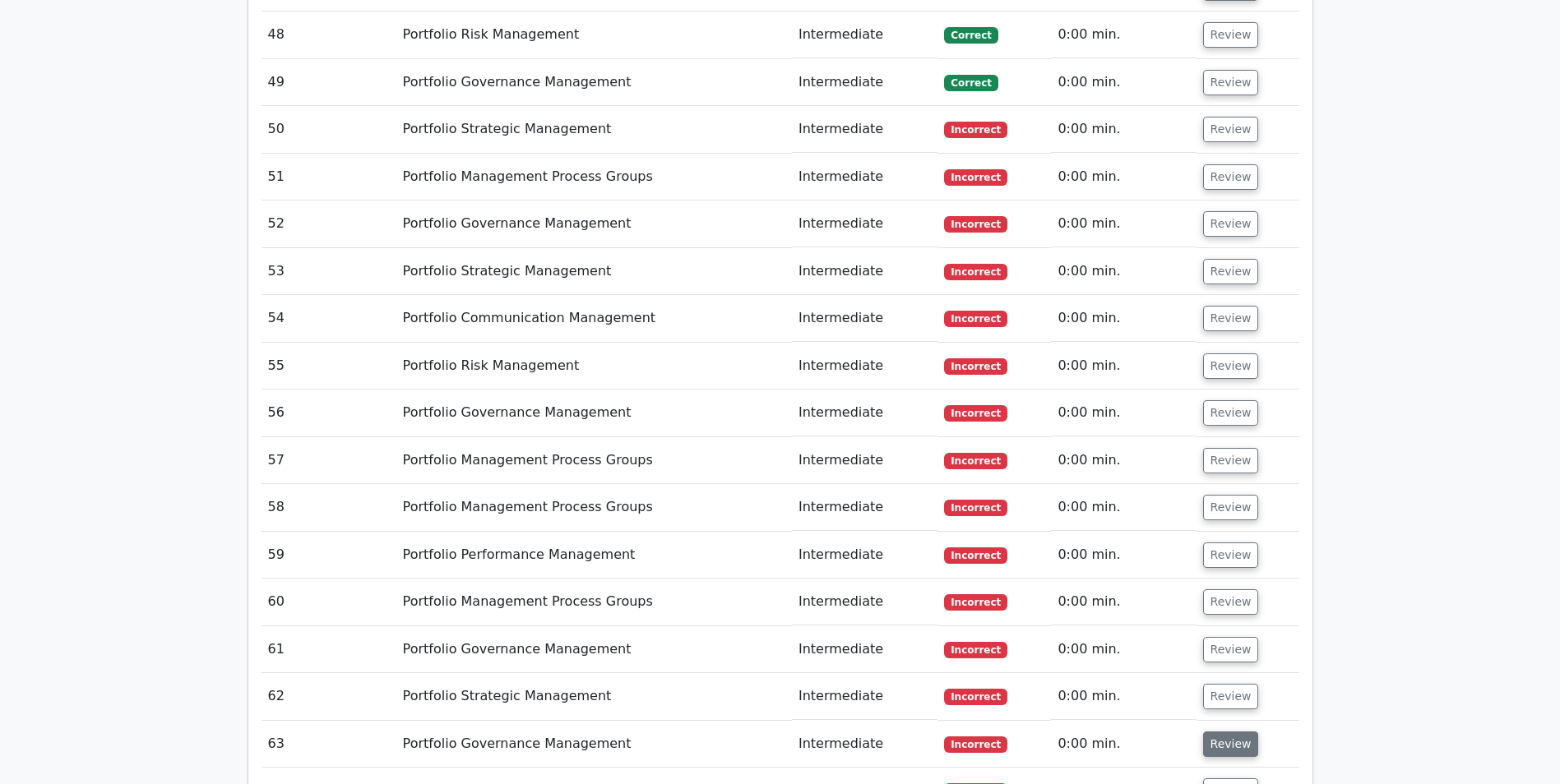
click at [1226, 731] on button "Review" at bounding box center [1231, 744] width 56 height 25
click at [1225, 684] on button "Review" at bounding box center [1231, 697] width 56 height 25
drag, startPoint x: 1215, startPoint y: 479, endPoint x: 1220, endPoint y: 440, distance: 39.3
click at [1215, 637] on button "Review" at bounding box center [1231, 650] width 56 height 25
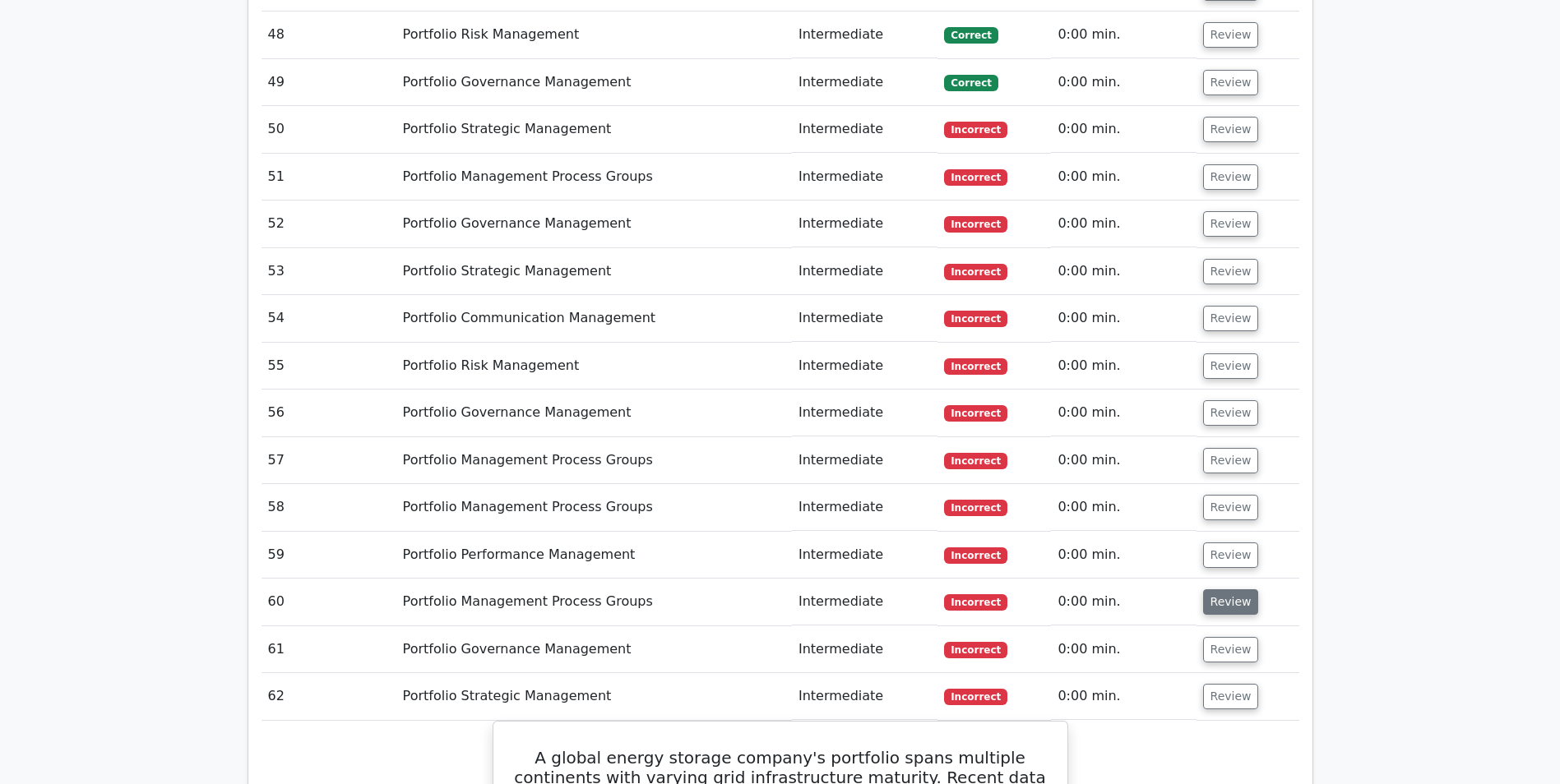
click at [1221, 589] on button "Review" at bounding box center [1231, 602] width 56 height 25
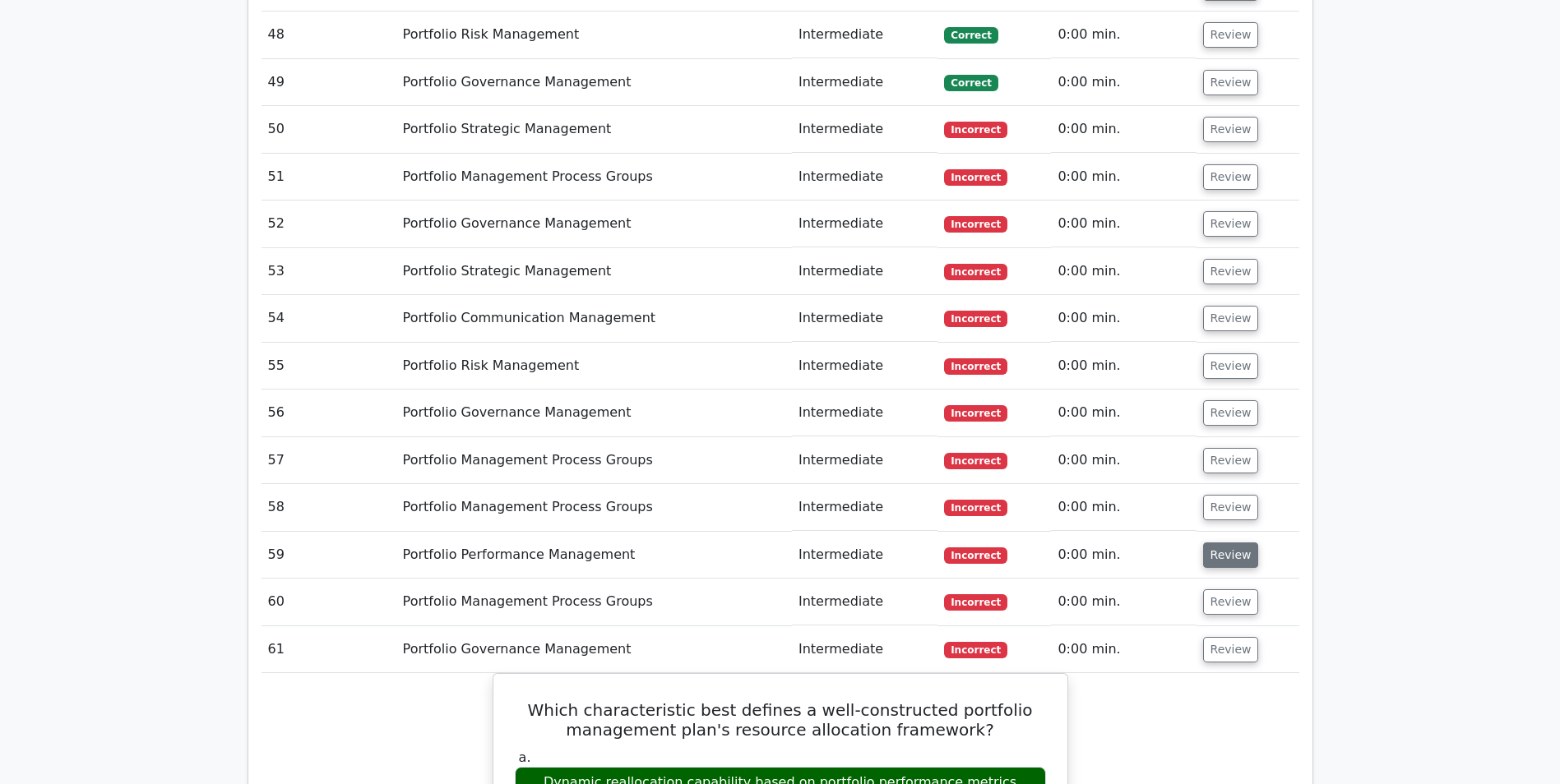
click at [1223, 542] on button "Review" at bounding box center [1231, 555] width 56 height 25
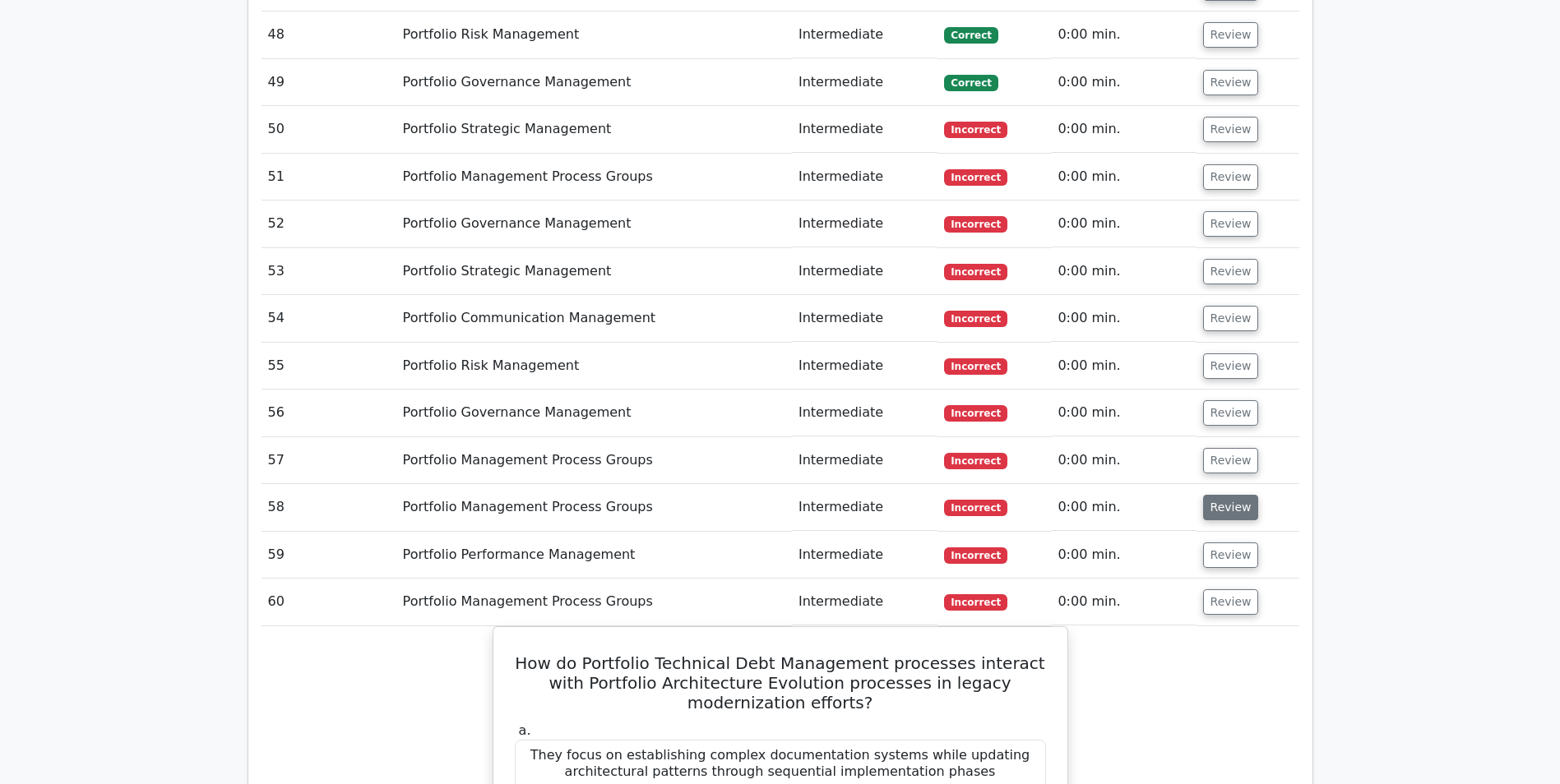
click at [1222, 495] on button "Review" at bounding box center [1231, 508] width 56 height 25
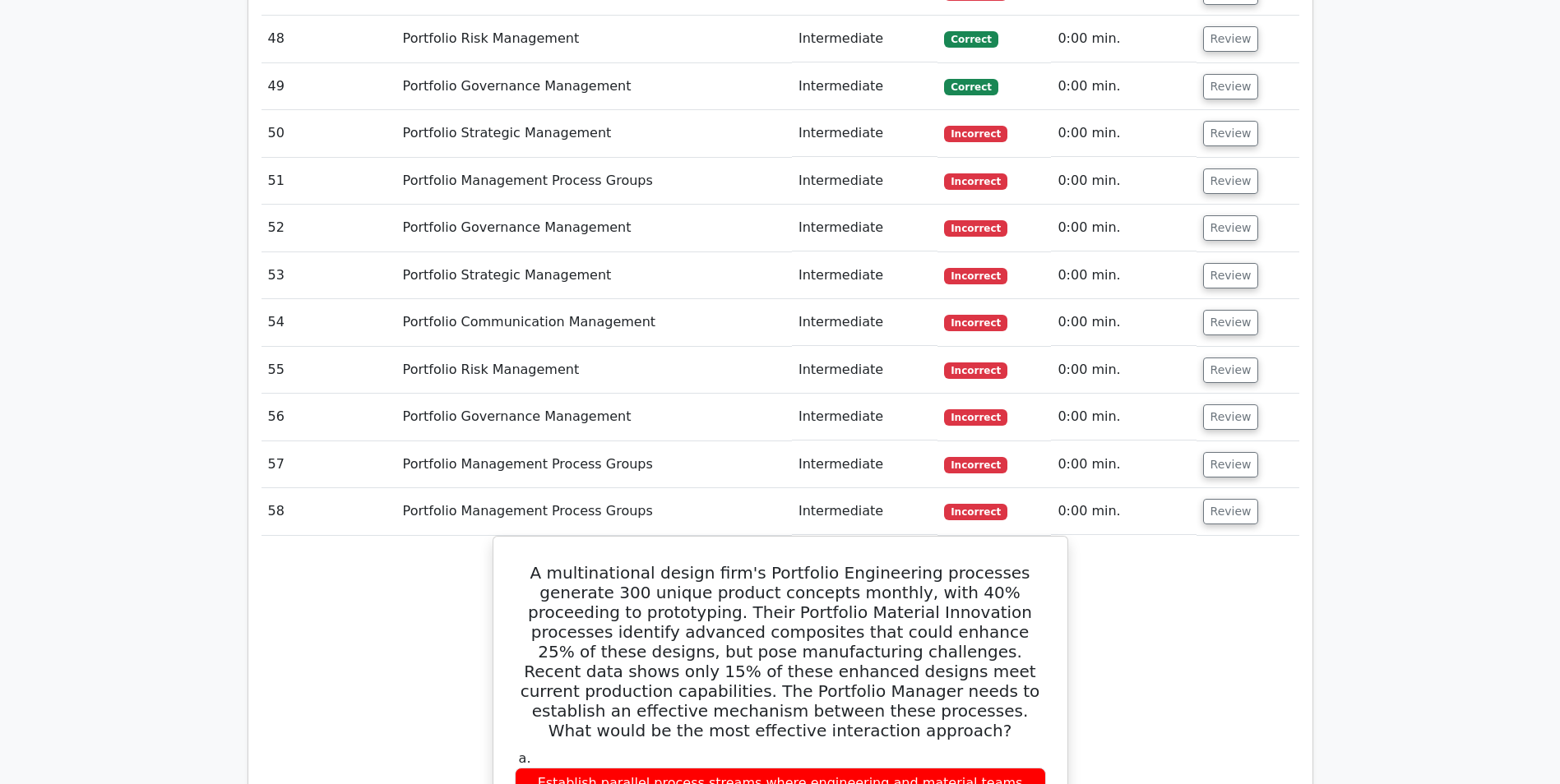
scroll to position [4683, 0]
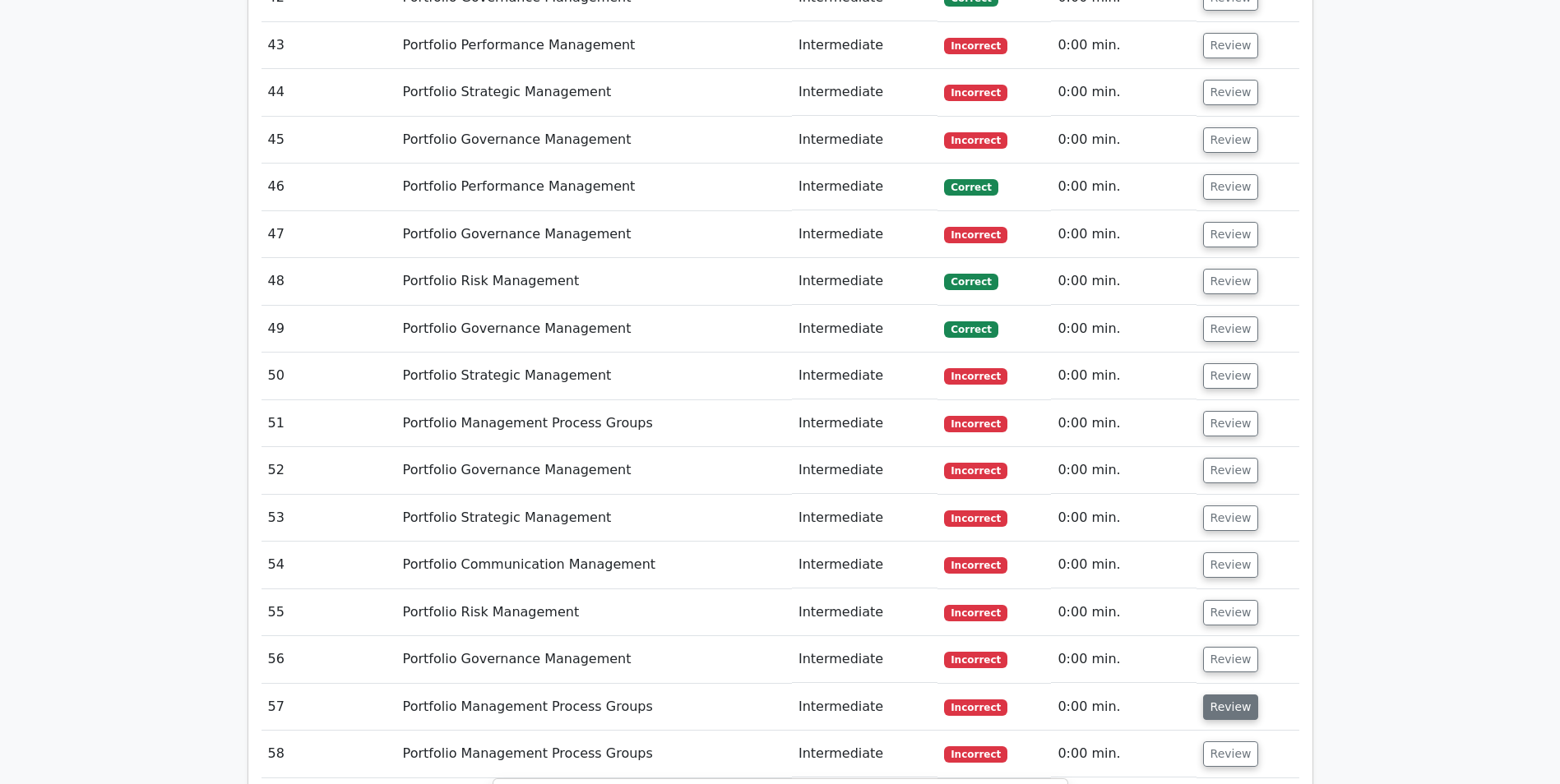
click at [1225, 695] on button "Review" at bounding box center [1231, 708] width 56 height 25
drag, startPoint x: 1234, startPoint y: 494, endPoint x: 1236, endPoint y: 481, distance: 13.2
click at [1235, 647] on button "Review" at bounding box center [1231, 660] width 56 height 25
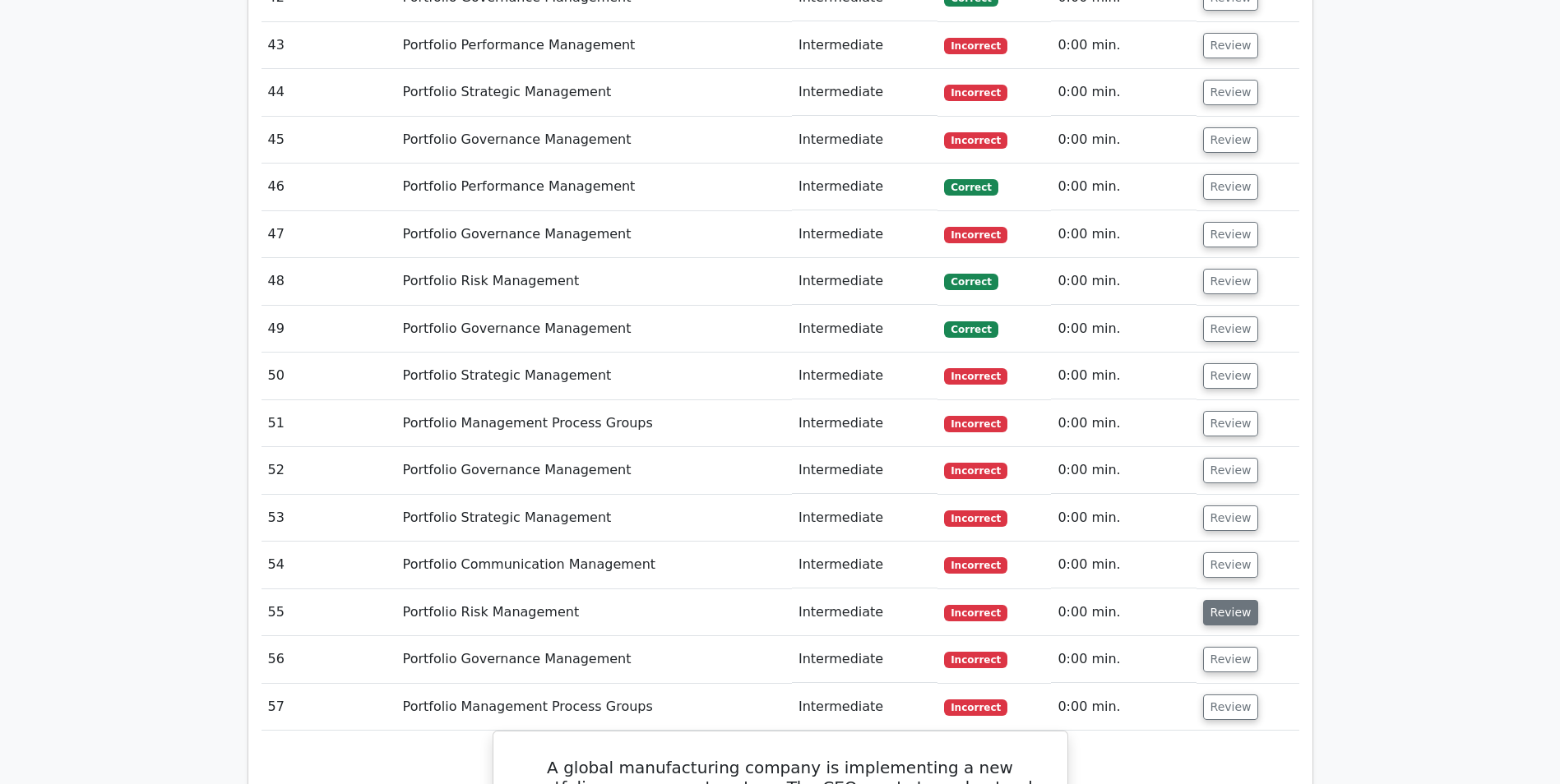
click at [1233, 600] on button "Review" at bounding box center [1231, 612] width 56 height 25
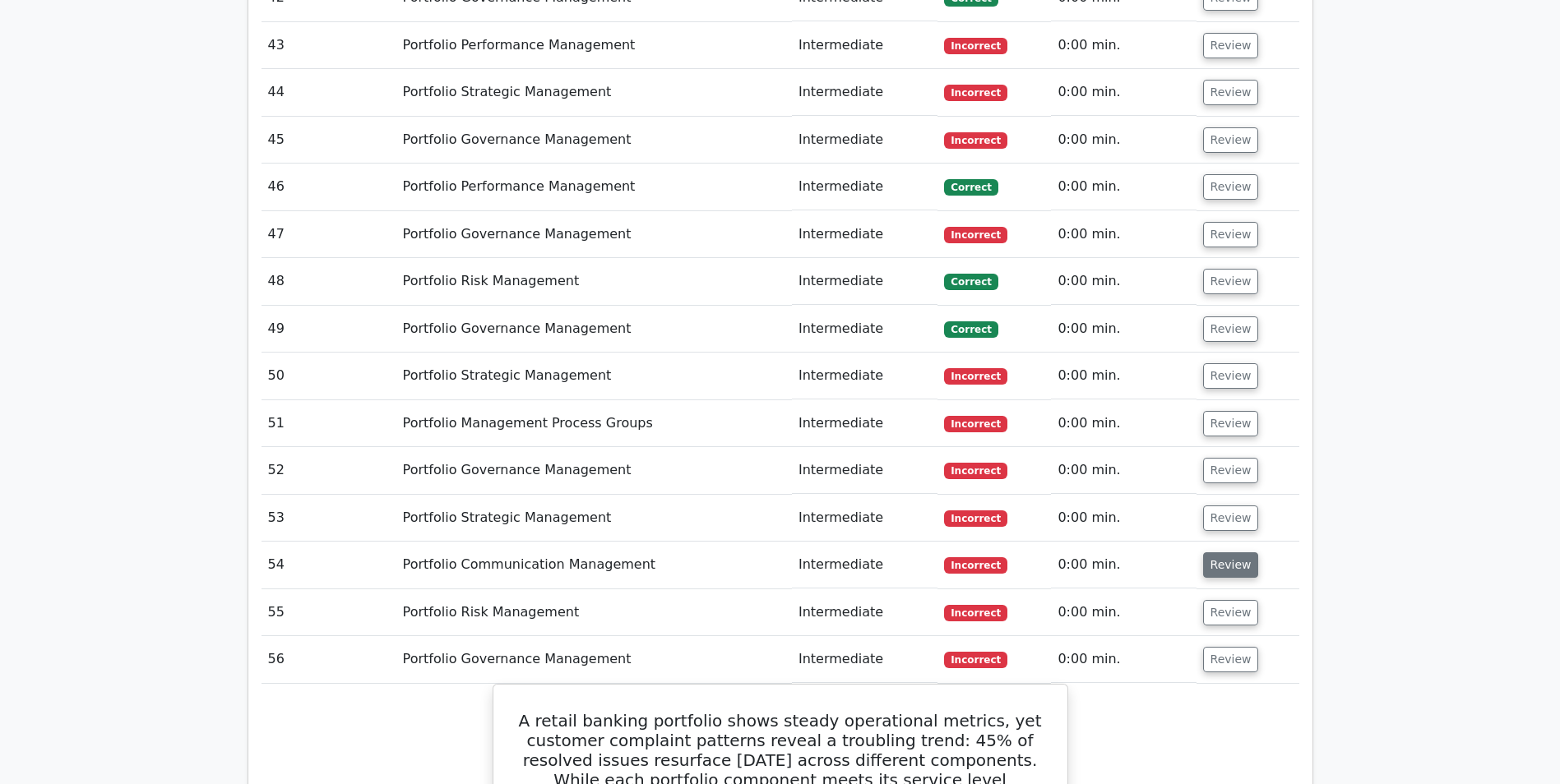
click at [1230, 553] on button "Review" at bounding box center [1231, 565] width 56 height 25
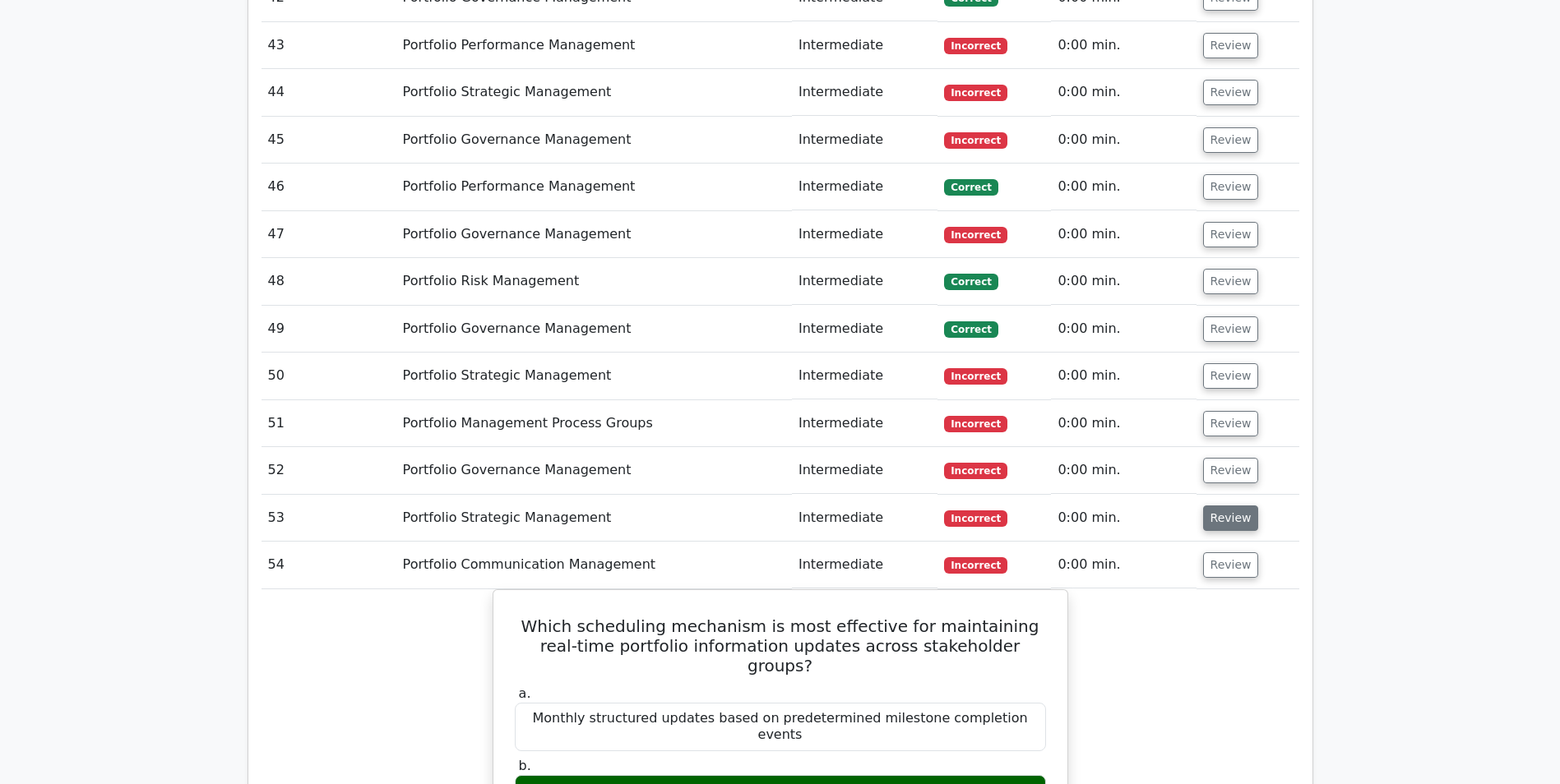
drag, startPoint x: 1229, startPoint y: 354, endPoint x: 1230, endPoint y: 341, distance: 13.0
click at [1229, 506] on button "Review" at bounding box center [1231, 518] width 56 height 25
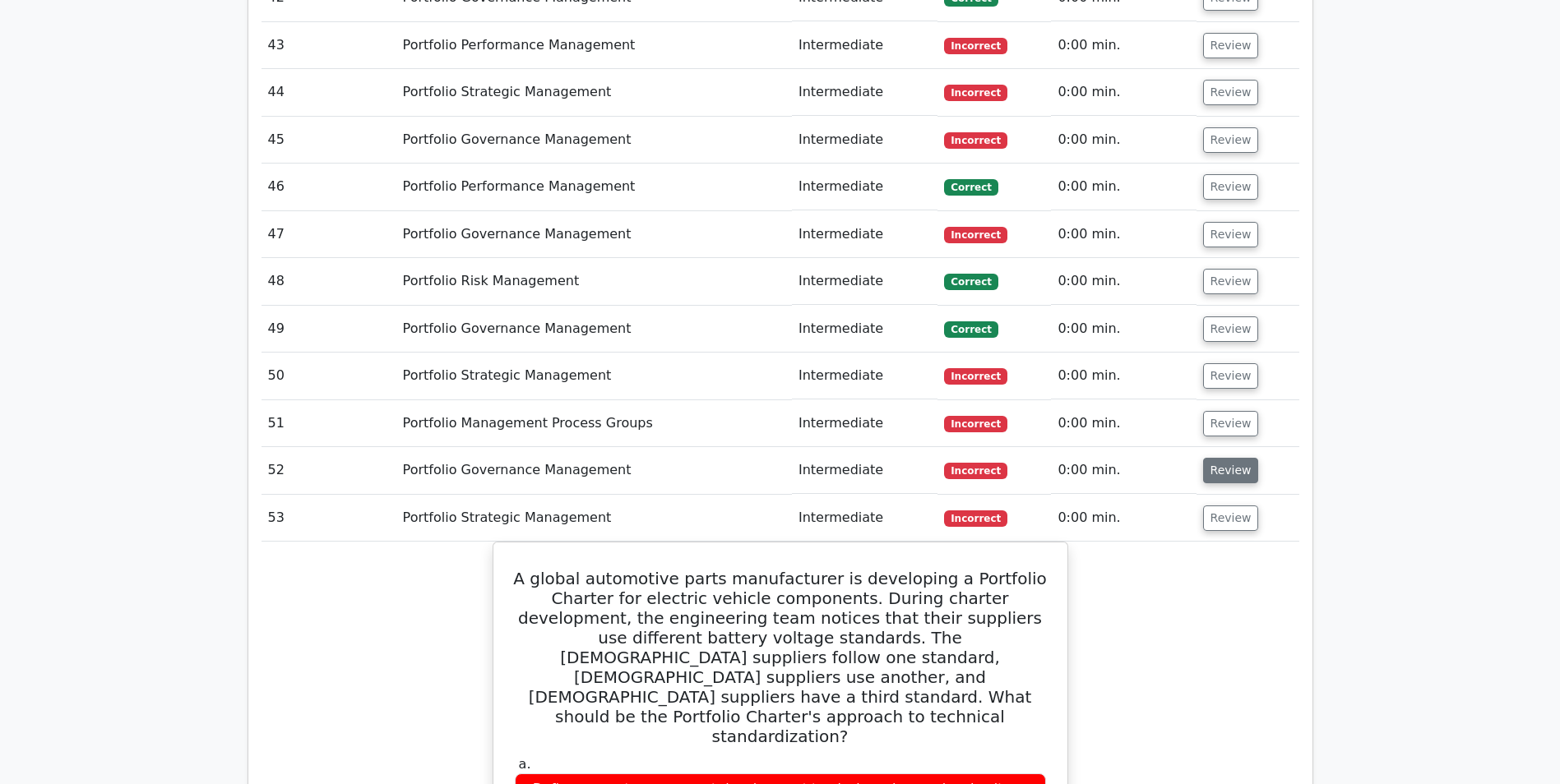
click at [1231, 458] on button "Review" at bounding box center [1231, 470] width 56 height 25
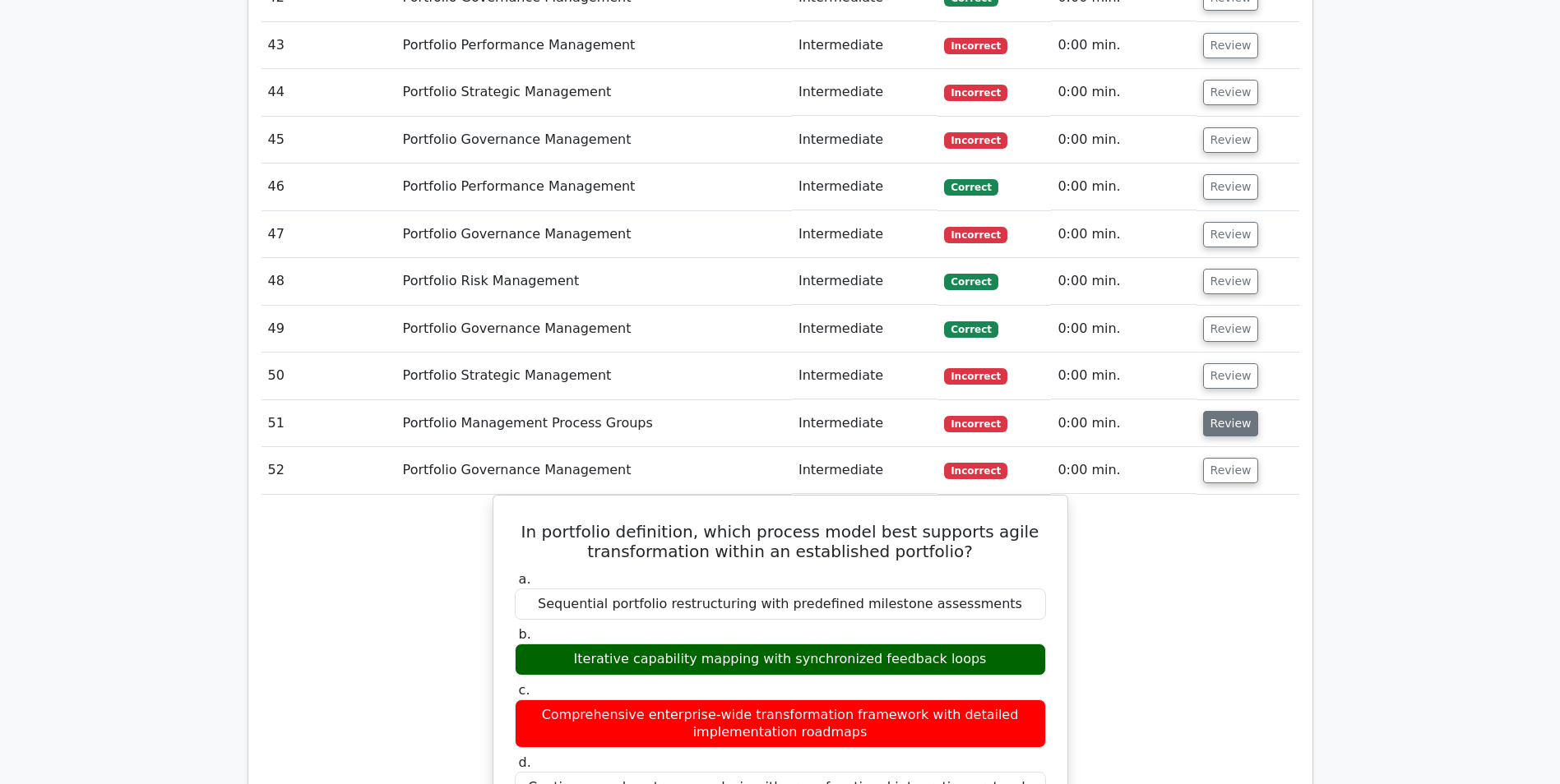
click at [1229, 411] on button "Review" at bounding box center [1231, 423] width 56 height 25
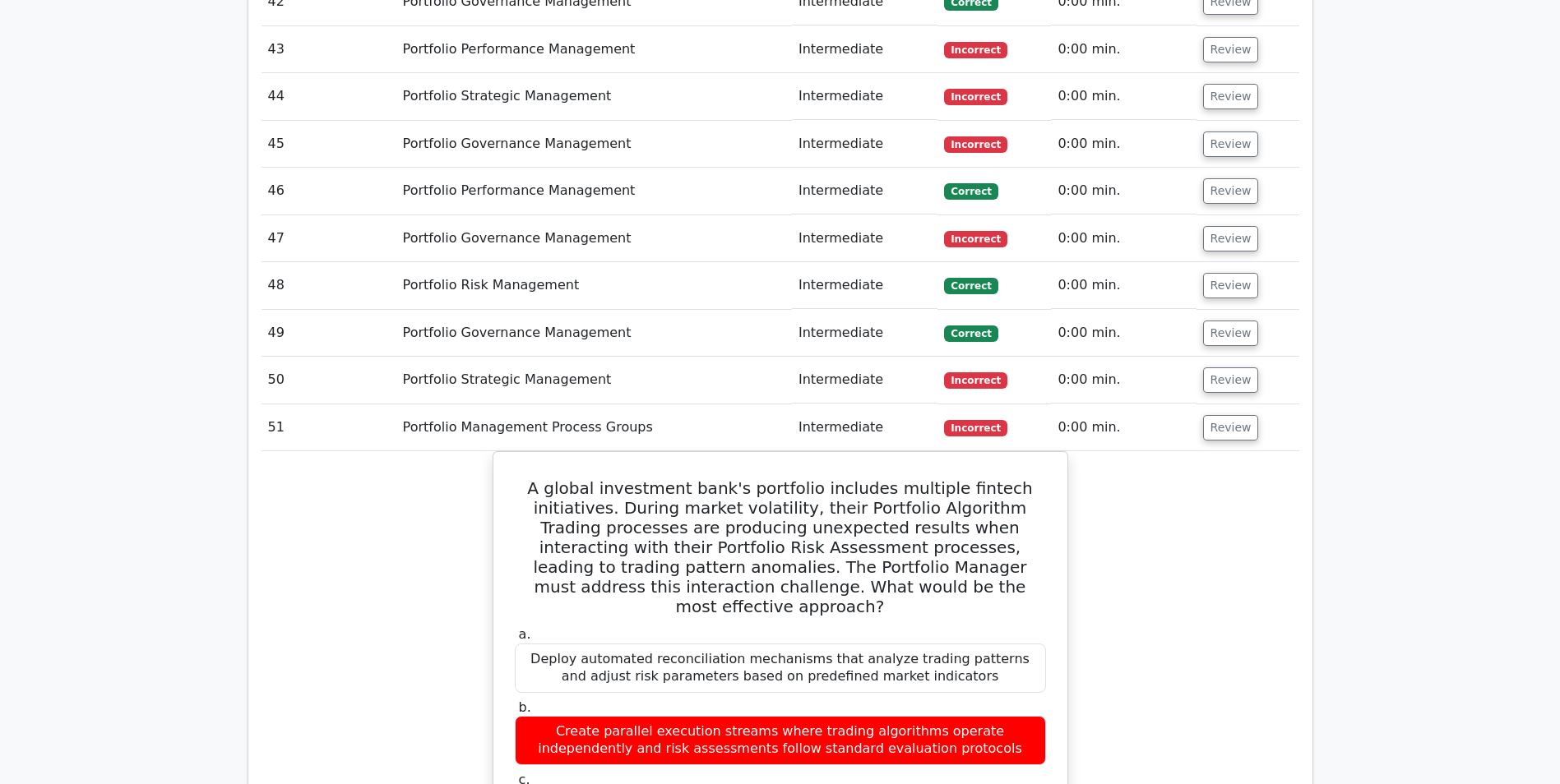
scroll to position [4354, 0]
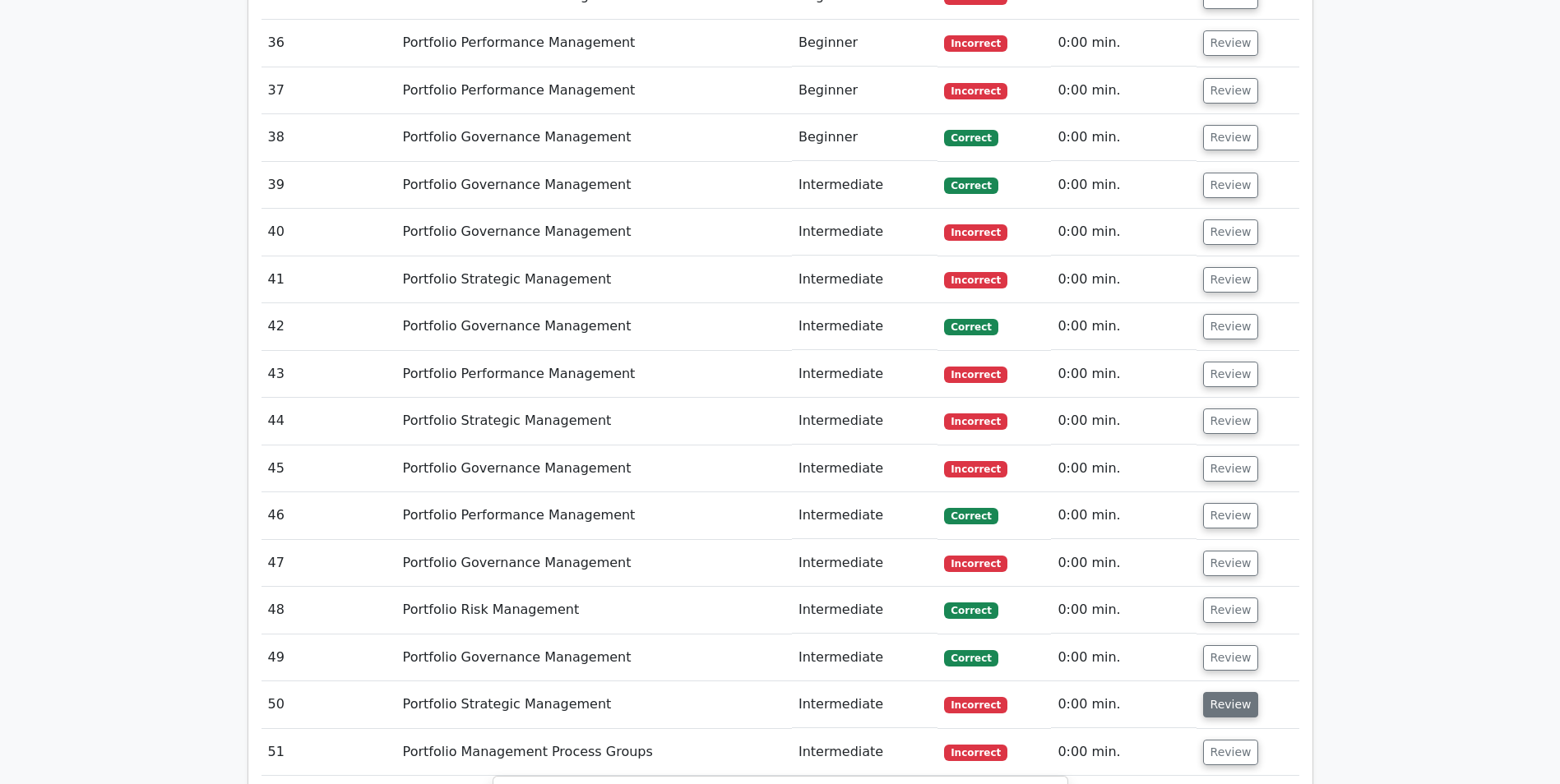
click at [1225, 692] on button "Review" at bounding box center [1231, 705] width 56 height 25
click at [1219, 645] on button "Review" at bounding box center [1231, 658] width 56 height 25
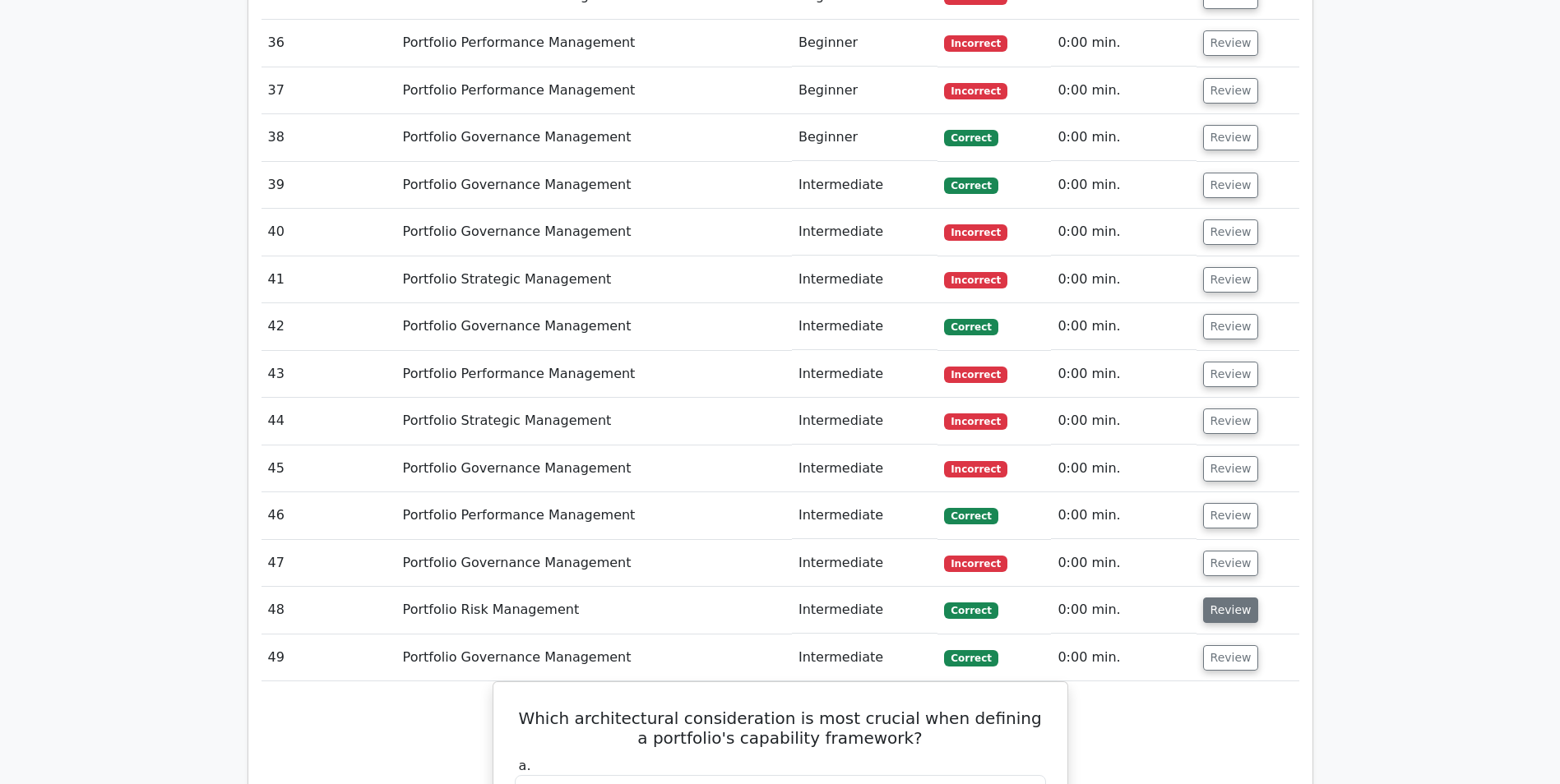
click at [1220, 598] on button "Review" at bounding box center [1231, 611] width 56 height 25
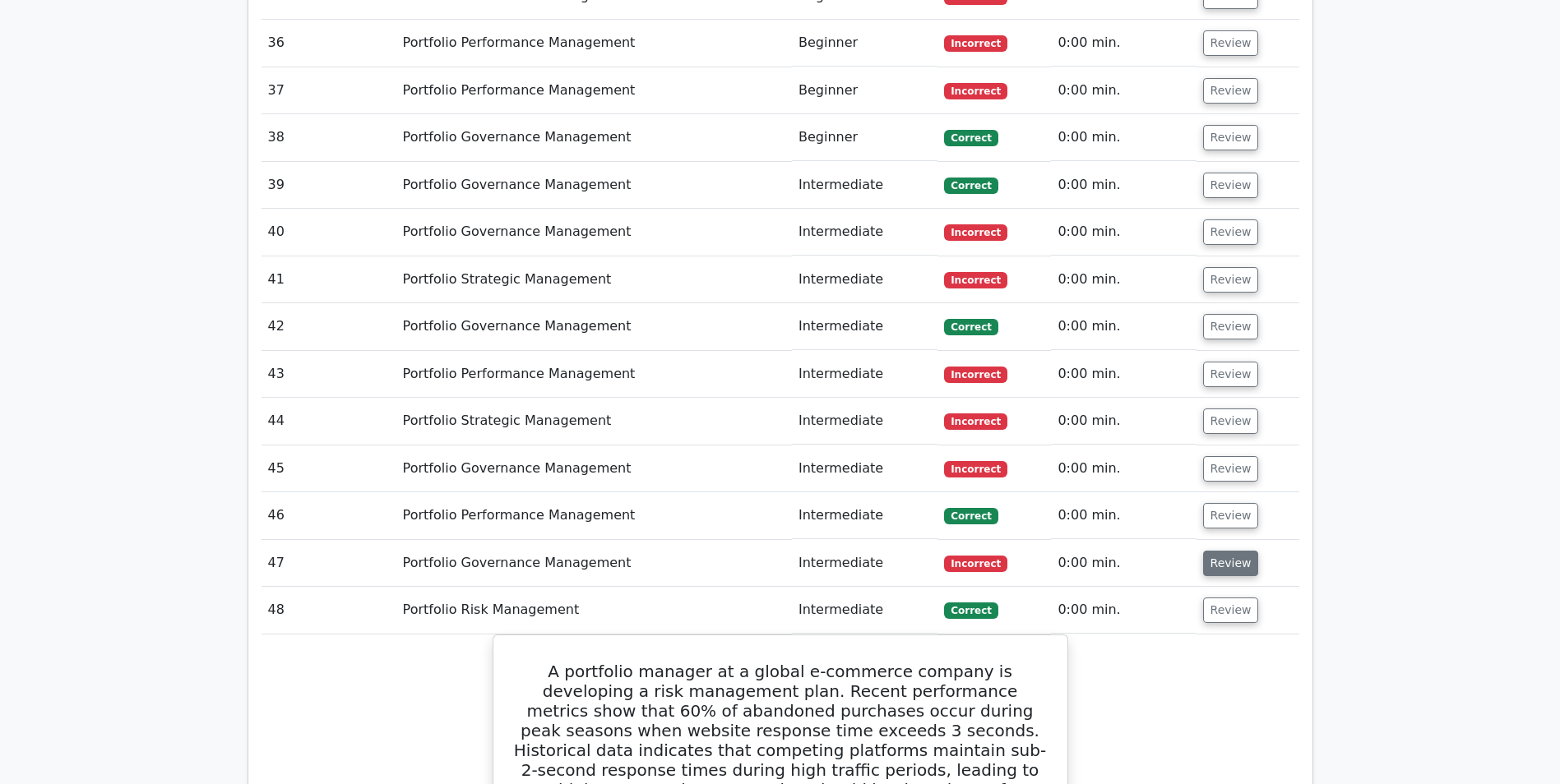
click at [1217, 551] on button "Review" at bounding box center [1231, 564] width 56 height 25
click at [1215, 503] on button "Review" at bounding box center [1231, 515] width 56 height 25
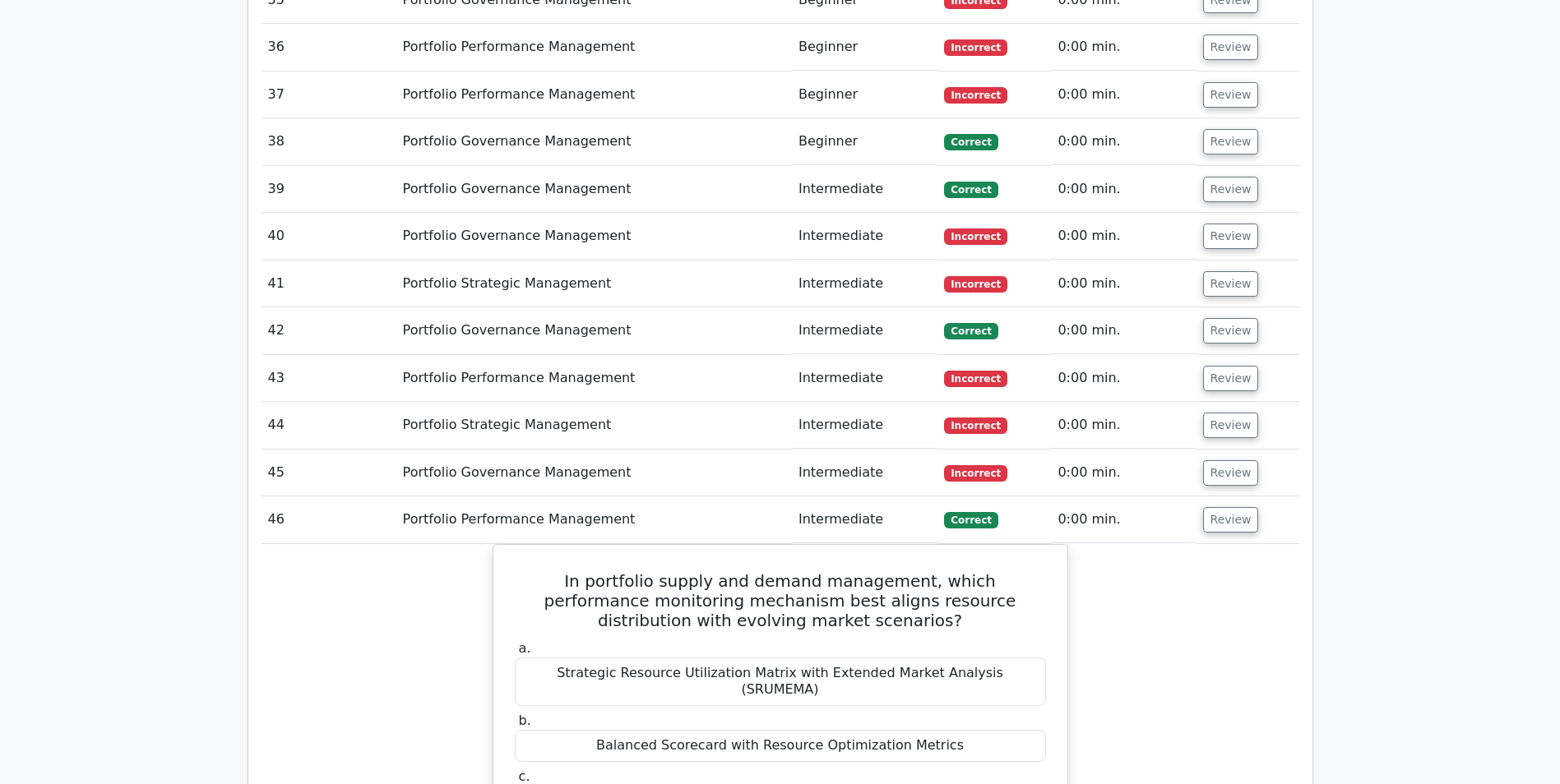
scroll to position [4108, 0]
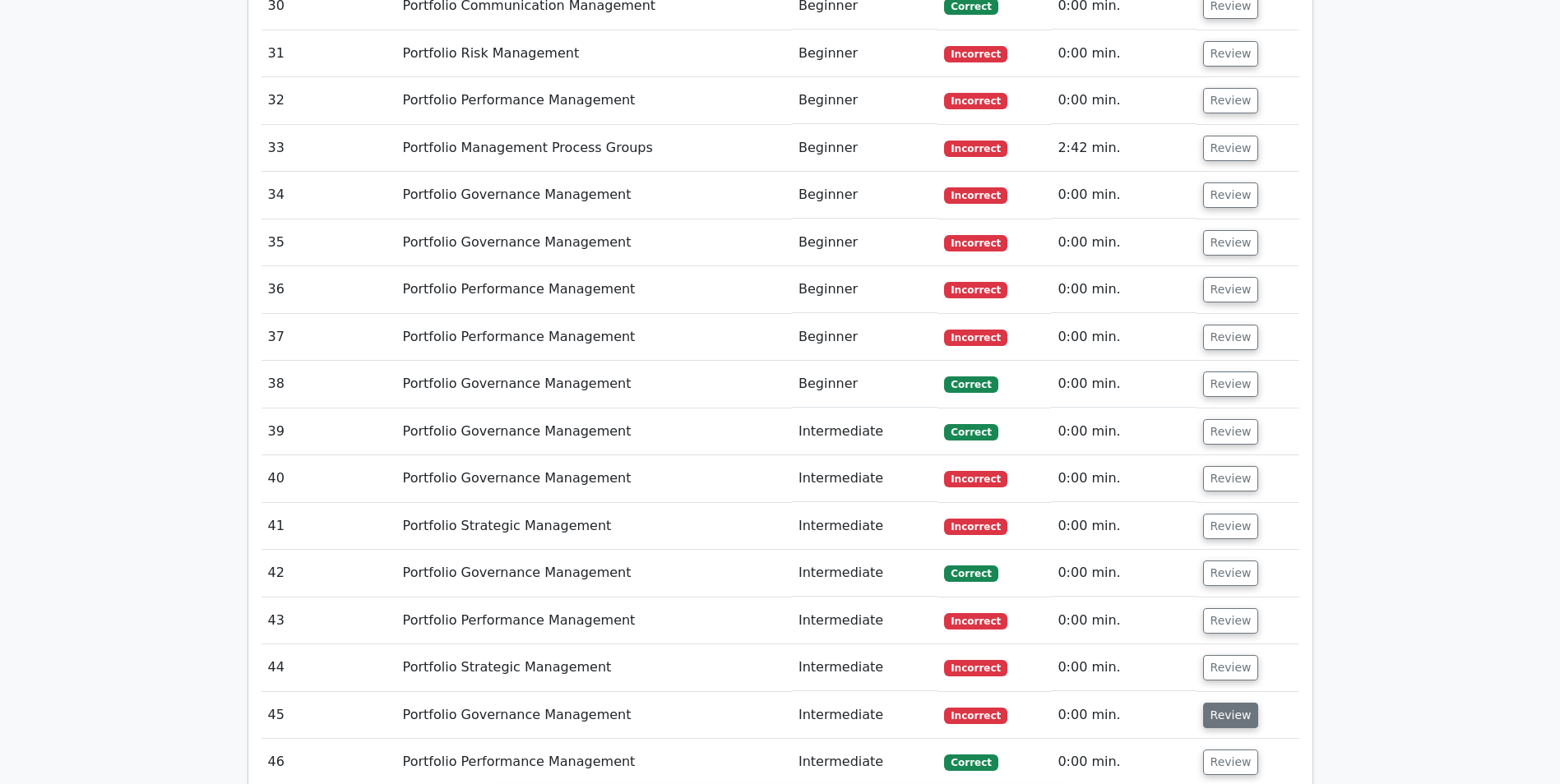
click at [1231, 703] on button "Review" at bounding box center [1231, 715] width 56 height 25
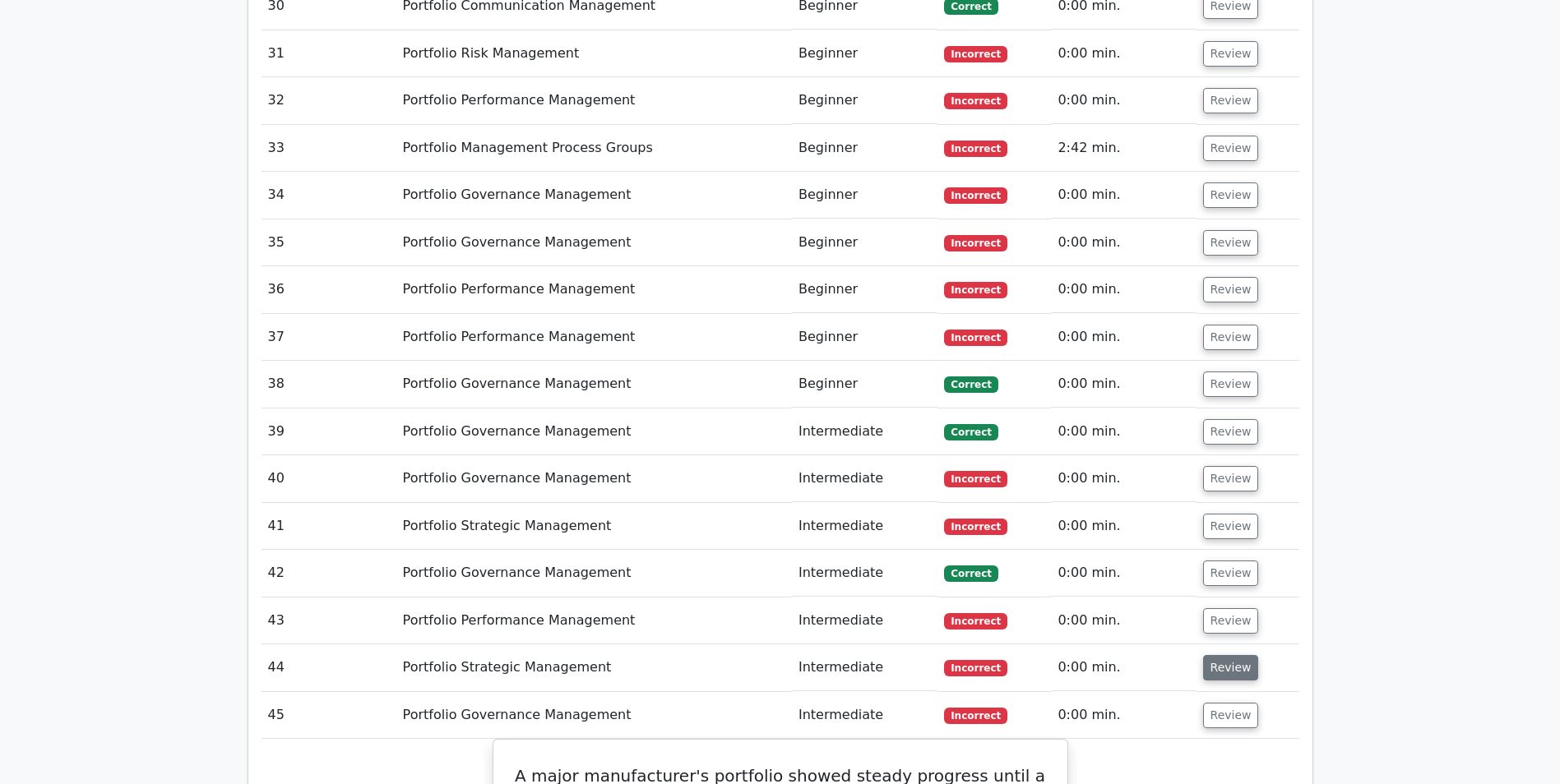
click at [1226, 655] on button "Review" at bounding box center [1231, 667] width 56 height 25
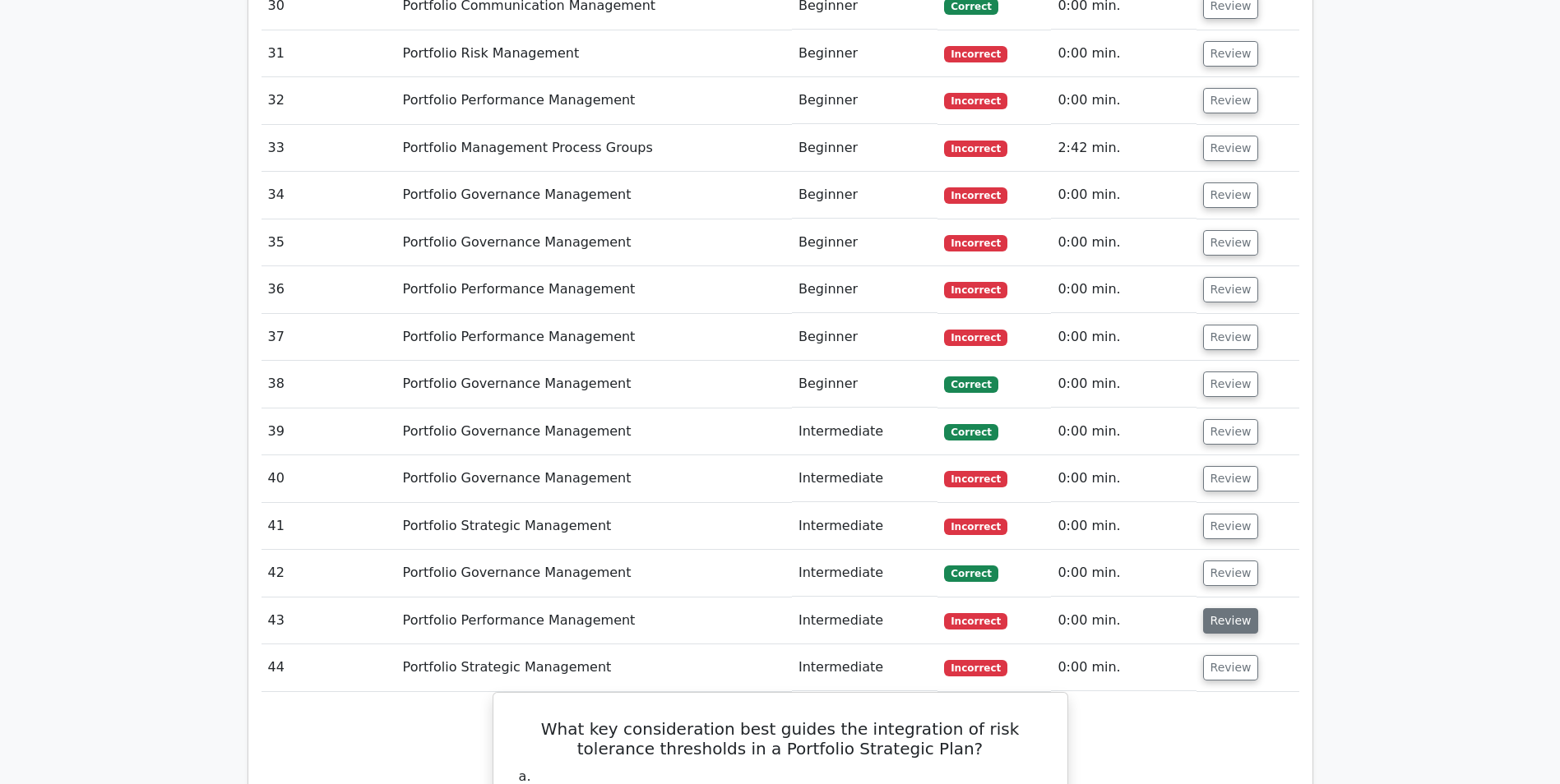
click at [1222, 609] on button "Review" at bounding box center [1231, 621] width 56 height 25
click at [1208, 561] on button "Review" at bounding box center [1231, 573] width 56 height 25
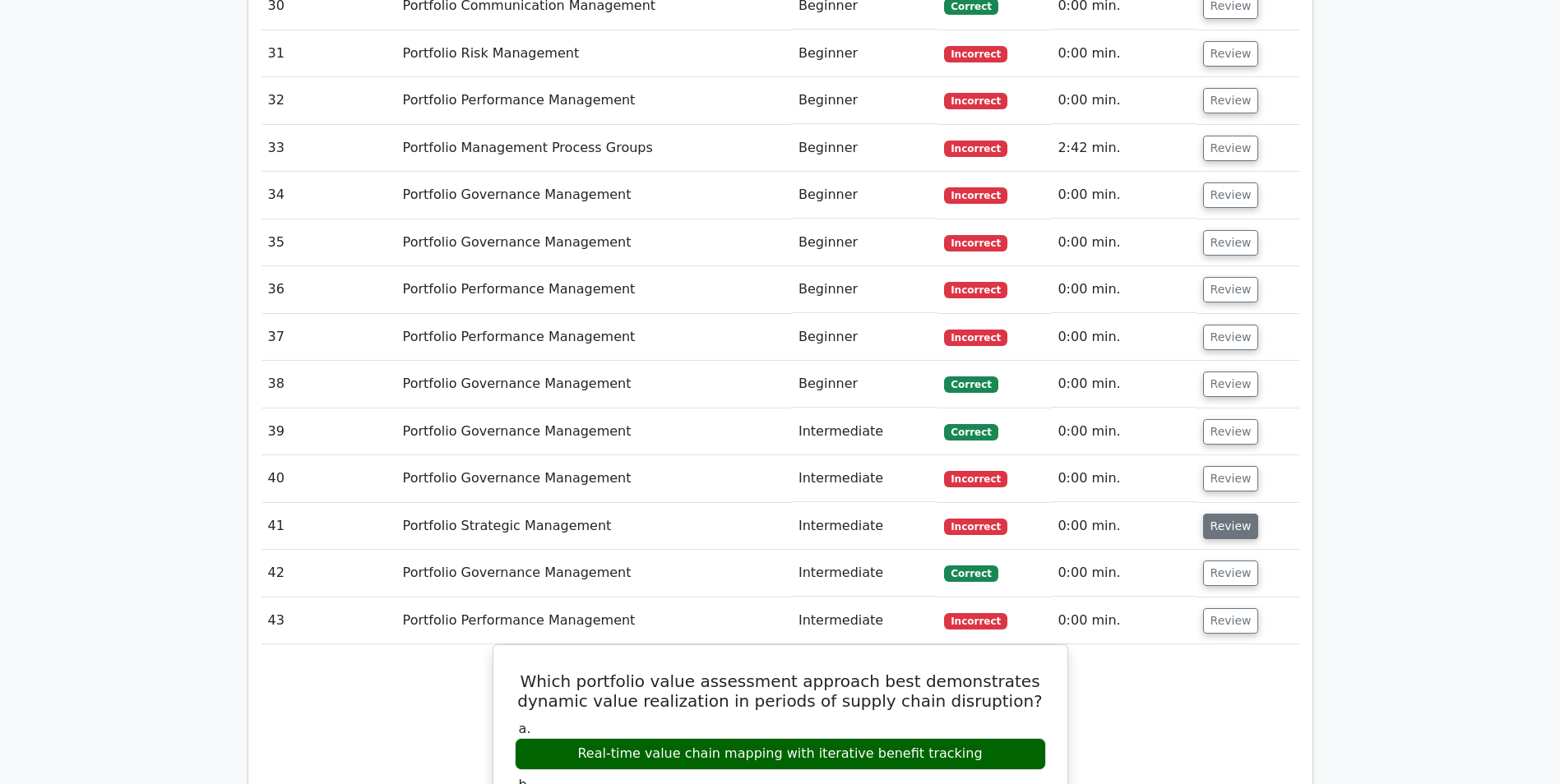
click at [1204, 514] on button "Review" at bounding box center [1231, 526] width 56 height 25
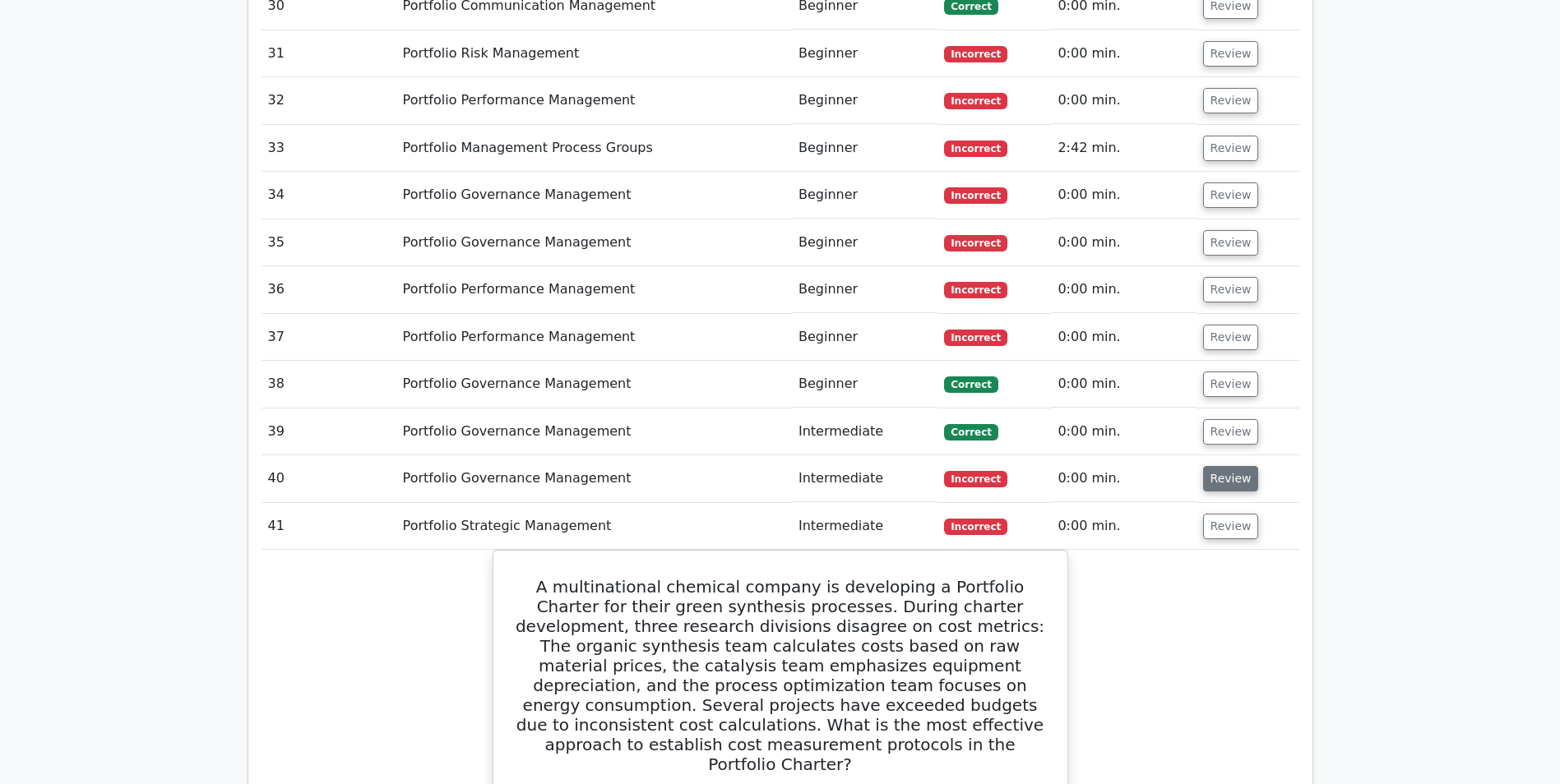
click at [1207, 466] on button "Review" at bounding box center [1231, 478] width 56 height 25
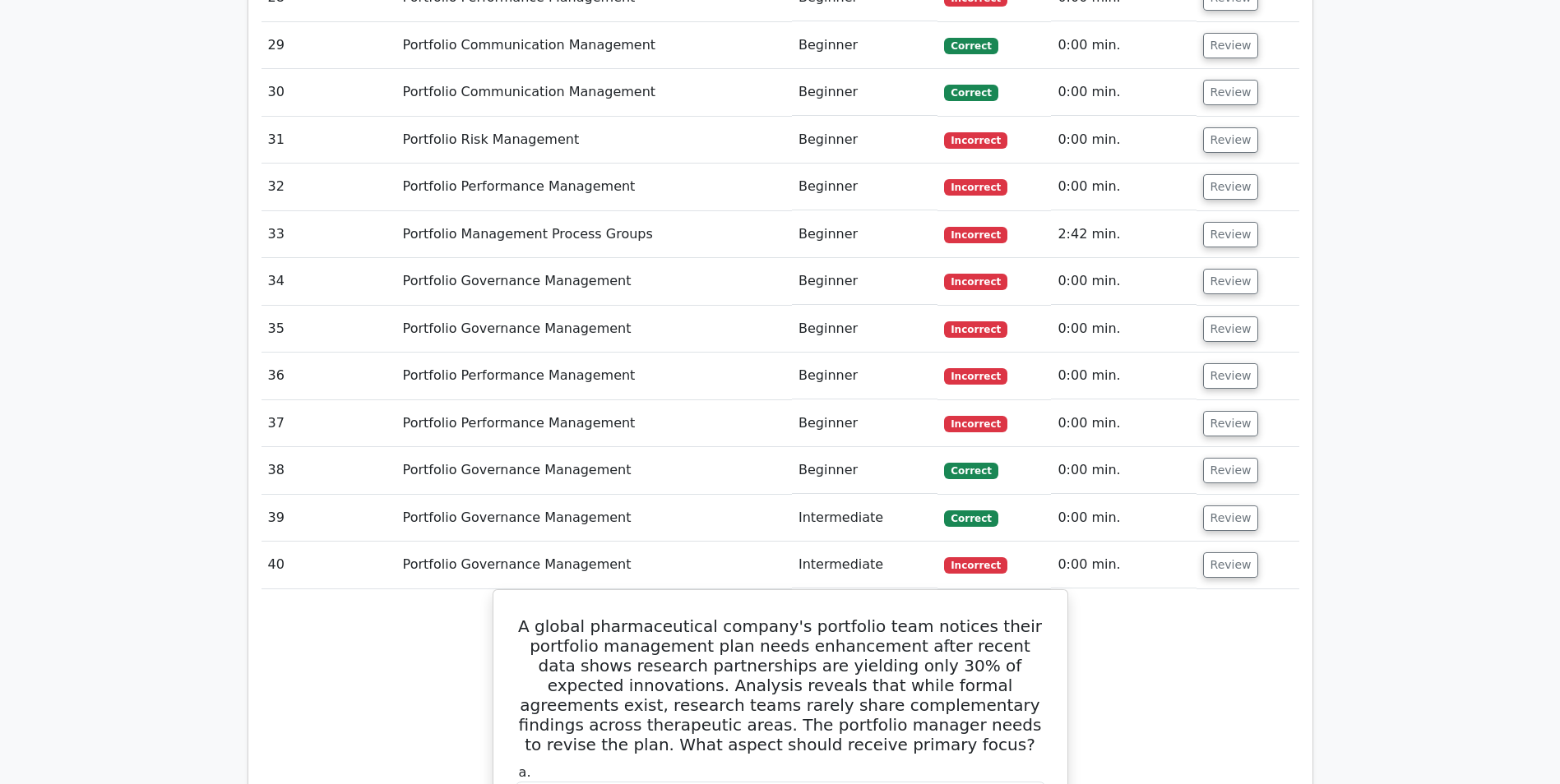
scroll to position [3944, 0]
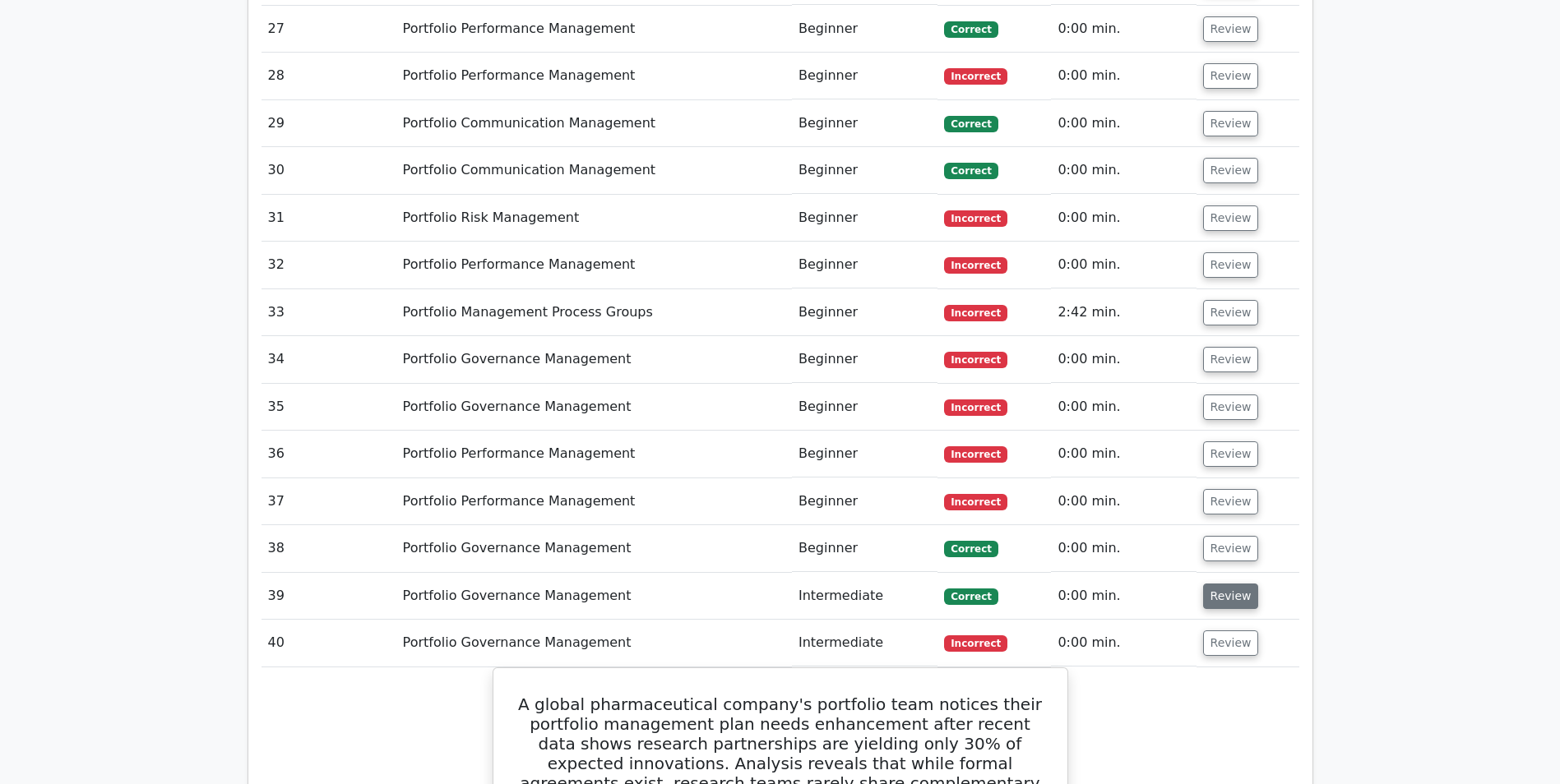
click at [1222, 583] on button "Review" at bounding box center [1231, 596] width 56 height 25
click at [1230, 536] on button "Review" at bounding box center [1231, 549] width 56 height 25
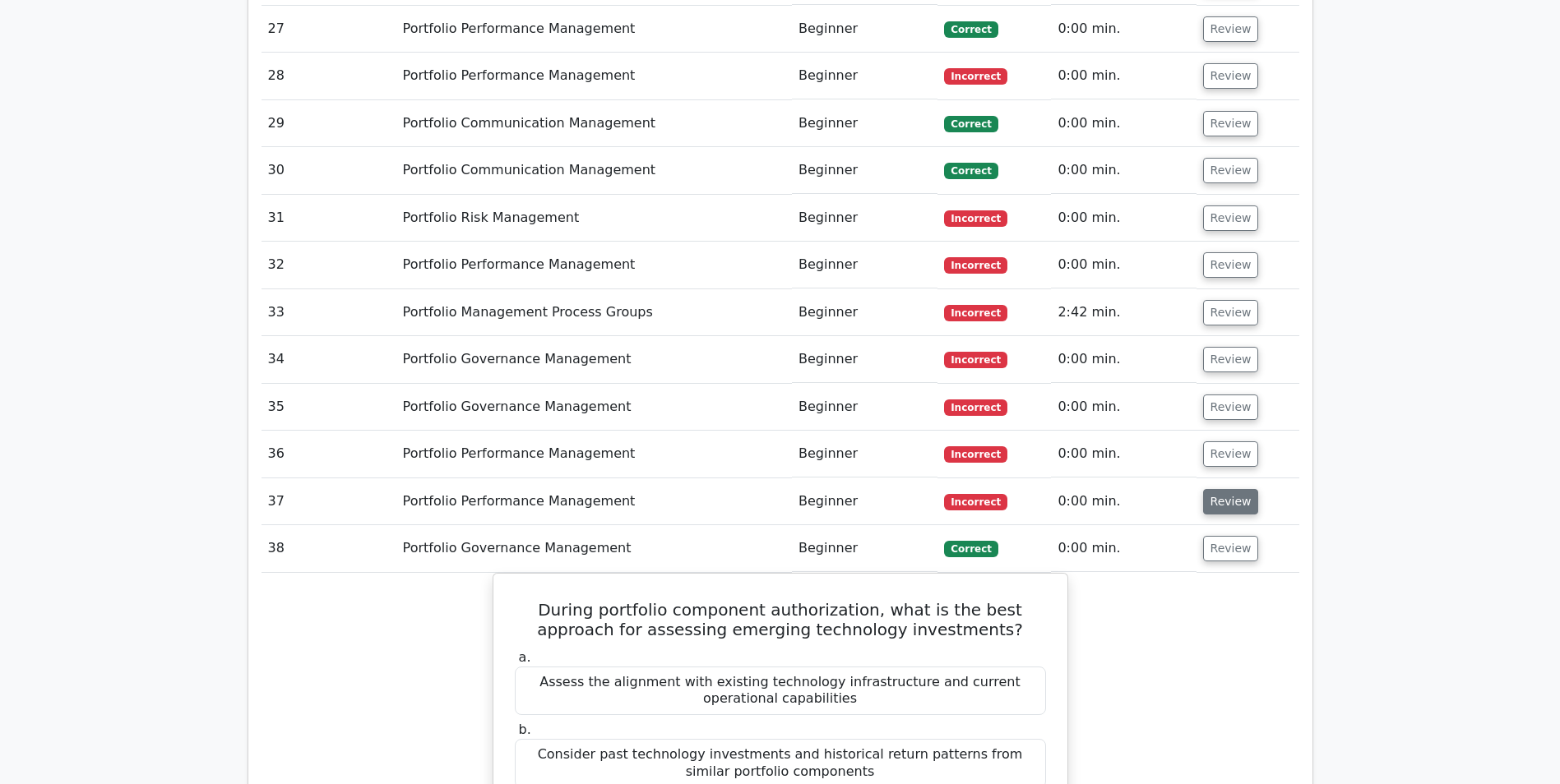
click at [1230, 489] on button "Review" at bounding box center [1231, 502] width 56 height 25
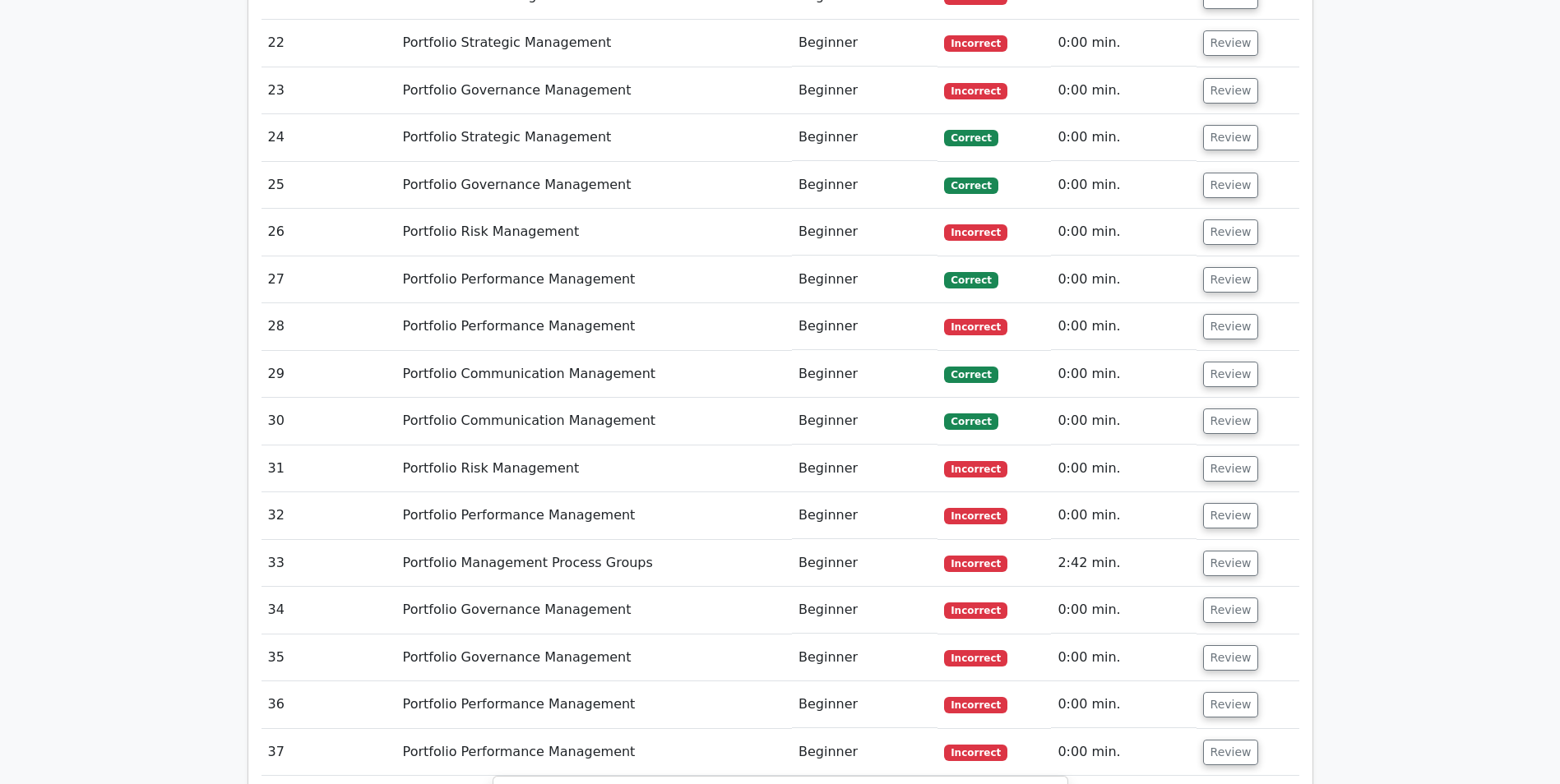
scroll to position [3615, 0]
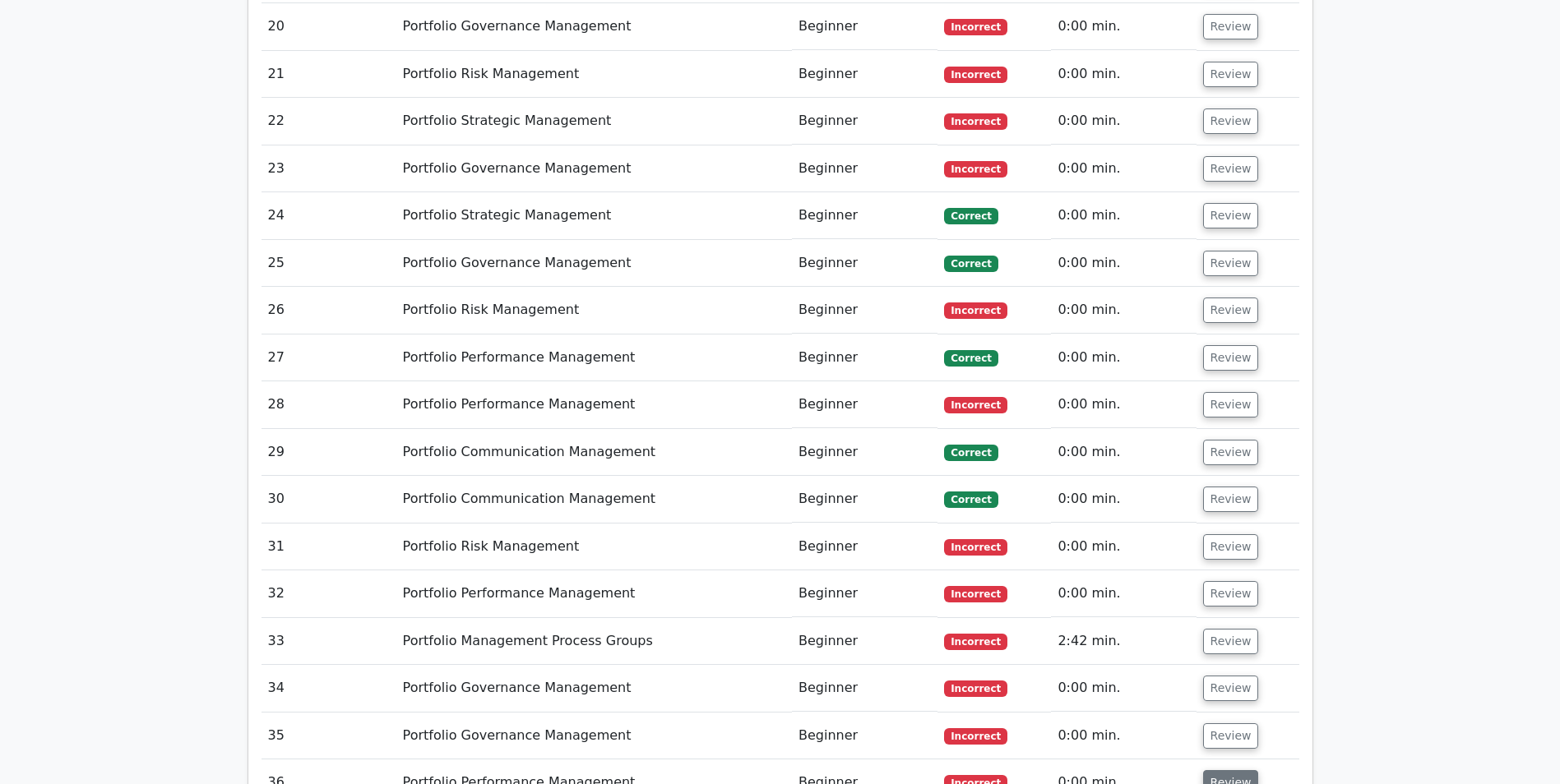
click at [1225, 770] on button "Review" at bounding box center [1231, 783] width 56 height 25
click at [1225, 723] on button "Review" at bounding box center [1231, 736] width 56 height 25
click at [1221, 675] on button "Review" at bounding box center [1231, 688] width 56 height 25
click at [1215, 628] on button "Review" at bounding box center [1231, 641] width 56 height 25
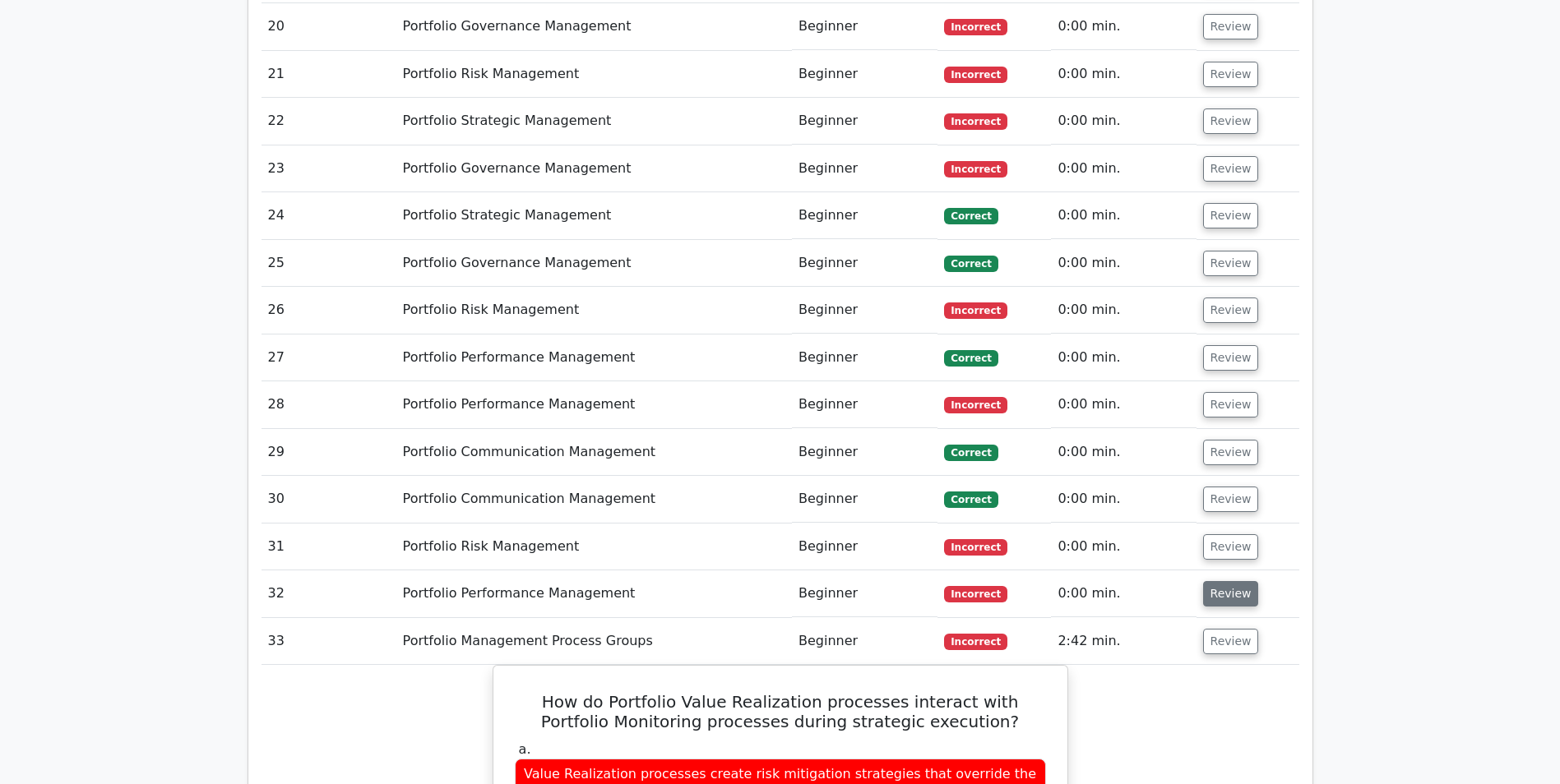
click at [1215, 581] on button "Review" at bounding box center [1231, 594] width 56 height 25
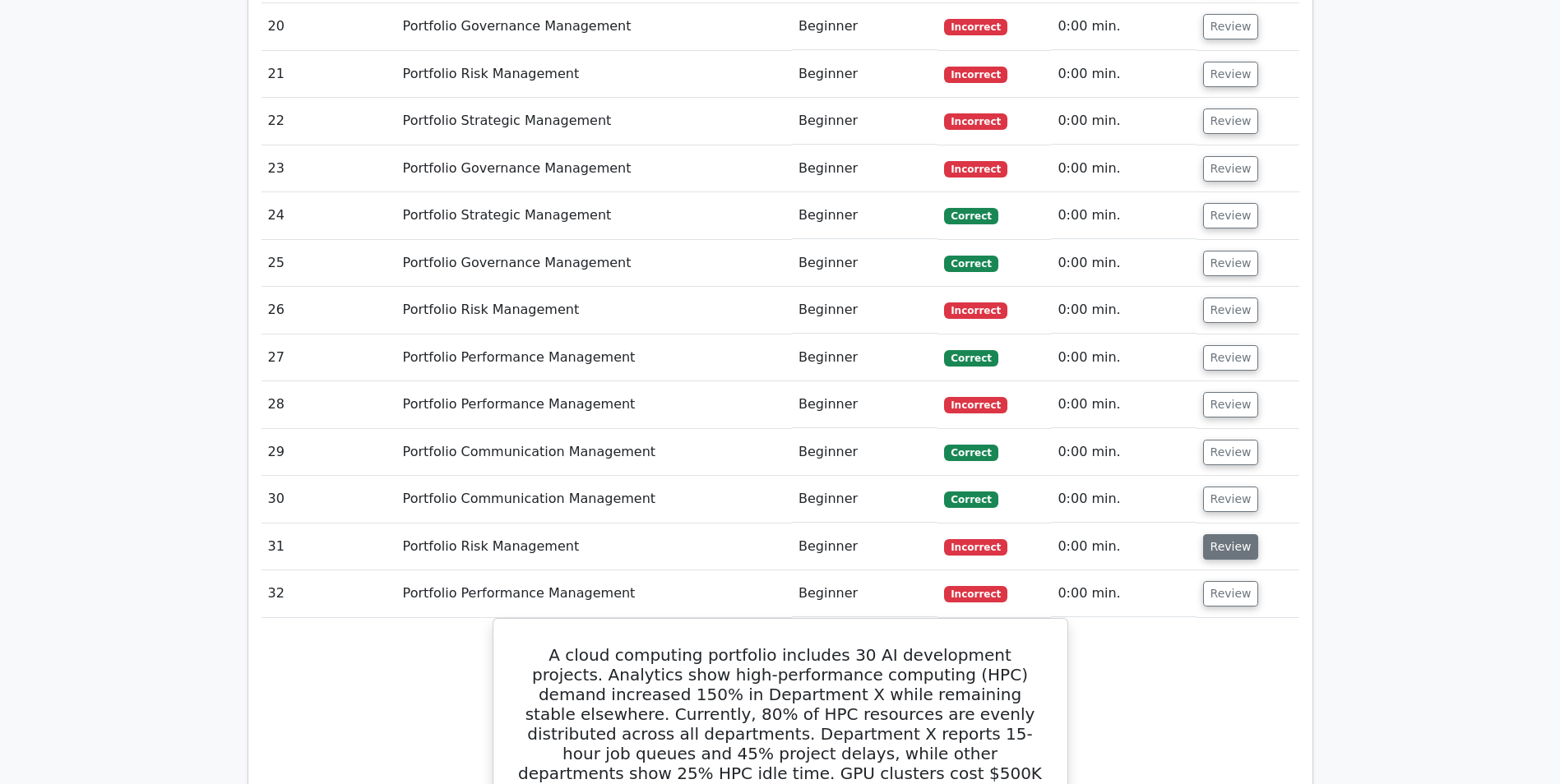
click at [1230, 534] on button "Review" at bounding box center [1231, 547] width 56 height 25
click at [1232, 486] on button "Review" at bounding box center [1231, 499] width 56 height 25
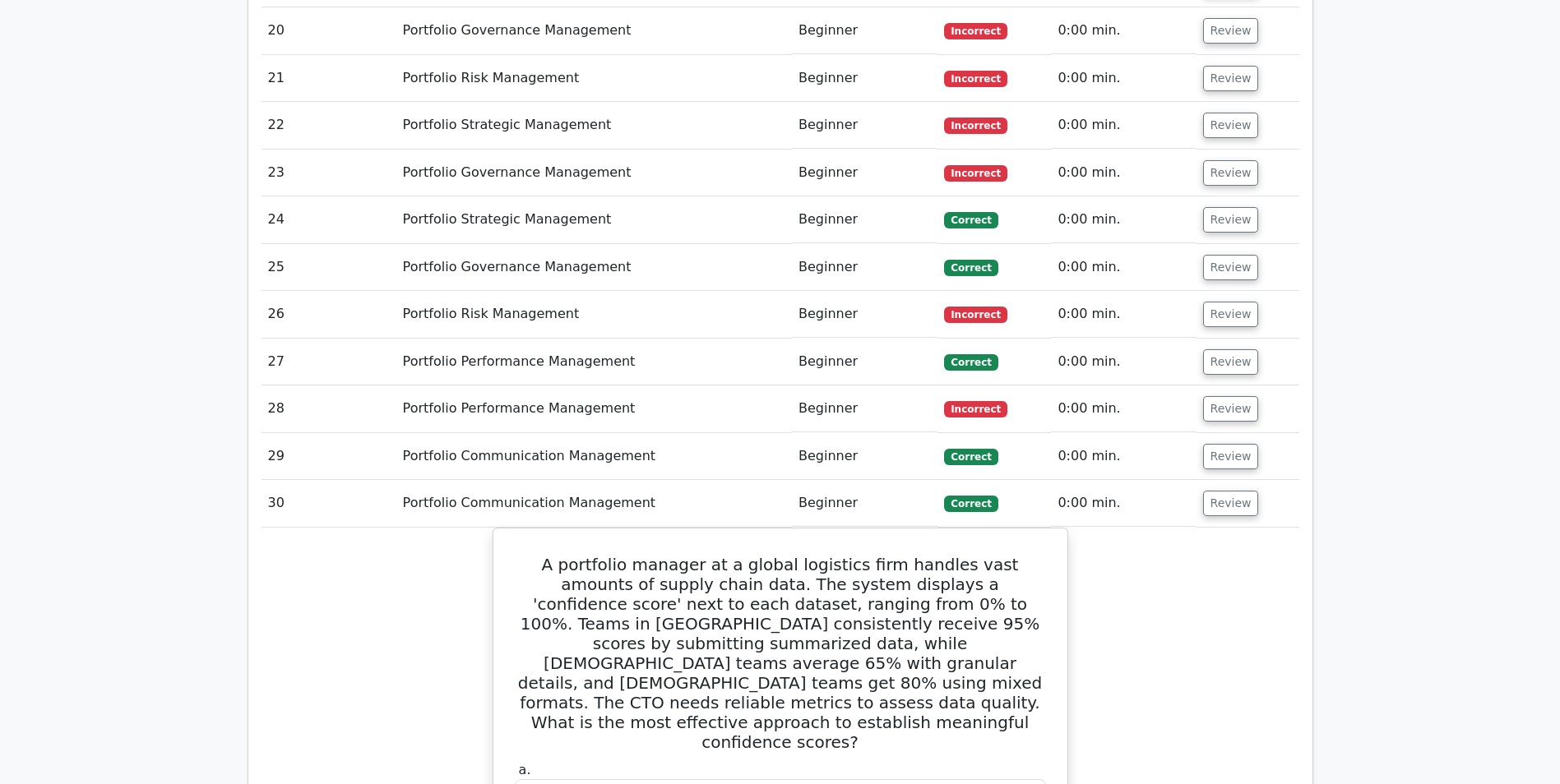
scroll to position [3368, 0]
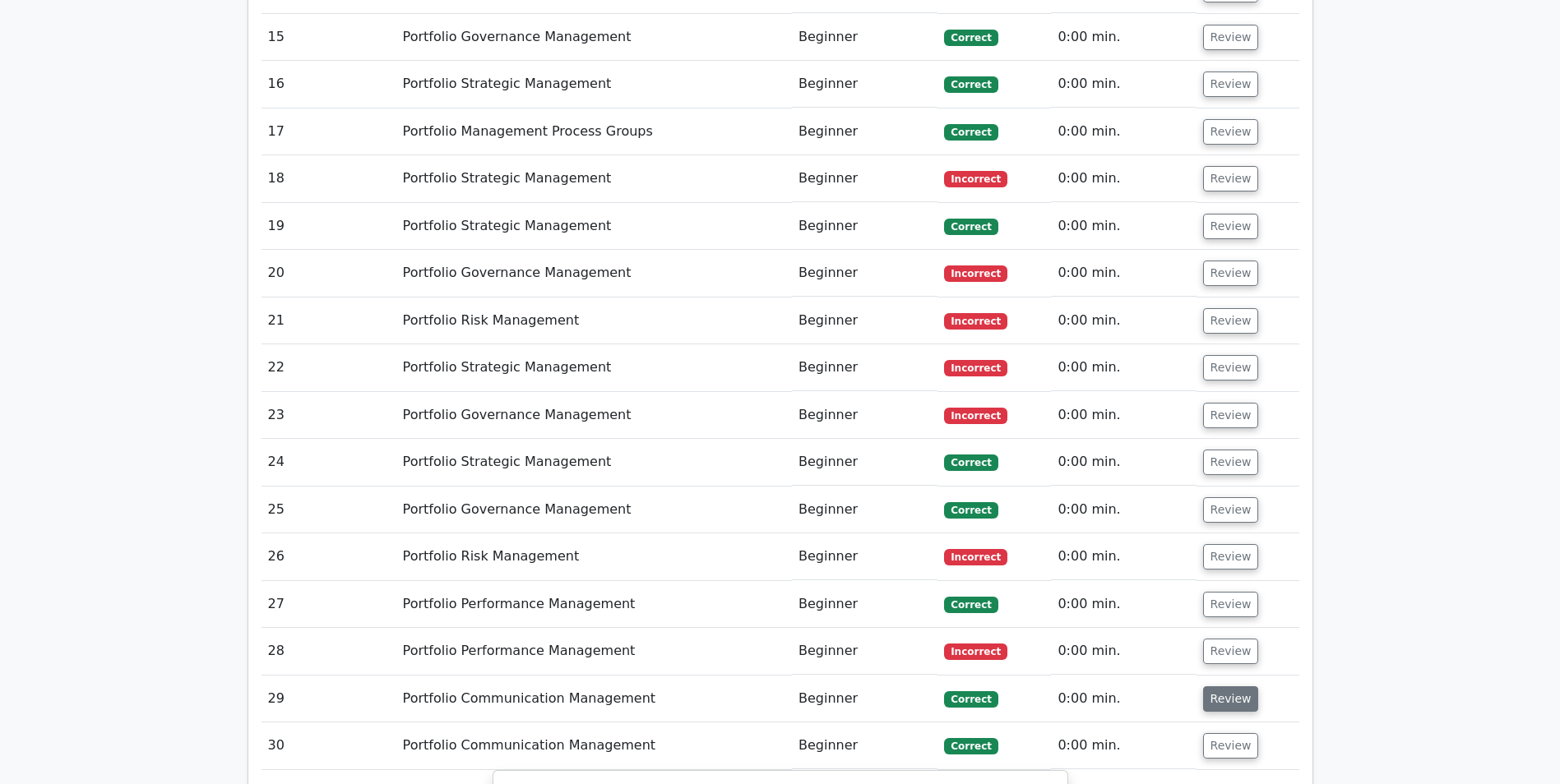
drag, startPoint x: 1223, startPoint y: 537, endPoint x: 1224, endPoint y: 529, distance: 8.1
click at [1223, 686] on button "Review" at bounding box center [1231, 699] width 56 height 25
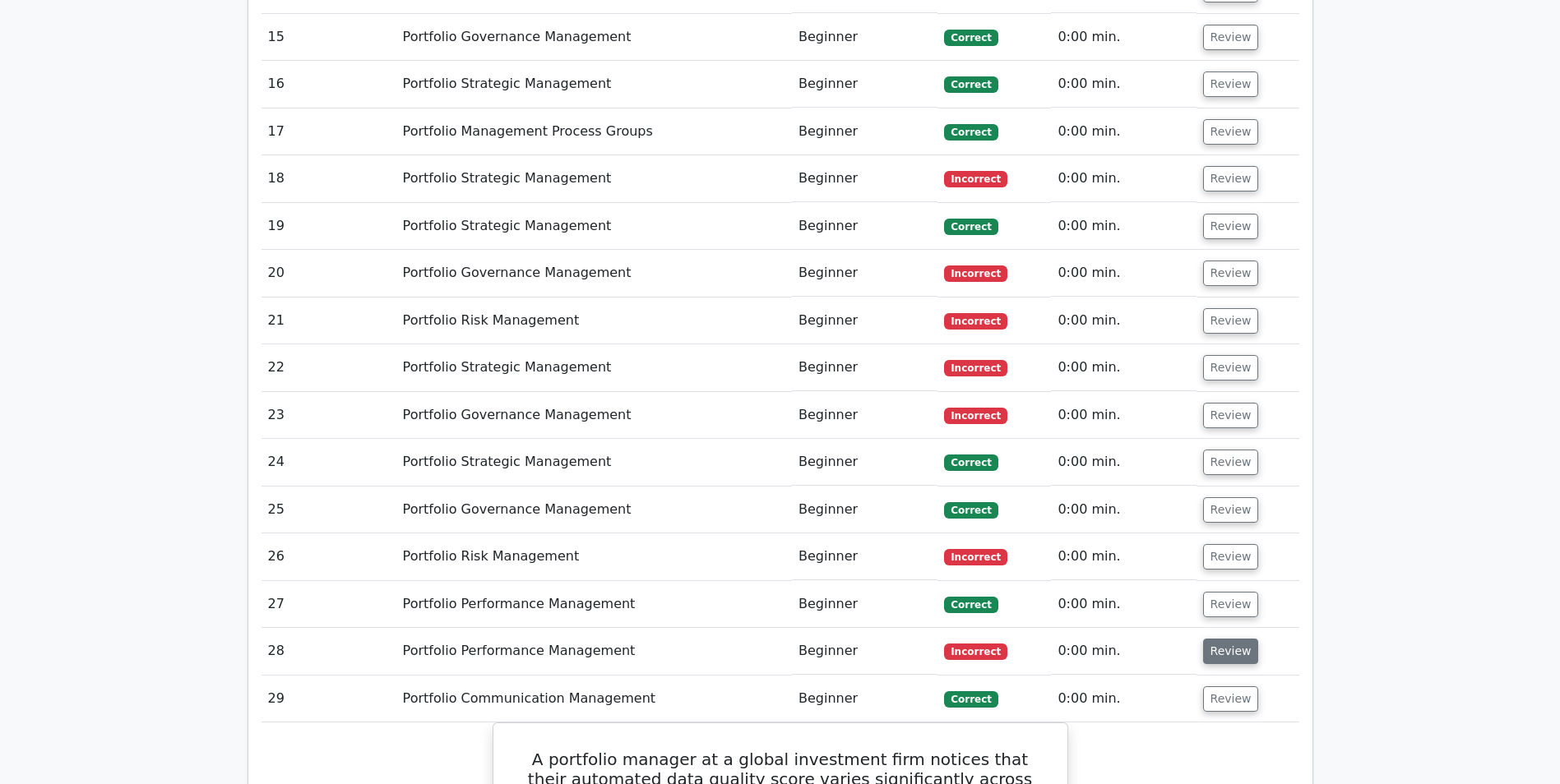
click at [1224, 639] on button "Review" at bounding box center [1231, 652] width 56 height 25
click at [1227, 592] on button "Review" at bounding box center [1231, 605] width 56 height 25
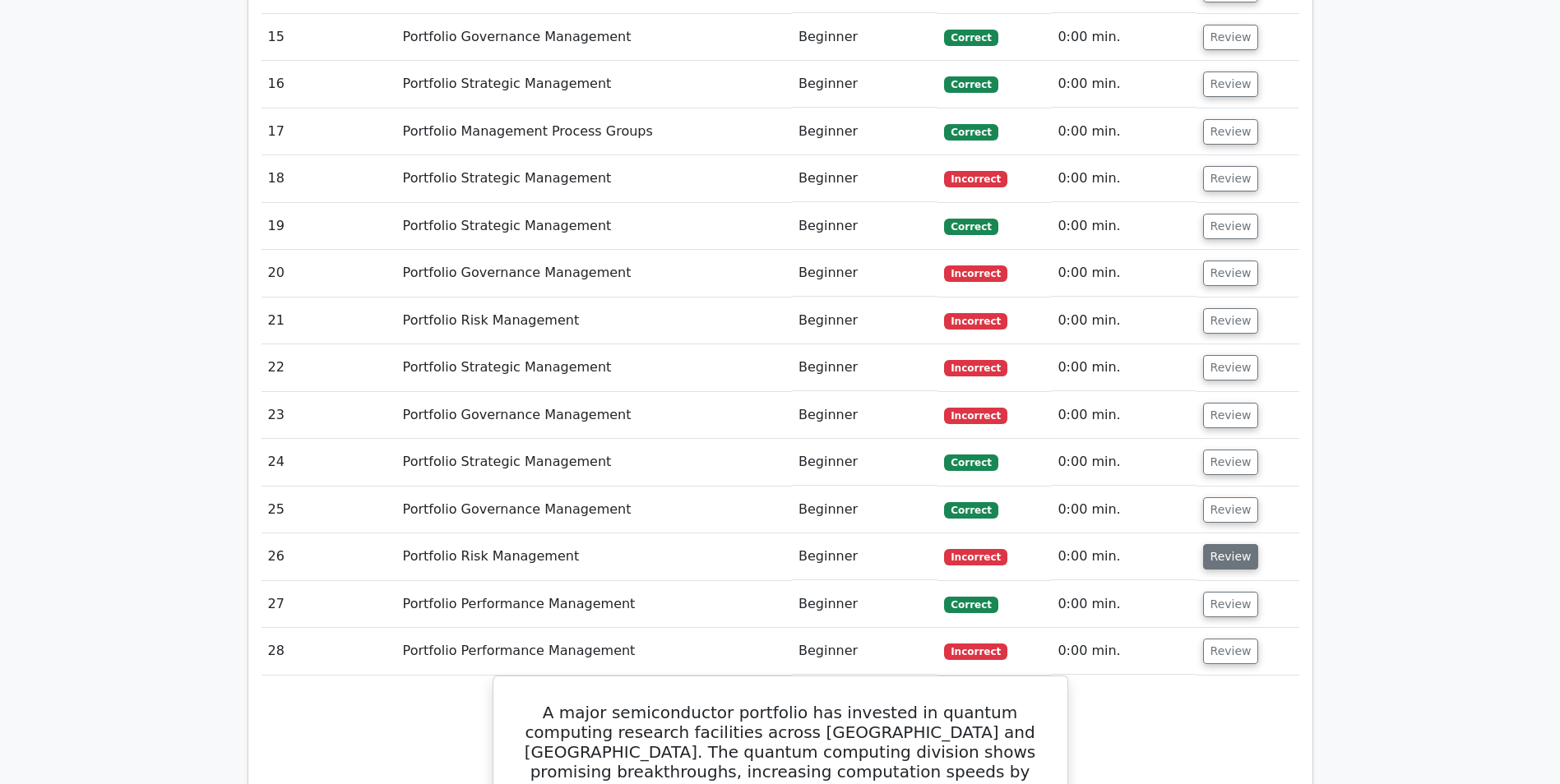
drag, startPoint x: 1224, startPoint y: 391, endPoint x: 1218, endPoint y: 351, distance: 40.4
click at [1225, 544] on button "Review" at bounding box center [1231, 557] width 56 height 25
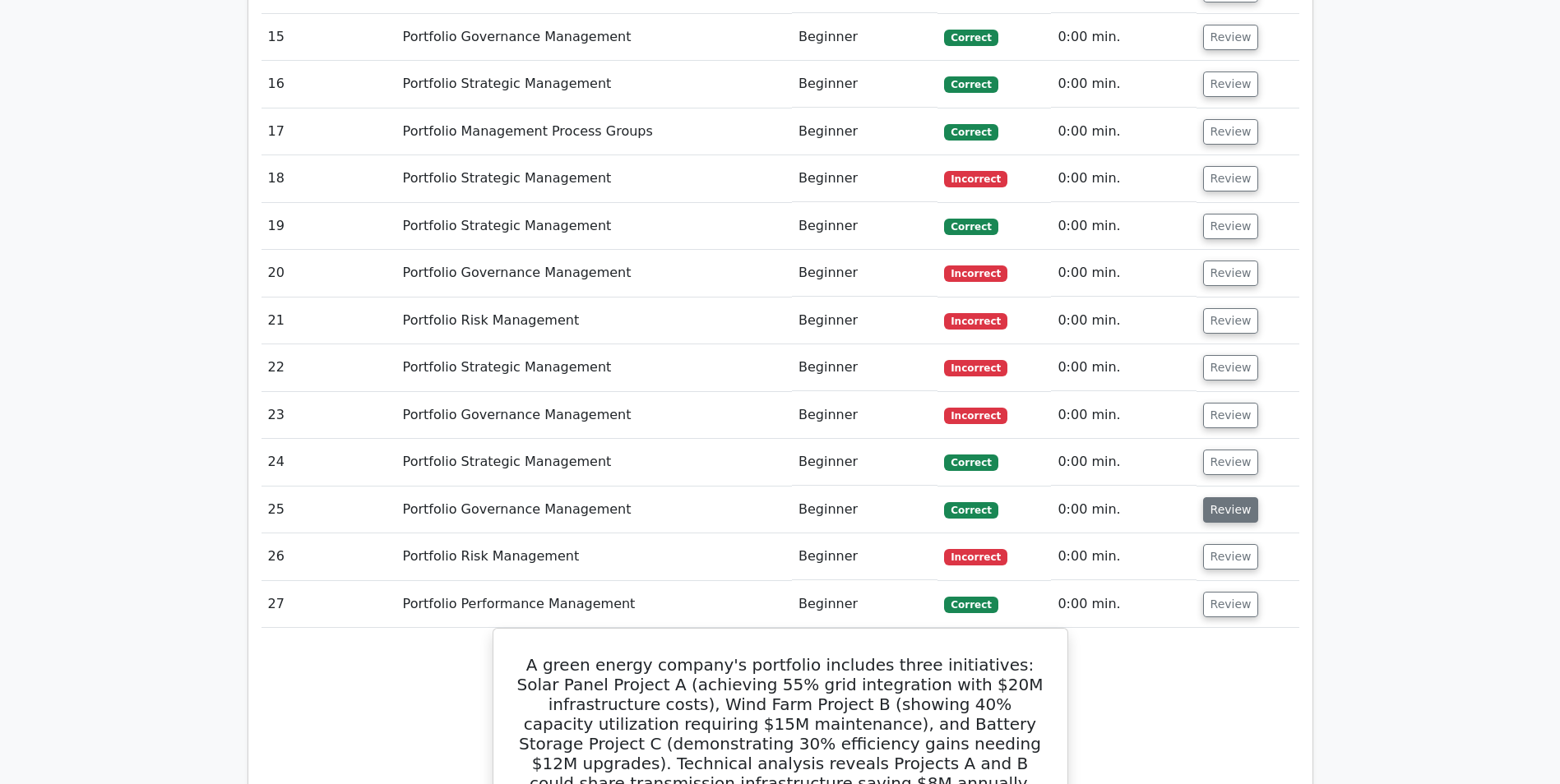
click at [1218, 497] on button "Review" at bounding box center [1231, 510] width 56 height 25
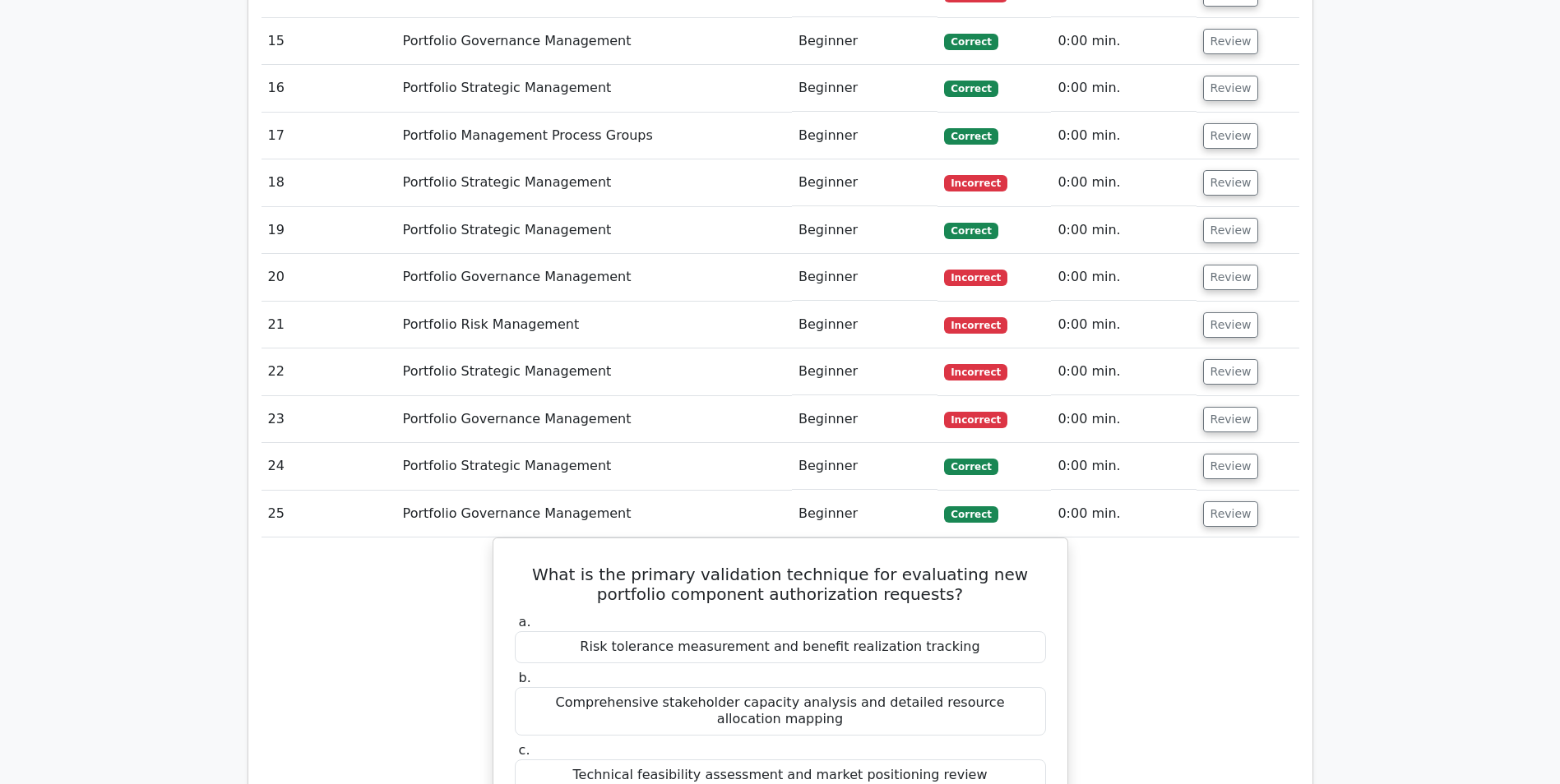
scroll to position [3205, 0]
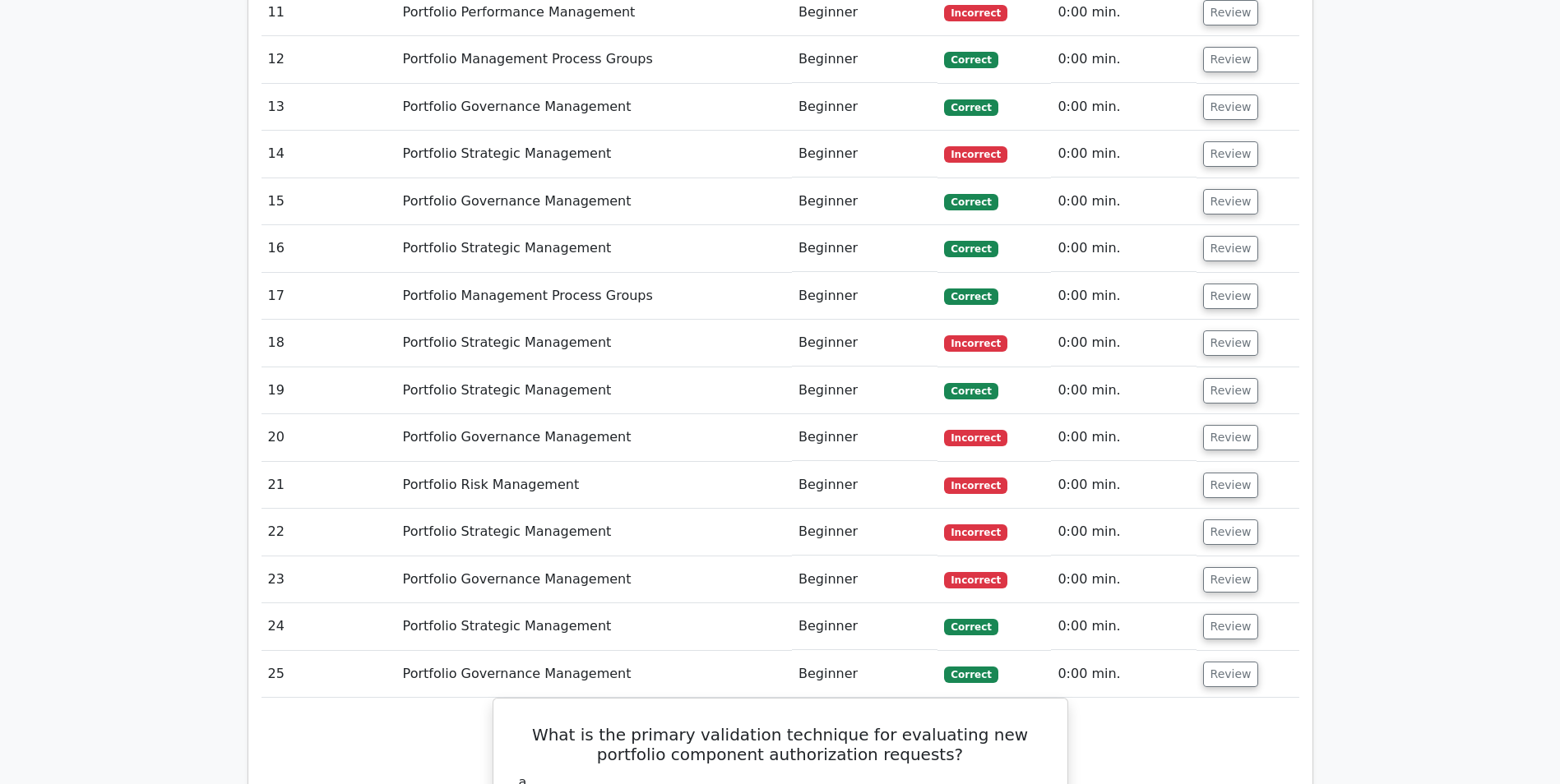
drag, startPoint x: 1218, startPoint y: 459, endPoint x: 1224, endPoint y: 437, distance: 22.8
click at [1220, 613] on button "Review" at bounding box center [1231, 626] width 56 height 25
click at [1230, 567] on button "Review" at bounding box center [1231, 580] width 56 height 25
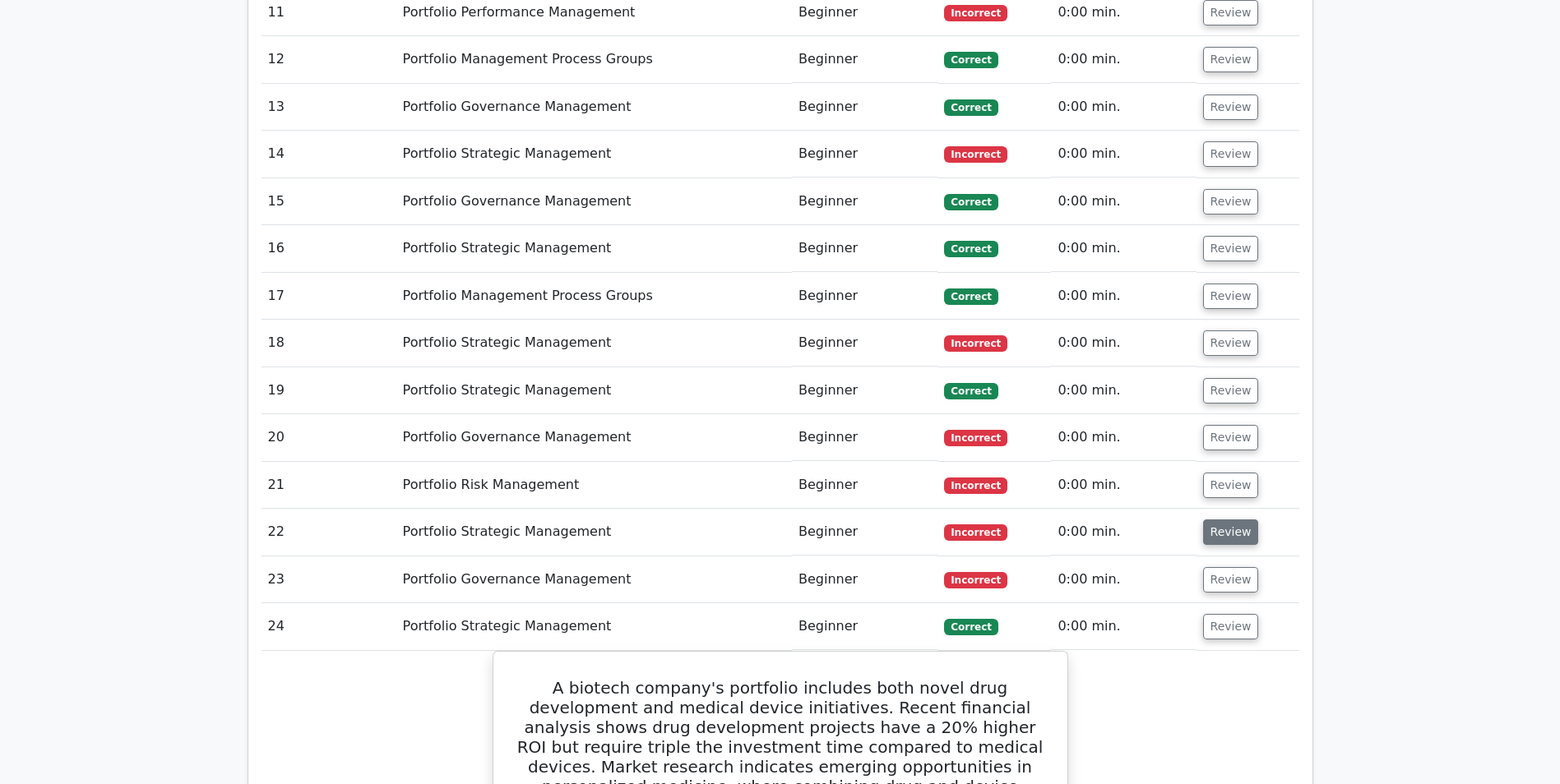
drag, startPoint x: 1229, startPoint y: 366, endPoint x: 1225, endPoint y: 354, distance: 12.6
click at [1229, 519] on button "Review" at bounding box center [1231, 532] width 56 height 25
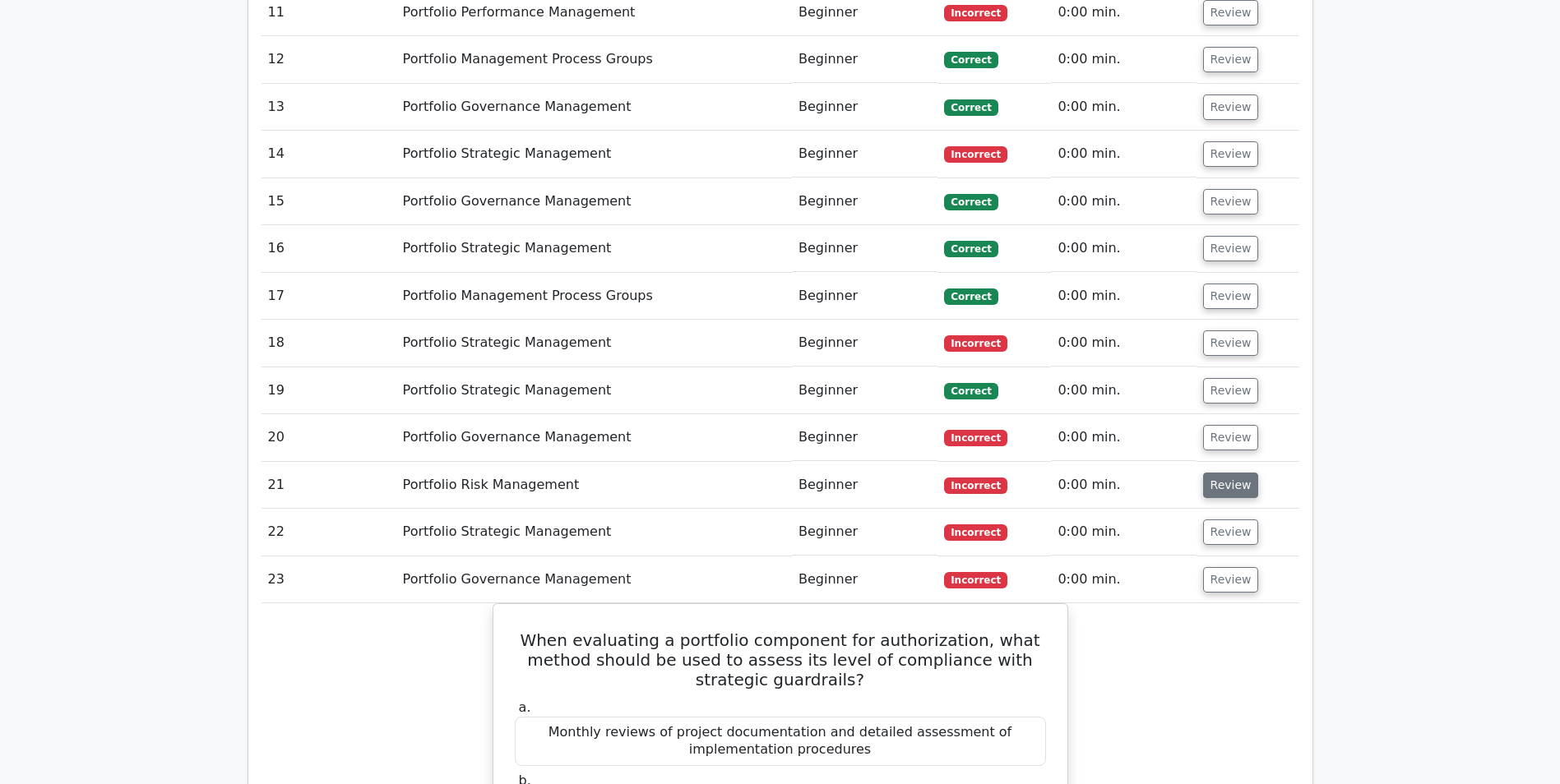
click at [1215, 472] on button "Review" at bounding box center [1231, 485] width 56 height 25
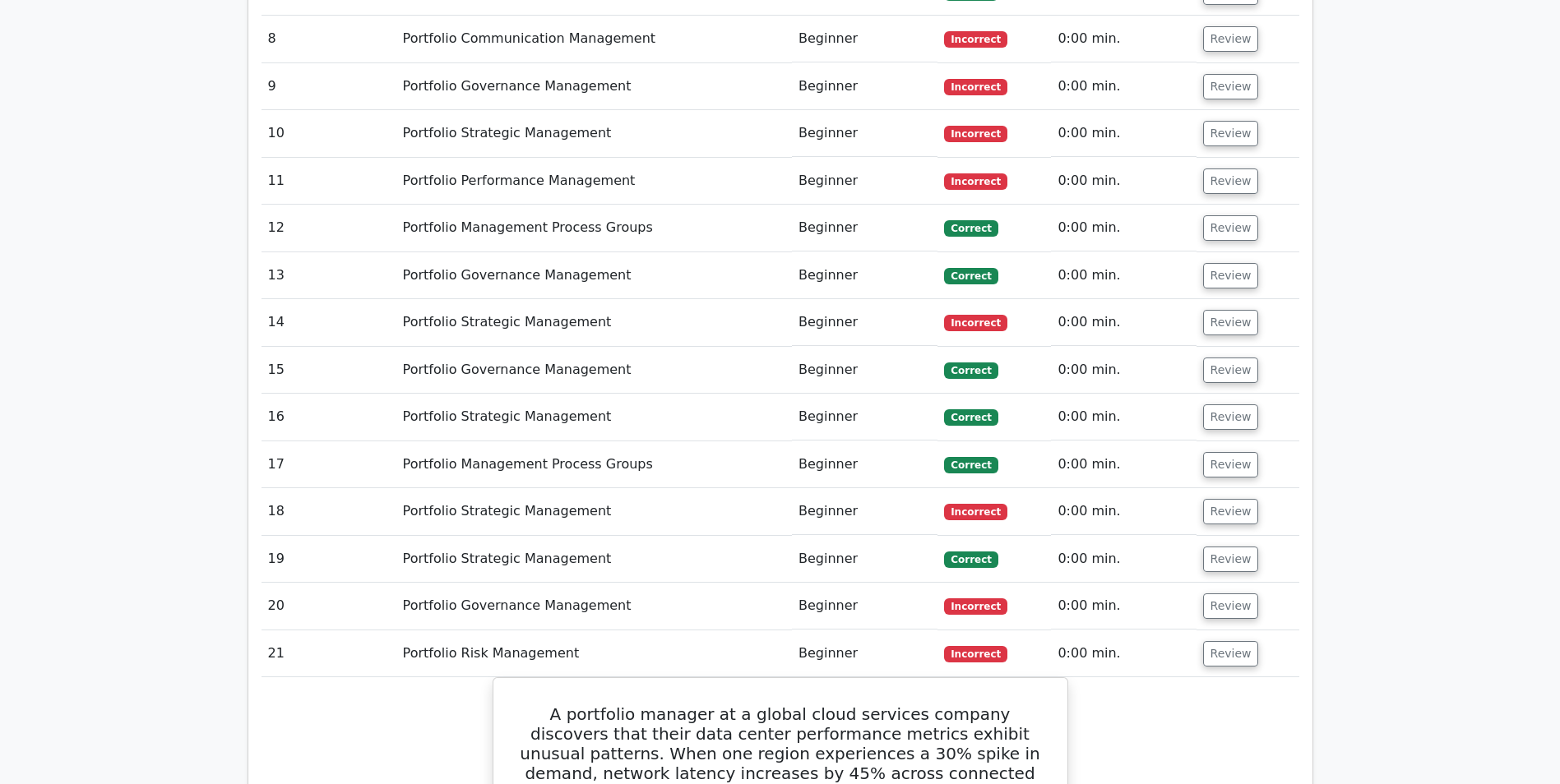
scroll to position [2875, 0]
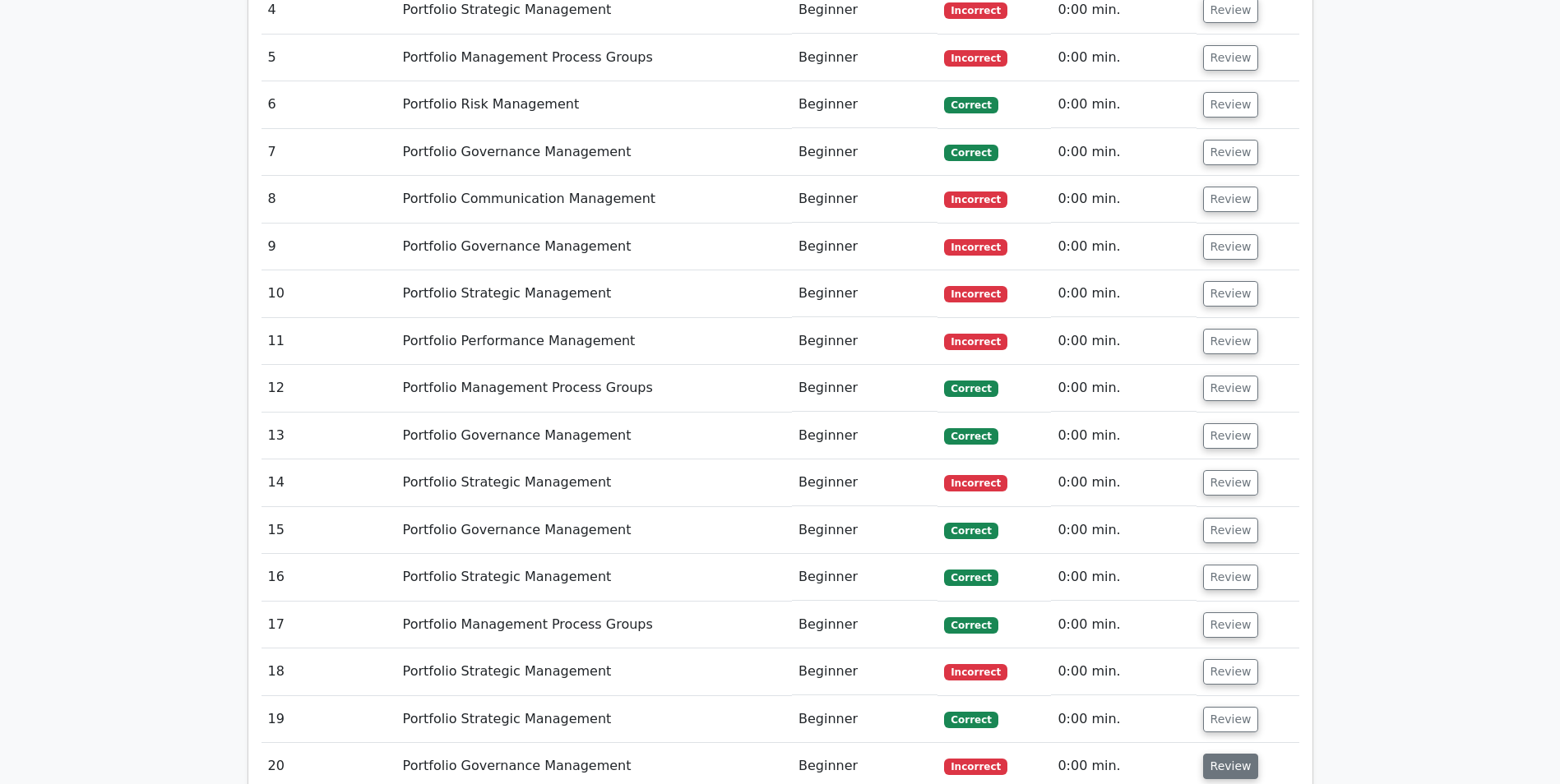
click at [1220, 754] on button "Review" at bounding box center [1231, 766] width 56 height 25
drag, startPoint x: 1220, startPoint y: 550, endPoint x: 1222, endPoint y: 521, distance: 29.1
click at [1221, 707] on button "Review" at bounding box center [1231, 719] width 56 height 25
click at [1220, 660] on button "Review" at bounding box center [1231, 672] width 56 height 25
click at [1222, 612] on button "Review" at bounding box center [1231, 625] width 56 height 25
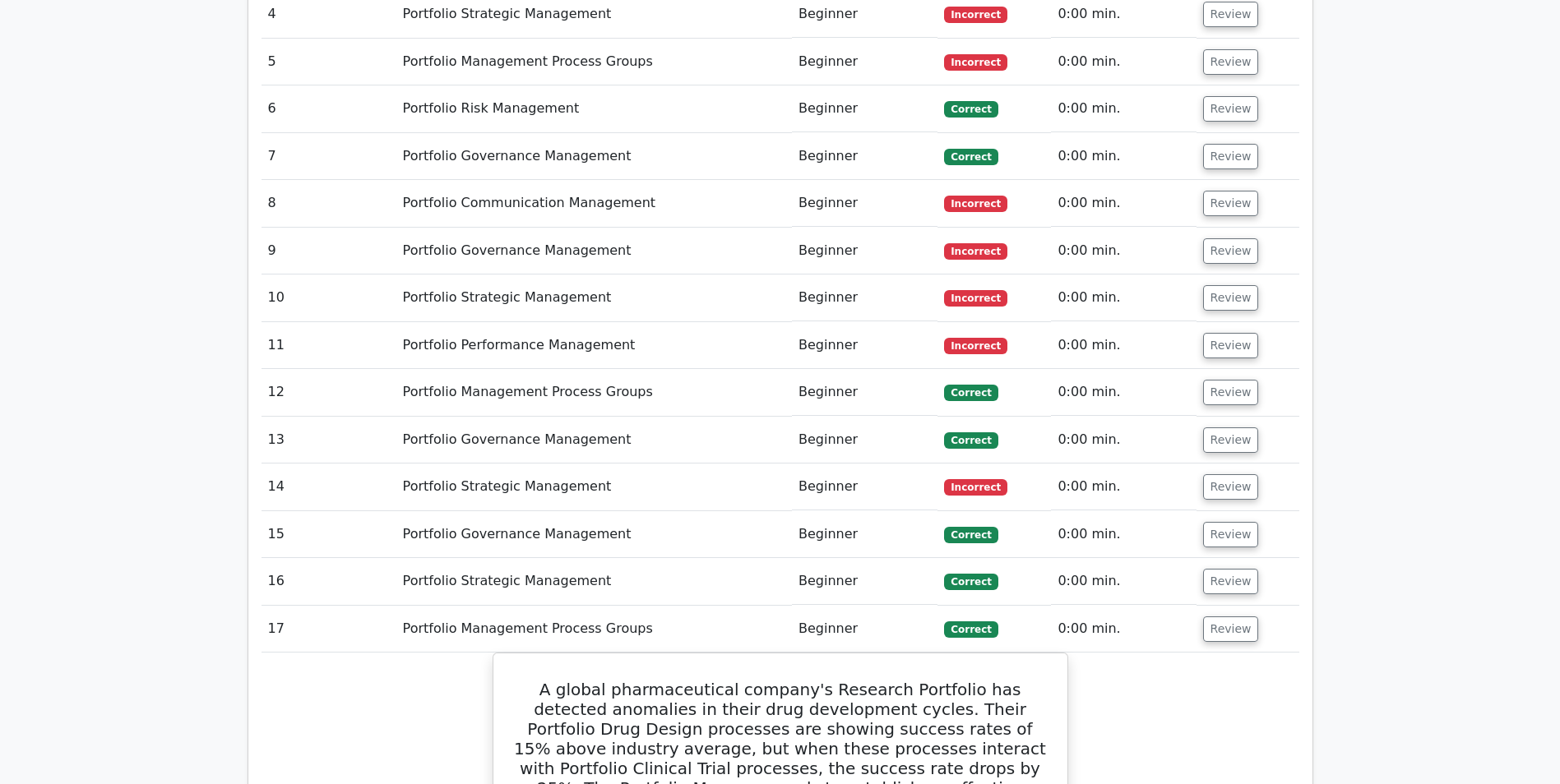
scroll to position [2711, 0]
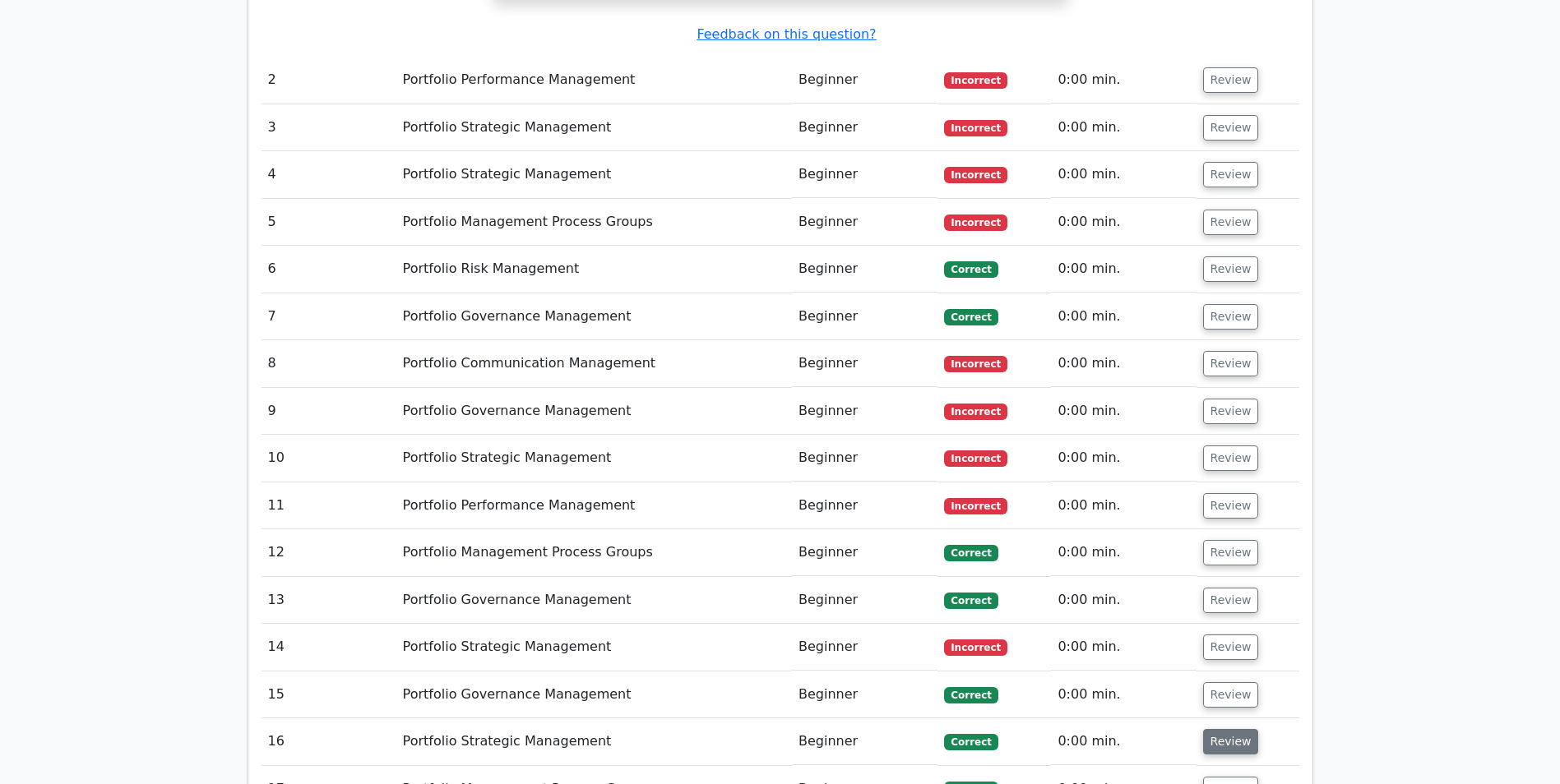
click at [1214, 729] on button "Review" at bounding box center [1231, 742] width 56 height 25
click at [1223, 682] on button "Review" at bounding box center [1231, 695] width 56 height 25
click at [1226, 634] on button "Review" at bounding box center [1231, 647] width 56 height 25
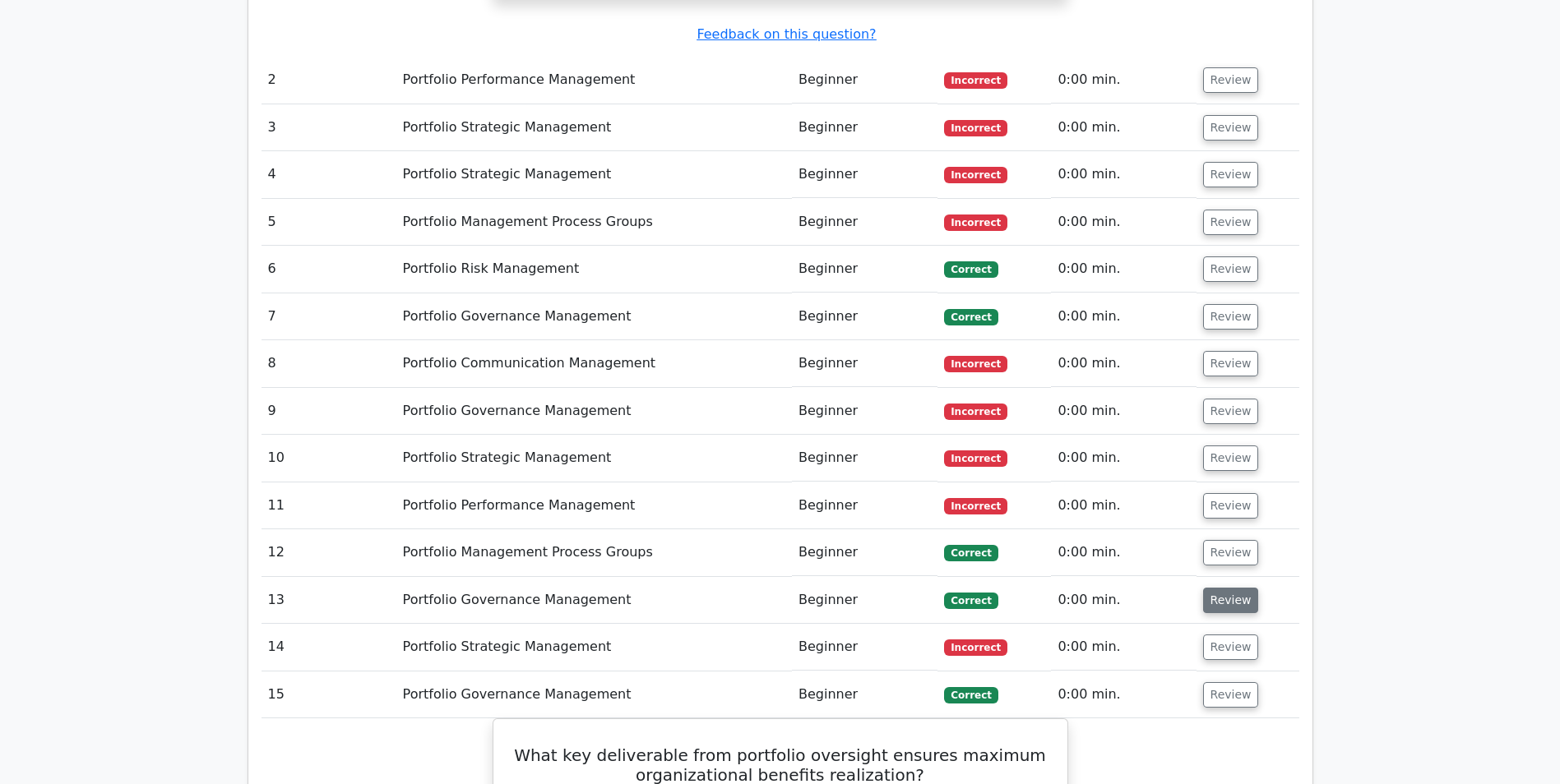
click at [1224, 588] on button "Review" at bounding box center [1231, 601] width 56 height 25
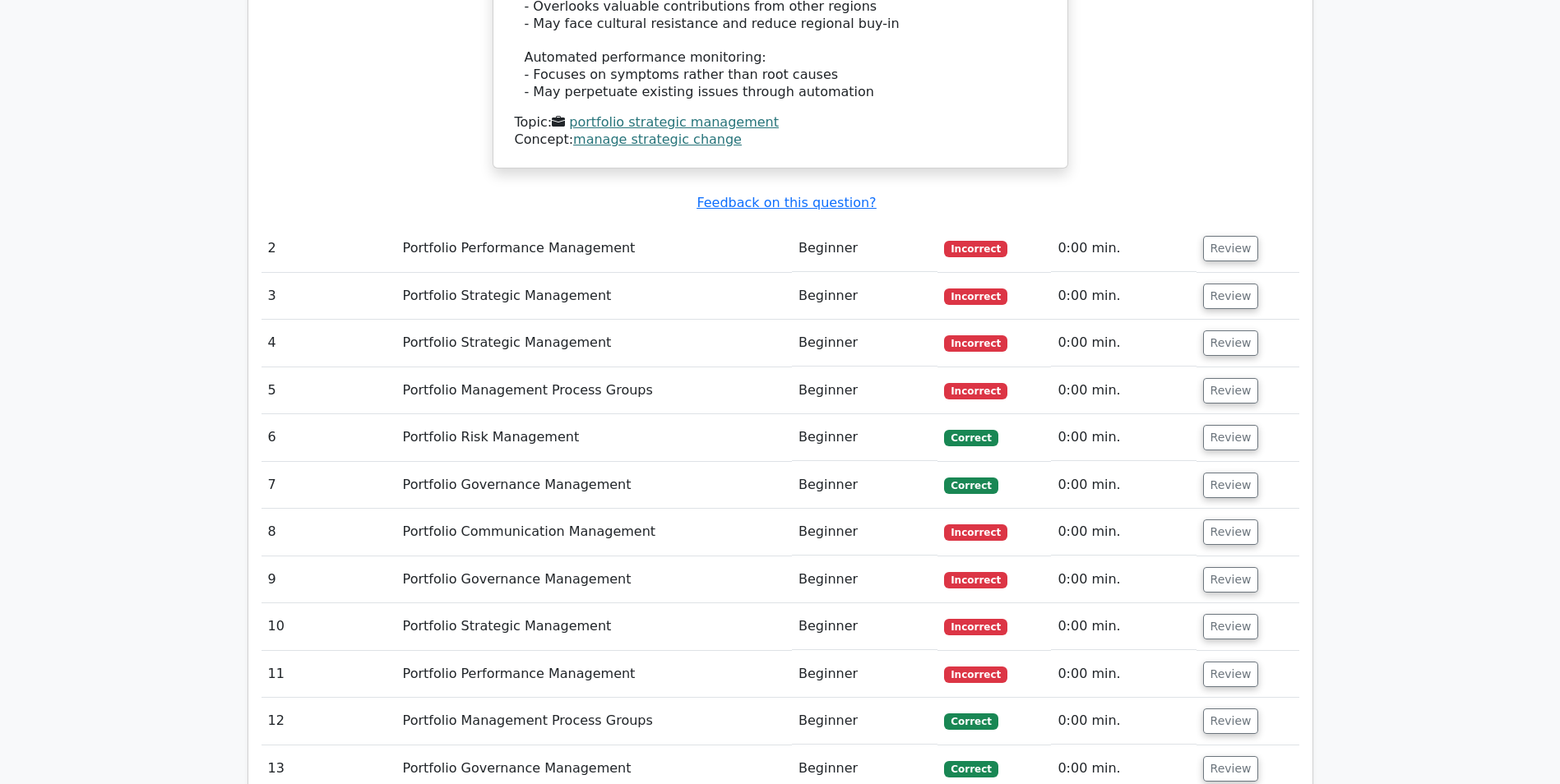
scroll to position [2465, 0]
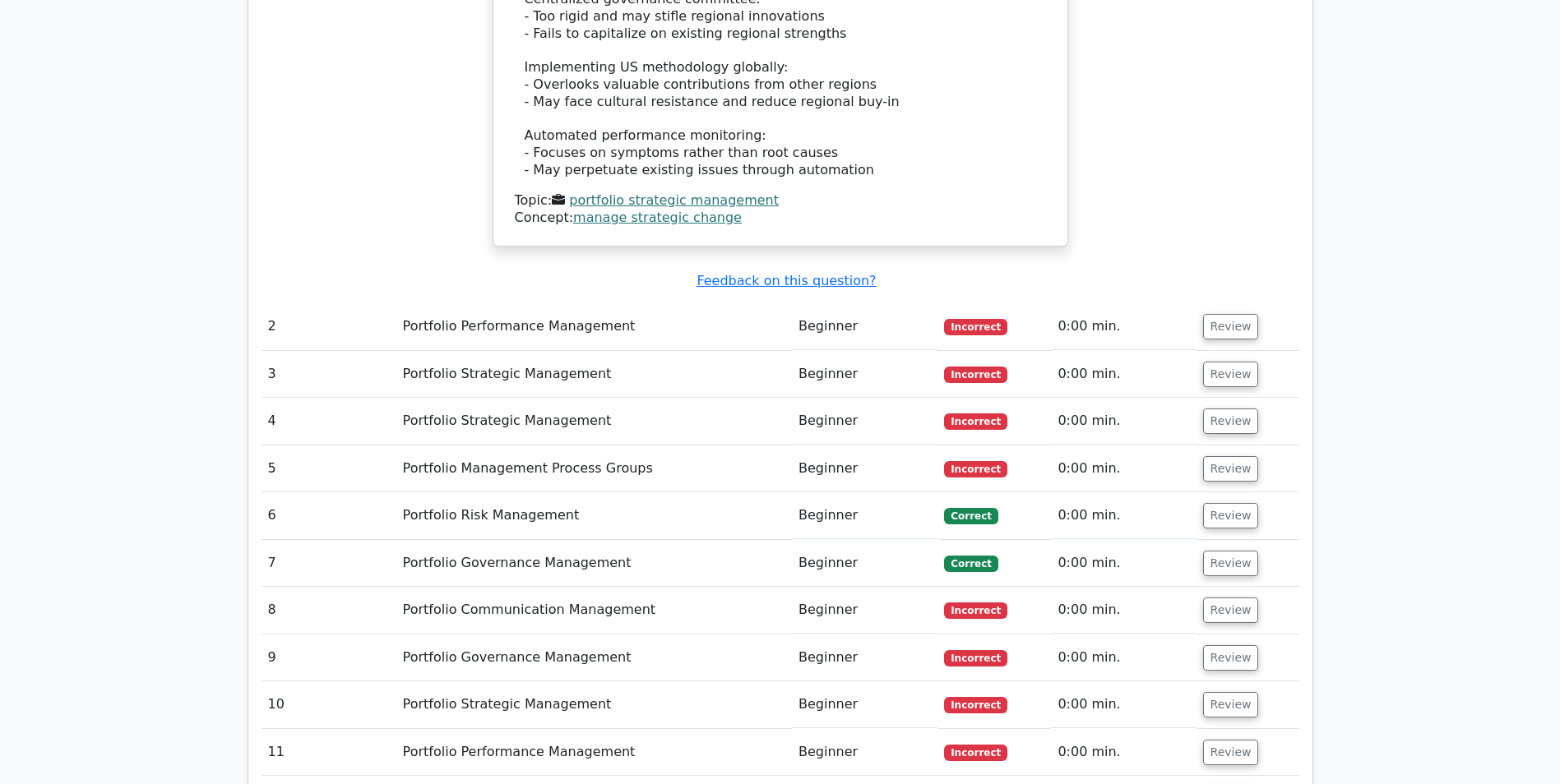
click at [1227, 783] on button "Review" at bounding box center [1231, 799] width 56 height 25
click at [1231, 740] on button "Review" at bounding box center [1231, 753] width 56 height 25
drag, startPoint x: 1233, startPoint y: 539, endPoint x: 1228, endPoint y: 492, distance: 47.3
click at [1234, 692] on button "Review" at bounding box center [1231, 705] width 56 height 25
click at [1228, 645] on button "Review" at bounding box center [1231, 658] width 56 height 25
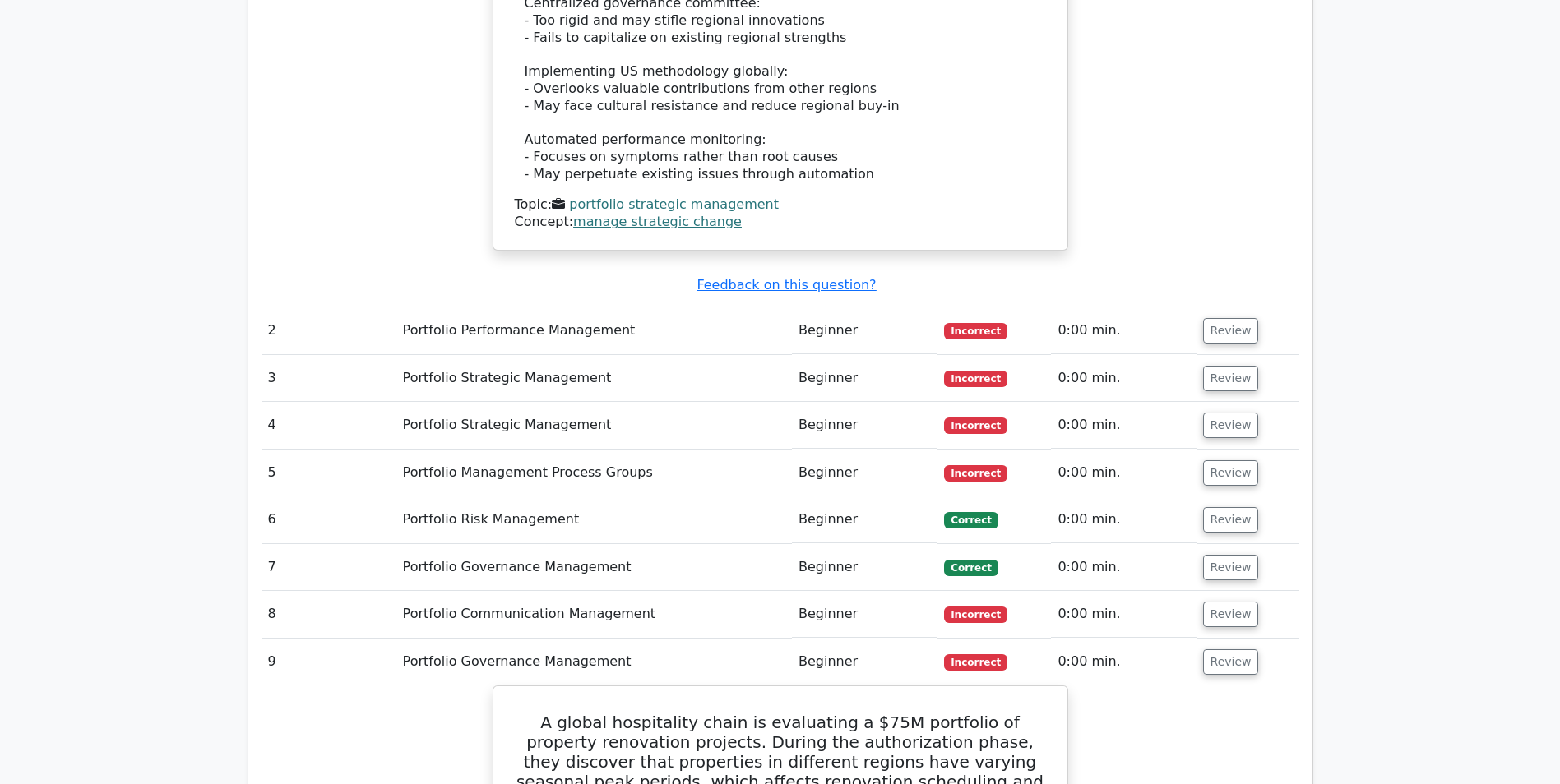
scroll to position [2300, 0]
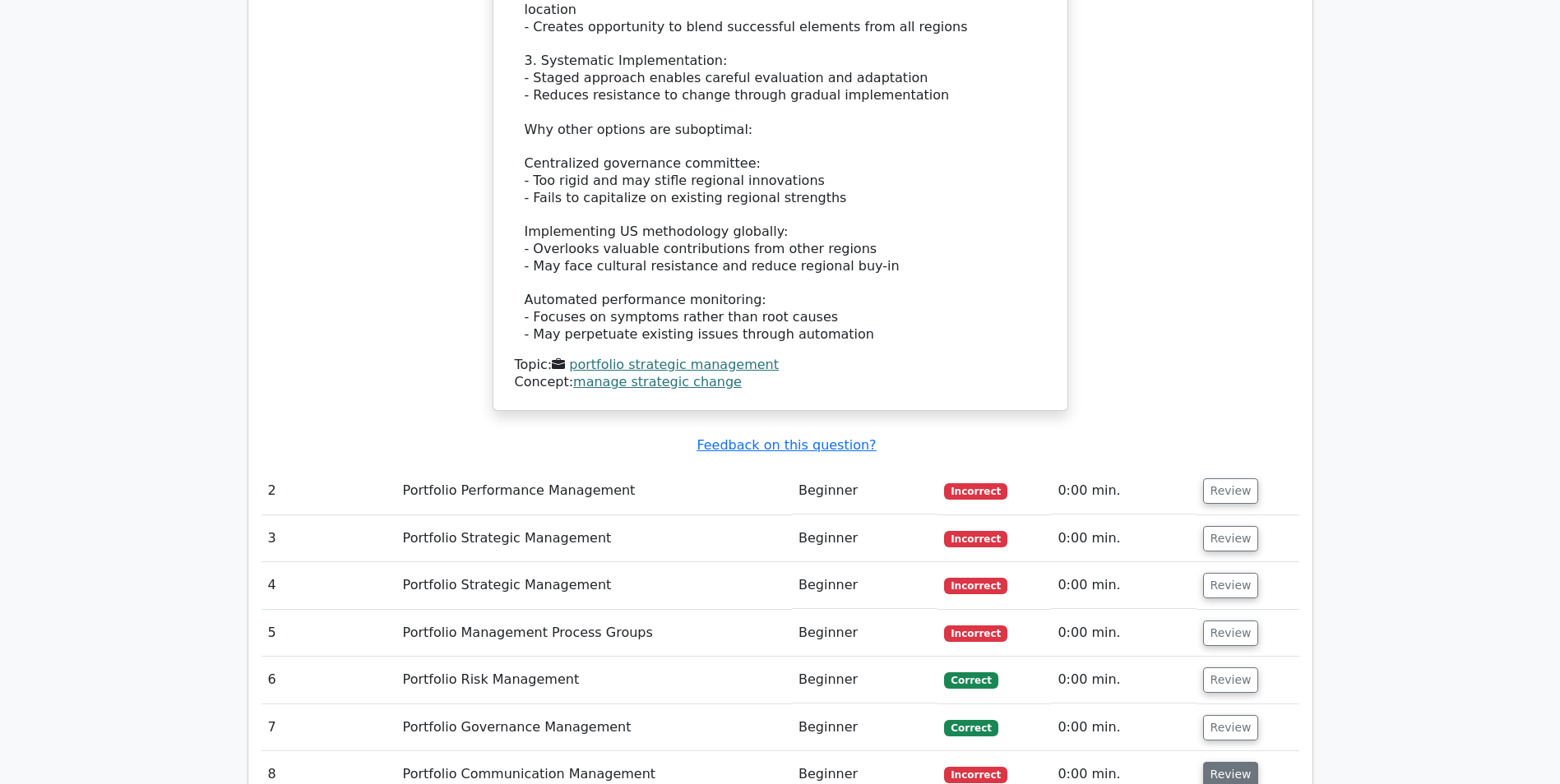
click at [1230, 761] on button "Review" at bounding box center [1231, 774] width 56 height 25
click at [1230, 715] on button "Review" at bounding box center [1231, 728] width 56 height 25
click at [1219, 667] on button "Review" at bounding box center [1231, 680] width 56 height 25
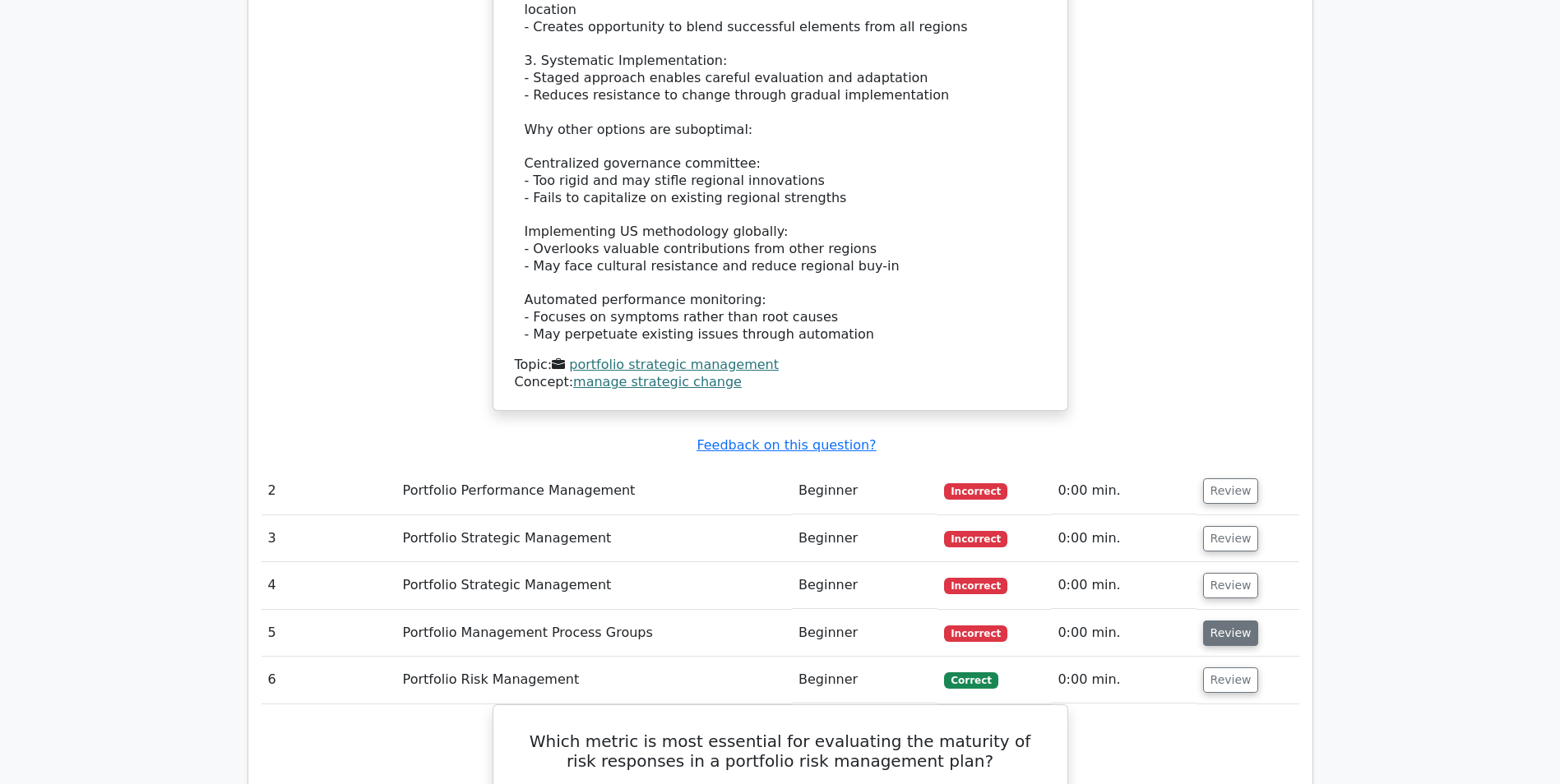
click at [1220, 620] on button "Review" at bounding box center [1231, 633] width 56 height 25
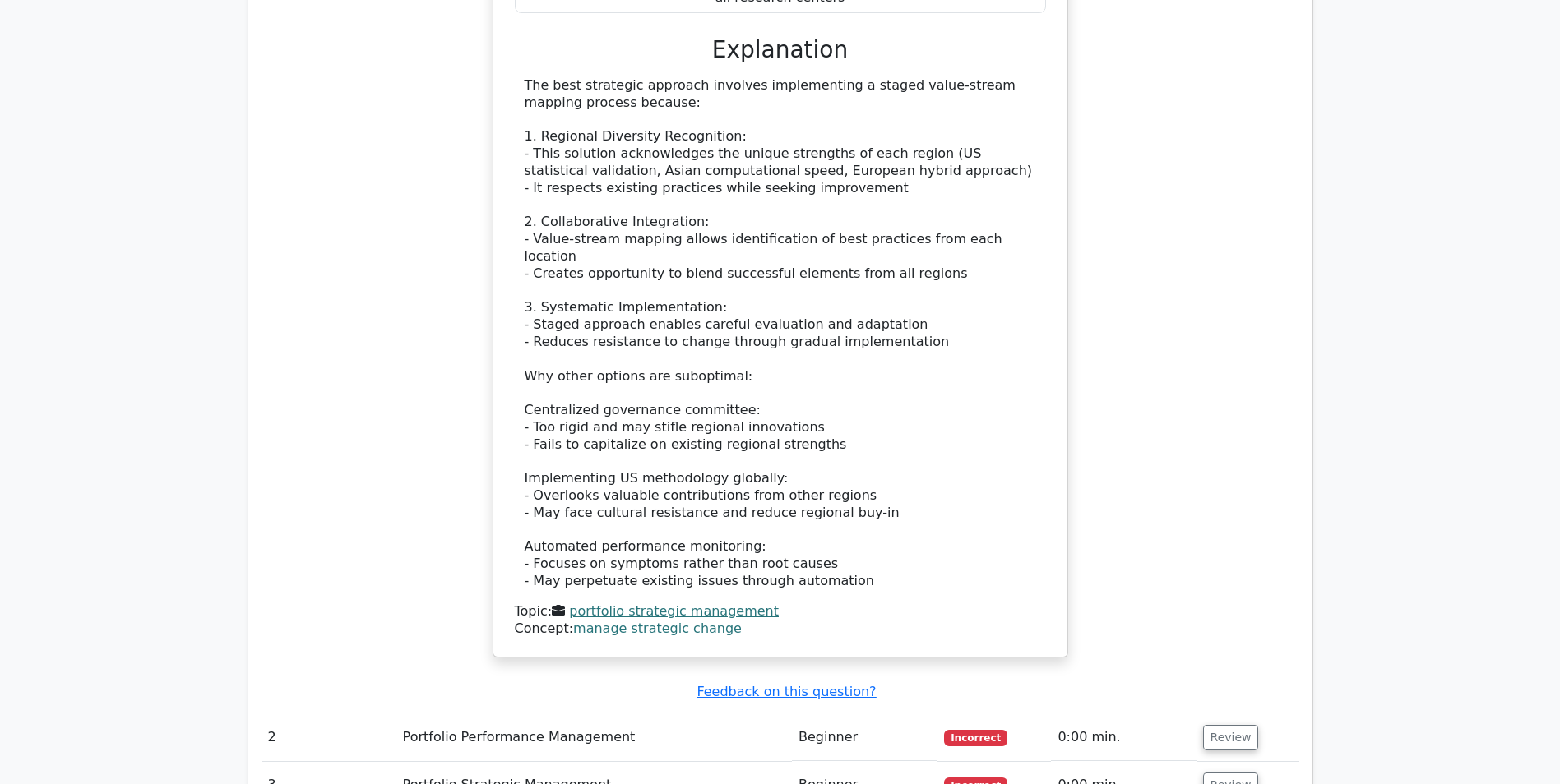
scroll to position [2135, 0]
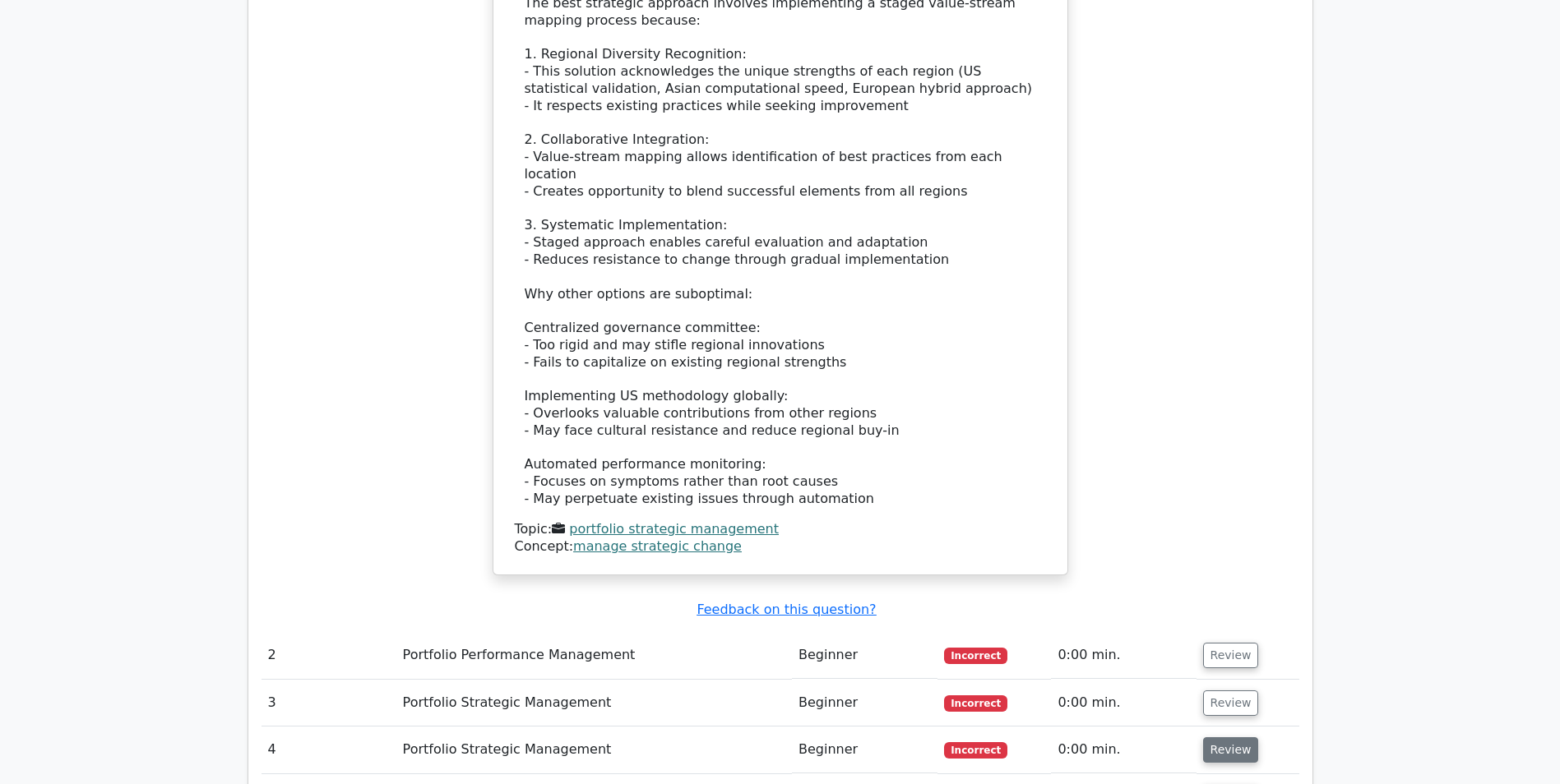
click at [1240, 737] on button "Review" at bounding box center [1231, 750] width 56 height 25
click at [1227, 690] on button "Review" at bounding box center [1231, 703] width 56 height 25
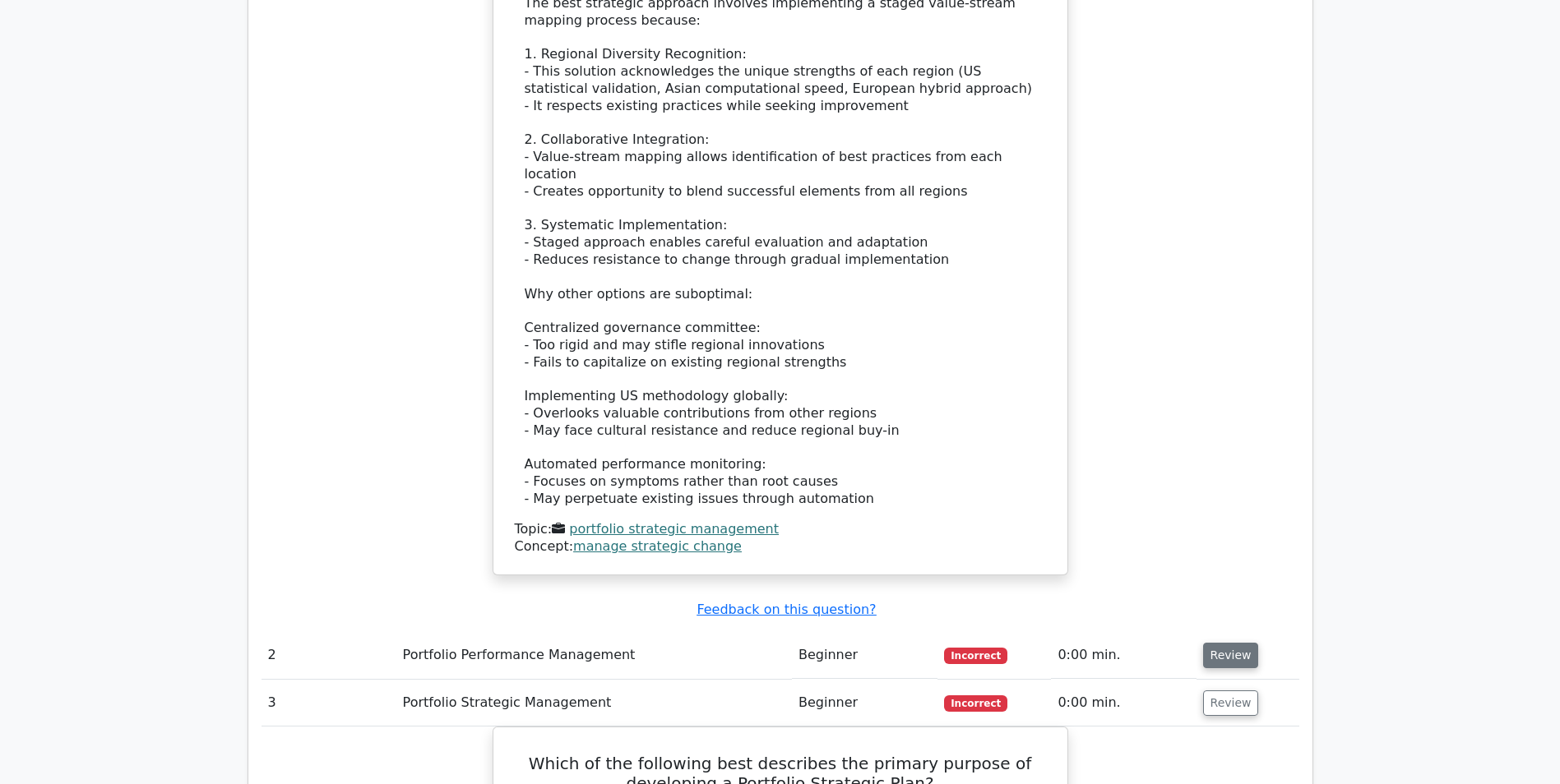
click at [1229, 643] on button "Review" at bounding box center [1231, 656] width 56 height 25
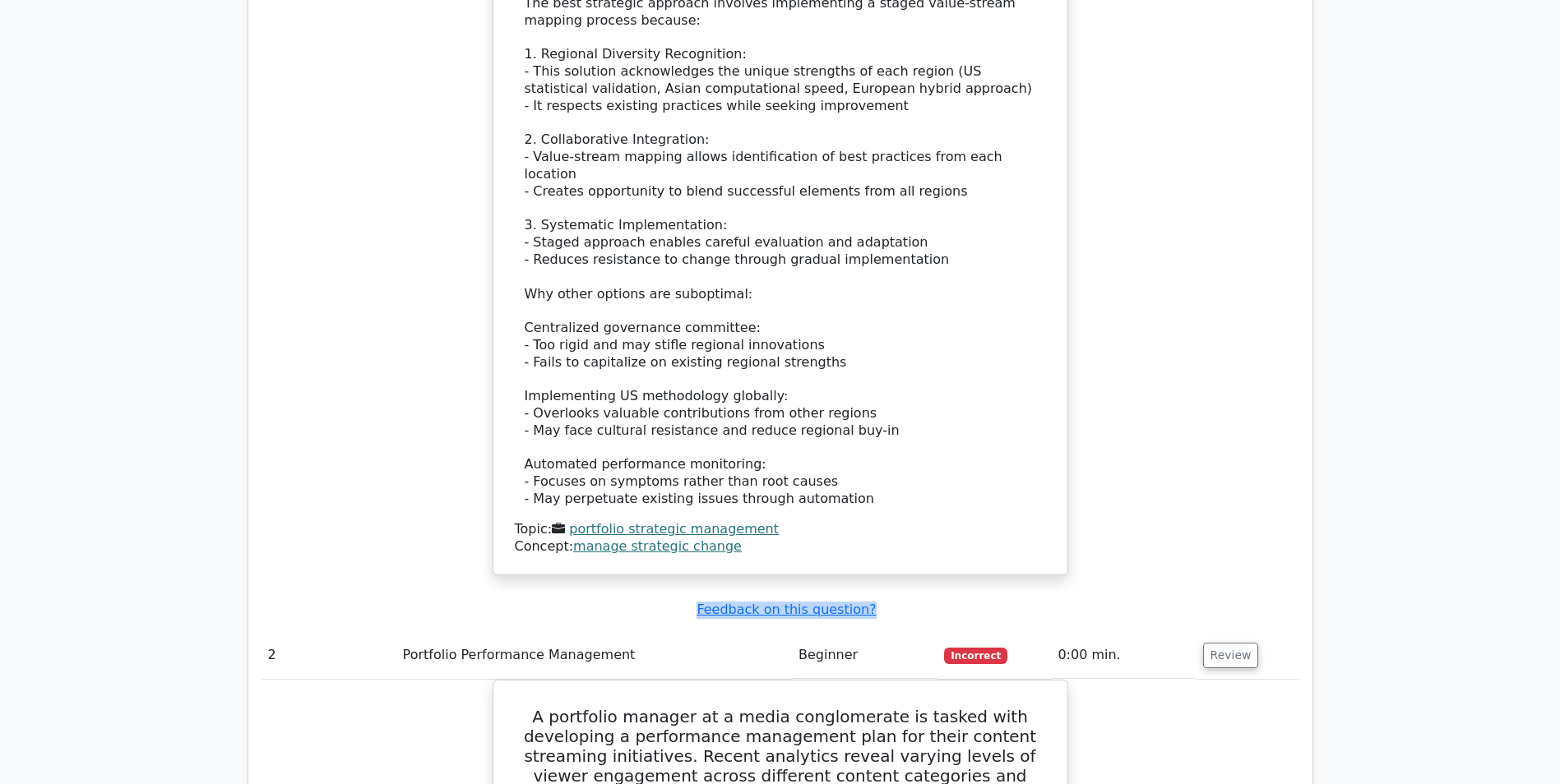
drag, startPoint x: 877, startPoint y: 440, endPoint x: 686, endPoint y: 440, distance: 191.0
click at [686, 602] on div "Submit feedback Feedback on this question?" at bounding box center [786, 611] width 1037 height 18
copy u "Feedback on this question?"
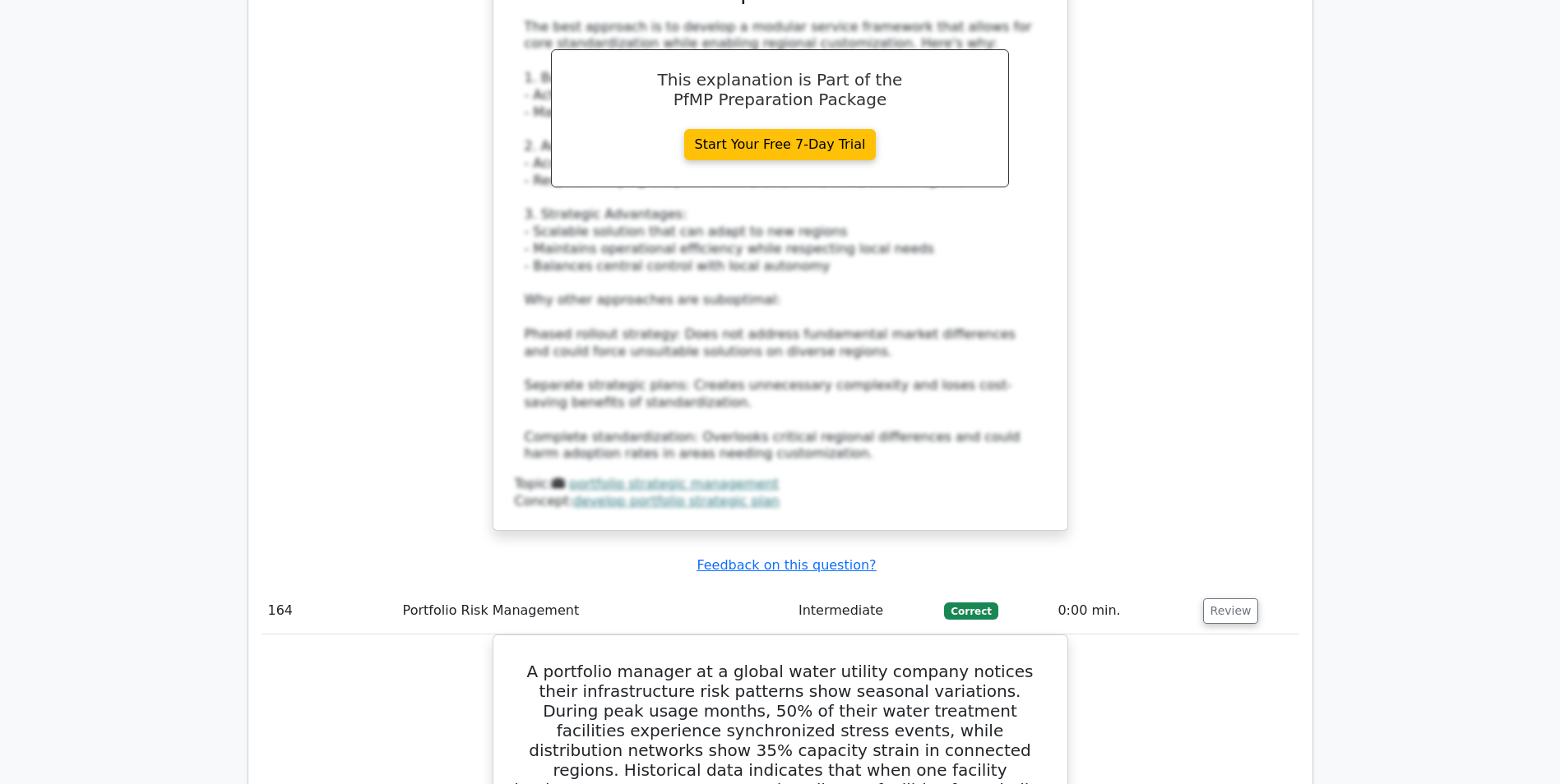
scroll to position [182886, 0]
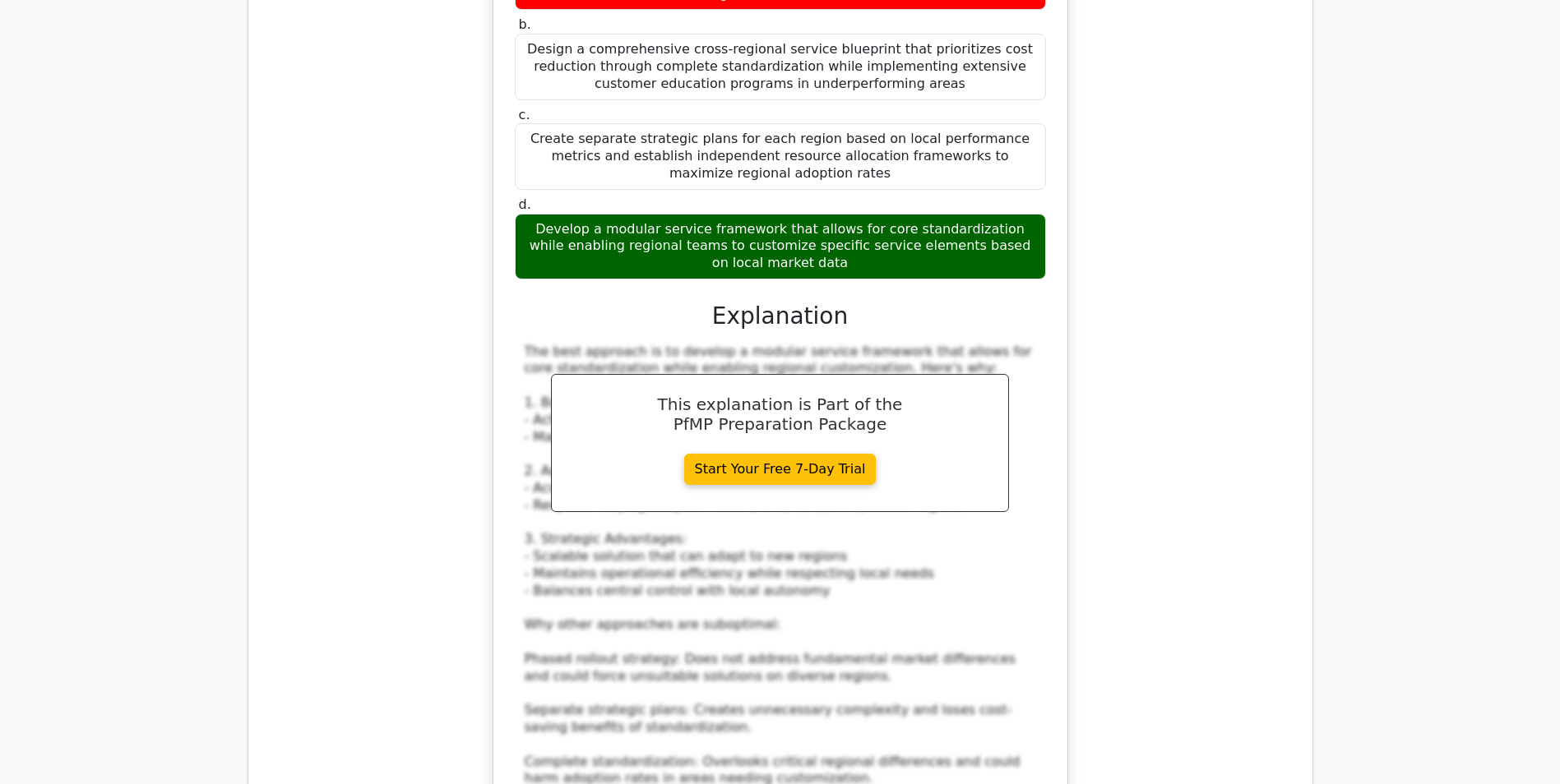
drag, startPoint x: 1520, startPoint y: 2, endPoint x: 1145, endPoint y: 120, distance: 393.1
